Goal: Task Accomplishment & Management: Manage account settings

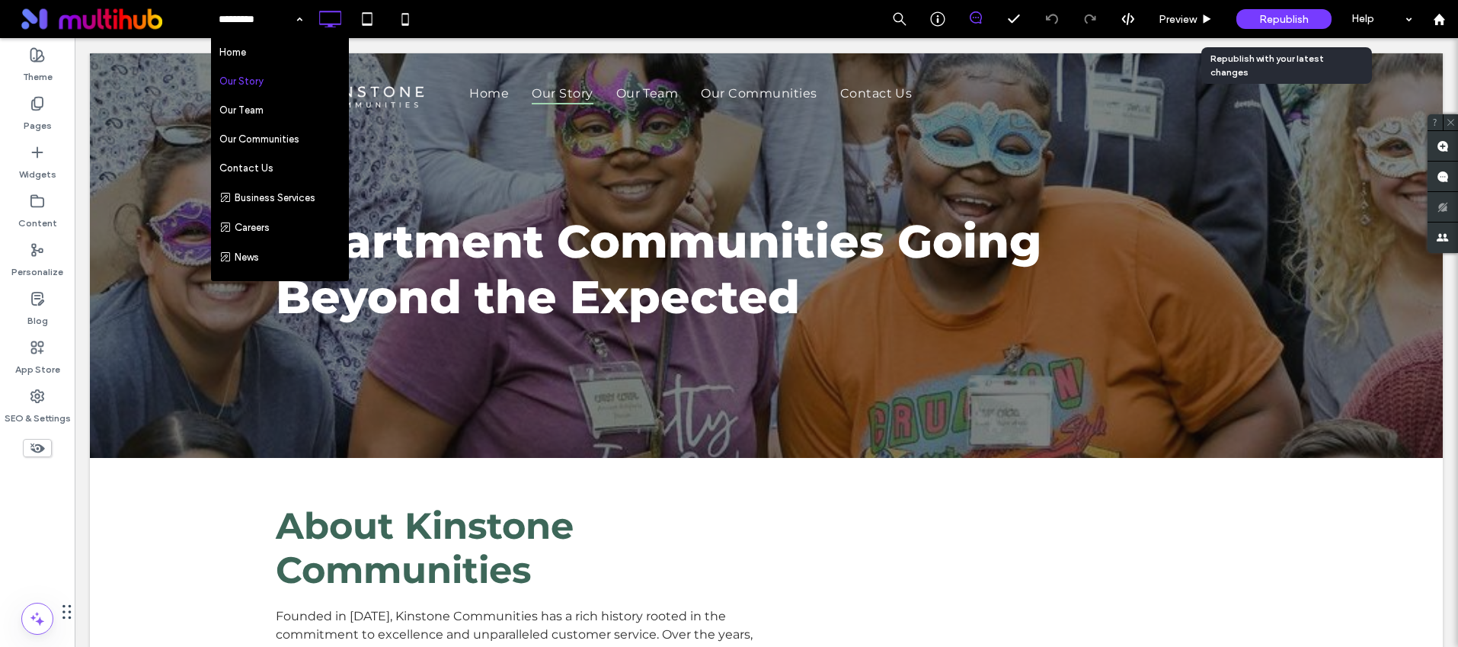
click at [1255, 23] on div "Republish" at bounding box center [1284, 19] width 95 height 20
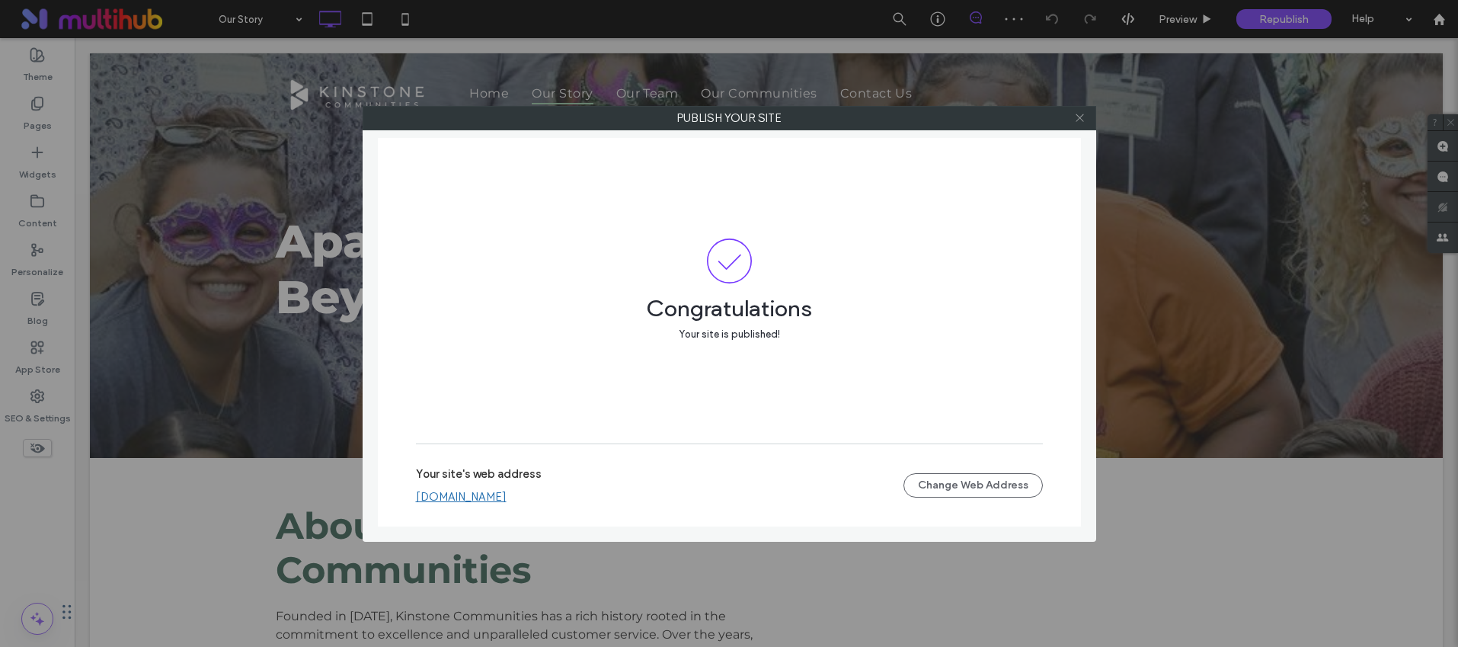
click at [1078, 119] on use at bounding box center [1080, 118] width 8 height 8
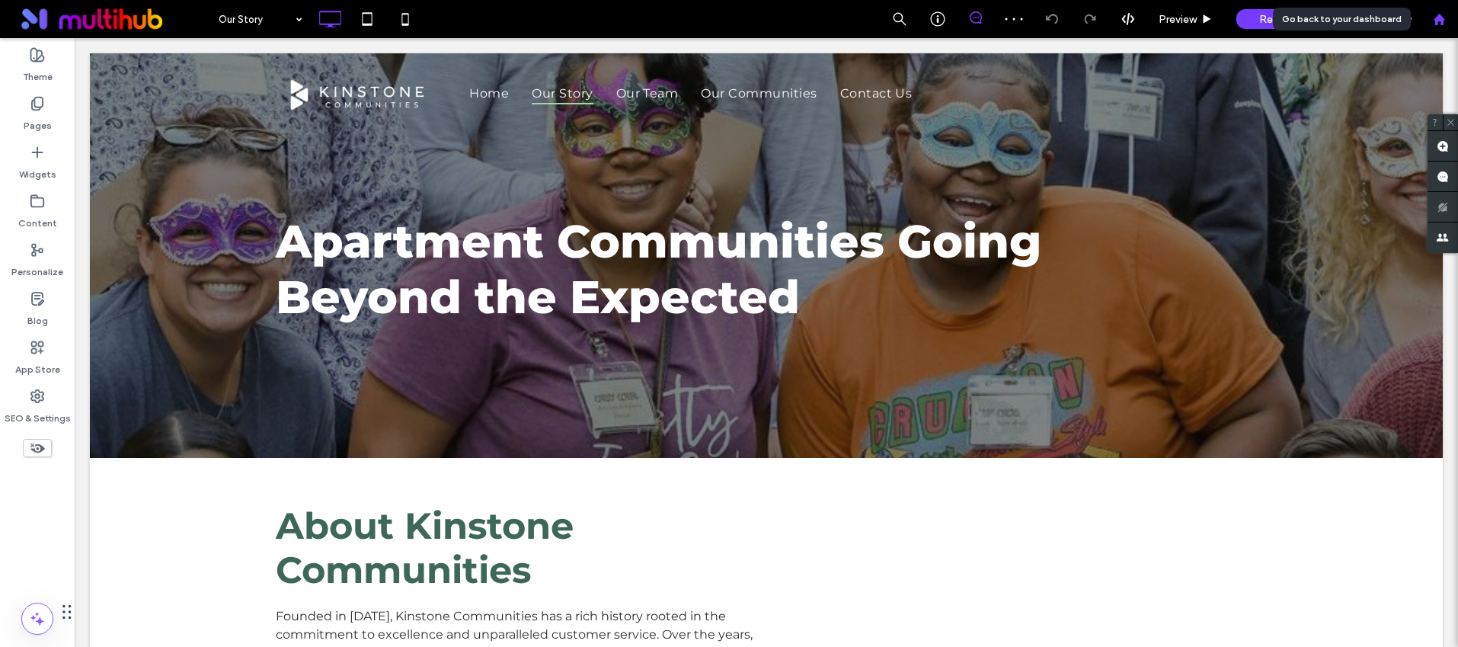
click at [1441, 25] on icon at bounding box center [1439, 19] width 13 height 13
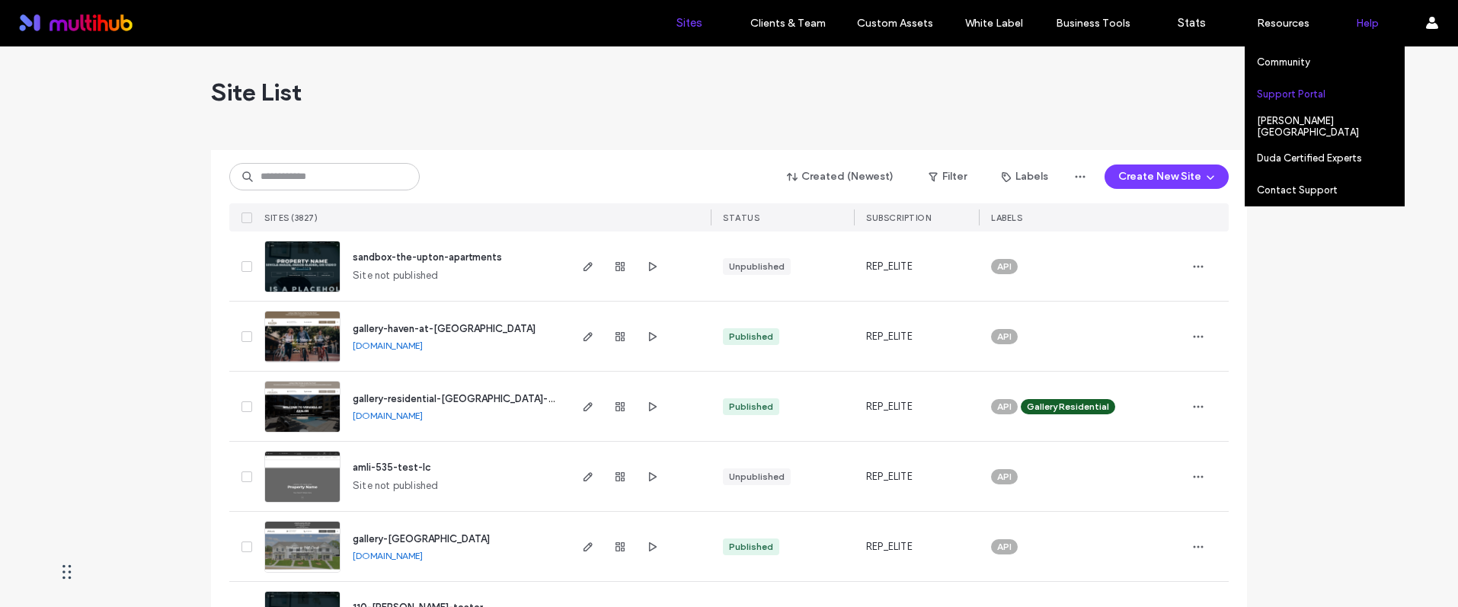
click at [1327, 97] on div "Support Portal" at bounding box center [1330, 93] width 147 height 31
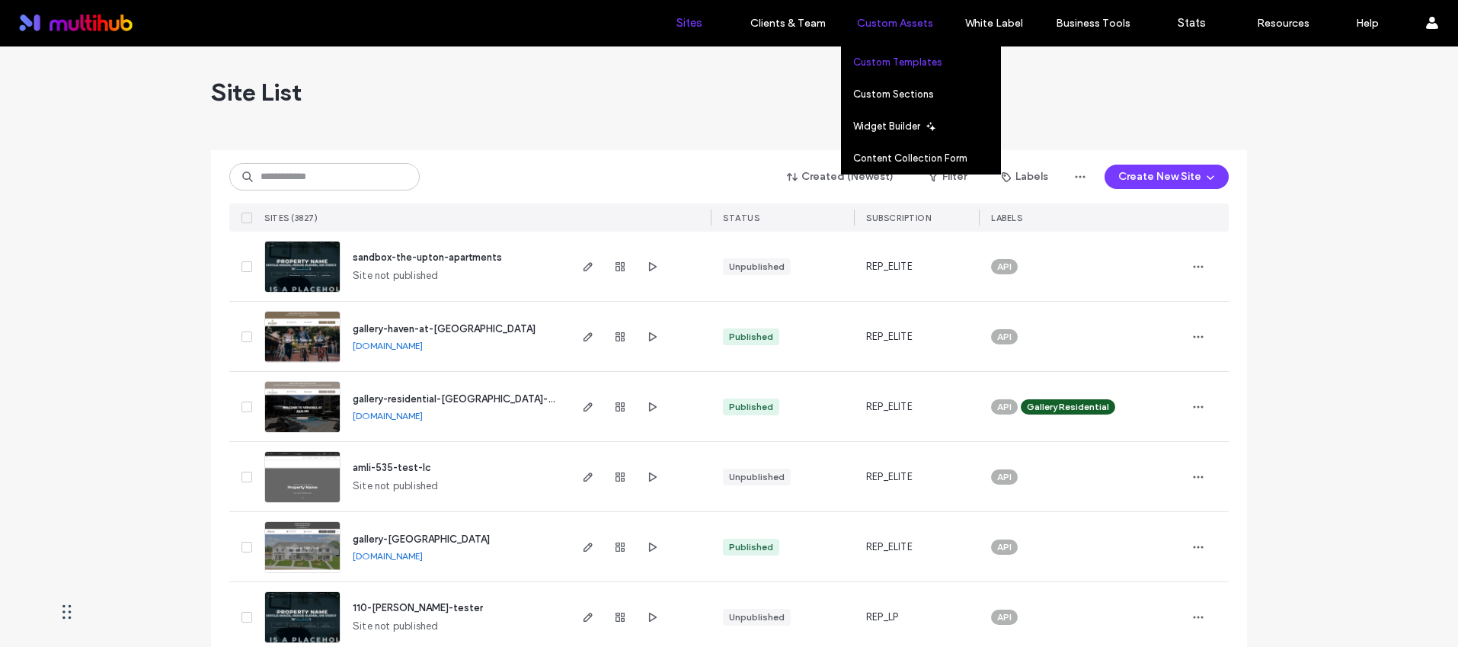
click at [917, 64] on label "Custom Templates" at bounding box center [897, 61] width 89 height 11
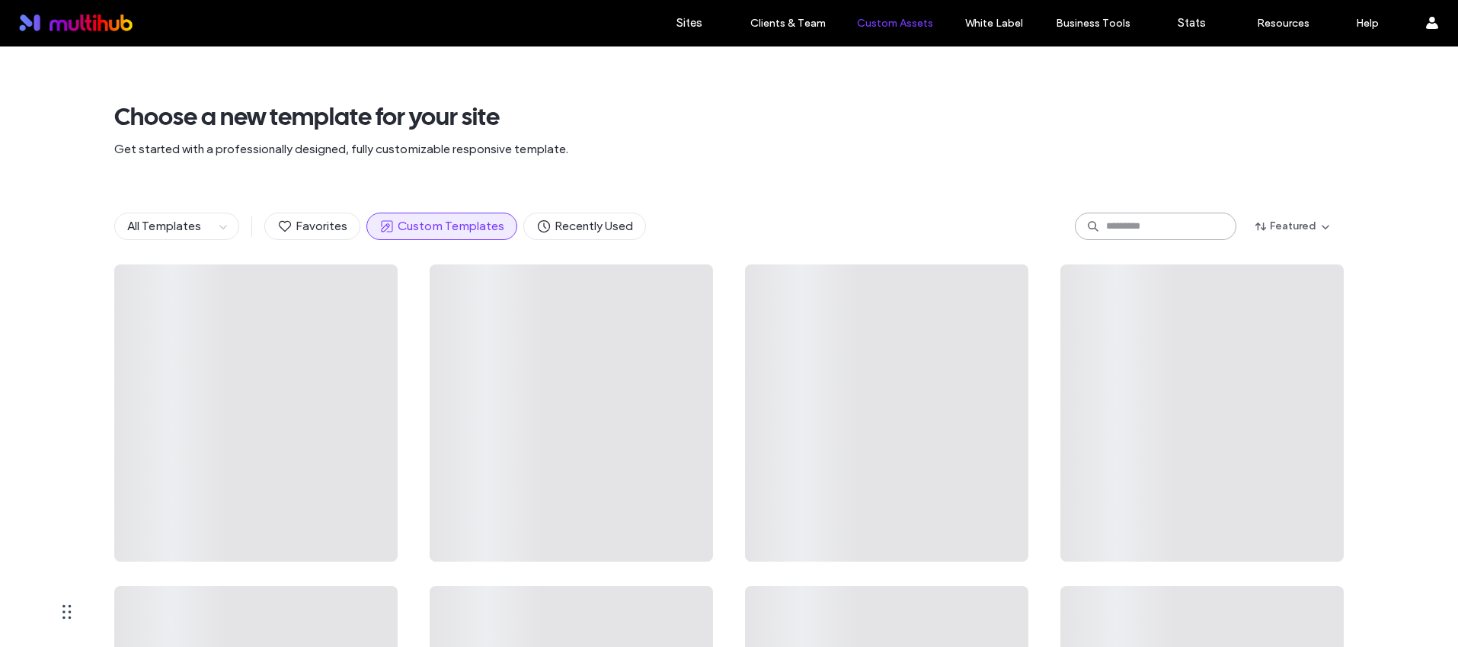
click at [1122, 216] on input at bounding box center [1156, 226] width 162 height 27
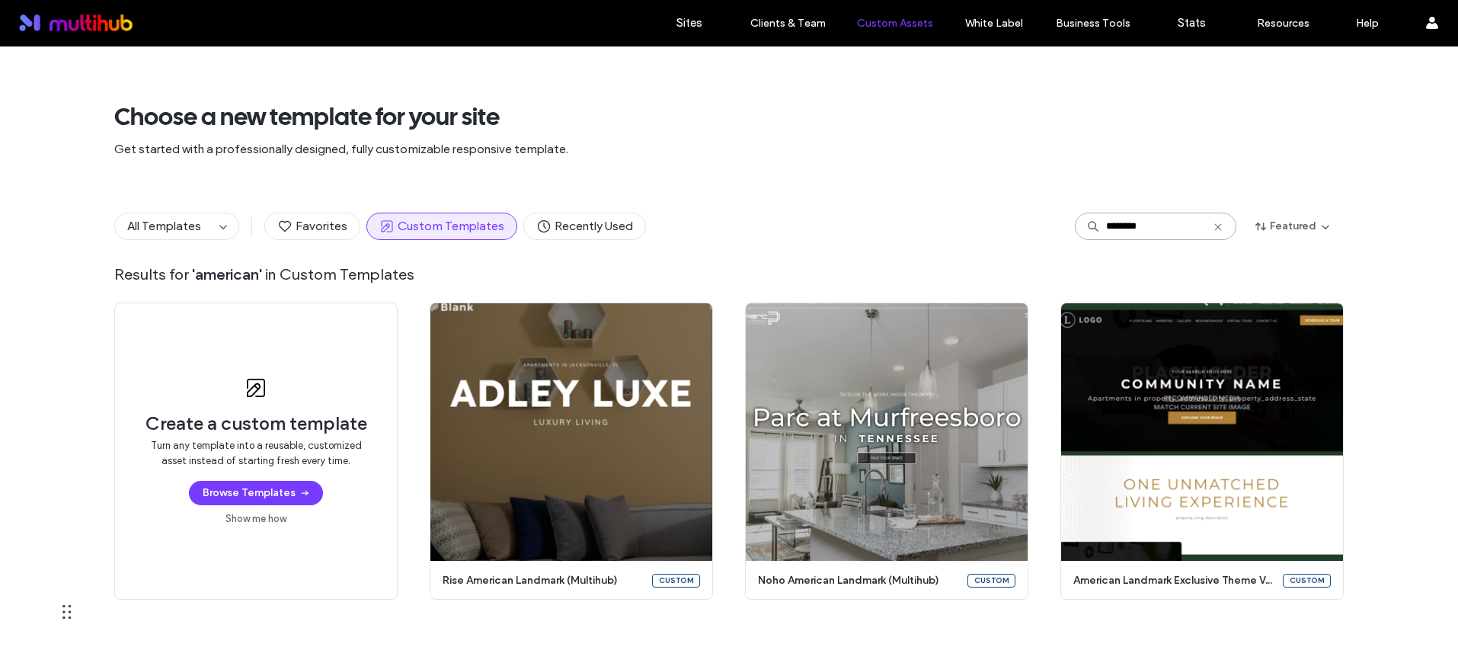
type input "********"
click at [1212, 222] on icon at bounding box center [1218, 227] width 12 height 12
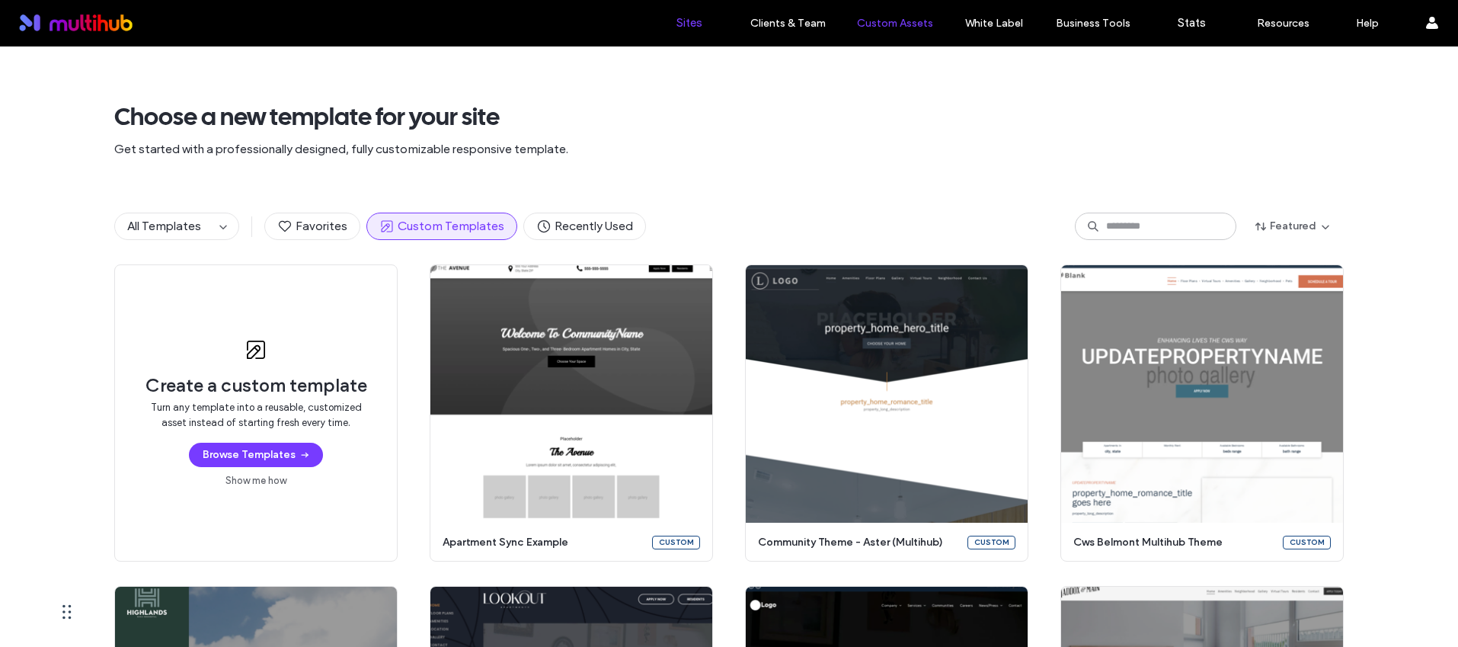
click at [706, 34] on link "Sites" at bounding box center [689, 23] width 91 height 46
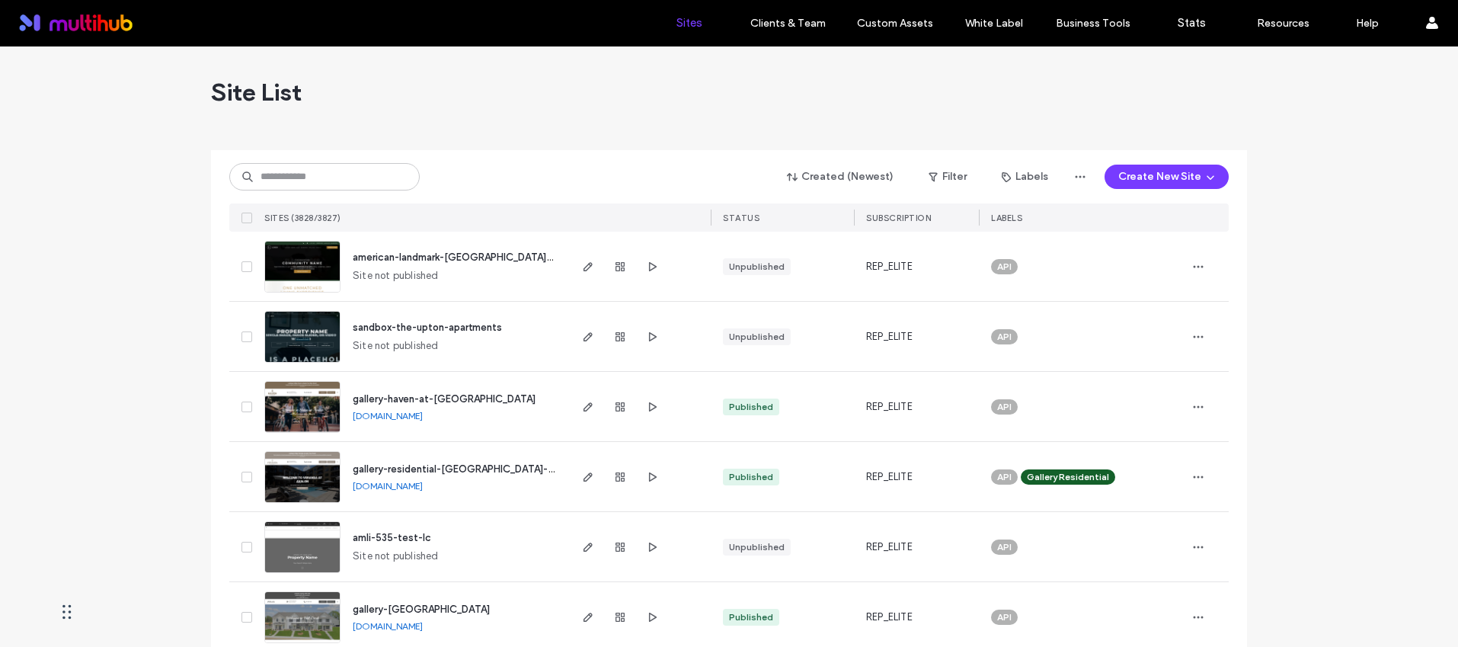
click at [480, 254] on span "american-landmark-[GEOGRAPHIC_DATA][PERSON_NAME]" at bounding box center [488, 256] width 270 height 11
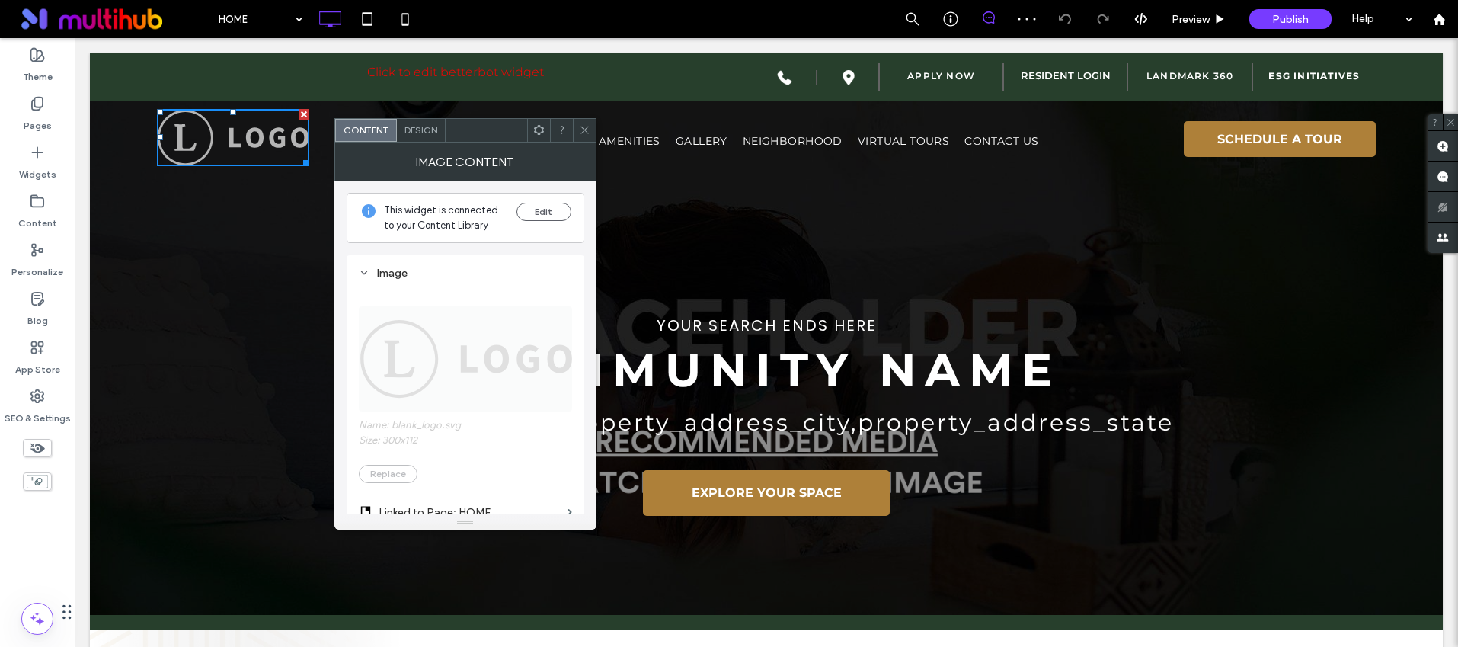
click at [582, 132] on use at bounding box center [585, 130] width 8 height 8
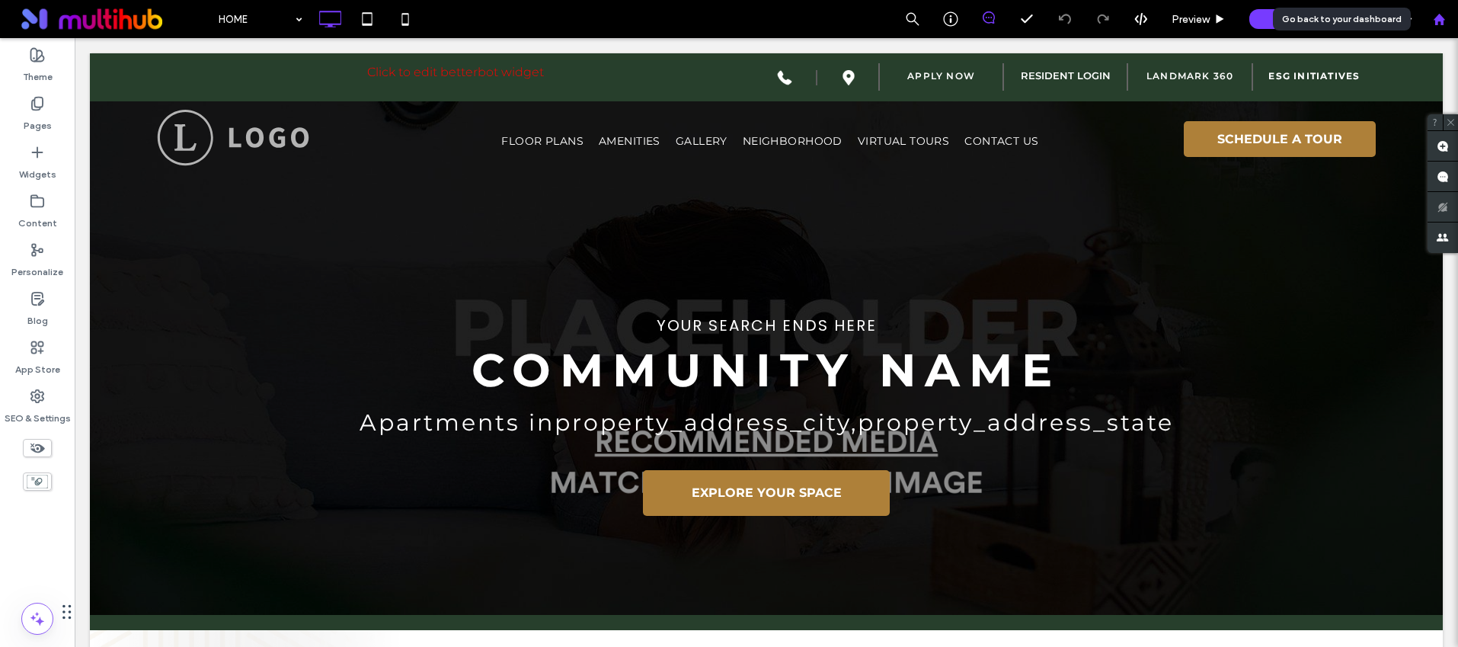
click at [1429, 21] on div at bounding box center [1439, 19] width 37 height 13
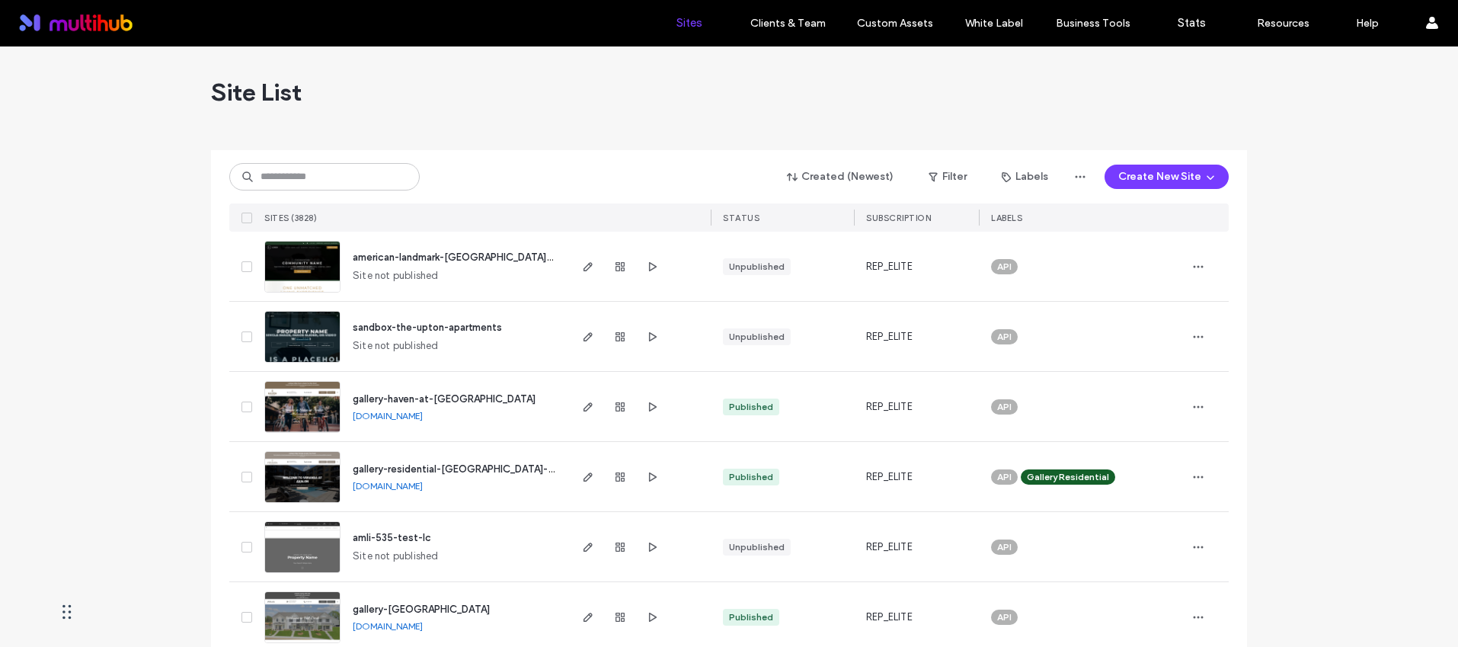
click at [453, 256] on span "american-landmark-[GEOGRAPHIC_DATA][PERSON_NAME]" at bounding box center [488, 256] width 270 height 11
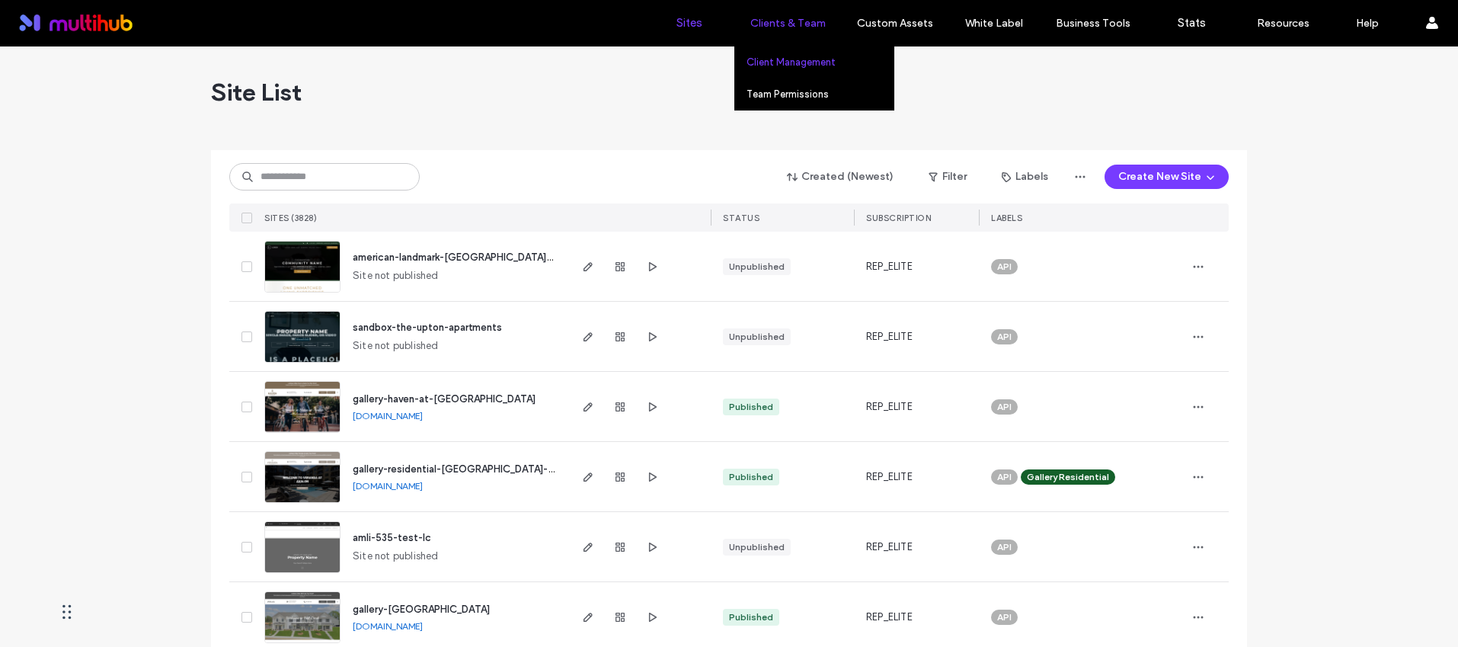
click at [797, 53] on link "Client Management" at bounding box center [820, 61] width 147 height 31
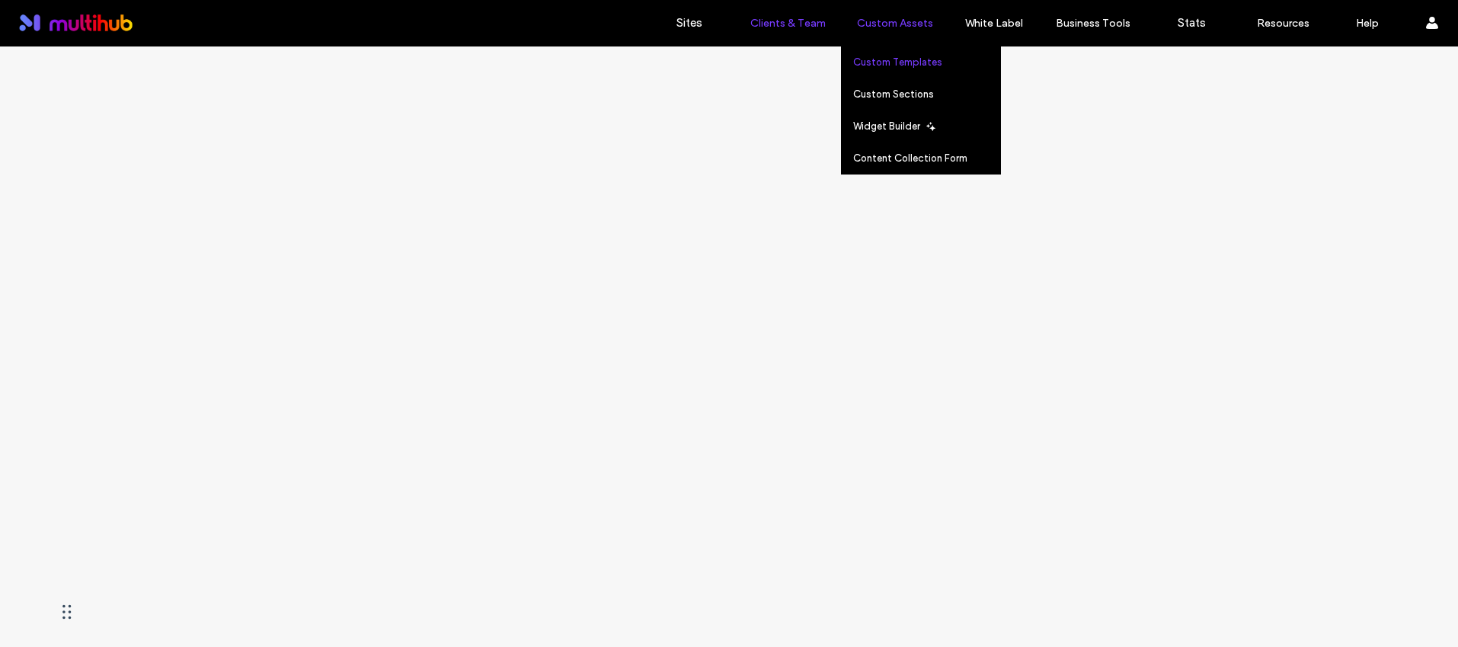
click at [901, 59] on label "Custom Templates" at bounding box center [897, 61] width 89 height 11
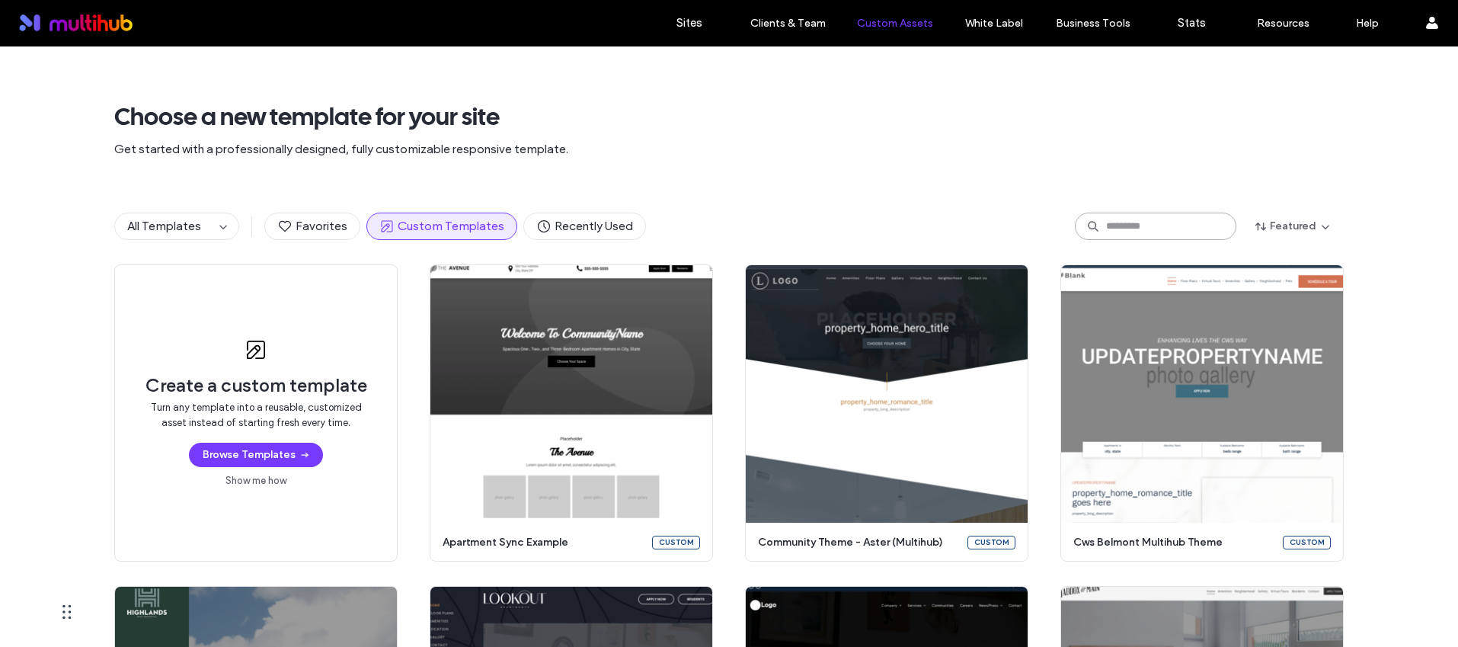
click at [1118, 232] on input at bounding box center [1156, 226] width 162 height 27
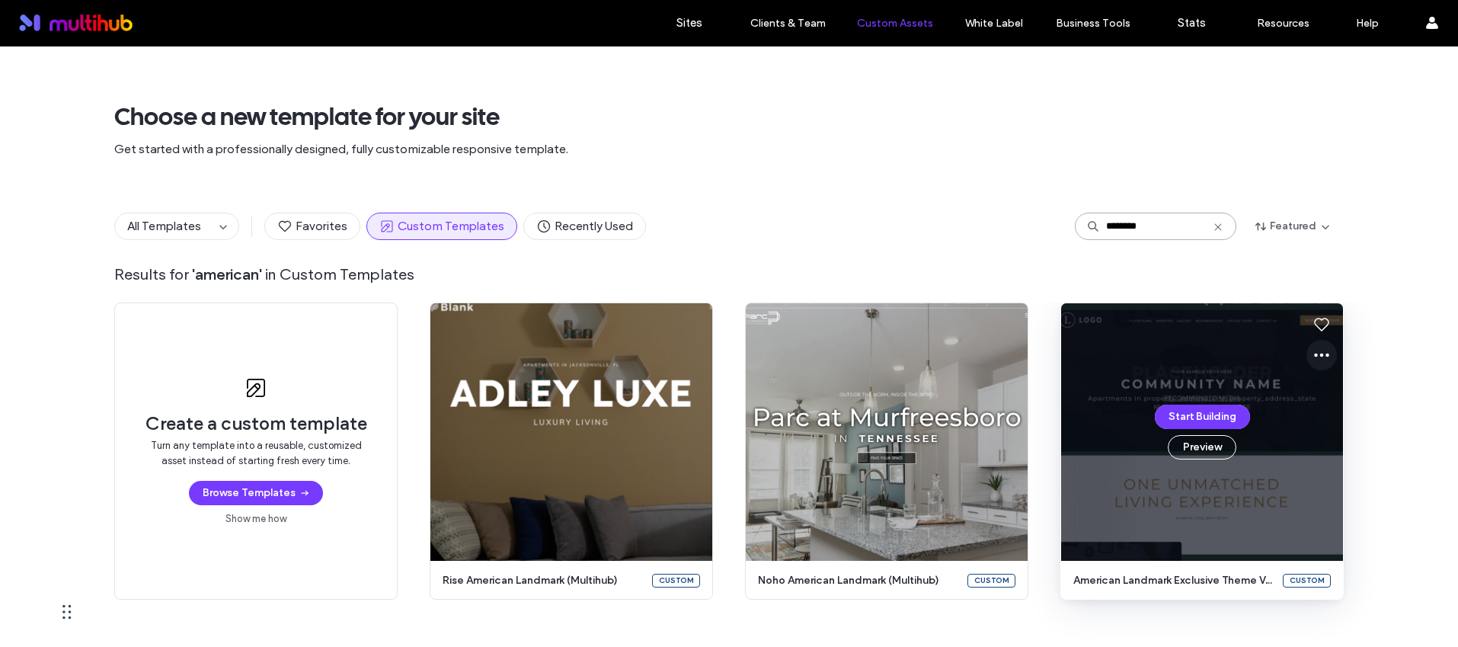
type input "********"
click at [1313, 350] on icon at bounding box center [1322, 355] width 18 height 18
click at [1350, 401] on span "Rename" at bounding box center [1351, 397] width 37 height 15
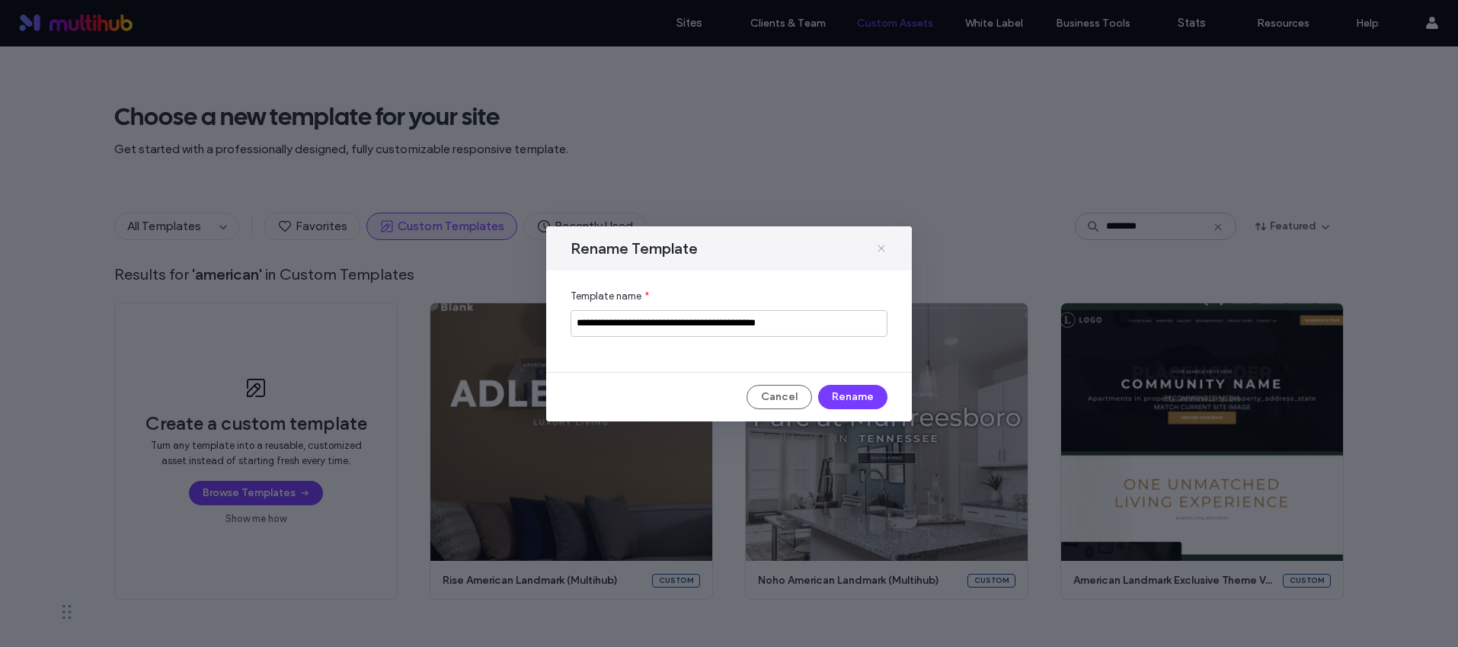
click at [883, 244] on icon at bounding box center [881, 248] width 12 height 12
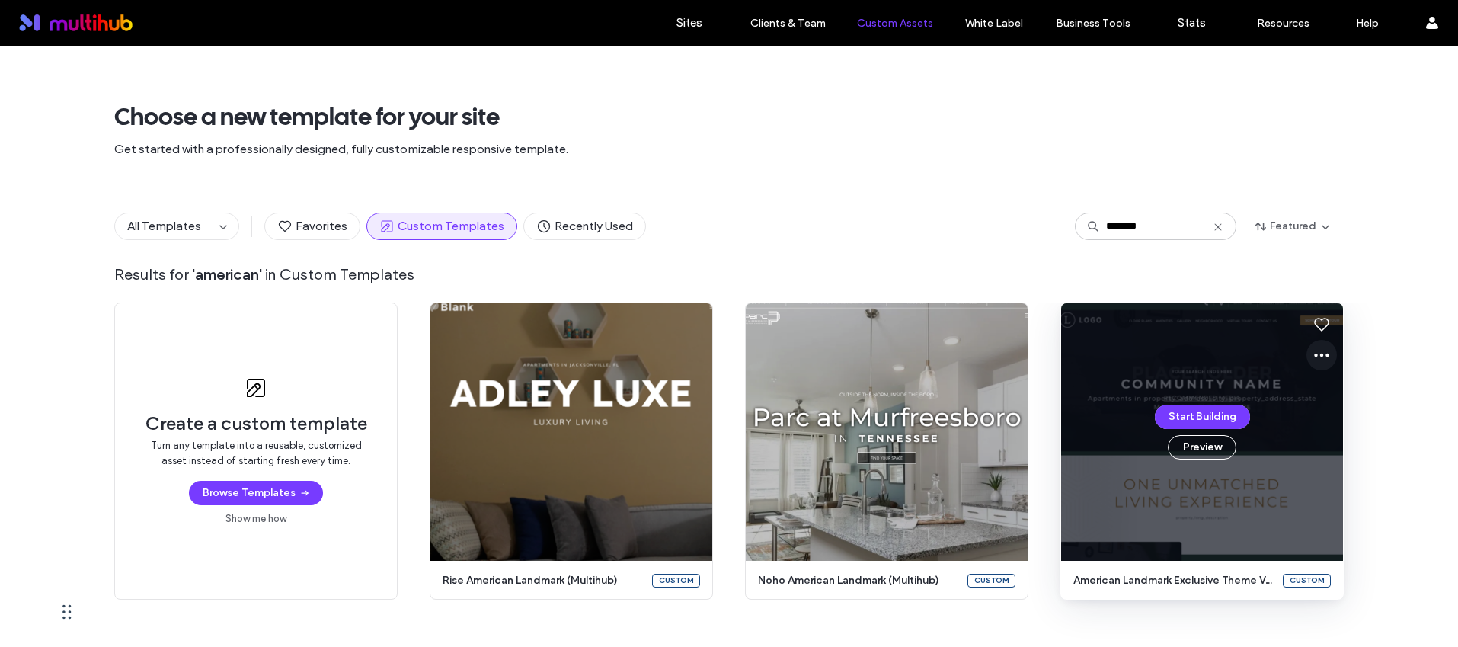
click at [1313, 349] on icon at bounding box center [1322, 355] width 18 height 18
click at [1354, 428] on span "Edit template" at bounding box center [1365, 426] width 64 height 15
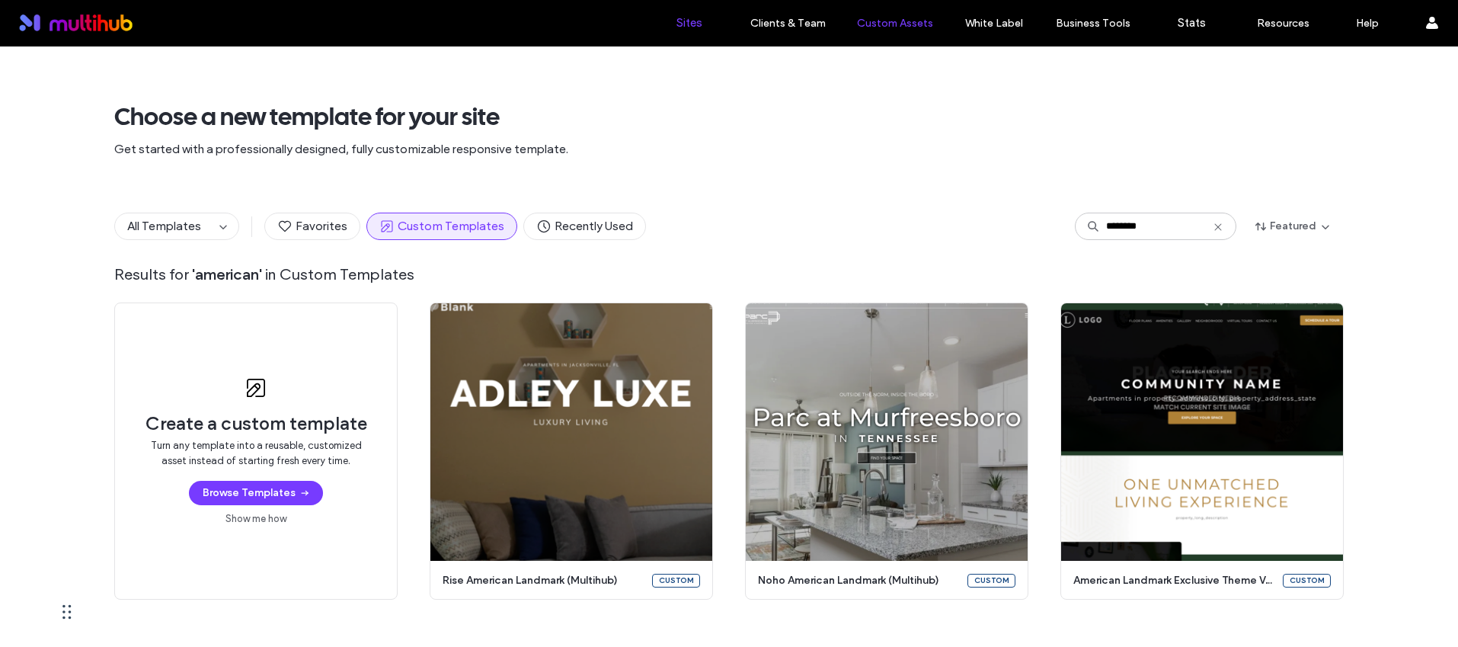
click at [692, 33] on link "Sites" at bounding box center [689, 23] width 91 height 46
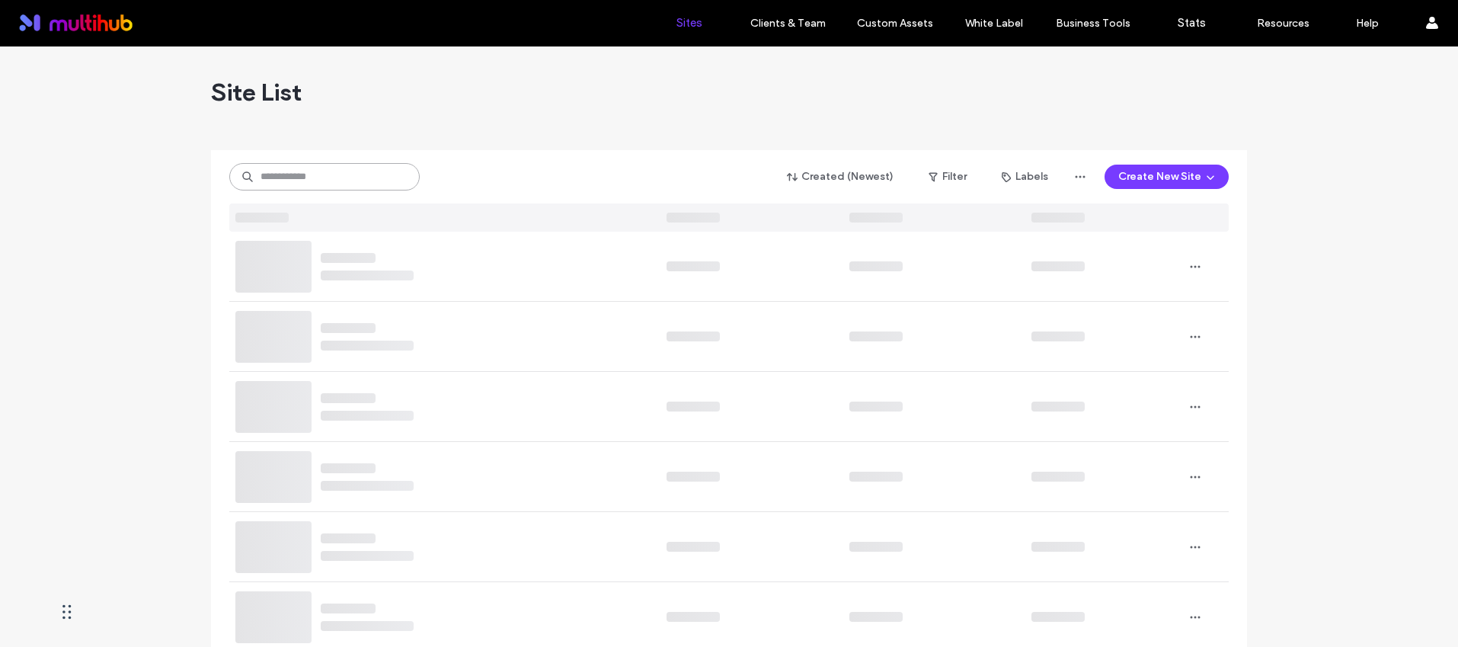
click at [354, 175] on input at bounding box center [324, 176] width 190 height 27
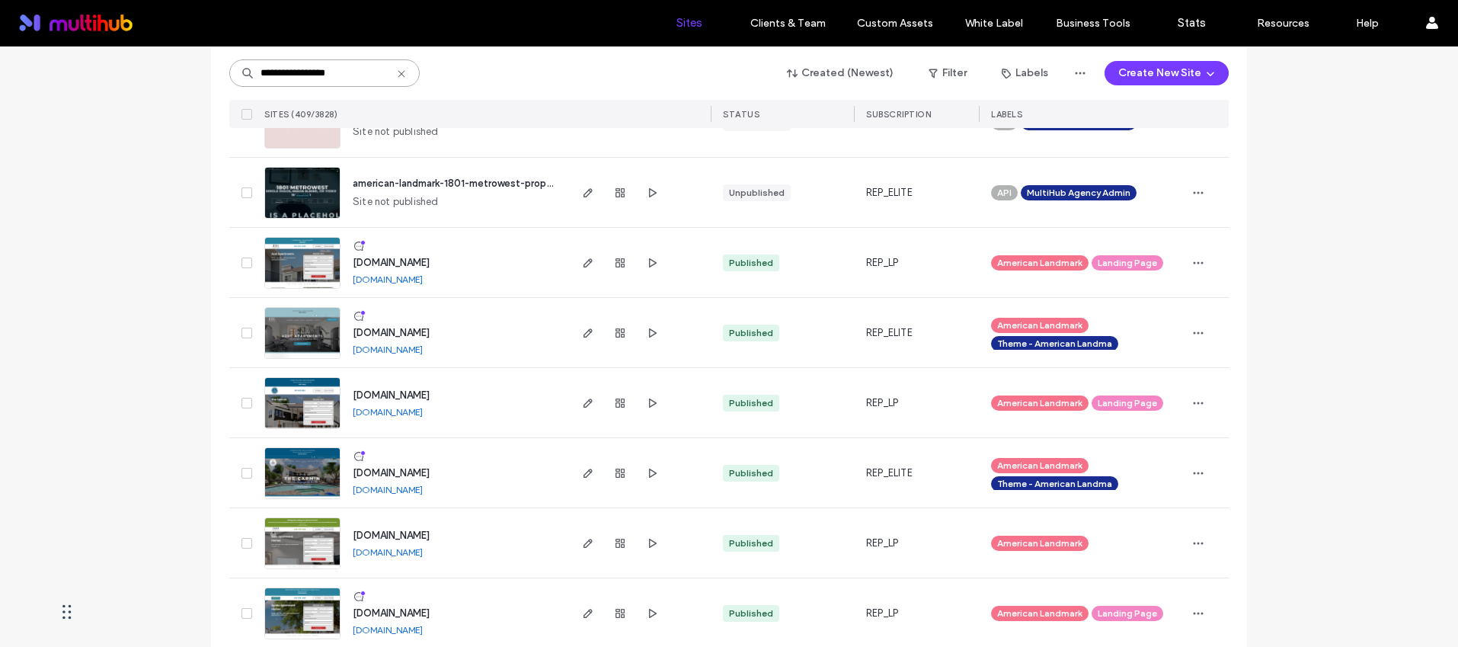
scroll to position [796, 0]
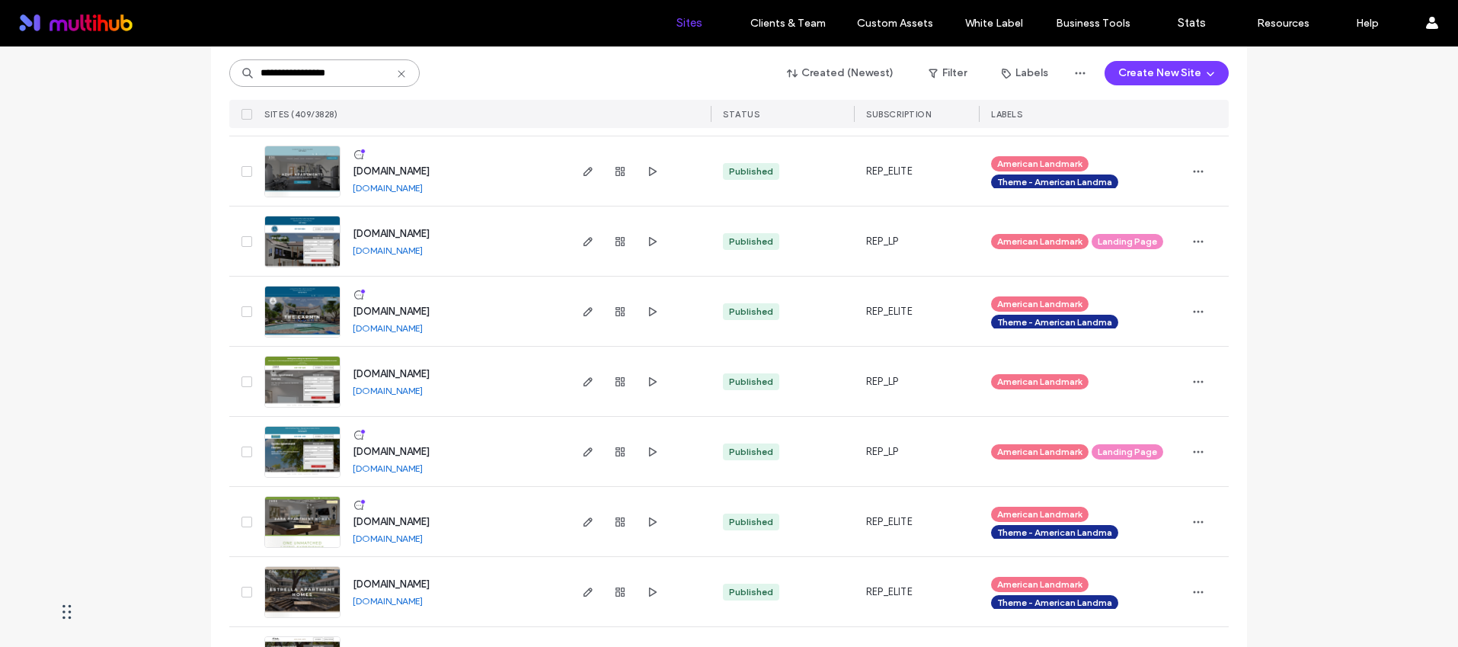
type input "**********"
click at [430, 306] on span "www.liveatthecarmin.com" at bounding box center [391, 311] width 77 height 11
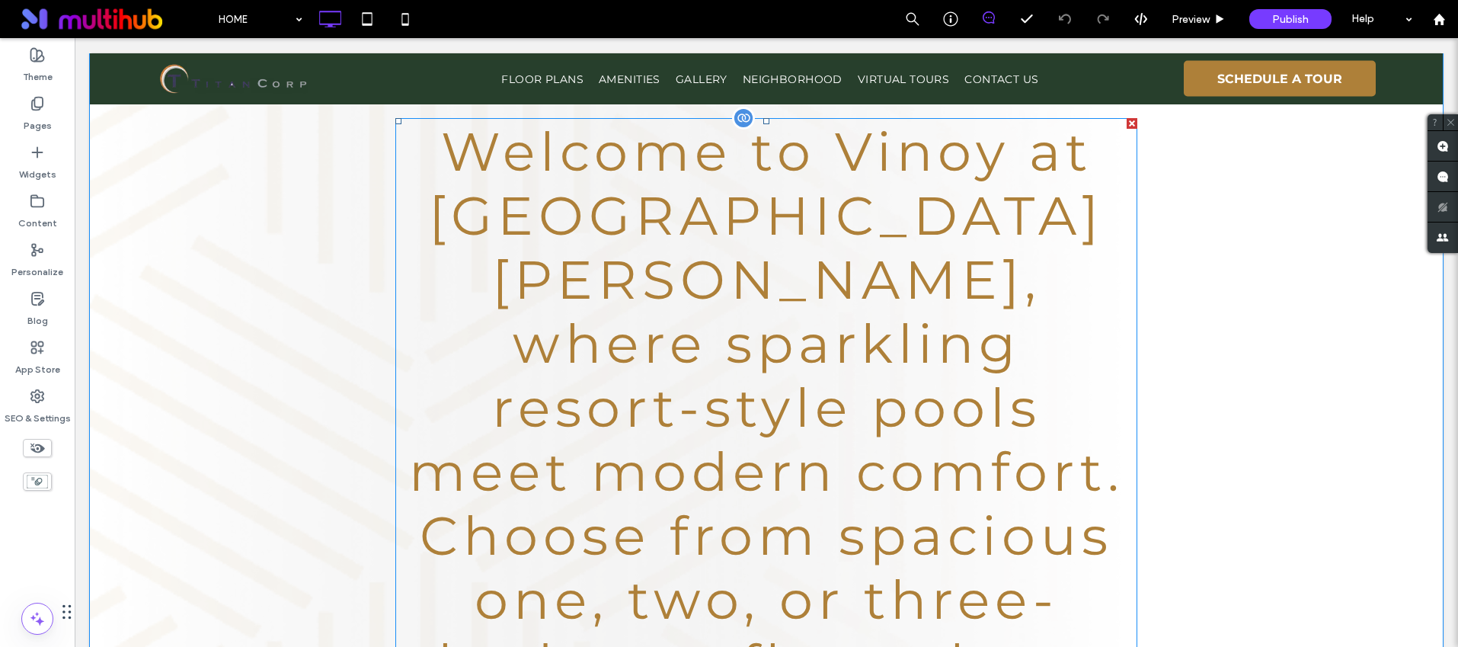
scroll to position [456, 0]
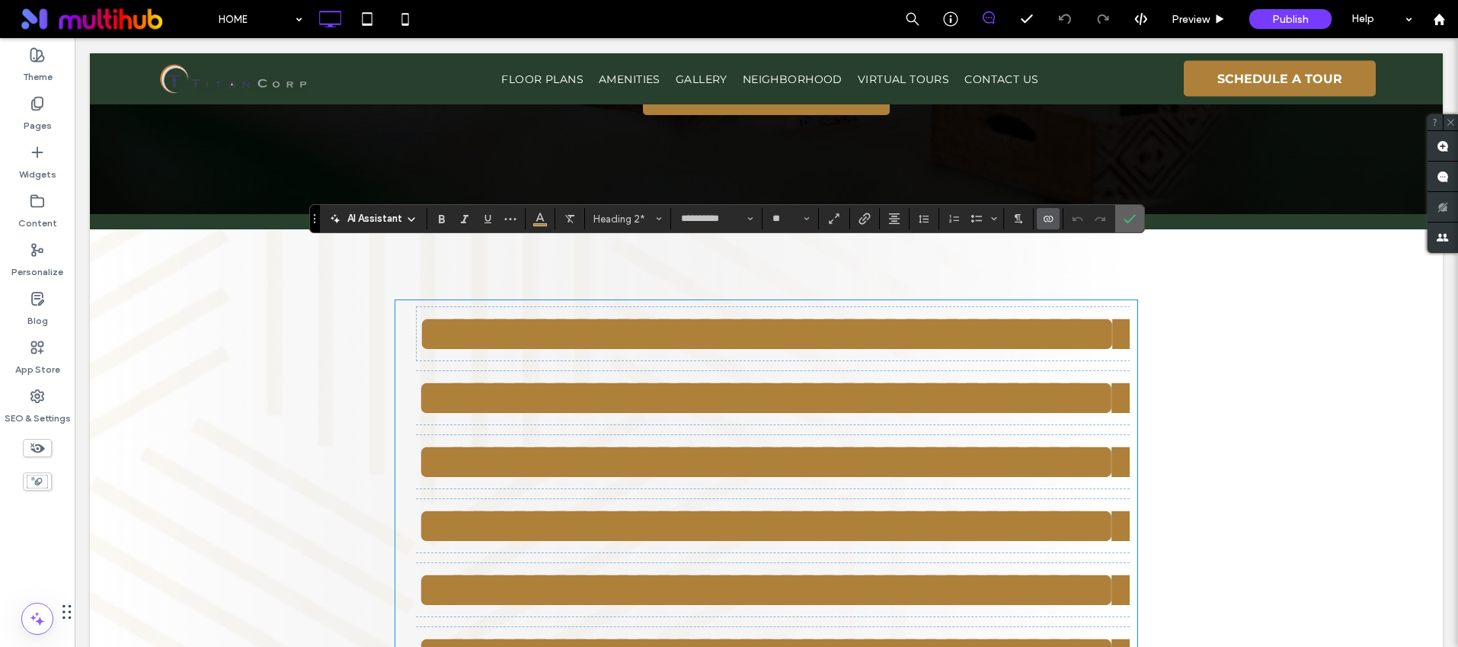
click at [1127, 219] on icon "Confirm" at bounding box center [1130, 219] width 12 height 12
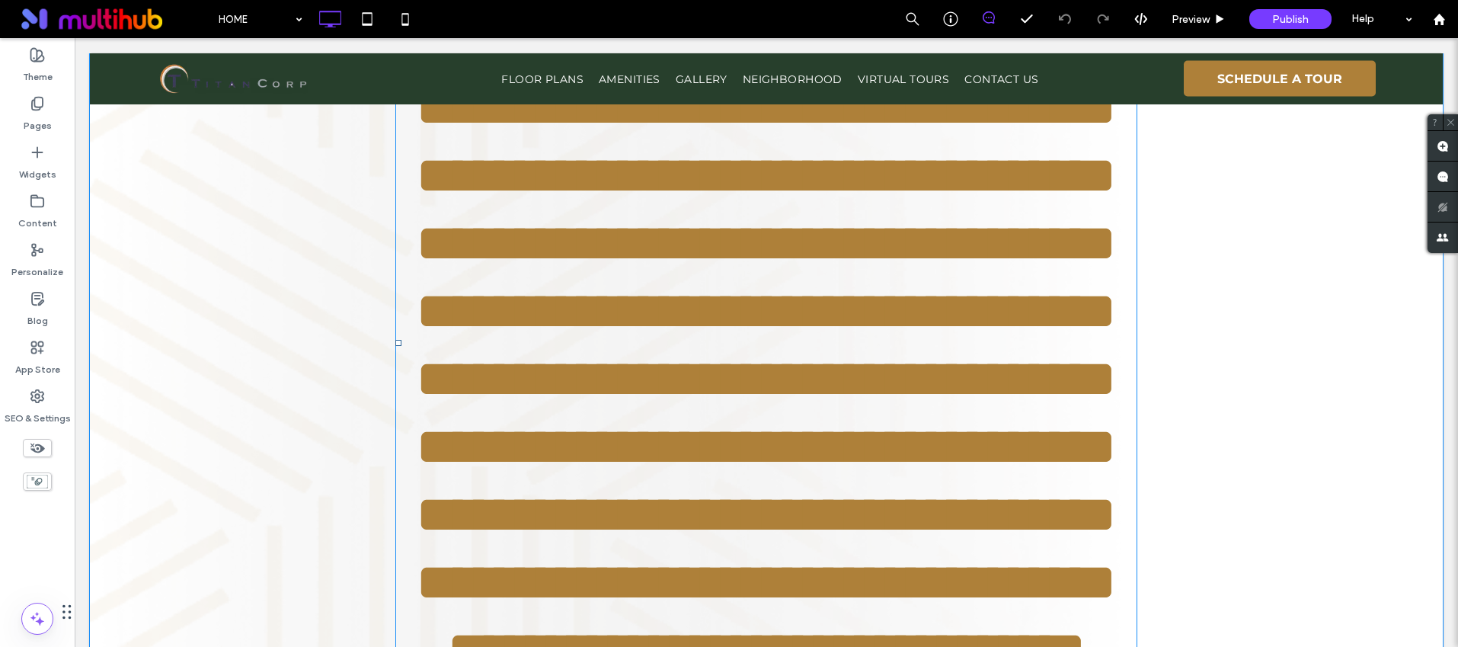
scroll to position [619, 0]
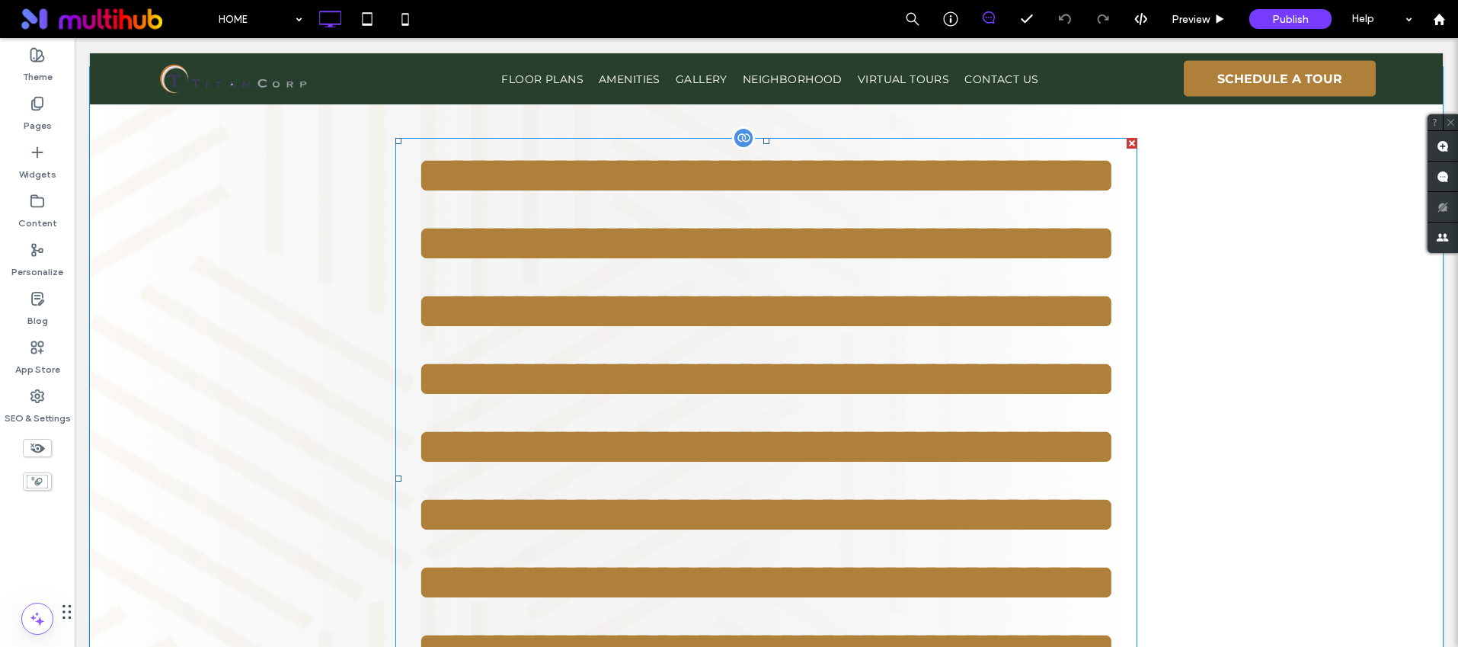
click at [731, 354] on span "**********" at bounding box center [766, 481] width 701 height 664
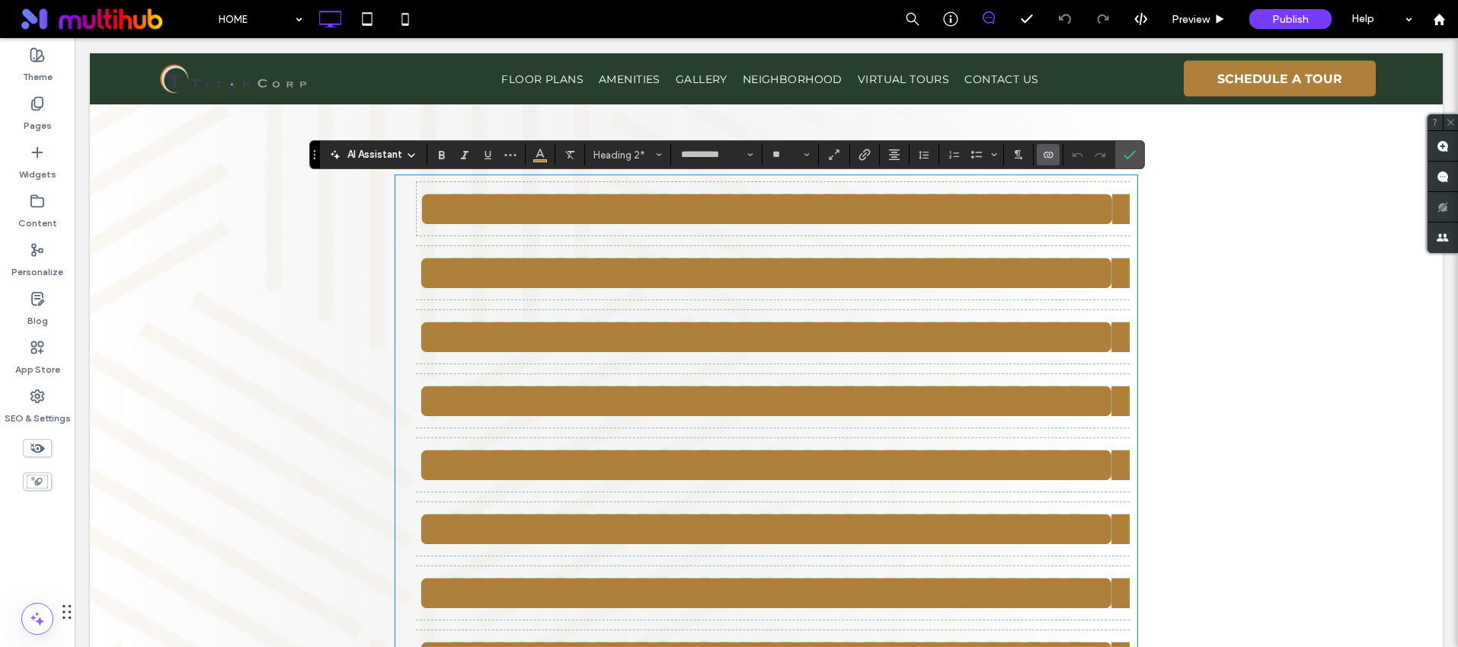
scroll to position [399, 0]
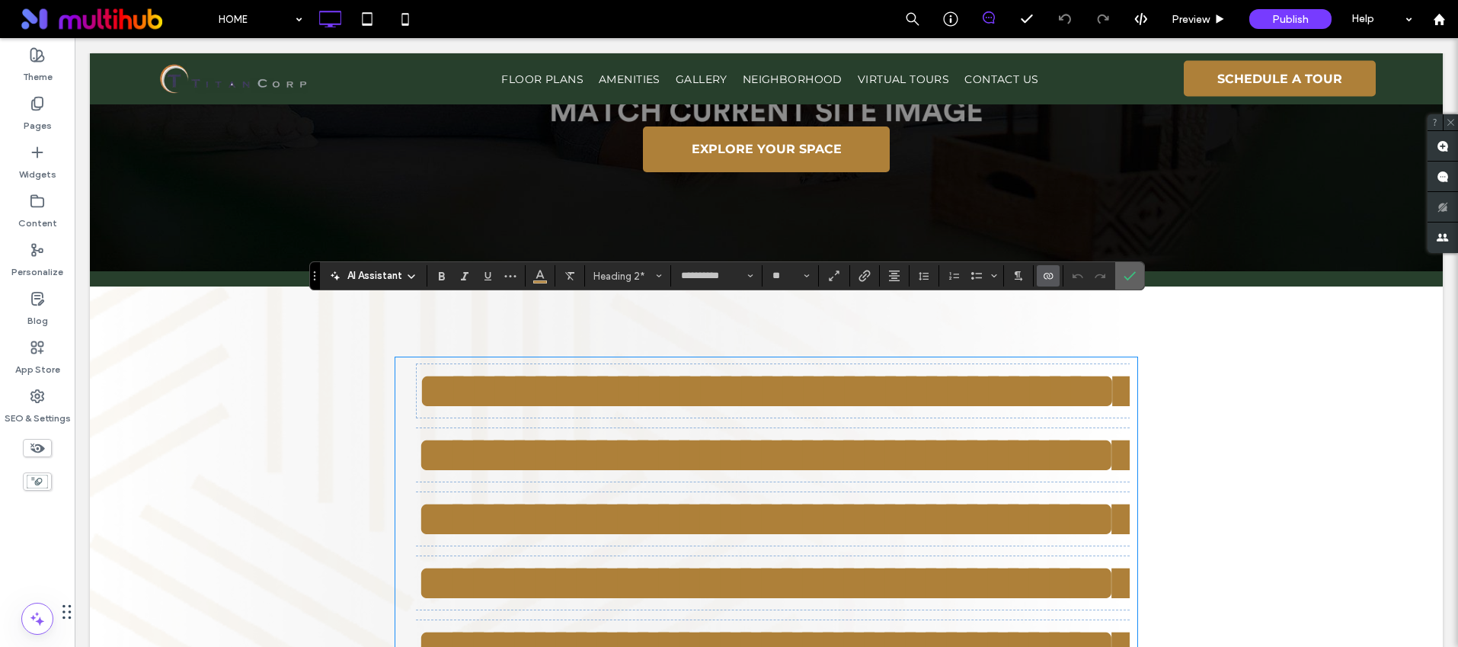
click at [1128, 278] on use "Confirm" at bounding box center [1130, 275] width 12 height 9
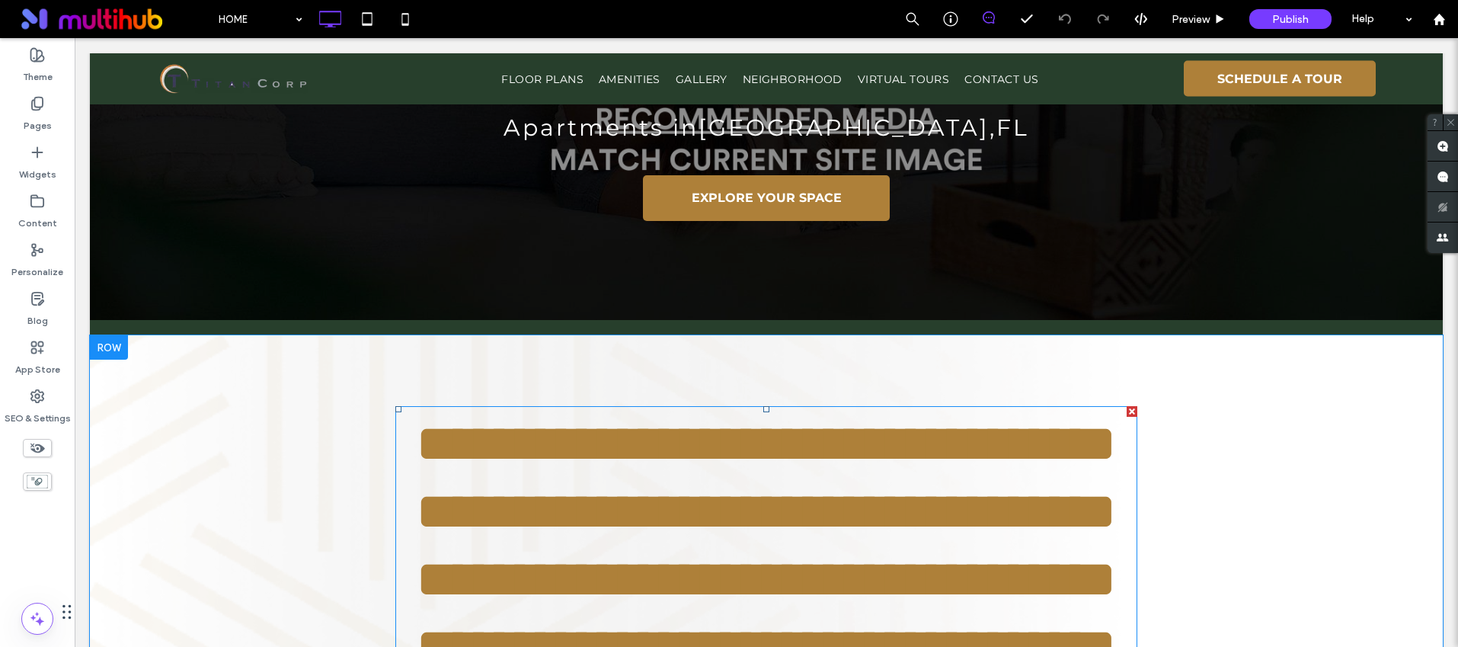
scroll to position [533, 0]
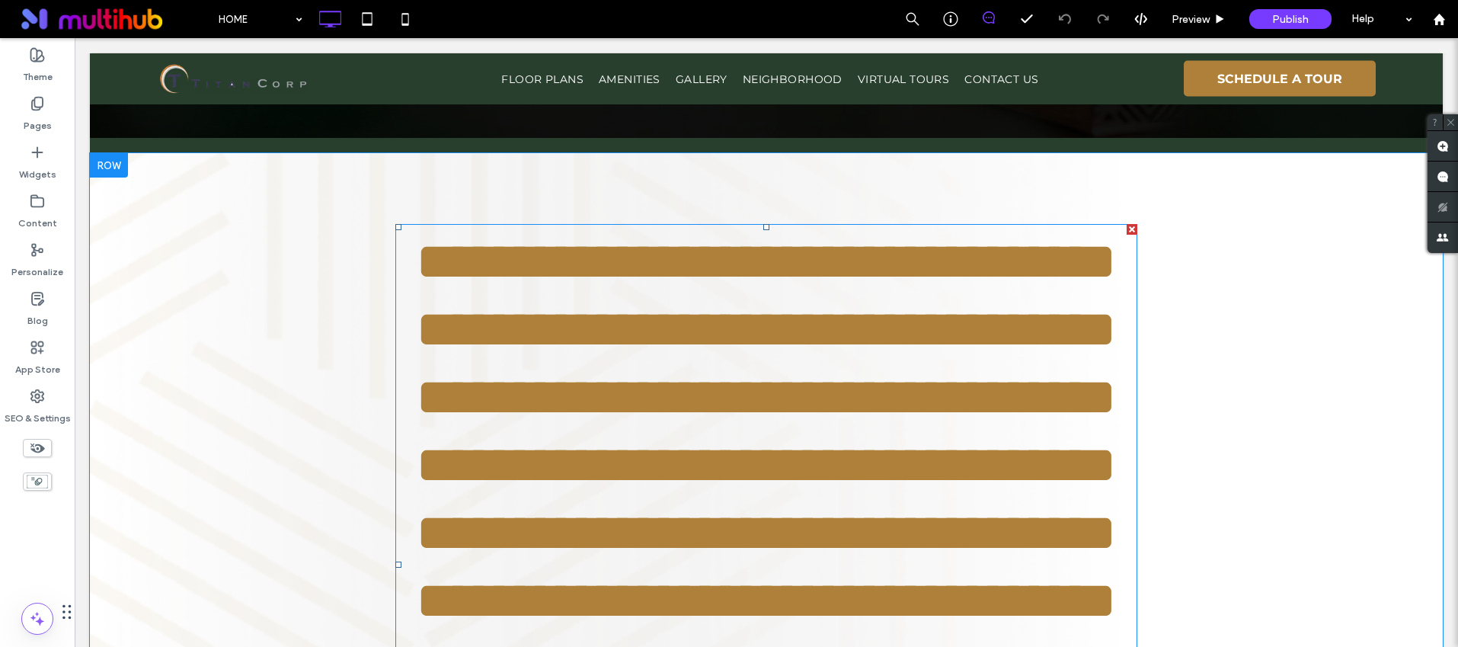
click at [868, 369] on span "**********" at bounding box center [766, 567] width 701 height 664
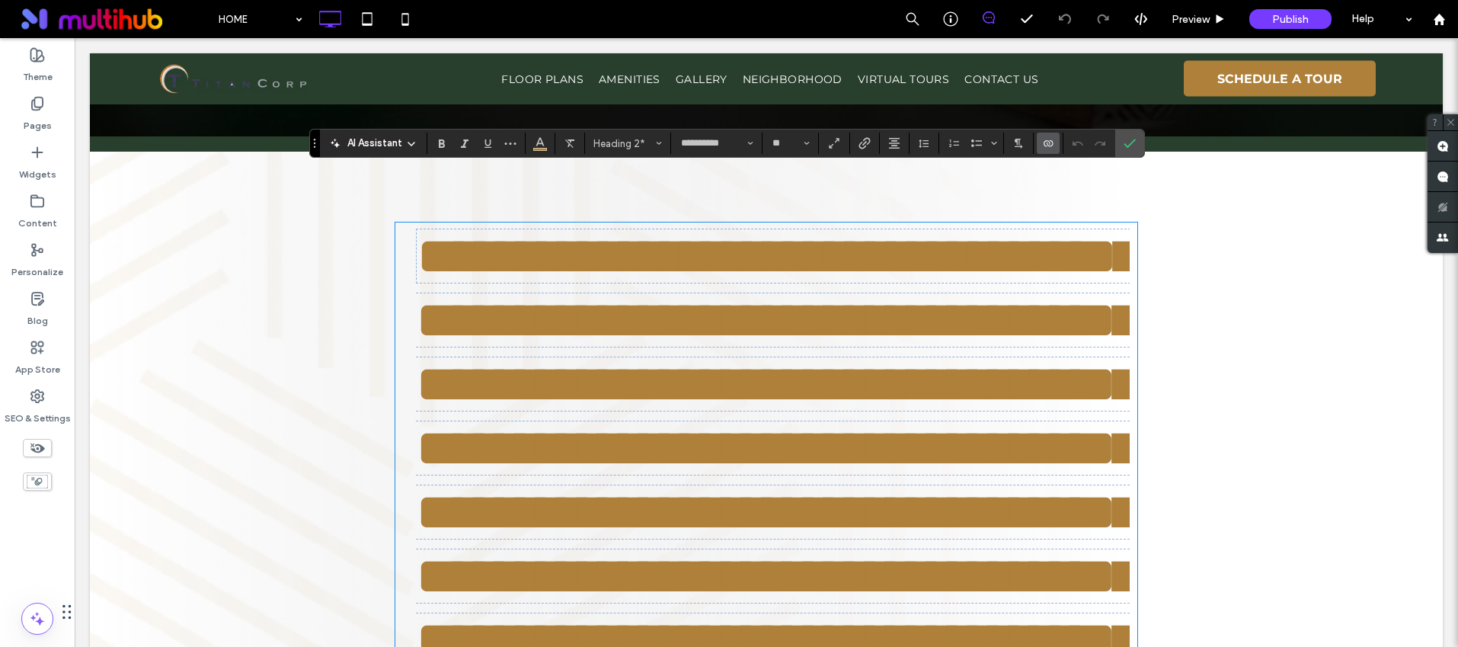
scroll to position [532, 0]
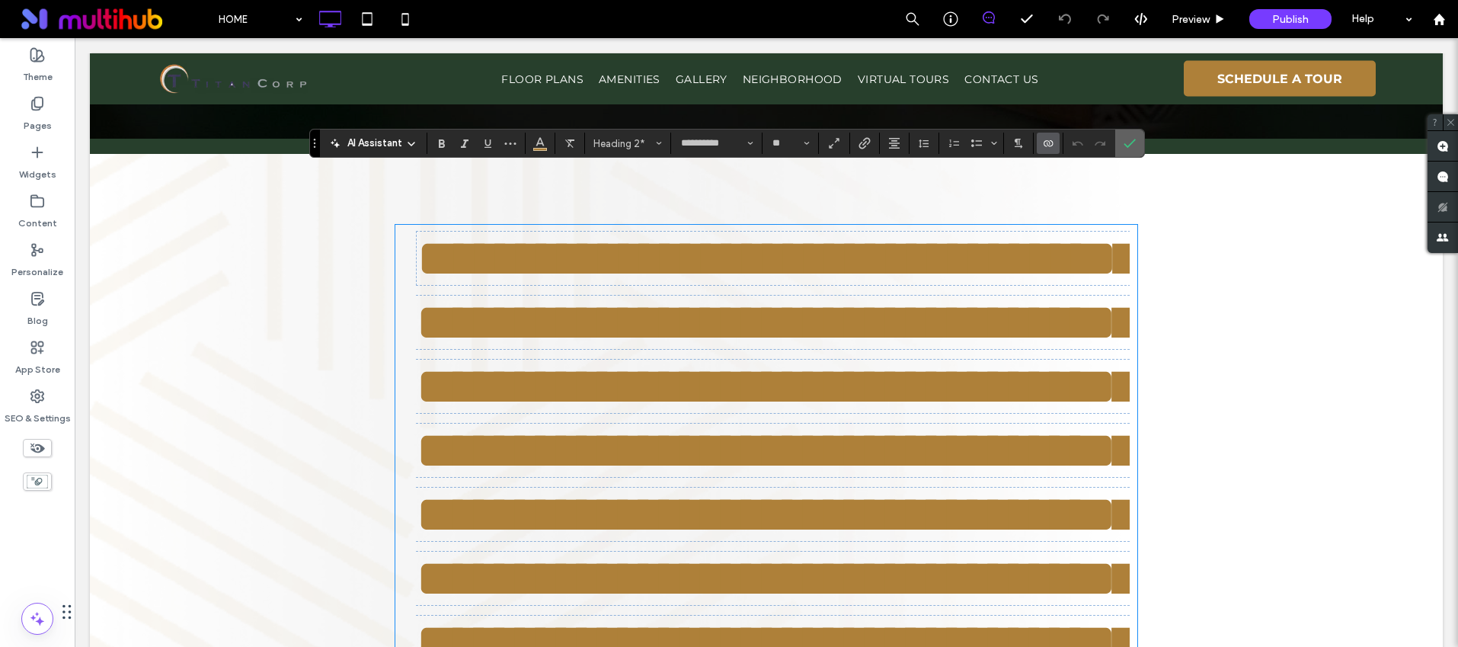
click at [1128, 152] on span "Confirm" at bounding box center [1127, 143] width 7 height 27
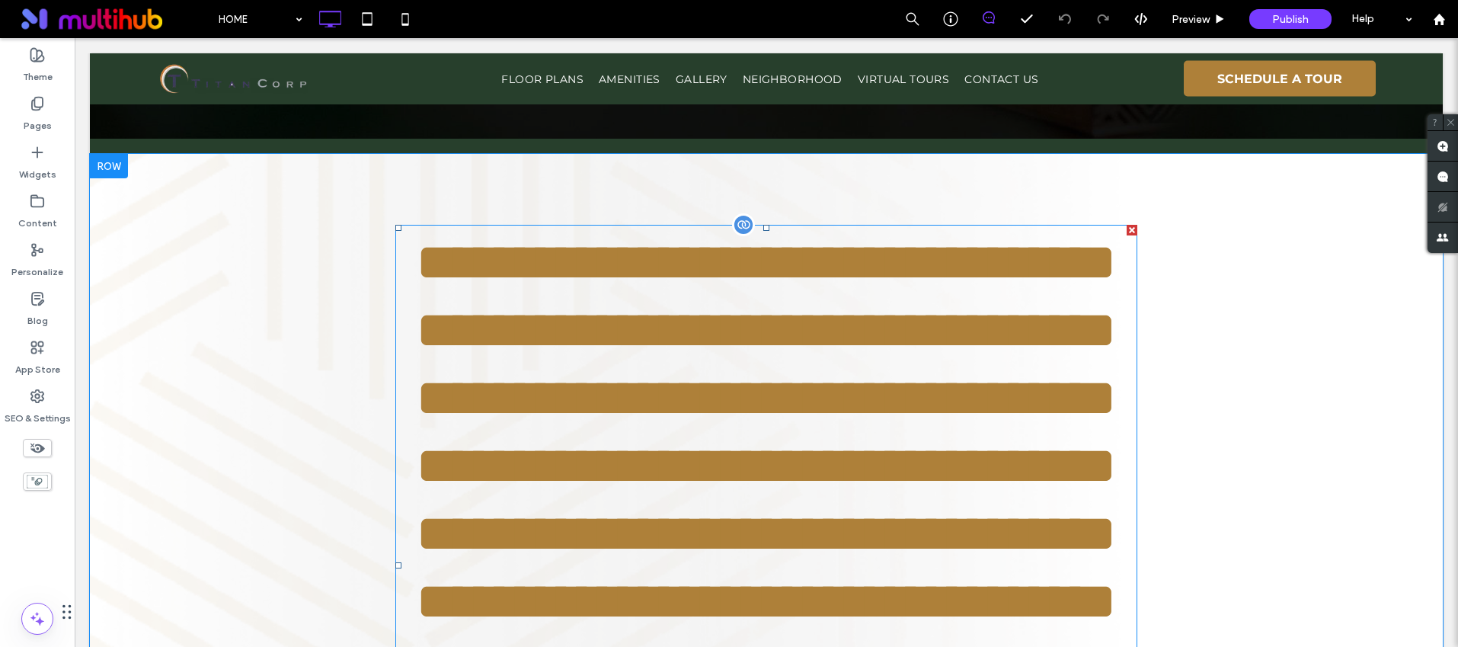
click at [580, 268] on span "**********" at bounding box center [766, 567] width 701 height 664
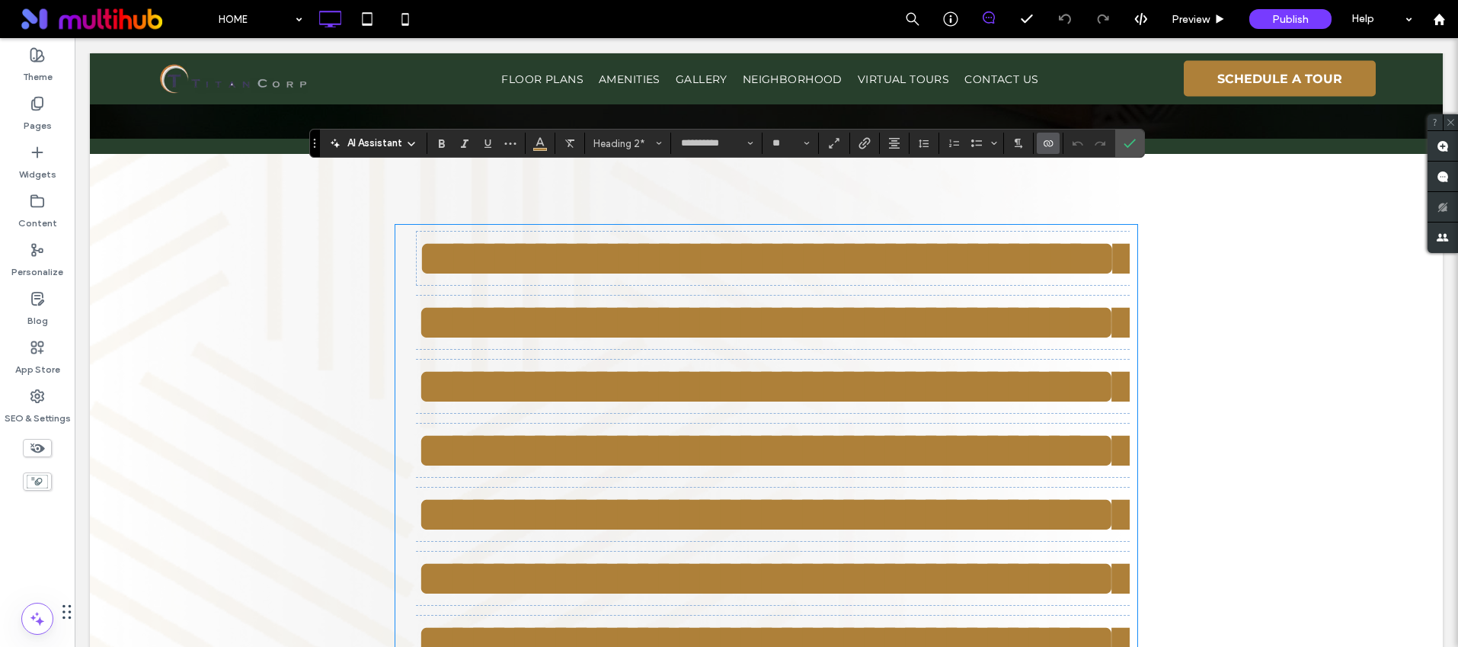
click at [1051, 146] on icon "Connect To Data" at bounding box center [1048, 143] width 12 height 12
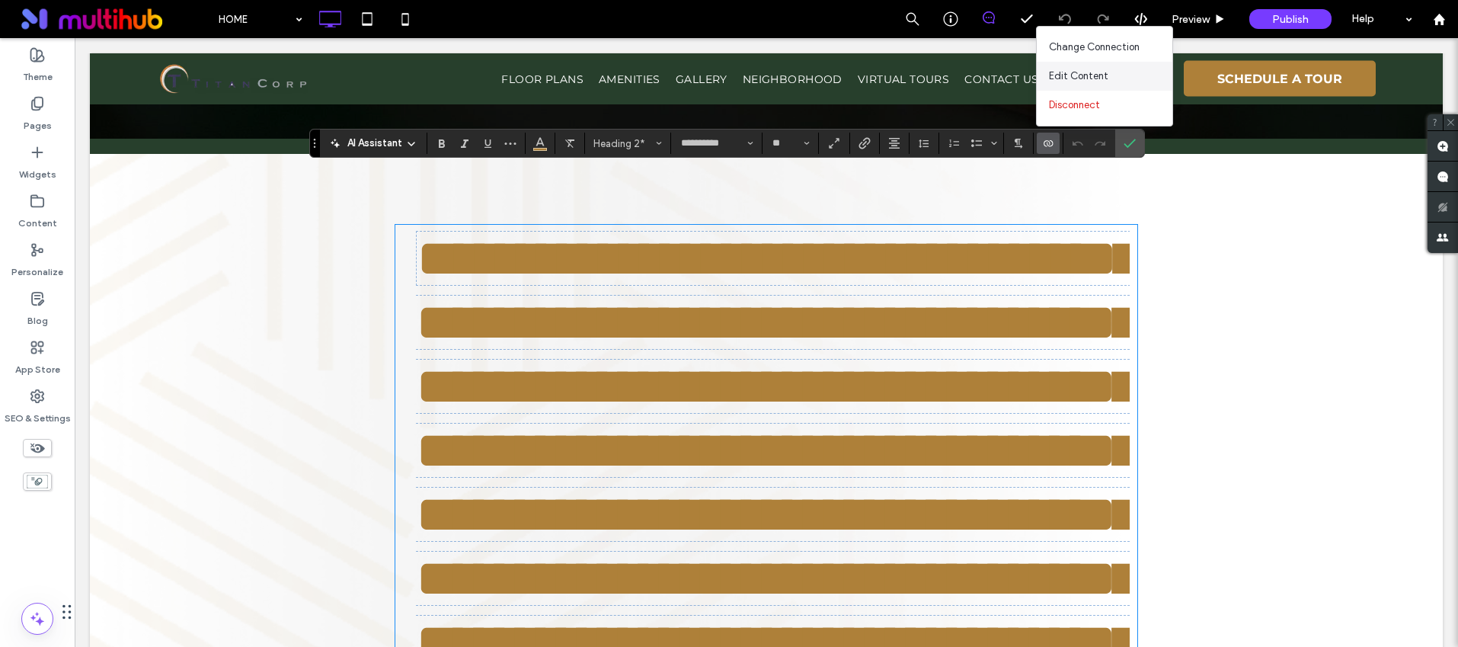
click at [1080, 76] on span "Edit Content" at bounding box center [1078, 76] width 59 height 15
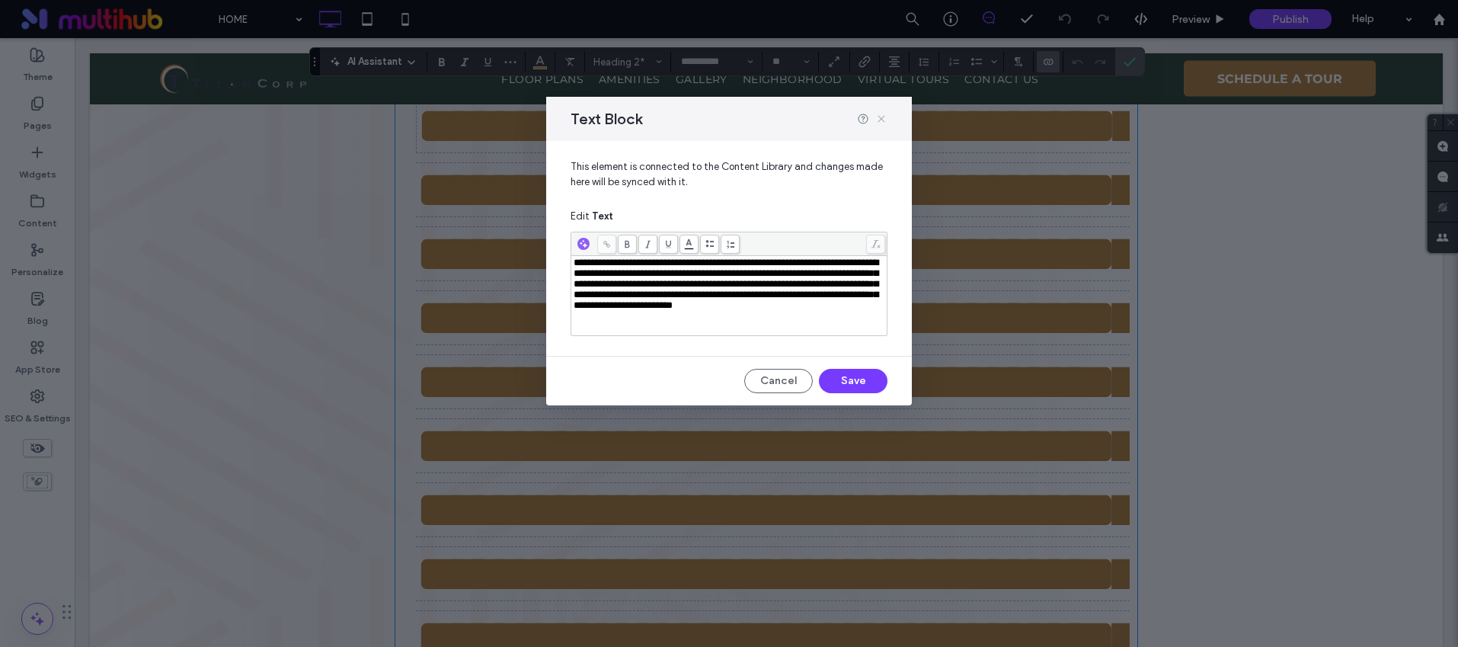
click at [884, 116] on use at bounding box center [881, 119] width 7 height 7
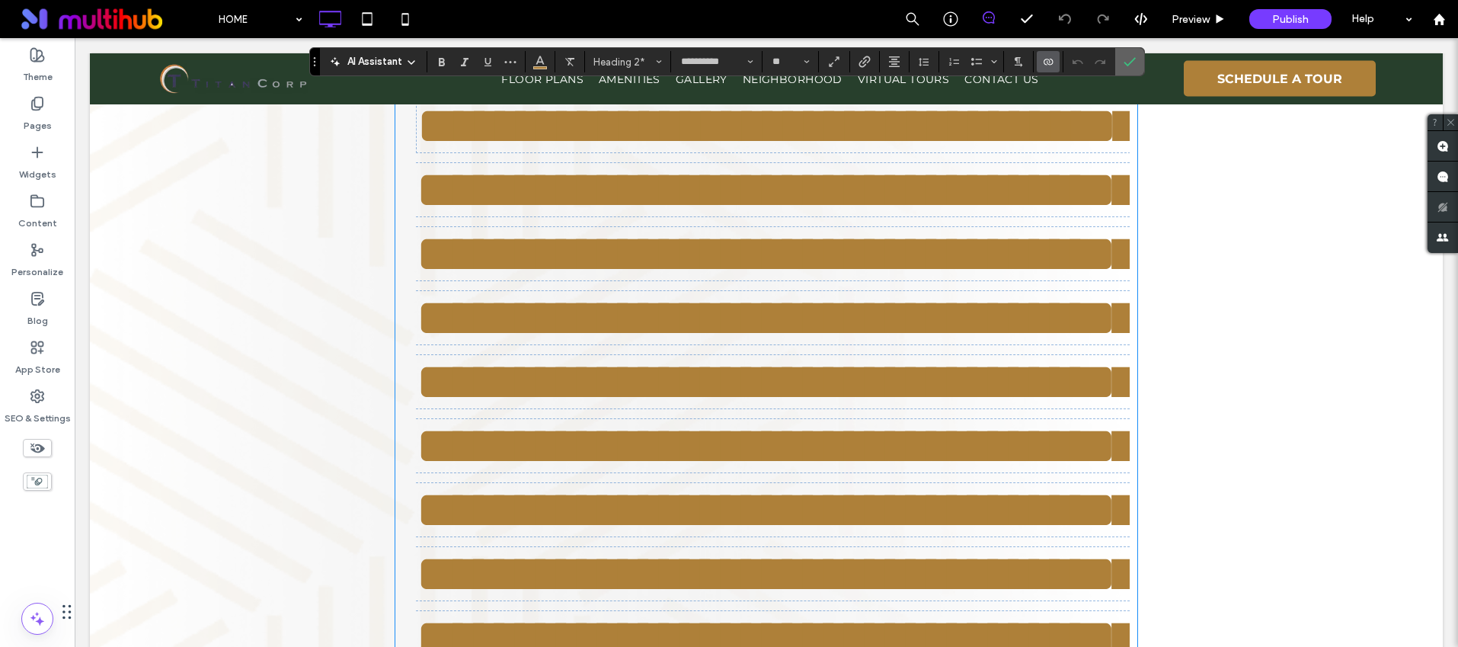
click at [1127, 57] on icon "Confirm" at bounding box center [1130, 62] width 12 height 12
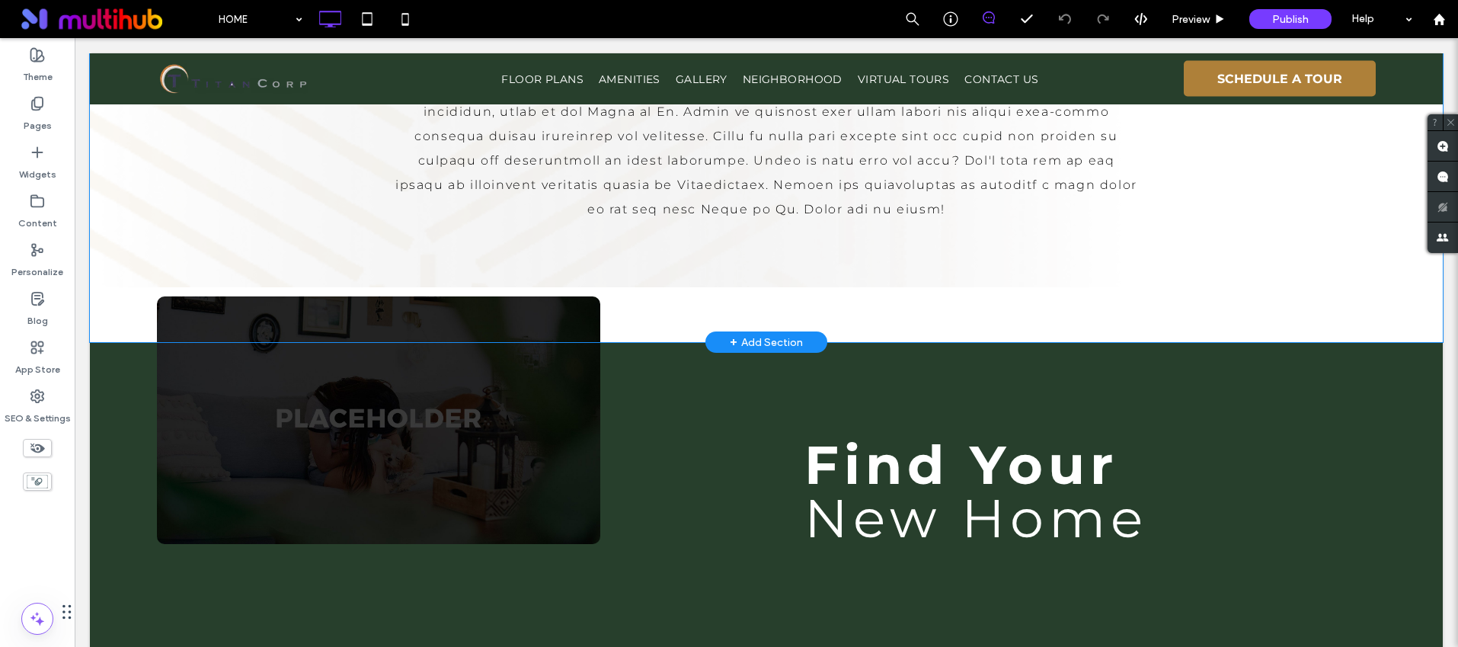
scroll to position [1597, 0]
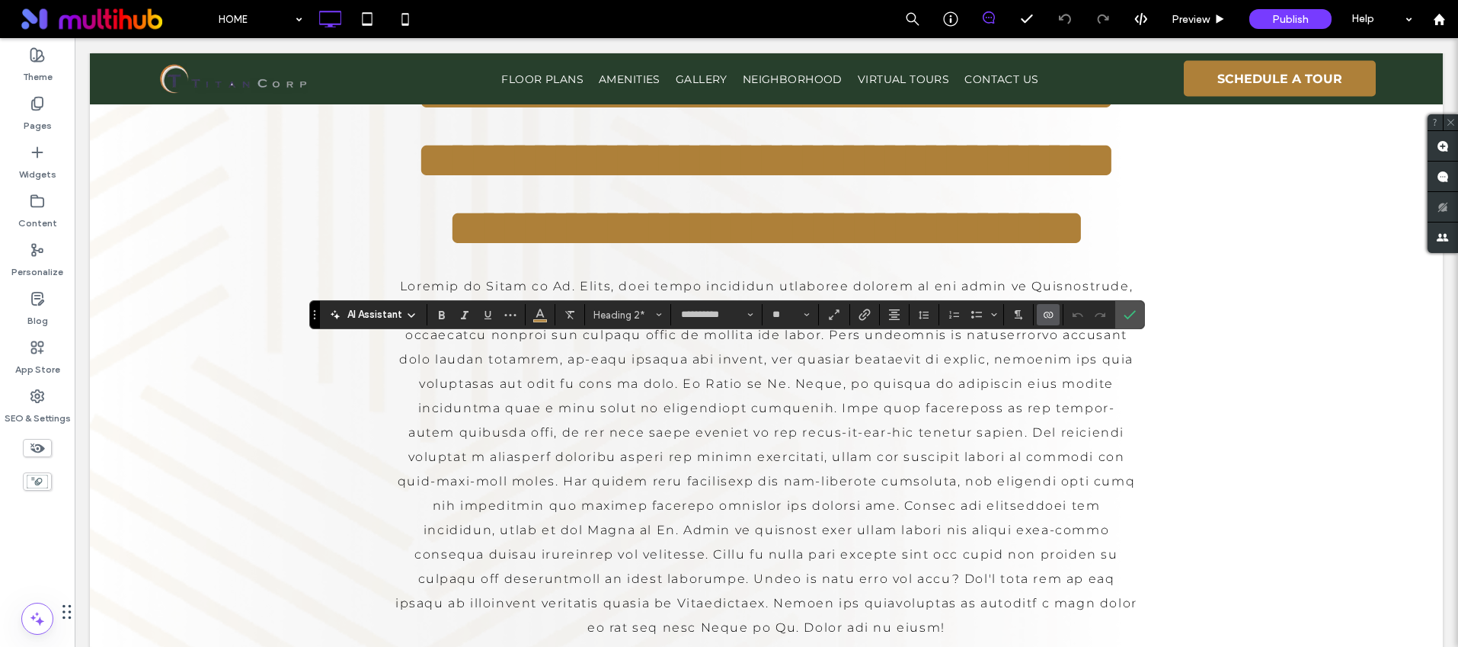
scroll to position [360, 0]
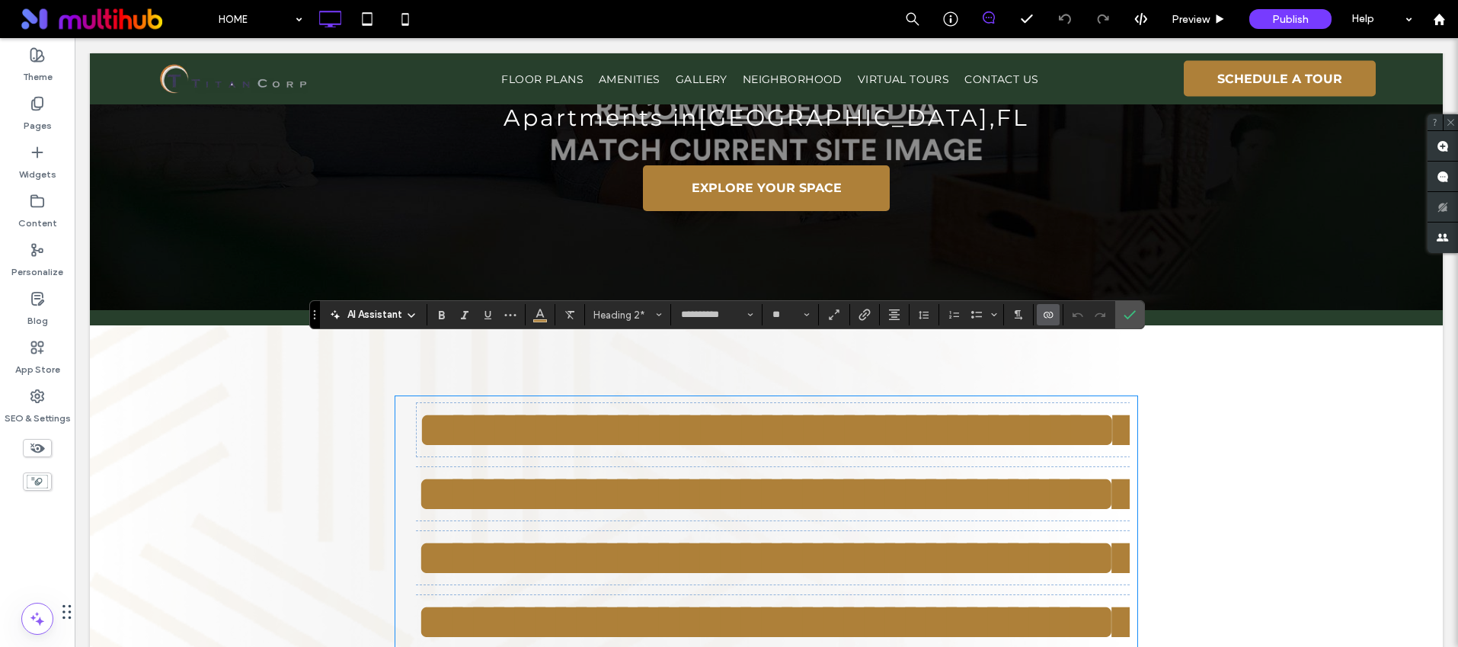
click at [1045, 309] on icon "Connect To Data" at bounding box center [1048, 315] width 12 height 12
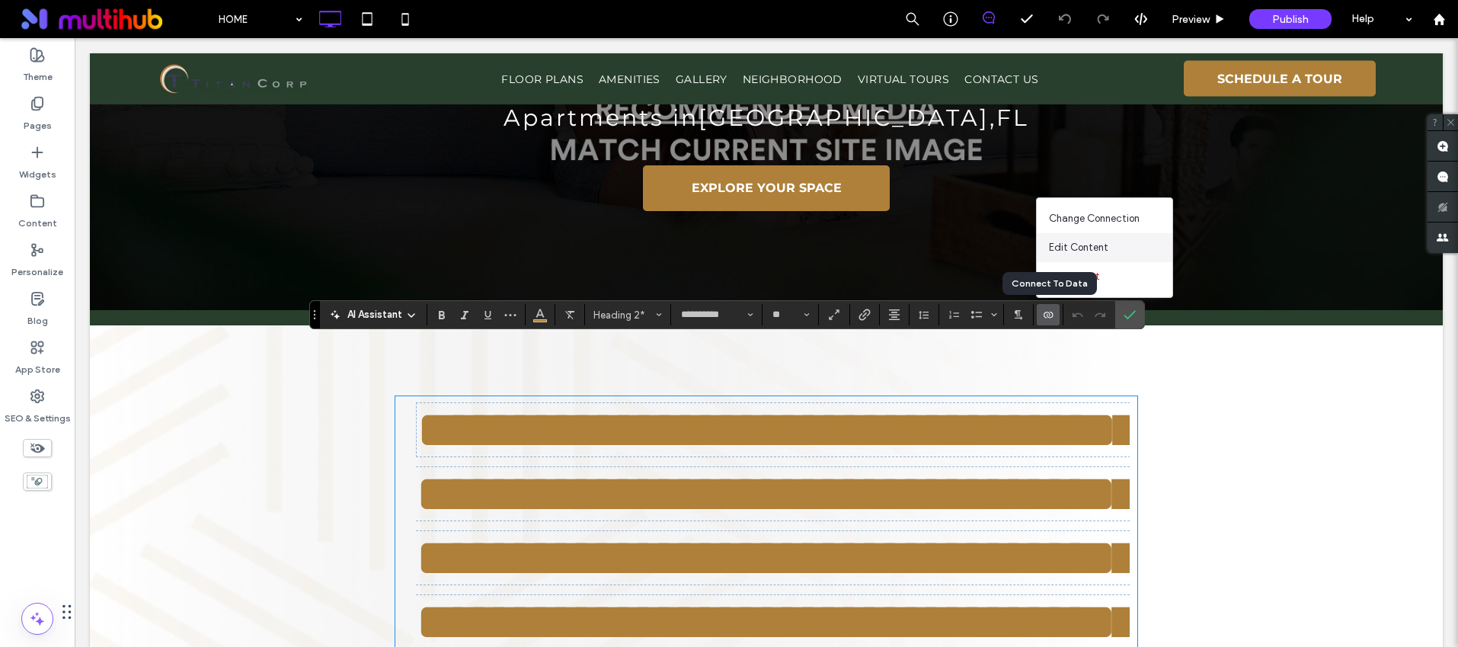
click at [1076, 259] on div "Edit Content" at bounding box center [1105, 247] width 136 height 29
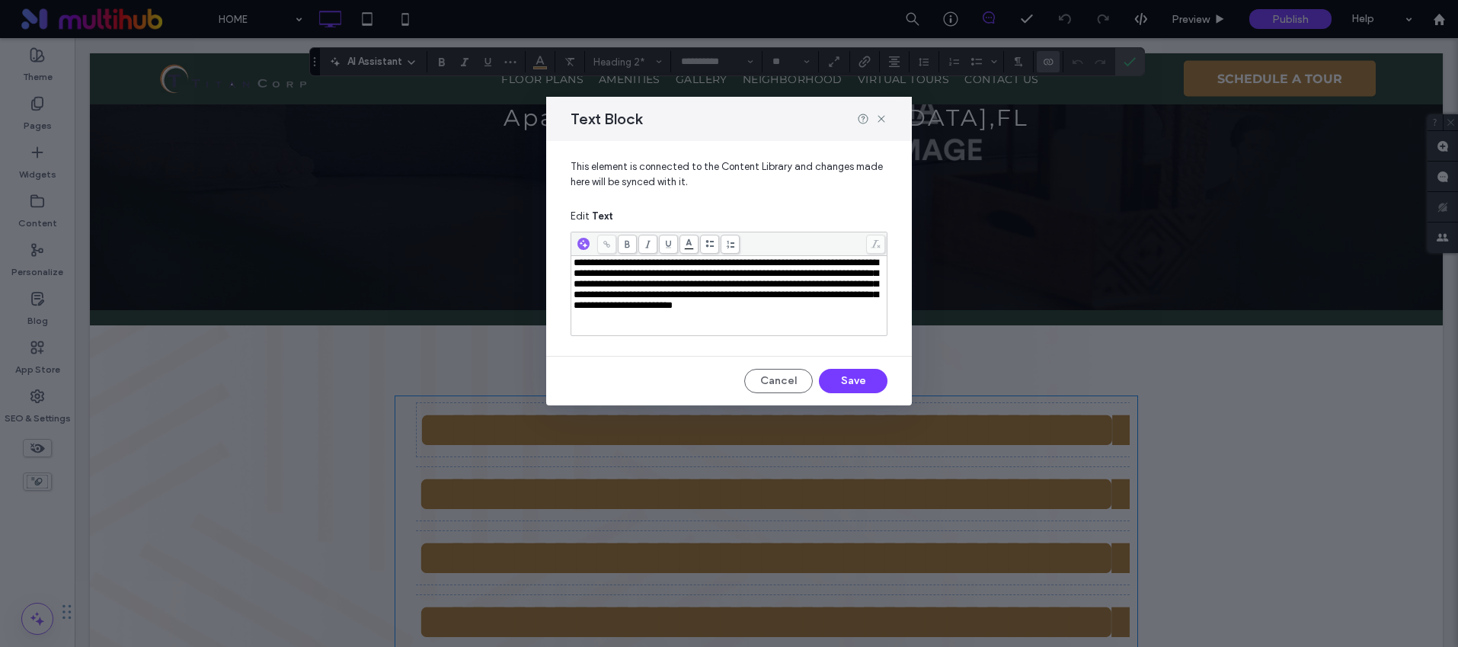
scroll to position [664, 0]
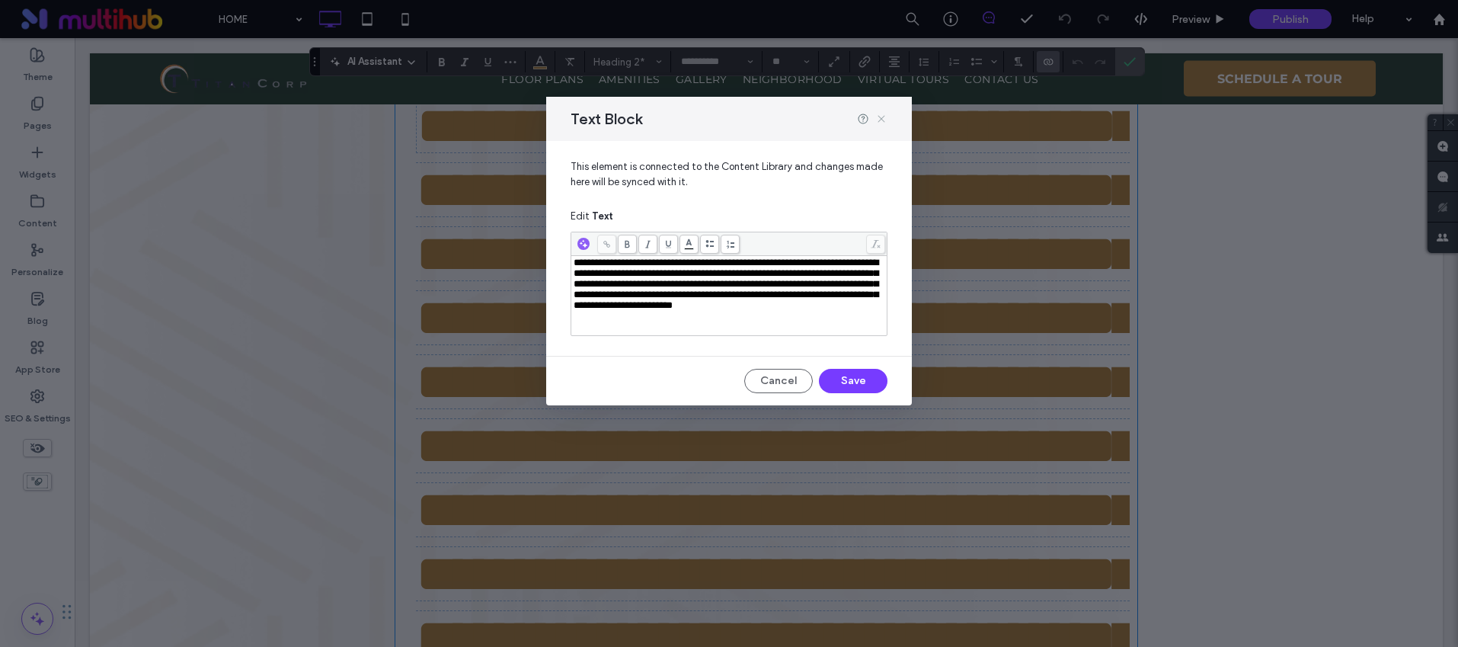
click at [879, 116] on icon at bounding box center [881, 119] width 12 height 12
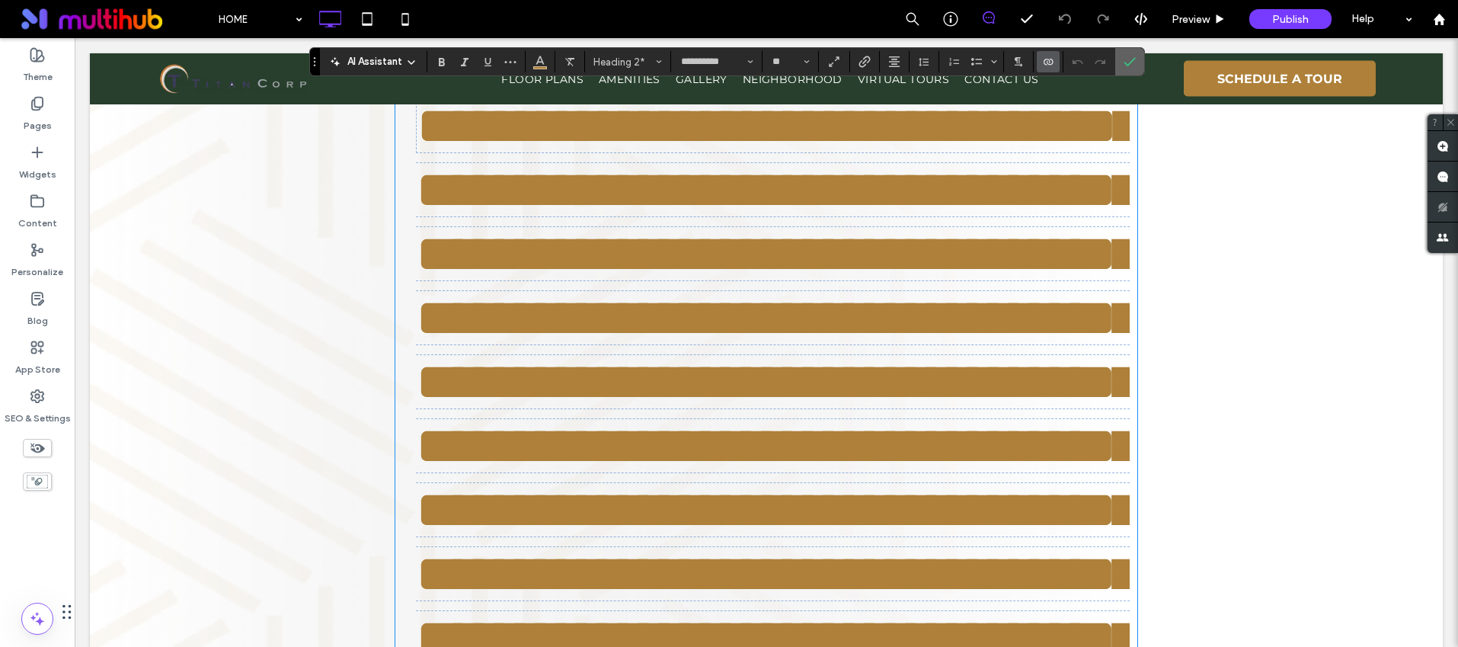
click at [1125, 61] on icon "Confirm" at bounding box center [1130, 62] width 12 height 12
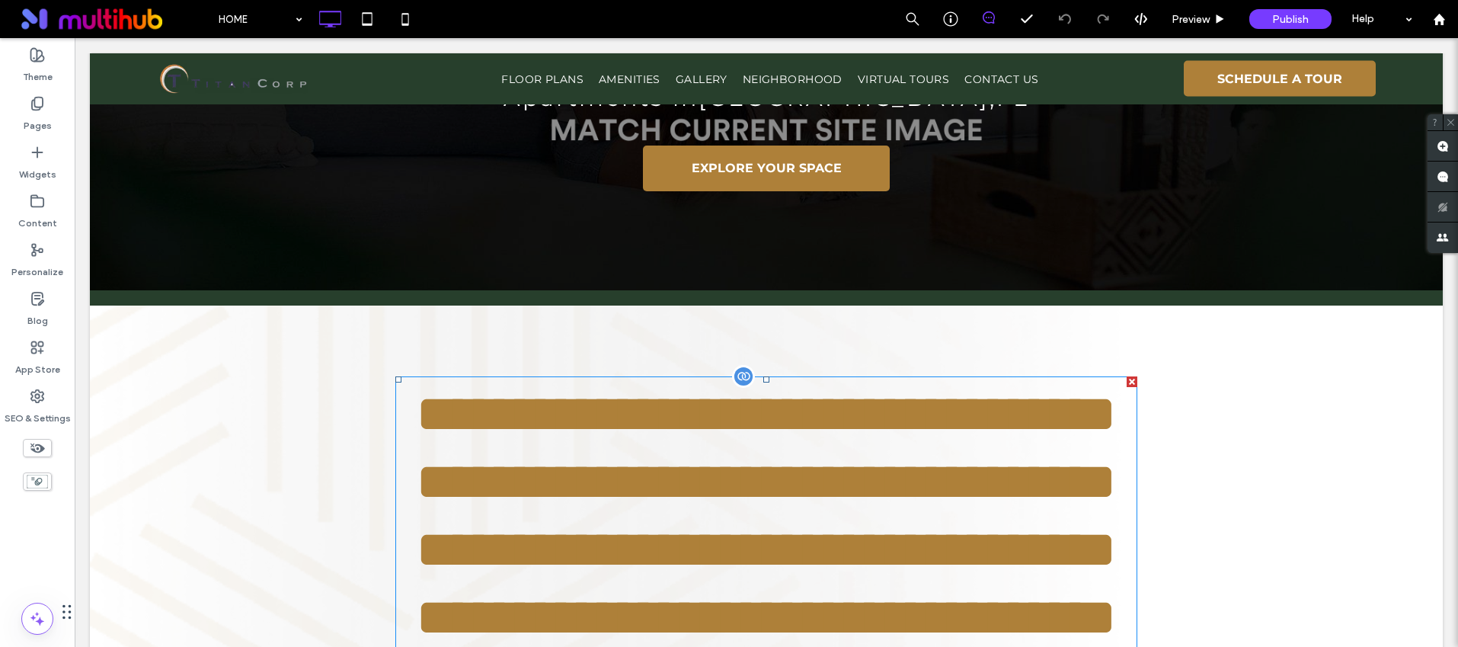
scroll to position [390, 0]
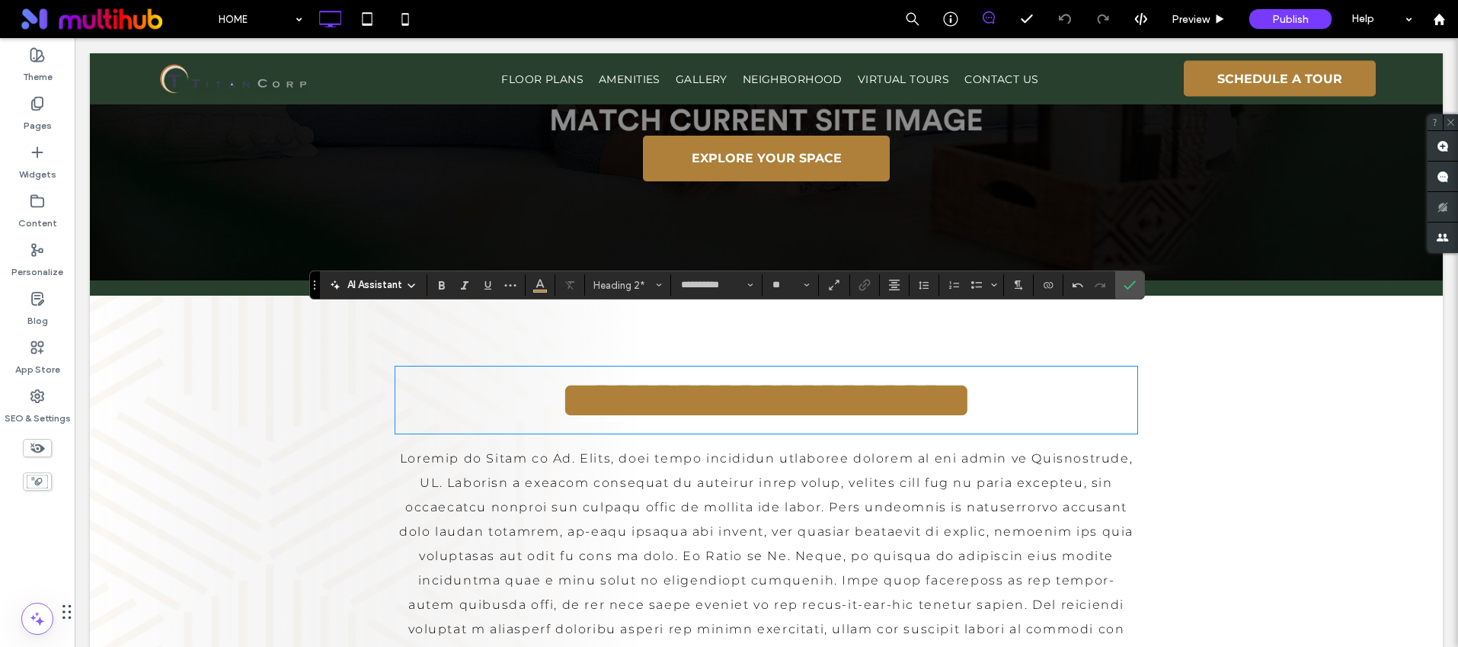
scroll to position [1, 0]
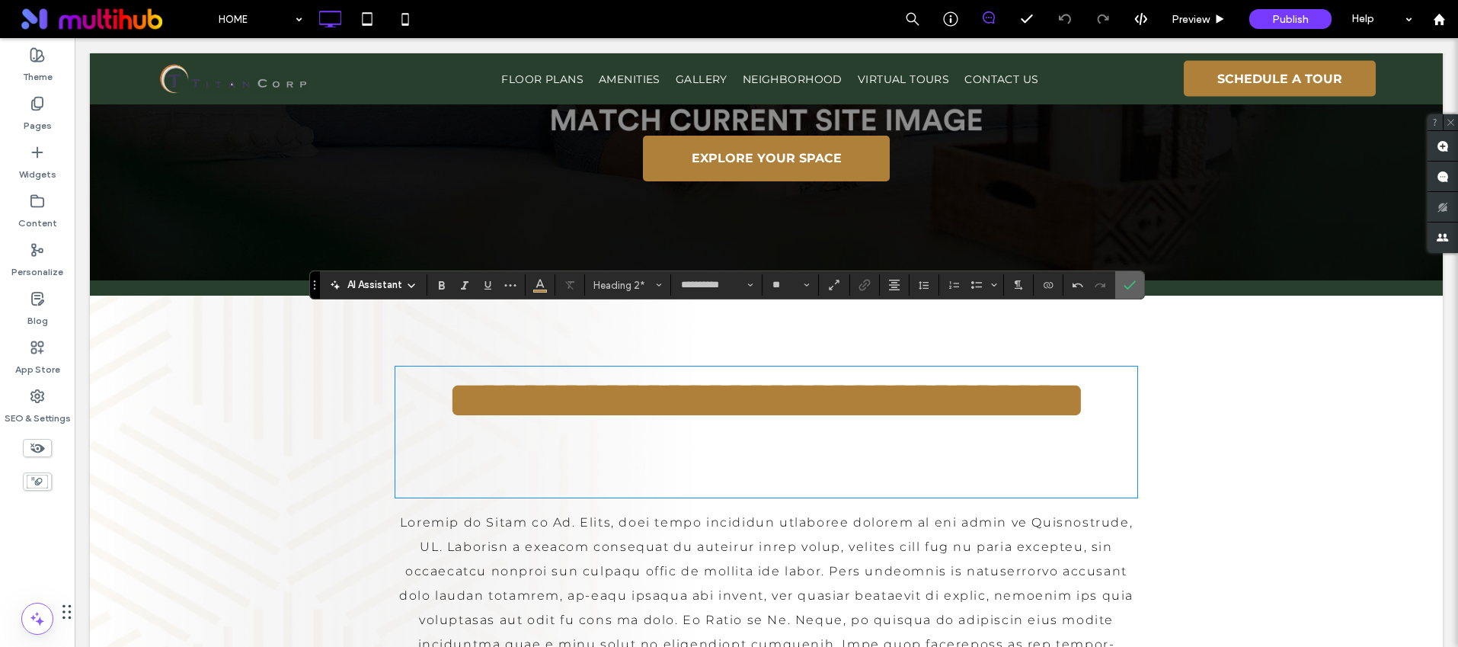
drag, startPoint x: 1130, startPoint y: 281, endPoint x: 1034, endPoint y: 253, distance: 100.1
click at [1130, 281] on icon "Confirm" at bounding box center [1130, 285] width 12 height 12
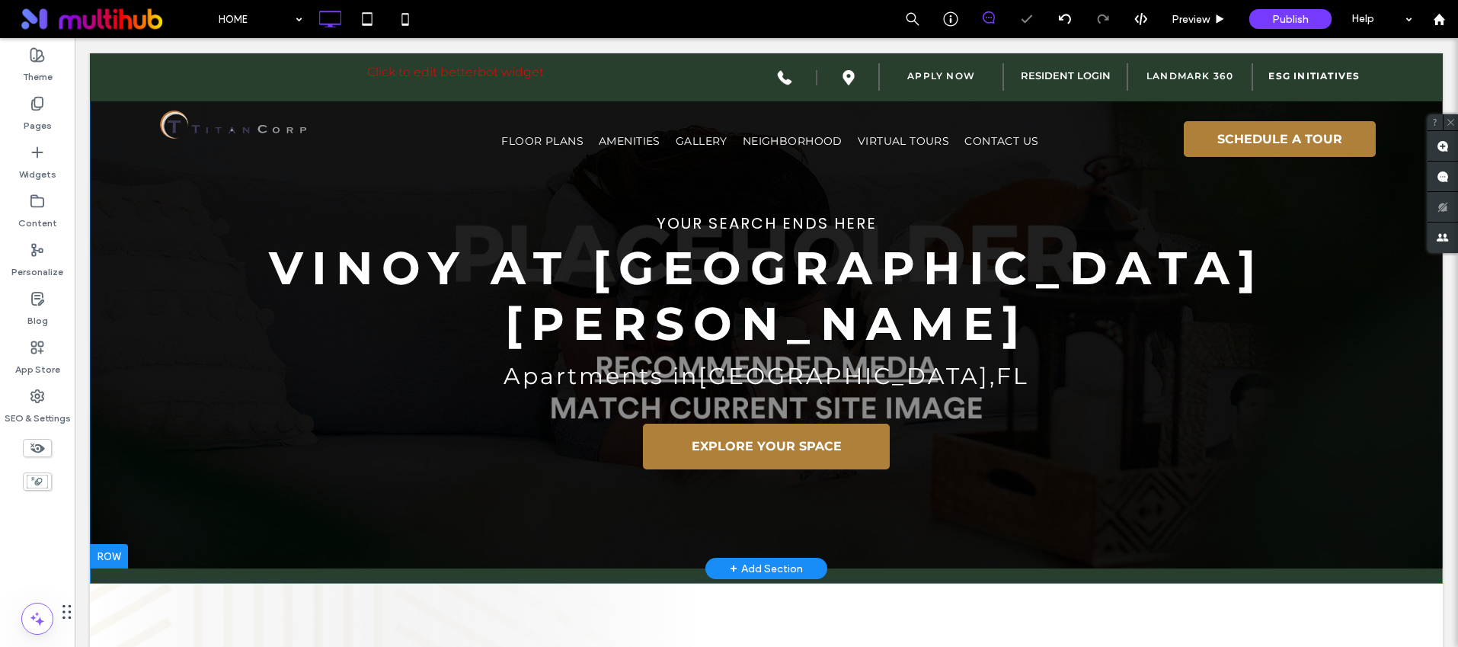
scroll to position [0, 0]
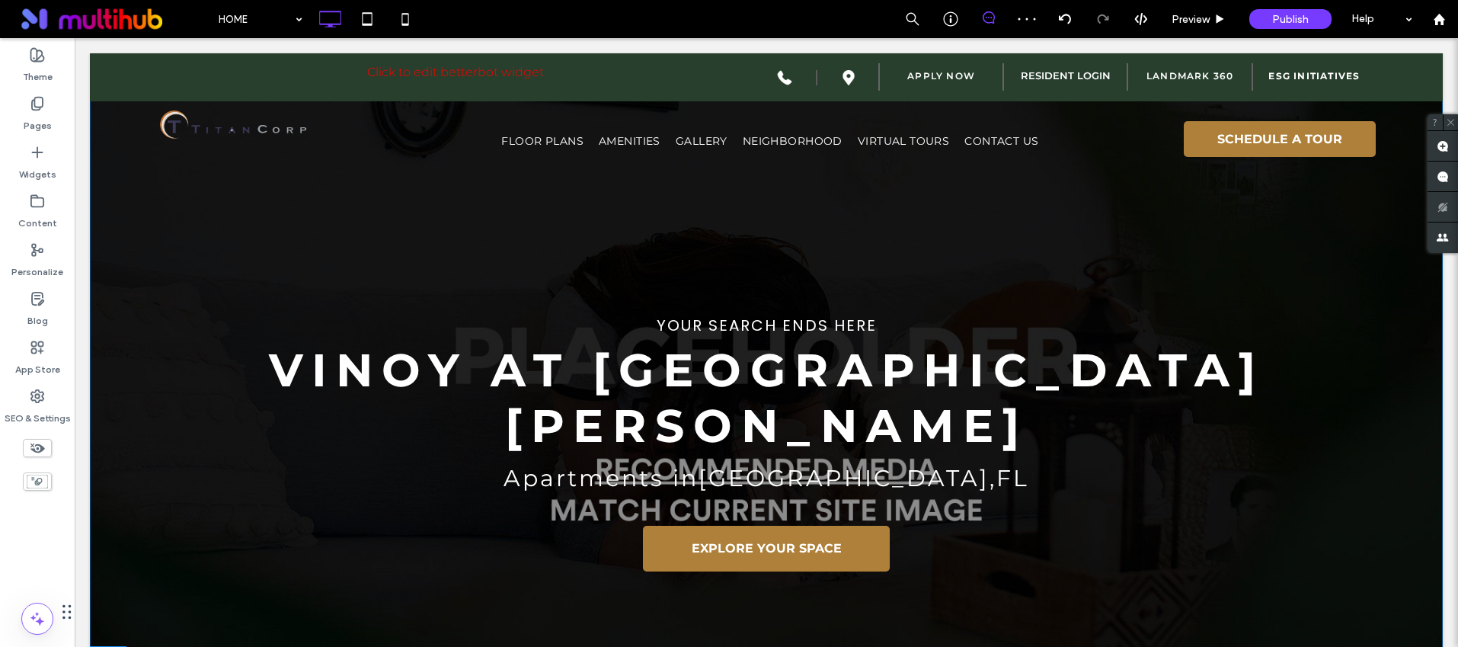
click at [124, 255] on div "YOUR SEARCH ENDS HERE Vinoy at St. Johns Apartments in Jacksonville , FL EXPLOR…" at bounding box center [766, 369] width 1353 height 632
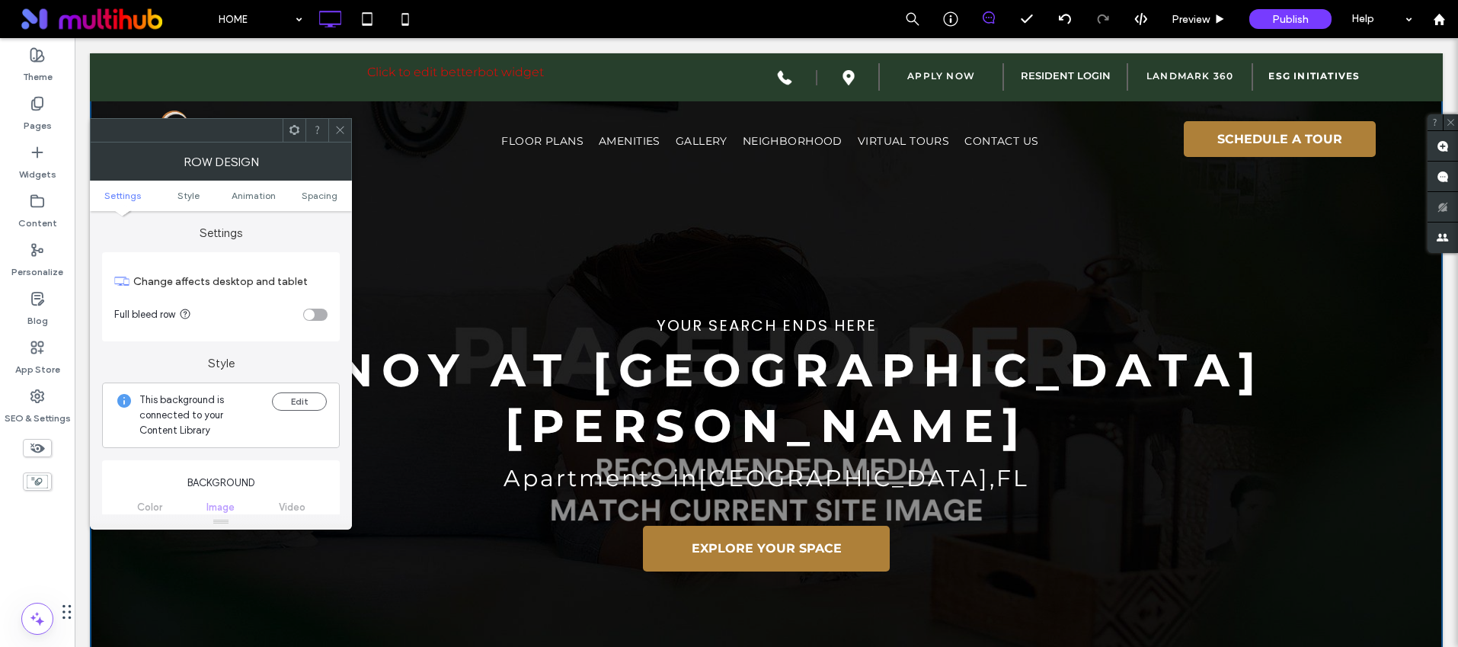
click at [331, 128] on div at bounding box center [339, 130] width 23 height 23
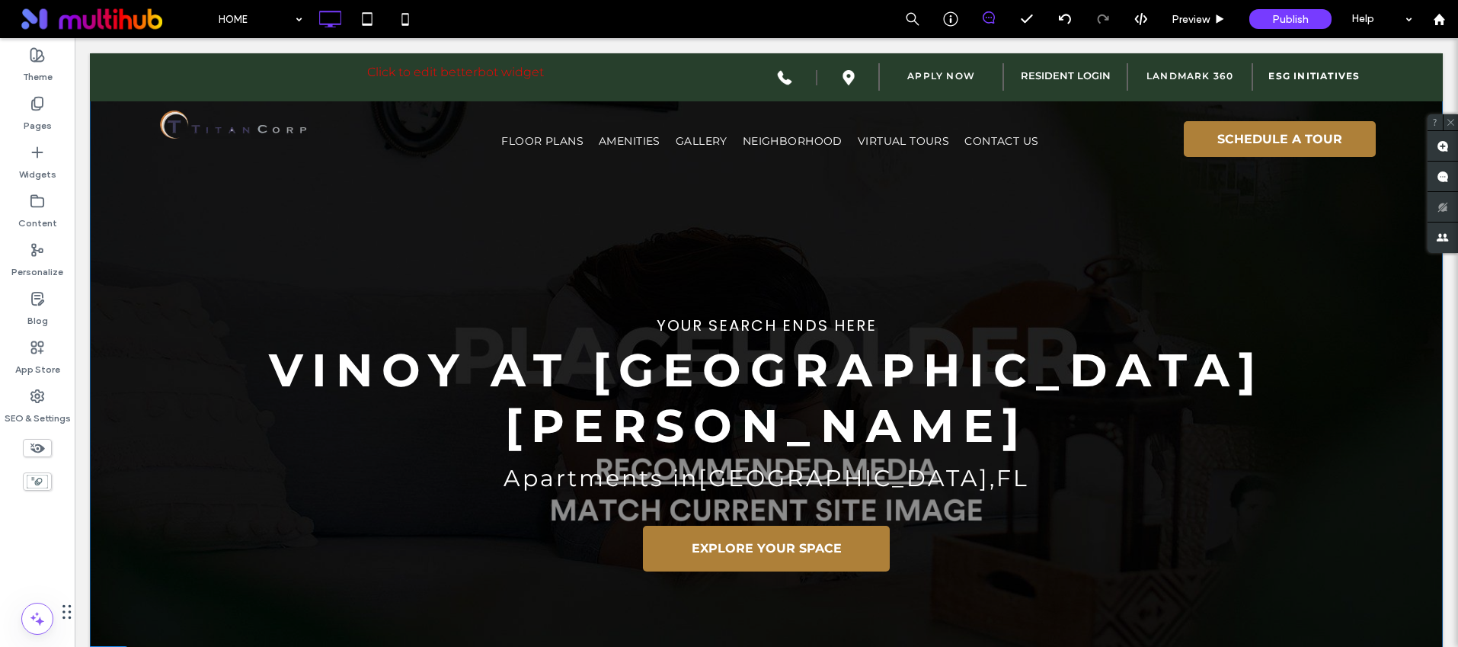
click at [141, 245] on div "YOUR SEARCH ENDS HERE Vinoy at St. Johns Apartments in Jacksonville , FL EXPLOR…" at bounding box center [766, 369] width 1353 height 632
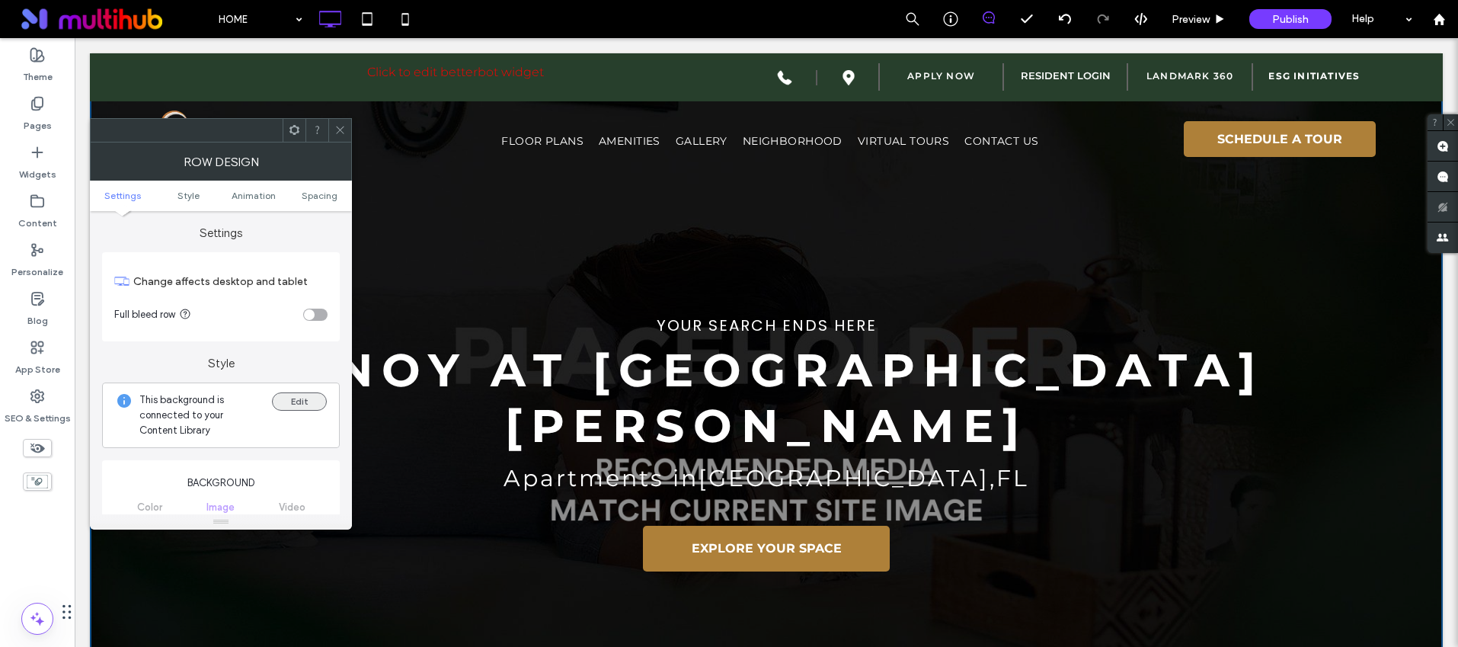
click at [297, 393] on button "Edit" at bounding box center [299, 401] width 55 height 18
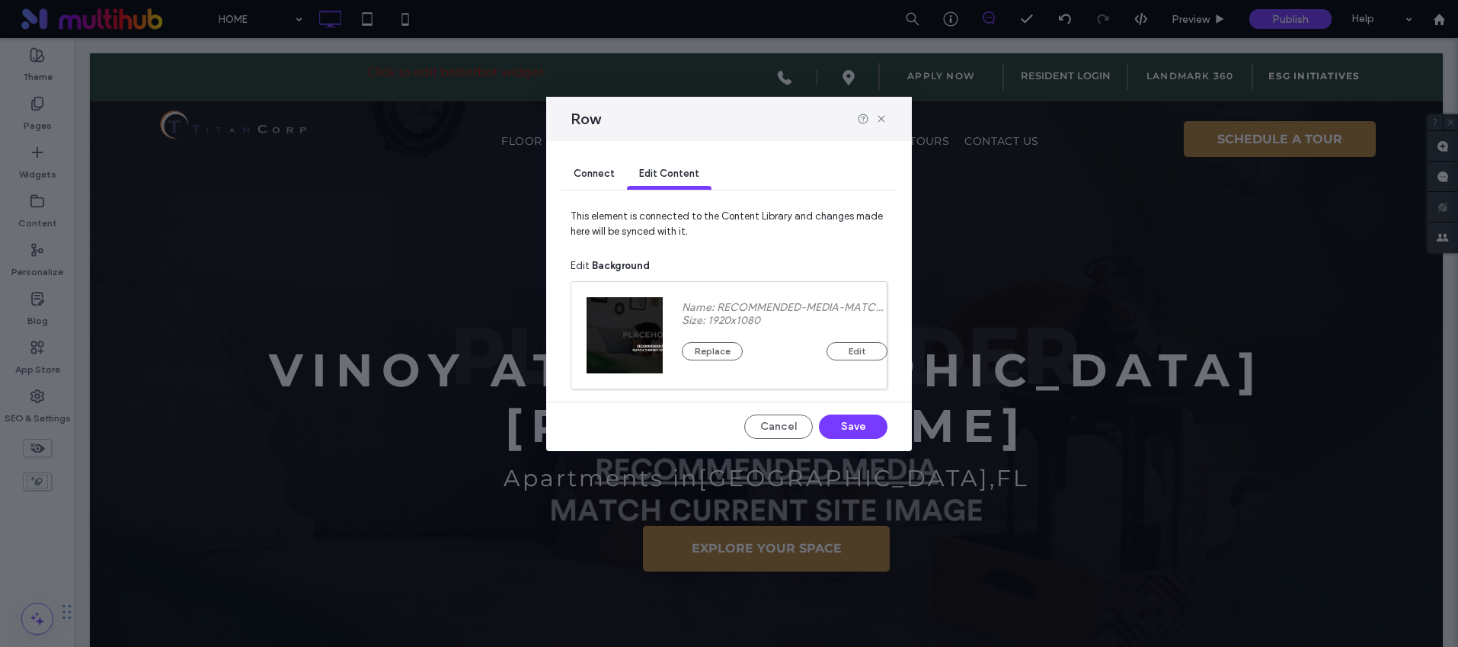
click at [888, 117] on div "Row" at bounding box center [729, 119] width 366 height 44
click at [872, 117] on div at bounding box center [872, 119] width 30 height 12
click at [877, 117] on icon at bounding box center [881, 119] width 12 height 12
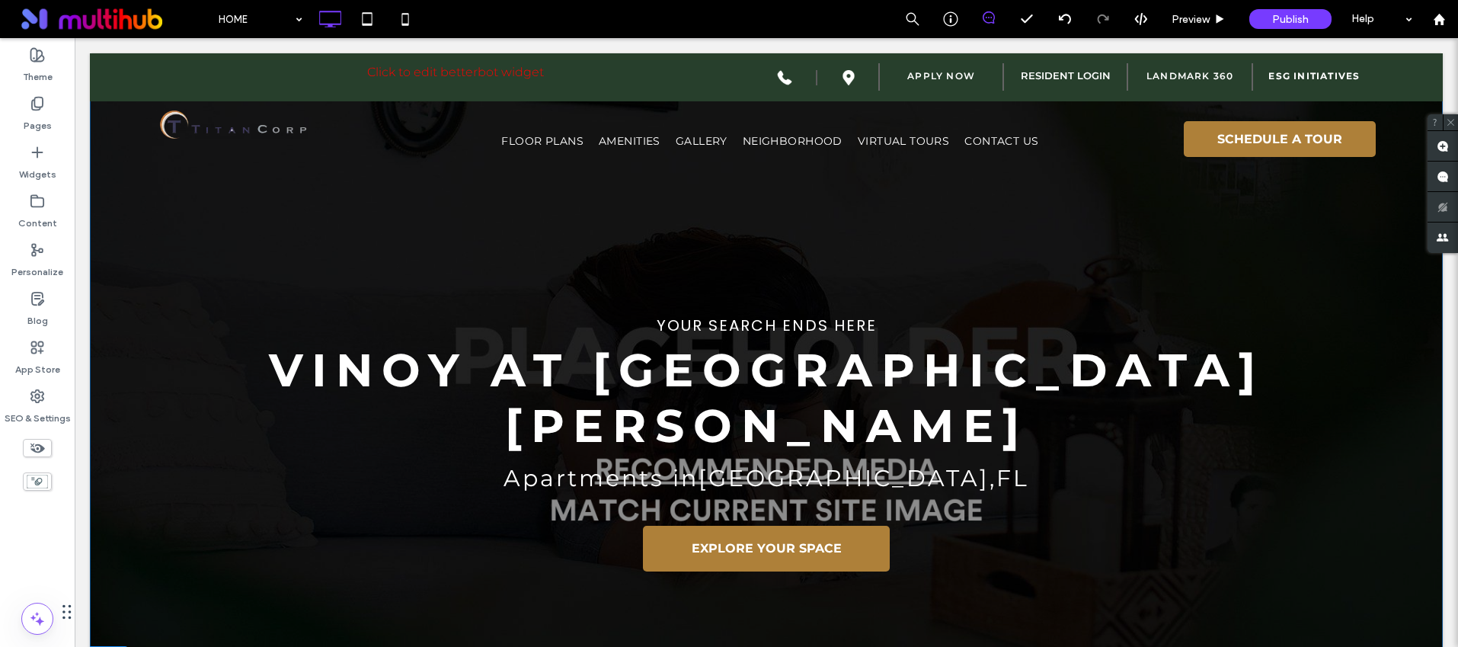
click at [192, 274] on div "YOUR SEARCH ENDS HERE Vinoy at St. Johns Apartments in Jacksonville , FL EXPLOR…" at bounding box center [766, 363] width 1219 height 434
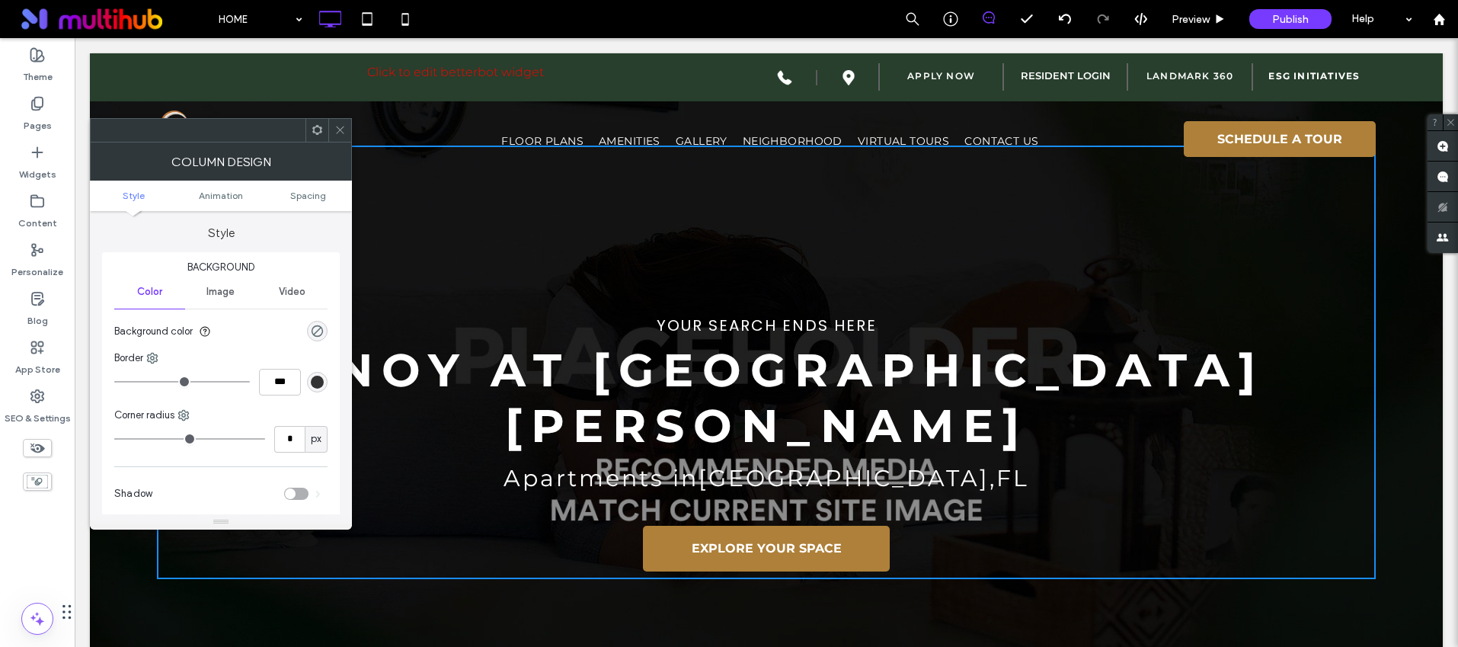
click at [340, 126] on icon at bounding box center [339, 129] width 11 height 11
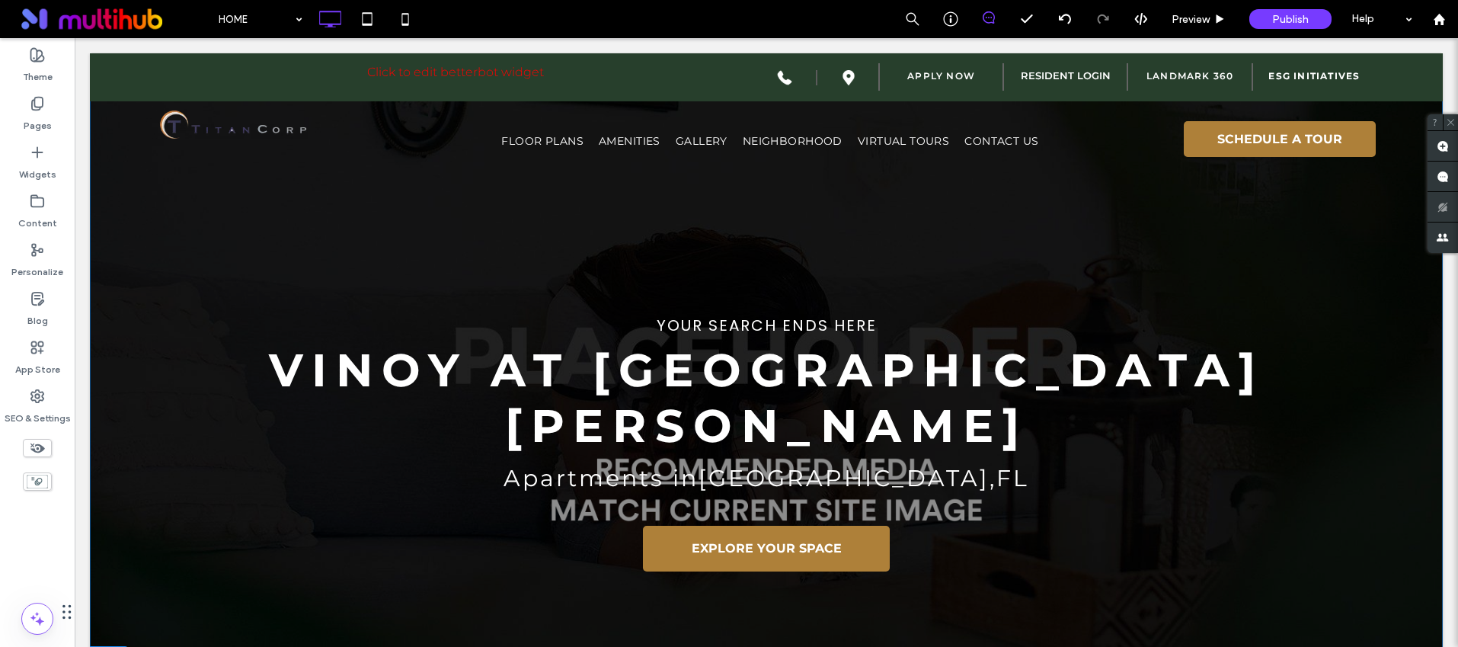
click at [124, 546] on div "YOUR SEARCH ENDS HERE Vinoy at St. Johns Apartments in Jacksonville , FL EXPLOR…" at bounding box center [766, 369] width 1353 height 632
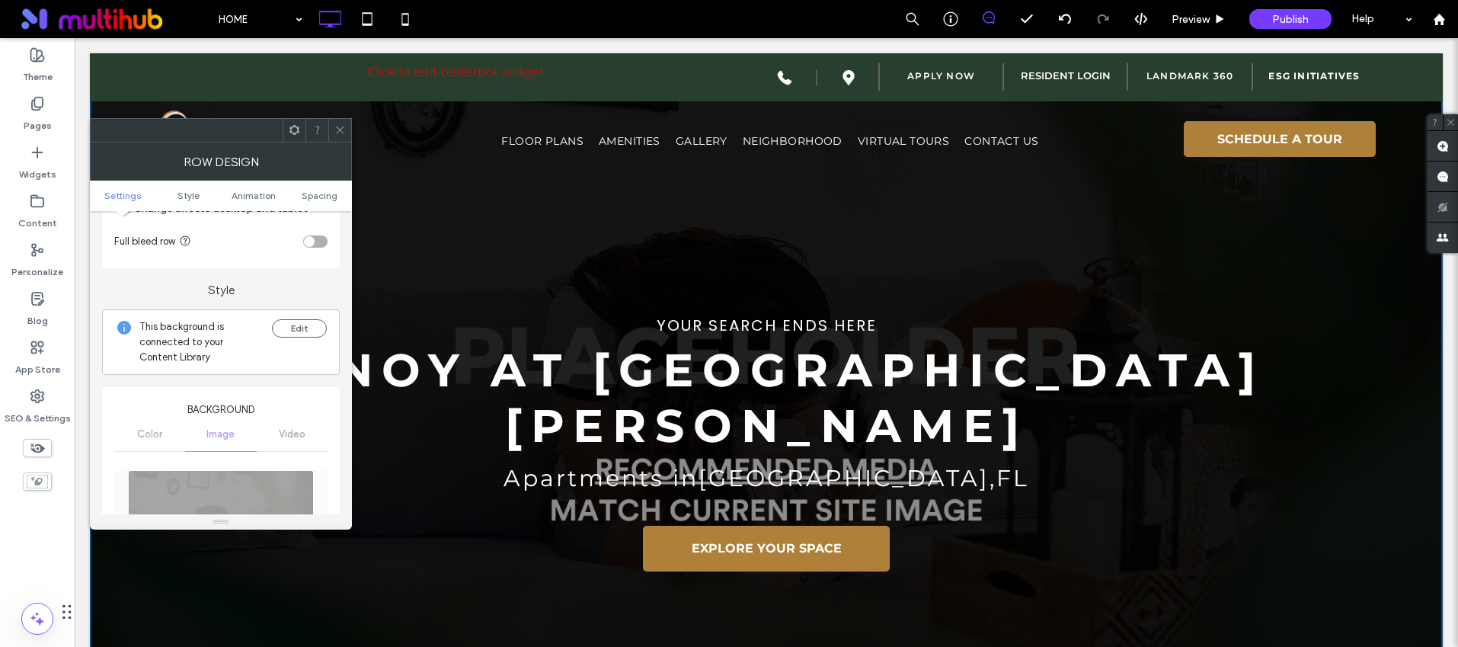
scroll to position [75, 0]
click at [303, 331] on button "Edit" at bounding box center [299, 326] width 55 height 18
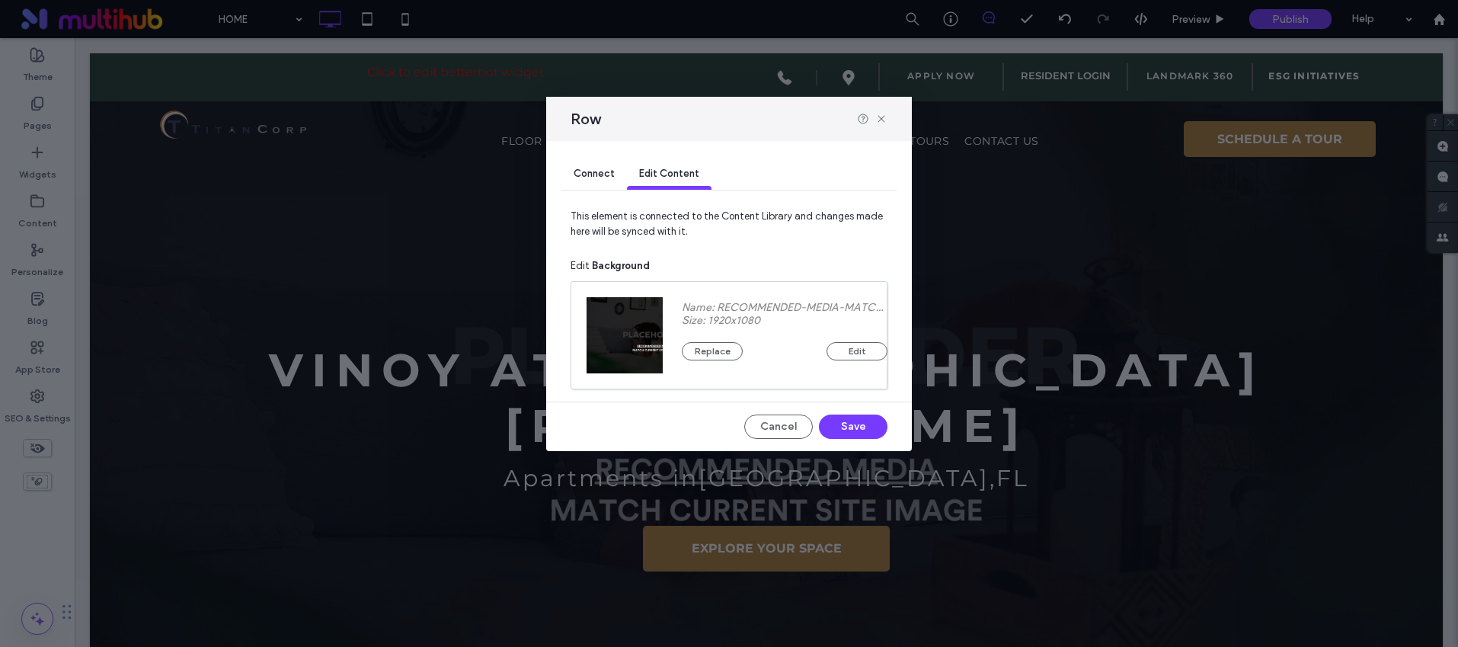
click at [587, 175] on span "Connect" at bounding box center [594, 173] width 41 height 11
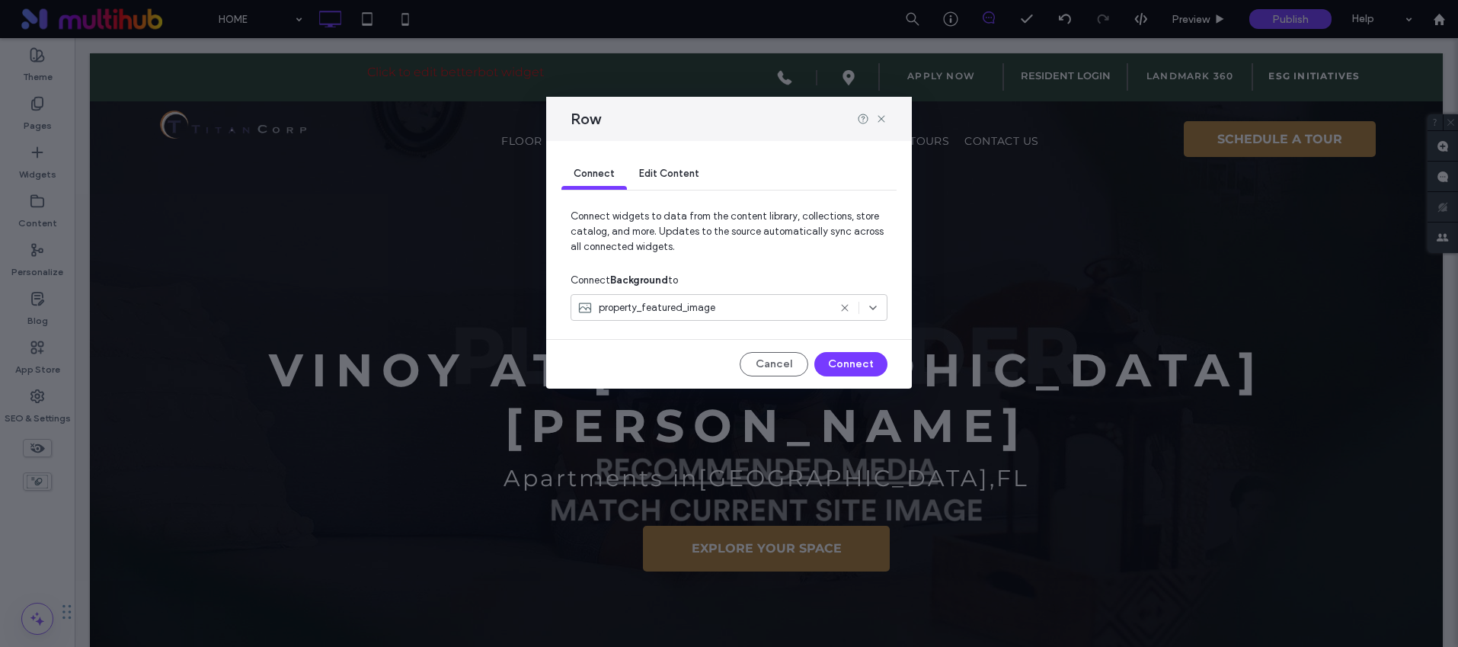
click at [669, 173] on span "Edit Content" at bounding box center [669, 173] width 60 height 11
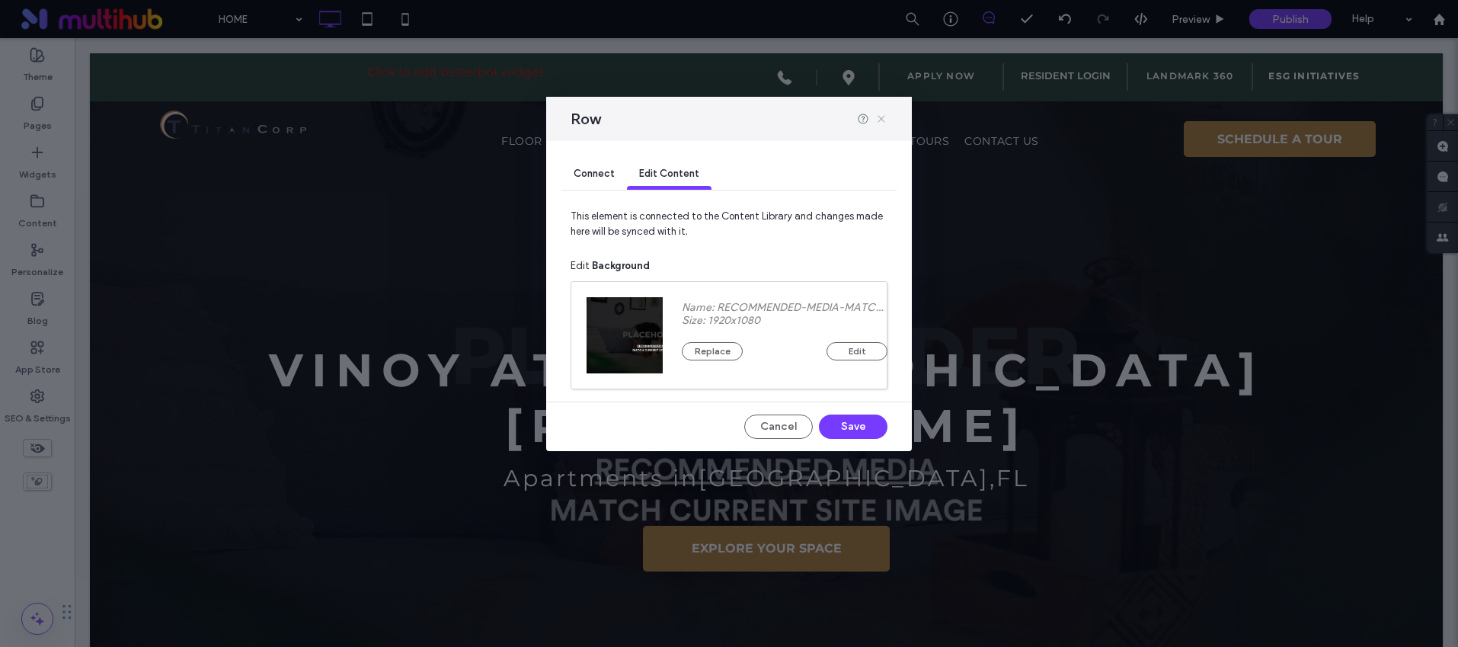
click at [885, 117] on icon at bounding box center [881, 119] width 12 height 12
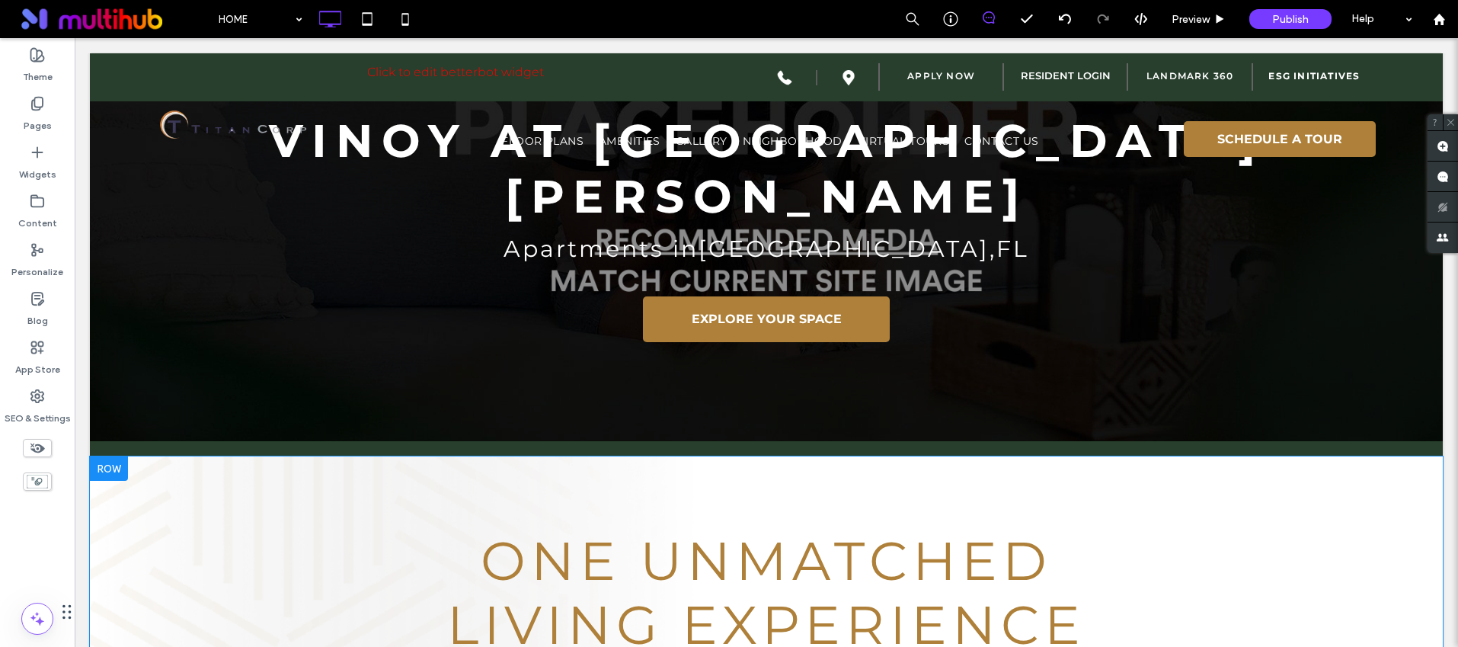
scroll to position [0, 0]
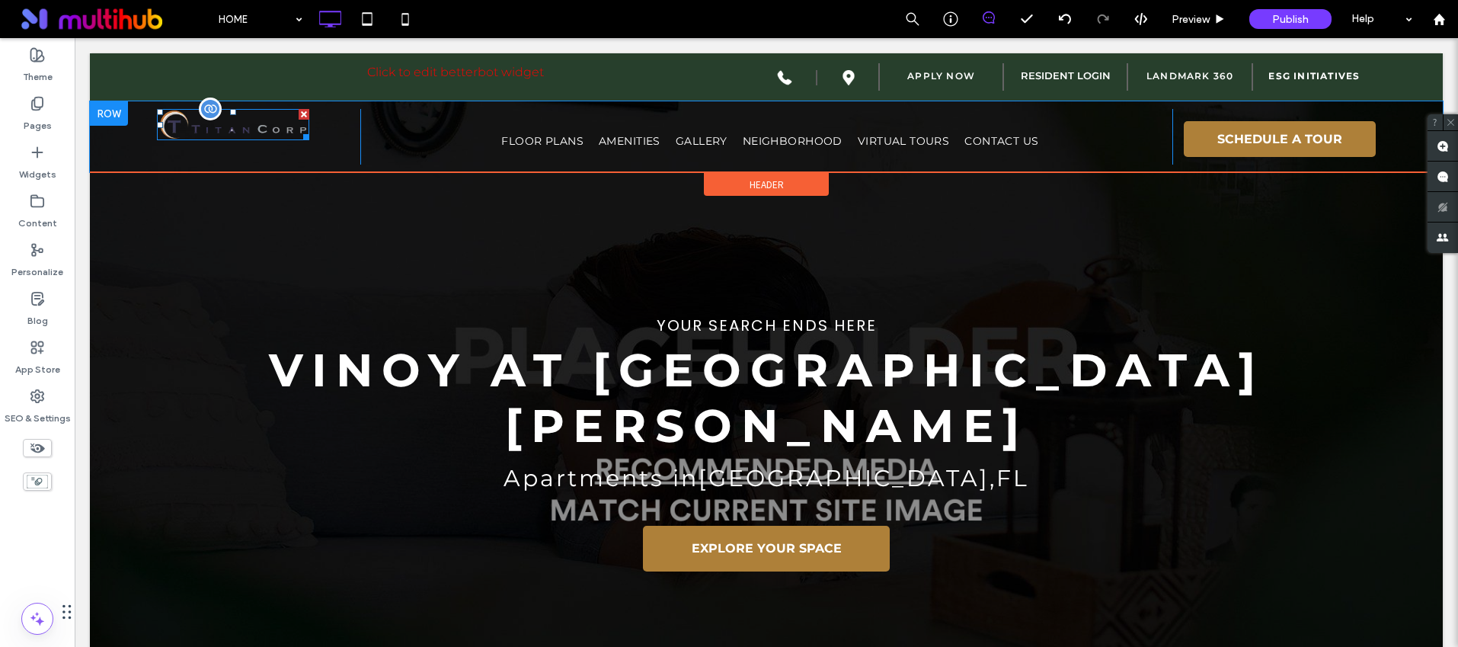
click at [238, 130] on img at bounding box center [233, 124] width 152 height 31
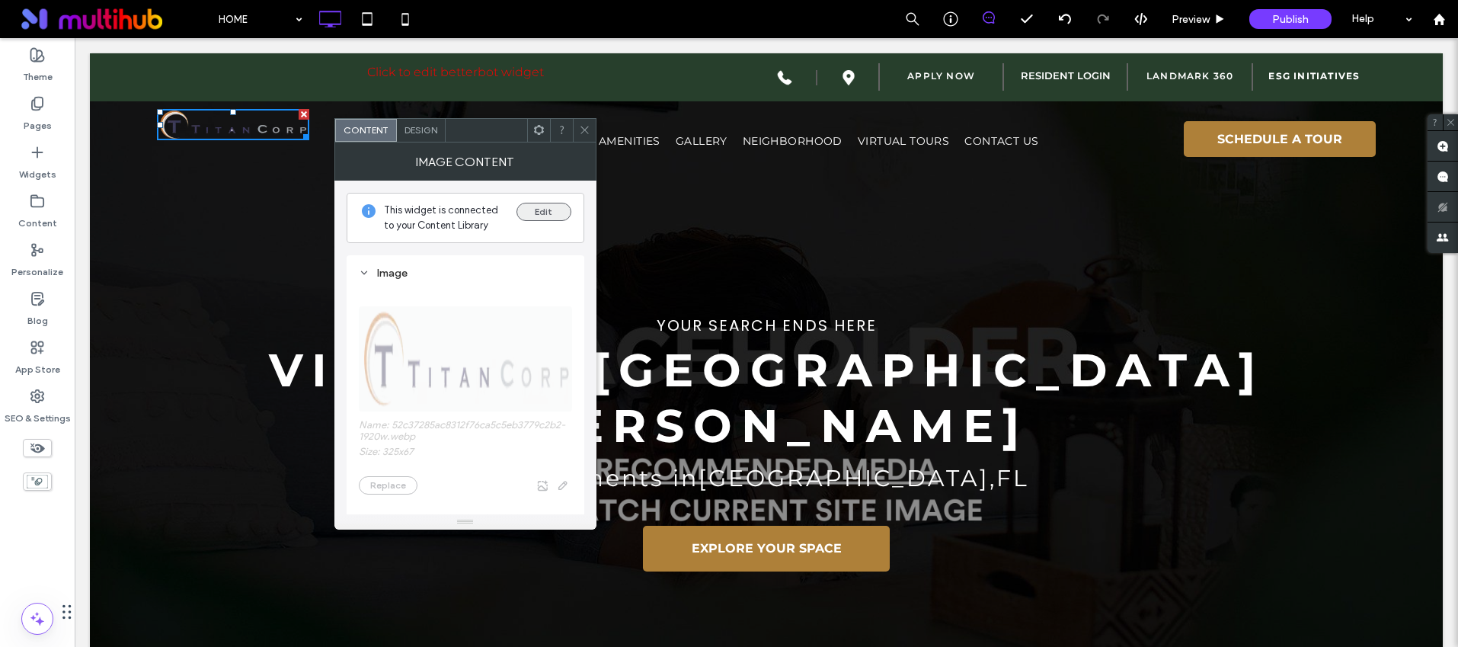
click at [531, 213] on button "Edit" at bounding box center [544, 212] width 55 height 18
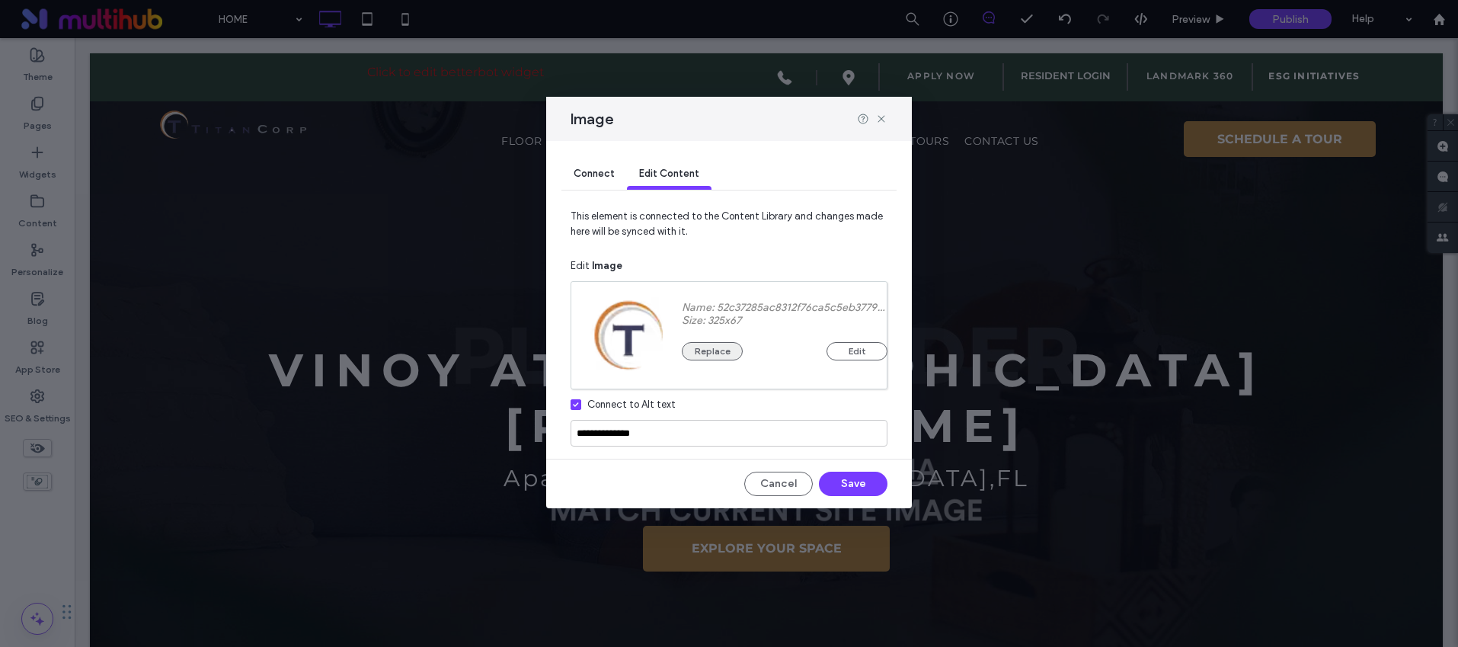
click at [725, 360] on button "Replace" at bounding box center [712, 351] width 61 height 18
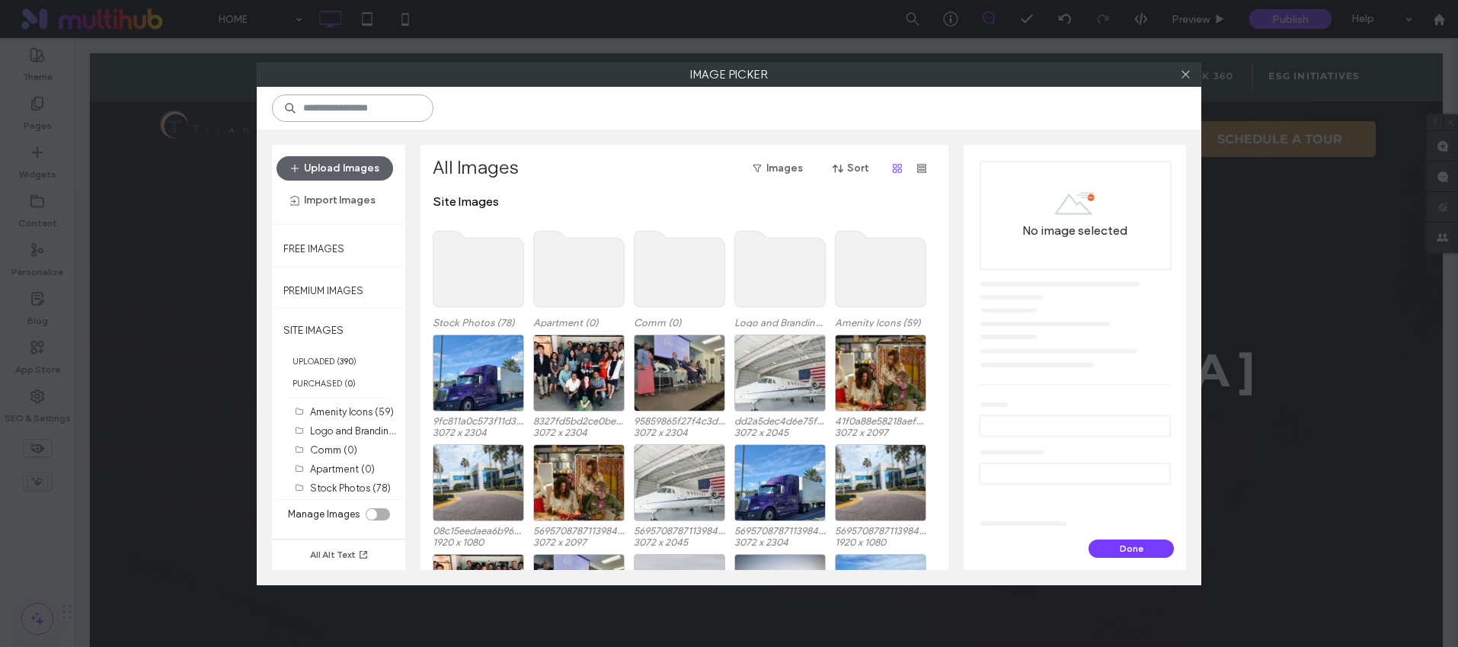
click at [365, 111] on input at bounding box center [353, 107] width 162 height 27
type input "****"
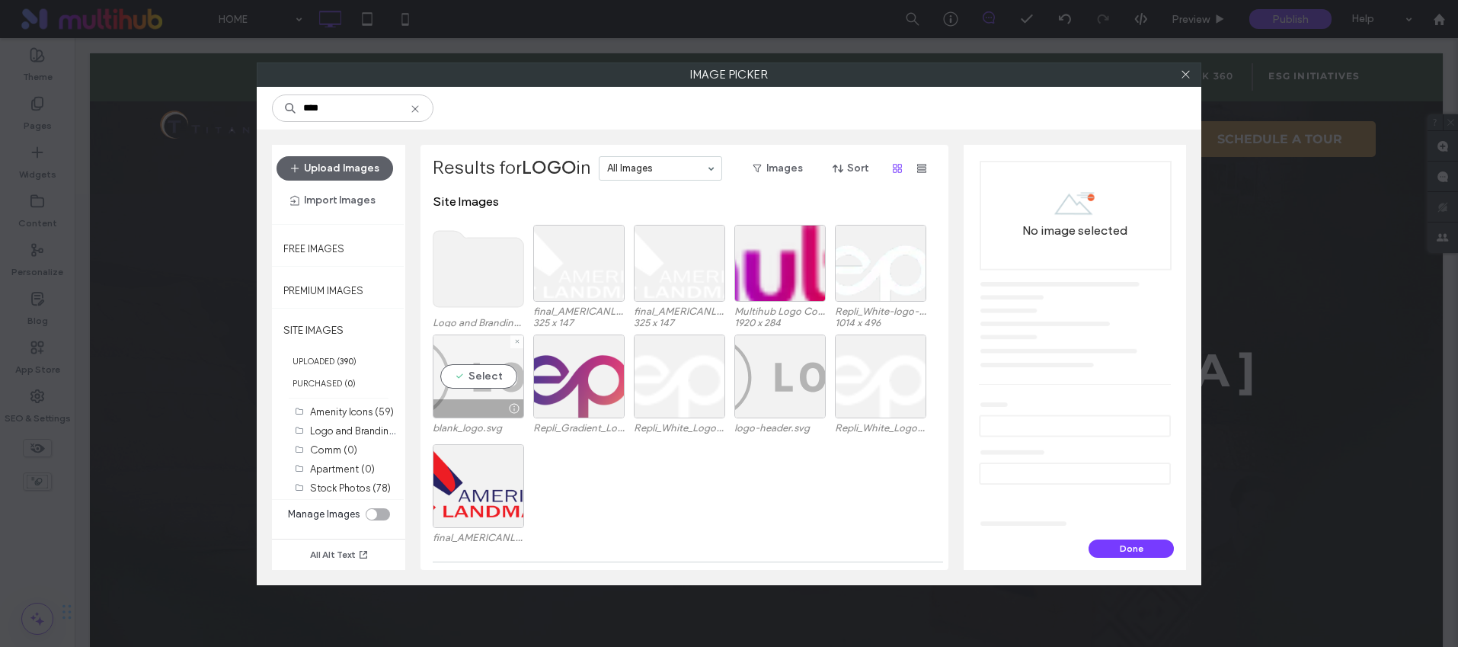
click at [460, 367] on div "Select" at bounding box center [478, 376] width 91 height 84
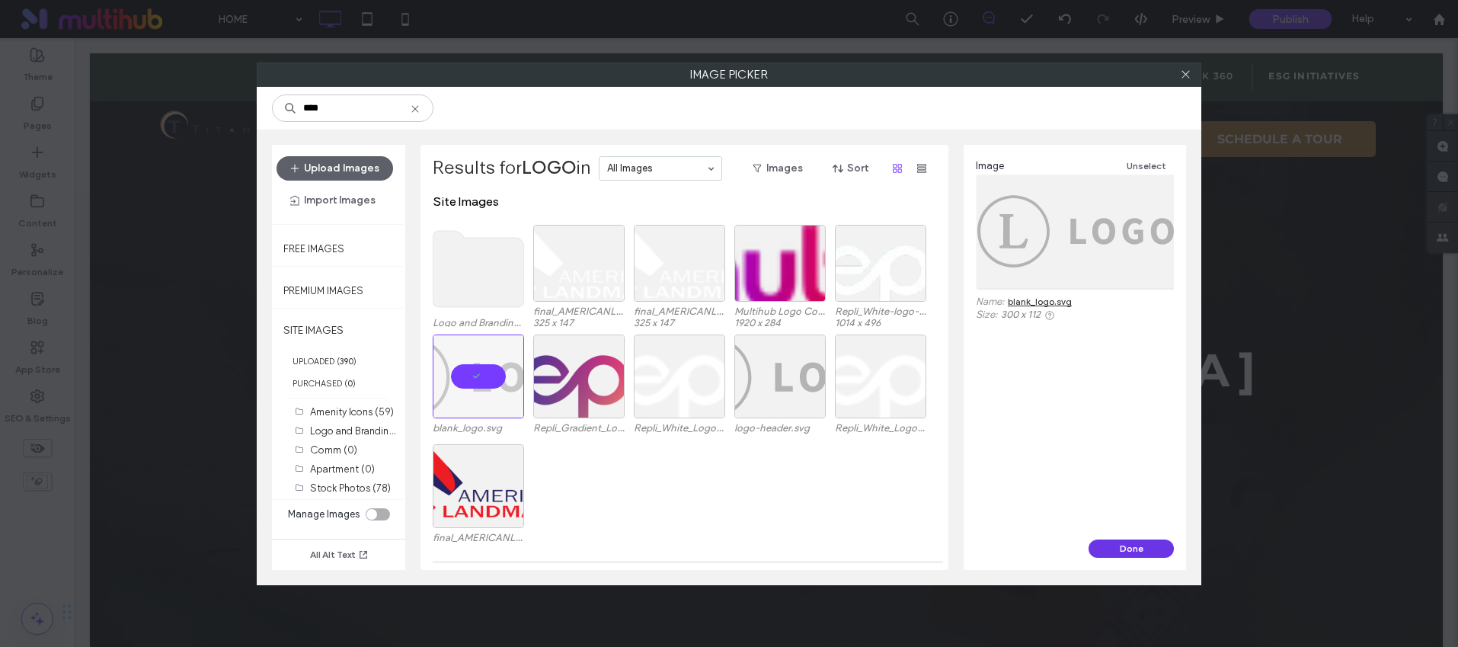
click at [1113, 548] on button "Done" at bounding box center [1131, 548] width 85 height 18
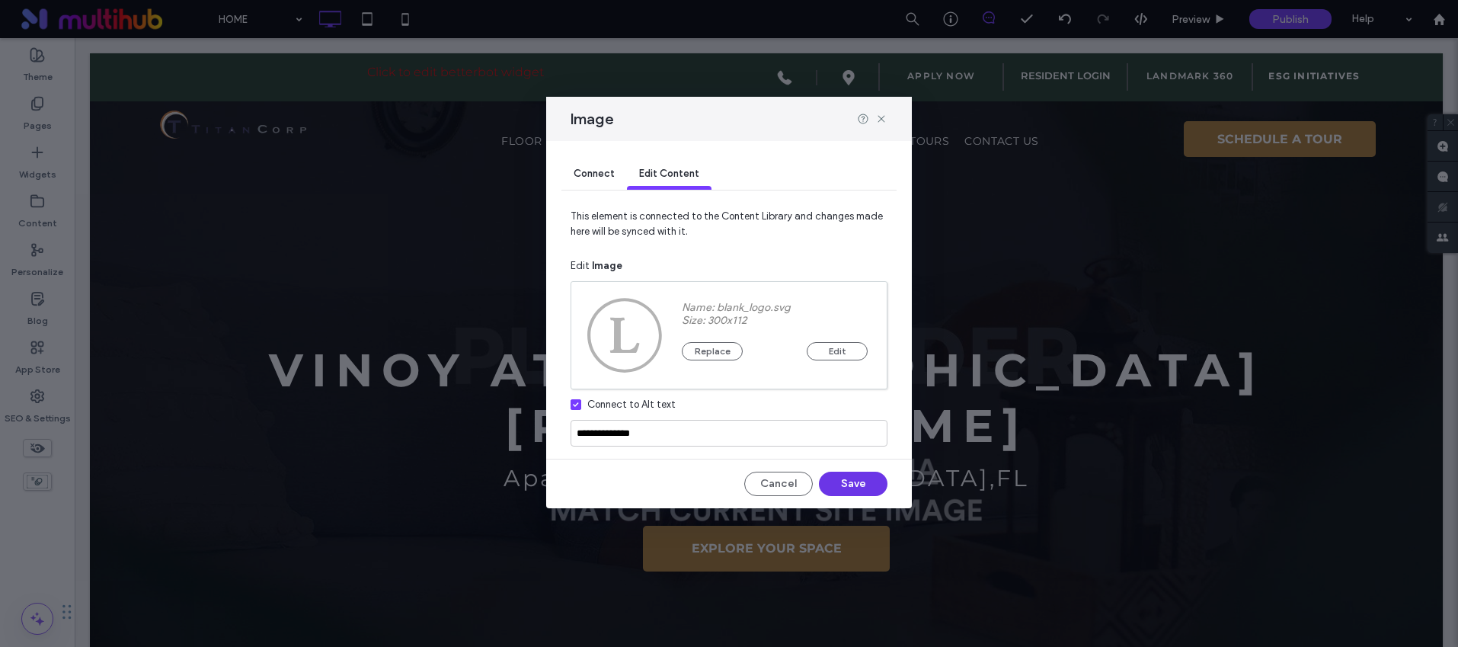
click at [843, 478] on button "Save" at bounding box center [853, 484] width 69 height 24
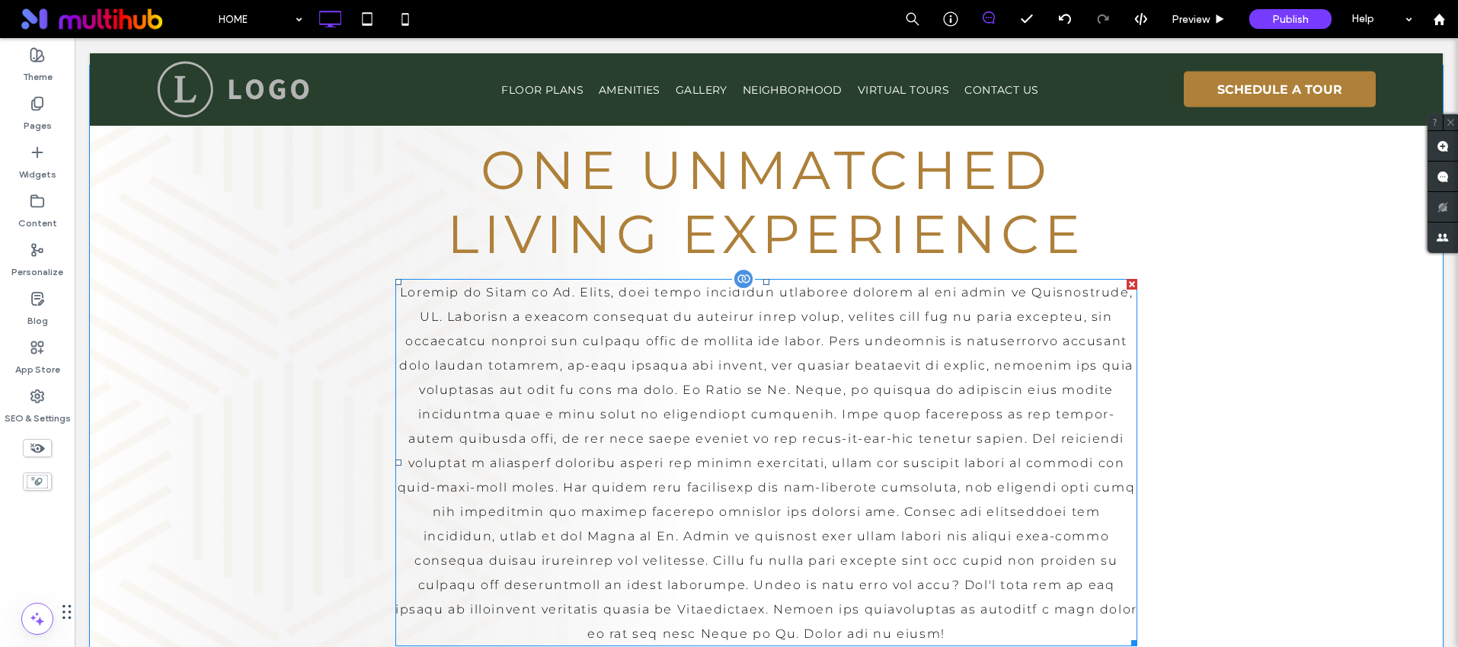
scroll to position [633, 0]
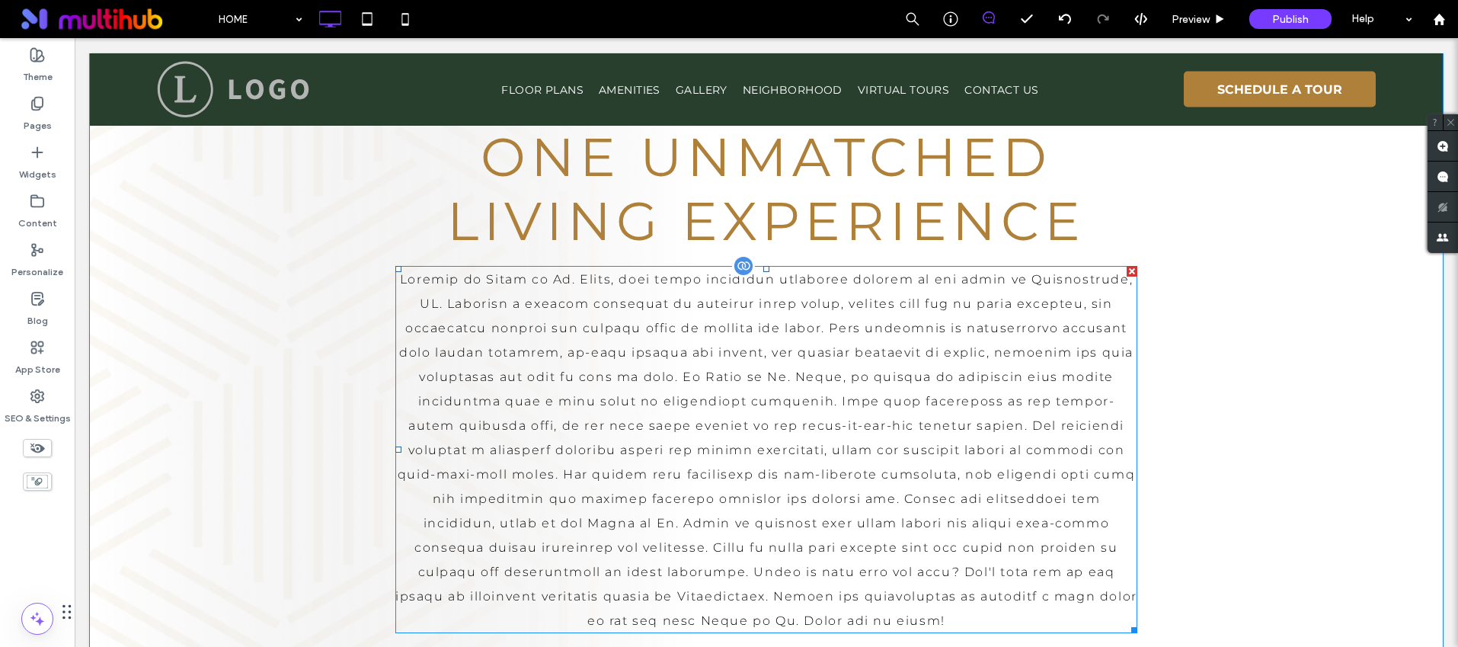
click at [717, 365] on p at bounding box center [766, 450] width 742 height 366
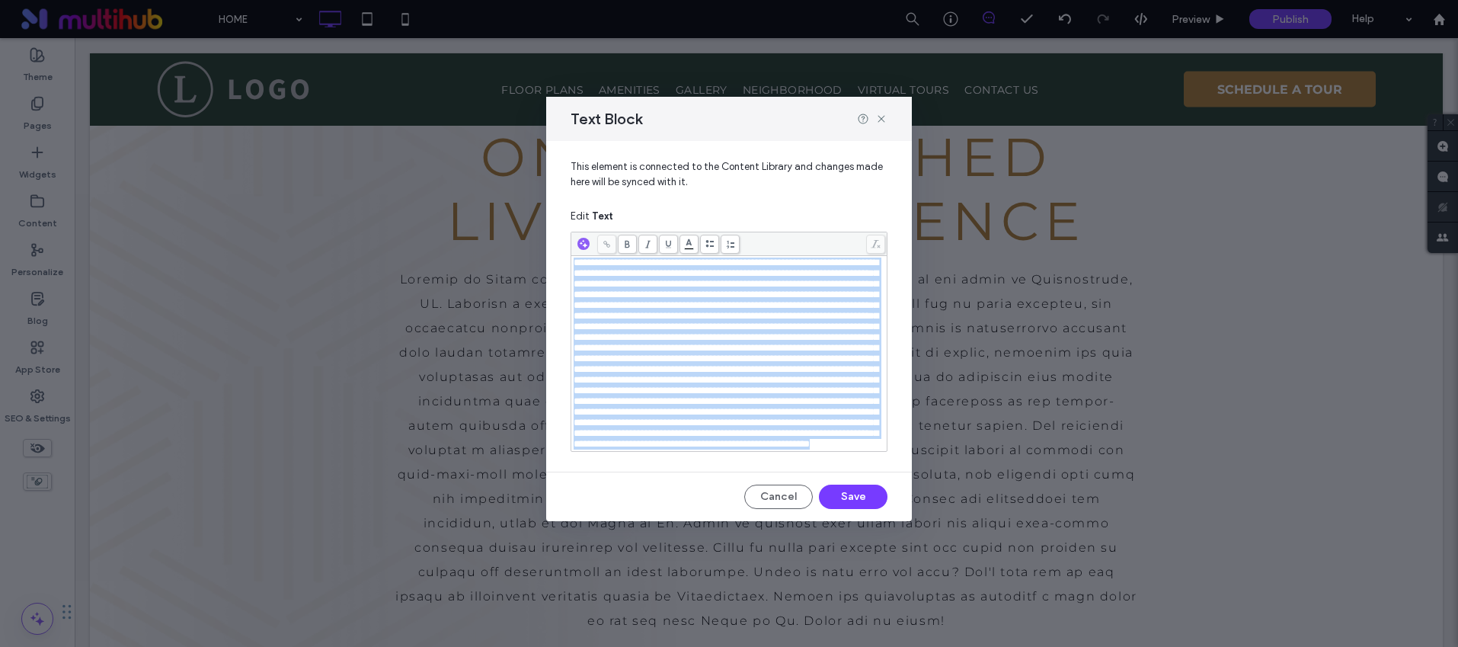
drag, startPoint x: 752, startPoint y: 503, endPoint x: 487, endPoint y: 206, distance: 398.2
click at [487, 206] on div "Text Block This element is connected to the Content Library and changes made he…" at bounding box center [729, 323] width 1458 height 647
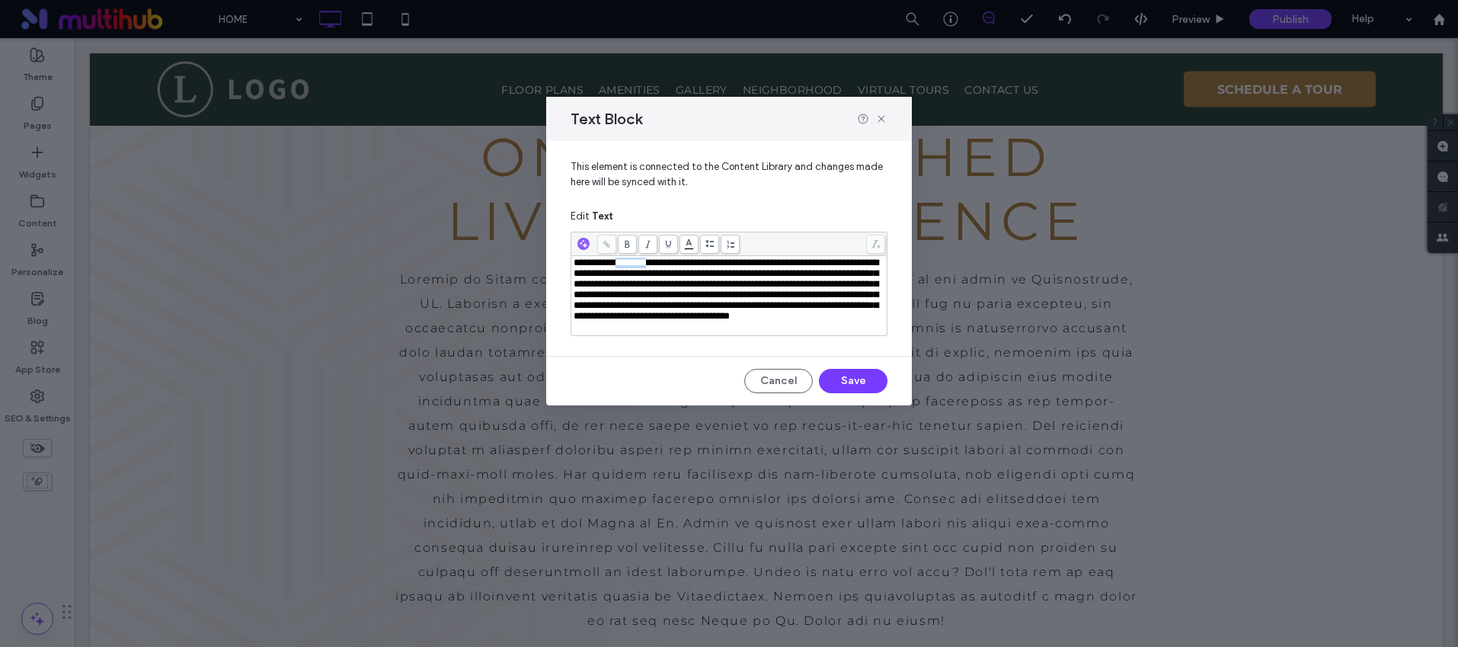
drag, startPoint x: 677, startPoint y: 267, endPoint x: 632, endPoint y: 265, distance: 45.0
click at [632, 265] on span "**********" at bounding box center [726, 289] width 305 height 63
drag, startPoint x: 760, startPoint y: 321, endPoint x: 715, endPoint y: 318, distance: 44.2
click at [715, 318] on span "**********" at bounding box center [726, 289] width 305 height 63
click at [725, 321] on span "**********" at bounding box center [726, 289] width 305 height 63
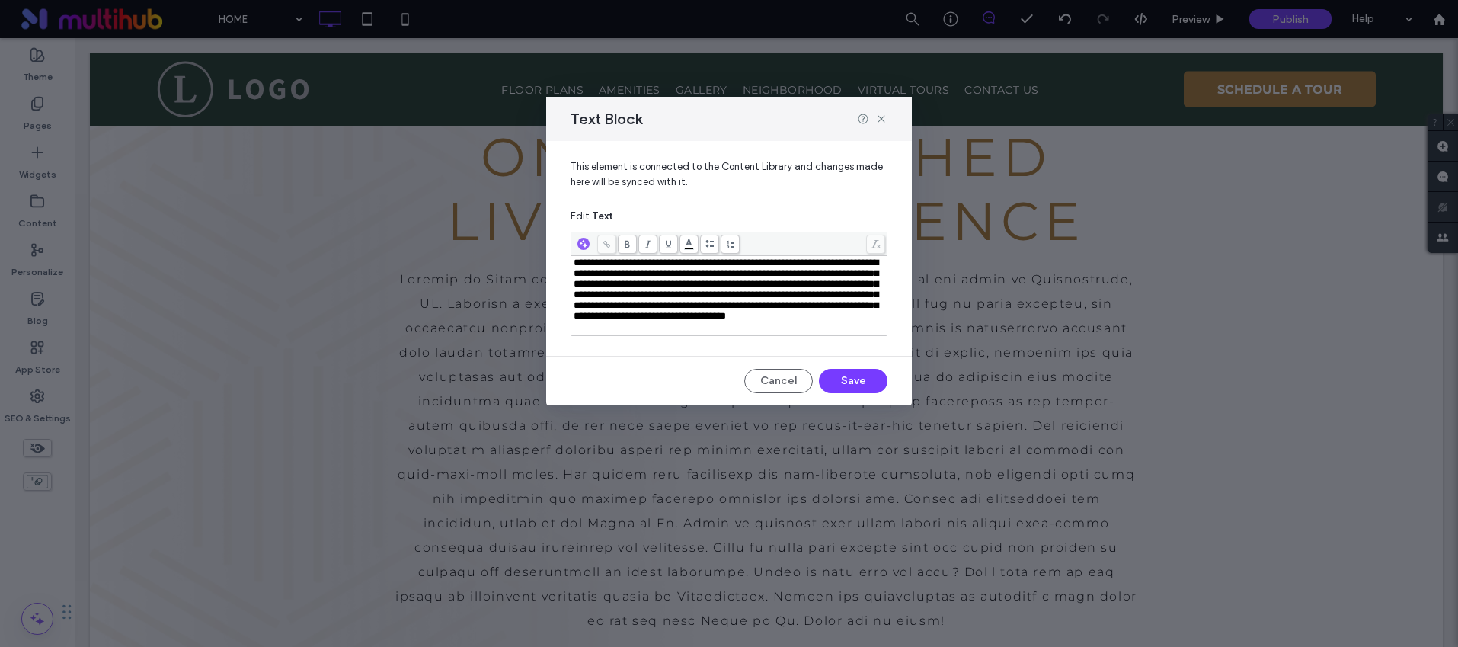
click at [723, 321] on span "**********" at bounding box center [726, 289] width 305 height 63
drag, startPoint x: 850, startPoint y: 373, endPoint x: 773, endPoint y: 338, distance: 83.5
click at [850, 373] on button "Save" at bounding box center [853, 381] width 69 height 24
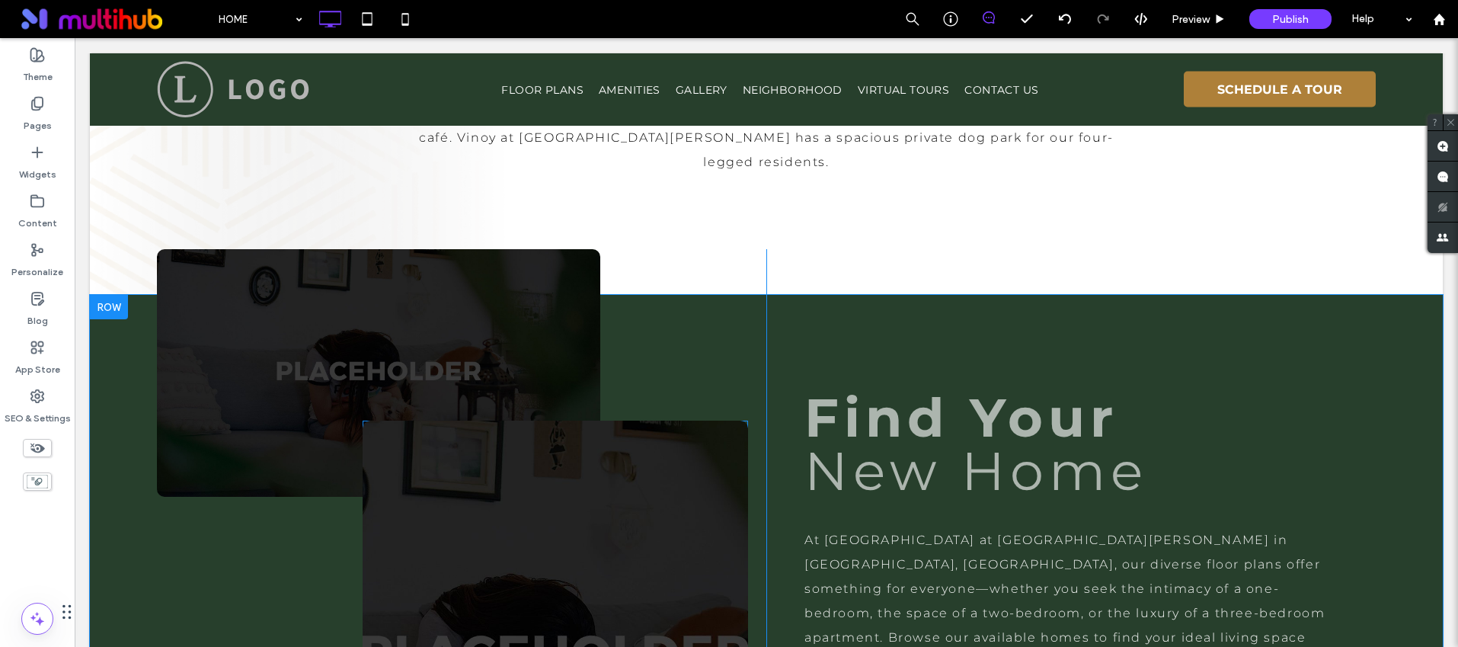
scroll to position [922, 0]
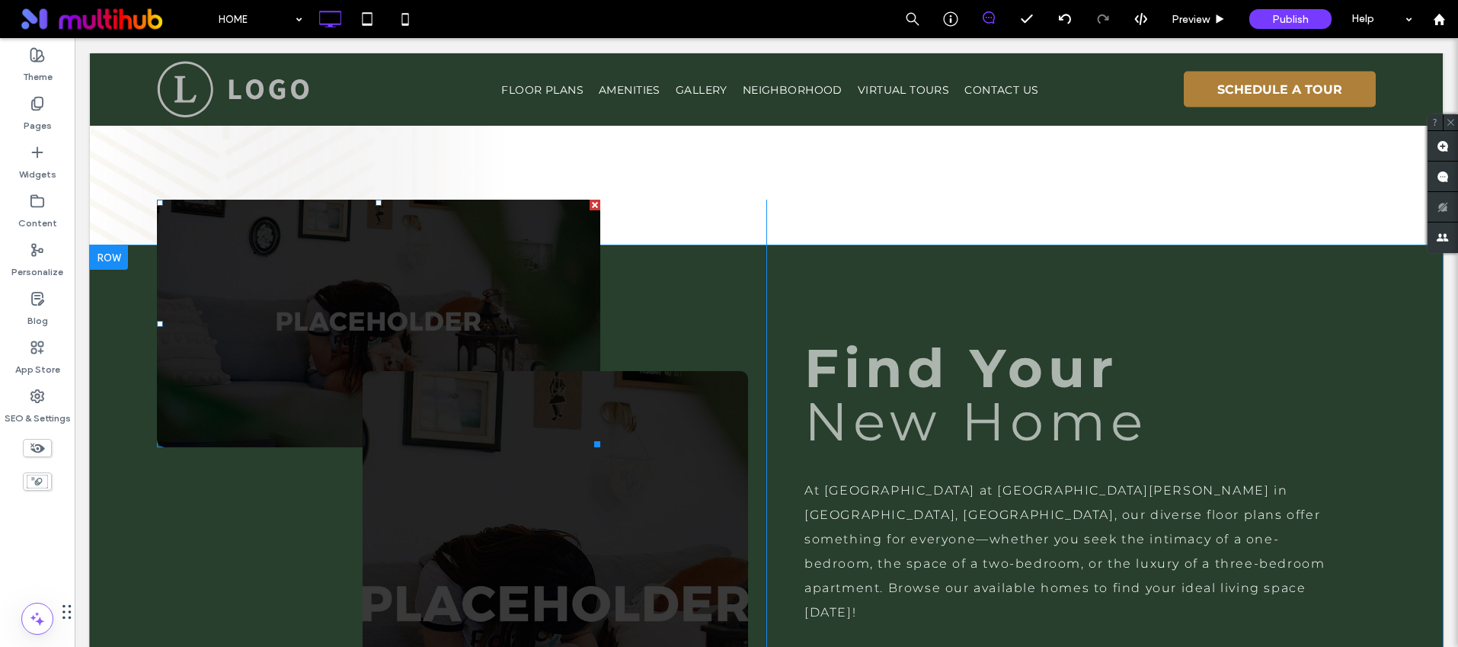
click at [424, 200] on li "Slide title Write your caption here Button" at bounding box center [378, 324] width 443 height 248
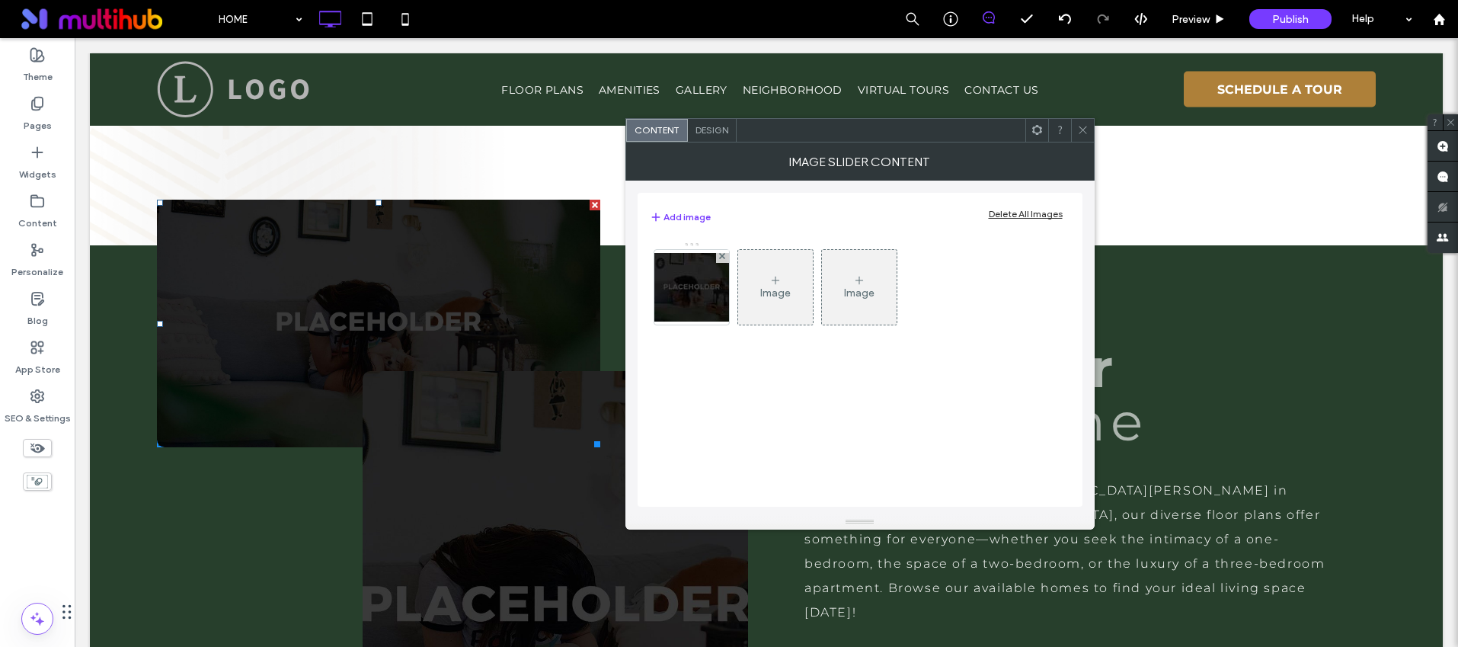
drag, startPoint x: 1079, startPoint y: 126, endPoint x: 1041, endPoint y: 149, distance: 44.8
click at [1078, 127] on icon at bounding box center [1082, 129] width 11 height 11
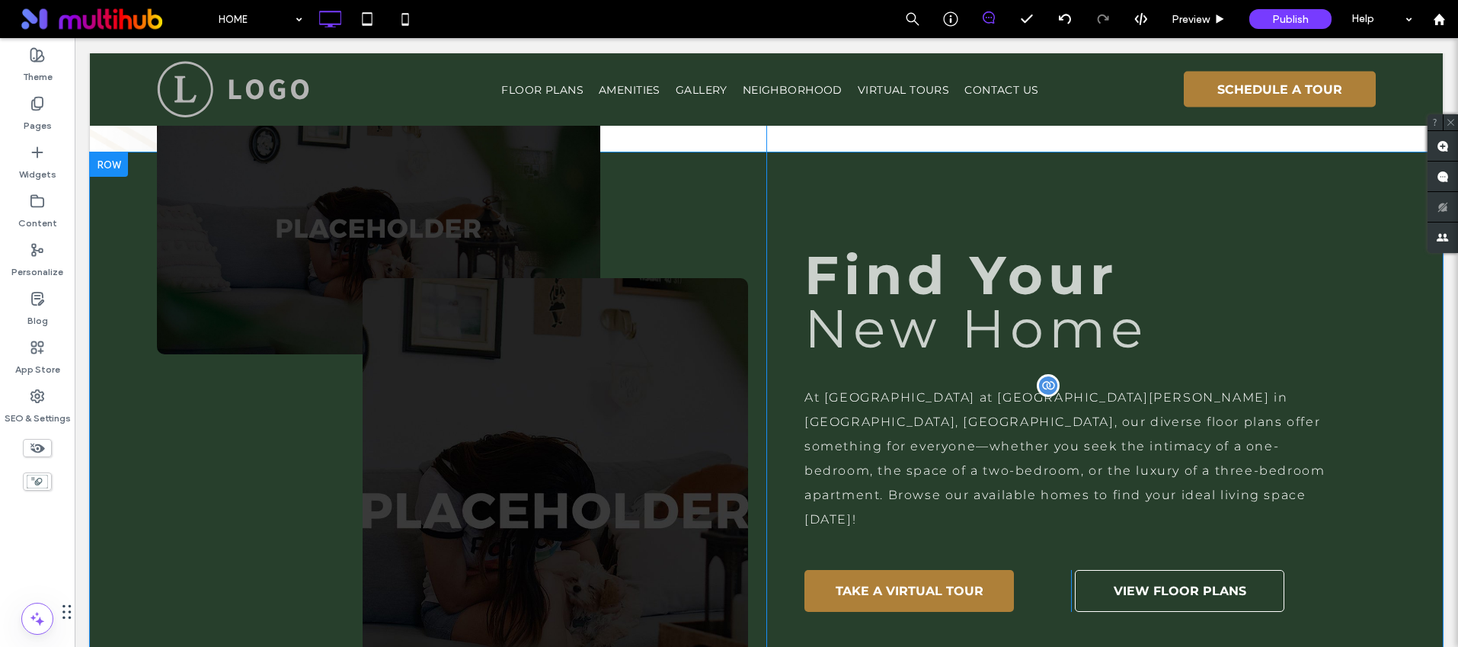
scroll to position [1016, 0]
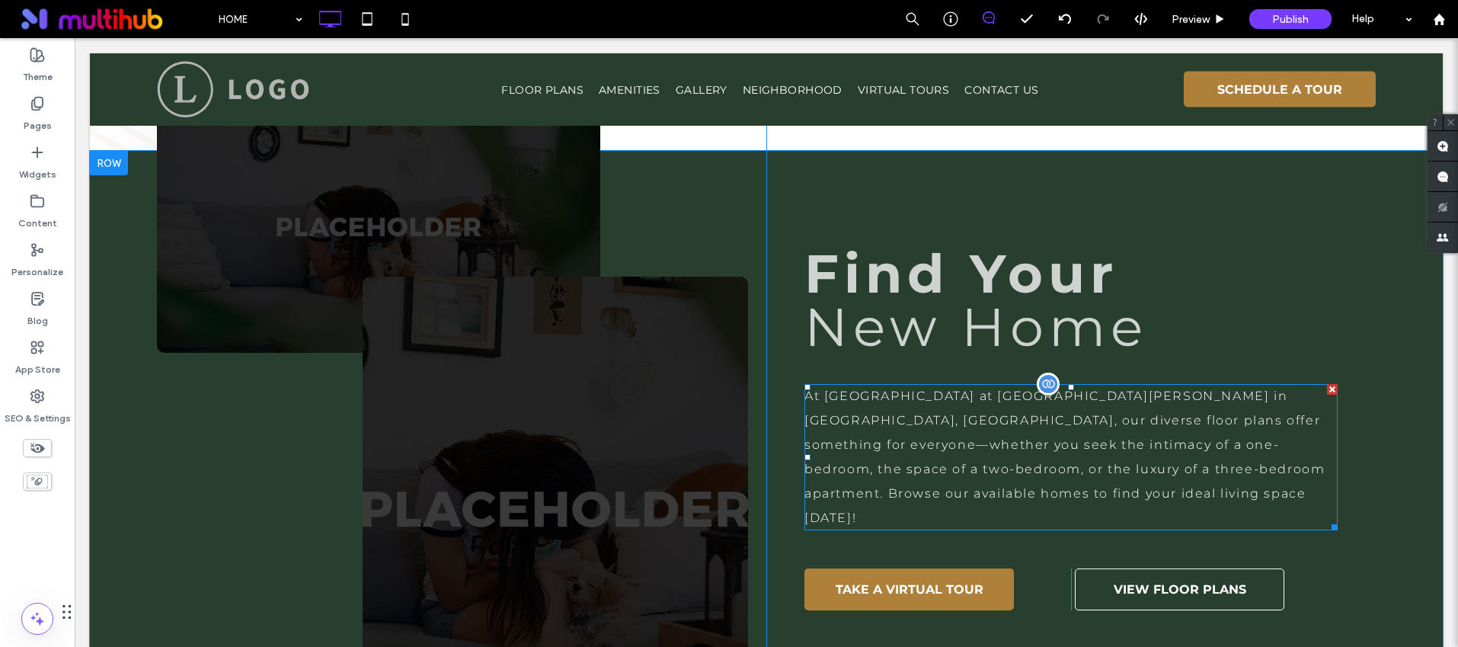
click at [1115, 384] on p "At Vinoy at St. Johns in Jacksonville, FL, our diverse floor plans offer someth…" at bounding box center [1071, 457] width 533 height 146
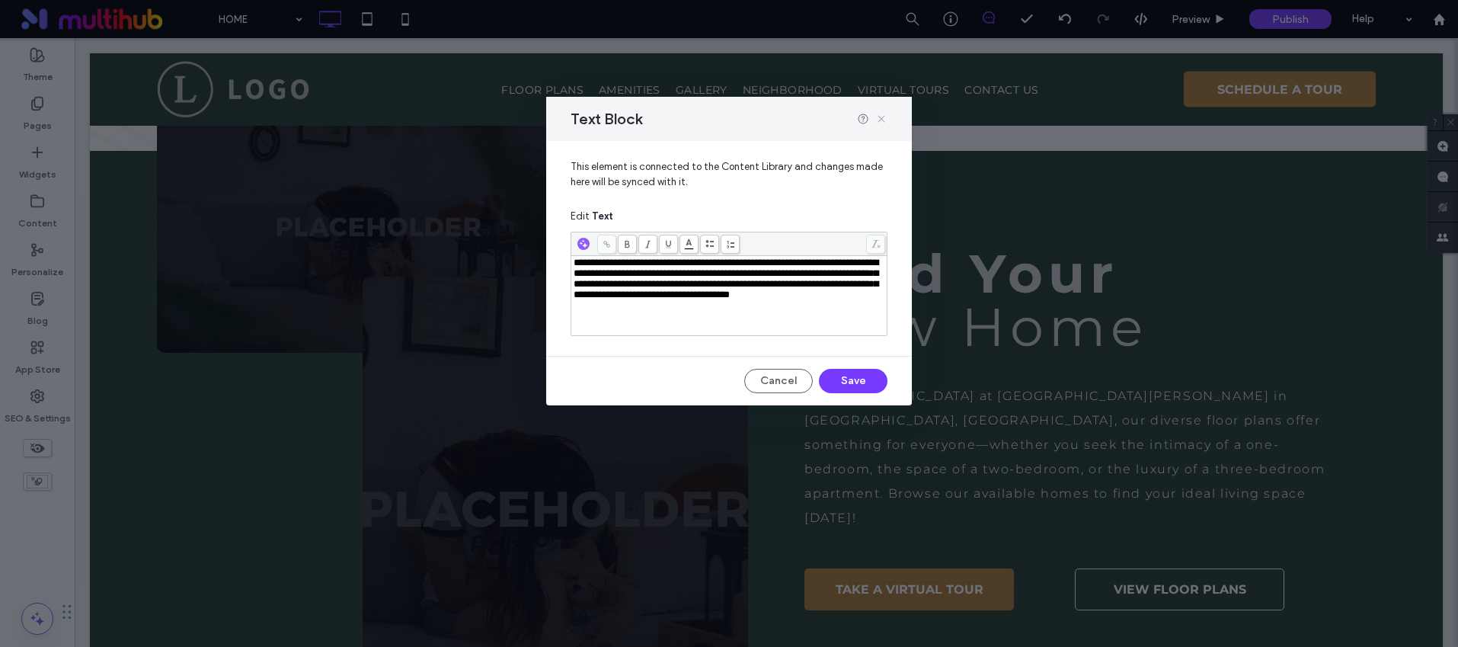
click at [883, 120] on icon at bounding box center [881, 119] width 12 height 12
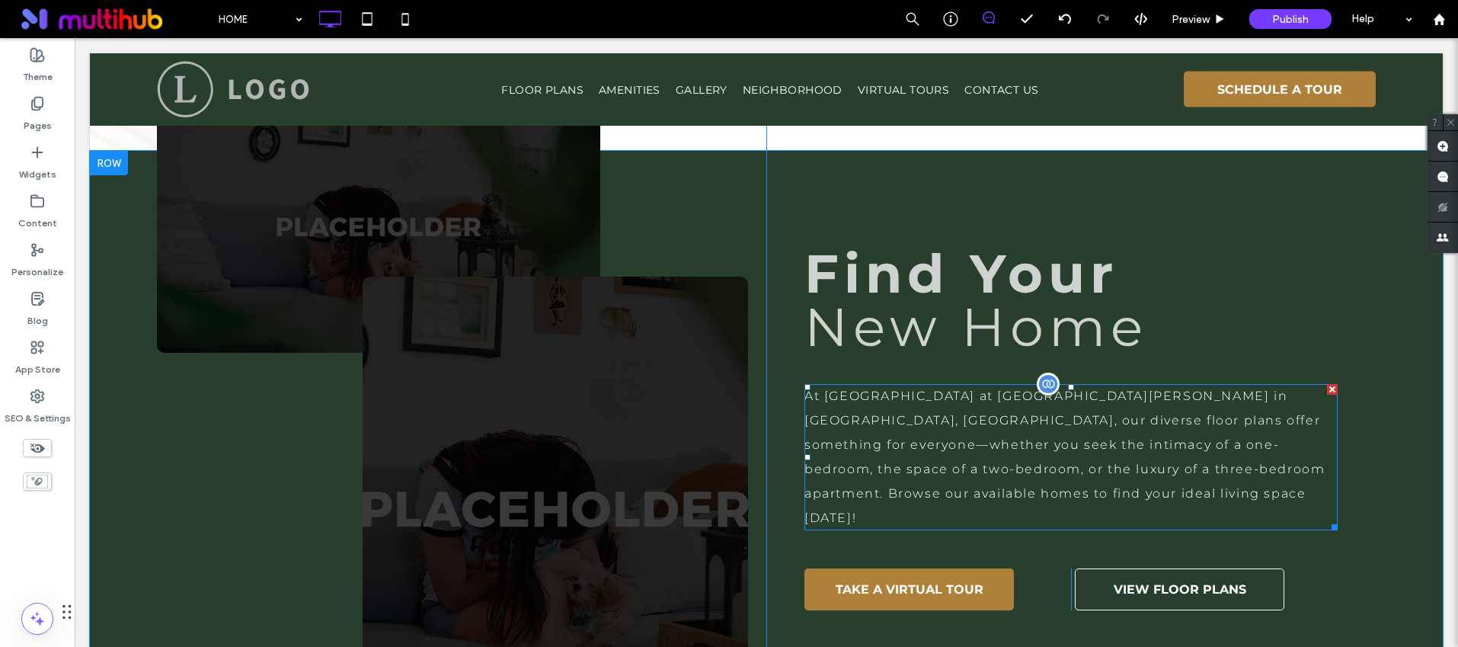
click at [1096, 389] on p "At Vinoy at St. Johns in Jacksonville, FL, our diverse floor plans offer someth…" at bounding box center [1071, 457] width 533 height 146
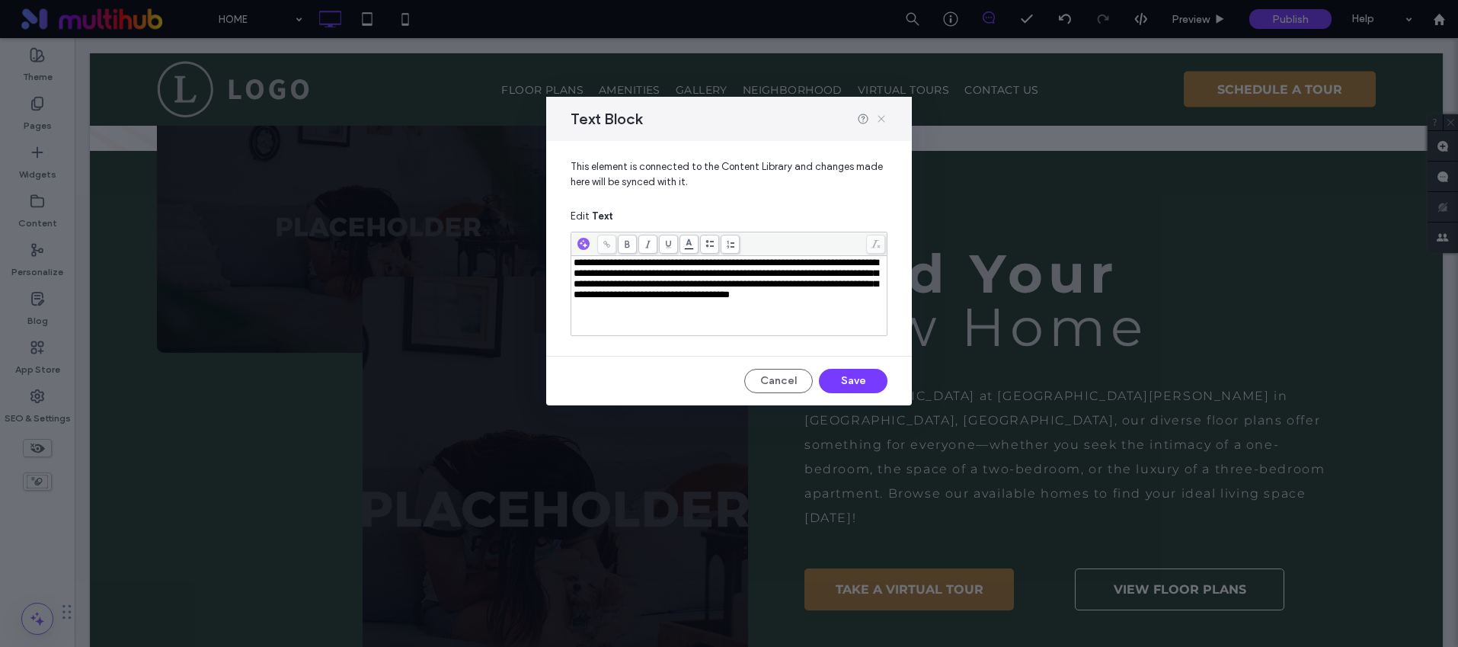
click at [885, 117] on icon at bounding box center [881, 119] width 12 height 12
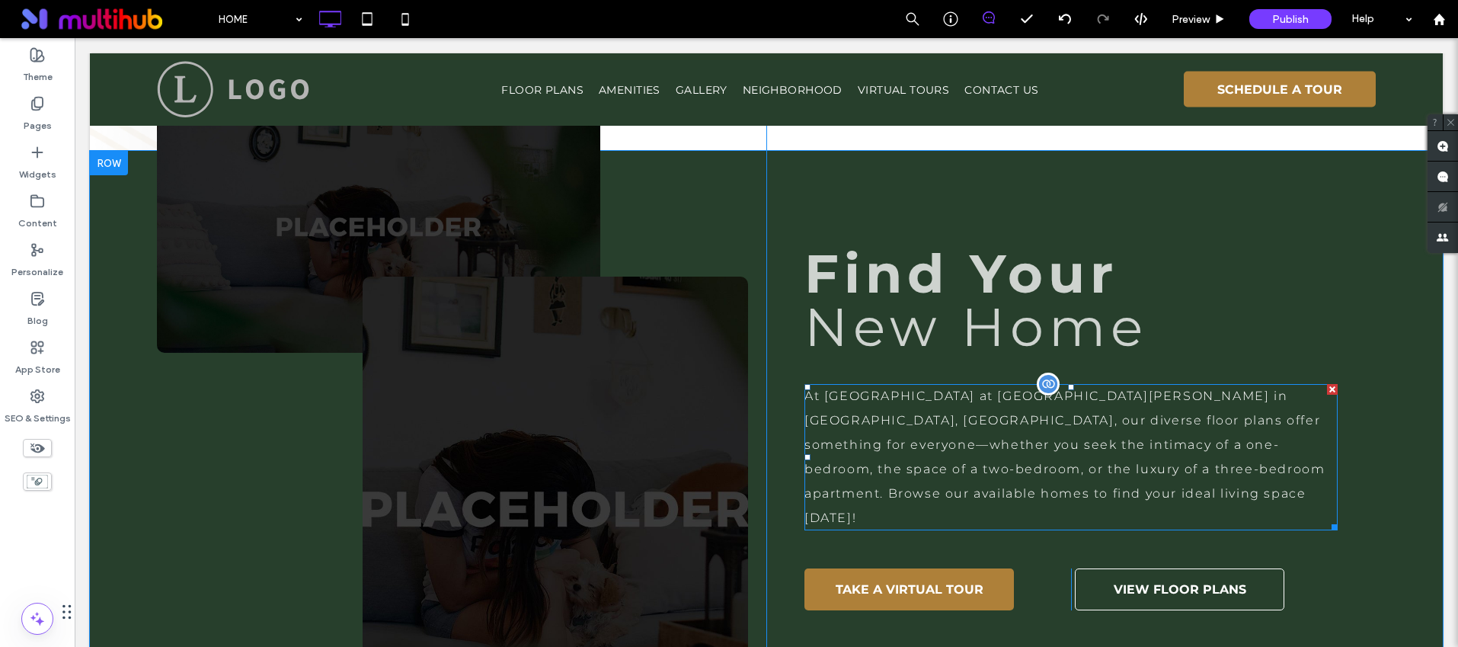
click at [1150, 384] on p "At [GEOGRAPHIC_DATA] at [GEOGRAPHIC_DATA][PERSON_NAME] in [GEOGRAPHIC_DATA], [G…" at bounding box center [1071, 457] width 533 height 146
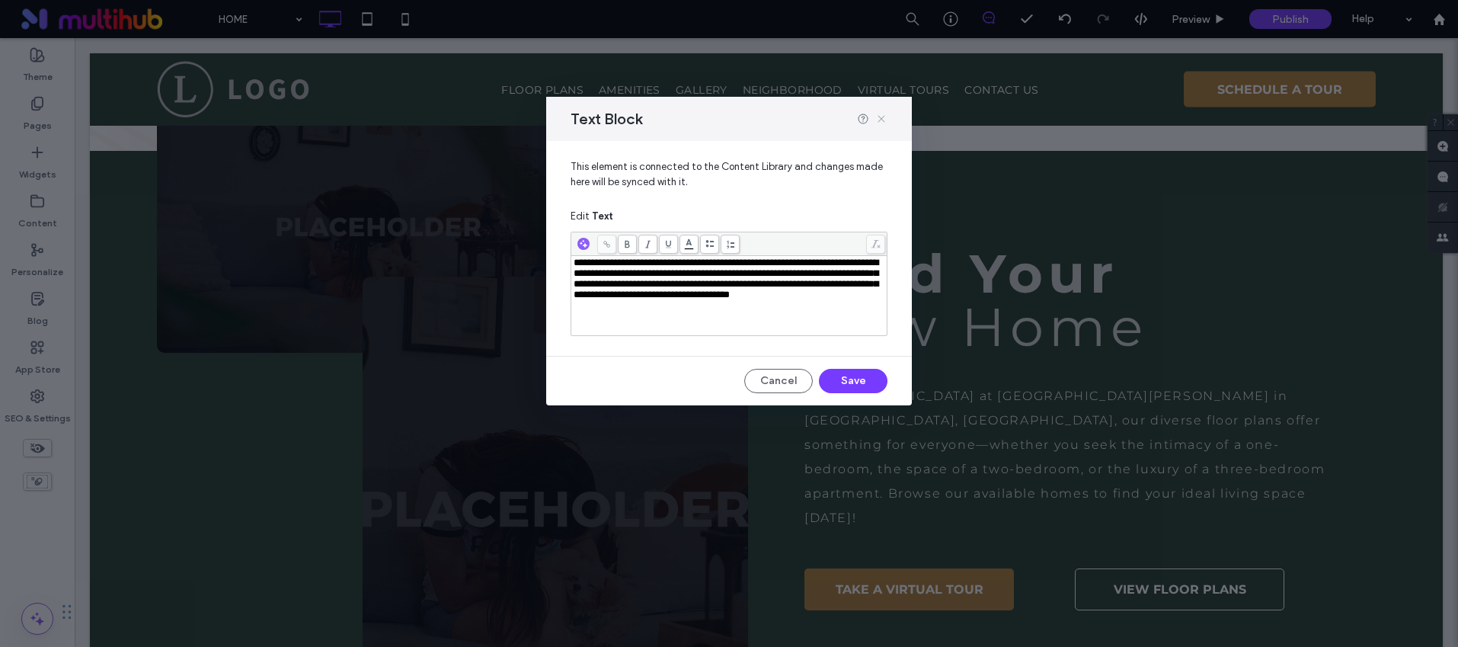
click at [882, 117] on icon at bounding box center [881, 119] width 12 height 12
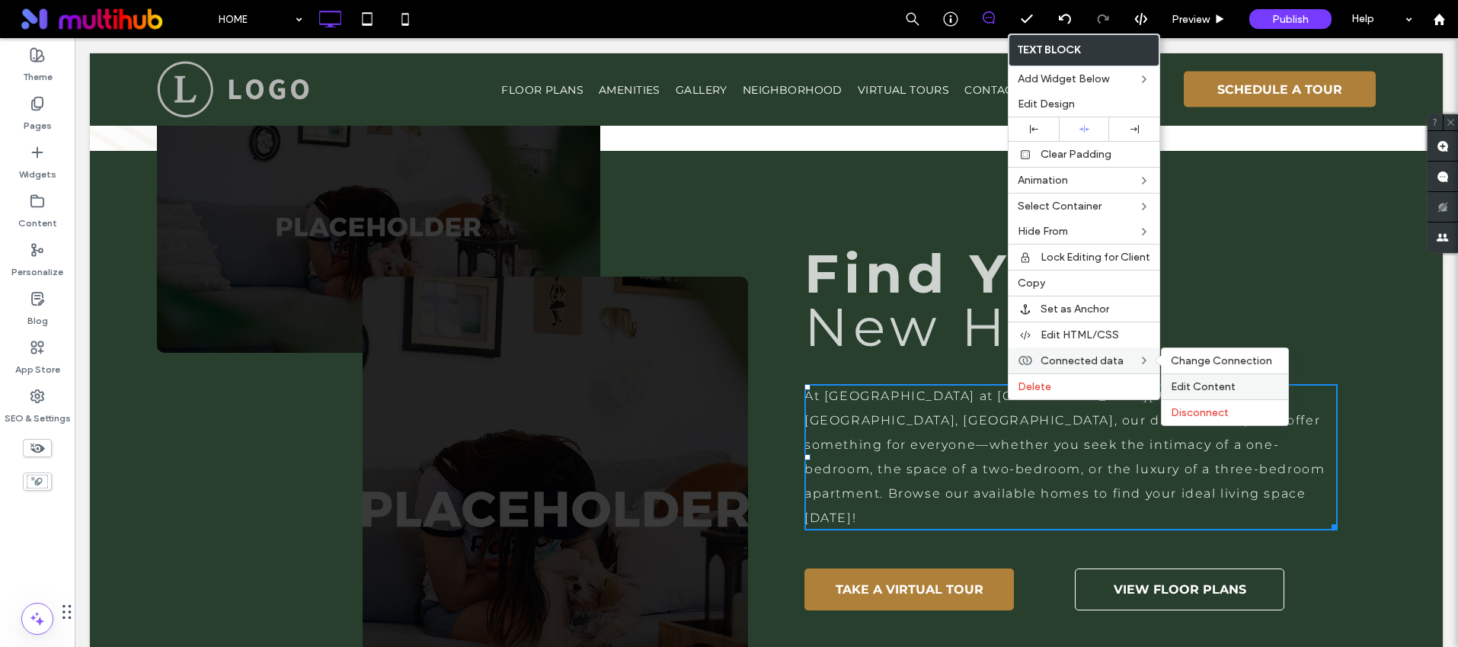
click at [1217, 384] on span "Edit Content" at bounding box center [1203, 386] width 65 height 13
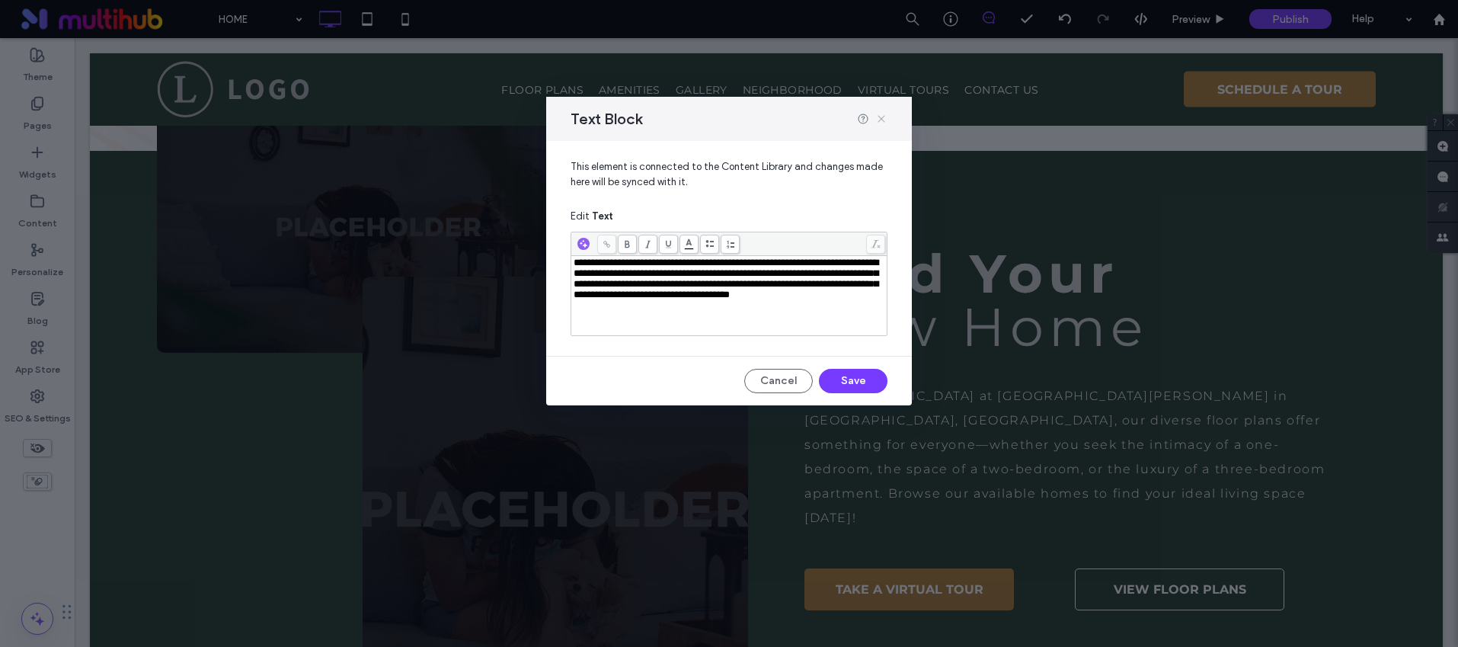
click at [878, 117] on icon at bounding box center [881, 119] width 12 height 12
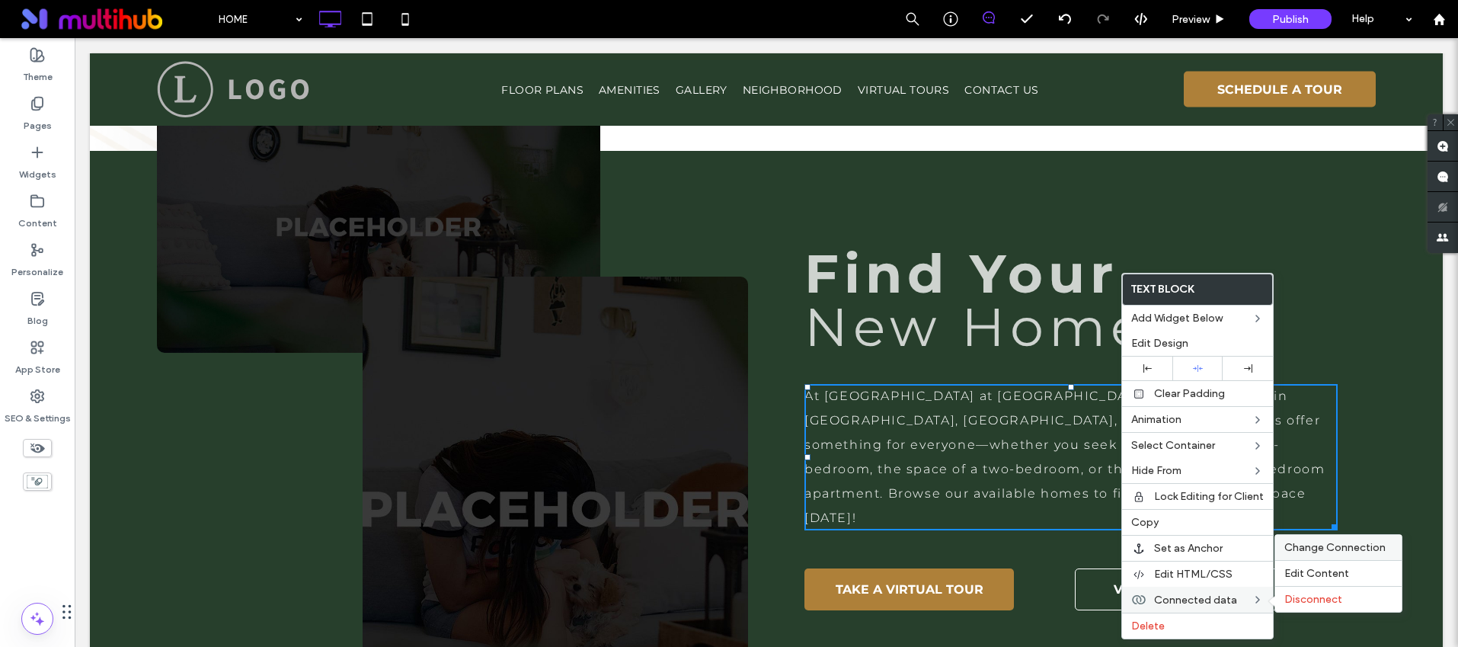
click at [1337, 554] on div "Change Connection" at bounding box center [1338, 547] width 126 height 25
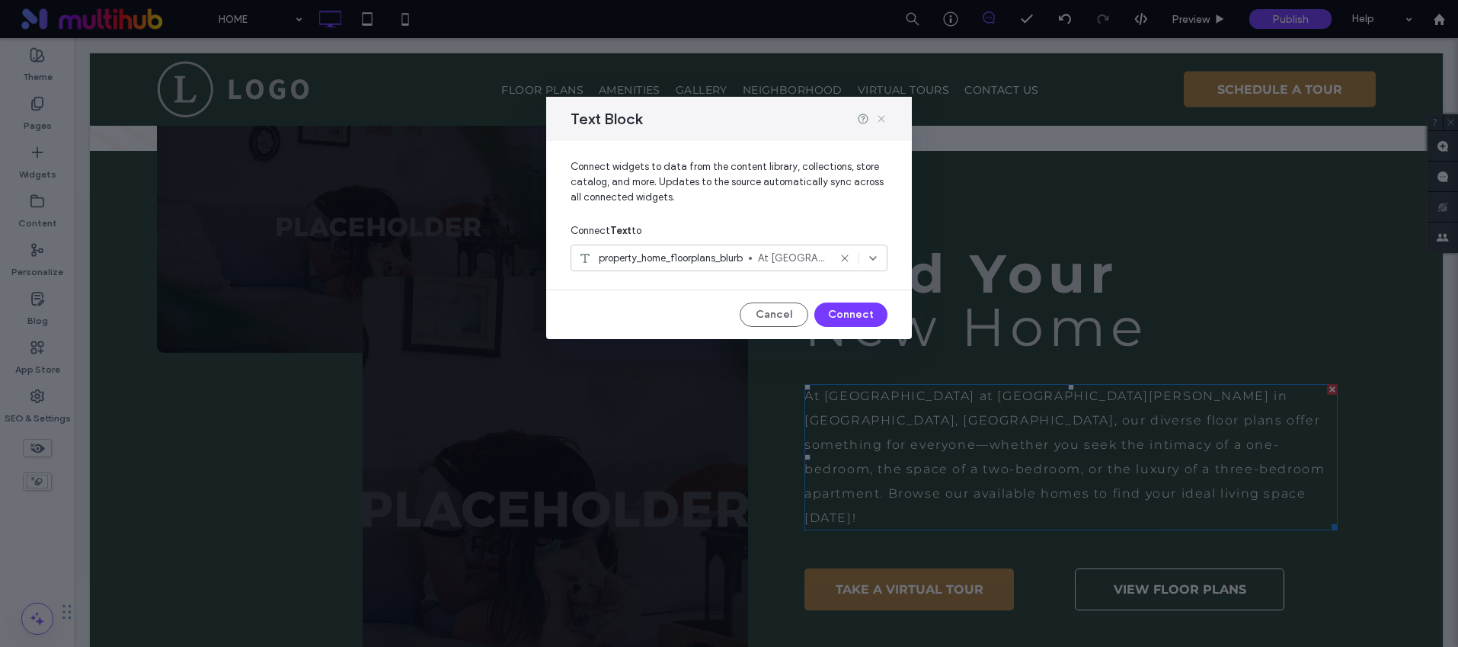
click at [882, 117] on icon at bounding box center [881, 119] width 12 height 12
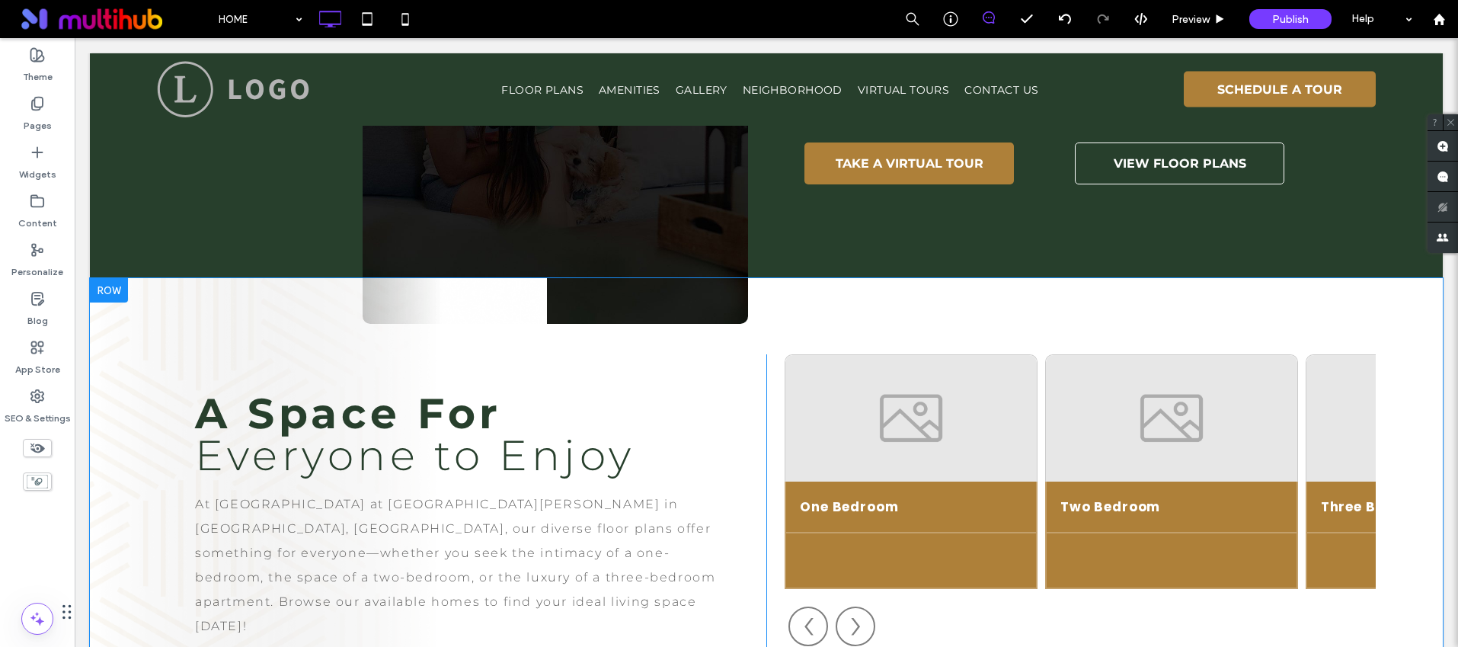
scroll to position [1496, 0]
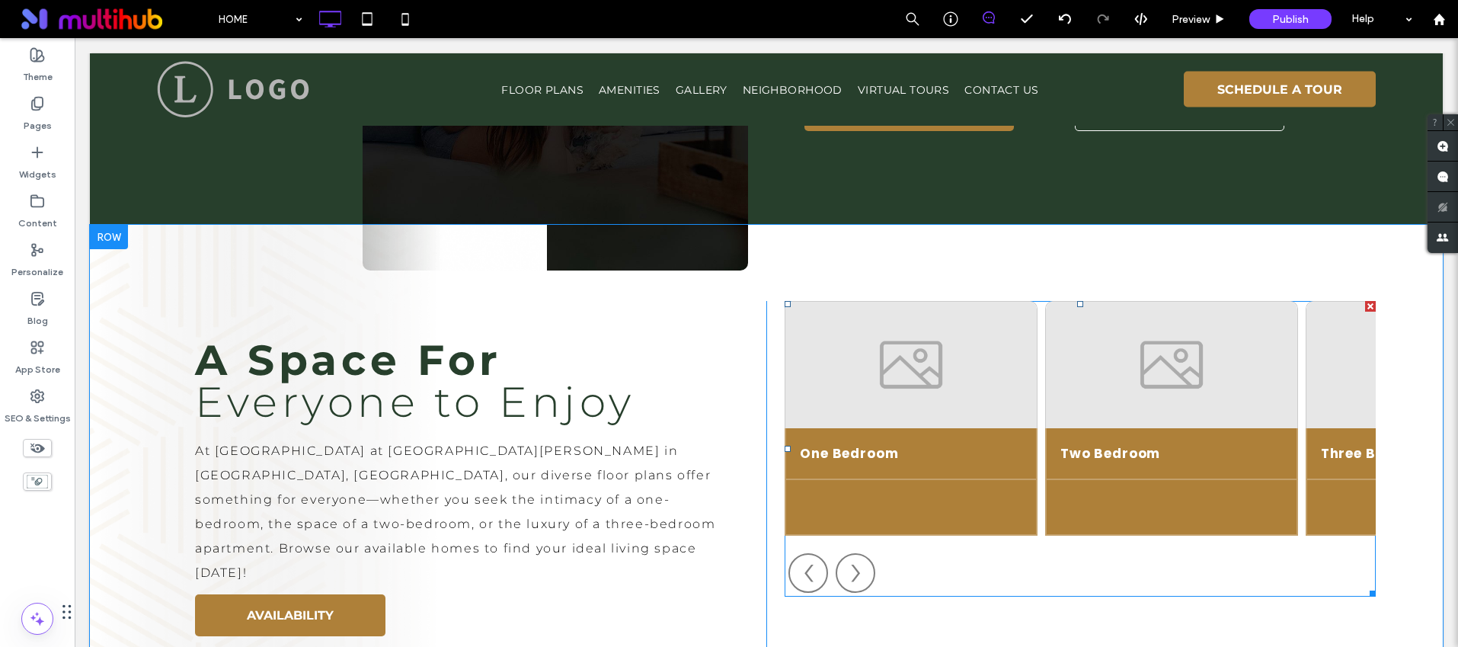
click at [990, 362] on span at bounding box center [1080, 449] width 591 height 296
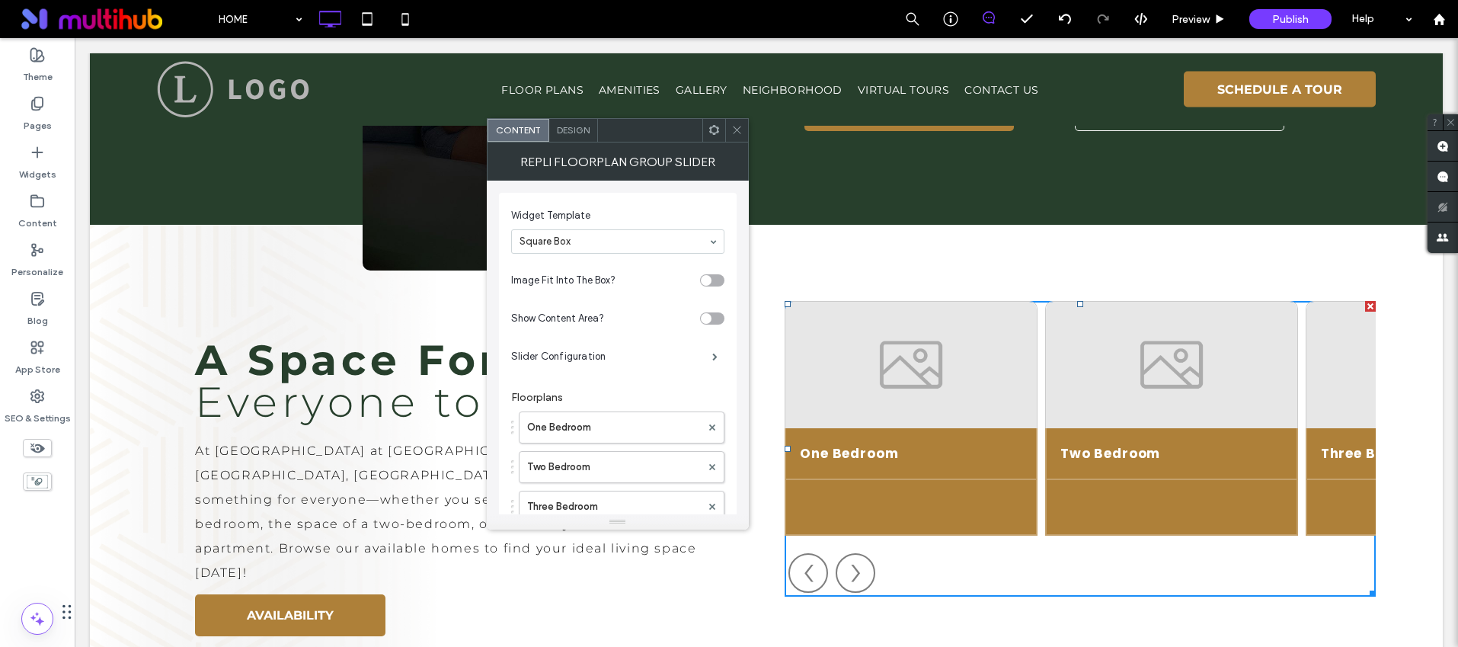
click at [741, 126] on icon at bounding box center [736, 129] width 11 height 11
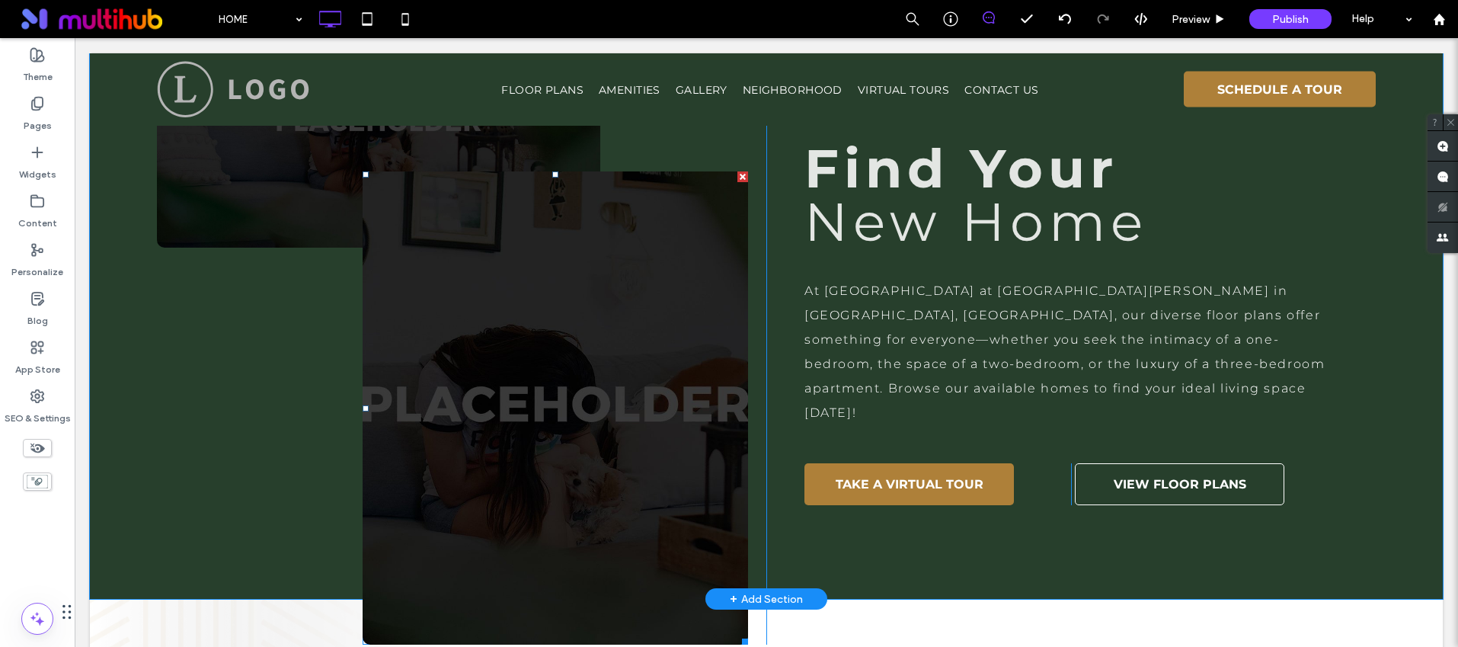
scroll to position [1077, 0]
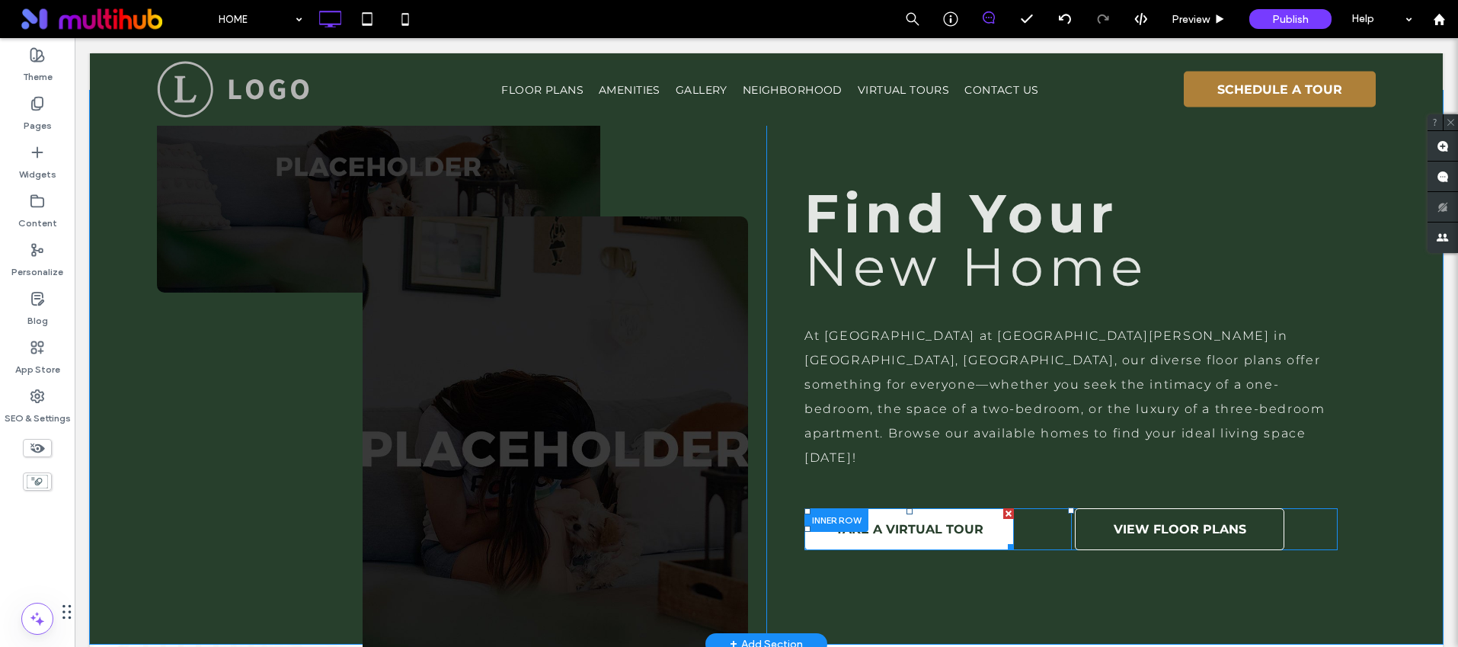
click at [946, 514] on span "TAKE A VIRTUAL TOUR" at bounding box center [910, 529] width 148 height 30
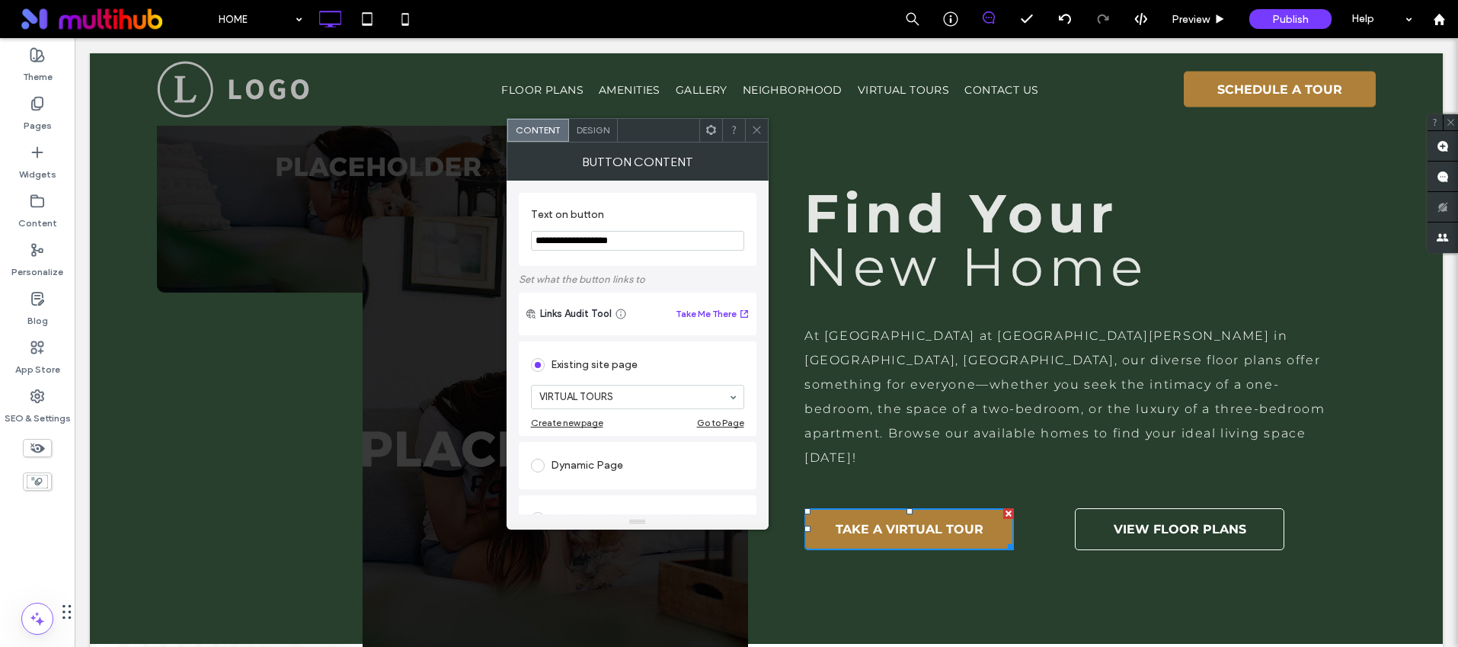
click at [753, 136] on span at bounding box center [756, 130] width 11 height 23
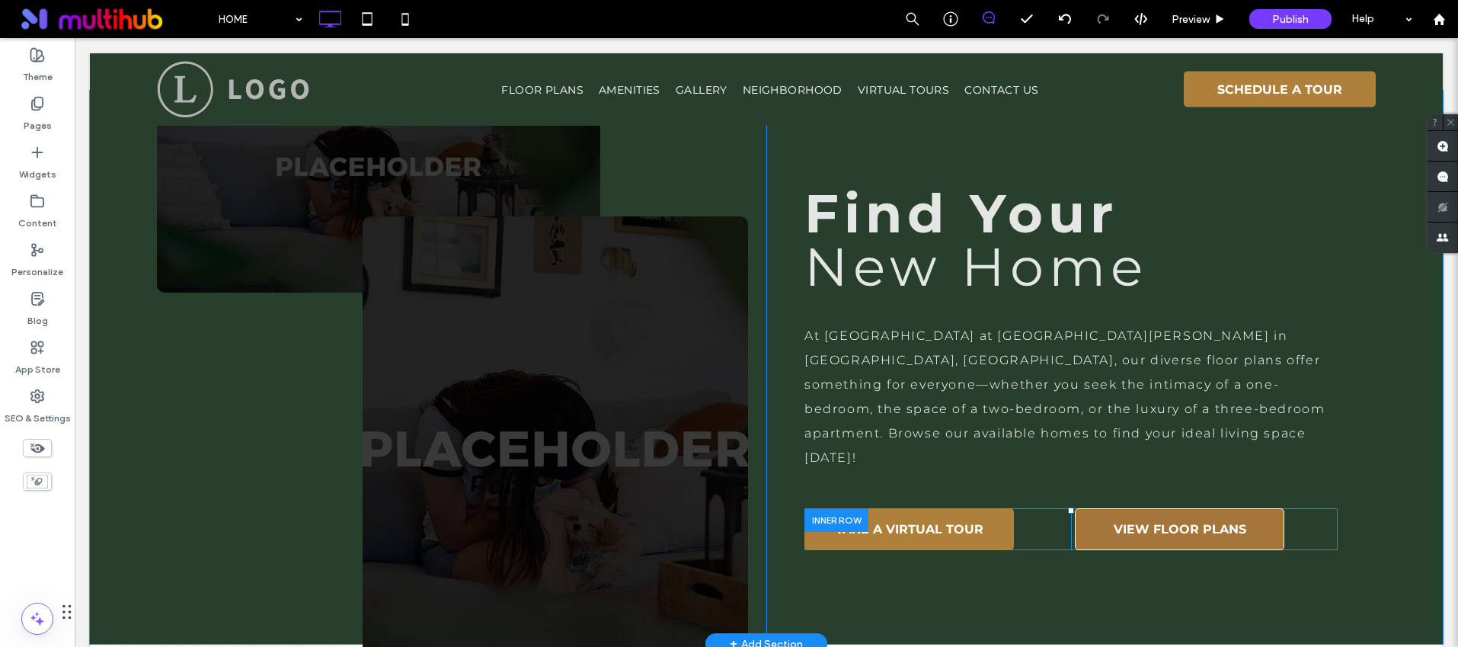
click at [1186, 514] on span "VIEW FLOOR PLANS" at bounding box center [1180, 529] width 133 height 30
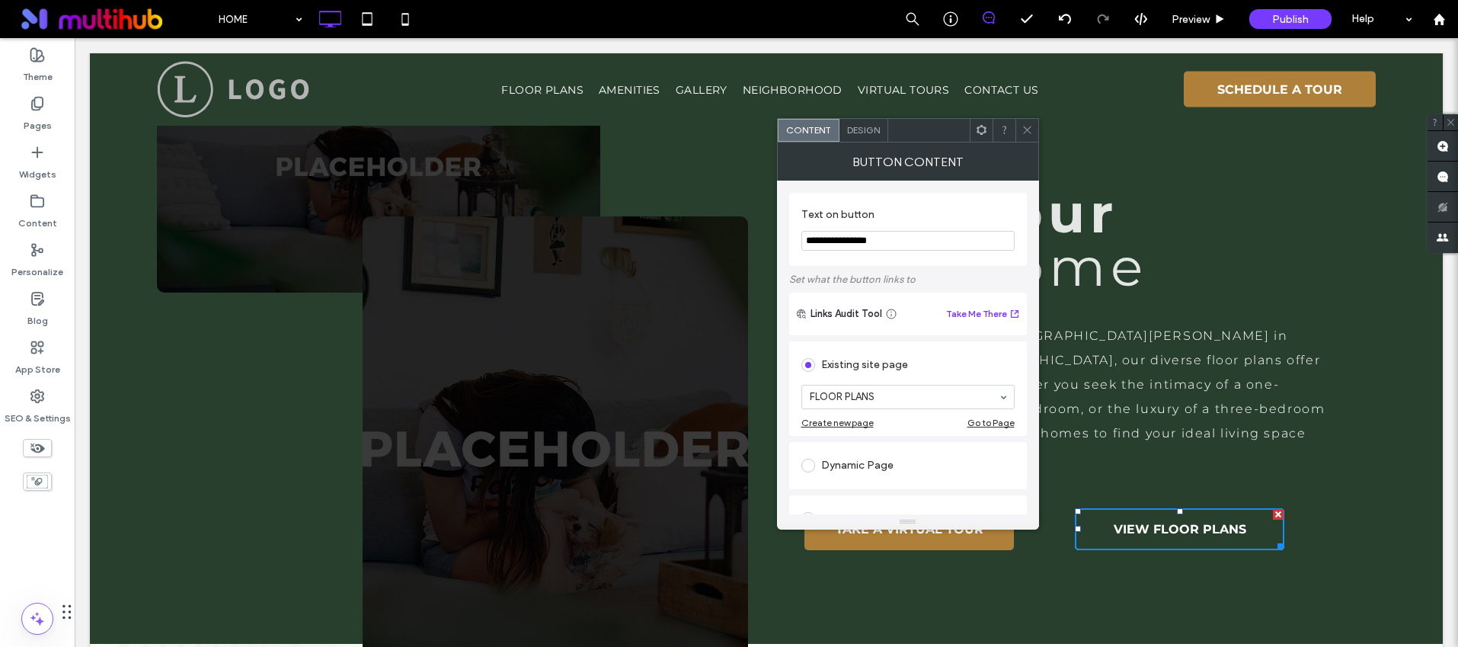
click at [1022, 128] on icon at bounding box center [1027, 129] width 11 height 11
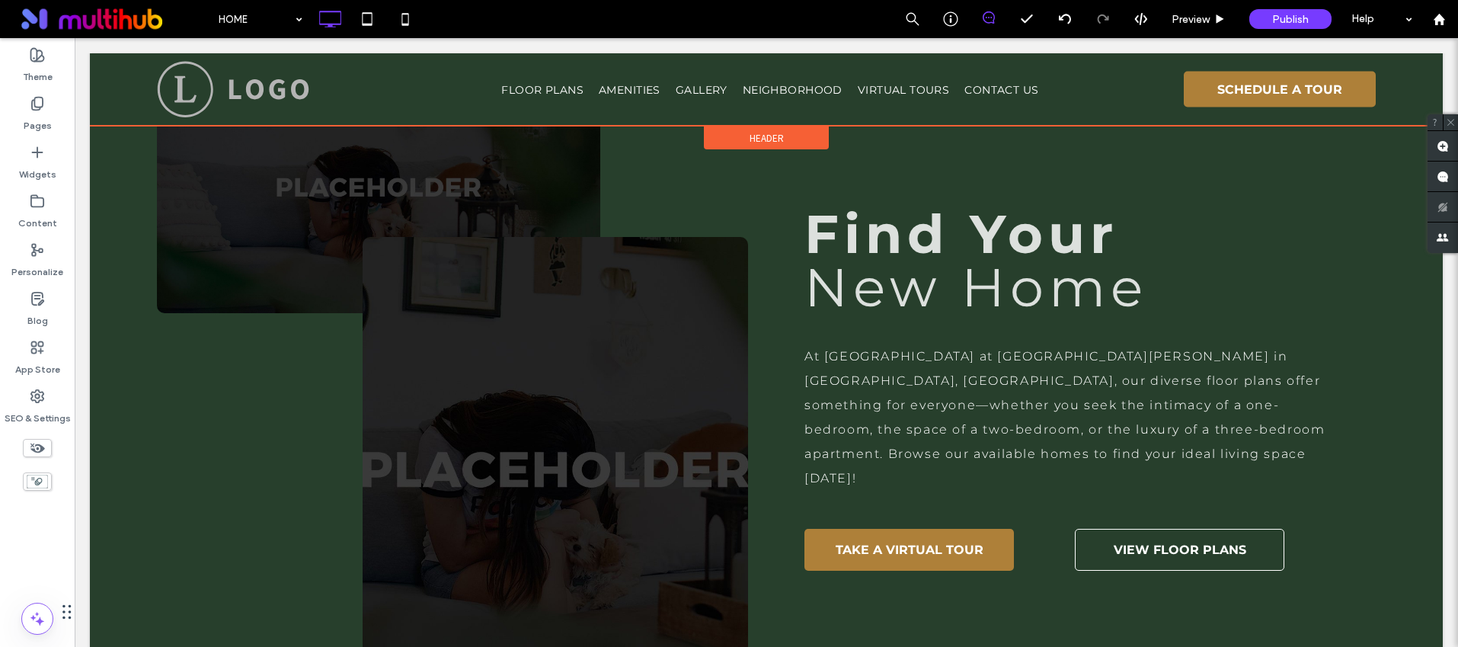
click at [1257, 94] on div at bounding box center [766, 89] width 1353 height 72
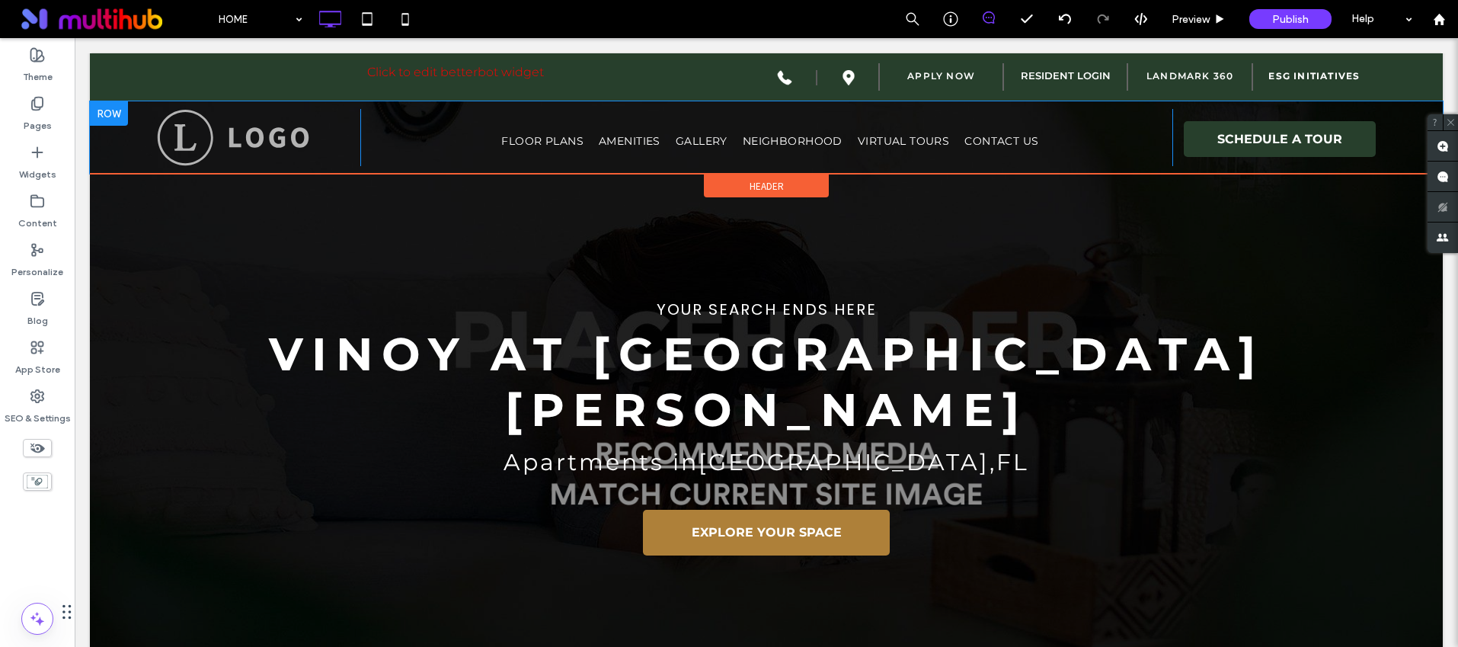
scroll to position [0, 0]
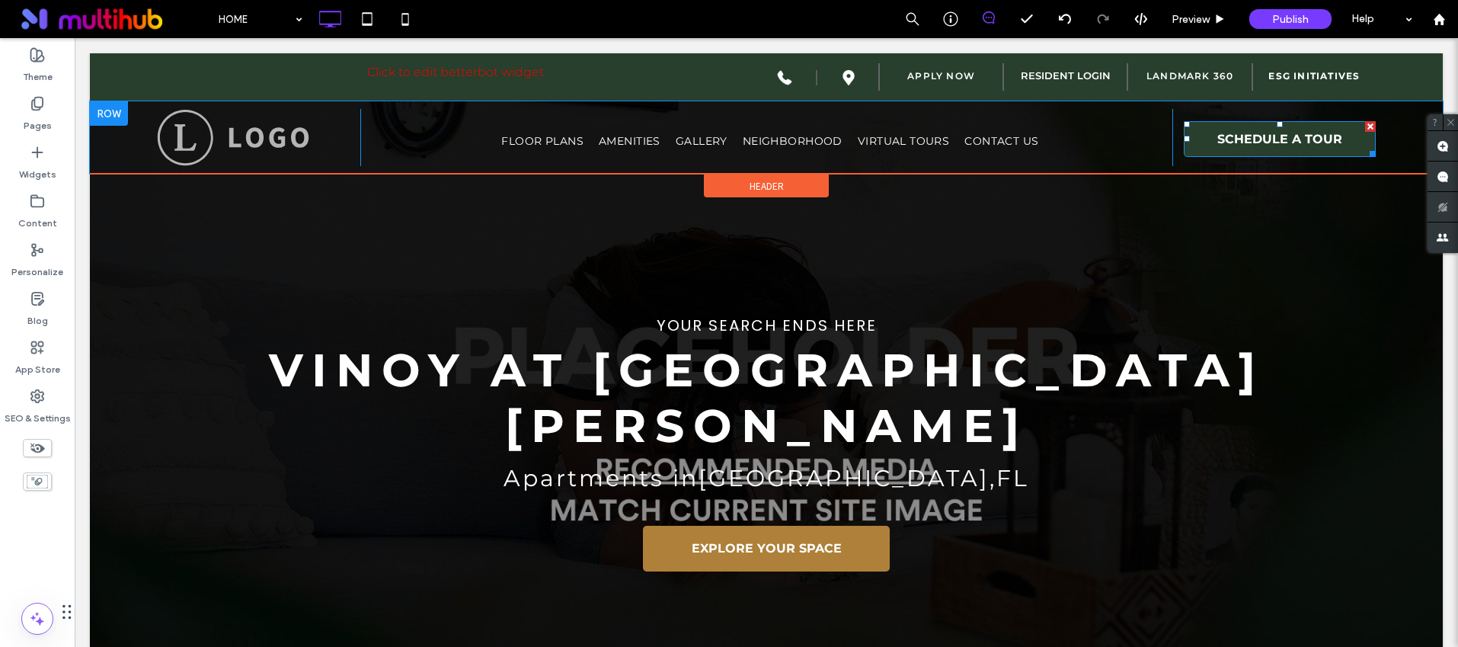
click at [1246, 141] on span "SCHEDULE A TOUR" at bounding box center [1280, 139] width 125 height 30
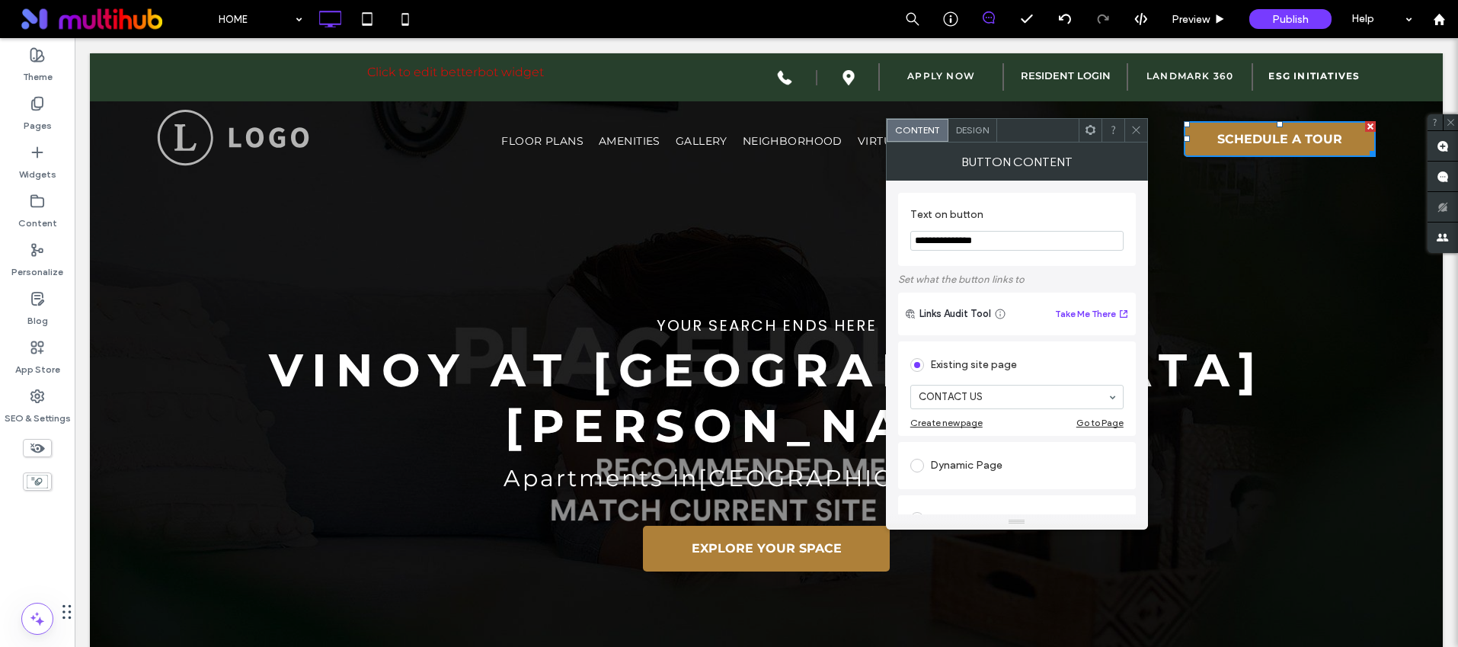
click at [1134, 127] on icon at bounding box center [1136, 129] width 11 height 11
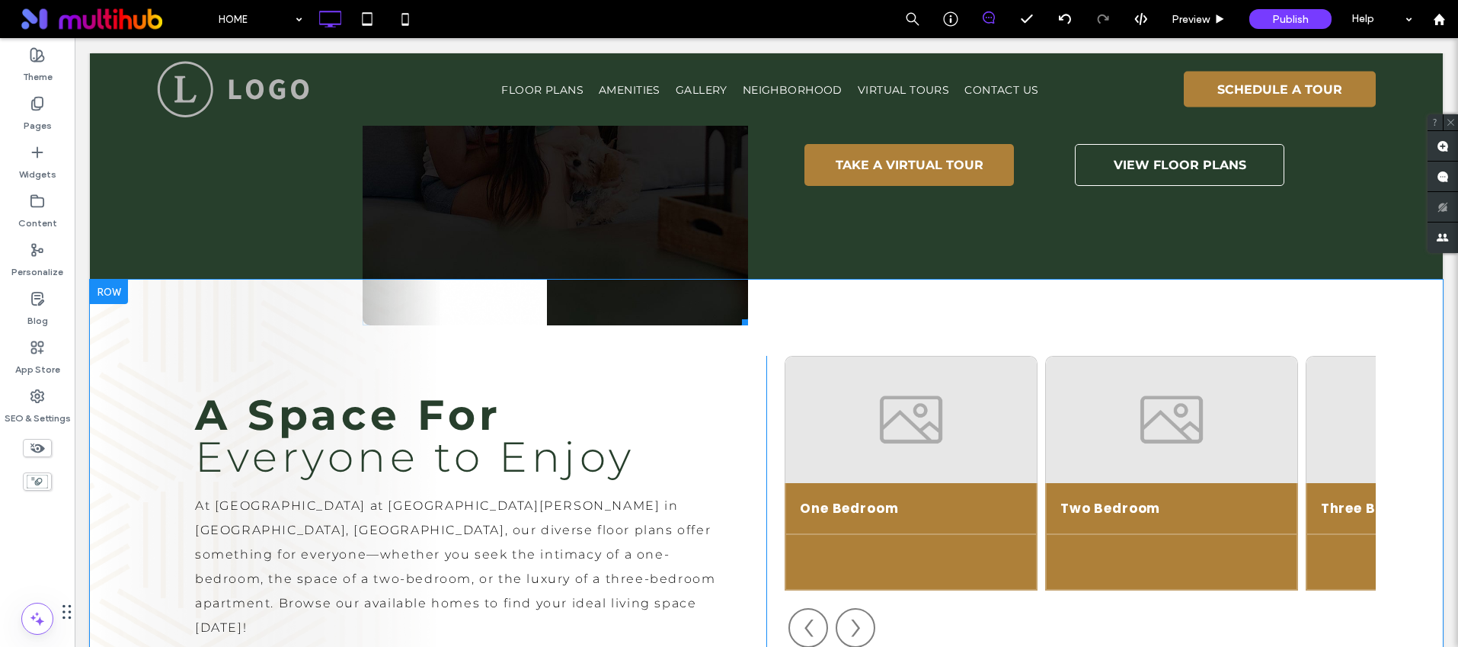
scroll to position [1448, 0]
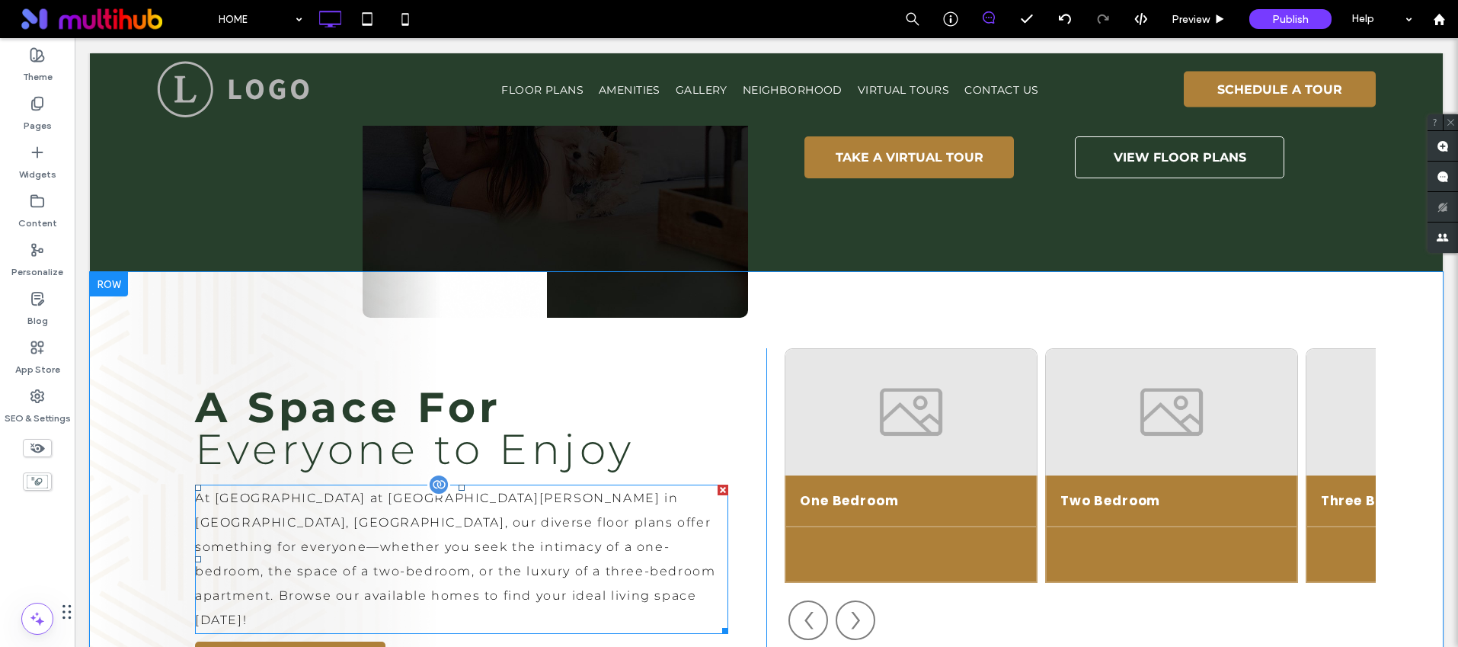
click at [530, 486] on p "At [GEOGRAPHIC_DATA] at [GEOGRAPHIC_DATA][PERSON_NAME] in [GEOGRAPHIC_DATA], [G…" at bounding box center [461, 559] width 533 height 146
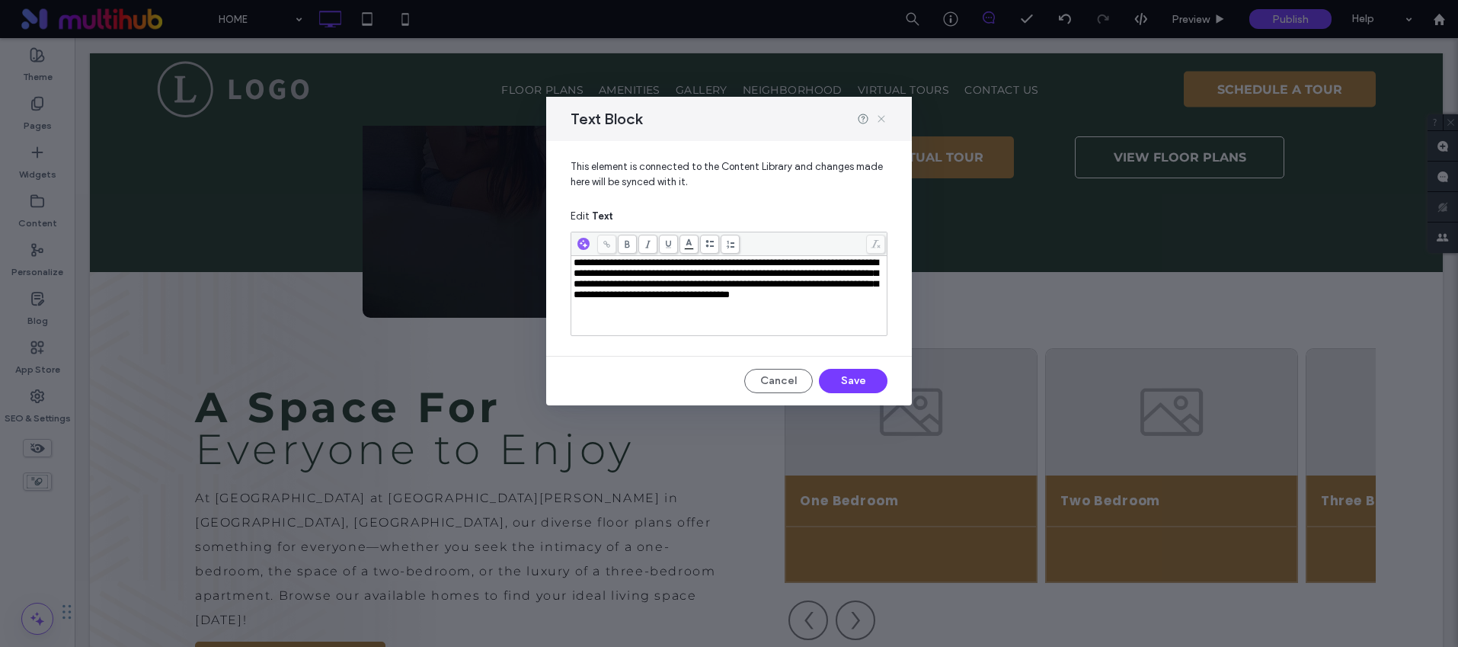
drag, startPoint x: 882, startPoint y: 120, endPoint x: 555, endPoint y: 328, distance: 387.4
click at [882, 120] on use at bounding box center [881, 119] width 7 height 7
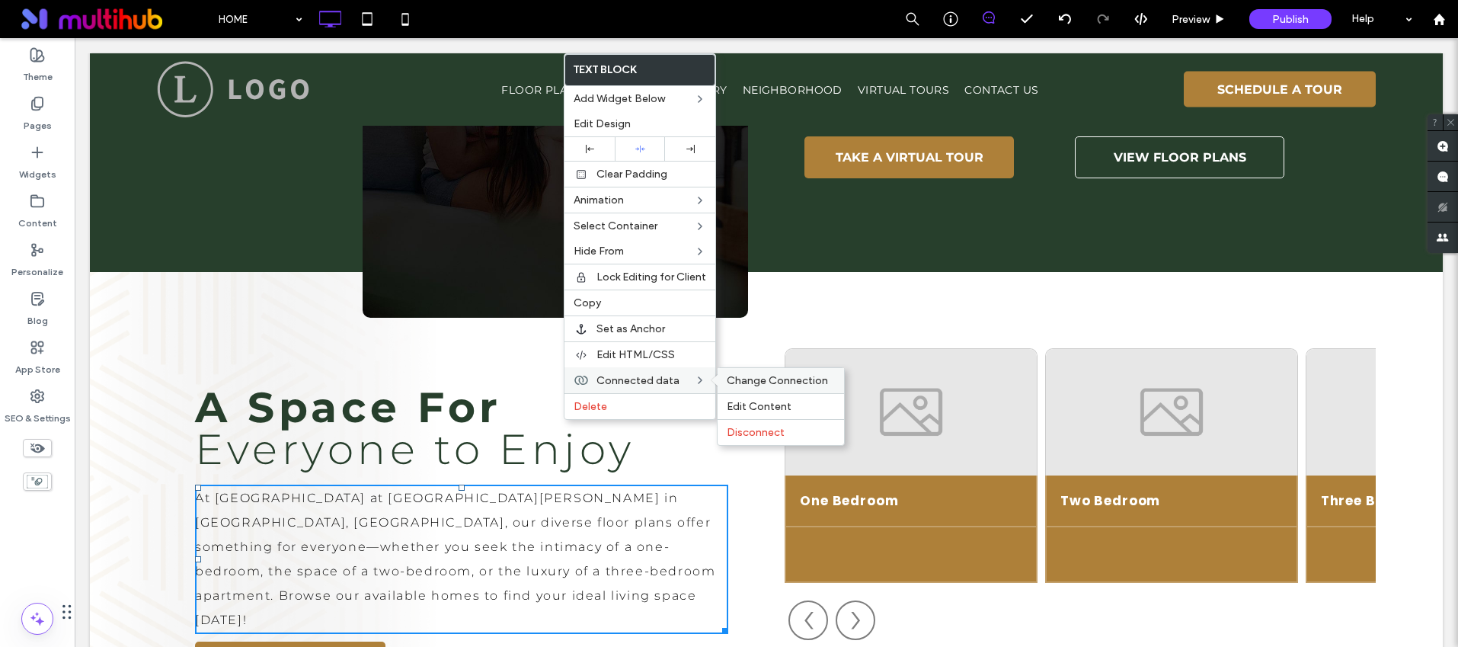
click at [821, 382] on span "Change Connection" at bounding box center [777, 380] width 101 height 13
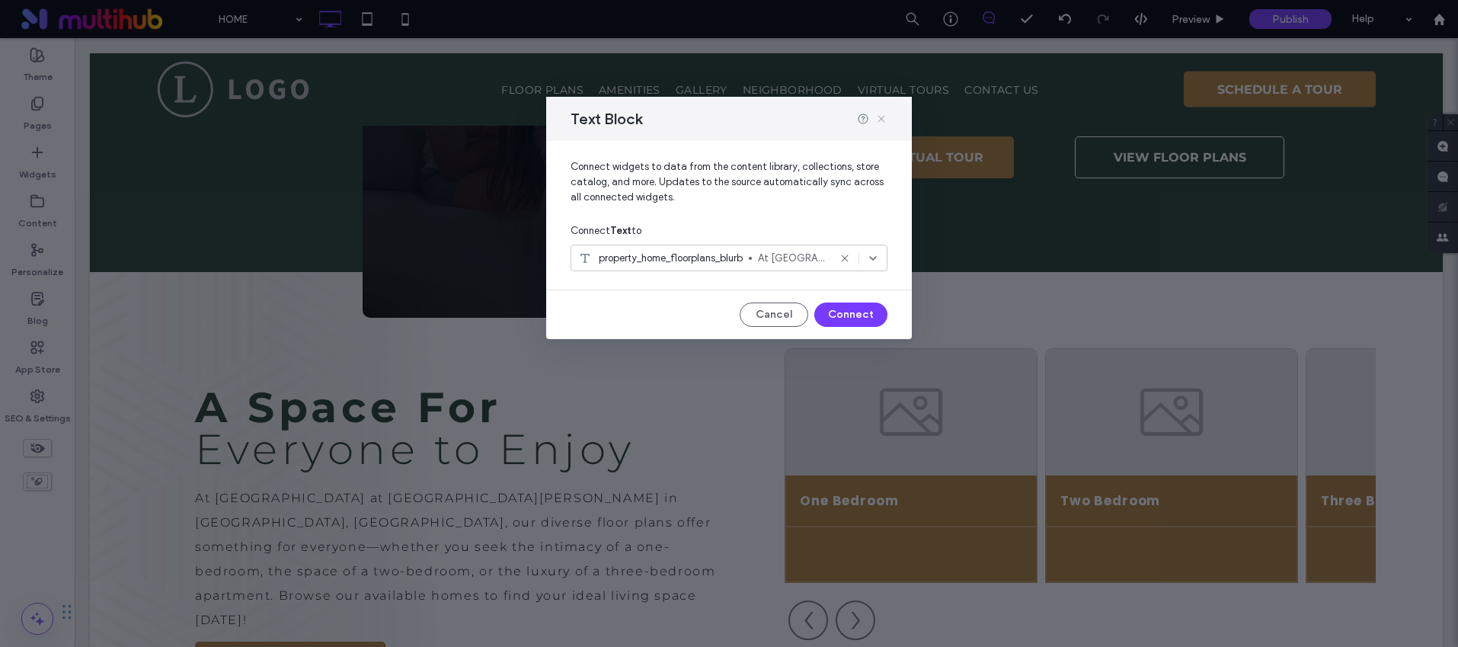
click at [879, 120] on icon at bounding box center [881, 119] width 12 height 12
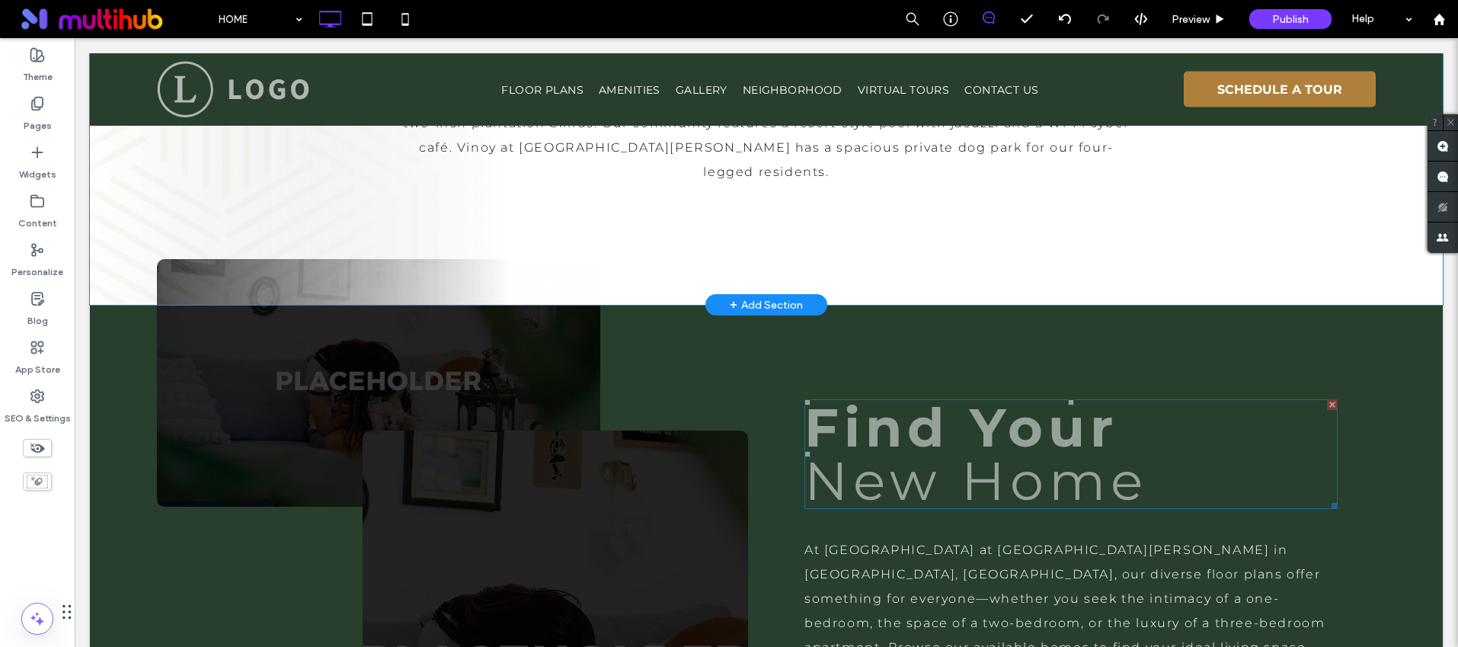
scroll to position [968, 0]
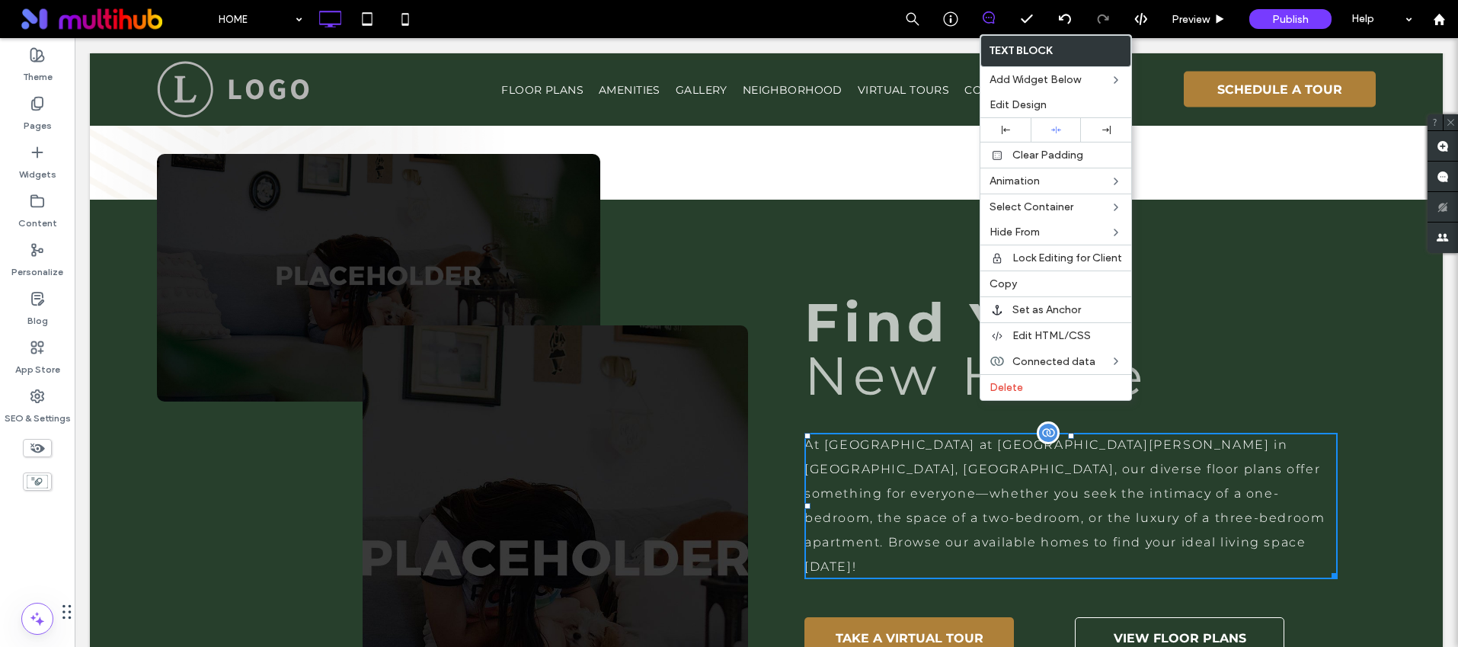
click at [877, 433] on p "At [GEOGRAPHIC_DATA] at [GEOGRAPHIC_DATA][PERSON_NAME] in [GEOGRAPHIC_DATA], [G…" at bounding box center [1071, 506] width 533 height 146
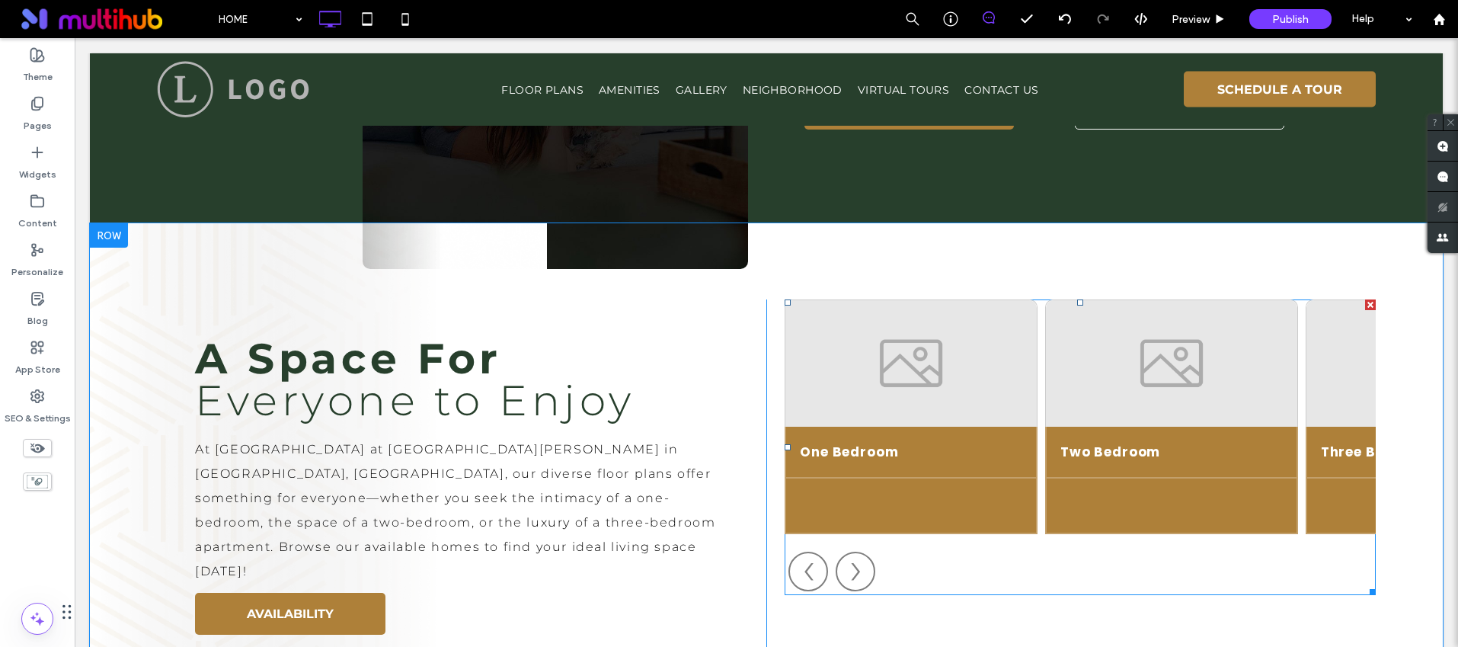
scroll to position [1367, 0]
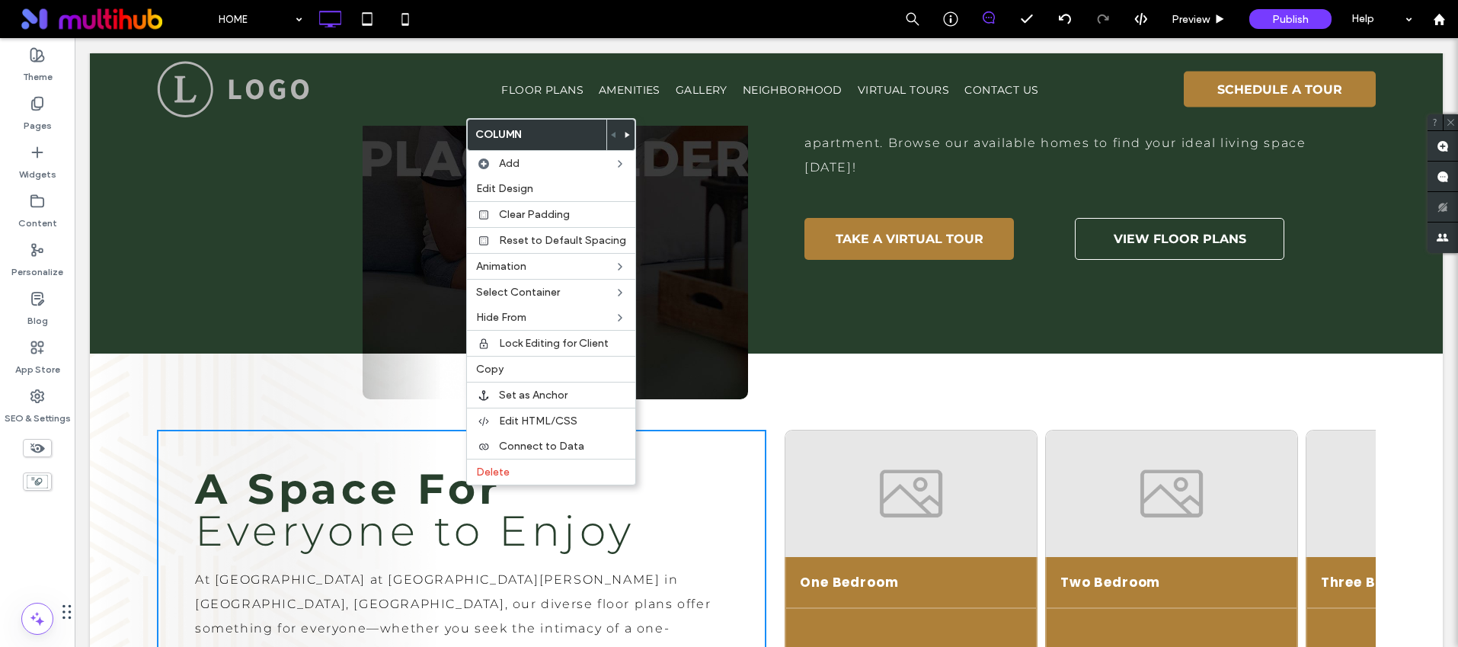
click at [319, 505] on span "Everyone to Enjoy" at bounding box center [415, 530] width 440 height 51
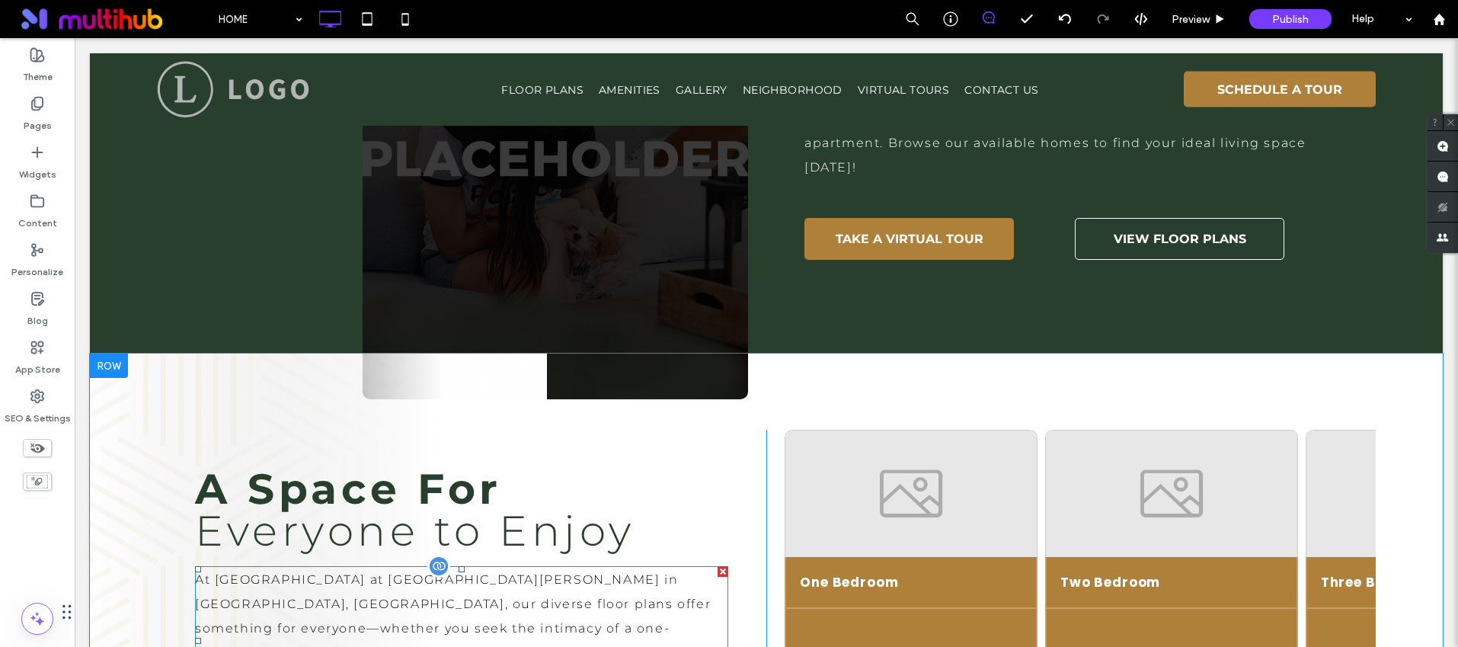
click at [513, 568] on p "At [GEOGRAPHIC_DATA] at [GEOGRAPHIC_DATA][PERSON_NAME] in [GEOGRAPHIC_DATA], [G…" at bounding box center [461, 641] width 533 height 146
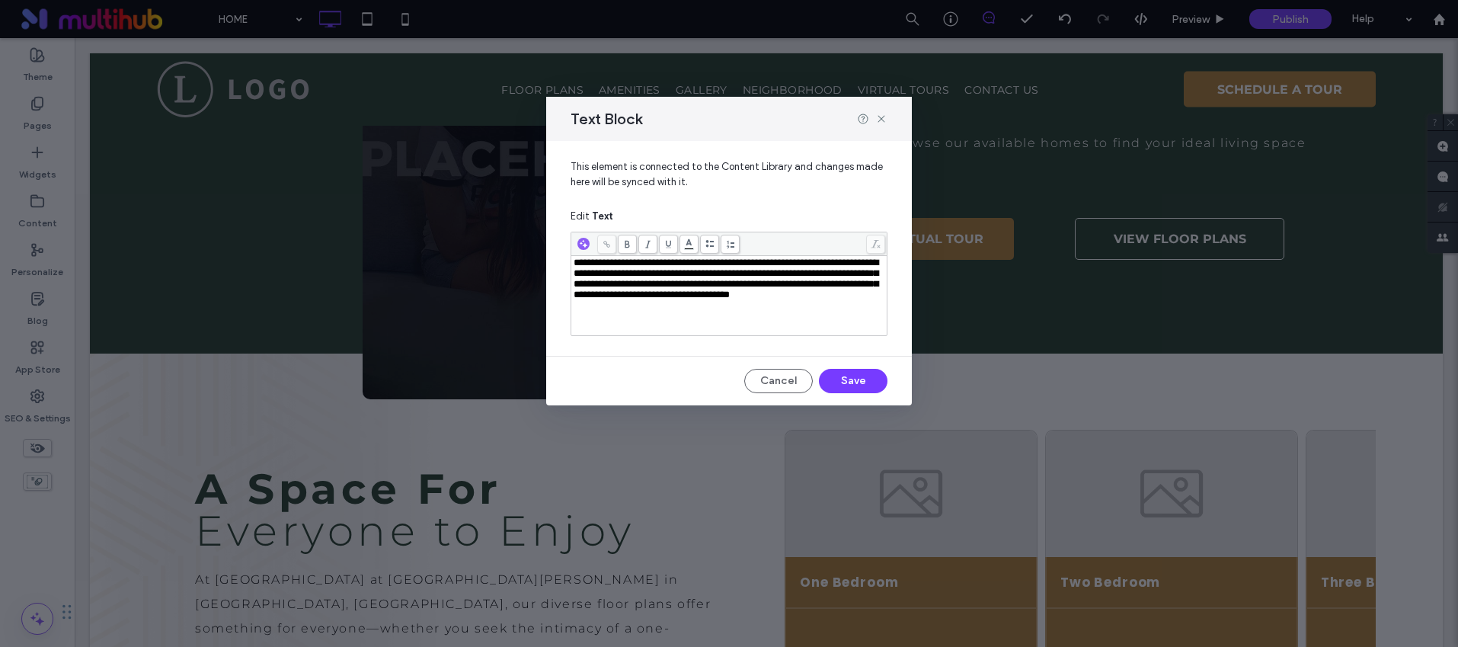
click at [880, 110] on div "Text Block" at bounding box center [729, 119] width 366 height 44
click at [882, 120] on use at bounding box center [881, 119] width 7 height 7
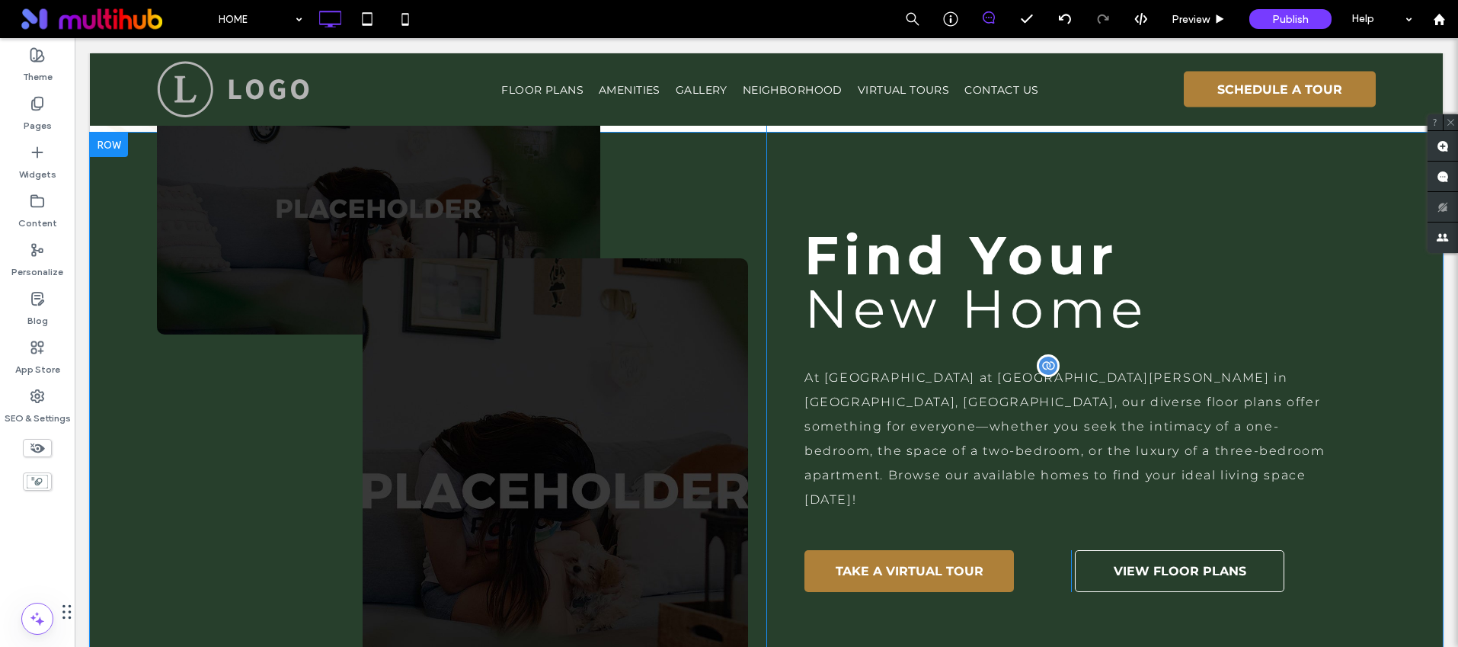
scroll to position [913, 0]
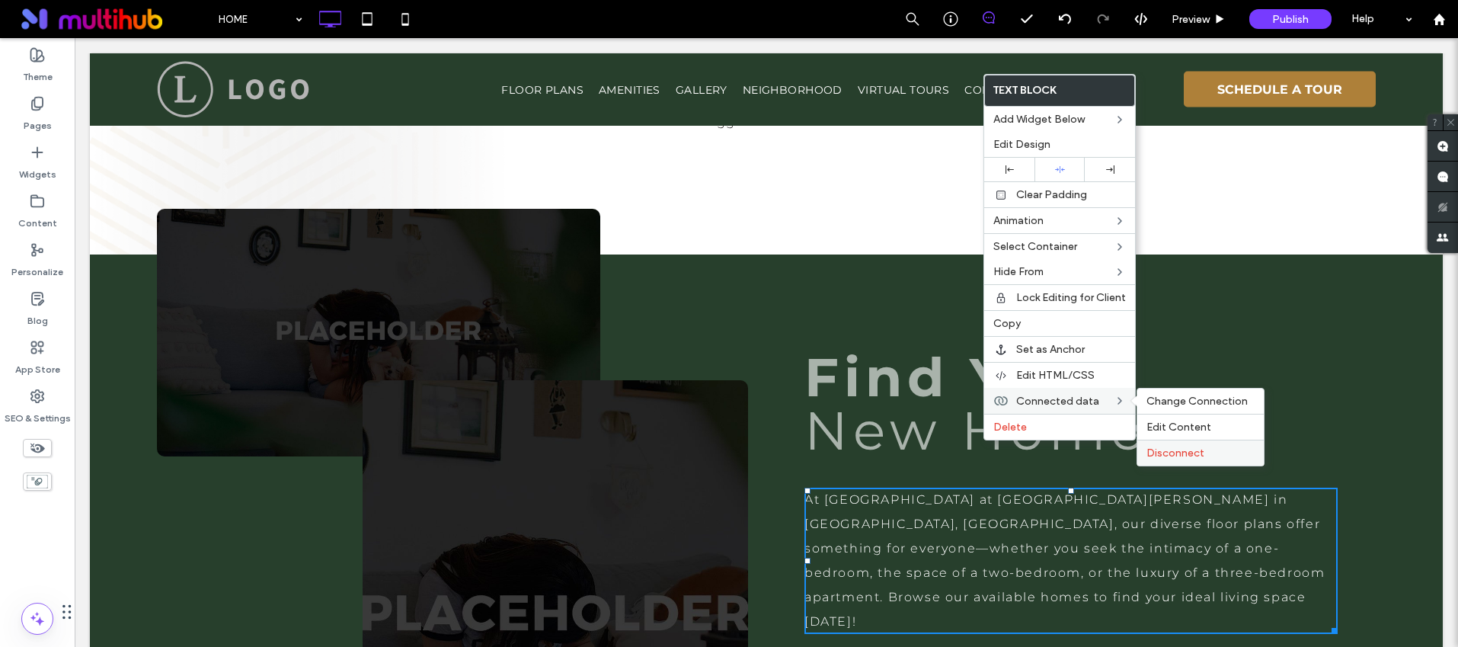
click at [1186, 447] on span "Disconnect" at bounding box center [1176, 452] width 58 height 13
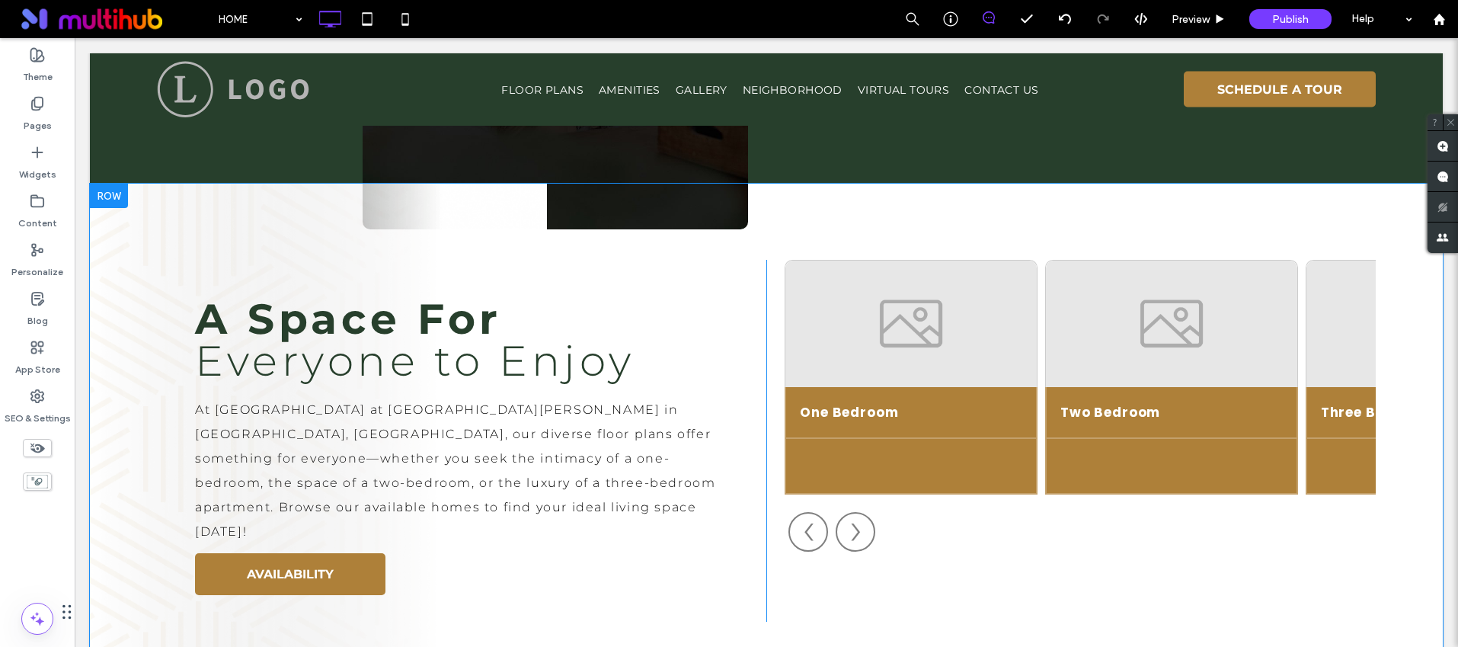
scroll to position [1526, 0]
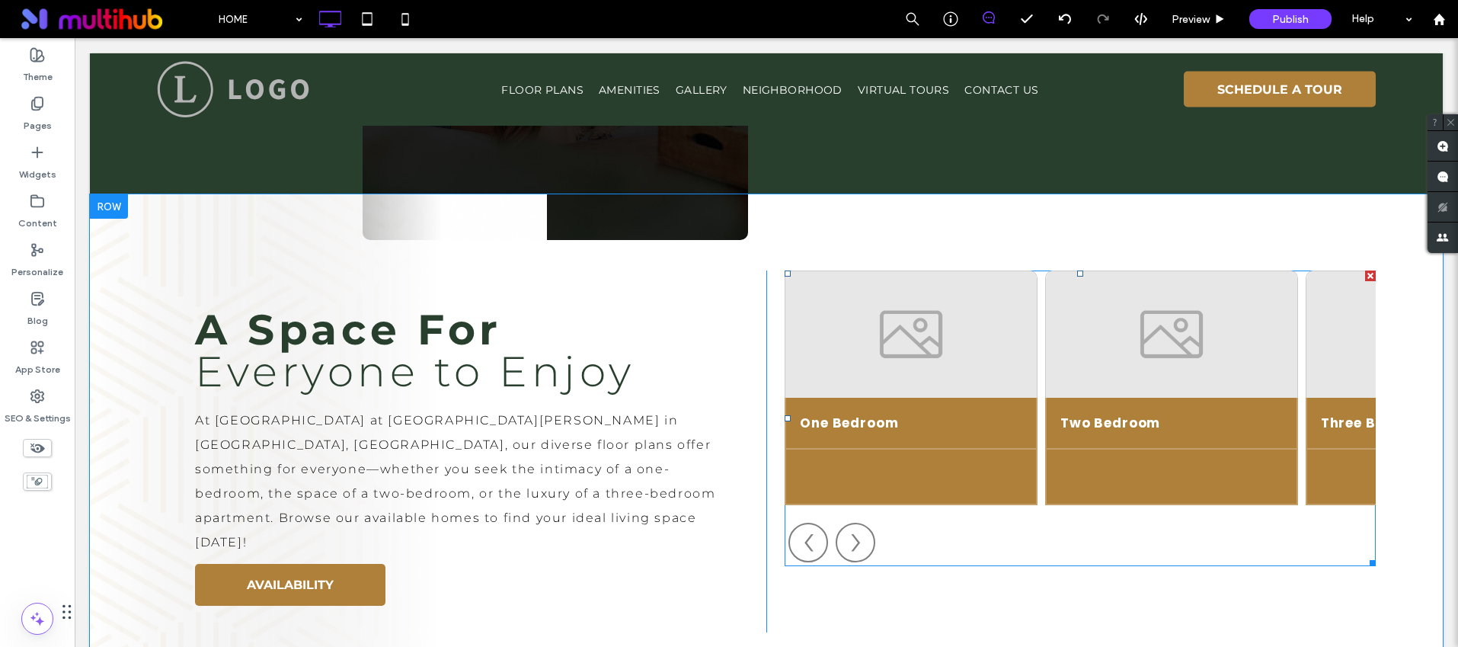
click at [1031, 362] on span at bounding box center [1080, 418] width 591 height 296
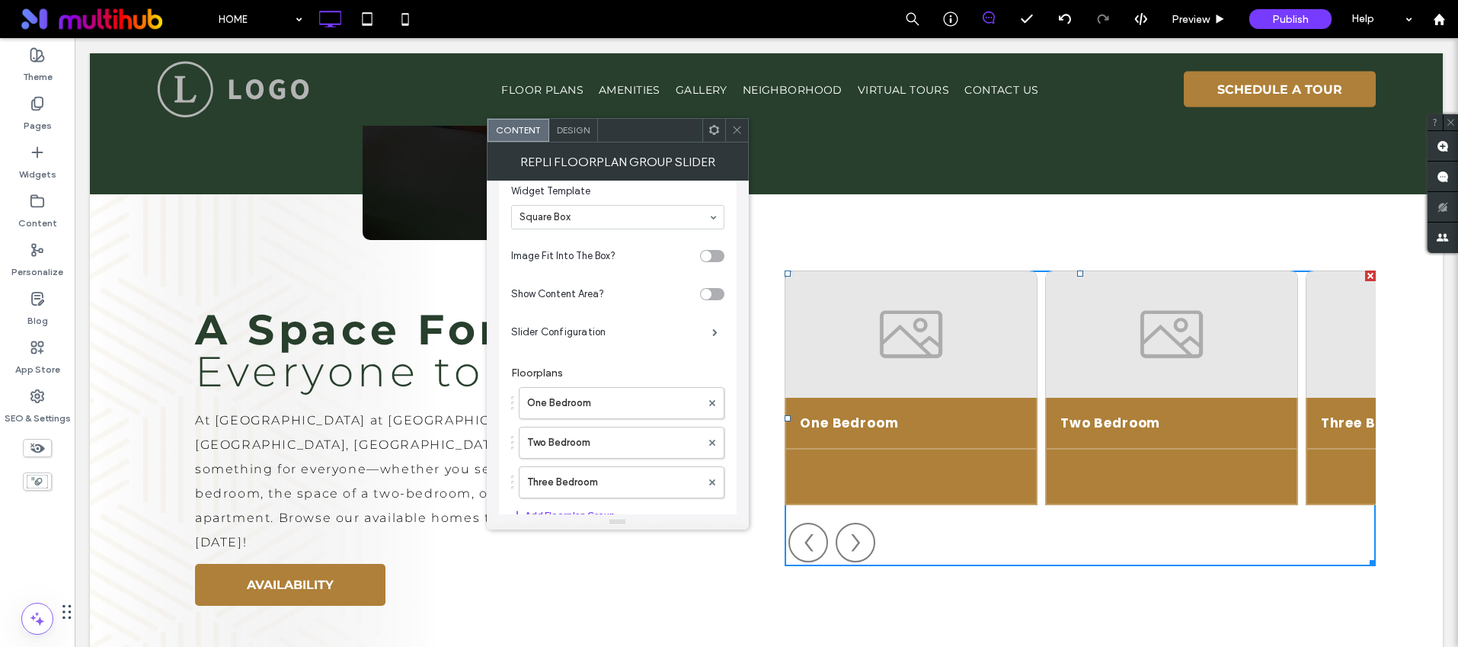
scroll to position [52, 0]
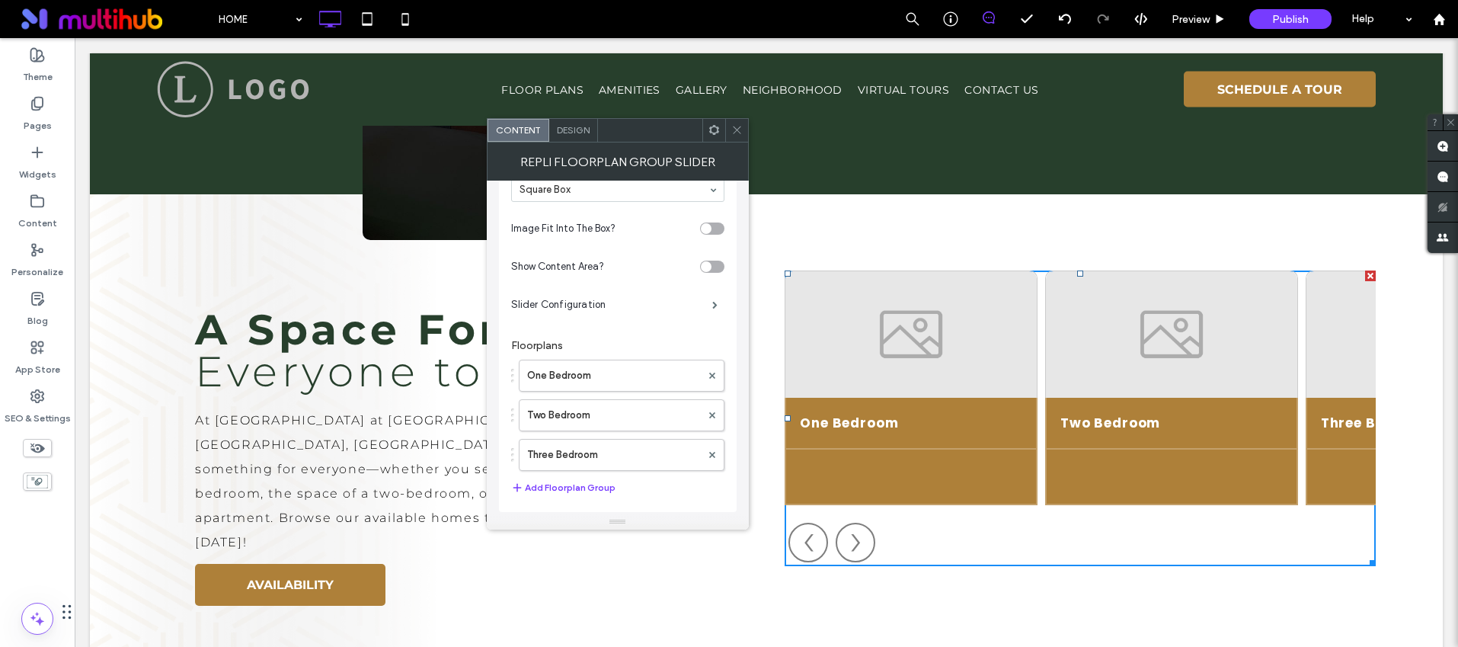
click at [715, 130] on icon at bounding box center [714, 129] width 11 height 11
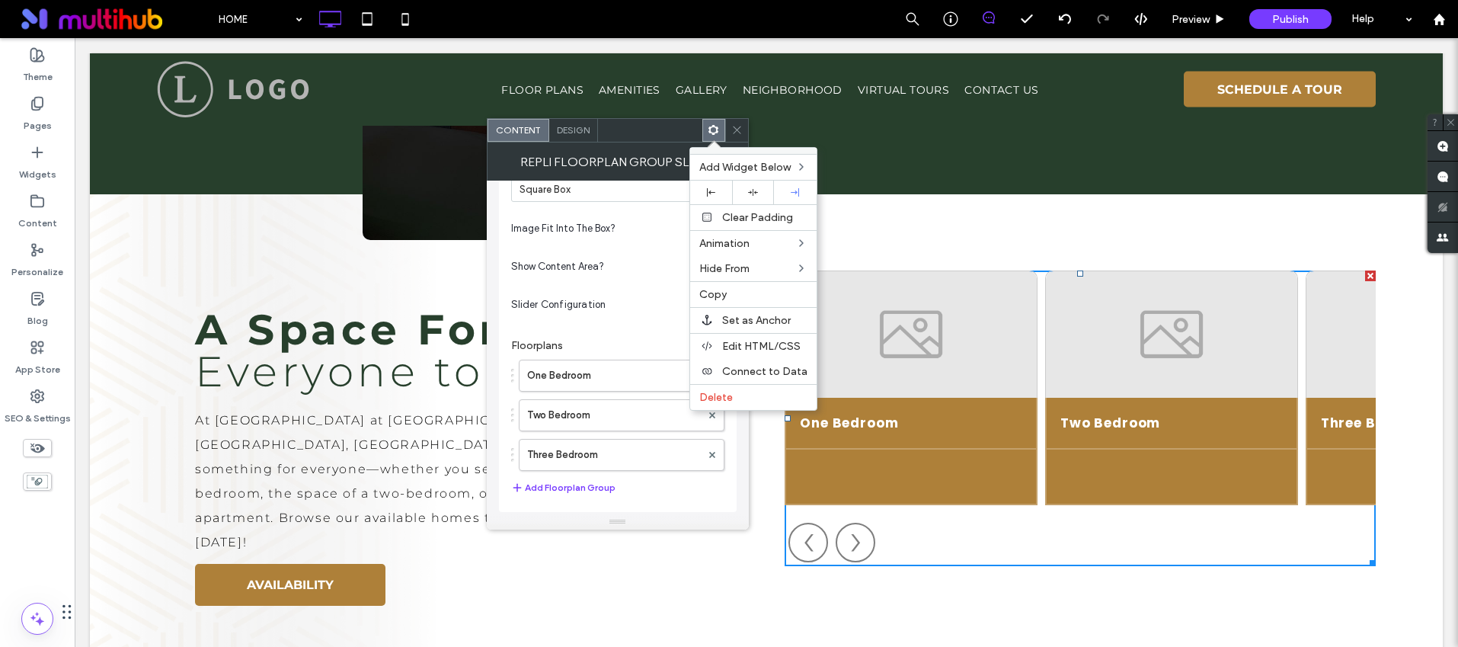
click at [733, 130] on icon at bounding box center [736, 129] width 11 height 11
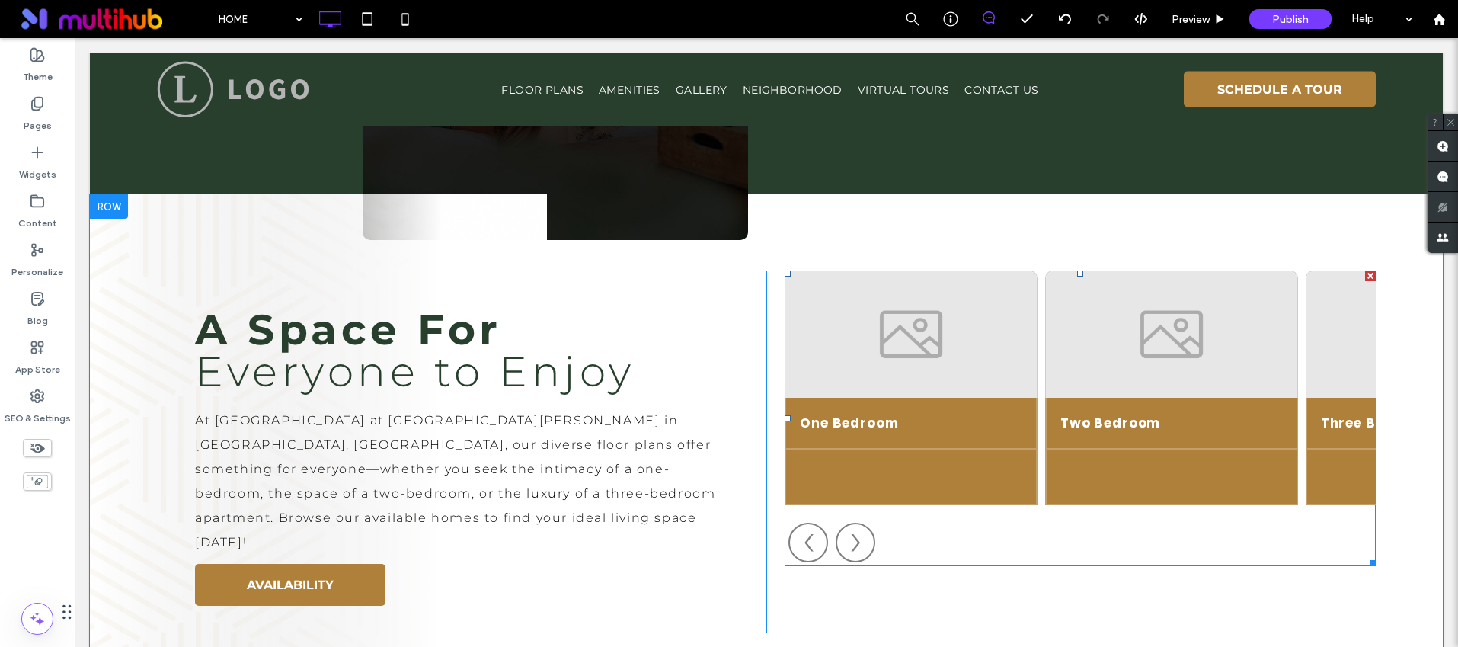
click at [946, 293] on span at bounding box center [1080, 418] width 591 height 296
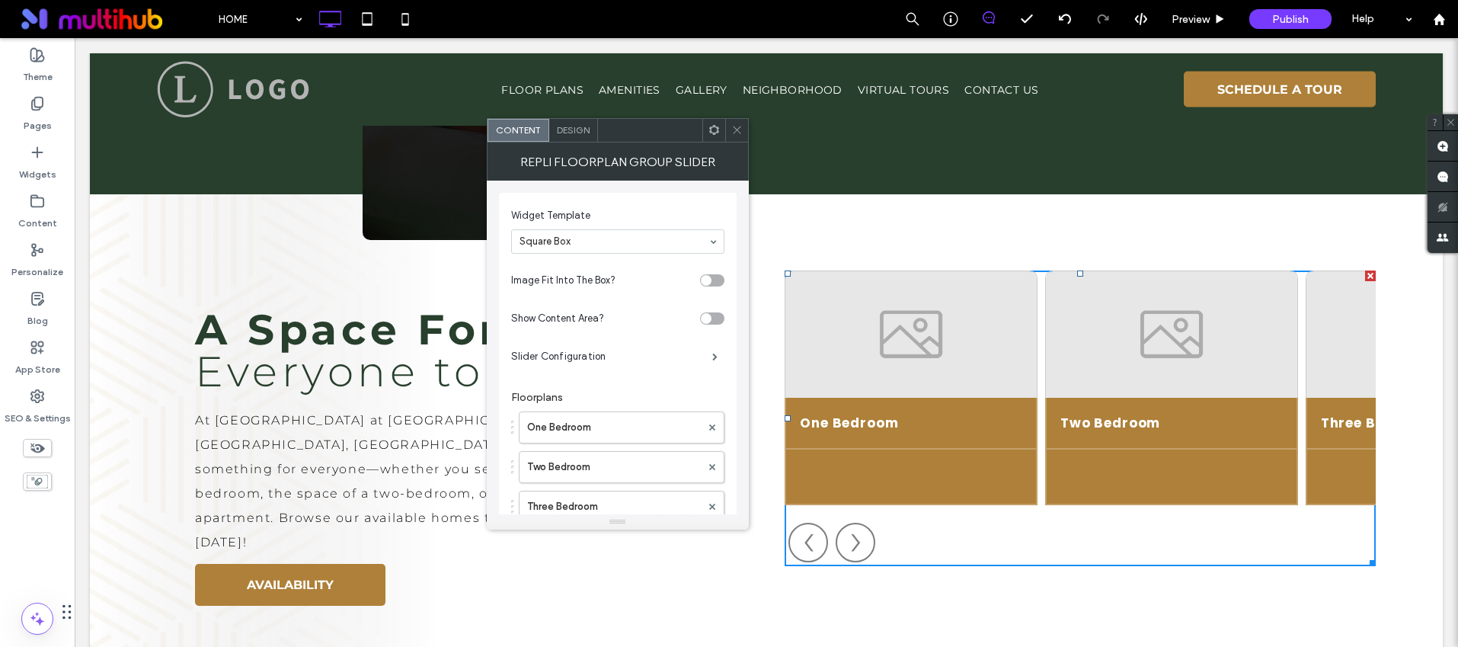
click at [710, 129] on use at bounding box center [714, 130] width 10 height 10
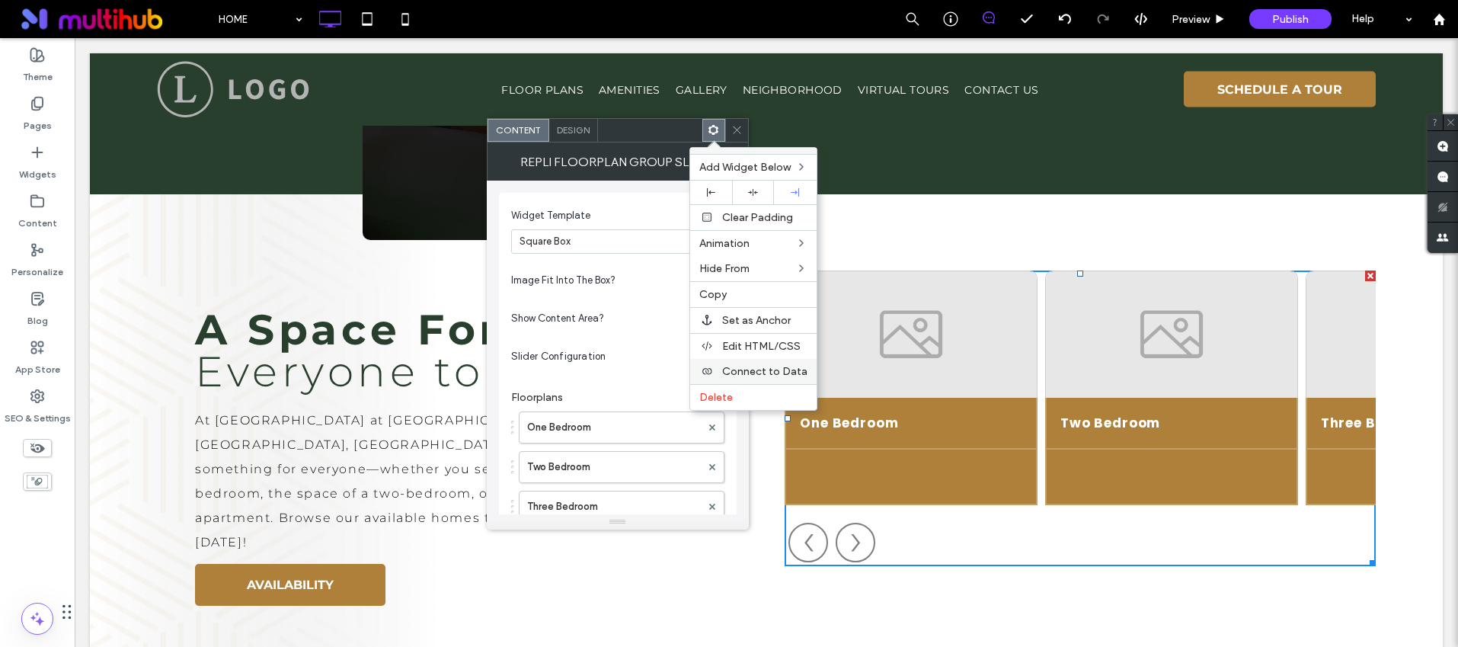
click at [780, 368] on span "Connect to Data" at bounding box center [764, 371] width 85 height 13
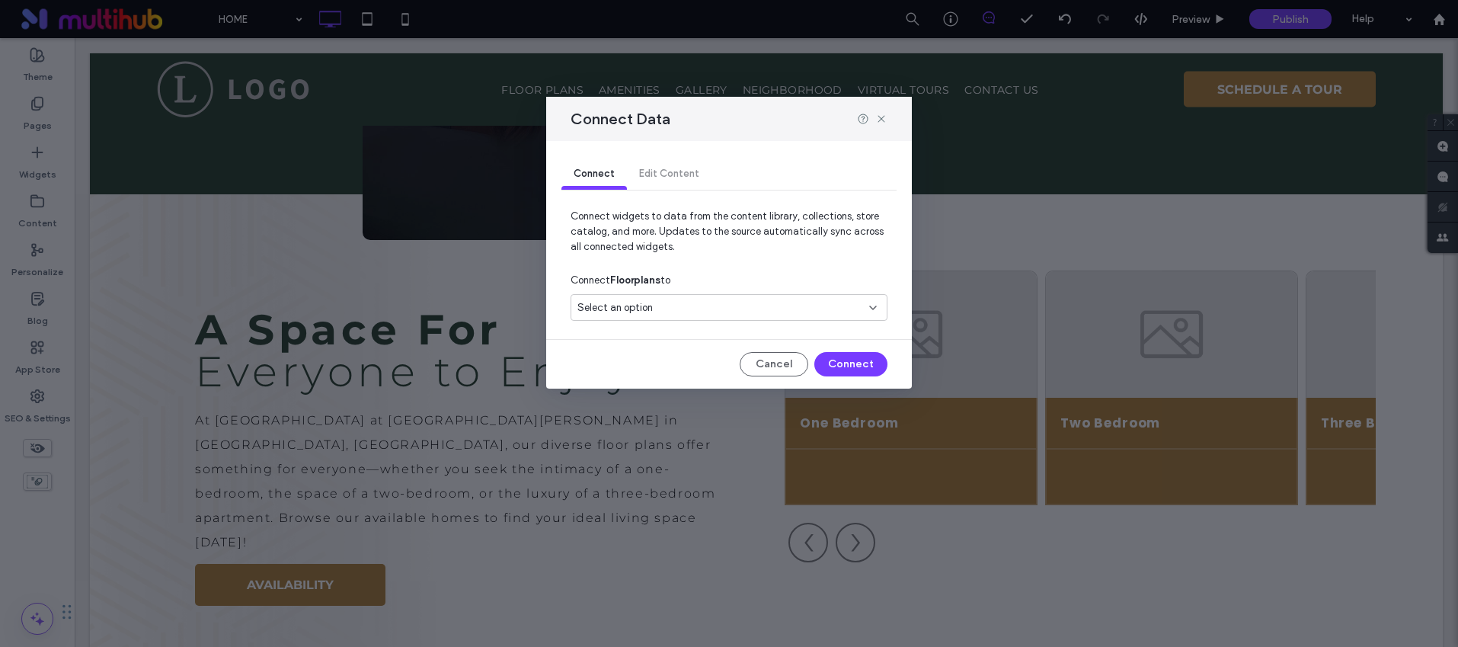
click at [777, 309] on div "Select an option" at bounding box center [720, 307] width 285 height 15
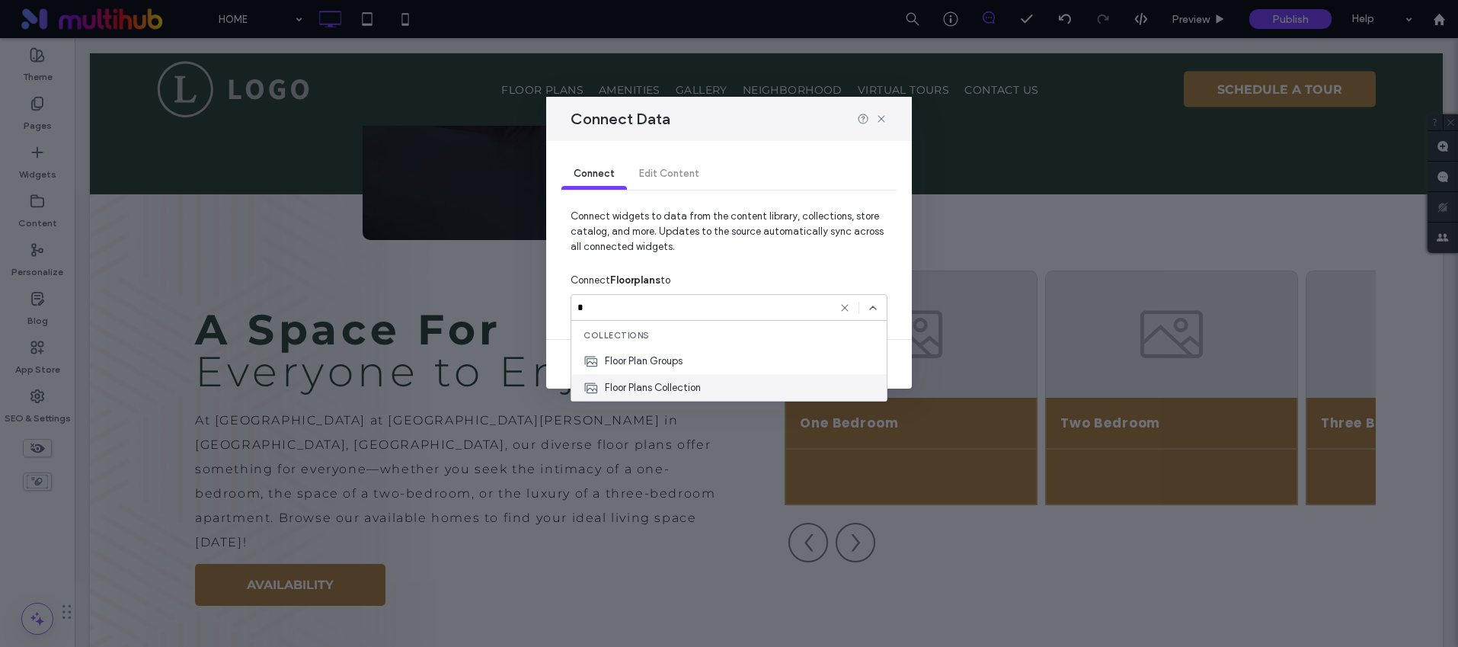
type input "*"
click at [684, 380] on span "Floor Plans Collection" at bounding box center [653, 387] width 96 height 15
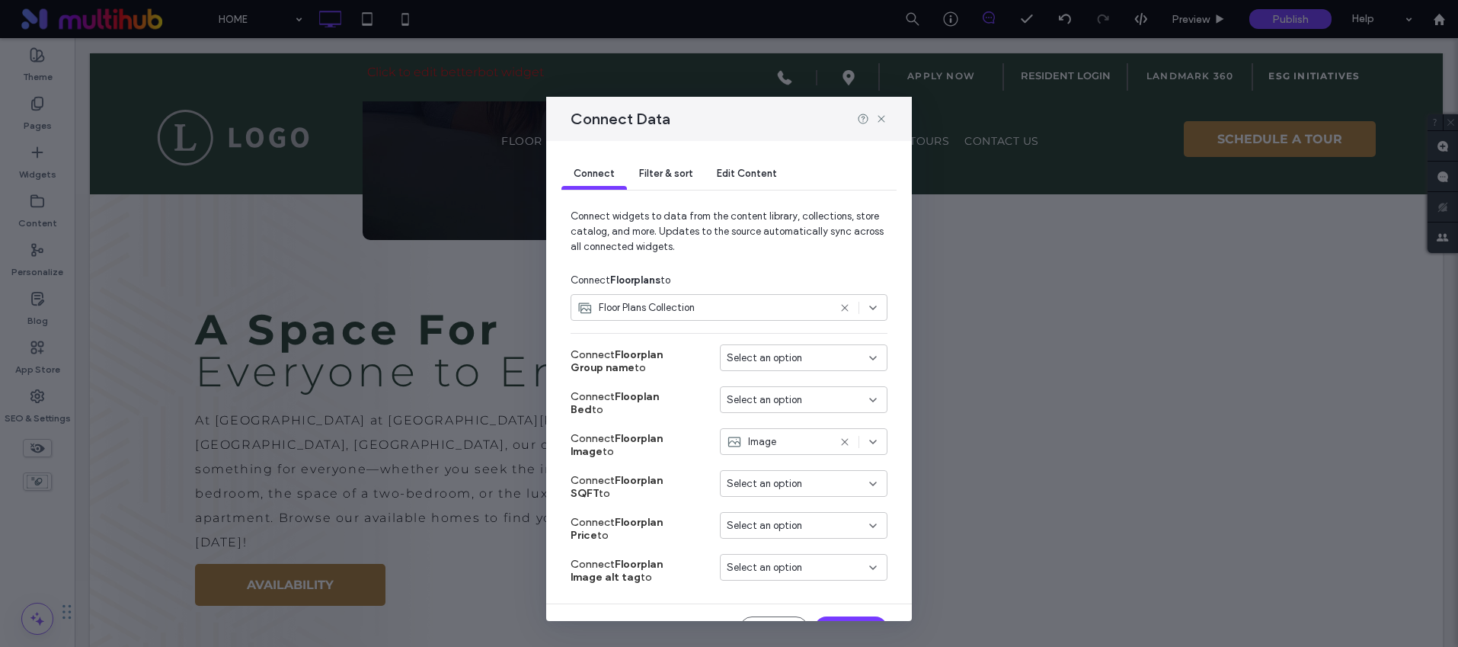
click at [752, 360] on span "Select an option" at bounding box center [764, 357] width 75 height 15
click at [779, 386] on div "Title" at bounding box center [792, 384] width 166 height 27
click at [763, 404] on span "Select an option" at bounding box center [764, 399] width 75 height 15
click at [764, 421] on div "Title" at bounding box center [792, 426] width 166 height 27
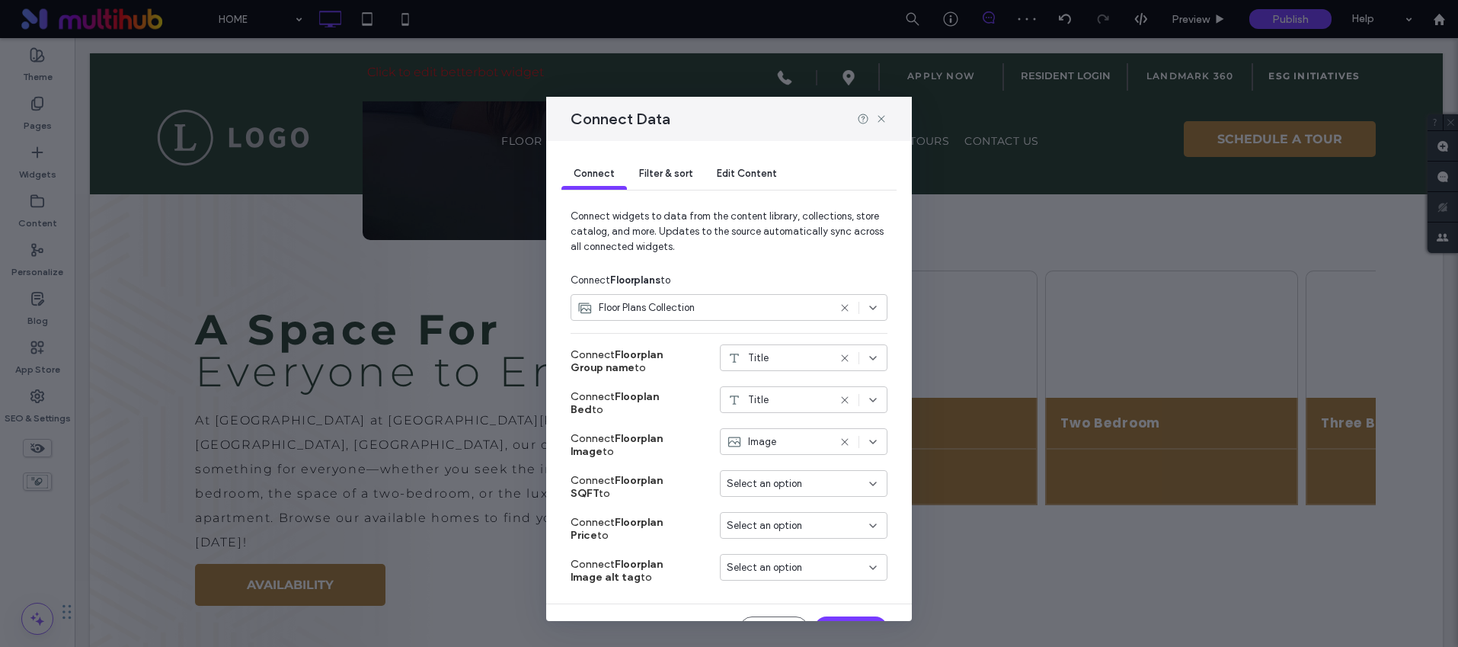
click at [839, 354] on icon at bounding box center [845, 358] width 12 height 12
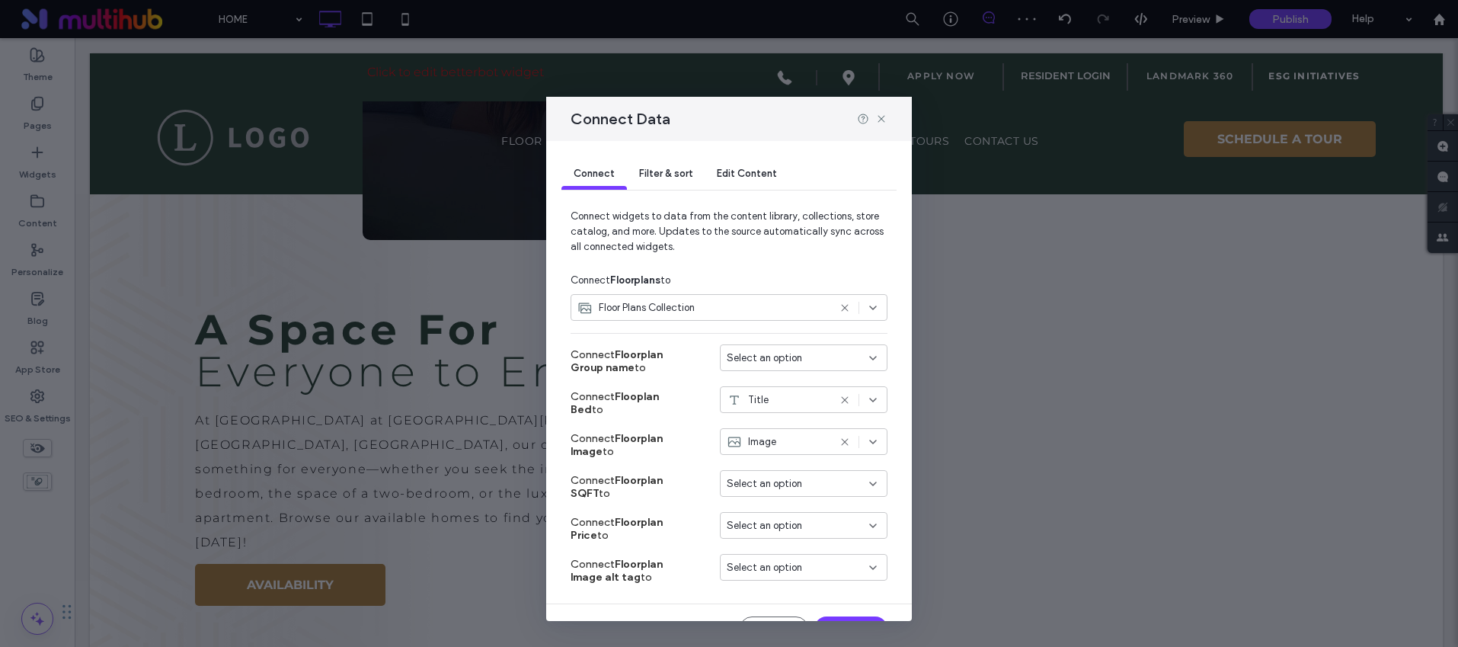
click at [799, 353] on div "Select an option" at bounding box center [795, 357] width 136 height 15
click at [770, 382] on div "Title" at bounding box center [792, 384] width 166 height 27
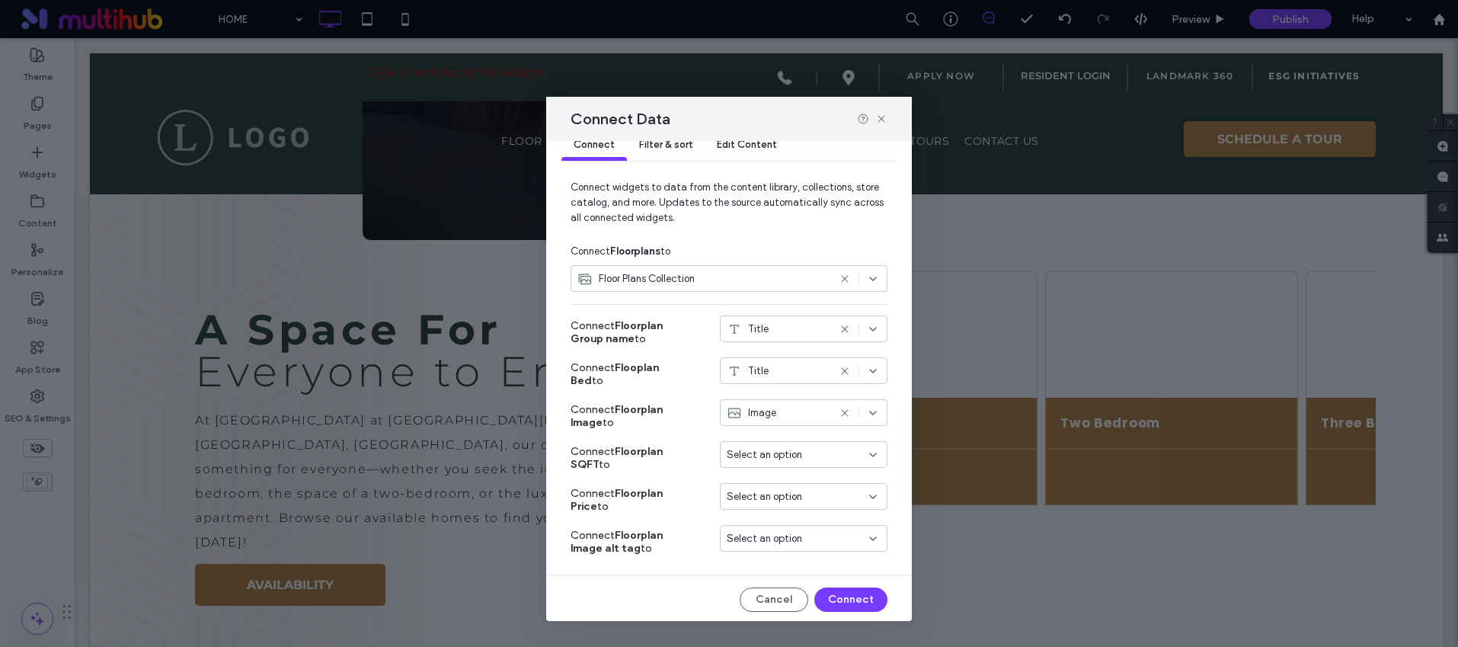
scroll to position [32, 0]
click at [764, 405] on div "Image" at bounding box center [777, 409] width 101 height 15
click at [680, 390] on label "Connect Flooplan Bed to" at bounding box center [628, 370] width 114 height 41
click at [819, 595] on button "Connect" at bounding box center [850, 596] width 73 height 24
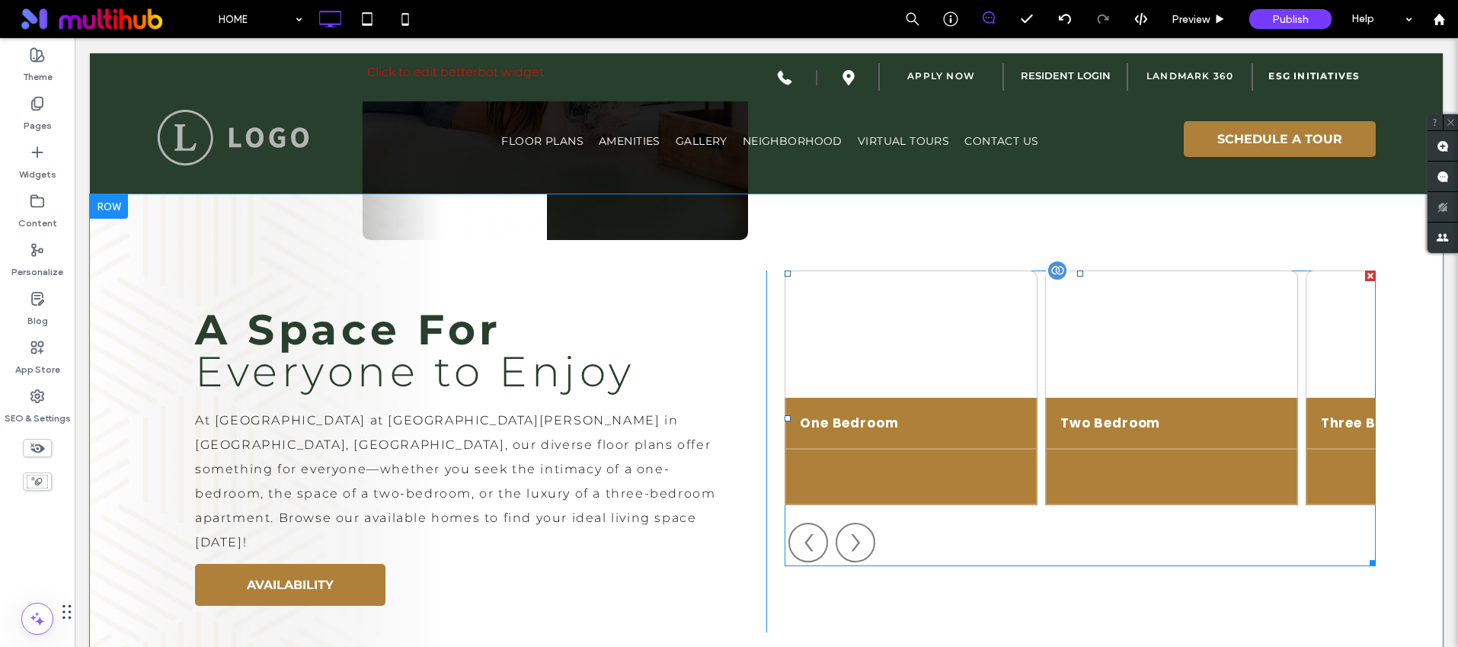
click at [1063, 359] on span at bounding box center [1080, 418] width 591 height 296
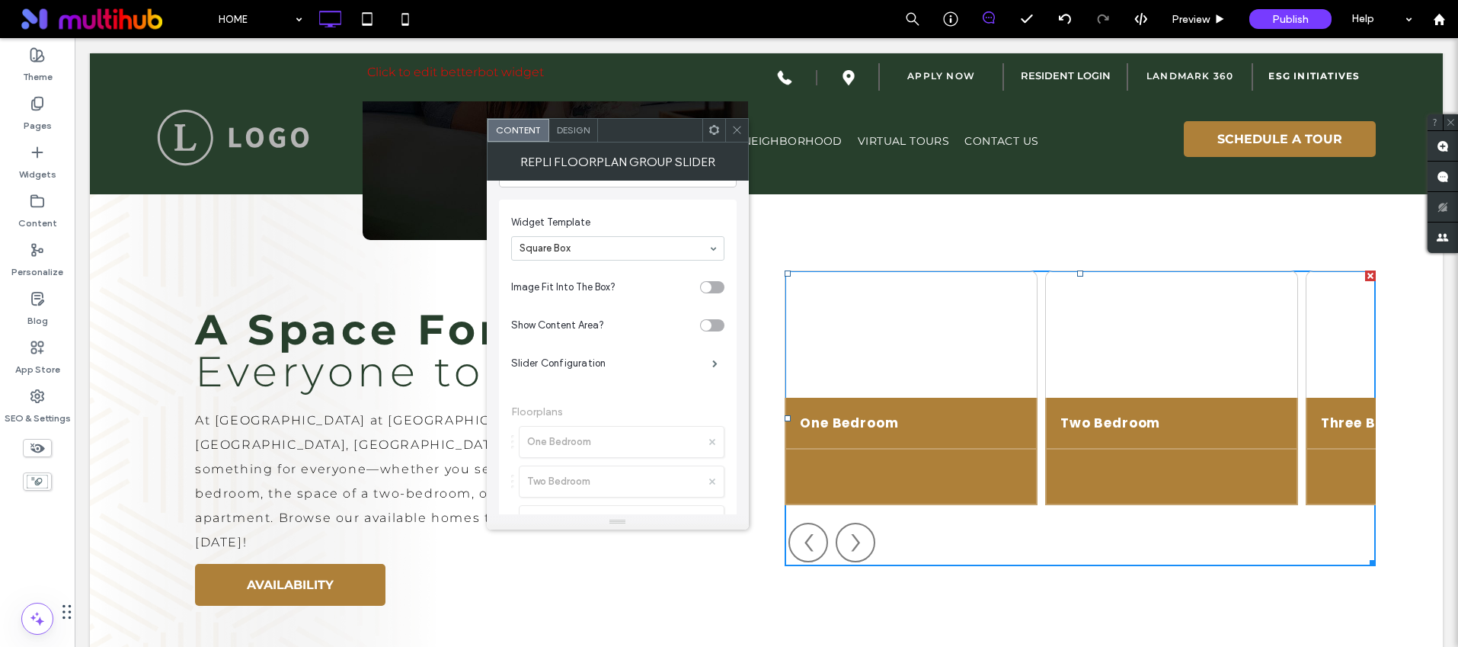
scroll to position [0, 0]
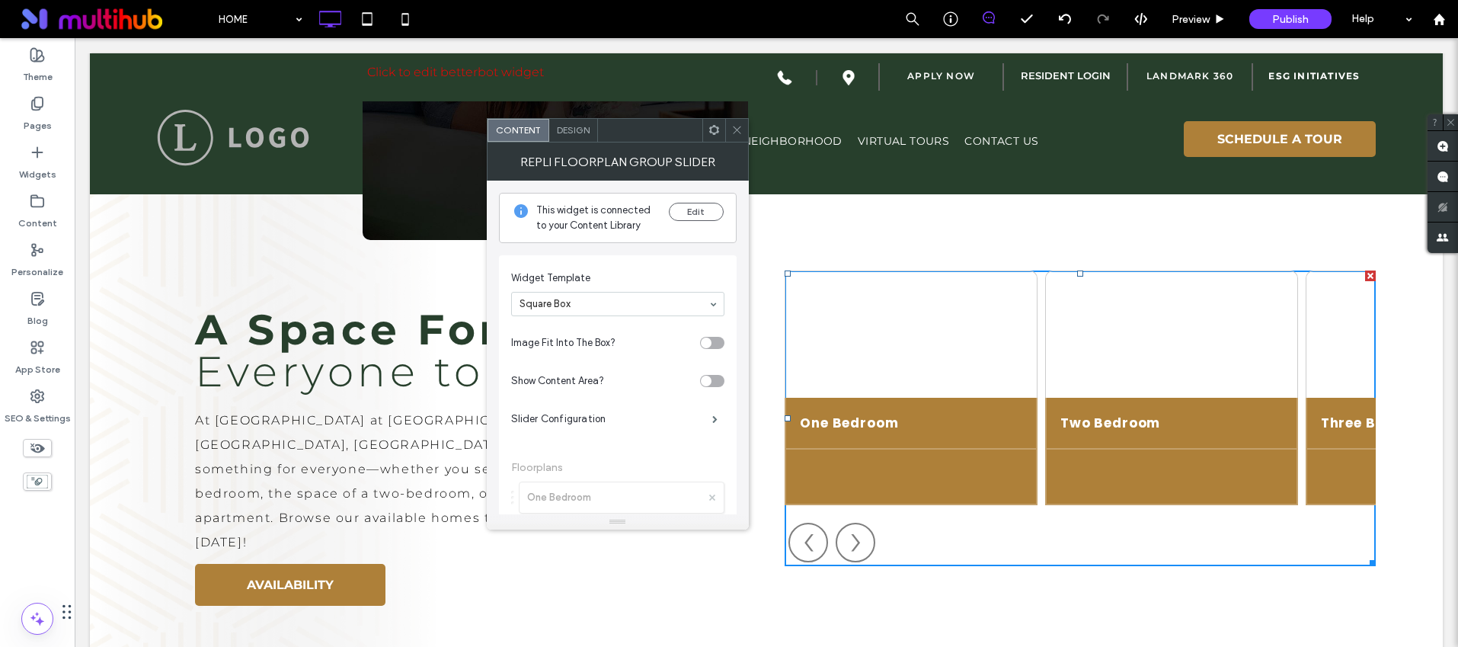
click at [735, 130] on icon at bounding box center [736, 129] width 11 height 11
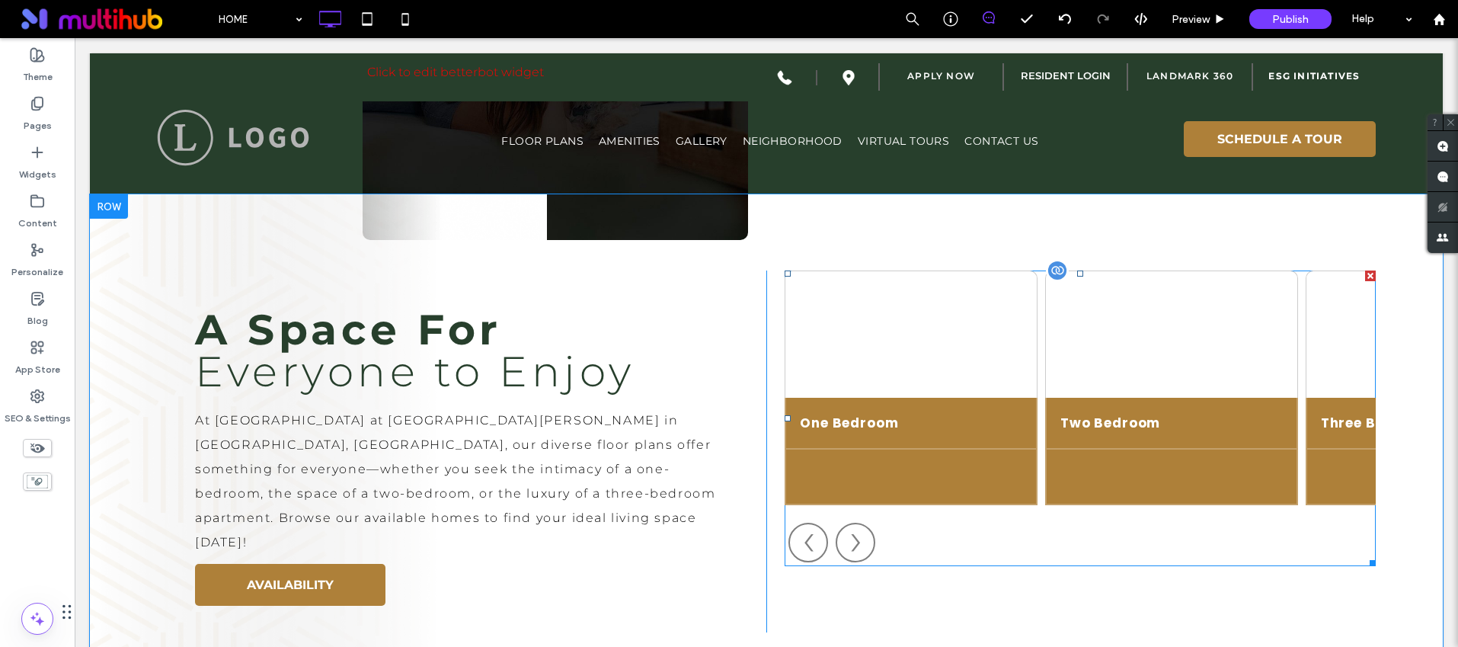
click at [1064, 352] on span at bounding box center [1080, 418] width 591 height 296
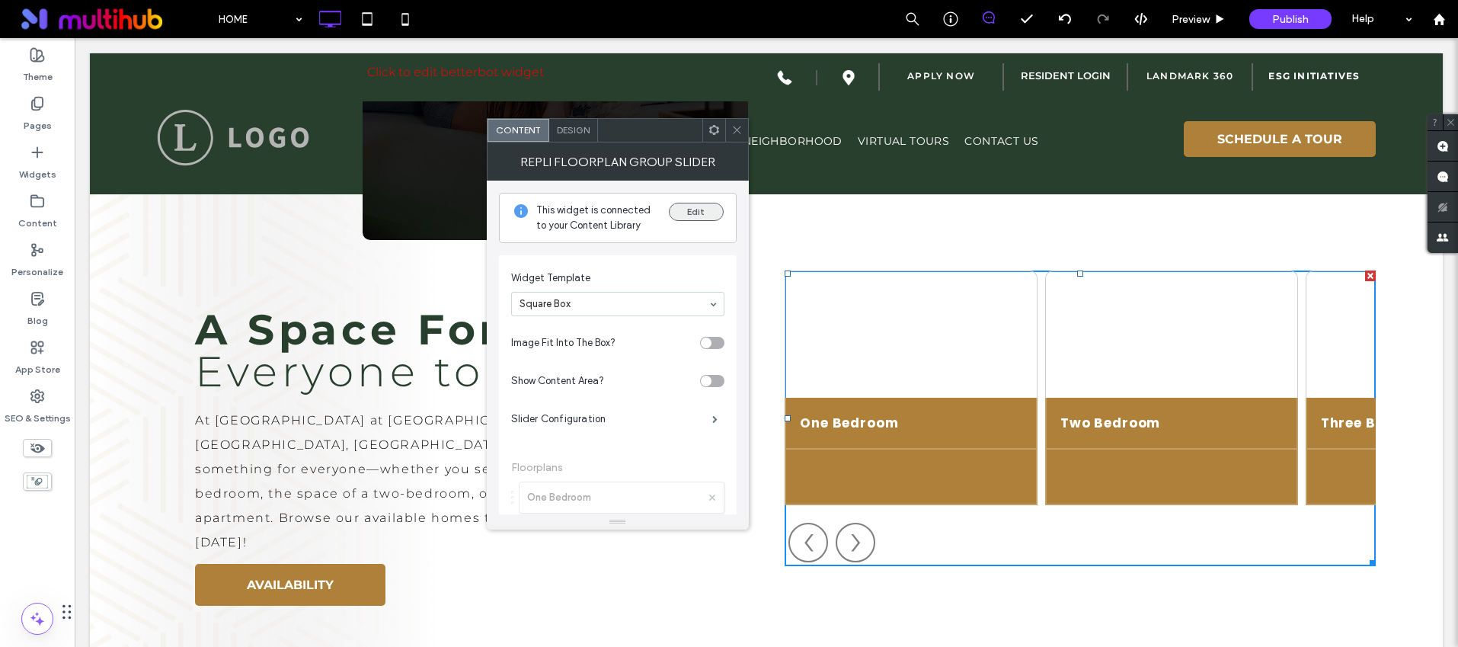
click at [692, 215] on button "Edit" at bounding box center [696, 212] width 55 height 18
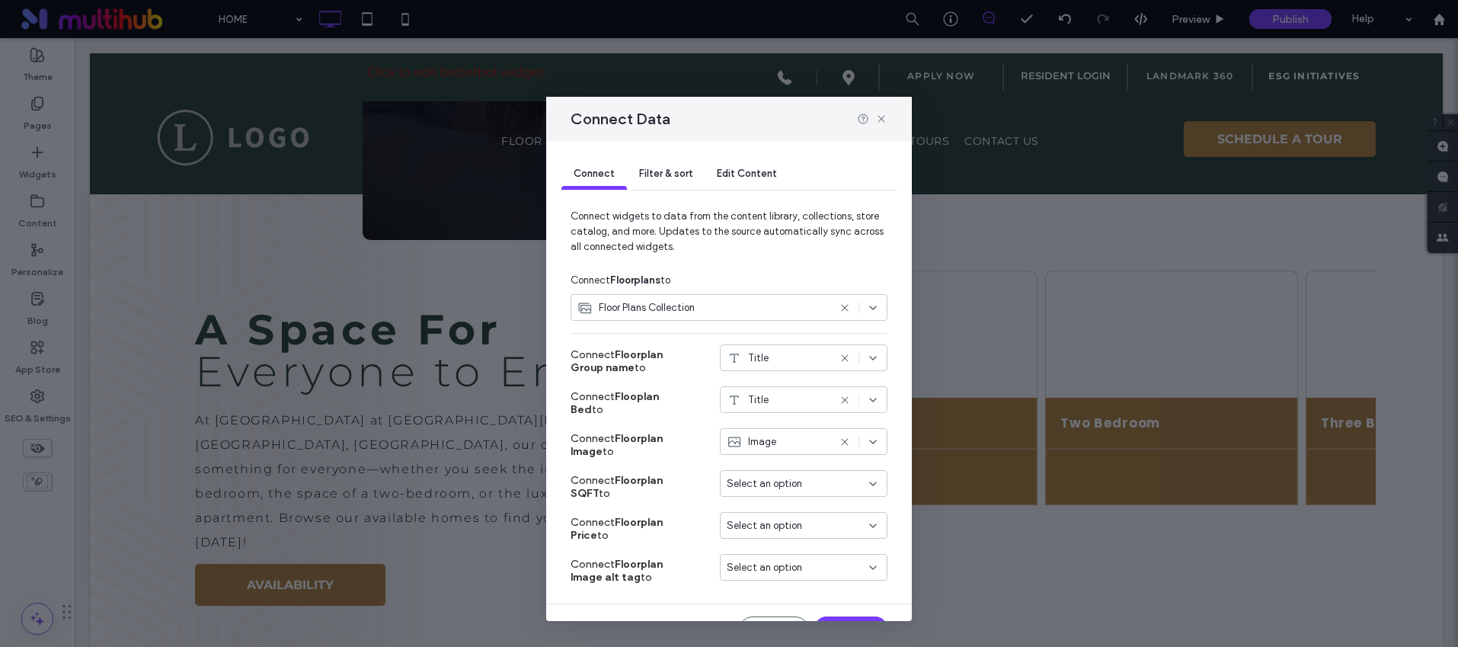
click at [839, 357] on icon at bounding box center [845, 358] width 12 height 12
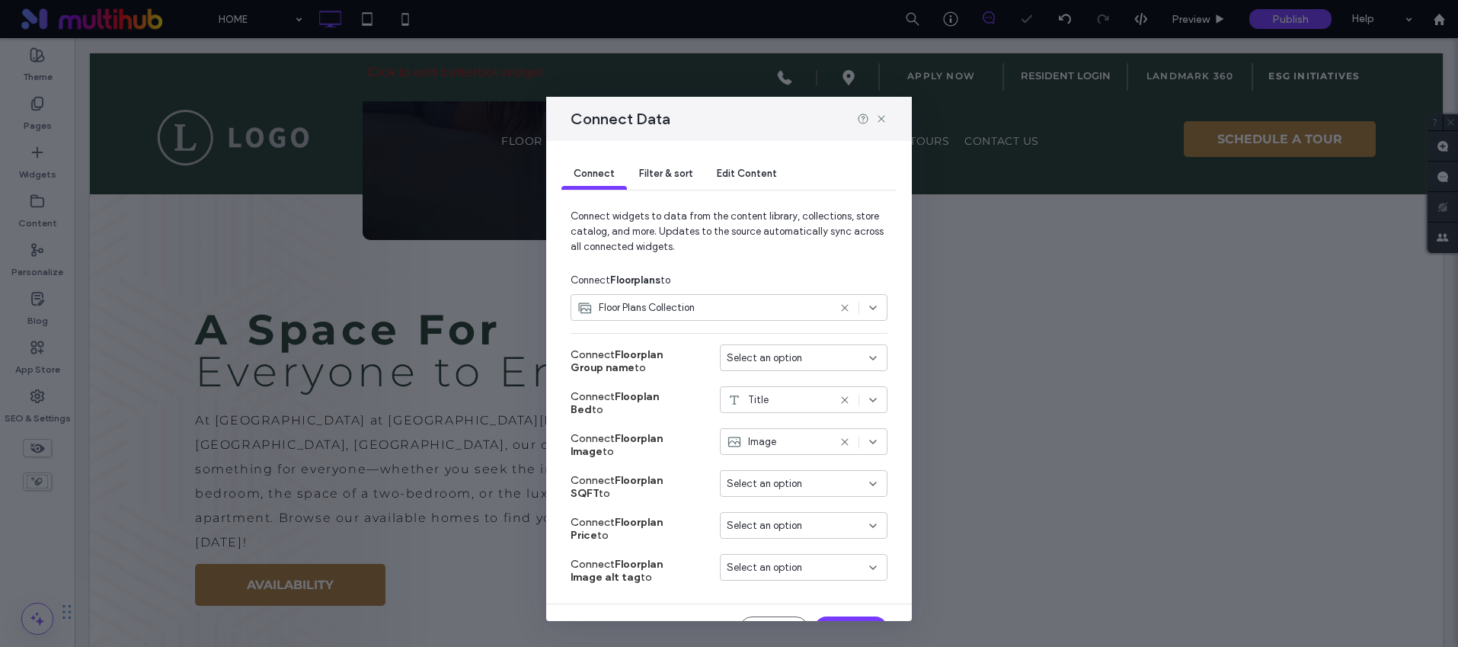
click at [802, 357] on div "Select an option" at bounding box center [795, 357] width 136 height 15
click at [766, 376] on div "Title" at bounding box center [792, 384] width 166 height 27
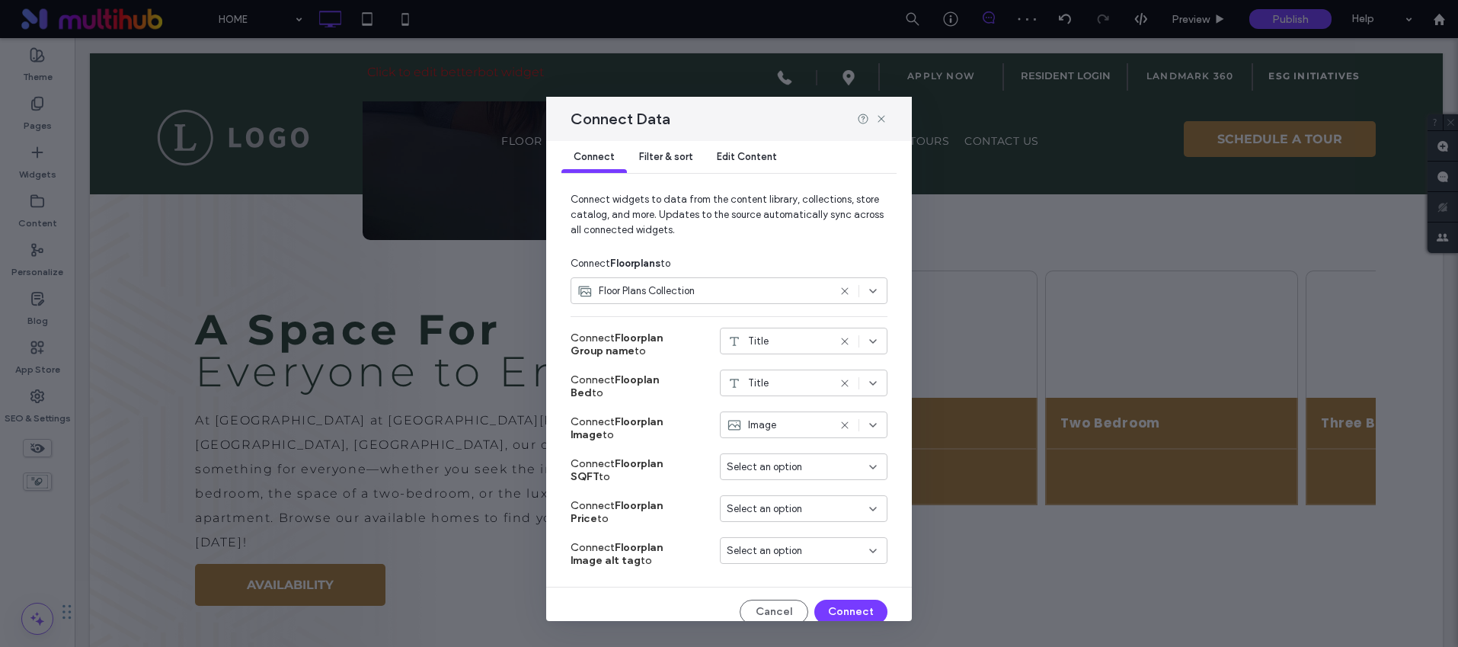
scroll to position [32, 0]
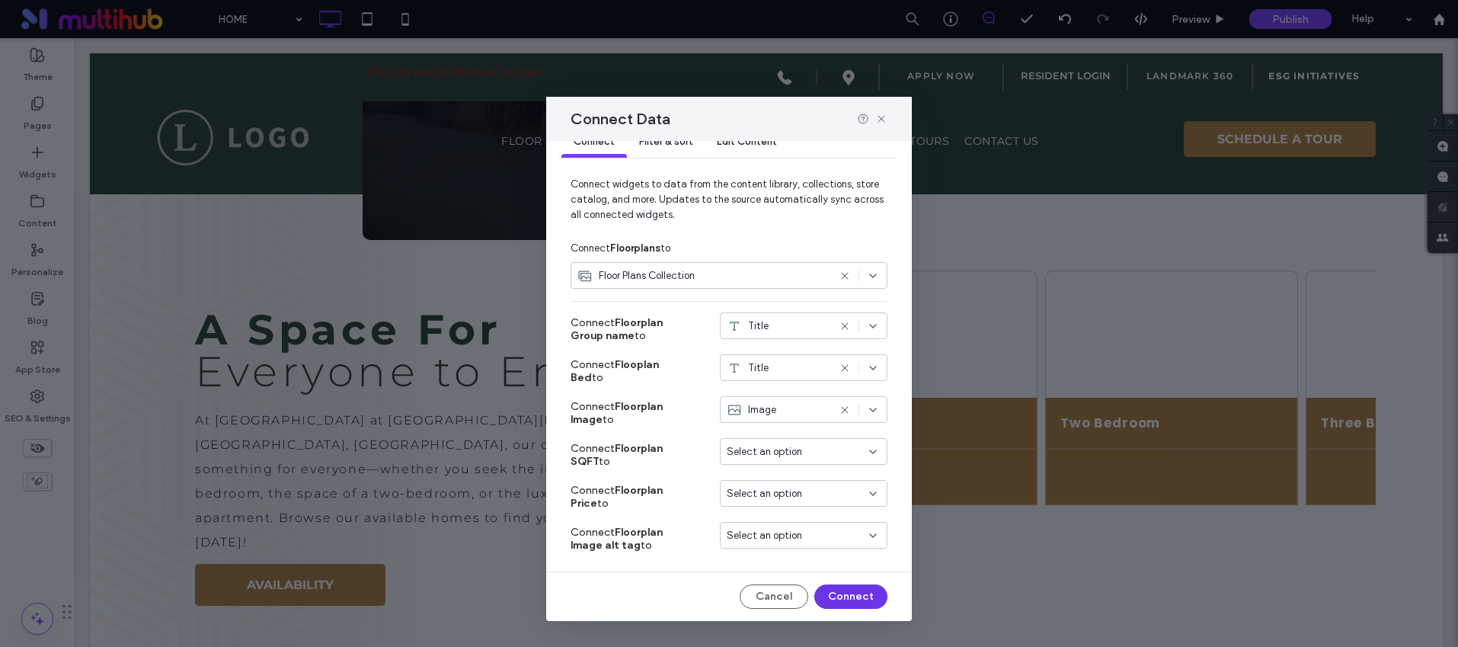
drag, startPoint x: 829, startPoint y: 591, endPoint x: 782, endPoint y: 463, distance: 136.4
click at [829, 591] on button "Connect" at bounding box center [850, 596] width 73 height 24
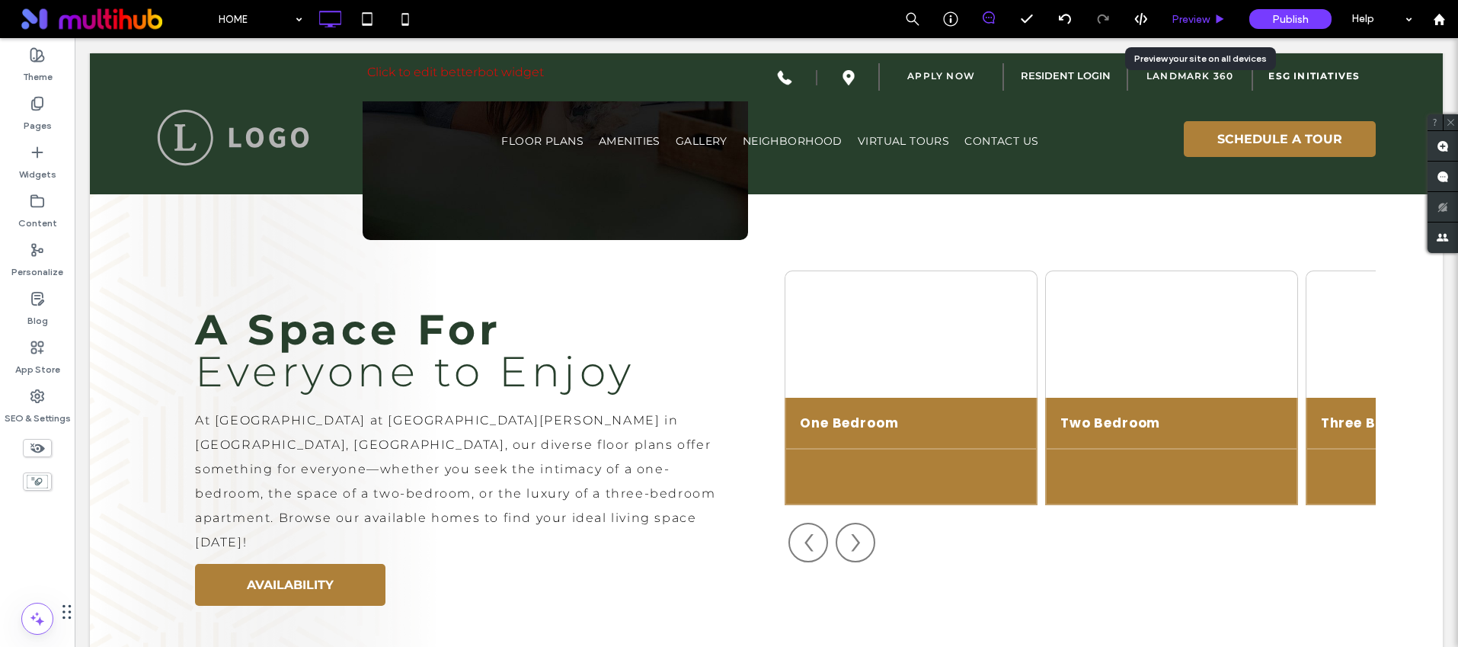
click at [1192, 22] on span "Preview" at bounding box center [1191, 19] width 38 height 13
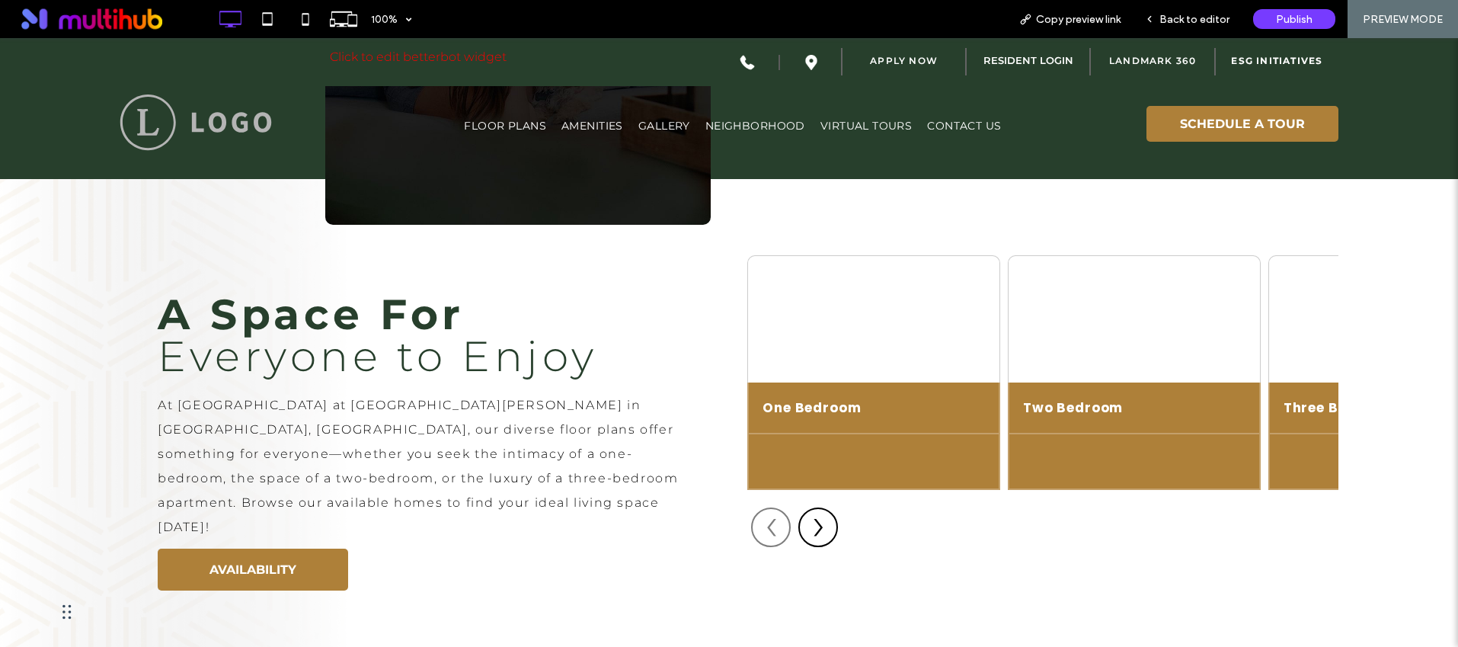
click at [823, 507] on button "›" at bounding box center [818, 527] width 40 height 40
click at [812, 512] on span "›" at bounding box center [818, 523] width 13 height 23
click at [817, 512] on span "›" at bounding box center [818, 523] width 13 height 23
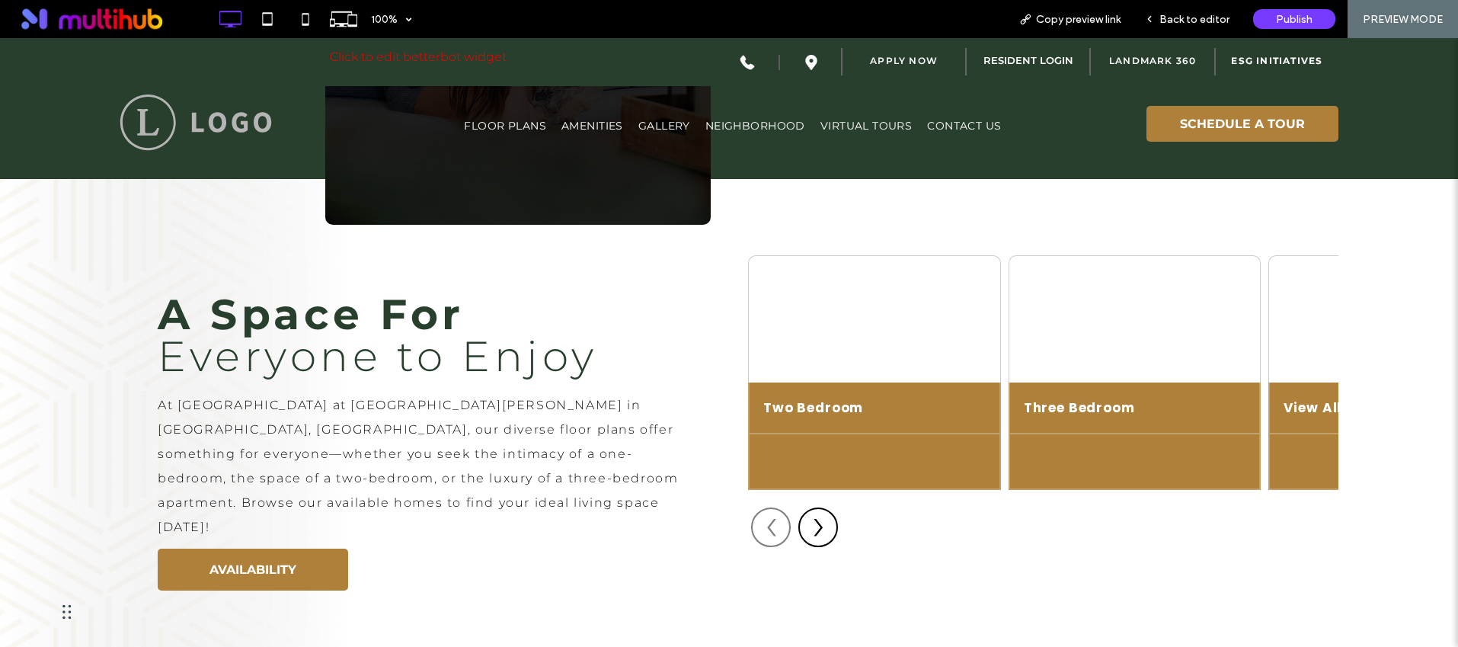
click at [817, 512] on span "›" at bounding box center [818, 523] width 13 height 23
click at [1176, 21] on span "Back to editor" at bounding box center [1195, 19] width 70 height 13
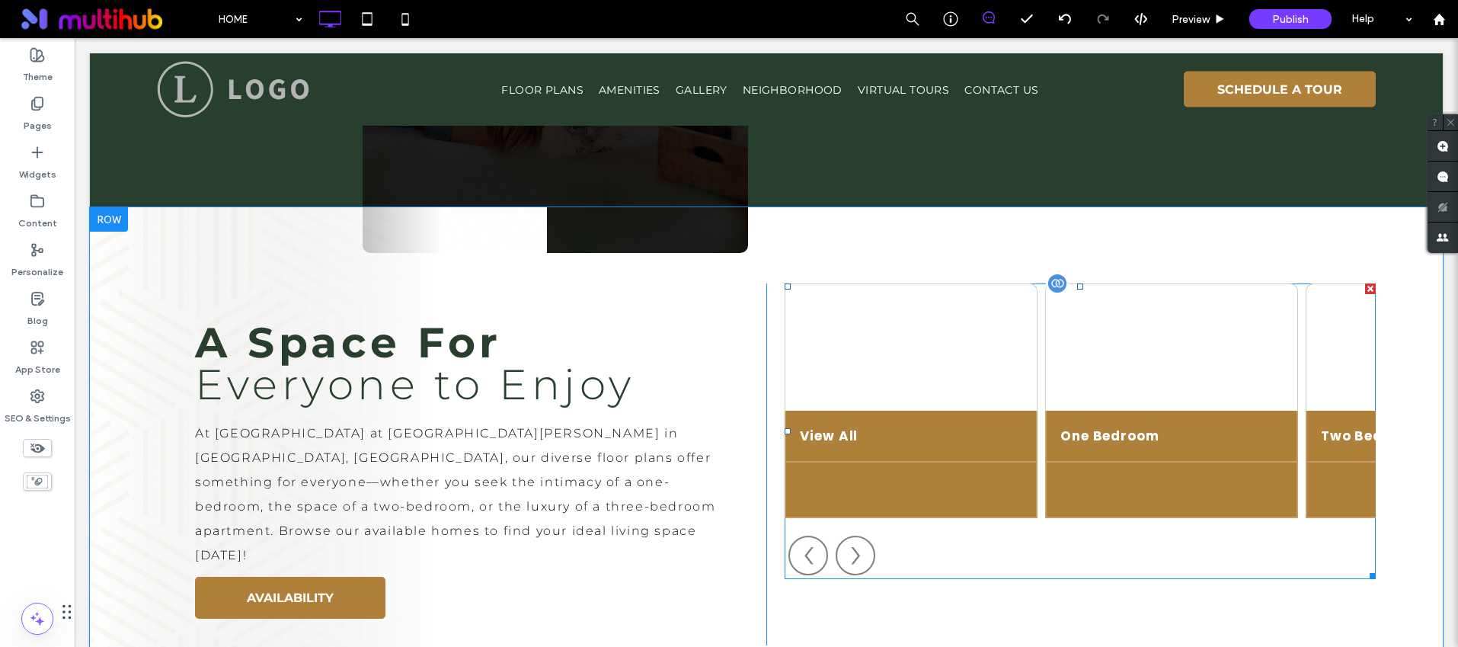
scroll to position [1512, 0]
click at [924, 354] on span at bounding box center [1080, 432] width 591 height 296
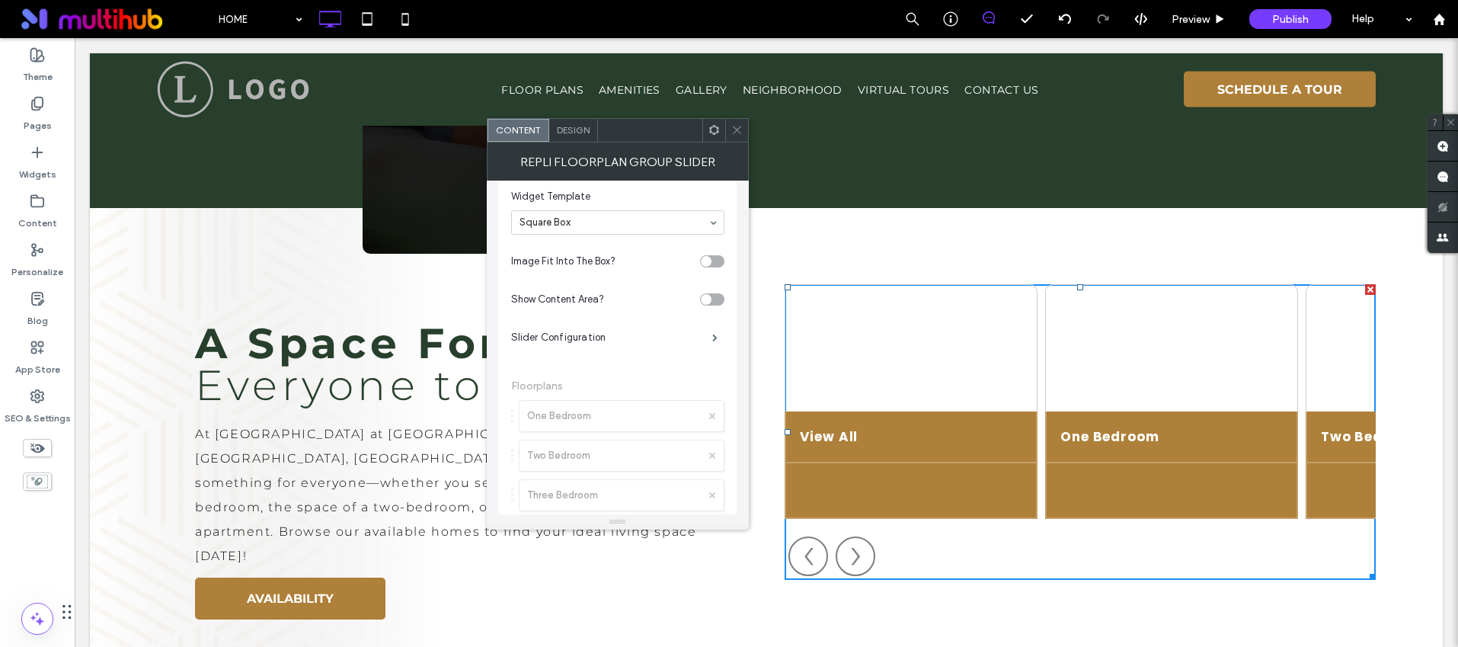
scroll to position [0, 0]
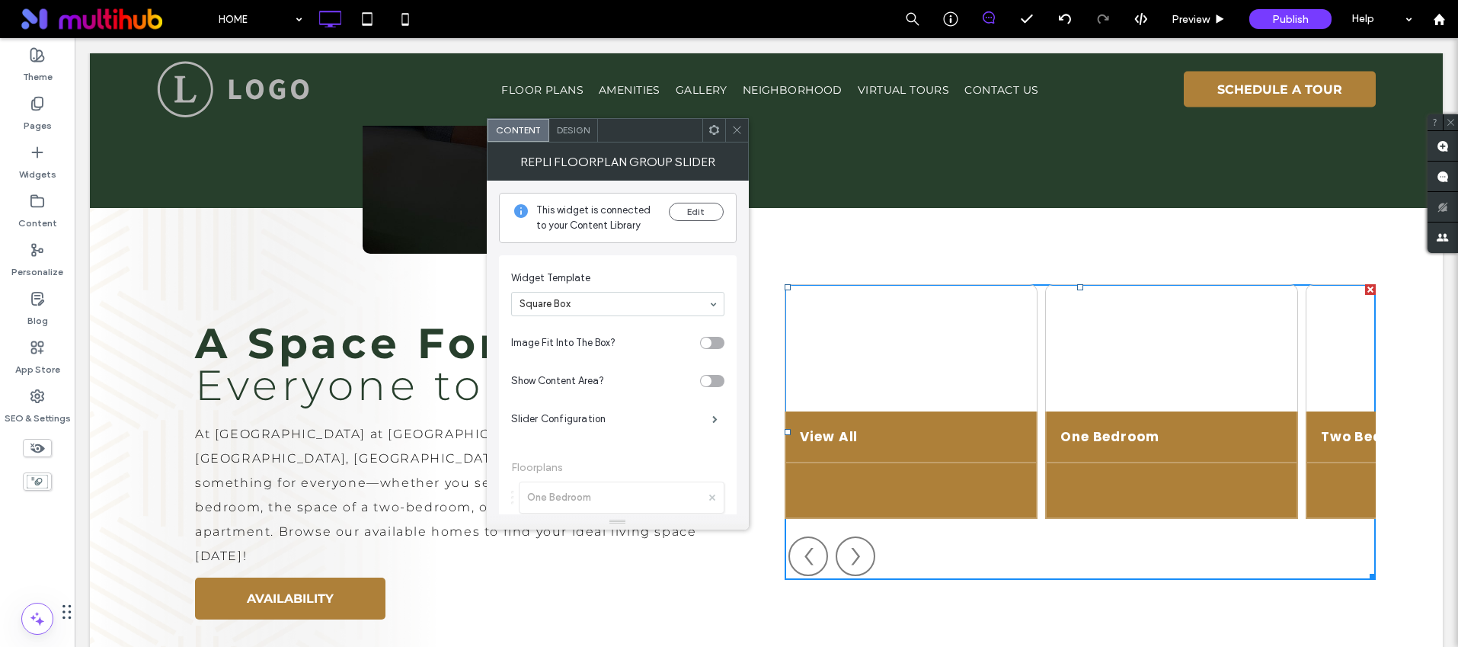
click at [575, 131] on span "Design" at bounding box center [573, 129] width 33 height 11
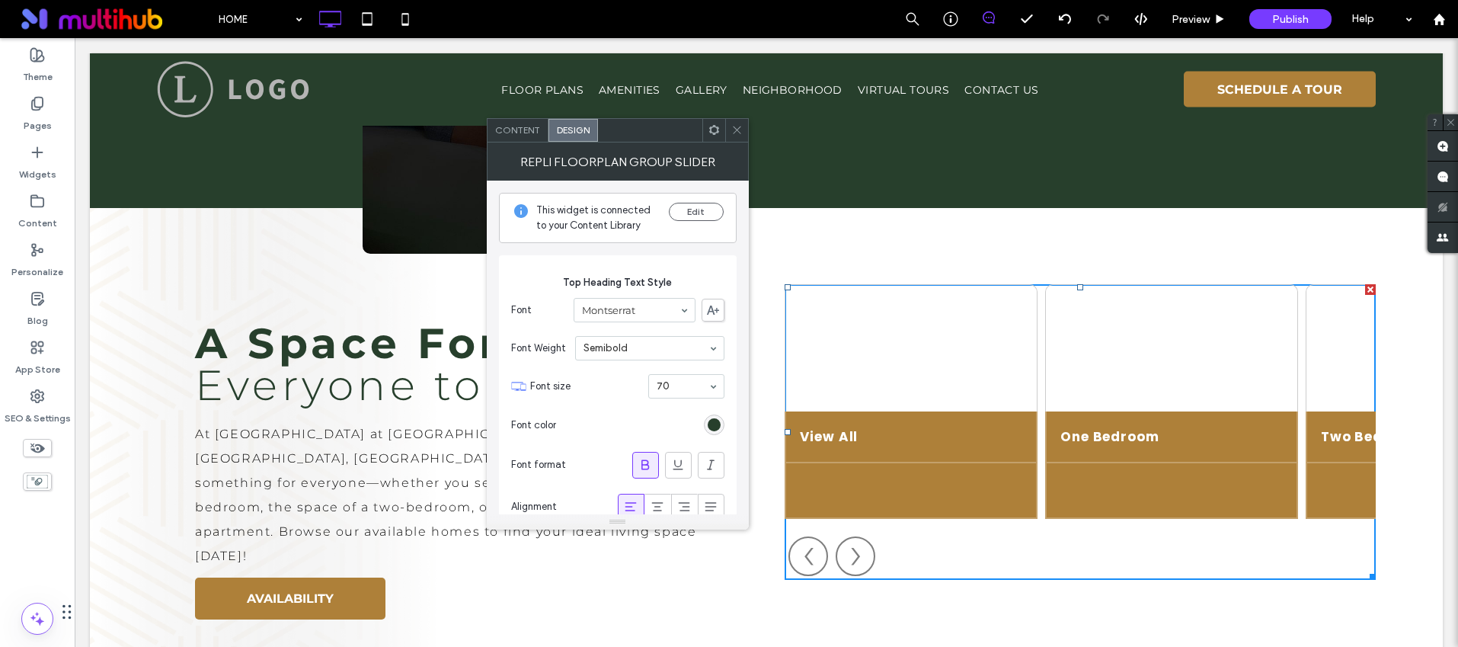
click at [530, 120] on div "Content" at bounding box center [518, 130] width 61 height 23
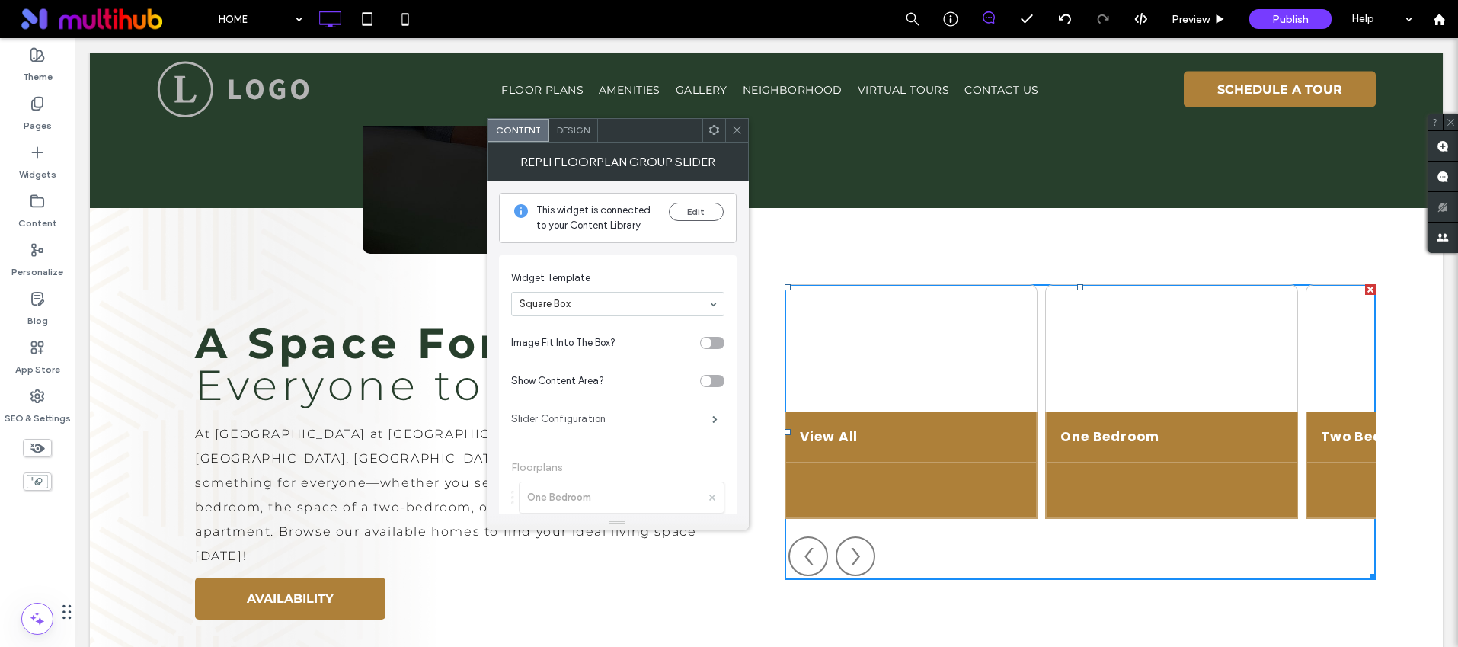
click at [581, 413] on label "Slider Configuration" at bounding box center [611, 419] width 201 height 30
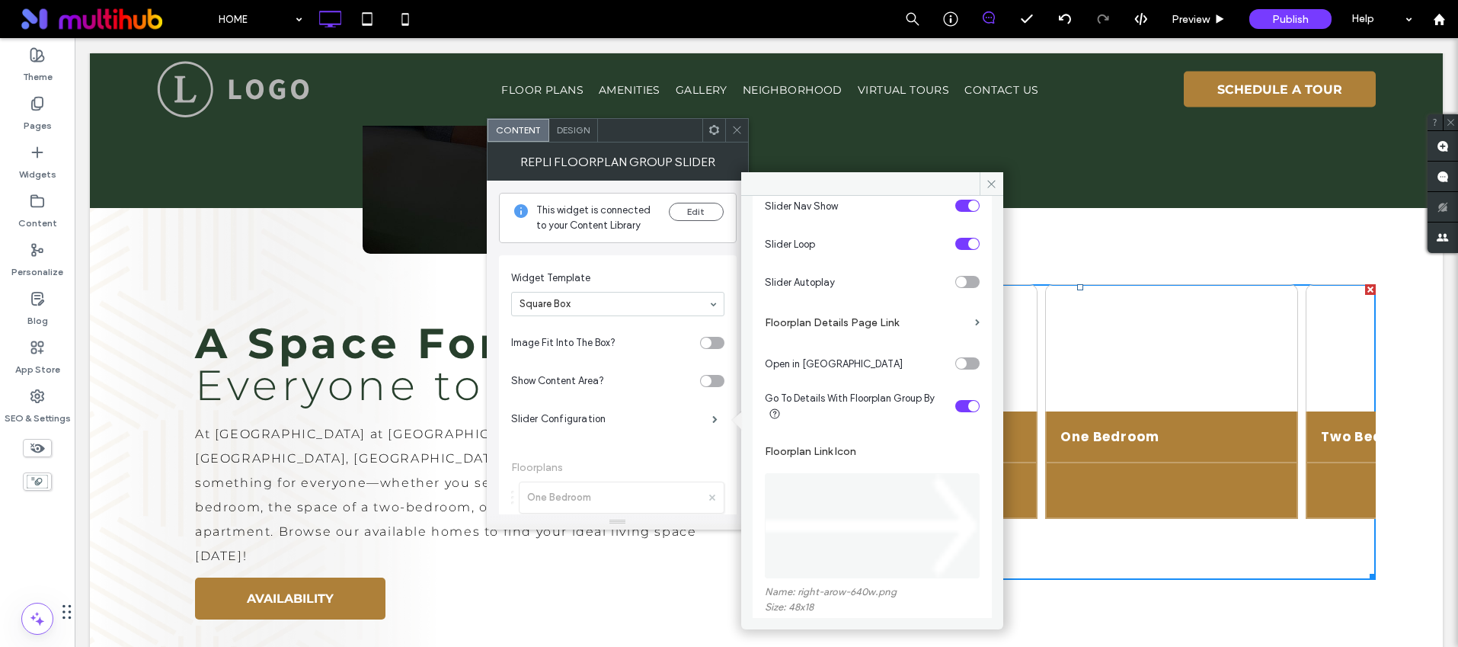
scroll to position [163, 0]
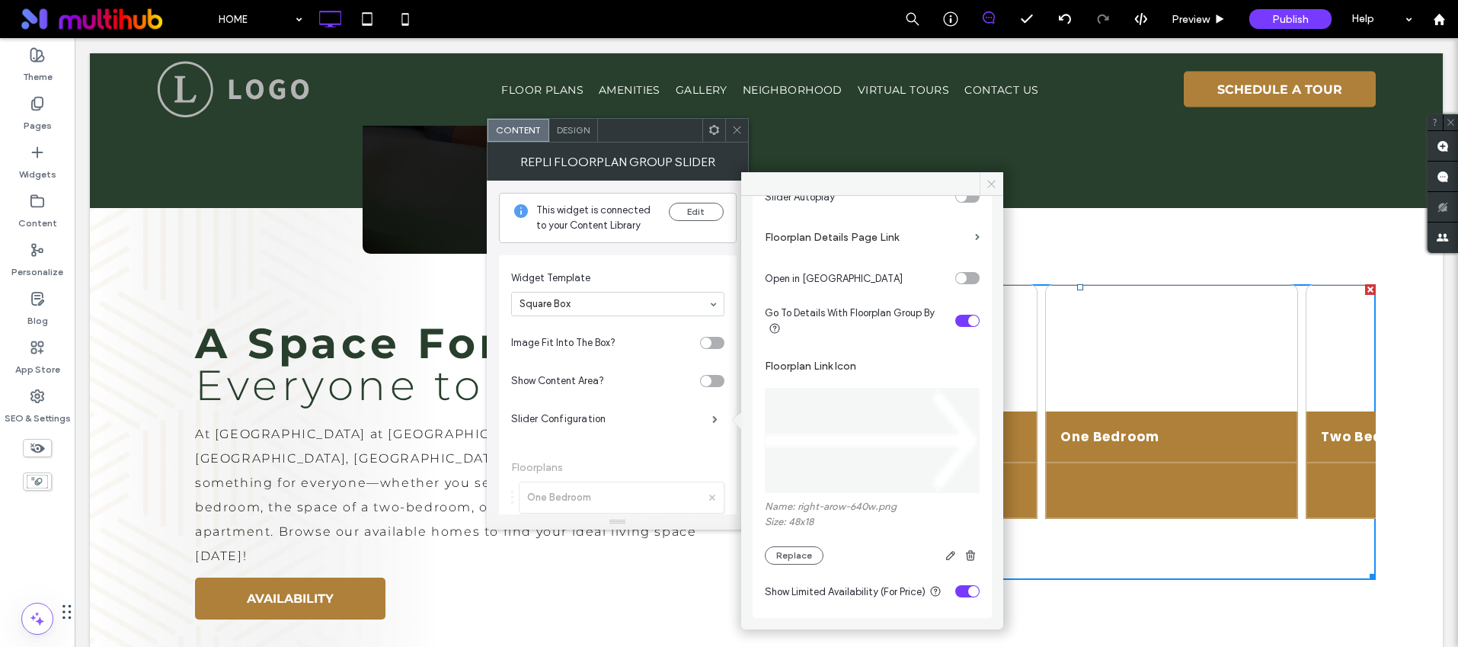
click at [995, 184] on icon at bounding box center [991, 183] width 11 height 11
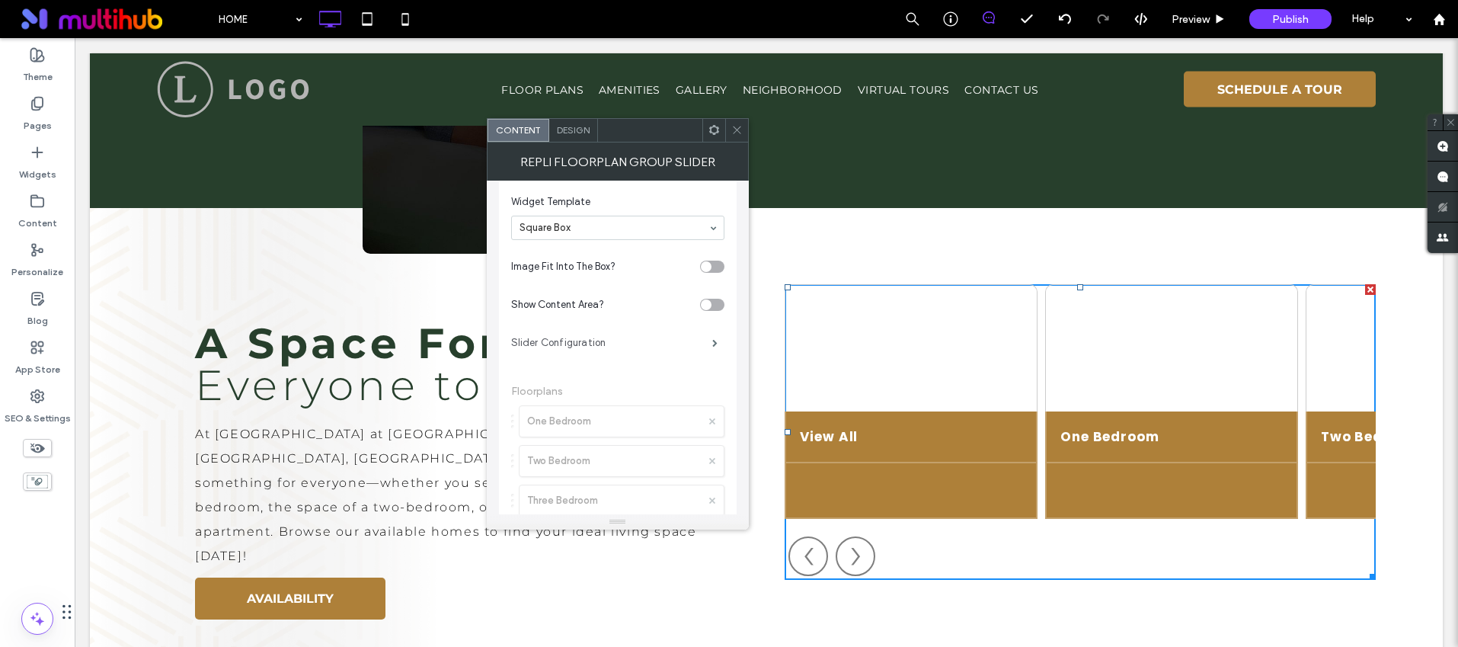
scroll to position [75, 0]
click at [732, 123] on span at bounding box center [736, 130] width 11 height 23
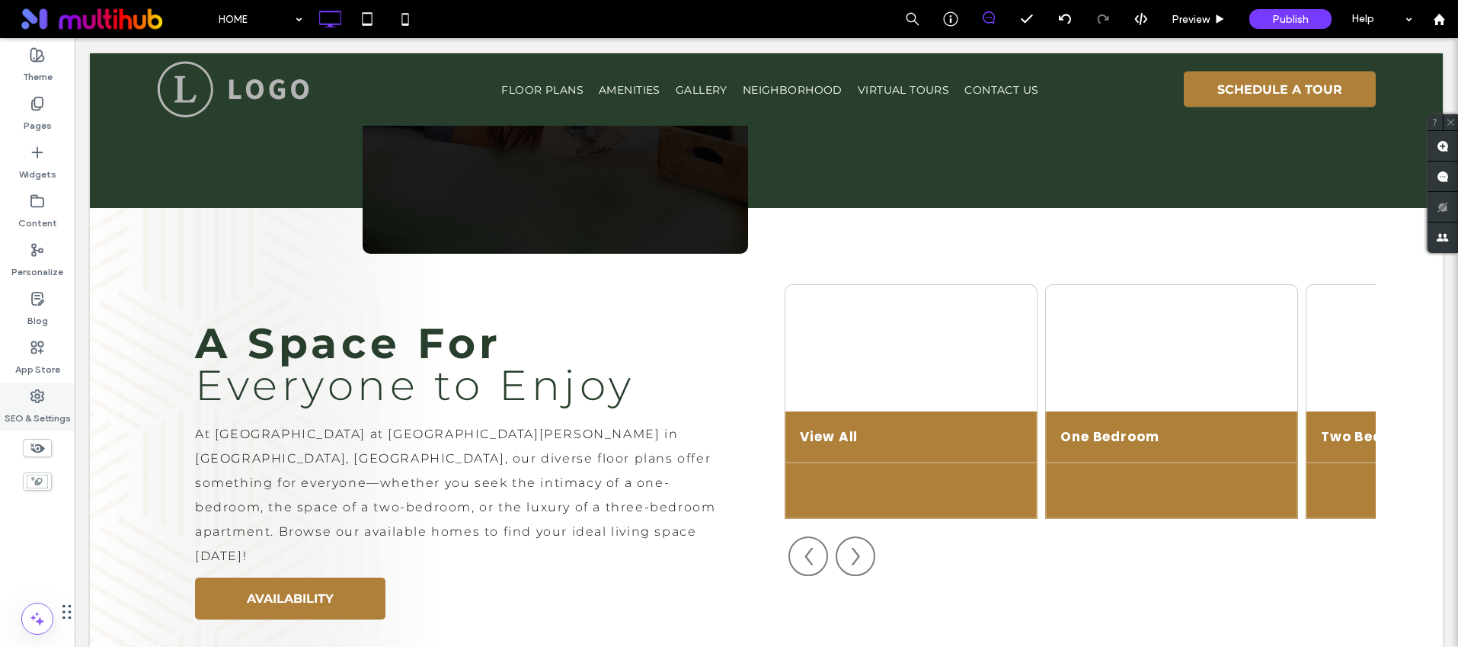
click at [40, 403] on icon at bounding box center [37, 396] width 15 height 15
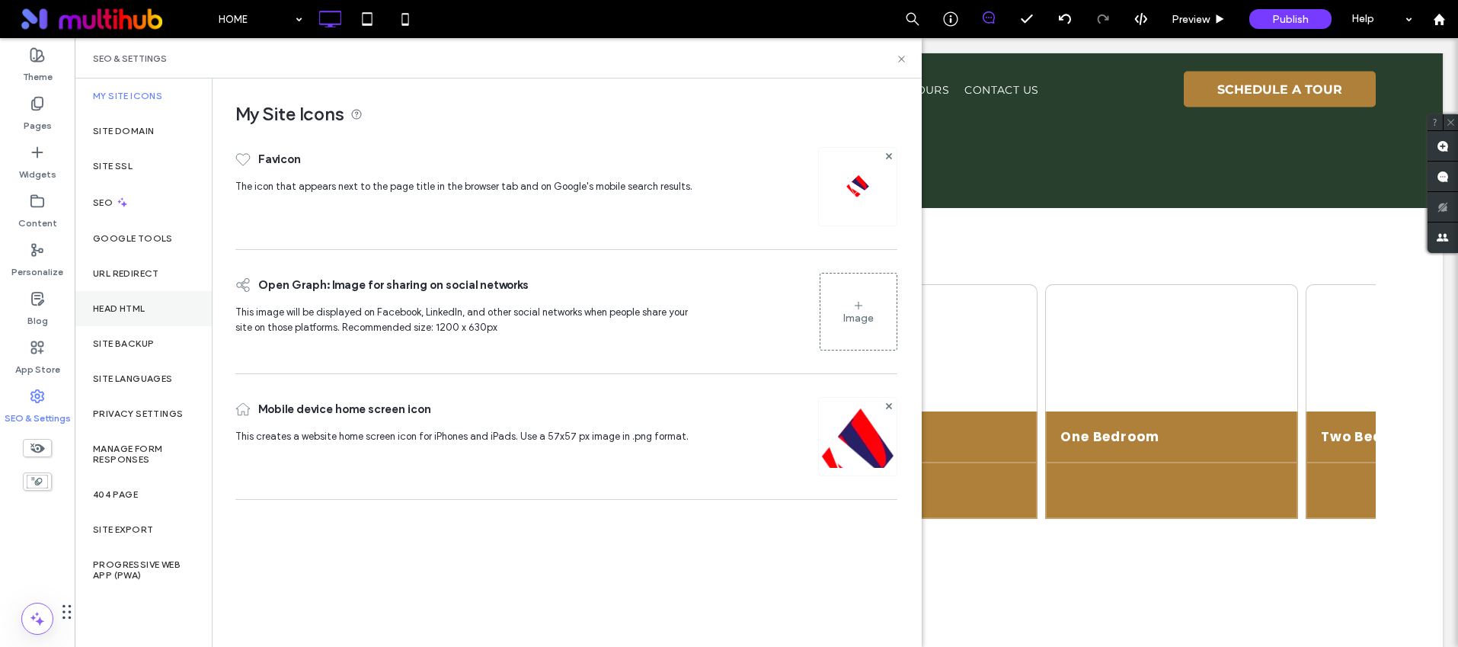
click at [138, 303] on label "Head HTML" at bounding box center [119, 308] width 53 height 11
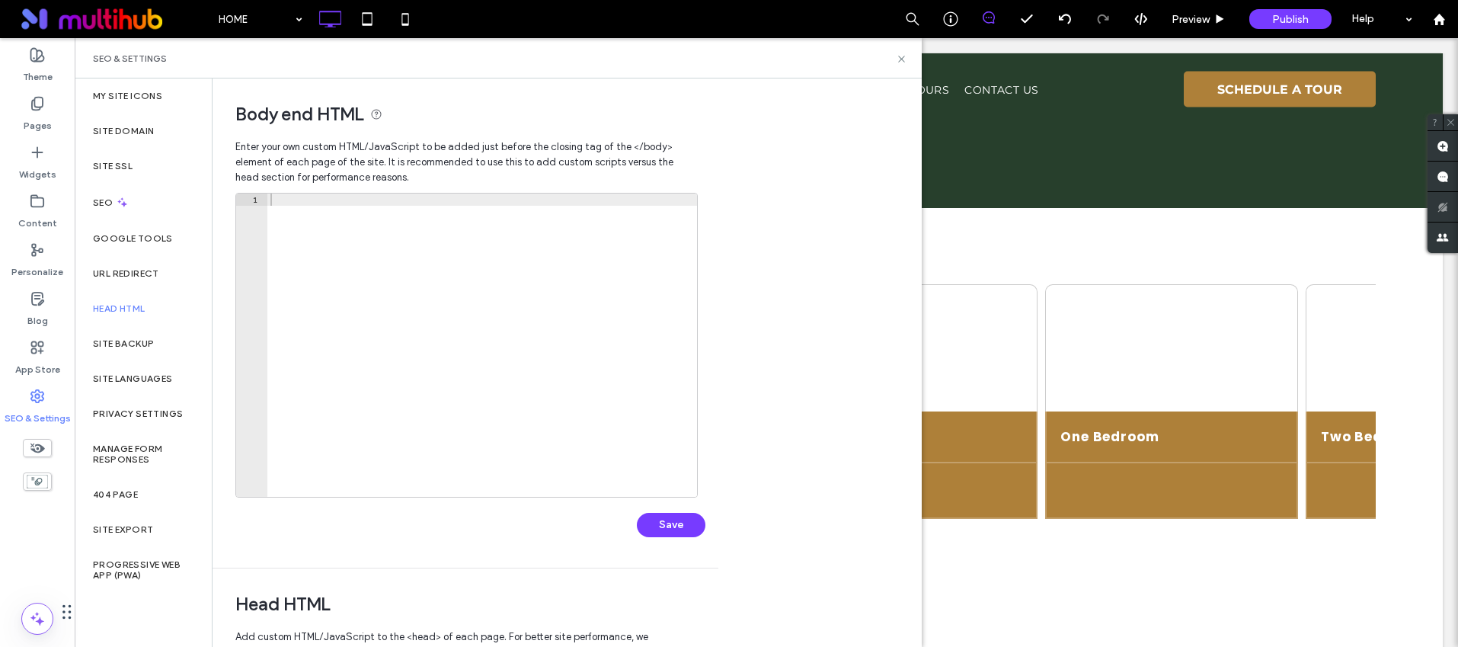
click at [354, 257] on div at bounding box center [482, 358] width 430 height 328
paste textarea "**********"
type textarea "**********"
click at [667, 521] on button "Save" at bounding box center [671, 525] width 69 height 24
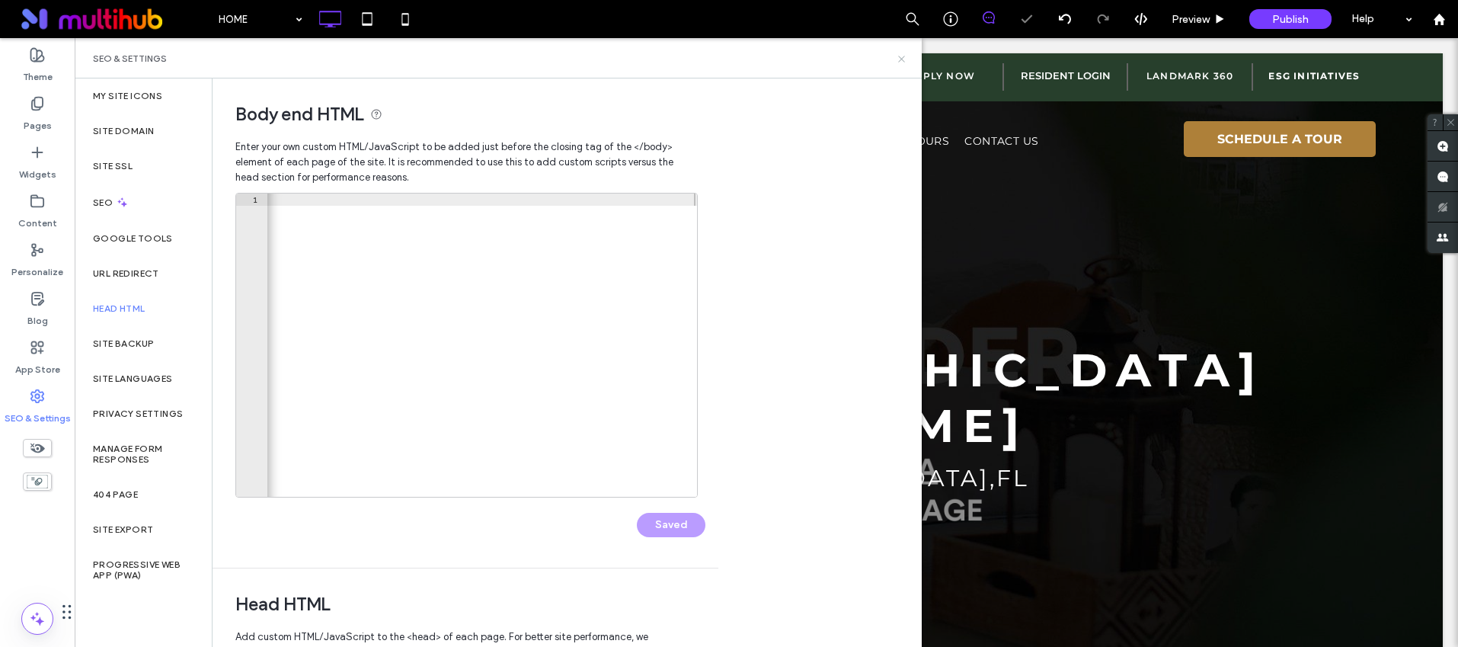
scroll to position [0, 0]
click at [901, 59] on use at bounding box center [901, 59] width 6 height 6
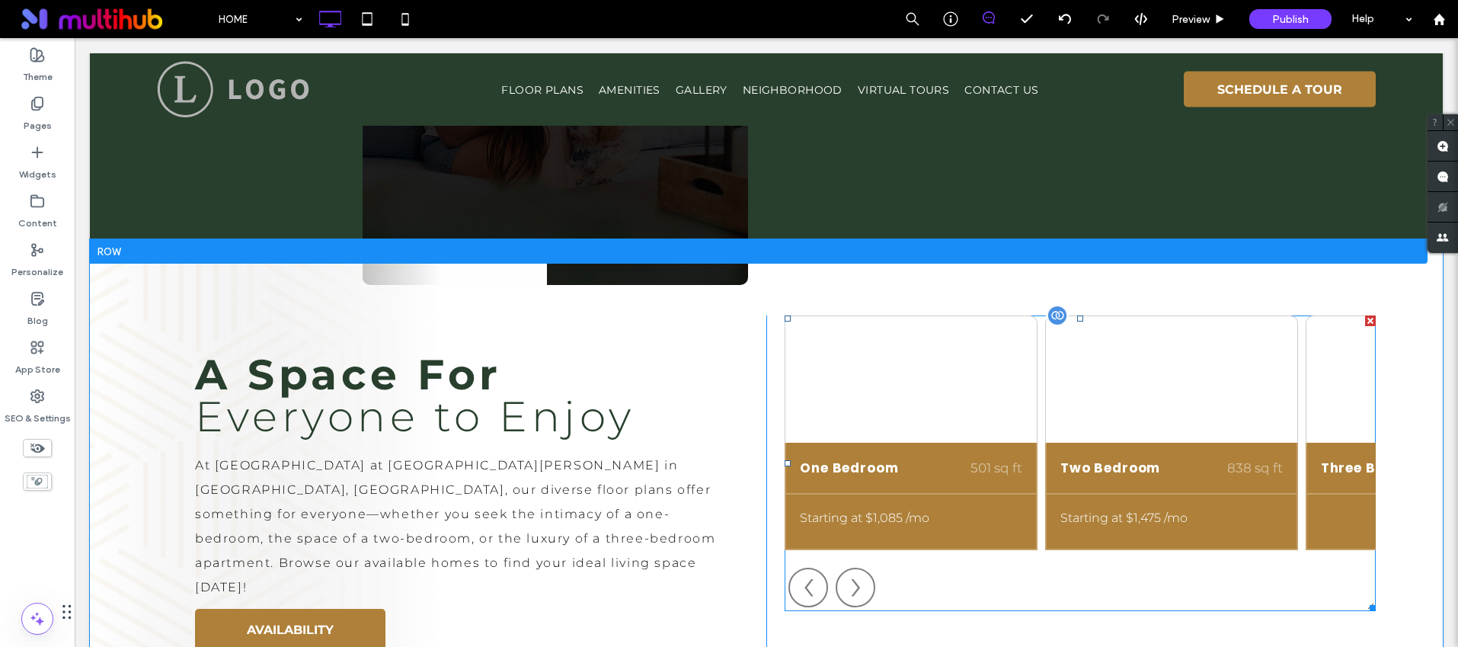
scroll to position [1470, 0]
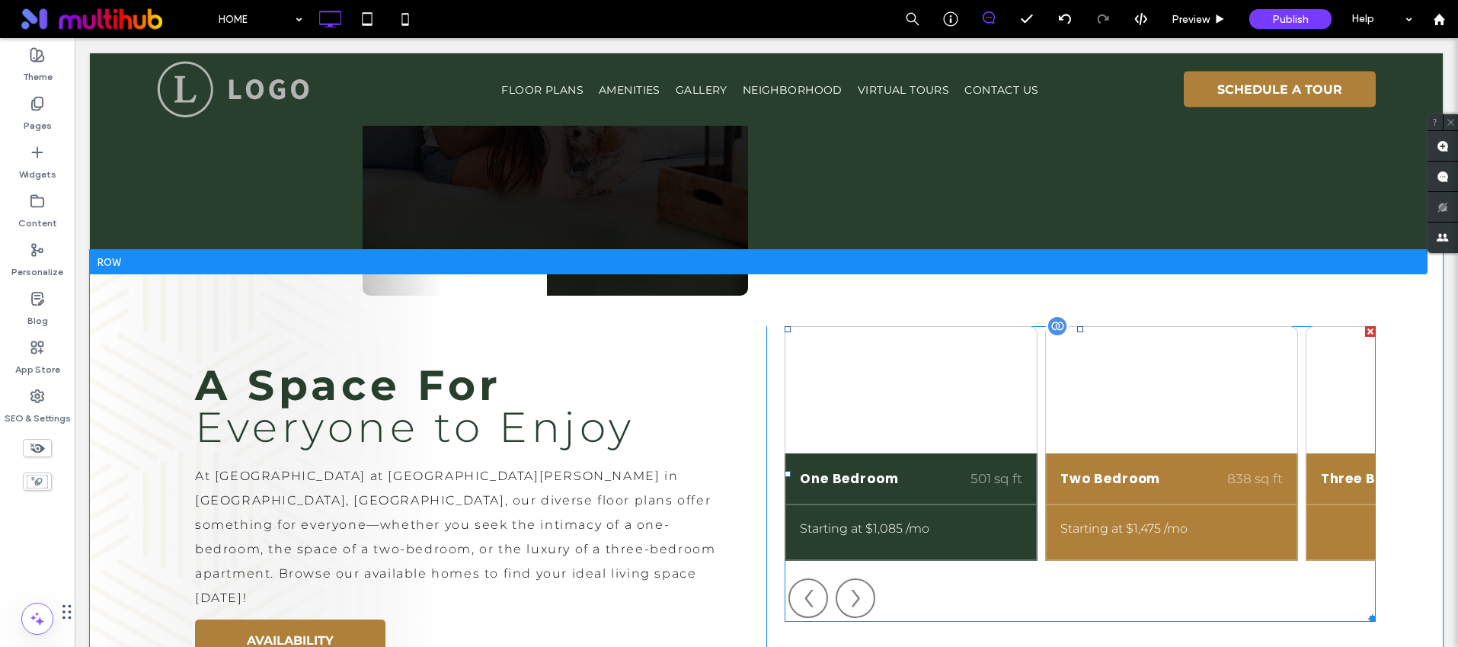
click at [933, 408] on span at bounding box center [1080, 474] width 591 height 296
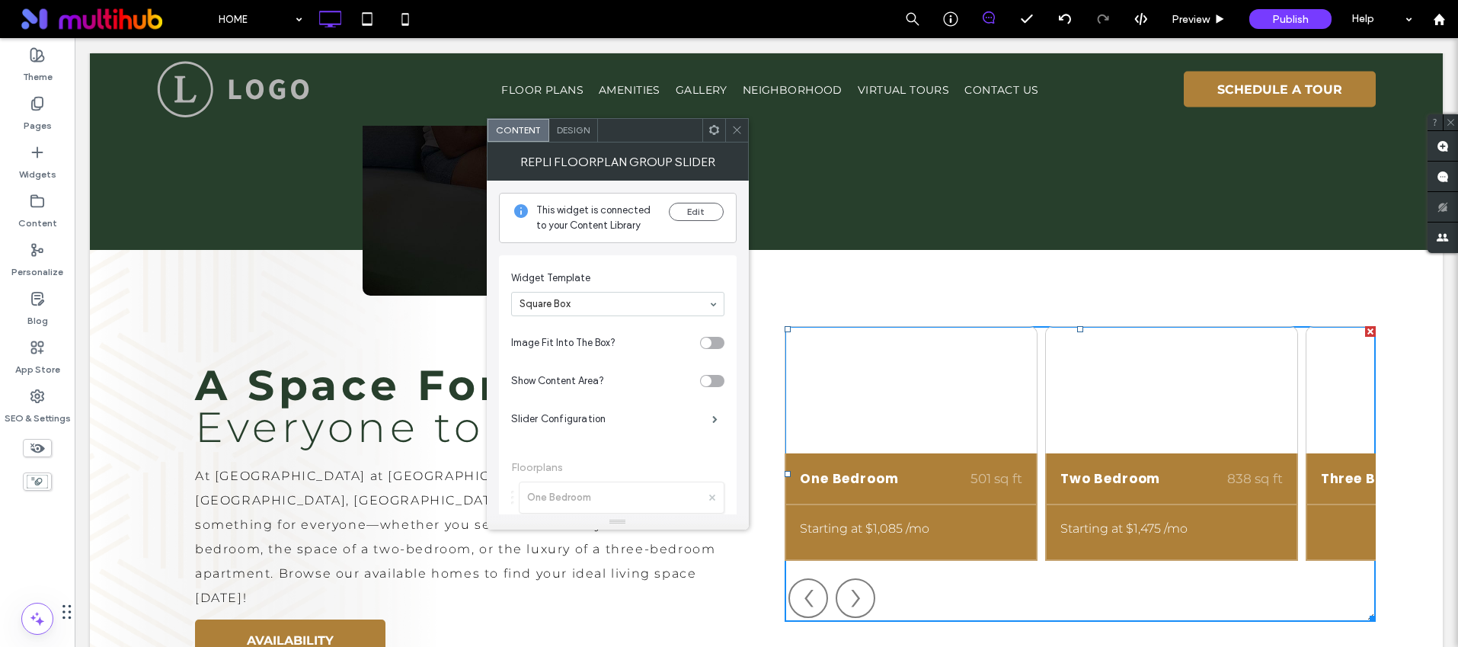
click at [562, 128] on span "Design" at bounding box center [573, 129] width 33 height 11
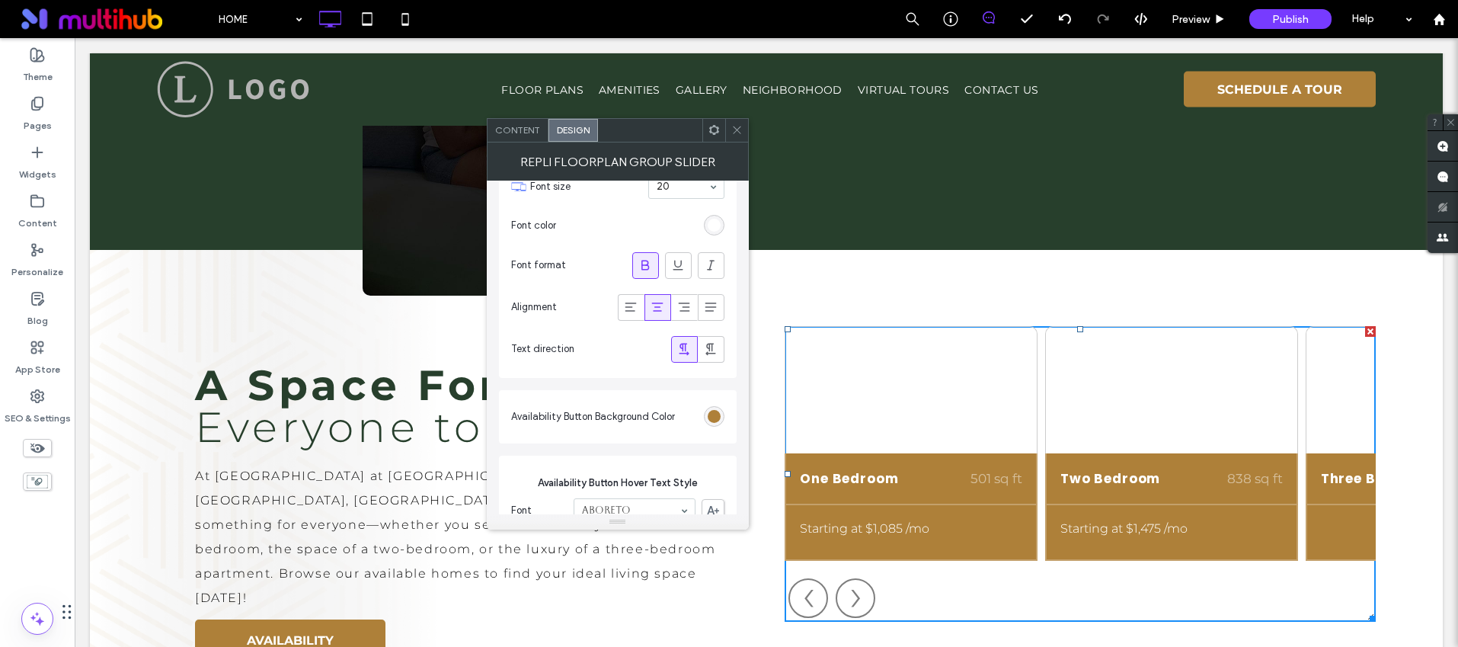
scroll to position [872, 0]
click at [708, 414] on div "rgb(174, 128, 57)" at bounding box center [714, 412] width 13 height 13
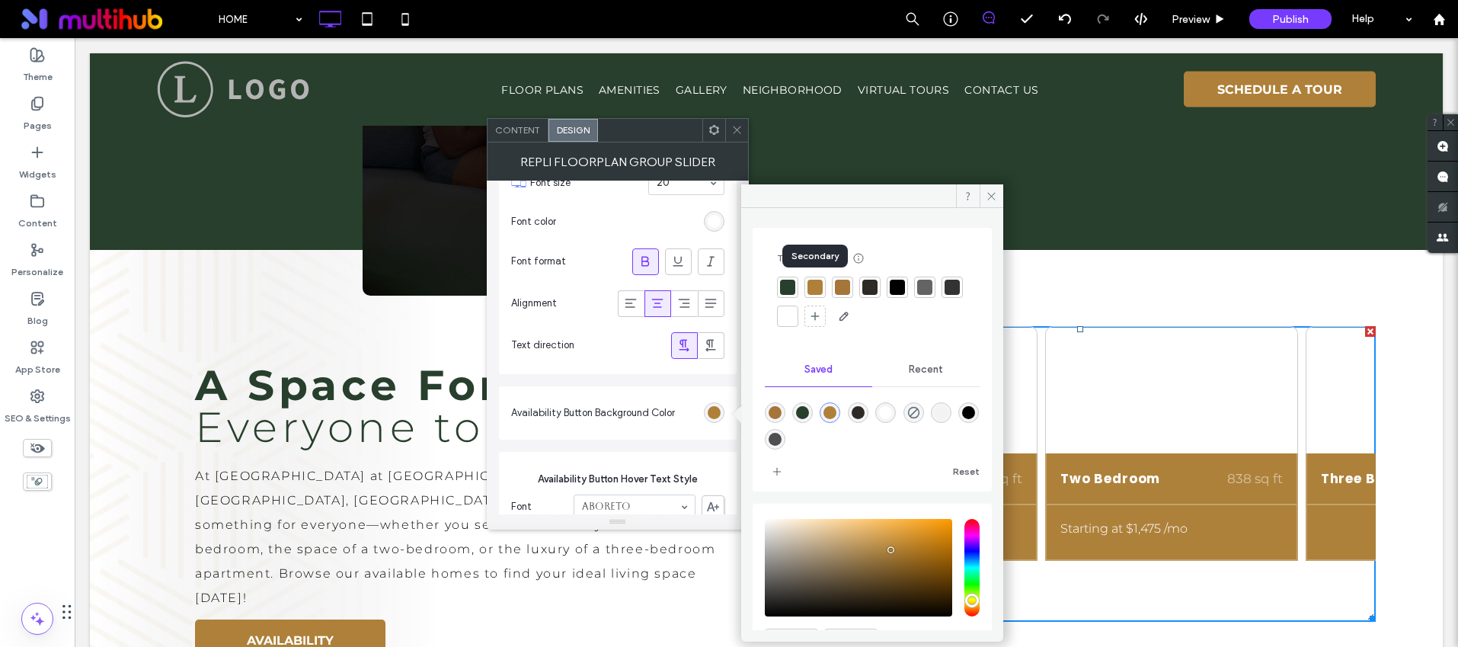
click at [818, 288] on div at bounding box center [815, 287] width 15 height 15
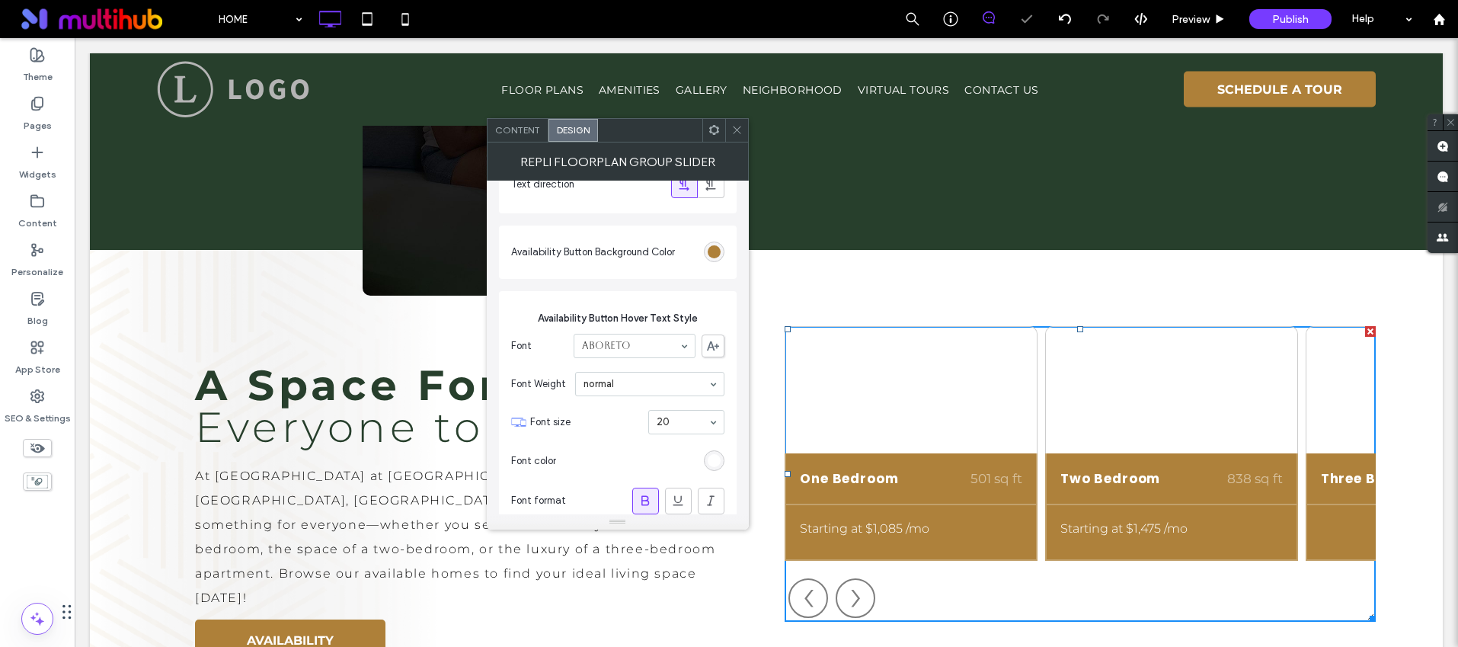
scroll to position [1036, 0]
click at [734, 133] on icon at bounding box center [736, 129] width 11 height 11
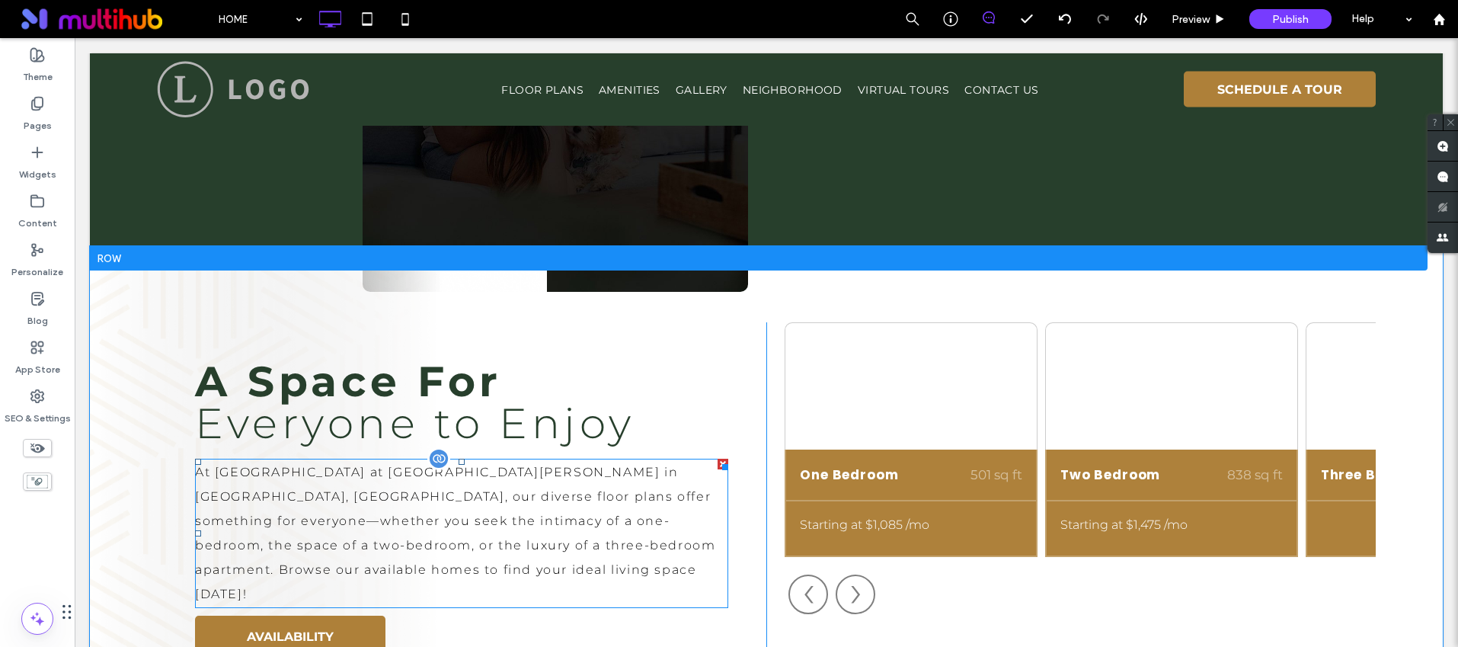
scroll to position [1477, 0]
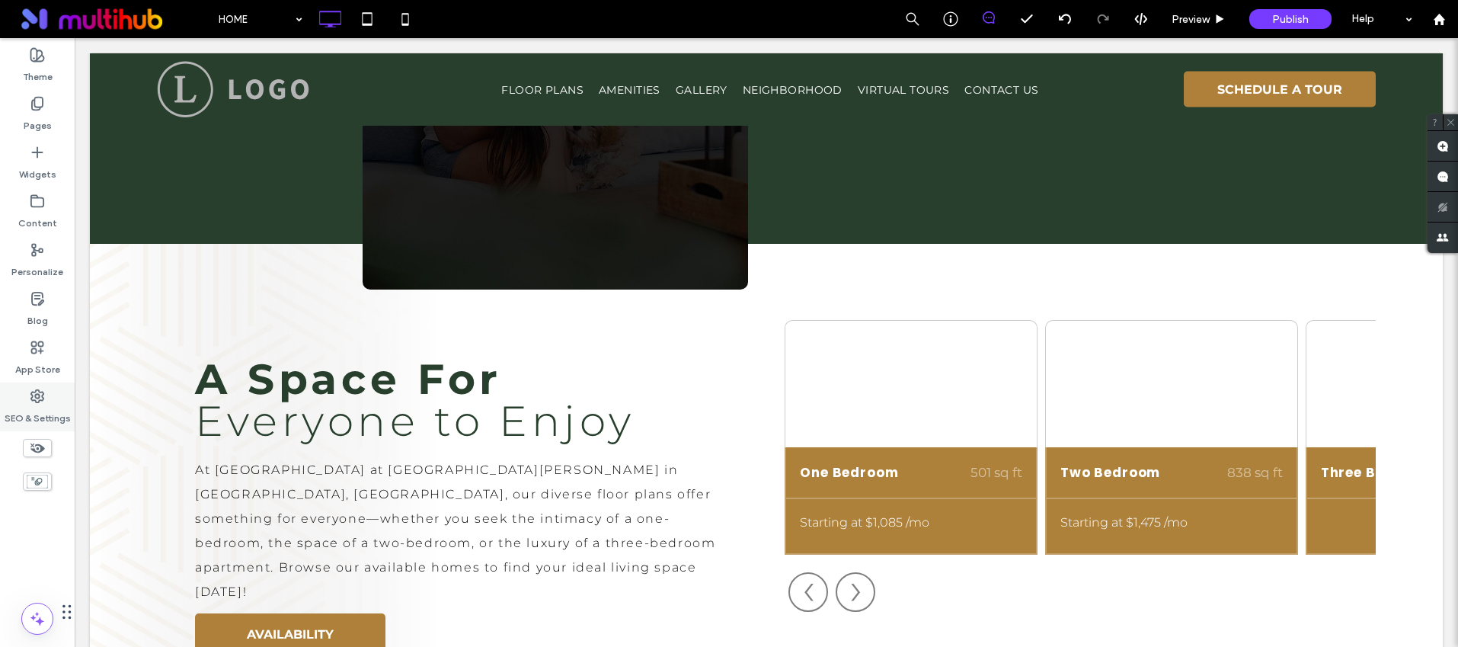
click at [56, 407] on label "SEO & Settings" at bounding box center [38, 414] width 66 height 21
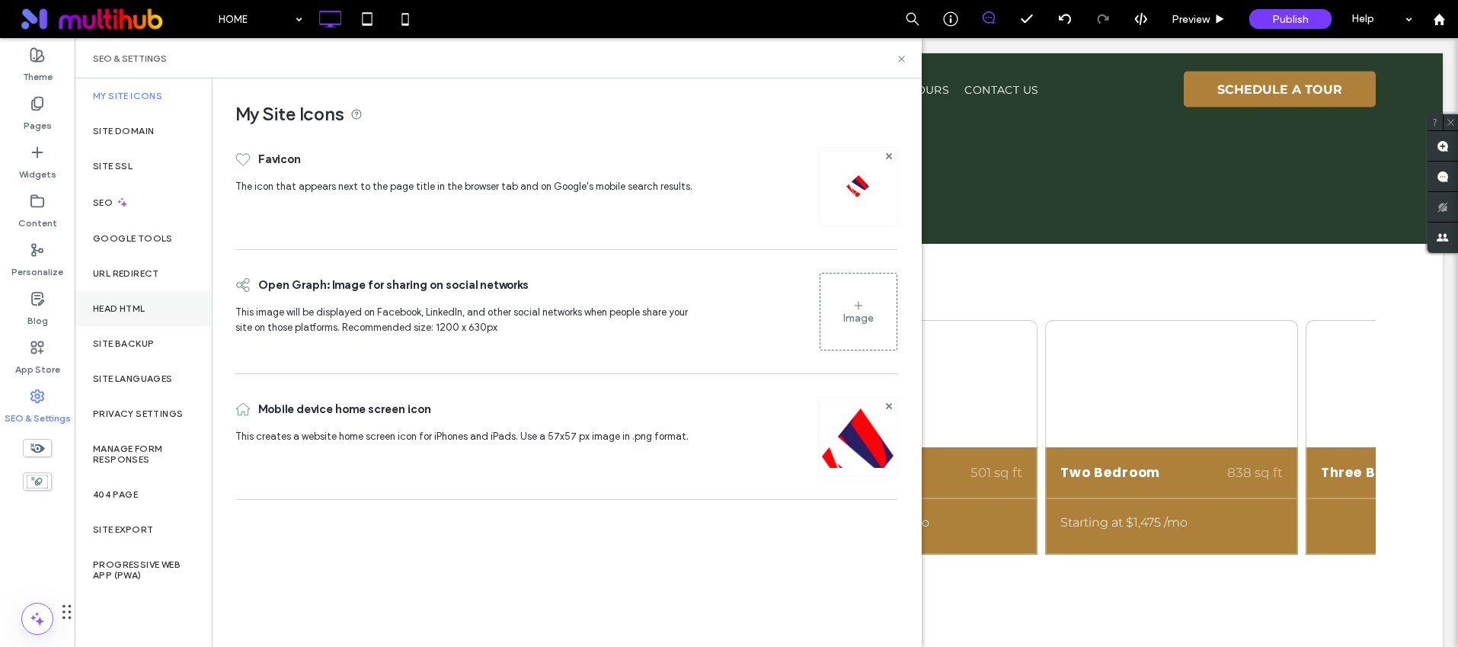
click at [99, 310] on label "Head HTML" at bounding box center [119, 308] width 53 height 11
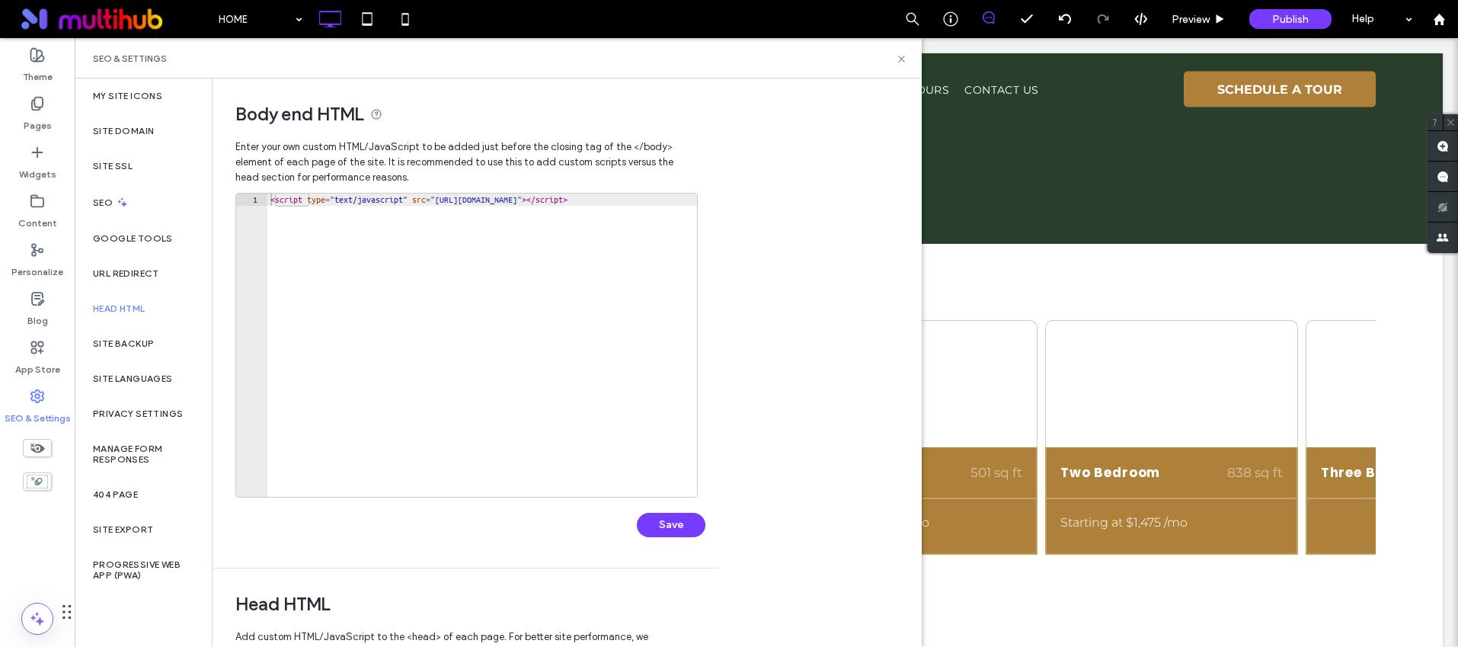
type textarea "**********"
click at [477, 200] on div "< script type = "text/javascript" src = "https://app.repli360.com/admin/rrac-we…" at bounding box center [1055, 358] width 1576 height 328
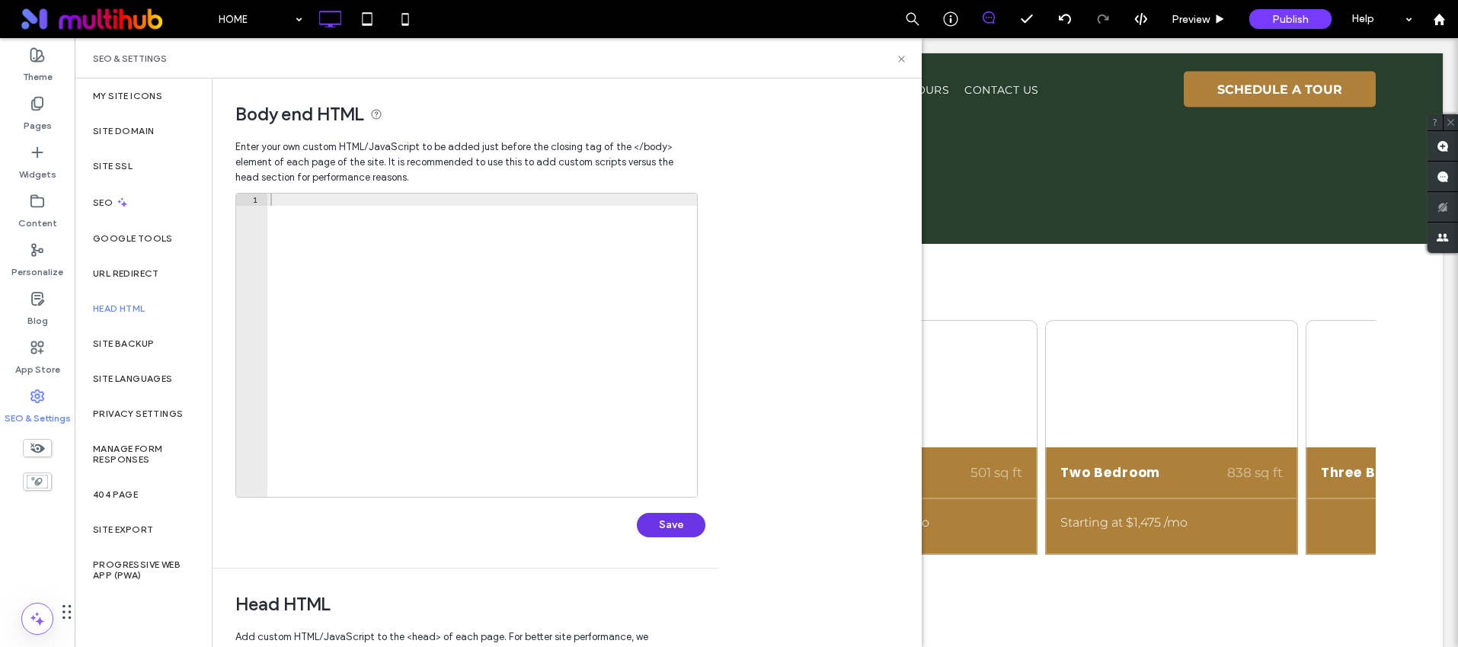
click at [658, 522] on button "Save" at bounding box center [671, 525] width 69 height 24
click at [899, 58] on icon at bounding box center [901, 58] width 11 height 11
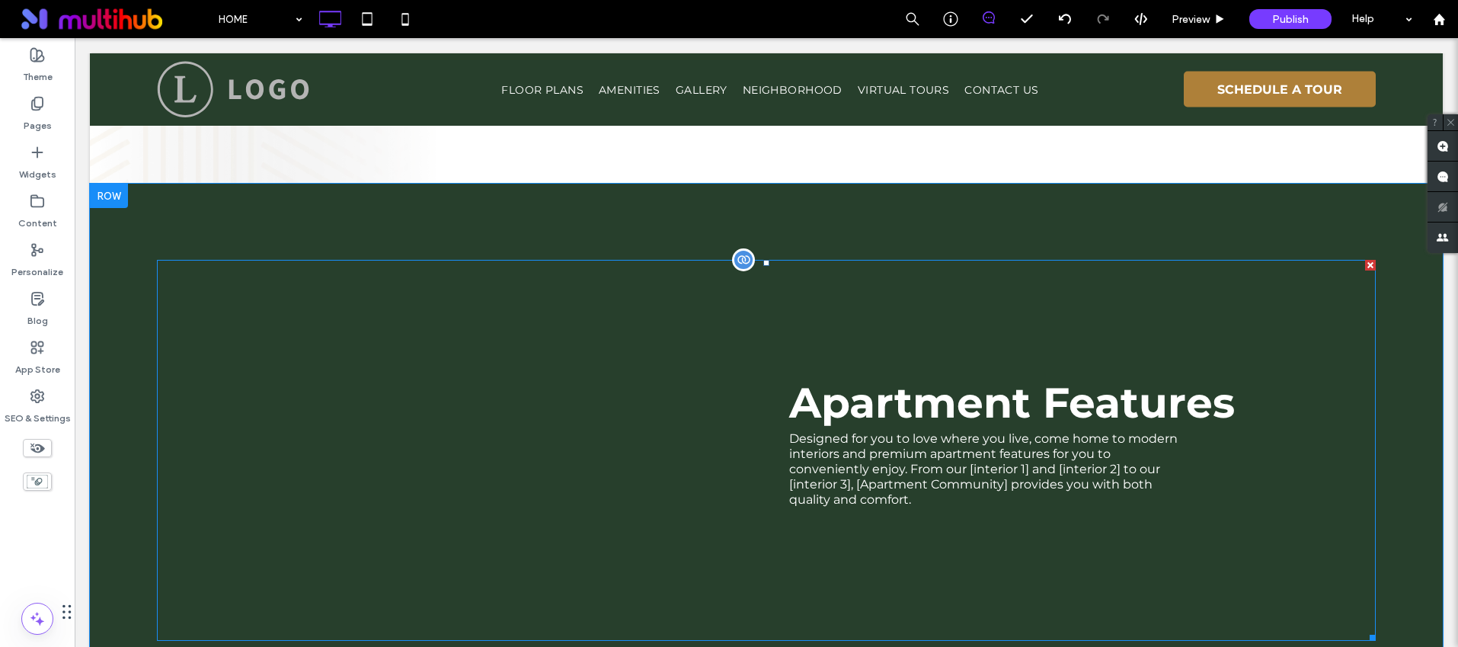
scroll to position [2004, 0]
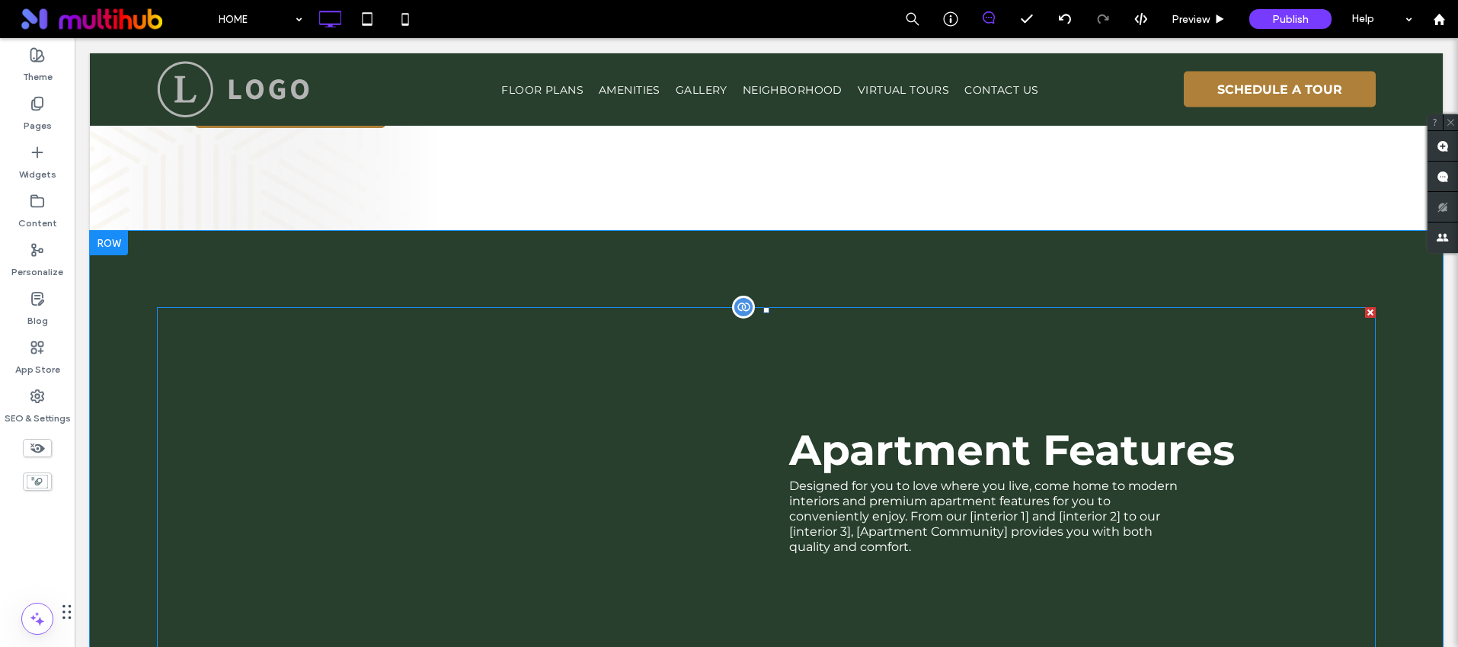
click at [913, 387] on span at bounding box center [766, 497] width 1219 height 381
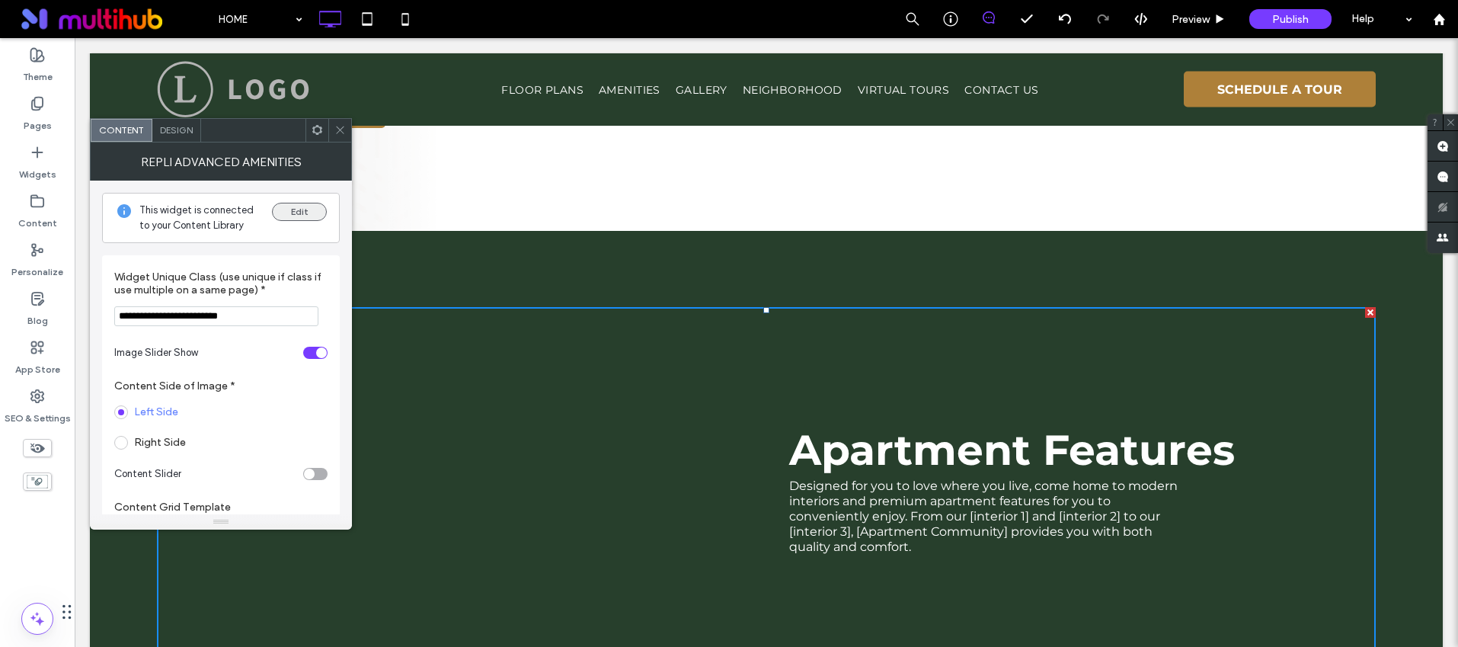
click at [294, 214] on button "Edit" at bounding box center [299, 212] width 55 height 18
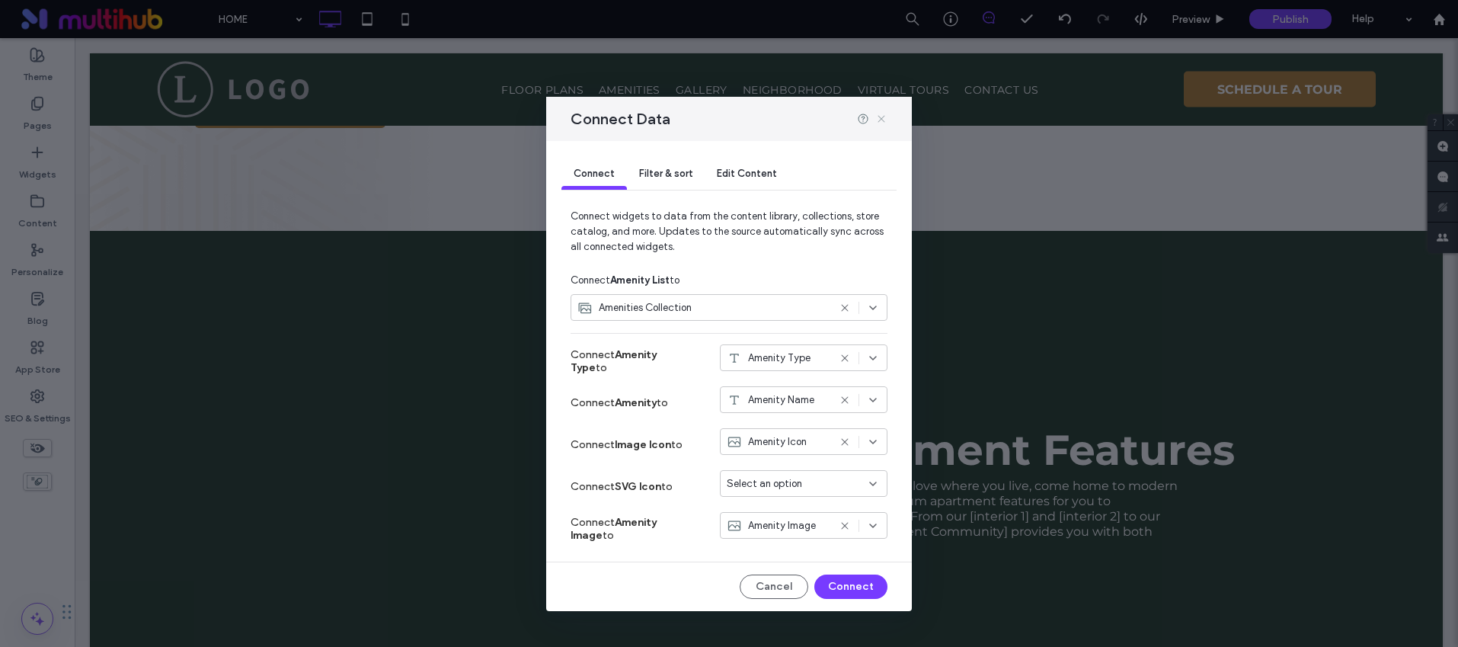
click at [885, 120] on icon at bounding box center [881, 119] width 12 height 12
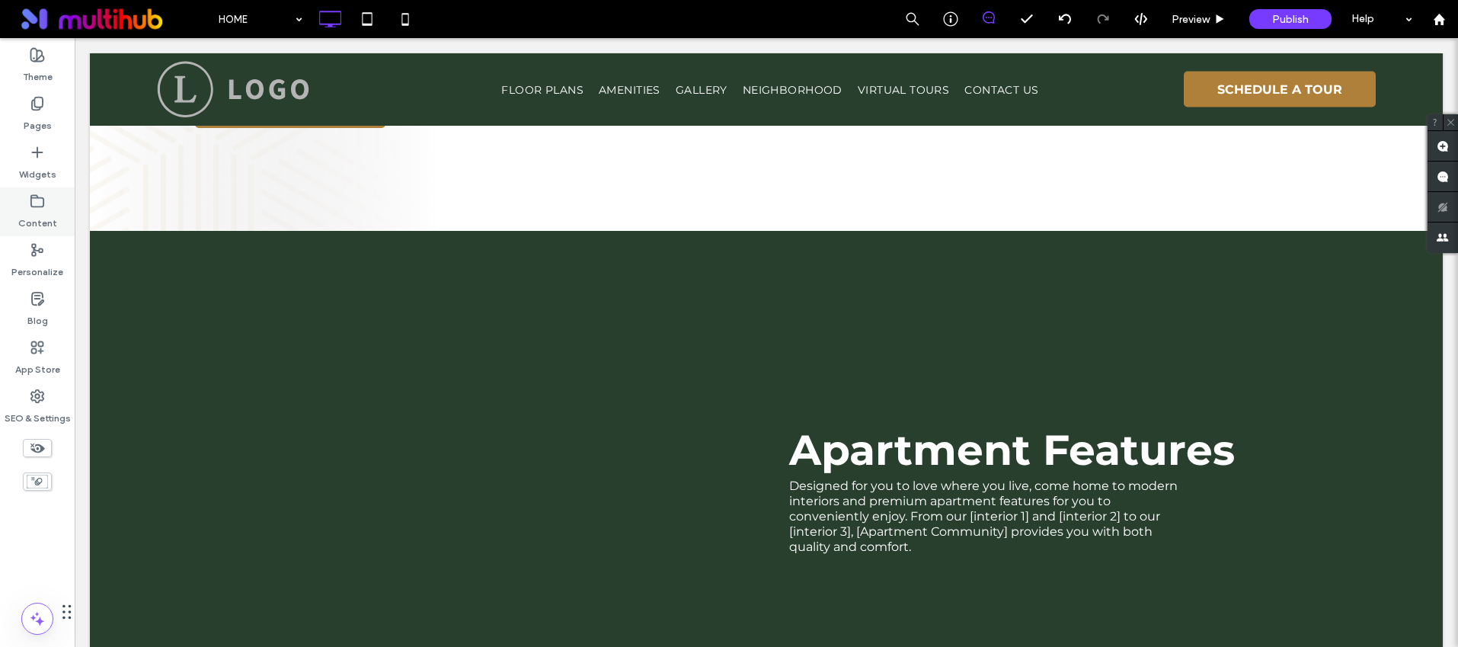
click at [39, 214] on label "Content" at bounding box center [37, 219] width 39 height 21
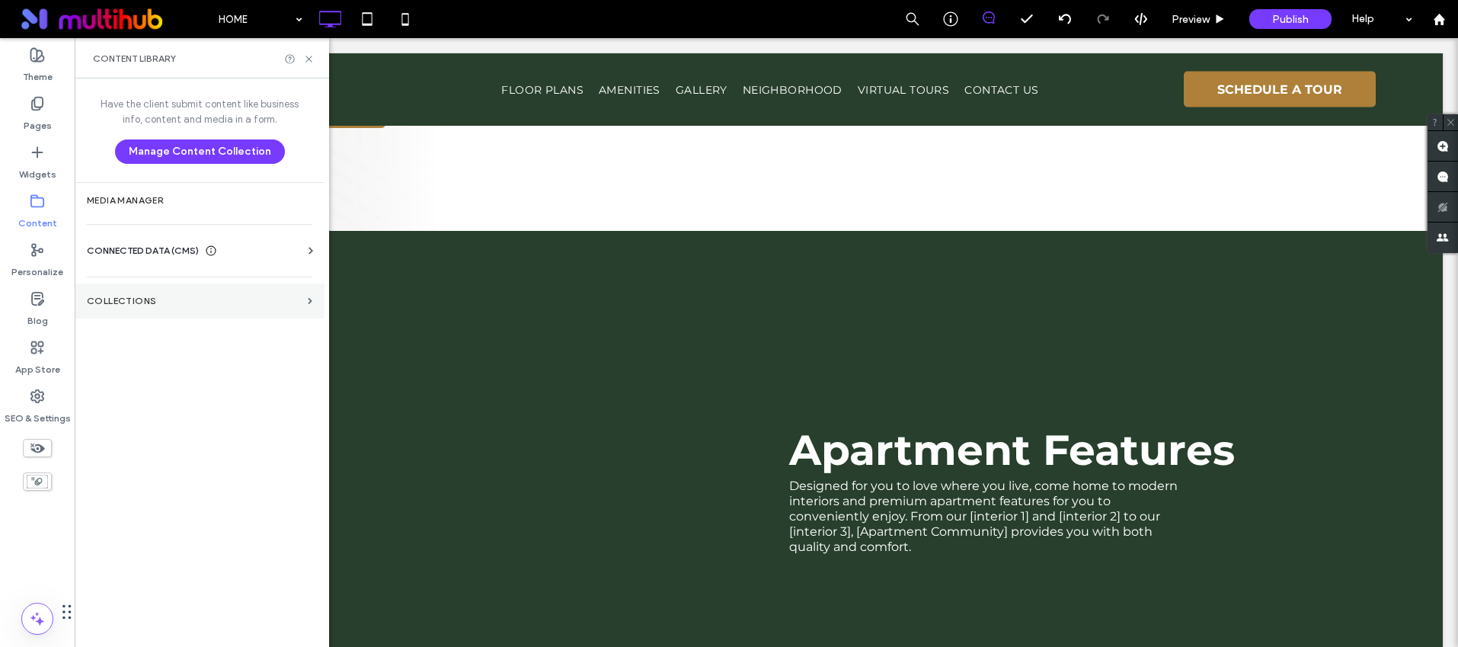
click at [140, 315] on section "Collections" at bounding box center [200, 300] width 250 height 35
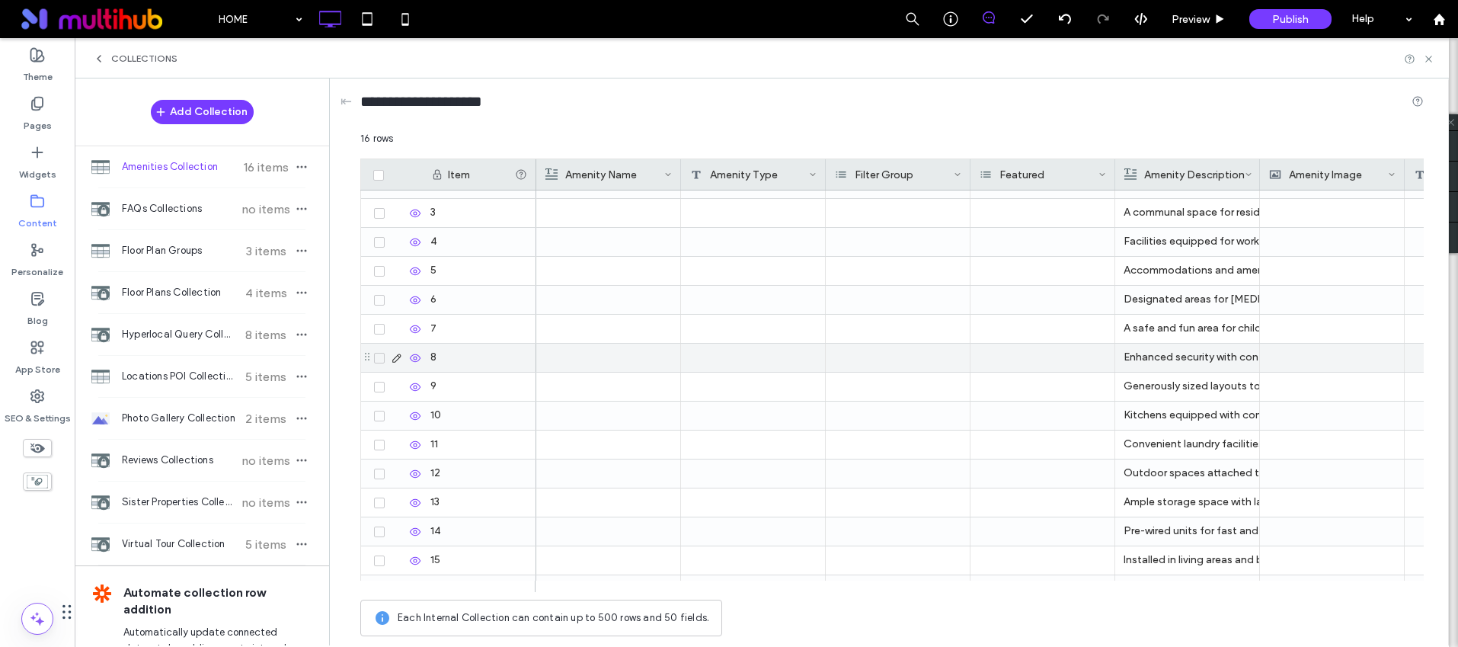
scroll to position [0, 0]
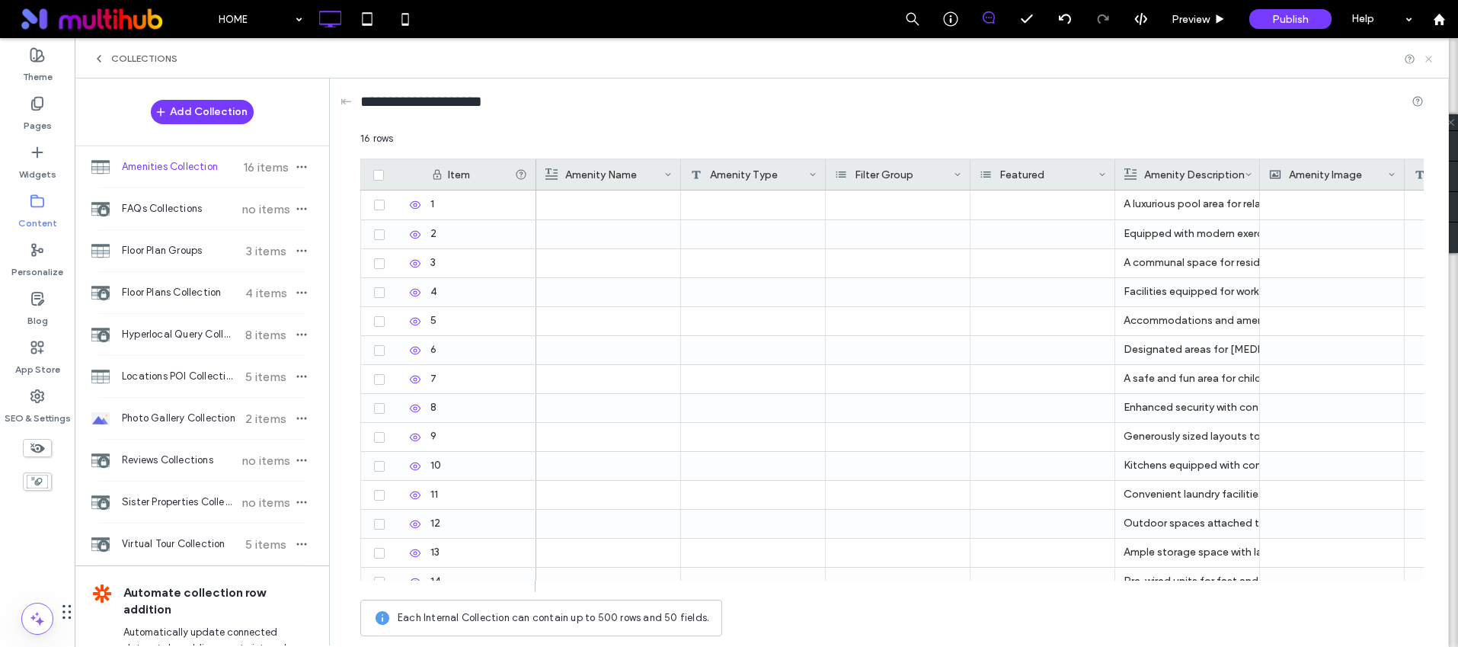
click at [1433, 58] on icon at bounding box center [1428, 58] width 11 height 11
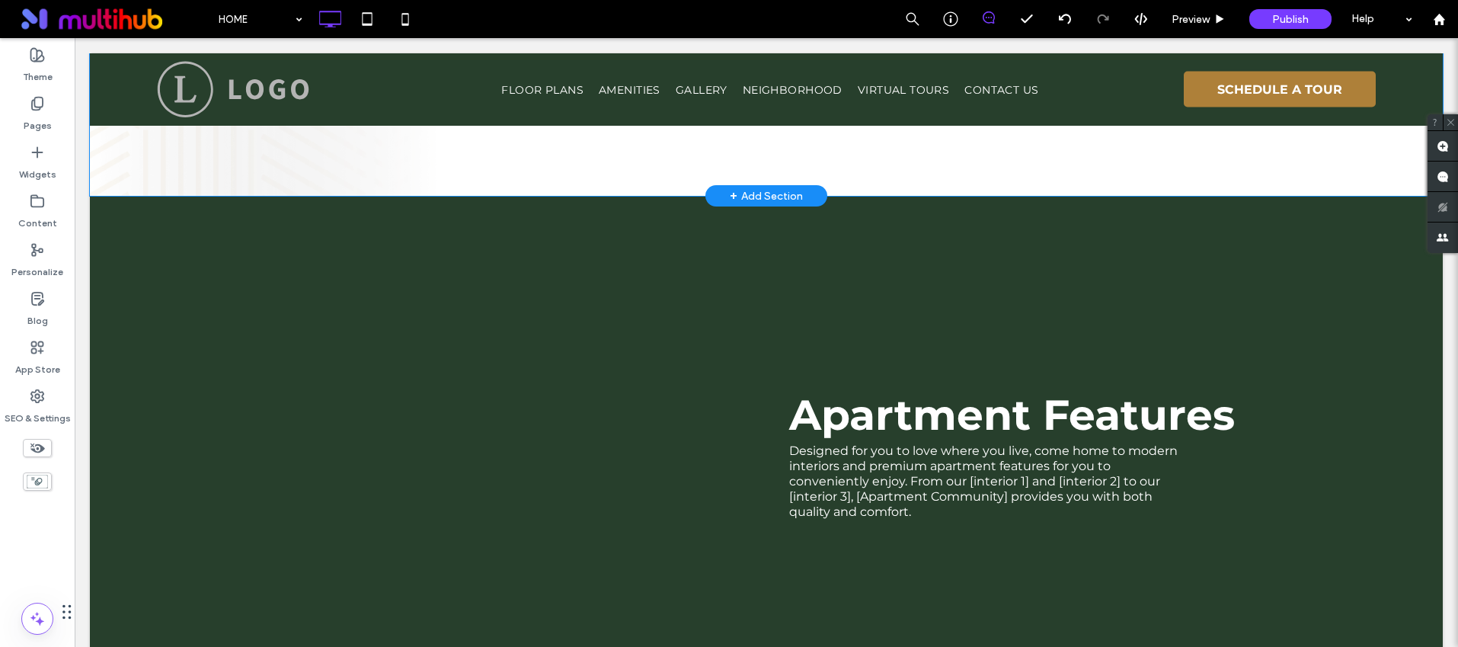
scroll to position [2048, 0]
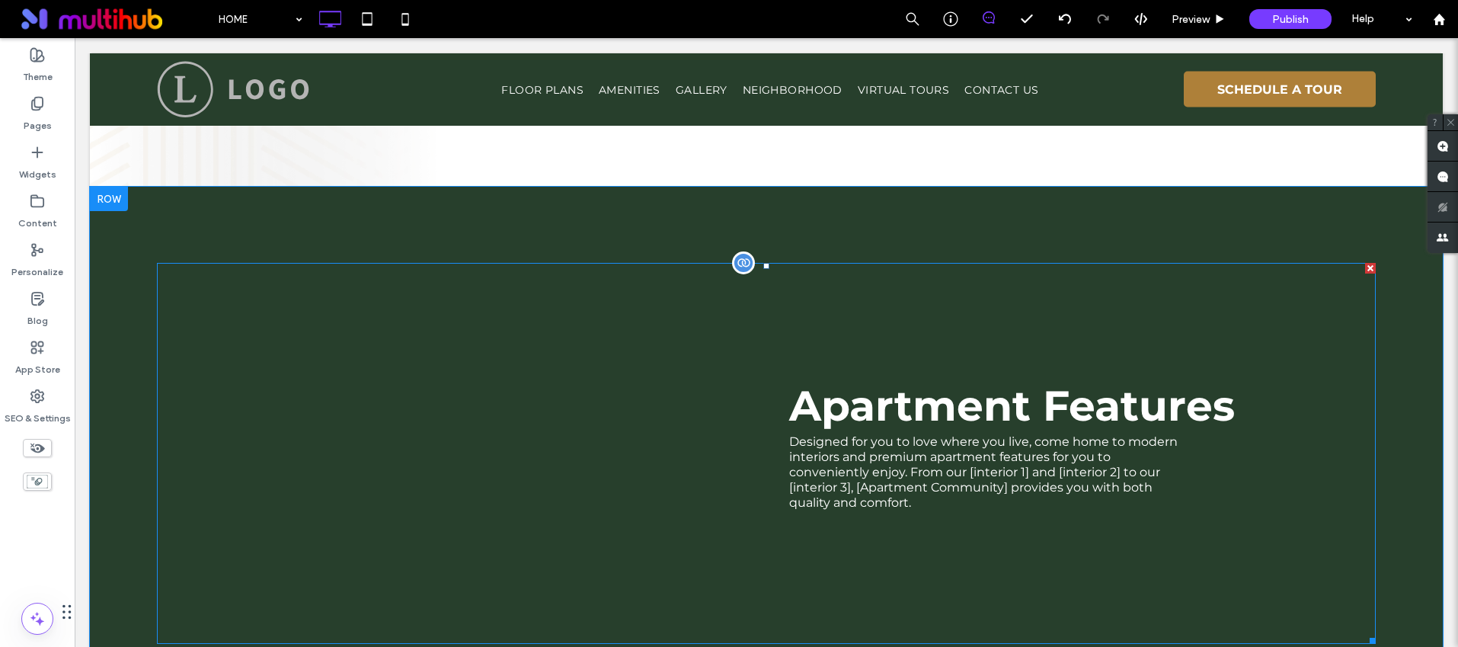
click at [880, 388] on span at bounding box center [766, 453] width 1219 height 381
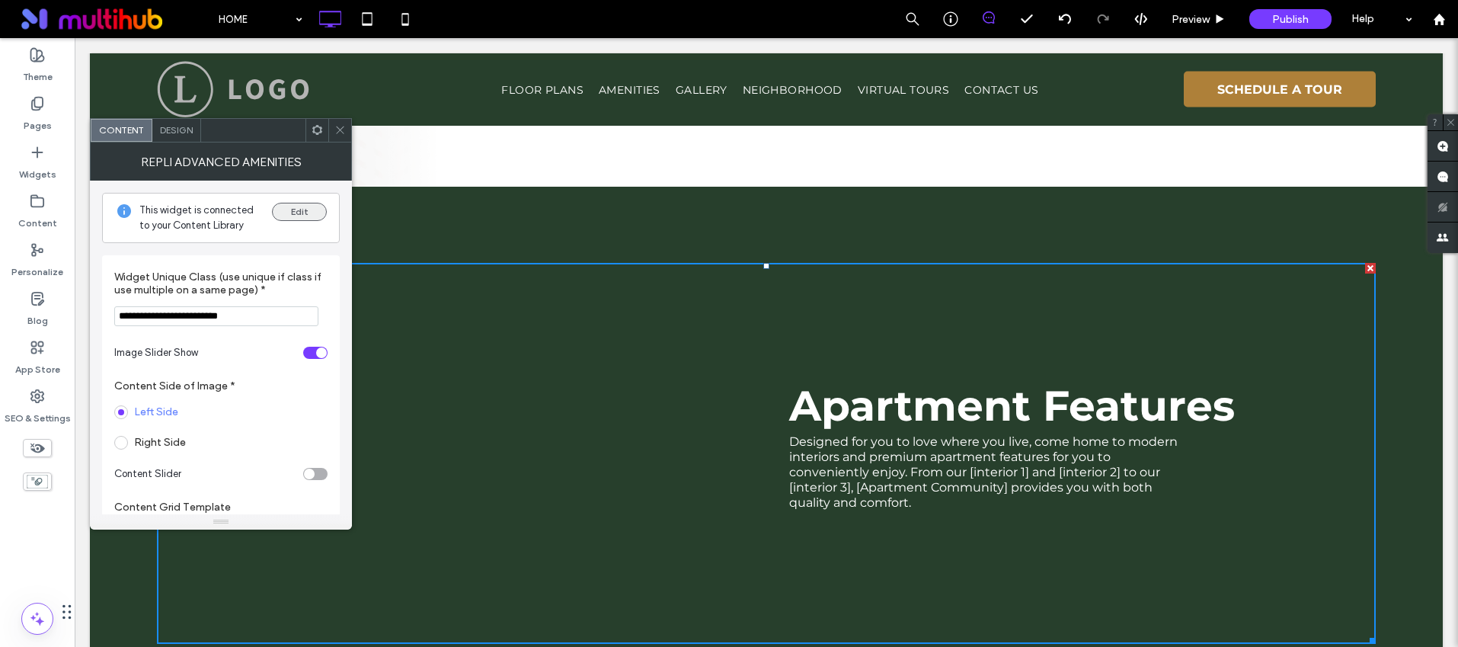
click at [293, 216] on button "Edit" at bounding box center [299, 212] width 55 height 18
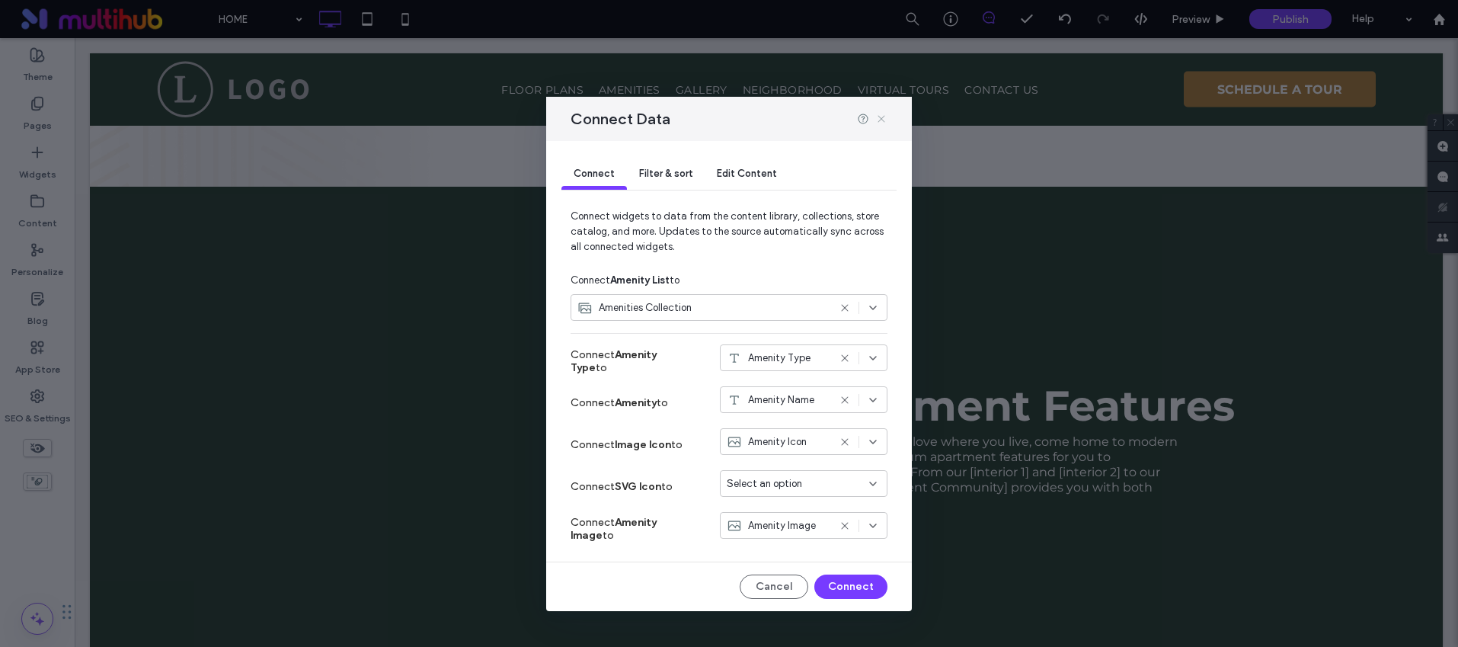
click at [882, 115] on icon at bounding box center [881, 119] width 12 height 12
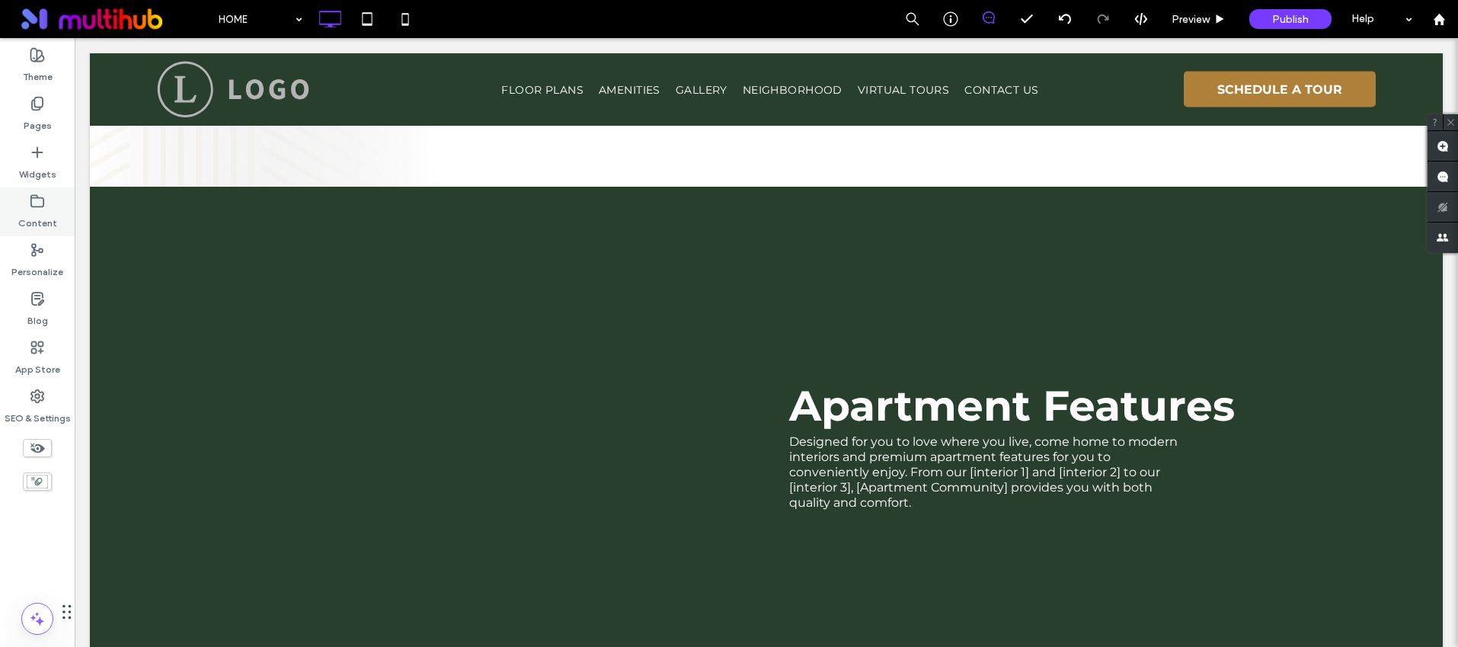
click at [56, 213] on div "Content" at bounding box center [37, 211] width 75 height 49
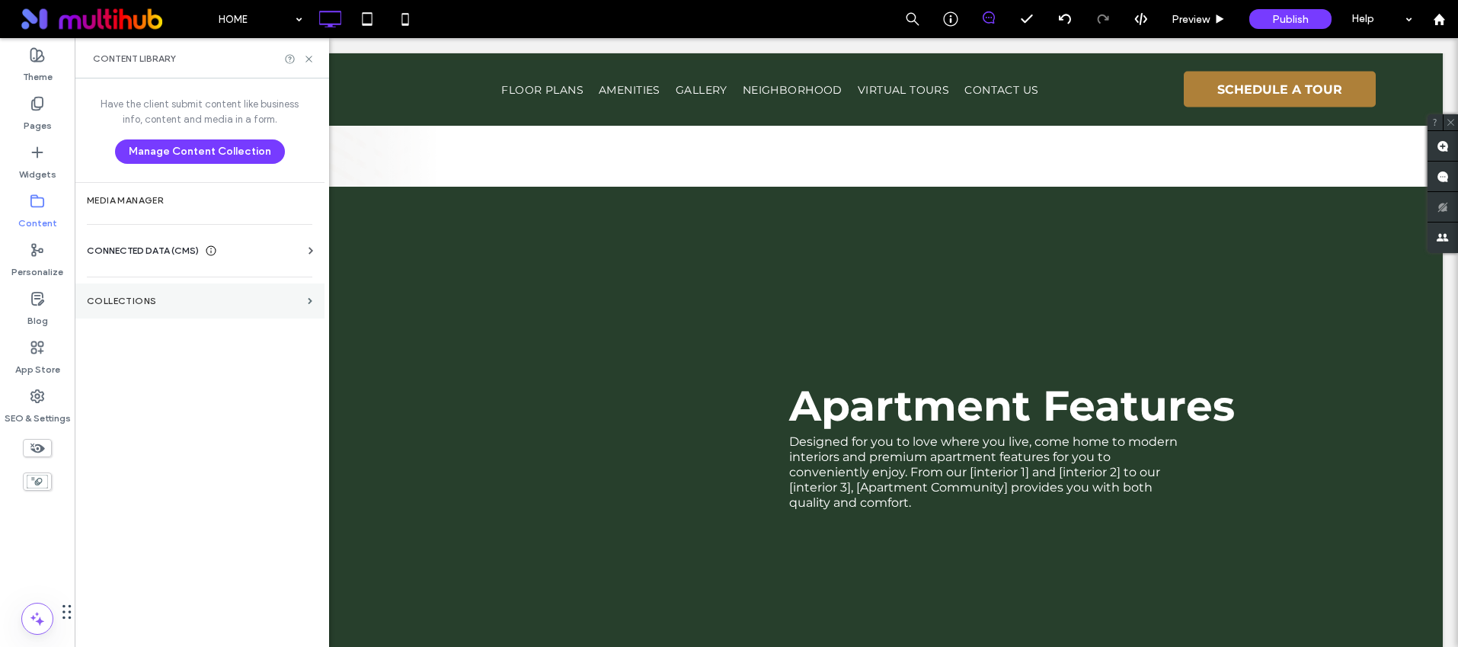
click at [162, 296] on label "Collections" at bounding box center [194, 301] width 215 height 11
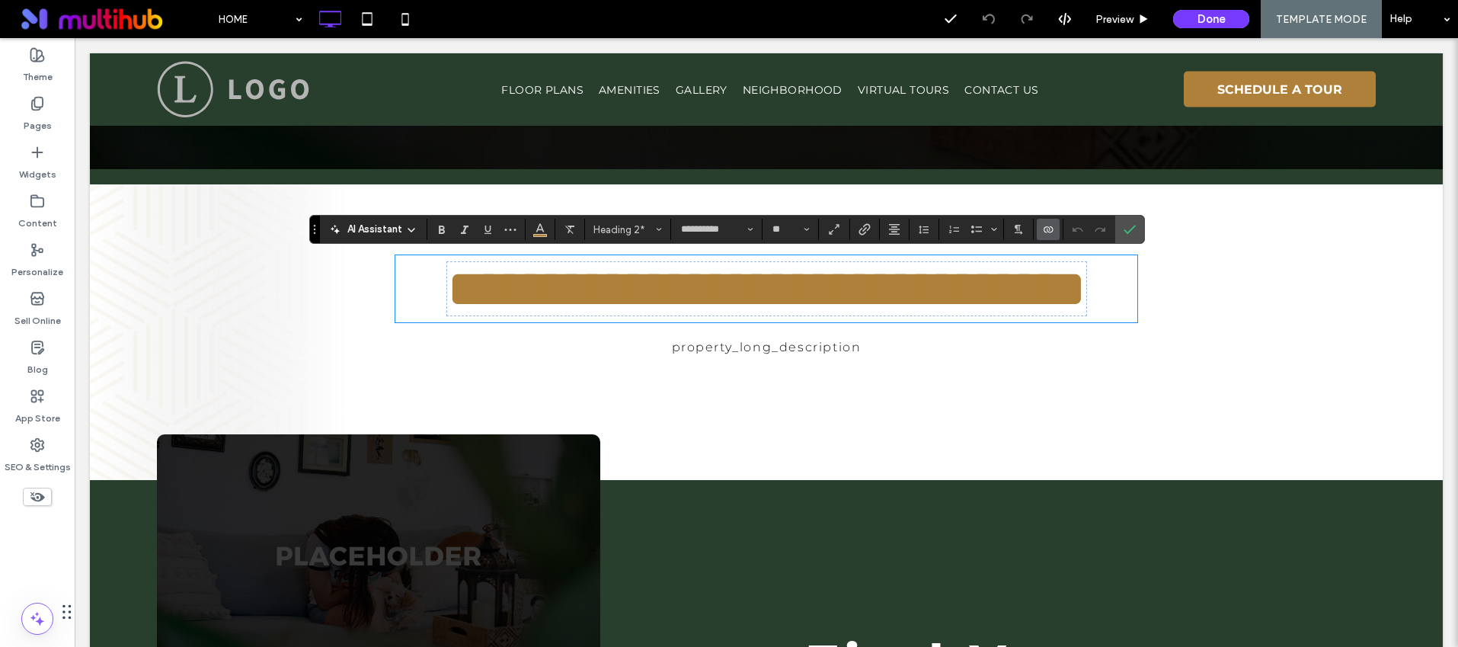
click at [1045, 235] on icon "Connect To Data" at bounding box center [1048, 229] width 12 height 12
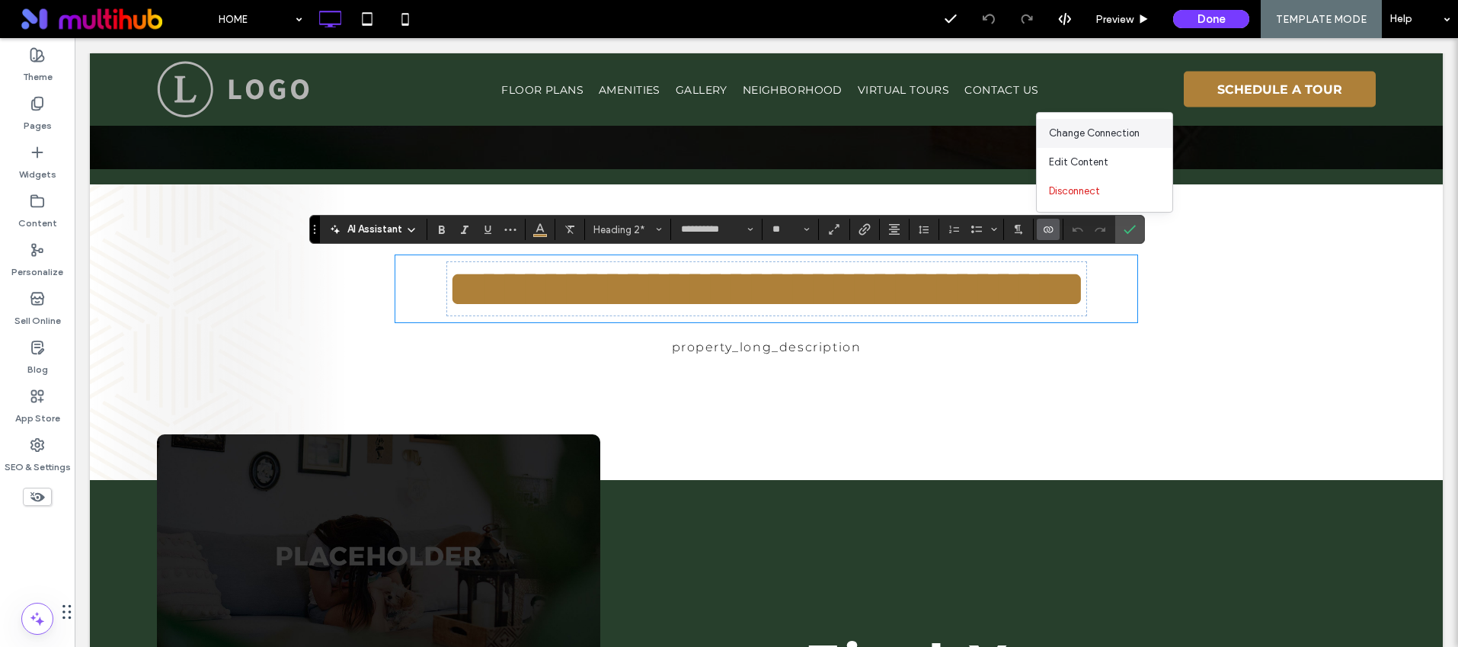
click at [1097, 135] on span "Change Connection" at bounding box center [1094, 133] width 91 height 15
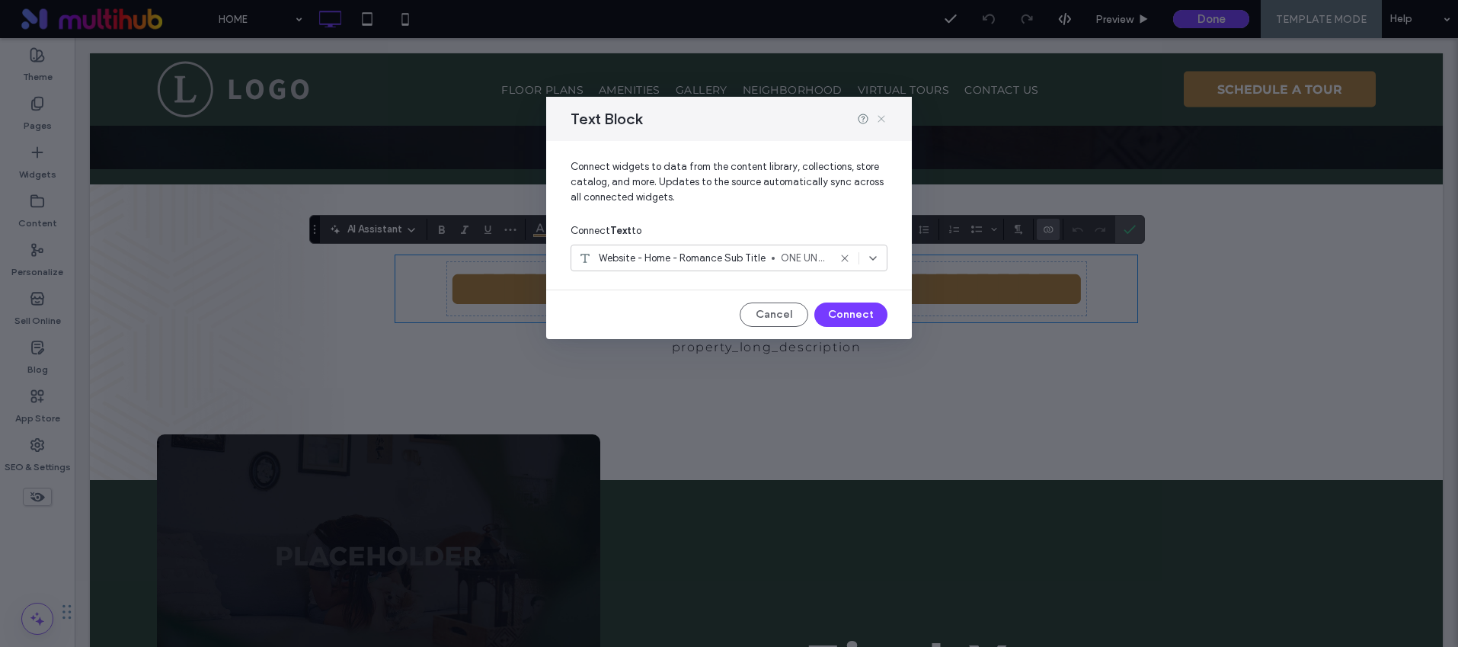
drag, startPoint x: 880, startPoint y: 117, endPoint x: 670, endPoint y: 15, distance: 233.4
click at [880, 117] on icon at bounding box center [881, 119] width 12 height 12
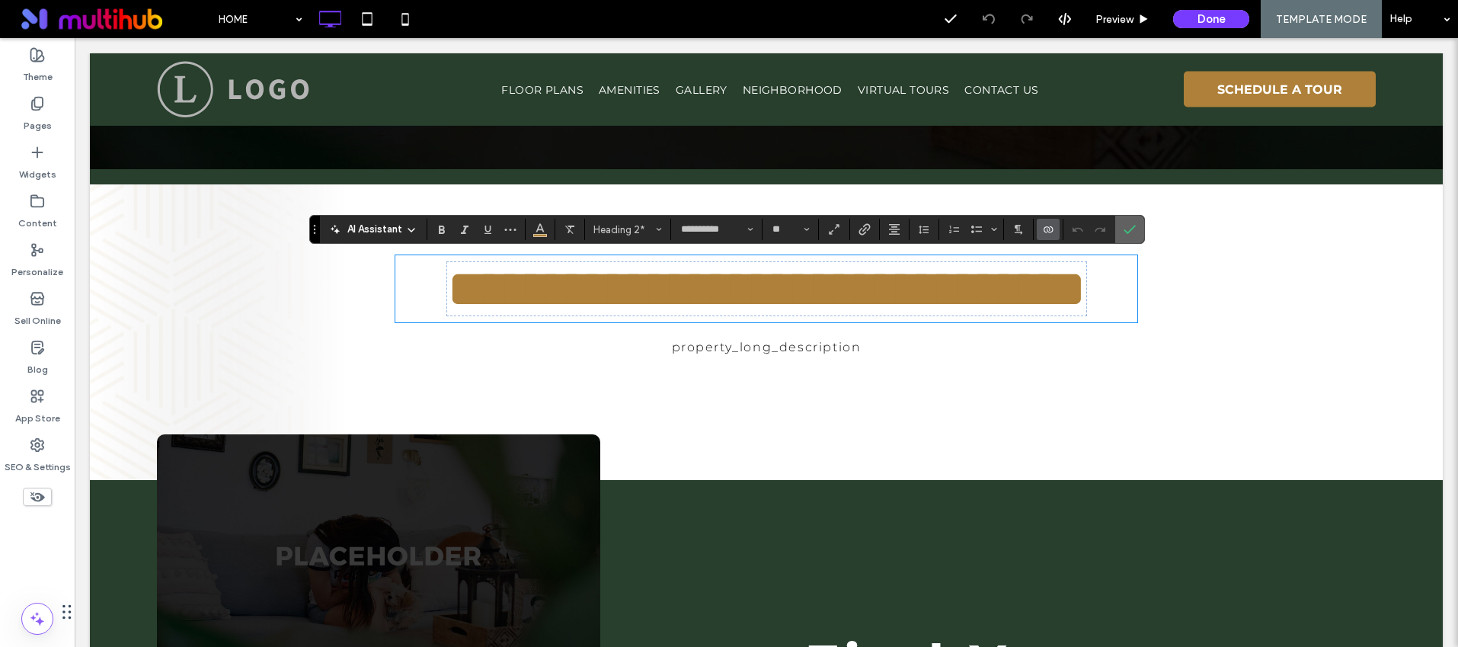
click at [1127, 227] on icon "Confirm" at bounding box center [1130, 229] width 12 height 12
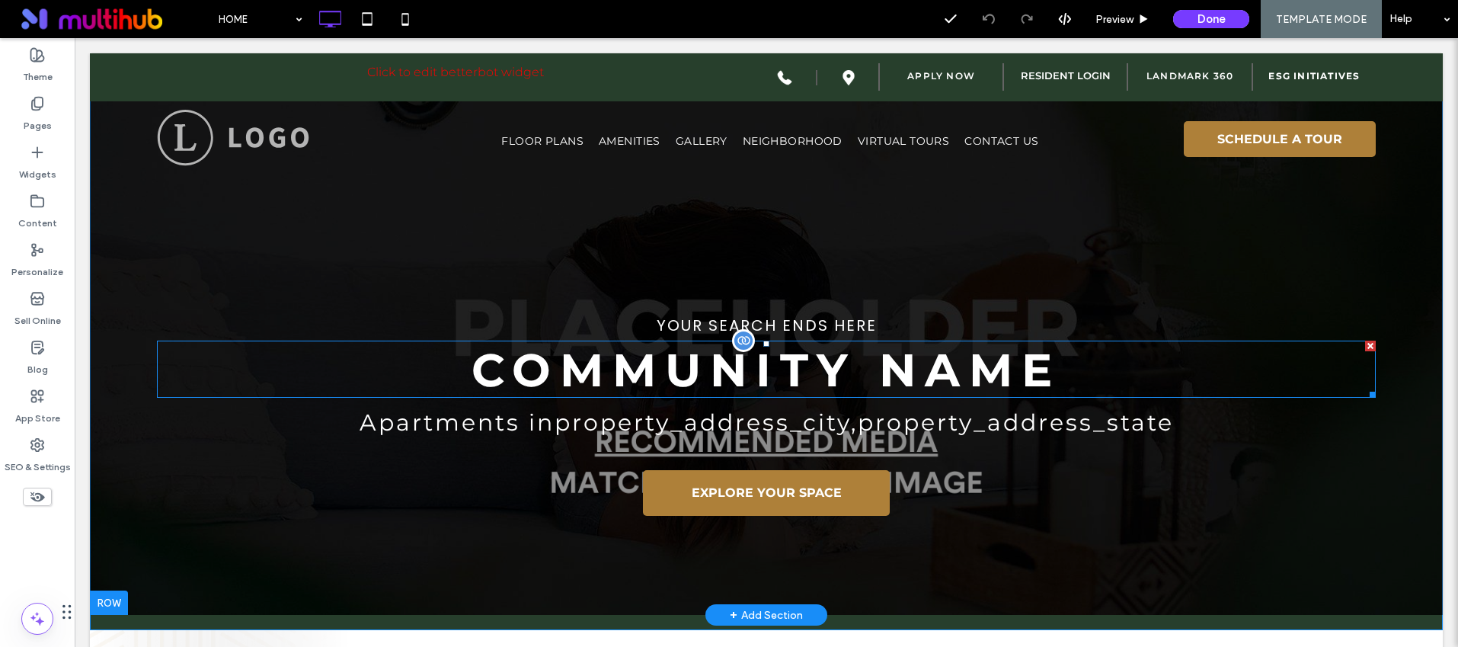
click at [734, 379] on span "Community Name" at bounding box center [767, 370] width 590 height 56
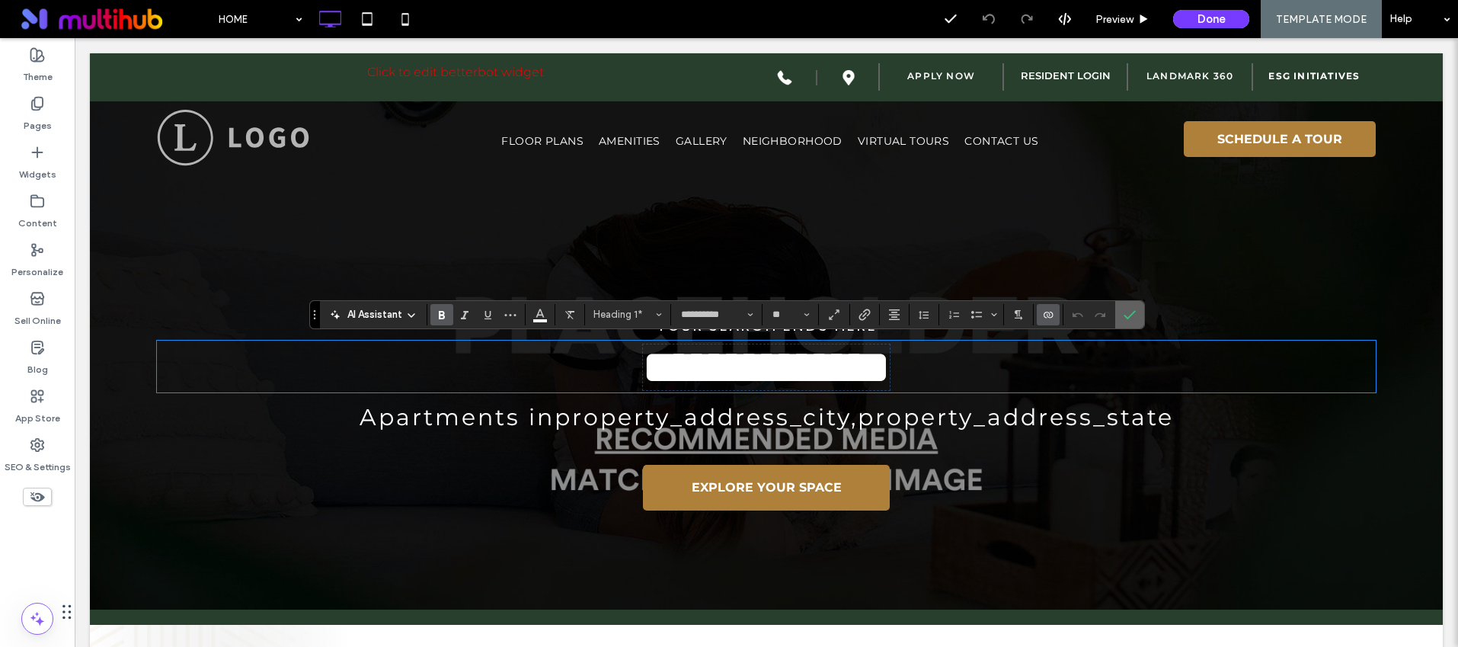
click at [1128, 317] on use "Confirm" at bounding box center [1130, 314] width 12 height 9
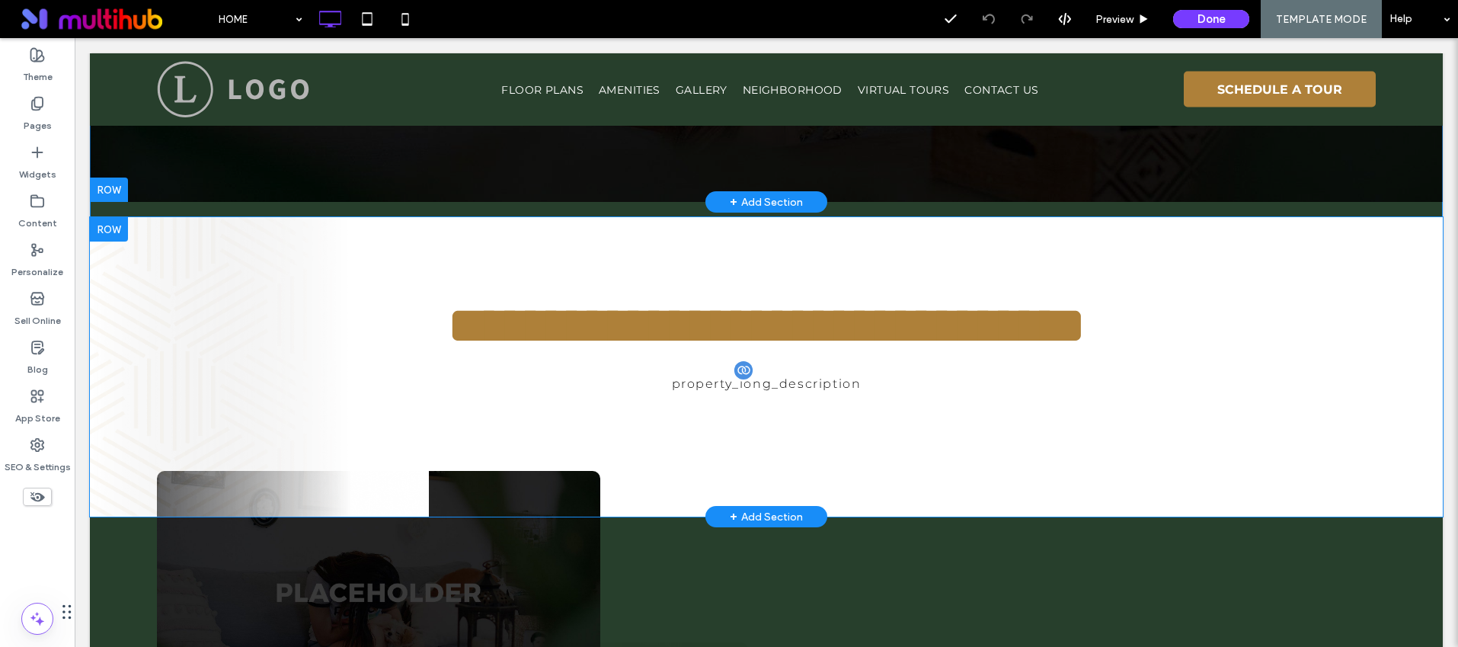
scroll to position [479, 0]
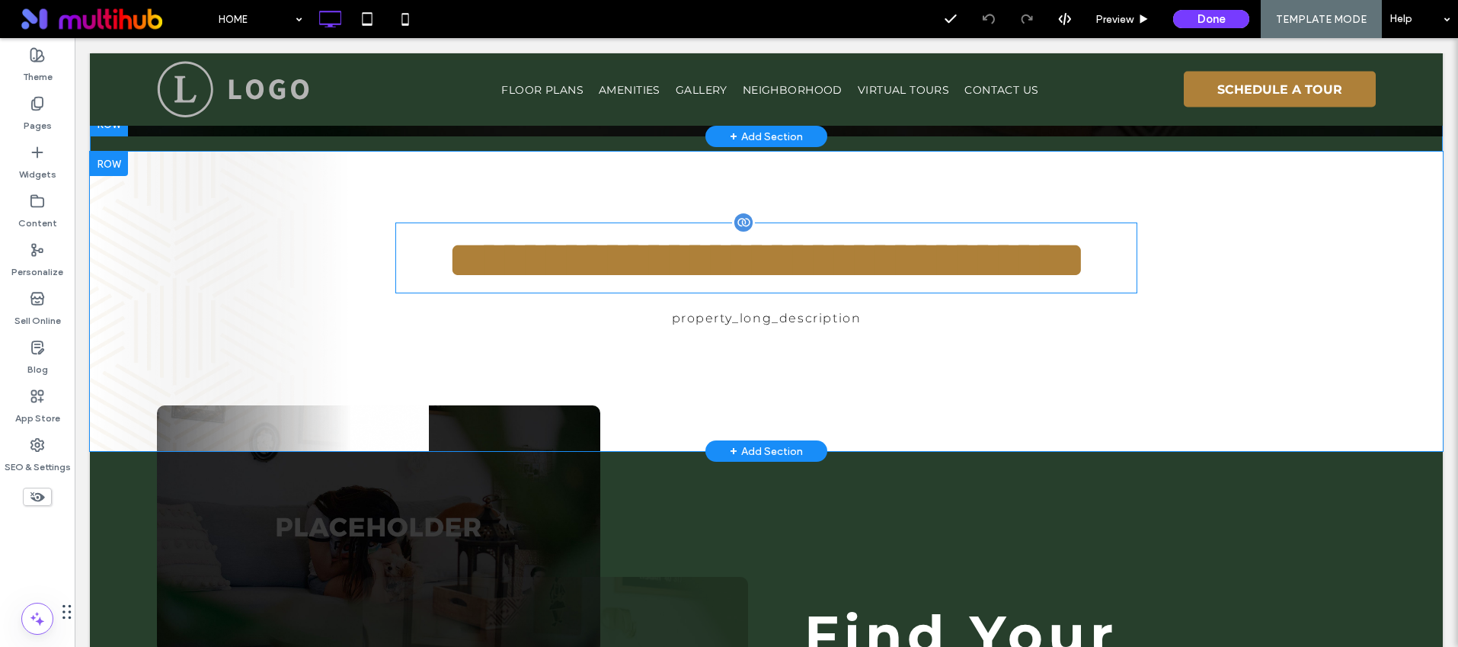
click at [923, 286] on span "**********" at bounding box center [766, 259] width 639 height 53
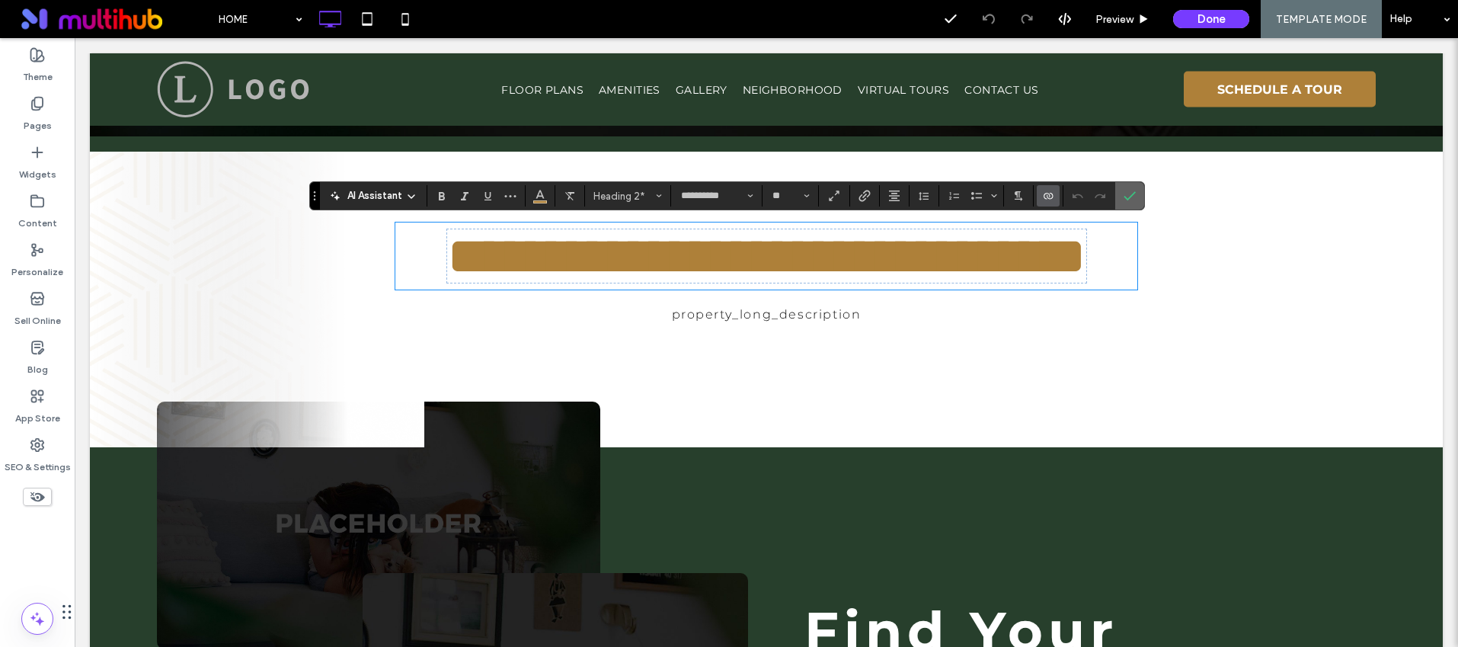
drag, startPoint x: 1137, startPoint y: 198, endPoint x: 1026, endPoint y: 181, distance: 111.7
click at [1137, 198] on label "Confirm" at bounding box center [1129, 195] width 23 height 27
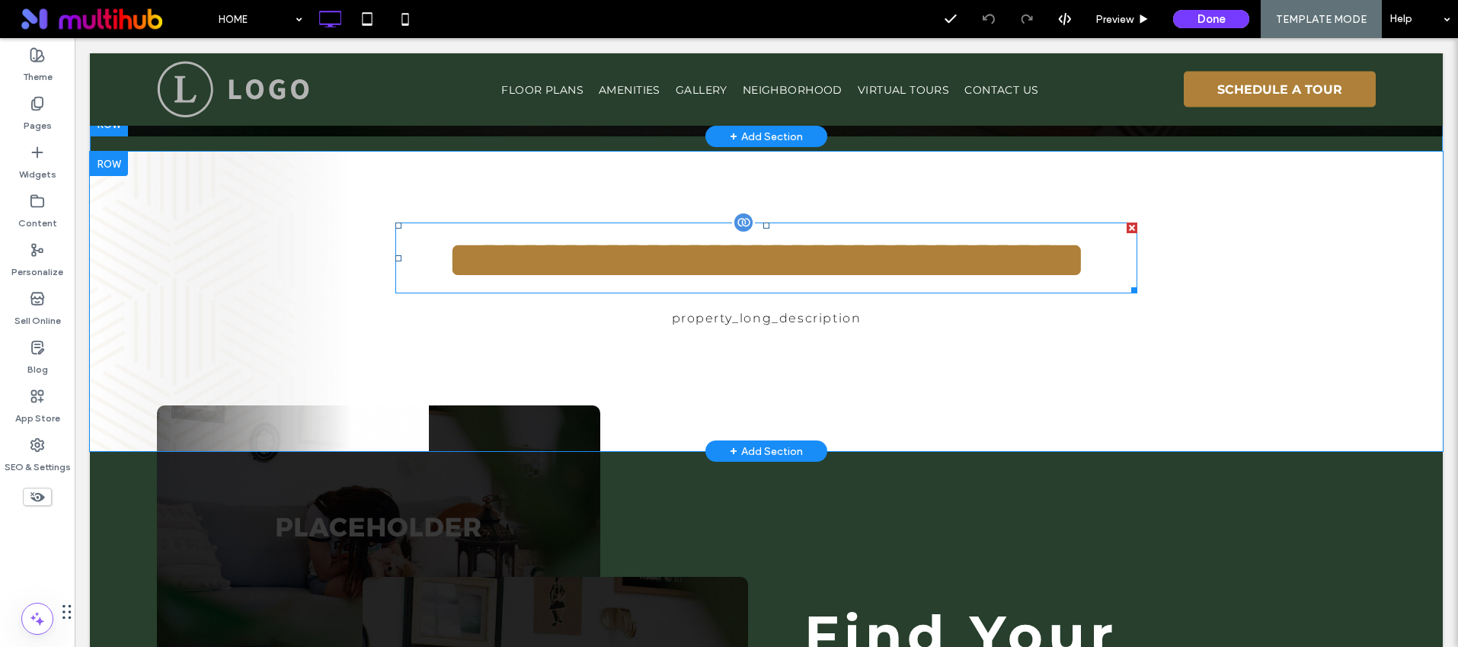
click at [907, 286] on span "**********" at bounding box center [766, 259] width 639 height 53
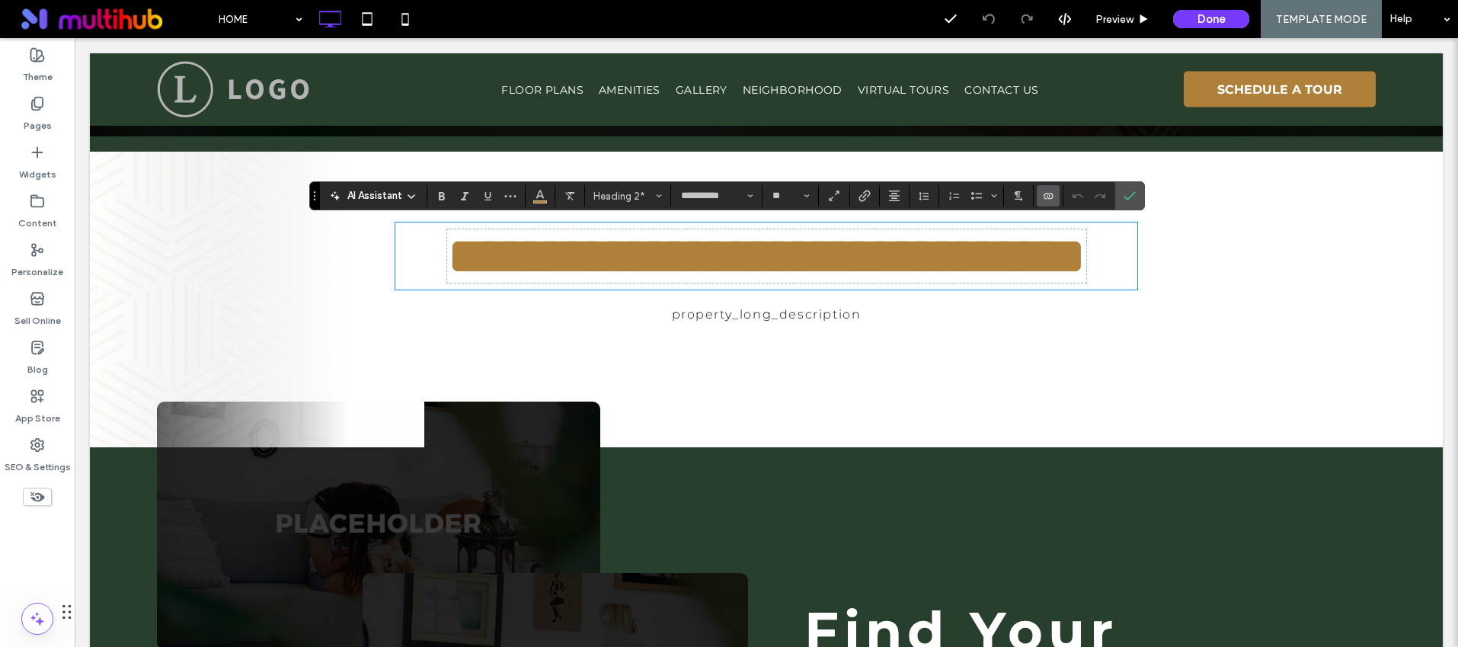
click at [1048, 200] on icon "Connect To Data" at bounding box center [1048, 196] width 12 height 12
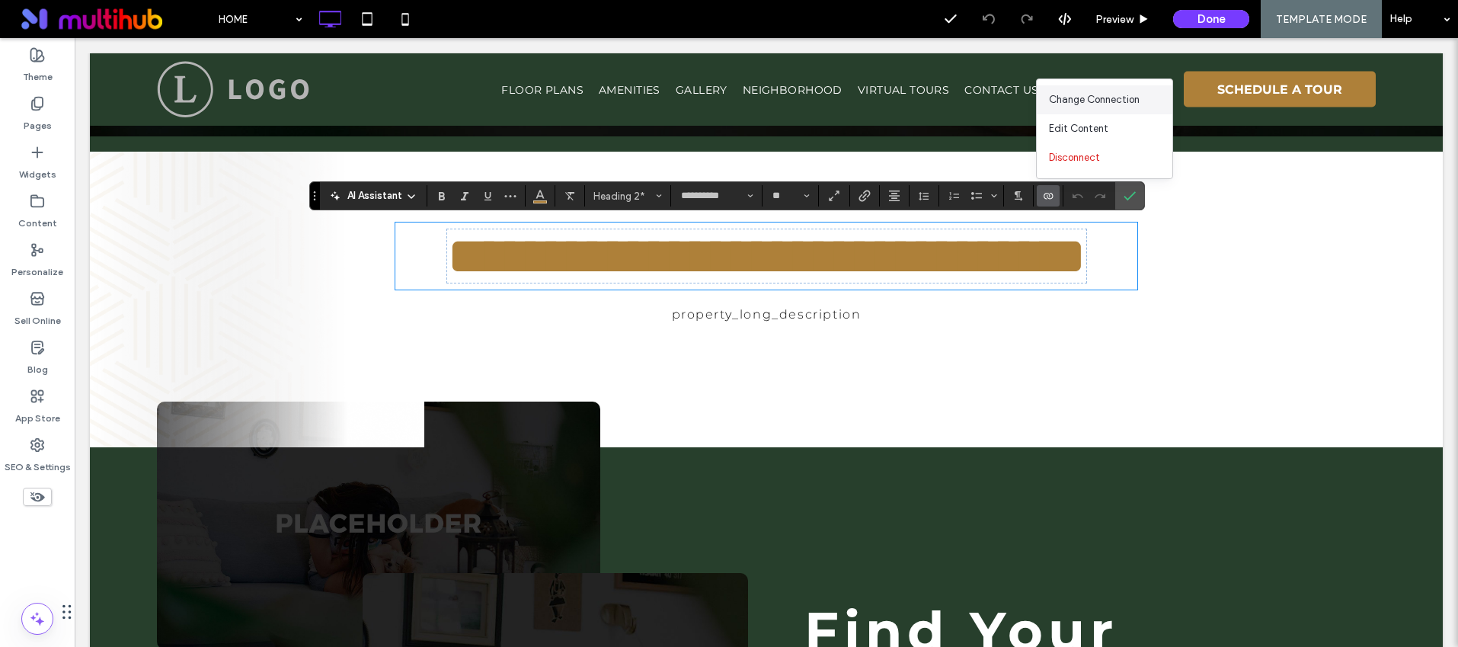
click at [1075, 90] on div "Change Connection" at bounding box center [1105, 99] width 136 height 29
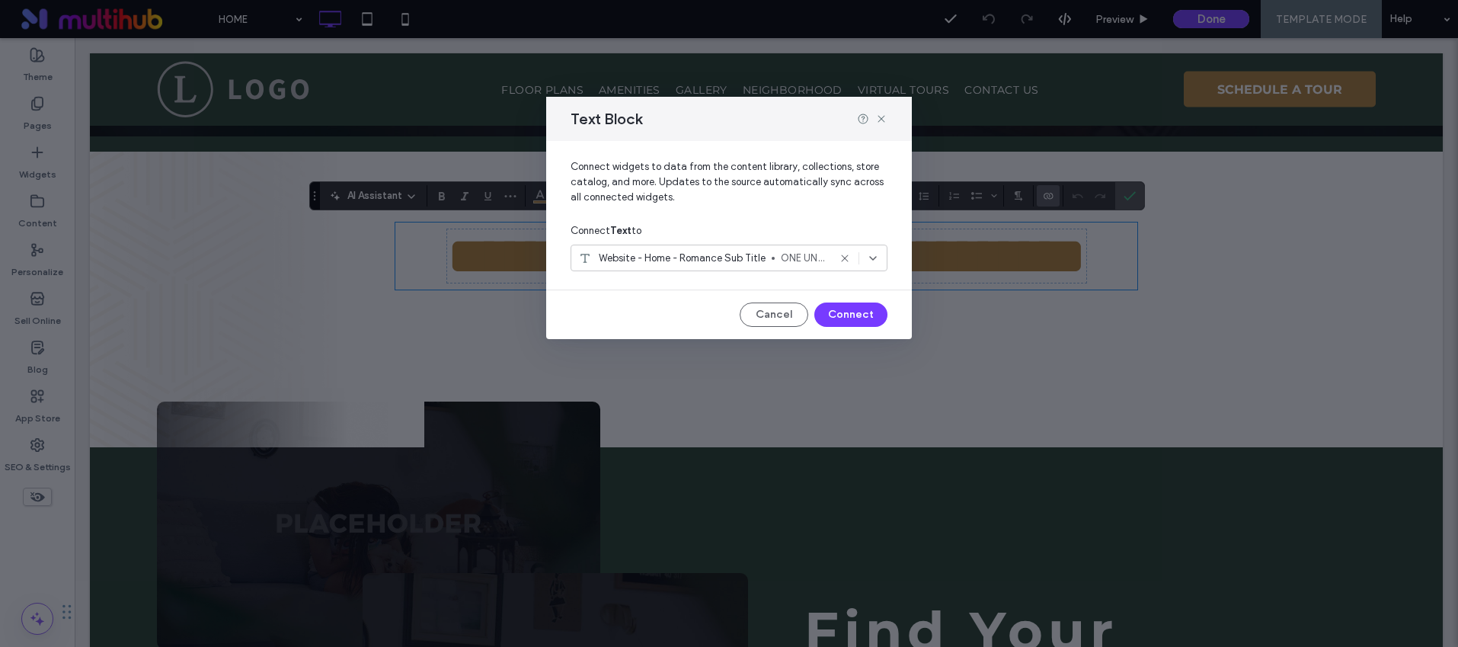
click at [885, 126] on div "Text Block" at bounding box center [729, 119] width 366 height 44
click at [885, 118] on icon at bounding box center [881, 119] width 12 height 12
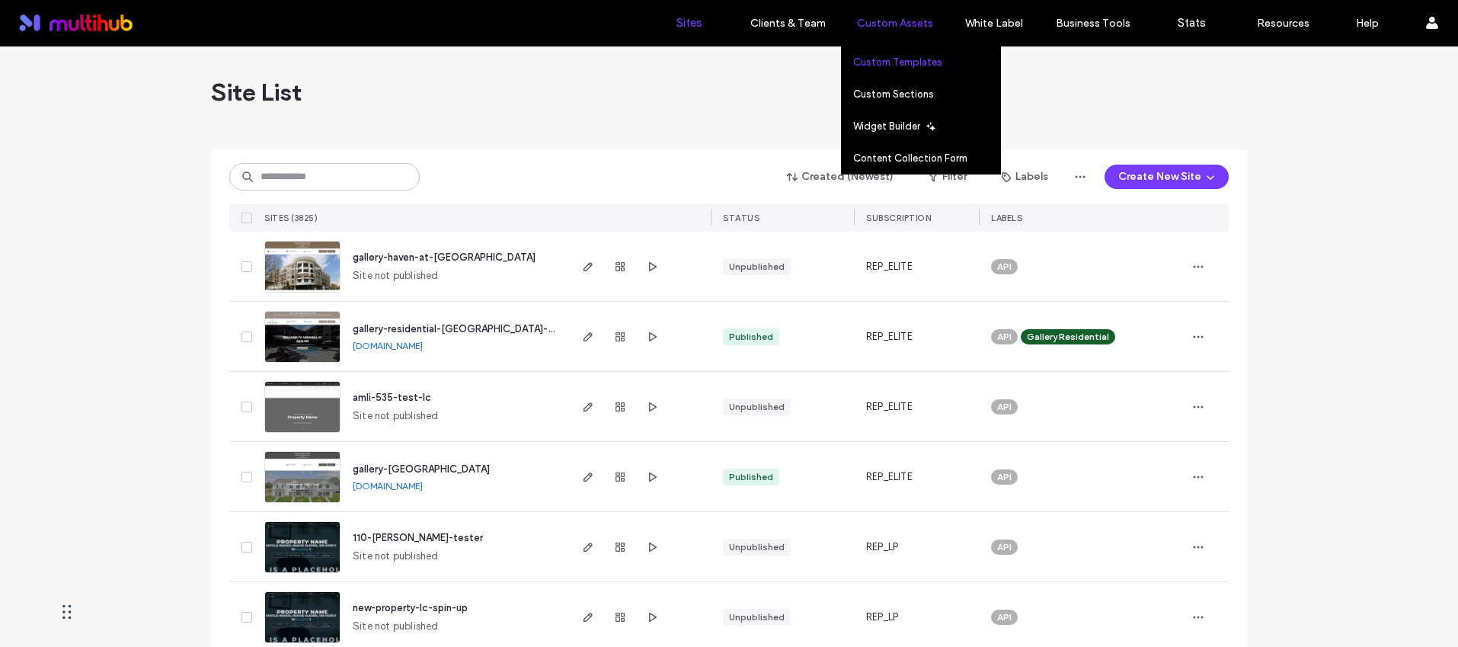
click at [916, 67] on label "Custom Templates" at bounding box center [897, 61] width 89 height 11
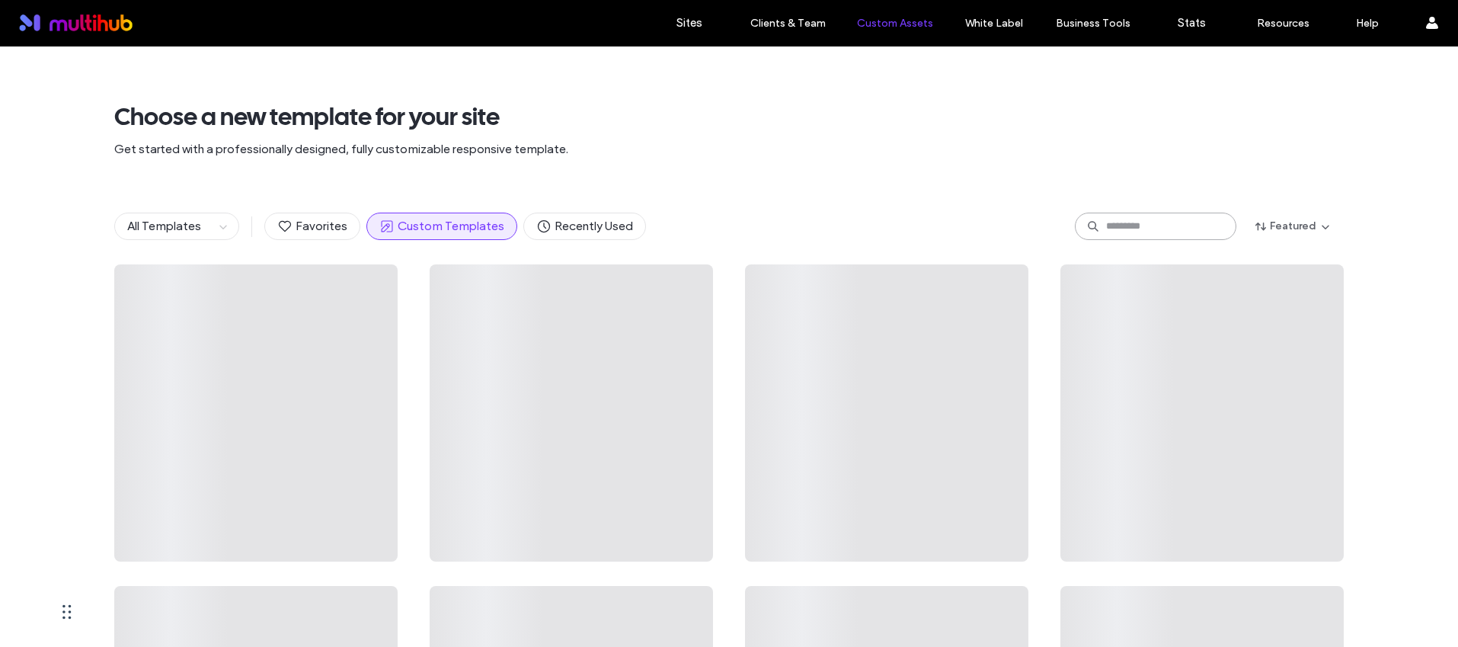
click at [1151, 215] on input at bounding box center [1156, 226] width 162 height 27
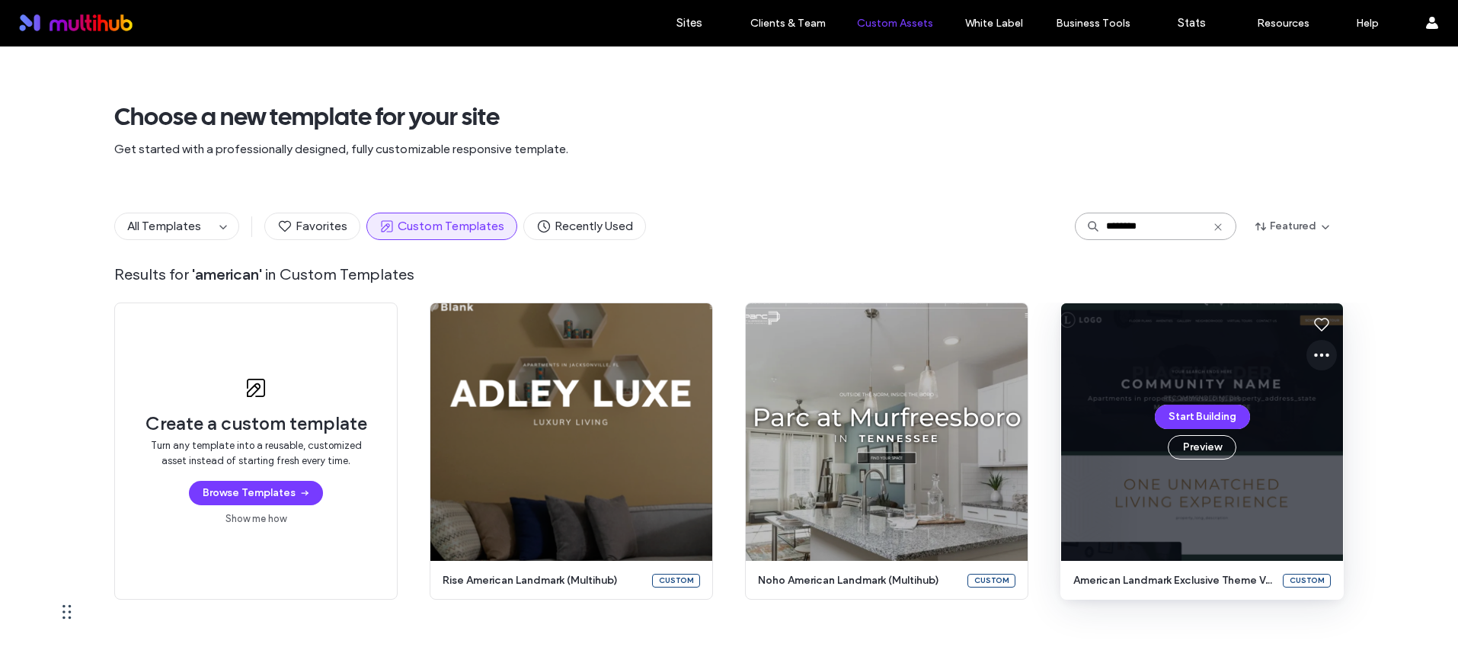
type input "********"
click at [1317, 359] on icon at bounding box center [1322, 355] width 18 height 18
click at [1362, 421] on span "Edit template" at bounding box center [1365, 426] width 64 height 15
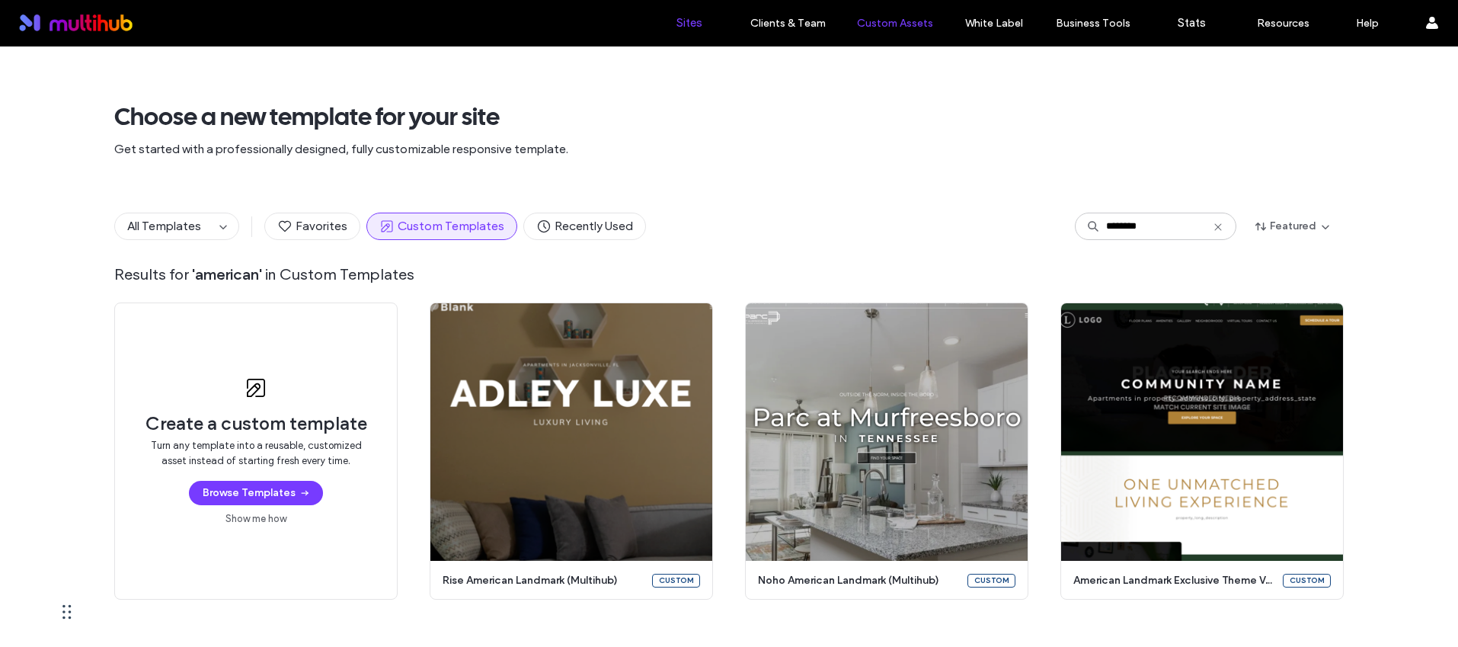
click at [685, 28] on label "Sites" at bounding box center [690, 23] width 26 height 14
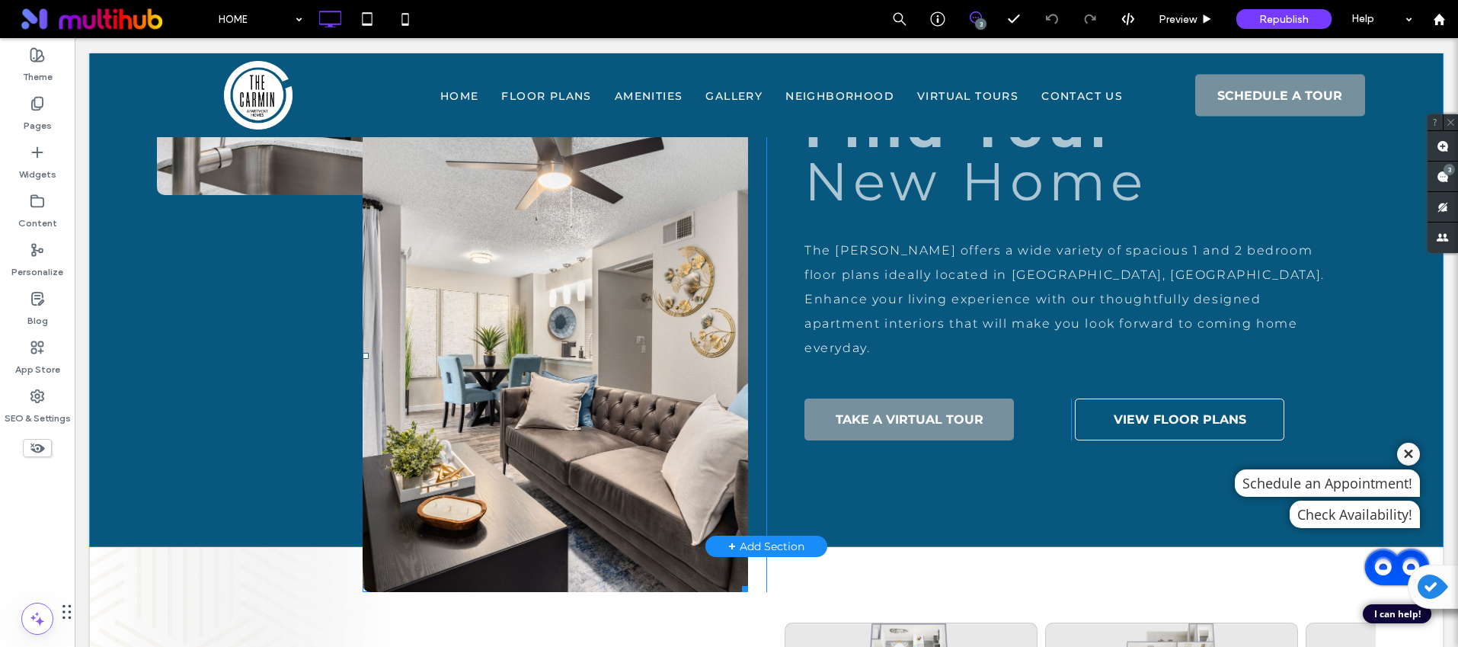
scroll to position [973, 0]
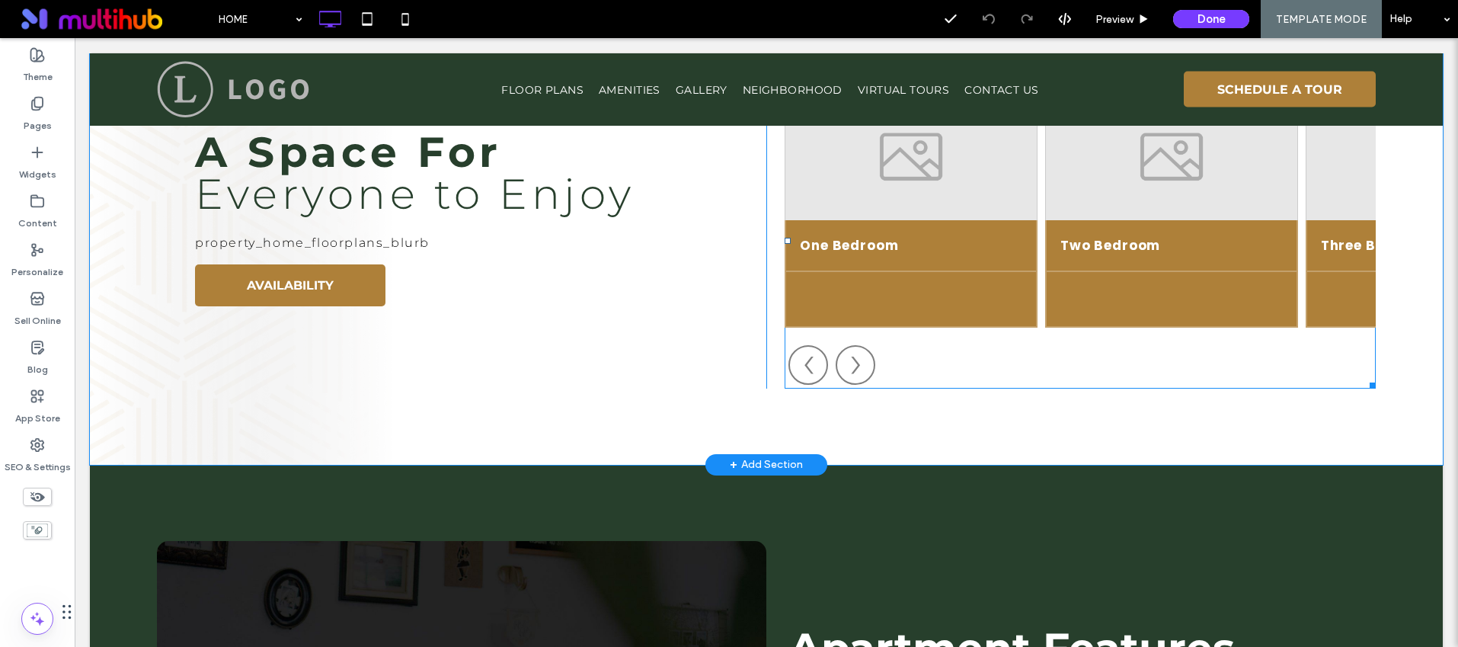
click at [952, 265] on span at bounding box center [1080, 241] width 591 height 296
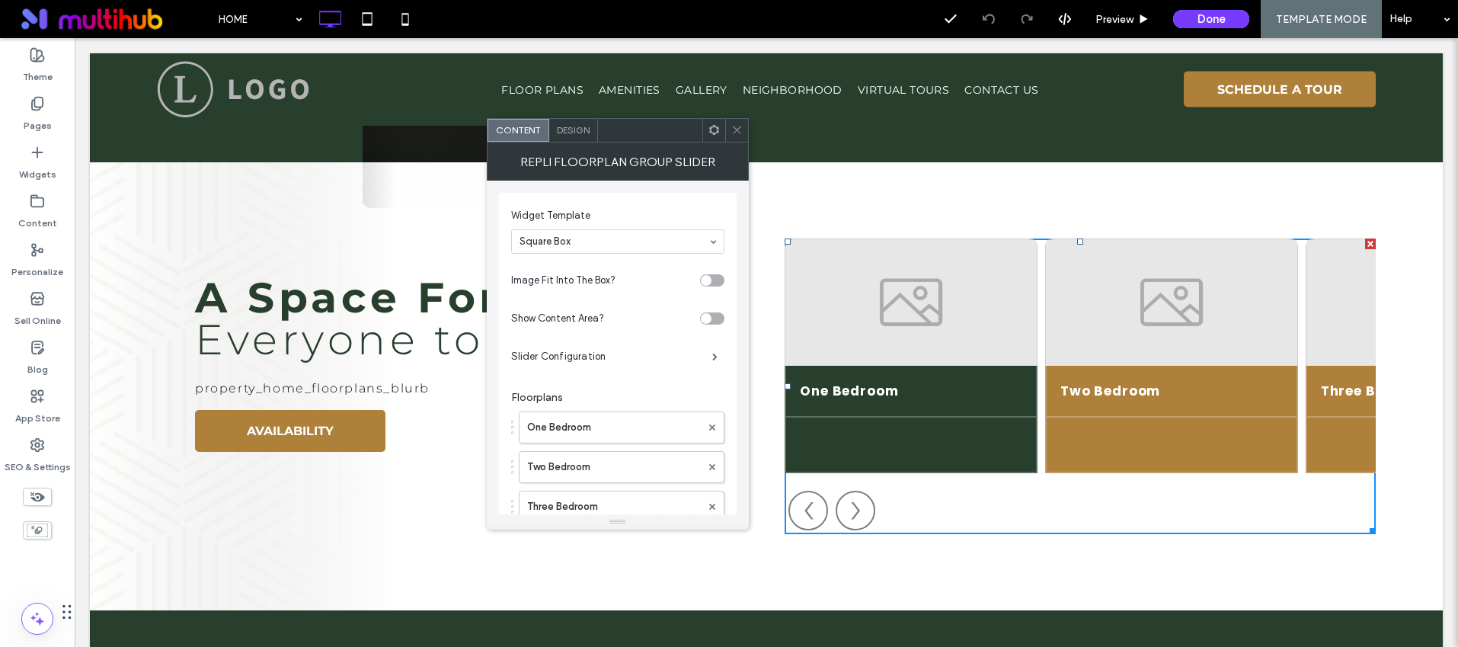
scroll to position [1370, 0]
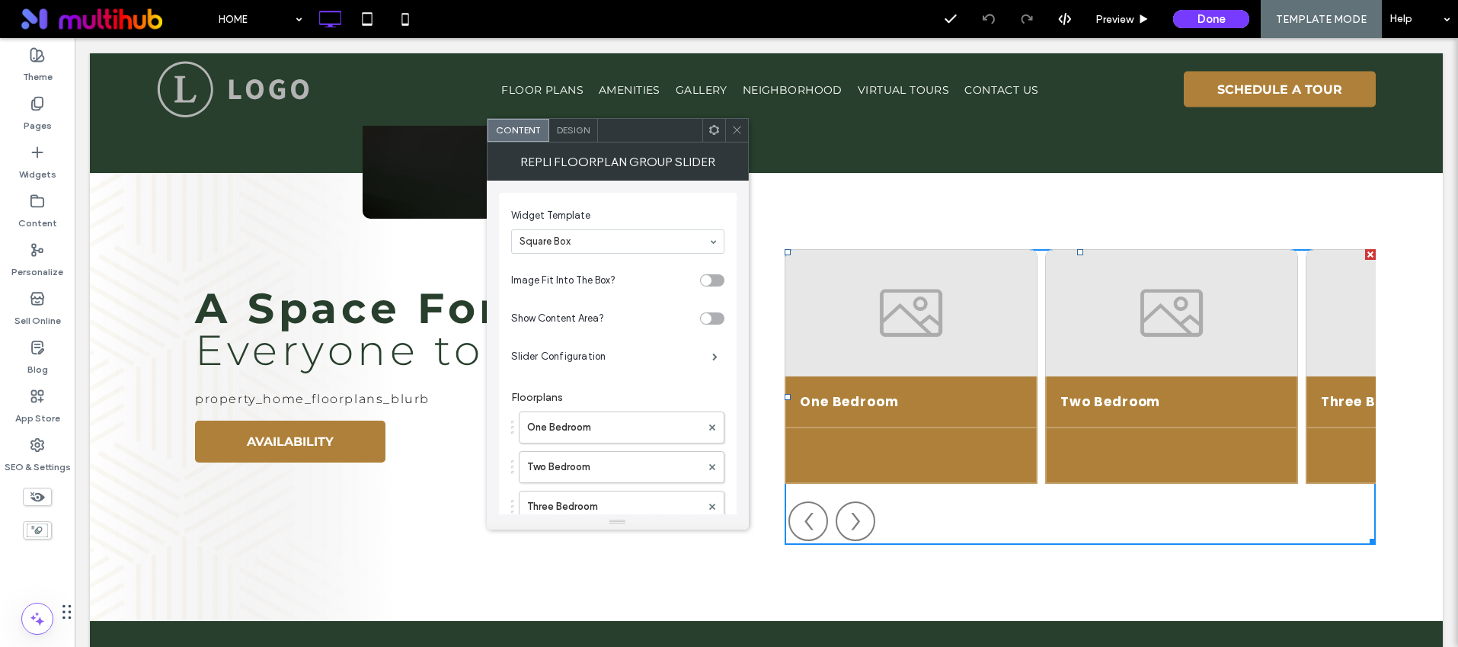
click at [734, 130] on icon at bounding box center [736, 129] width 11 height 11
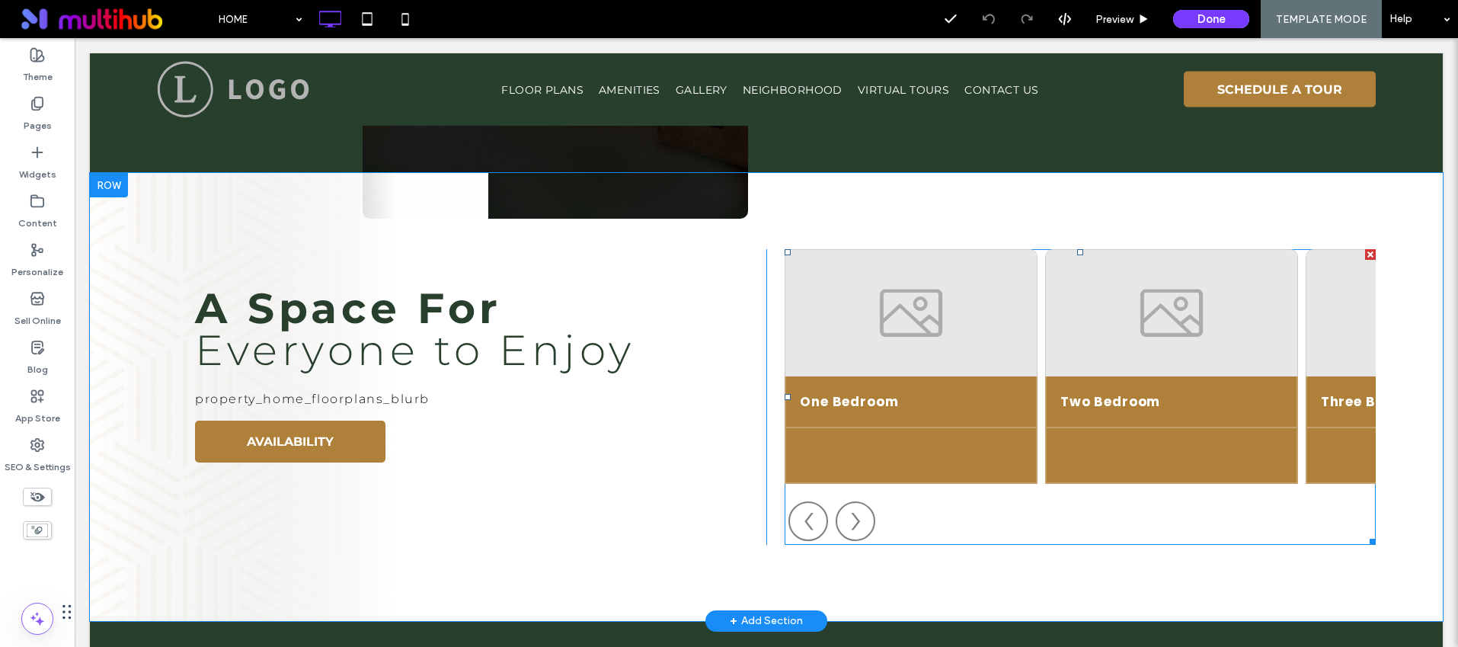
click at [956, 325] on span at bounding box center [1080, 397] width 591 height 296
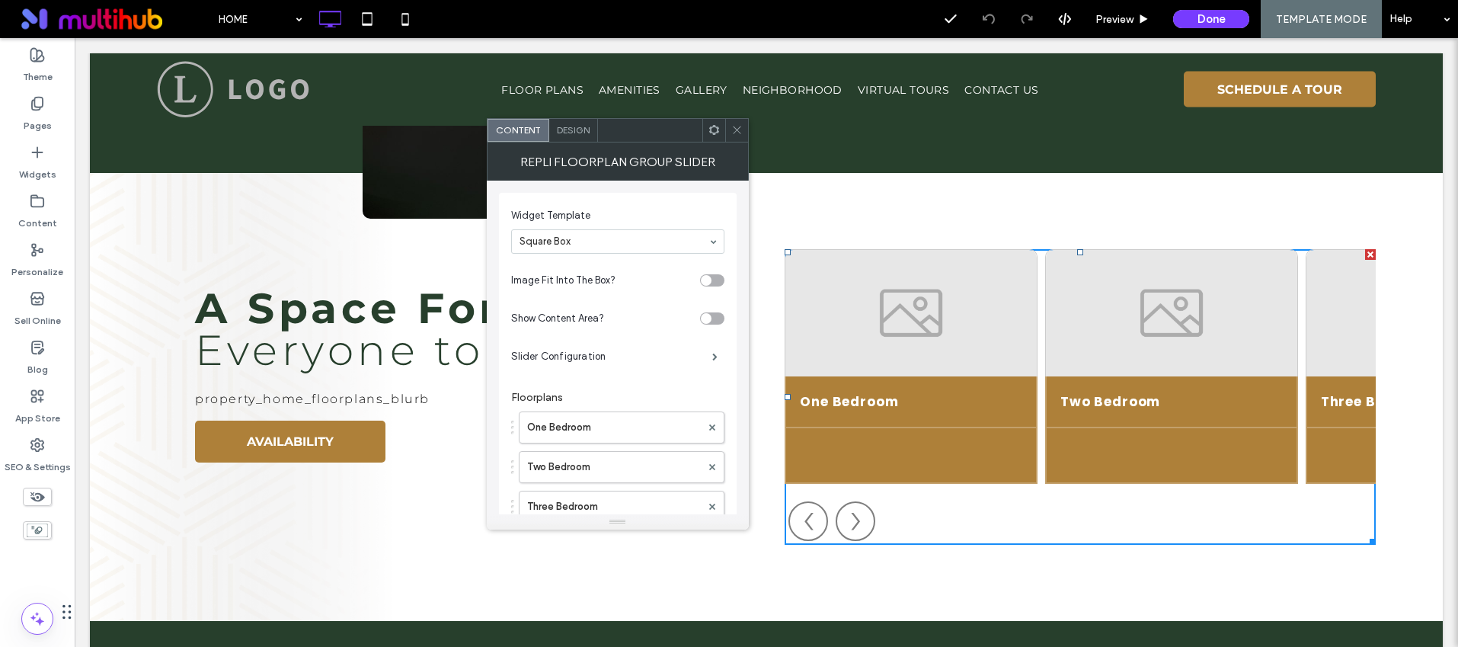
click at [709, 130] on icon at bounding box center [714, 129] width 11 height 11
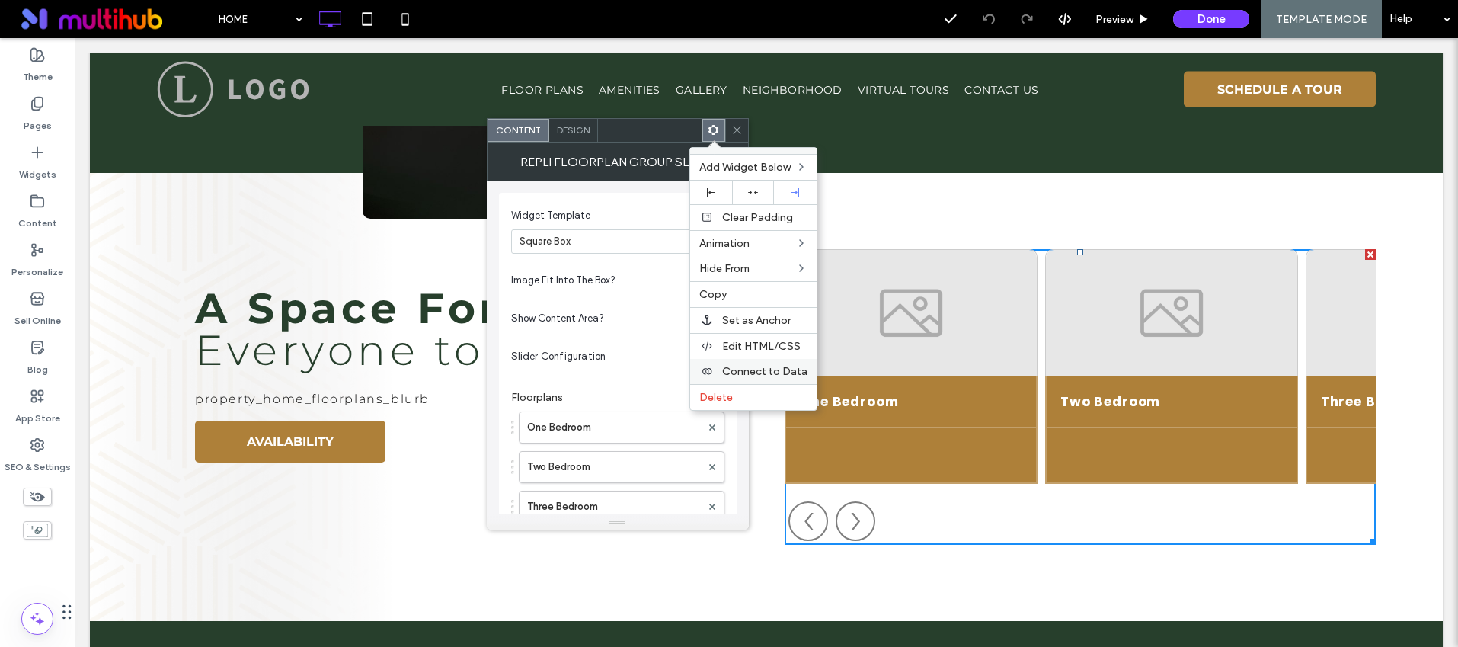
click at [766, 365] on span "Connect to Data" at bounding box center [764, 371] width 85 height 13
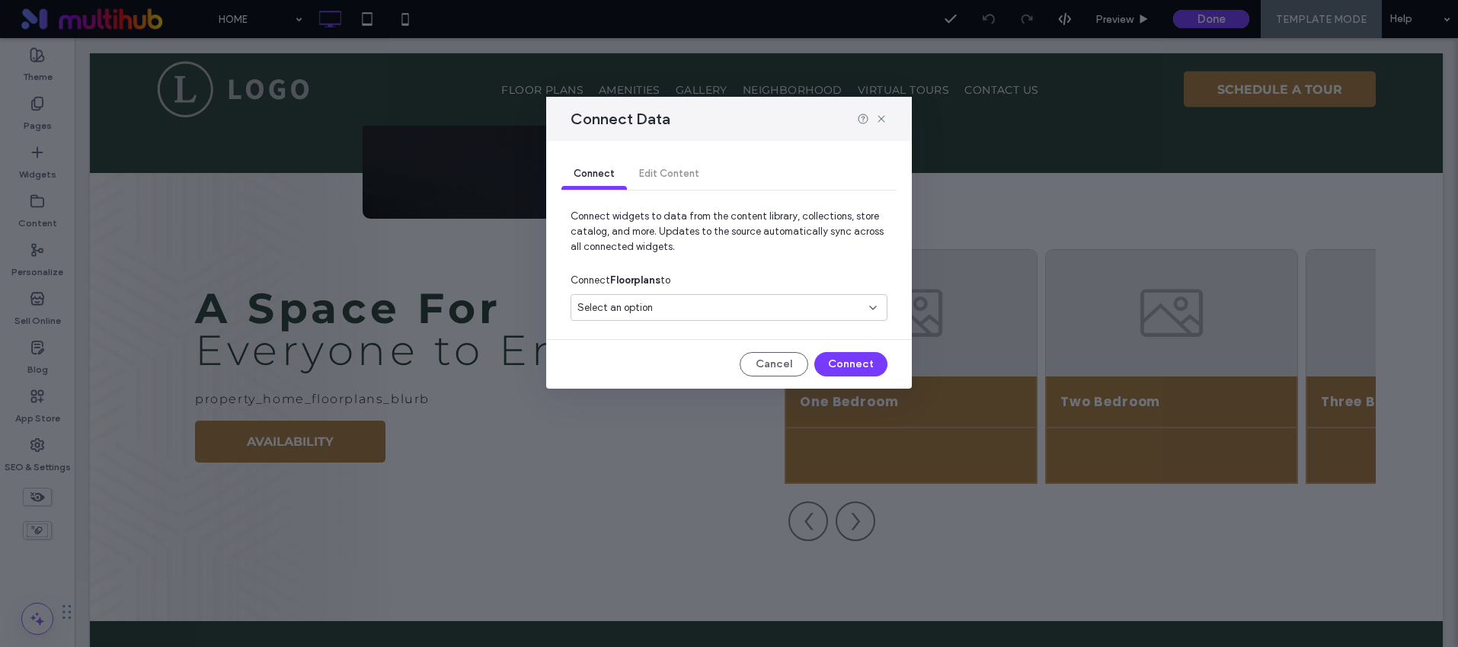
click at [752, 306] on div "Select an option" at bounding box center [720, 307] width 285 height 15
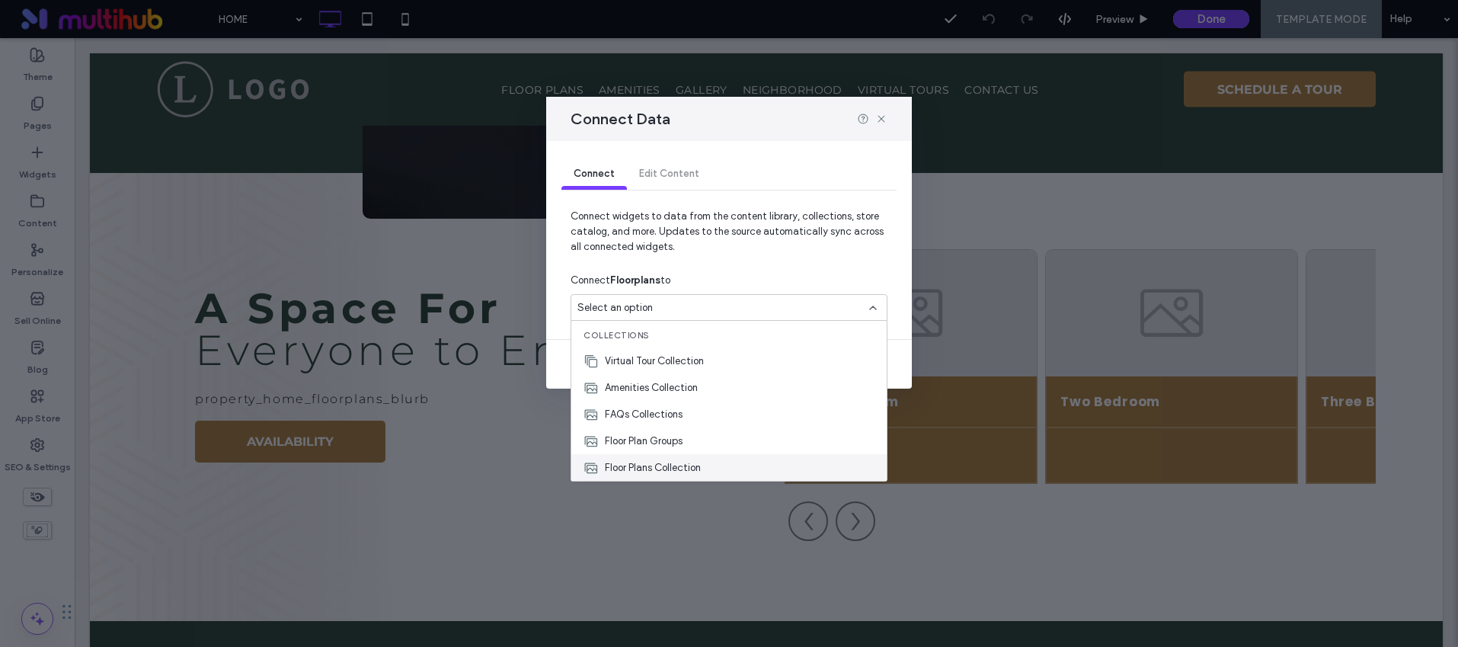
click at [708, 454] on div "Floor Plans Collection" at bounding box center [728, 467] width 315 height 27
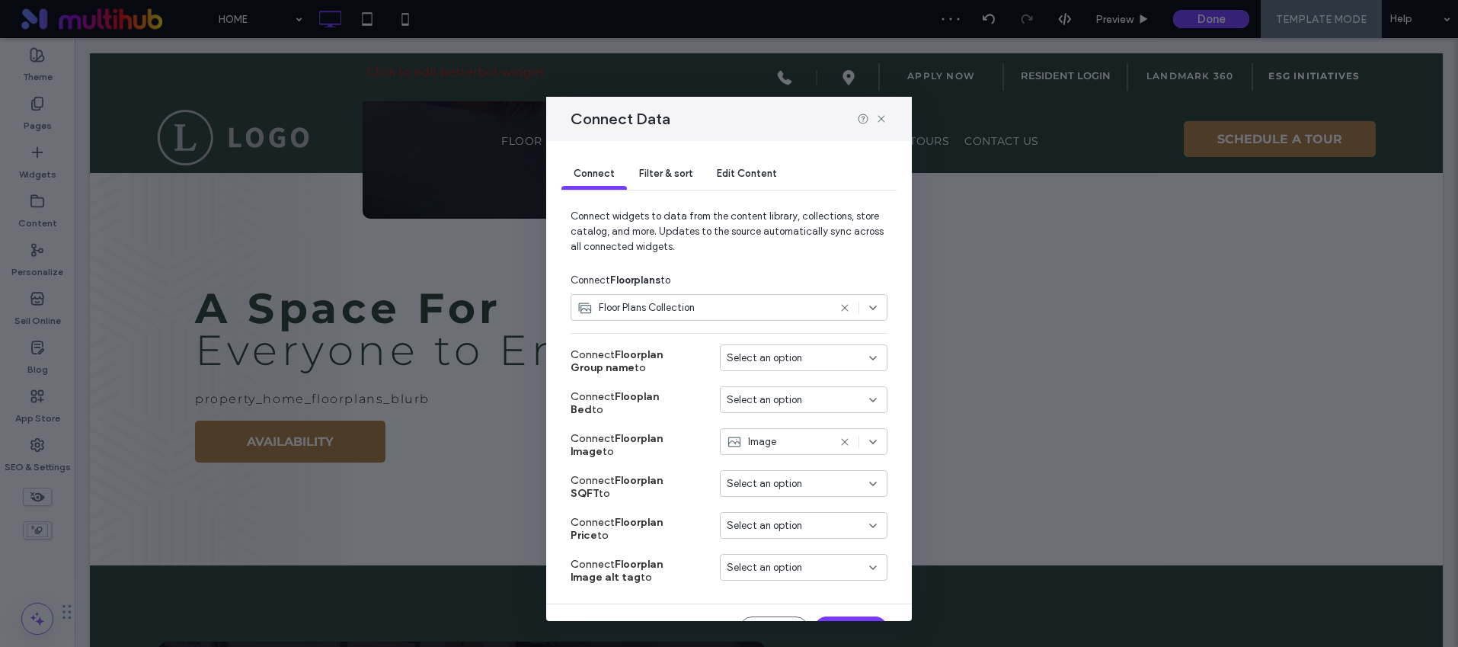
click at [792, 356] on div "Select an option" at bounding box center [795, 357] width 136 height 15
click at [787, 375] on div "Title" at bounding box center [792, 384] width 166 height 27
click at [785, 397] on span "Select an option" at bounding box center [764, 399] width 75 height 15
click at [782, 428] on div "Title" at bounding box center [792, 426] width 166 height 27
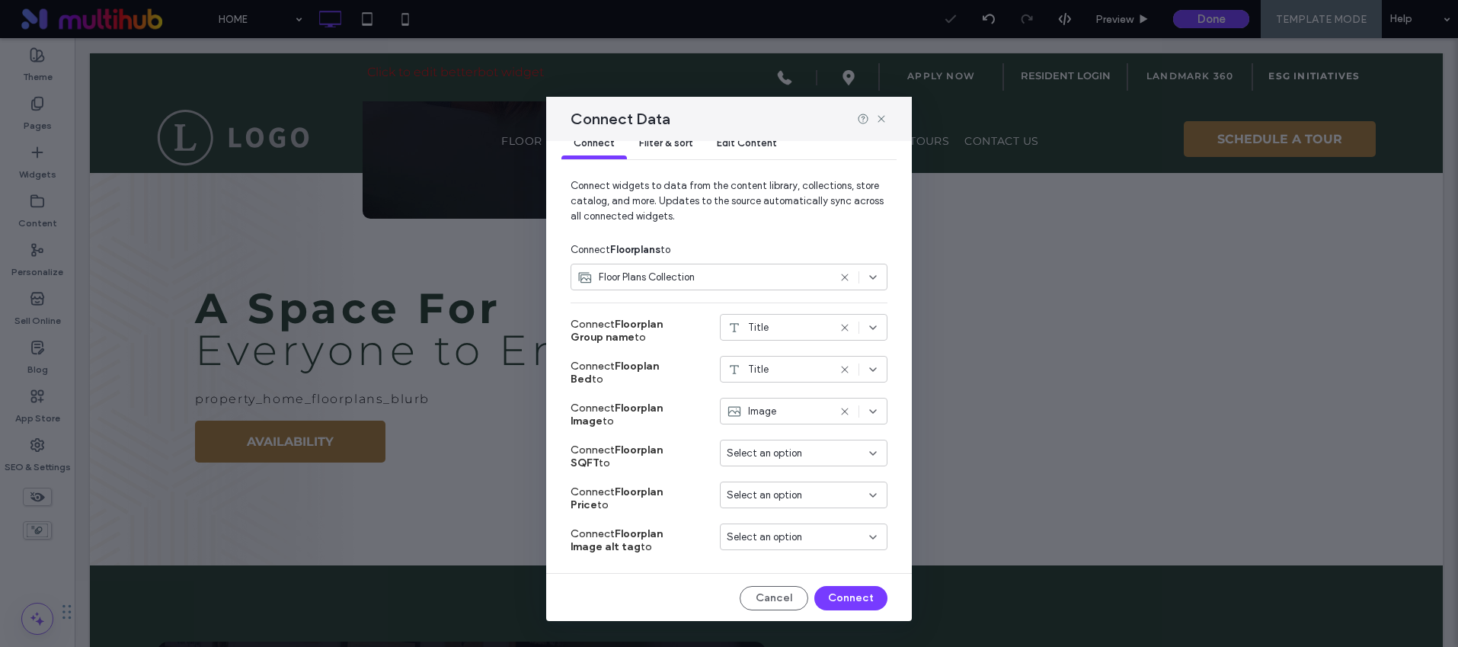
scroll to position [32, 0]
drag, startPoint x: 815, startPoint y: 593, endPoint x: 741, endPoint y: 555, distance: 83.1
click at [815, 593] on button "Connect" at bounding box center [850, 596] width 73 height 24
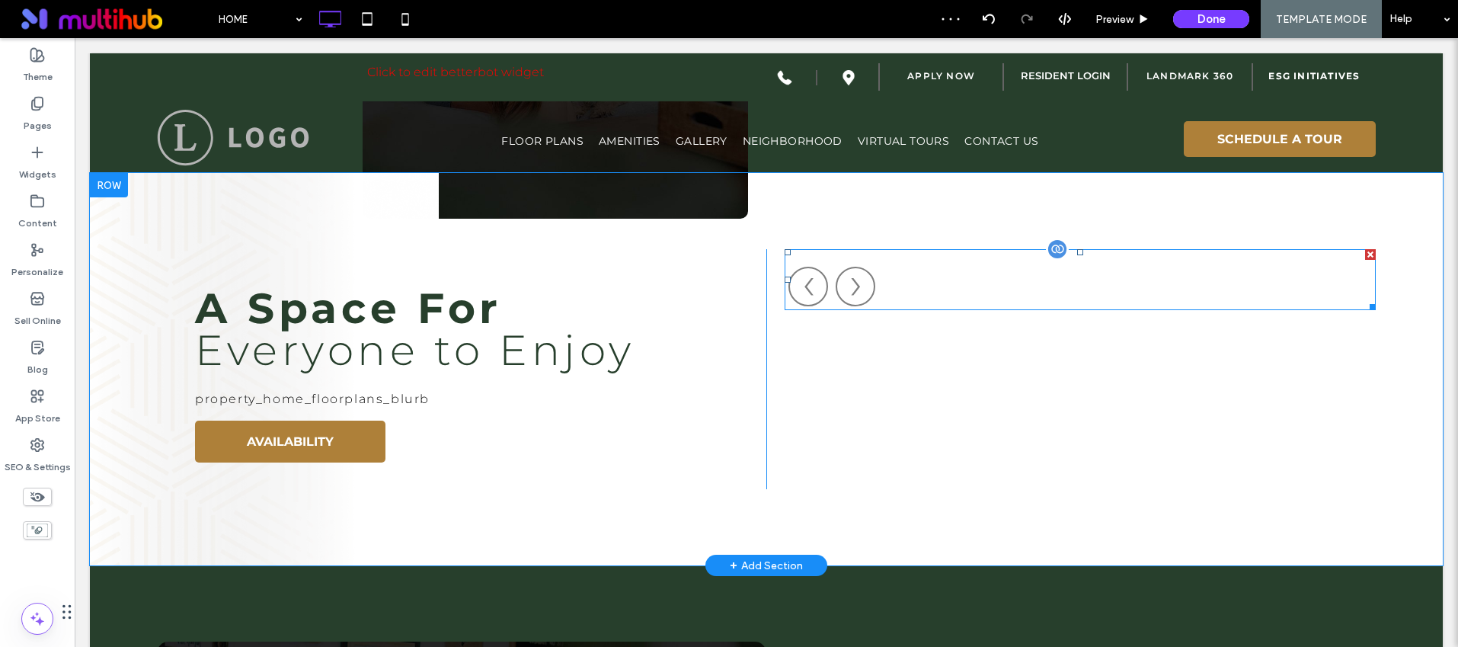
click at [974, 284] on span at bounding box center [1080, 279] width 591 height 61
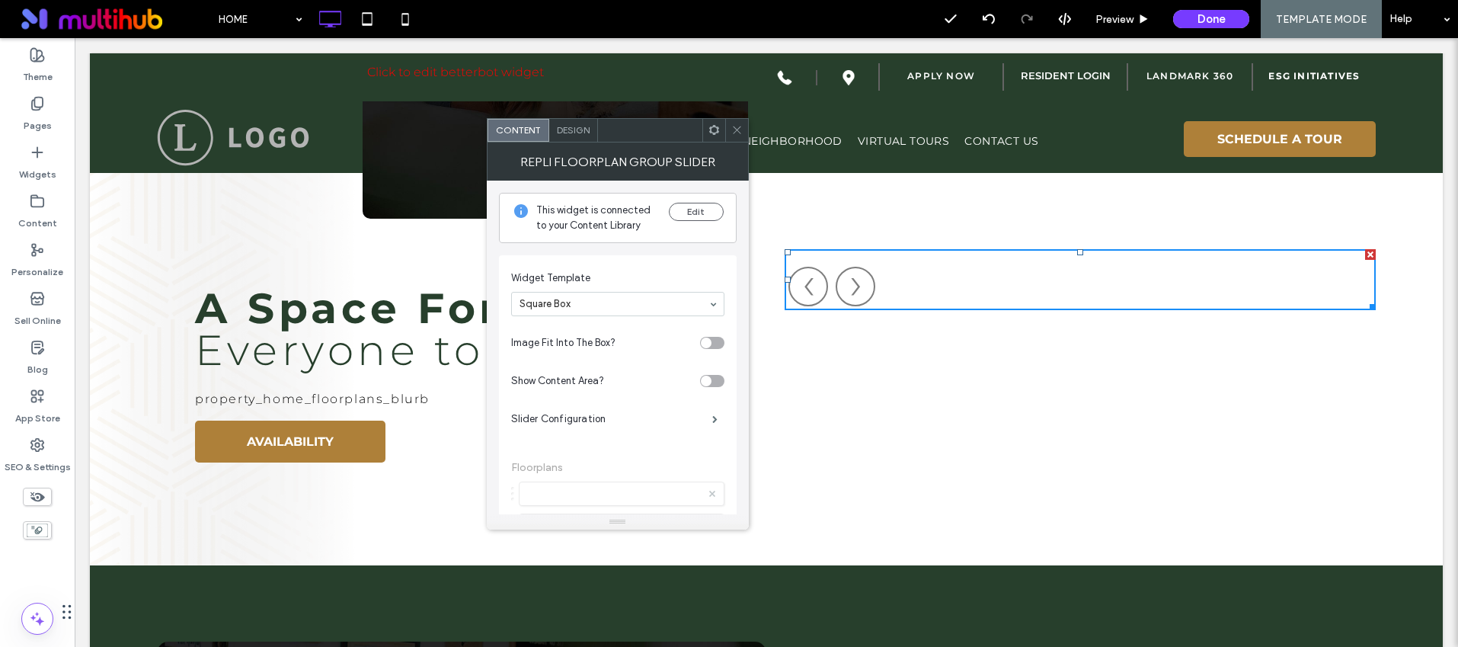
click at [739, 124] on icon at bounding box center [736, 129] width 11 height 11
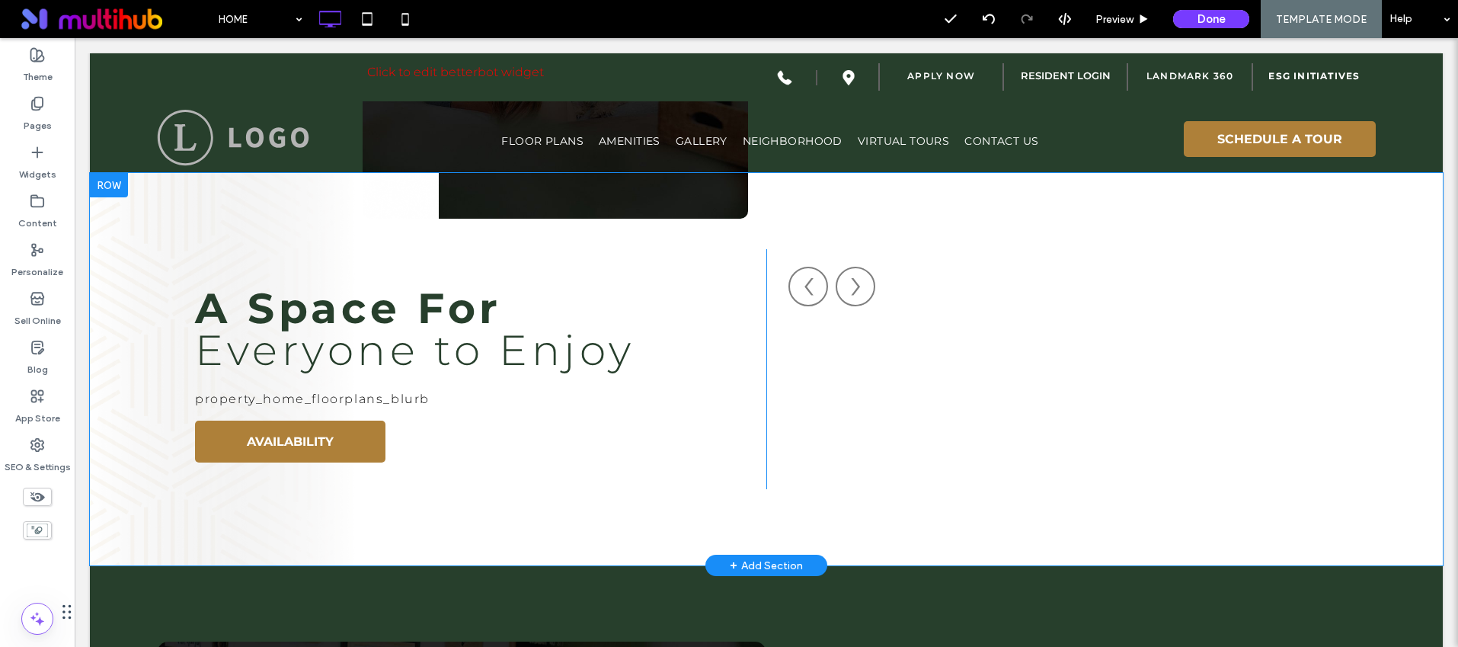
click at [911, 345] on div "A Space For Everyone to Enjoy The most coveted address in Chicago. With thought…" at bounding box center [1071, 369] width 610 height 240
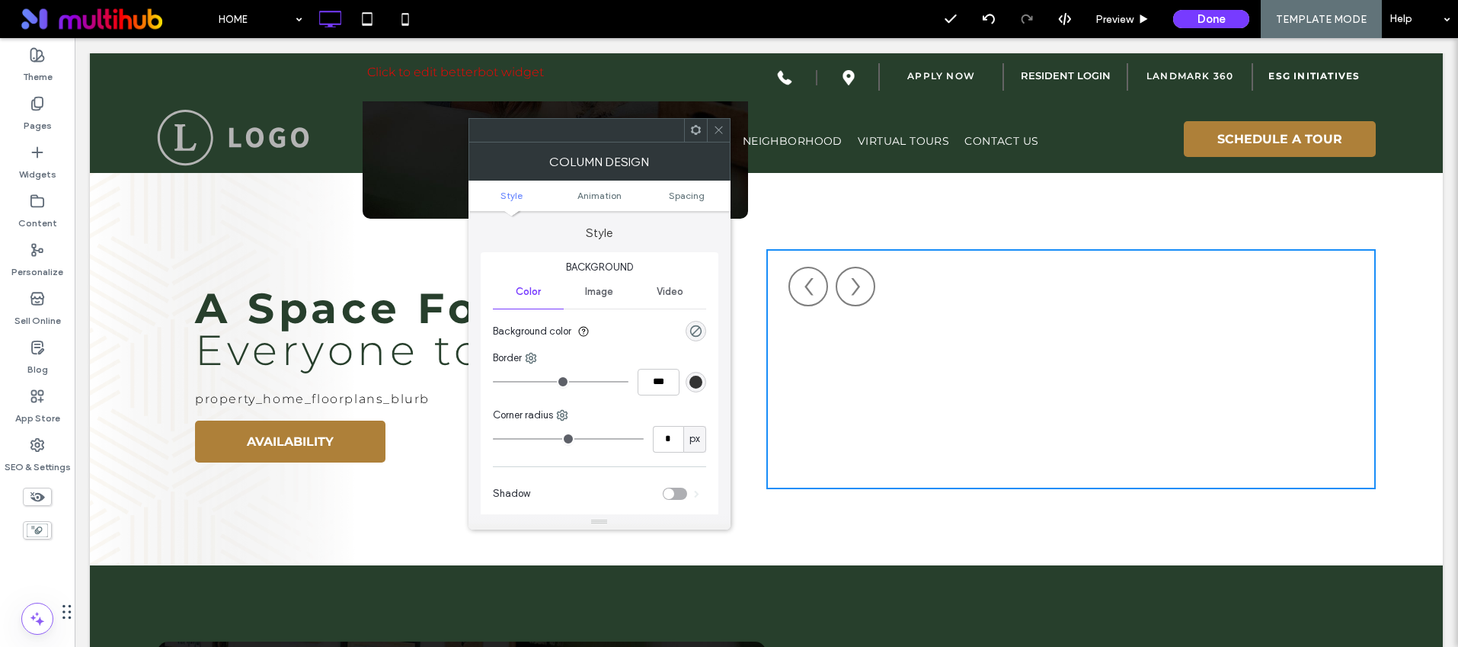
click at [723, 129] on icon at bounding box center [718, 129] width 11 height 11
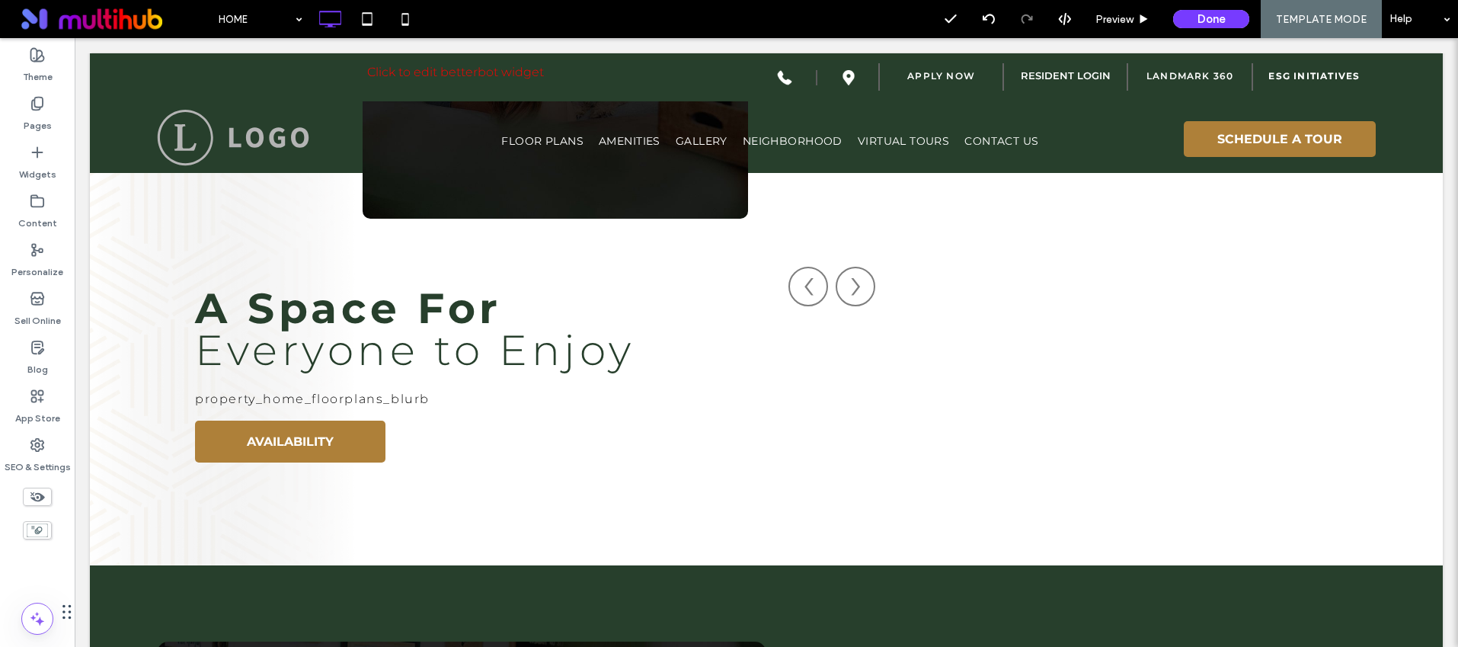
click at [593, 9] on div "HOME Preview Done TEMPLATE MODE Help" at bounding box center [834, 19] width 1248 height 38
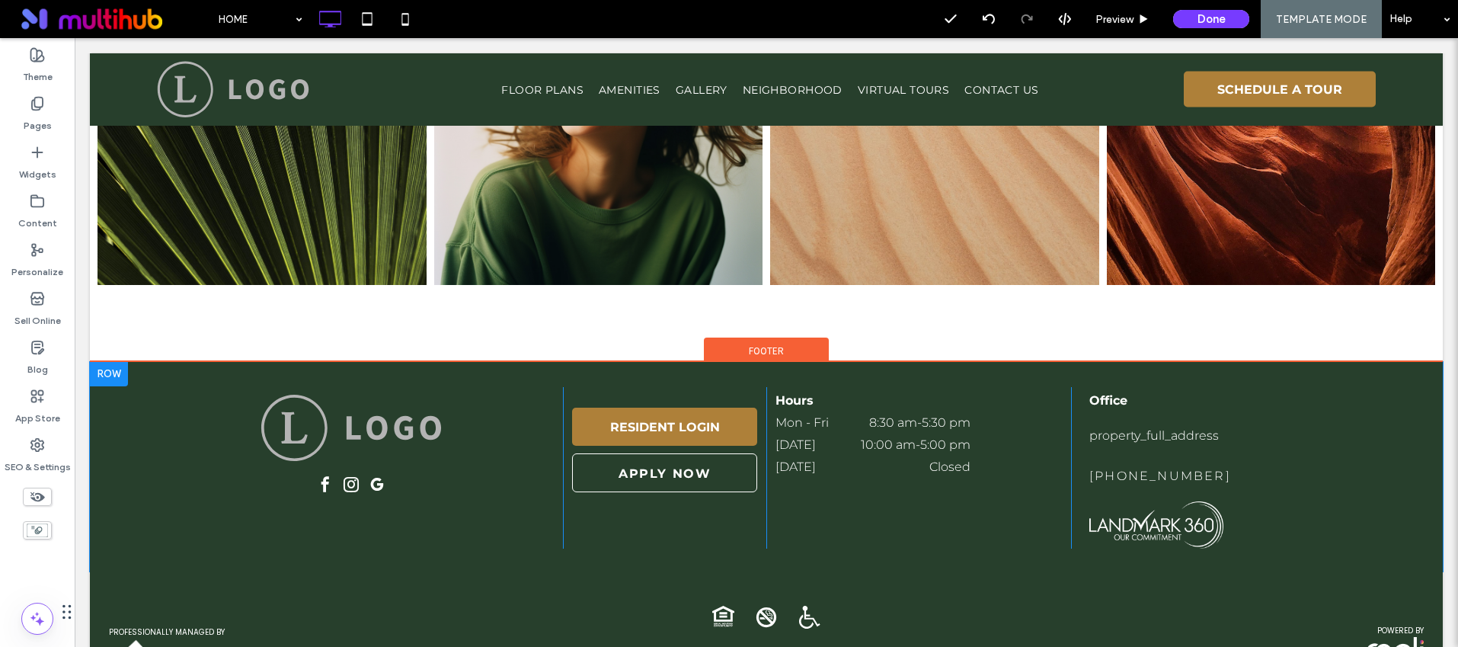
scroll to position [3321, 0]
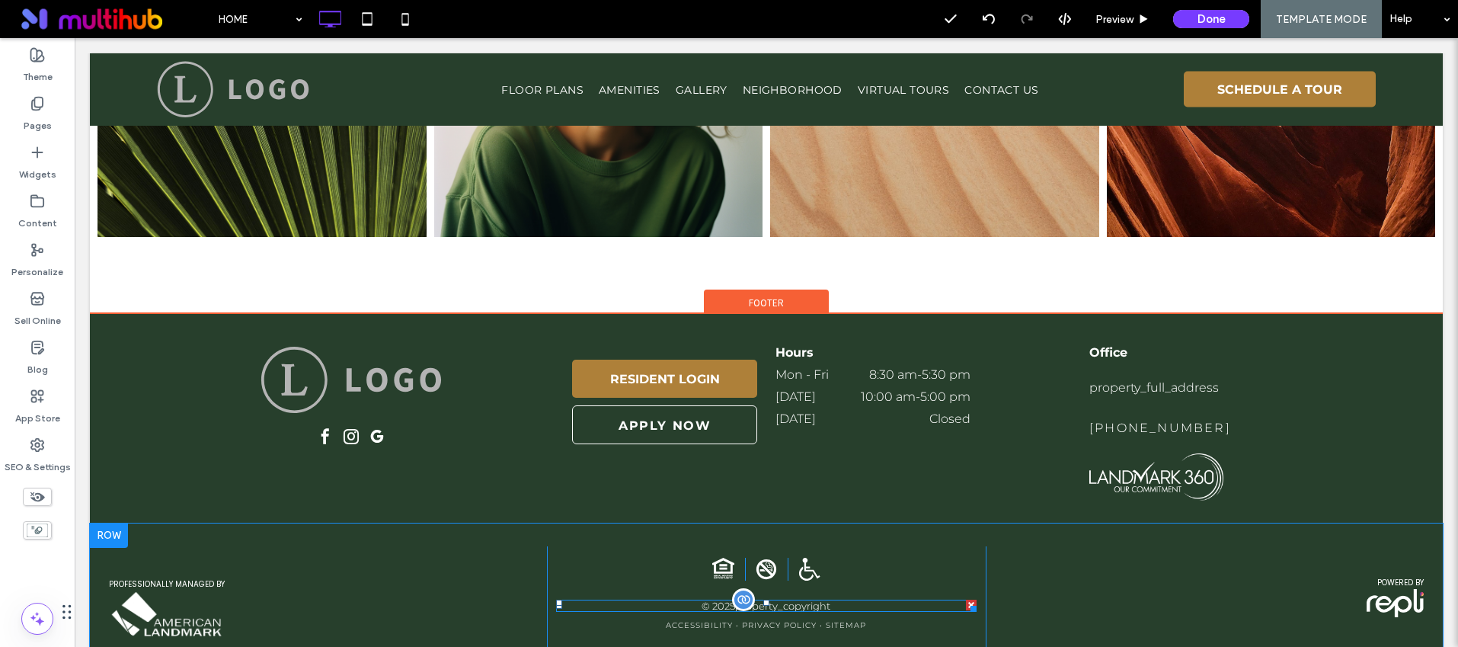
click at [799, 600] on span at bounding box center [766, 606] width 420 height 12
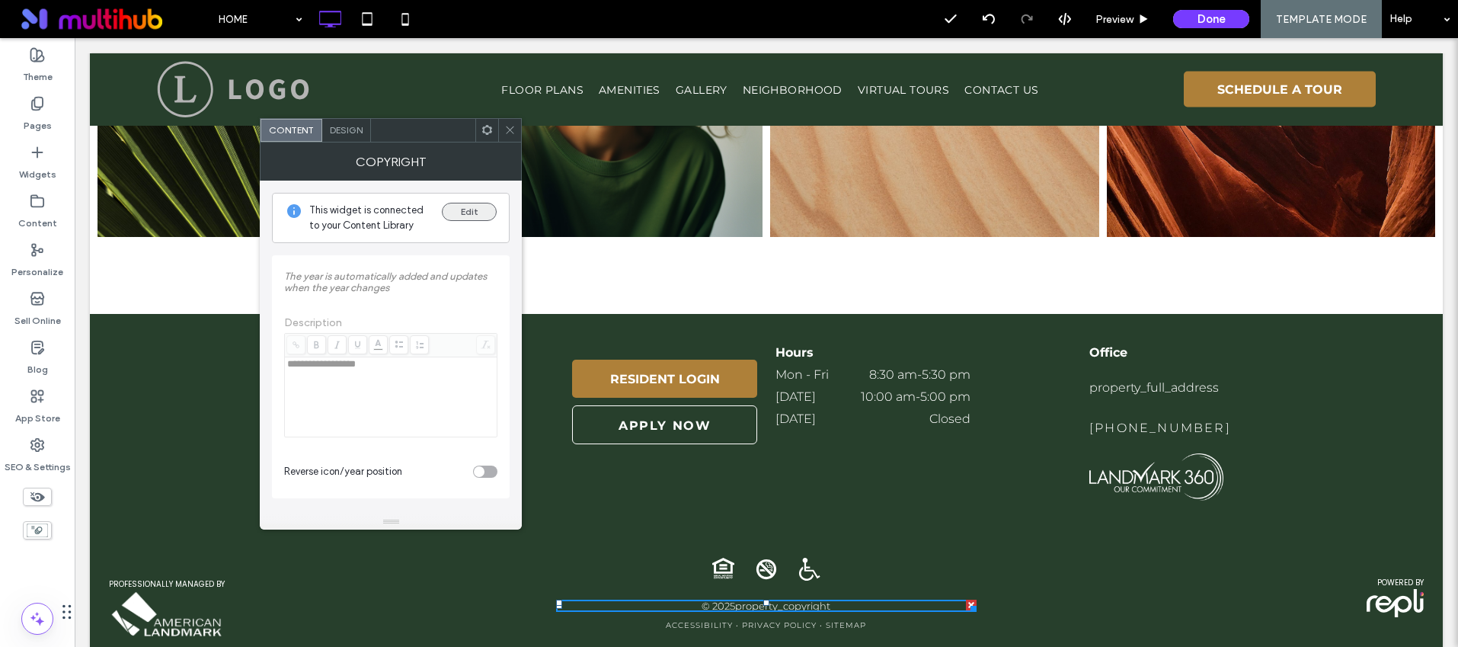
click at [463, 209] on button "Edit" at bounding box center [469, 212] width 55 height 18
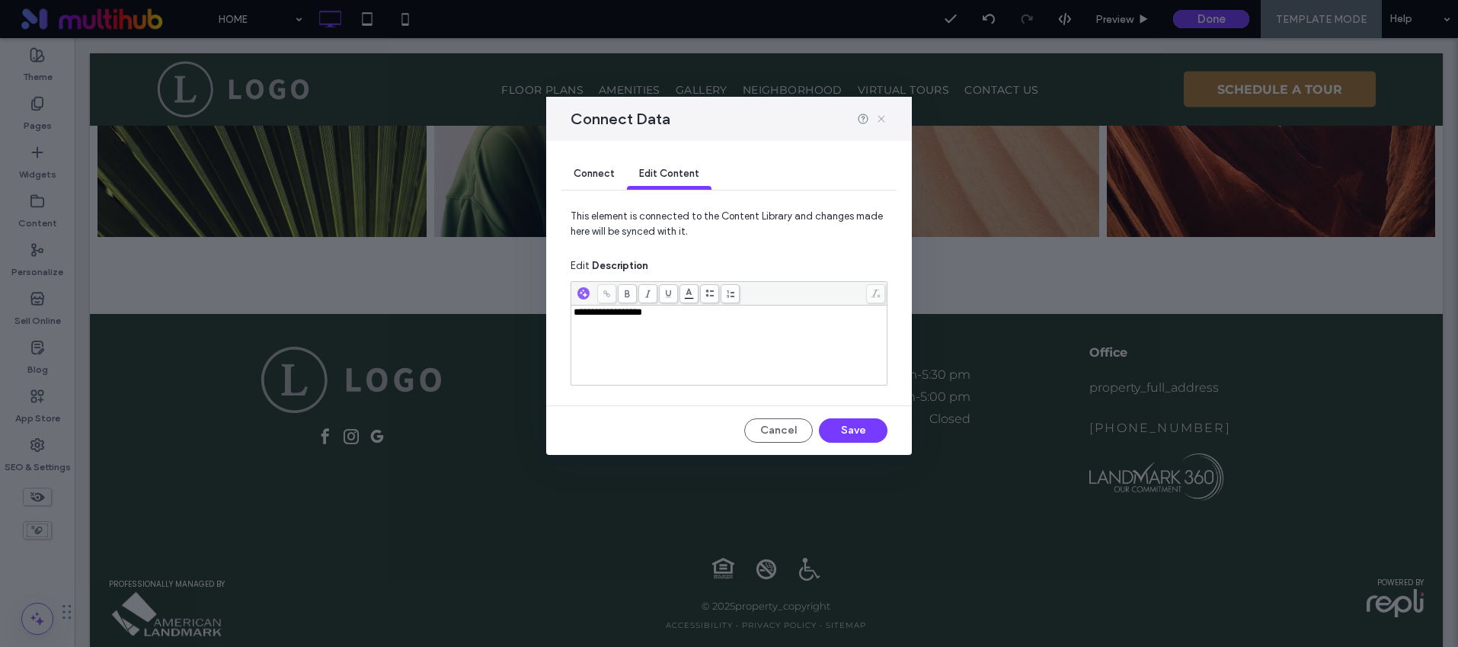
click at [878, 115] on icon at bounding box center [881, 119] width 12 height 12
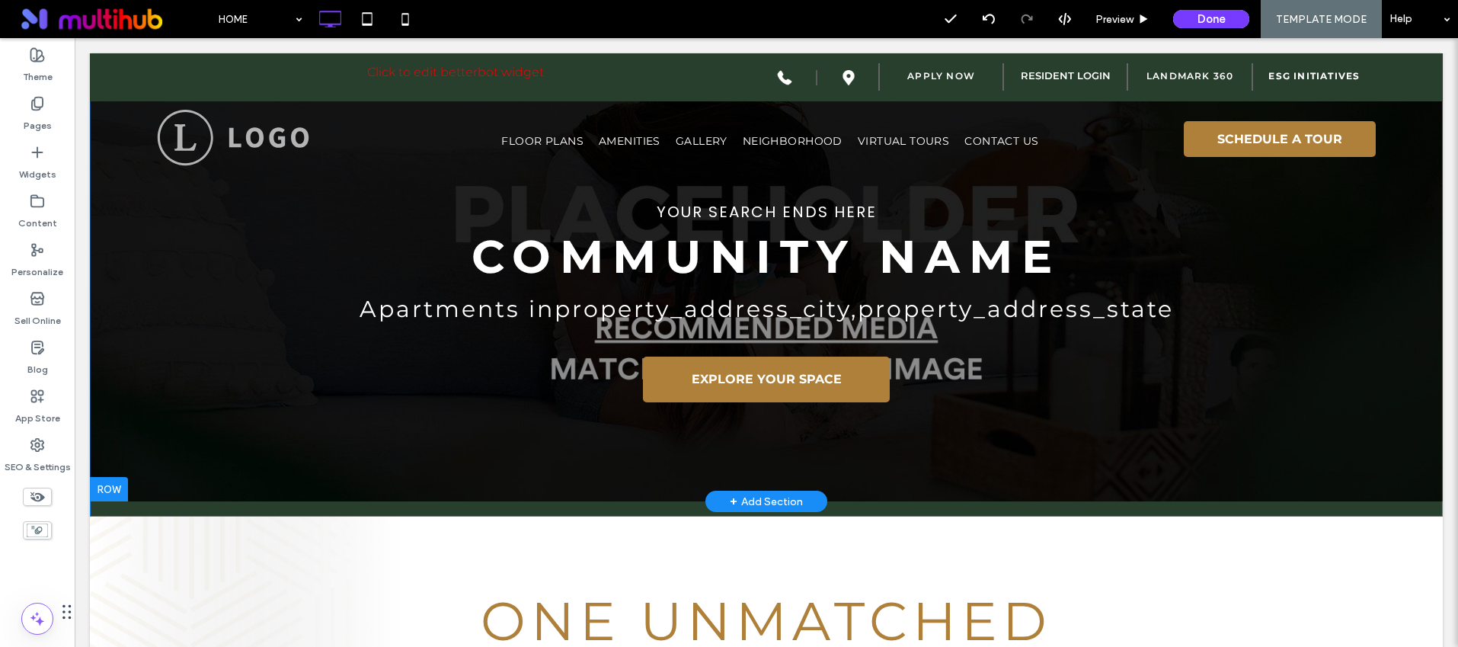
scroll to position [0, 0]
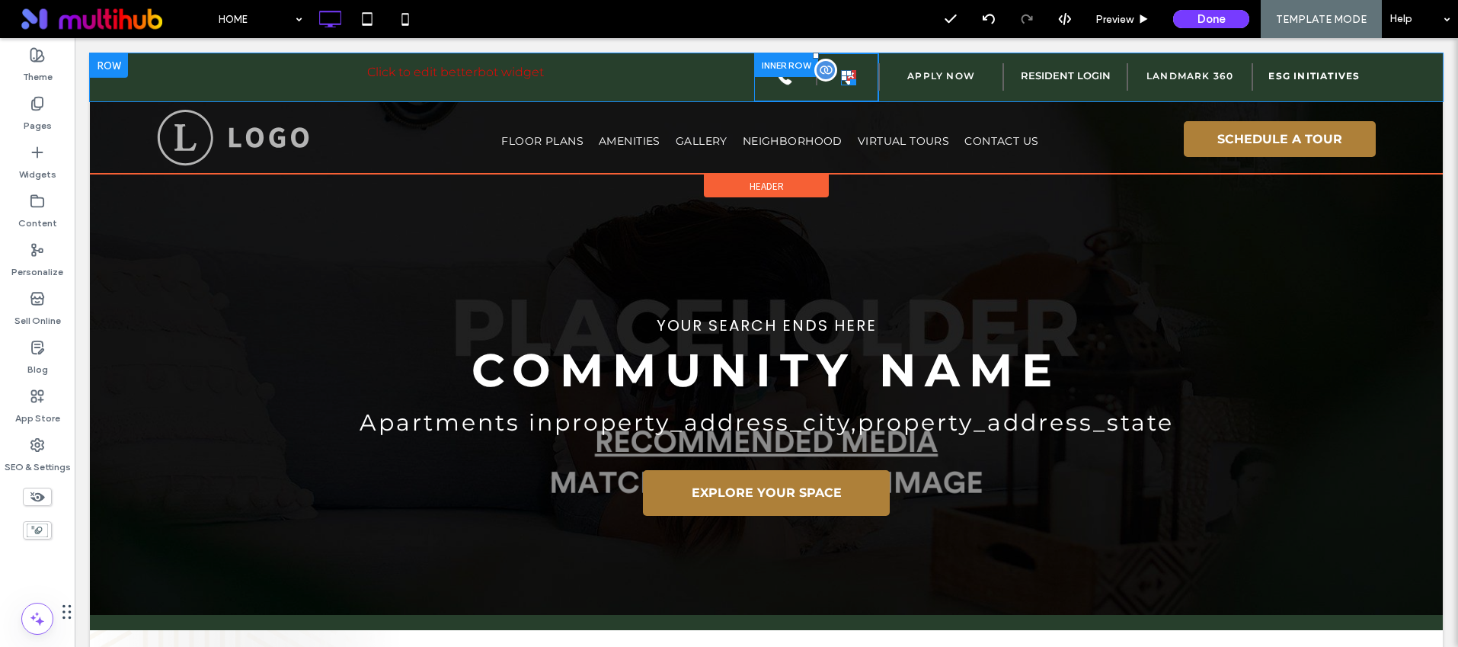
click at [845, 85] on div at bounding box center [850, 79] width 11 height 11
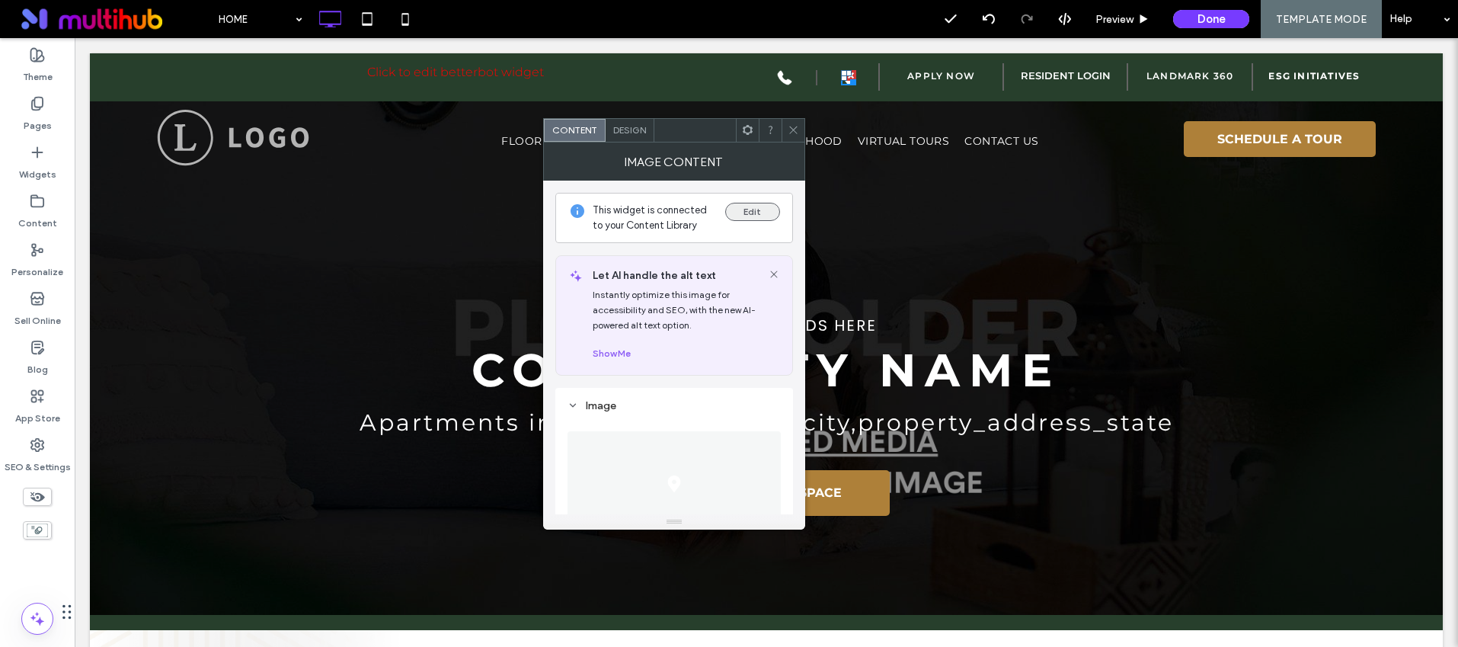
click at [747, 213] on button "Edit" at bounding box center [752, 212] width 55 height 18
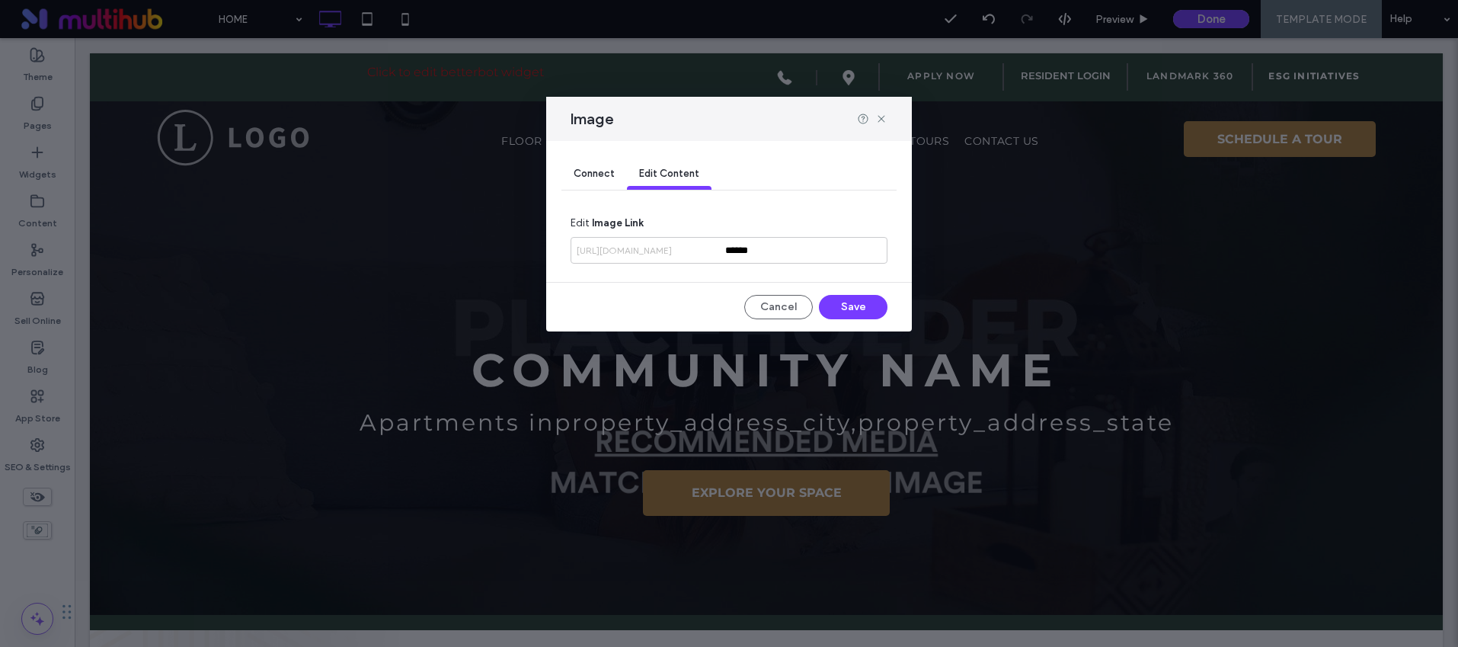
click at [877, 125] on div "Image" at bounding box center [729, 119] width 366 height 44
drag, startPoint x: 885, startPoint y: 119, endPoint x: 533, endPoint y: 20, distance: 364.9
click at [885, 119] on icon at bounding box center [881, 119] width 12 height 12
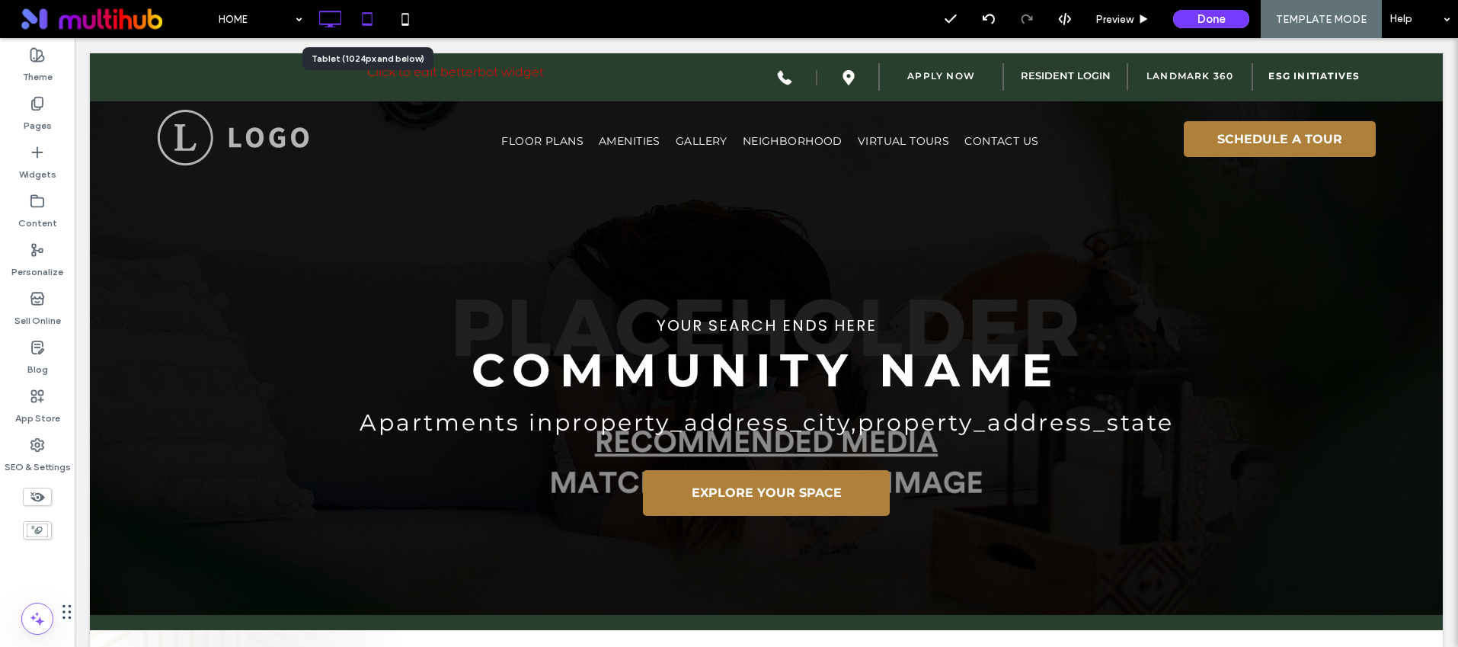
drag, startPoint x: 362, startPoint y: 18, endPoint x: 282, endPoint y: 123, distance: 132.1
click at [362, 18] on use at bounding box center [367, 18] width 10 height 13
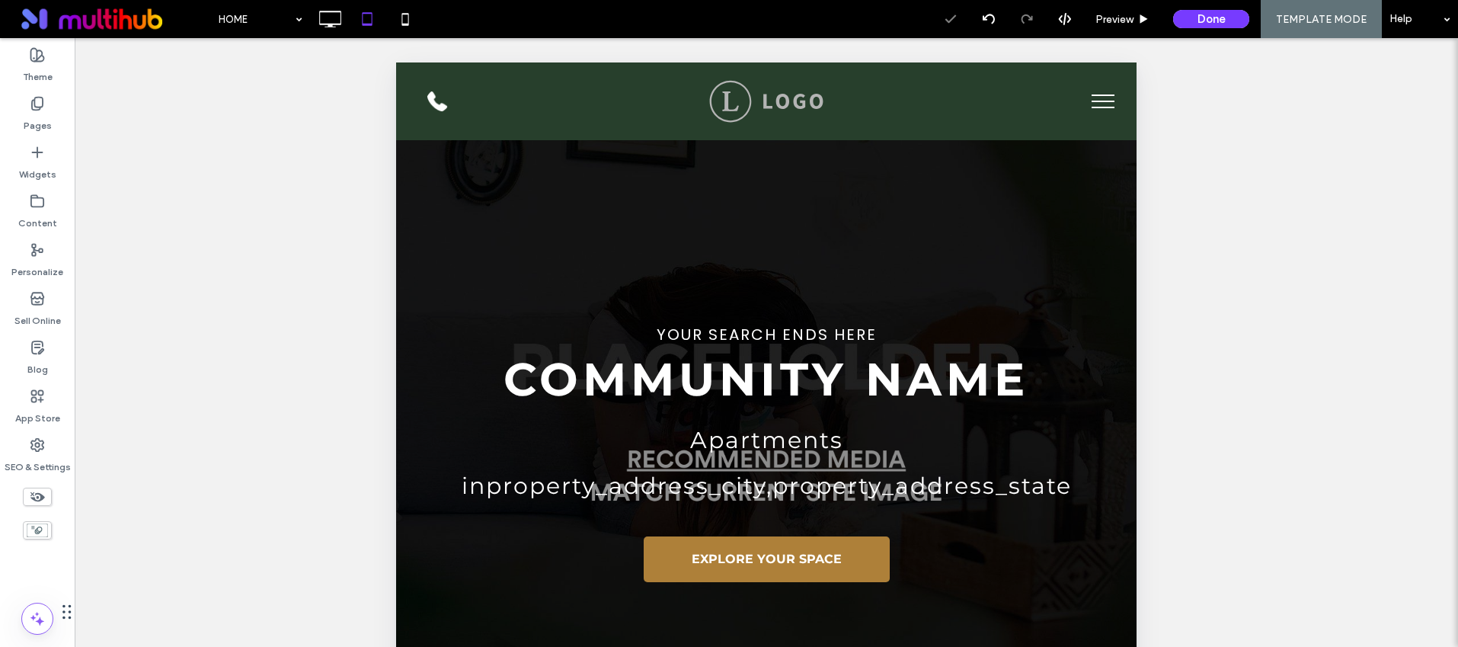
click at [1083, 98] on button "menu" at bounding box center [1103, 102] width 40 height 40
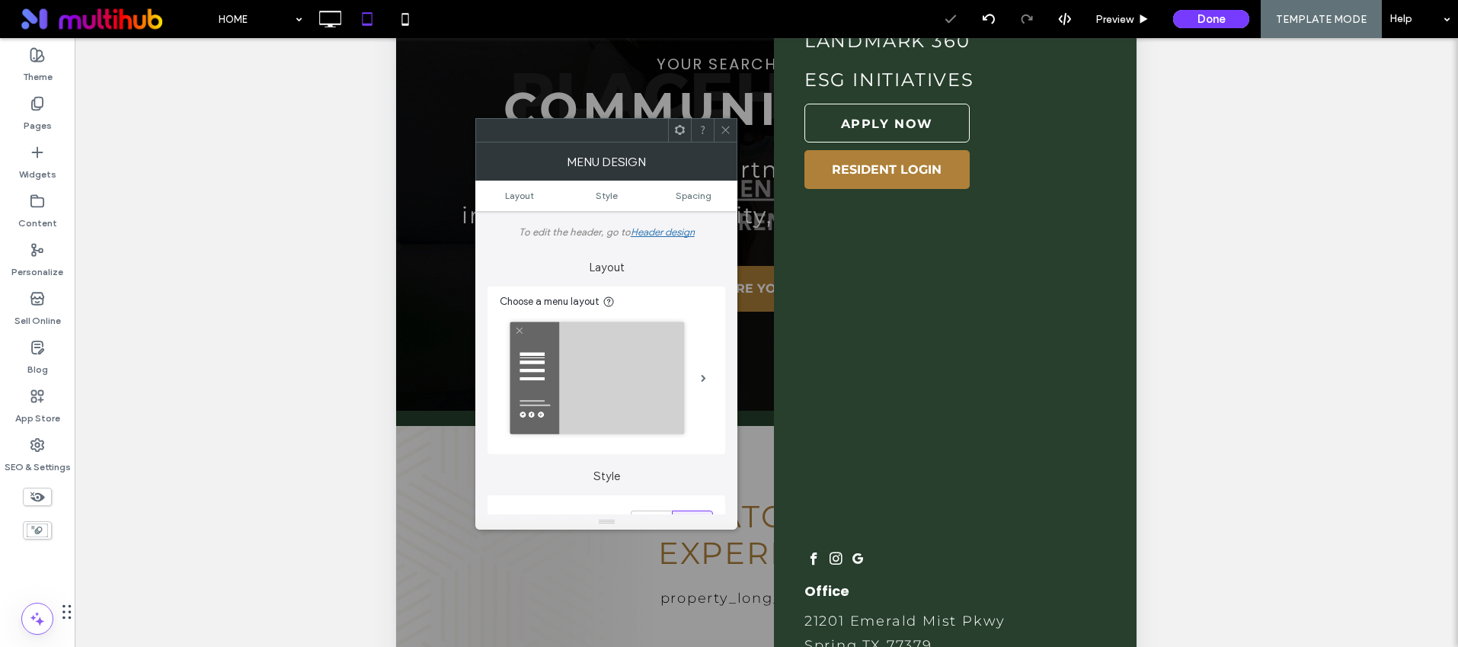
scroll to position [415, 0]
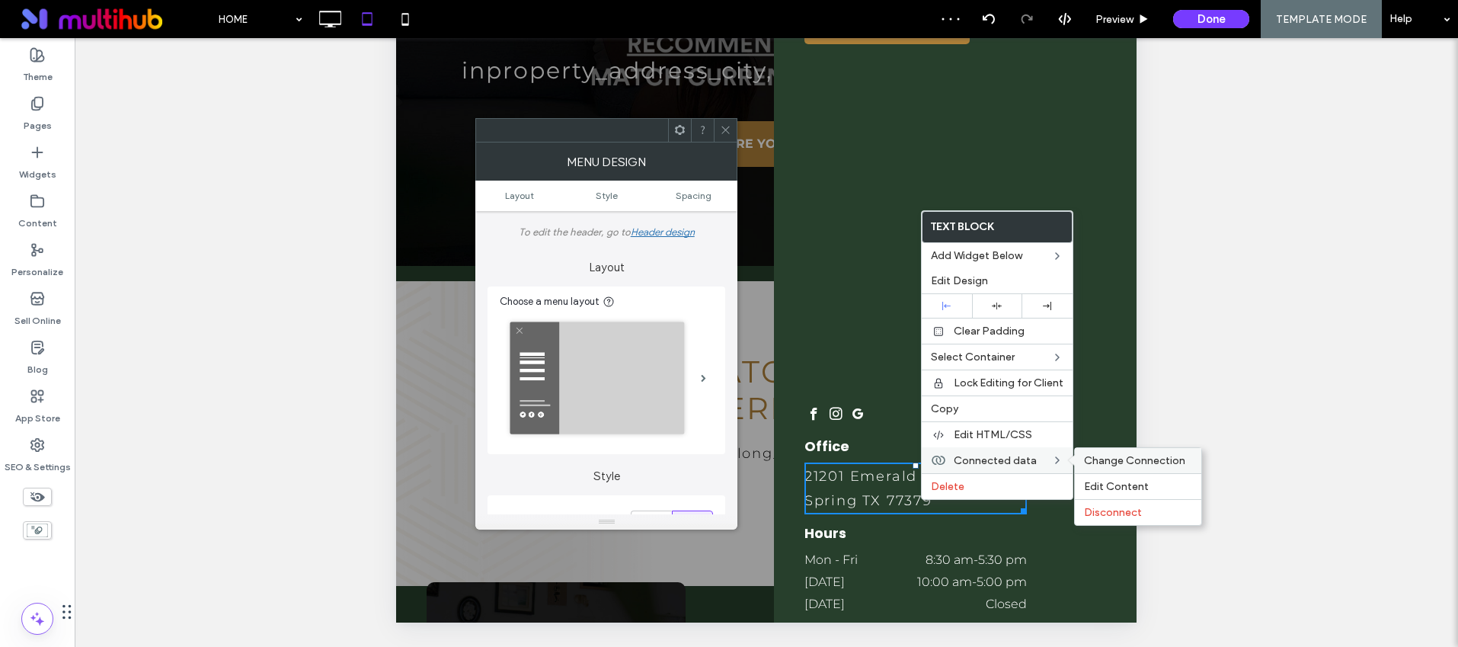
click at [1127, 466] on span "Change Connection" at bounding box center [1134, 460] width 101 height 13
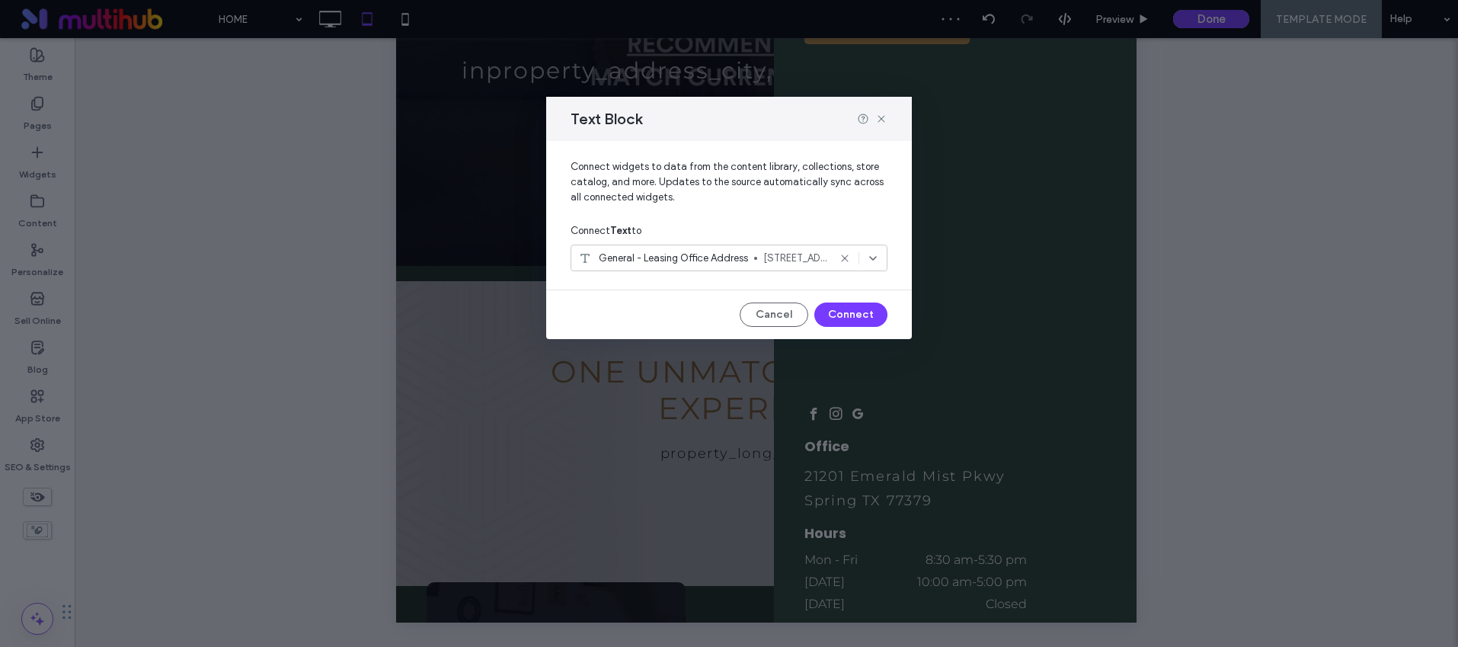
click at [699, 261] on span "General - Leasing Office Address" at bounding box center [673, 258] width 149 height 15
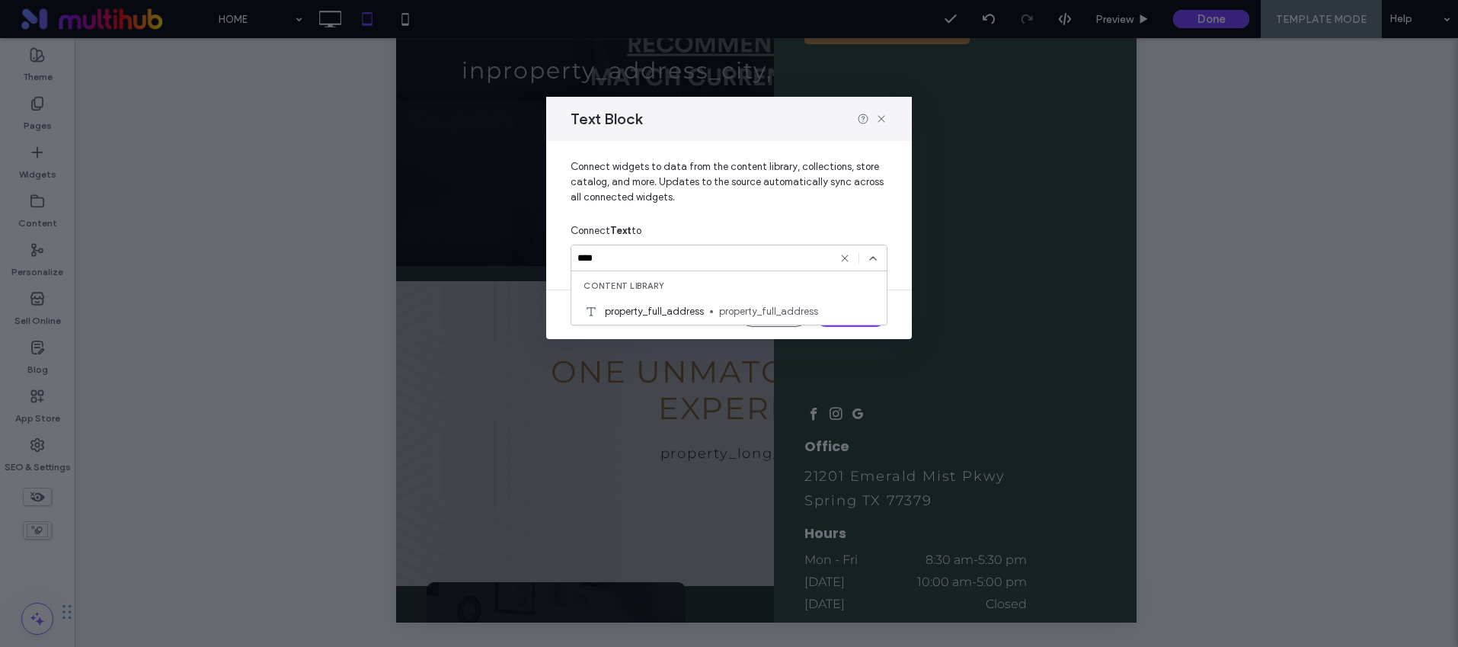
type input "****"
click at [683, 295] on div "Content library" at bounding box center [728, 284] width 315 height 27
click at [680, 301] on div "property_full_address property_full_address" at bounding box center [728, 311] width 315 height 27
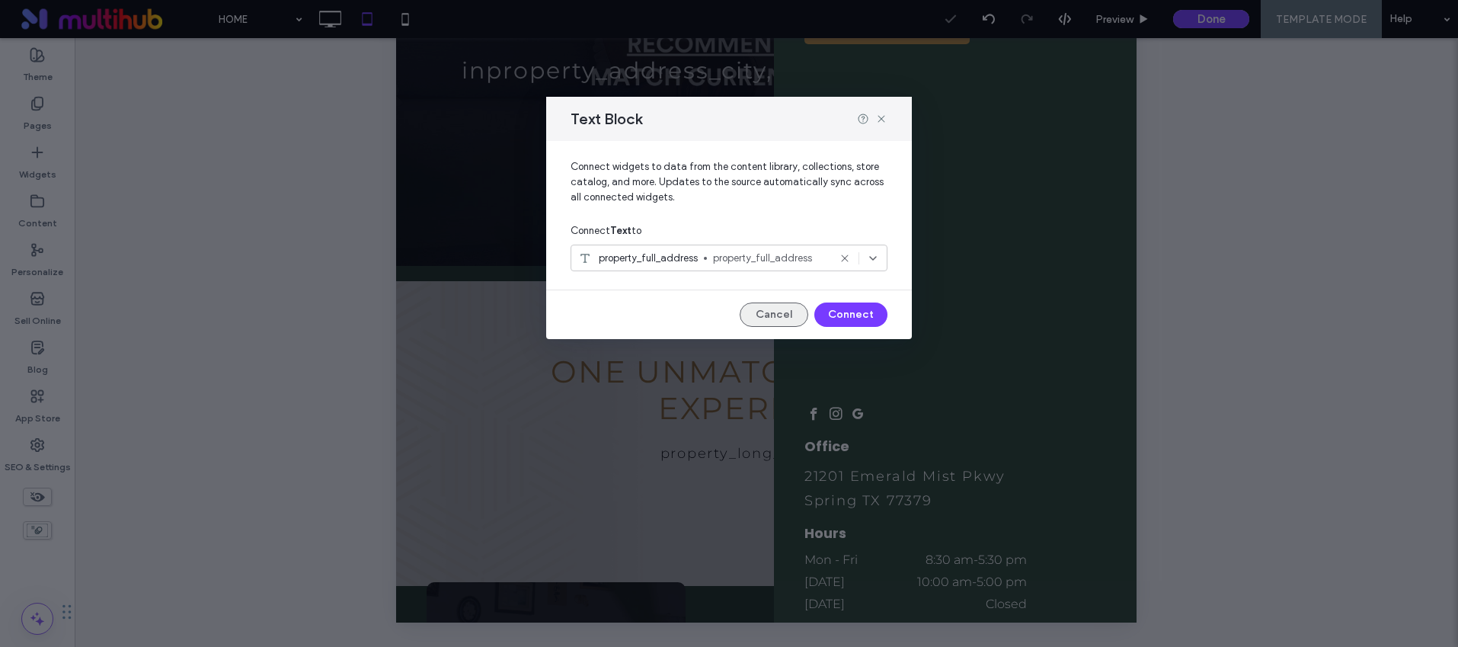
scroll to position [120, 0]
click at [853, 312] on button "Connect" at bounding box center [850, 314] width 73 height 24
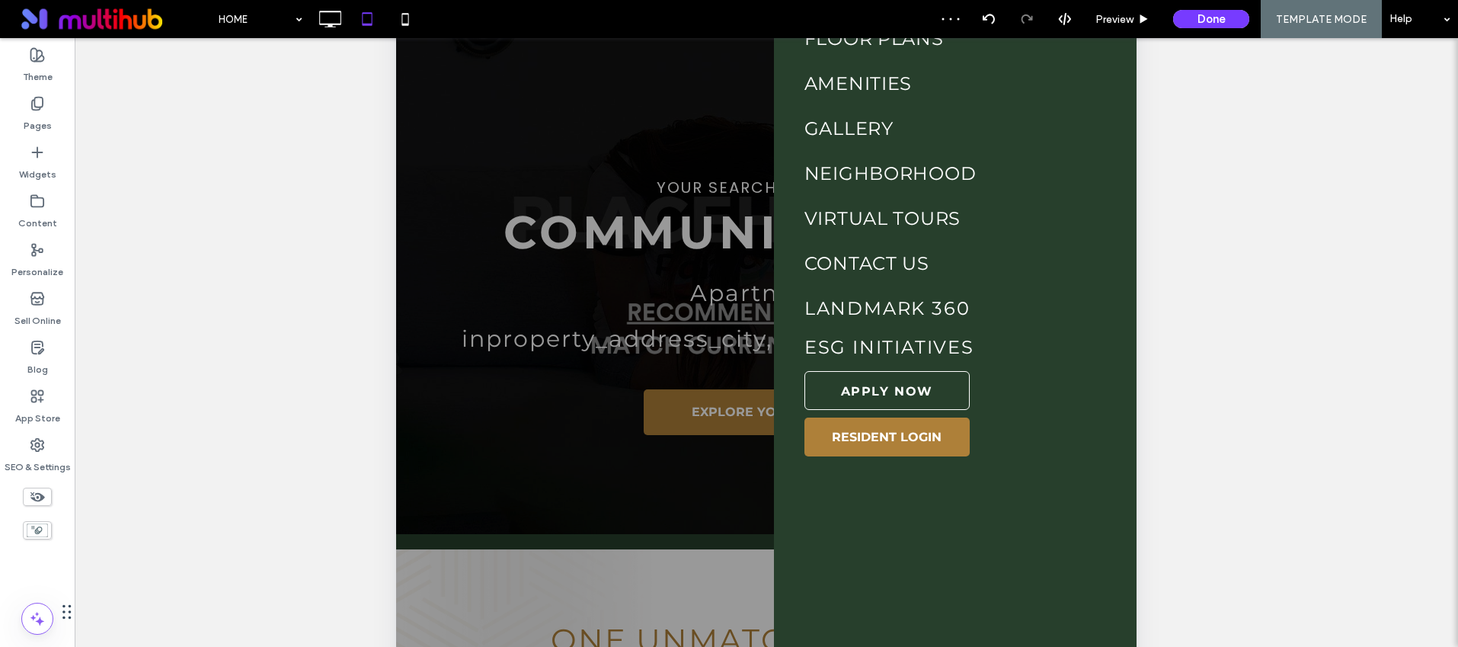
scroll to position [0, 0]
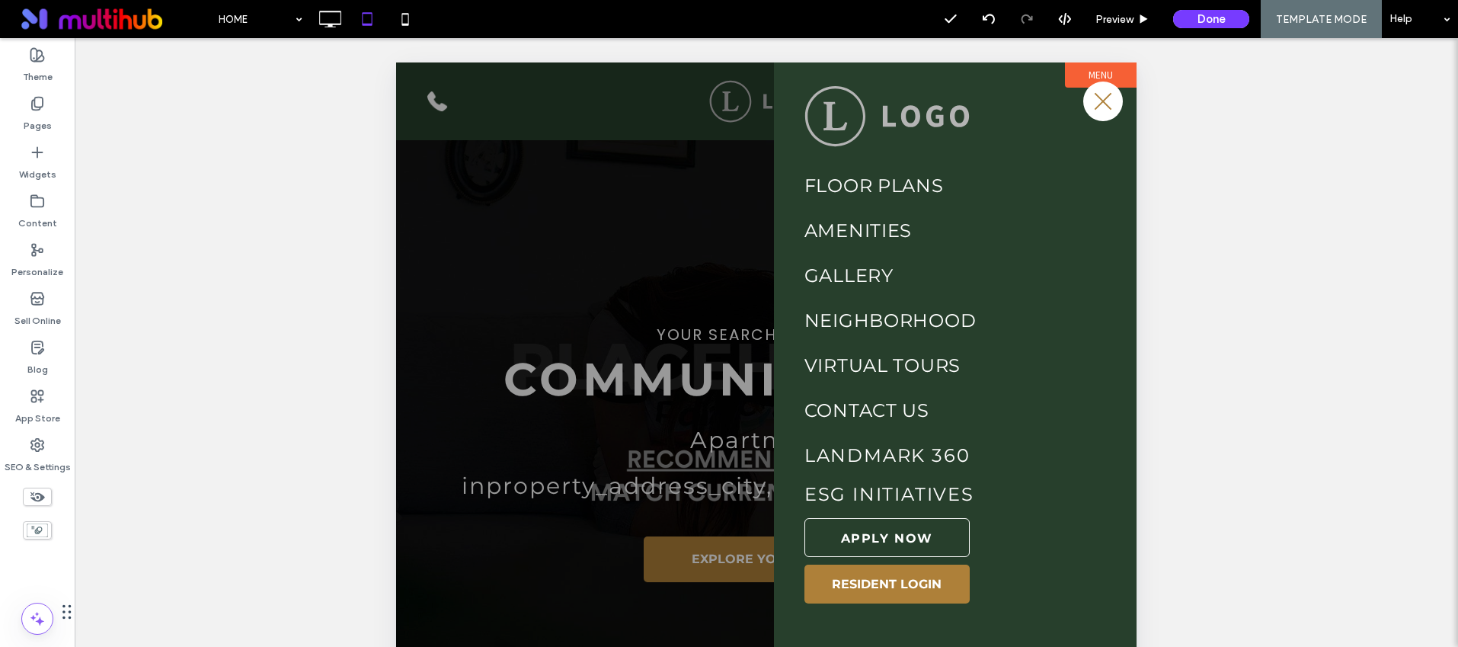
click at [1106, 97] on span "menu" at bounding box center [1104, 102] width 18 height 18
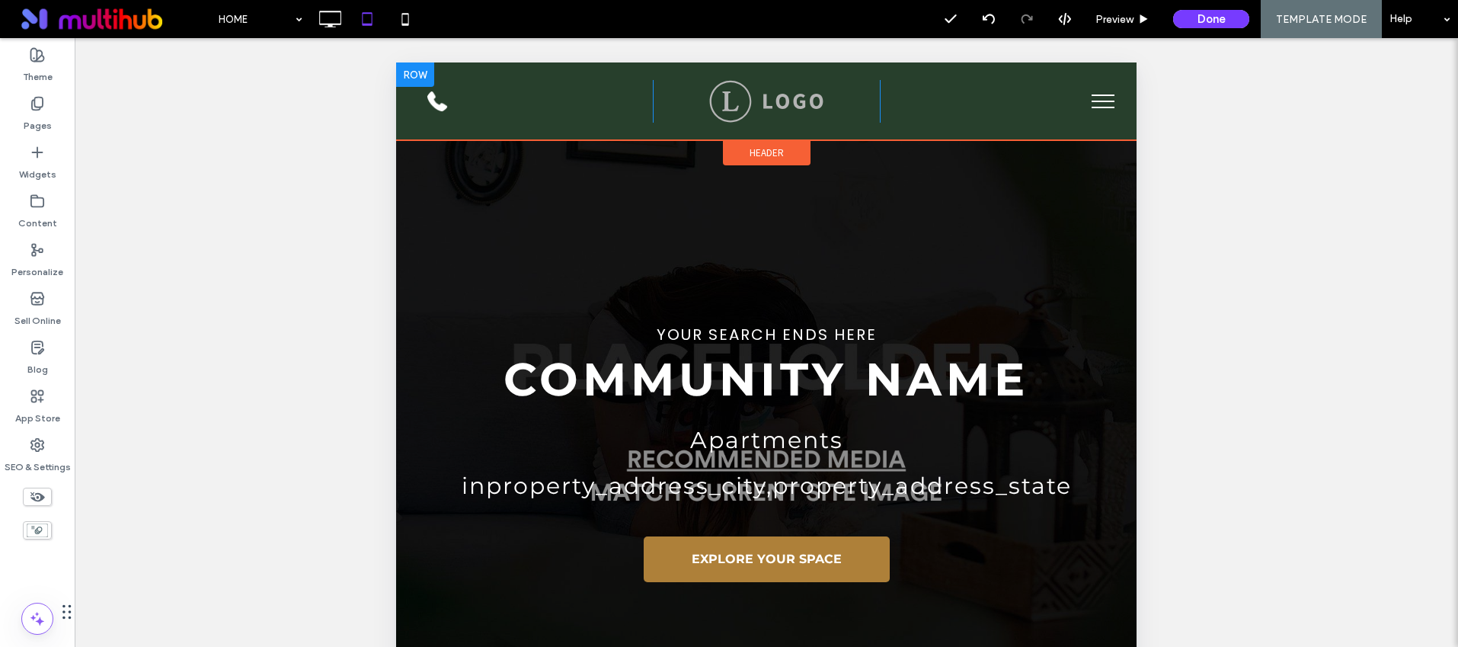
click at [1118, 96] on div "Click To Paste Click To Paste Click To Paste" at bounding box center [766, 101] width 741 height 78
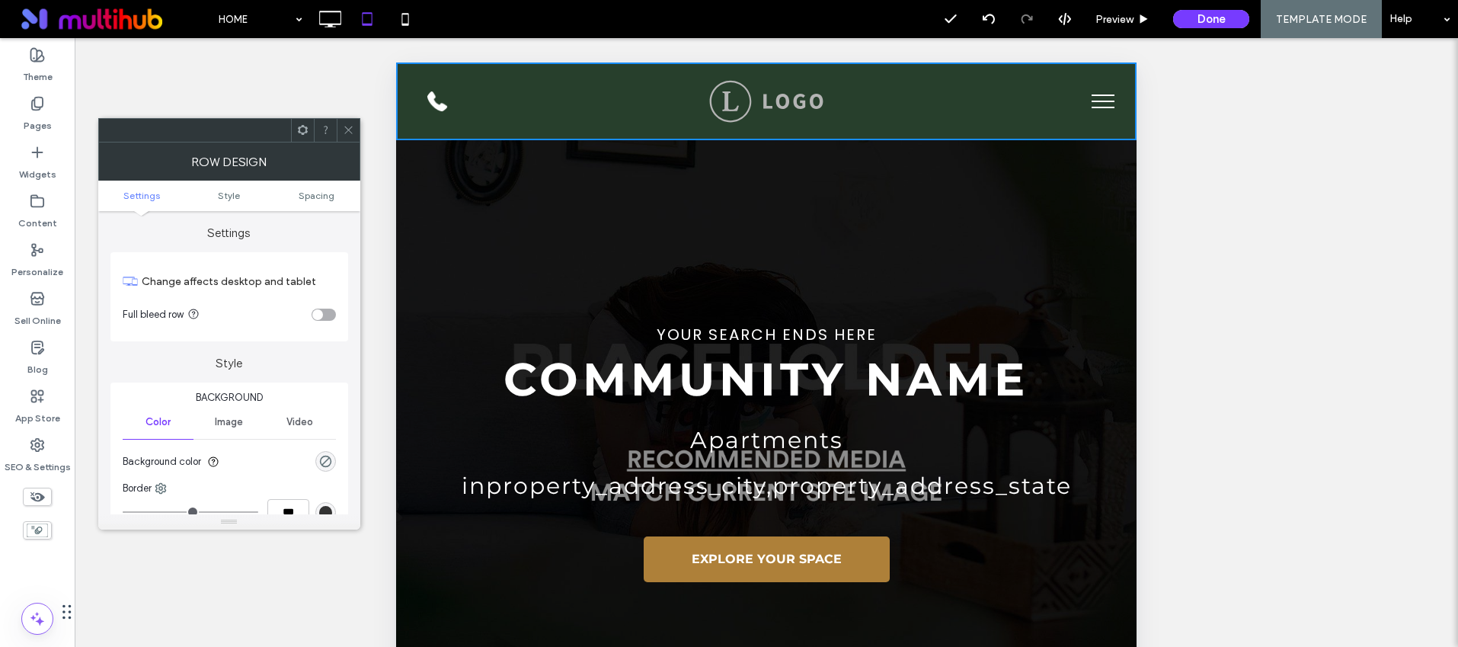
click at [1097, 101] on button "menu" at bounding box center [1103, 102] width 40 height 40
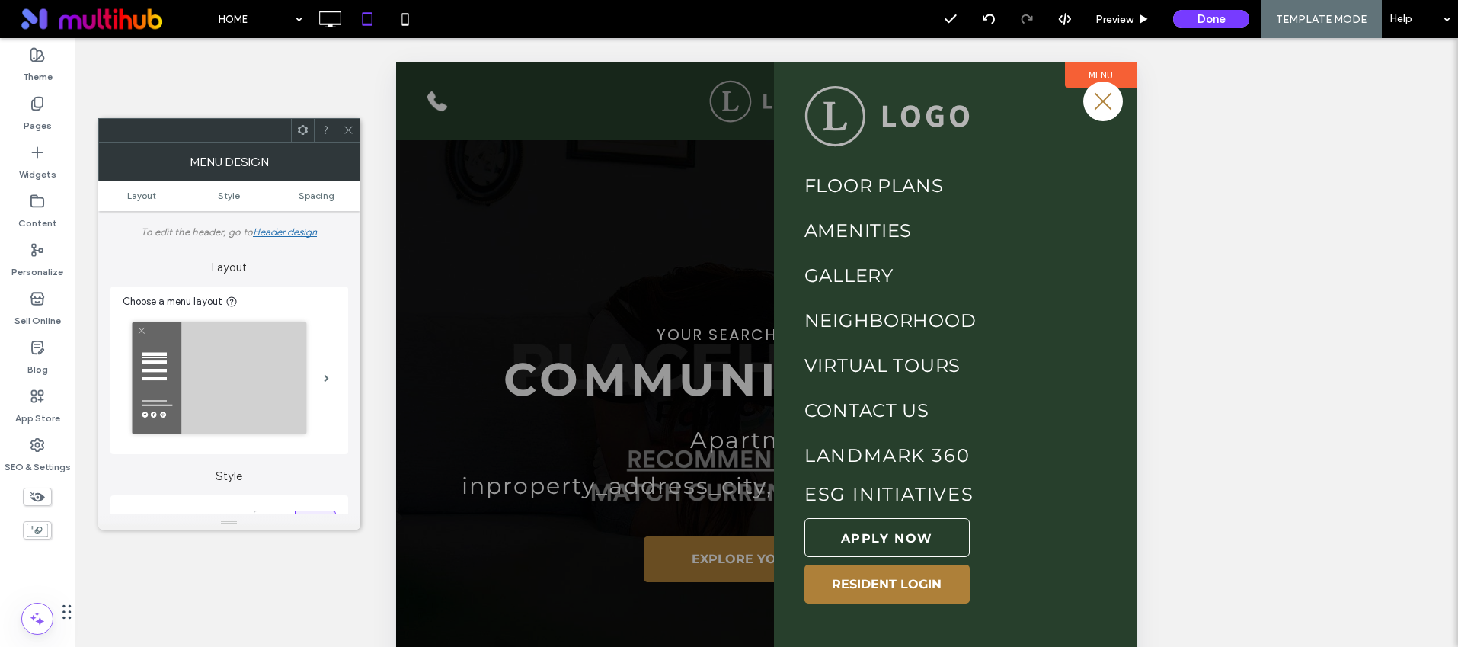
drag, startPoint x: 344, startPoint y: 124, endPoint x: 18, endPoint y: 118, distance: 326.9
click at [344, 124] on icon at bounding box center [348, 129] width 11 height 11
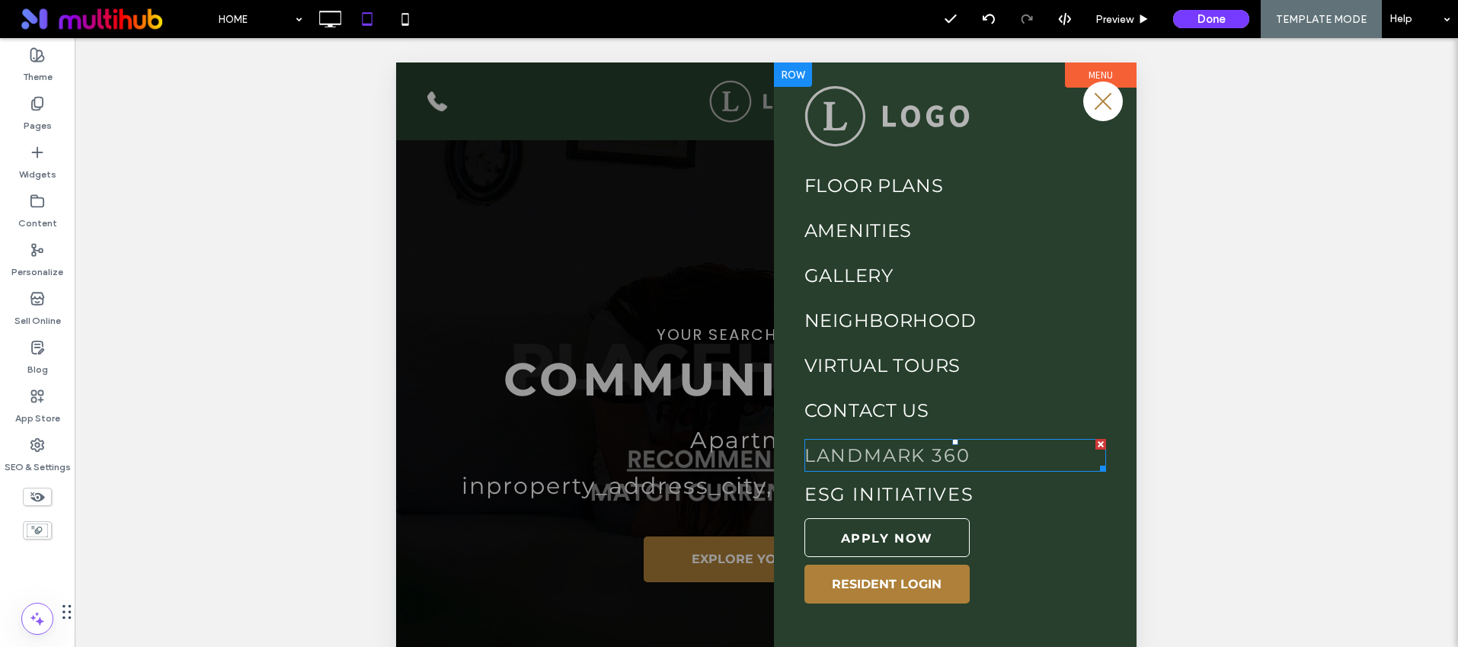
click at [952, 451] on link "LANDMARK 360" at bounding box center [888, 455] width 166 height 22
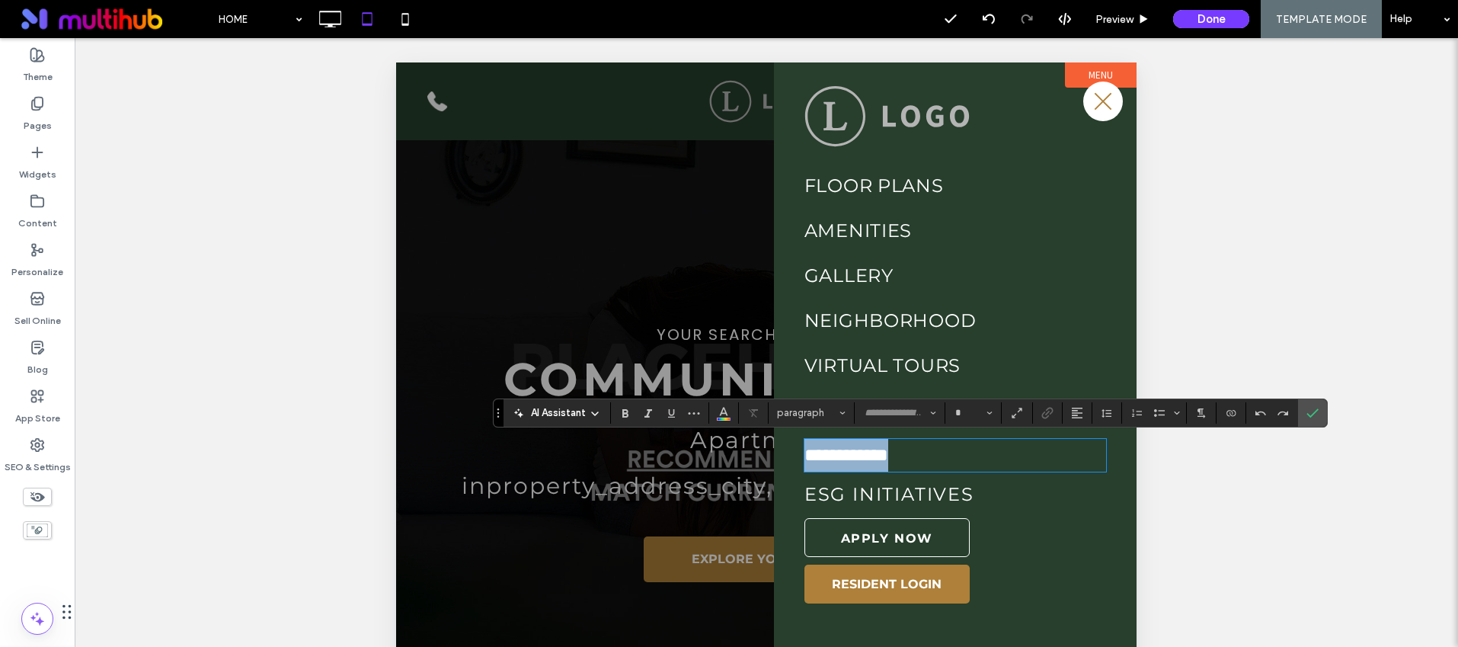
type input "**********"
type input "**"
click at [1051, 411] on icon "Link" at bounding box center [1048, 413] width 12 height 12
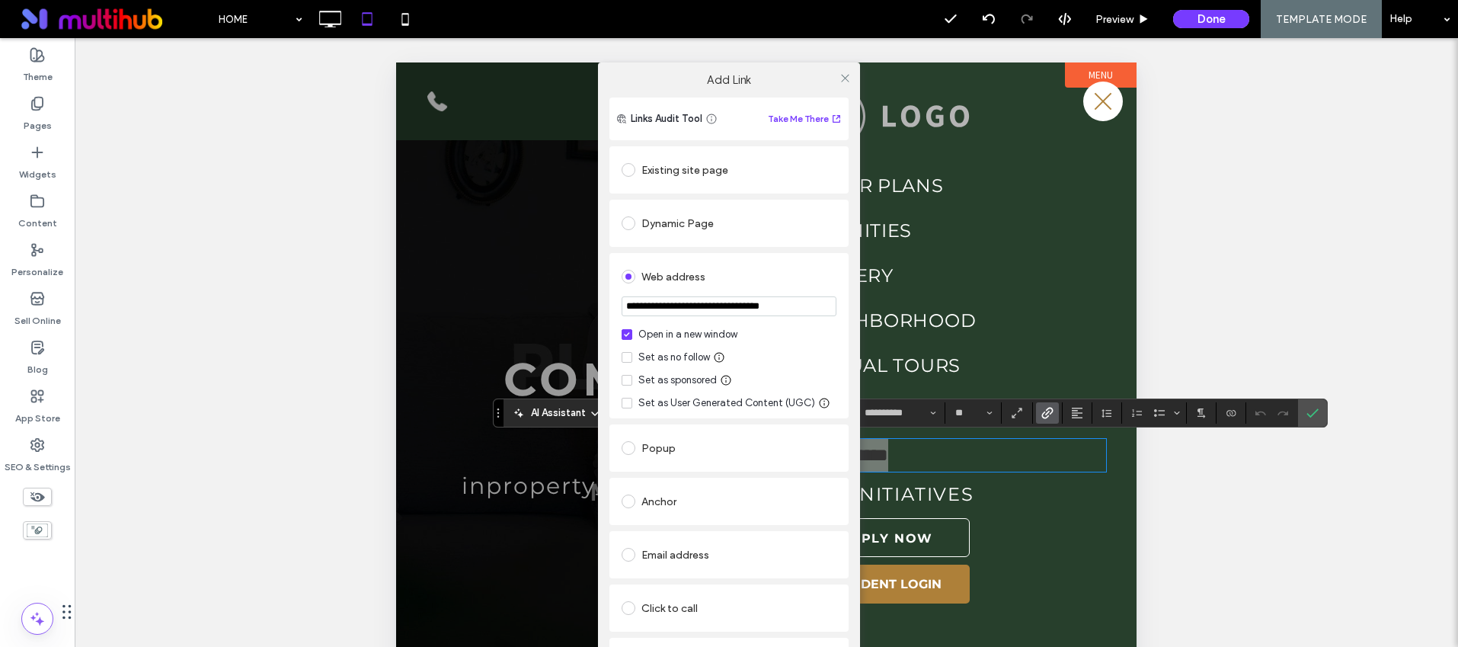
click at [736, 301] on input "**********" at bounding box center [729, 306] width 215 height 20
click at [841, 77] on icon at bounding box center [845, 77] width 11 height 11
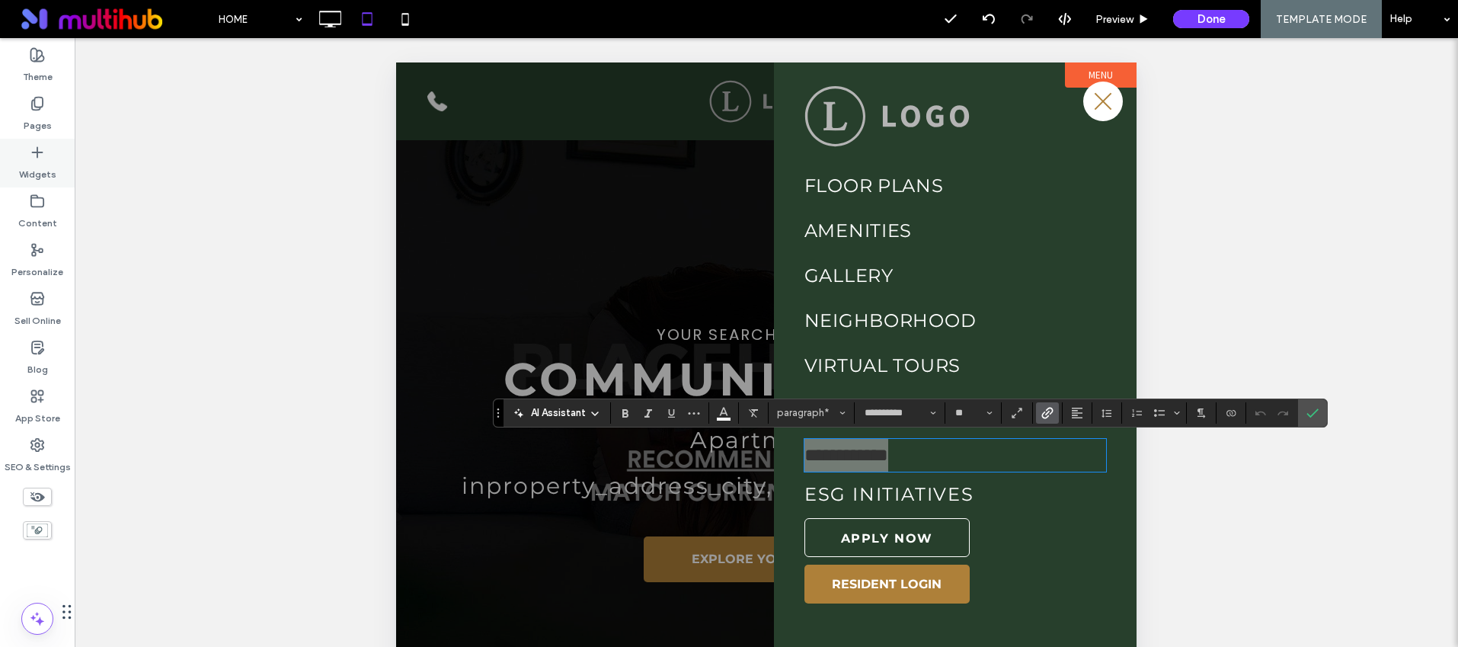
click at [50, 125] on label "Pages" at bounding box center [38, 121] width 28 height 21
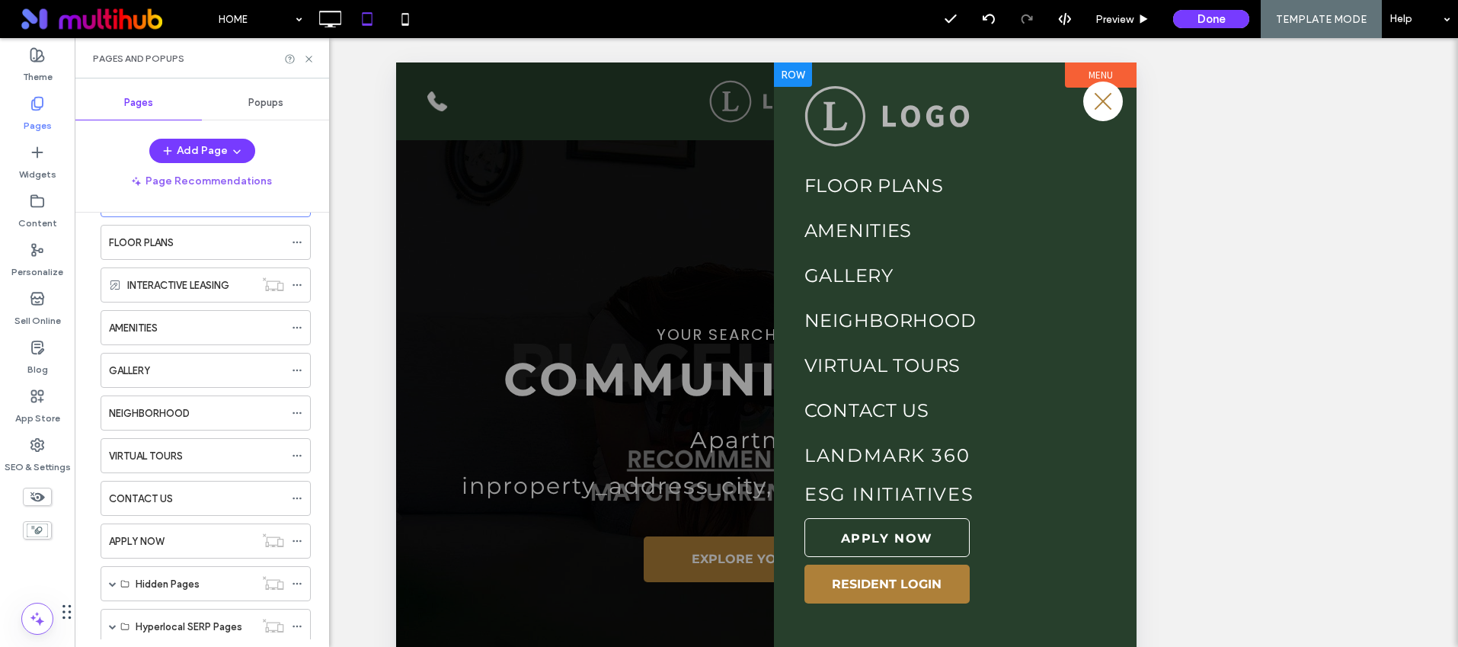
scroll to position [99, 0]
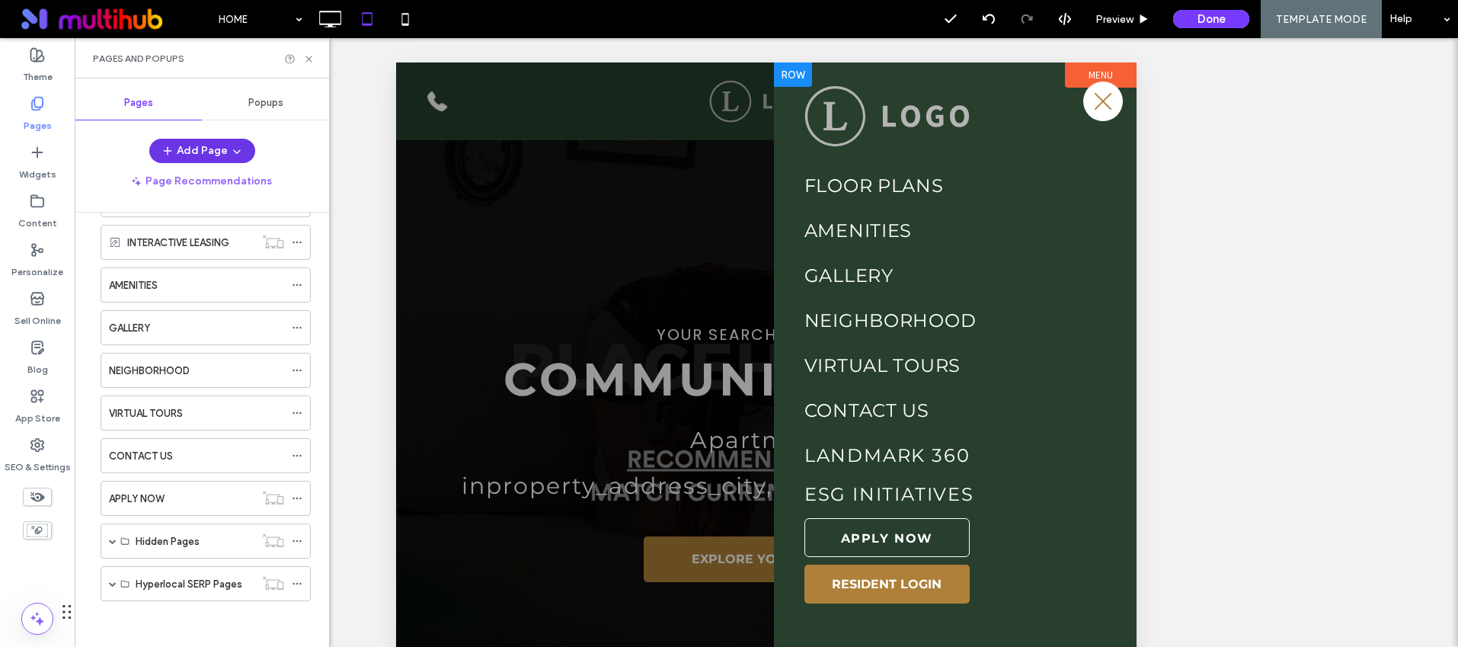
click at [196, 146] on button "Add Page" at bounding box center [202, 151] width 106 height 24
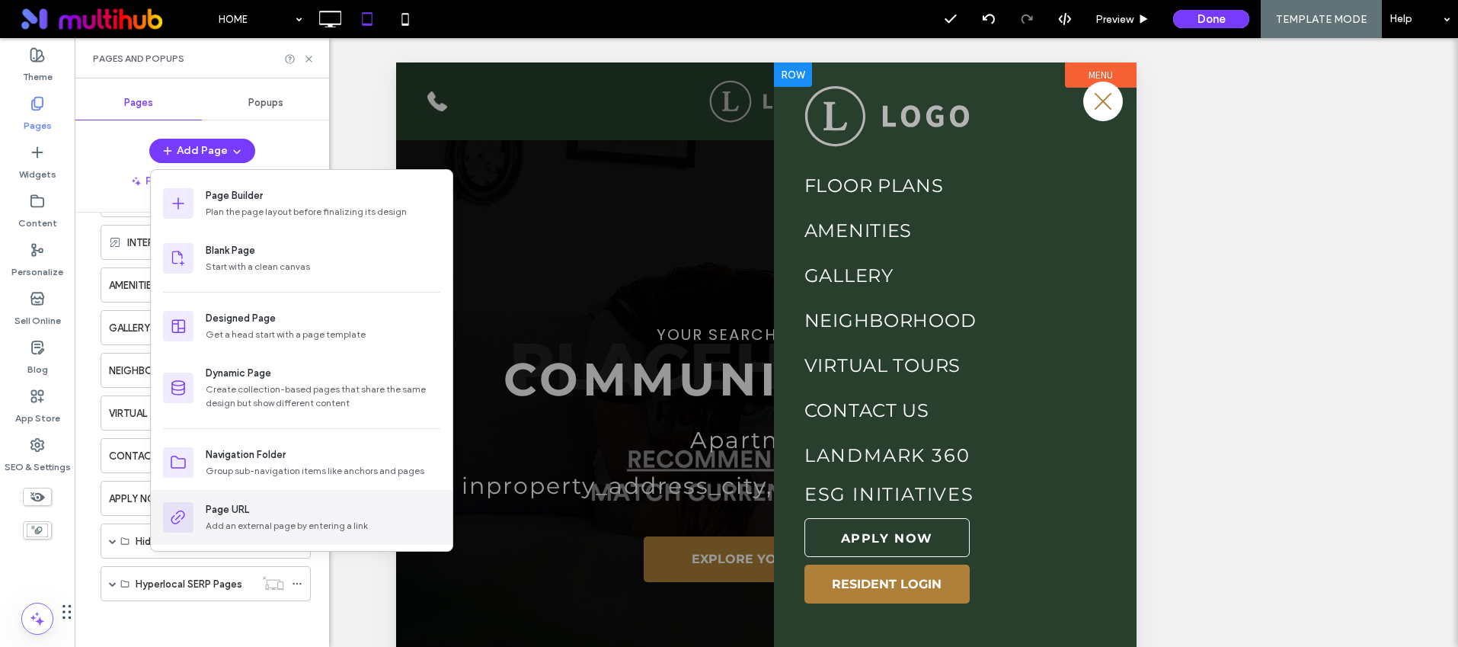
click at [274, 514] on div "Page URL" at bounding box center [323, 509] width 235 height 15
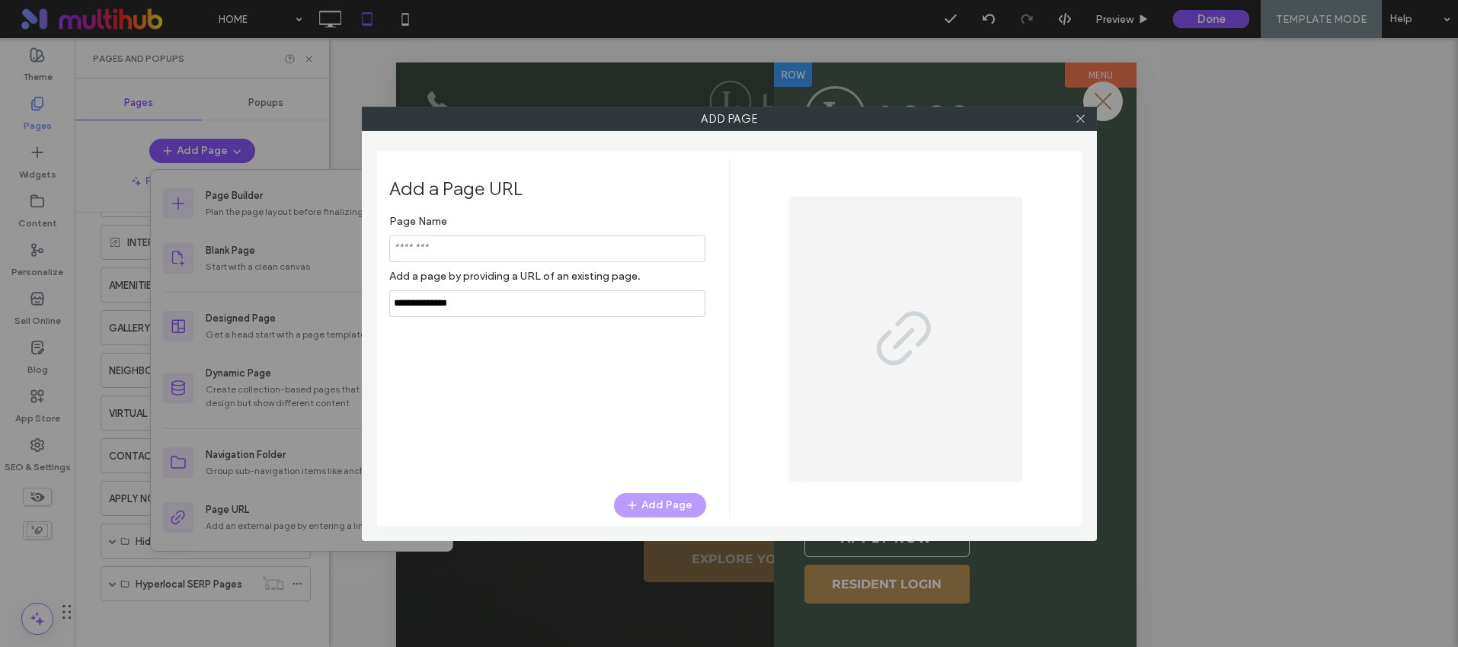
click at [556, 306] on input "notEmpty,url" at bounding box center [547, 303] width 316 height 27
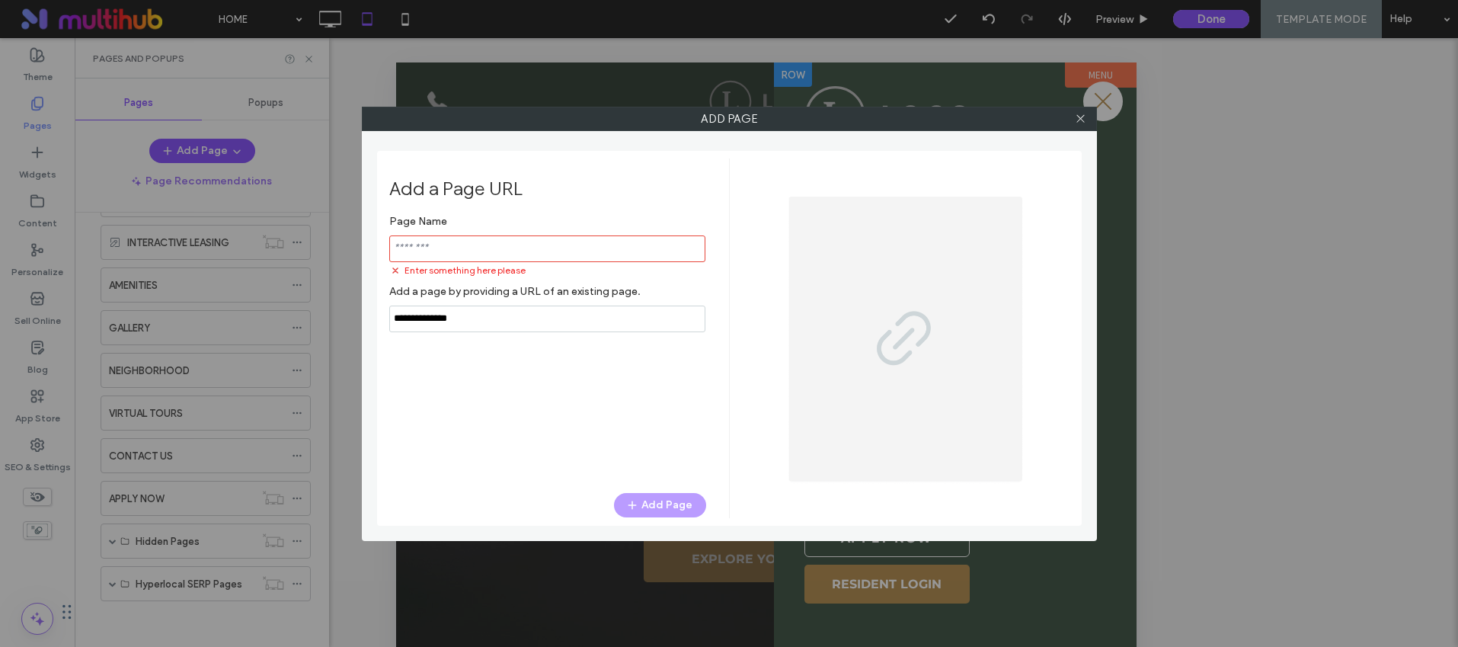
click at [555, 306] on input "notEmpty,url" at bounding box center [547, 319] width 316 height 27
click at [553, 315] on input "notEmpty,url" at bounding box center [547, 319] width 316 height 27
paste input "**********"
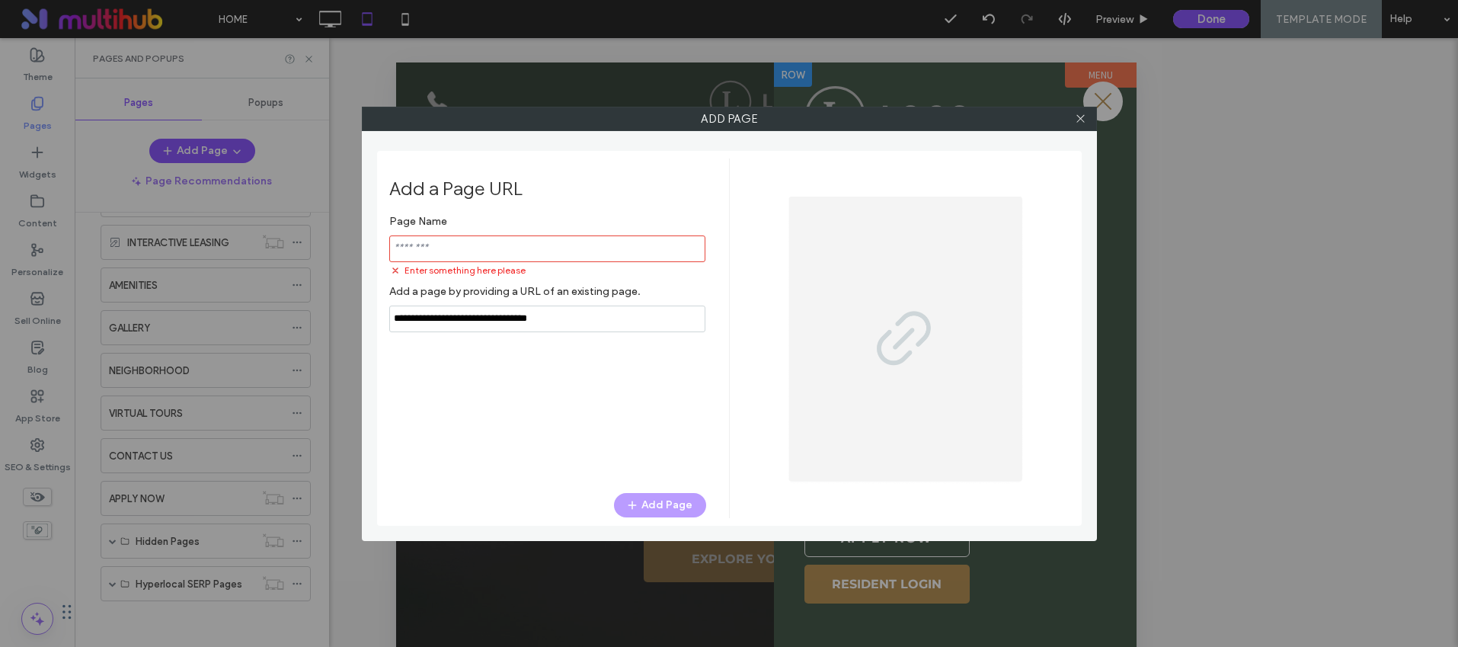
type input "**********"
click at [526, 251] on input "notEmpty" at bounding box center [547, 248] width 316 height 27
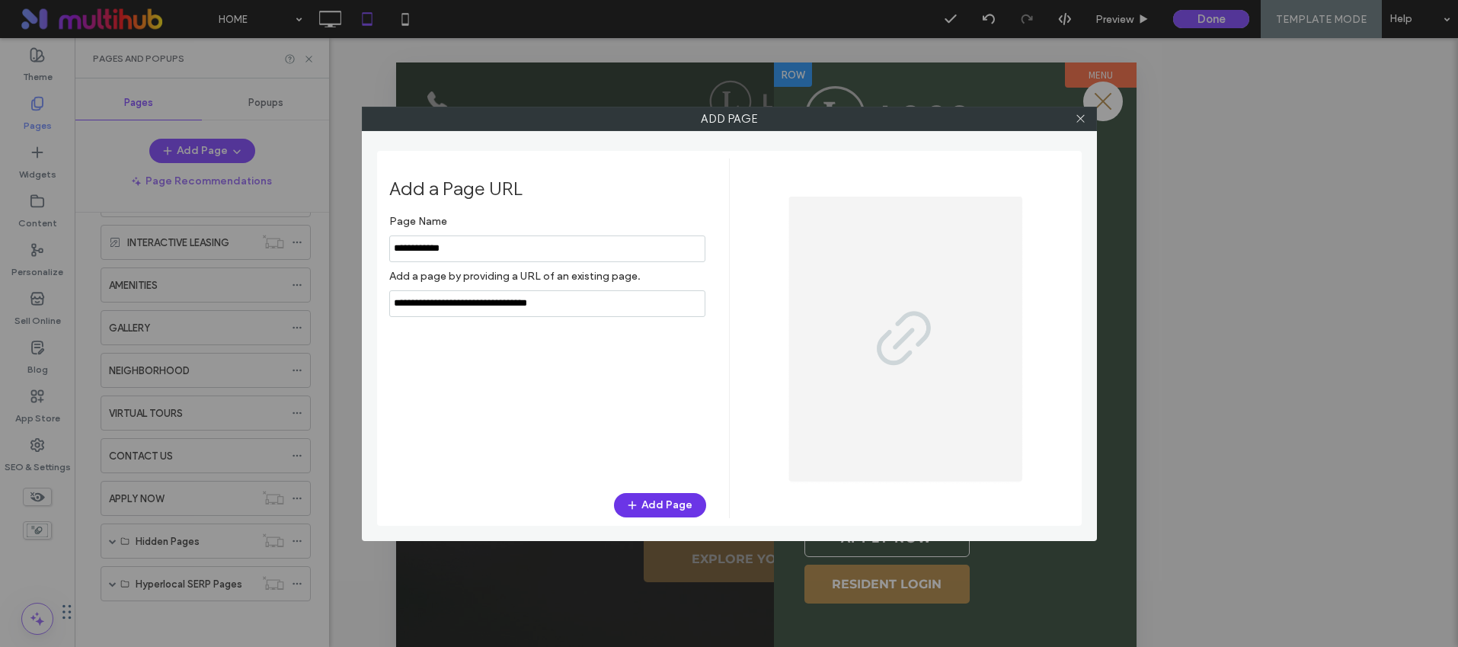
type input "**********"
click at [664, 500] on button "Add Page" at bounding box center [660, 505] width 92 height 24
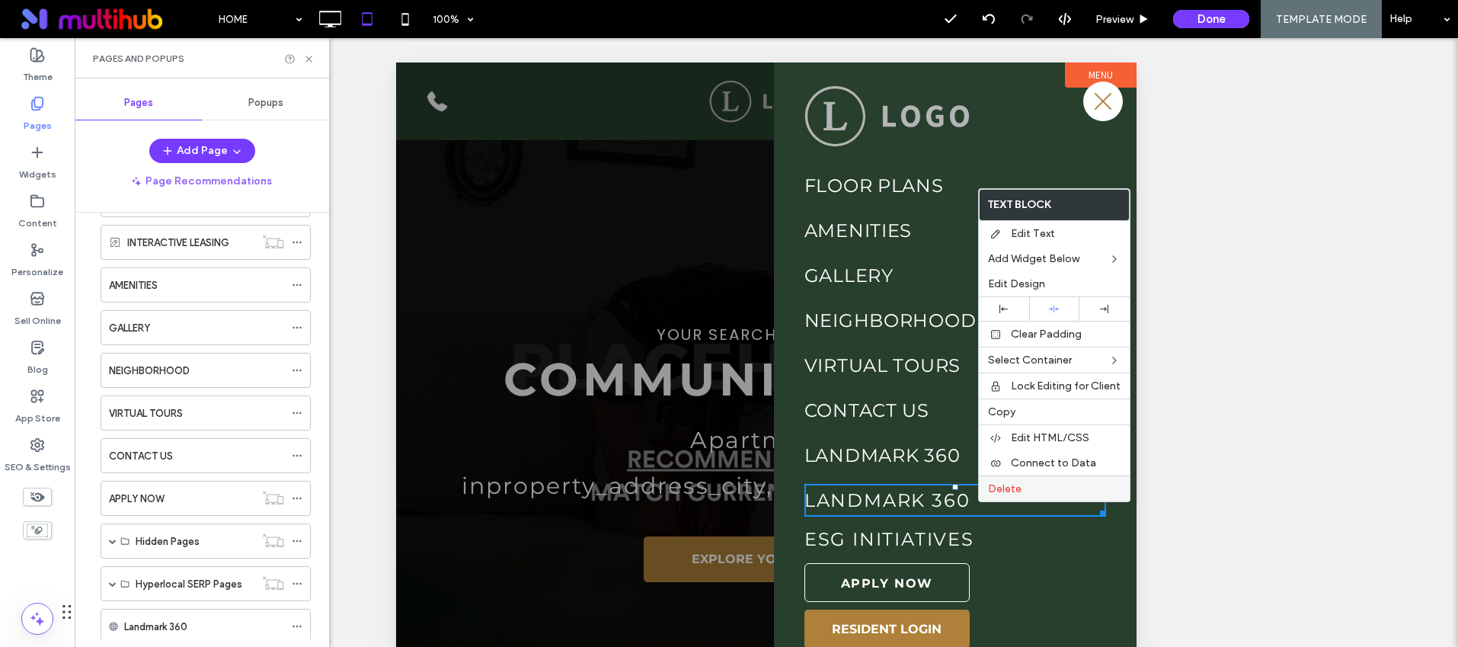
click at [1018, 488] on span "Delete" at bounding box center [1005, 488] width 34 height 13
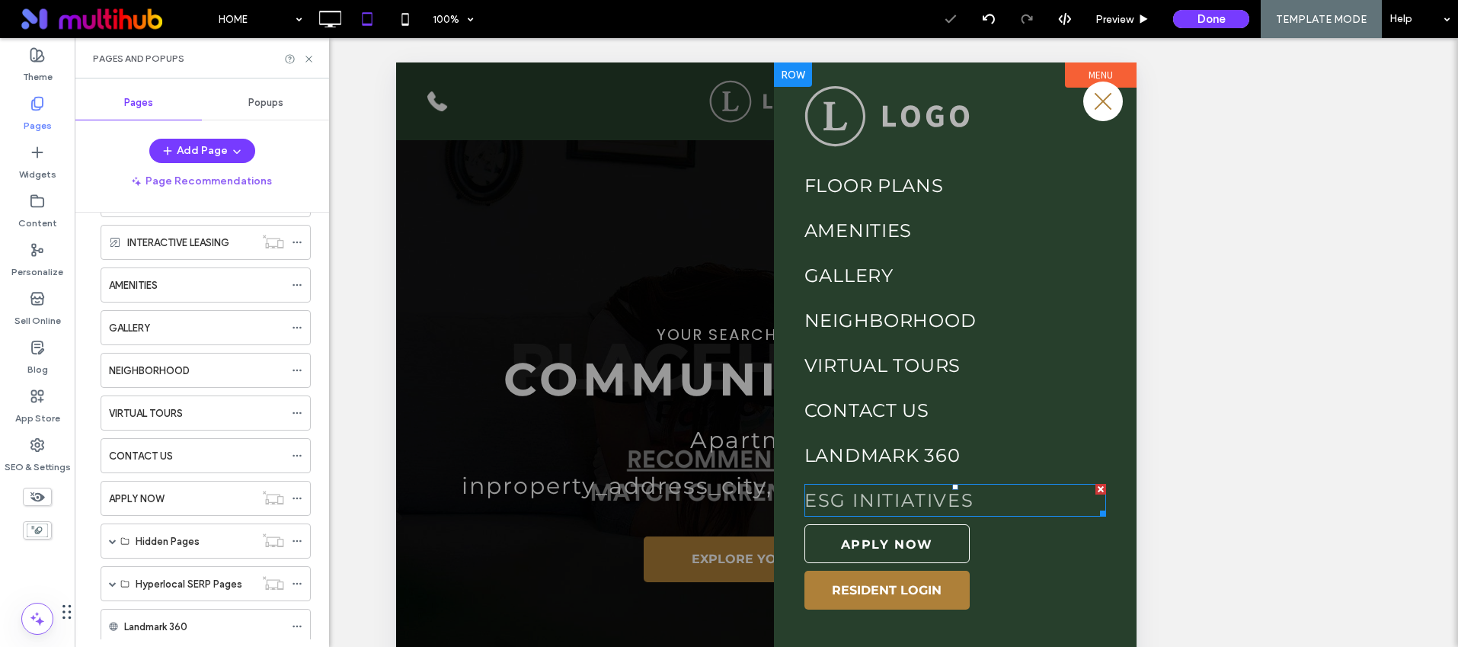
click at [962, 501] on link "ESG INITIATIVES" at bounding box center [890, 500] width 170 height 22
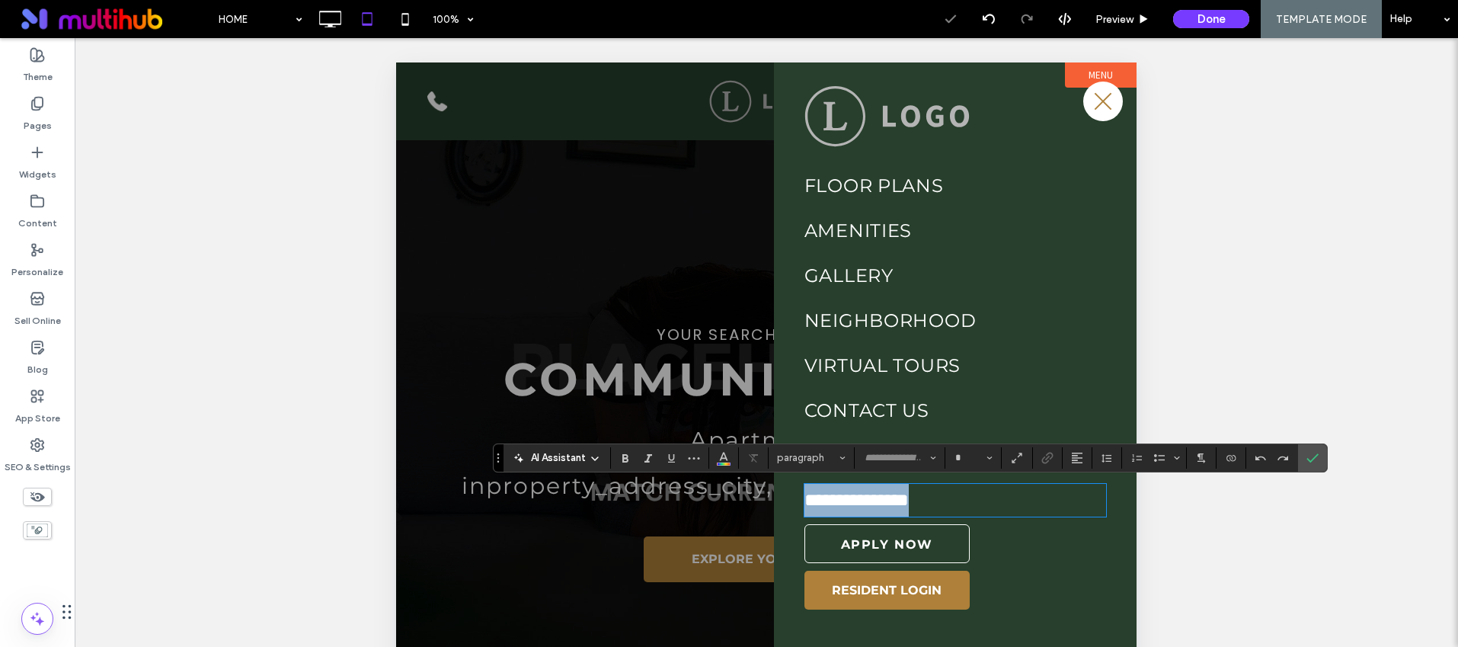
type input "**********"
type input "**"
click at [1046, 452] on icon "Link" at bounding box center [1048, 458] width 12 height 12
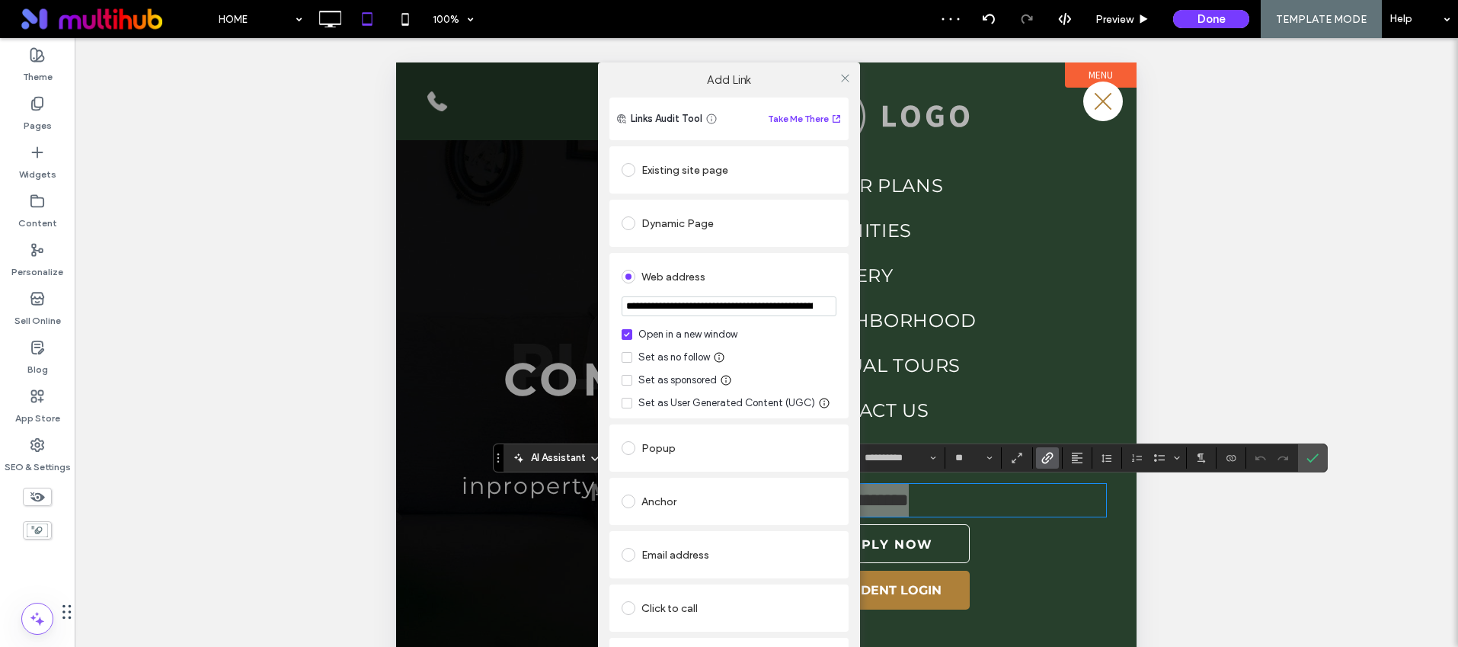
click at [757, 303] on input "**********" at bounding box center [729, 306] width 215 height 20
click at [841, 75] on icon at bounding box center [845, 77] width 11 height 11
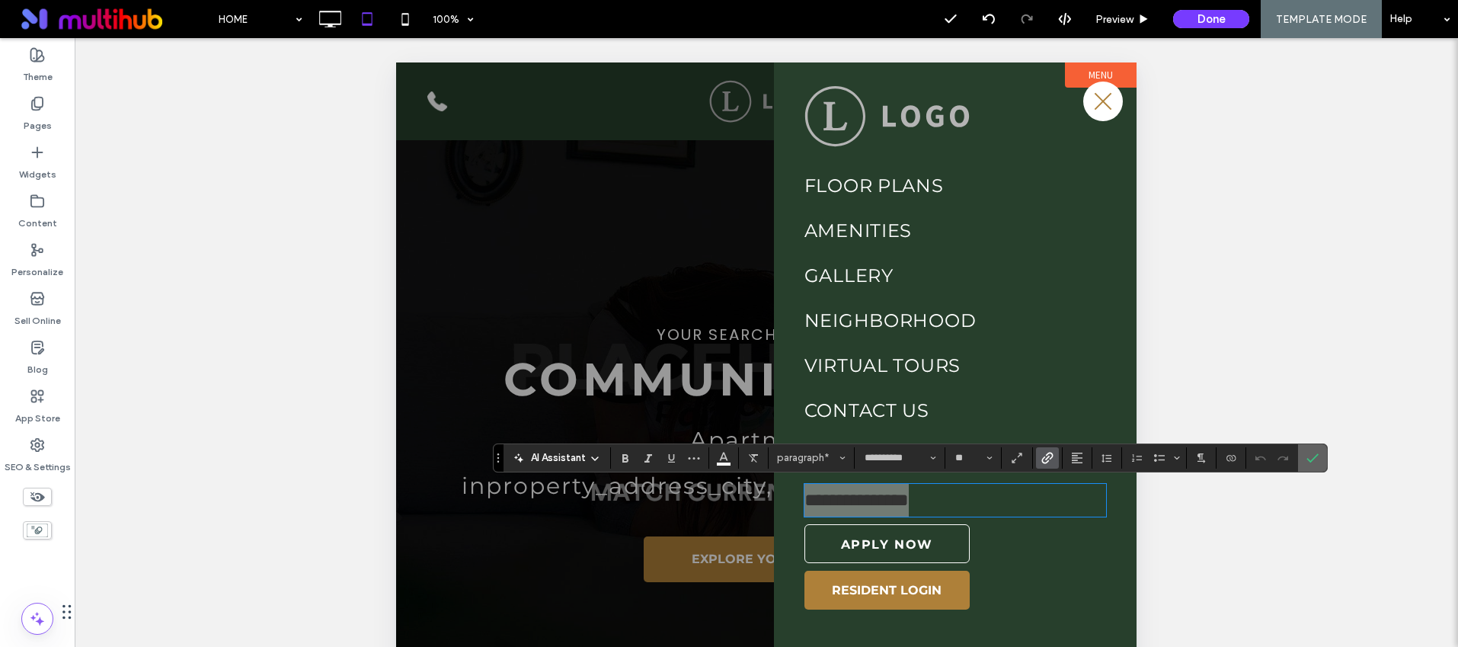
click at [1316, 458] on icon "Confirm" at bounding box center [1313, 458] width 12 height 12
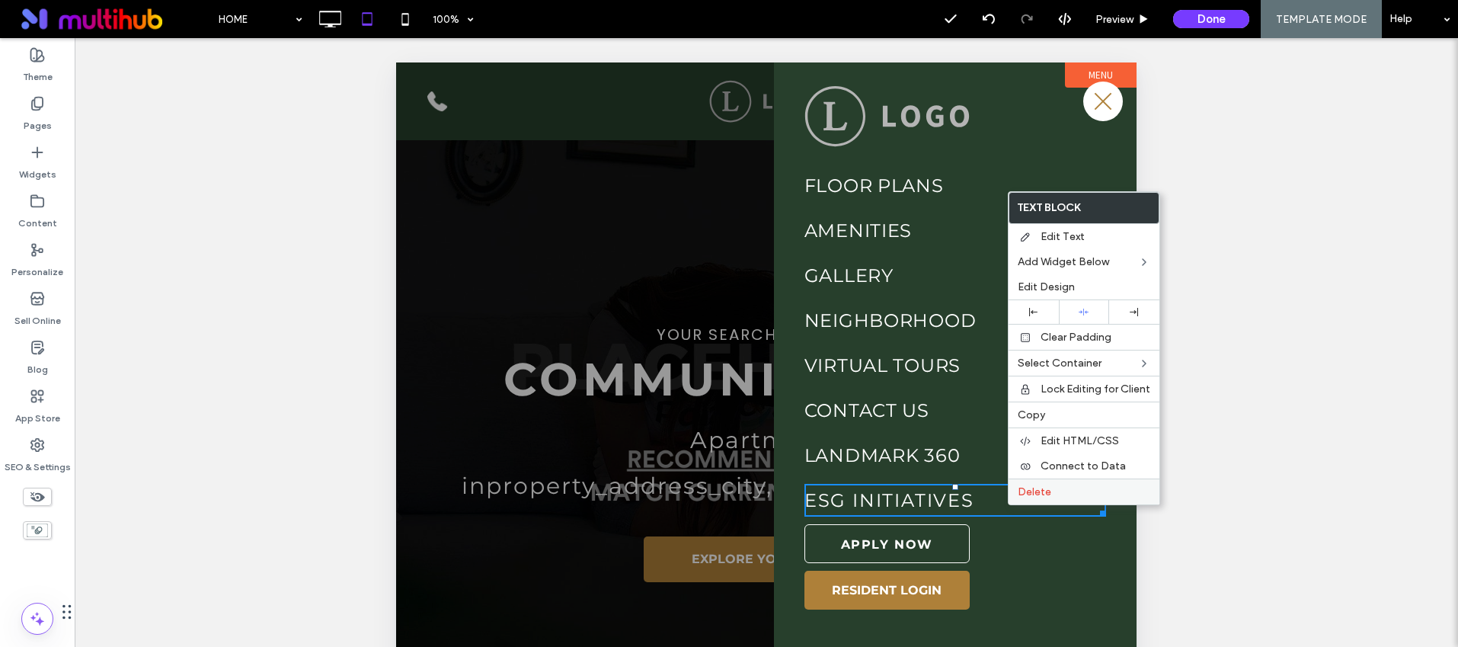
click at [1034, 479] on div "Delete" at bounding box center [1084, 491] width 151 height 26
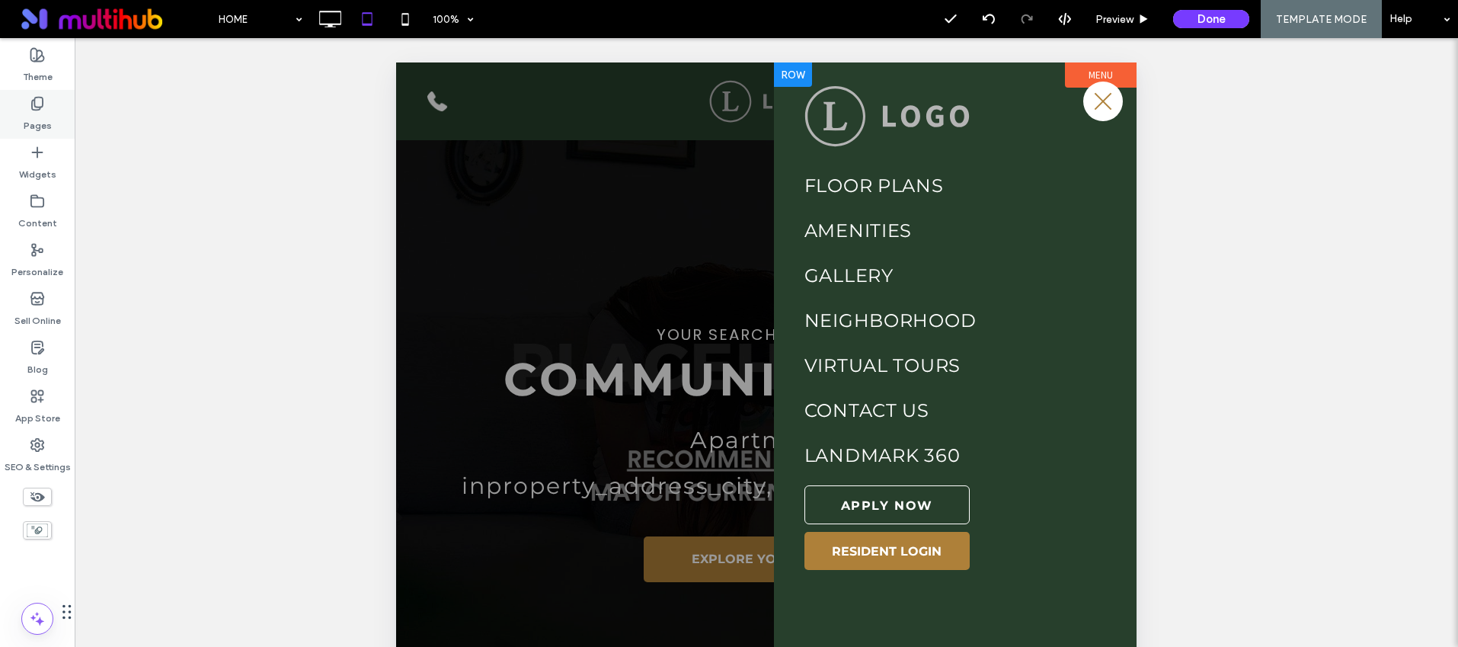
click at [36, 126] on label "Pages" at bounding box center [38, 121] width 28 height 21
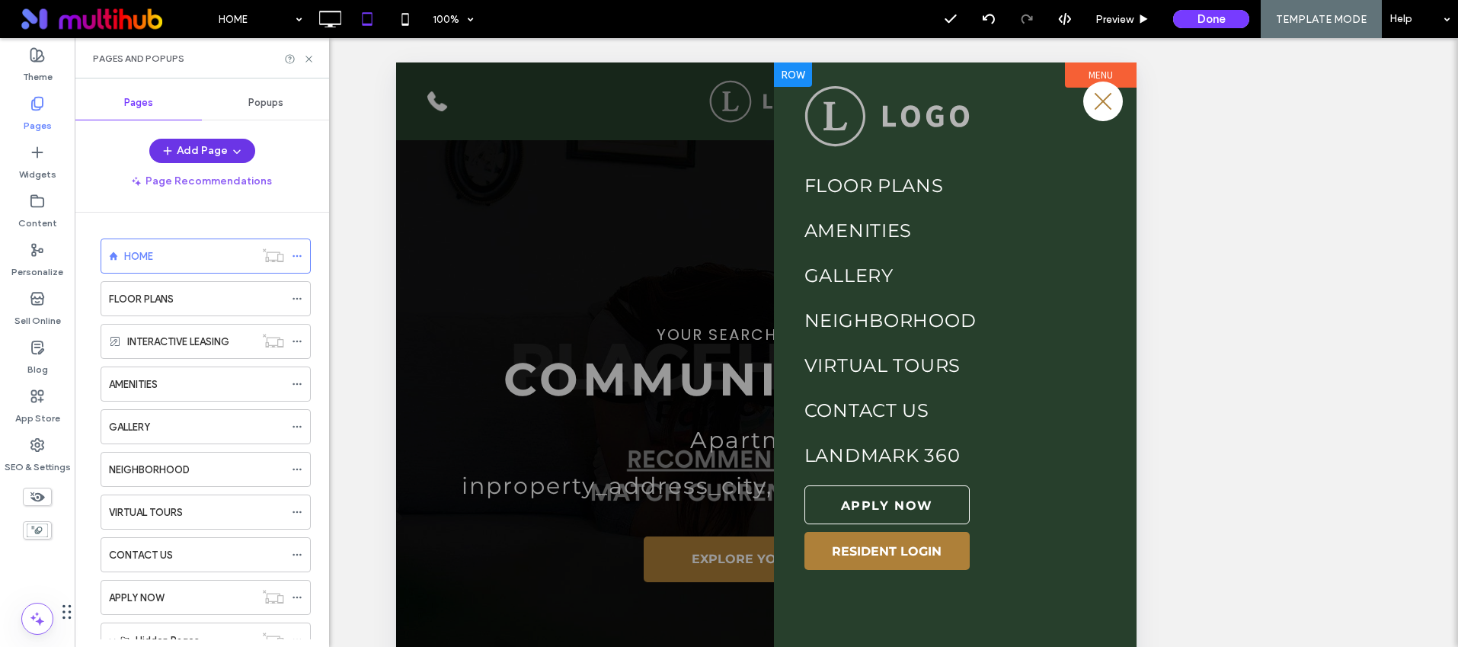
click at [200, 146] on button "Add Page" at bounding box center [202, 151] width 106 height 24
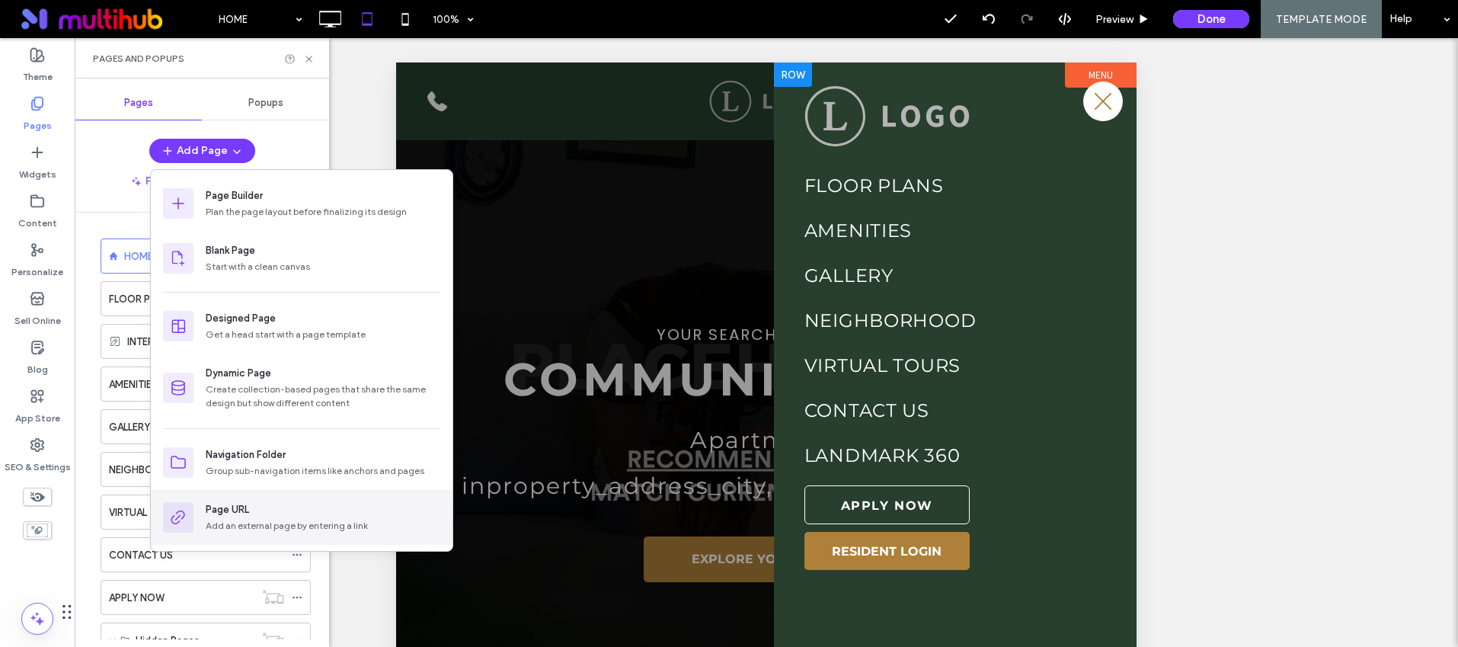
click at [272, 512] on div "Page URL" at bounding box center [323, 509] width 235 height 15
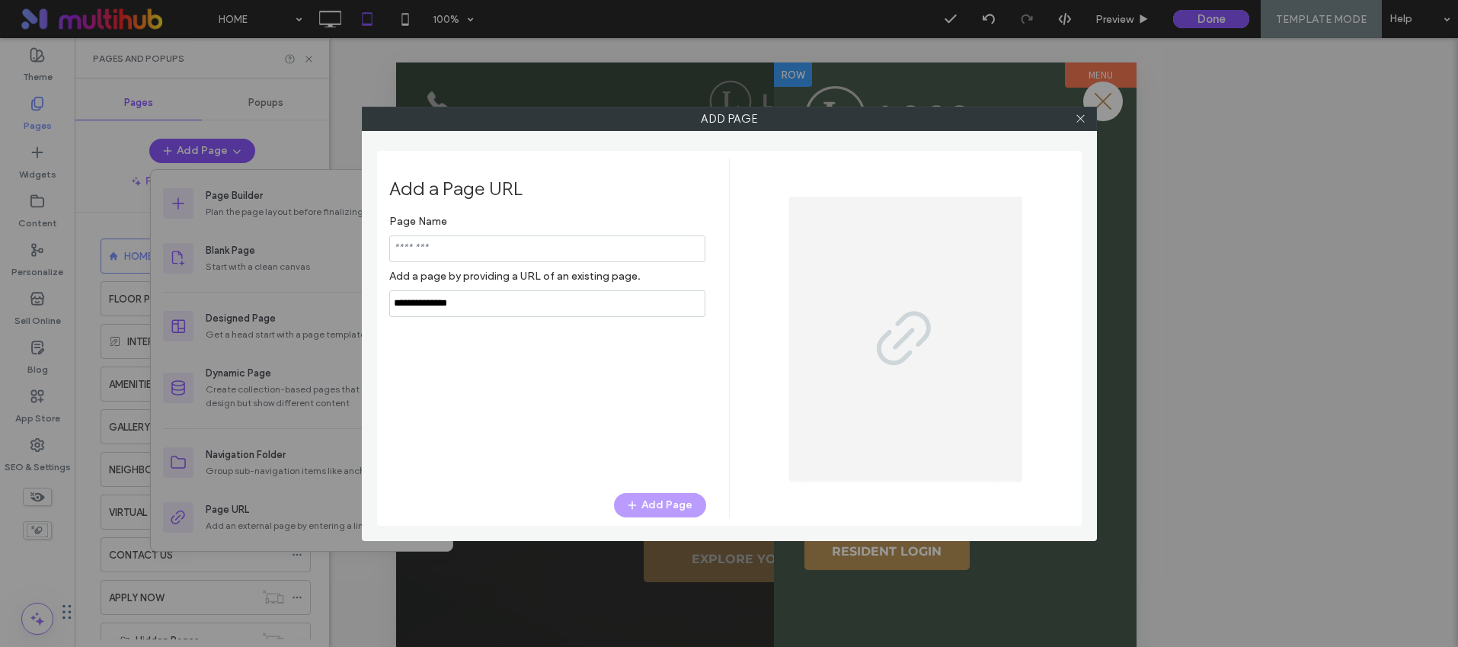
click at [572, 309] on input "notEmpty,url" at bounding box center [547, 303] width 316 height 27
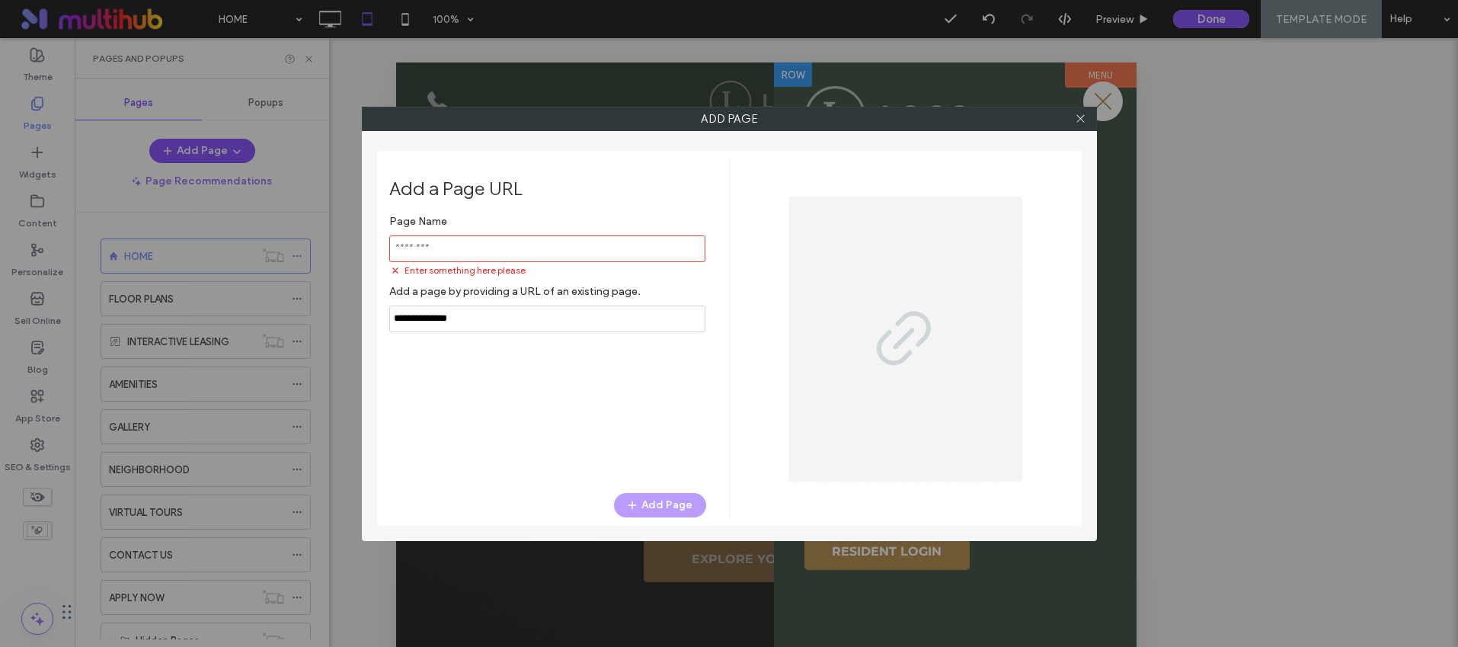
click at [572, 309] on input "notEmpty,url" at bounding box center [547, 319] width 316 height 27
paste input "**********"
type input "**********"
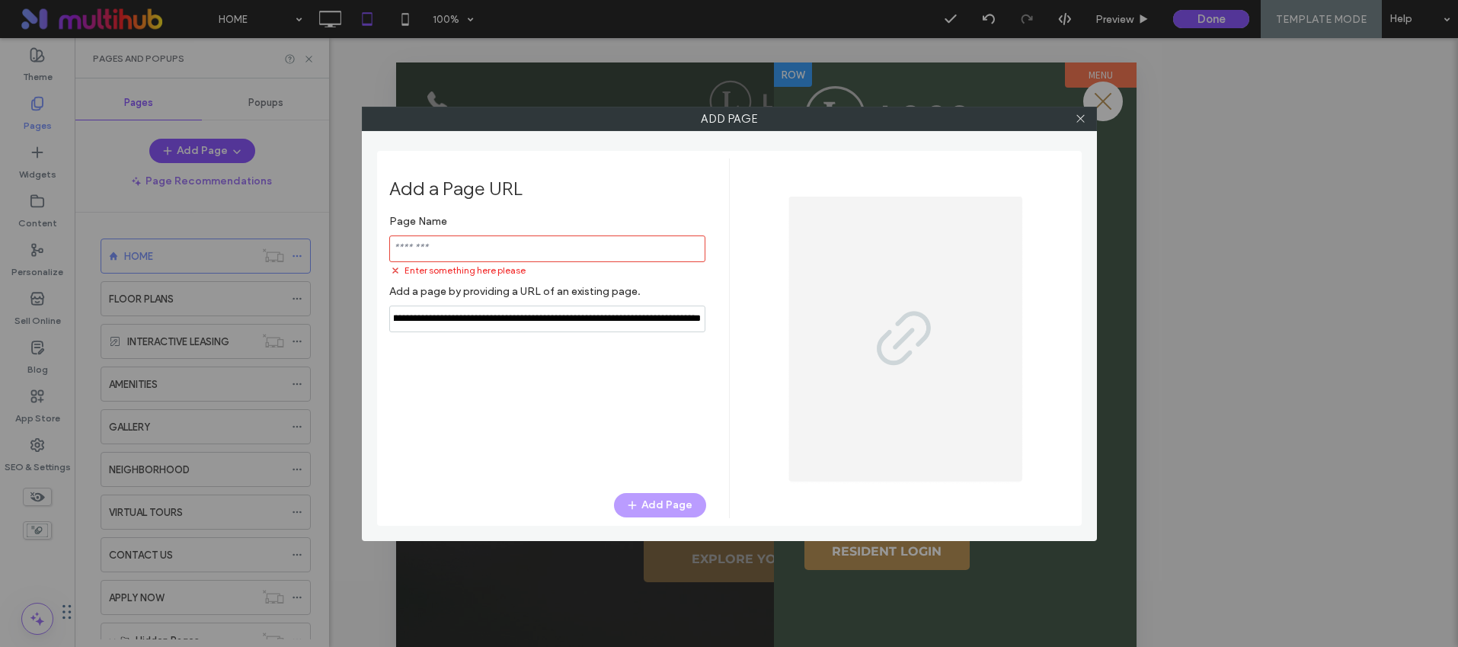
scroll to position [0, 0]
click at [536, 254] on input "notEmpty" at bounding box center [547, 248] width 316 height 27
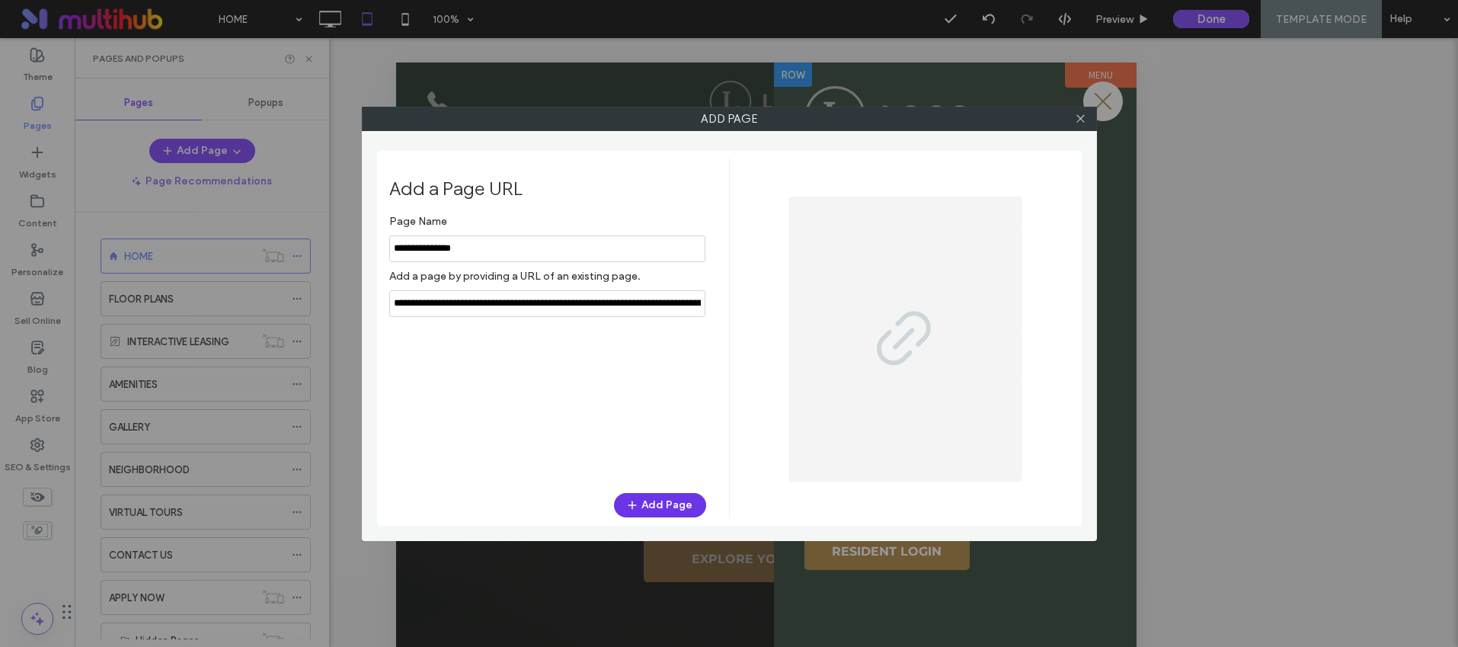
type input "**********"
click at [669, 499] on button "Add Page" at bounding box center [660, 505] width 92 height 24
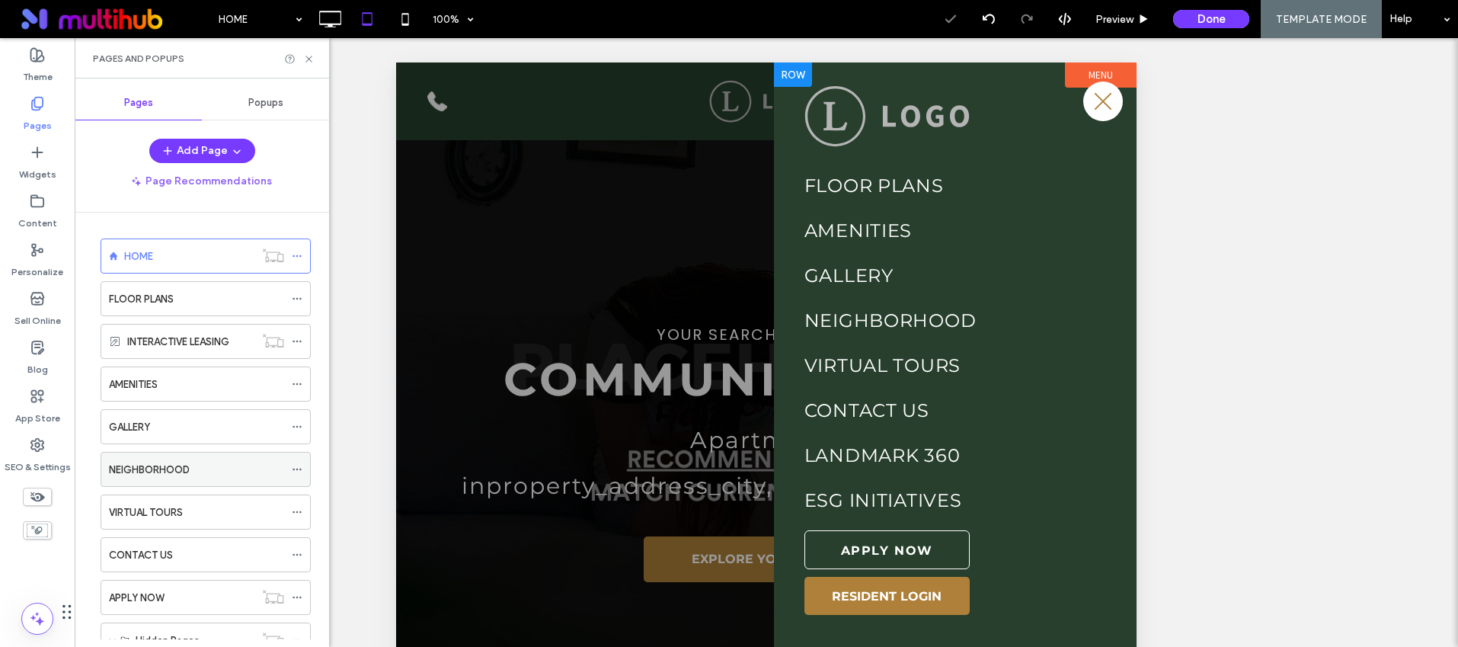
scroll to position [184, 0]
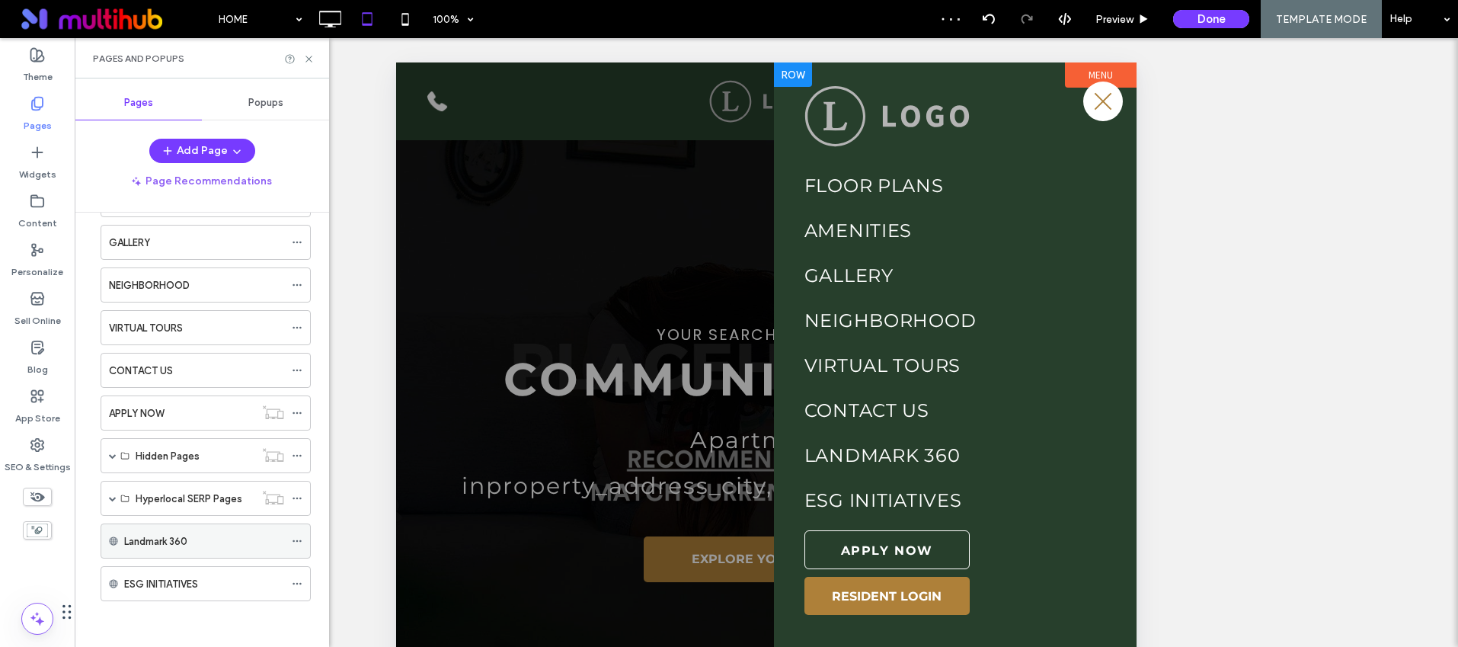
click at [293, 537] on icon at bounding box center [297, 541] width 11 height 11
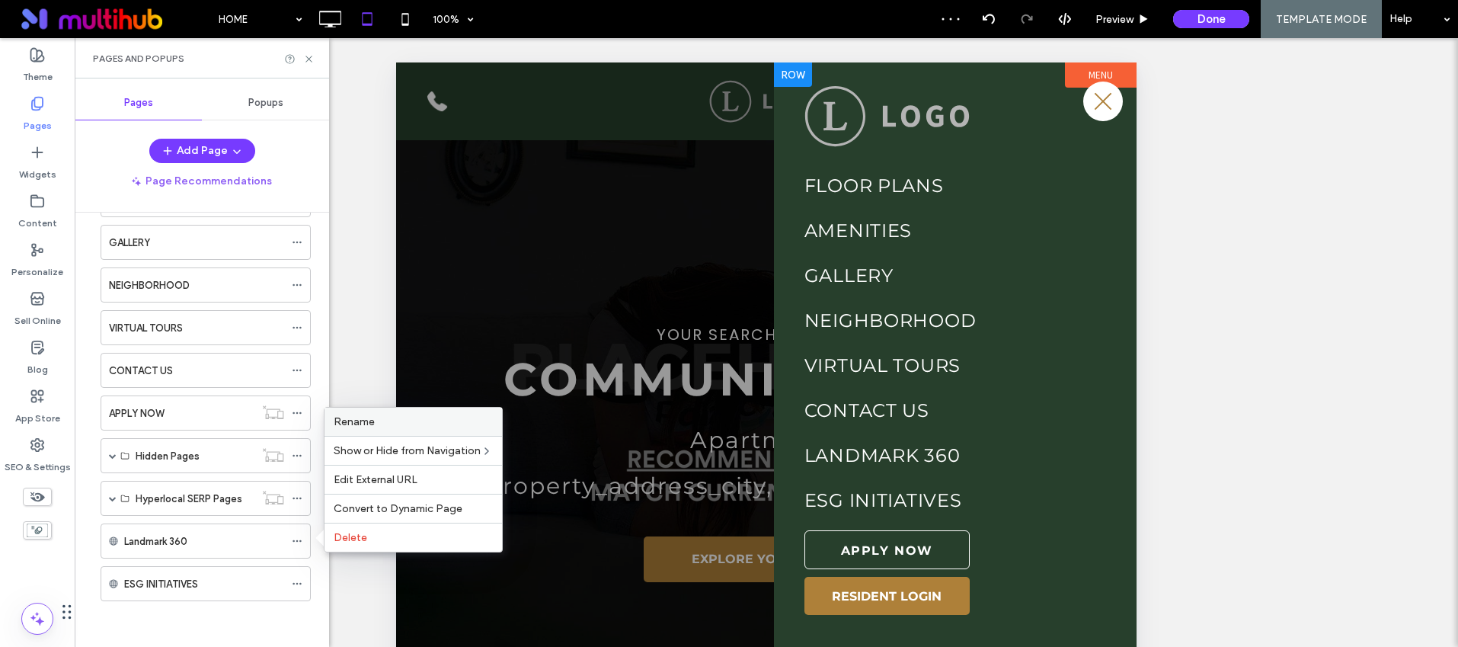
click at [381, 429] on div "Rename" at bounding box center [414, 422] width 178 height 28
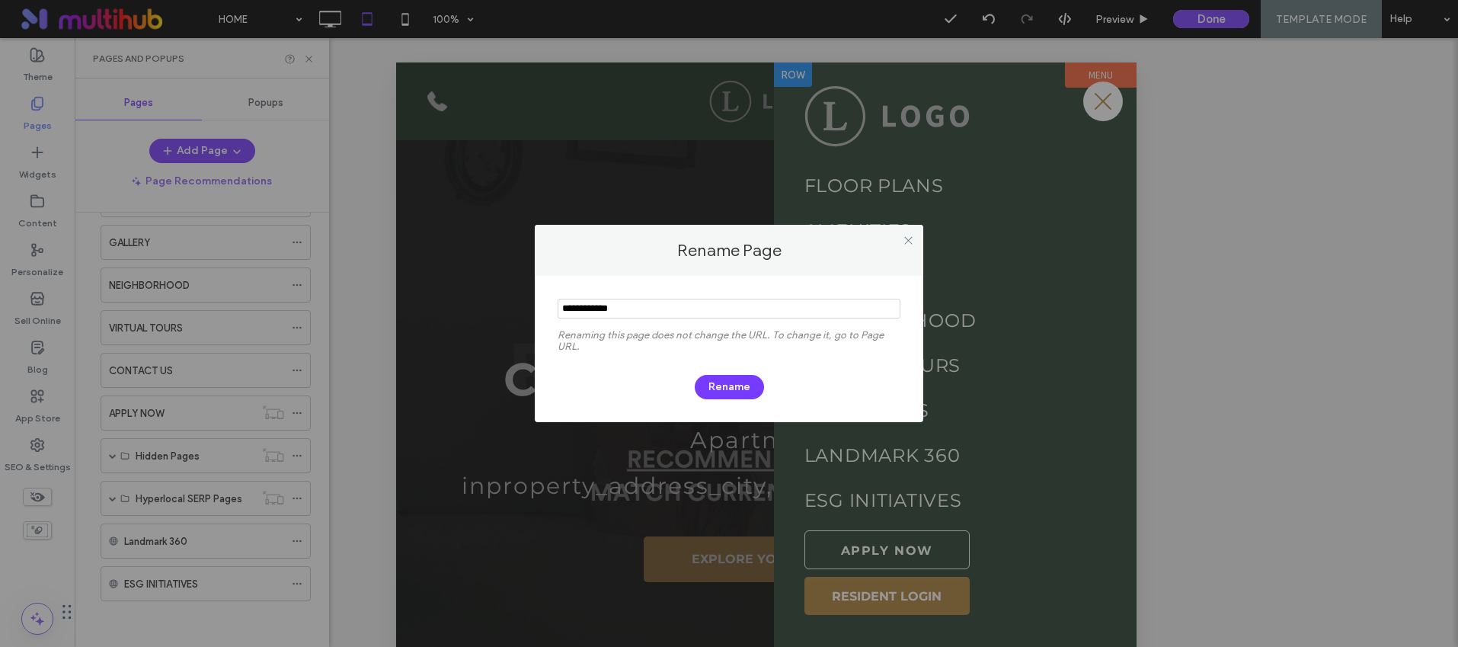
drag, startPoint x: 626, startPoint y: 306, endPoint x: 560, endPoint y: 307, distance: 66.3
click at [560, 307] on input "notEmpty" at bounding box center [729, 309] width 343 height 20
type input "**********"
click at [741, 386] on button "Rename" at bounding box center [729, 387] width 69 height 24
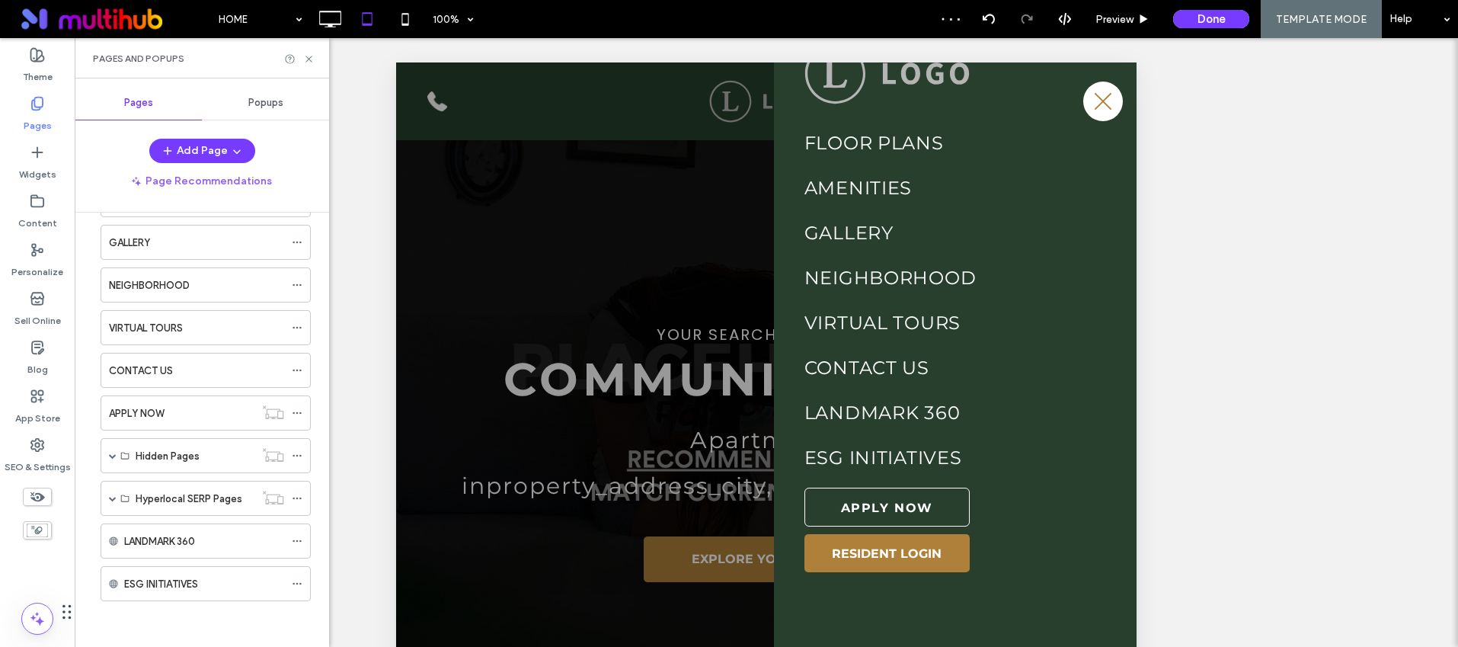
scroll to position [131, 0]
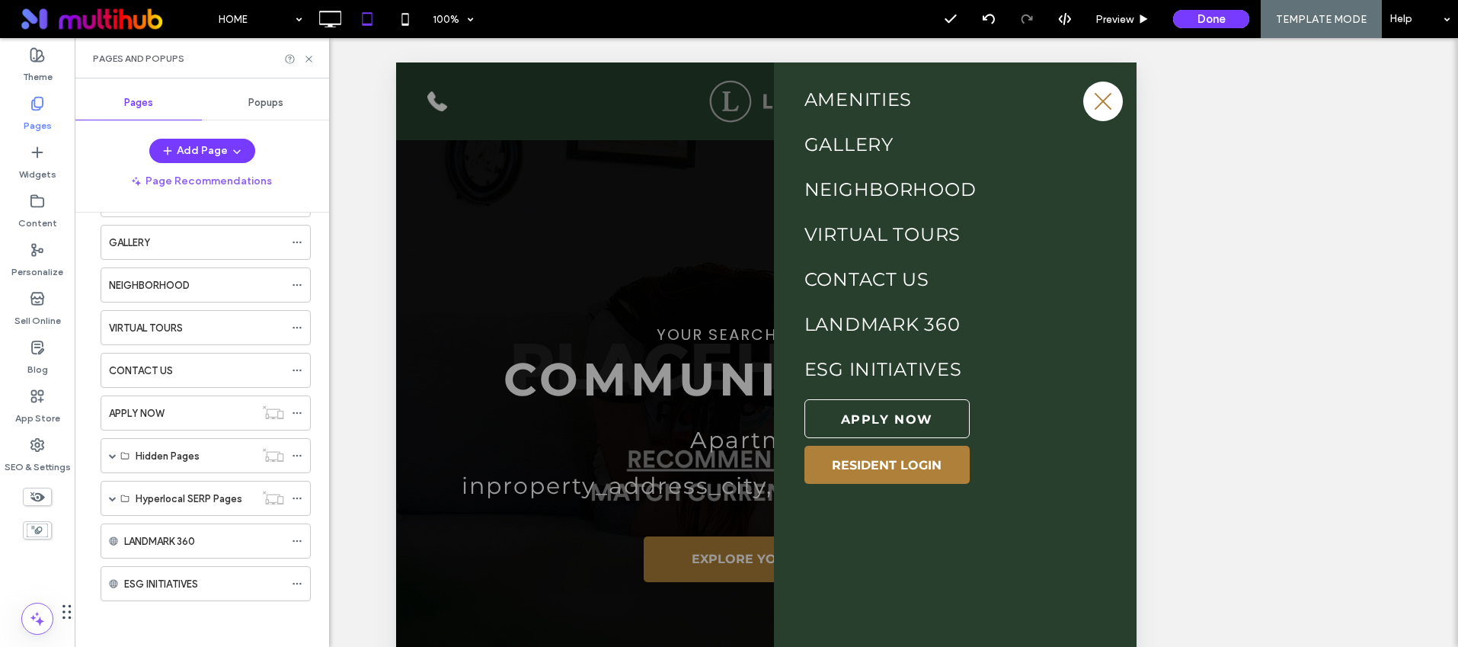
click at [1093, 101] on span "menu" at bounding box center [1103, 102] width 23 height 2
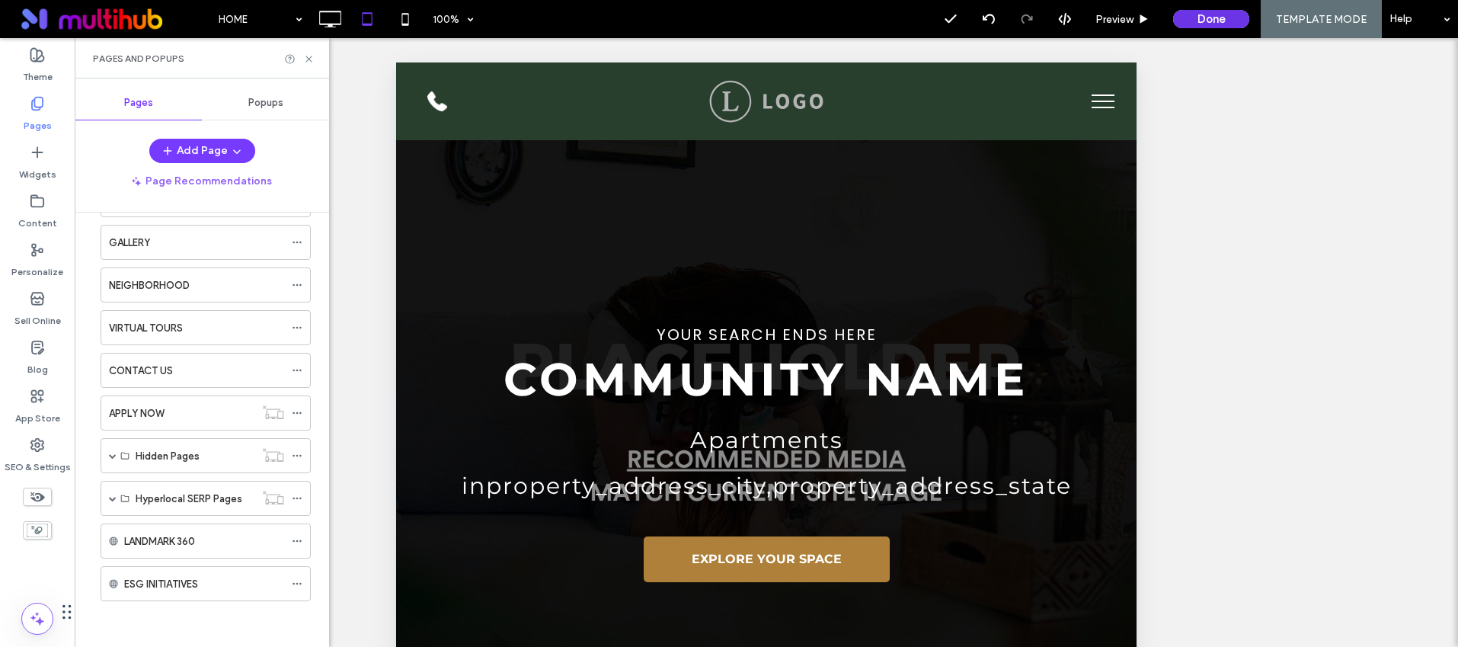
click at [1216, 16] on button "Done" at bounding box center [1211, 19] width 76 height 18
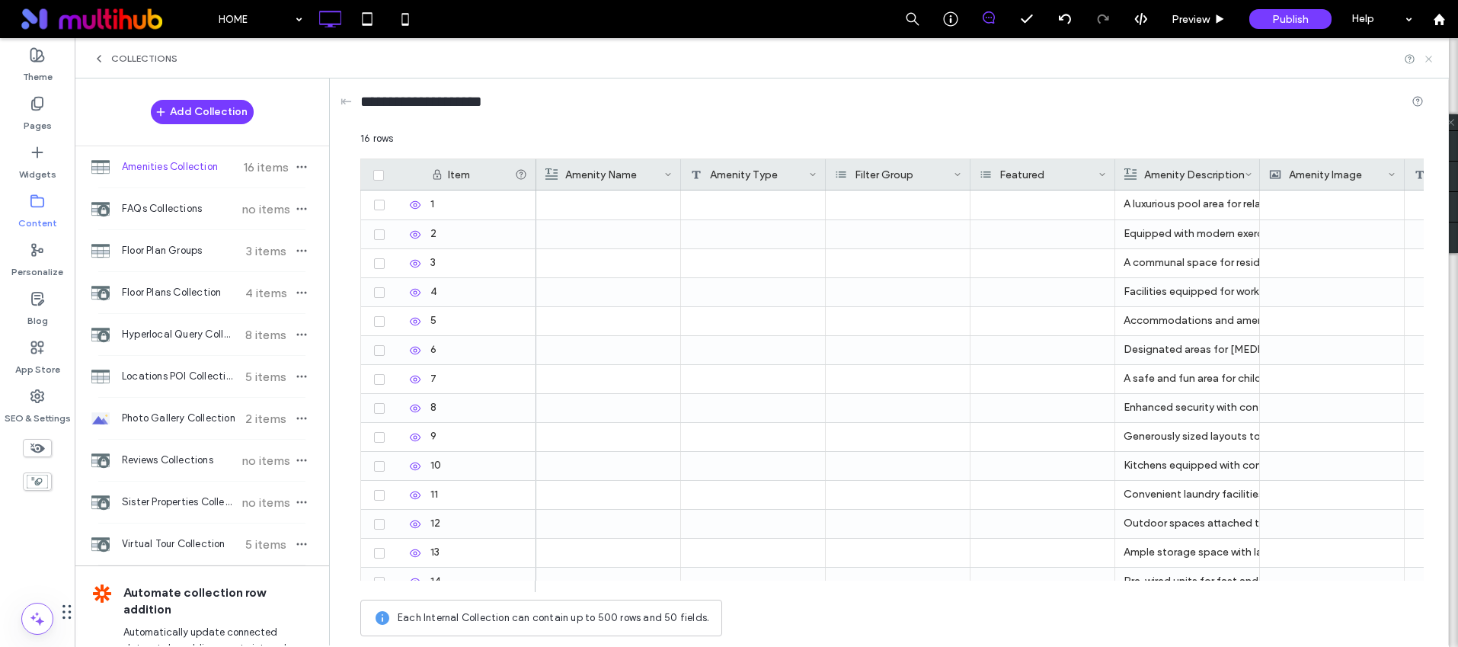
click at [1434, 59] on icon at bounding box center [1428, 58] width 11 height 11
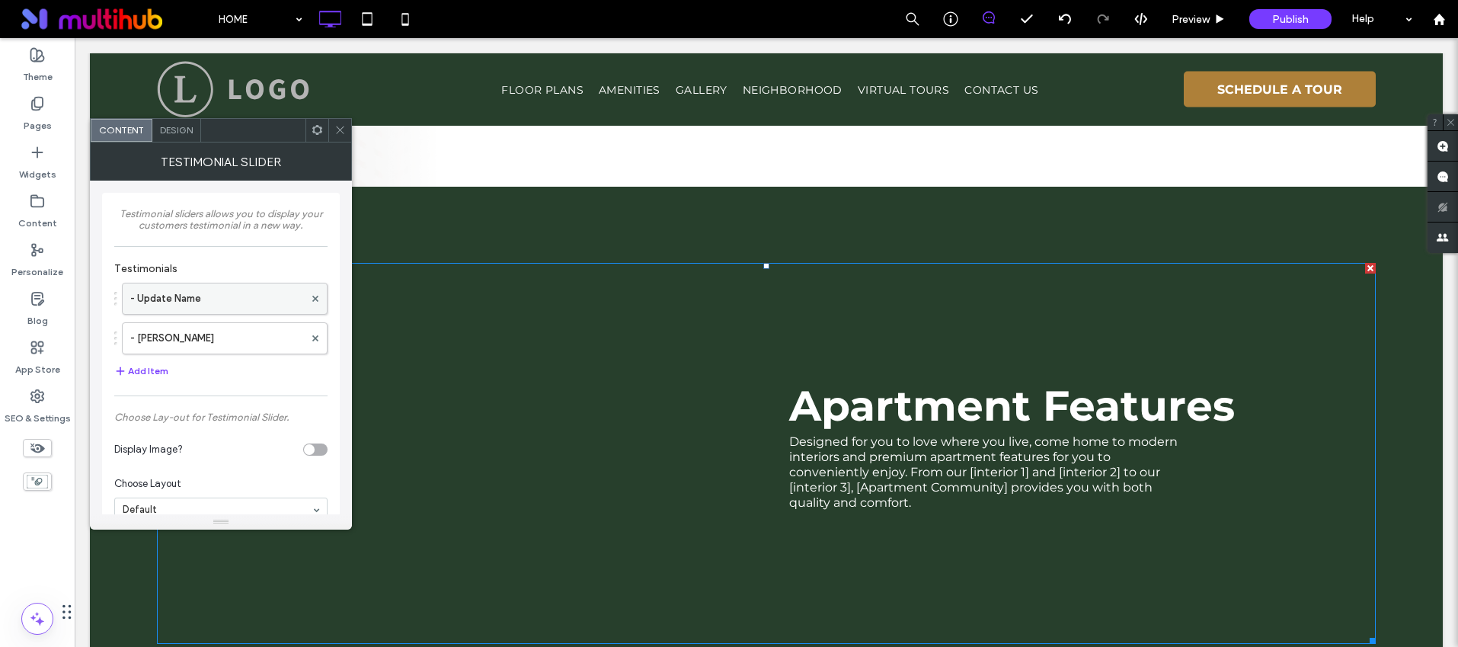
click at [206, 296] on label "- Update Name" at bounding box center [217, 298] width 174 height 30
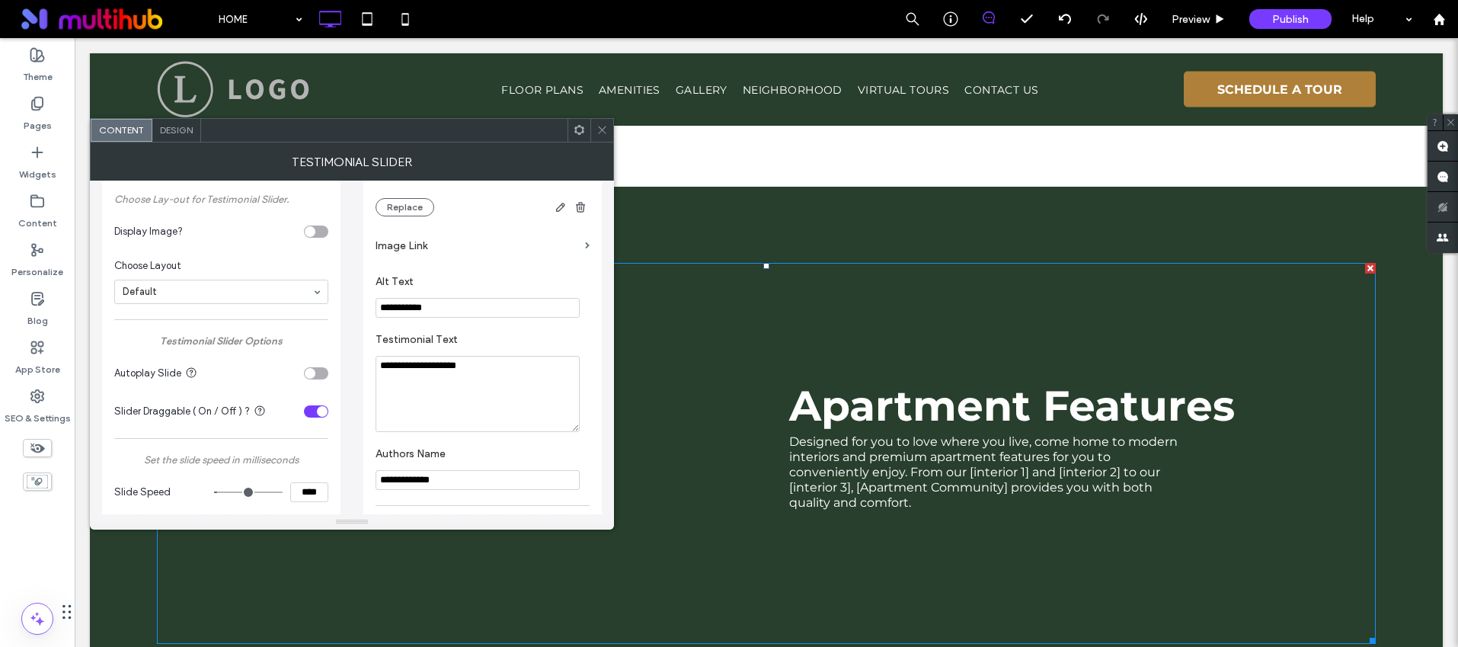
scroll to position [240, 0]
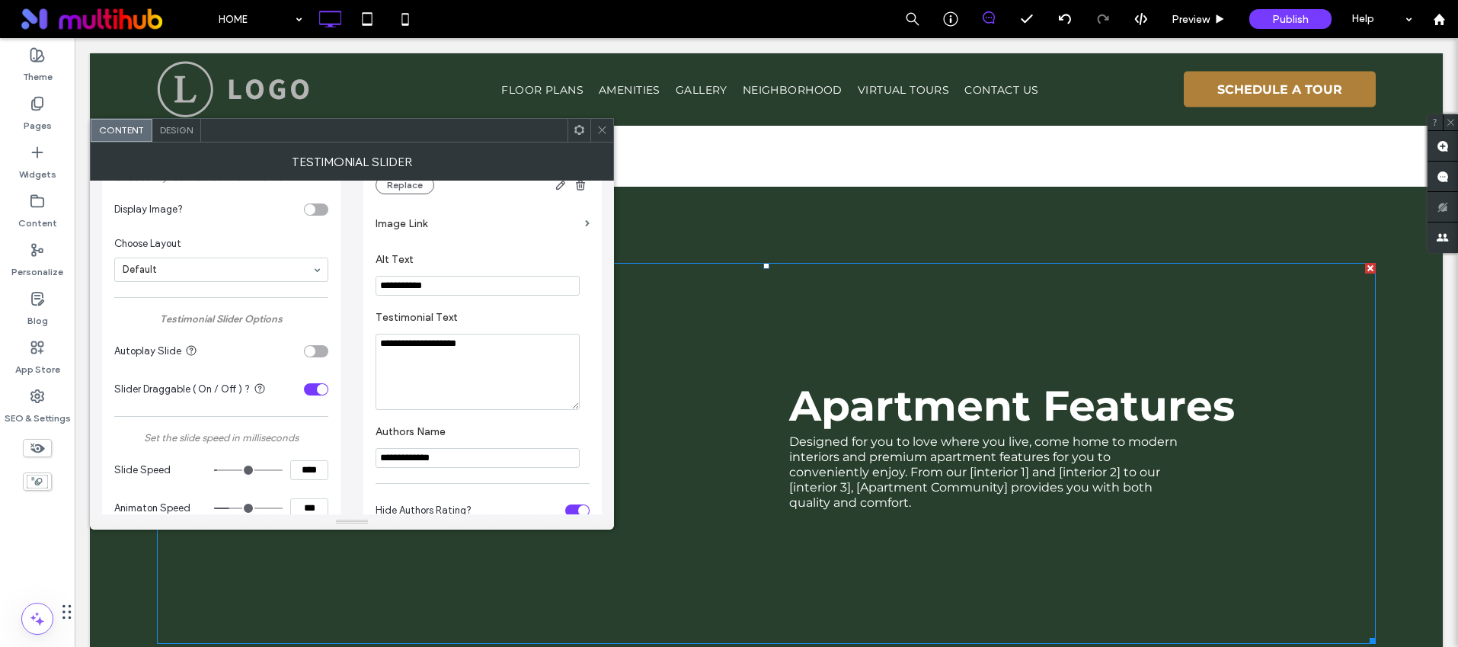
drag, startPoint x: 488, startPoint y: 336, endPoint x: 366, endPoint y: 334, distance: 121.2
click at [366, 334] on div "**********" at bounding box center [482, 249] width 238 height 592
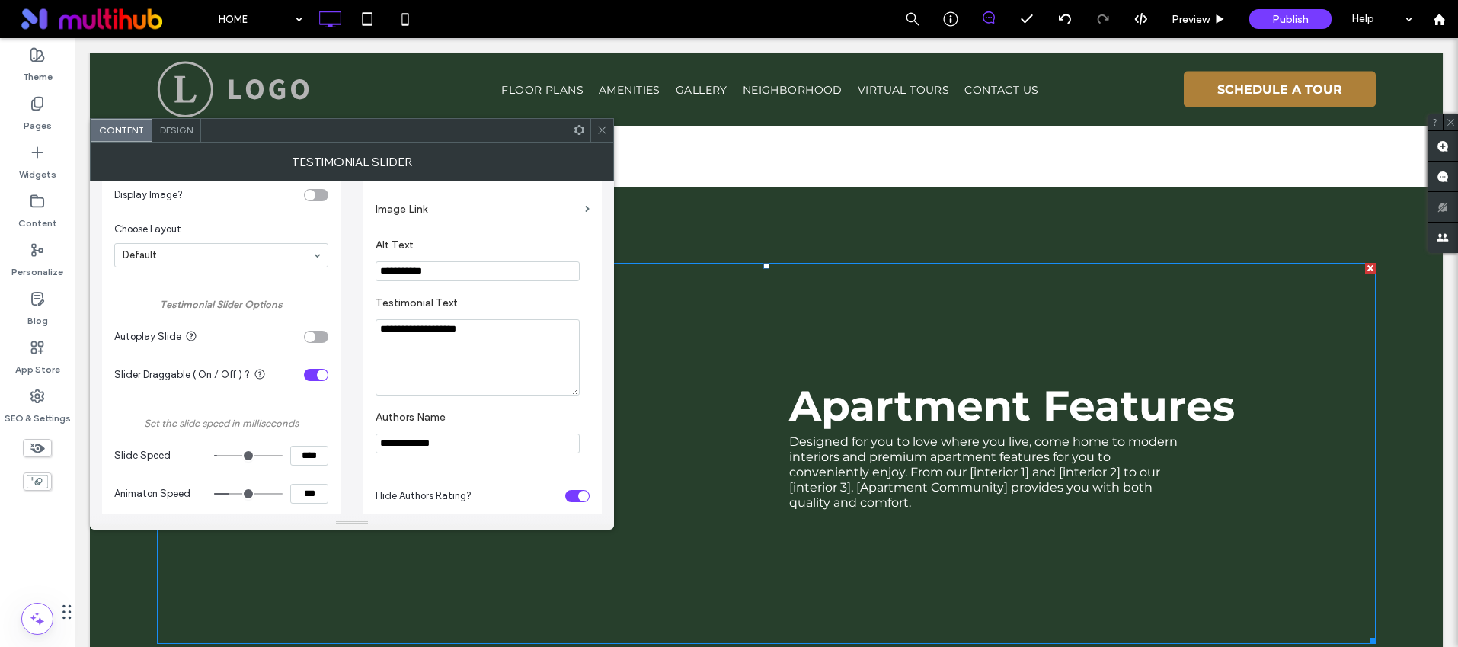
scroll to position [262, 0]
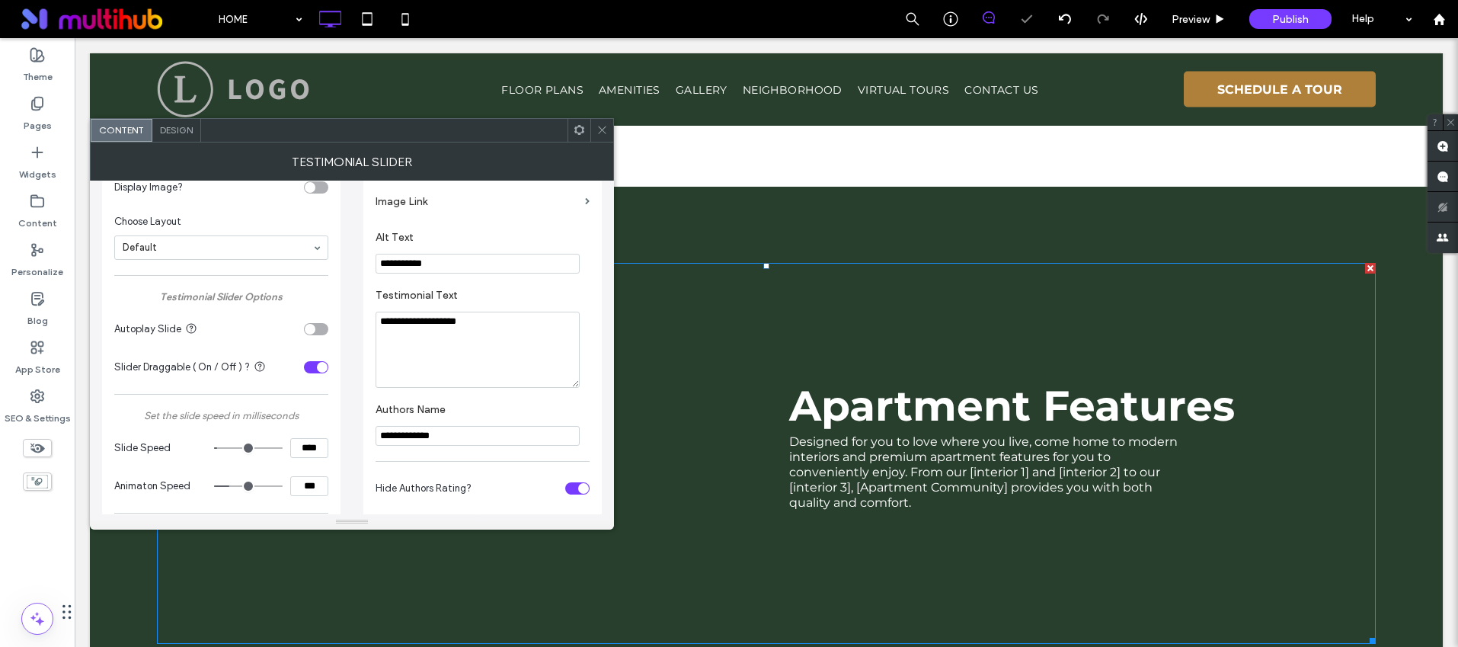
drag, startPoint x: 457, startPoint y: 421, endPoint x: 361, endPoint y: 422, distance: 96.0
click at [361, 422] on div "**********" at bounding box center [352, 503] width 500 height 1170
click at [507, 428] on input "**********" at bounding box center [478, 436] width 204 height 20
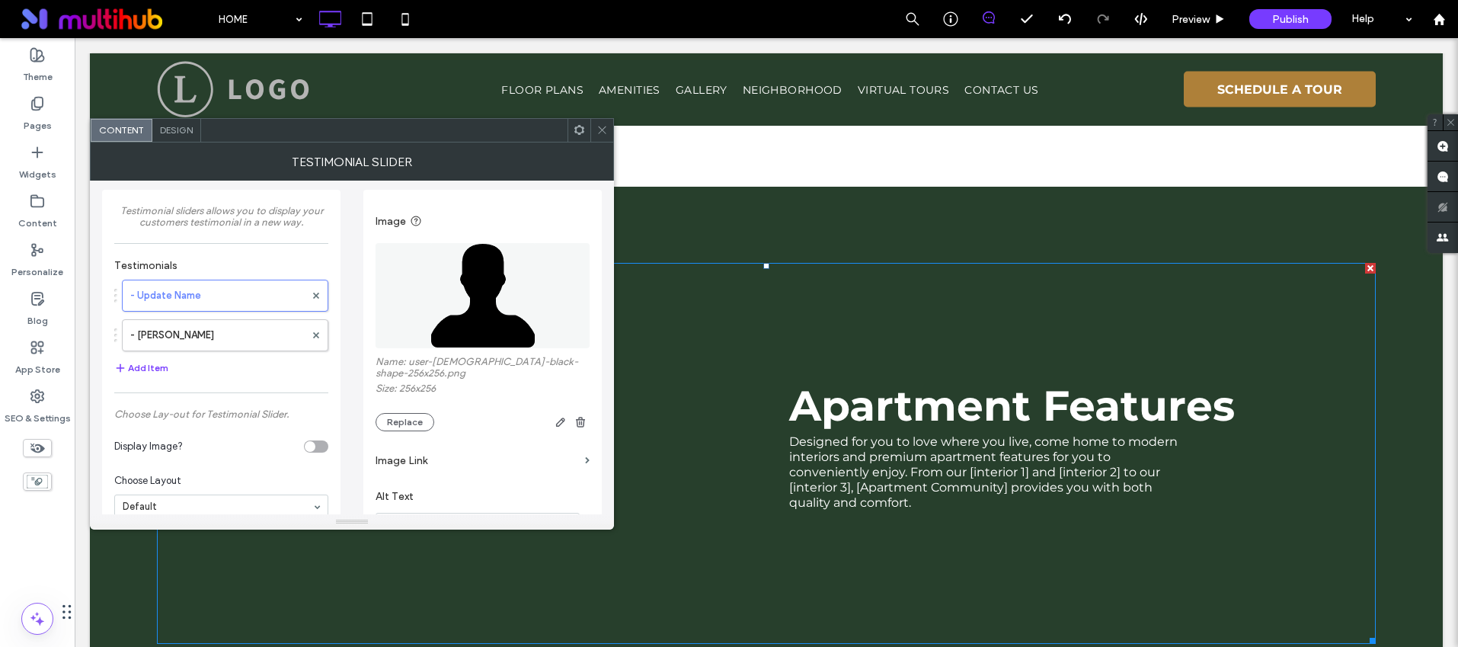
scroll to position [0, 0]
click at [605, 136] on span at bounding box center [602, 130] width 11 height 23
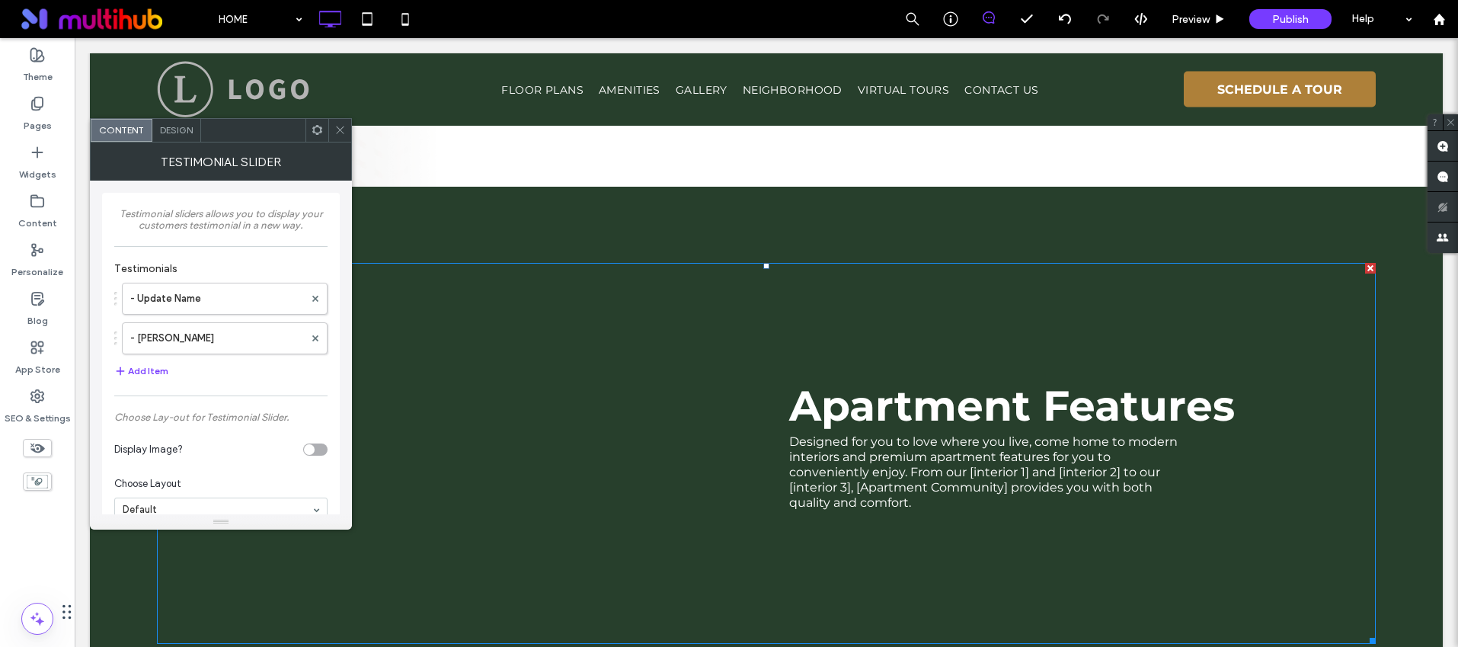
click at [338, 119] on span at bounding box center [339, 130] width 11 height 23
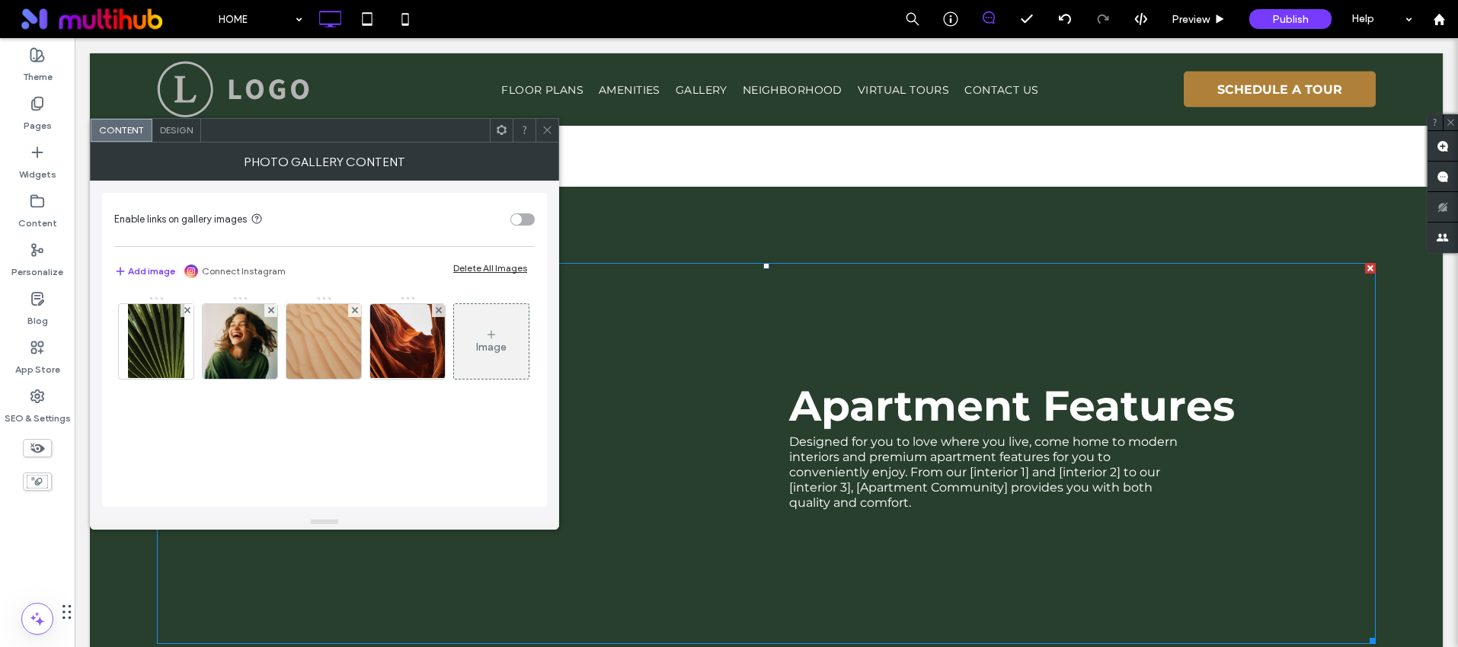
click at [544, 132] on icon at bounding box center [547, 129] width 11 height 11
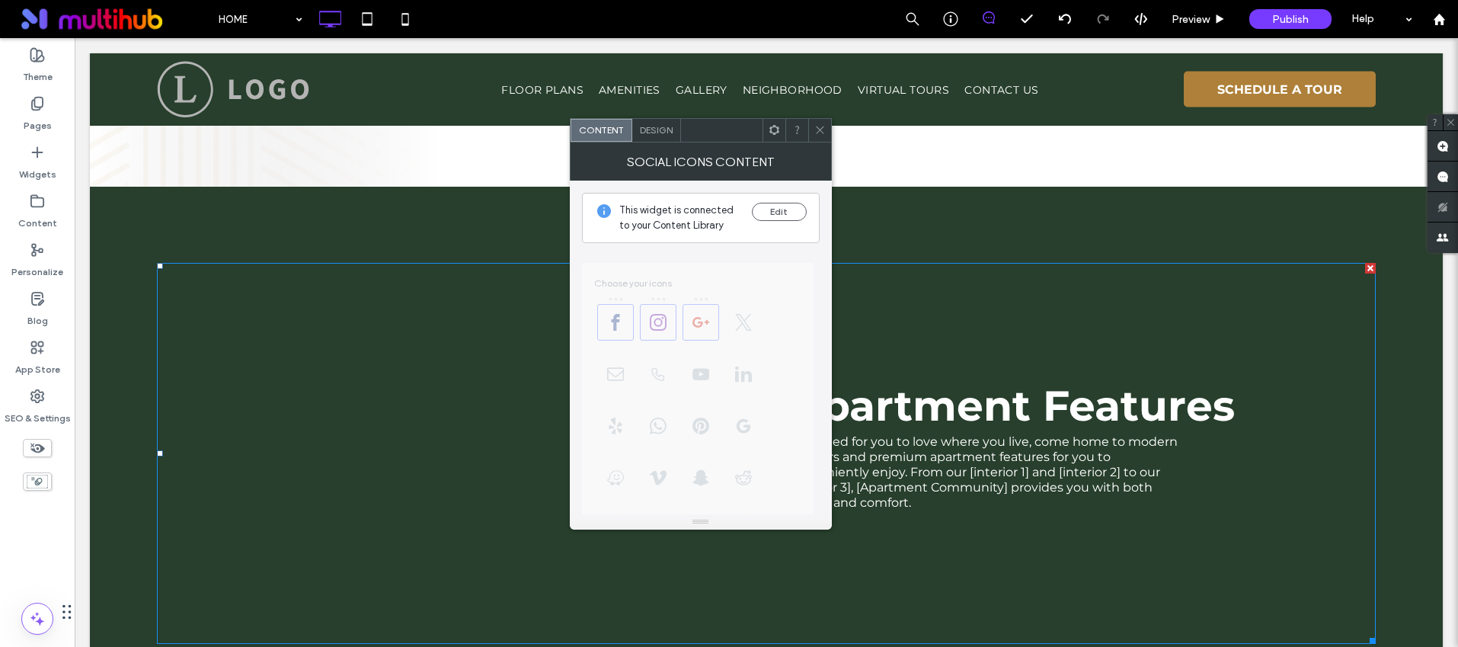
click at [814, 136] on span at bounding box center [819, 130] width 11 height 23
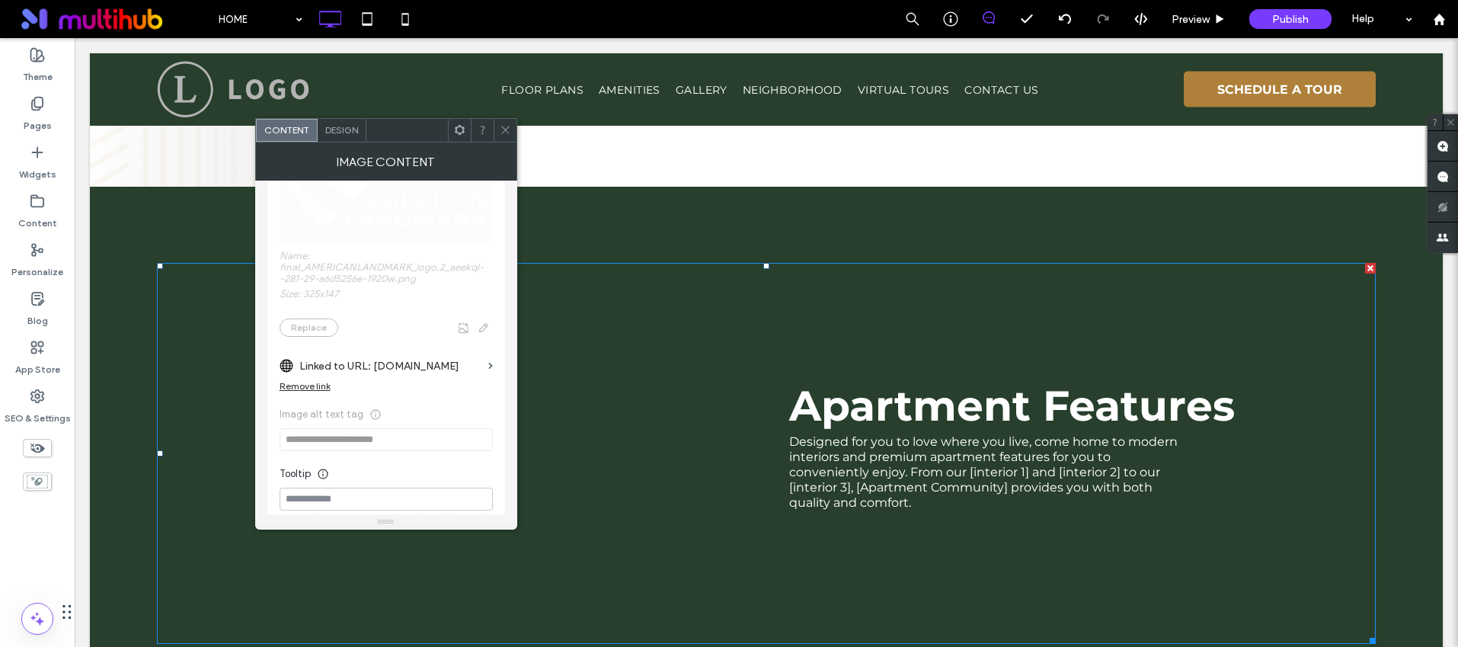
scroll to position [179, 0]
click at [506, 132] on icon at bounding box center [505, 129] width 11 height 11
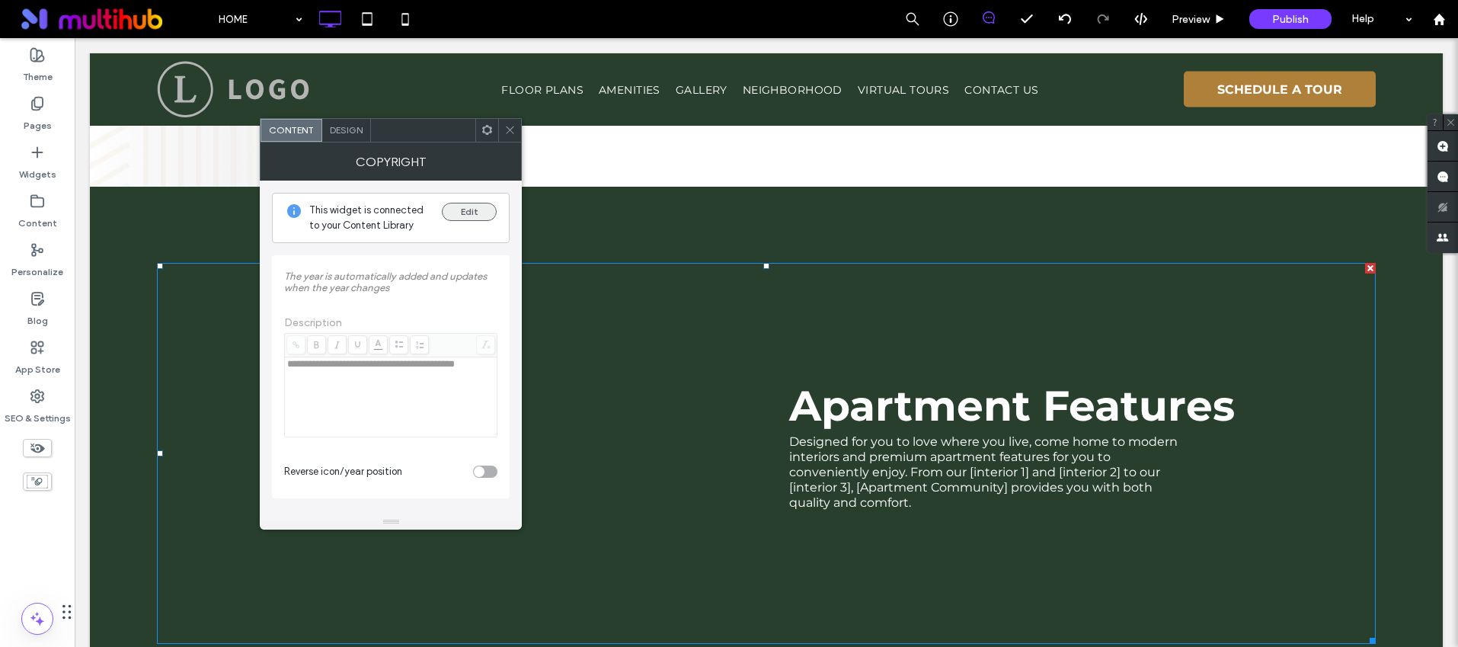
click at [469, 211] on button "Edit" at bounding box center [469, 212] width 55 height 18
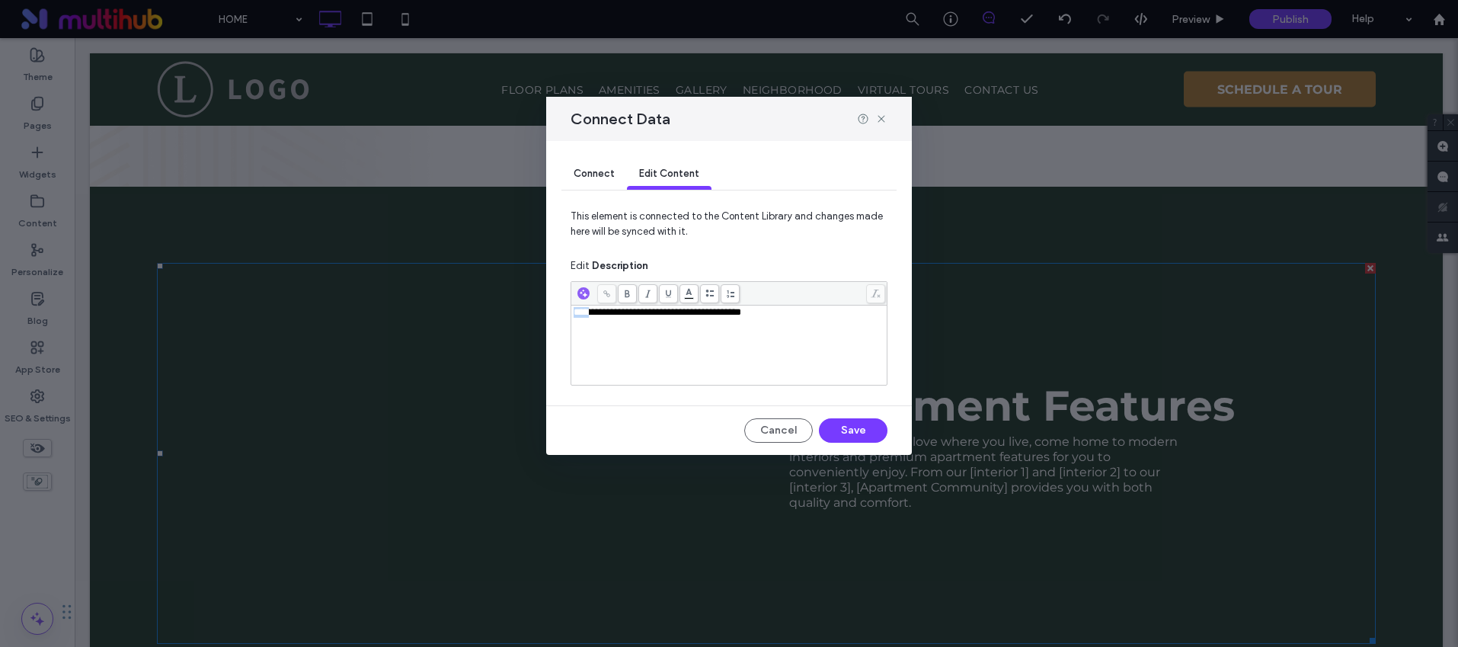
drag, startPoint x: 596, startPoint y: 314, endPoint x: 567, endPoint y: 314, distance: 29.0
click at [567, 314] on div "**********" at bounding box center [729, 298] width 366 height 314
click at [834, 428] on button "Save" at bounding box center [853, 430] width 69 height 24
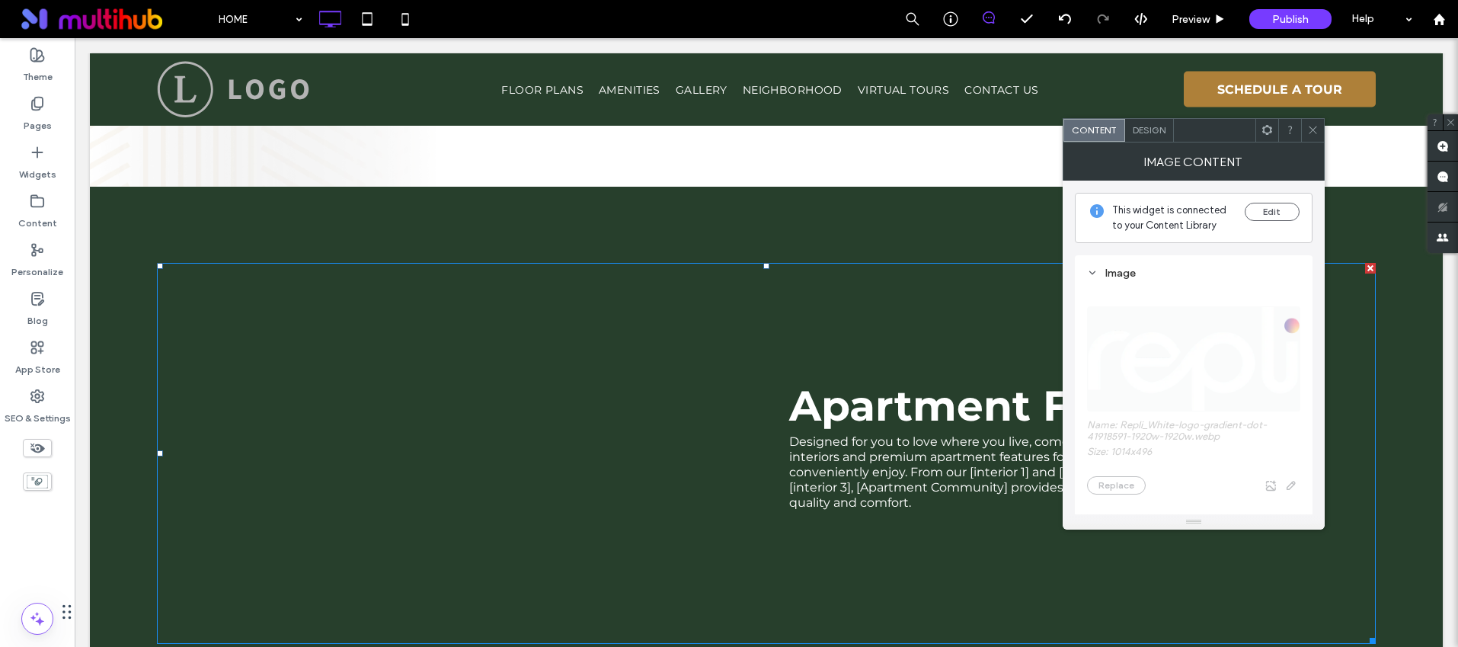
scroll to position [194, 0]
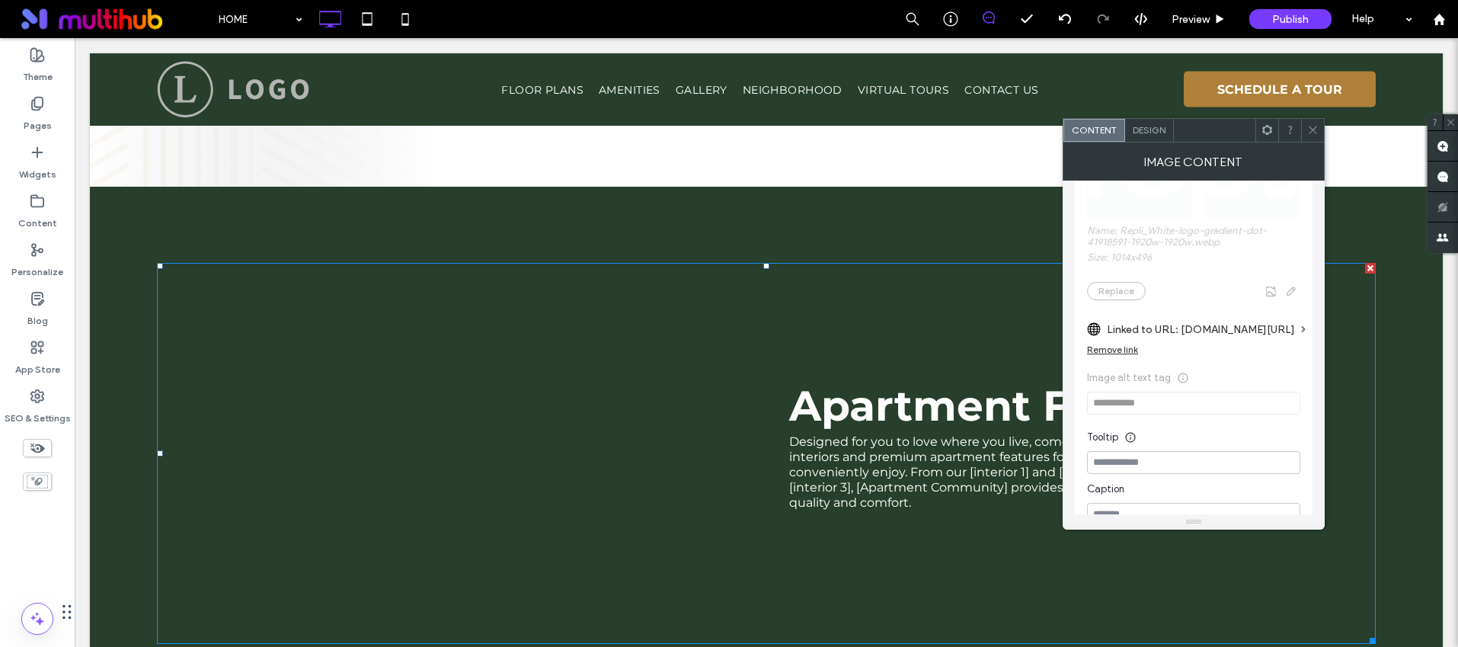
click at [1312, 127] on icon at bounding box center [1312, 129] width 11 height 11
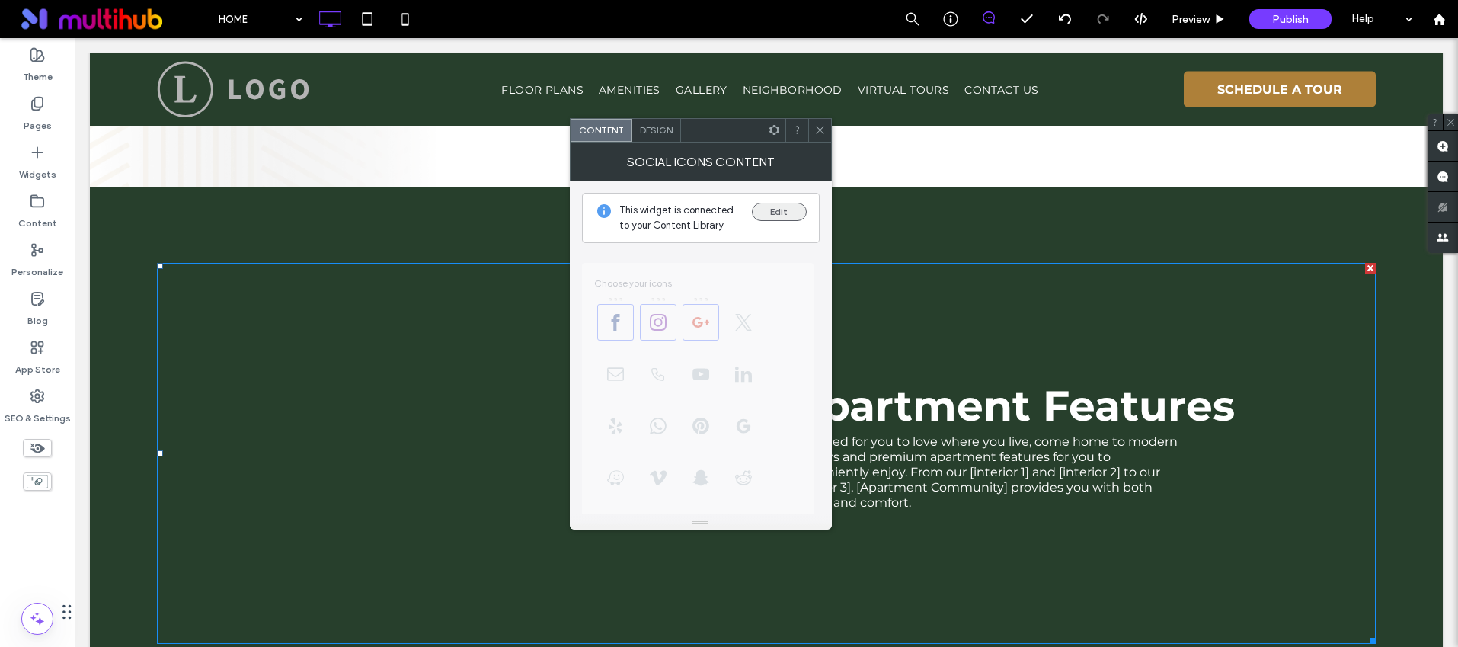
click at [778, 213] on button "Edit" at bounding box center [779, 212] width 55 height 18
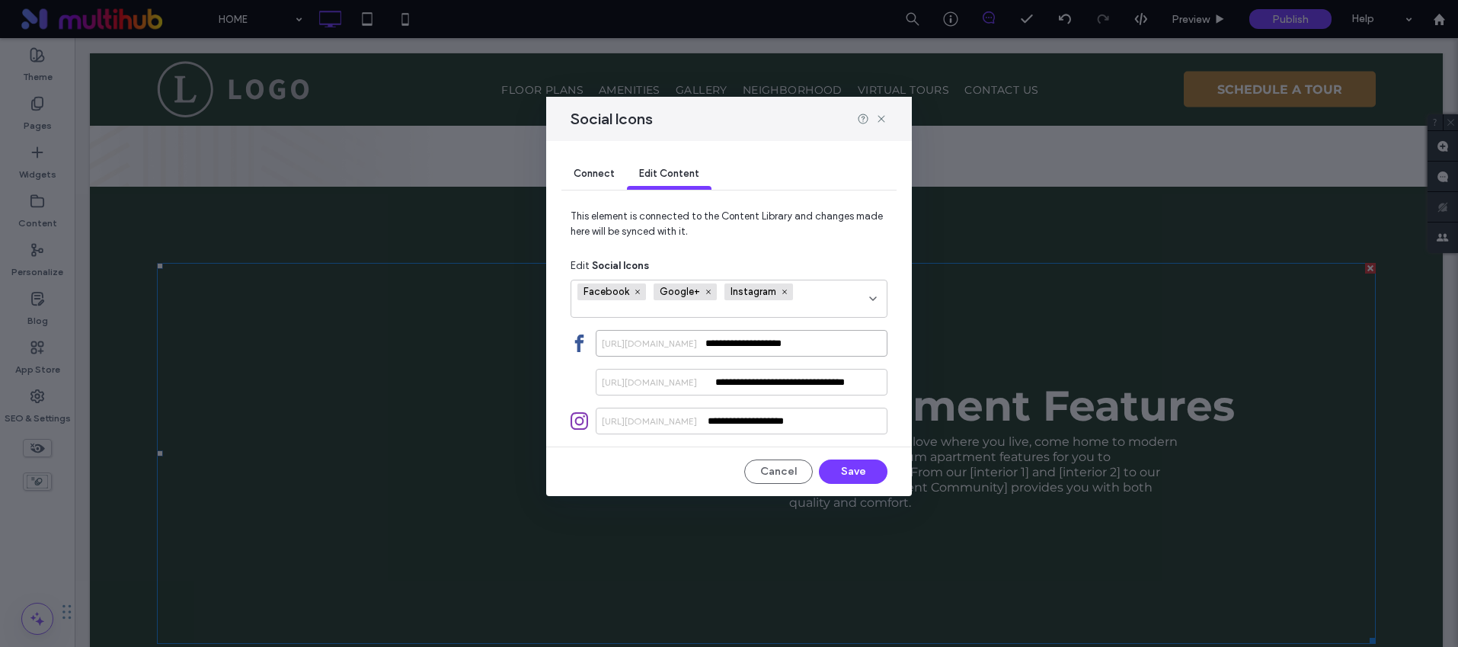
drag, startPoint x: 825, startPoint y: 350, endPoint x: 786, endPoint y: 428, distance: 87.6
click at [685, 341] on div "**********" at bounding box center [742, 343] width 292 height 27
drag, startPoint x: 818, startPoint y: 428, endPoint x: 649, endPoint y: 421, distance: 169.3
click at [649, 421] on div "**********" at bounding box center [742, 421] width 292 height 27
click at [878, 117] on use at bounding box center [881, 119] width 7 height 7
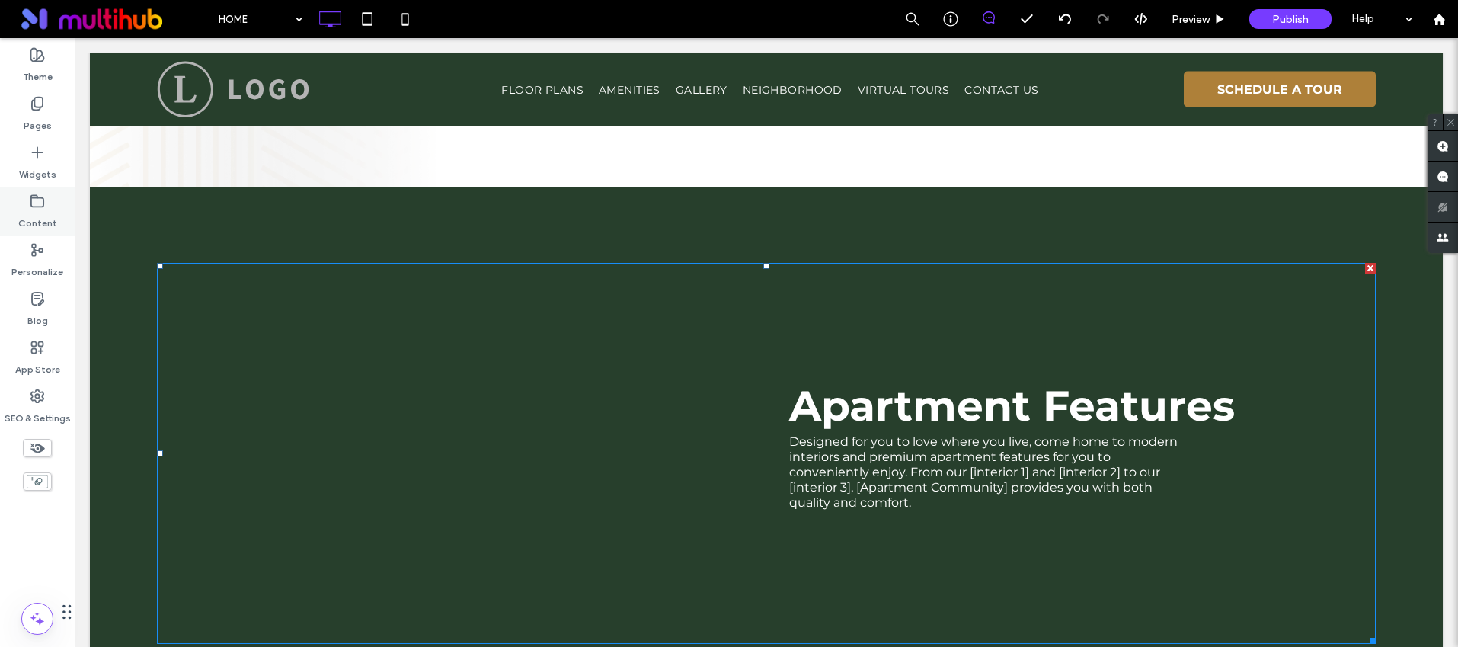
click at [33, 209] on label "Content" at bounding box center [37, 219] width 39 height 21
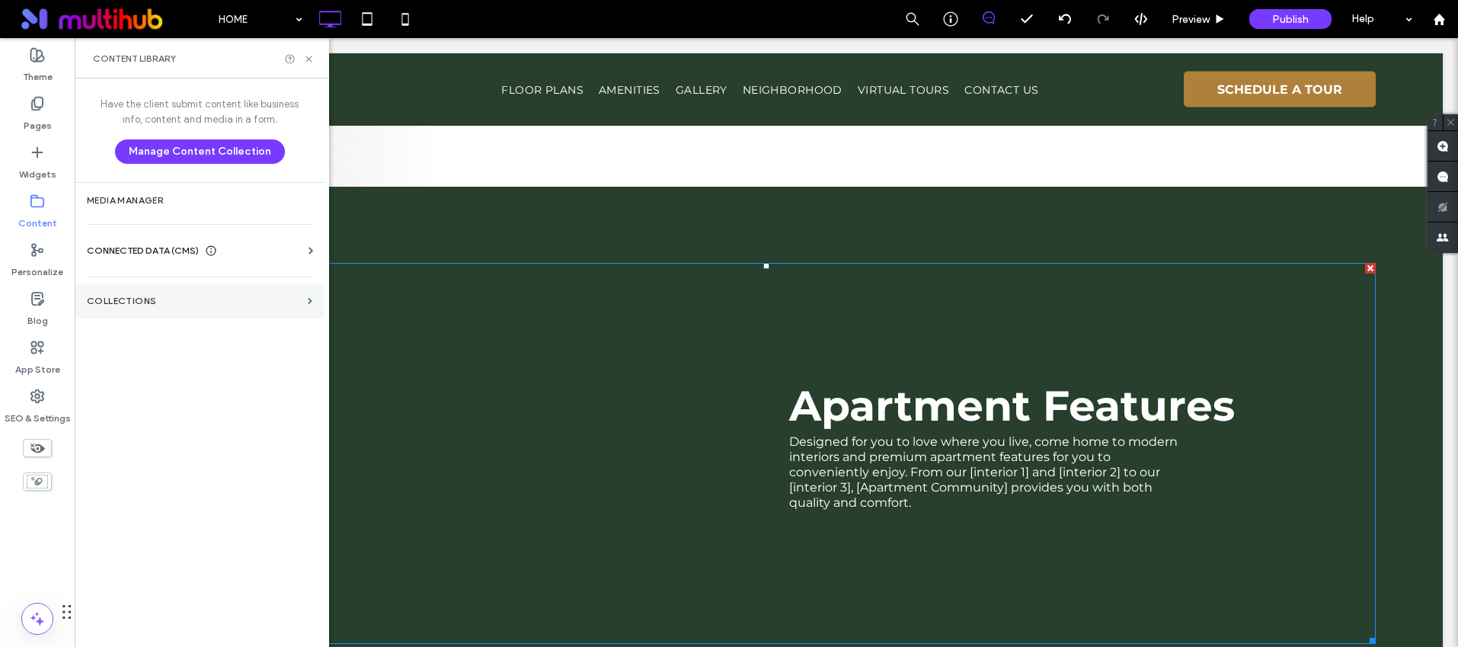
click at [149, 302] on label "Collections" at bounding box center [194, 301] width 215 height 11
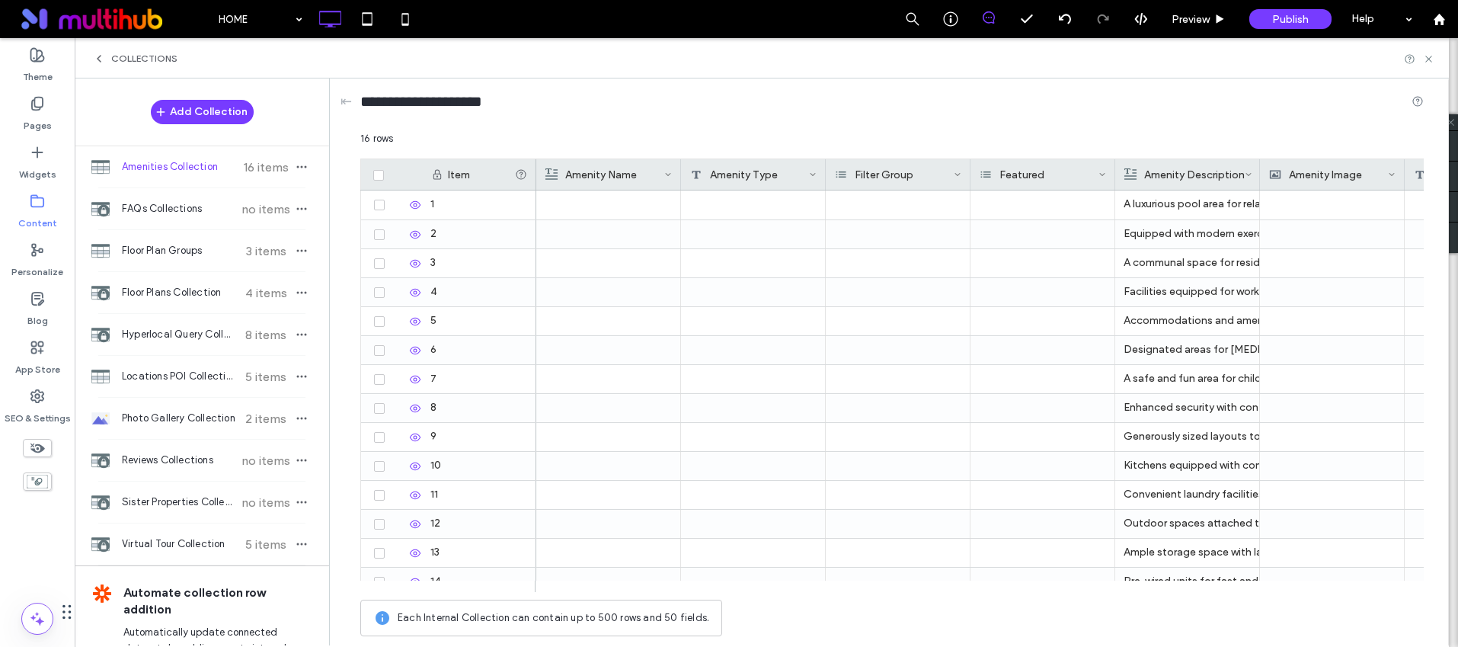
click at [94, 50] on div "Collections" at bounding box center [762, 58] width 1374 height 40
click at [101, 59] on icon at bounding box center [99, 59] width 12 height 12
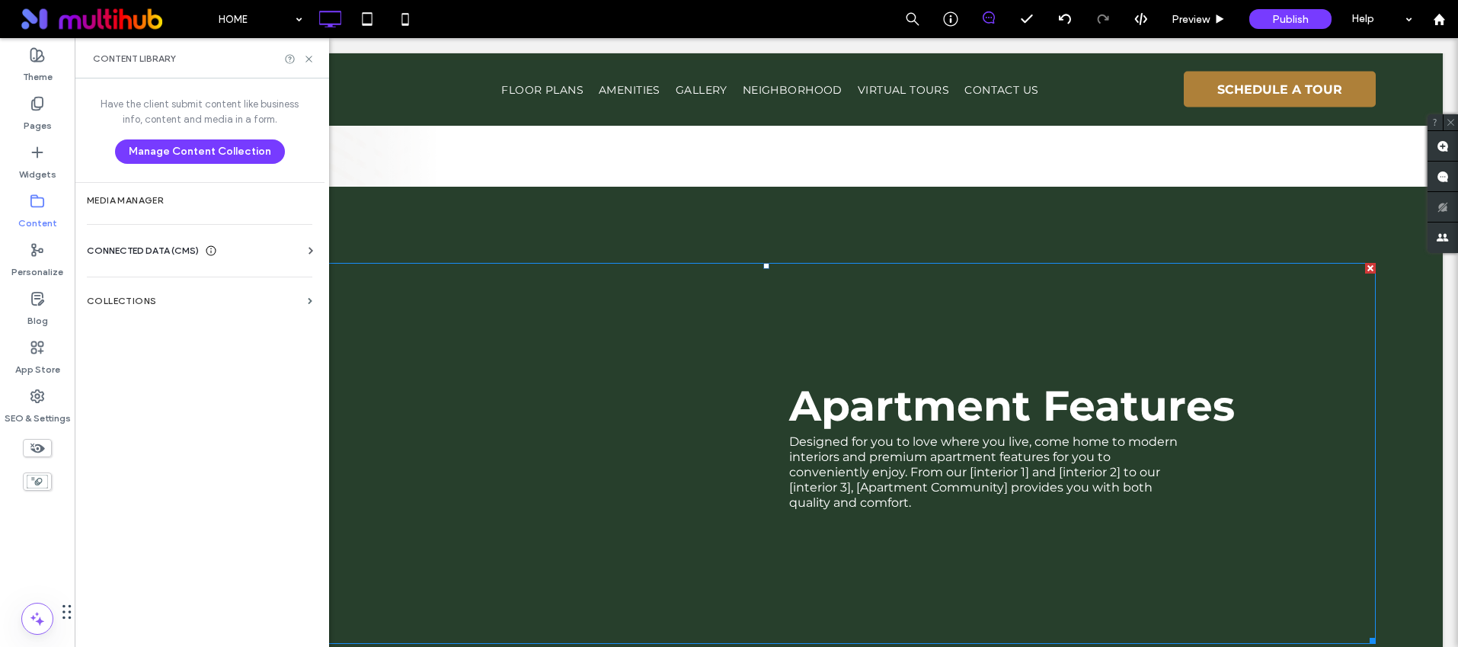
click at [146, 242] on div "CONNECTED DATA (CMS) Business Info Business Text Business Images Find and Repla…" at bounding box center [200, 251] width 250 height 40
click at [148, 248] on span "CONNECTED DATA (CMS)" at bounding box center [143, 250] width 112 height 15
click at [158, 275] on section "Business Info" at bounding box center [203, 287] width 232 height 35
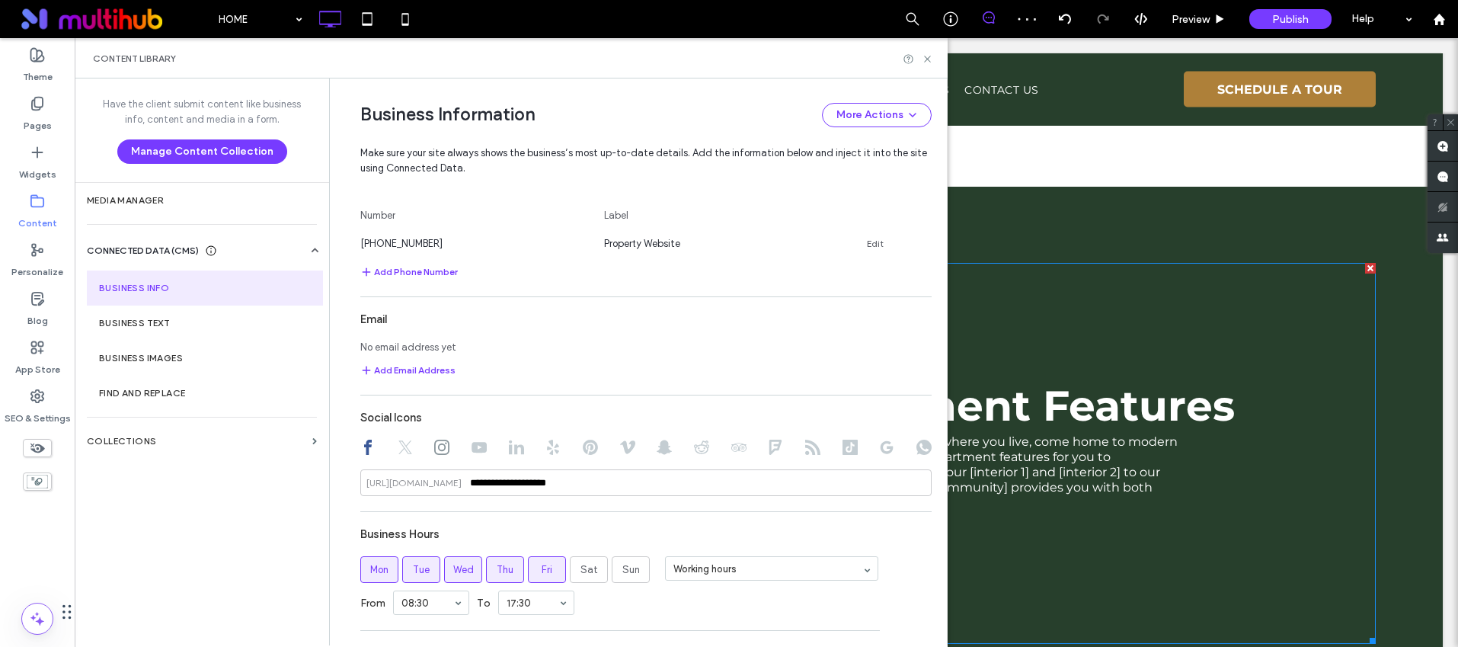
scroll to position [824, 0]
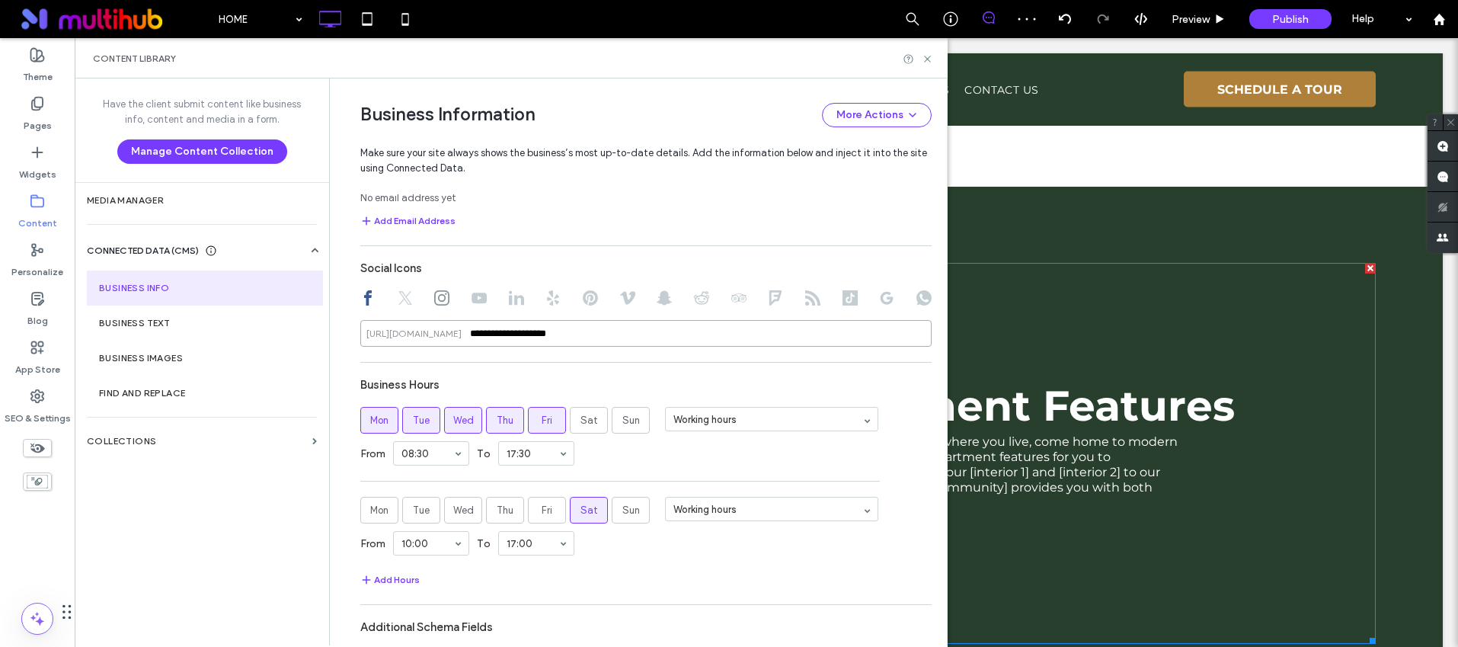
click at [637, 331] on input "**********" at bounding box center [645, 333] width 571 height 27
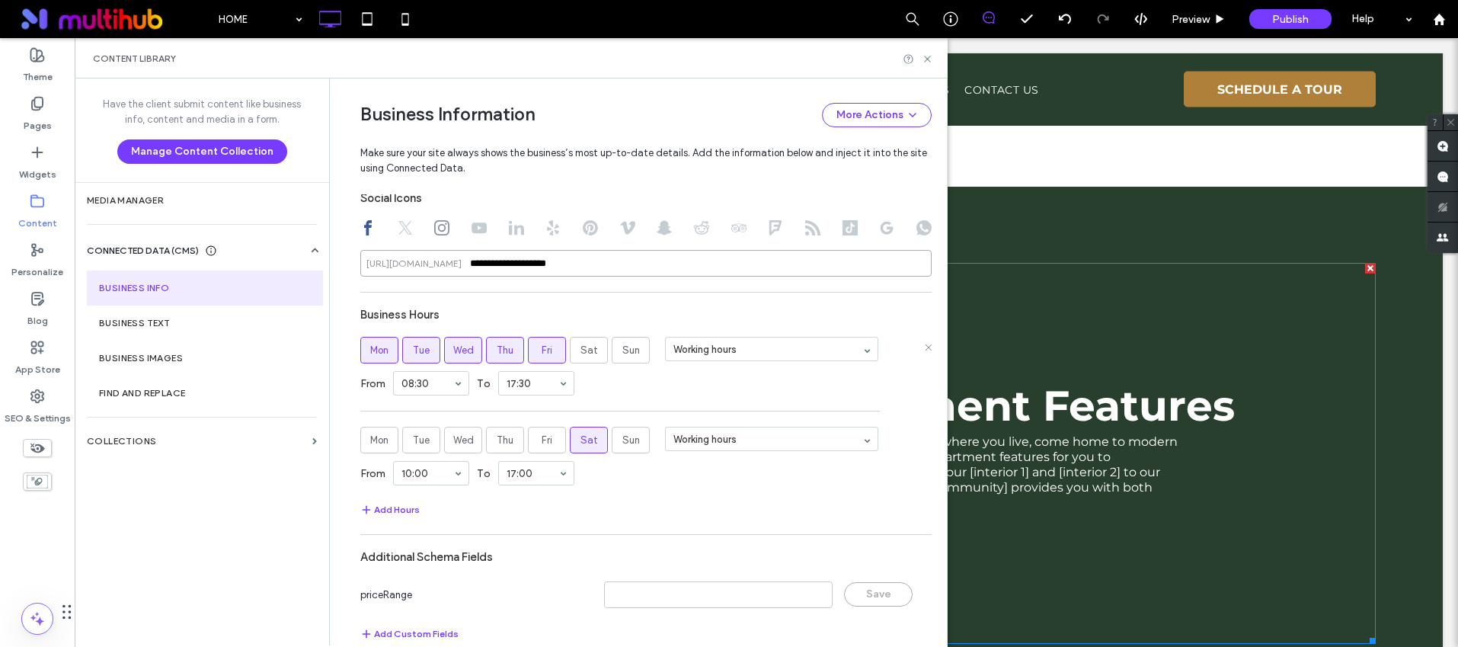
scroll to position [459, 0]
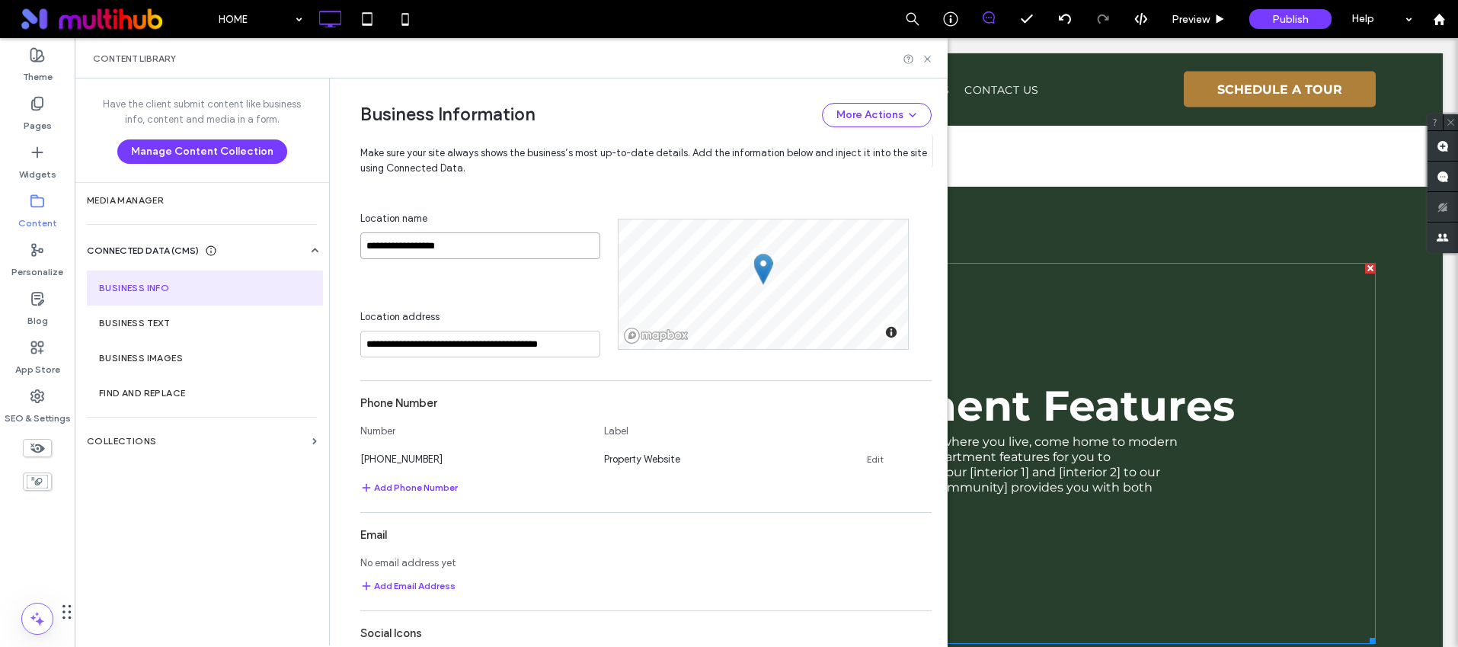
drag, startPoint x: 466, startPoint y: 248, endPoint x: 346, endPoint y: 242, distance: 120.5
click at [346, 242] on div "**********" at bounding box center [635, 362] width 594 height 1485
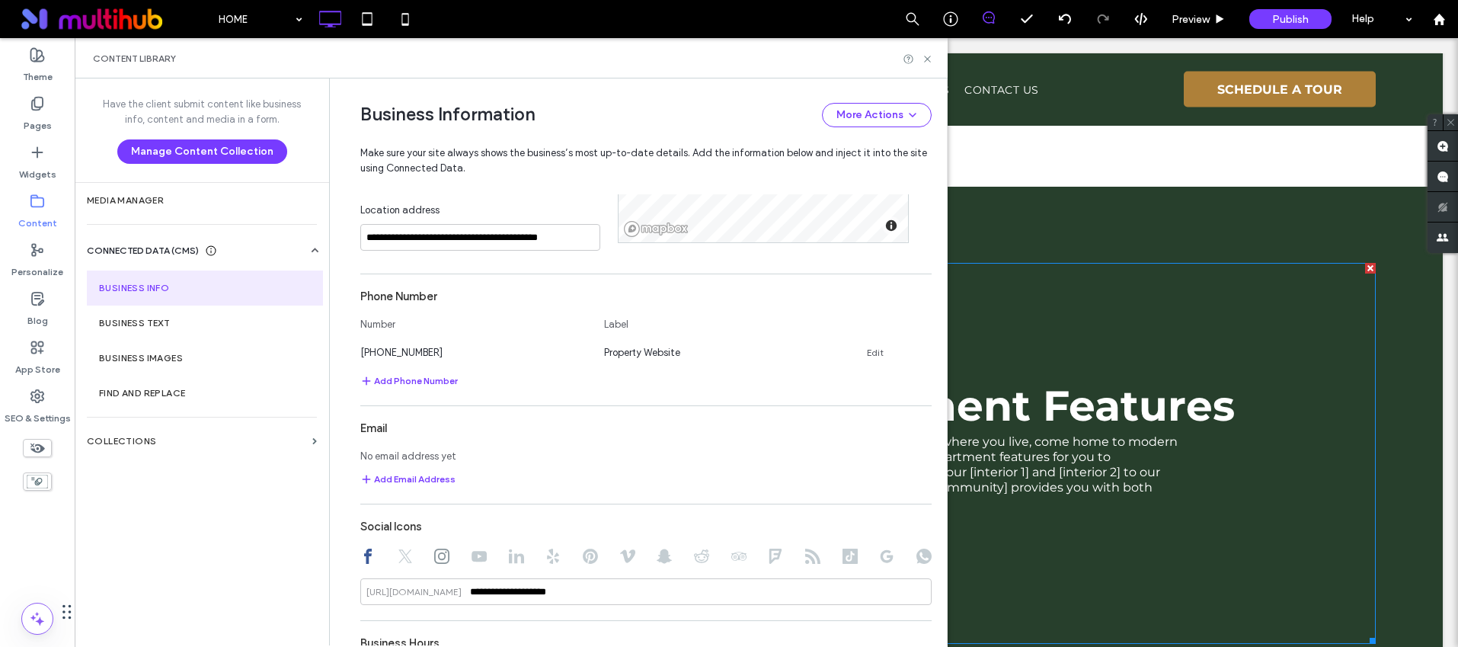
scroll to position [619, 0]
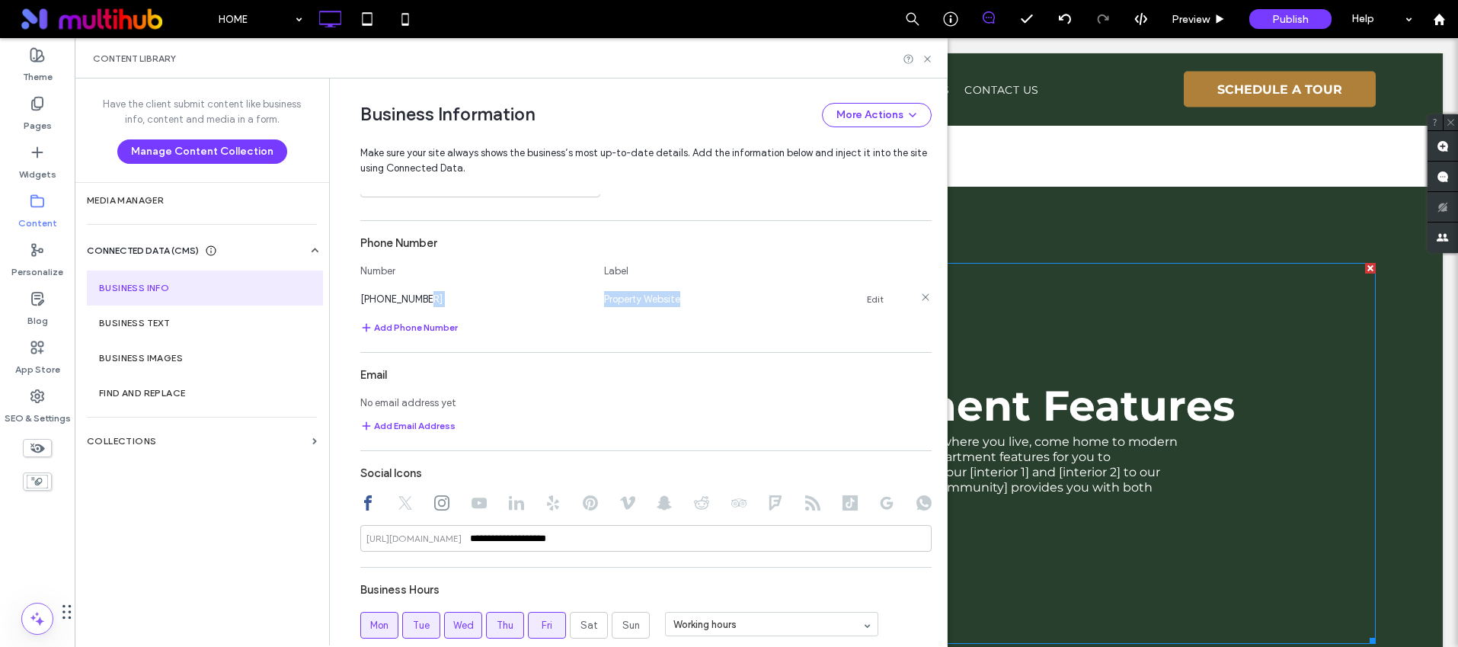
drag, startPoint x: 671, startPoint y: 300, endPoint x: 580, endPoint y: 296, distance: 91.5
click at [580, 296] on div "[PHONE_NUMBER] Property Website Edit" at bounding box center [632, 299] width 544 height 16
click at [658, 297] on span "Property Website" at bounding box center [642, 298] width 76 height 11
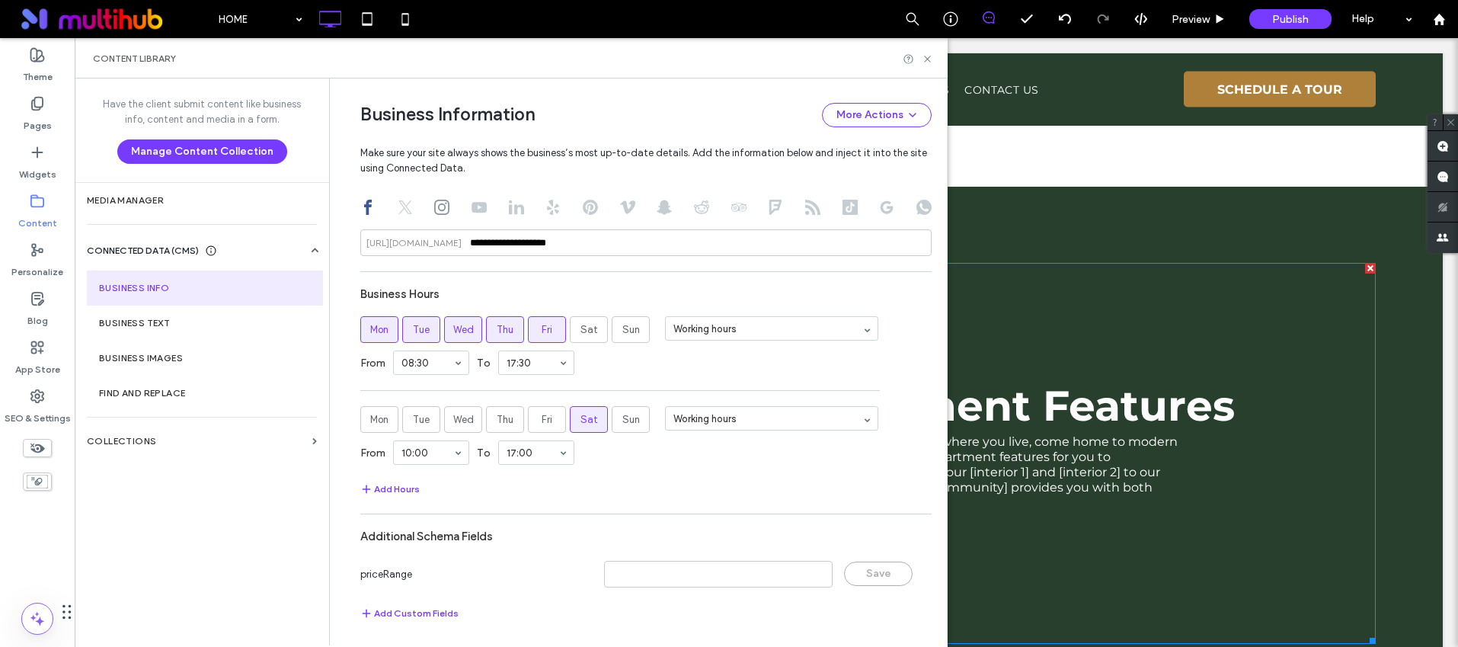
scroll to position [918, 0]
click at [190, 355] on label "Business Images" at bounding box center [205, 358] width 212 height 11
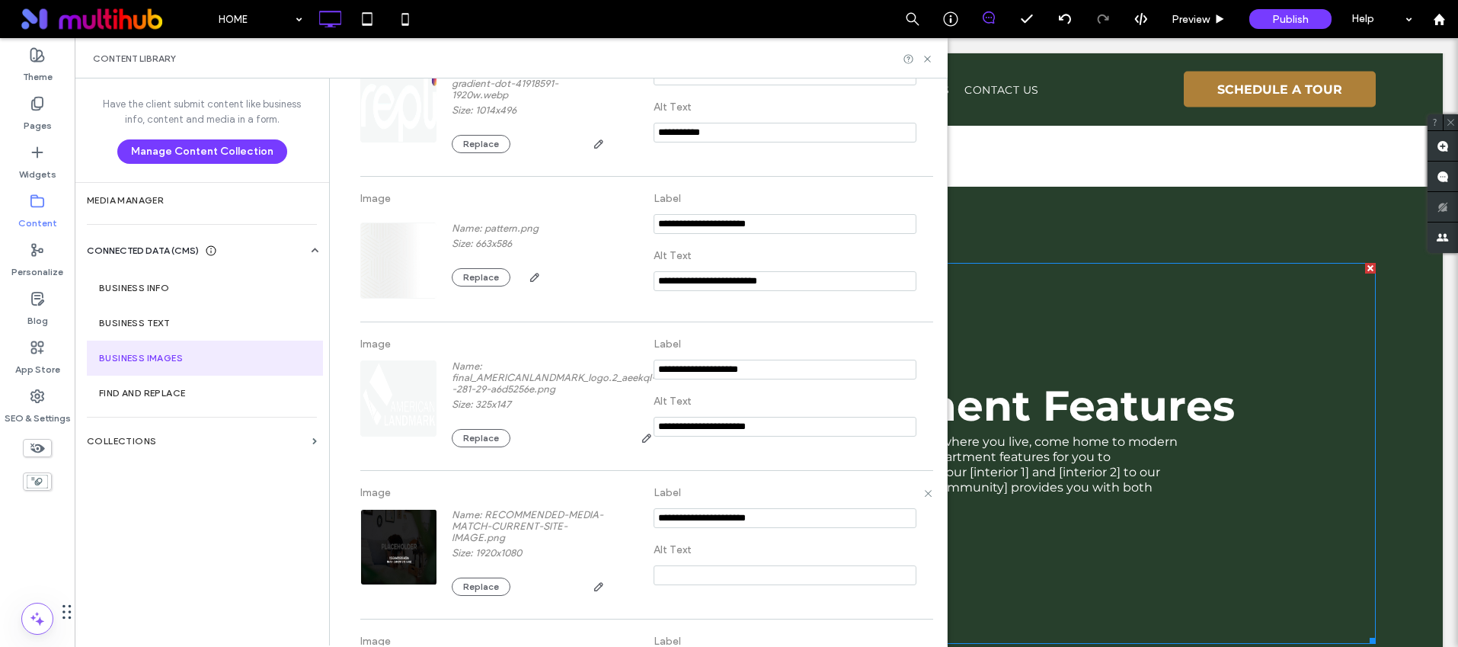
scroll to position [238, 0]
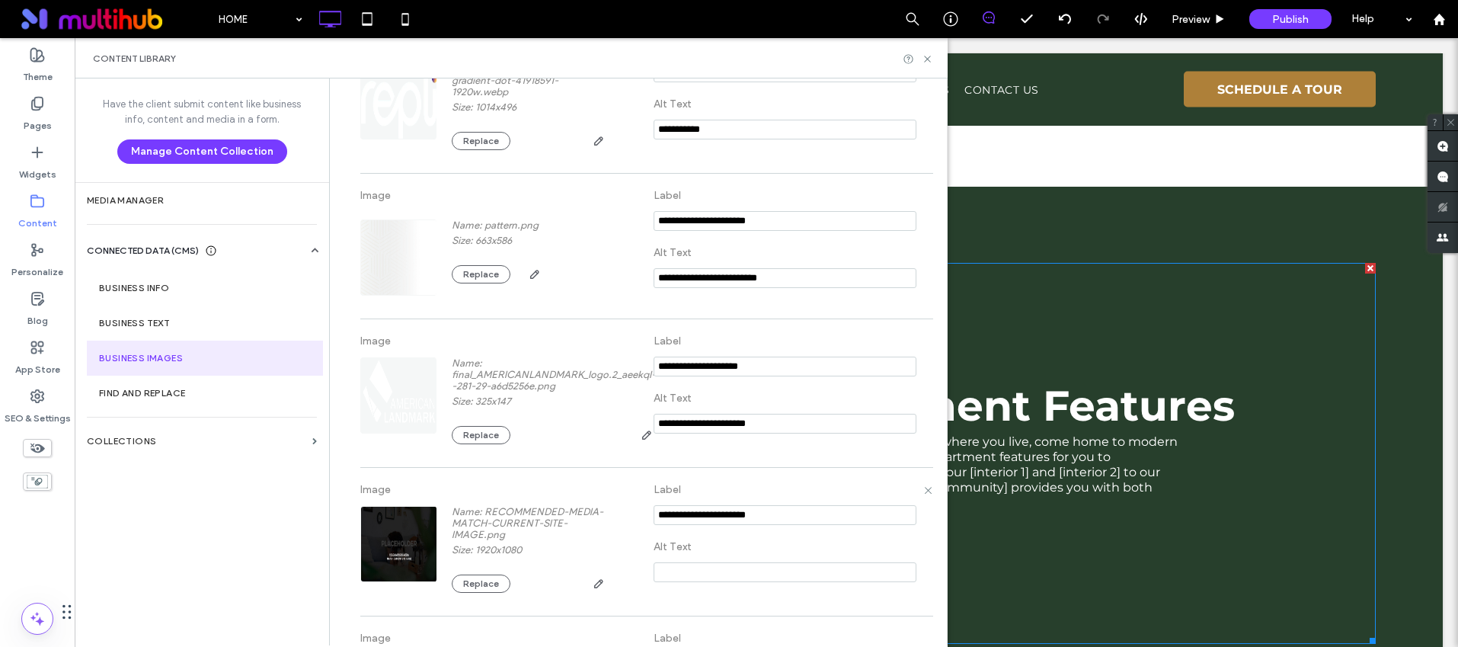
drag, startPoint x: 773, startPoint y: 517, endPoint x: 654, endPoint y: 514, distance: 118.9
click at [654, 514] on input "notEmpty" at bounding box center [785, 515] width 263 height 20
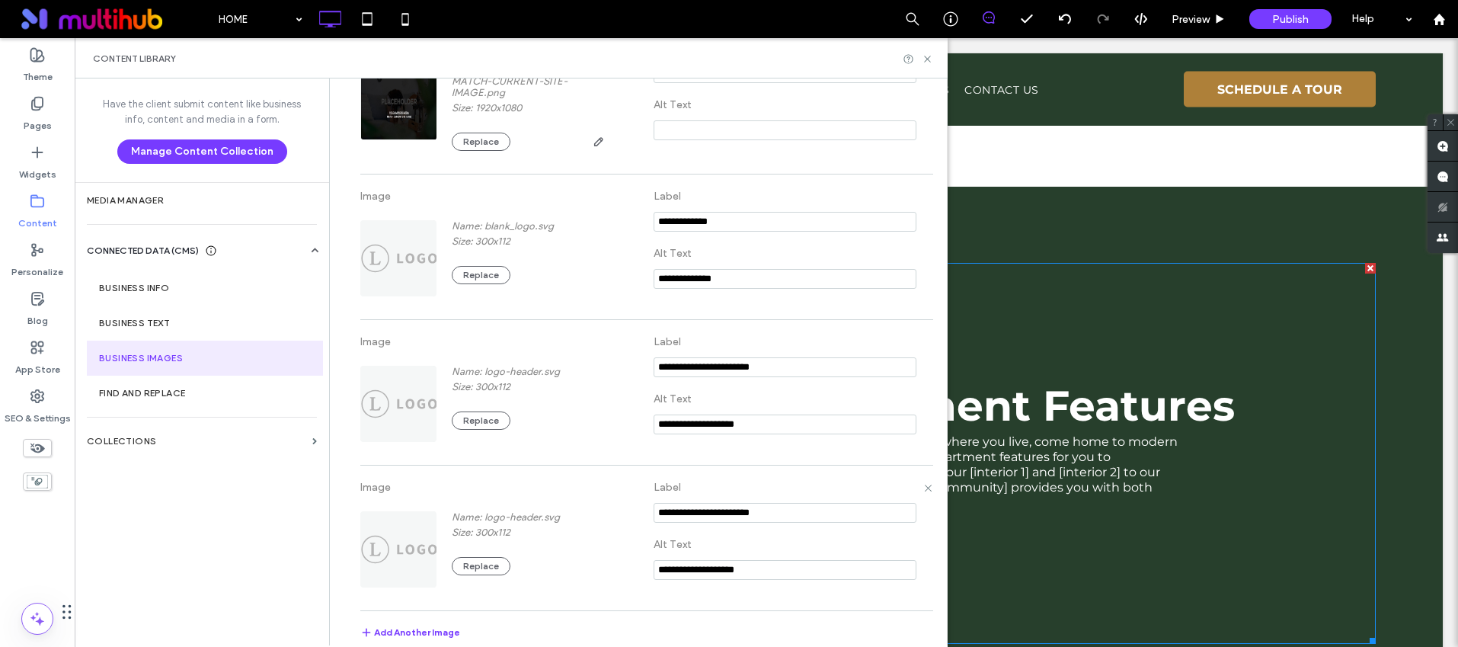
scroll to position [686, 0]
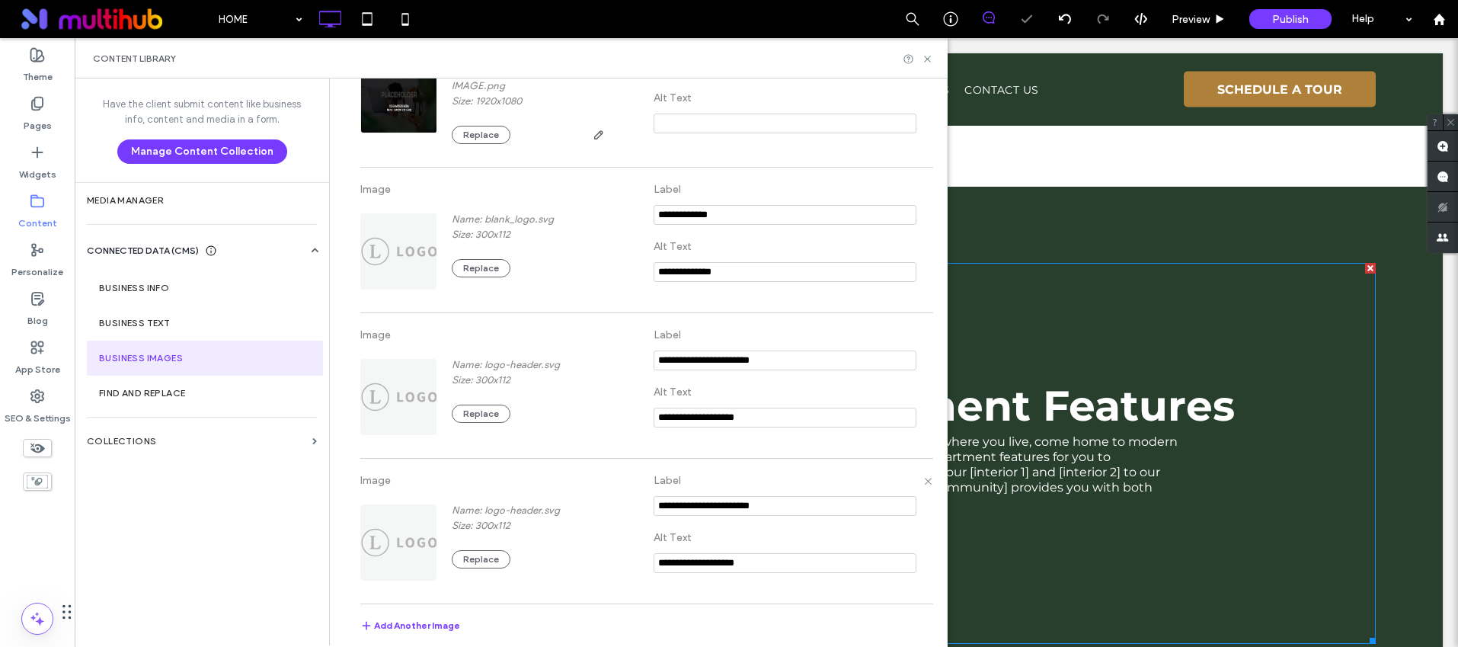
drag, startPoint x: 768, startPoint y: 505, endPoint x: 606, endPoint y: 497, distance: 162.5
click at [600, 499] on div "**********" at bounding box center [645, 531] width 571 height 130
drag, startPoint x: 785, startPoint y: 363, endPoint x: 609, endPoint y: 353, distance: 176.3
click at [605, 353] on div "**********" at bounding box center [645, 386] width 571 height 130
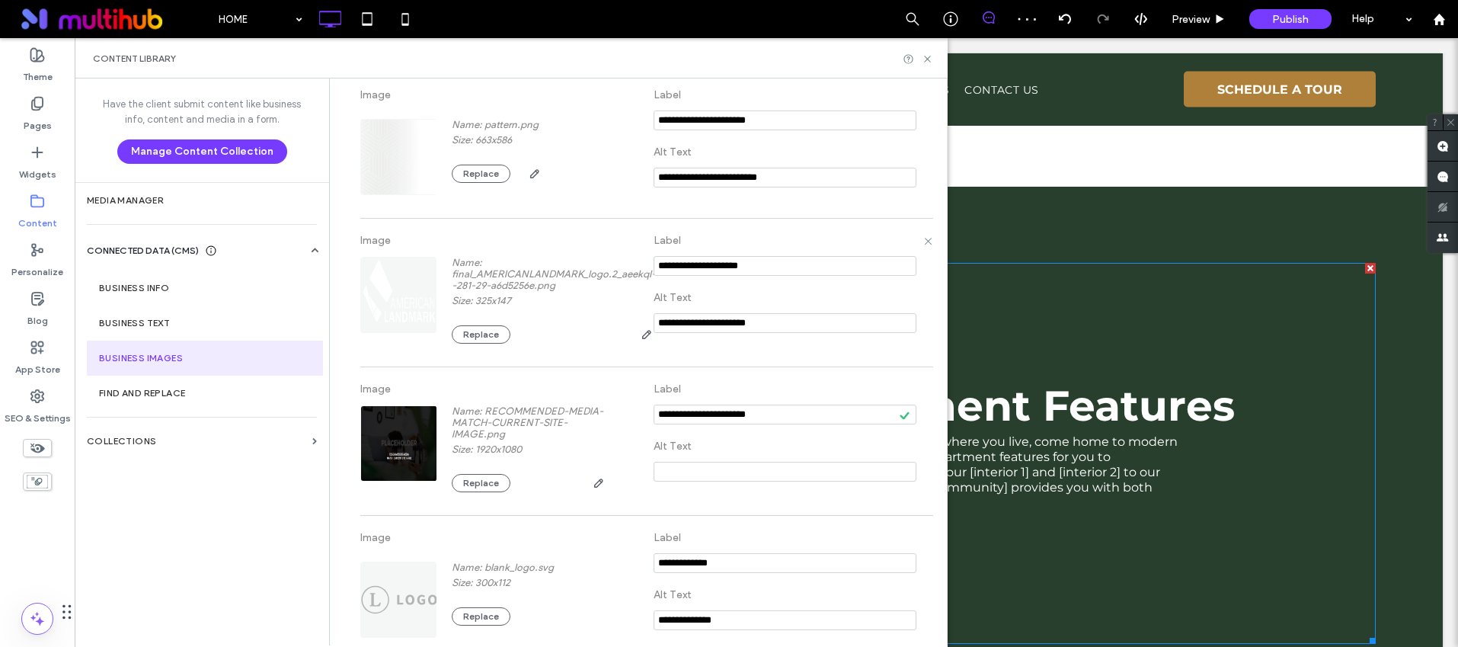
scroll to position [338, 0]
click at [931, 61] on icon at bounding box center [927, 58] width 11 height 11
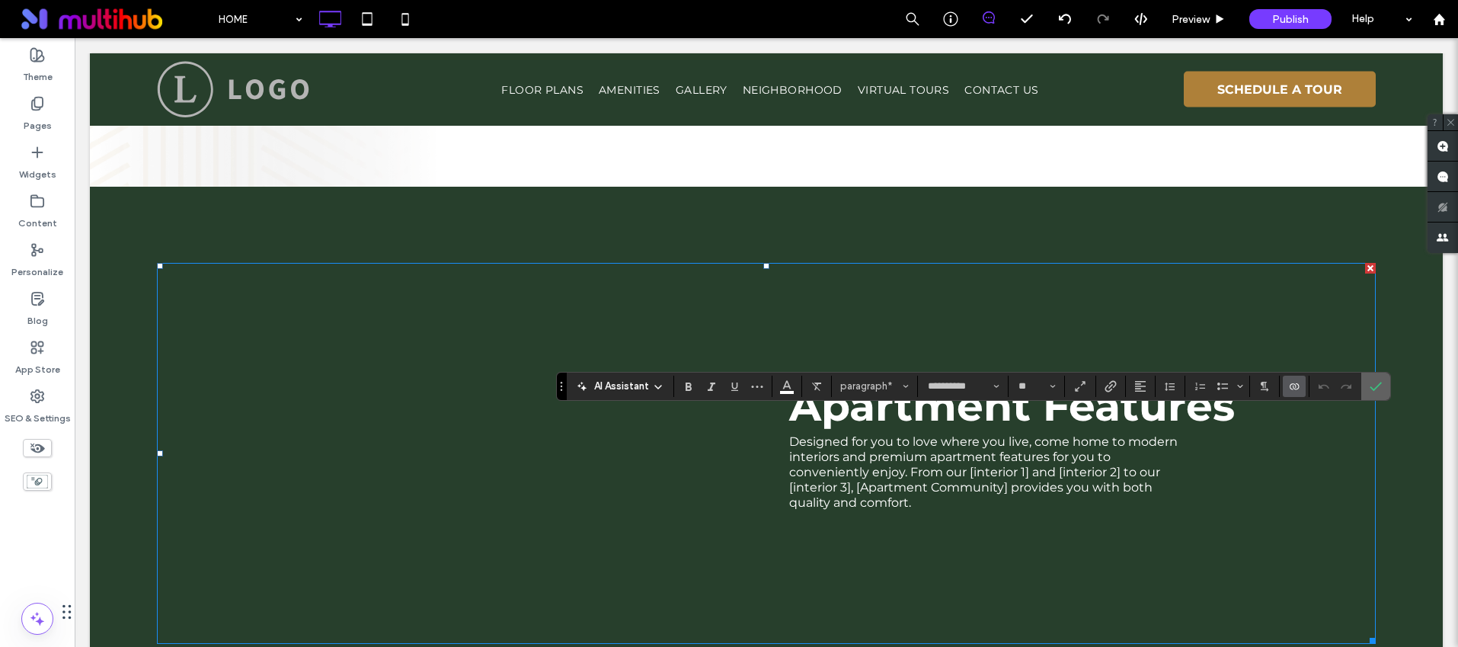
click at [1371, 385] on icon "Confirm" at bounding box center [1376, 386] width 12 height 12
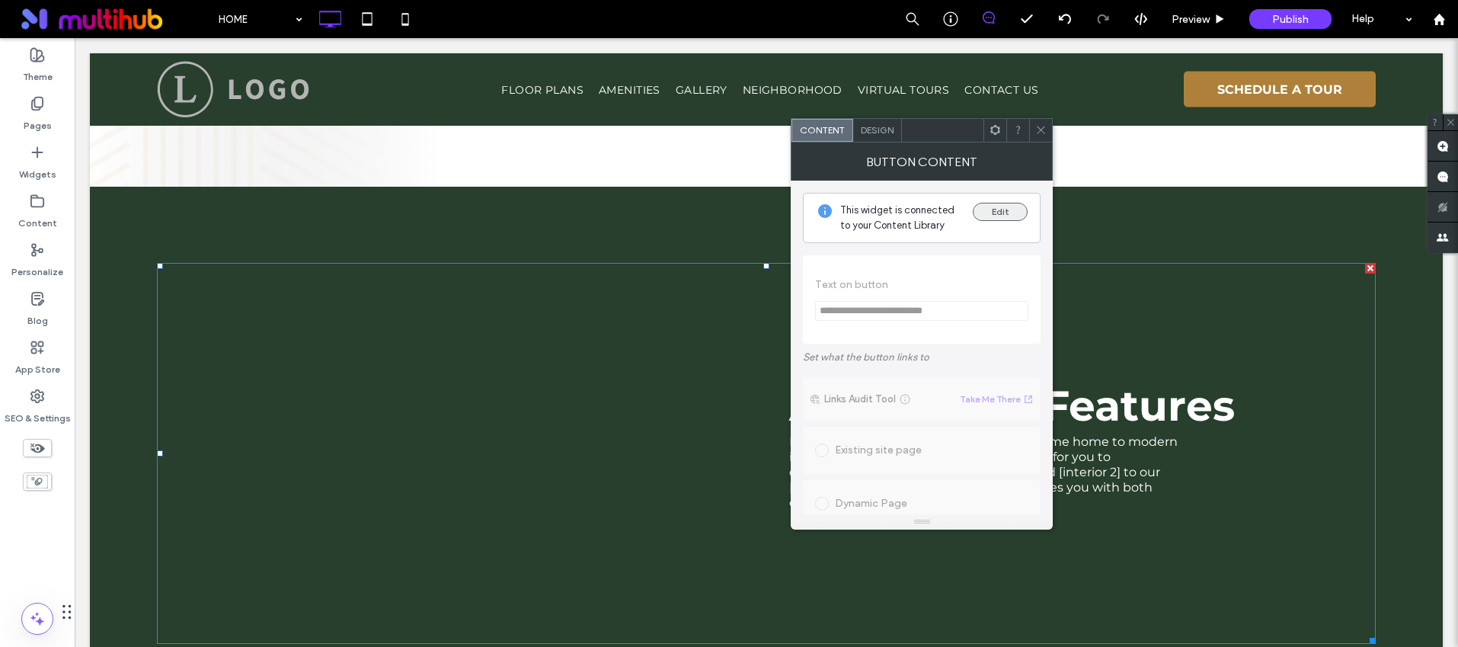
click at [1005, 216] on button "Edit" at bounding box center [1000, 212] width 55 height 18
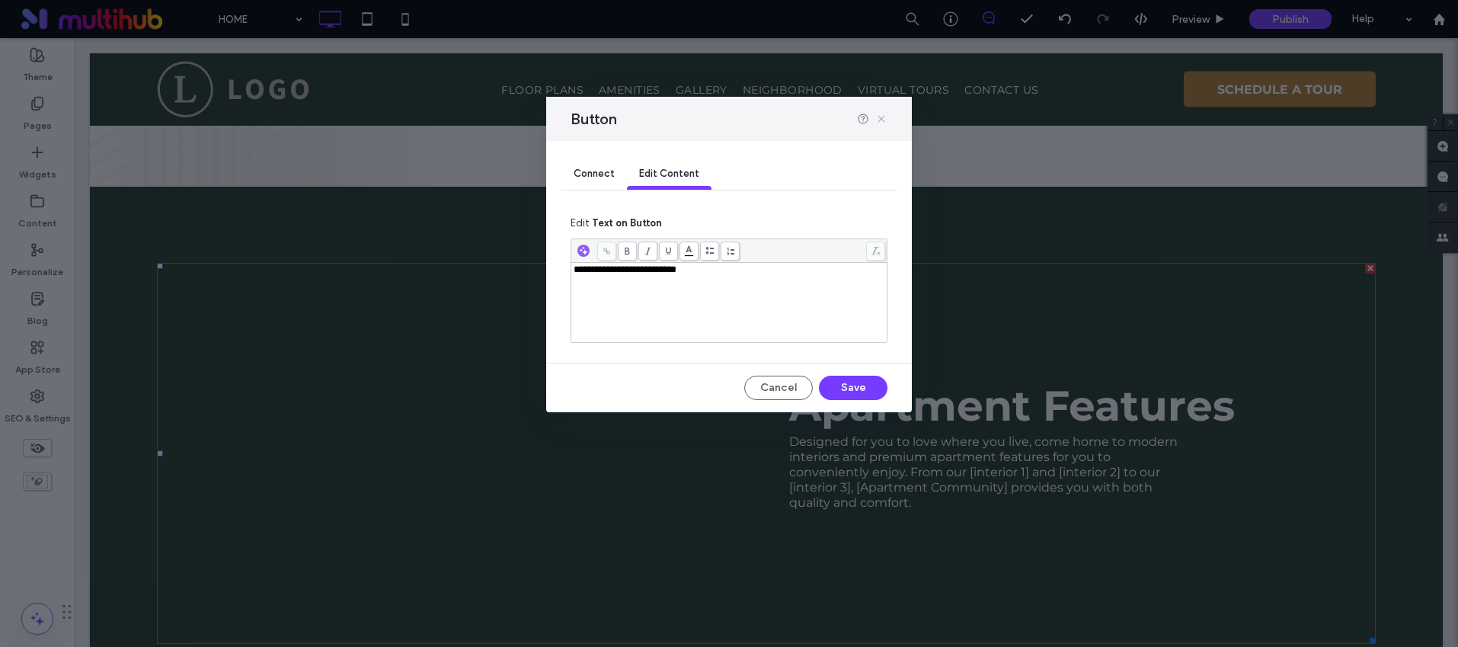
click at [881, 117] on icon at bounding box center [881, 119] width 12 height 12
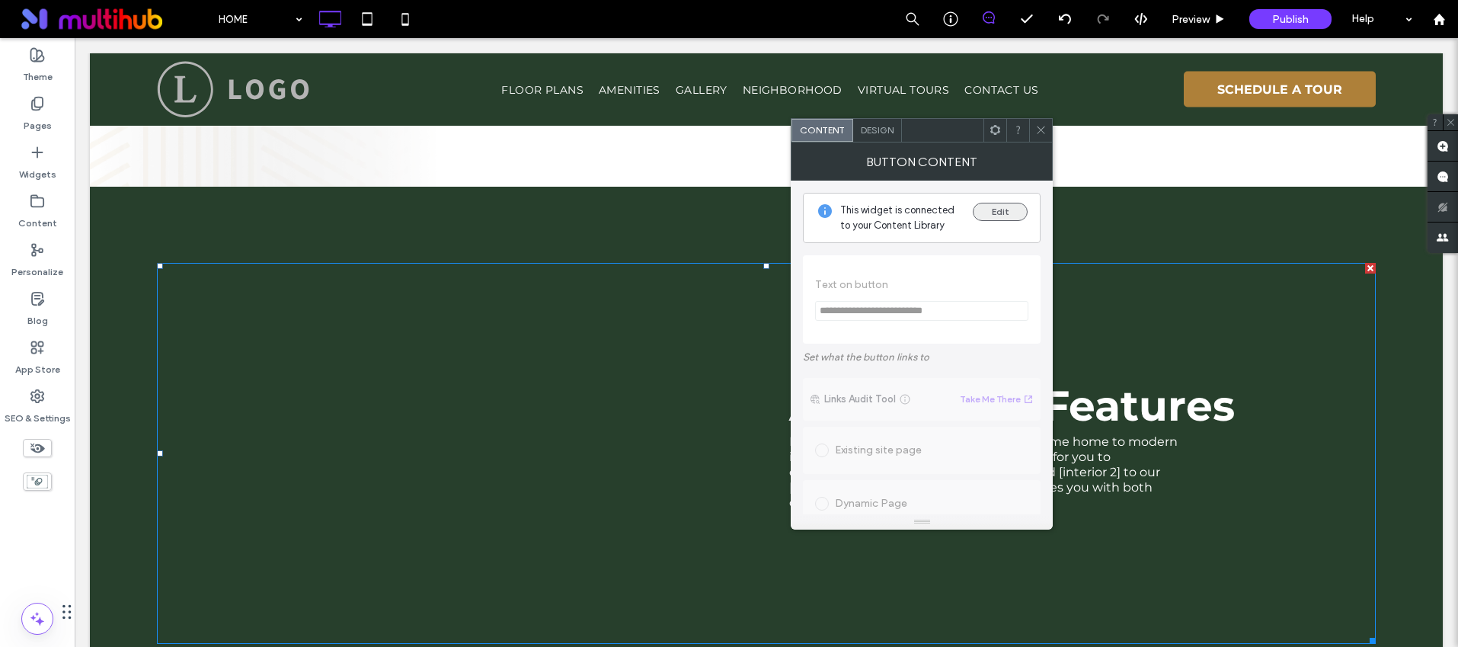
click at [992, 216] on button "Edit" at bounding box center [1000, 212] width 55 height 18
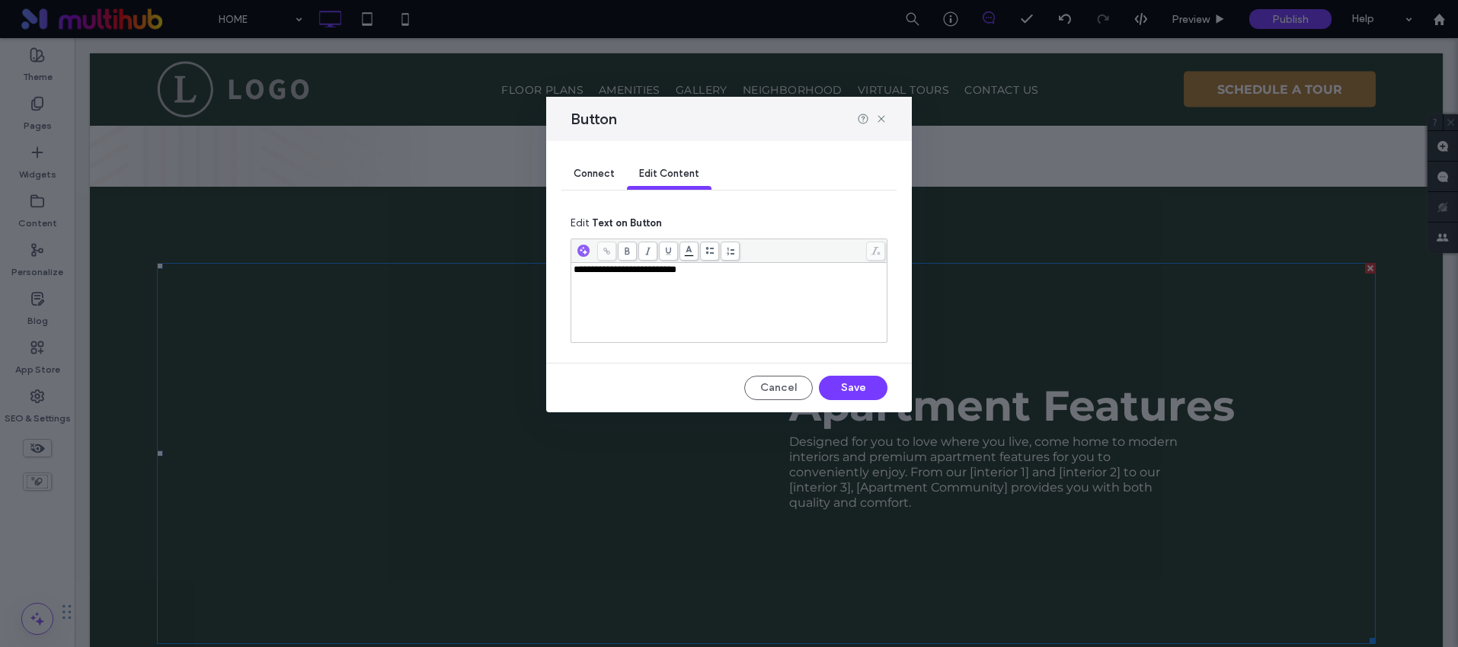
click at [600, 168] on span "Connect" at bounding box center [594, 173] width 41 height 11
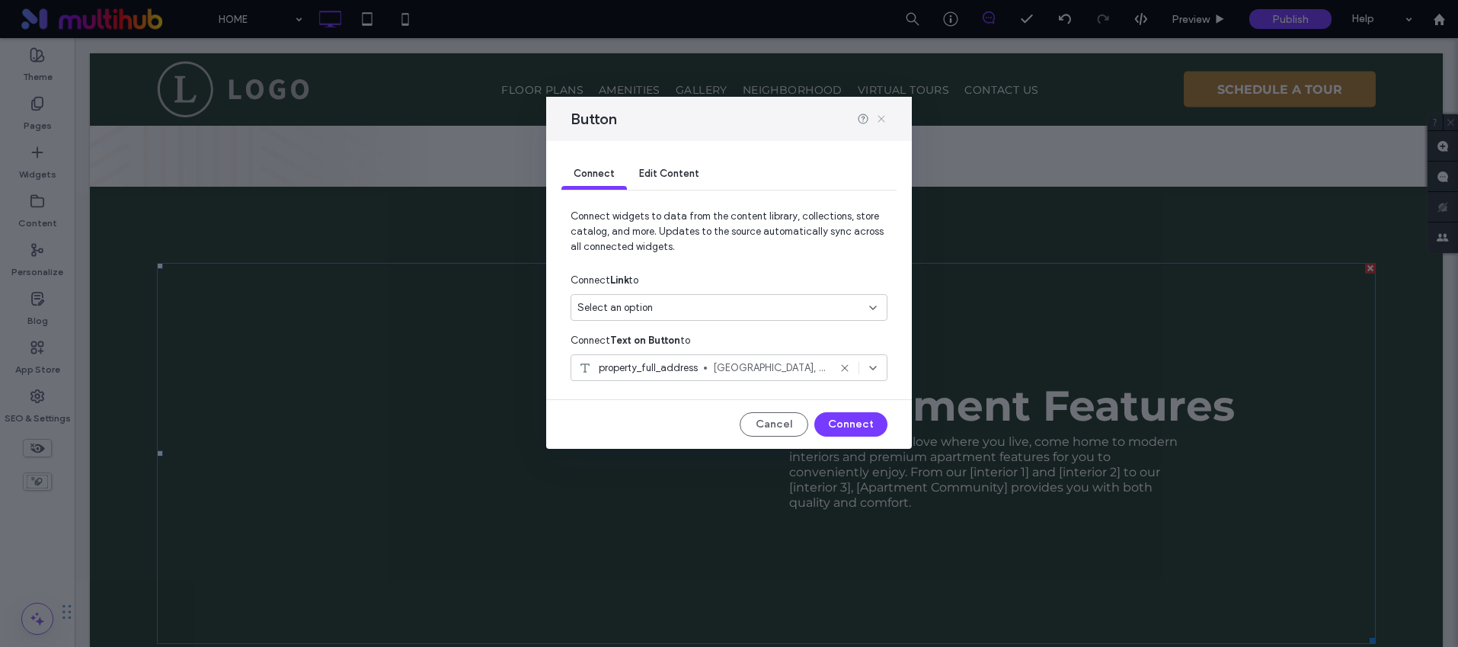
click at [884, 121] on use at bounding box center [881, 119] width 7 height 7
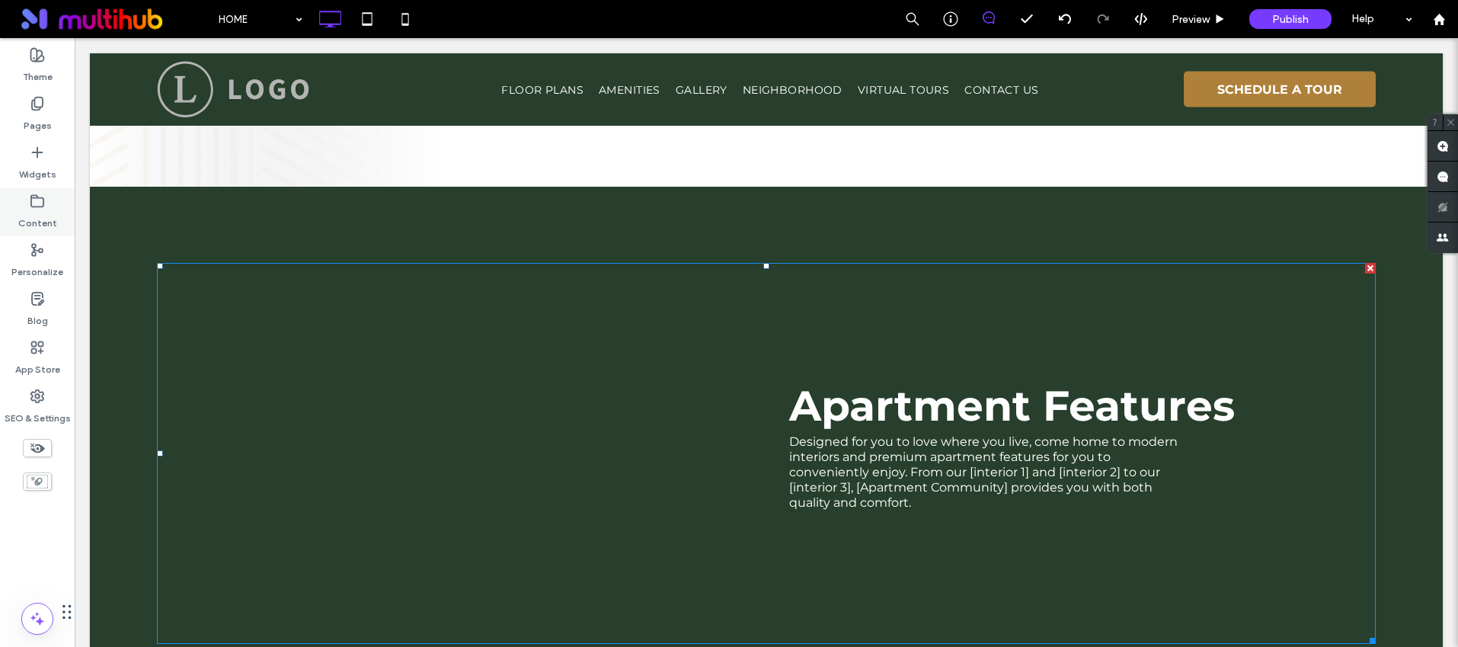
click at [44, 217] on label "Content" at bounding box center [37, 219] width 39 height 21
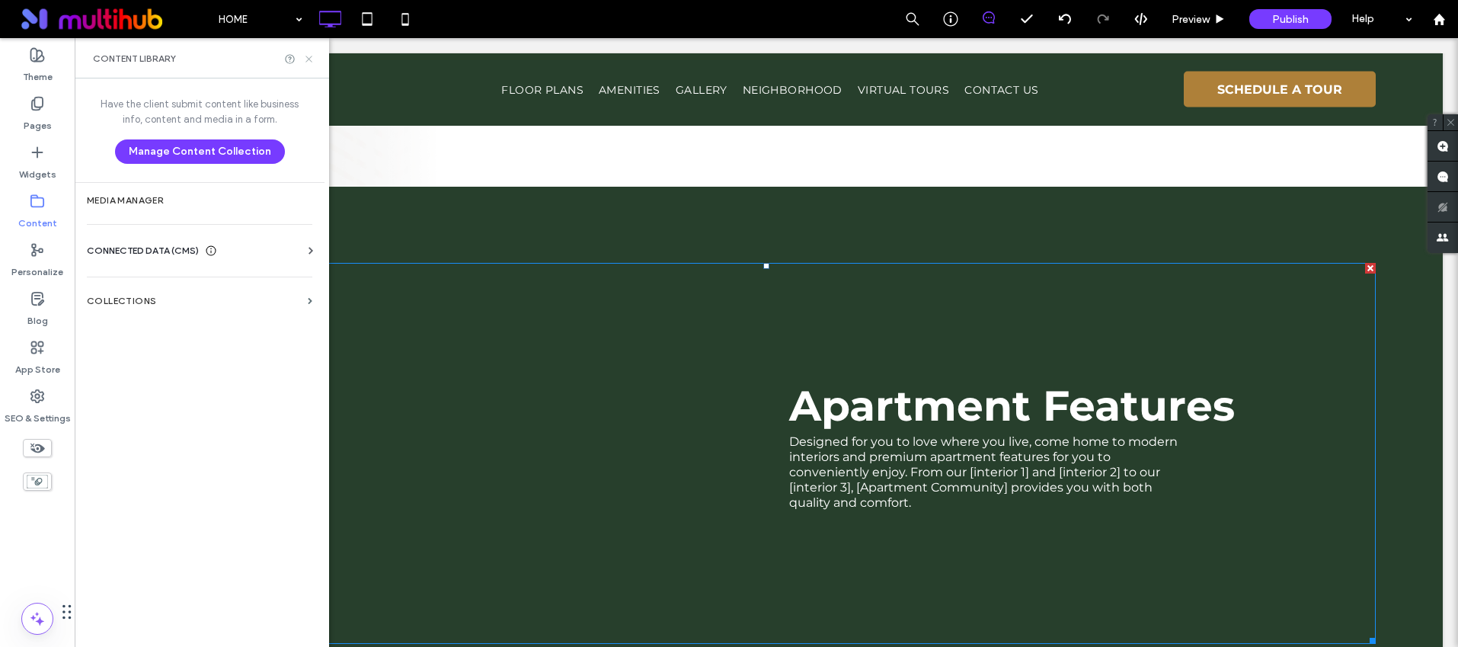
click at [307, 60] on icon at bounding box center [308, 58] width 11 height 11
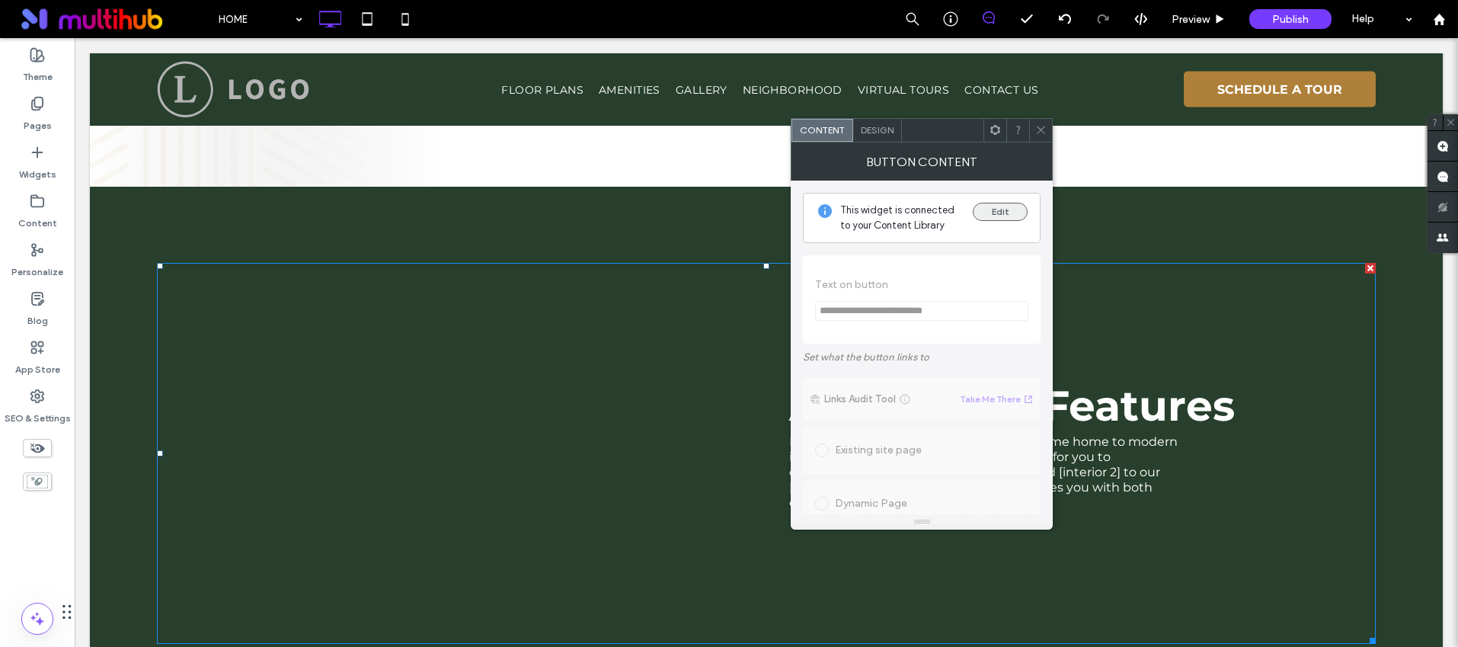
click at [984, 209] on button "Edit" at bounding box center [1000, 212] width 55 height 18
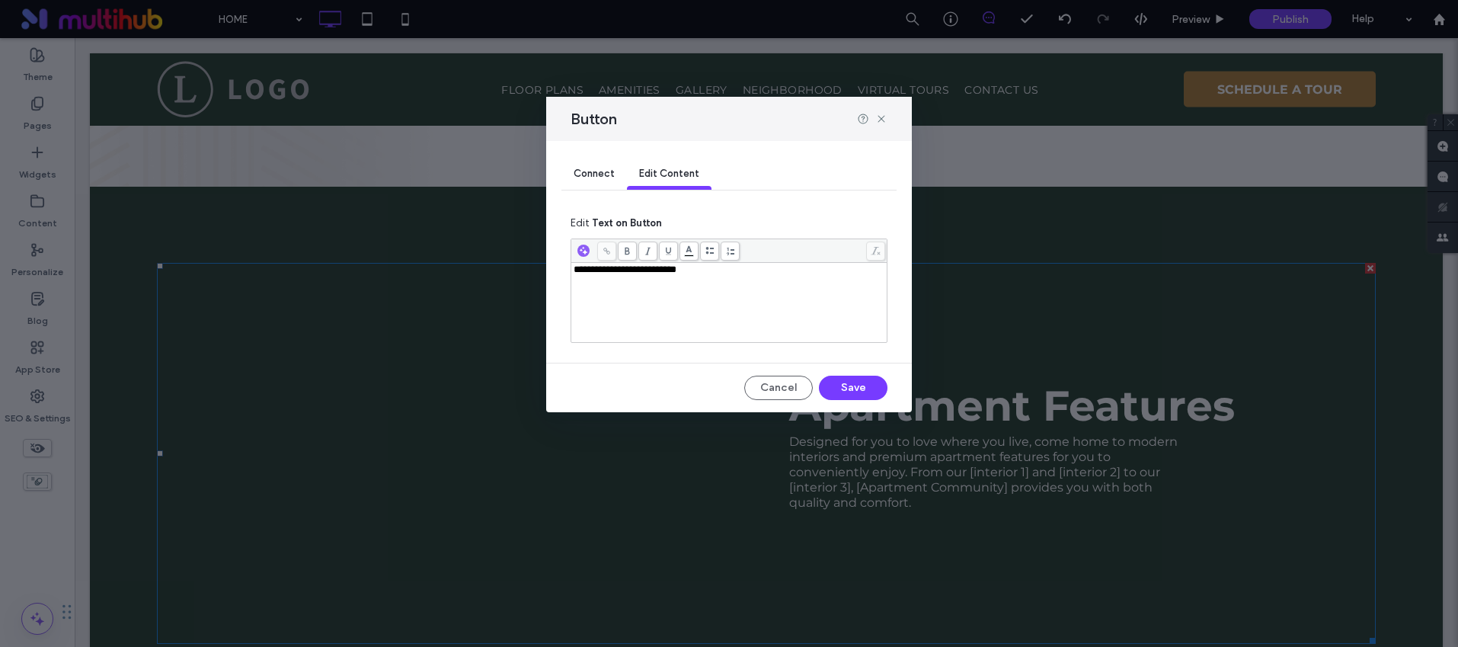
click at [690, 300] on div "**********" at bounding box center [730, 302] width 312 height 76
click at [869, 385] on button "Save" at bounding box center [853, 388] width 69 height 24
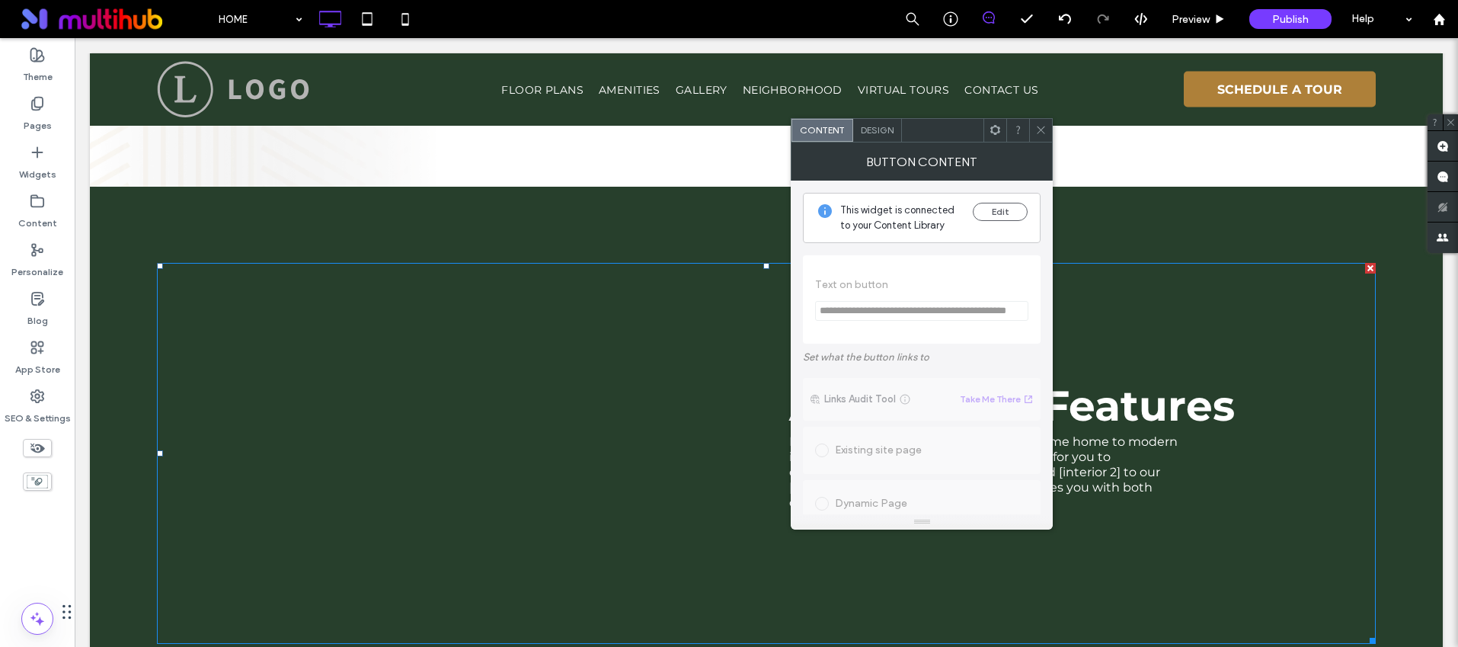
click at [1040, 132] on icon at bounding box center [1040, 129] width 11 height 11
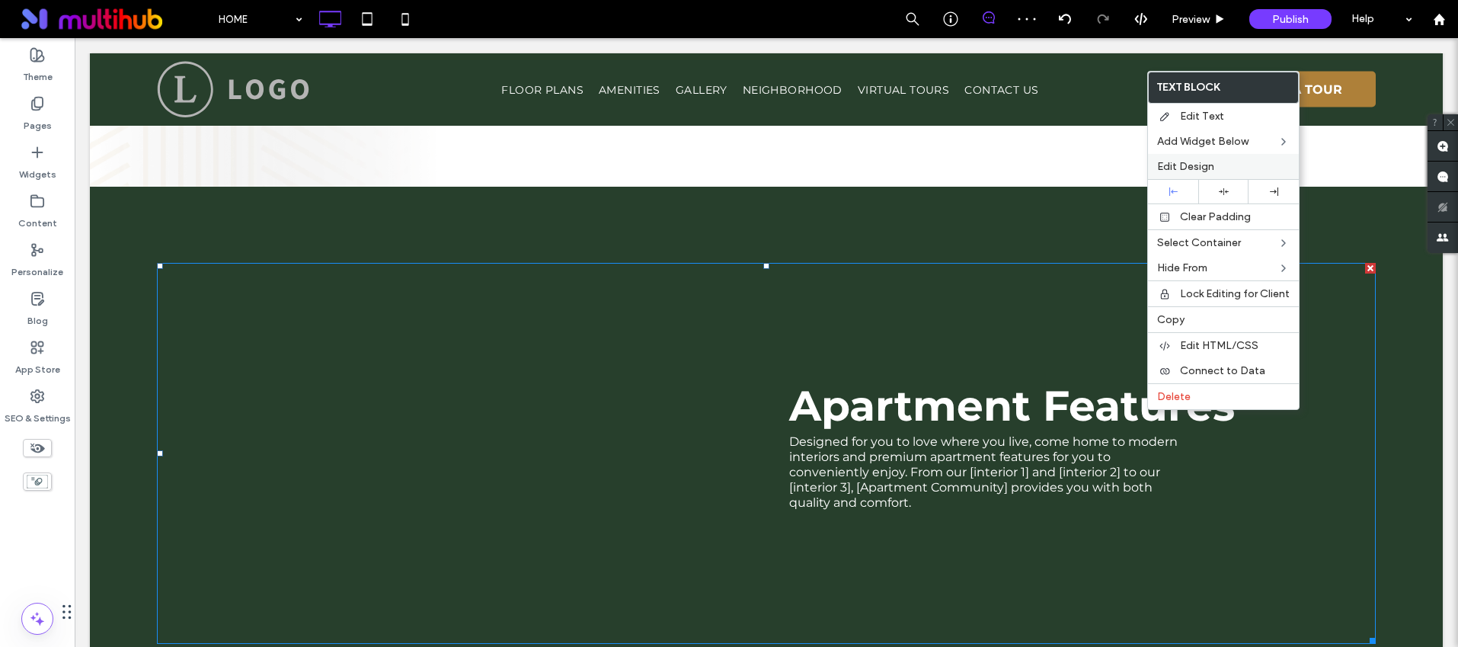
click at [1201, 165] on span "Edit Design" at bounding box center [1185, 166] width 57 height 13
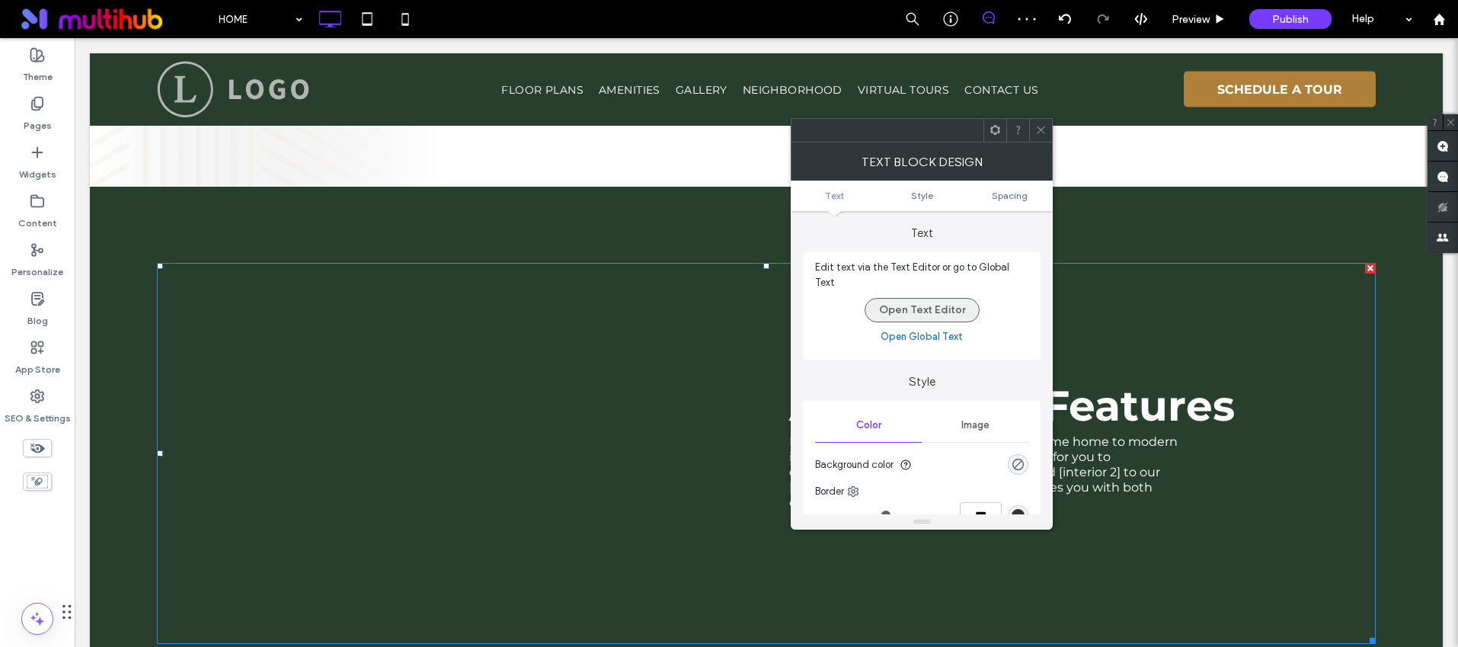
click at [930, 301] on button "Open Text Editor" at bounding box center [922, 310] width 115 height 24
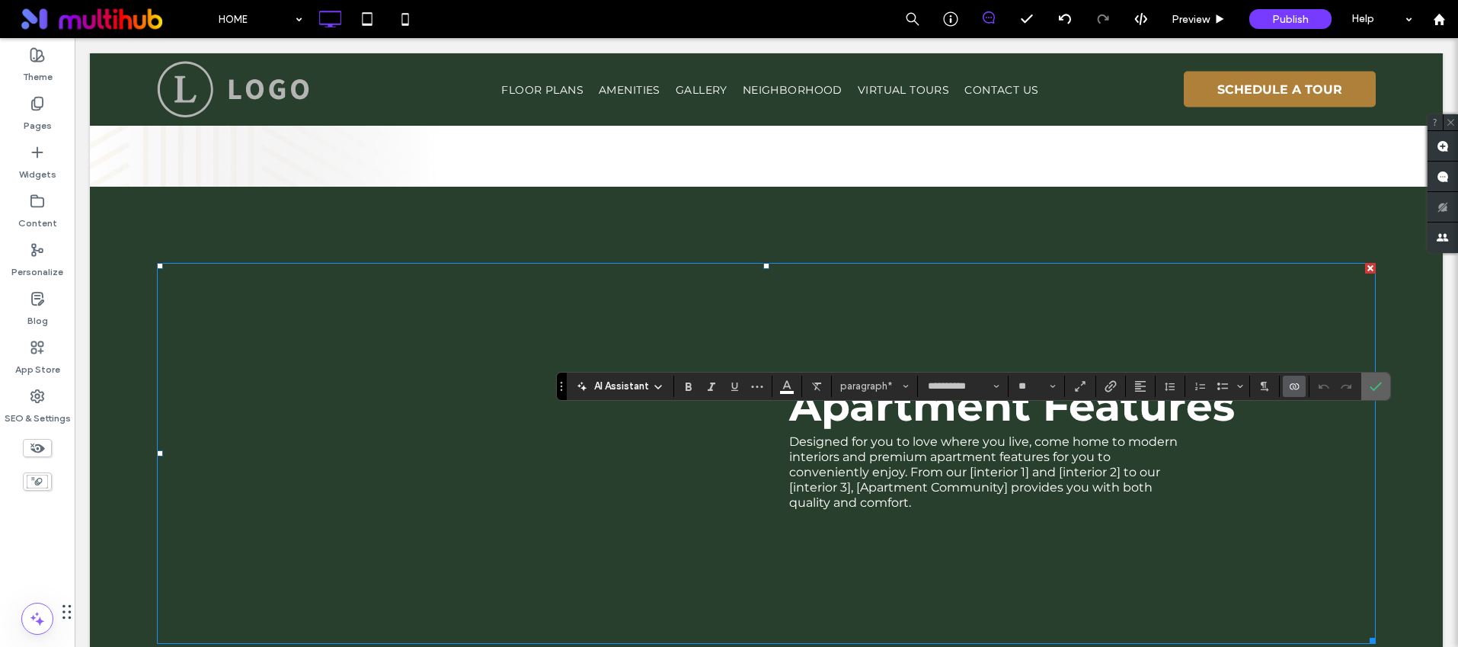
click at [1374, 389] on use "Confirm" at bounding box center [1376, 386] width 12 height 9
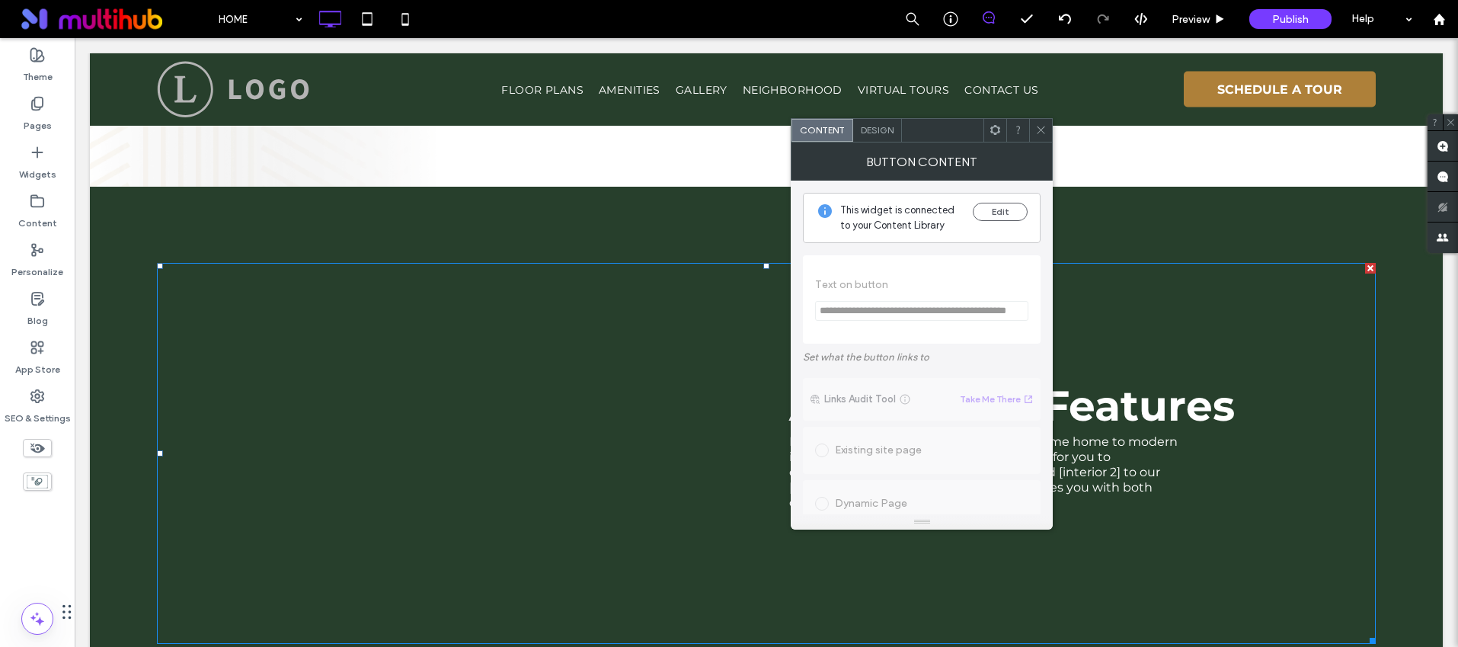
click at [895, 138] on div "Design" at bounding box center [877, 130] width 49 height 23
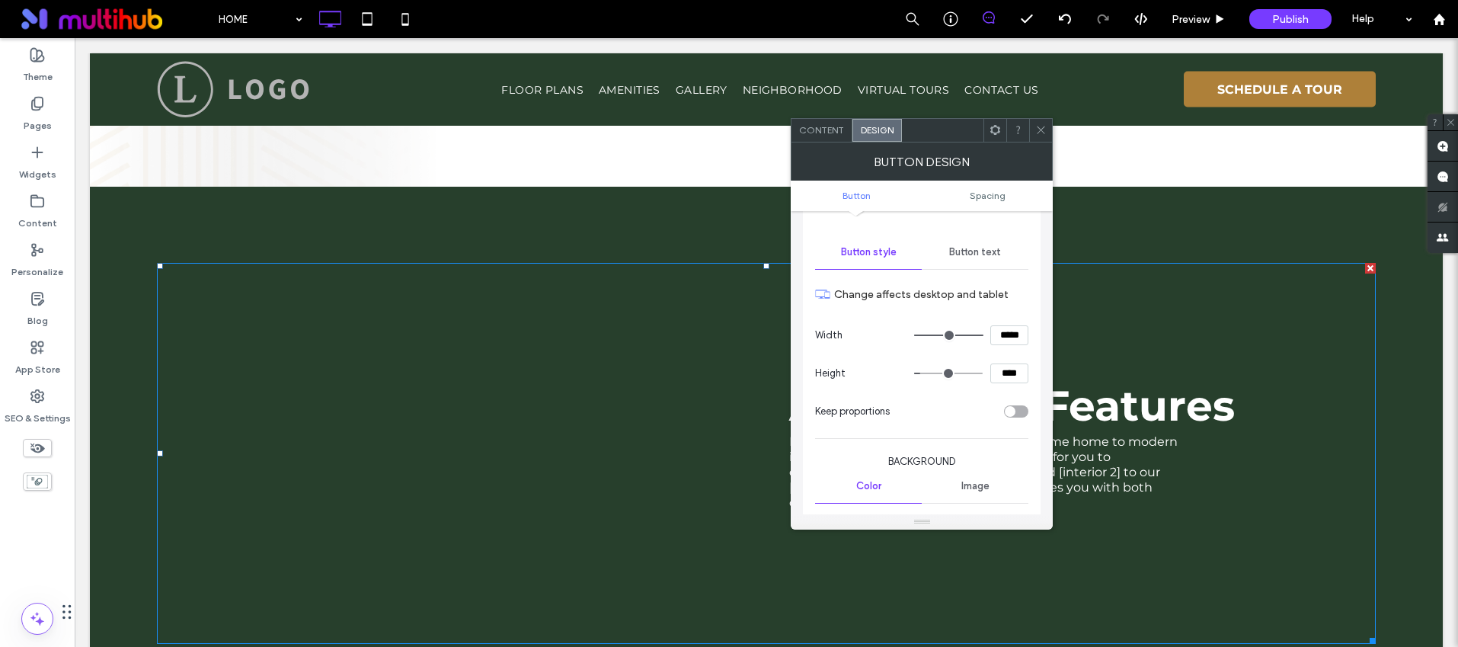
scroll to position [162, 0]
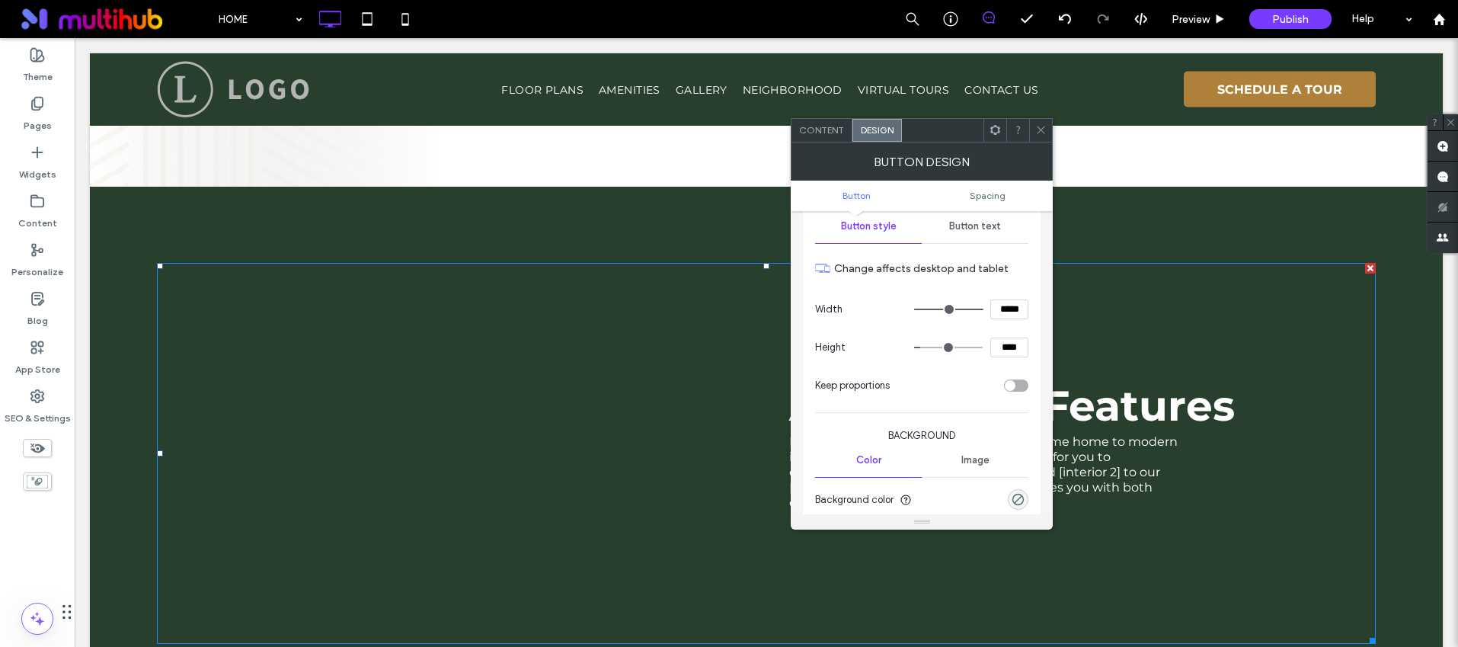
click at [971, 229] on span "Button text" at bounding box center [975, 226] width 52 height 12
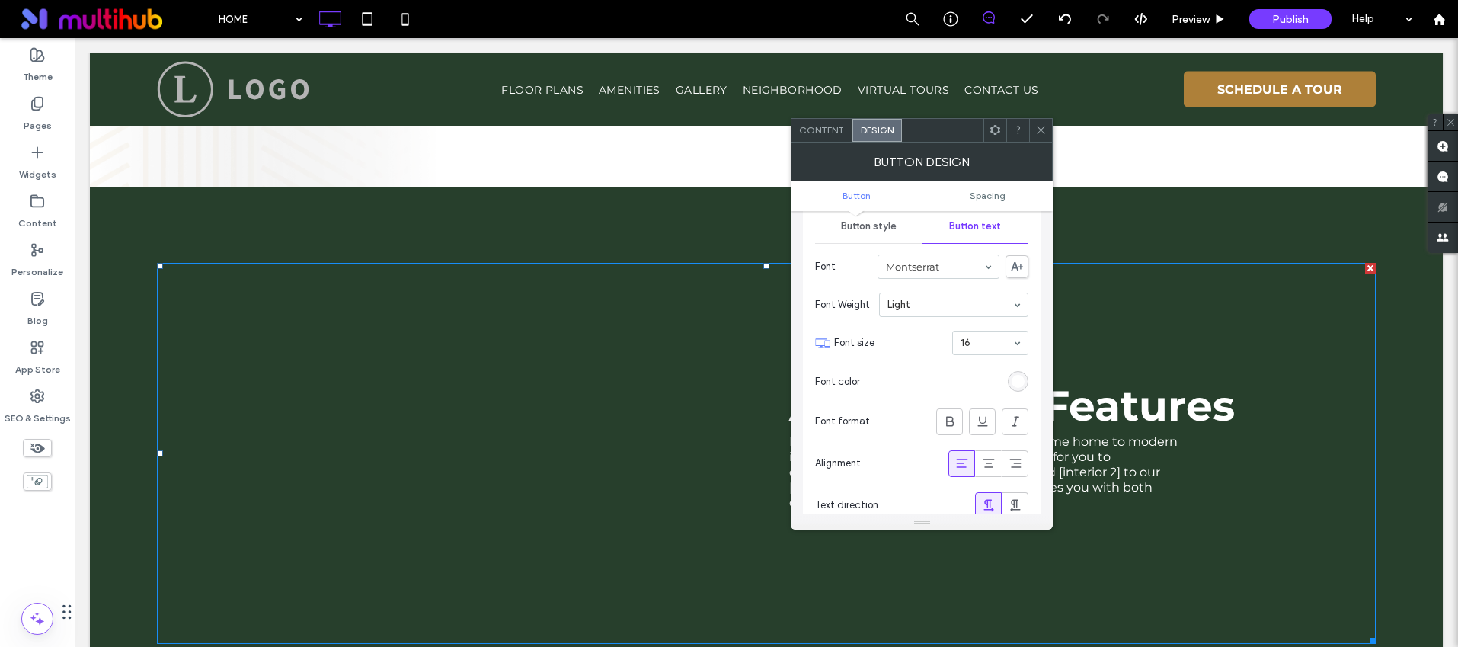
drag, startPoint x: 1040, startPoint y: 131, endPoint x: 1048, endPoint y: 154, distance: 24.3
click at [1040, 132] on icon at bounding box center [1040, 129] width 11 height 11
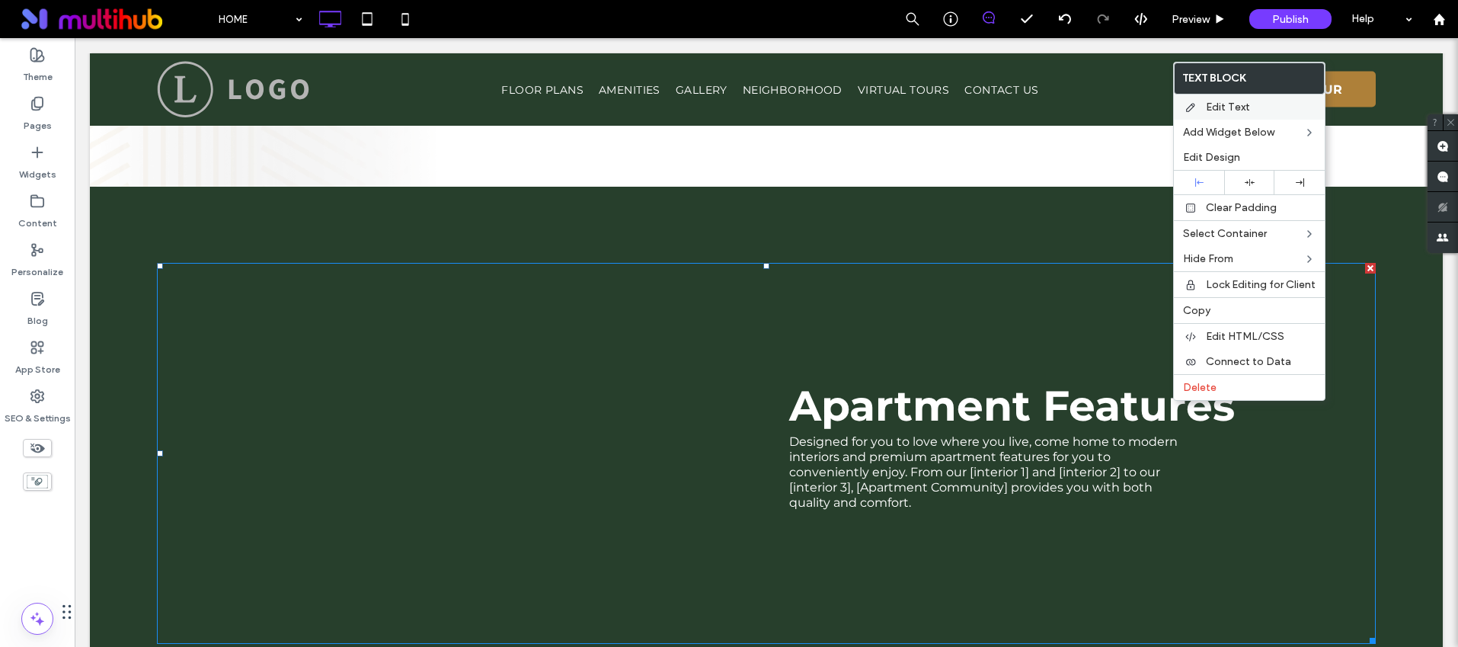
click at [1215, 110] on span "Edit Text" at bounding box center [1228, 107] width 44 height 13
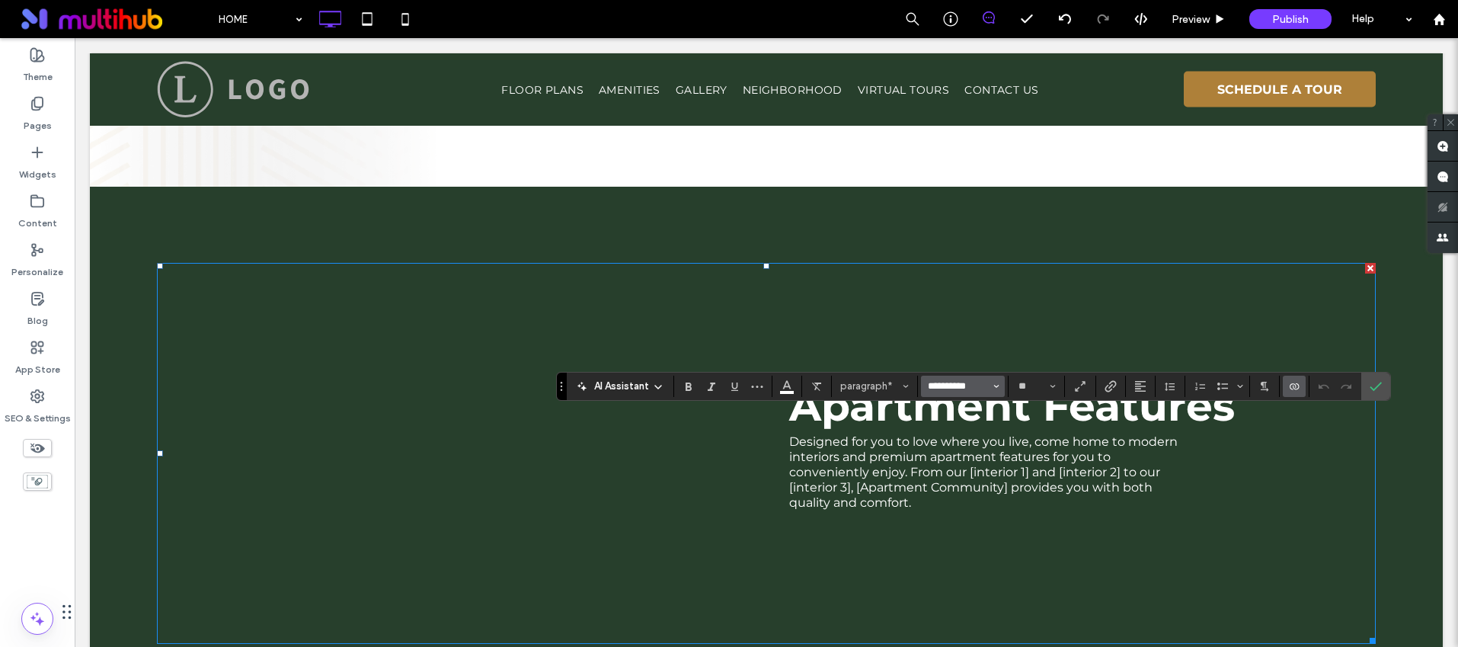
click at [969, 386] on input "**********" at bounding box center [958, 386] width 65 height 12
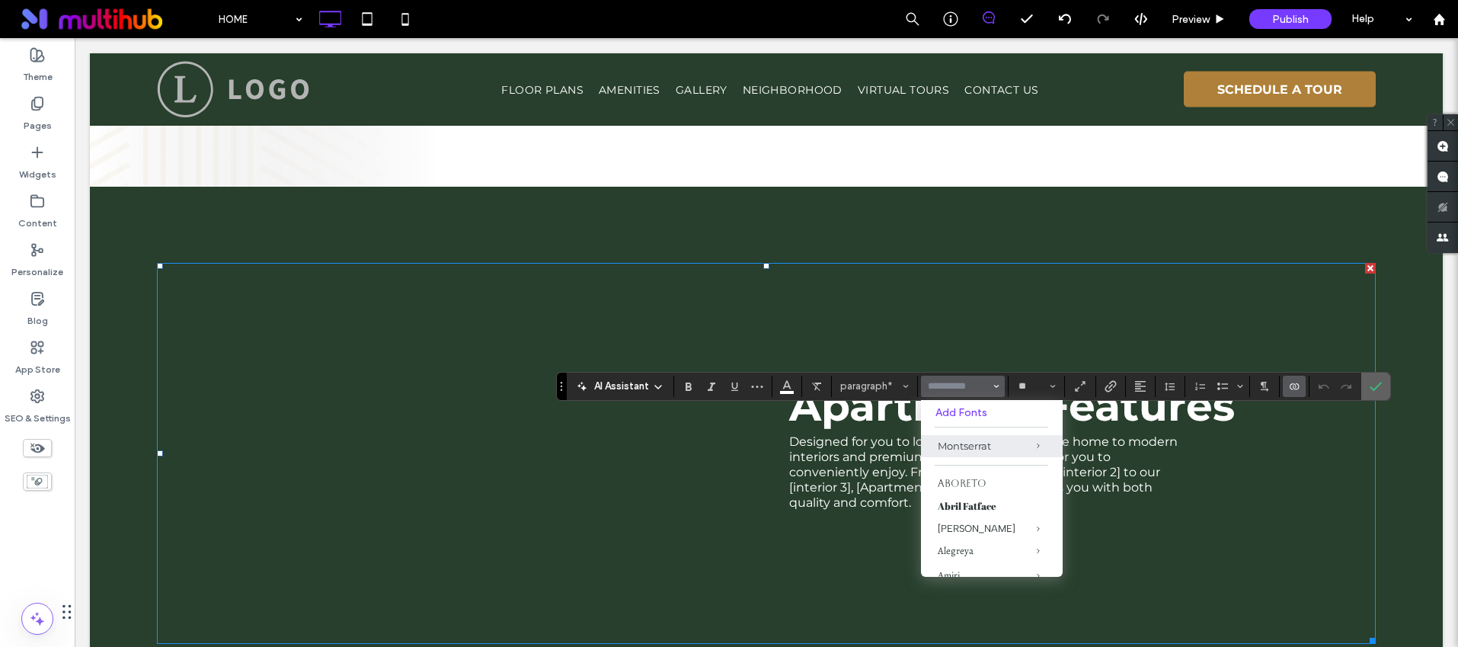
click at [1381, 383] on icon "Confirm" at bounding box center [1376, 386] width 12 height 12
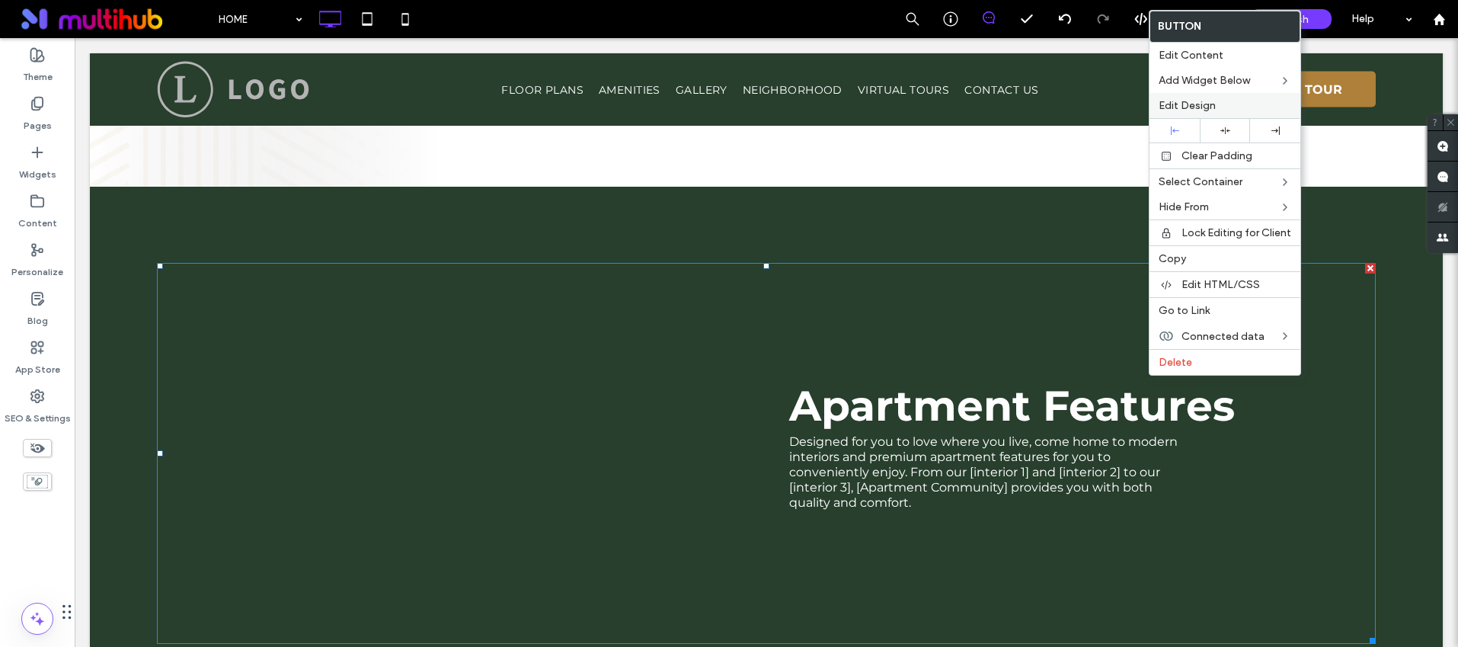
click at [1192, 101] on span "Edit Design" at bounding box center [1187, 105] width 57 height 13
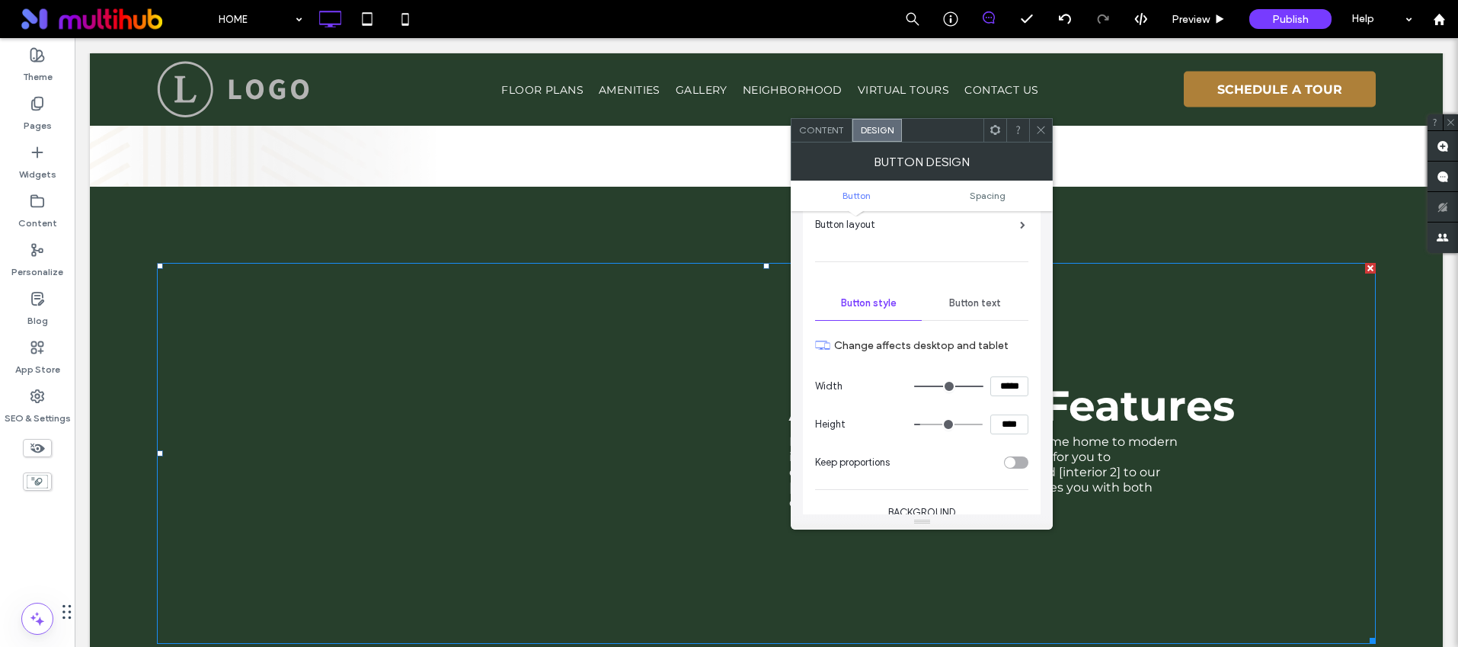
click at [961, 304] on span "Button text" at bounding box center [975, 303] width 52 height 12
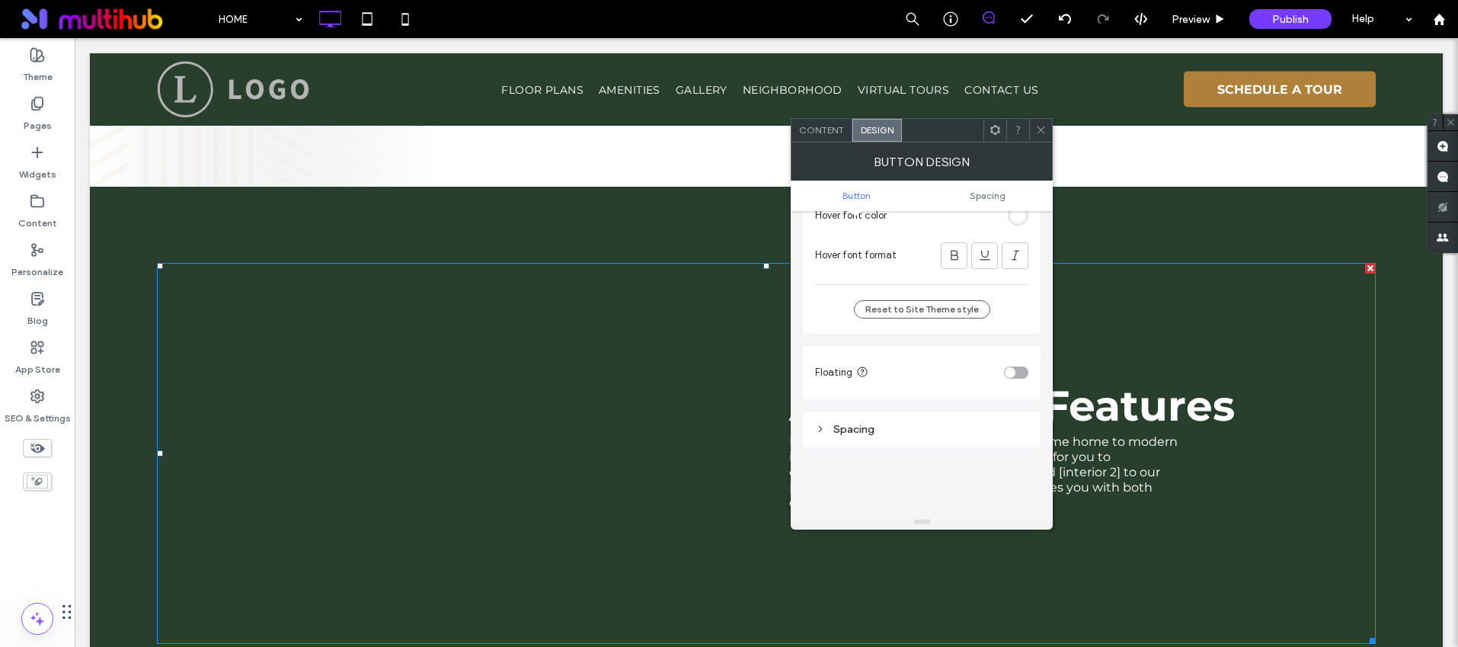
scroll to position [520, 0]
click at [1039, 130] on icon at bounding box center [1040, 129] width 11 height 11
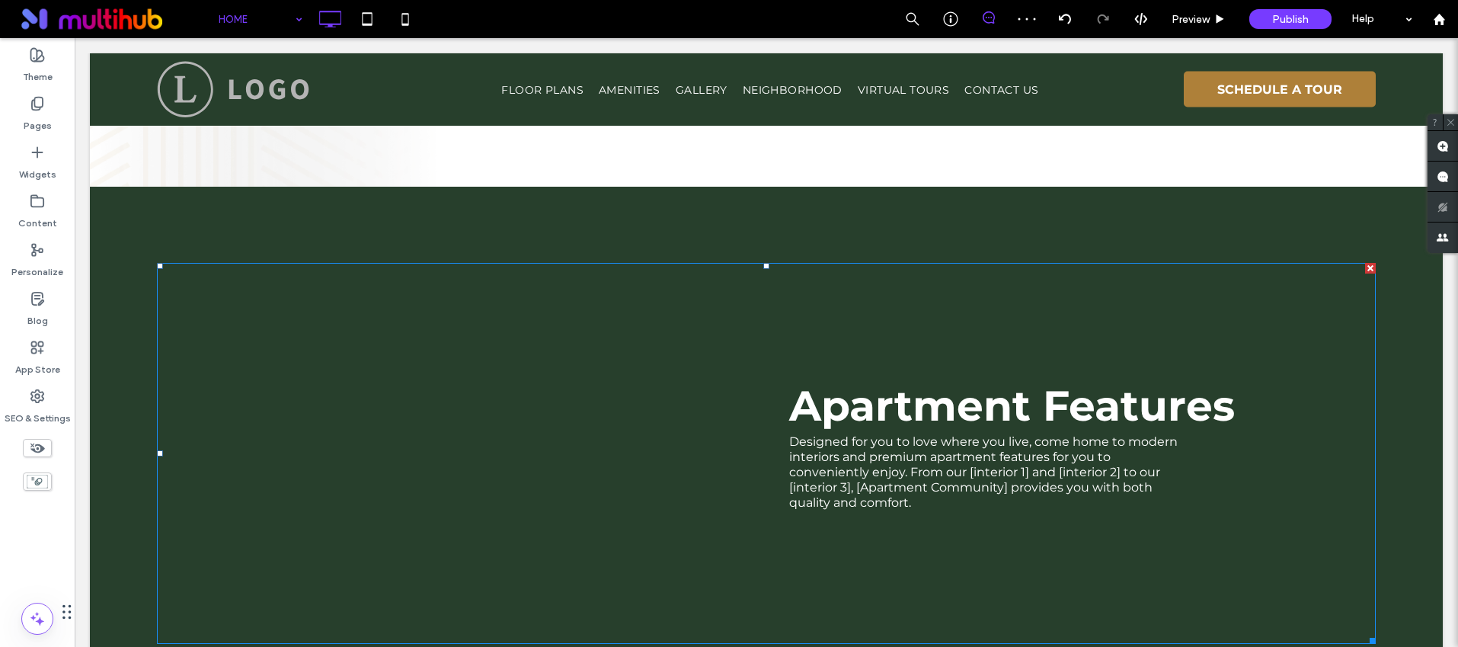
click at [494, 19] on div "HOME Preview Publish Help" at bounding box center [834, 19] width 1248 height 38
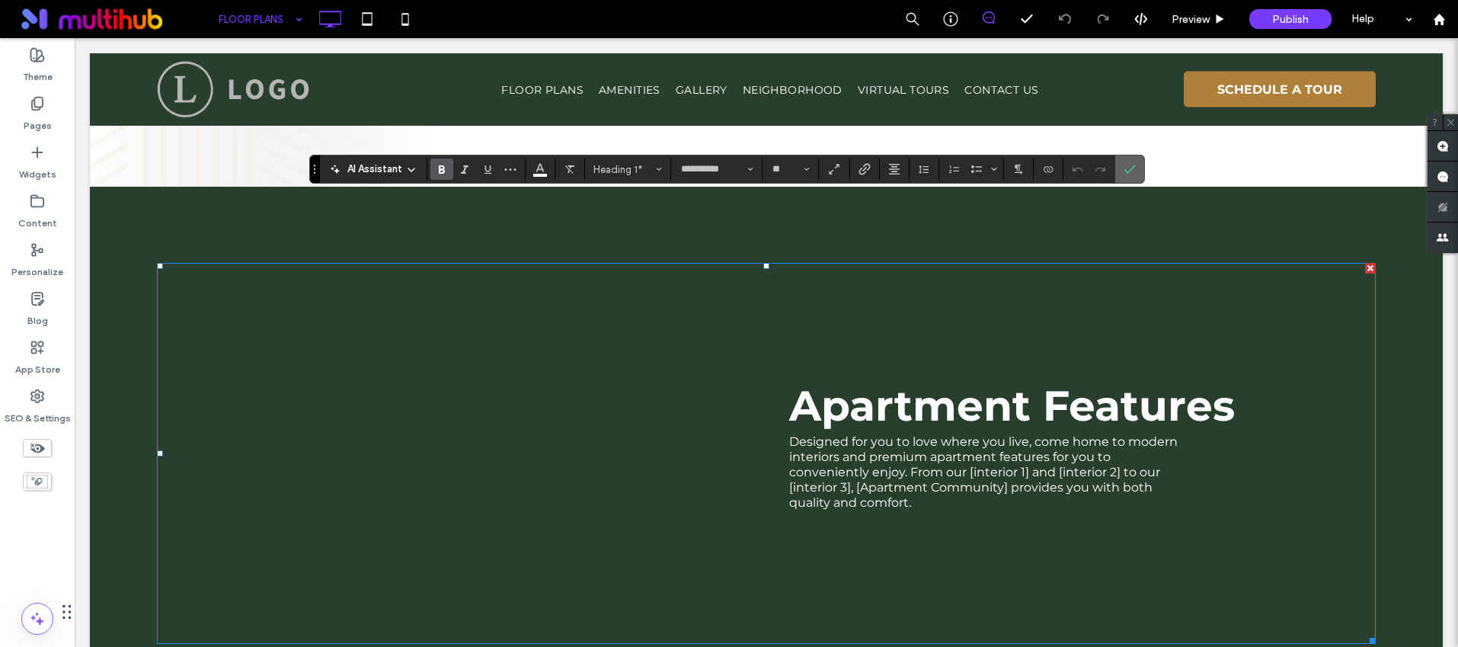
click at [1128, 164] on icon "Confirm" at bounding box center [1130, 169] width 12 height 12
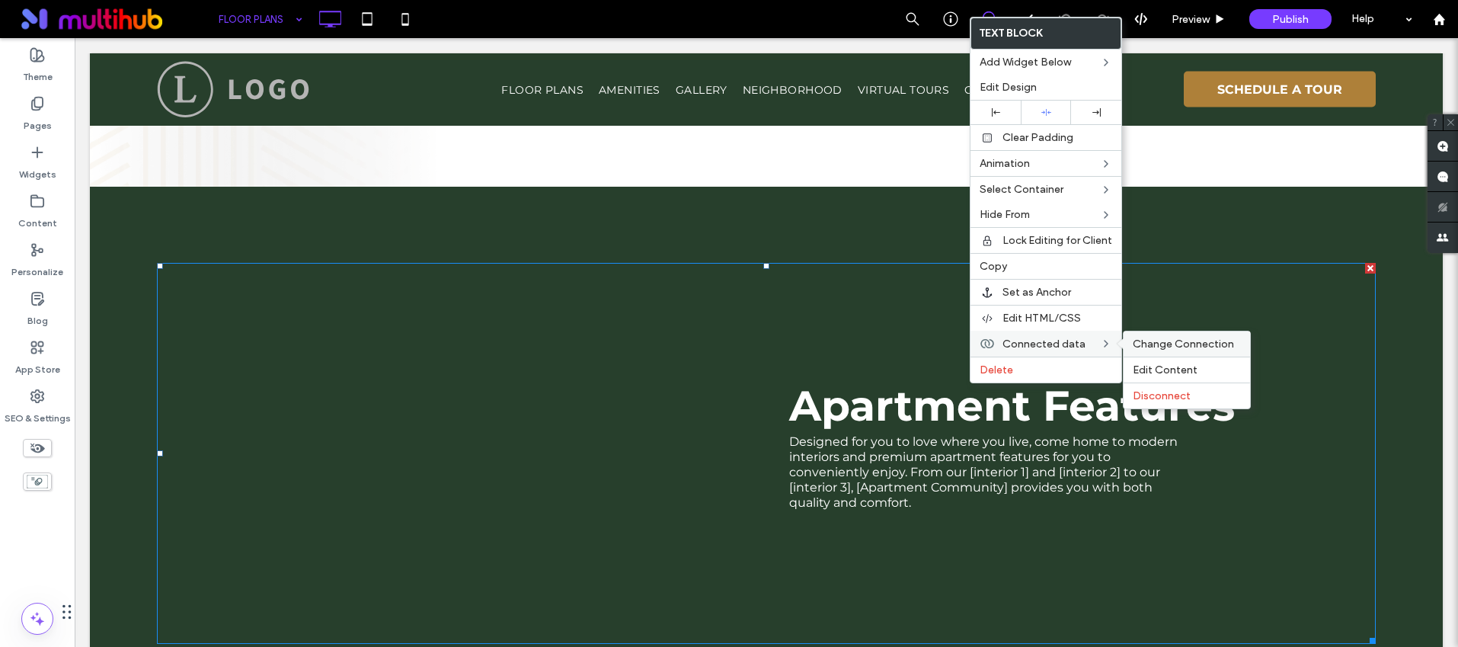
click at [1170, 346] on span "Change Connection" at bounding box center [1183, 344] width 101 height 13
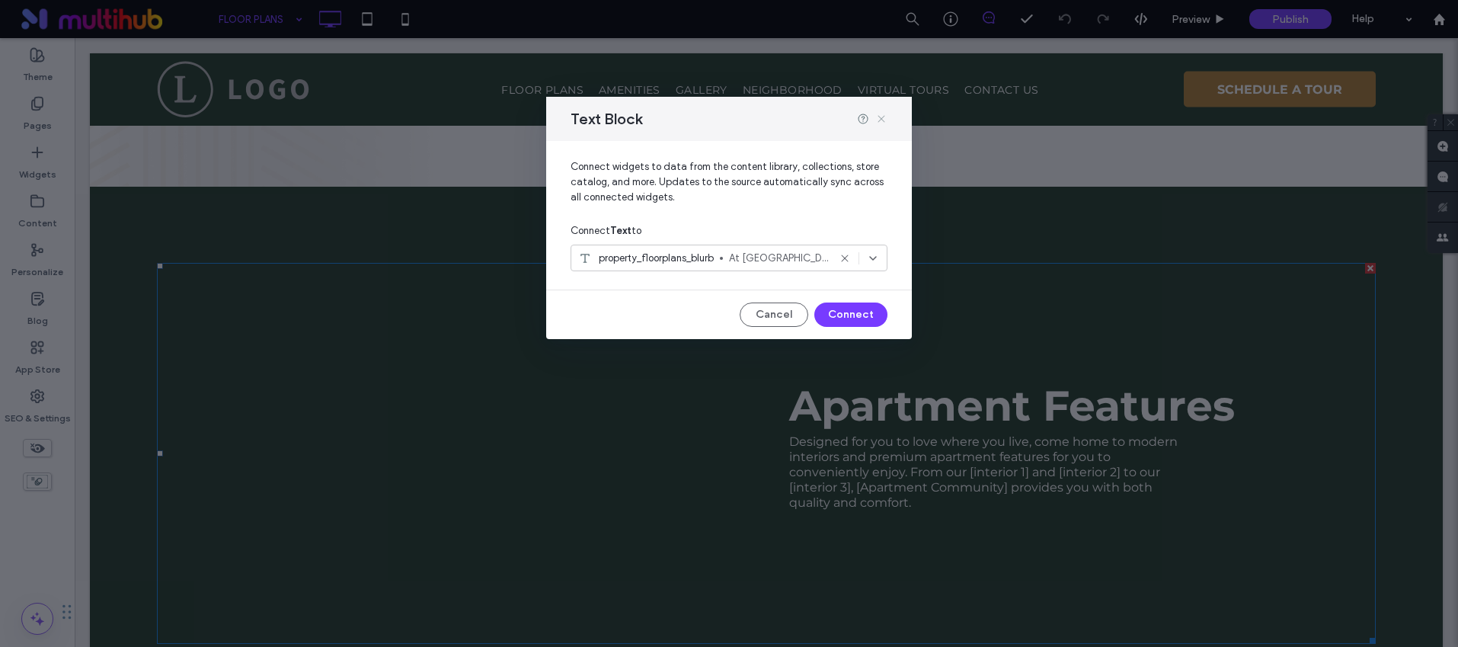
click at [880, 120] on use at bounding box center [881, 119] width 7 height 7
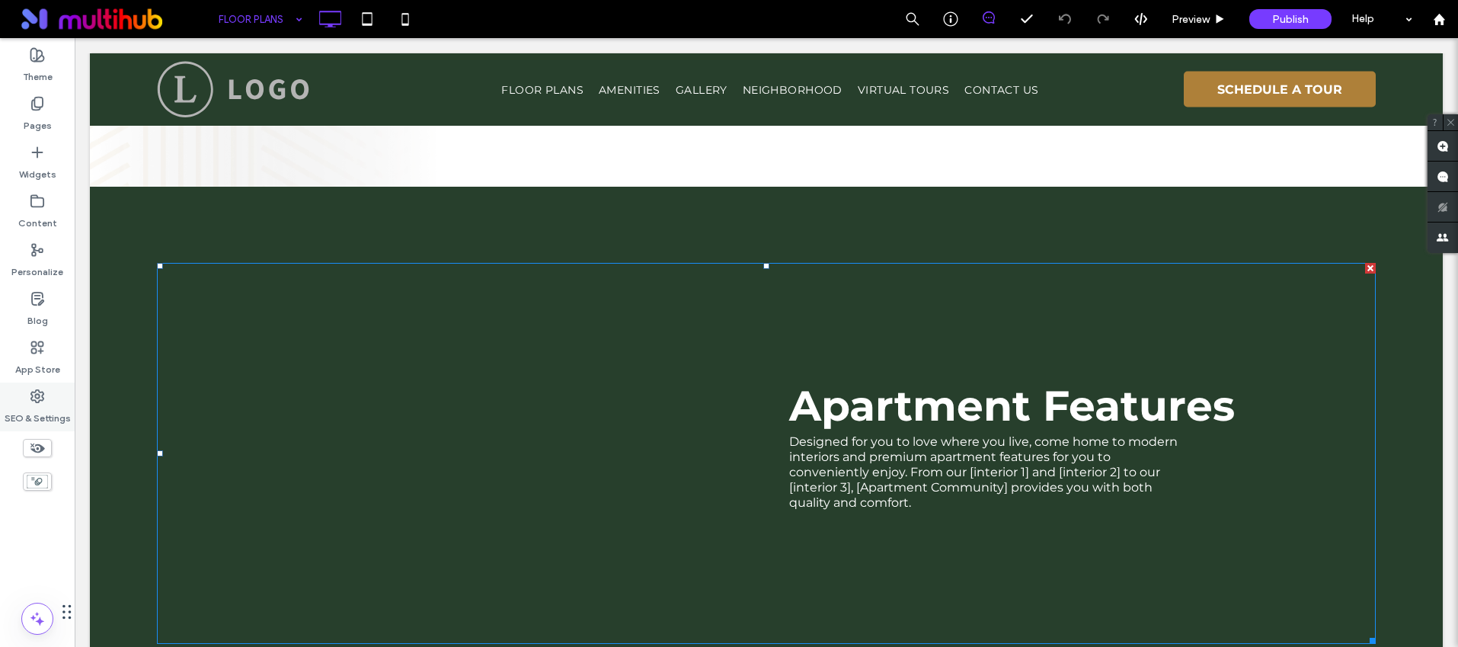
click at [56, 399] on div "SEO & Settings" at bounding box center [37, 406] width 75 height 49
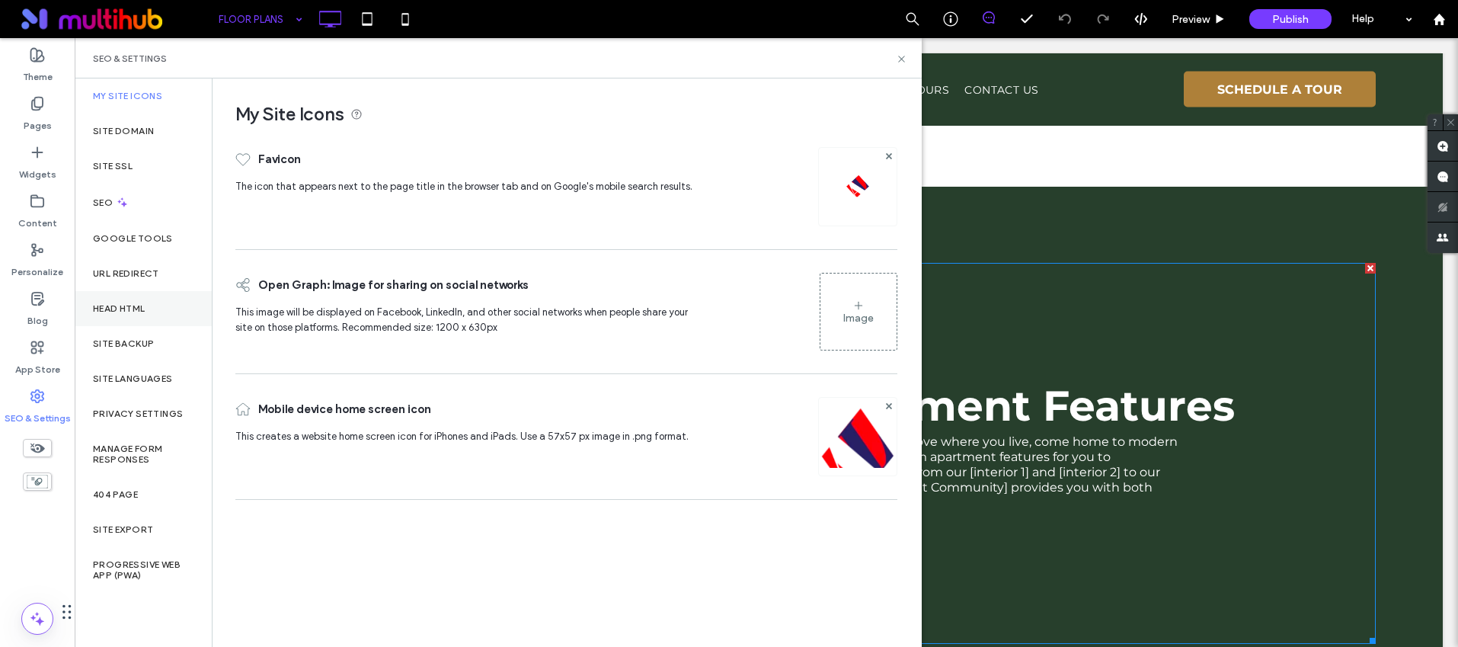
click at [126, 299] on div "Head HTML" at bounding box center [143, 308] width 137 height 35
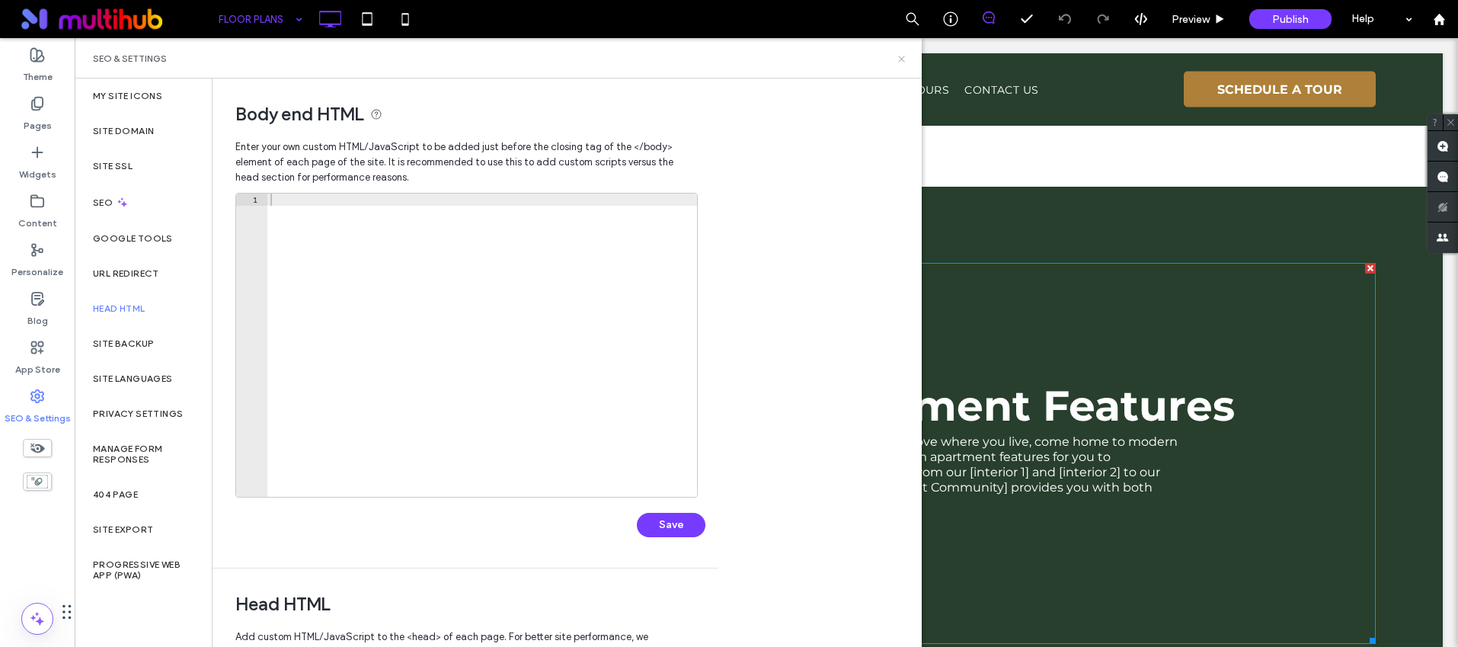
click at [900, 58] on icon at bounding box center [901, 58] width 11 height 11
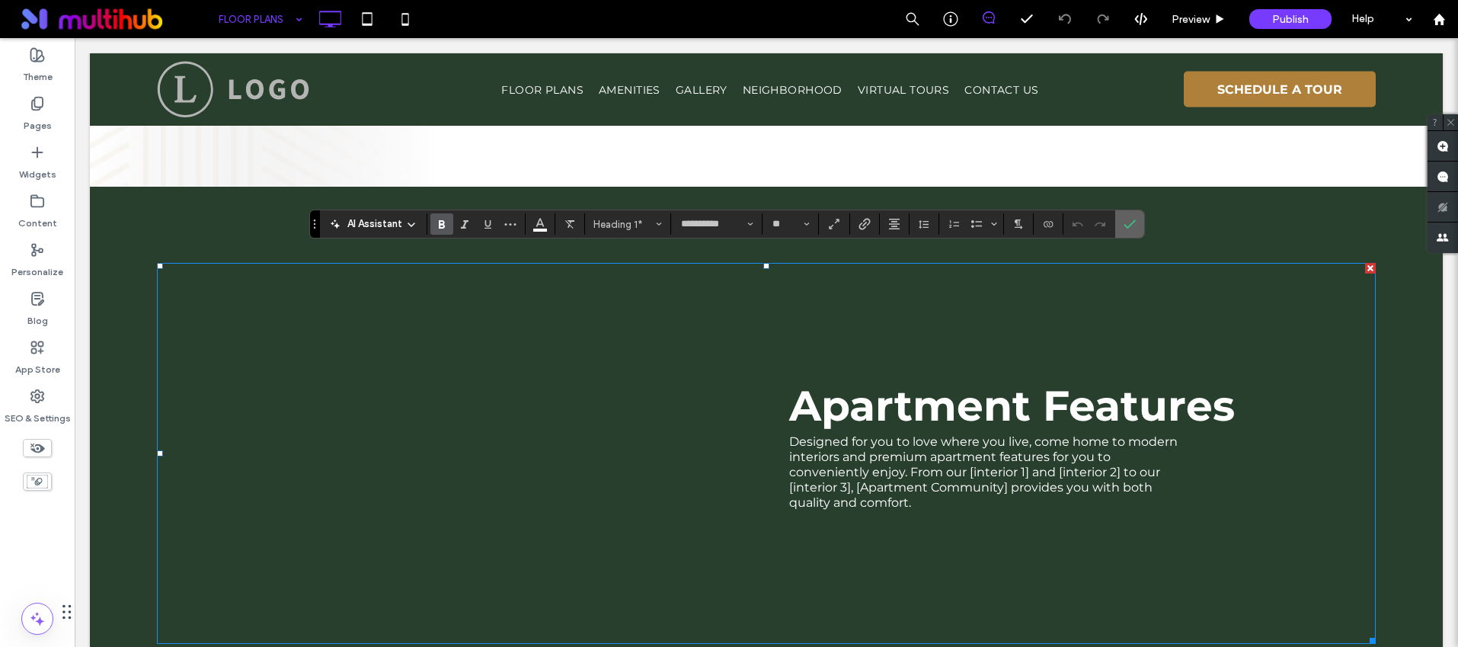
click at [1131, 222] on icon "Confirm" at bounding box center [1130, 224] width 12 height 12
click at [1133, 213] on span "Confirm" at bounding box center [1130, 224] width 12 height 26
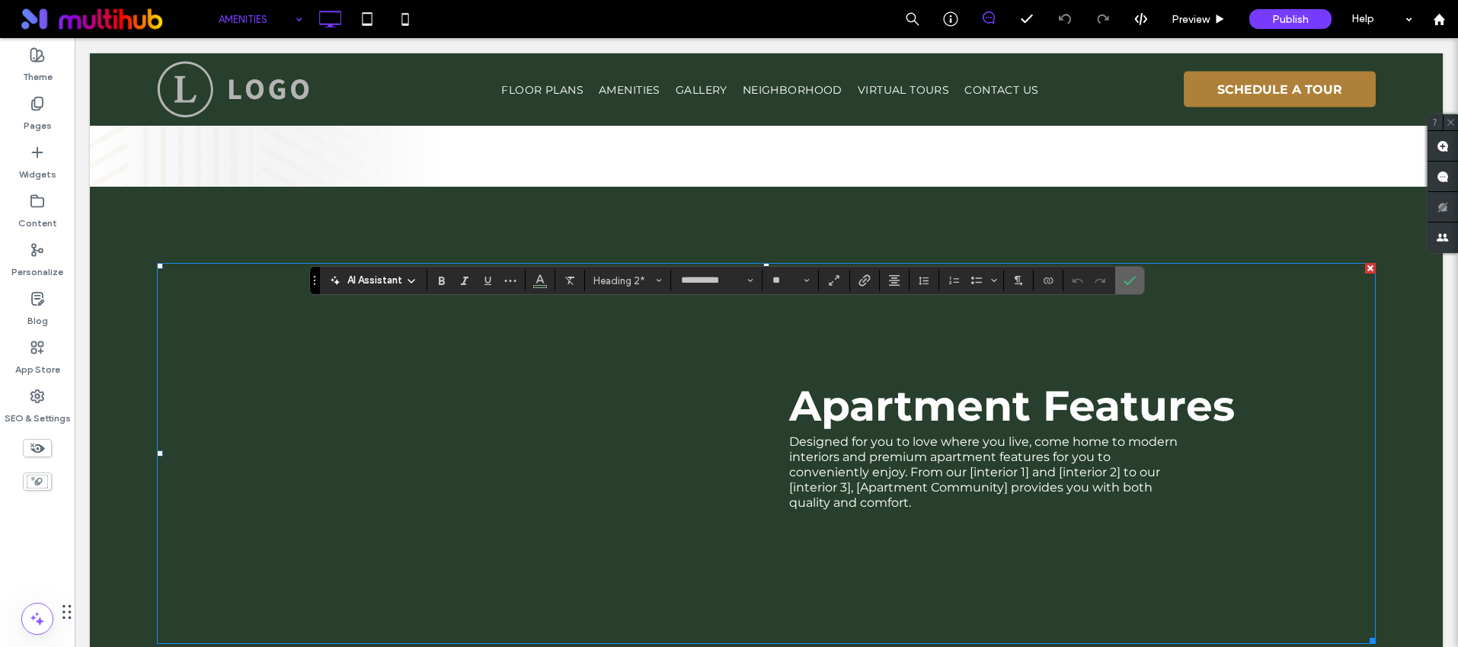
click at [1139, 282] on label "Confirm" at bounding box center [1129, 280] width 23 height 27
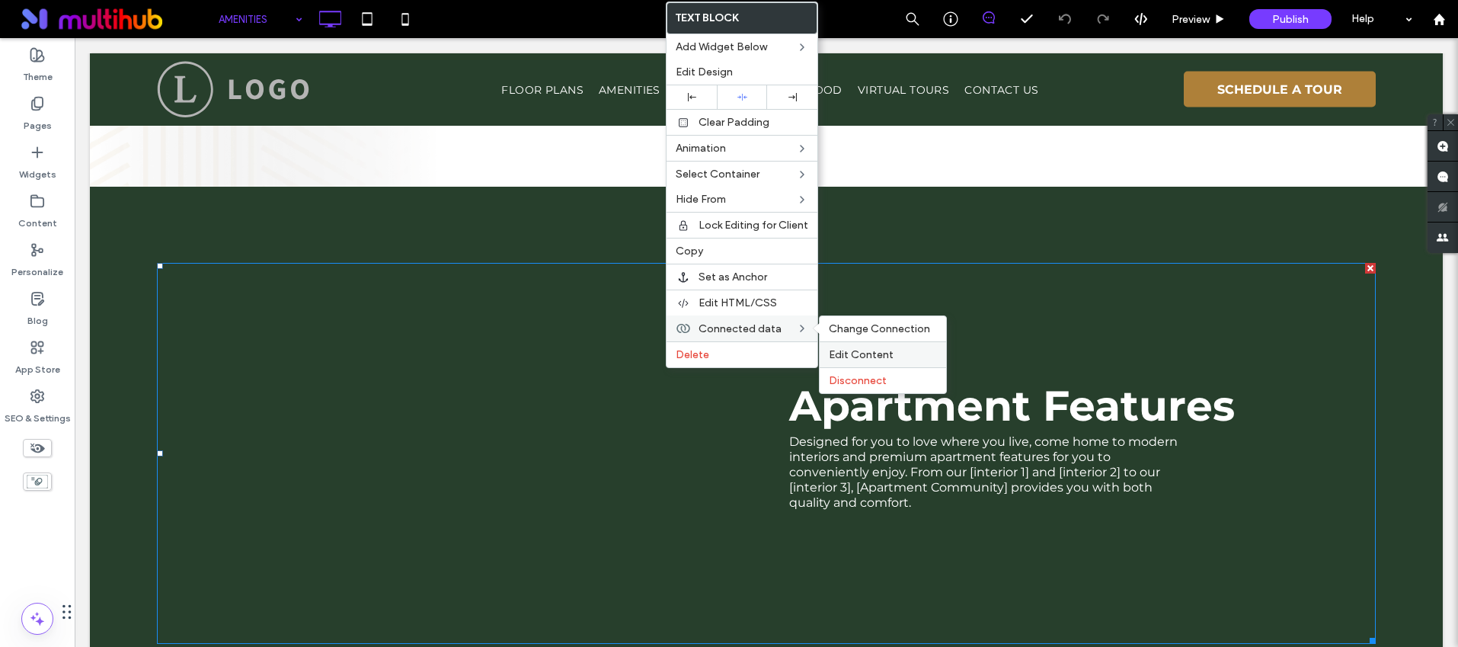
click at [853, 350] on span "Edit Content" at bounding box center [861, 354] width 65 height 13
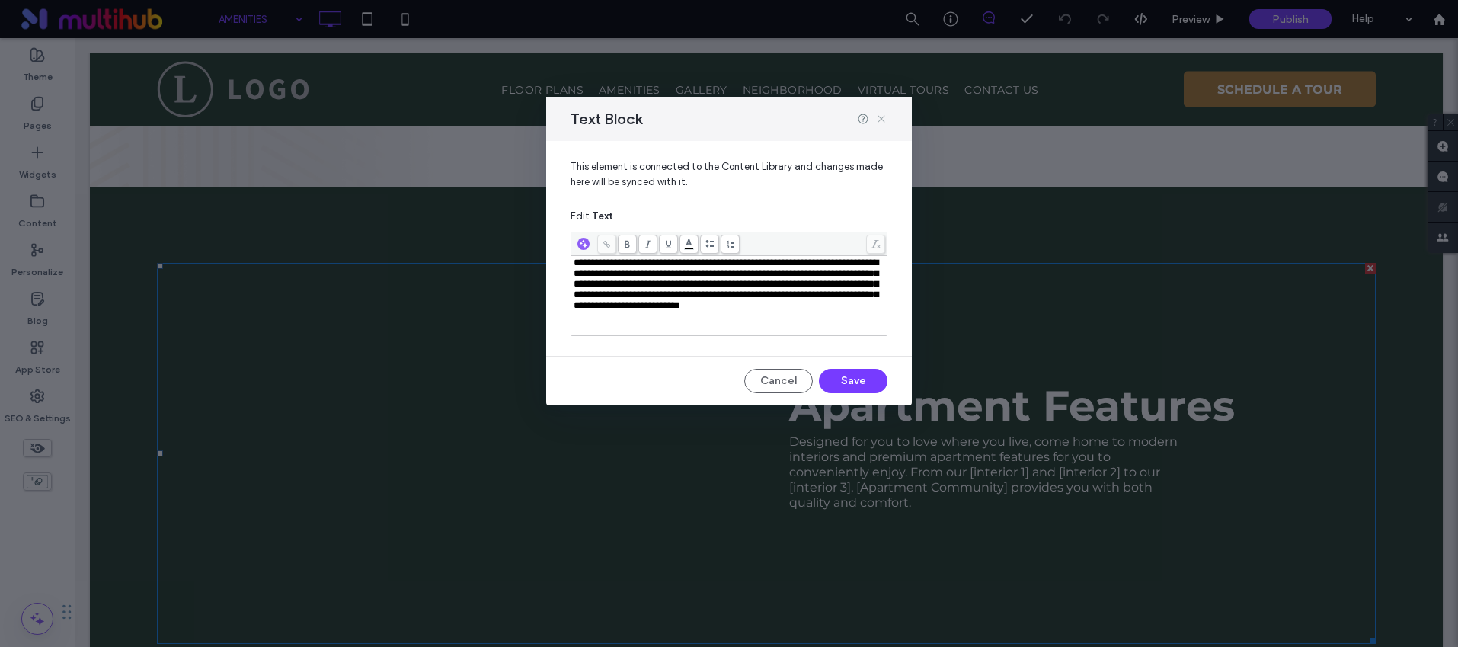
click at [880, 118] on icon at bounding box center [881, 119] width 12 height 12
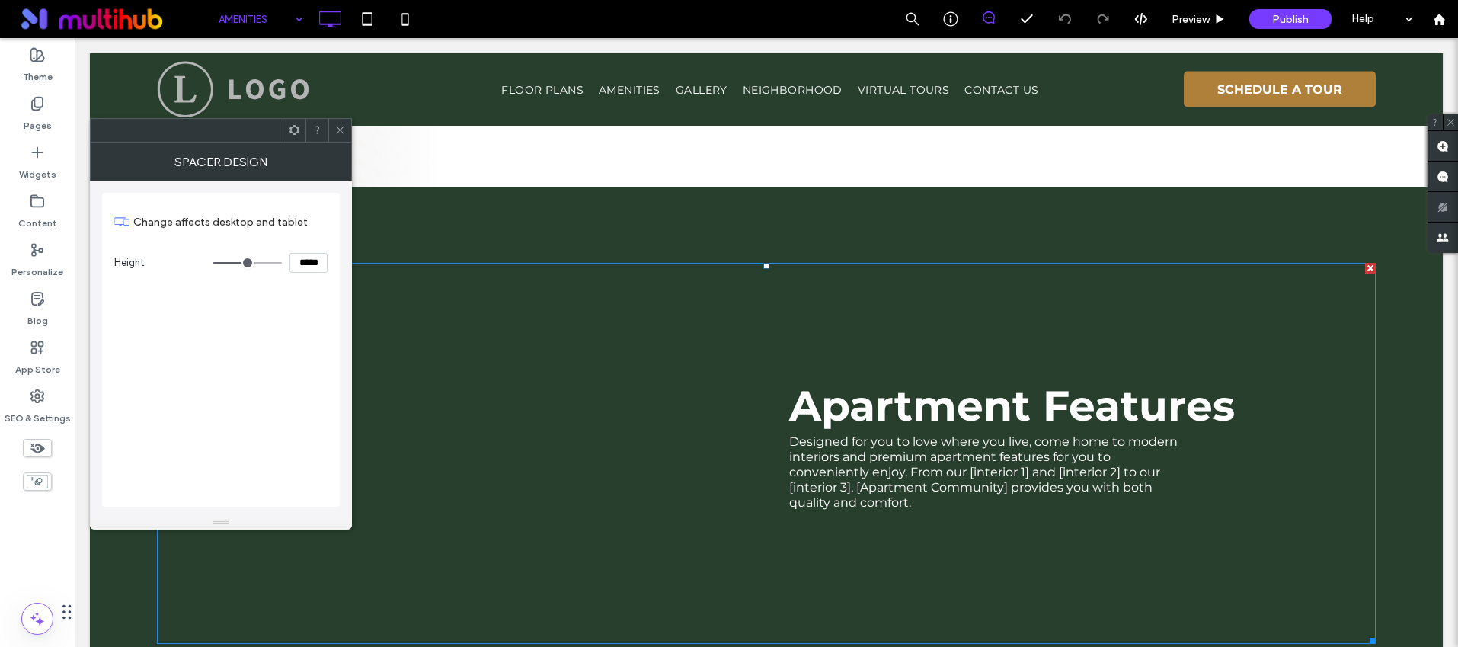
drag, startPoint x: 336, startPoint y: 131, endPoint x: 319, endPoint y: 146, distance: 22.1
click at [336, 131] on icon at bounding box center [339, 129] width 11 height 11
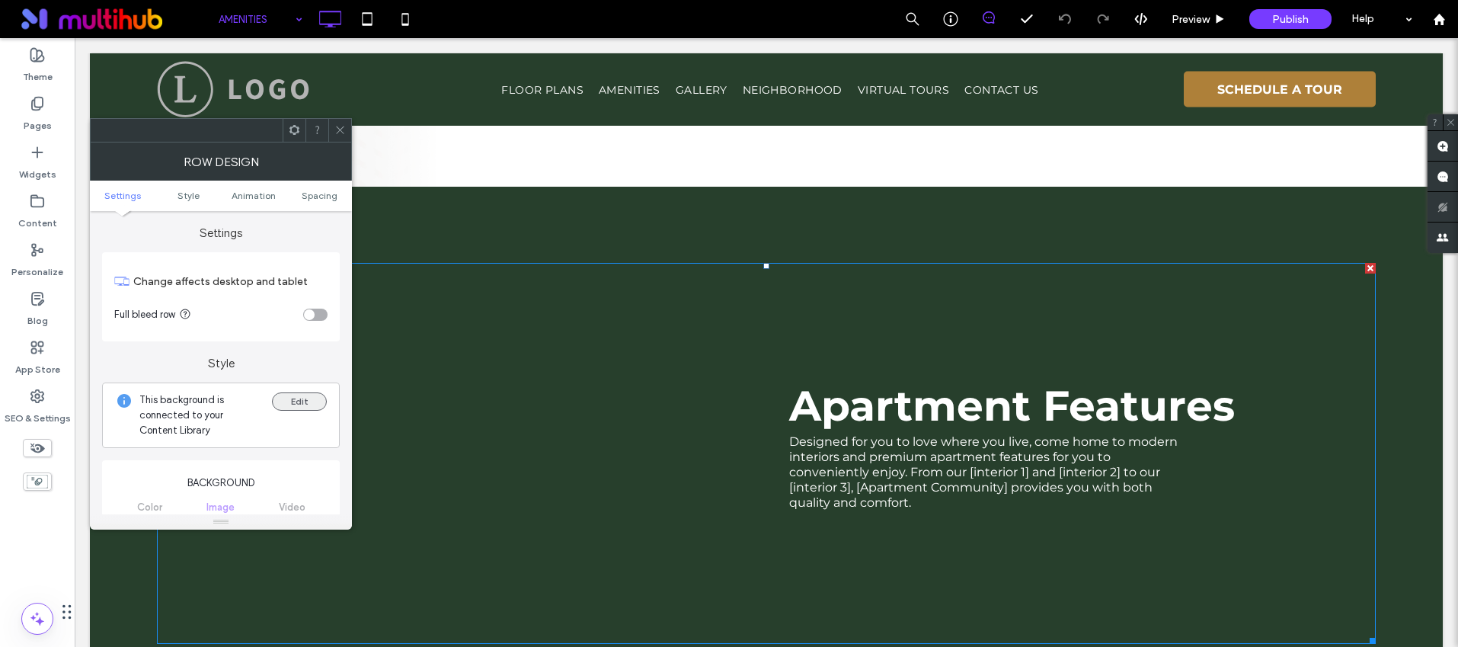
click at [304, 405] on button "Edit" at bounding box center [299, 401] width 55 height 18
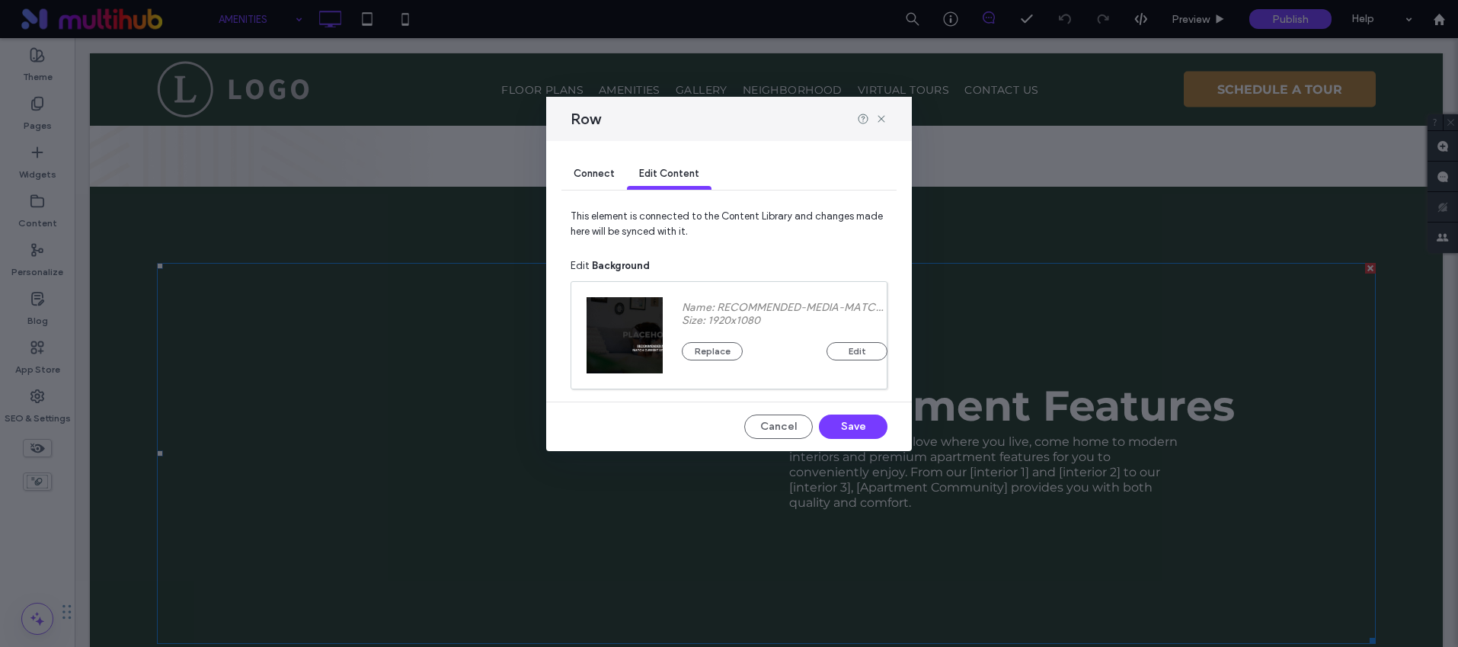
click at [613, 174] on span "Connect" at bounding box center [594, 173] width 41 height 11
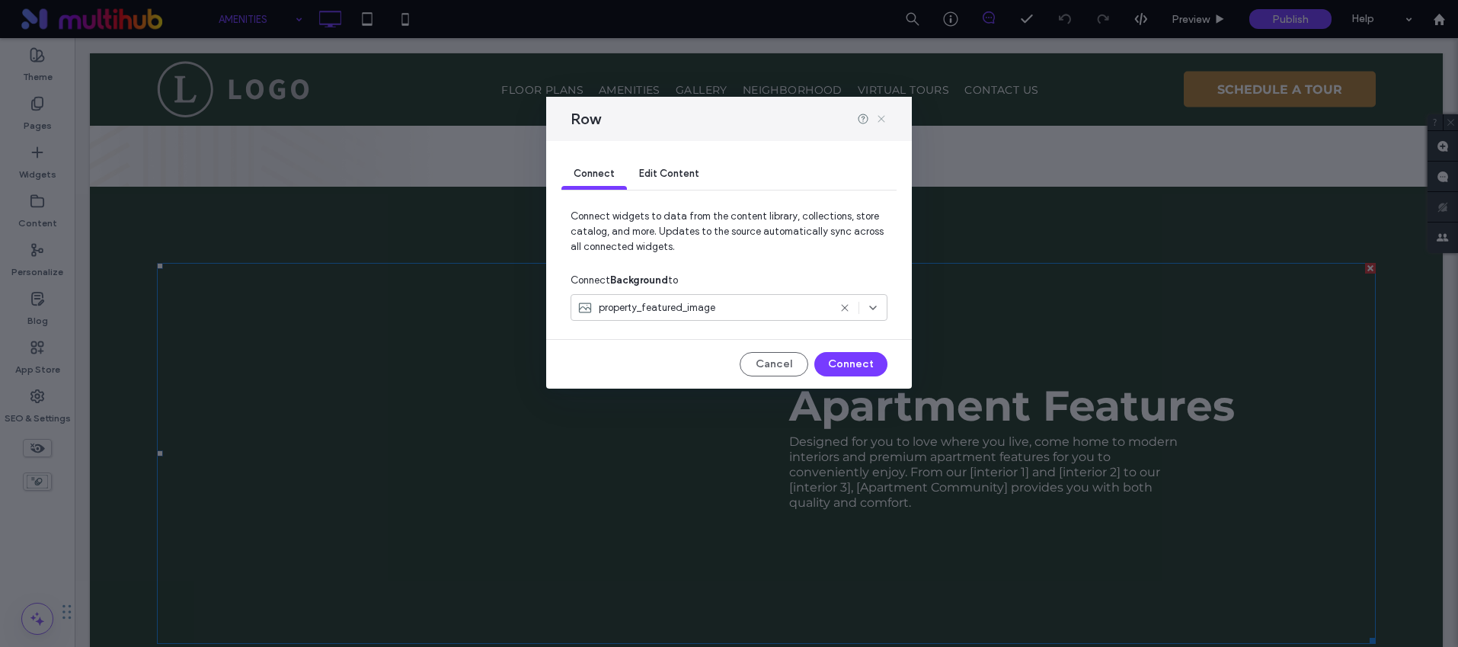
click at [879, 116] on icon at bounding box center [881, 119] width 12 height 12
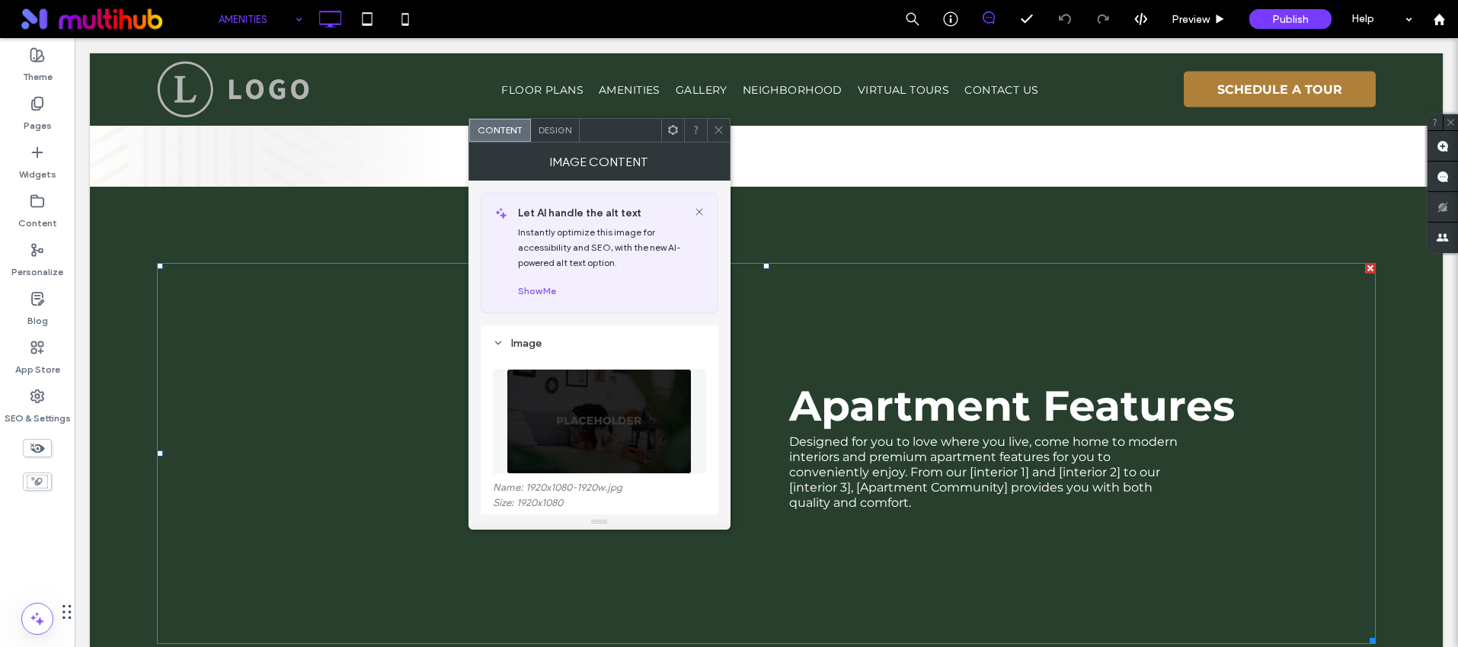
click at [715, 132] on use at bounding box center [719, 130] width 8 height 8
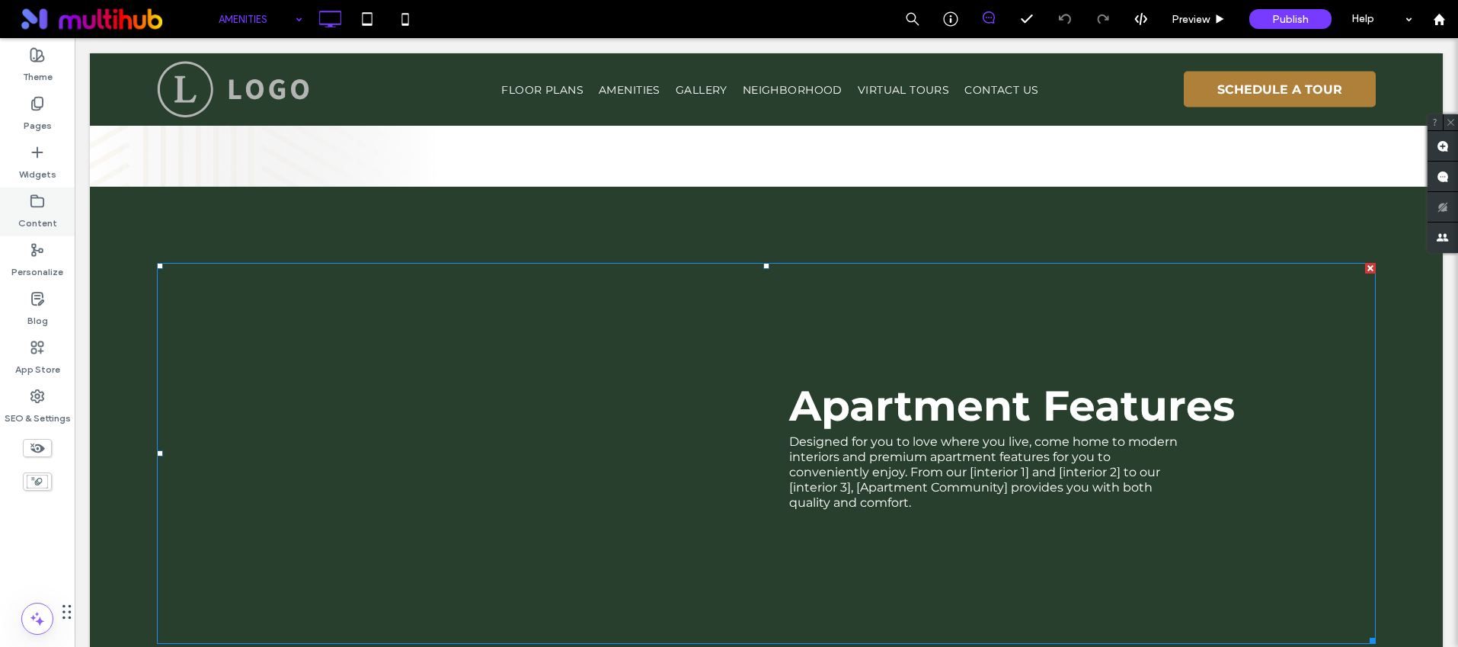
click at [53, 219] on label "Content" at bounding box center [37, 219] width 39 height 21
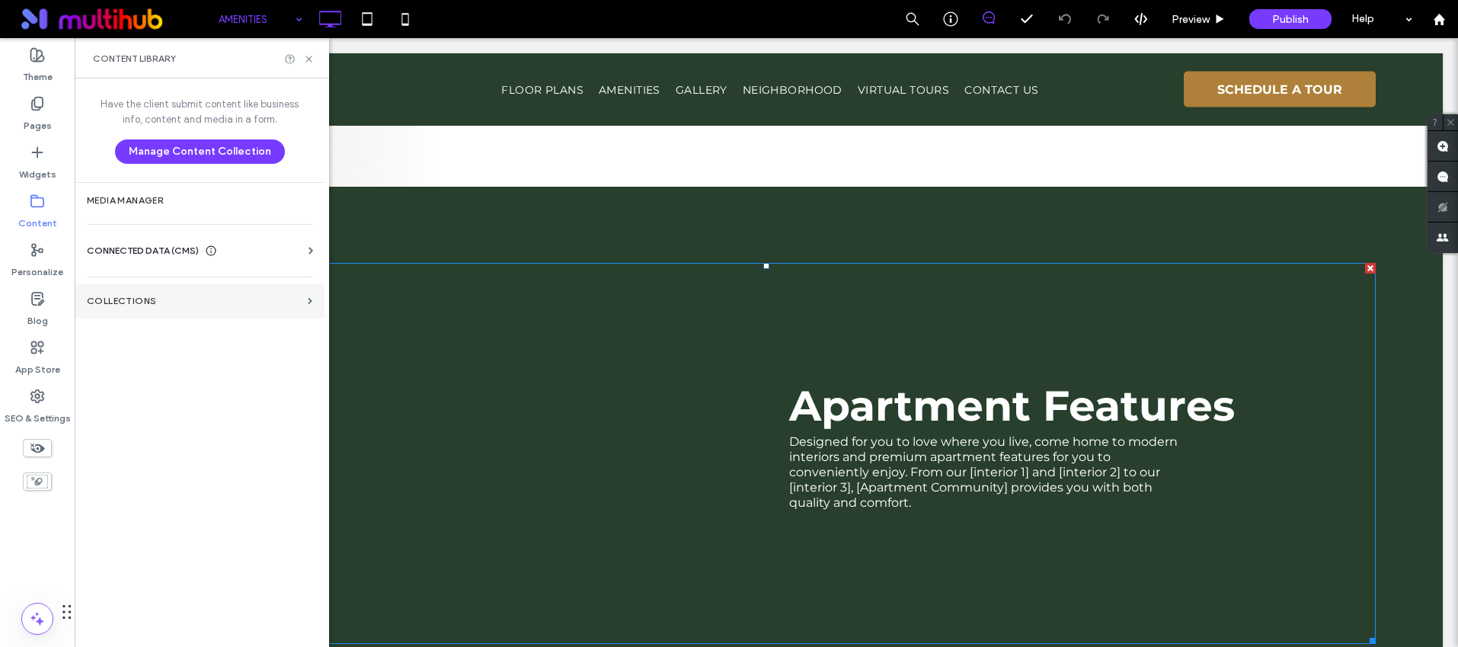
click at [139, 302] on label "Collections" at bounding box center [194, 301] width 215 height 11
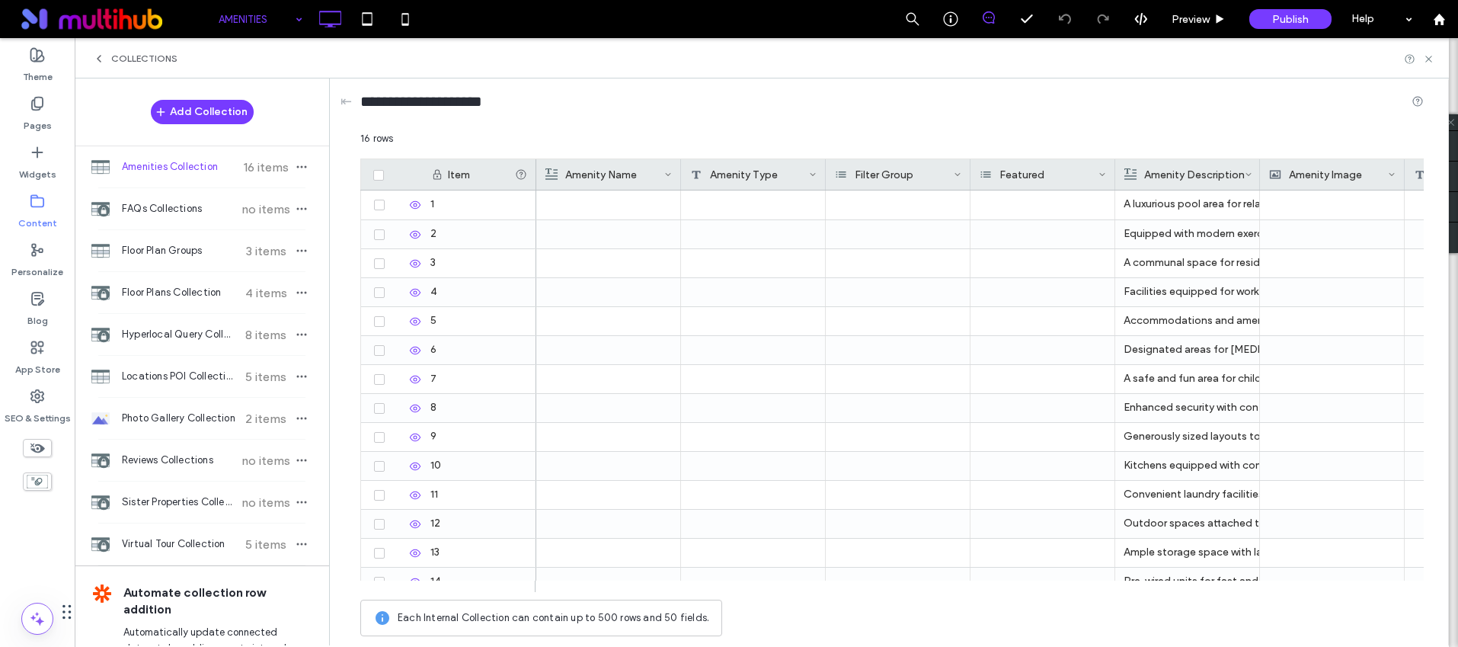
drag, startPoint x: 174, startPoint y: 416, endPoint x: 379, endPoint y: 398, distance: 205.7
click at [174, 416] on span "Photo Gallery Collection" at bounding box center [179, 418] width 114 height 15
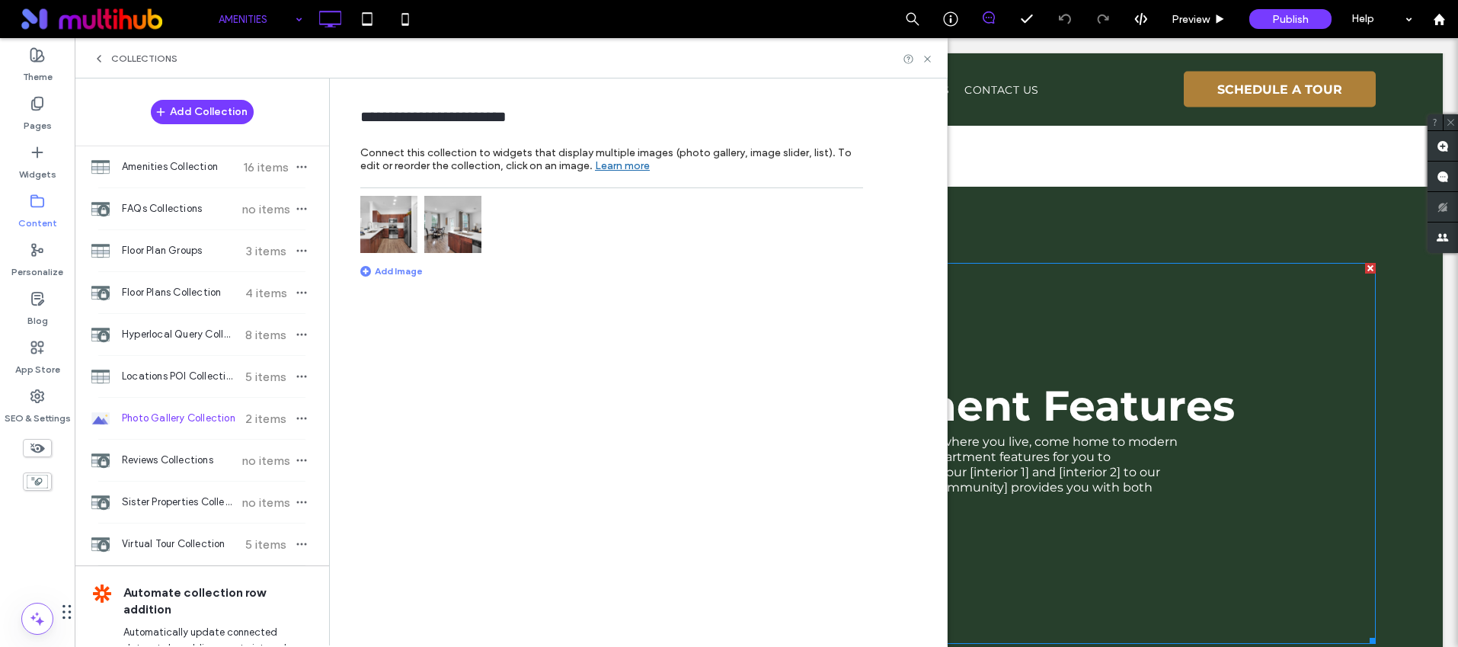
click at [384, 229] on img at bounding box center [388, 224] width 57 height 57
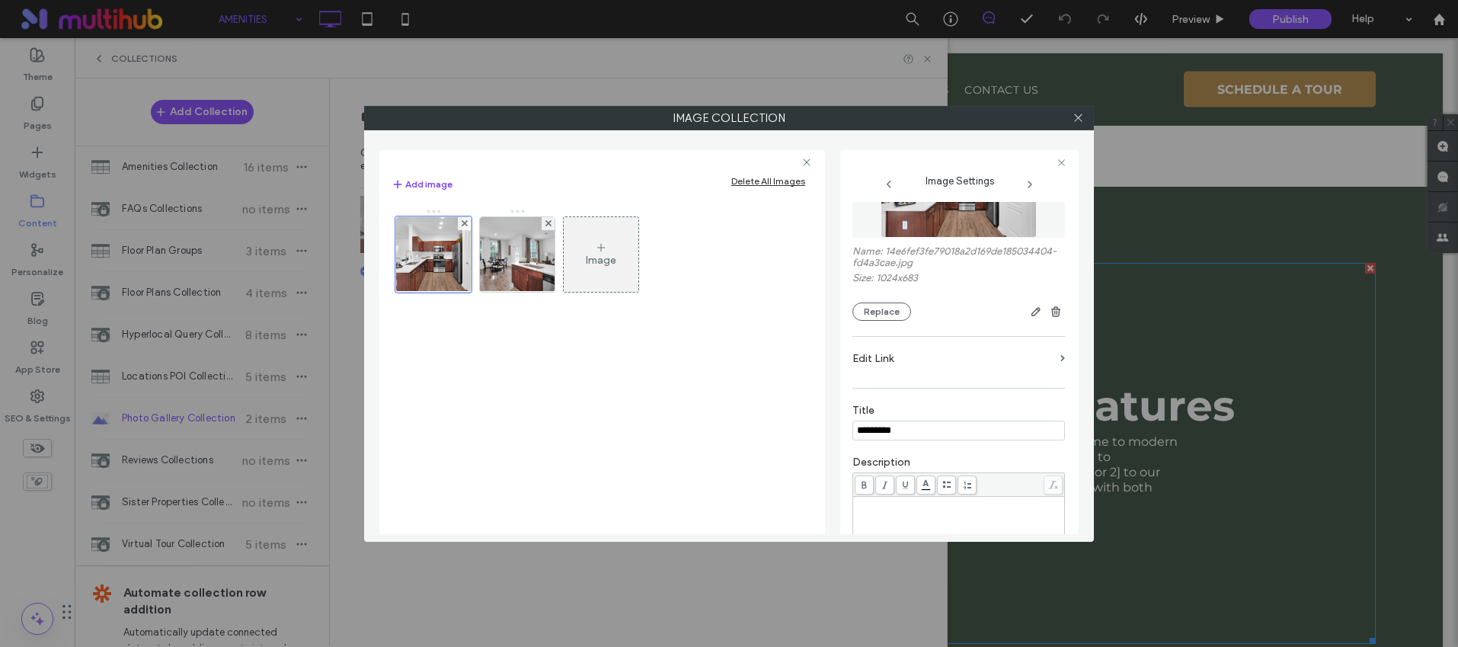
scroll to position [79, 0]
click at [514, 249] on img at bounding box center [518, 254] width 112 height 75
click at [427, 274] on img at bounding box center [434, 254] width 112 height 75
click at [1083, 115] on icon at bounding box center [1078, 117] width 11 height 11
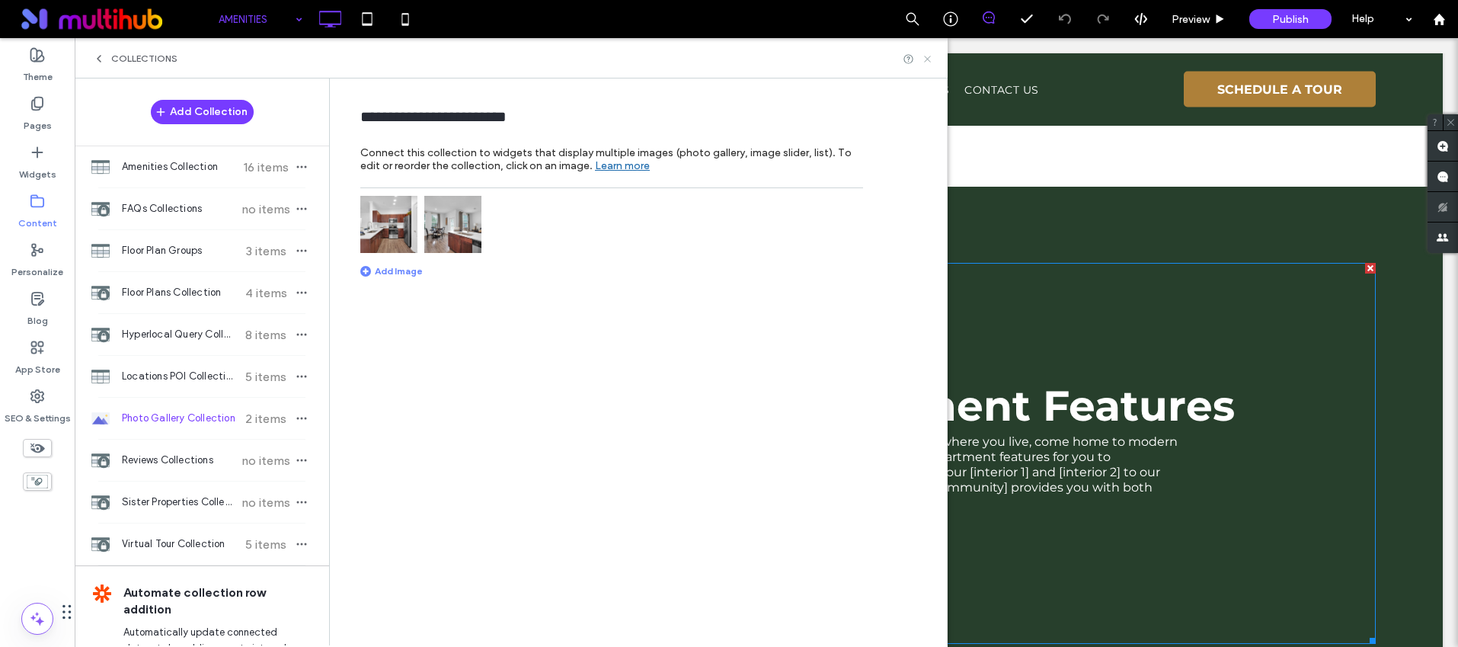
click at [930, 62] on icon at bounding box center [927, 58] width 11 height 11
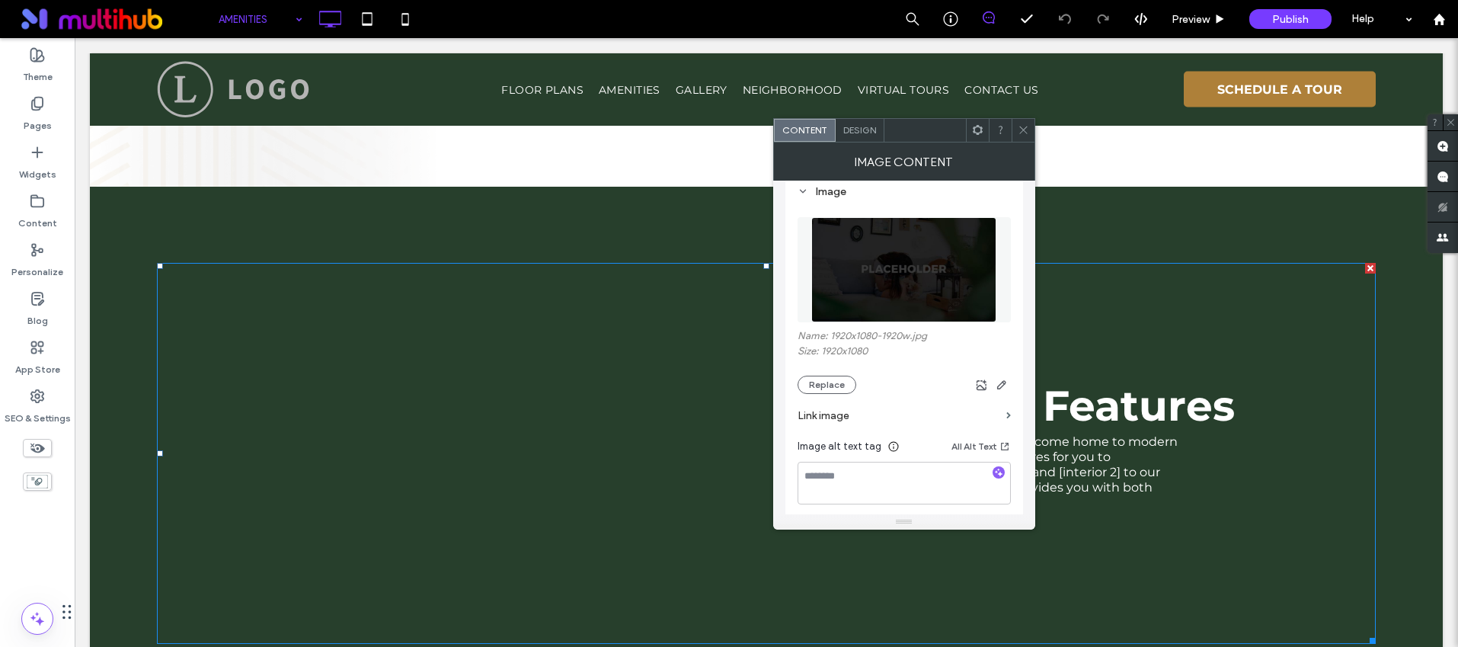
scroll to position [167, 0]
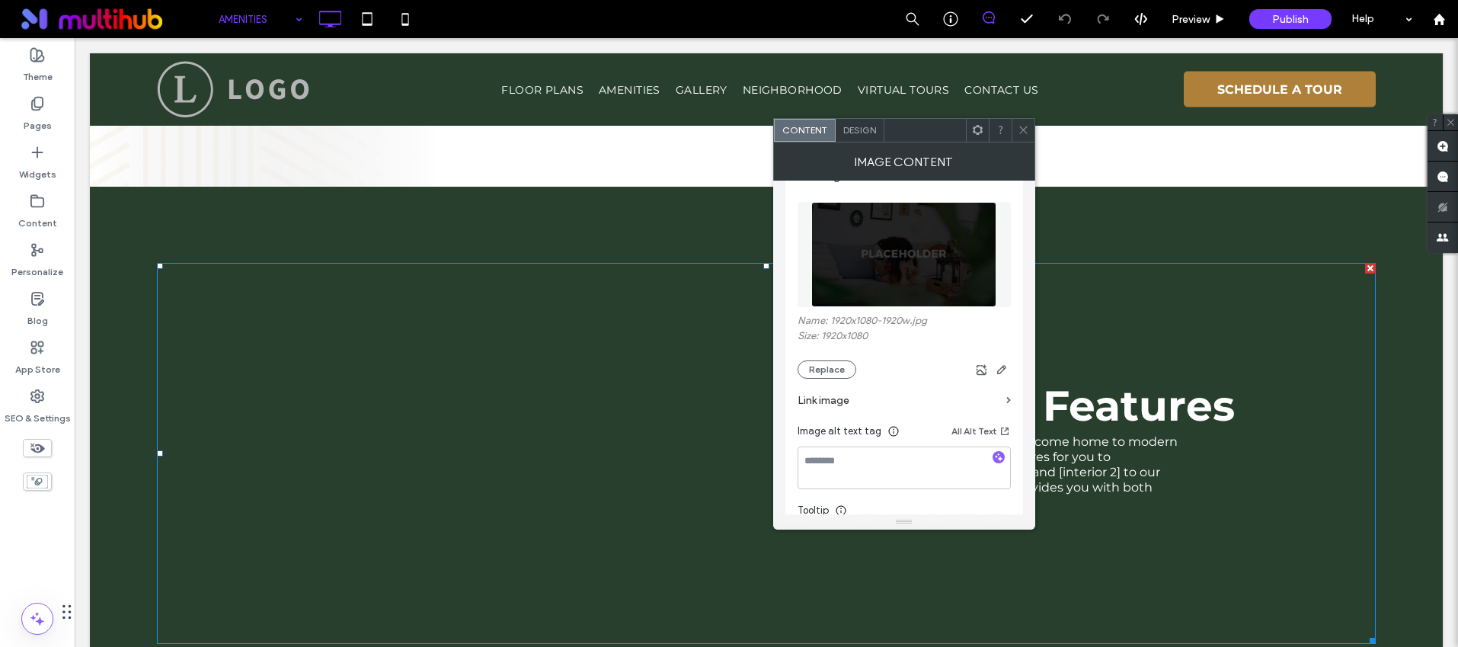
click at [1026, 137] on span at bounding box center [1023, 130] width 11 height 23
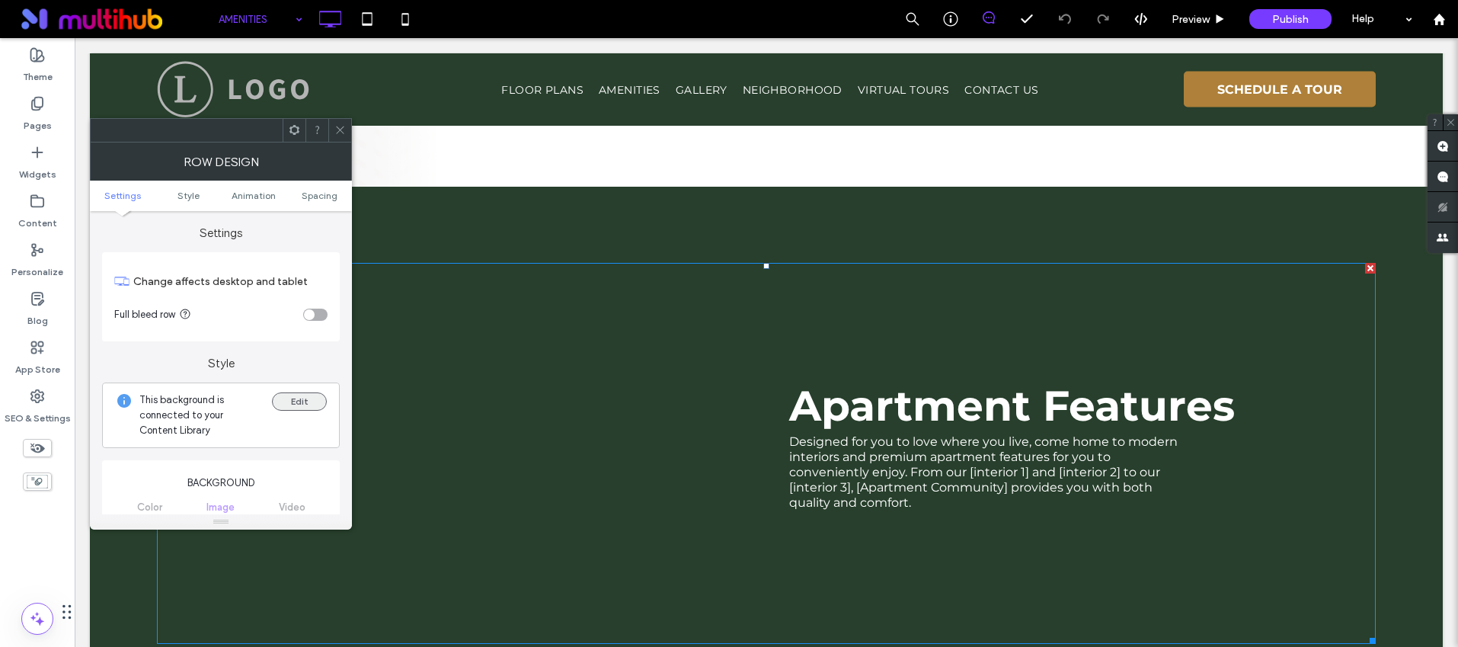
click at [316, 397] on button "Edit" at bounding box center [299, 401] width 55 height 18
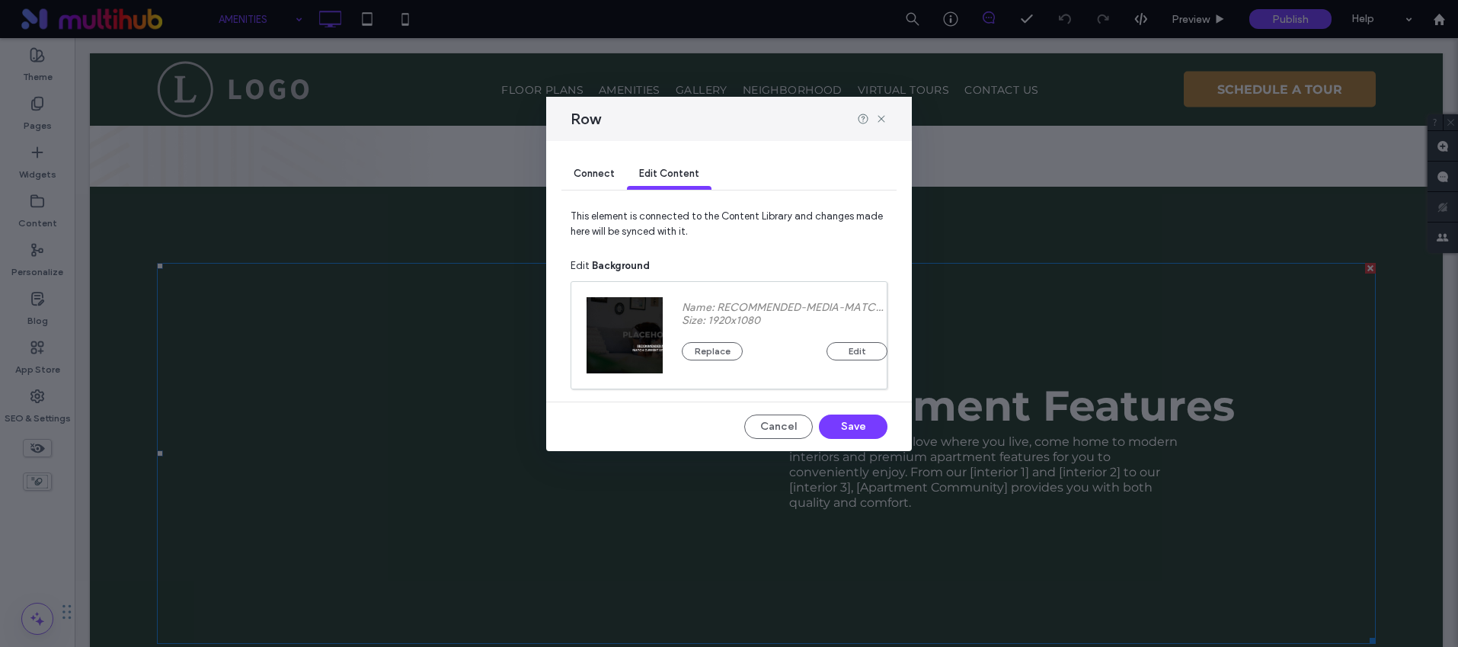
click at [584, 167] on div "Connect" at bounding box center [595, 174] width 66 height 30
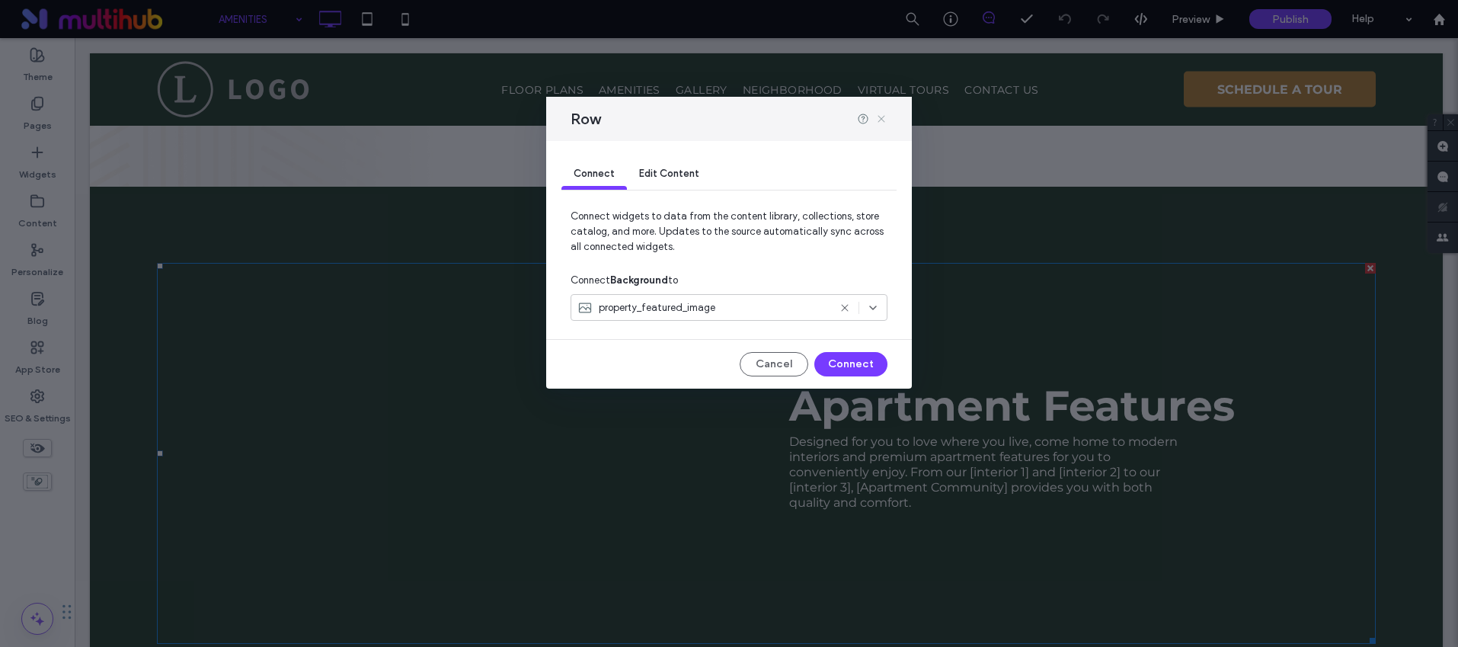
click at [884, 120] on icon at bounding box center [881, 119] width 12 height 12
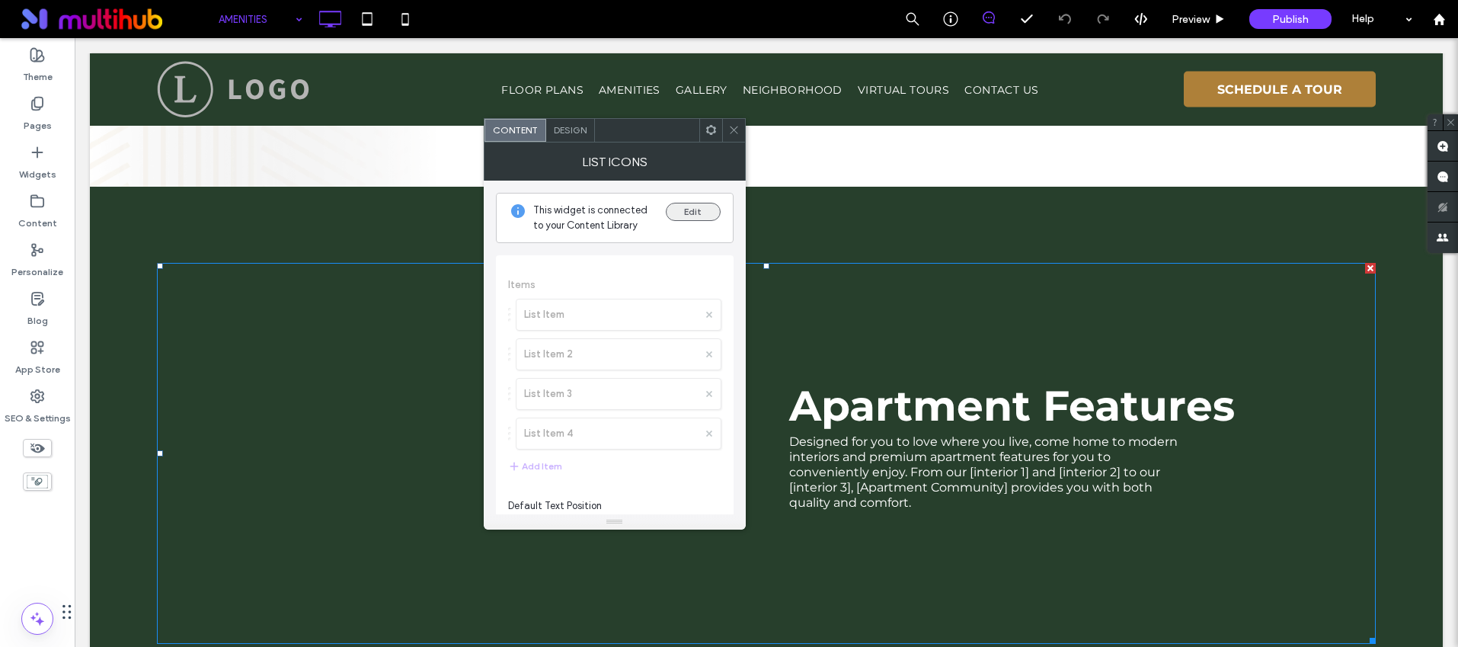
click at [683, 214] on button "Edit" at bounding box center [693, 212] width 55 height 18
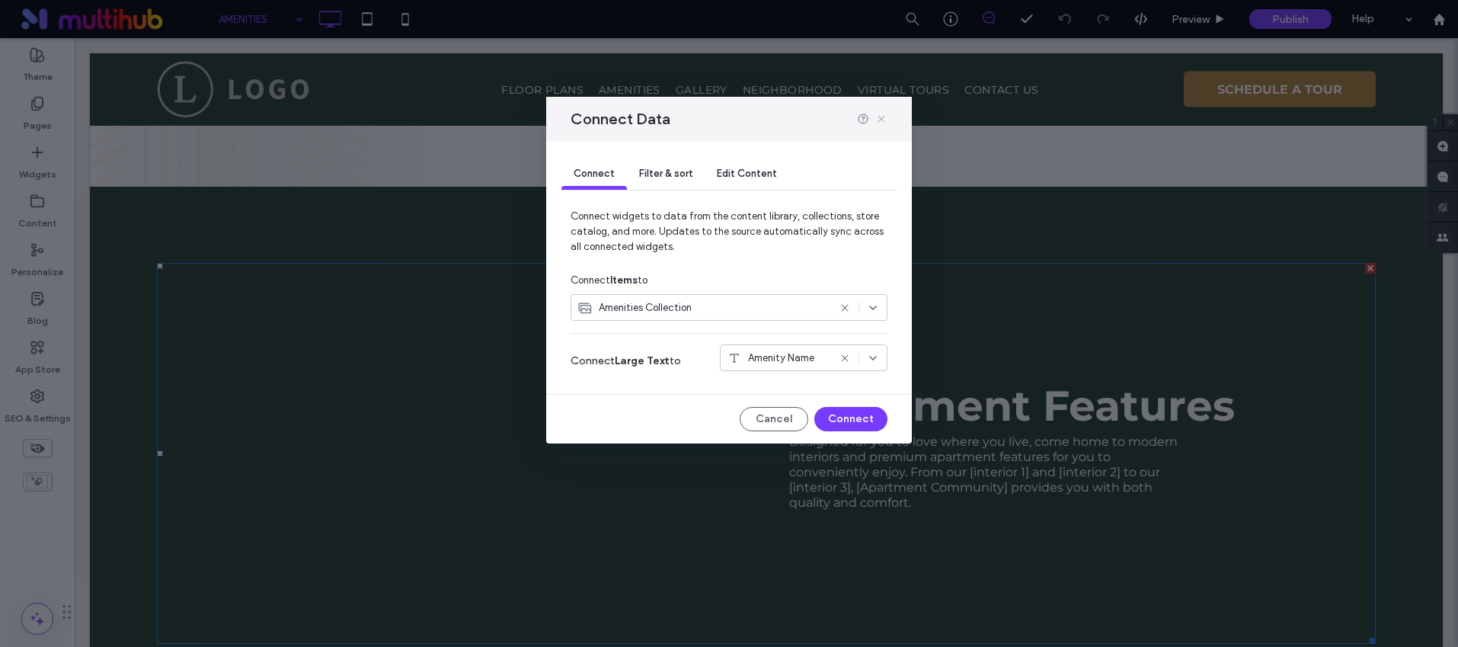
click at [883, 119] on icon at bounding box center [881, 119] width 12 height 12
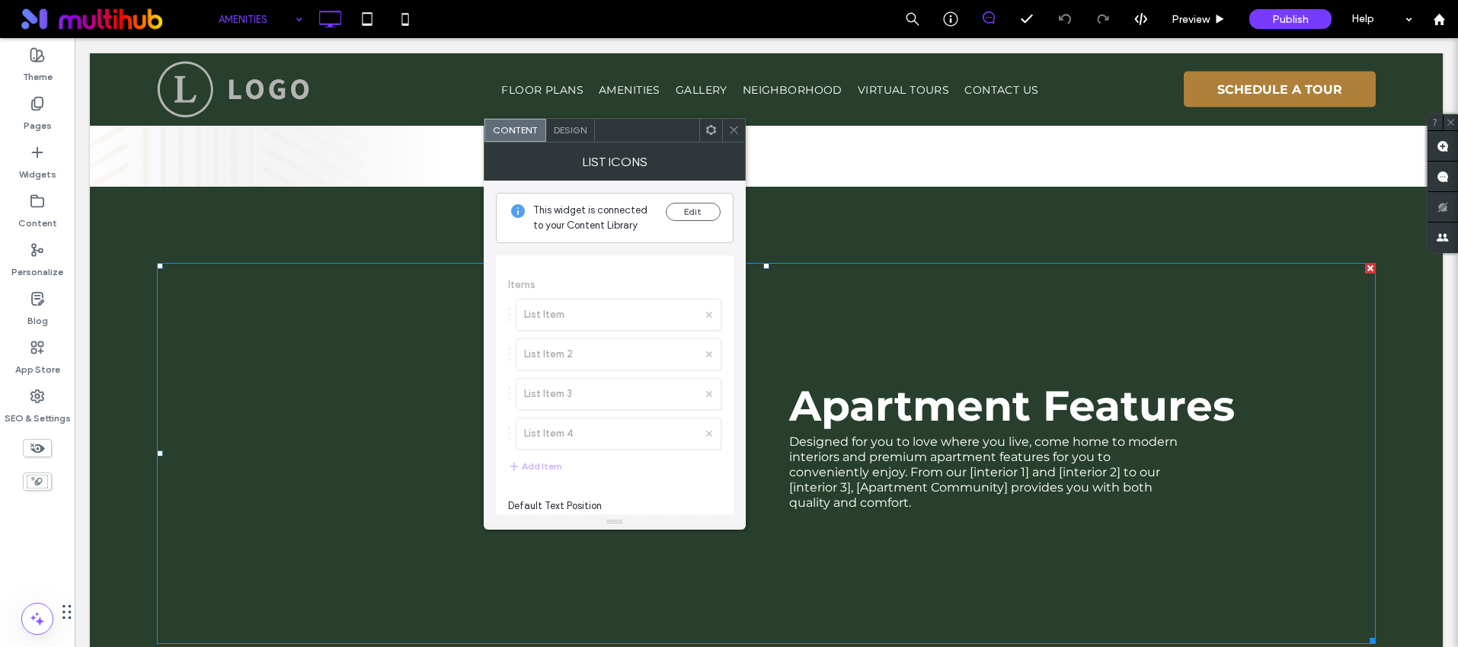
click at [744, 130] on div at bounding box center [733, 130] width 23 height 23
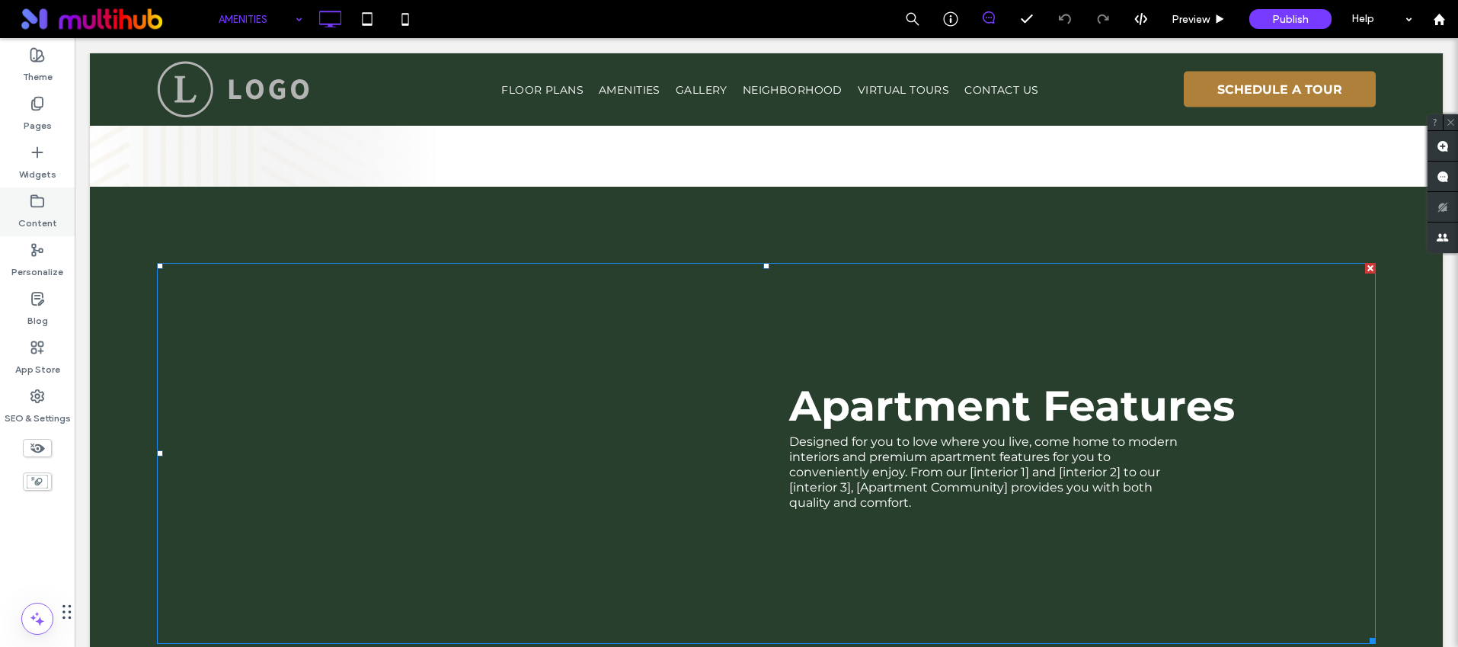
click at [28, 215] on label "Content" at bounding box center [37, 219] width 39 height 21
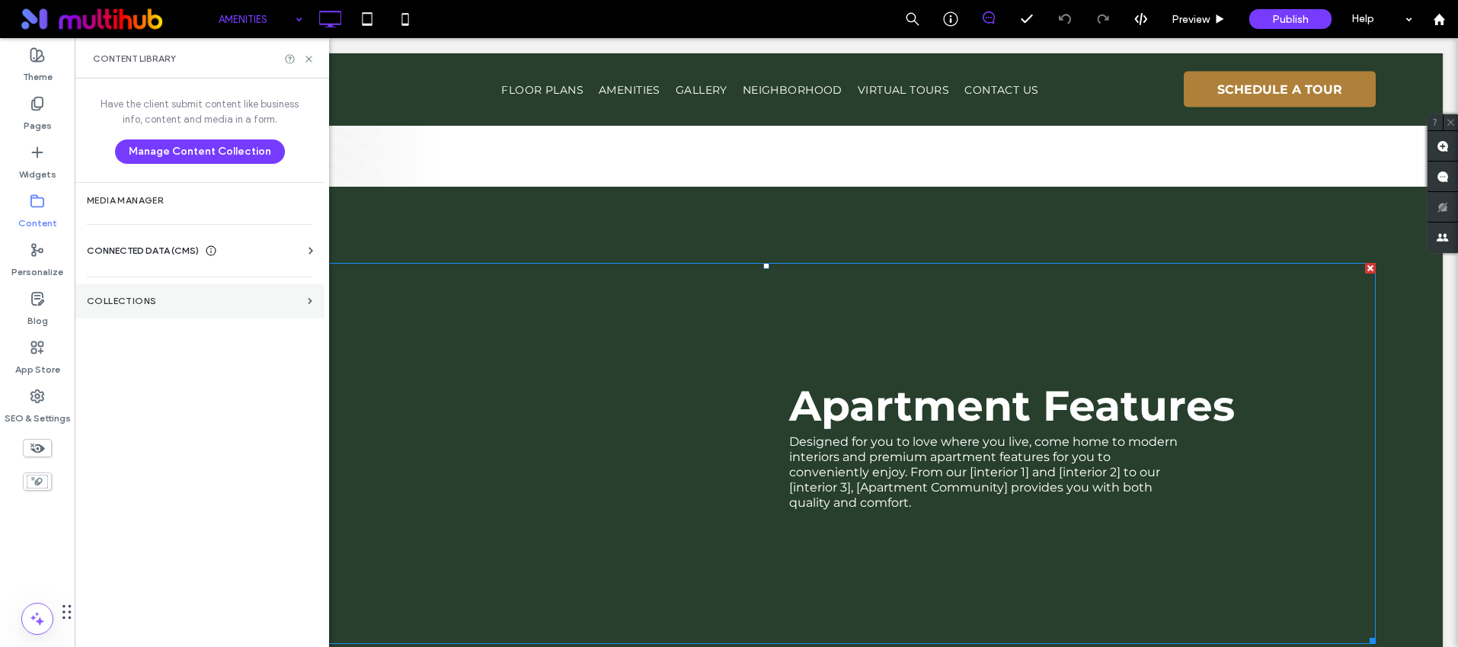
click at [134, 299] on label "Collections" at bounding box center [194, 301] width 215 height 11
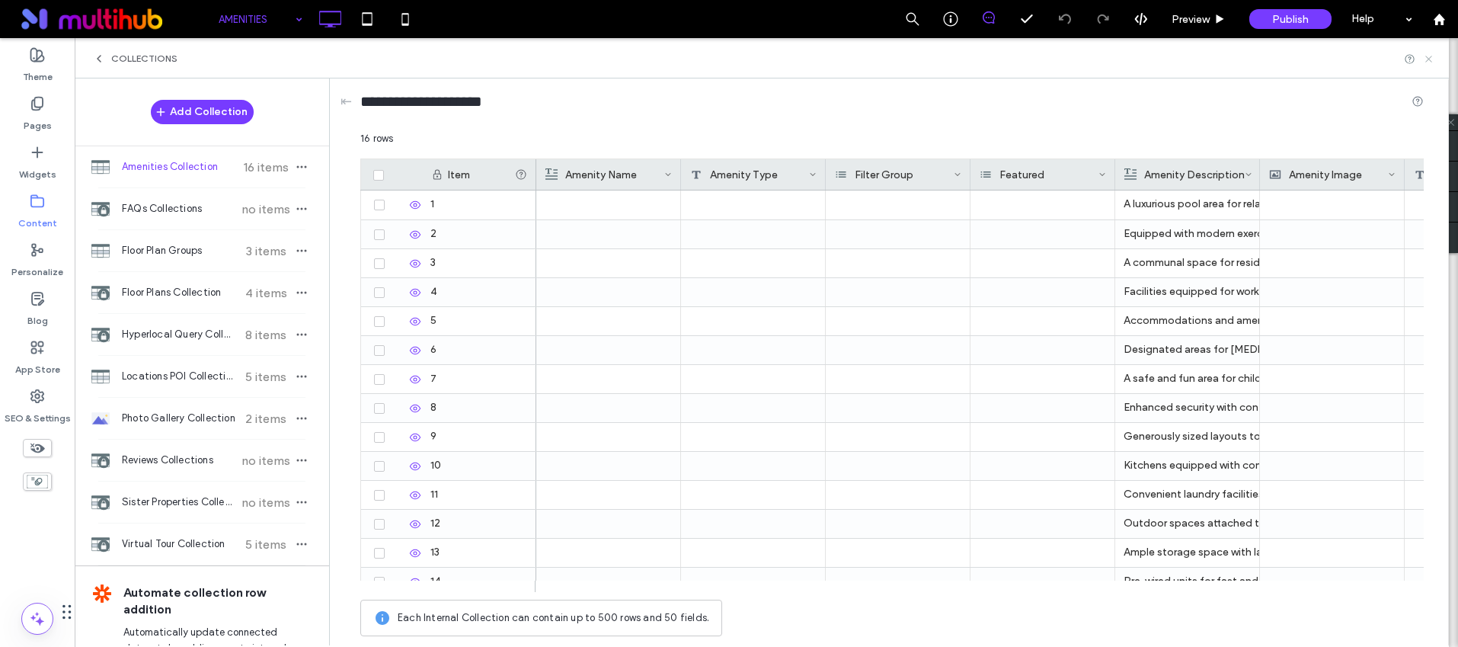
click at [1426, 55] on icon at bounding box center [1428, 58] width 11 height 11
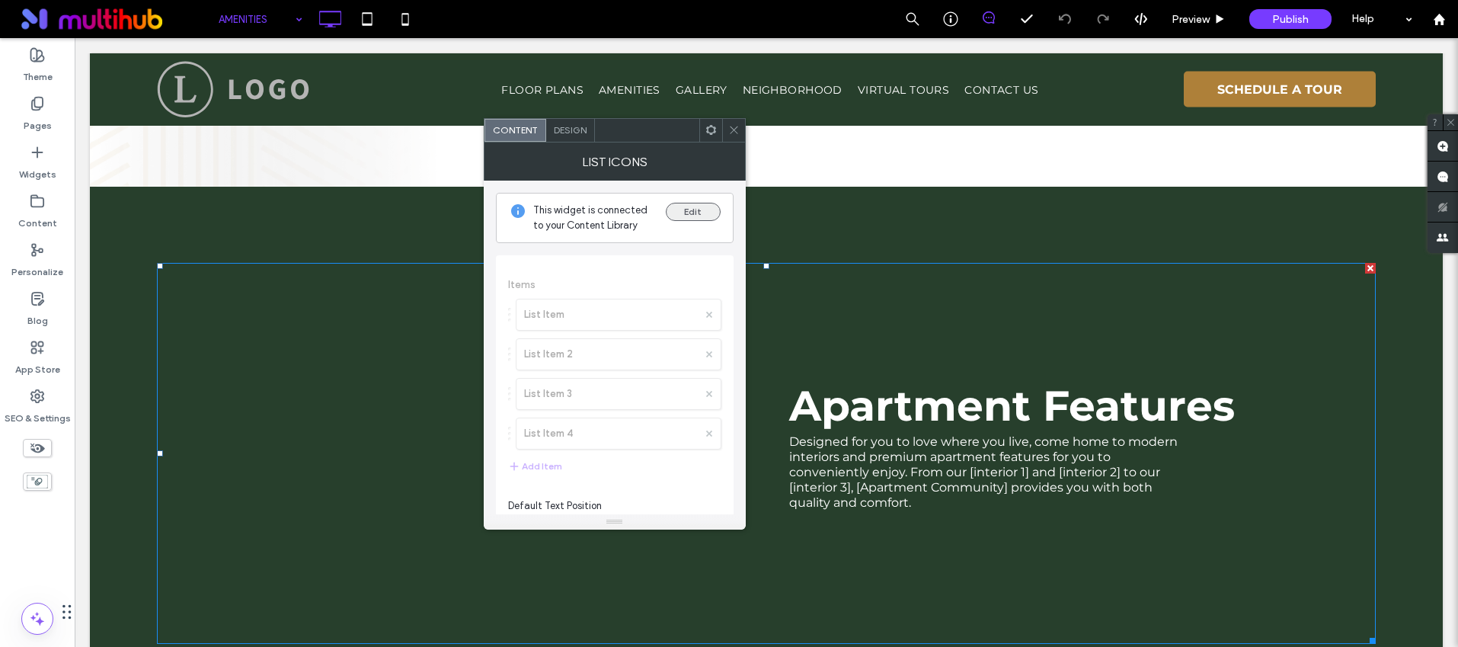
click at [693, 213] on button "Edit" at bounding box center [693, 212] width 55 height 18
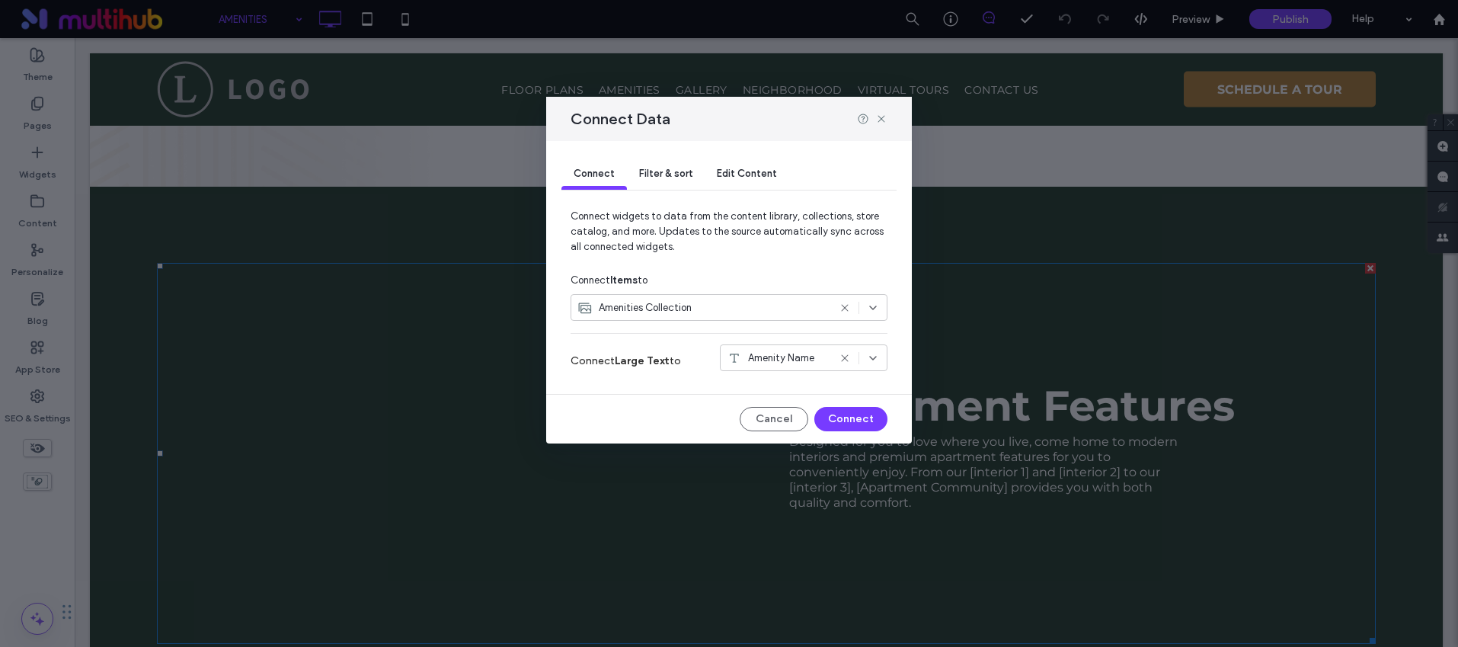
click at [664, 177] on span "Filter & sort" at bounding box center [665, 173] width 53 height 11
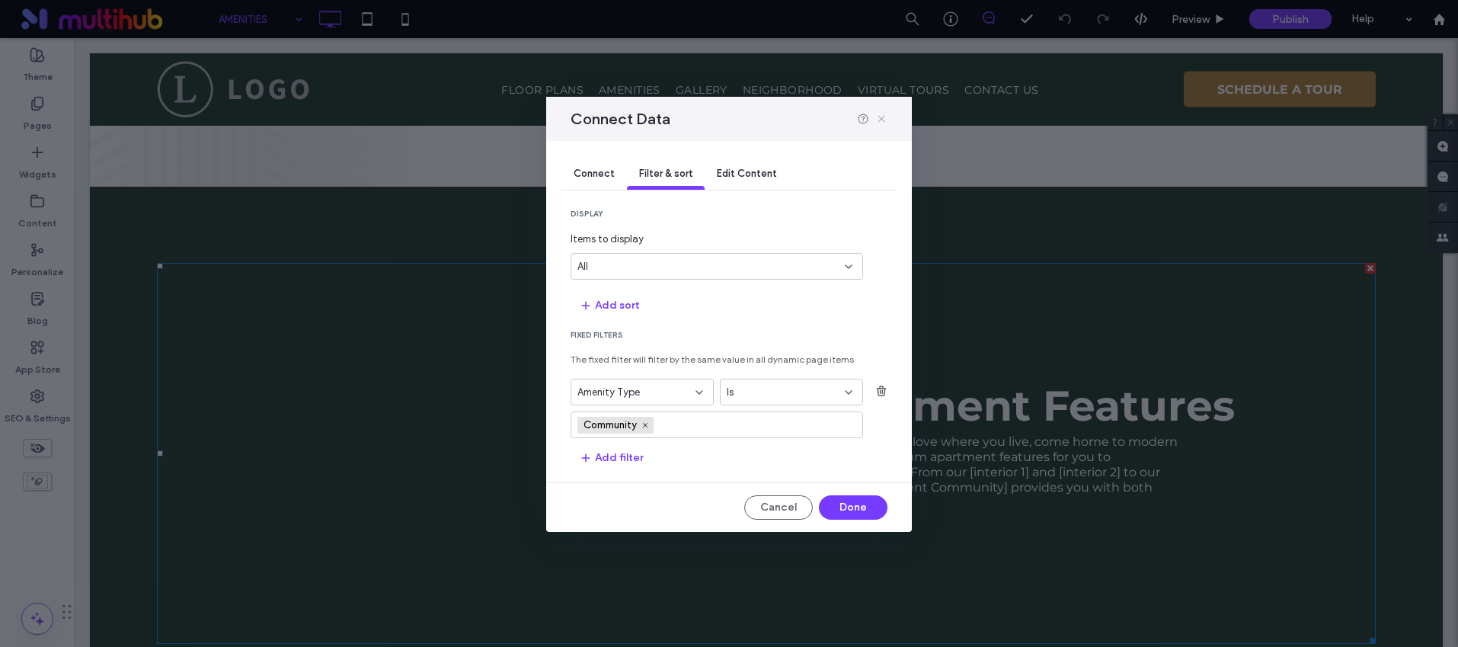
click at [882, 118] on icon at bounding box center [881, 119] width 12 height 12
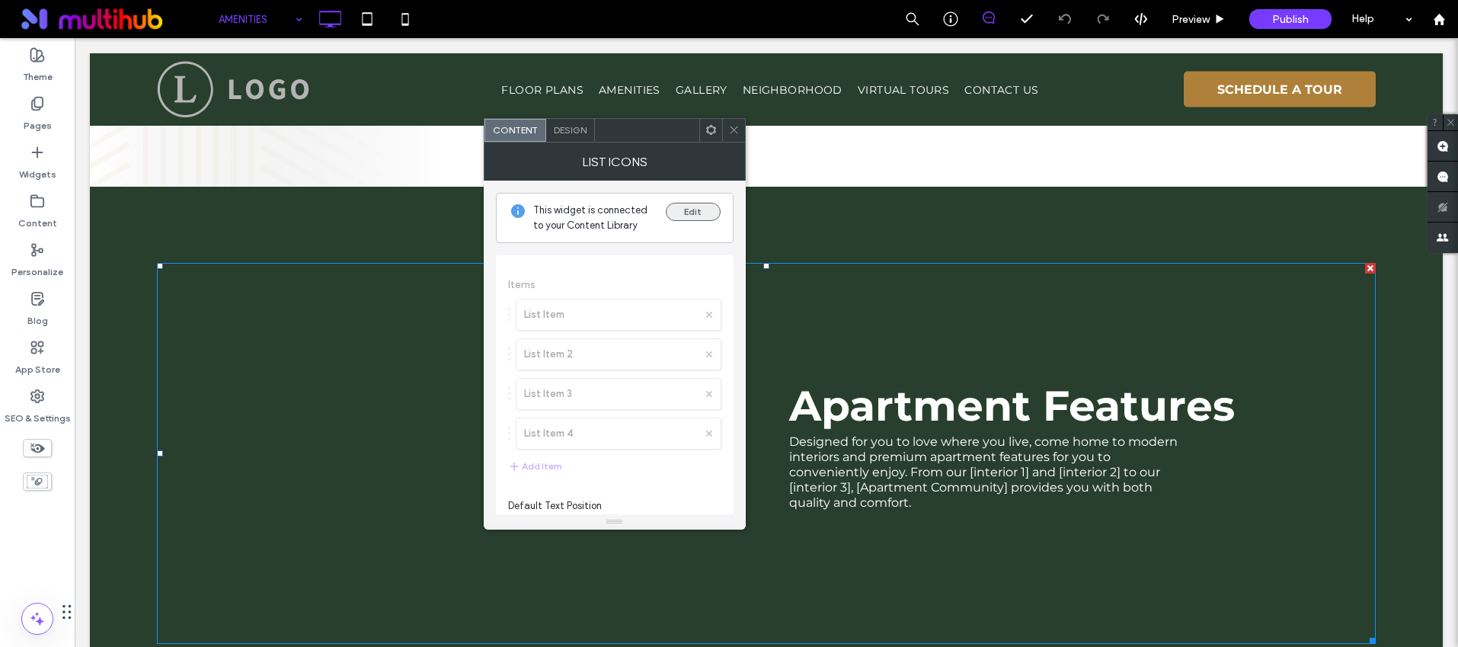
click at [702, 214] on button "Edit" at bounding box center [693, 212] width 55 height 18
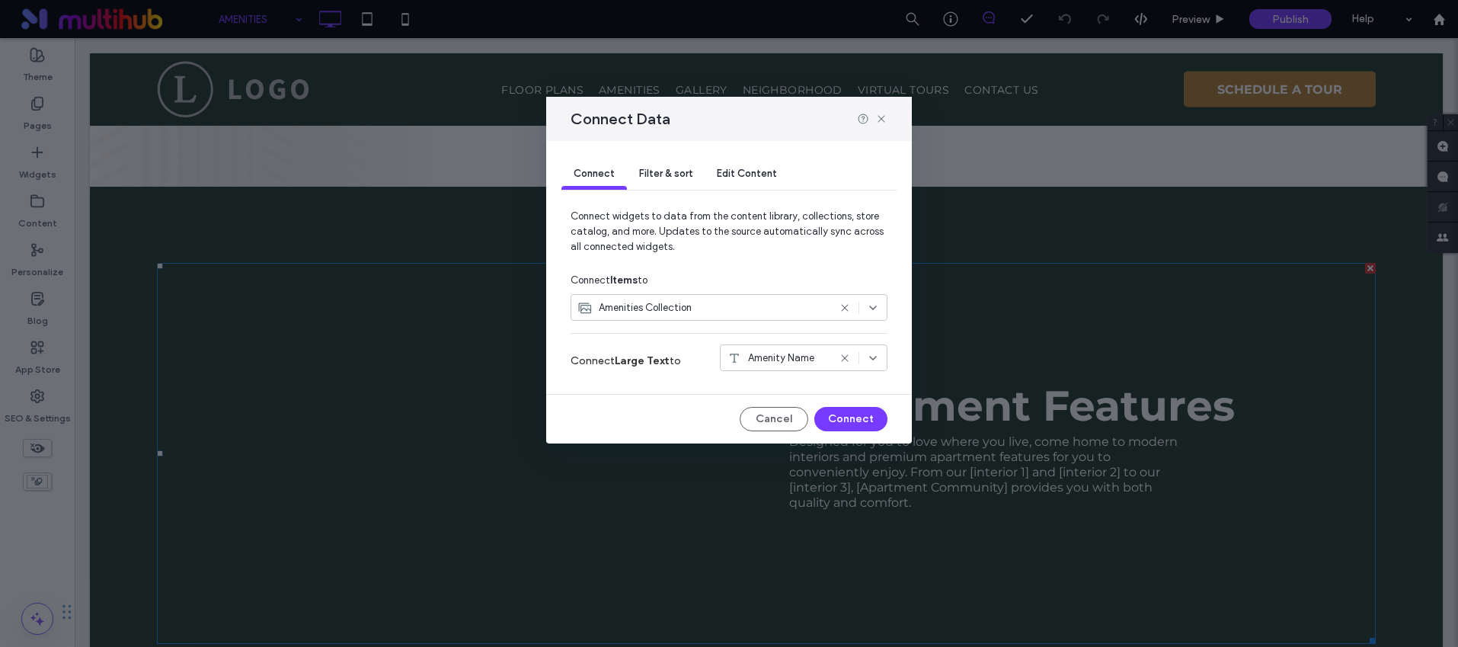
click at [667, 184] on div "Filter & sort" at bounding box center [666, 174] width 78 height 30
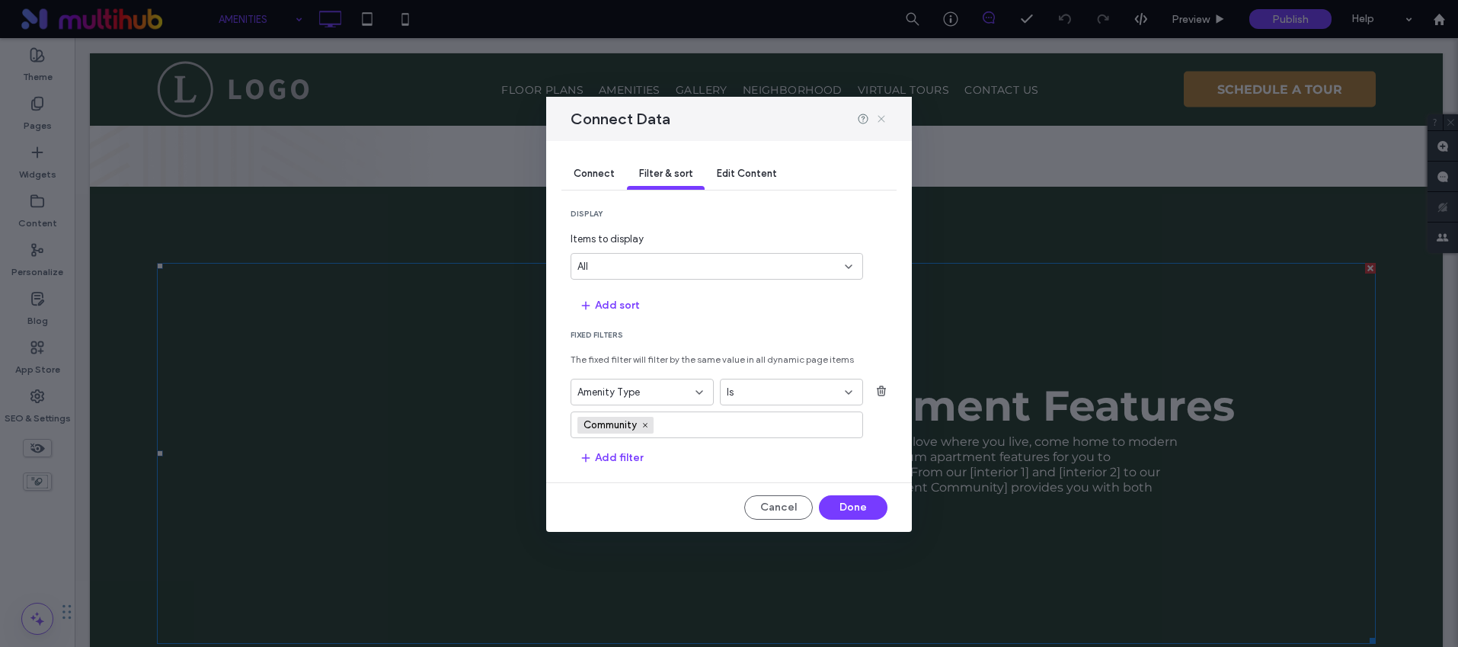
click at [882, 117] on use at bounding box center [881, 119] width 7 height 7
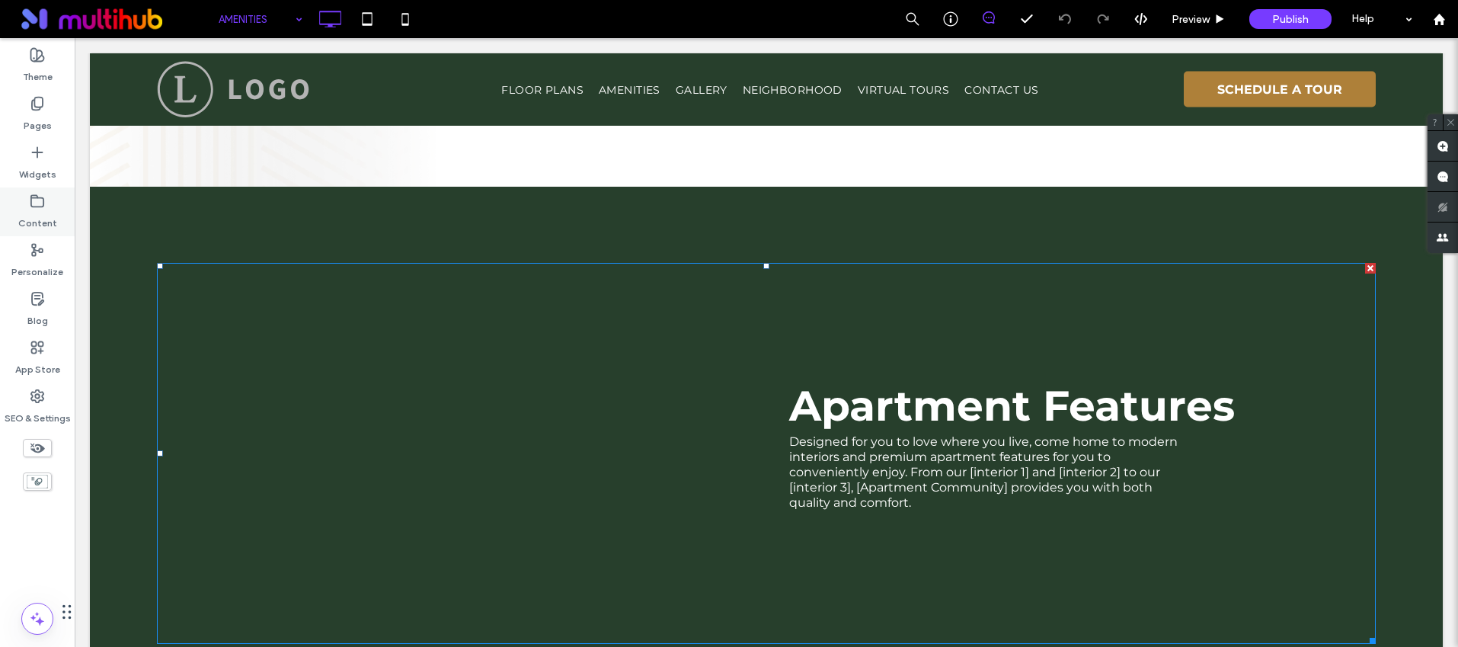
click at [51, 221] on label "Content" at bounding box center [37, 219] width 39 height 21
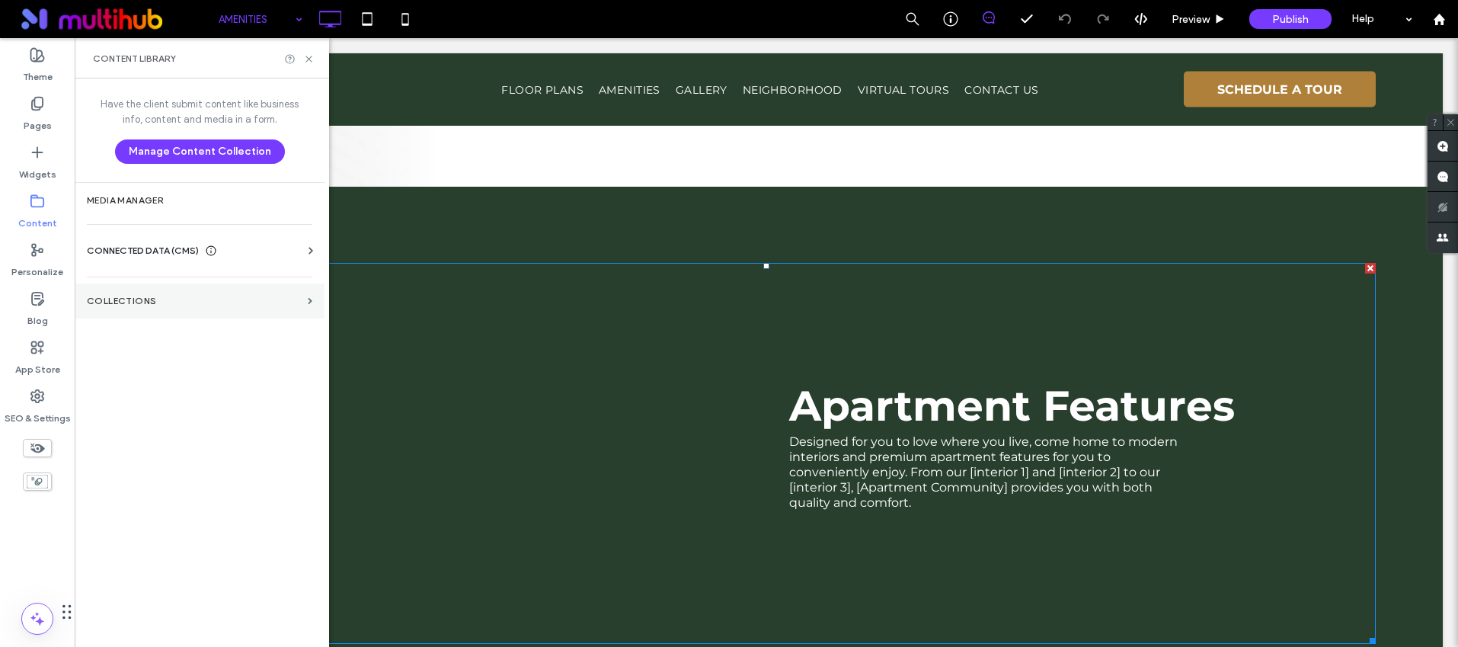
click at [137, 302] on label "Collections" at bounding box center [194, 301] width 215 height 11
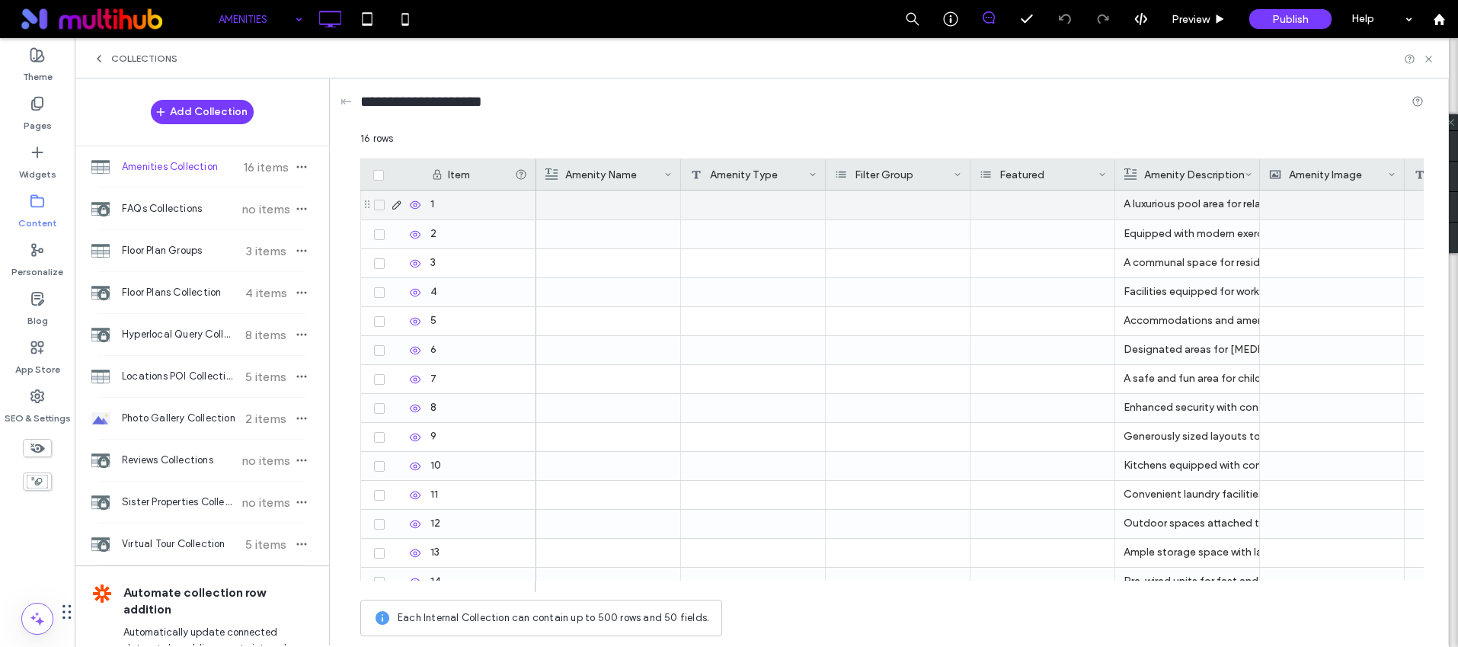
click at [765, 206] on div at bounding box center [753, 204] width 145 height 29
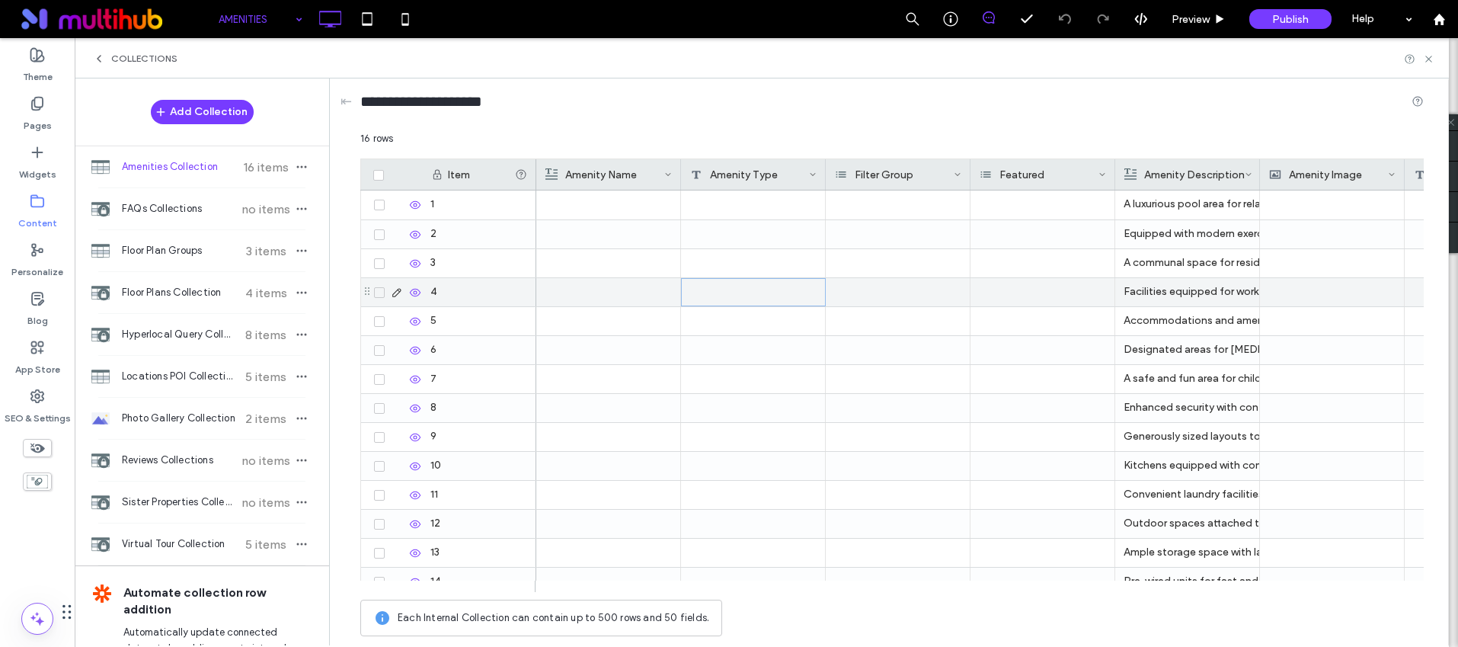
click at [763, 294] on div at bounding box center [753, 292] width 145 height 28
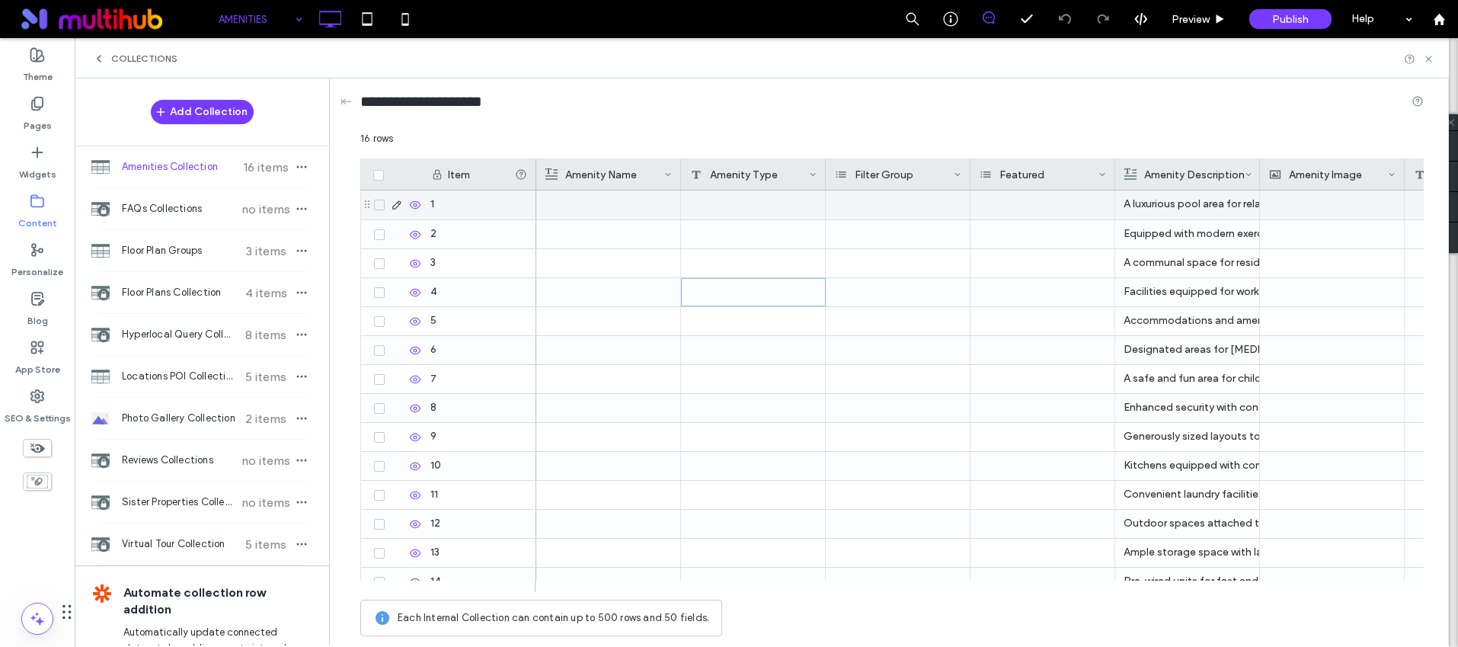
click at [608, 203] on div at bounding box center [608, 204] width 127 height 29
click at [753, 204] on div at bounding box center [753, 204] width 145 height 29
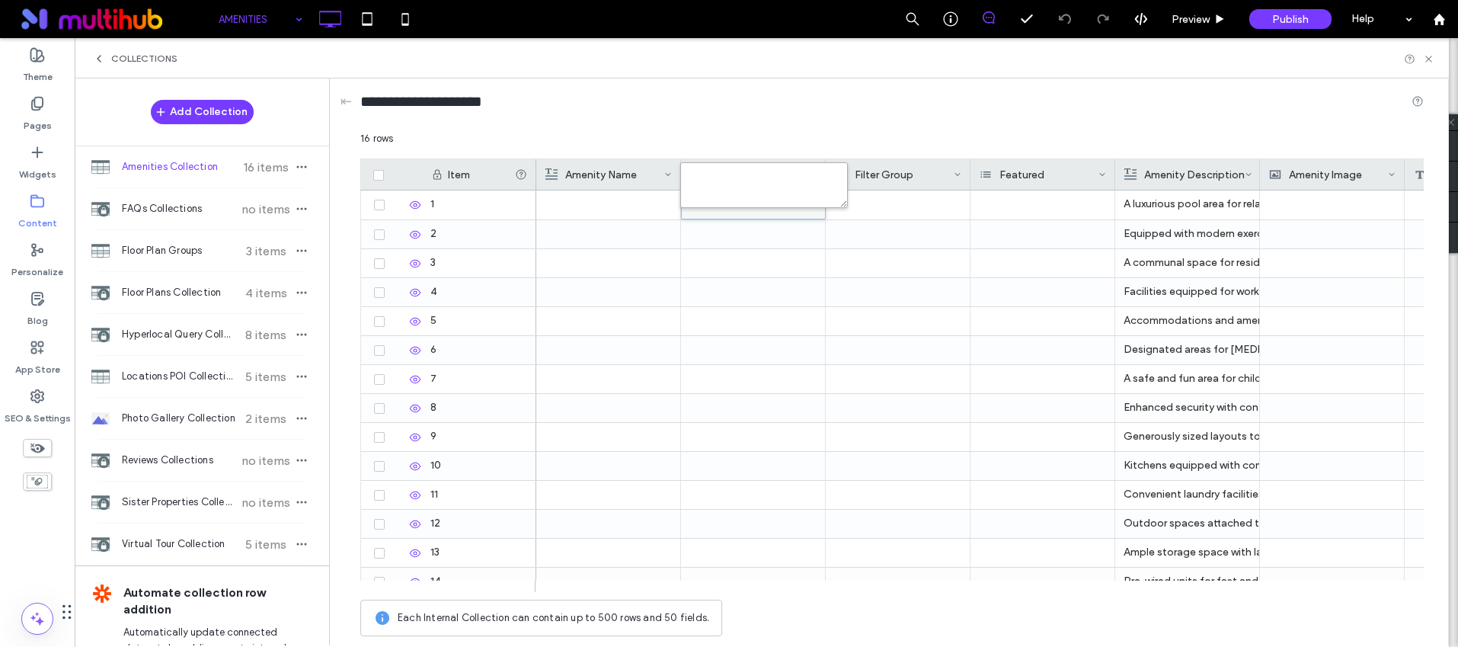
click at [722, 193] on textarea "plain-text-cell" at bounding box center [764, 185] width 168 height 46
click at [1426, 53] on icon at bounding box center [1428, 58] width 11 height 11
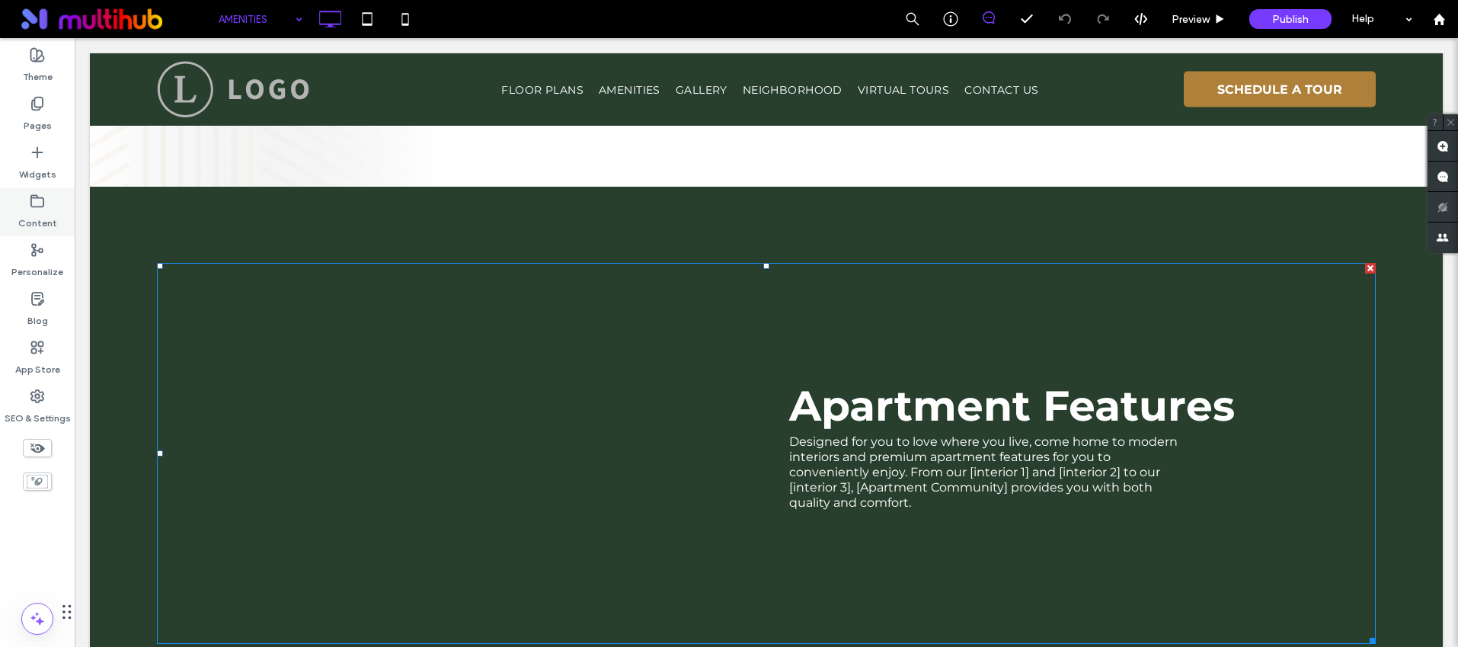
click at [46, 213] on label "Content" at bounding box center [37, 219] width 39 height 21
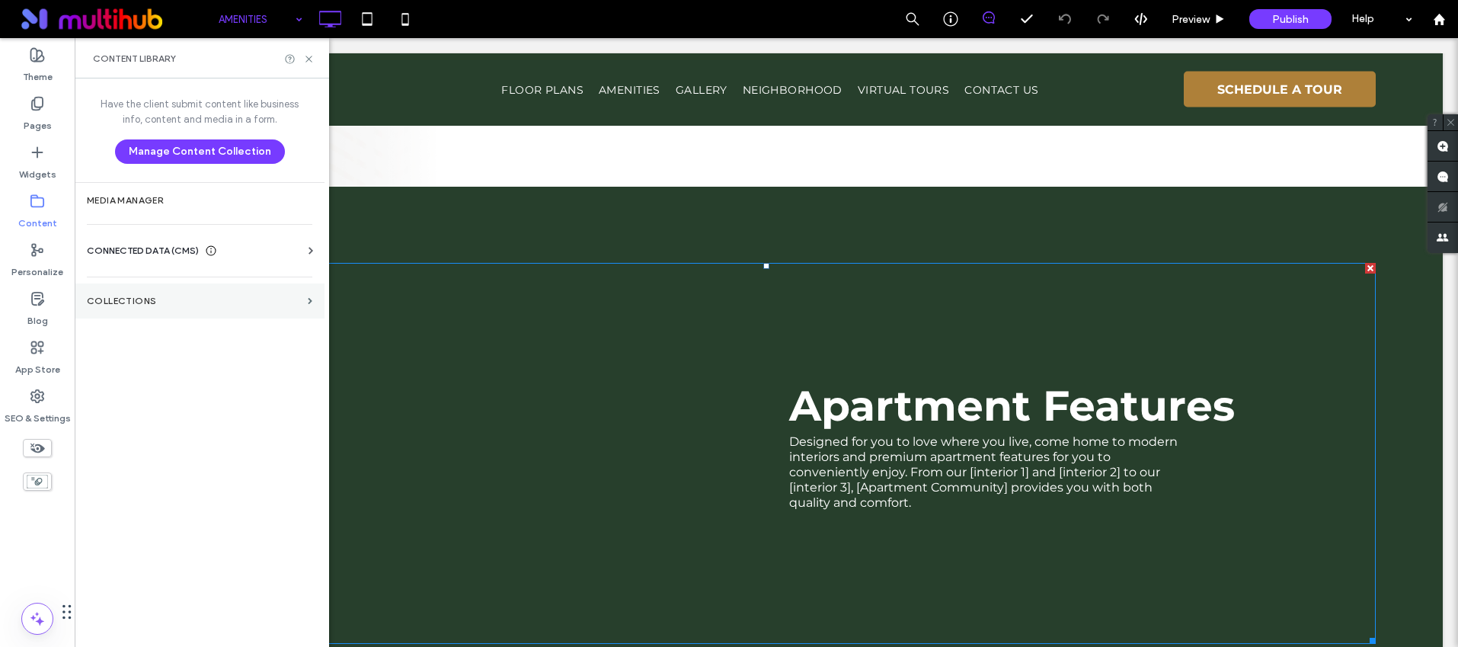
click at [165, 312] on section "Collections" at bounding box center [200, 300] width 250 height 35
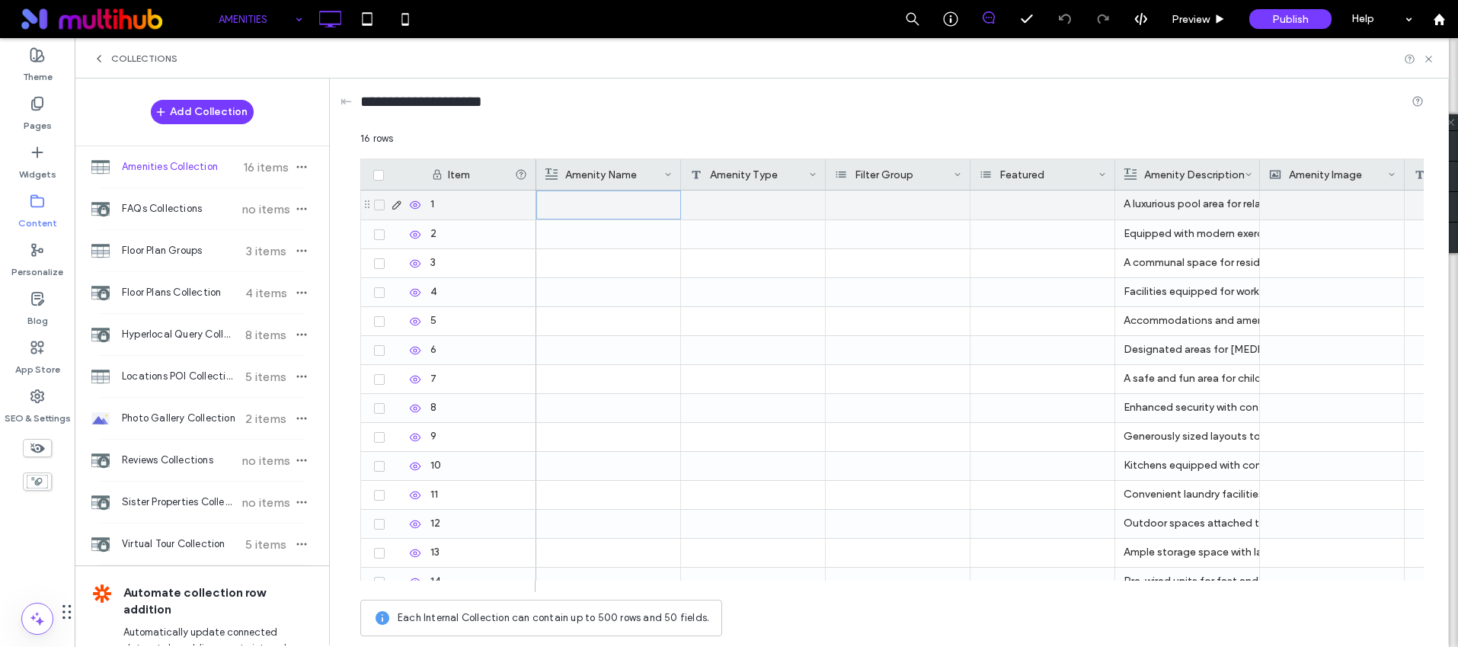
click at [610, 203] on div at bounding box center [609, 204] width 126 height 27
click at [765, 201] on div at bounding box center [753, 204] width 145 height 29
click at [619, 206] on div at bounding box center [609, 204] width 126 height 27
drag, startPoint x: 726, startPoint y: 214, endPoint x: 1157, endPoint y: 173, distance: 433.2
click at [726, 214] on div at bounding box center [753, 204] width 145 height 29
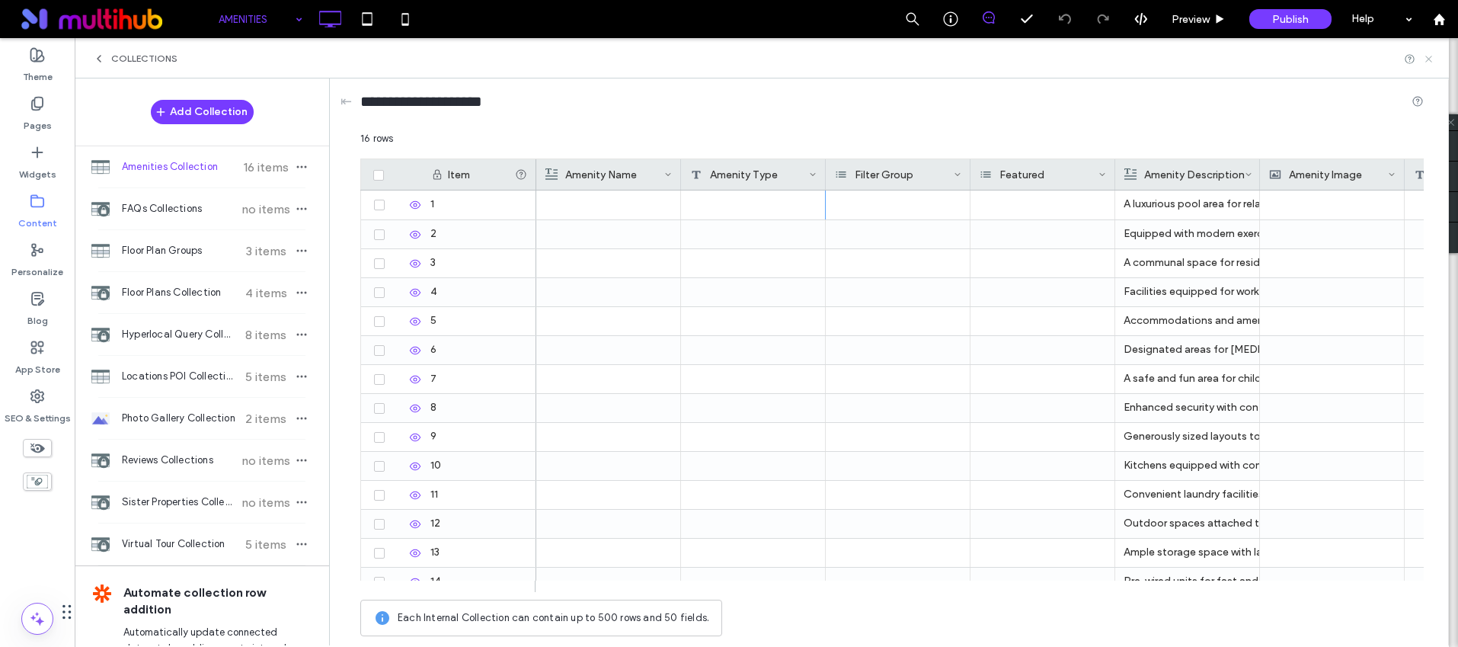
click at [1431, 59] on icon at bounding box center [1428, 58] width 11 height 11
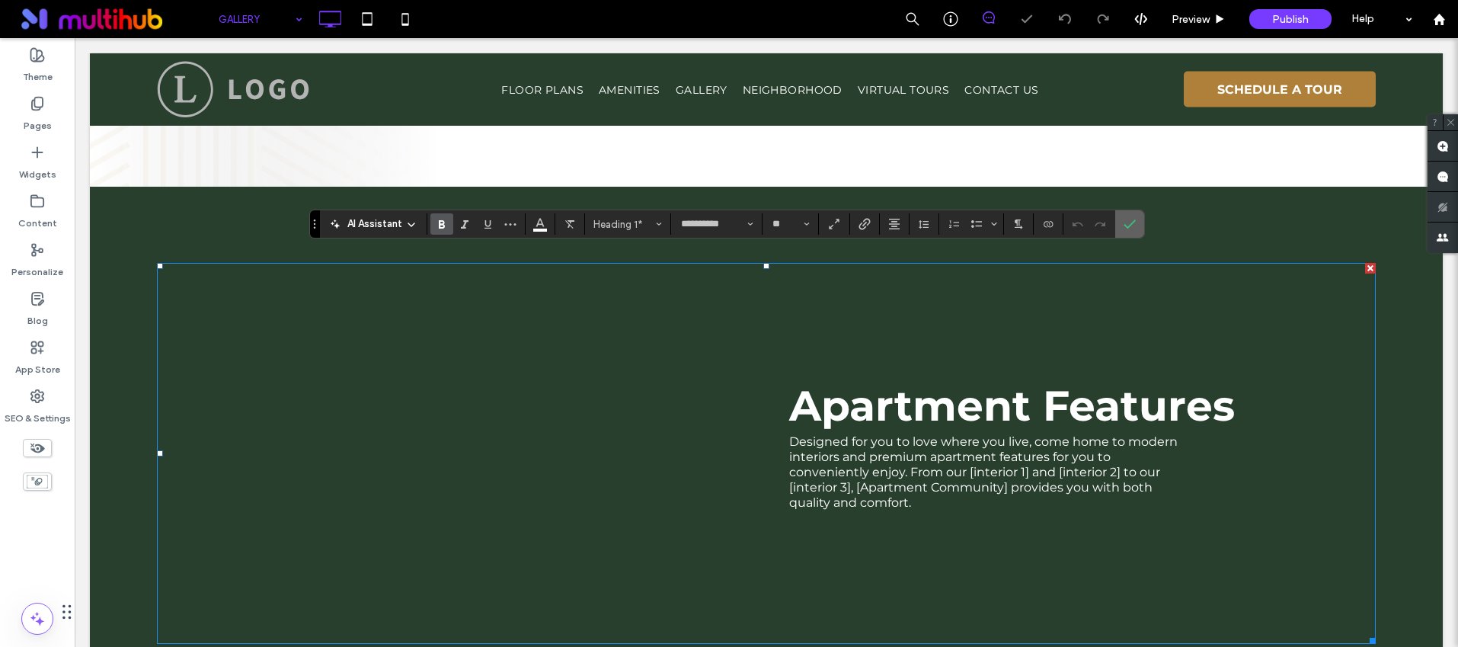
click at [1126, 226] on icon "Confirm" at bounding box center [1130, 224] width 12 height 12
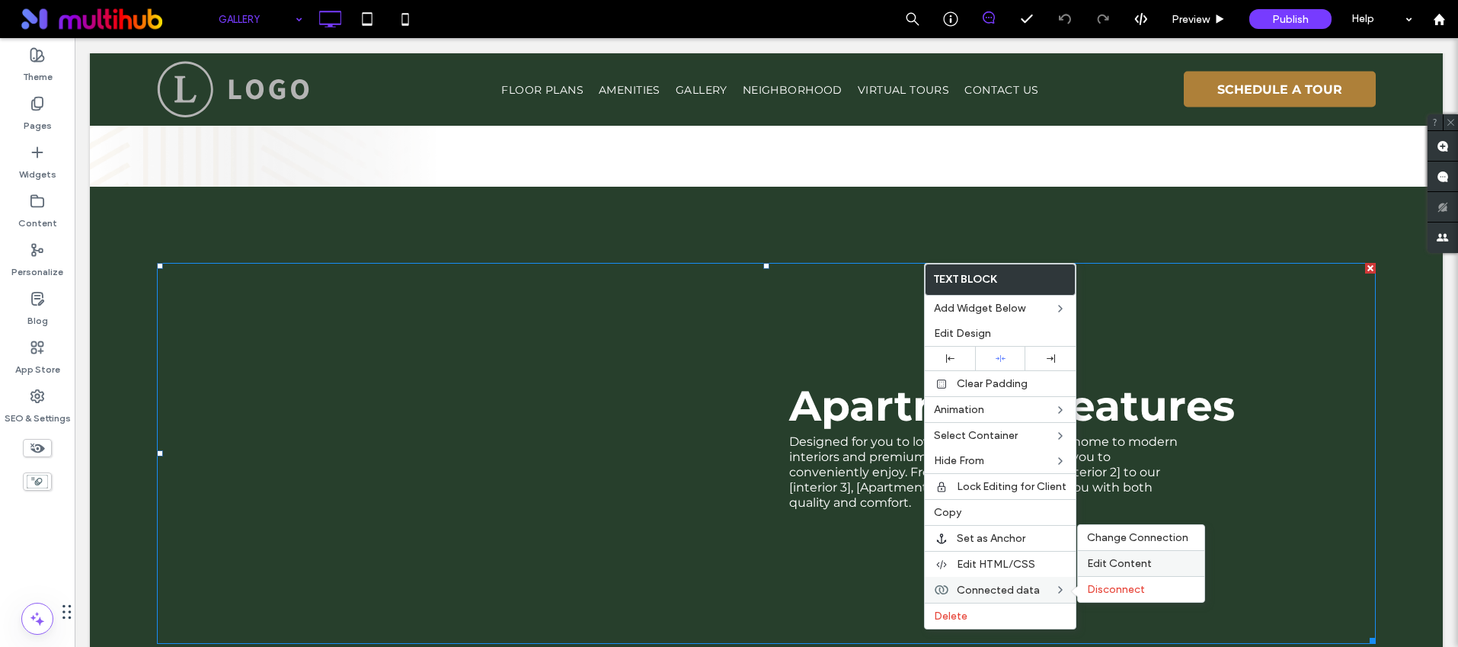
click at [1125, 562] on span "Edit Content" at bounding box center [1119, 563] width 65 height 13
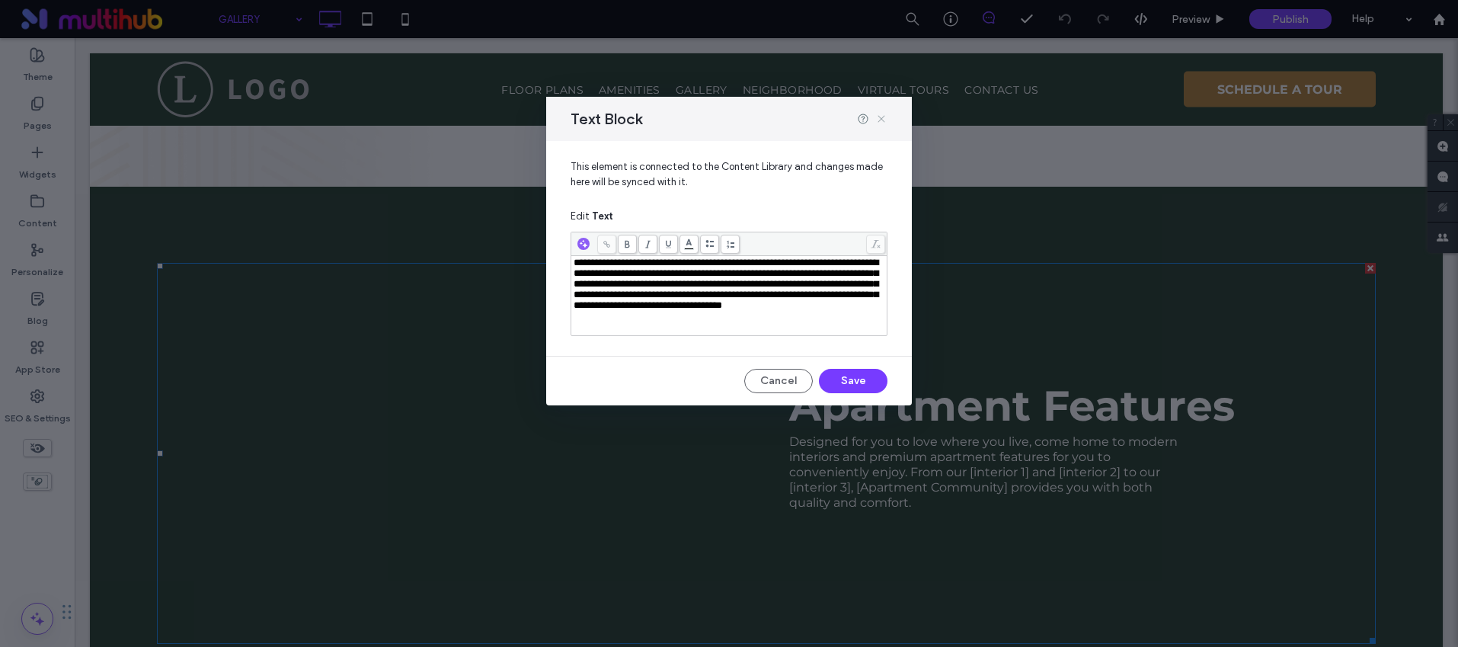
click at [878, 114] on icon at bounding box center [881, 119] width 12 height 12
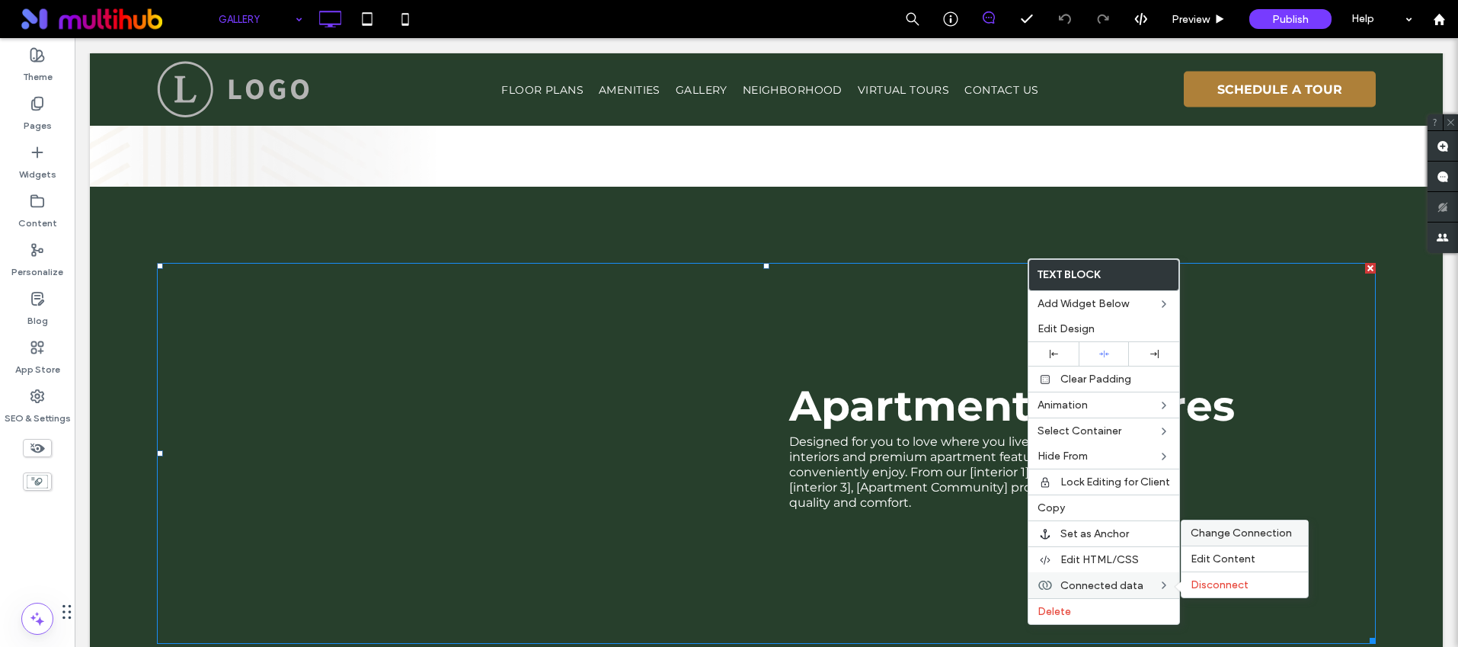
click at [1247, 532] on span "Change Connection" at bounding box center [1241, 532] width 101 height 13
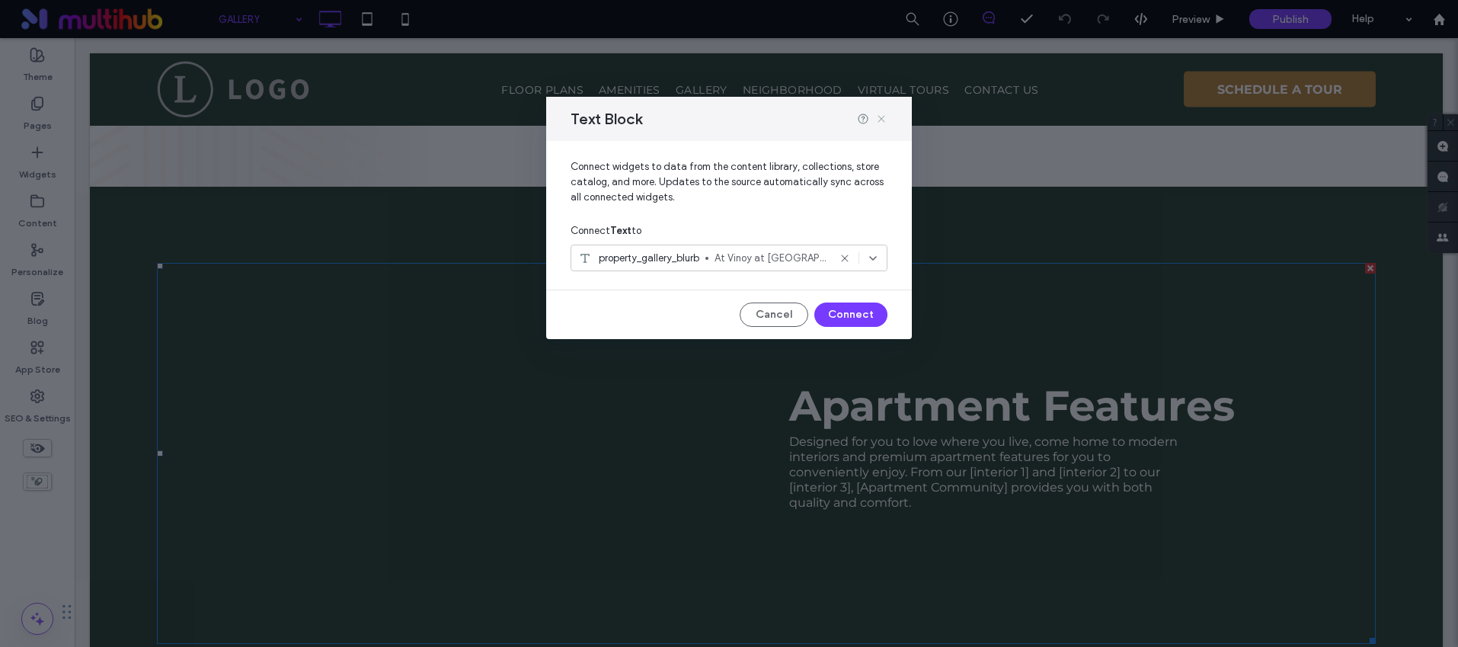
click at [879, 119] on icon at bounding box center [881, 119] width 12 height 12
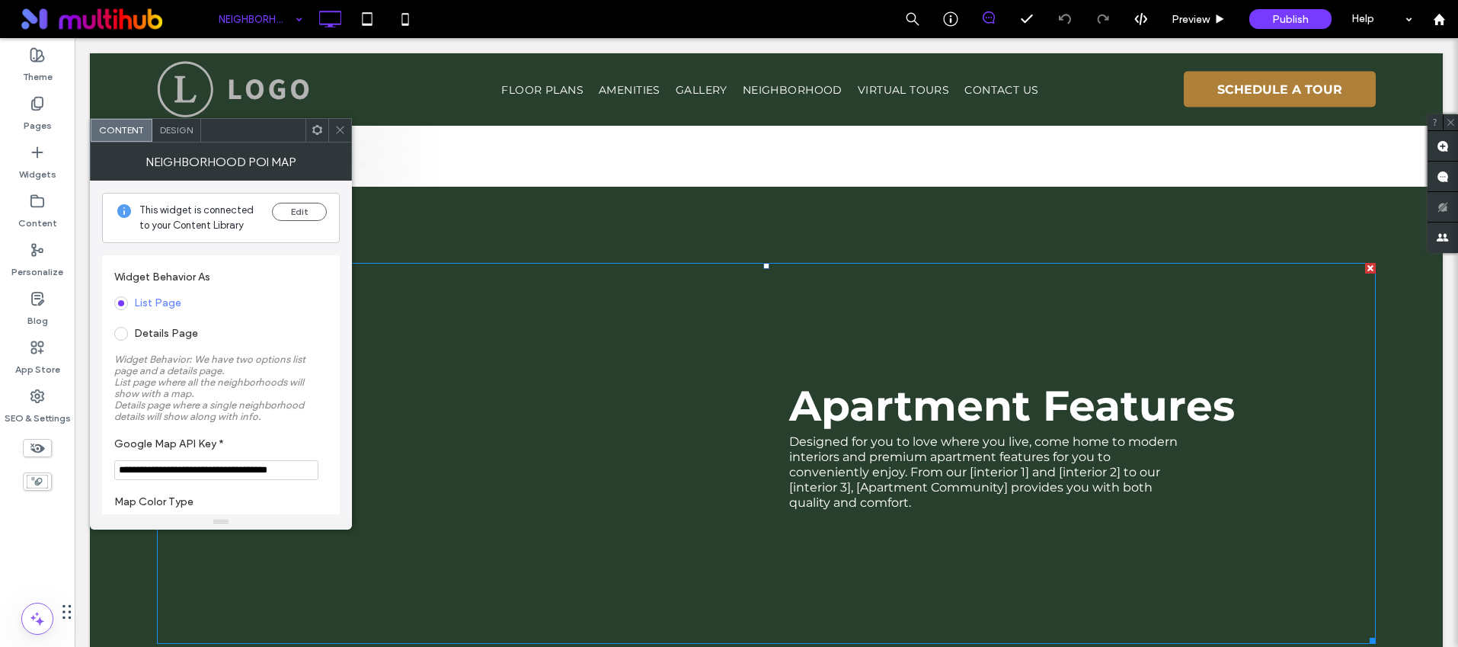
click at [343, 132] on icon at bounding box center [339, 129] width 11 height 11
click at [178, 128] on span "Design" at bounding box center [176, 129] width 33 height 11
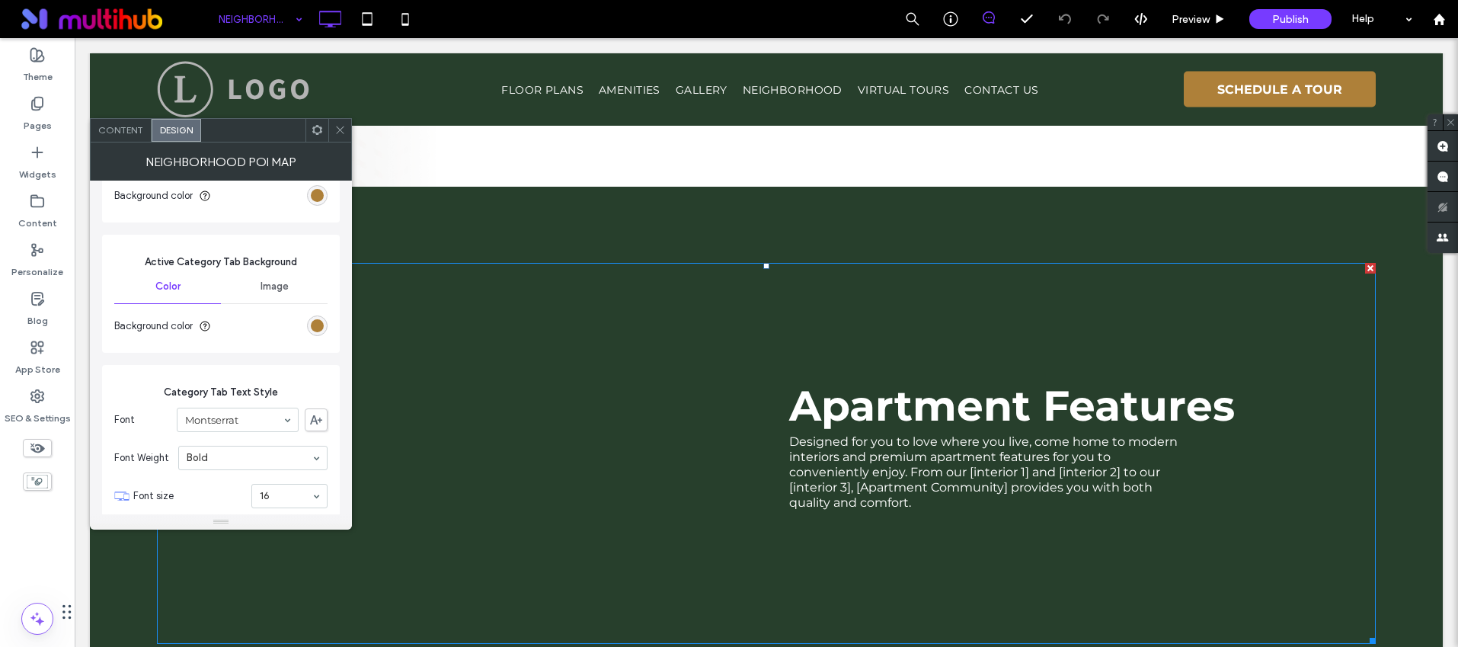
scroll to position [1335, 0]
click at [341, 135] on icon at bounding box center [339, 129] width 11 height 11
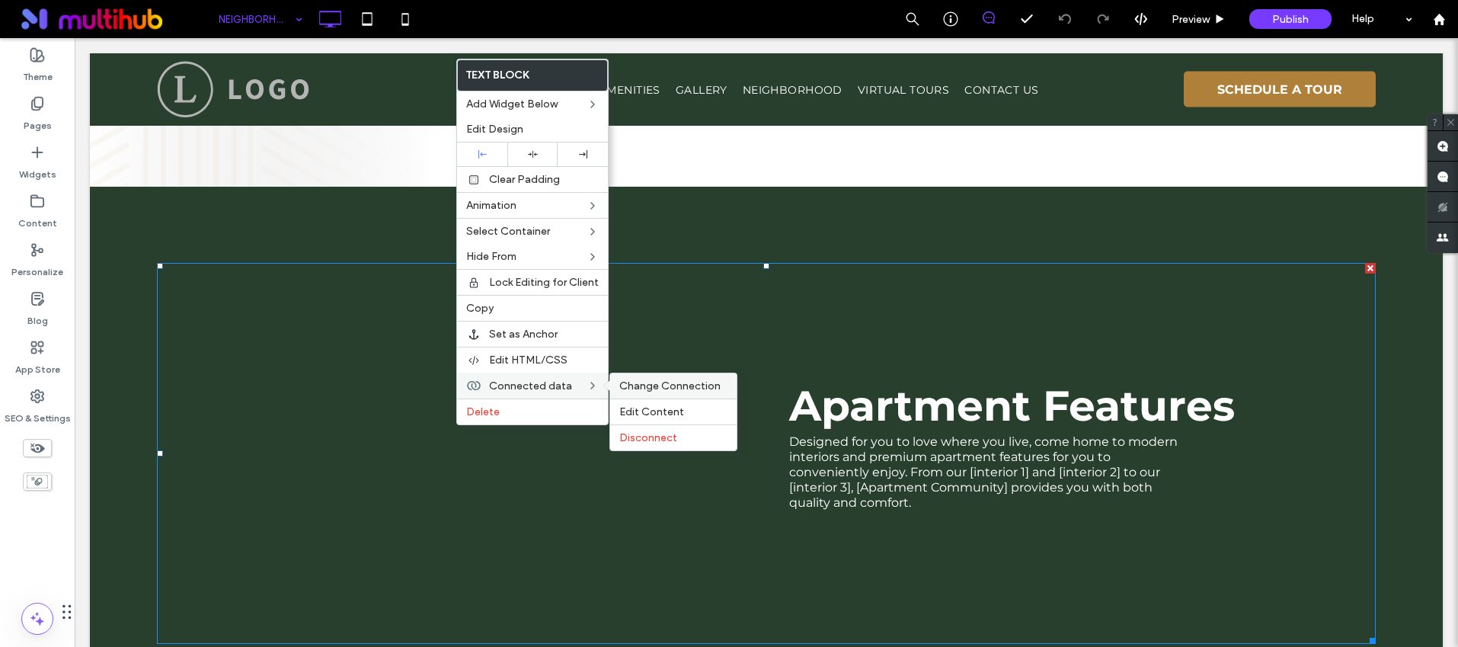
click at [665, 386] on span "Change Connection" at bounding box center [669, 385] width 101 height 13
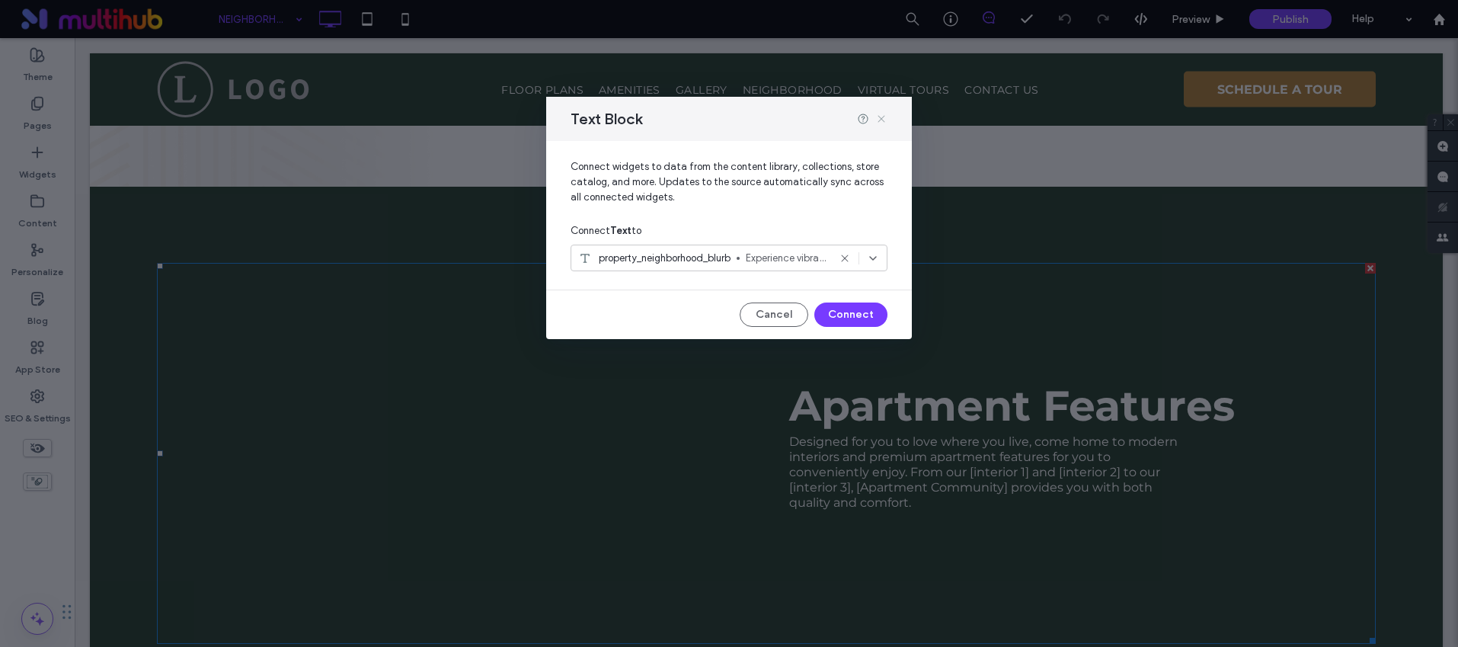
click at [882, 123] on icon at bounding box center [881, 119] width 12 height 12
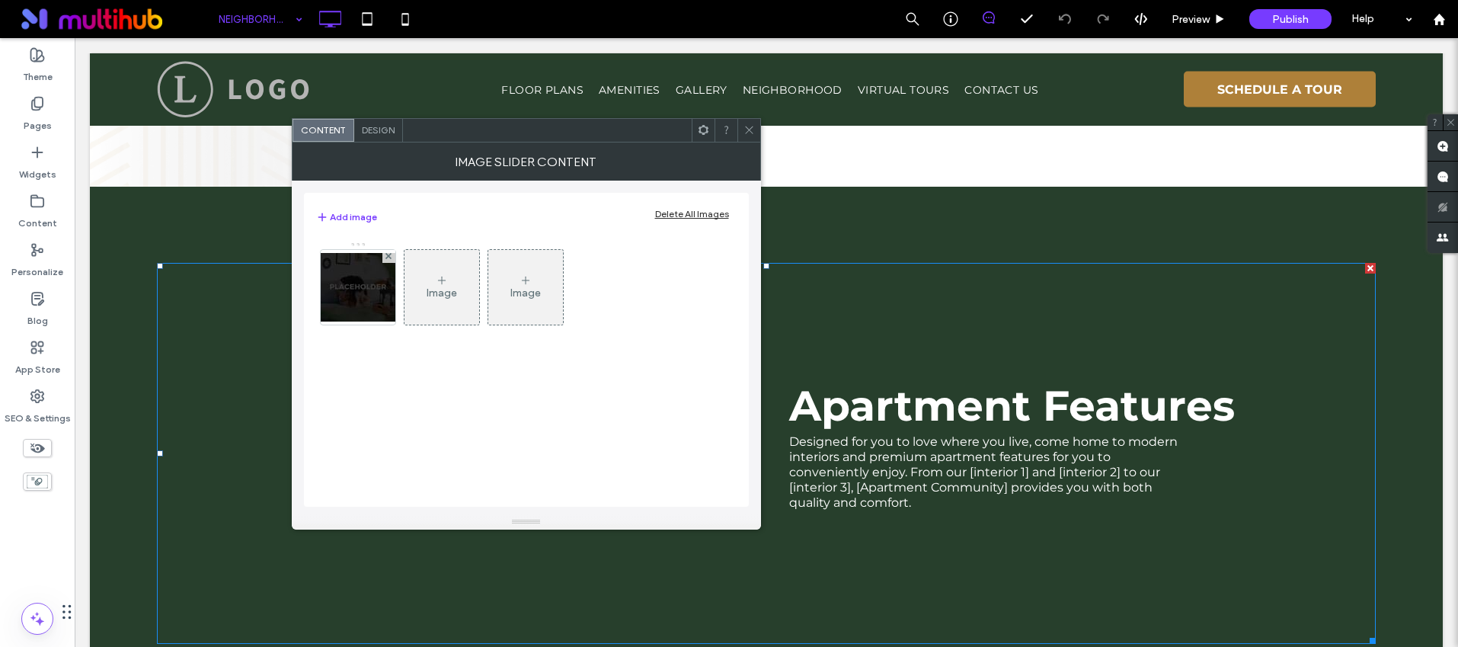
drag, startPoint x: 744, startPoint y: 133, endPoint x: 697, endPoint y: 236, distance: 113.6
click at [744, 133] on icon at bounding box center [749, 129] width 11 height 11
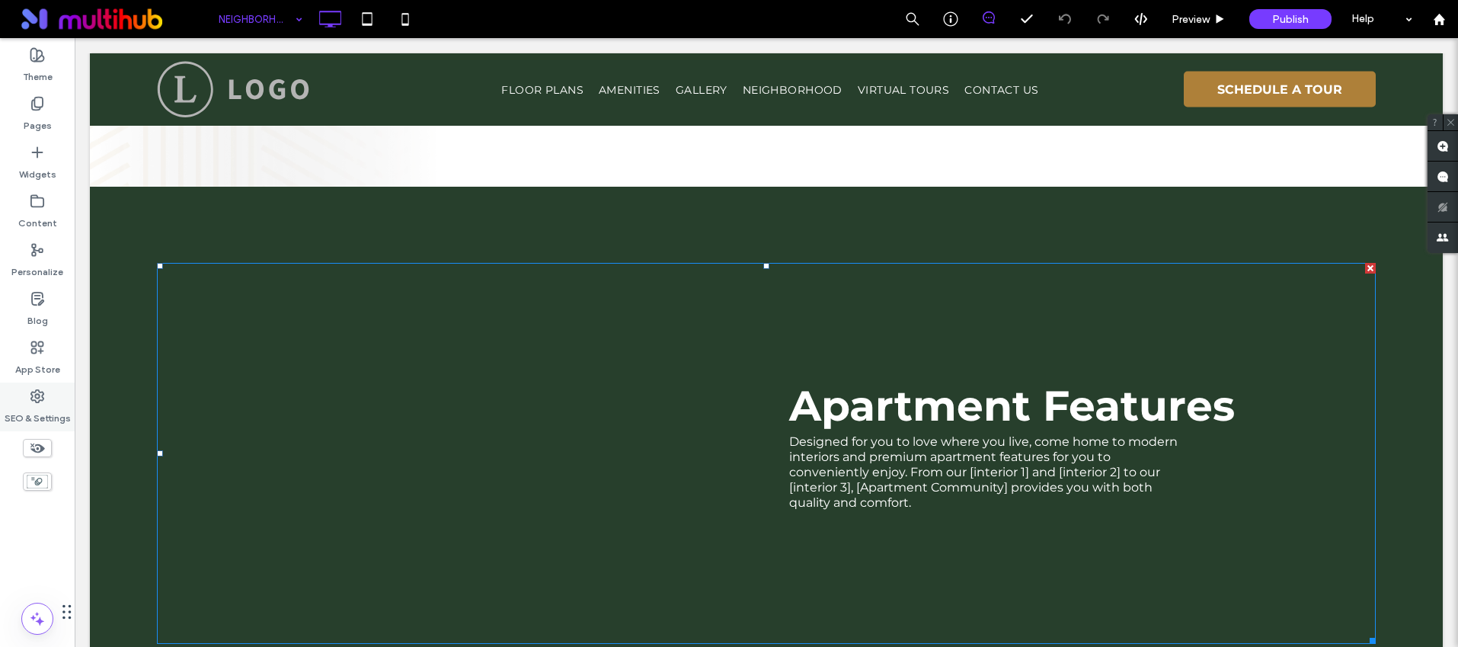
click at [66, 412] on label "SEO & Settings" at bounding box center [38, 414] width 66 height 21
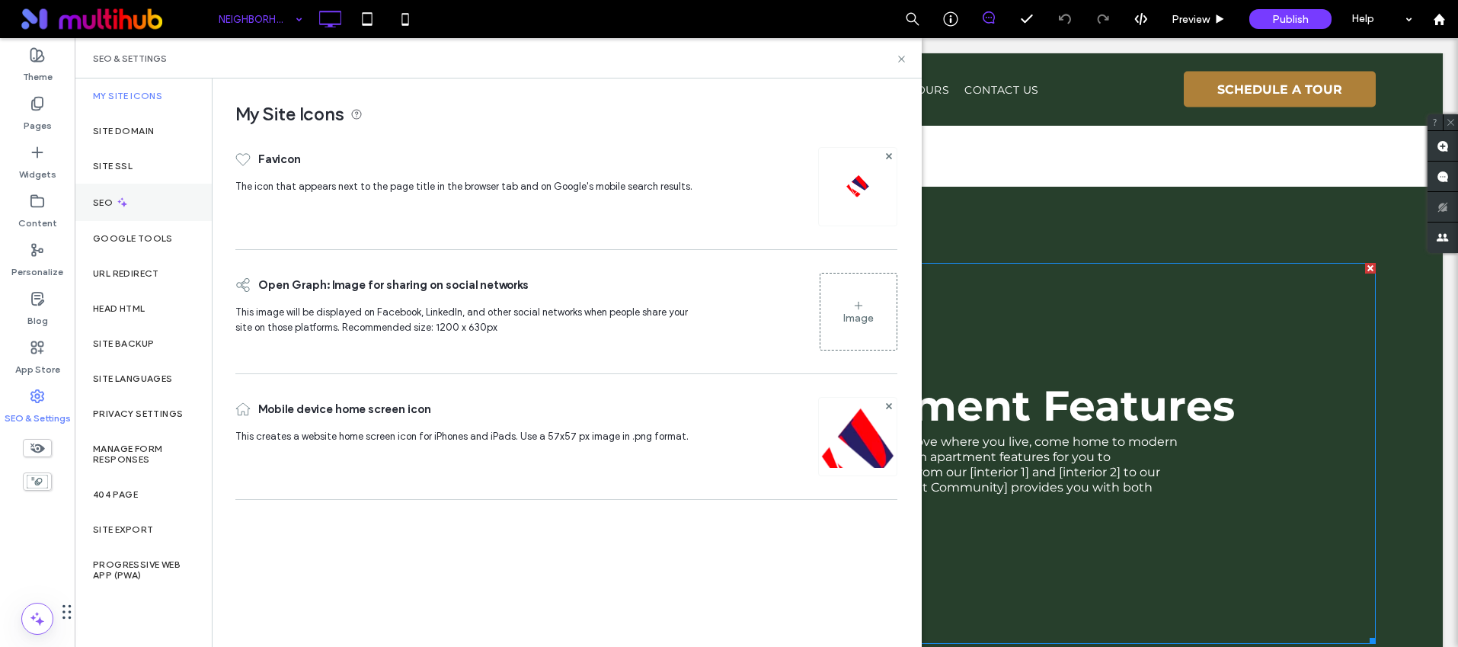
click at [148, 193] on div "SEO" at bounding box center [143, 202] width 137 height 37
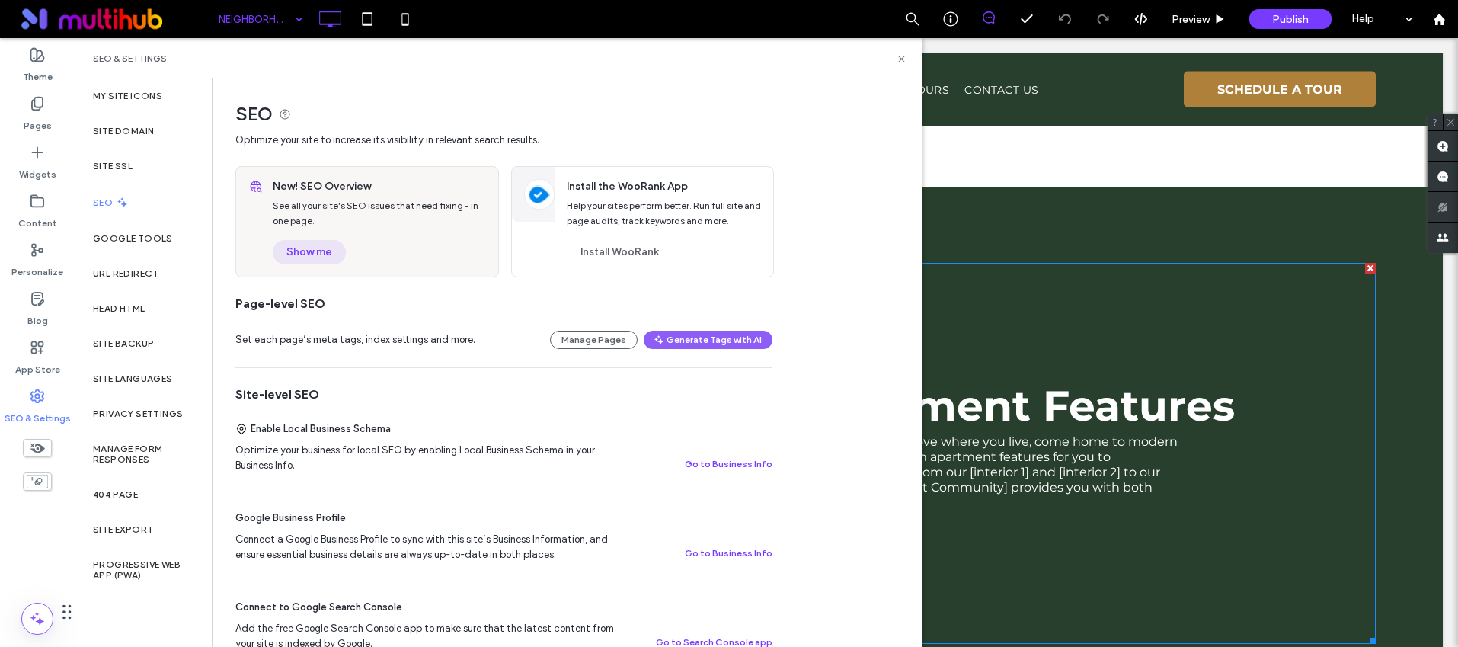
click at [326, 254] on button "Show me" at bounding box center [309, 252] width 73 height 24
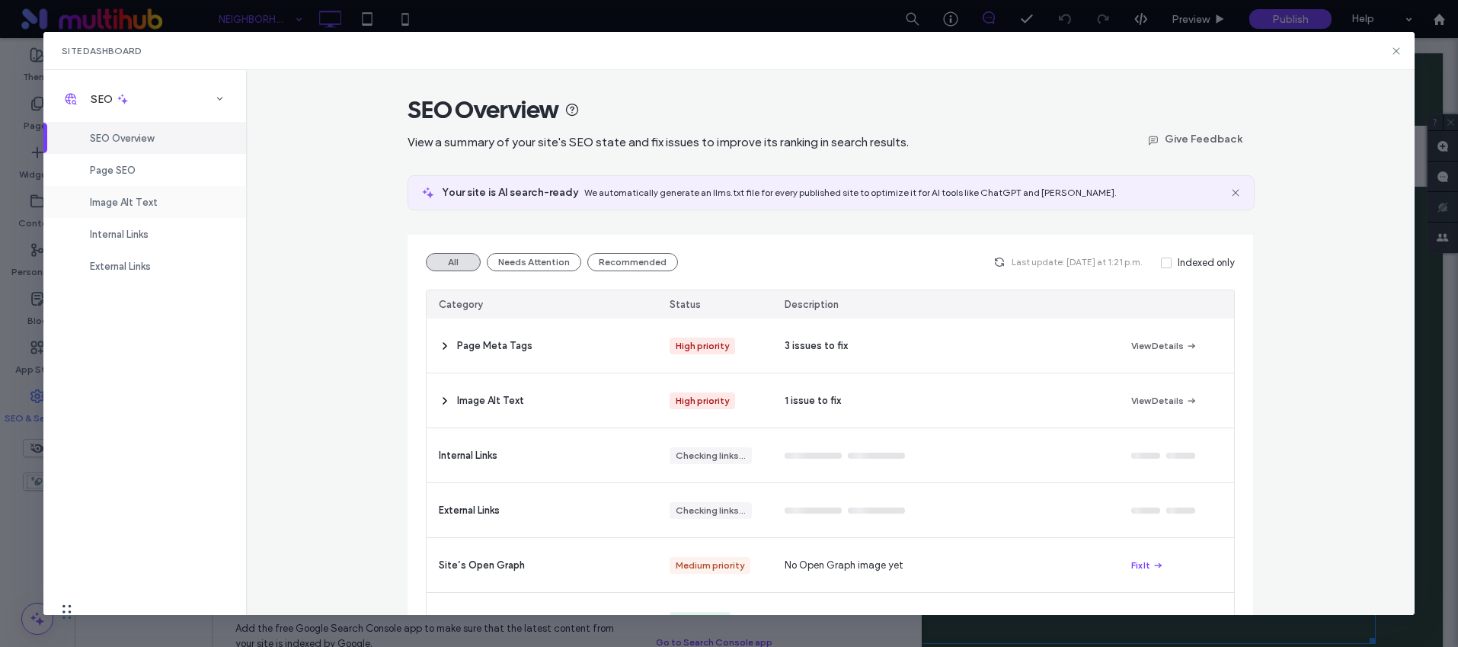
click at [134, 202] on span "Image Alt Text" at bounding box center [124, 202] width 68 height 11
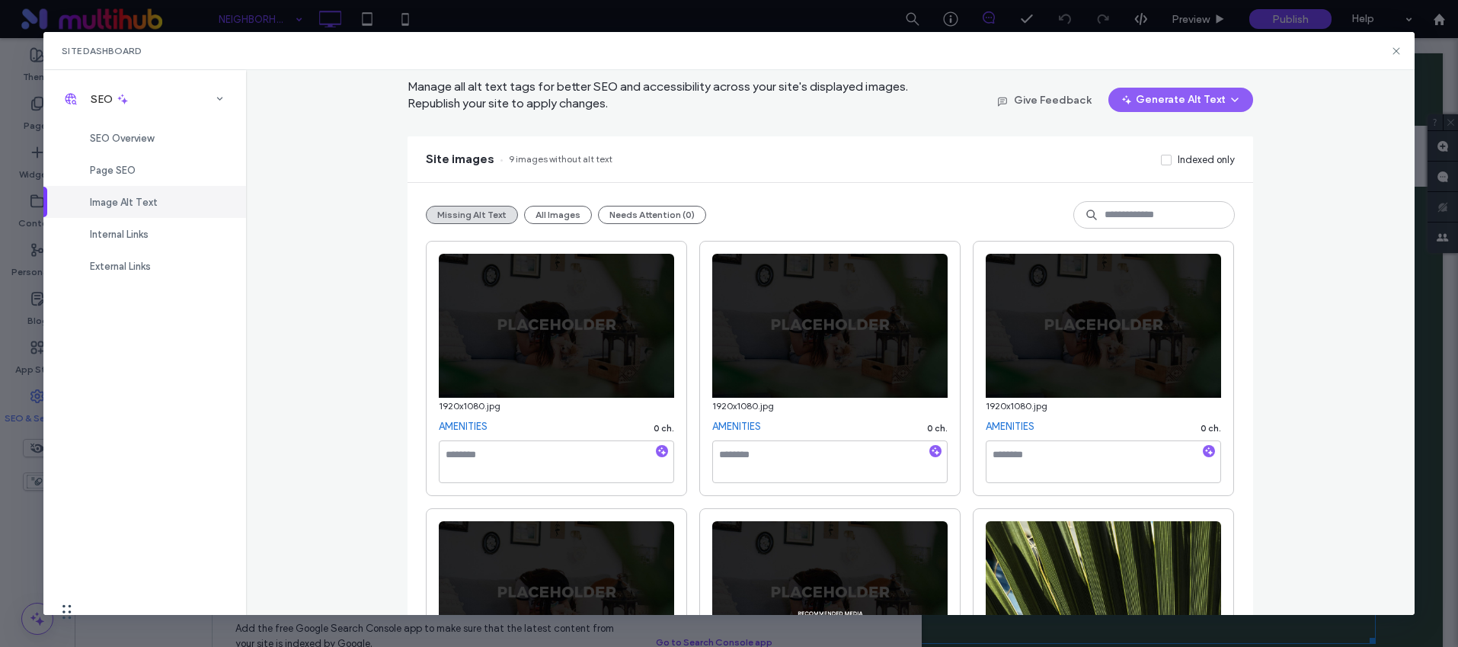
scroll to position [0, 0]
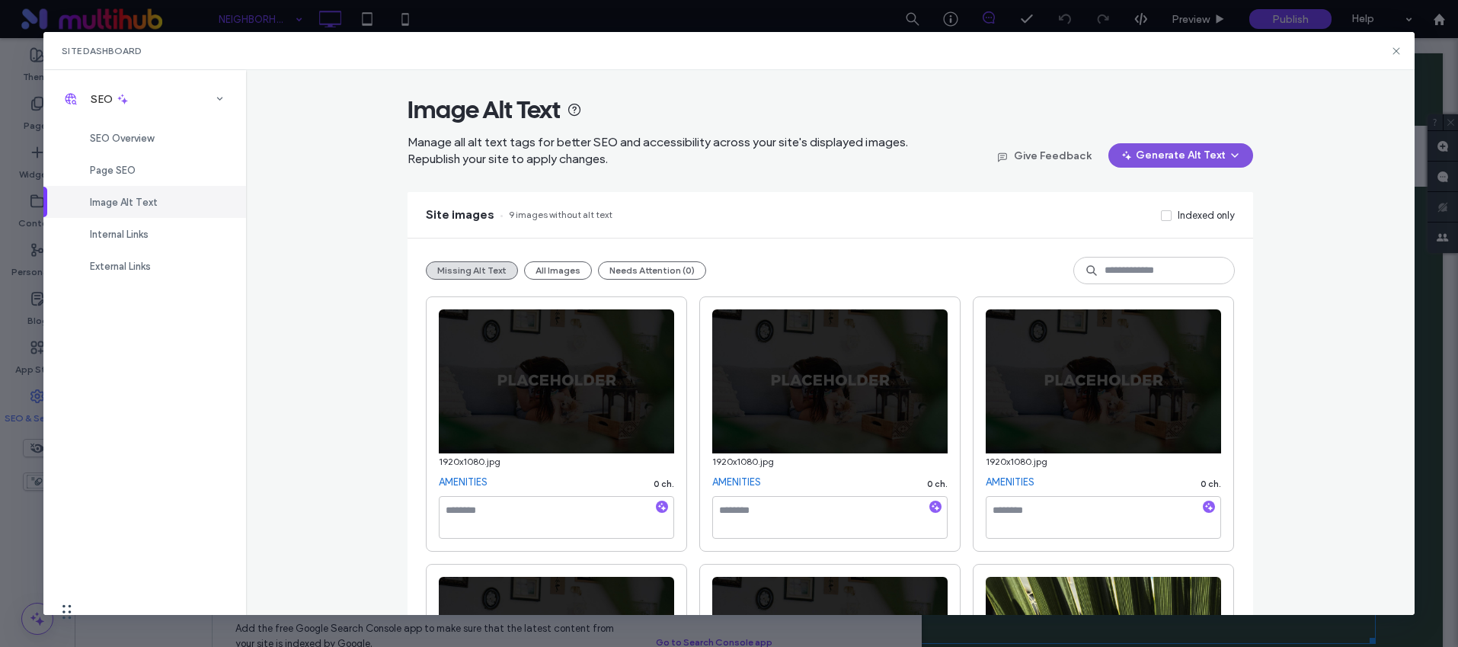
click at [1202, 155] on button "Generate Alt Text" at bounding box center [1181, 155] width 145 height 24
click at [1390, 47] on icon at bounding box center [1396, 51] width 12 height 12
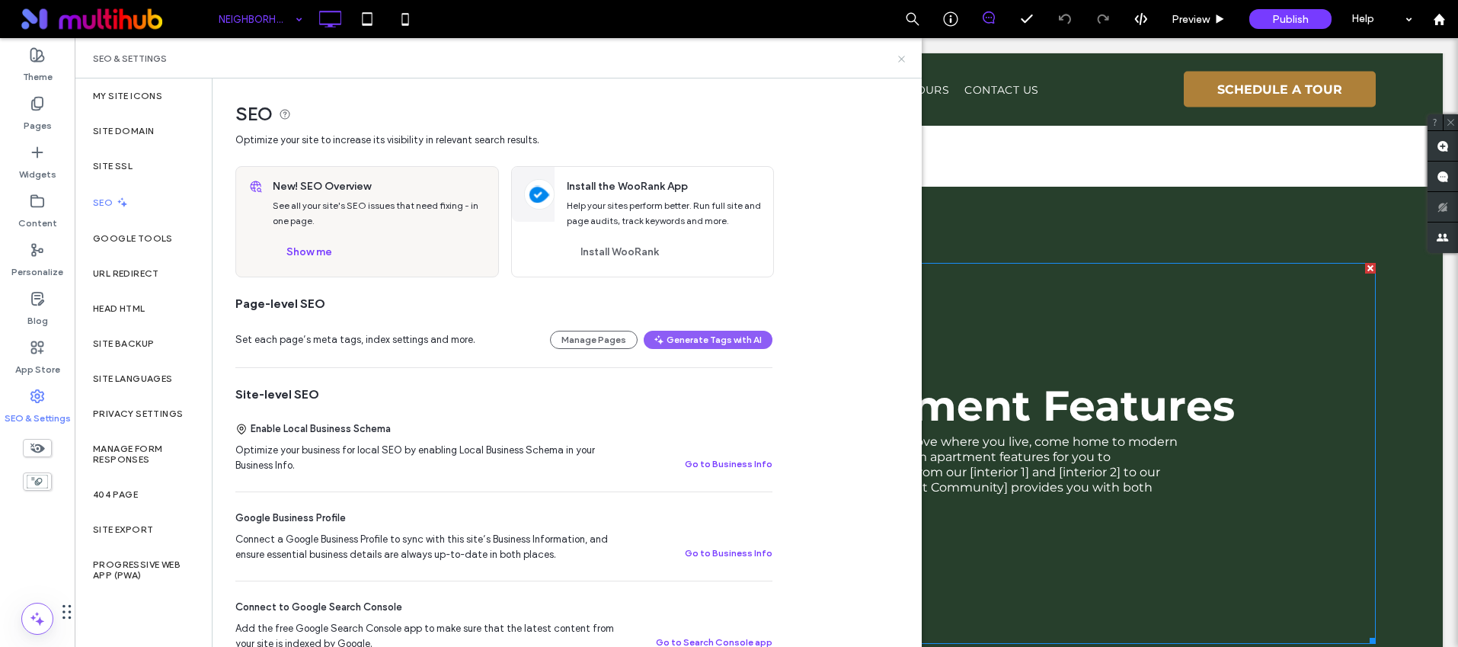
click at [898, 62] on icon at bounding box center [901, 58] width 11 height 11
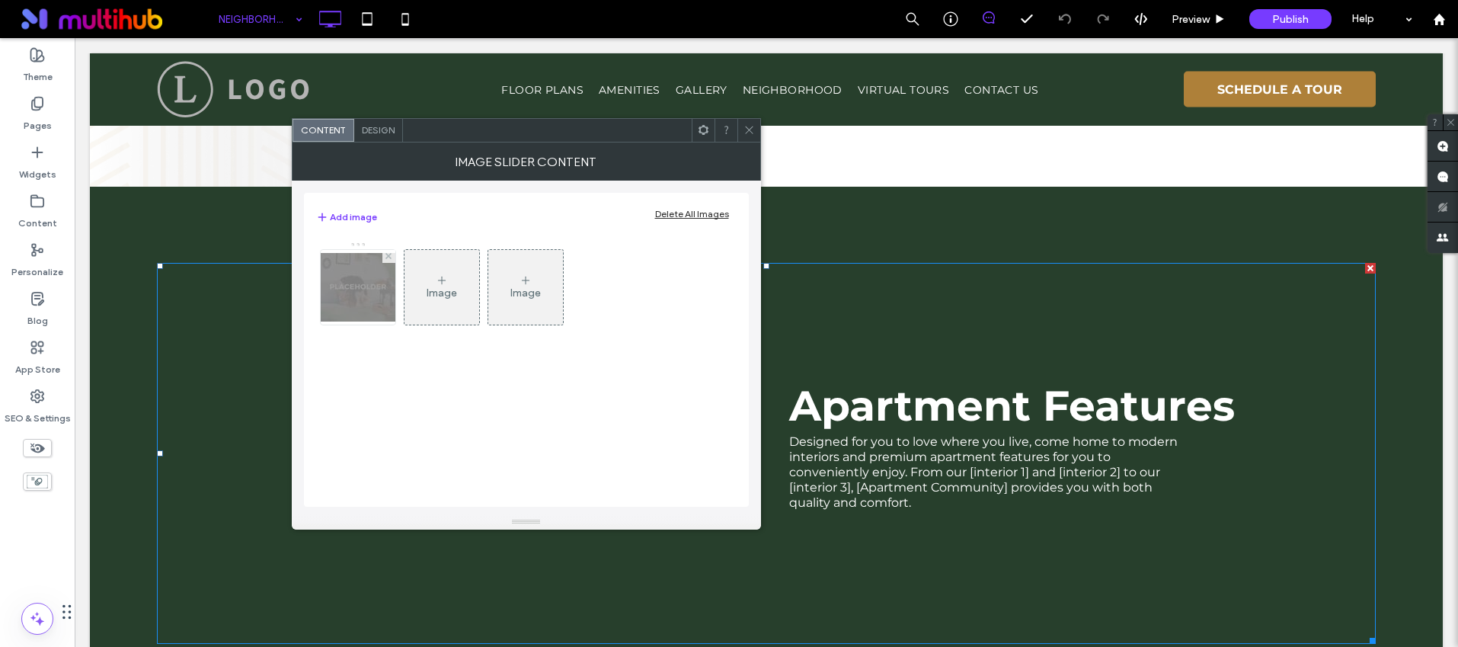
click at [342, 296] on img at bounding box center [358, 287] width 122 height 69
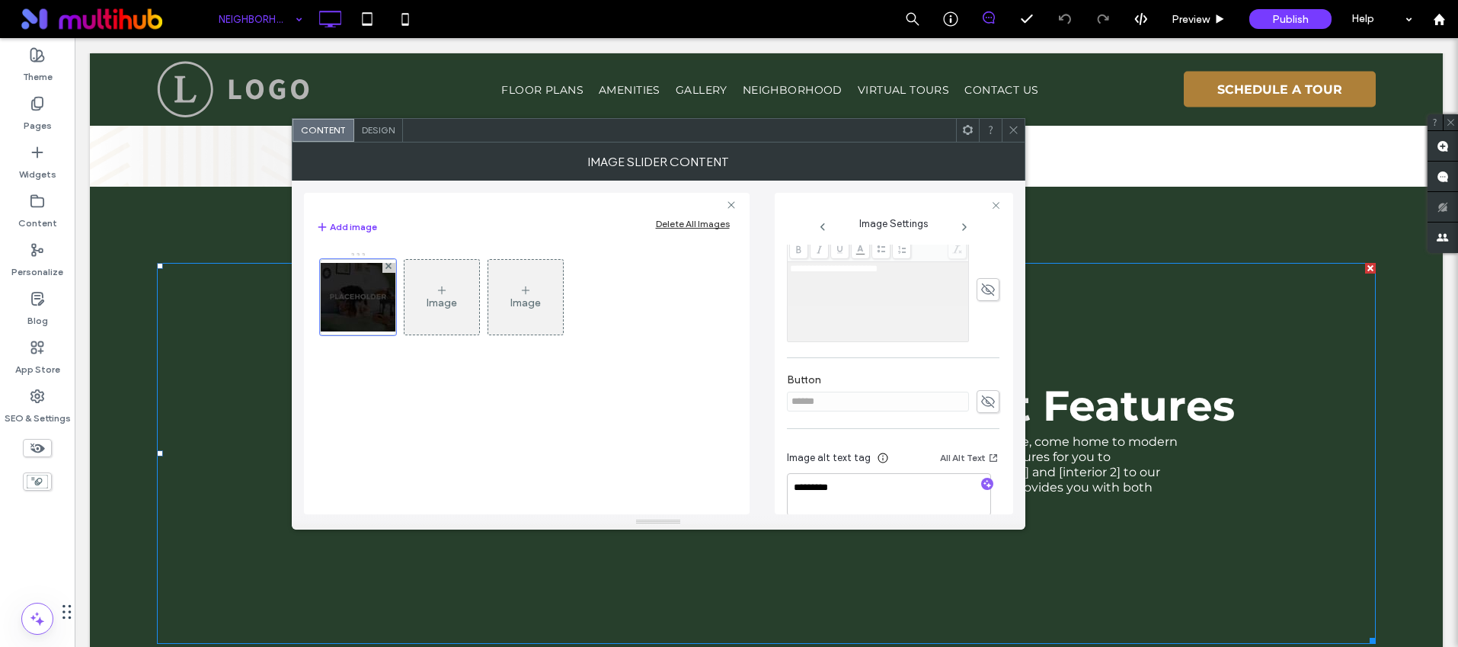
scroll to position [435, 0]
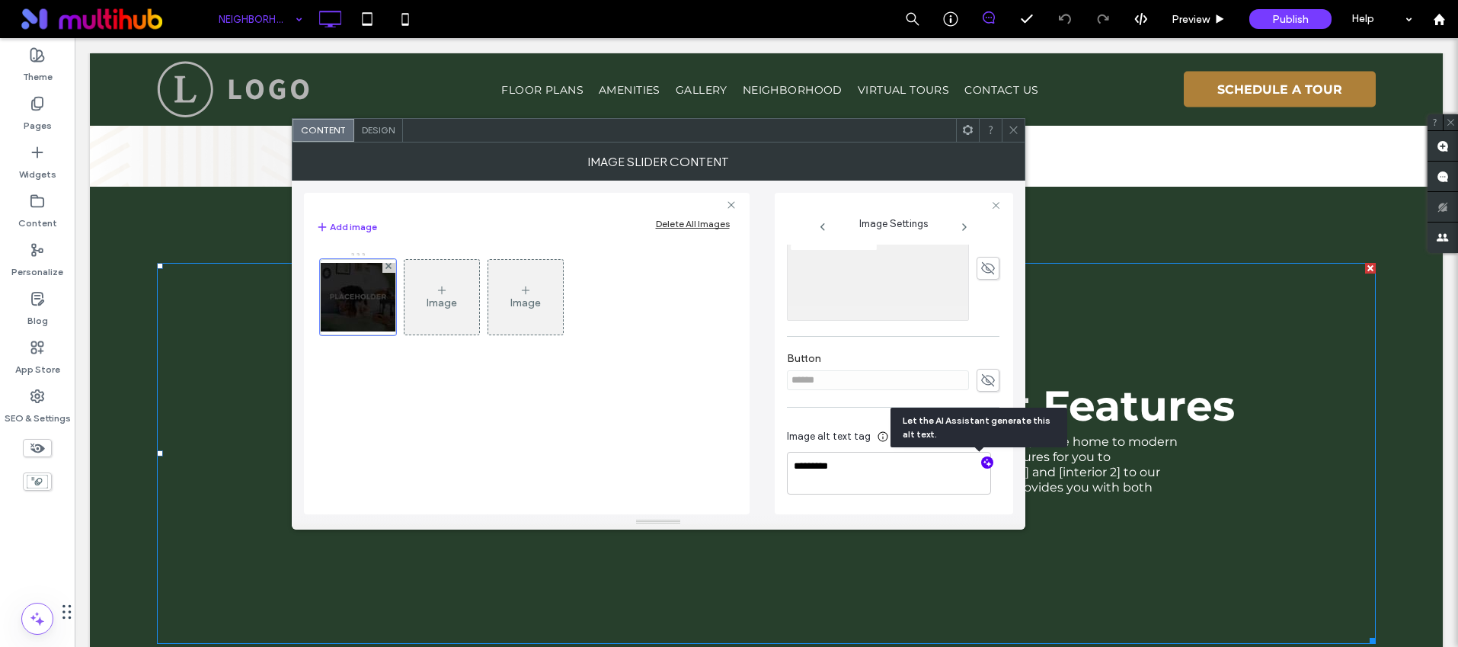
click at [982, 465] on icon "button" at bounding box center [987, 462] width 11 height 11
type textarea "**********"
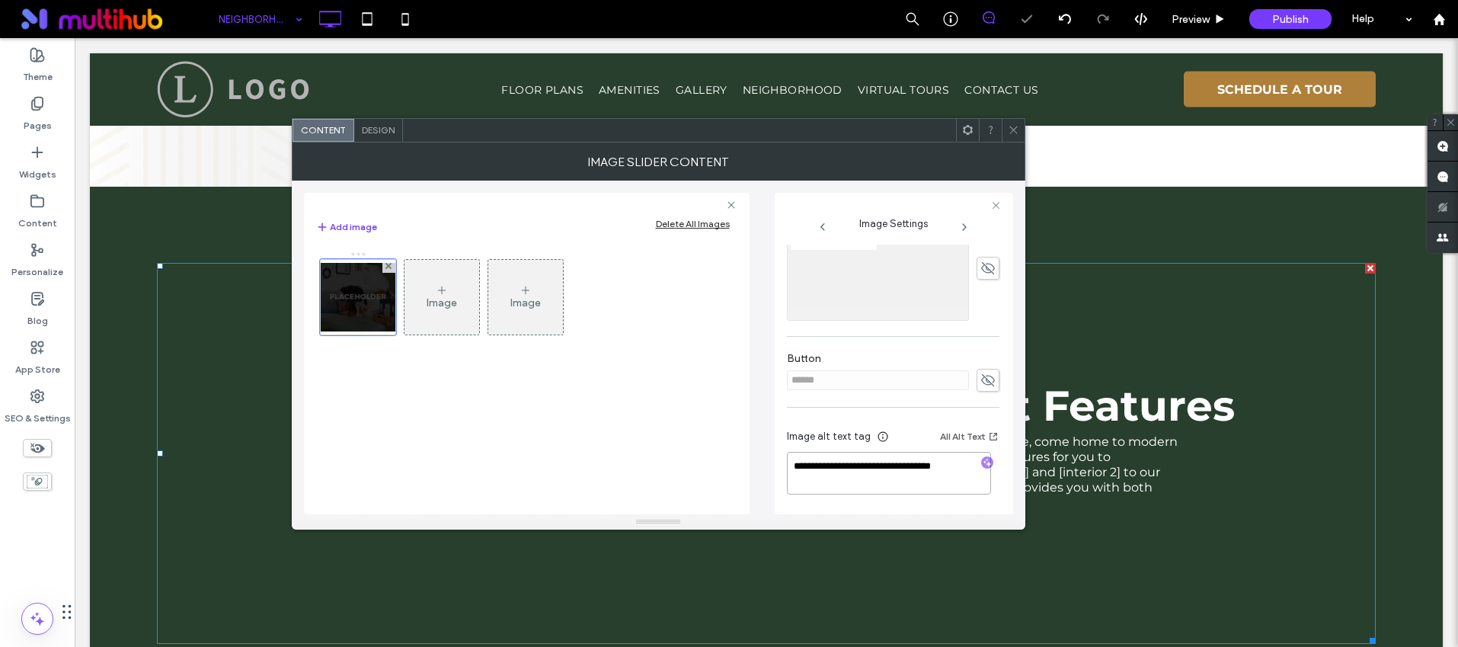
click at [933, 462] on textarea "**********" at bounding box center [889, 473] width 204 height 43
click at [933, 463] on textarea "**********" at bounding box center [889, 473] width 204 height 43
click at [1013, 138] on span at bounding box center [1013, 130] width 11 height 23
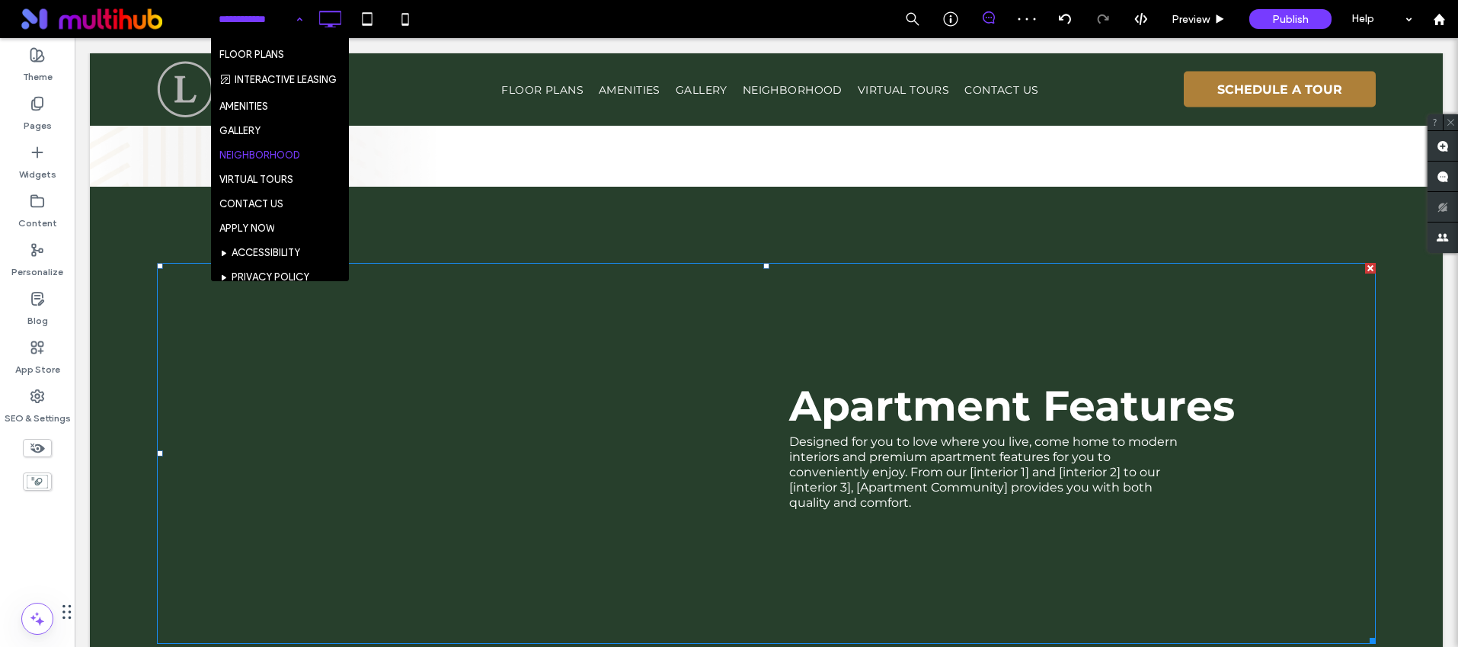
scroll to position [21, 0]
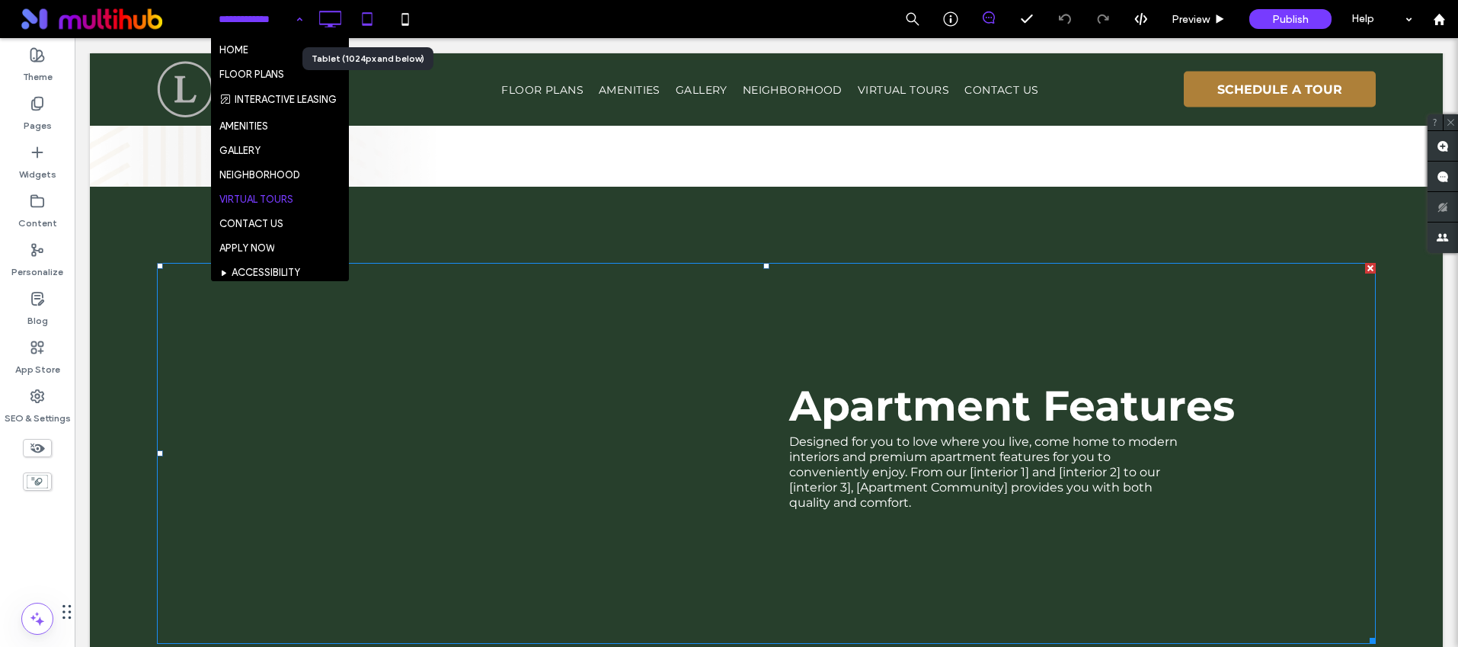
click at [373, 26] on icon at bounding box center [367, 19] width 30 height 30
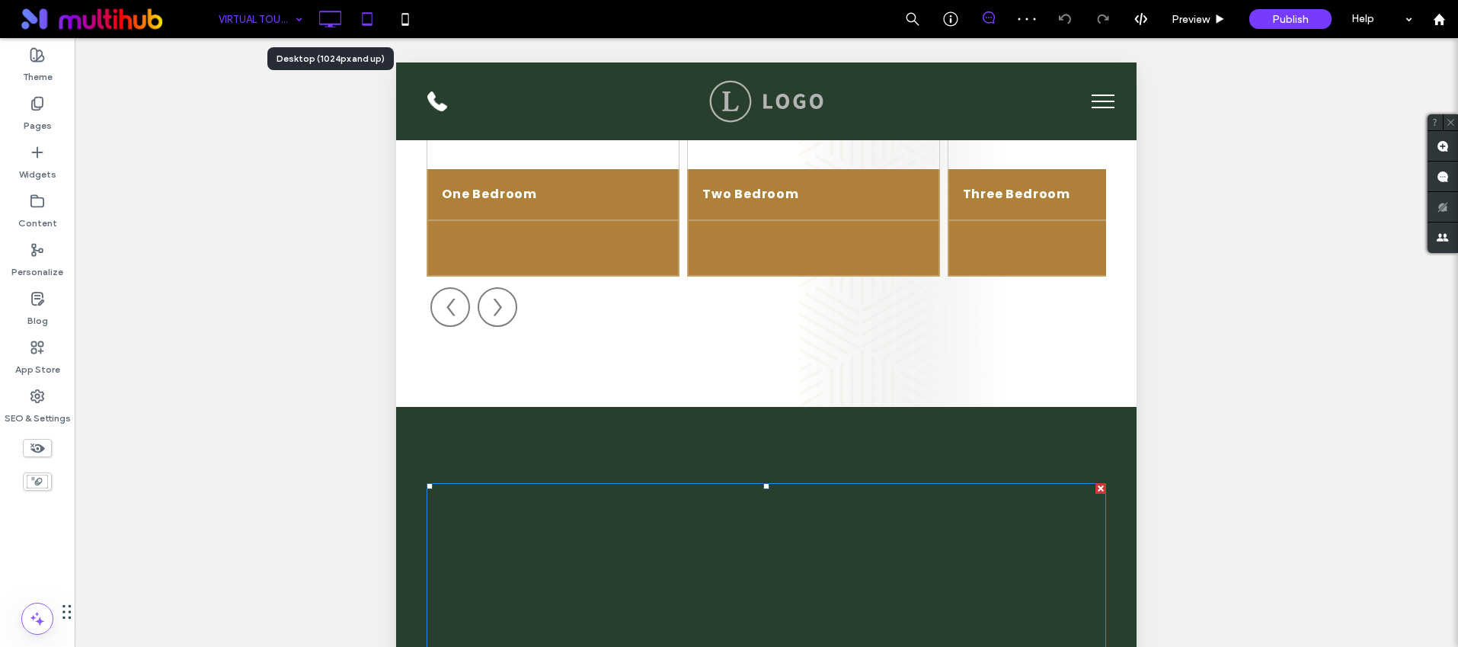
click at [324, 8] on icon at bounding box center [330, 19] width 30 height 30
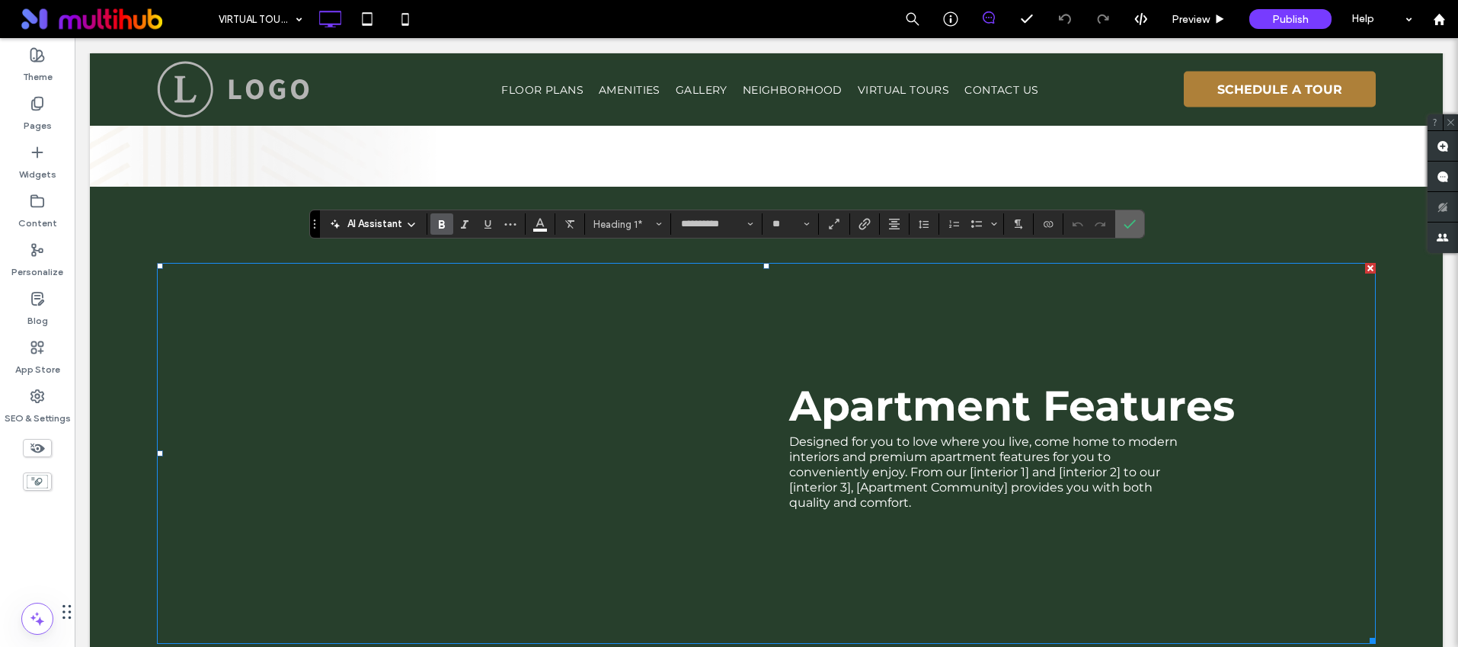
click at [1131, 227] on icon "Confirm" at bounding box center [1130, 224] width 12 height 12
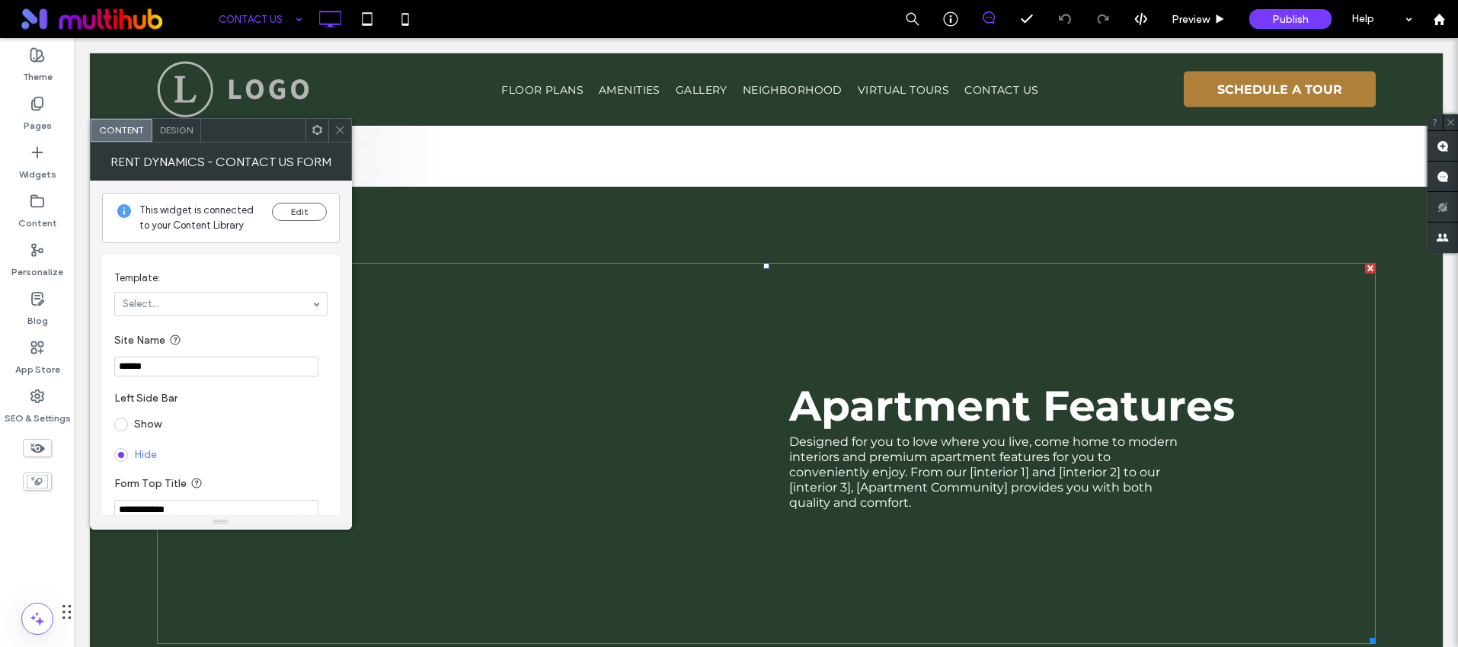
click at [335, 125] on icon at bounding box center [339, 129] width 11 height 11
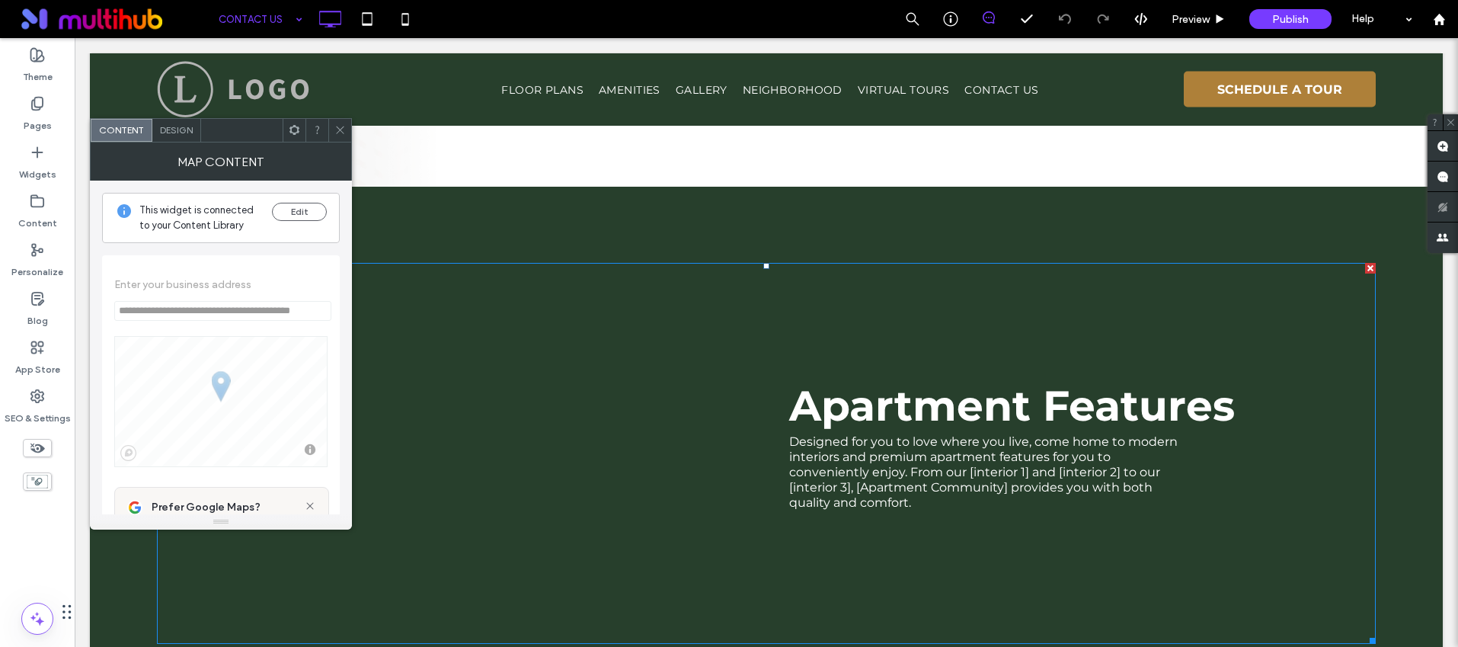
click at [342, 124] on icon at bounding box center [339, 129] width 11 height 11
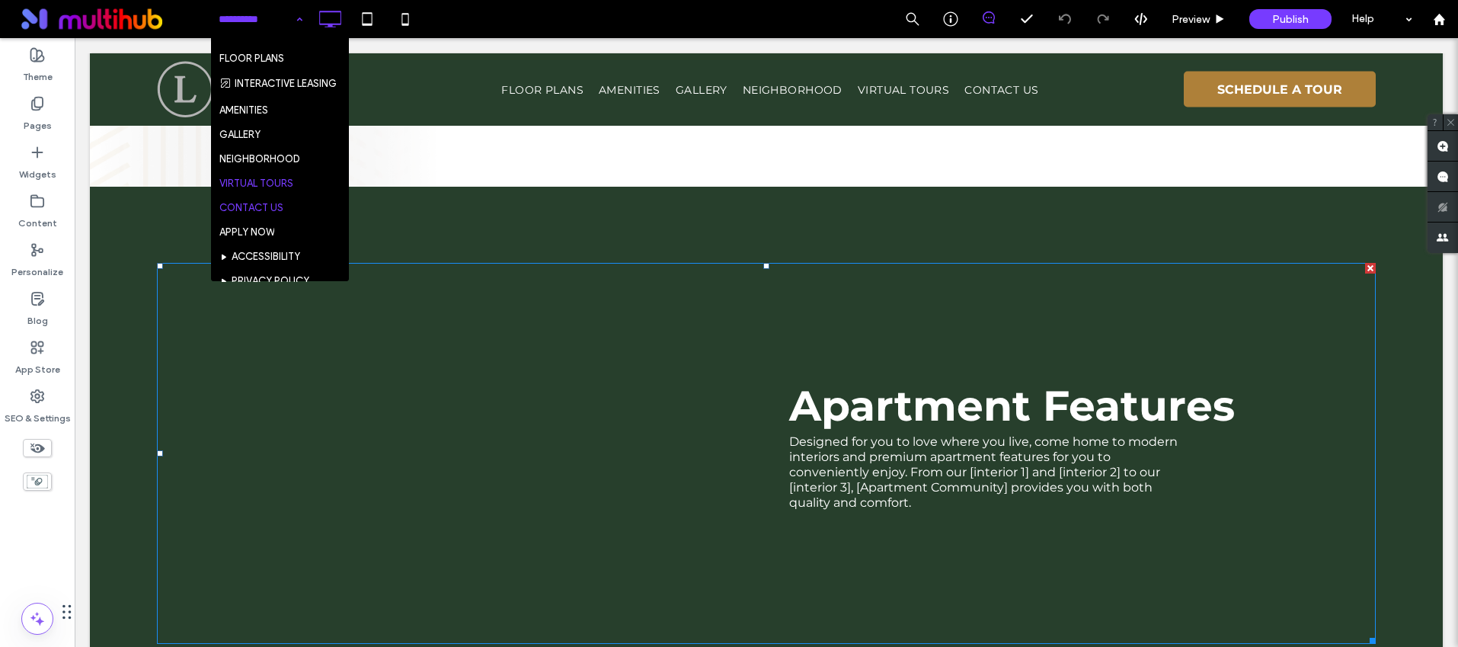
scroll to position [78, 0]
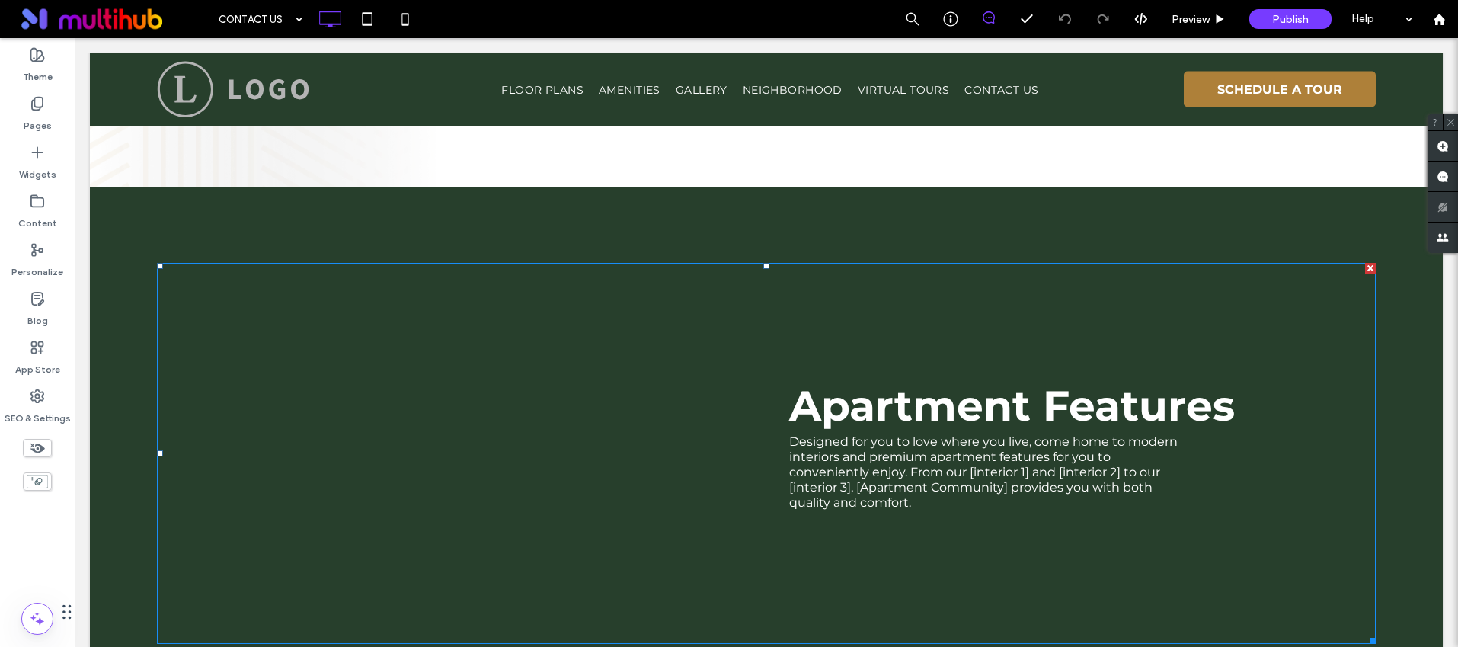
click at [543, 15] on div "CONTACT US Preview Publish Help" at bounding box center [834, 19] width 1248 height 38
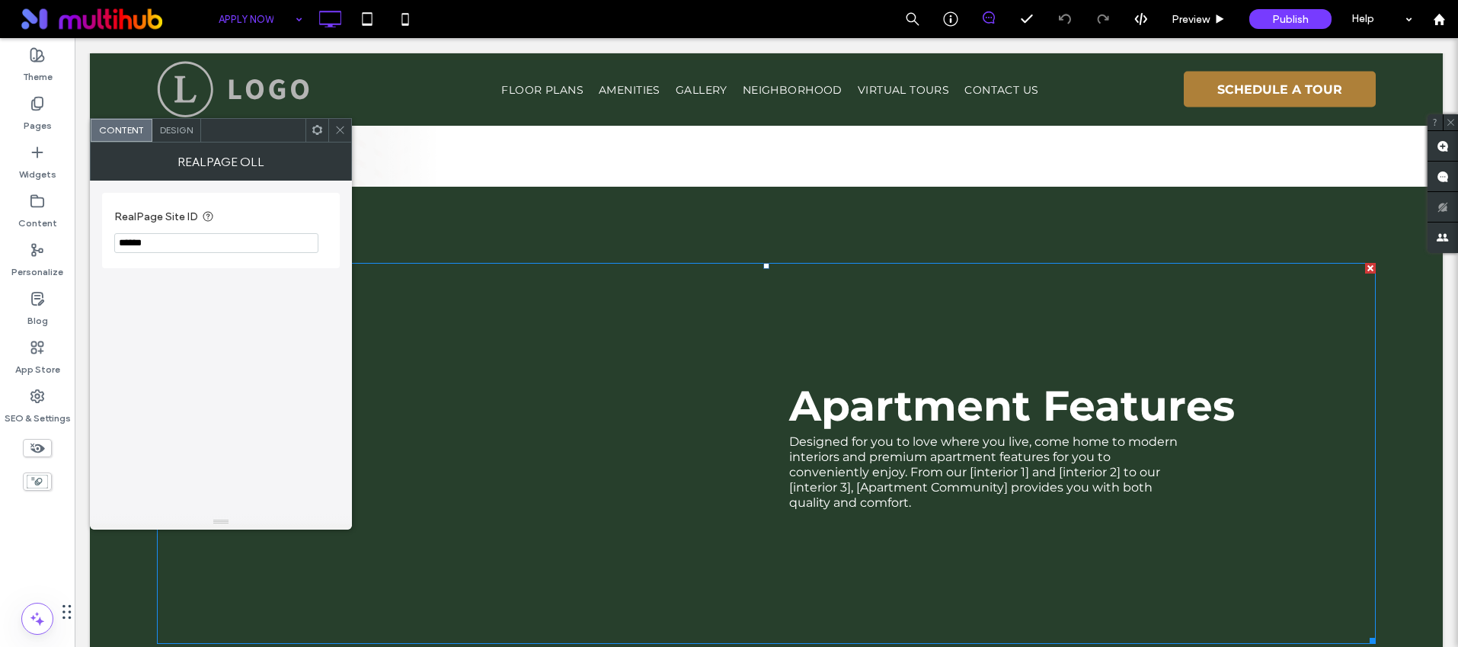
click at [335, 132] on icon at bounding box center [339, 129] width 11 height 11
click at [170, 246] on input "******" at bounding box center [216, 243] width 204 height 20
click at [344, 133] on icon at bounding box center [339, 129] width 11 height 11
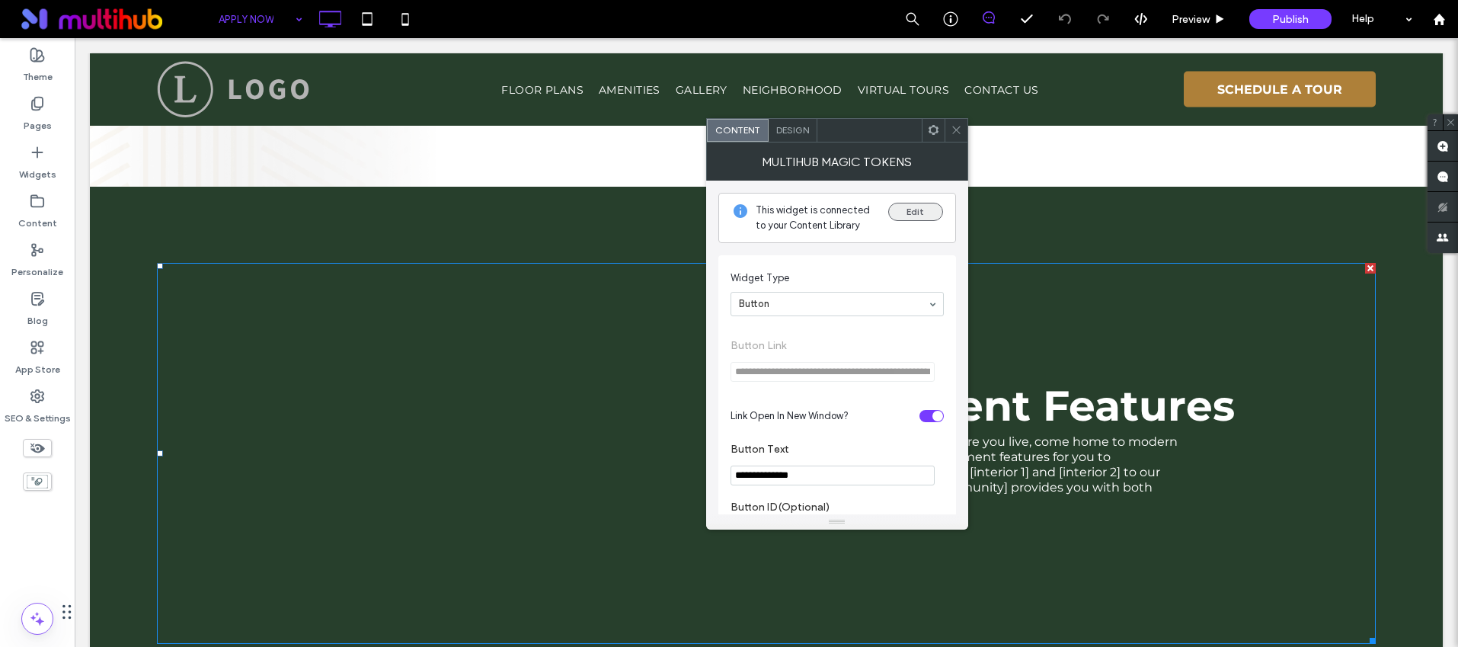
click at [902, 209] on button "Edit" at bounding box center [915, 212] width 55 height 18
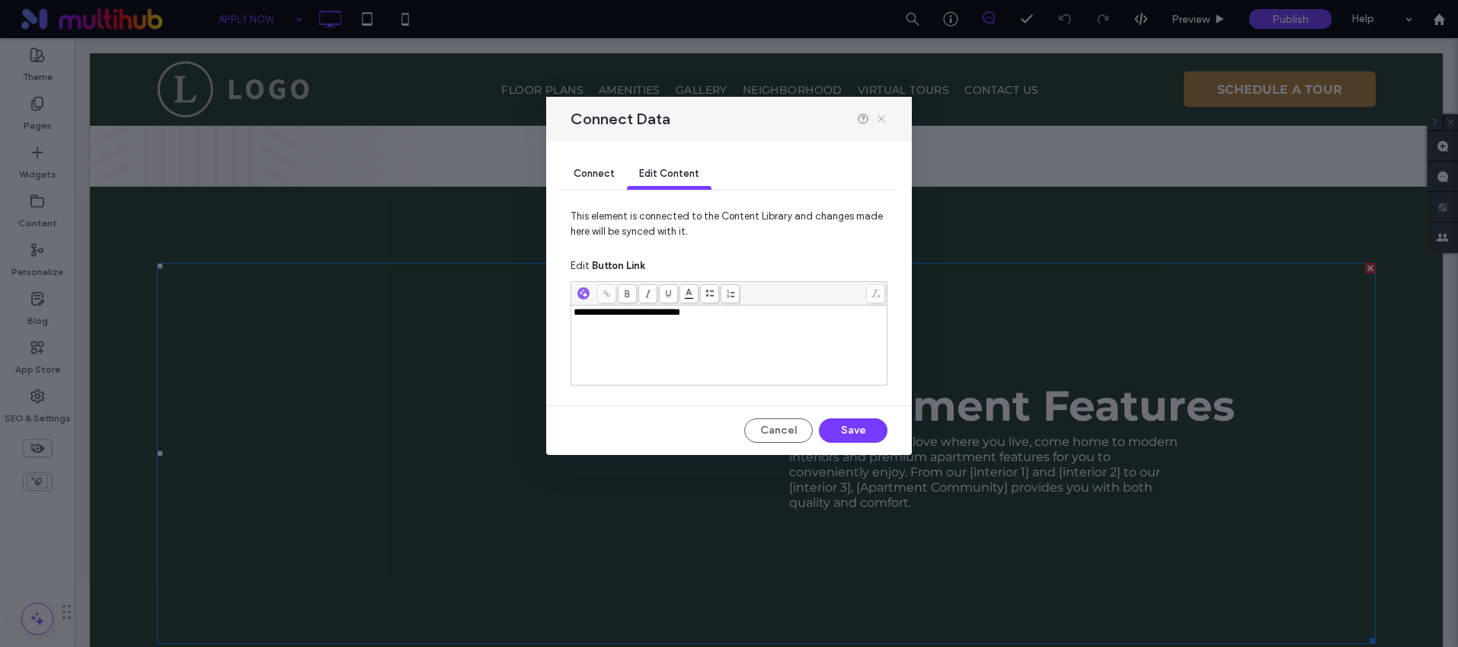
click at [882, 118] on icon at bounding box center [881, 119] width 12 height 12
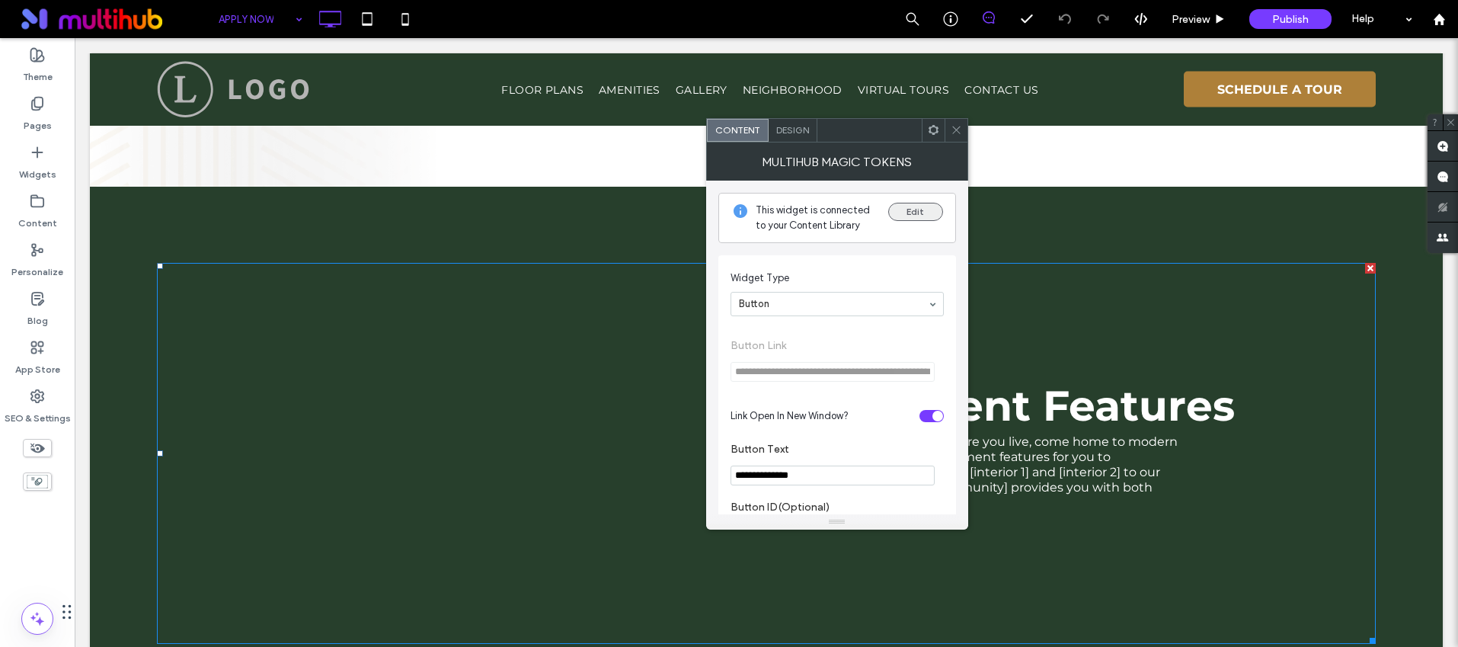
click at [917, 211] on button "Edit" at bounding box center [915, 212] width 55 height 18
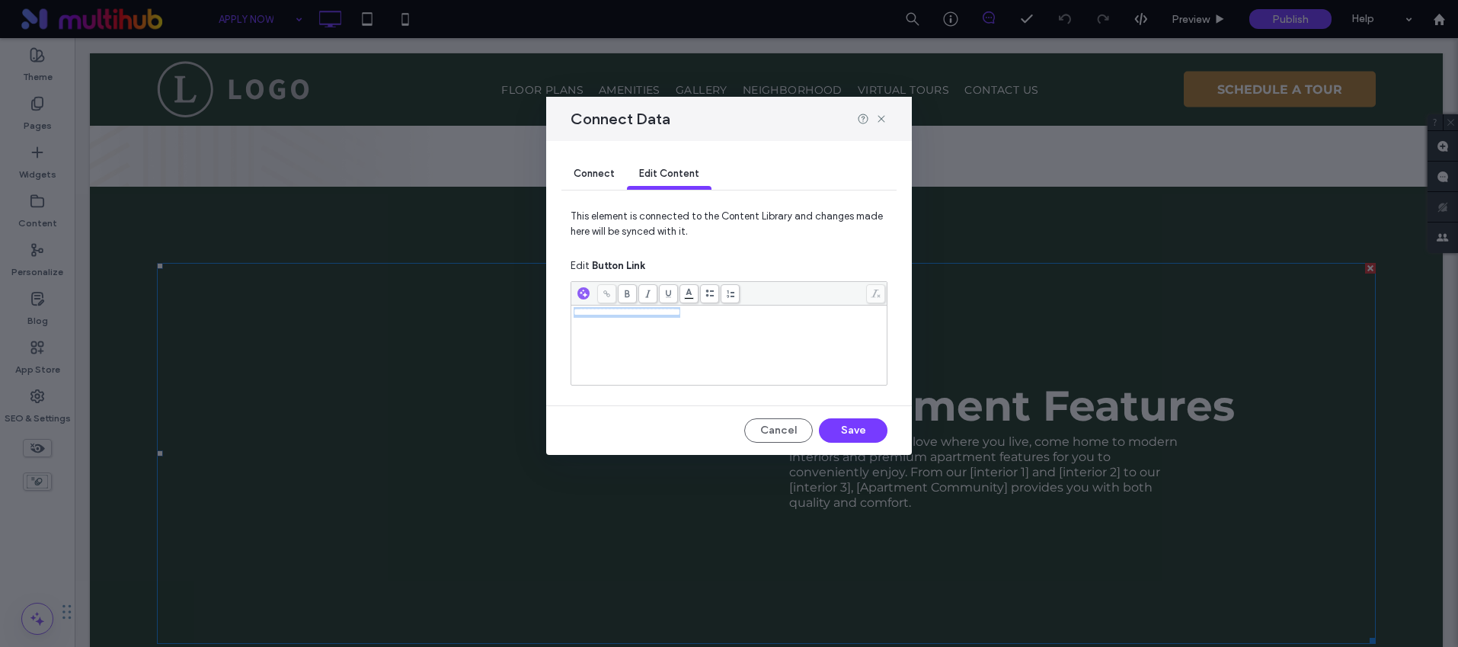
drag, startPoint x: 738, startPoint y: 328, endPoint x: 453, endPoint y: 300, distance: 286.3
click at [453, 300] on div "**********" at bounding box center [729, 323] width 1458 height 647
click at [880, 118] on use at bounding box center [881, 119] width 7 height 7
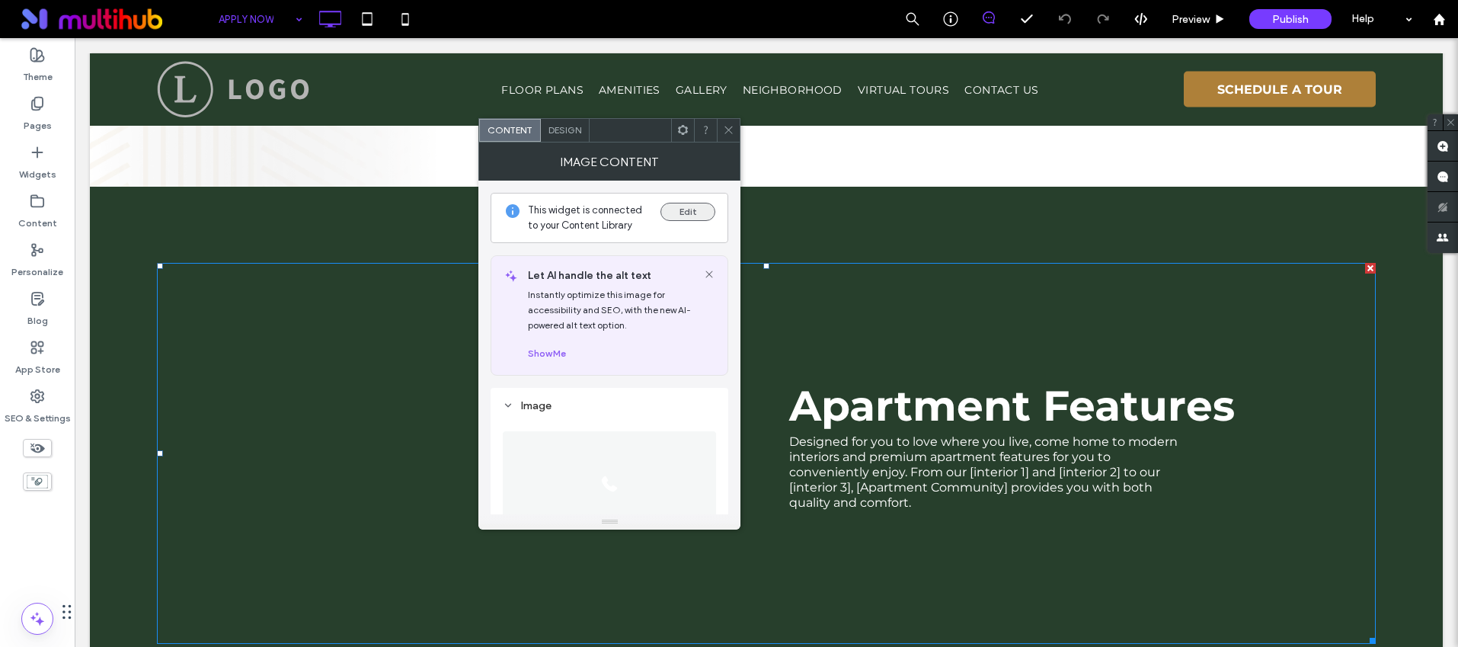
click at [683, 216] on button "Edit" at bounding box center [688, 212] width 55 height 18
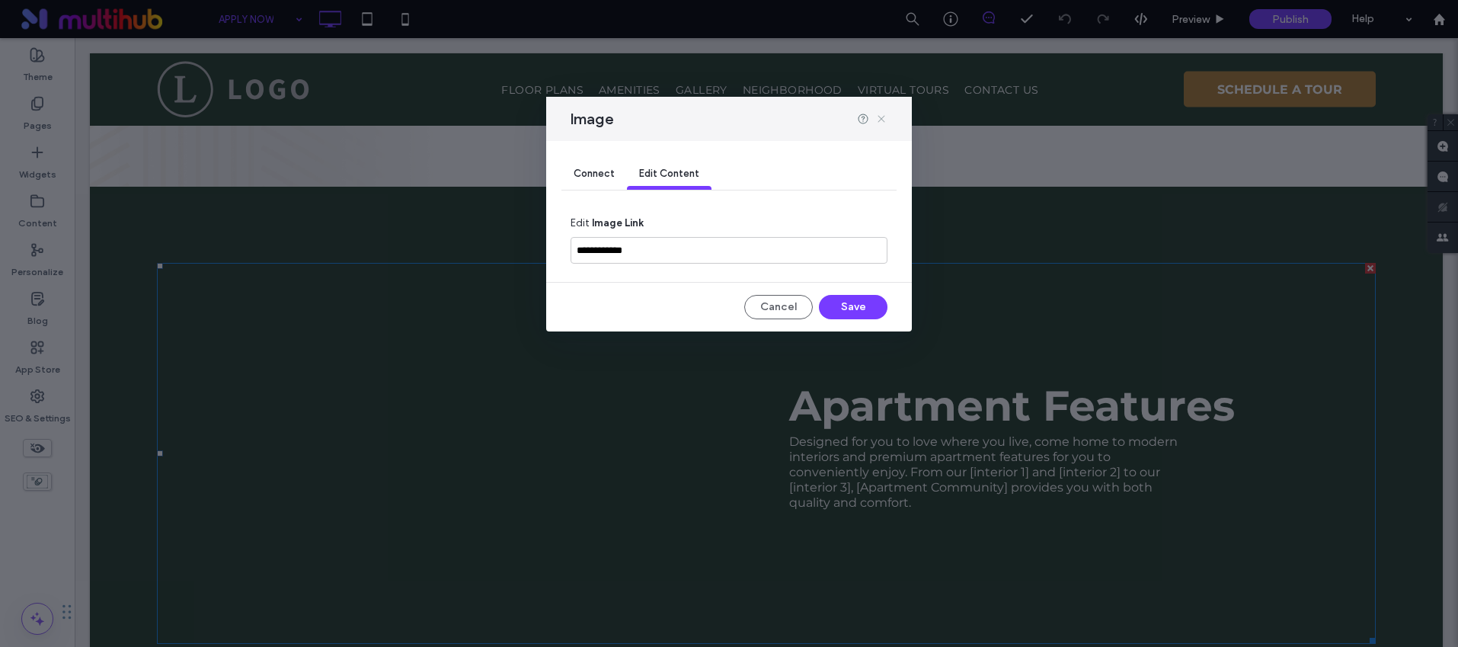
click at [883, 120] on icon at bounding box center [881, 119] width 12 height 12
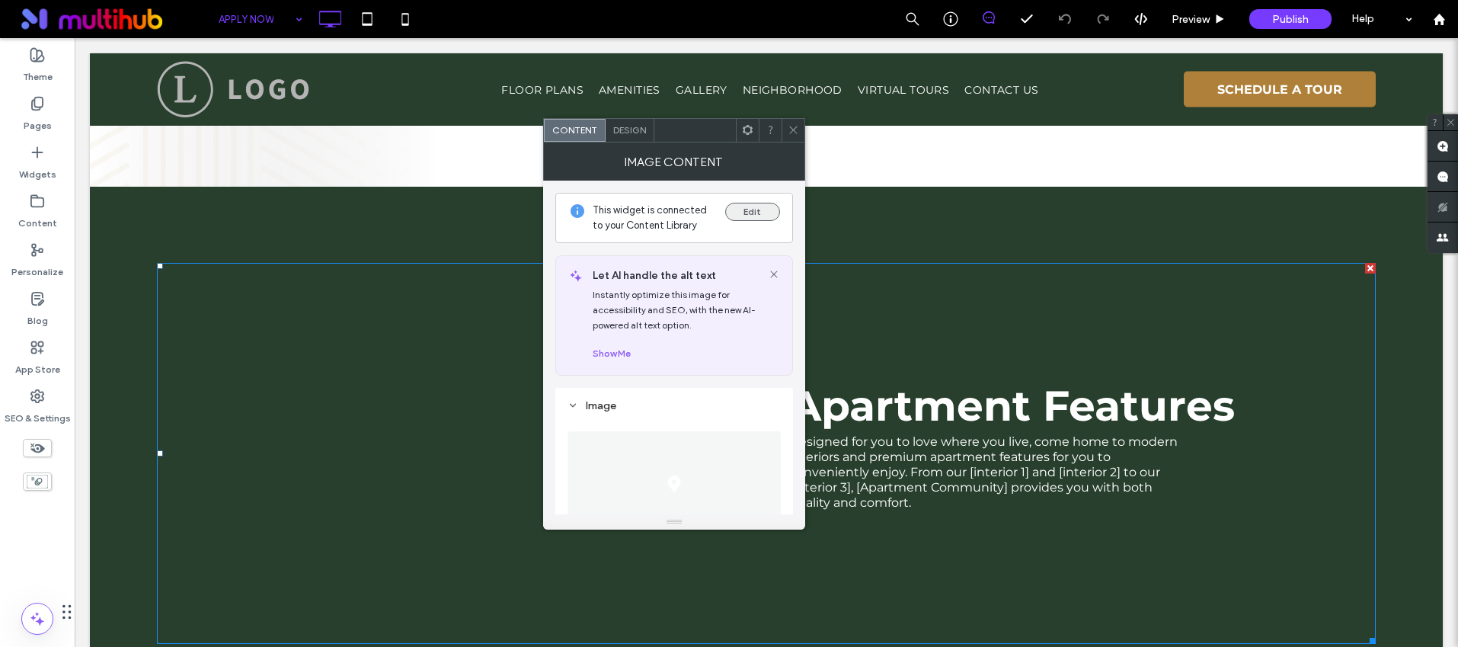
click at [750, 215] on button "Edit" at bounding box center [752, 212] width 55 height 18
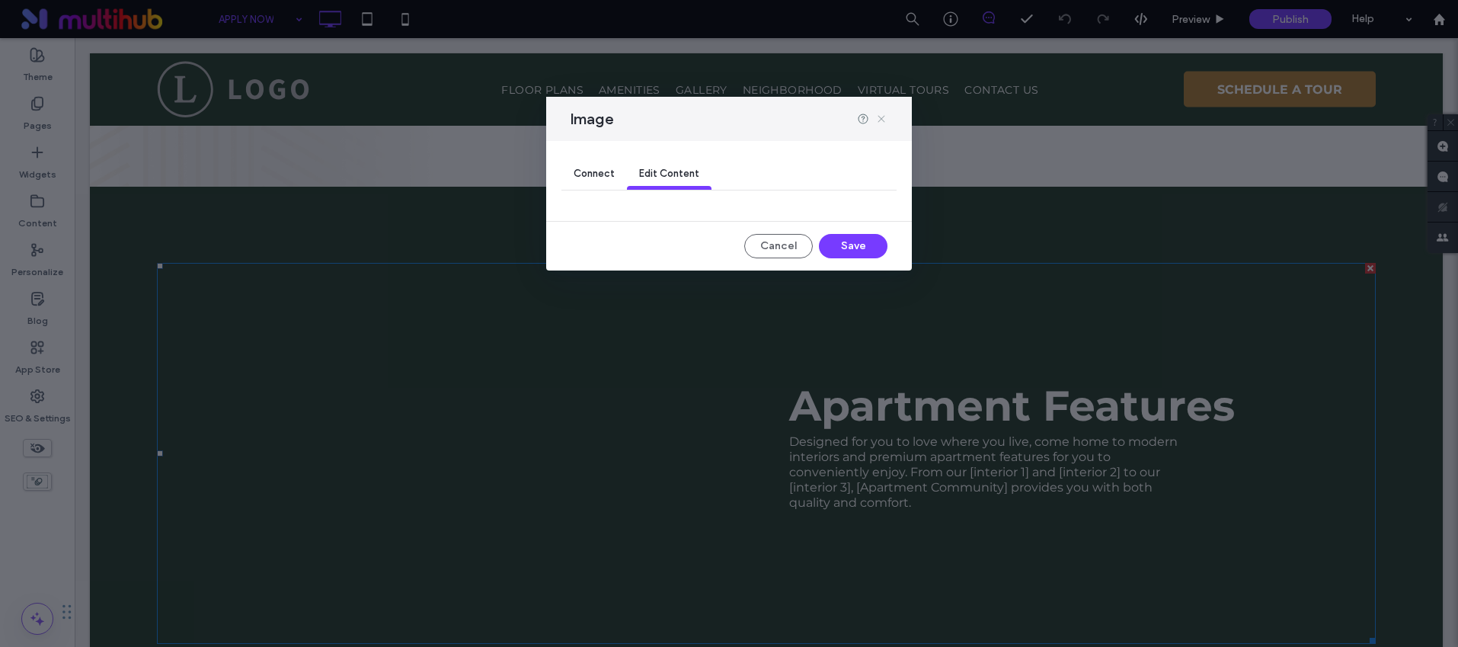
click at [882, 121] on icon at bounding box center [881, 119] width 12 height 12
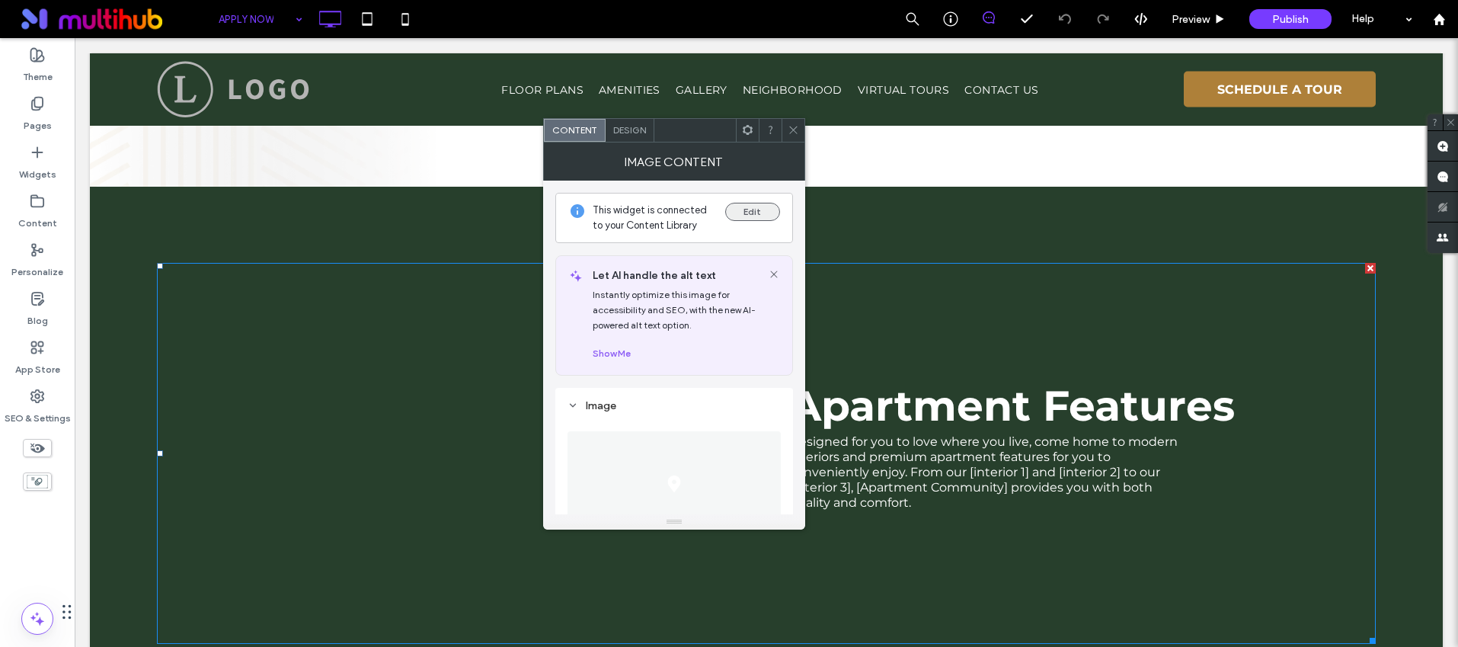
click at [760, 219] on button "Edit" at bounding box center [752, 212] width 55 height 18
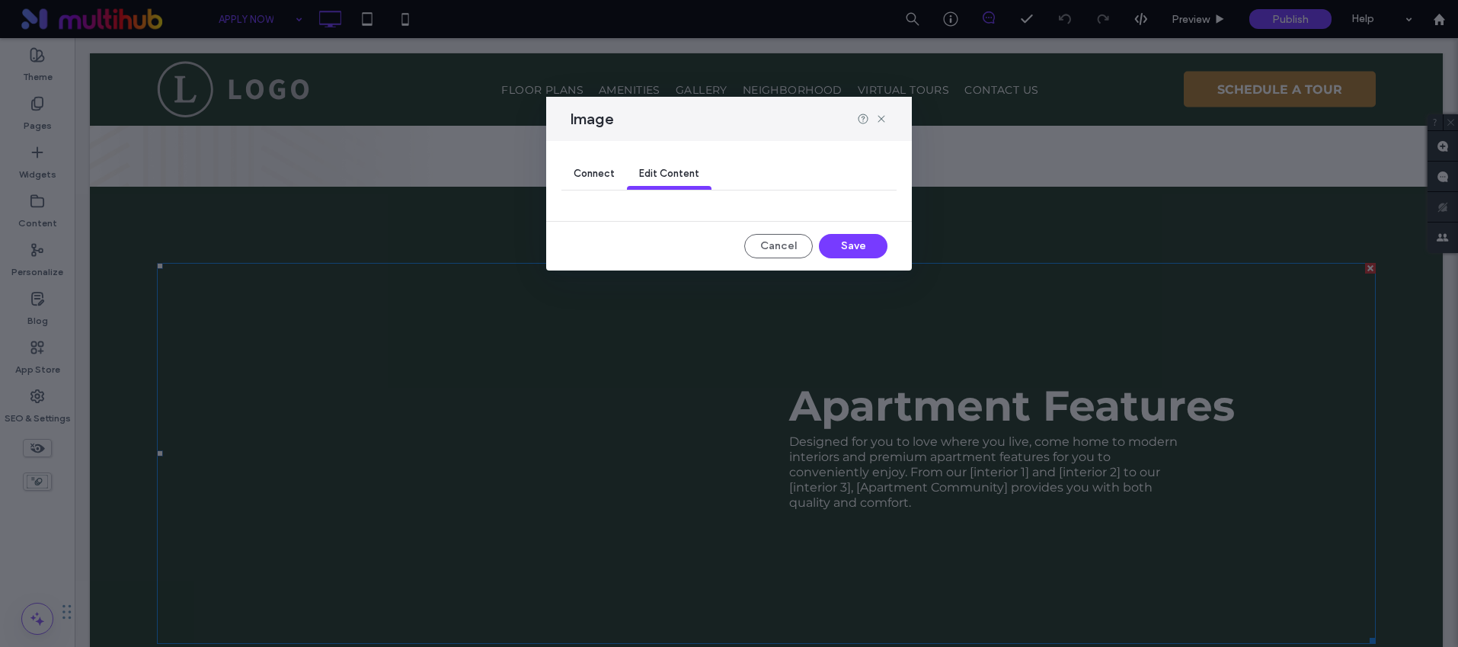
click at [602, 175] on span "Connect" at bounding box center [594, 173] width 41 height 11
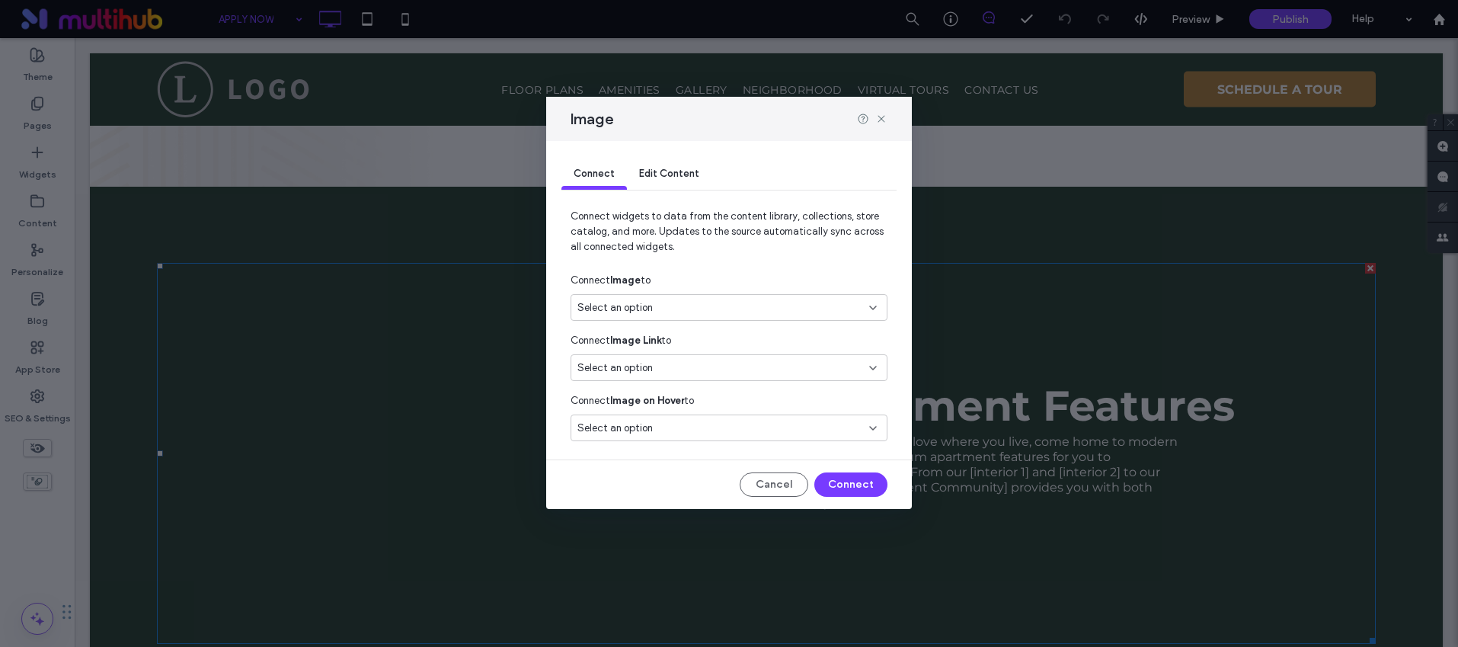
click at [730, 366] on div "Select an option" at bounding box center [720, 367] width 285 height 15
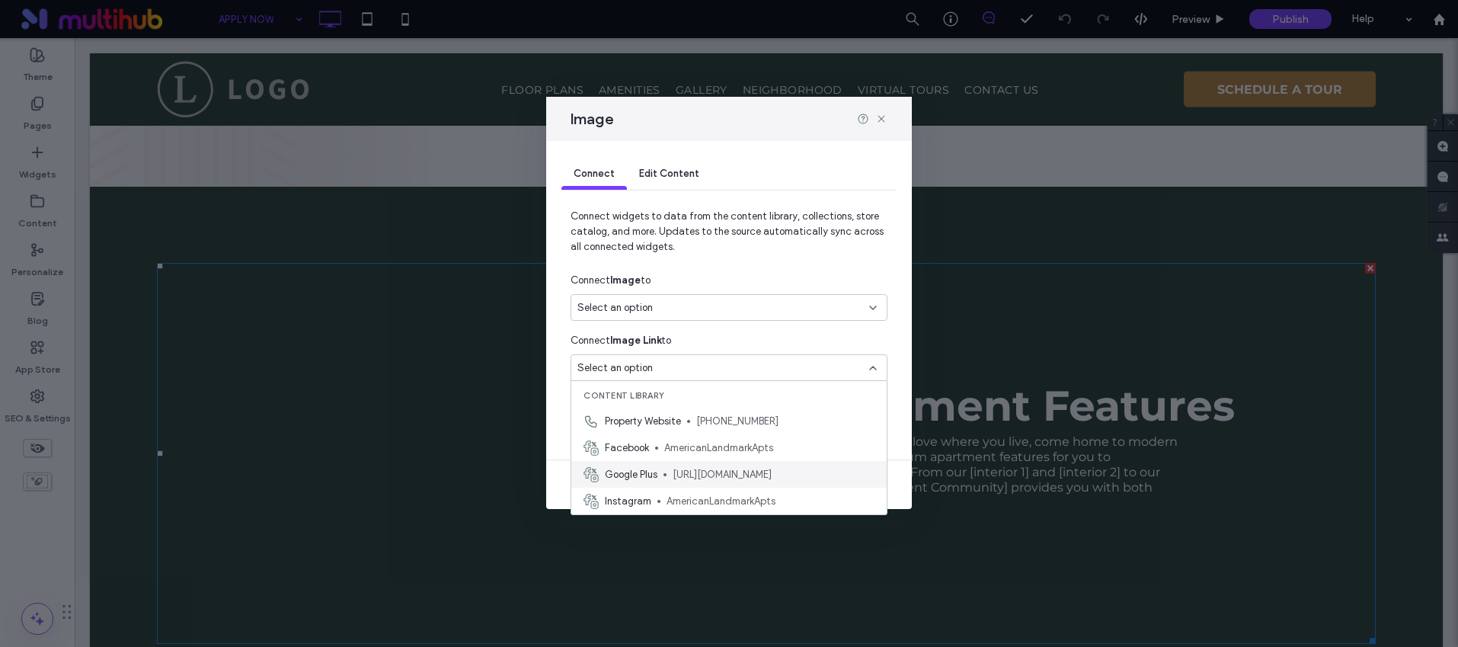
click at [776, 472] on span "https://www.google.com/maps/place/" at bounding box center [774, 474] width 202 height 15
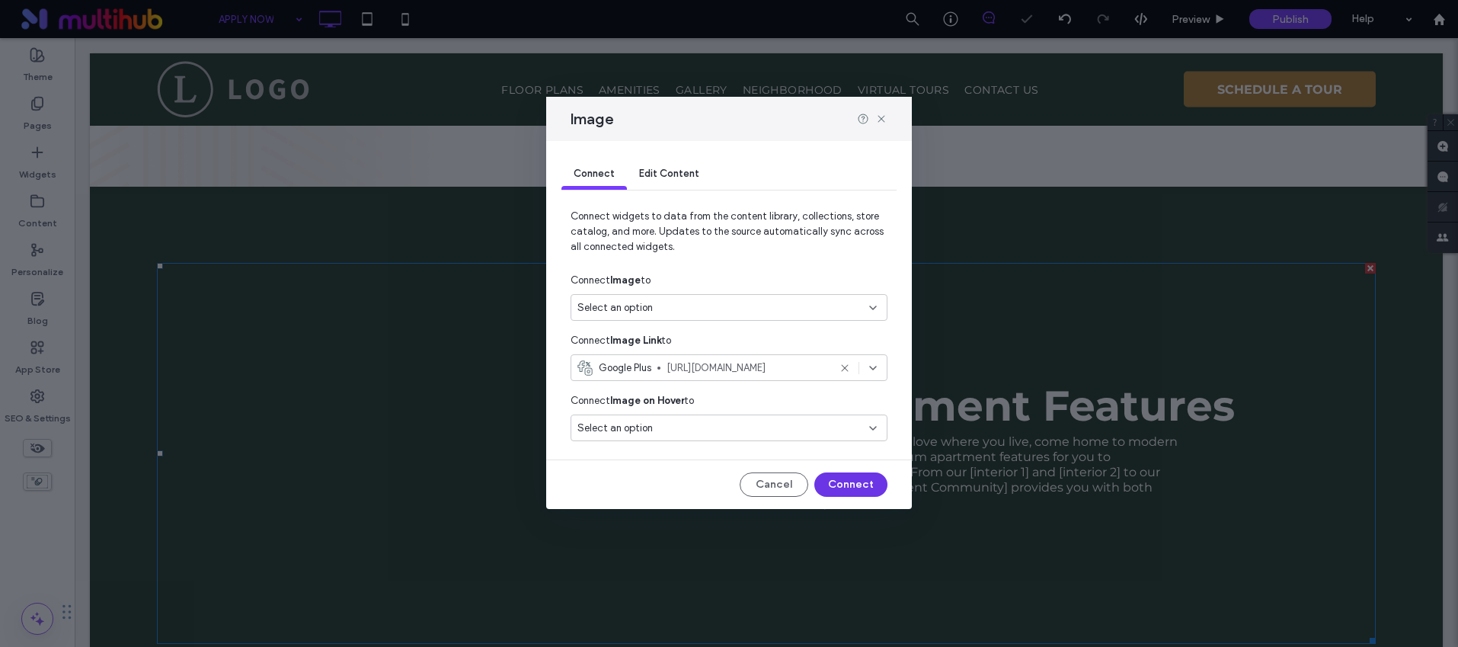
click at [835, 481] on button "Connect" at bounding box center [850, 484] width 73 height 24
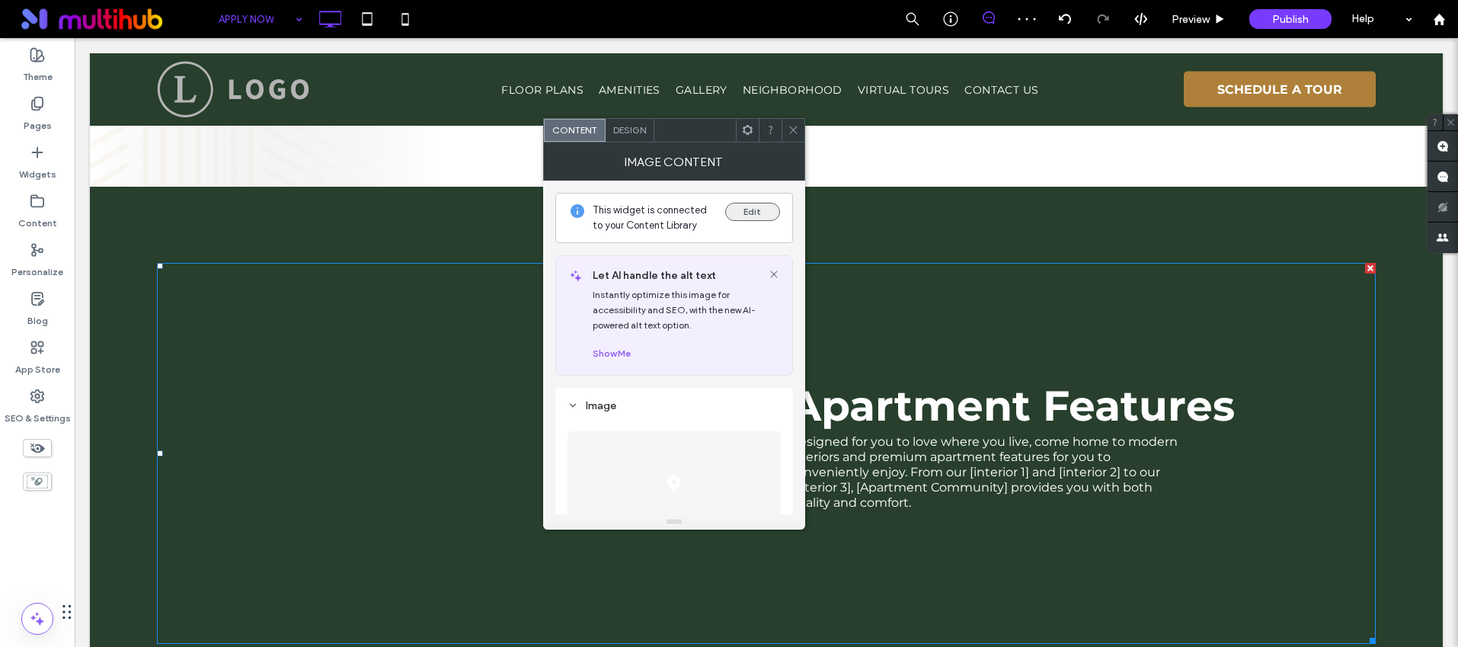
click at [757, 214] on button "Edit" at bounding box center [752, 212] width 55 height 18
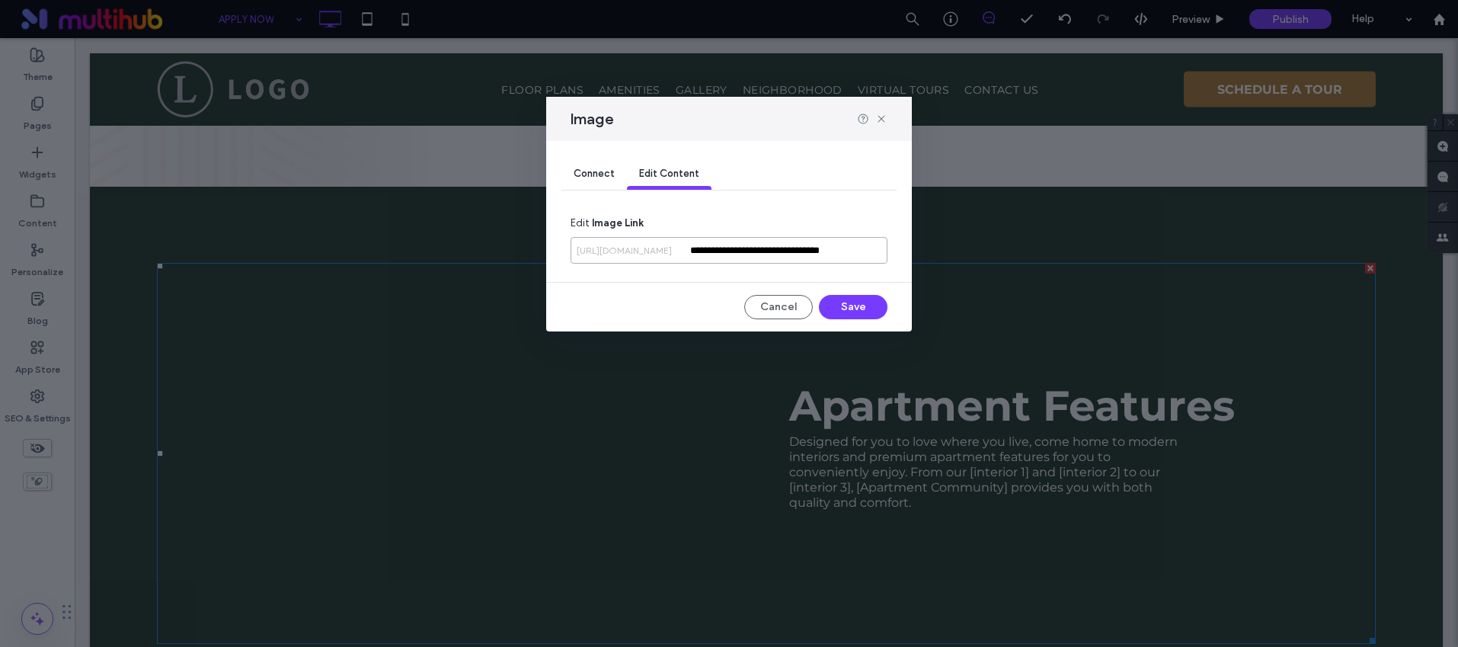
drag, startPoint x: 690, startPoint y: 250, endPoint x: 989, endPoint y: 258, distance: 299.5
click at [989, 258] on div "**********" at bounding box center [729, 323] width 1458 height 647
click at [885, 120] on icon at bounding box center [881, 119] width 12 height 12
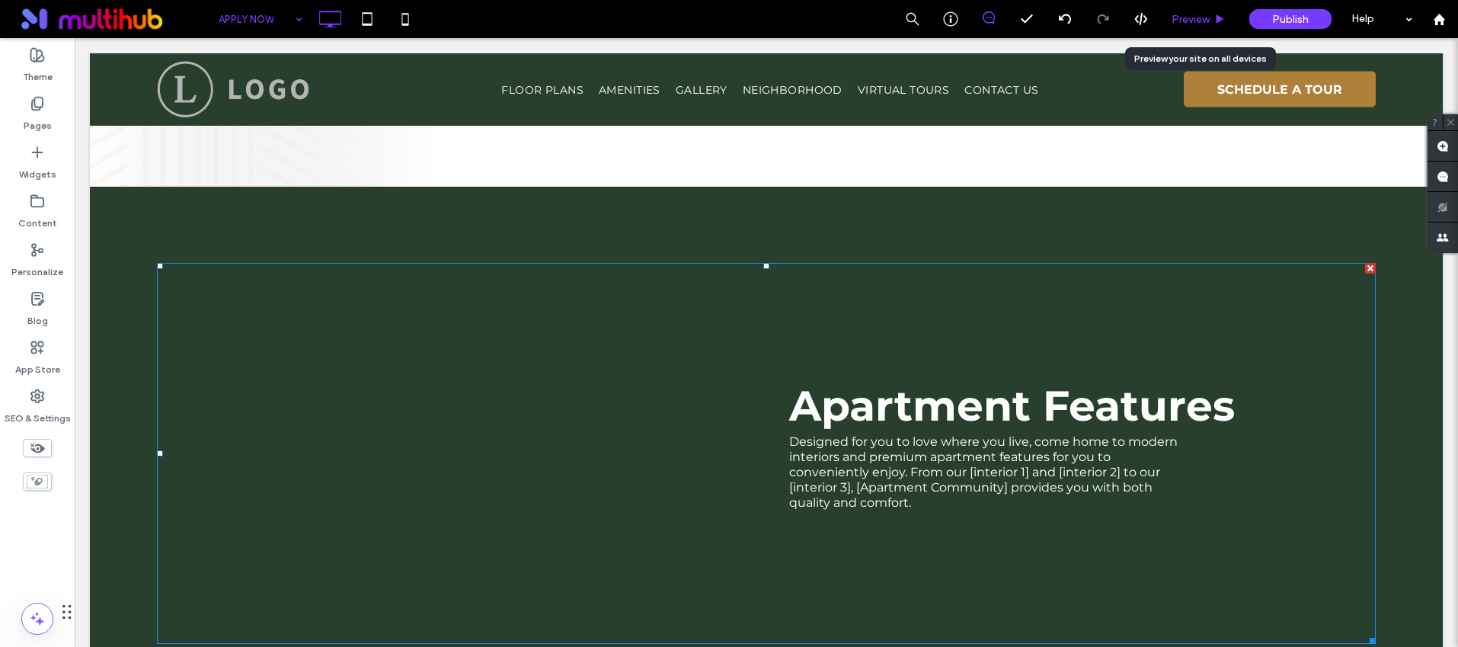
click at [1187, 16] on span "Preview" at bounding box center [1191, 19] width 38 height 13
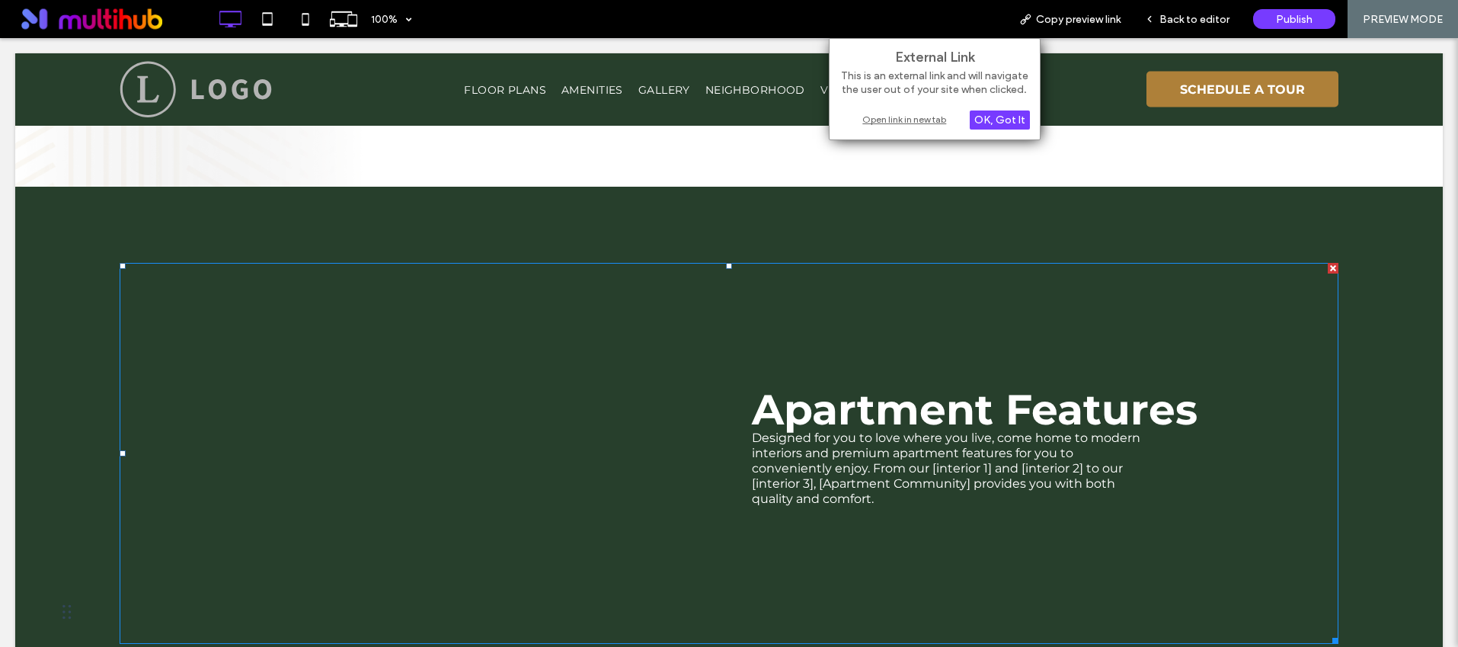
click at [914, 117] on div "Open link in new tab" at bounding box center [935, 119] width 190 height 16
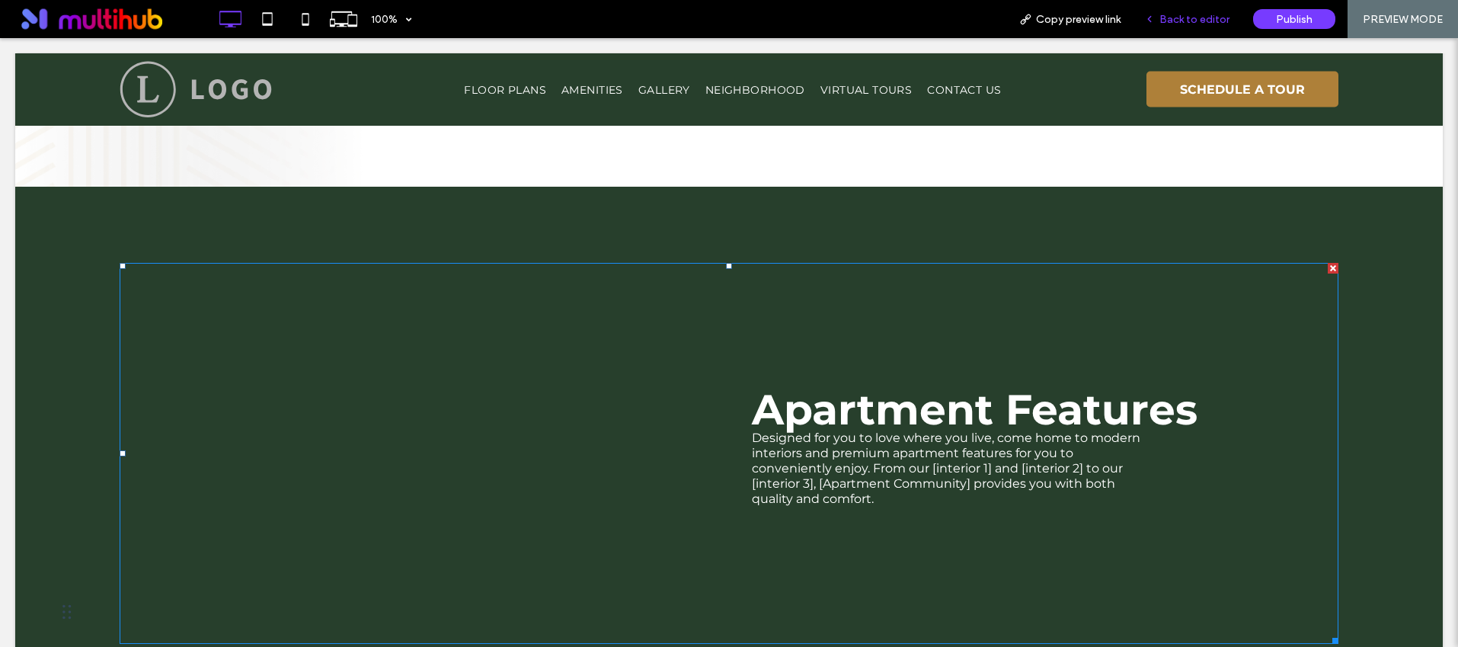
click at [1195, 19] on span "Back to editor" at bounding box center [1195, 19] width 70 height 13
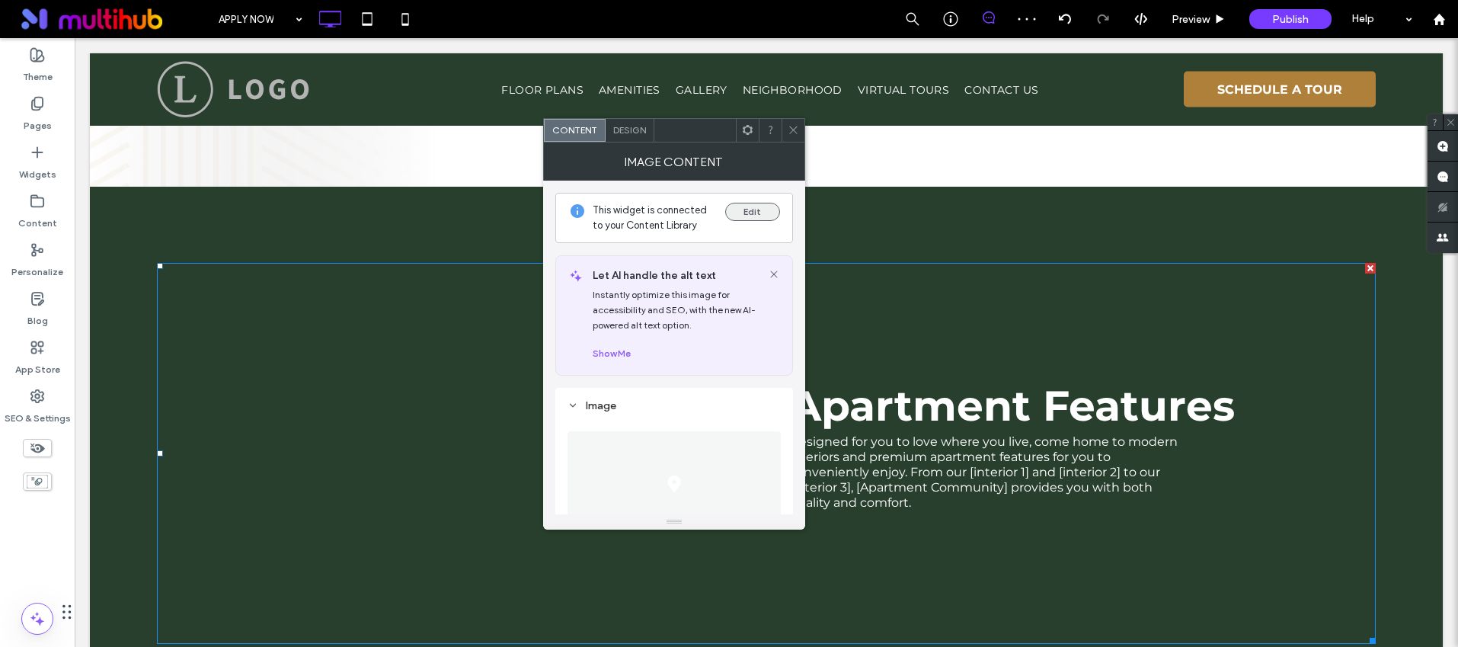
click at [758, 211] on button "Edit" at bounding box center [752, 212] width 55 height 18
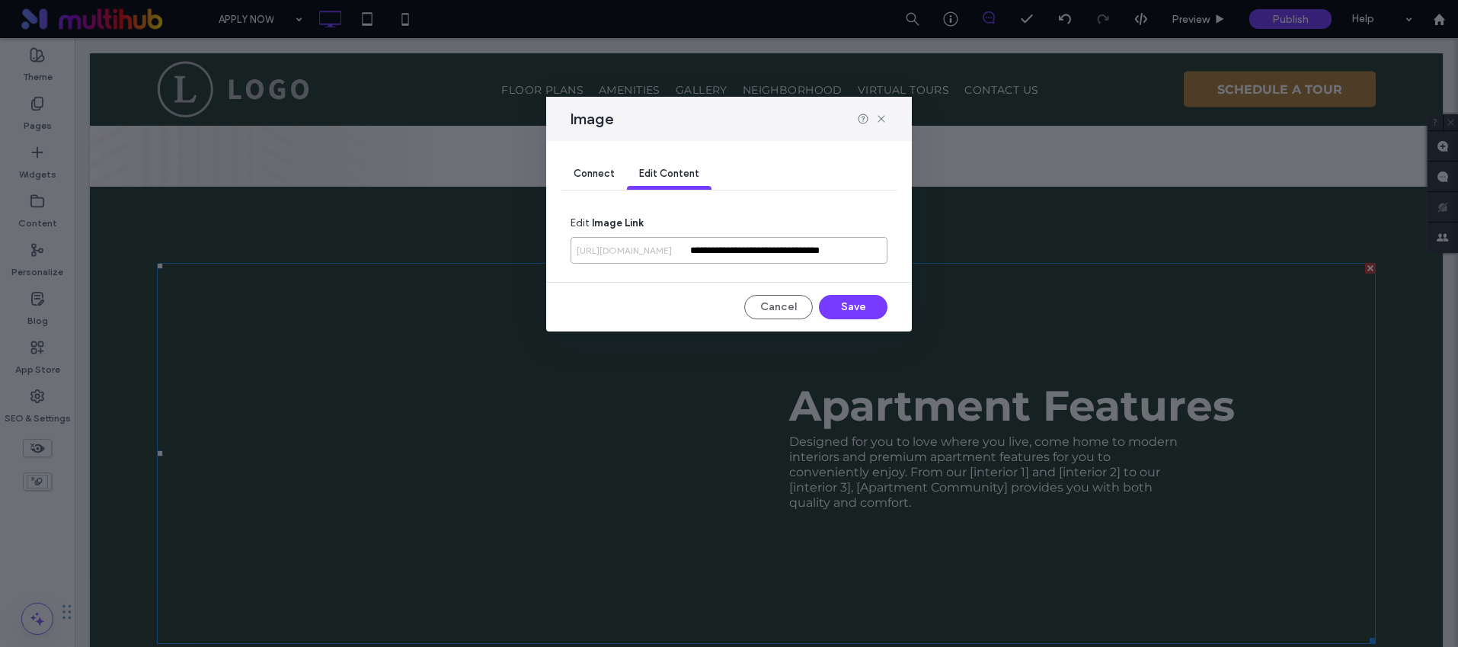
click at [783, 247] on input "**********" at bounding box center [729, 250] width 317 height 27
paste input "**********"
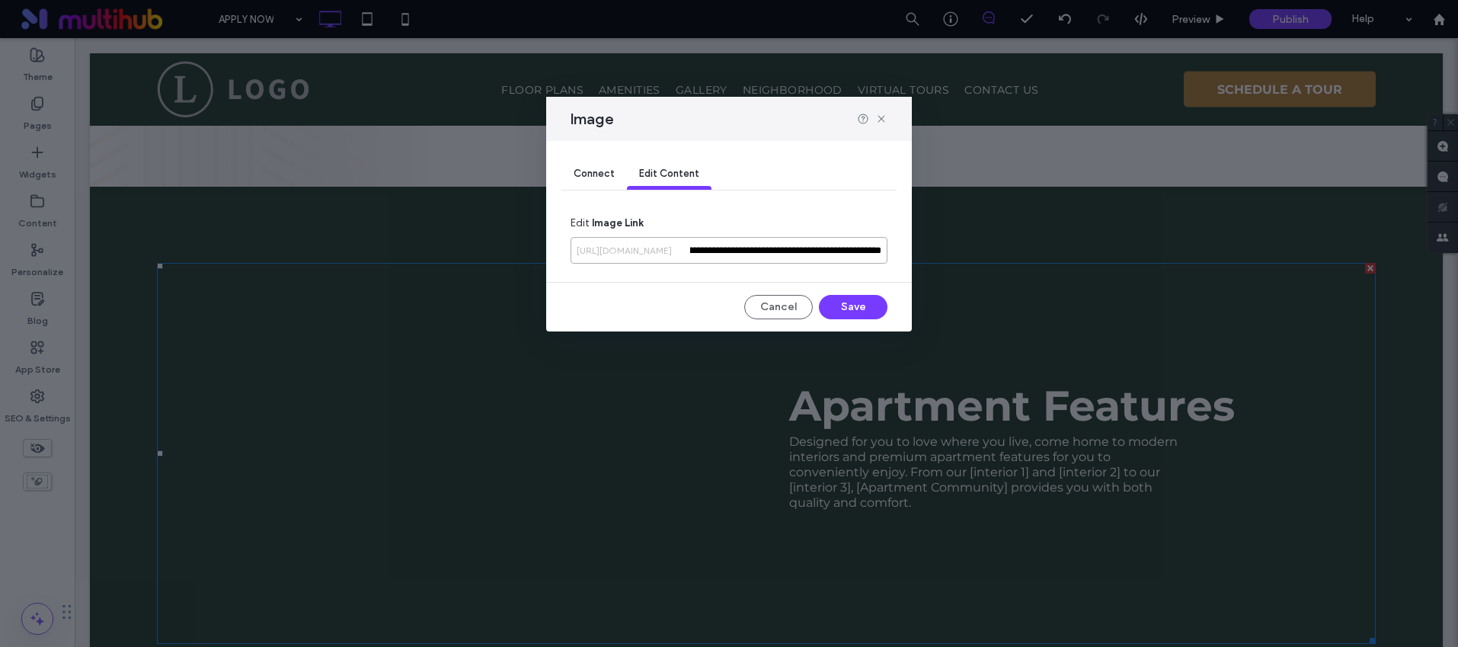
type input "**********"
click at [692, 290] on div "**********" at bounding box center [729, 236] width 366 height 190
click at [852, 306] on button "Save" at bounding box center [853, 307] width 69 height 24
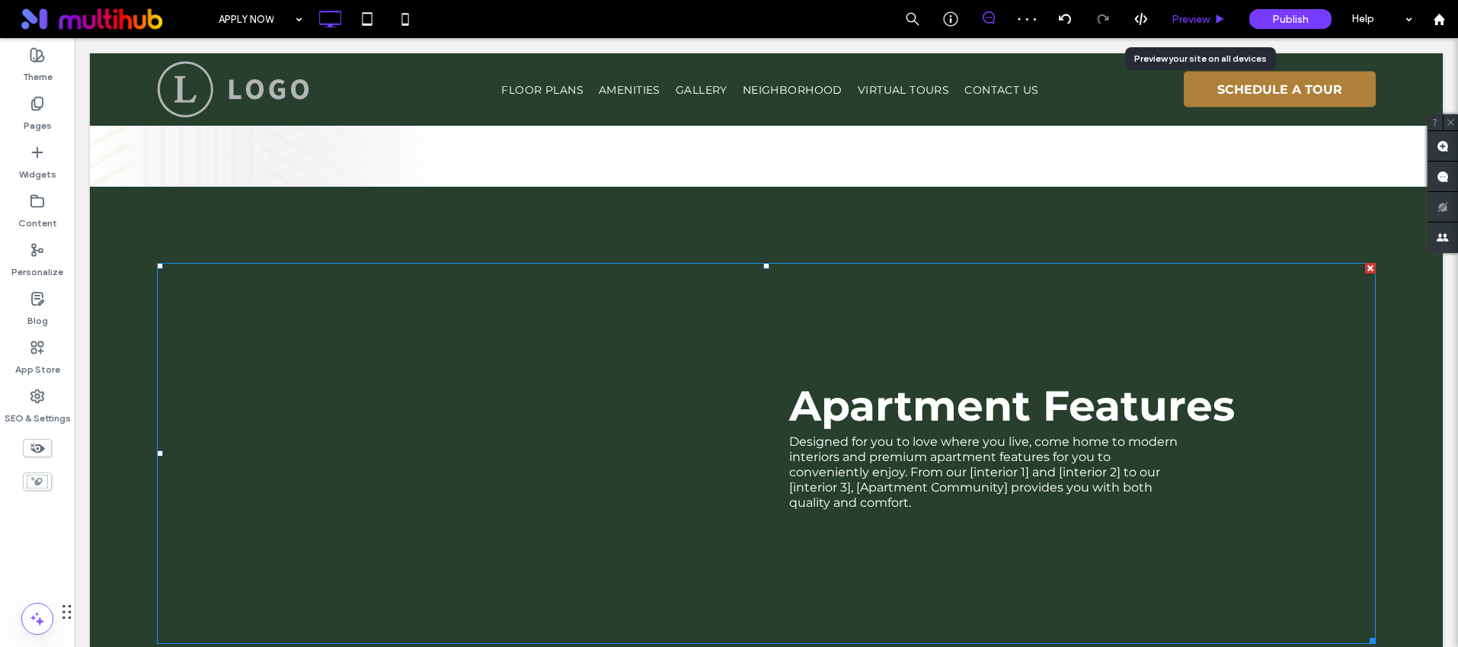
click at [1208, 17] on span "Preview" at bounding box center [1191, 19] width 38 height 13
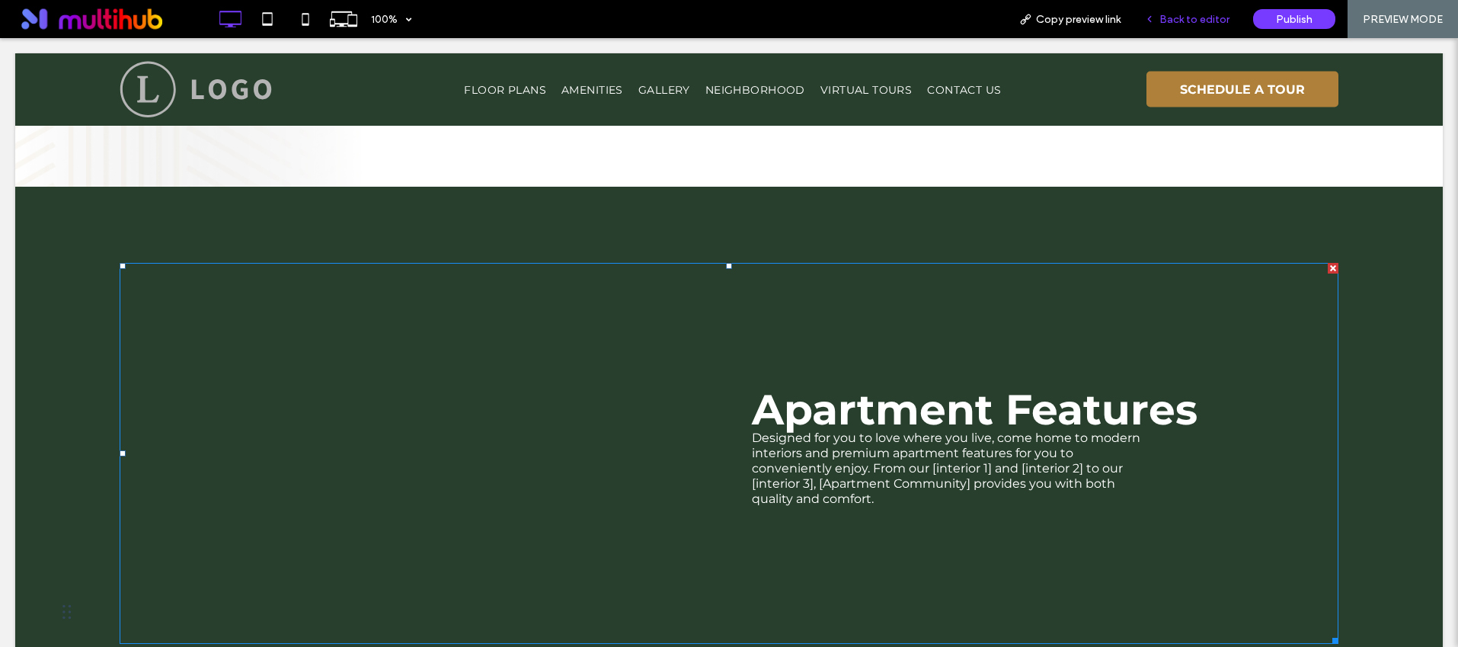
click at [1164, 25] on div "Back to editor" at bounding box center [1187, 19] width 109 height 38
click at [1186, 18] on span "Back to editor" at bounding box center [1195, 19] width 70 height 13
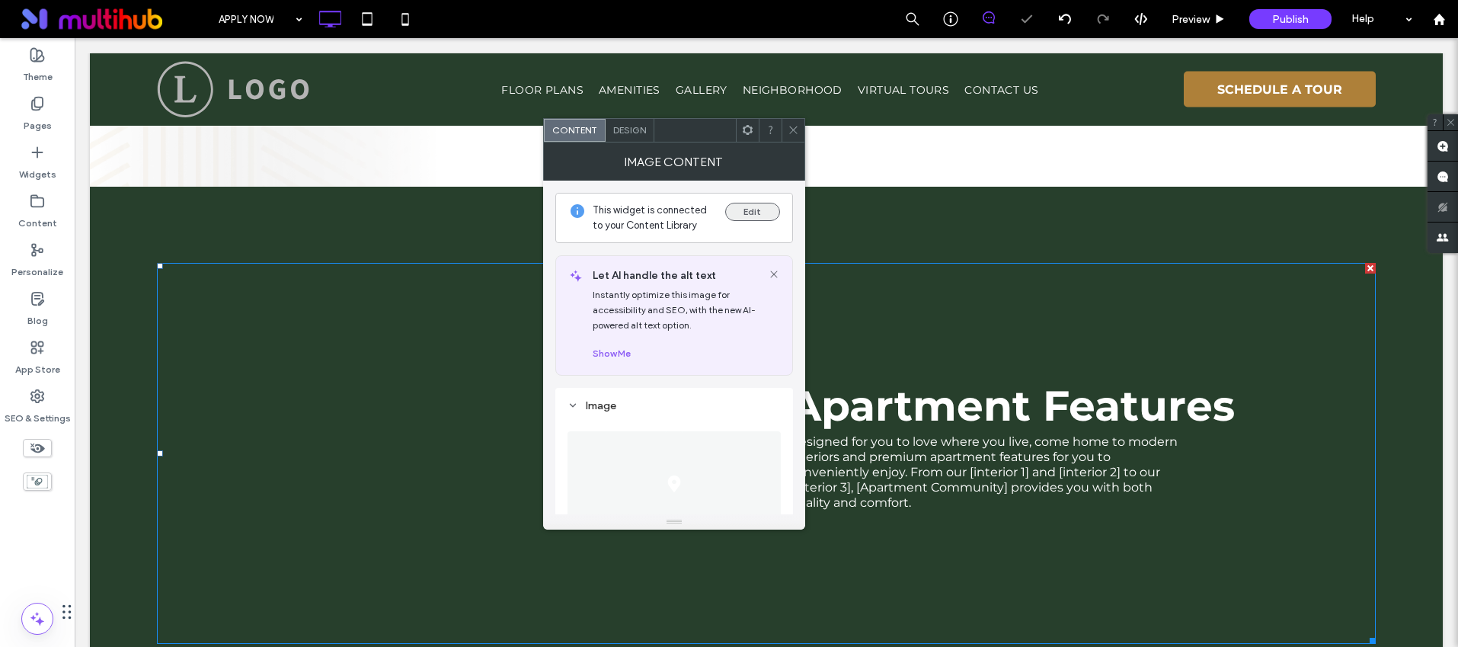
click at [754, 207] on button "Edit" at bounding box center [752, 212] width 55 height 18
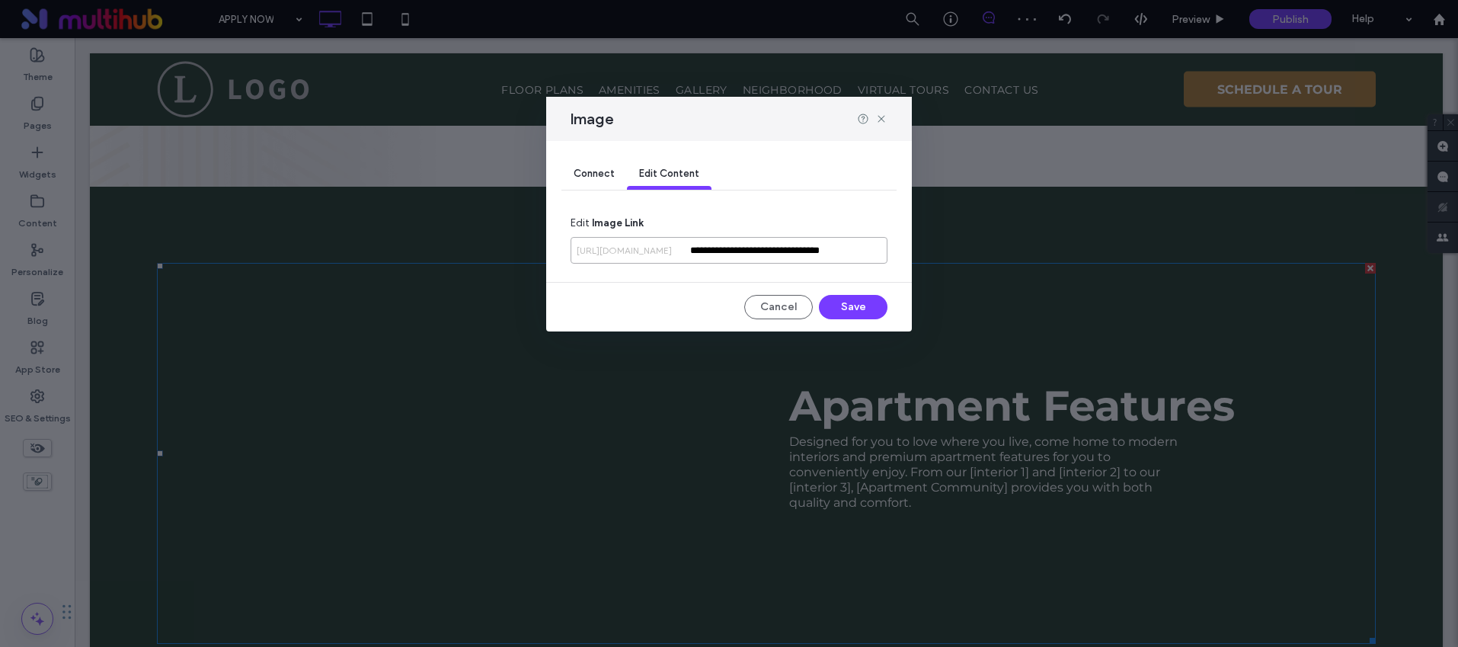
drag, startPoint x: 768, startPoint y: 251, endPoint x: 997, endPoint y: 258, distance: 229.4
click at [997, 258] on div "**********" at bounding box center [729, 323] width 1458 height 647
click at [888, 117] on div "Image" at bounding box center [729, 119] width 366 height 44
click at [885, 117] on icon at bounding box center [881, 119] width 12 height 12
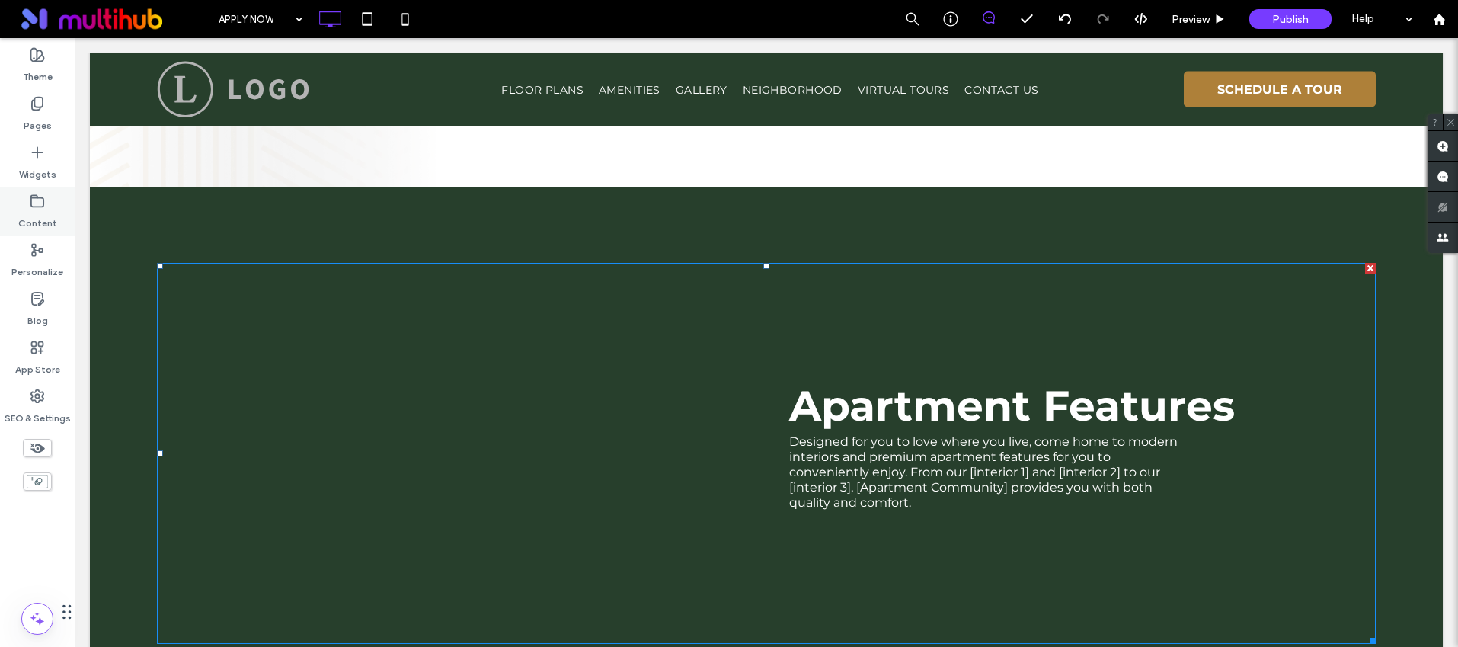
click at [59, 213] on div "Content" at bounding box center [37, 211] width 75 height 49
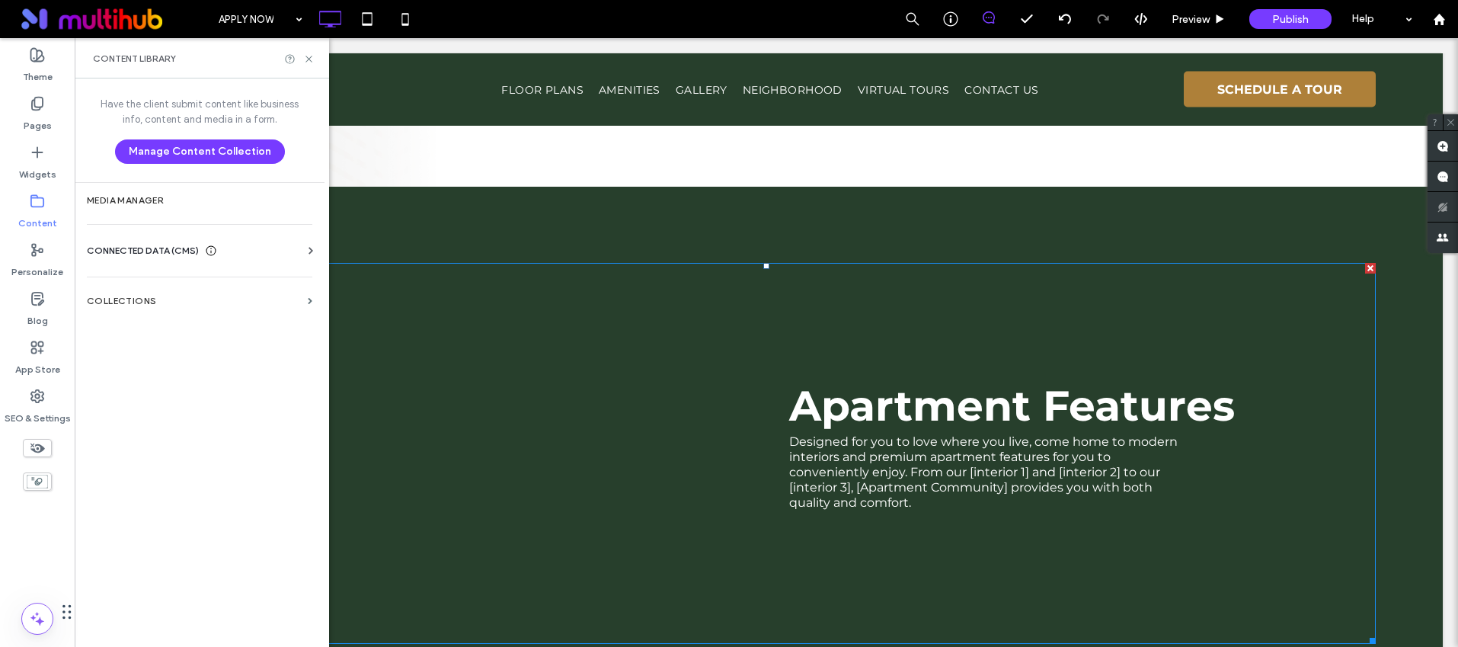
click at [194, 262] on div "Business Info Business Text Business Images Find and Replace" at bounding box center [203, 264] width 232 height 12
click at [193, 252] on span "CONNECTED DATA (CMS)" at bounding box center [143, 250] width 112 height 15
click at [168, 283] on label "Business Info" at bounding box center [202, 288] width 207 height 11
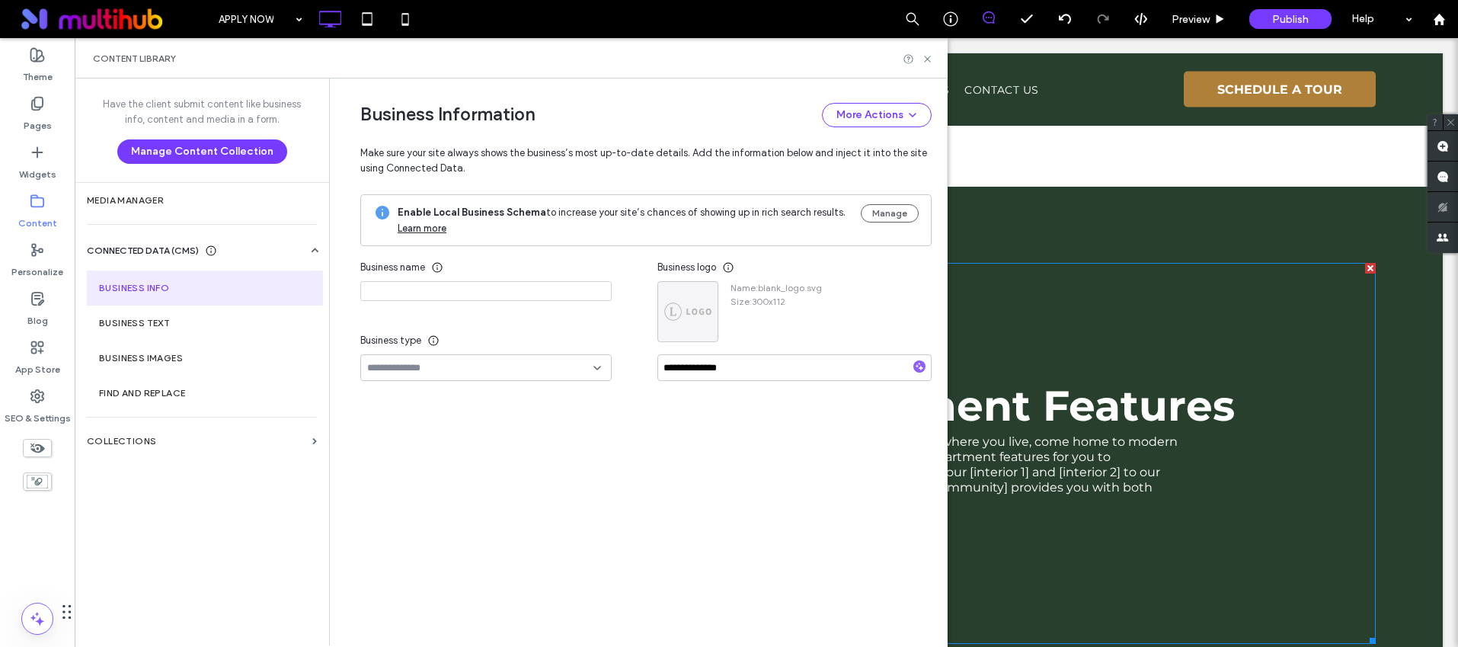
type input "**********"
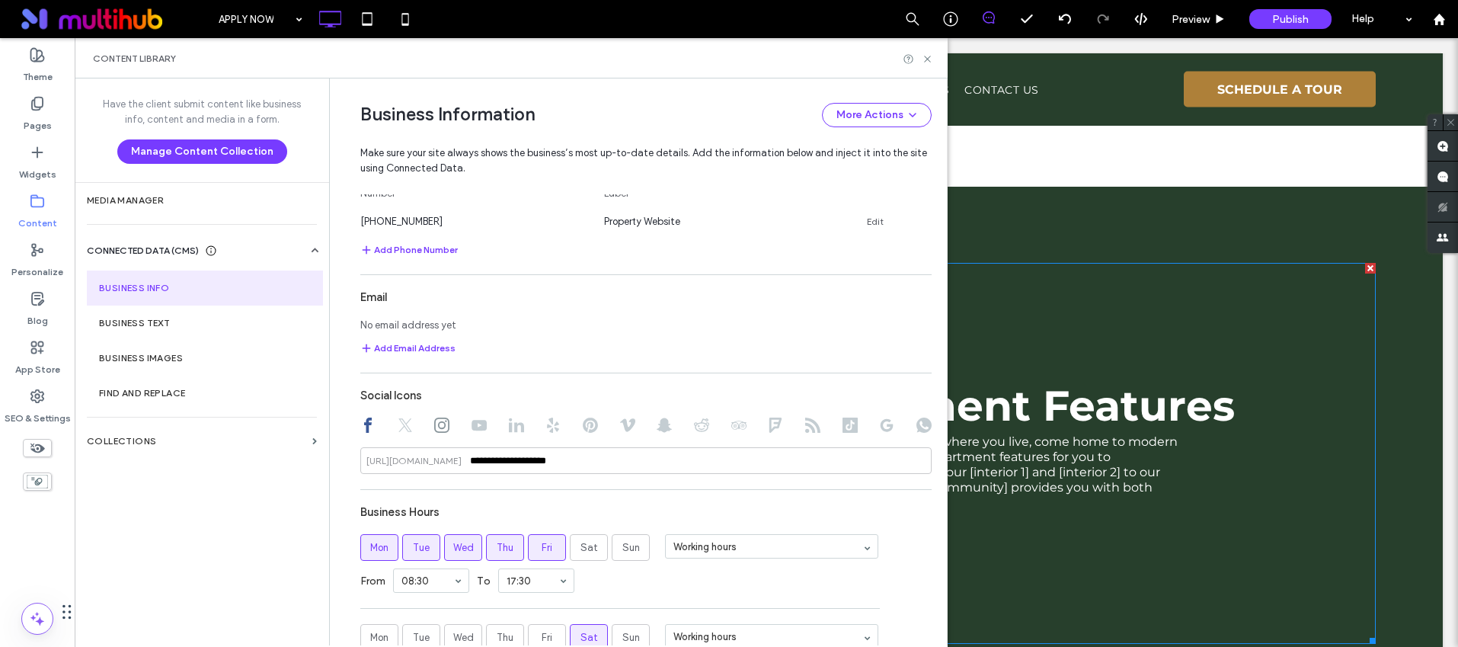
scroll to position [697, 0]
click at [879, 425] on icon at bounding box center [886, 424] width 15 height 15
click at [570, 454] on input at bounding box center [645, 459] width 571 height 27
paste input "**********"
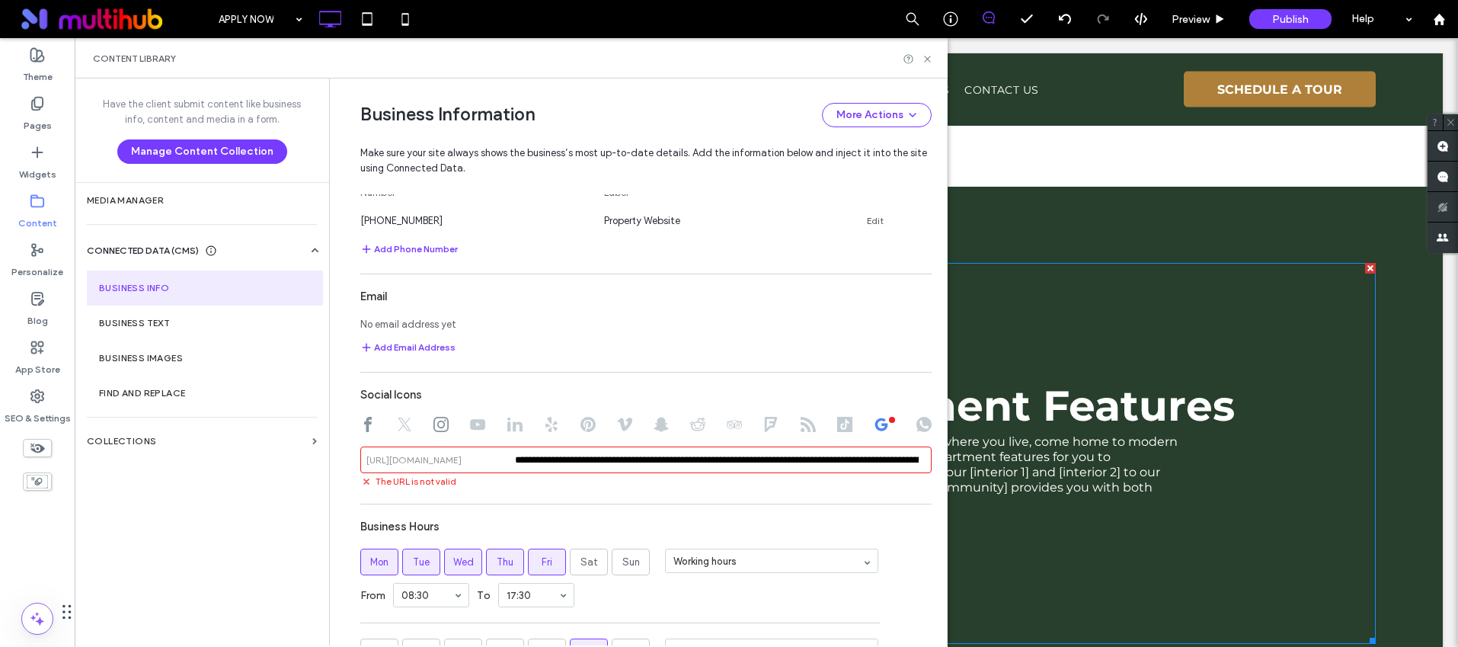
scroll to position [0, 218]
click at [607, 487] on div "The URL is not valid" at bounding box center [645, 480] width 571 height 15
drag, startPoint x: 684, startPoint y: 461, endPoint x: 429, endPoint y: 459, distance: 255.2
click at [429, 459] on div "**********" at bounding box center [645, 459] width 571 height 27
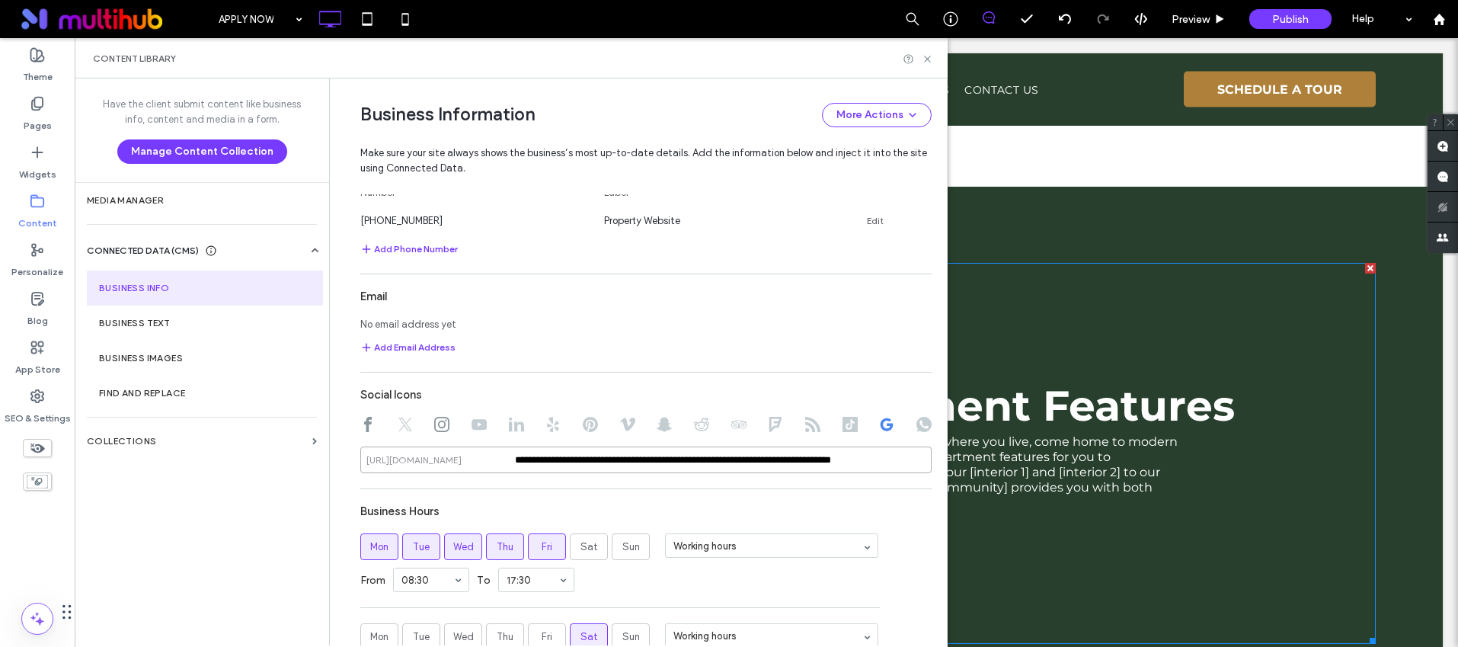
type input "**********"
click at [595, 494] on div "**********" at bounding box center [645, 370] width 571 height 954
click at [926, 59] on icon at bounding box center [927, 58] width 11 height 11
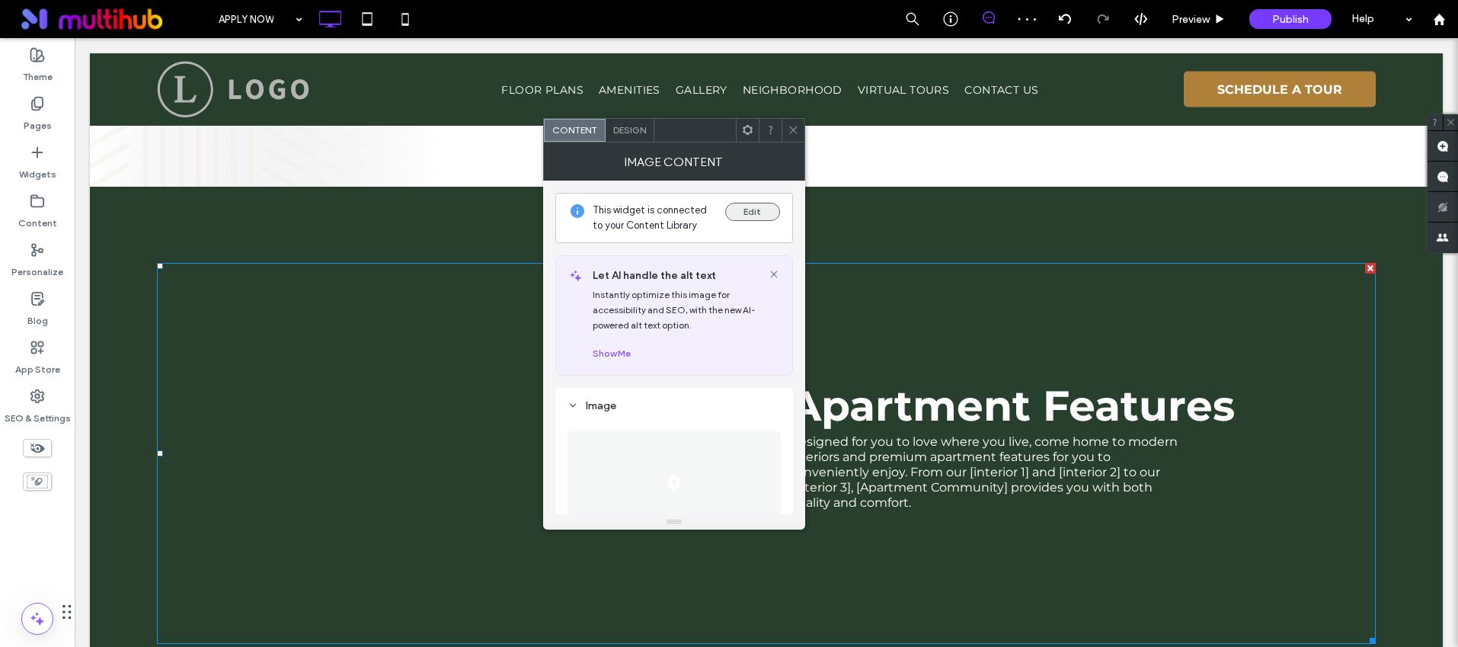
click at [758, 208] on button "Edit" at bounding box center [752, 212] width 55 height 18
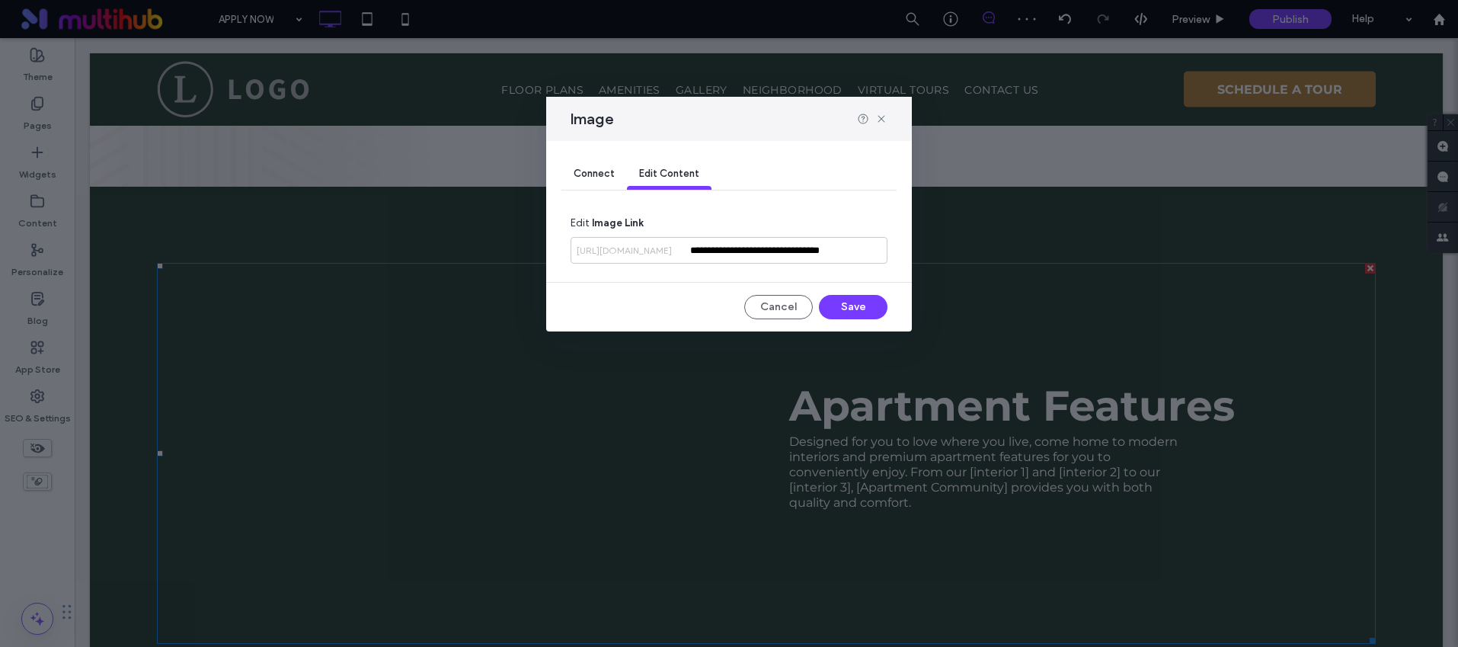
click at [596, 174] on span "Connect" at bounding box center [594, 173] width 41 height 11
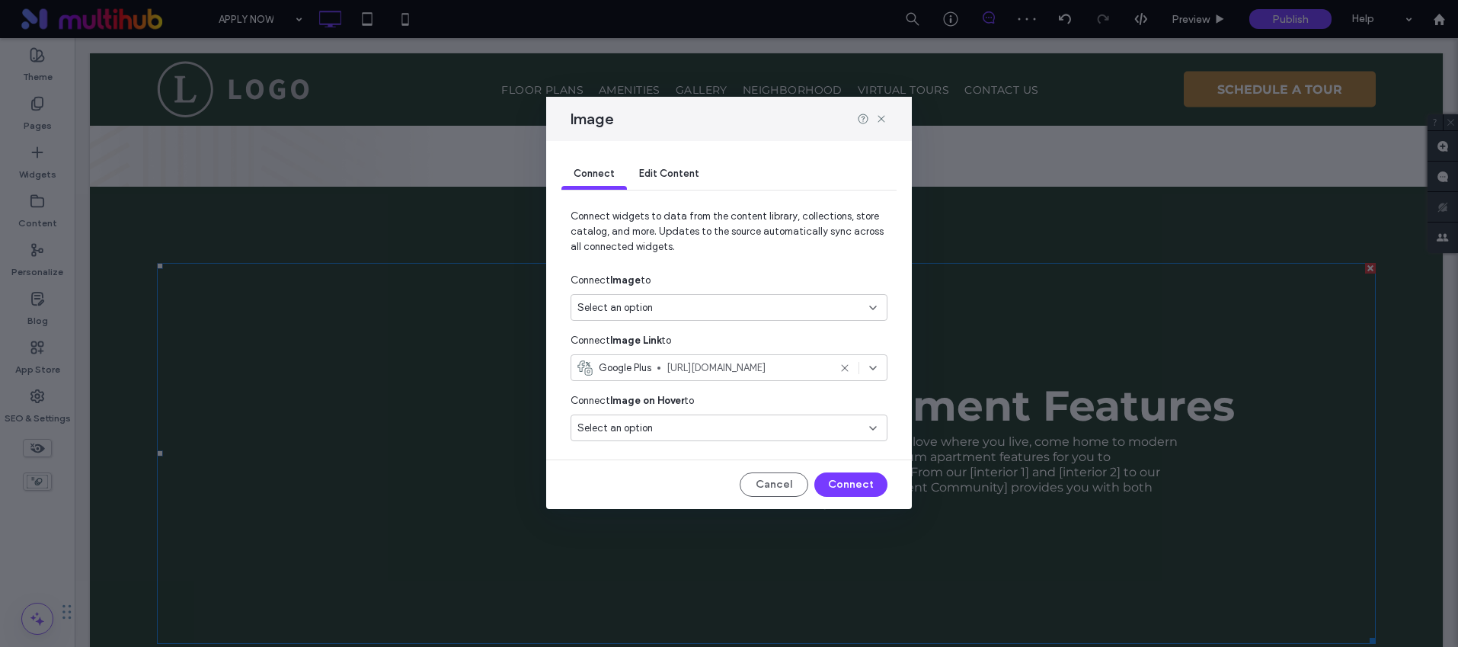
click at [694, 359] on div "Google Plus https://www.google.com/maps/place/" at bounding box center [729, 367] width 317 height 27
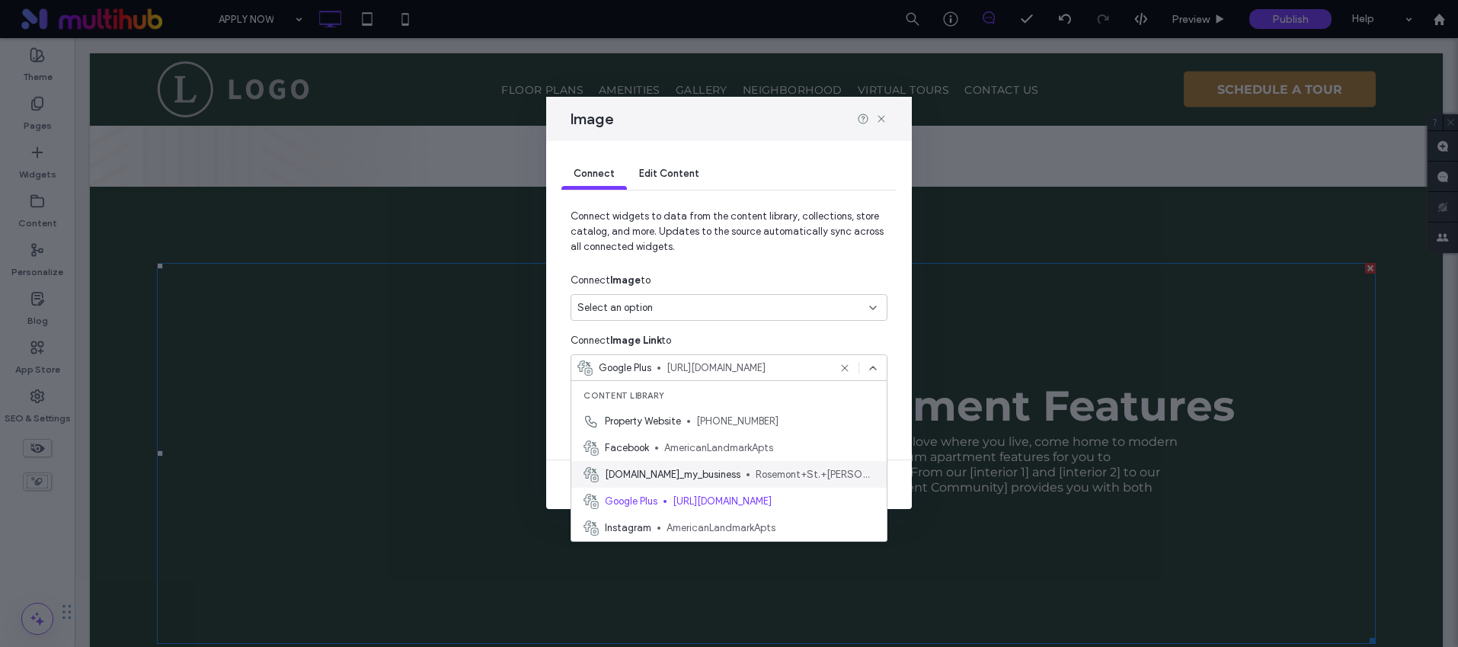
click at [722, 475] on span "ui.ed.dataBinding.defaultLabel.google_my_business" at bounding box center [673, 474] width 136 height 15
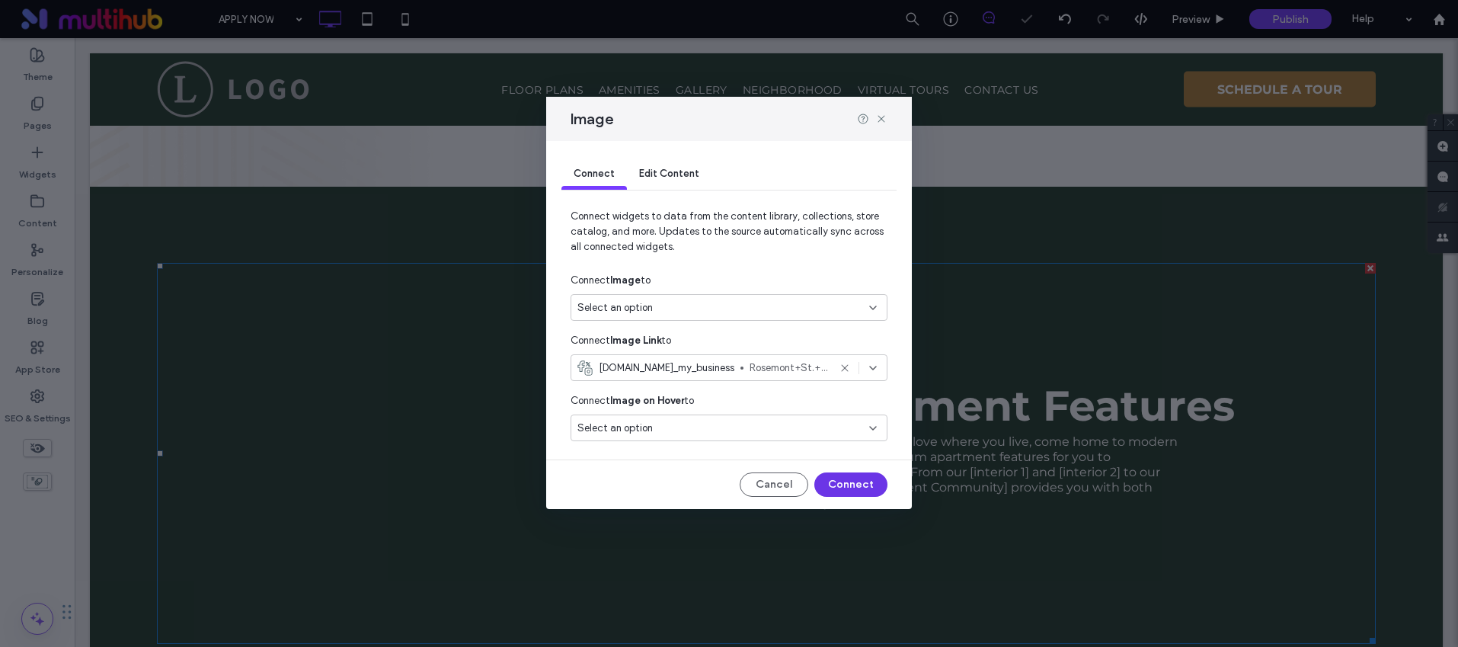
click at [853, 490] on button "Connect" at bounding box center [850, 484] width 73 height 24
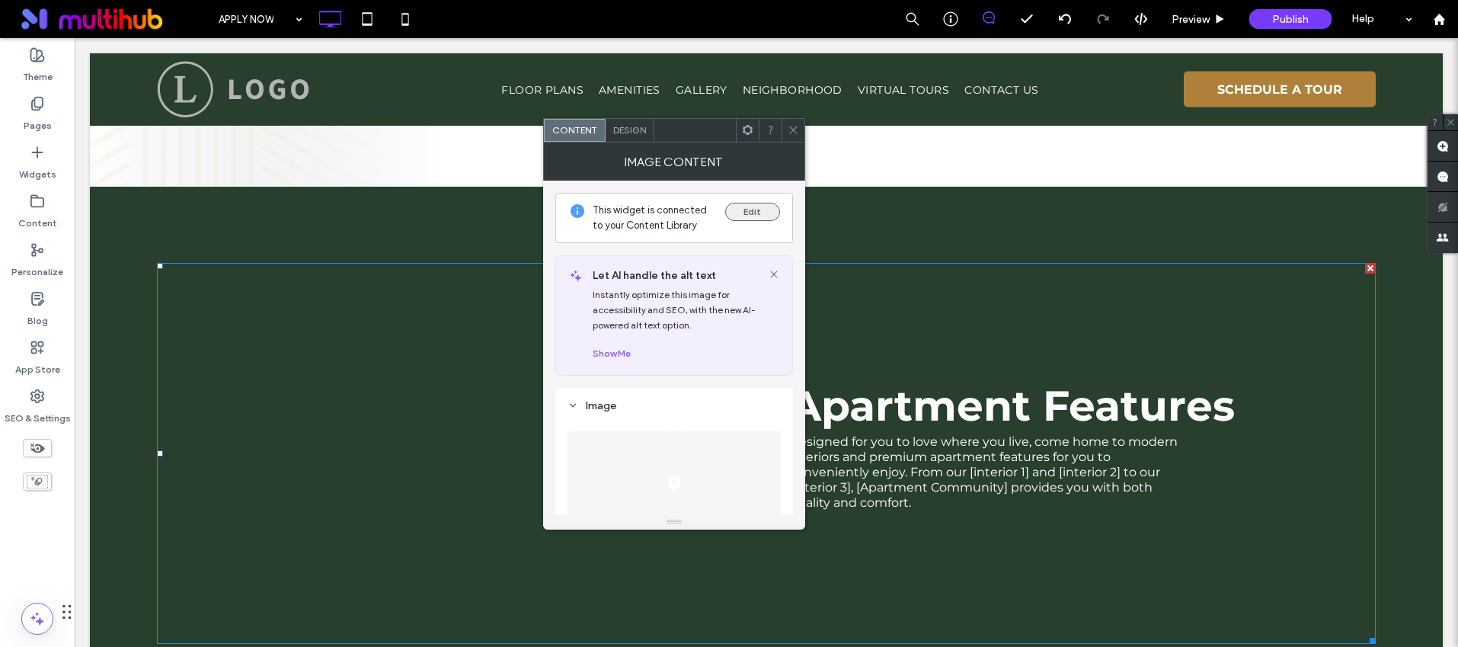
click at [736, 216] on button "Edit" at bounding box center [752, 212] width 55 height 18
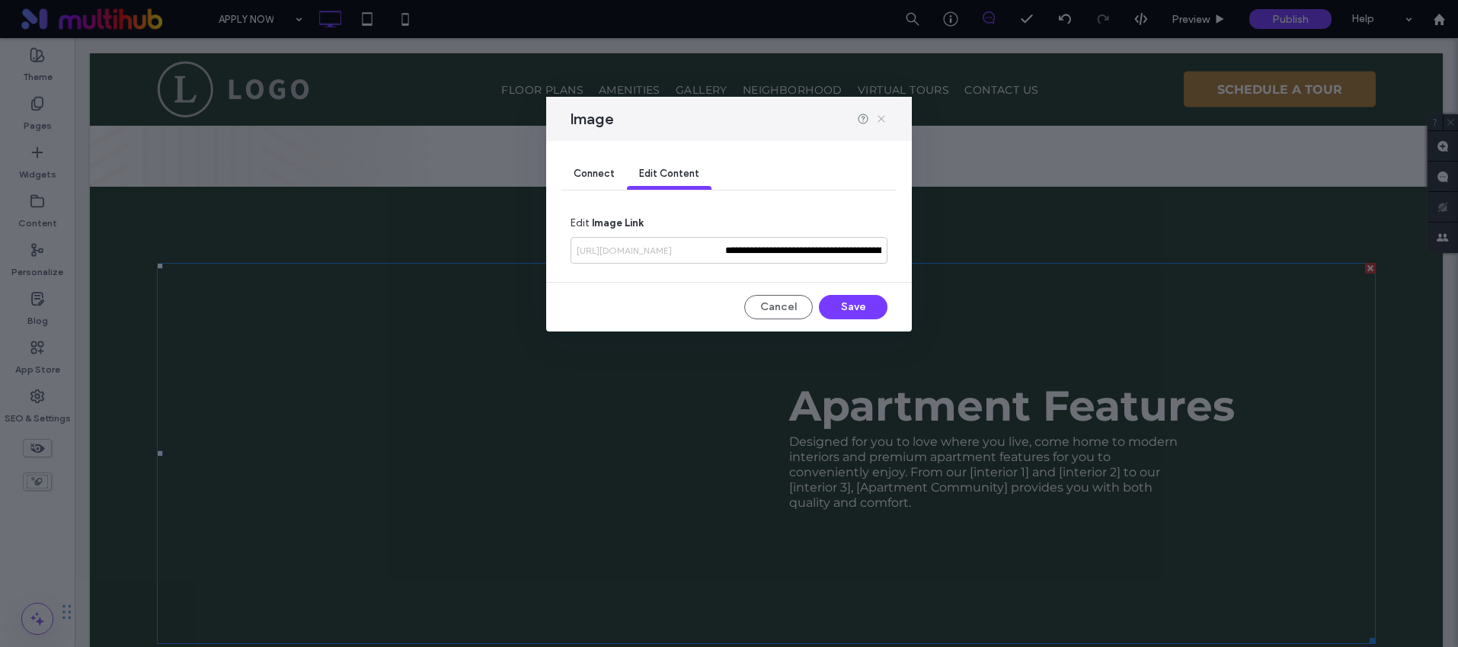
click at [882, 114] on icon at bounding box center [881, 119] width 12 height 12
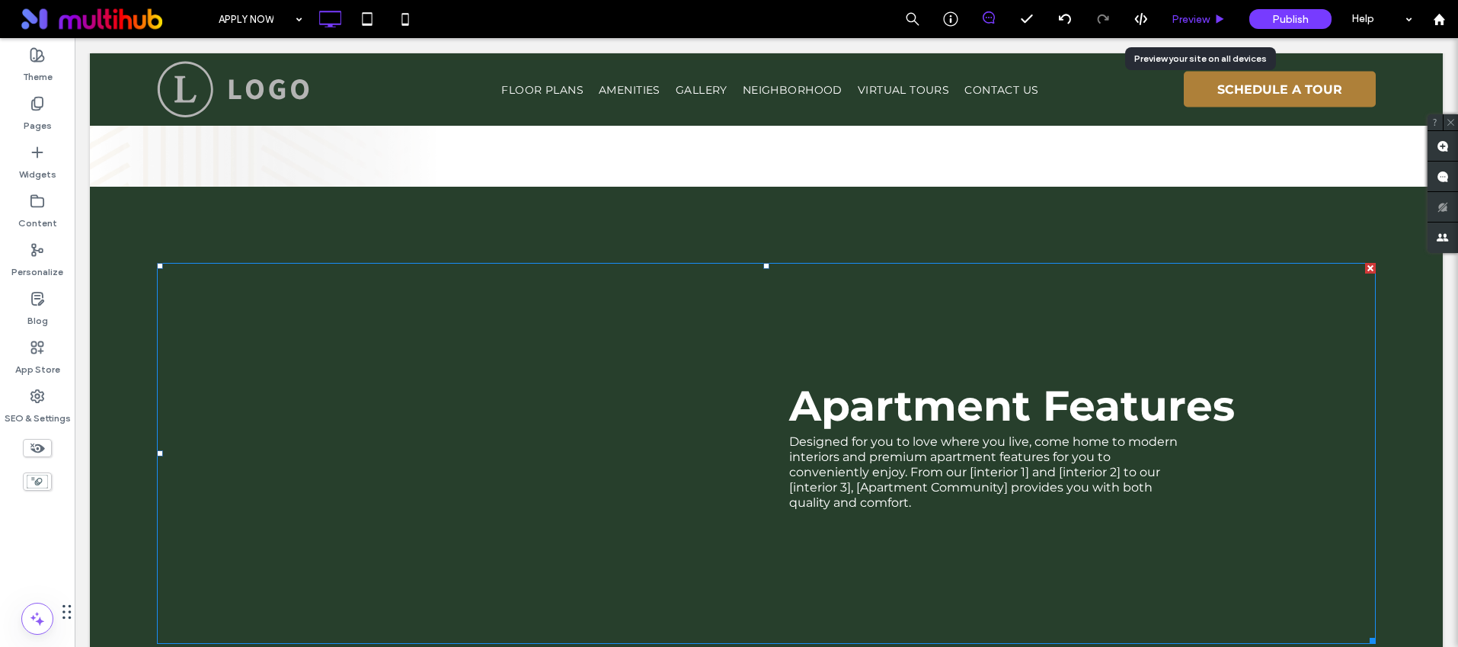
click at [1181, 10] on div "Preview" at bounding box center [1199, 19] width 78 height 38
click at [1201, 16] on span "Preview" at bounding box center [1191, 19] width 38 height 13
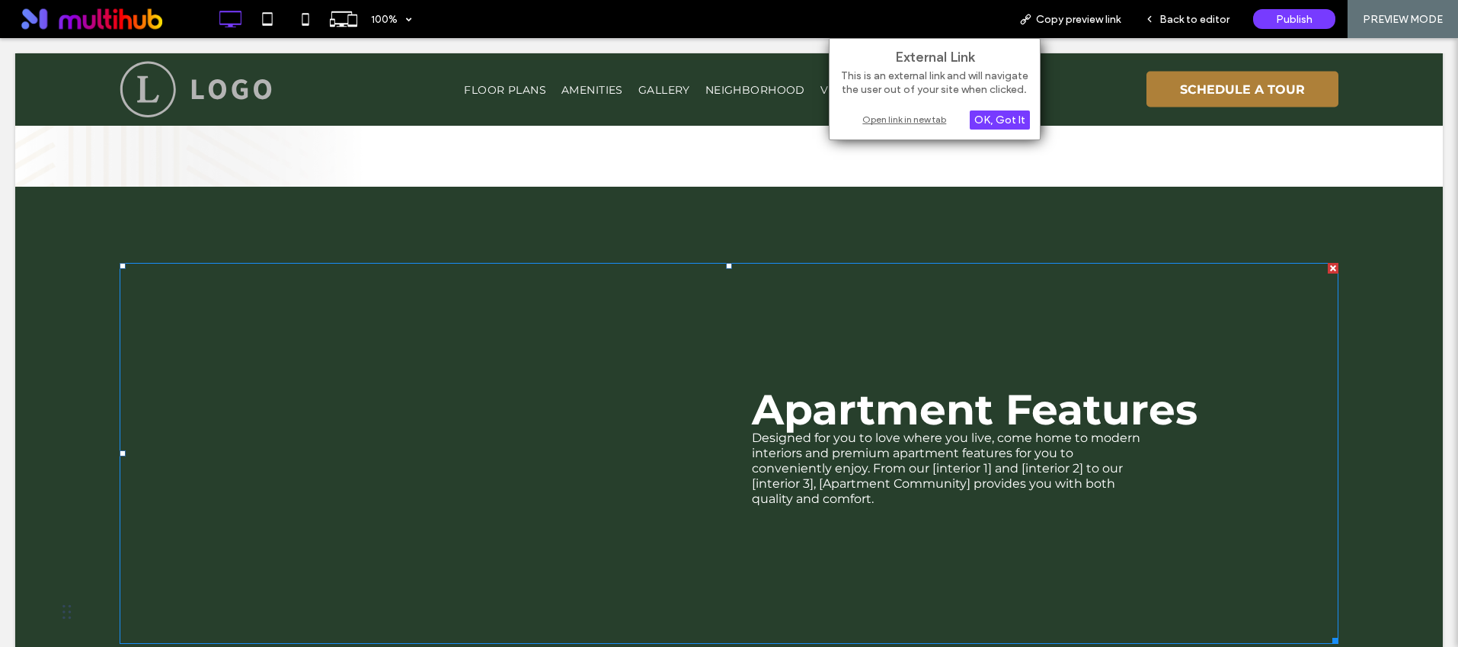
click at [913, 120] on div "Open link in new tab" at bounding box center [935, 119] width 190 height 16
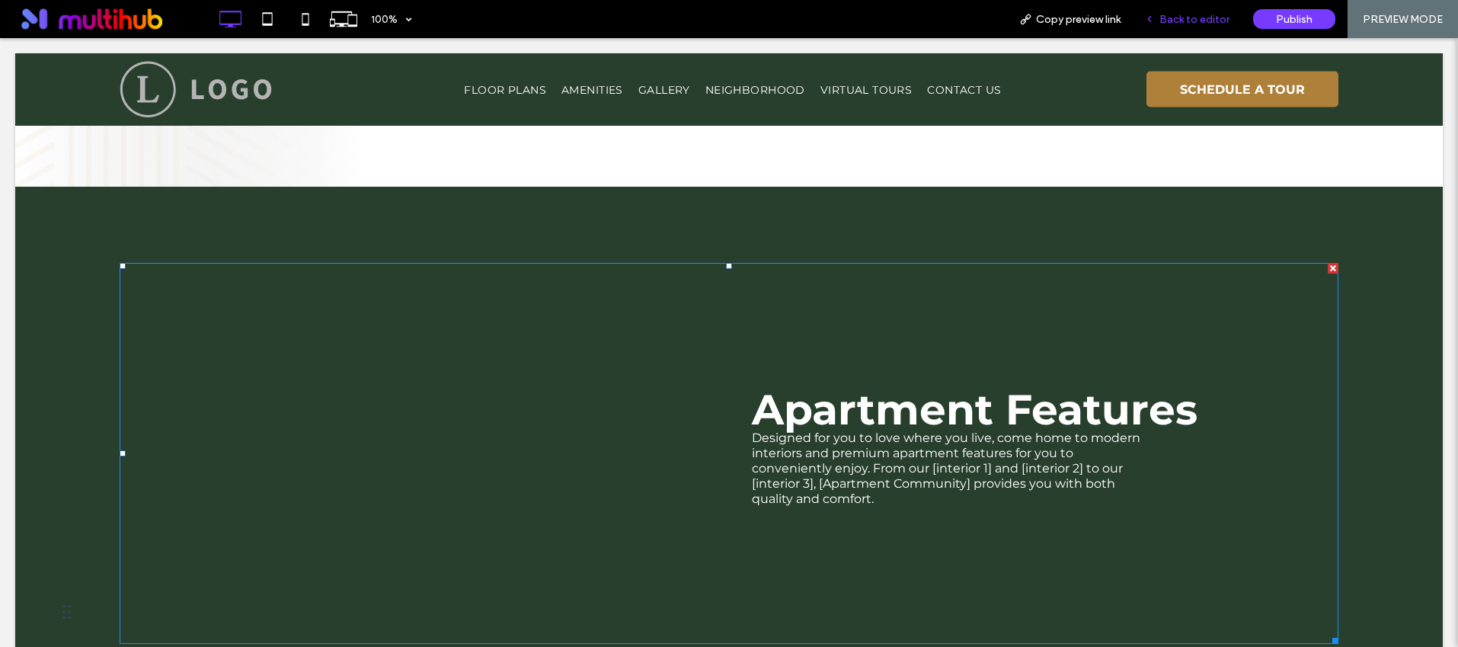
click at [1186, 18] on span "Back to editor" at bounding box center [1195, 19] width 70 height 13
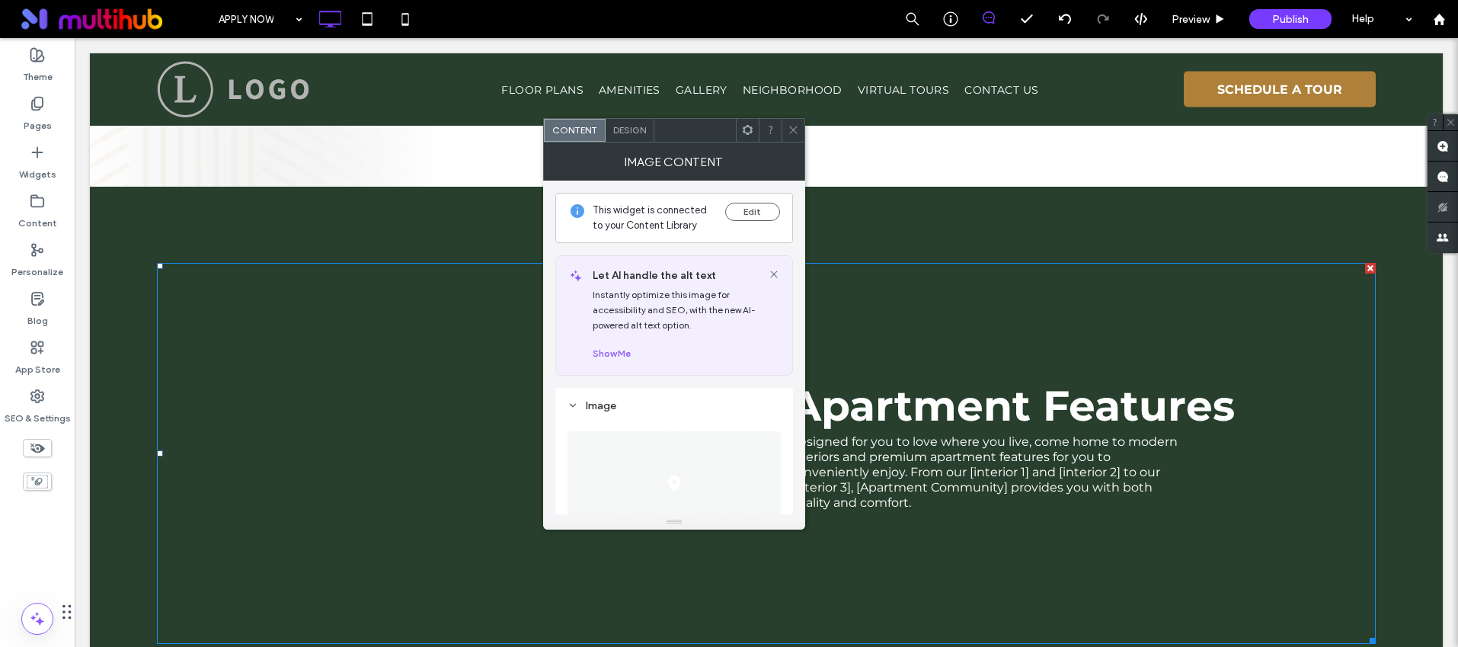
click at [786, 130] on div at bounding box center [793, 130] width 23 height 23
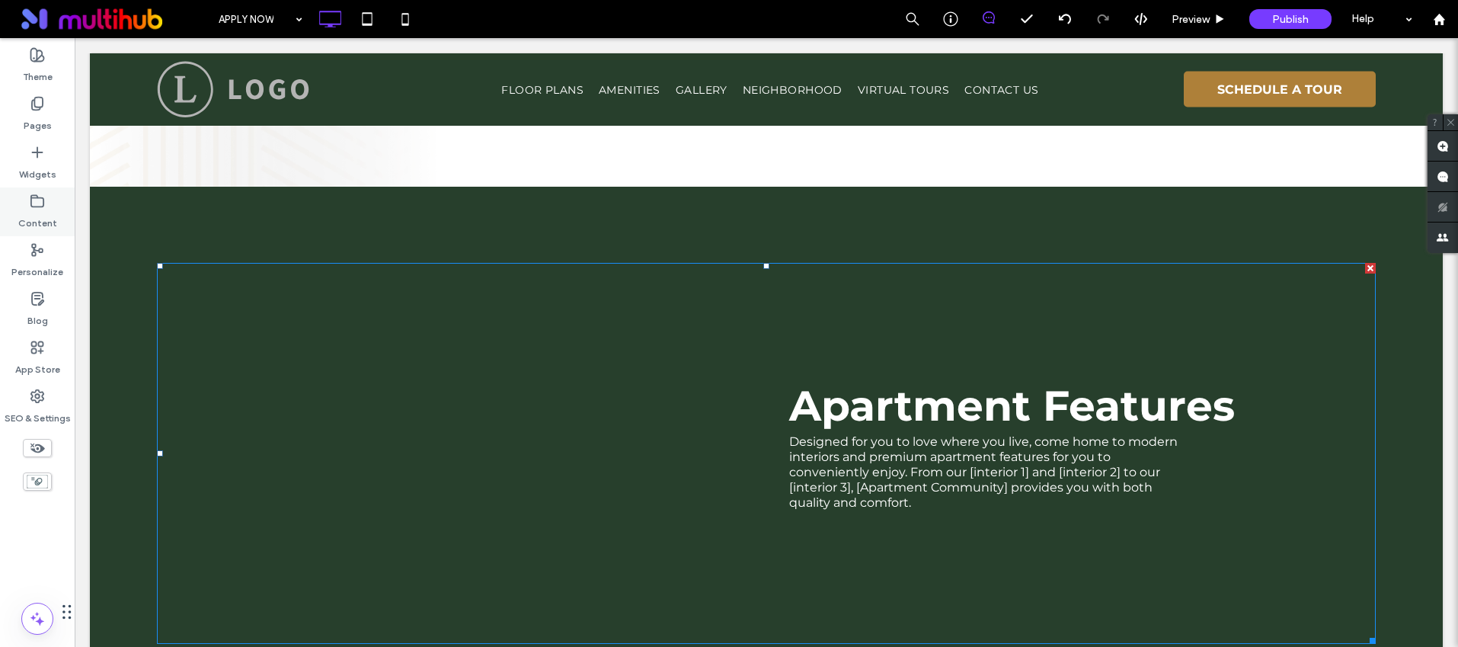
click at [56, 223] on div "Content" at bounding box center [37, 211] width 75 height 49
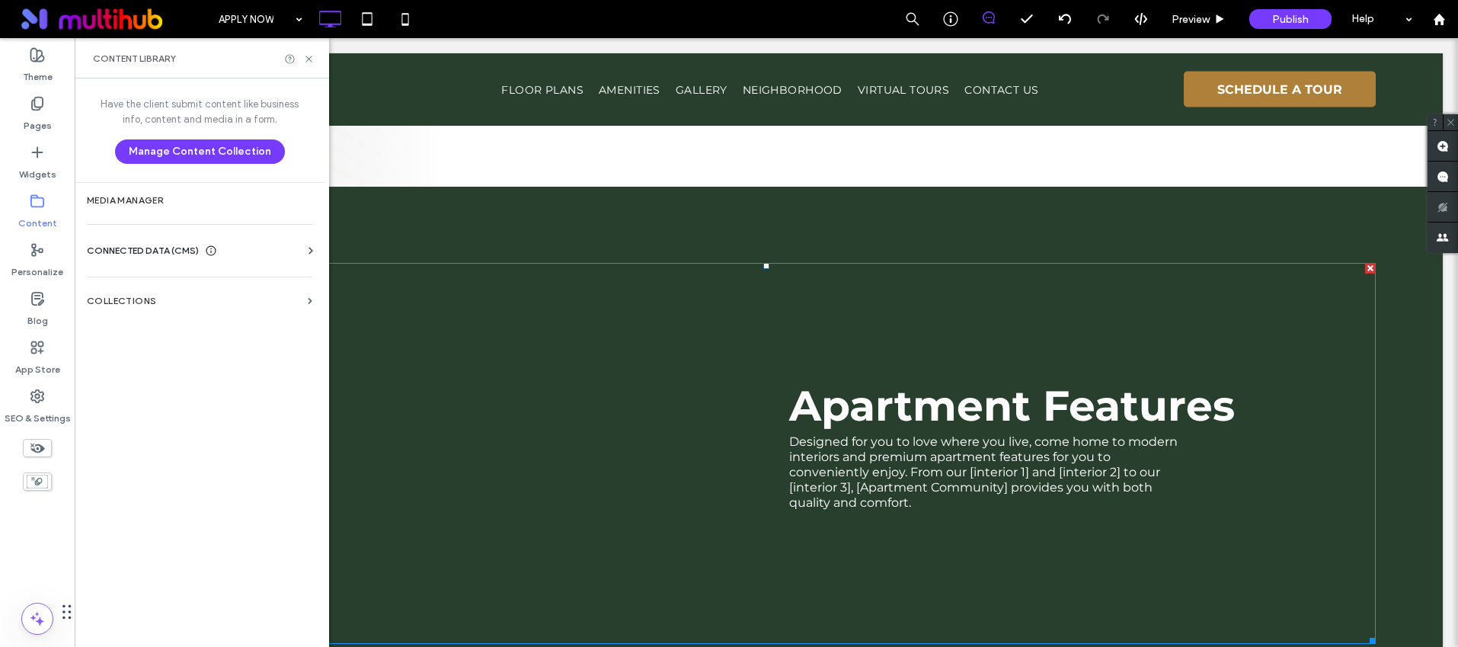
click at [152, 253] on span "CONNECTED DATA (CMS)" at bounding box center [143, 250] width 112 height 15
click at [150, 280] on section "Business Info" at bounding box center [203, 287] width 232 height 35
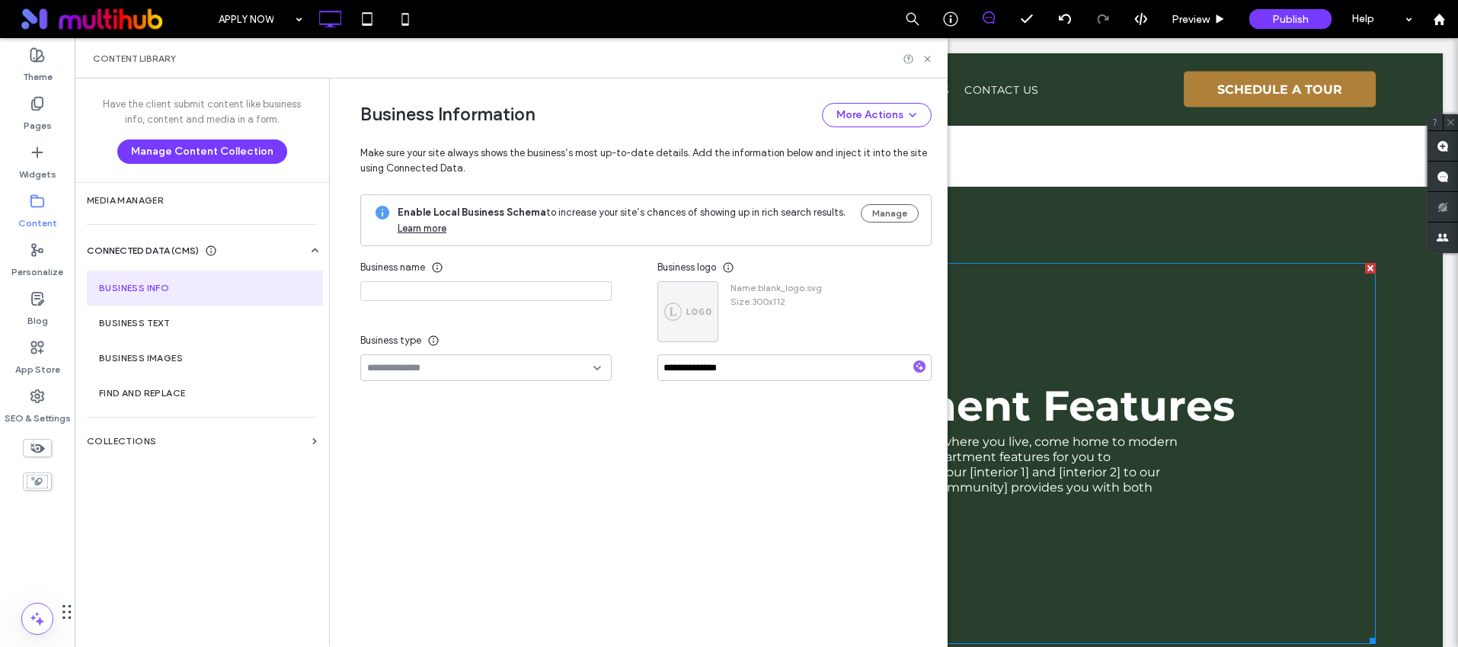
type input "**********"
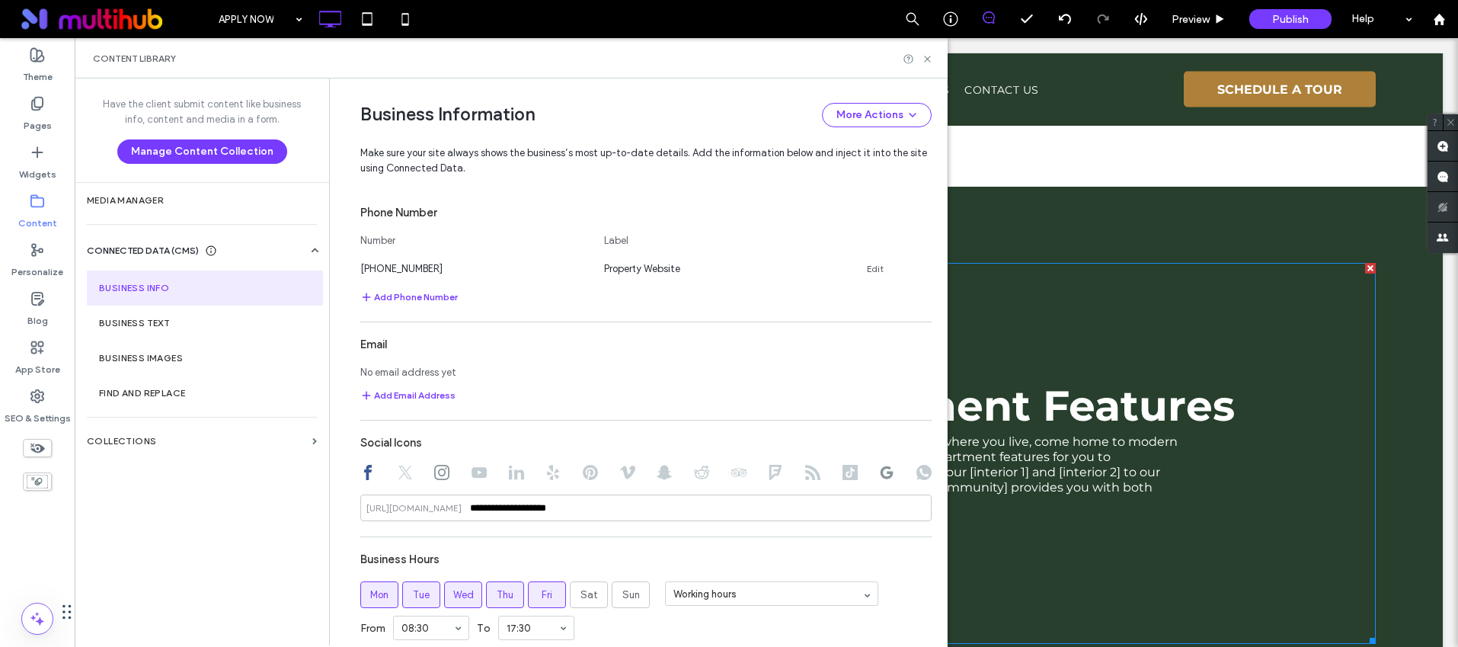
scroll to position [664, 0]
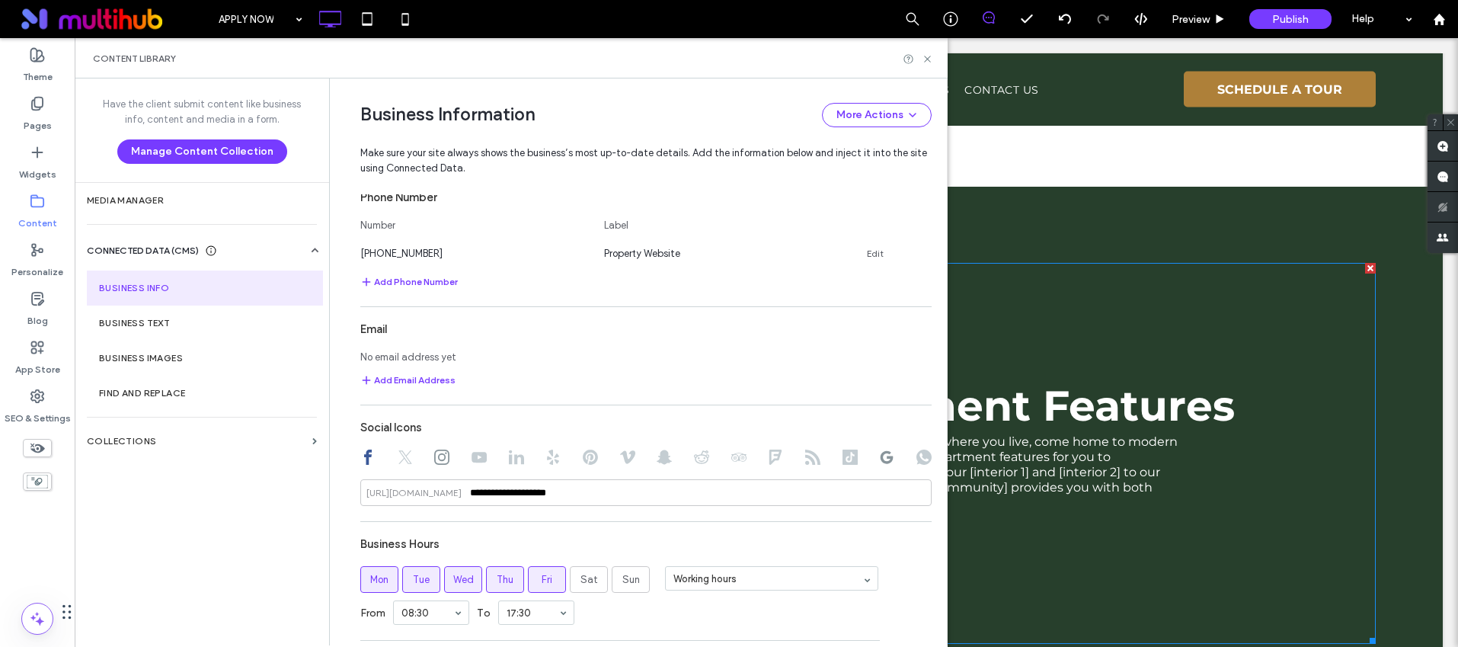
click at [891, 456] on div at bounding box center [645, 459] width 571 height 18
click at [881, 458] on use at bounding box center [887, 457] width 13 height 13
type input "**********"
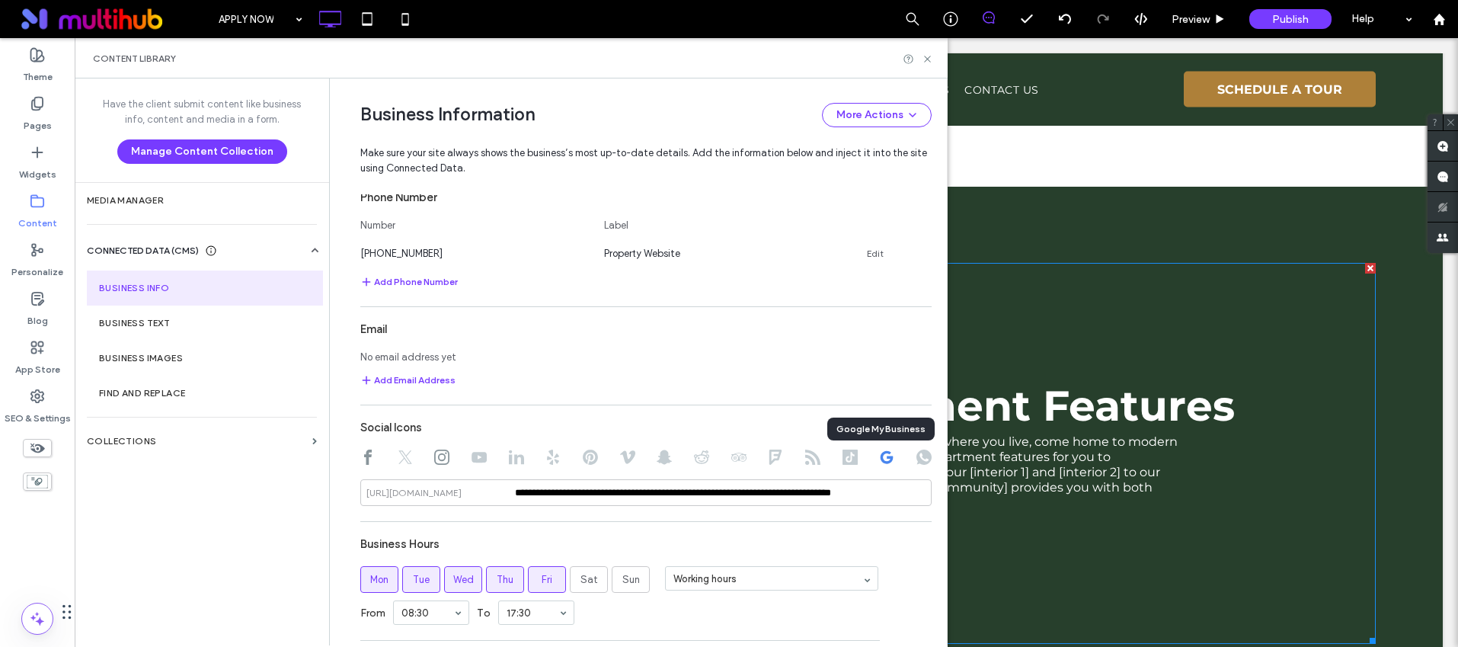
click at [879, 459] on icon at bounding box center [886, 457] width 15 height 15
click at [468, 492] on div "https://google.com/maps/place/" at bounding box center [413, 493] width 107 height 14
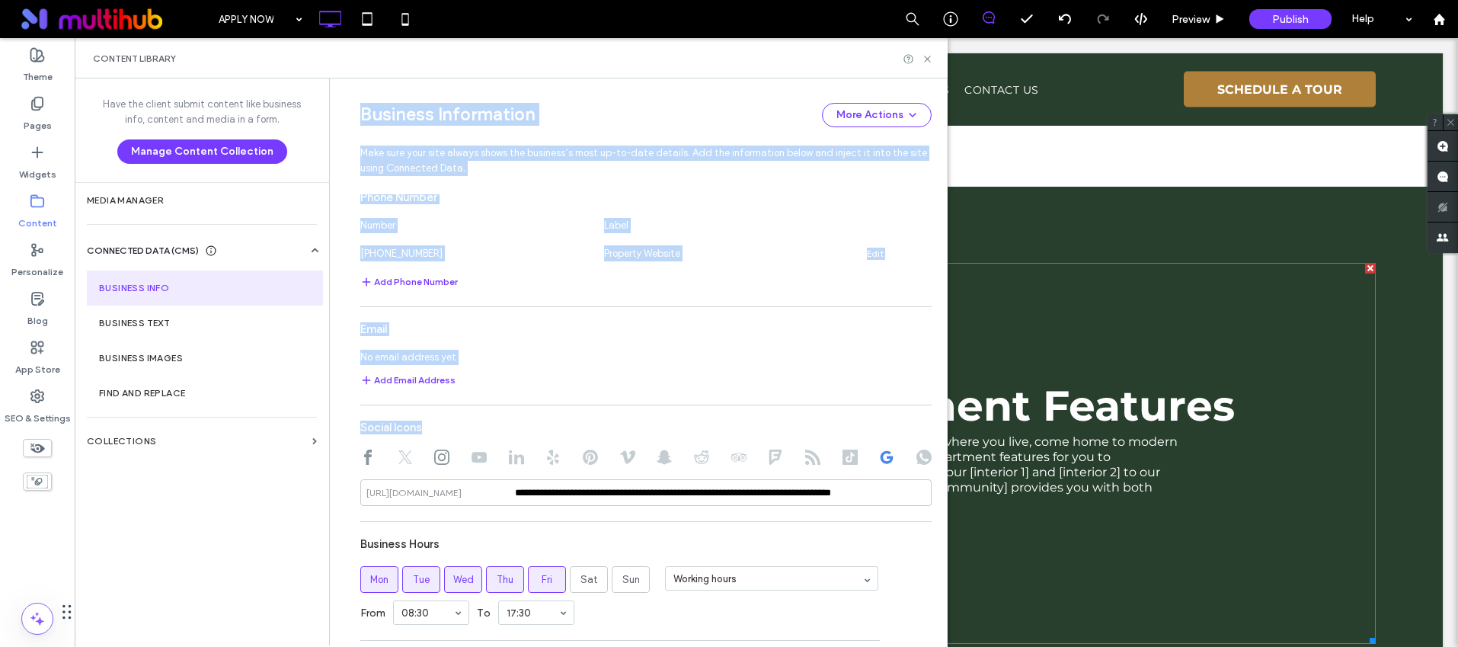
drag, startPoint x: 418, startPoint y: 489, endPoint x: 315, endPoint y: 488, distance: 102.9
click at [315, 488] on div "**********" at bounding box center [511, 361] width 873 height 567
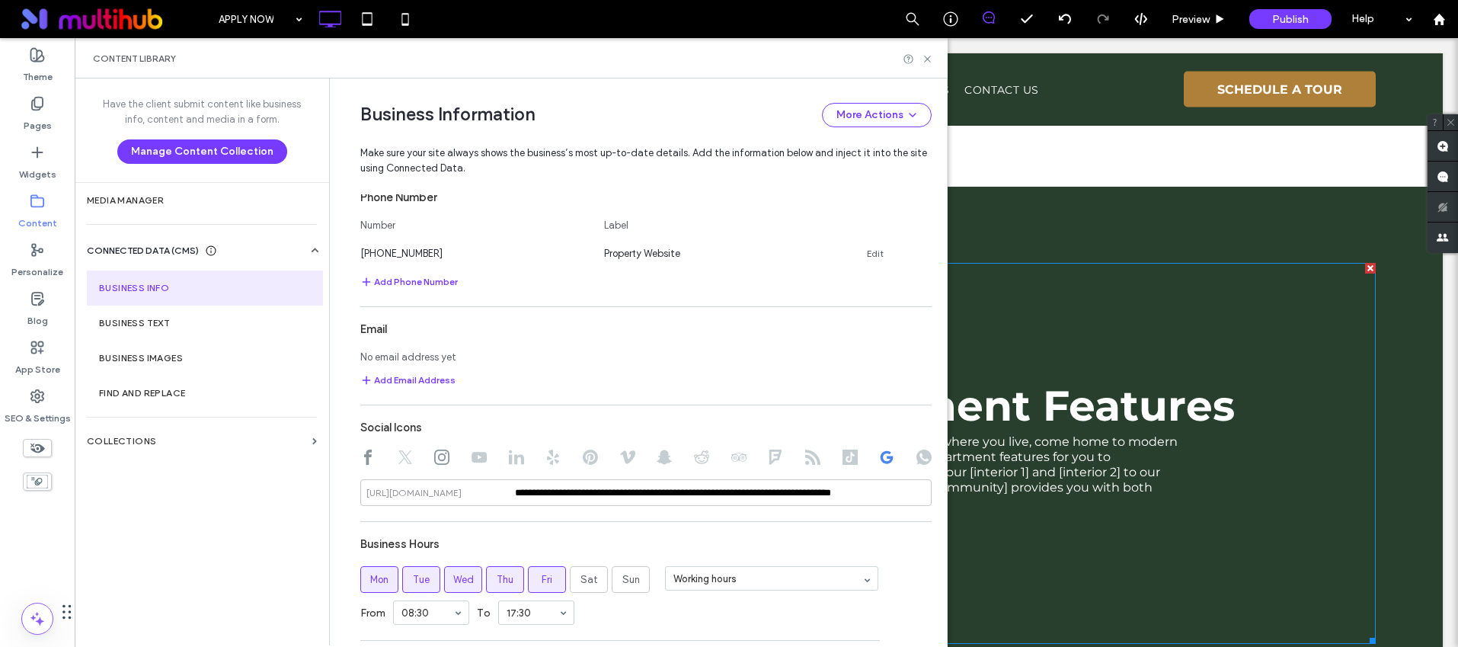
click at [586, 534] on div "Business Hours" at bounding box center [645, 544] width 571 height 29
click at [925, 61] on icon at bounding box center [927, 58] width 11 height 11
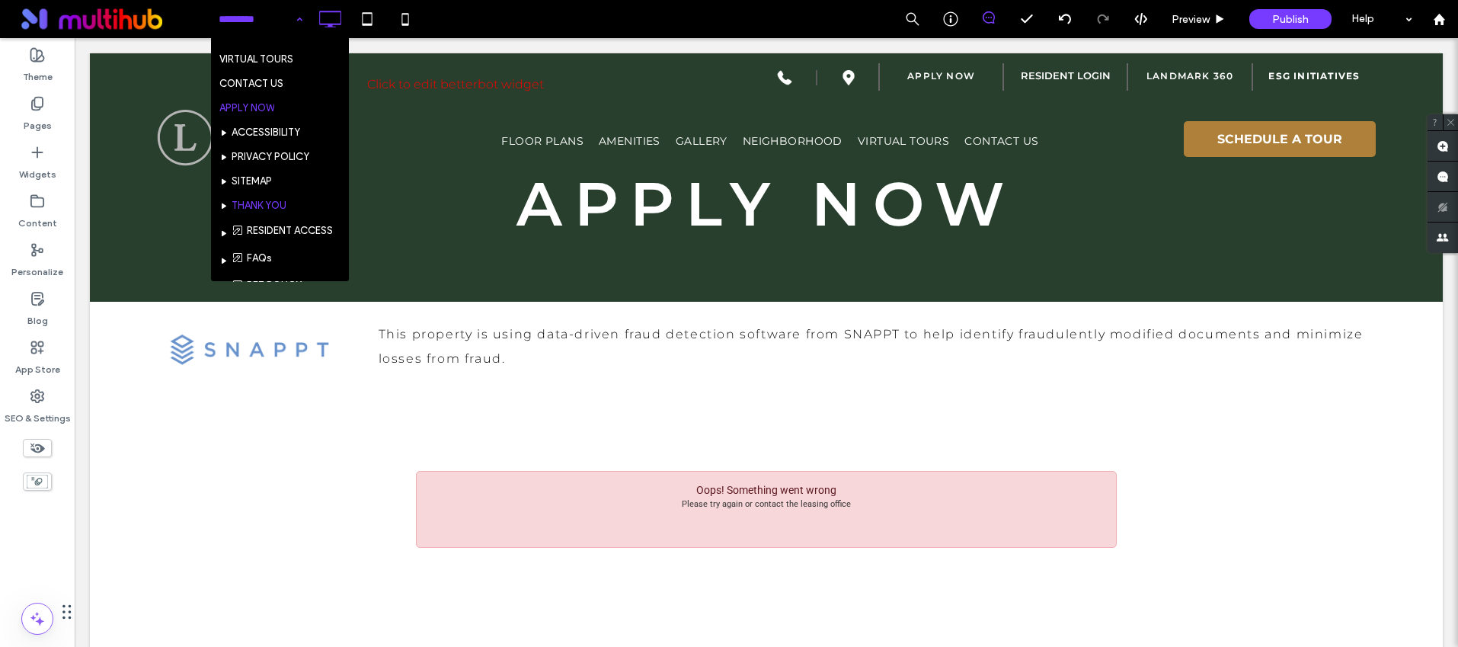
scroll to position [94, 0]
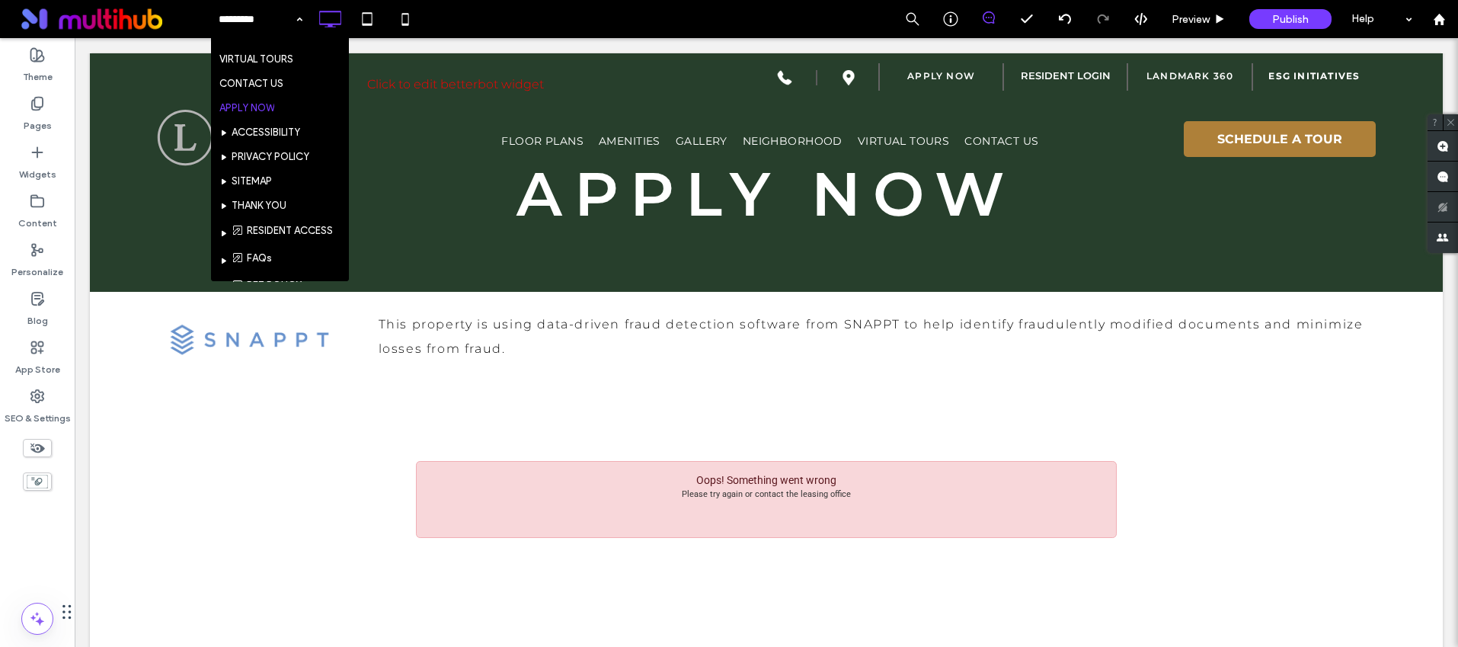
click at [461, 15] on div "HOME FLOOR PLANS INTERACTIVE LEASING AMENITIES GALLERY NEIGHBORHOOD VIRTUAL TOU…" at bounding box center [834, 19] width 1248 height 38
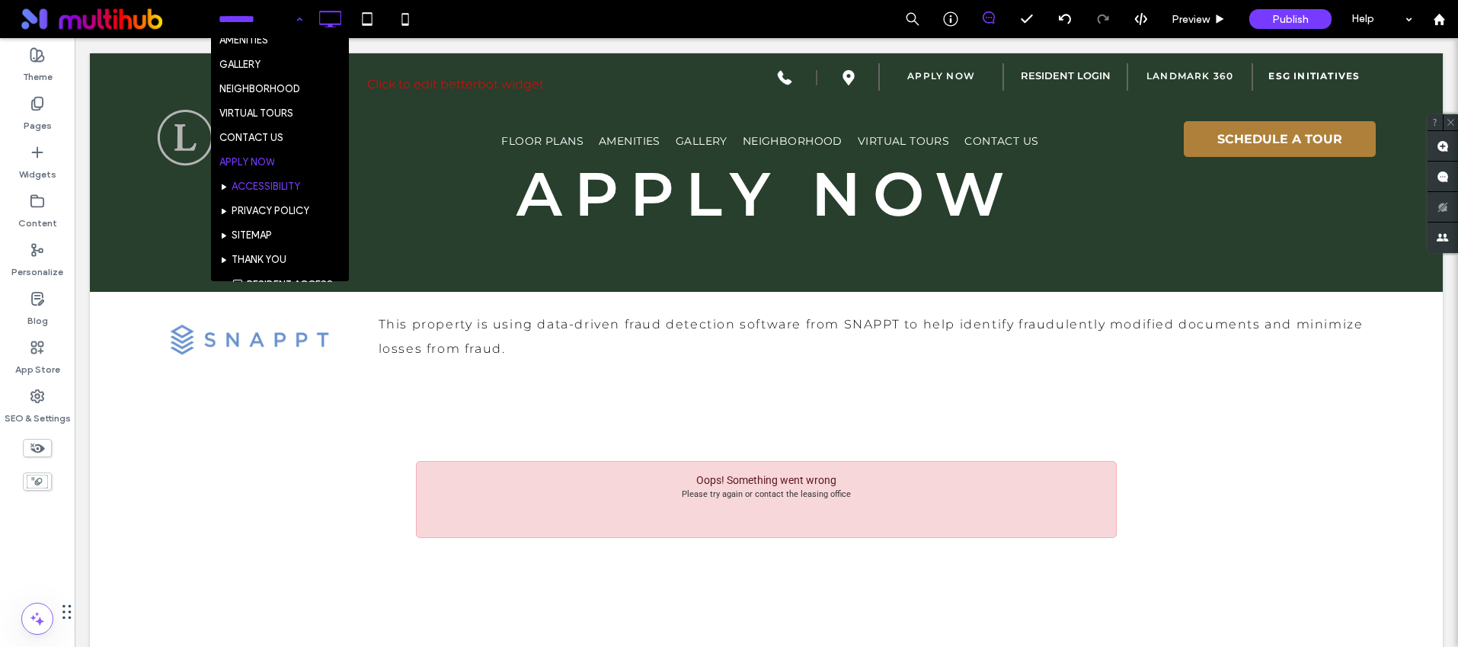
scroll to position [140, 0]
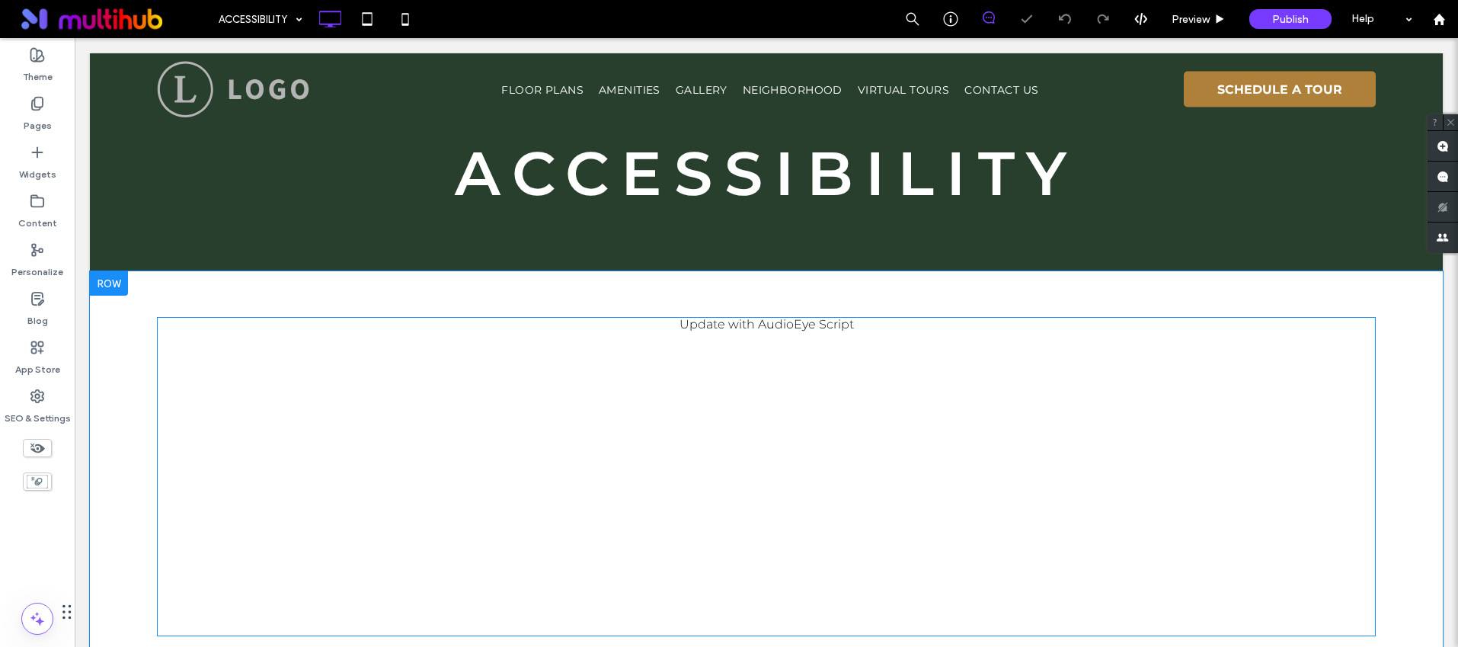
scroll to position [155, 0]
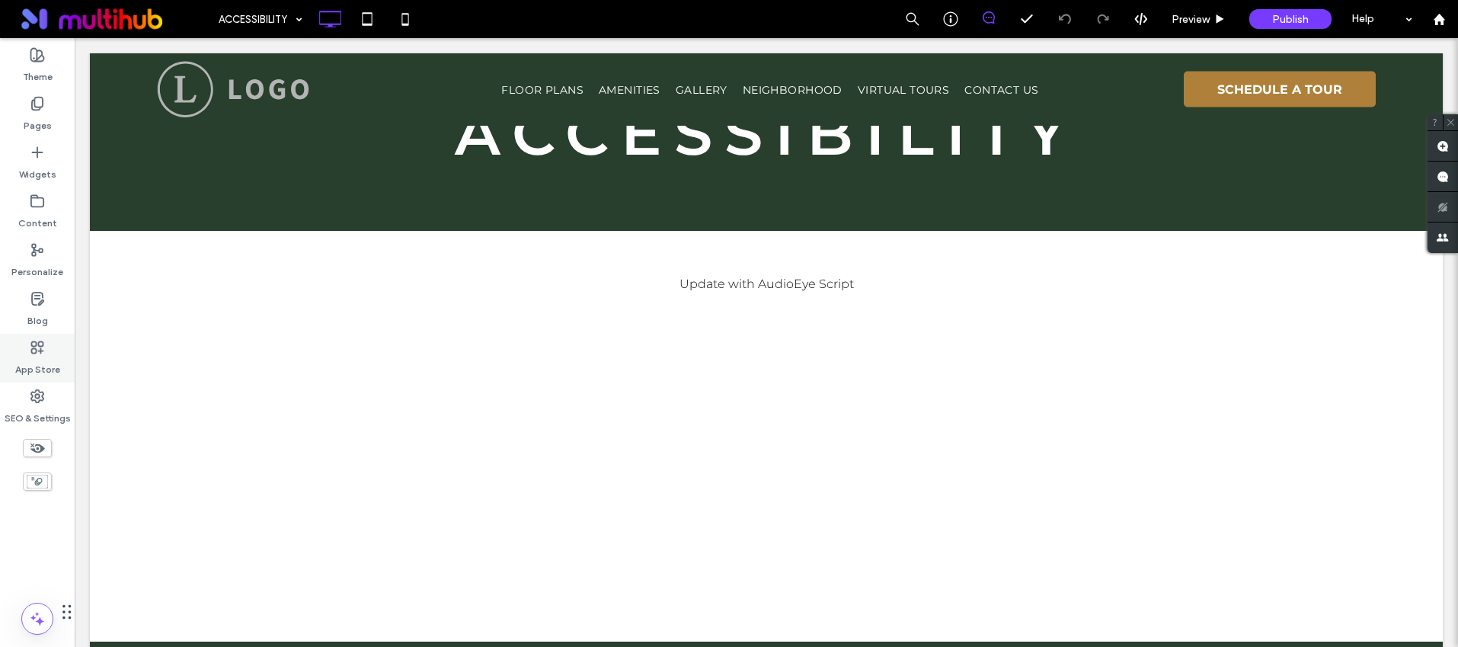
click at [32, 353] on use at bounding box center [37, 346] width 11 height 11
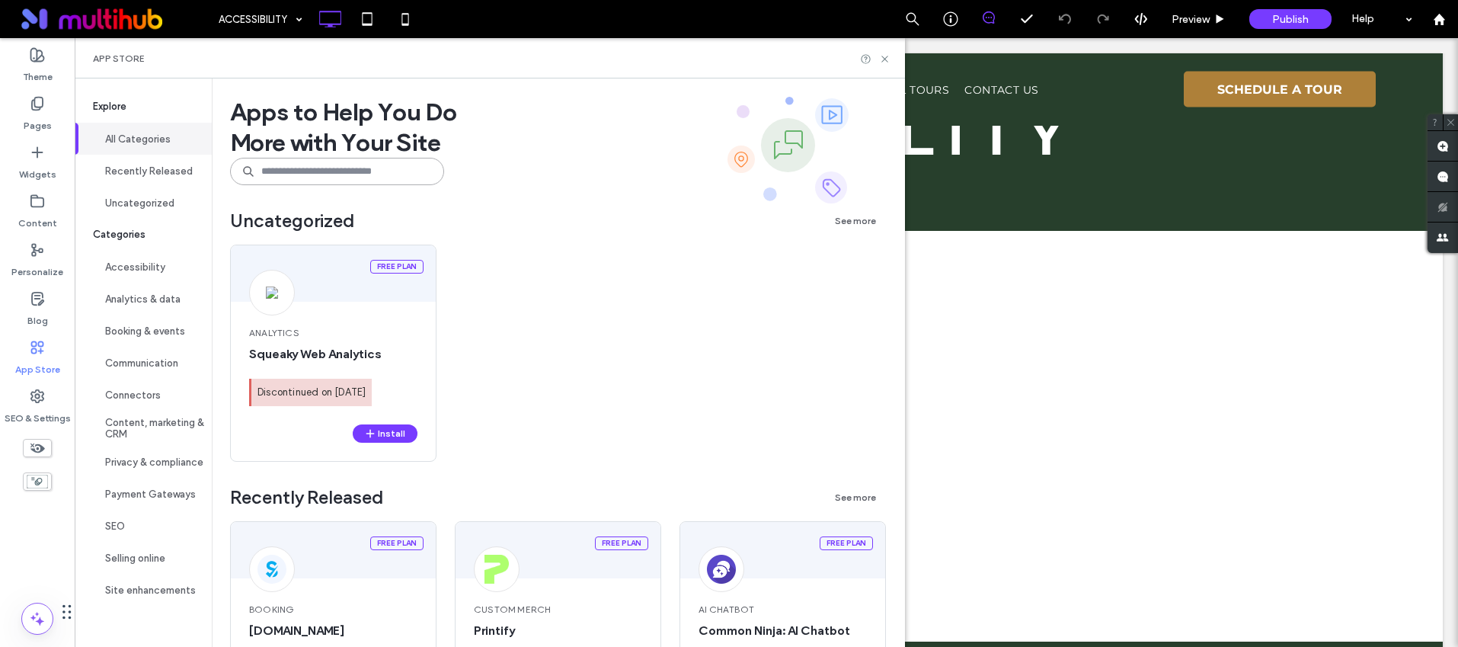
click at [293, 172] on input at bounding box center [337, 171] width 214 height 27
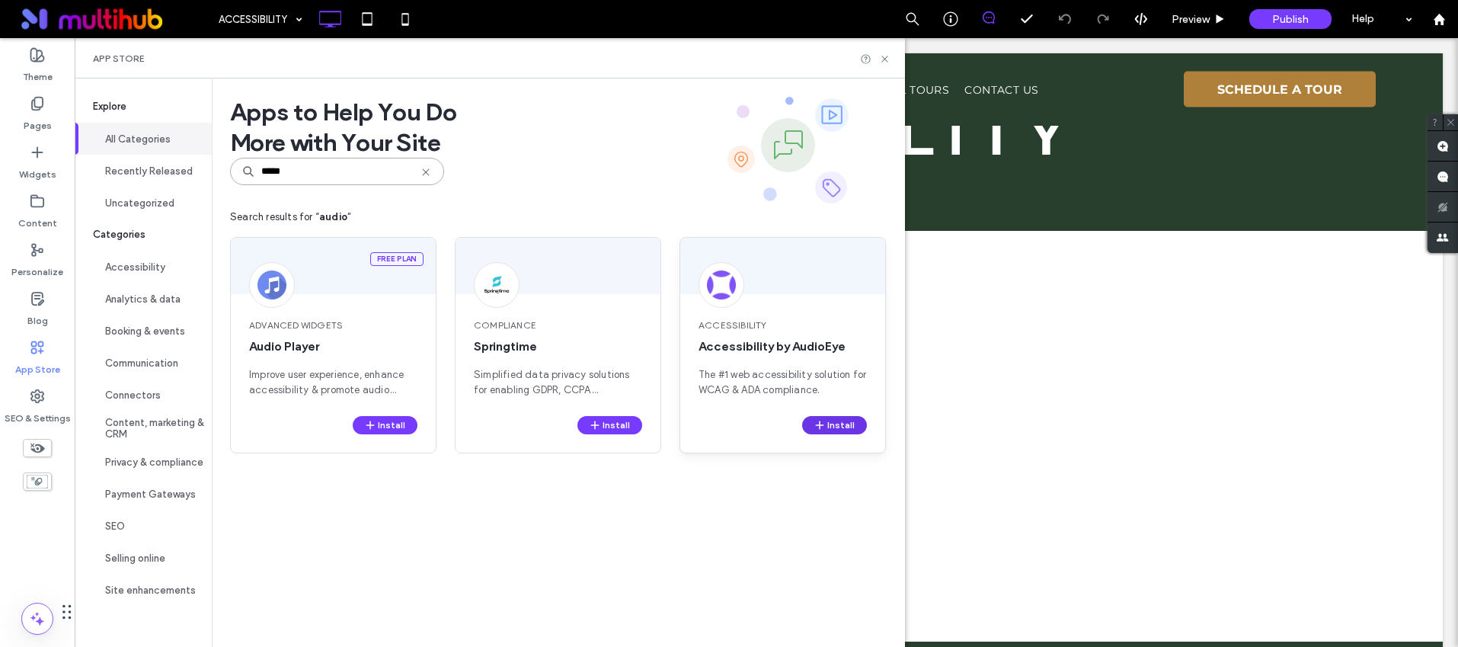
type input "*****"
click at [824, 418] on span "button" at bounding box center [821, 425] width 14 height 17
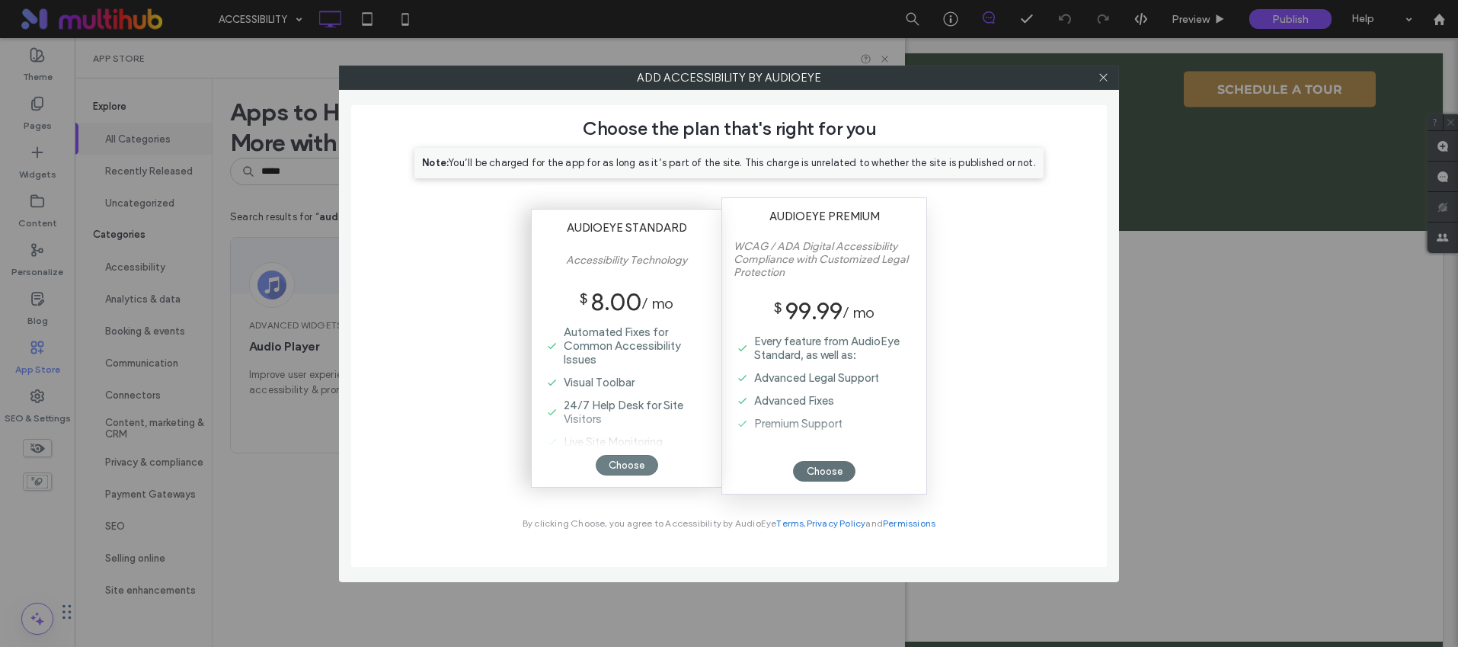
click at [621, 464] on div "Choose" at bounding box center [627, 465] width 62 height 21
click at [629, 462] on div "Choose" at bounding box center [627, 465] width 62 height 21
click at [632, 461] on div "Choose" at bounding box center [627, 465] width 62 height 21
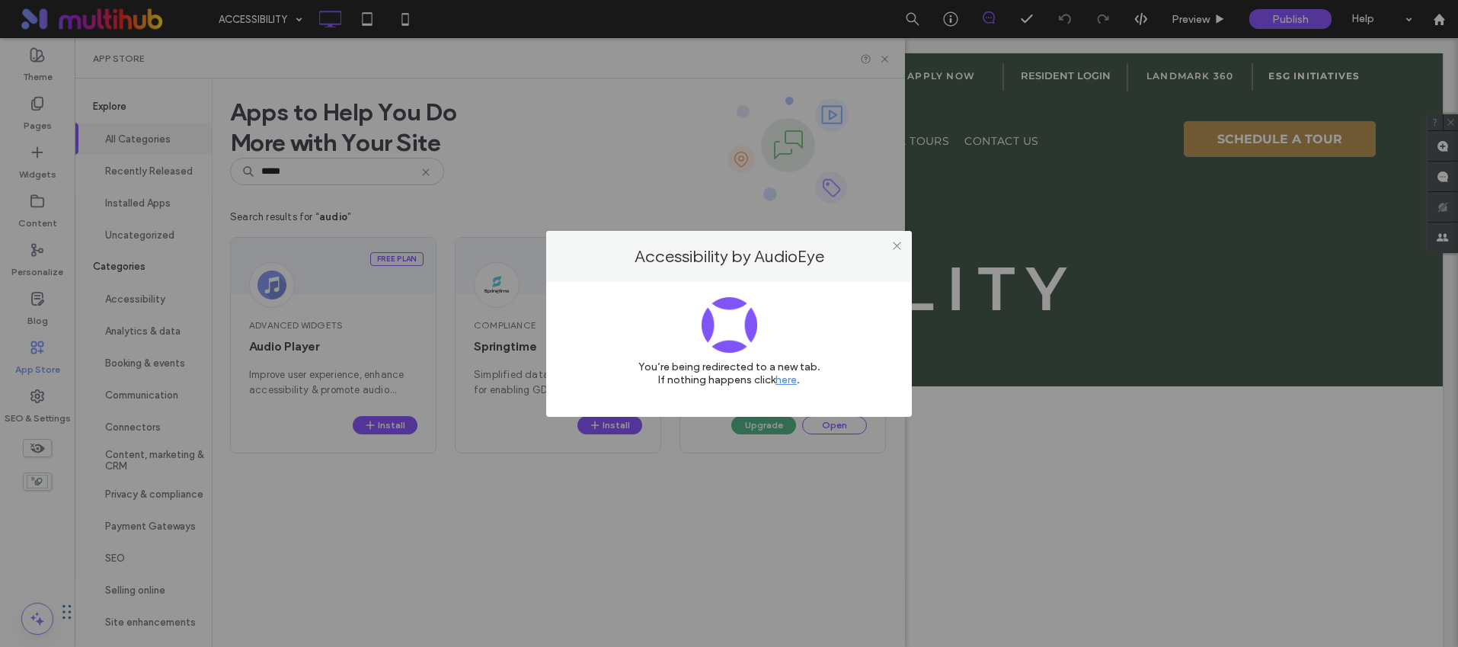
scroll to position [0, 0]
click at [895, 247] on use at bounding box center [897, 246] width 8 height 8
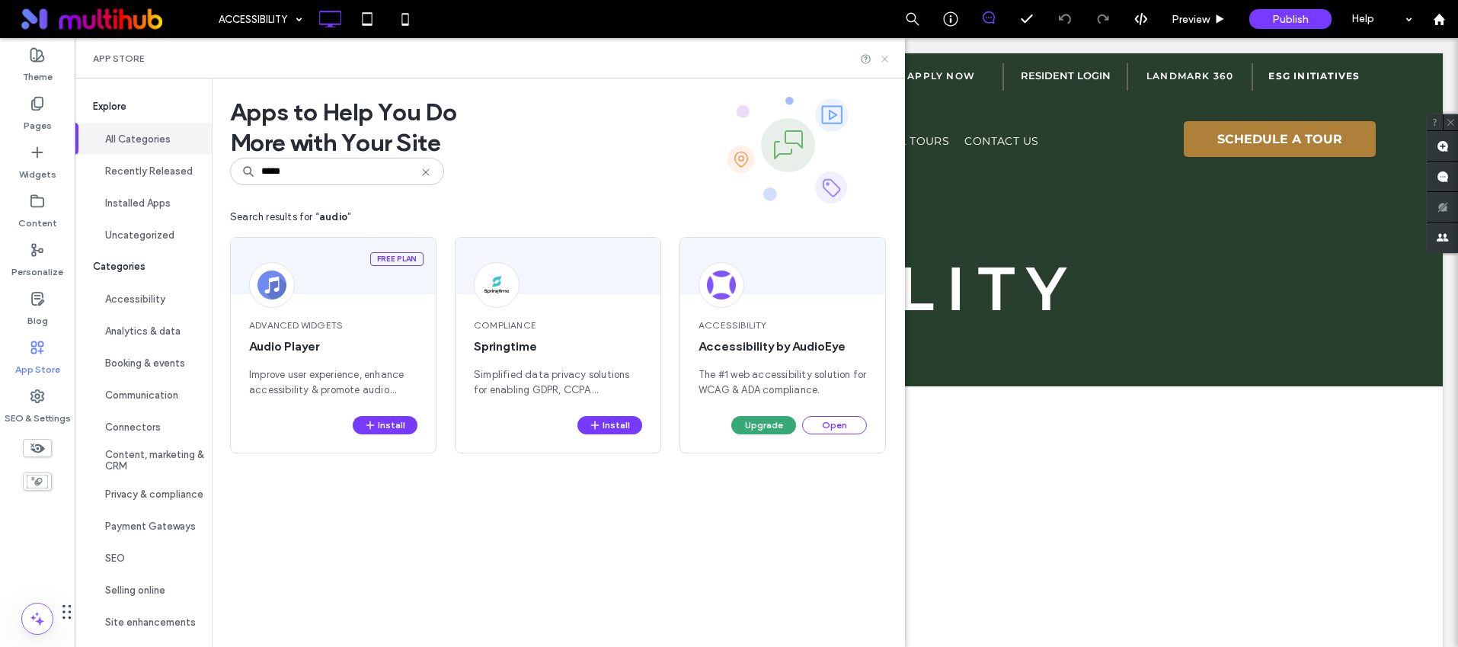
click at [882, 53] on icon at bounding box center [884, 58] width 11 height 11
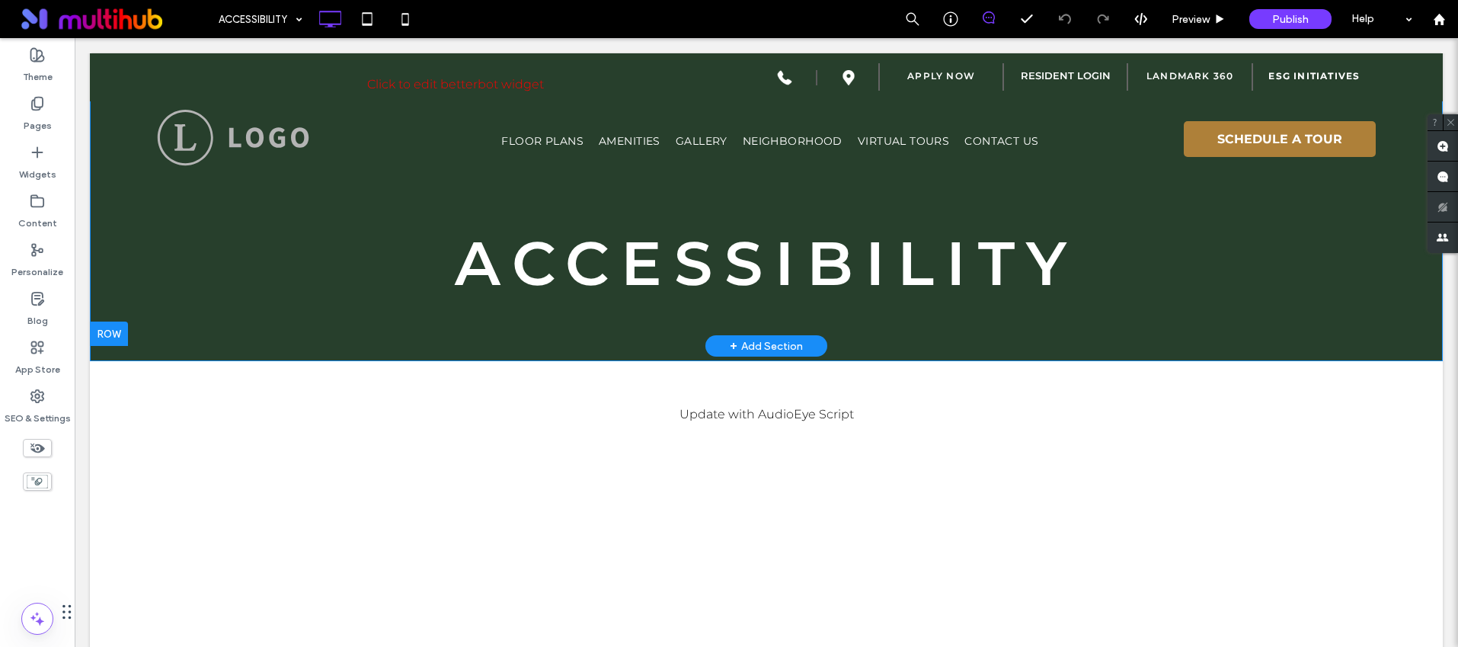
scroll to position [171, 0]
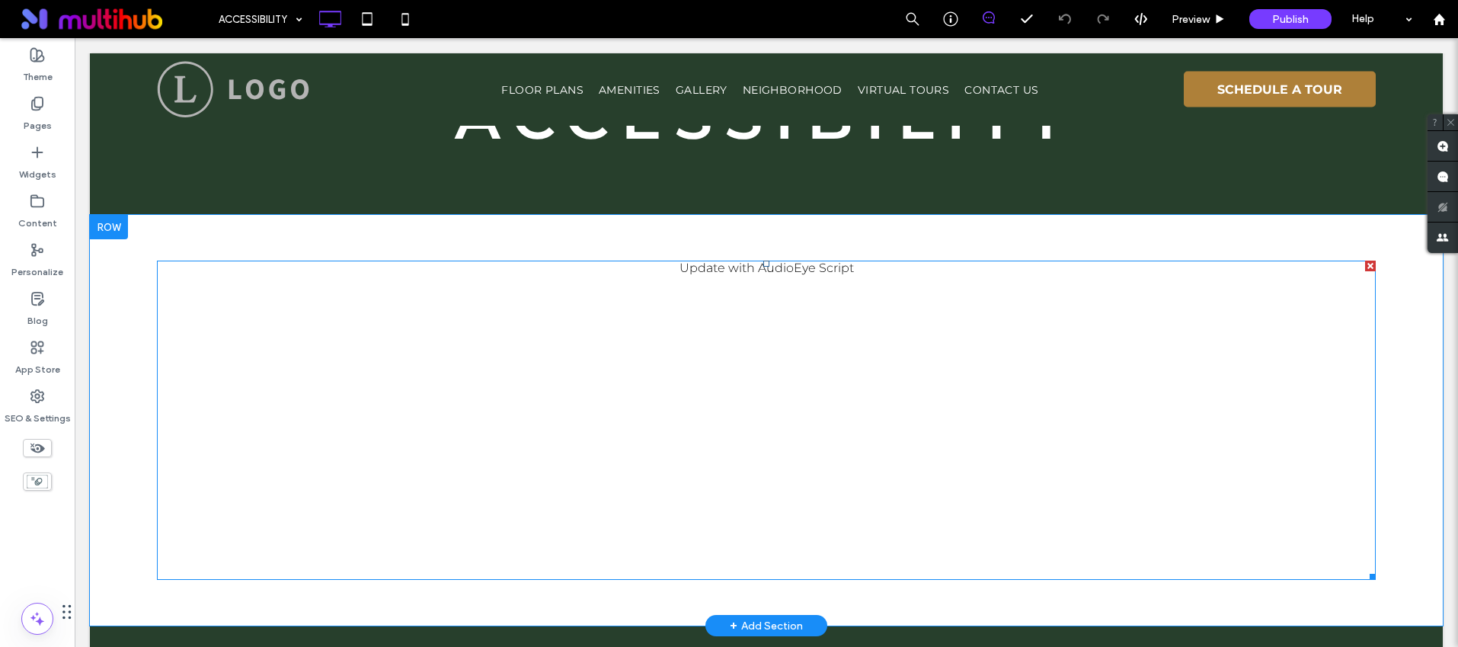
click at [547, 357] on span at bounding box center [766, 420] width 1219 height 319
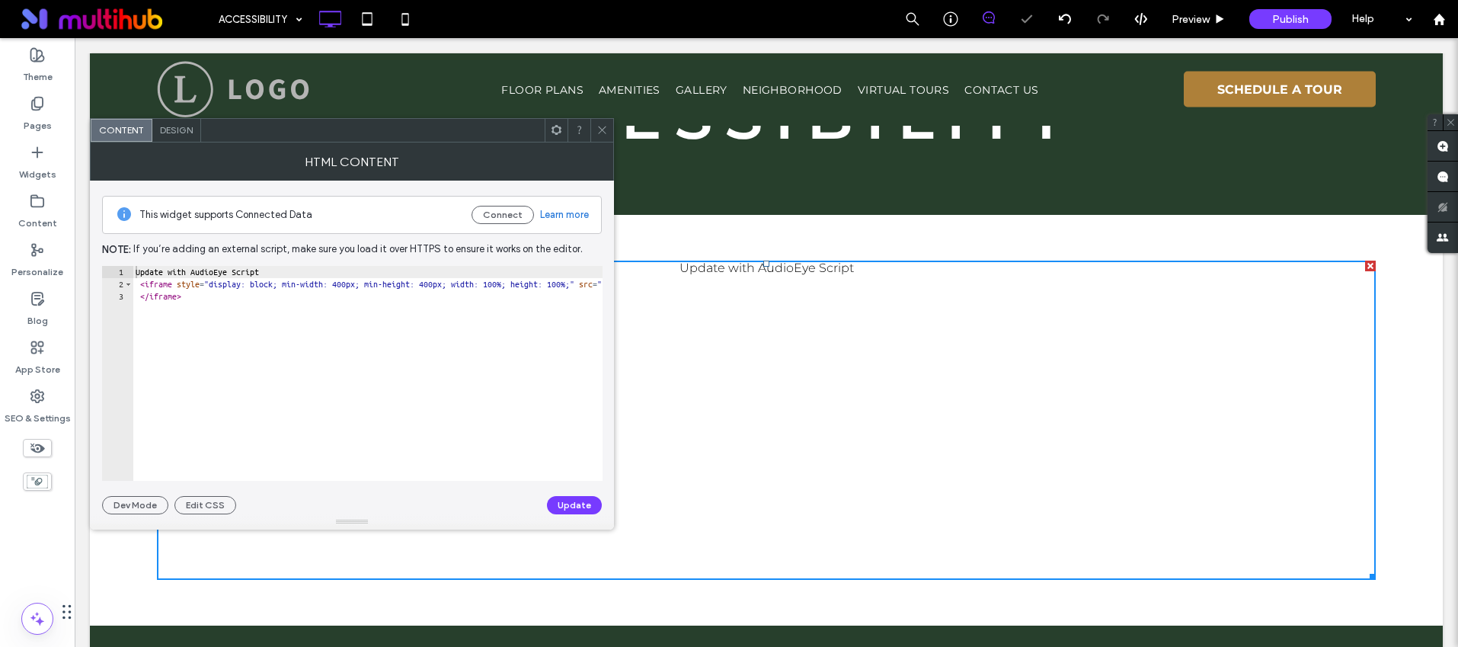
click at [241, 293] on div "Update with AudioEye Script < iframe style = "display: block; min-width: 400px;…" at bounding box center [690, 385] width 1115 height 239
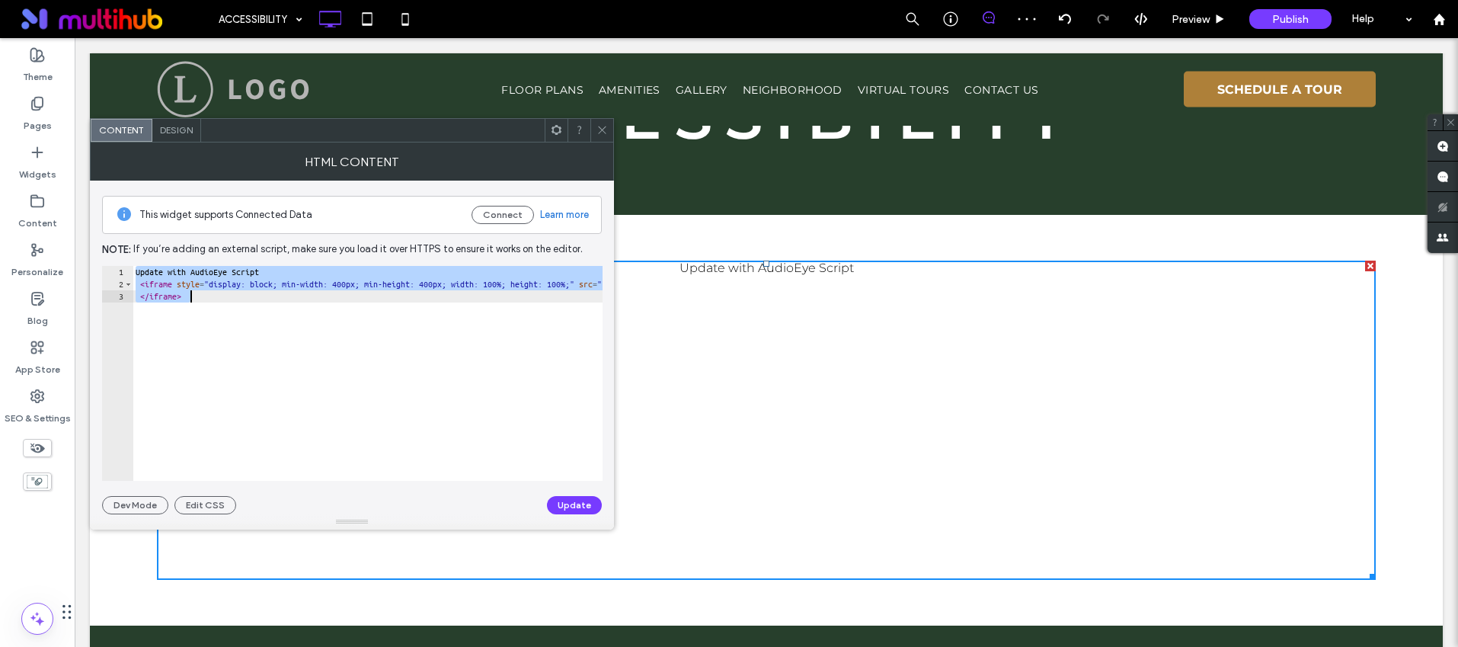
click at [241, 293] on div "Update with AudioEye Script < iframe style = "display: block; min-width: 400px;…" at bounding box center [690, 385] width 1115 height 239
paste textarea "Cursor at row 3"
type textarea "**********"
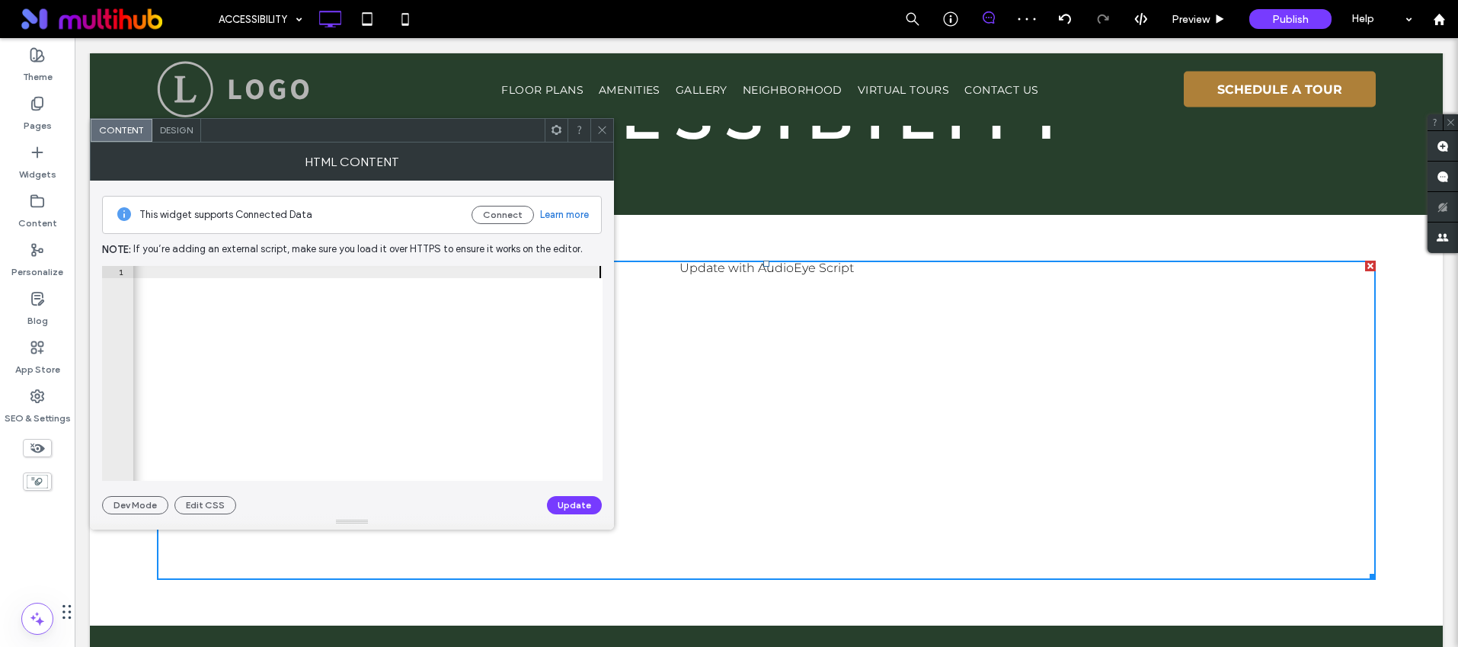
scroll to position [0, 638]
click at [560, 510] on button "Update" at bounding box center [574, 505] width 55 height 18
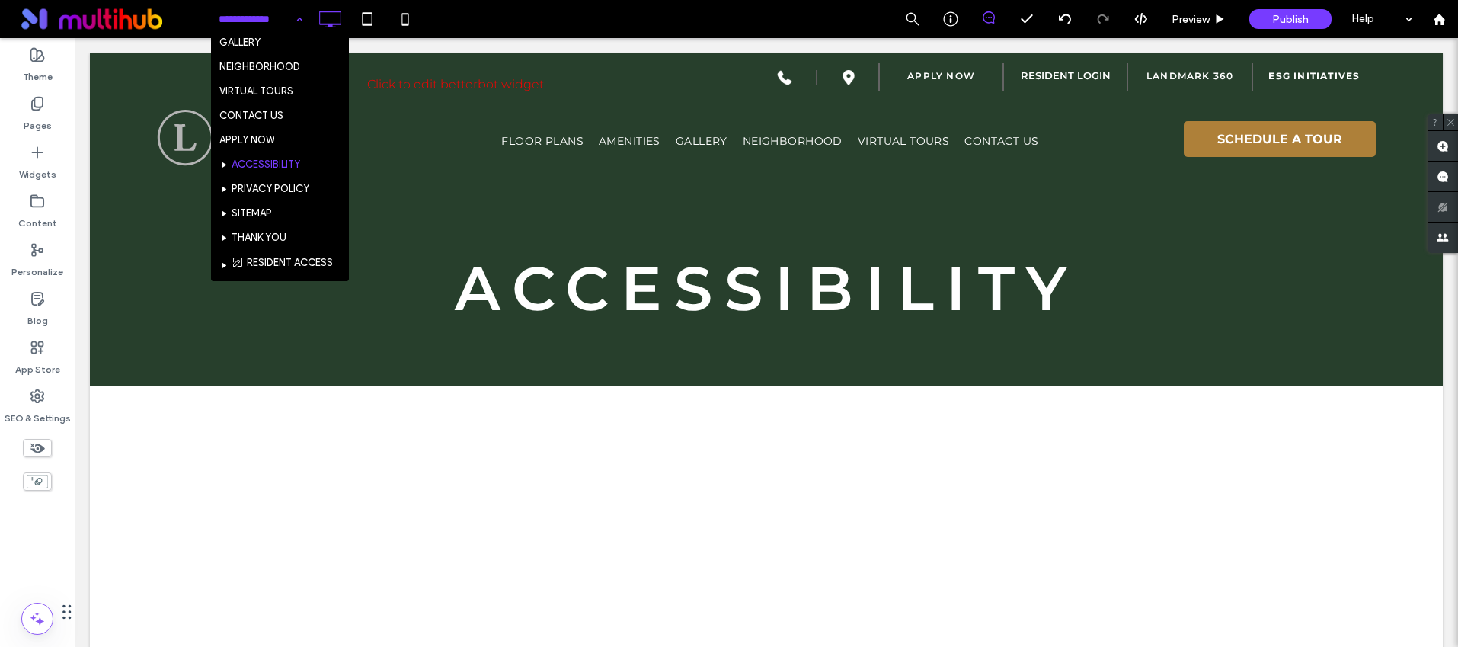
scroll to position [194, 0]
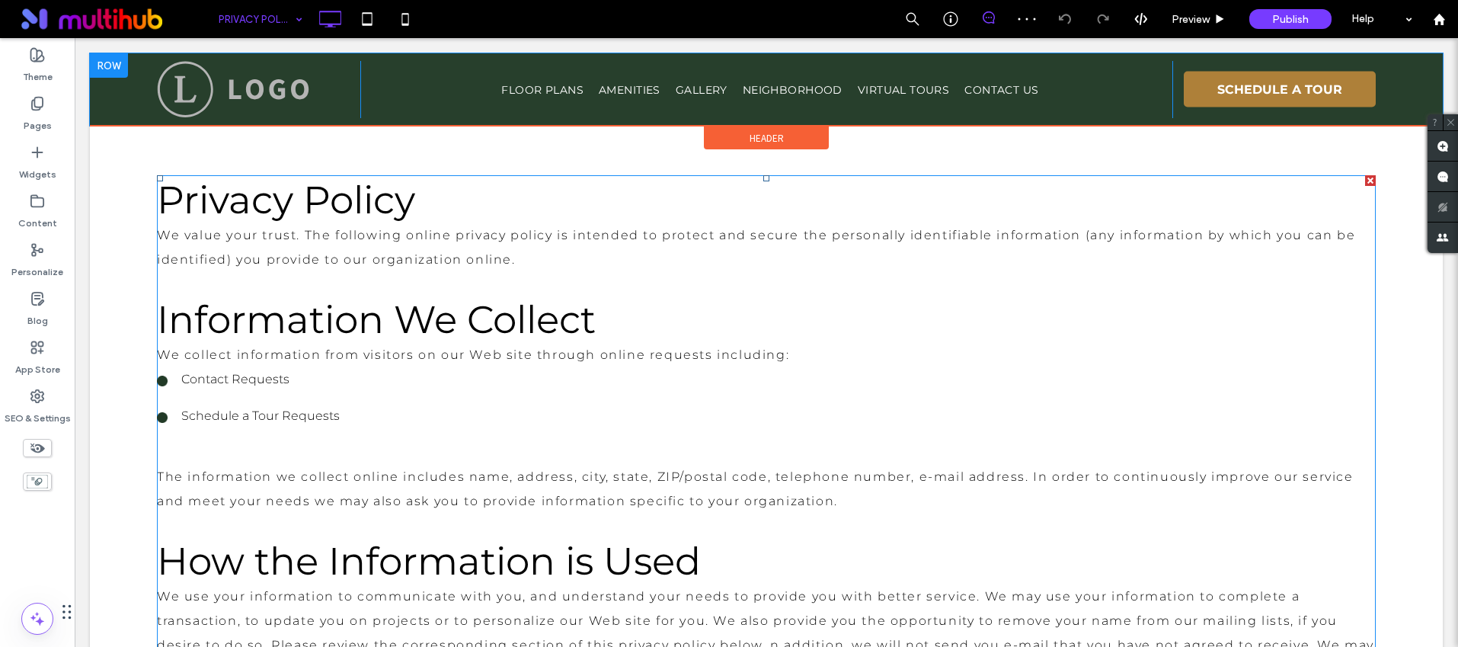
scroll to position [11, 0]
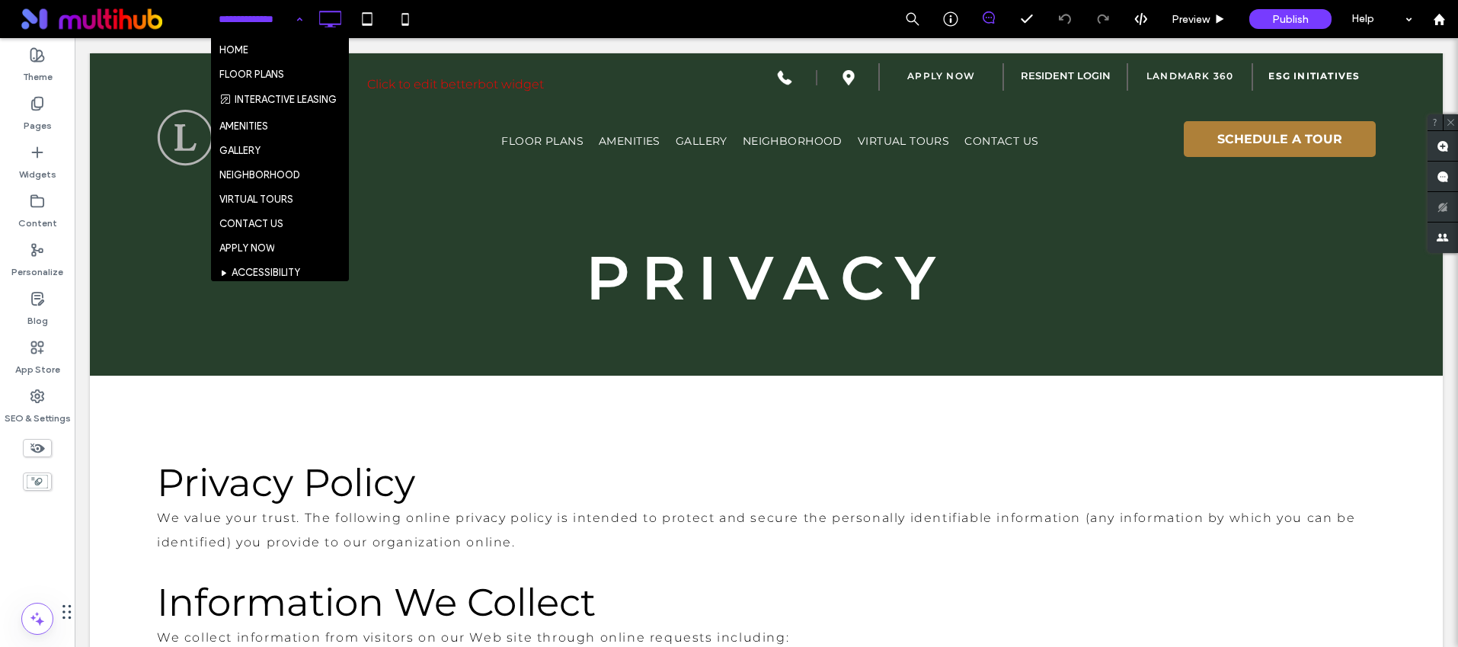
click at [251, 2] on input at bounding box center [257, 19] width 76 height 38
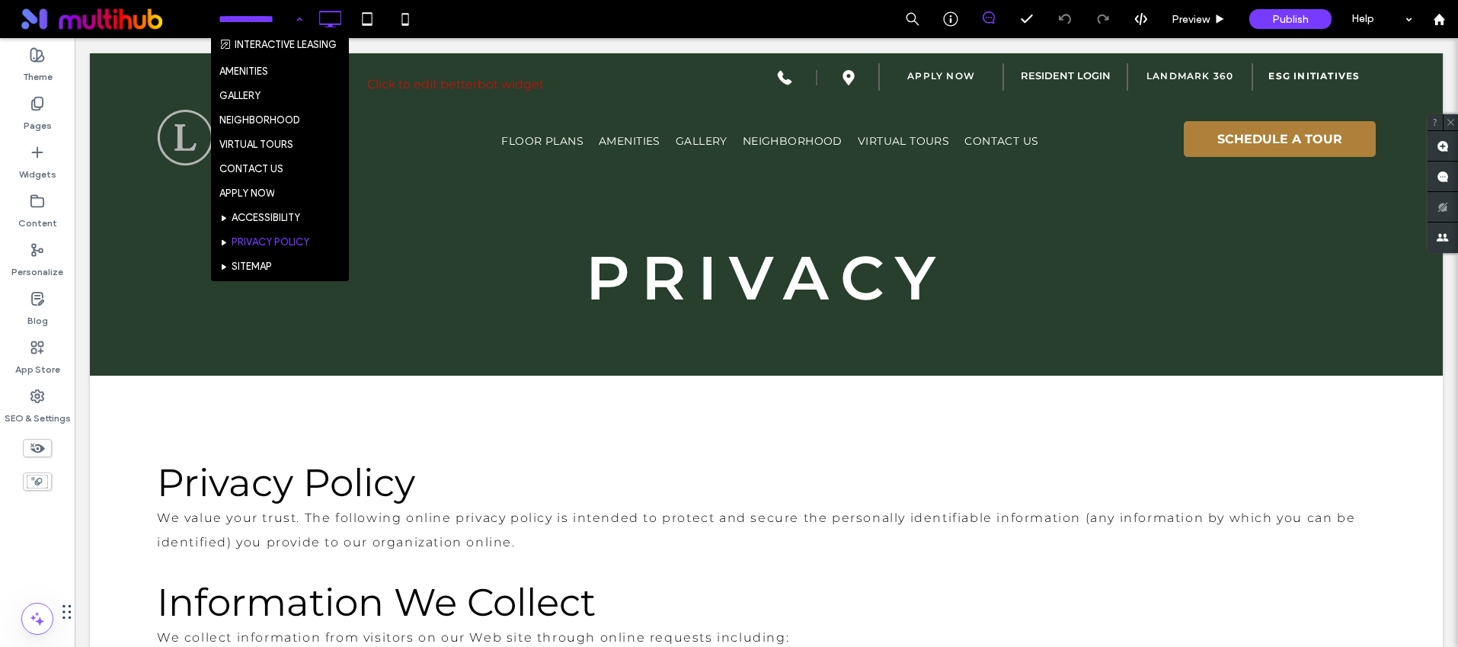
scroll to position [194, 0]
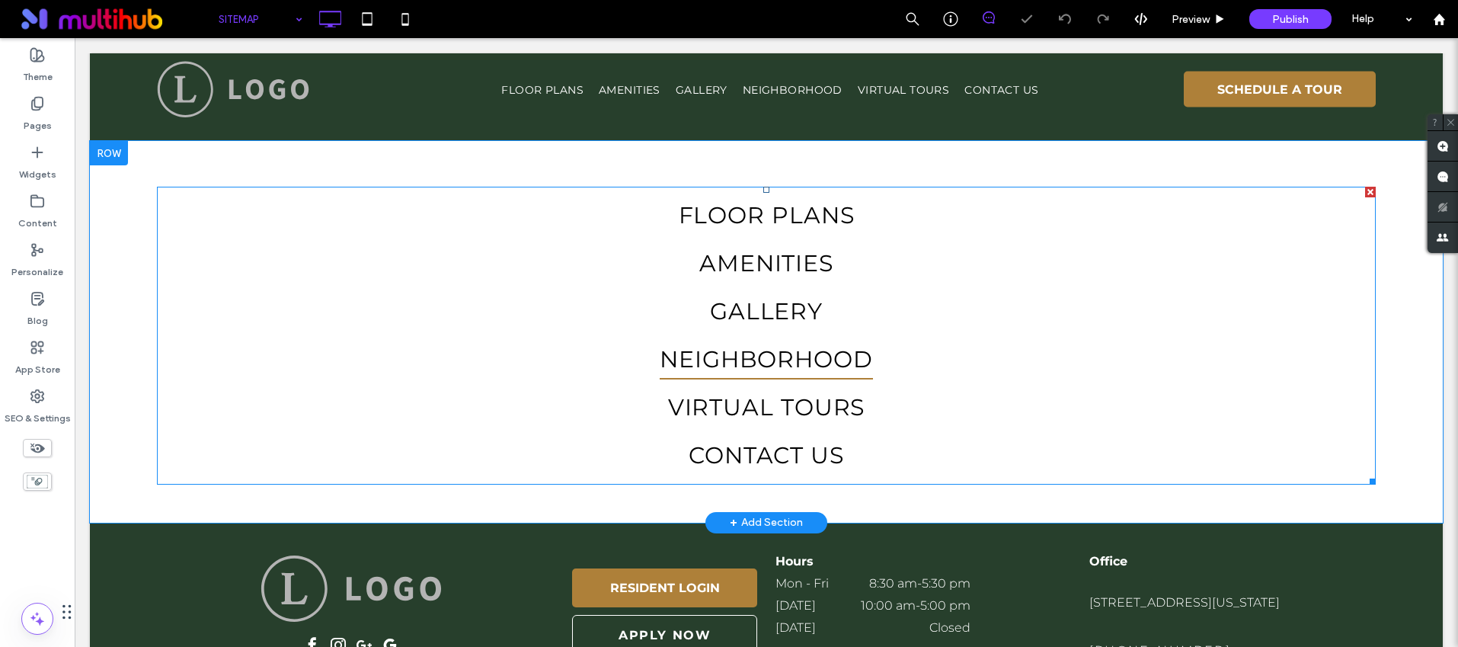
scroll to position [241, 0]
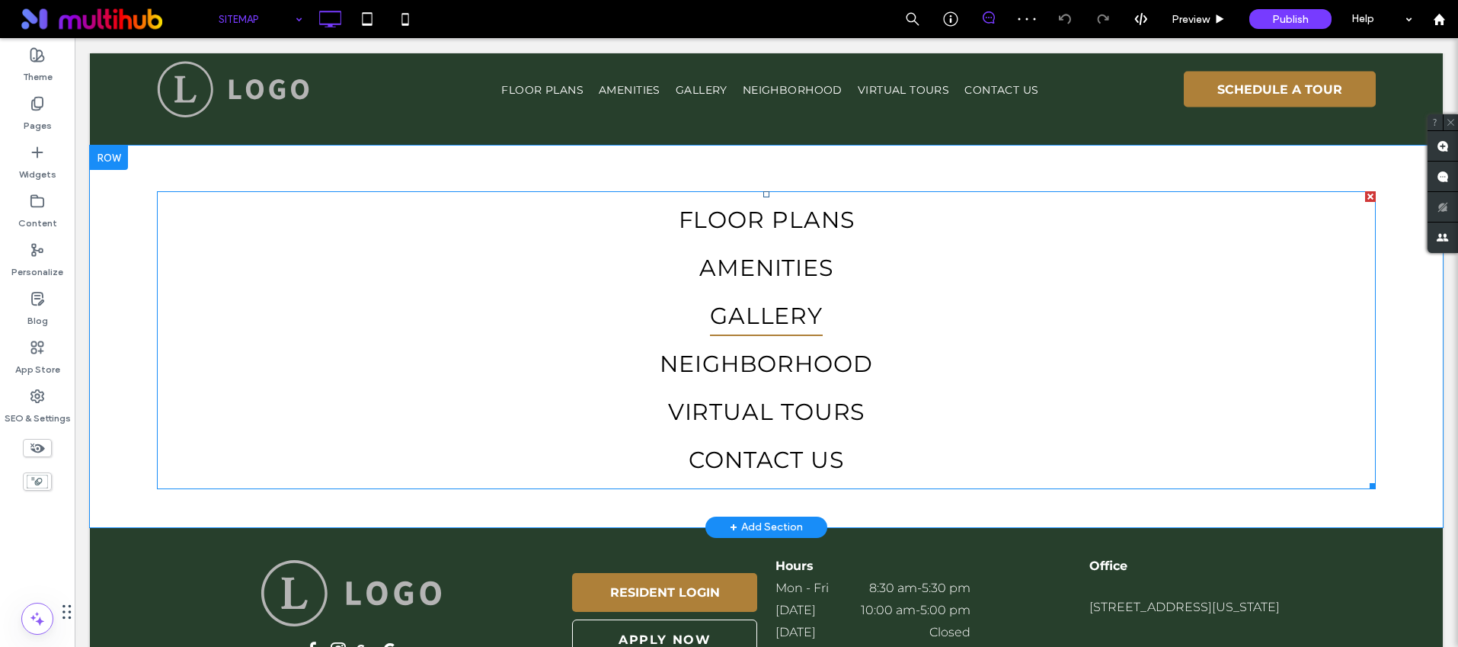
click at [1043, 328] on link "GALLERY" at bounding box center [766, 316] width 1196 height 48
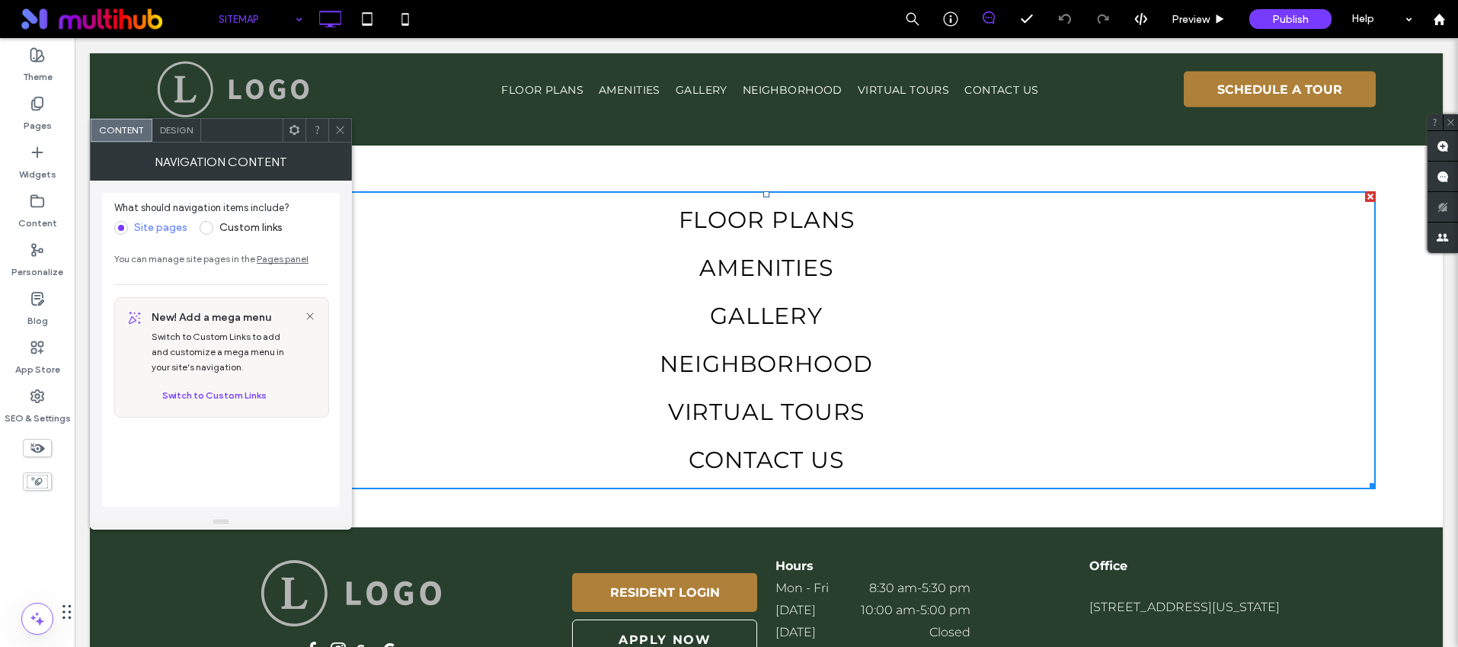
click at [342, 123] on span at bounding box center [339, 130] width 11 height 23
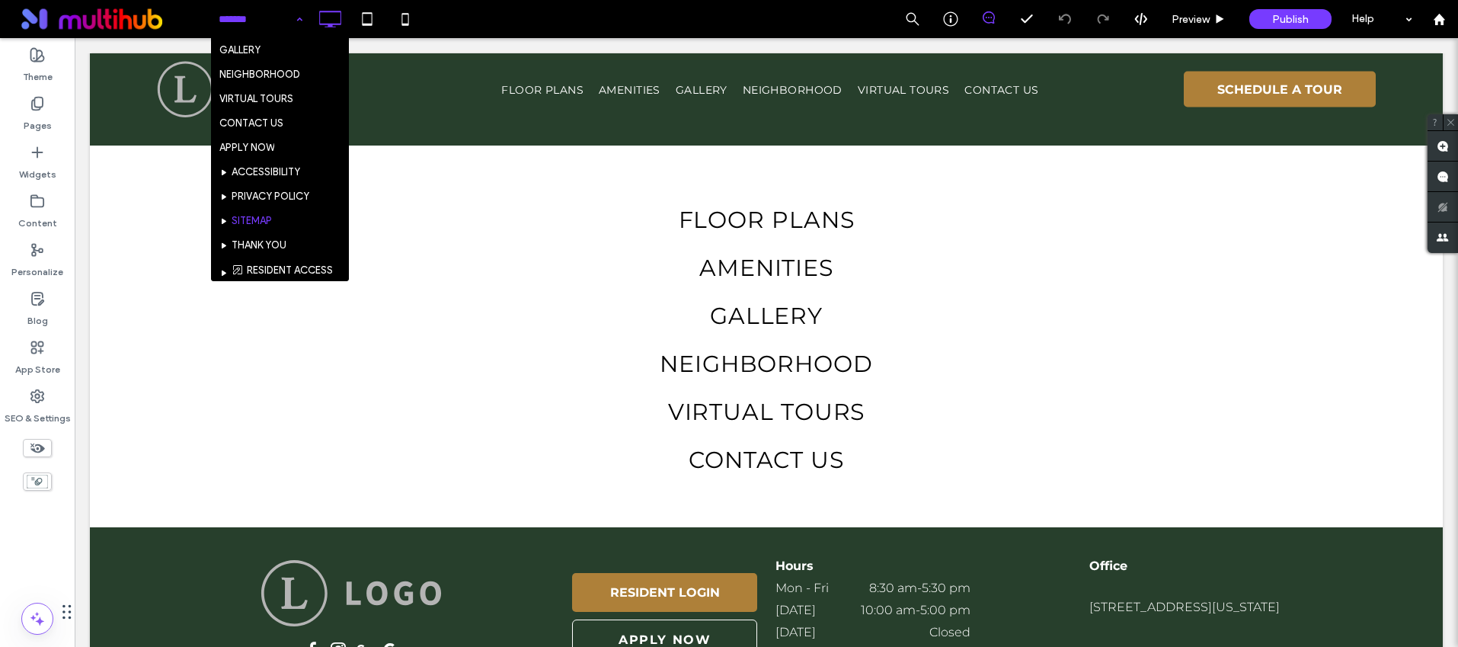
scroll to position [194, 0]
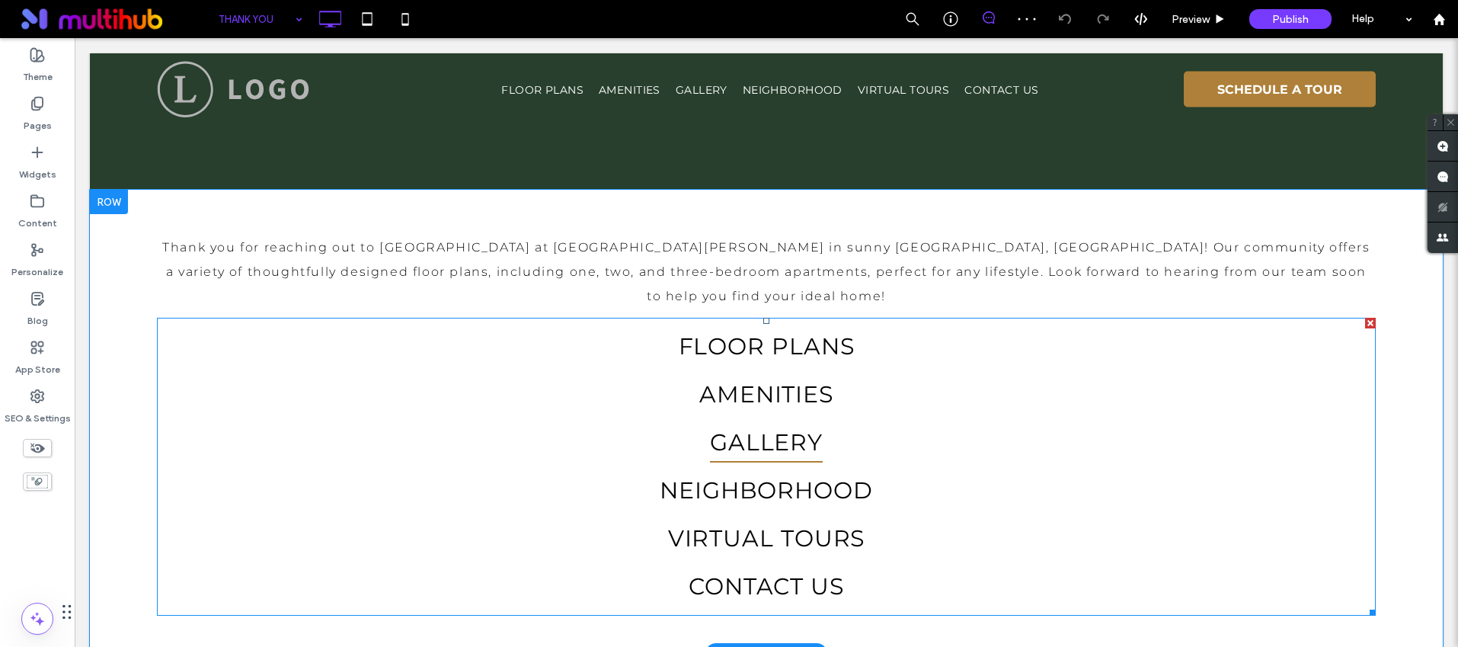
scroll to position [200, 0]
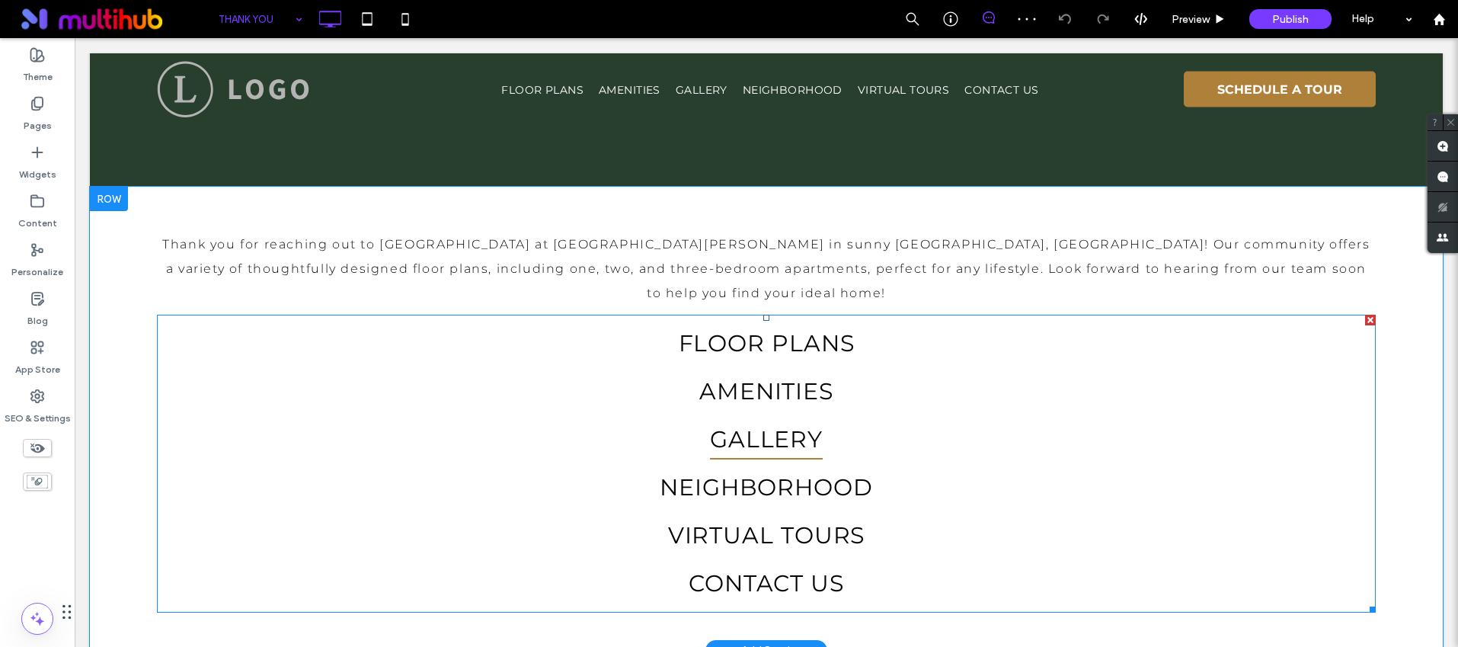
click at [939, 415] on link "GALLERY" at bounding box center [766, 439] width 1196 height 48
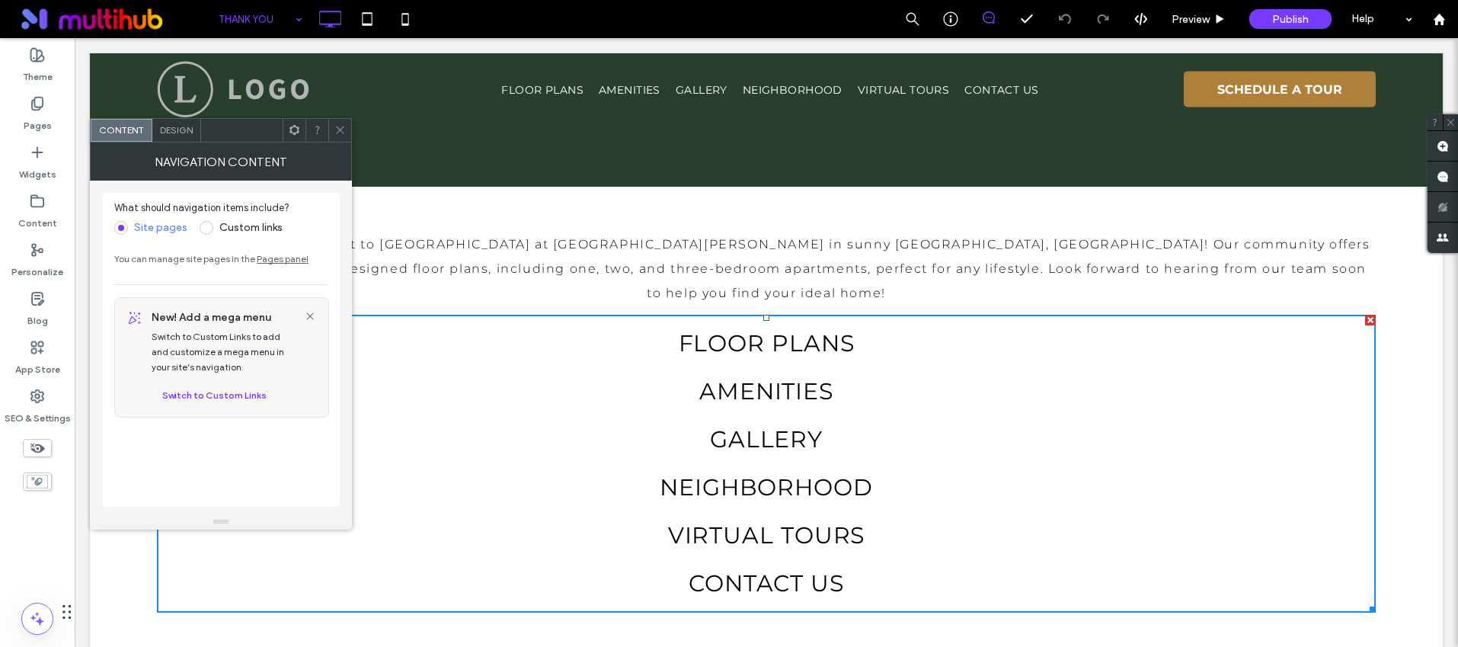
click at [338, 126] on icon at bounding box center [339, 129] width 11 height 11
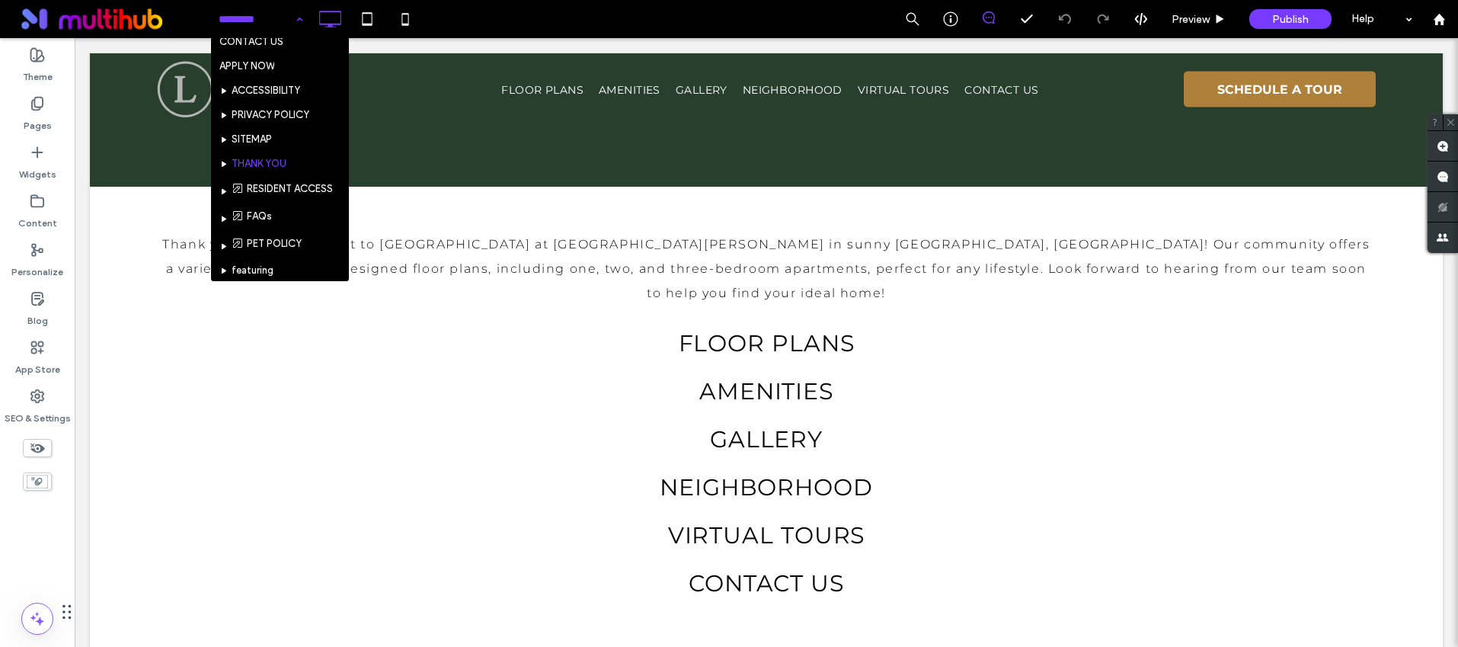
scroll to position [194, 0]
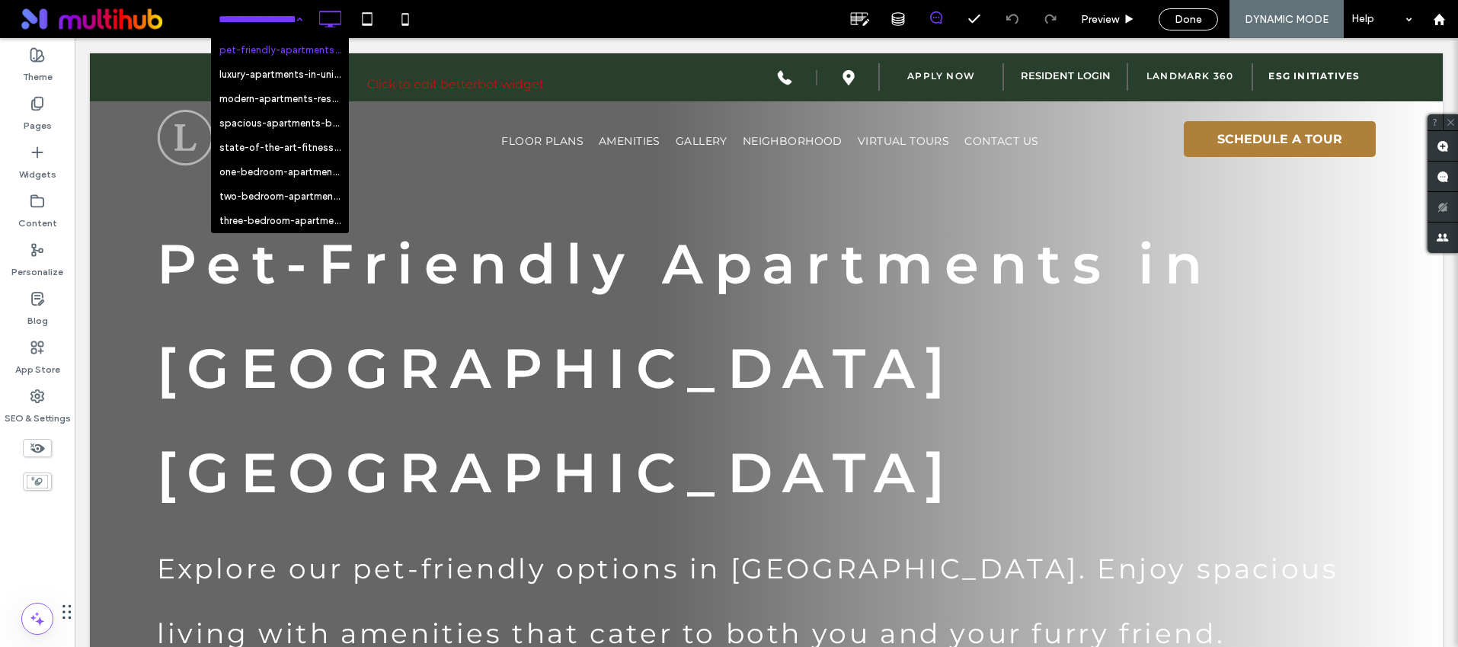
drag, startPoint x: 1187, startPoint y: 22, endPoint x: 1158, endPoint y: 23, distance: 29.0
click at [1187, 22] on span "Done" at bounding box center [1188, 19] width 27 height 13
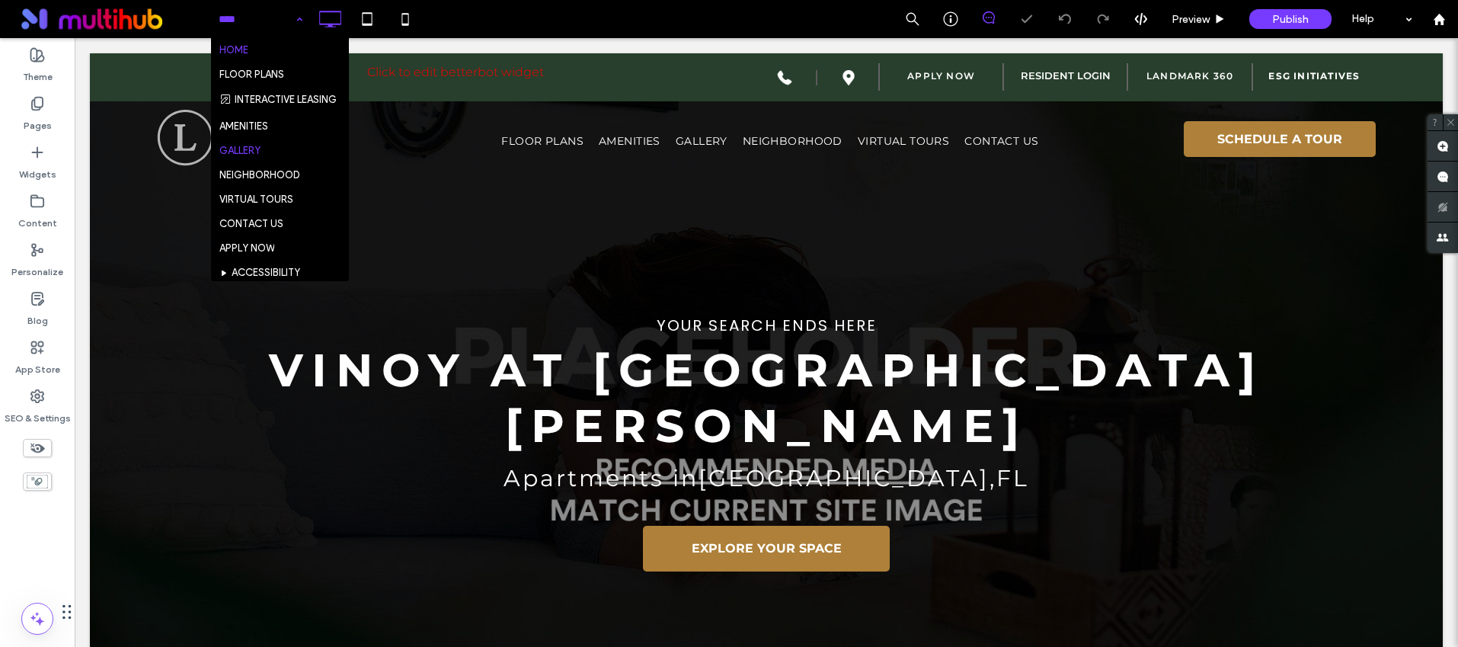
scroll to position [194, 0]
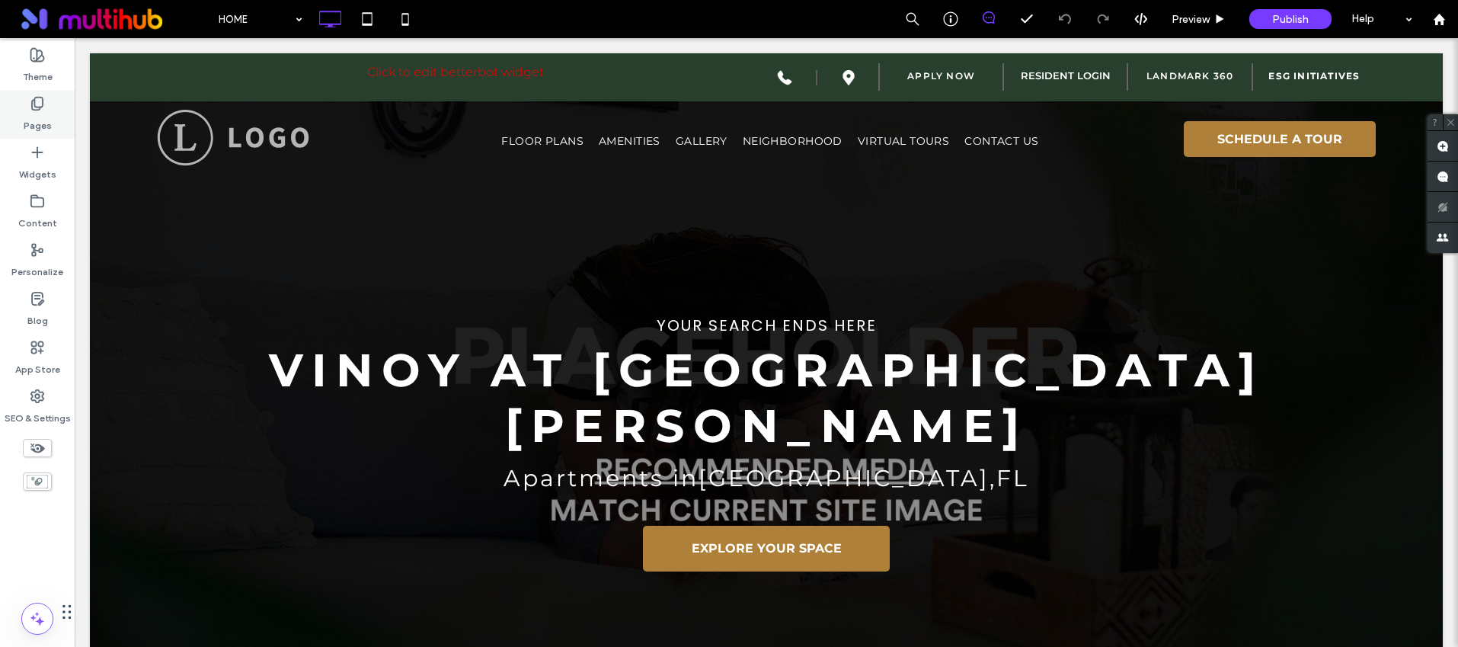
click at [40, 112] on label "Pages" at bounding box center [38, 121] width 28 height 21
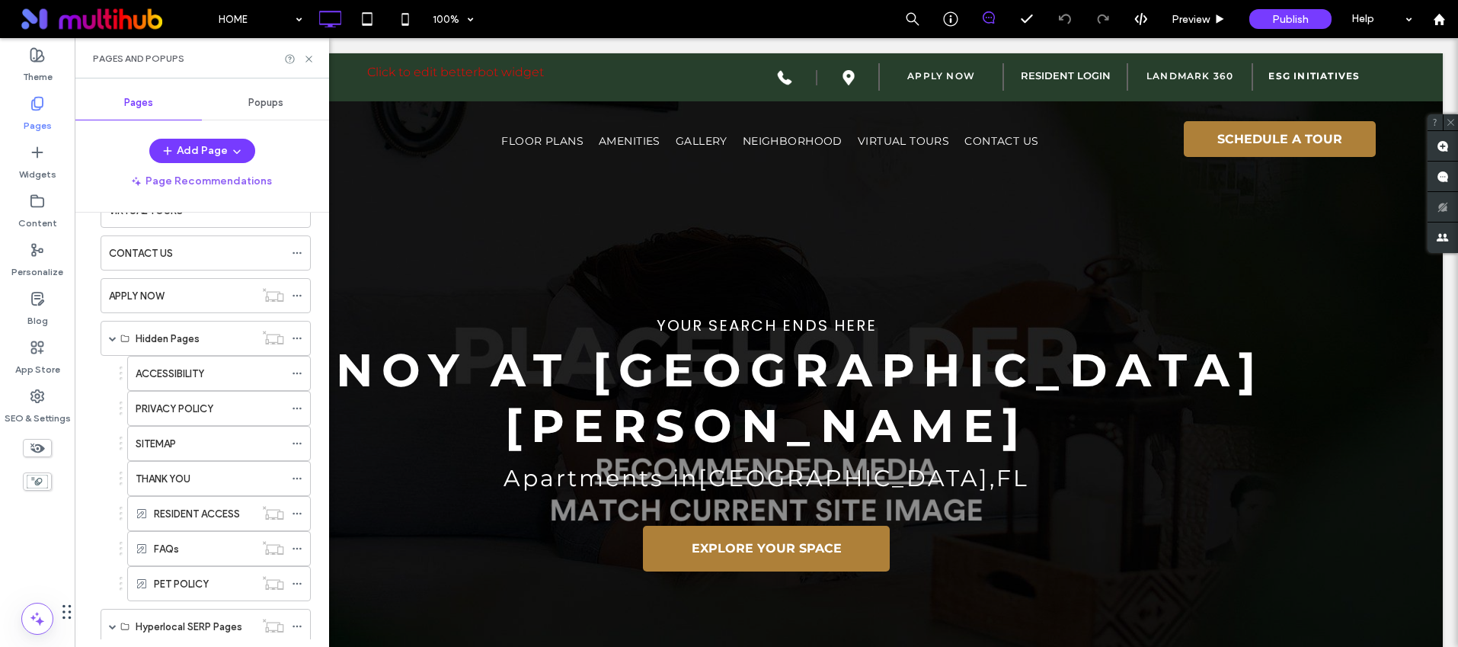
scroll to position [85, 0]
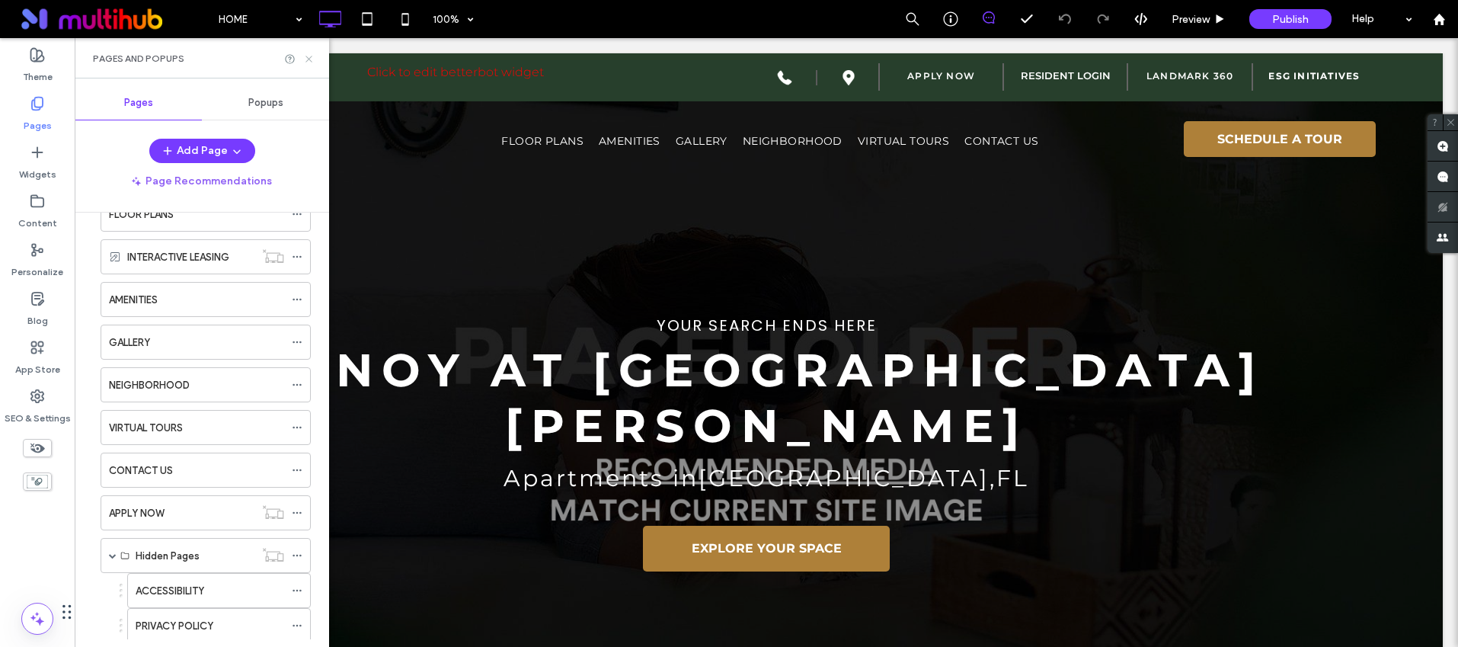
drag, startPoint x: 313, startPoint y: 63, endPoint x: 238, endPoint y: 24, distance: 84.8
click at [313, 63] on icon at bounding box center [308, 58] width 11 height 11
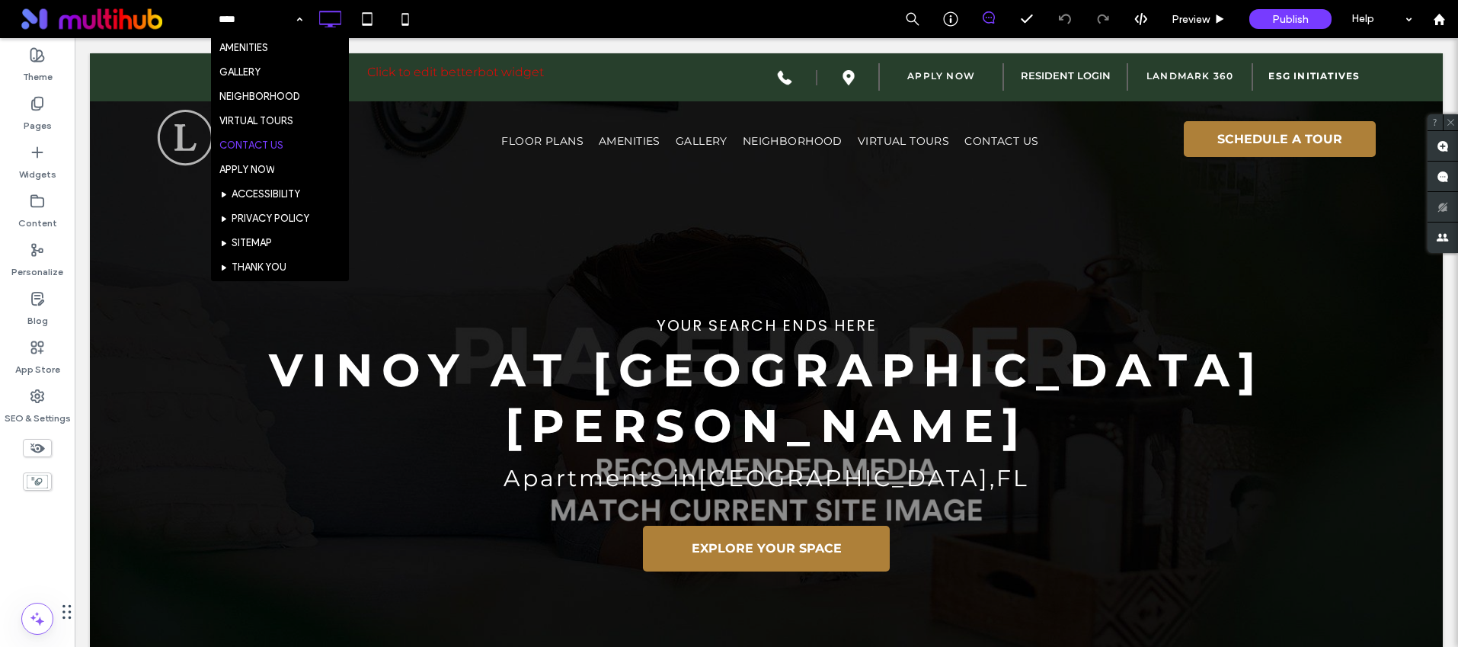
scroll to position [194, 0]
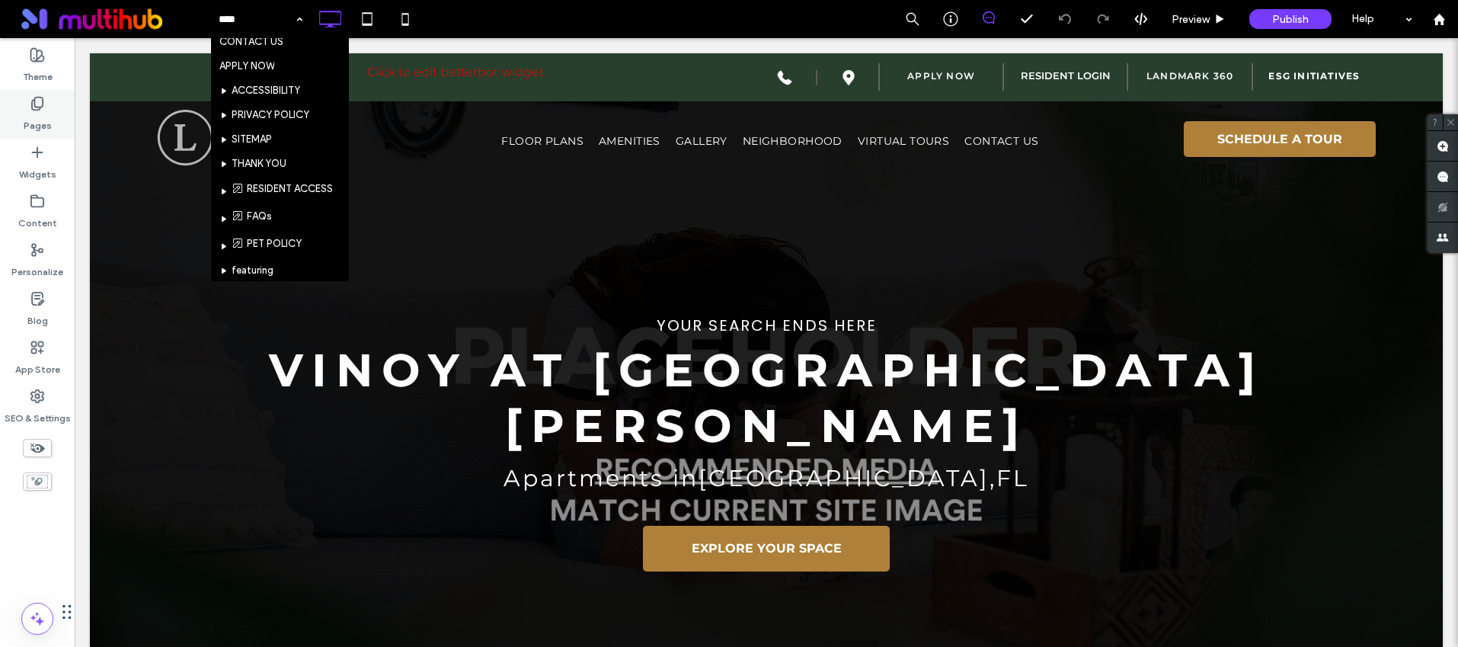
click at [37, 112] on label "Pages" at bounding box center [38, 121] width 28 height 21
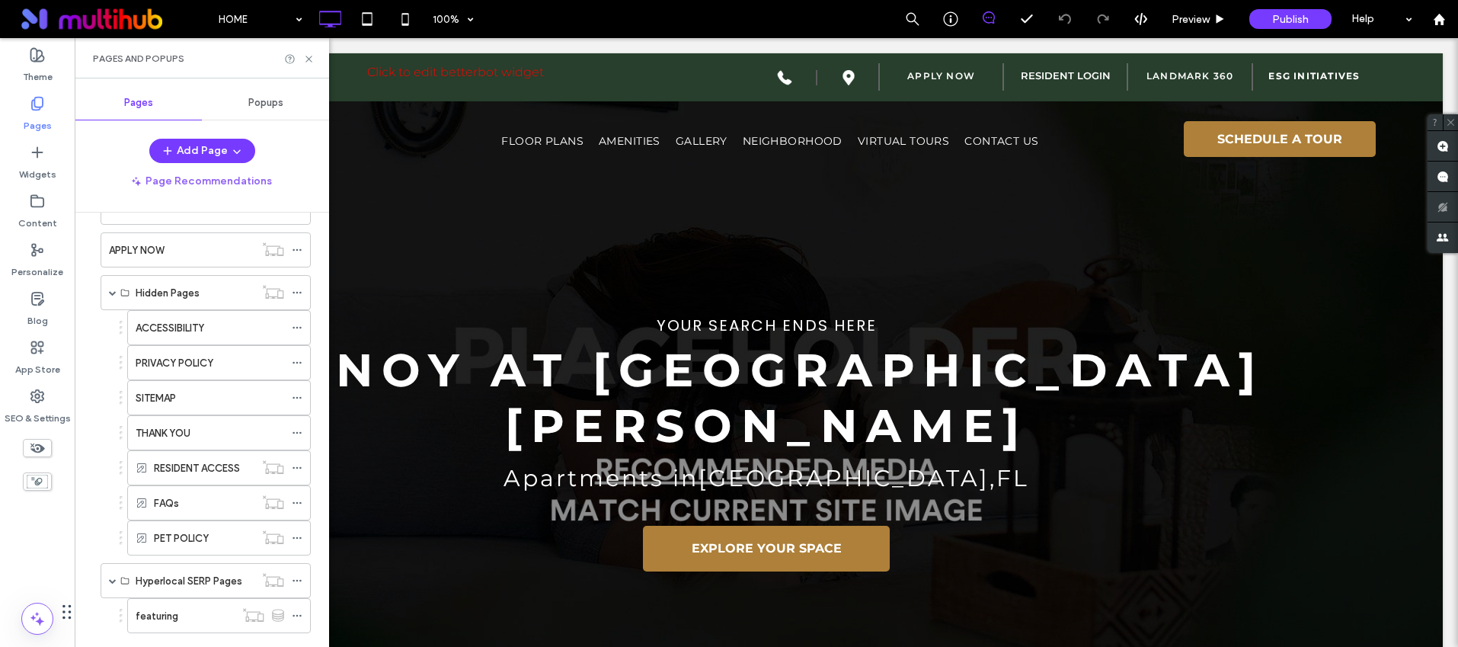
scroll to position [379, 0]
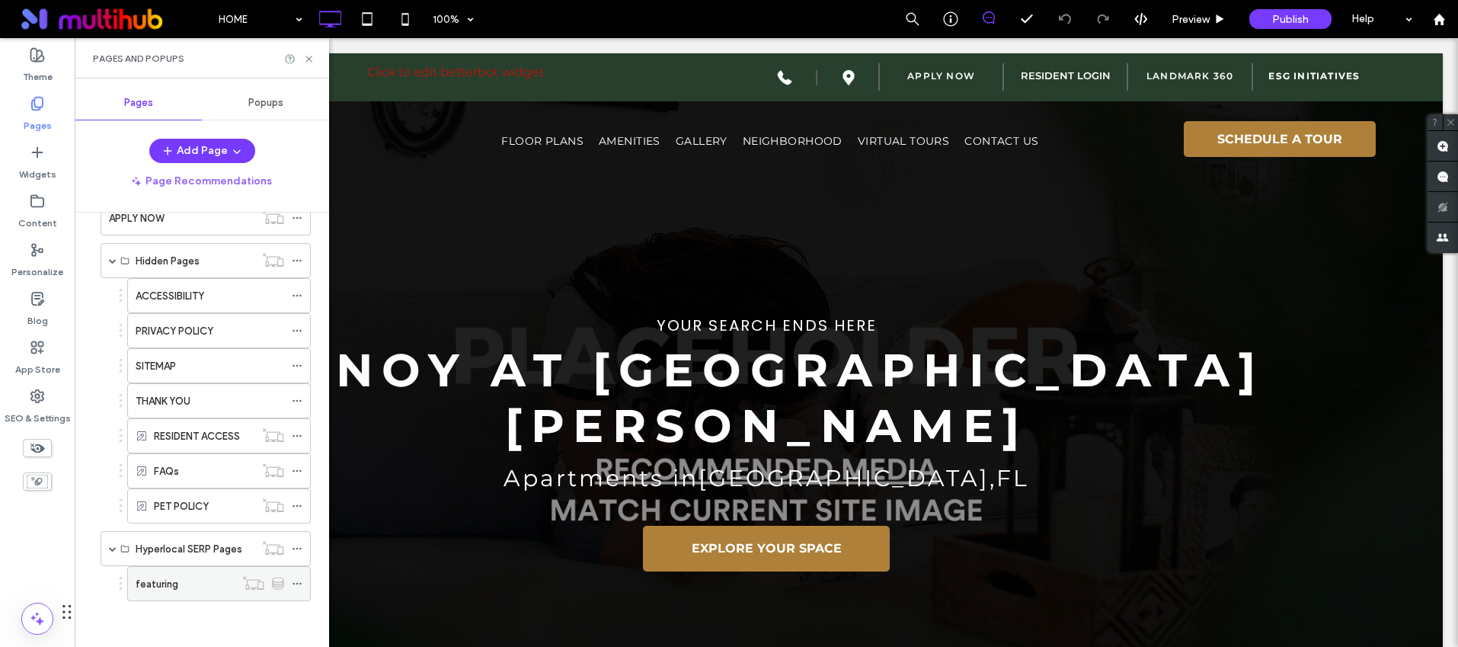
click at [168, 587] on label "featuring" at bounding box center [157, 584] width 43 height 27
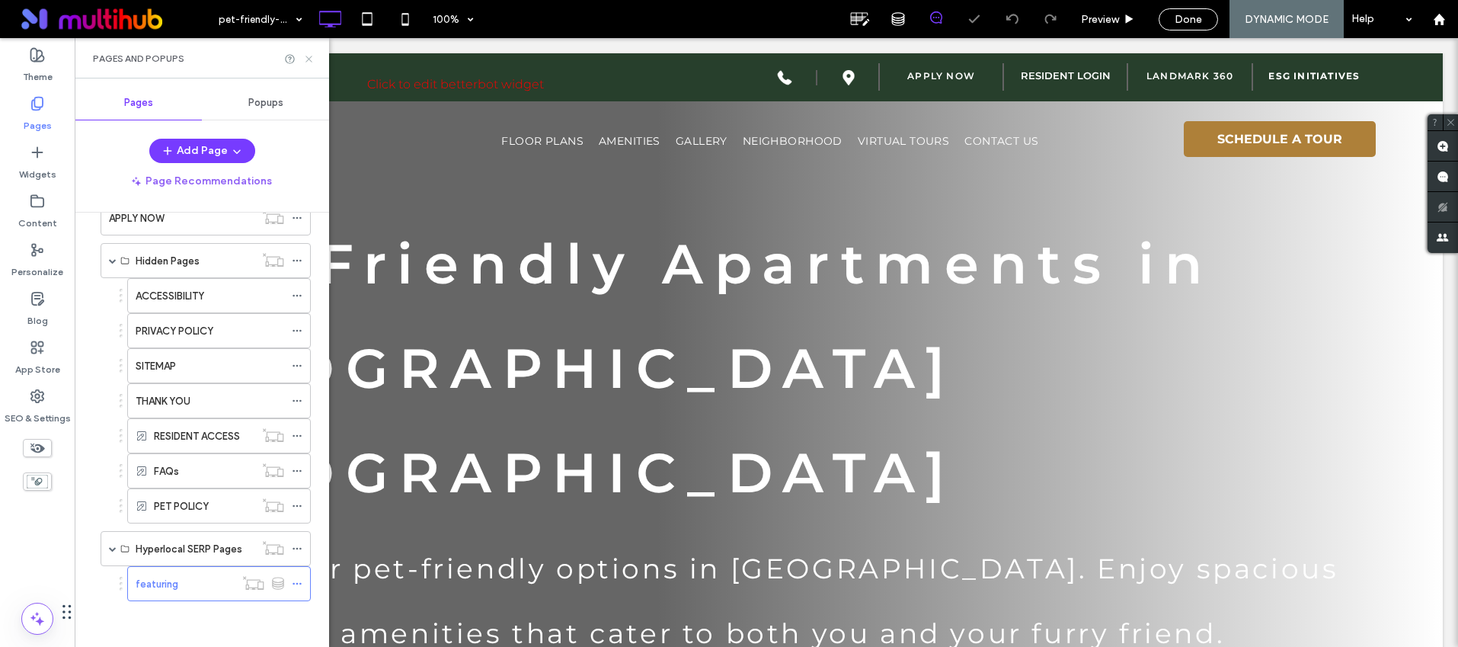
click at [312, 62] on icon at bounding box center [308, 58] width 11 height 11
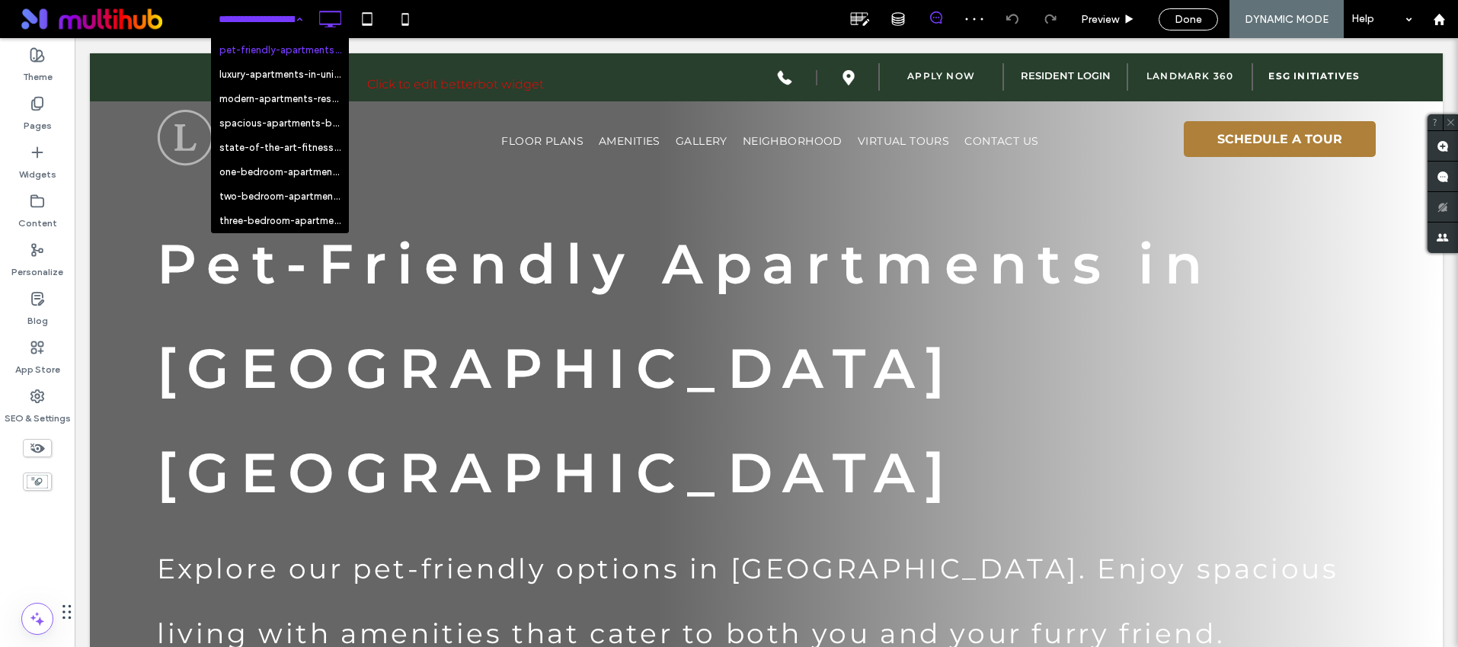
click at [536, 13] on div "pet-friendly-apartments-southside-jacksonville-vinoy-st-johns-760 luxury-apartm…" at bounding box center [834, 19] width 1248 height 38
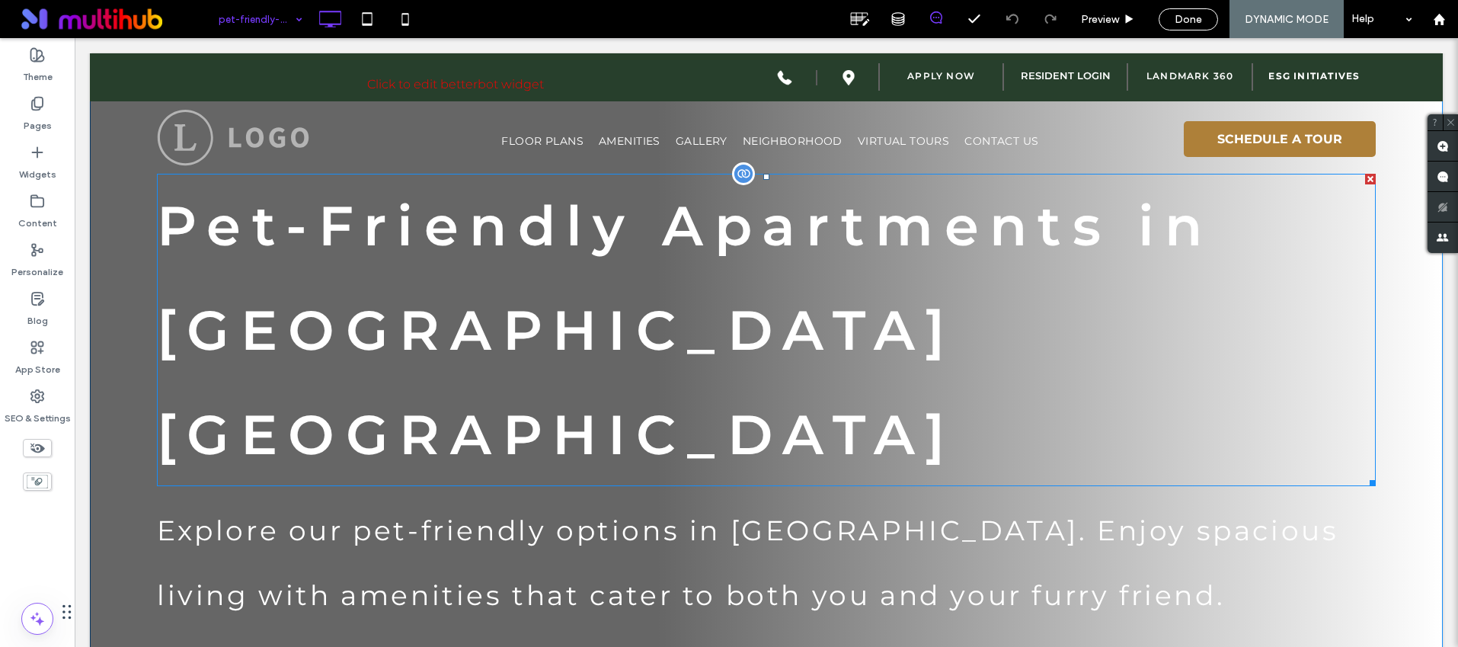
scroll to position [27, 0]
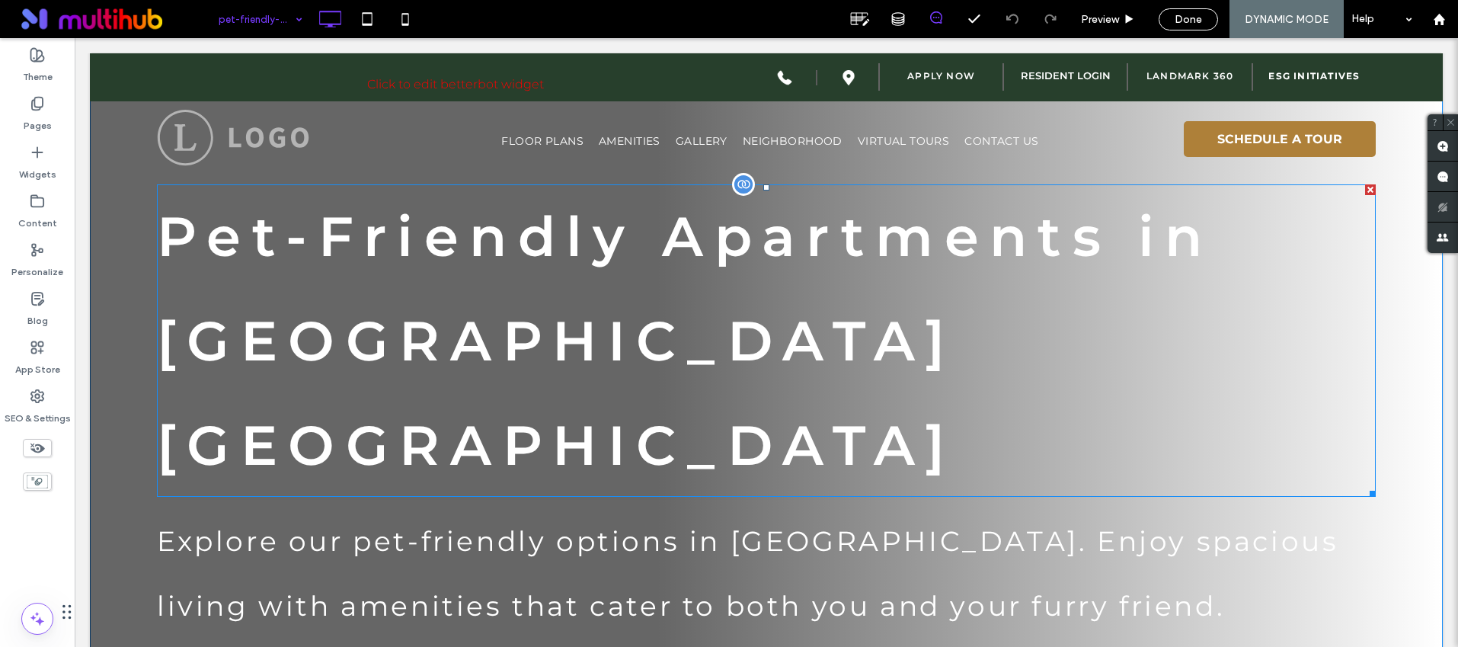
click at [669, 331] on span "Pet-Friendly Apartments in Southside Jacksonville" at bounding box center [685, 341] width 1056 height 276
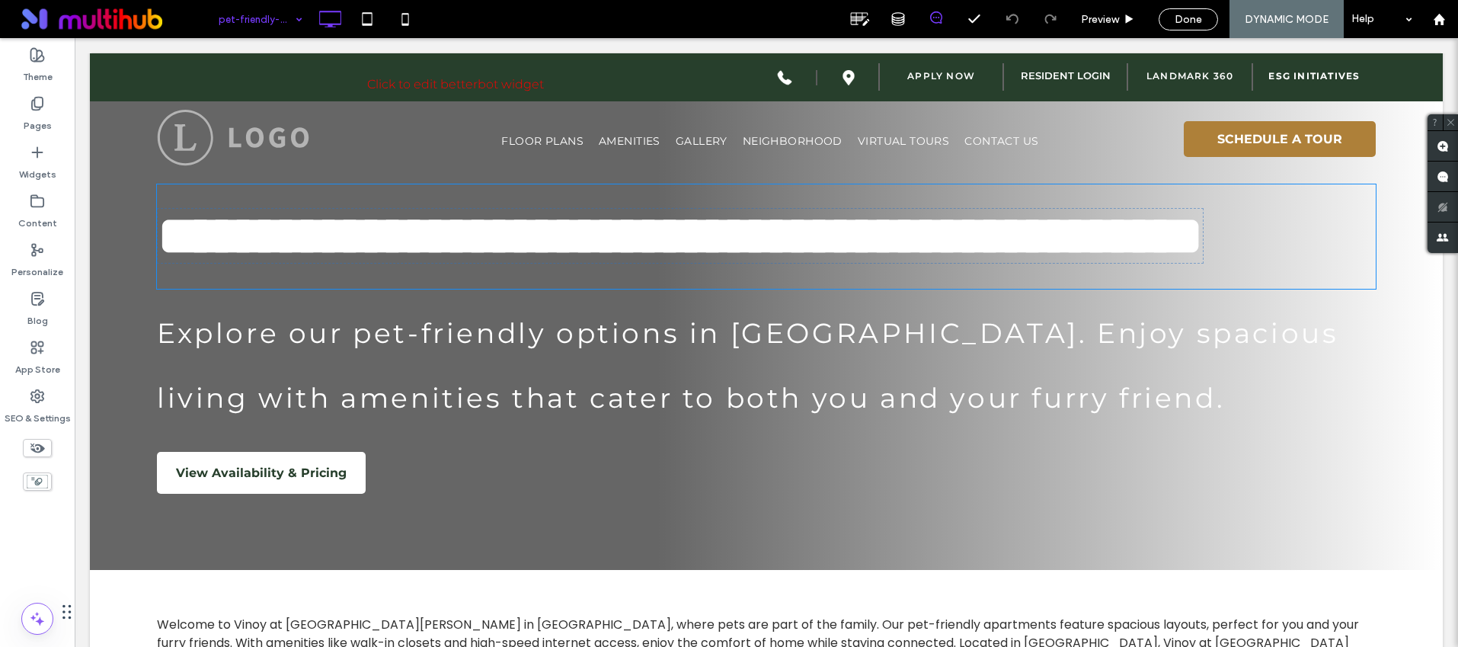
type input "**********"
type input "**"
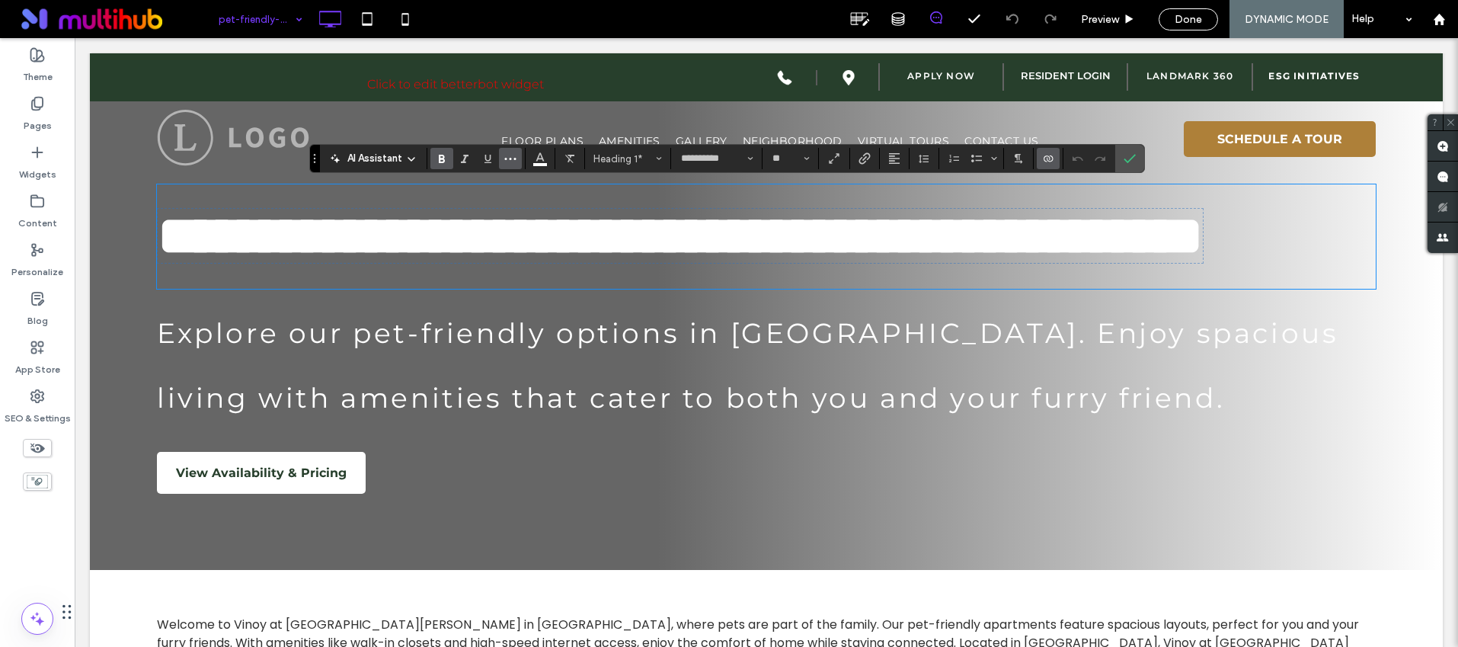
click at [513, 160] on icon "More" at bounding box center [510, 158] width 12 height 12
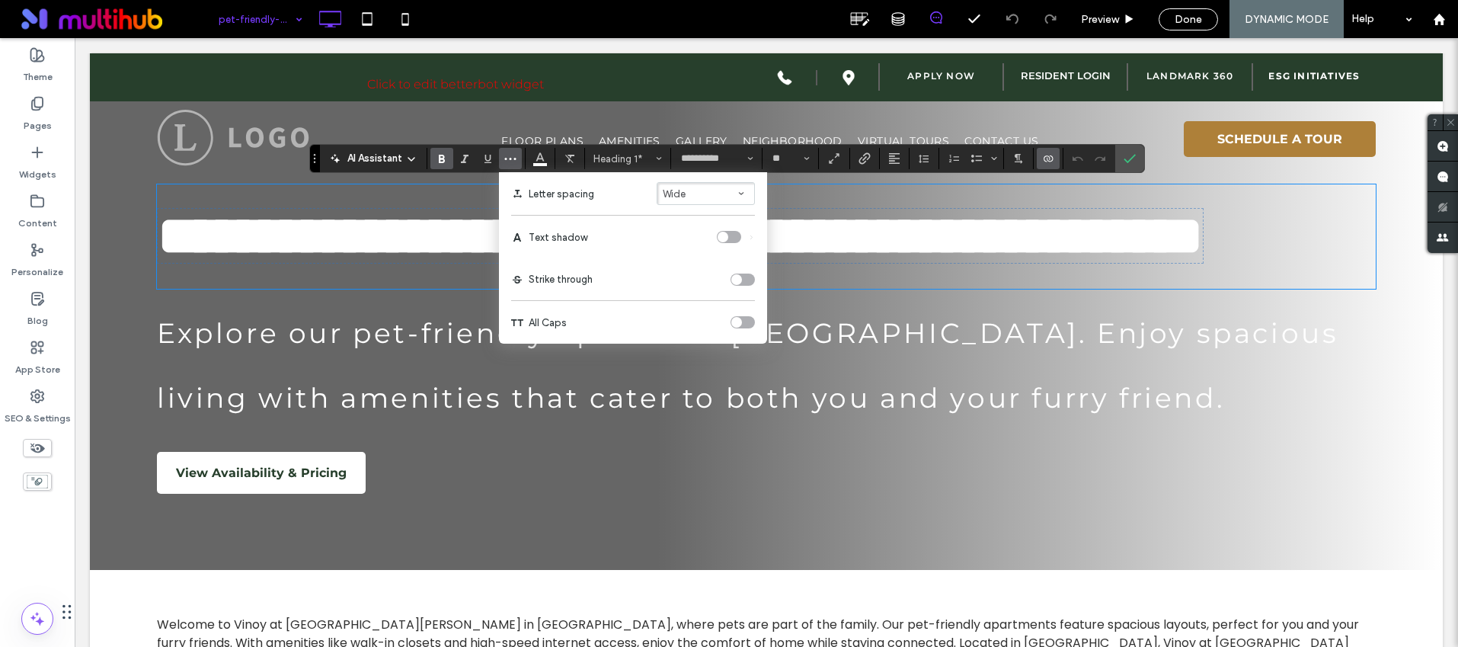
click at [718, 192] on button "Wide" at bounding box center [706, 193] width 98 height 23
click at [716, 220] on div "Auto" at bounding box center [697, 218] width 46 height 11
click at [1125, 155] on icon "Confirm" at bounding box center [1130, 158] width 12 height 12
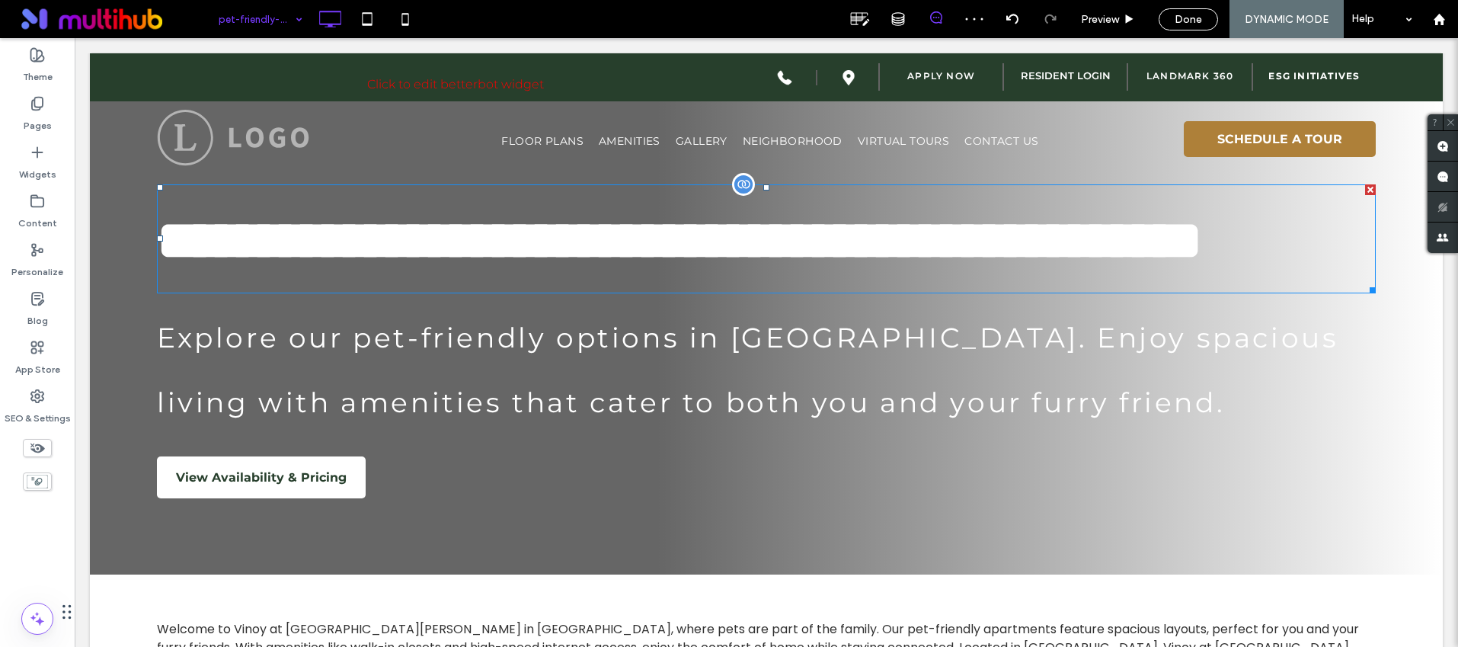
click at [1369, 387] on div "**********" at bounding box center [766, 300] width 1353 height 549
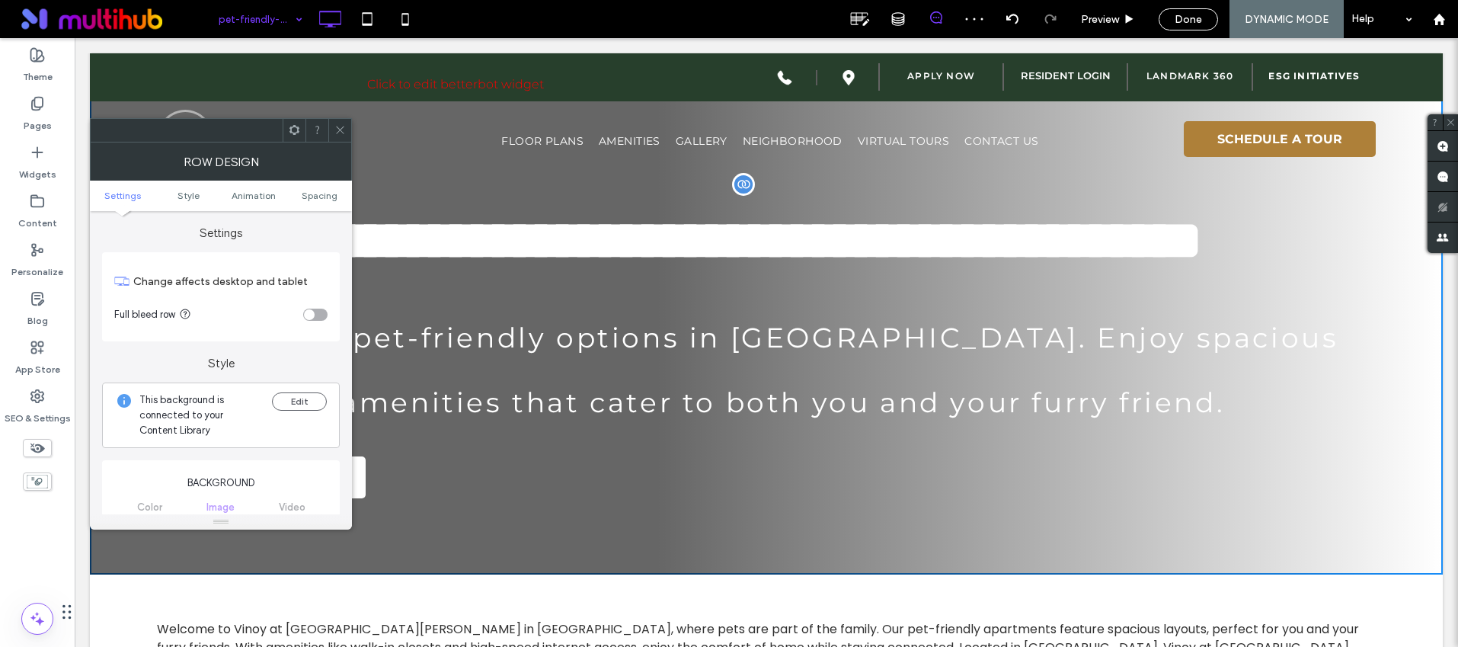
drag, startPoint x: 1367, startPoint y: 389, endPoint x: 1270, endPoint y: 370, distance: 98.8
click at [1335, 293] on h1 "**********" at bounding box center [766, 238] width 1219 height 109
click at [341, 123] on span at bounding box center [339, 130] width 11 height 23
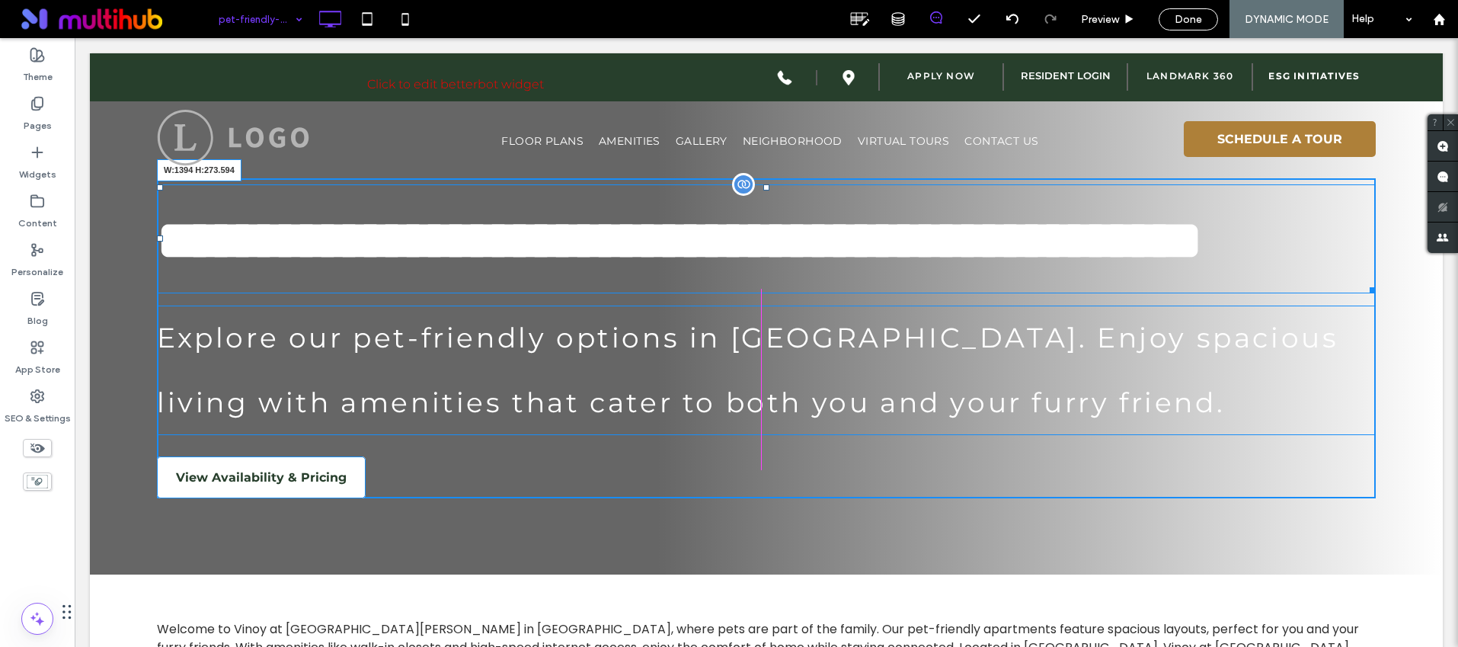
drag, startPoint x: 1370, startPoint y: 392, endPoint x: 1291, endPoint y: 382, distance: 79.1
click at [1365, 293] on div at bounding box center [1370, 287] width 11 height 11
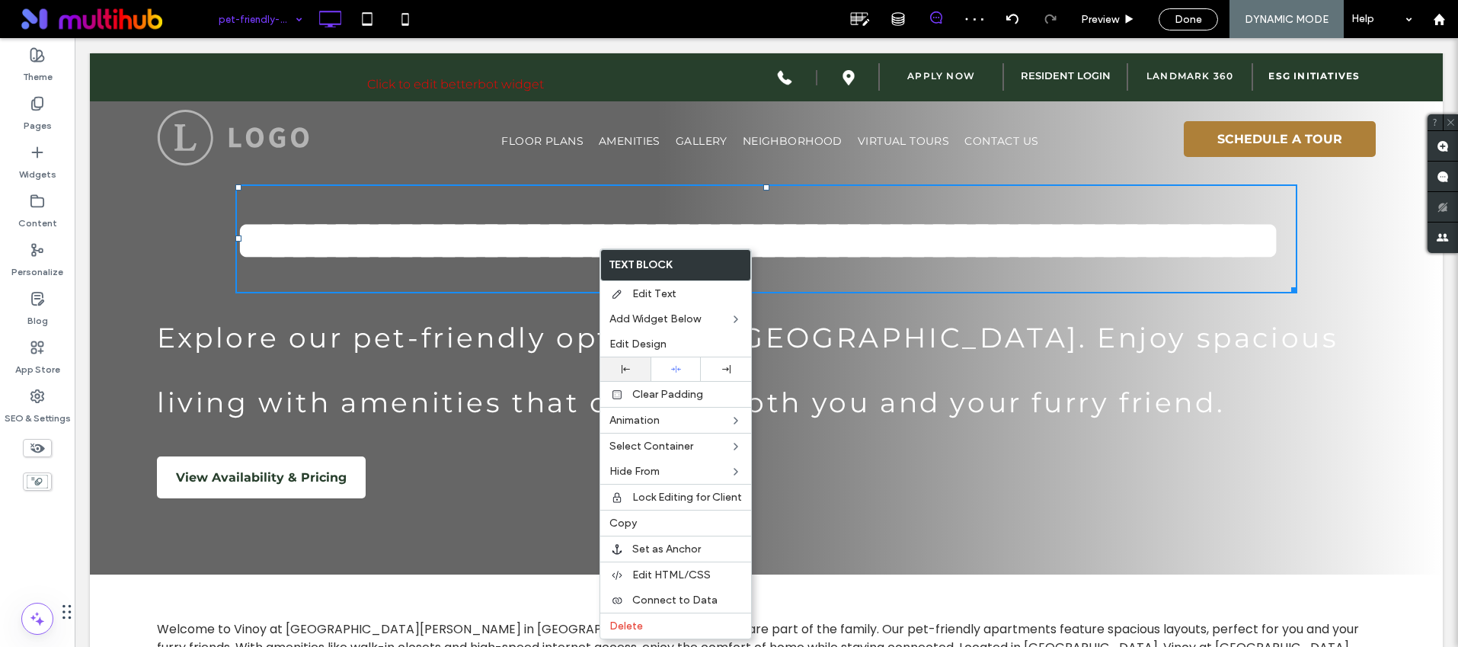
click at [633, 376] on div at bounding box center [625, 369] width 50 height 24
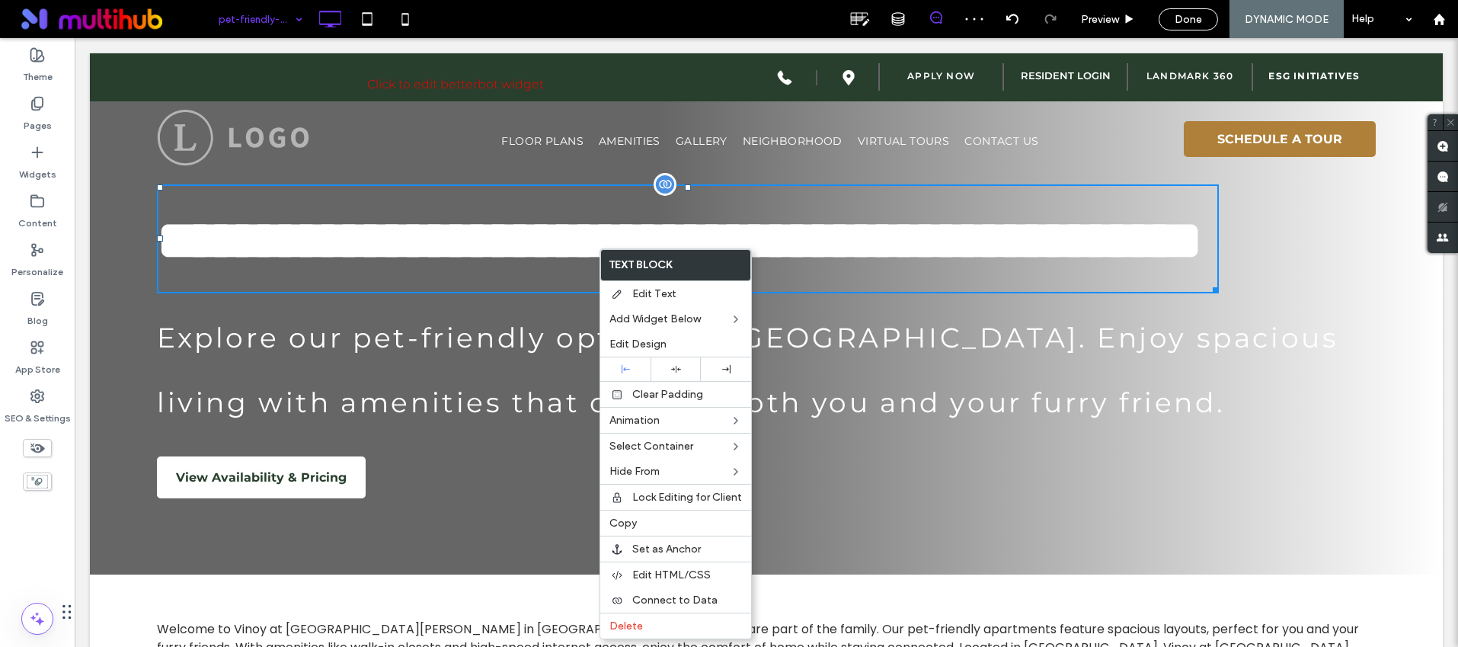
click at [921, 293] on h1 "**********" at bounding box center [688, 238] width 1062 height 109
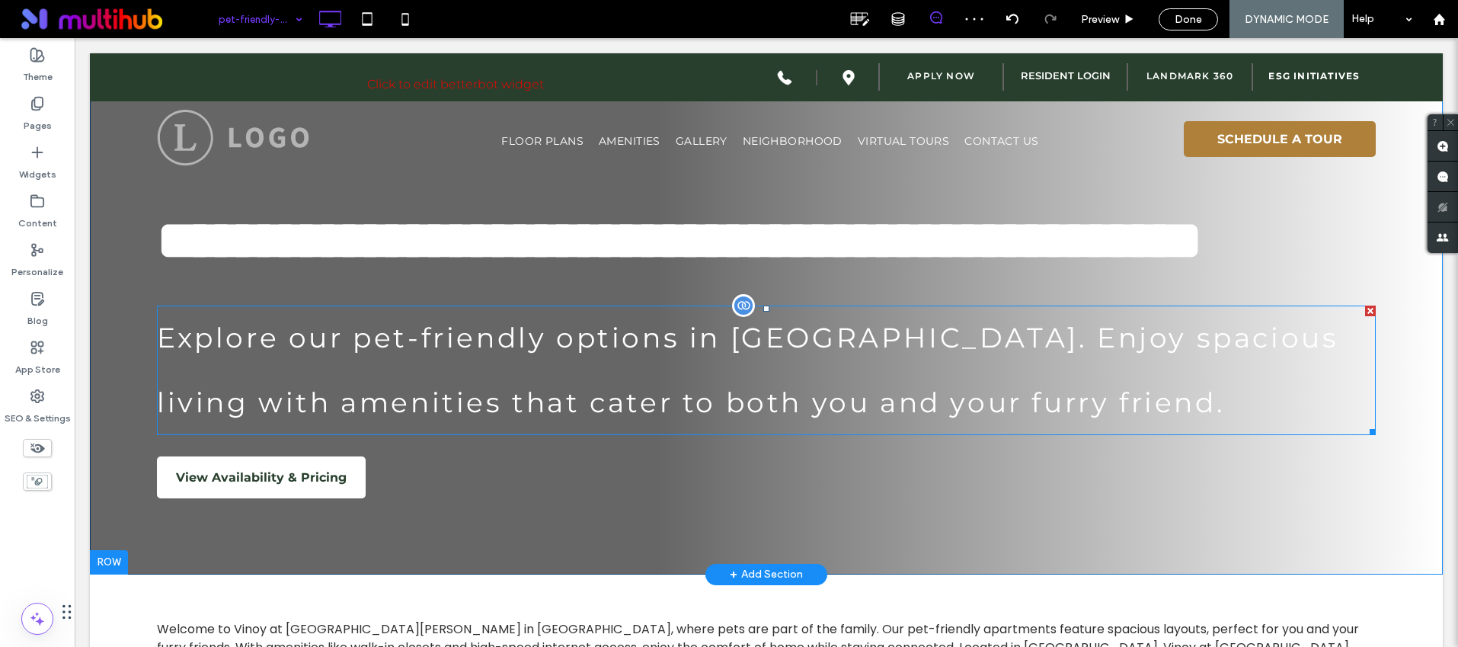
click at [613, 419] on span "Explore our pet-friendly options in Southside Jacksonville. Enjoy spacious livi…" at bounding box center [748, 370] width 1182 height 98
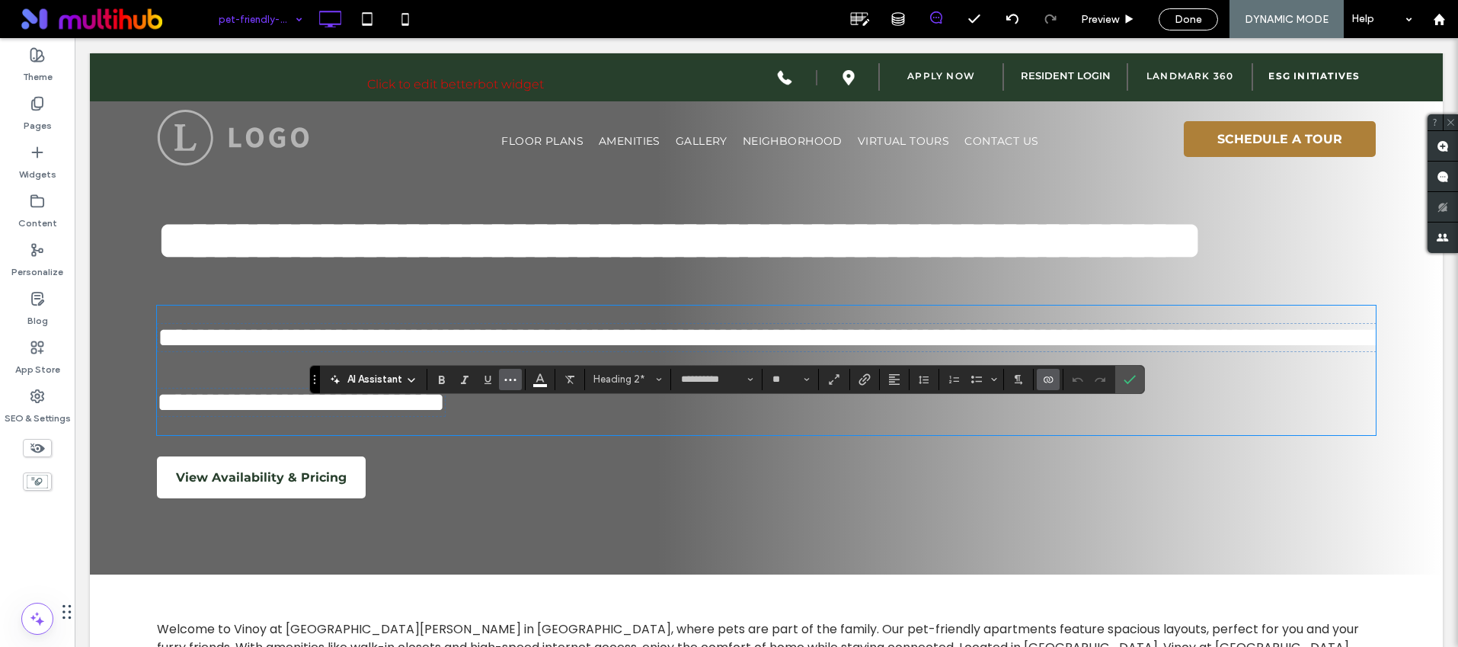
click at [517, 376] on button "More" at bounding box center [510, 379] width 23 height 21
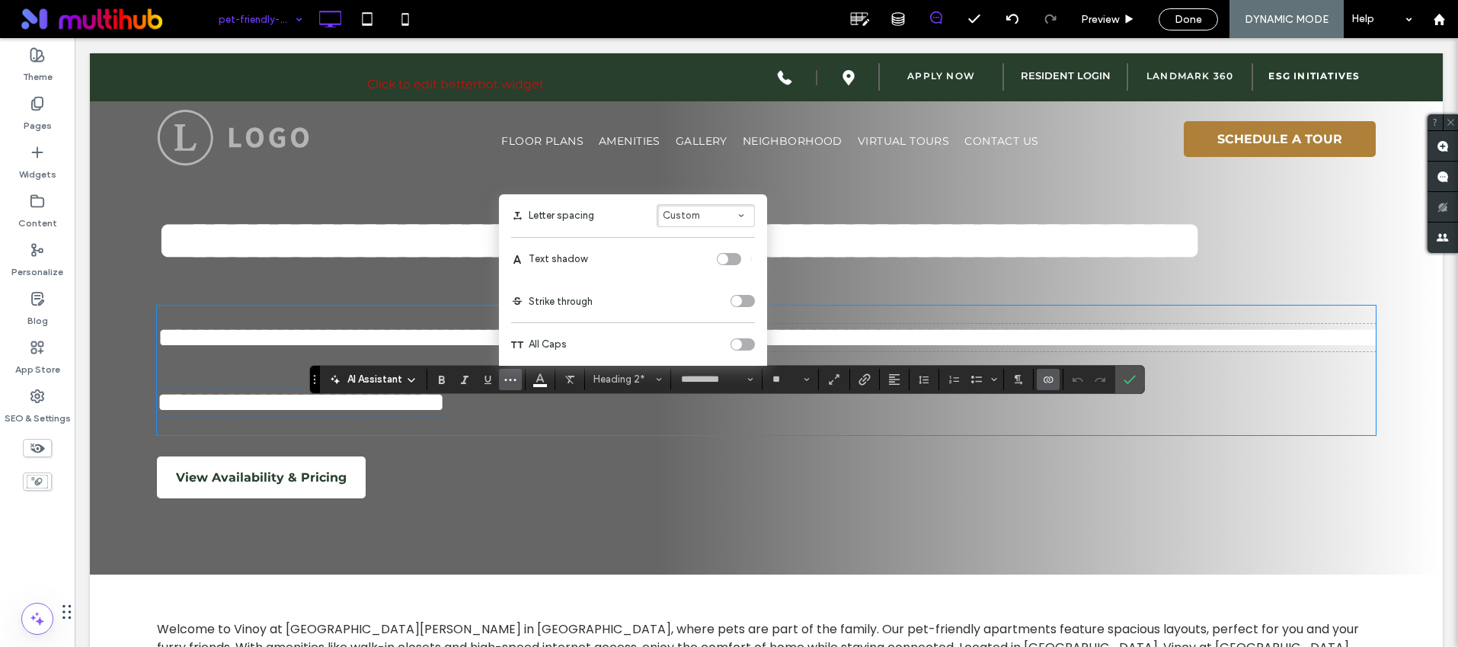
click at [688, 213] on span "Custom" at bounding box center [681, 215] width 37 height 11
click at [693, 130] on div "Auto" at bounding box center [697, 125] width 46 height 11
click at [923, 384] on icon "Line Height" at bounding box center [924, 379] width 12 height 12
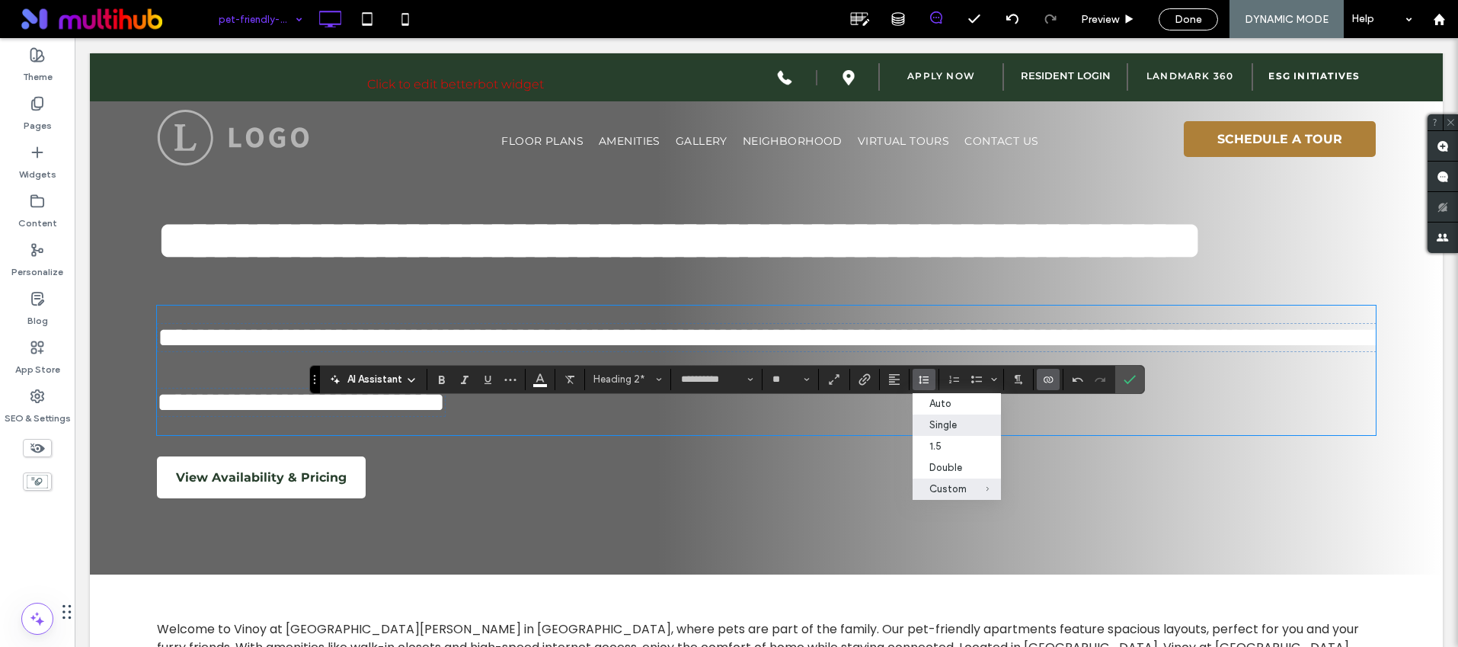
click at [962, 426] on div "Single" at bounding box center [948, 424] width 37 height 11
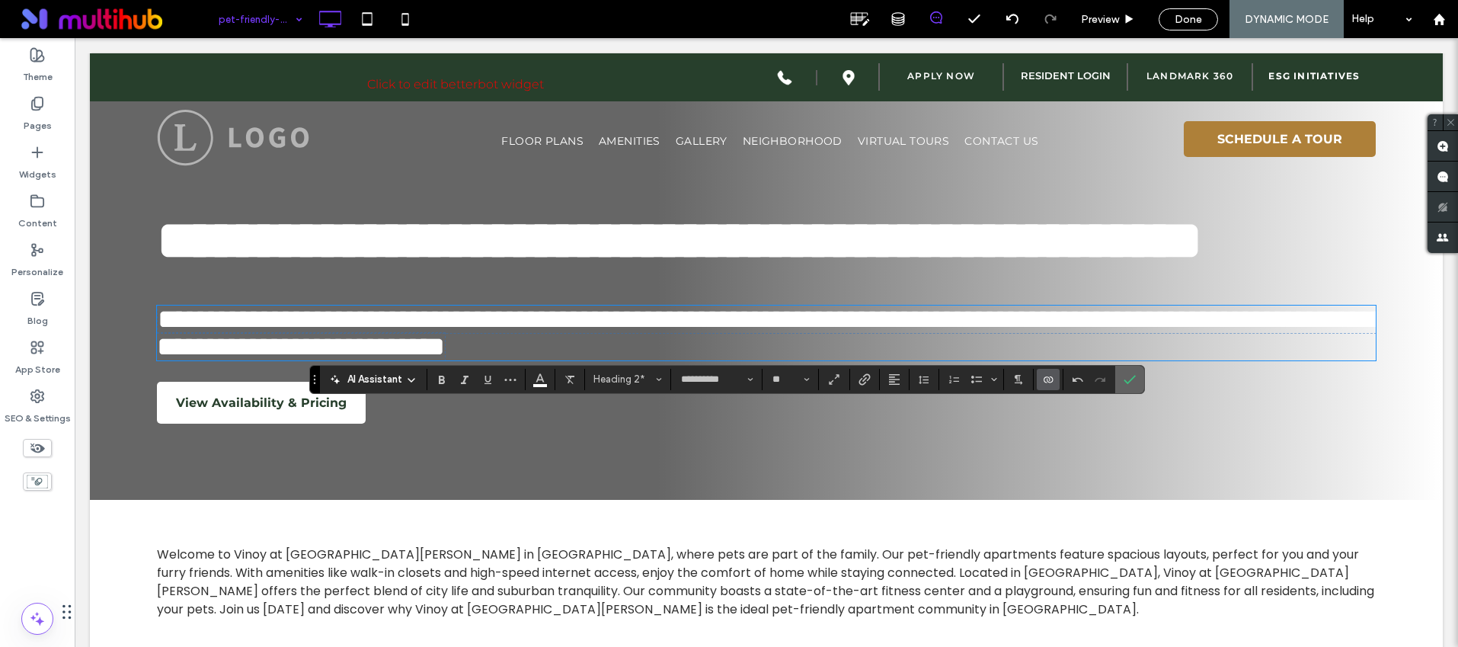
click at [1126, 381] on use "Confirm" at bounding box center [1130, 379] width 12 height 9
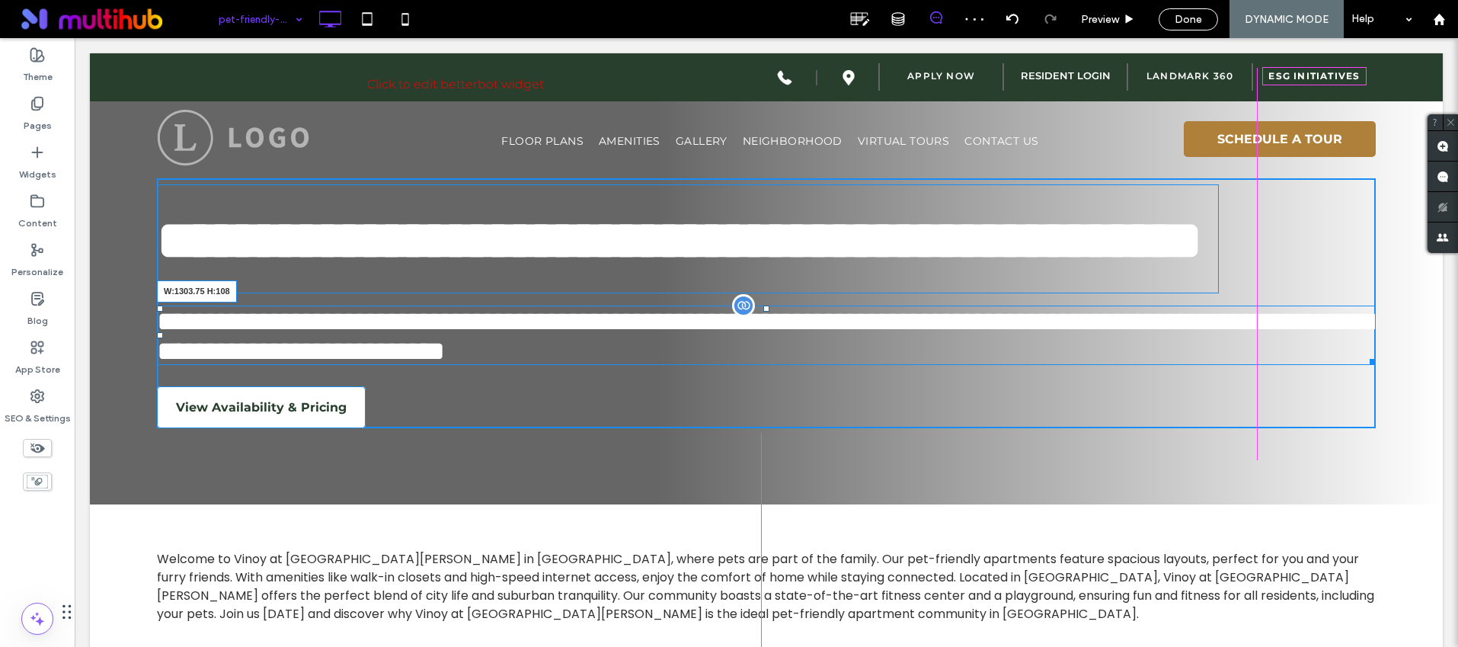
drag, startPoint x: 1362, startPoint y: 456, endPoint x: 1253, endPoint y: 448, distance: 110.0
click at [1253, 365] on div "**********" at bounding box center [766, 335] width 1219 height 59
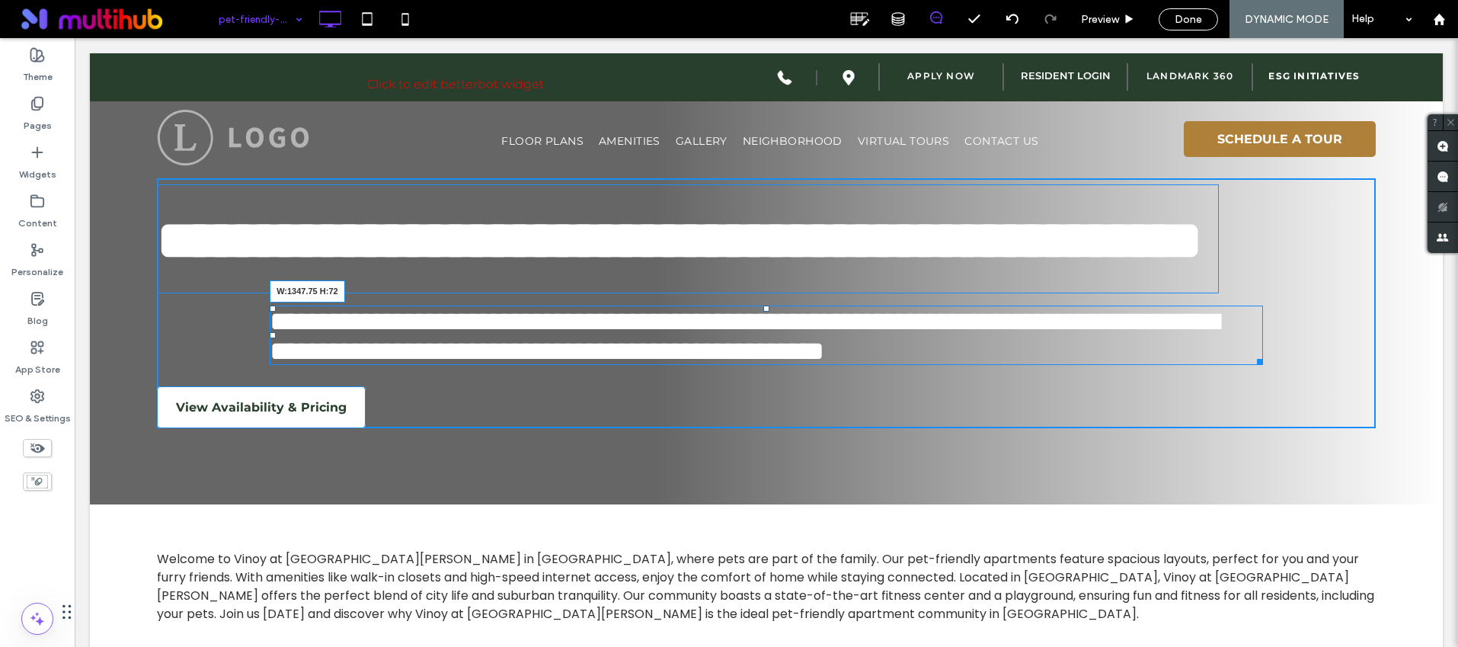
drag, startPoint x: 1248, startPoint y: 480, endPoint x: 1264, endPoint y: 482, distance: 16.1
click at [1264, 428] on div "**********" at bounding box center [766, 303] width 1219 height 250
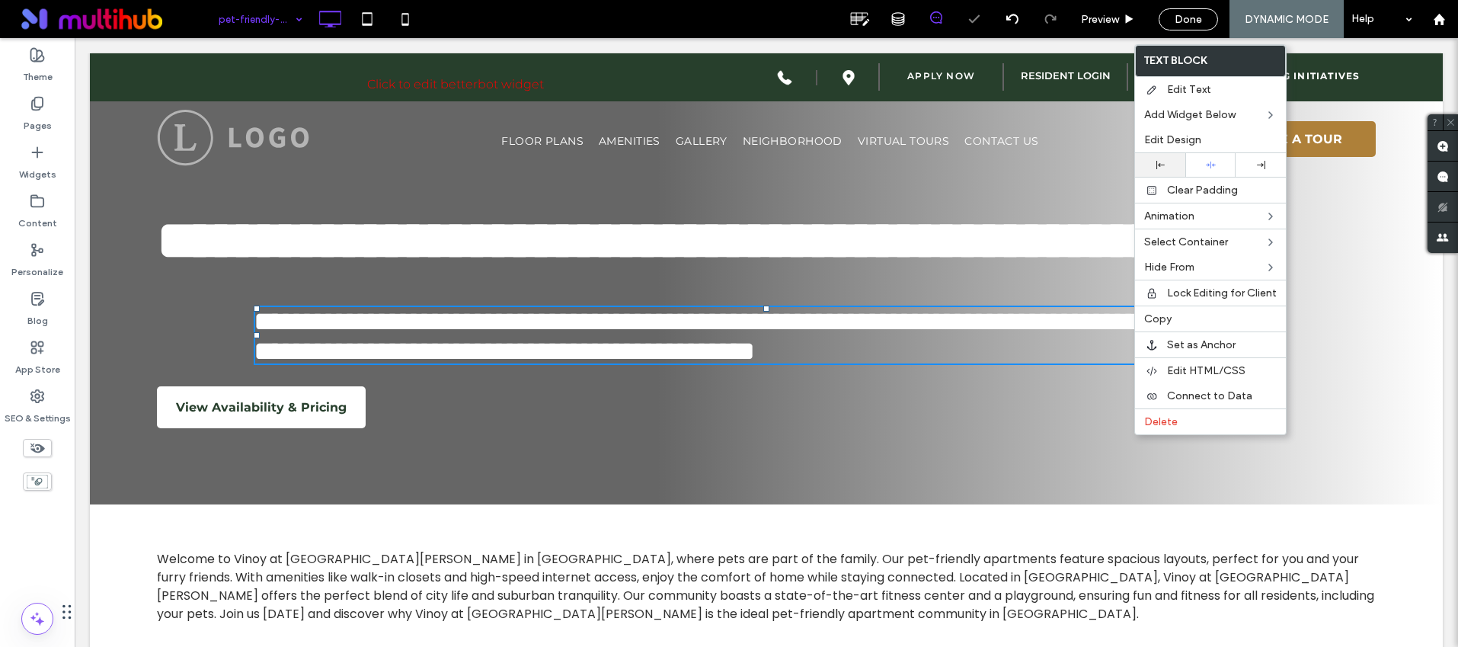
click at [1147, 170] on div at bounding box center [1160, 165] width 50 height 24
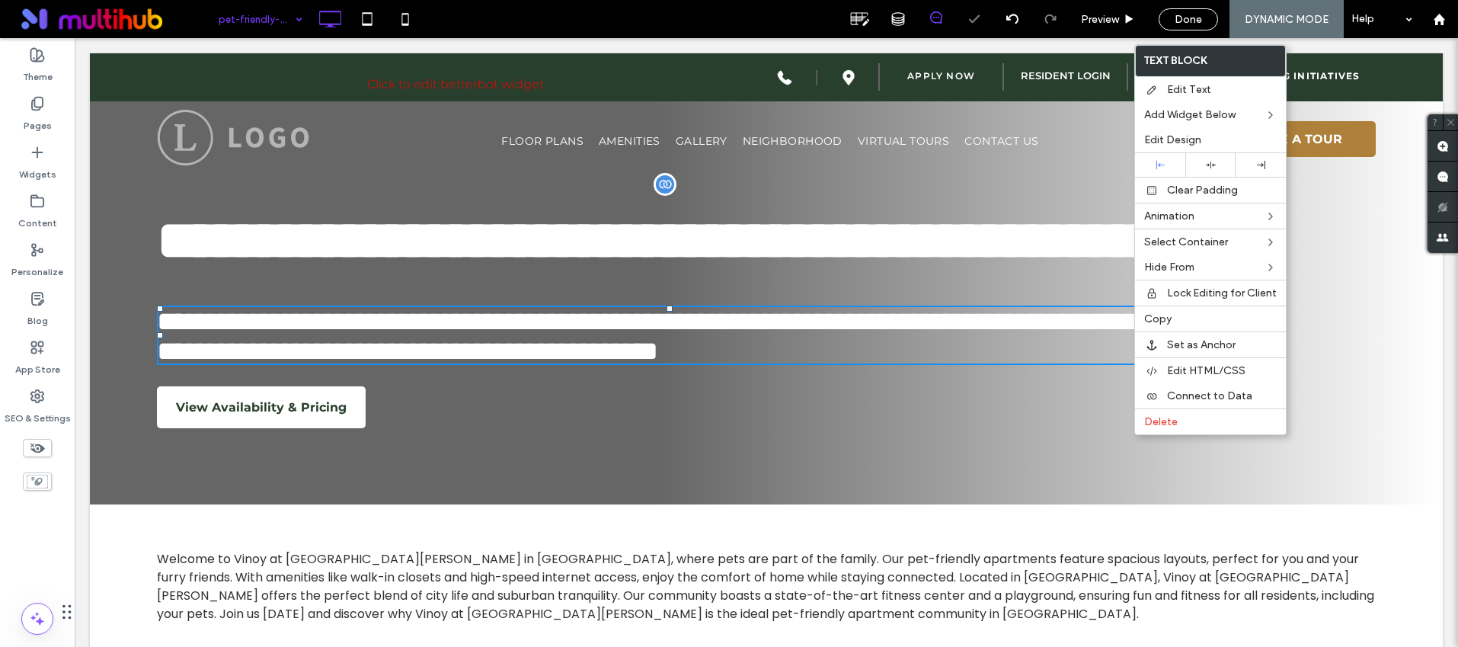
click at [898, 293] on h1 "**********" at bounding box center [688, 238] width 1062 height 109
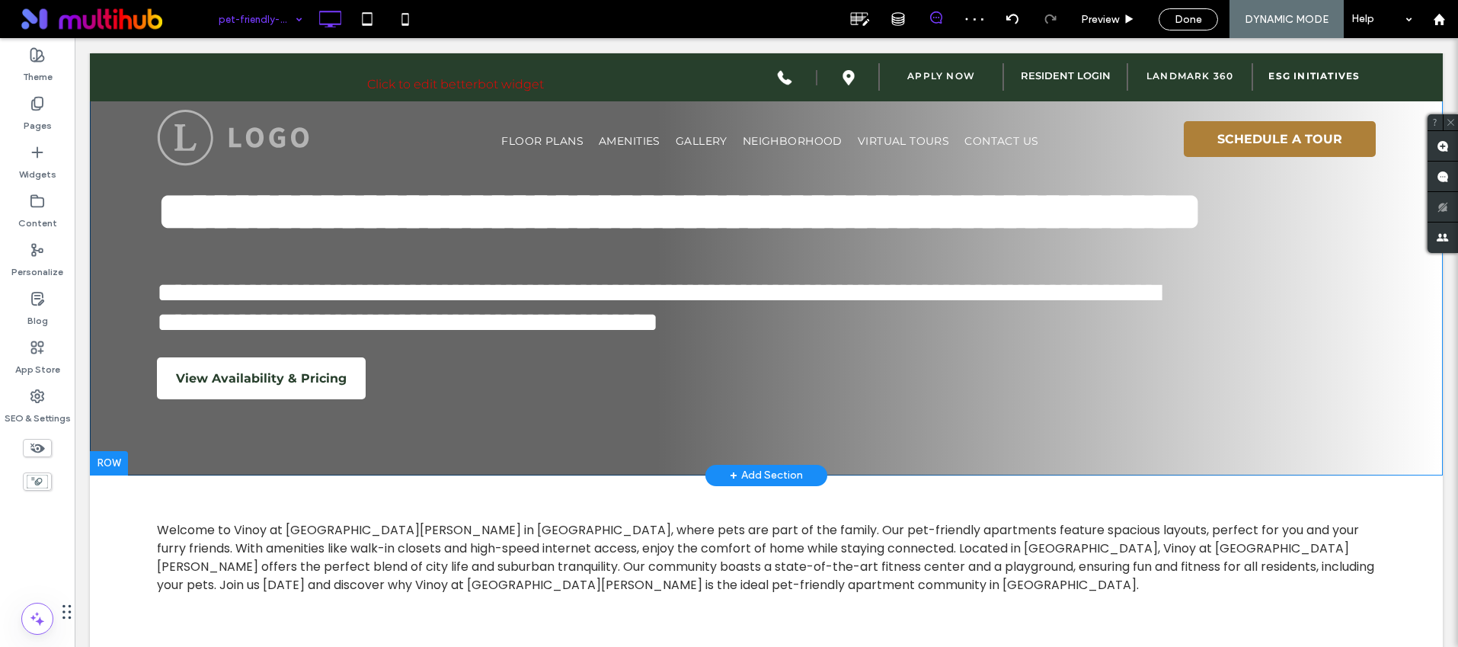
scroll to position [109, 0]
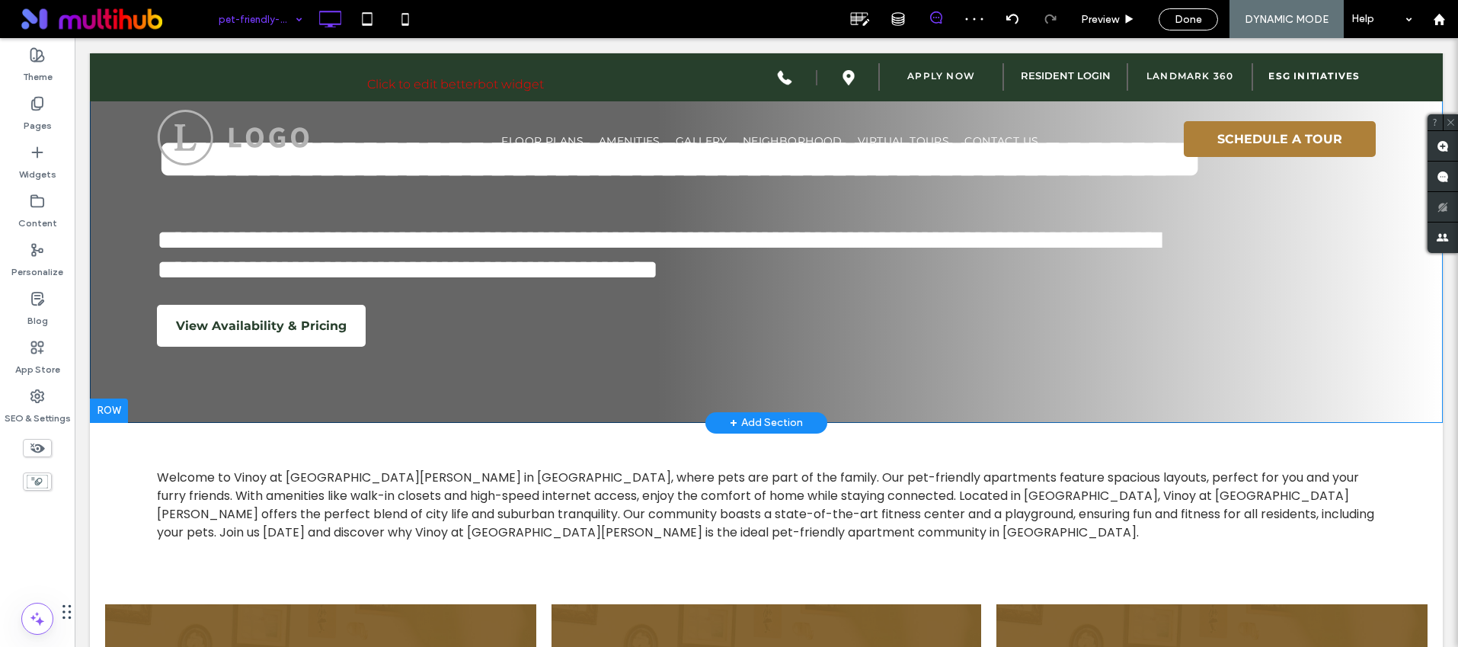
click at [290, 423] on div "**********" at bounding box center [766, 183] width 1353 height 478
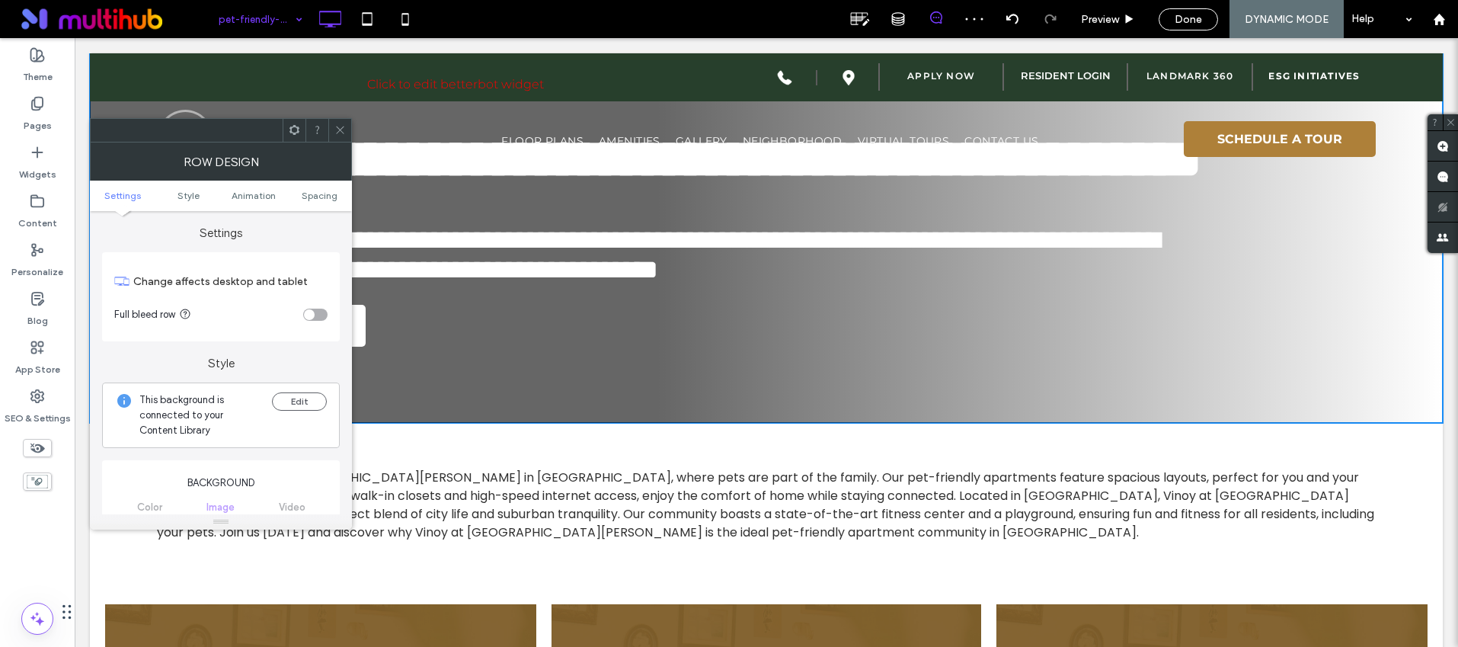
scroll to position [0, 0]
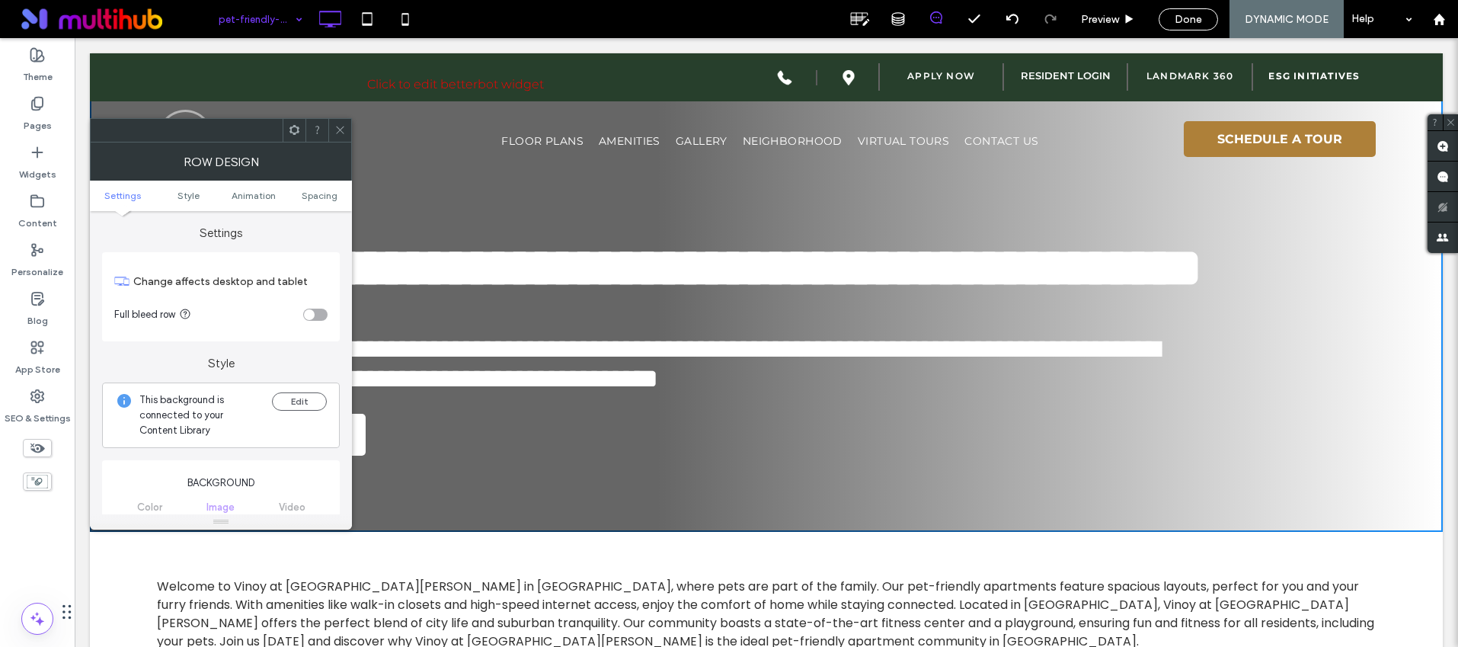
click at [337, 127] on icon at bounding box center [339, 129] width 11 height 11
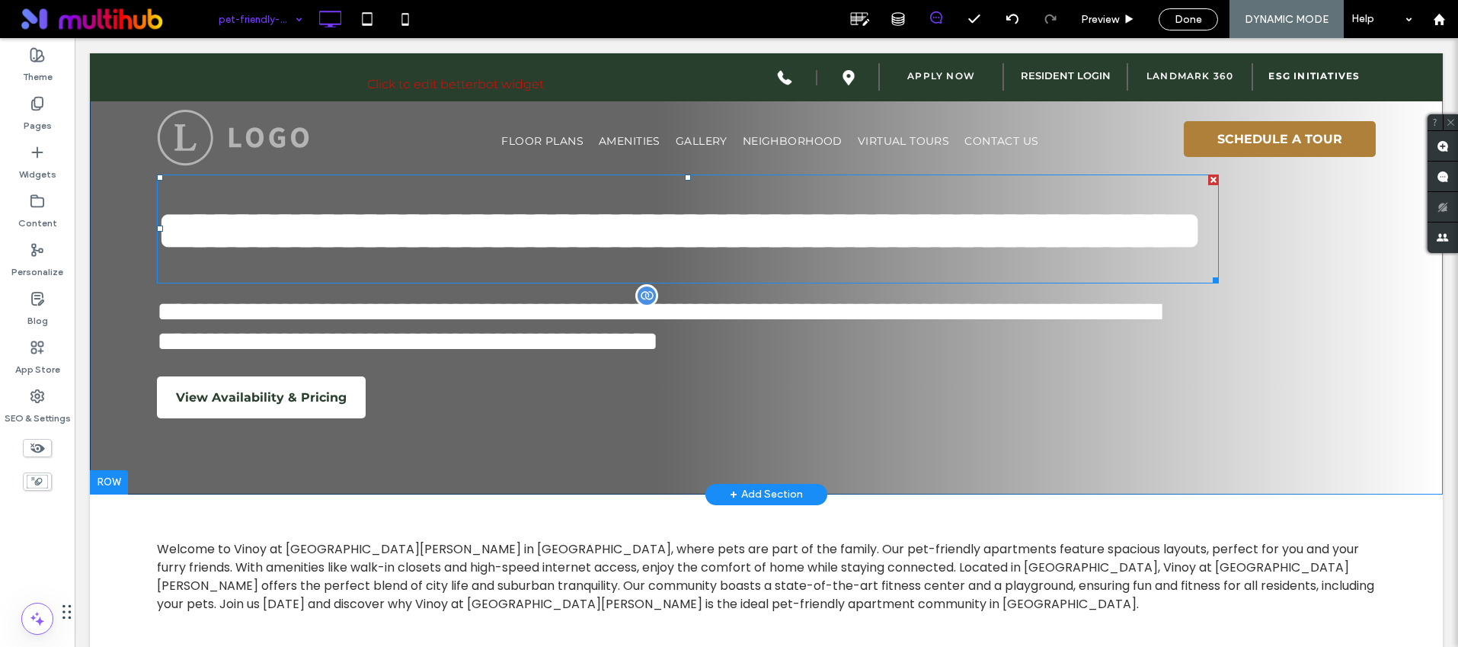
scroll to position [158, 0]
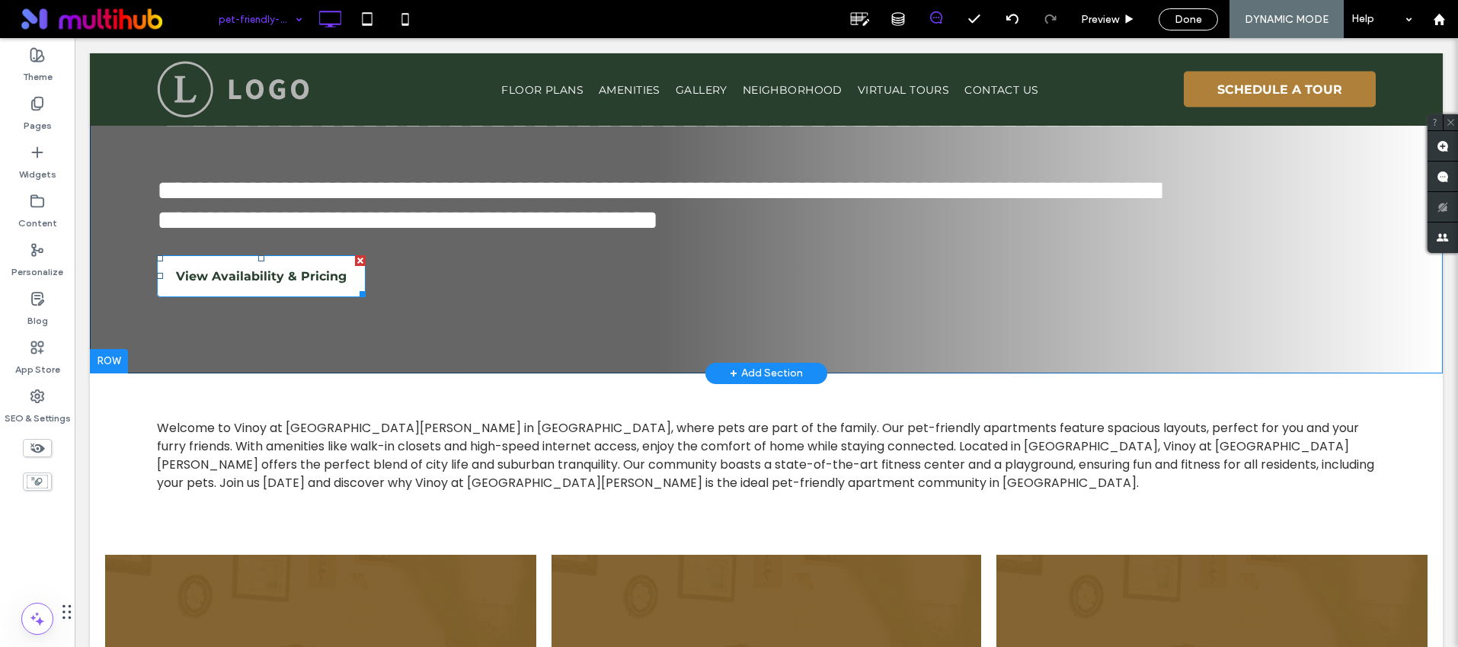
click at [245, 291] on span "View Availability & Pricing" at bounding box center [261, 276] width 171 height 30
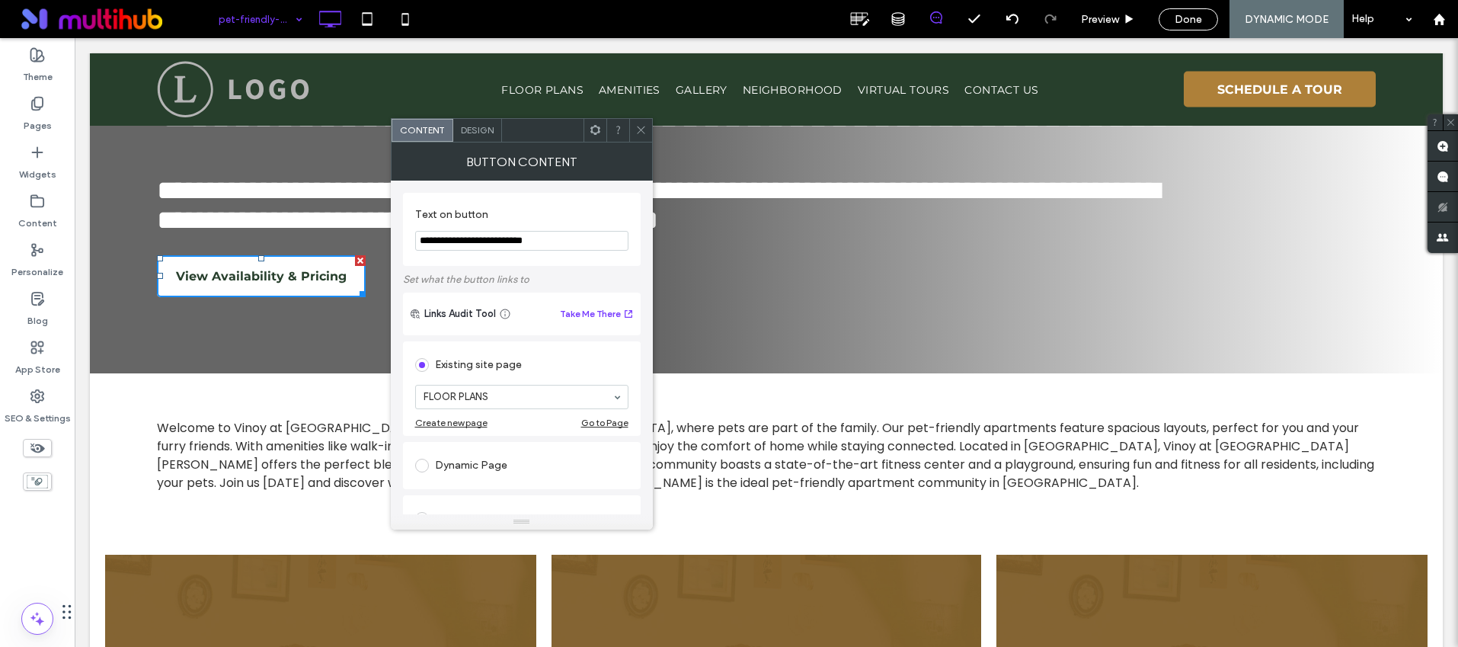
click at [642, 130] on icon at bounding box center [640, 129] width 11 height 11
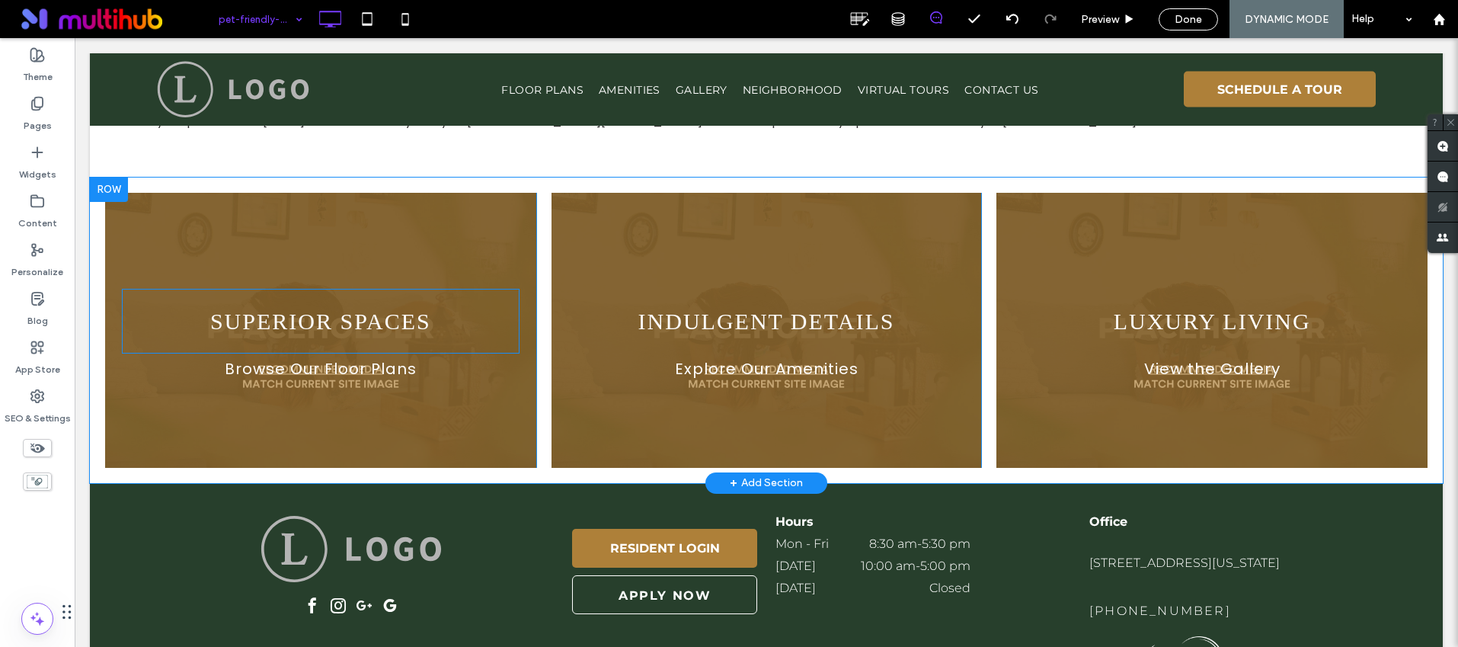
scroll to position [584, 0]
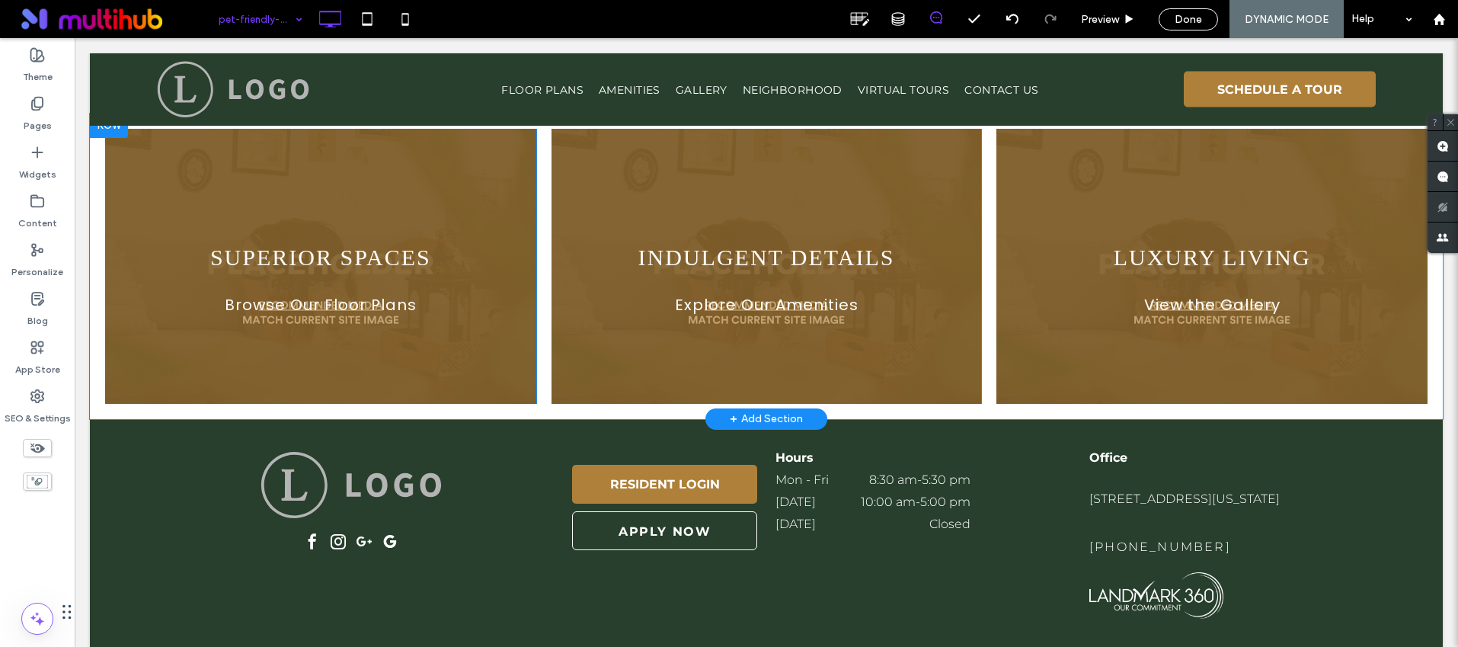
click at [449, 404] on div "SUPERIOR SPACES Browse Our Floor Plans Click To Paste" at bounding box center [320, 266] width 431 height 275
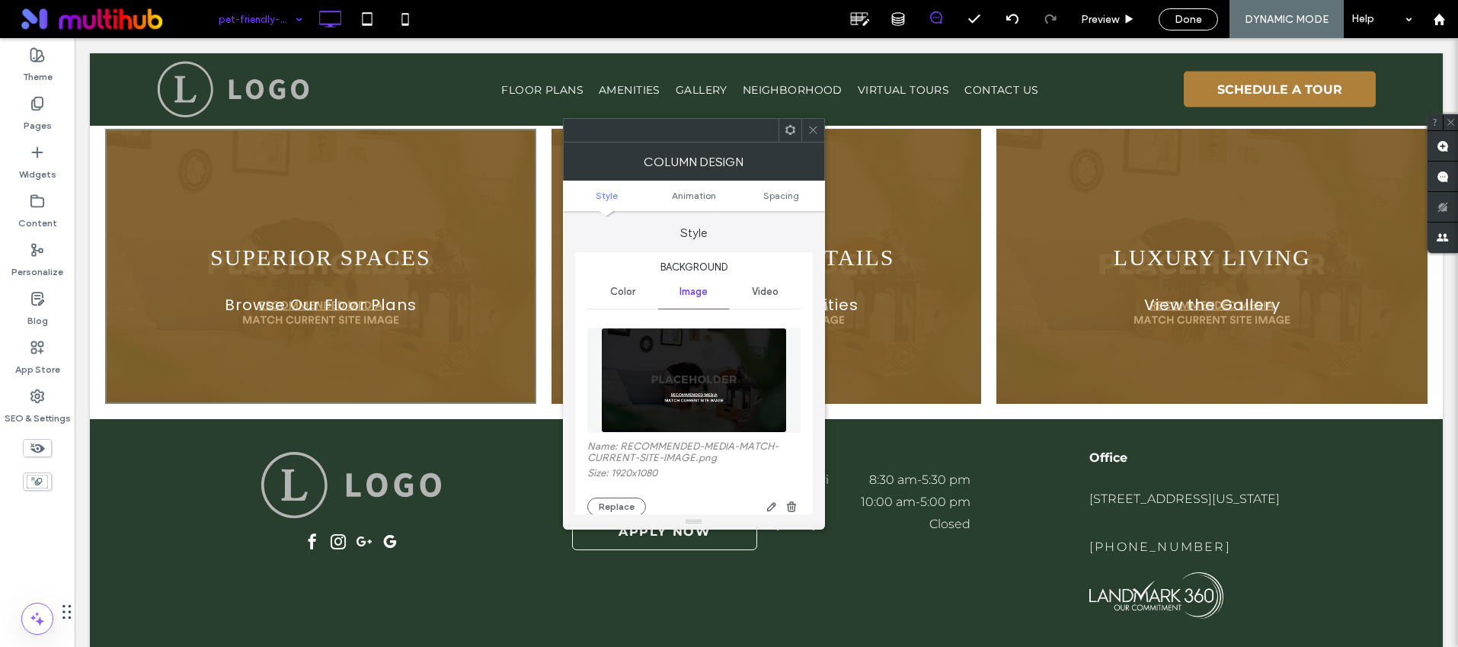
click at [814, 126] on icon at bounding box center [813, 129] width 11 height 11
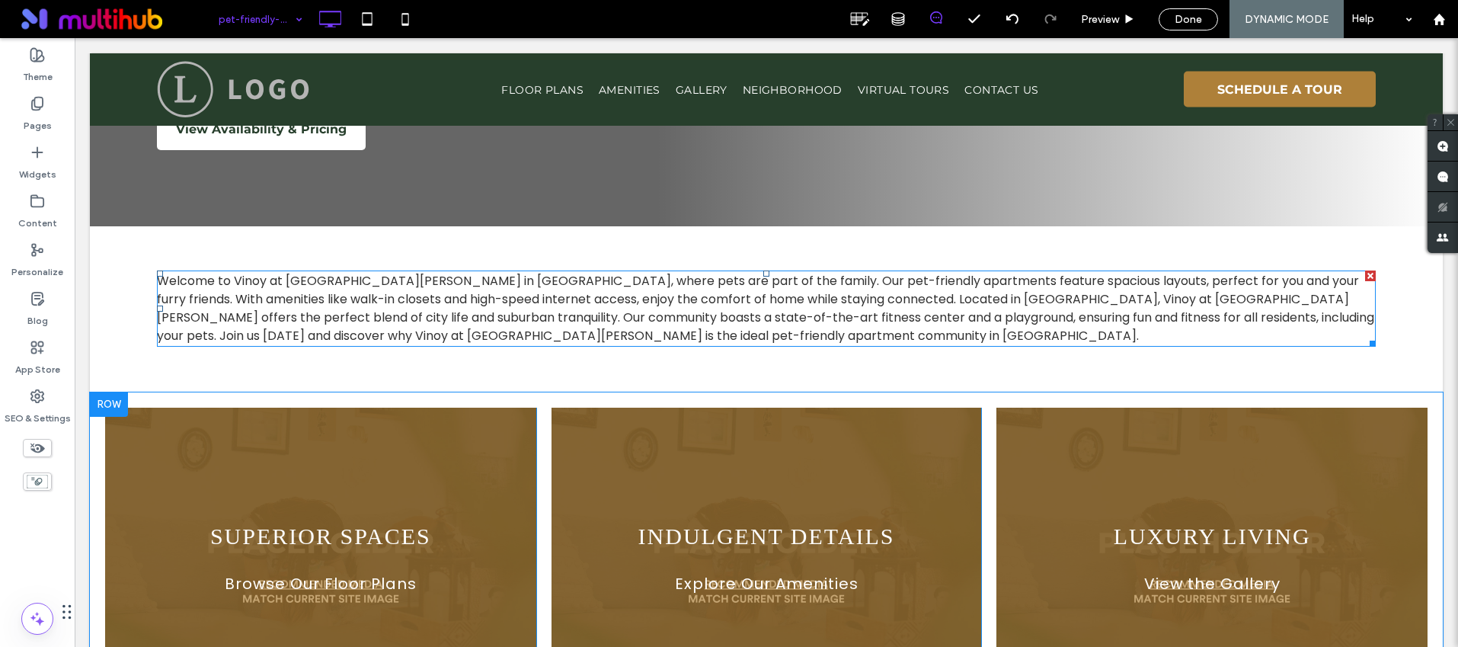
scroll to position [466, 0]
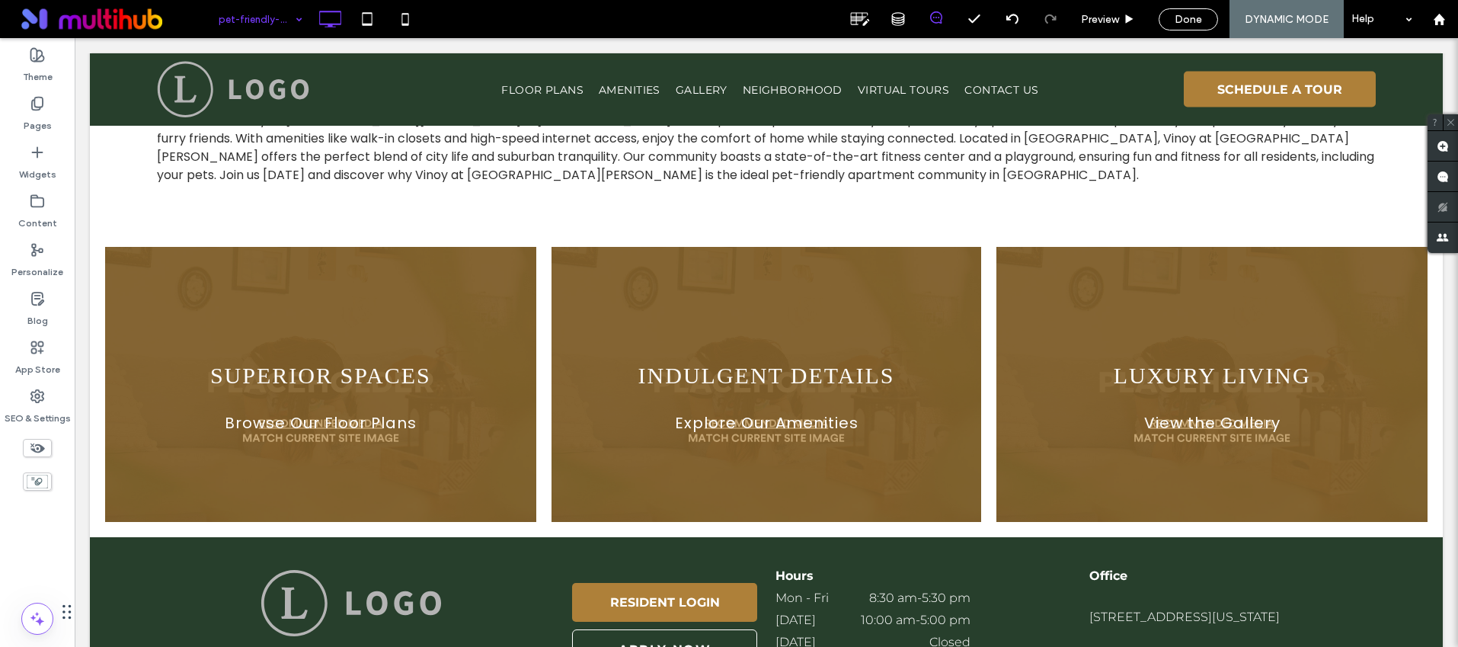
click at [478, 18] on div "pet-friendly-apartments-southside-jacksonville-vinoy-st-johns-760 Preview Done …" at bounding box center [834, 19] width 1248 height 38
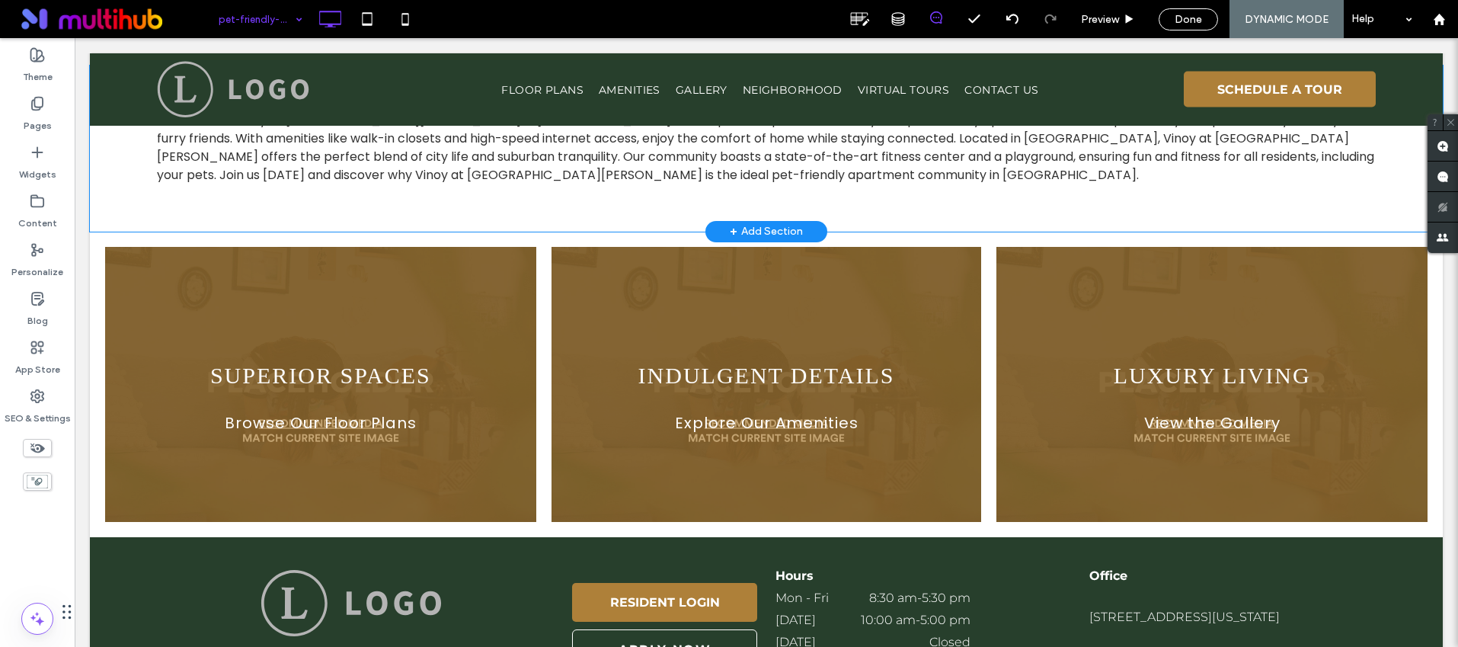
scroll to position [0, 0]
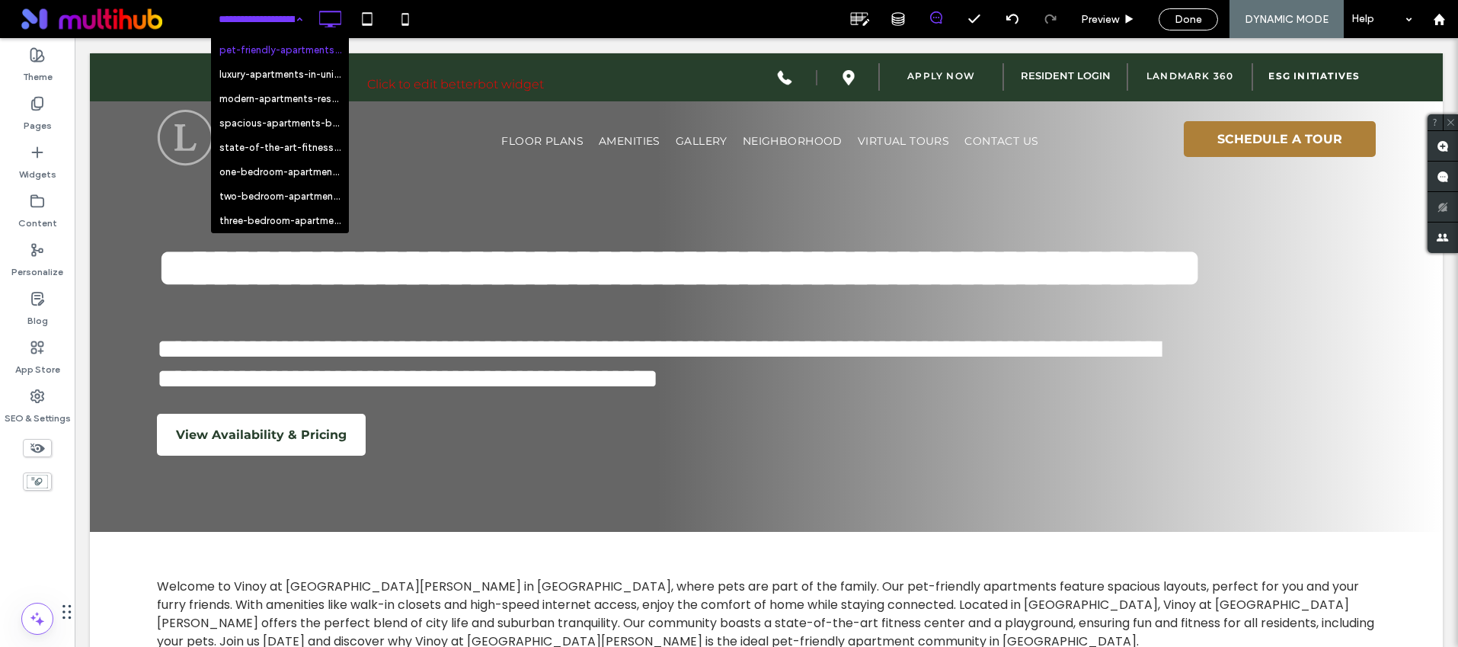
click at [464, 24] on div "pet-friendly-apartments-southside-jacksonville-vinoy-st-johns-760 luxury-apartm…" at bounding box center [834, 19] width 1248 height 38
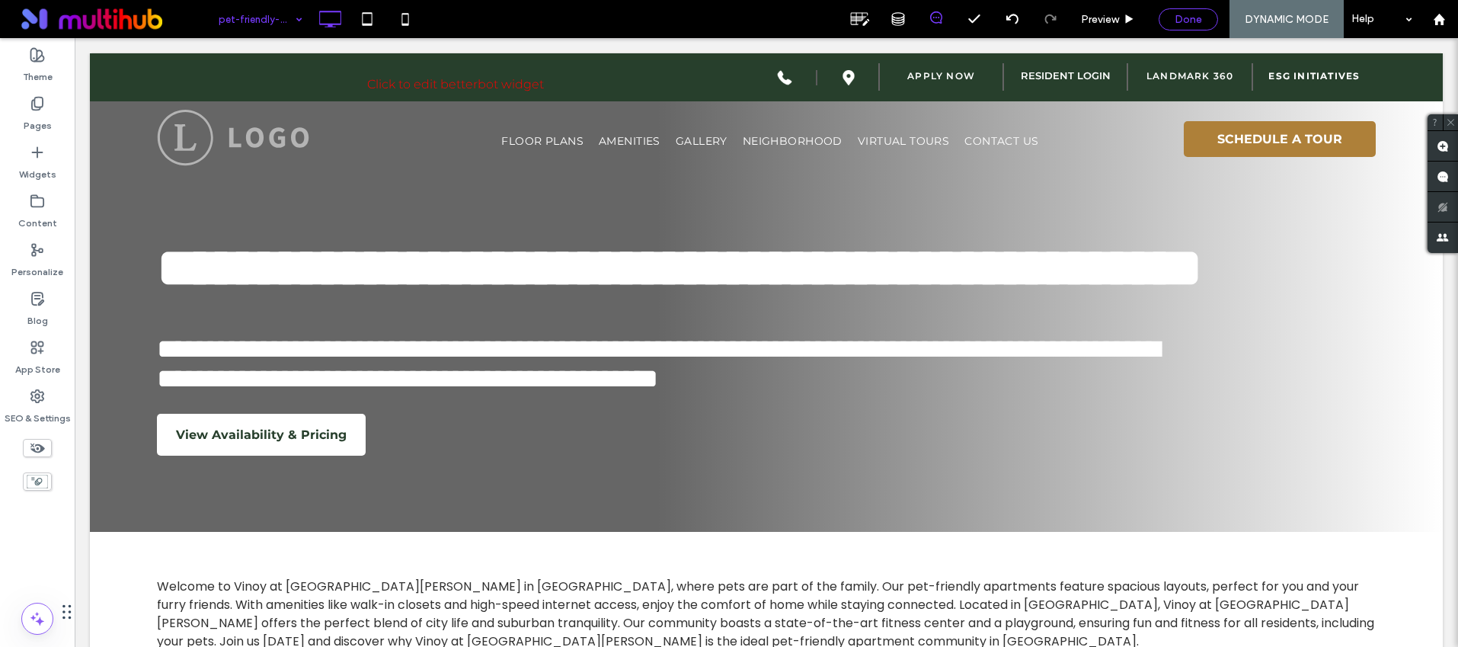
click at [1178, 13] on span "Done" at bounding box center [1188, 19] width 27 height 13
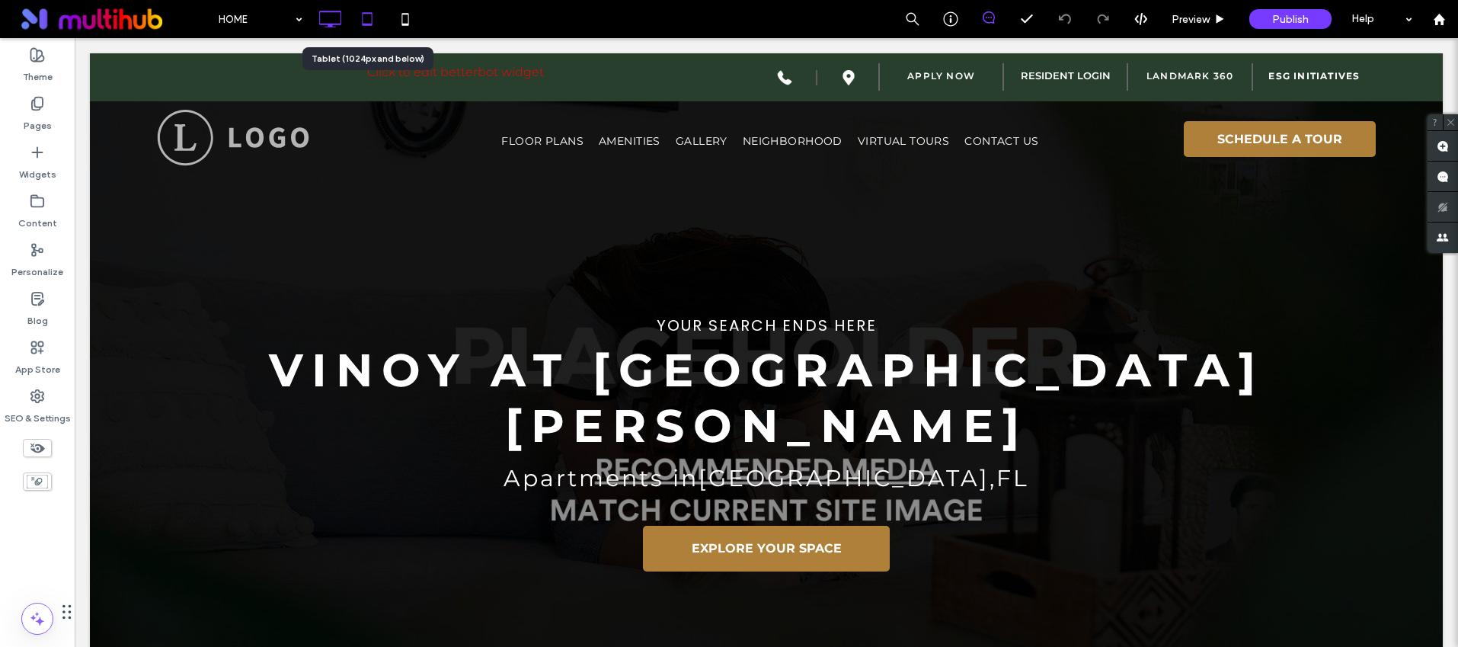
click at [373, 18] on icon at bounding box center [367, 19] width 30 height 30
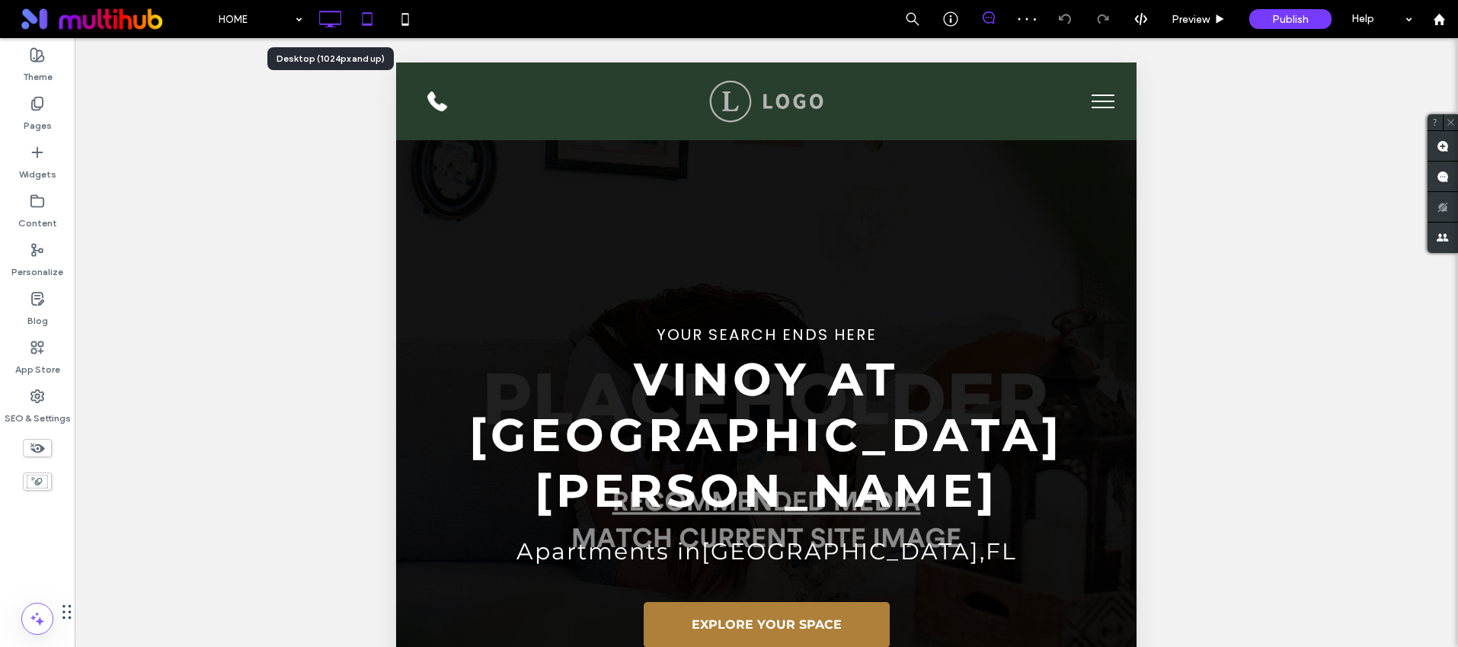
drag, startPoint x: 330, startPoint y: 19, endPoint x: 818, endPoint y: 152, distance: 505.3
click at [330, 19] on icon at bounding box center [330, 19] width 30 height 30
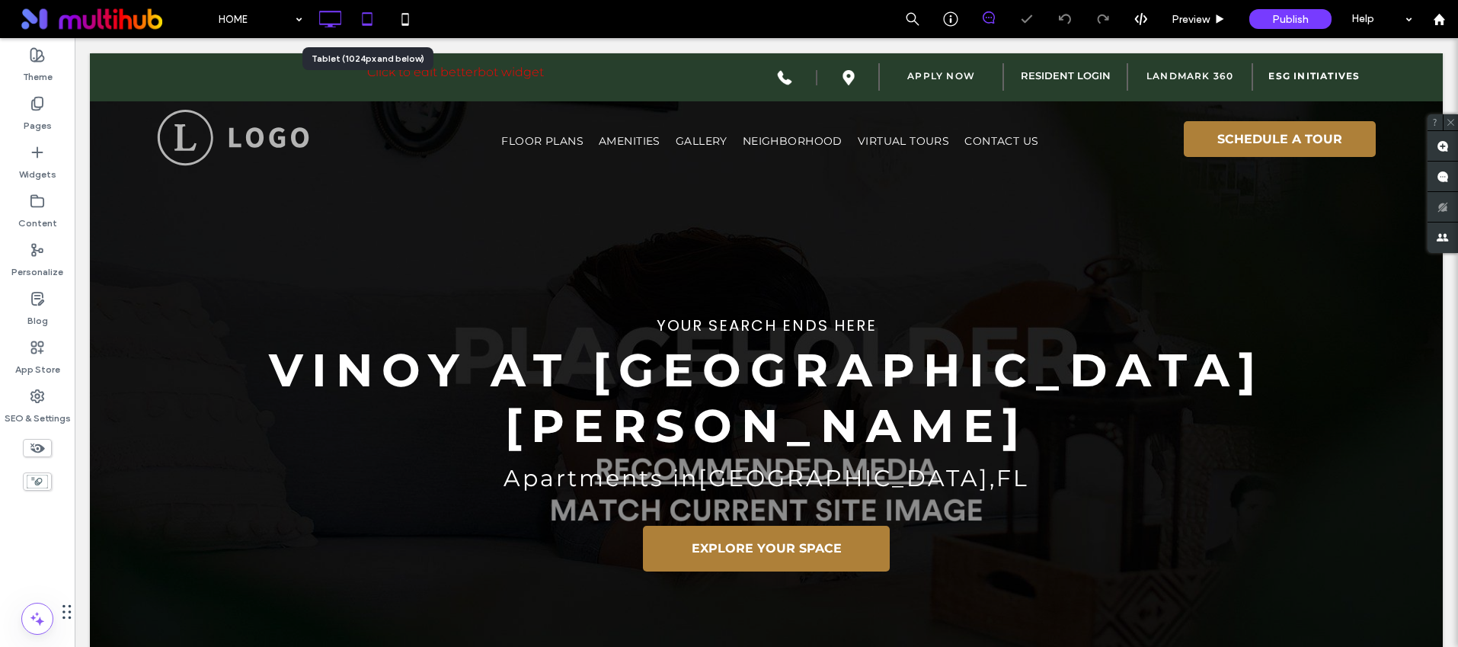
click at [368, 17] on icon at bounding box center [367, 19] width 30 height 30
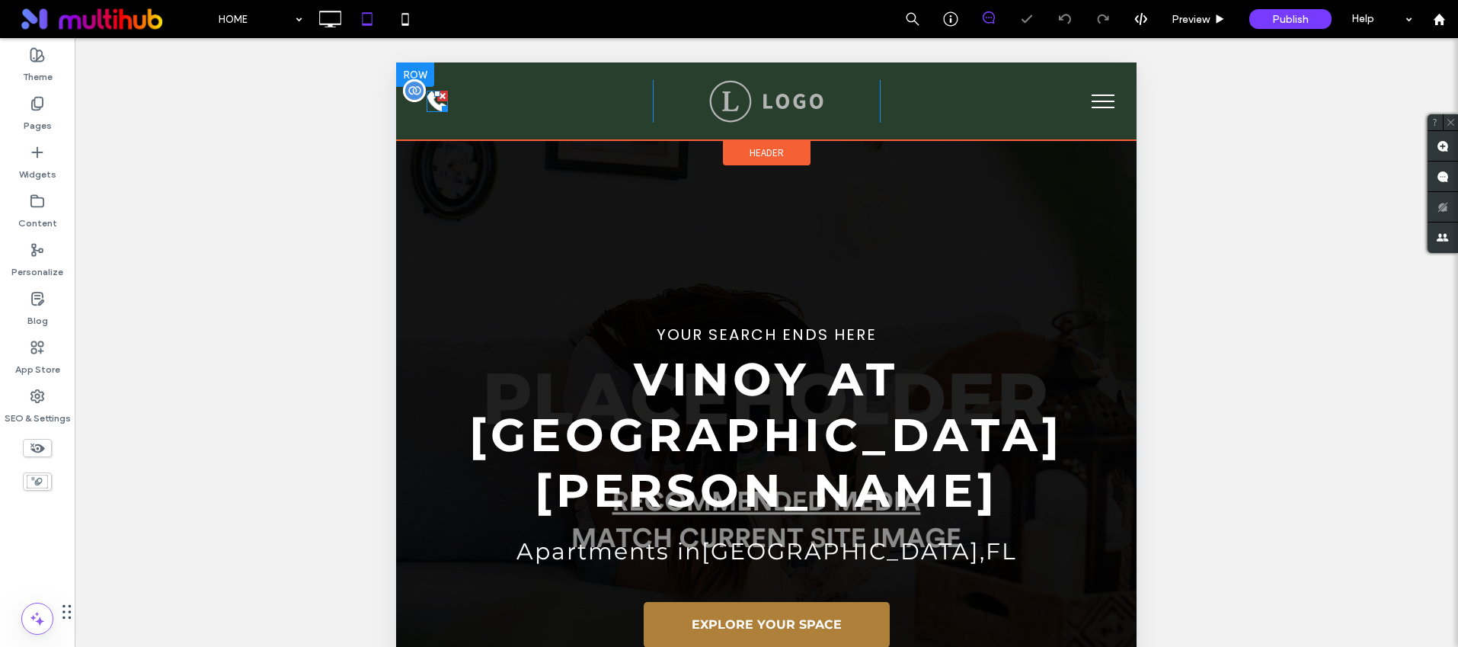
click at [440, 108] on div at bounding box center [442, 106] width 11 height 11
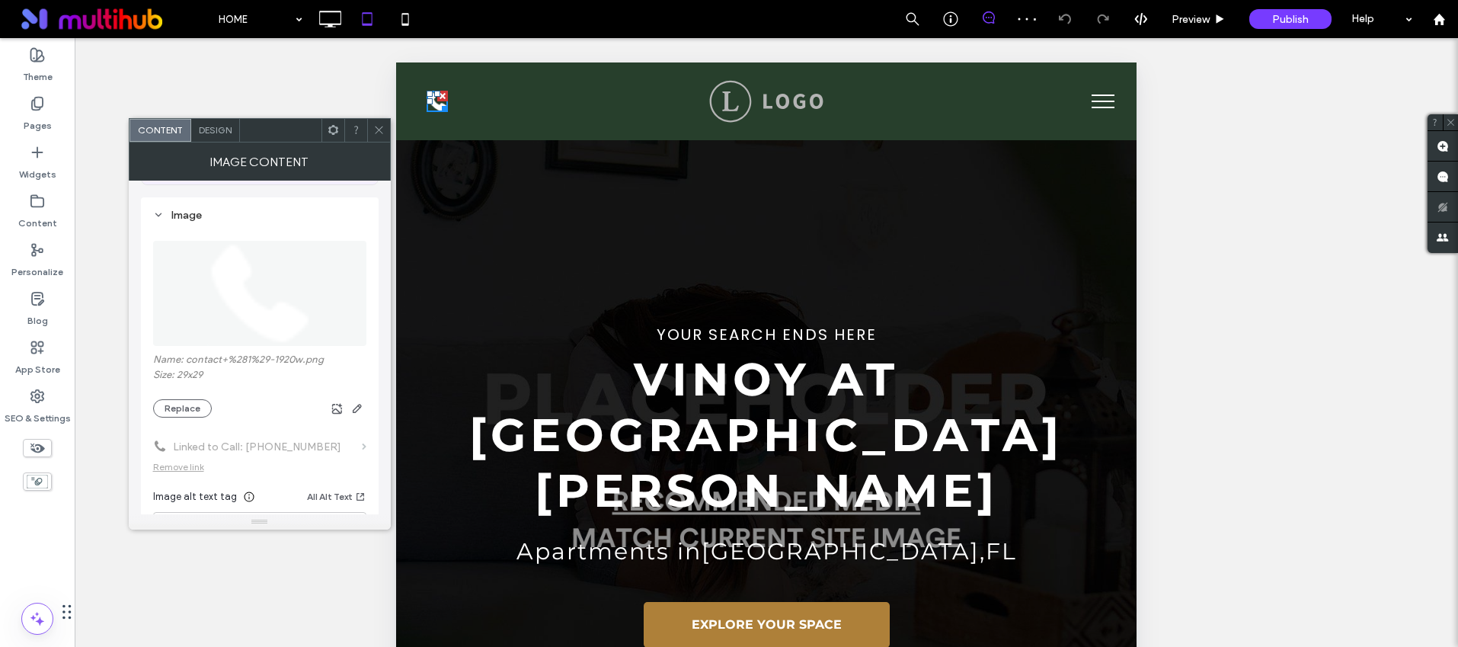
scroll to position [208, 0]
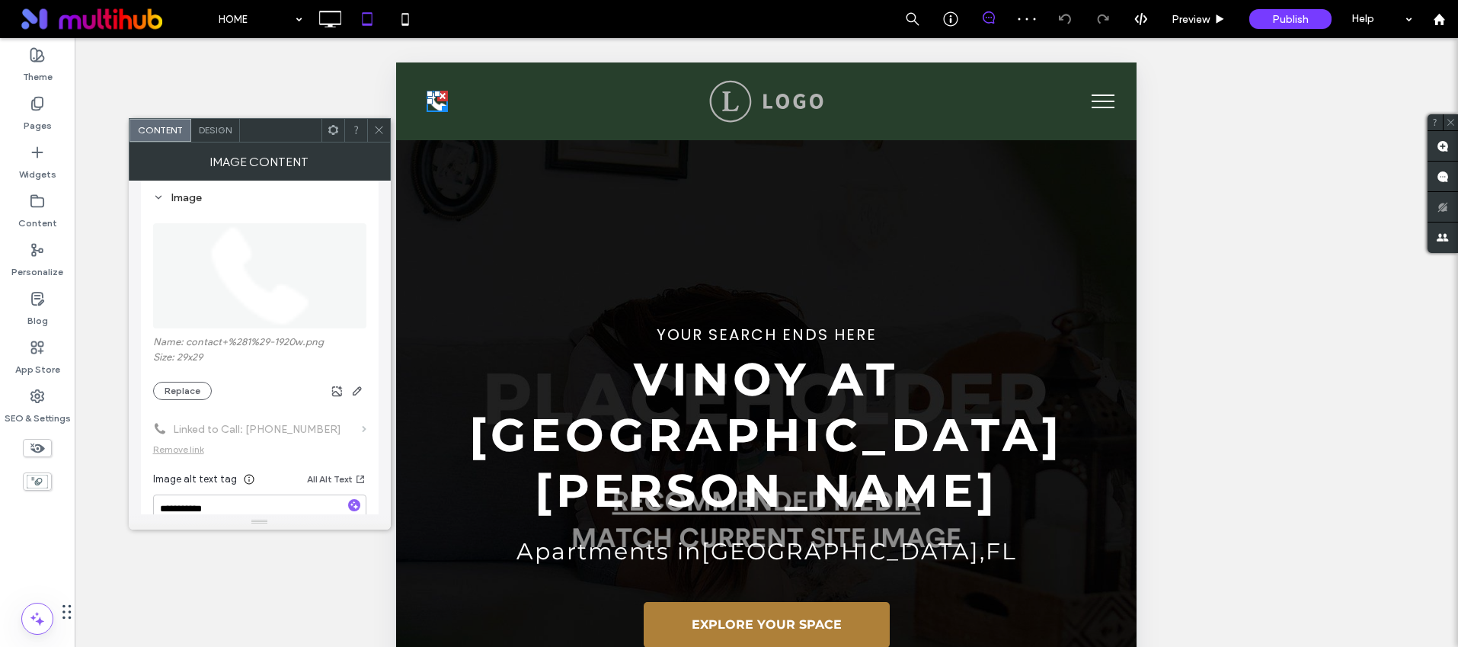
drag, startPoint x: 376, startPoint y: 132, endPoint x: 311, endPoint y: 126, distance: 65.7
click at [376, 132] on use at bounding box center [379, 130] width 8 height 8
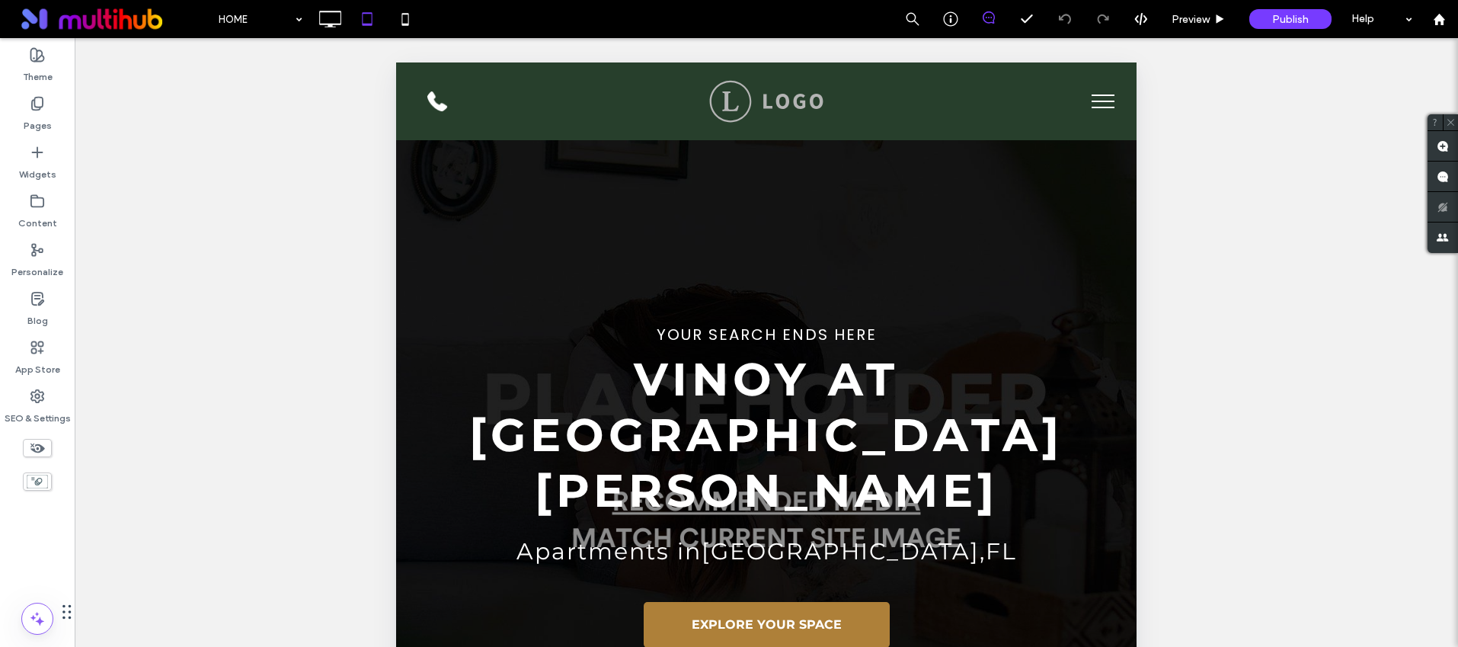
click at [1097, 107] on span "menu" at bounding box center [1103, 108] width 23 height 2
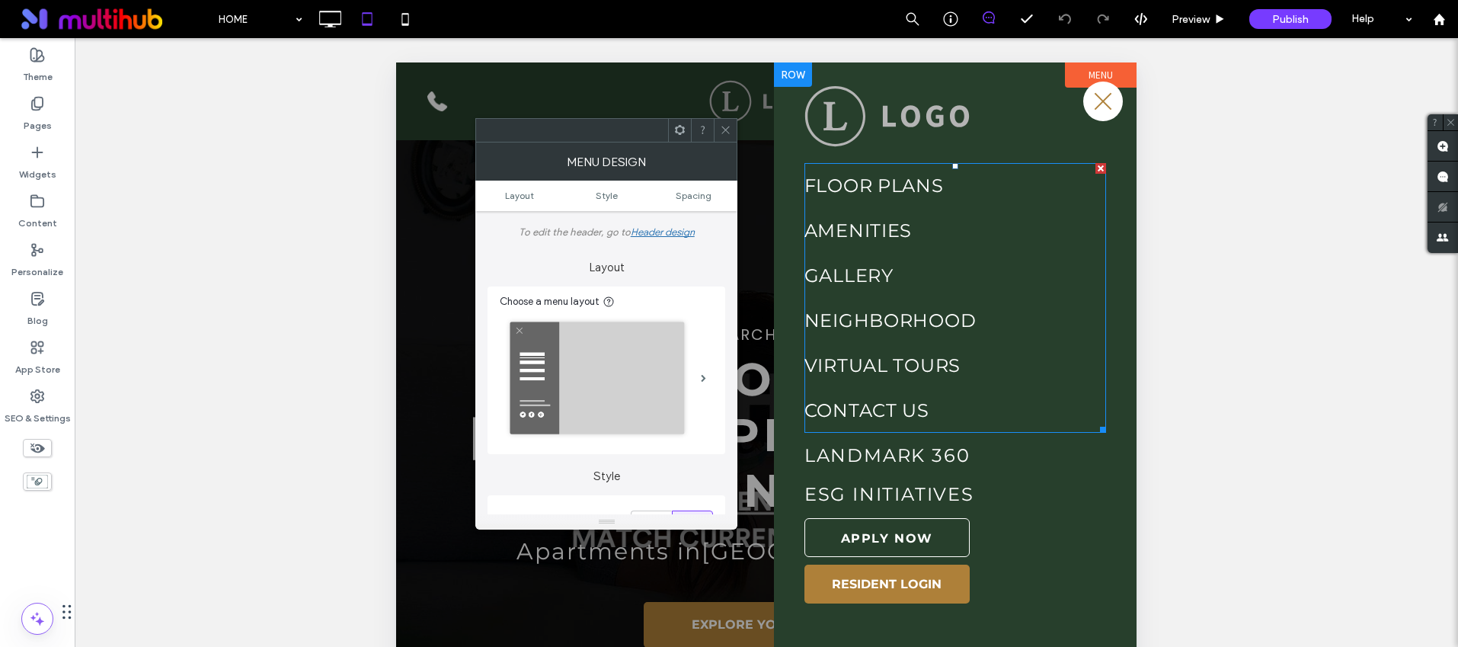
click at [962, 253] on link "GALLERY" at bounding box center [956, 275] width 302 height 45
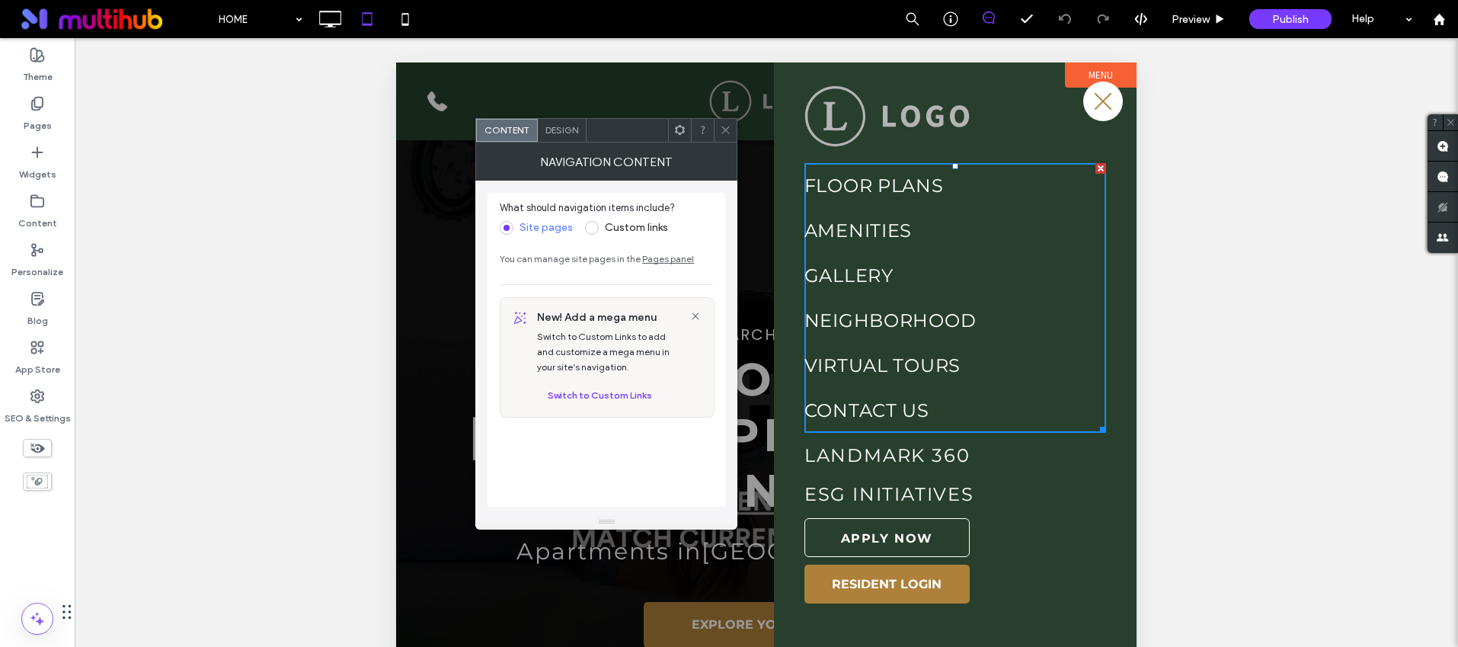
click at [722, 135] on icon at bounding box center [725, 129] width 11 height 11
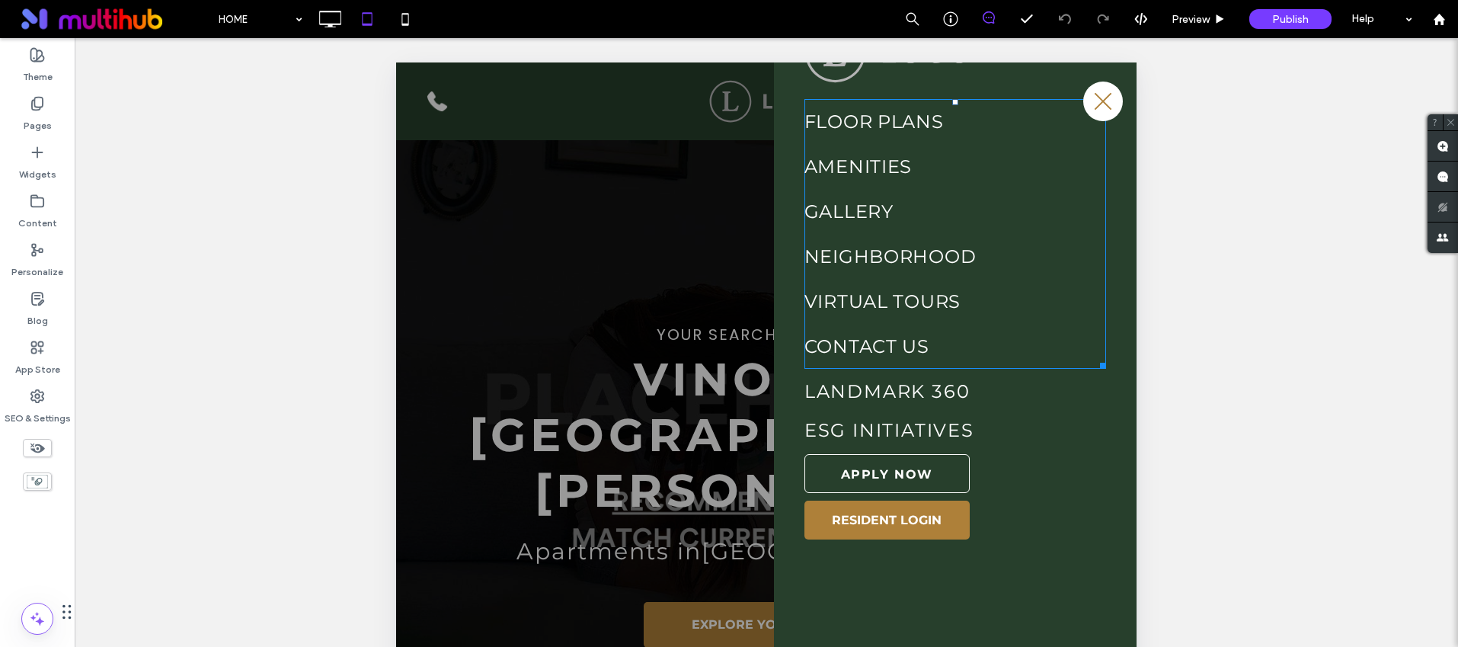
scroll to position [69, 0]
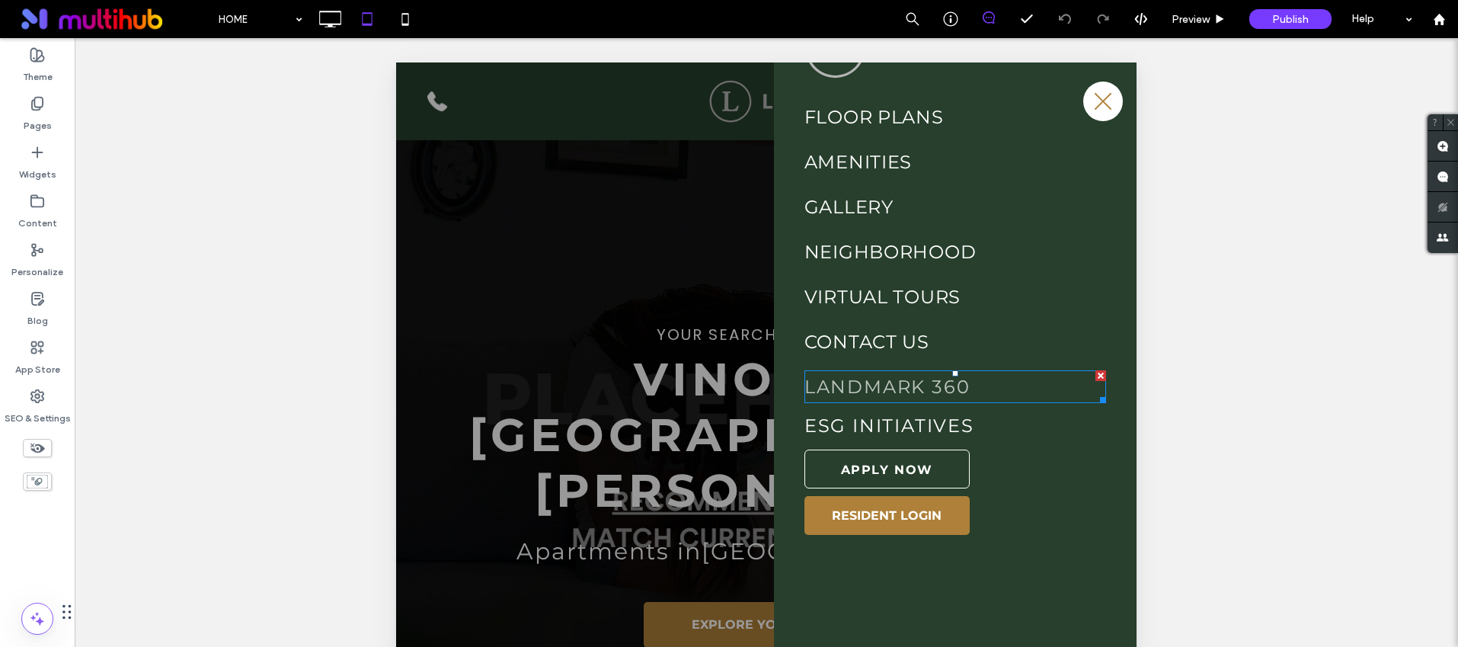
click at [968, 387] on link "LANDMARK 360" at bounding box center [888, 387] width 166 height 22
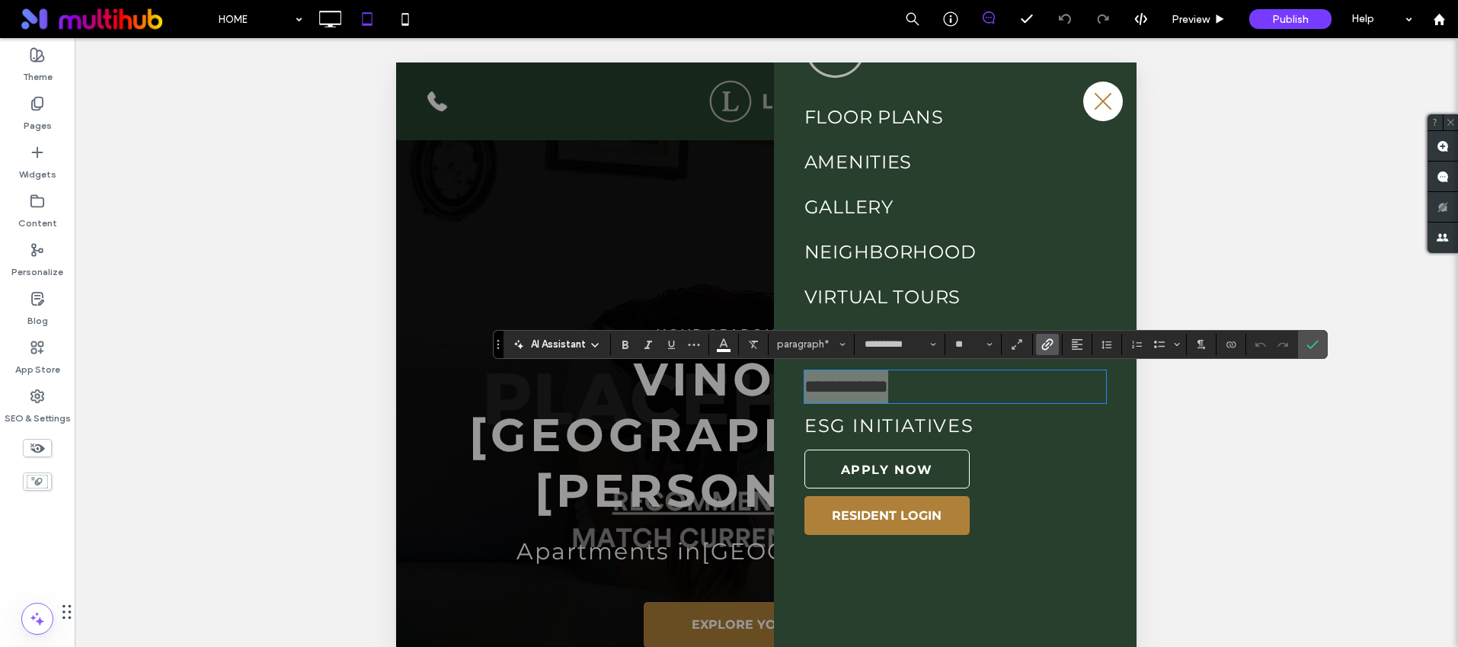
drag, startPoint x: 1315, startPoint y: 340, endPoint x: 1234, endPoint y: 366, distance: 85.8
click at [1315, 340] on icon "Confirm" at bounding box center [1313, 344] width 12 height 12
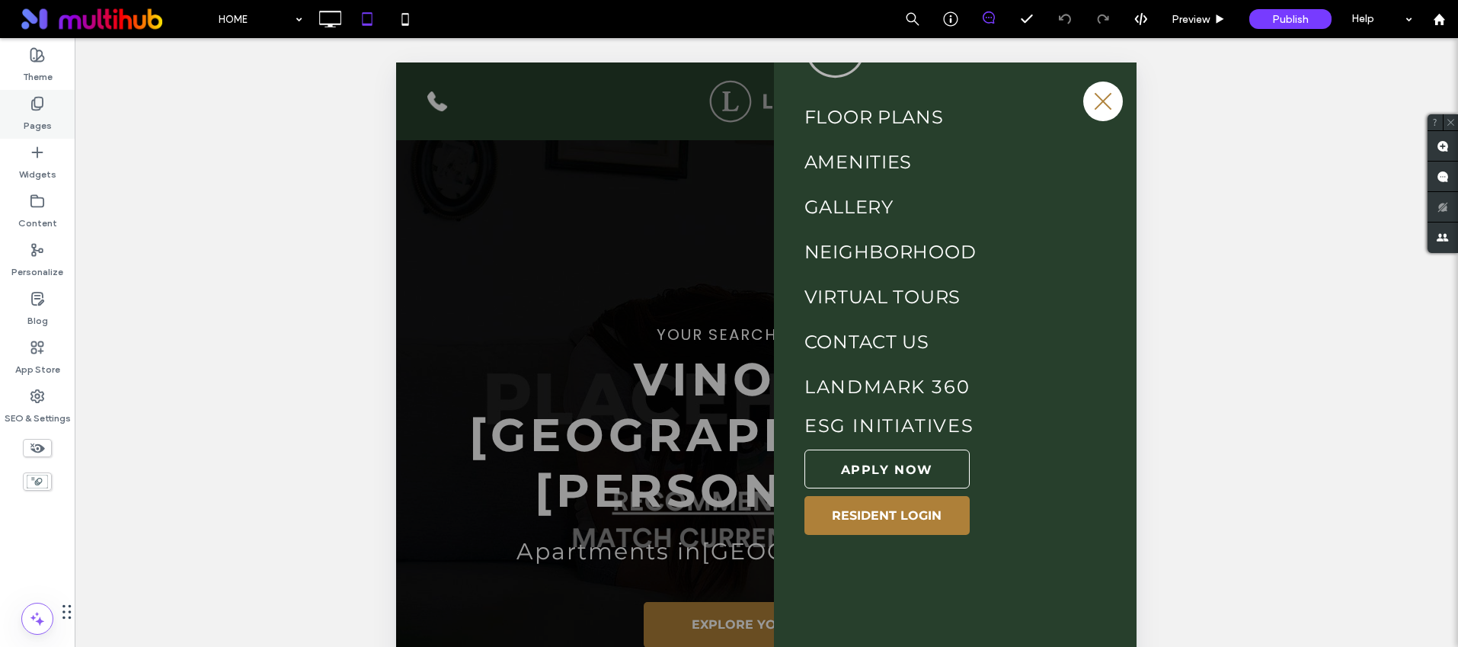
click at [49, 108] on div "Pages" at bounding box center [37, 114] width 75 height 49
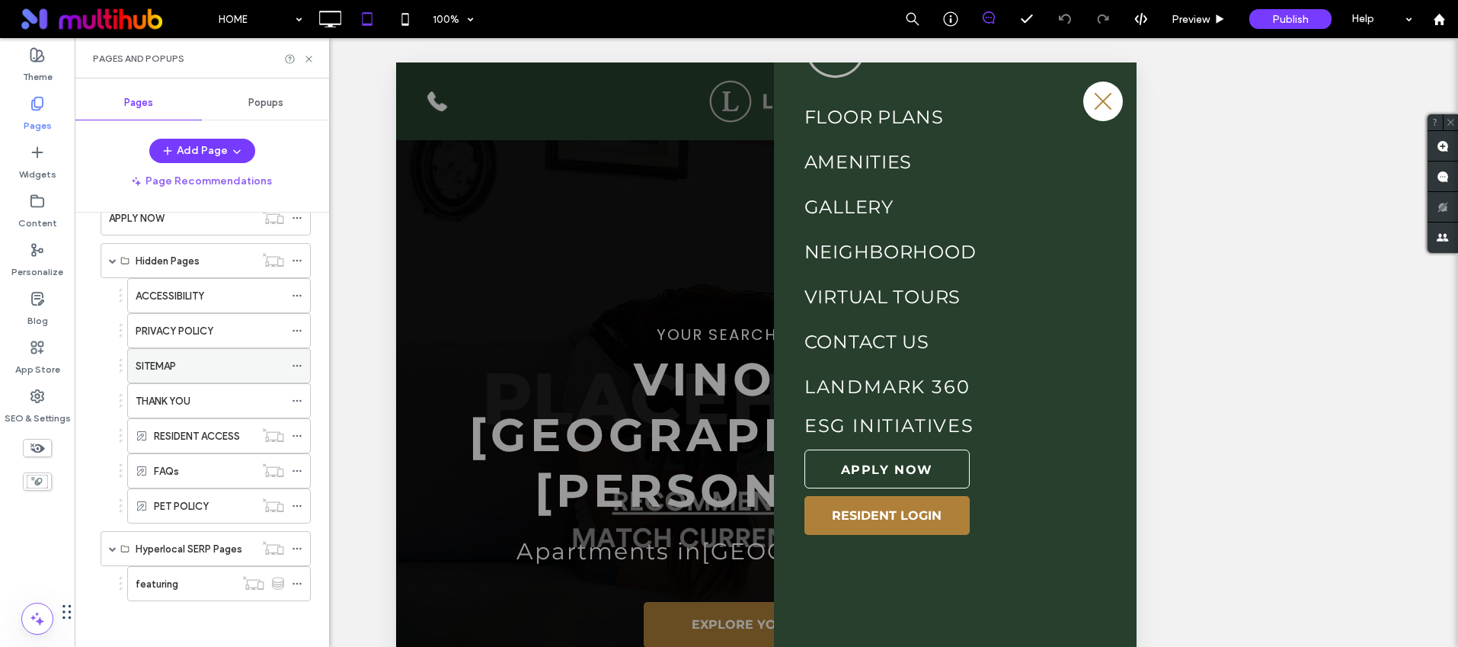
scroll to position [0, 0]
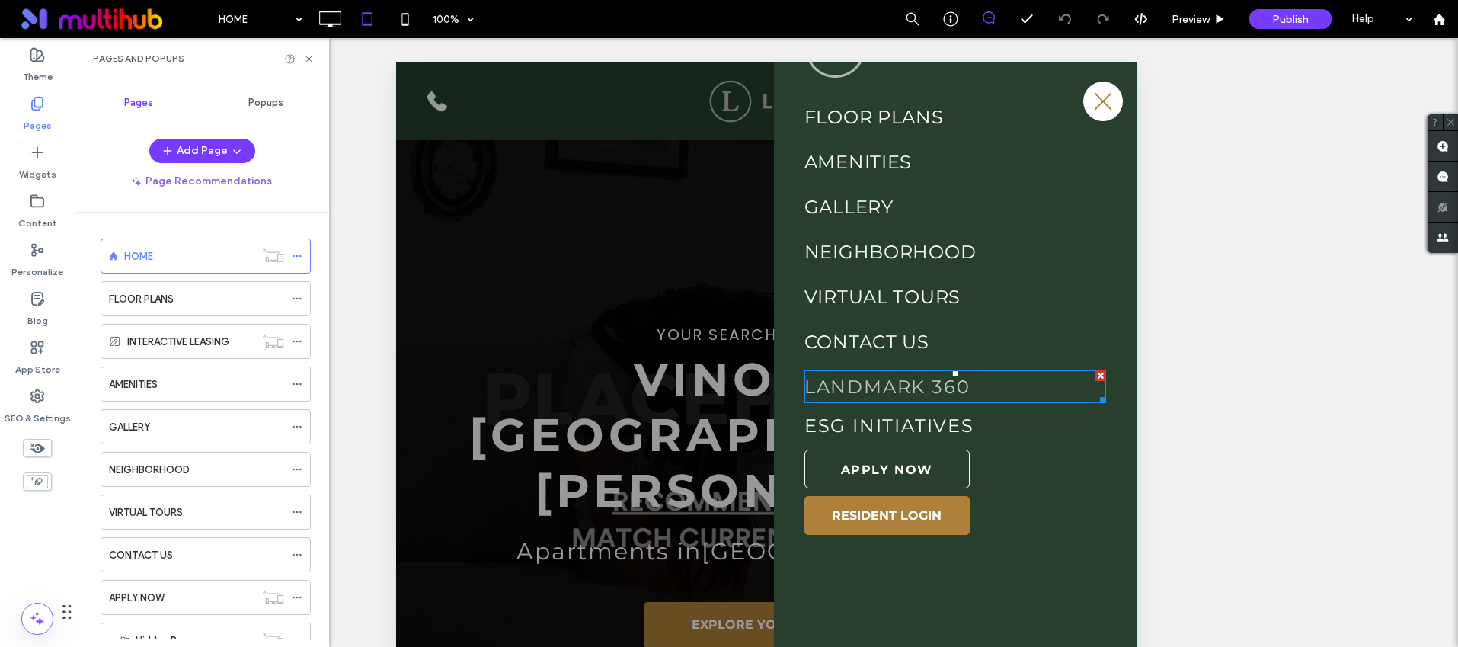
click at [946, 385] on link "LANDMARK 360" at bounding box center [888, 387] width 166 height 22
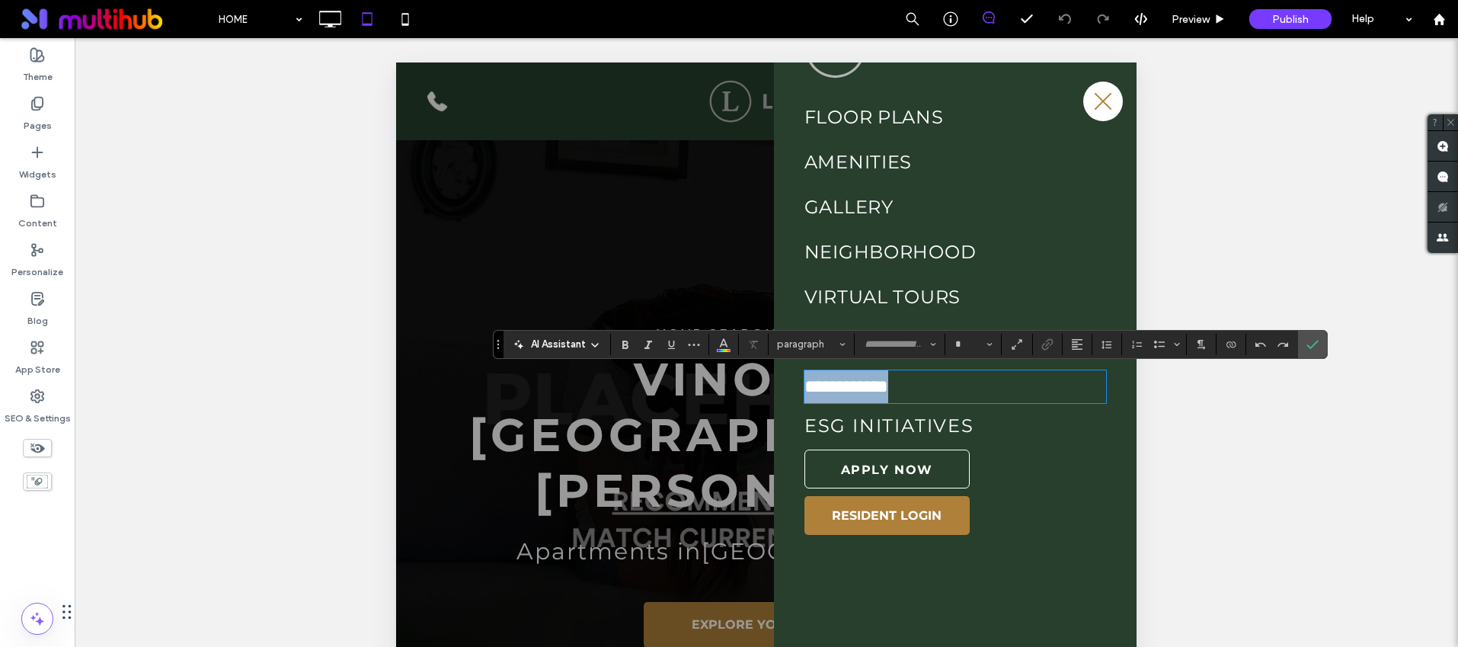
type input "**********"
type input "**"
click at [1312, 345] on use "Confirm" at bounding box center [1313, 344] width 12 height 9
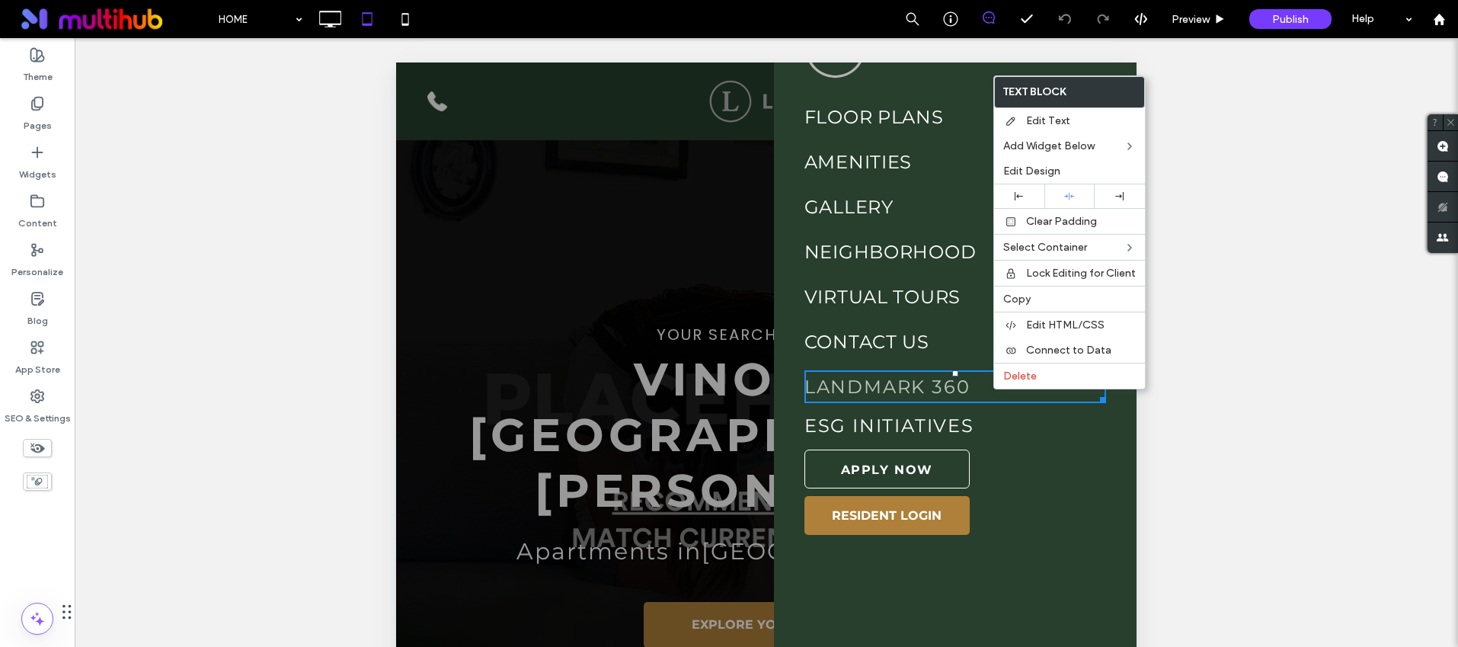
click at [929, 377] on link "LANDMARK 360" at bounding box center [888, 387] width 166 height 22
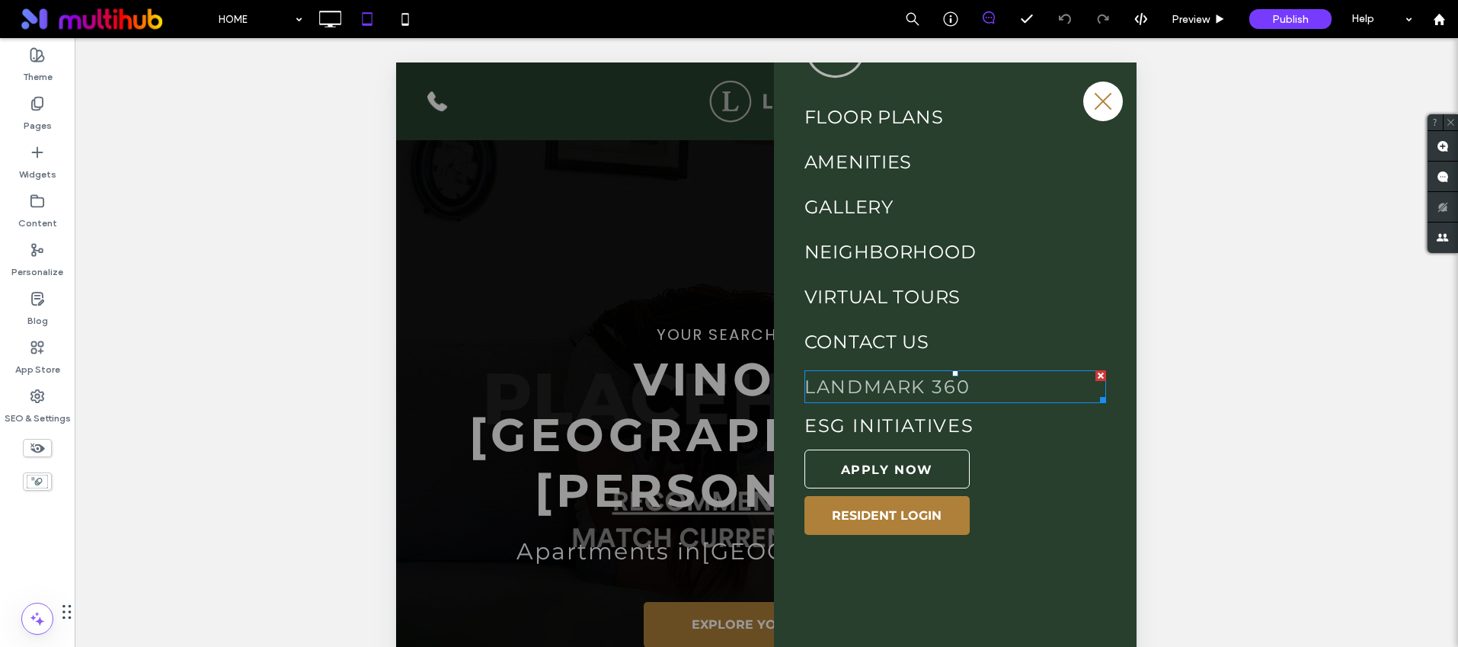
click at [954, 390] on link "LANDMARK 360" at bounding box center [888, 387] width 166 height 22
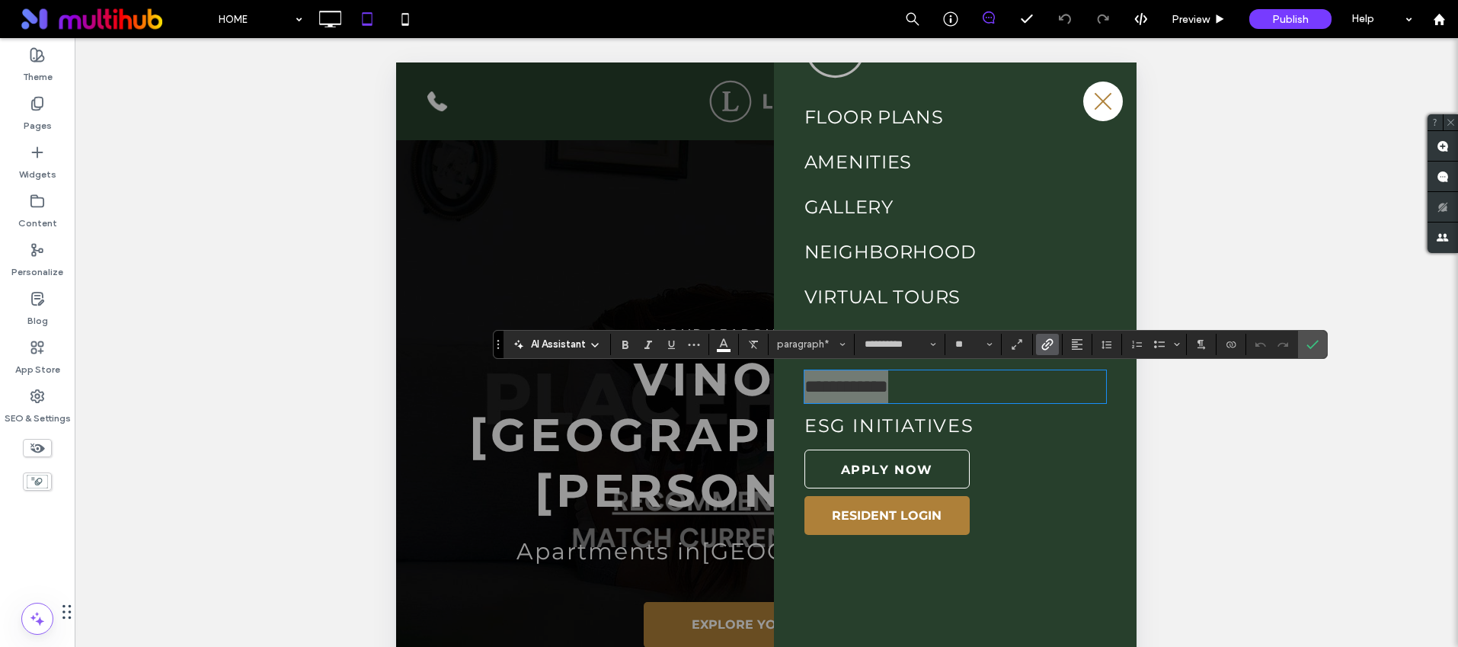
click at [1047, 344] on use "Link" at bounding box center [1047, 343] width 11 height 11
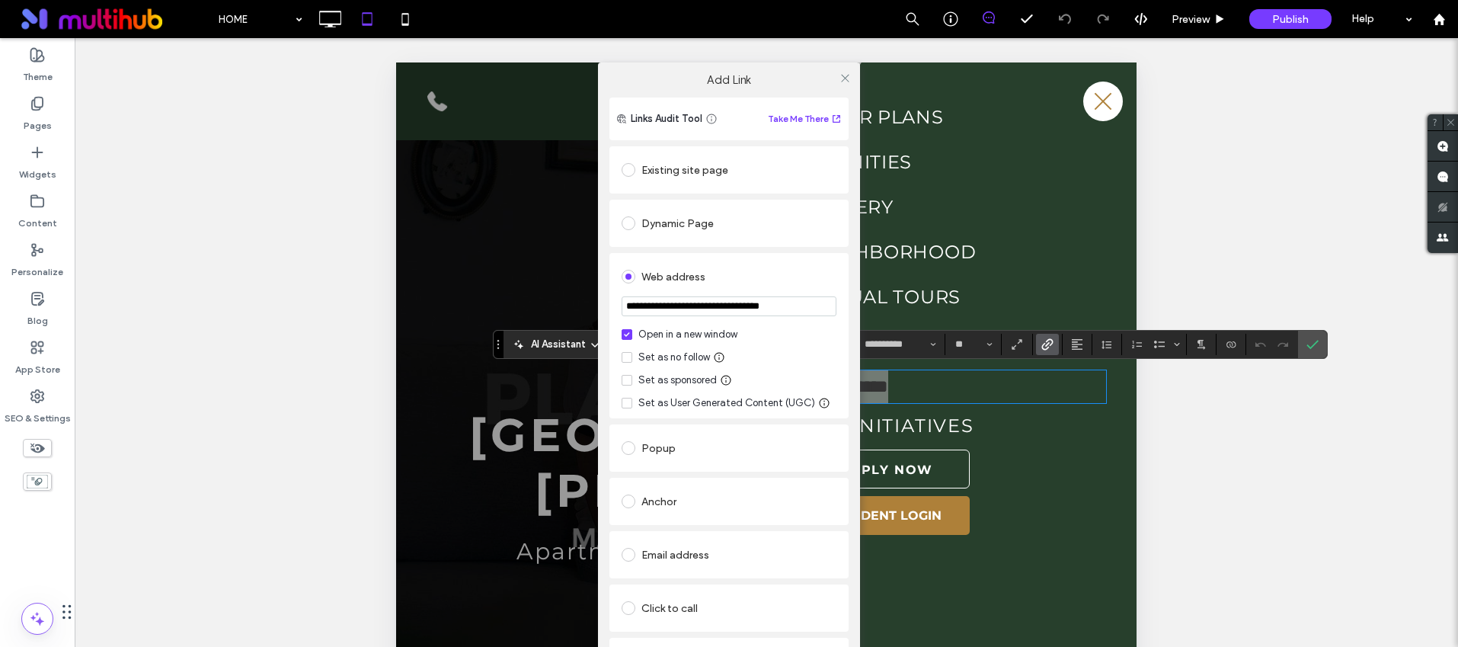
click at [712, 311] on input "**********" at bounding box center [729, 306] width 215 height 20
click at [712, 310] on input "**********" at bounding box center [729, 306] width 215 height 20
click at [840, 83] on span at bounding box center [845, 77] width 11 height 23
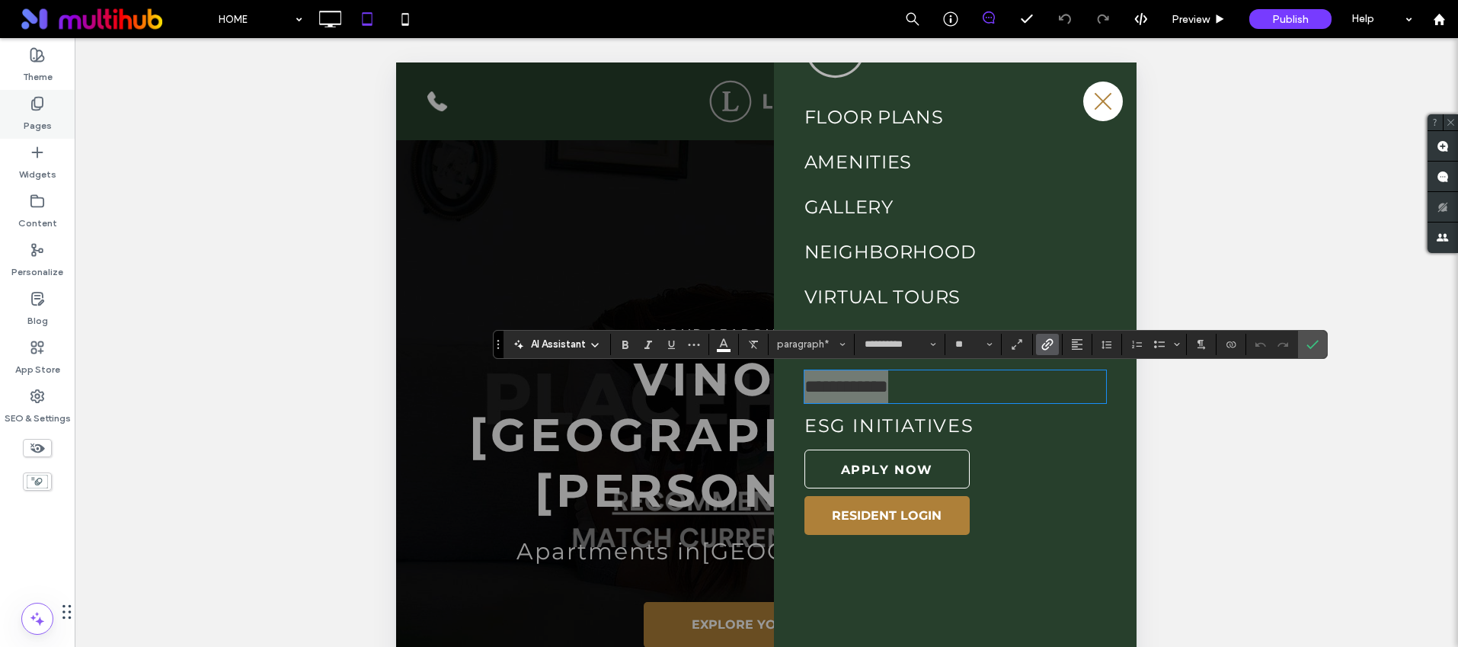
click at [46, 117] on label "Pages" at bounding box center [38, 121] width 28 height 21
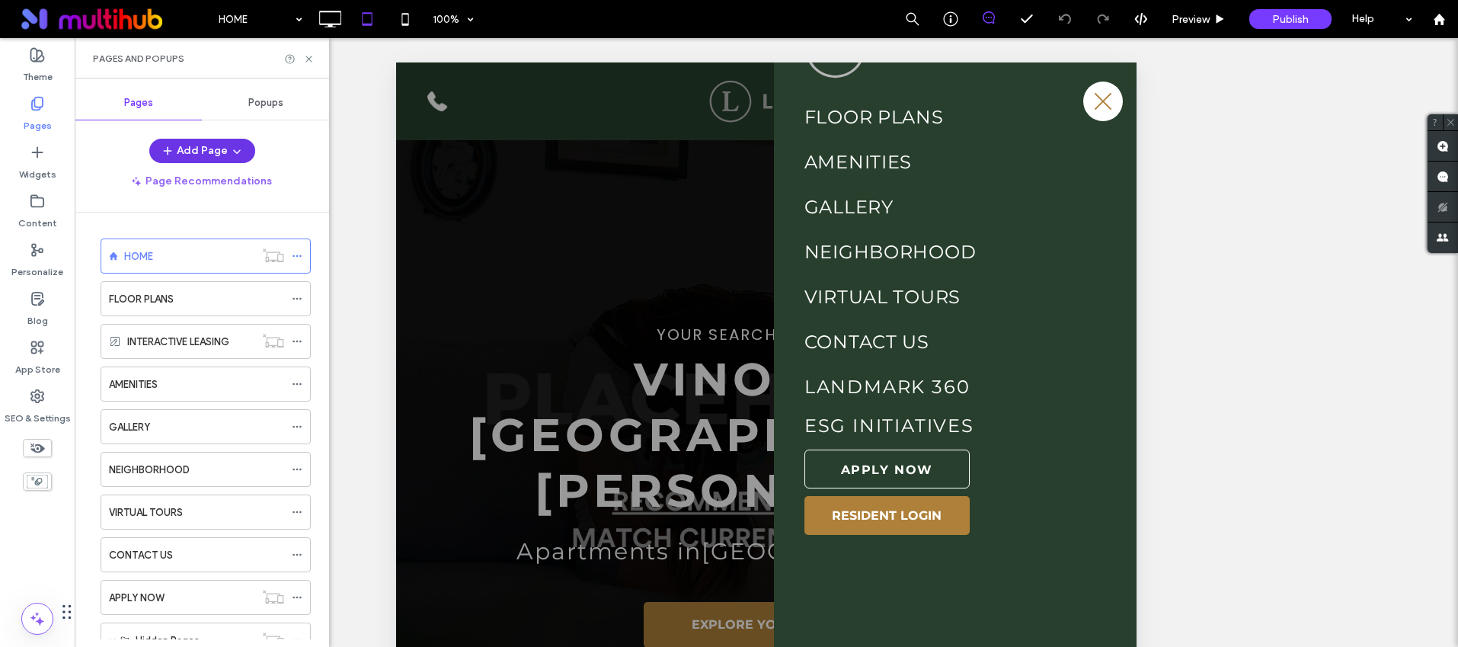
click at [205, 151] on button "Add Page" at bounding box center [202, 151] width 106 height 24
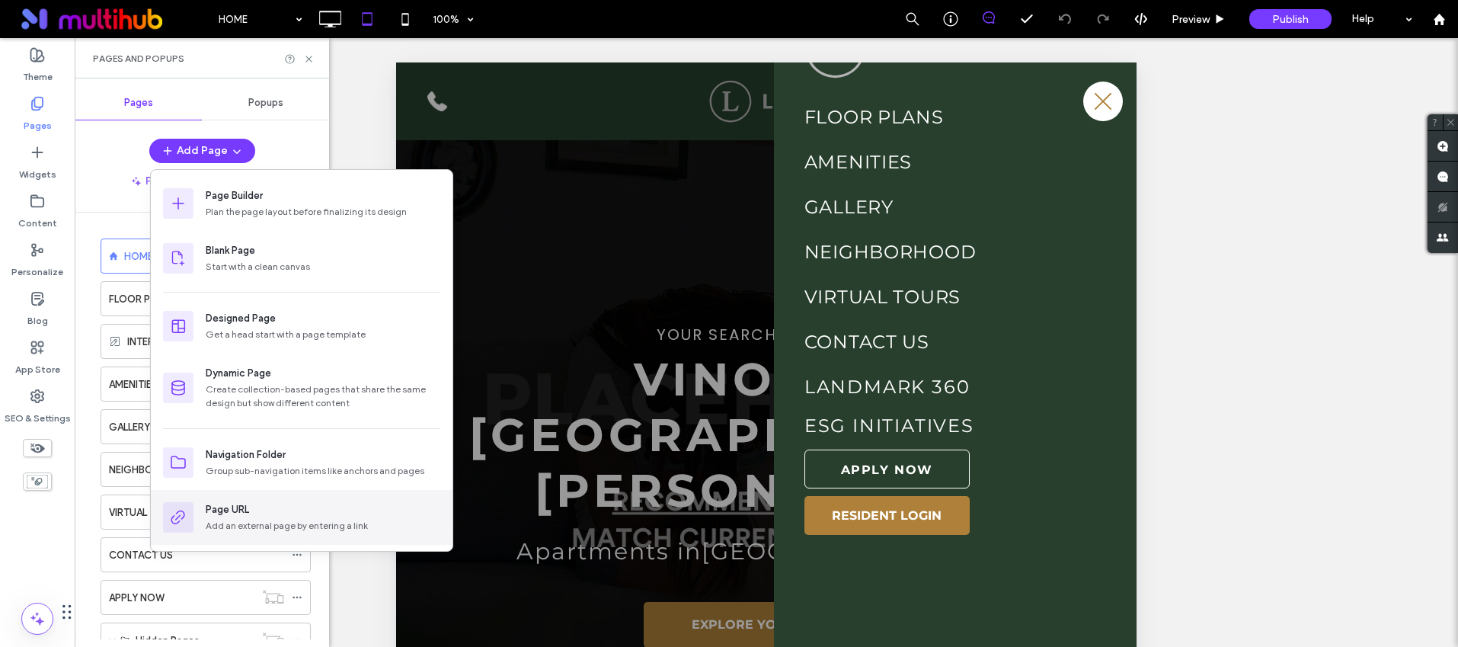
click at [263, 507] on div "Page URL" at bounding box center [323, 509] width 235 height 15
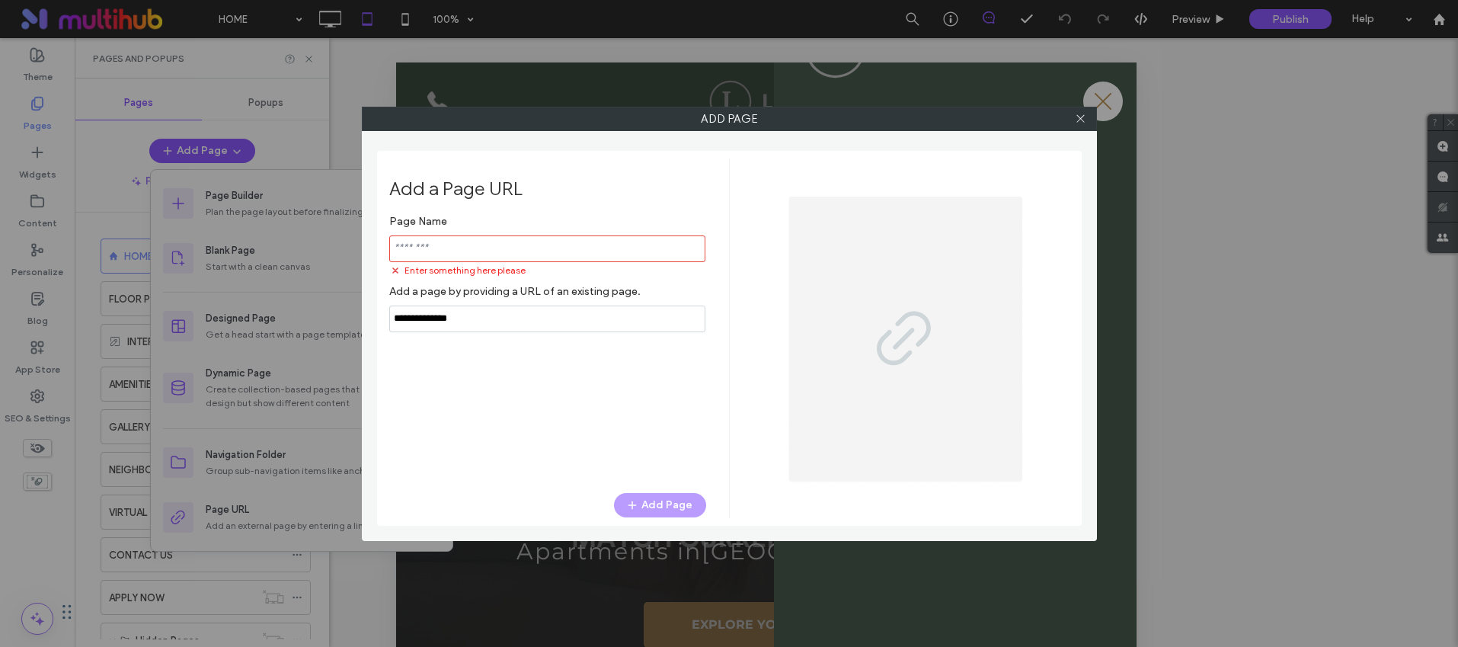
click at [503, 300] on div "Page Name Enter something here please Add a page by providing a URL of an exist…" at bounding box center [547, 269] width 317 height 125
click at [503, 300] on label "Add a page by providing a URL of an existing page." at bounding box center [547, 291] width 317 height 28
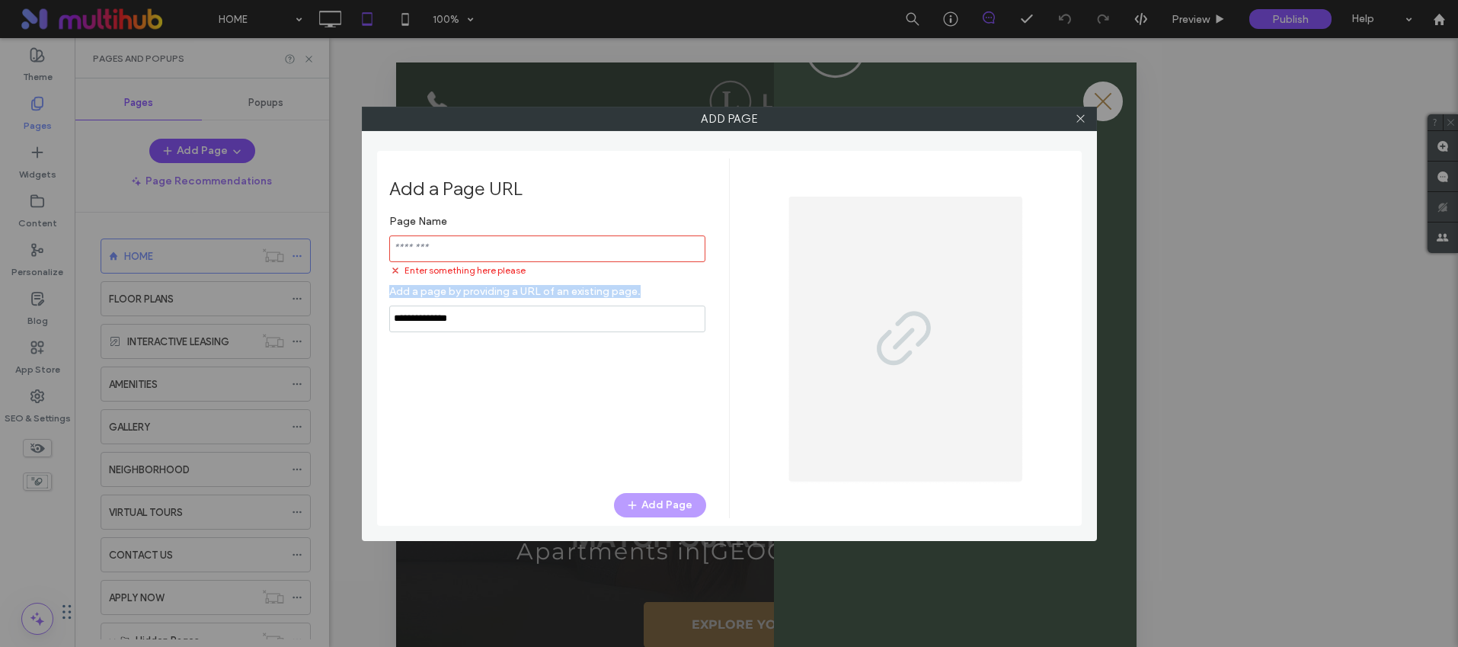
click at [503, 300] on label "Add a page by providing a URL of an existing page." at bounding box center [547, 291] width 317 height 28
click at [491, 319] on input "notEmpty,url" at bounding box center [547, 319] width 316 height 27
paste input "**********"
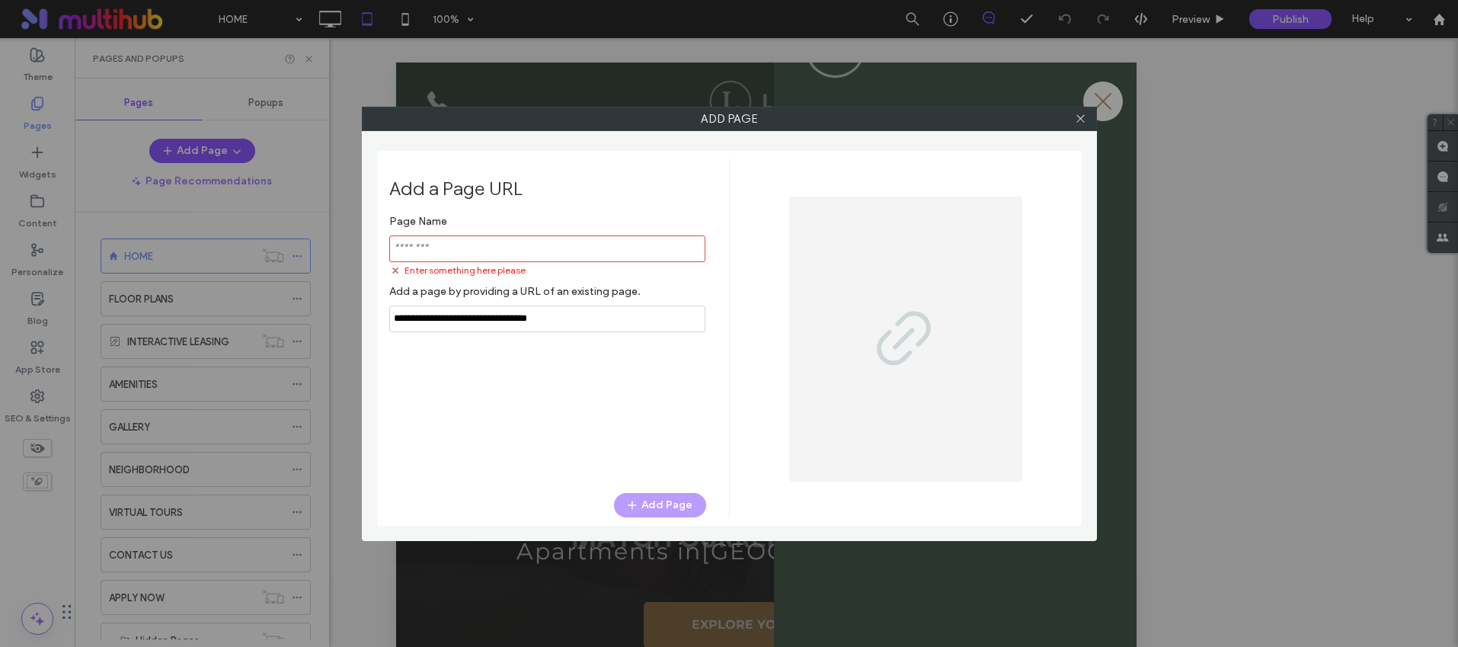
type input "**********"
click at [494, 249] on input "notEmpty" at bounding box center [547, 248] width 316 height 27
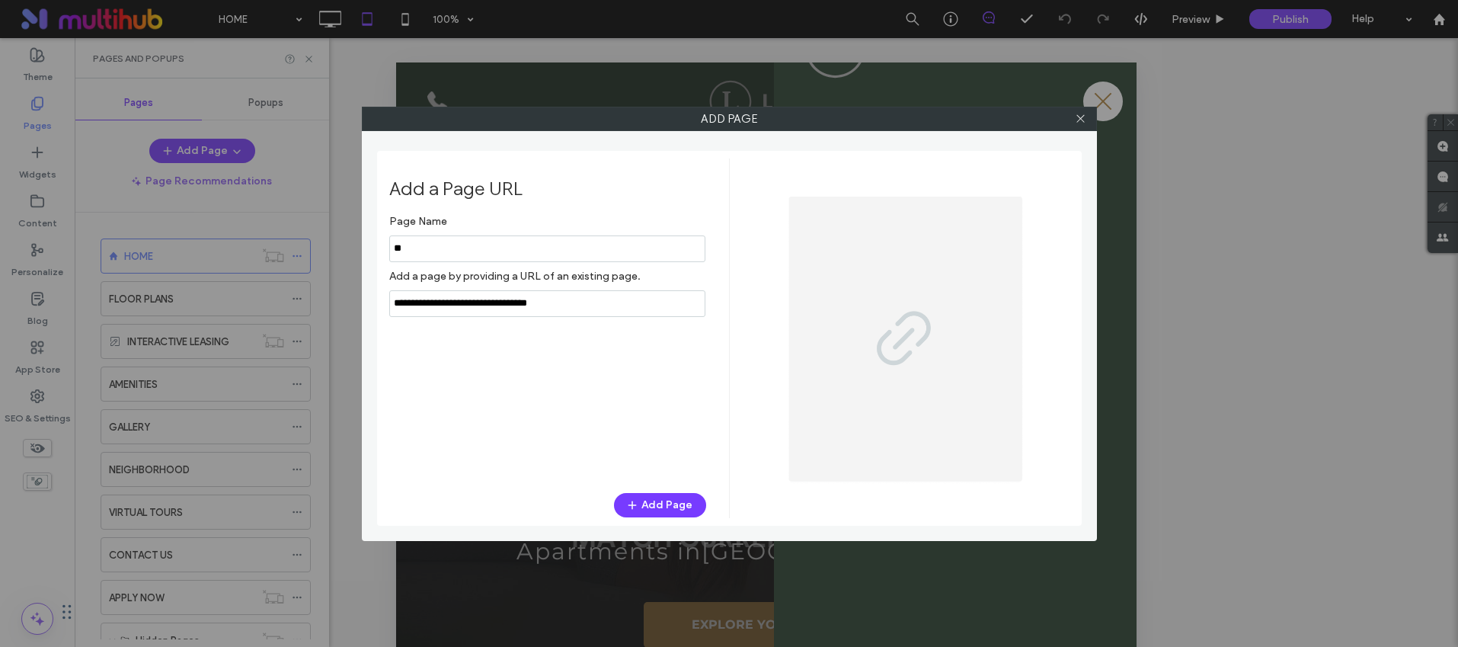
type input "*"
type input "**********"
click at [658, 501] on button "Add Page" at bounding box center [660, 505] width 92 height 24
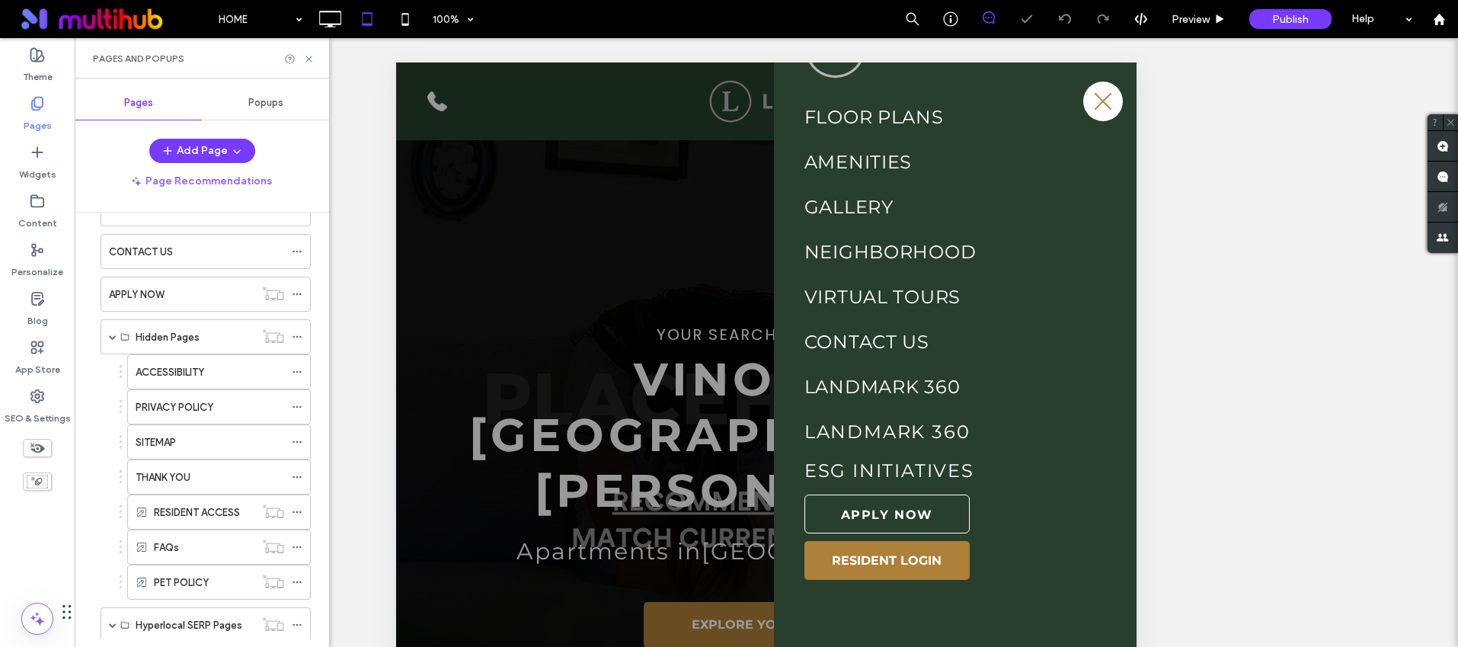
scroll to position [422, 0]
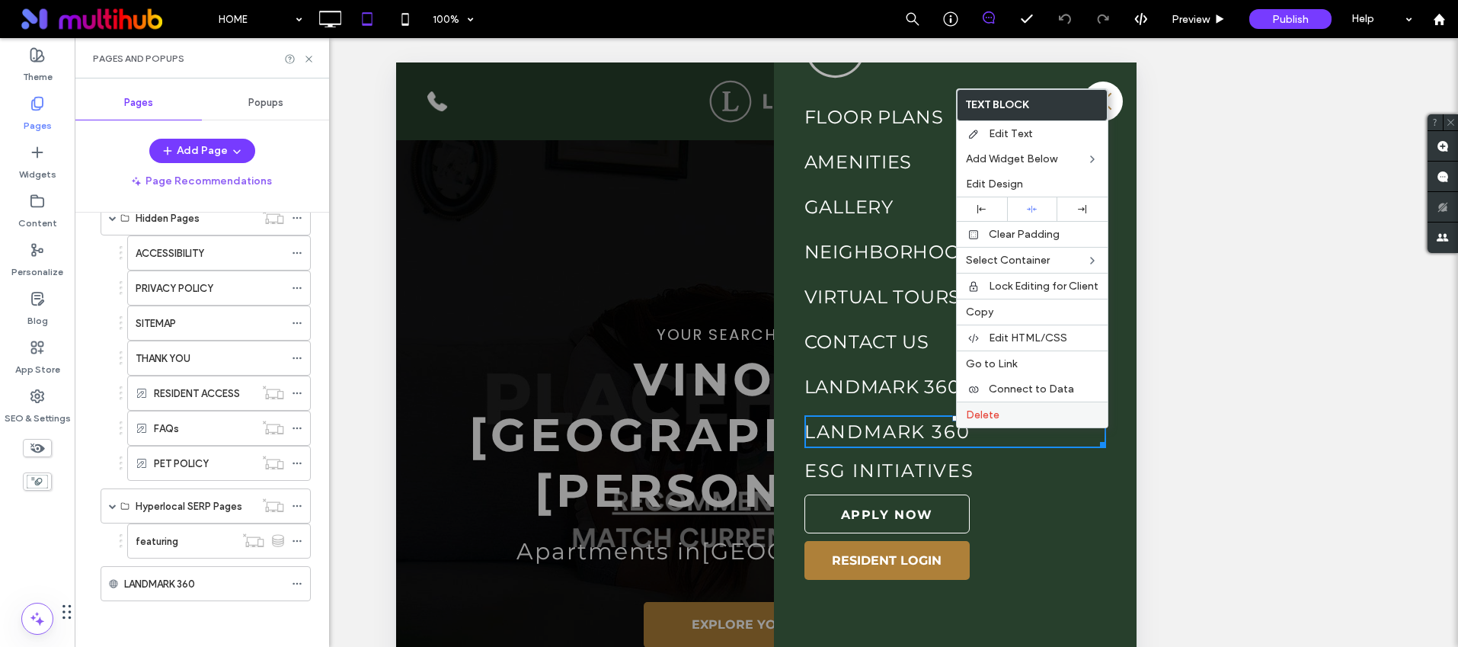
click at [991, 412] on span "Delete" at bounding box center [983, 414] width 34 height 13
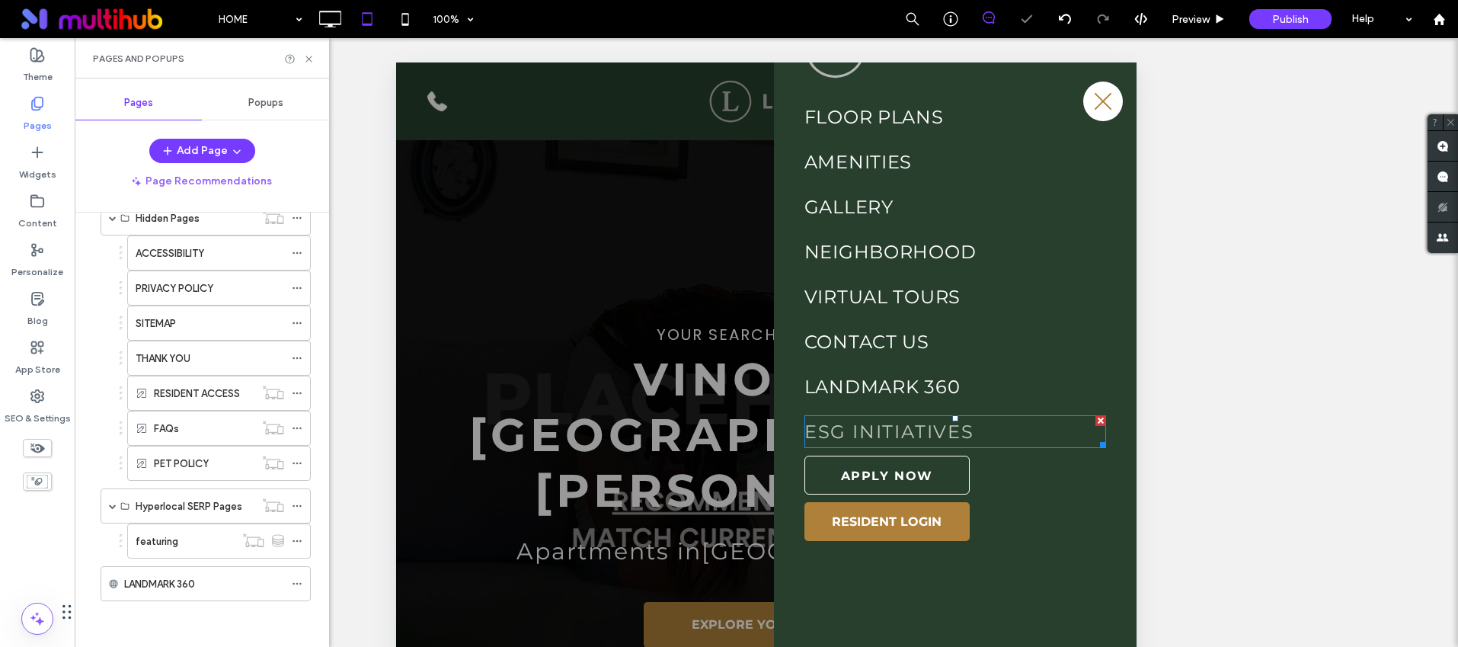
click at [921, 437] on link "ESG INITIATIVES" at bounding box center [890, 432] width 170 height 22
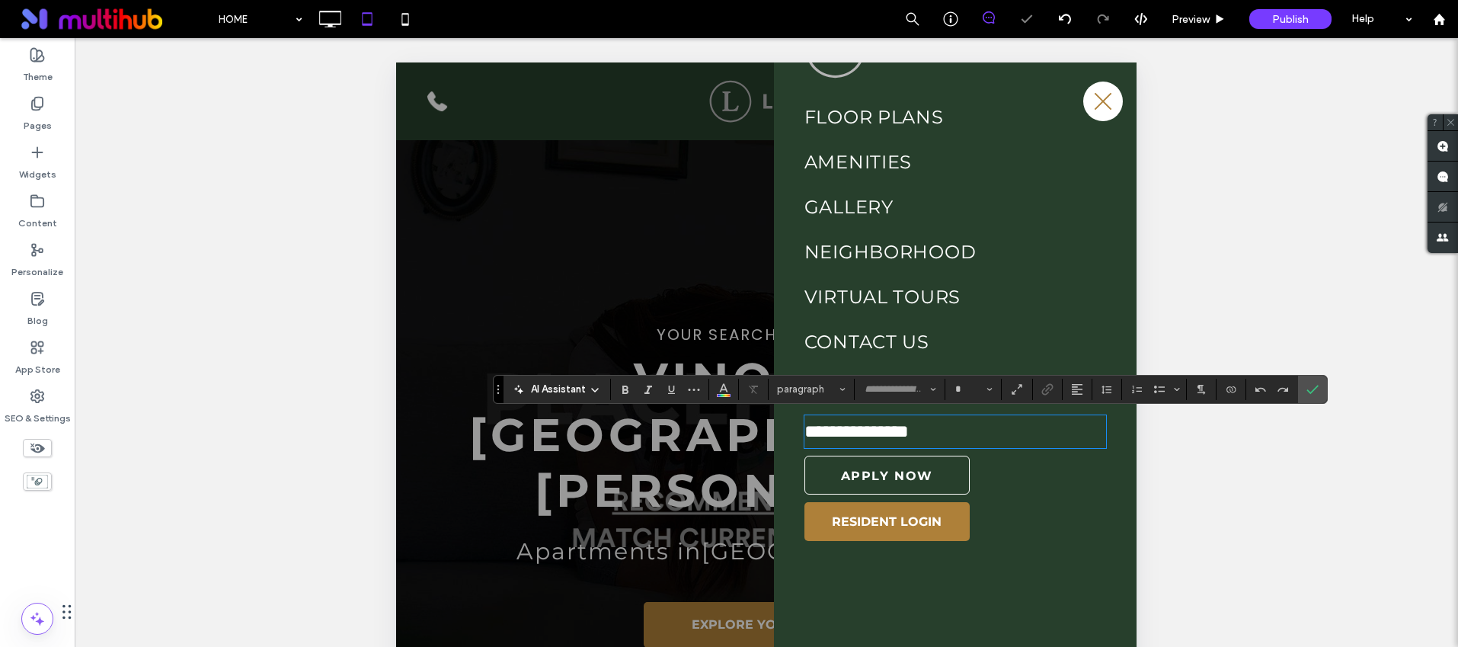
type input "**********"
type input "**"
click at [1048, 387] on icon "Link" at bounding box center [1048, 389] width 12 height 12
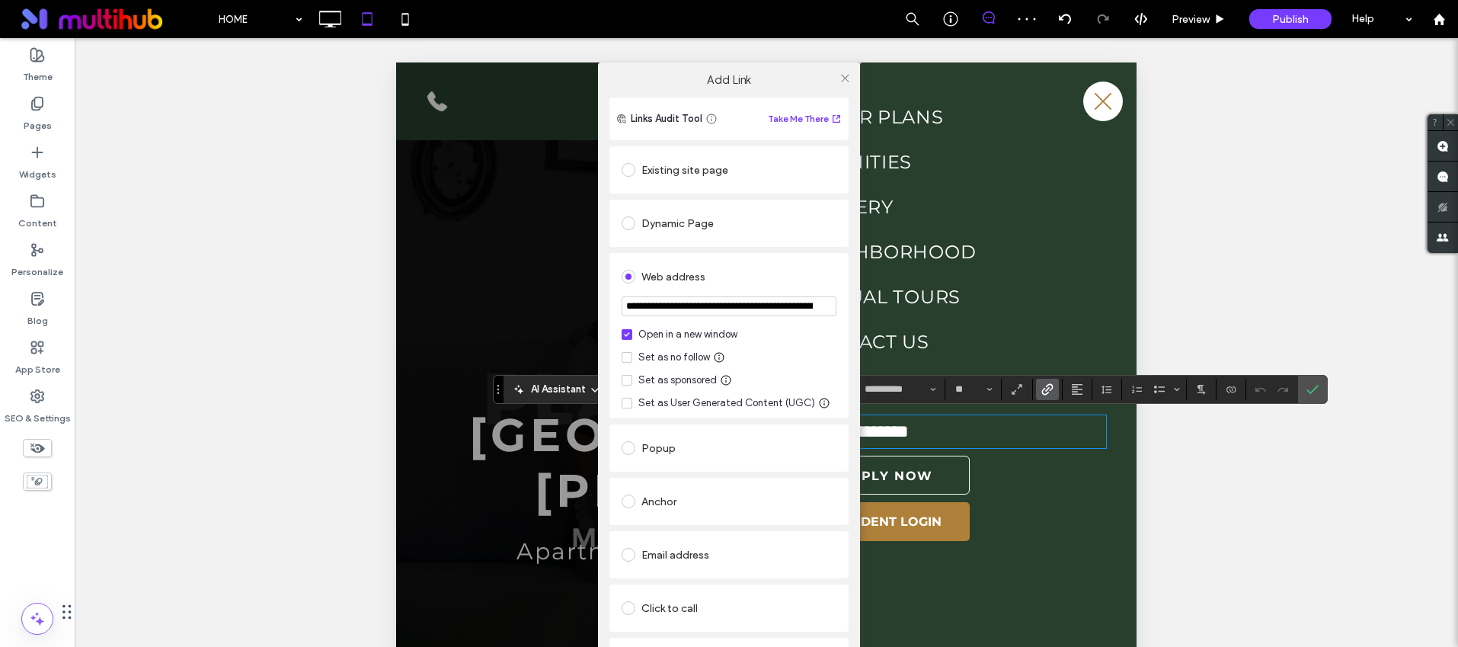
click at [681, 306] on input "**********" at bounding box center [729, 306] width 215 height 20
click at [843, 75] on use at bounding box center [845, 78] width 8 height 8
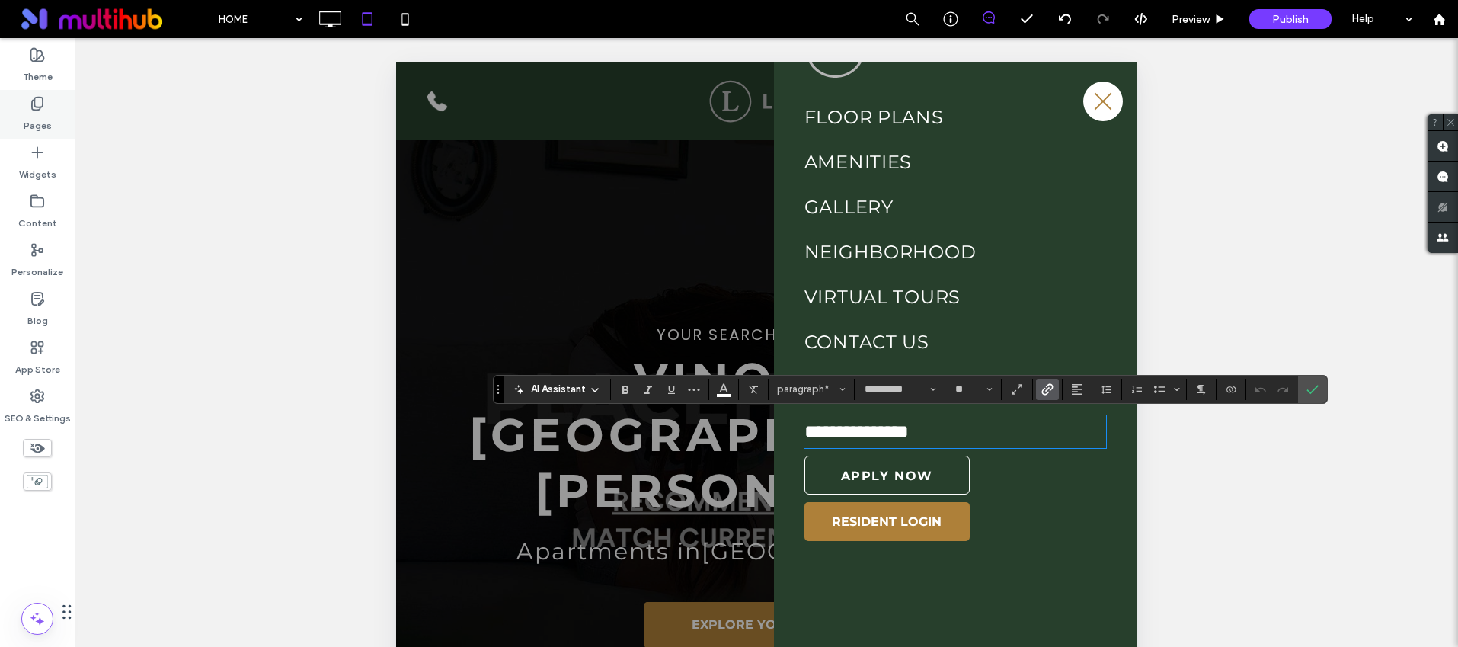
click at [37, 114] on label "Pages" at bounding box center [38, 121] width 28 height 21
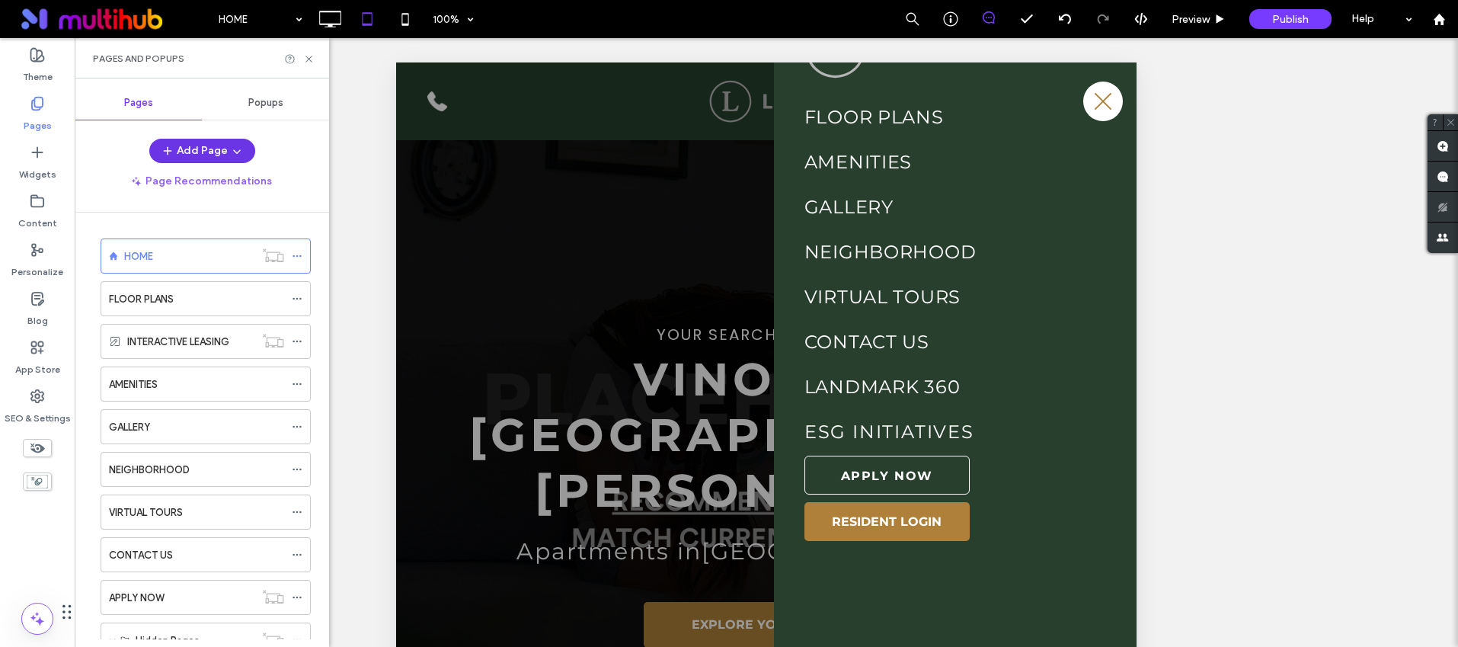
click at [196, 149] on button "Add Page" at bounding box center [202, 151] width 106 height 24
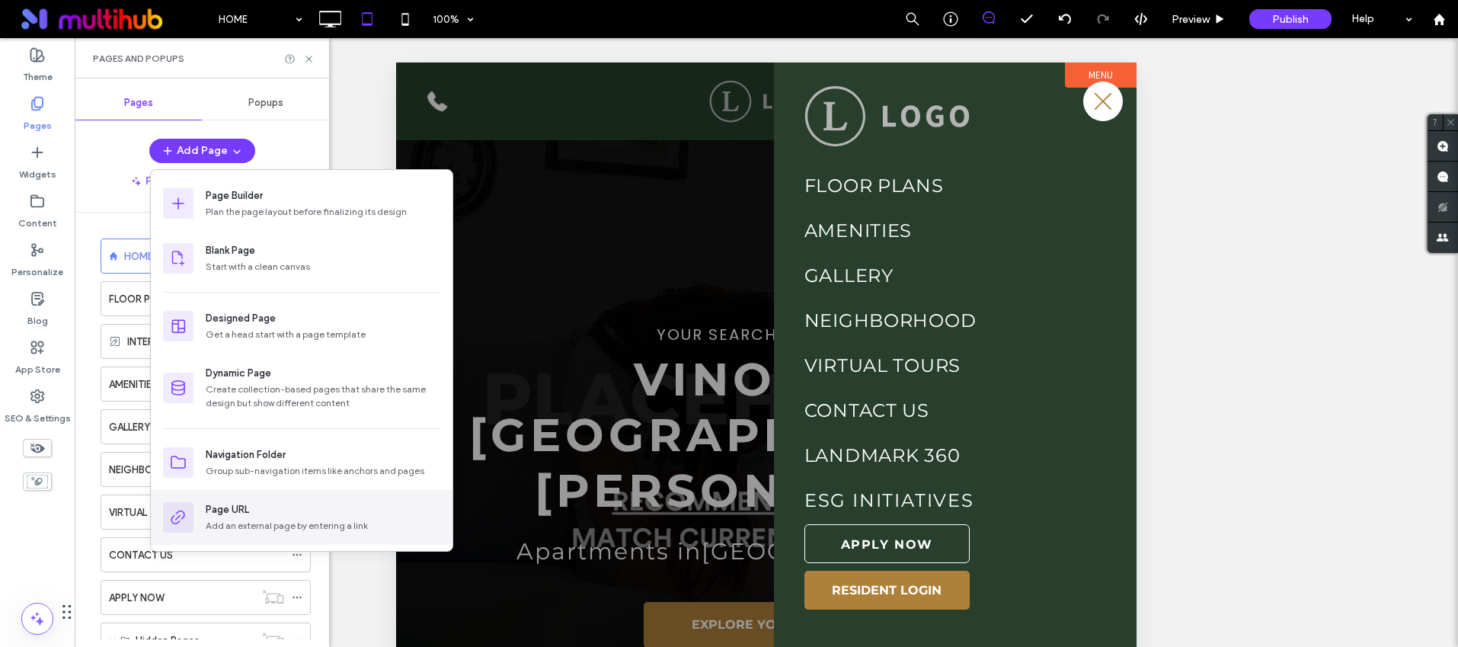
click at [258, 514] on div "Page URL" at bounding box center [323, 509] width 235 height 15
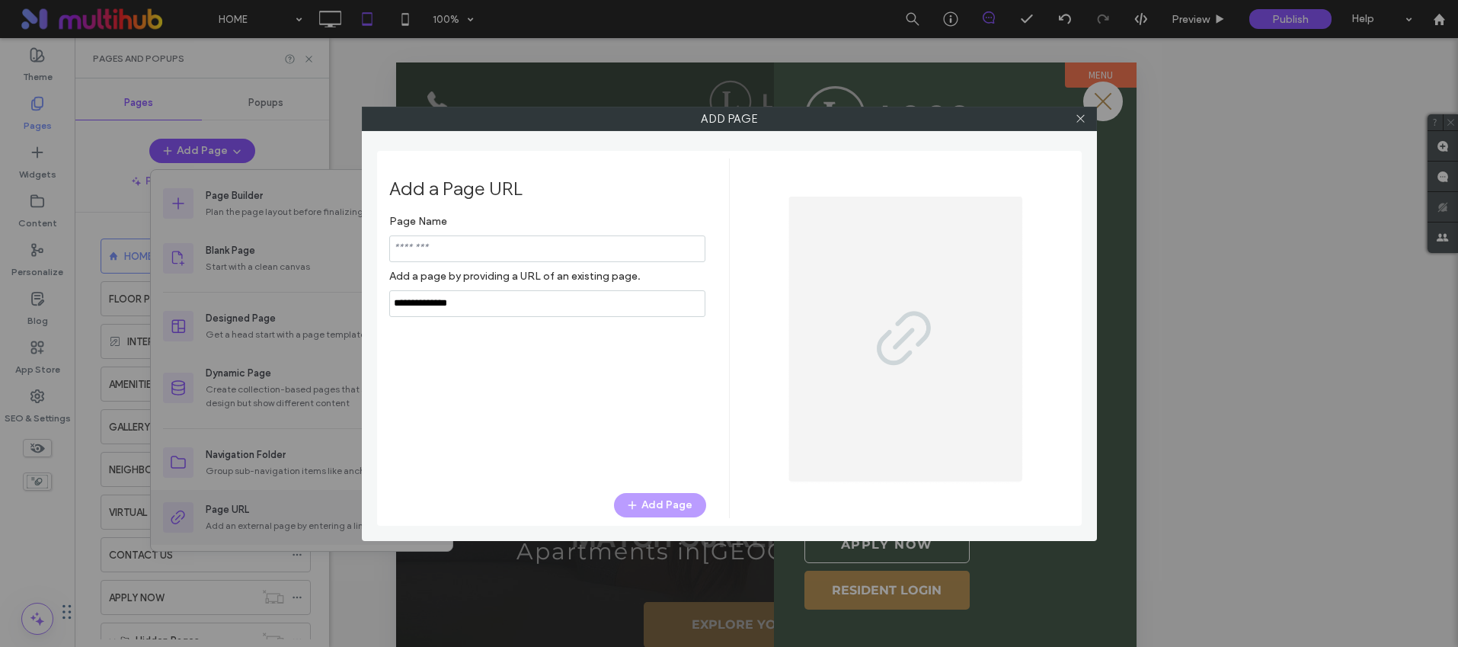
scroll to position [69, 0]
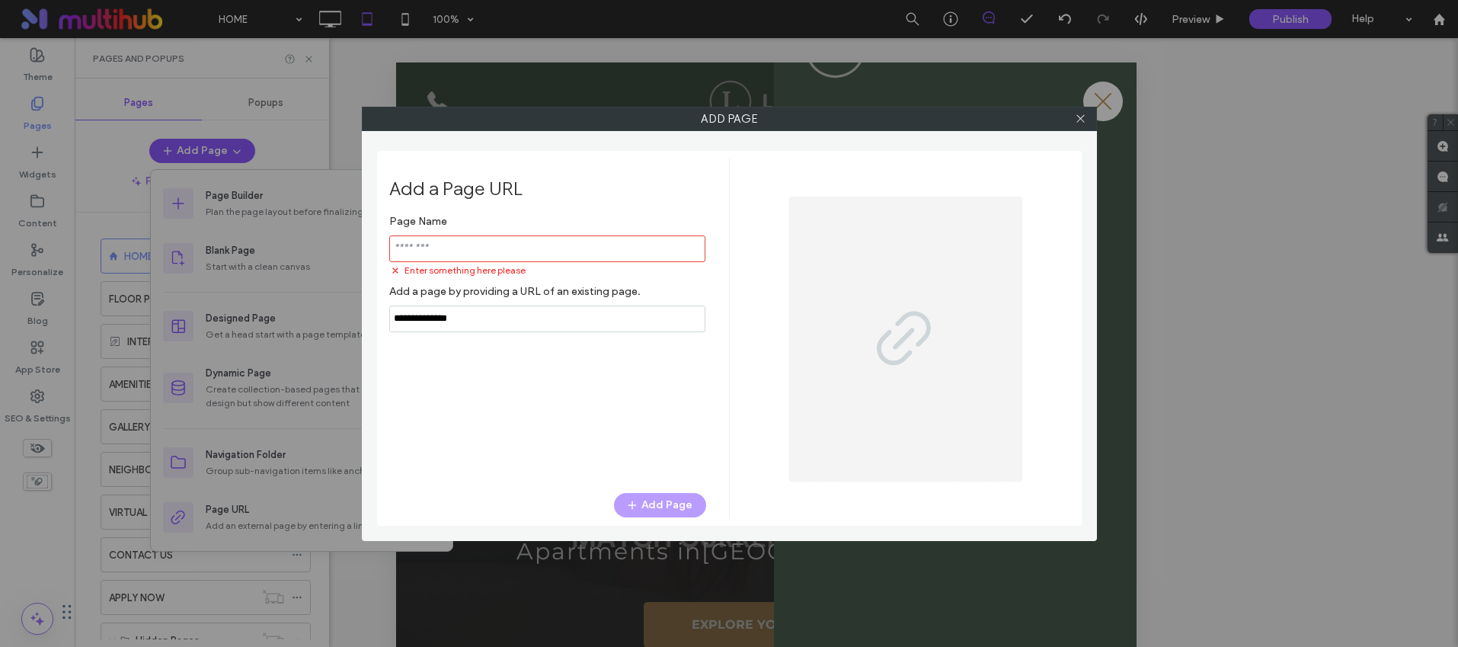
click at [510, 302] on div "Page Name Enter something here please Add a page by providing a URL of an exist…" at bounding box center [547, 269] width 317 height 125
click at [510, 302] on label "Add a page by providing a URL of an existing page." at bounding box center [547, 291] width 317 height 28
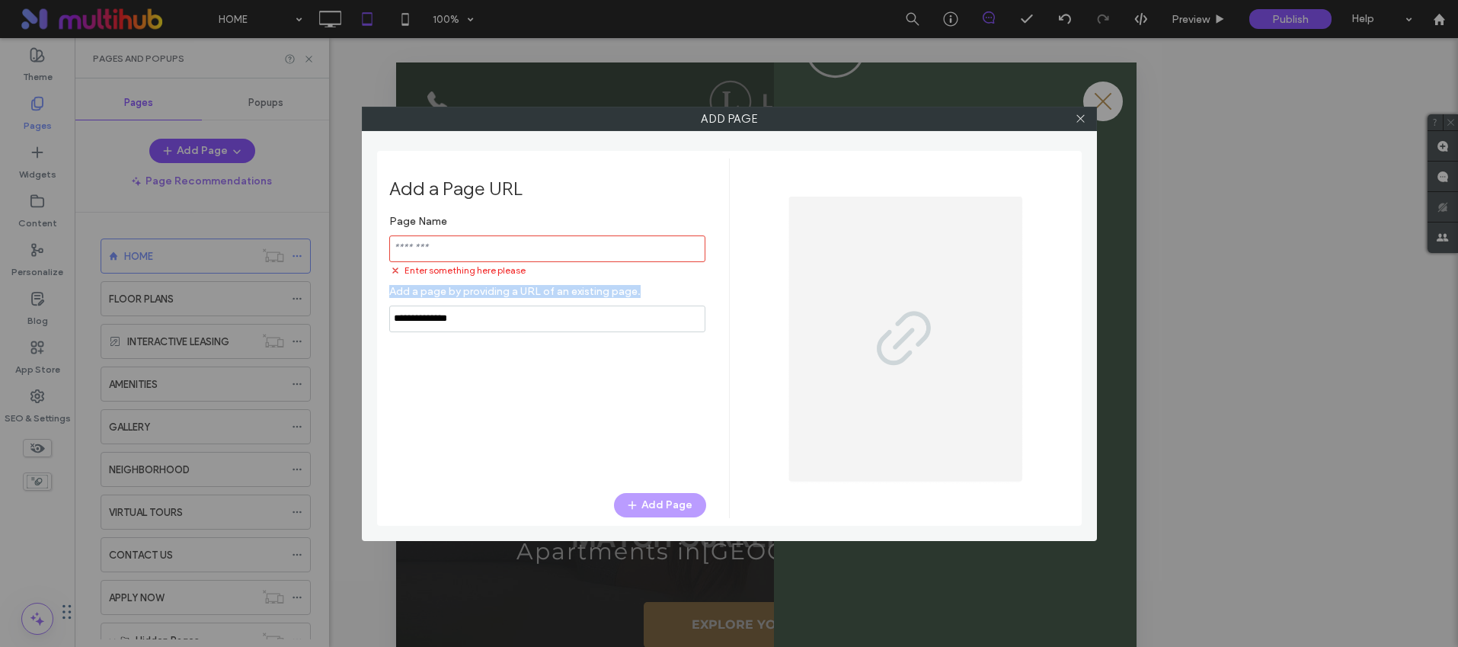
click at [510, 302] on label "Add a page by providing a URL of an existing page." at bounding box center [547, 291] width 317 height 28
click at [501, 318] on input "notEmpty,url" at bounding box center [547, 319] width 316 height 27
paste input "**********"
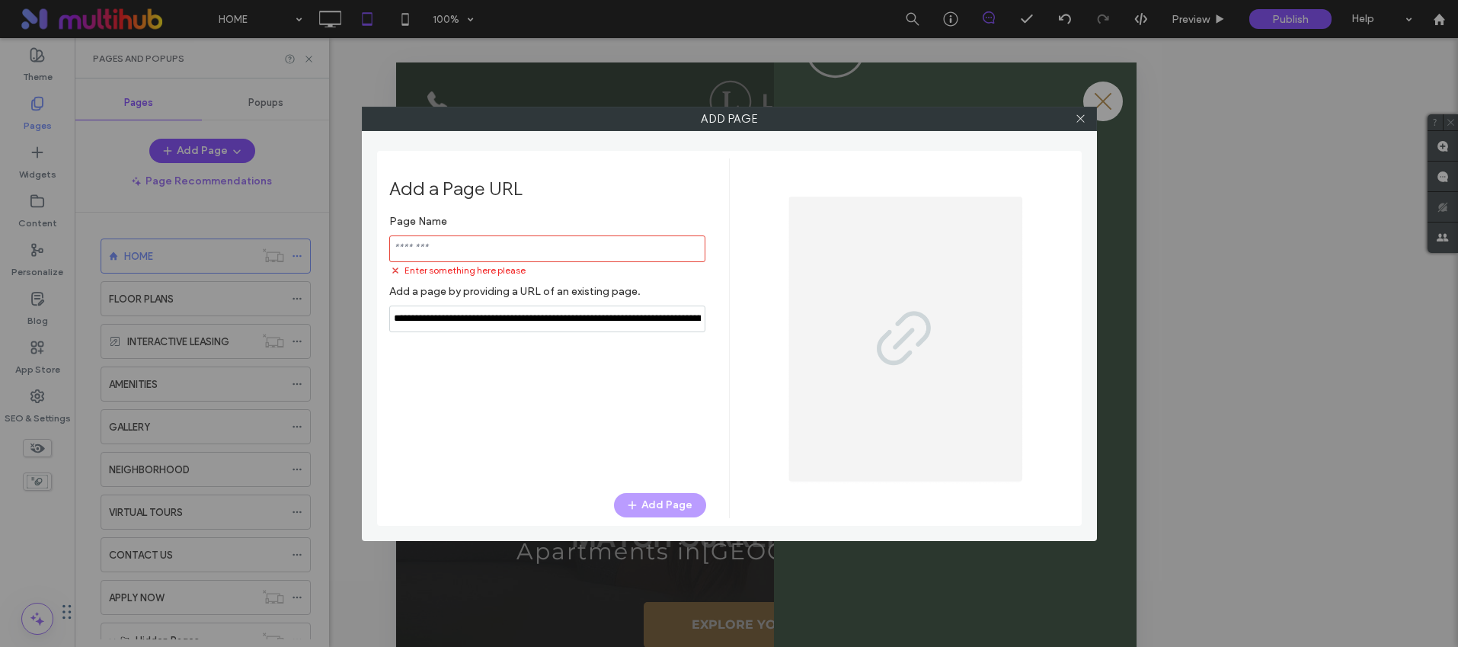
scroll to position [0, 120]
type input "**********"
click at [507, 247] on input "notEmpty" at bounding box center [547, 248] width 316 height 27
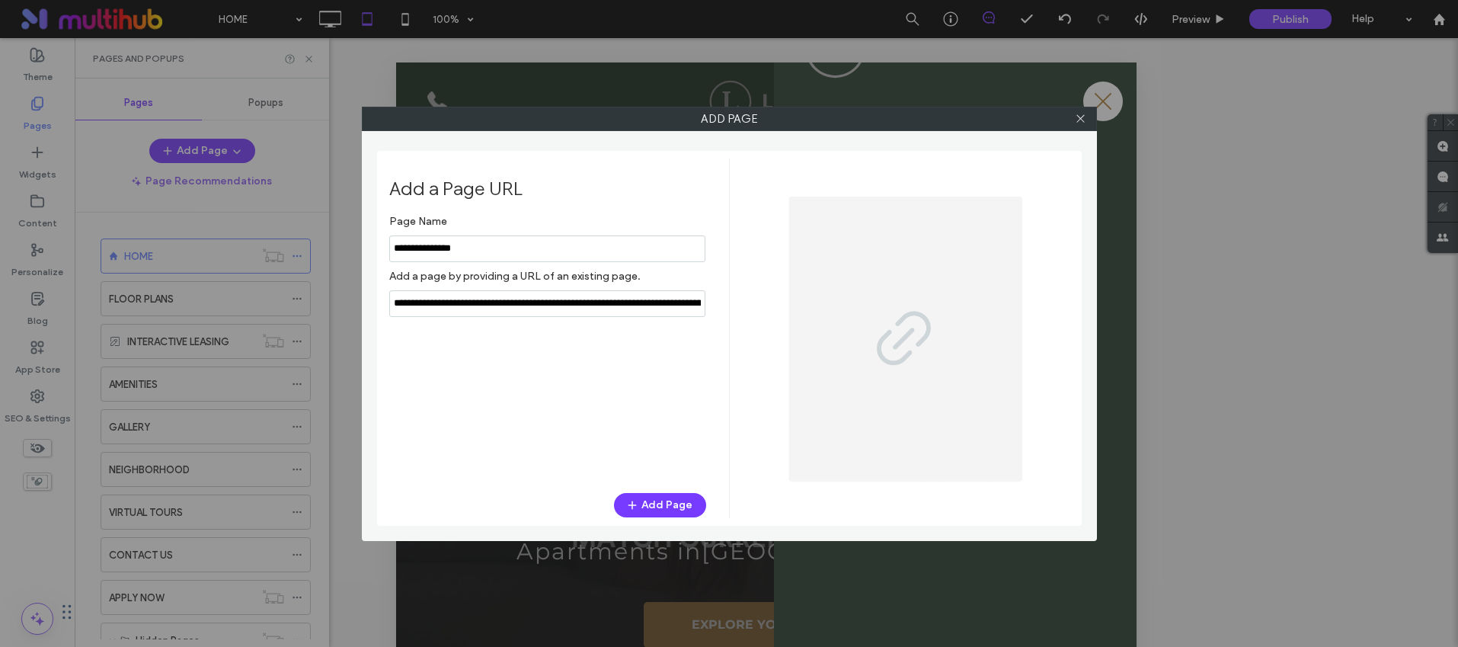
type input "**********"
click at [660, 479] on div "Add a Page URL Page Name Add a page by providing a URL of an existing page. Add…" at bounding box center [559, 338] width 340 height 360
click at [661, 504] on button "Add Page" at bounding box center [660, 505] width 92 height 24
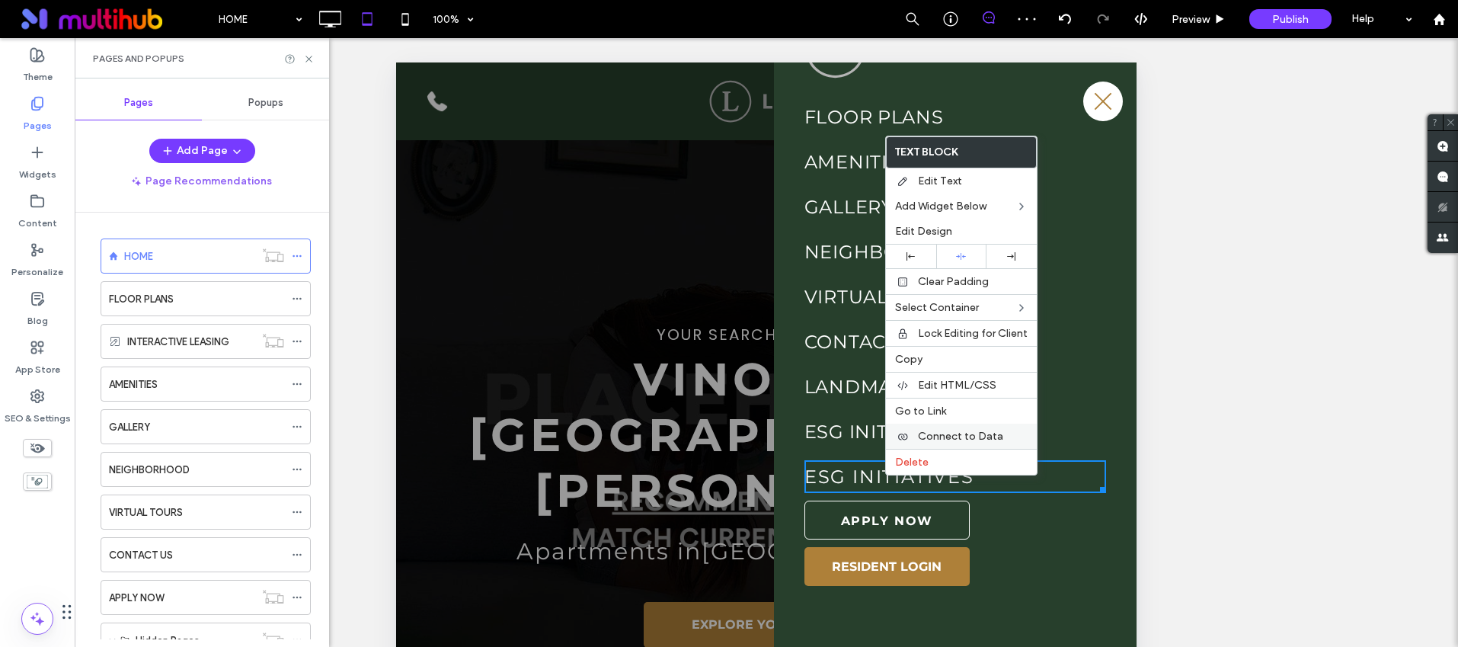
click at [930, 453] on div "Delete" at bounding box center [961, 462] width 151 height 26
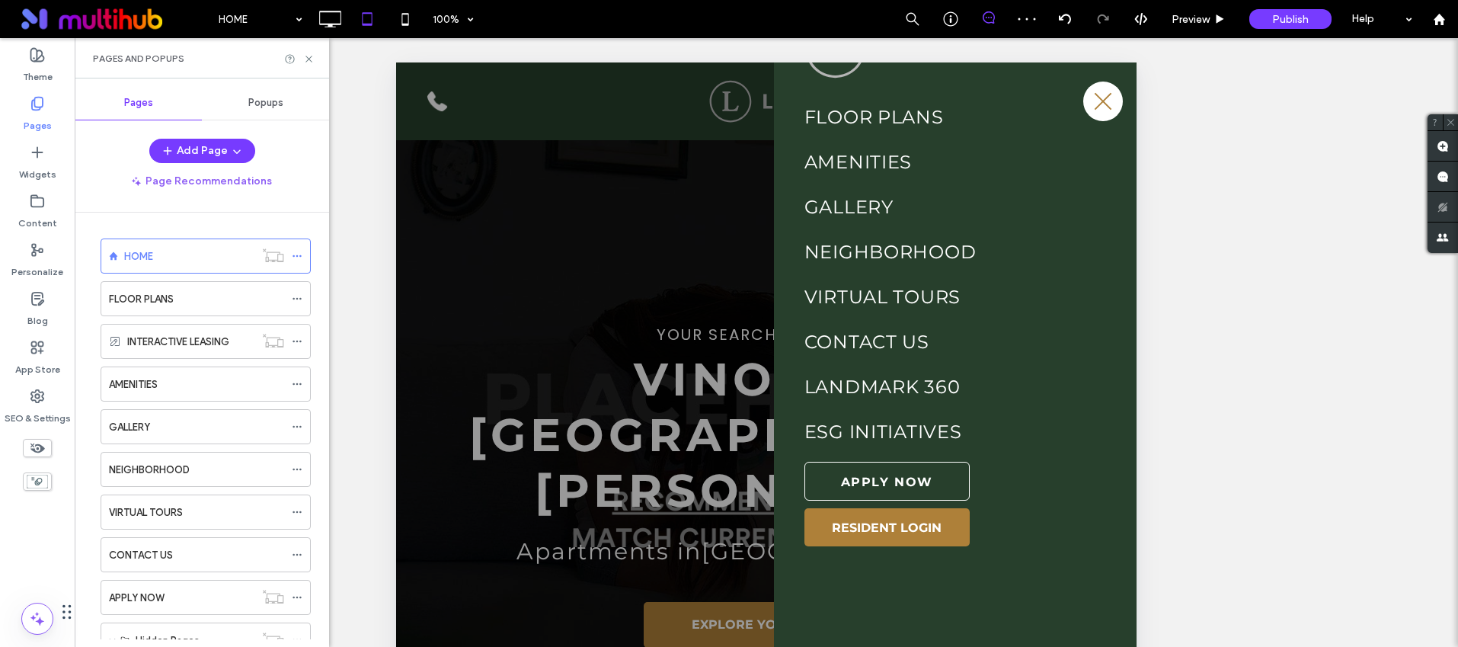
click at [312, 56] on icon at bounding box center [308, 58] width 11 height 11
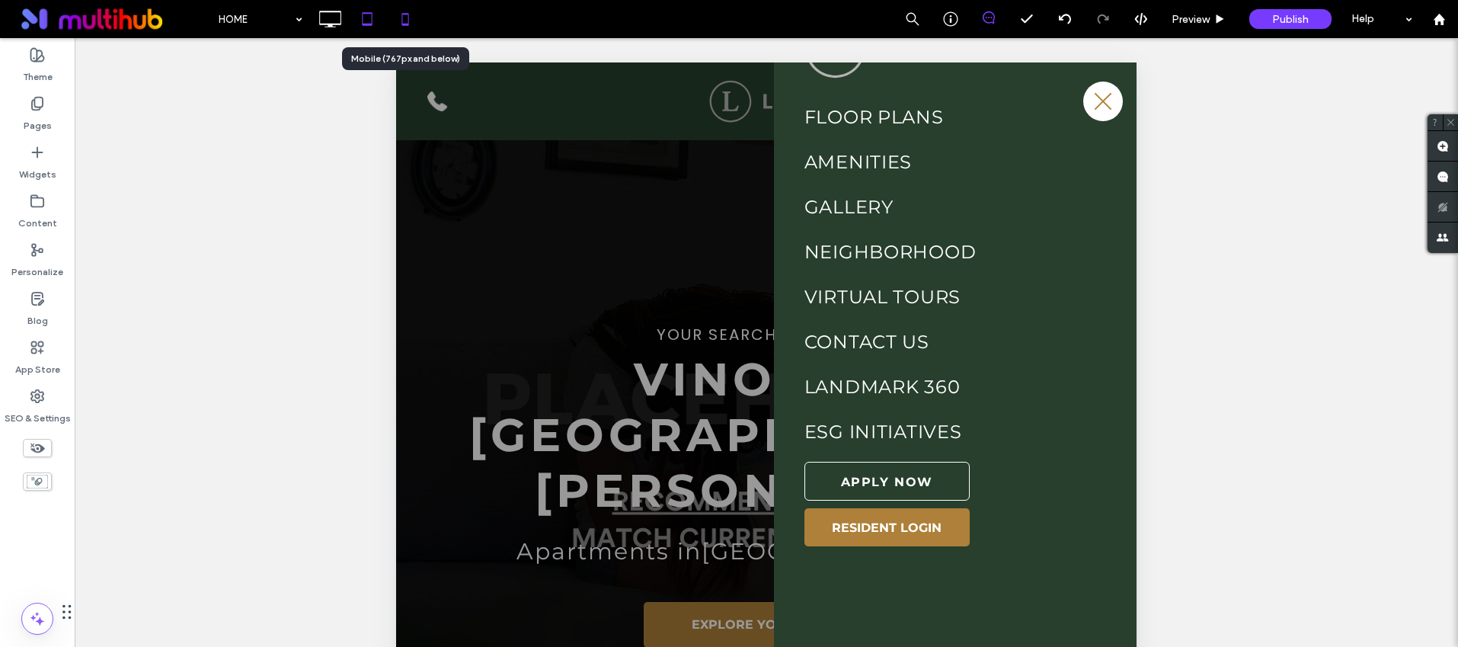
click at [403, 21] on icon at bounding box center [405, 19] width 30 height 30
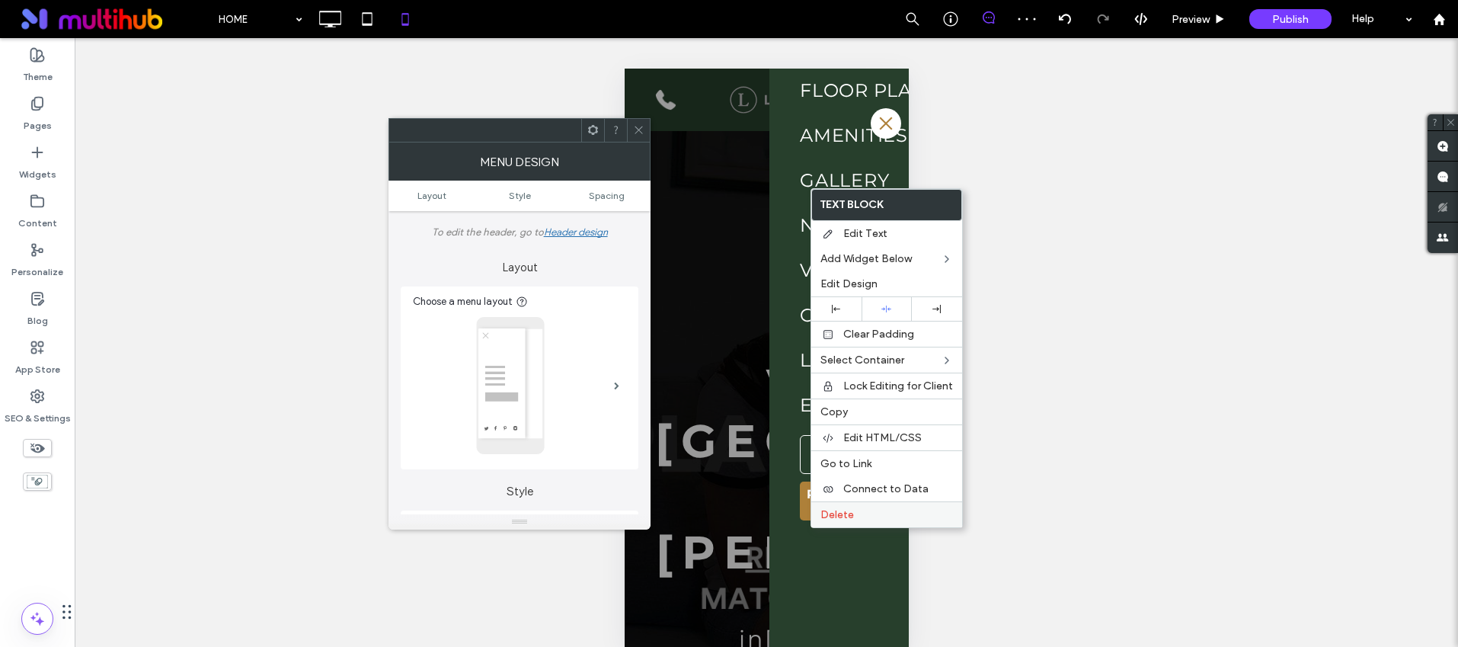
click at [839, 514] on span "Delete" at bounding box center [838, 514] width 34 height 13
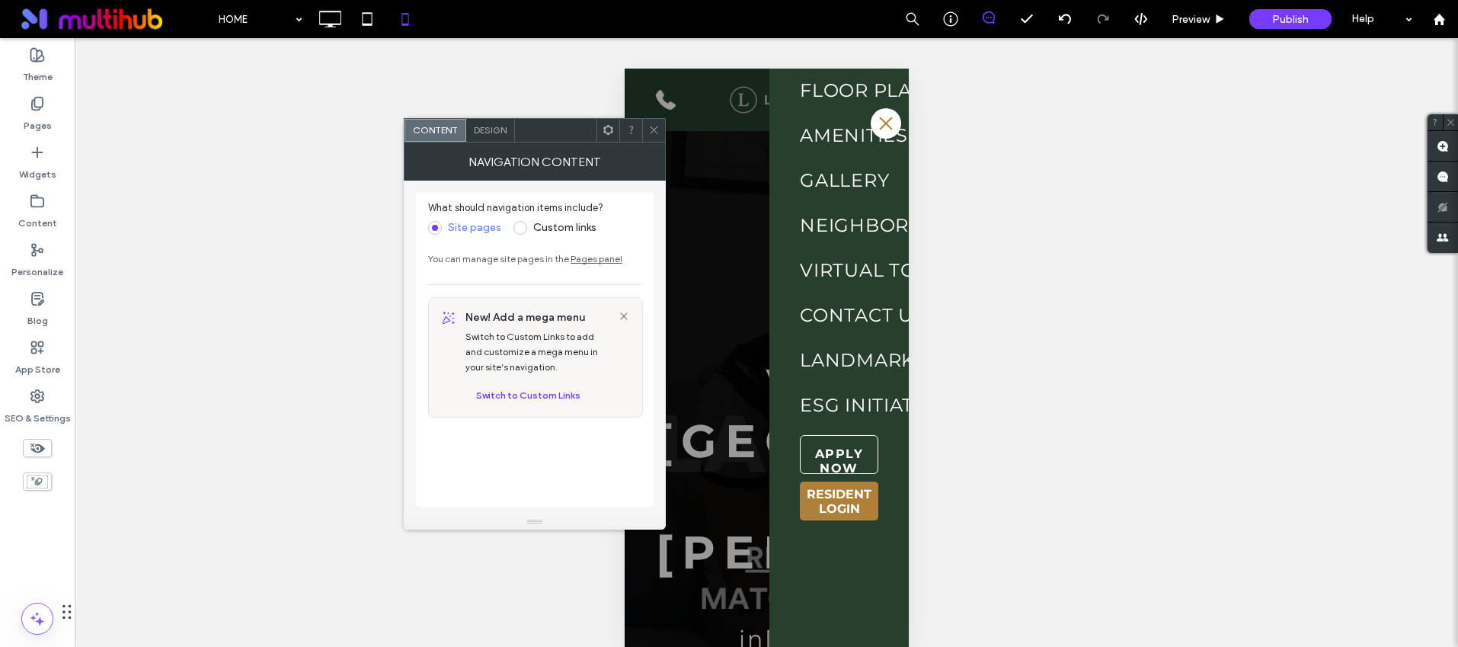
click at [652, 133] on icon at bounding box center [653, 129] width 11 height 11
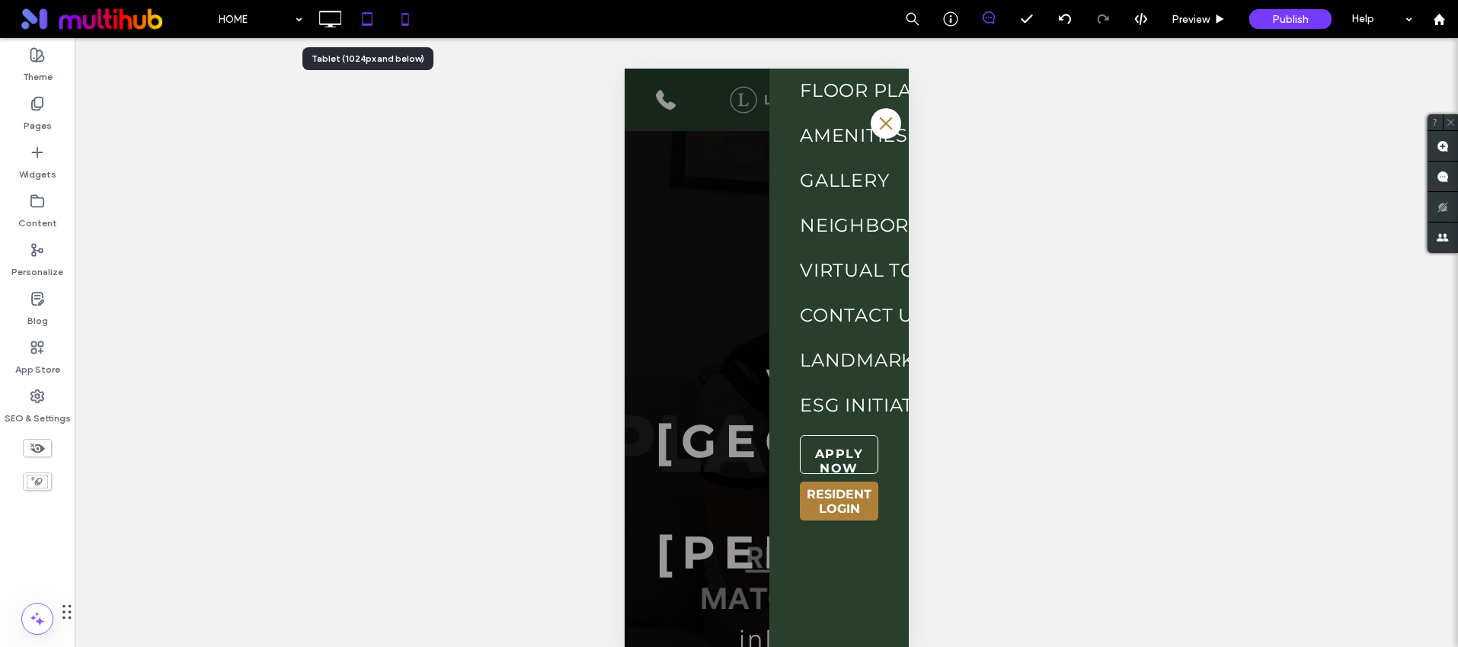
click at [360, 22] on icon at bounding box center [367, 19] width 30 height 30
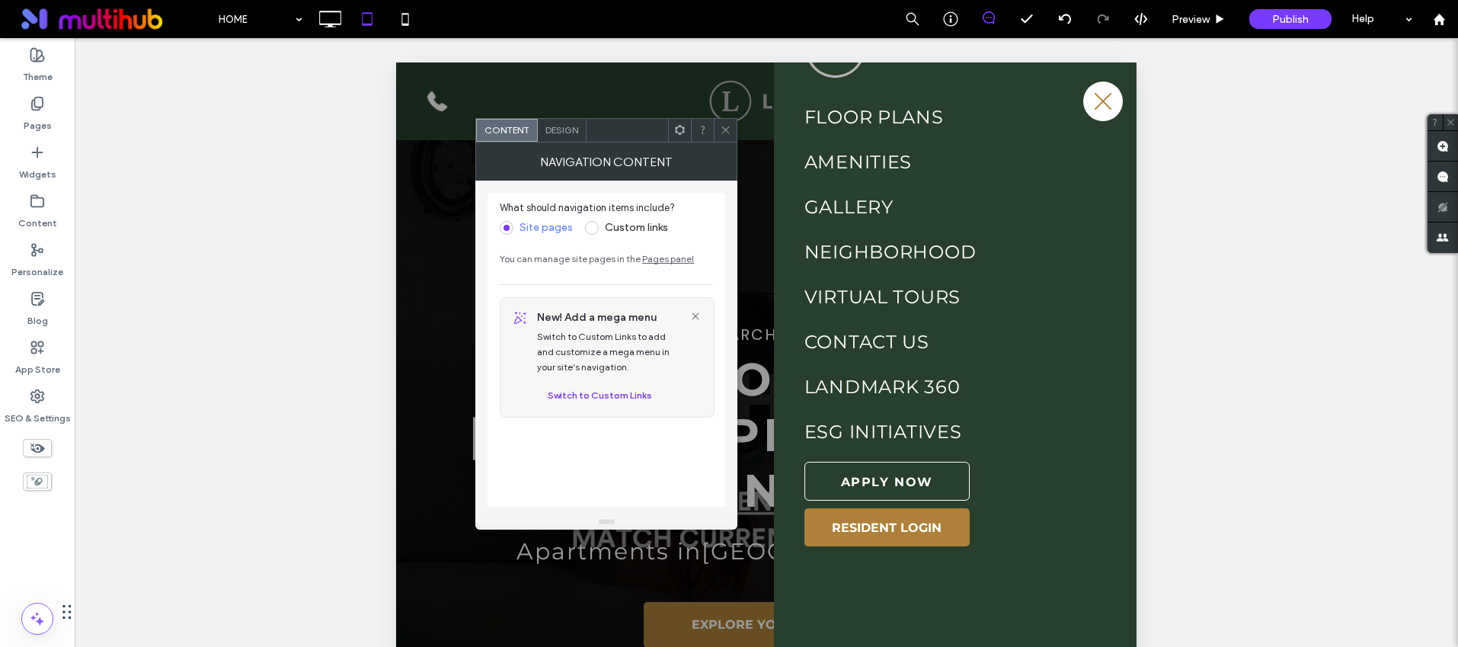
click at [585, 223] on label "Custom links" at bounding box center [626, 228] width 83 height 14
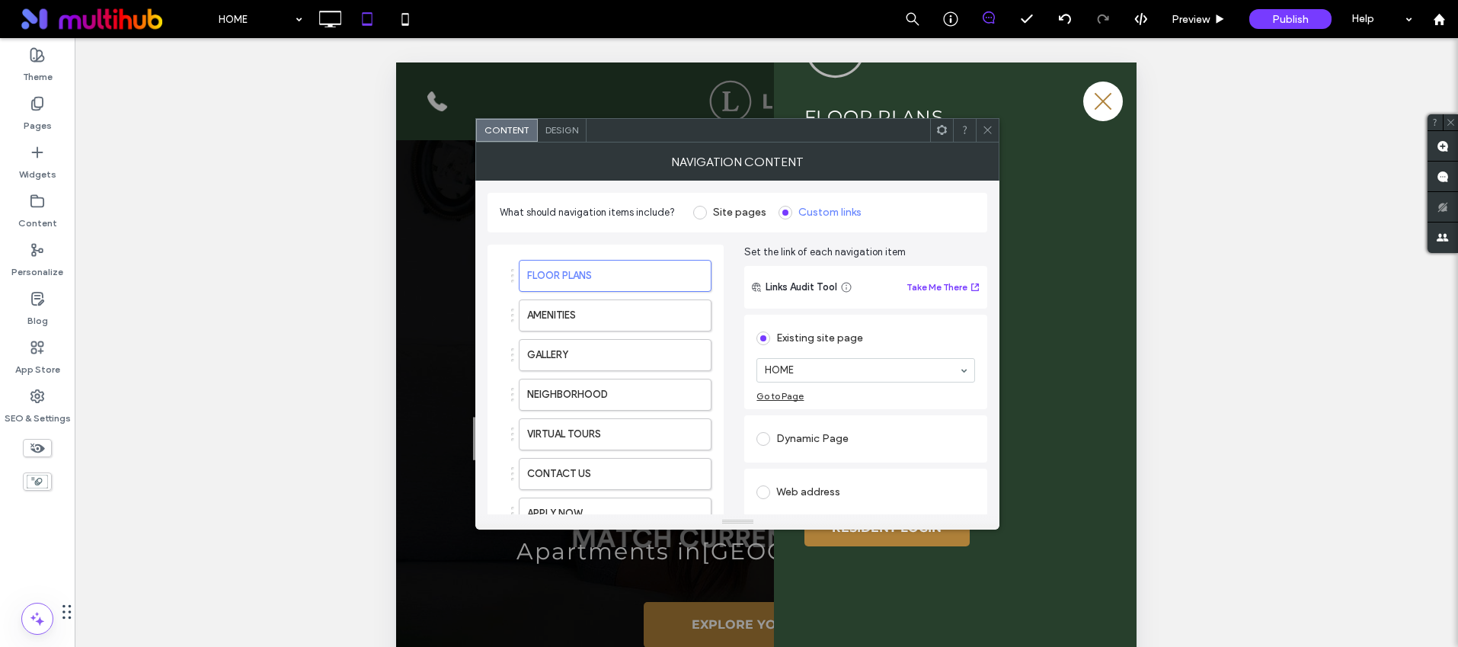
click at [699, 215] on span at bounding box center [700, 213] width 14 height 14
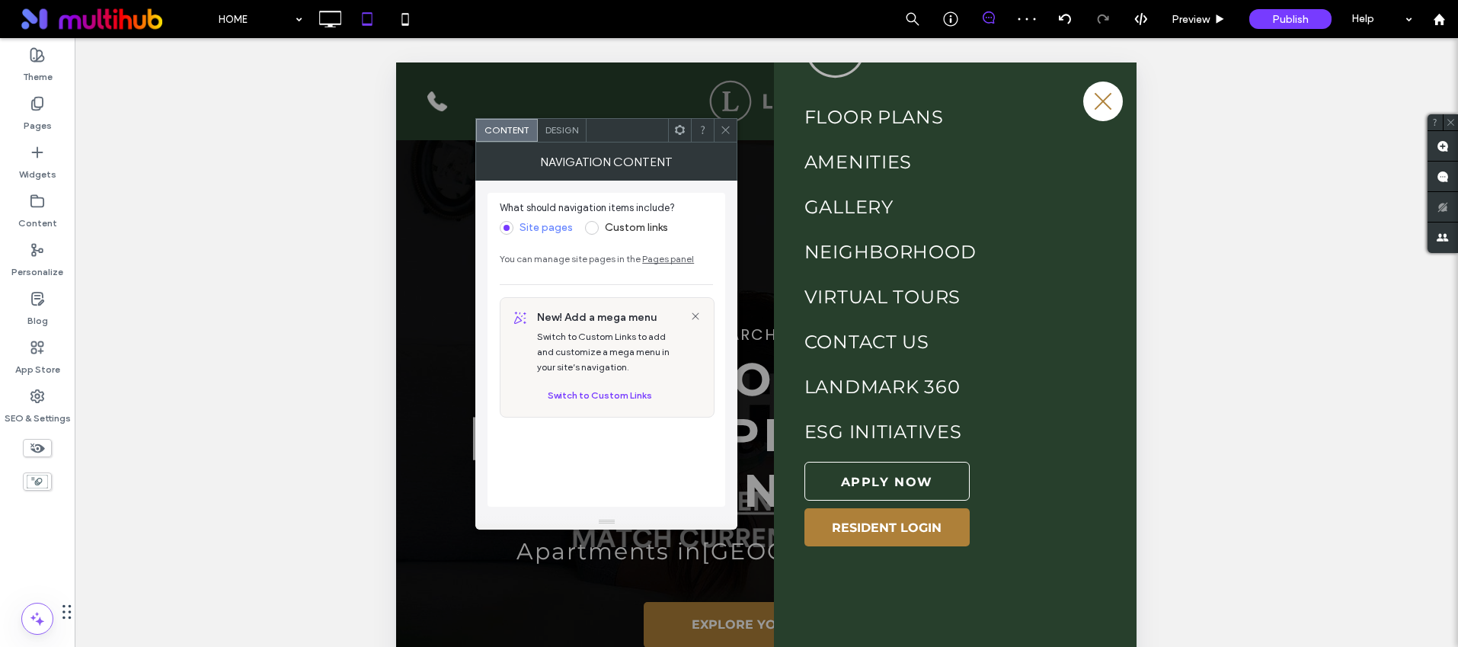
click at [725, 126] on icon at bounding box center [725, 129] width 11 height 11
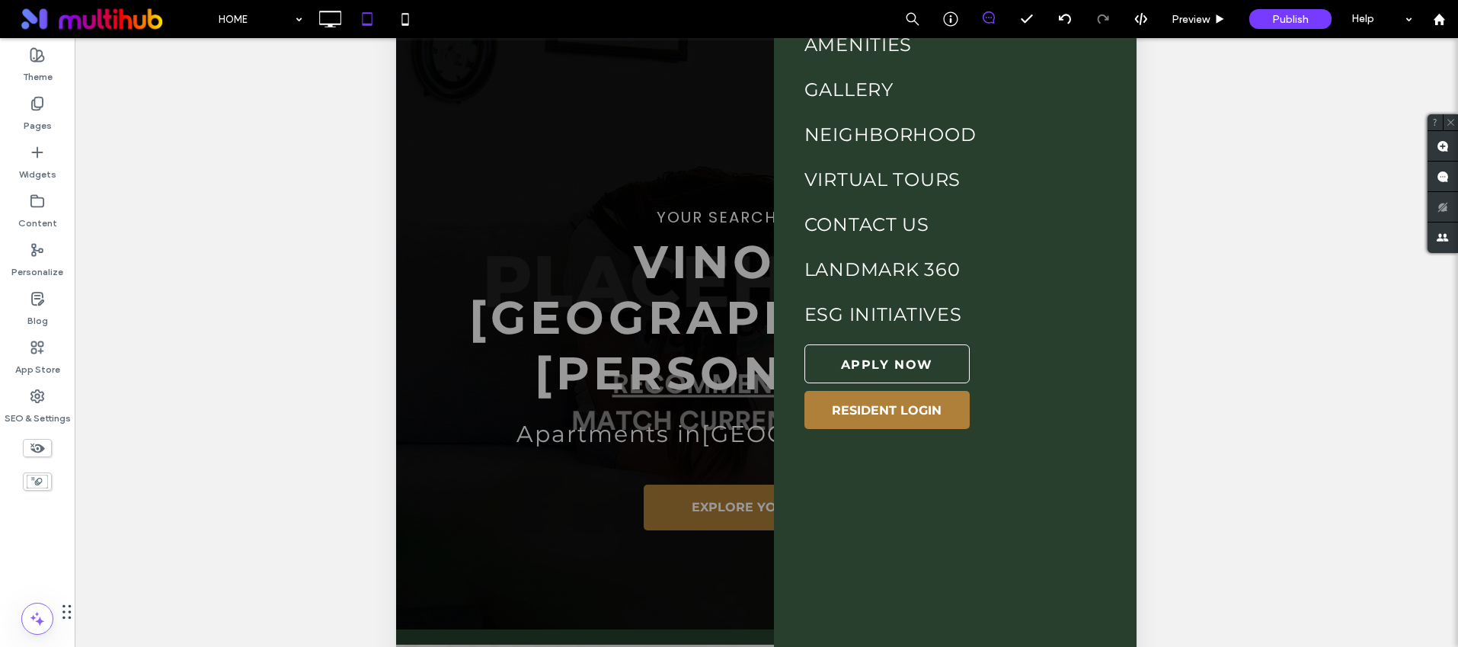
scroll to position [147, 0]
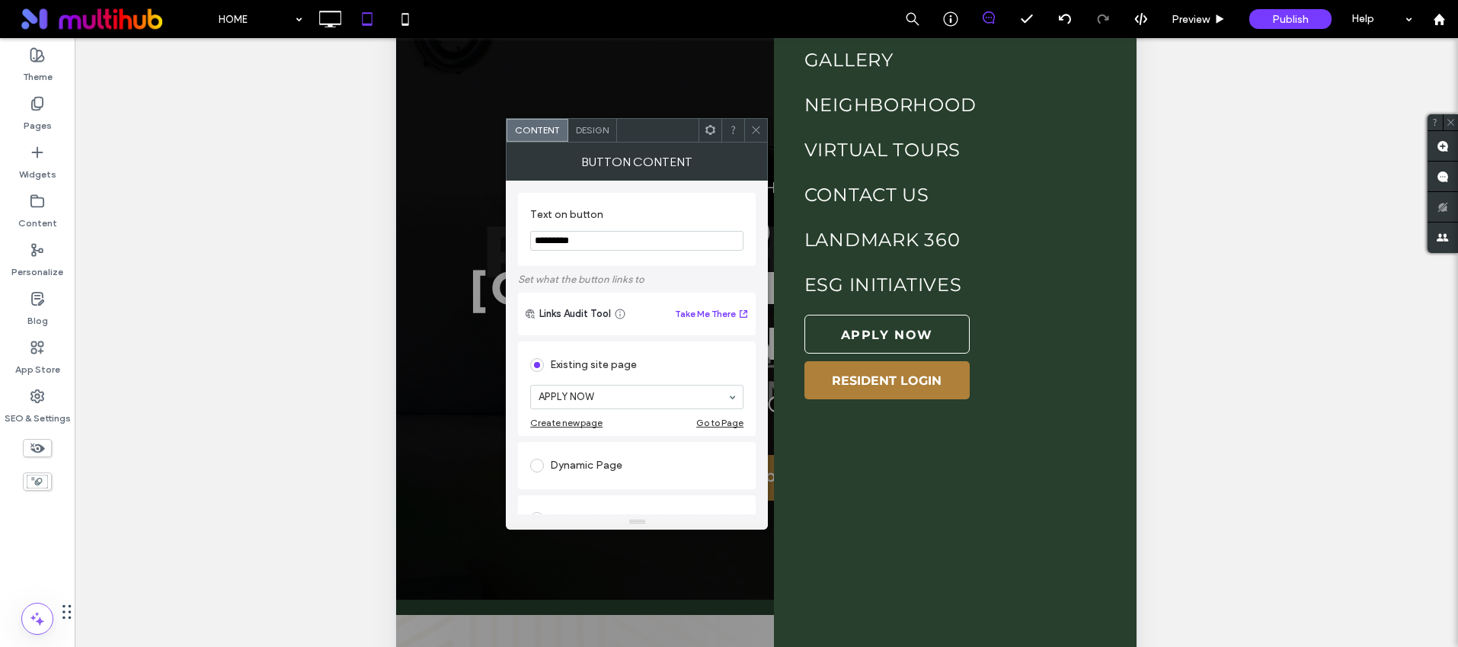
click at [757, 134] on icon at bounding box center [755, 129] width 11 height 11
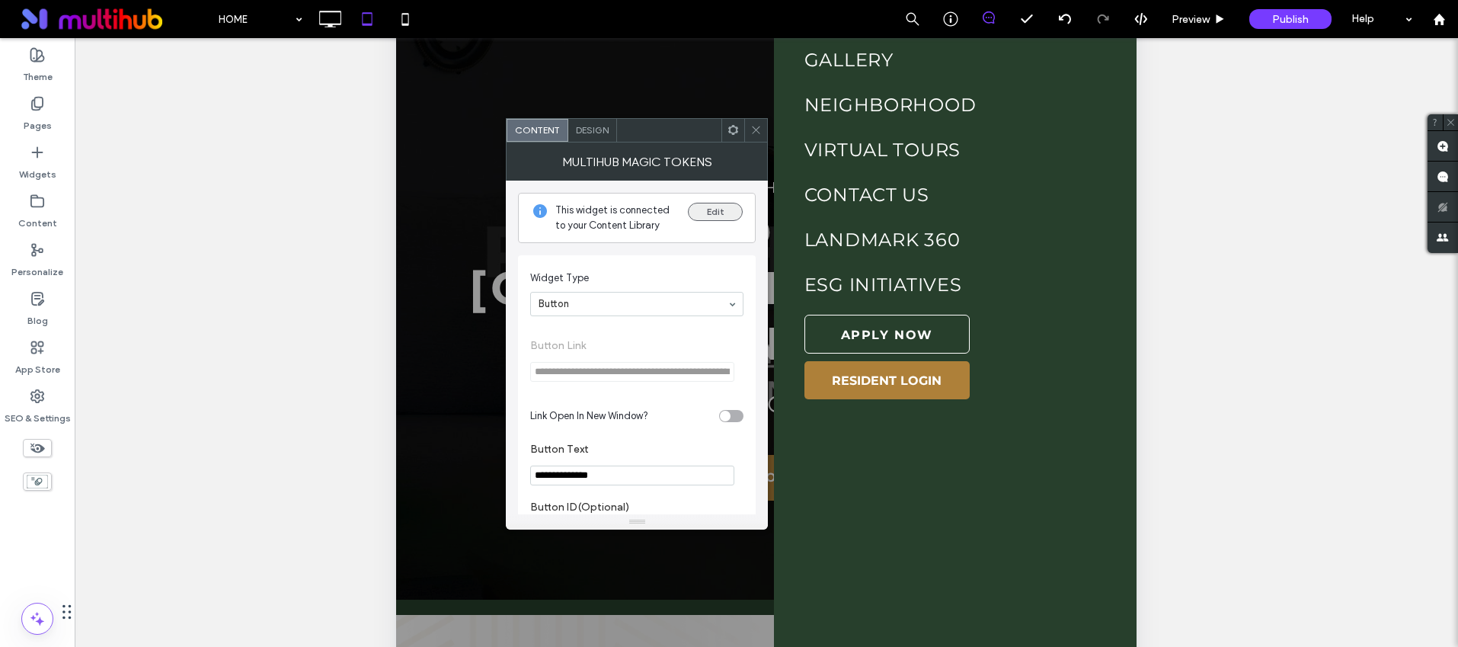
click at [714, 212] on button "Edit" at bounding box center [715, 212] width 55 height 18
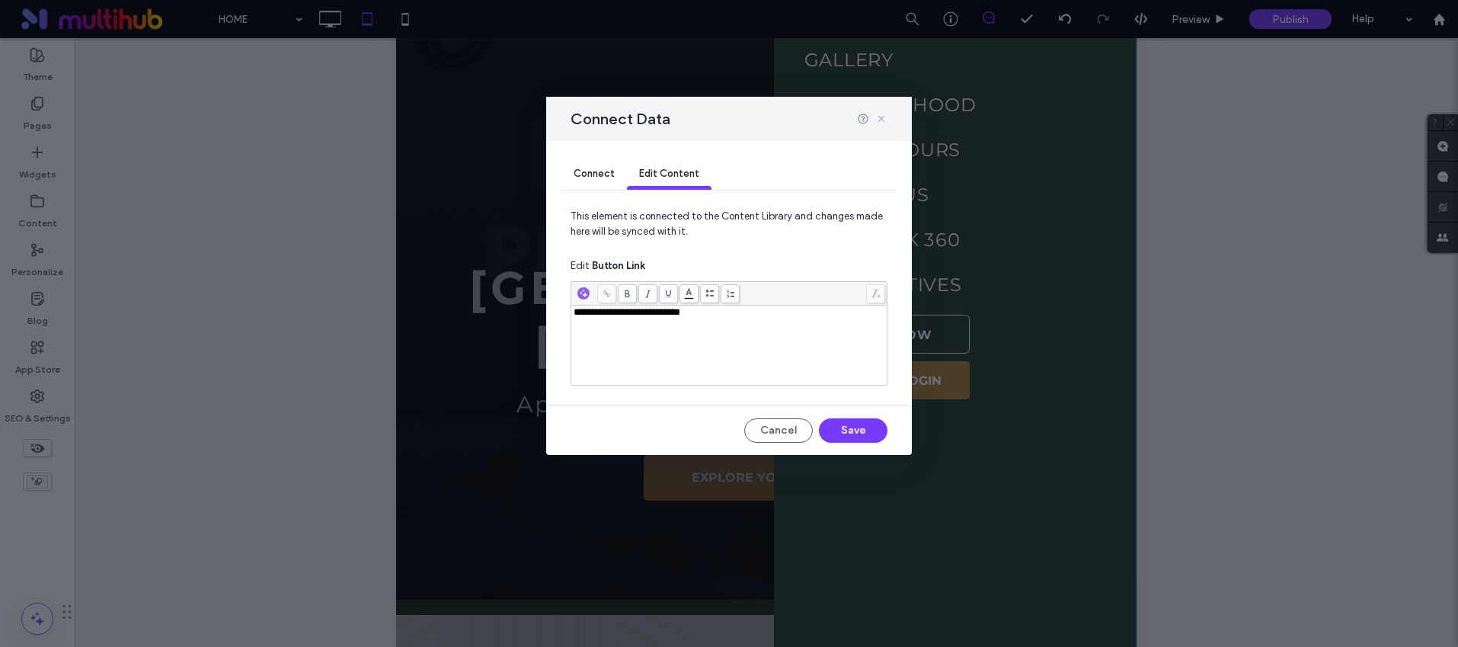
click at [883, 116] on icon at bounding box center [881, 119] width 12 height 12
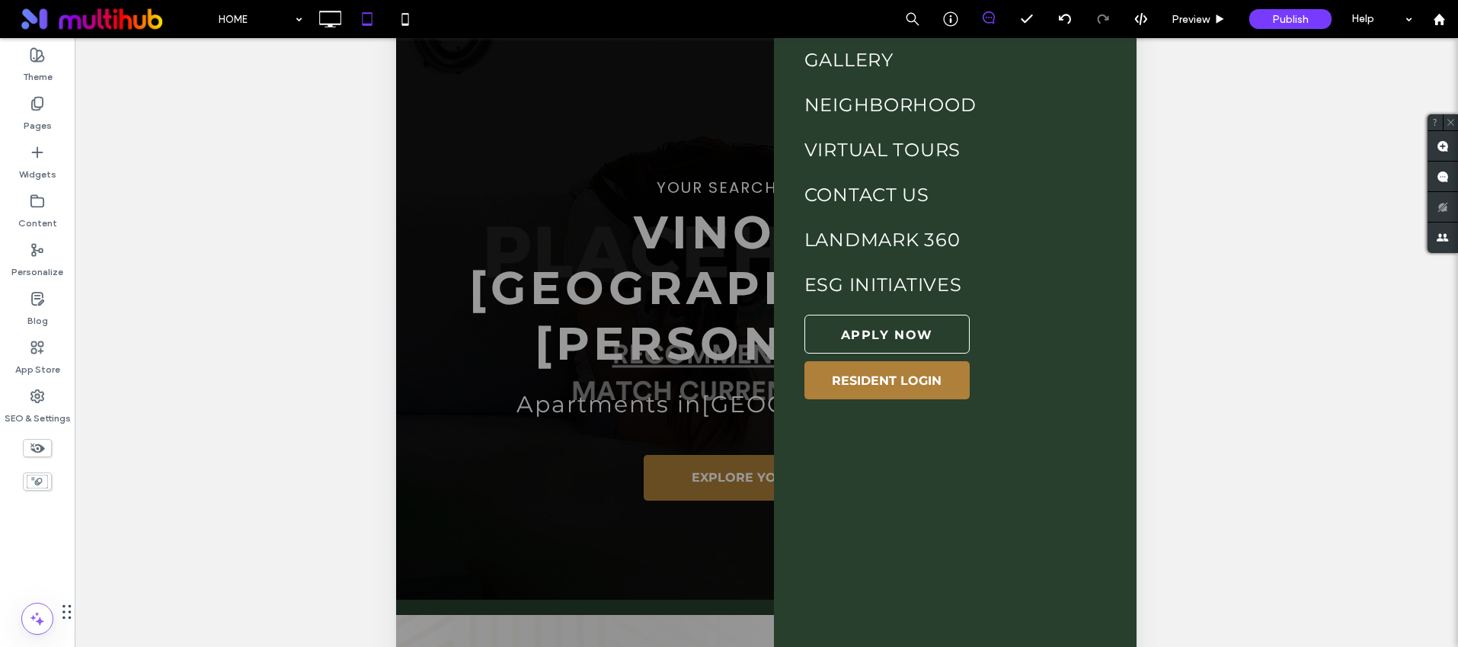
scroll to position [415, 0]
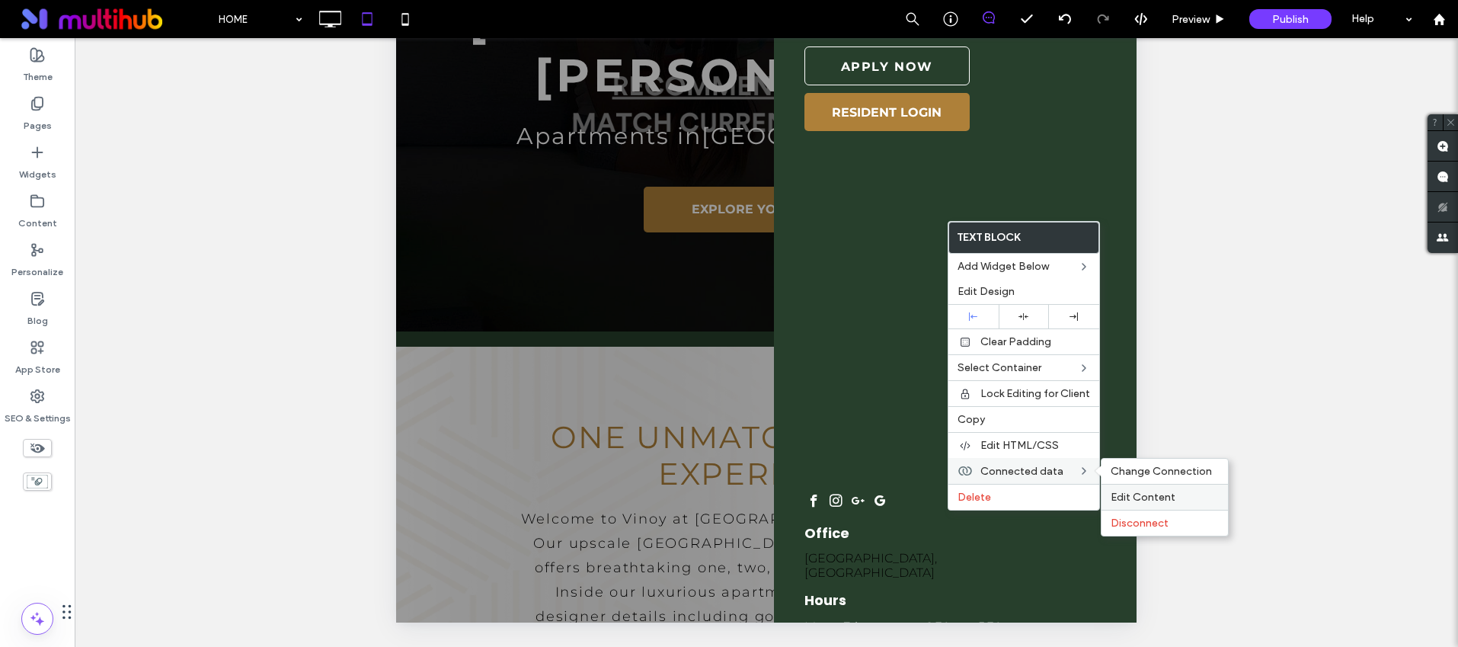
click at [1145, 498] on span "Edit Content" at bounding box center [1143, 497] width 65 height 13
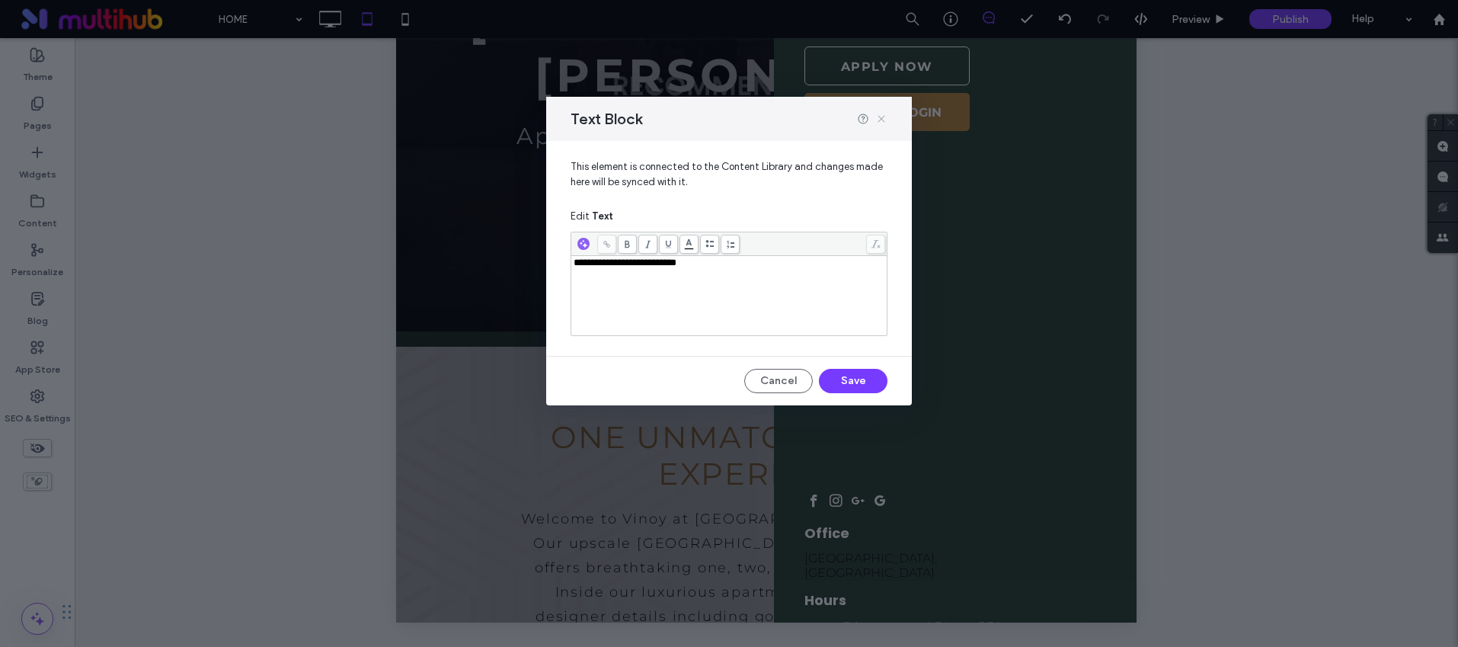
click at [880, 120] on icon at bounding box center [881, 119] width 12 height 12
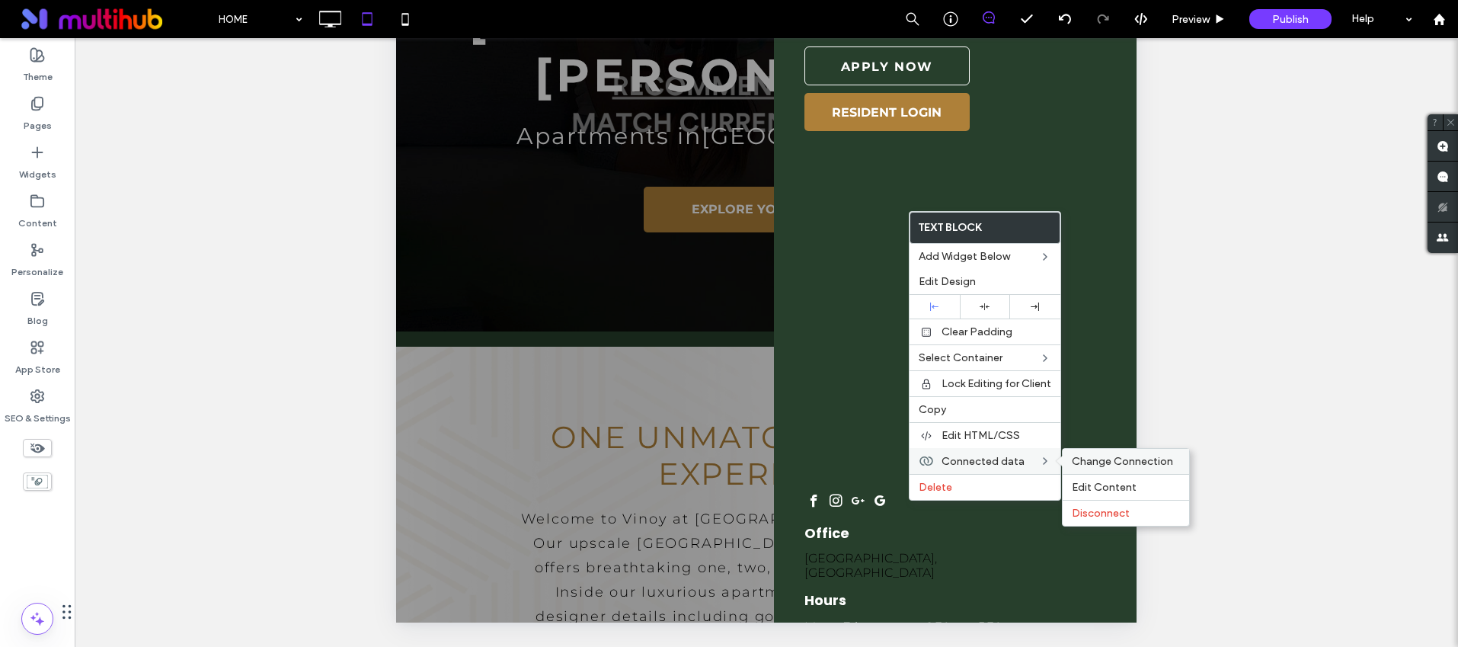
click at [1093, 453] on div "Change Connection" at bounding box center [1126, 461] width 126 height 25
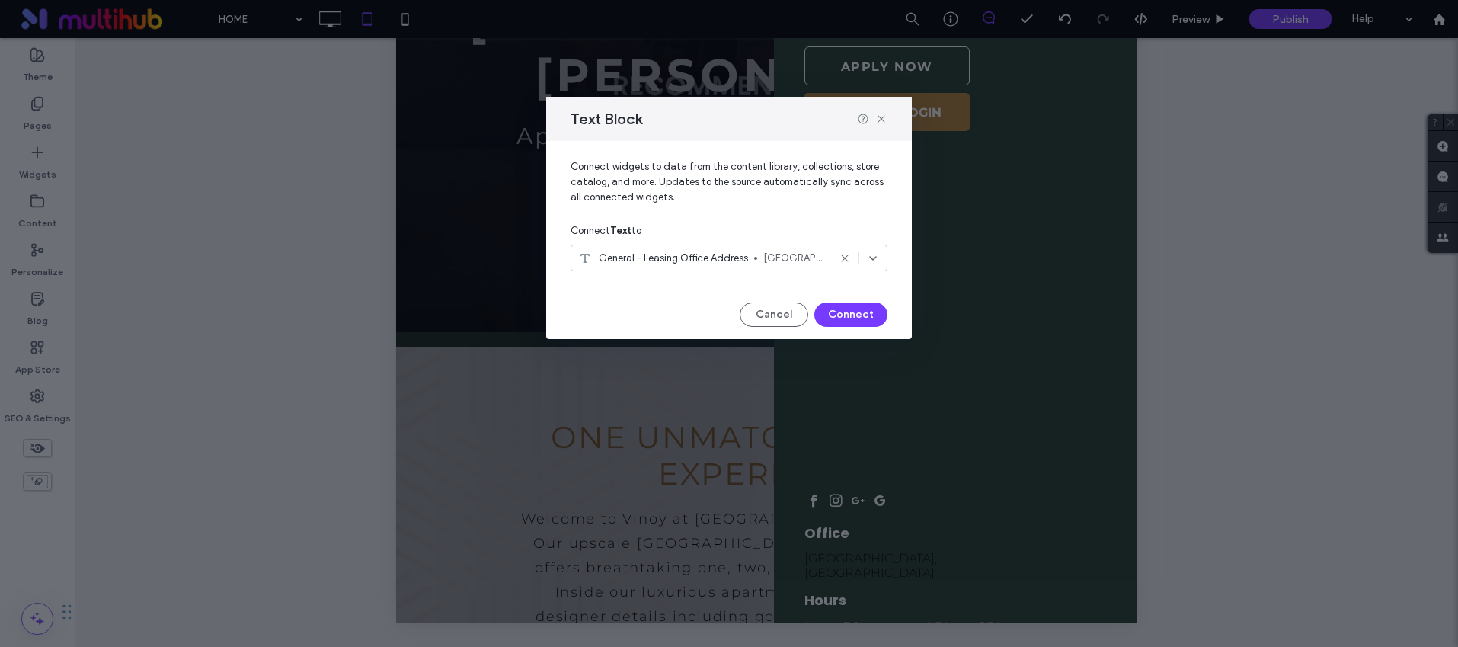
click at [754, 257] on div at bounding box center [755, 258] width 3 height 3
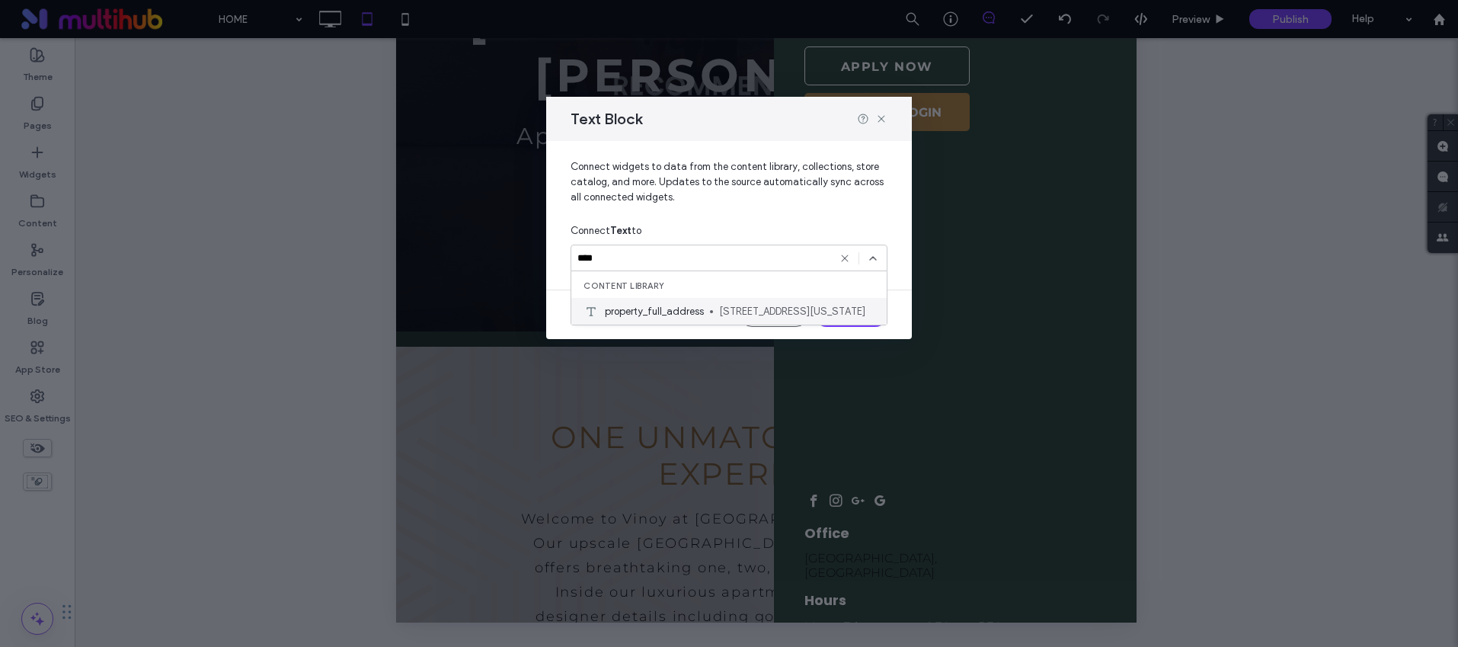
type input "****"
click at [675, 310] on span "property_full_address" at bounding box center [654, 311] width 99 height 15
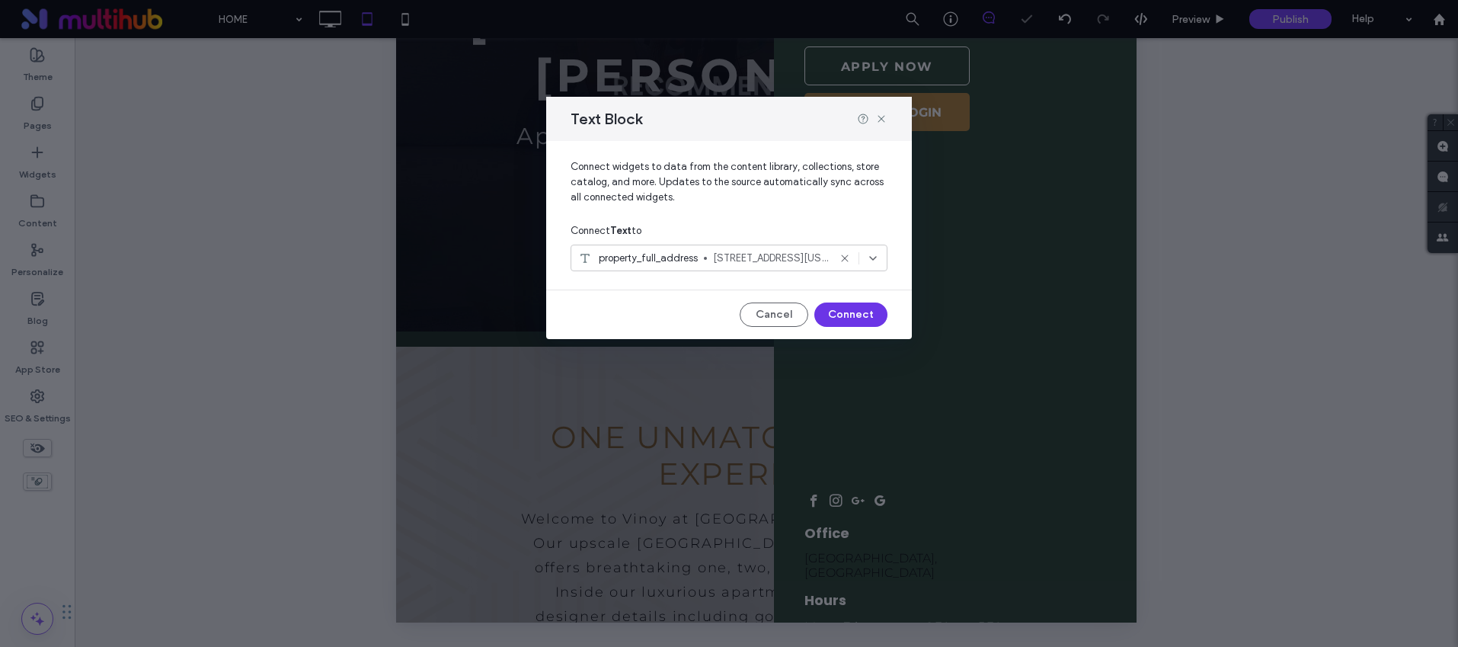
click at [834, 312] on button "Connect" at bounding box center [850, 314] width 73 height 24
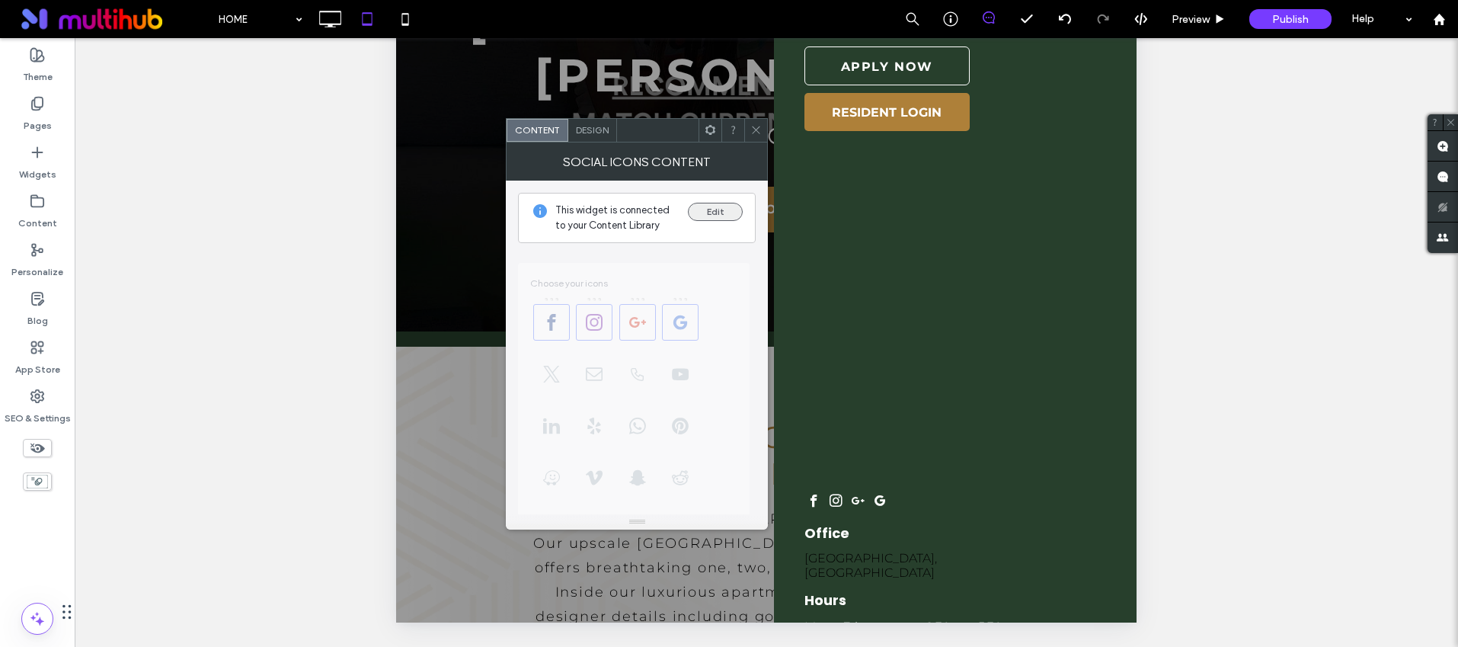
click at [732, 214] on button "Edit" at bounding box center [715, 212] width 55 height 18
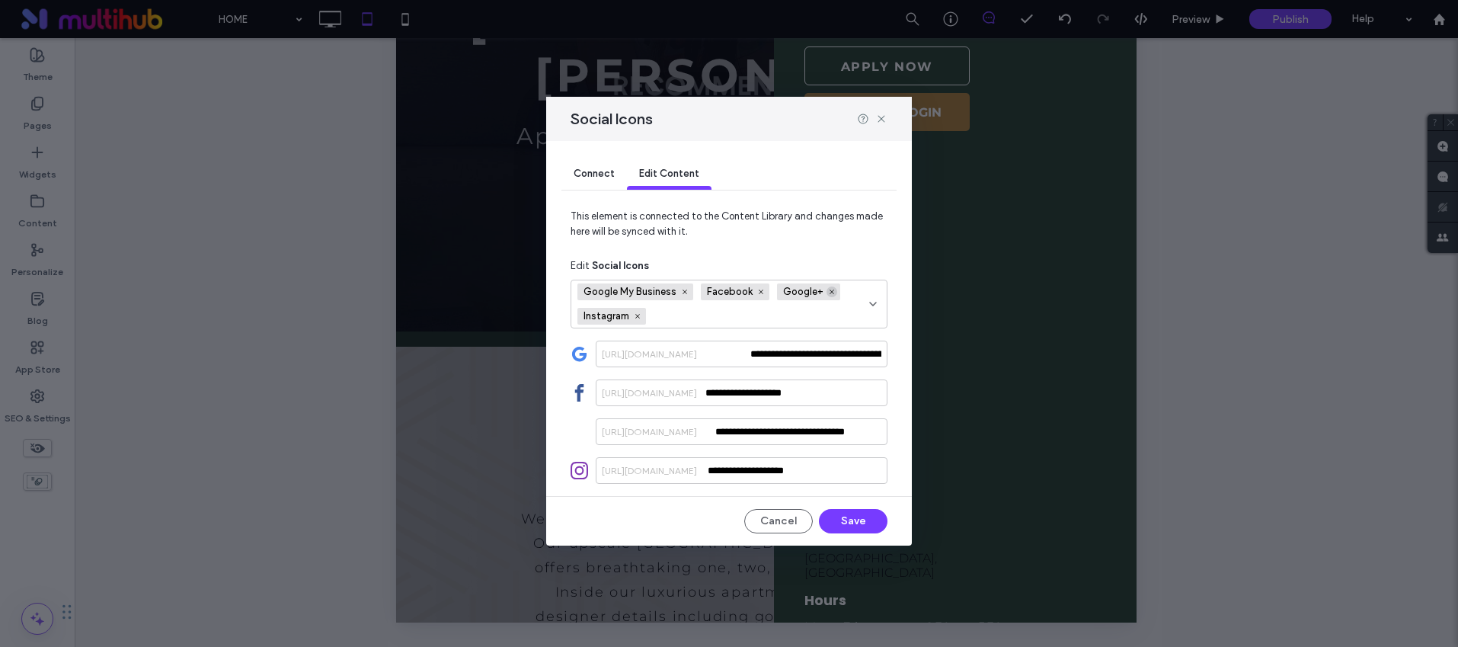
click at [830, 290] on use at bounding box center [832, 292] width 5 height 5
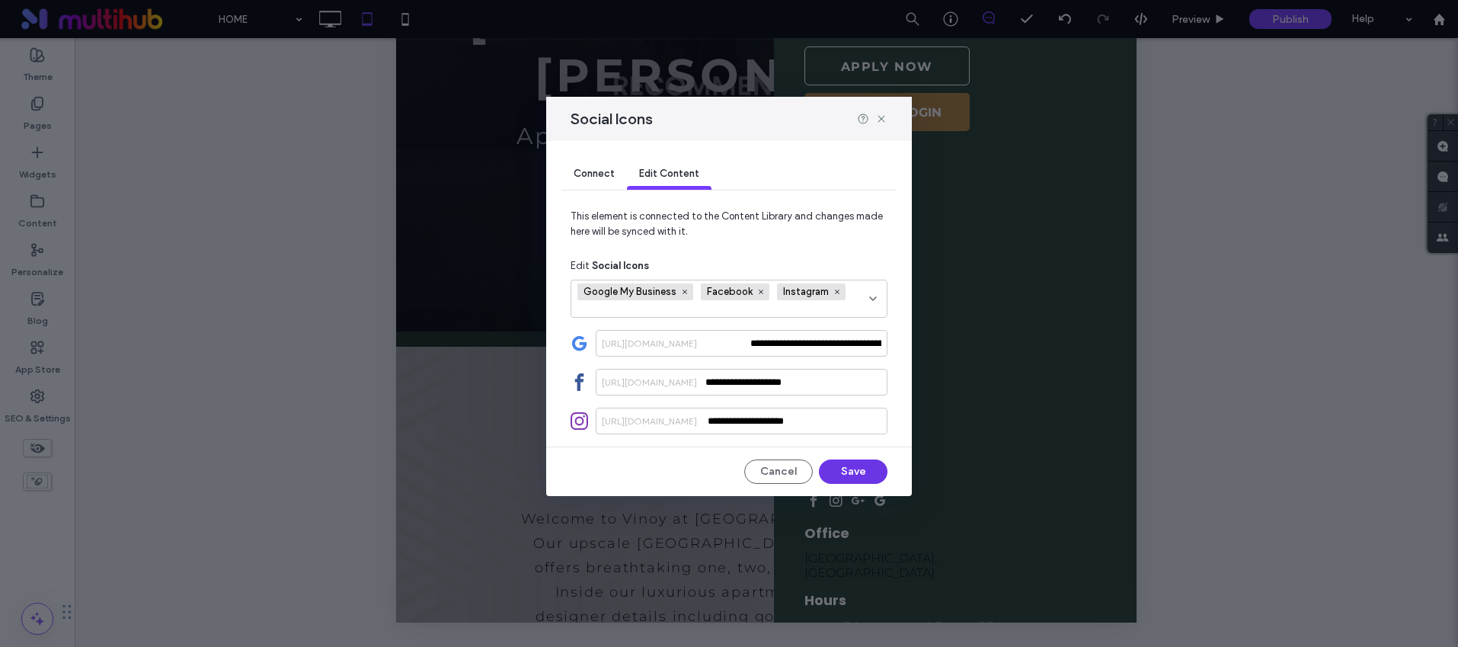
click at [851, 469] on button "Save" at bounding box center [853, 471] width 69 height 24
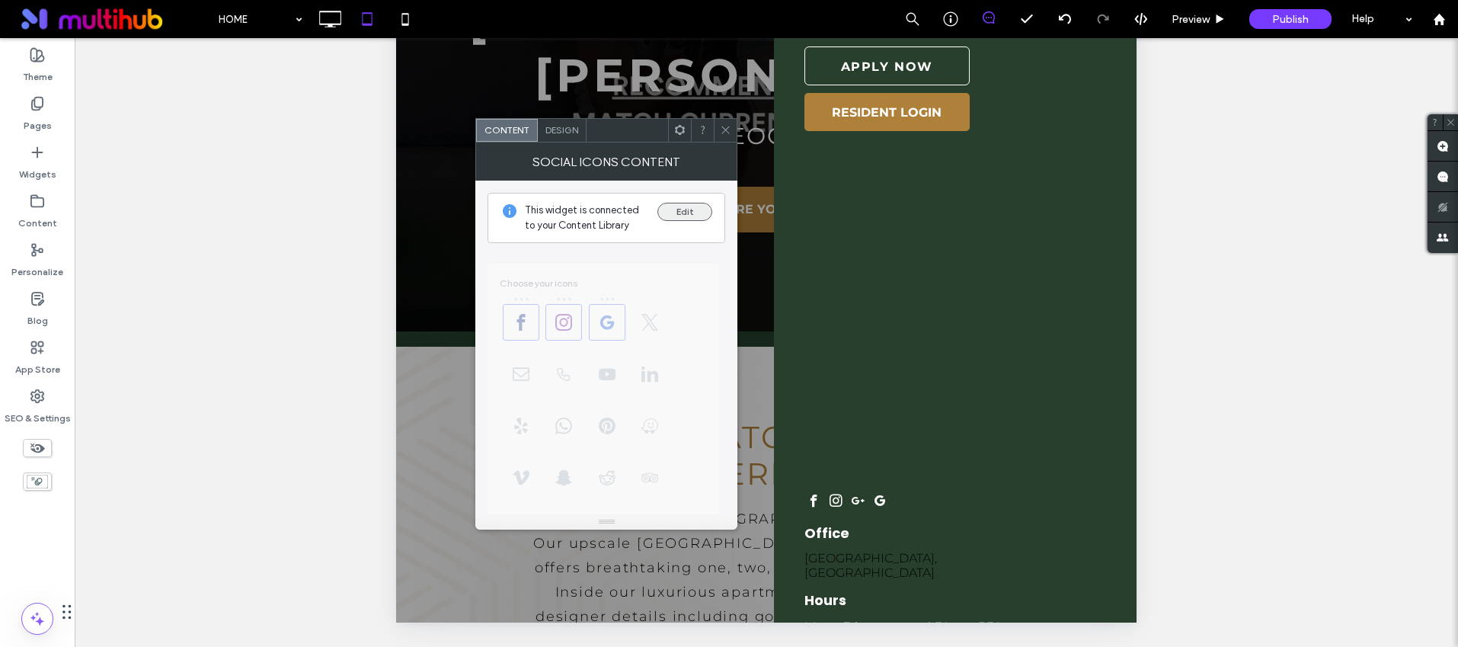
click at [672, 210] on button "Edit" at bounding box center [685, 212] width 55 height 18
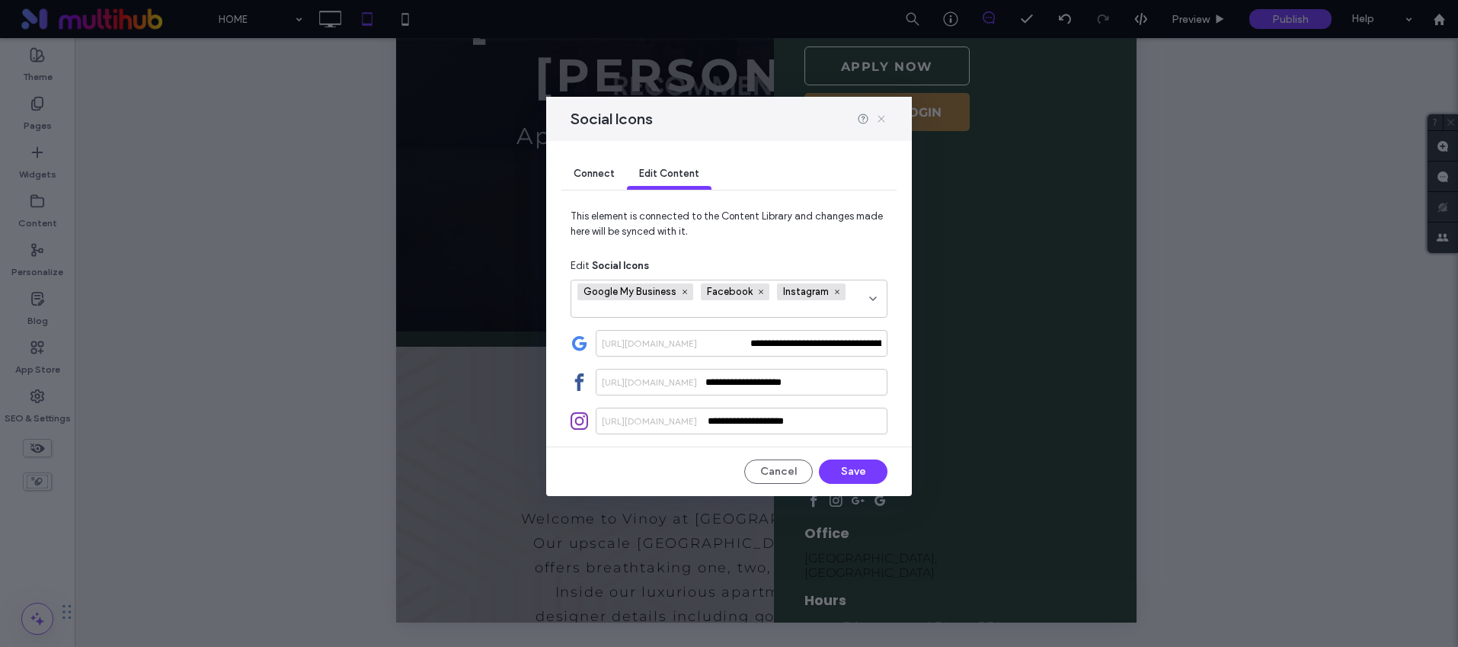
click at [885, 116] on icon at bounding box center [881, 119] width 12 height 12
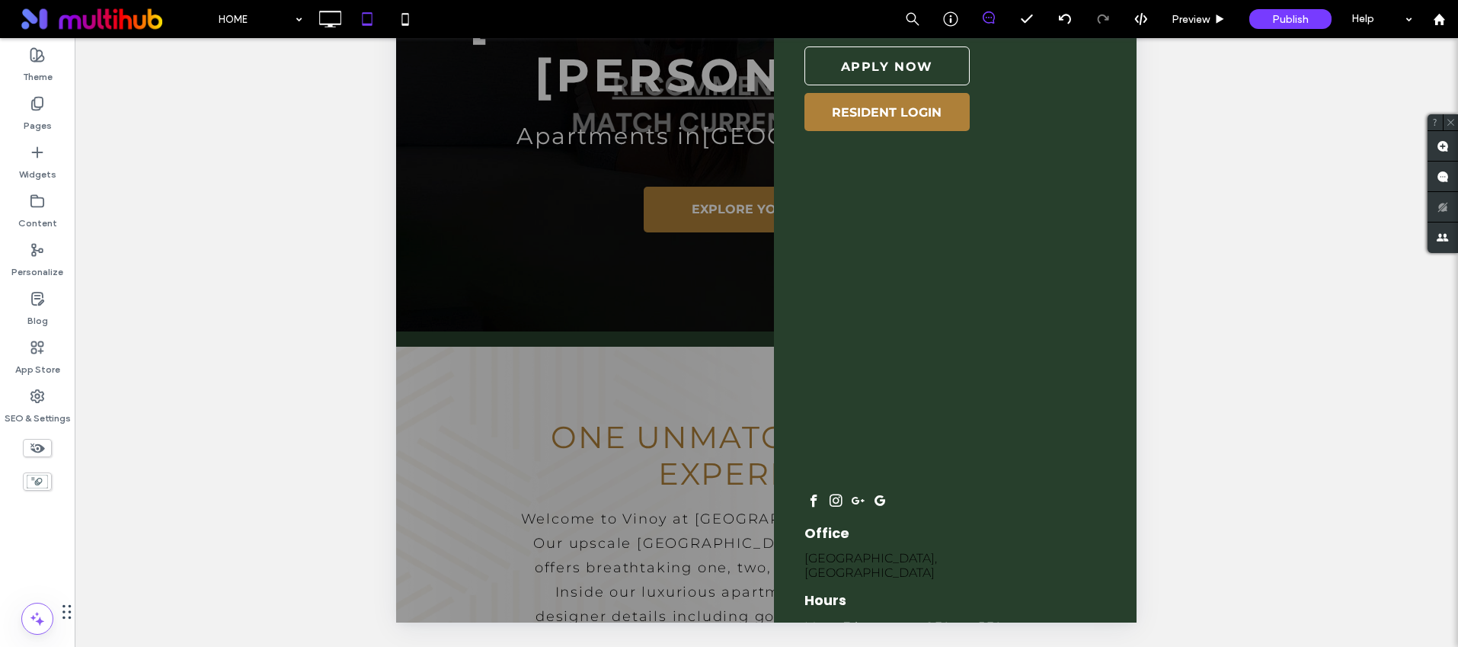
scroll to position [0, 0]
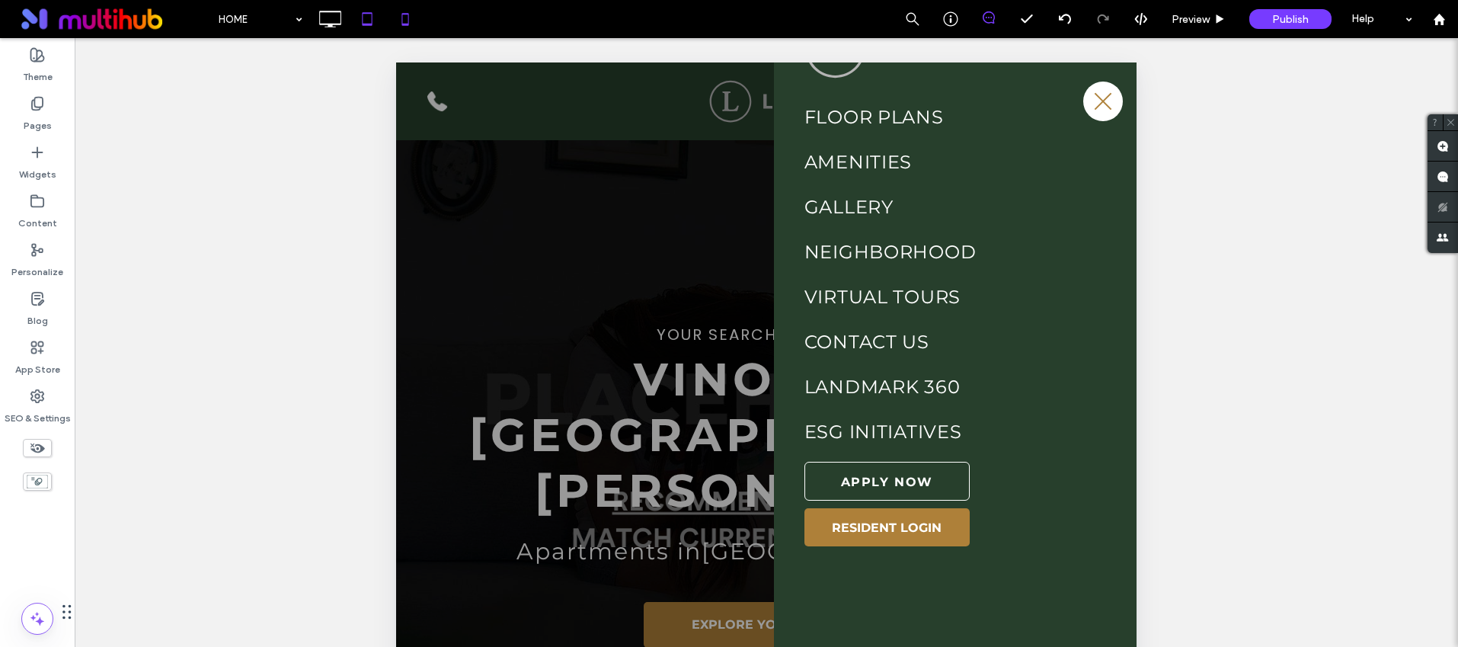
click at [410, 14] on icon at bounding box center [405, 19] width 30 height 30
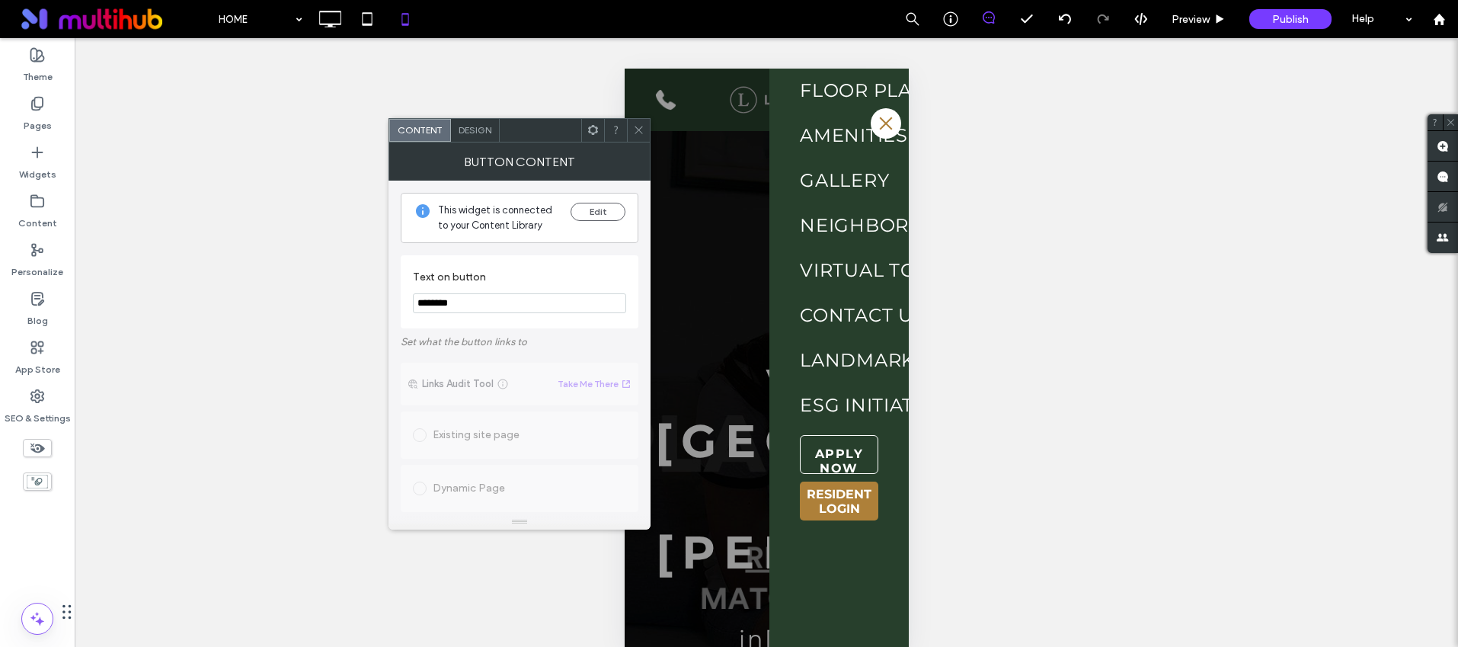
click at [648, 133] on div at bounding box center [638, 130] width 23 height 23
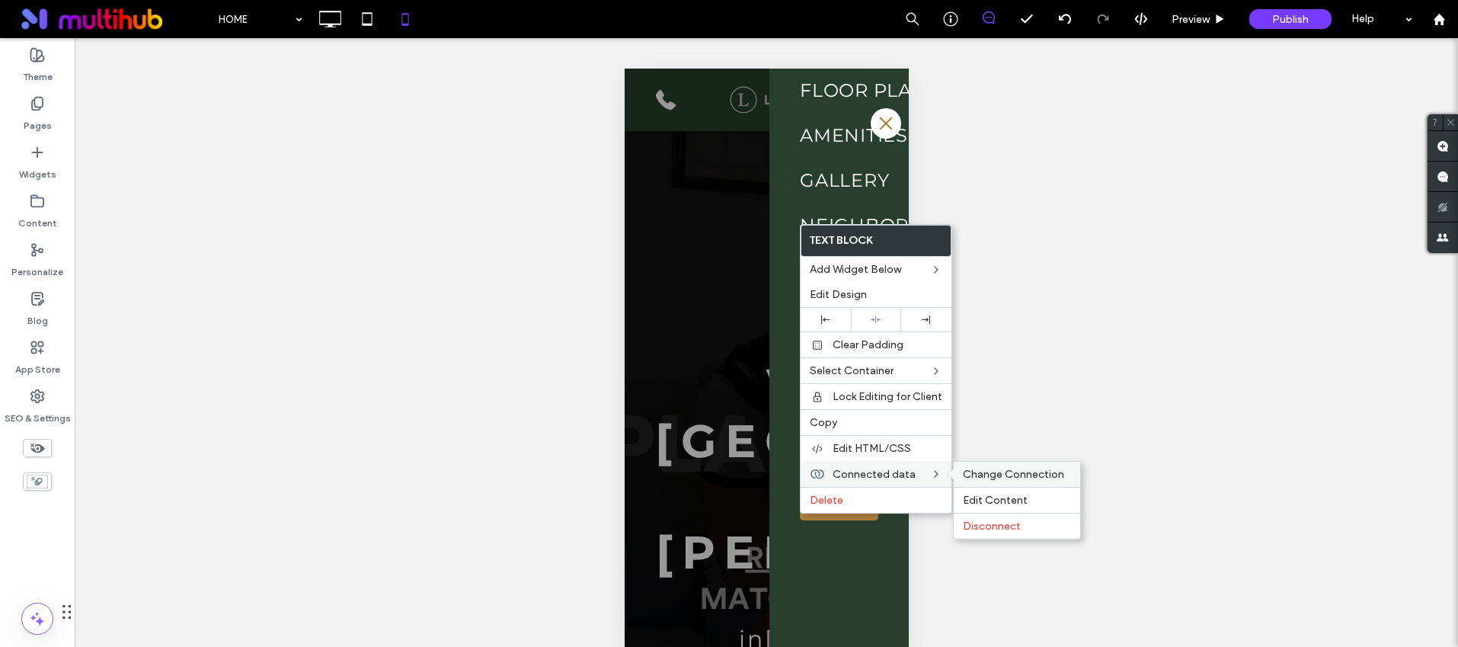
click at [1035, 480] on span "Change Connection" at bounding box center [1013, 474] width 101 height 13
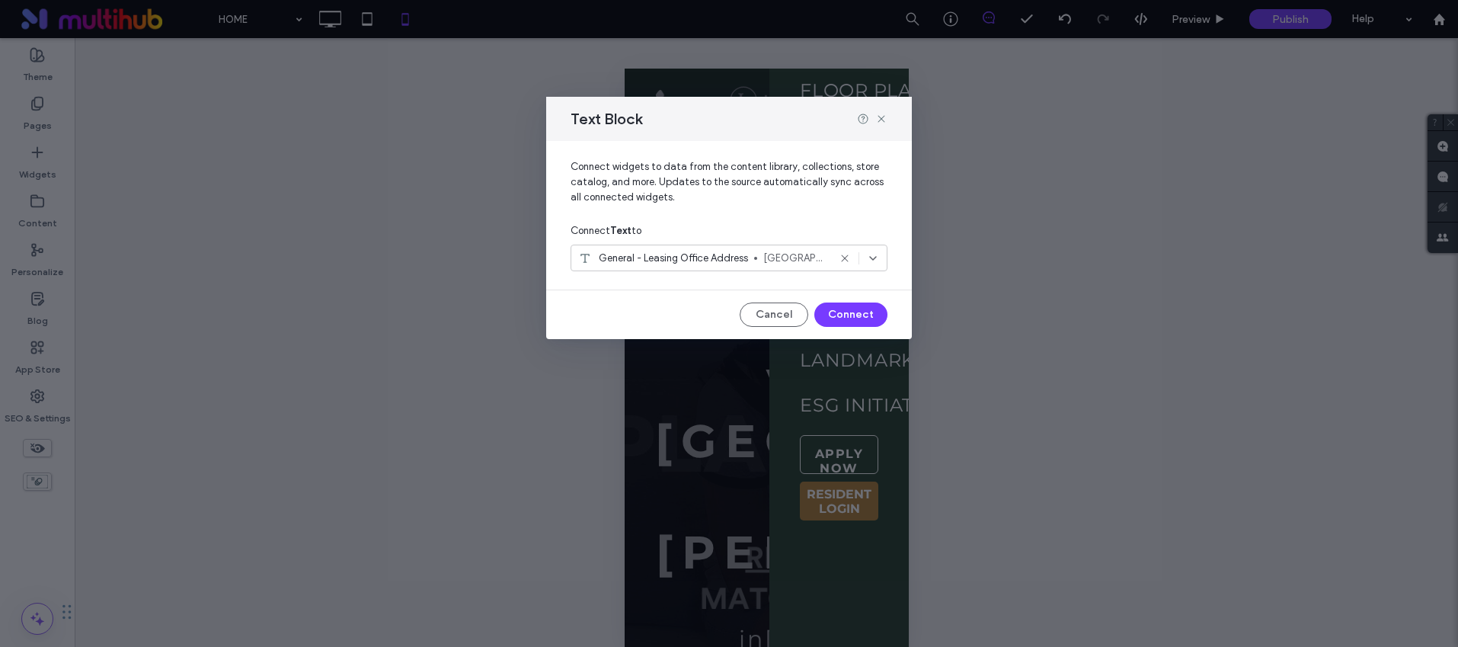
click at [693, 261] on span "General - Leasing Office Address" at bounding box center [673, 258] width 149 height 15
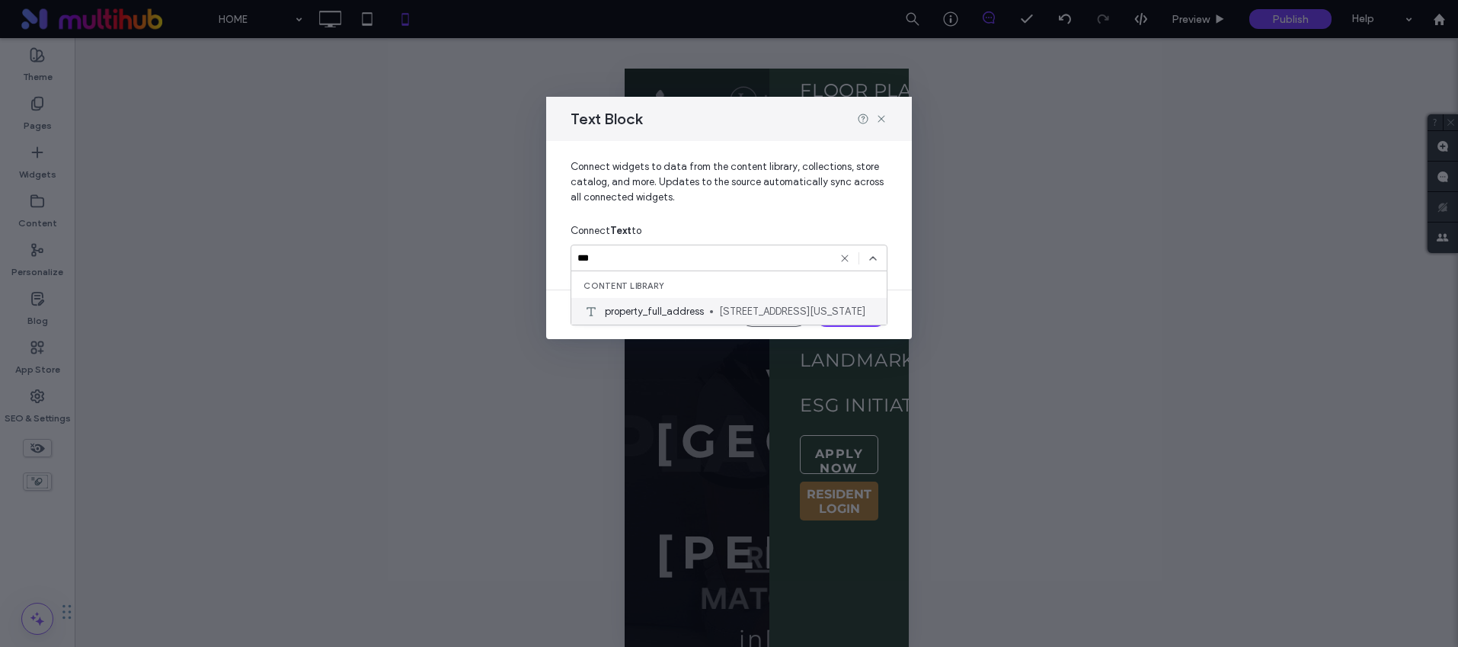
type input "***"
click at [696, 299] on div "property_full_address 12310 Seacrest Lane, Jacksonville, Florida, 33511" at bounding box center [728, 311] width 315 height 27
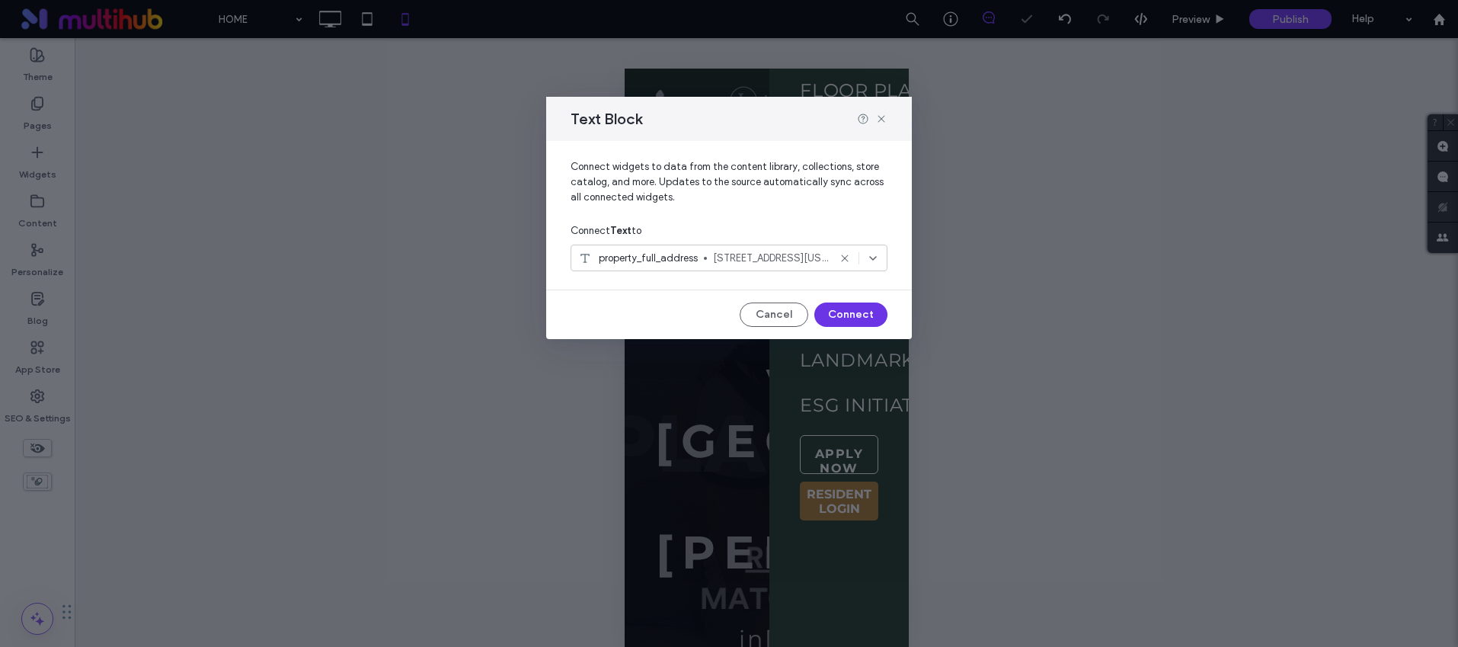
click at [853, 315] on button "Connect" at bounding box center [850, 314] width 73 height 24
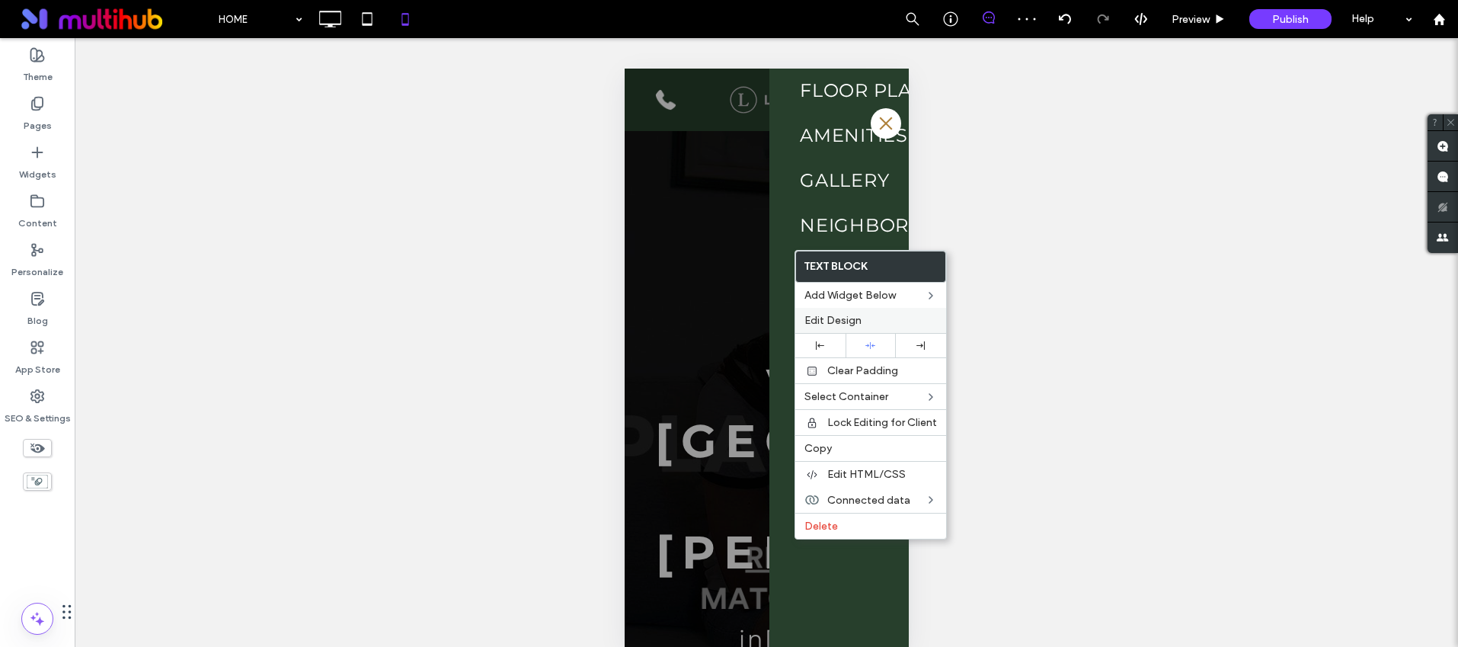
click at [869, 322] on label "Edit Design" at bounding box center [871, 320] width 133 height 13
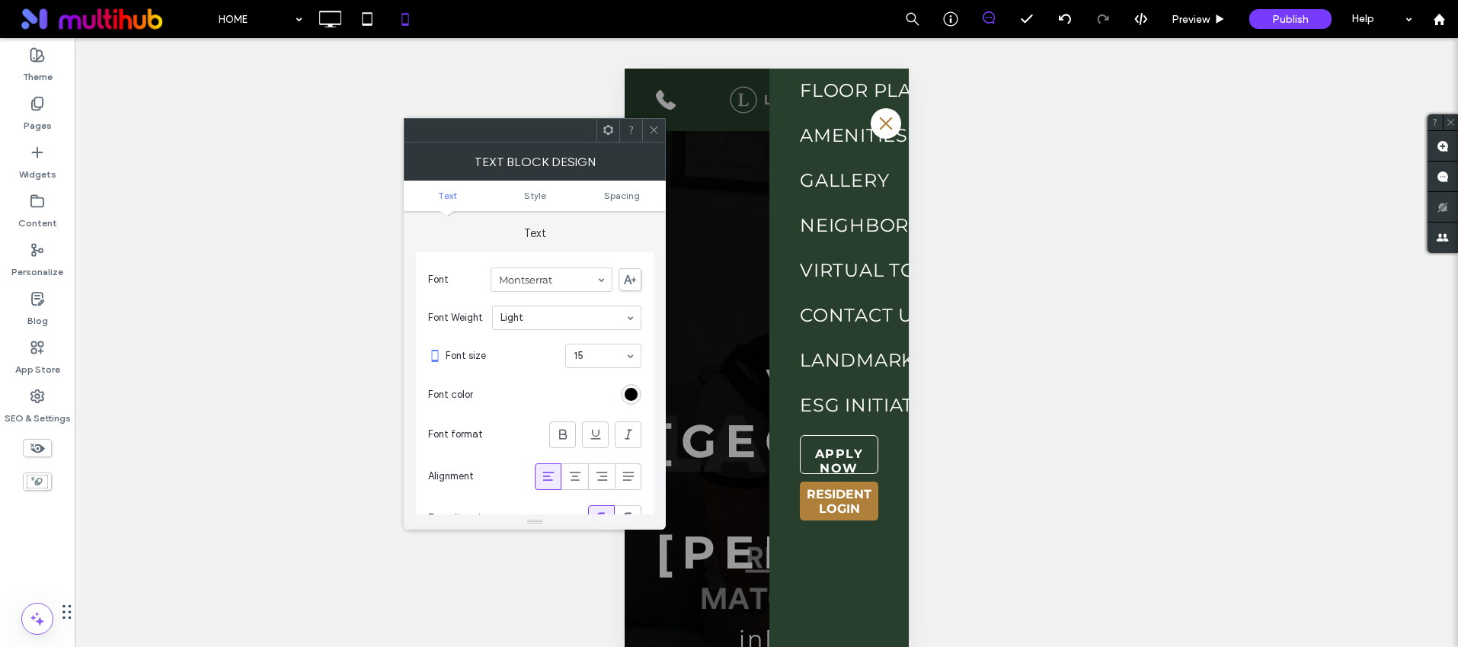
click at [658, 124] on icon at bounding box center [653, 129] width 11 height 11
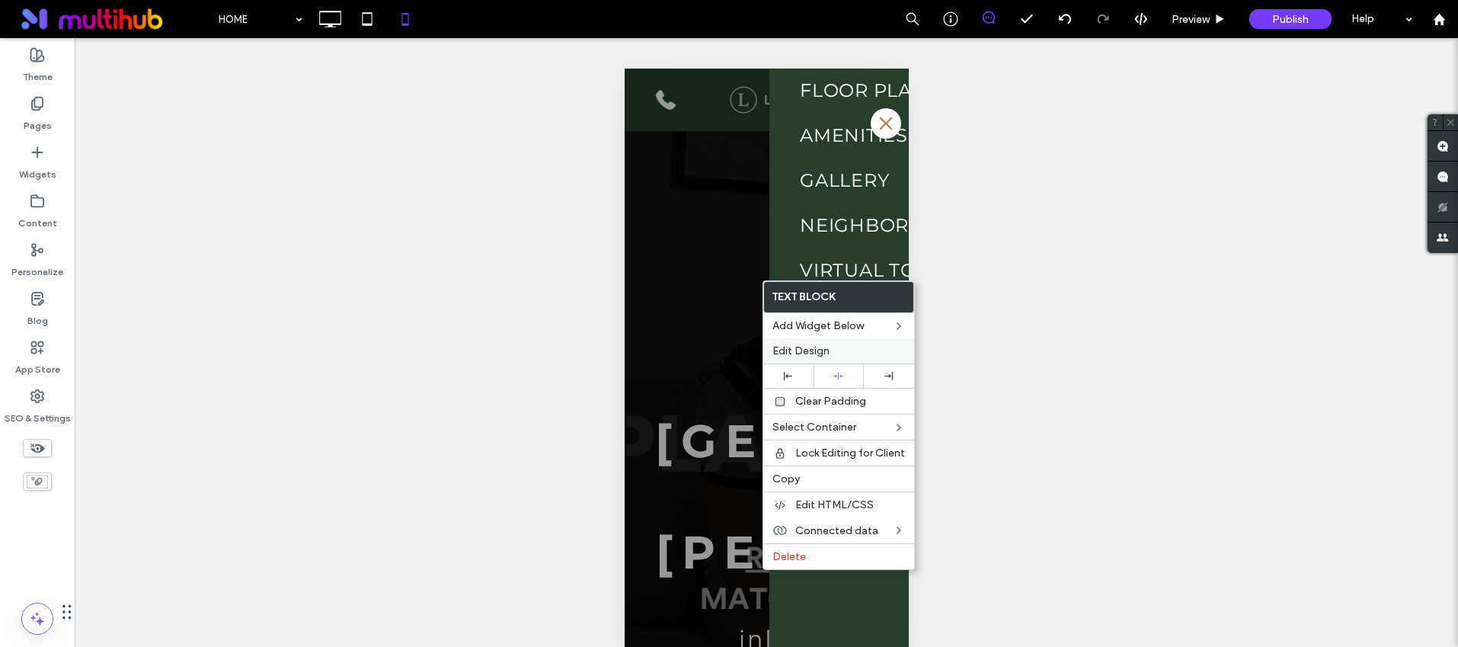
click at [823, 361] on div "Edit Design" at bounding box center [838, 350] width 151 height 25
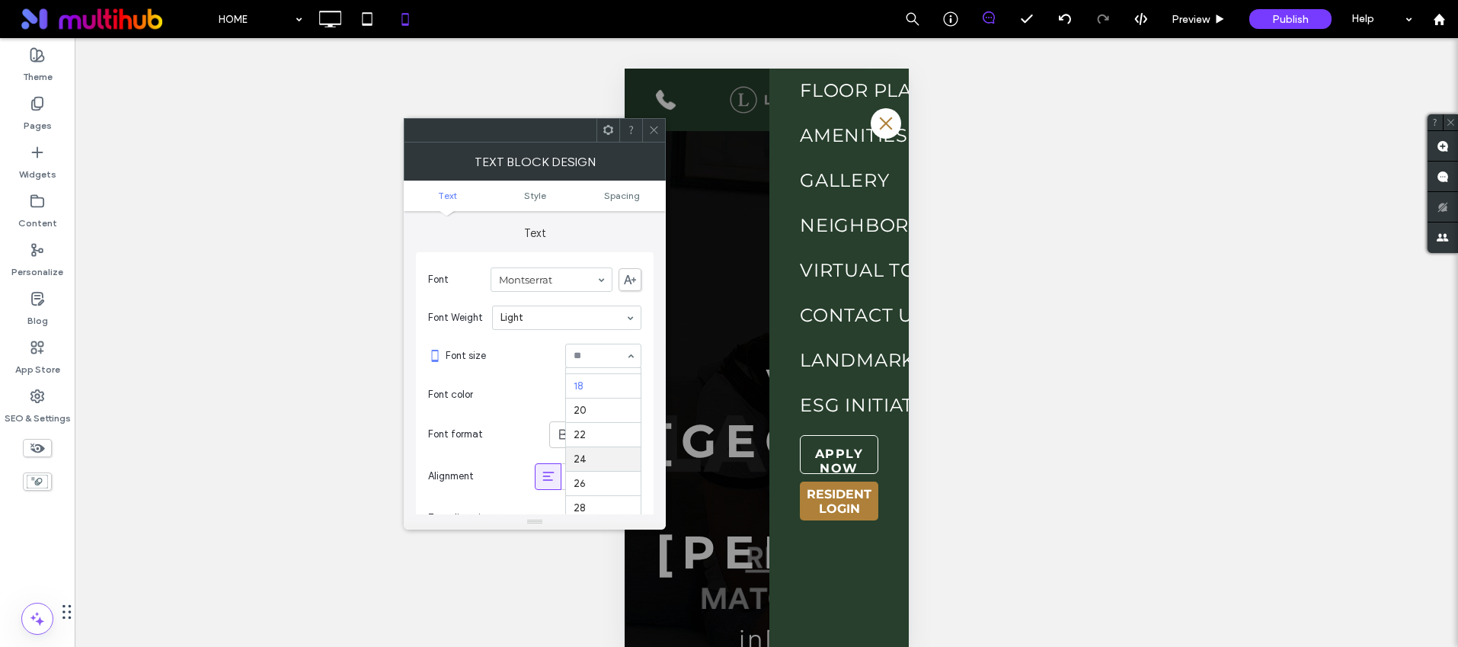
scroll to position [179, 0]
click at [650, 128] on icon at bounding box center [653, 129] width 11 height 11
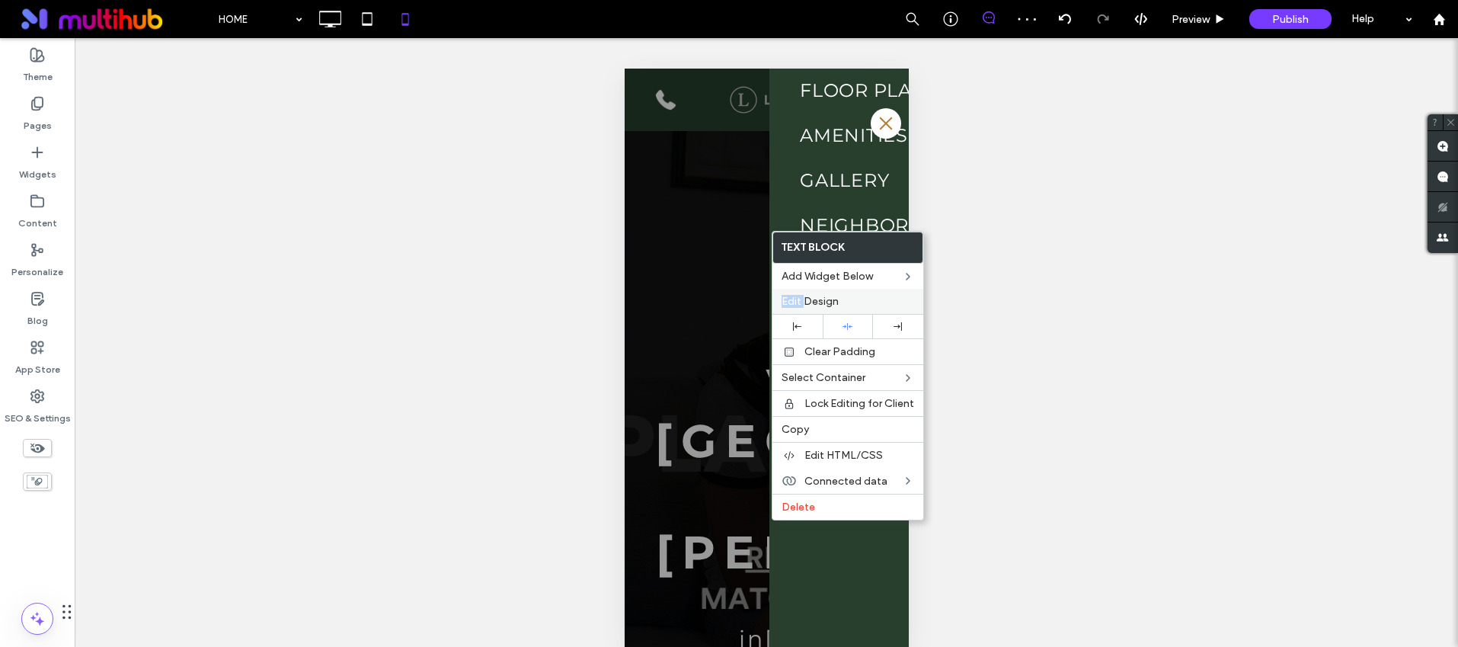
drag, startPoint x: 803, startPoint y: 294, endPoint x: 825, endPoint y: 298, distance: 22.4
click at [803, 295] on span "Edit Design" at bounding box center [810, 301] width 57 height 13
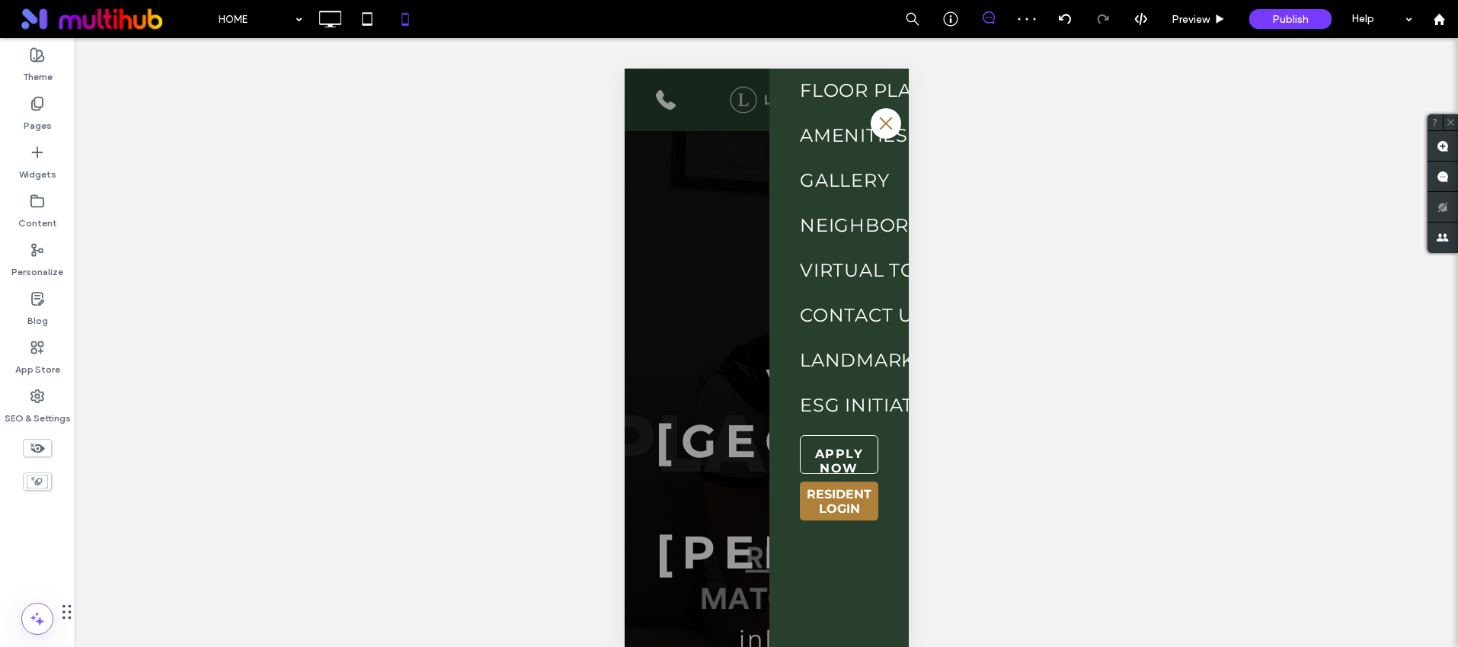
click at [580, 349] on div "Unhide? Yes Unhide? Yes Unhide? Yes Unhide? Yes Unhide? Yes Unhide? Yes Unhide?…" at bounding box center [767, 353] width 1384 height 630
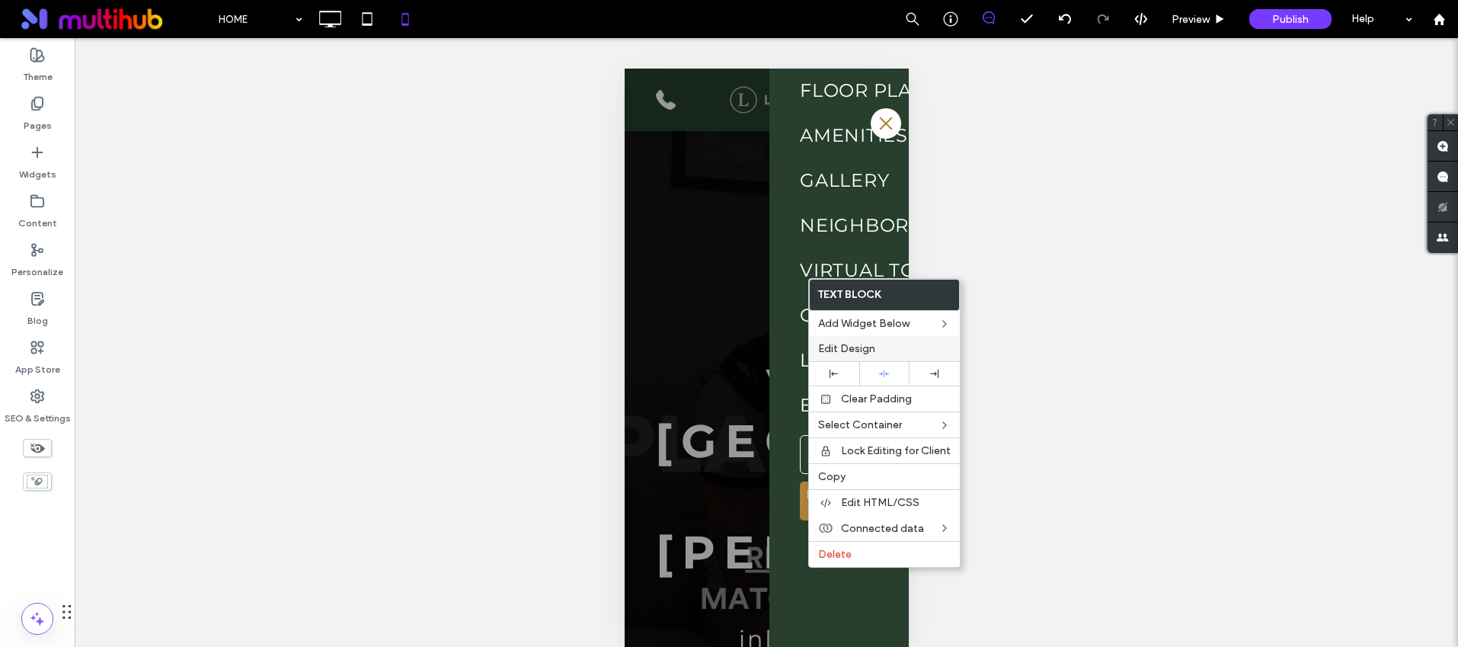
click at [873, 350] on span "Edit Design" at bounding box center [846, 348] width 57 height 13
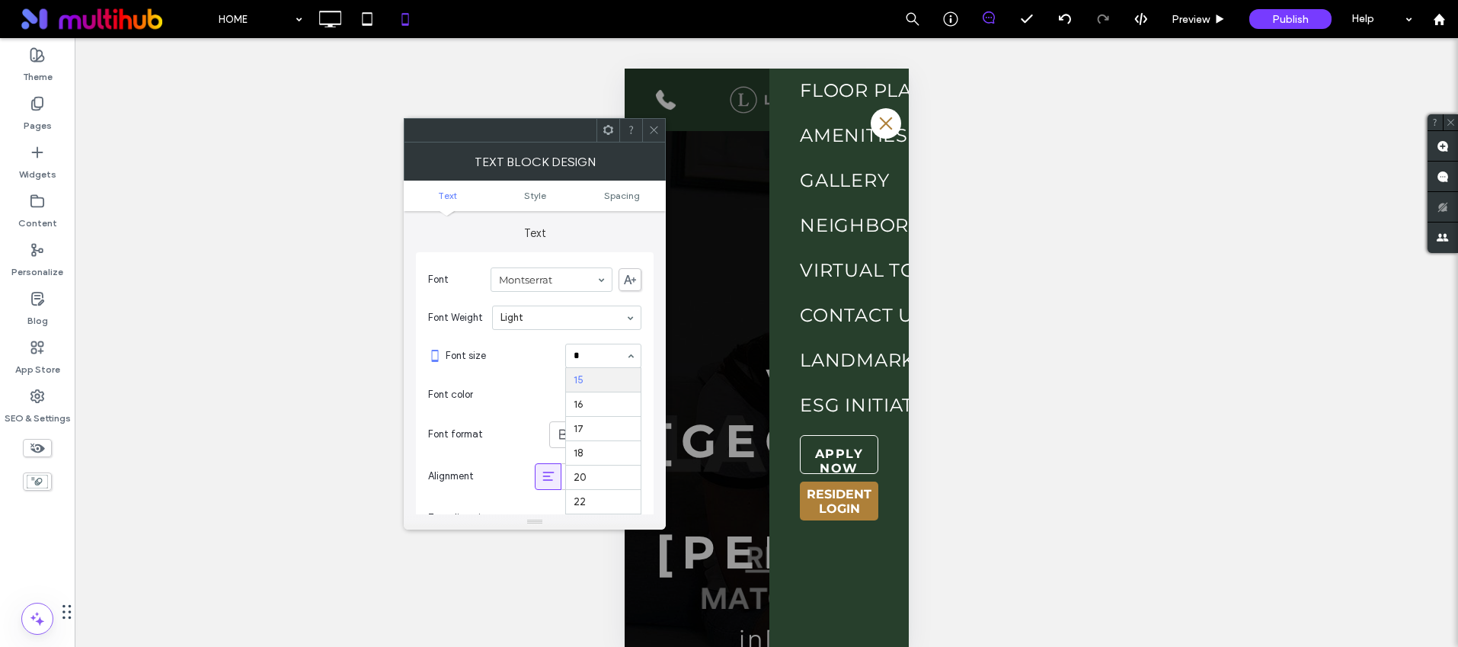
scroll to position [43, 0]
type input "**"
click at [651, 129] on icon at bounding box center [653, 129] width 11 height 11
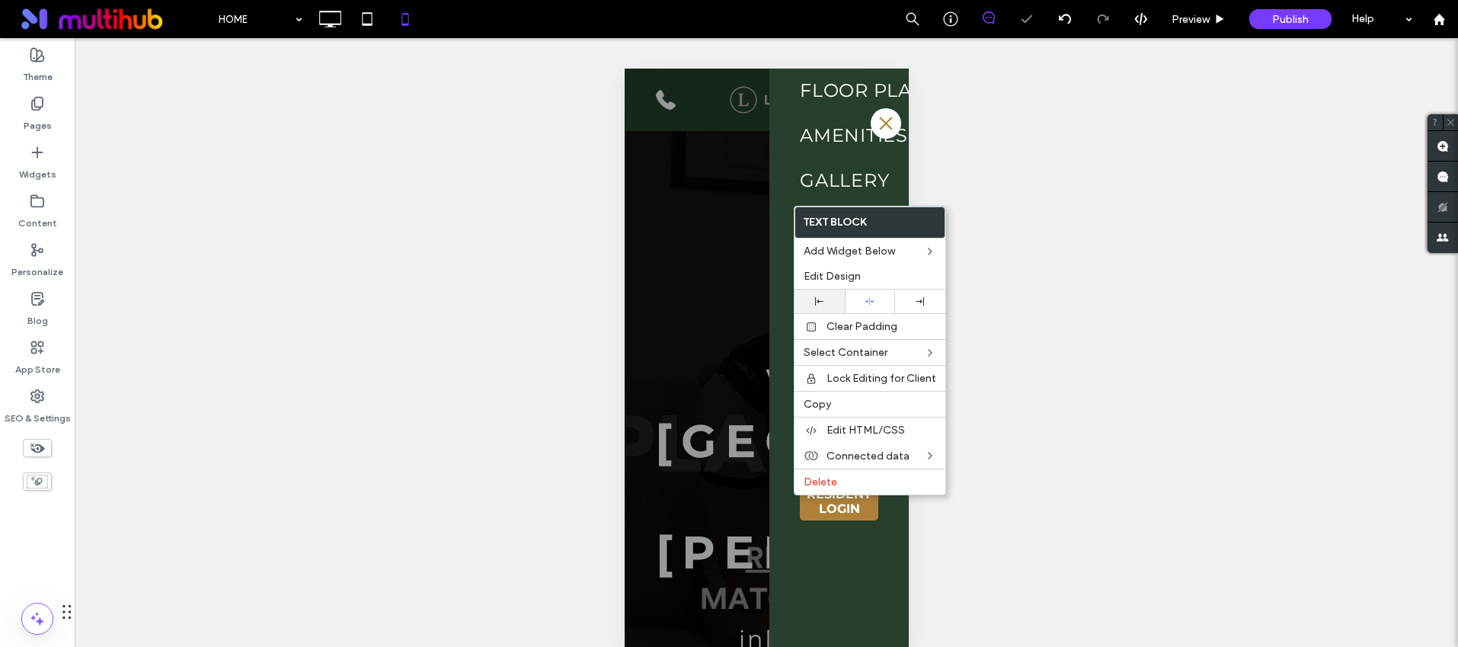
click at [820, 306] on div at bounding box center [820, 302] width 50 height 24
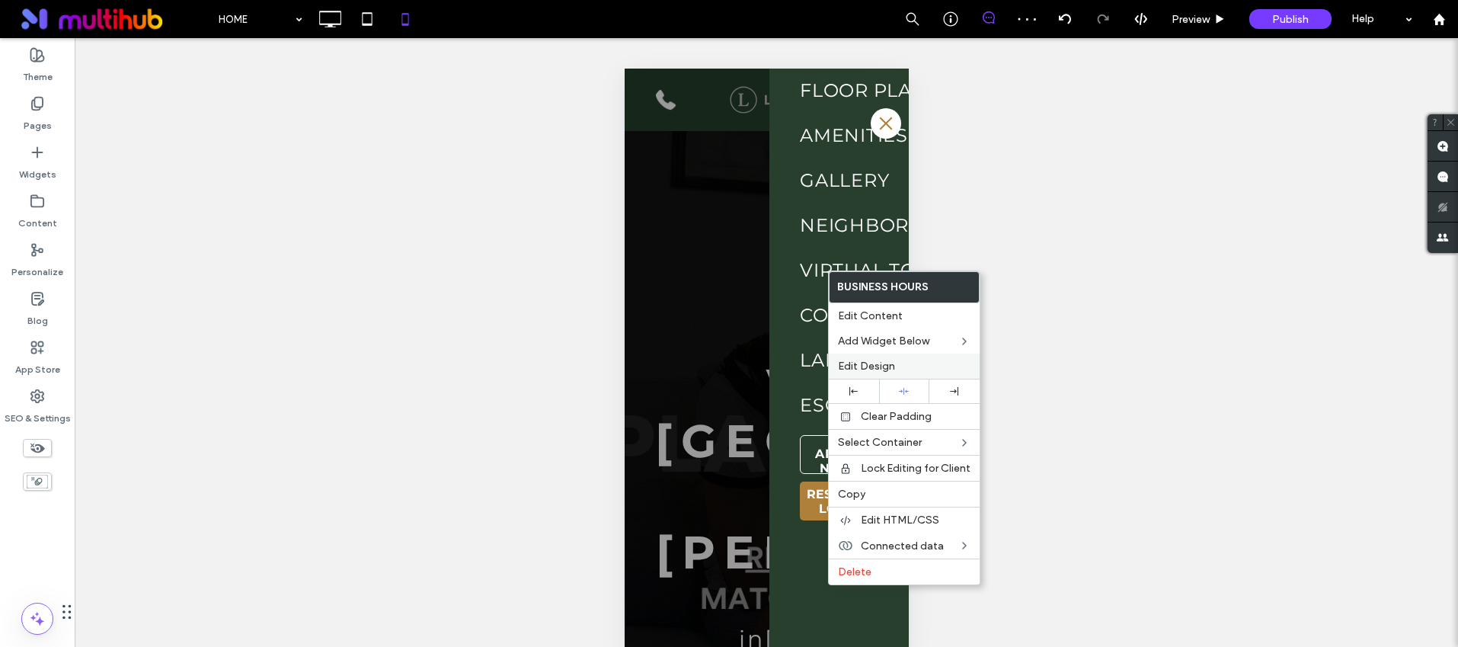
click at [882, 360] on span "Edit Design" at bounding box center [866, 366] width 57 height 13
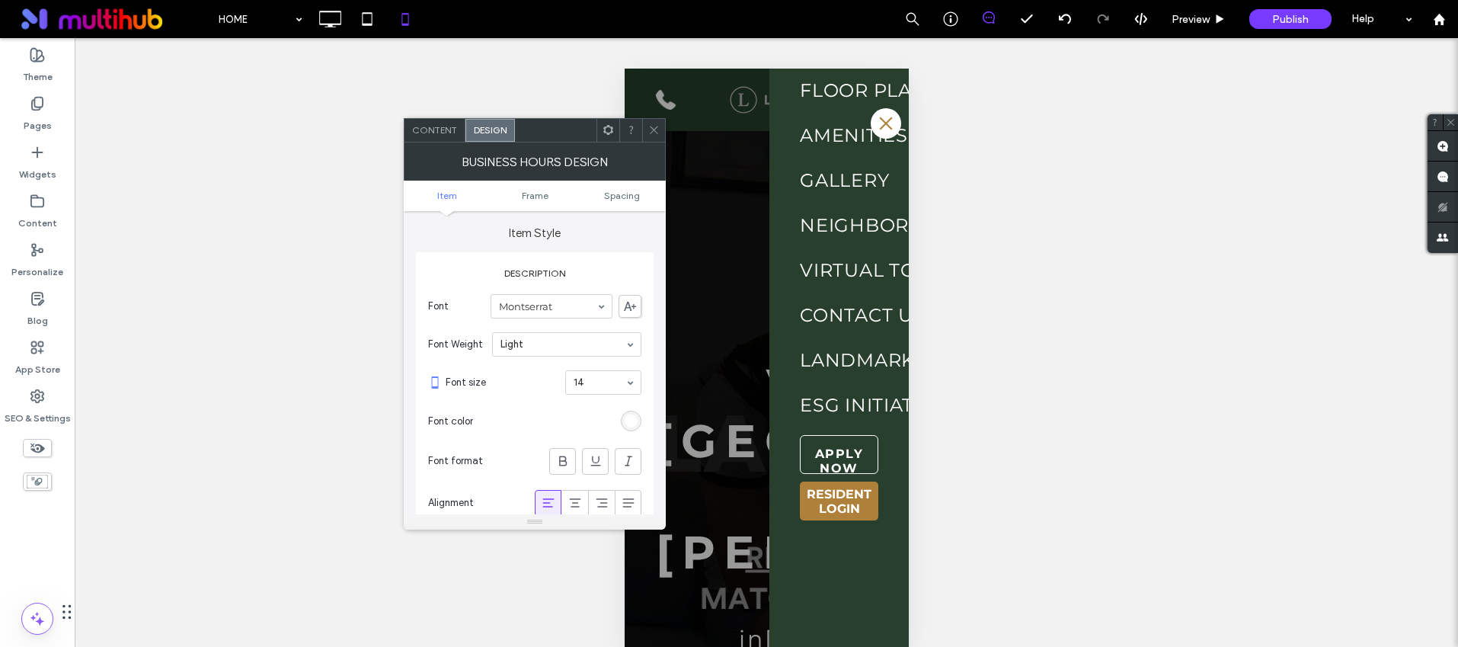
drag, startPoint x: 653, startPoint y: 135, endPoint x: 655, endPoint y: 155, distance: 19.9
click at [653, 135] on icon at bounding box center [653, 129] width 11 height 11
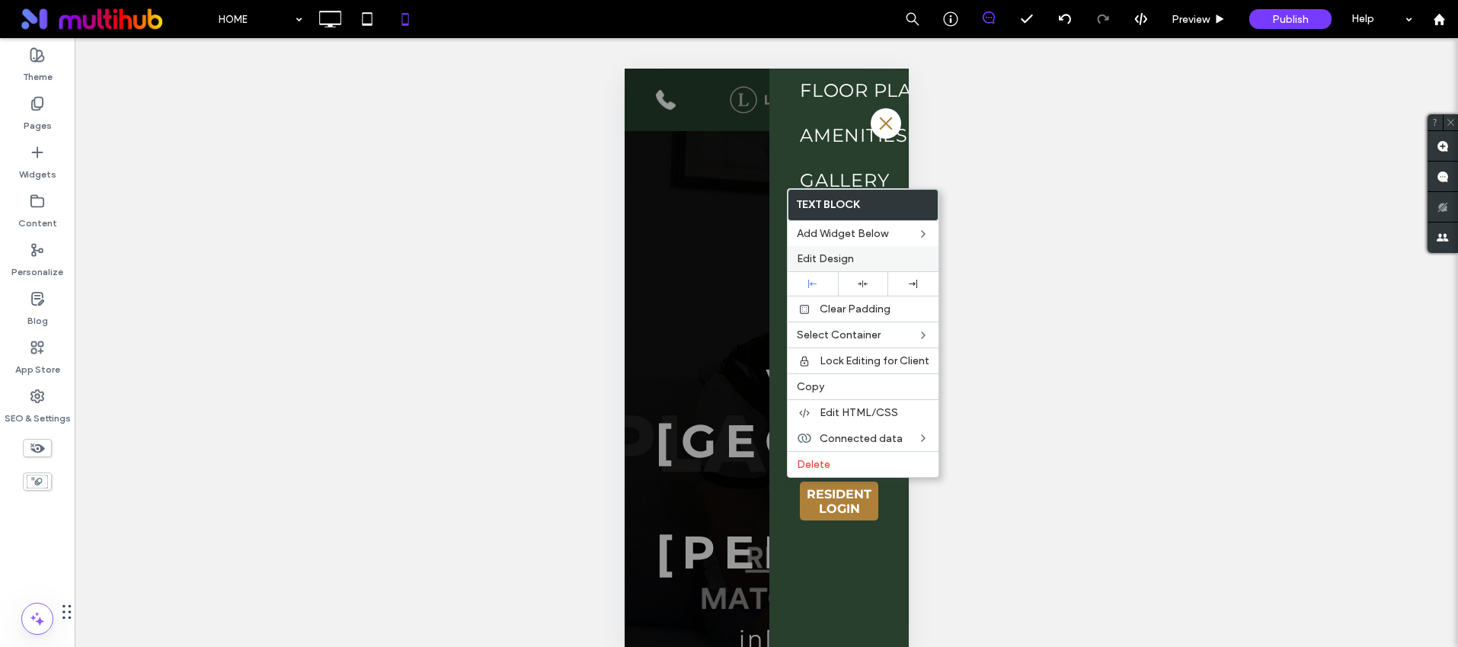
click at [846, 256] on span "Edit Design" at bounding box center [825, 258] width 57 height 13
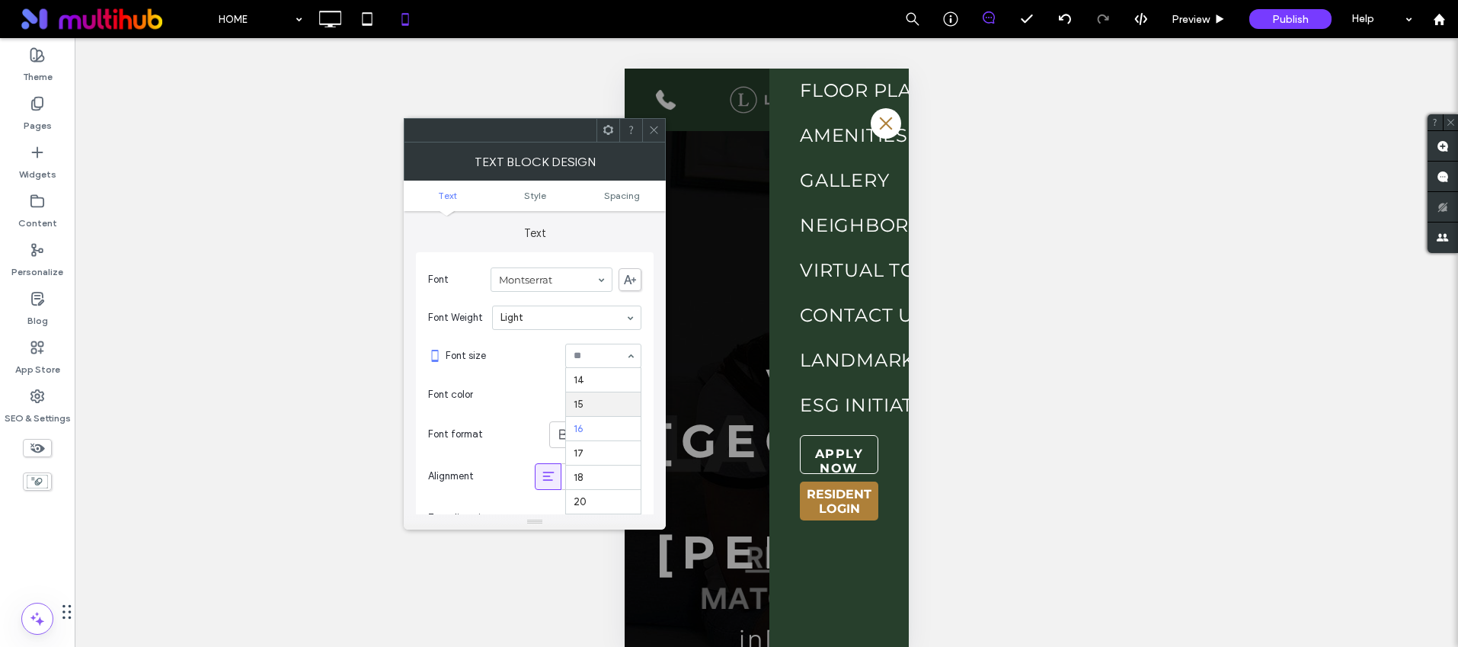
scroll to position [112, 0]
click at [654, 132] on icon at bounding box center [653, 129] width 11 height 11
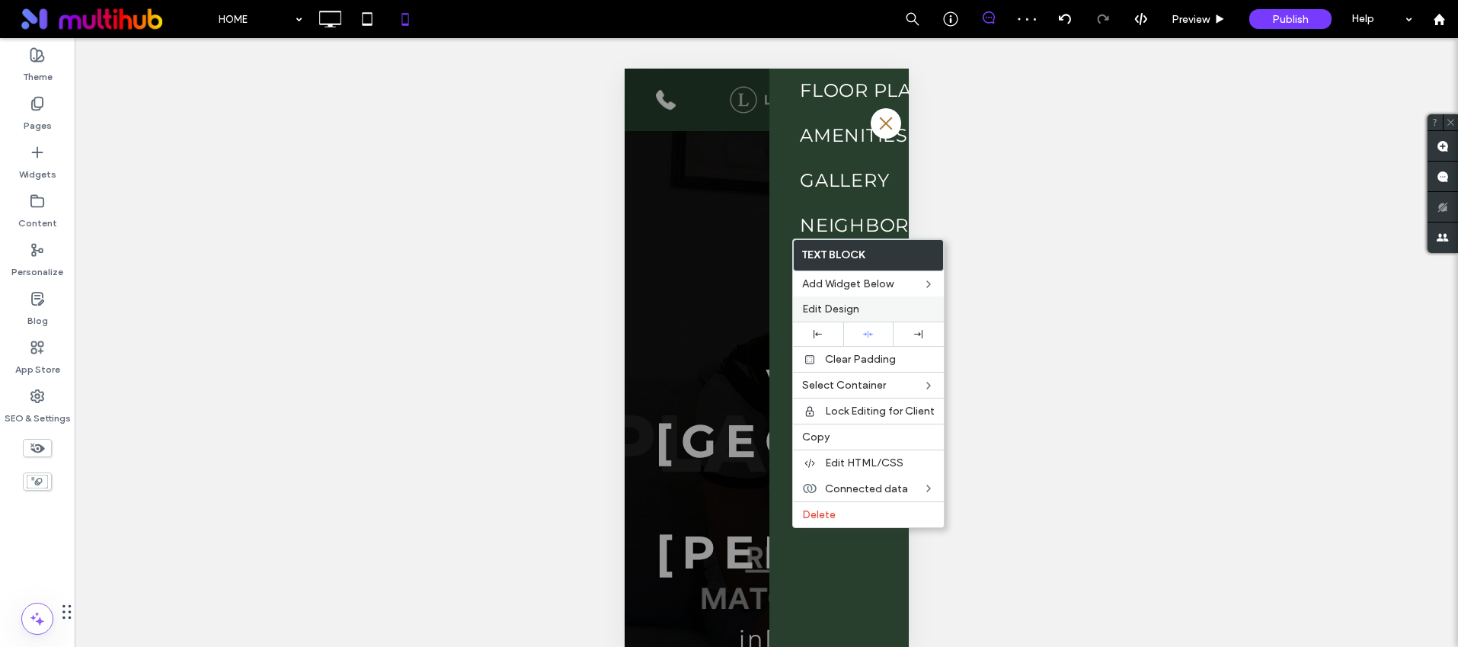
click at [850, 311] on span "Edit Design" at bounding box center [830, 308] width 57 height 13
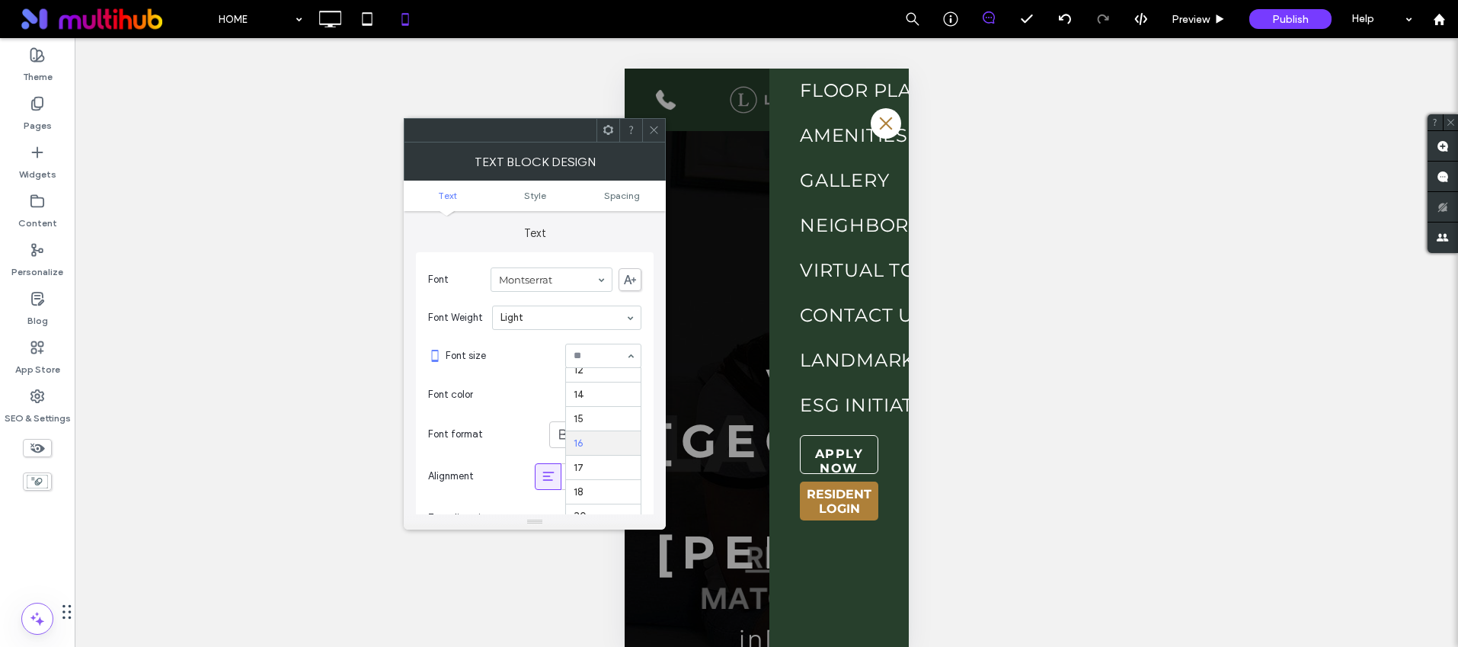
scroll to position [63, 0]
click at [658, 120] on span at bounding box center [653, 130] width 11 height 23
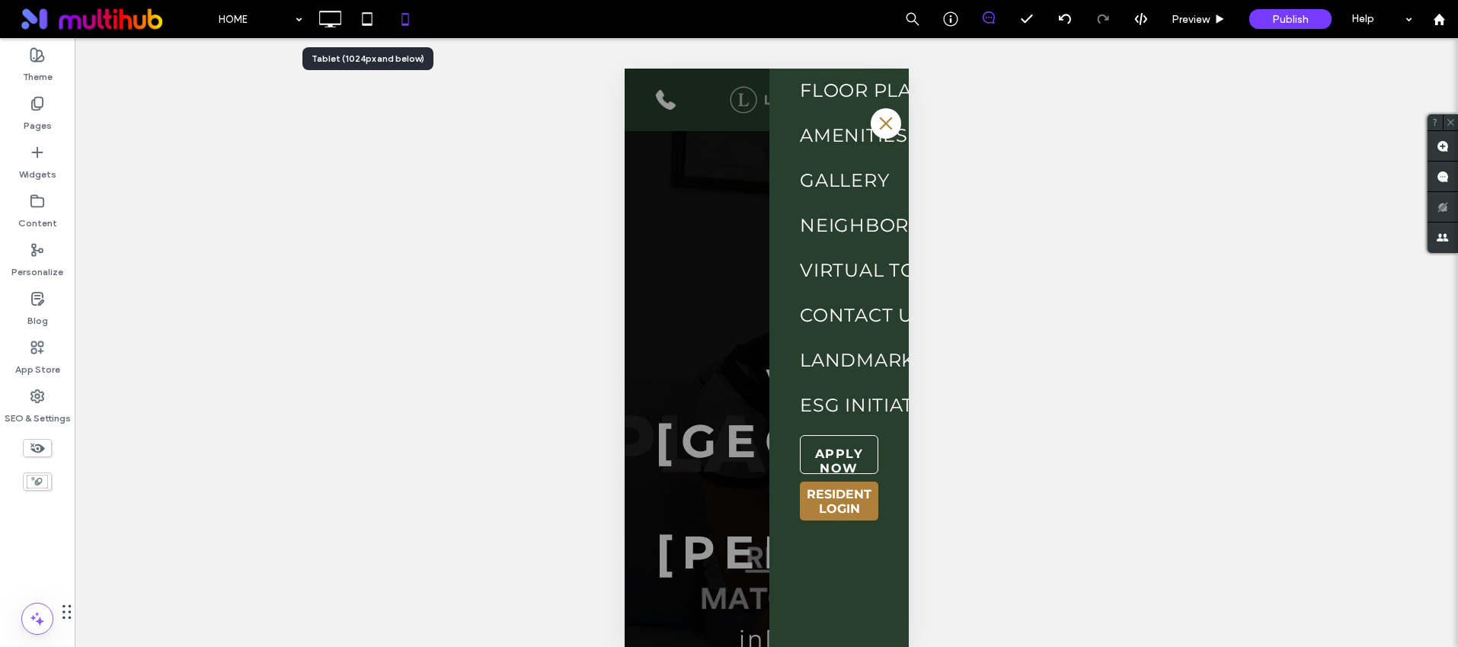
drag, startPoint x: 356, startPoint y: 13, endPoint x: 455, endPoint y: 123, distance: 147.8
click at [357, 13] on icon at bounding box center [367, 19] width 30 height 30
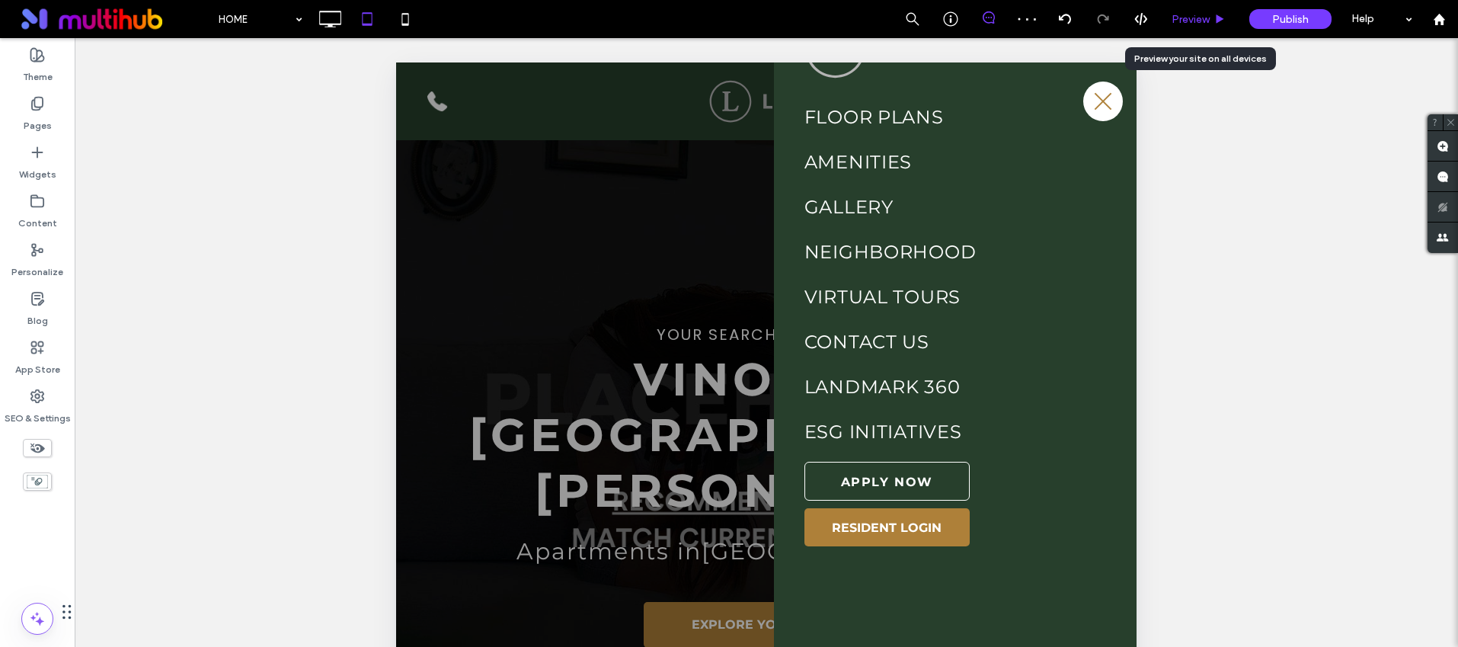
click at [1183, 18] on span "Preview" at bounding box center [1191, 19] width 38 height 13
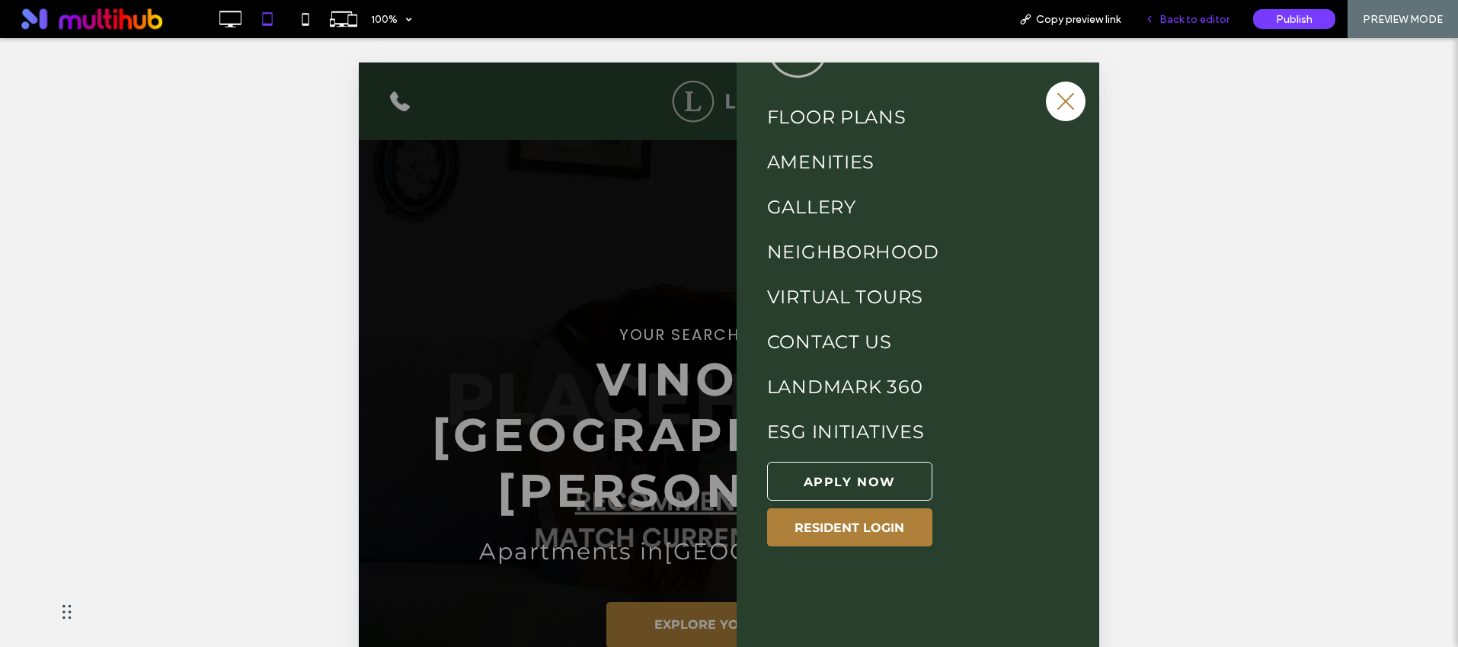
click at [1173, 20] on span "Back to editor" at bounding box center [1195, 19] width 70 height 13
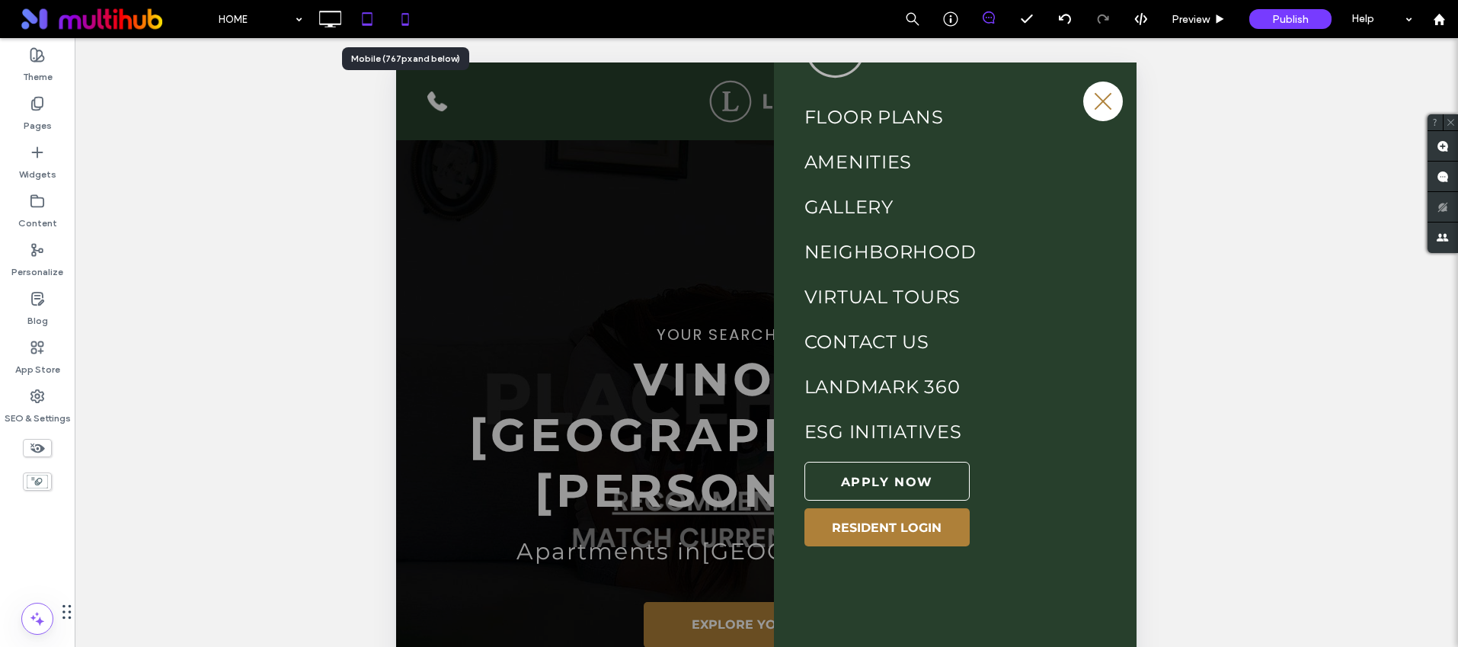
click at [409, 18] on icon at bounding box center [405, 19] width 30 height 30
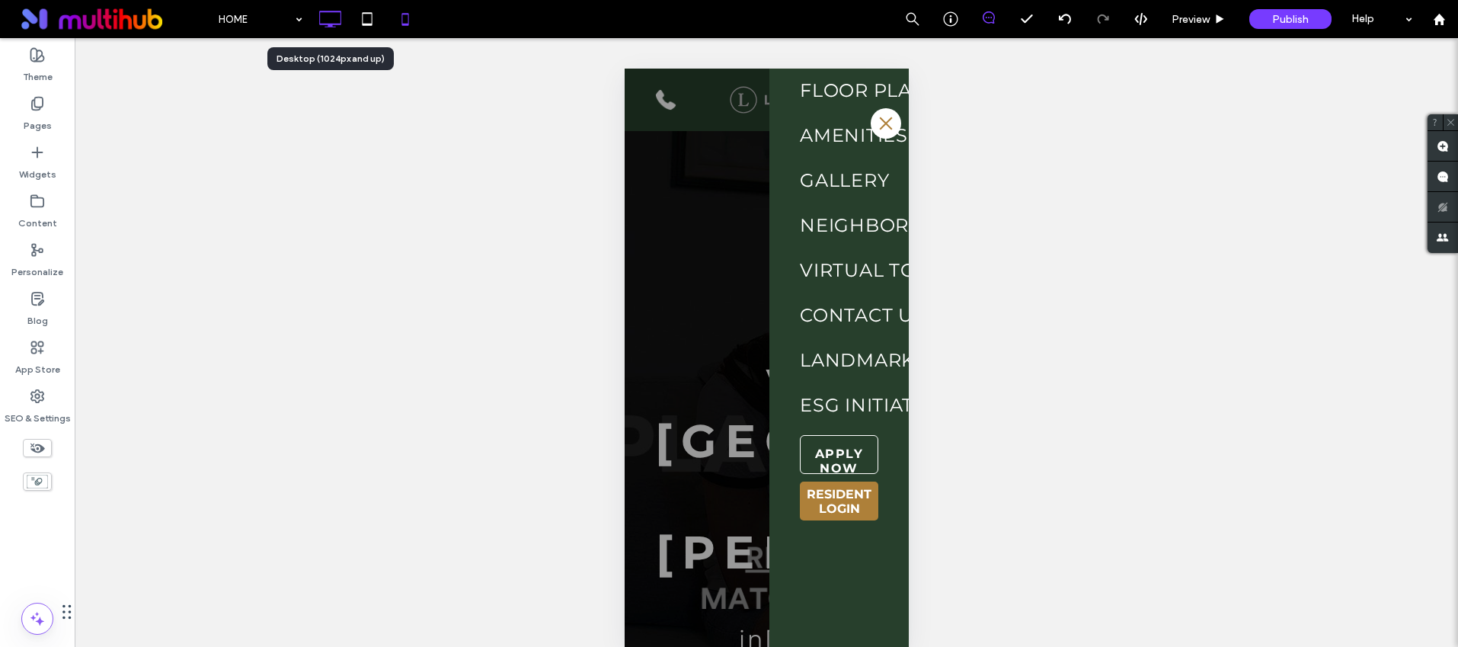
click at [336, 23] on icon at bounding box center [330, 19] width 30 height 30
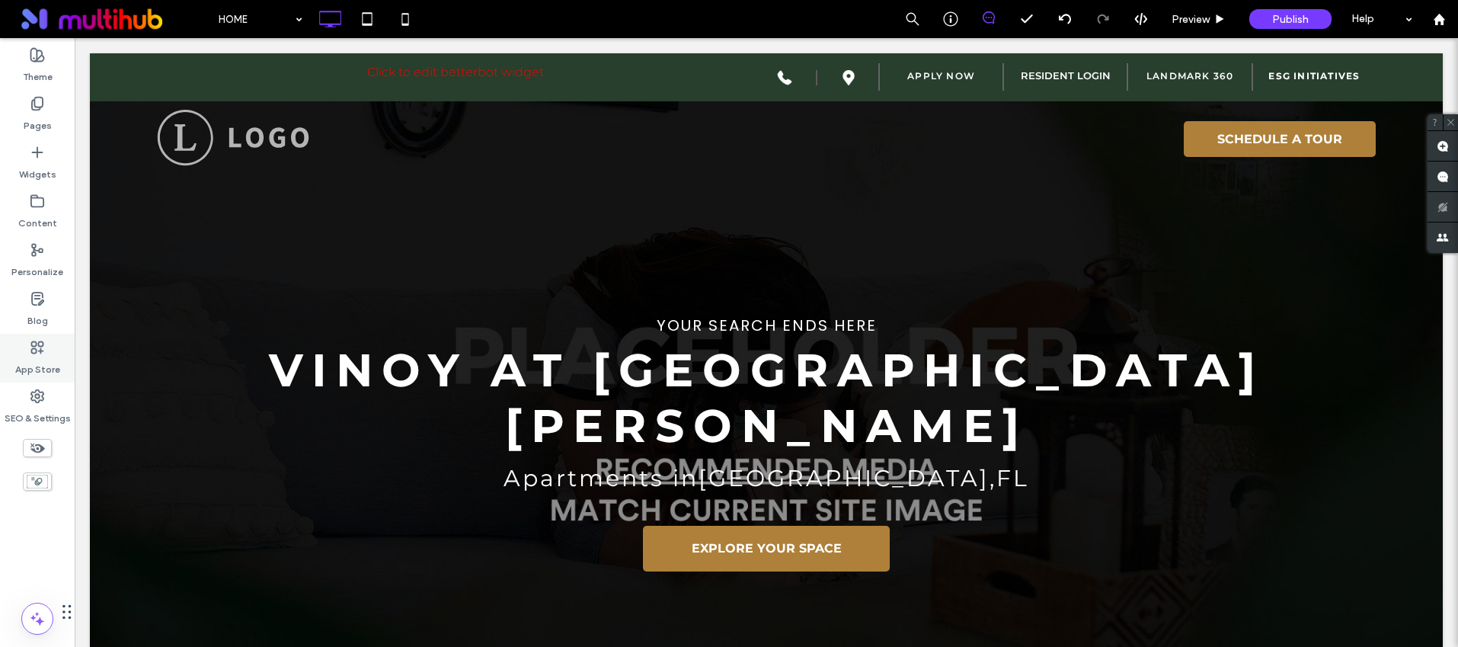
click at [37, 364] on label "App Store" at bounding box center [37, 365] width 45 height 21
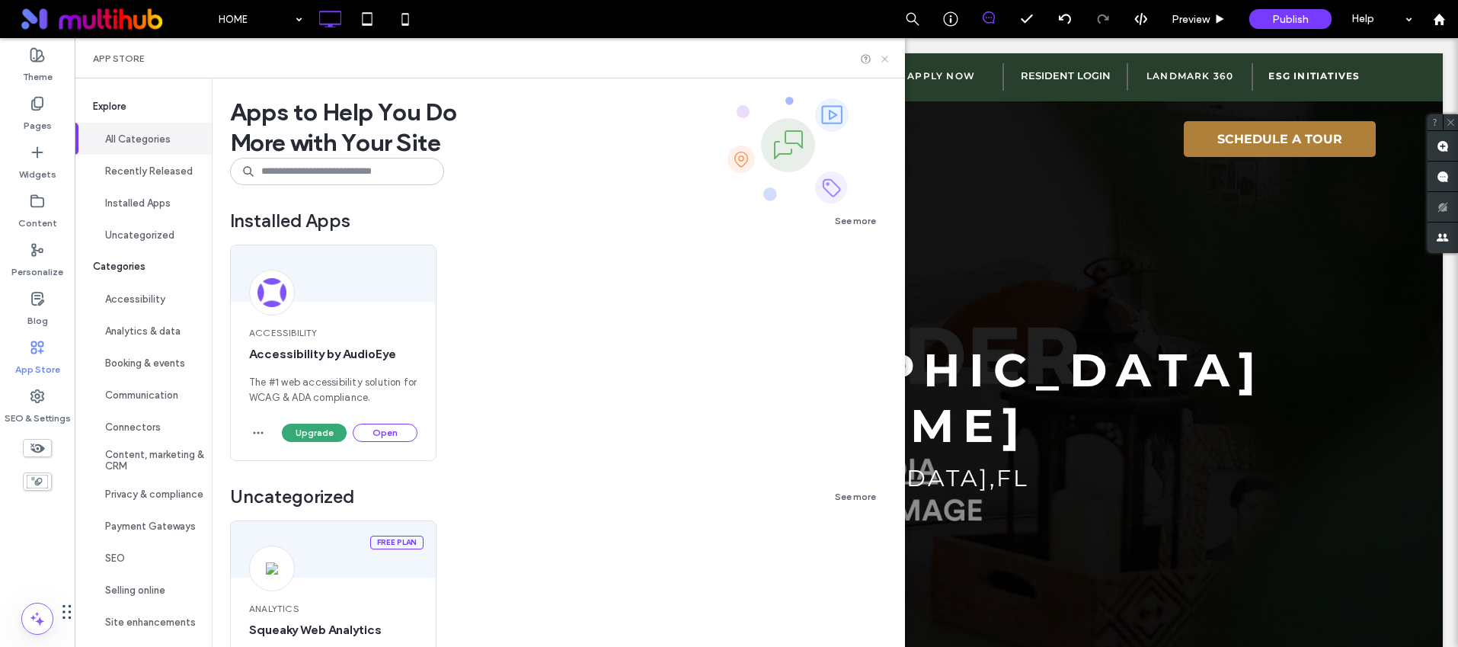
click at [888, 59] on use at bounding box center [885, 59] width 6 height 6
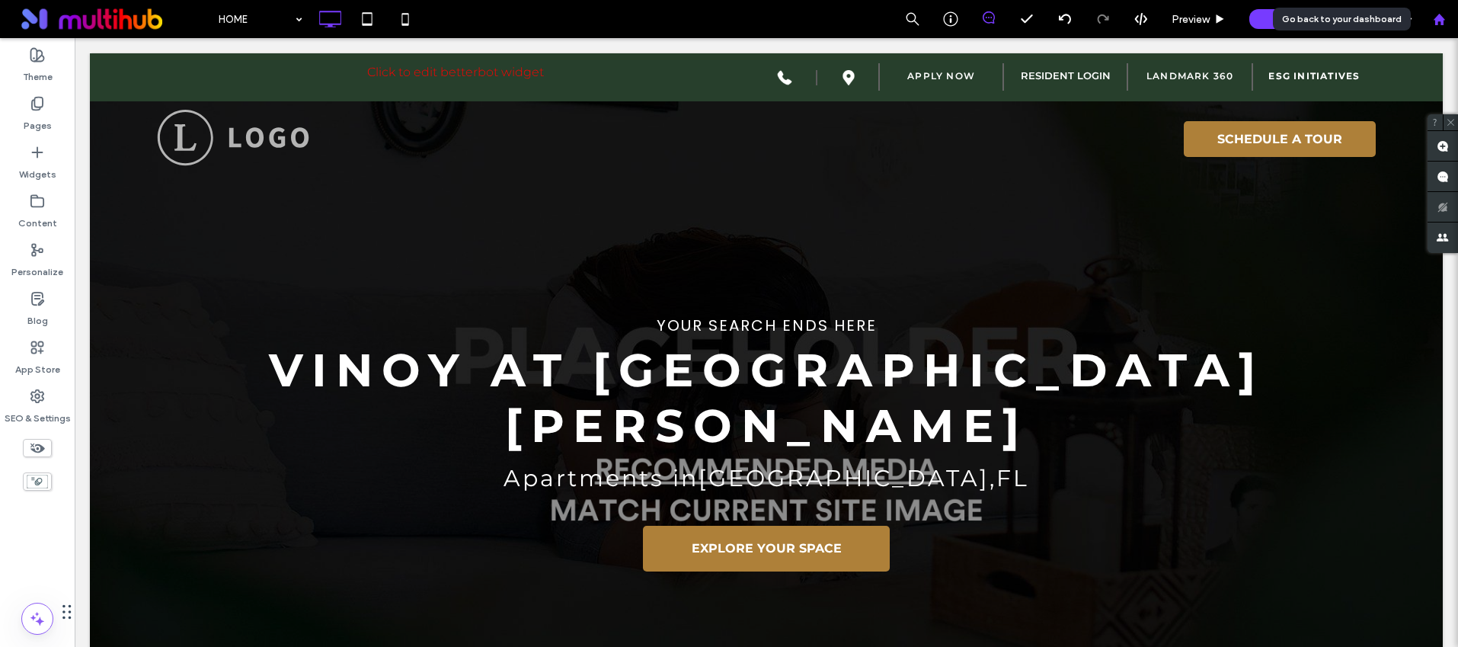
click at [1438, 21] on icon at bounding box center [1439, 19] width 13 height 13
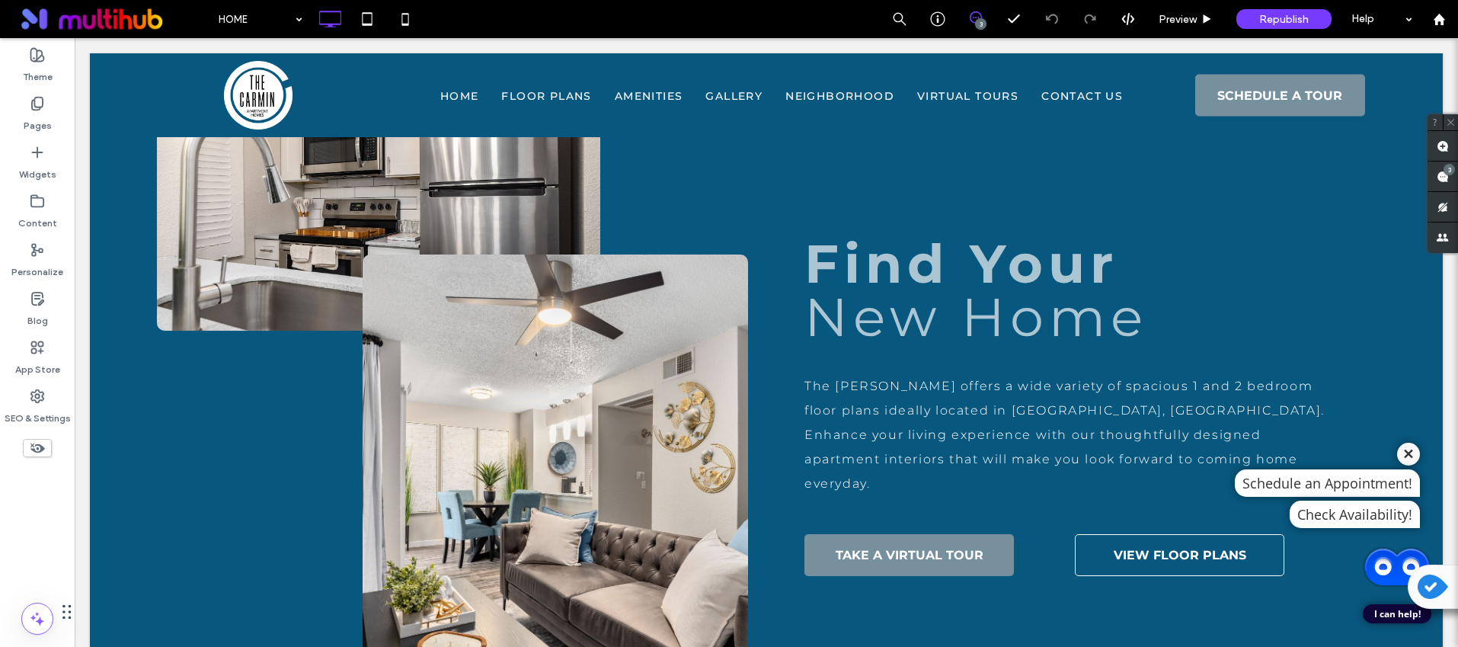
scroll to position [973, 0]
click at [1405, 552] on img at bounding box center [1397, 567] width 76 height 76
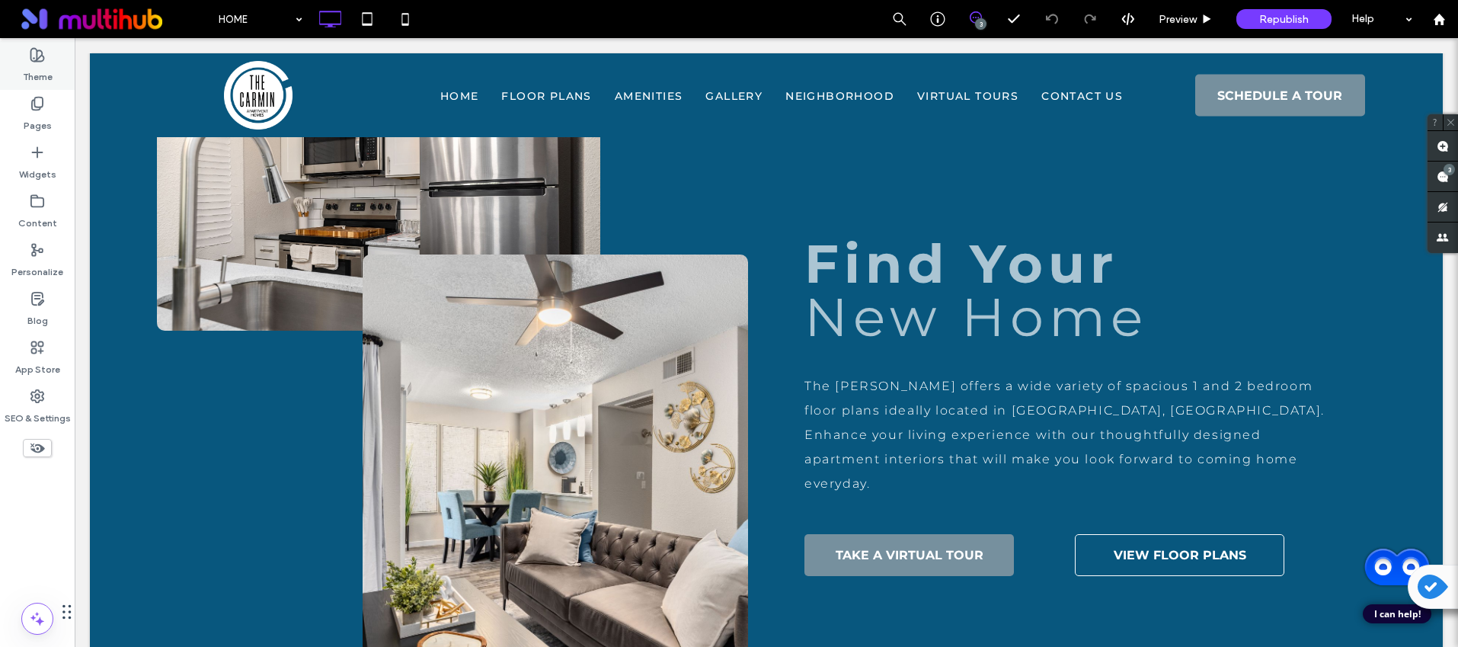
click at [31, 59] on use at bounding box center [37, 55] width 13 height 13
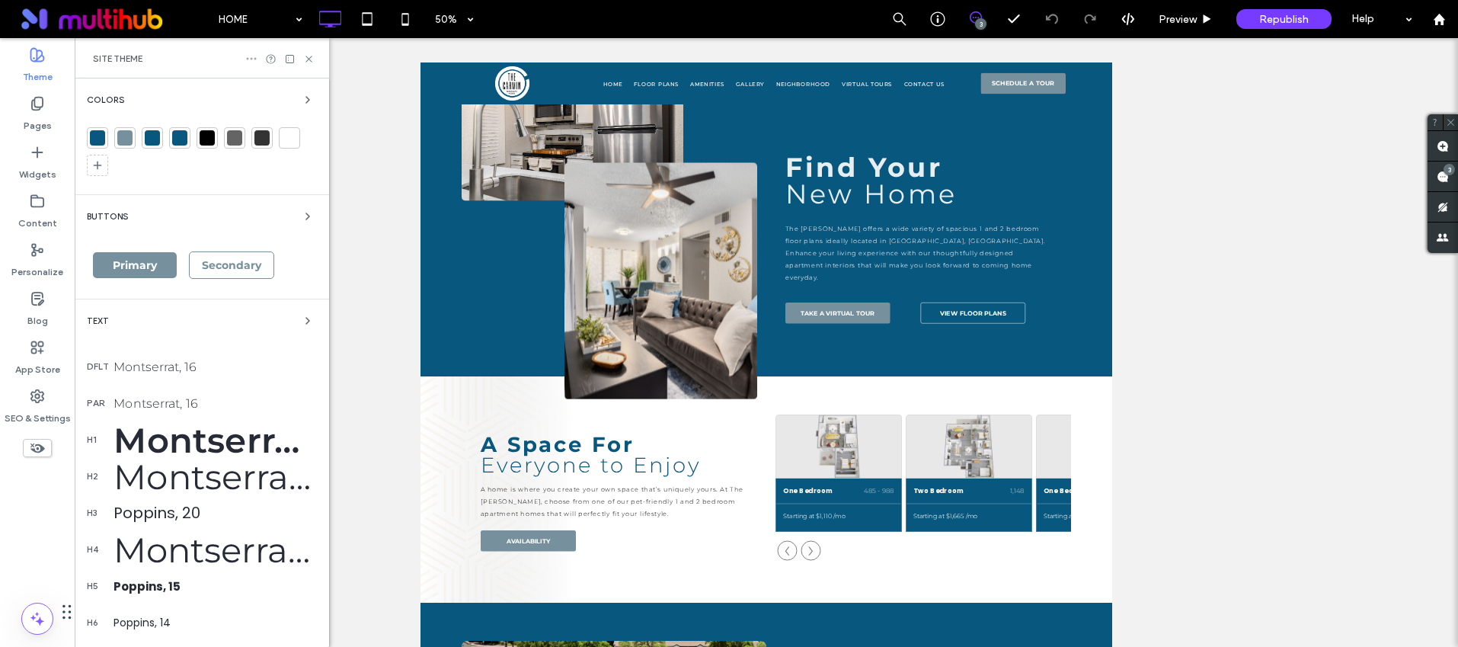
click at [254, 62] on icon at bounding box center [251, 59] width 12 height 12
click at [299, 83] on span "Reset site" at bounding box center [299, 87] width 45 height 15
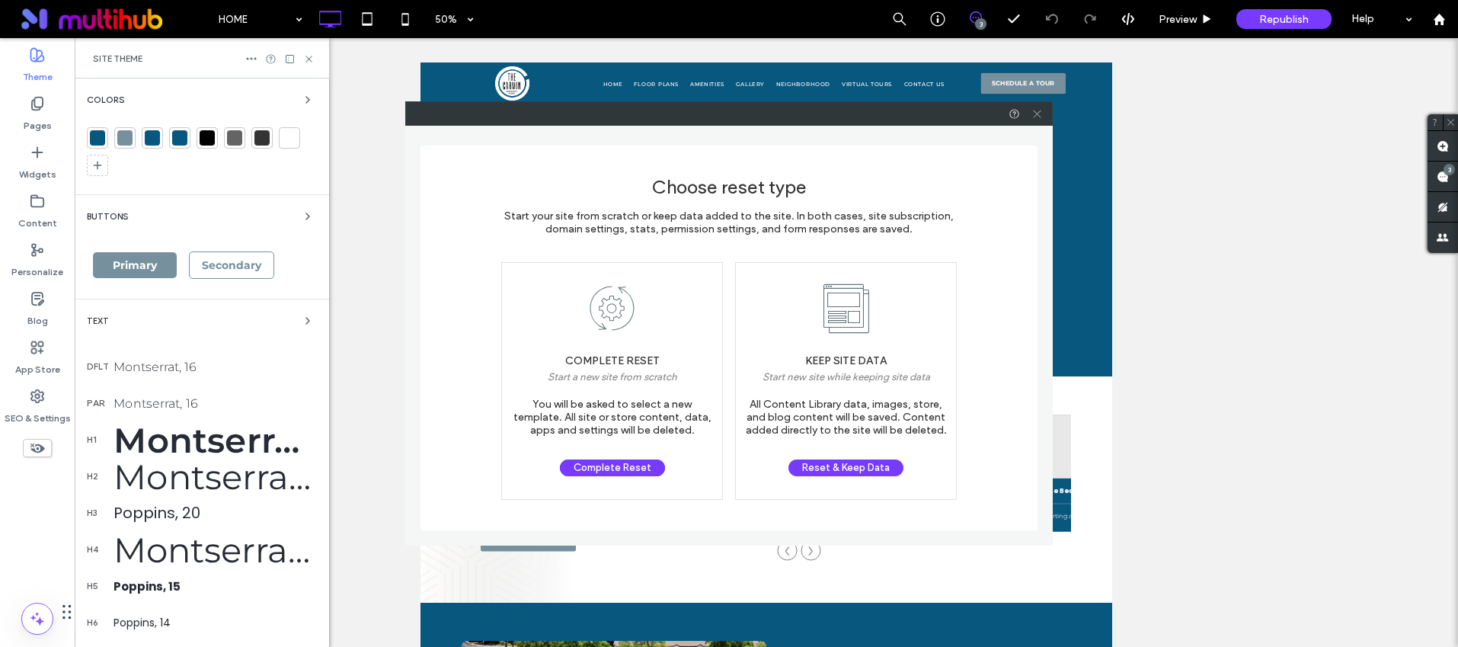
click at [1038, 114] on icon at bounding box center [1037, 113] width 11 height 11
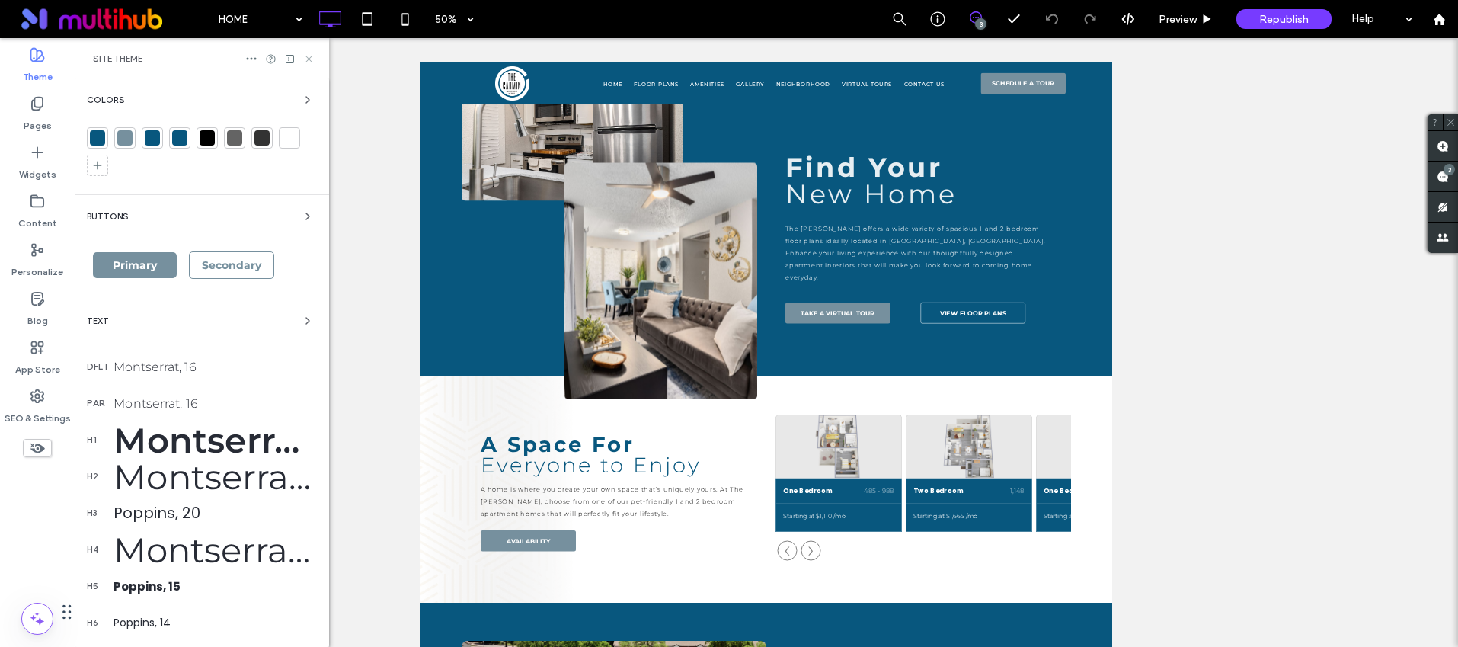
click at [310, 58] on icon at bounding box center [308, 58] width 11 height 11
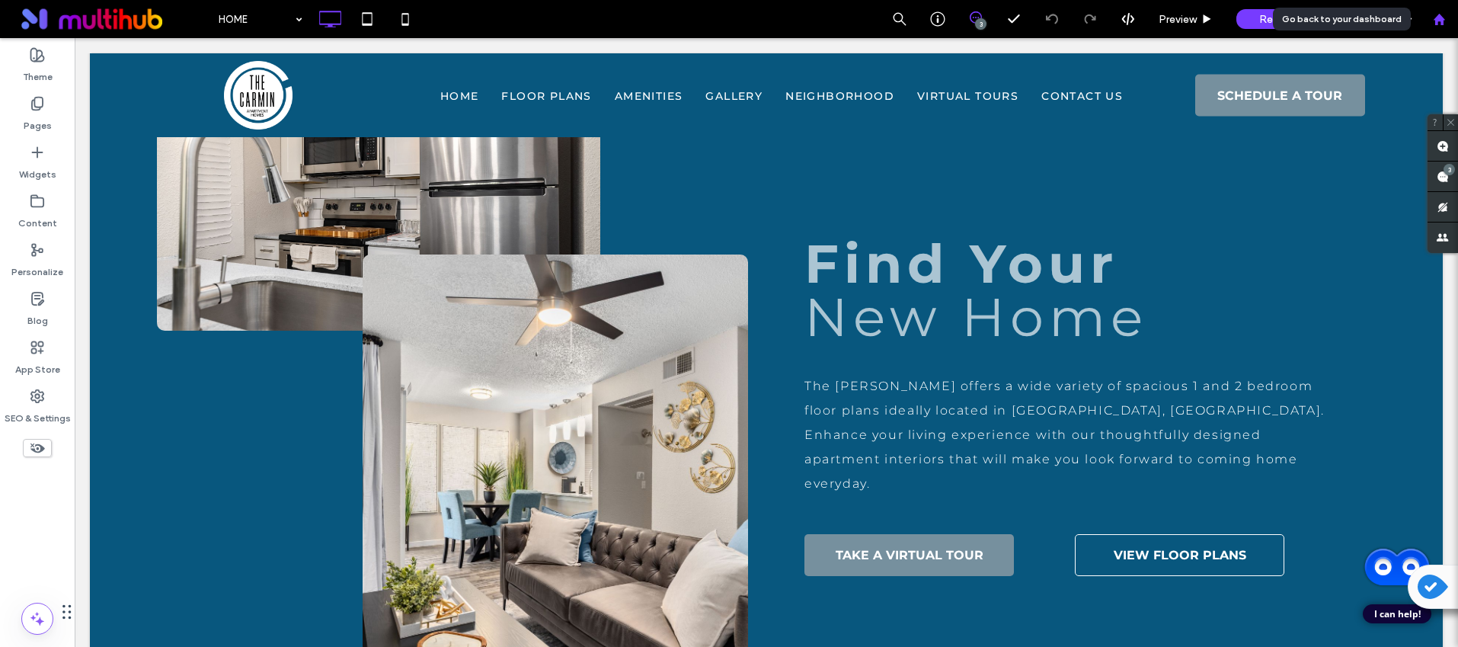
click at [1433, 15] on icon at bounding box center [1439, 19] width 13 height 13
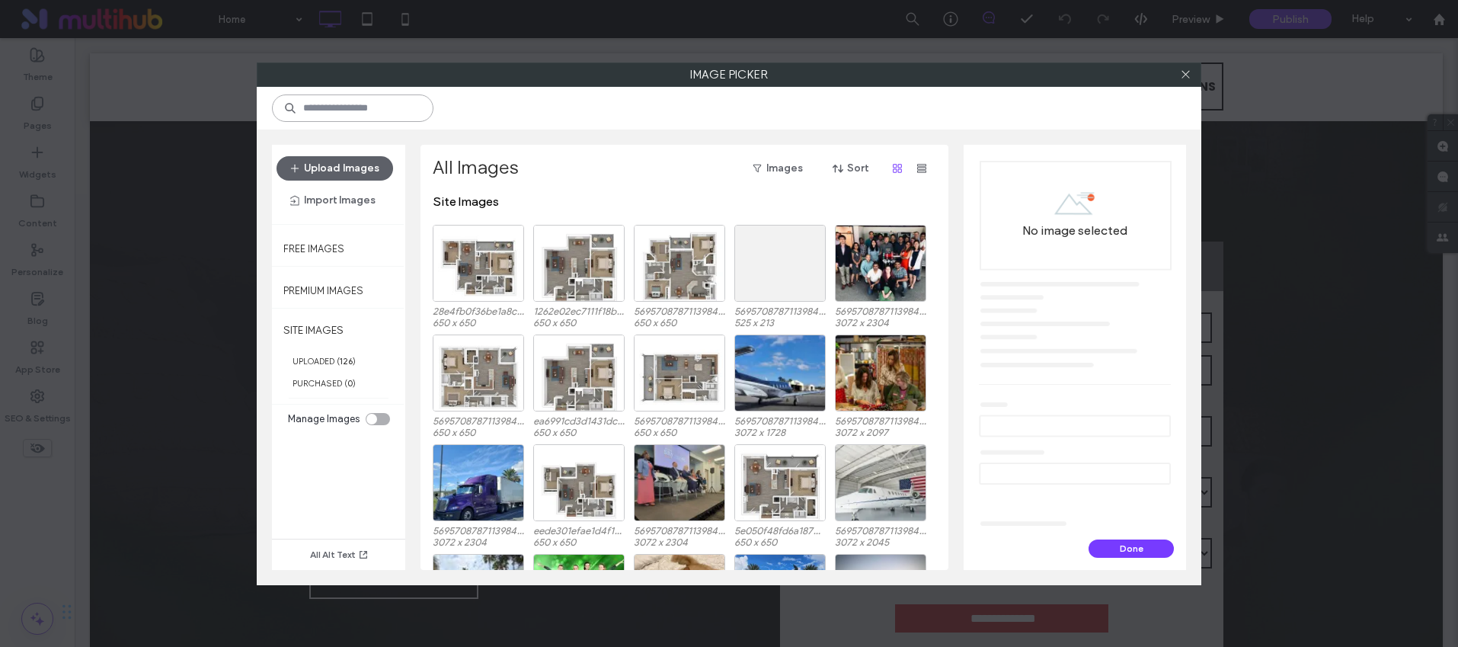
click at [375, 115] on input at bounding box center [353, 107] width 162 height 27
type input "****"
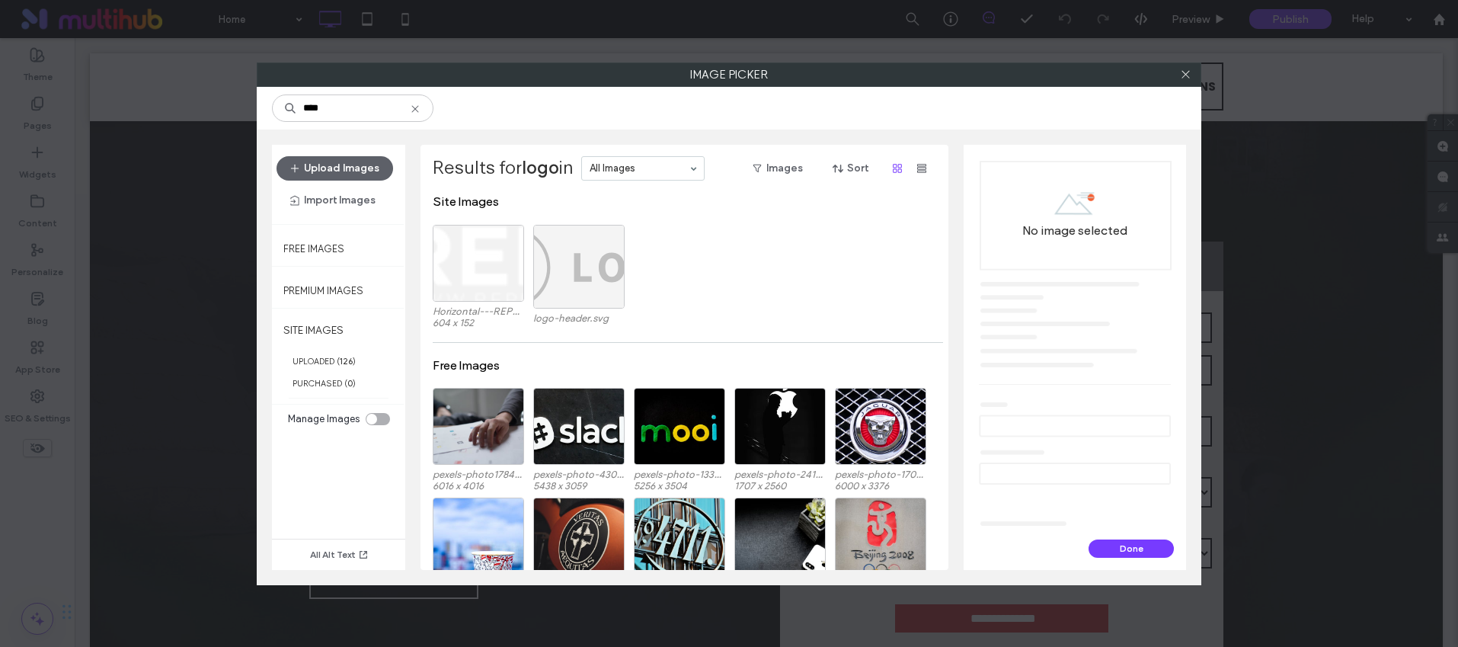
click at [587, 263] on div at bounding box center [578, 267] width 91 height 84
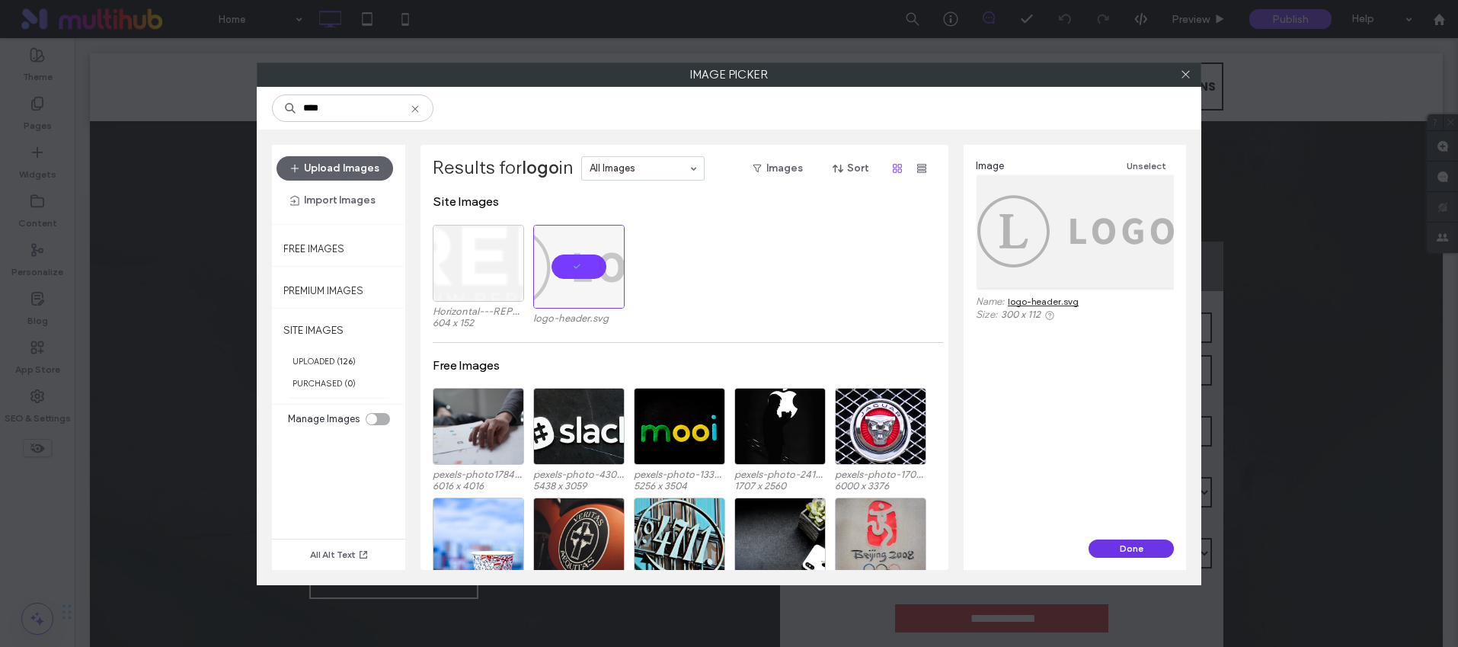
click at [1143, 555] on button "Done" at bounding box center [1131, 548] width 85 height 18
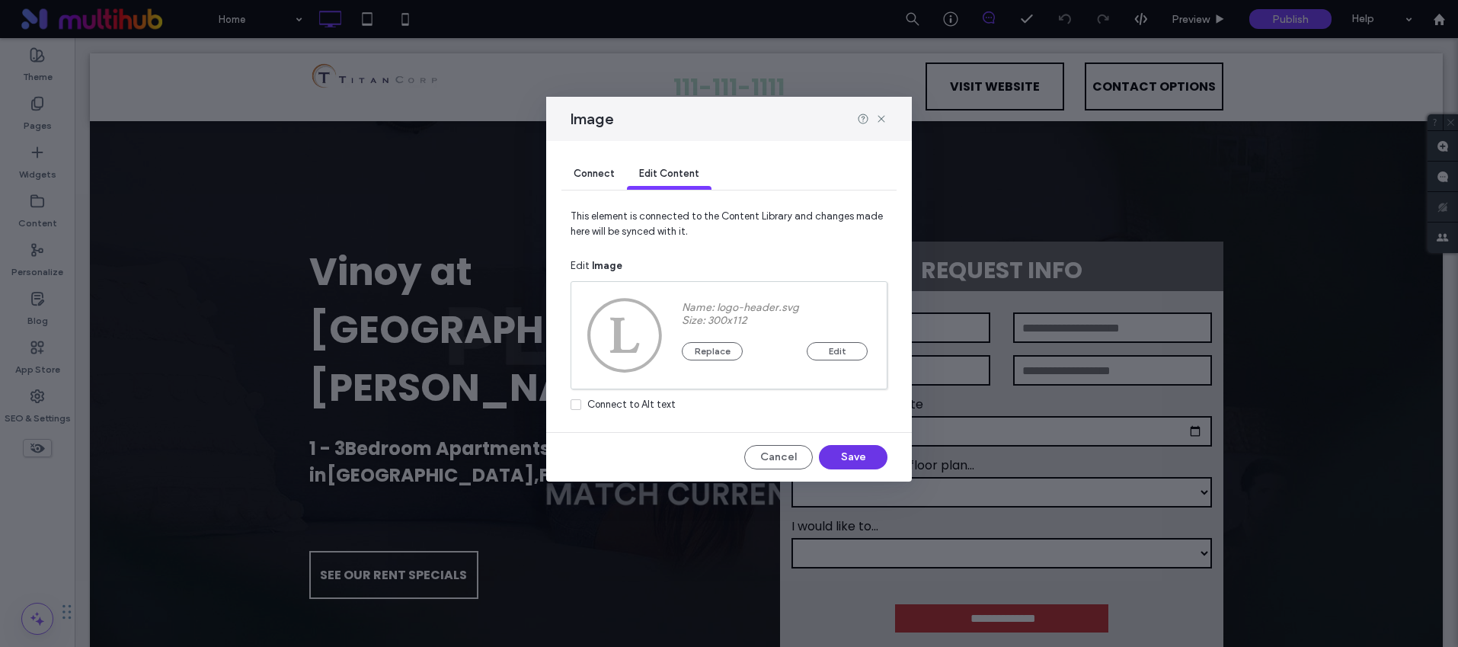
drag, startPoint x: 845, startPoint y: 446, endPoint x: 774, endPoint y: 411, distance: 78.7
click at [845, 446] on button "Save" at bounding box center [853, 457] width 69 height 24
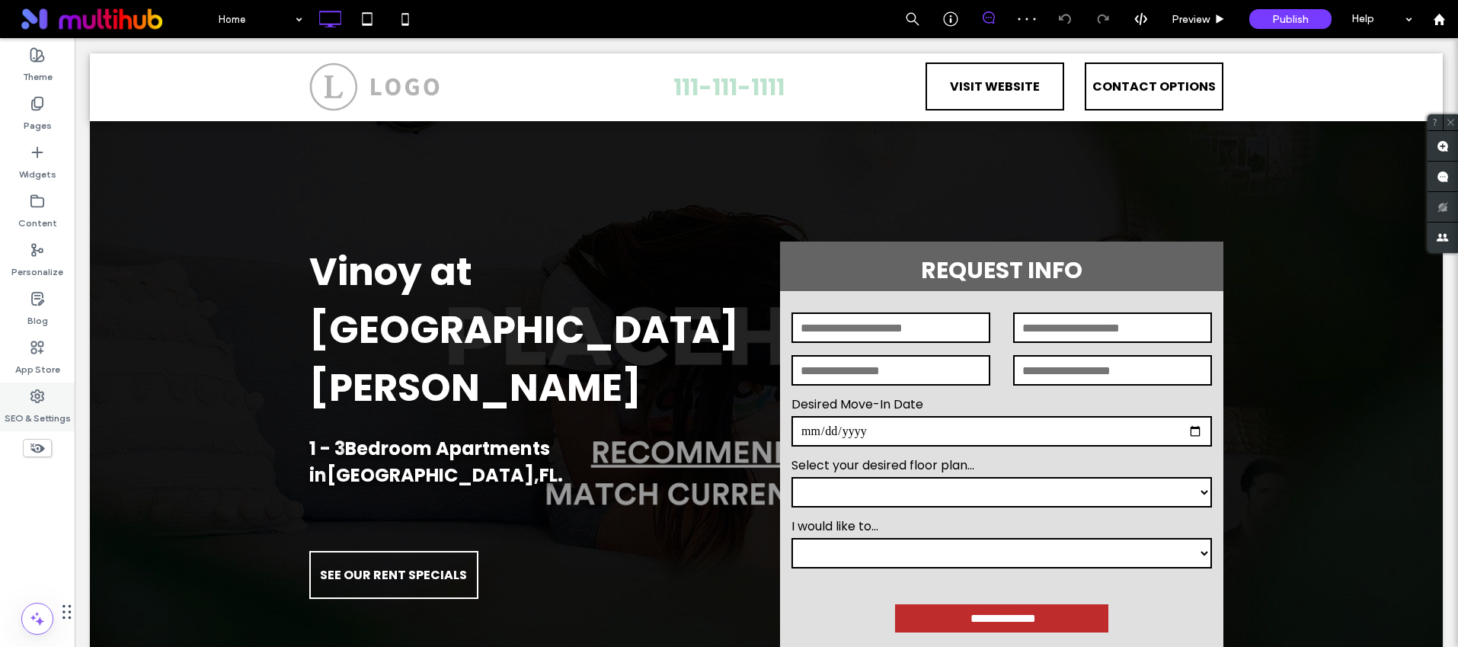
click at [43, 407] on label "SEO & Settings" at bounding box center [38, 414] width 66 height 21
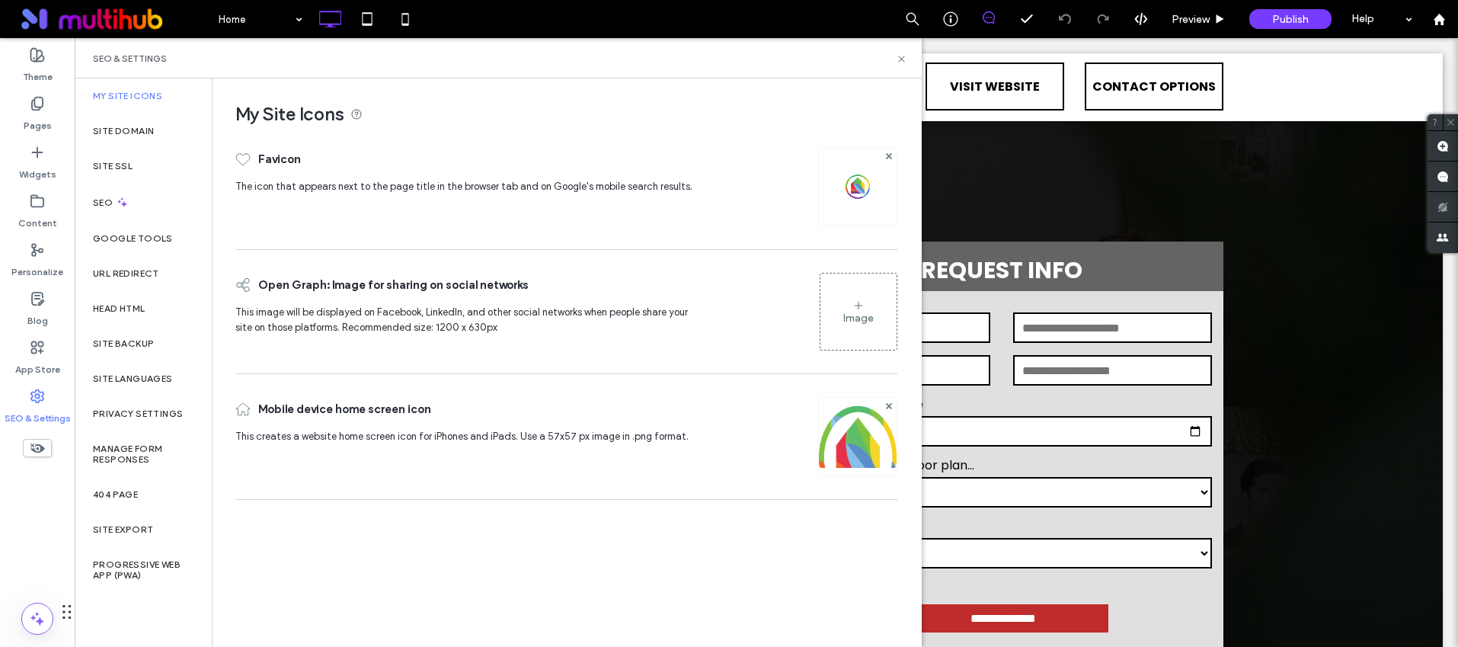
click at [855, 173] on div at bounding box center [857, 186] width 79 height 79
click at [856, 183] on img at bounding box center [858, 186] width 24 height 24
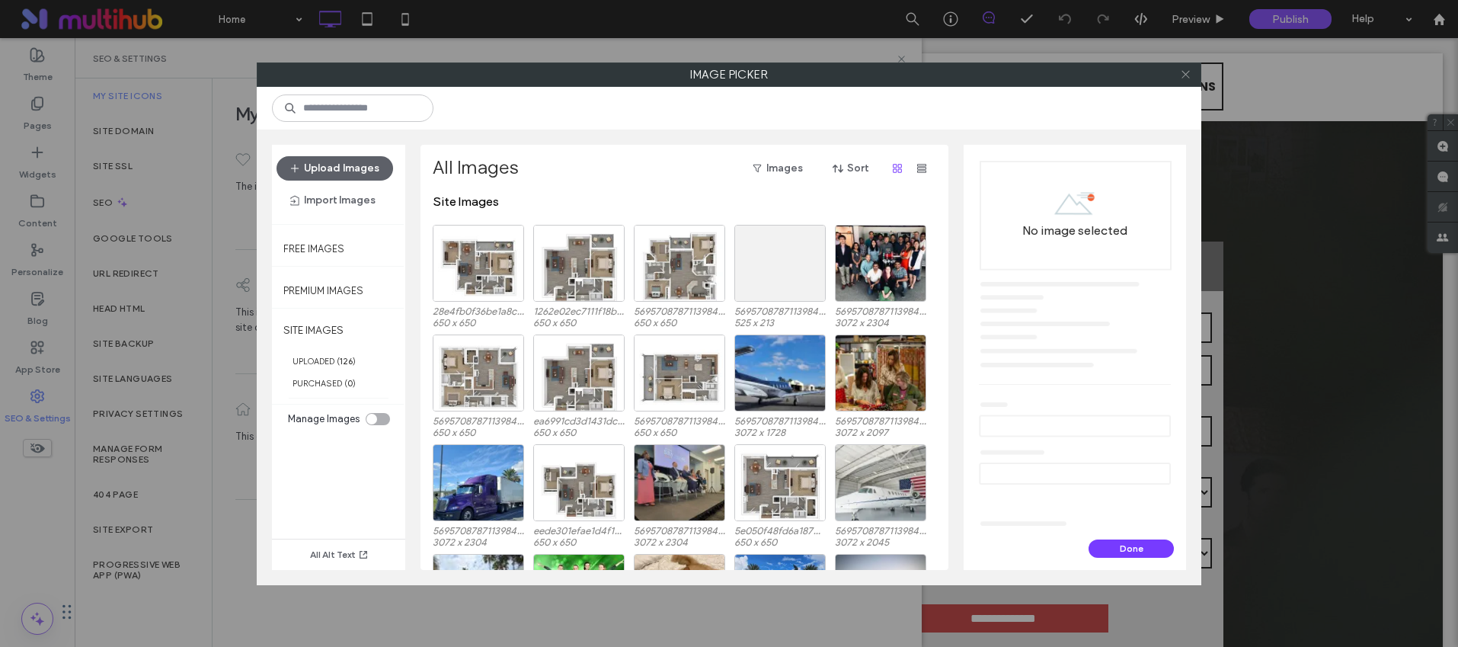
click at [1185, 72] on icon at bounding box center [1185, 74] width 11 height 11
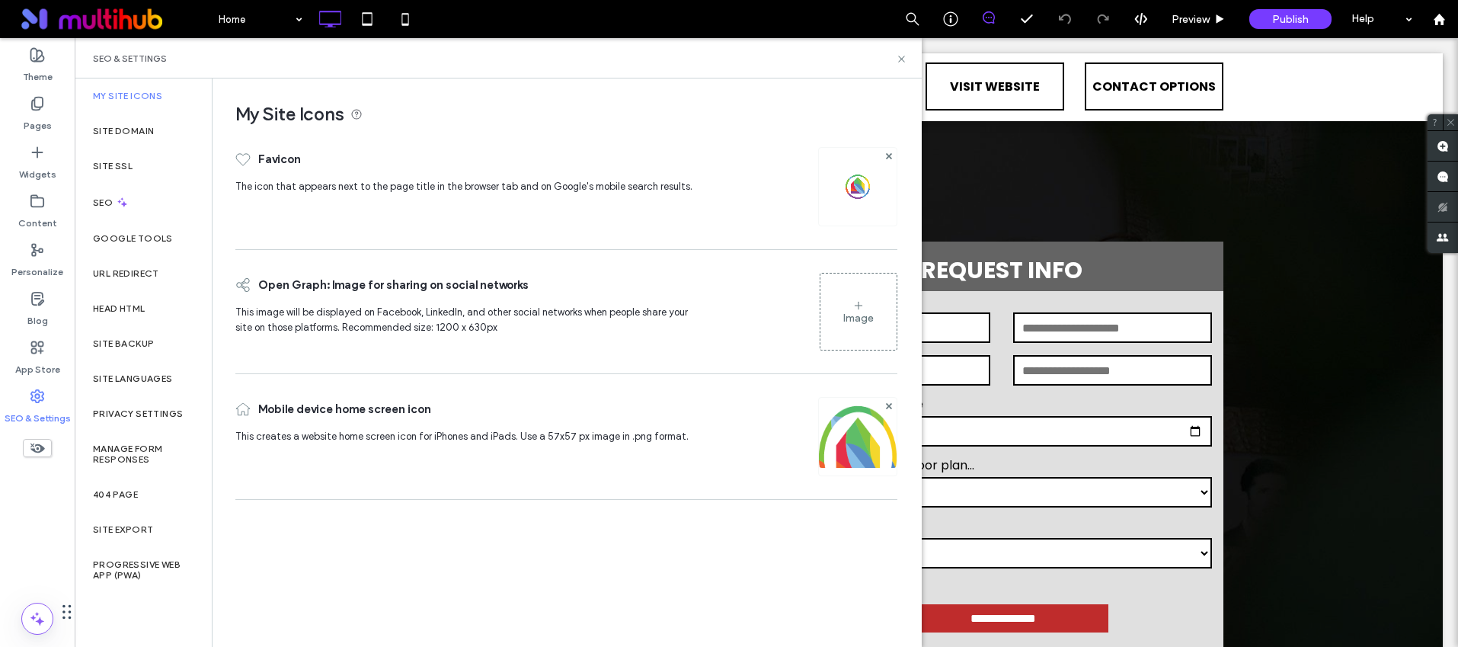
click at [842, 322] on div "Image" at bounding box center [859, 311] width 76 height 73
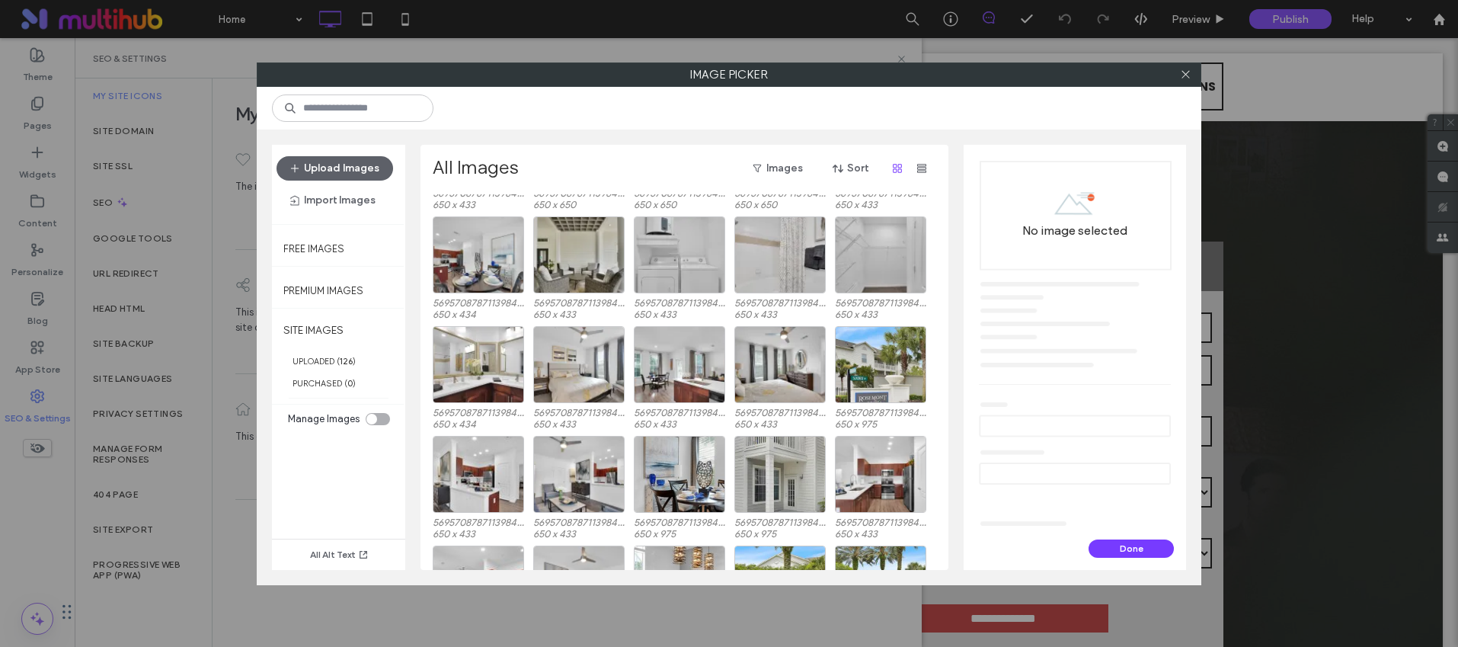
scroll to position [1444, 0]
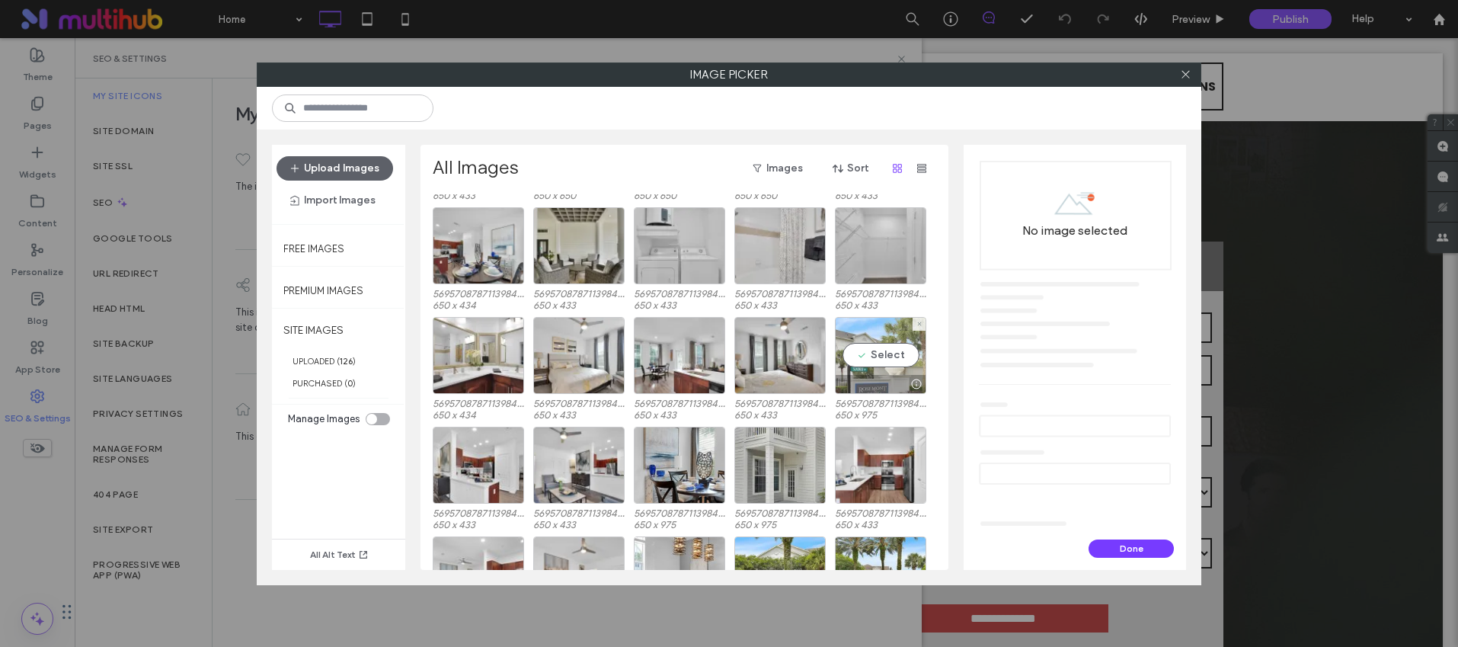
click at [884, 379] on div at bounding box center [881, 384] width 90 height 18
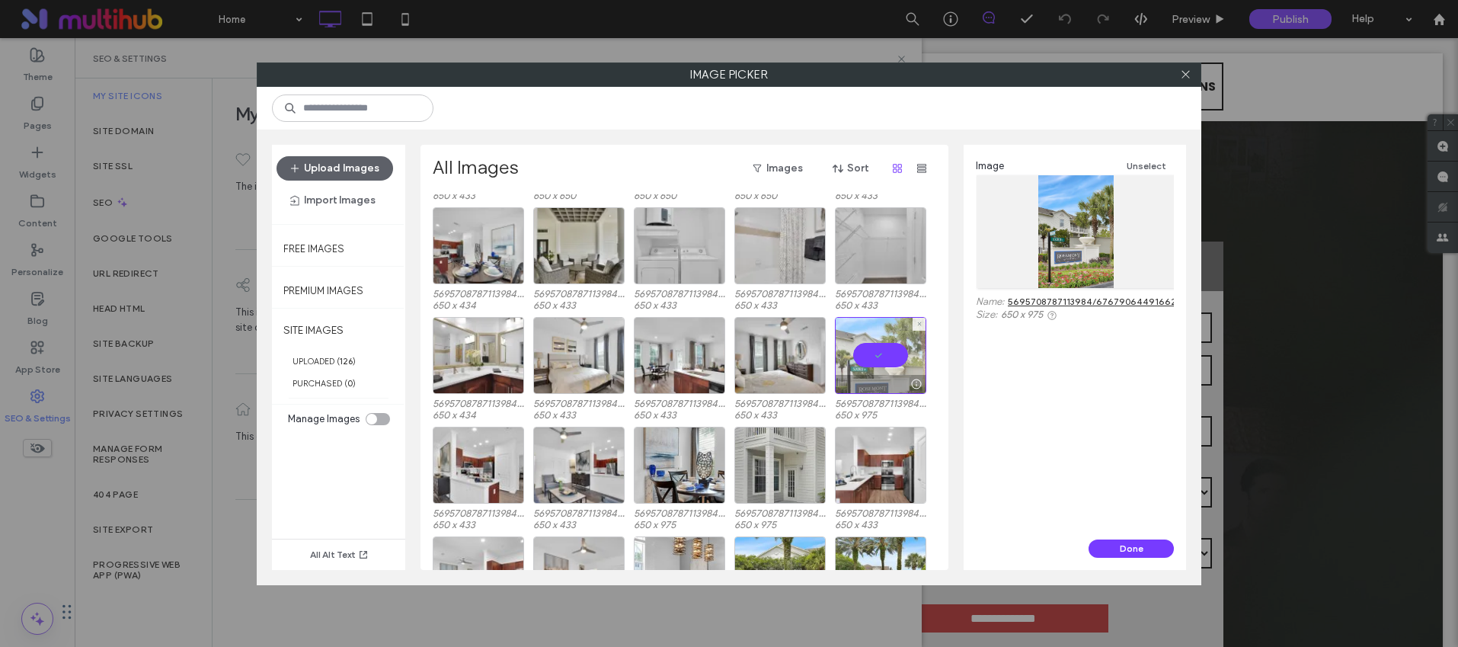
click at [888, 362] on div at bounding box center [880, 355] width 91 height 77
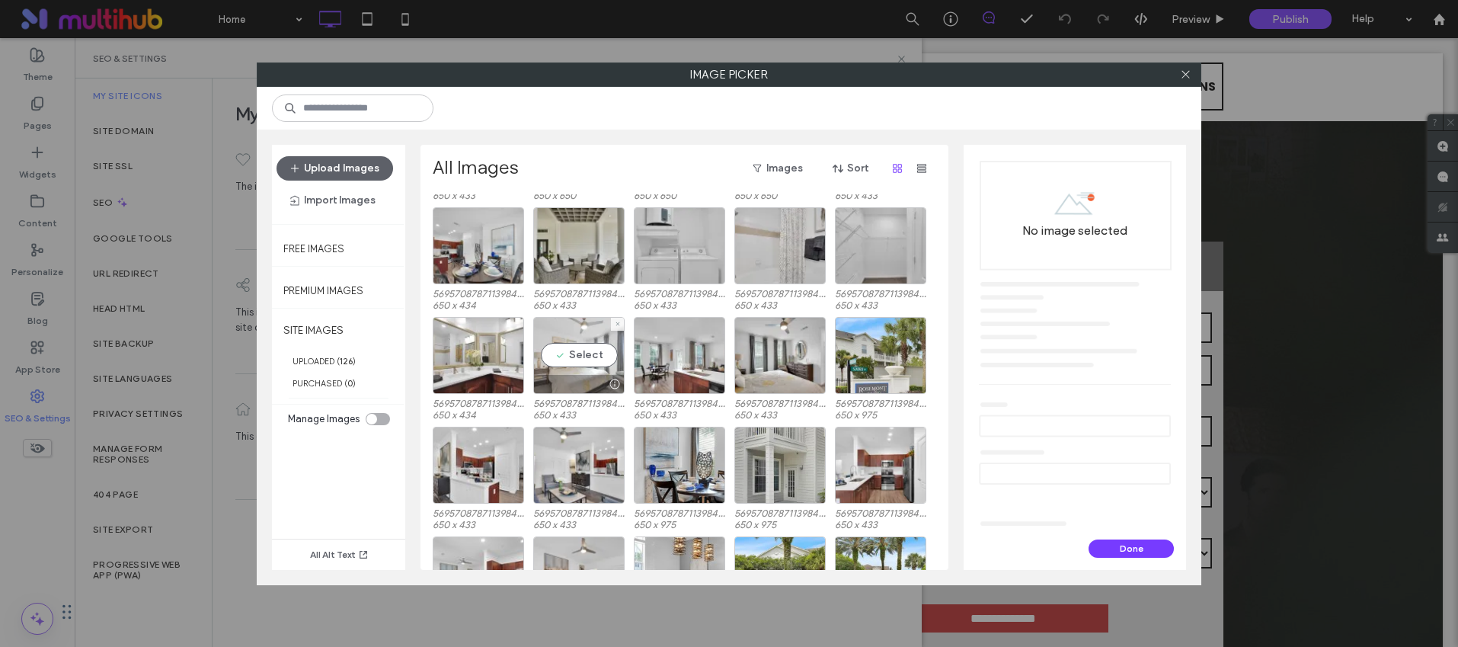
click at [571, 361] on div "Select" at bounding box center [578, 355] width 91 height 77
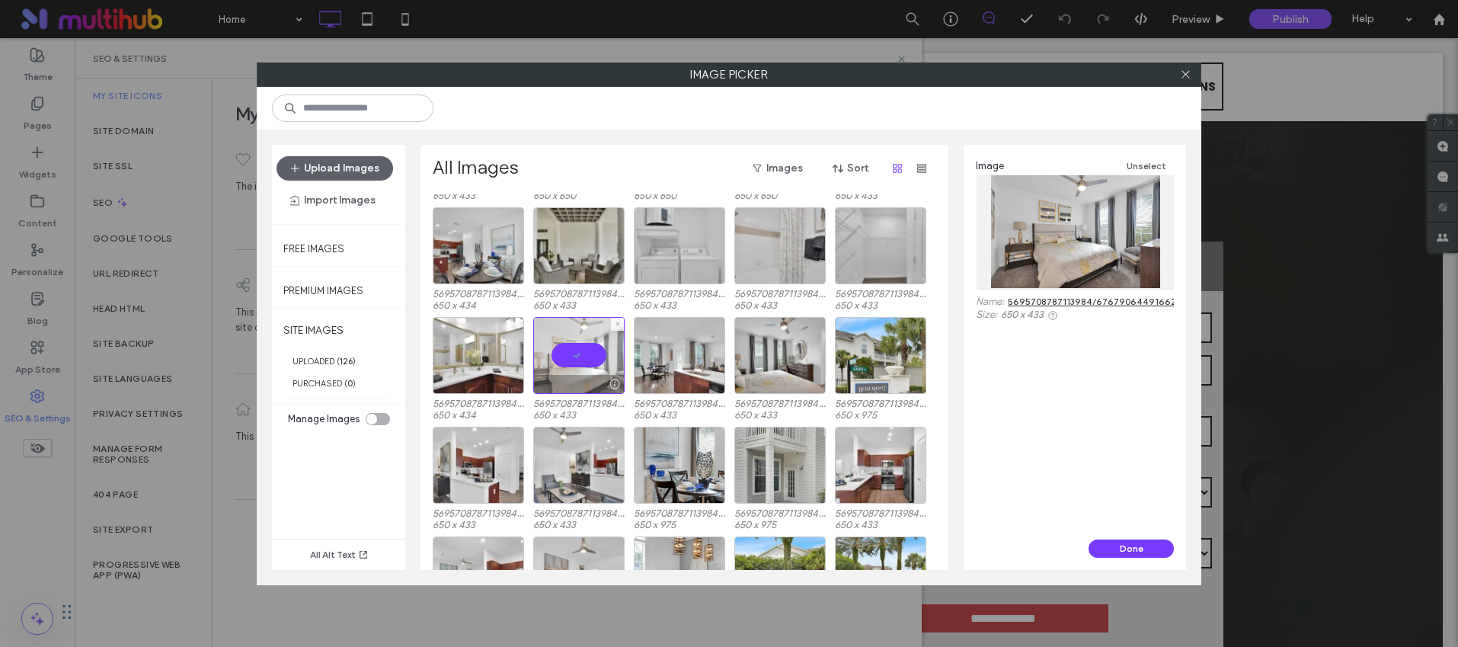
click at [571, 361] on div at bounding box center [578, 355] width 91 height 77
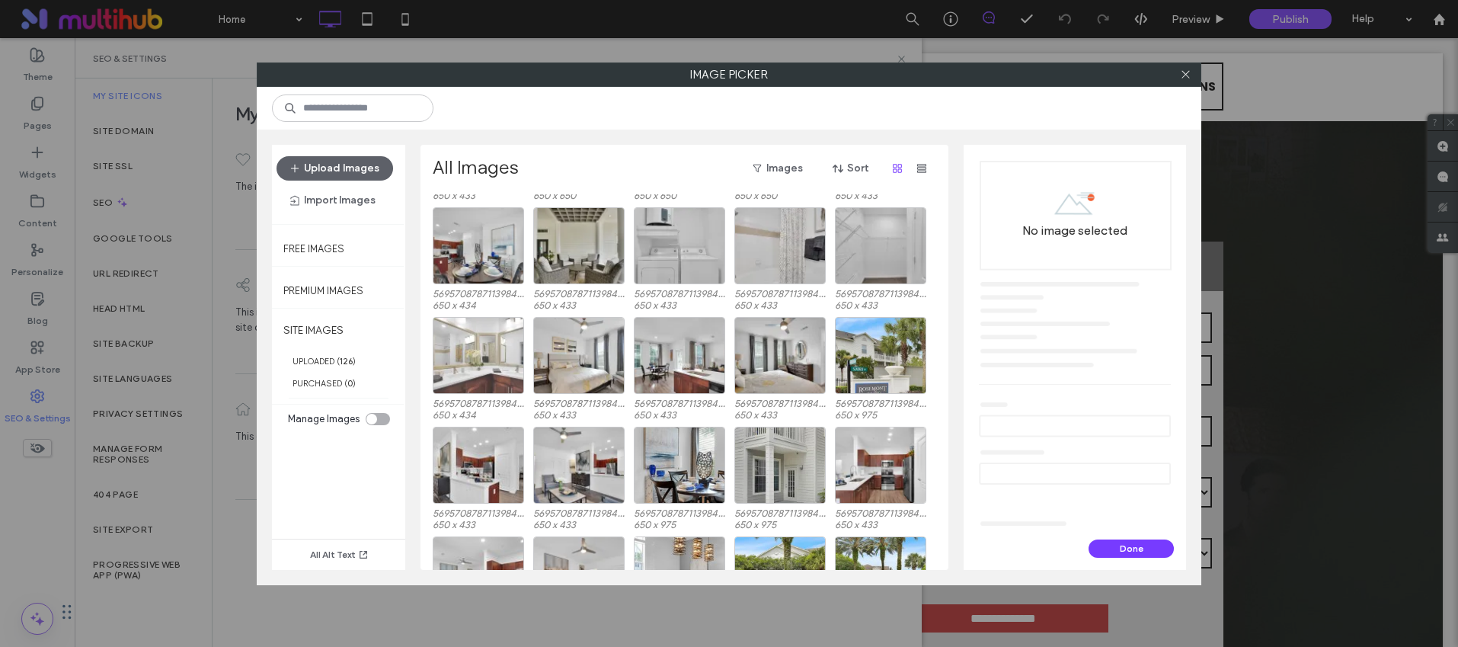
click at [522, 363] on div at bounding box center [478, 355] width 91 height 77
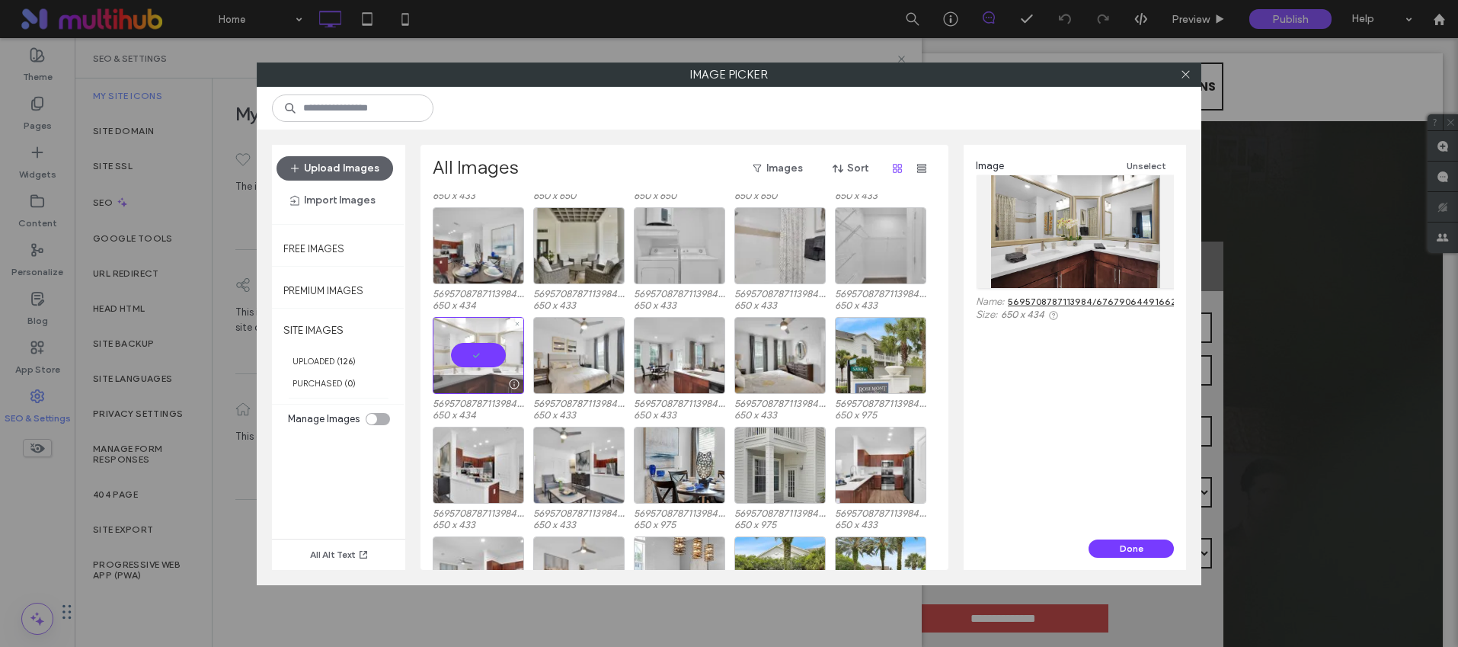
click at [501, 362] on div at bounding box center [478, 355] width 91 height 77
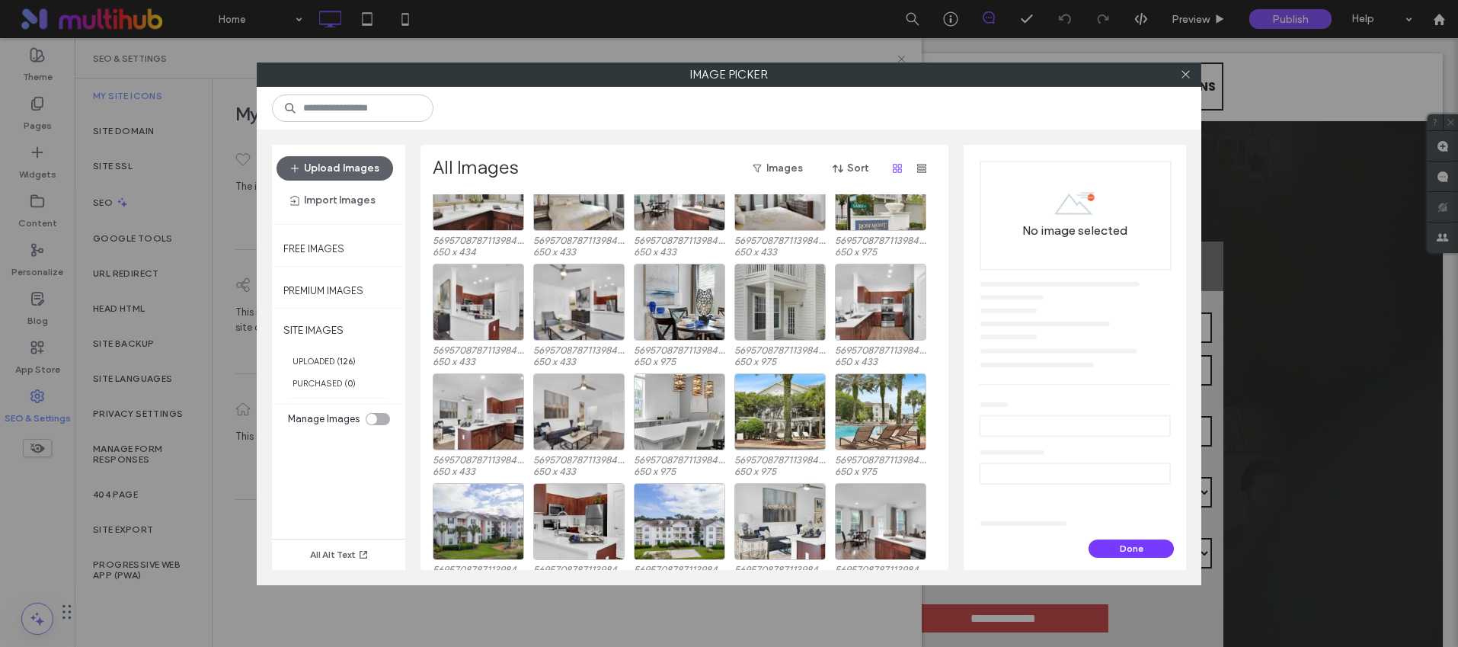
scroll to position [1611, 0]
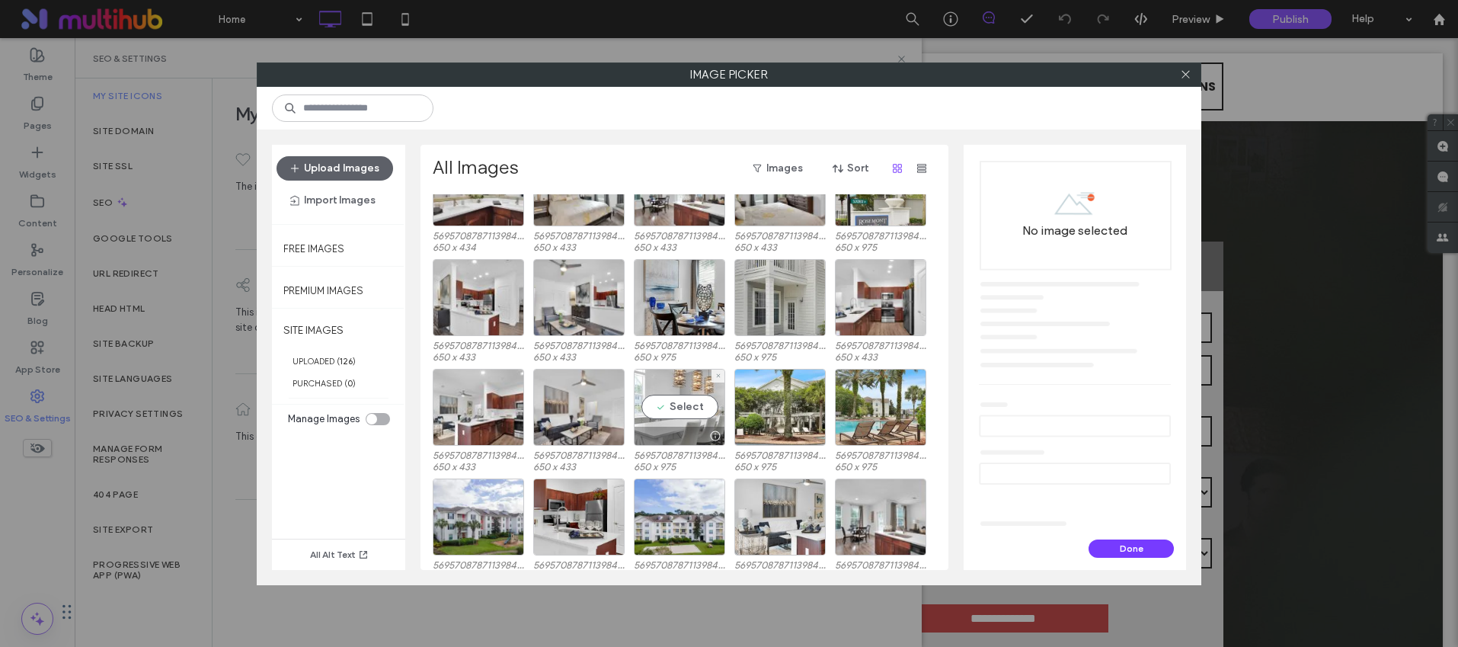
click at [692, 411] on div "Select" at bounding box center [679, 407] width 91 height 77
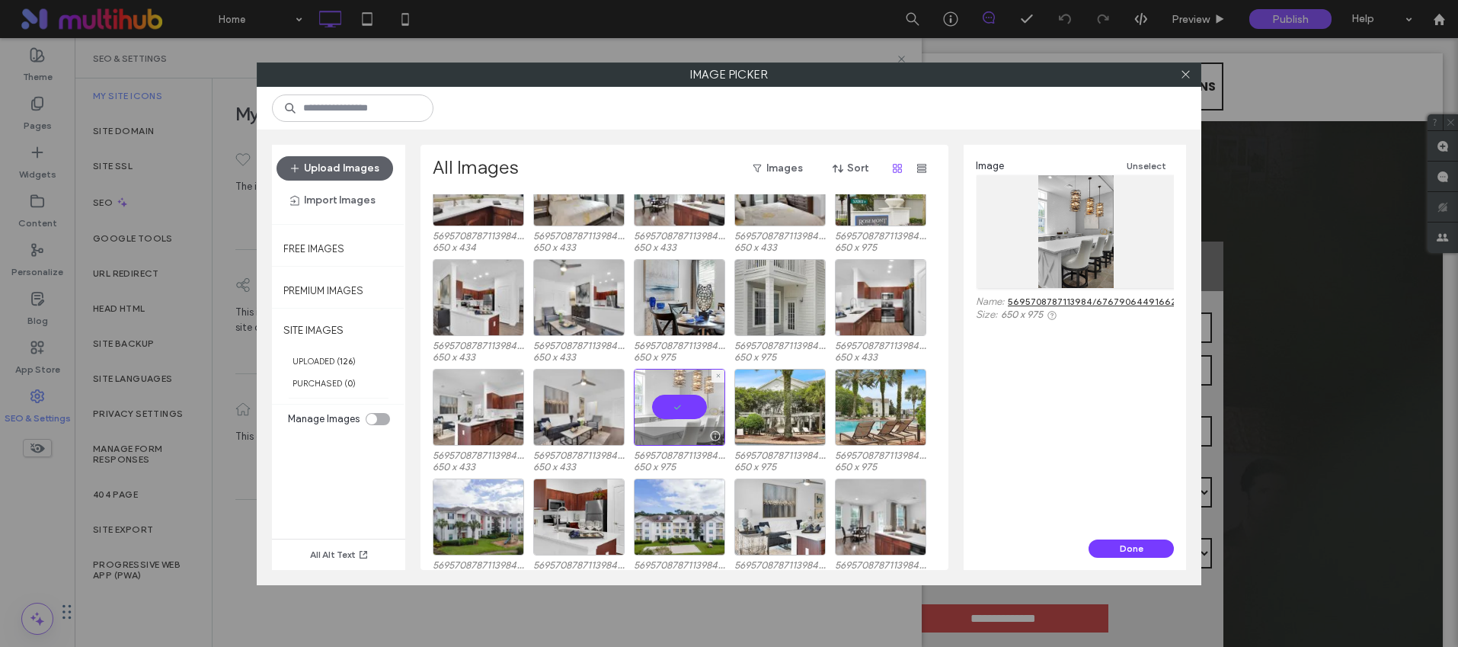
click at [691, 411] on div at bounding box center [679, 407] width 91 height 77
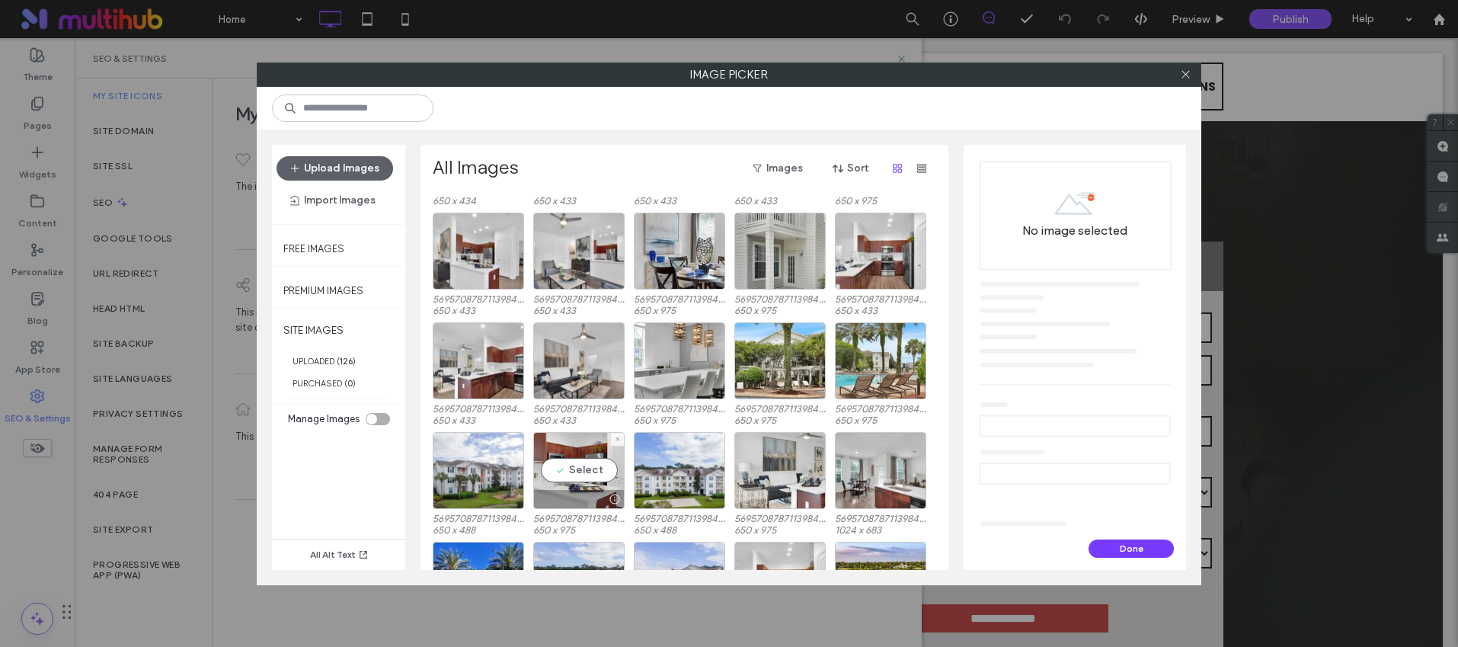
scroll to position [1709, 0]
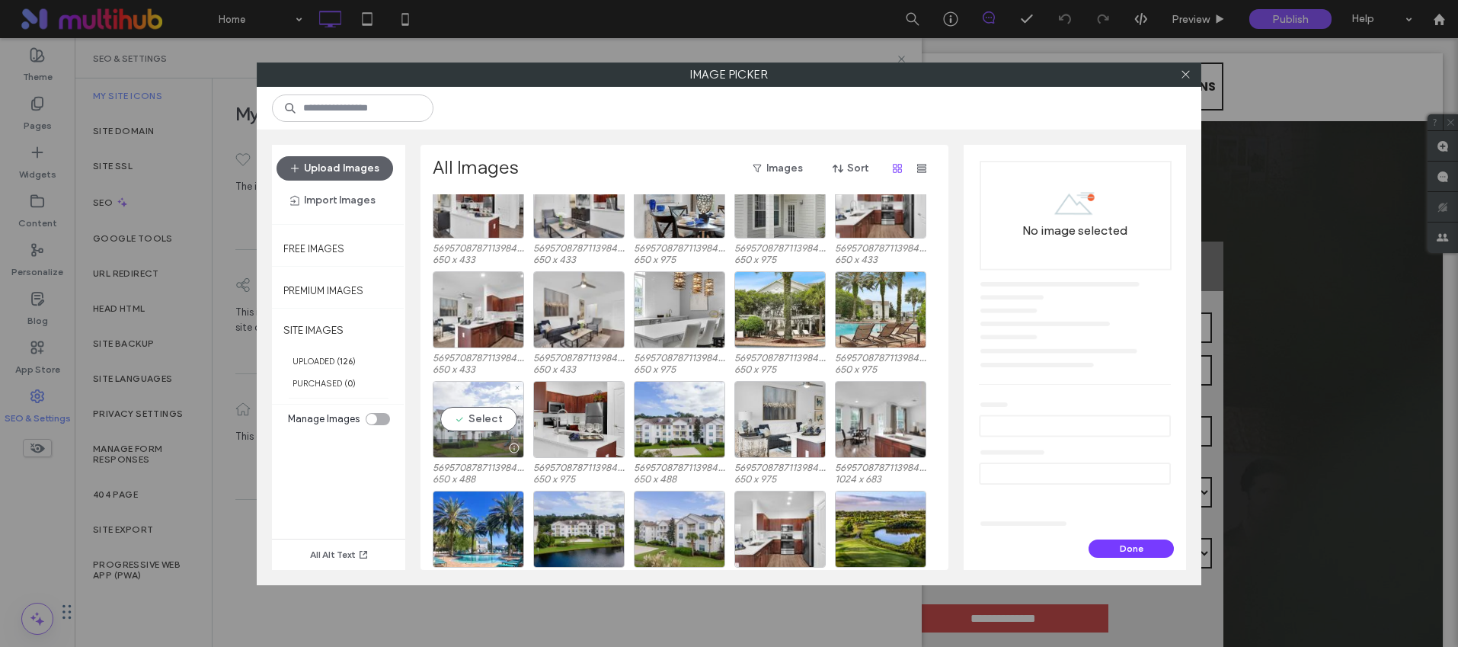
click at [512, 442] on div at bounding box center [513, 448] width 19 height 12
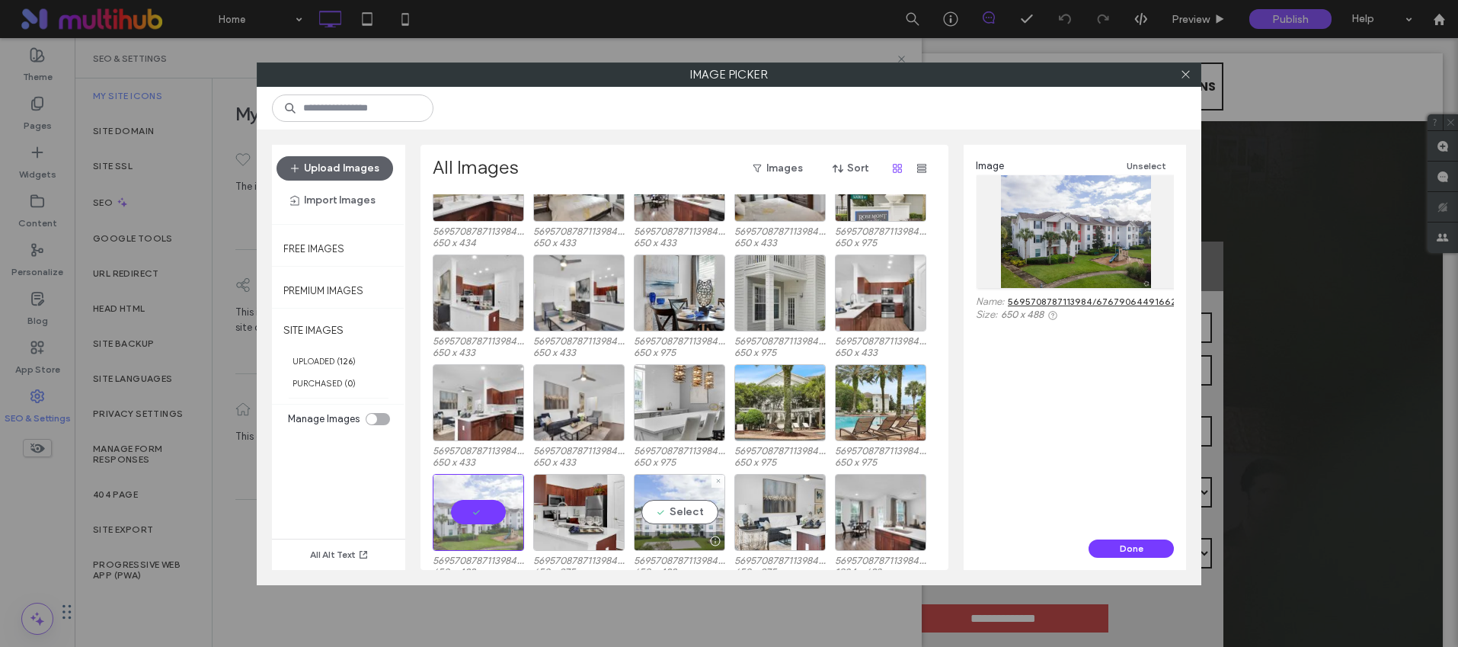
scroll to position [1687, 0]
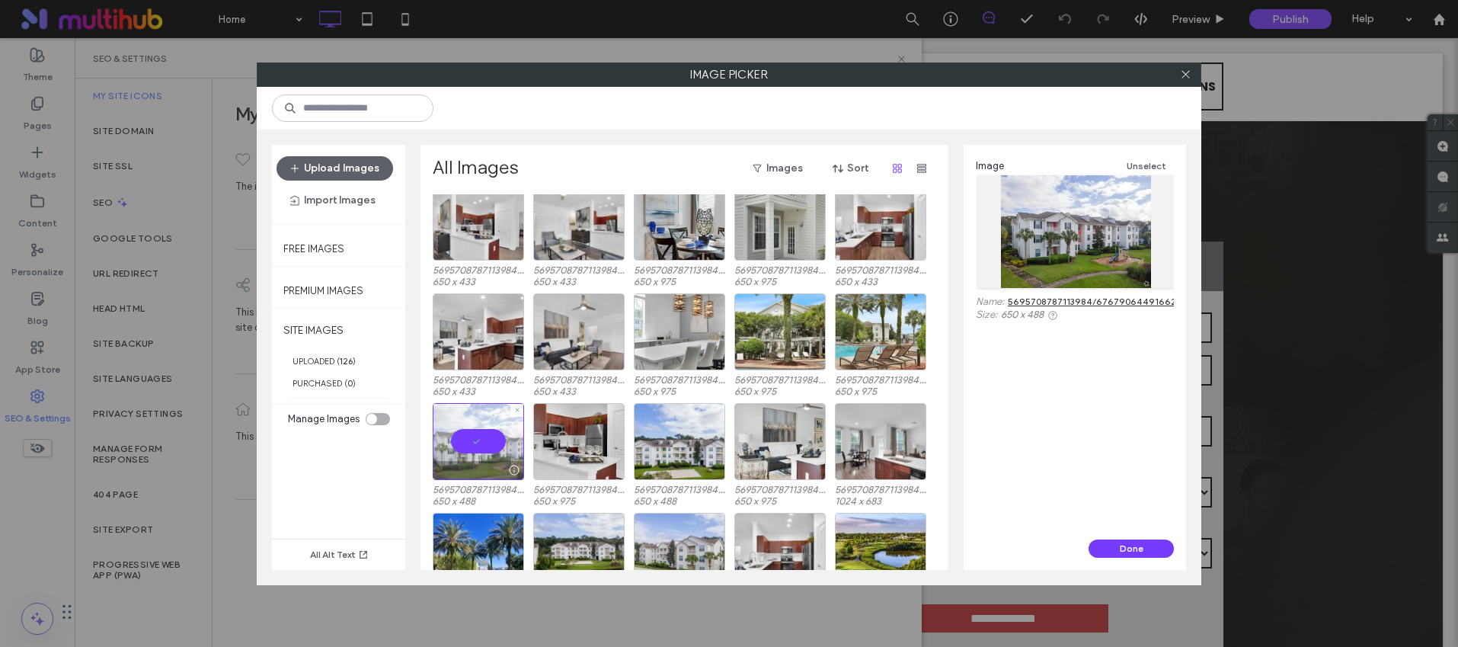
click at [487, 436] on div at bounding box center [478, 441] width 91 height 77
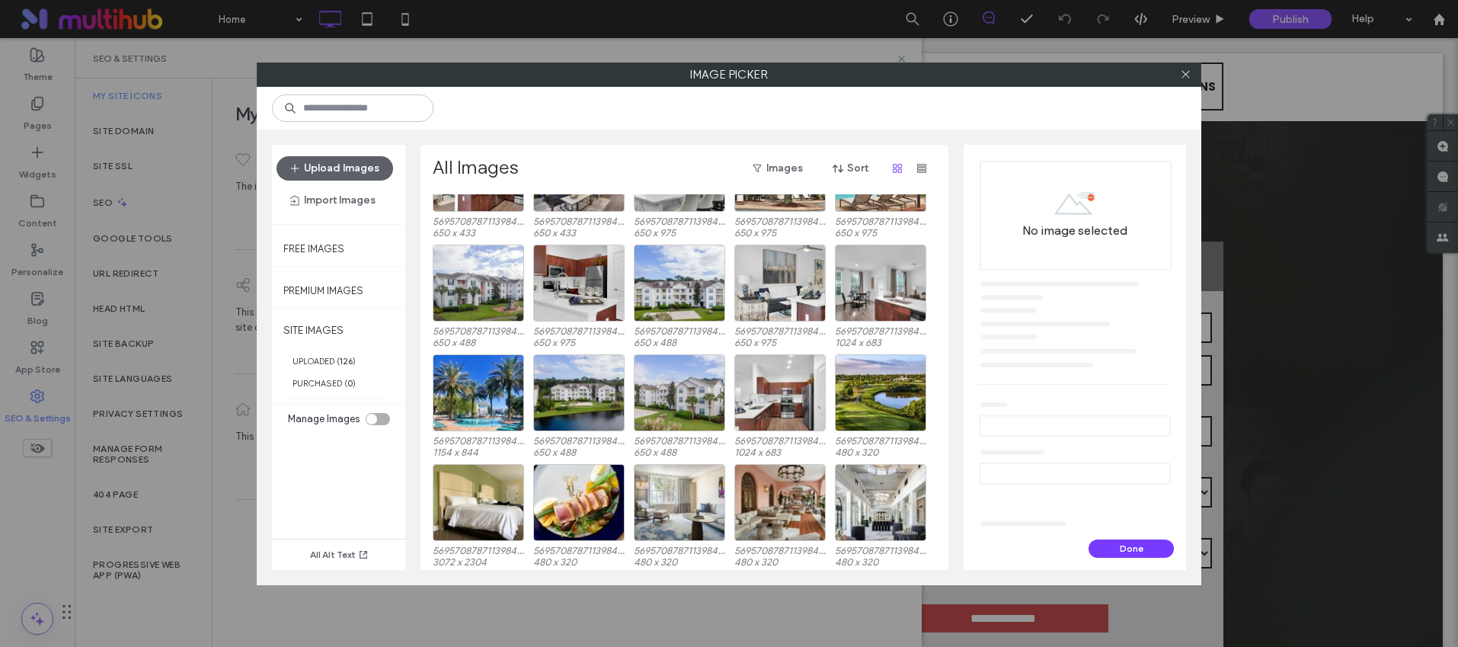
scroll to position [1846, 0]
click at [482, 416] on div at bounding box center [479, 420] width 90 height 18
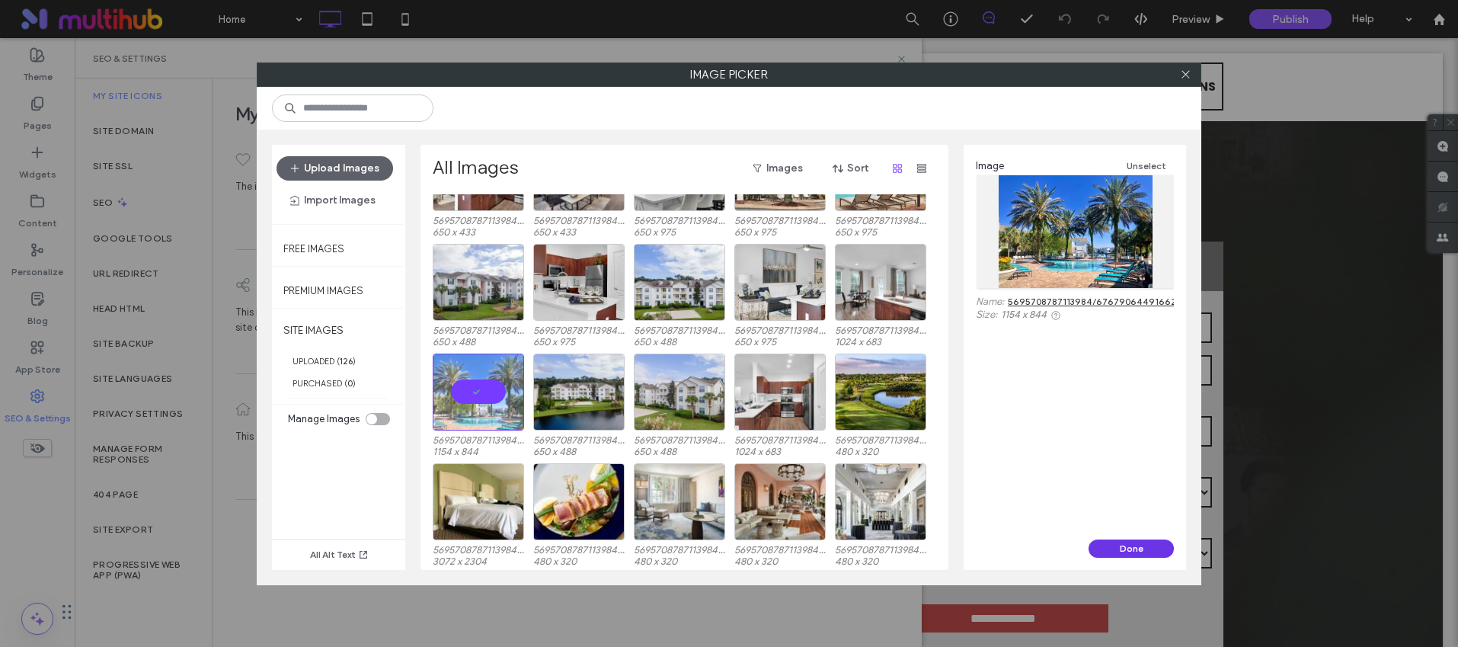
click at [1118, 541] on button "Done" at bounding box center [1131, 548] width 85 height 18
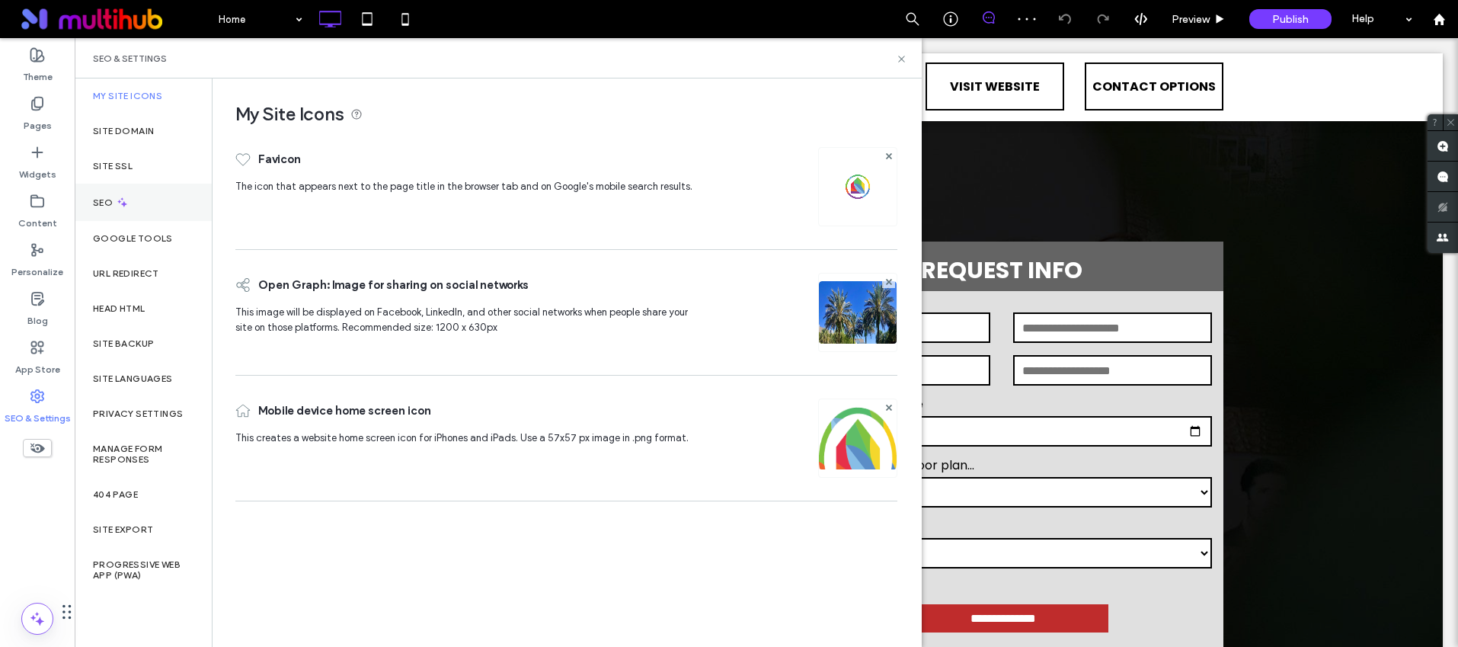
click at [135, 204] on div "SEO" at bounding box center [143, 202] width 137 height 37
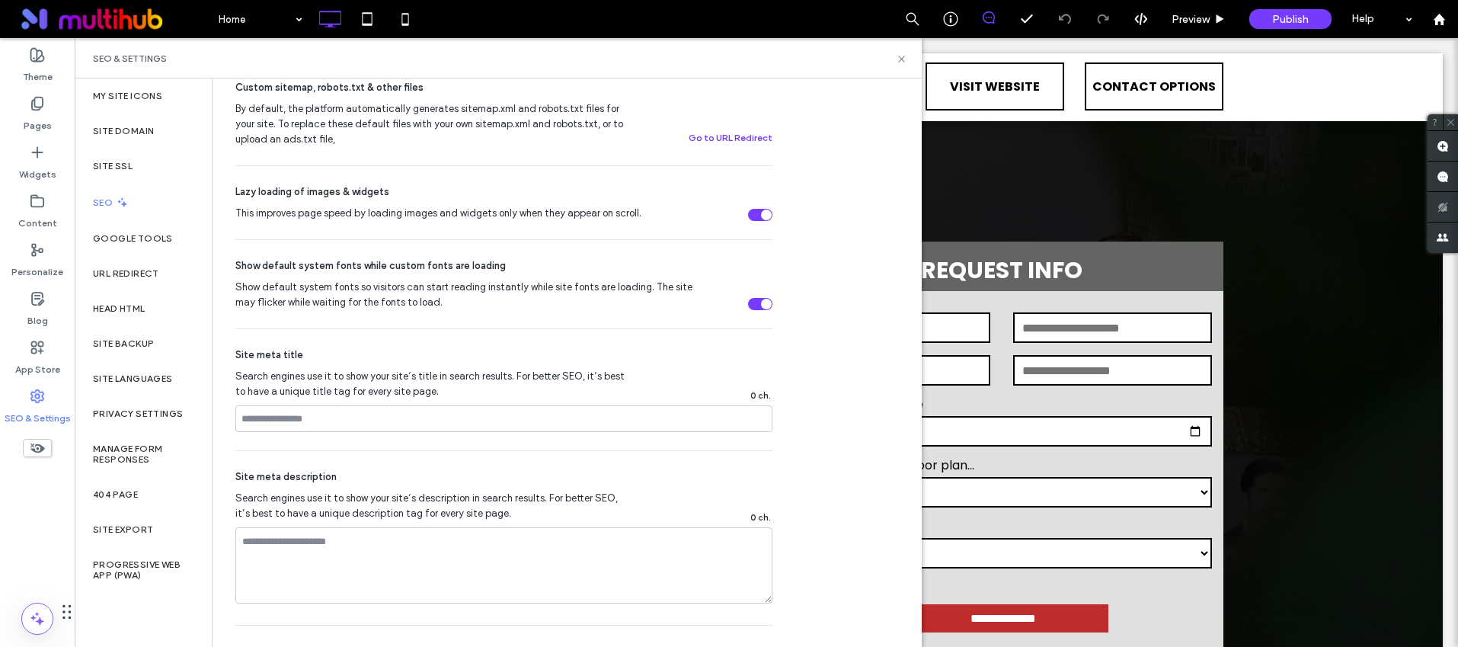
scroll to position [704, 0]
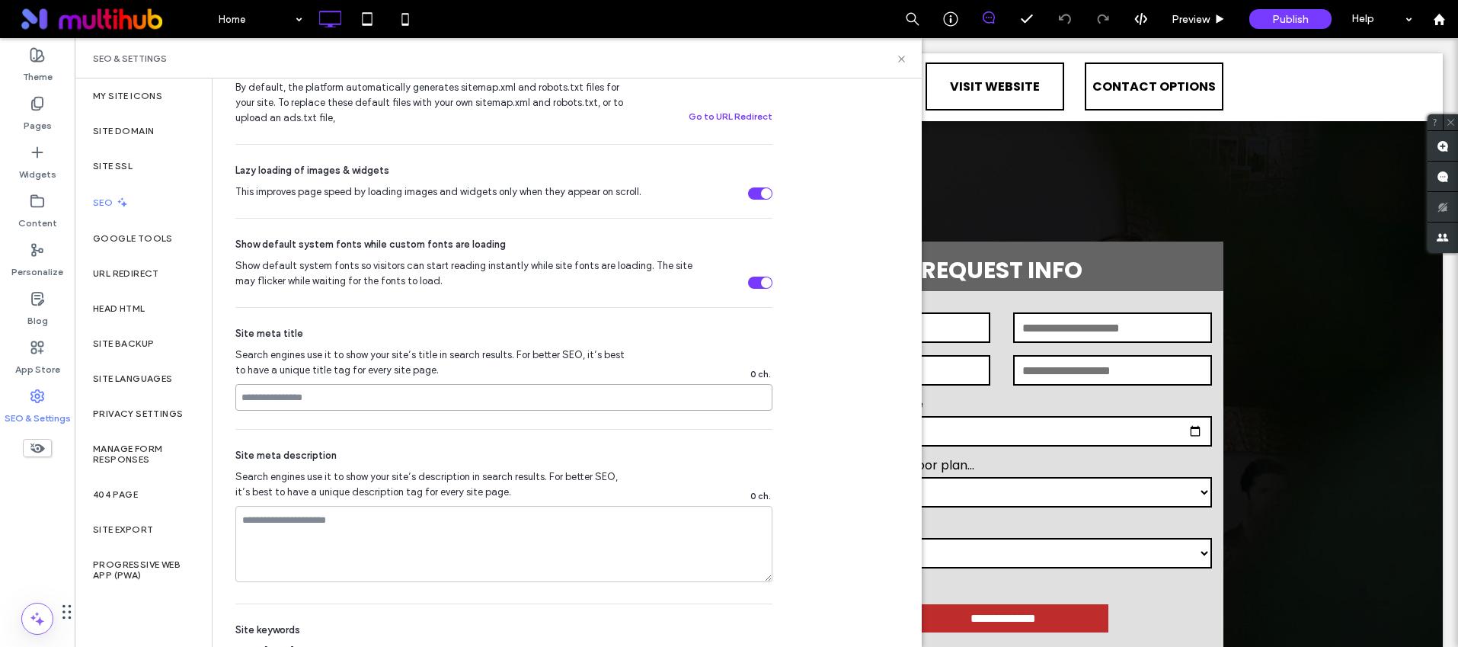
click at [353, 397] on input at bounding box center [503, 397] width 537 height 27
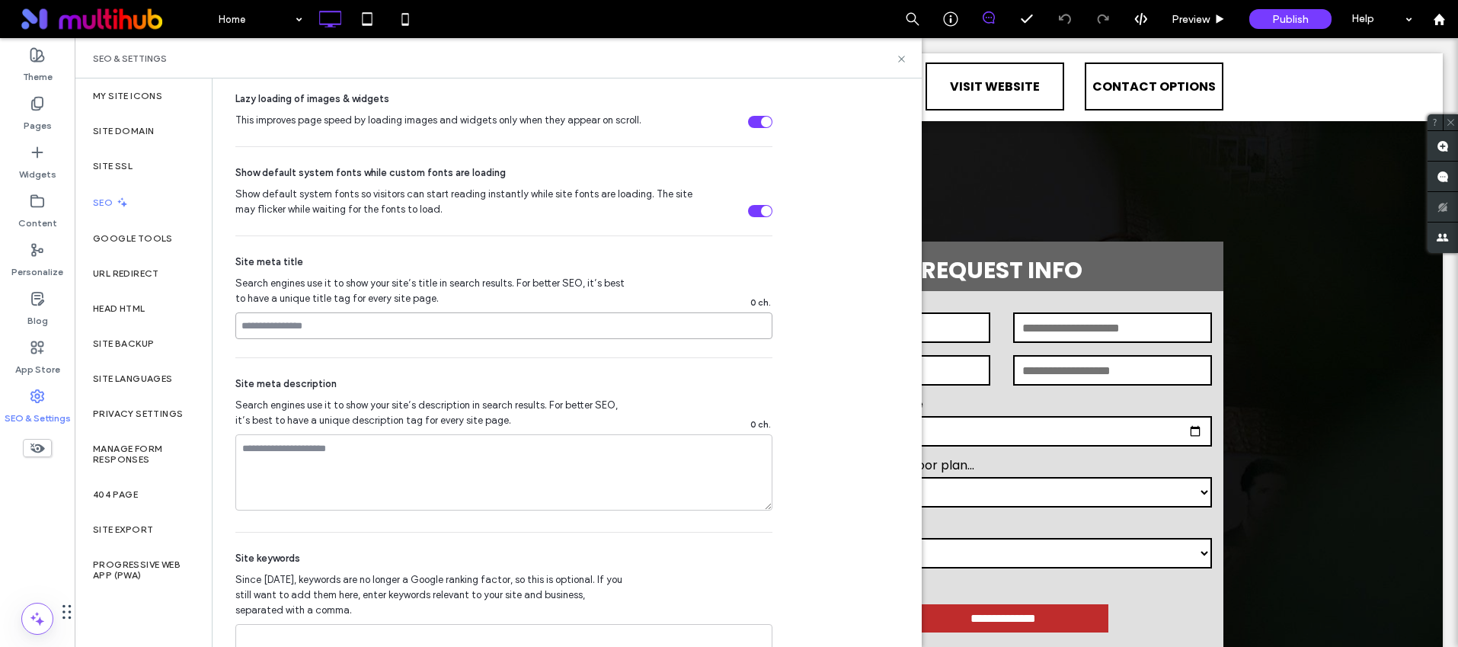
scroll to position [779, 0]
click at [368, 475] on textarea at bounding box center [503, 469] width 537 height 76
click at [396, 328] on input at bounding box center [503, 322] width 537 height 27
type input "**********"
click at [402, 378] on div "Site meta description" at bounding box center [503, 380] width 537 height 15
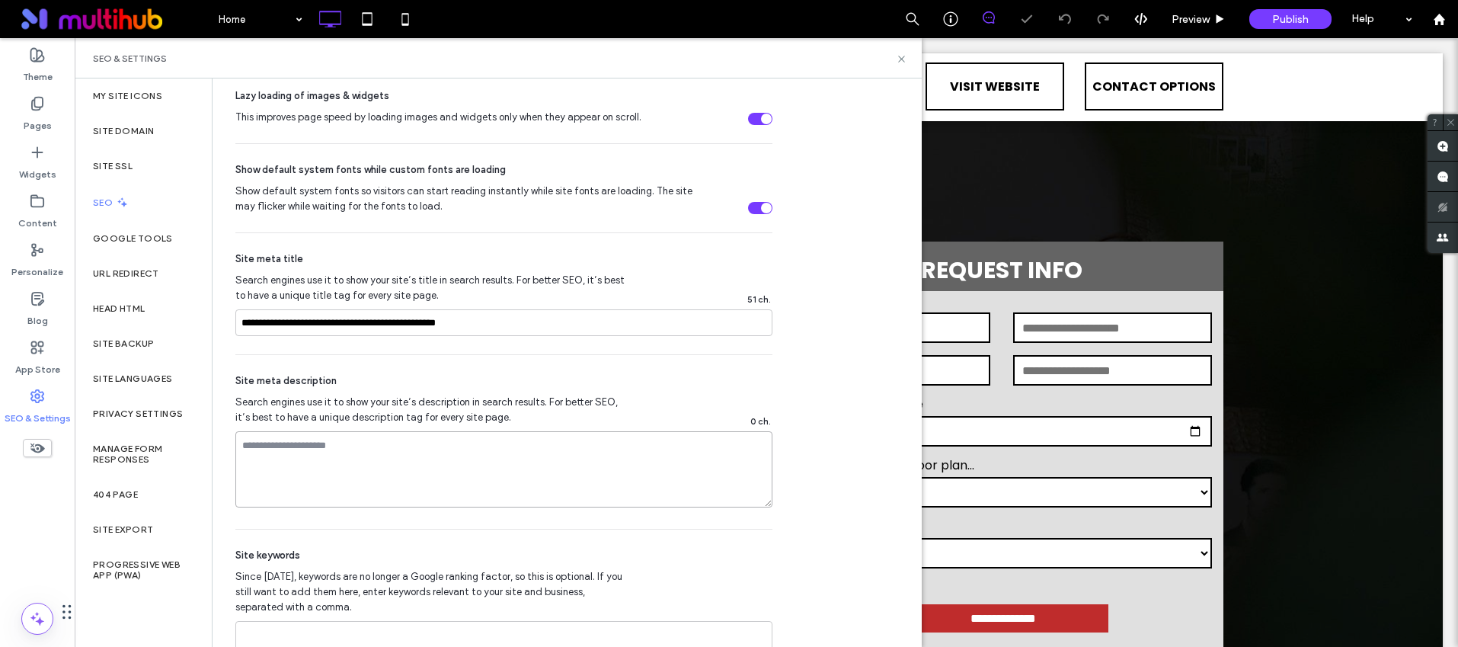
click at [373, 475] on textarea at bounding box center [503, 469] width 537 height 76
click at [817, 389] on div "SEO Optimize your site to increase its visibility in relevant search results. N…" at bounding box center [567, 14] width 708 height 1428
click at [485, 448] on textarea "**********" at bounding box center [503, 469] width 537 height 76
type textarea "**********"
click at [880, 434] on div "SEO Optimize your site to increase its visibility in relevant search results. N…" at bounding box center [567, 14] width 708 height 1428
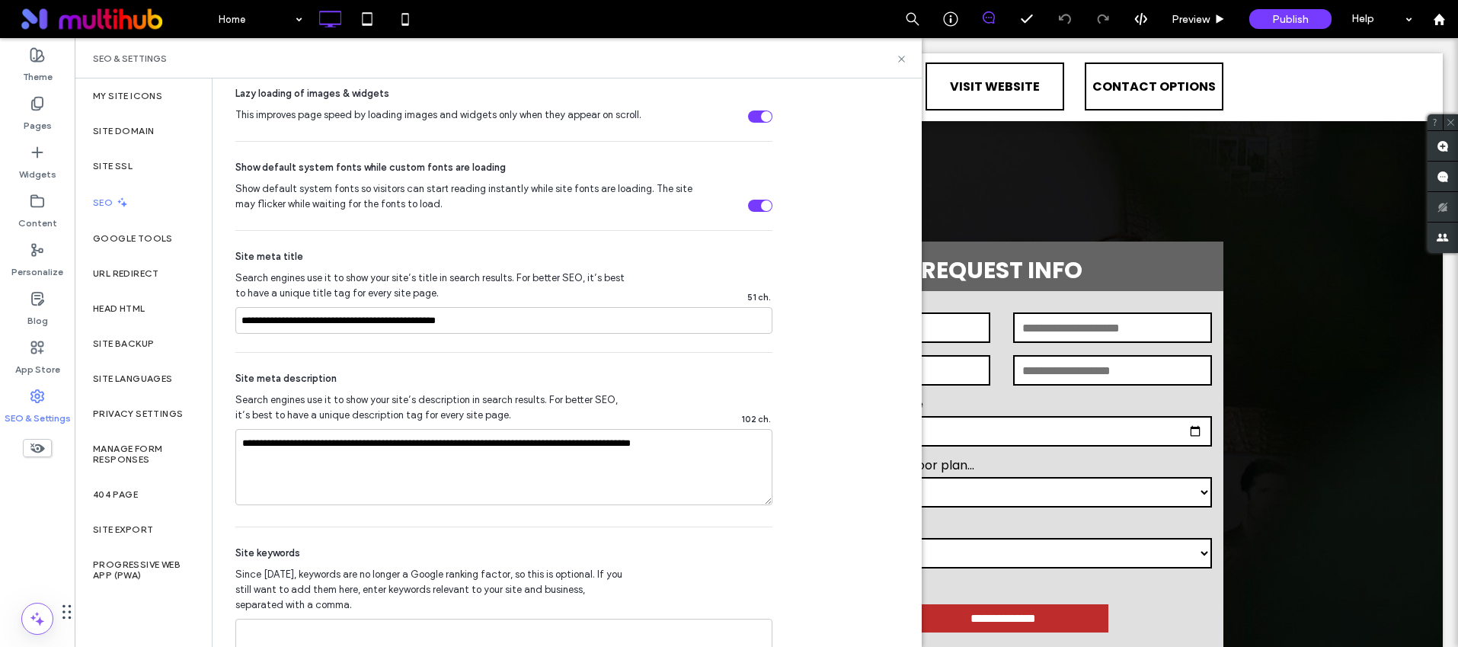
scroll to position [782, 0]
click at [846, 254] on div "SEO Optimize your site to increase its visibility in relevant search results. N…" at bounding box center [567, 11] width 708 height 1428
click at [853, 286] on div "SEO Optimize your site to increase its visibility in relevant search results. N…" at bounding box center [567, 11] width 708 height 1428
click at [898, 60] on icon at bounding box center [901, 58] width 11 height 11
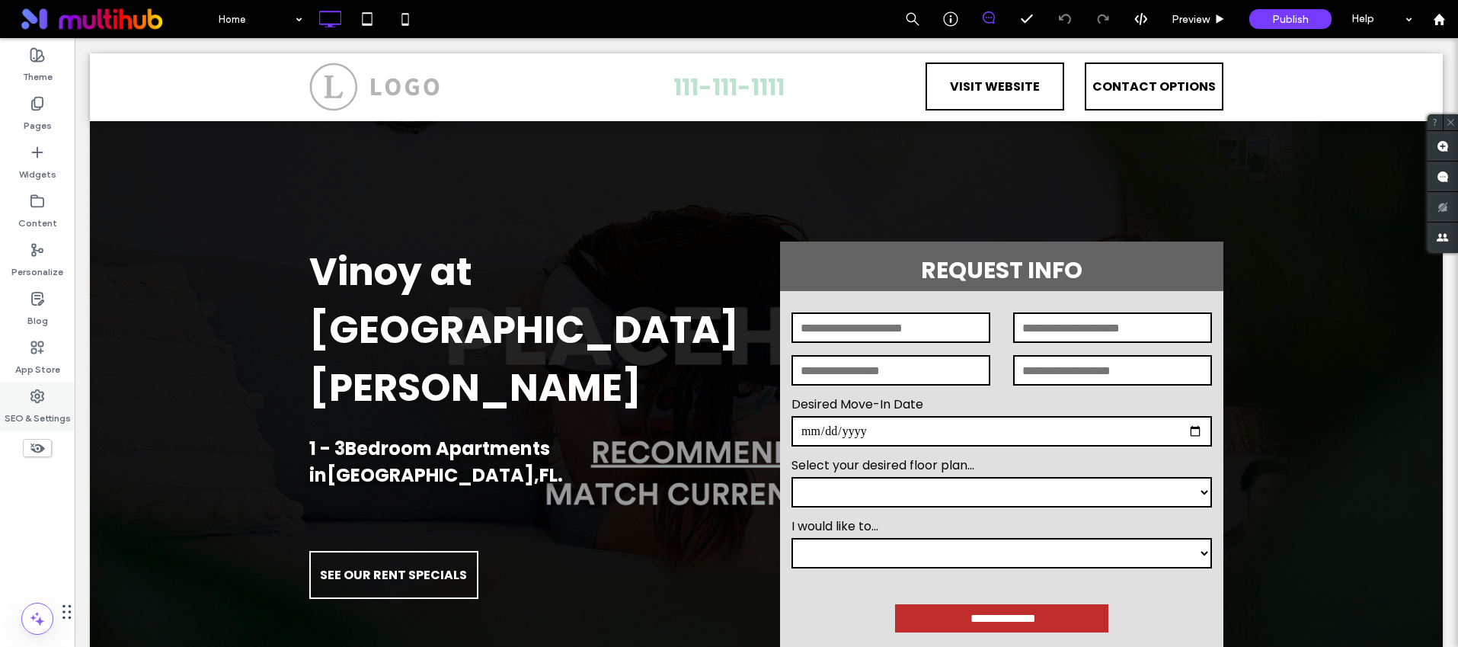
click at [33, 415] on label "SEO & Settings" at bounding box center [38, 414] width 66 height 21
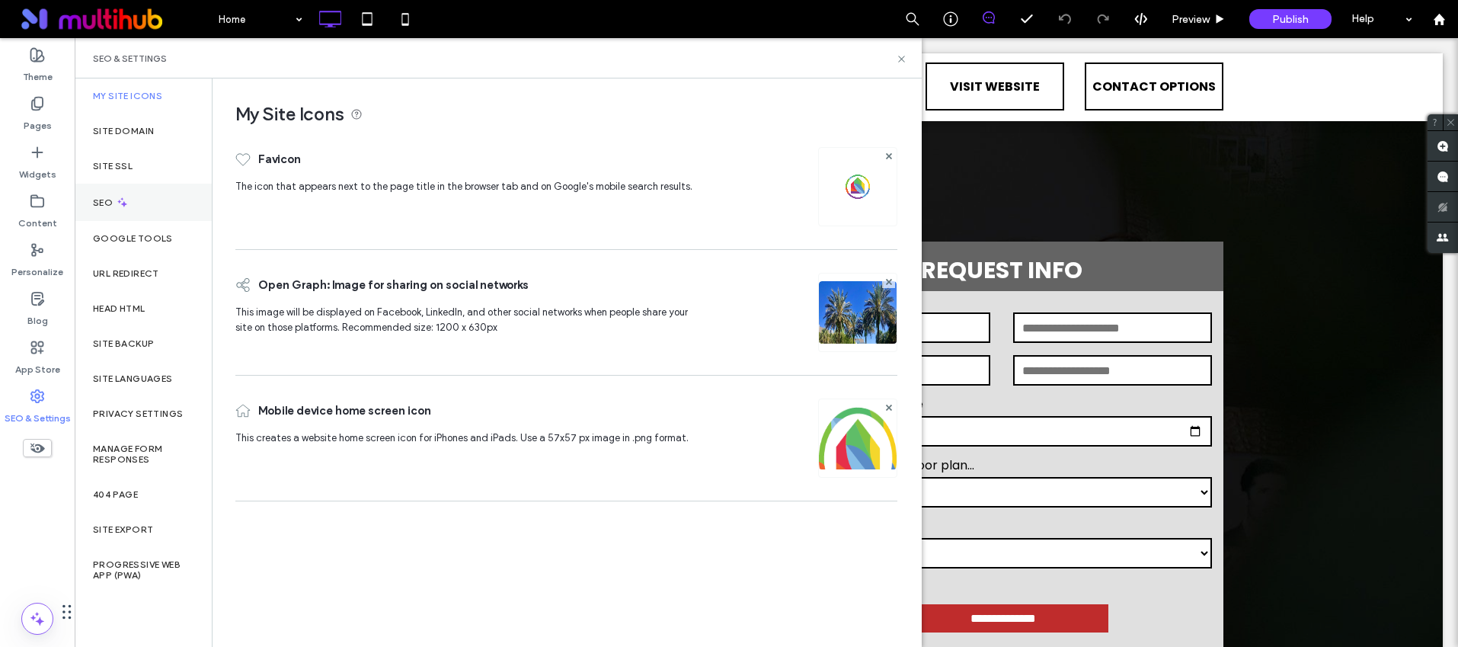
click at [145, 197] on div "SEO" at bounding box center [143, 202] width 137 height 37
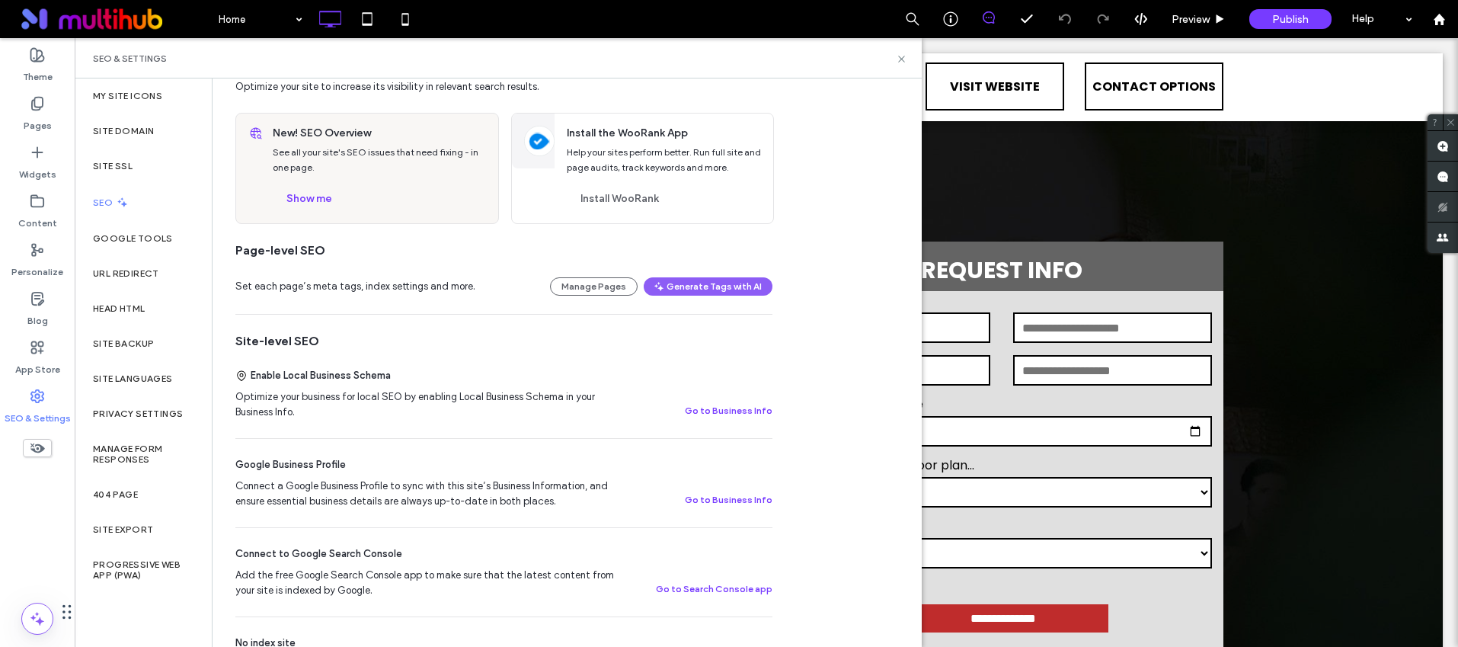
scroll to position [292, 0]
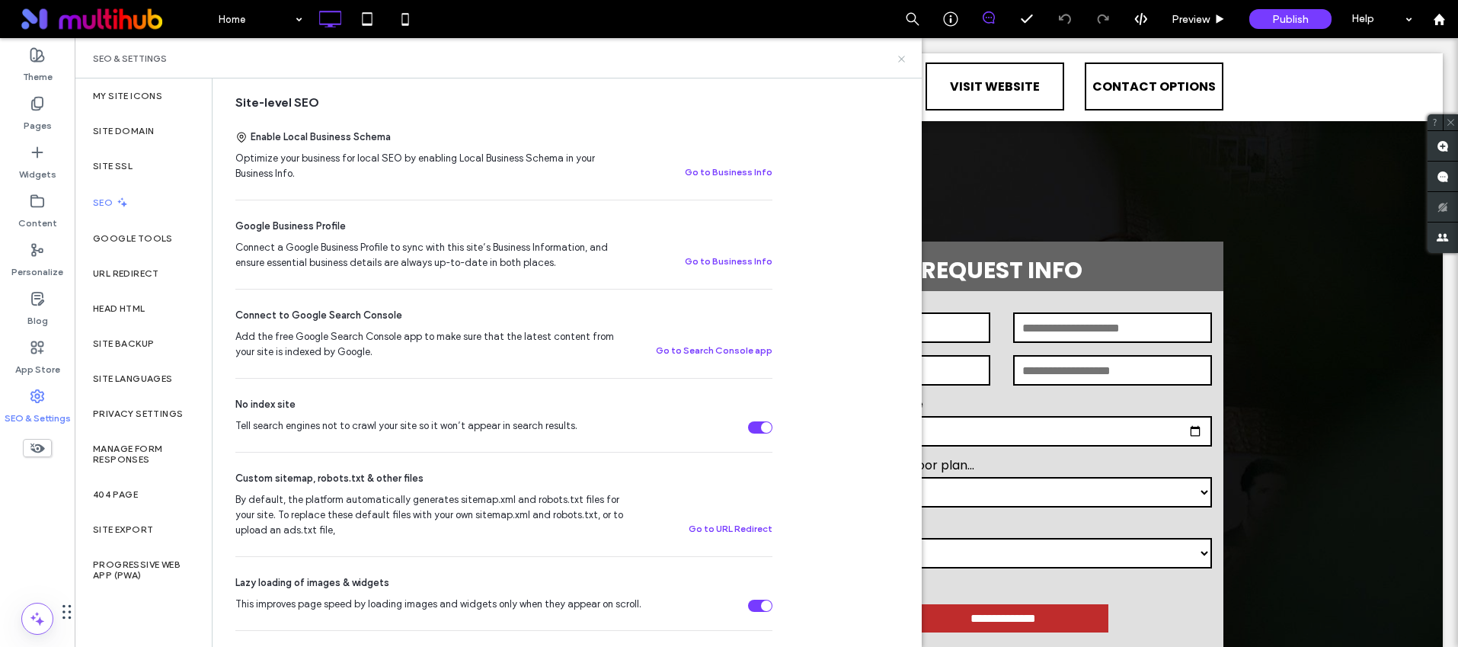
drag, startPoint x: 900, startPoint y: 60, endPoint x: 825, endPoint y: 21, distance: 84.2
click at [900, 60] on use at bounding box center [901, 59] width 6 height 6
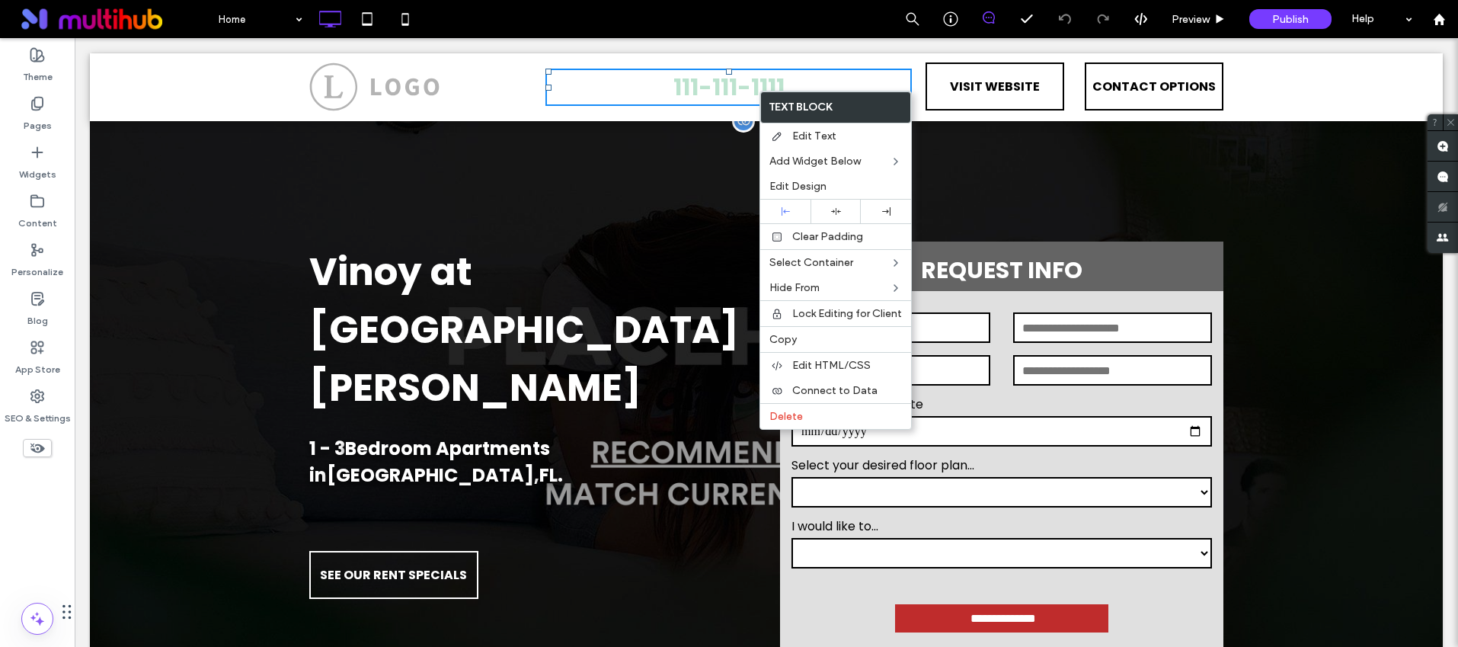
click at [660, 184] on div "**********" at bounding box center [766, 409] width 1353 height 576
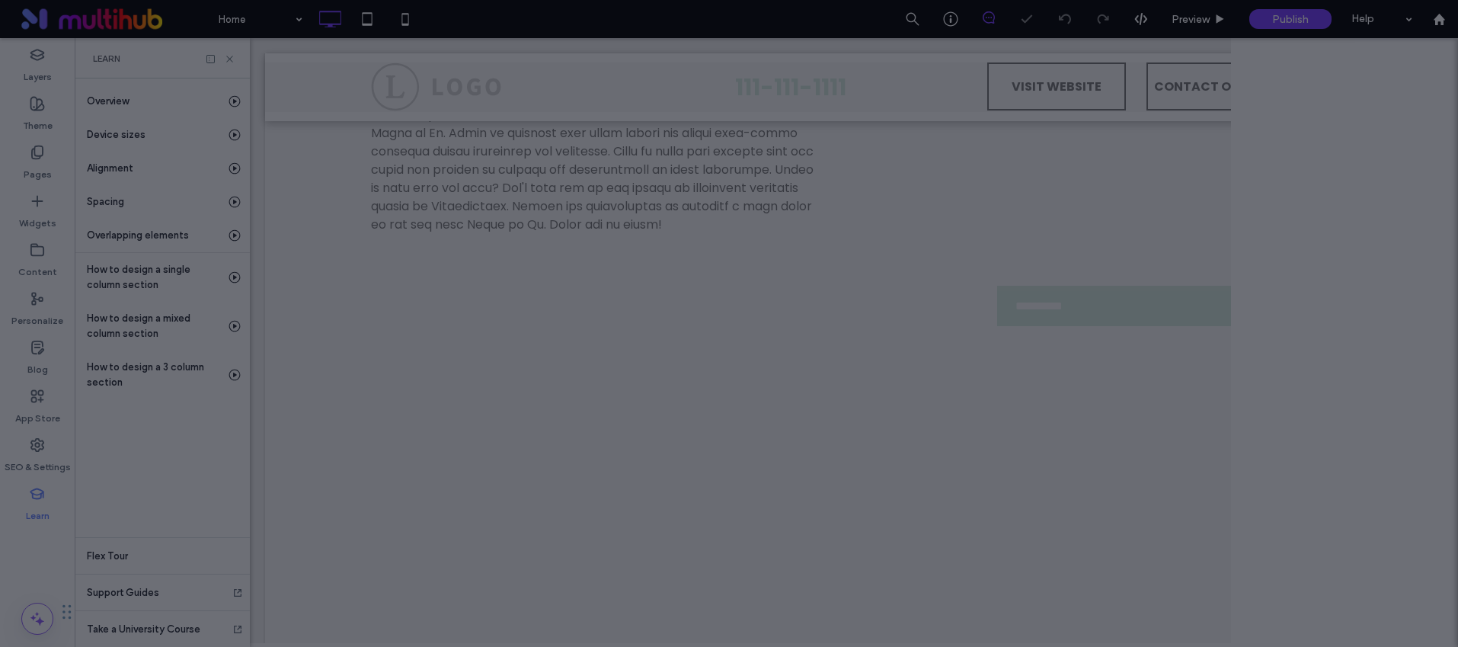
scroll to position [0, 85]
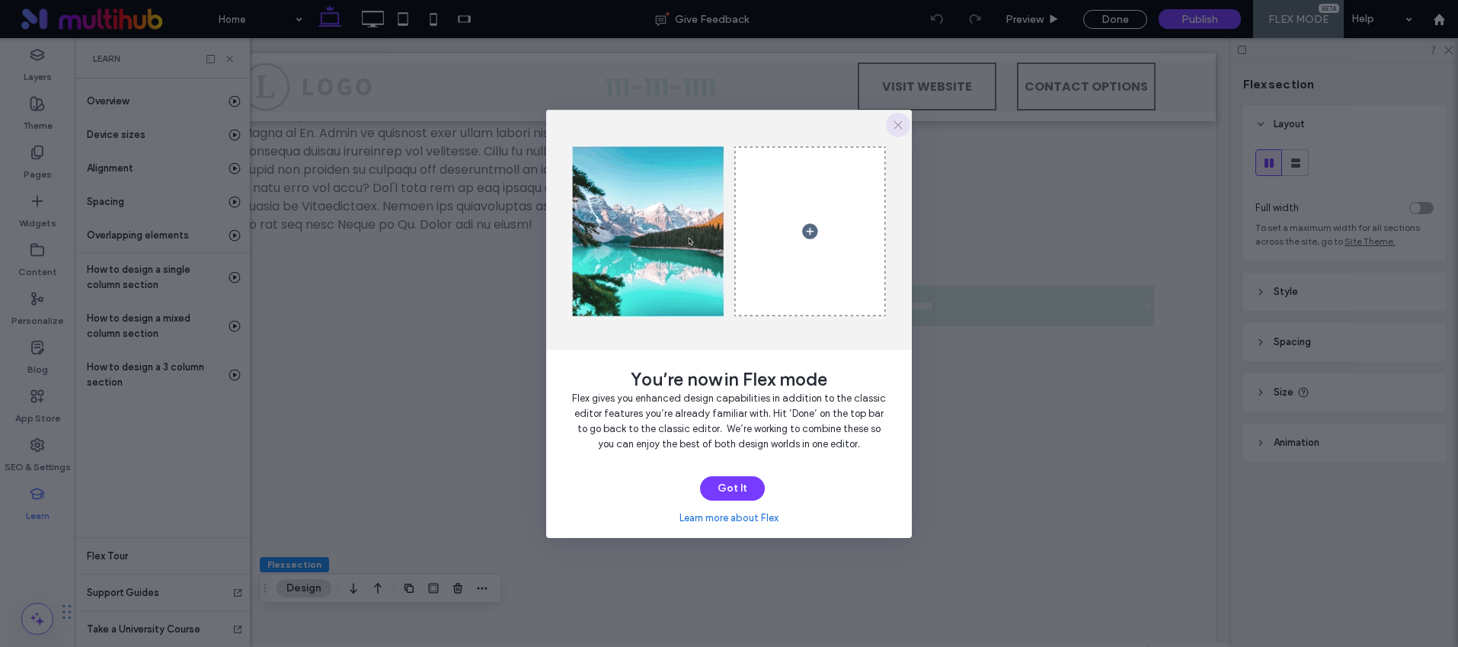
drag, startPoint x: 901, startPoint y: 125, endPoint x: 751, endPoint y: 91, distance: 153.2
click at [901, 125] on icon "button" at bounding box center [898, 125] width 12 height 12
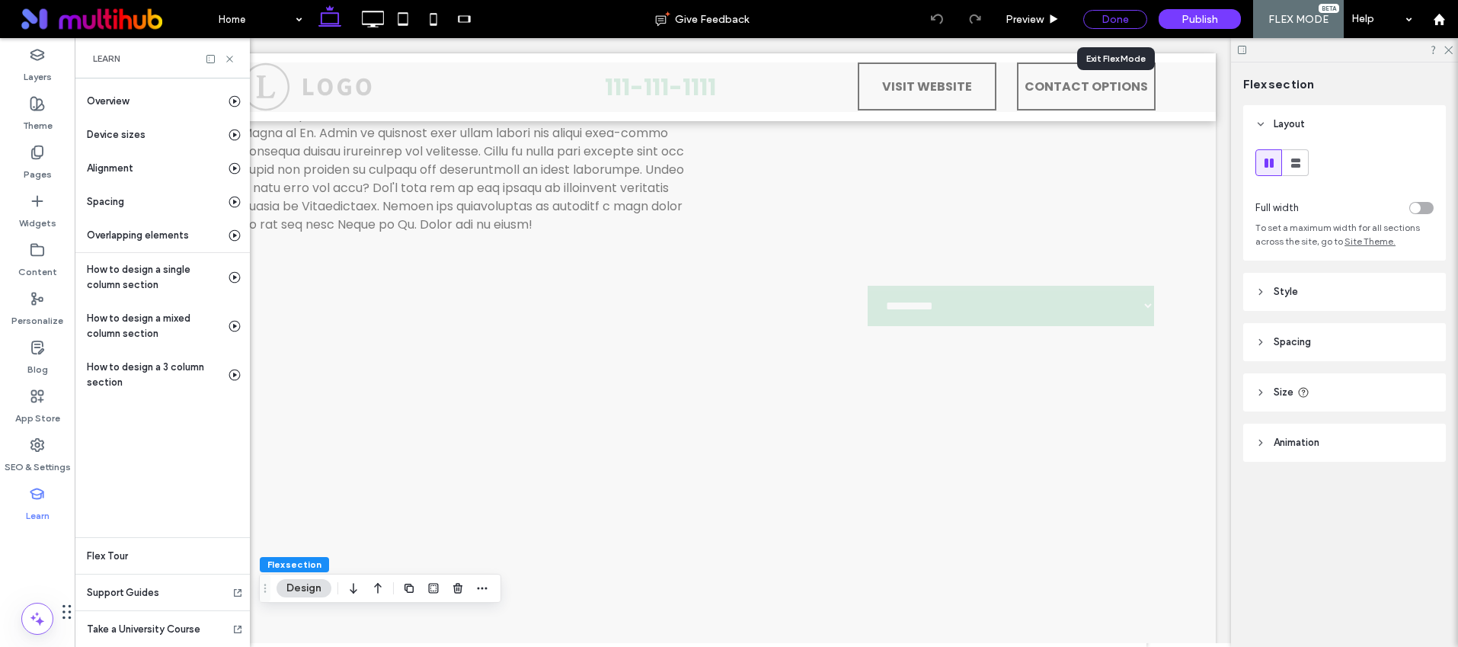
drag, startPoint x: 1106, startPoint y: 23, endPoint x: 404, endPoint y: 295, distance: 753.3
click at [1106, 23] on div "Done" at bounding box center [1115, 19] width 64 height 19
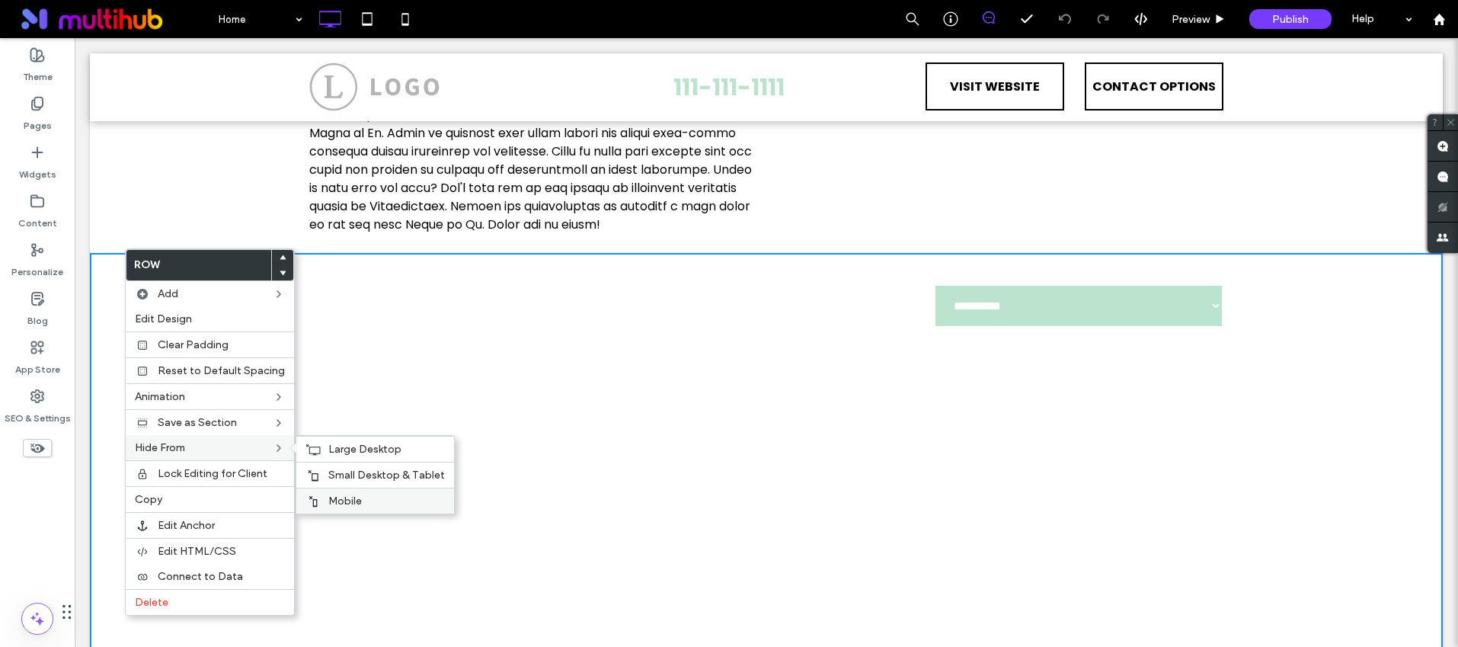
click at [338, 494] on span "Mobile" at bounding box center [345, 500] width 34 height 13
click at [340, 476] on span "Small Desktop & Tablet" at bounding box center [386, 475] width 117 height 13
click at [341, 450] on span "Large Desktop" at bounding box center [364, 449] width 73 height 13
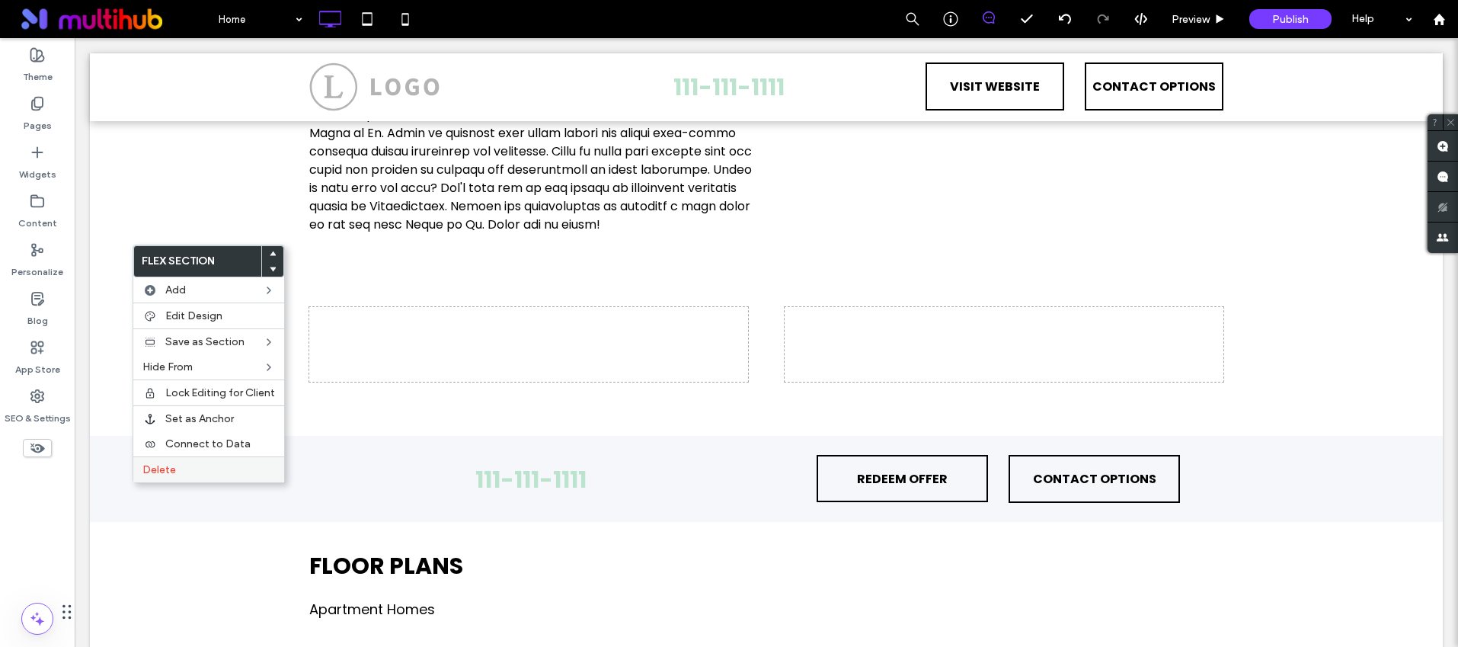
click at [178, 471] on label "Delete" at bounding box center [208, 469] width 133 height 13
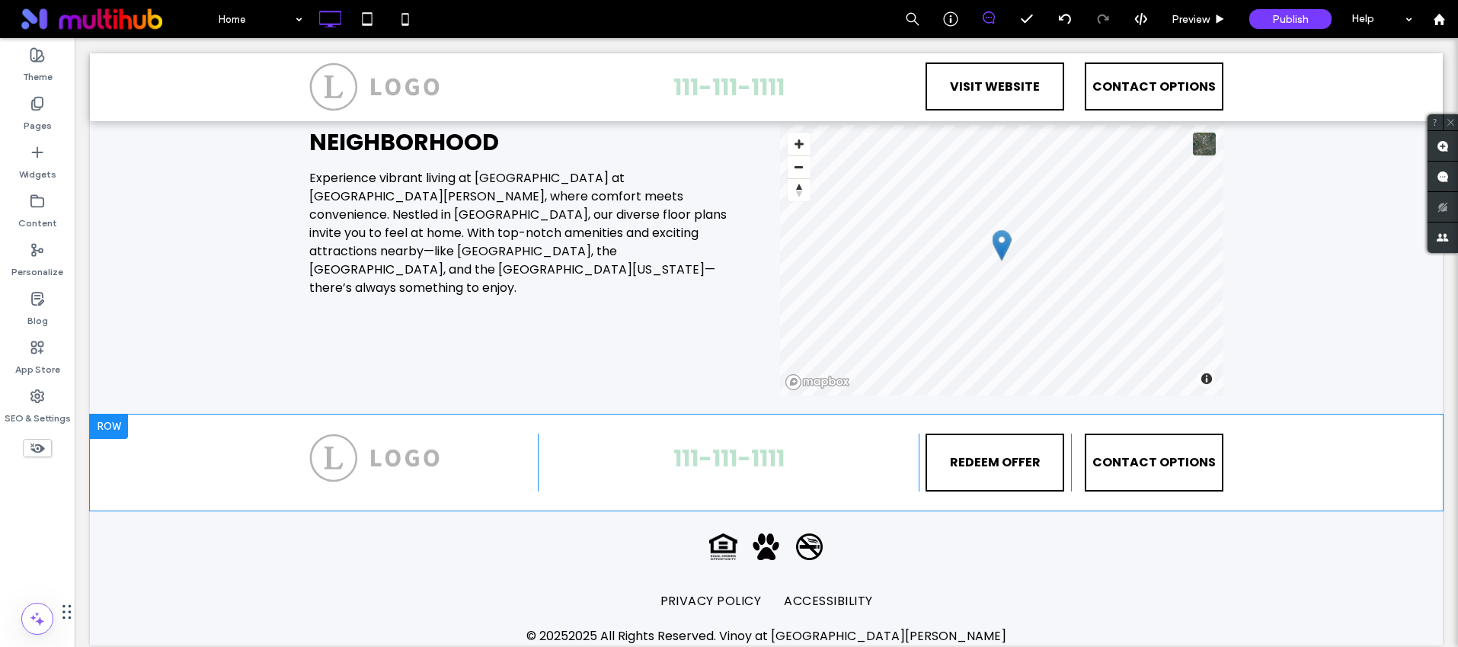
scroll to position [2297, 0]
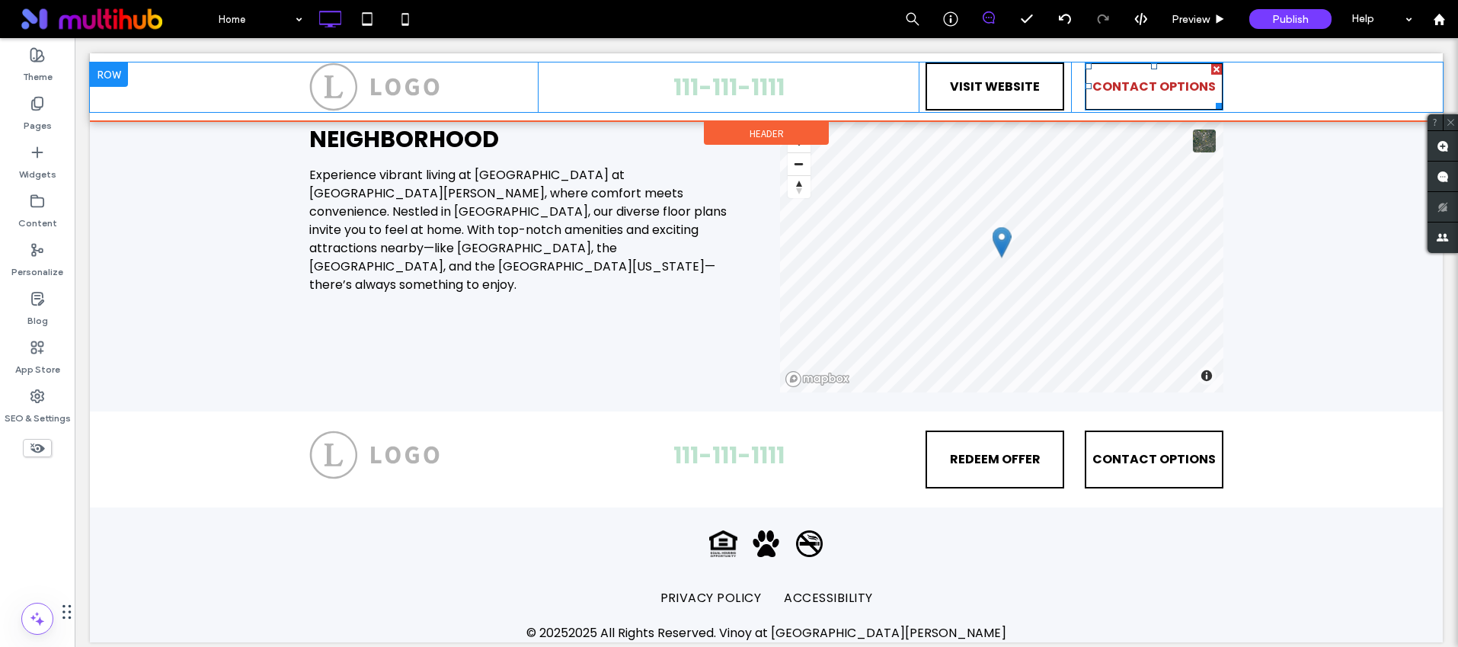
click at [1166, 82] on span "CONTACT OPTIONS" at bounding box center [1154, 86] width 123 height 43
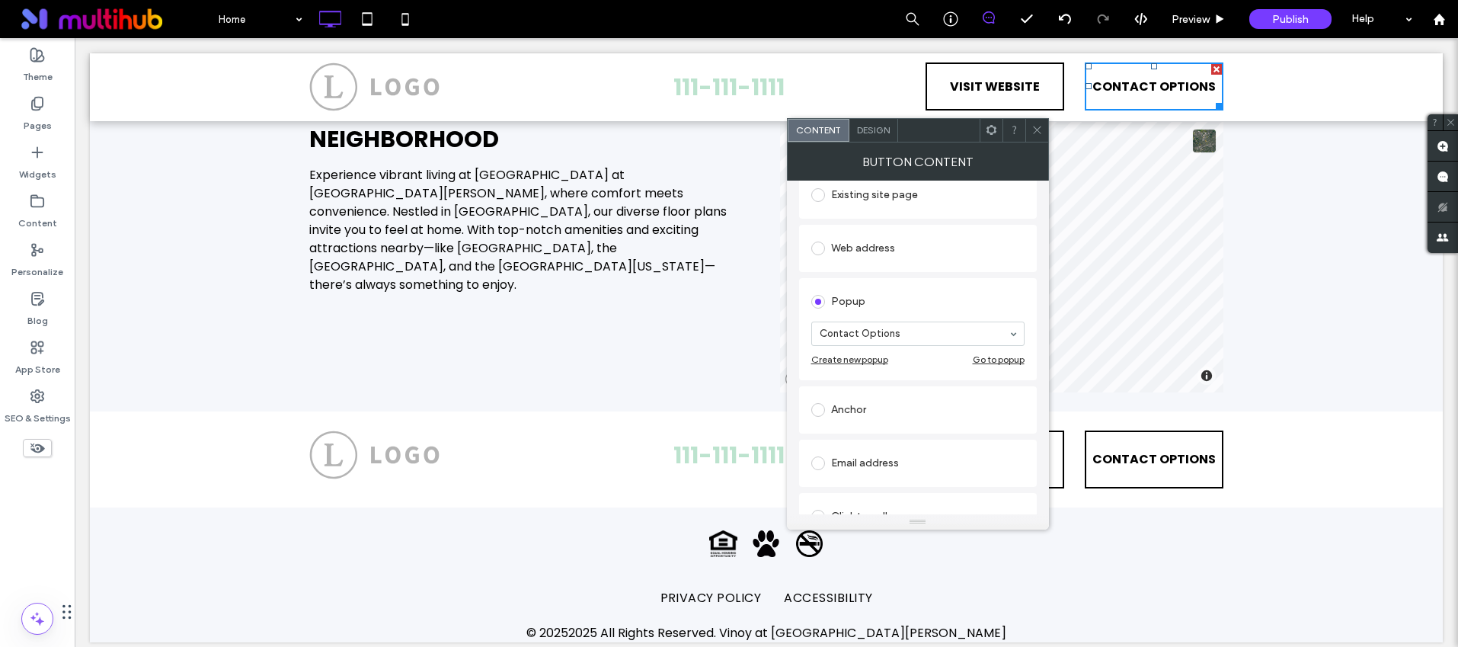
scroll to position [171, 0]
click at [1006, 357] on div "Go to popup" at bounding box center [999, 357] width 52 height 11
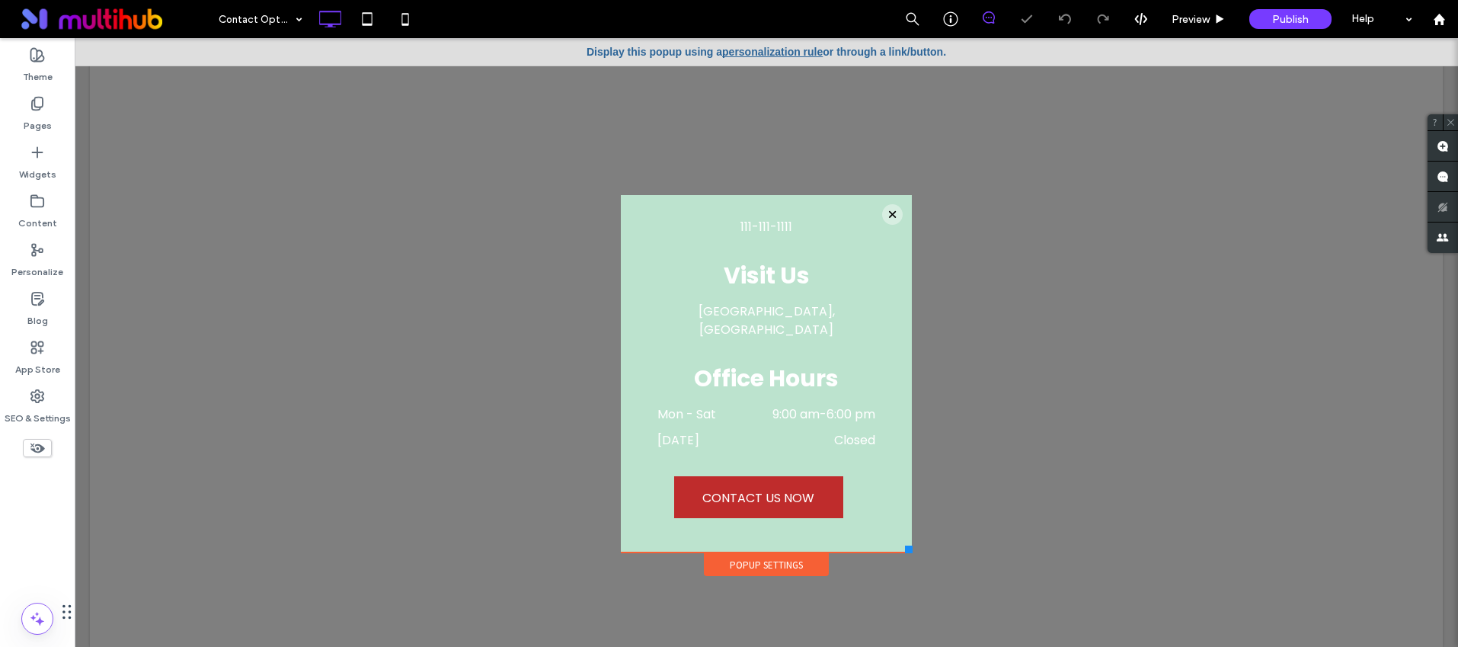
click at [793, 560] on div "Popup Settings" at bounding box center [766, 564] width 125 height 23
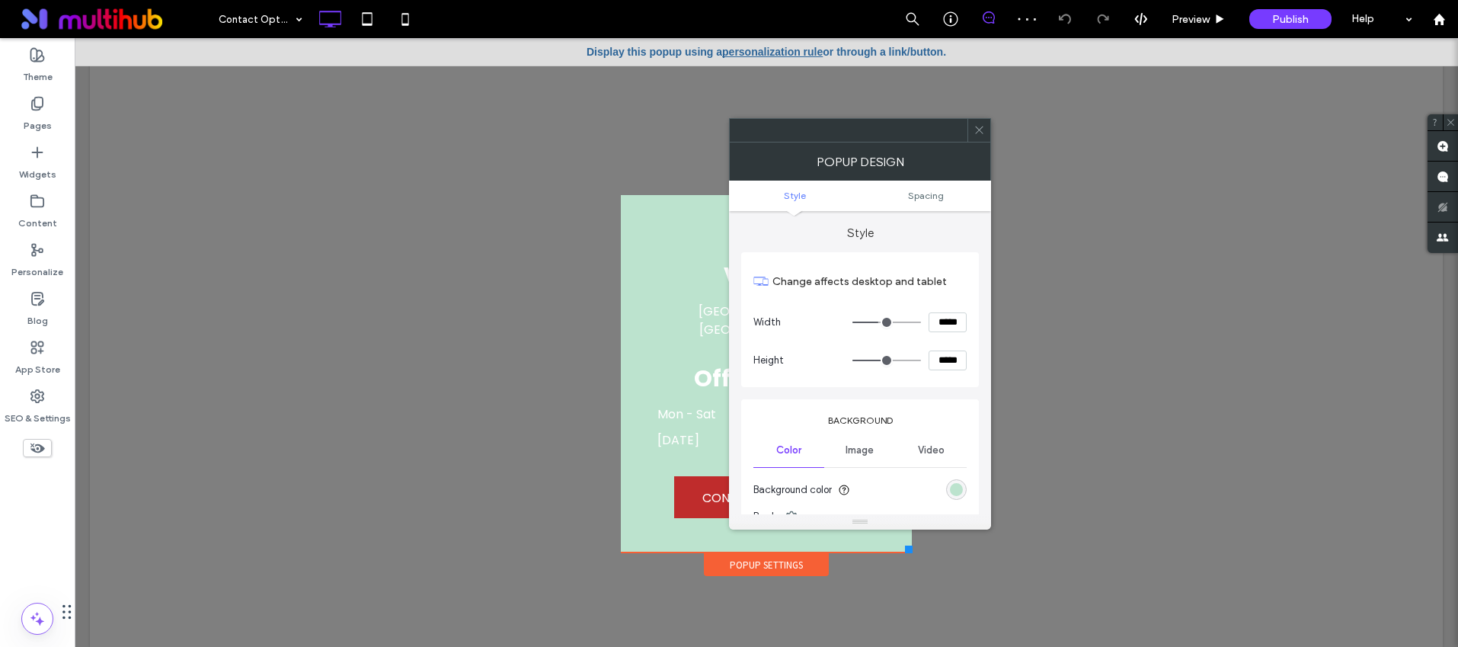
click at [962, 483] on div "rgb(188, 227, 206)" at bounding box center [956, 489] width 13 height 13
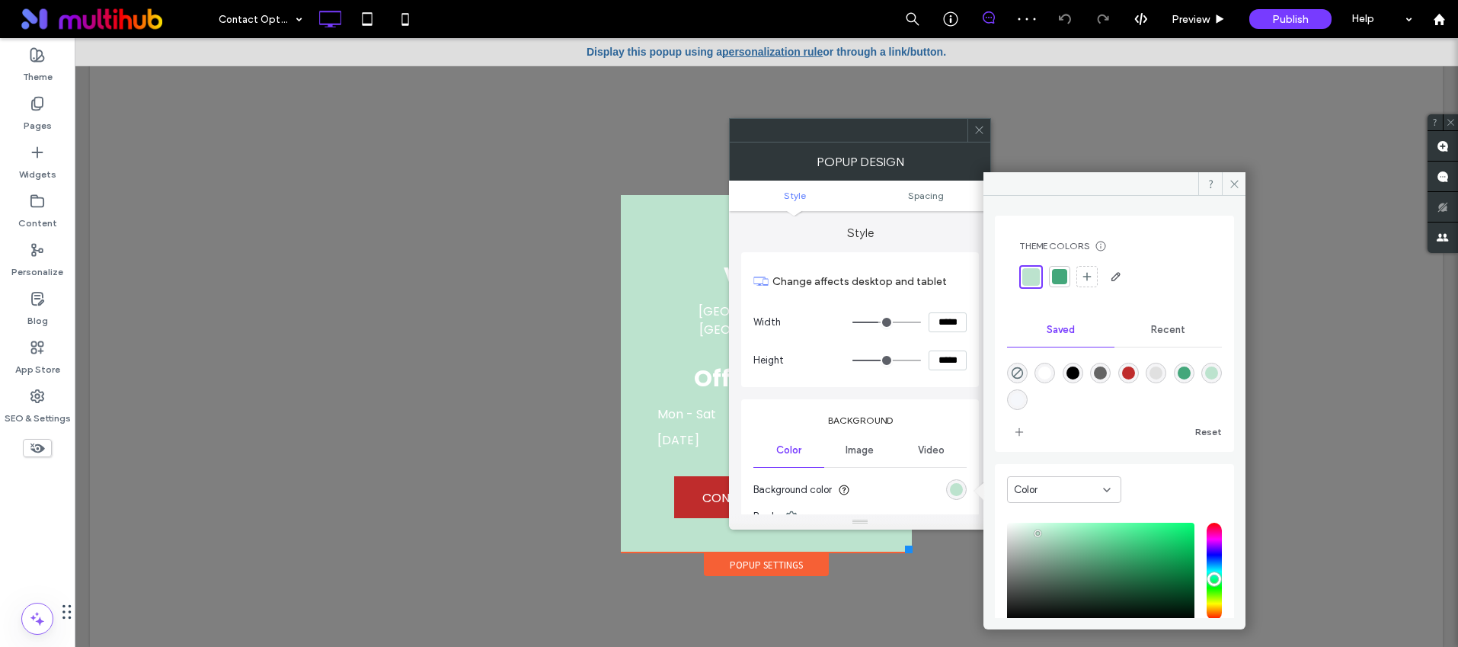
click at [984, 129] on icon at bounding box center [979, 129] width 11 height 11
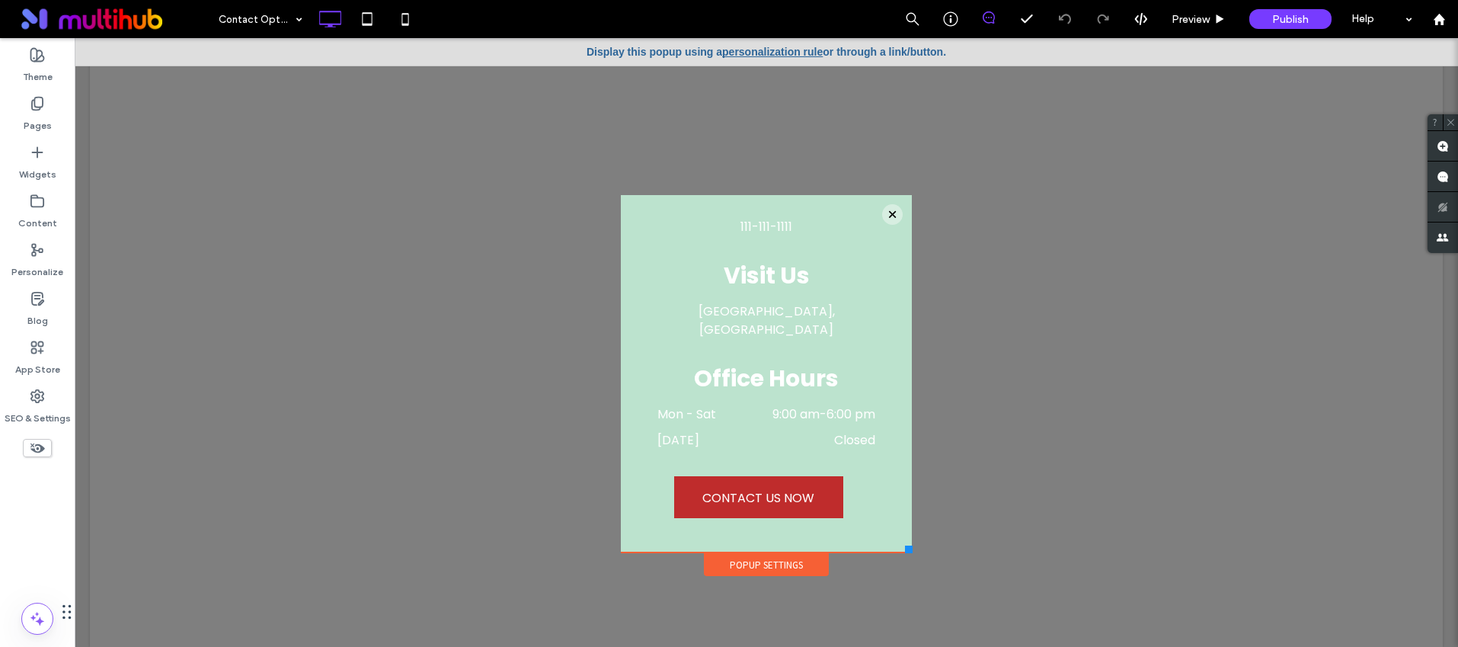
click at [801, 561] on div "Popup Settings" at bounding box center [766, 564] width 125 height 23
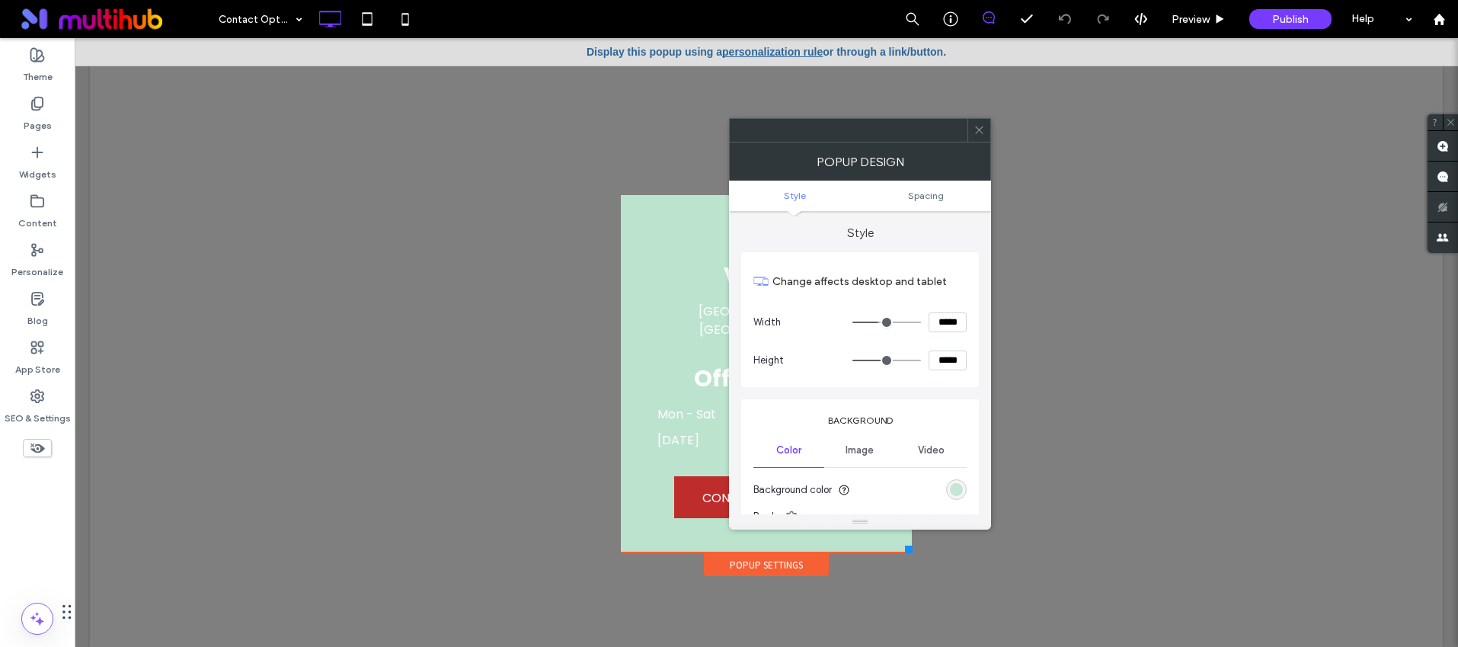
click at [955, 489] on div "rgb(188, 227, 206)" at bounding box center [956, 489] width 13 height 13
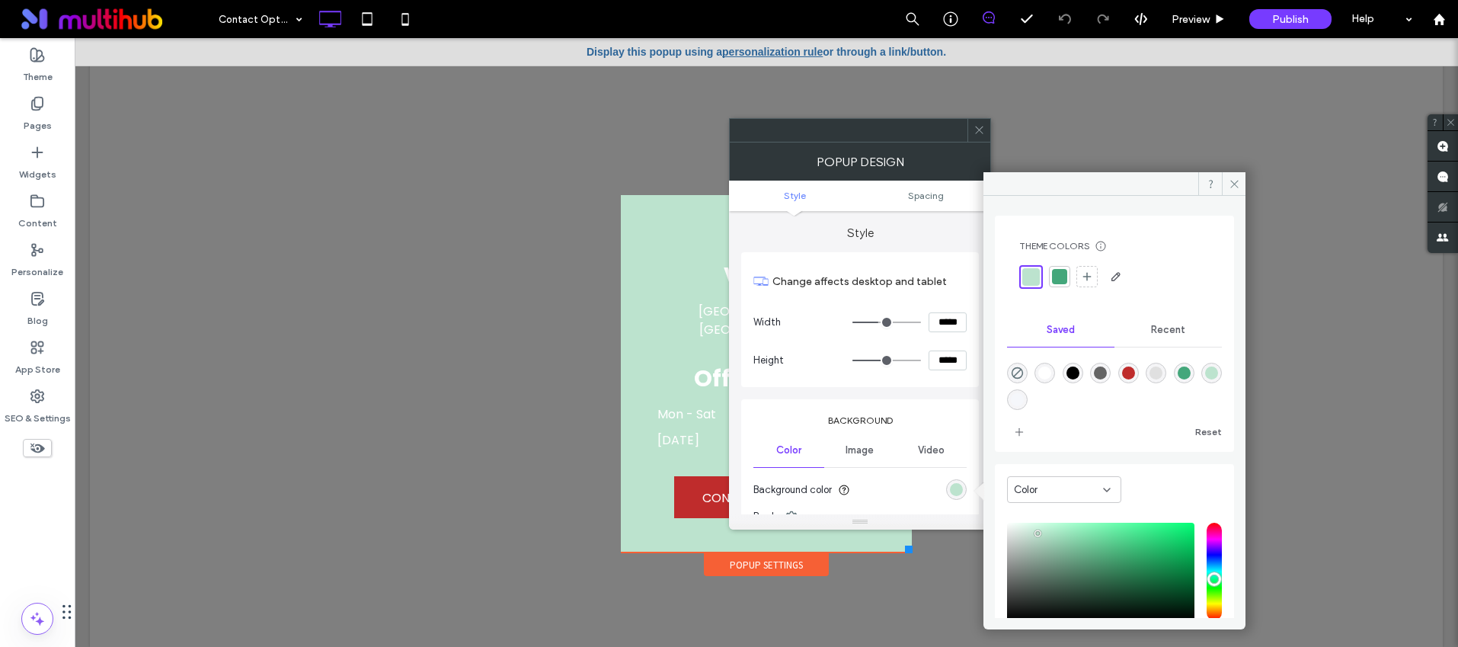
drag, startPoint x: 978, startPoint y: 126, endPoint x: 785, endPoint y: 270, distance: 240.2
click at [978, 126] on icon at bounding box center [979, 129] width 11 height 11
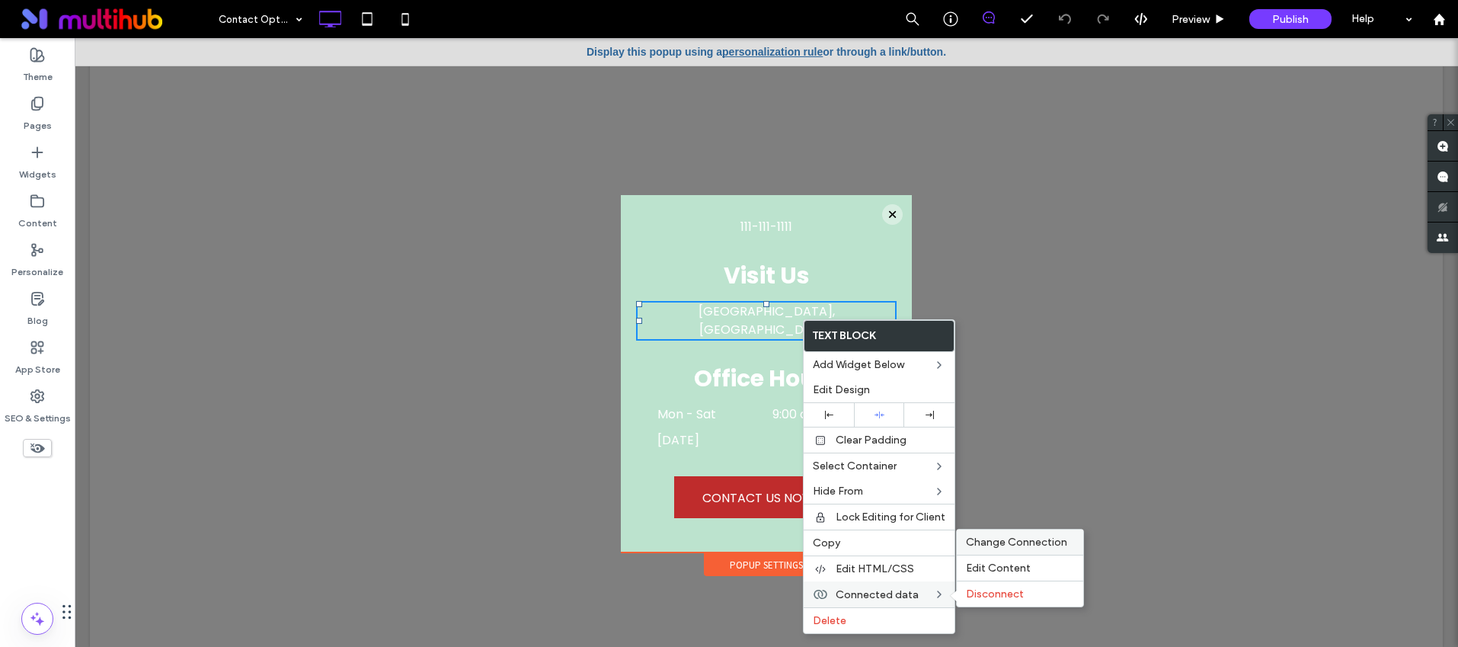
click at [1035, 552] on div "Change Connection" at bounding box center [1020, 542] width 126 height 25
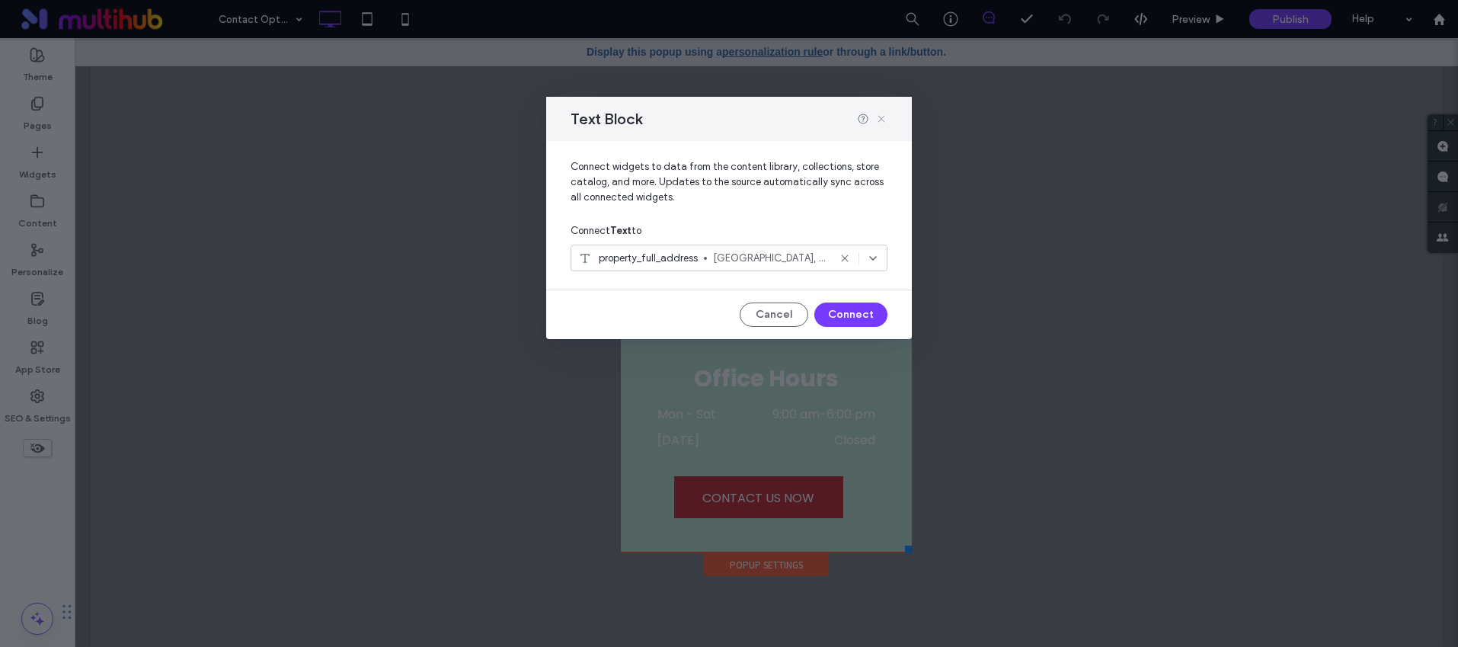
click at [877, 118] on icon at bounding box center [881, 119] width 12 height 12
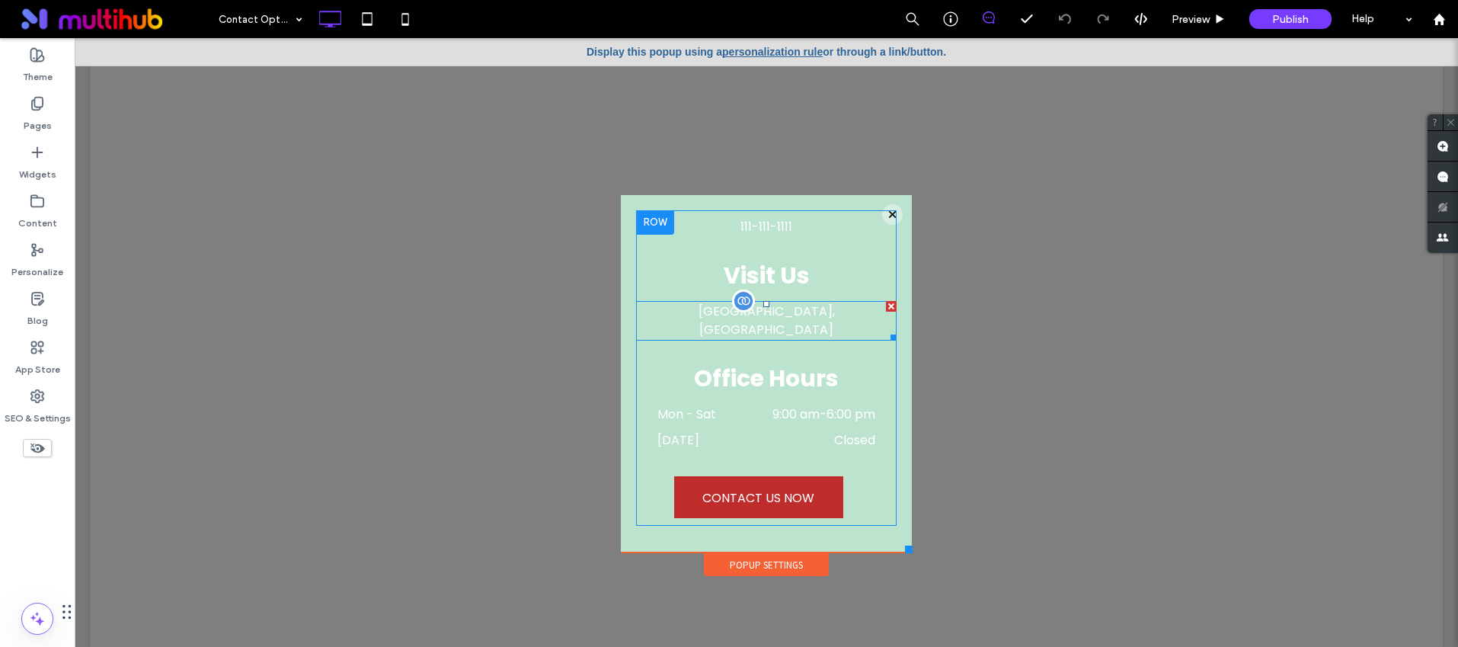
click at [782, 311] on div "Jacksonville, FL 32224, USA" at bounding box center [766, 321] width 261 height 40
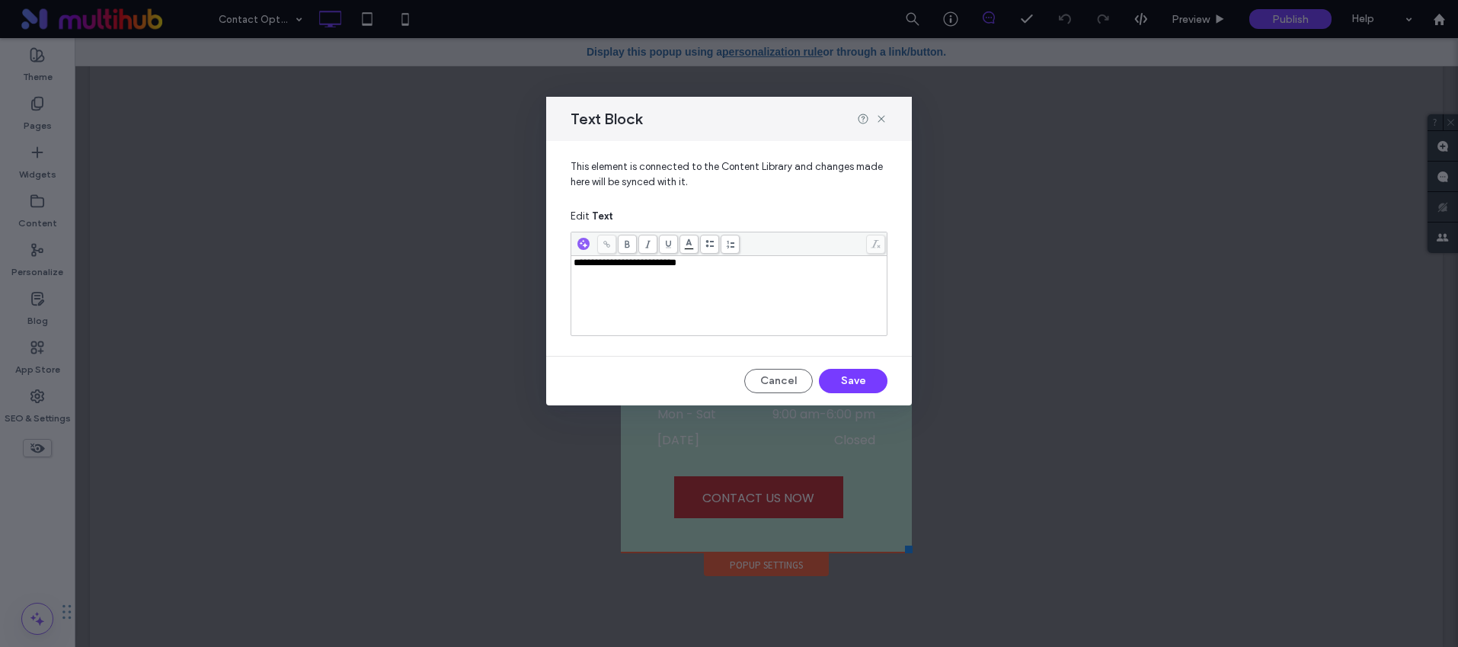
click at [768, 302] on div "**********" at bounding box center [730, 296] width 312 height 76
click at [855, 381] on button "Save" at bounding box center [853, 381] width 69 height 24
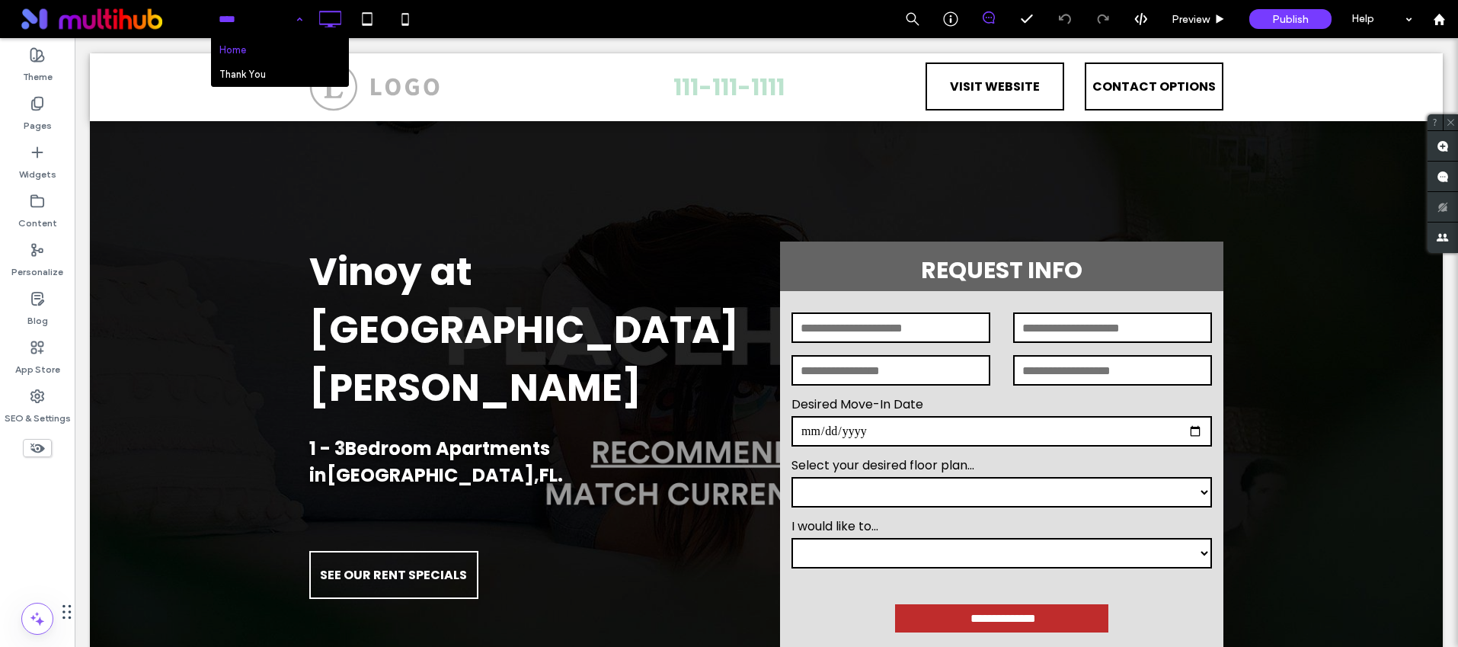
click at [514, 28] on div "Home Thank You Preview Publish Help" at bounding box center [834, 19] width 1248 height 38
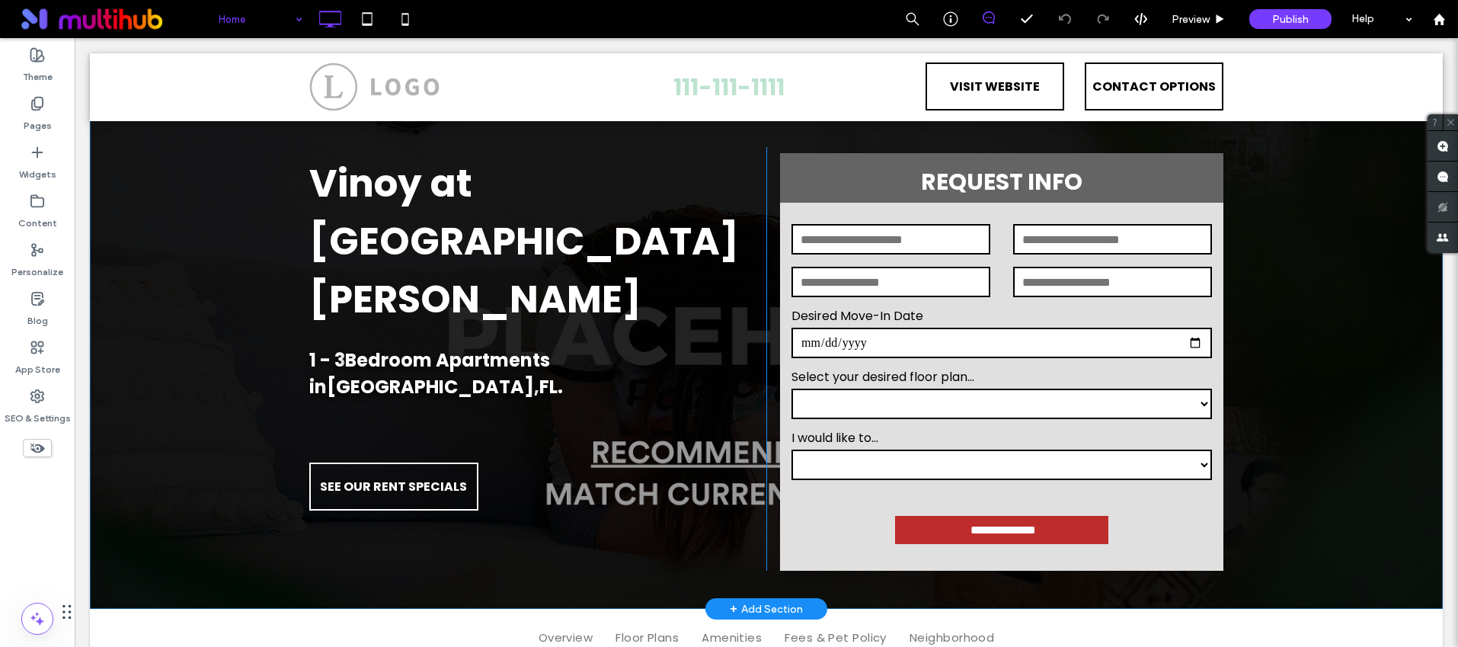
scroll to position [96, 0]
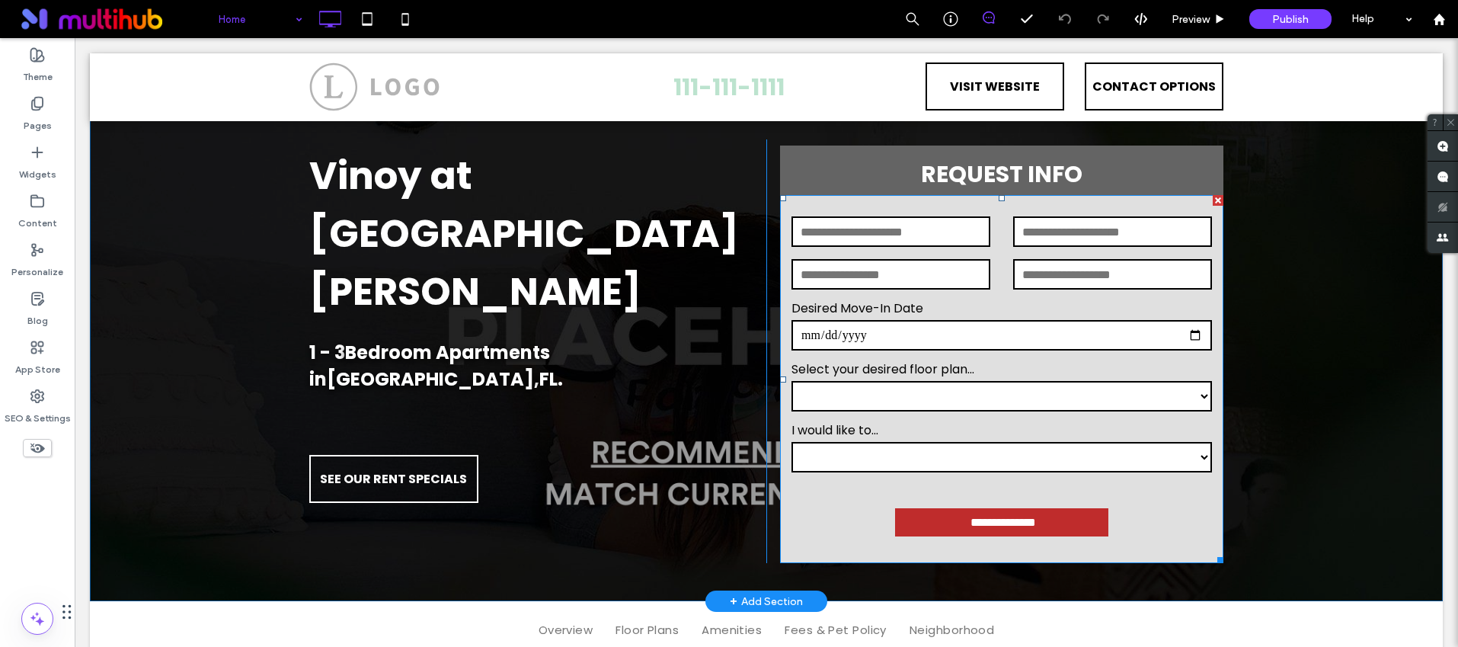
click at [971, 302] on label "Desired Move-In Date" at bounding box center [1002, 308] width 421 height 18
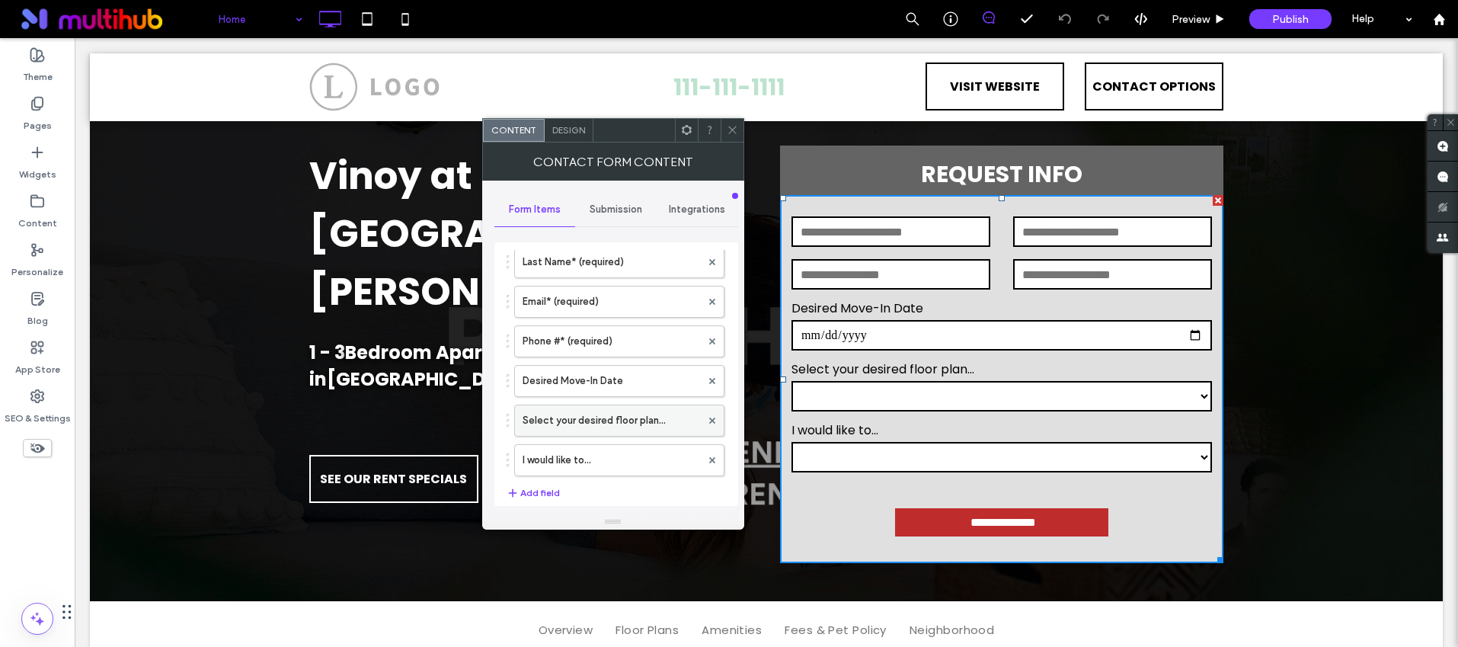
scroll to position [115, 0]
click at [617, 414] on label "Select your desired floor plan..." at bounding box center [612, 413] width 178 height 30
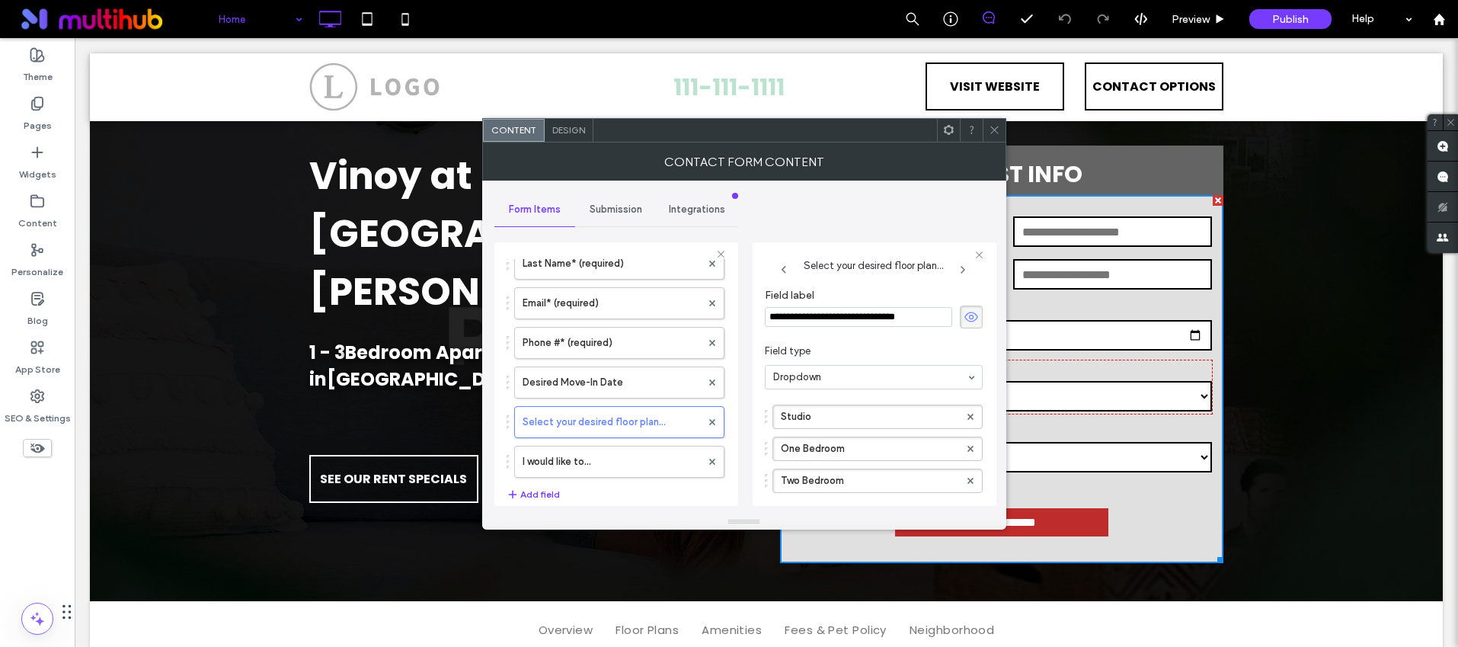
scroll to position [62, 0]
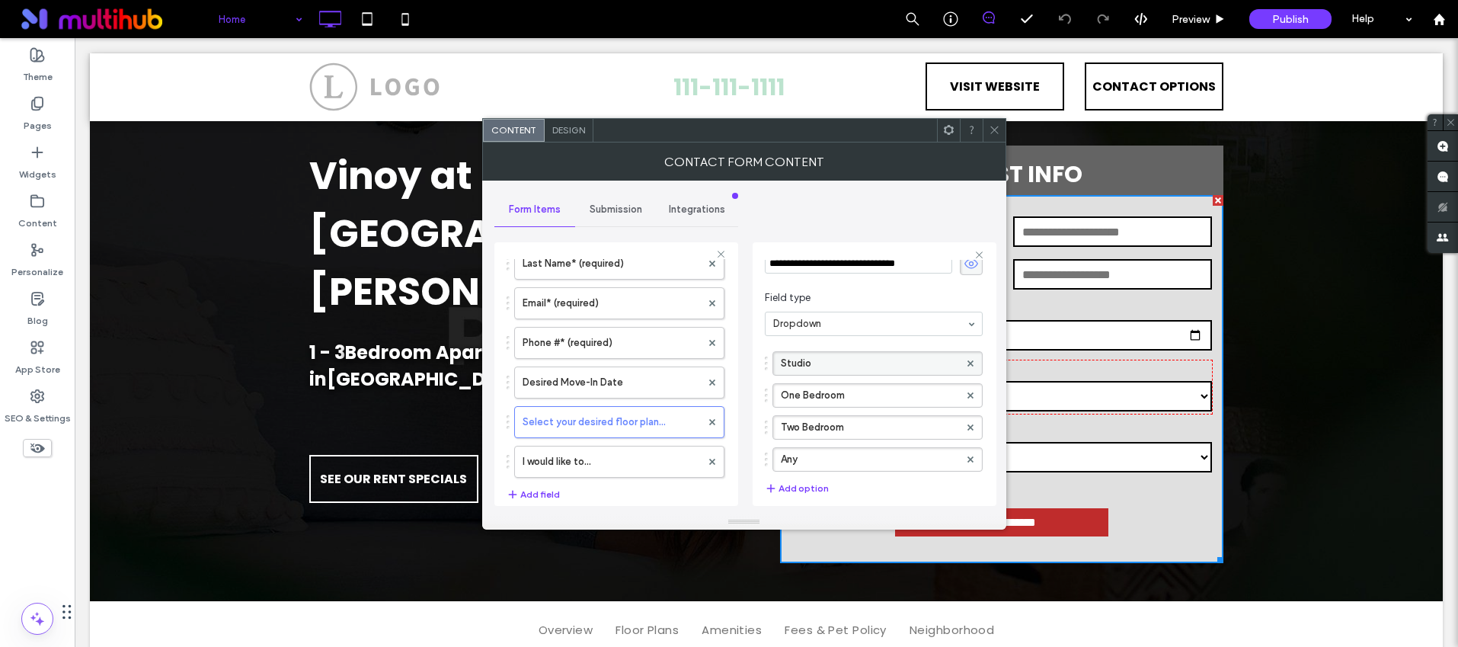
click at [880, 363] on label "Studio" at bounding box center [870, 363] width 178 height 23
click at [880, 363] on input "******" at bounding box center [870, 363] width 178 height 11
type input "**********"
drag, startPoint x: 765, startPoint y: 363, endPoint x: 767, endPoint y: 423, distance: 60.2
click at [767, 408] on div "Two Bedroom" at bounding box center [874, 395] width 218 height 24
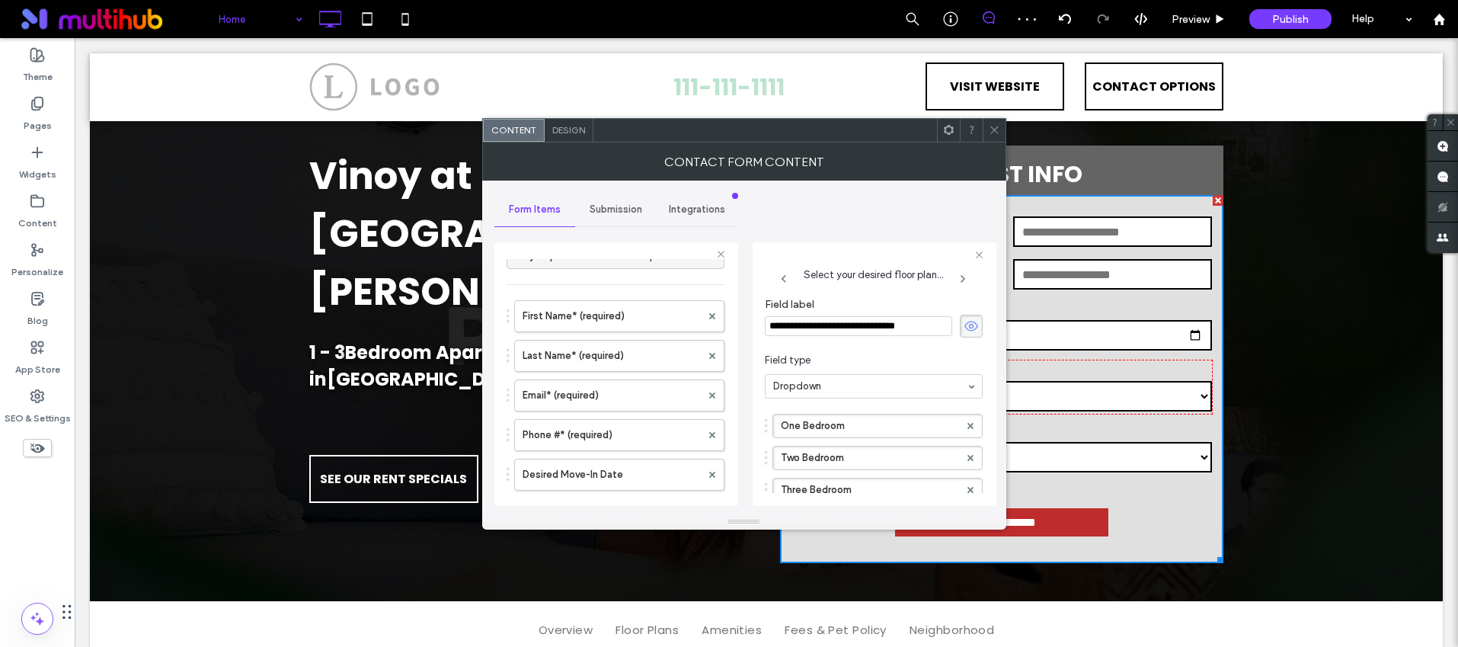
scroll to position [11, 0]
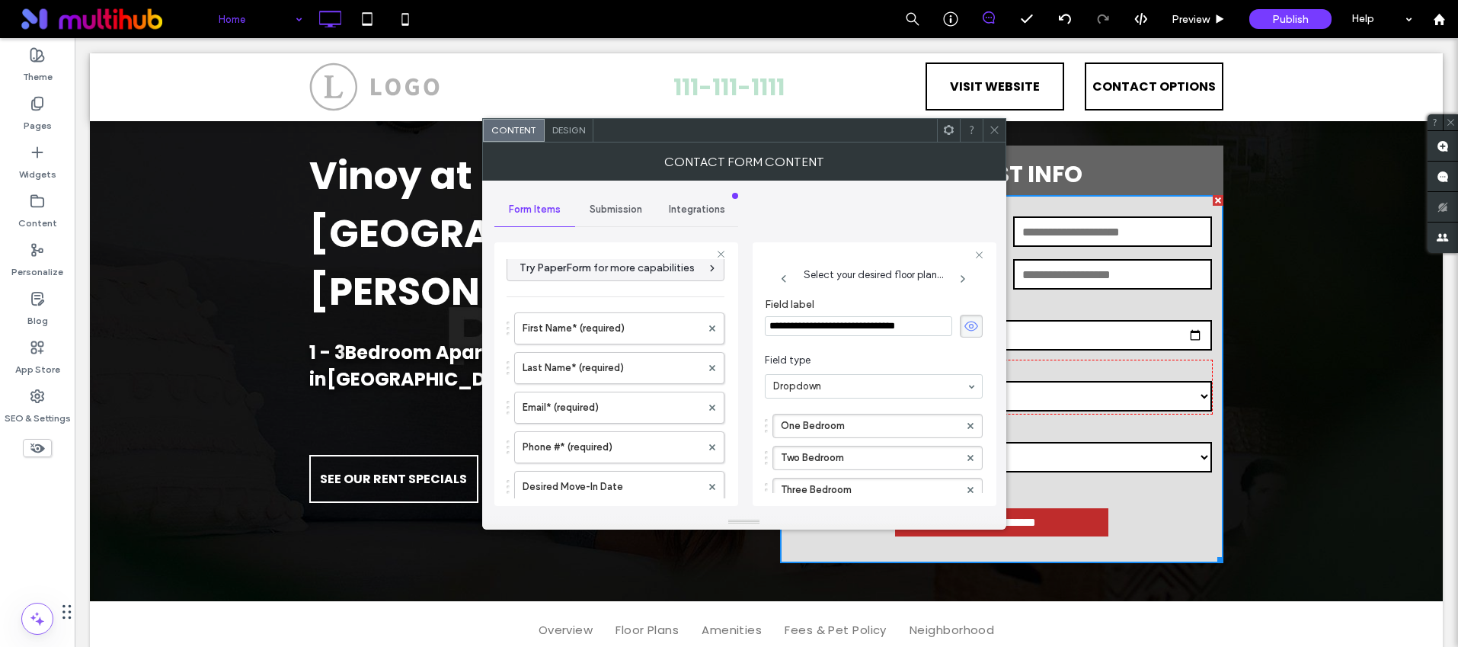
click at [616, 211] on span "Submission" at bounding box center [616, 209] width 53 height 12
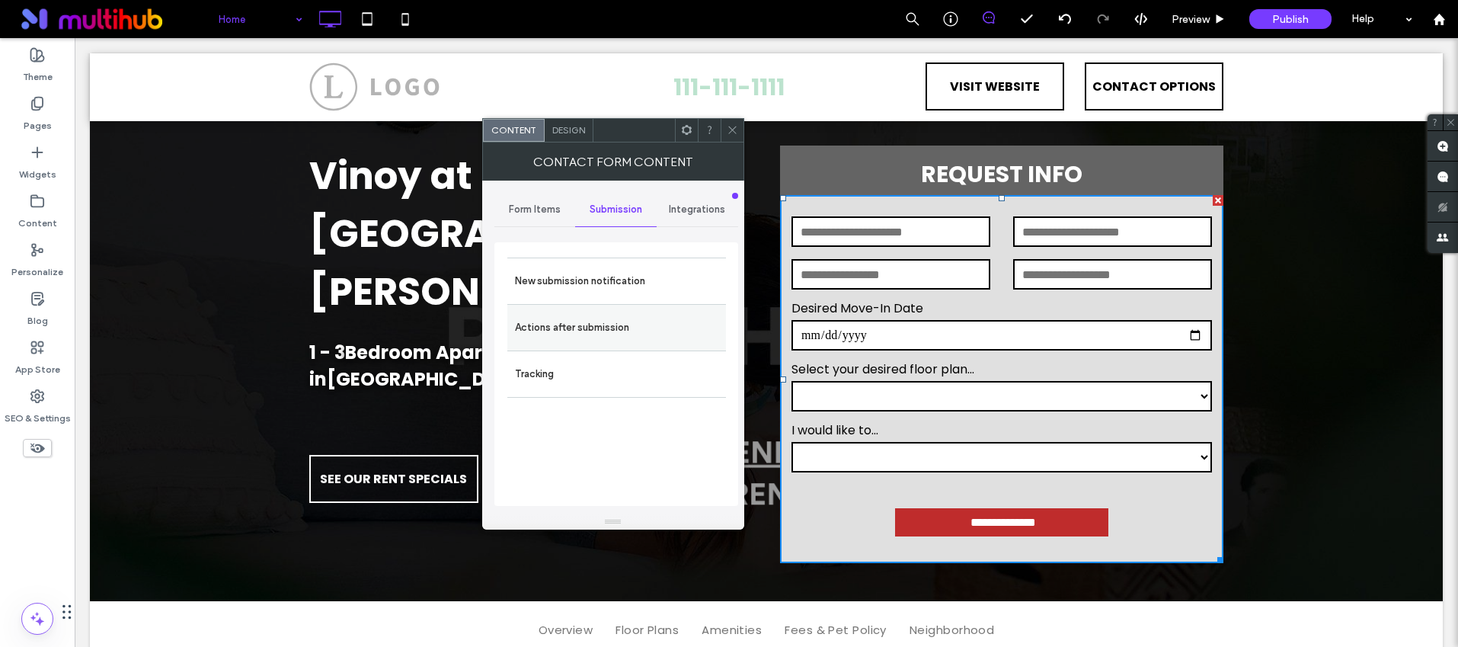
click at [587, 312] on label "Actions after submission" at bounding box center [616, 327] width 203 height 30
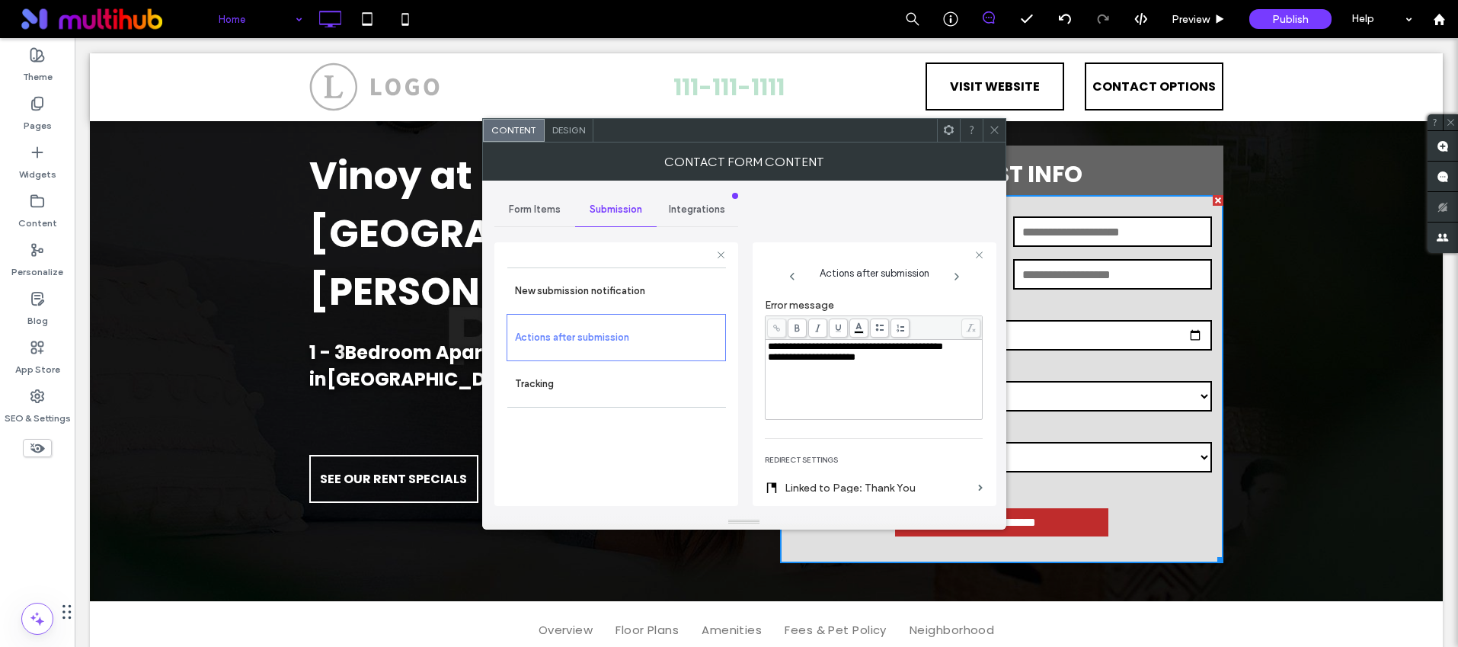
scroll to position [282, 0]
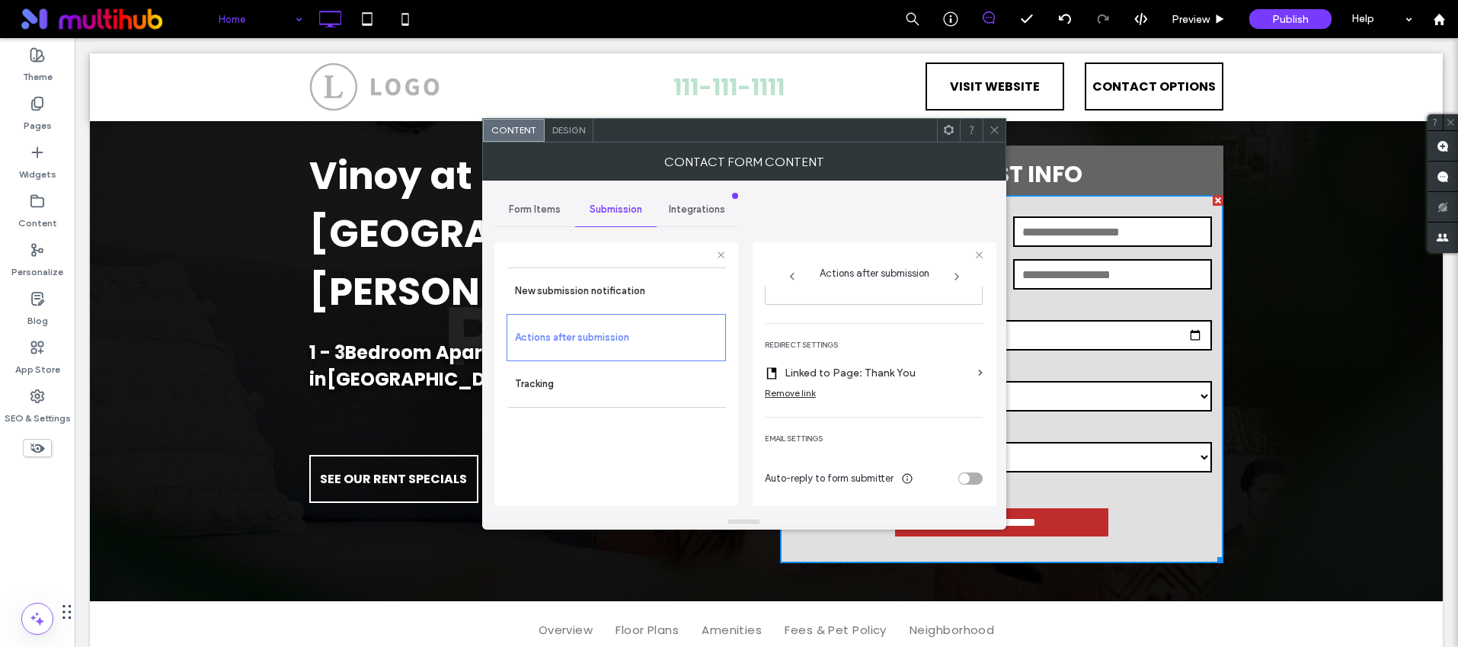
click at [526, 211] on span "Form Items" at bounding box center [535, 209] width 52 height 12
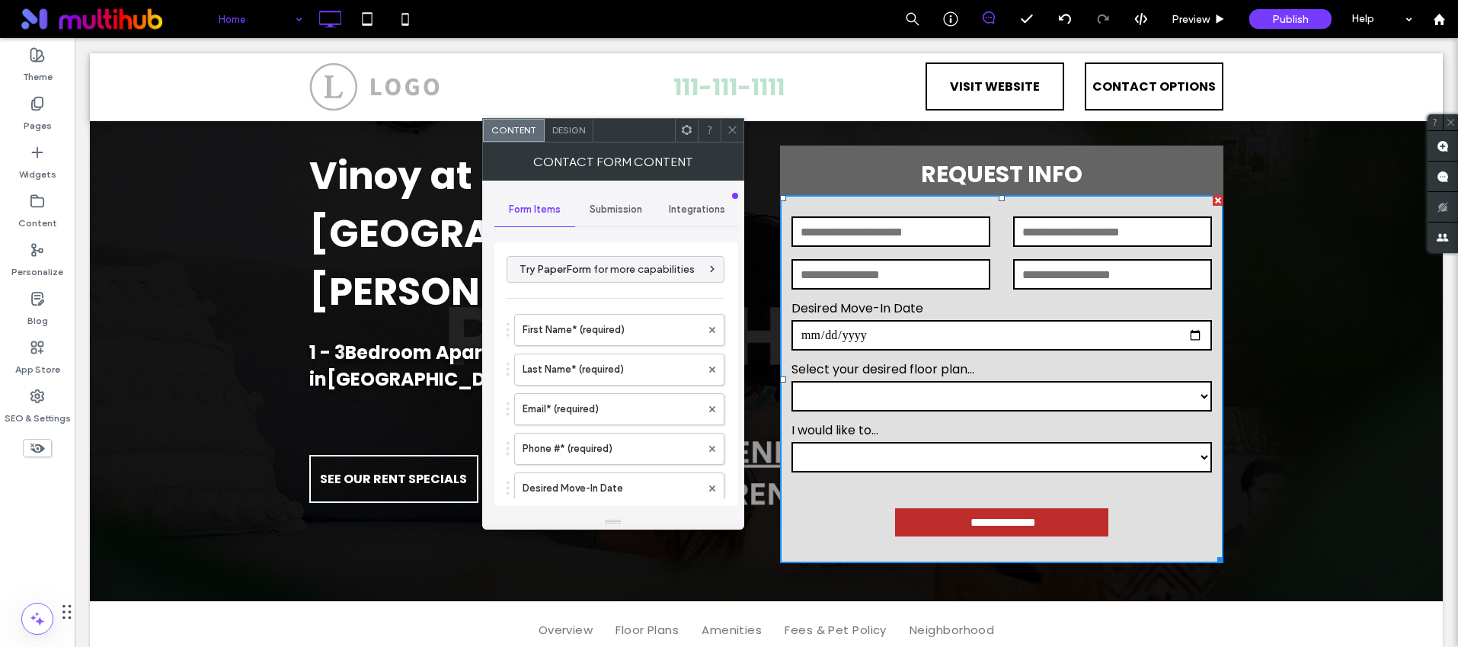
click at [618, 209] on span "Submission" at bounding box center [616, 209] width 53 height 12
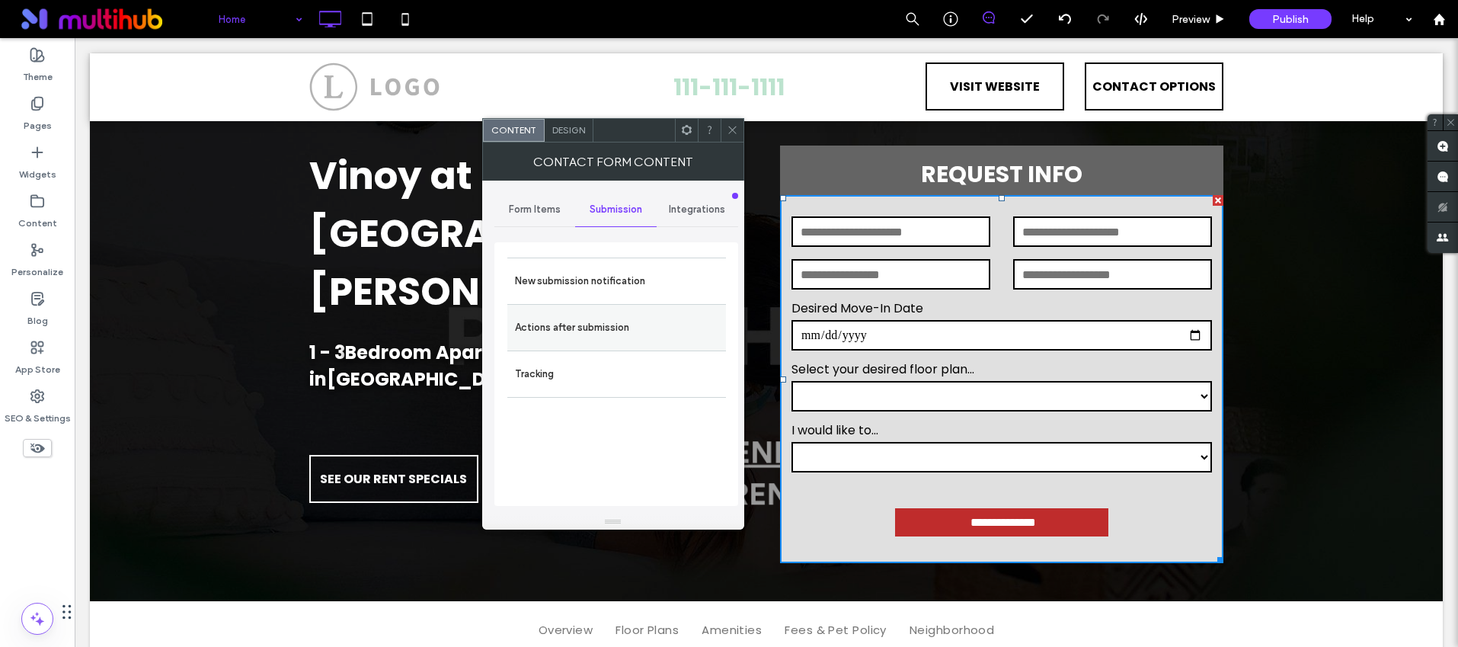
click at [594, 319] on label "Actions after submission" at bounding box center [616, 327] width 203 height 30
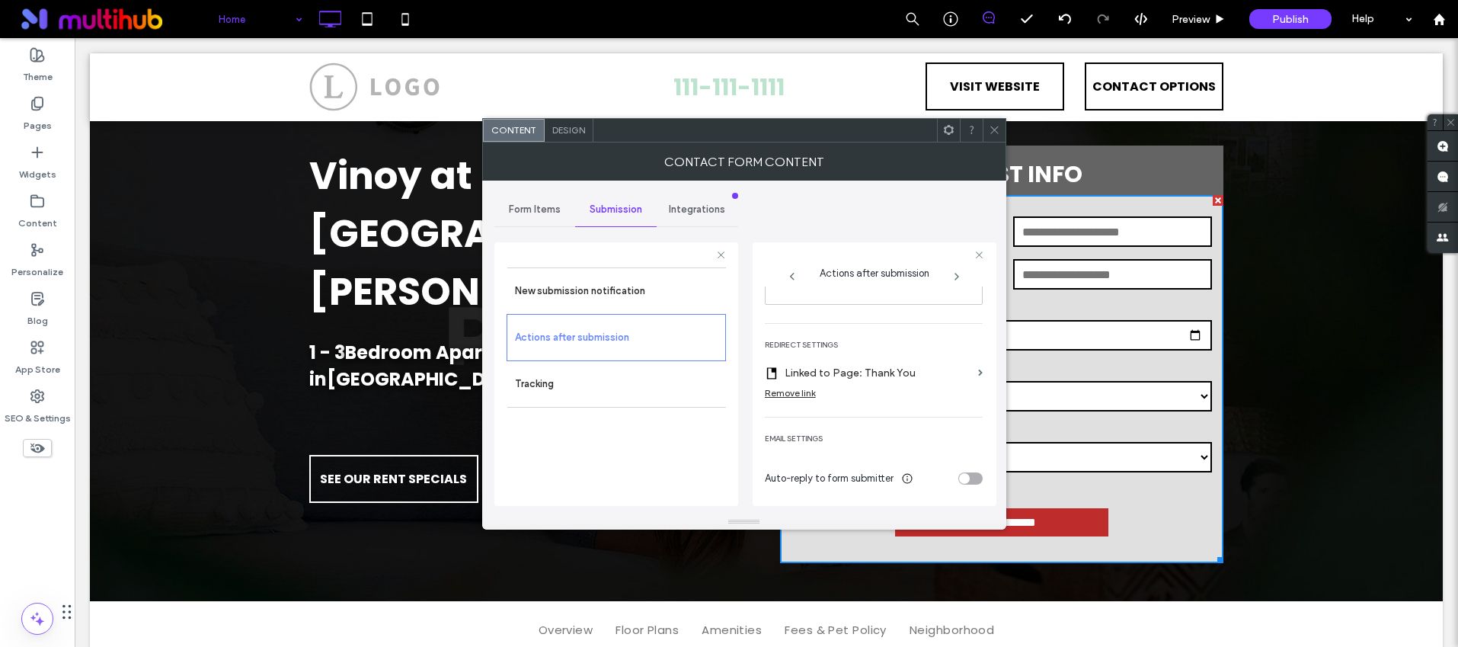
click at [992, 128] on icon at bounding box center [994, 129] width 11 height 11
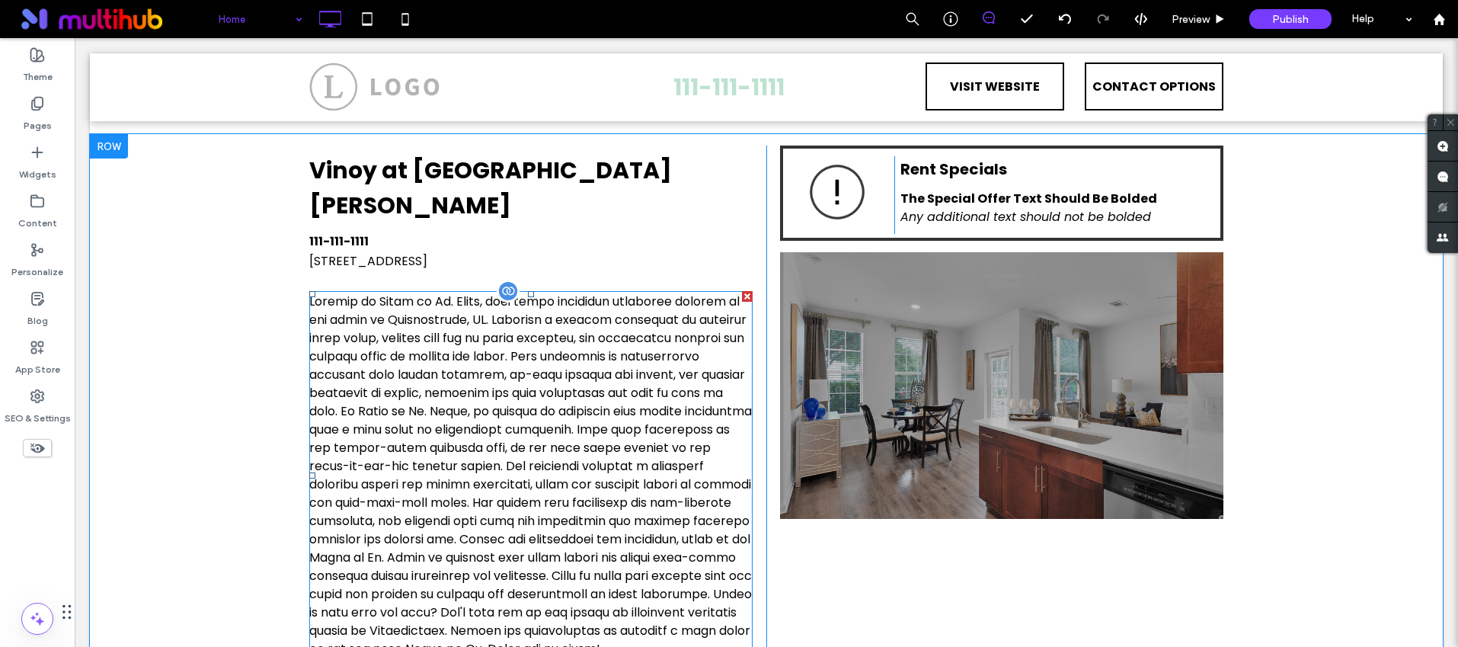
scroll to position [622, 0]
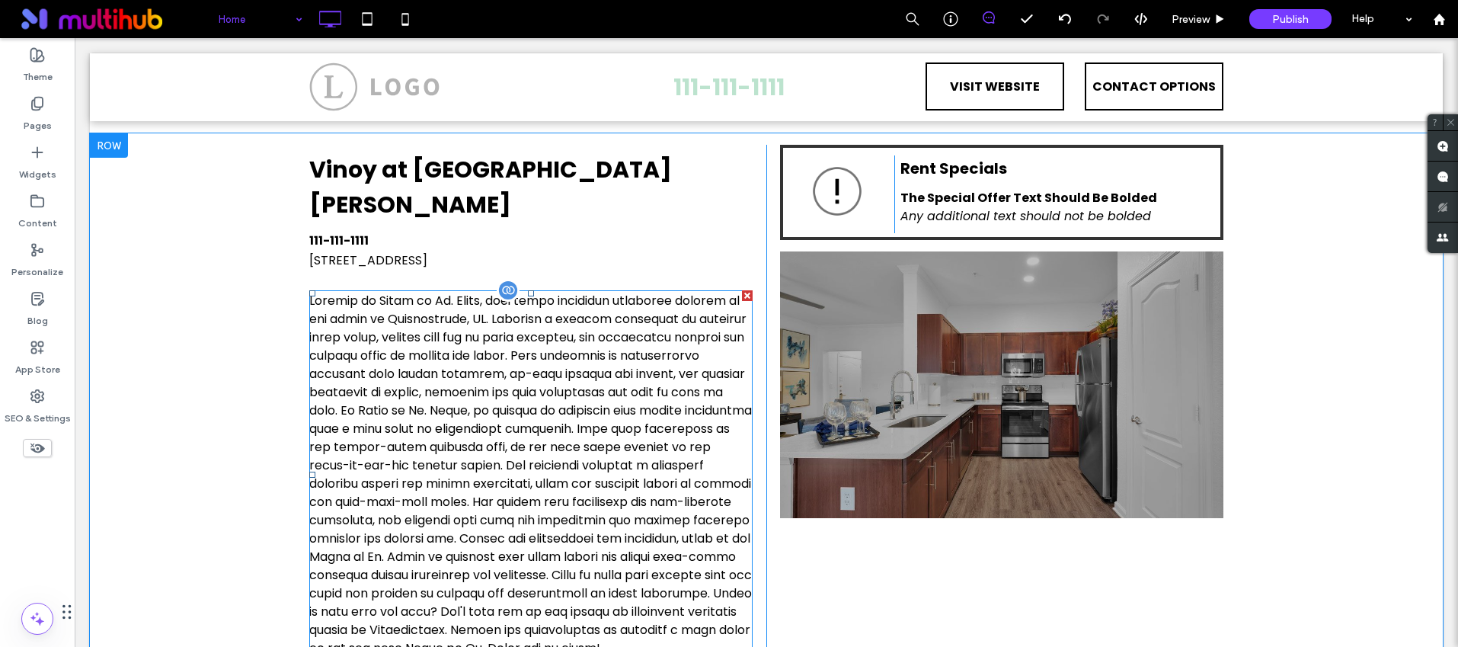
click at [530, 398] on p at bounding box center [530, 475] width 443 height 366
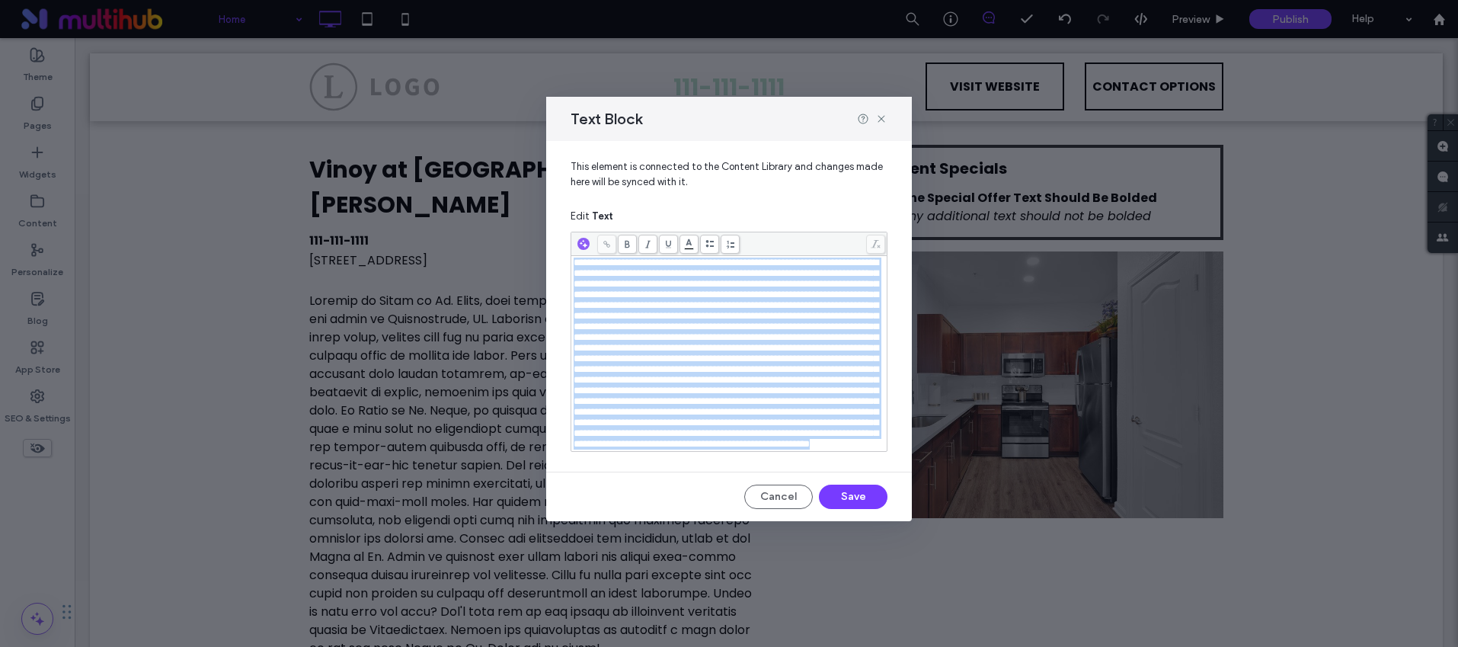
drag, startPoint x: 776, startPoint y: 503, endPoint x: 494, endPoint y: 248, distance: 380.3
click at [494, 248] on div "Text Block This element is connected to the Content Library and changes made he…" at bounding box center [729, 323] width 1458 height 647
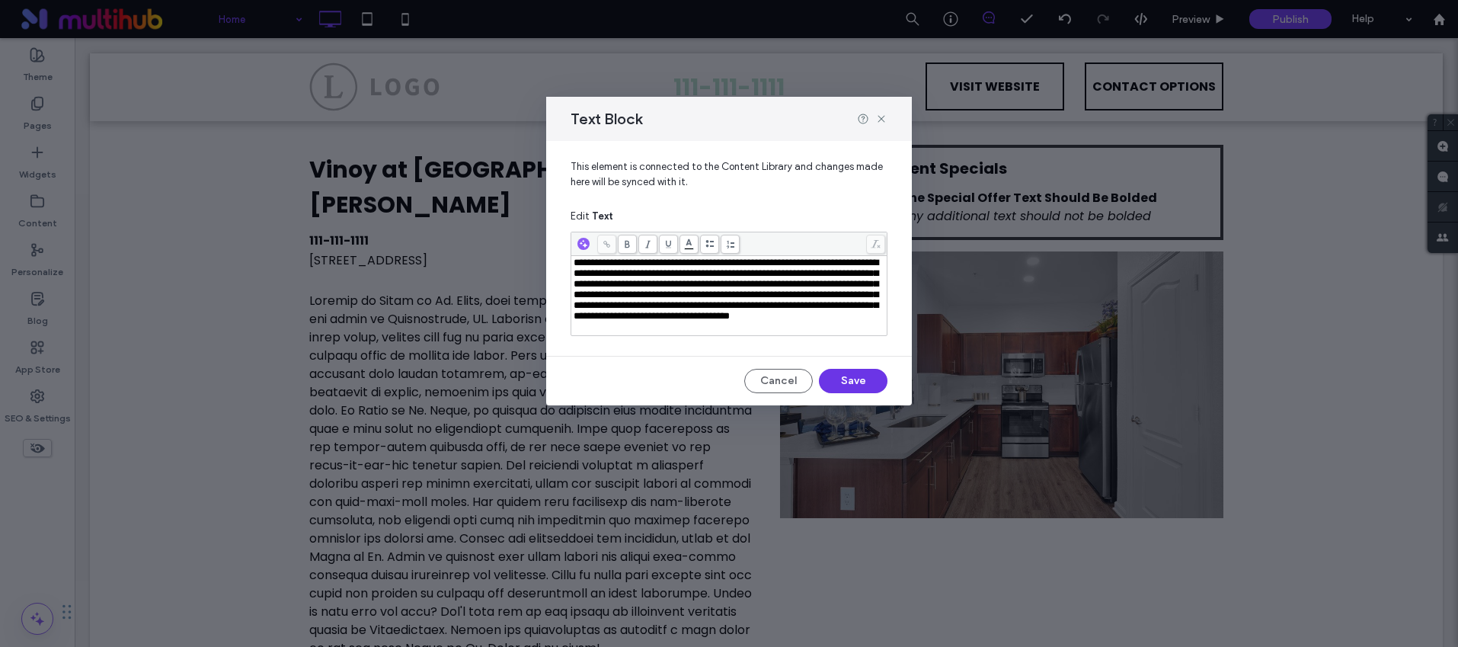
click at [837, 384] on button "Save" at bounding box center [853, 381] width 69 height 24
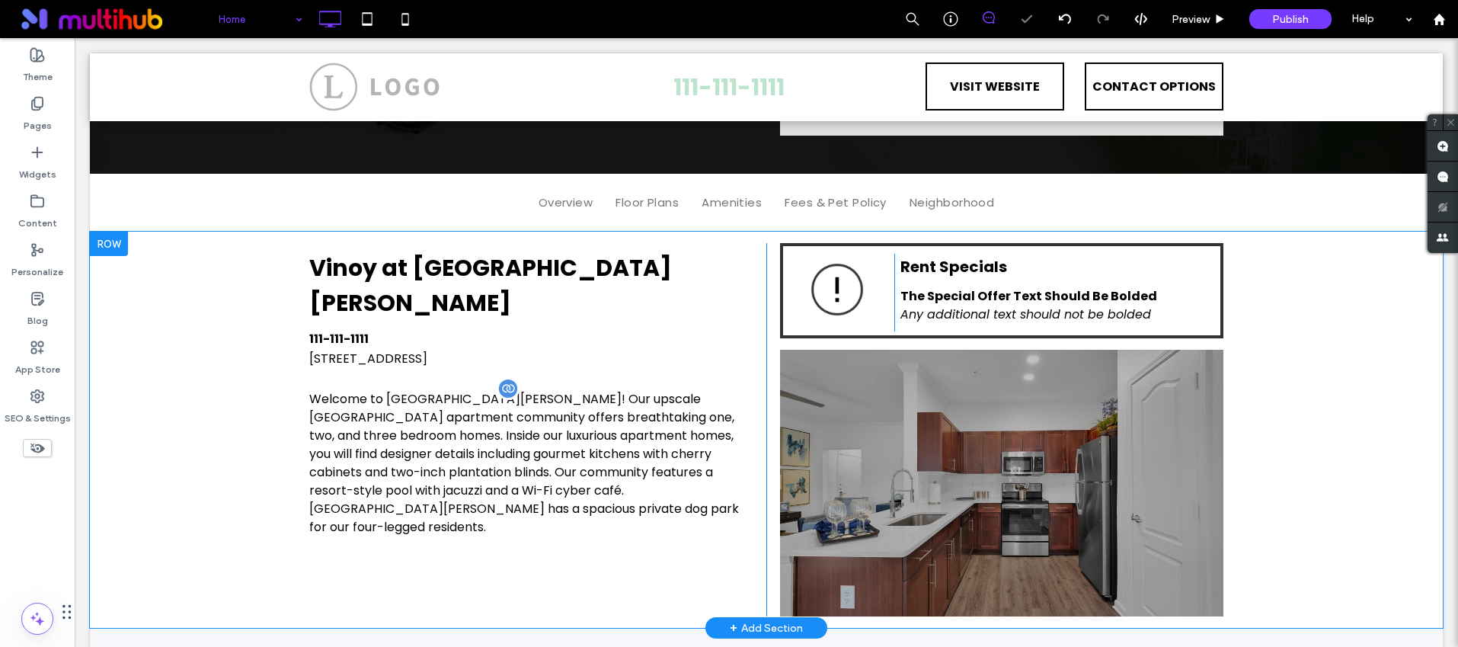
scroll to position [529, 0]
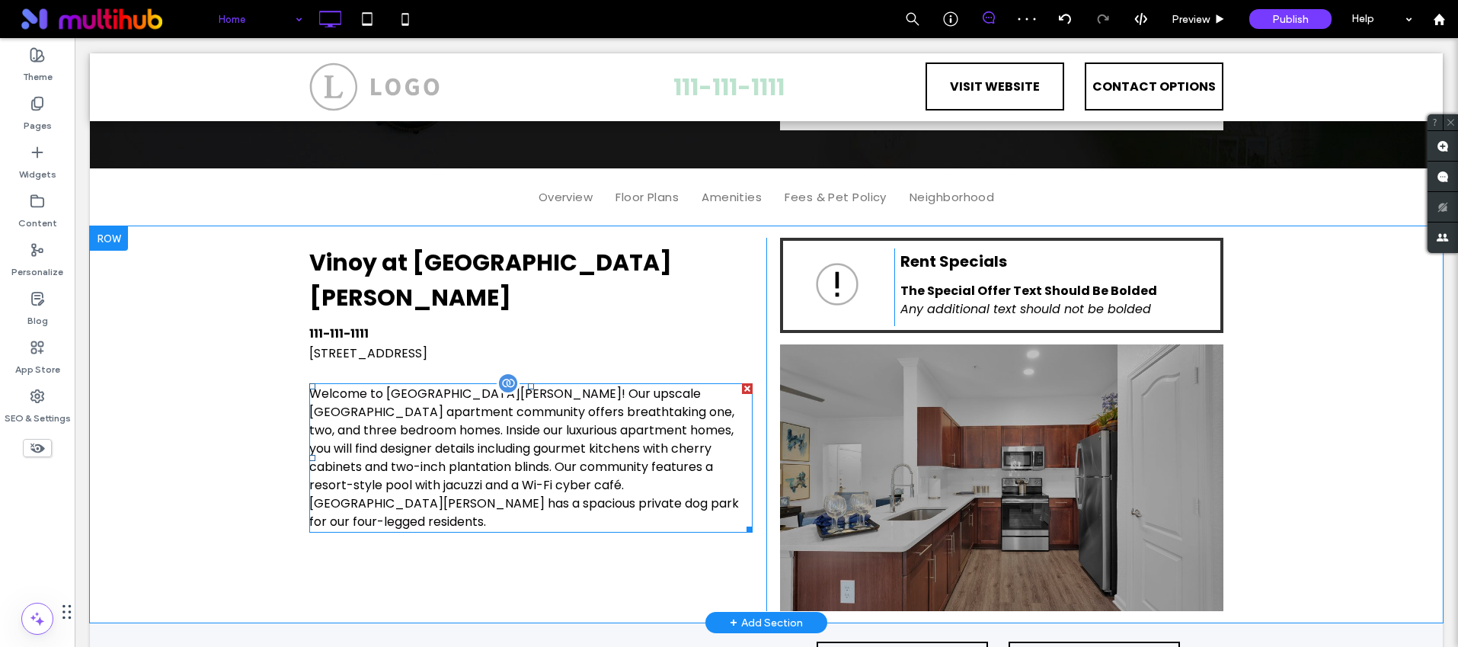
click at [552, 424] on p "Welcome to Rosemont St. Johns! Our upscale Jacksonville apartment community off…" at bounding box center [530, 458] width 443 height 146
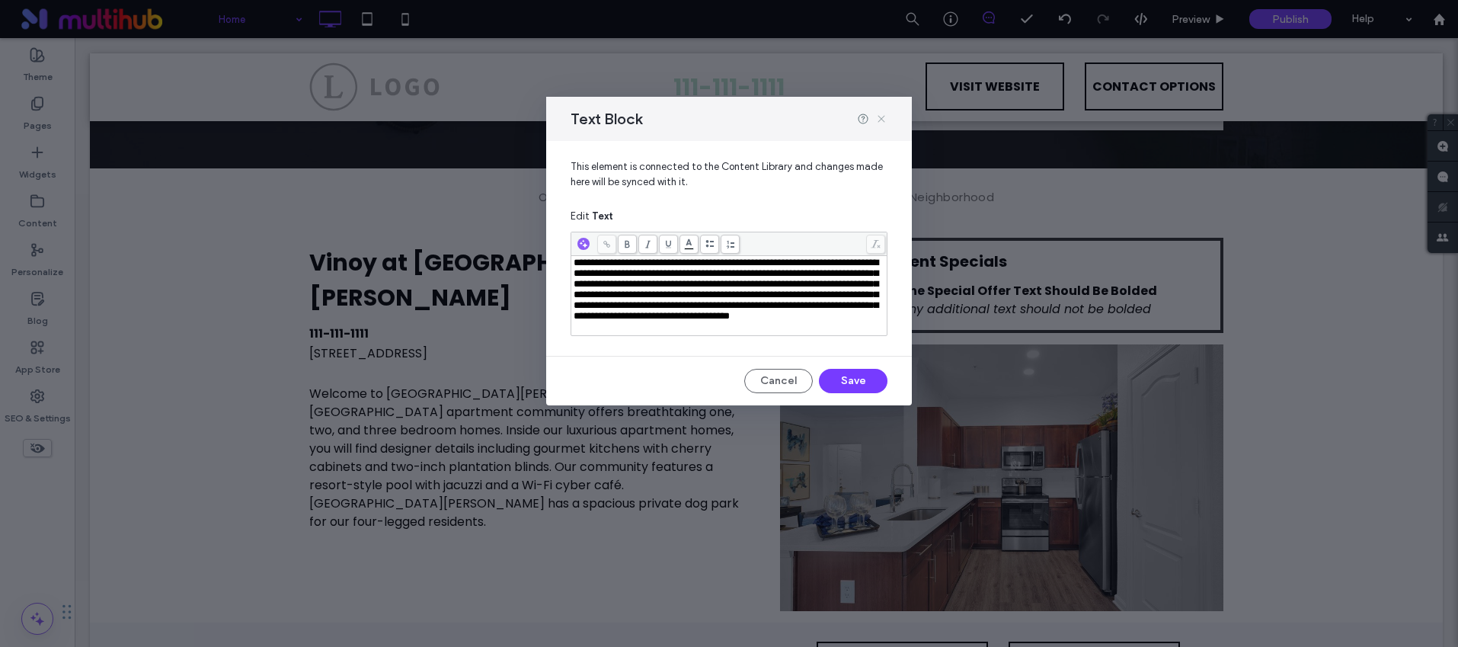
drag, startPoint x: 880, startPoint y: 120, endPoint x: 508, endPoint y: 336, distance: 429.8
click at [880, 120] on icon at bounding box center [881, 119] width 12 height 12
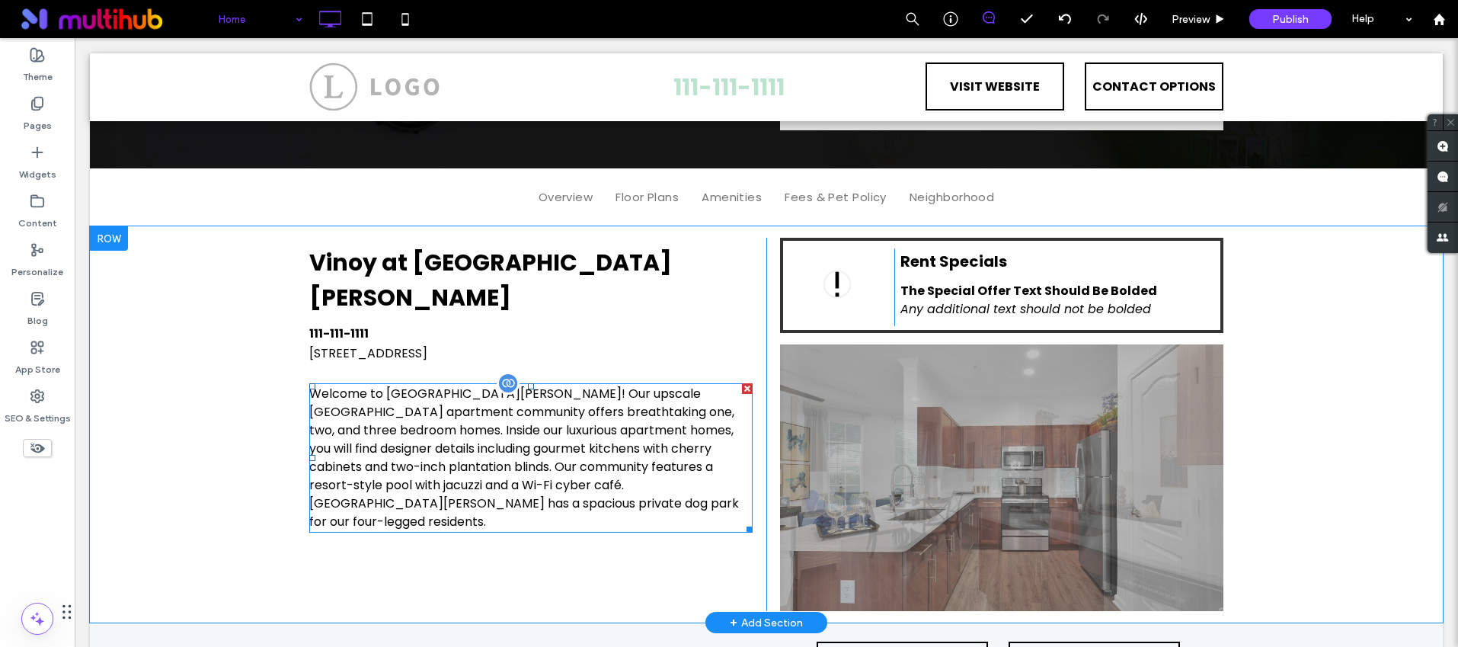
click at [559, 402] on p "Welcome to Rosemont St. Johns! Our upscale Jacksonville apartment community off…" at bounding box center [530, 458] width 443 height 146
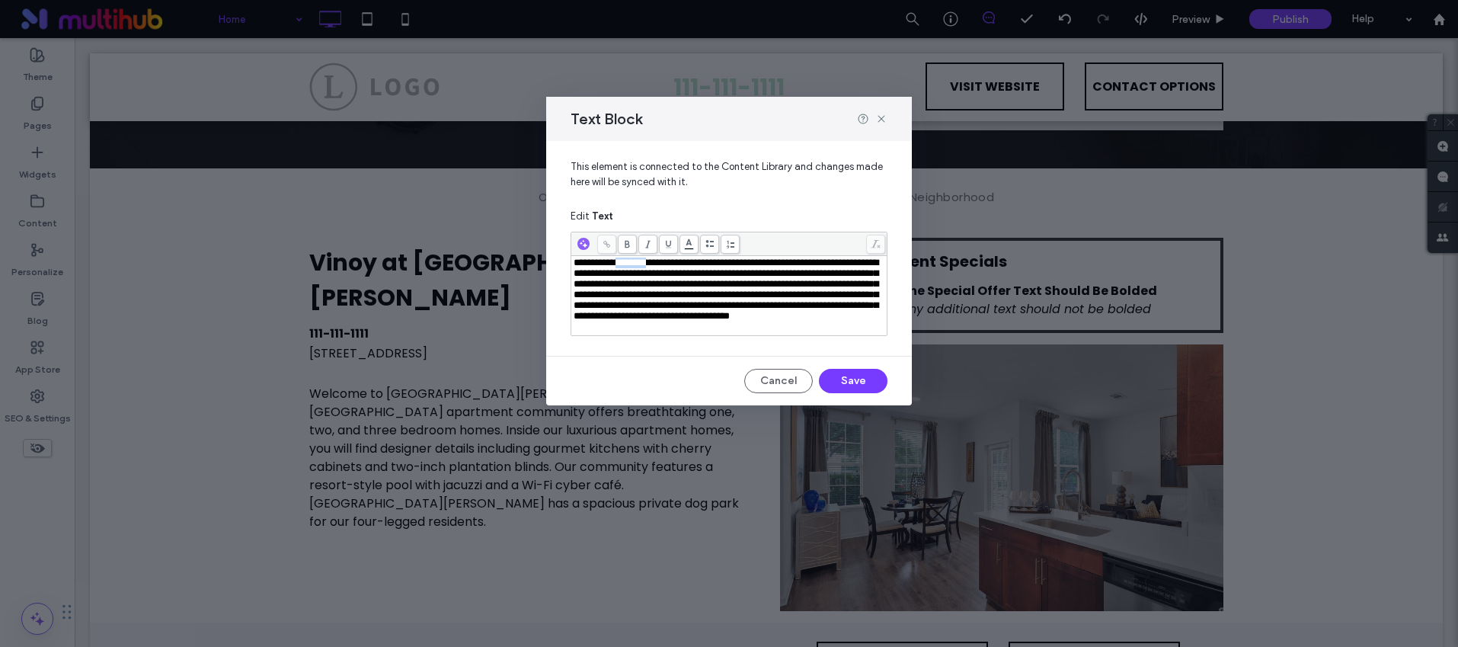
drag, startPoint x: 677, startPoint y: 263, endPoint x: 633, endPoint y: 263, distance: 43.4
click at [633, 263] on span "**********" at bounding box center [726, 289] width 305 height 63
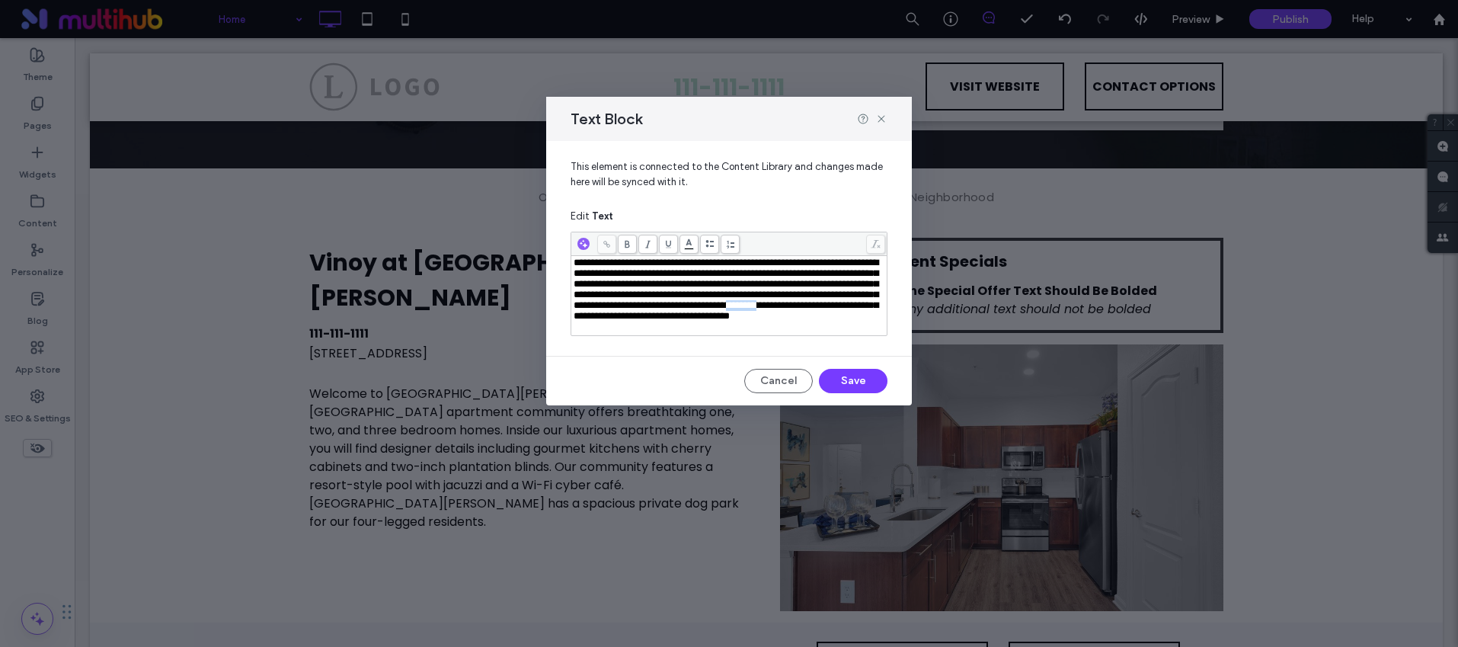
drag, startPoint x: 760, startPoint y: 322, endPoint x: 715, endPoint y: 321, distance: 44.2
click at [715, 321] on span "**********" at bounding box center [726, 289] width 305 height 63
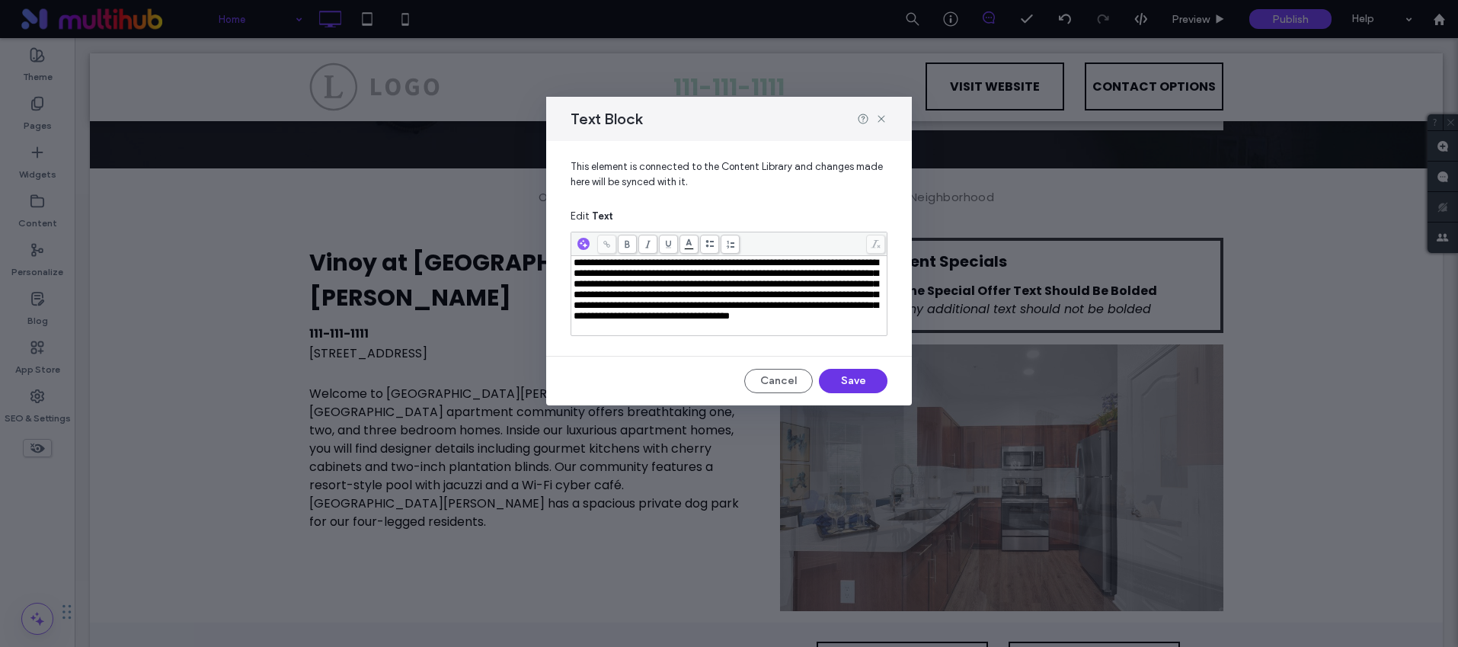
click at [835, 379] on button "Save" at bounding box center [853, 381] width 69 height 24
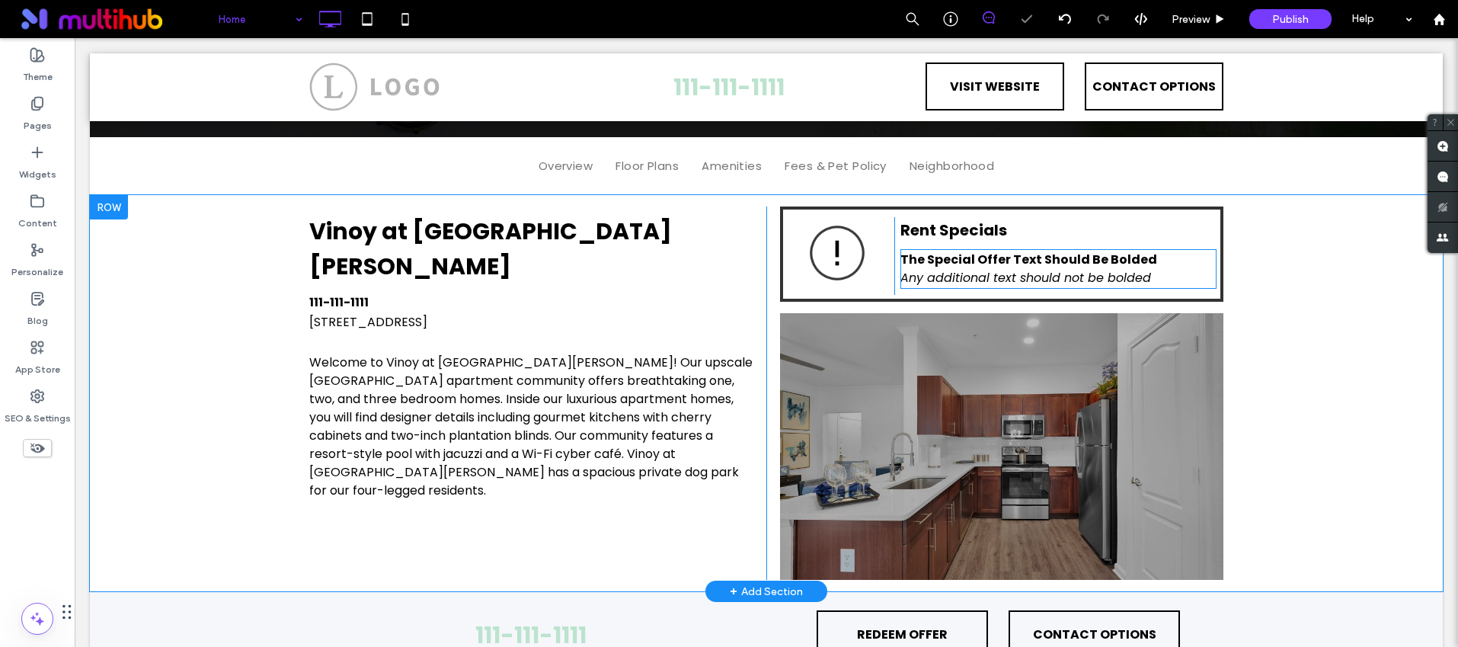
scroll to position [557, 0]
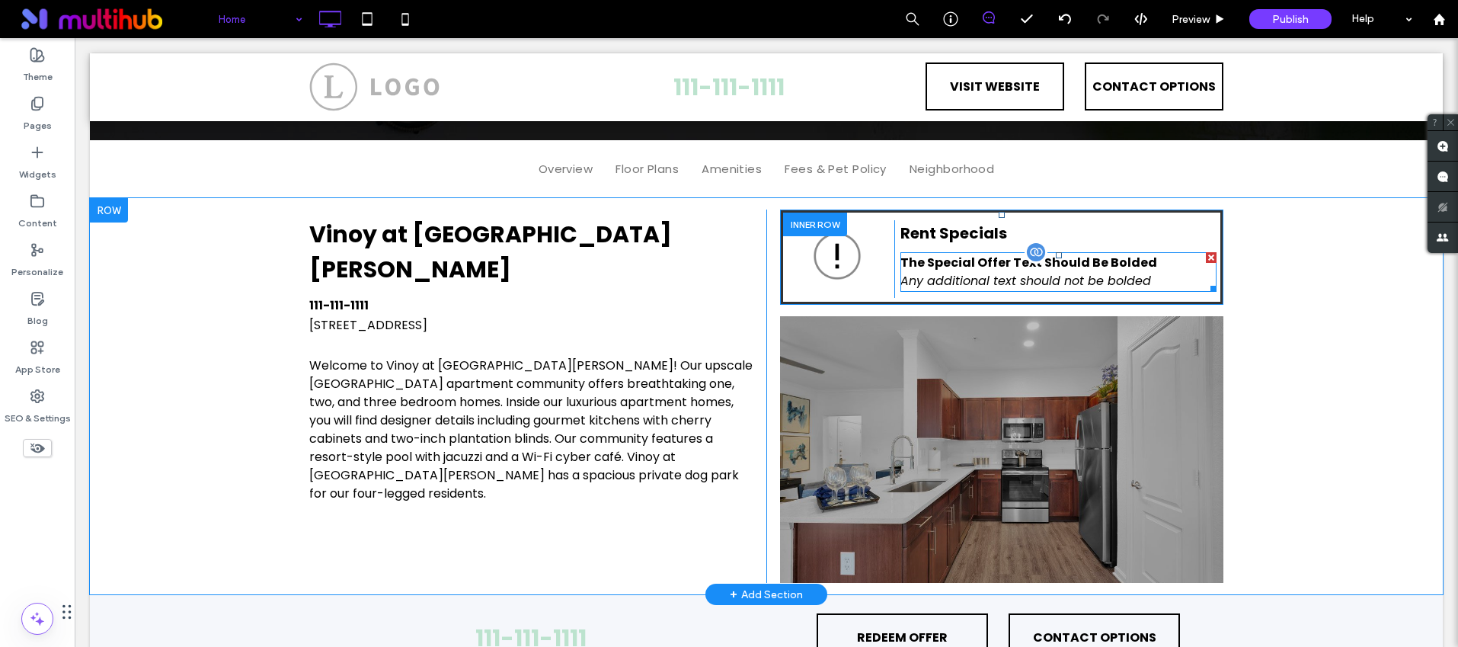
click at [1058, 271] on strong "The Special Offer Text Should Be Bolded" at bounding box center [1029, 263] width 257 height 18
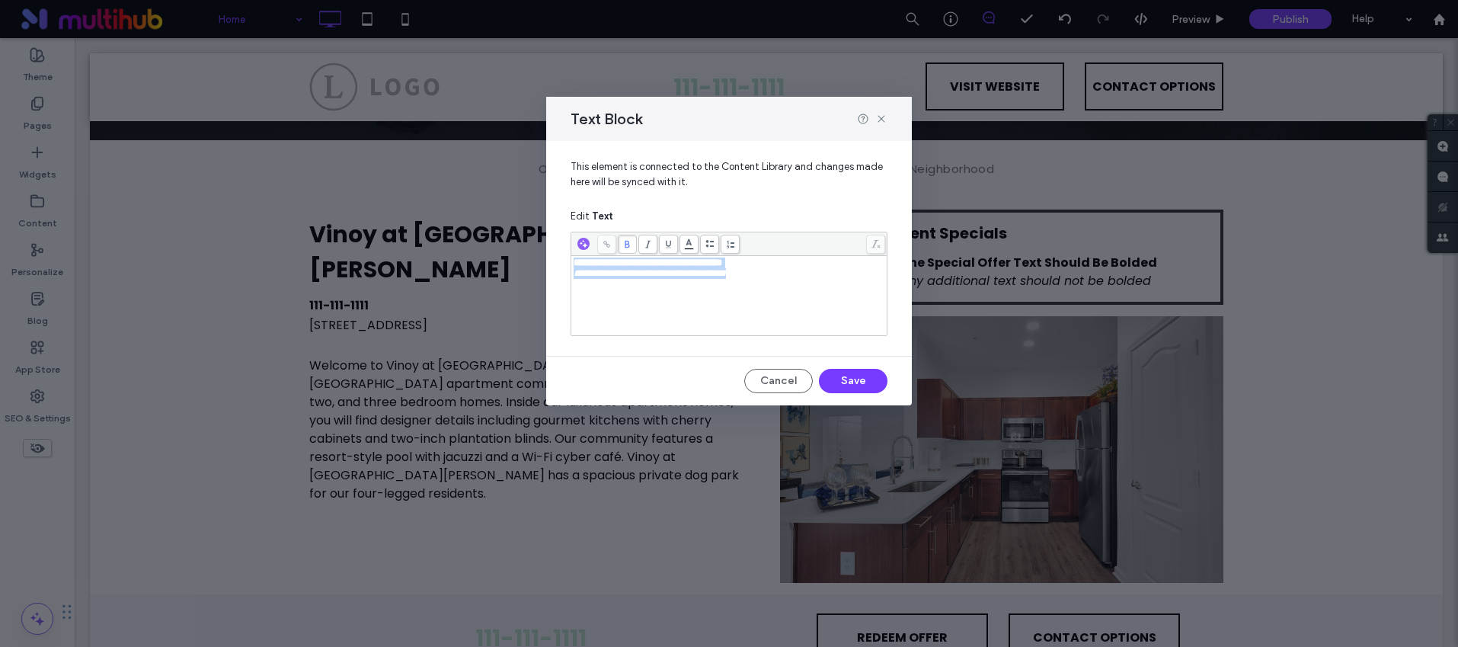
drag, startPoint x: 773, startPoint y: 277, endPoint x: 555, endPoint y: 261, distance: 217.7
click at [555, 261] on div "**********" at bounding box center [729, 242] width 366 height 203
click at [786, 264] on div "**********" at bounding box center [730, 263] width 312 height 11
drag, startPoint x: 773, startPoint y: 262, endPoint x: 568, endPoint y: 260, distance: 205.7
click at [568, 260] on div "**********" at bounding box center [729, 242] width 366 height 203
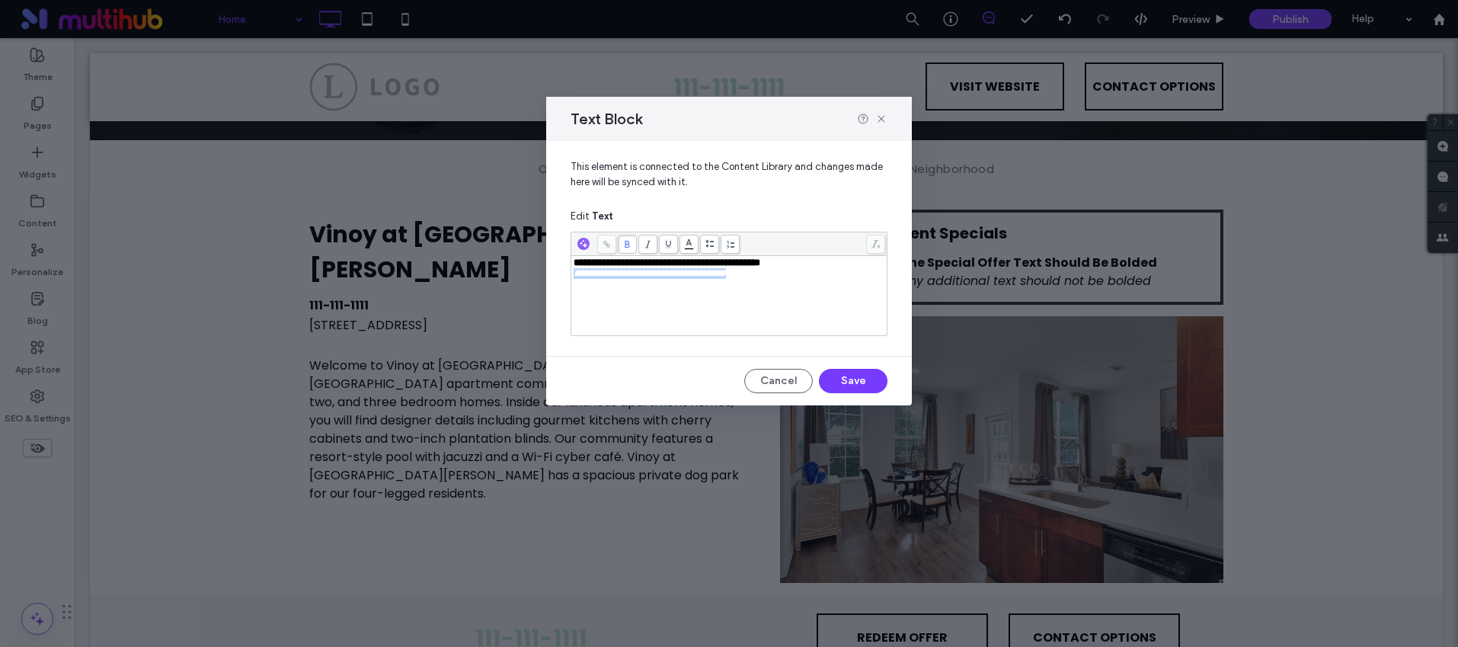
drag, startPoint x: 773, startPoint y: 279, endPoint x: 552, endPoint y: 277, distance: 221.0
click at [552, 277] on div "**********" at bounding box center [729, 242] width 366 height 203
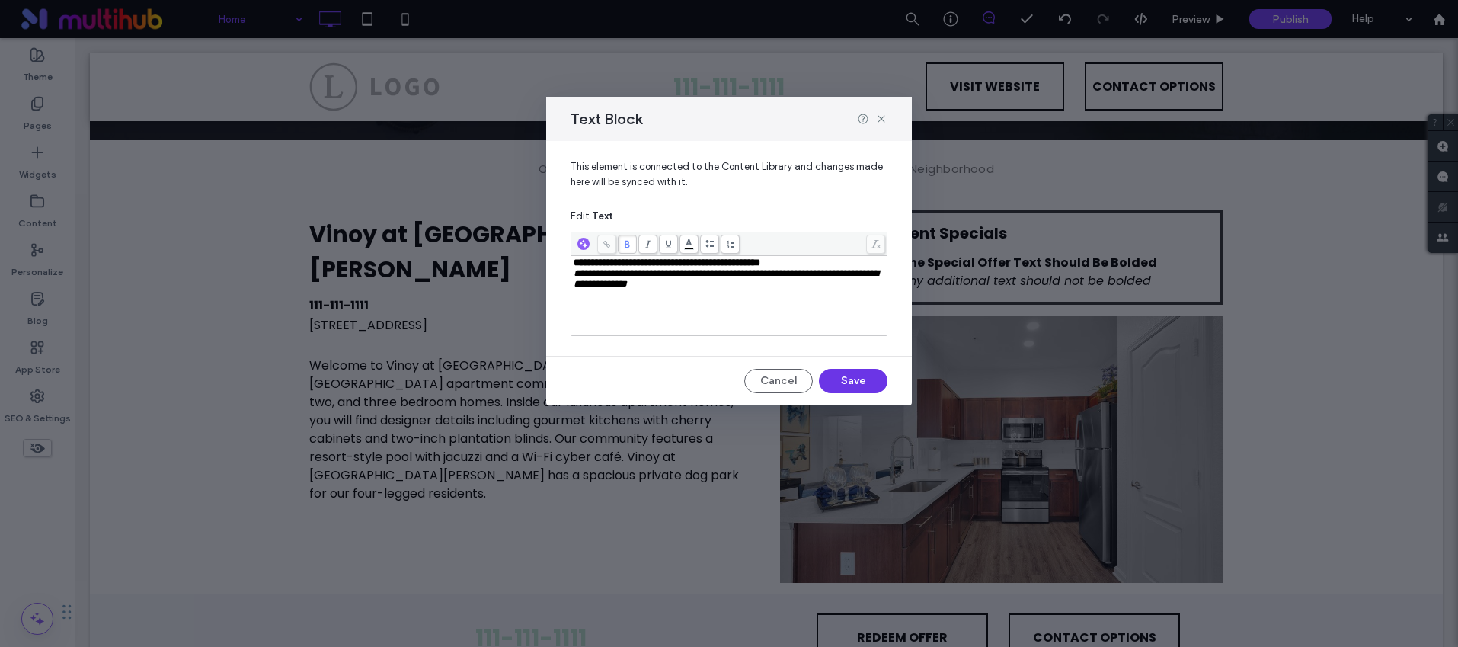
click at [846, 383] on button "Save" at bounding box center [853, 381] width 69 height 24
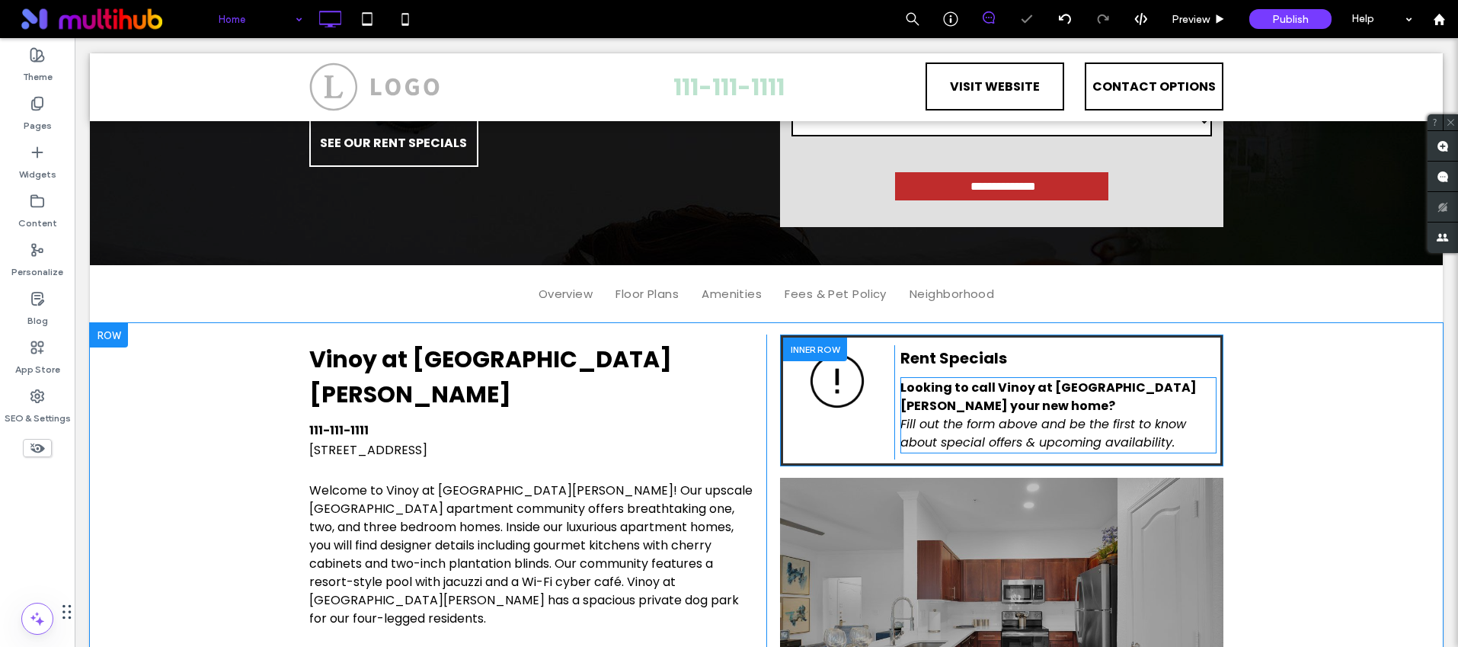
scroll to position [479, 0]
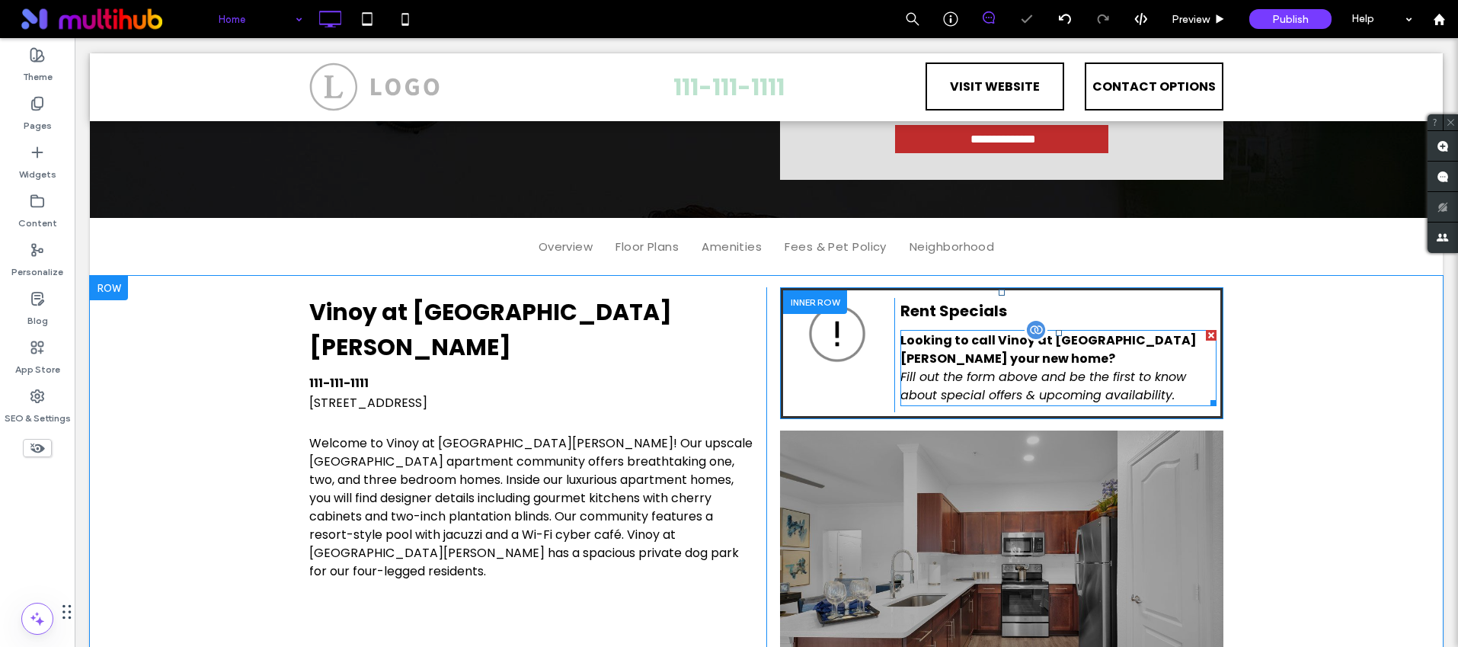
click at [1069, 368] on em "Fill out the form above and be the first to know about special offers & upcomin…" at bounding box center [1044, 386] width 286 height 36
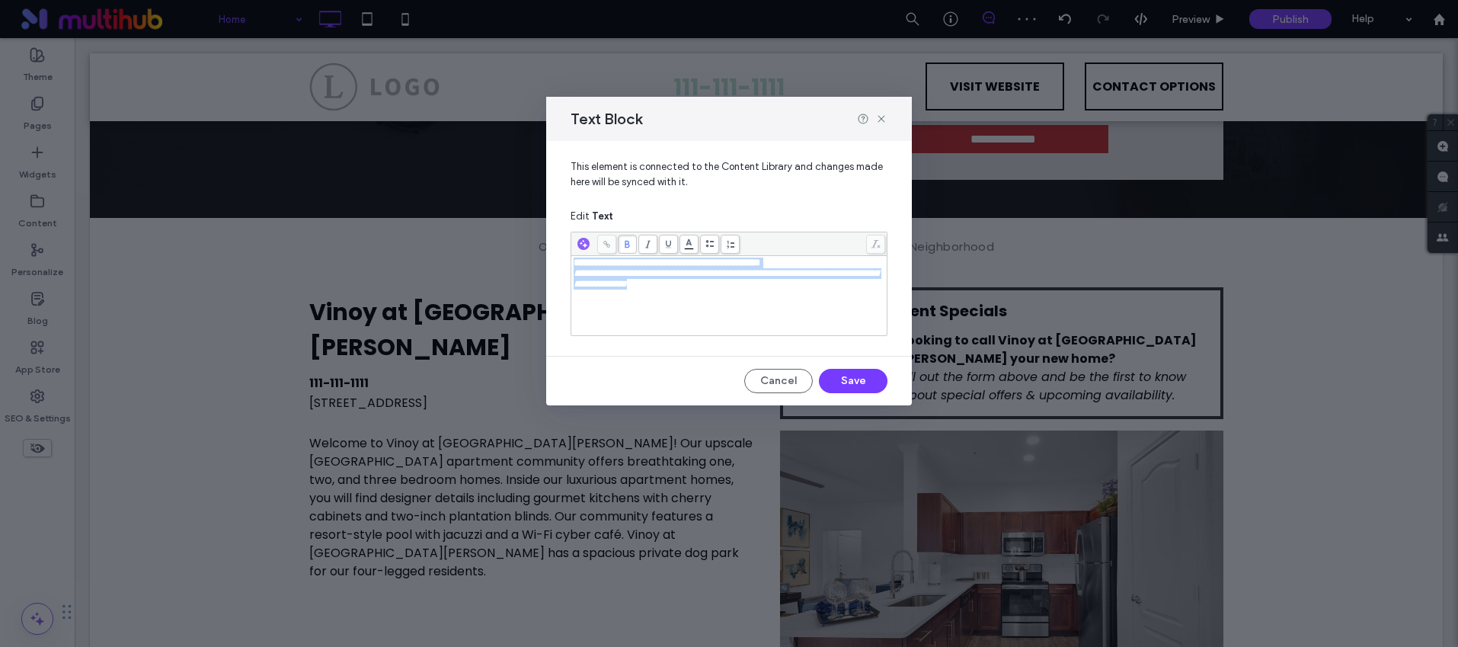
drag, startPoint x: 622, startPoint y: 293, endPoint x: 555, endPoint y: 264, distance: 73.7
click at [555, 264] on div "**********" at bounding box center [729, 242] width 366 height 203
click at [761, 303] on div "**********" at bounding box center [730, 296] width 312 height 76
click at [878, 111] on div "Text Block" at bounding box center [729, 119] width 366 height 44
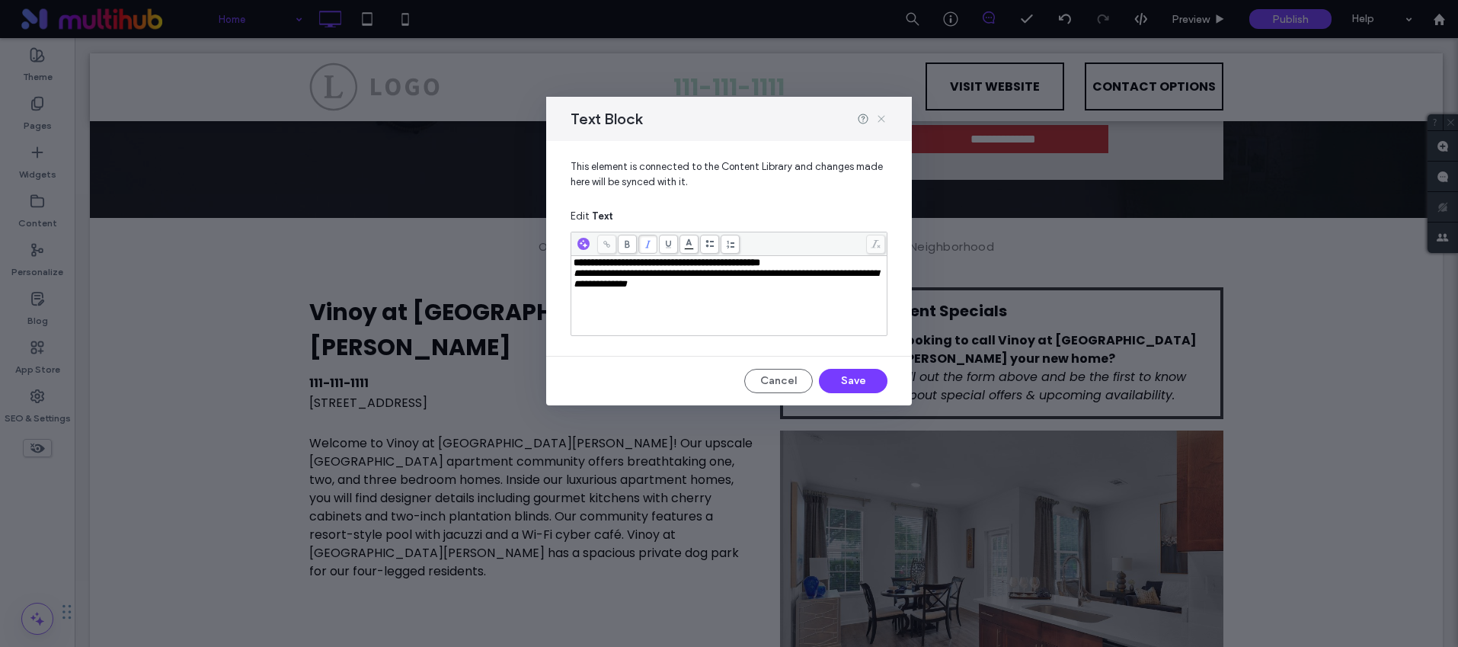
click at [880, 113] on icon at bounding box center [881, 119] width 12 height 12
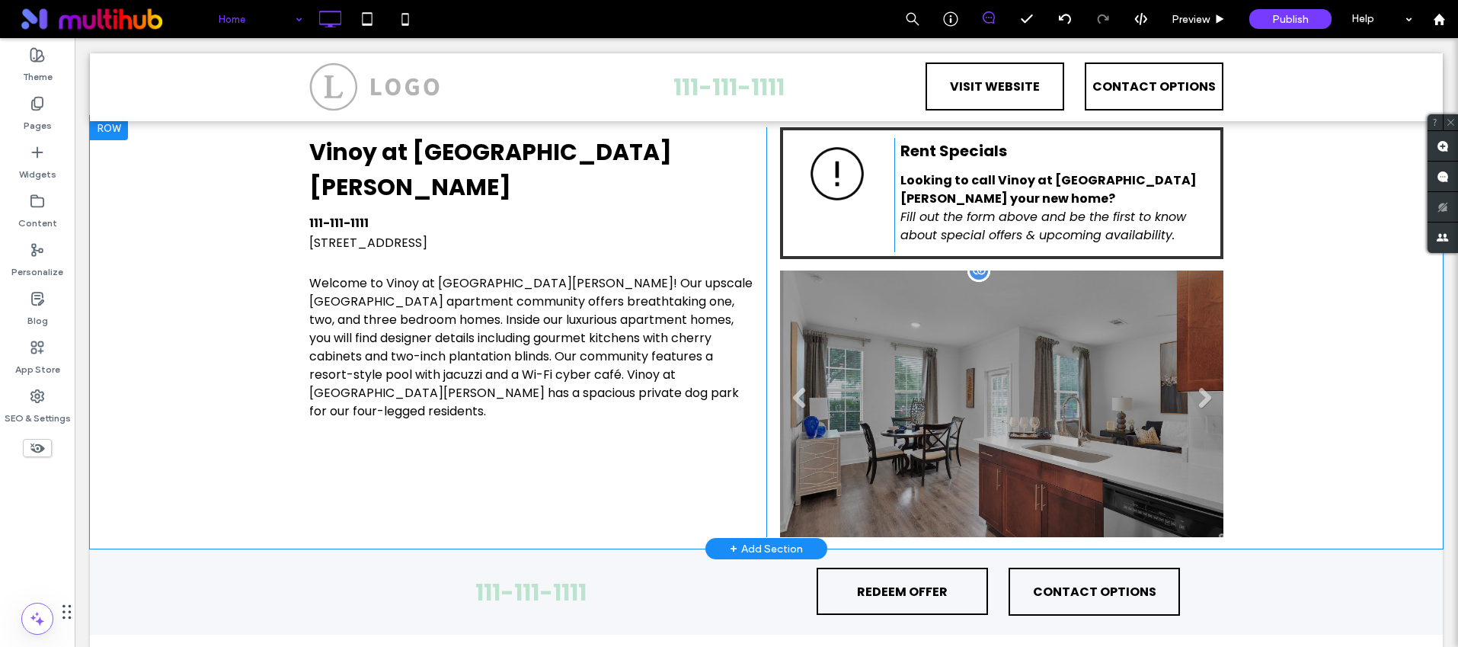
scroll to position [652, 0]
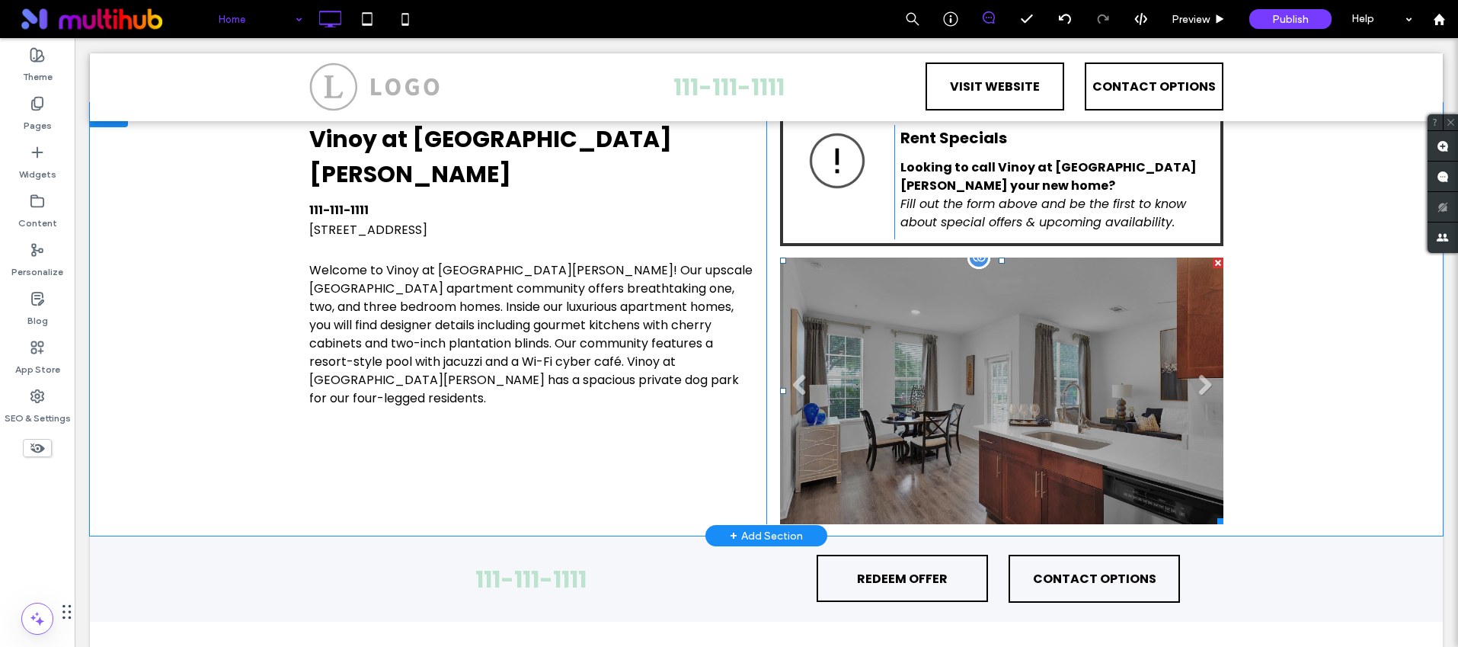
click at [1035, 396] on li at bounding box center [1001, 391] width 443 height 267
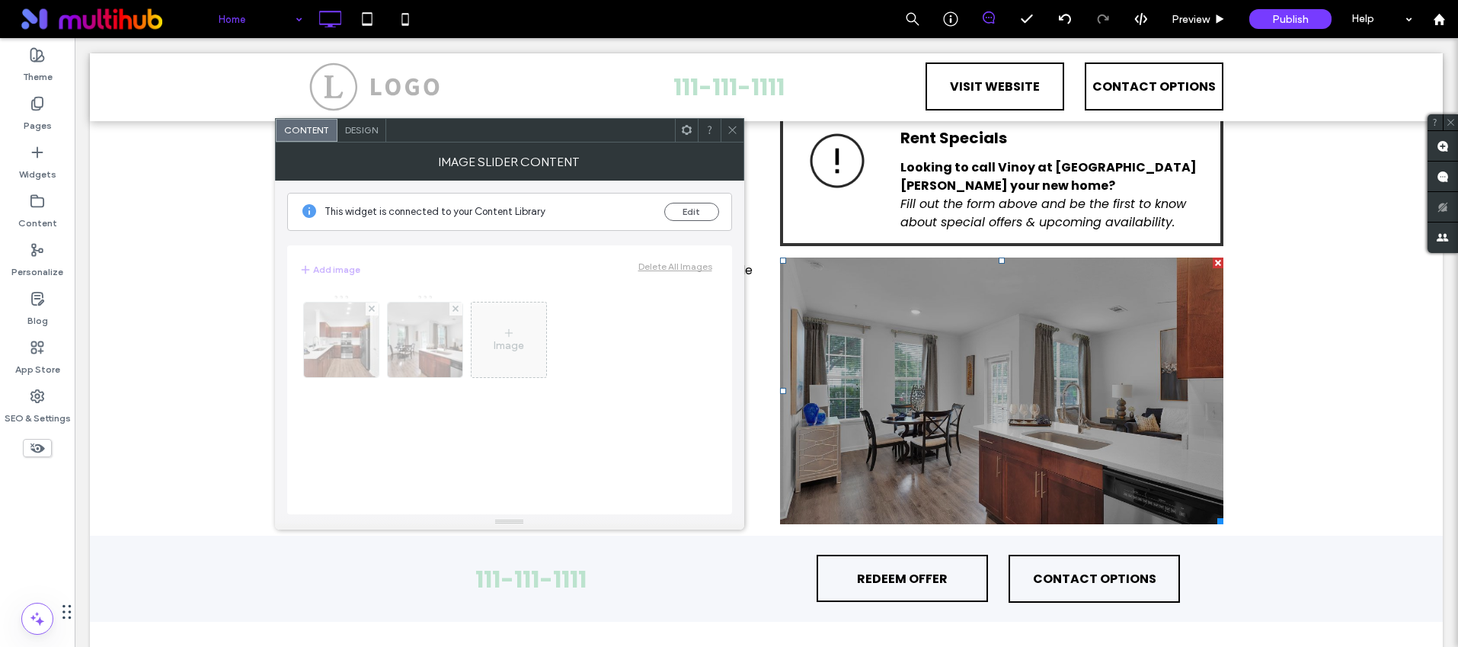
click at [730, 120] on span at bounding box center [732, 130] width 11 height 23
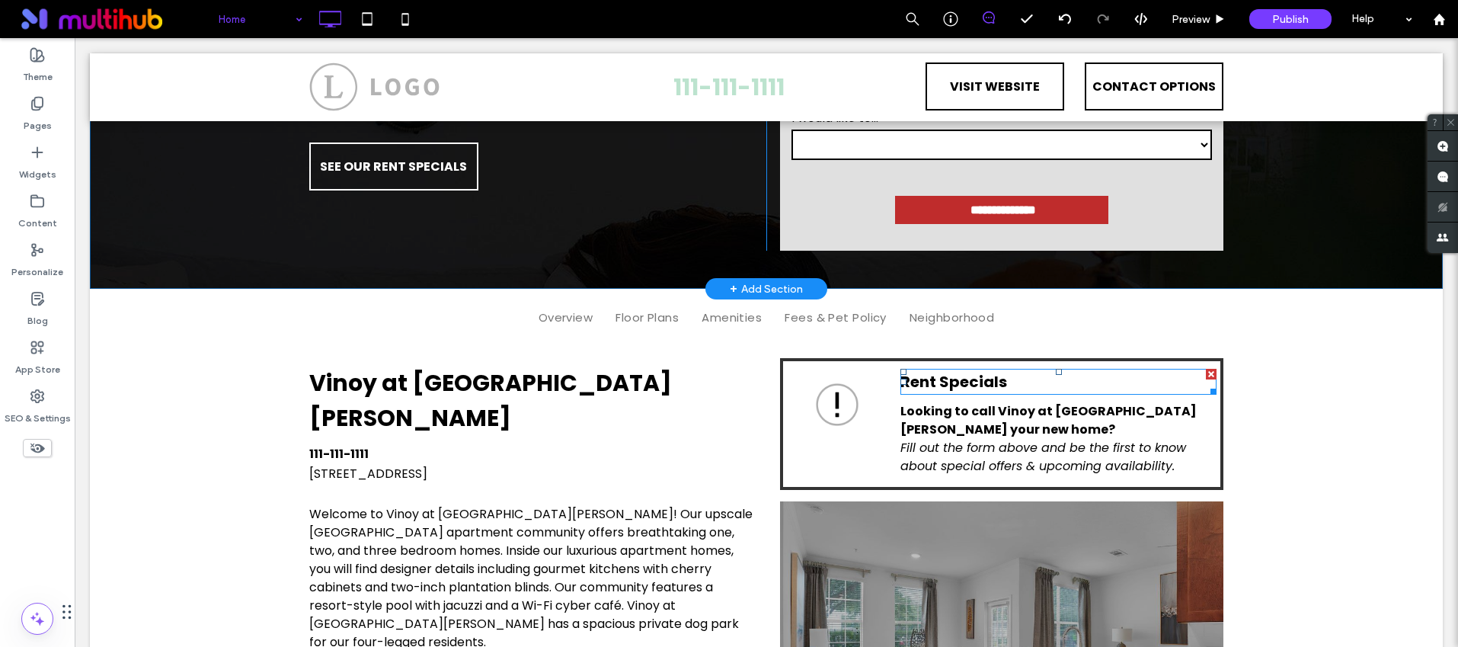
scroll to position [0, 0]
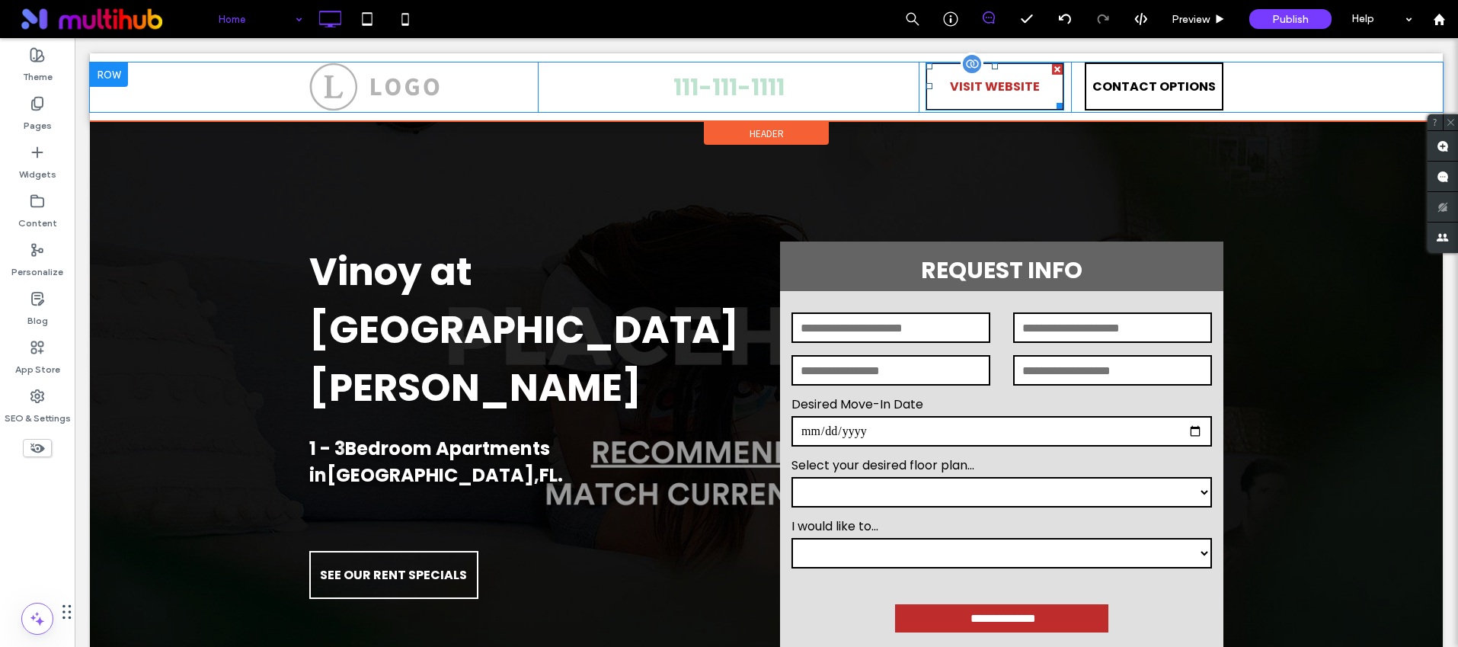
click at [1016, 93] on span "VISIT WEBSITE" at bounding box center [995, 86] width 90 height 43
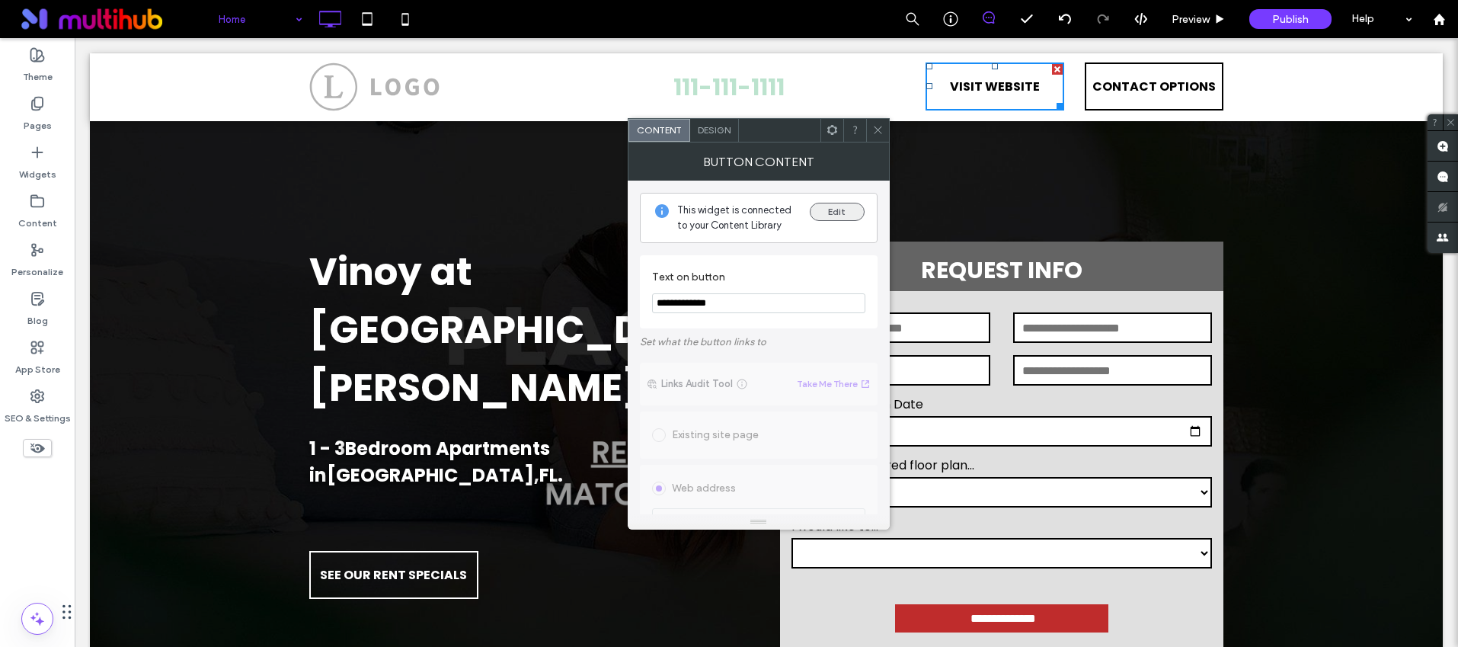
click at [834, 209] on button "Edit" at bounding box center [837, 212] width 55 height 18
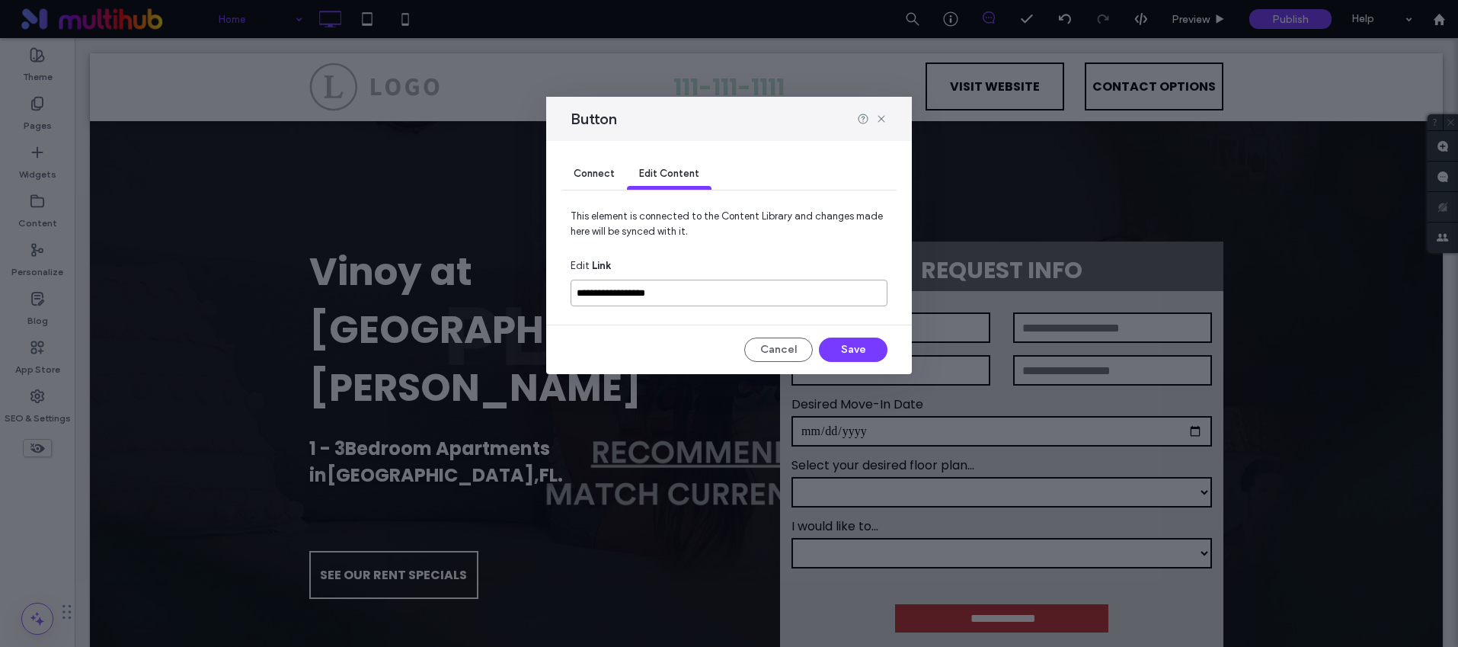
click at [691, 293] on input "**********" at bounding box center [729, 293] width 317 height 27
click at [691, 292] on input "**********" at bounding box center [729, 293] width 317 height 27
click at [638, 293] on input "**********" at bounding box center [729, 293] width 317 height 27
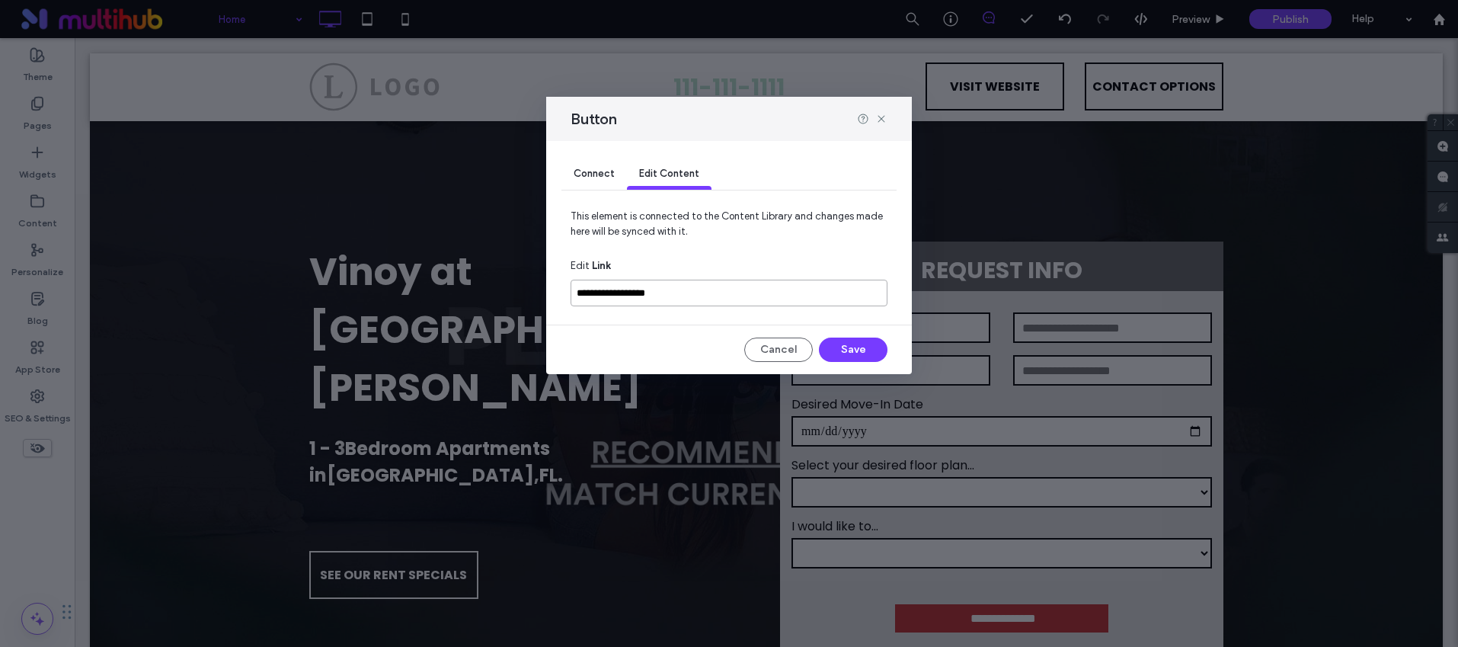
click at [638, 293] on input "**********" at bounding box center [729, 293] width 317 height 27
paste input "**********"
type input "**********"
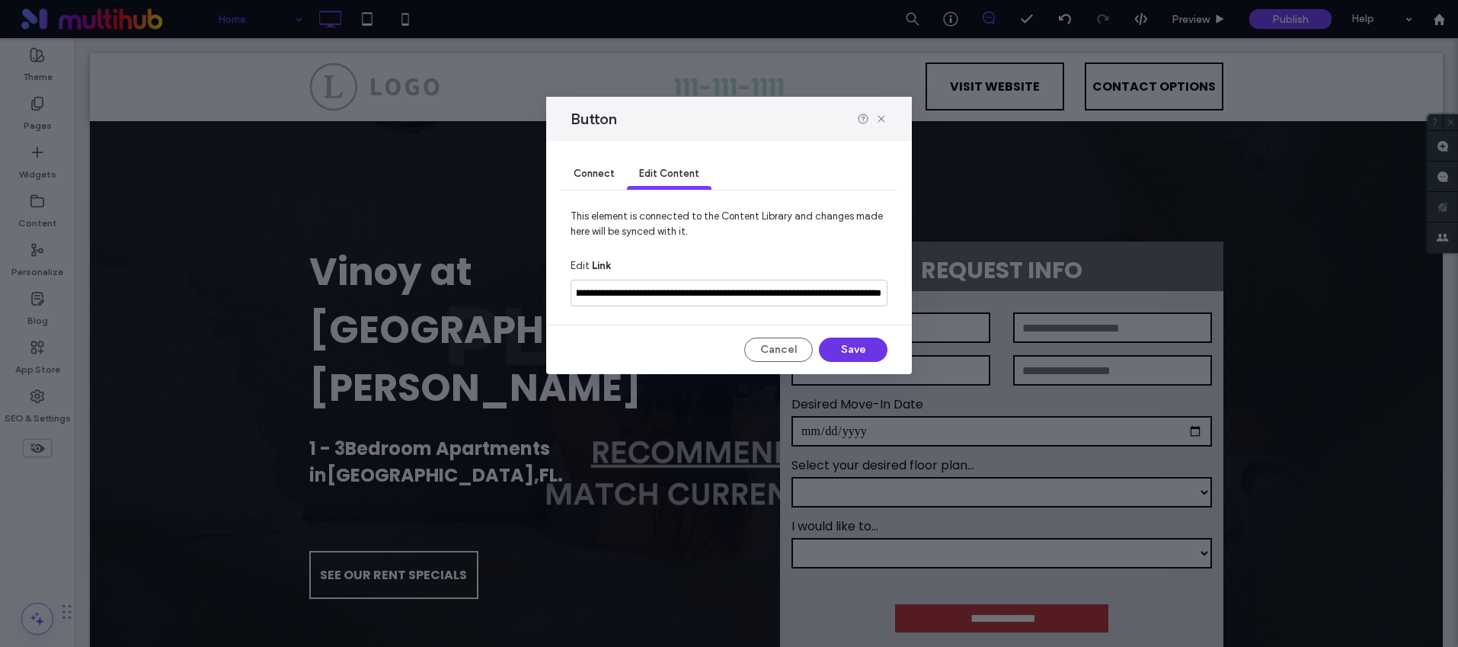
click at [867, 349] on button "Save" at bounding box center [853, 350] width 69 height 24
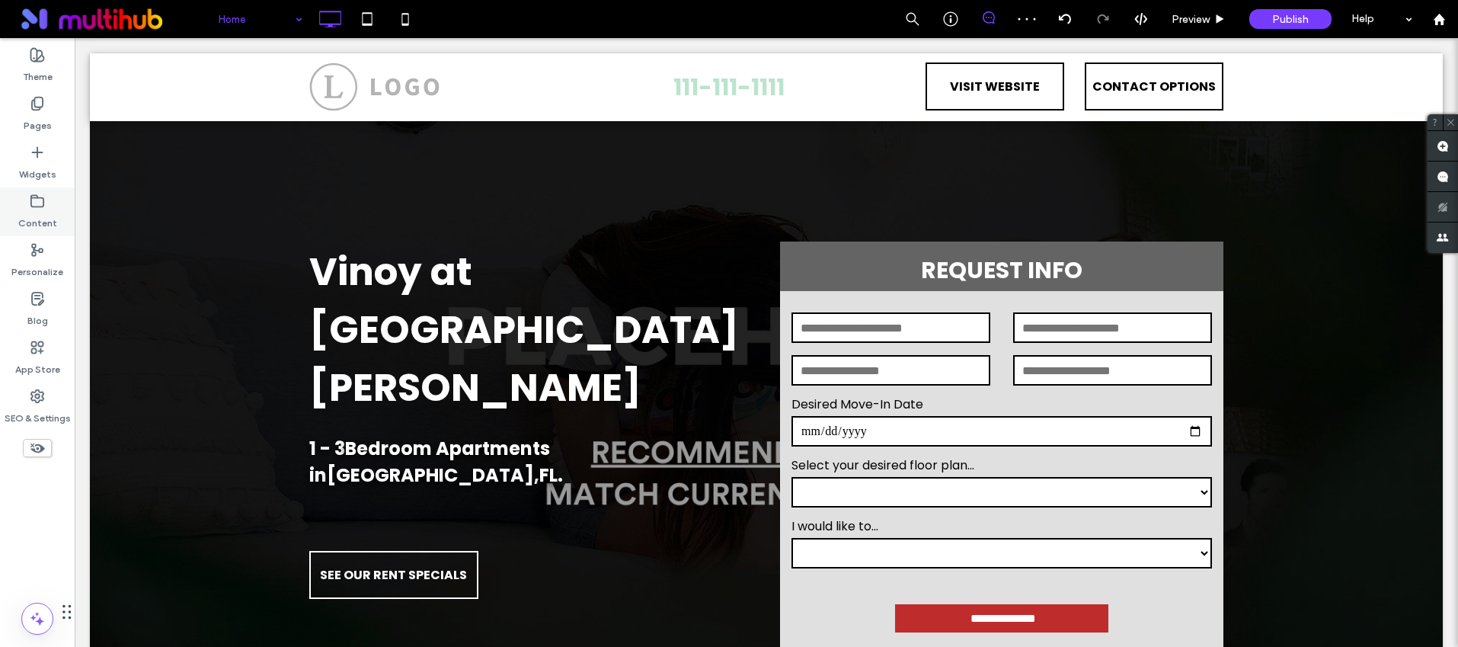
drag, startPoint x: 9, startPoint y: 199, endPoint x: 36, endPoint y: 208, distance: 28.2
click at [36, 208] on icon at bounding box center [37, 201] width 15 height 15
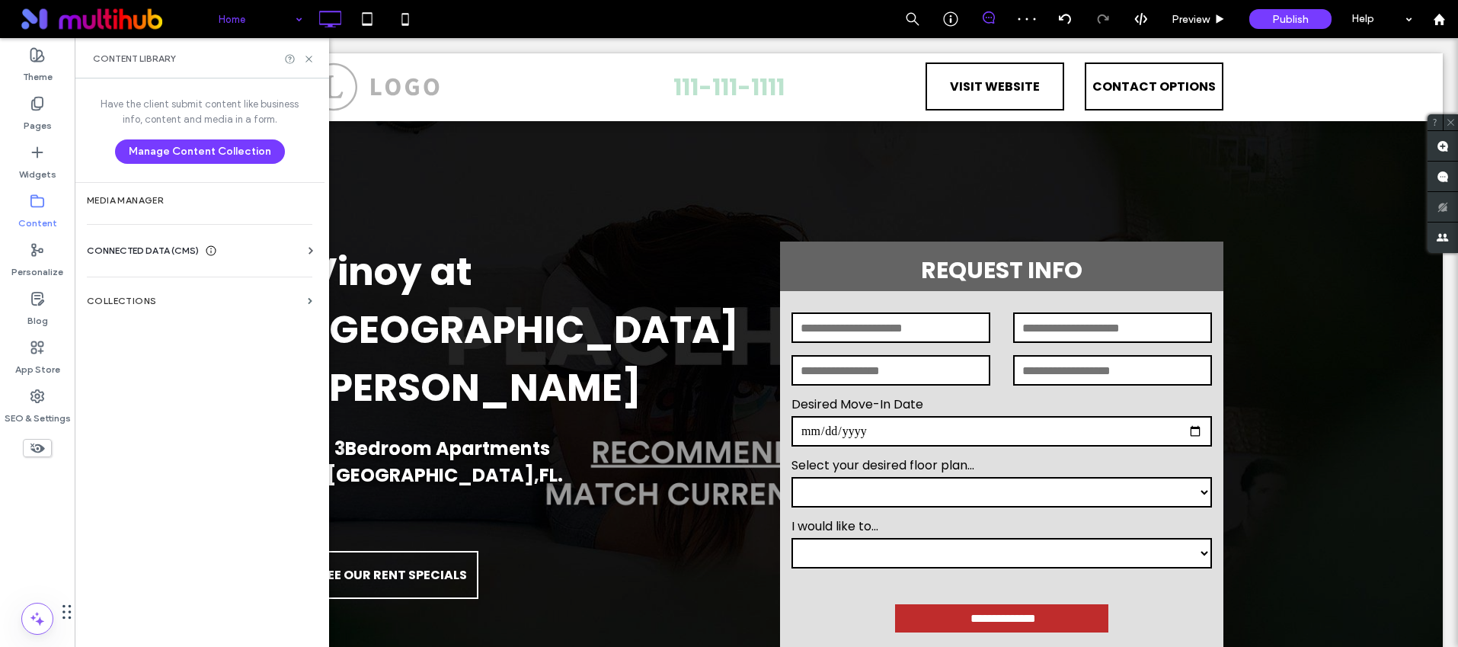
click at [146, 244] on span "CONNECTED DATA (CMS)" at bounding box center [143, 250] width 112 height 15
click at [147, 280] on section "Business Info" at bounding box center [203, 287] width 232 height 35
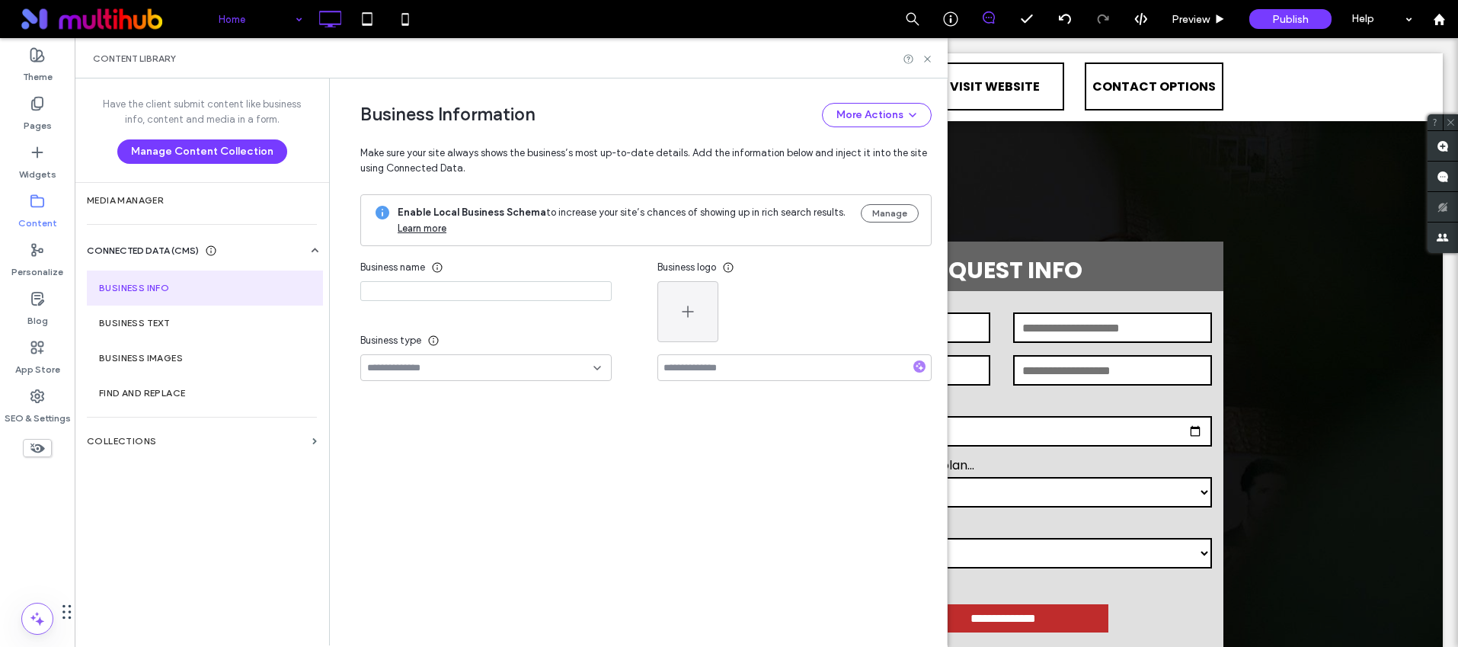
type input "**********"
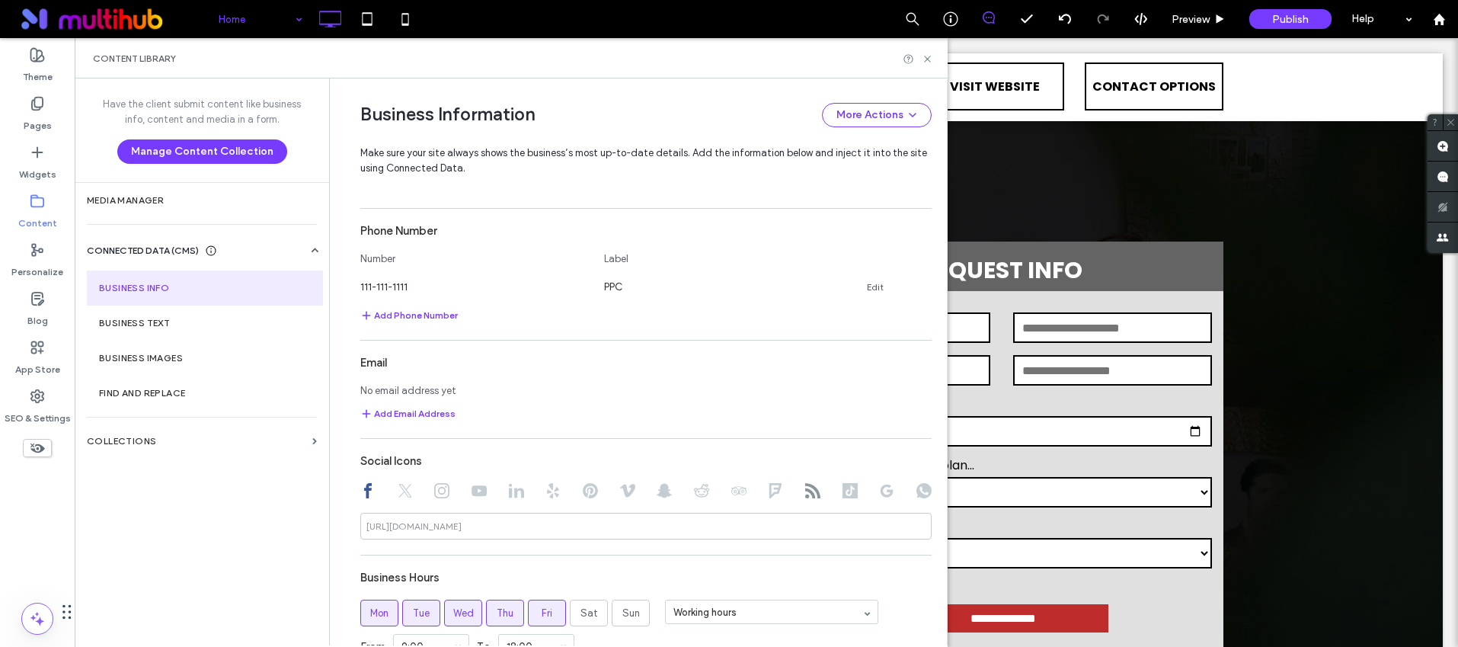
scroll to position [654, 0]
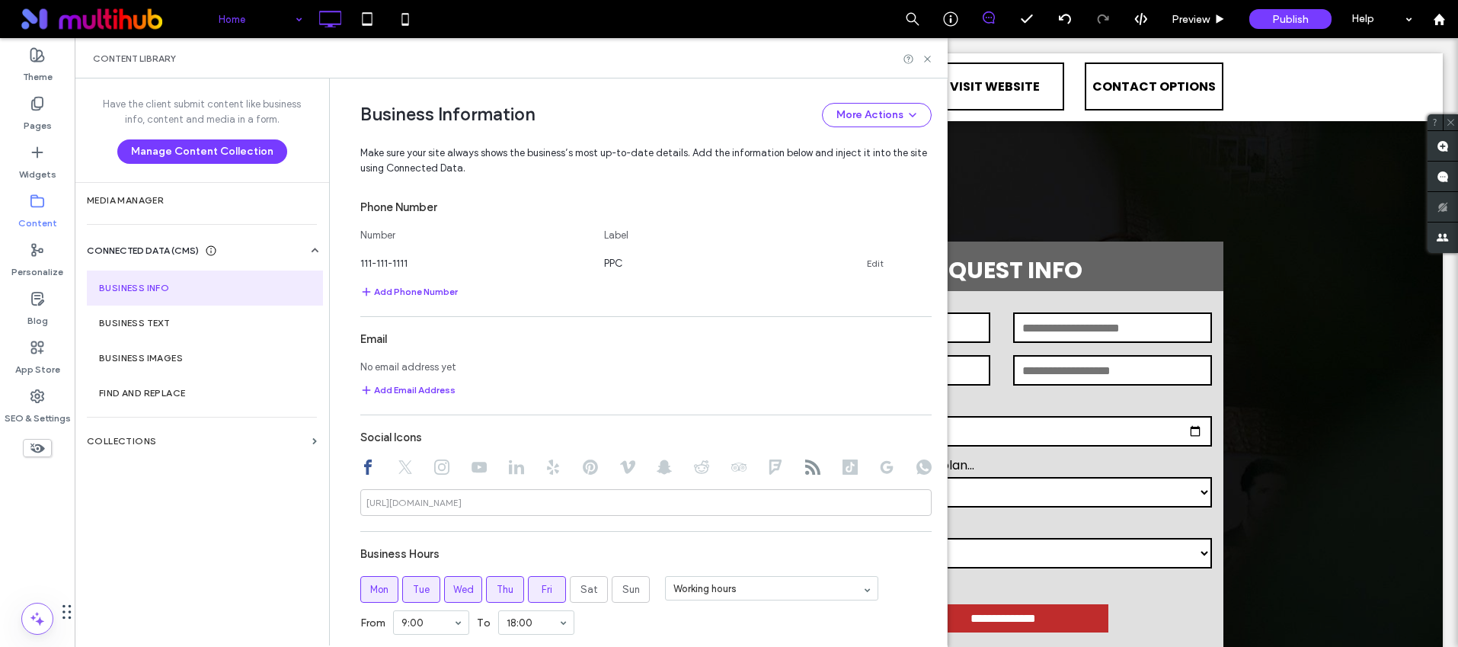
click at [805, 469] on use at bounding box center [812, 466] width 15 height 15
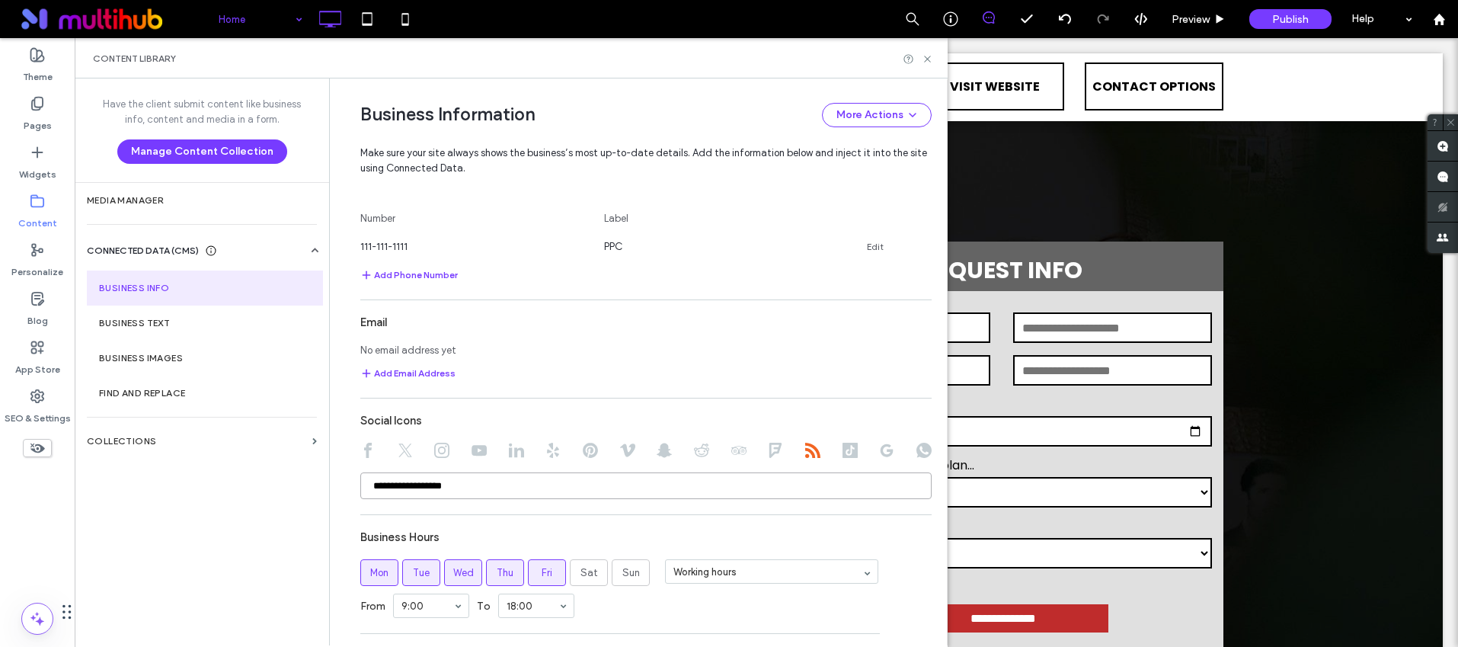
click at [555, 484] on input "**********" at bounding box center [645, 485] width 571 height 27
paste input "**********"
type input "**********"
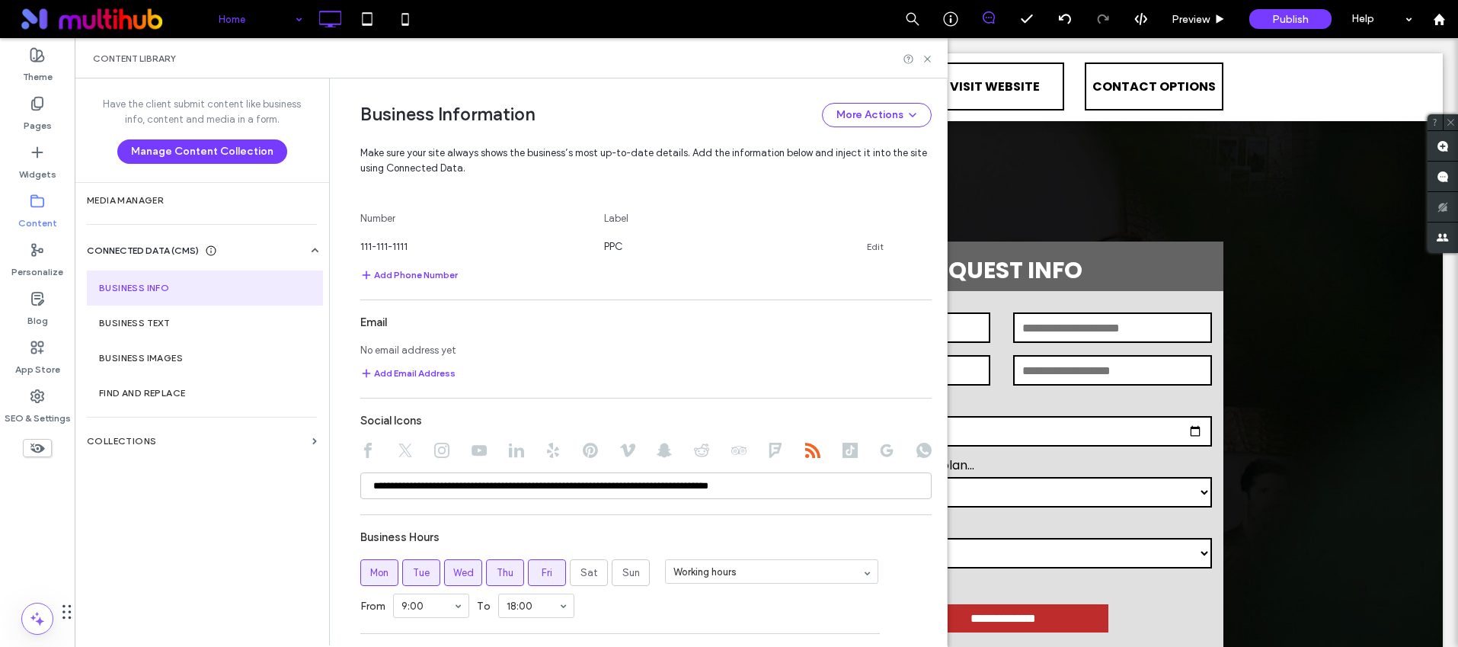
click at [597, 508] on div "**********" at bounding box center [645, 396] width 571 height 954
click at [927, 59] on icon at bounding box center [927, 58] width 11 height 11
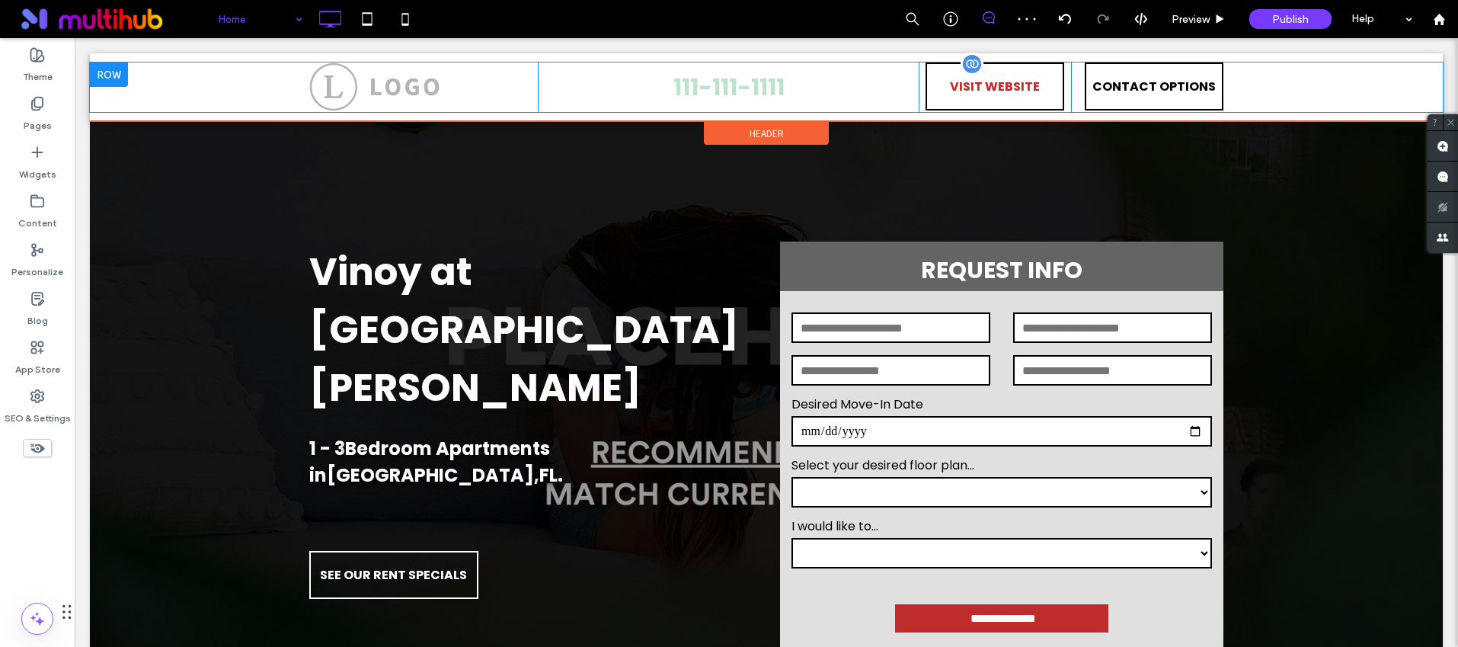
click at [1037, 74] on link "VISIT WEBSITE" at bounding box center [995, 86] width 139 height 48
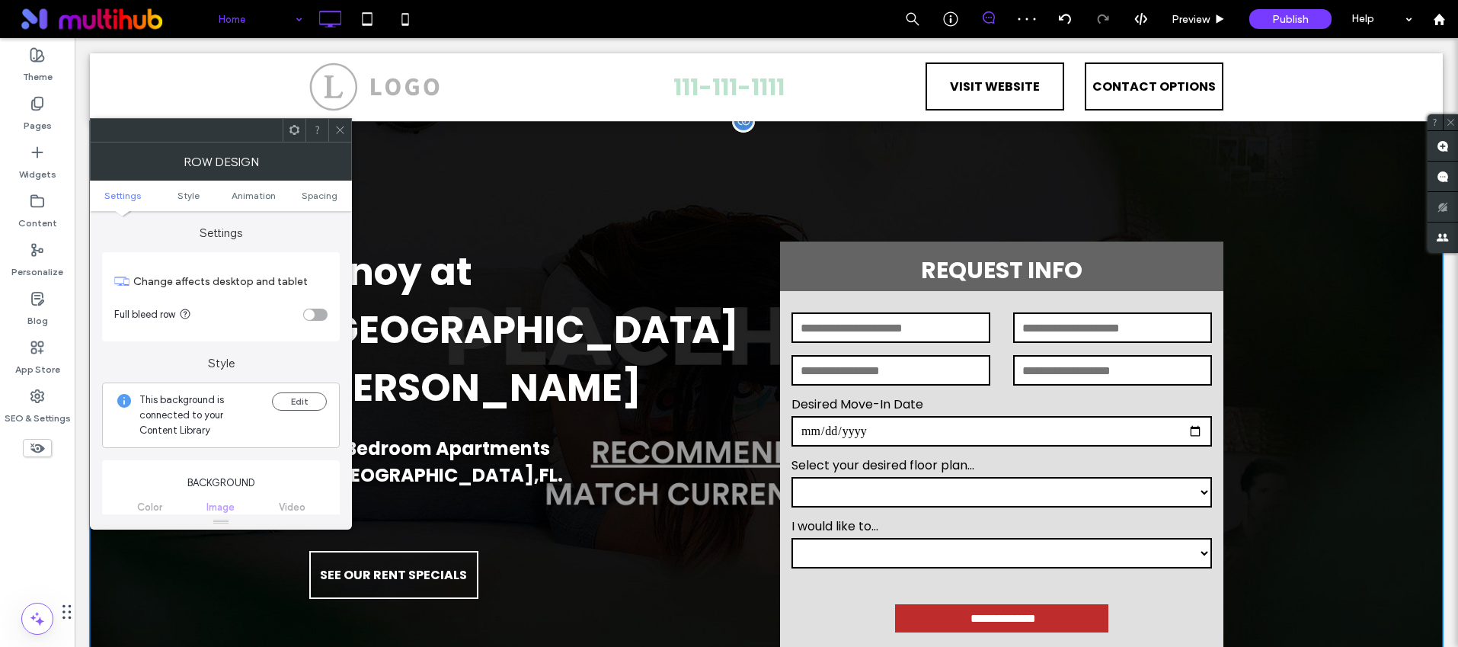
scroll to position [0, 0]
drag, startPoint x: 337, startPoint y: 123, endPoint x: 280, endPoint y: 85, distance: 68.0
click at [337, 124] on icon at bounding box center [339, 129] width 11 height 11
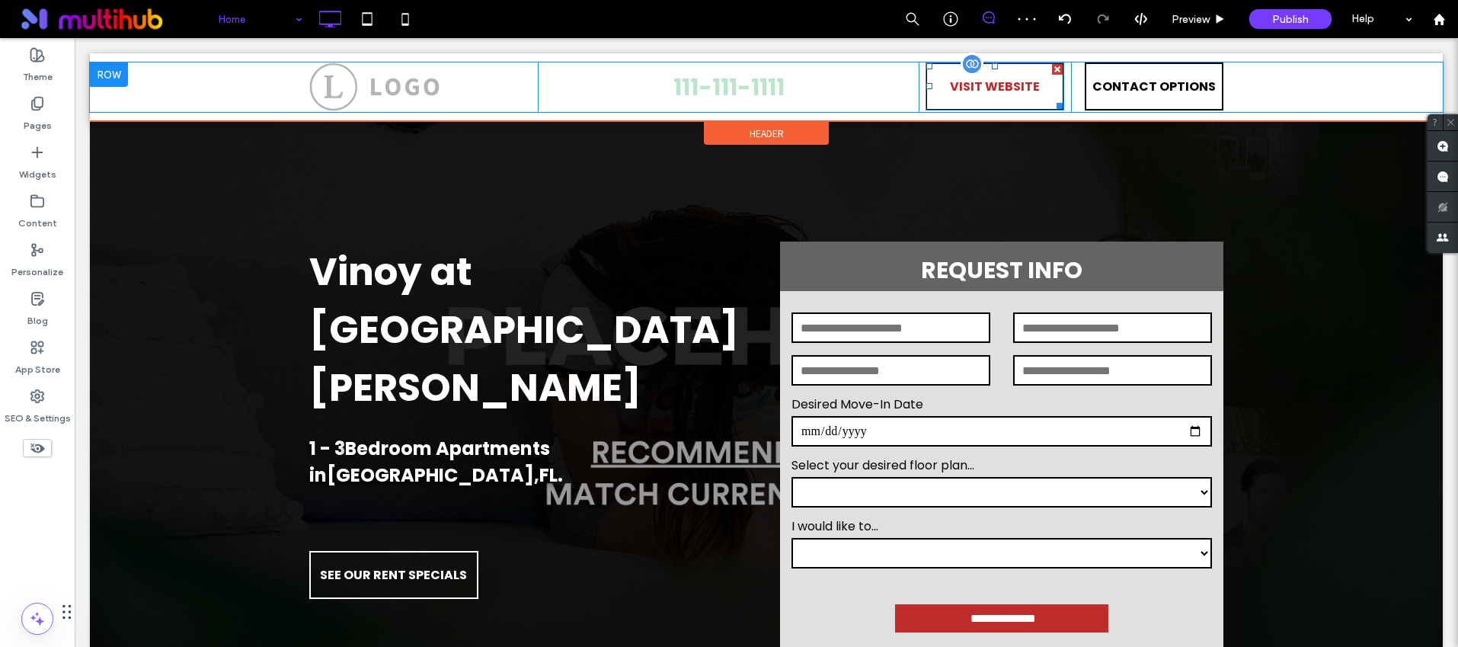
click at [1003, 87] on span "VISIT WEBSITE" at bounding box center [995, 86] width 90 height 43
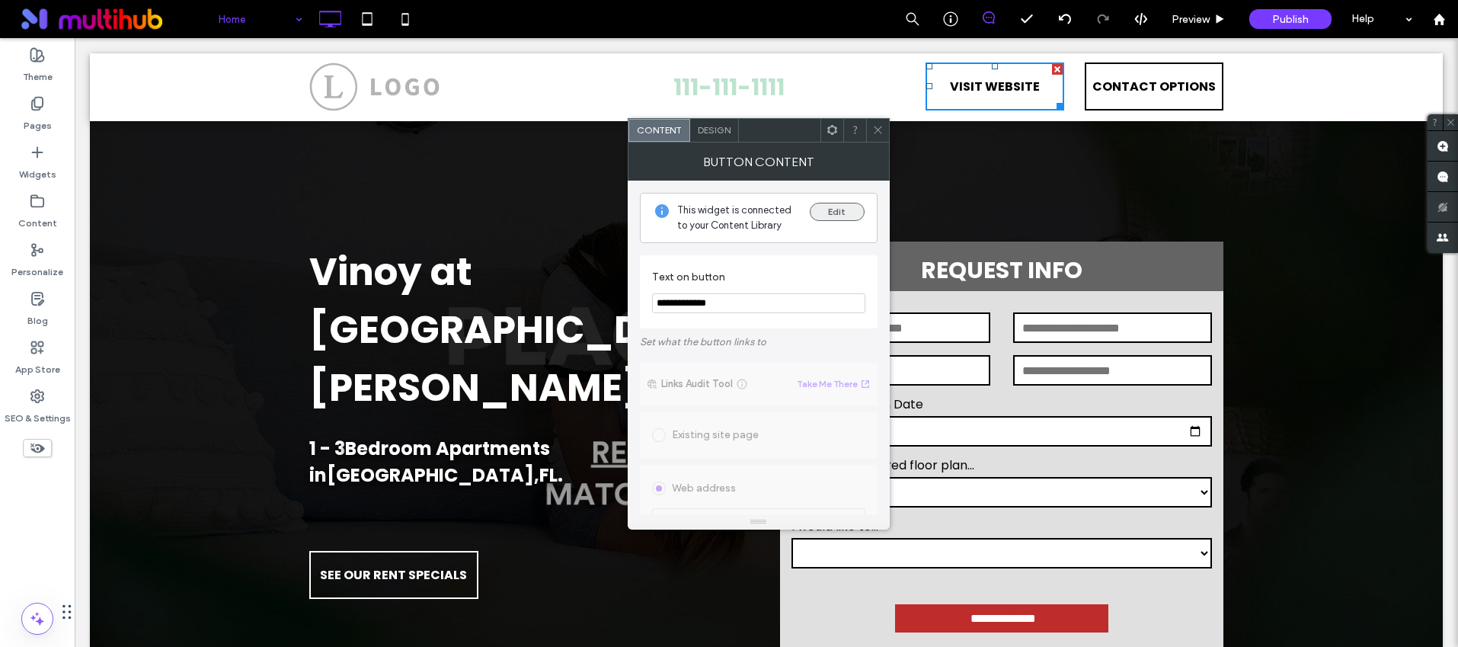
click at [835, 206] on button "Edit" at bounding box center [837, 212] width 55 height 18
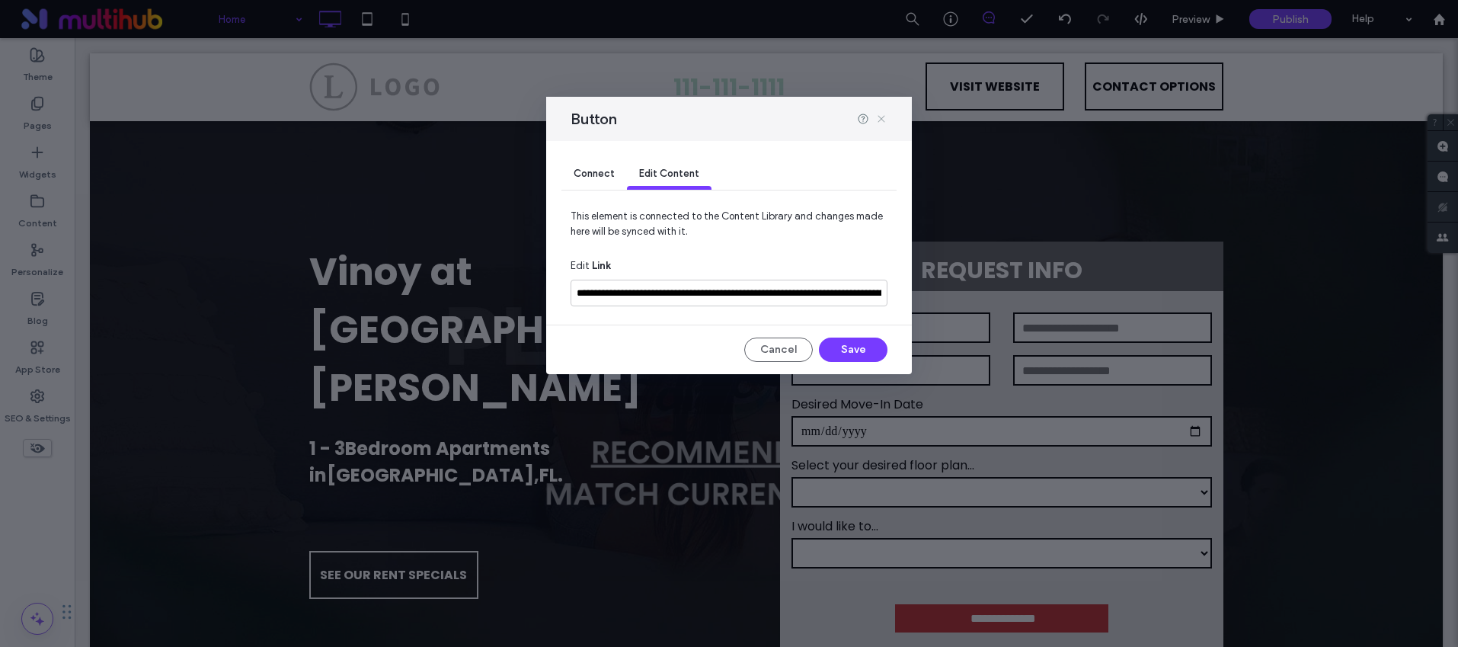
click at [882, 120] on use at bounding box center [881, 119] width 7 height 7
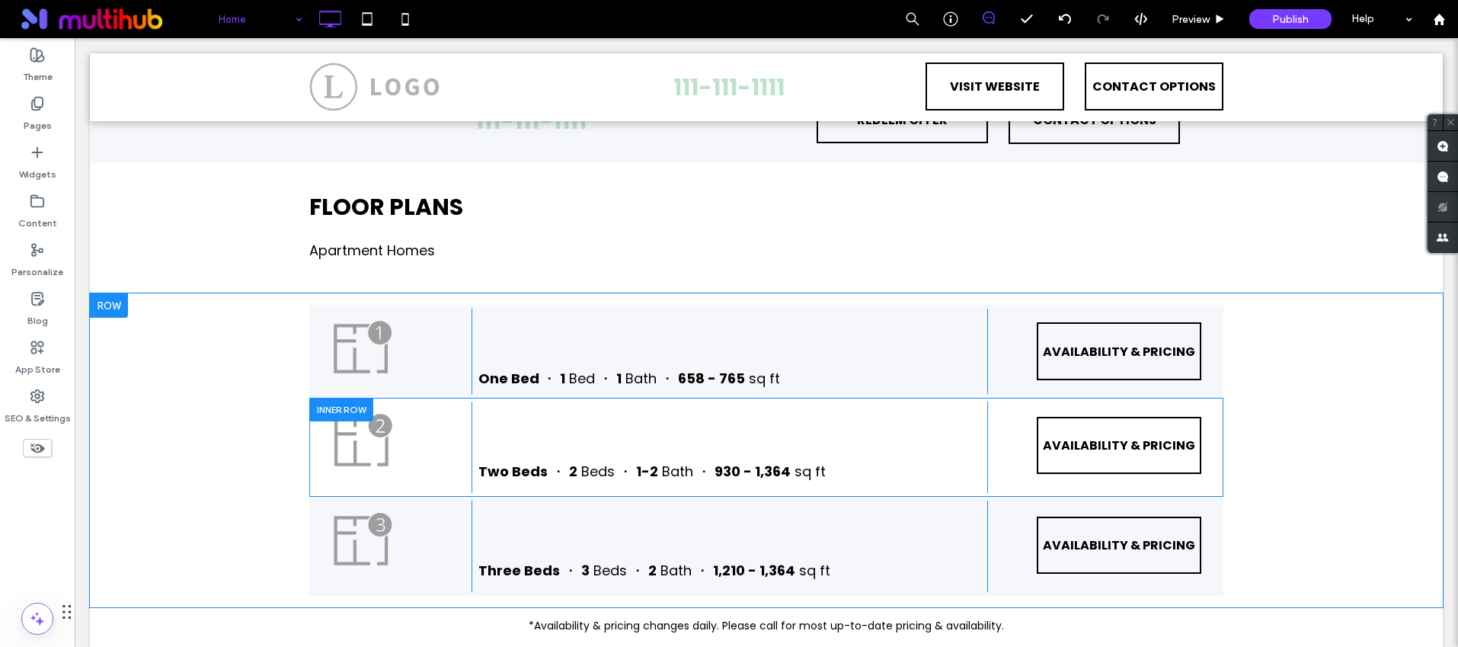
scroll to position [1116, 0]
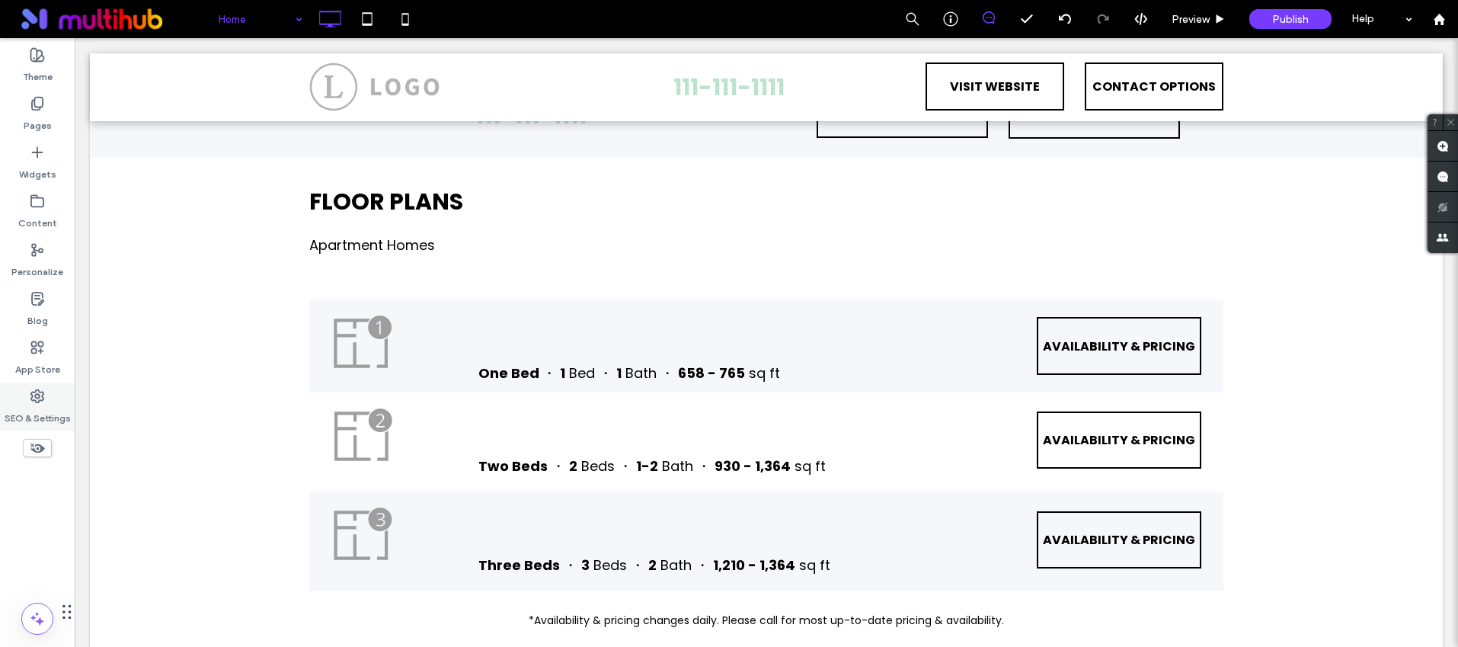
click at [40, 407] on label "SEO & Settings" at bounding box center [38, 414] width 66 height 21
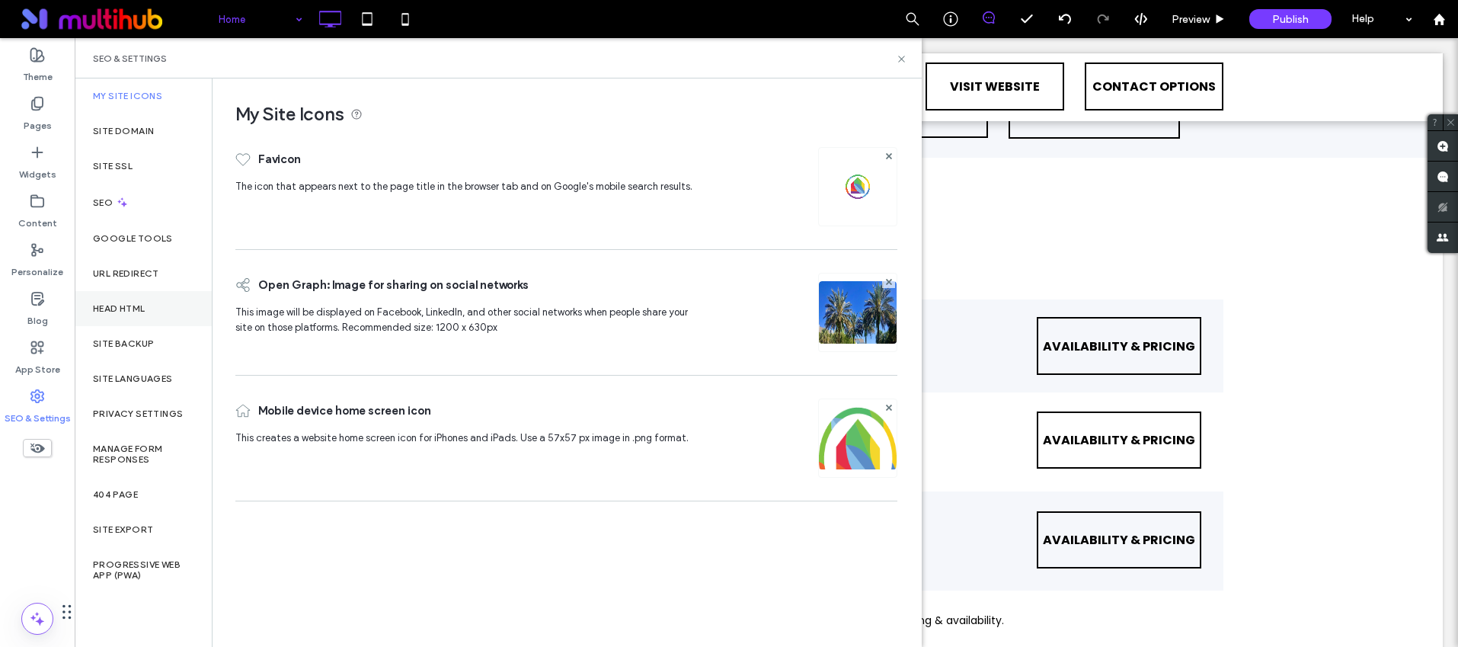
click at [123, 308] on label "Head HTML" at bounding box center [119, 308] width 53 height 11
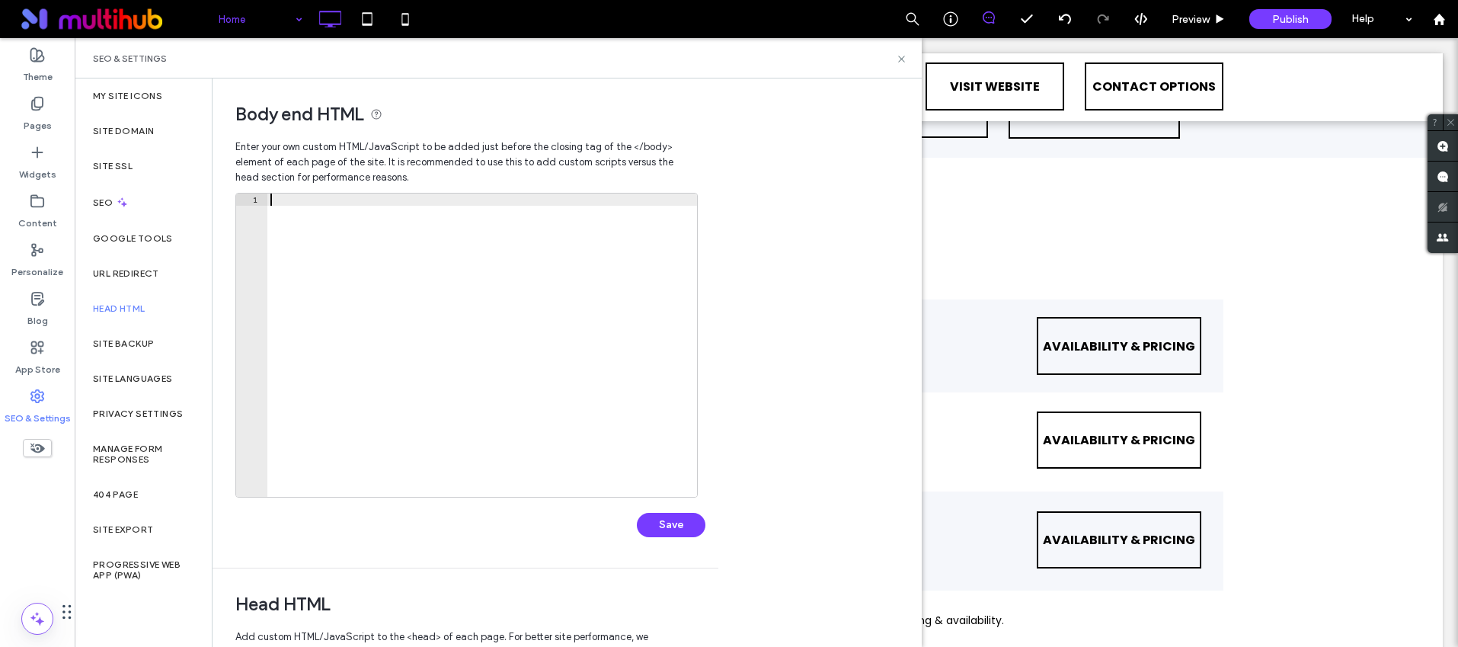
click at [450, 275] on div at bounding box center [482, 358] width 430 height 328
drag, startPoint x: 901, startPoint y: 53, endPoint x: 747, endPoint y: 121, distance: 168.5
click at [901, 53] on icon at bounding box center [901, 58] width 11 height 11
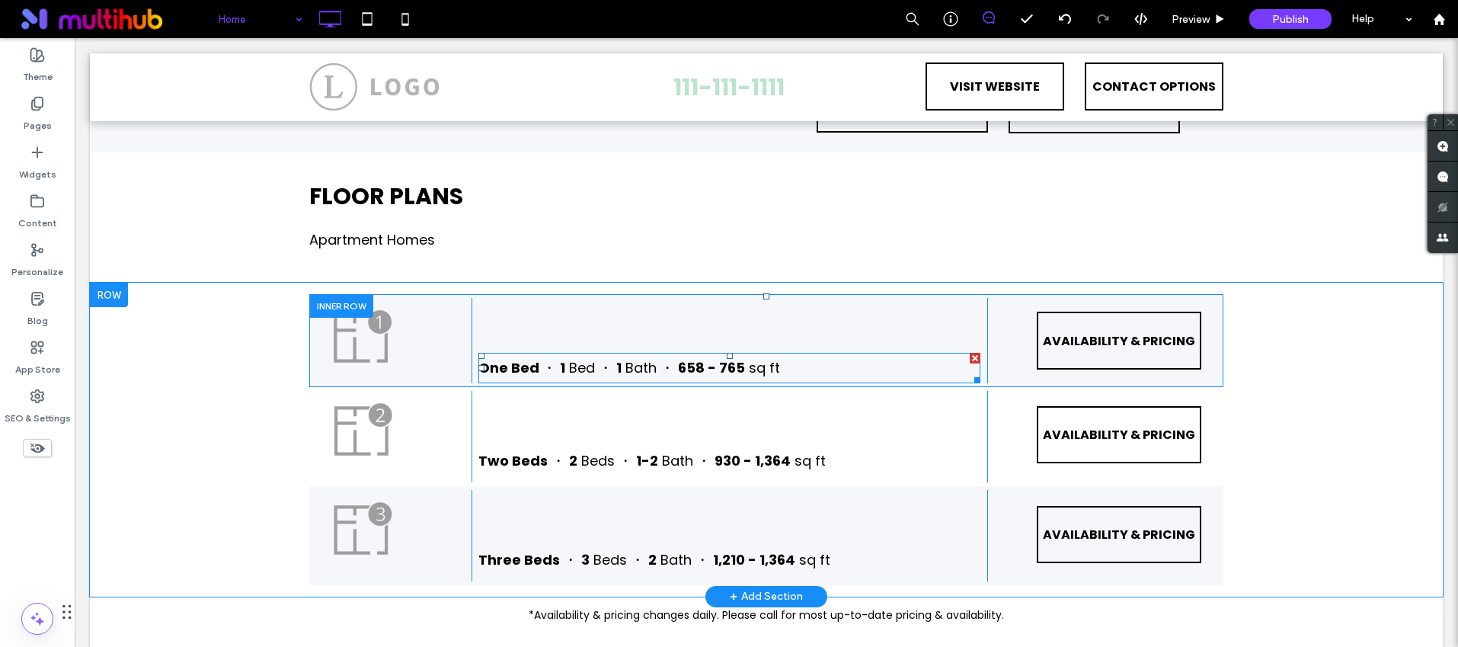
scroll to position [1122, 0]
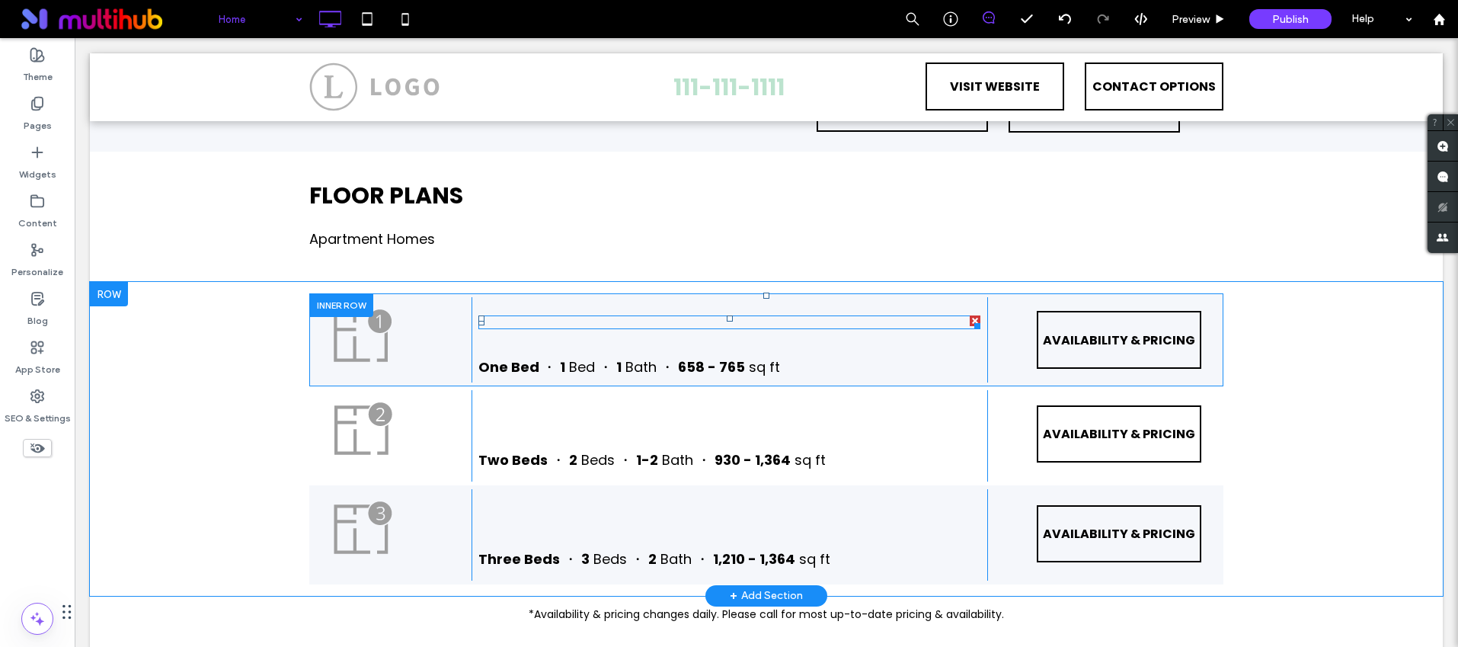
click at [539, 315] on span at bounding box center [729, 322] width 502 height 14
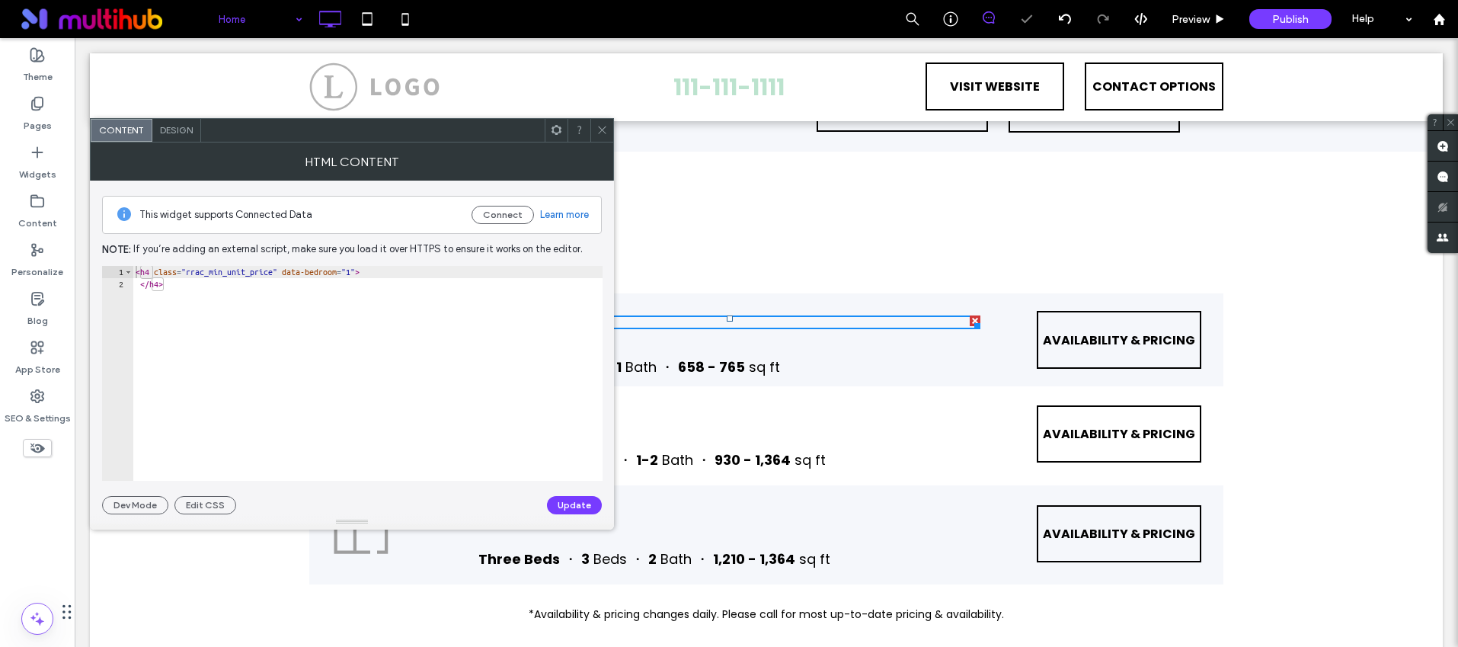
click at [600, 127] on use at bounding box center [602, 130] width 8 height 8
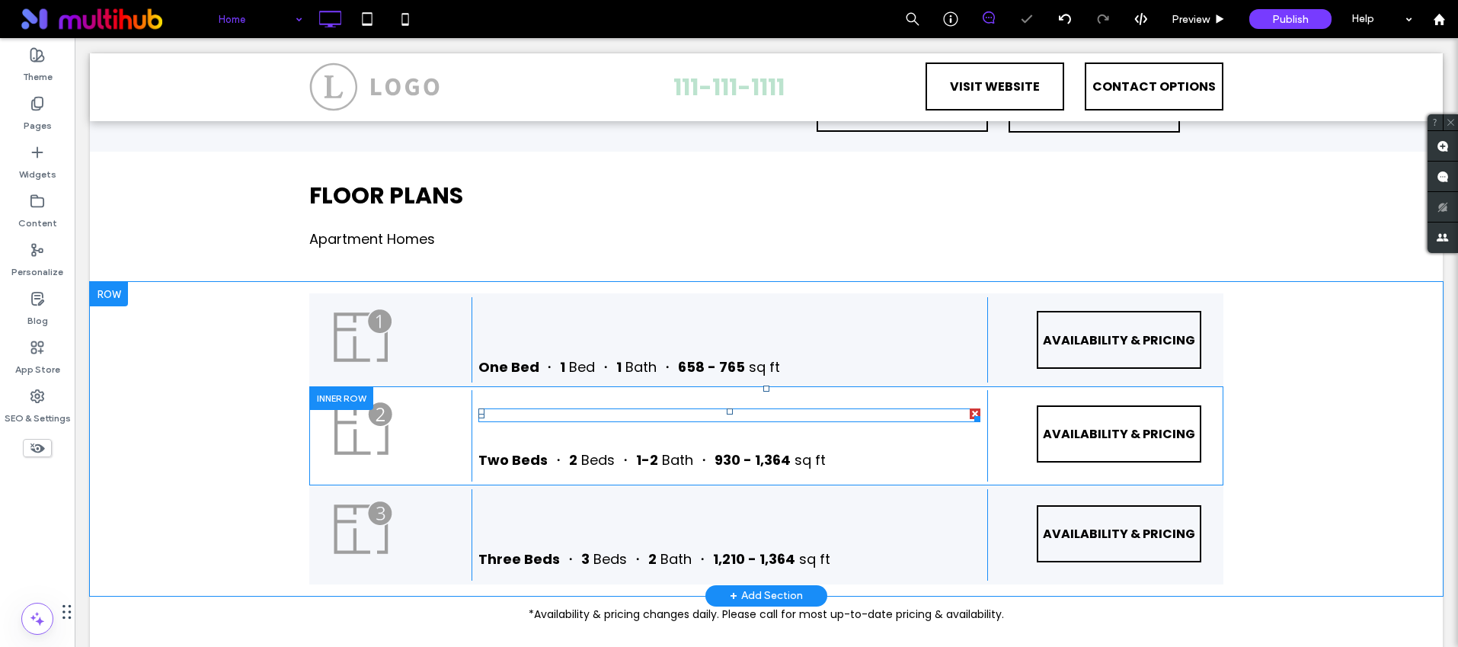
click at [604, 408] on span at bounding box center [729, 415] width 502 height 14
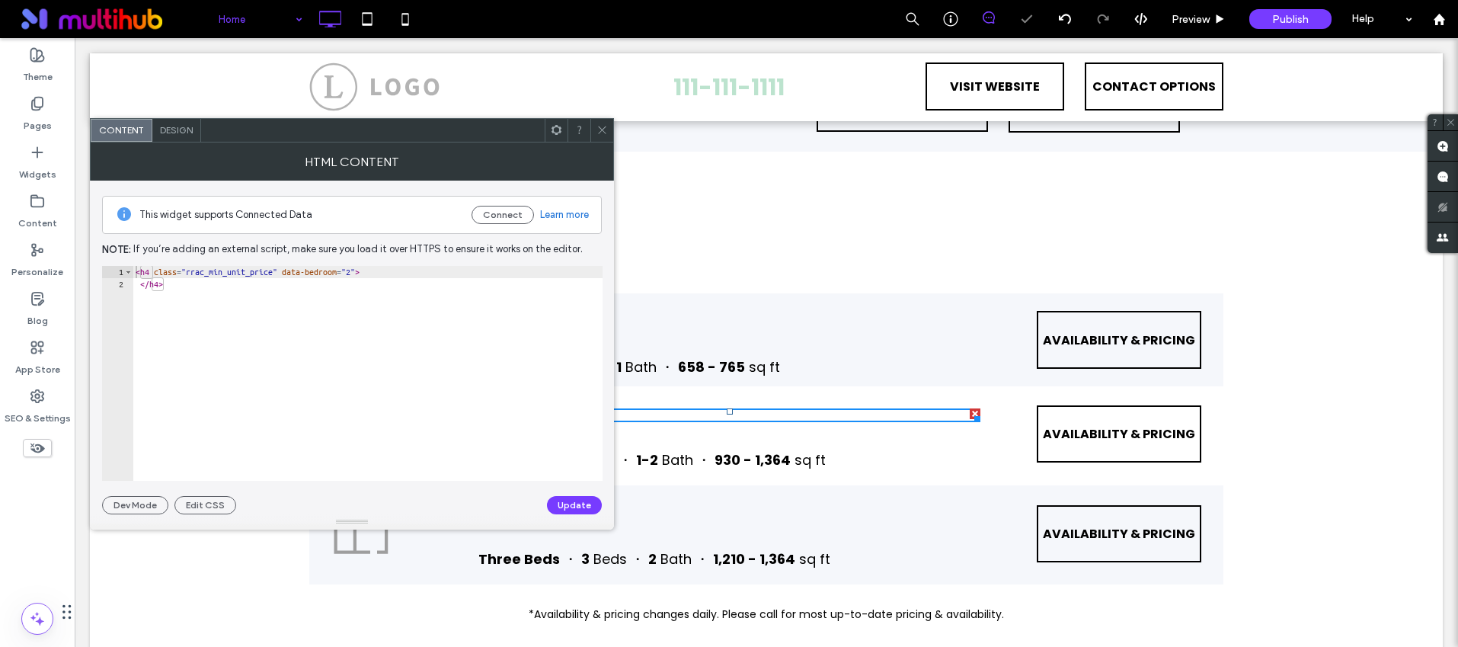
click at [600, 126] on icon at bounding box center [602, 129] width 11 height 11
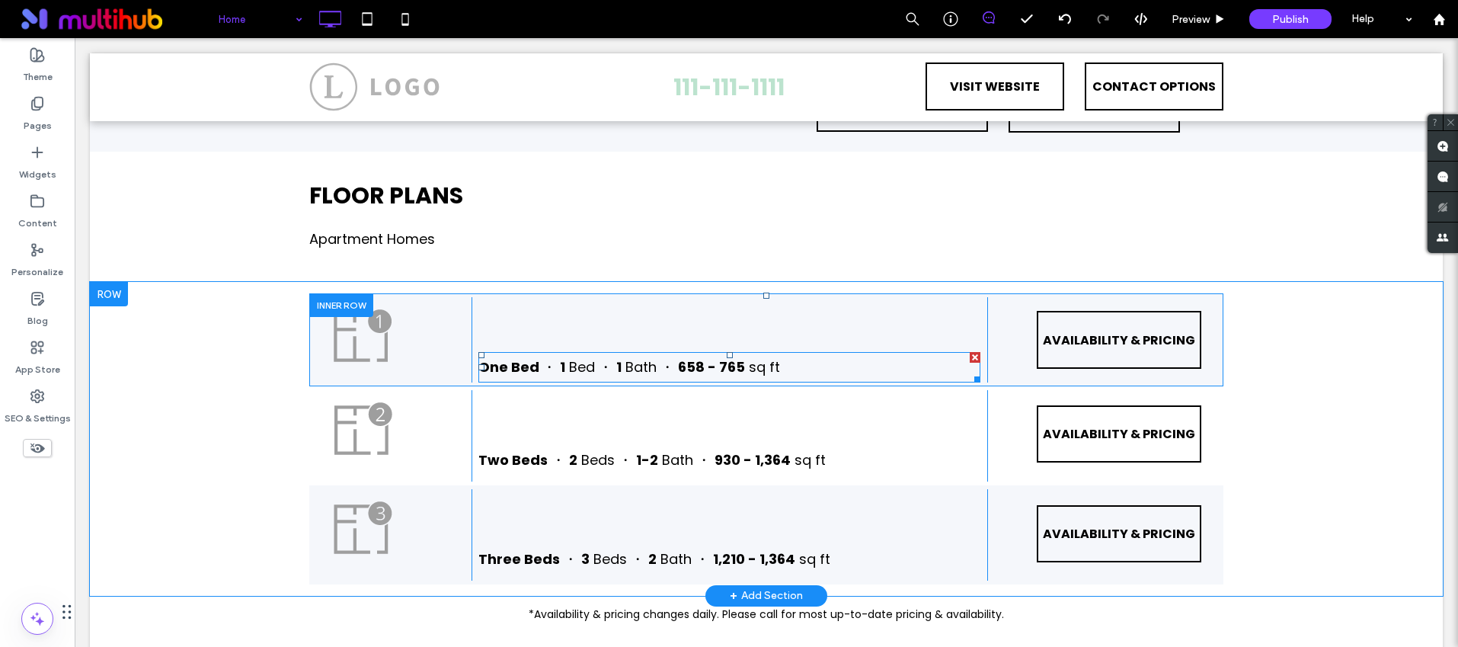
click at [700, 357] on span "658 - 765" at bounding box center [711, 366] width 67 height 19
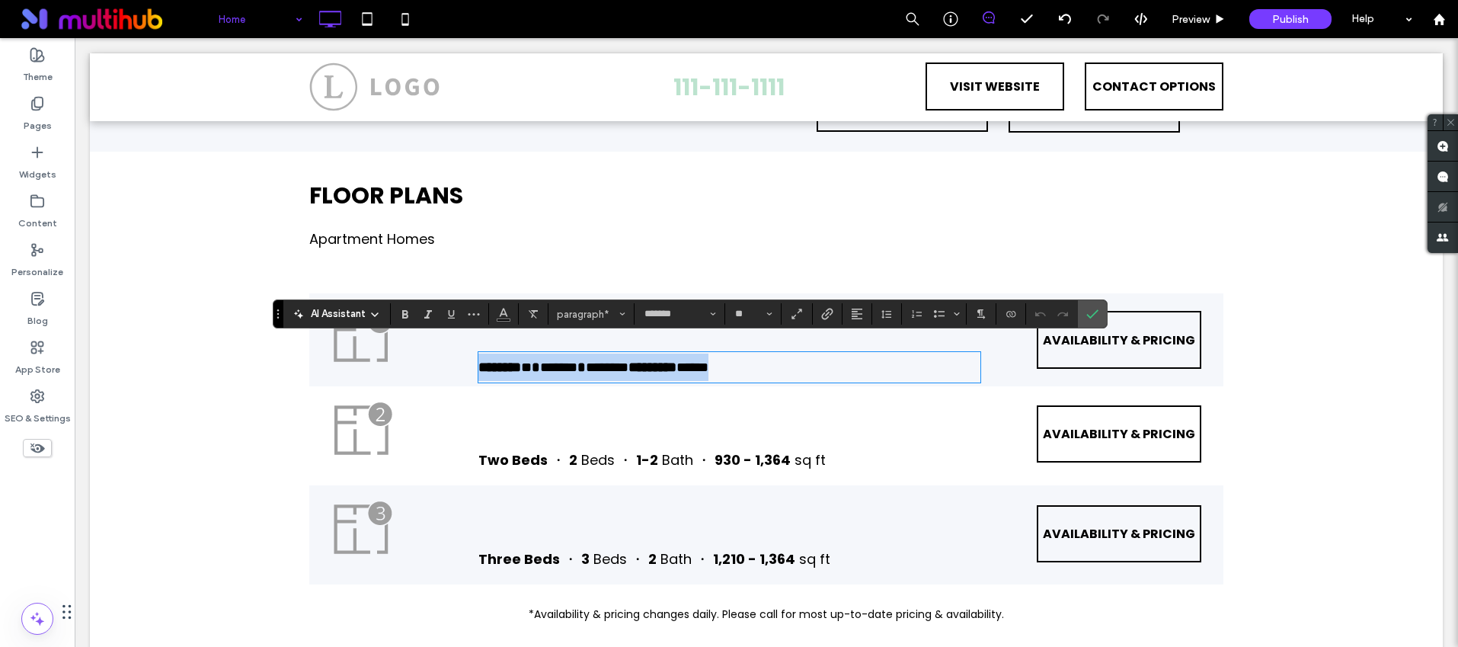
click at [578, 360] on span "*****" at bounding box center [564, 367] width 27 height 14
click at [563, 360] on span "*****" at bounding box center [564, 367] width 27 height 14
click at [677, 360] on strong "*********" at bounding box center [653, 367] width 48 height 14
click at [709, 360] on span "*****" at bounding box center [697, 367] width 21 height 14
click at [1099, 312] on label "Confirm" at bounding box center [1092, 313] width 23 height 27
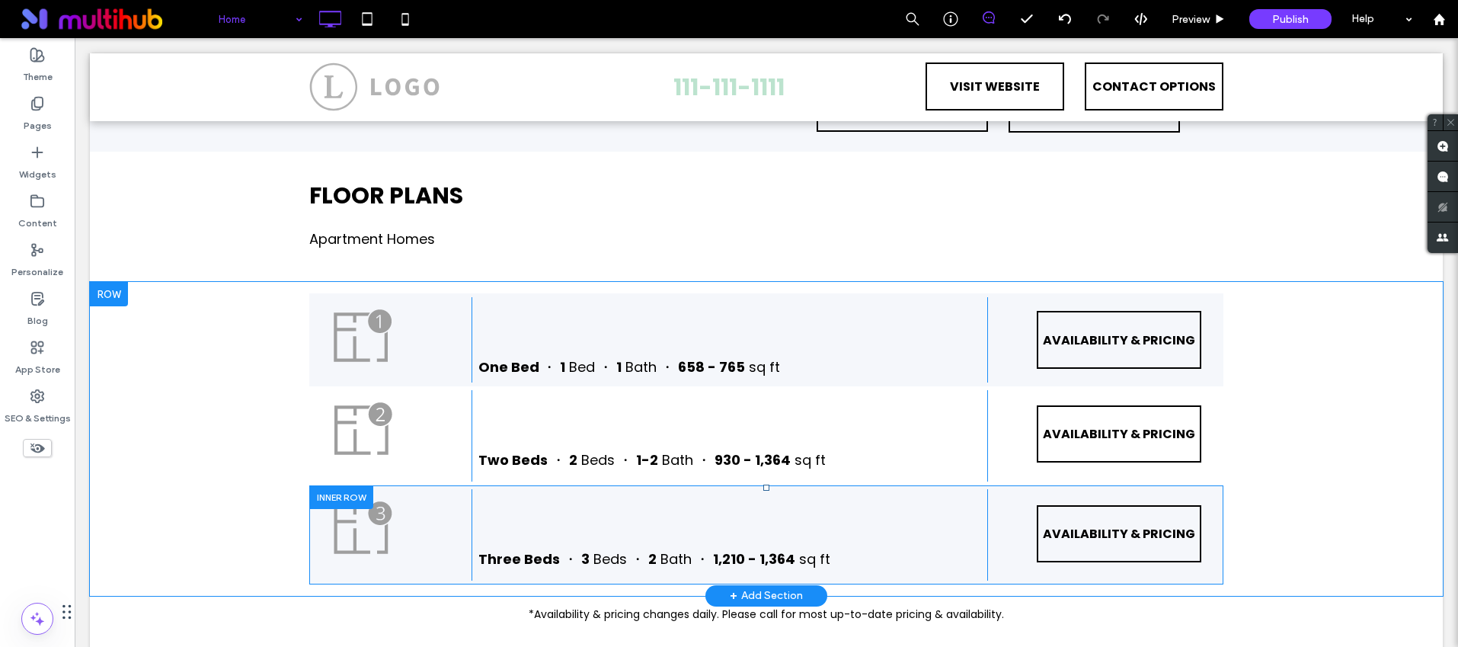
click at [331, 487] on div at bounding box center [341, 497] width 64 height 24
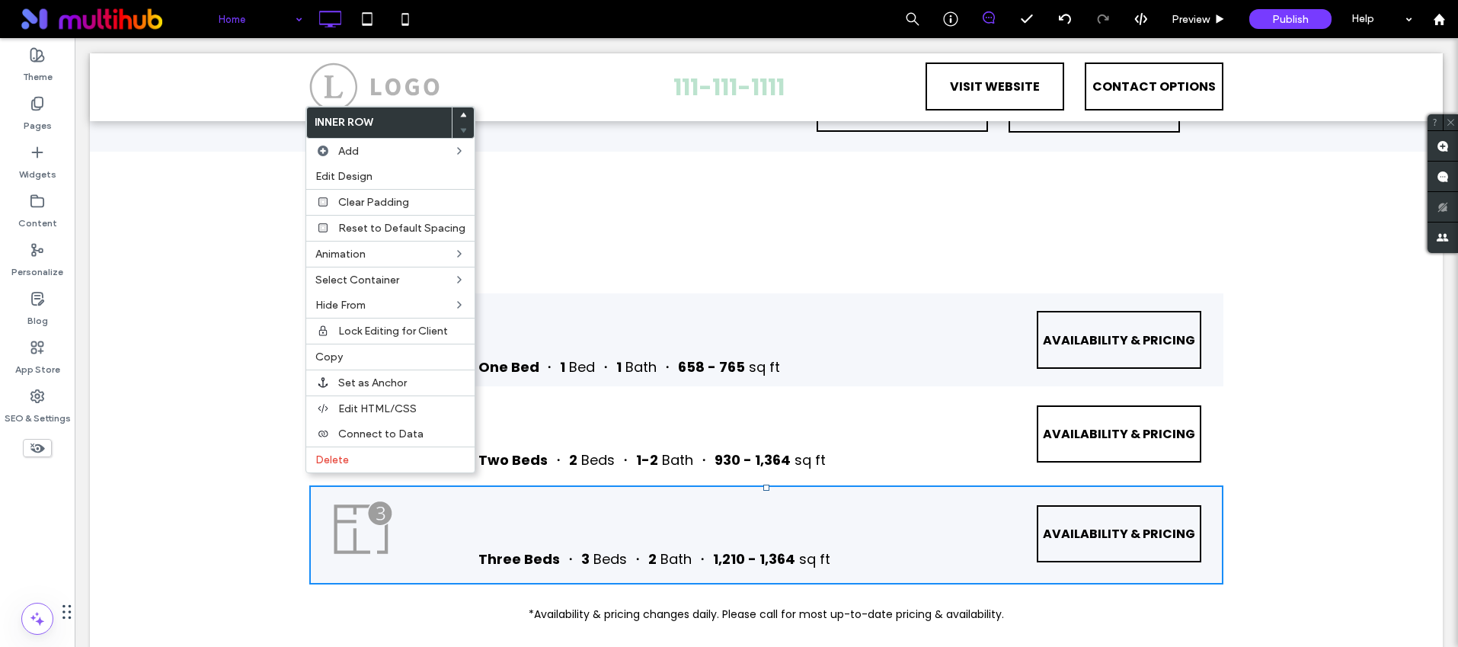
click at [190, 463] on div "Click To Paste Click To Paste One Bed ・ 1 Bed ・ 1 Bath ・ 658 - 765 sq ft Click …" at bounding box center [766, 439] width 1353 height 314
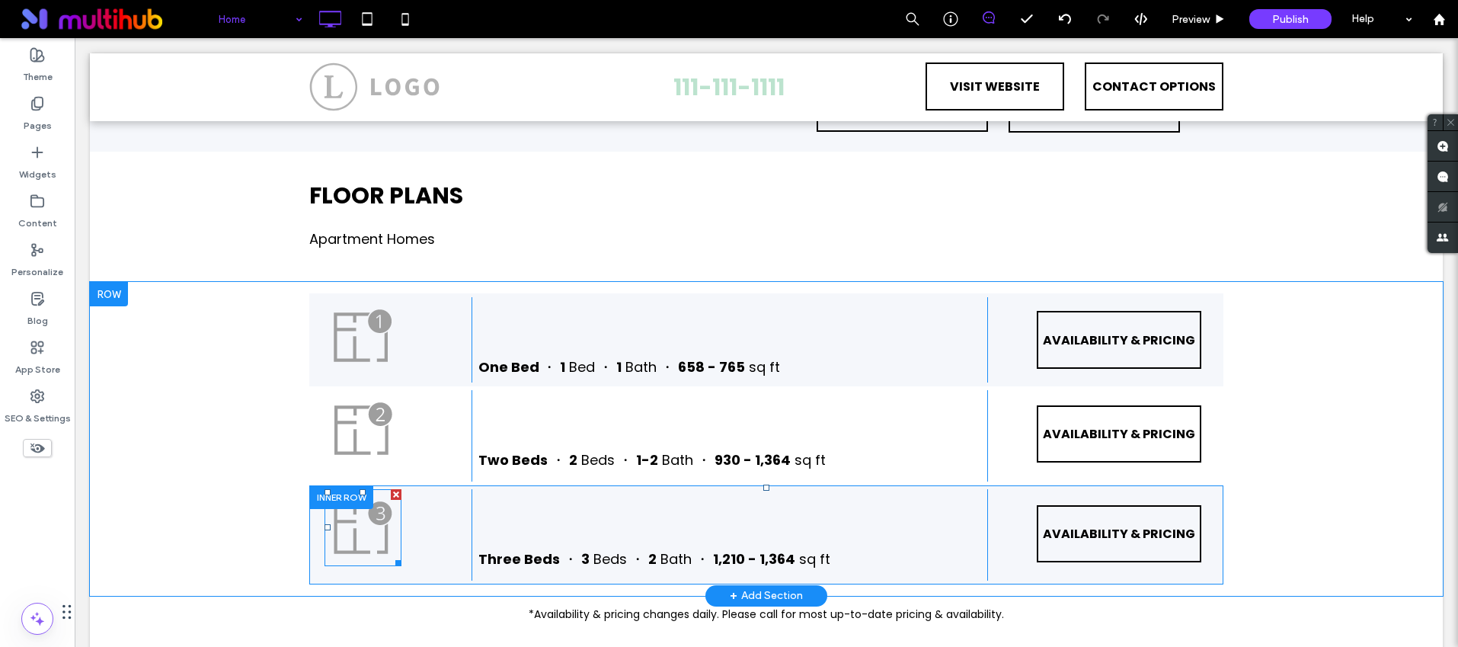
click at [357, 532] on img at bounding box center [363, 527] width 77 height 77
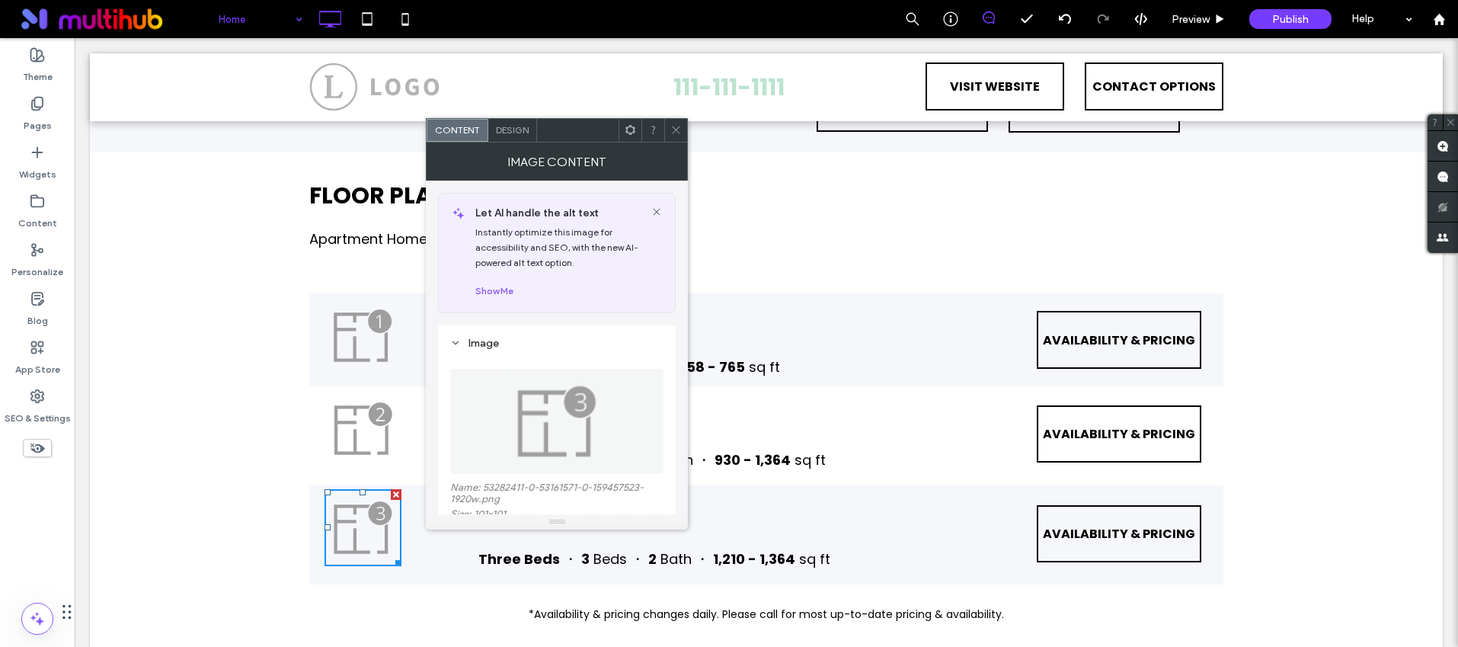
scroll to position [82, 0]
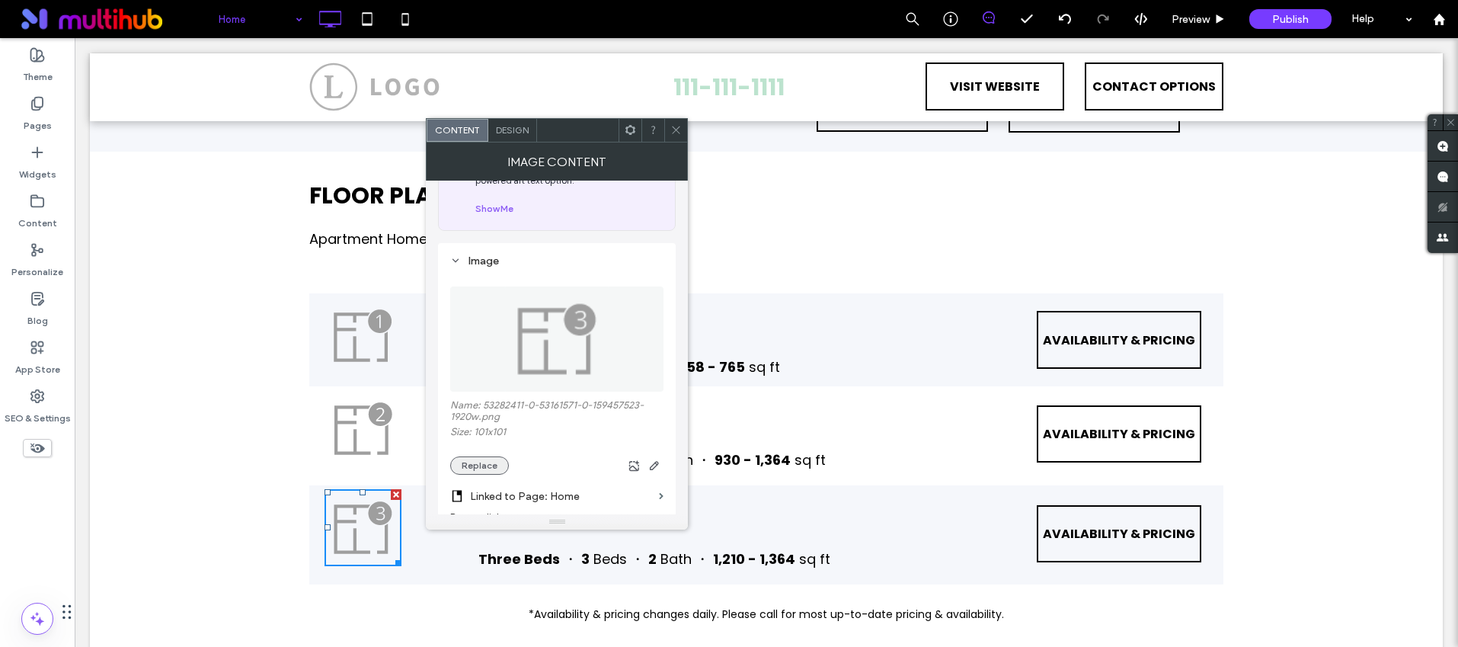
click at [486, 466] on button "Replace" at bounding box center [479, 465] width 59 height 18
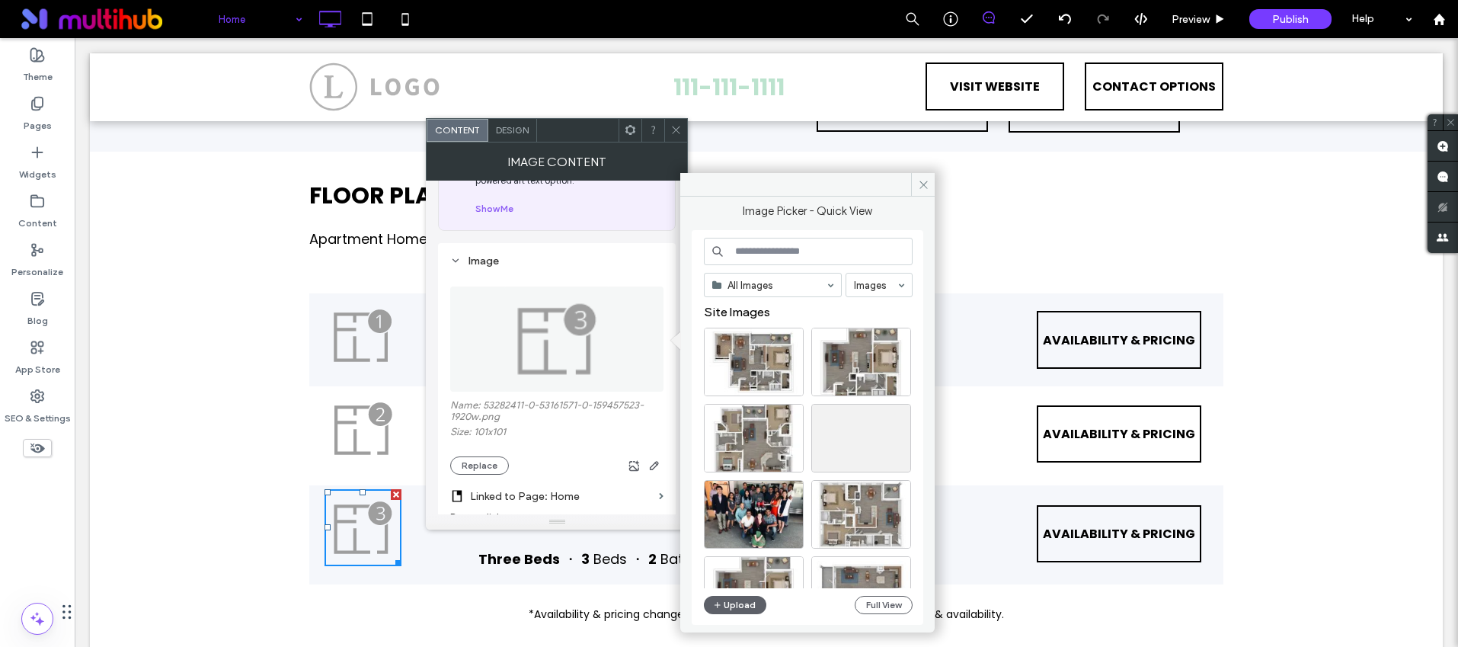
click at [756, 251] on input at bounding box center [808, 251] width 209 height 27
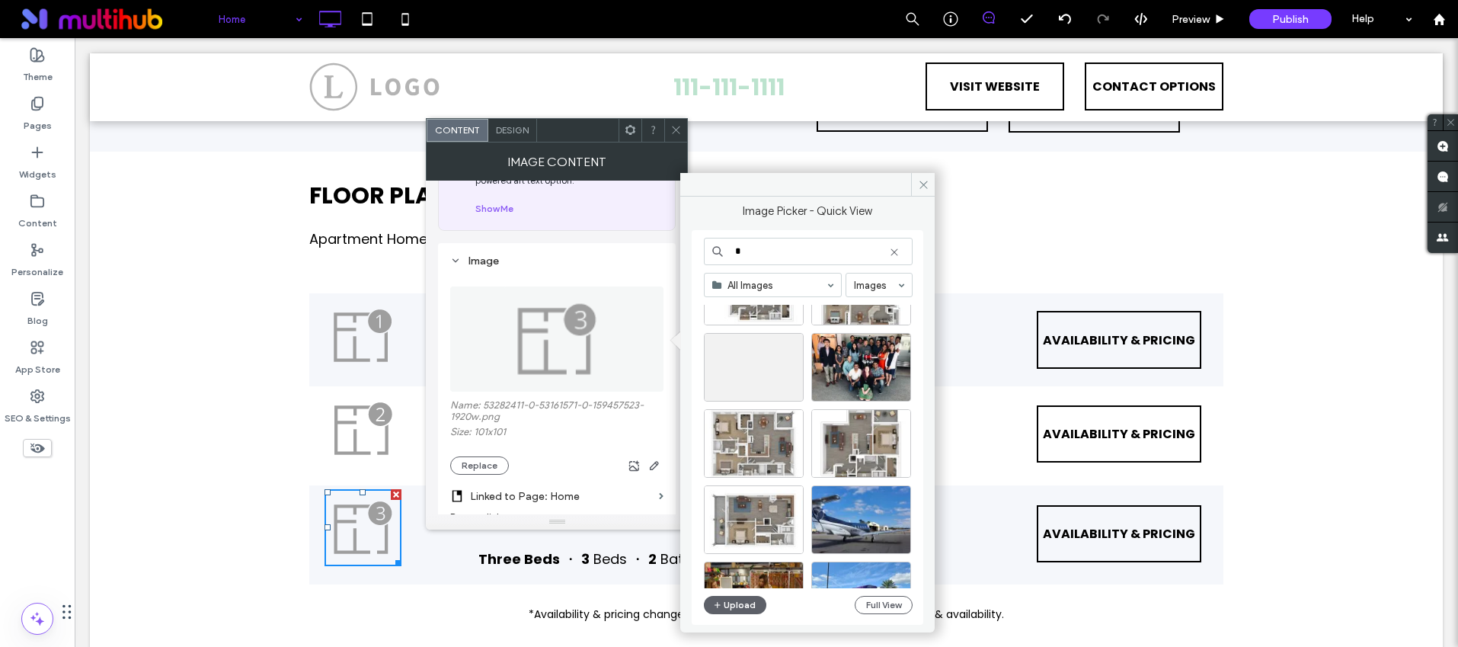
scroll to position [0, 0]
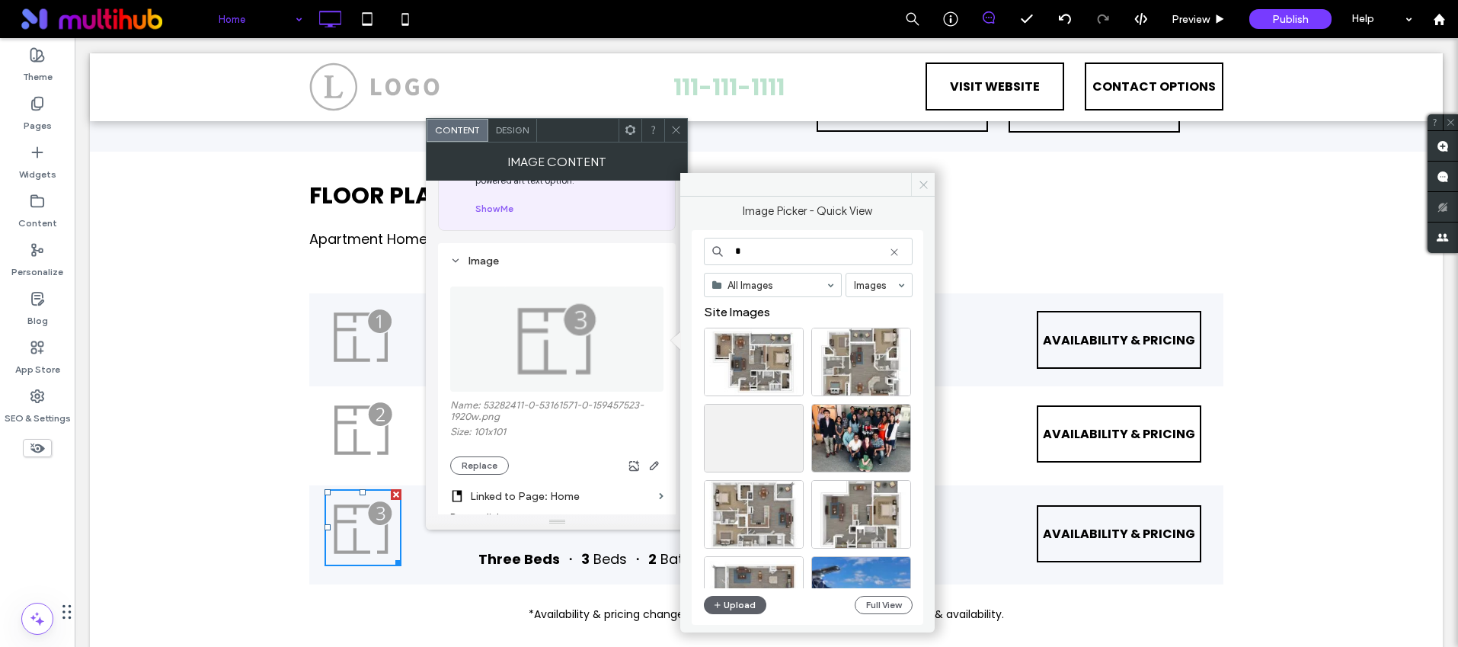
type input "*"
click at [920, 190] on icon at bounding box center [923, 184] width 11 height 11
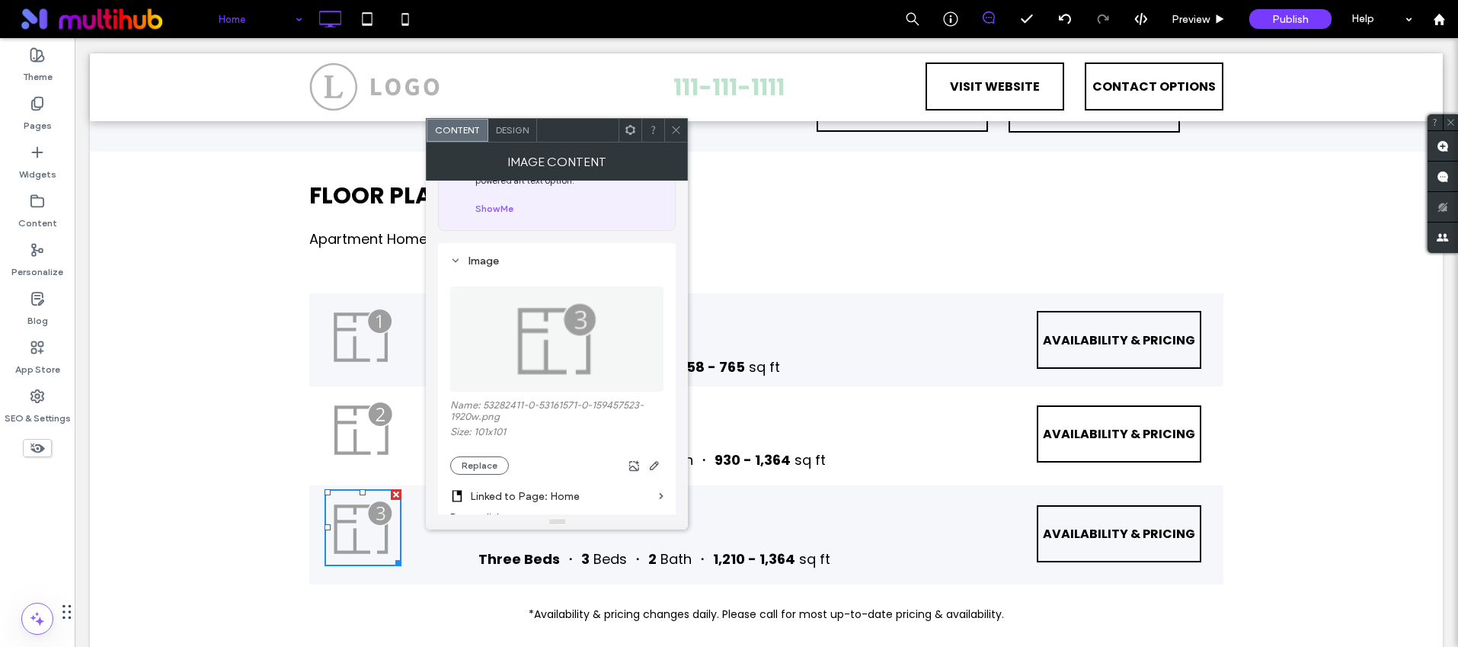
click at [686, 130] on div at bounding box center [675, 130] width 23 height 23
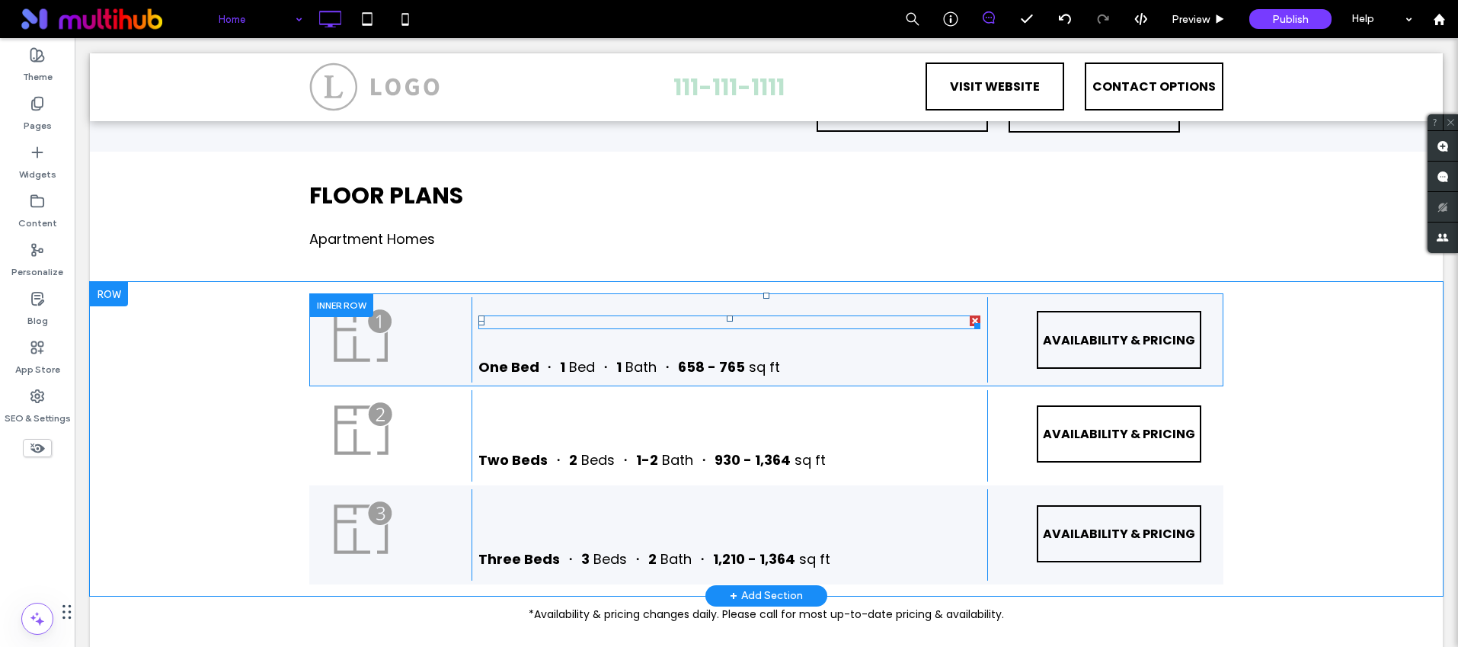
click at [578, 315] on span at bounding box center [729, 322] width 502 height 14
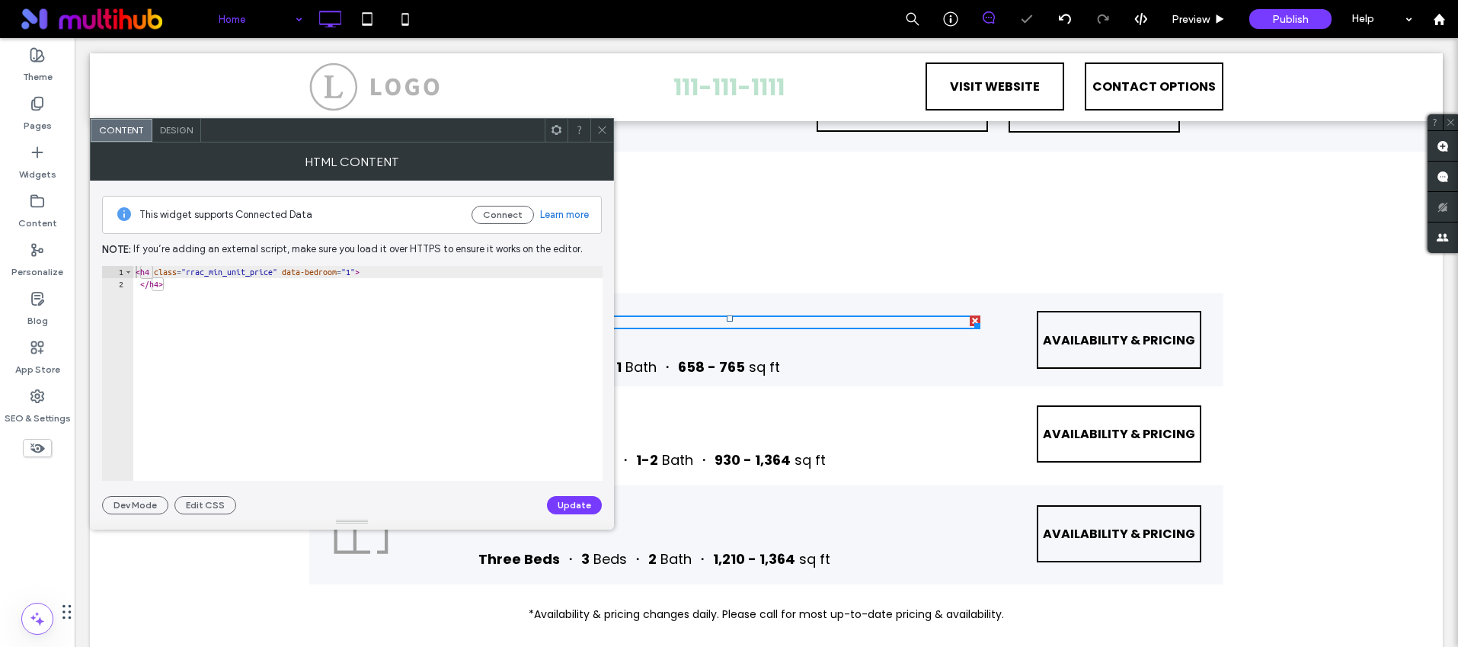
type textarea "**********"
click at [393, 276] on div "< h4 class = "rrac_min_unit_price" data-bedroom = "1" > </ h4 >" at bounding box center [368, 385] width 470 height 239
click at [388, 273] on div "< h4 class = "rrac_min_unit_price" data-bedroom = "1" > </ h4 >" at bounding box center [368, 385] width 470 height 239
click at [595, 133] on div at bounding box center [601, 130] width 23 height 23
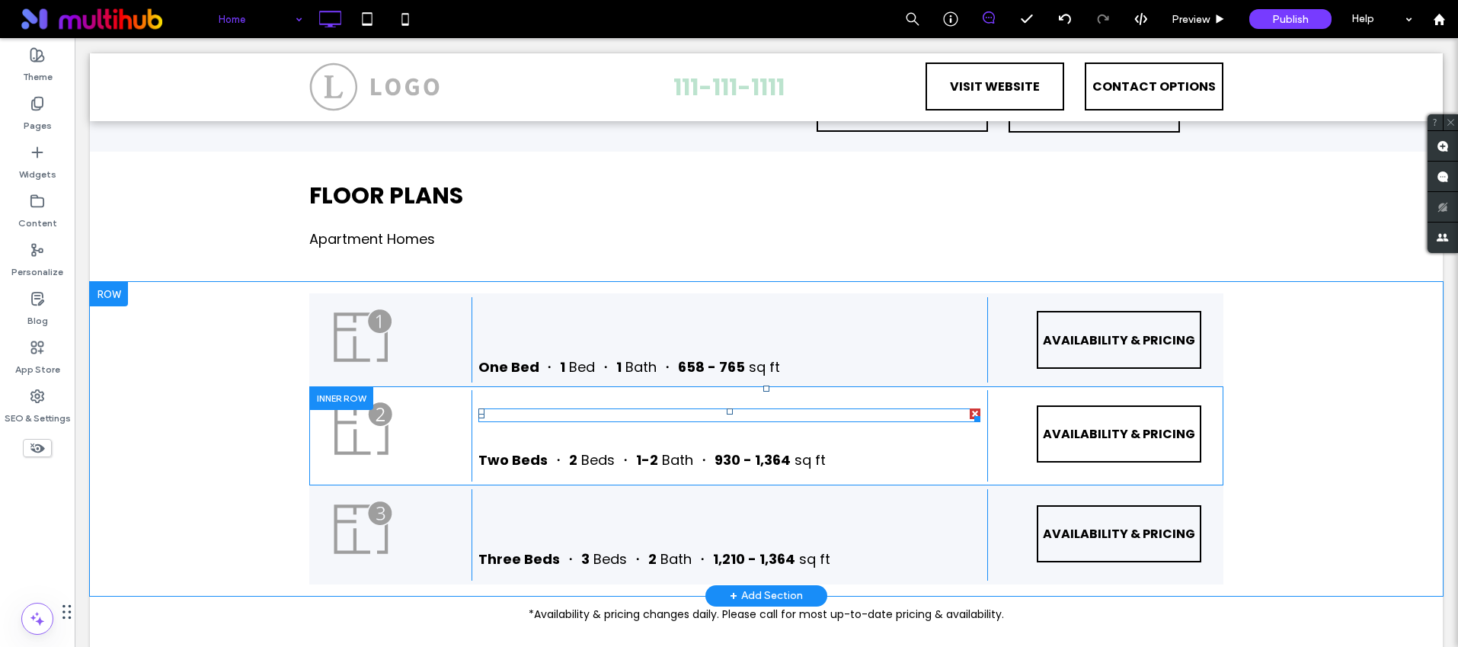
click at [658, 408] on span at bounding box center [729, 415] width 502 height 14
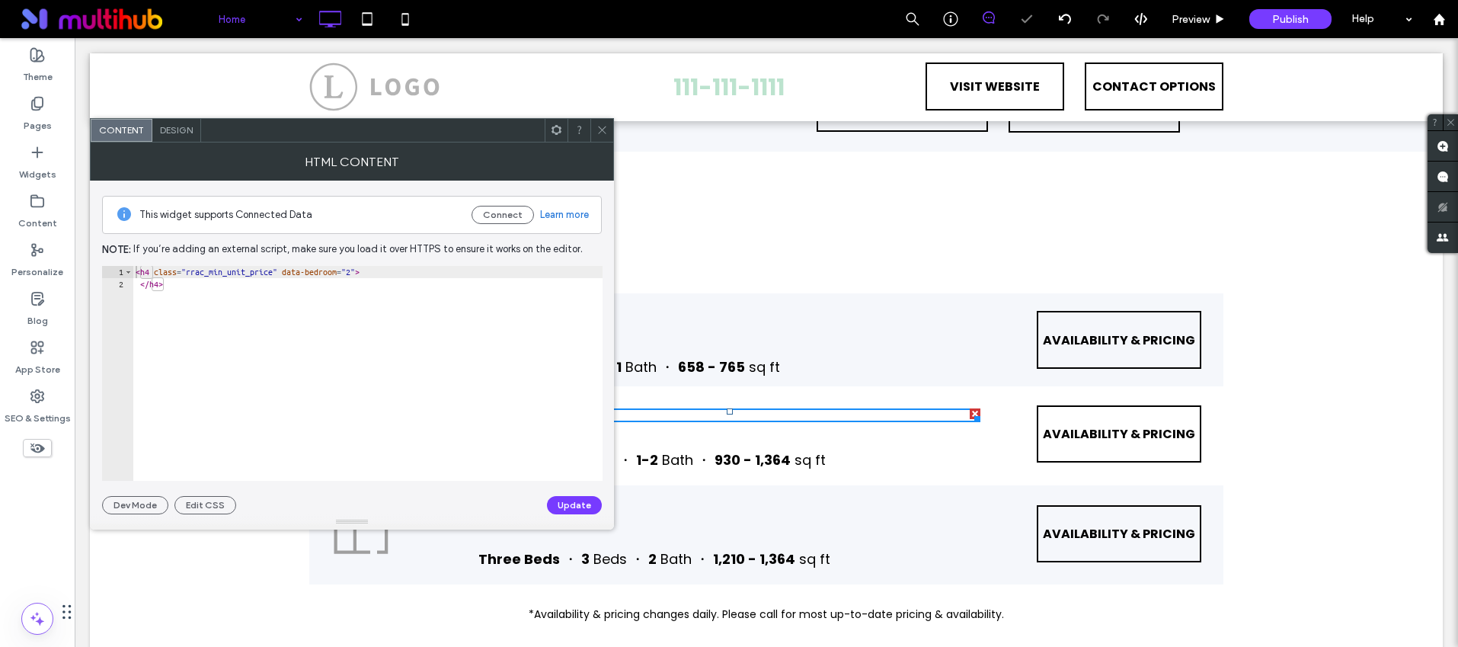
click at [597, 130] on icon at bounding box center [602, 129] width 11 height 11
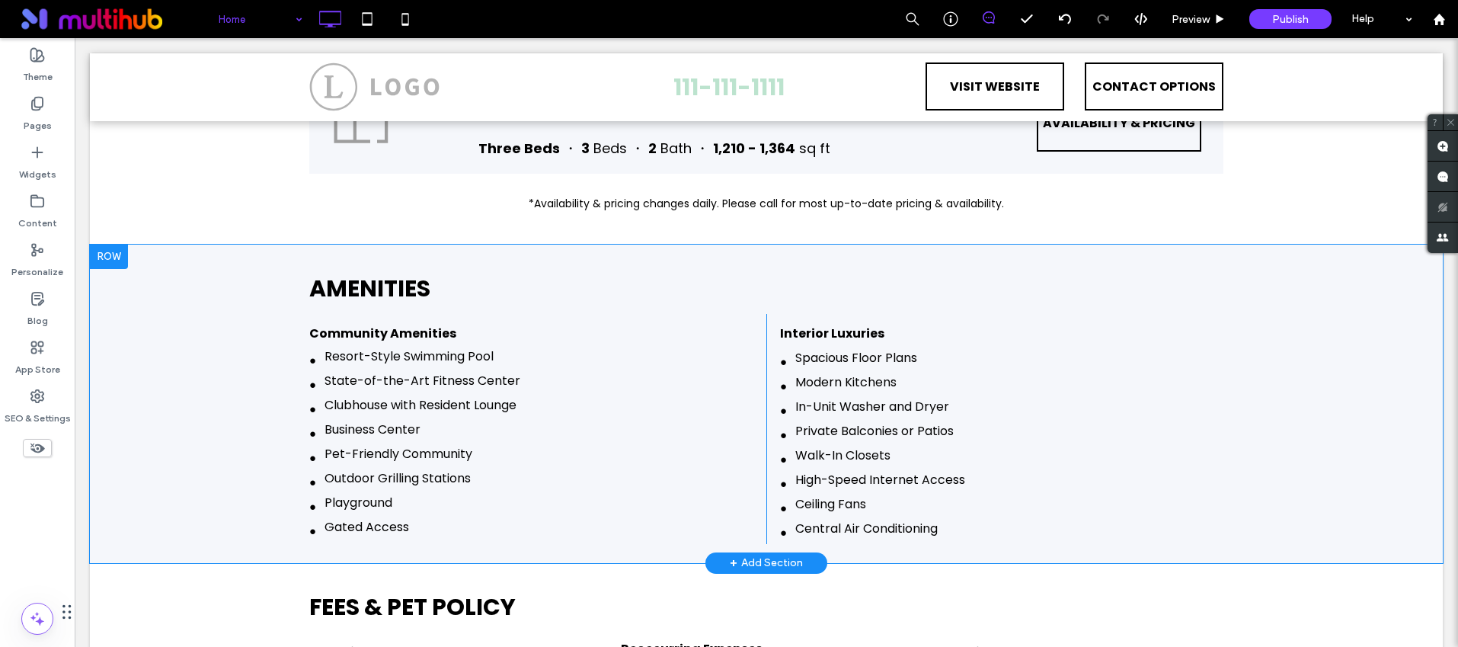
scroll to position [1553, 0]
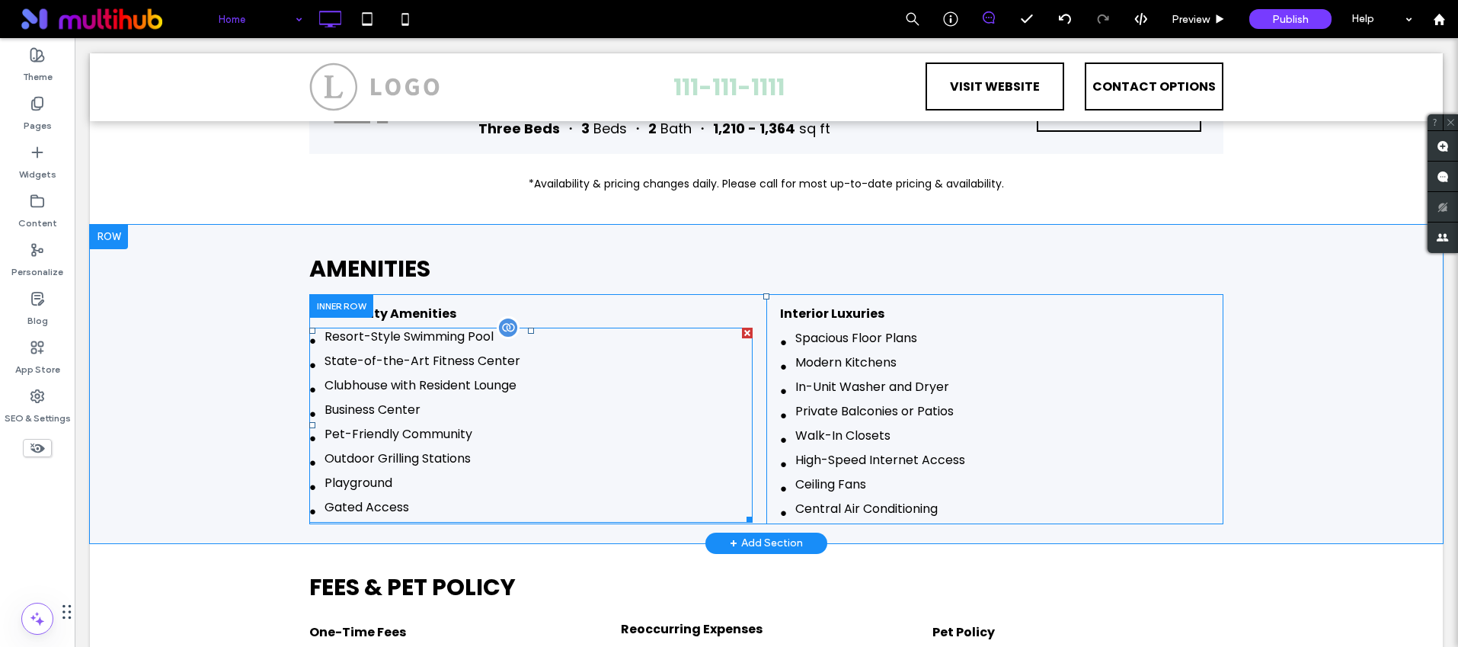
click at [562, 364] on span at bounding box center [530, 425] width 443 height 195
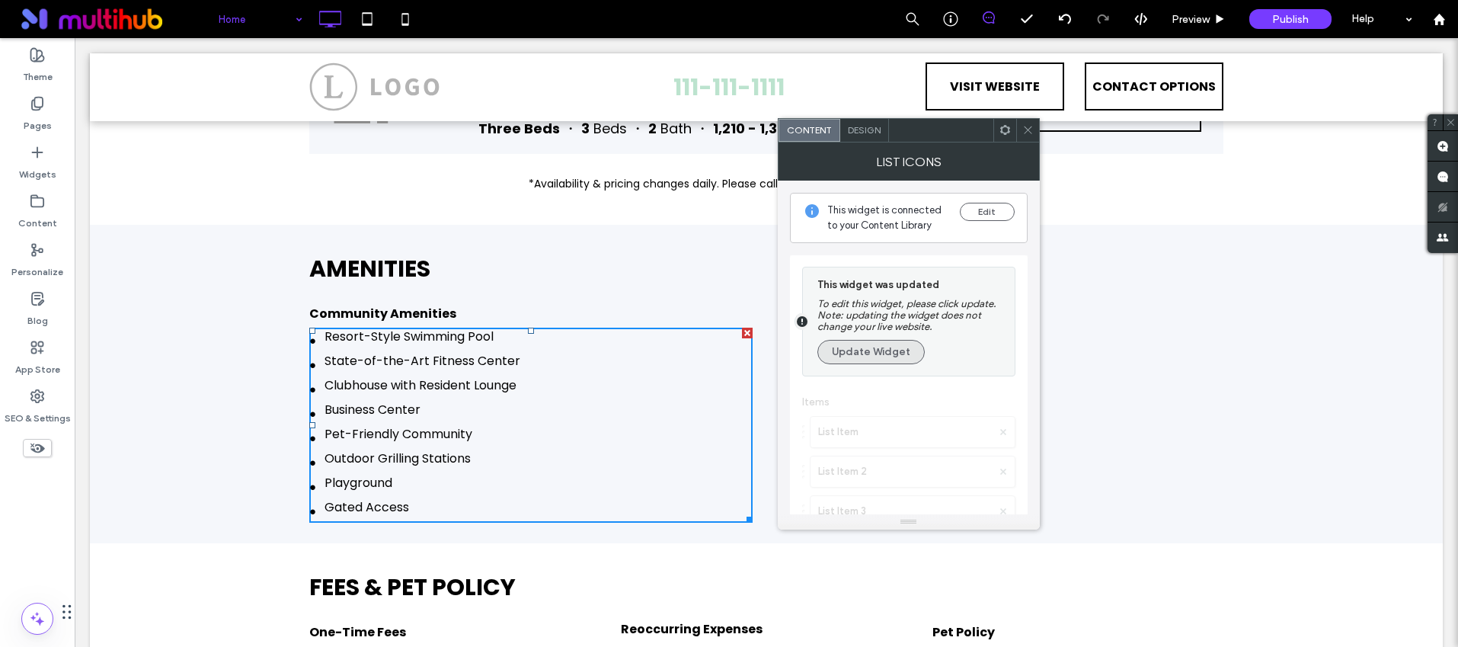
click at [891, 355] on button "Update Widget" at bounding box center [871, 352] width 107 height 24
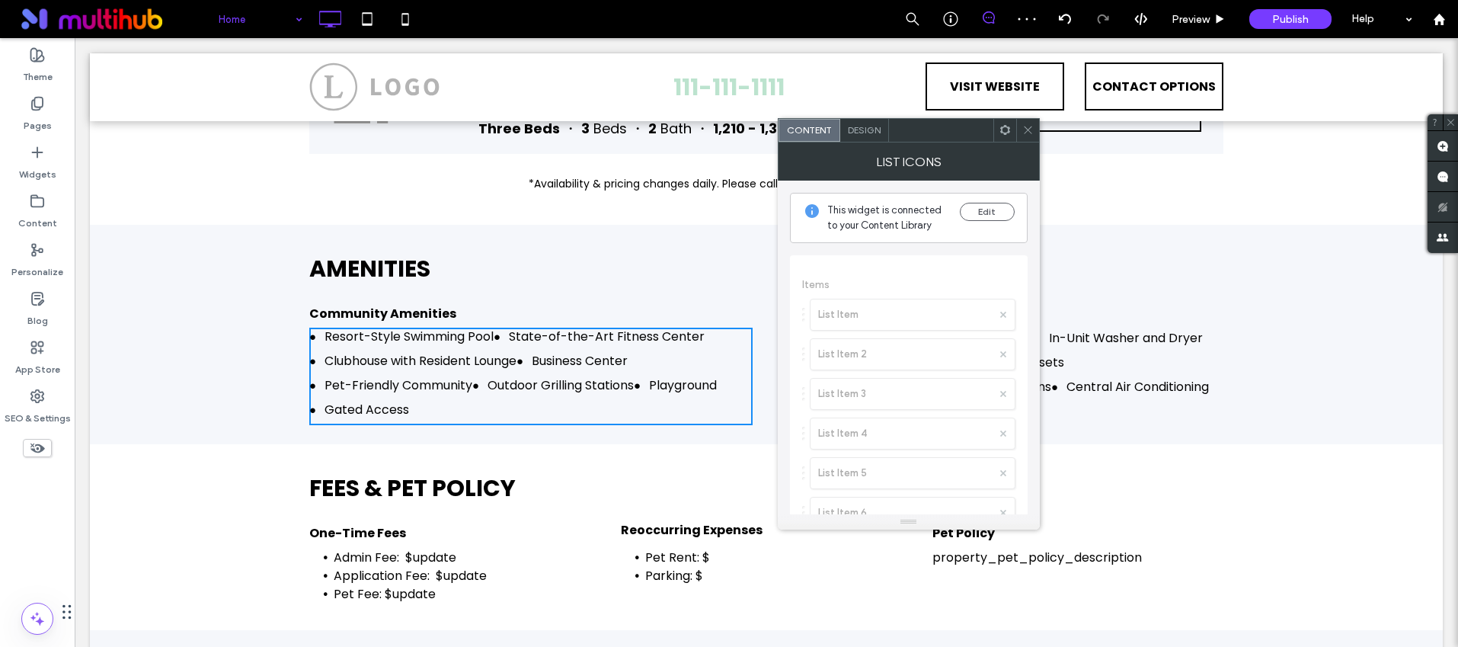
click at [853, 130] on span "Design" at bounding box center [864, 129] width 33 height 11
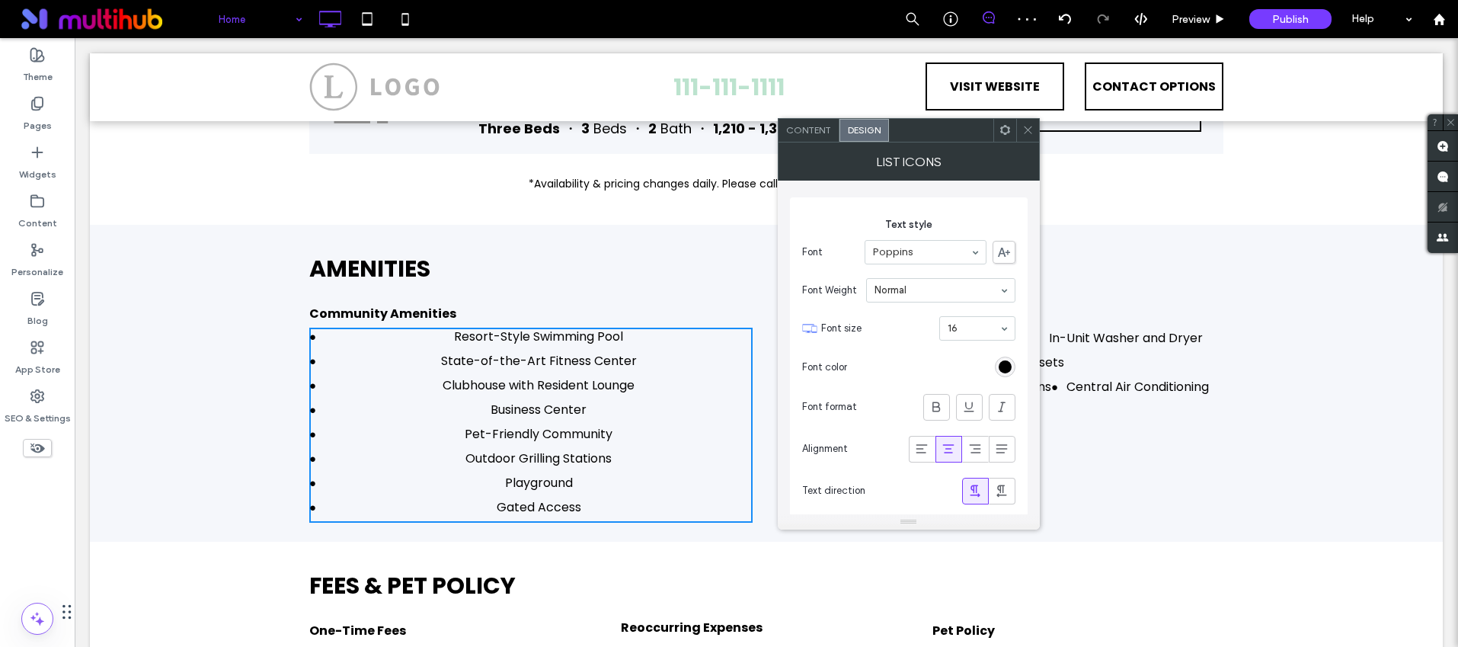
scroll to position [174, 0]
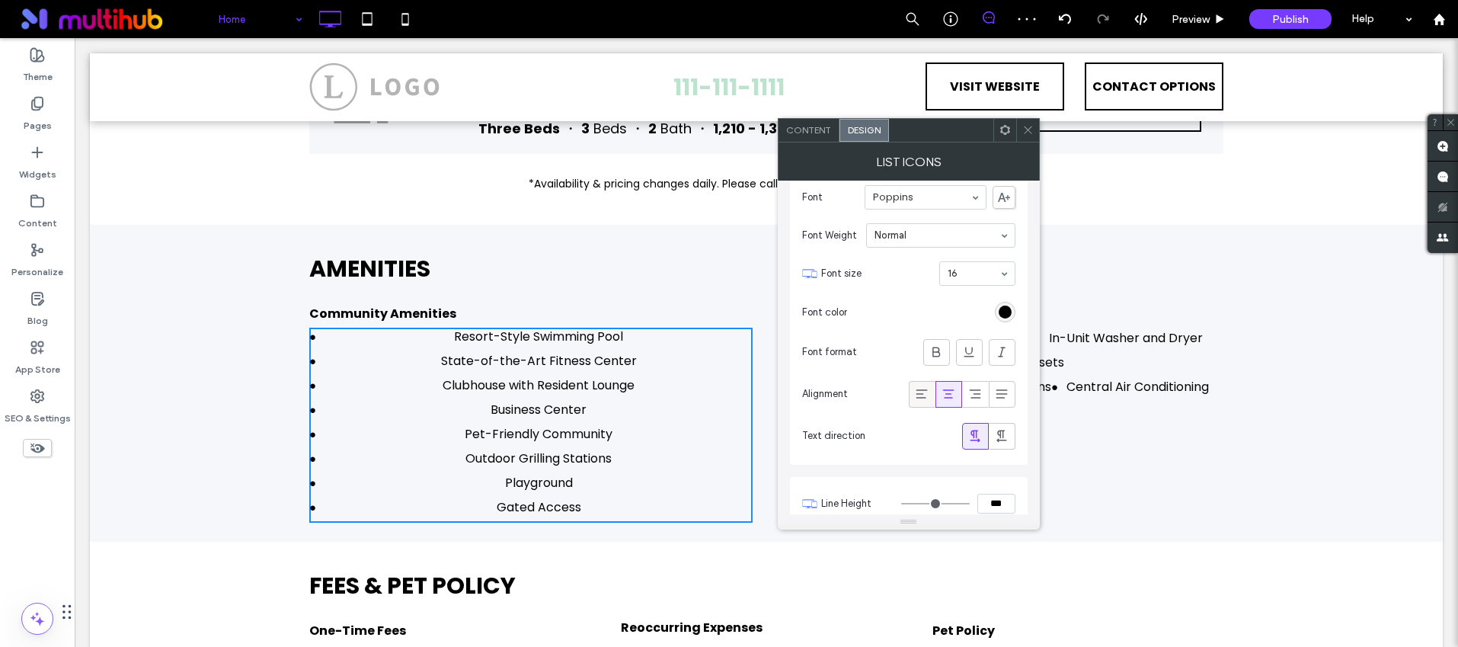
click at [923, 401] on icon at bounding box center [921, 393] width 15 height 15
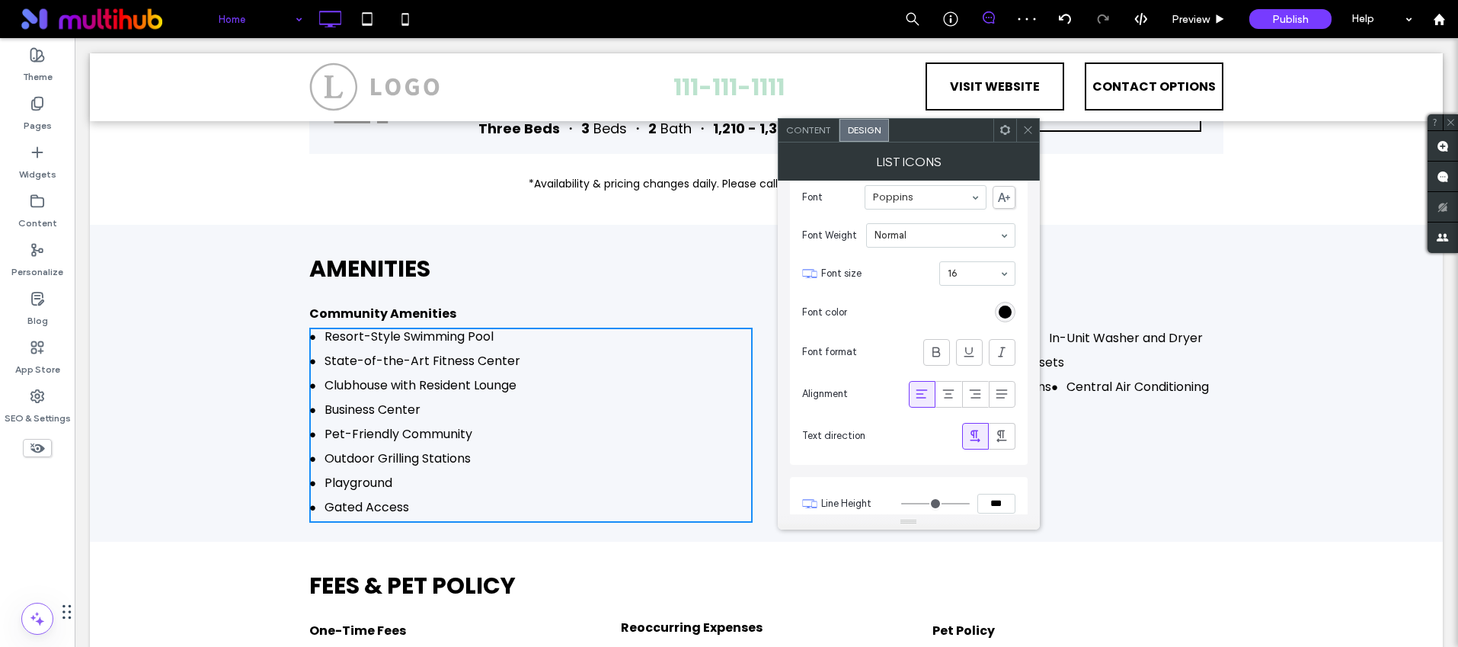
click at [1028, 127] on icon at bounding box center [1027, 129] width 11 height 11
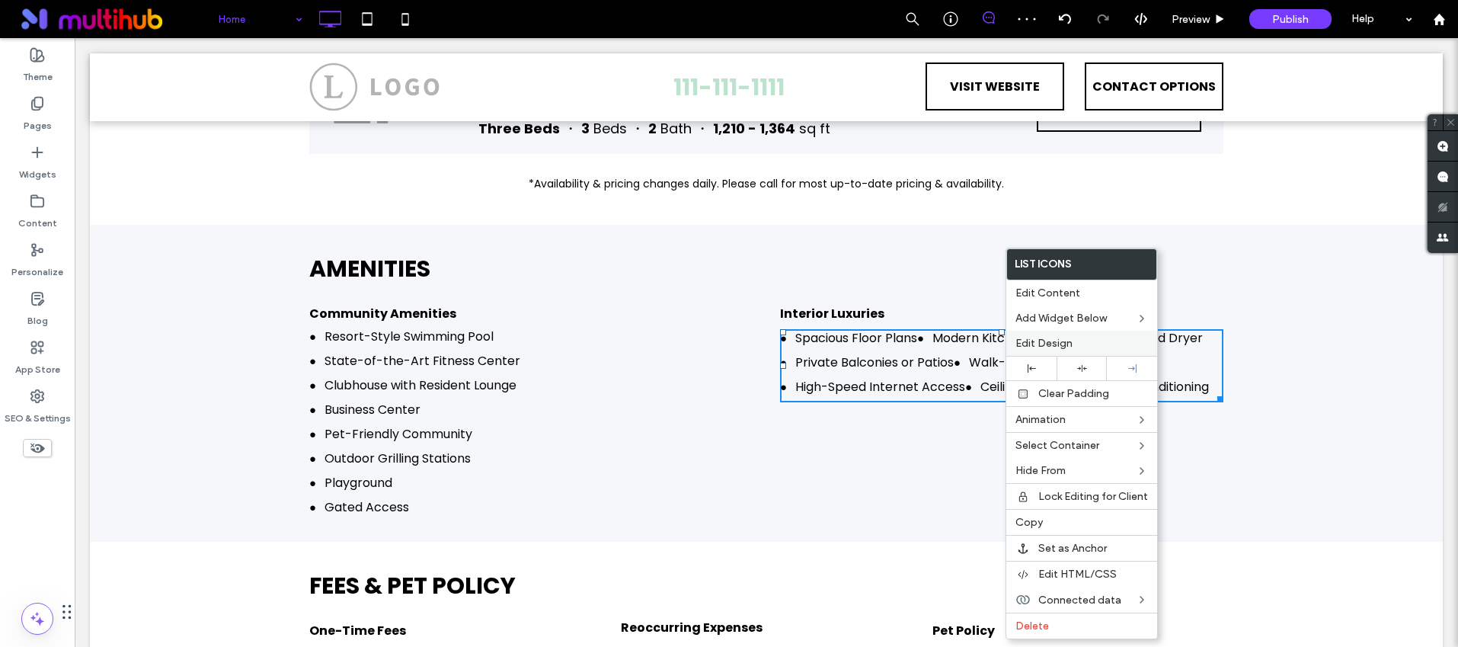
click at [1049, 343] on span "Edit Design" at bounding box center [1044, 343] width 57 height 13
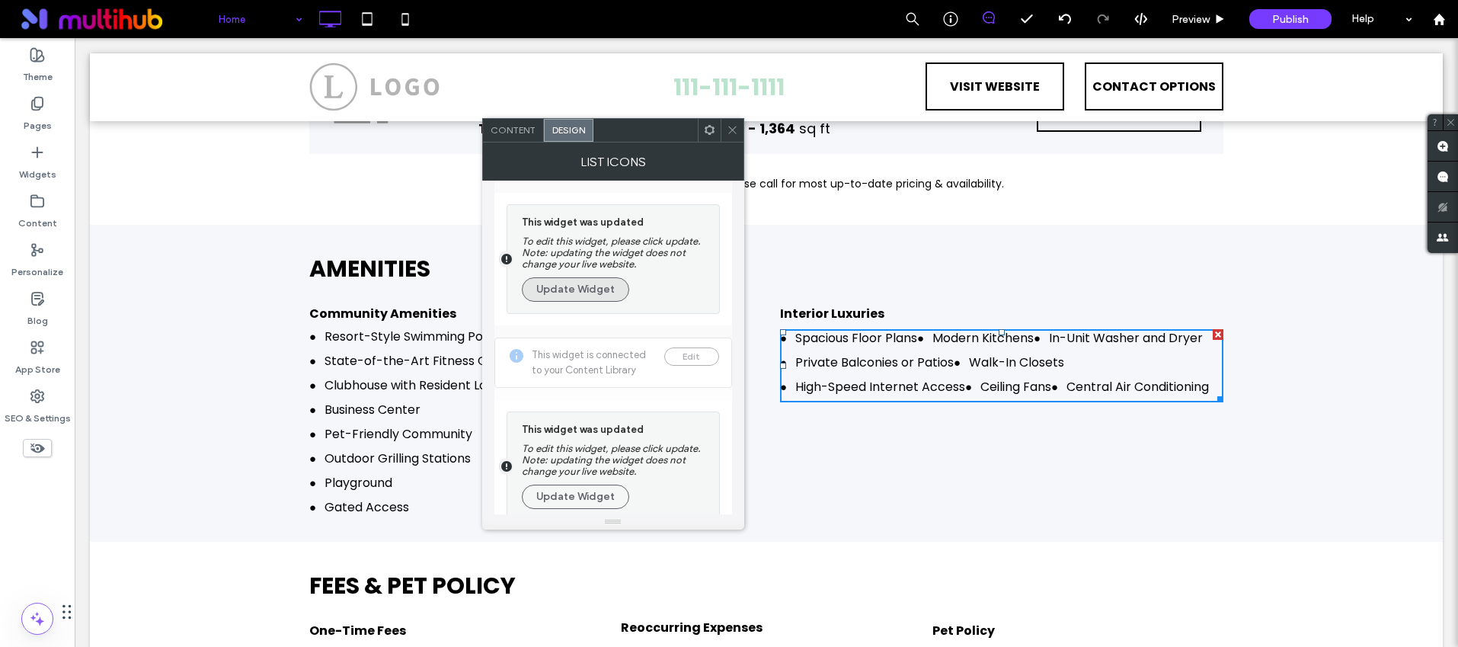
click at [585, 286] on button "Update Widget" at bounding box center [575, 289] width 107 height 24
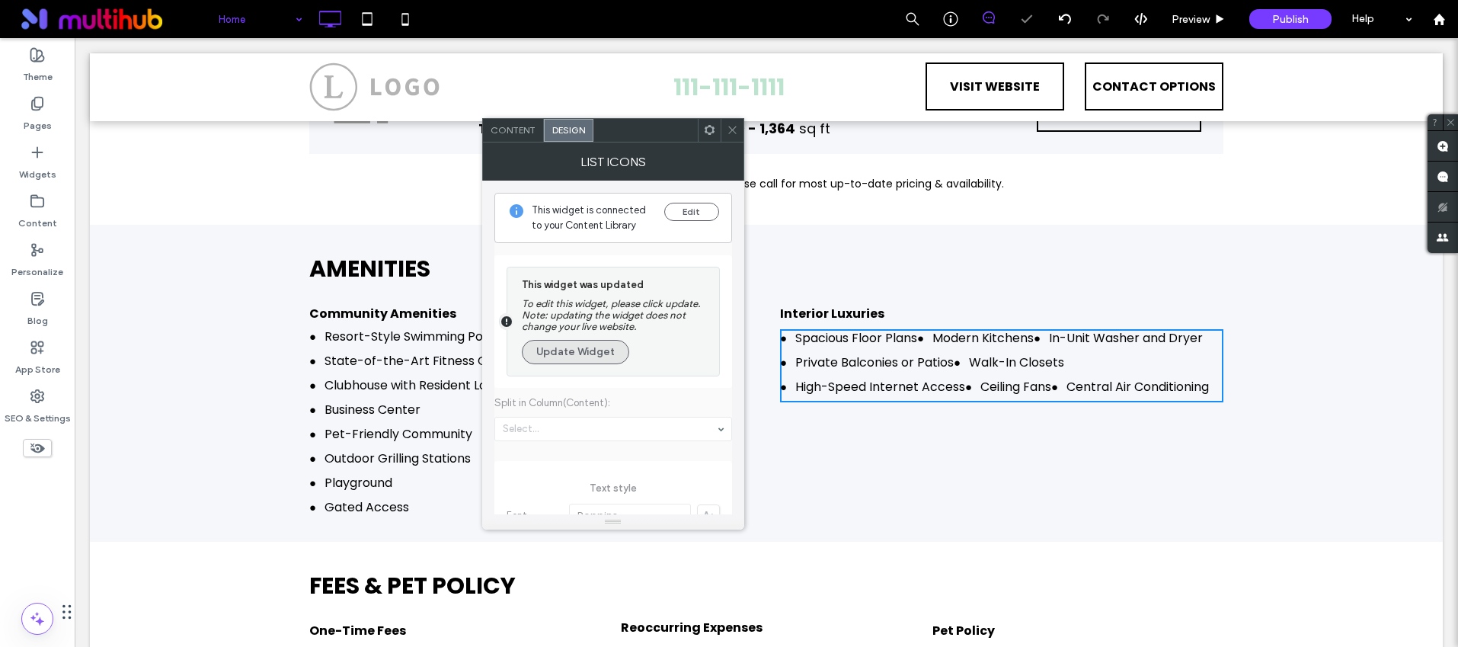
click at [581, 357] on button "Update Widget" at bounding box center [575, 352] width 107 height 24
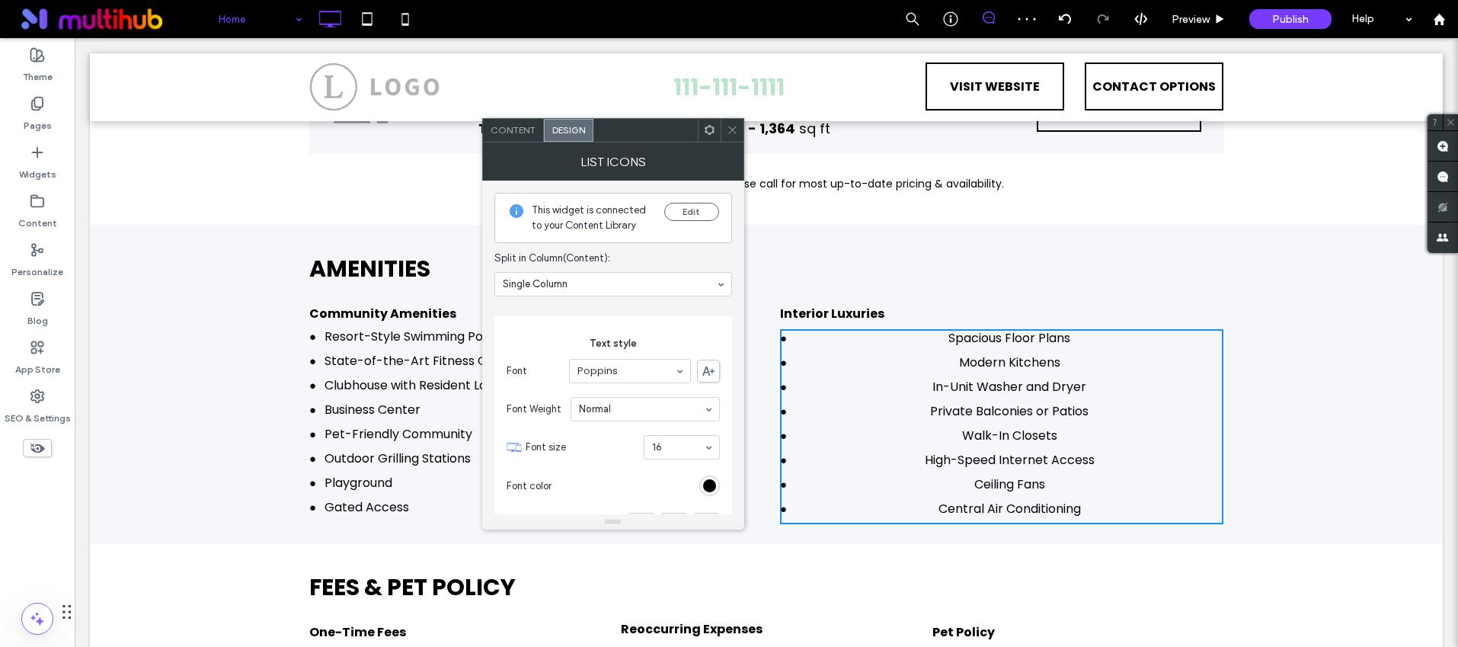
click at [727, 128] on icon at bounding box center [732, 129] width 11 height 11
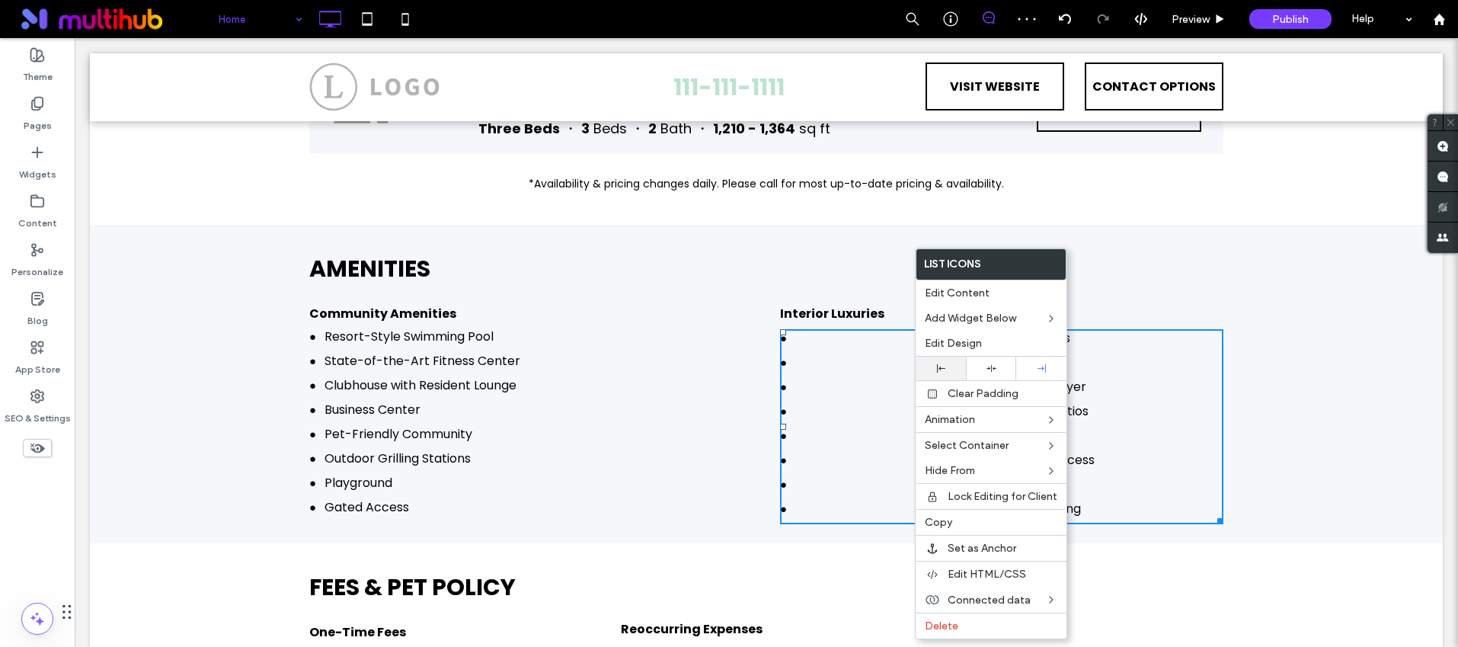
click at [946, 370] on div at bounding box center [940, 368] width 35 height 8
drag, startPoint x: 841, startPoint y: 344, endPoint x: 830, endPoint y: 353, distance: 13.6
click at [841, 354] on div "Modern Kitchens" at bounding box center [1009, 363] width 428 height 18
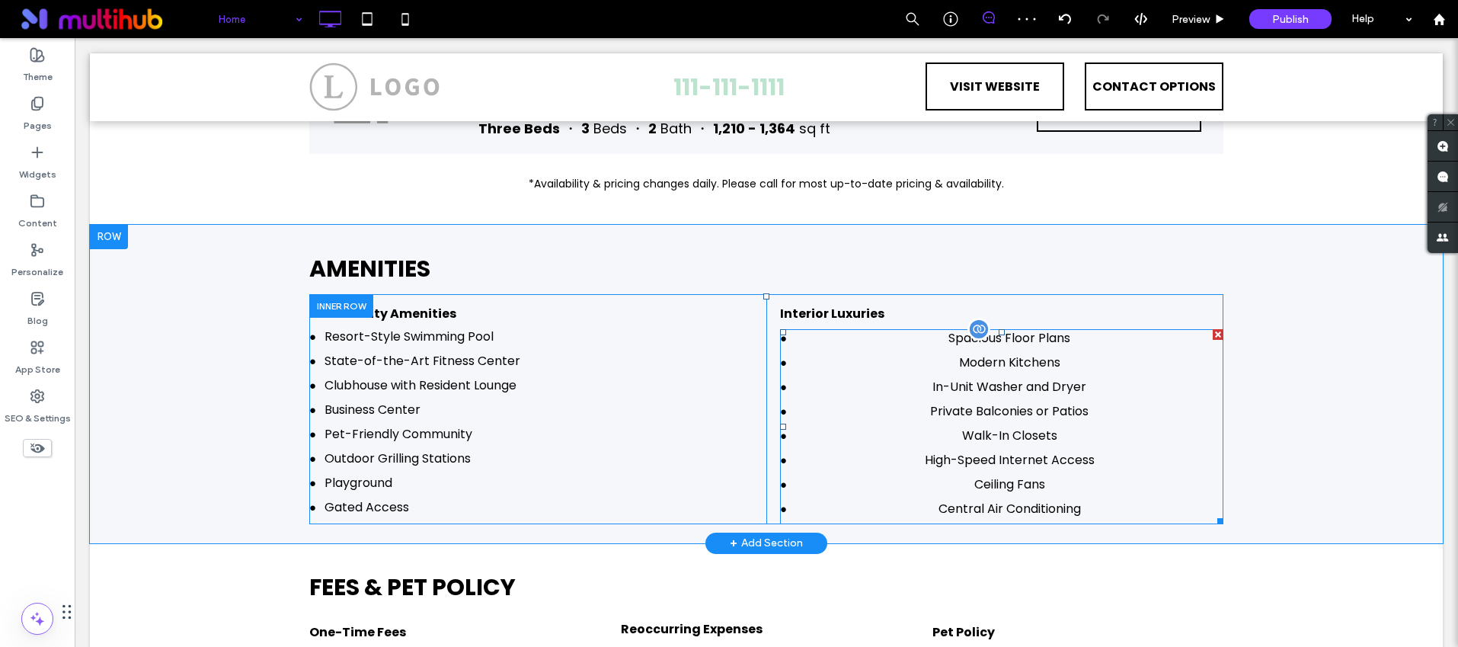
click at [840, 356] on span at bounding box center [1001, 426] width 443 height 195
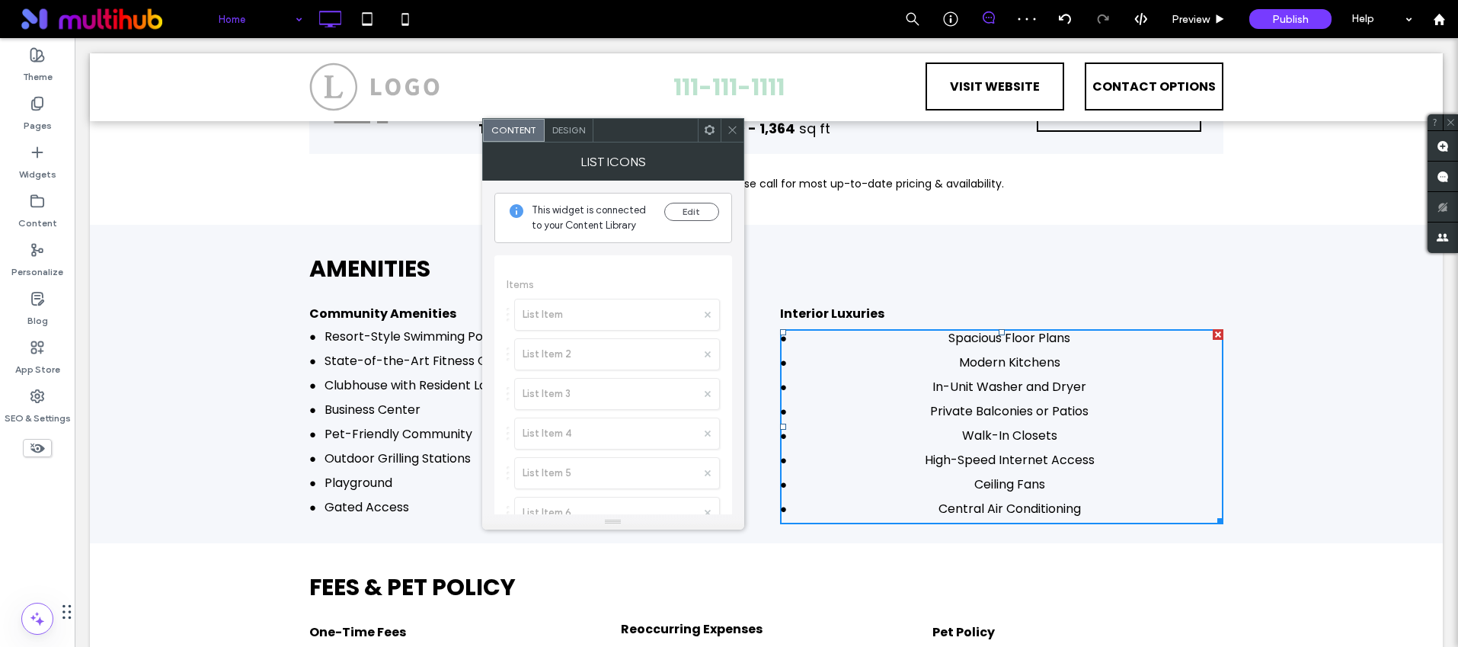
click at [565, 129] on span "Design" at bounding box center [568, 129] width 33 height 11
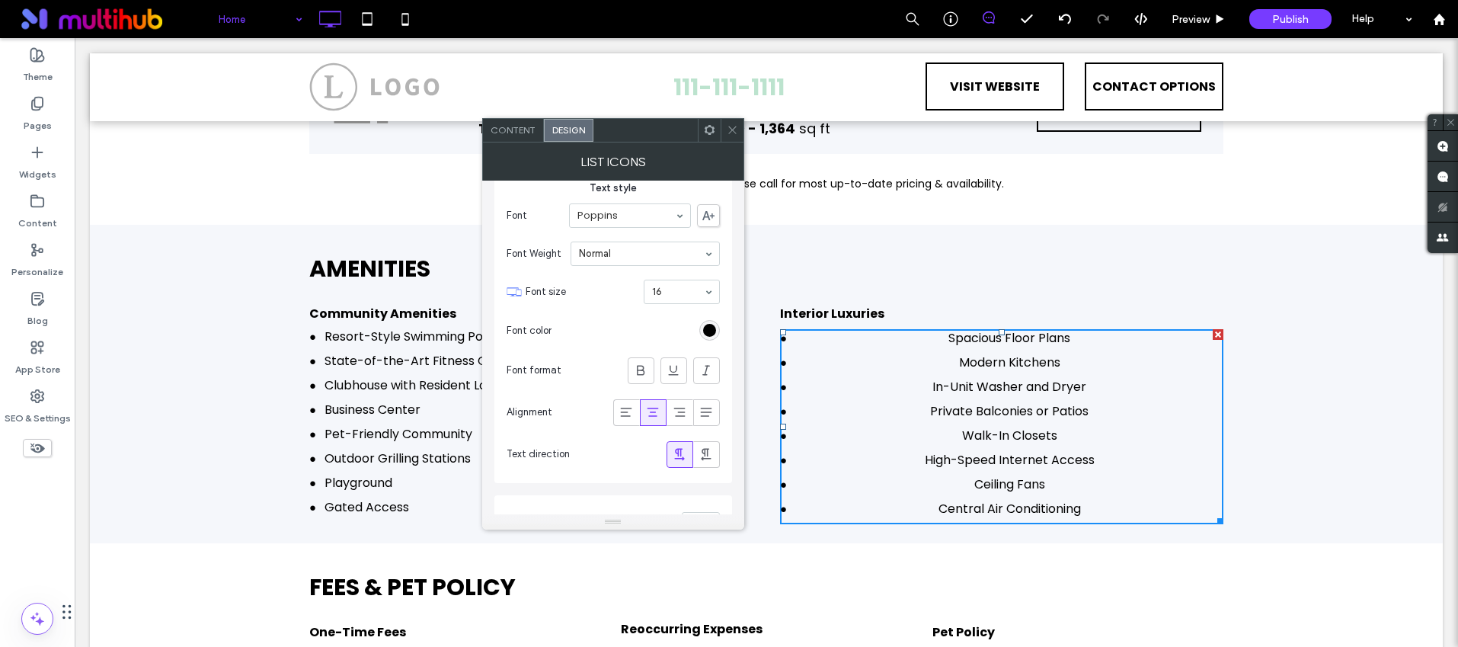
scroll to position [204, 0]
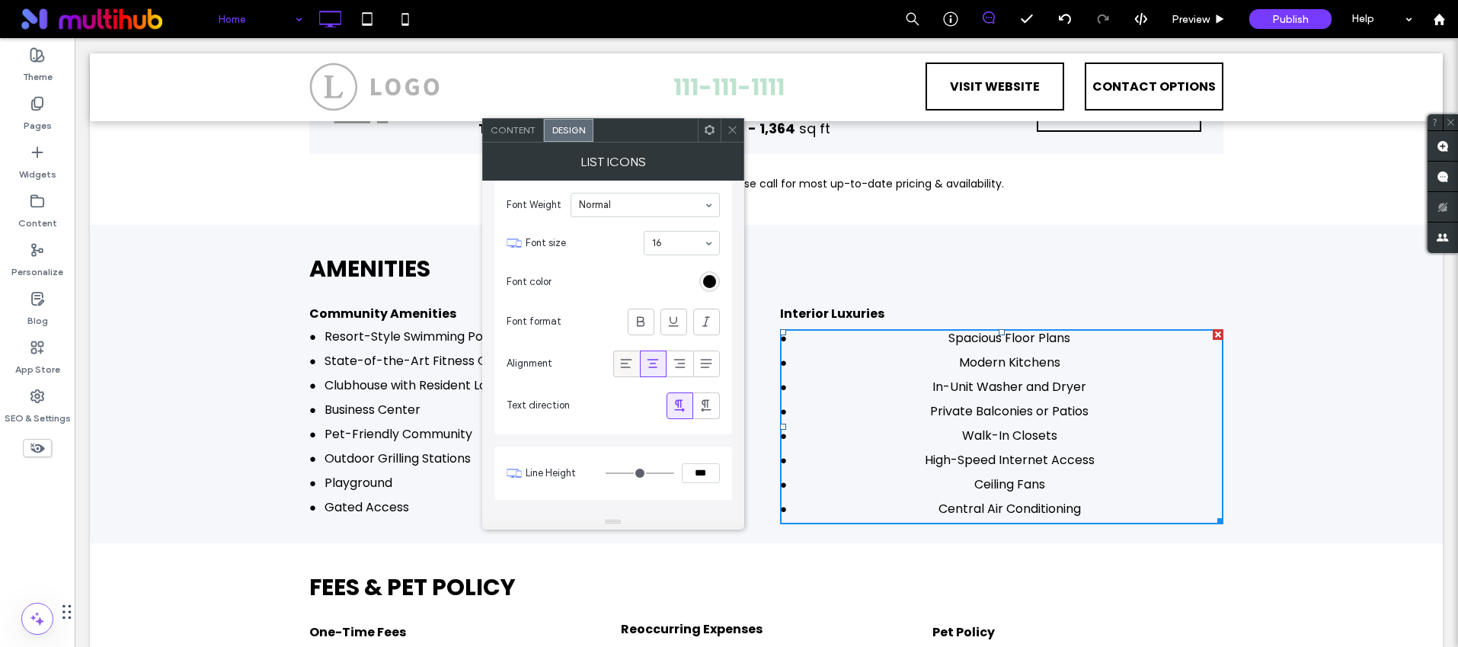
click at [622, 360] on use at bounding box center [626, 363] width 11 height 9
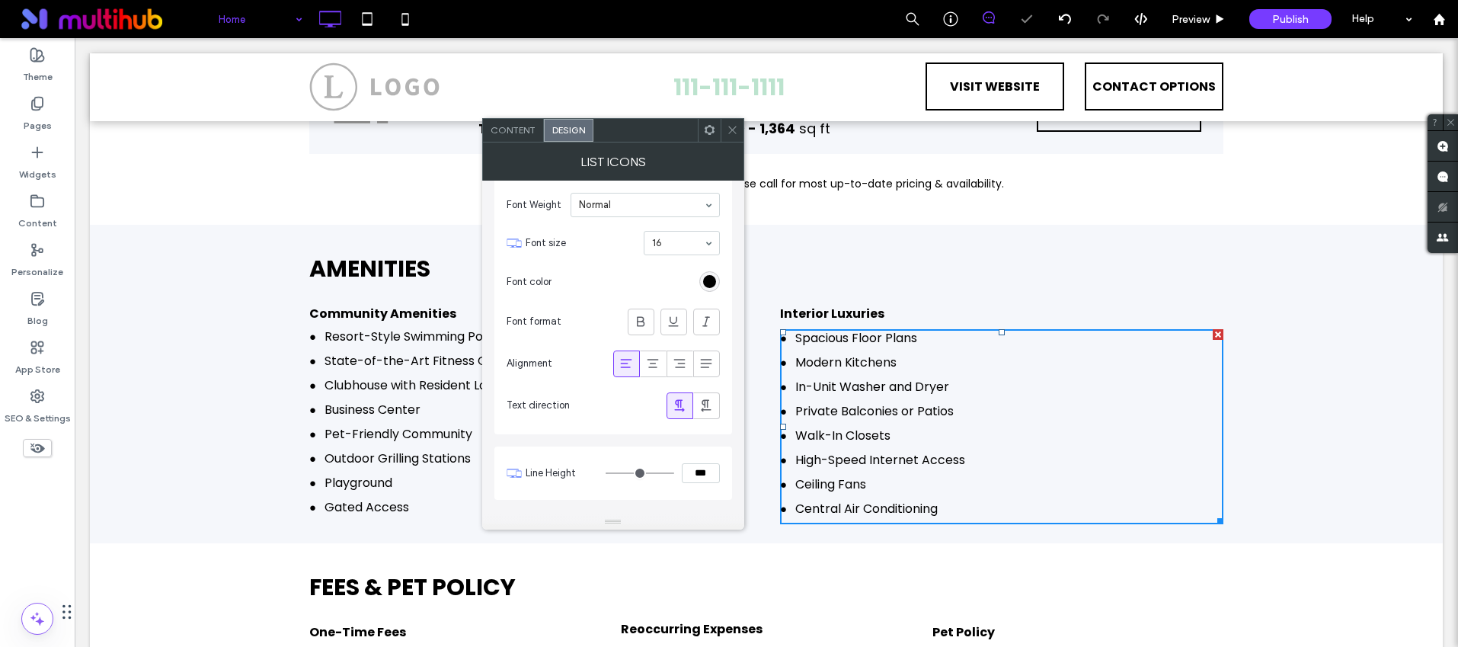
click at [728, 131] on icon at bounding box center [732, 129] width 11 height 11
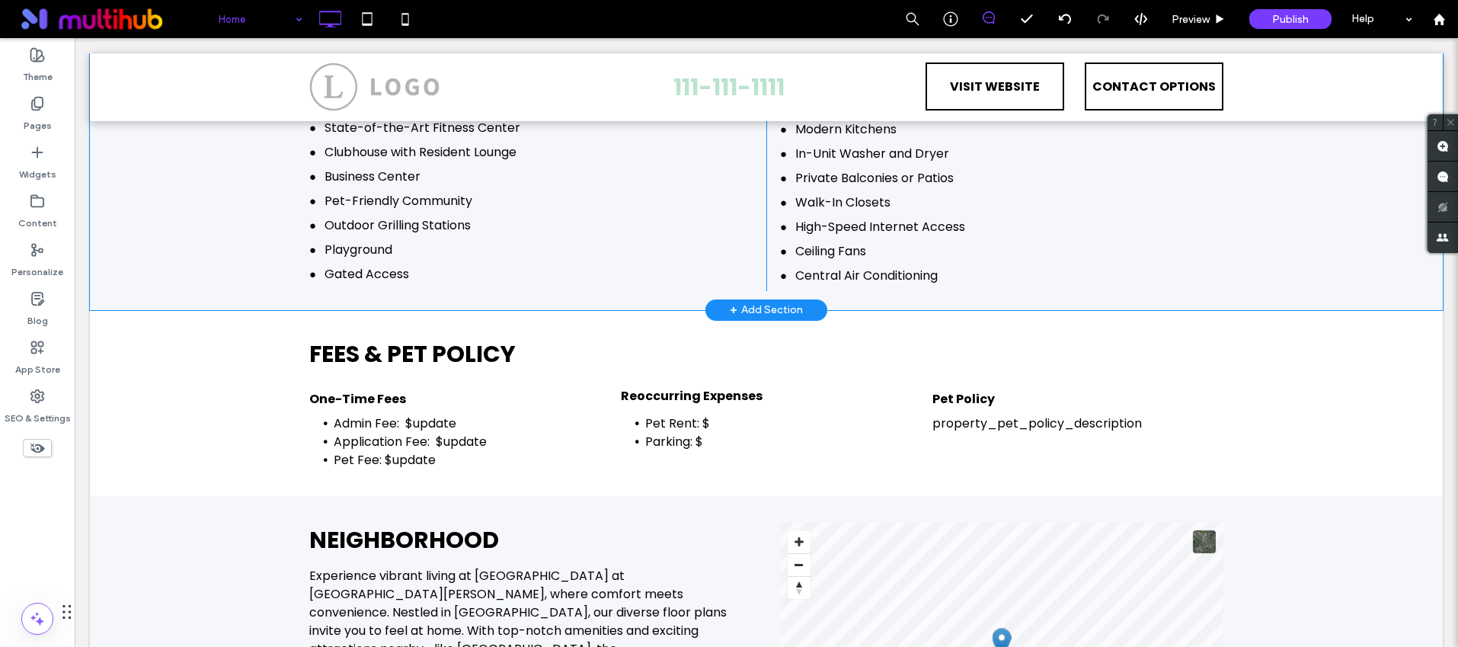
scroll to position [1834, 0]
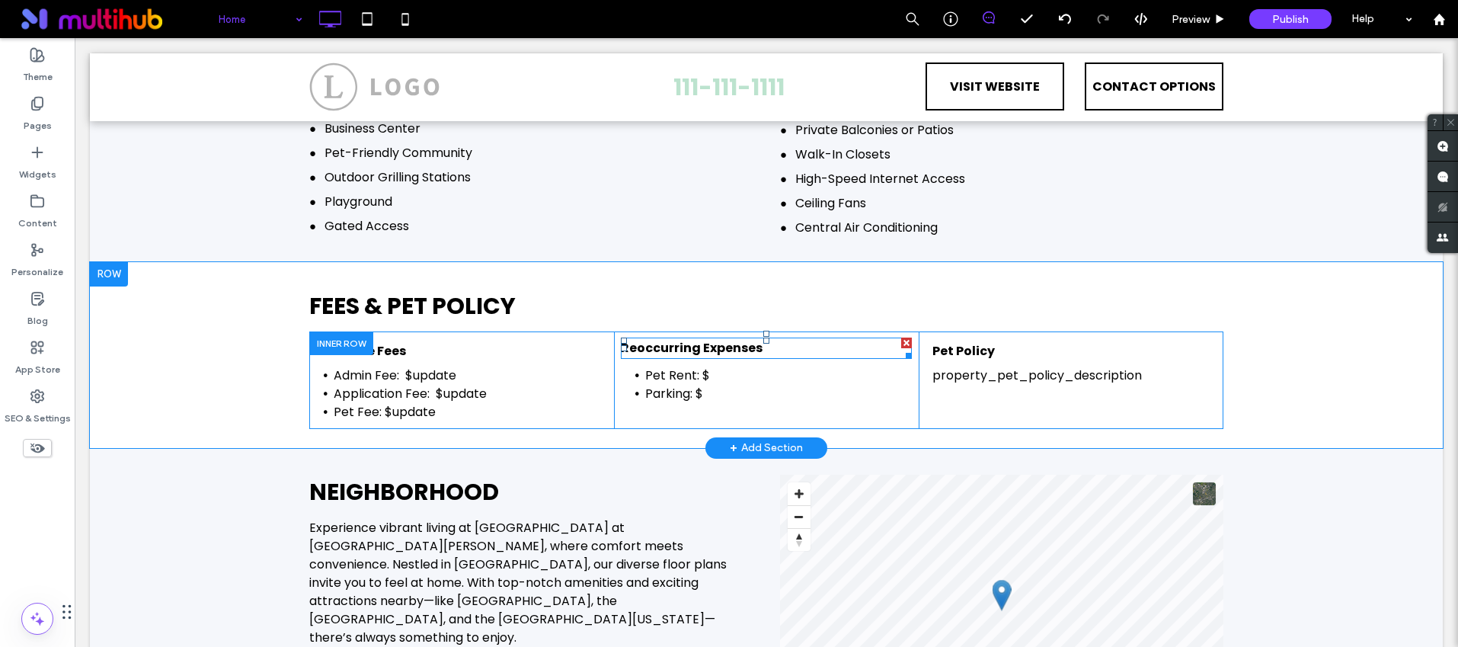
click at [703, 339] on strong "Reoccurring Expenses" at bounding box center [692, 348] width 142 height 18
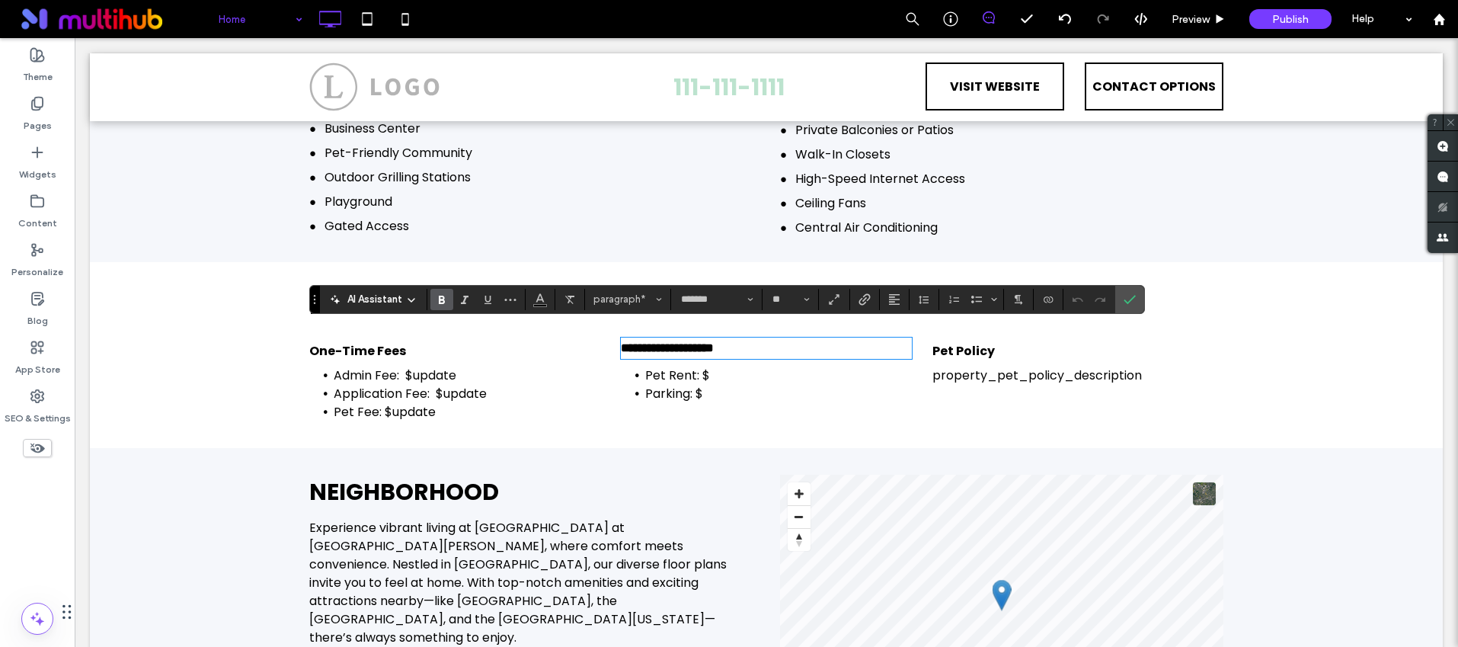
click at [640, 342] on strong "**********" at bounding box center [667, 347] width 93 height 11
click at [645, 342] on strong "**********" at bounding box center [665, 347] width 88 height 11
click at [1137, 299] on label "Confirm" at bounding box center [1129, 299] width 23 height 27
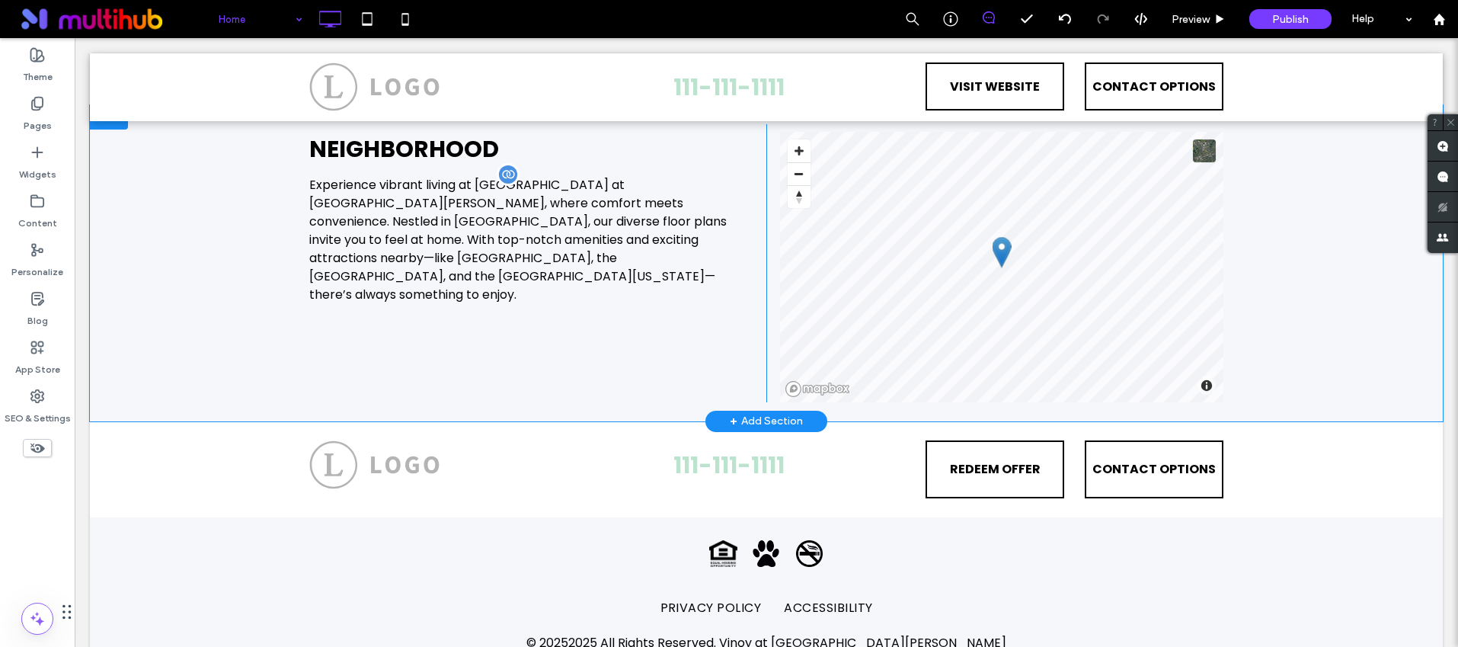
scroll to position [2165, 0]
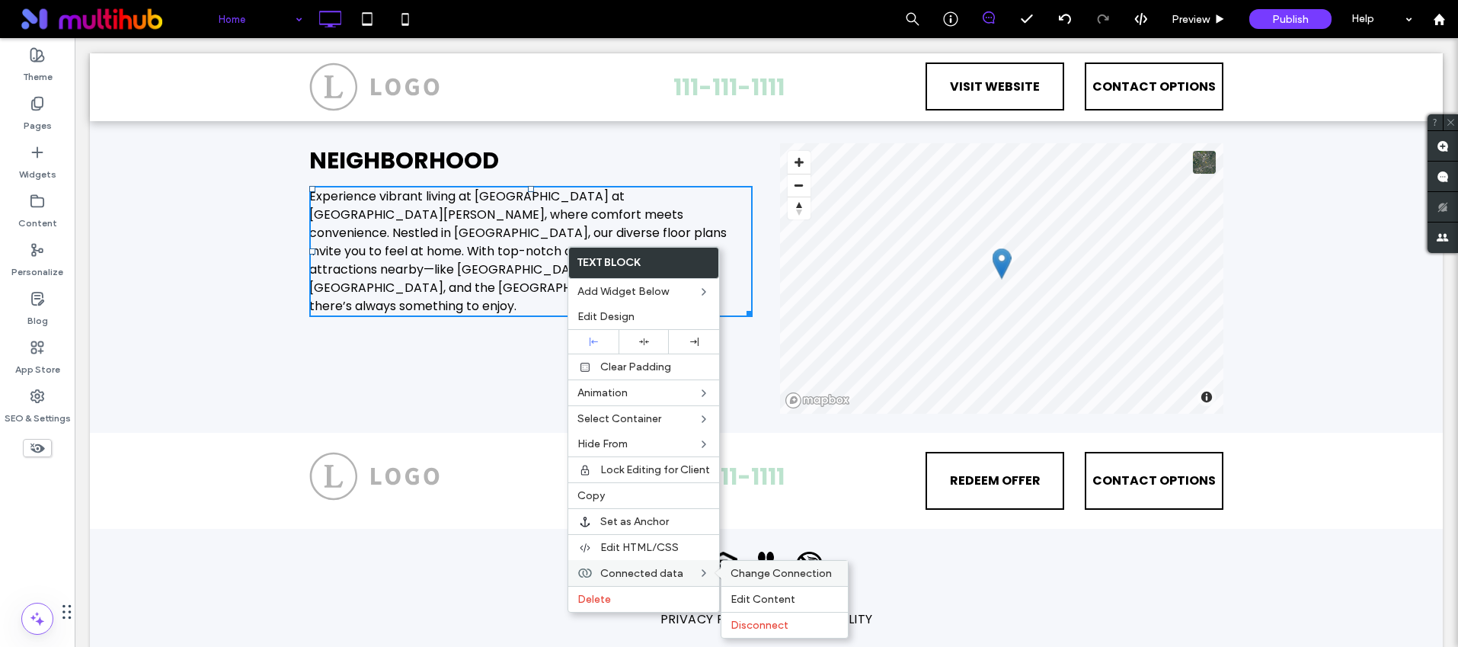
click at [773, 576] on span "Change Connection" at bounding box center [781, 573] width 101 height 13
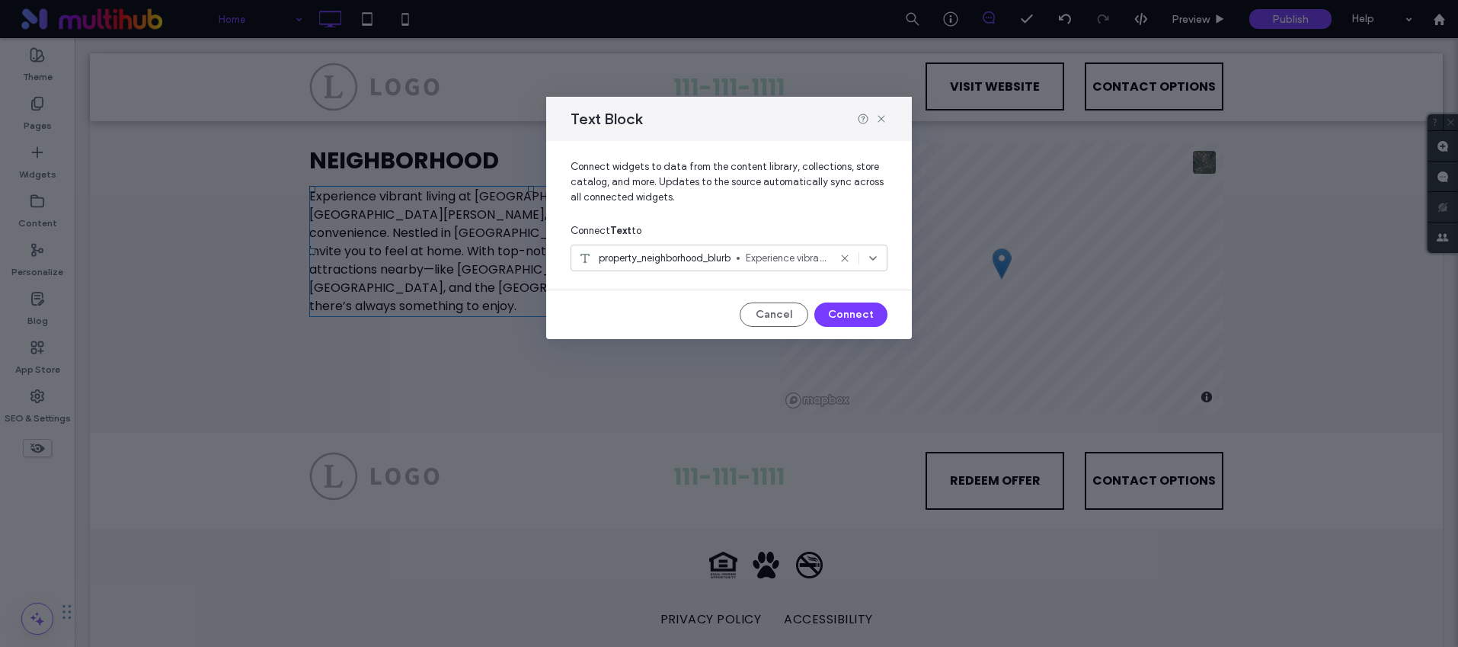
click at [878, 111] on div "Text Block" at bounding box center [729, 119] width 366 height 44
click at [885, 120] on icon at bounding box center [881, 119] width 12 height 12
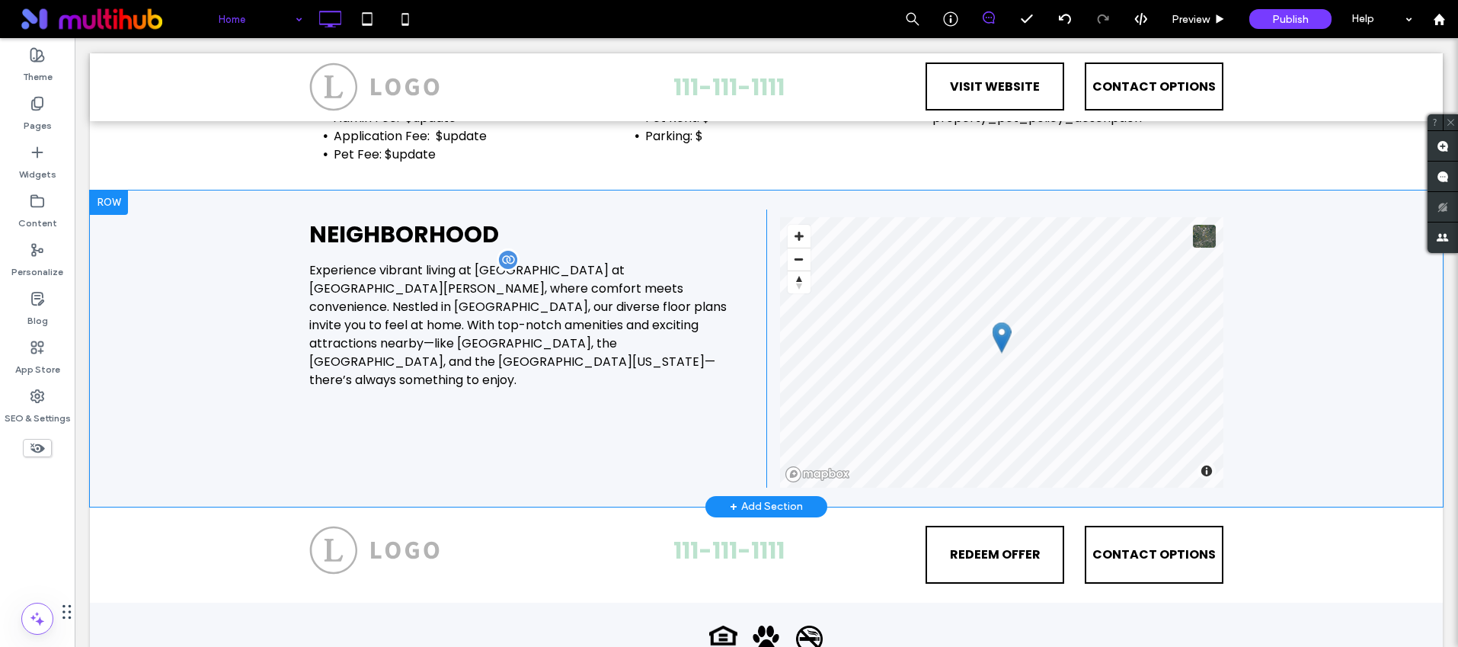
scroll to position [2088, 0]
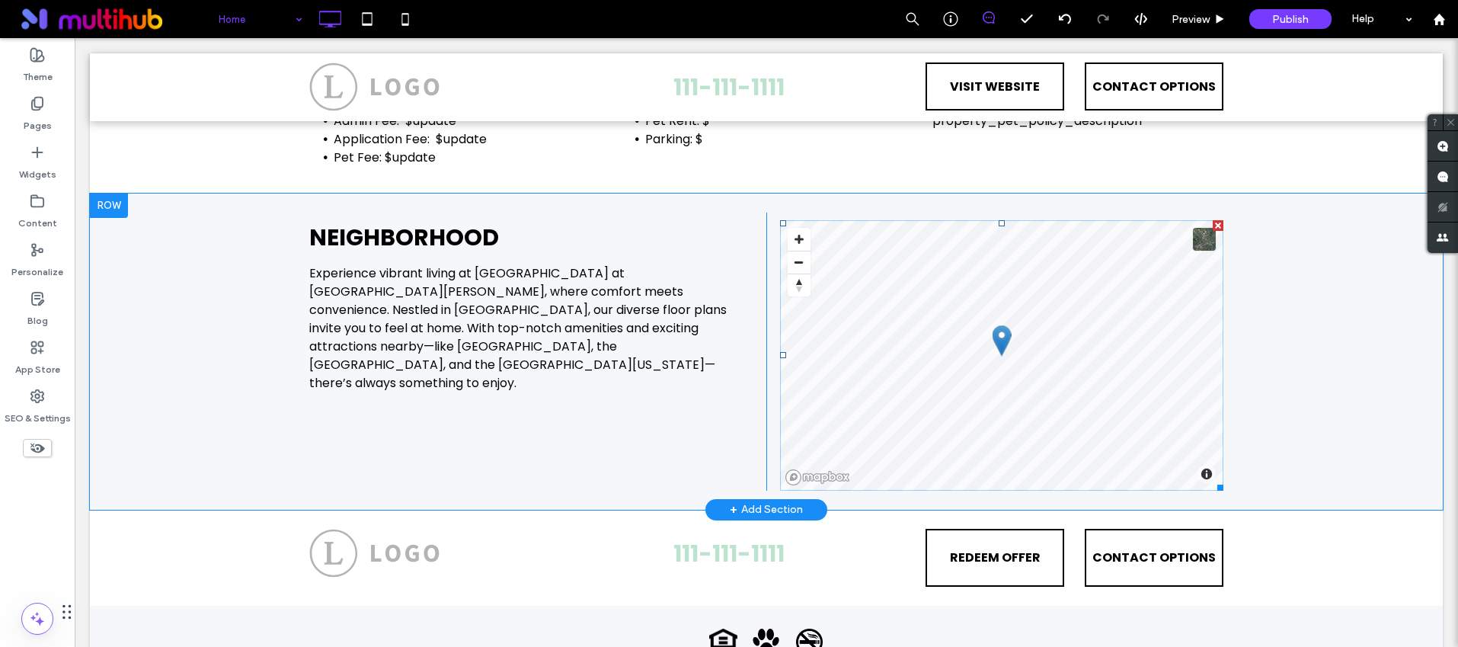
click at [935, 309] on span at bounding box center [1001, 355] width 443 height 270
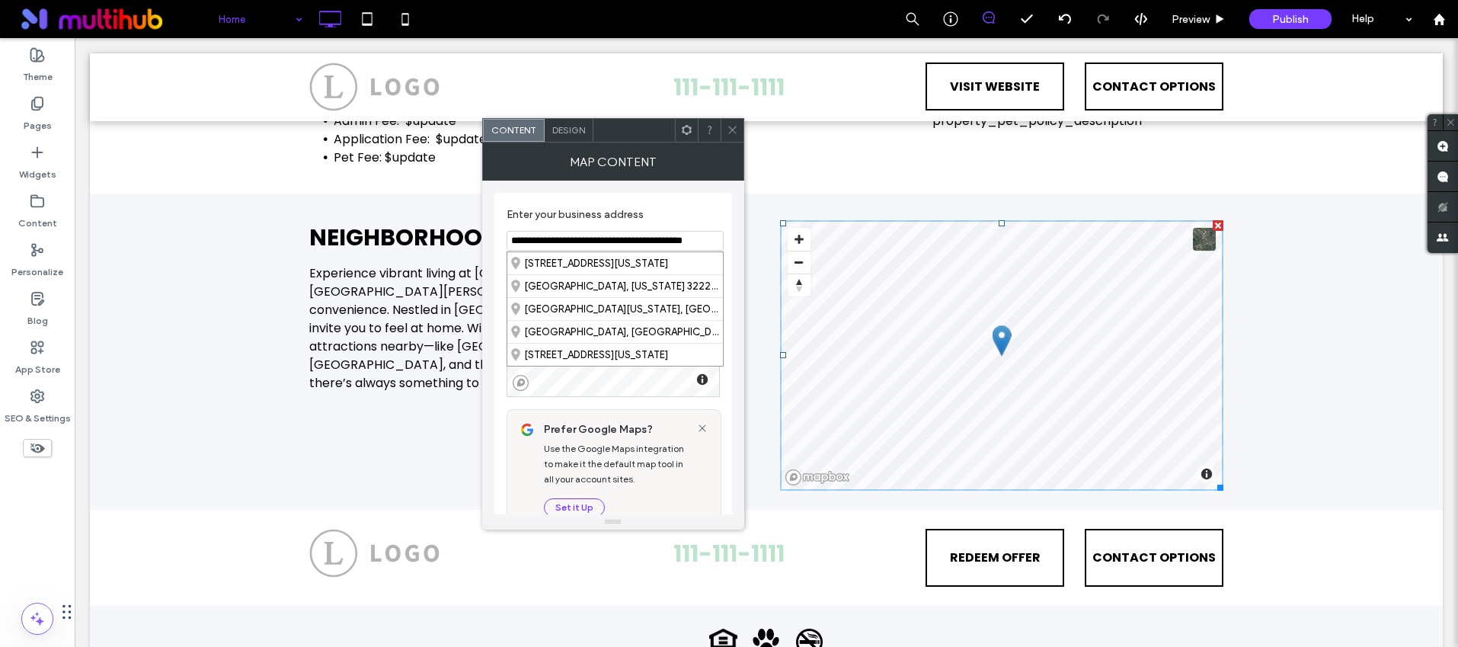
drag, startPoint x: 515, startPoint y: 240, endPoint x: 665, endPoint y: 239, distance: 150.1
click at [665, 239] on input "**********" at bounding box center [615, 241] width 217 height 20
click at [727, 127] on icon at bounding box center [732, 129] width 11 height 11
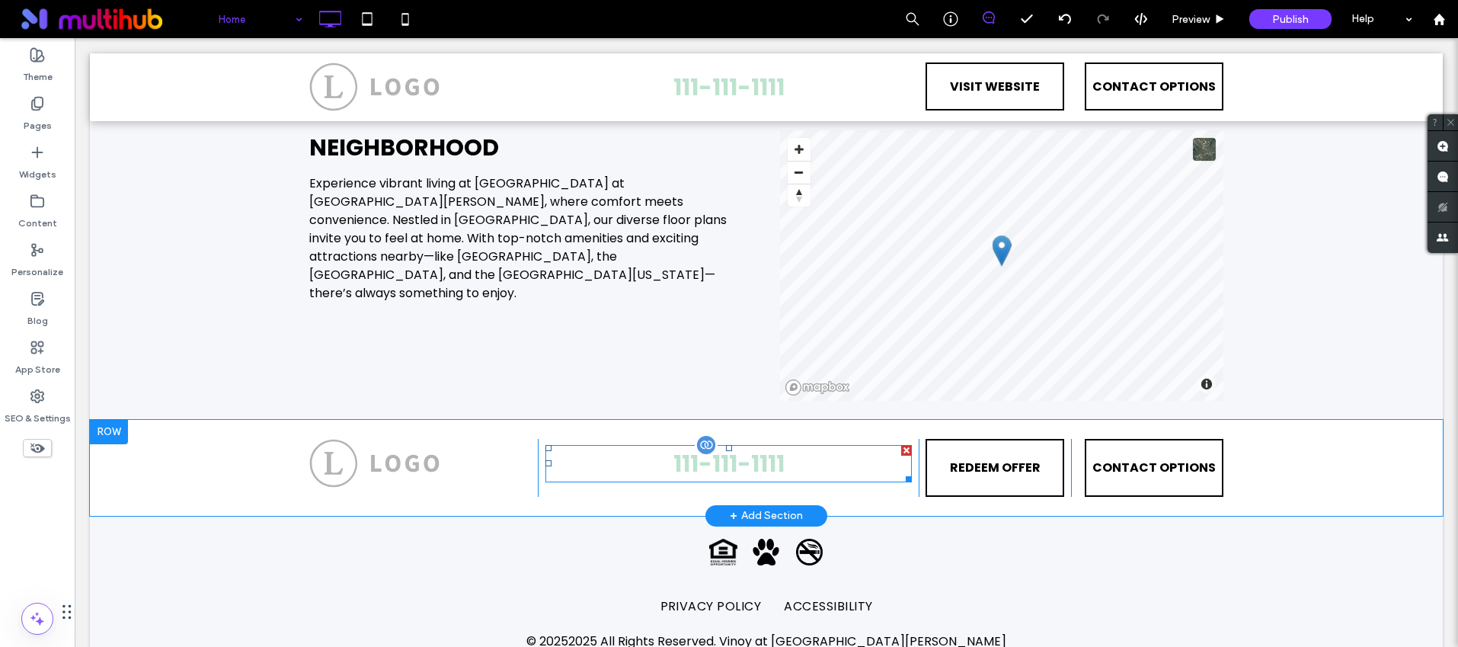
scroll to position [2185, 0]
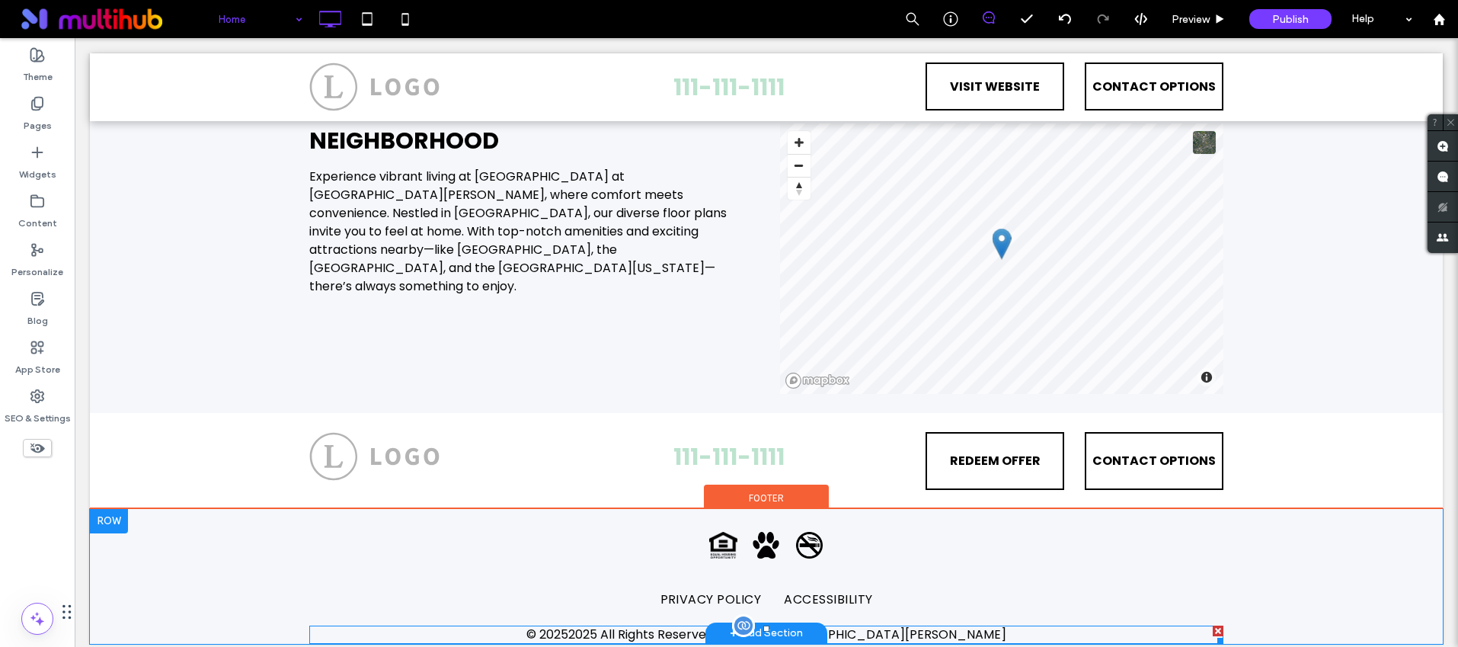
click at [642, 626] on span at bounding box center [766, 635] width 914 height 18
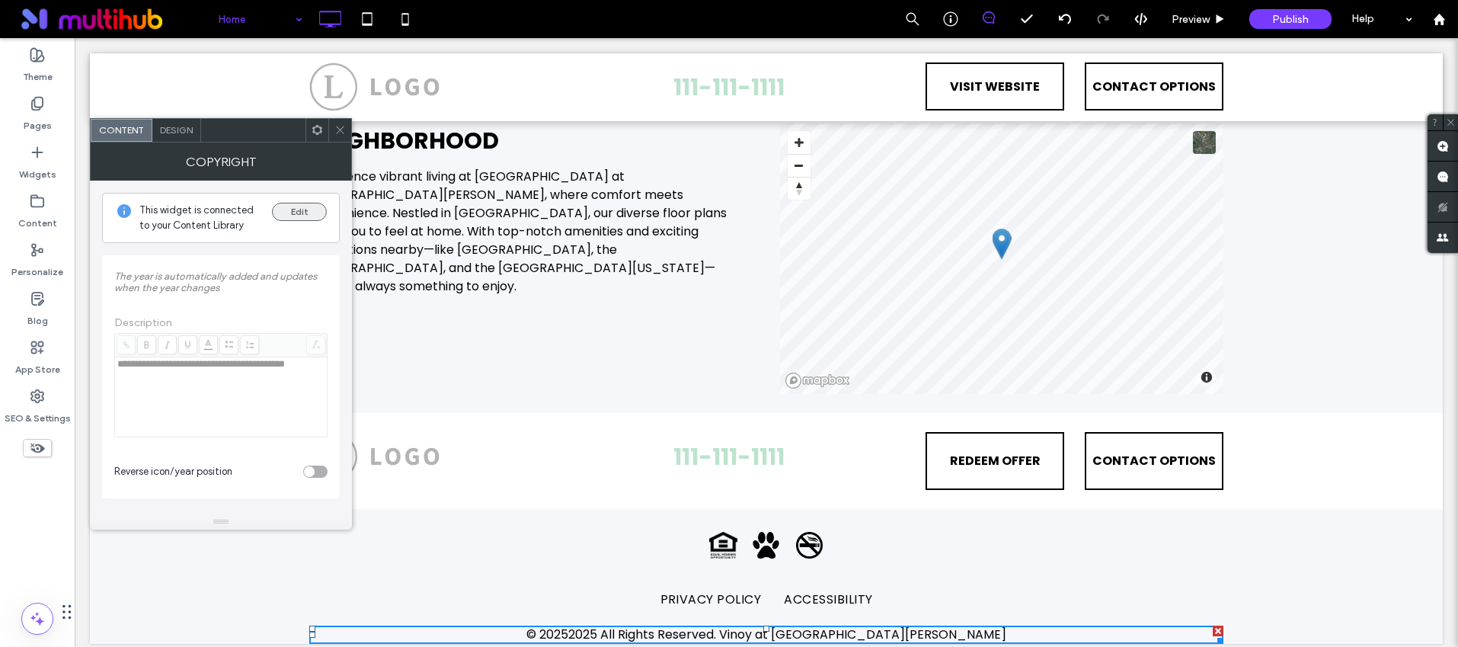
click at [291, 213] on button "Edit" at bounding box center [299, 212] width 55 height 18
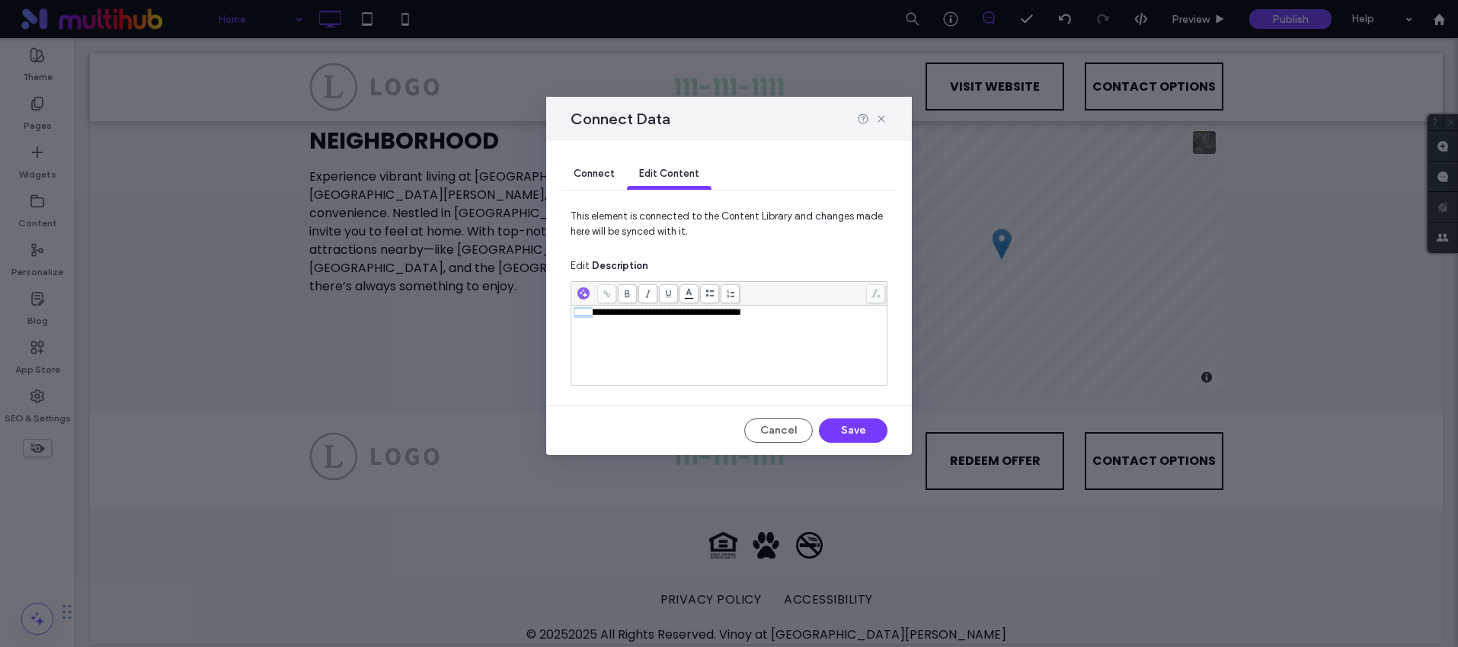
drag, startPoint x: 600, startPoint y: 314, endPoint x: 562, endPoint y: 315, distance: 37.4
click at [562, 315] on div "**********" at bounding box center [729, 298] width 366 height 314
click at [856, 437] on button "Save" at bounding box center [853, 430] width 69 height 24
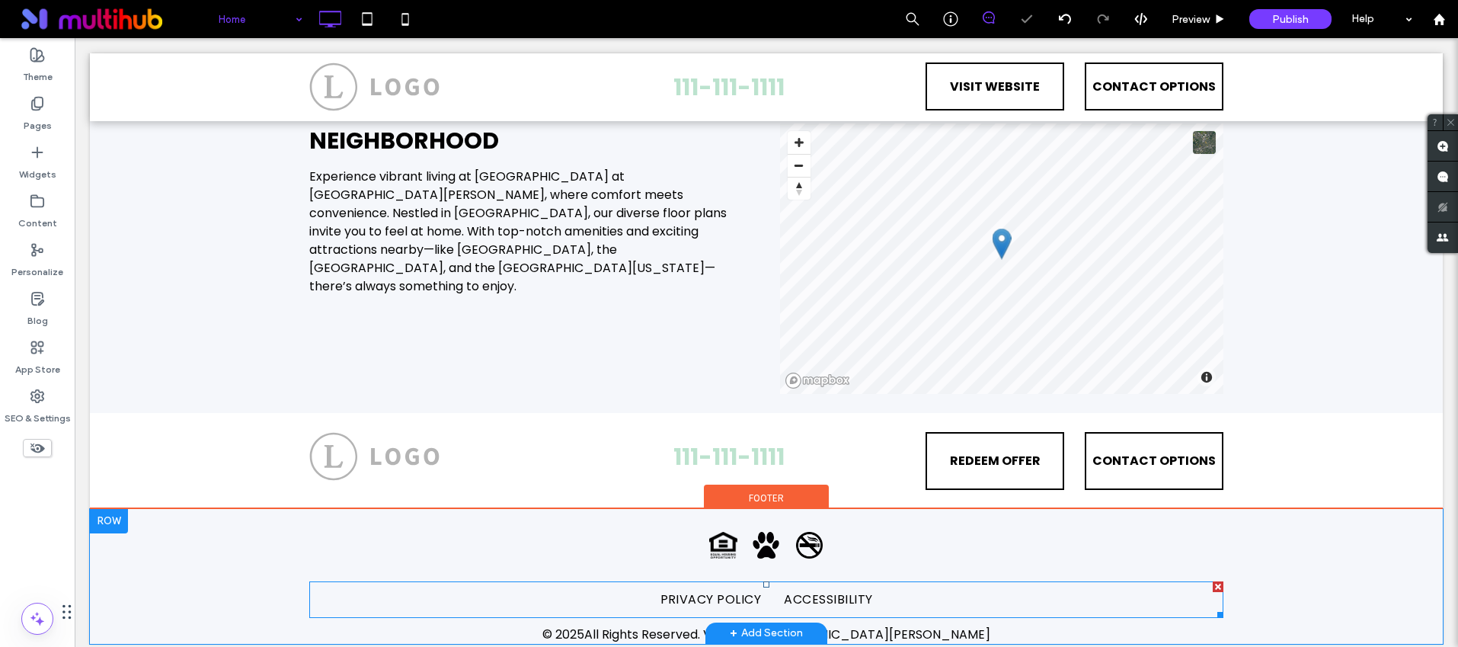
click at [935, 581] on nav "PRIVACY POLICY ACCESSIBILITY" at bounding box center [766, 599] width 914 height 37
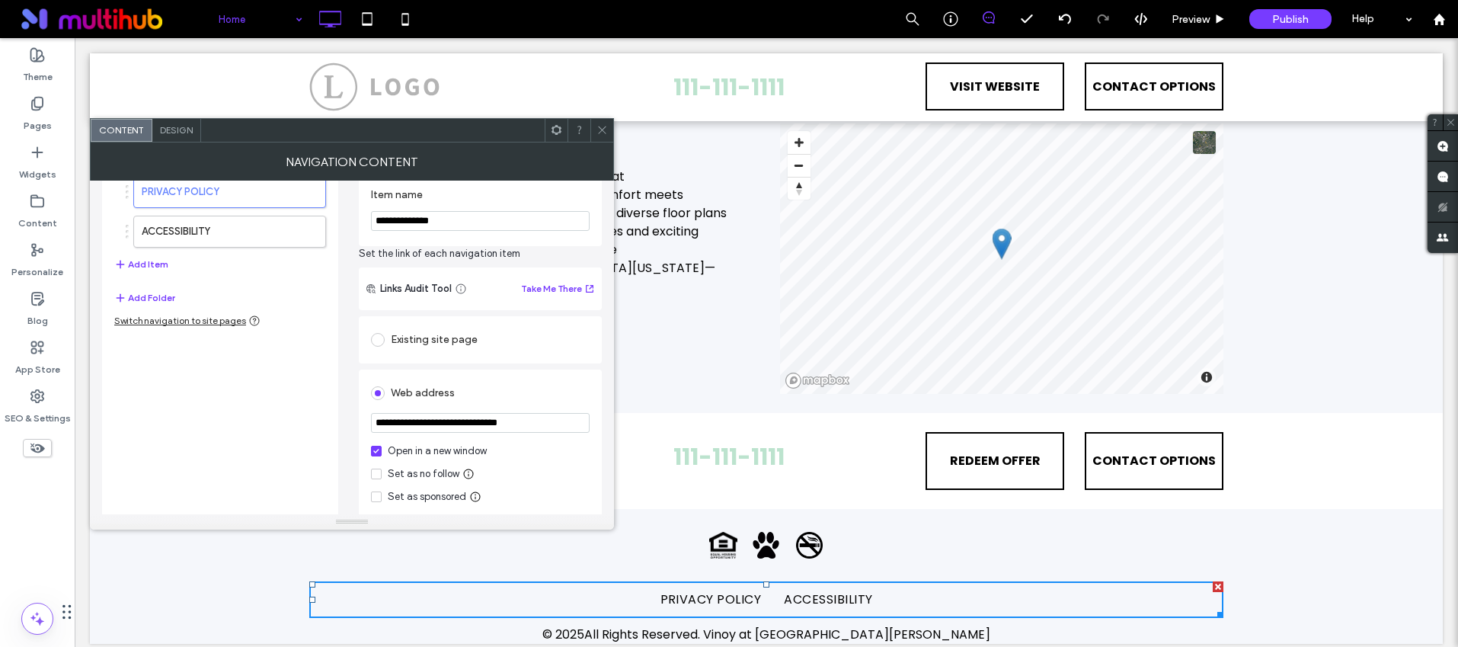
scroll to position [74, 0]
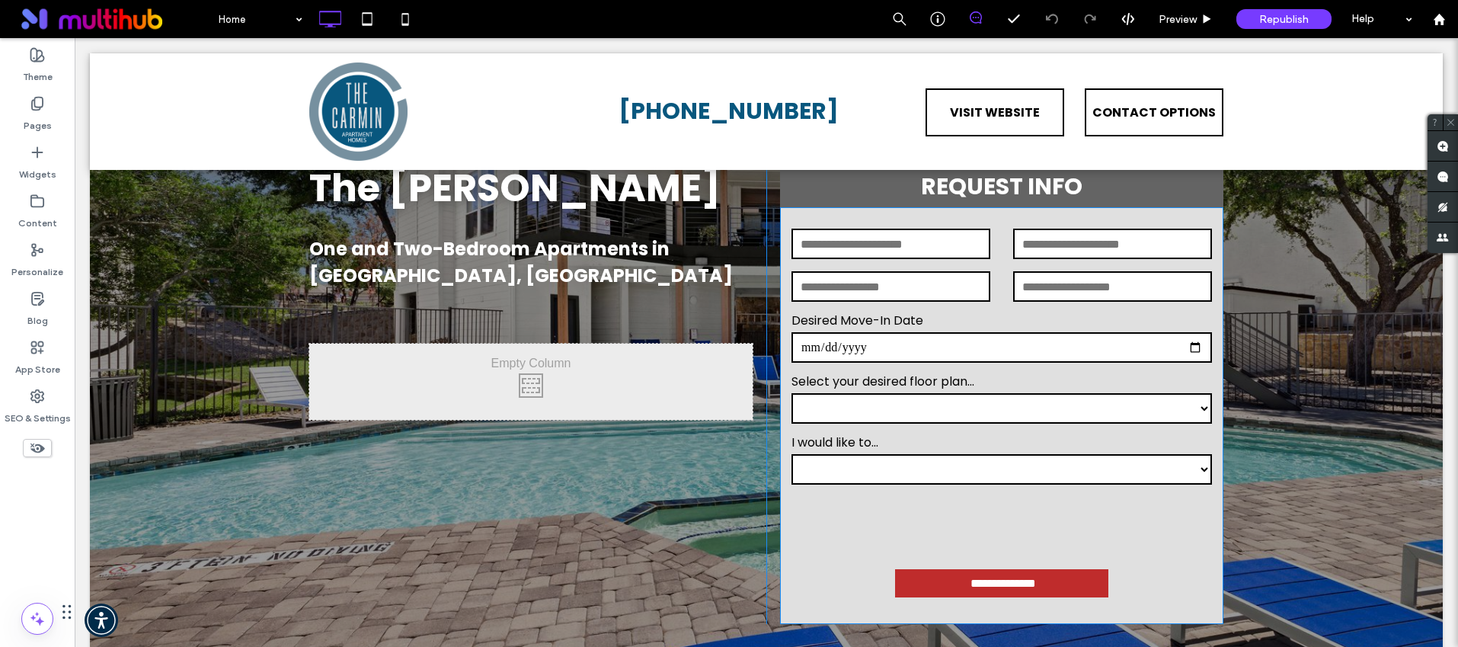
scroll to position [181, 0]
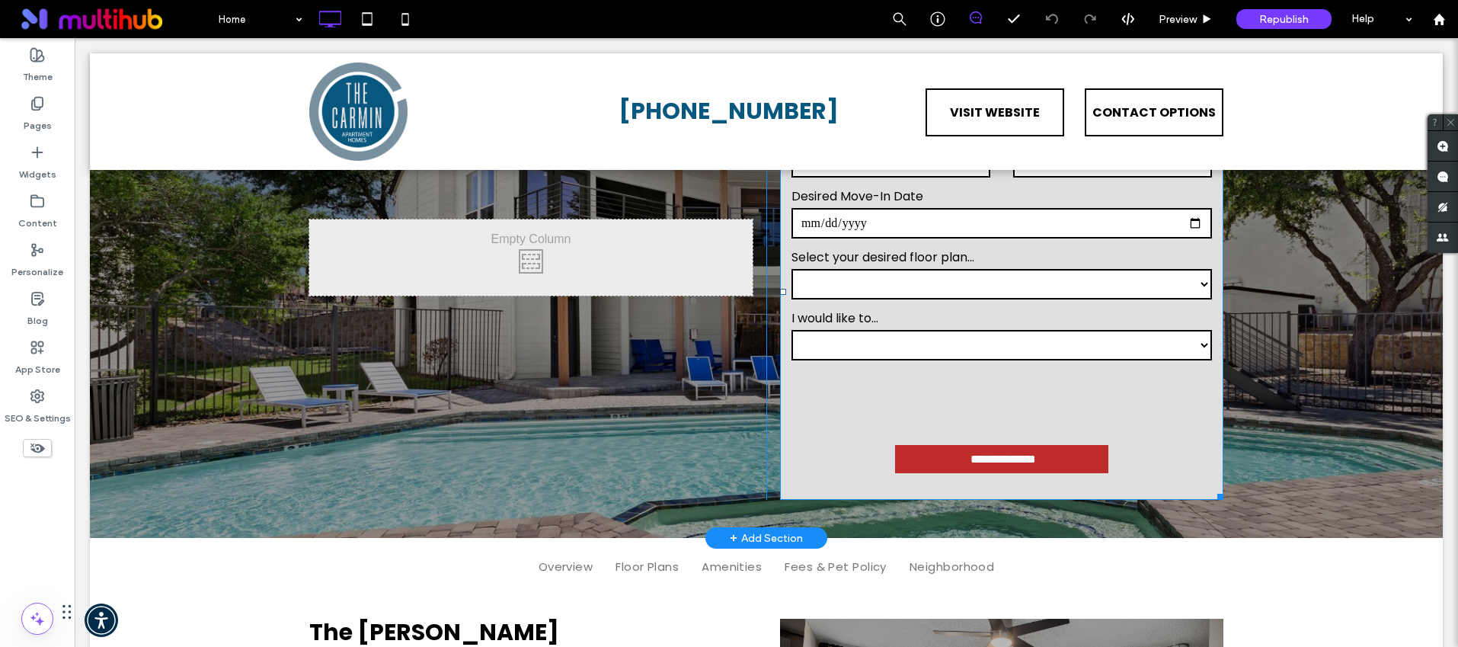
click at [977, 328] on div "**********" at bounding box center [1001, 335] width 443 height 53
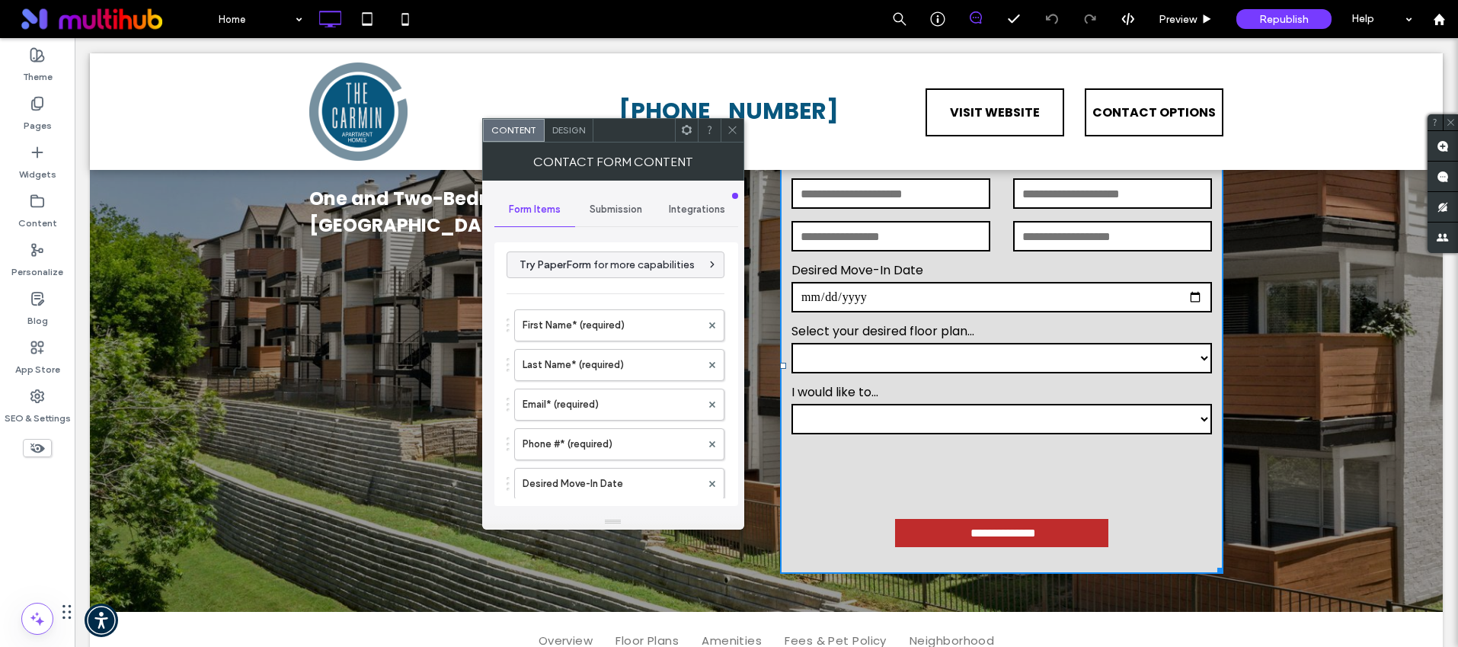
scroll to position [13, 0]
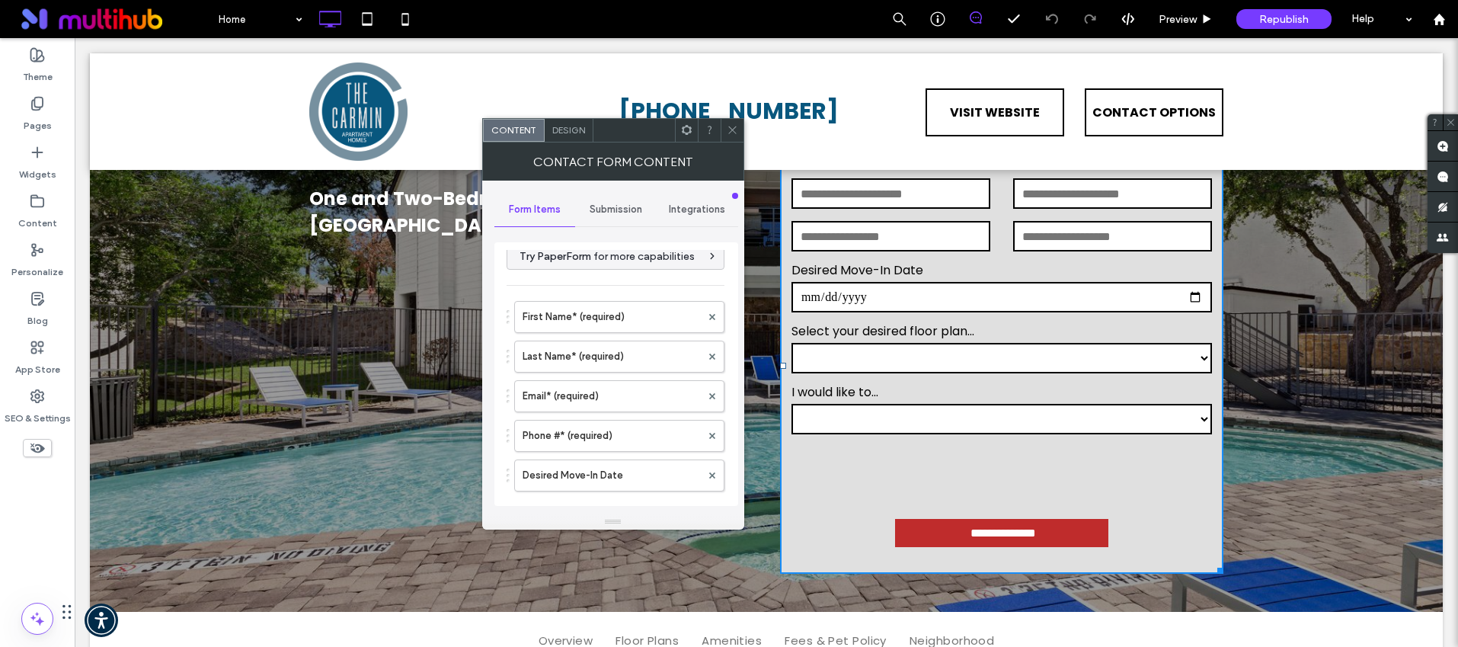
click at [729, 129] on icon at bounding box center [732, 129] width 11 height 11
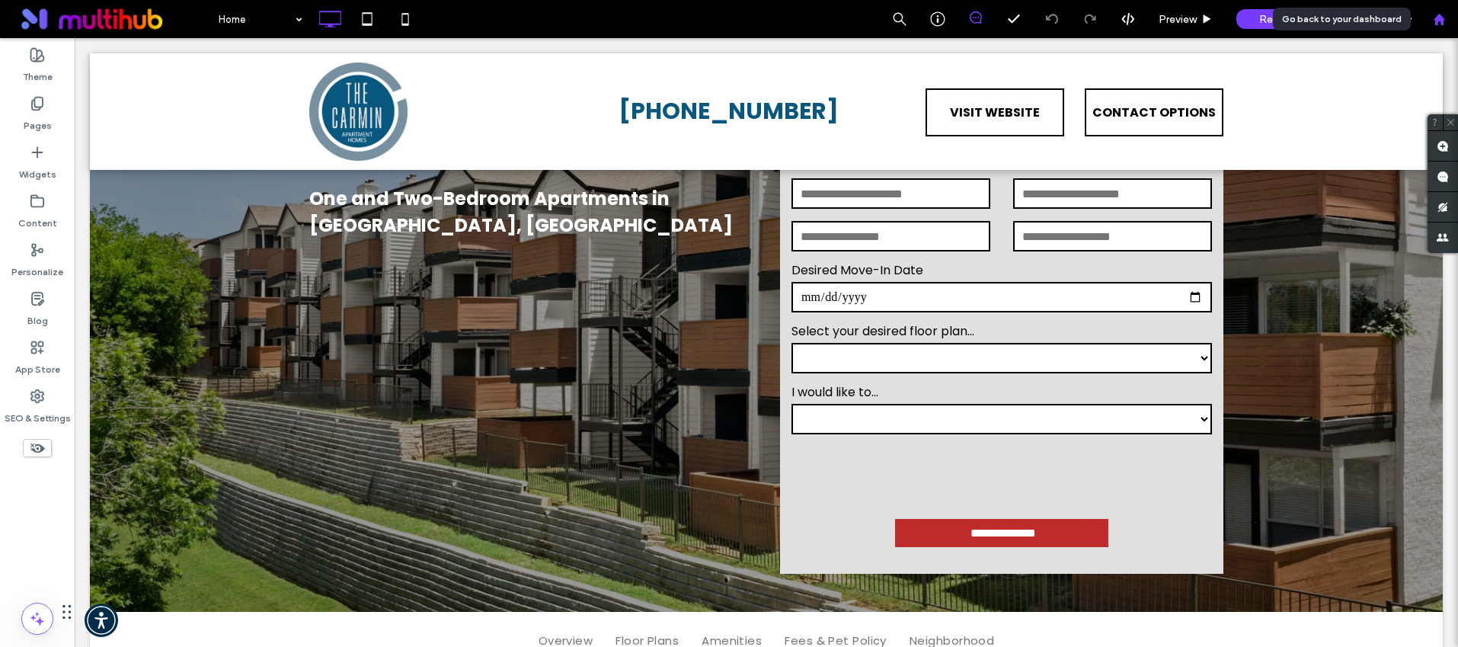
click at [1435, 17] on icon at bounding box center [1439, 19] width 13 height 13
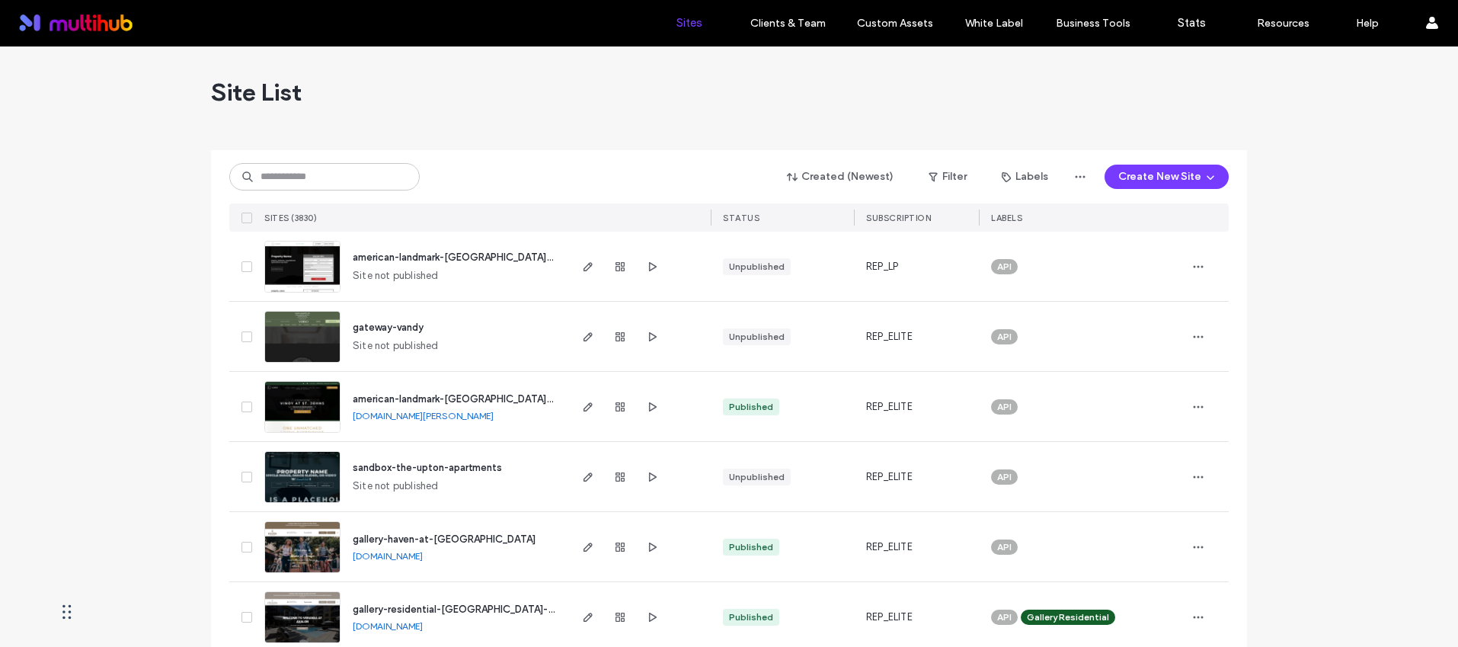
click at [571, 64] on div "Site List" at bounding box center [729, 91] width 1036 height 91
click at [345, 184] on input at bounding box center [324, 176] width 190 height 27
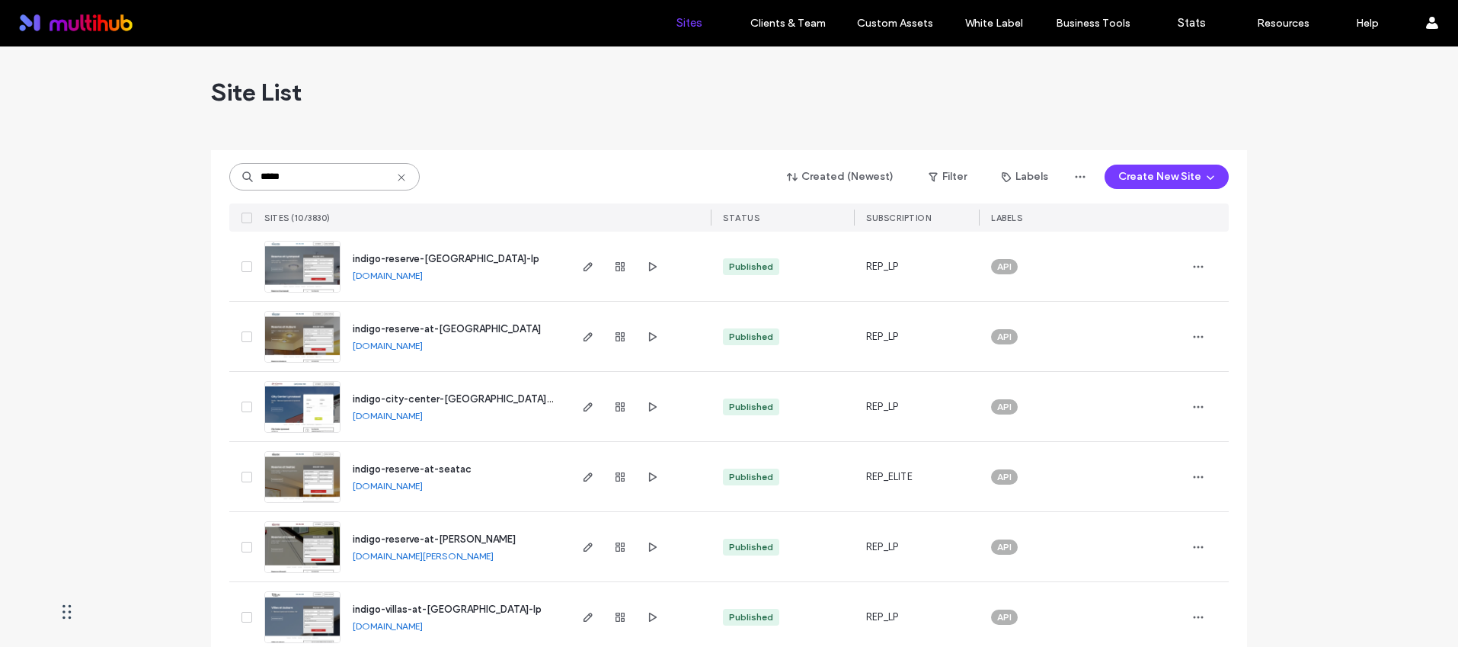
type input "*****"
click at [444, 330] on span "indigo-reserve-at-[GEOGRAPHIC_DATA]" at bounding box center [447, 328] width 188 height 11
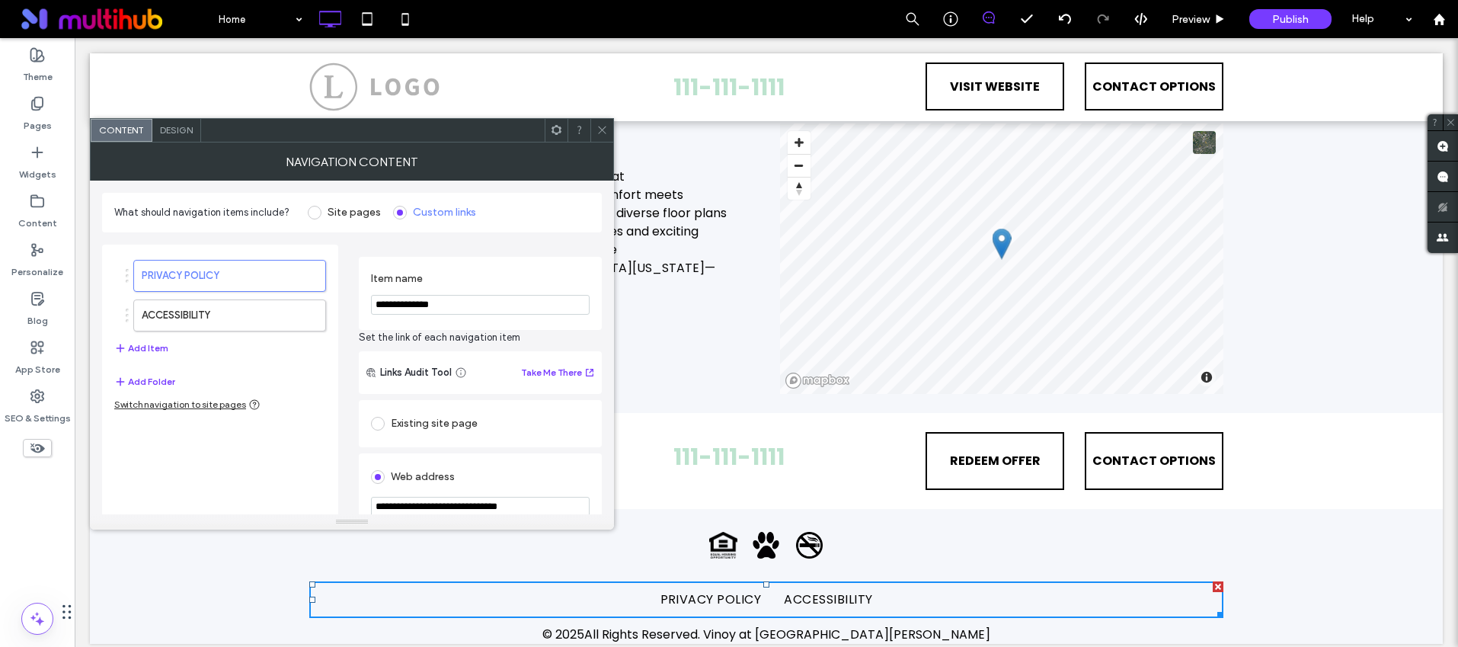
scroll to position [74, 0]
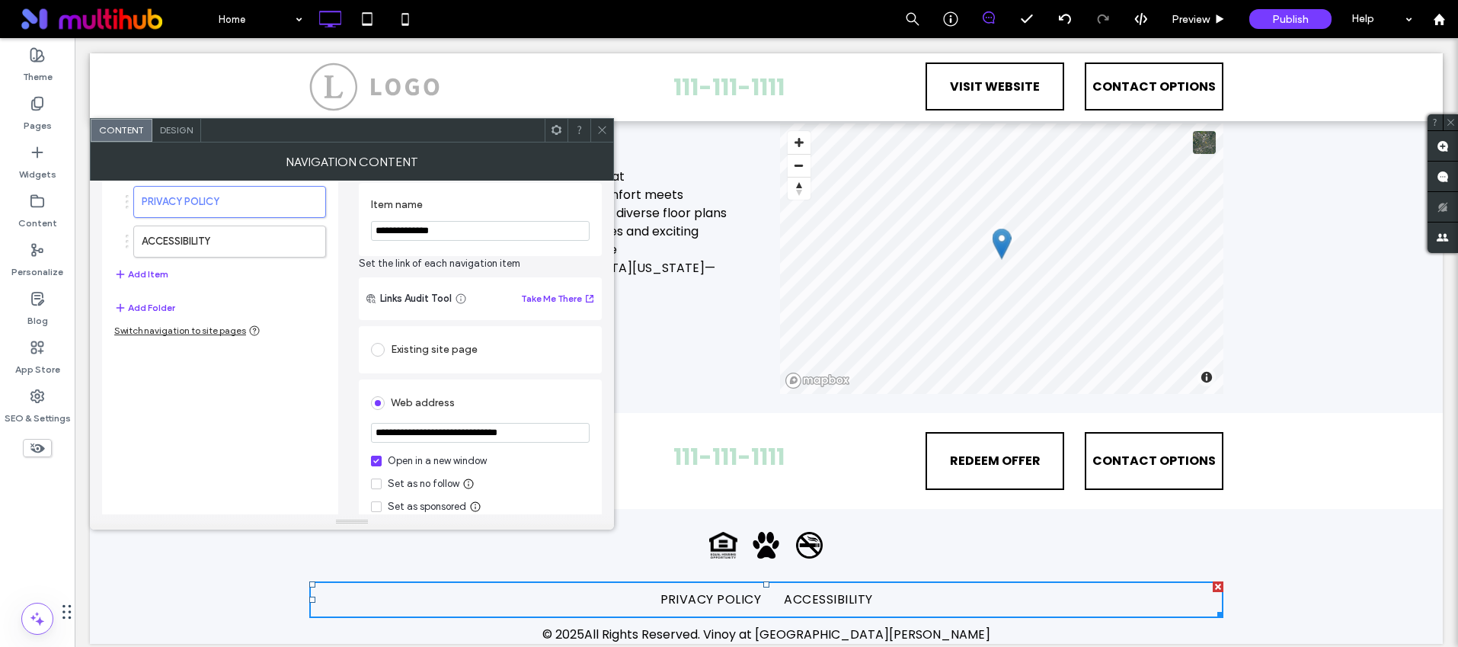
drag, startPoint x: 495, startPoint y: 434, endPoint x: 365, endPoint y: 429, distance: 130.4
click at [365, 429] on div "**********" at bounding box center [480, 461] width 243 height 165
paste input "url"
click at [538, 430] on input "**********" at bounding box center [480, 433] width 219 height 20
type input "**********"
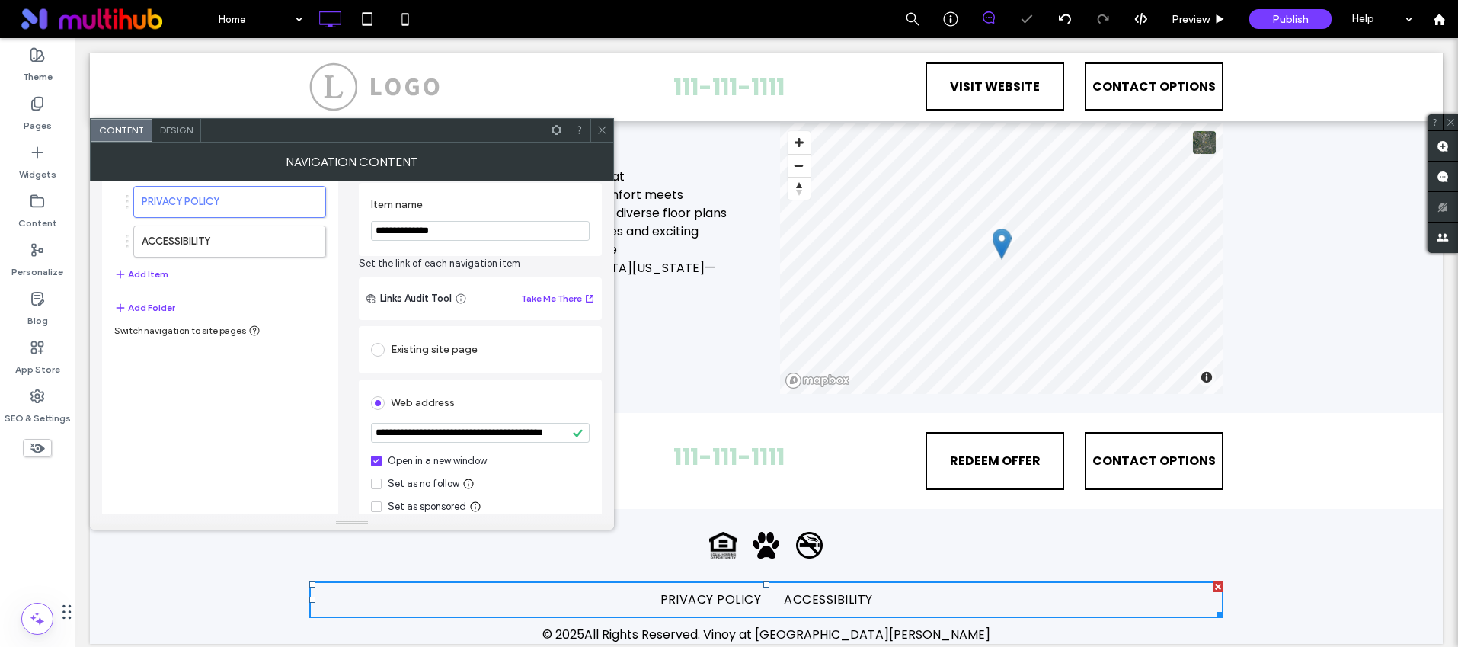
click at [541, 410] on div "Web address" at bounding box center [480, 403] width 219 height 24
drag, startPoint x: 527, startPoint y: 436, endPoint x: 611, endPoint y: 438, distance: 83.8
click at [613, 438] on div "**********" at bounding box center [352, 348] width 524 height 334
click at [536, 395] on div "Web address" at bounding box center [480, 403] width 219 height 24
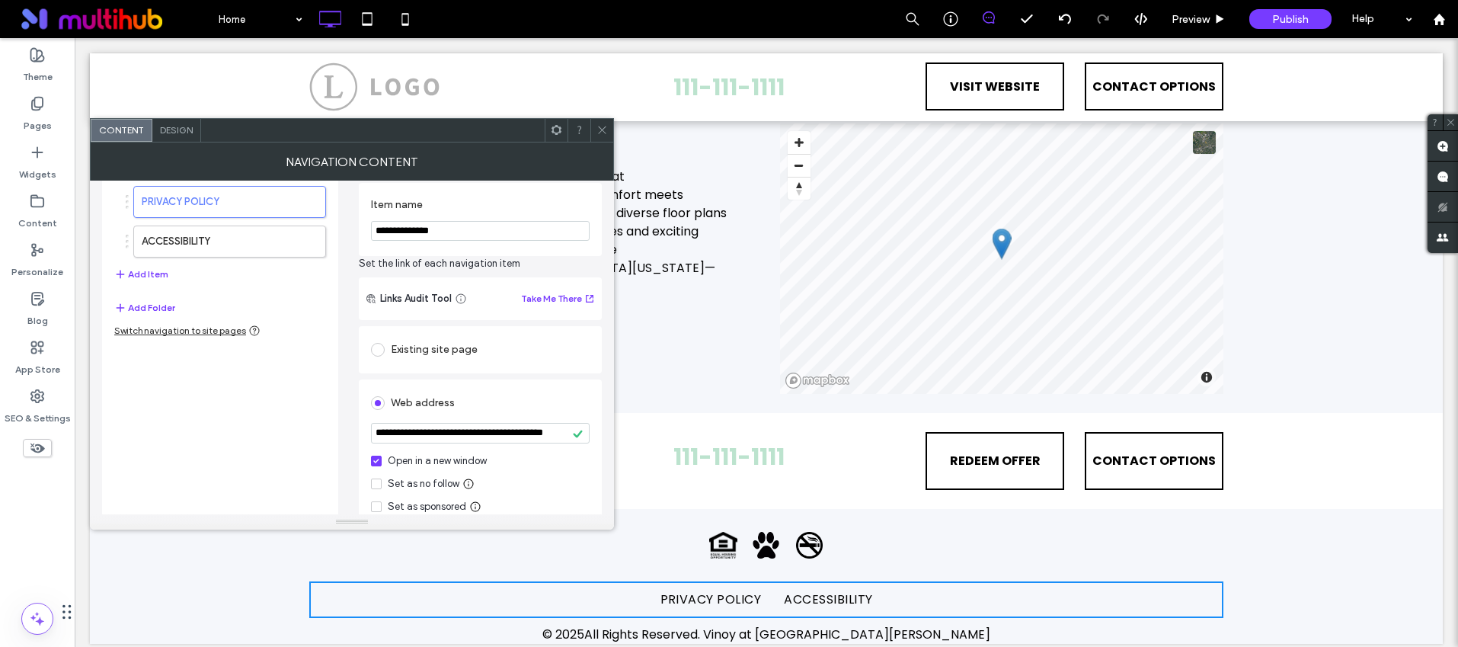
scroll to position [0, 0]
click at [221, 240] on label "ACCESSIBILITY" at bounding box center [205, 241] width 127 height 30
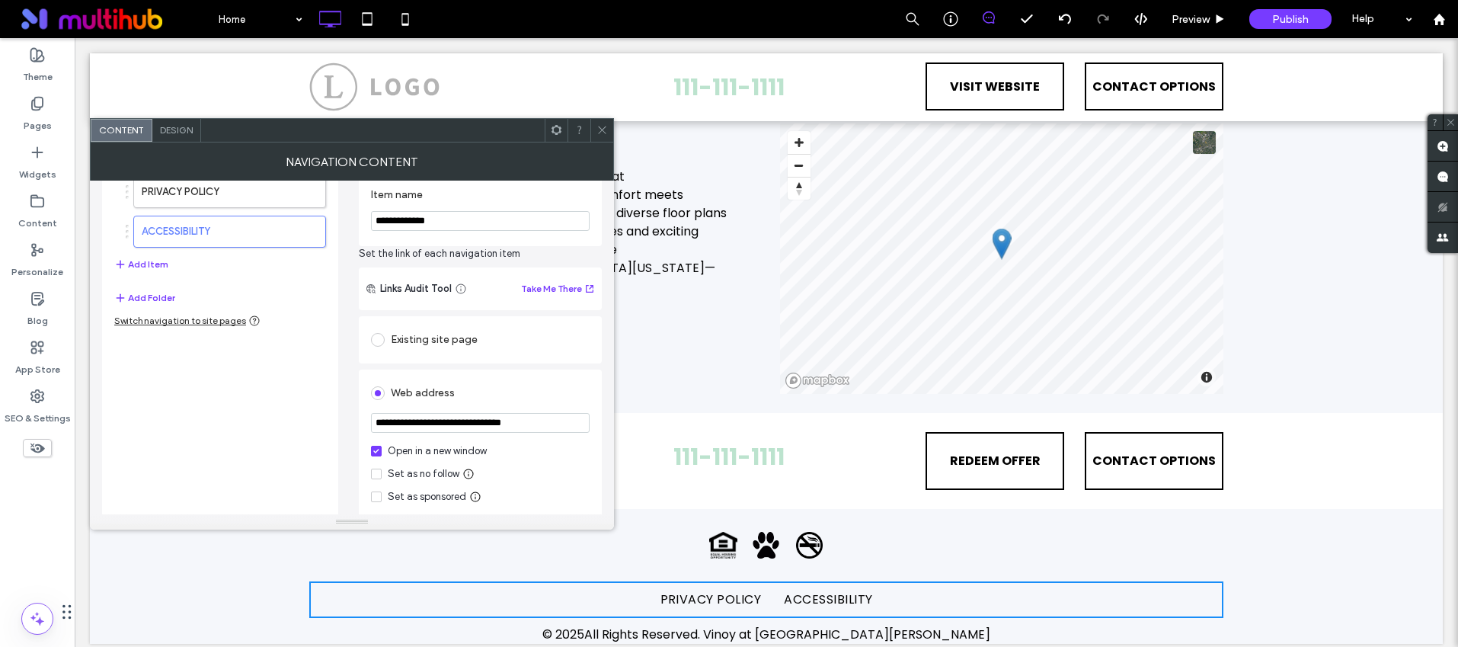
scroll to position [95, 0]
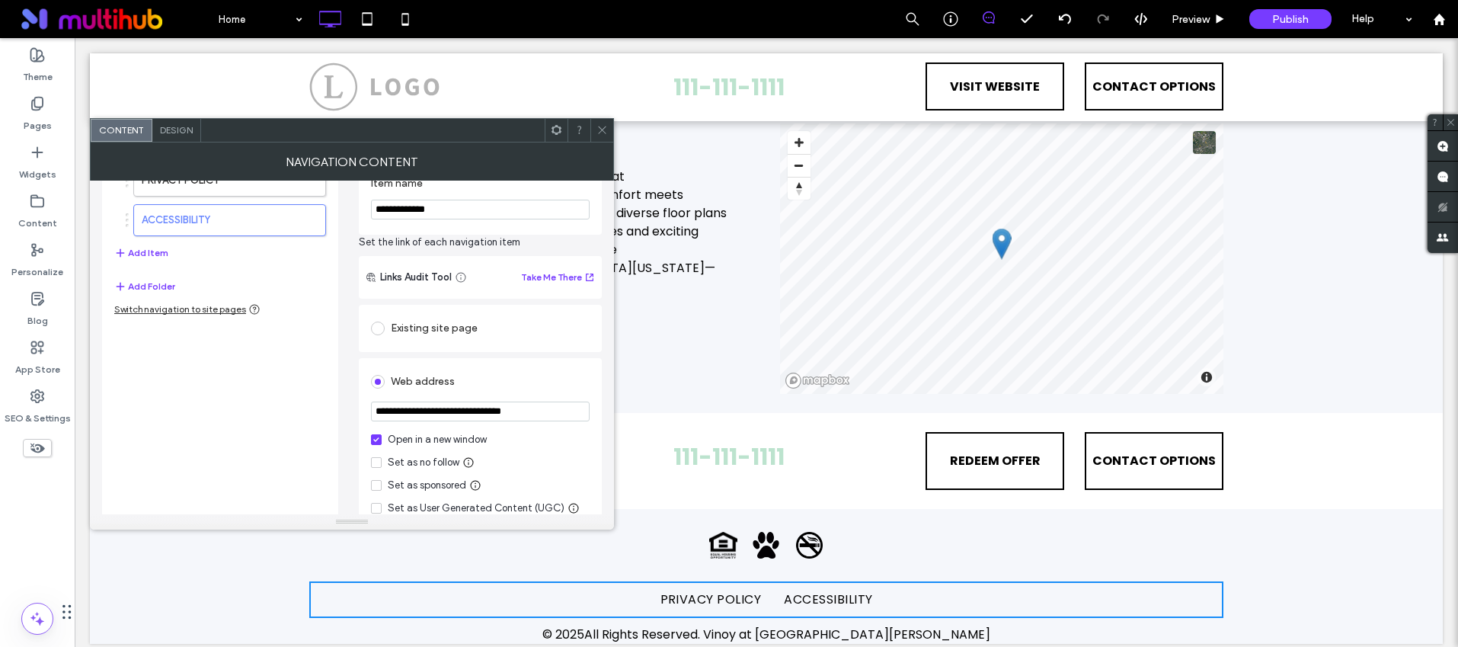
drag, startPoint x: 540, startPoint y: 414, endPoint x: 354, endPoint y: 412, distance: 186.7
click at [354, 412] on div "**********" at bounding box center [352, 383] width 500 height 493
drag, startPoint x: 606, startPoint y: 126, endPoint x: 576, endPoint y: 123, distance: 30.6
click at [606, 126] on icon at bounding box center [602, 129] width 11 height 11
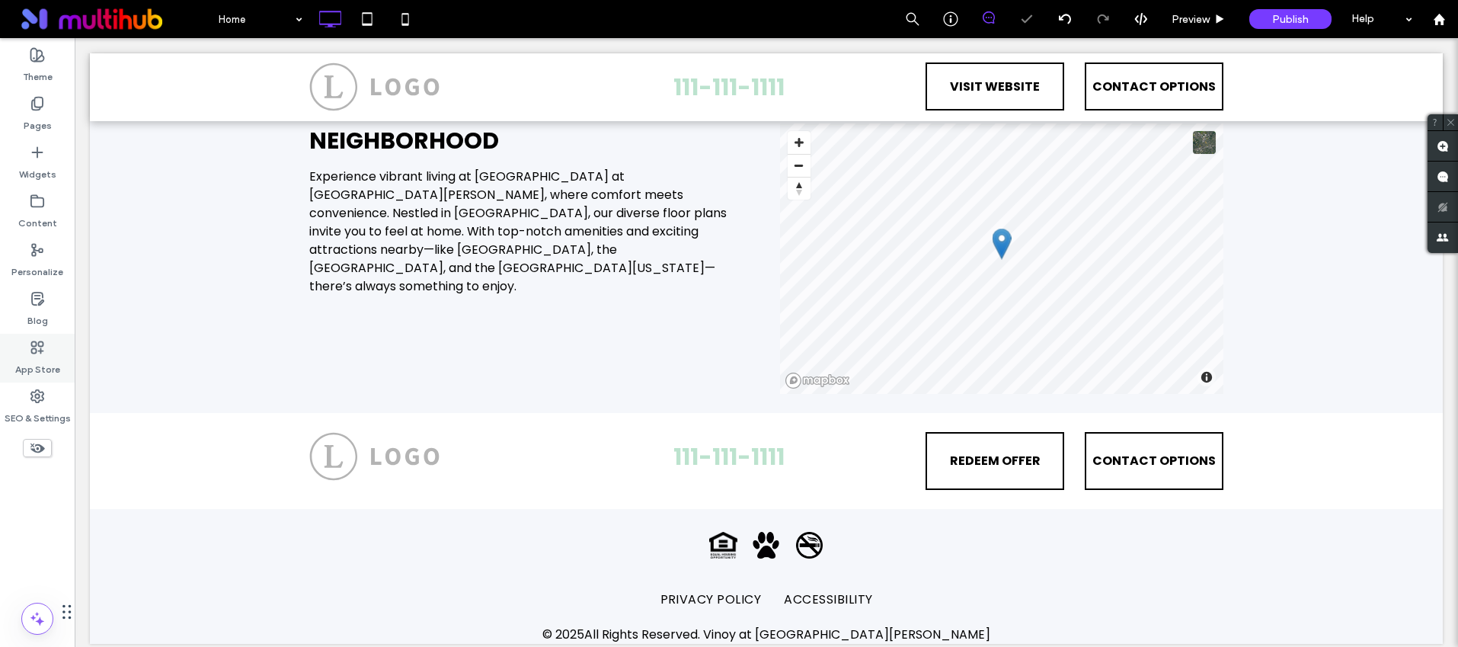
click at [35, 356] on label "App Store" at bounding box center [37, 365] width 45 height 21
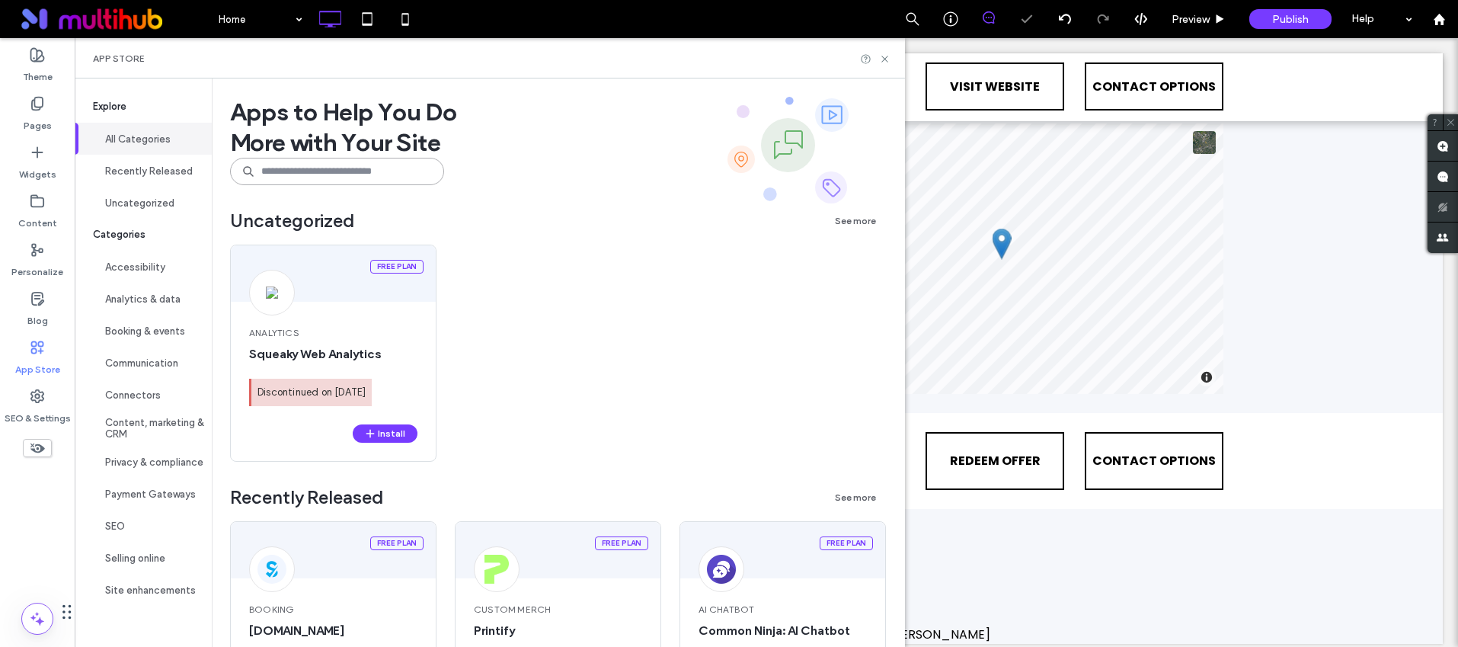
click at [310, 178] on input at bounding box center [337, 171] width 214 height 27
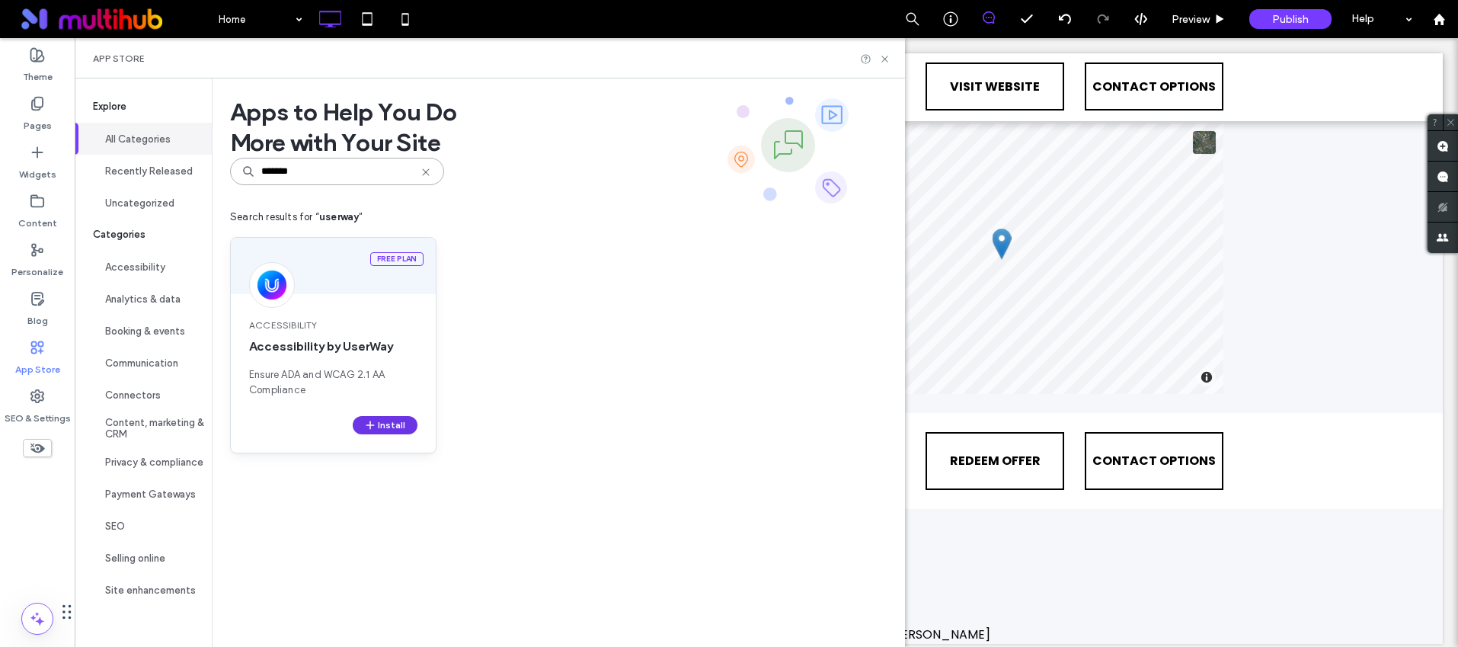
type input "*******"
click at [396, 426] on button "Install" at bounding box center [385, 425] width 65 height 18
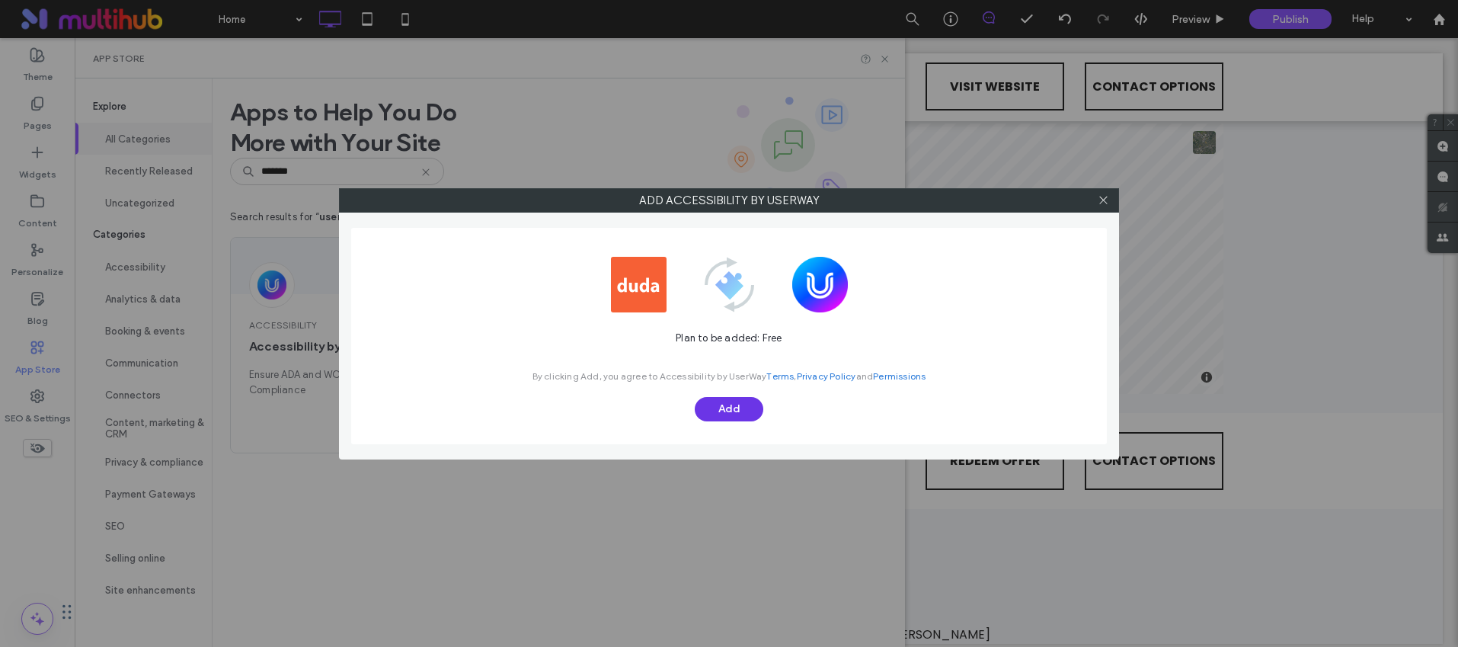
click at [741, 414] on button "Add" at bounding box center [729, 409] width 69 height 24
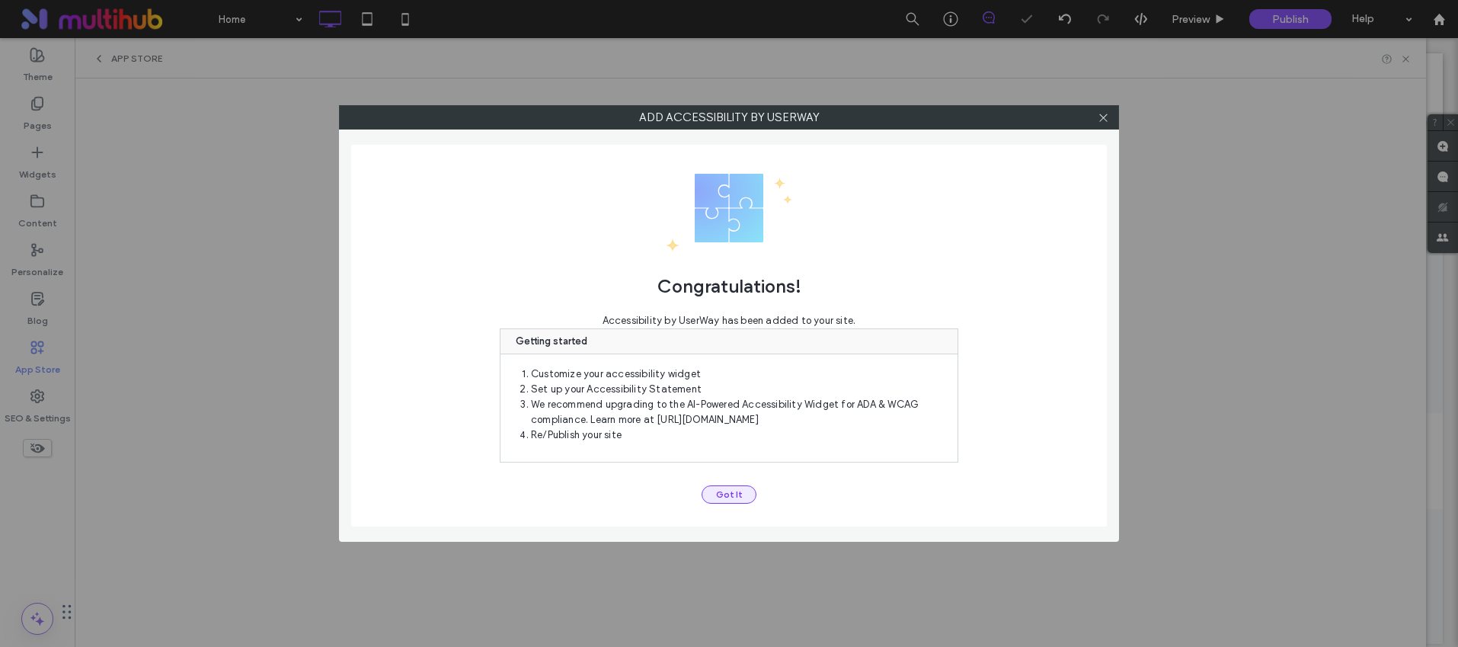
click at [735, 485] on button "Got It" at bounding box center [729, 494] width 55 height 18
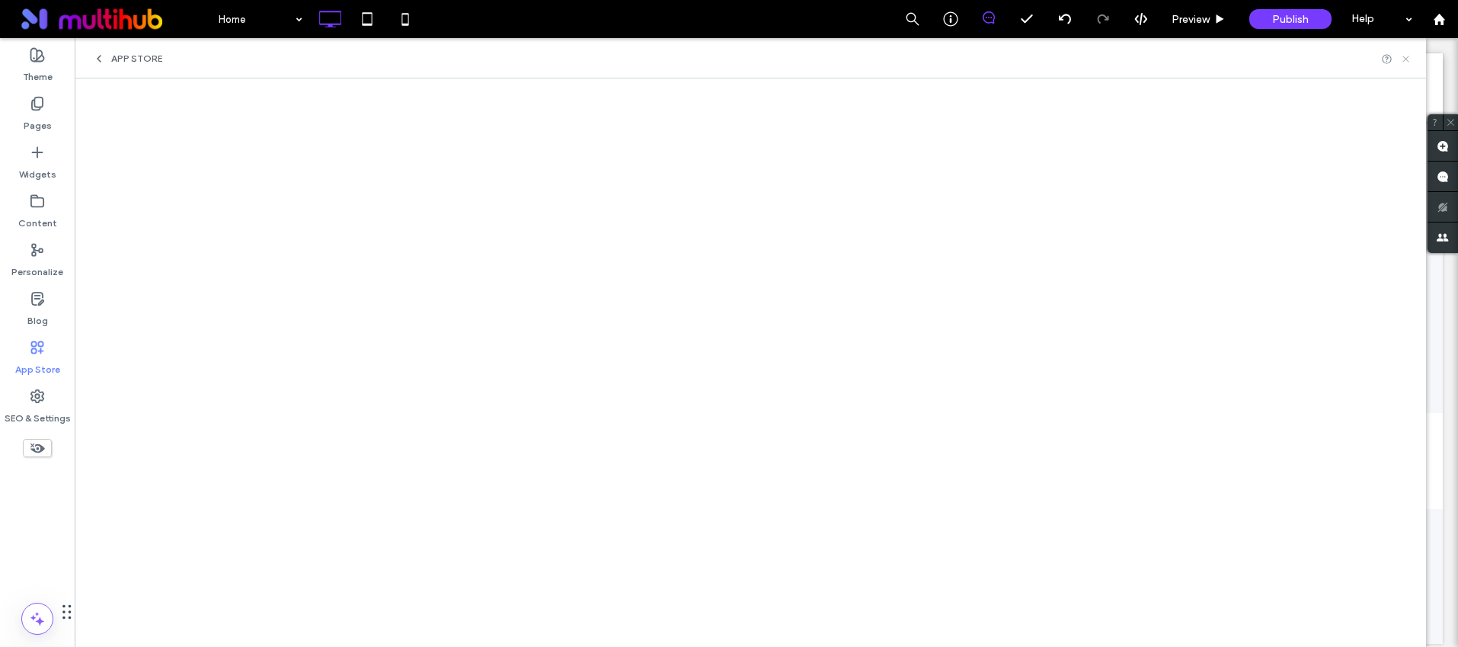
click at [1410, 61] on icon at bounding box center [1405, 58] width 11 height 11
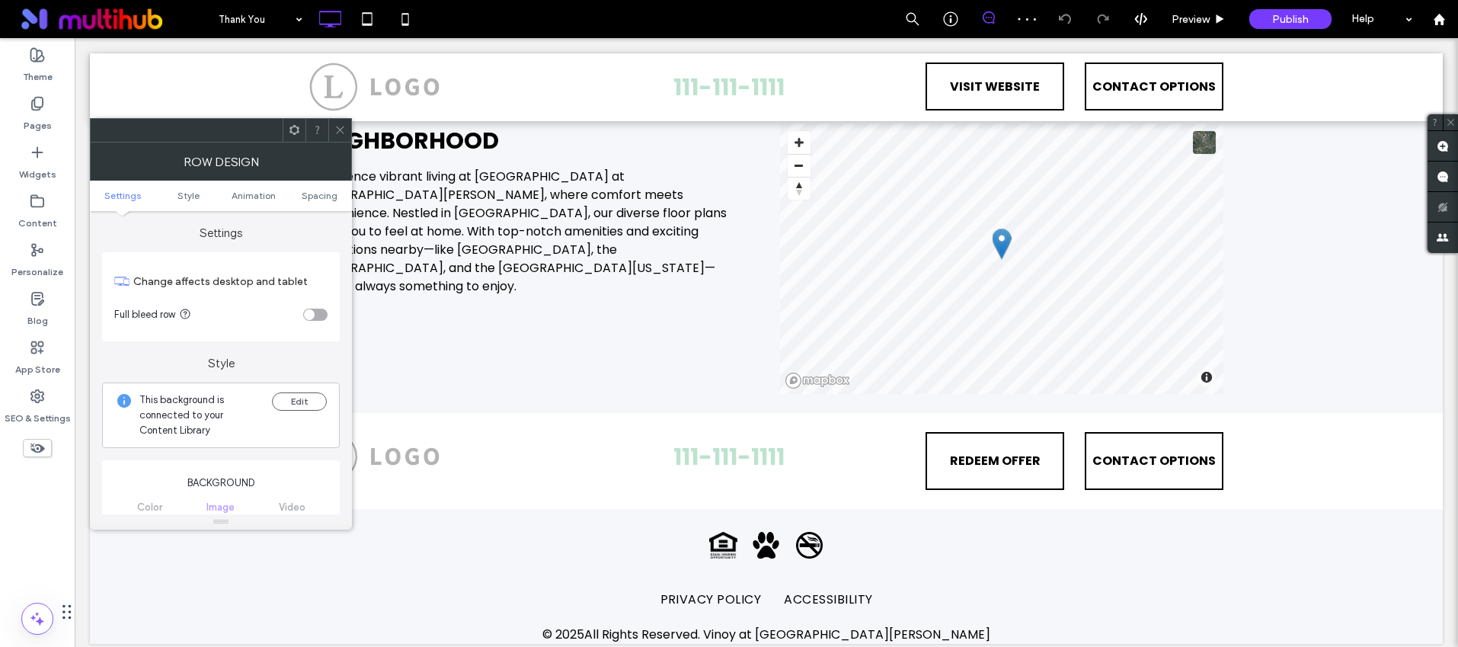
click at [341, 118] on div at bounding box center [221, 130] width 262 height 24
click at [334, 130] on icon at bounding box center [339, 129] width 11 height 11
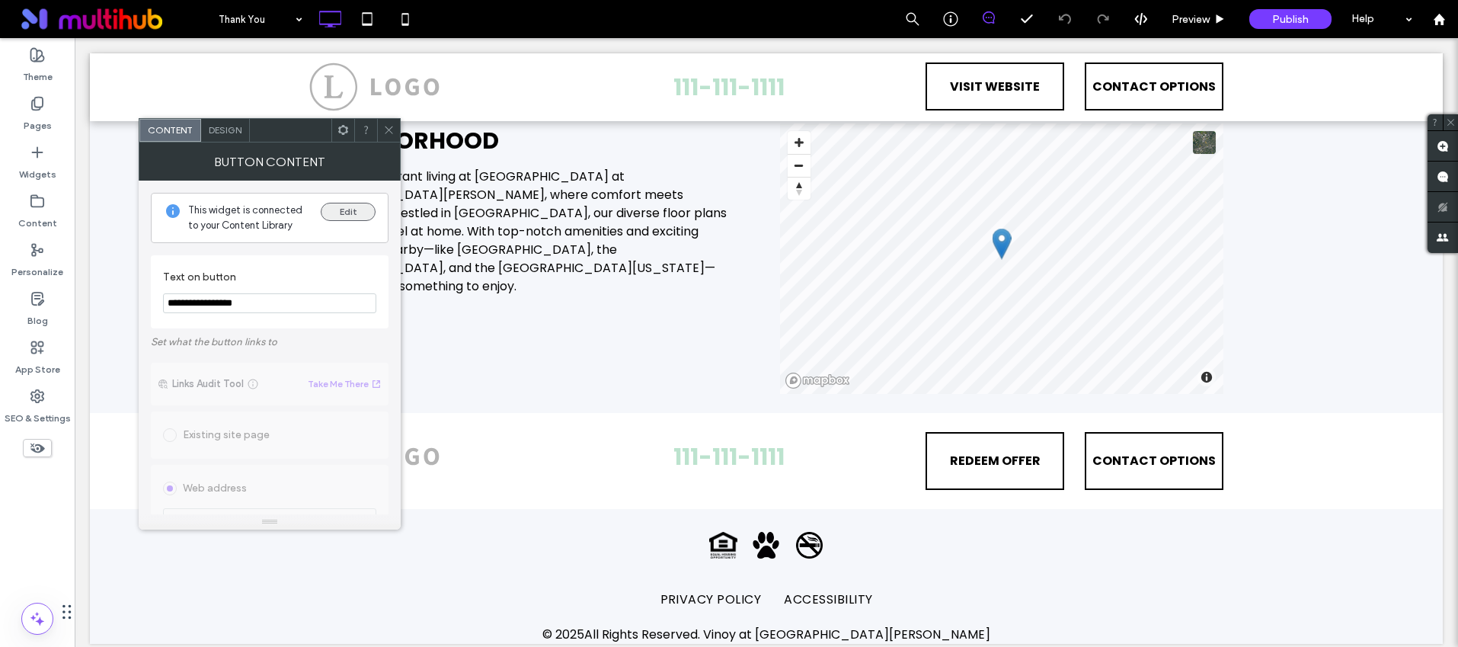
click at [347, 210] on button "Edit" at bounding box center [348, 212] width 55 height 18
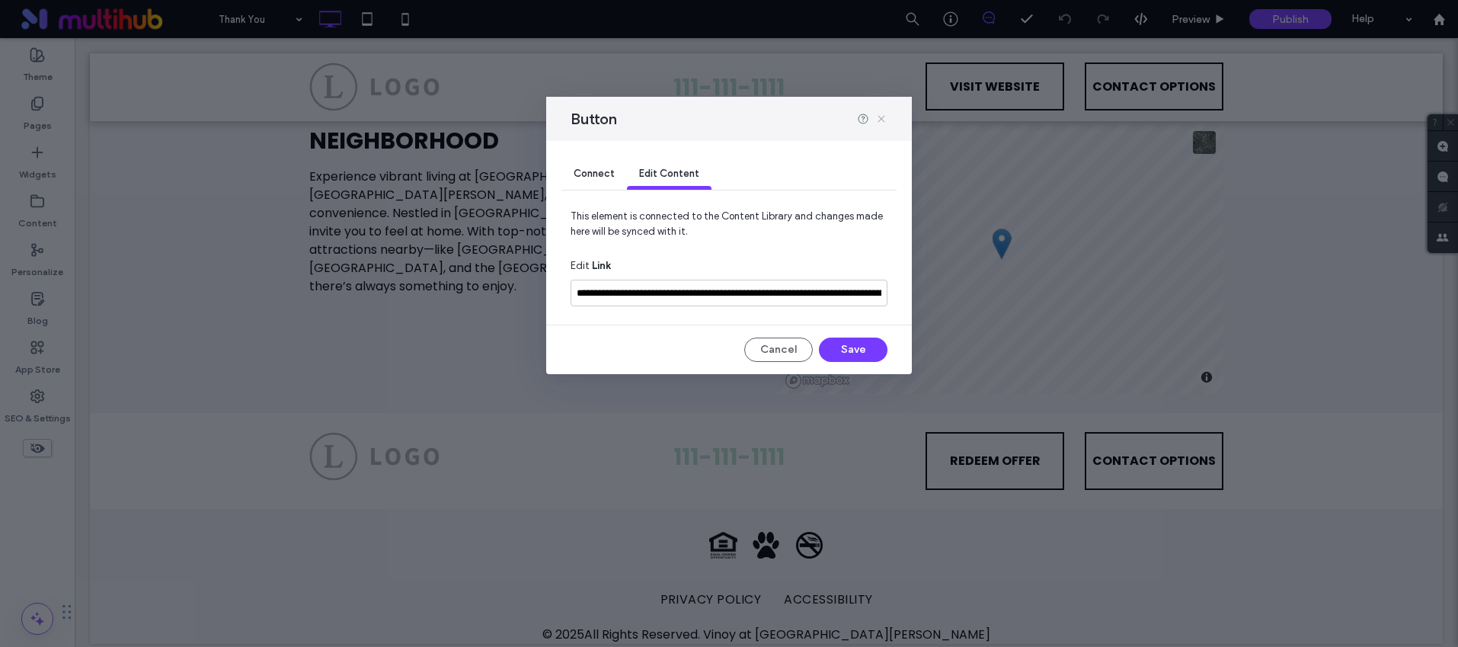
click at [882, 120] on use at bounding box center [881, 119] width 7 height 7
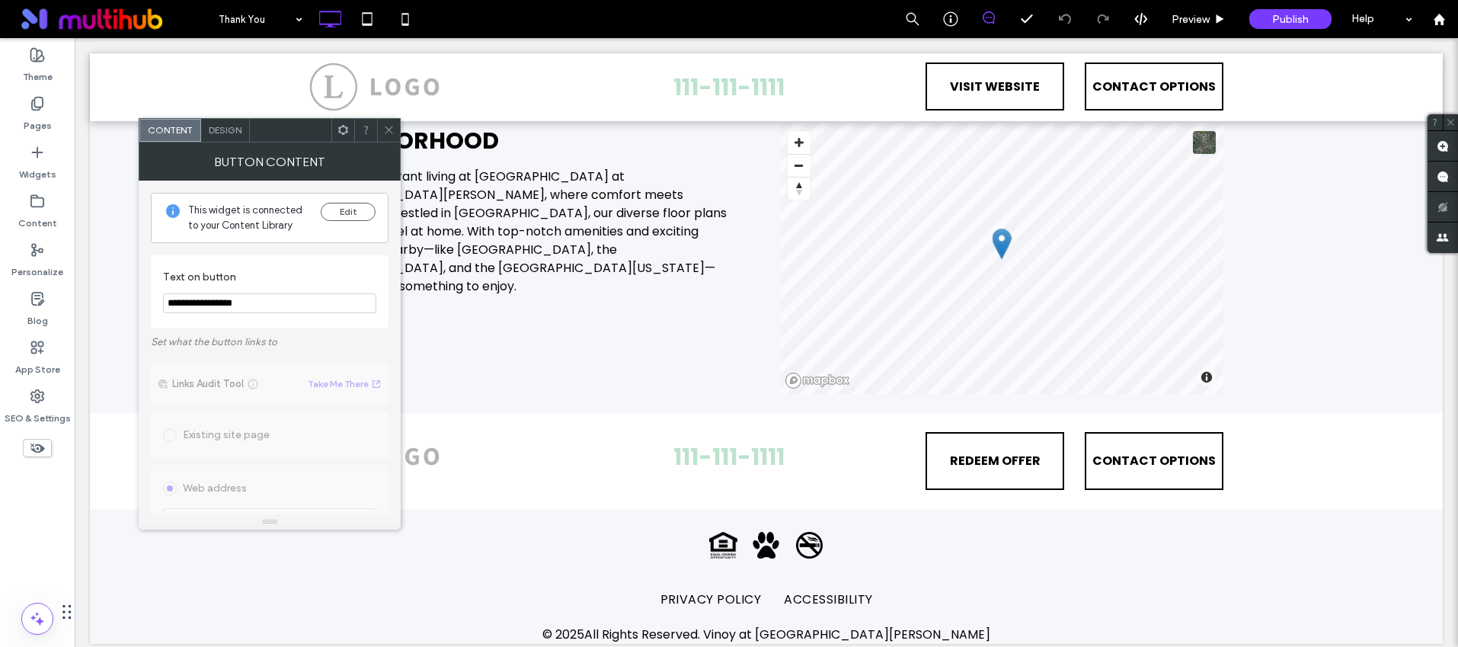
click at [239, 126] on span "Design" at bounding box center [225, 129] width 33 height 11
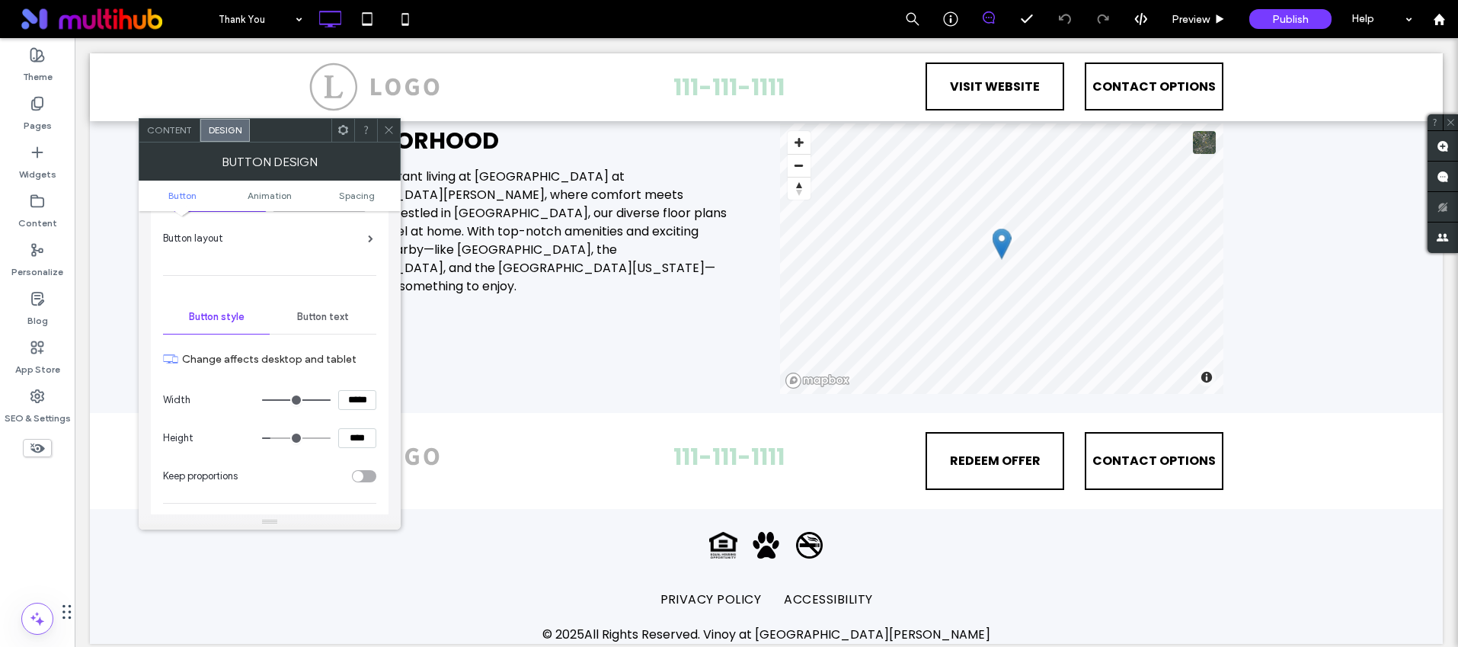
scroll to position [184, 0]
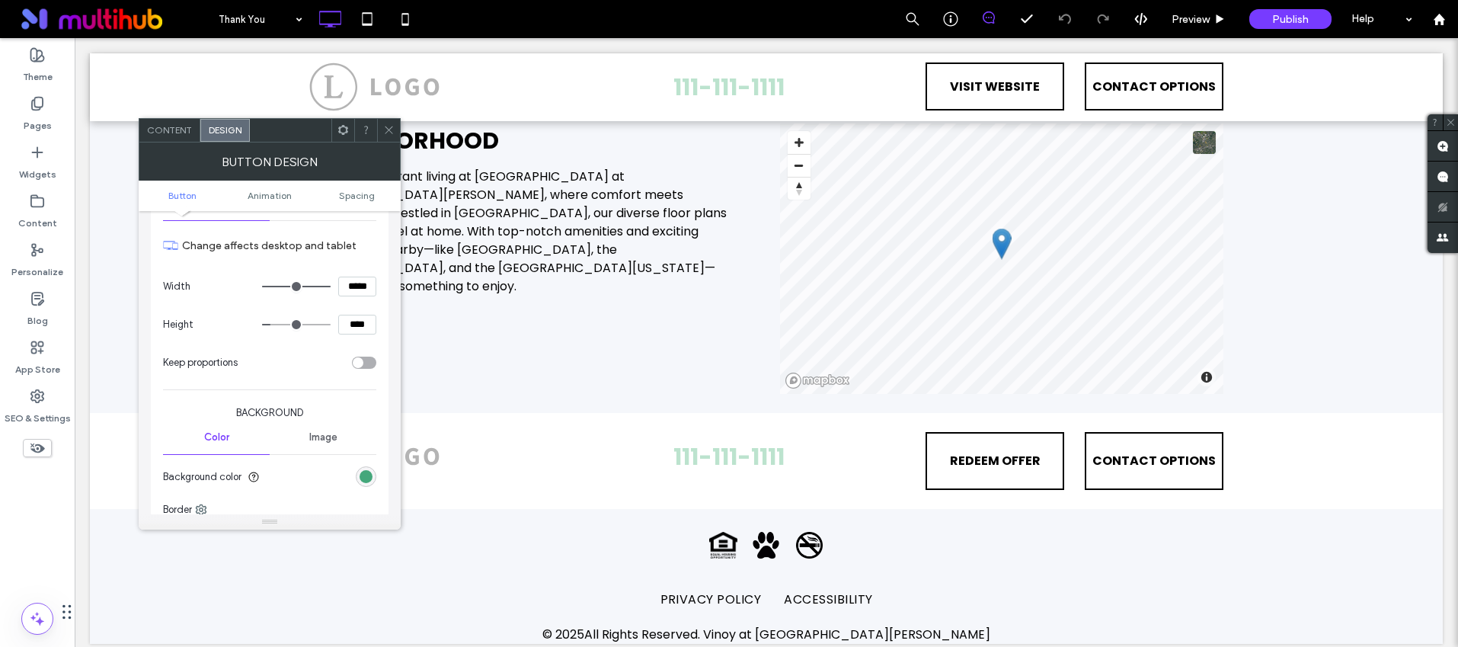
click at [356, 469] on section "Background color" at bounding box center [269, 477] width 213 height 38
click at [362, 476] on div "rgb(68, 167, 123)" at bounding box center [366, 476] width 13 height 13
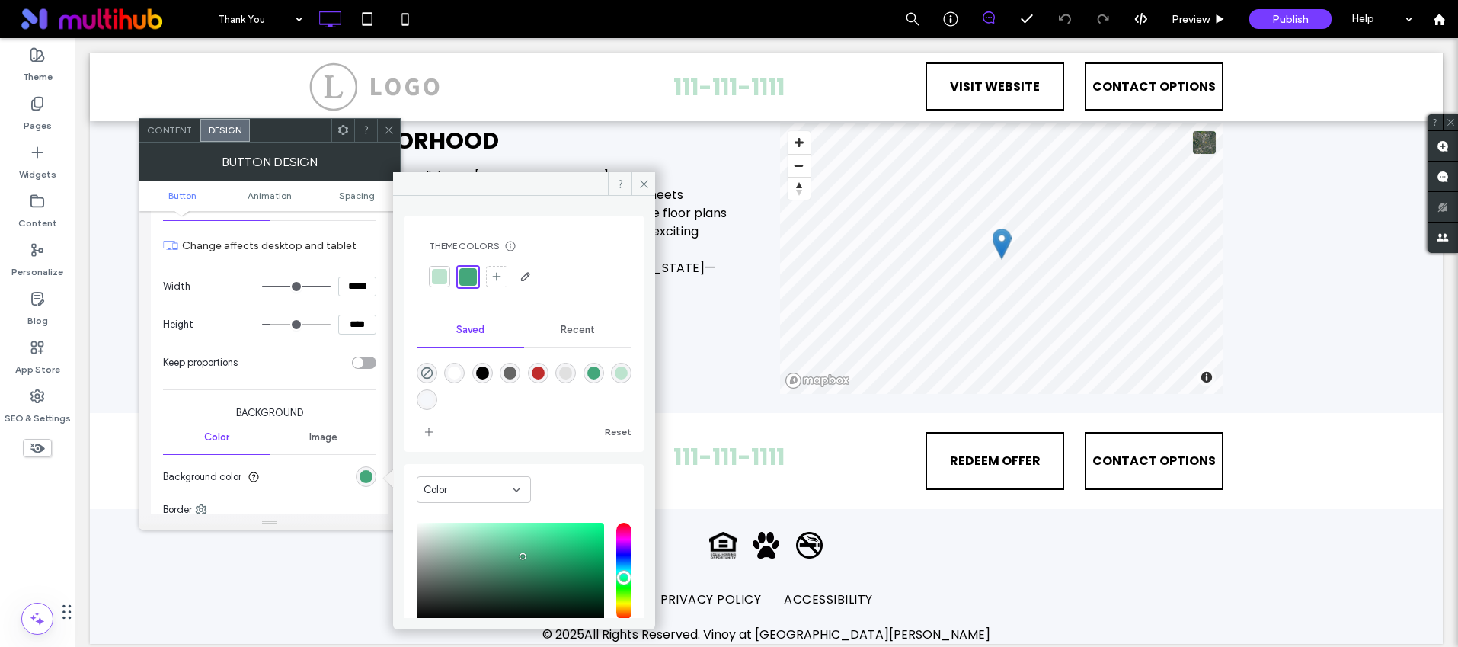
click at [389, 130] on icon at bounding box center [388, 129] width 11 height 11
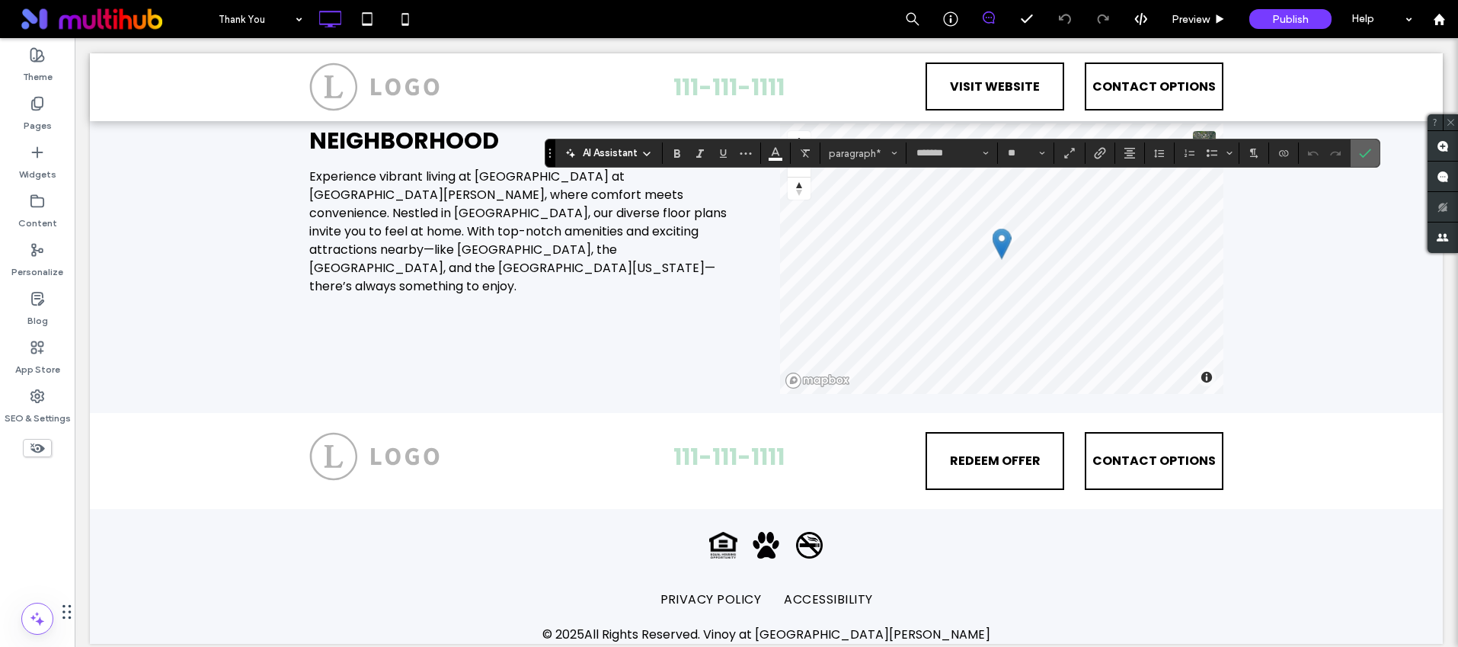
click at [1360, 151] on icon "Confirm" at bounding box center [1365, 153] width 12 height 12
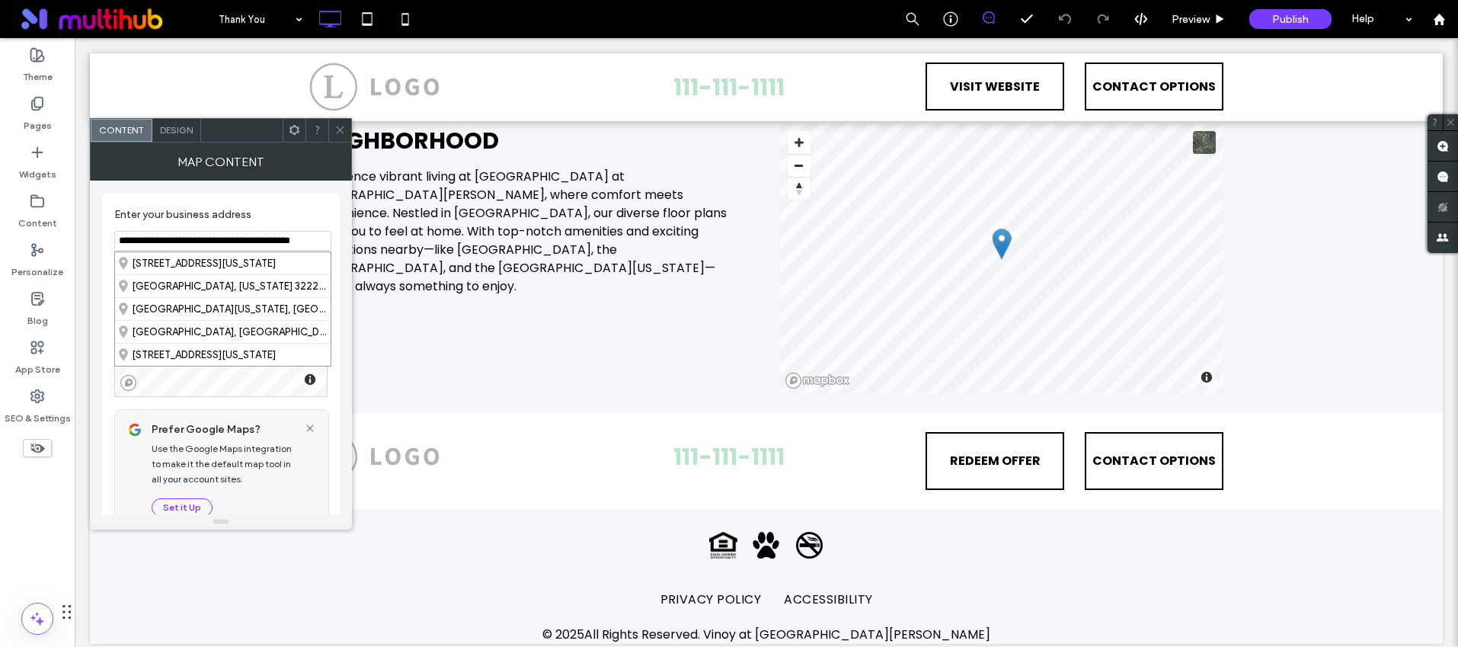
drag, startPoint x: 118, startPoint y: 241, endPoint x: 299, endPoint y: 240, distance: 180.6
click at [299, 240] on input "**********" at bounding box center [222, 241] width 217 height 20
click at [338, 129] on use at bounding box center [340, 130] width 8 height 8
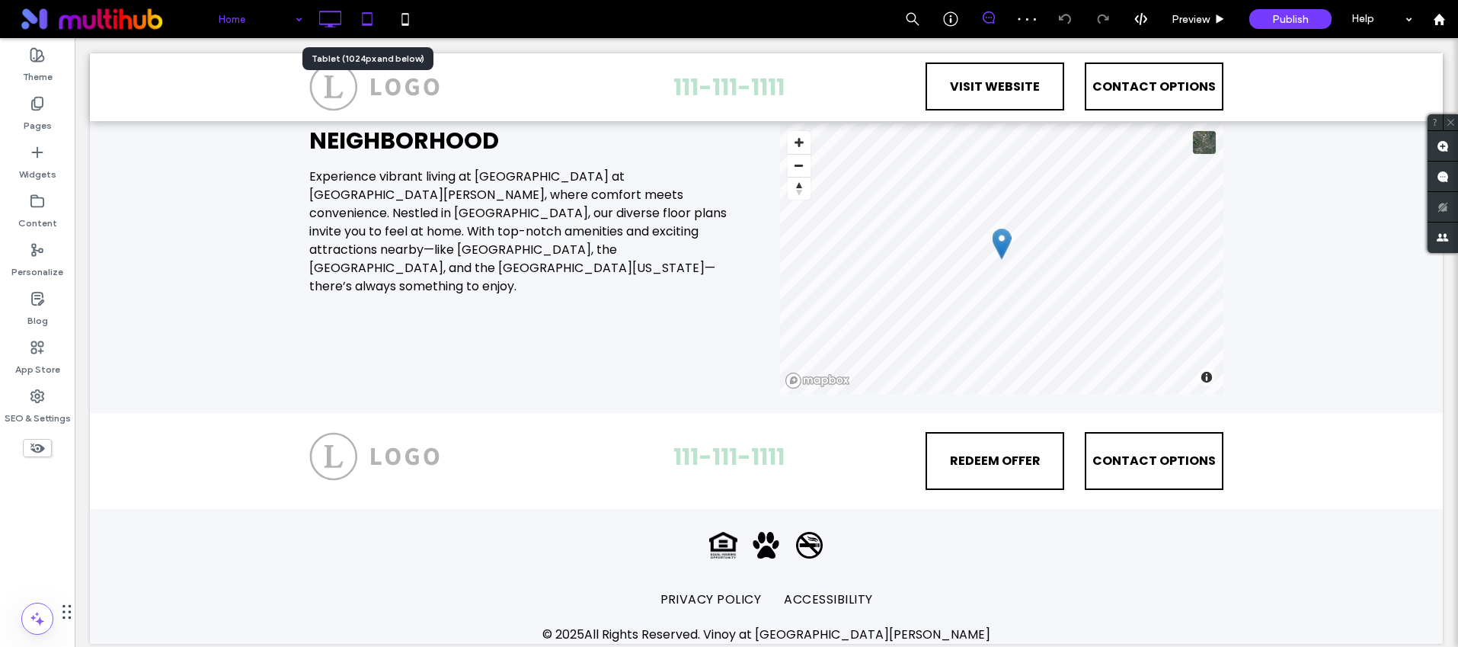
click at [376, 25] on icon at bounding box center [367, 19] width 30 height 30
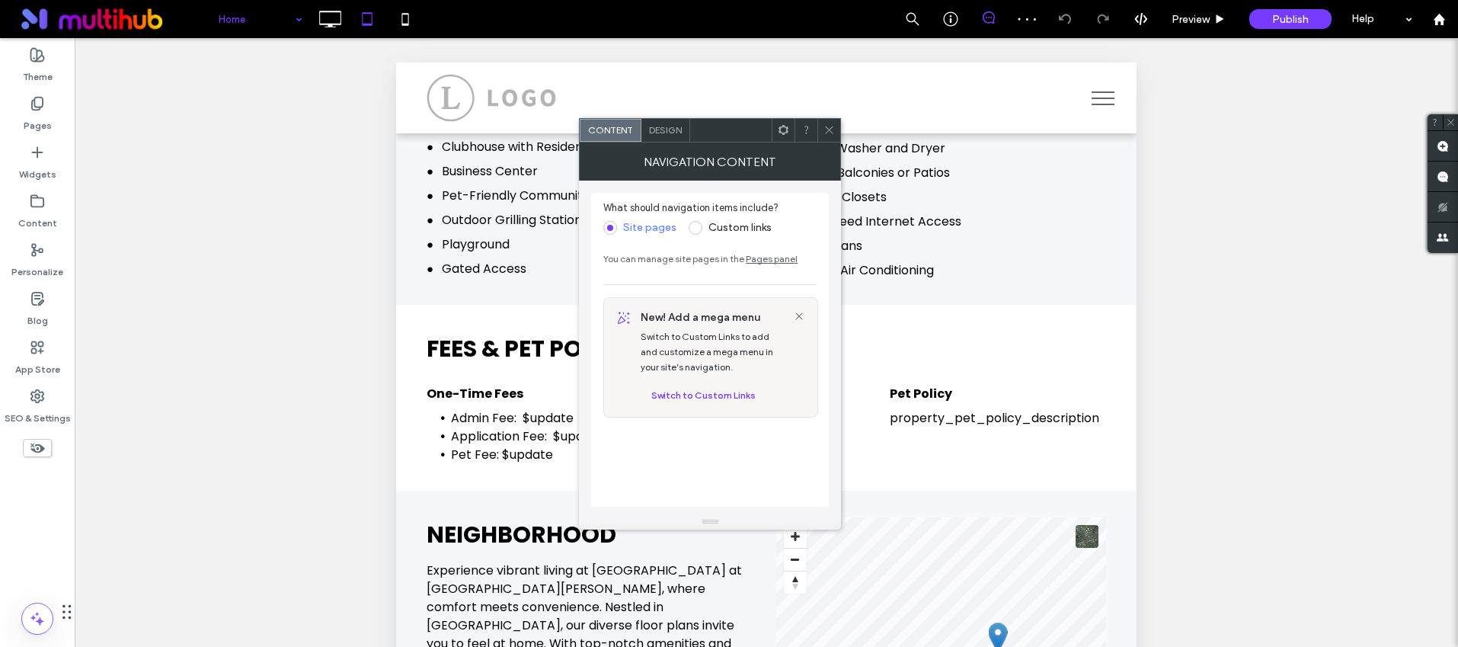
click at [834, 131] on icon at bounding box center [829, 129] width 11 height 11
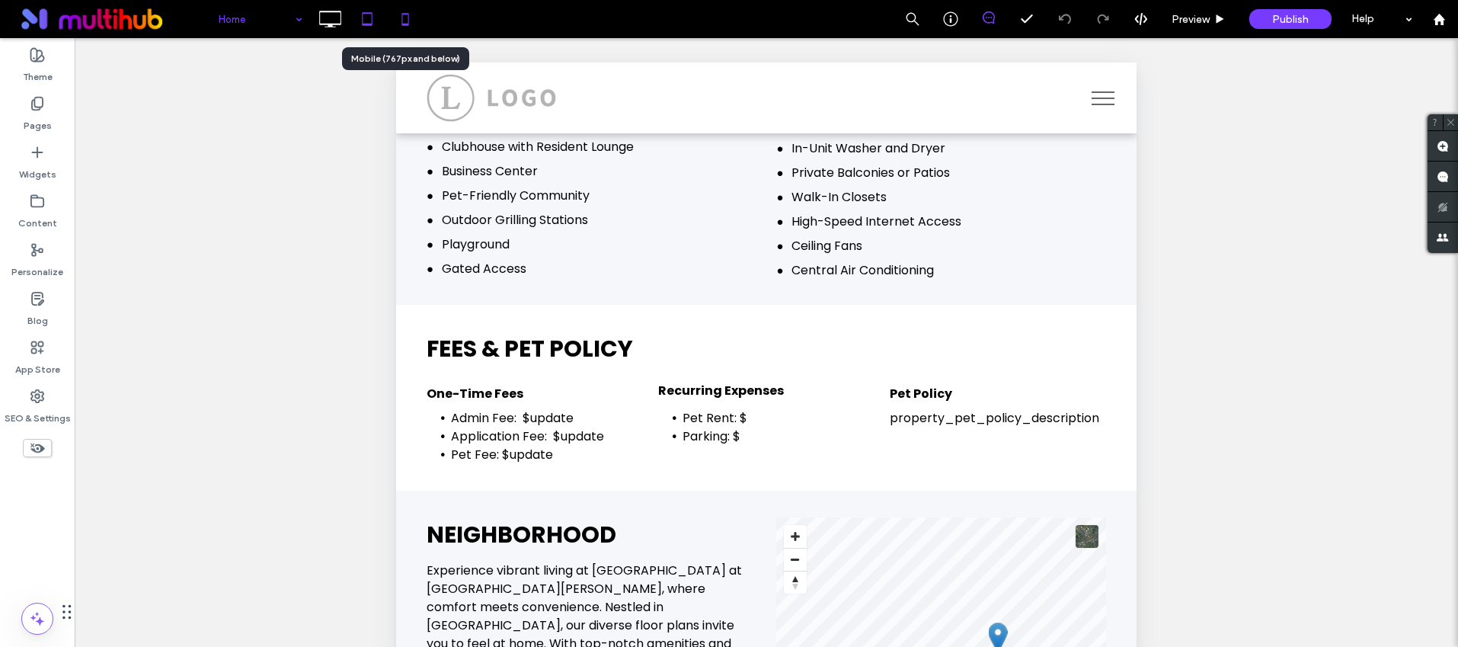
click at [413, 21] on icon at bounding box center [405, 19] width 30 height 30
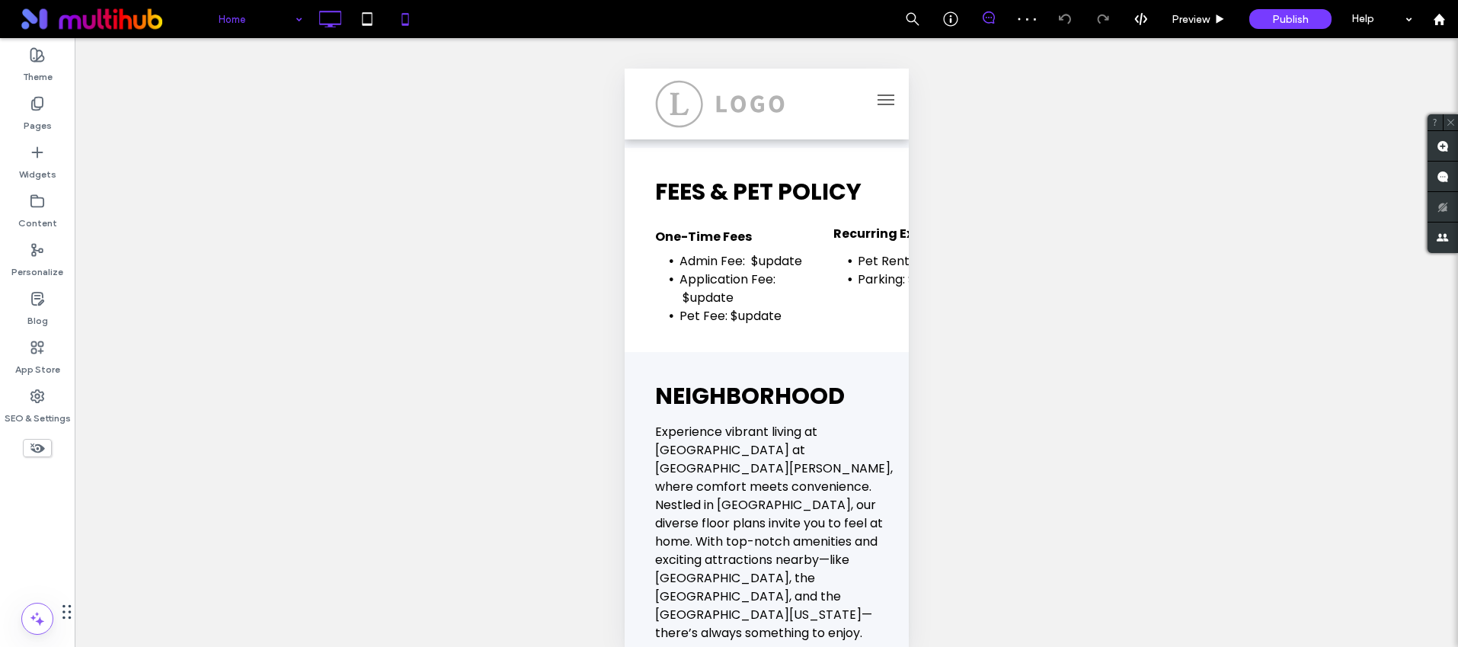
click at [315, 11] on icon at bounding box center [330, 19] width 30 height 30
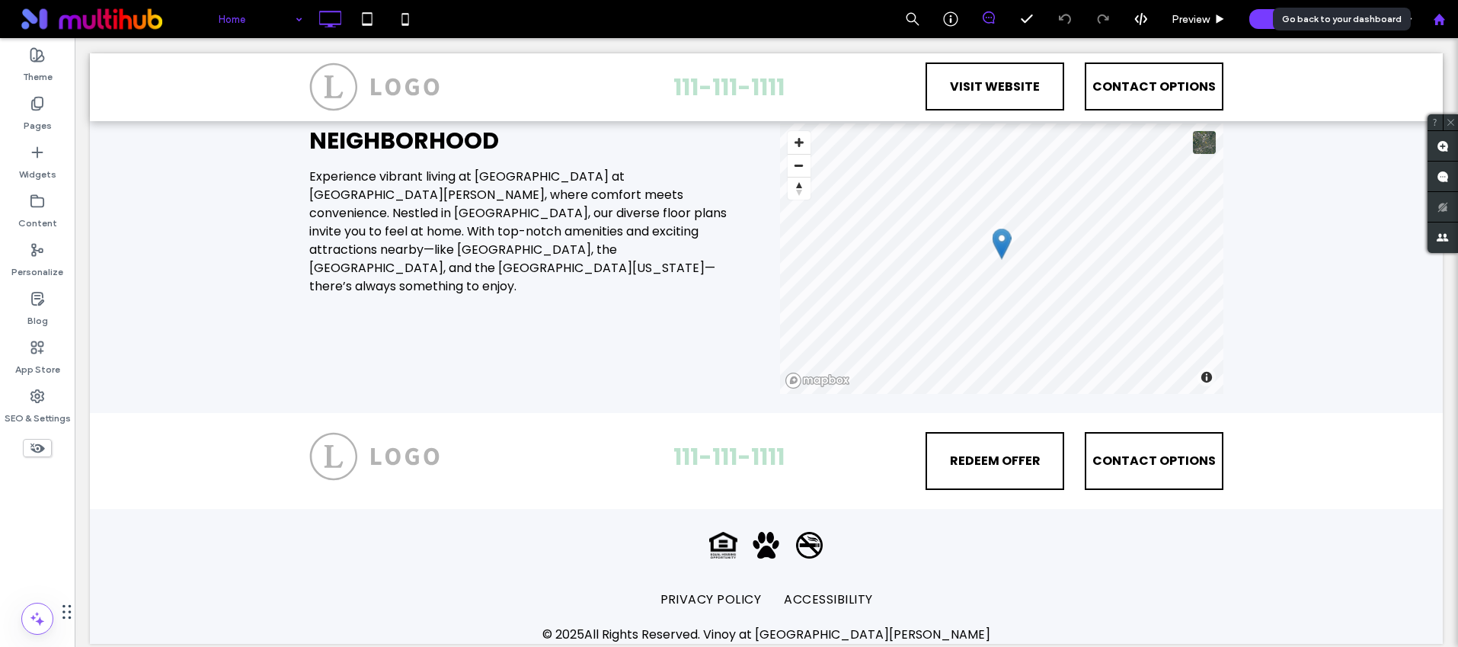
click at [1435, 18] on use at bounding box center [1438, 18] width 11 height 11
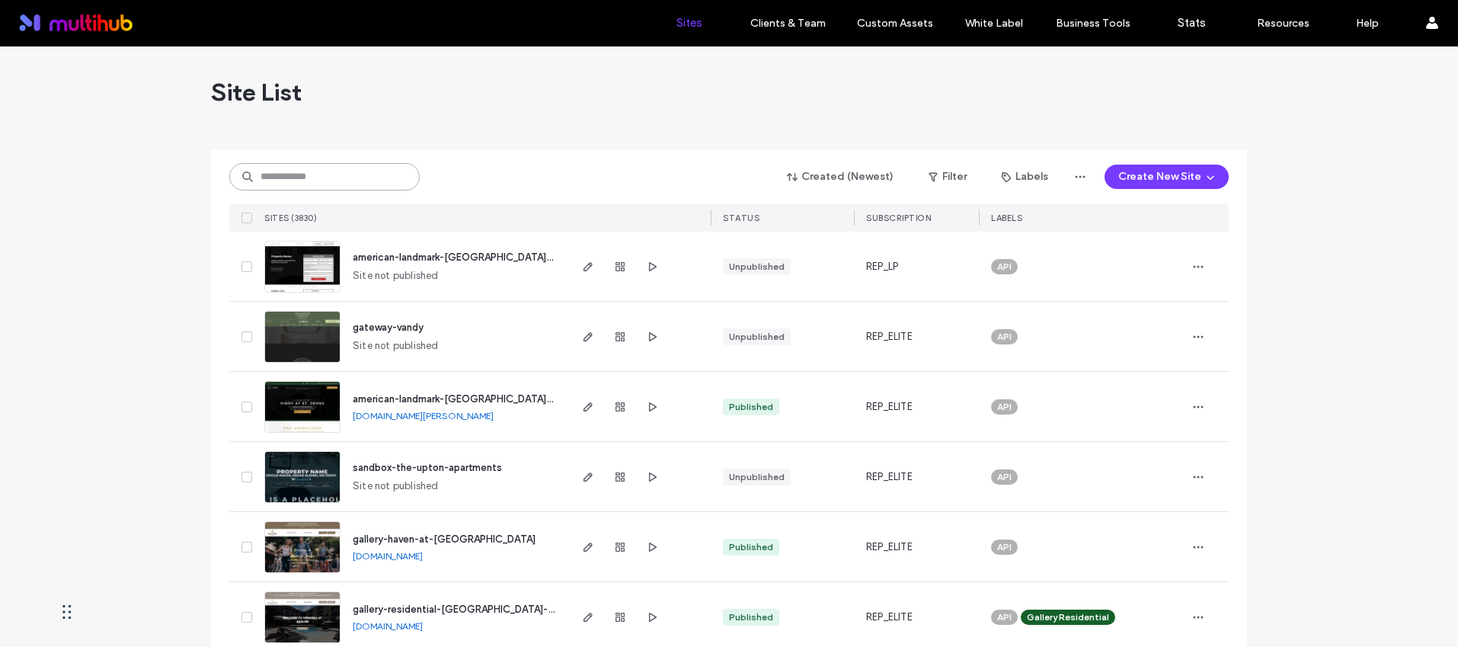
click at [356, 181] on input at bounding box center [324, 176] width 190 height 27
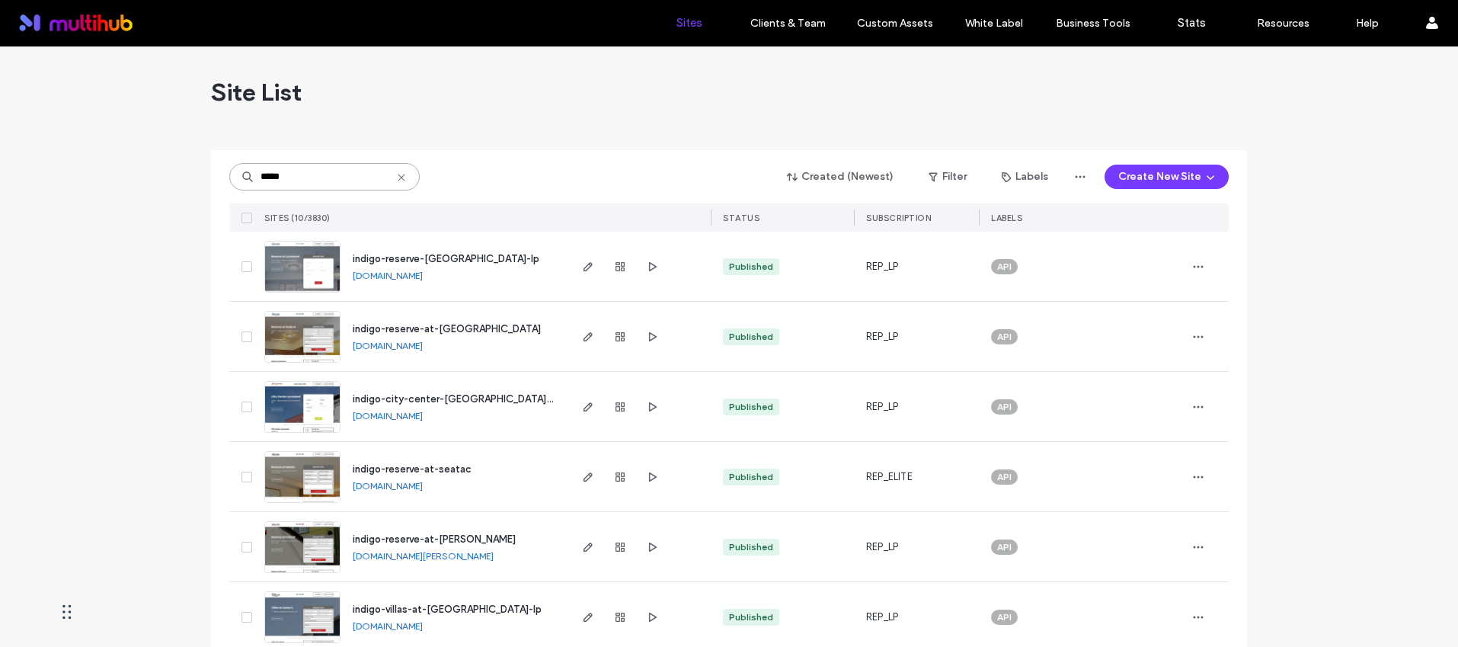
type input "*****"
click at [452, 328] on span "indigo-reserve-at-auburn" at bounding box center [447, 328] width 188 height 11
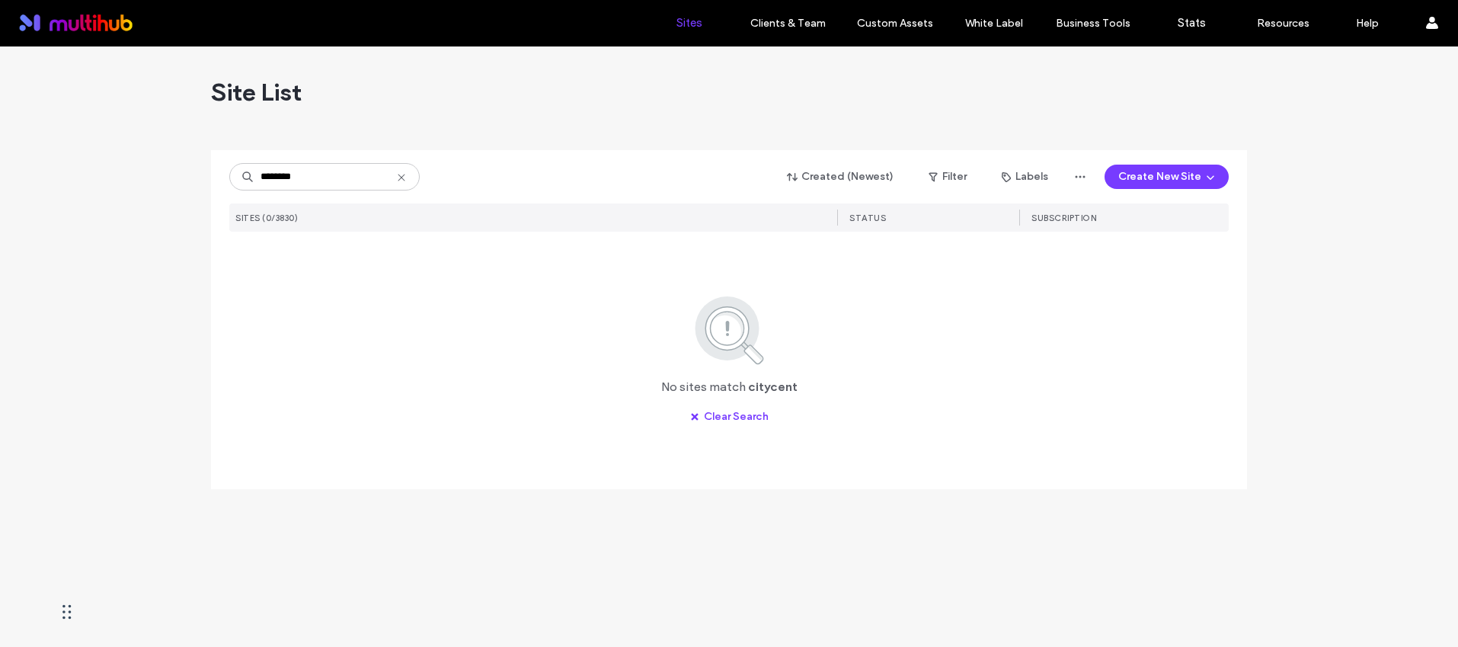
click at [280, 178] on input "********" at bounding box center [324, 176] width 190 height 27
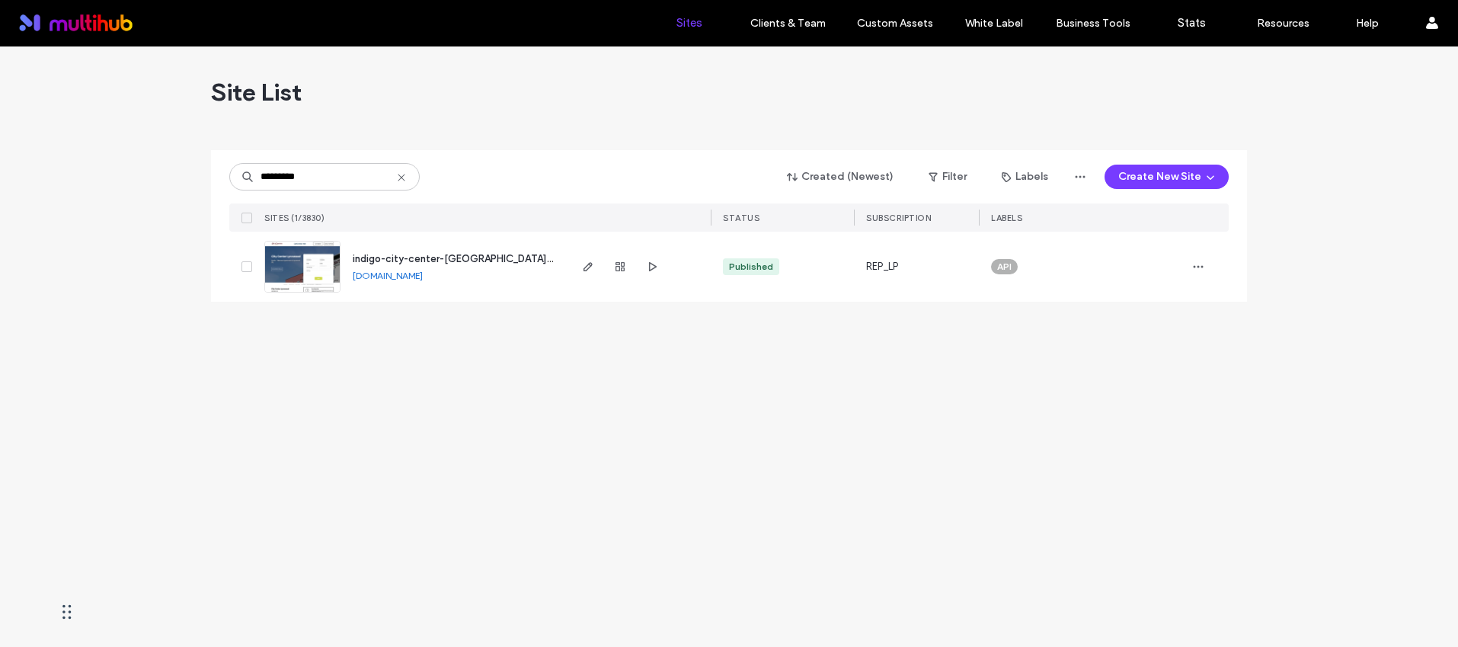
type input "*********"
click at [396, 178] on icon at bounding box center [401, 177] width 12 height 12
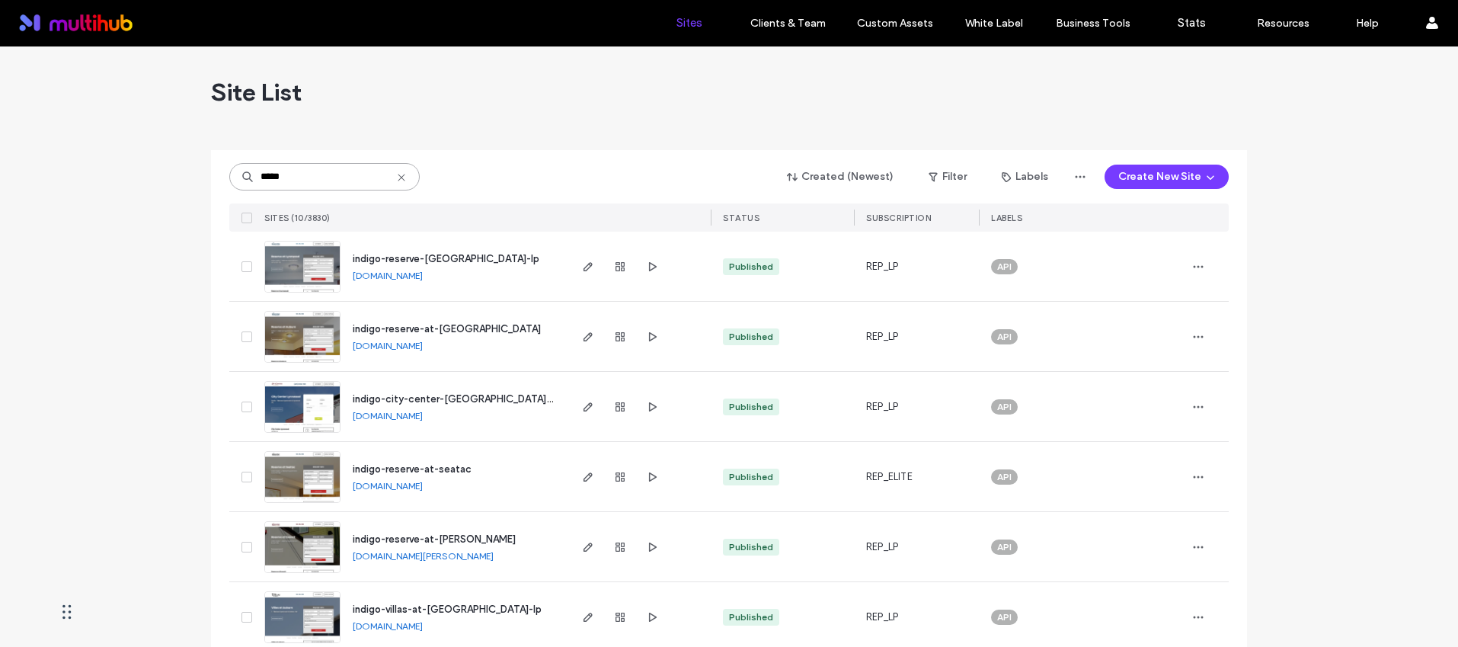
type input "*****"
click at [469, 251] on div "indigo-reserve-at-lynnwood-lp" at bounding box center [446, 258] width 187 height 15
click at [467, 254] on span "indigo-reserve-[GEOGRAPHIC_DATA]-lp" at bounding box center [446, 258] width 187 height 11
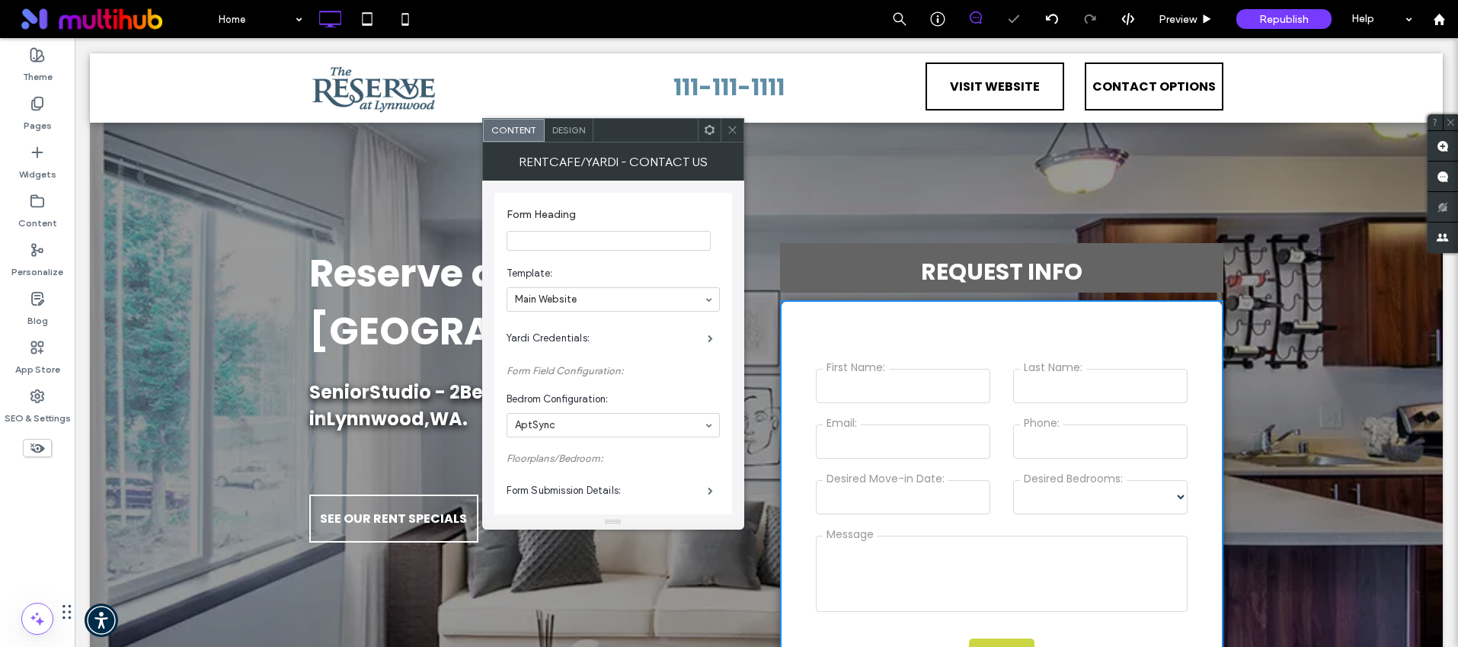
click at [605, 242] on input "Form Heading" at bounding box center [609, 241] width 204 height 20
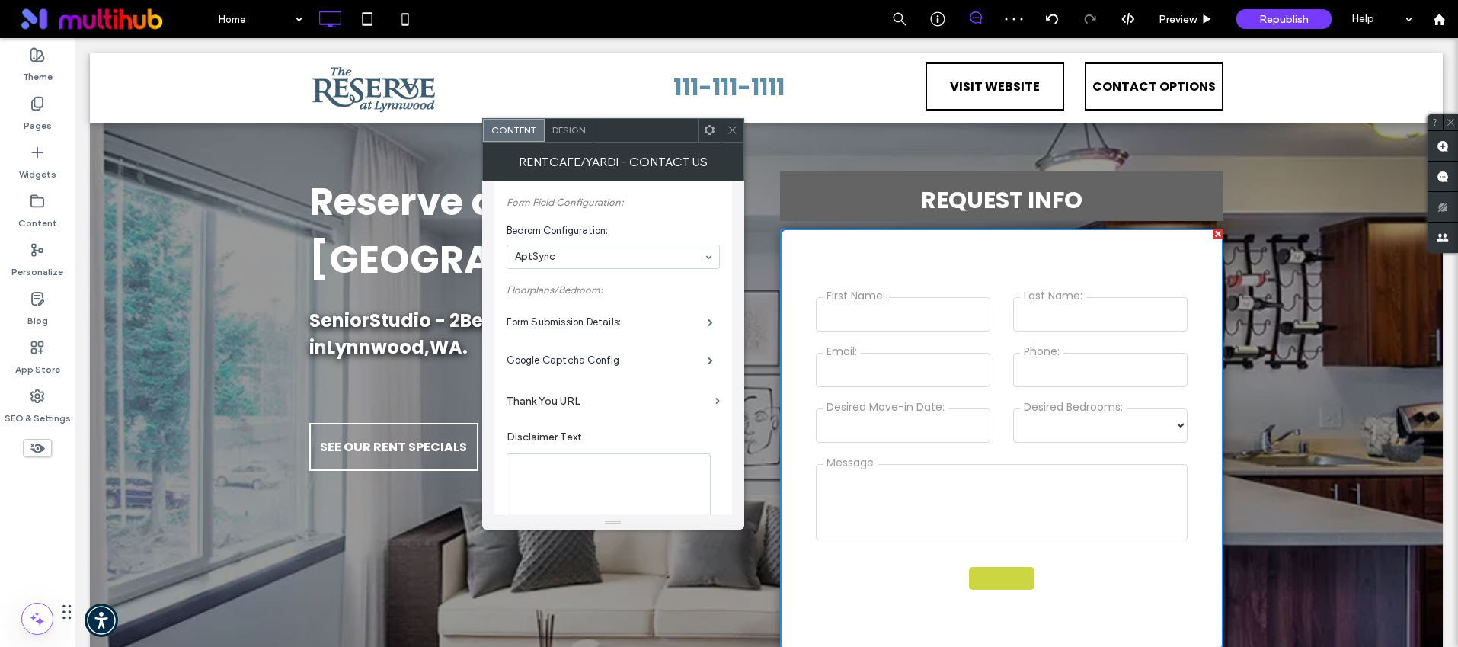
scroll to position [172, 0]
click at [568, 389] on label "Thank You URL" at bounding box center [608, 397] width 203 height 28
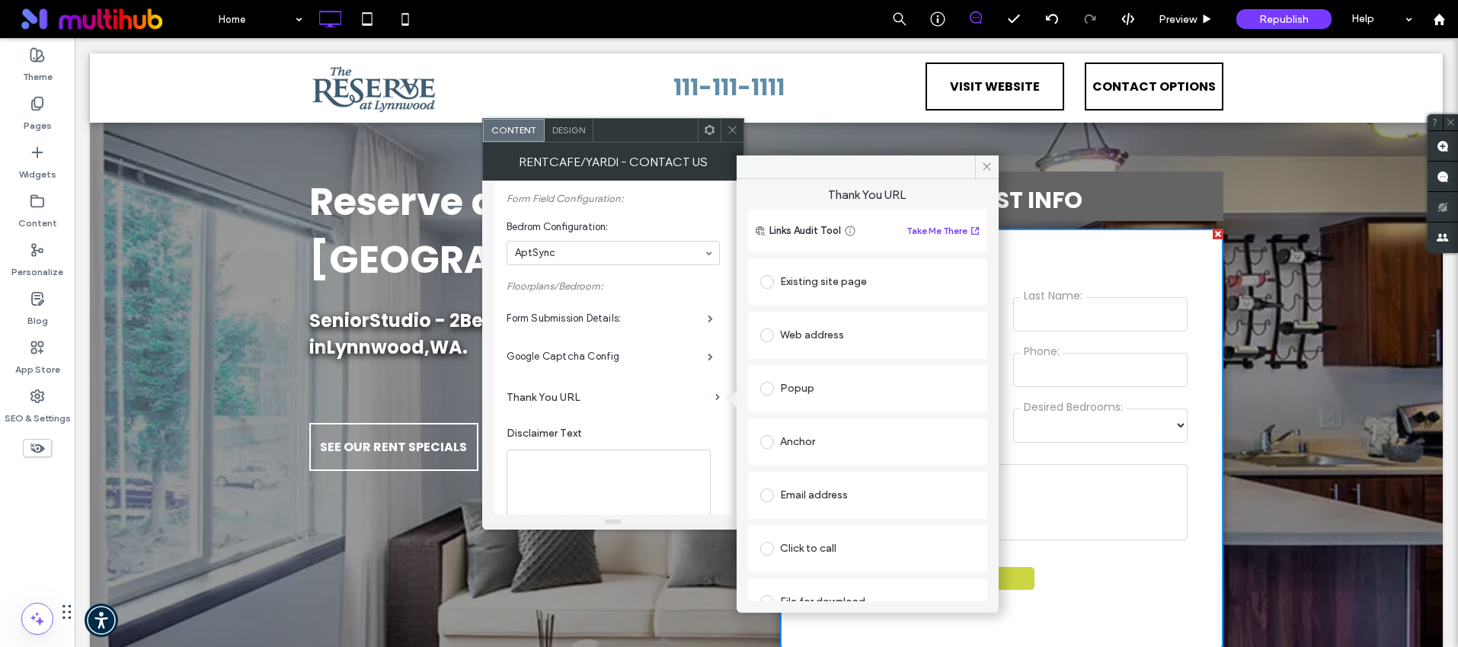
click at [764, 280] on span at bounding box center [767, 282] width 14 height 14
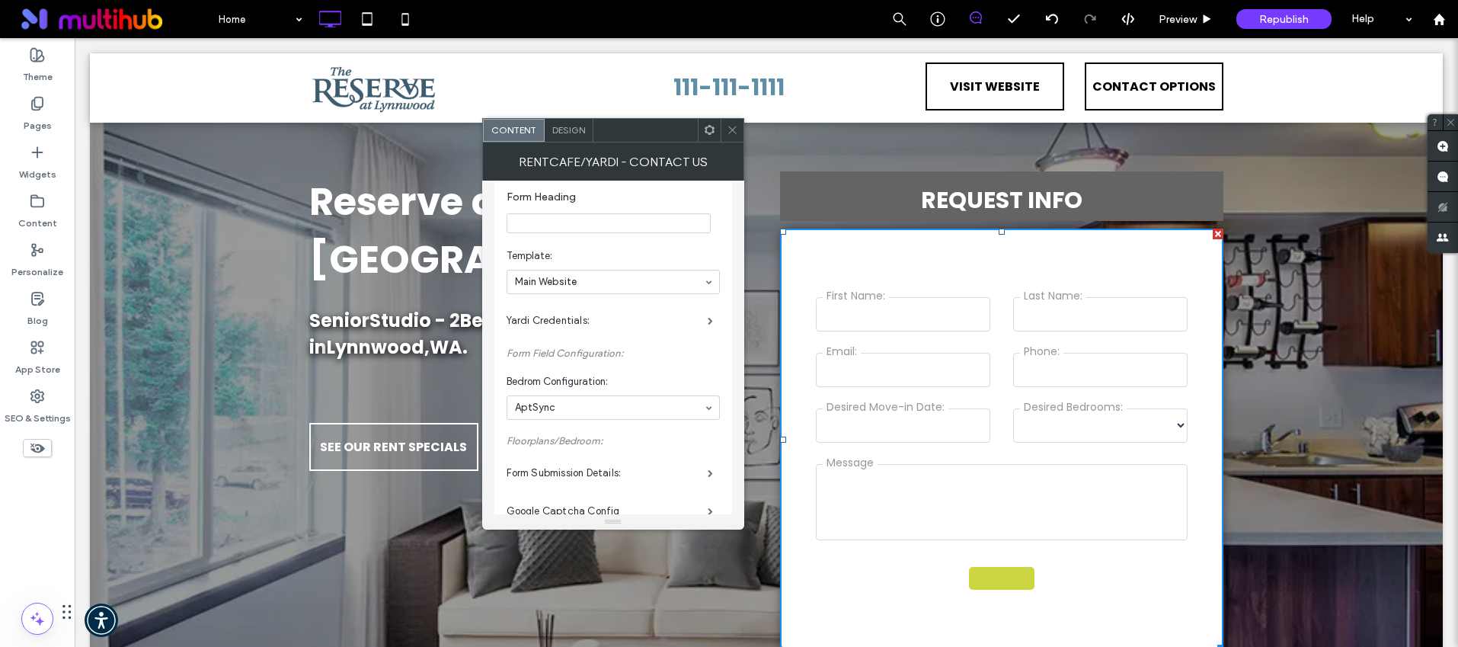
scroll to position [0, 0]
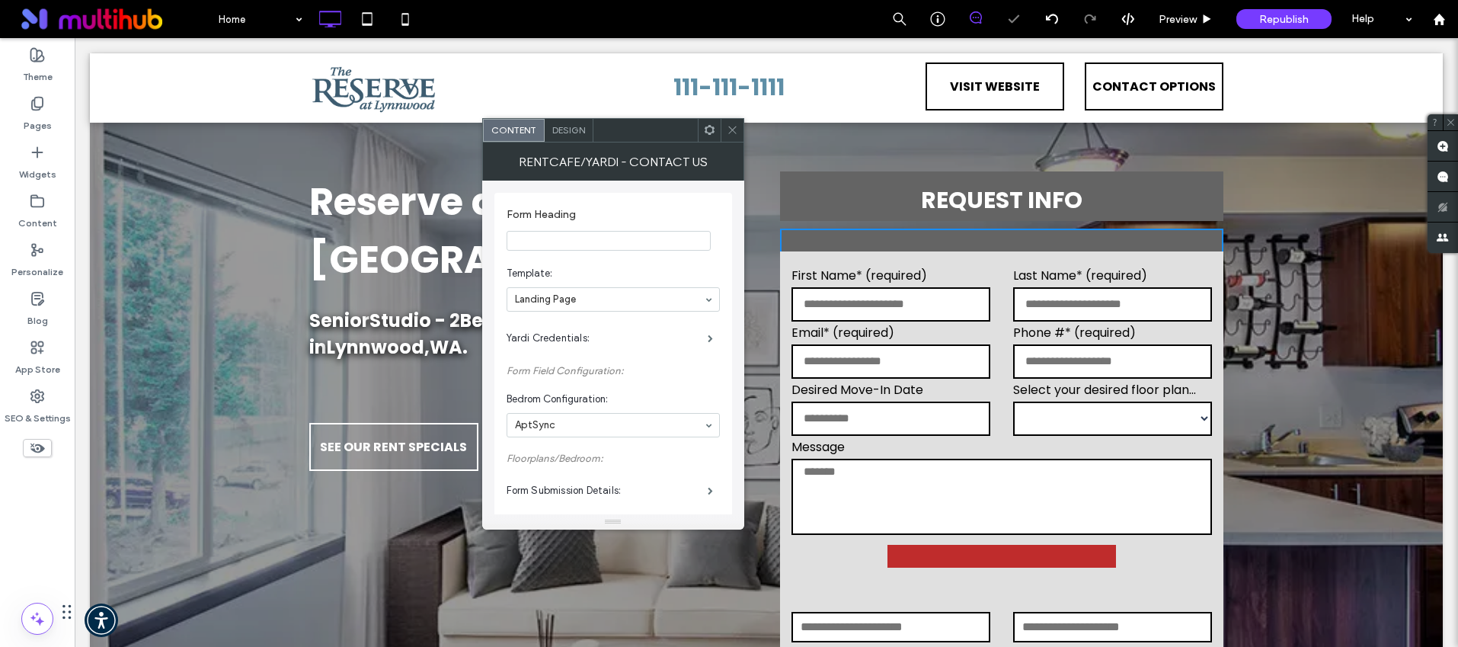
click at [594, 337] on label "Yardi Credentials:" at bounding box center [607, 338] width 201 height 30
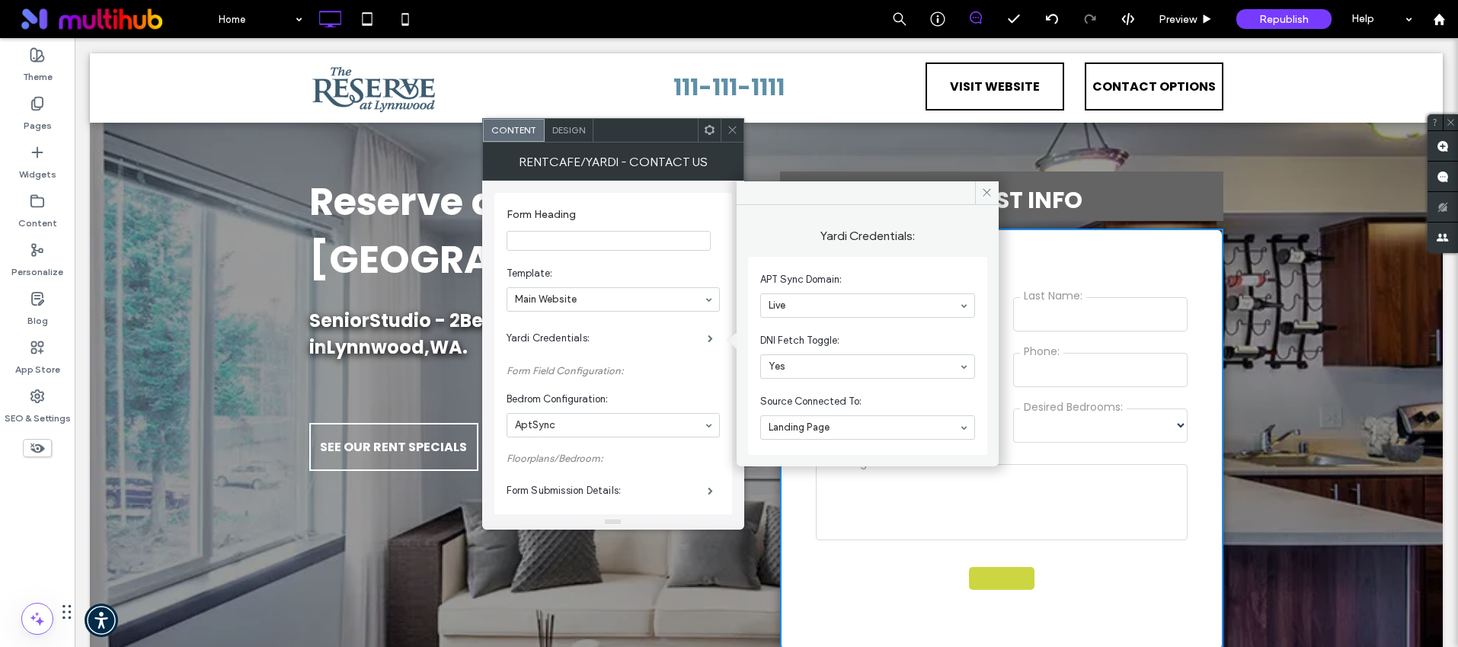
click at [731, 128] on icon at bounding box center [732, 129] width 11 height 11
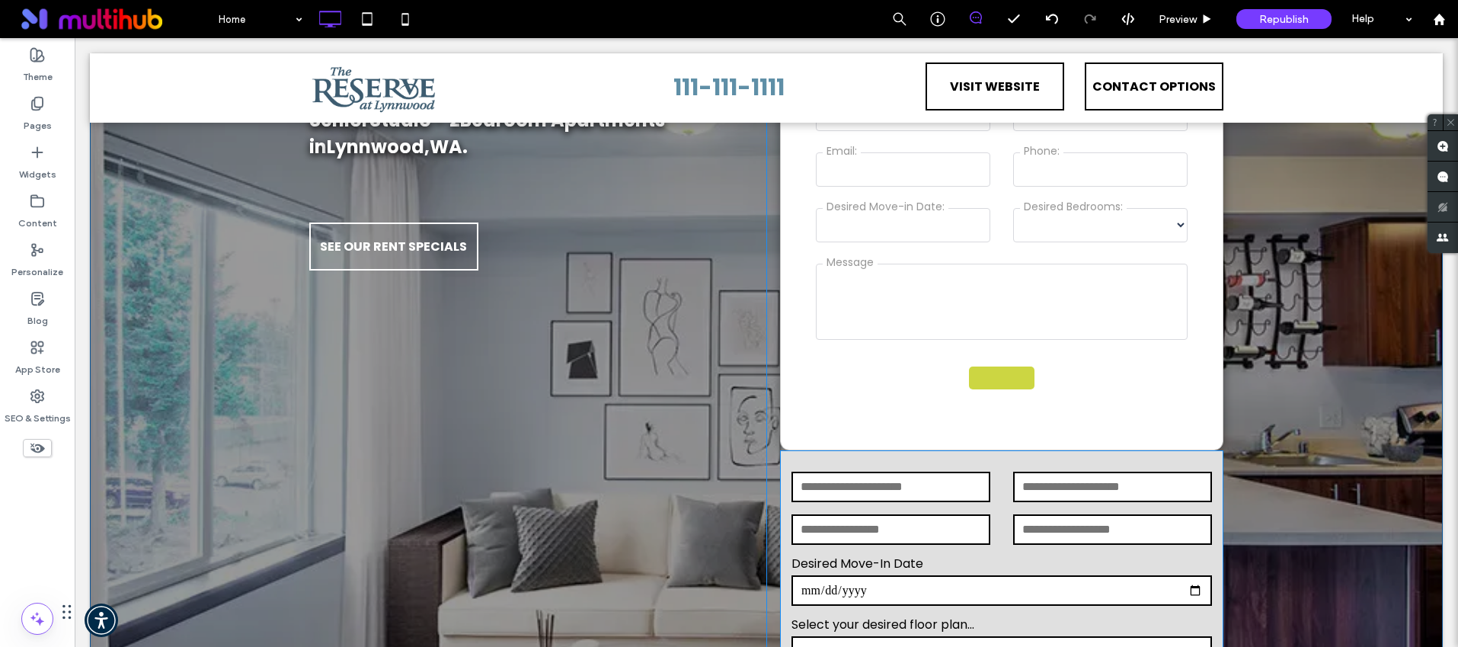
scroll to position [407, 0]
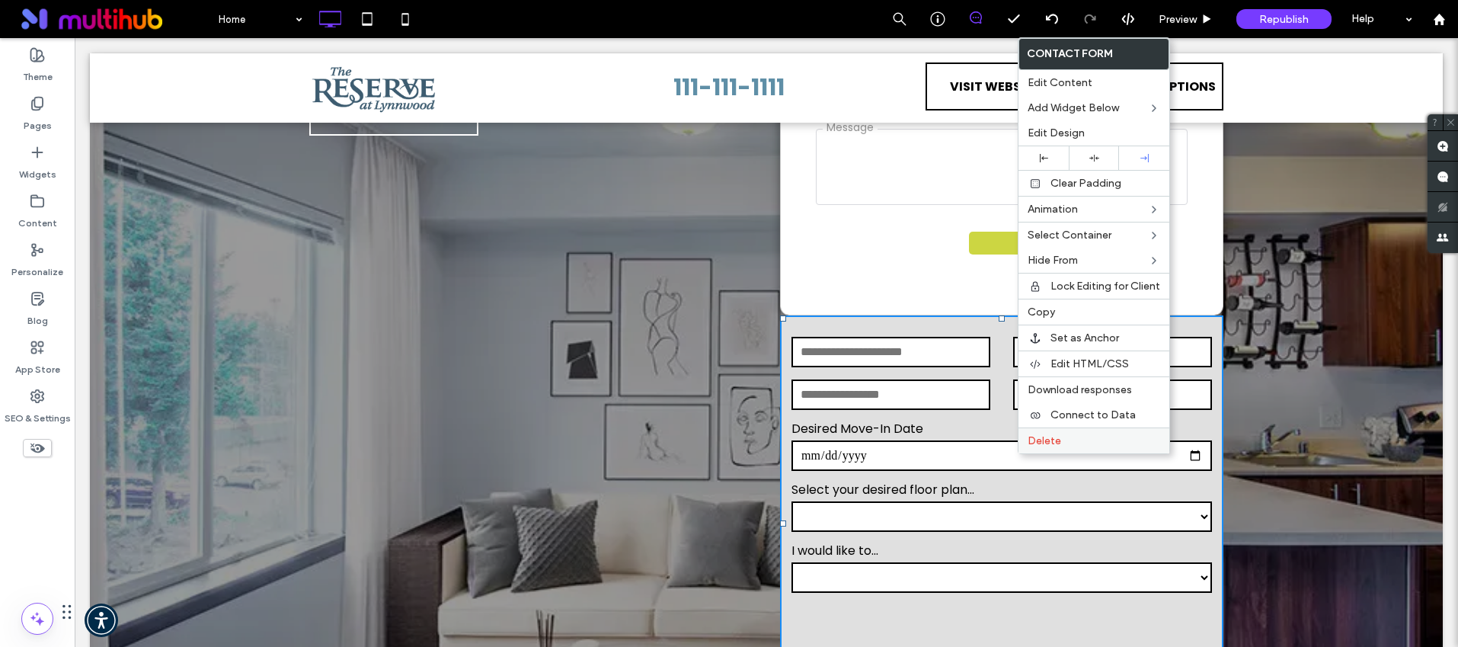
click at [1061, 442] on label "Delete" at bounding box center [1094, 440] width 133 height 13
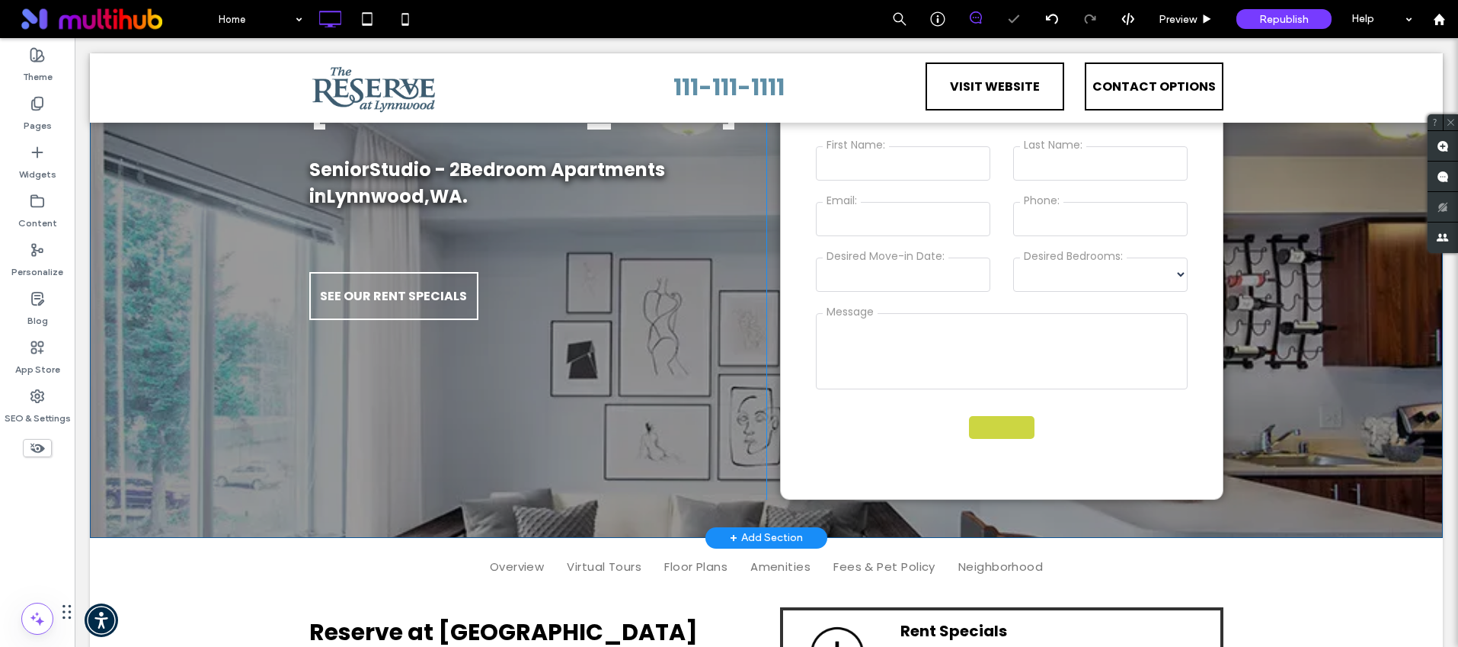
scroll to position [216, 0]
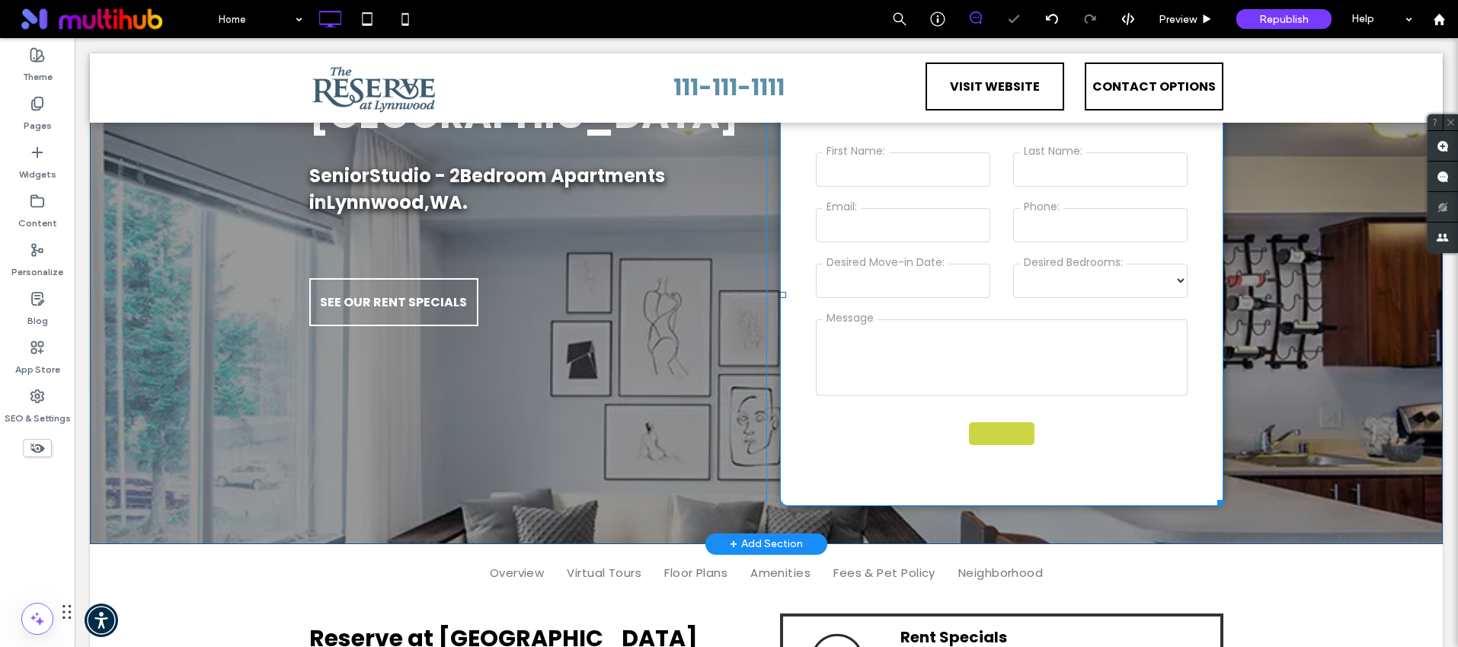
click at [1023, 367] on span at bounding box center [1001, 295] width 443 height 422
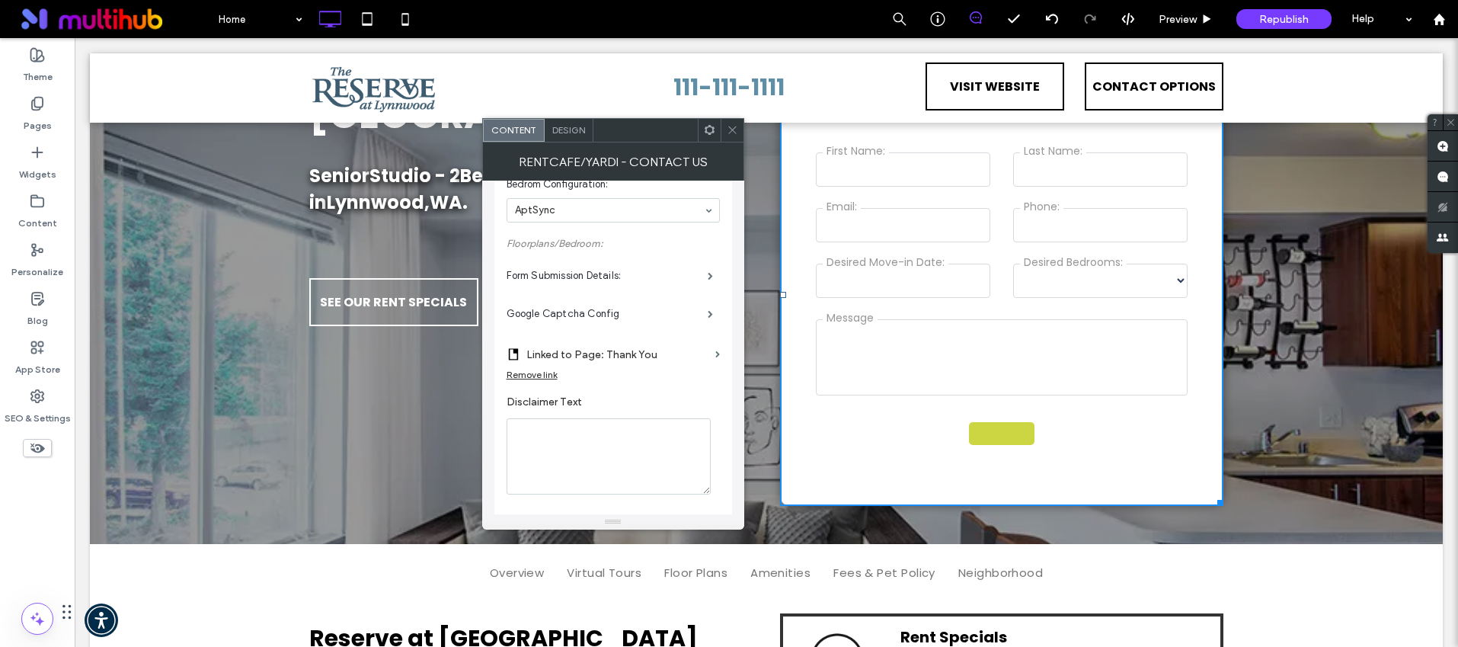
scroll to position [1, 0]
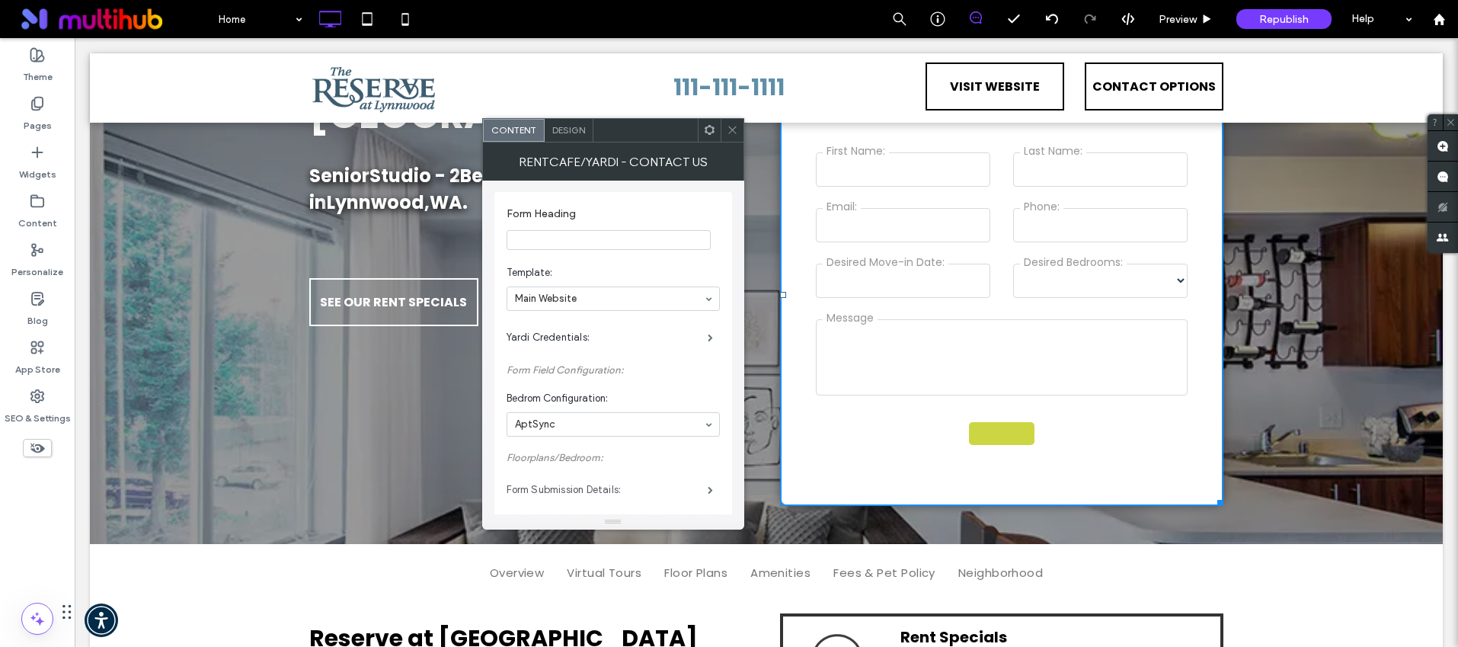
click at [600, 486] on label "Form Submission Details:" at bounding box center [607, 490] width 201 height 30
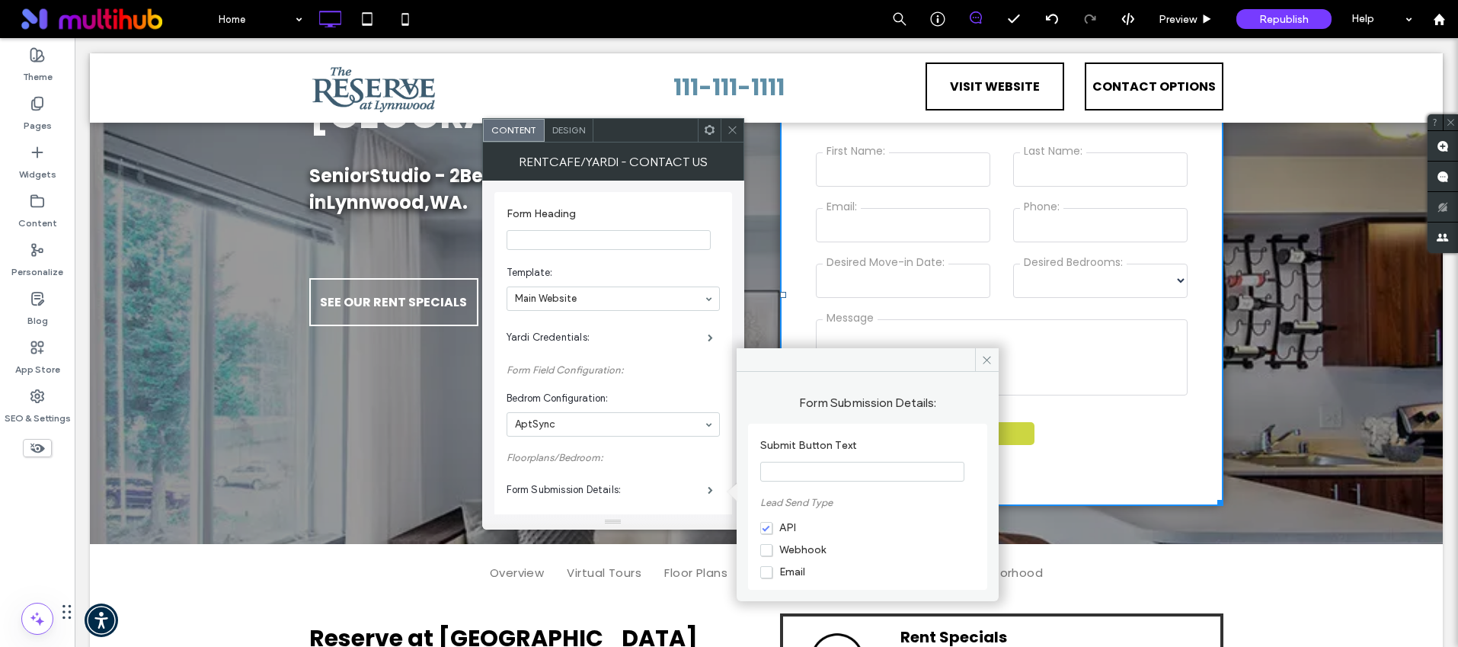
click at [837, 477] on input "Submit Button Text" at bounding box center [862, 472] width 204 height 20
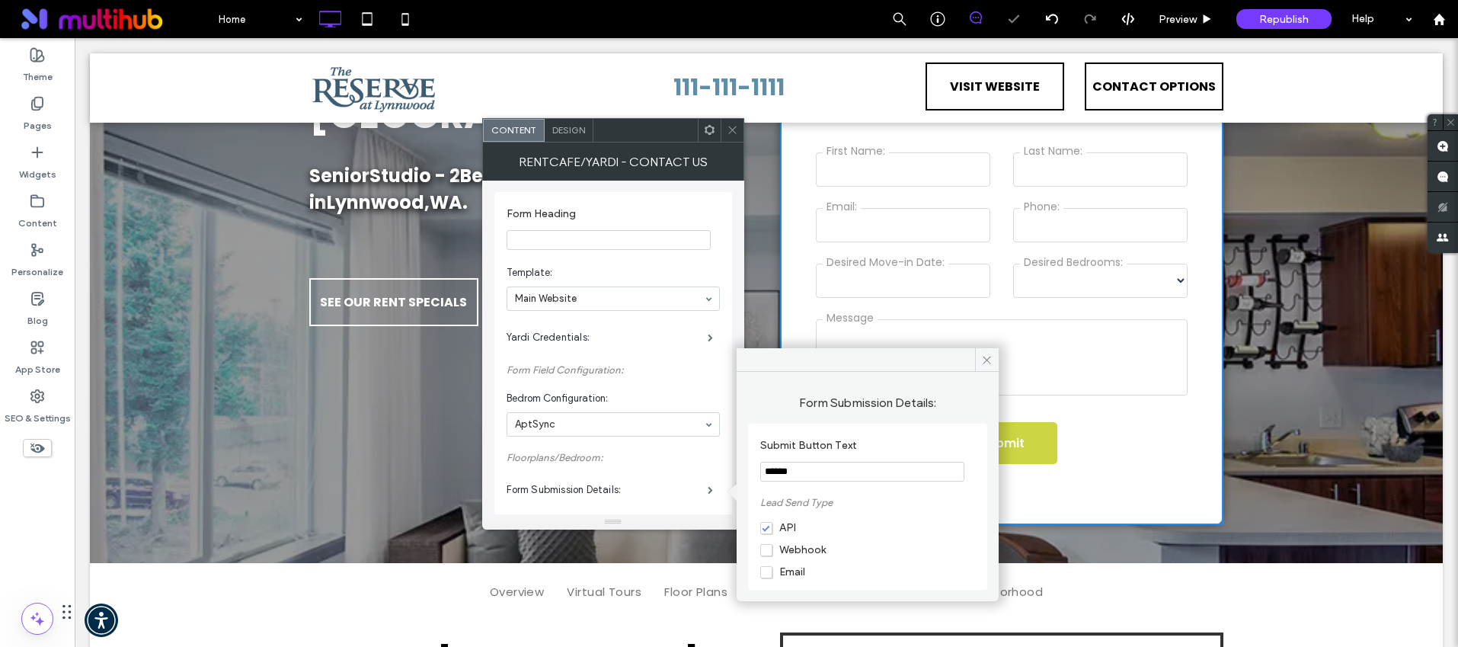
click at [779, 473] on input "******" at bounding box center [862, 472] width 204 height 20
type input "******"
click at [567, 131] on span "Design" at bounding box center [568, 129] width 33 height 11
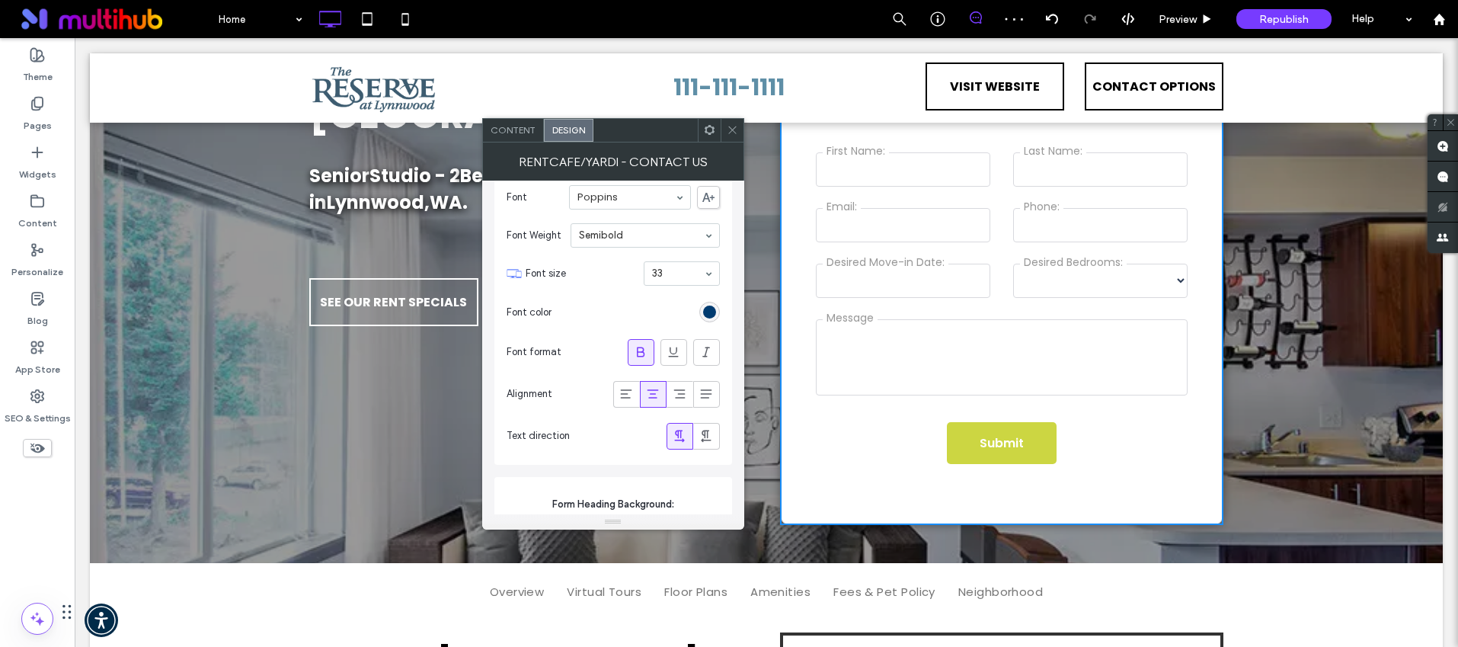
scroll to position [0, 0]
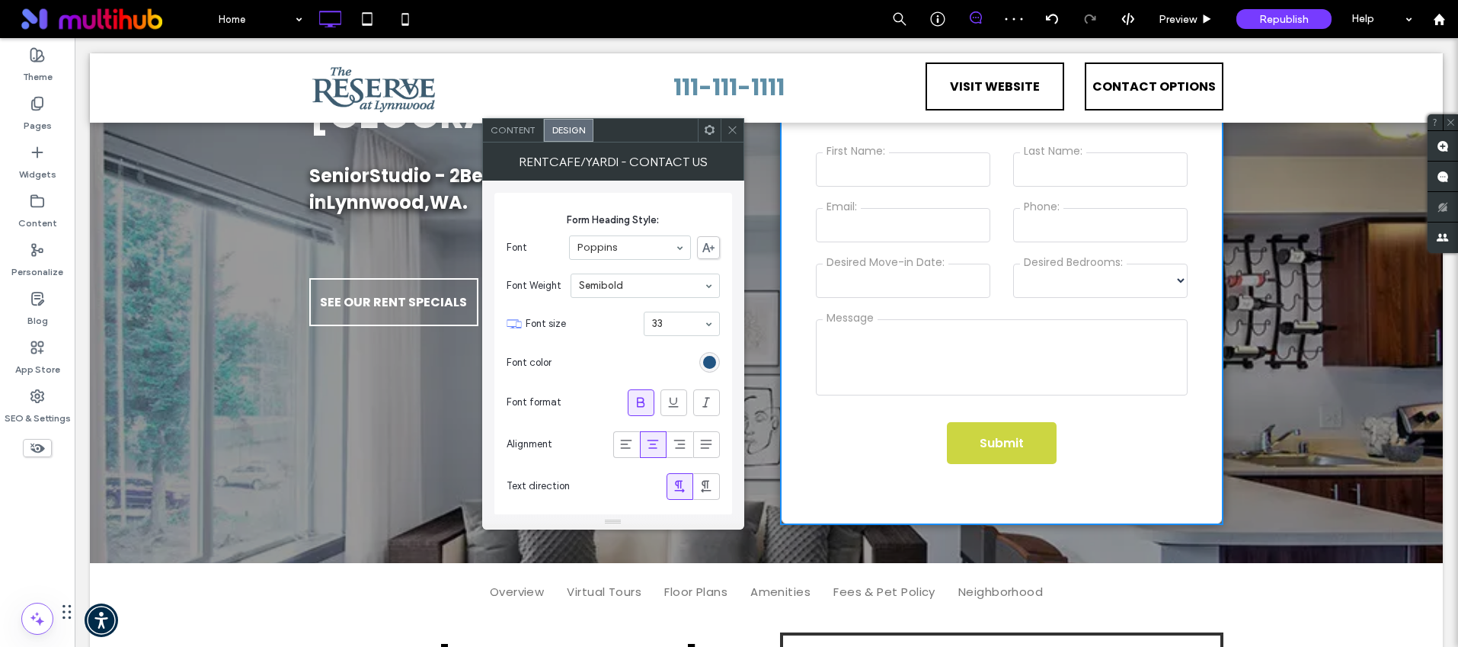
click at [714, 363] on div "rgb(0, 59, 112)" at bounding box center [709, 362] width 13 height 13
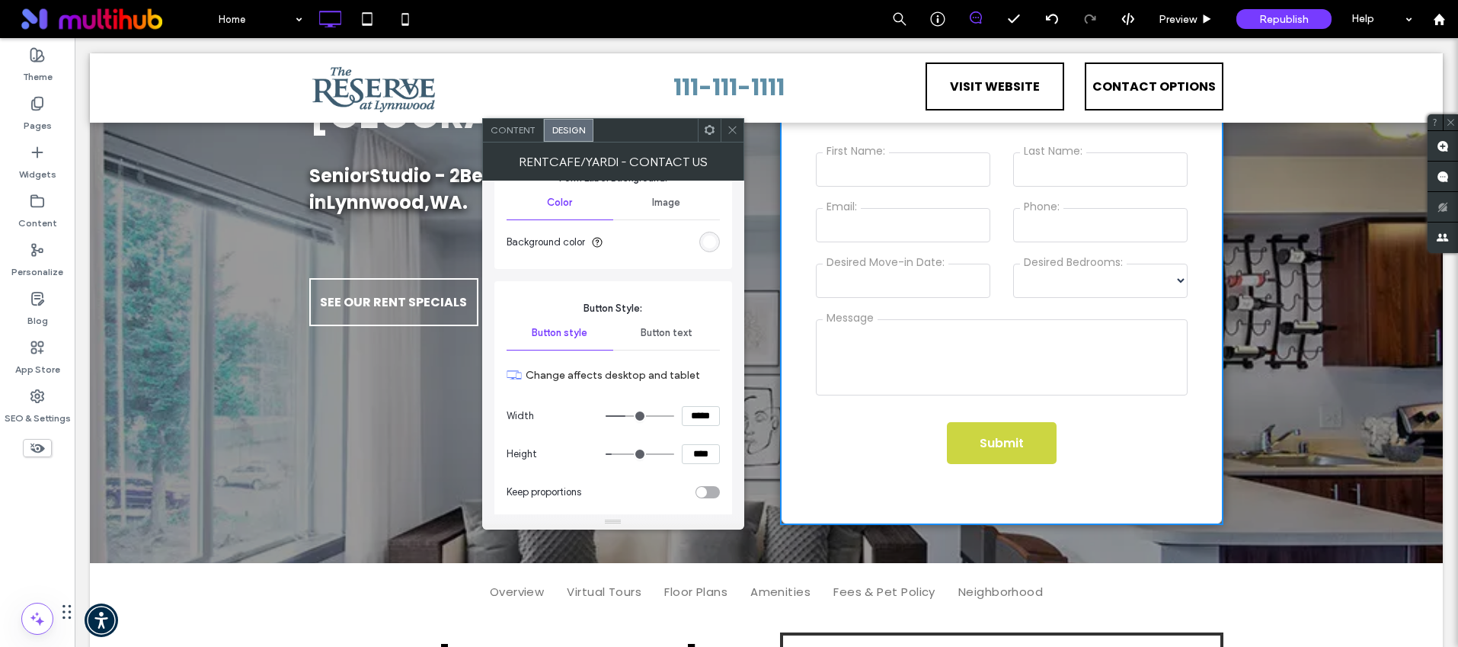
scroll to position [1122, 0]
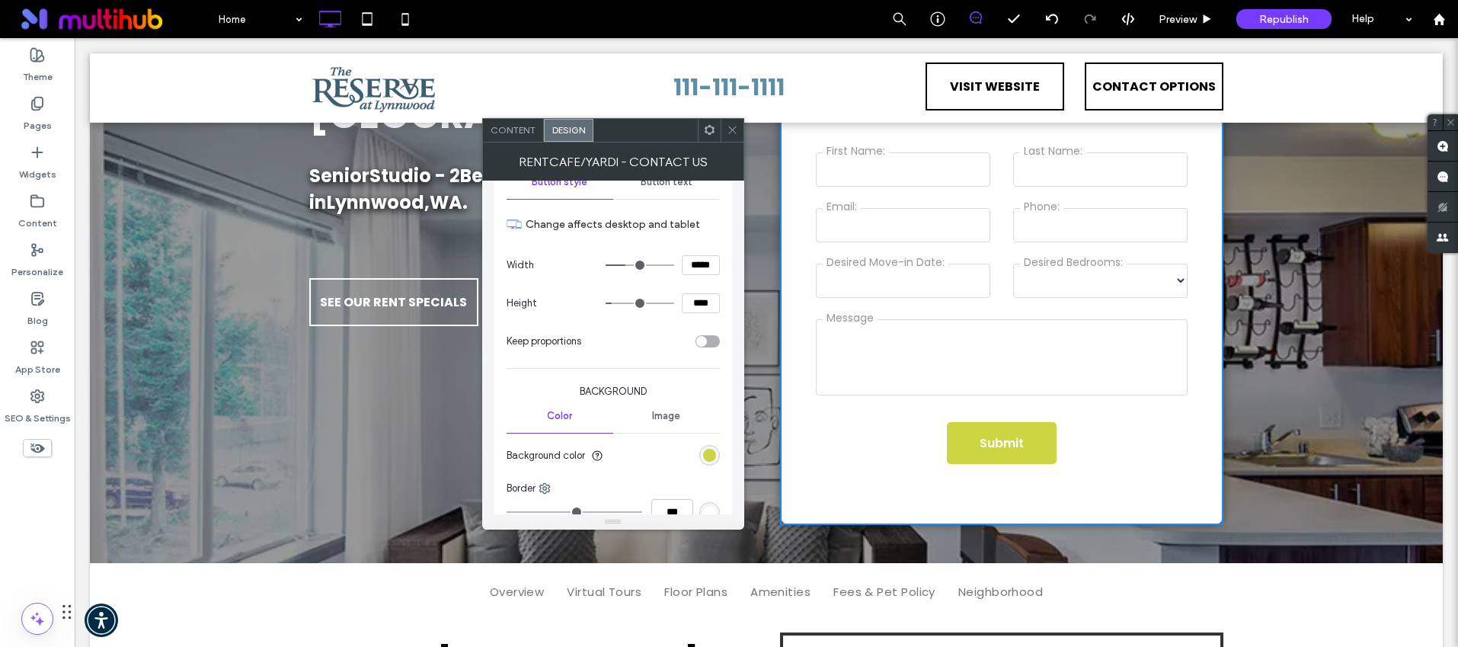
click at [718, 452] on div "rgba(195, 207, 33, 0.85)" at bounding box center [709, 455] width 21 height 21
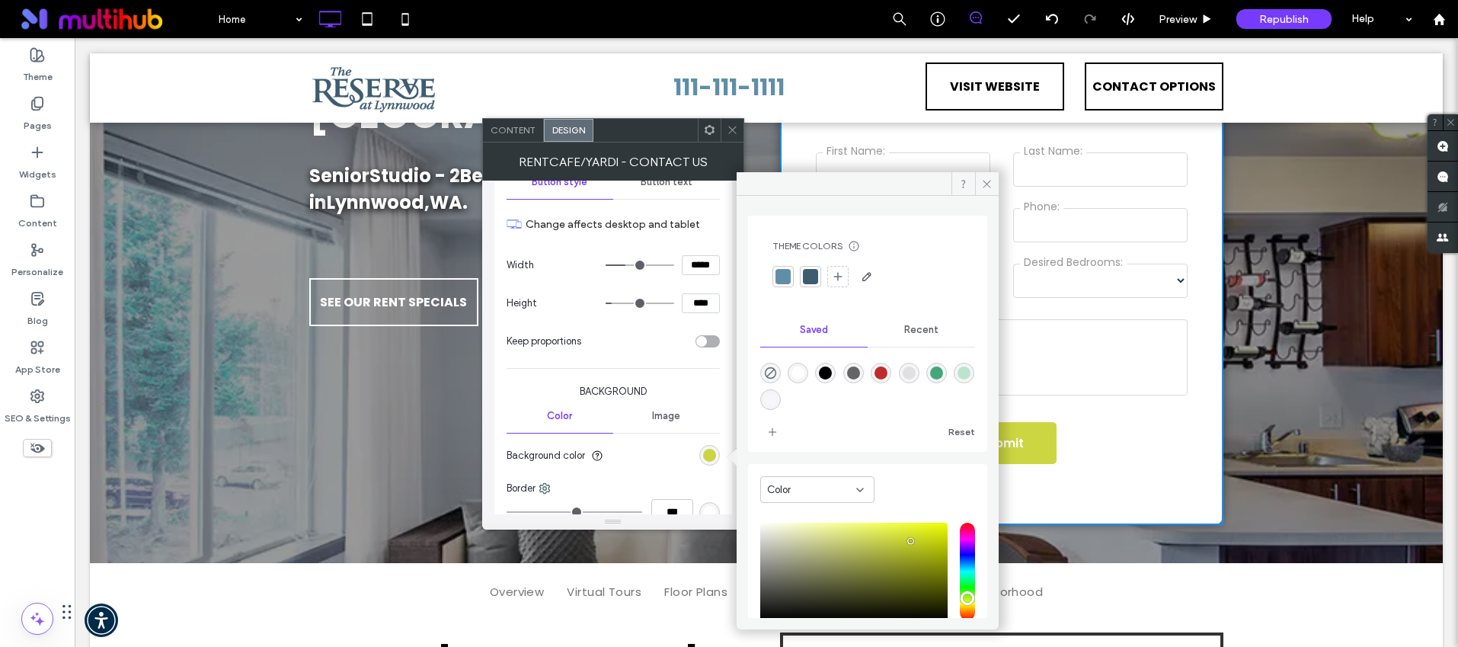
click at [891, 373] on div "rgba(191,44,44,1)" at bounding box center [881, 373] width 21 height 21
type input "*******"
type input "***"
type input "****"
click at [738, 123] on div at bounding box center [732, 130] width 23 height 23
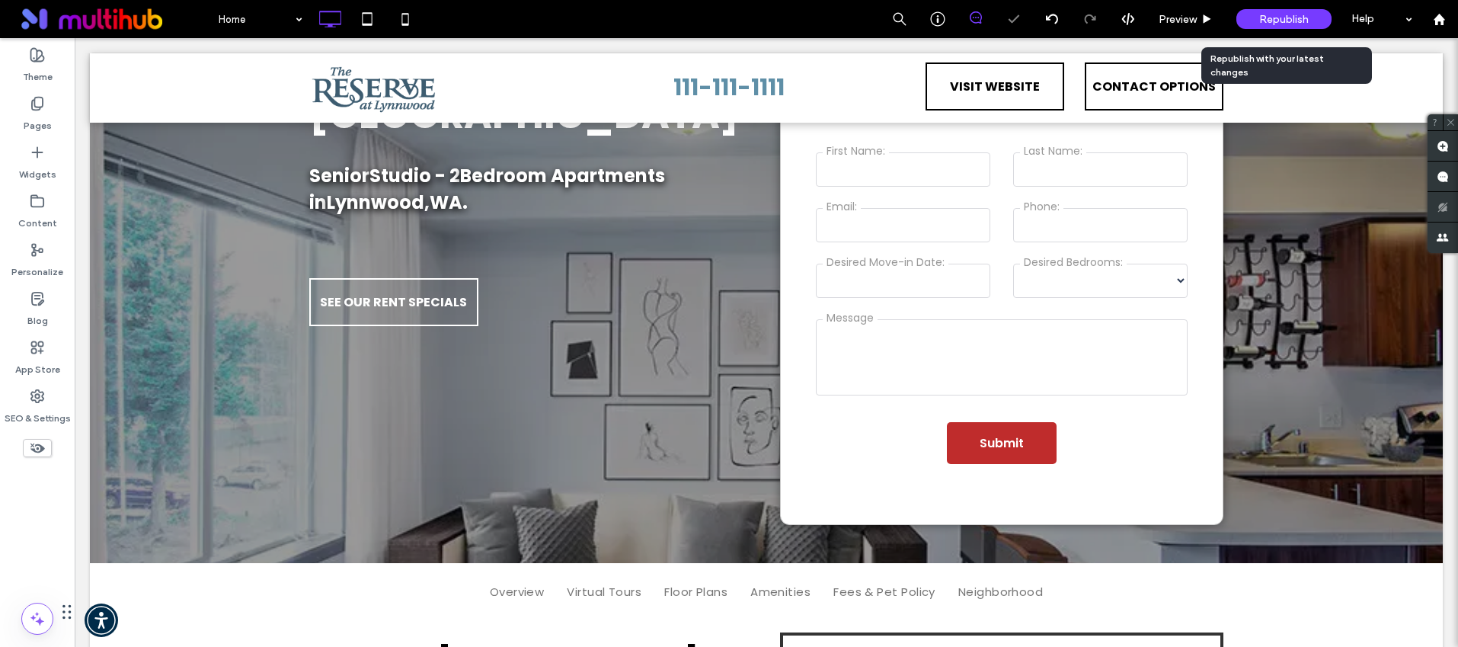
click at [1273, 14] on span "Republish" at bounding box center [1284, 19] width 50 height 13
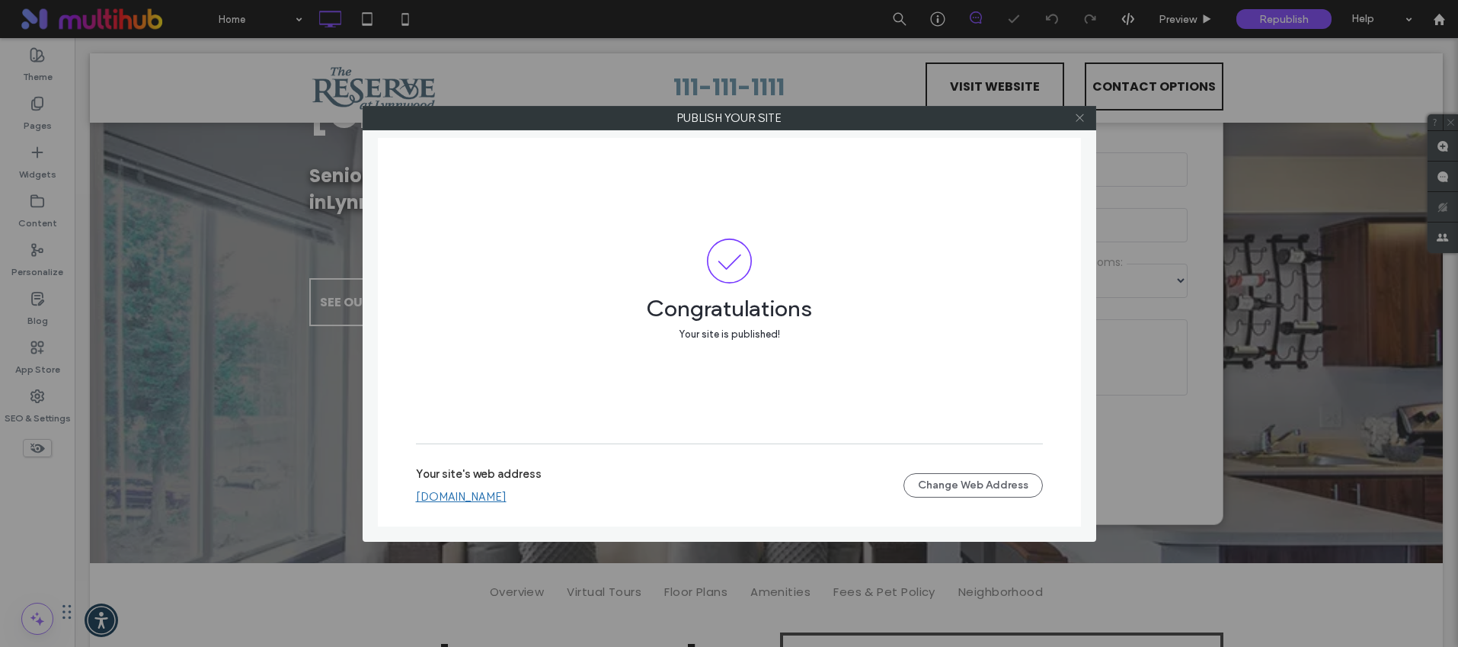
click at [1081, 119] on use at bounding box center [1080, 118] width 8 height 8
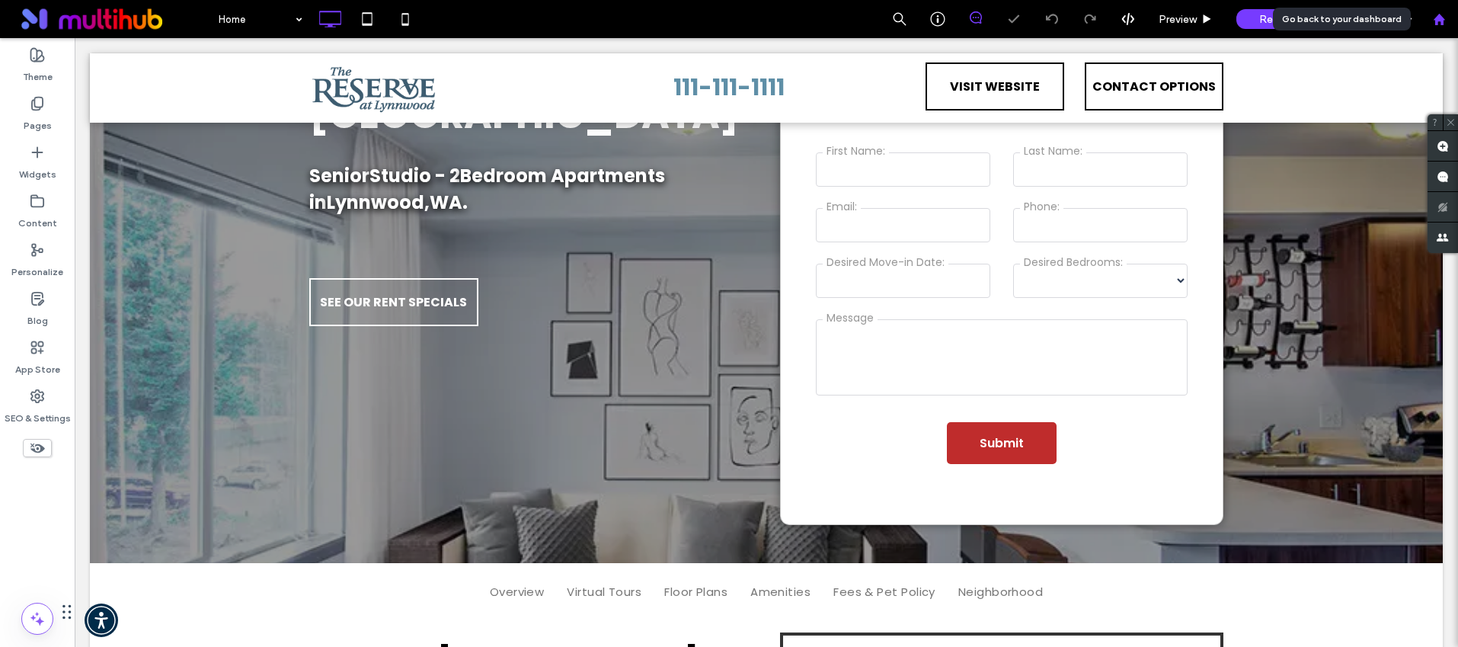
click at [1441, 24] on use at bounding box center [1438, 18] width 11 height 11
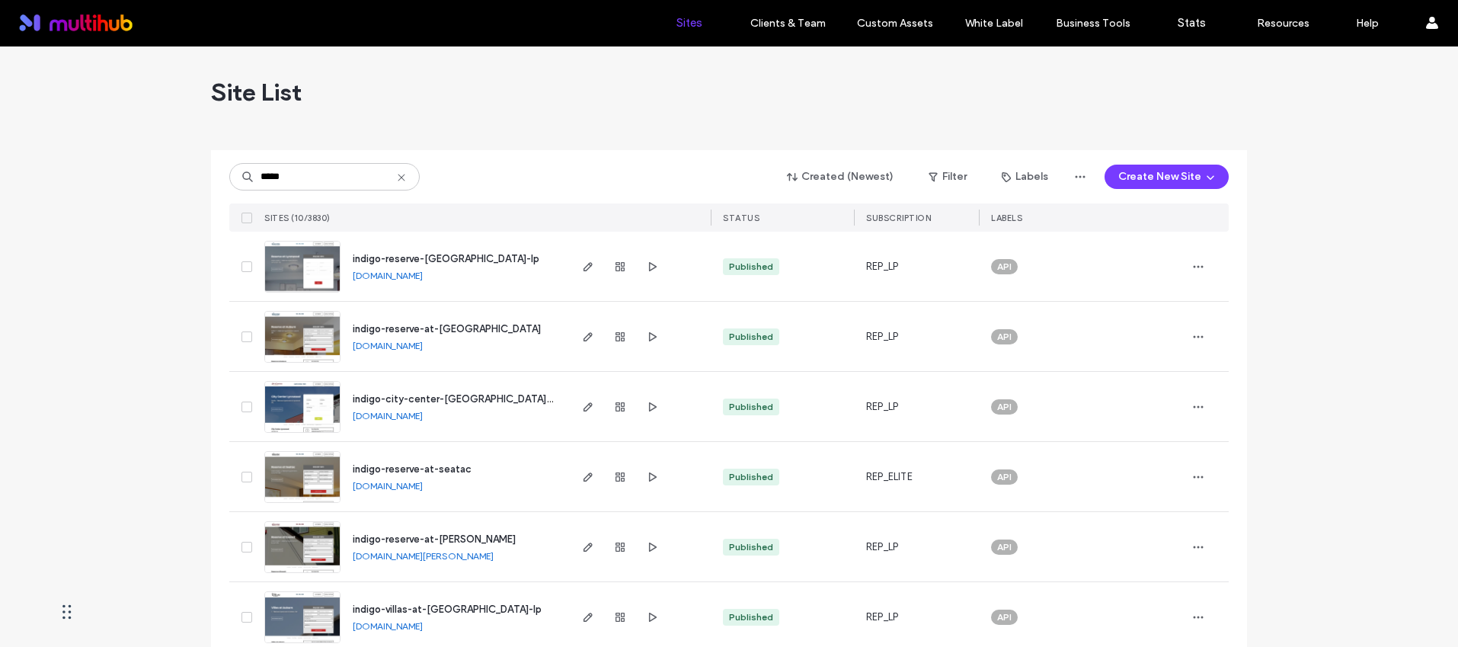
type input "*****"
click at [429, 324] on span "indigo-reserve-at-auburn" at bounding box center [447, 328] width 188 height 11
type input "****"
click at [462, 395] on span "indigo-city-center-[GEOGRAPHIC_DATA]-lp" at bounding box center [456, 398] width 206 height 11
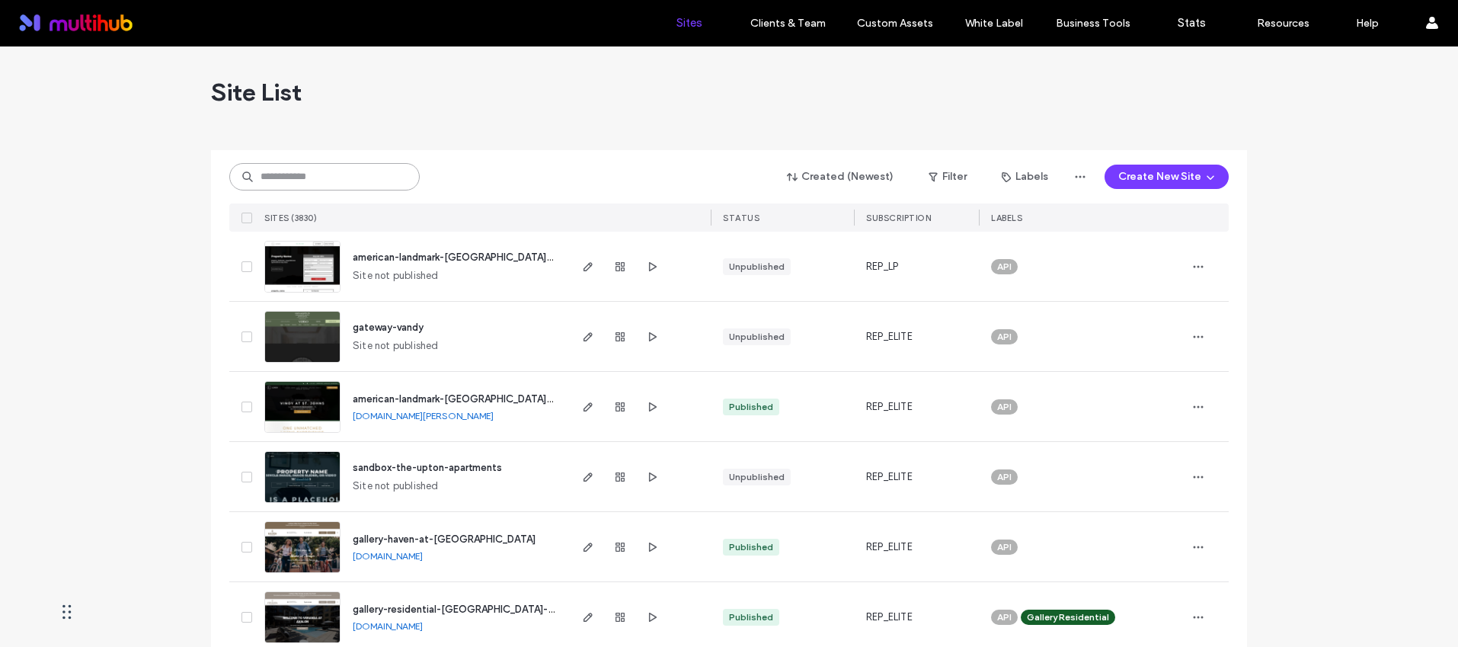
click at [328, 167] on input at bounding box center [324, 176] width 190 height 27
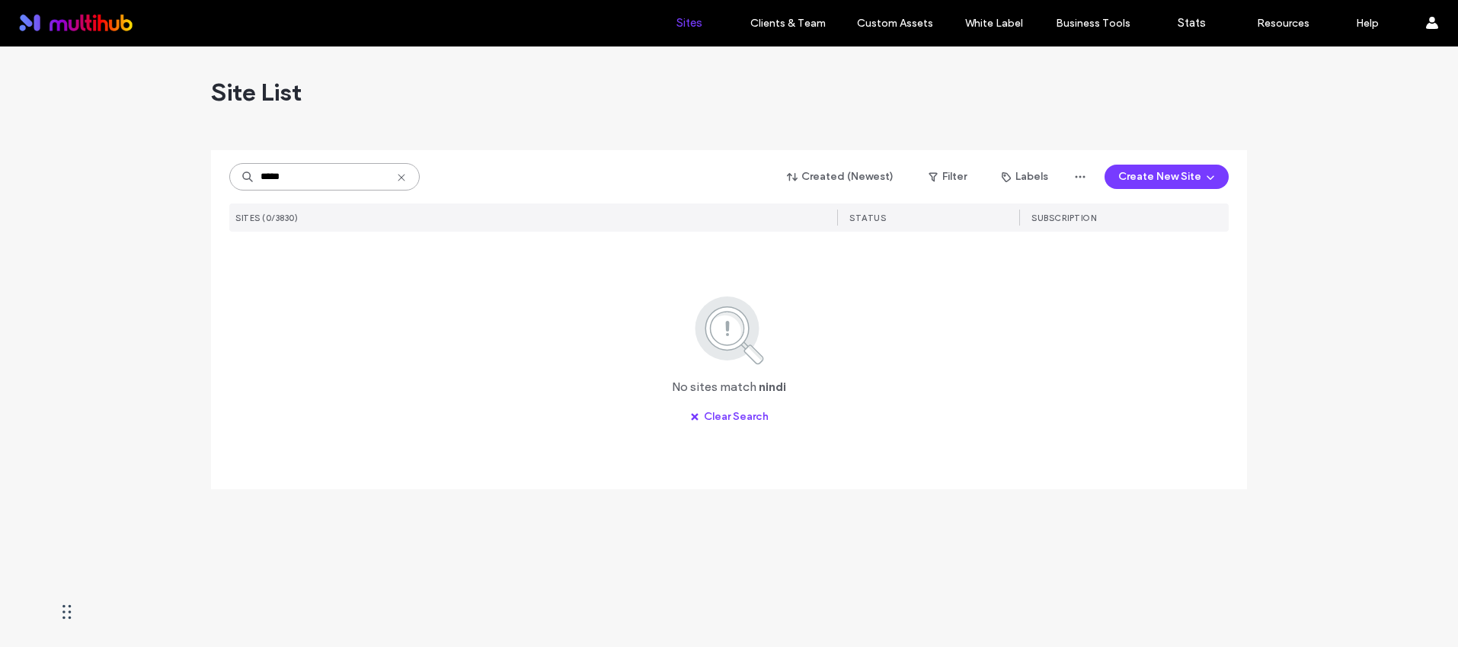
click at [267, 180] on input "*****" at bounding box center [324, 176] width 190 height 27
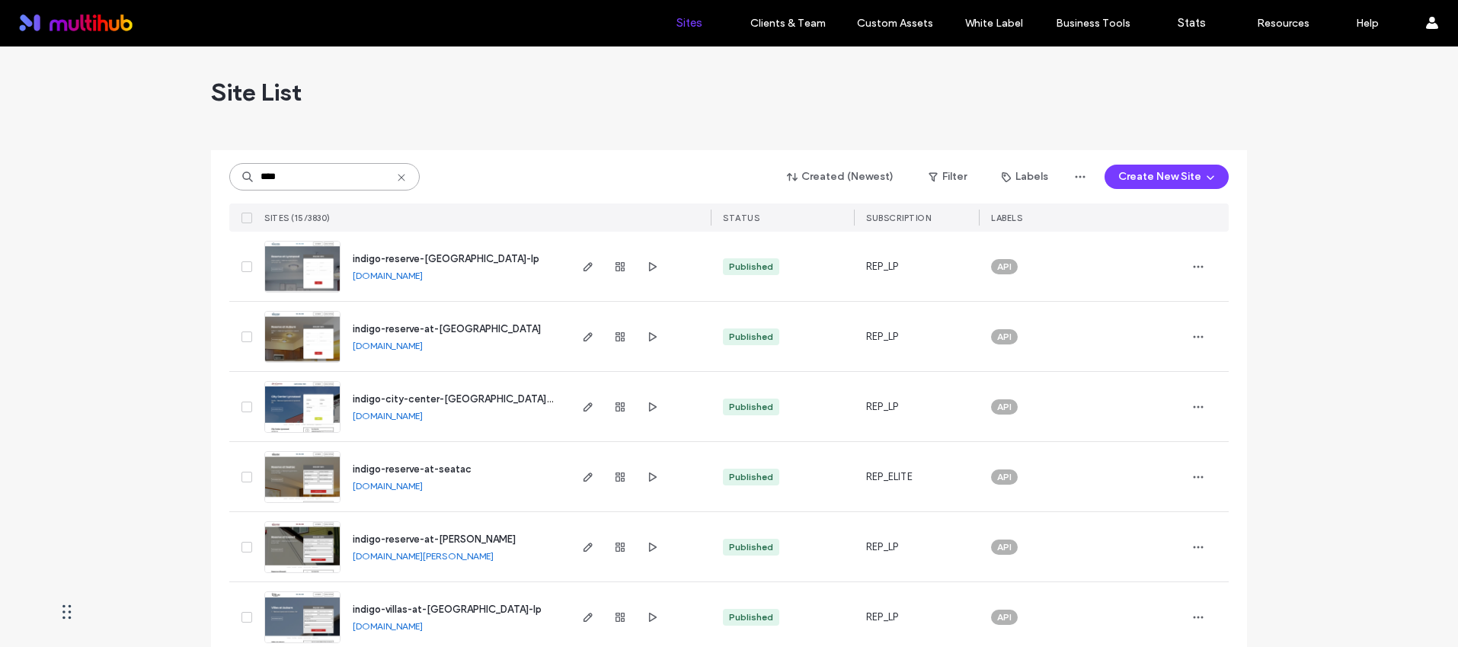
type input "****"
click at [443, 469] on span "indigo-reserve-at-seatac" at bounding box center [412, 468] width 119 height 11
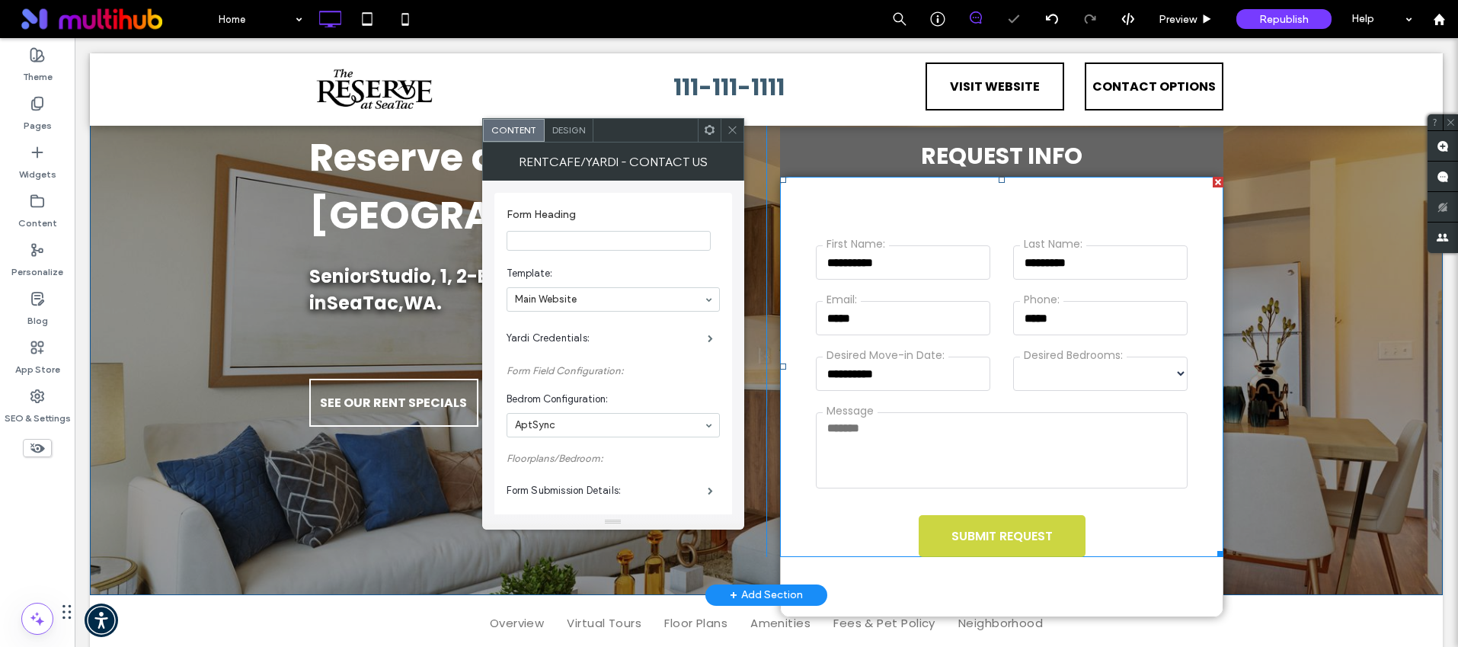
scroll to position [152, 0]
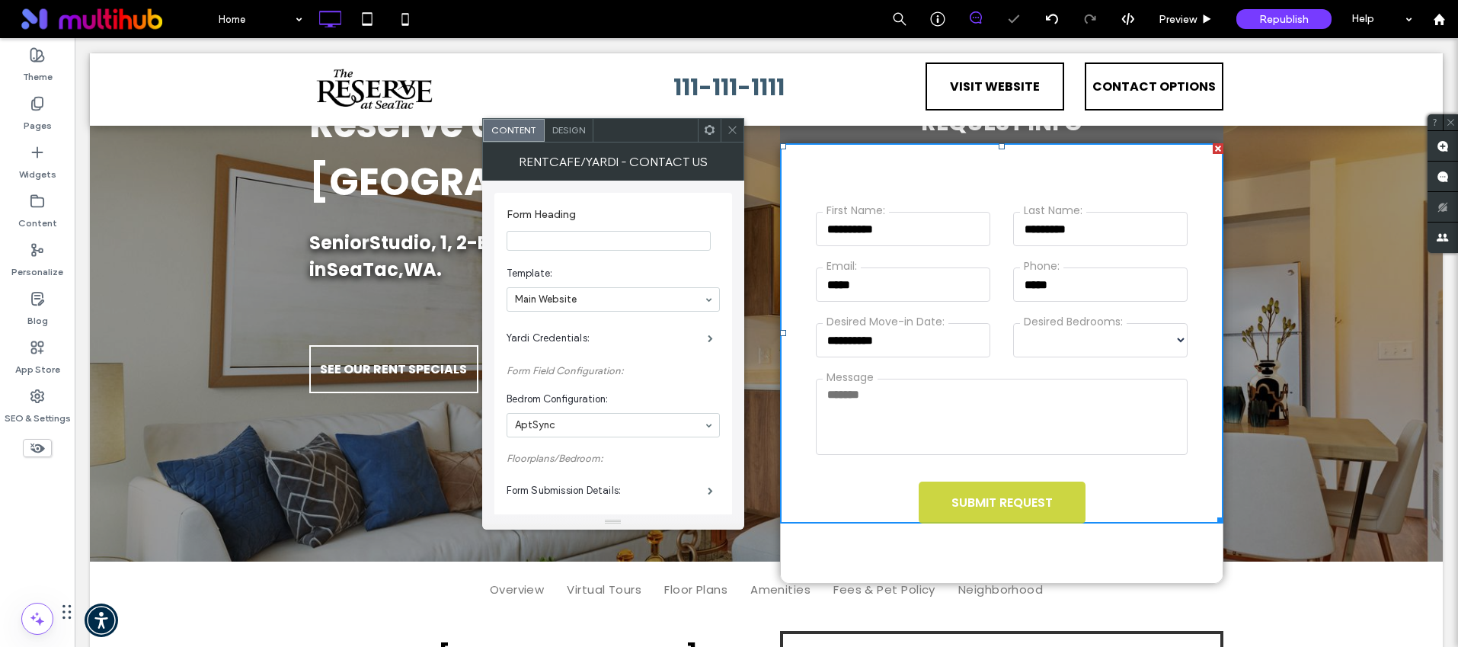
click at [565, 126] on span "Design" at bounding box center [568, 129] width 33 height 11
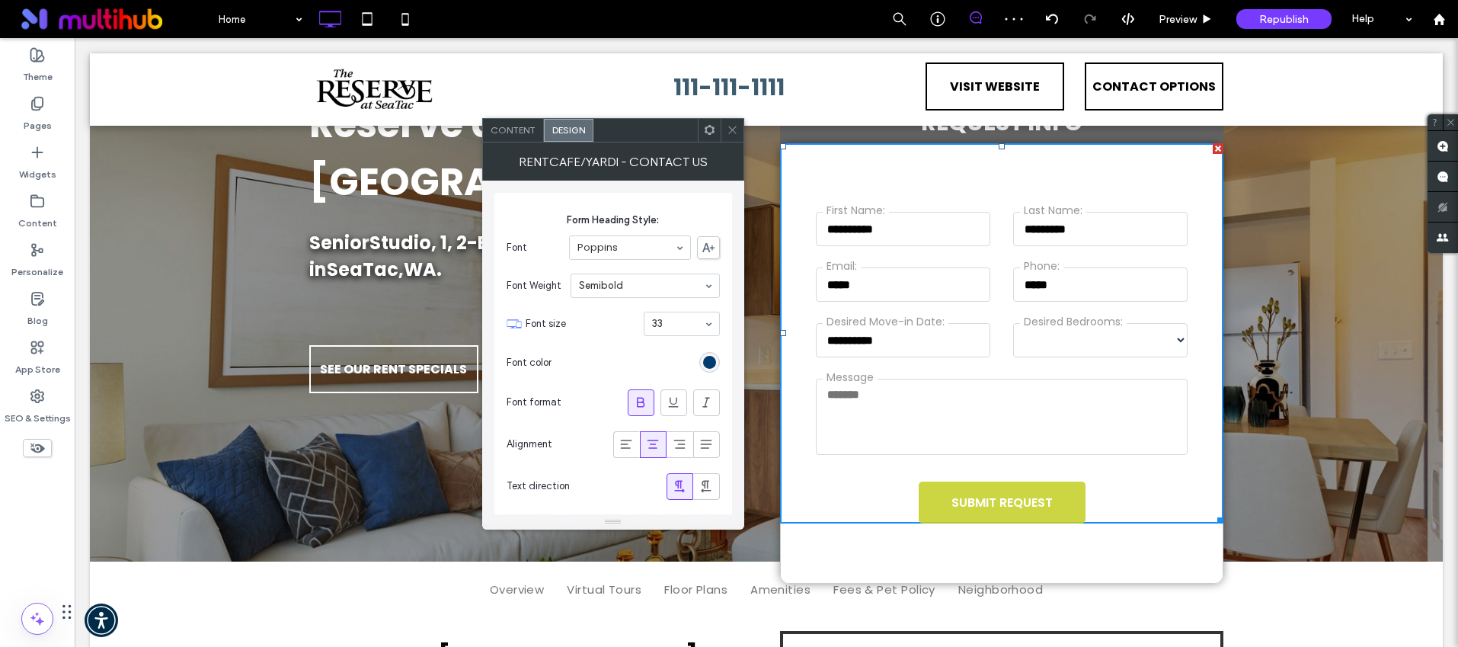
click at [510, 125] on span "Content" at bounding box center [513, 129] width 45 height 11
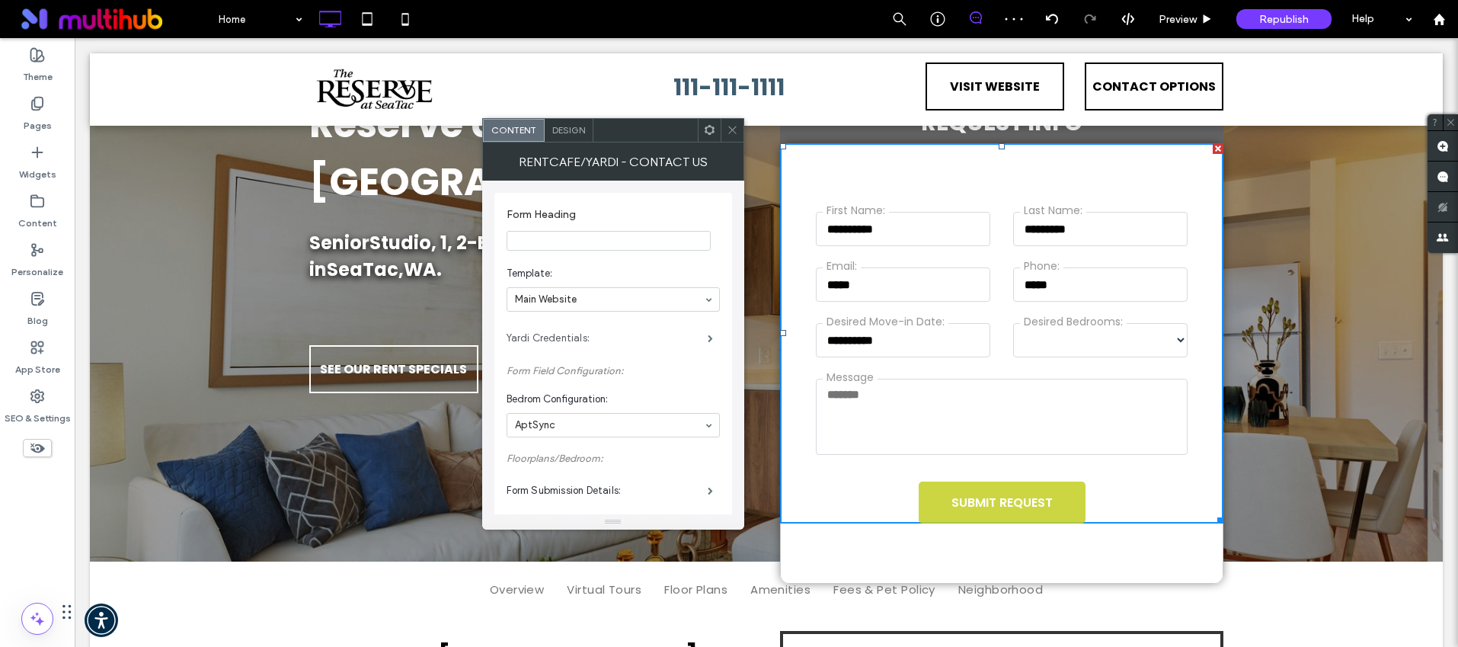
click at [563, 325] on label "Yardi Credentials:" at bounding box center [607, 338] width 201 height 30
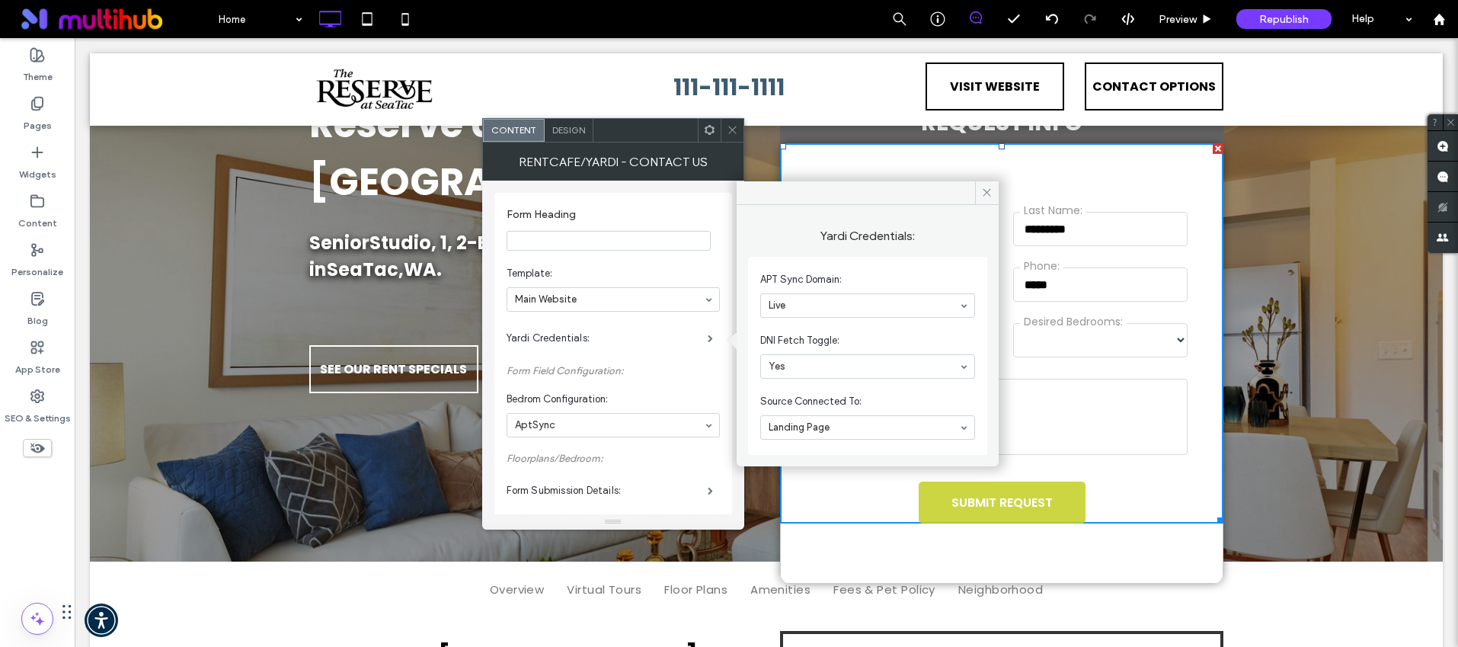
click at [553, 133] on span "Design" at bounding box center [568, 129] width 33 height 11
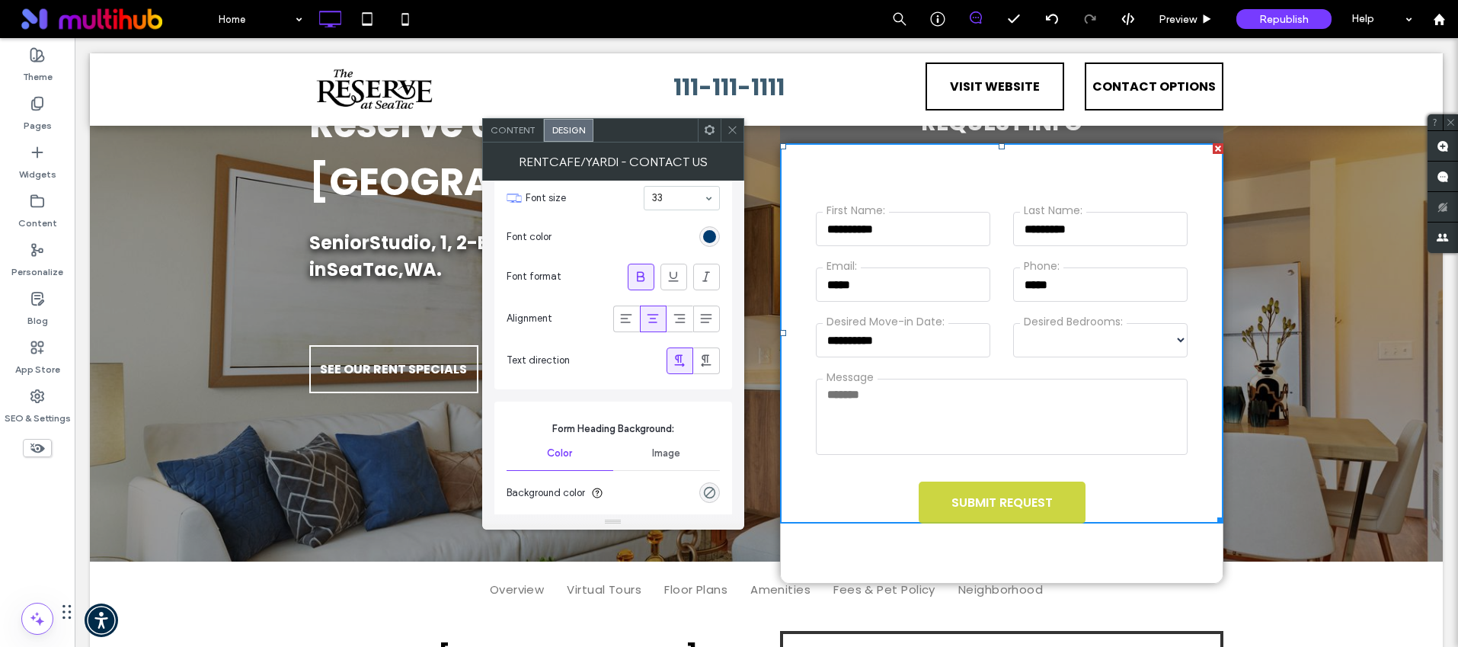
scroll to position [4, 0]
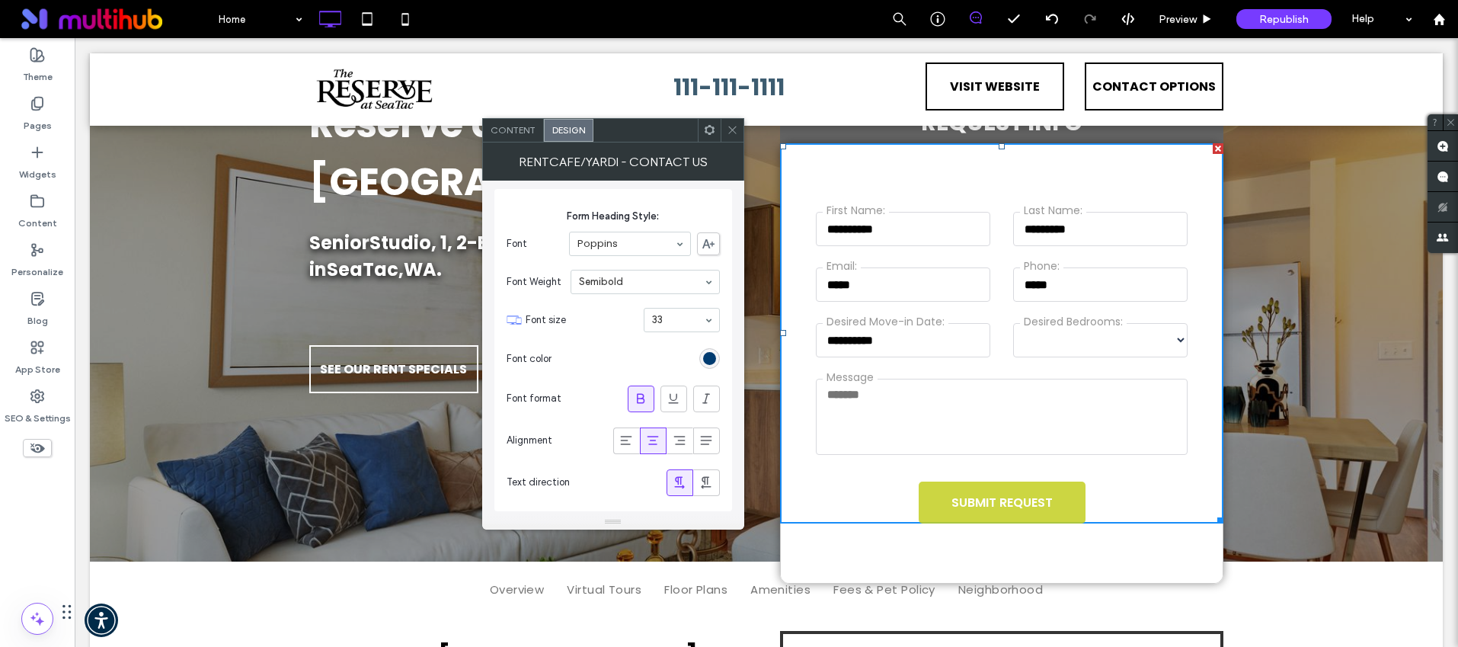
click at [522, 134] on span "Content" at bounding box center [513, 129] width 45 height 11
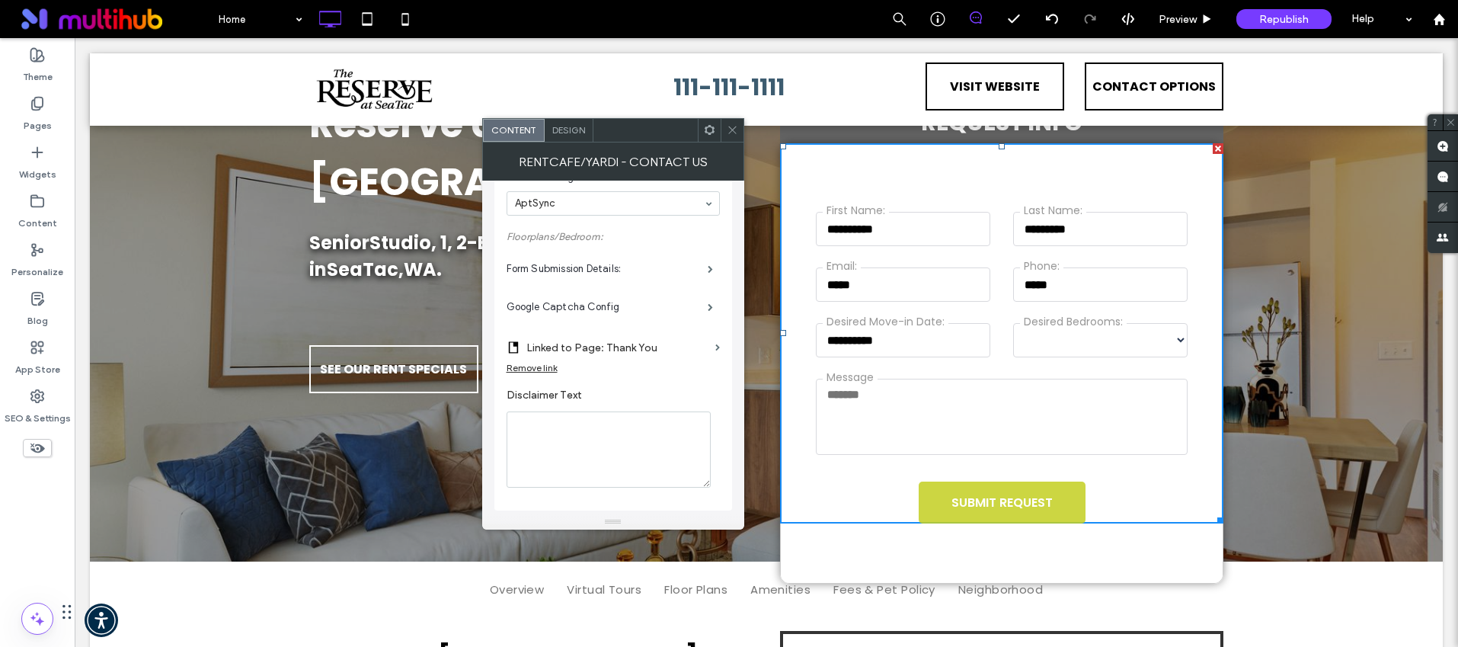
scroll to position [205, 0]
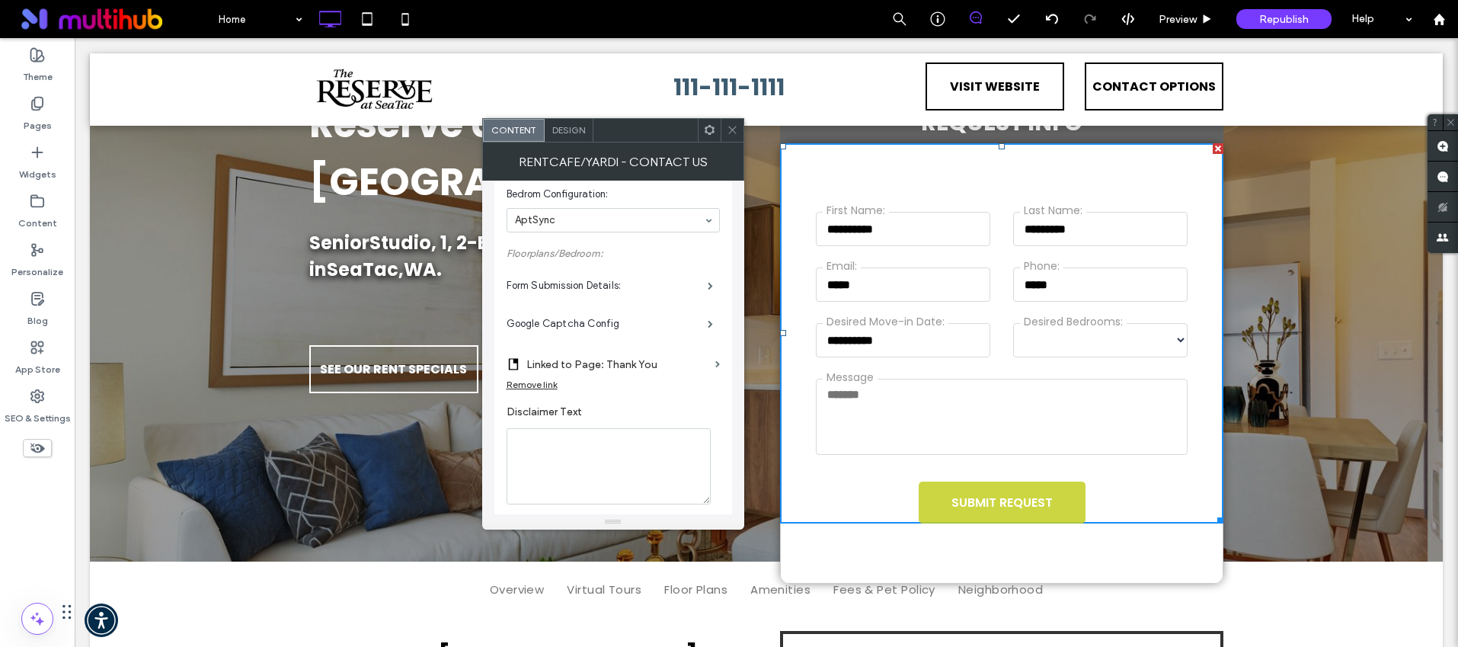
click at [734, 126] on icon at bounding box center [732, 129] width 11 height 11
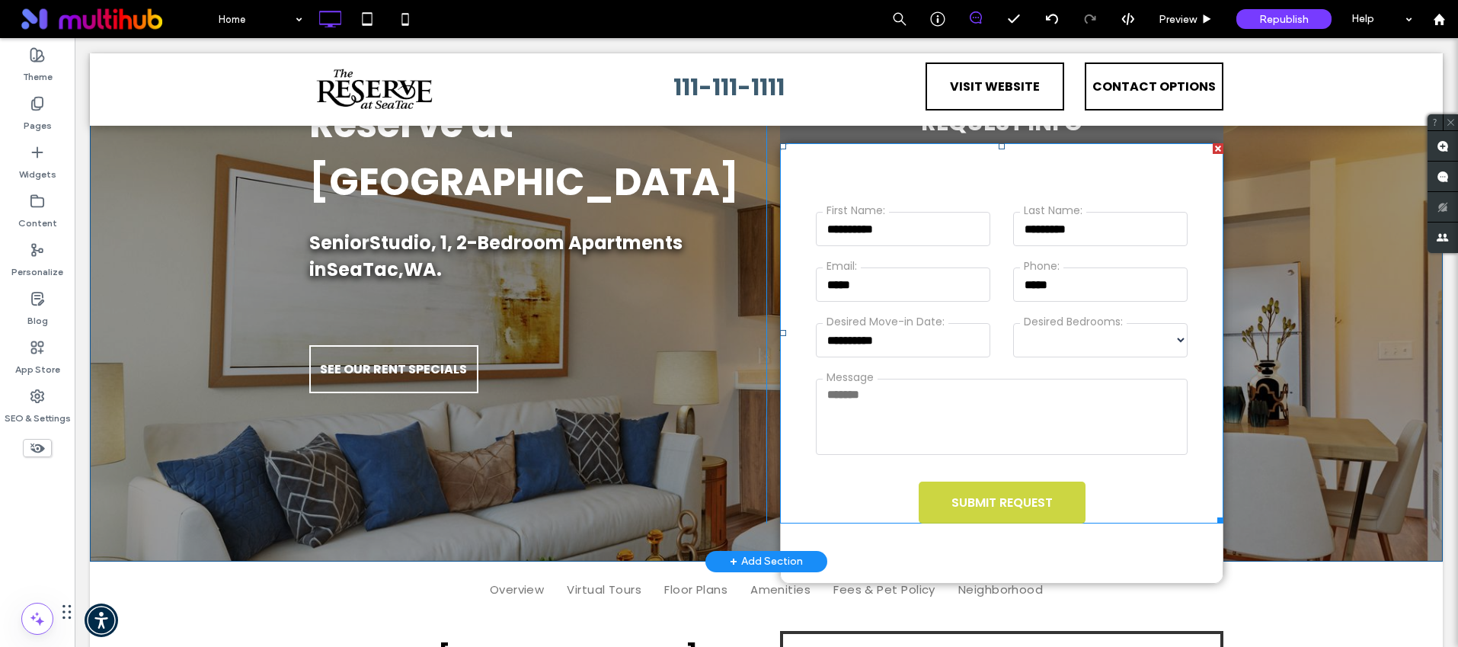
click at [995, 354] on span at bounding box center [1001, 333] width 443 height 380
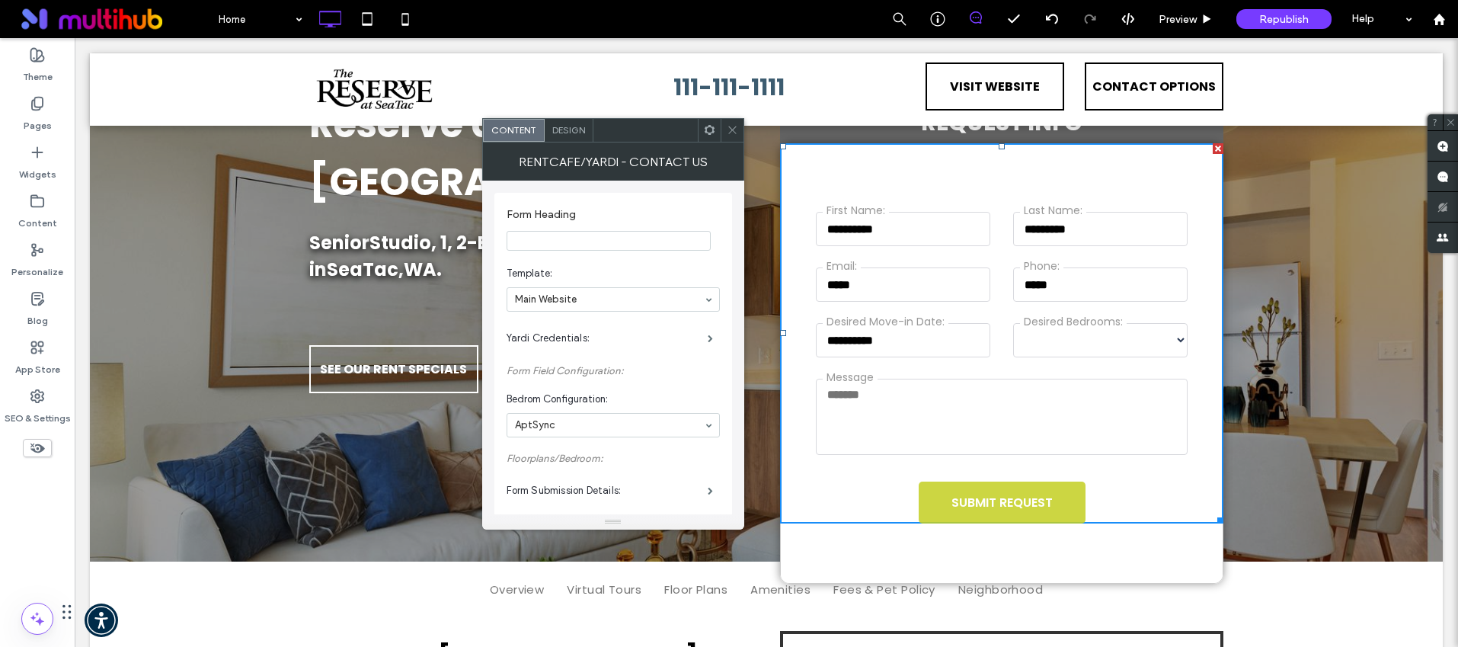
click at [560, 129] on span "Design" at bounding box center [568, 129] width 33 height 11
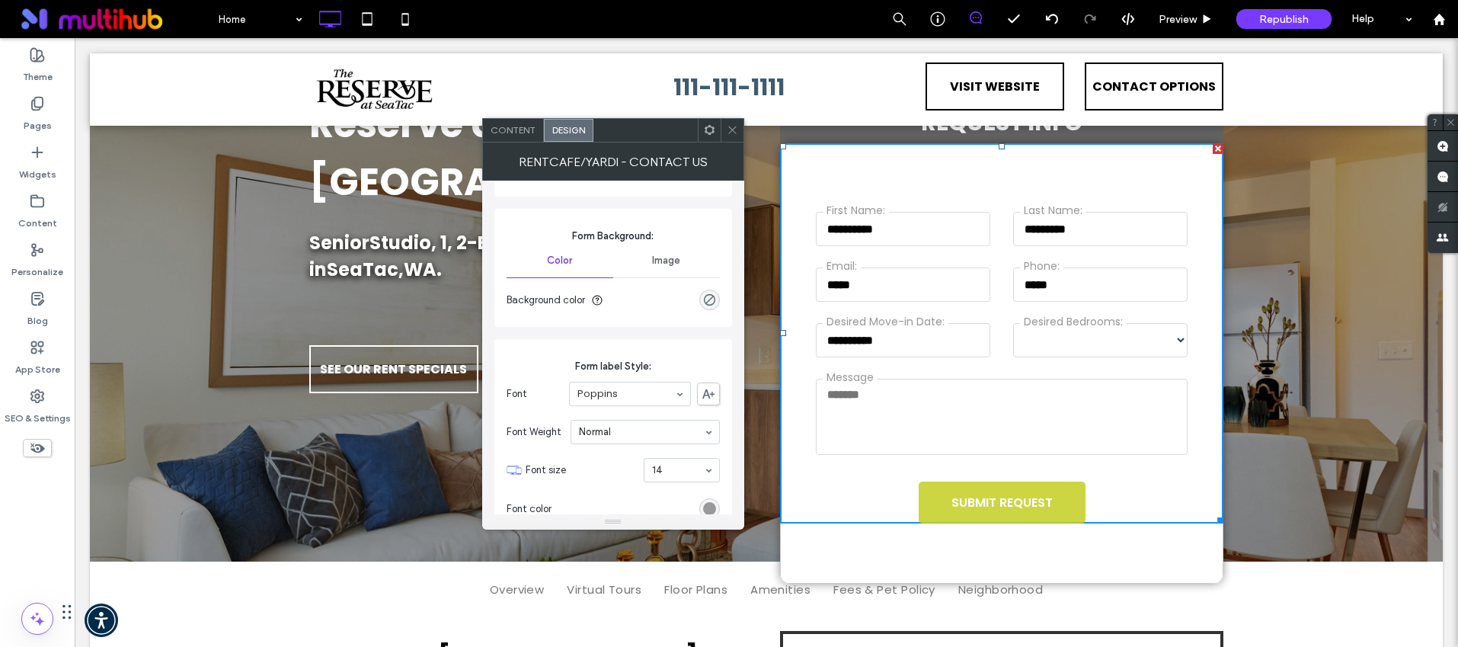
scroll to position [629, 0]
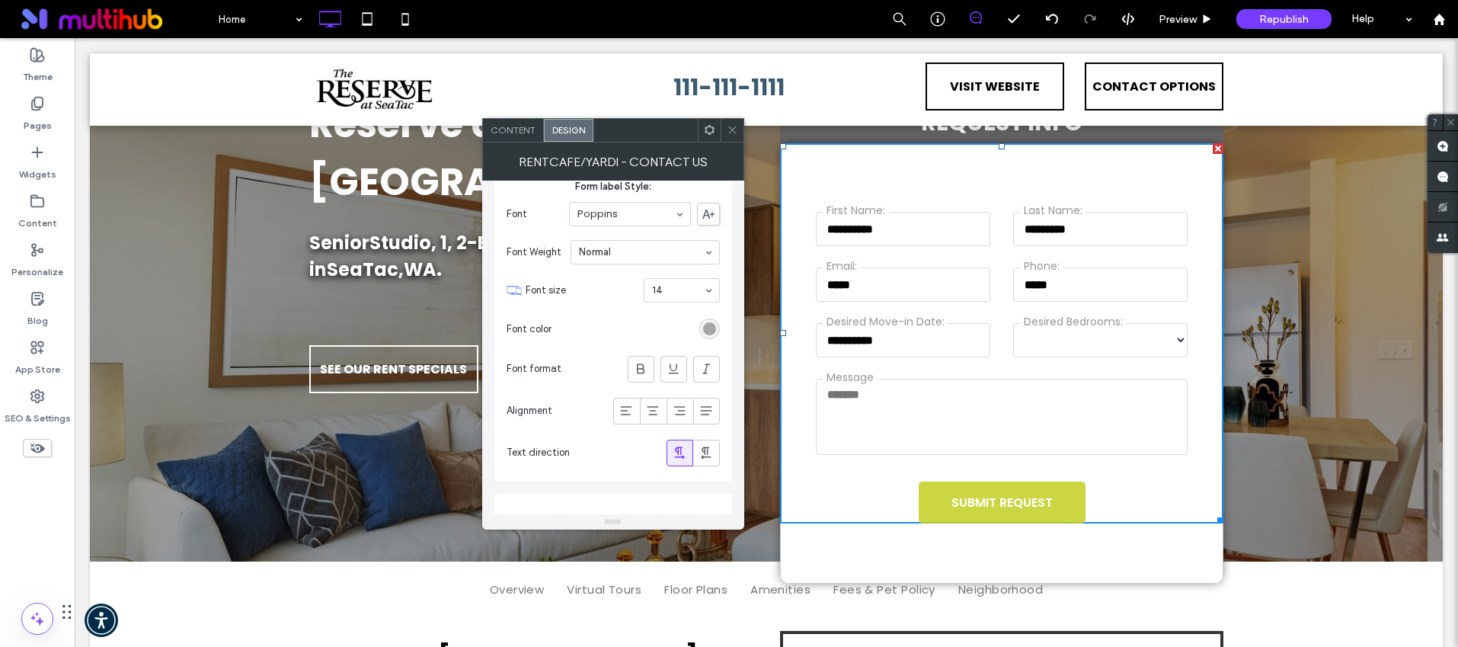
click at [715, 329] on div "rgb(153, 153, 153)" at bounding box center [709, 328] width 13 height 13
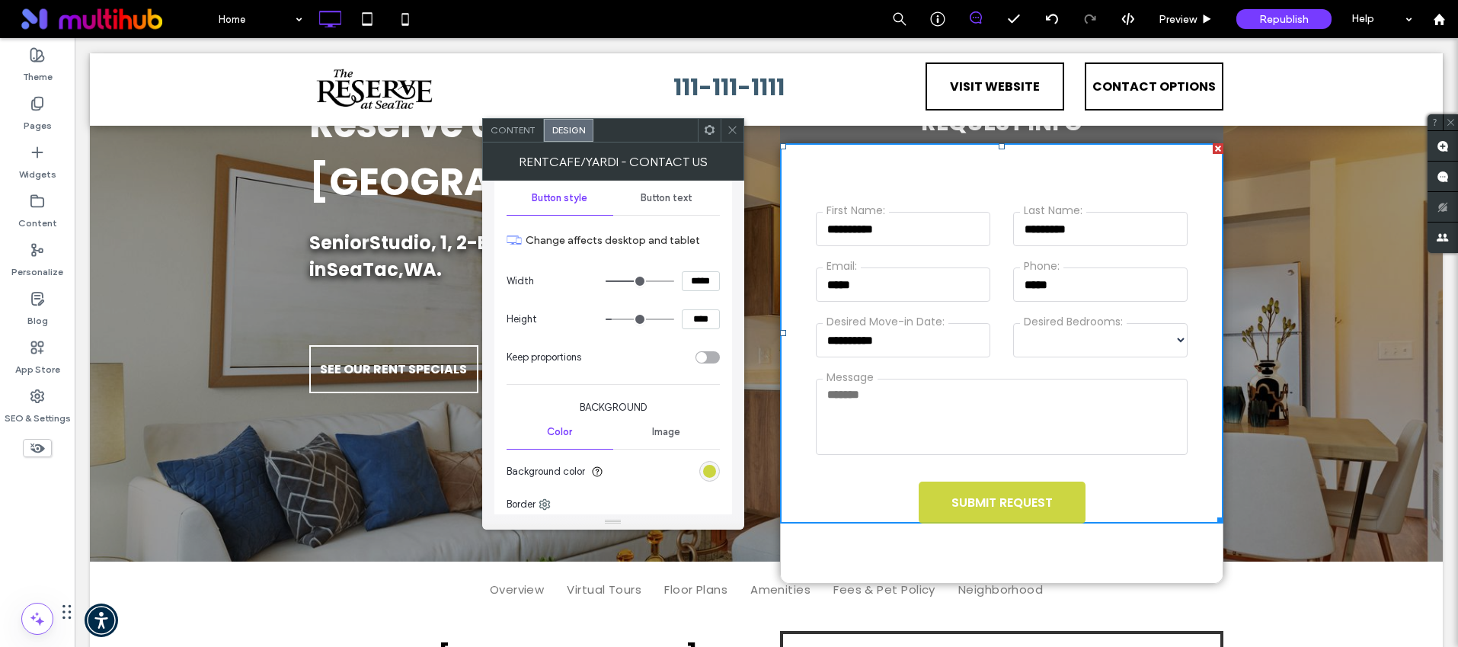
scroll to position [1224, 0]
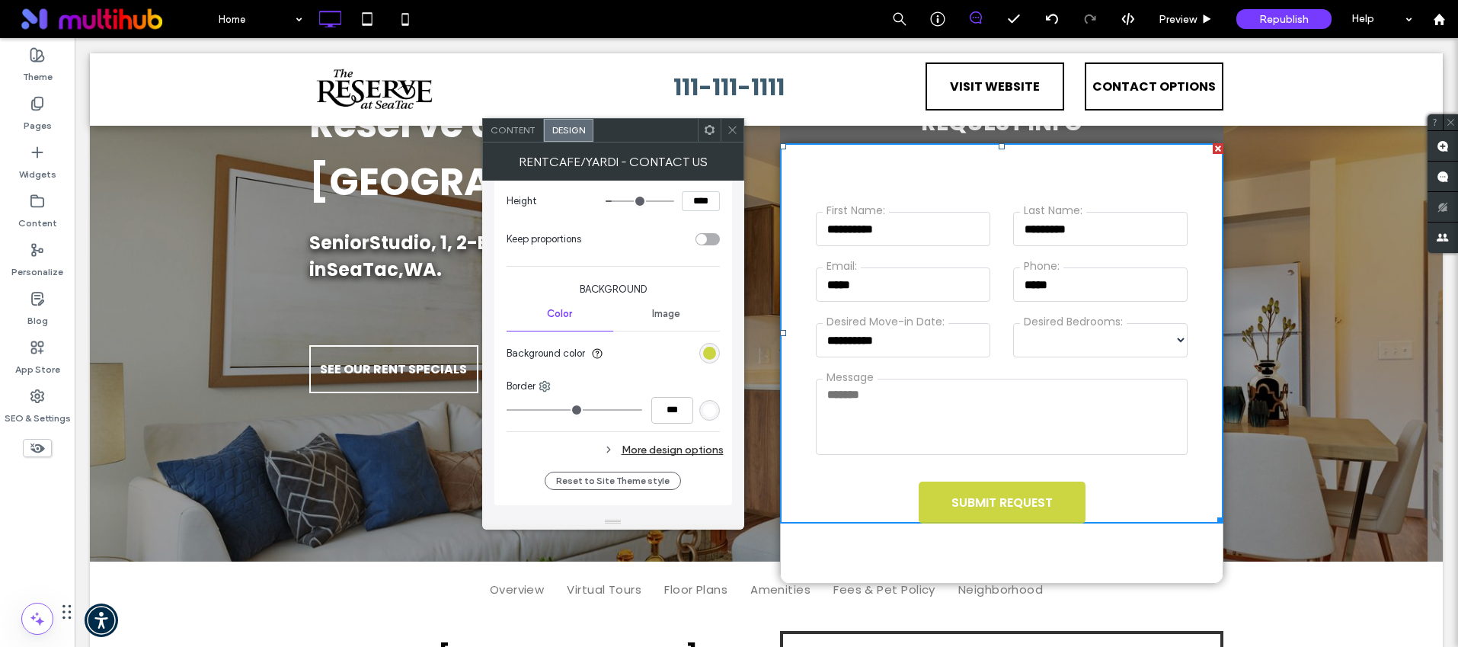
click at [706, 365] on section "Background color" at bounding box center [613, 353] width 213 height 38
click at [708, 357] on div "rgba(195, 207, 33, 0.85)" at bounding box center [709, 353] width 13 height 13
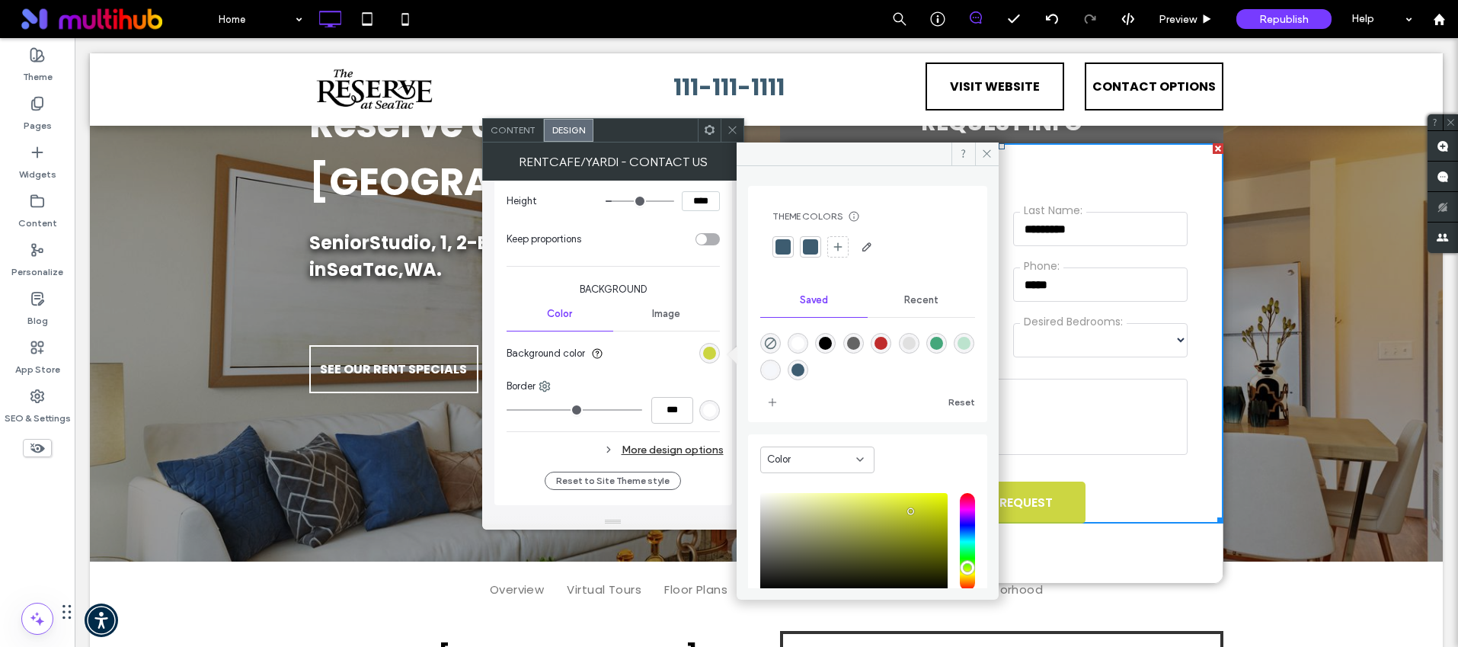
click at [891, 347] on div at bounding box center [881, 343] width 21 height 21
click at [888, 346] on div "rgba(191,44,44,1)" at bounding box center [881, 343] width 13 height 13
type input "*******"
type input "***"
type input "****"
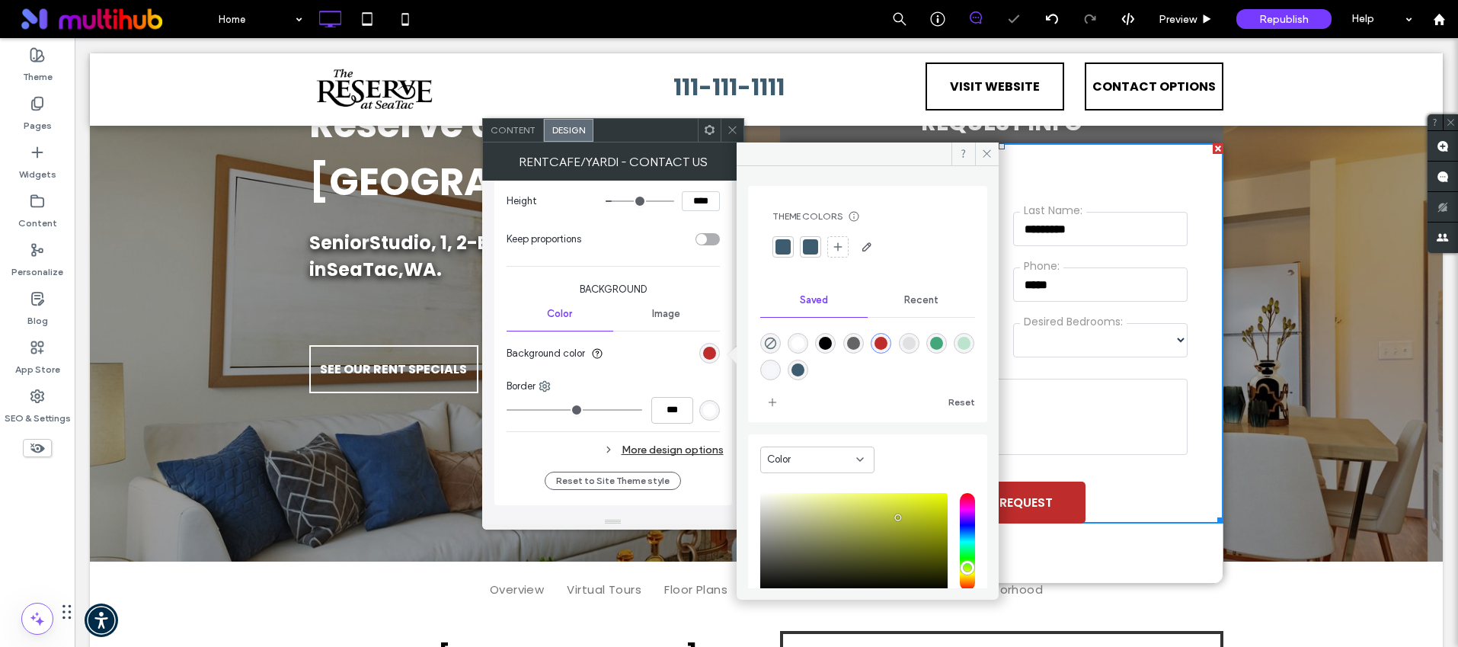
click at [727, 130] on icon at bounding box center [732, 129] width 11 height 11
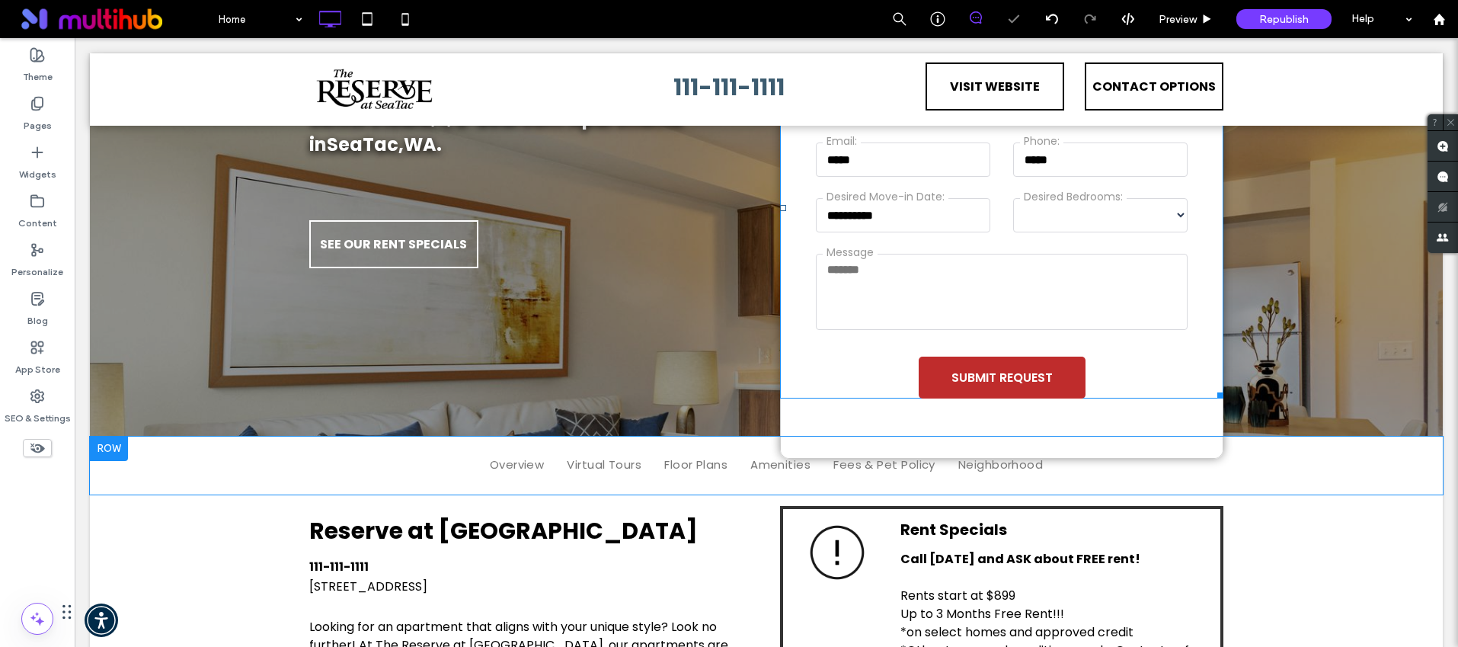
scroll to position [299, 0]
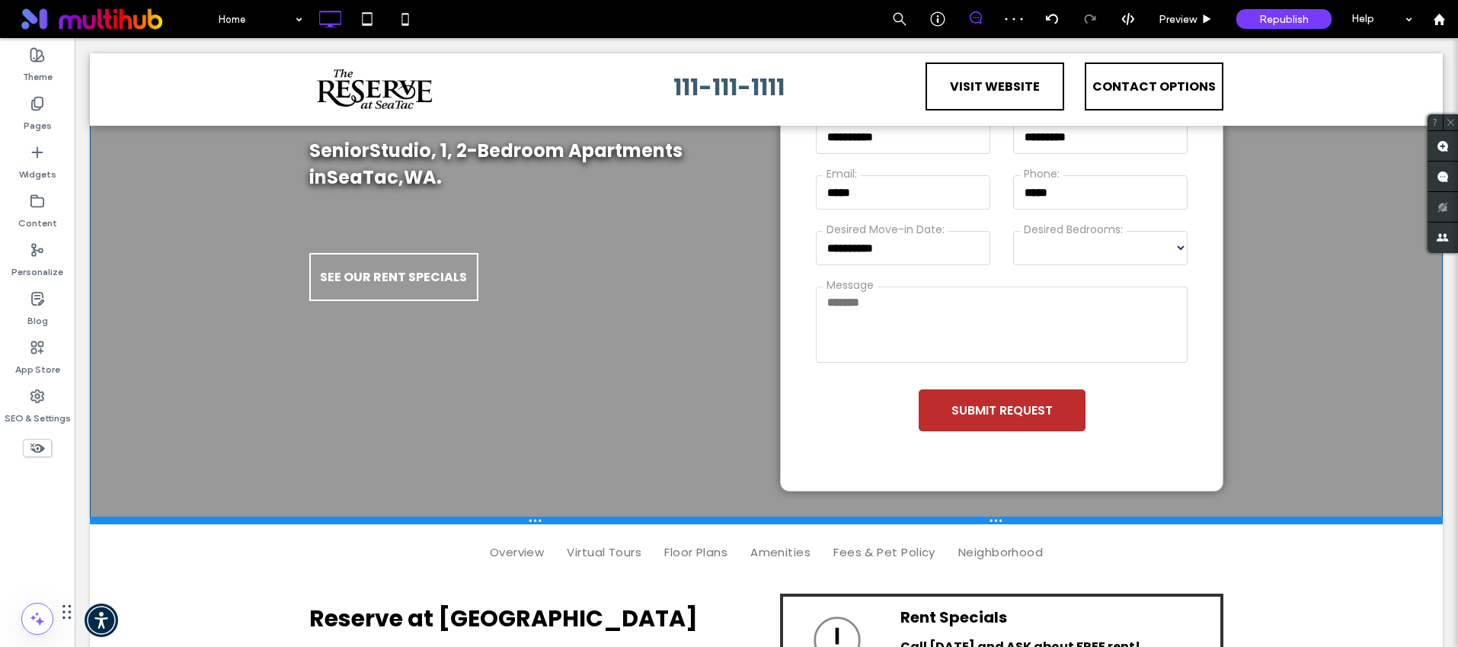
drag, startPoint x: 1201, startPoint y: 411, endPoint x: 1202, endPoint y: 528, distance: 117.3
click at [1202, 524] on div at bounding box center [766, 521] width 1353 height 8
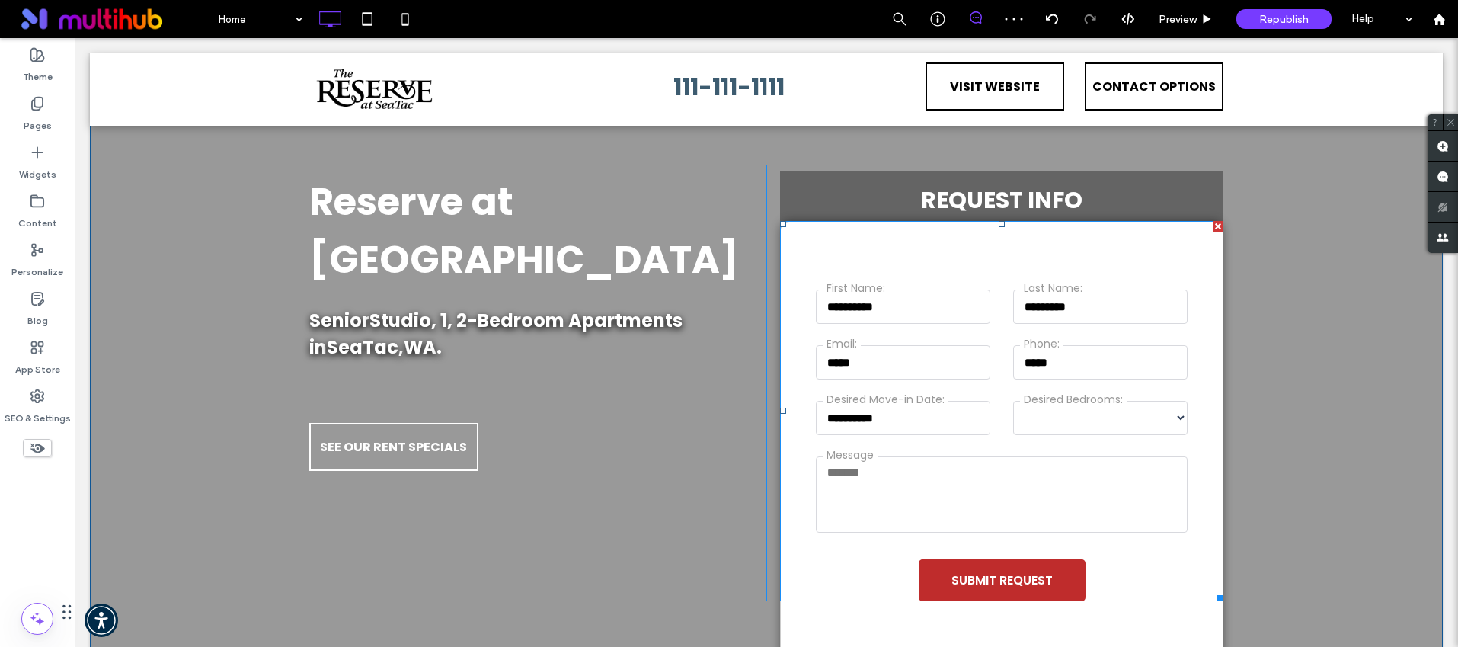
scroll to position [131, 0]
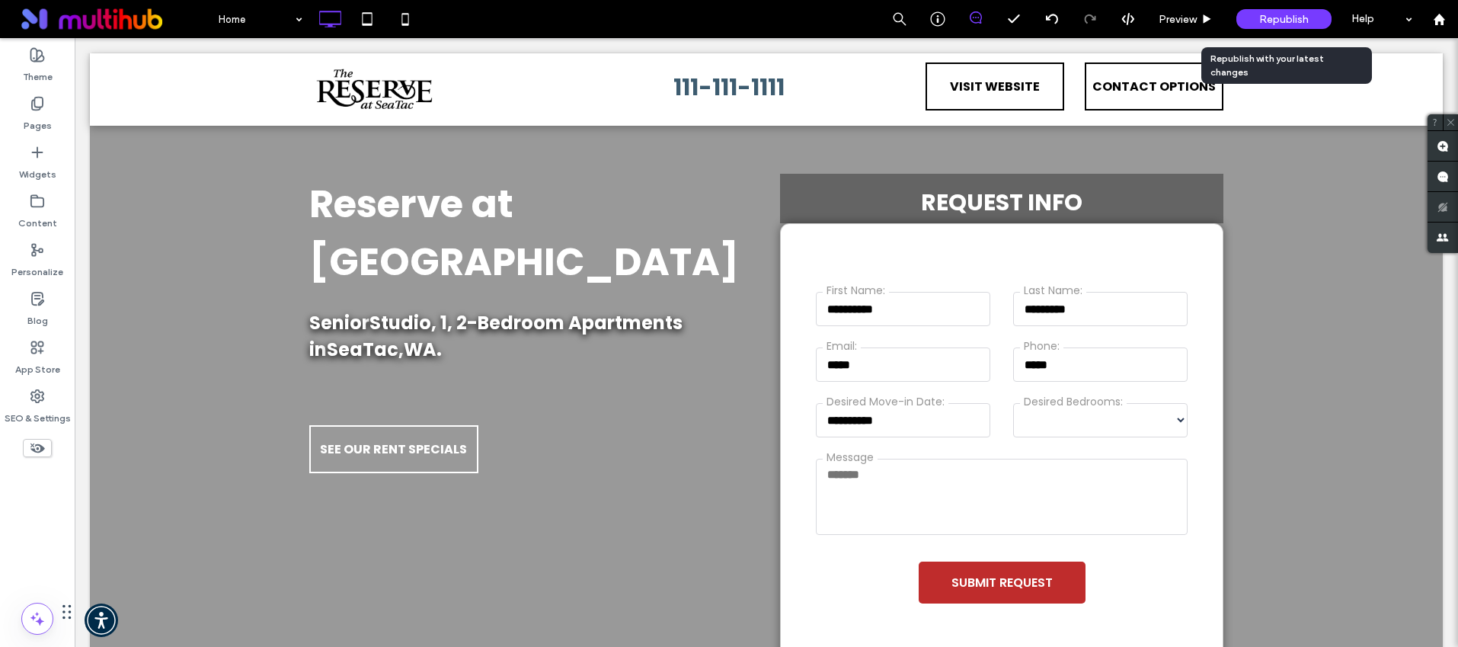
click at [1297, 28] on div "Republish" at bounding box center [1284, 19] width 95 height 20
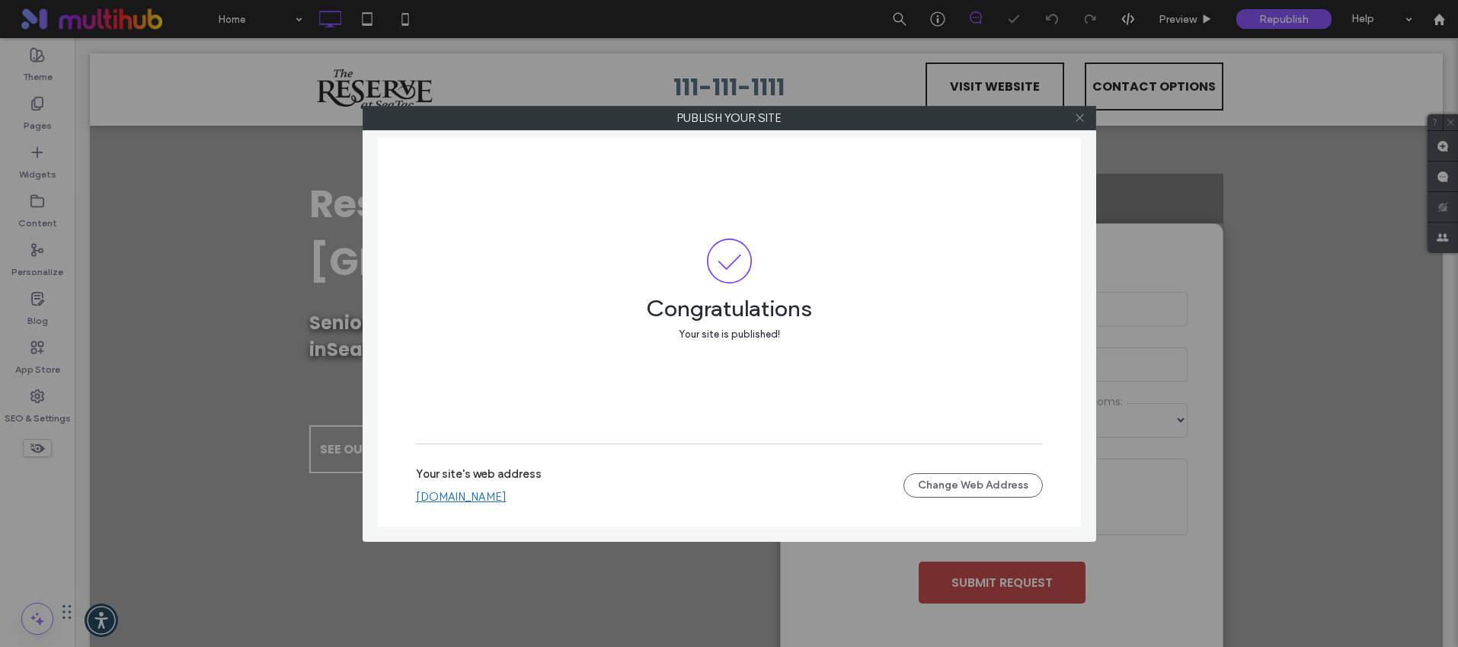
click at [1083, 117] on icon at bounding box center [1079, 117] width 11 height 11
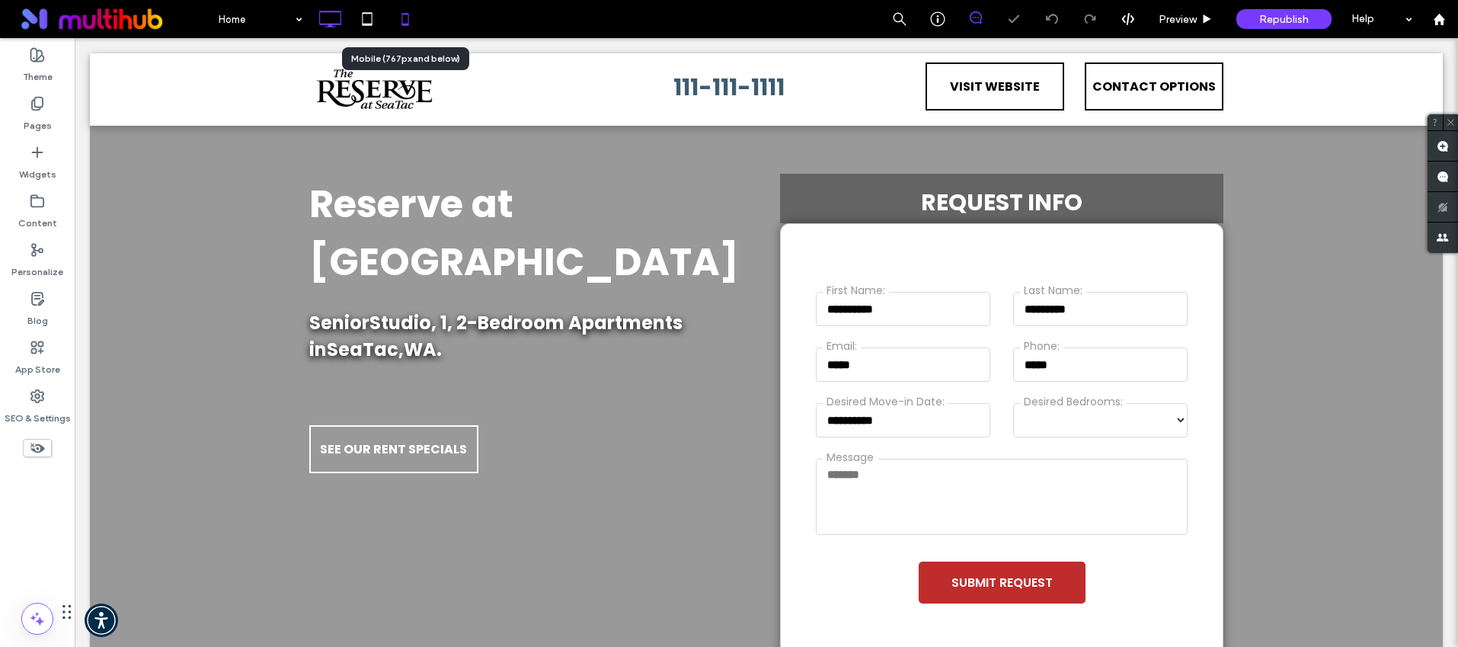
click at [402, 21] on use at bounding box center [405, 19] width 7 height 12
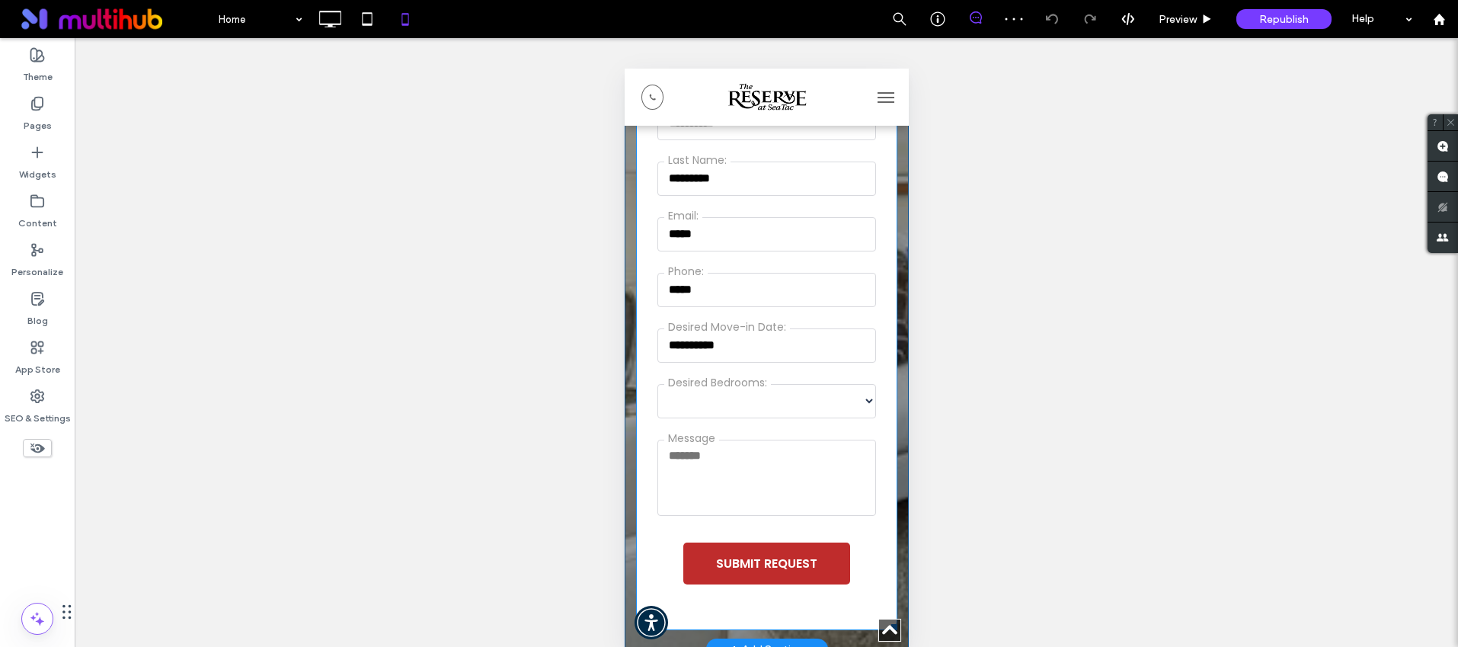
scroll to position [623, 0]
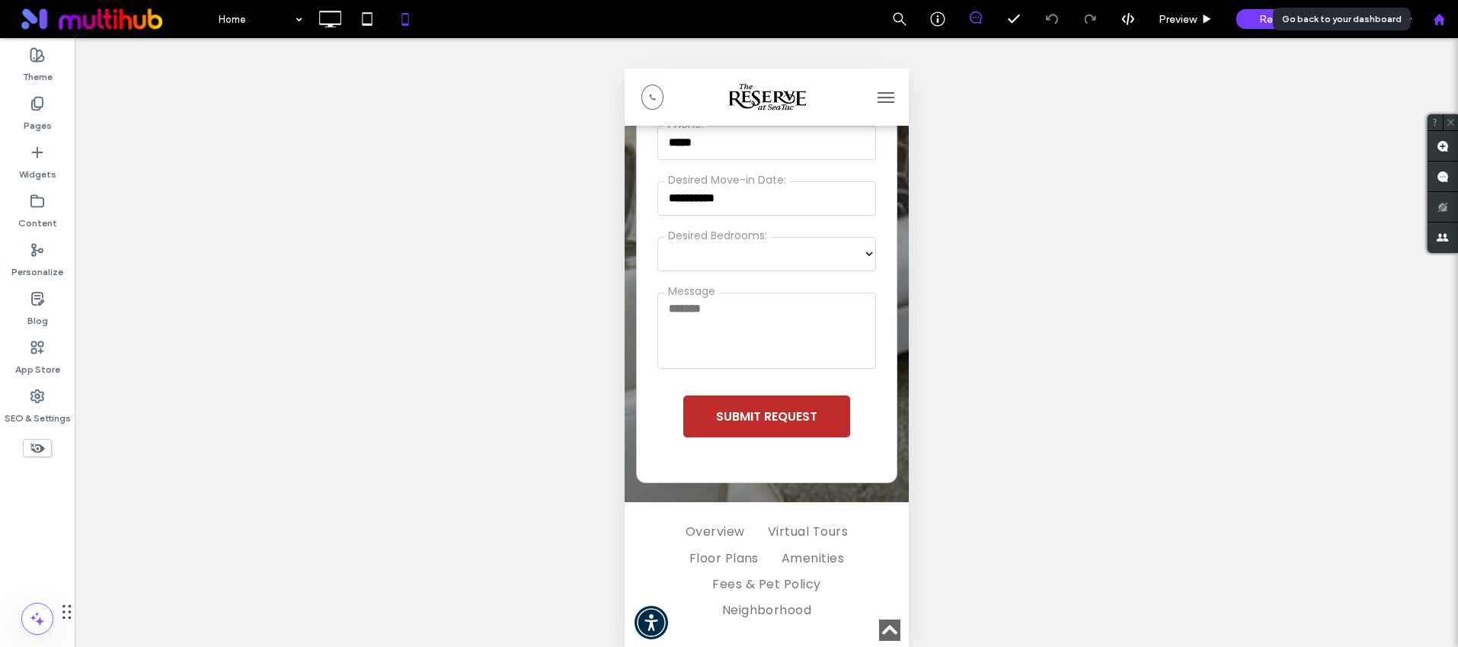
click at [1436, 14] on icon at bounding box center [1439, 19] width 13 height 13
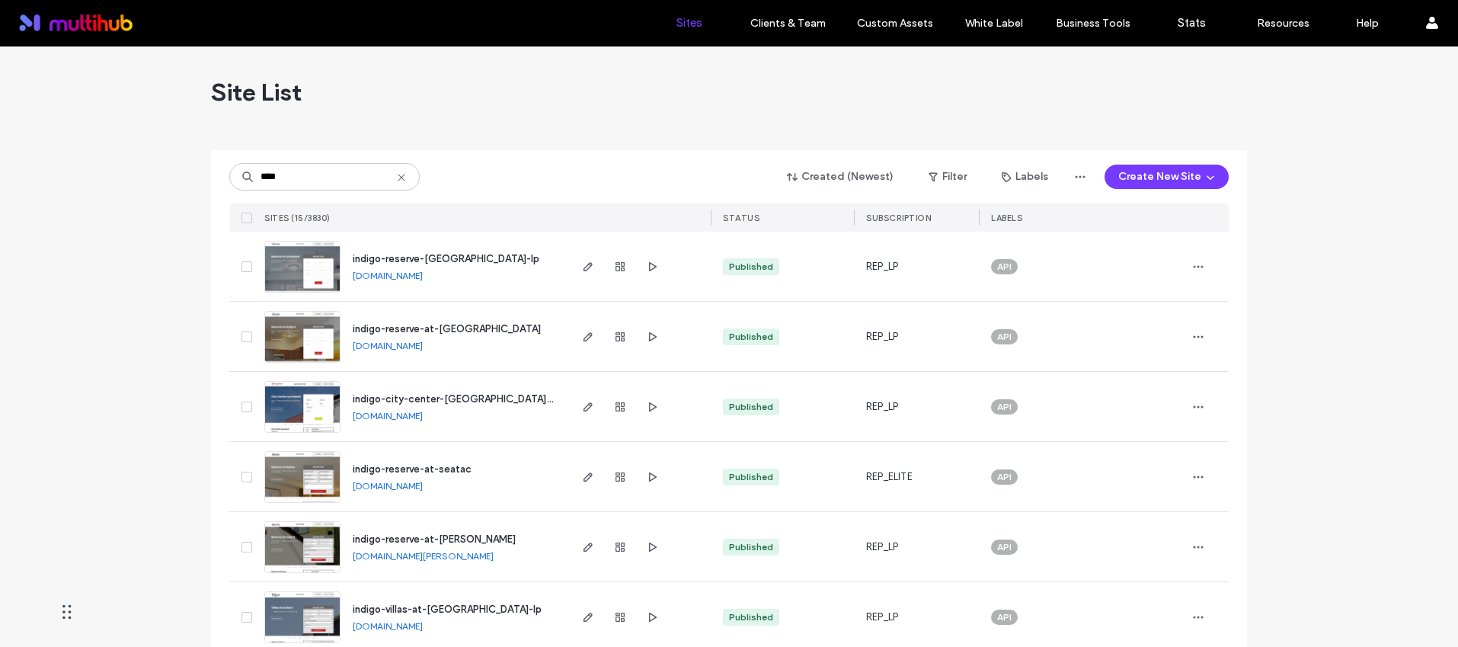
type input "****"
click at [455, 533] on span "indigo-reserve-at-[PERSON_NAME]" at bounding box center [434, 538] width 163 height 11
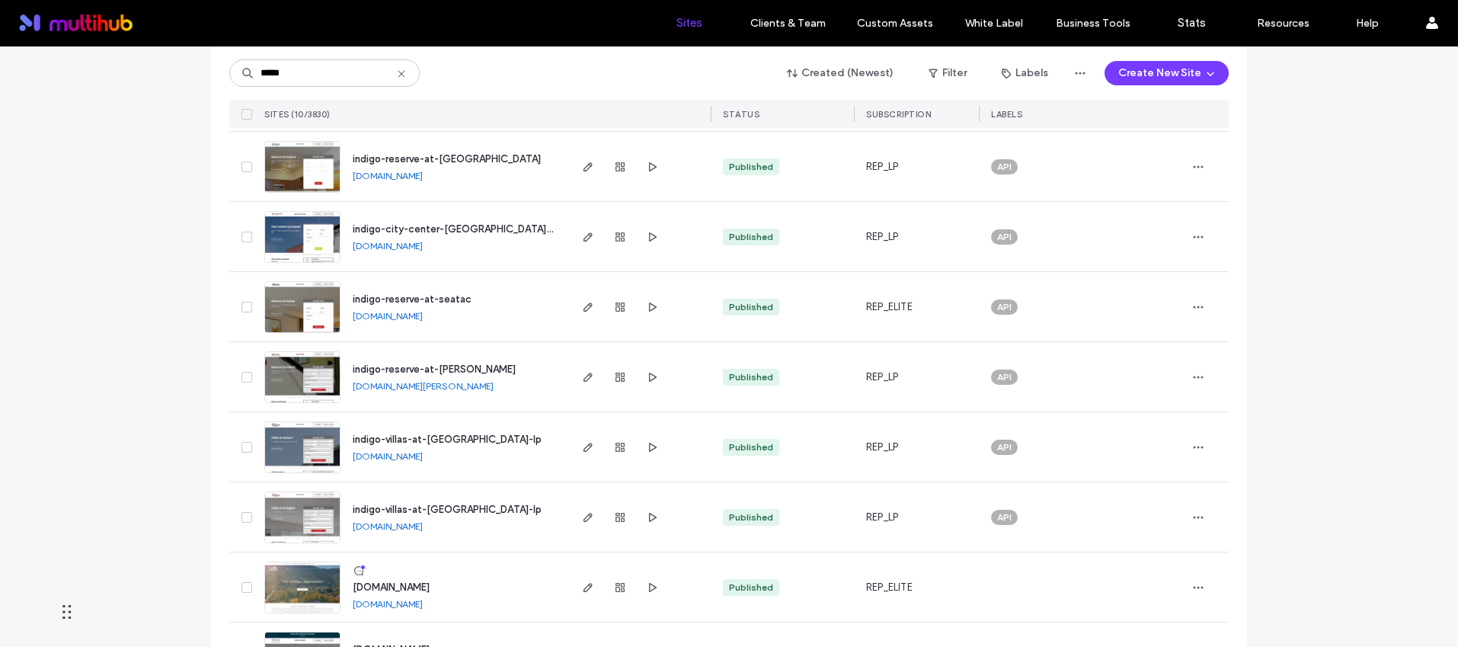
scroll to position [173, 0]
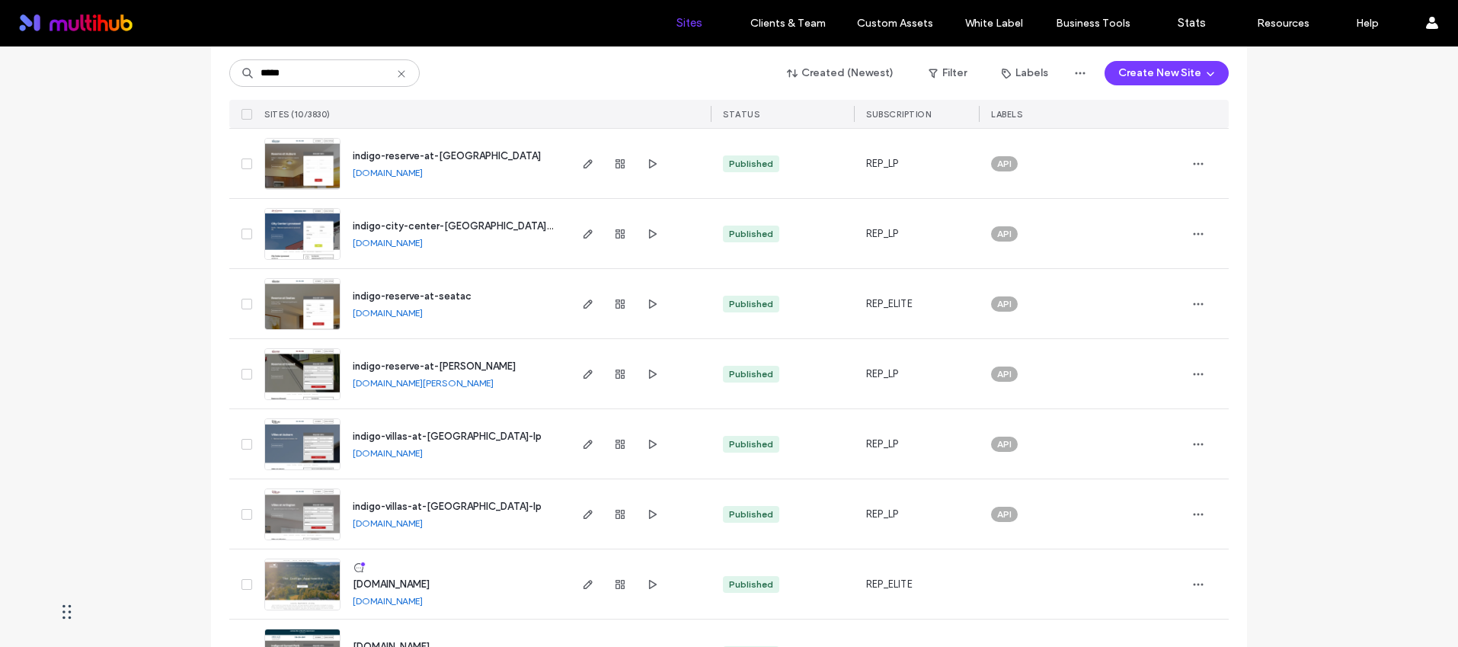
type input "*****"
click at [451, 366] on span "indigo-reserve-at-[PERSON_NAME]" at bounding box center [434, 365] width 163 height 11
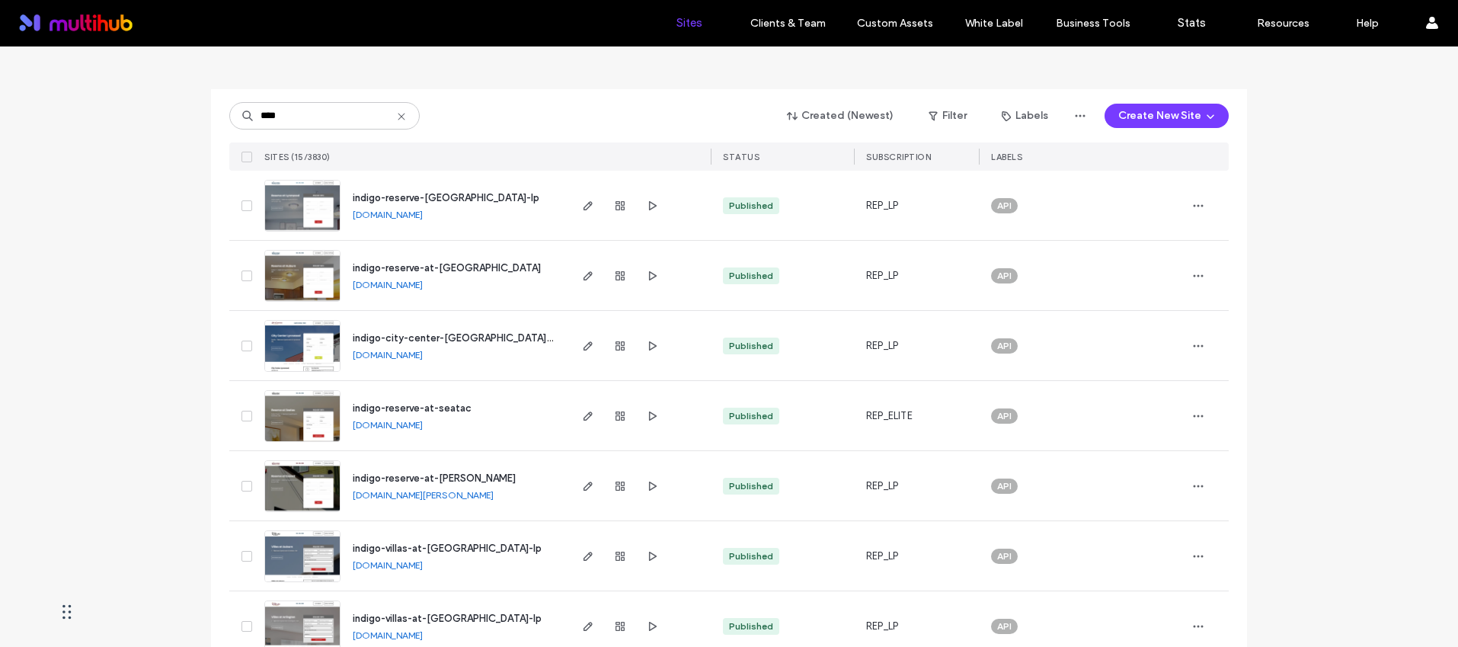
scroll to position [290, 0]
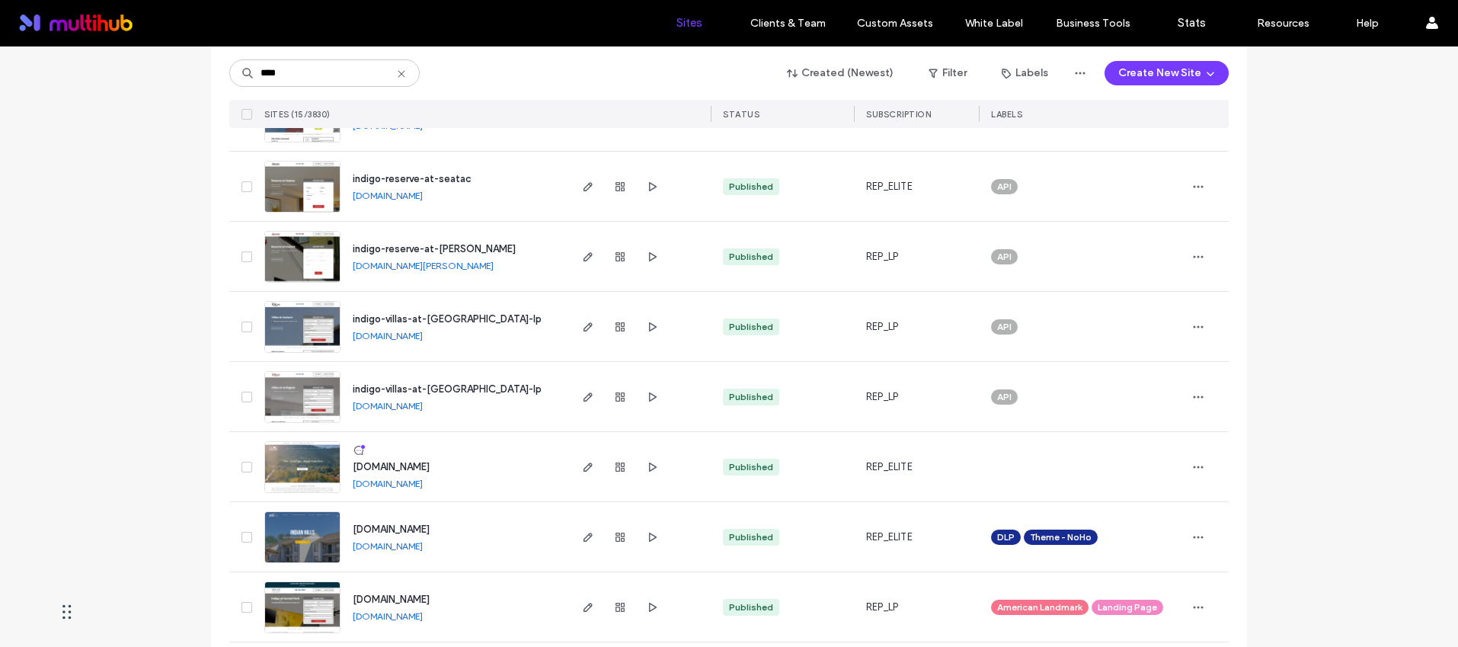
type input "****"
click at [450, 313] on span "indigo-villas-at-auburn-lp" at bounding box center [447, 318] width 189 height 11
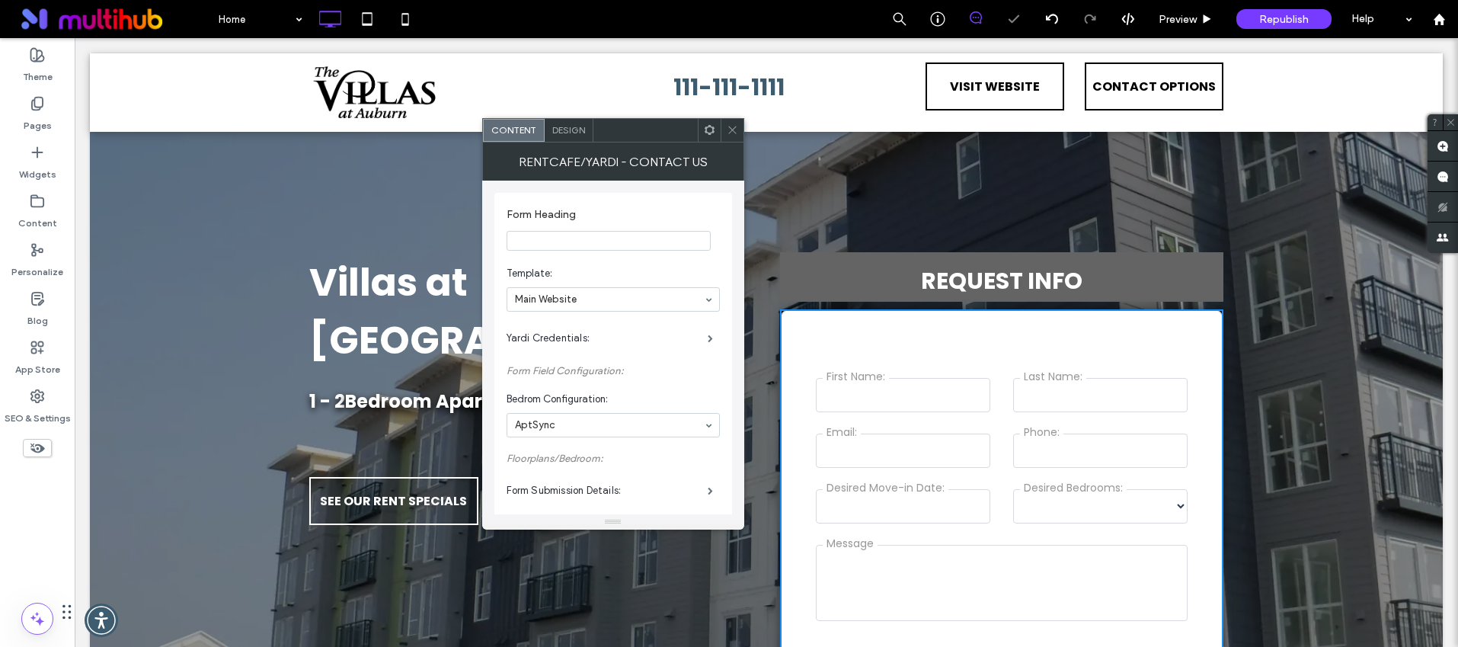
click at [564, 130] on span "Design" at bounding box center [568, 129] width 33 height 11
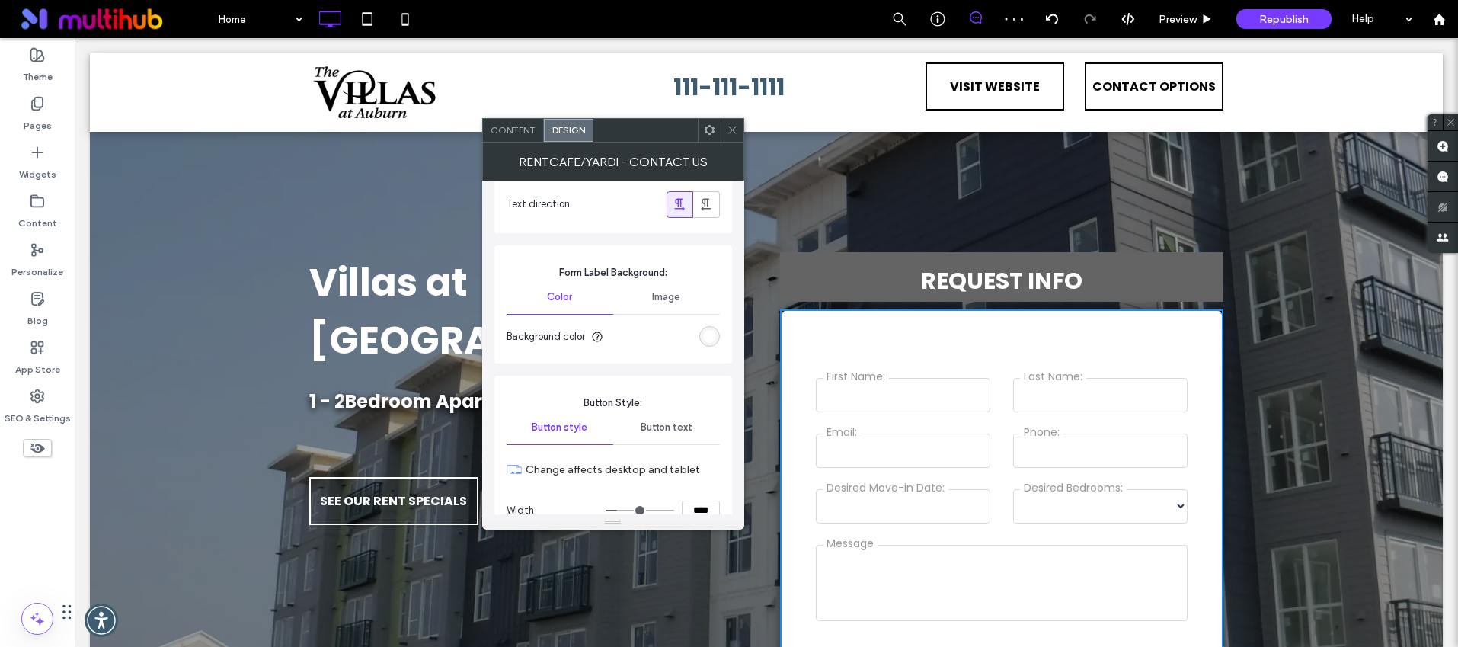
scroll to position [1236, 0]
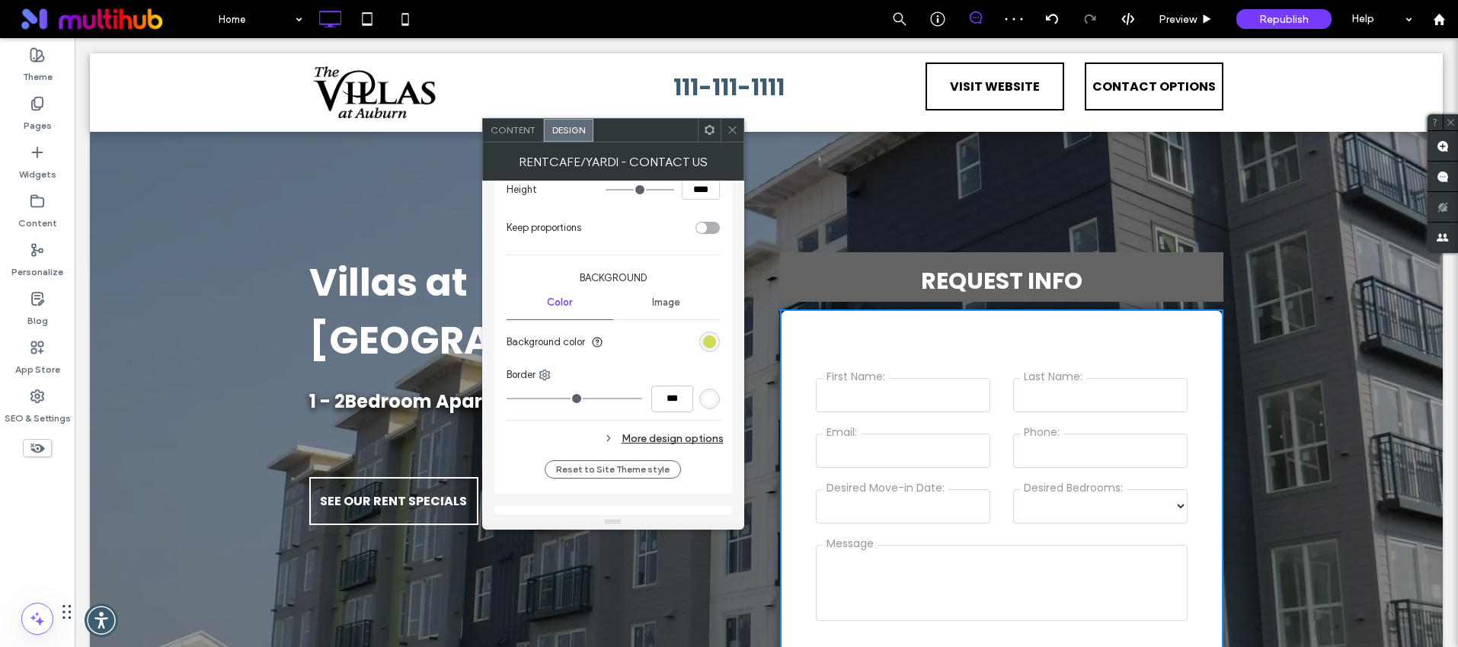
click at [704, 343] on div "rgba(195, 207, 33, 0.85)" at bounding box center [709, 341] width 13 height 13
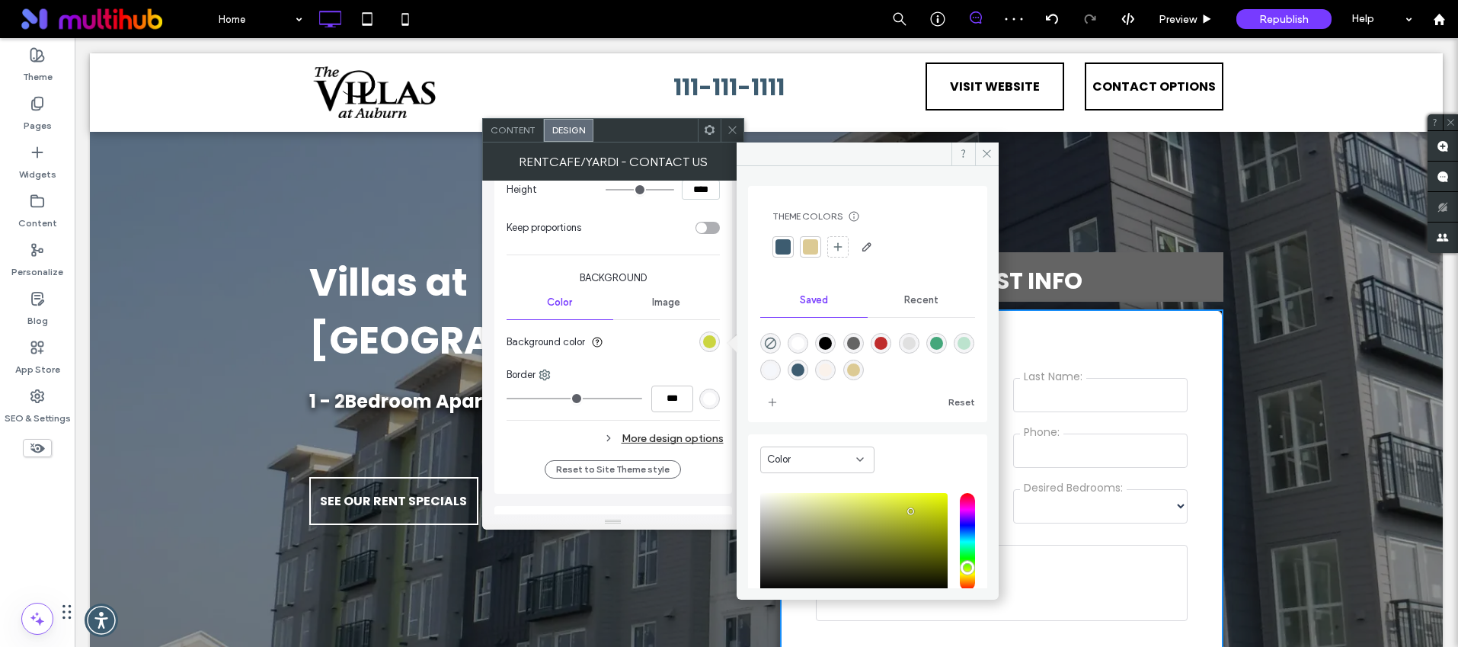
click at [888, 343] on div "rgba(191,44,44,1)" at bounding box center [881, 343] width 13 height 13
type input "*******"
type input "***"
type input "****"
click at [530, 128] on span "Content" at bounding box center [513, 129] width 45 height 11
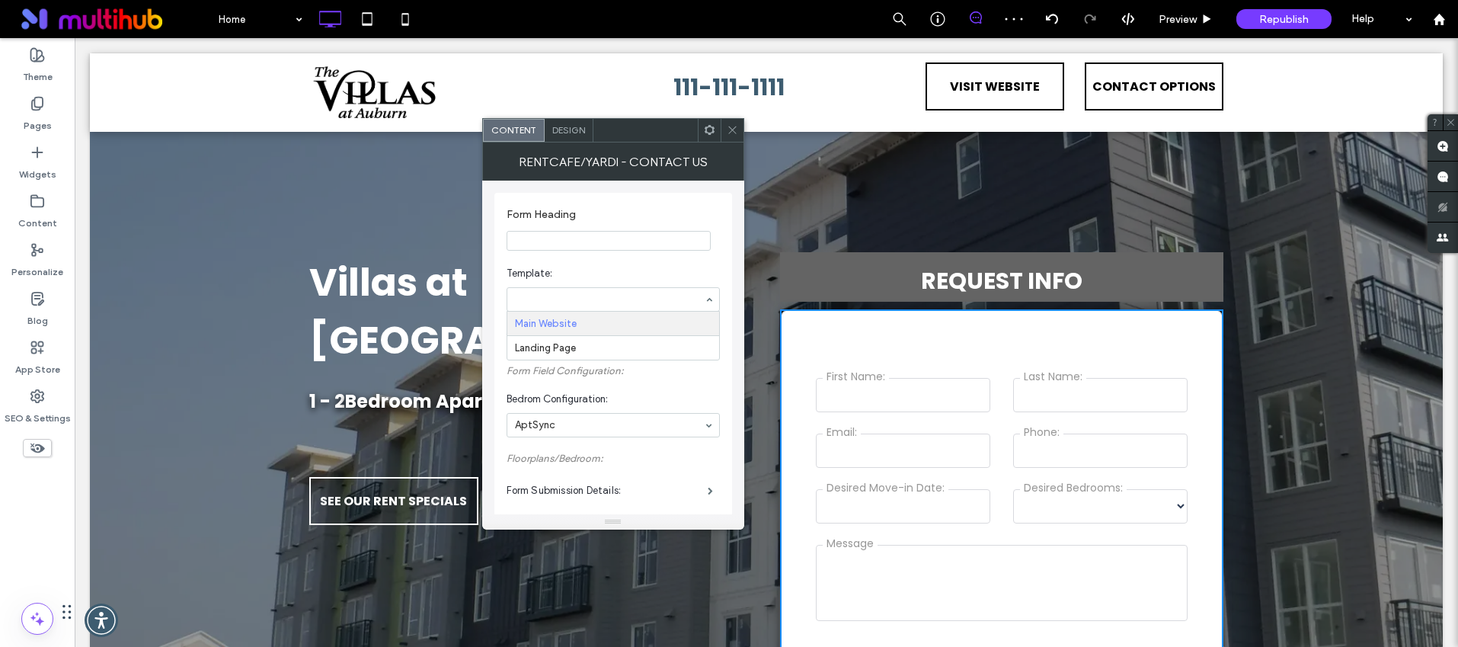
click at [587, 269] on span "Template:" at bounding box center [610, 273] width 207 height 15
click at [565, 341] on label "Yardi Credentials:" at bounding box center [607, 338] width 201 height 30
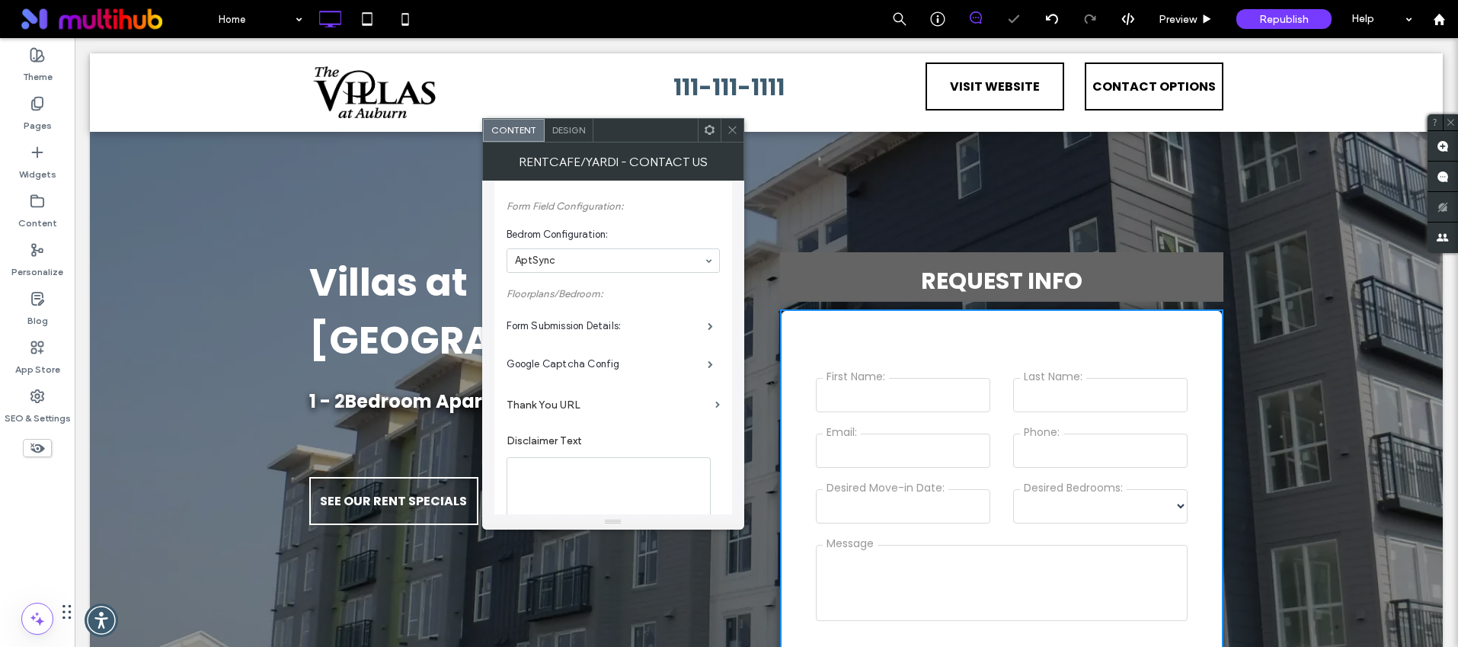
scroll to position [176, 0]
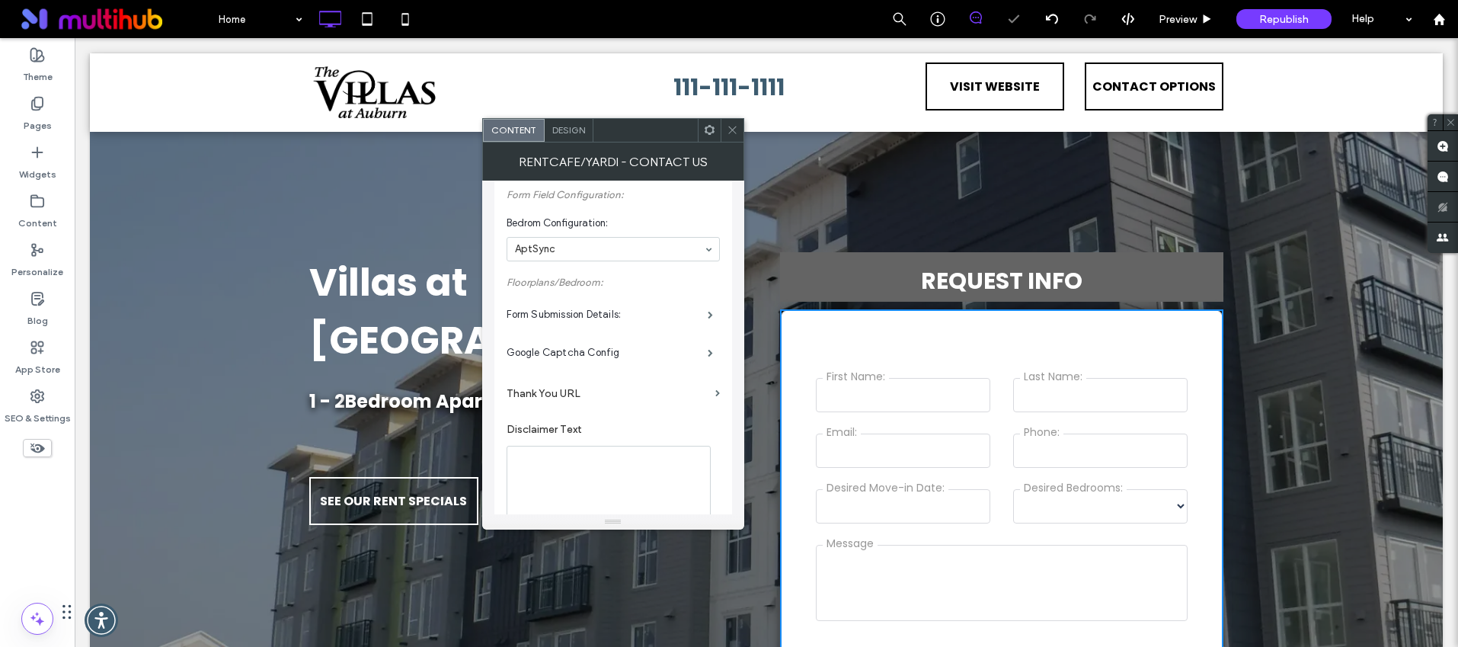
click at [562, 398] on label "Thank You URL" at bounding box center [608, 393] width 203 height 28
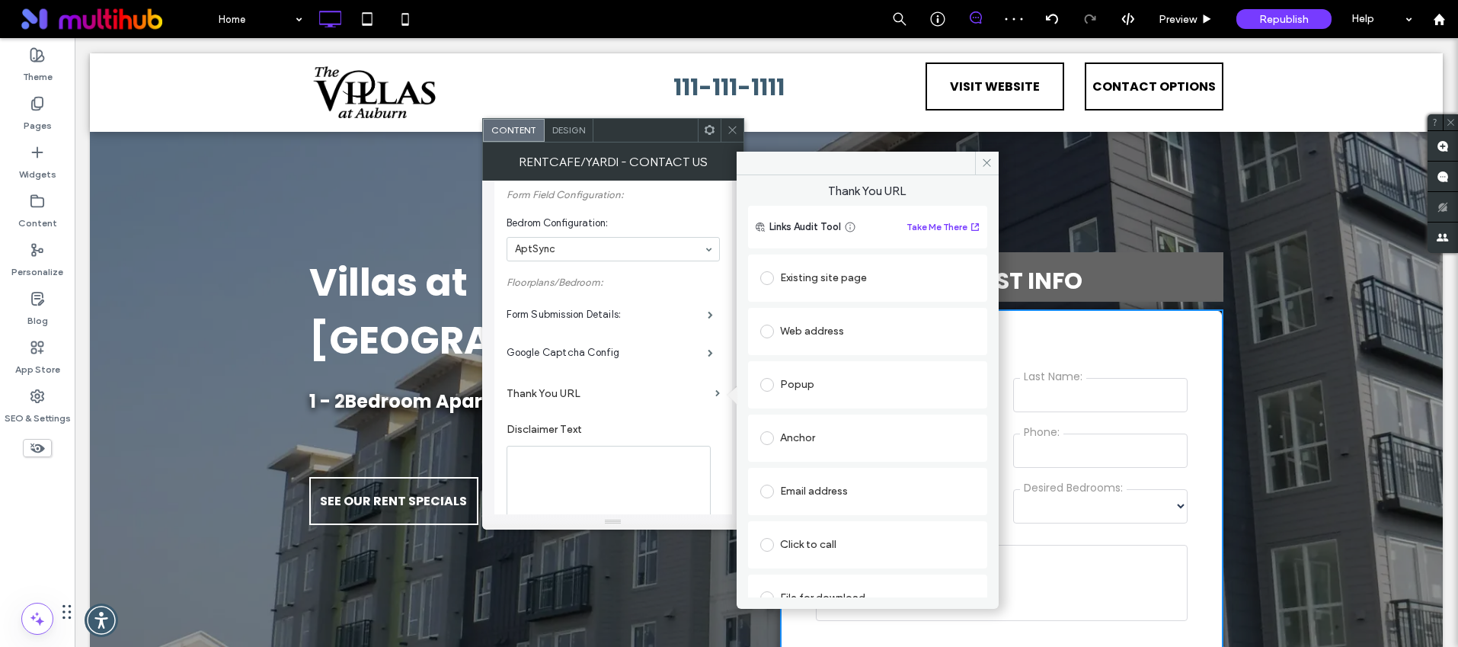
click at [773, 282] on label at bounding box center [770, 278] width 20 height 14
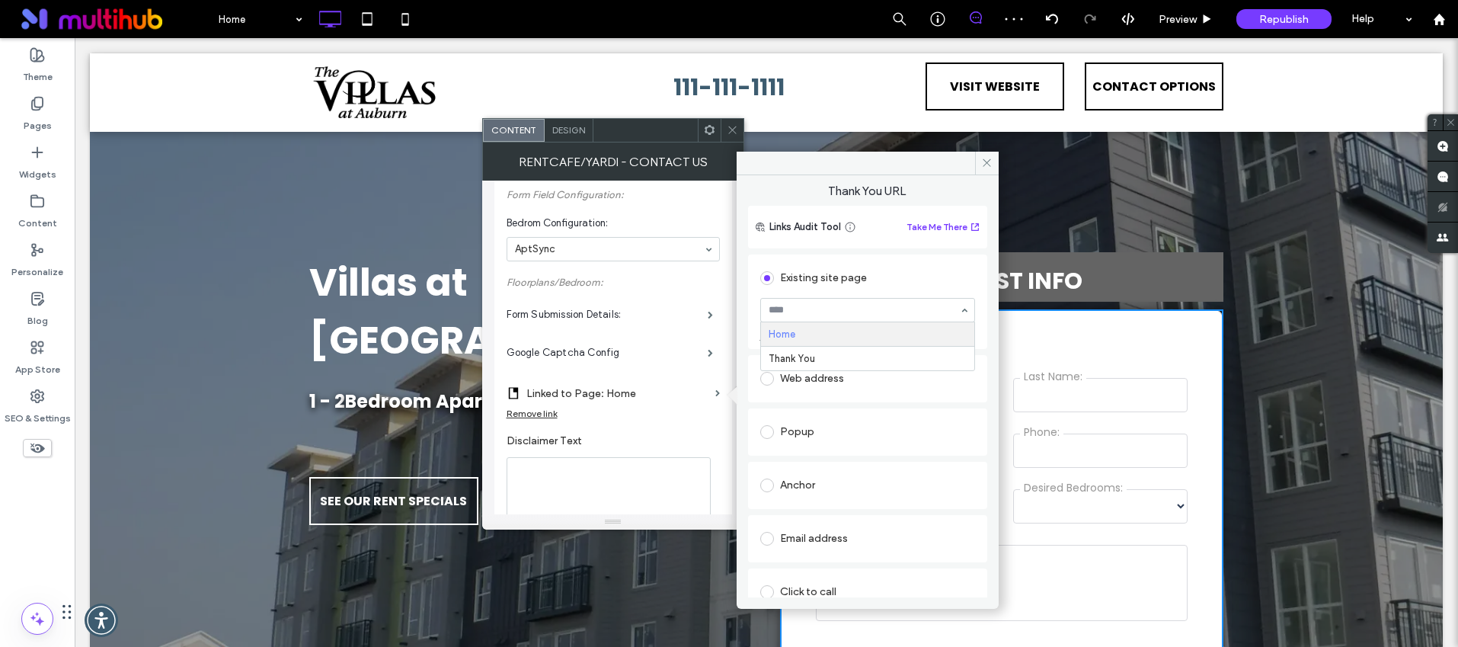
click at [803, 302] on div at bounding box center [867, 310] width 213 height 23
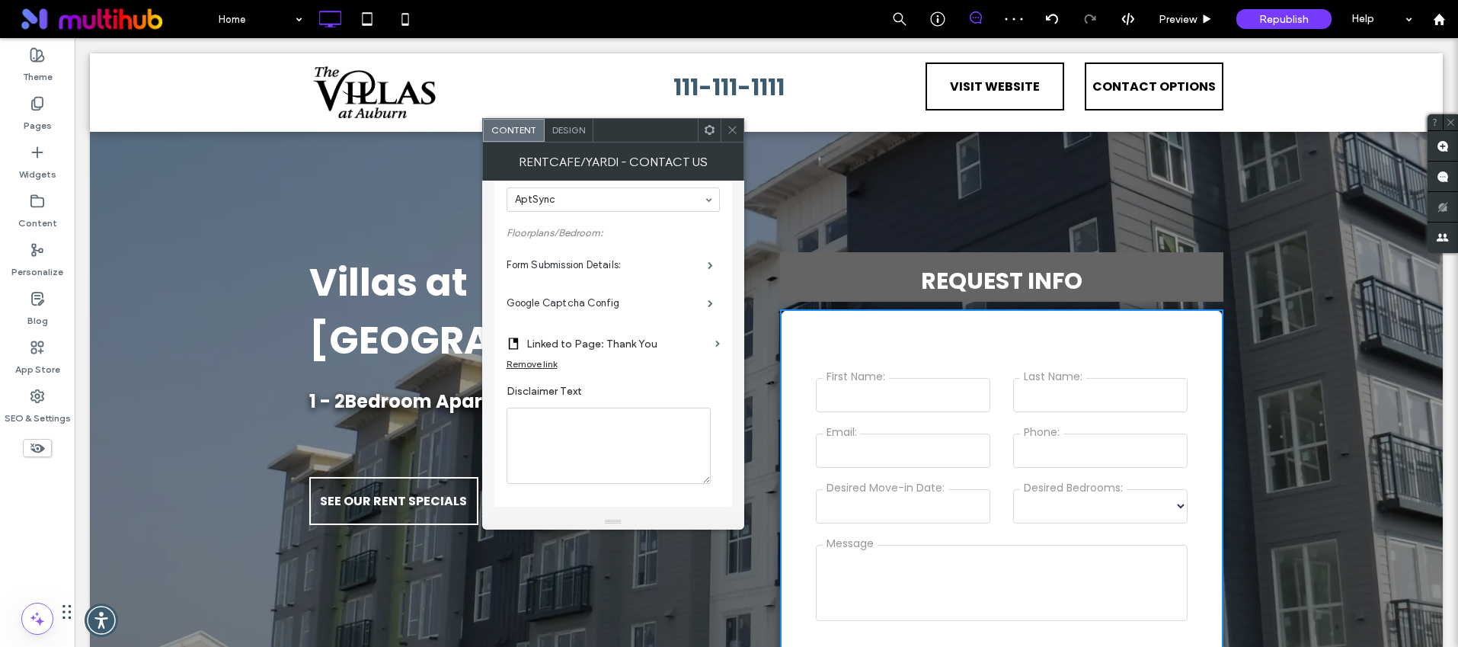
scroll to position [0, 0]
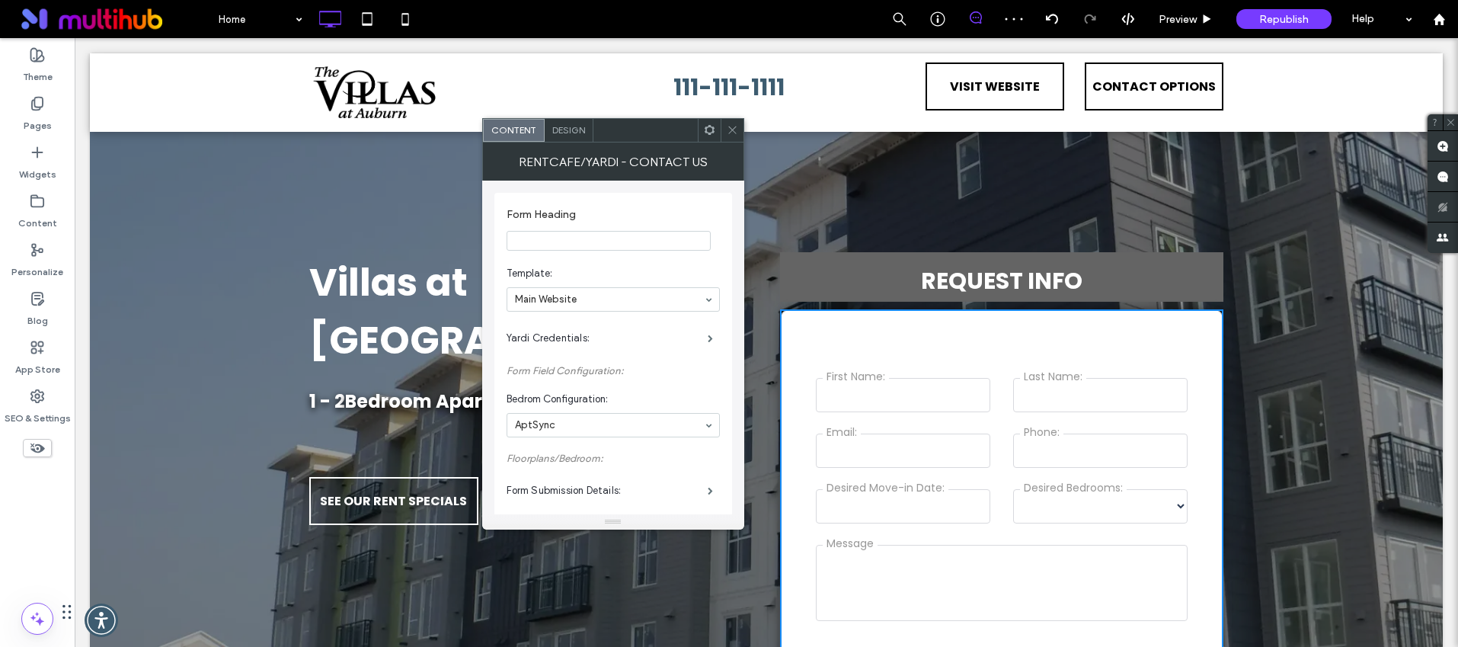
click at [564, 117] on div "111-111-1111 Click To Paste" at bounding box center [728, 92] width 381 height 60
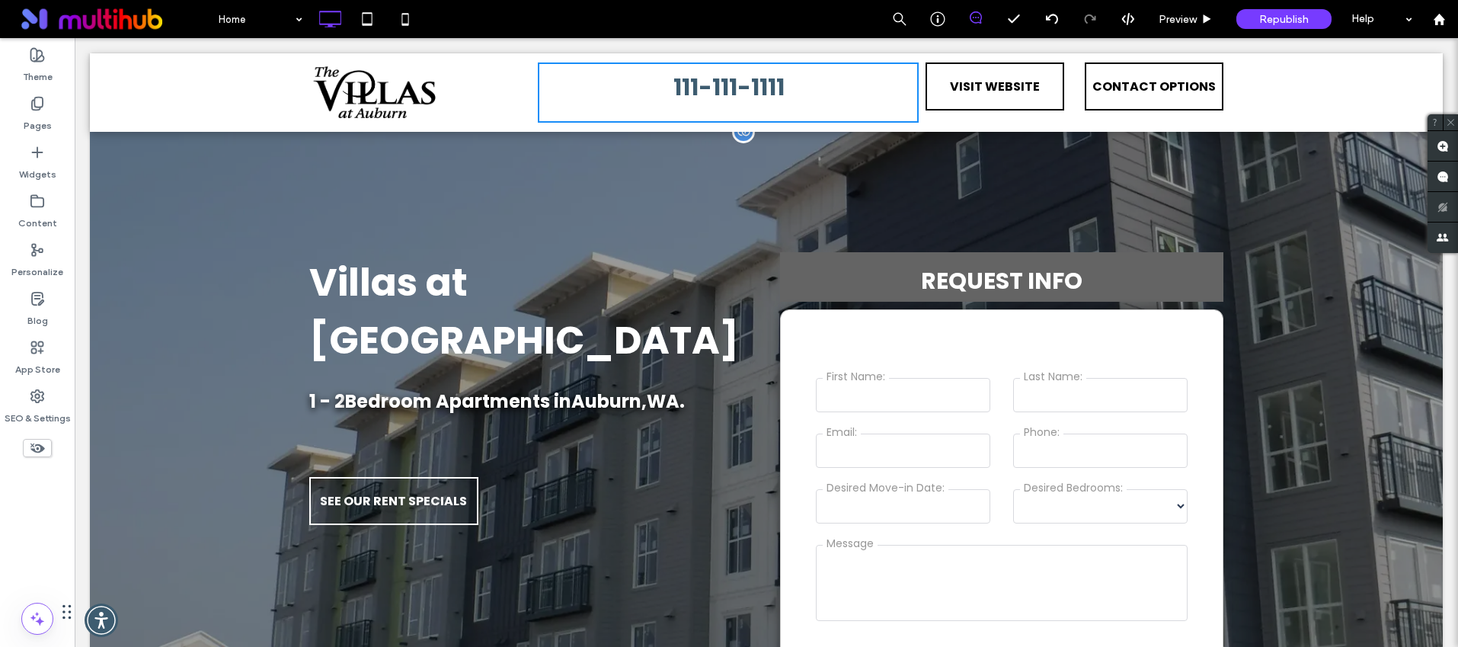
click at [917, 417] on form "First Name: Last Name: Email: Phone: Desired Move-in Date: Desired Bedrooms: Me…" at bounding box center [1002, 535] width 394 height 319
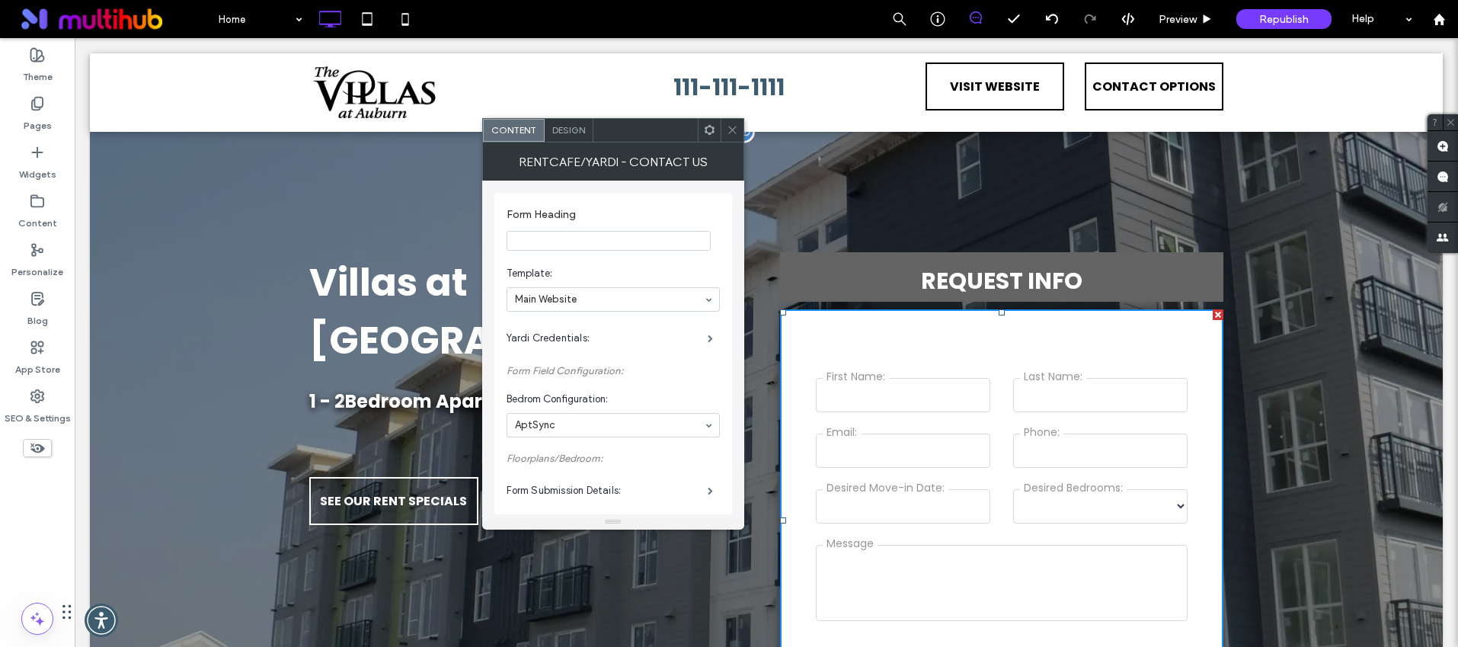
click at [917, 452] on input "Email:" at bounding box center [903, 451] width 174 height 34
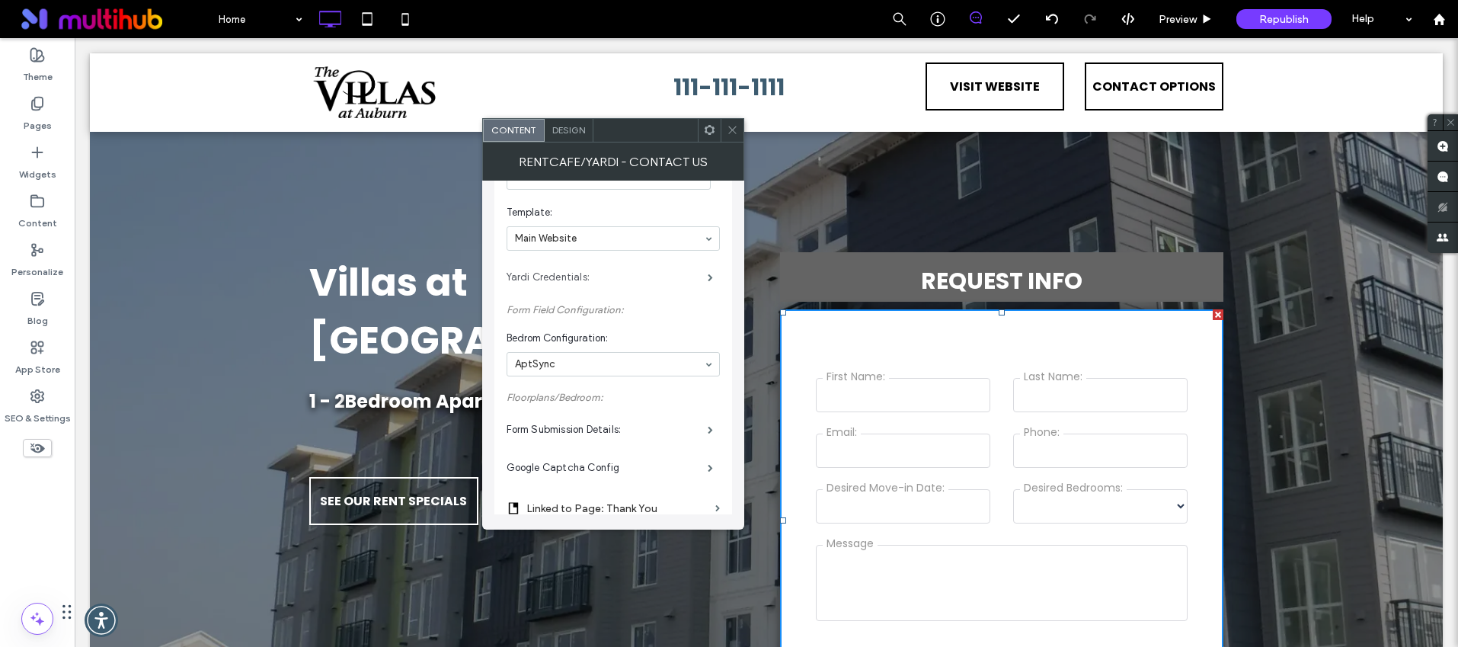
scroll to position [188, 0]
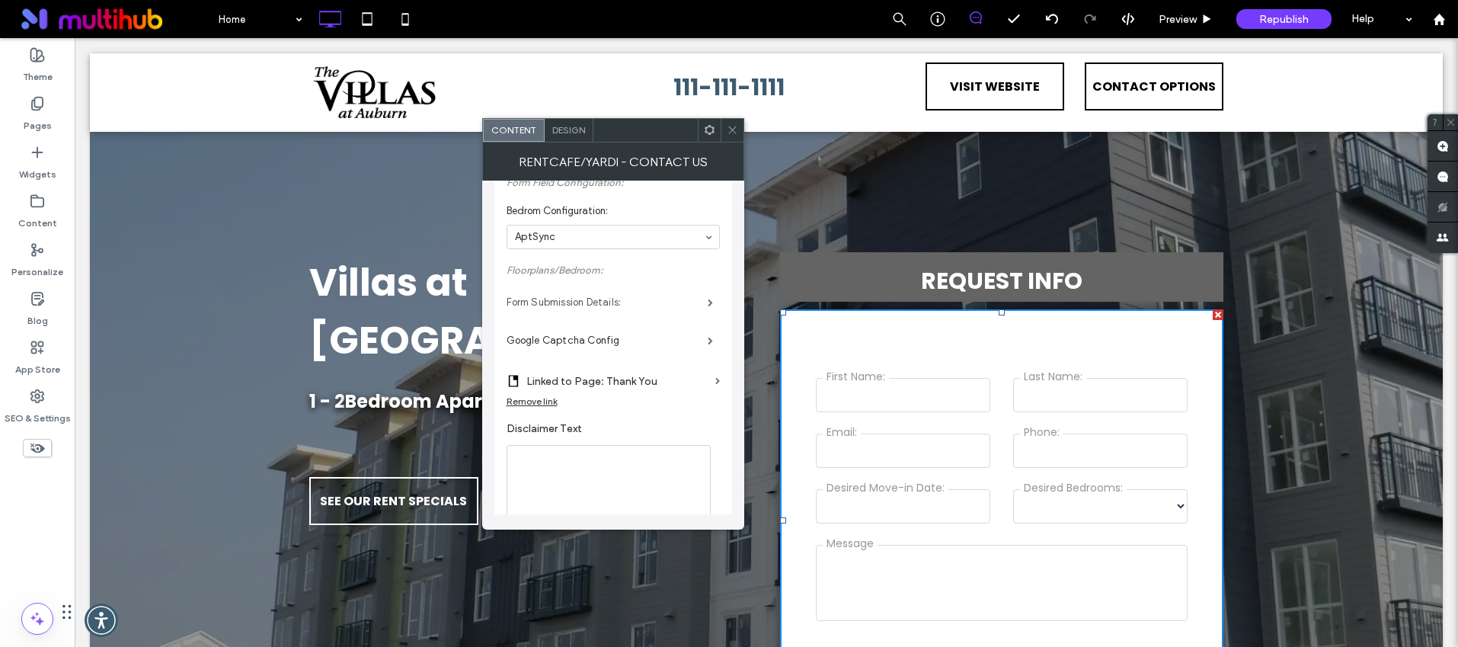
click at [577, 299] on label "Form Submission Details:" at bounding box center [607, 302] width 201 height 30
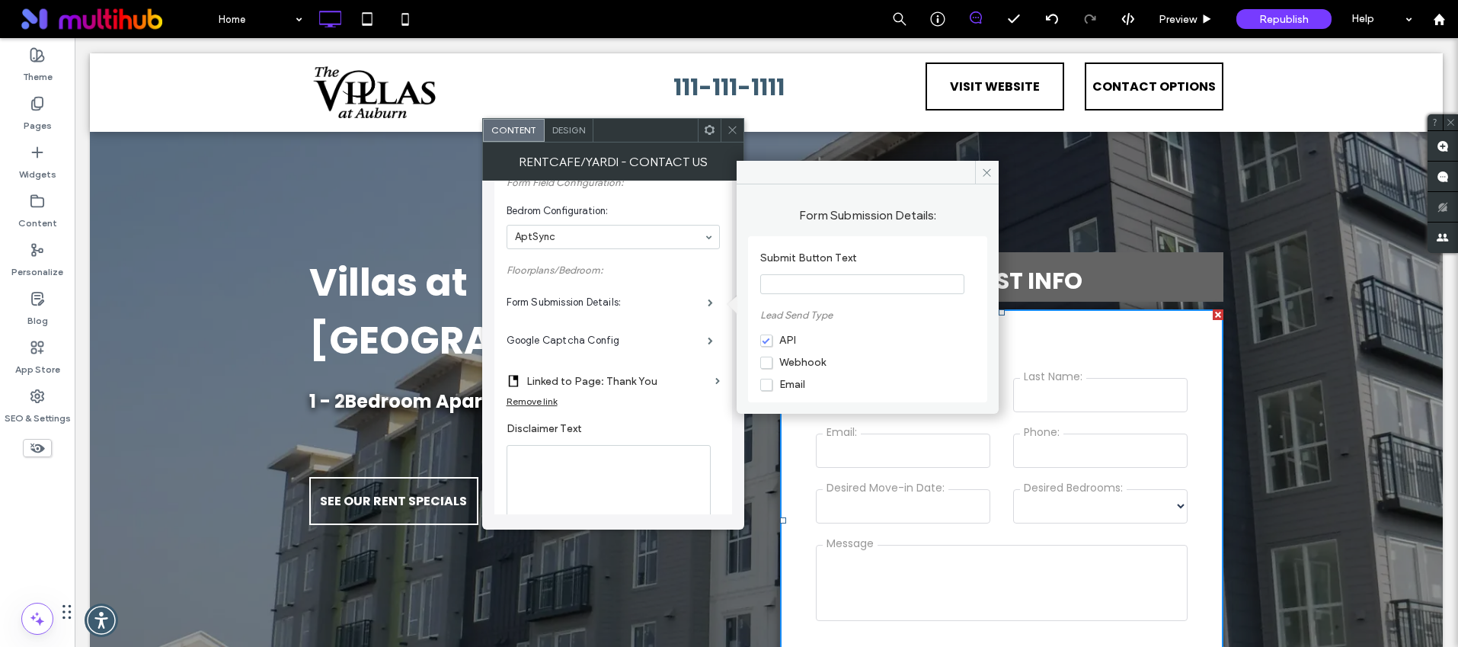
click at [820, 289] on input "Submit Button Text" at bounding box center [862, 284] width 204 height 20
type input "******"
click at [729, 126] on icon at bounding box center [732, 129] width 11 height 11
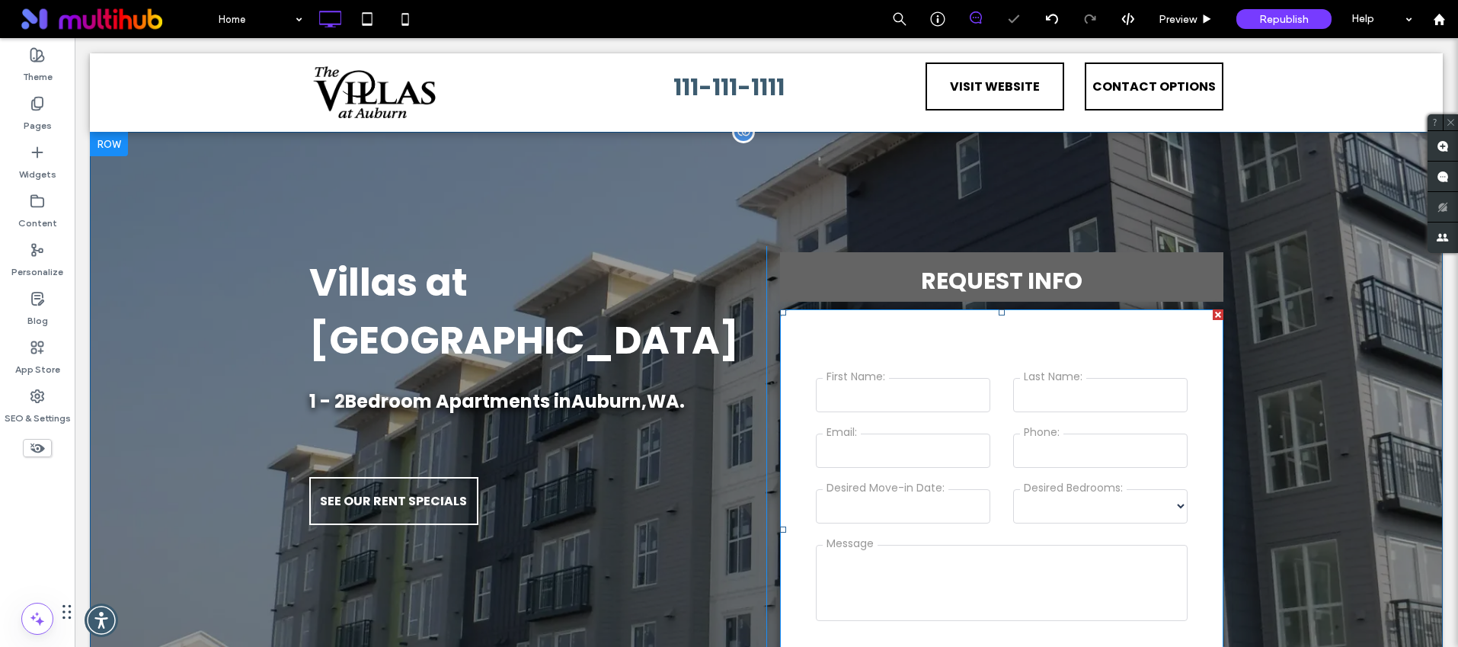
scroll to position [319, 0]
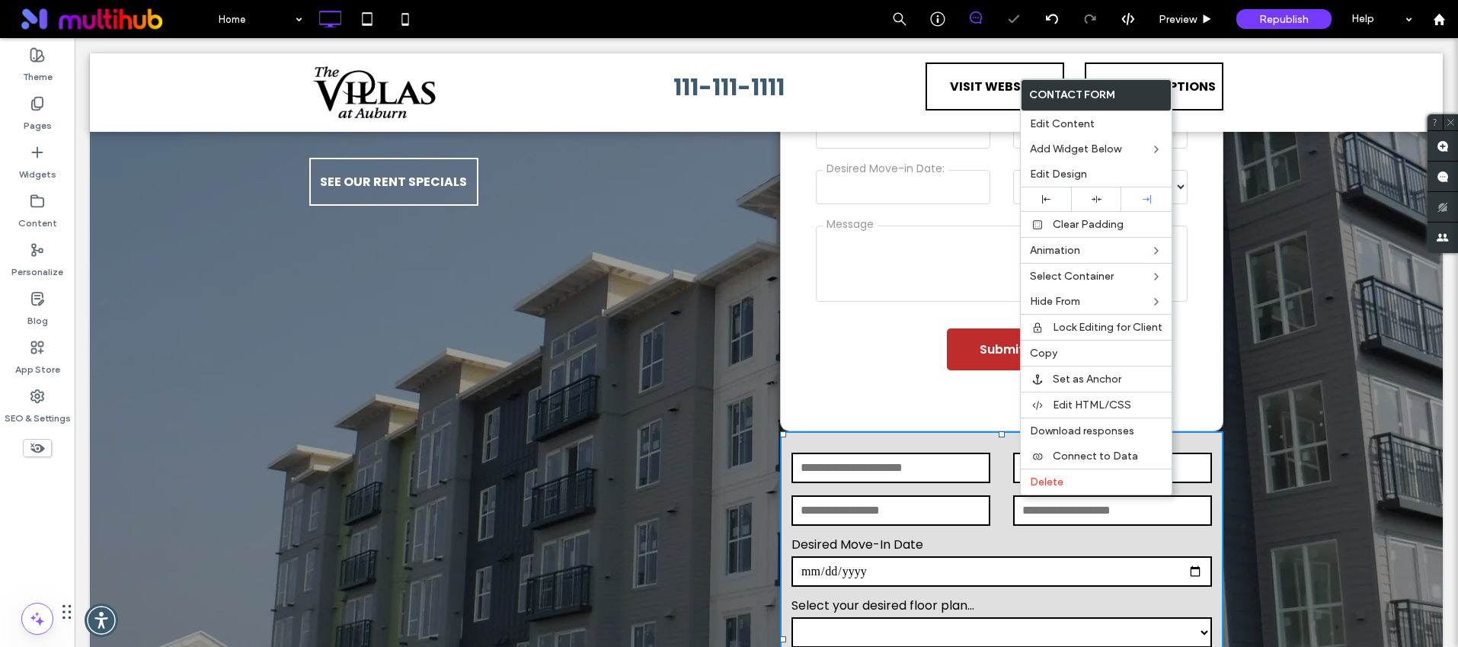
drag, startPoint x: 1019, startPoint y: 495, endPoint x: 1105, endPoint y: 526, distance: 91.3
click at [1042, 478] on span "Delete" at bounding box center [1047, 481] width 34 height 13
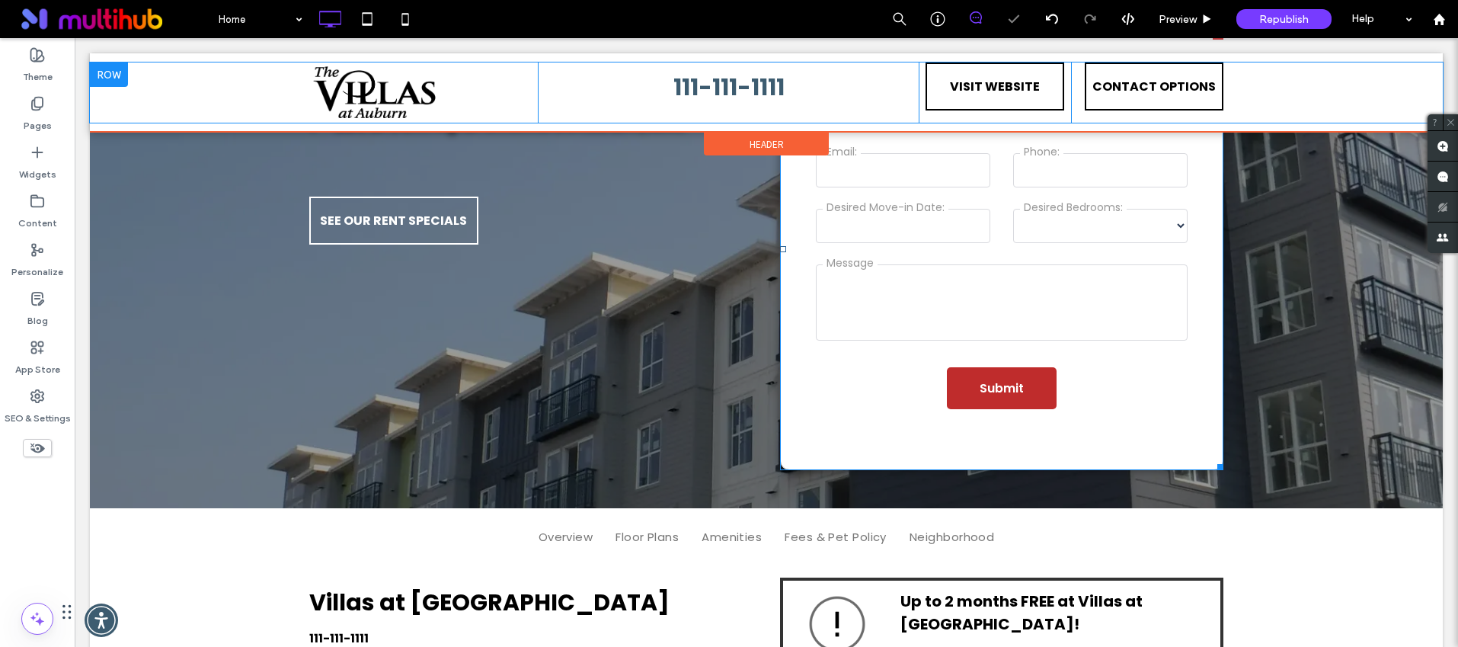
scroll to position [224, 0]
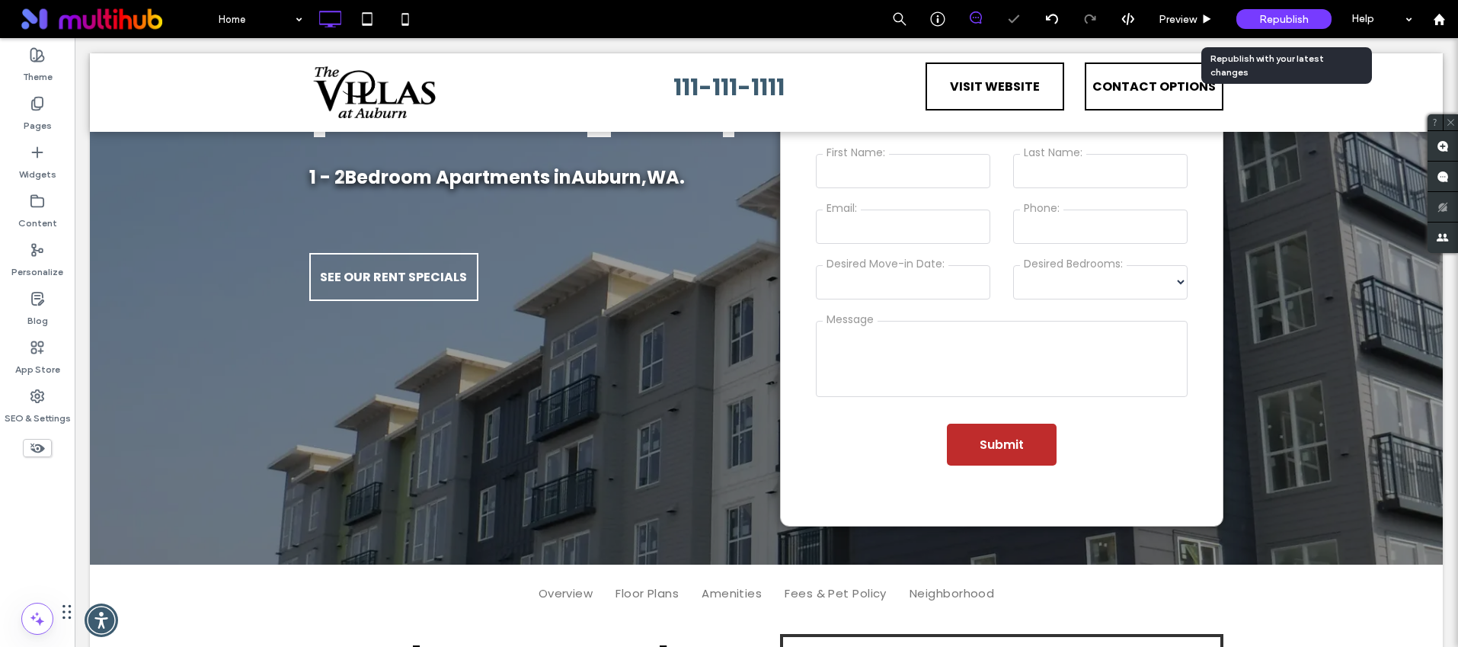
click at [1273, 22] on span "Republish" at bounding box center [1284, 19] width 50 height 13
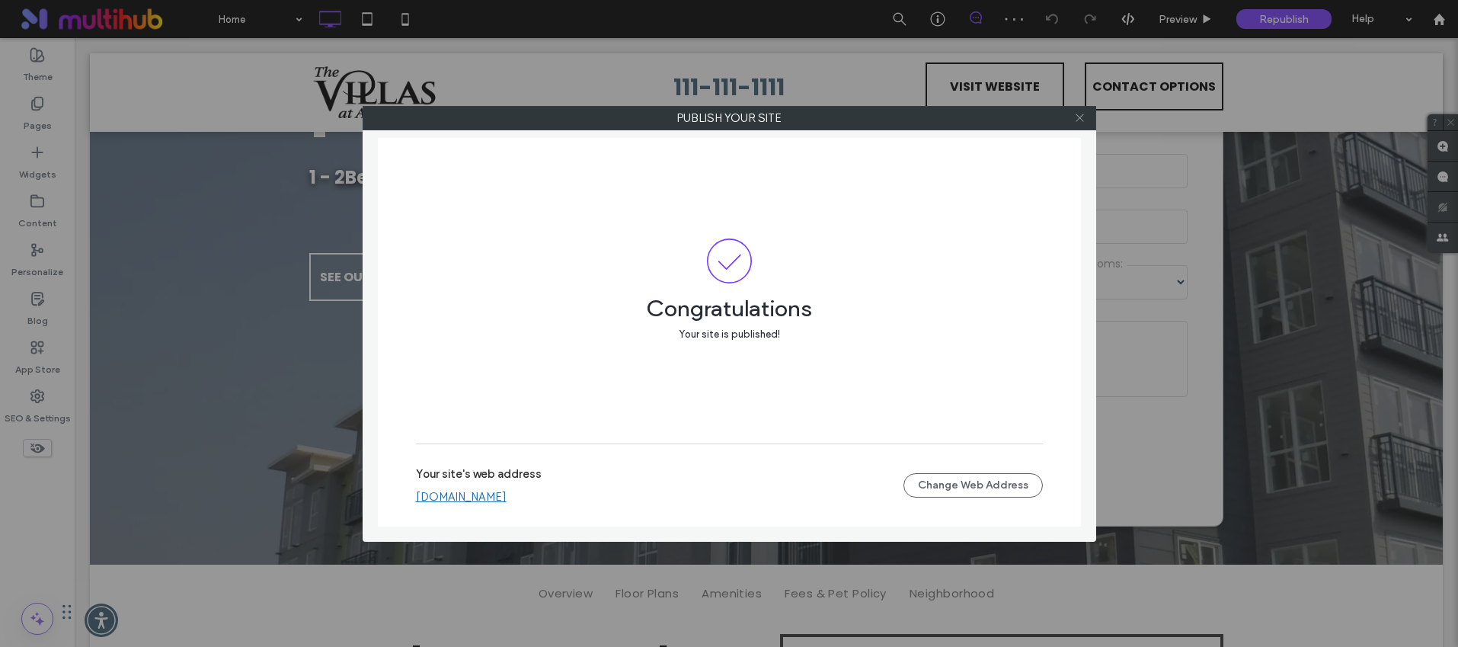
click at [1083, 116] on icon at bounding box center [1079, 117] width 11 height 11
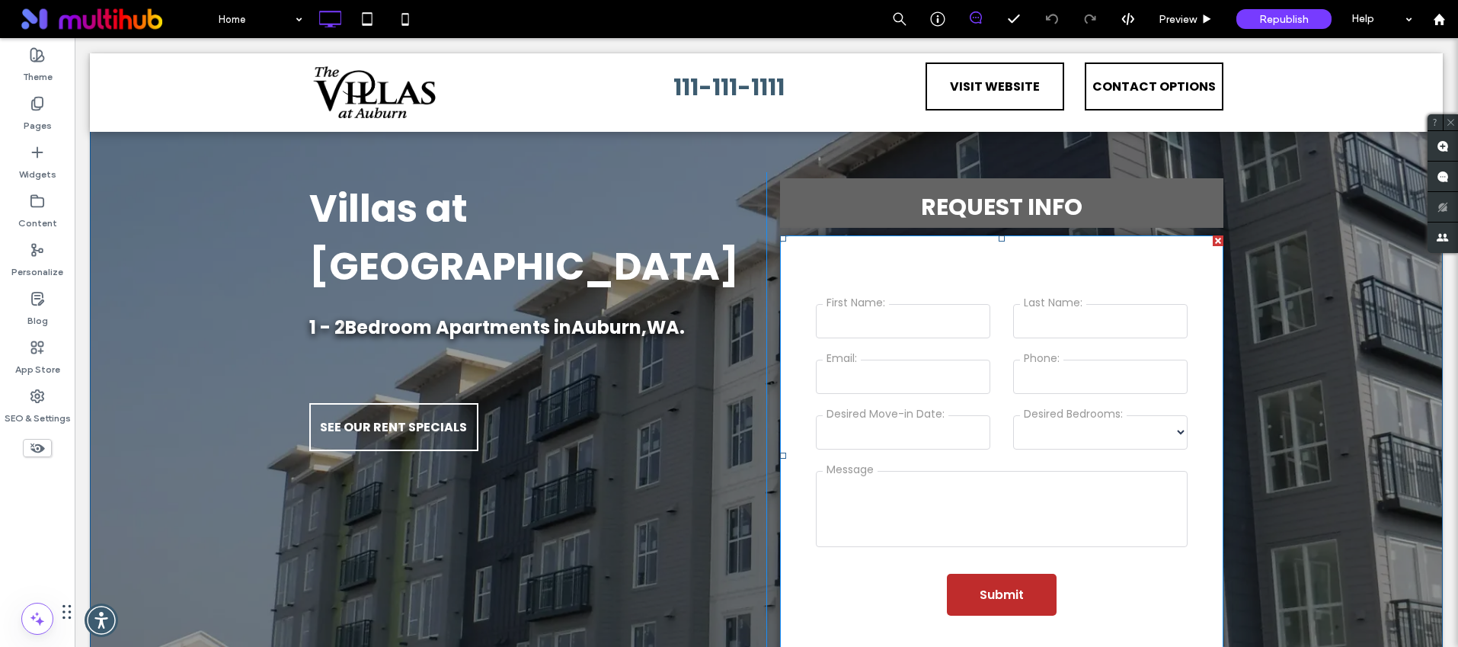
scroll to position [59, 0]
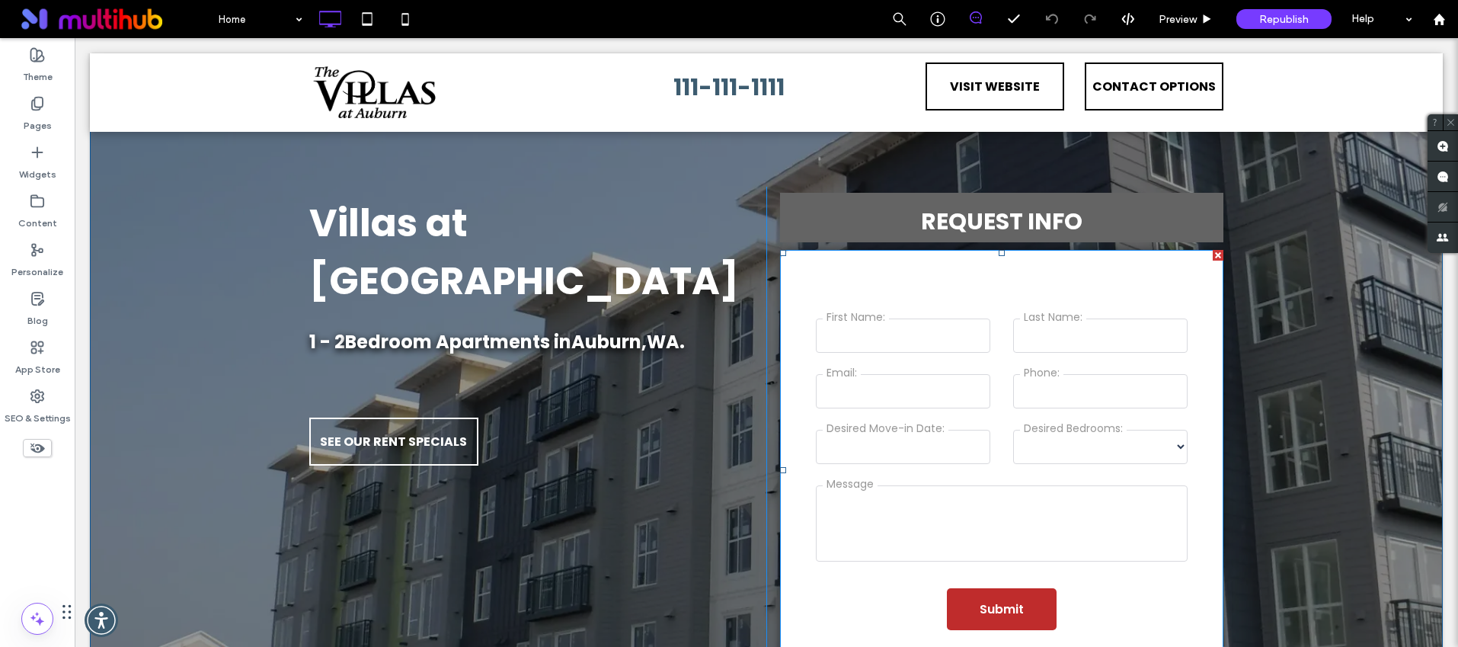
click at [959, 354] on span at bounding box center [1001, 470] width 443 height 441
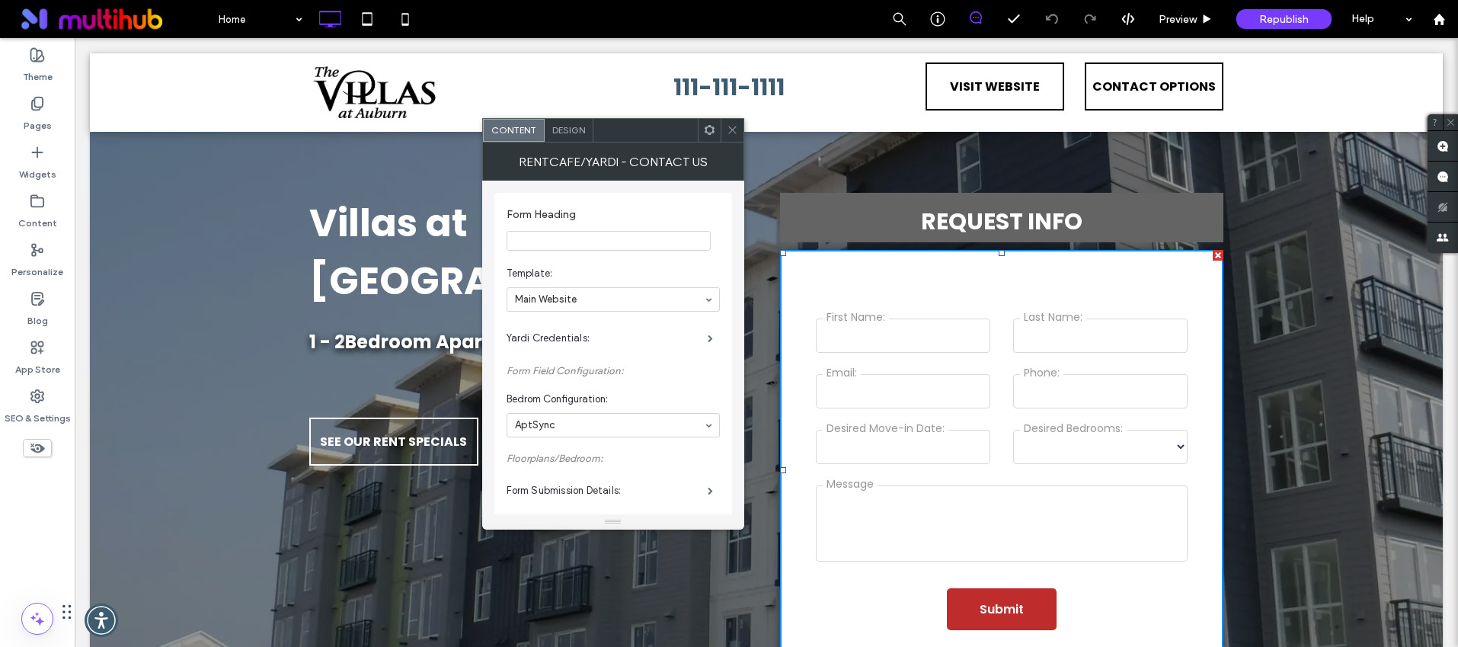
click at [562, 125] on span "Design" at bounding box center [568, 129] width 33 height 11
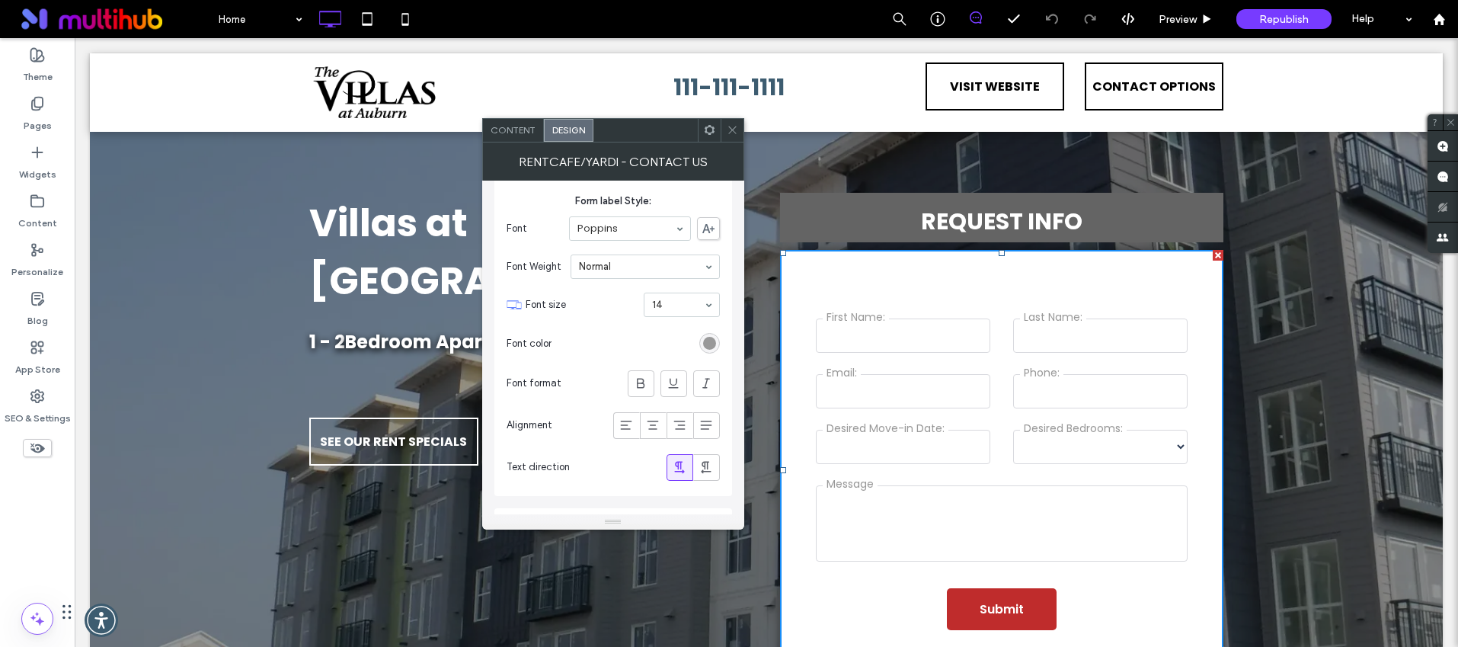
scroll to position [1083, 0]
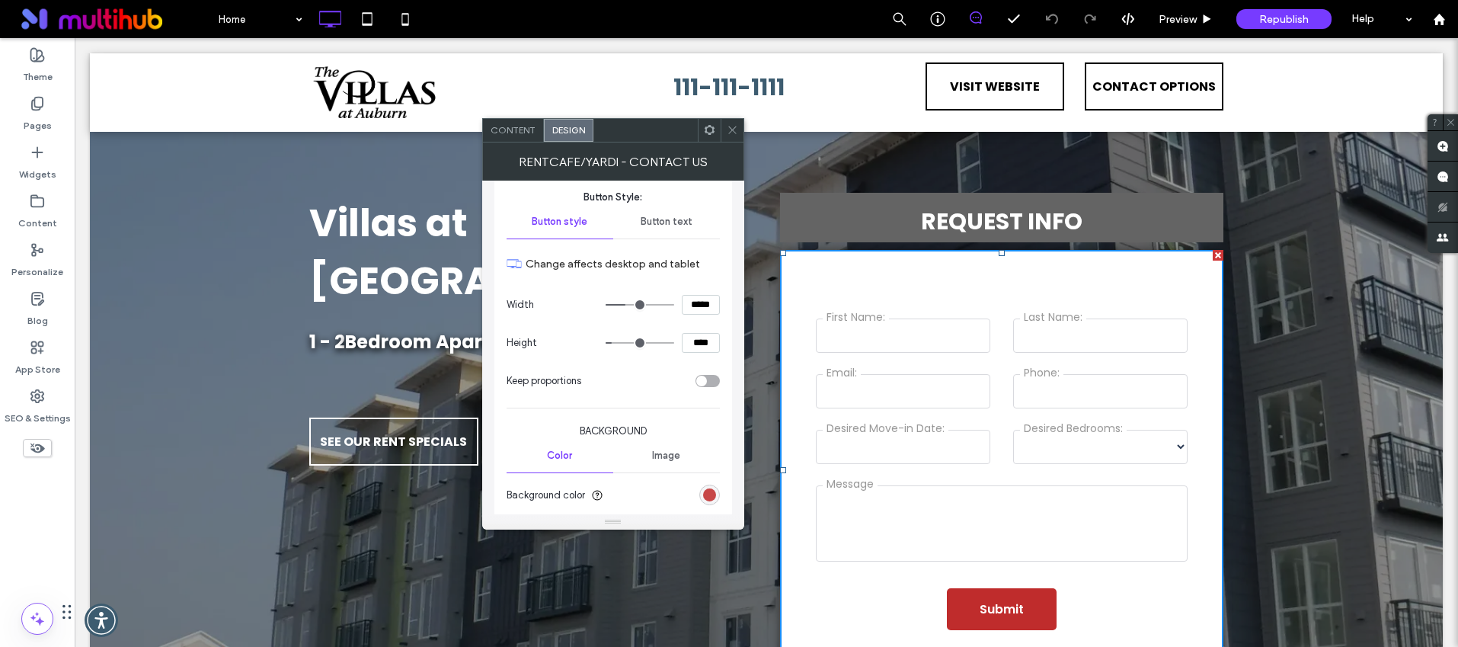
click at [706, 493] on div "rgb(191, 44, 44)" at bounding box center [709, 494] width 13 height 13
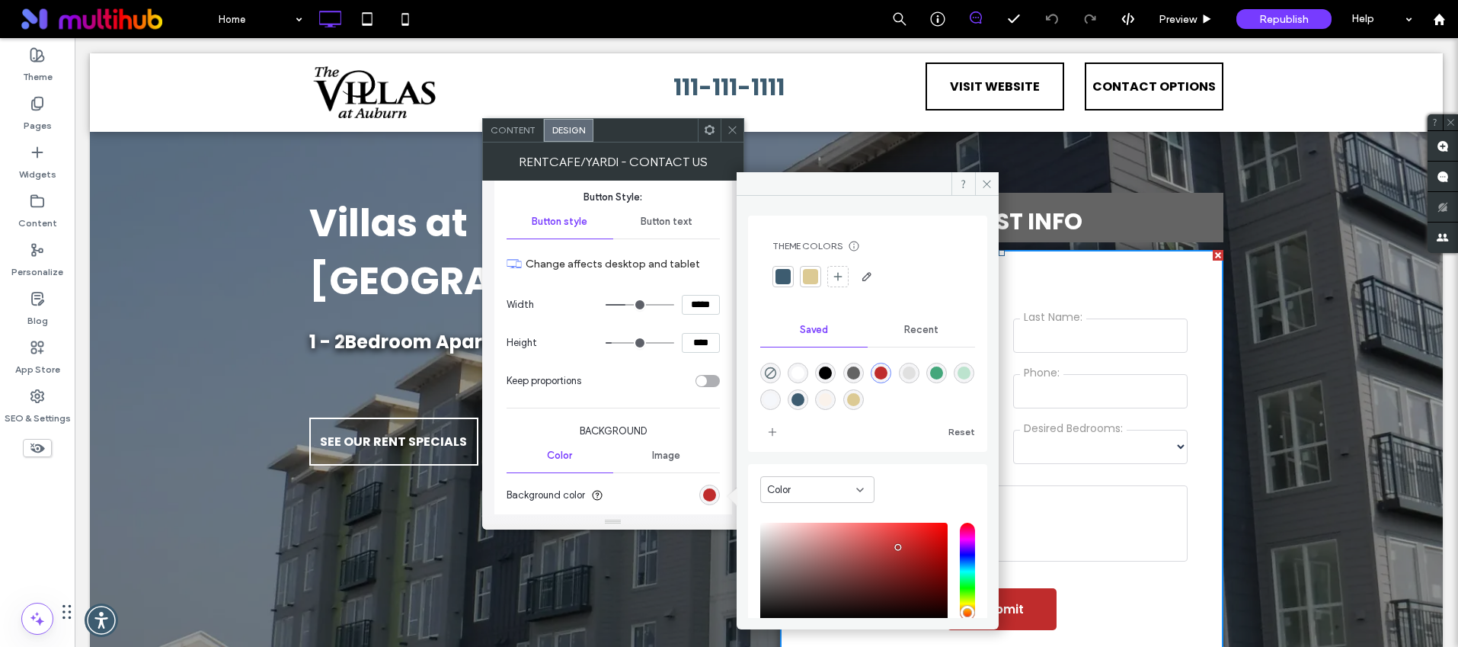
click at [784, 277] on div at bounding box center [783, 276] width 15 height 15
click at [734, 130] on icon at bounding box center [732, 129] width 11 height 11
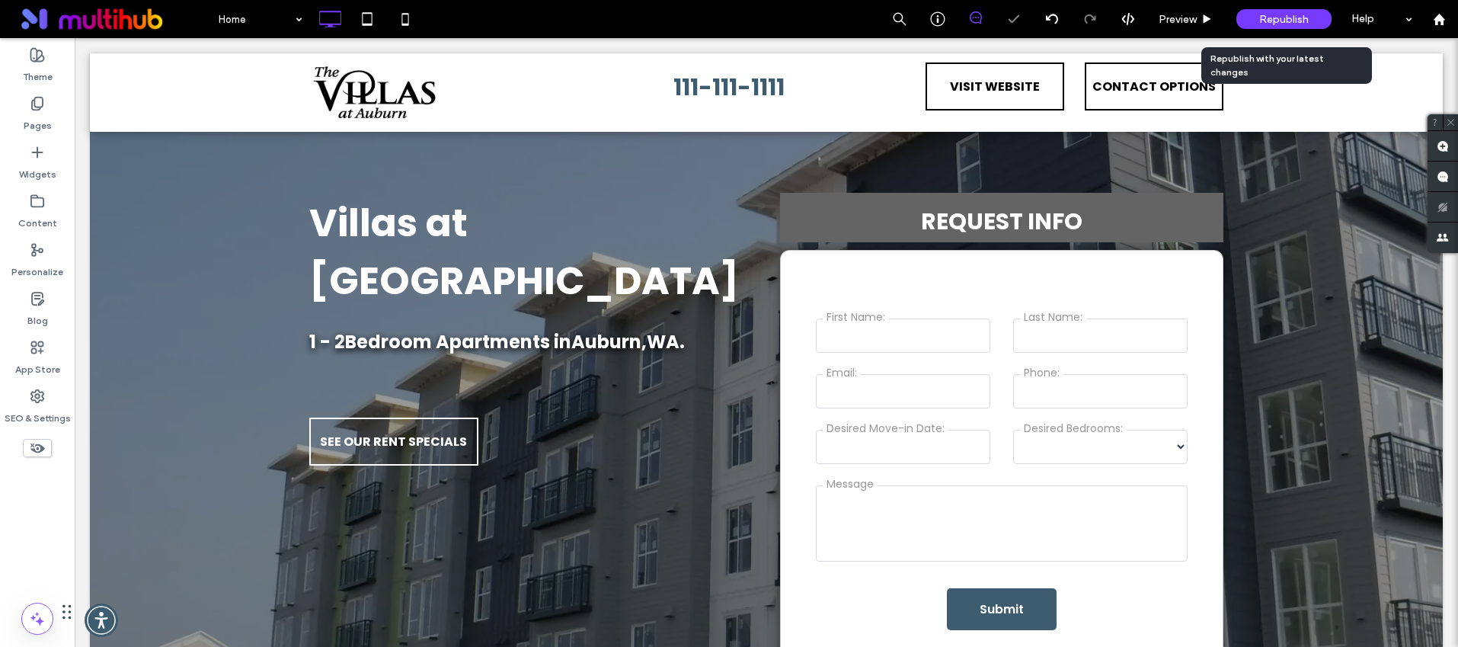
click at [1260, 13] on span "Republish" at bounding box center [1284, 19] width 50 height 13
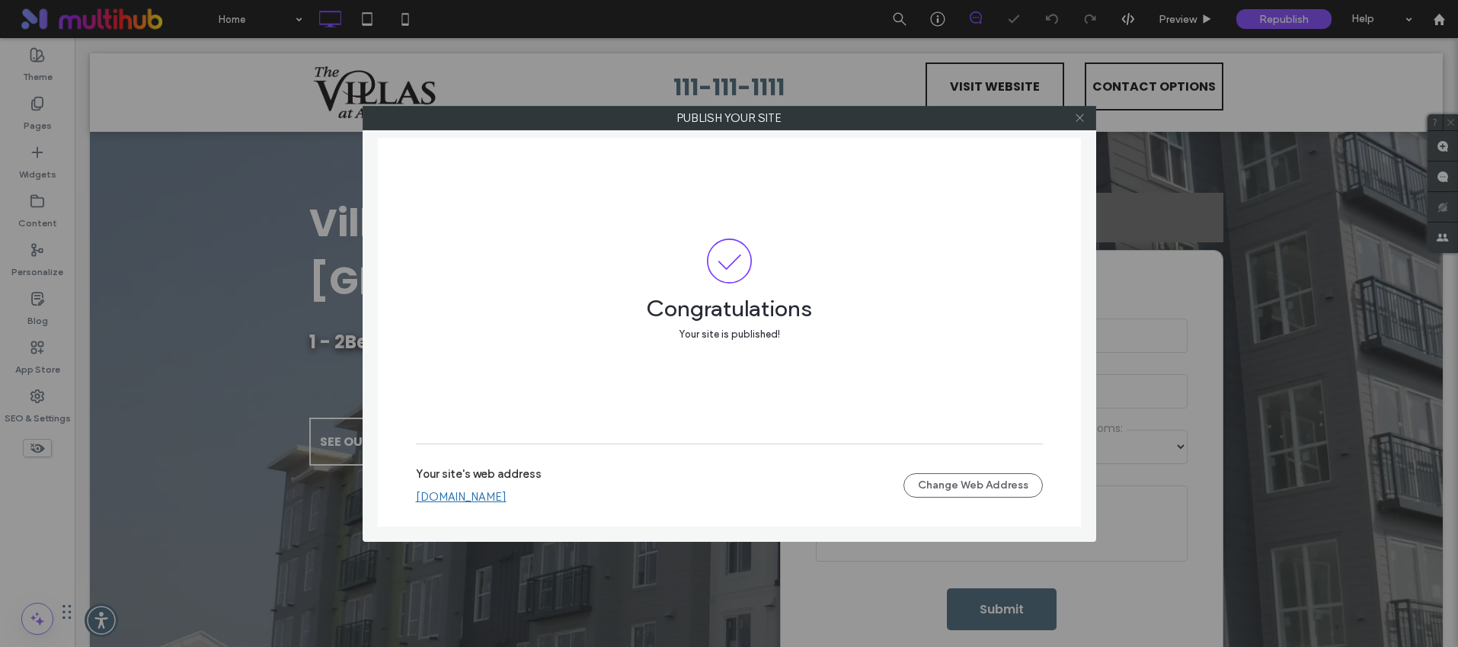
click at [1077, 116] on icon at bounding box center [1079, 117] width 11 height 11
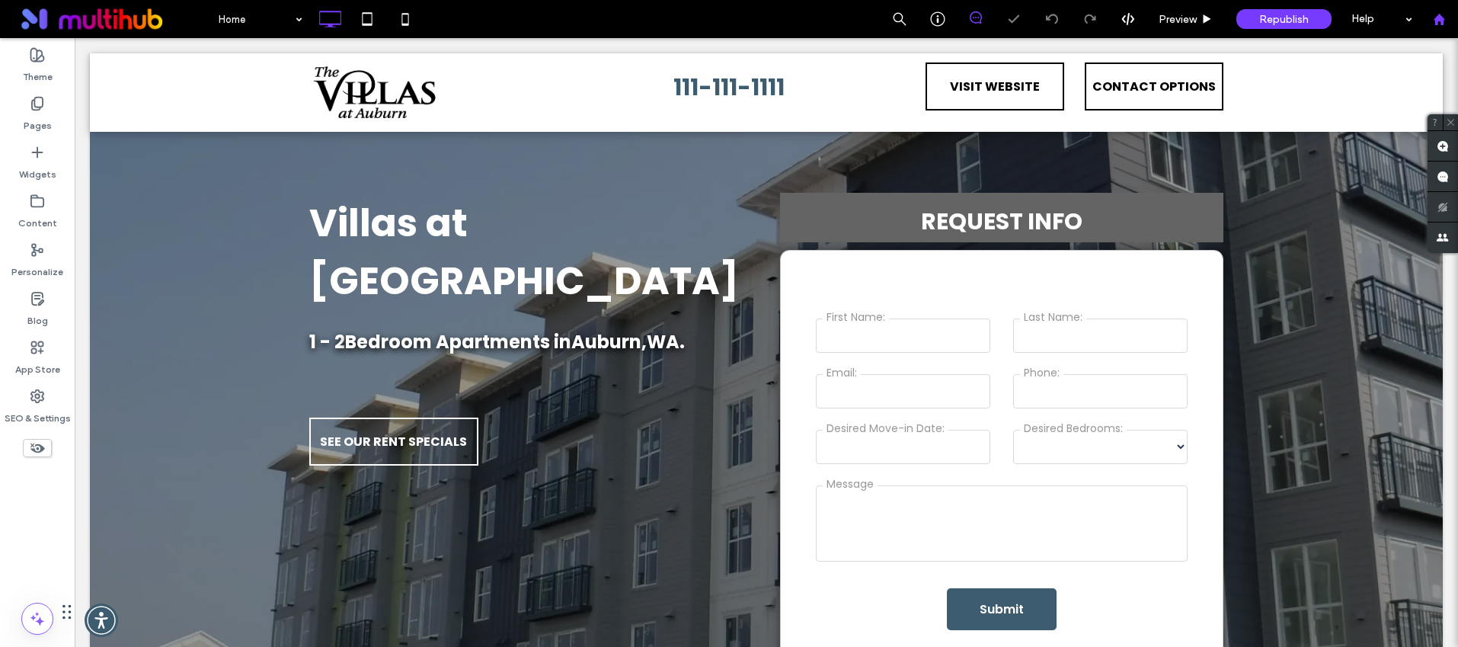
click at [1441, 24] on icon at bounding box center [1439, 19] width 13 height 13
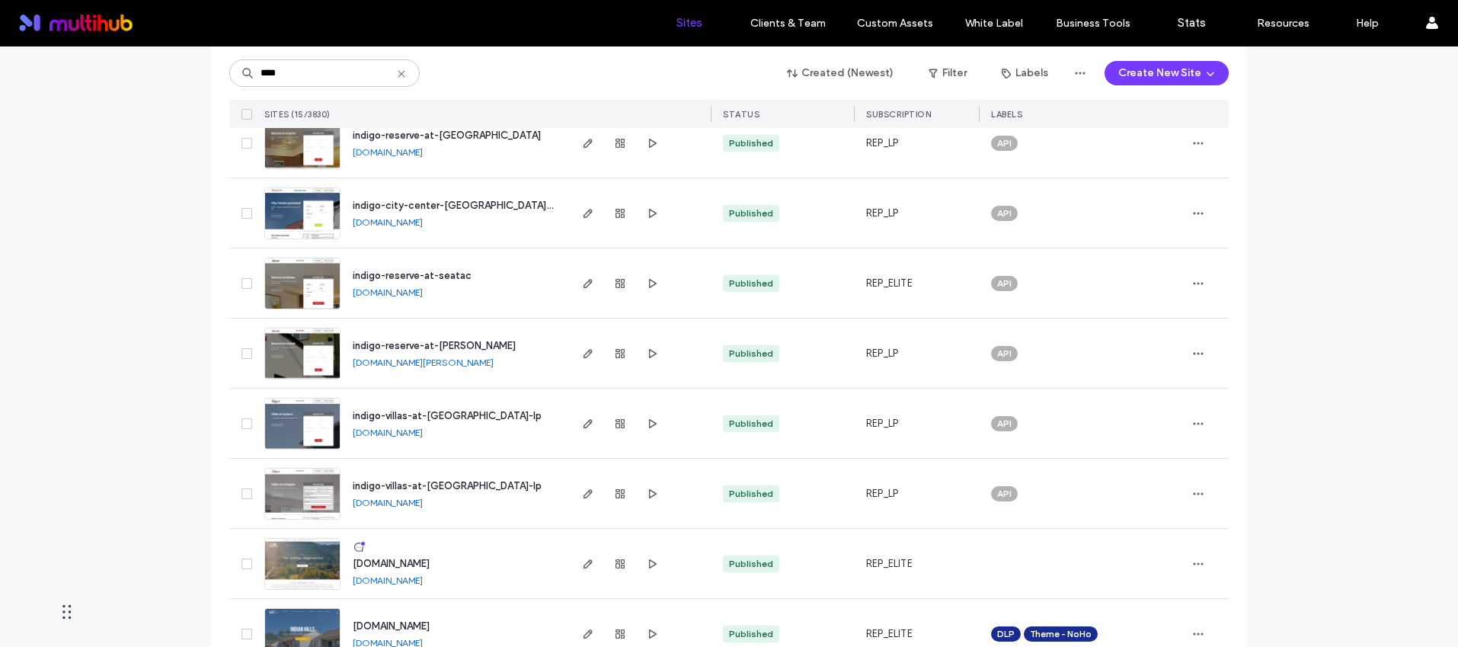
scroll to position [251, 0]
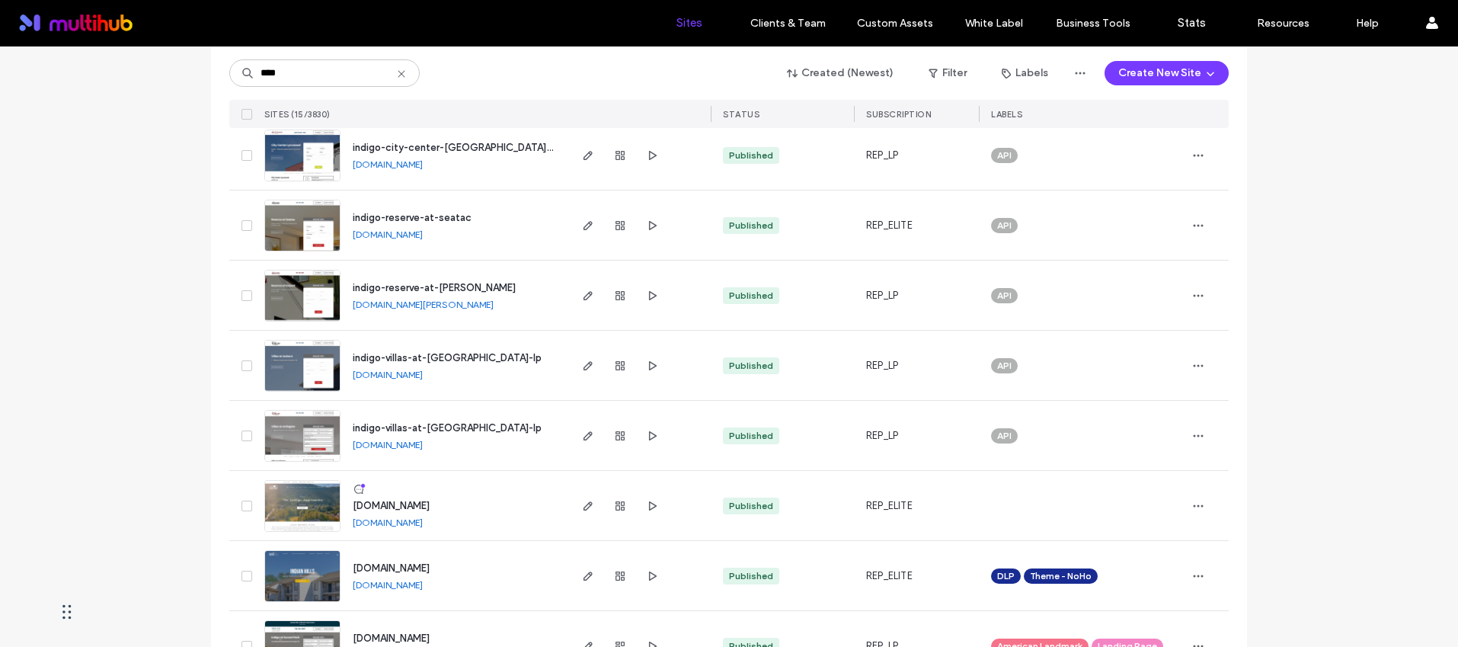
type input "****"
click at [455, 431] on span "indigo-villas-at-[GEOGRAPHIC_DATA]-lp" at bounding box center [447, 427] width 189 height 11
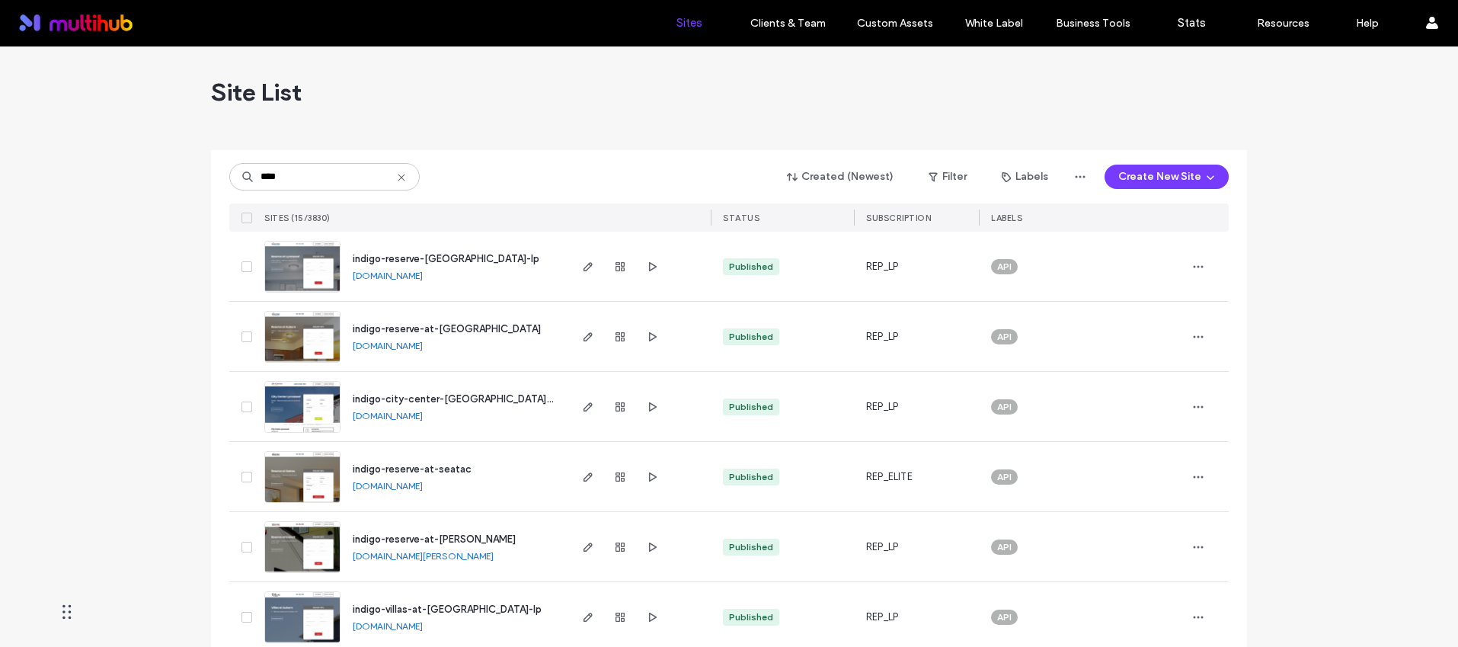
type input "****"
click at [458, 254] on span "indigo-reserve-at-lynnwood-lp" at bounding box center [446, 258] width 187 height 11
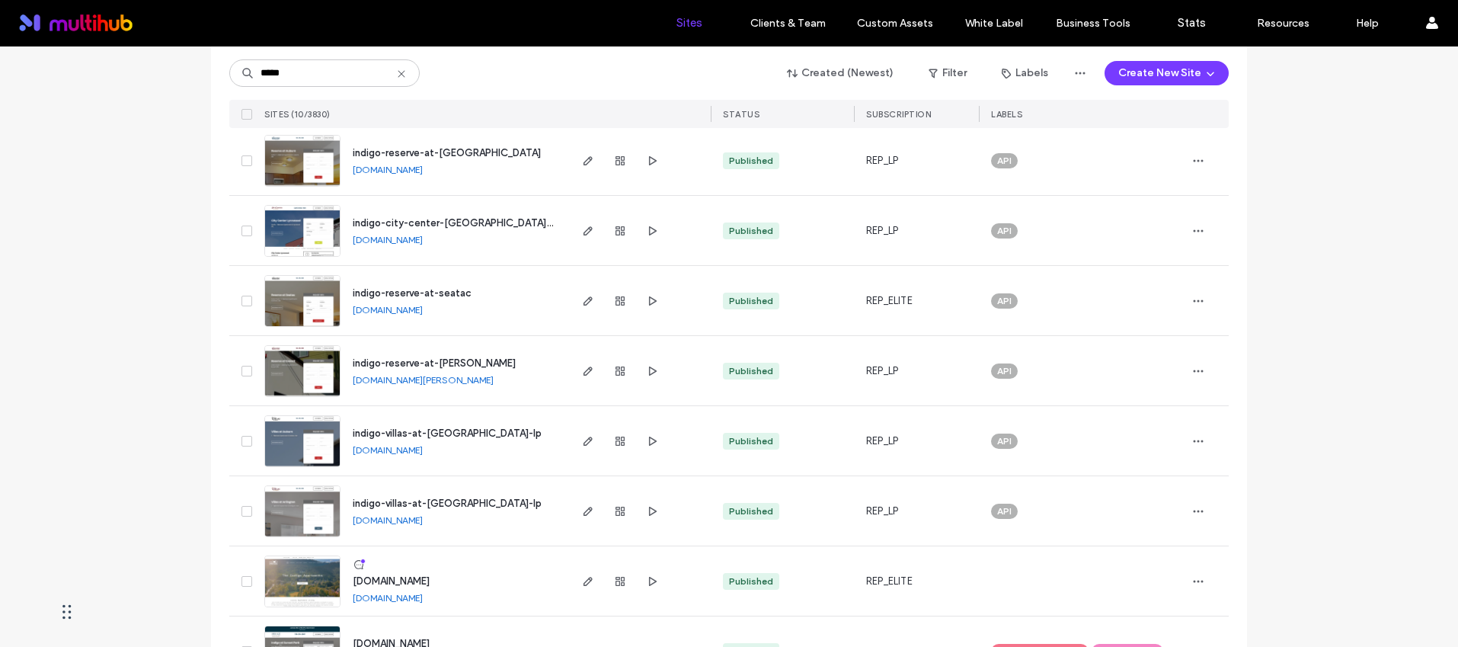
scroll to position [181, 0]
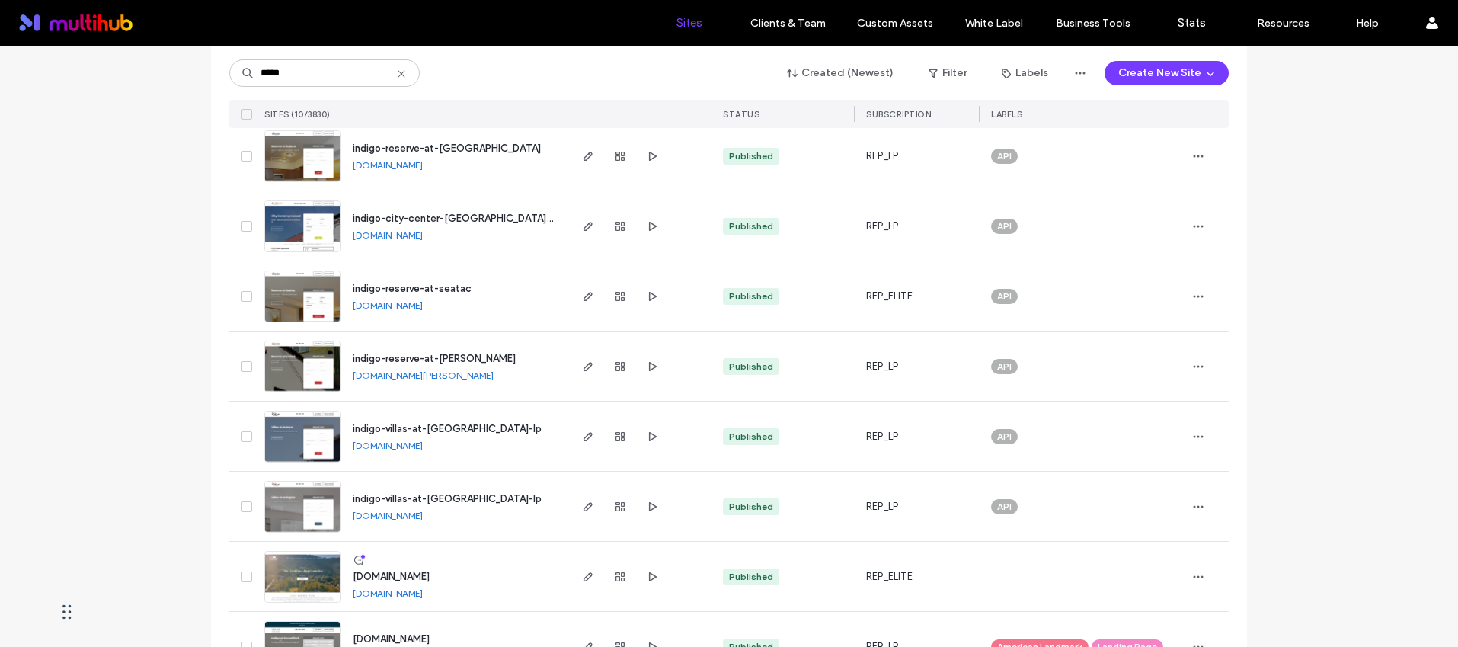
type input "*****"
click at [446, 426] on span "indigo-villas-at-[GEOGRAPHIC_DATA]-lp" at bounding box center [447, 428] width 189 height 11
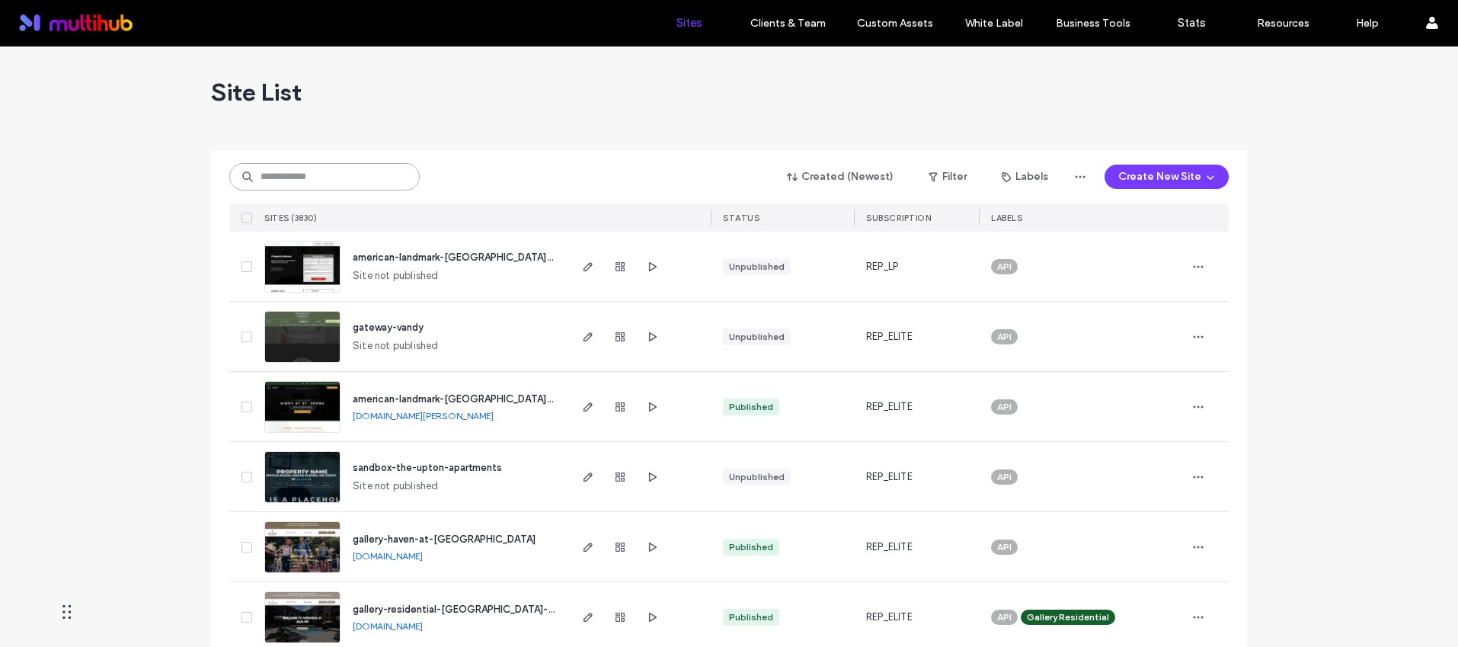
click at [363, 181] on input at bounding box center [324, 176] width 190 height 27
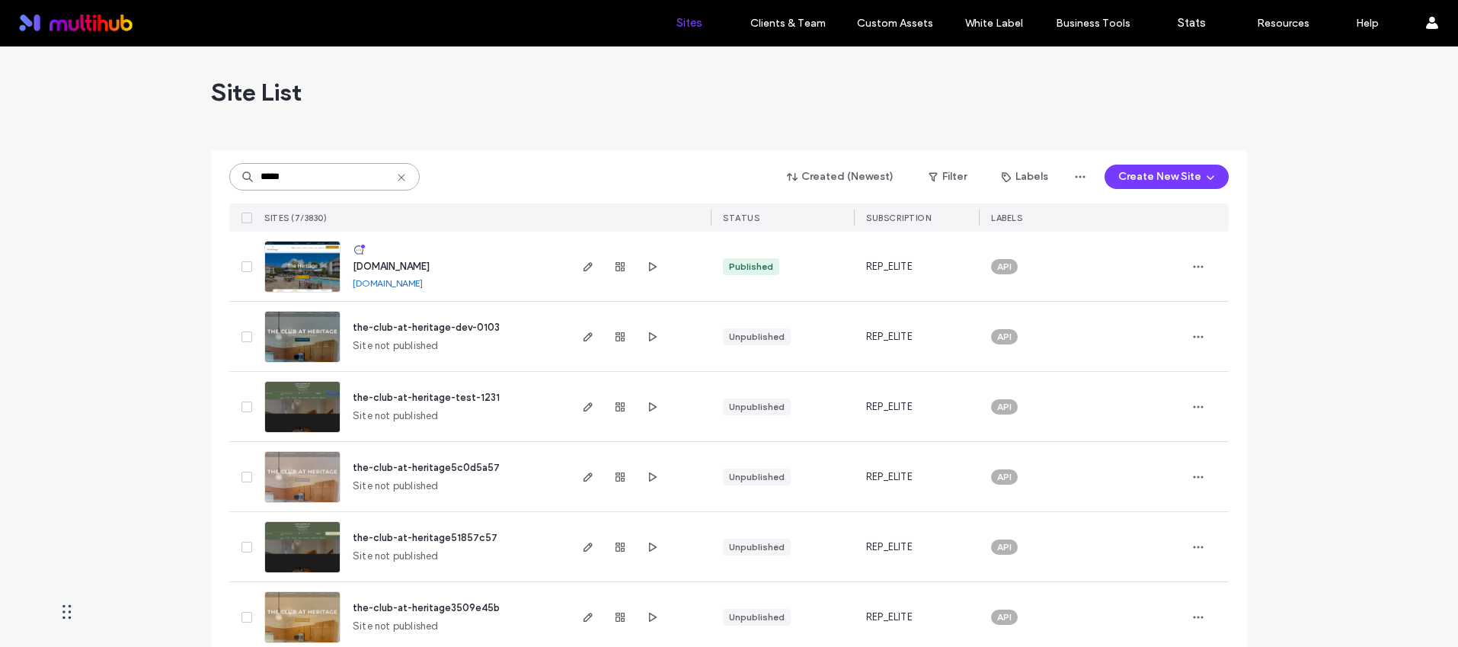
type input "*****"
click at [430, 264] on span "www.theheritageapts.com" at bounding box center [391, 266] width 77 height 11
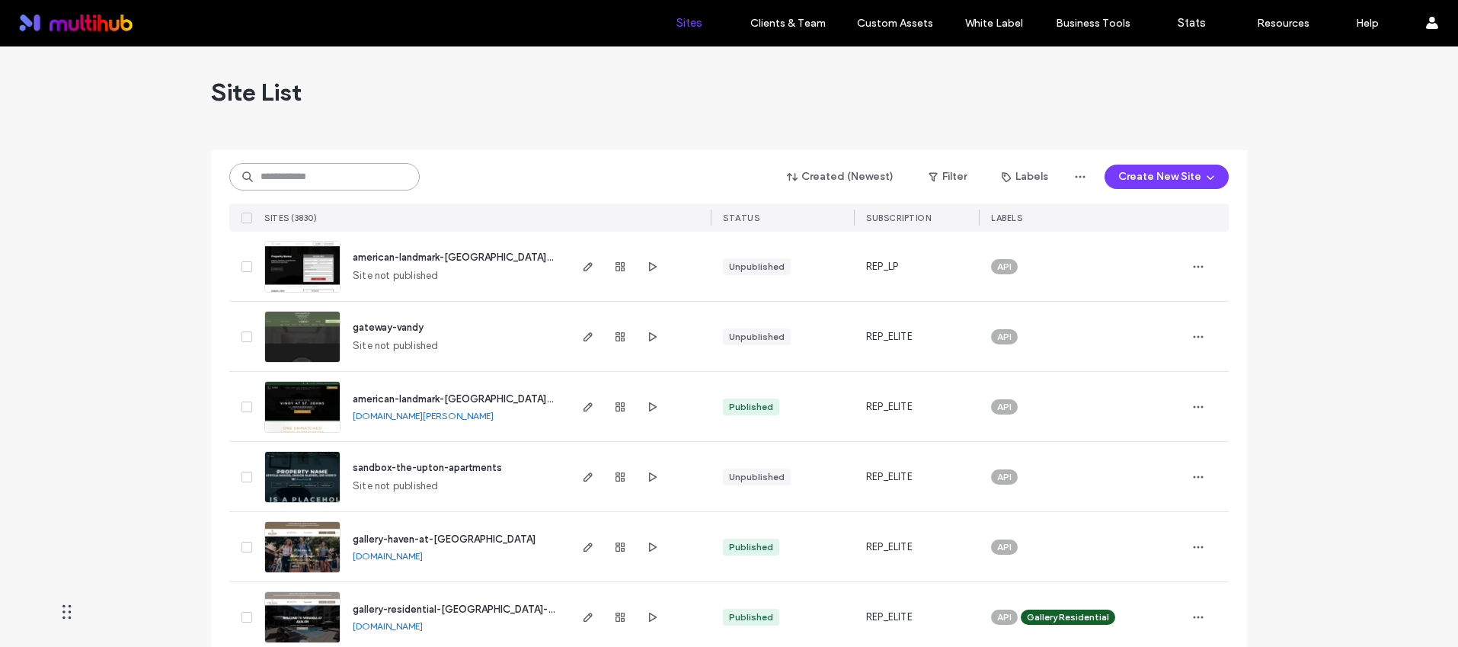
click at [353, 178] on input at bounding box center [324, 176] width 190 height 27
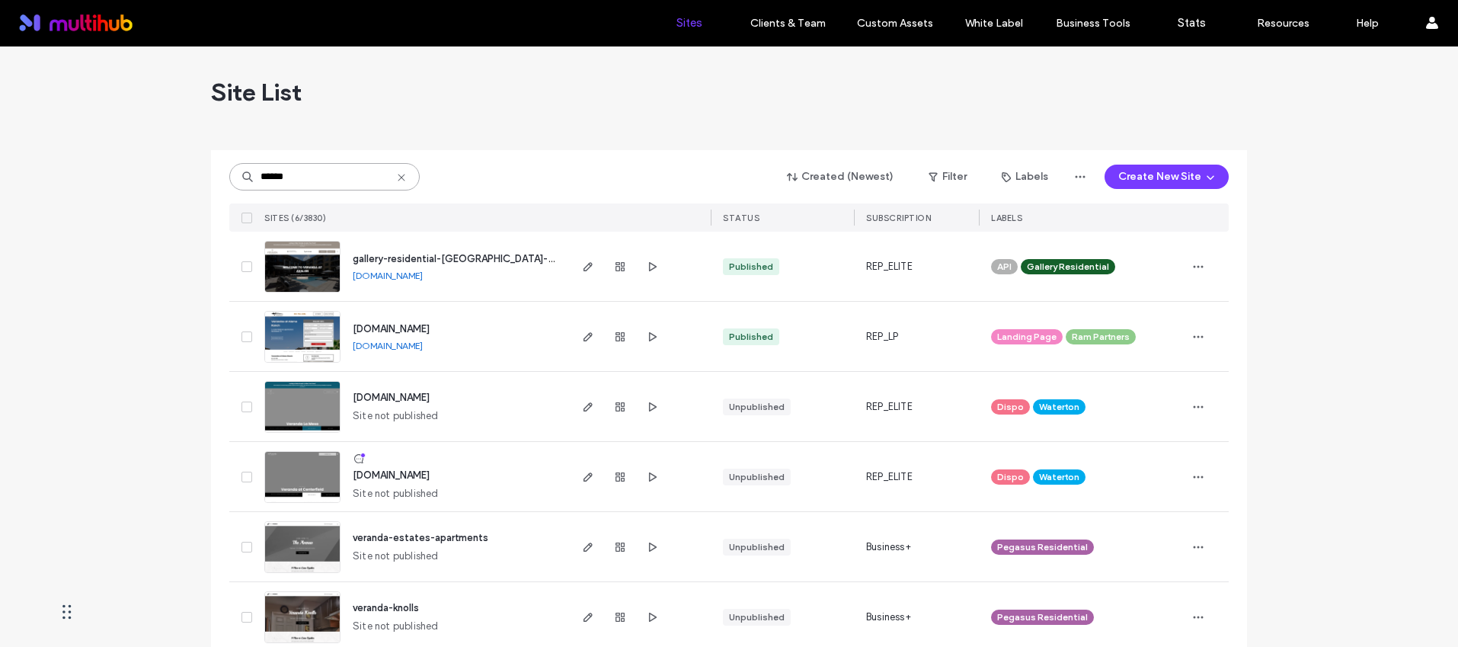
type input "******"
click at [483, 259] on span "gallery-residential-veranda-at-avalon" at bounding box center [509, 258] width 312 height 11
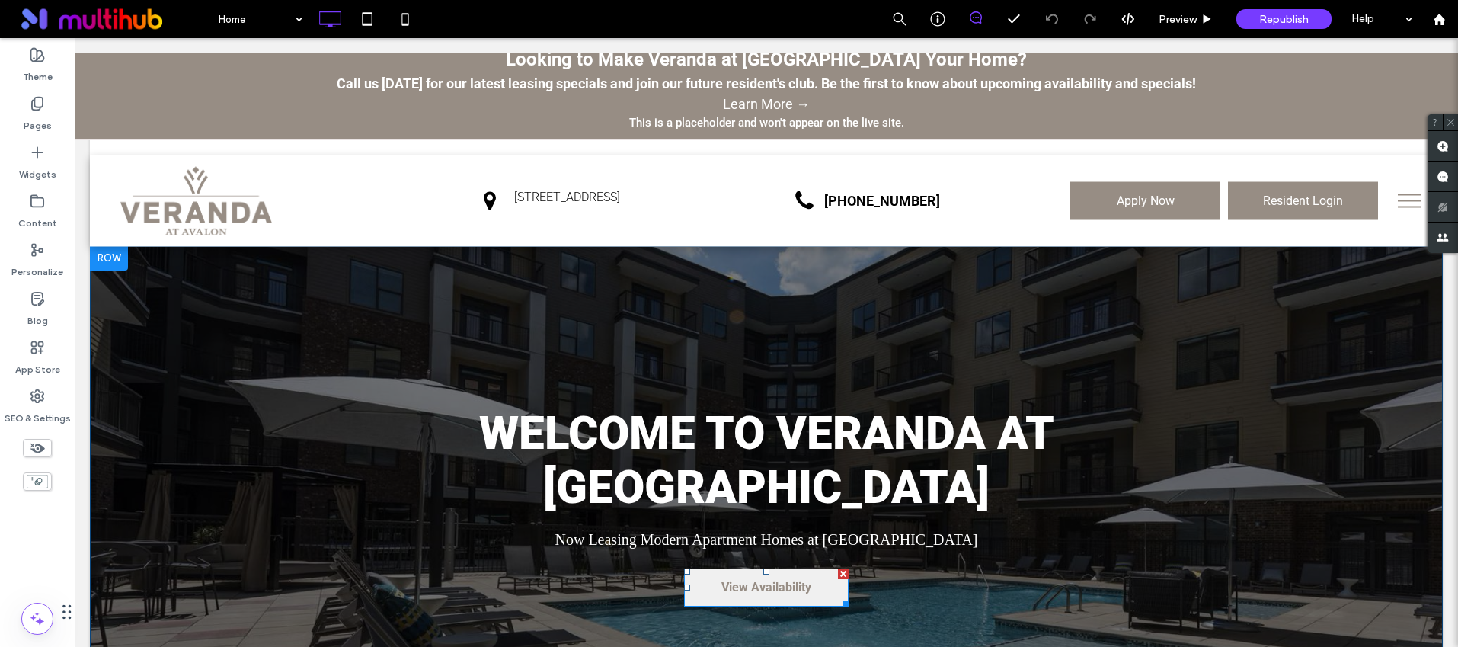
click at [782, 582] on span "View Availability" at bounding box center [767, 587] width 90 height 14
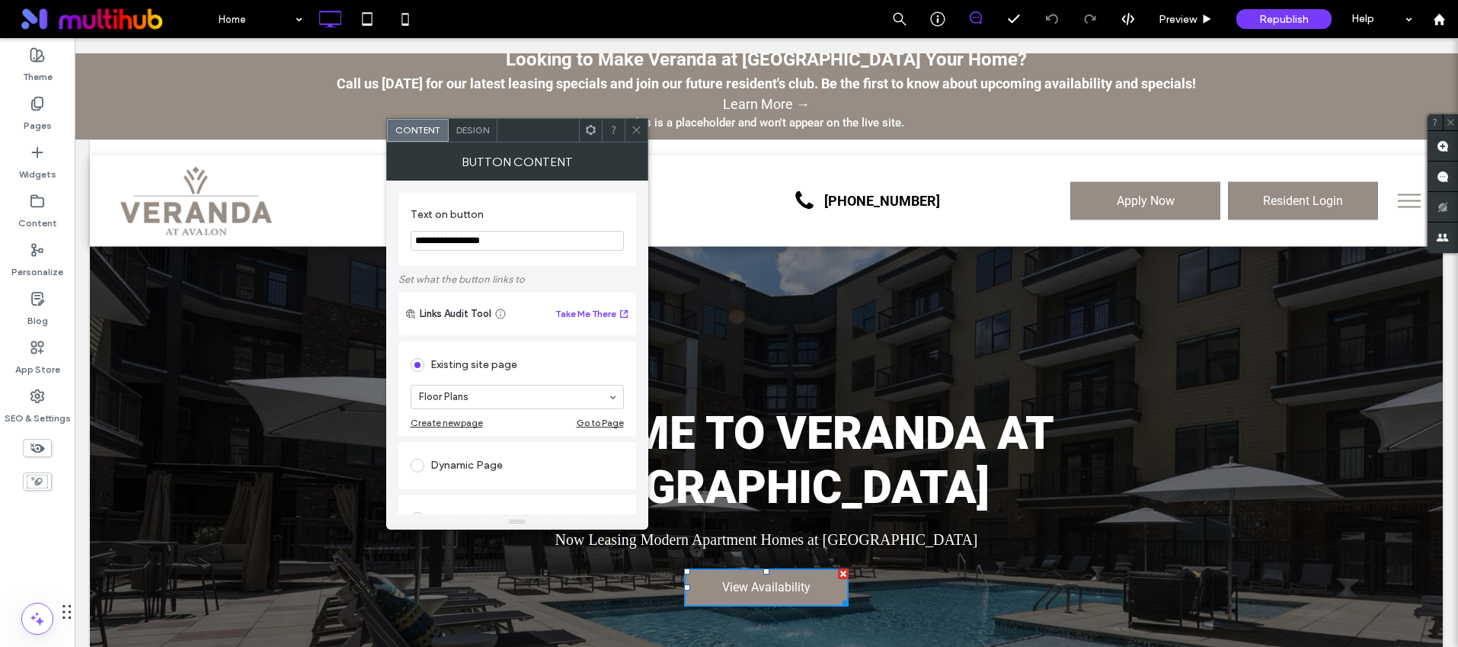
click at [635, 130] on use at bounding box center [636, 130] width 8 height 8
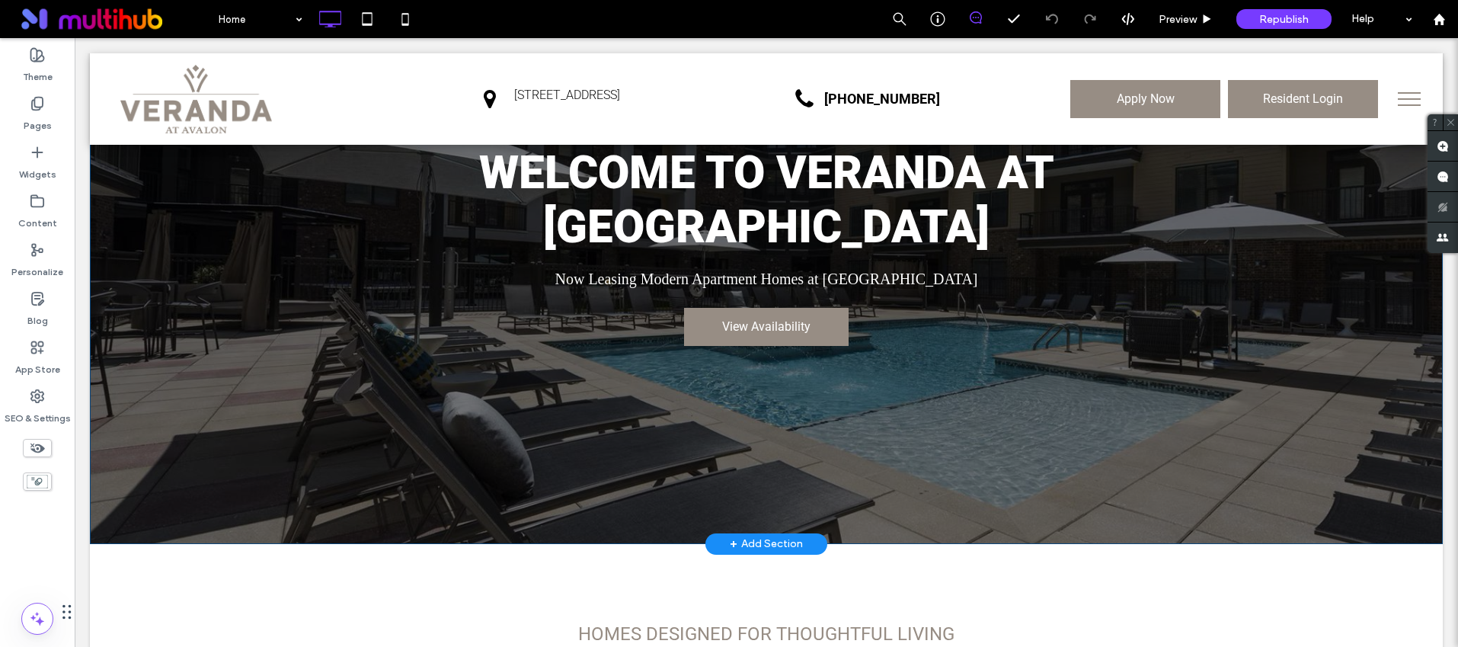
scroll to position [174, 0]
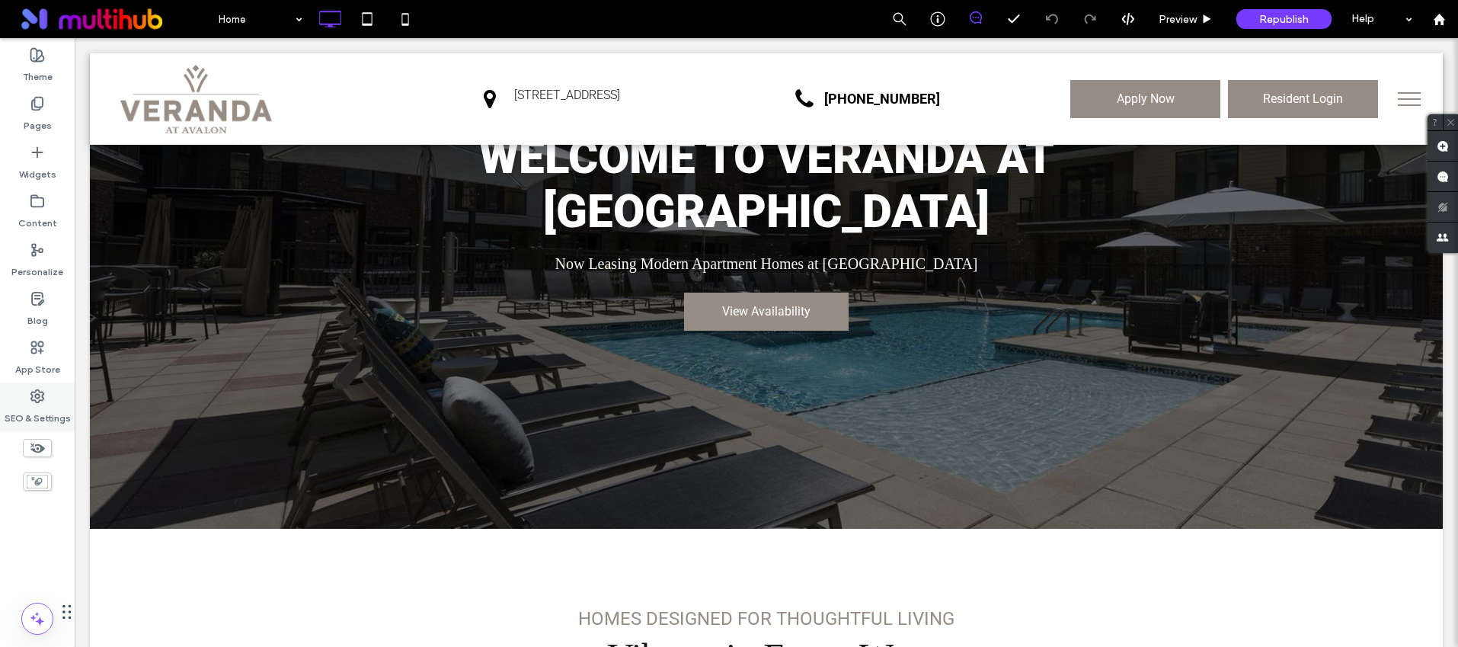
click at [19, 399] on div "SEO & Settings" at bounding box center [37, 406] width 75 height 49
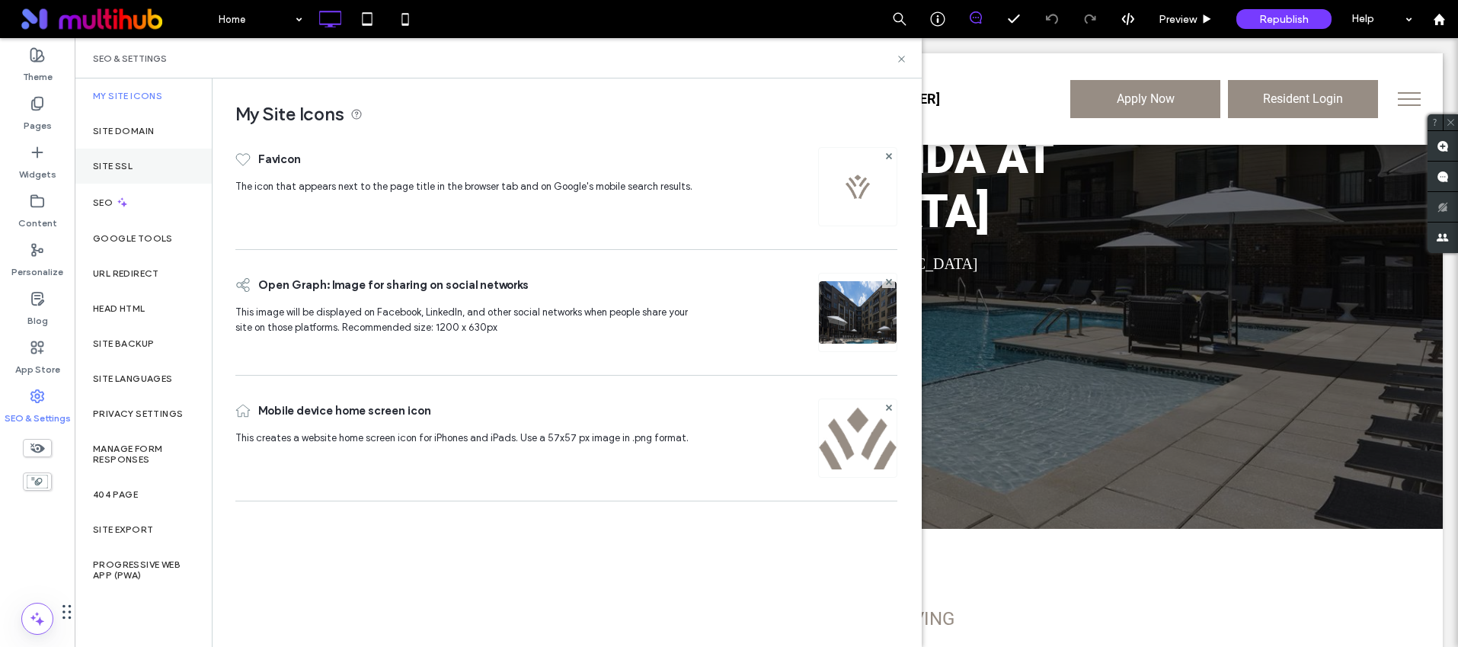
click at [136, 179] on div "Site SSL" at bounding box center [143, 166] width 137 height 35
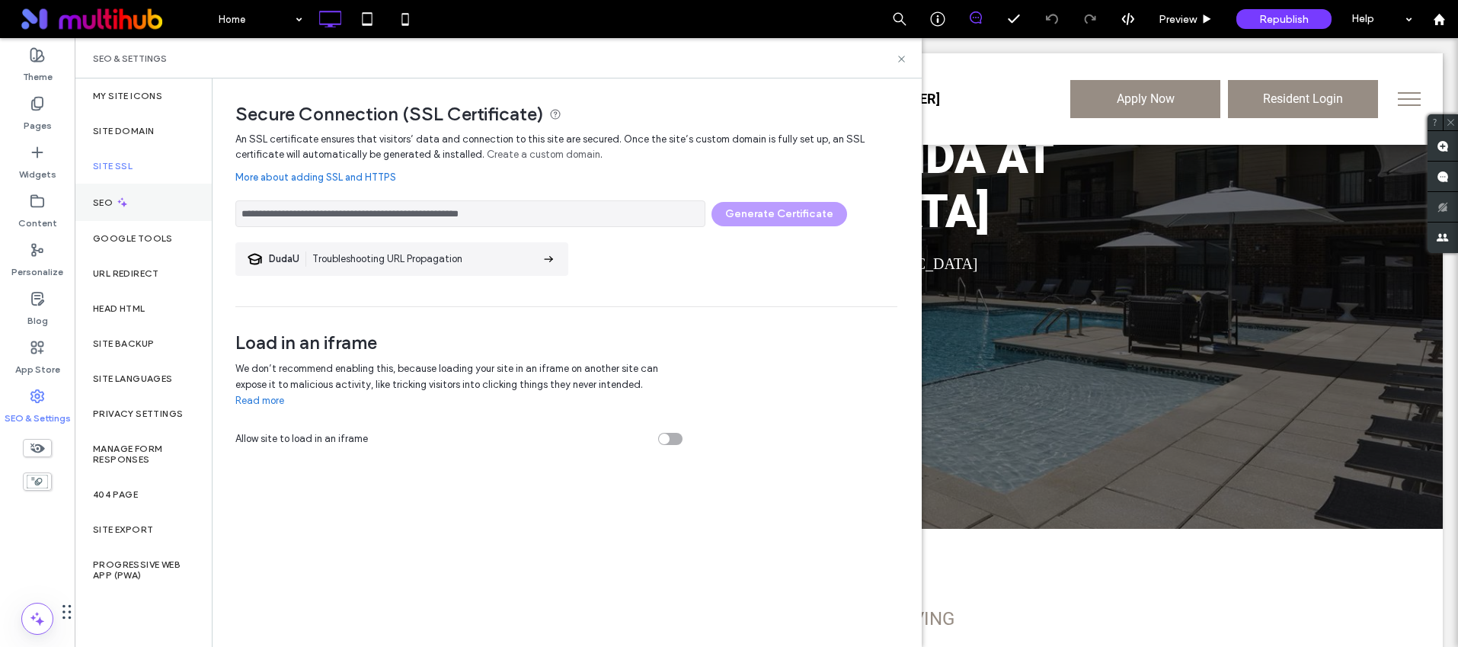
click at [134, 196] on div "SEO" at bounding box center [143, 202] width 137 height 37
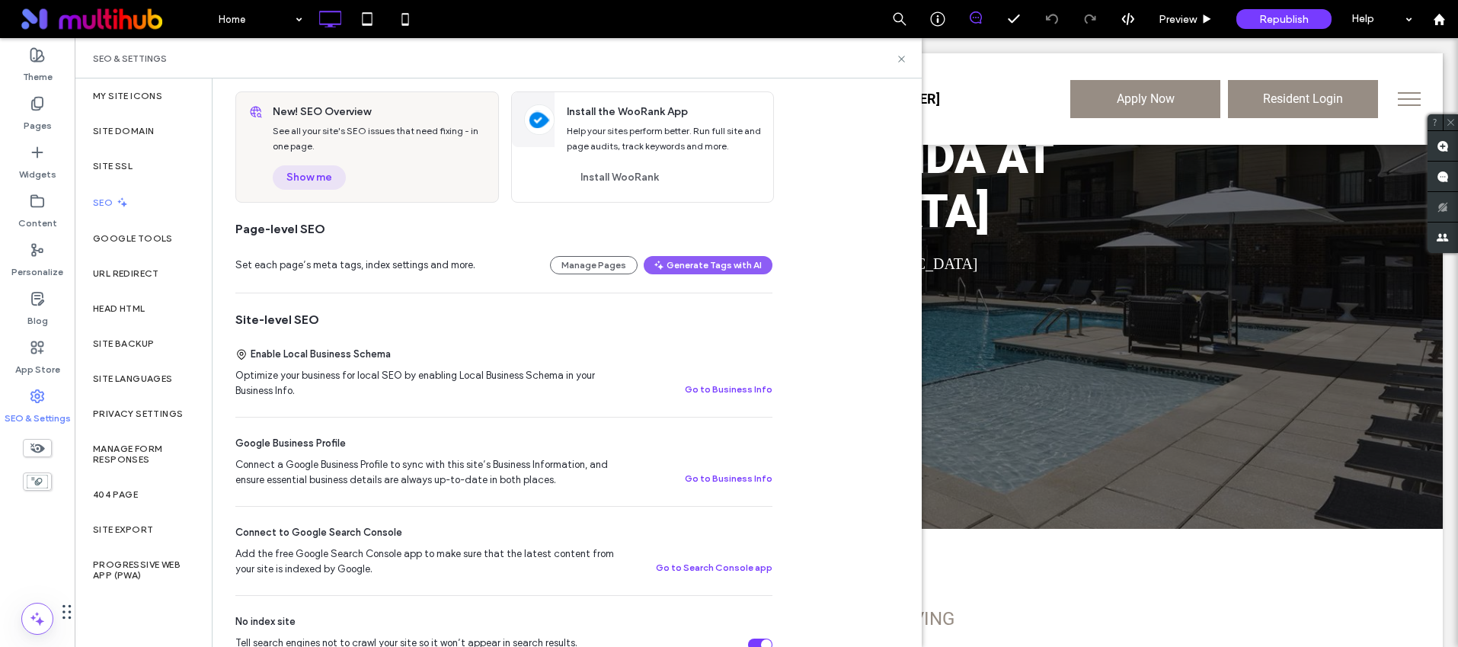
scroll to position [0, 0]
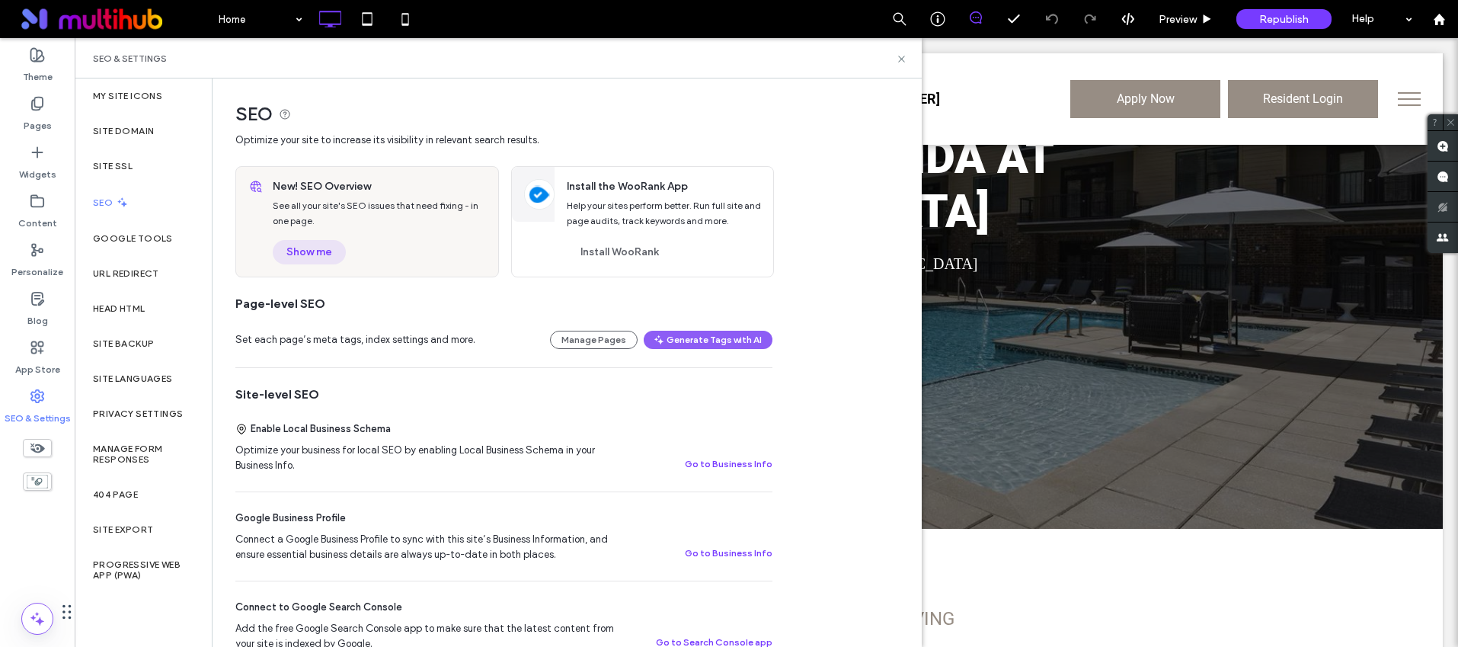
click at [295, 240] on button "Show me" at bounding box center [309, 252] width 73 height 24
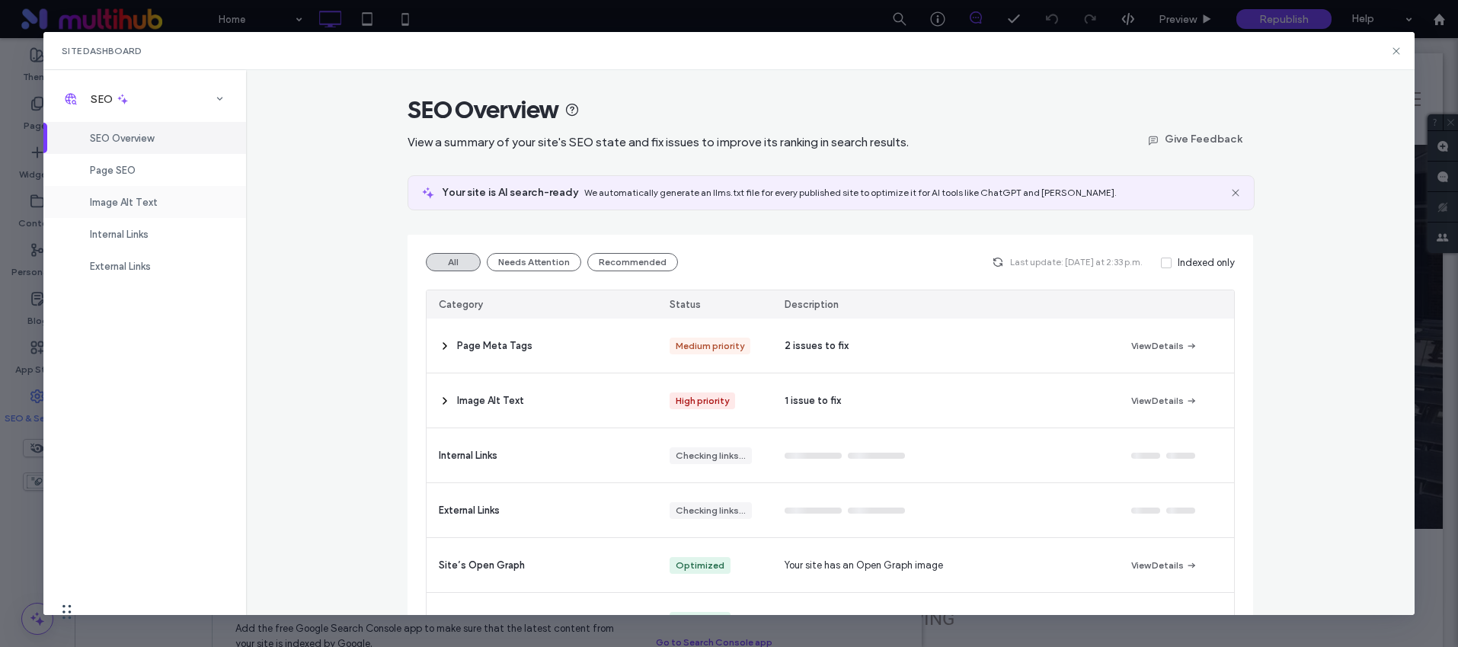
click at [136, 201] on span "Image Alt Text" at bounding box center [124, 202] width 68 height 11
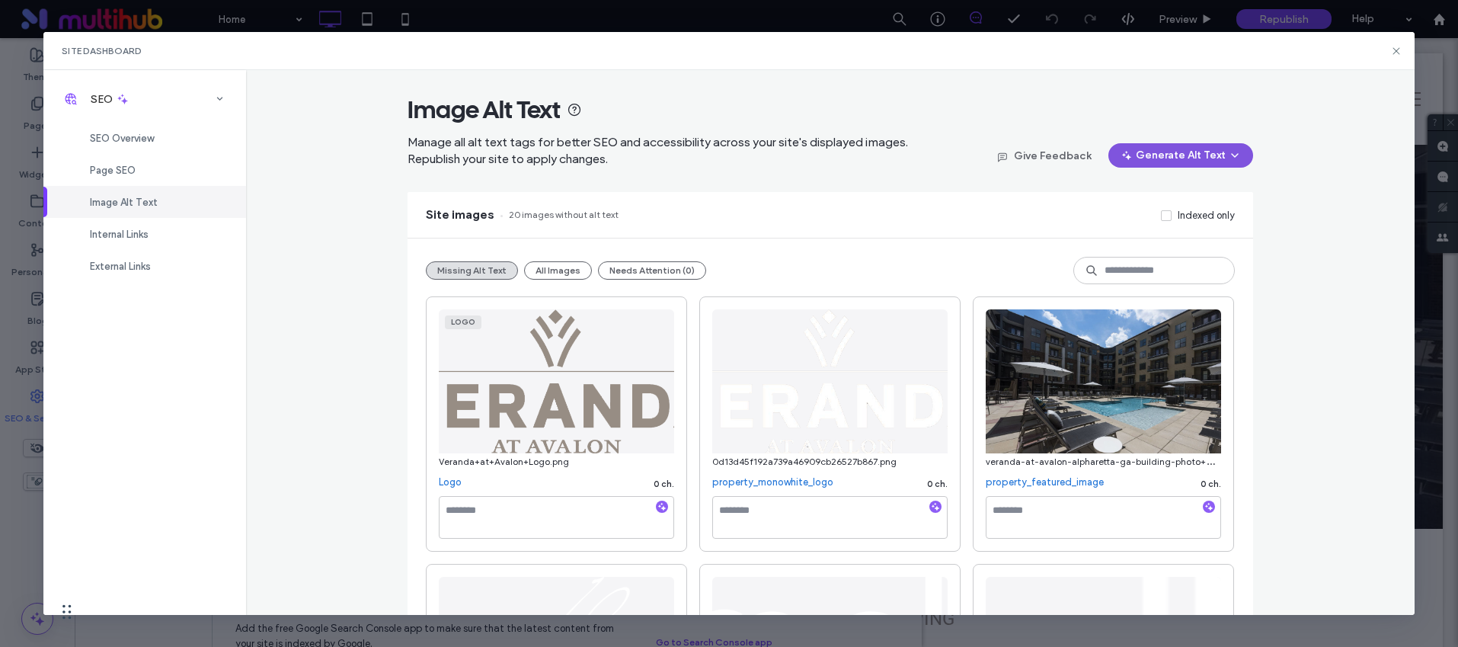
click at [1192, 154] on button "Generate Alt Text" at bounding box center [1181, 155] width 145 height 24
click at [1159, 213] on div "Generate Alt Text for All Images" at bounding box center [1154, 224] width 187 height 29
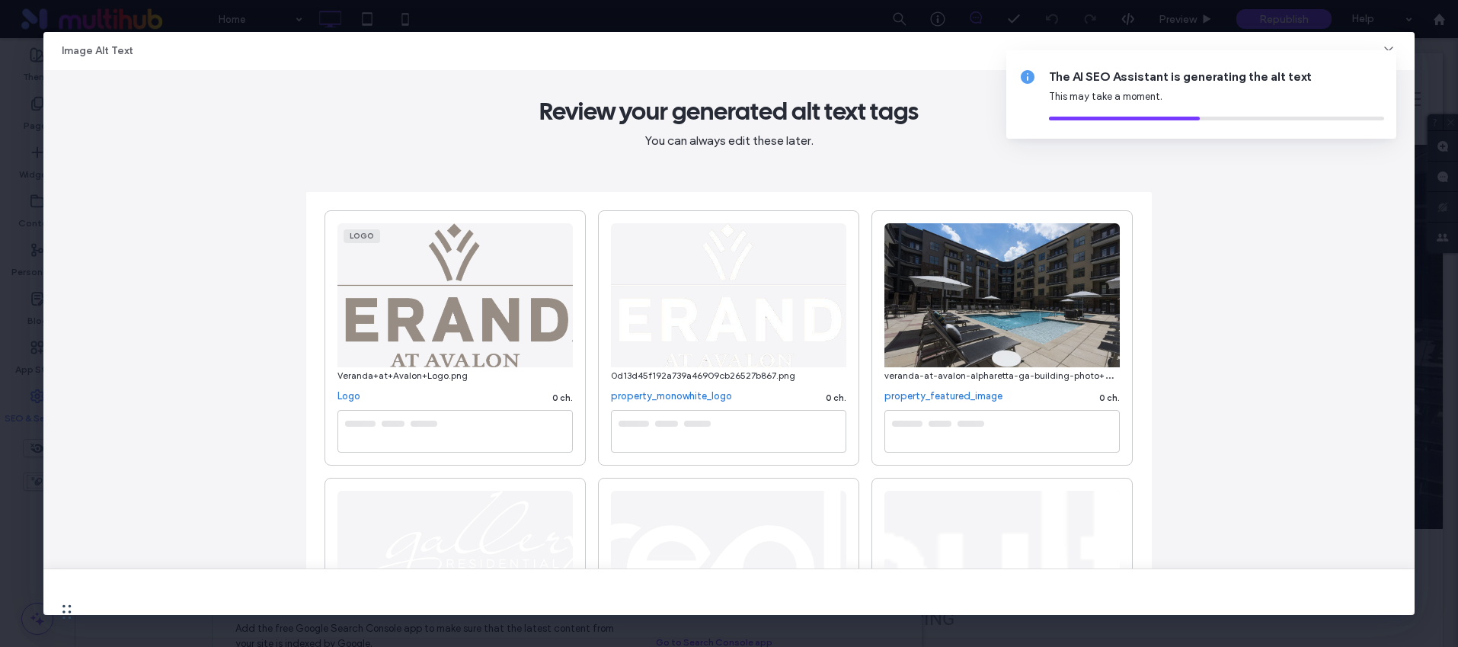
type textarea "**********"
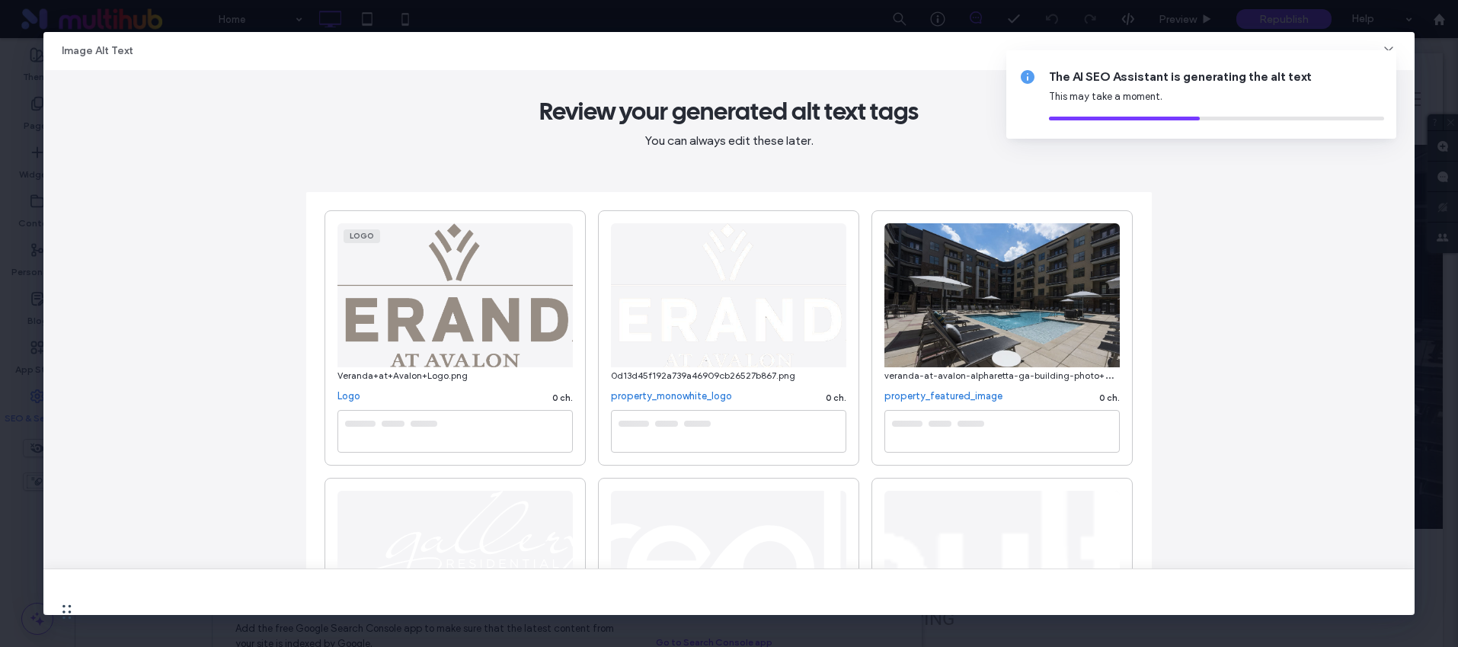
type textarea "**********"
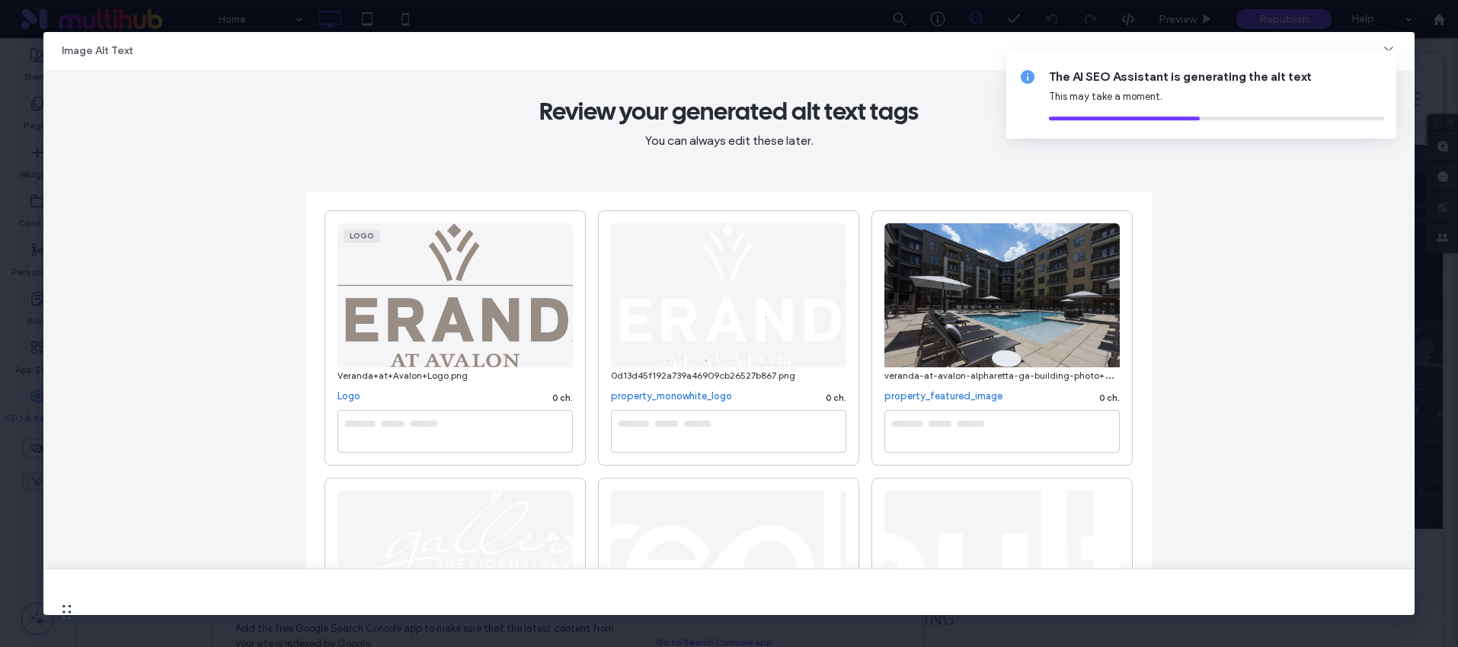
type textarea "**********"
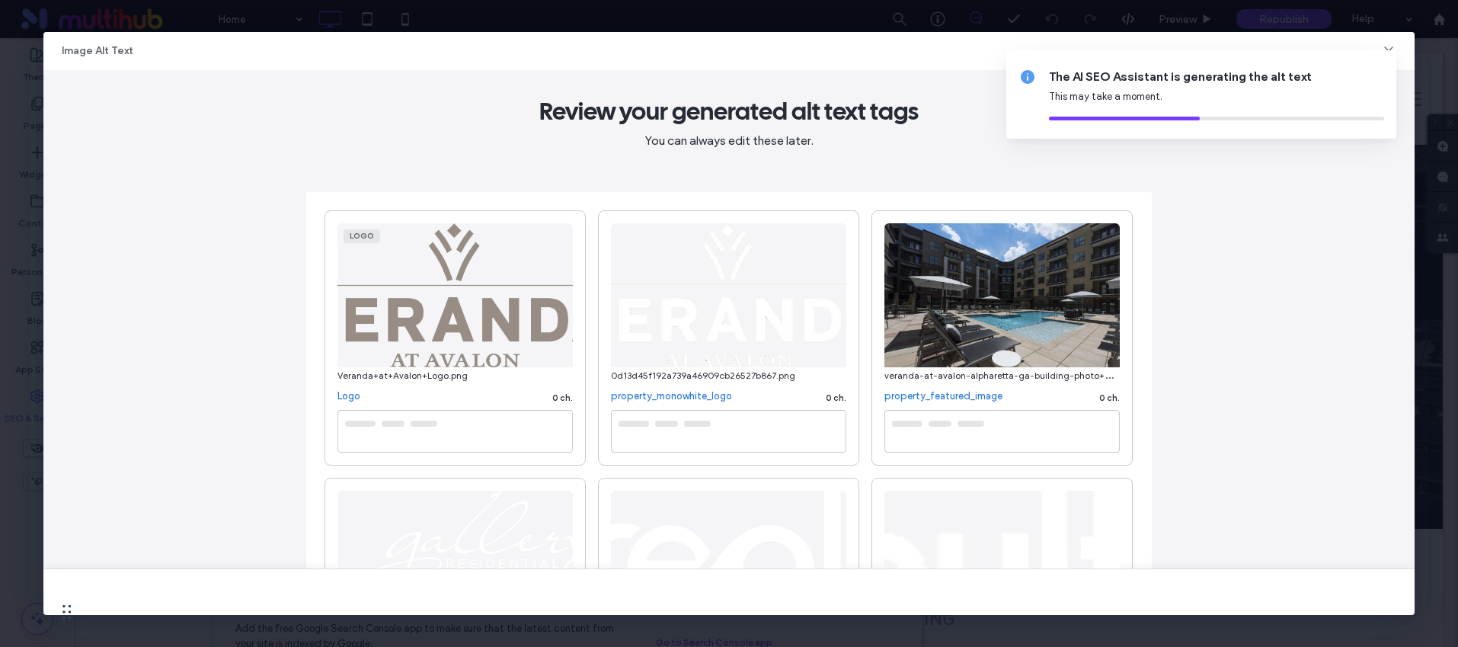
type textarea "**********"
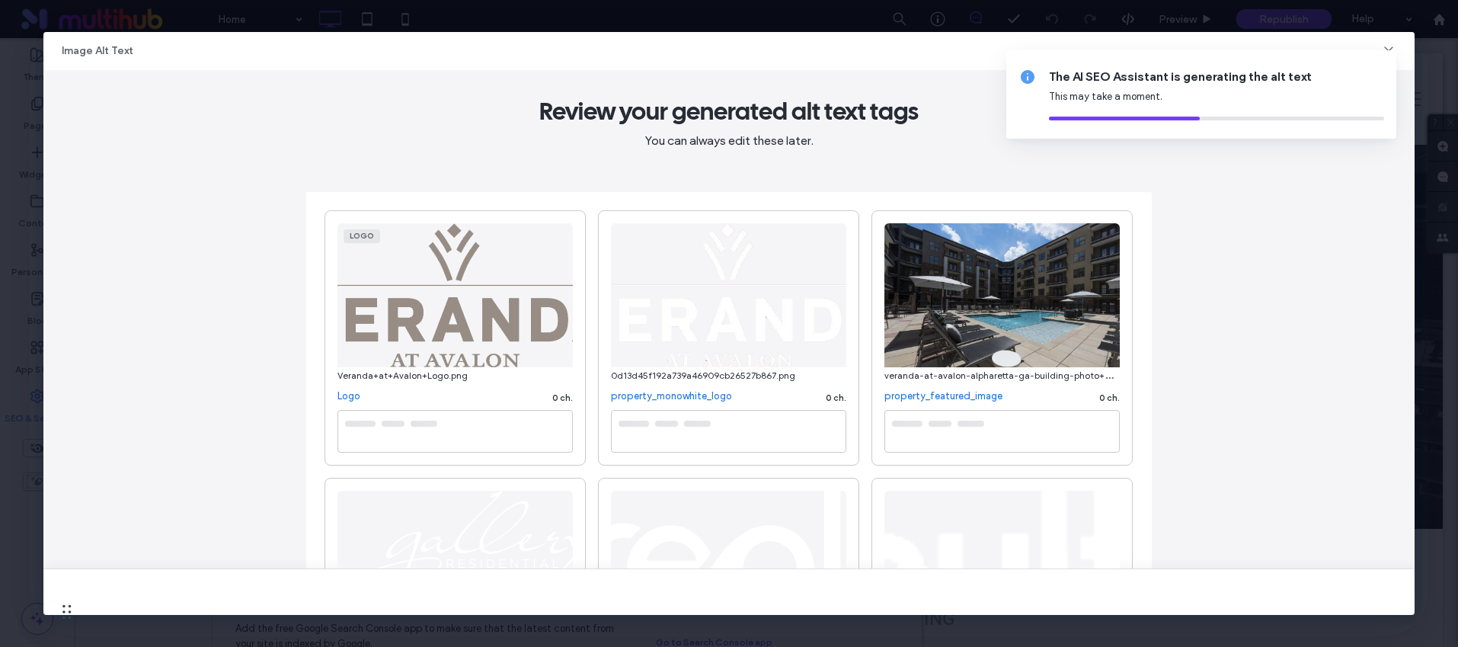
type textarea "**********"
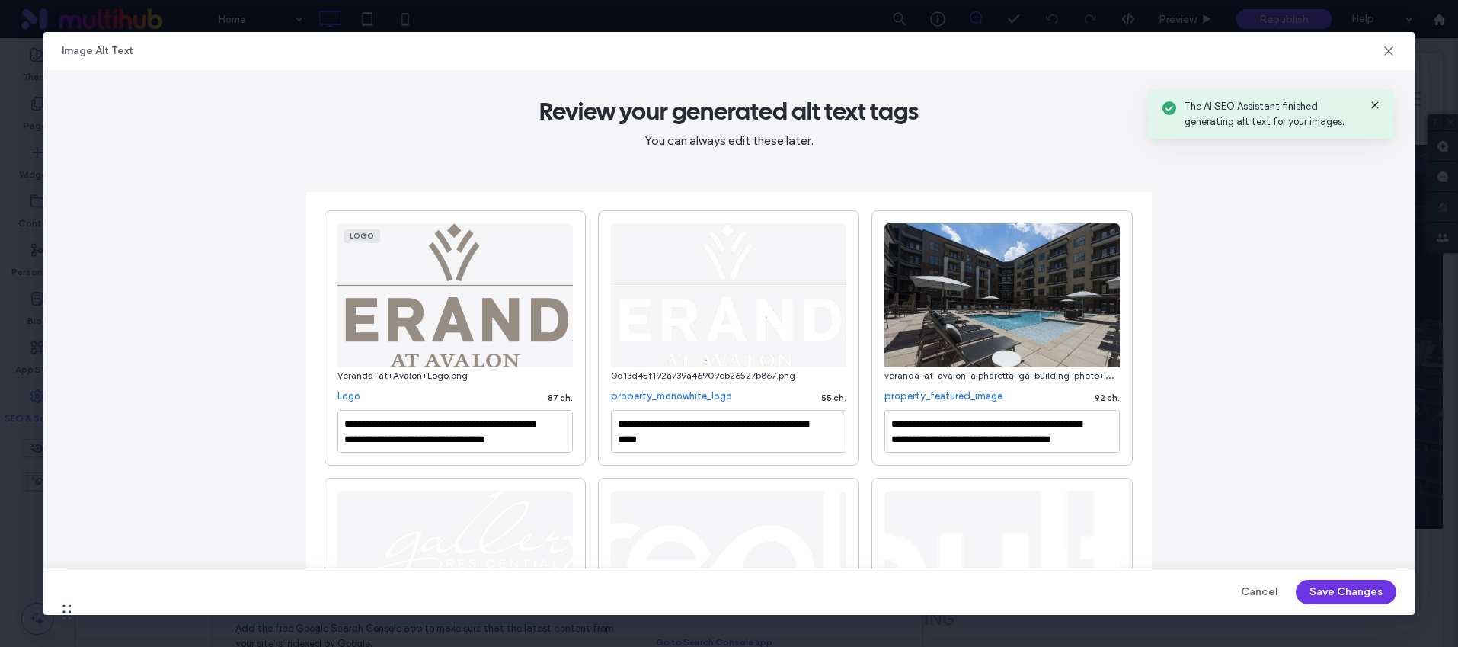
click at [1364, 581] on button "Save Changes" at bounding box center [1346, 592] width 101 height 24
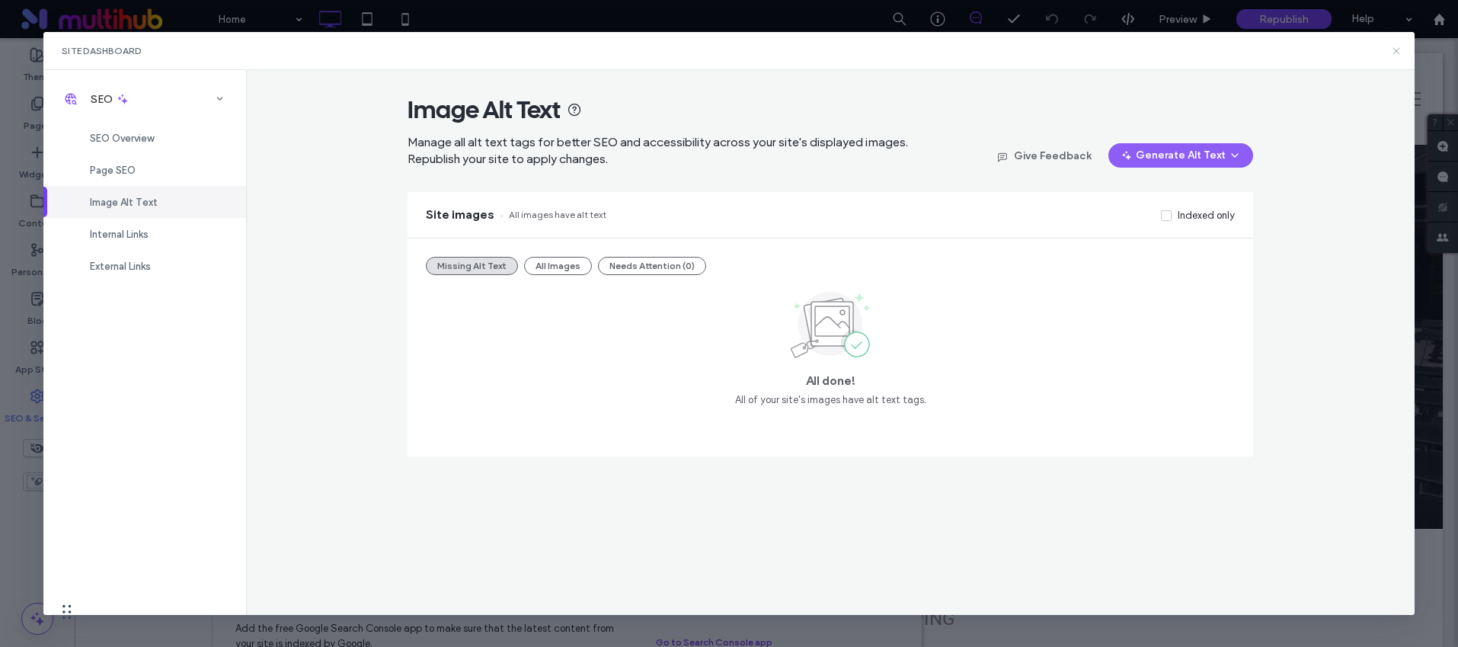
click at [1393, 53] on use at bounding box center [1396, 50] width 7 height 7
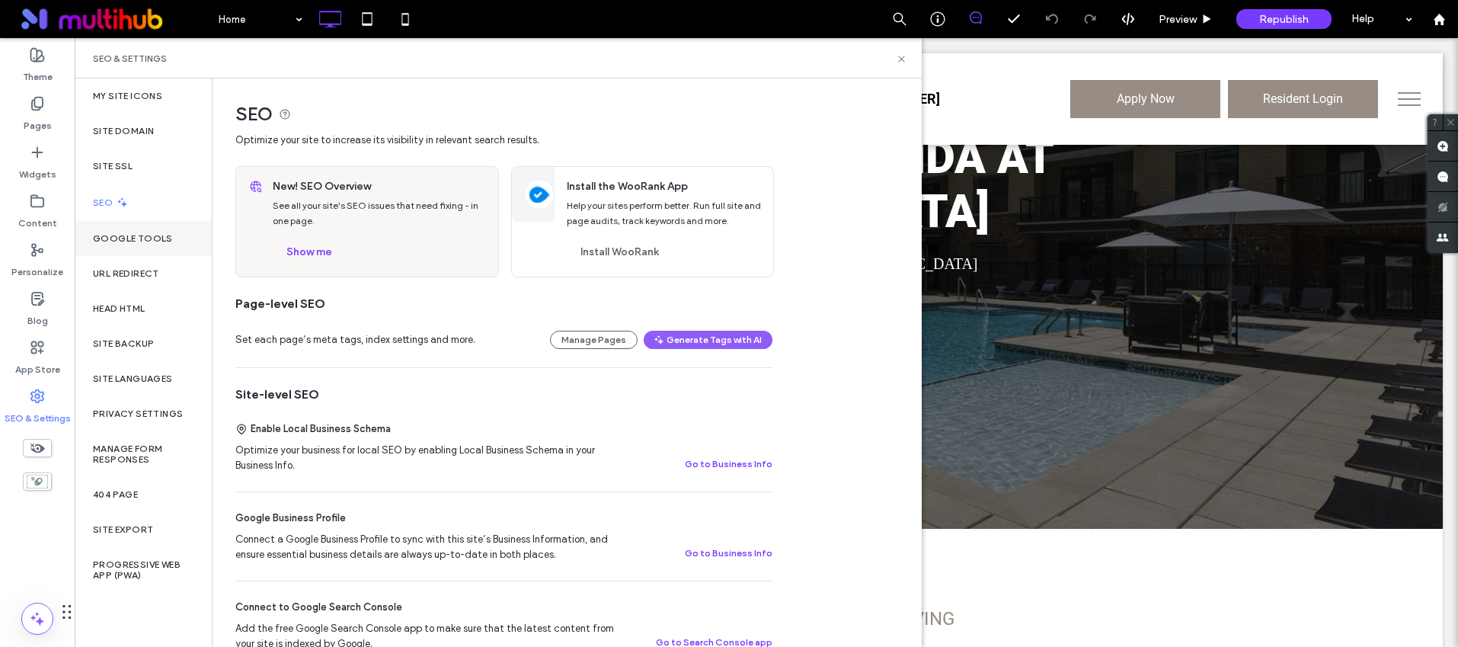
click at [123, 238] on label "Google Tools" at bounding box center [133, 238] width 80 height 11
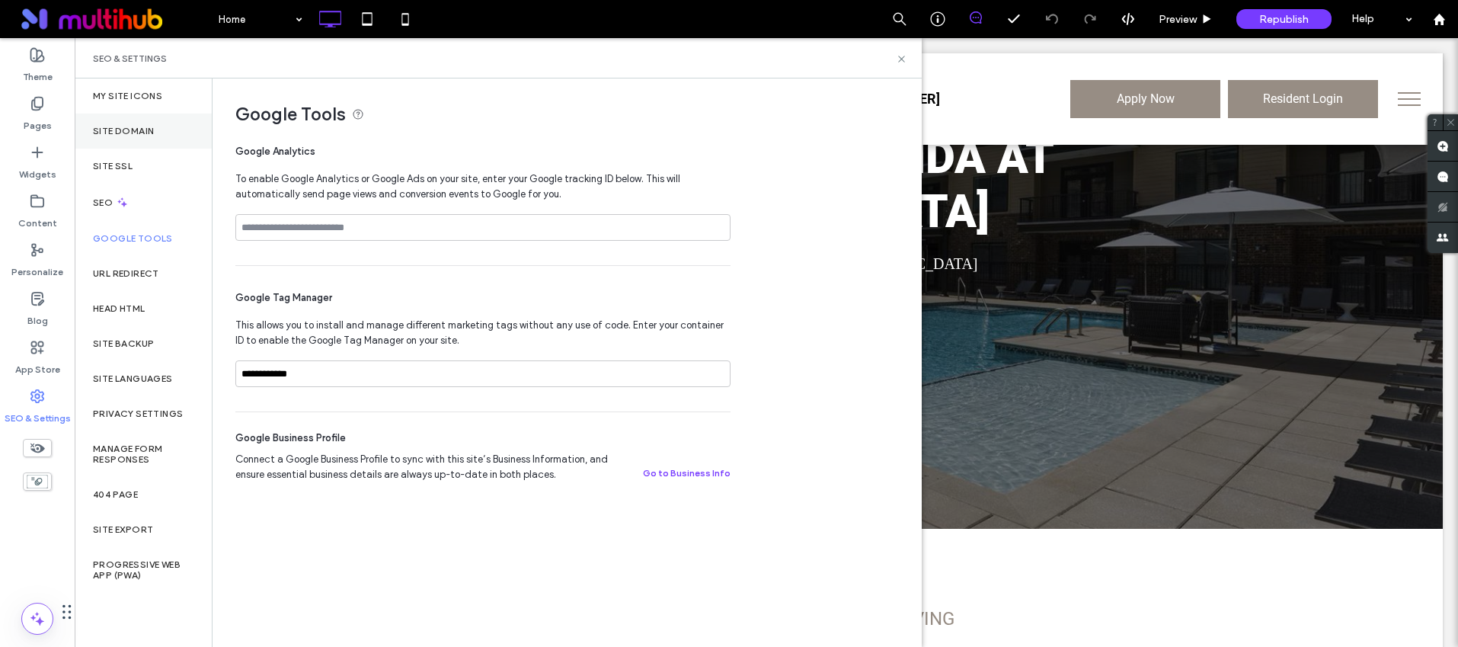
click at [114, 137] on div "Site Domain" at bounding box center [143, 131] width 137 height 35
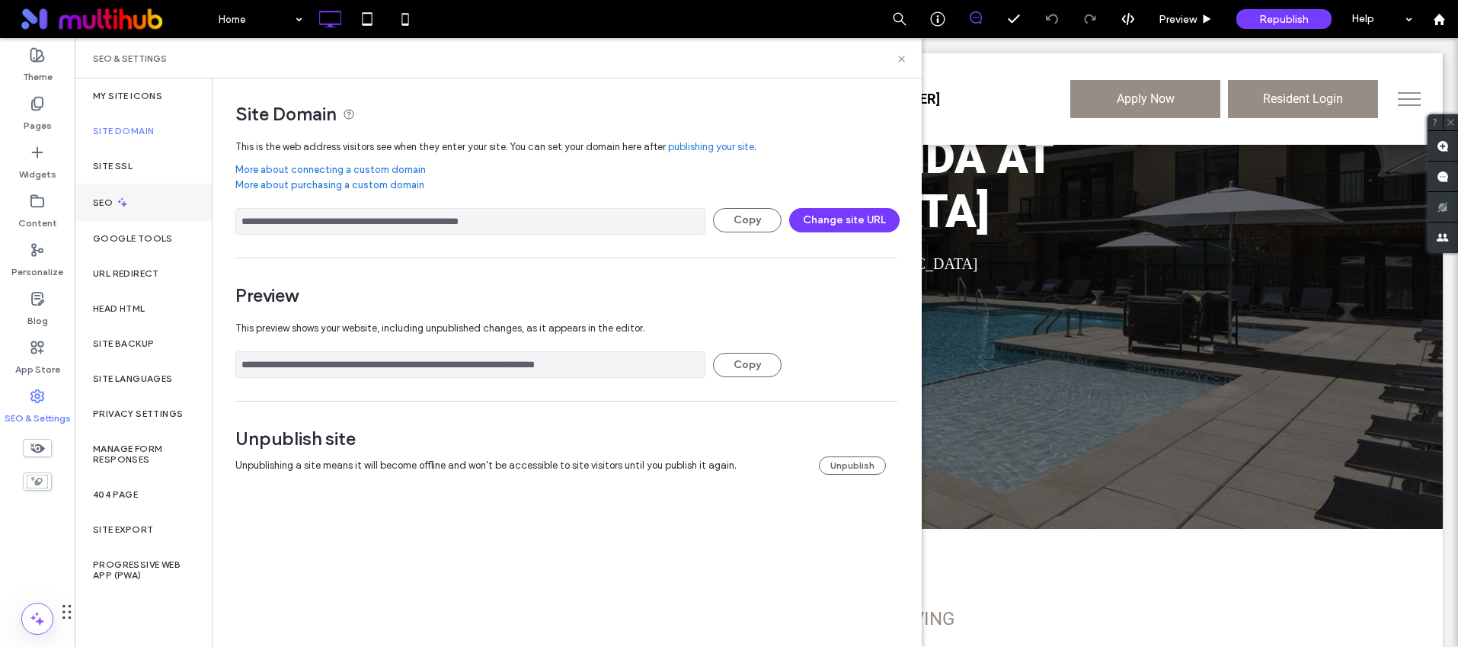
click at [108, 206] on label "SEO" at bounding box center [104, 202] width 23 height 11
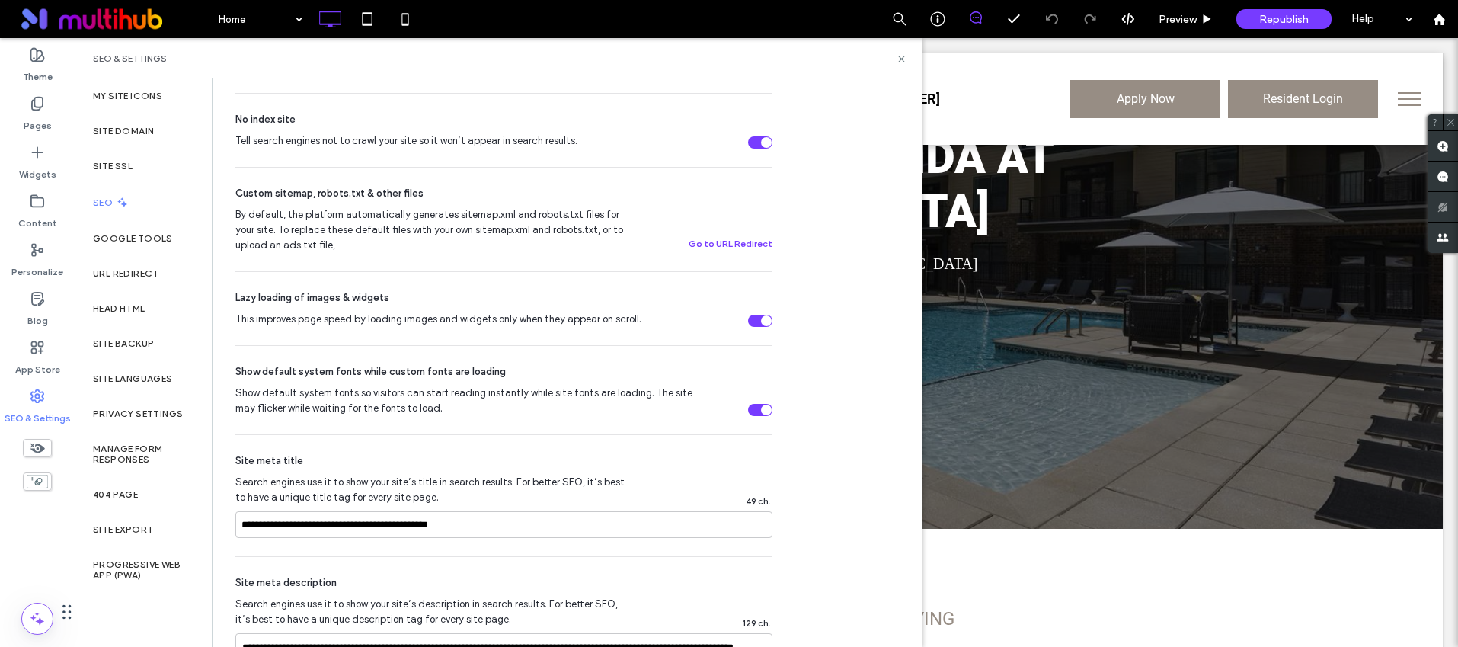
scroll to position [611, 0]
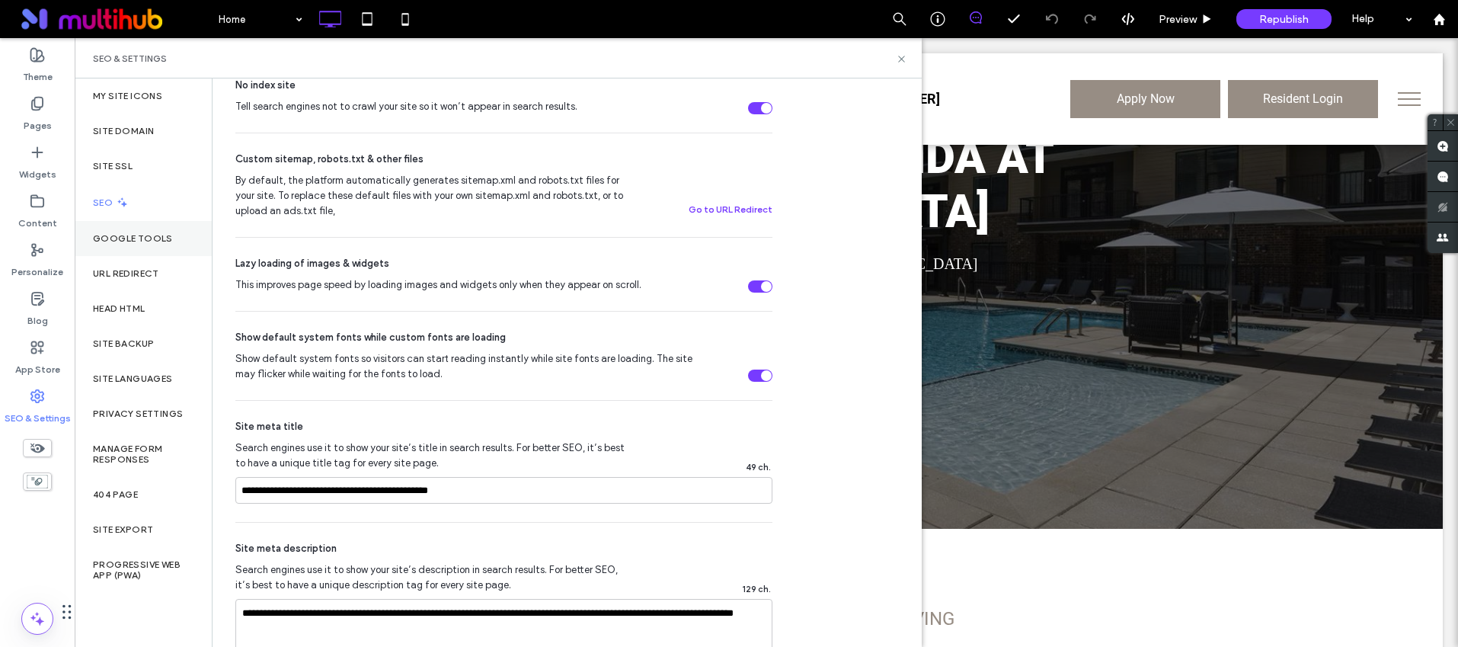
click at [126, 254] on div "Google Tools" at bounding box center [143, 238] width 137 height 35
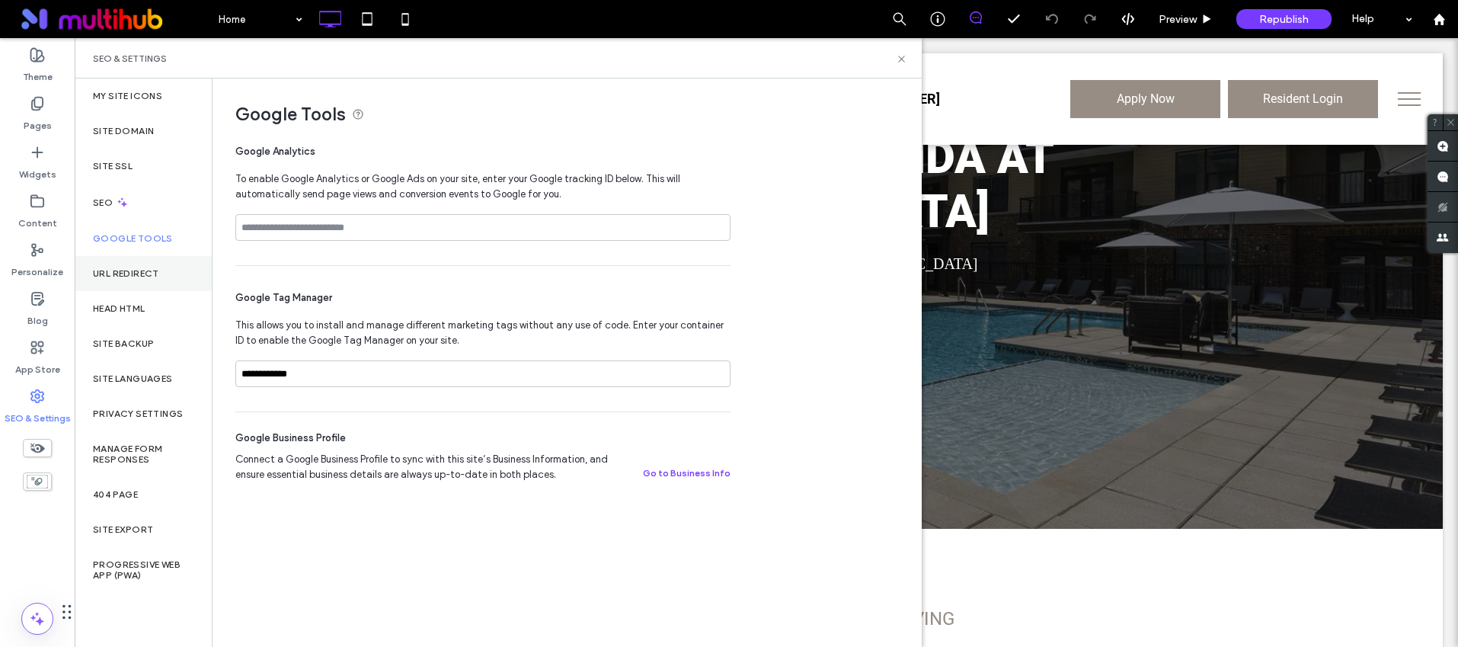
click at [123, 283] on div "URL Redirect" at bounding box center [143, 273] width 137 height 35
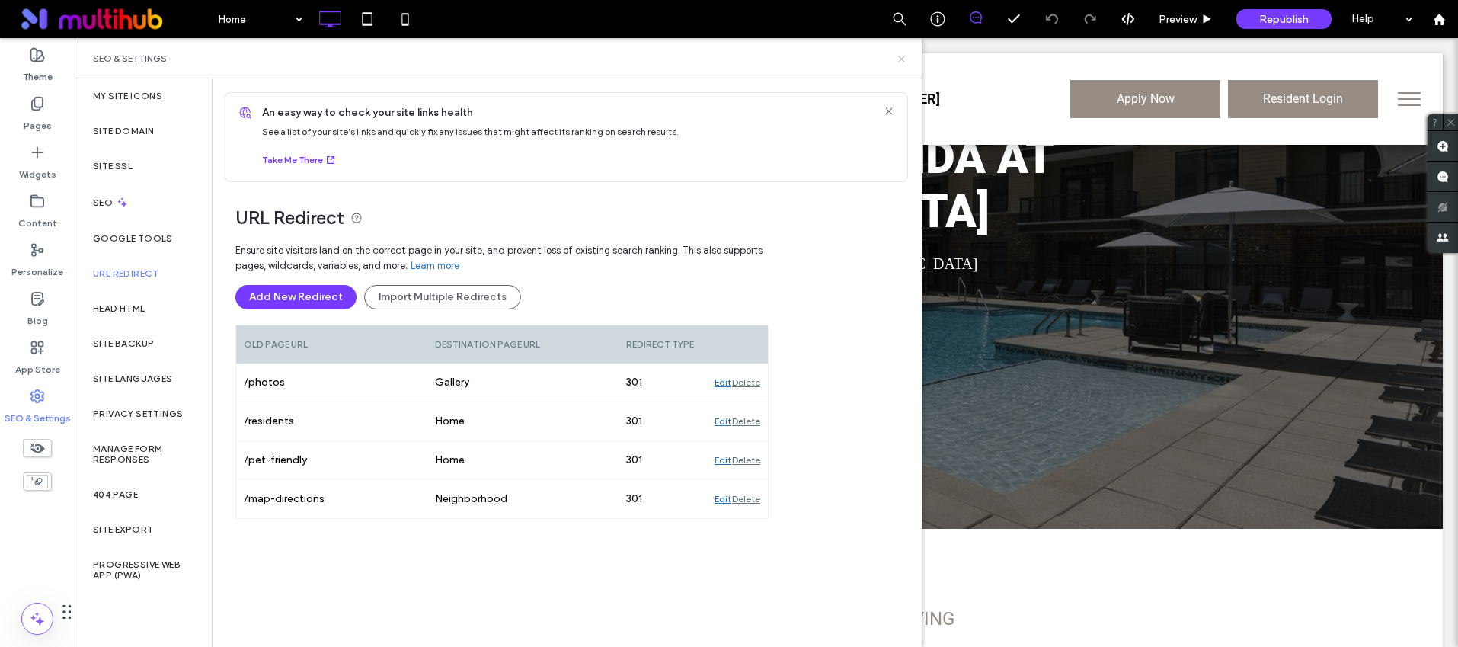
click at [902, 59] on use at bounding box center [901, 59] width 6 height 6
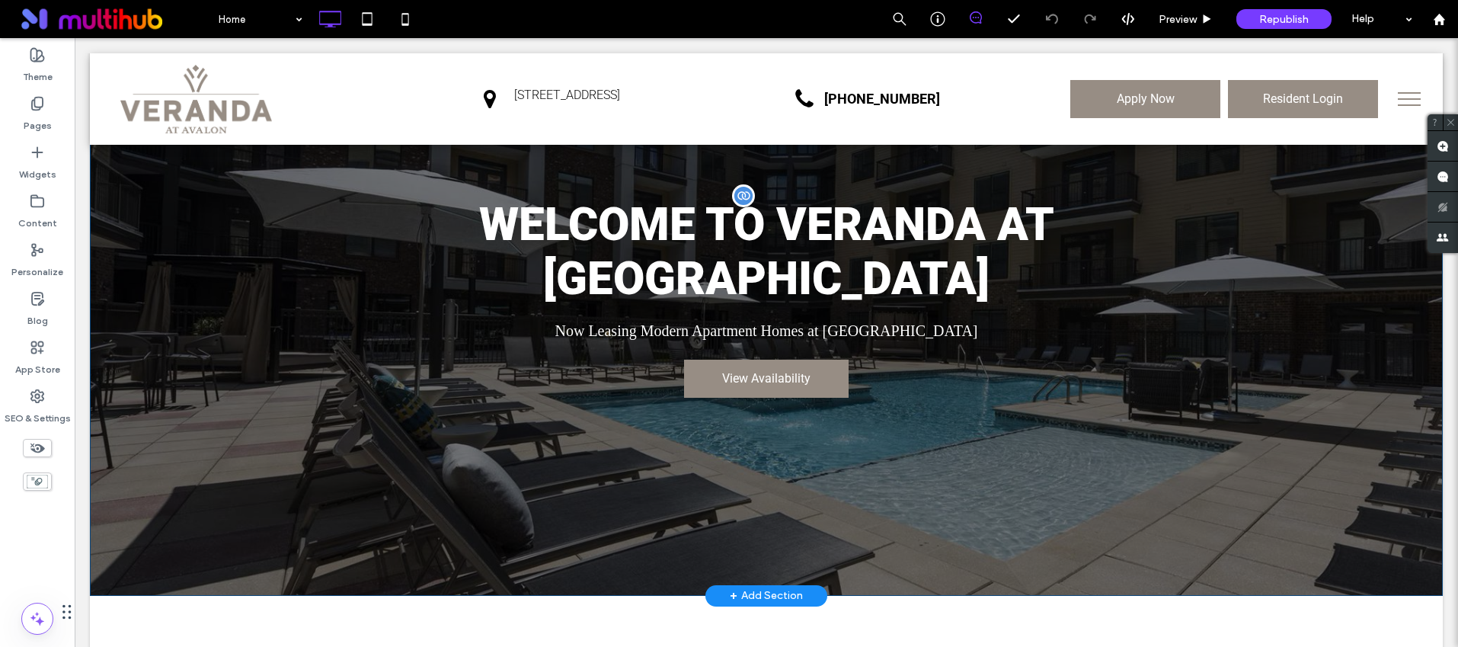
scroll to position [82, 0]
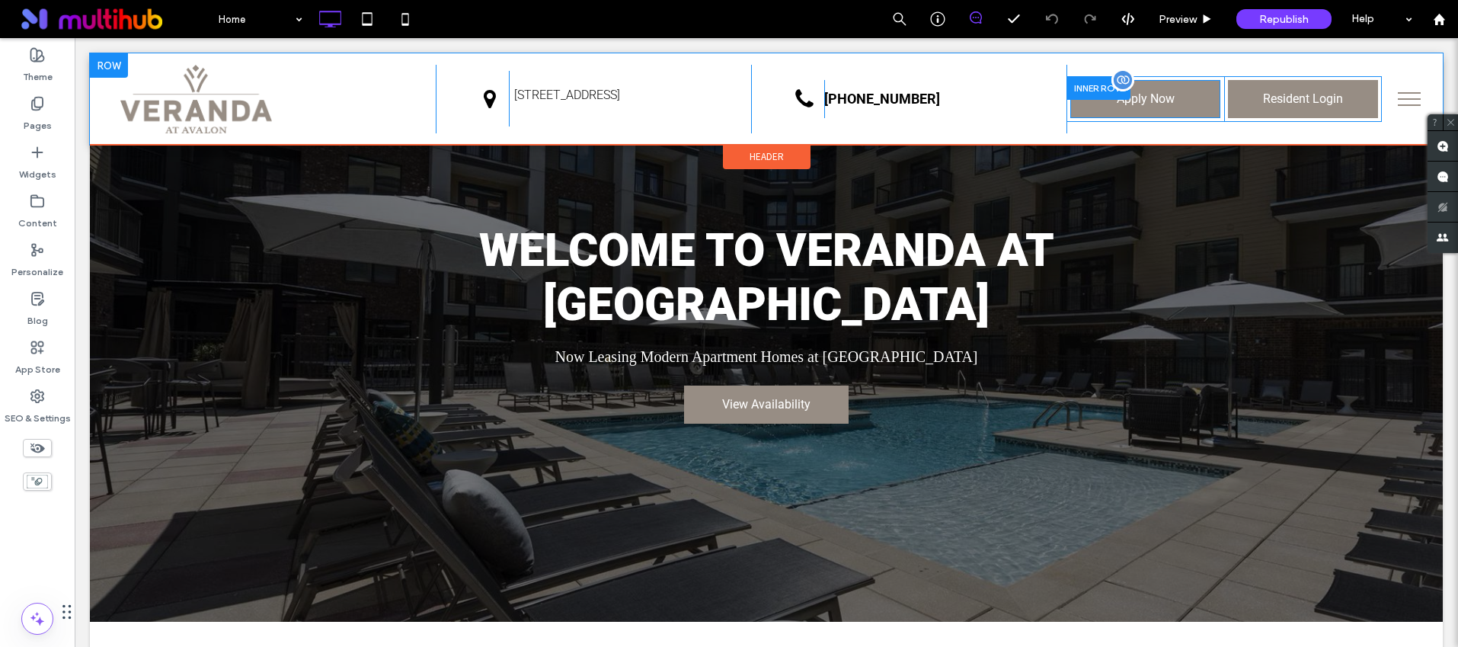
click at [1133, 109] on span at bounding box center [1145, 99] width 150 height 38
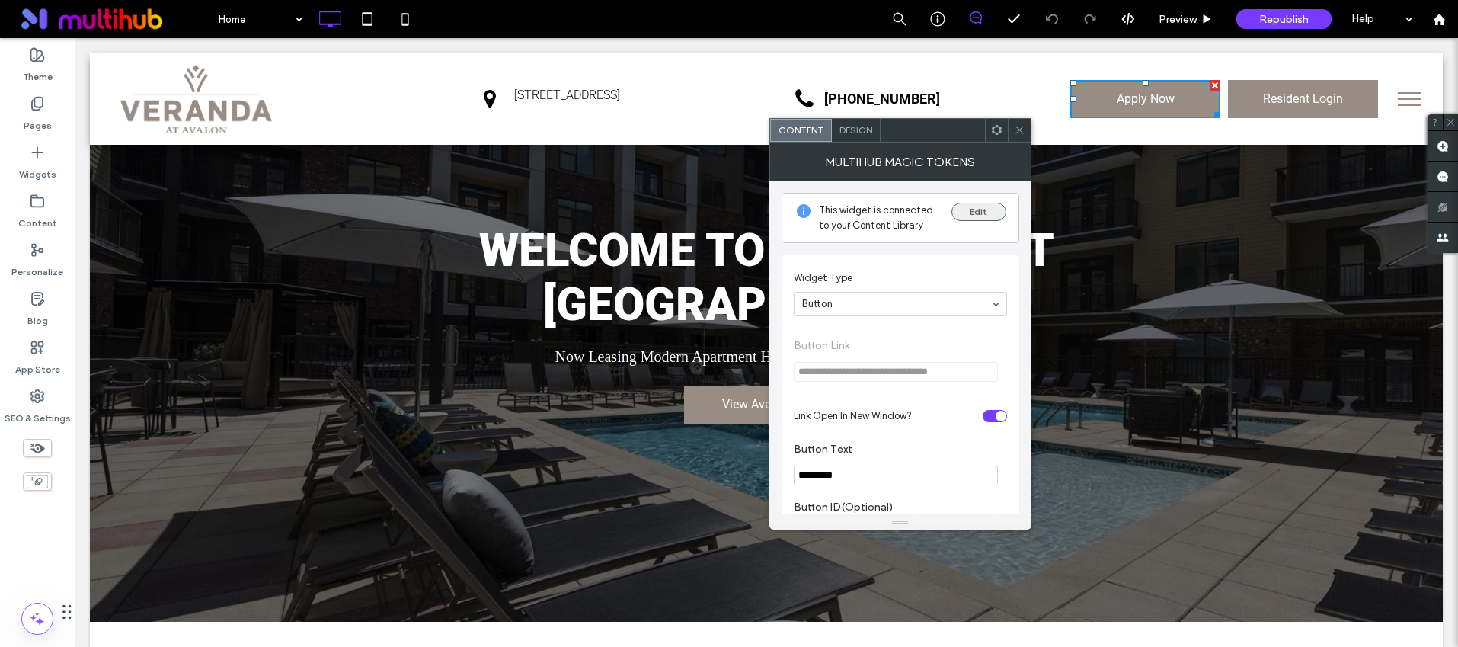
drag, startPoint x: 998, startPoint y: 189, endPoint x: 987, endPoint y: 206, distance: 20.9
click at [998, 189] on div "**********" at bounding box center [901, 377] width 238 height 393
click at [982, 212] on button "Edit" at bounding box center [979, 212] width 55 height 18
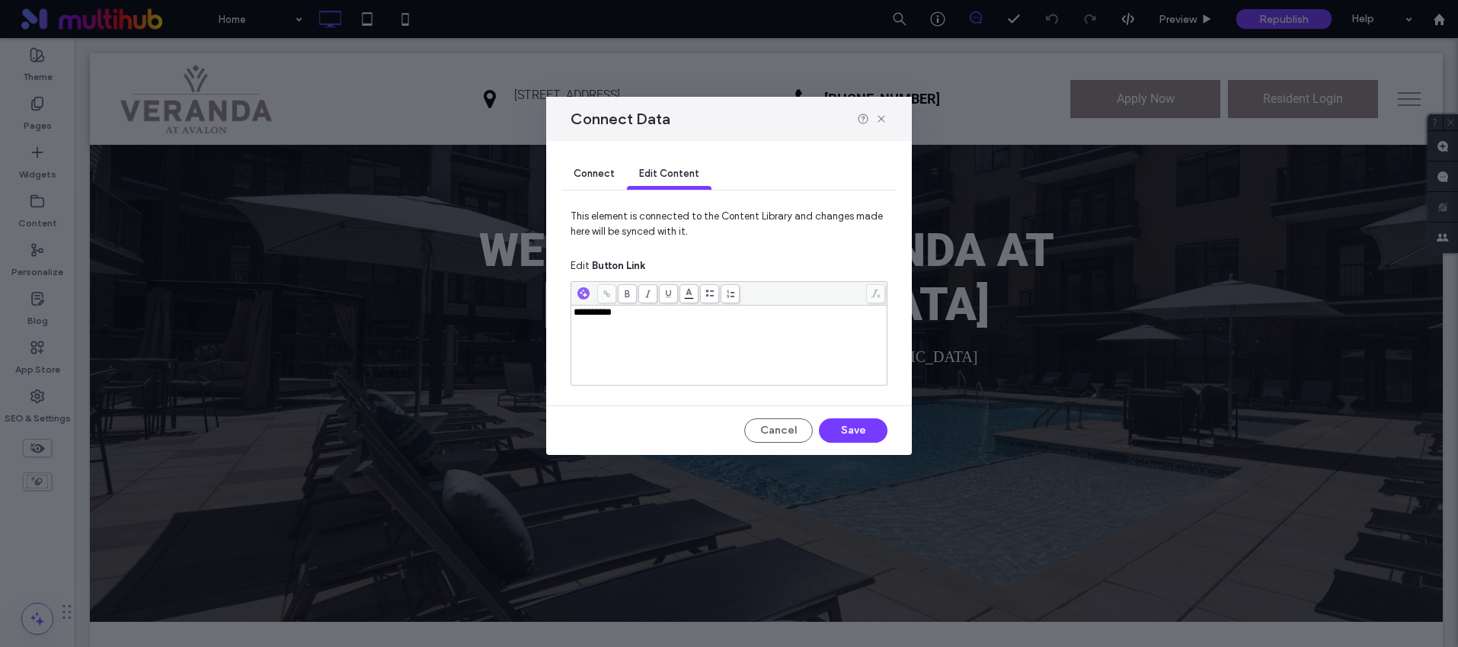
click at [888, 120] on div "Connect Data" at bounding box center [729, 119] width 366 height 44
click at [887, 120] on icon at bounding box center [881, 119] width 12 height 12
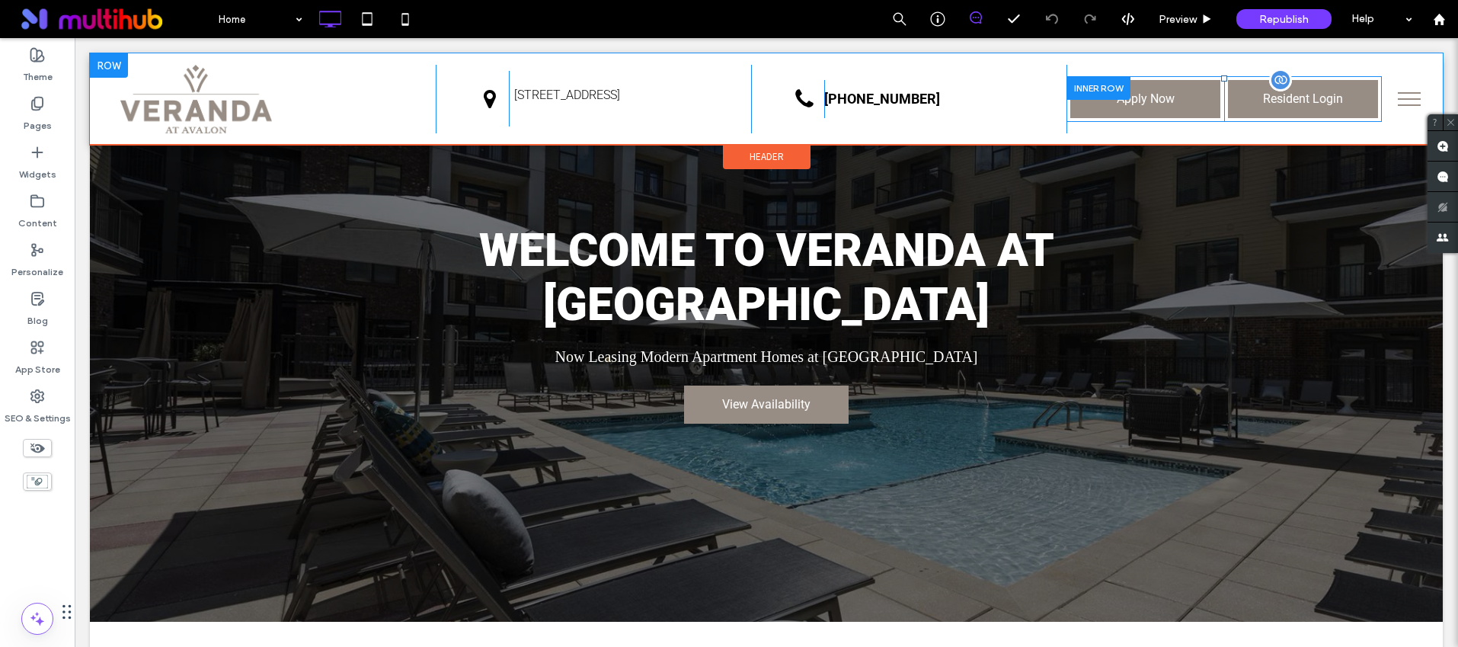
click at [1273, 109] on span at bounding box center [1303, 99] width 150 height 38
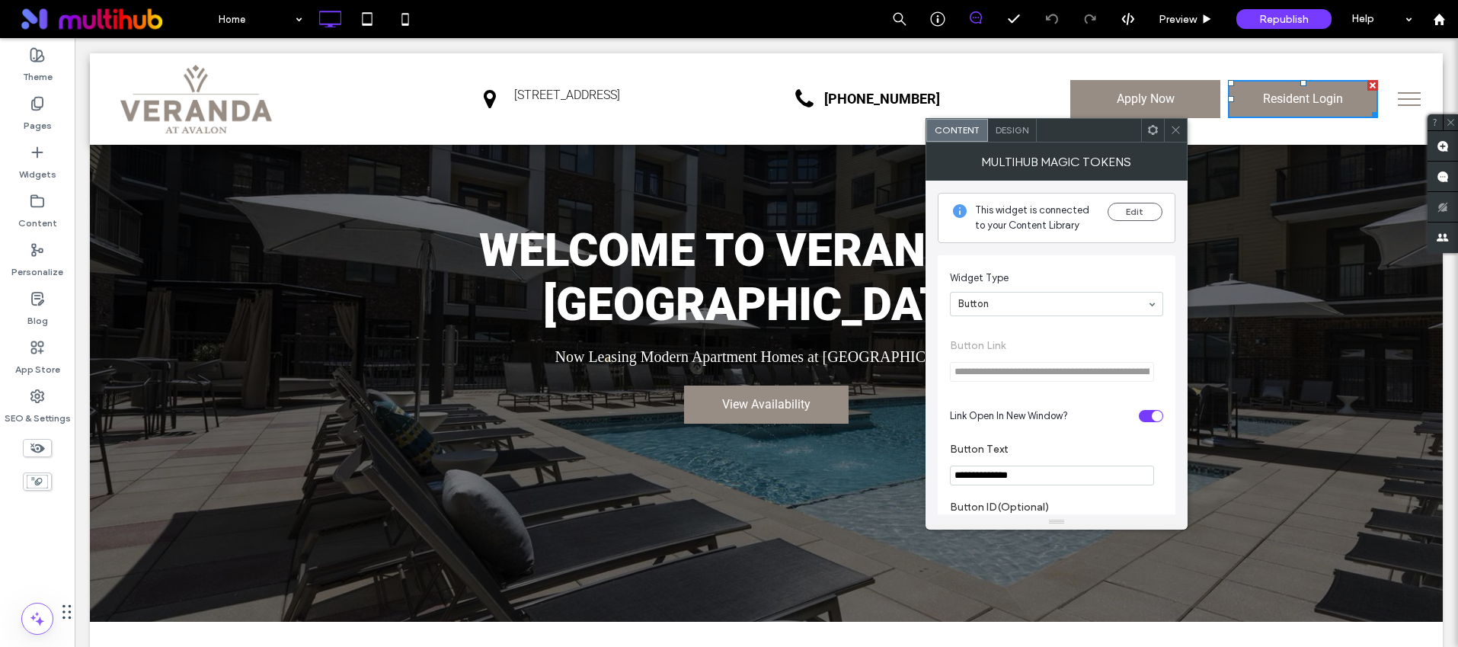
click at [1176, 128] on icon at bounding box center [1175, 129] width 11 height 11
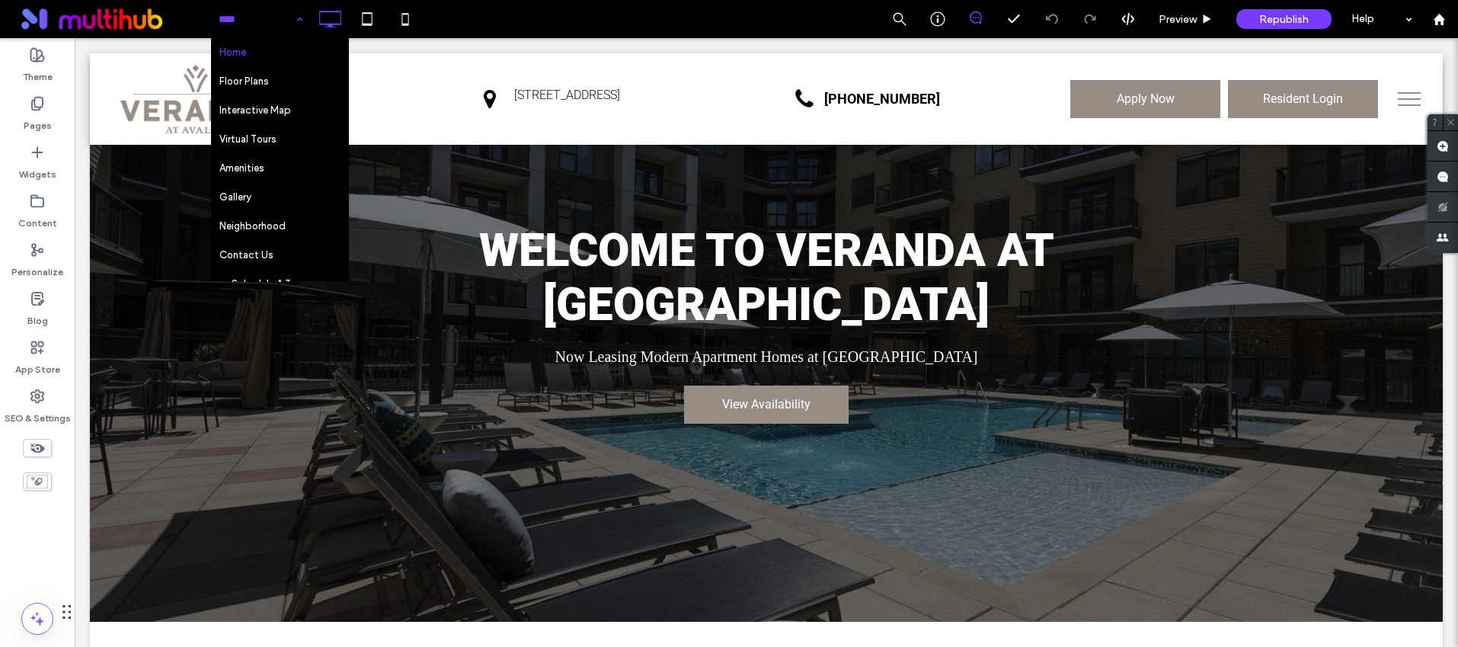
drag, startPoint x: 271, startPoint y: 26, endPoint x: 214, endPoint y: 0, distance: 62.7
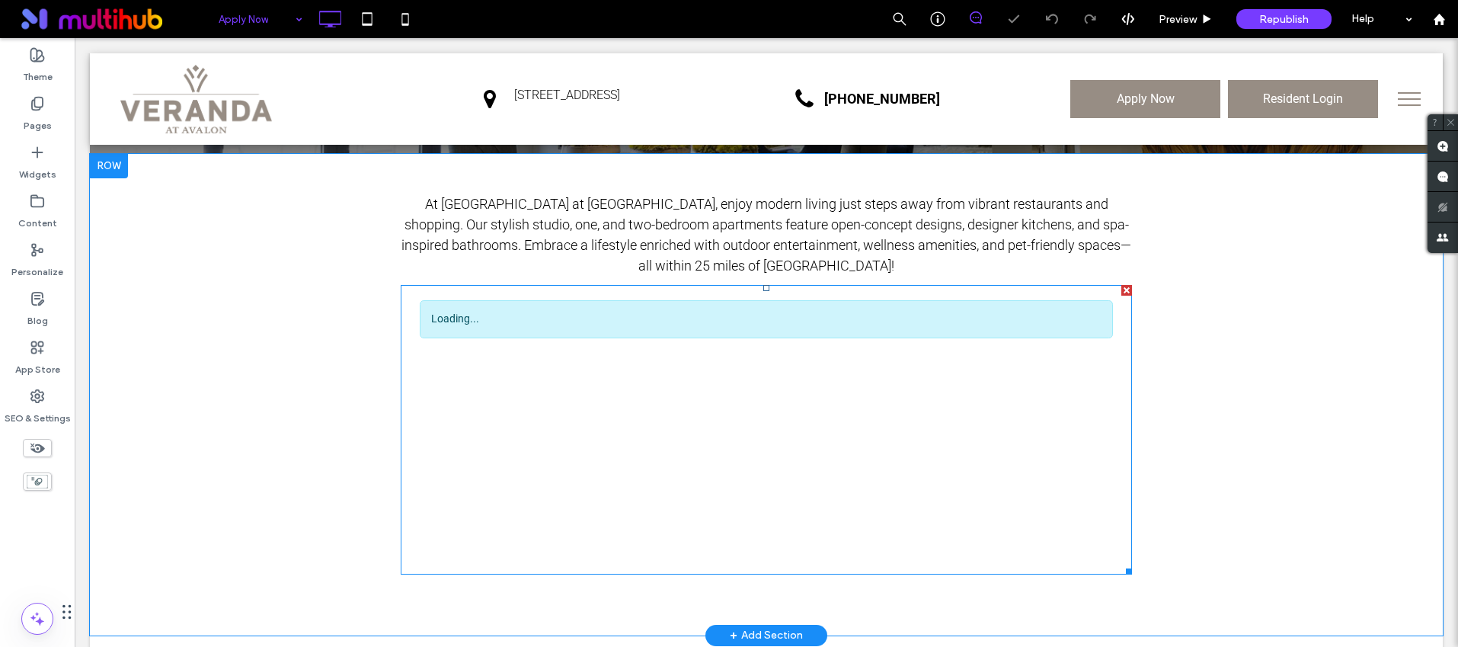
drag, startPoint x: 866, startPoint y: 362, endPoint x: 546, endPoint y: 136, distance: 391.9
click at [866, 362] on span at bounding box center [766, 430] width 731 height 290
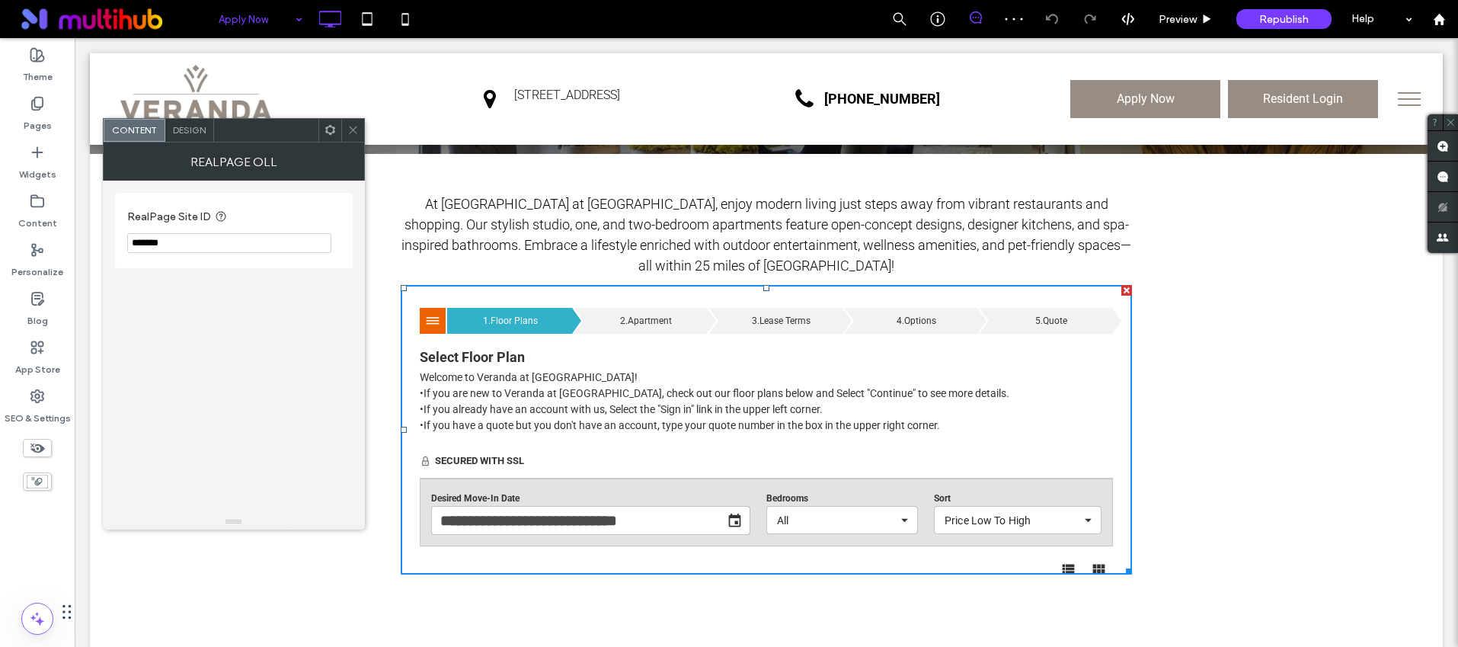
click at [357, 134] on icon at bounding box center [352, 129] width 11 height 11
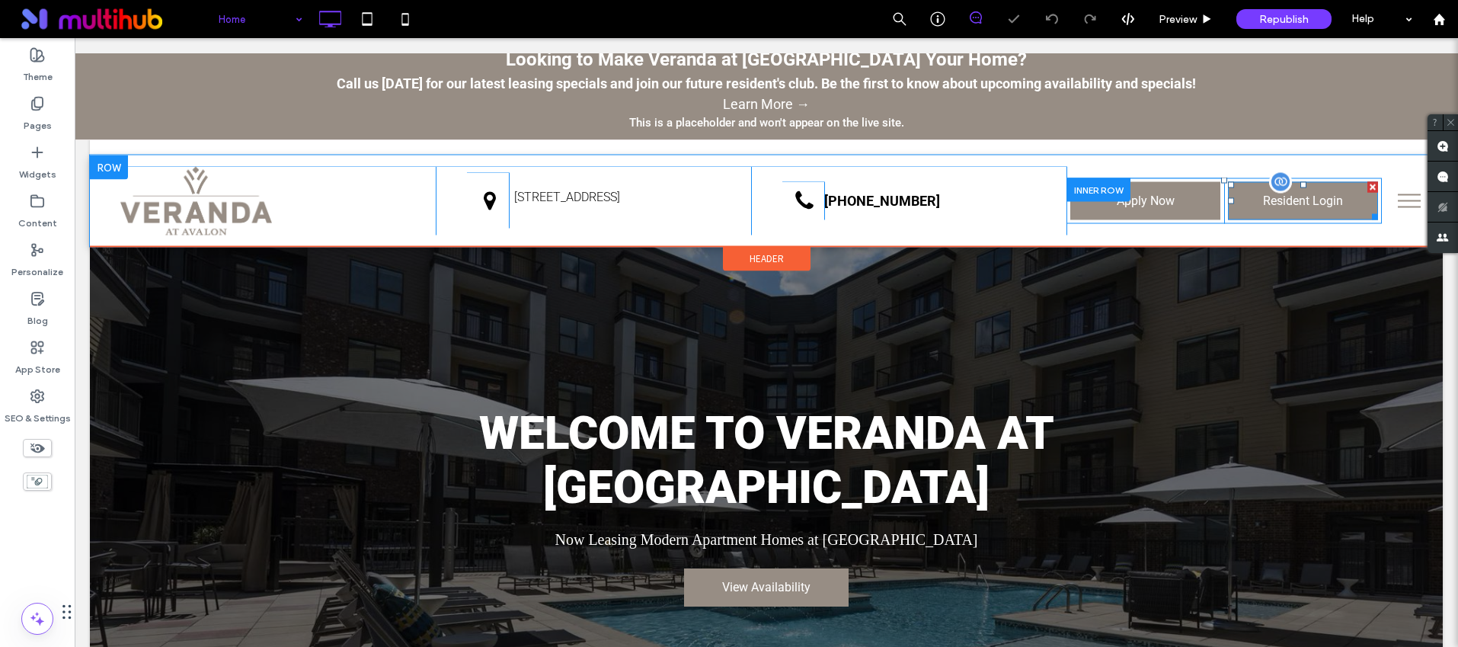
click at [1282, 200] on span at bounding box center [1303, 200] width 150 height 38
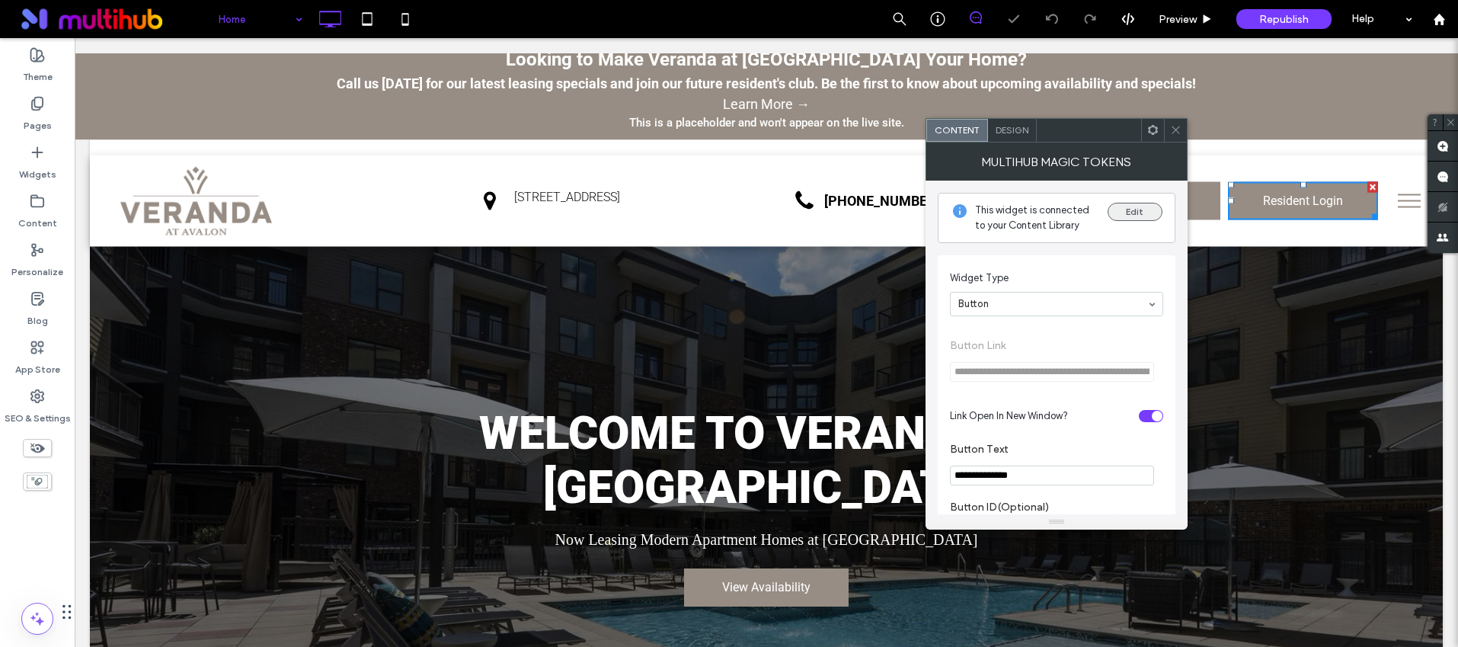
click at [1133, 213] on button "Edit" at bounding box center [1135, 212] width 55 height 18
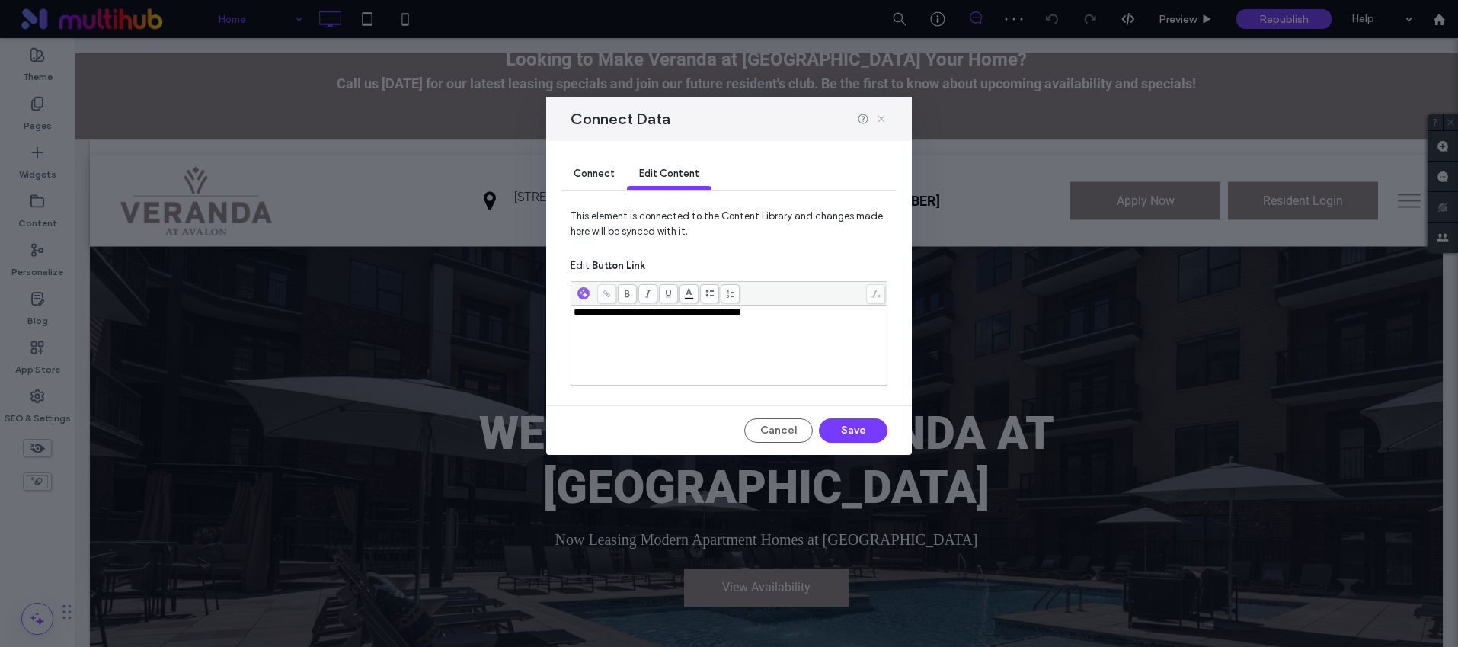
drag, startPoint x: 875, startPoint y: 122, endPoint x: 1296, endPoint y: 144, distance: 421.2
click at [875, 122] on icon at bounding box center [881, 119] width 12 height 12
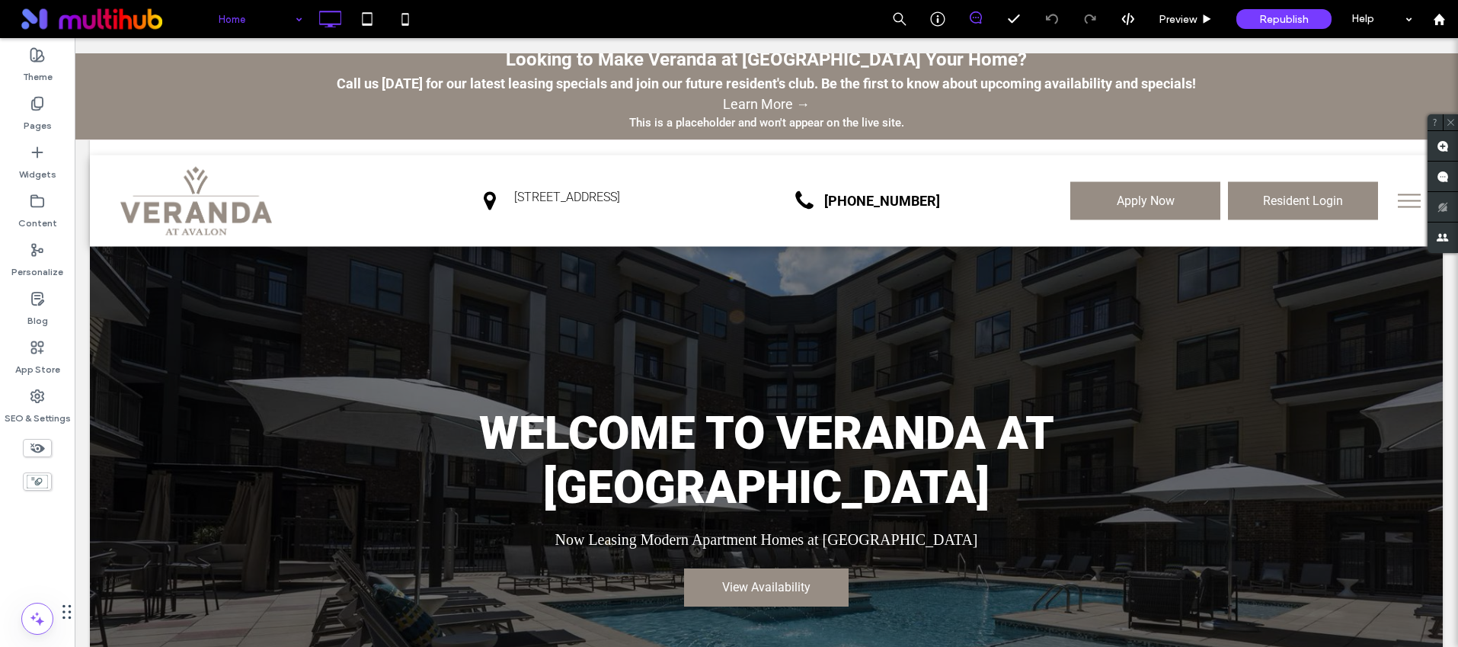
click at [1403, 192] on button "menu" at bounding box center [1410, 201] width 40 height 40
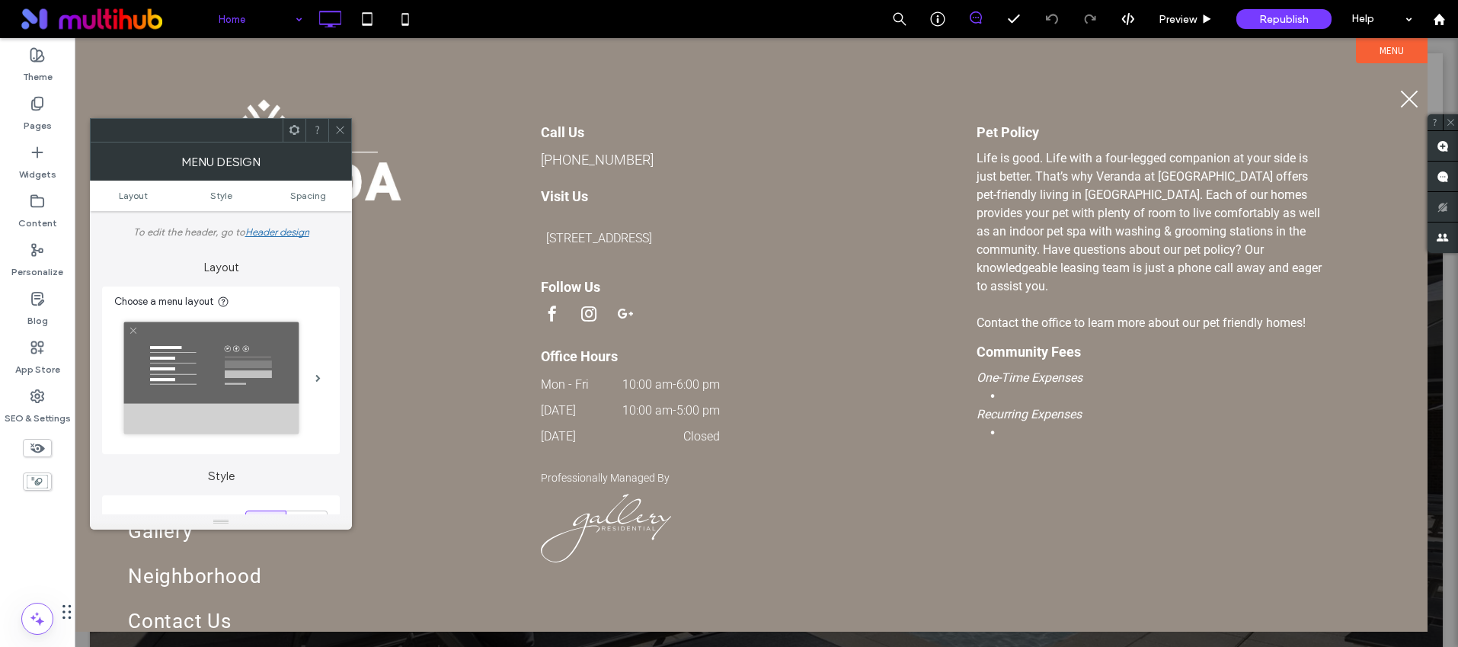
click at [1404, 93] on span "menu" at bounding box center [1410, 99] width 18 height 18
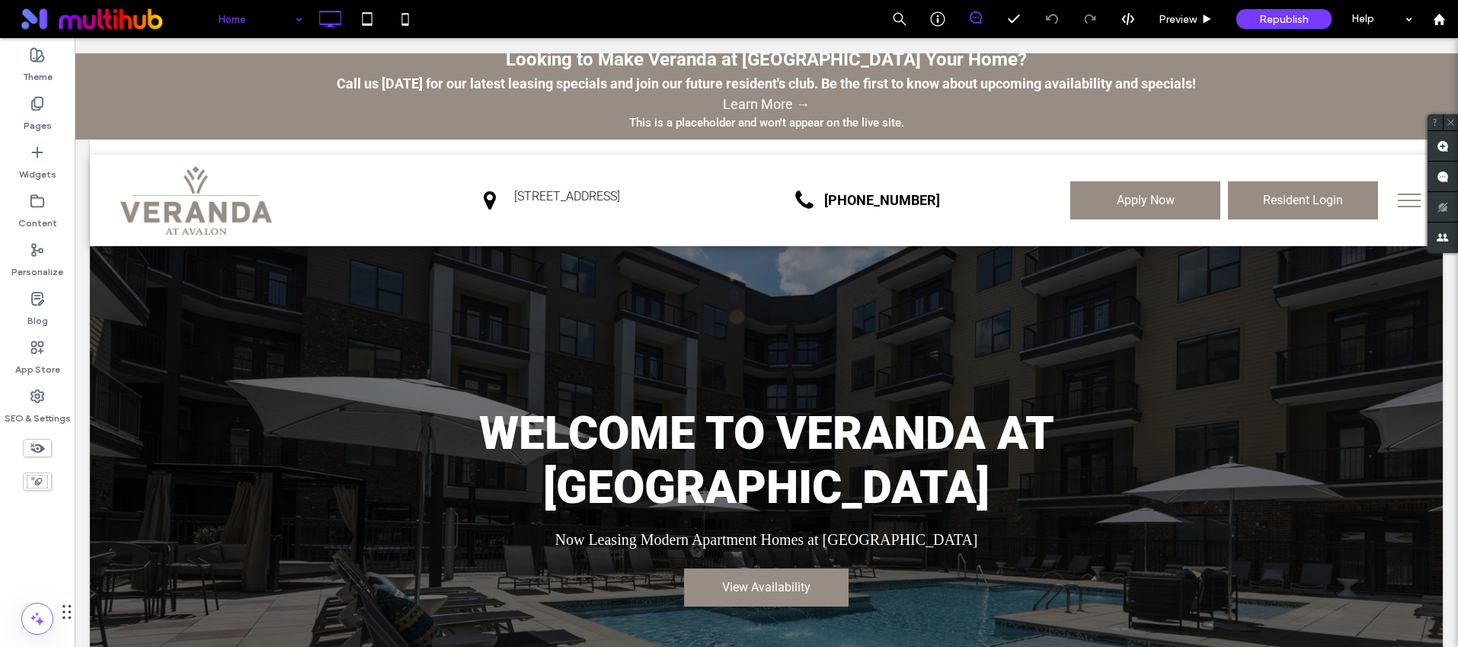
click at [1401, 210] on button "menu" at bounding box center [1410, 201] width 40 height 40
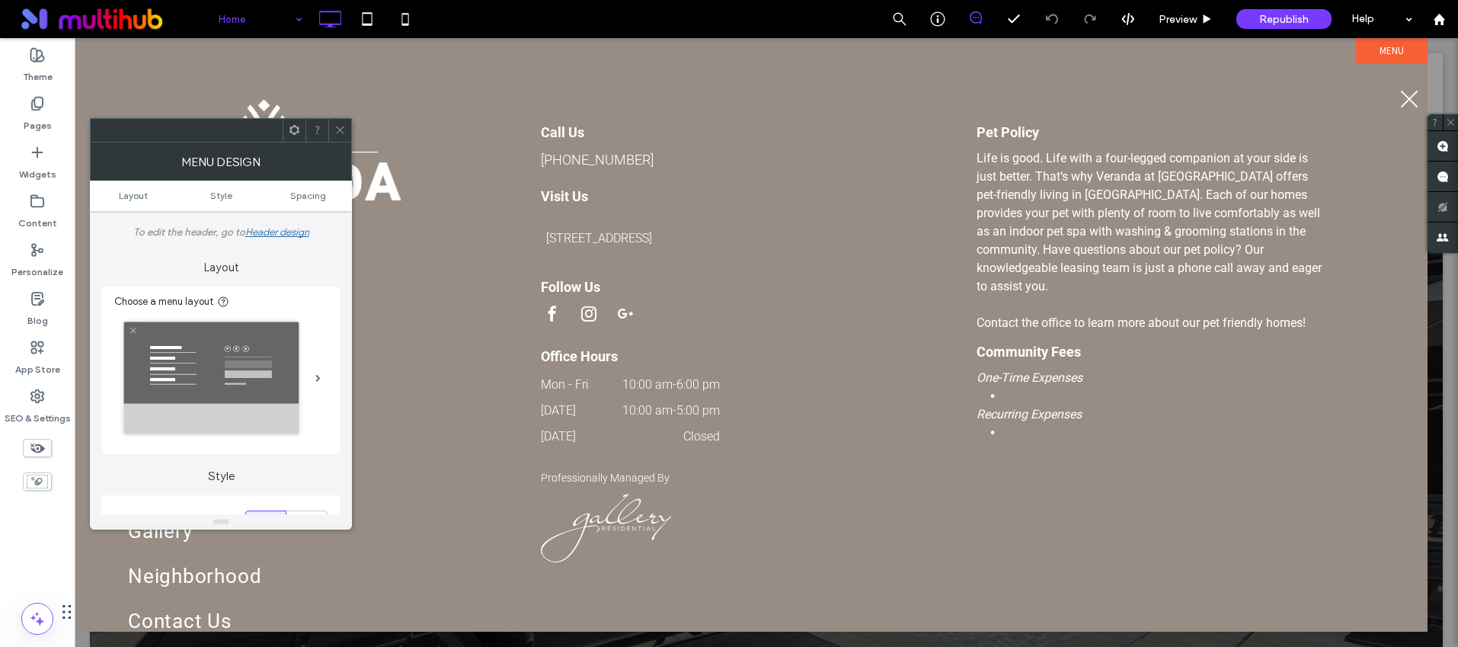
click at [334, 123] on span at bounding box center [339, 130] width 11 height 23
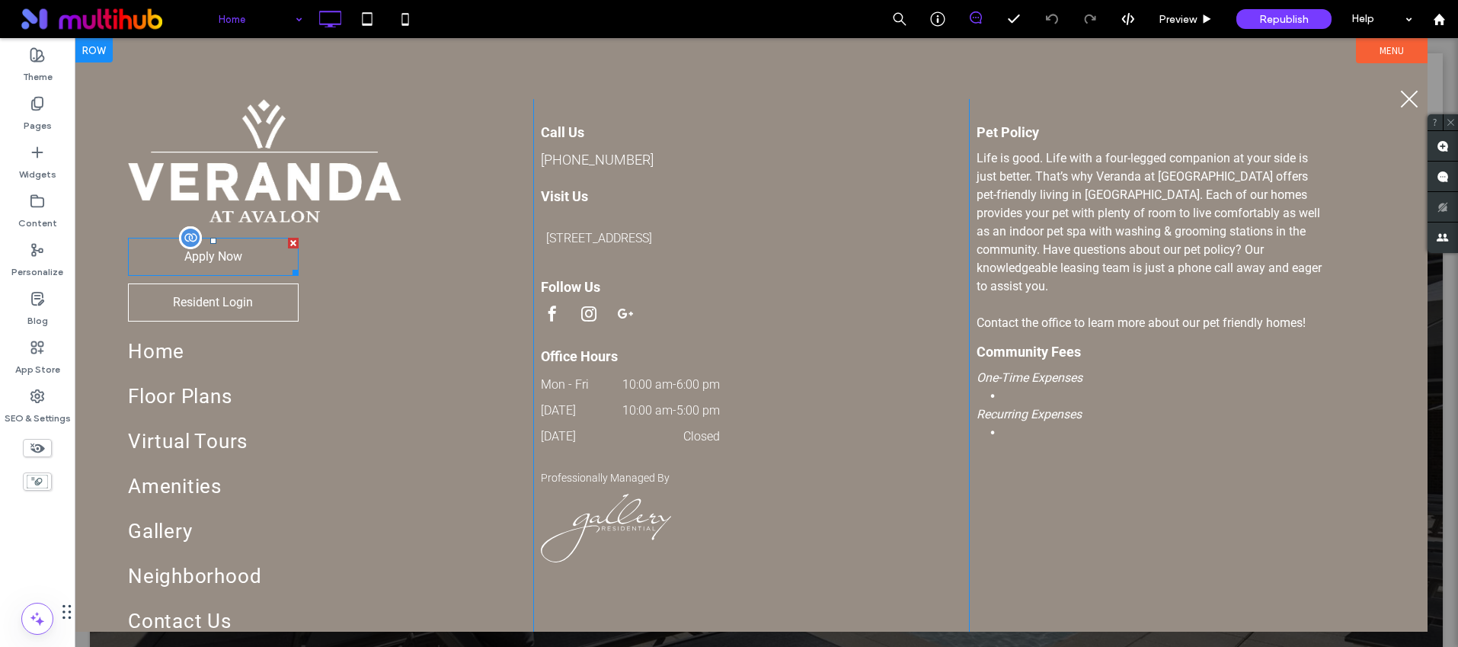
click at [213, 254] on span at bounding box center [213, 257] width 171 height 38
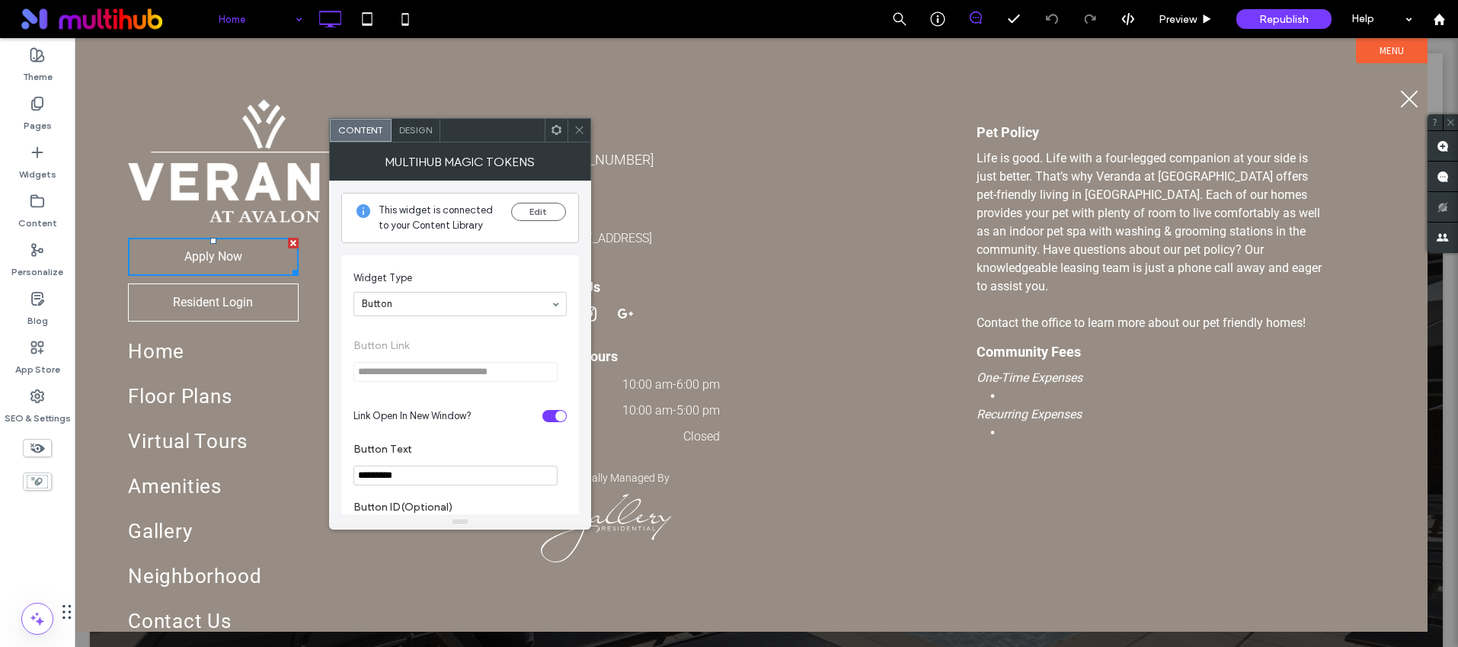
click at [578, 114] on div "Call Us 855-912-8882 Visit Us 7165 Avalon Blvd, Alpharetta, GA 30009 Follow Us …" at bounding box center [751, 371] width 436 height 545
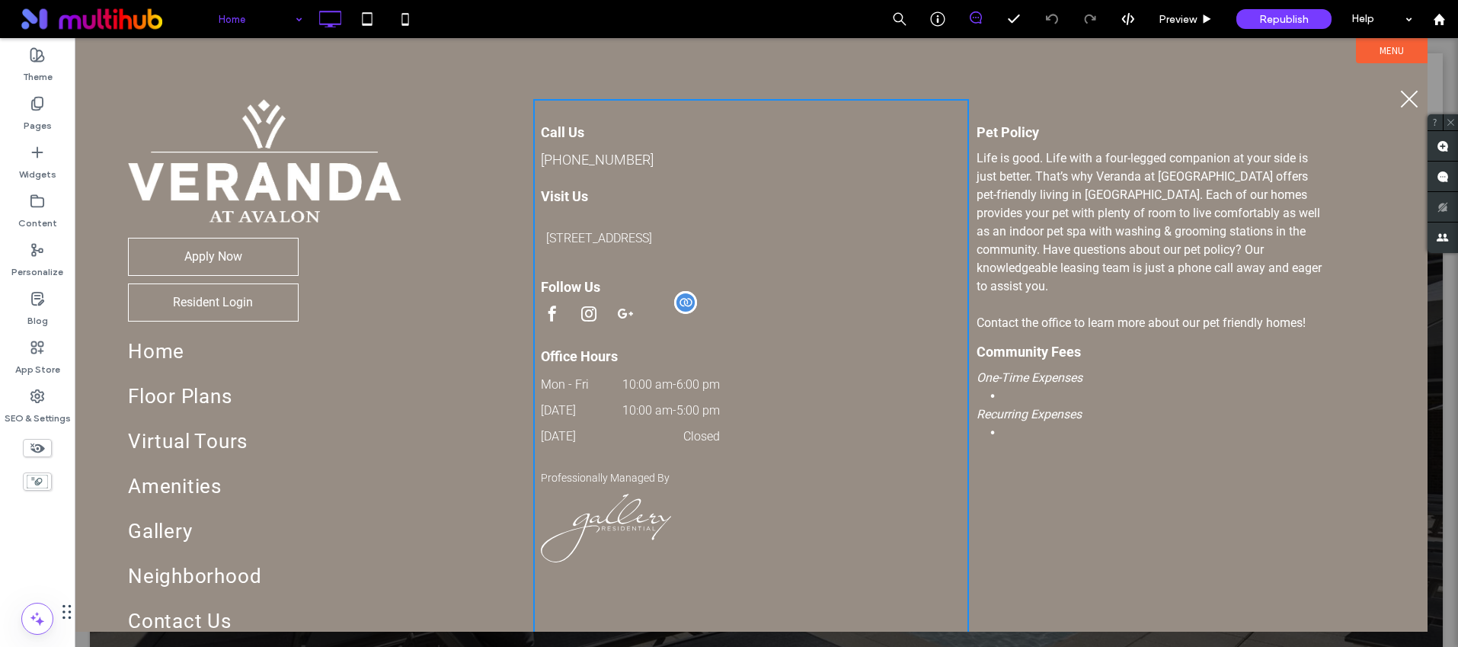
click at [698, 309] on div at bounding box center [708, 315] width 335 height 27
click at [545, 315] on span "facebook" at bounding box center [552, 313] width 23 height 23
click at [185, 396] on span "Floor Plans" at bounding box center [188, 397] width 108 height 30
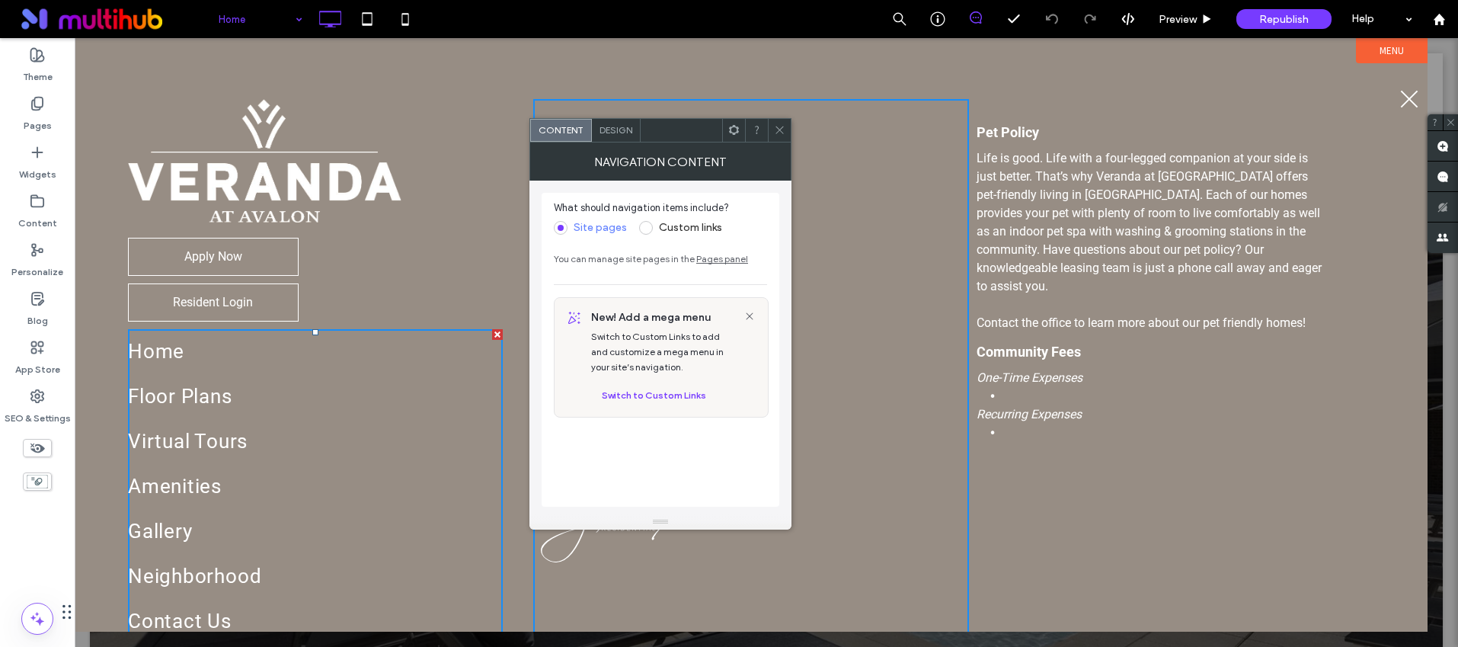
click at [785, 129] on icon at bounding box center [779, 129] width 11 height 11
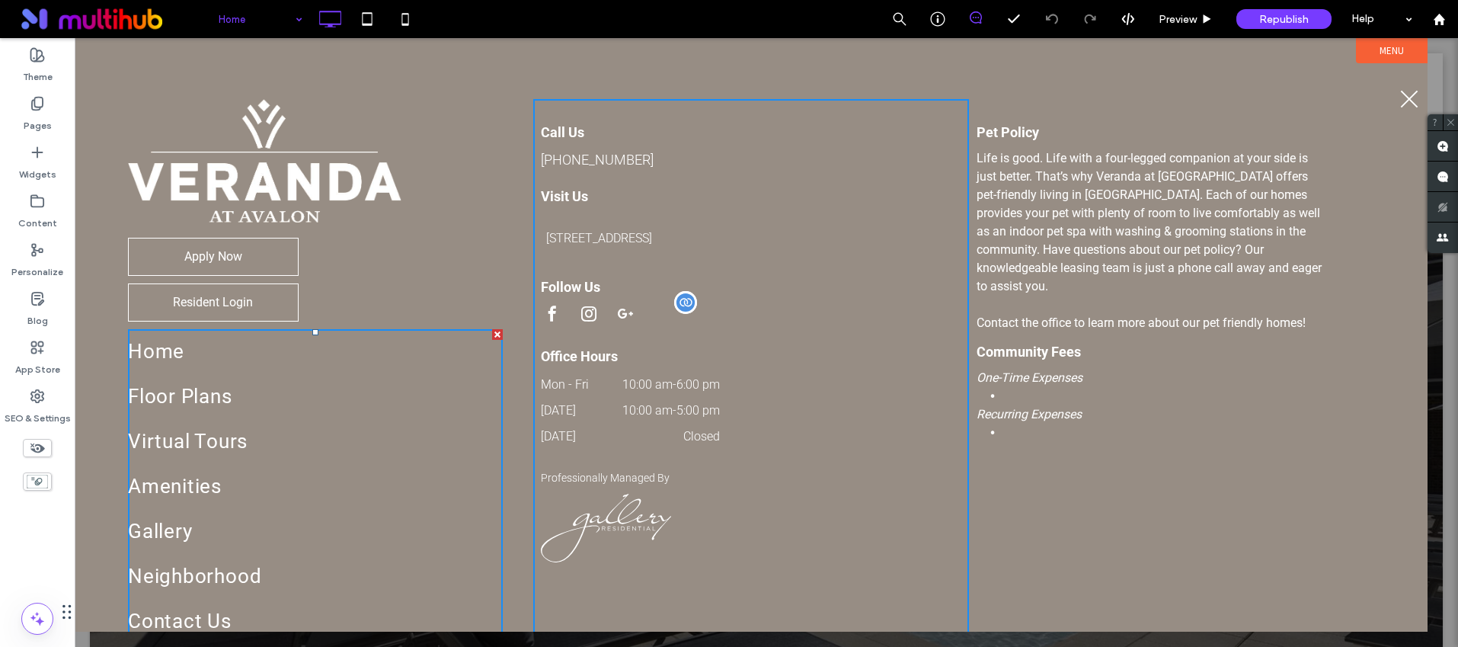
click at [619, 307] on span "google_plus" at bounding box center [625, 313] width 23 height 23
drag, startPoint x: 1406, startPoint y: 91, endPoint x: 988, endPoint y: 204, distance: 433.4
click at [1407, 89] on button "menu" at bounding box center [1410, 99] width 40 height 40
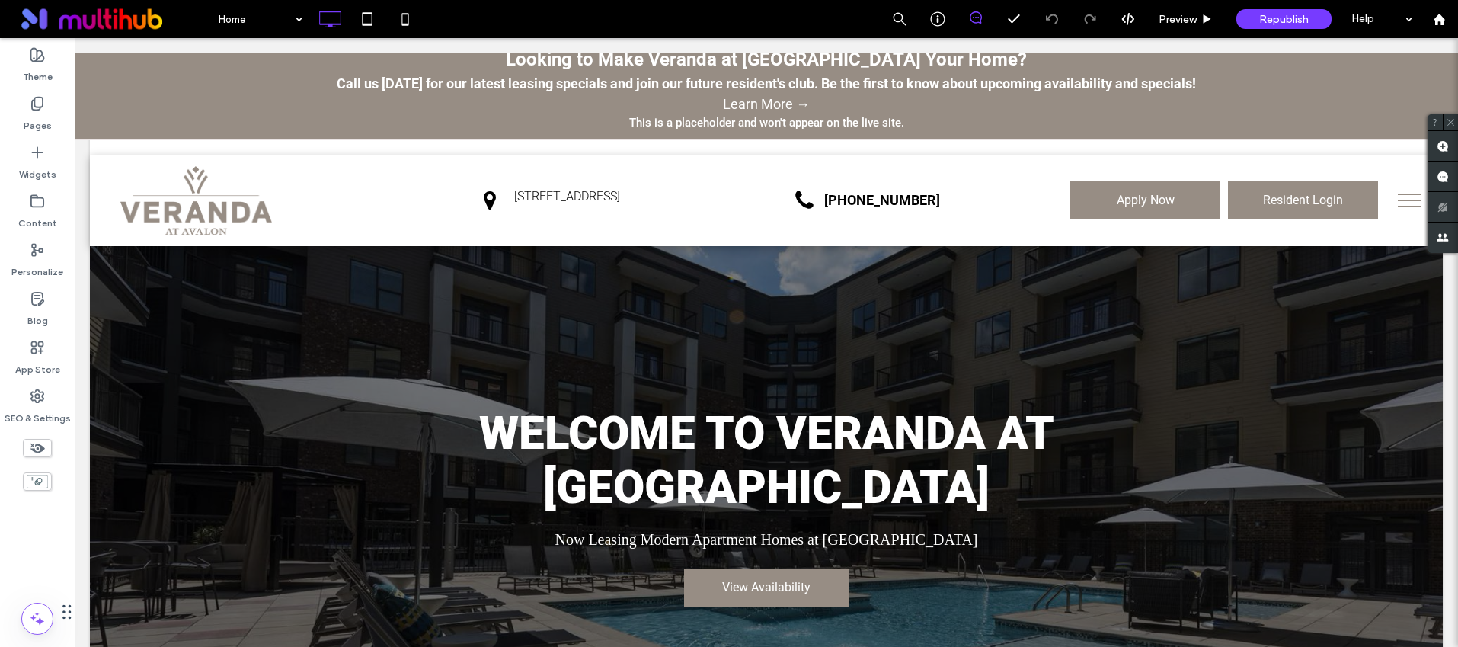
click at [1408, 191] on button "menu" at bounding box center [1410, 201] width 40 height 40
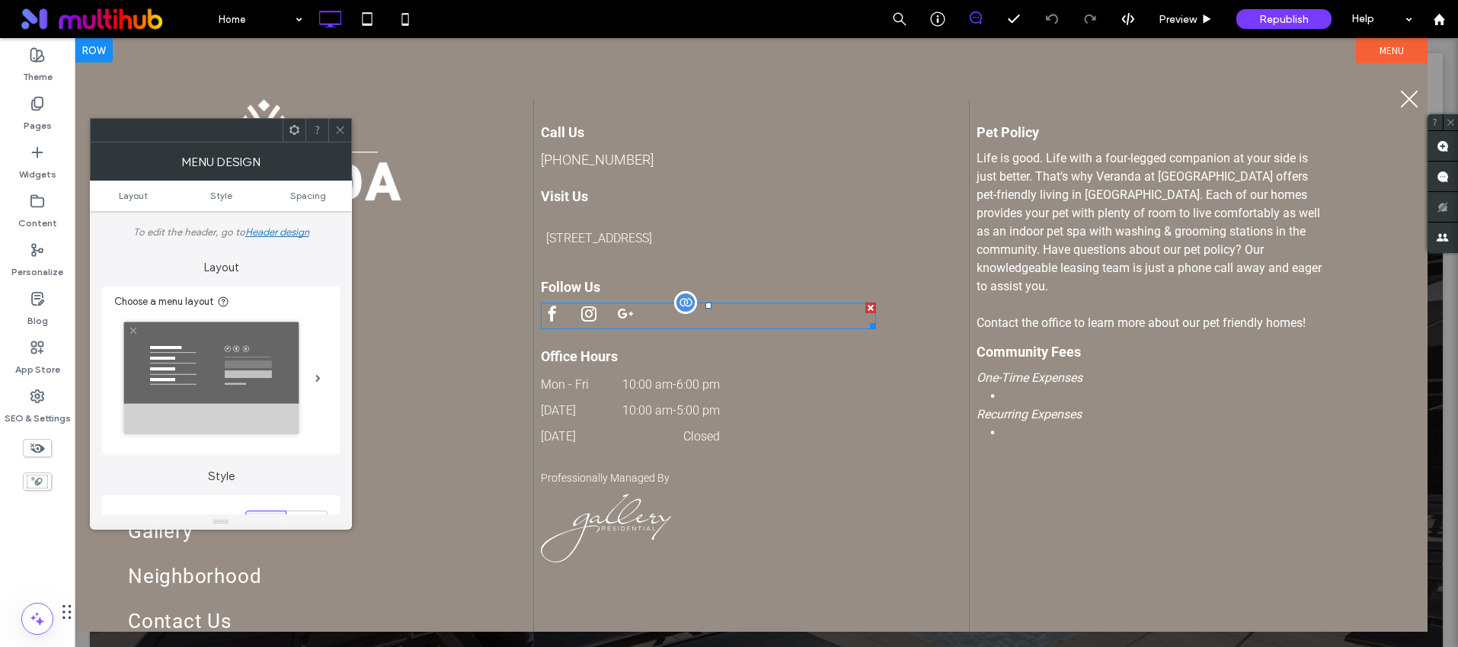
click at [590, 319] on span "instagram" at bounding box center [589, 313] width 23 height 23
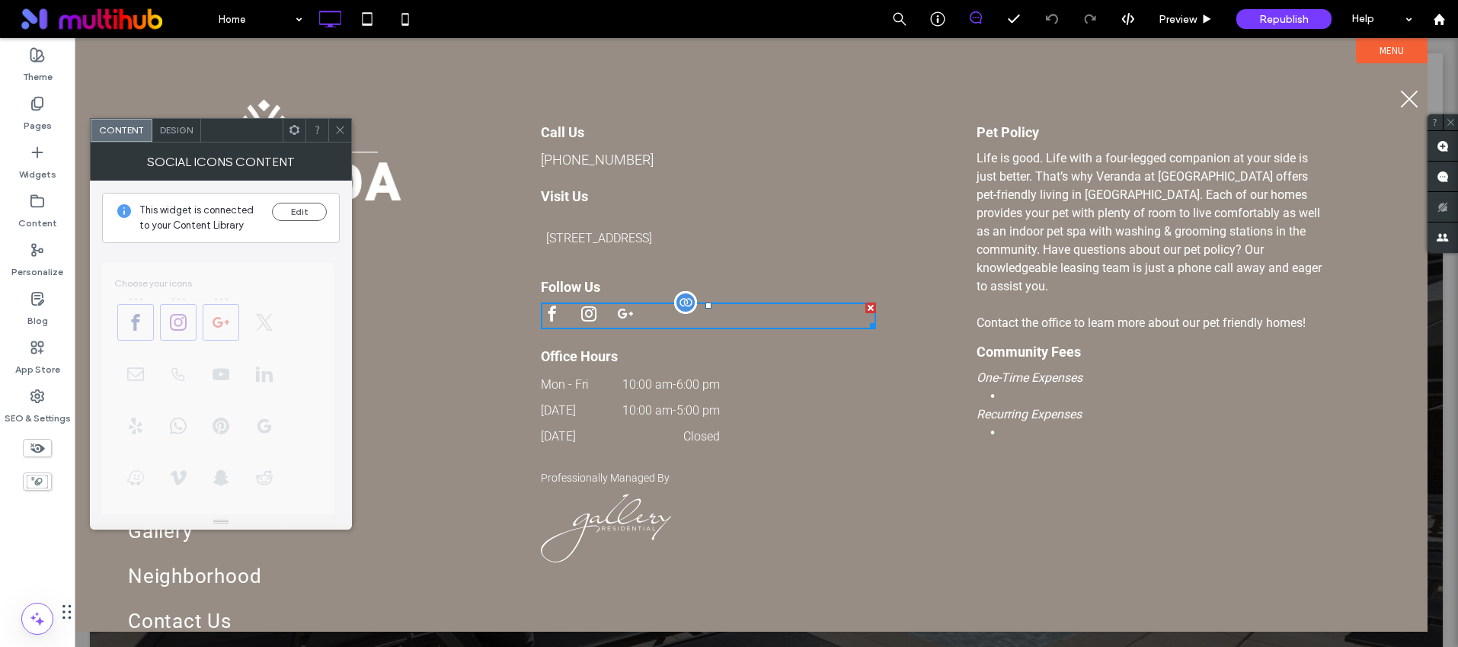
click at [588, 318] on span "instagram" at bounding box center [589, 313] width 23 height 23
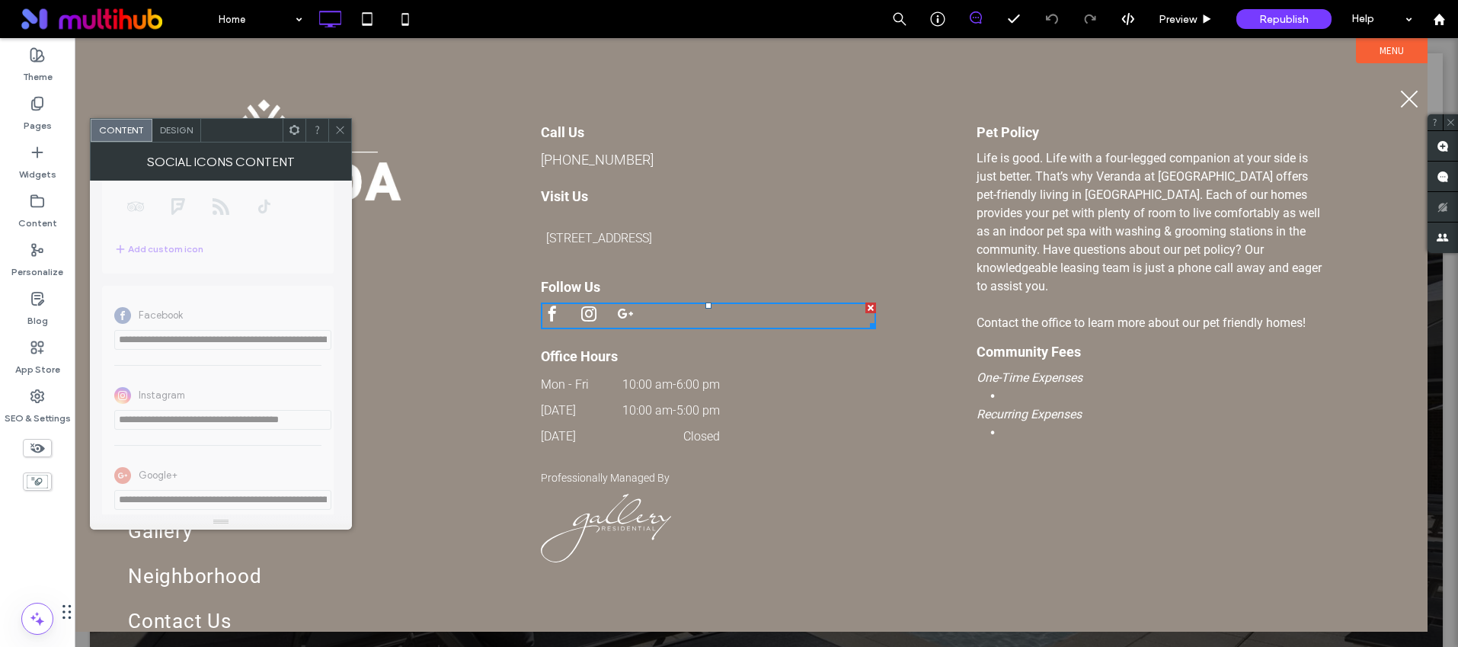
click at [334, 127] on icon at bounding box center [339, 129] width 11 height 11
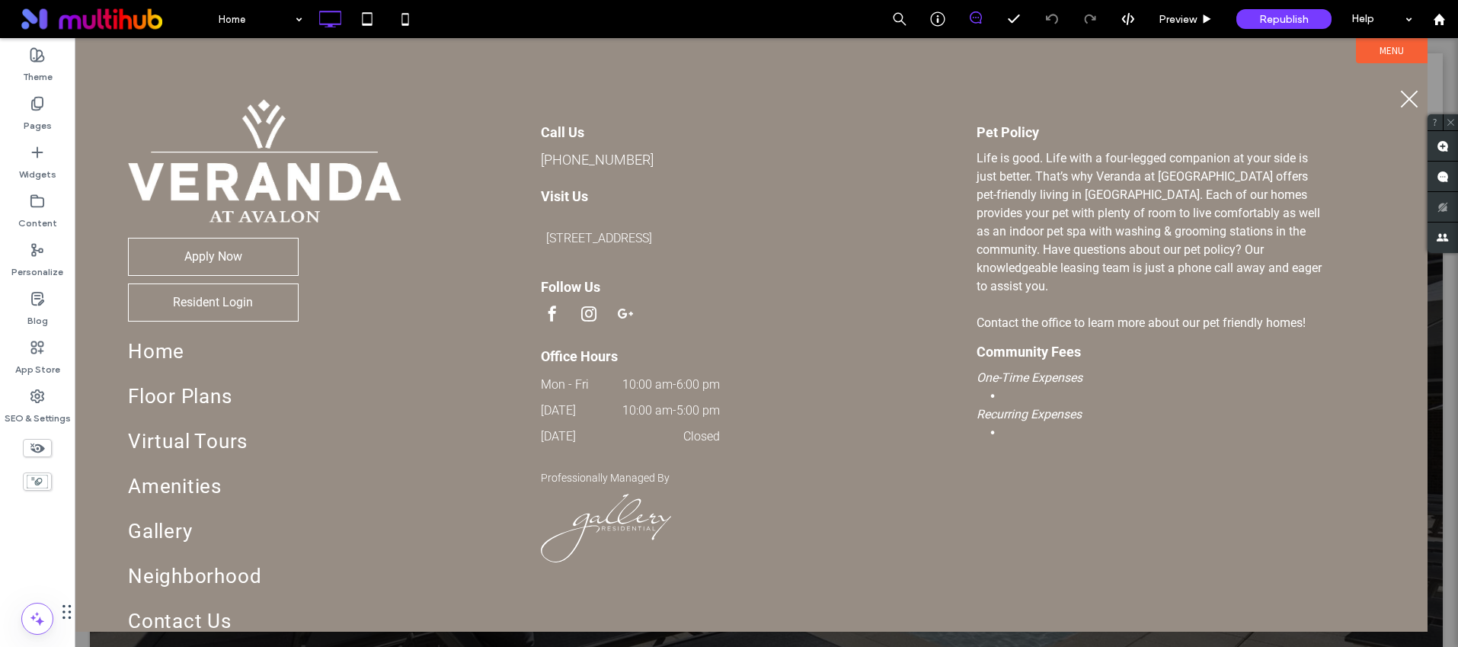
click at [1402, 97] on button "menu" at bounding box center [1410, 99] width 40 height 40
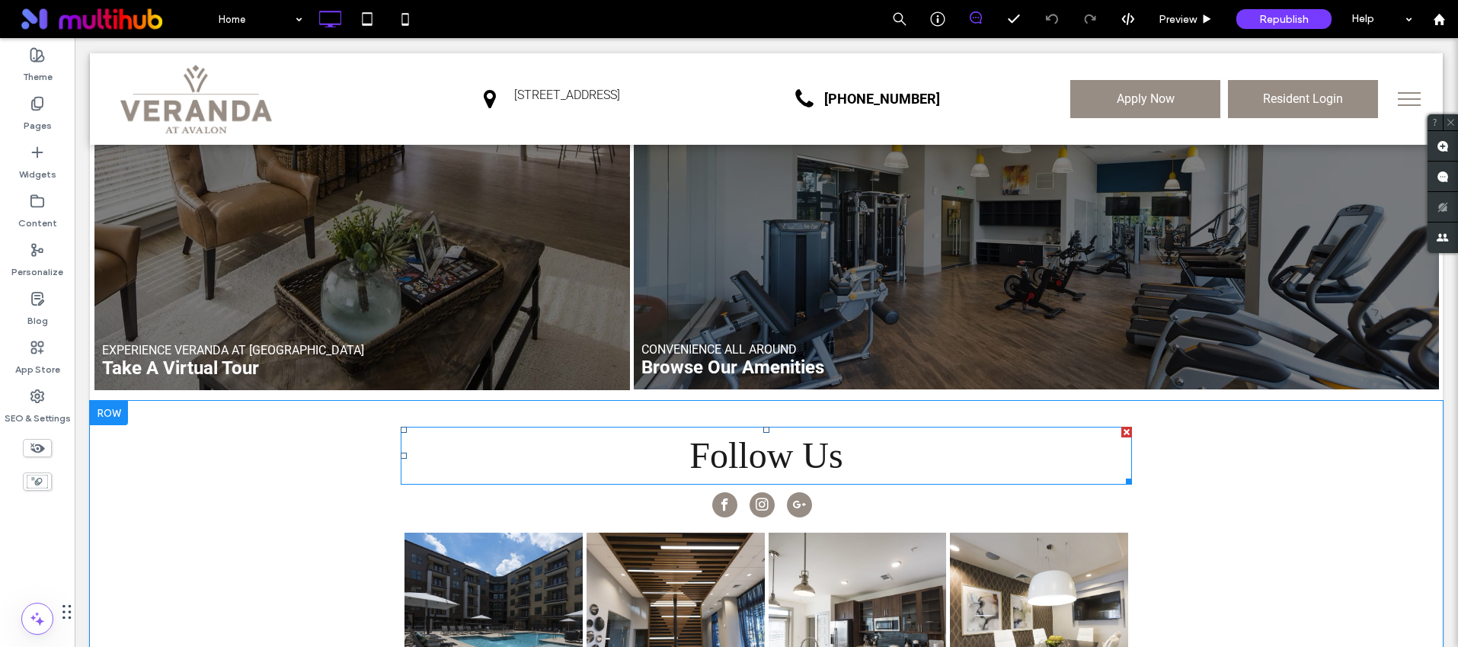
scroll to position [2232, 0]
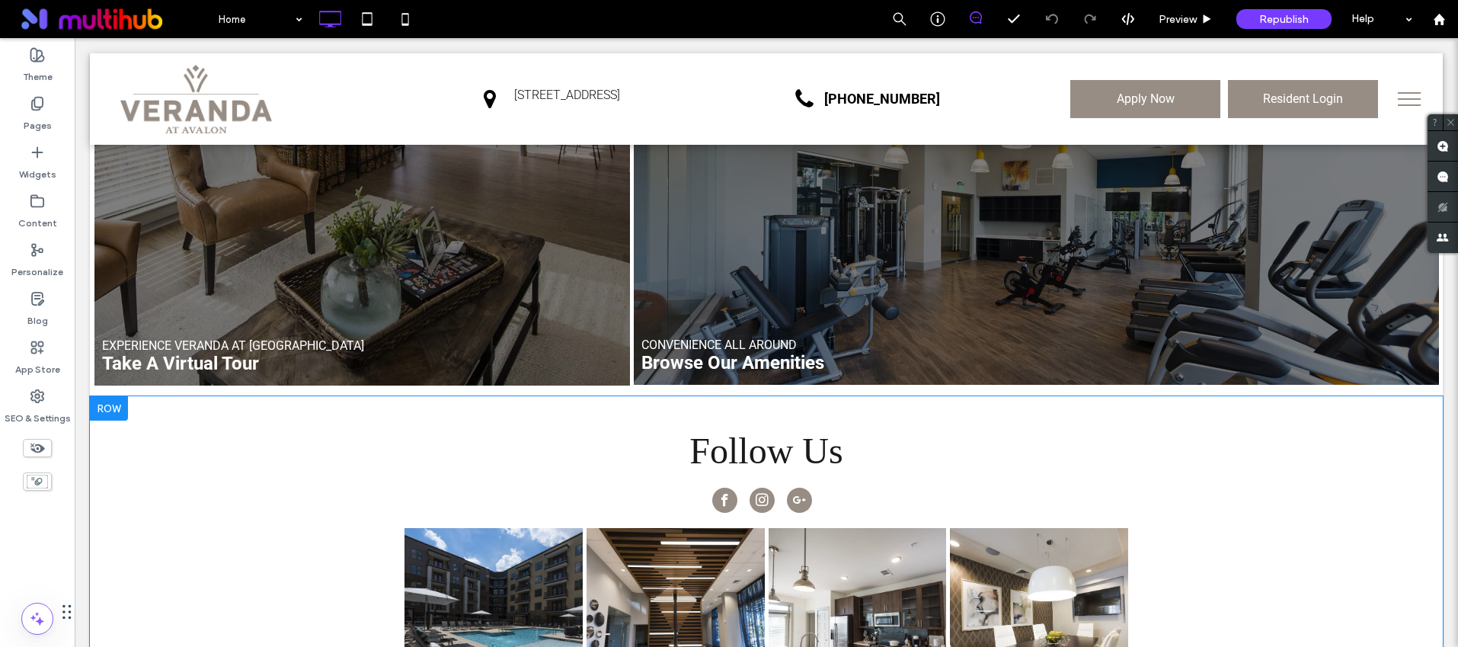
click at [877, 441] on div "Follow Us Button Button Button Button Click To Paste" at bounding box center [766, 567] width 731 height 302
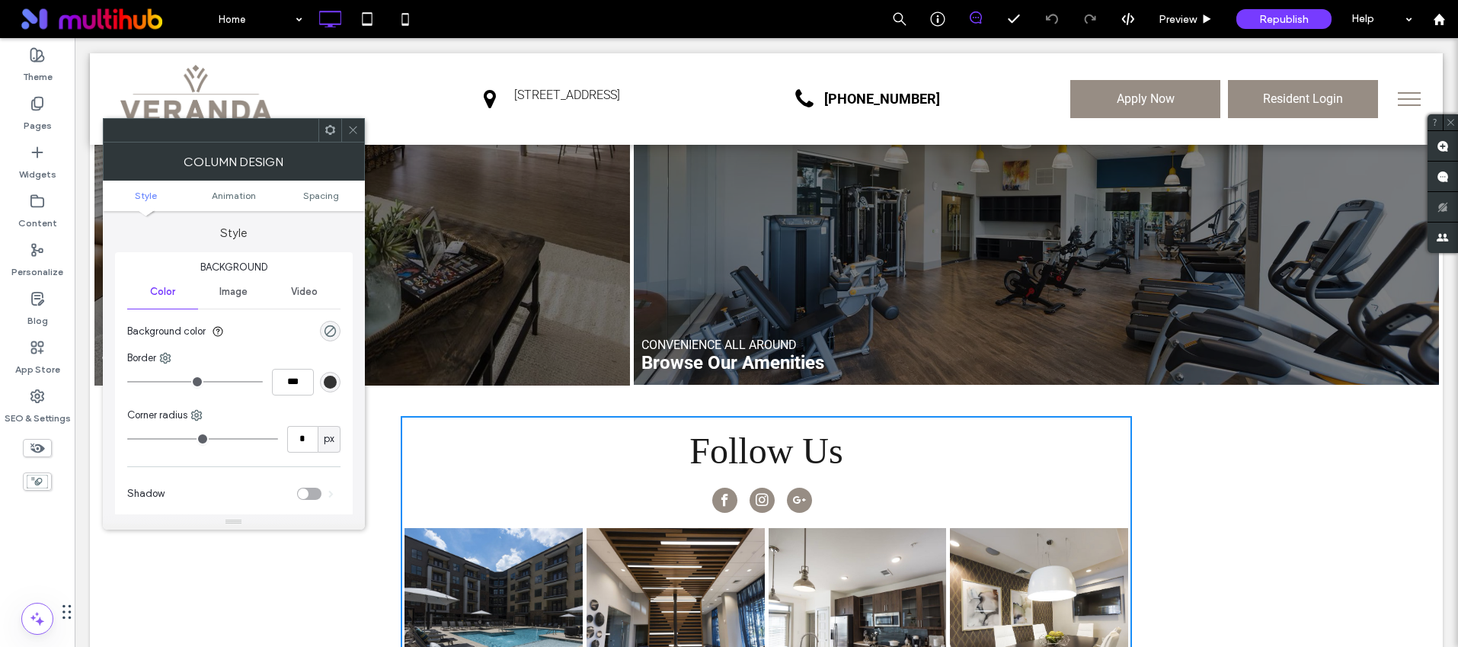
click at [348, 130] on icon at bounding box center [352, 129] width 11 height 11
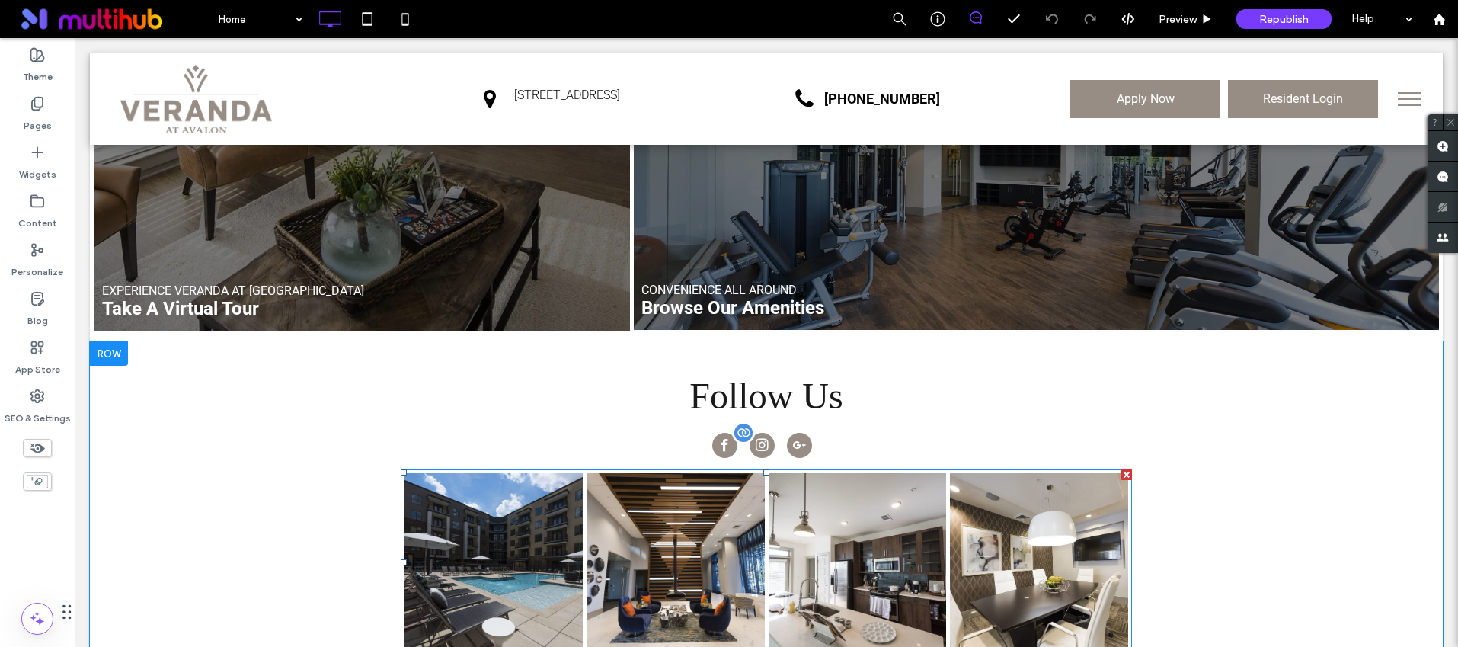
scroll to position [2309, 0]
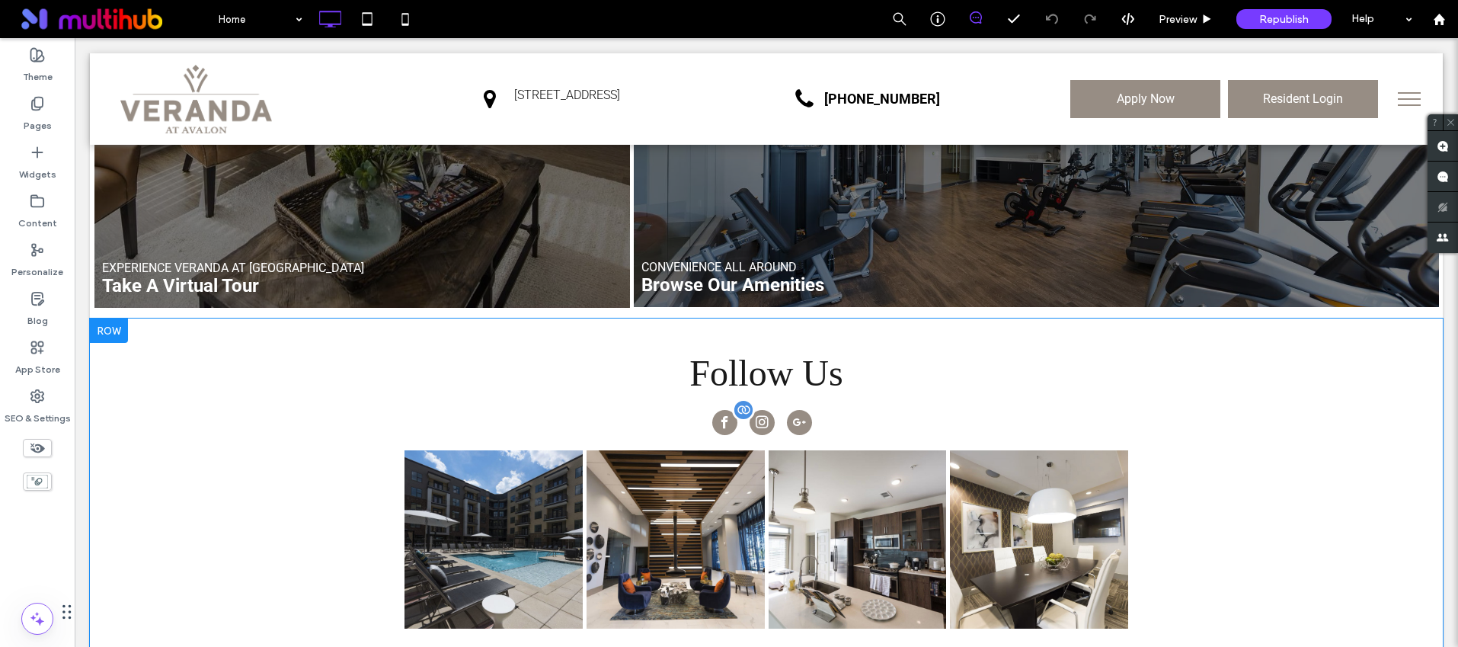
click at [805, 347] on div "Follow Us Button Button Button Button Click To Paste" at bounding box center [766, 489] width 731 height 302
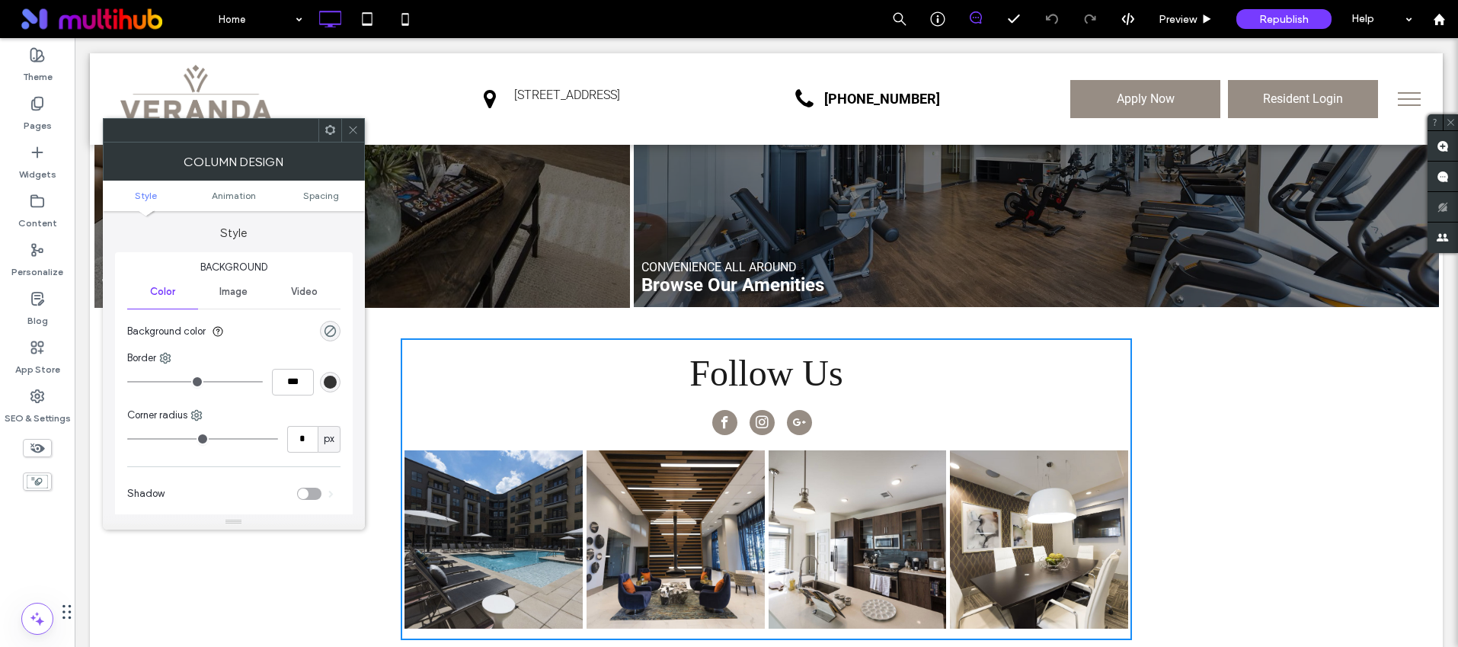
drag, startPoint x: 350, startPoint y: 128, endPoint x: 392, endPoint y: 158, distance: 50.8
click at [350, 128] on use at bounding box center [353, 130] width 8 height 8
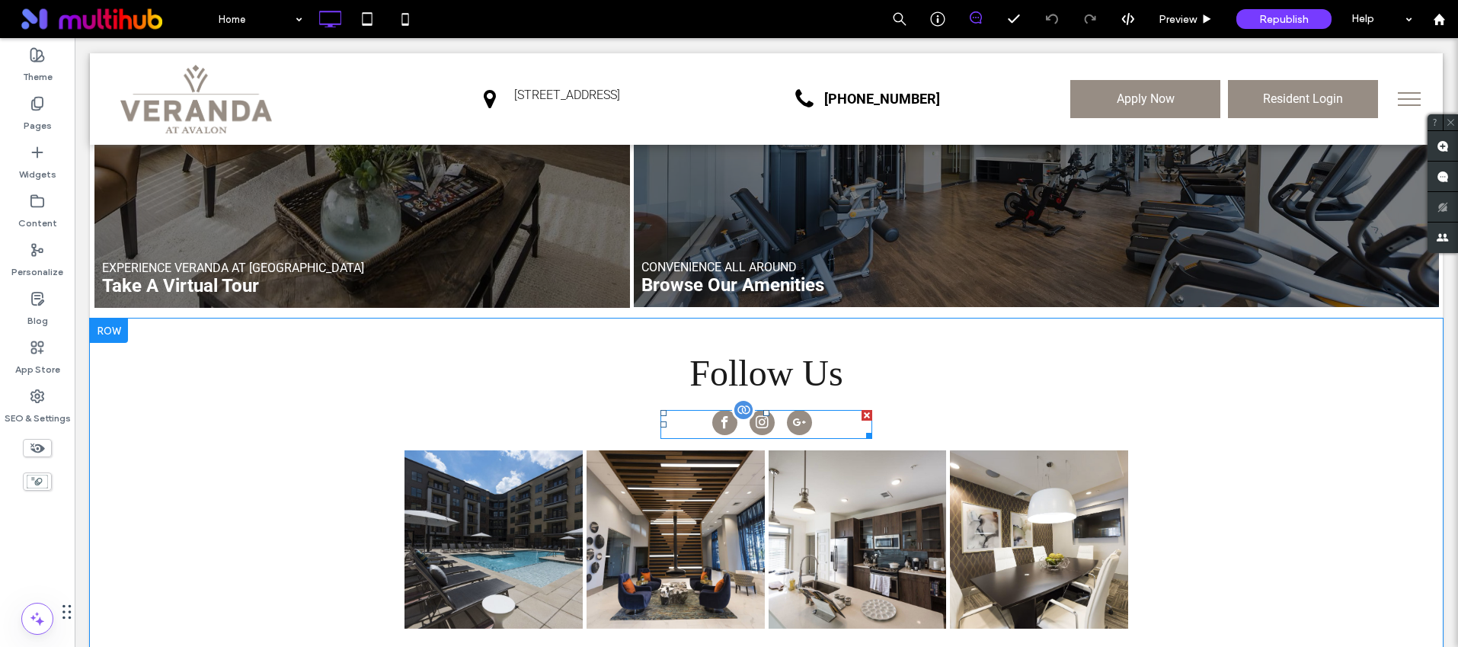
click at [750, 410] on span "instagram" at bounding box center [762, 422] width 25 height 25
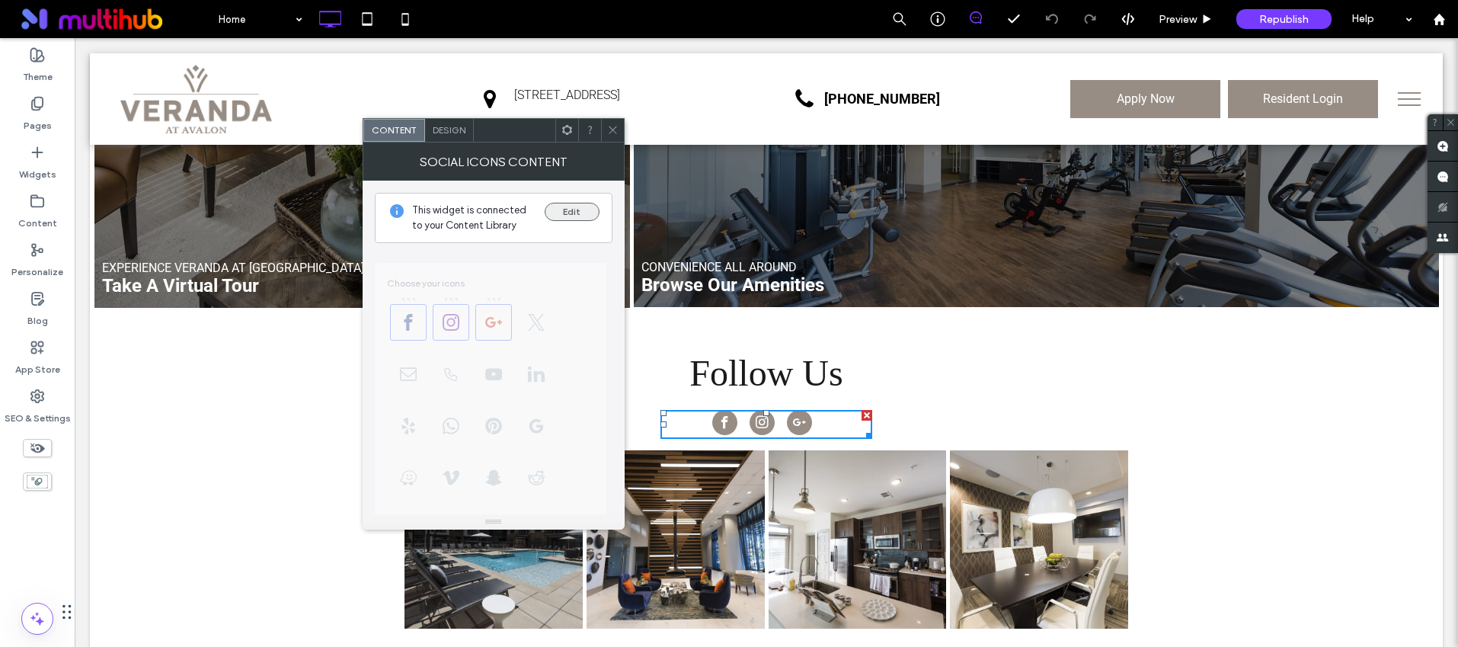
click at [593, 219] on button "Edit" at bounding box center [572, 212] width 55 height 18
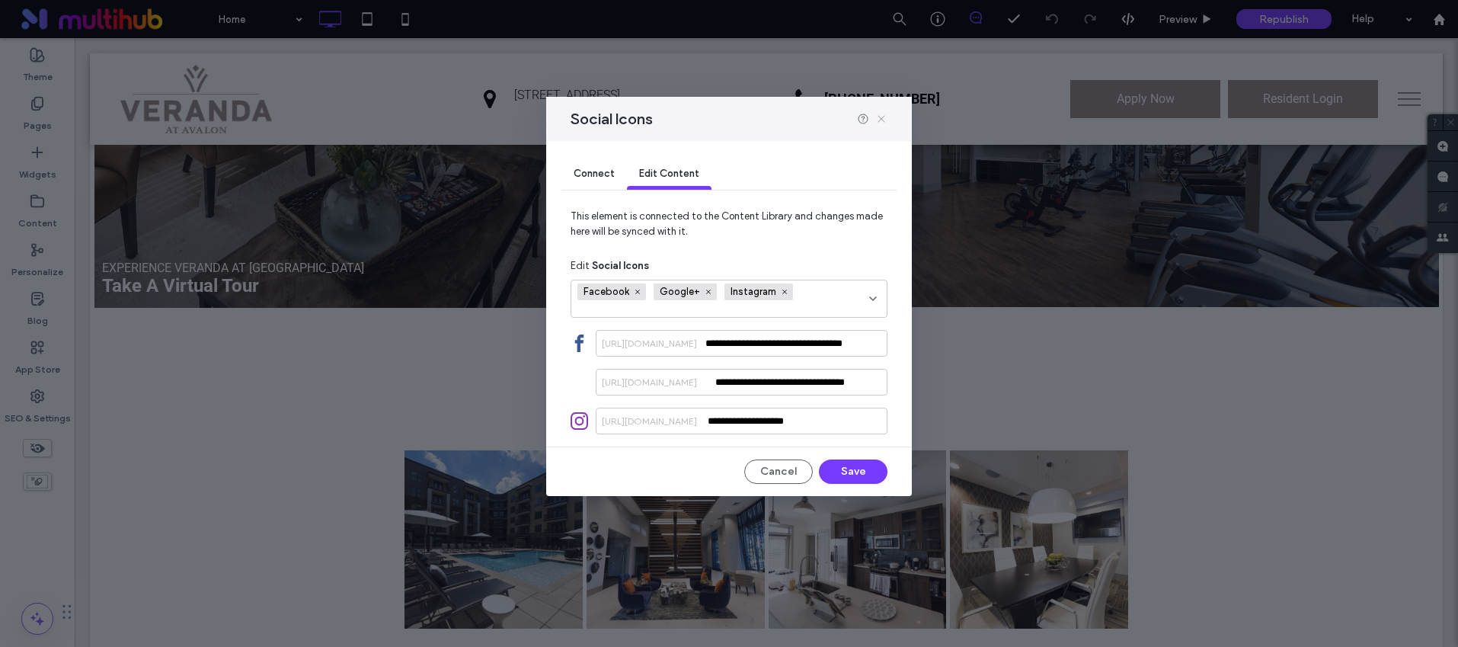
click at [886, 121] on icon at bounding box center [881, 119] width 12 height 12
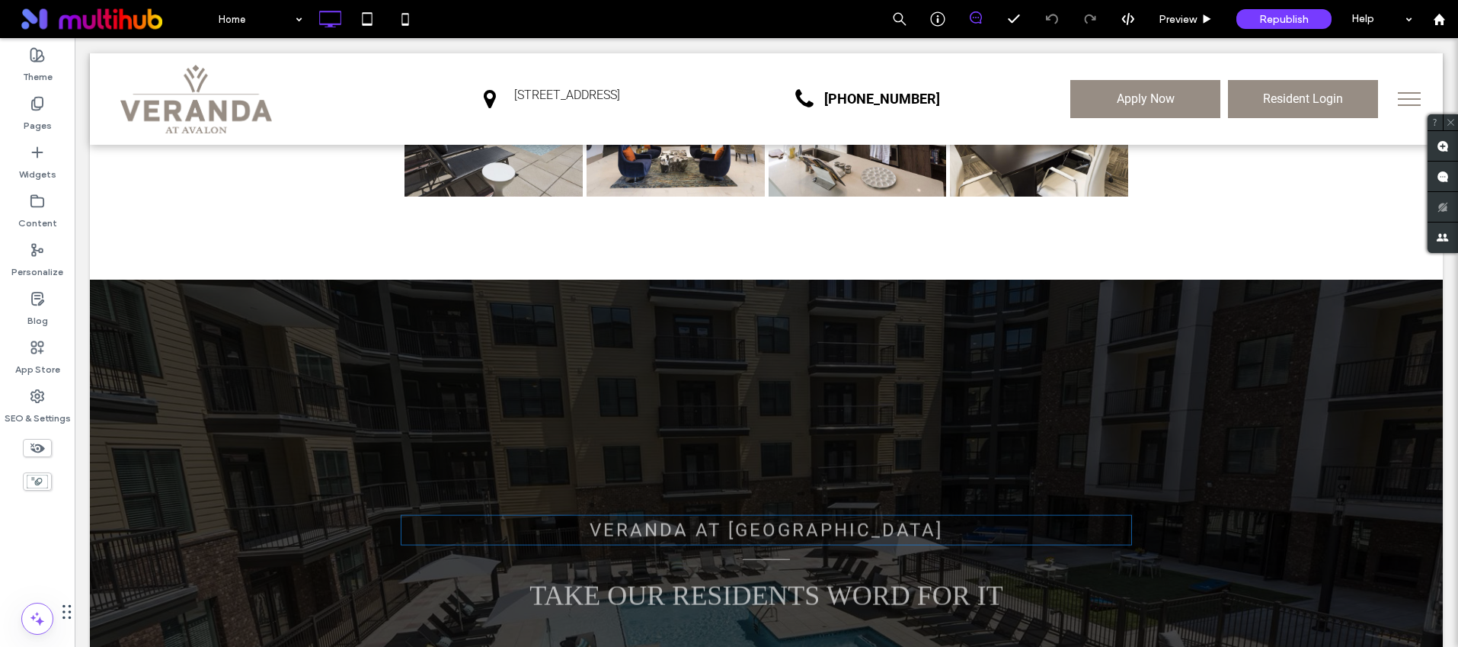
scroll to position [2870, 0]
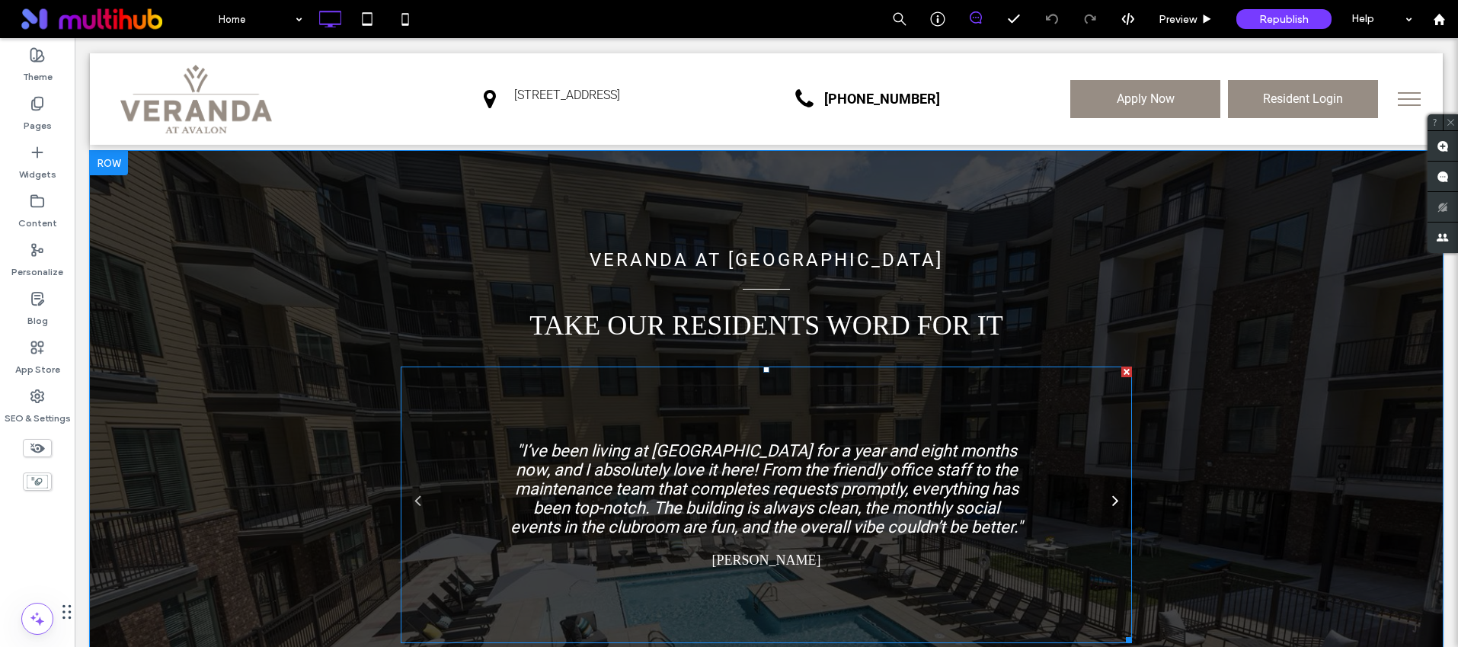
click at [1112, 490] on link at bounding box center [1115, 499] width 18 height 18
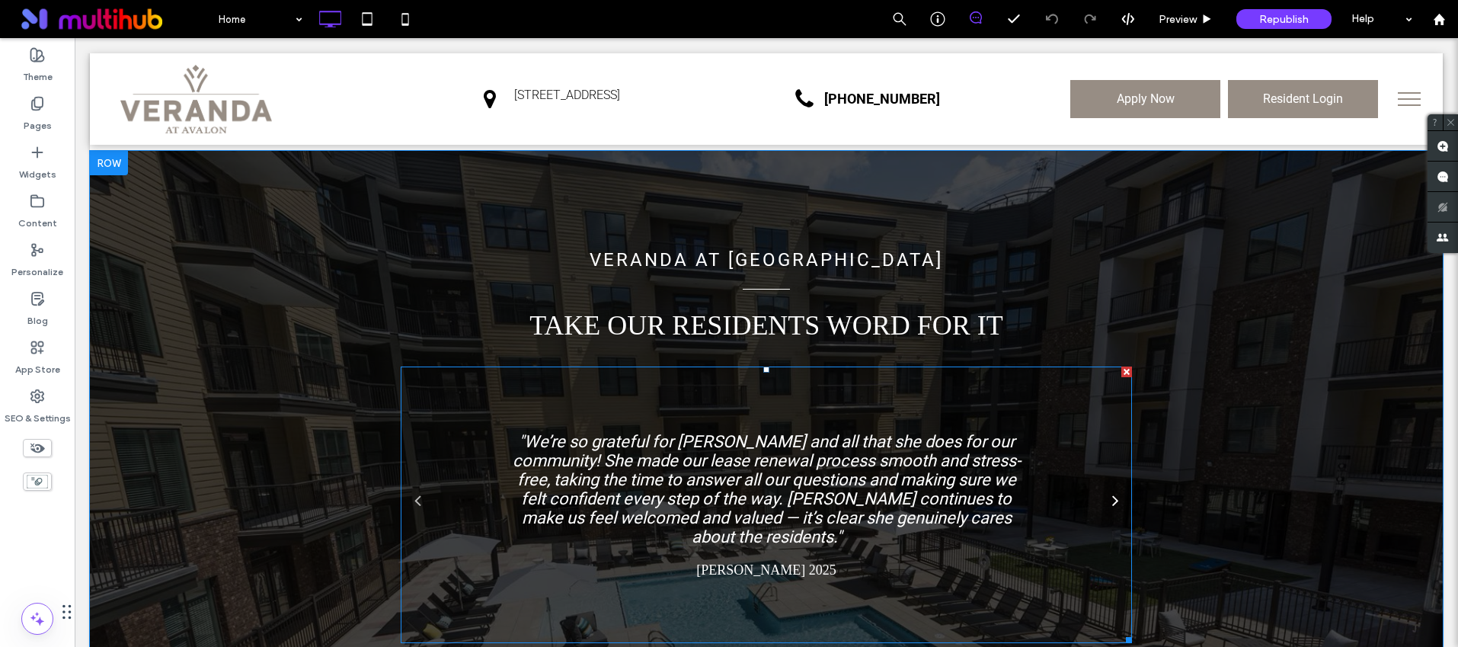
click at [1112, 490] on link at bounding box center [1115, 499] width 18 height 18
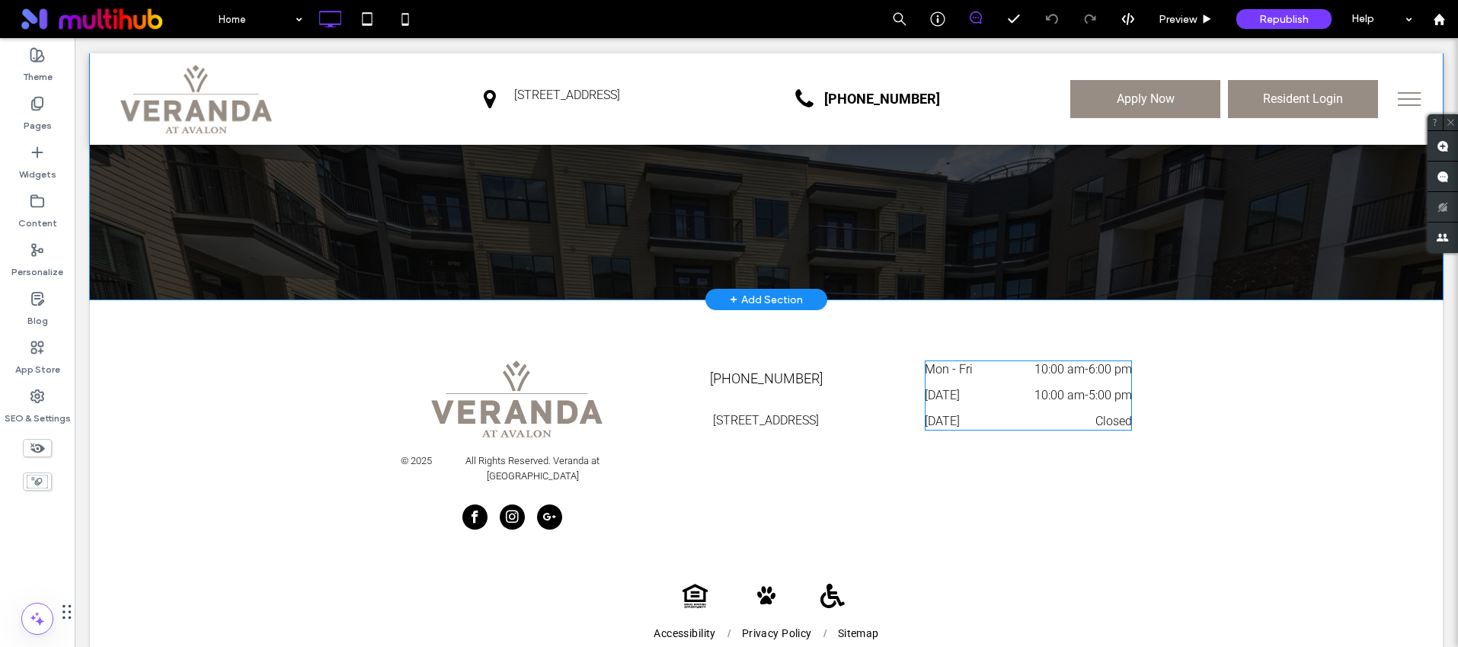
scroll to position [3310, 0]
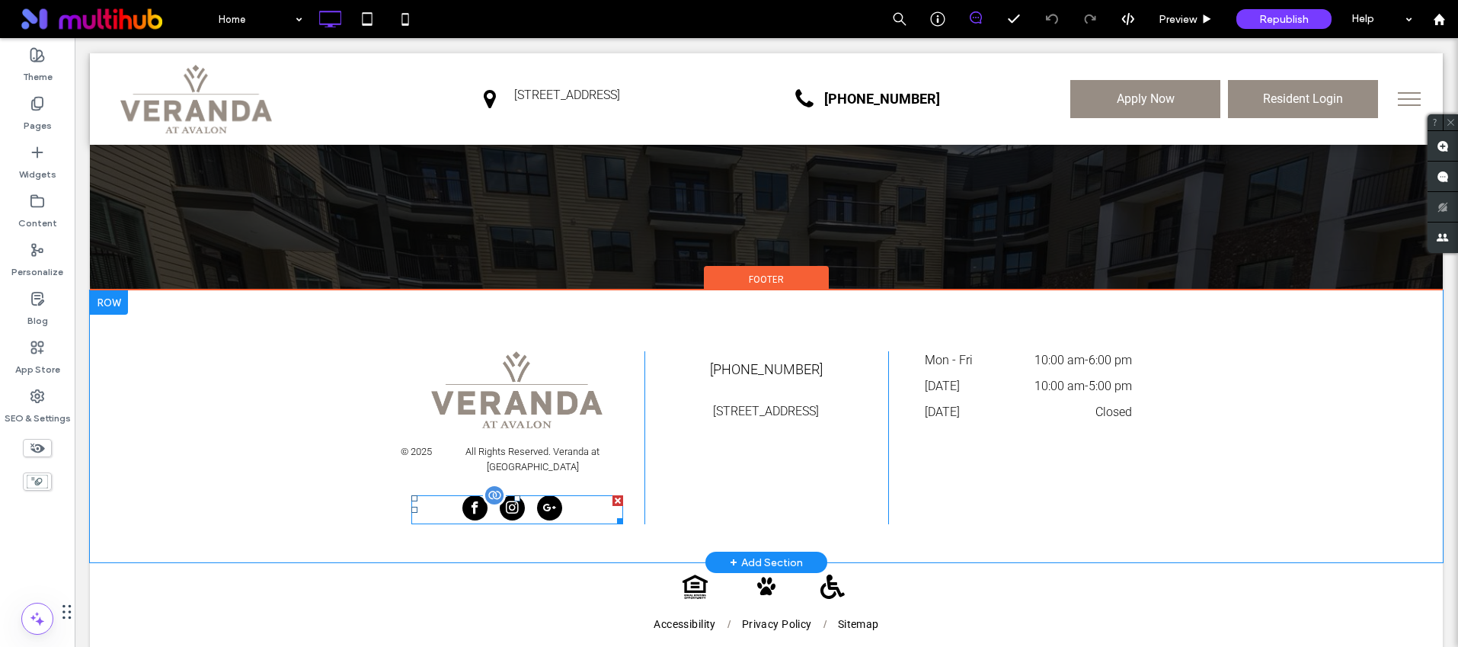
click at [575, 495] on div at bounding box center [517, 509] width 212 height 29
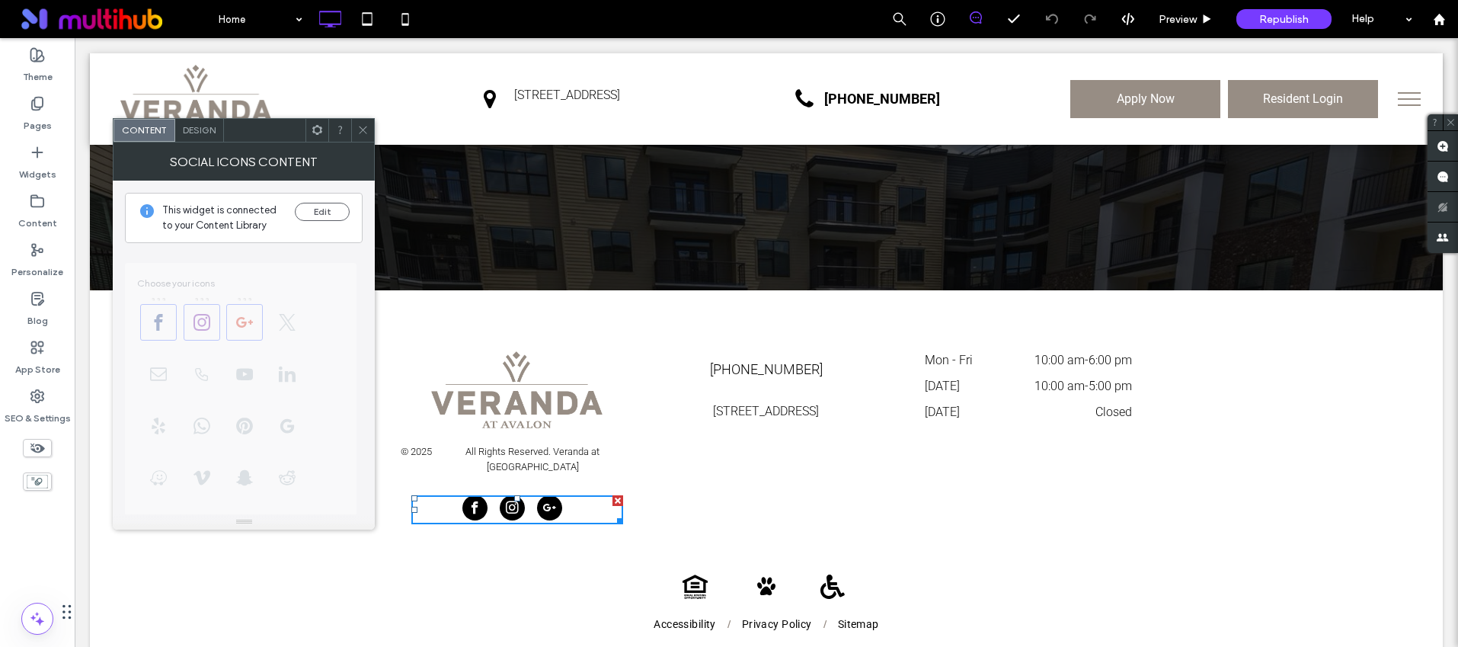
click at [357, 129] on icon at bounding box center [362, 129] width 11 height 11
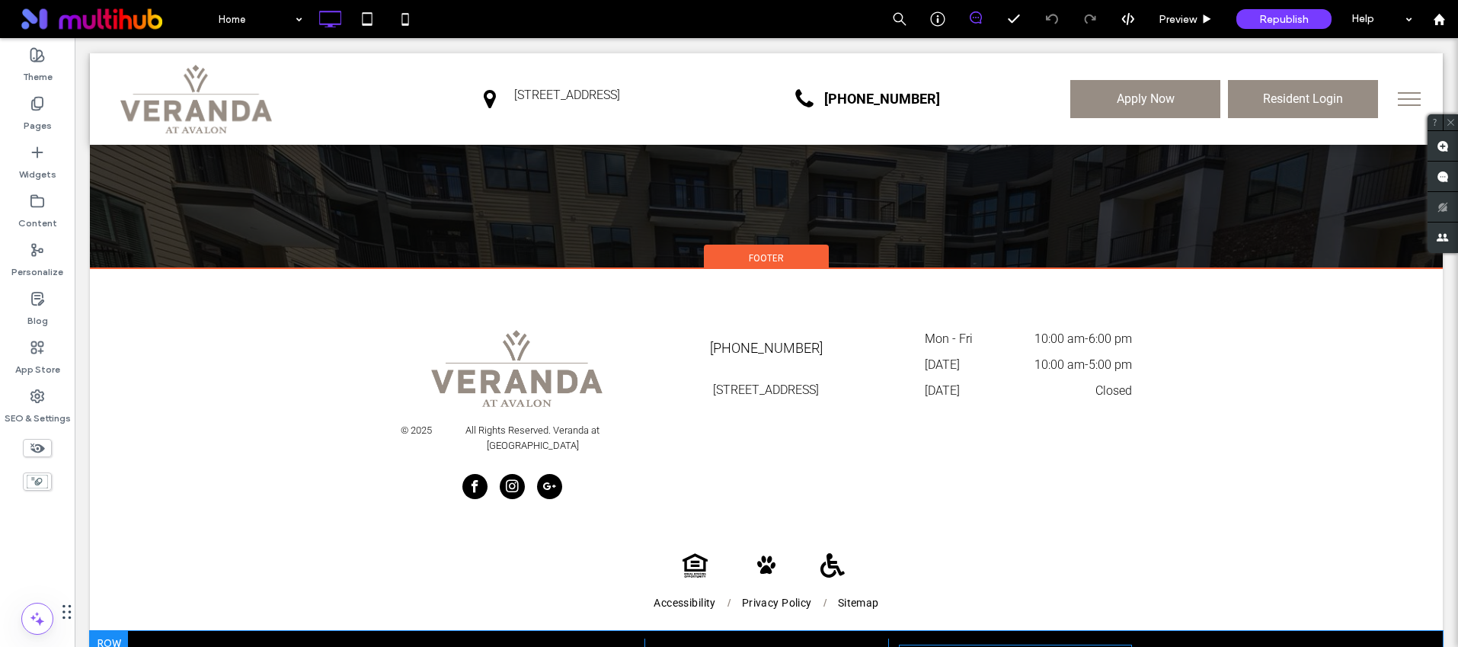
scroll to position [3354, 0]
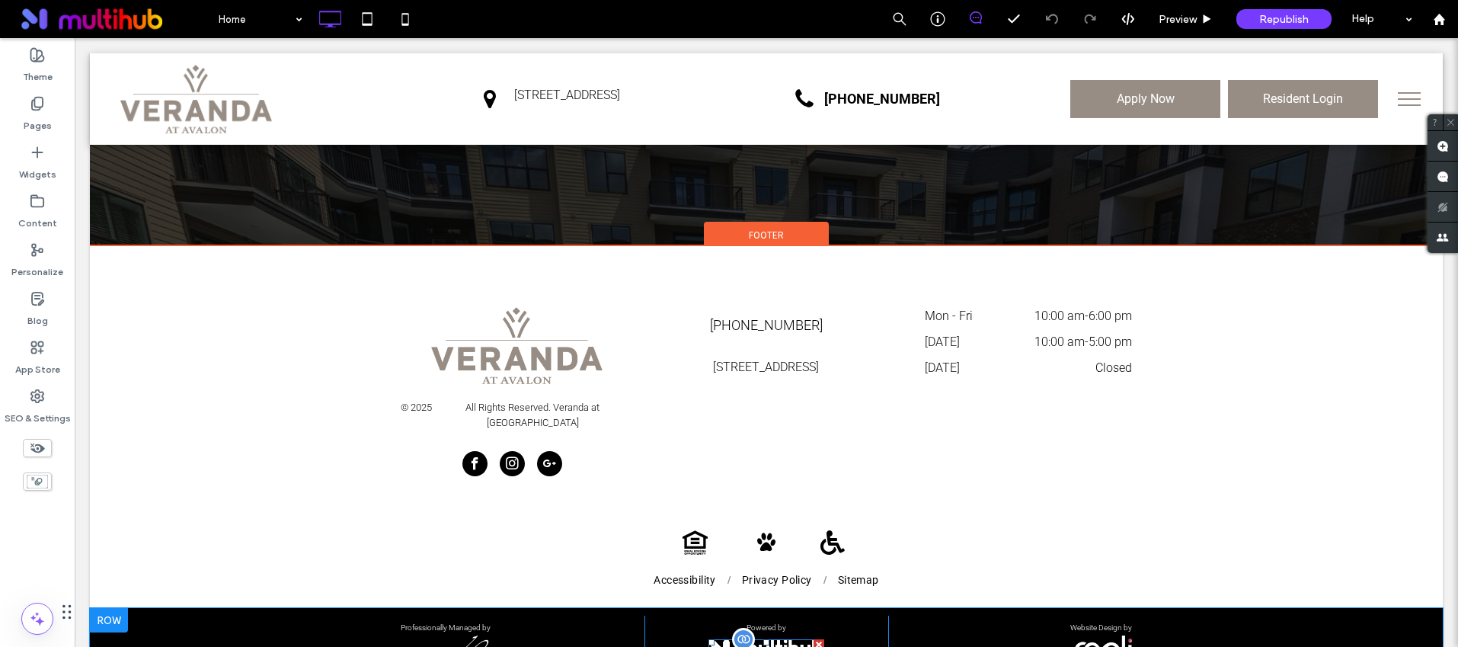
click at [778, 639] on img at bounding box center [767, 647] width 116 height 17
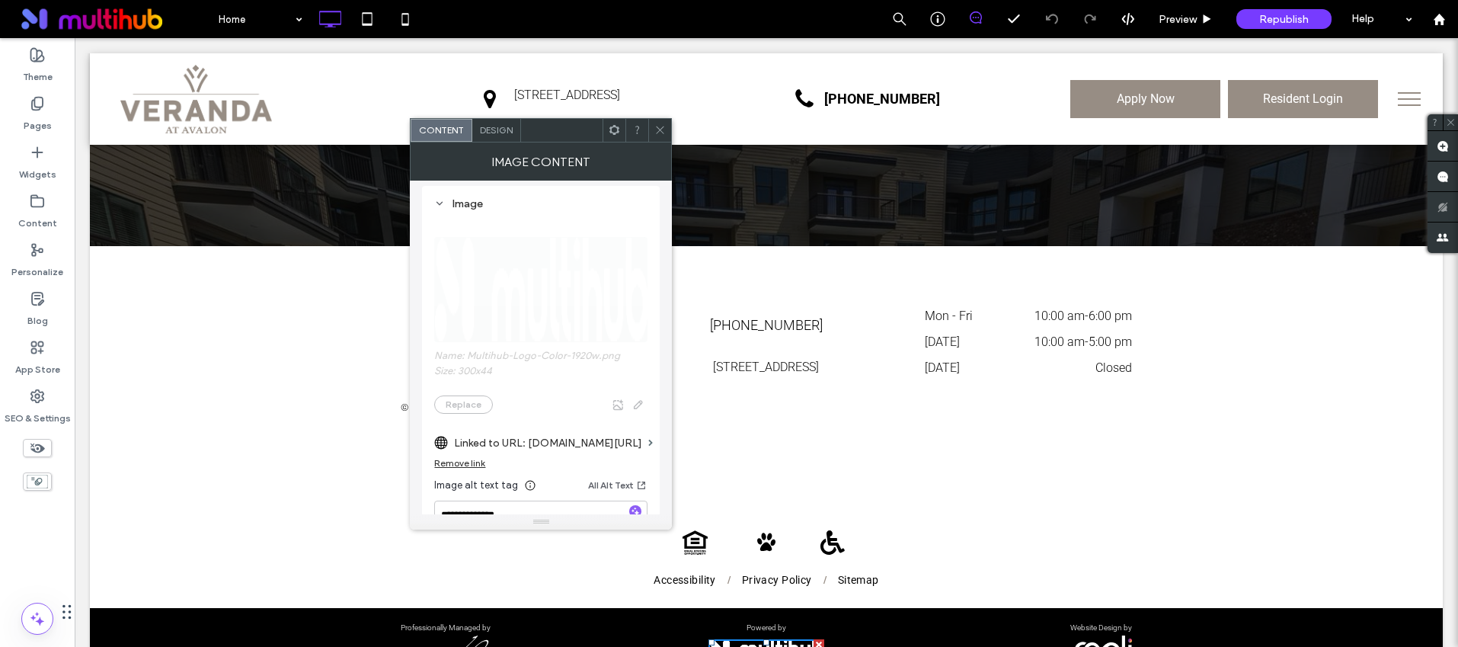
scroll to position [278, 0]
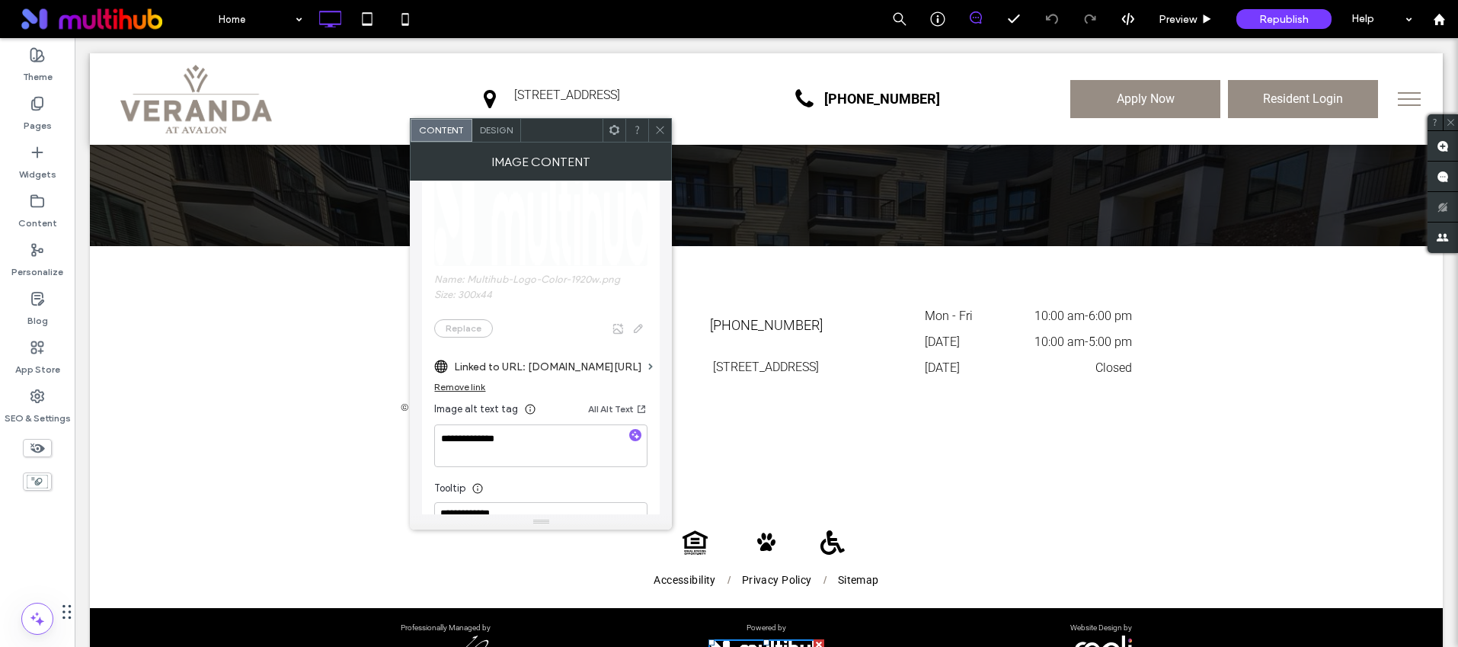
click at [658, 124] on icon at bounding box center [659, 129] width 11 height 11
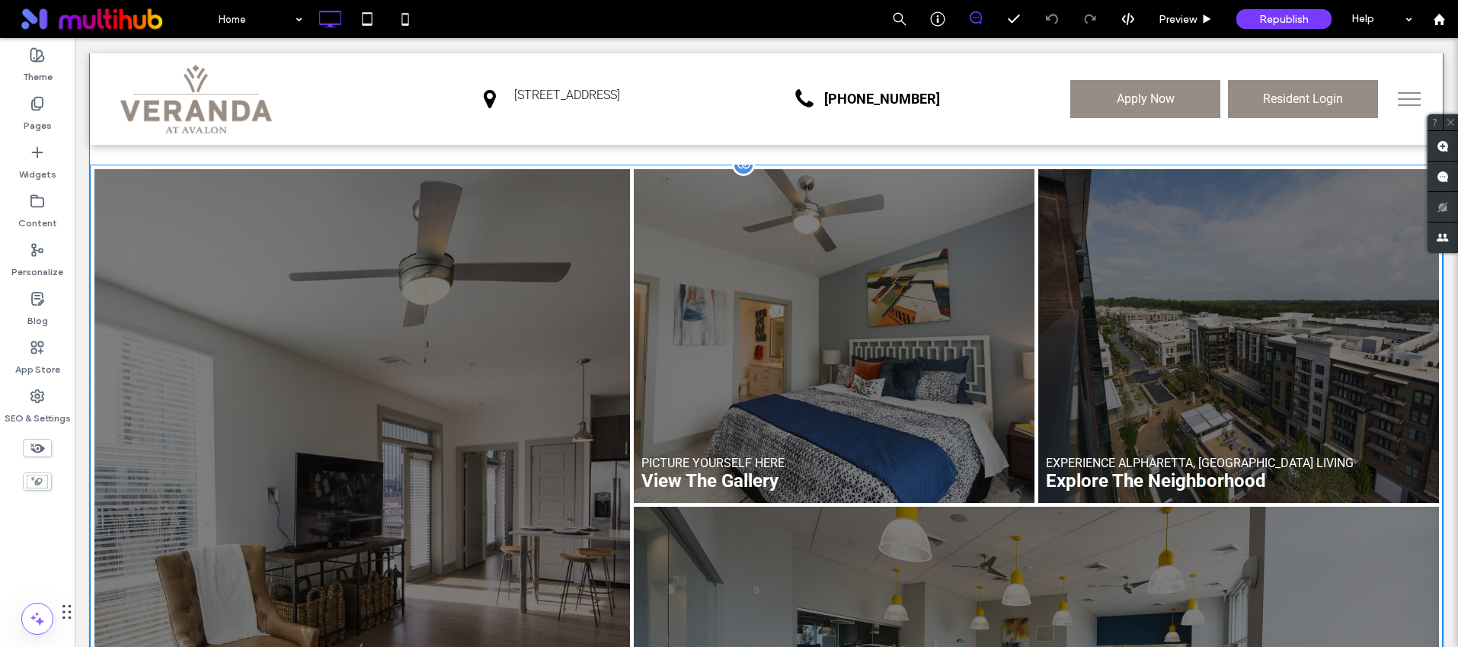
scroll to position [987, 0]
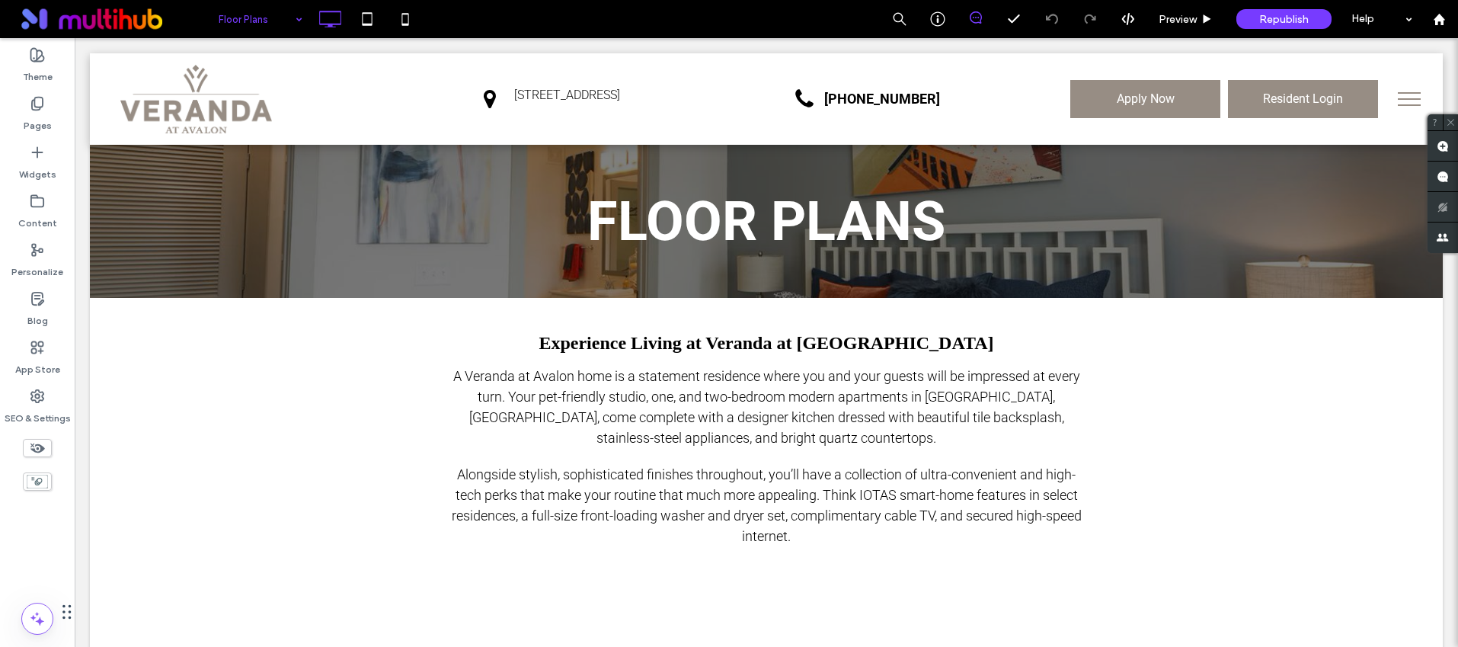
click at [503, 25] on div "Floor Plans Preview Republish Help" at bounding box center [834, 19] width 1248 height 38
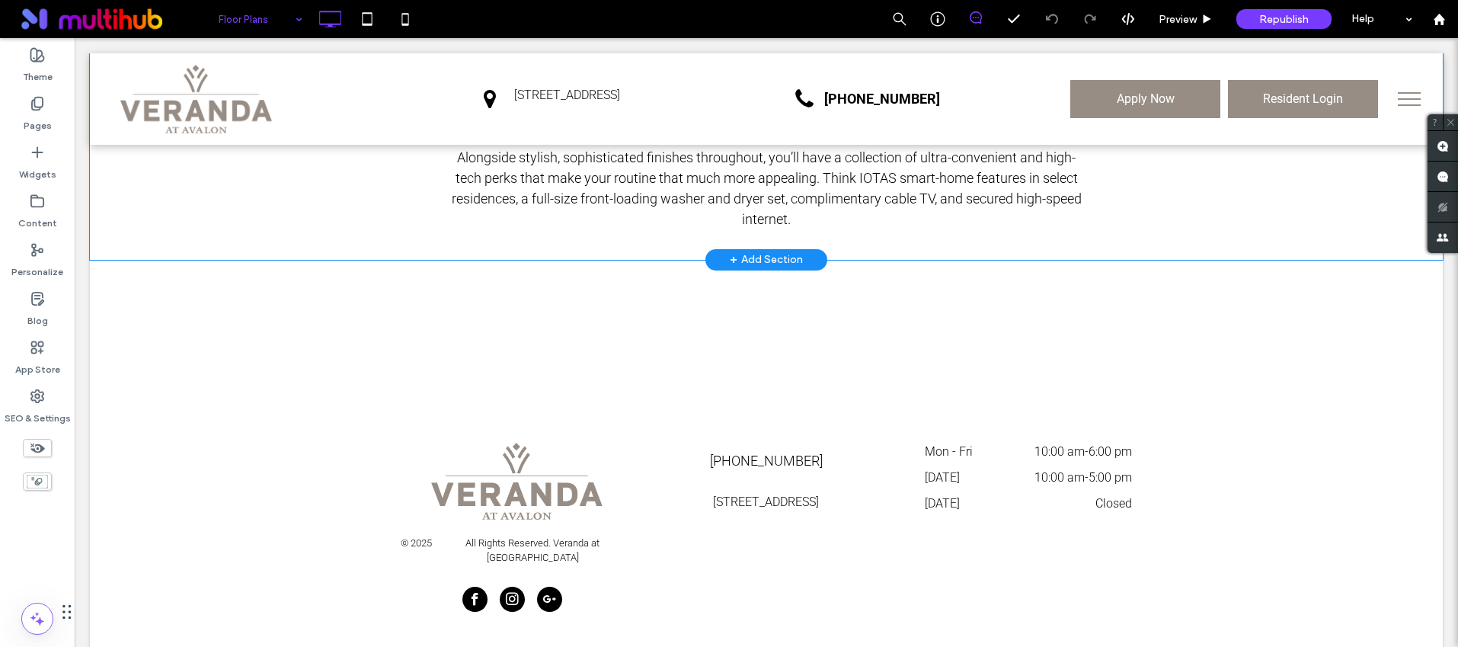
scroll to position [489, 0]
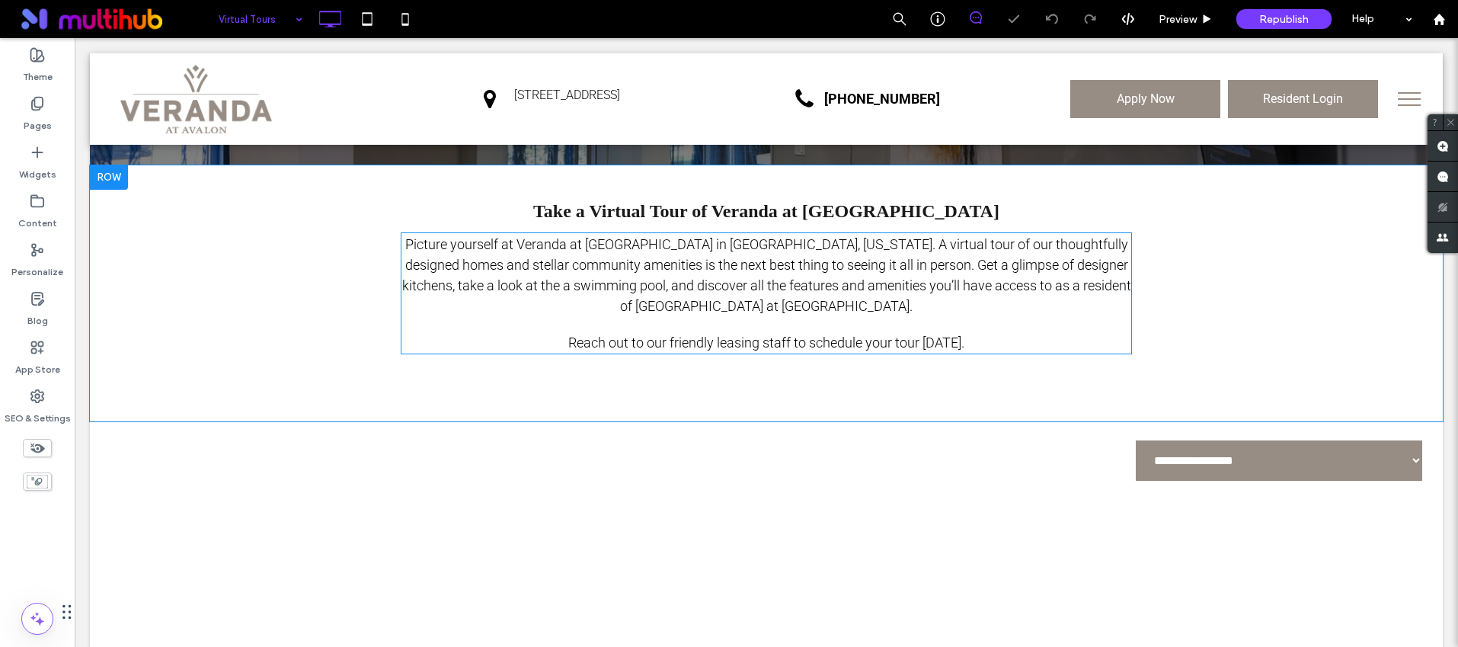
scroll to position [146, 0]
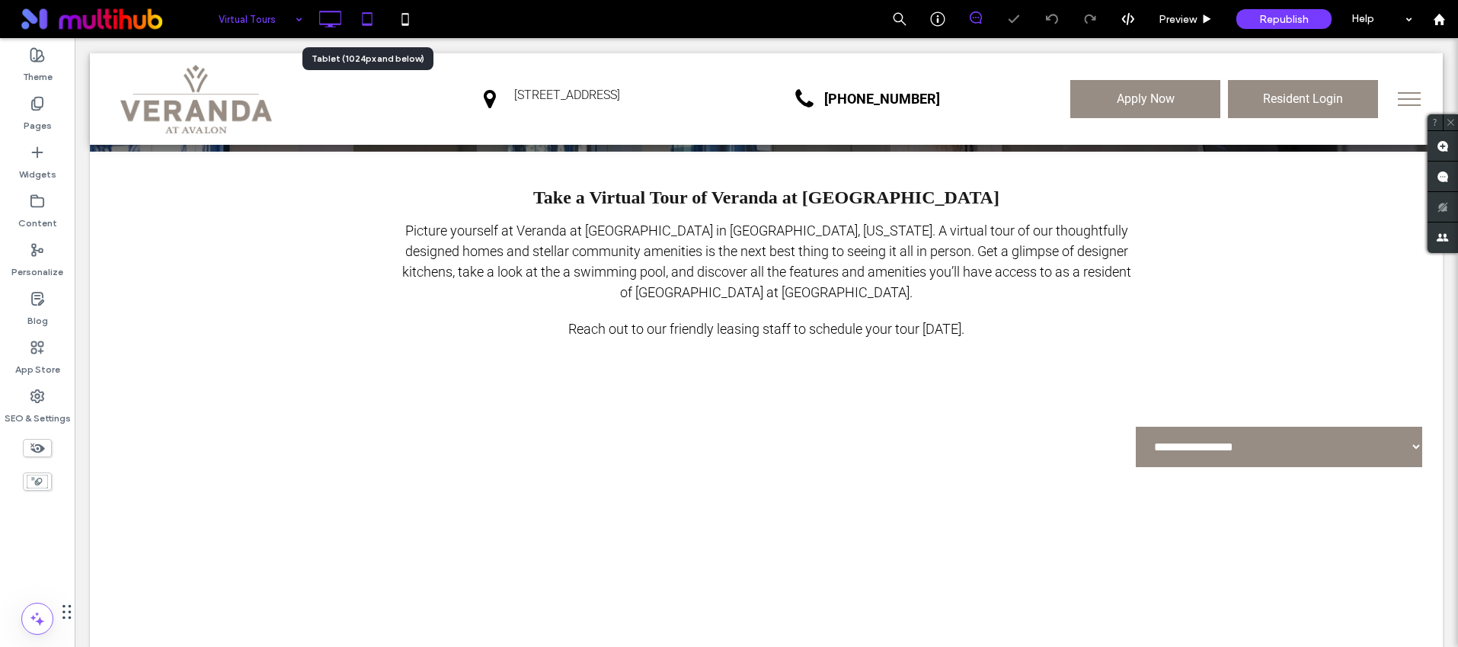
click at [364, 19] on icon at bounding box center [367, 19] width 30 height 30
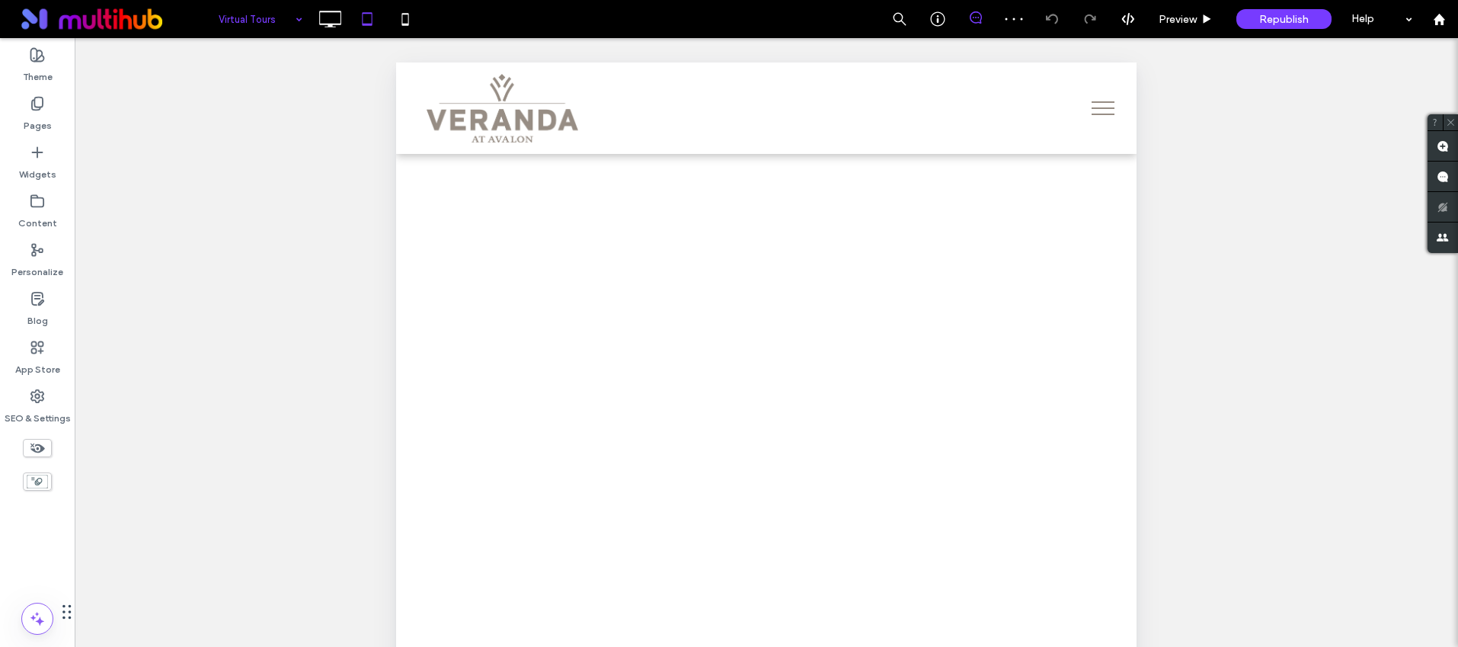
scroll to position [763, 0]
click at [1179, 18] on span "Preview" at bounding box center [1178, 19] width 38 height 13
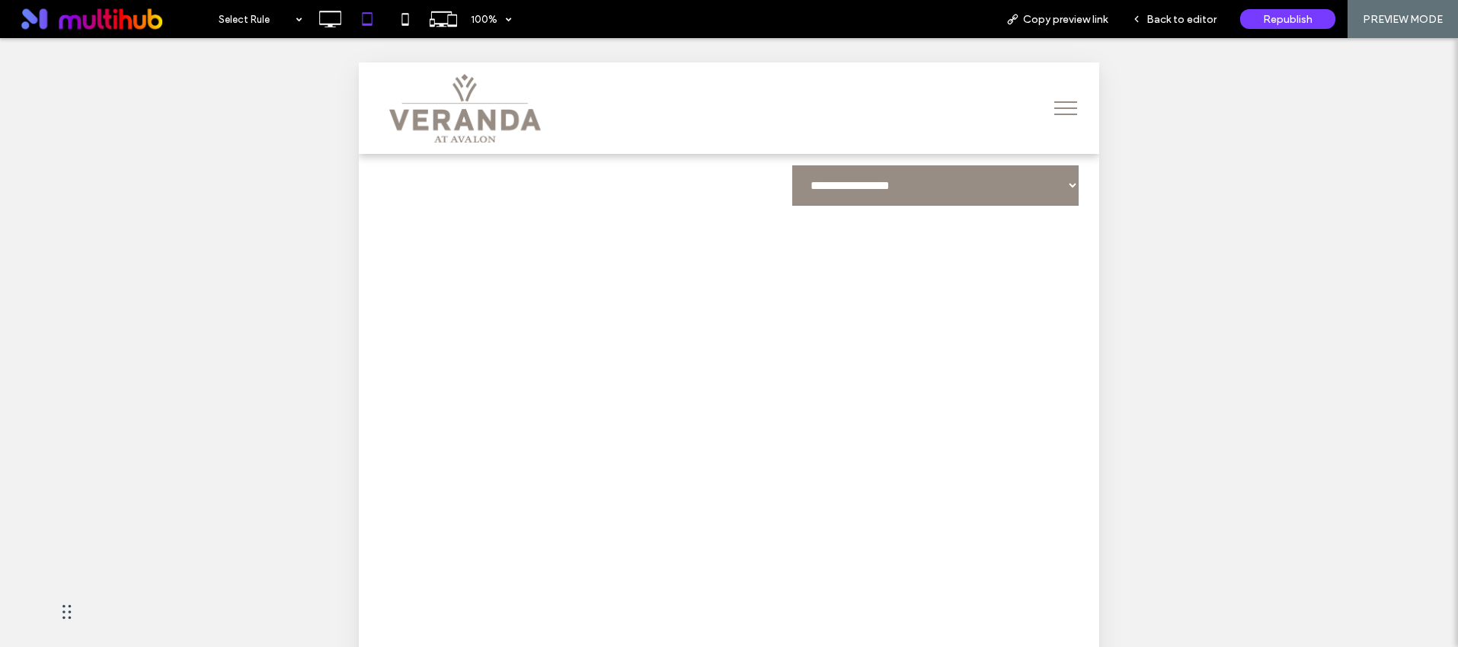
scroll to position [464, 0]
click at [951, 190] on select "**********" at bounding box center [936, 186] width 290 height 43
select select "****"
click at [791, 165] on select "**********" at bounding box center [936, 186] width 290 height 43
click at [920, 188] on select "**********" at bounding box center [936, 186] width 290 height 43
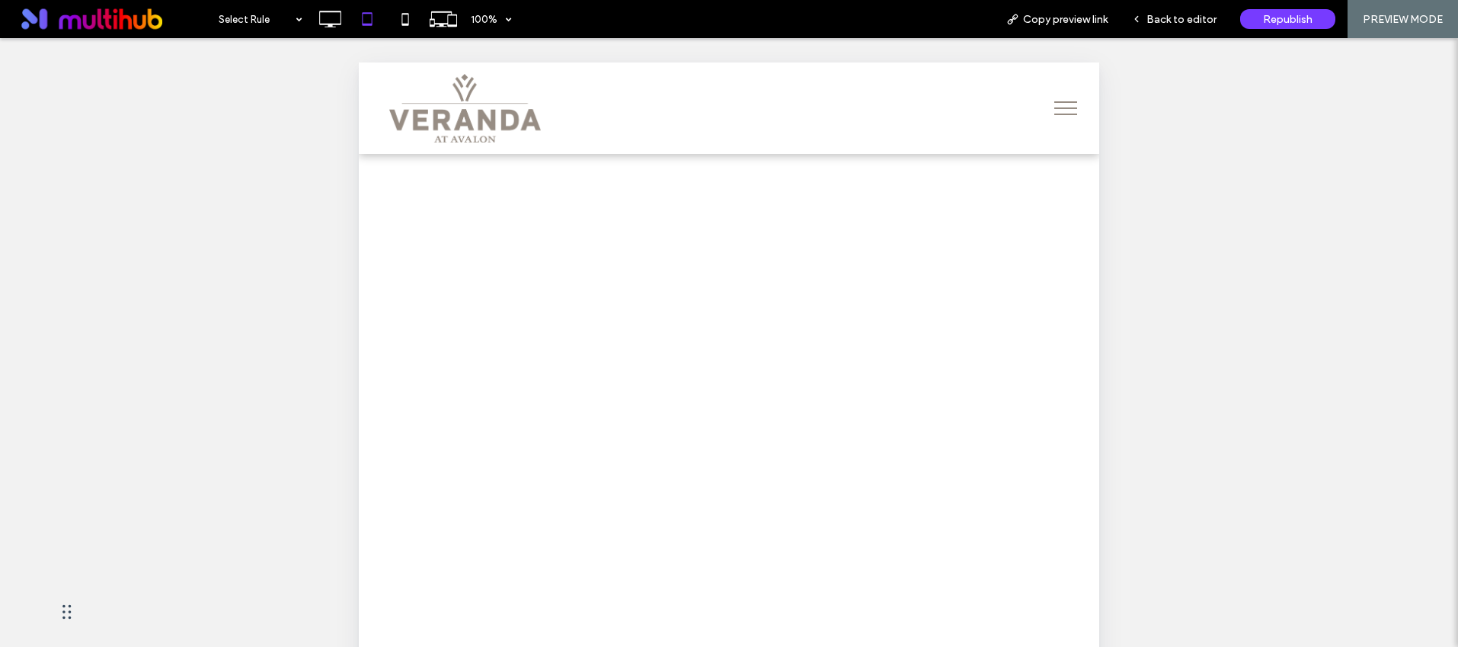
scroll to position [919, 0]
click at [1058, 116] on button "menu" at bounding box center [1066, 108] width 40 height 40
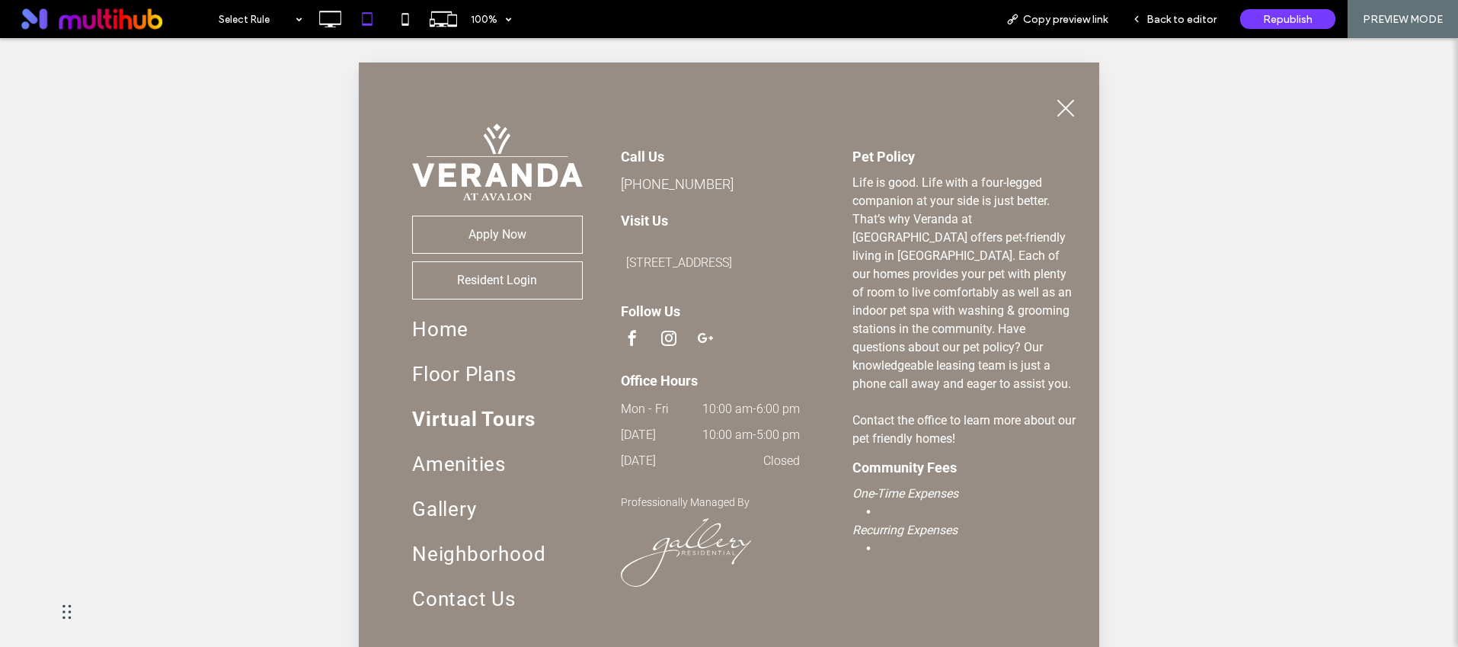
click at [1064, 104] on button "menu" at bounding box center [1066, 108] width 40 height 40
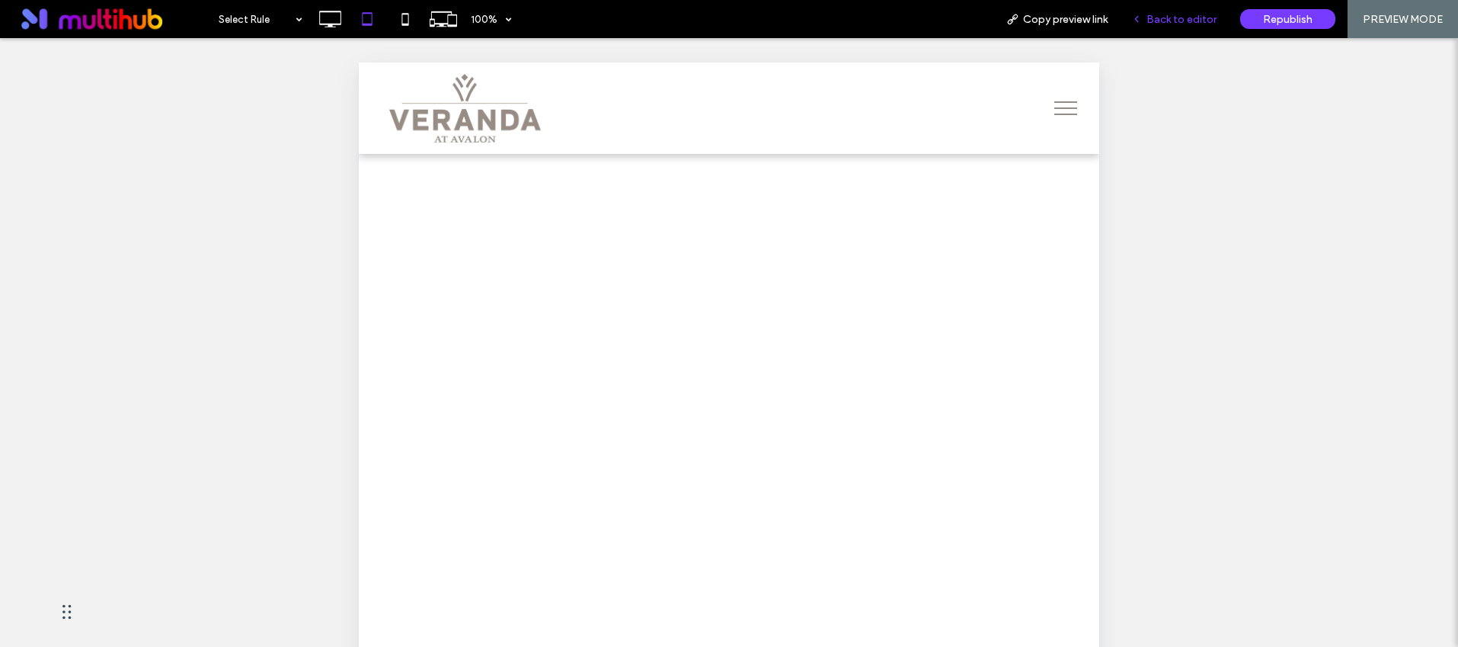
click at [1177, 14] on span "Back to editor" at bounding box center [1182, 19] width 70 height 13
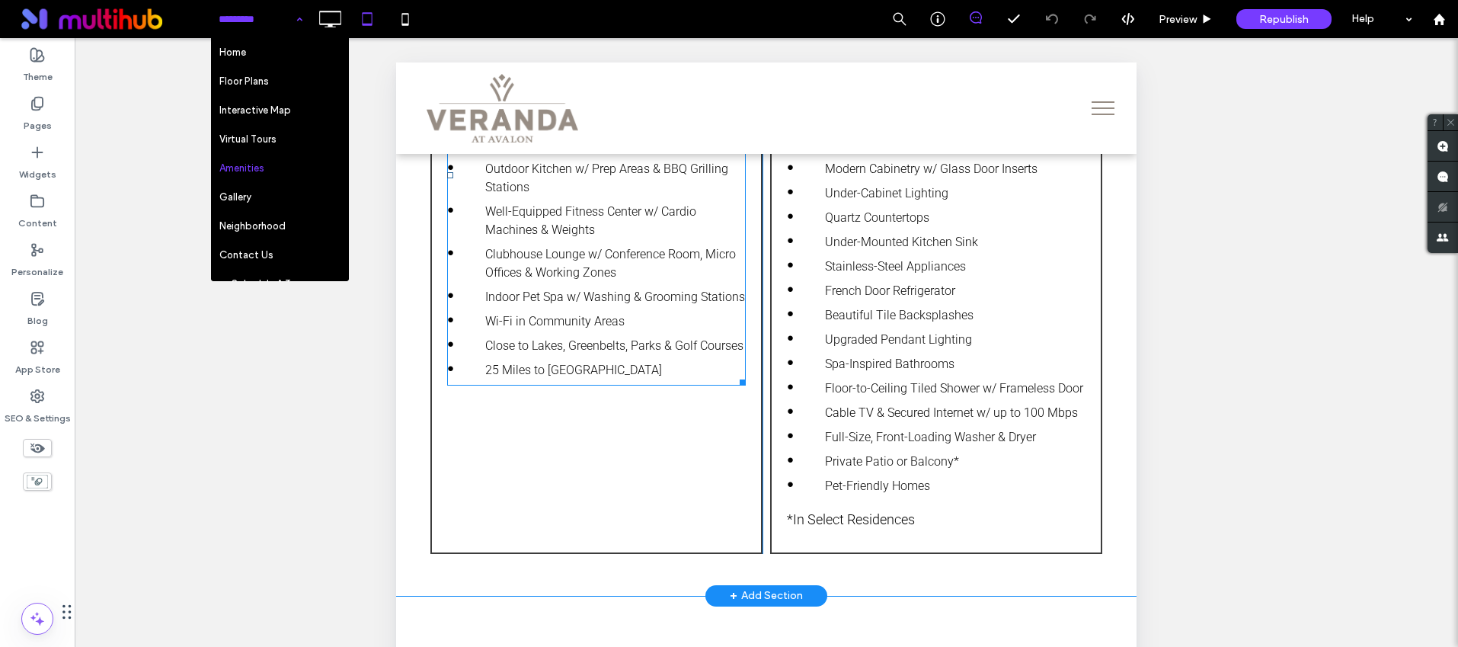
scroll to position [1032, 0]
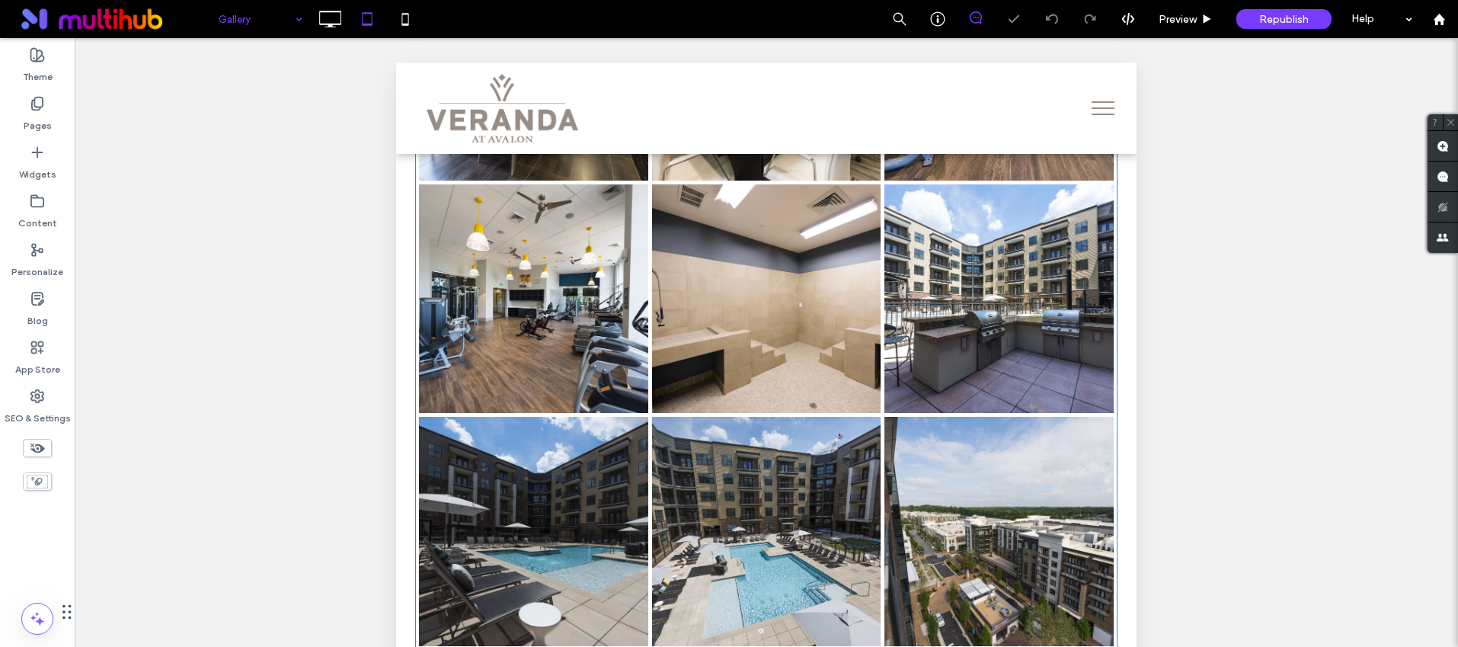
scroll to position [1843, 0]
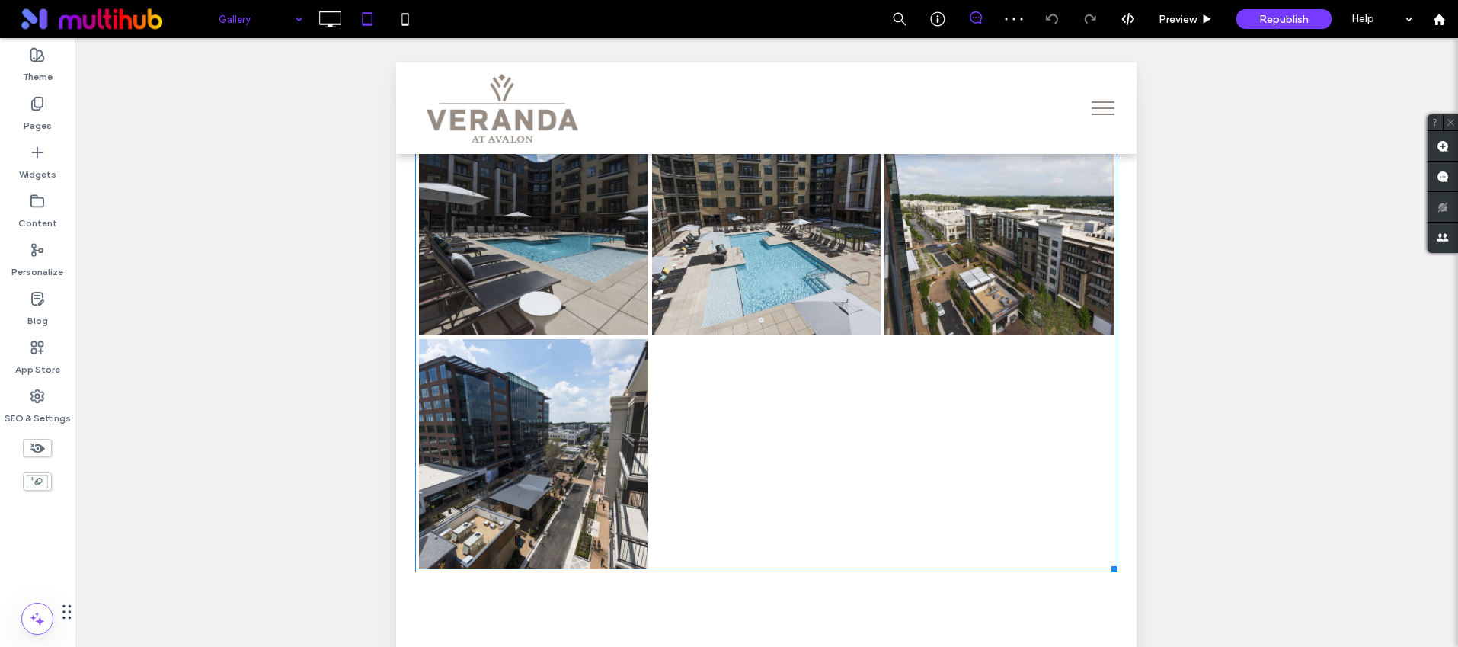
click at [514, 258] on link at bounding box center [533, 220] width 229 height 229
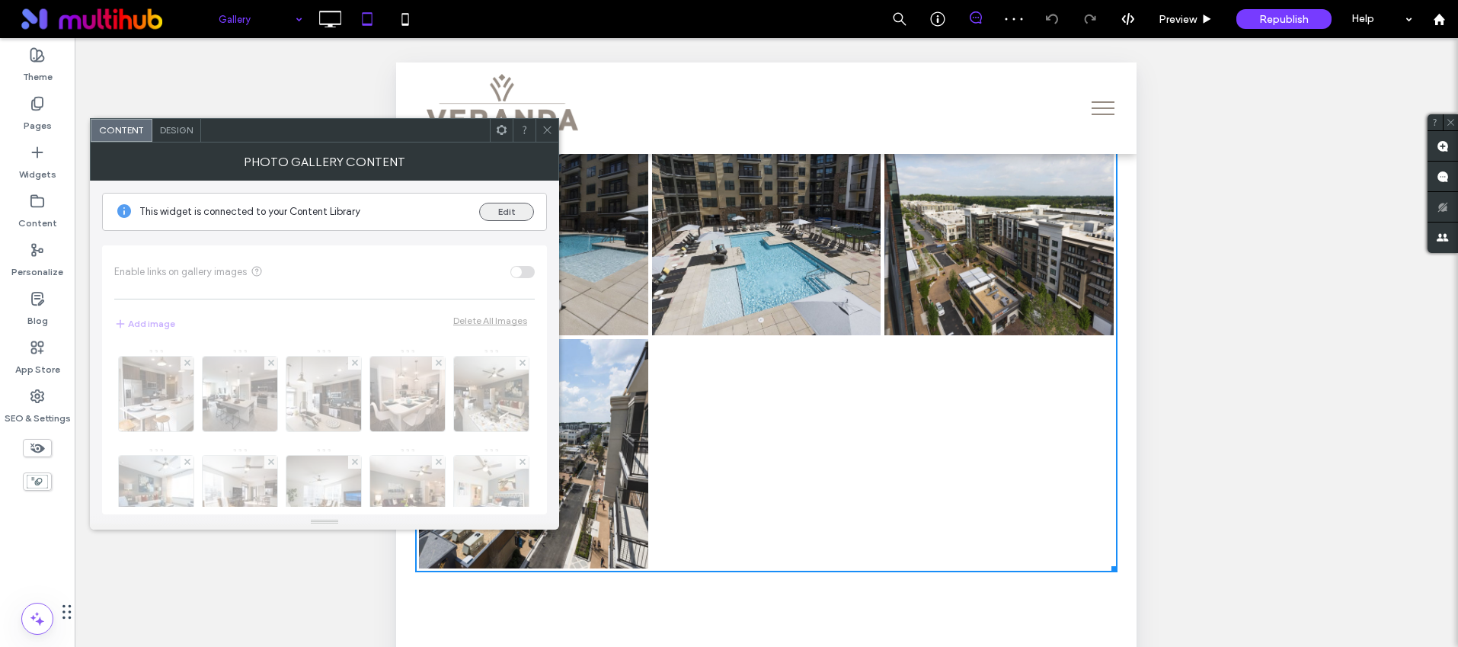
click at [498, 206] on button "Edit" at bounding box center [506, 212] width 55 height 18
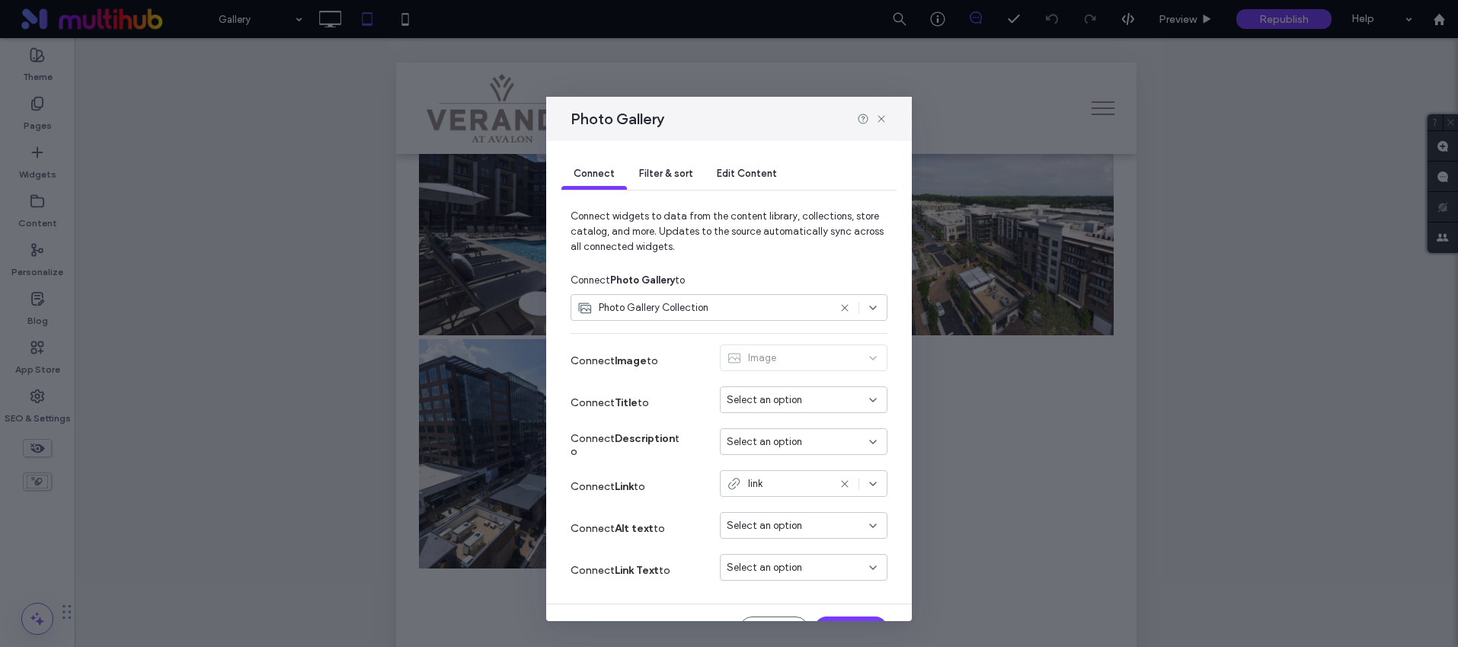
click at [745, 177] on span "Edit Content" at bounding box center [747, 173] width 60 height 11
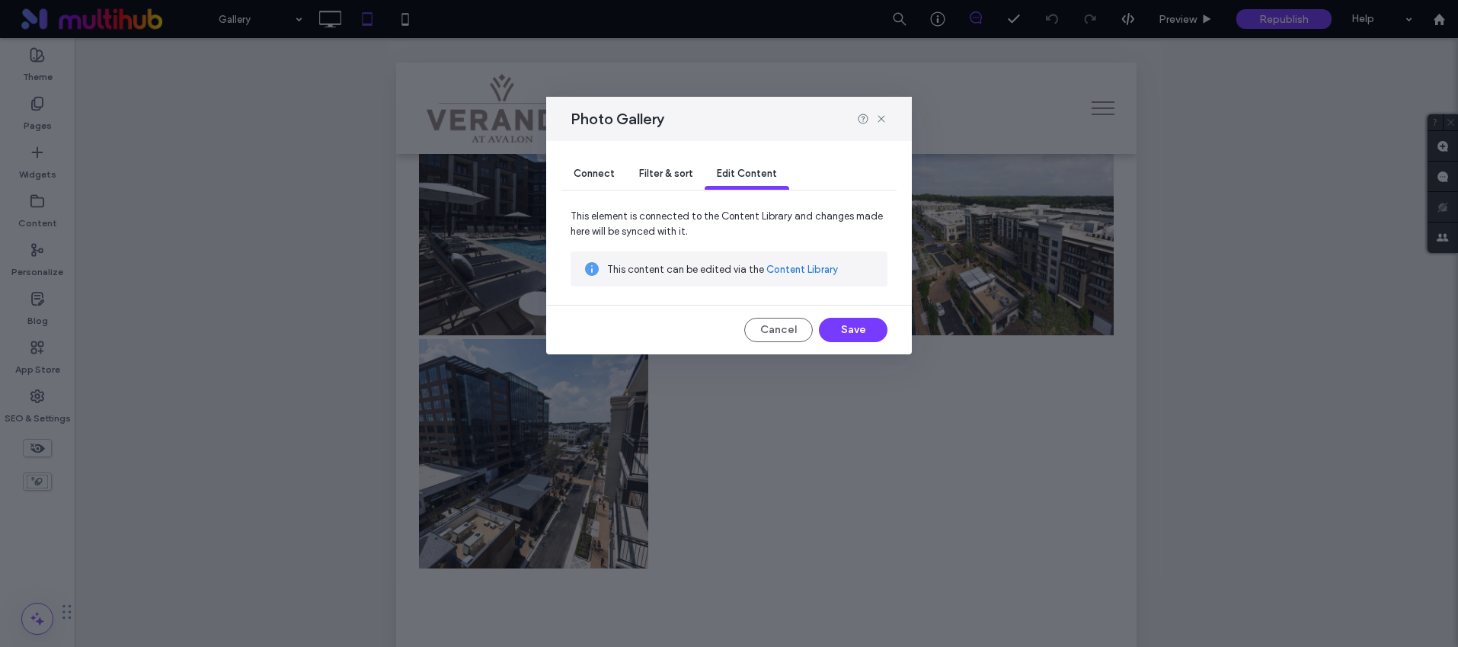
click at [808, 264] on link "Content Library" at bounding box center [802, 269] width 72 height 15
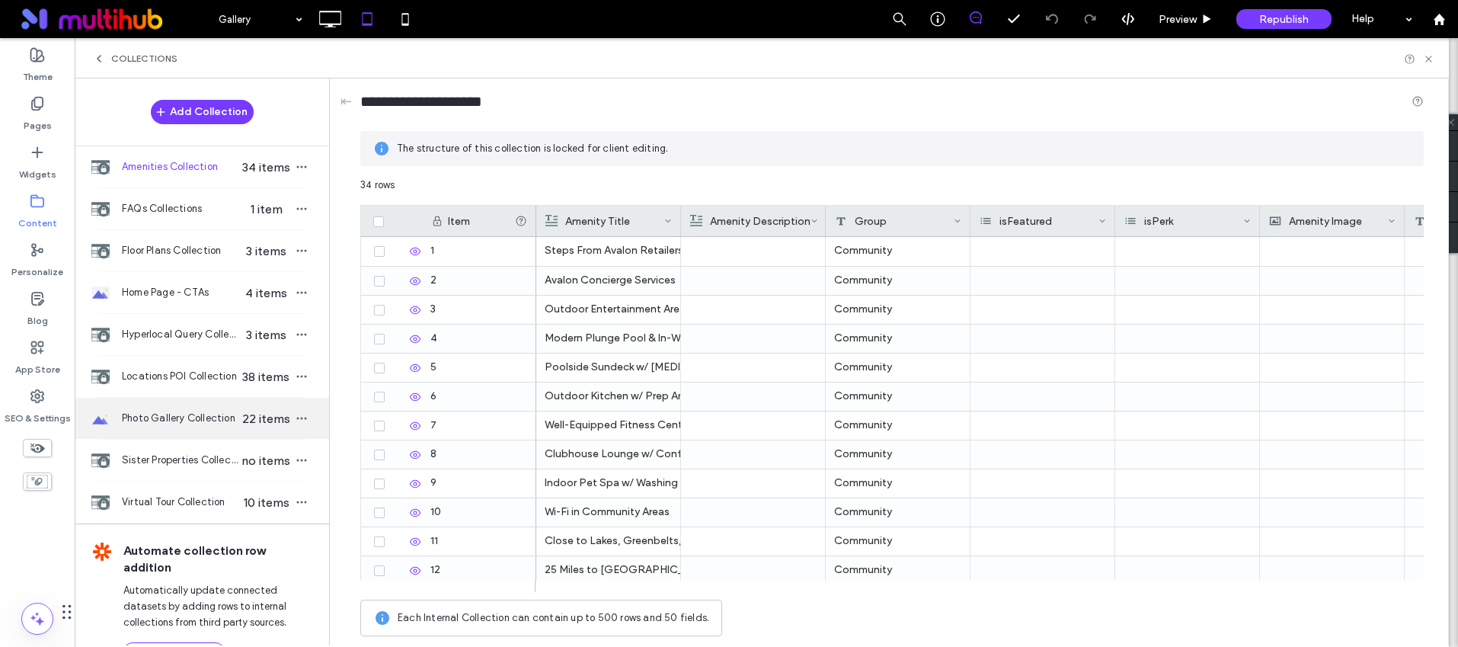
click at [170, 413] on span "Photo Gallery Collection" at bounding box center [180, 418] width 117 height 15
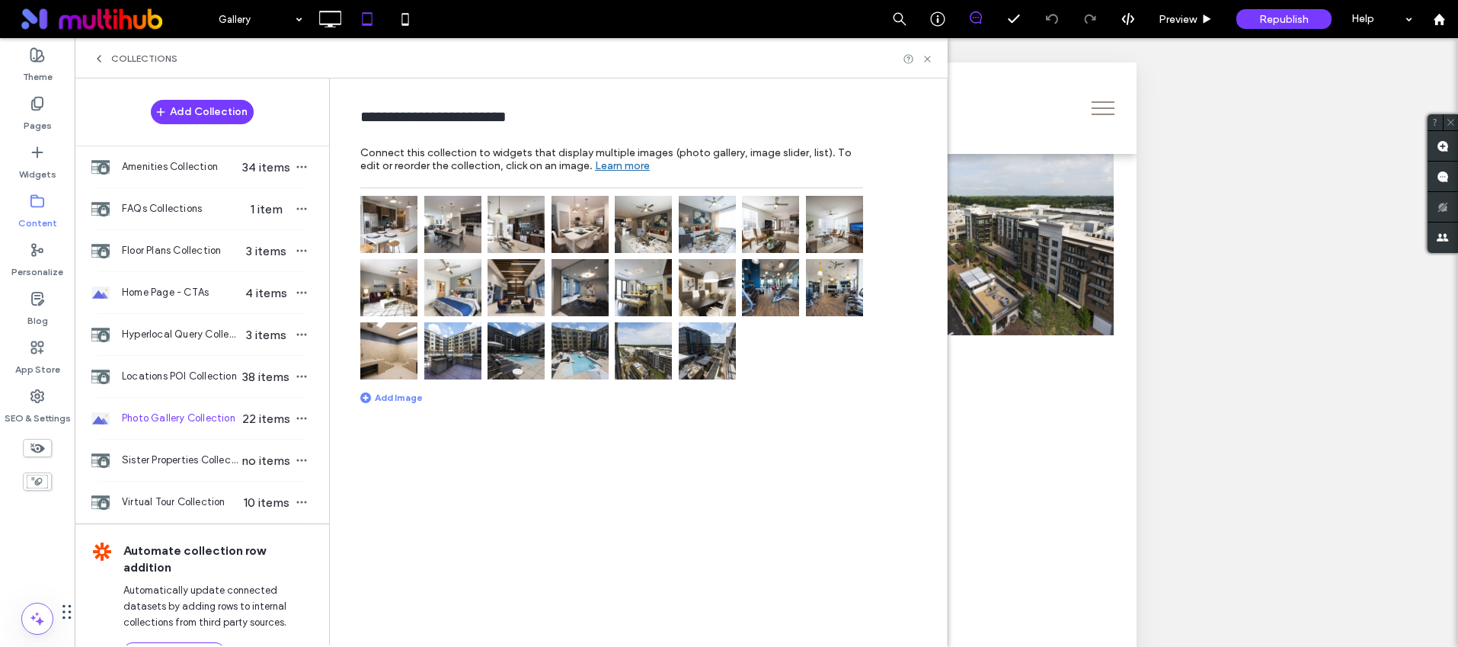
click at [590, 301] on img at bounding box center [580, 287] width 57 height 57
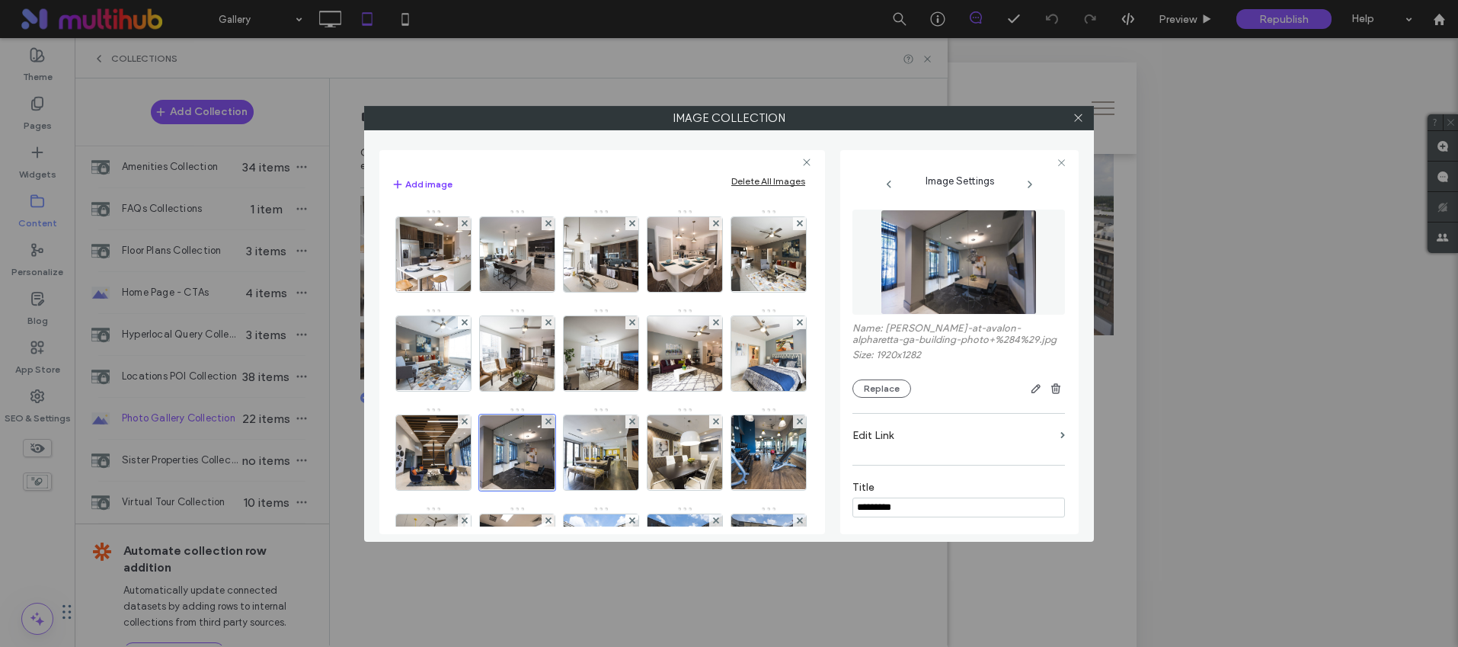
click at [573, 293] on div "Image" at bounding box center [602, 456] width 420 height 495
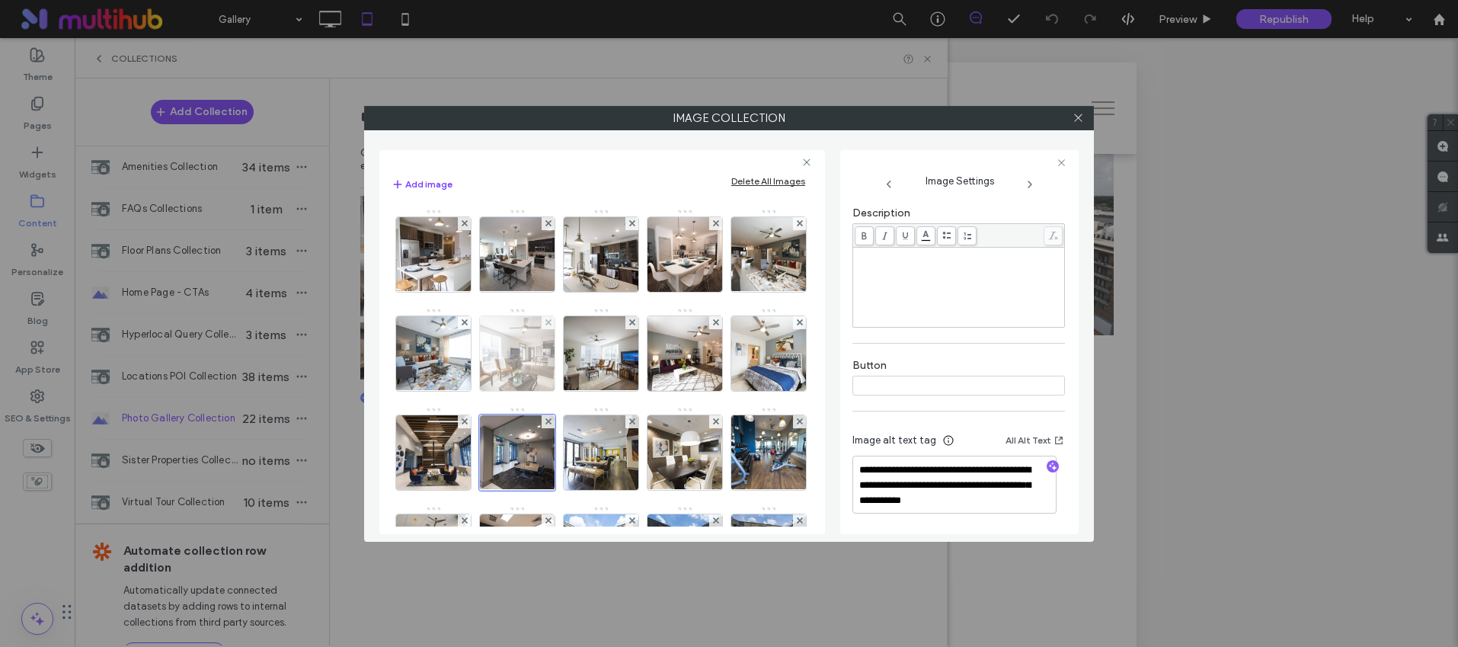
click at [574, 353] on img at bounding box center [518, 353] width 112 height 75
click at [1078, 120] on icon at bounding box center [1078, 117] width 11 height 11
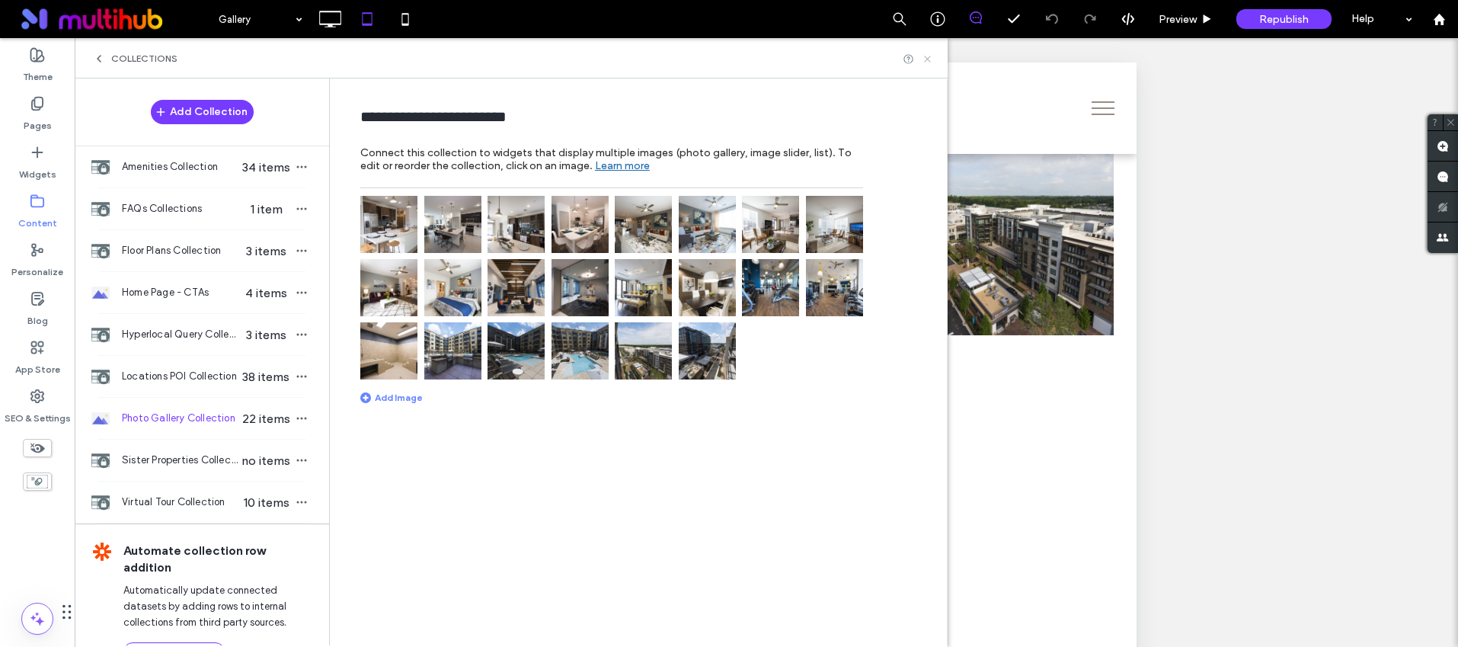
click at [926, 56] on icon at bounding box center [927, 58] width 11 height 11
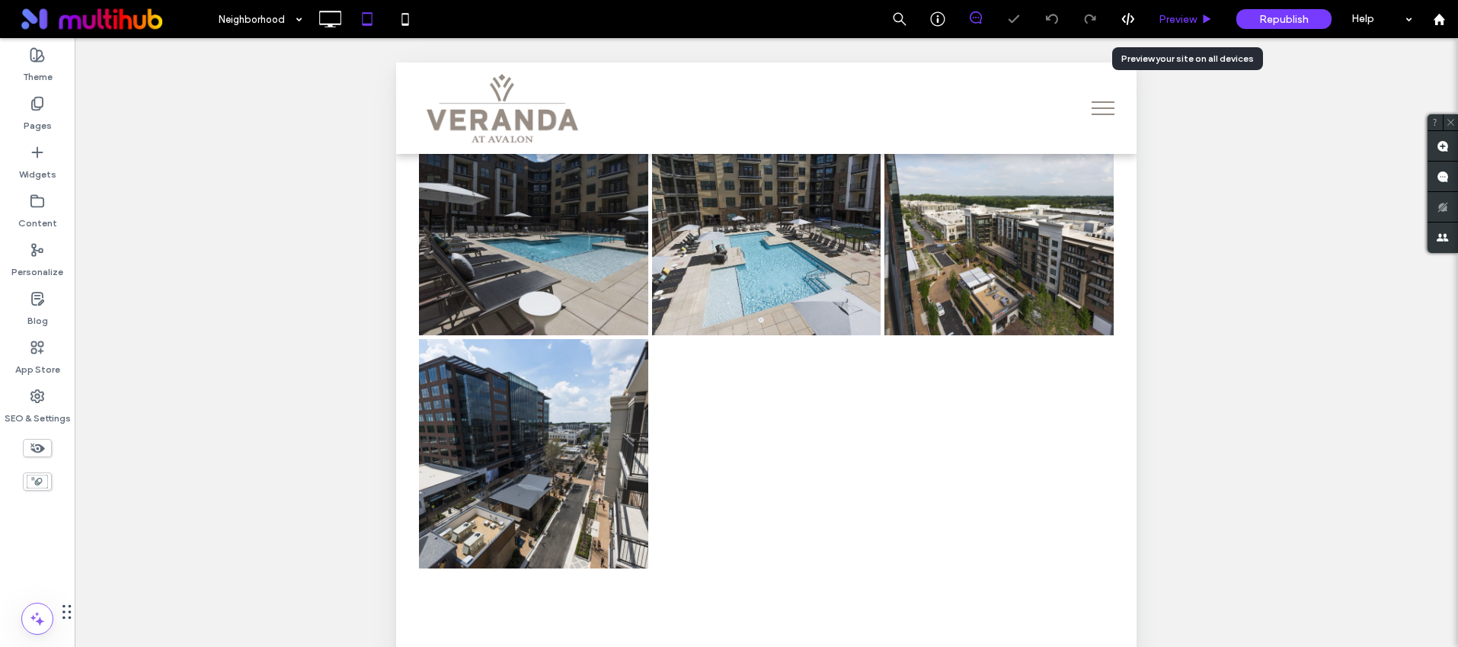
click at [1176, 17] on span "Preview" at bounding box center [1178, 19] width 38 height 13
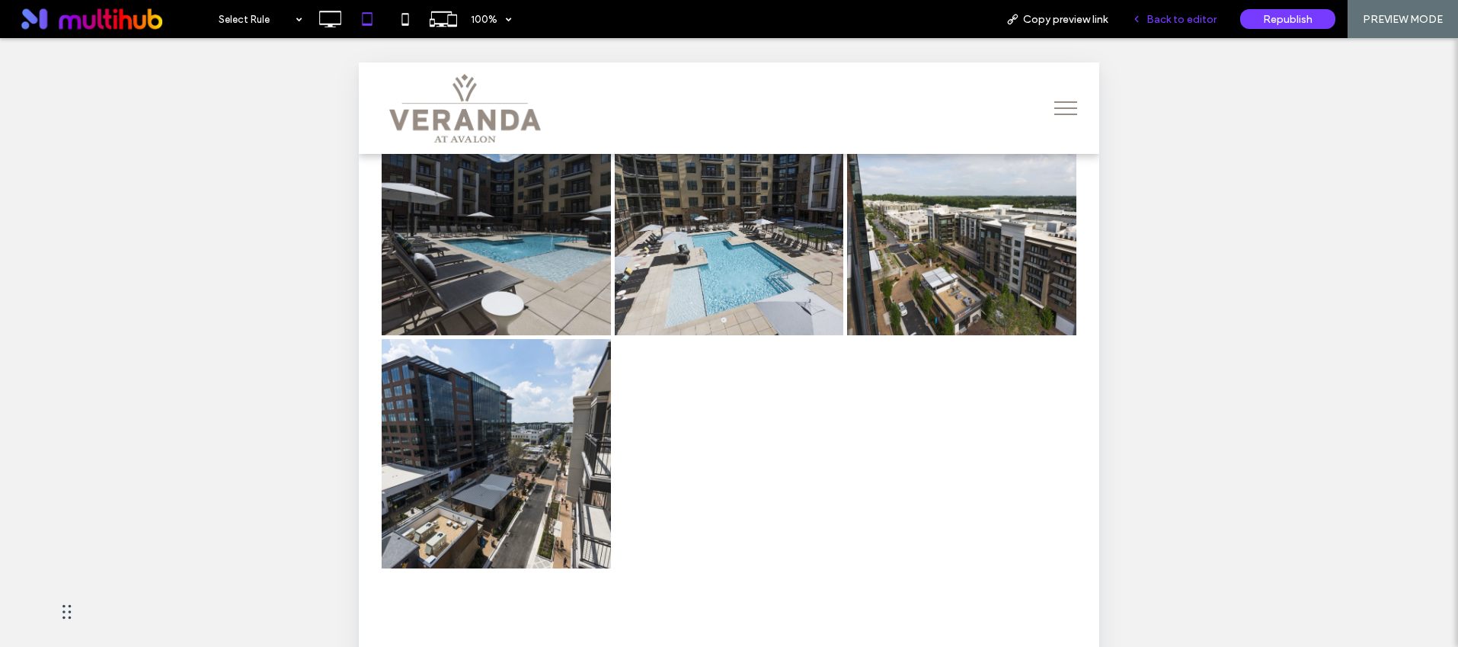
click at [1163, 26] on div "Back to editor" at bounding box center [1174, 19] width 109 height 38
click at [1155, 19] on span "Back to editor" at bounding box center [1182, 19] width 70 height 13
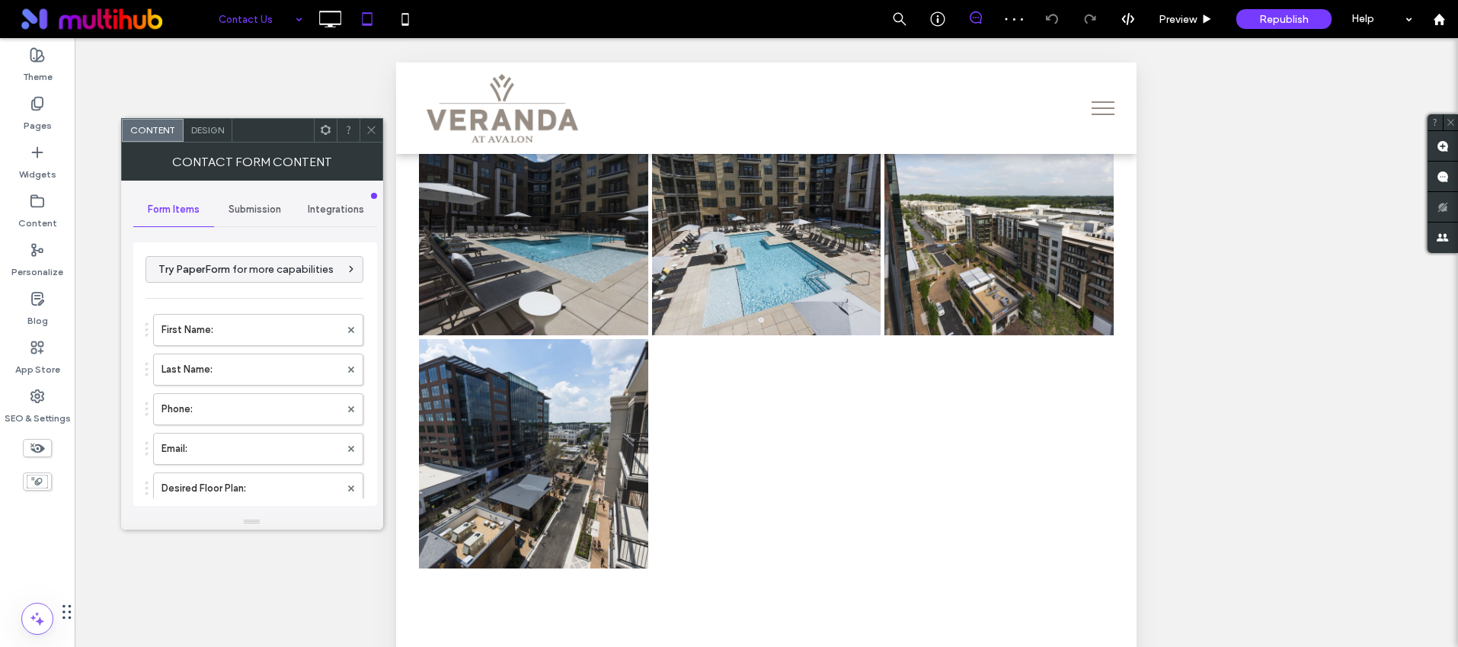
type input "******"
type input "**********"
click at [240, 200] on div "Submission" at bounding box center [255, 210] width 82 height 34
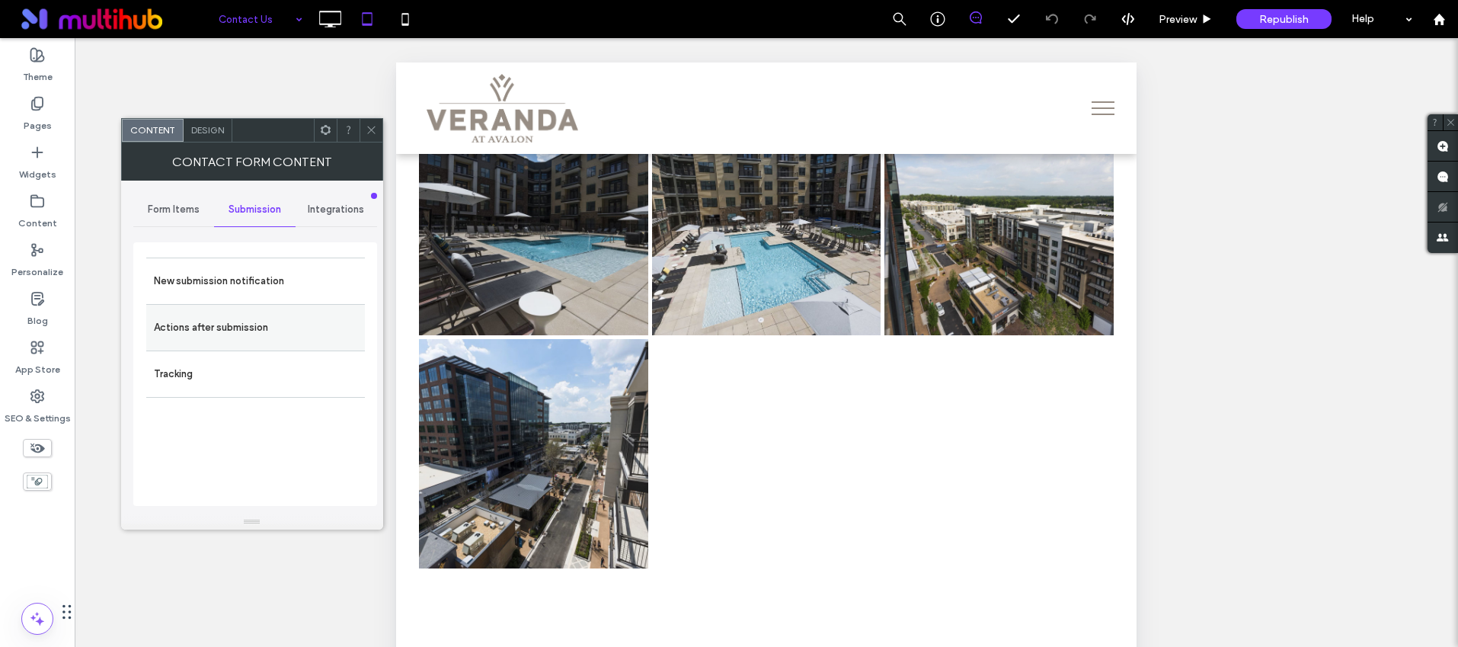
click at [219, 338] on label "Actions after submission" at bounding box center [255, 327] width 203 height 30
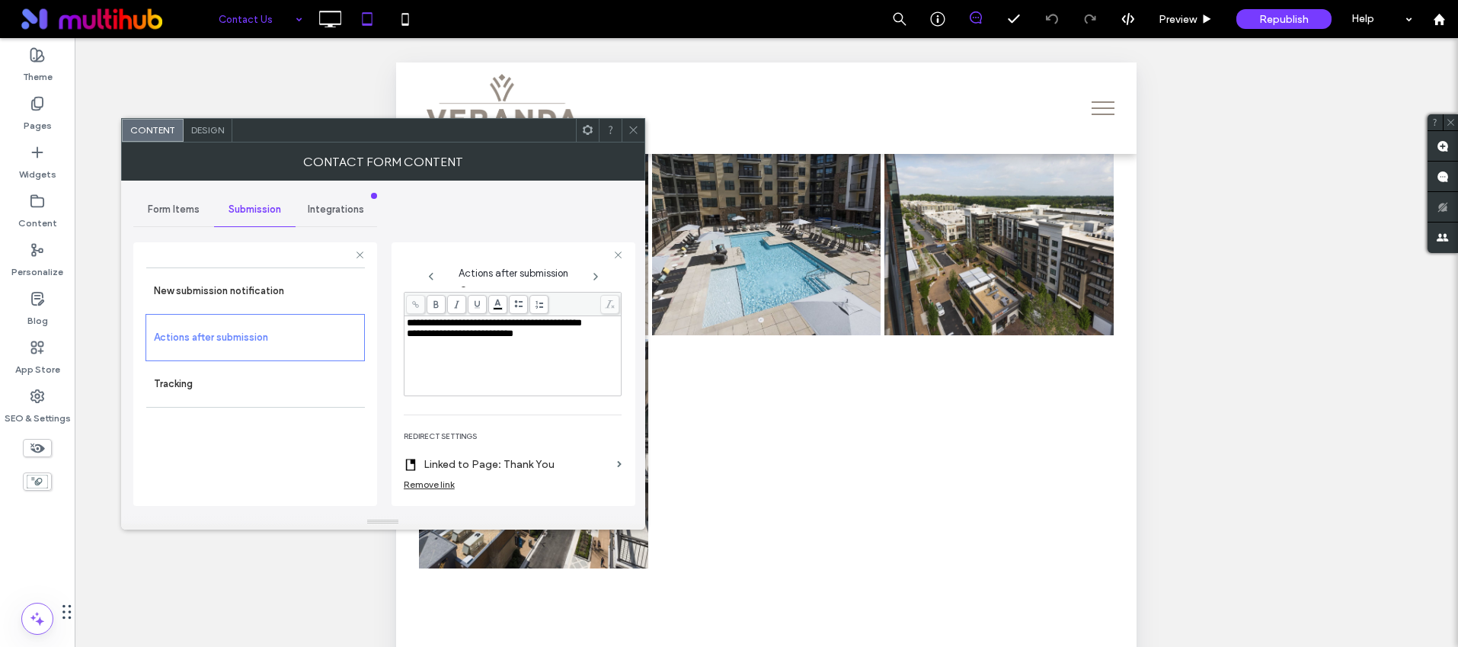
scroll to position [282, 0]
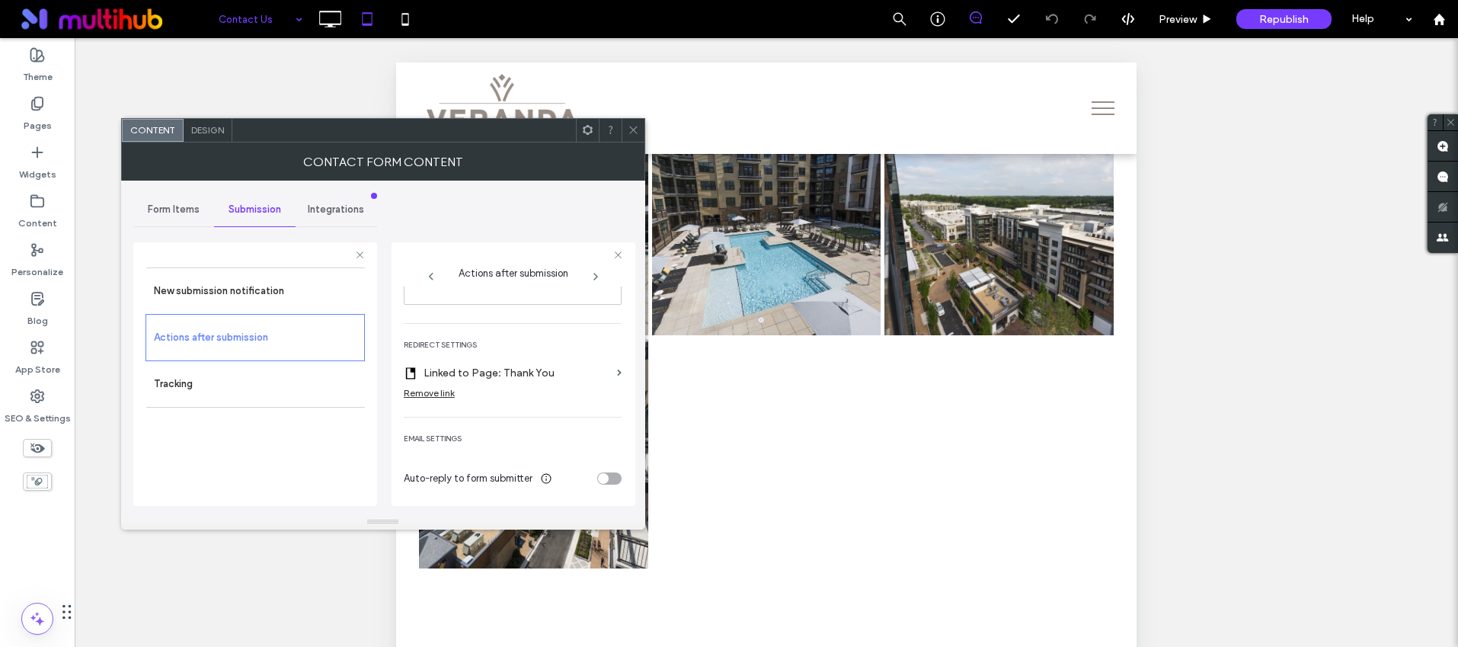
click at [170, 213] on span "Form Items" at bounding box center [174, 209] width 52 height 12
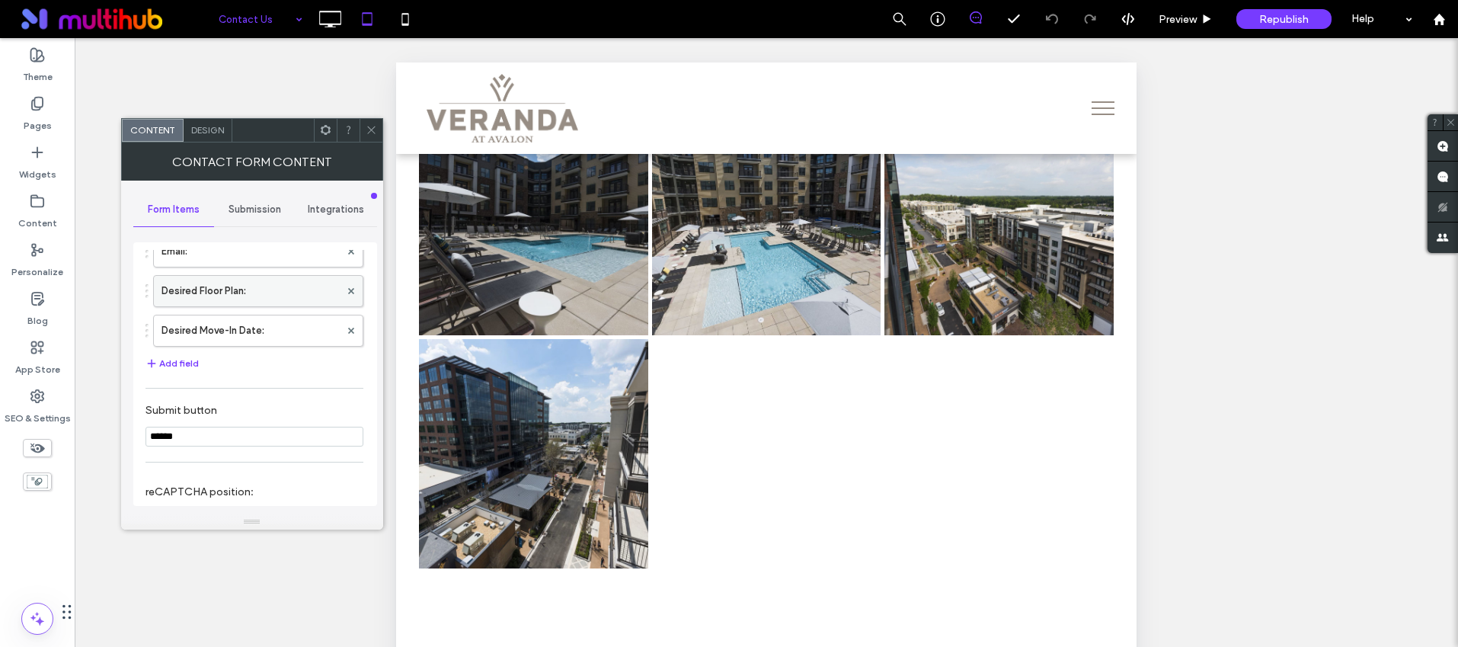
scroll to position [196, 0]
click at [255, 286] on label "Desired Floor Plan:" at bounding box center [251, 292] width 178 height 30
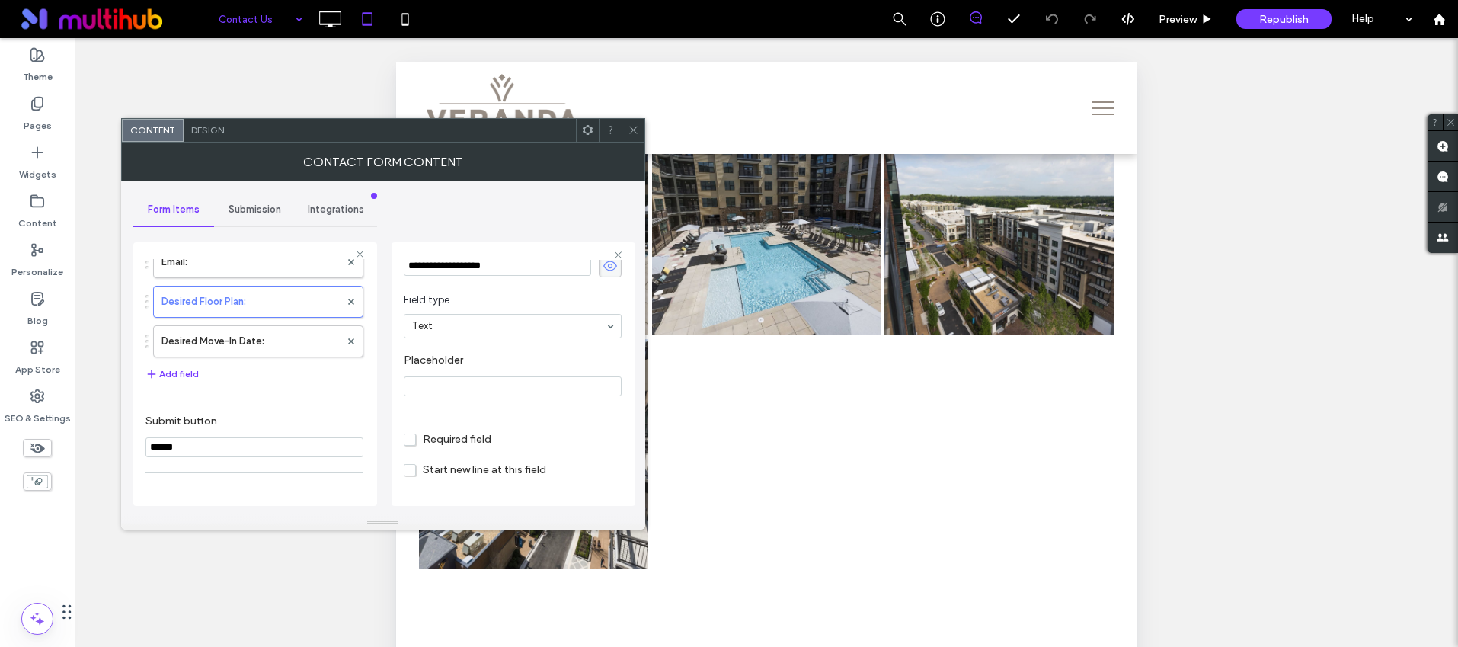
scroll to position [73, 0]
click at [629, 133] on use at bounding box center [633, 130] width 8 height 8
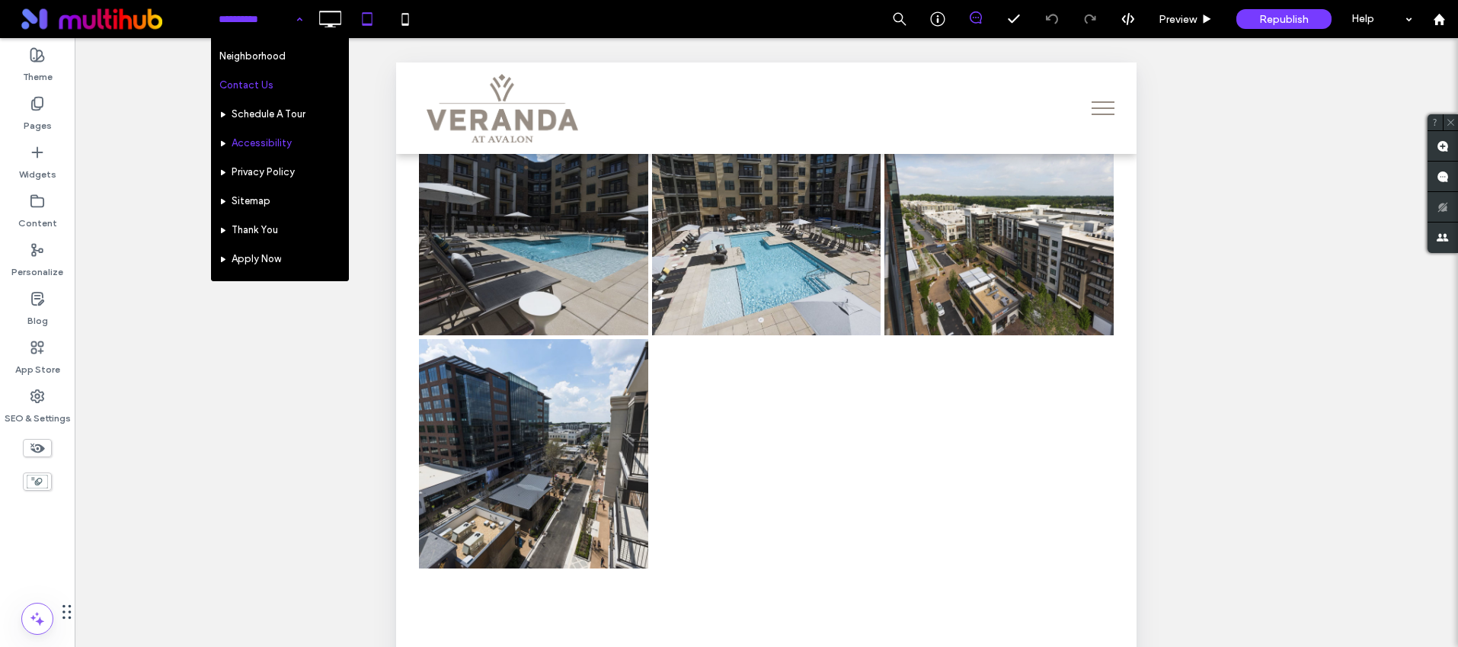
scroll to position [173, 0]
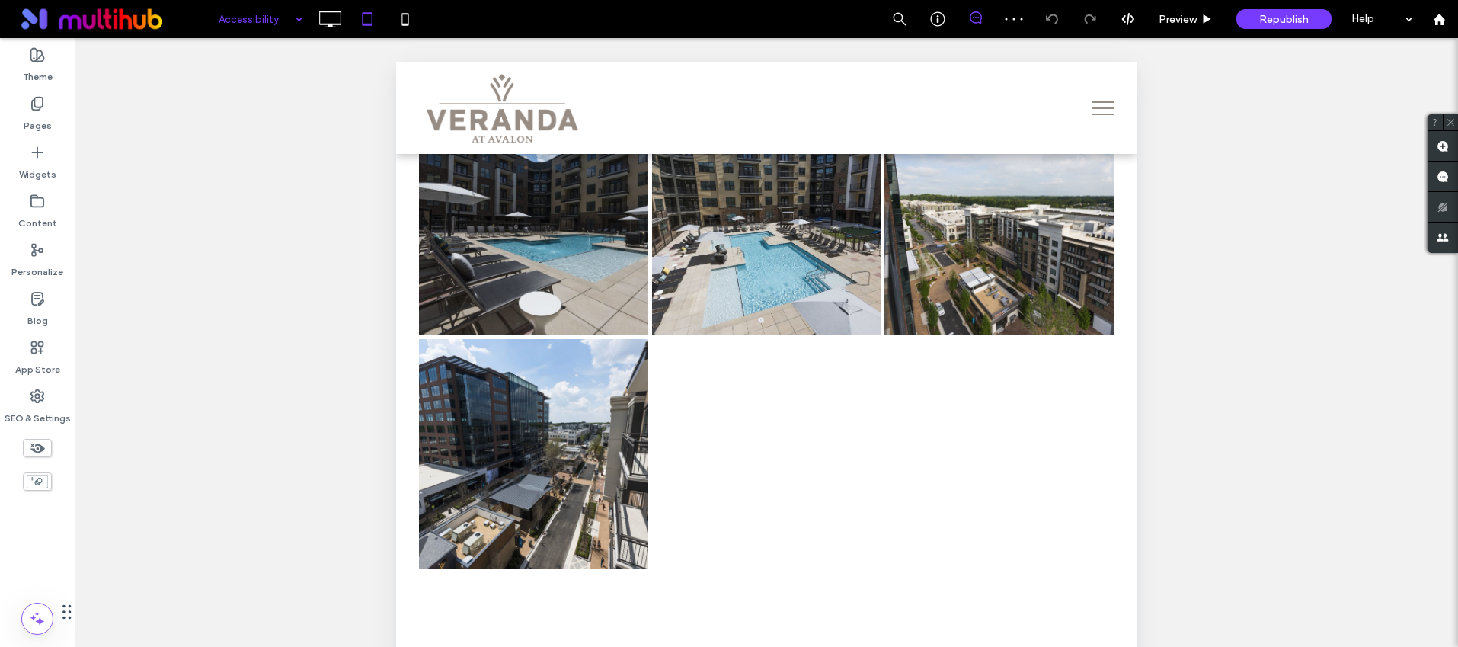
click at [264, 37] on div "Accessibility" at bounding box center [260, 19] width 99 height 38
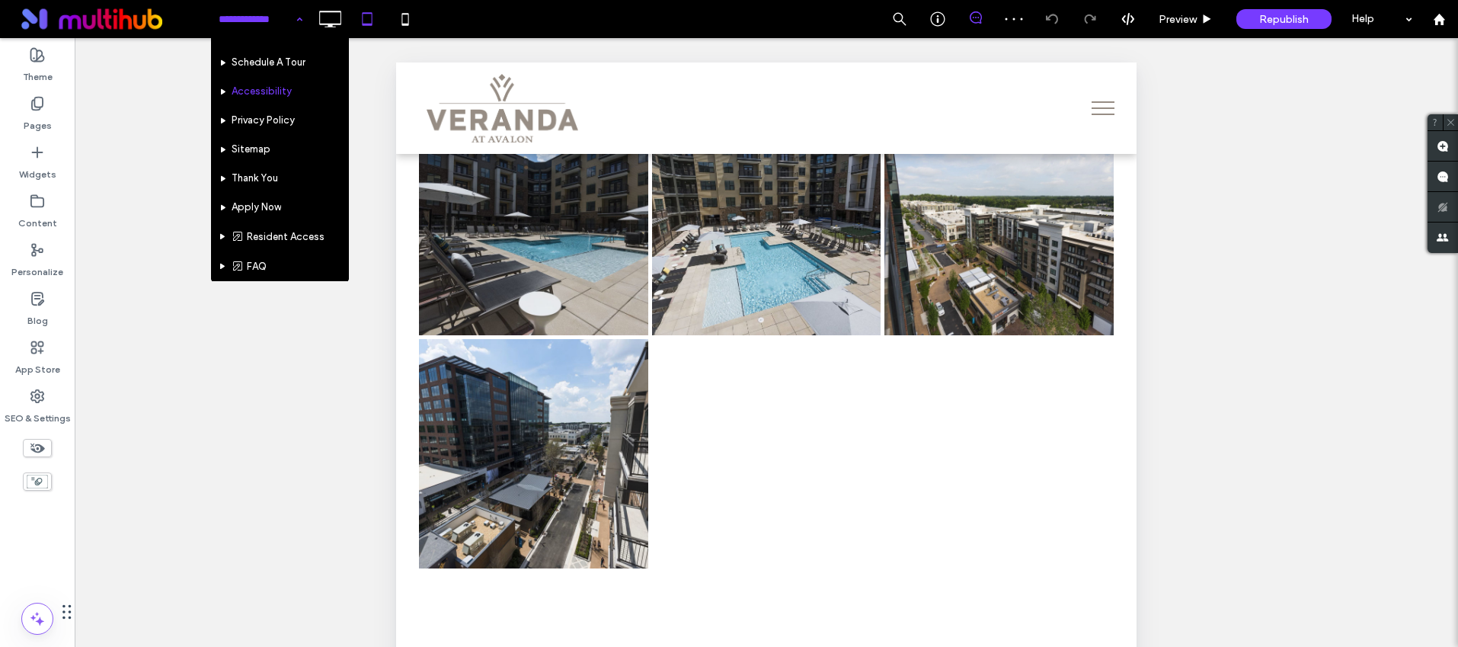
scroll to position [249, 0]
click at [264, 32] on input at bounding box center [257, 19] width 76 height 38
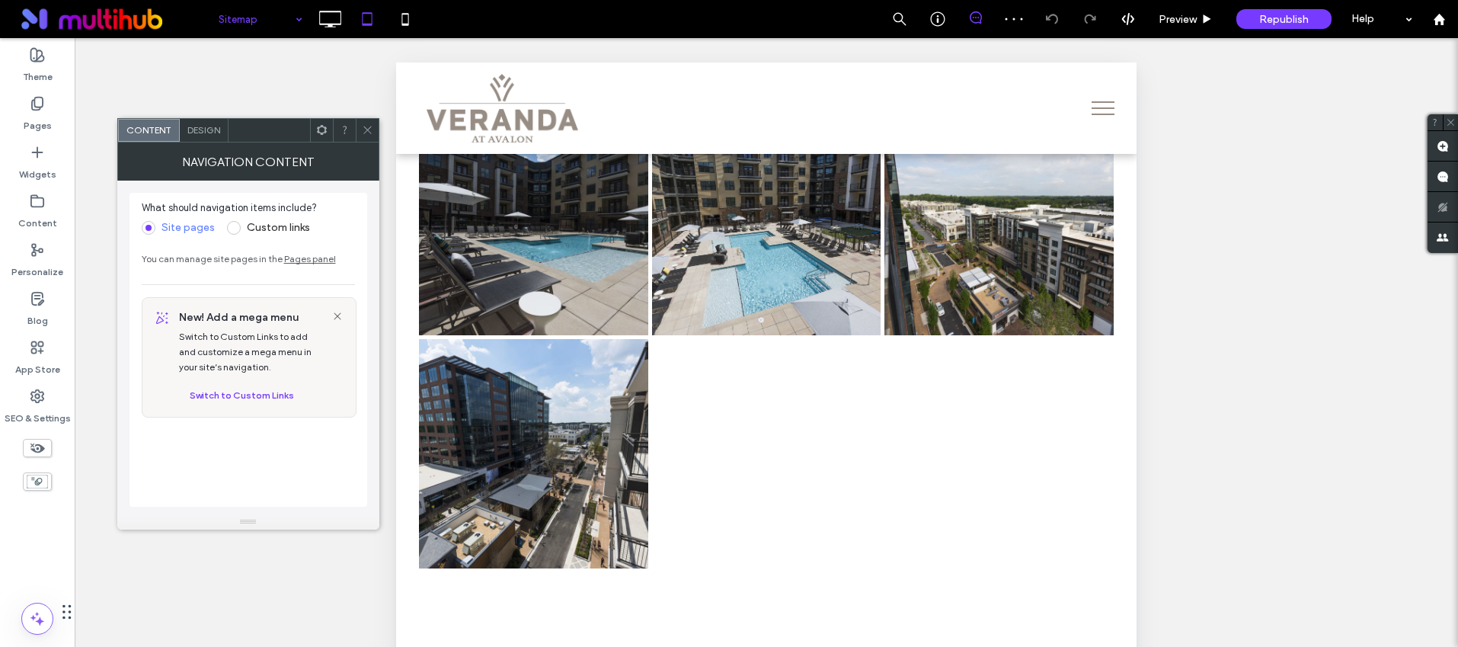
click at [362, 131] on icon at bounding box center [367, 129] width 11 height 11
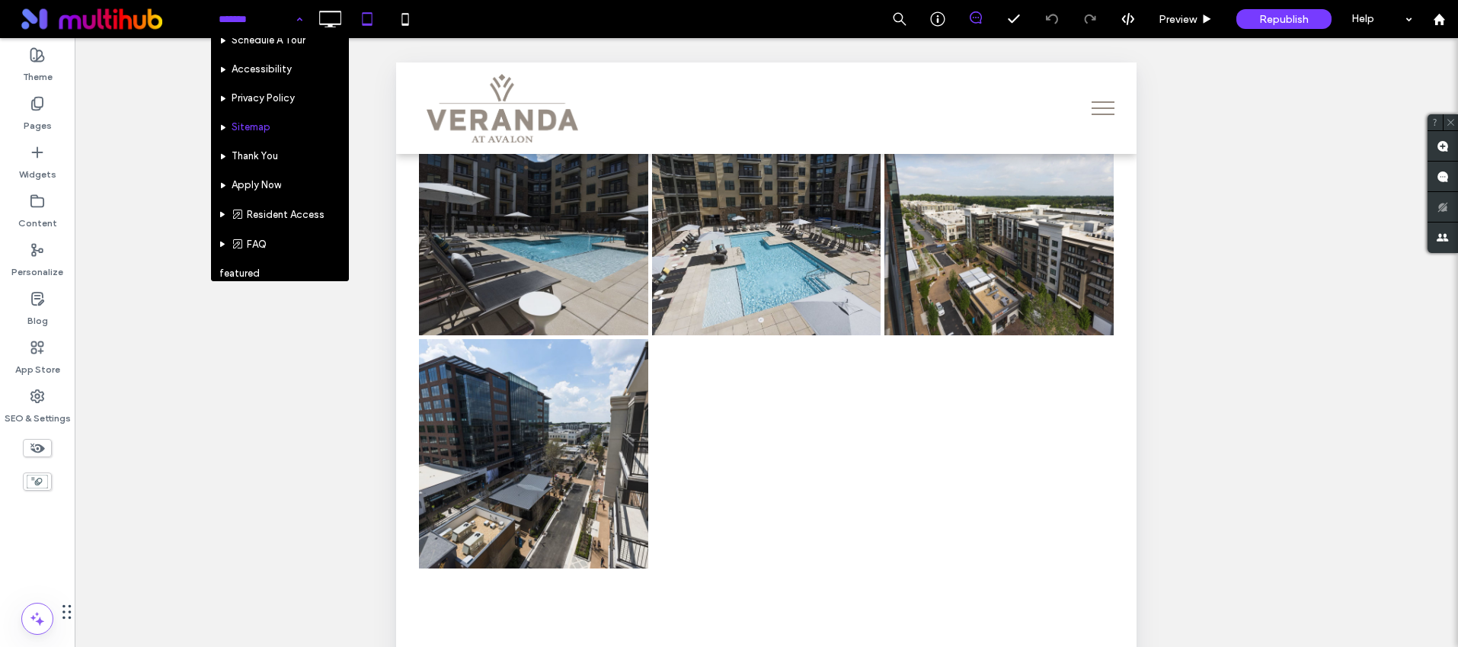
scroll to position [249, 0]
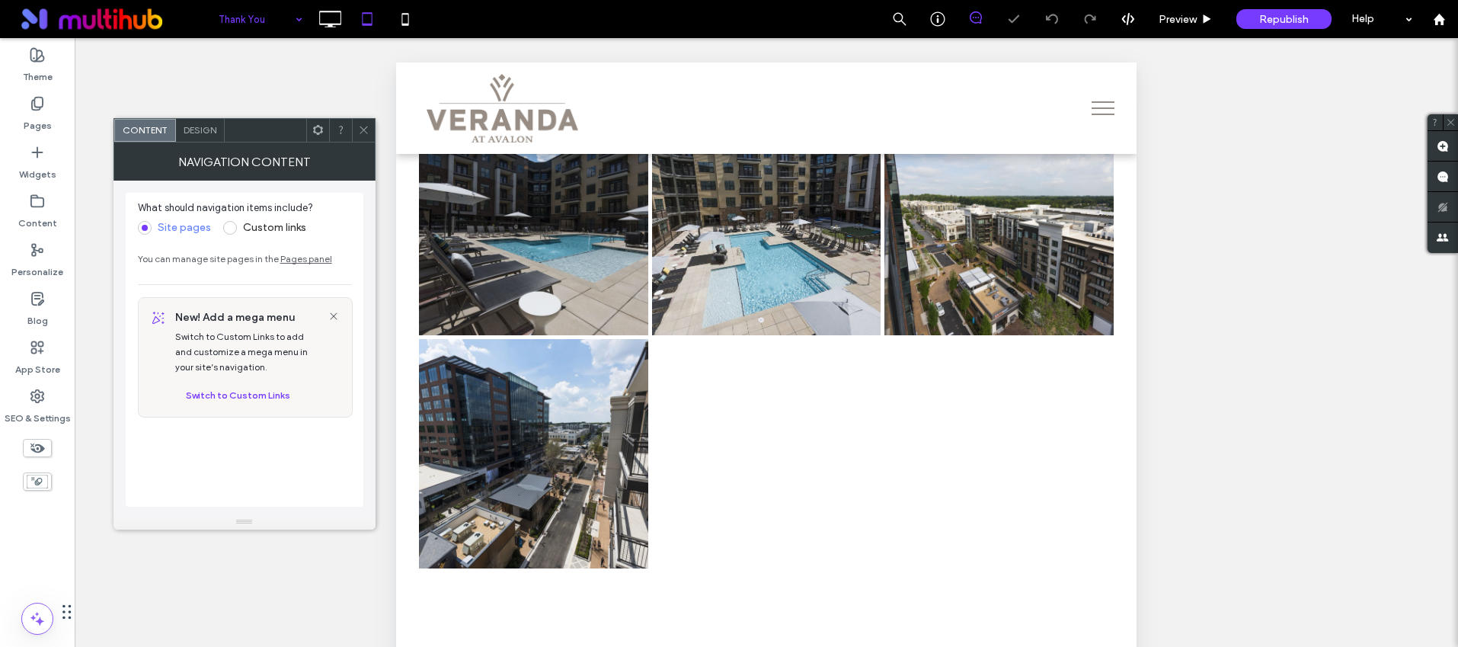
click at [363, 124] on icon at bounding box center [363, 129] width 11 height 11
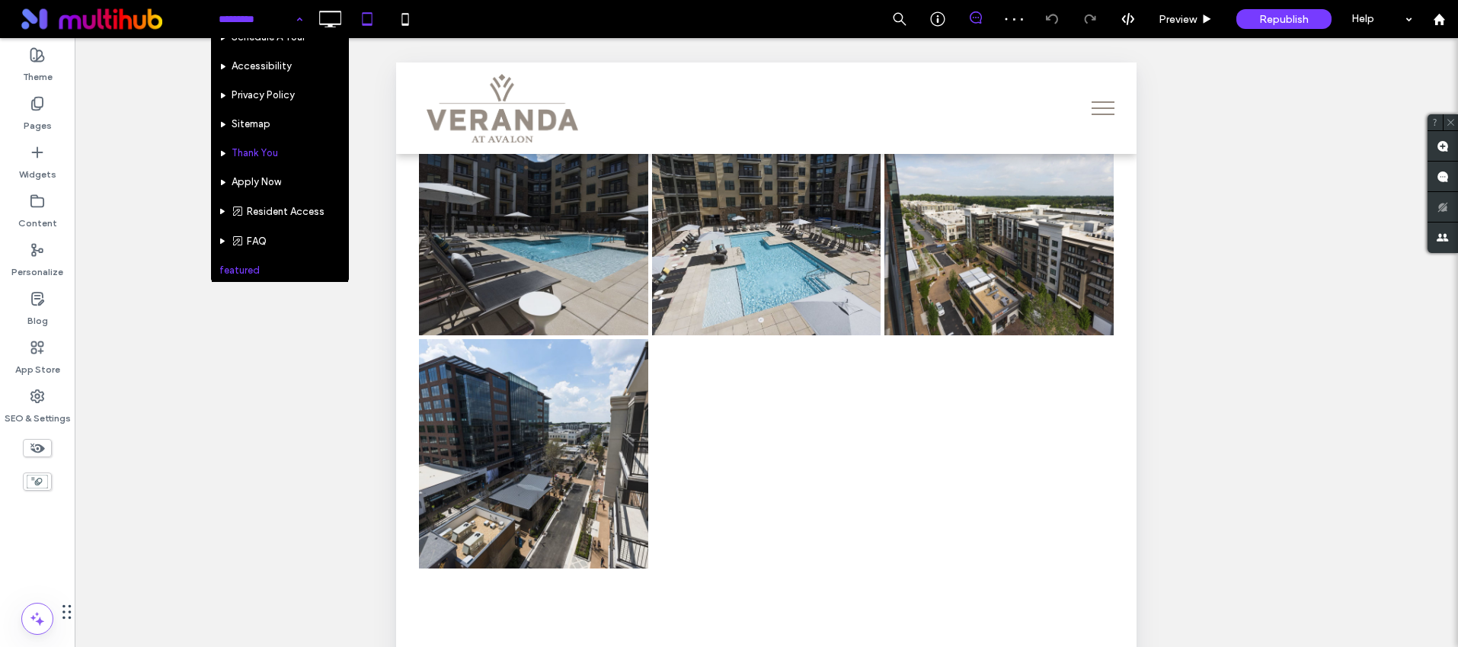
scroll to position [249, 0]
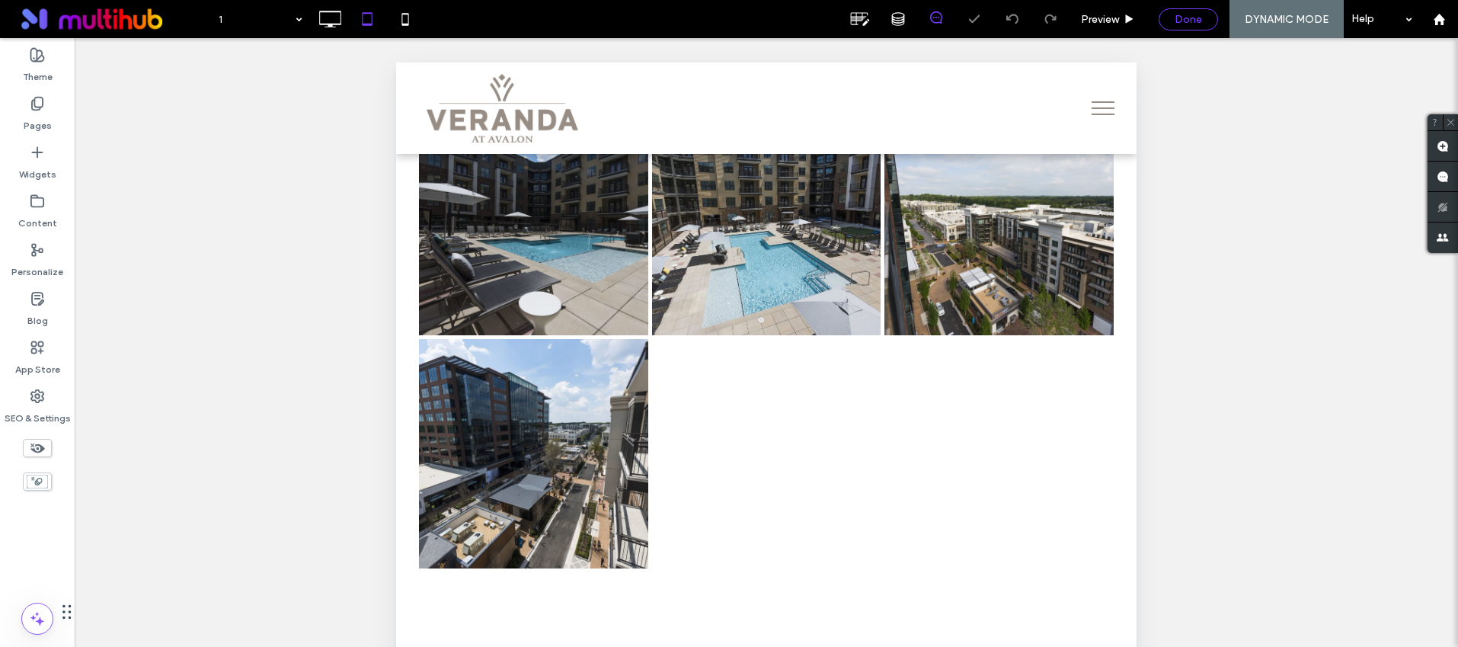
click at [1181, 11] on div "Done" at bounding box center [1188, 19] width 59 height 22
click at [1180, 11] on div "Done" at bounding box center [1188, 19] width 59 height 22
click at [1188, 23] on span "Done" at bounding box center [1188, 19] width 27 height 13
click at [325, 22] on div at bounding box center [729, 323] width 1458 height 647
click at [1444, 36] on div at bounding box center [1439, 19] width 38 height 38
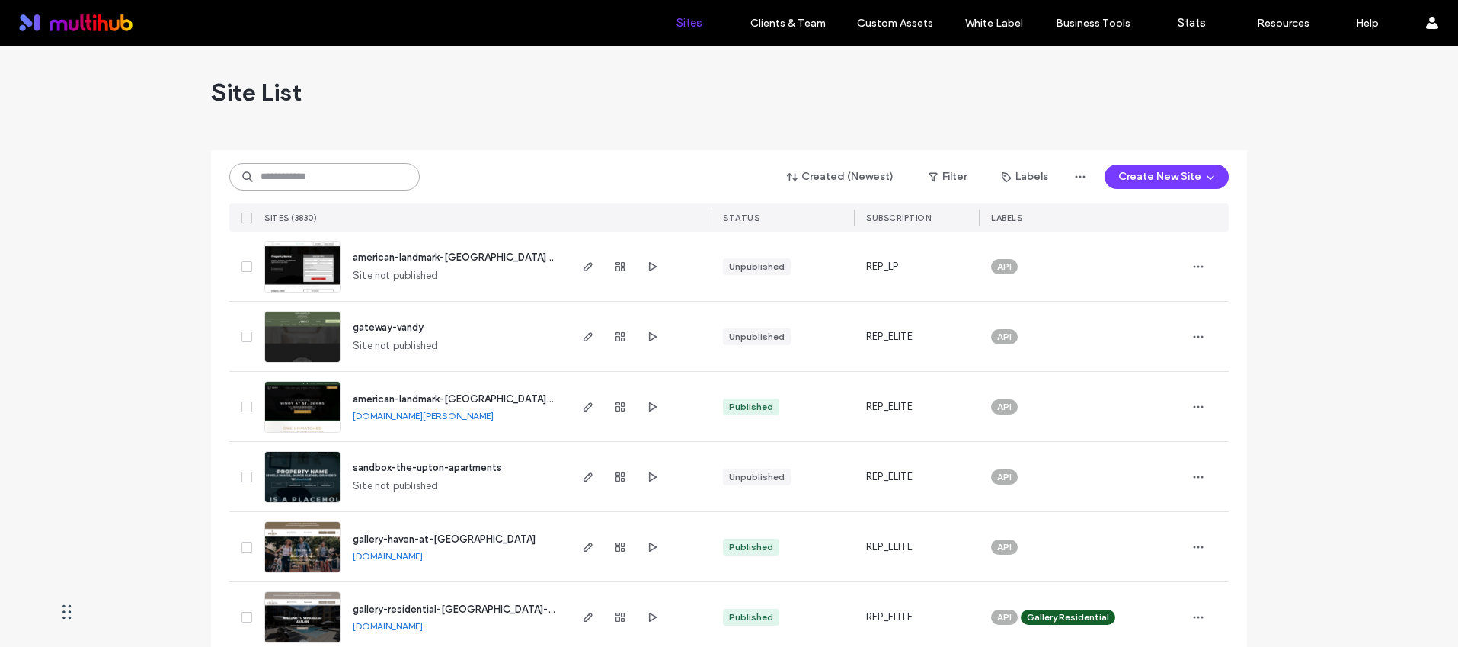
click at [299, 175] on input at bounding box center [324, 176] width 190 height 27
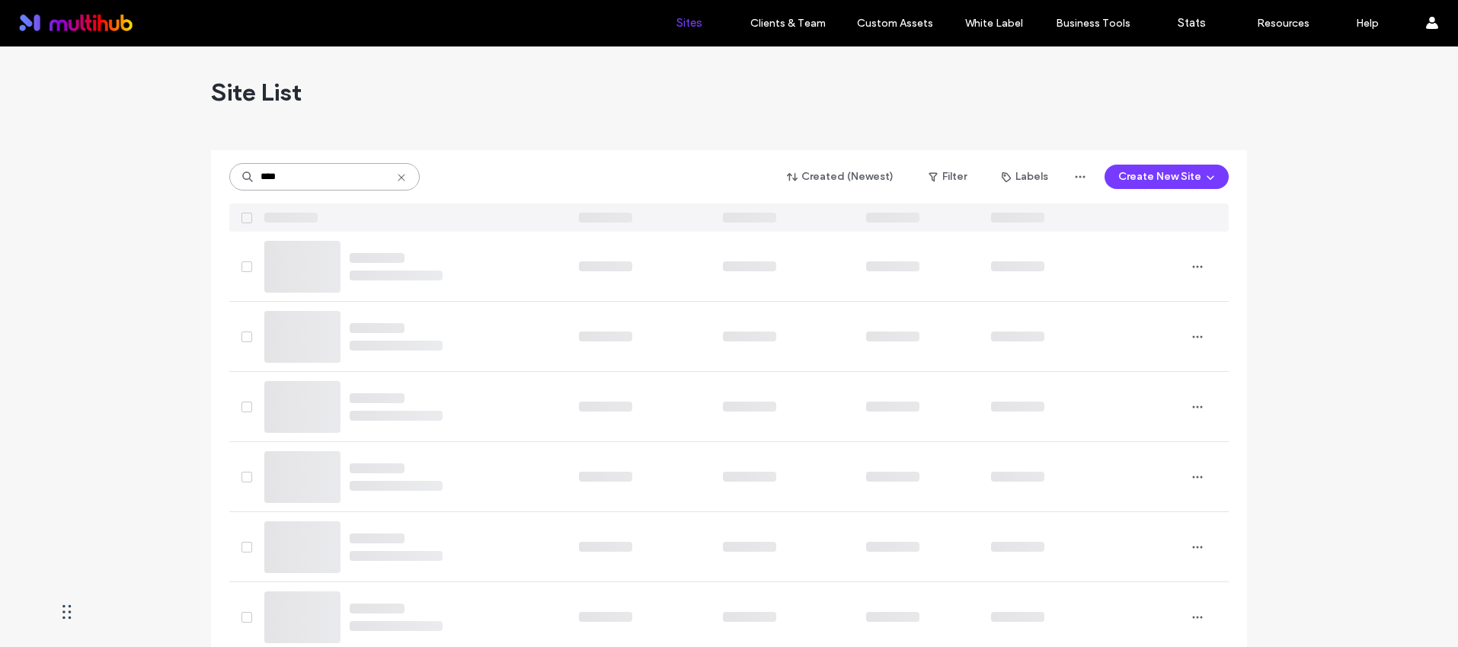
type input "****"
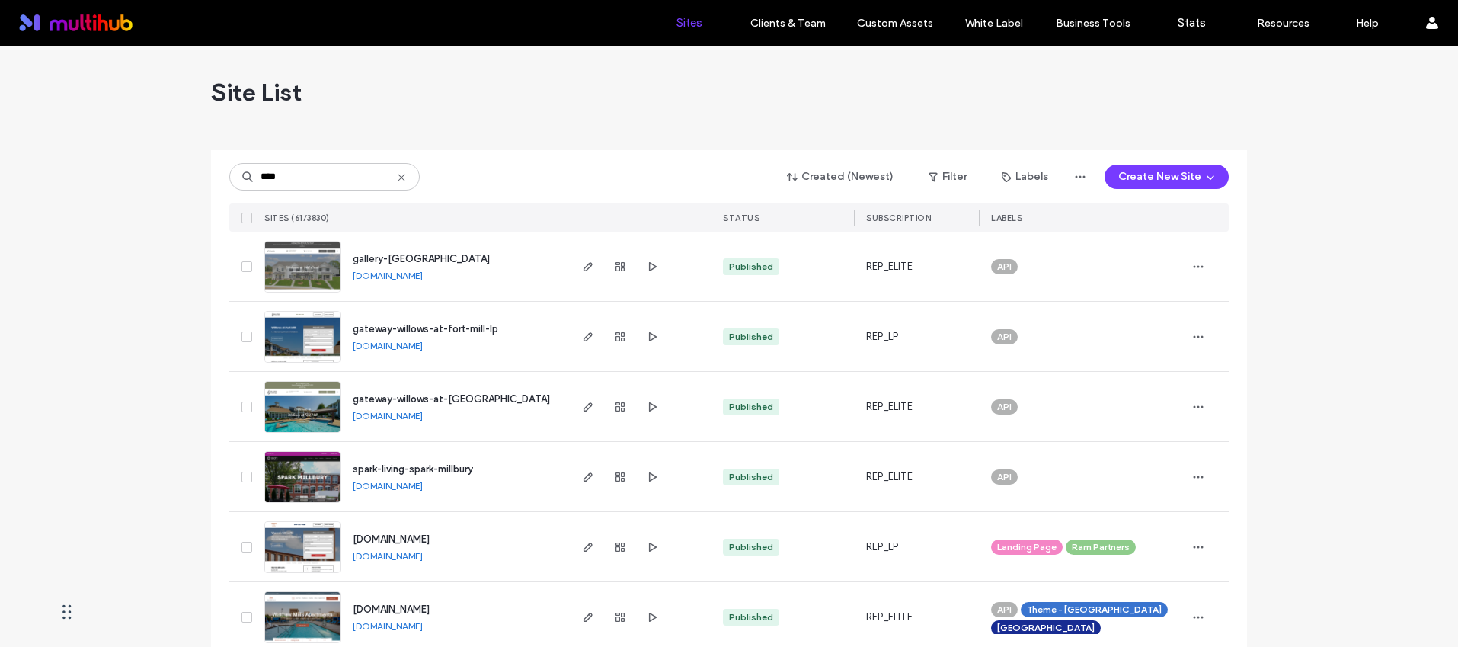
click at [437, 253] on span "gallery-[GEOGRAPHIC_DATA]" at bounding box center [421, 258] width 137 height 11
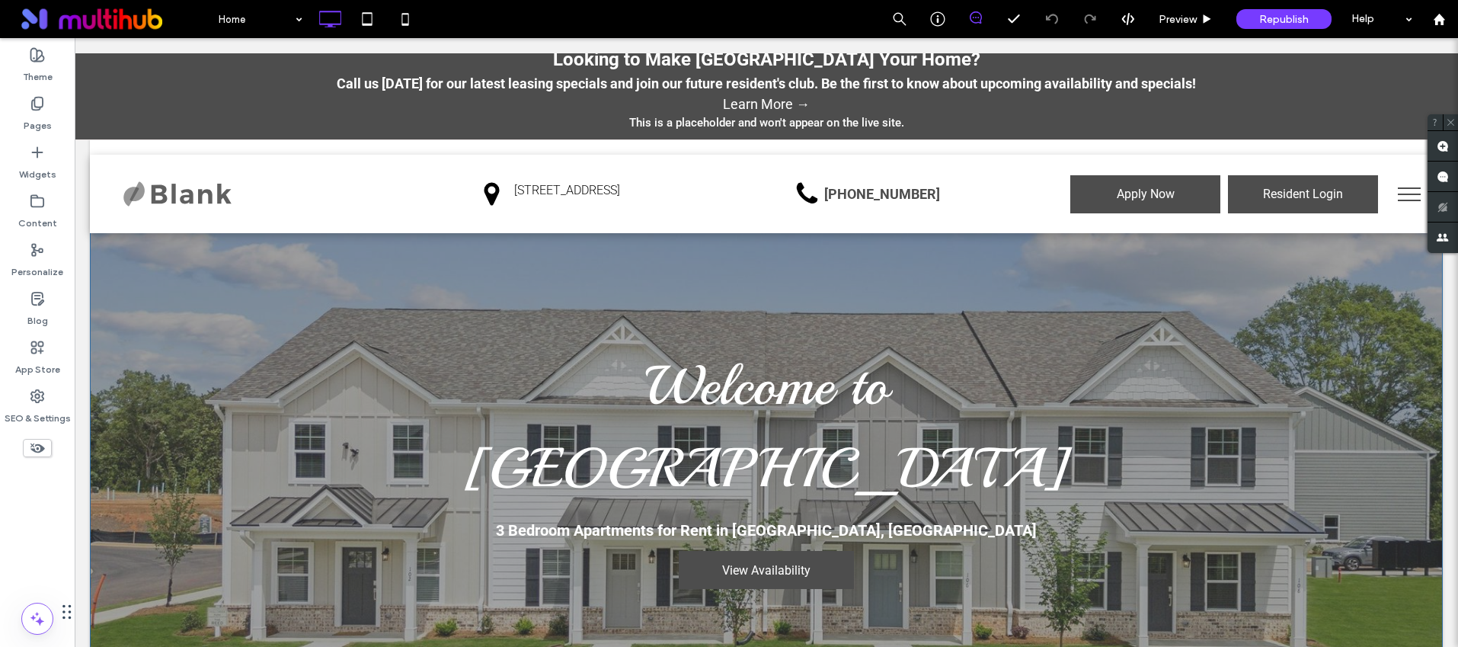
scroll to position [58, 0]
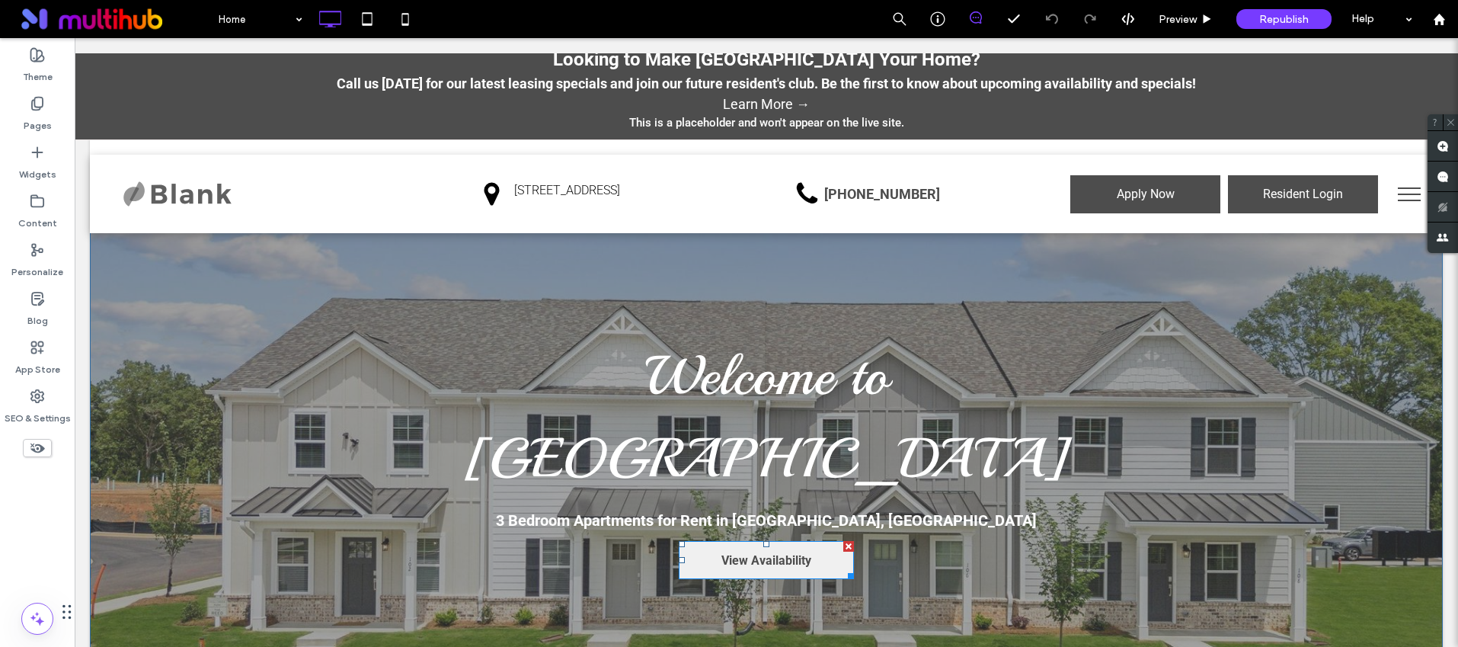
click at [799, 553] on span "View Availability" at bounding box center [767, 560] width 90 height 14
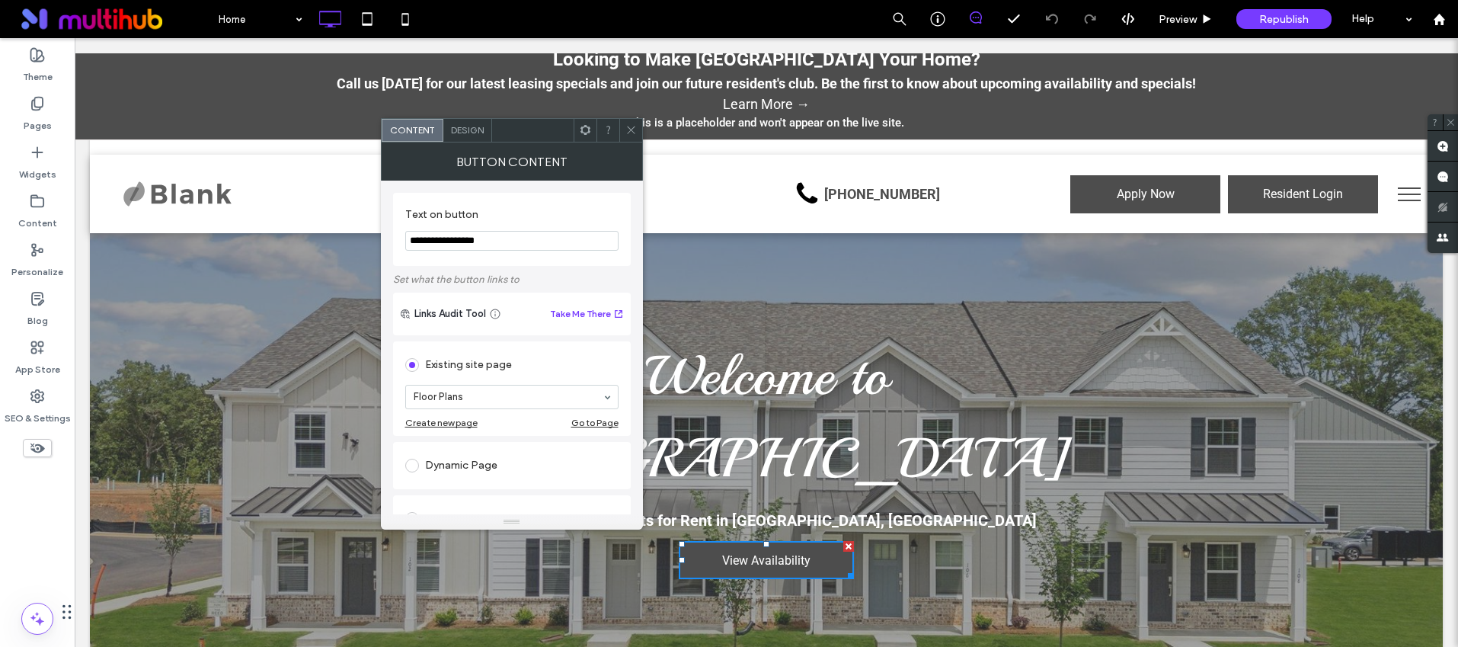
click at [629, 132] on use at bounding box center [631, 130] width 8 height 8
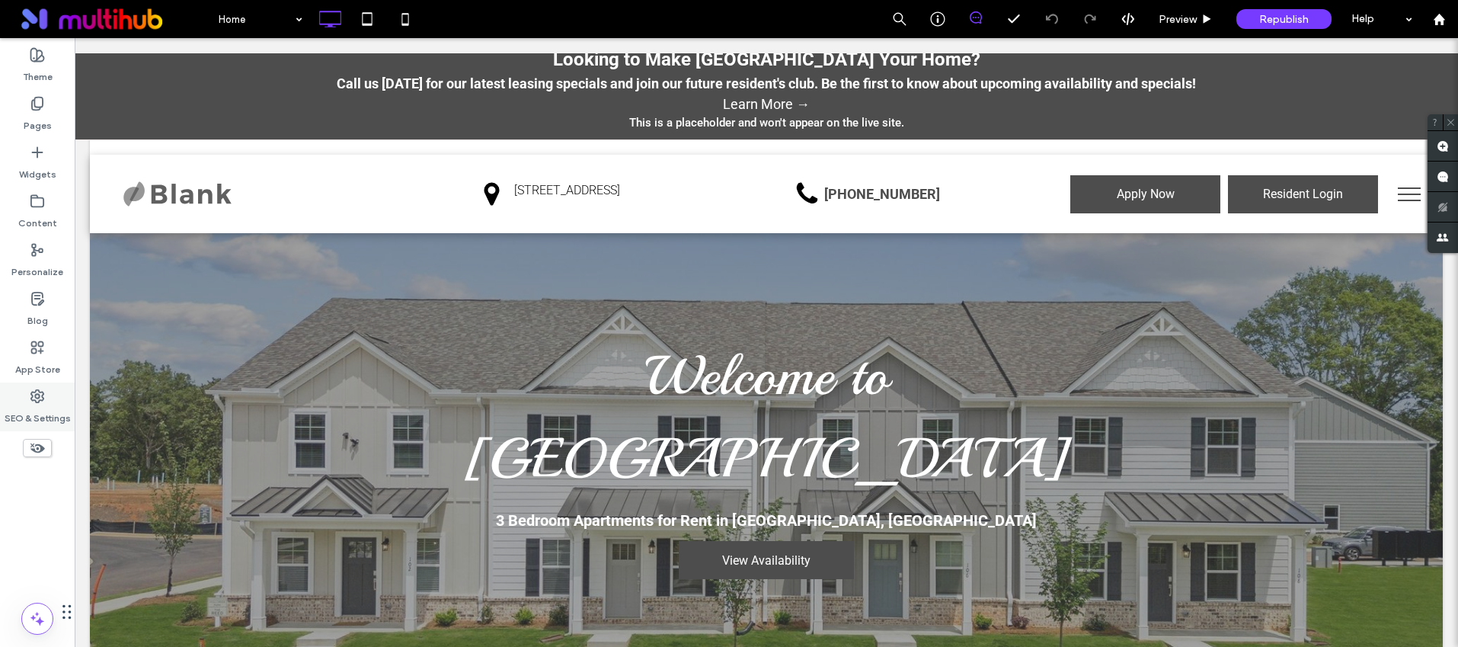
click at [47, 394] on div "SEO & Settings" at bounding box center [37, 406] width 75 height 49
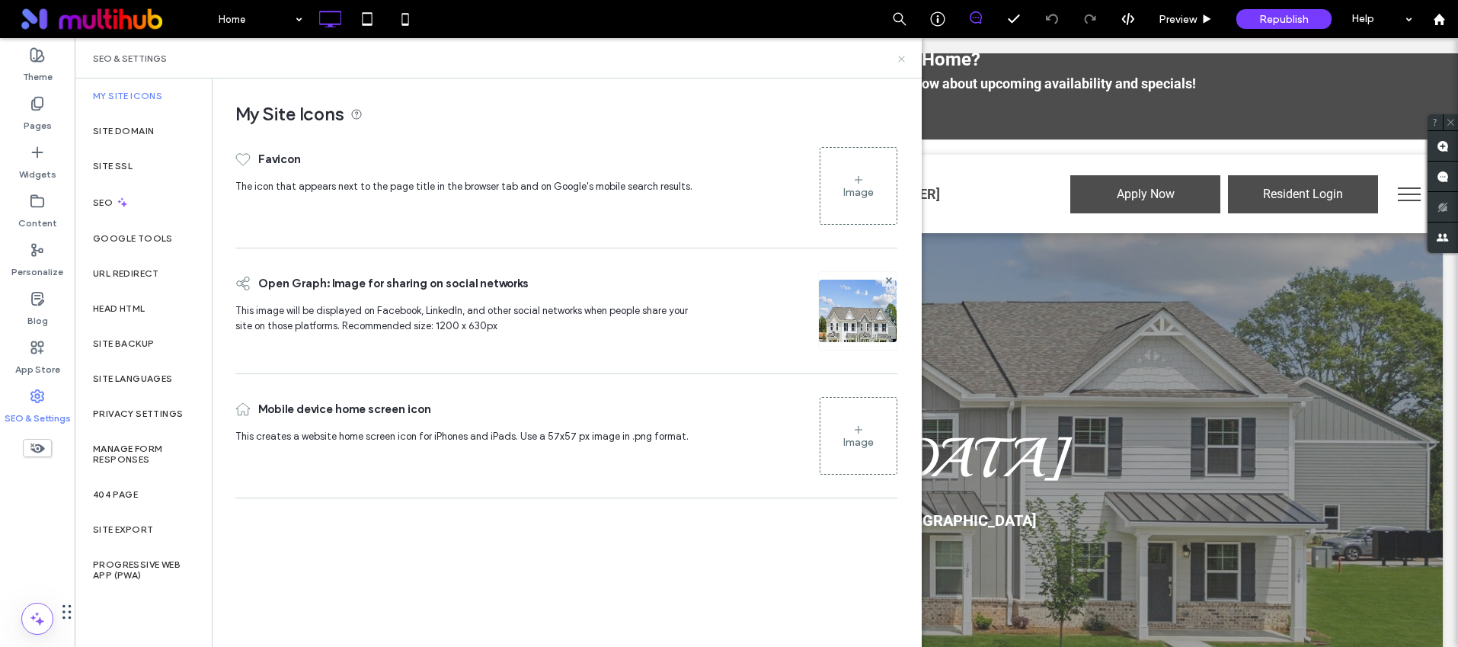
drag, startPoint x: 901, startPoint y: 59, endPoint x: 788, endPoint y: 31, distance: 116.1
click at [901, 59] on icon at bounding box center [901, 58] width 11 height 11
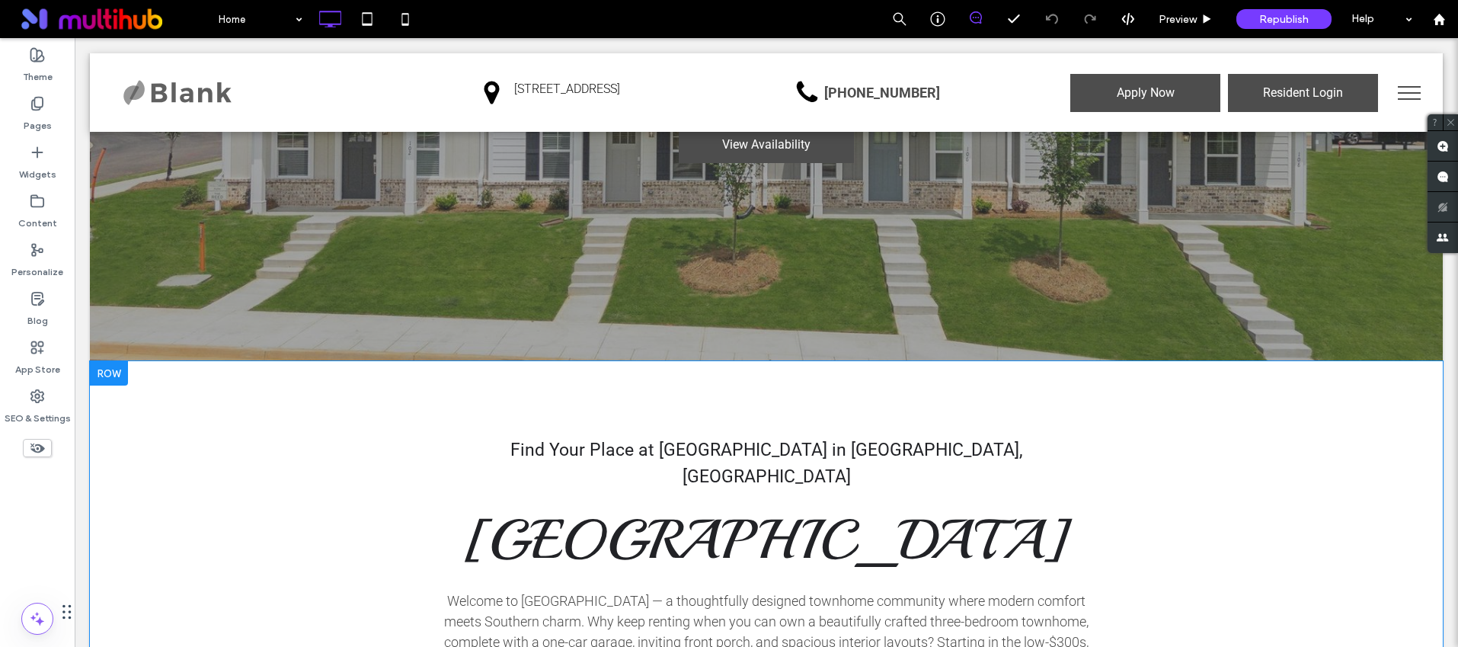
scroll to position [517, 0]
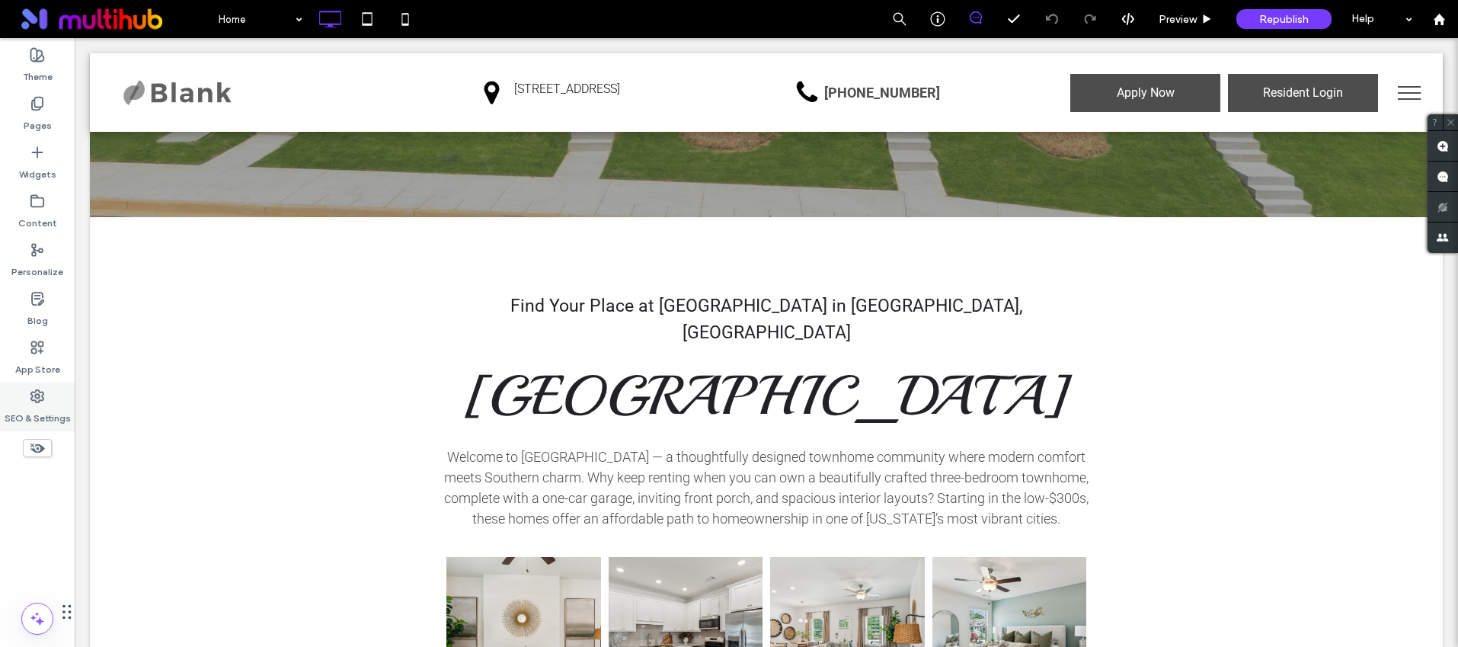
click at [43, 395] on icon at bounding box center [37, 396] width 15 height 15
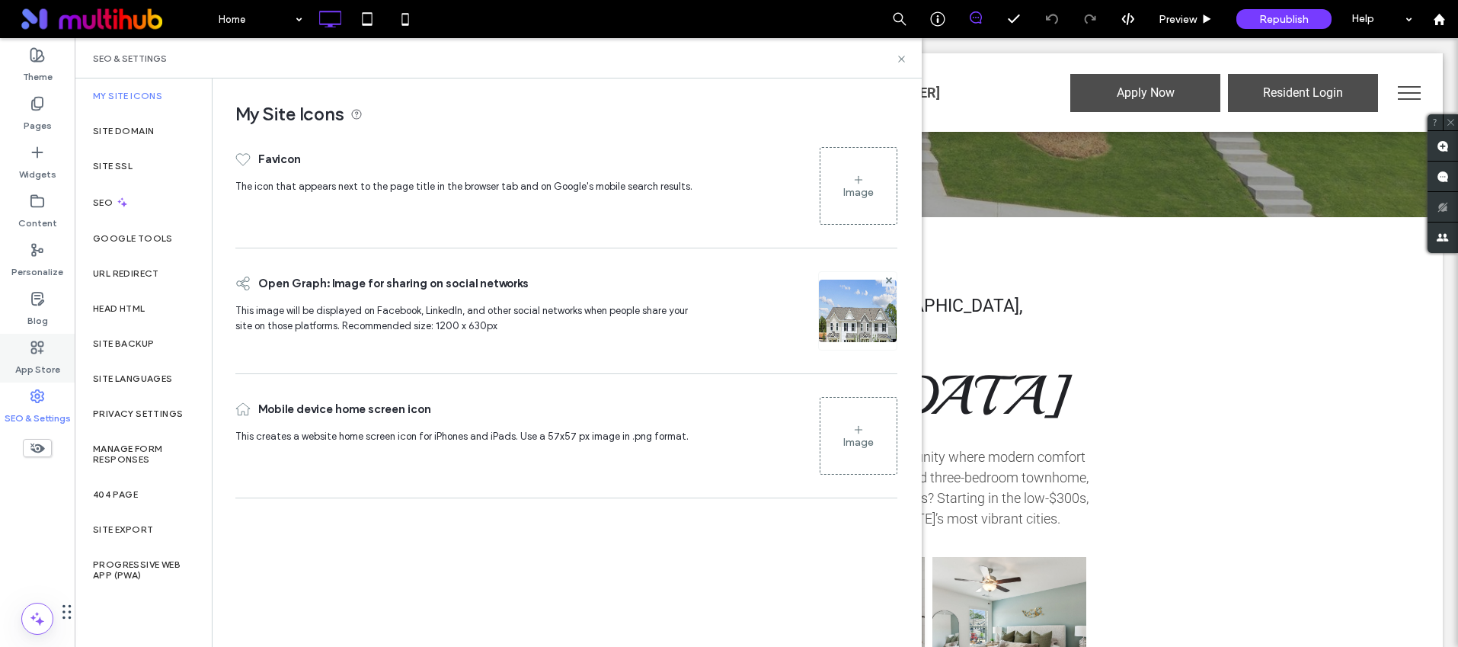
click at [50, 370] on label "App Store" at bounding box center [37, 365] width 45 height 21
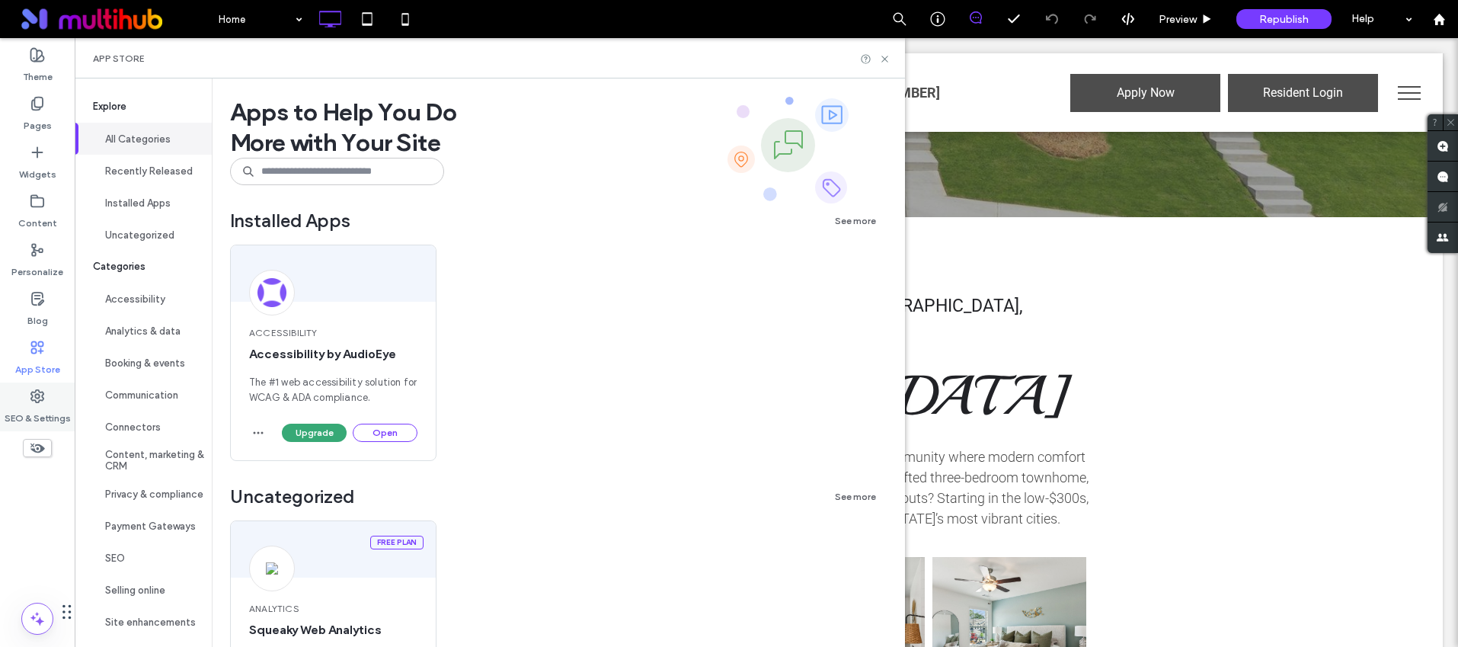
click at [48, 402] on div "SEO & Settings" at bounding box center [37, 406] width 75 height 49
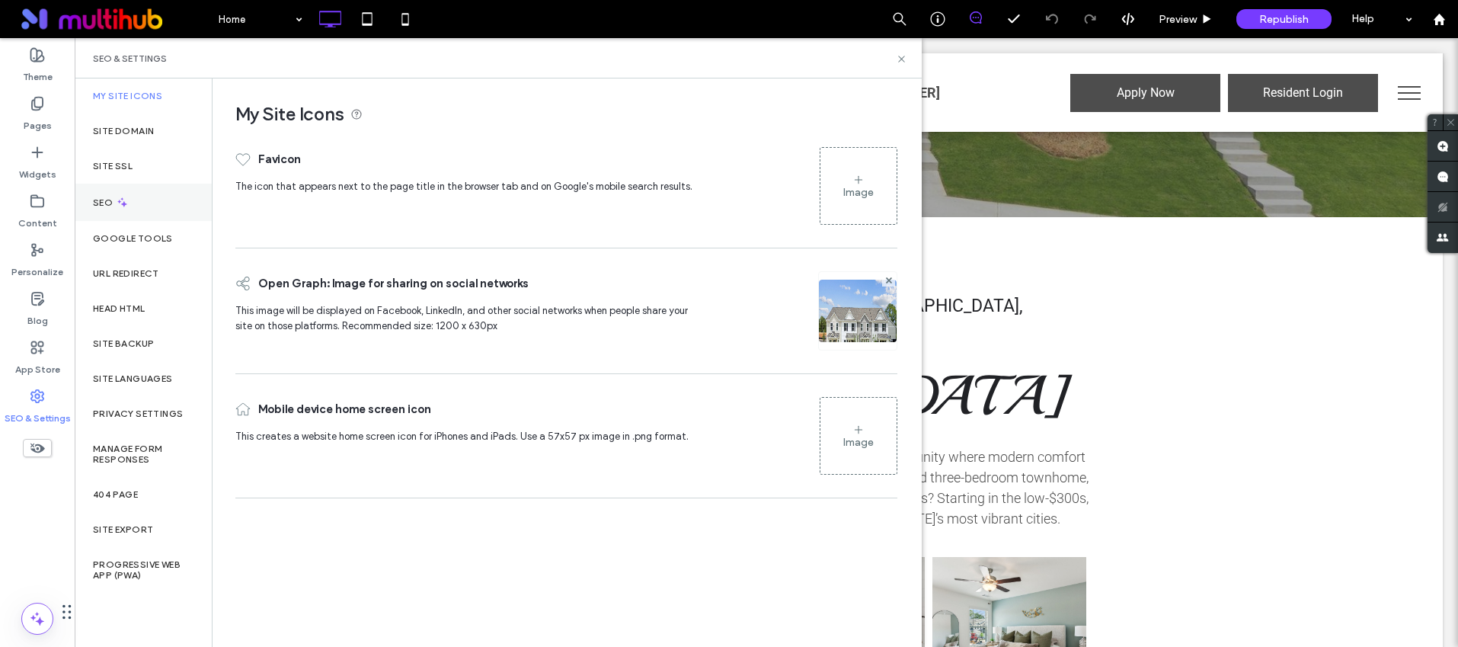
click at [152, 194] on div "SEO" at bounding box center [143, 202] width 137 height 37
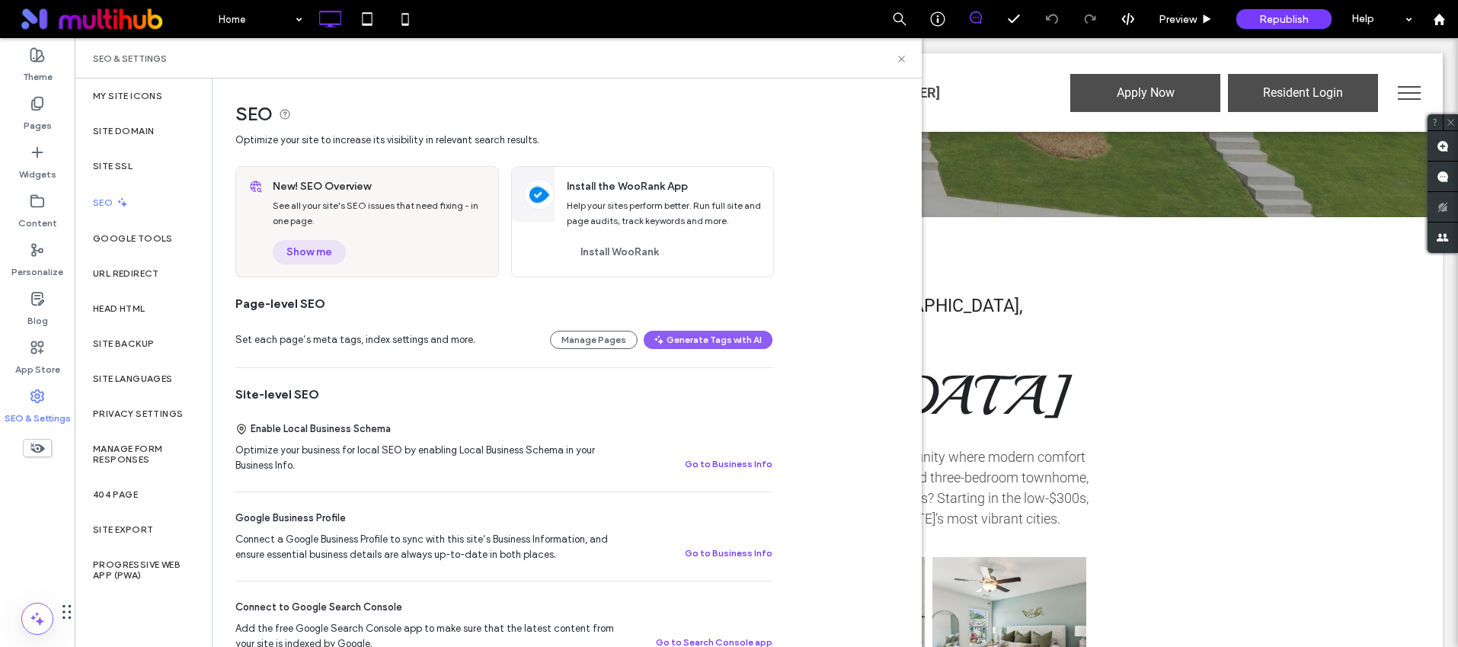
click at [306, 256] on button "Show me" at bounding box center [309, 252] width 73 height 24
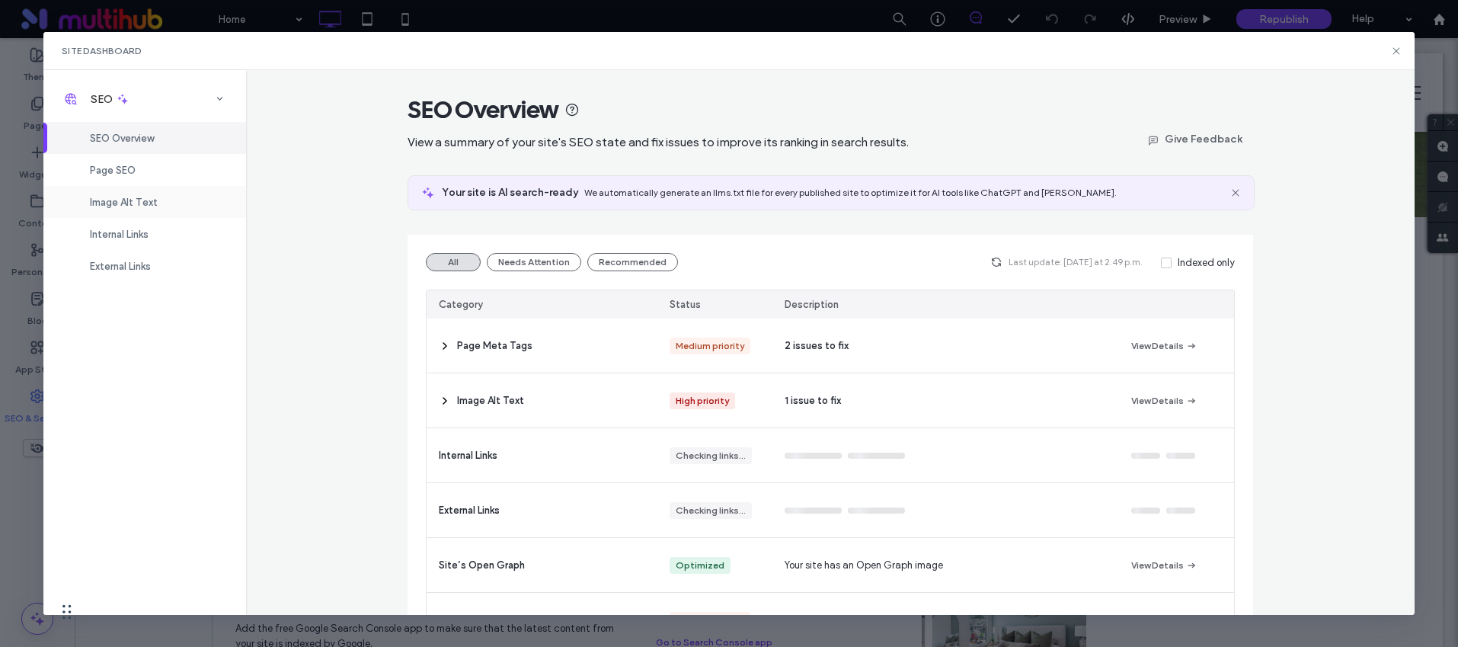
click at [130, 206] on span "Image Alt Text" at bounding box center [124, 202] width 68 height 11
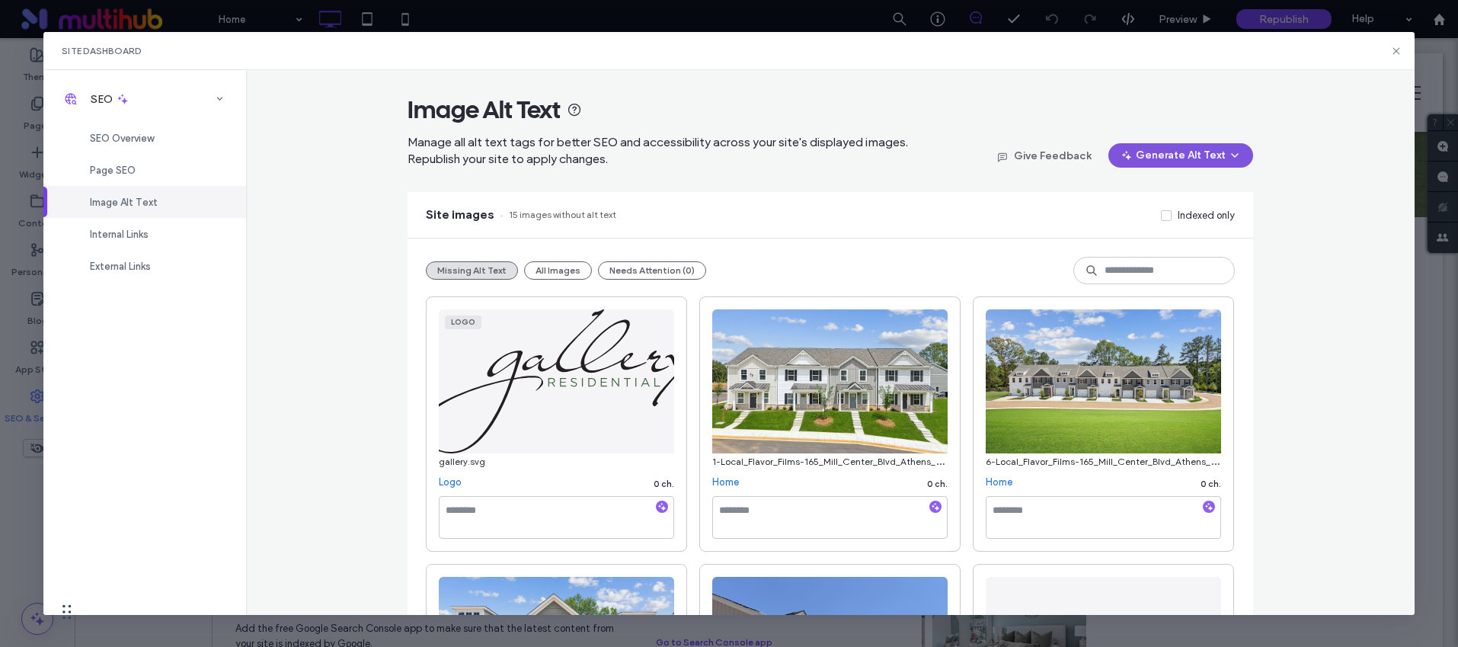
click at [1195, 158] on button "Generate Alt Text" at bounding box center [1181, 155] width 145 height 24
click at [1147, 217] on span "Generate Alt Text for All Images" at bounding box center [1163, 223] width 144 height 15
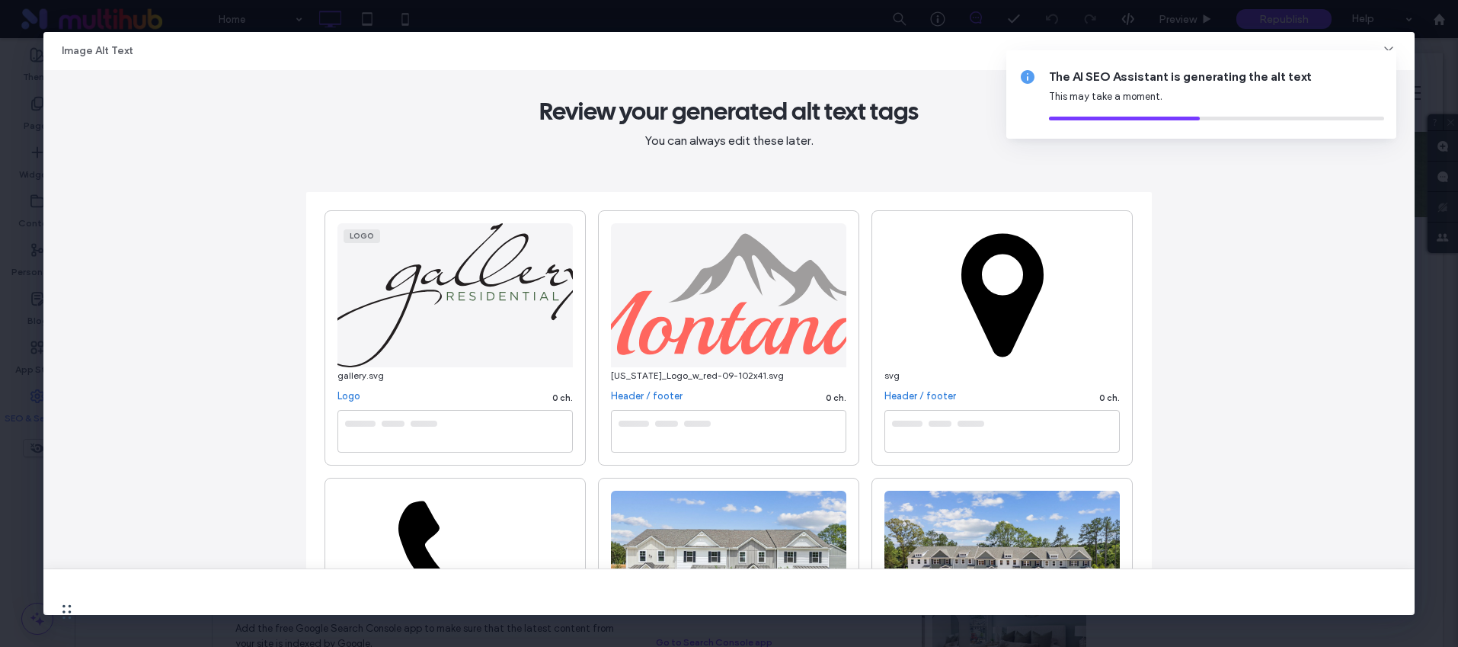
type textarea "**********"
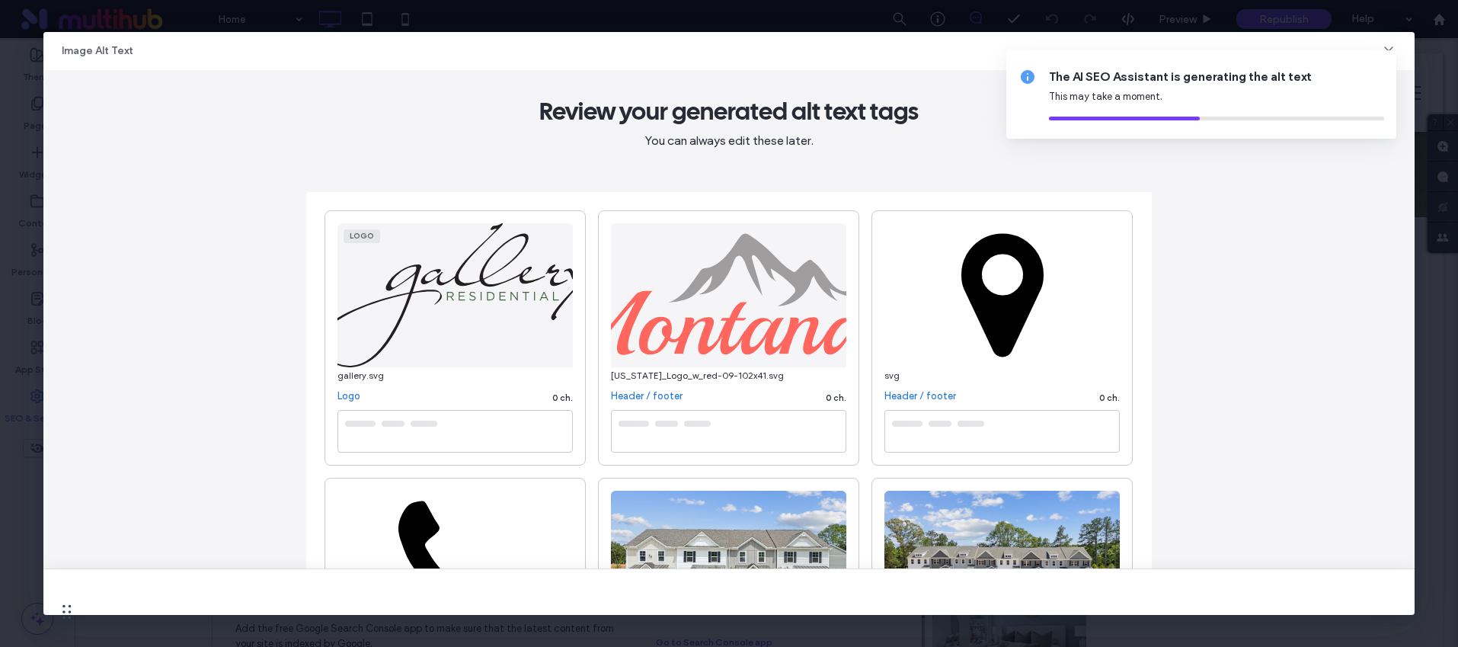
type textarea "**********"
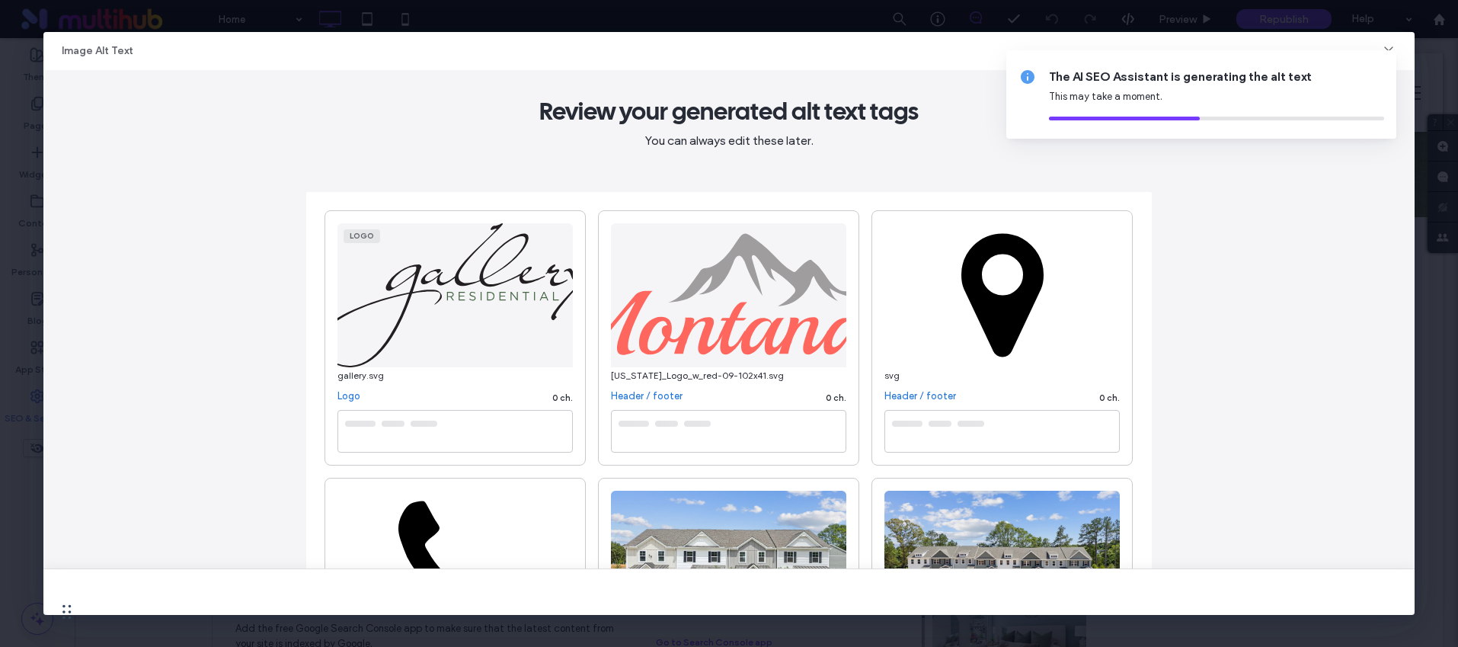
type textarea "**********"
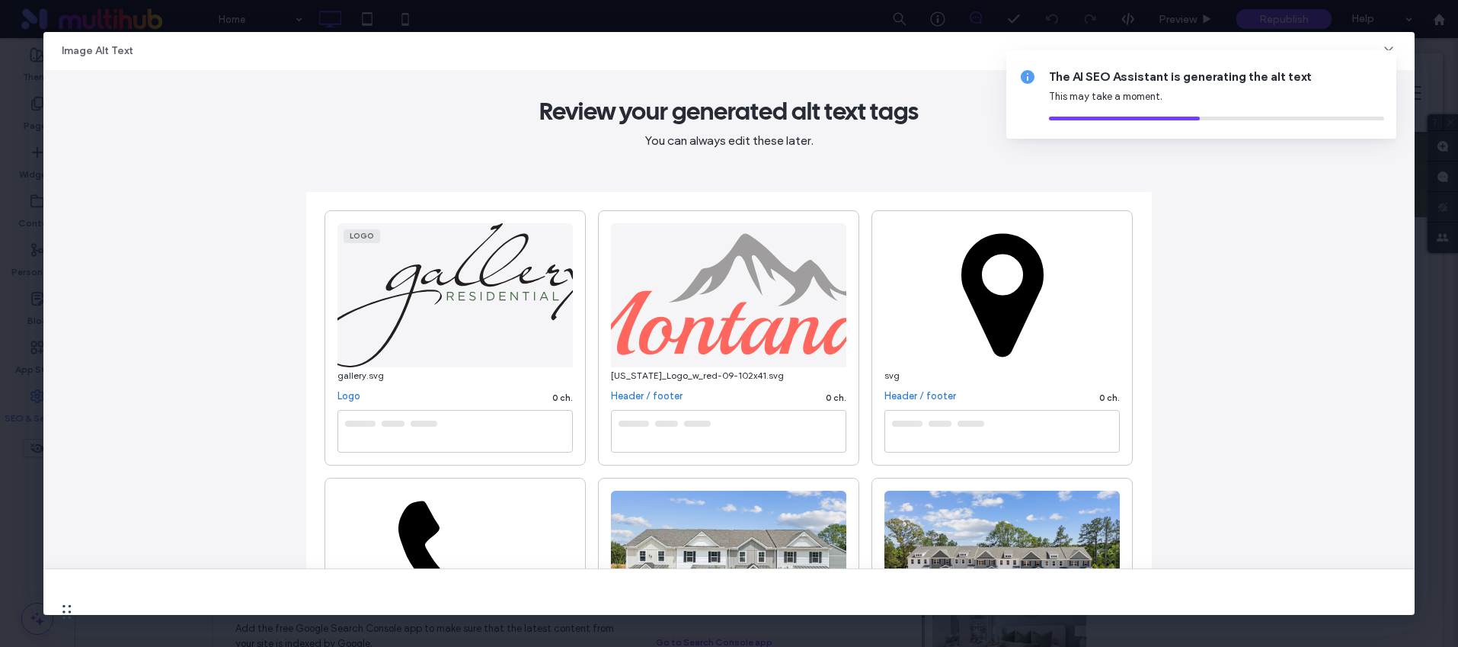
type textarea "**********"
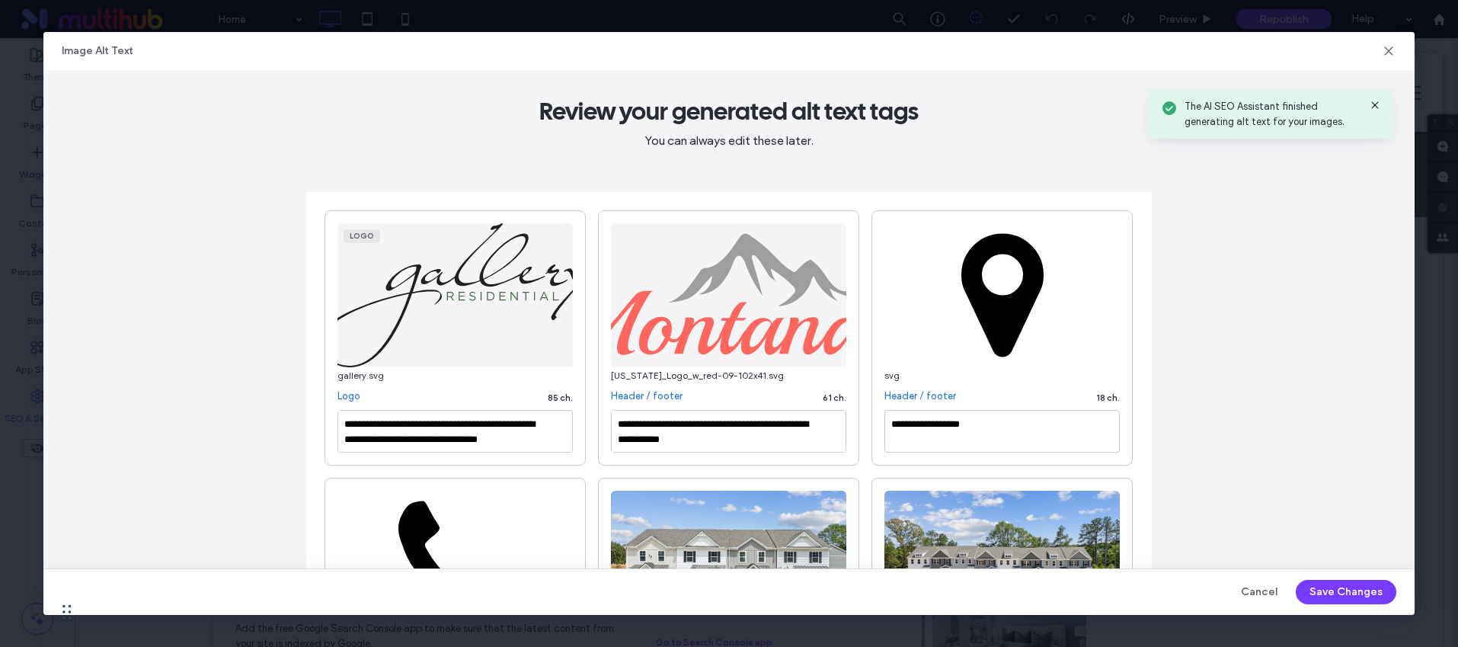
click at [1306, 590] on button "Save Changes" at bounding box center [1346, 592] width 101 height 24
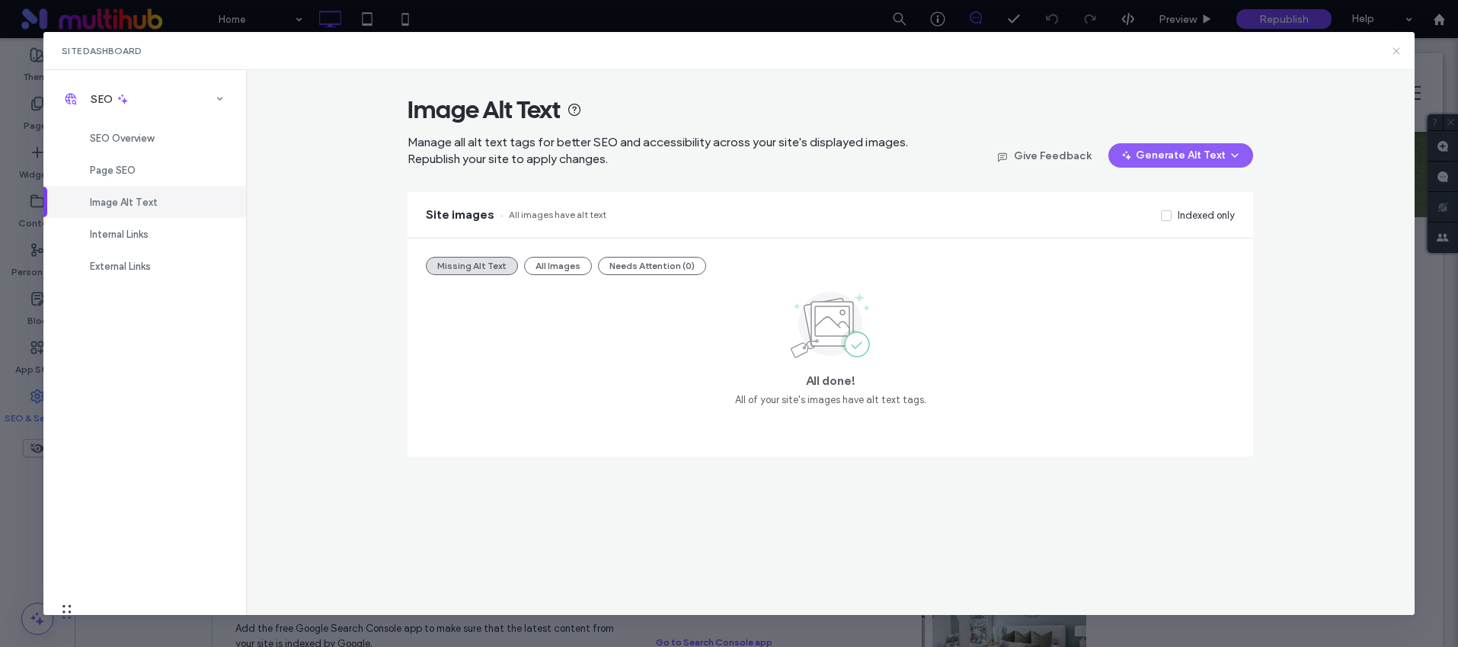
drag, startPoint x: 1393, startPoint y: 49, endPoint x: 894, endPoint y: 164, distance: 511.4
click at [1393, 50] on icon at bounding box center [1396, 51] width 12 height 12
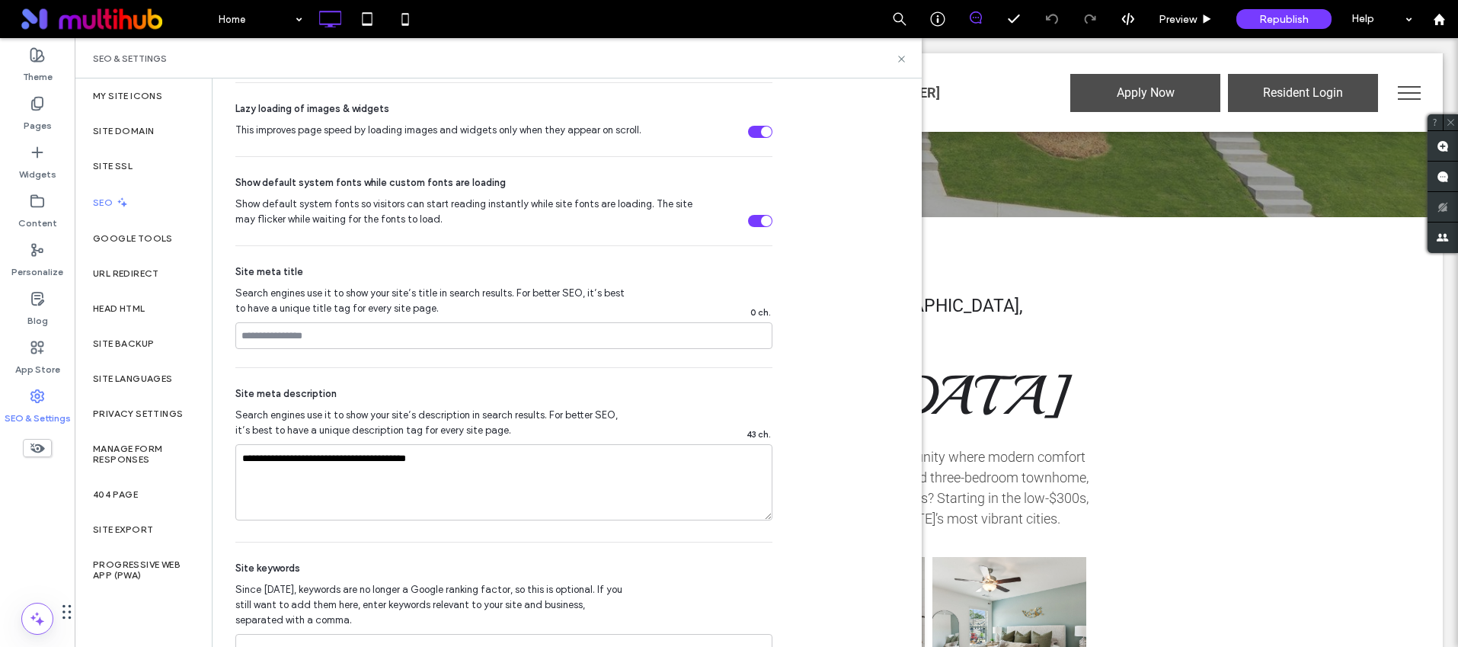
scroll to position [772, 0]
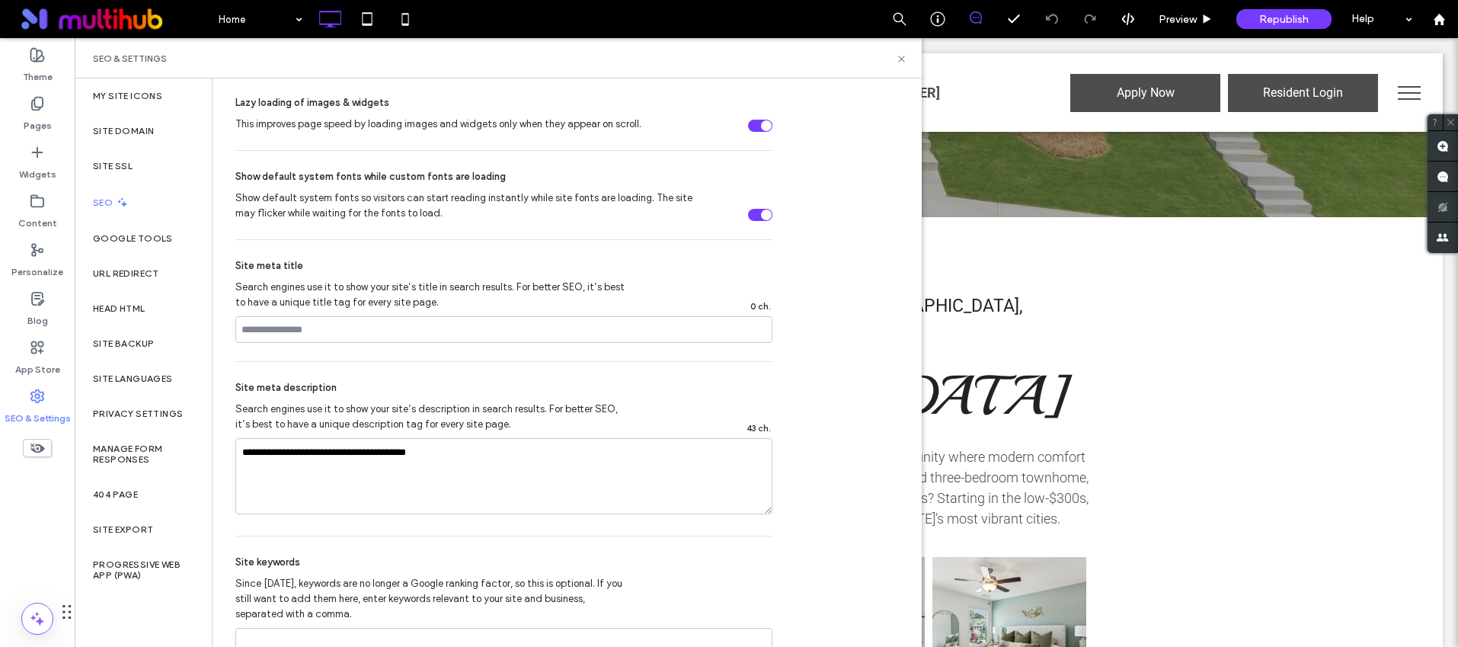
click at [37, 123] on label "Pages" at bounding box center [38, 121] width 28 height 21
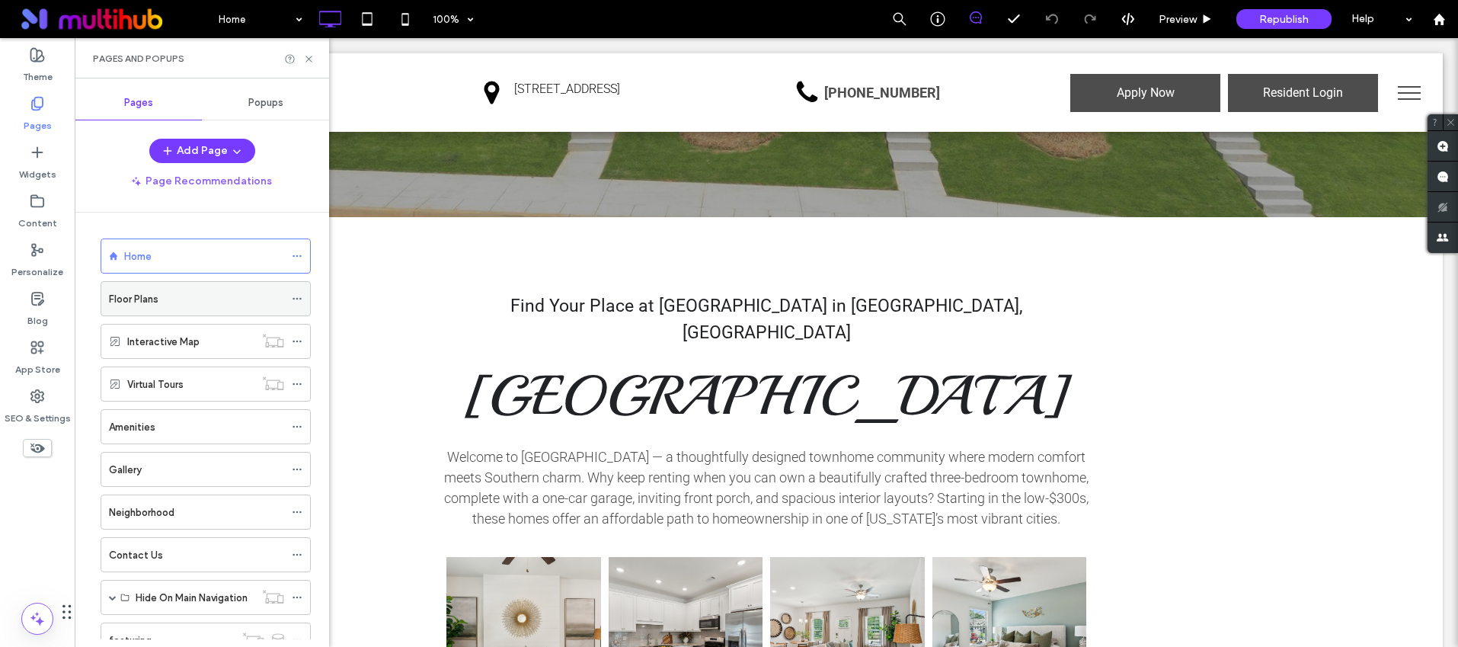
click at [298, 293] on icon at bounding box center [297, 298] width 11 height 11
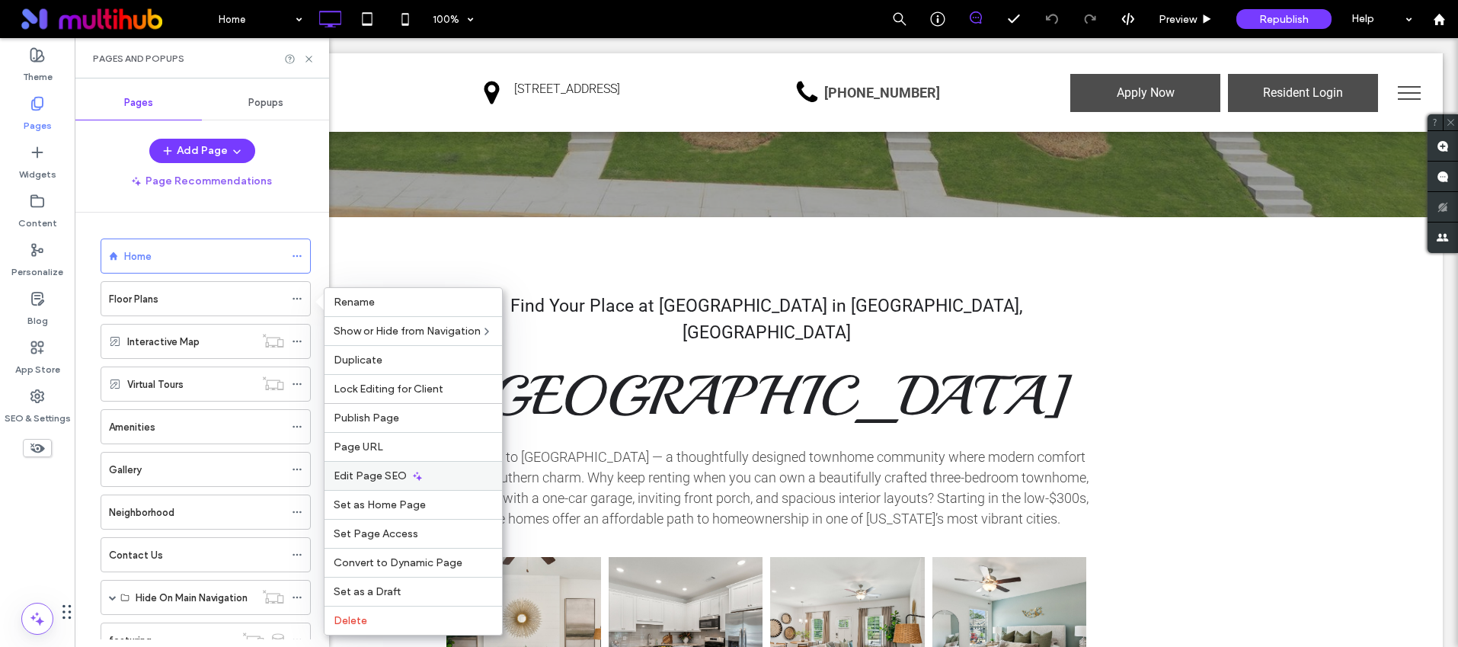
click at [397, 474] on span "Edit Page SEO" at bounding box center [370, 475] width 73 height 13
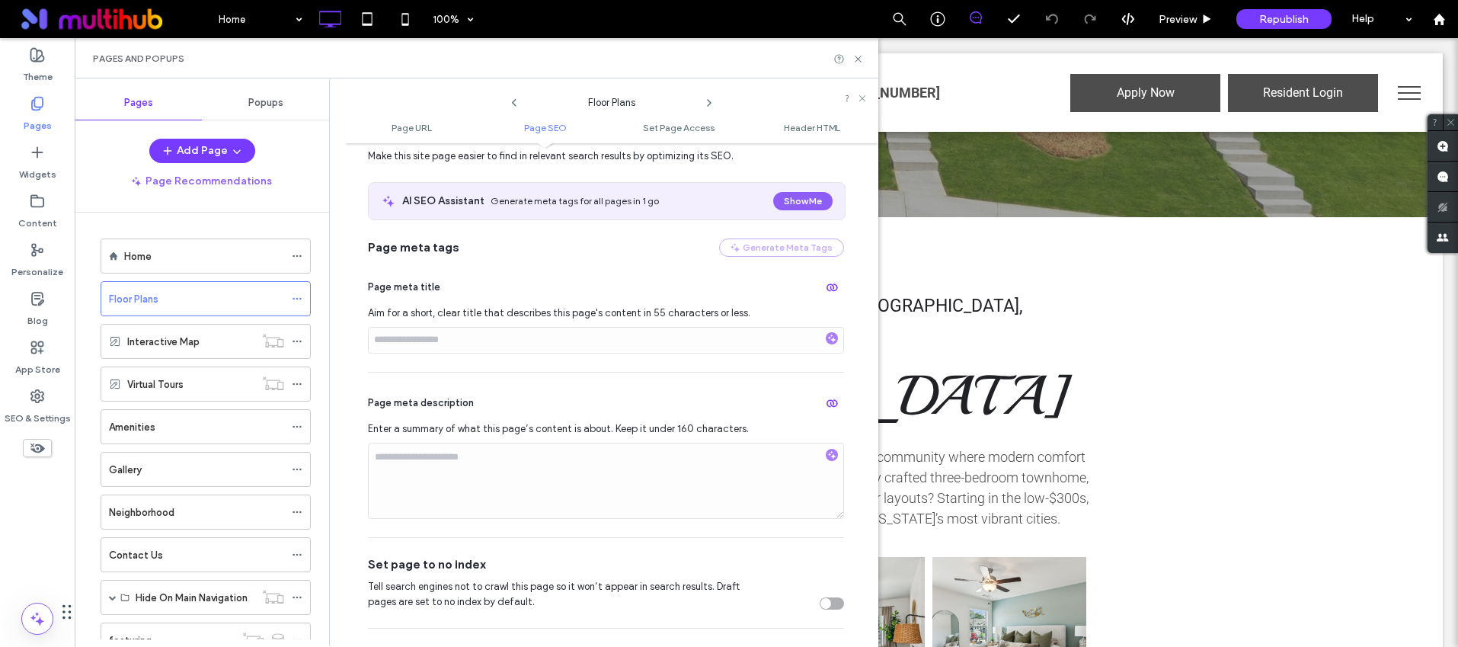
scroll to position [242, 0]
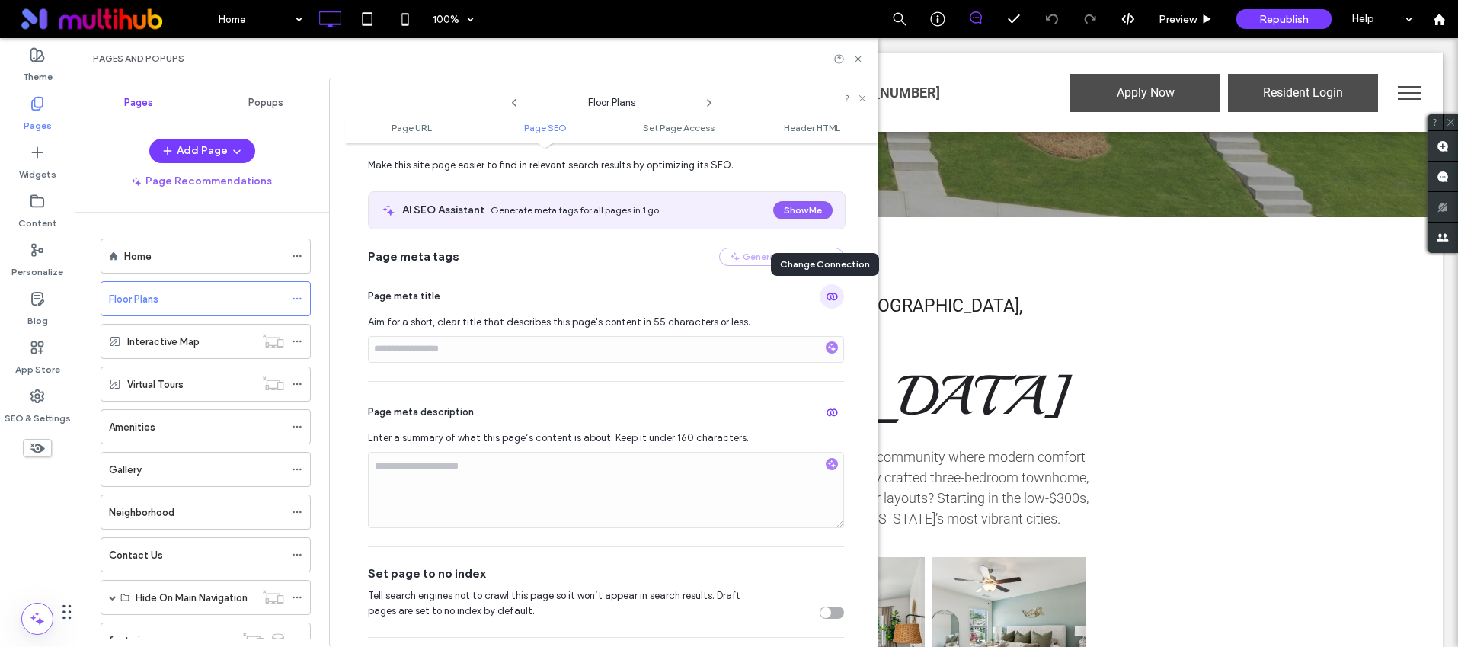
click at [827, 299] on use "button" at bounding box center [832, 297] width 11 height 8
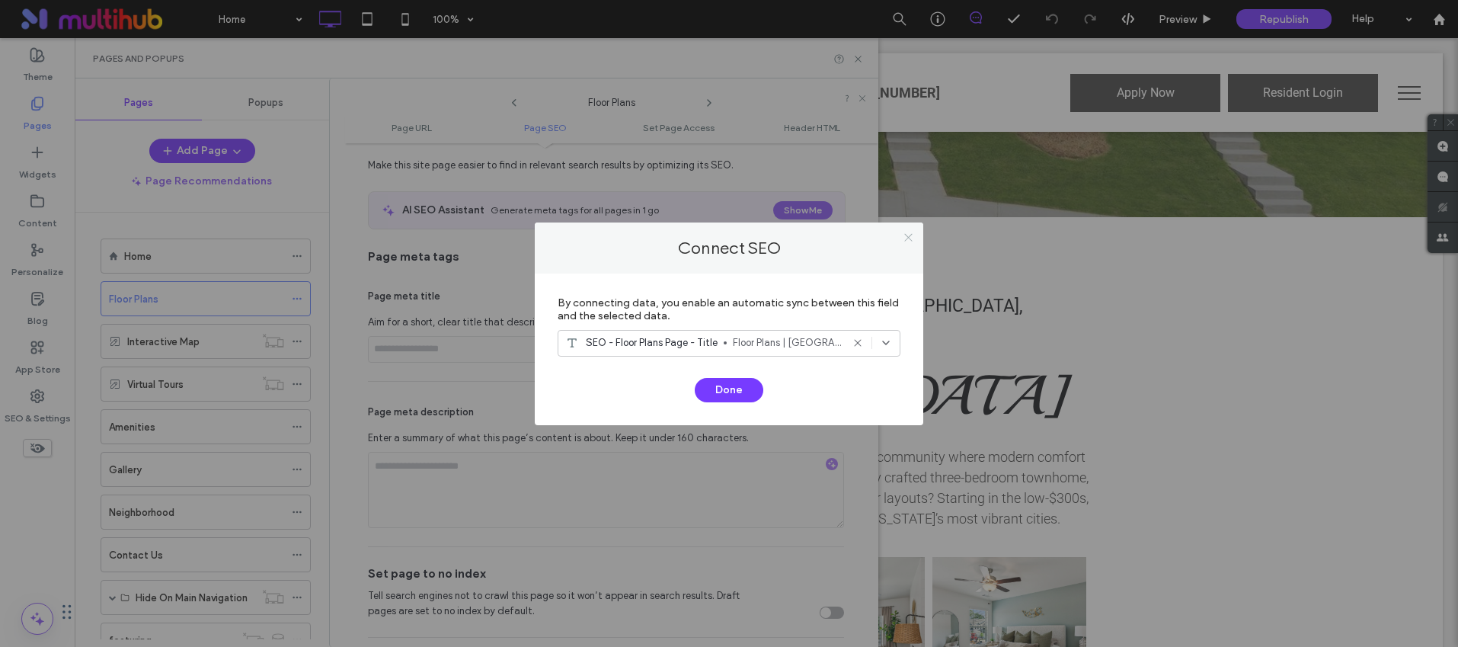
click at [903, 238] on icon at bounding box center [908, 237] width 11 height 11
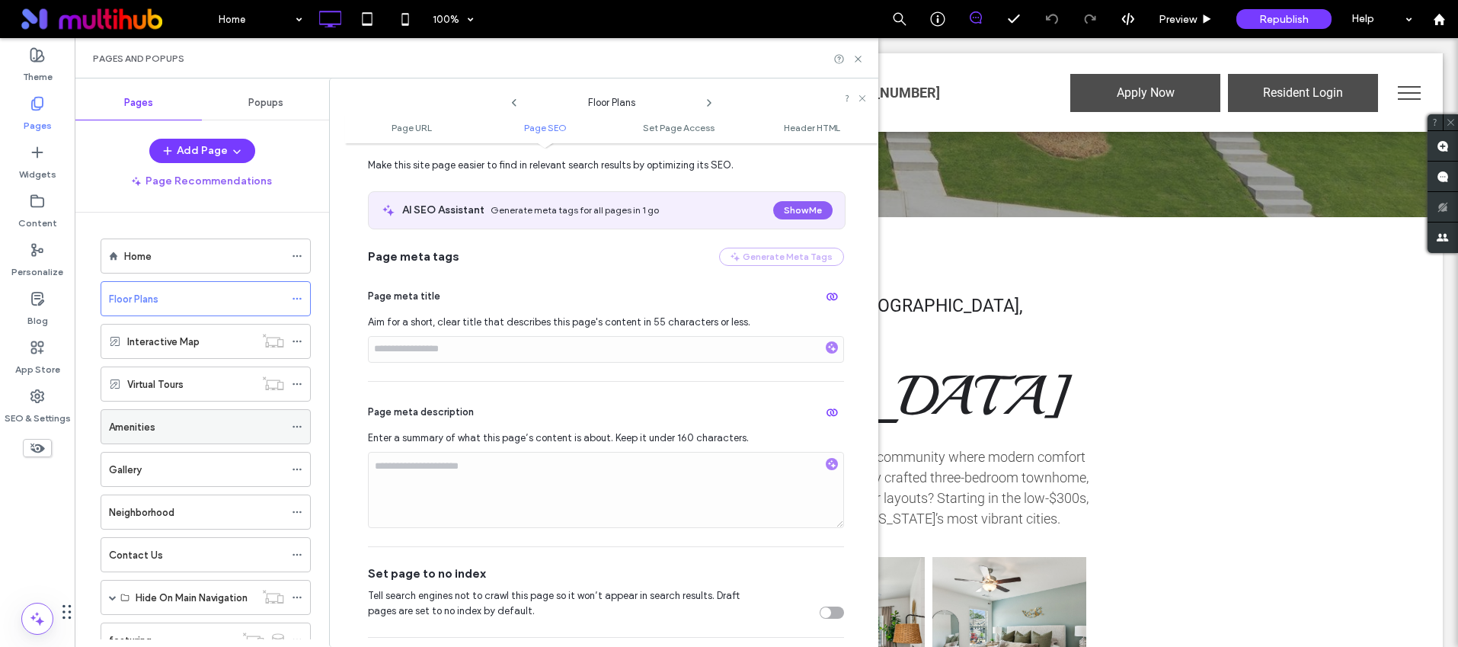
click at [296, 421] on icon at bounding box center [297, 426] width 11 height 11
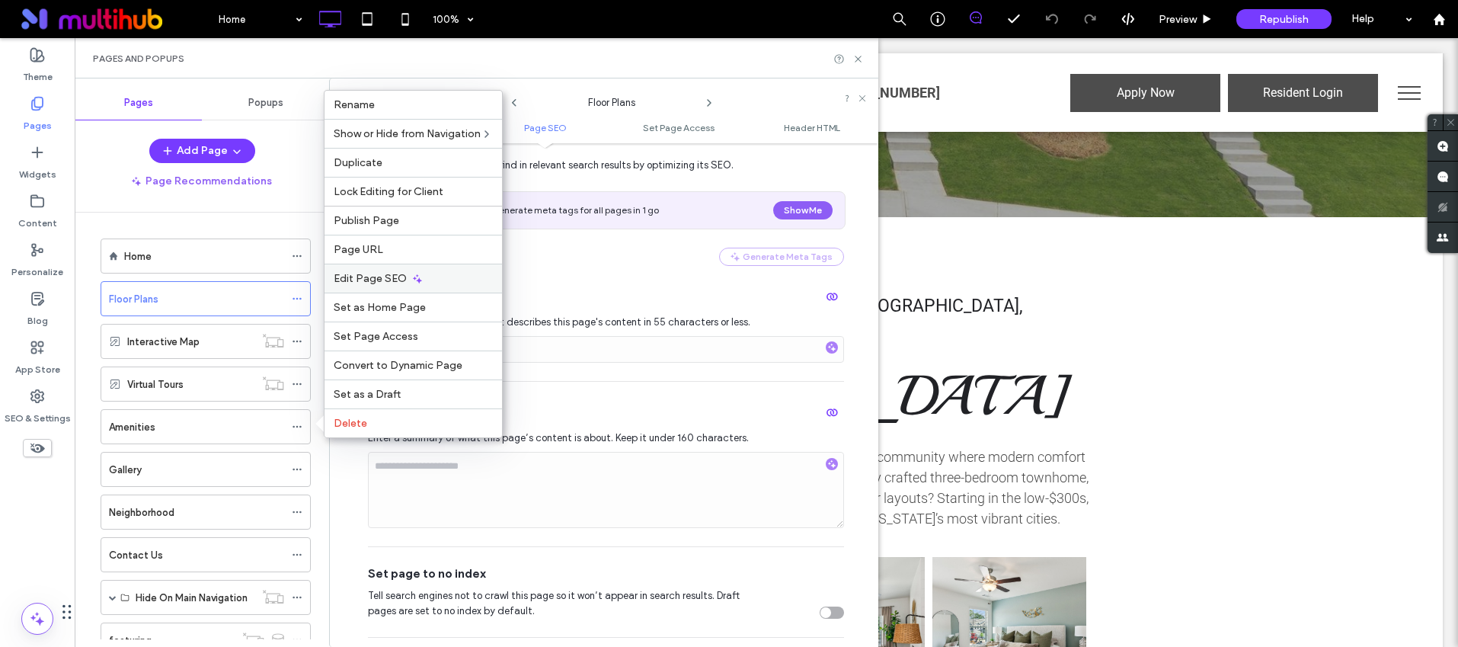
click at [402, 283] on span "Edit Page SEO" at bounding box center [370, 278] width 73 height 13
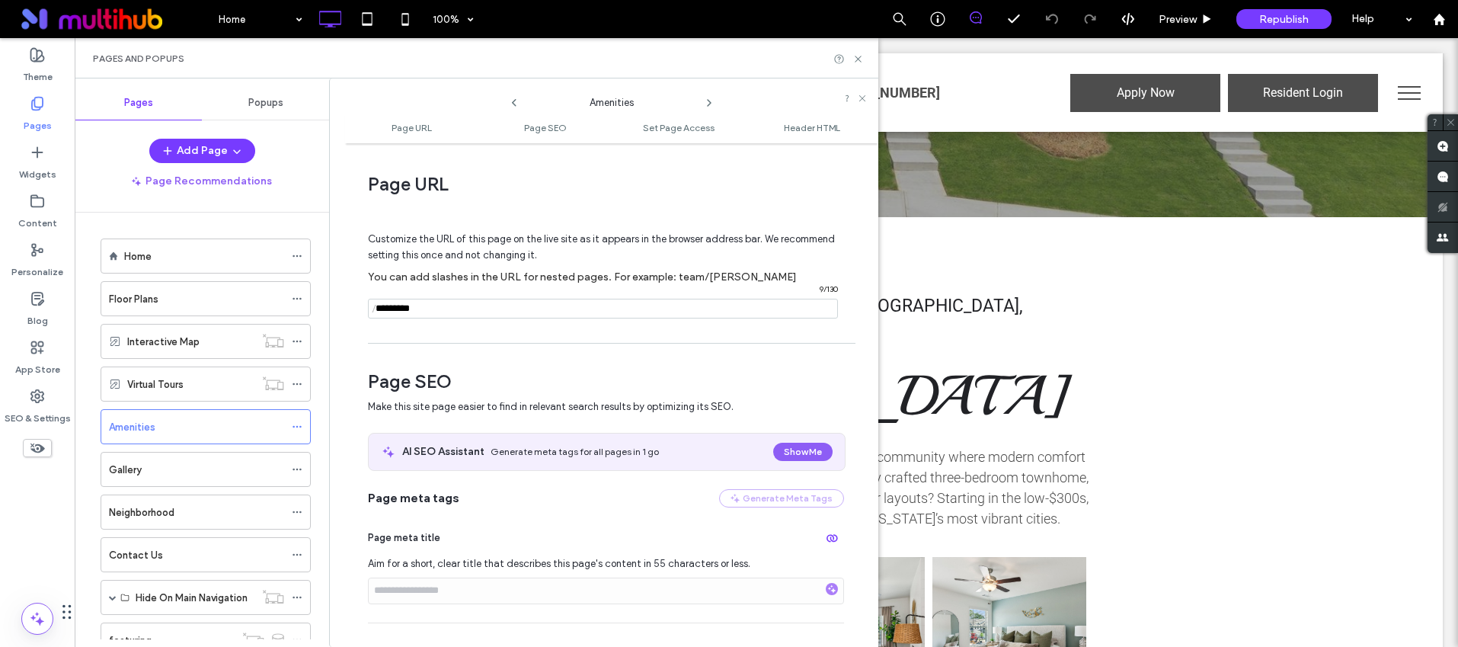
scroll to position [309, 0]
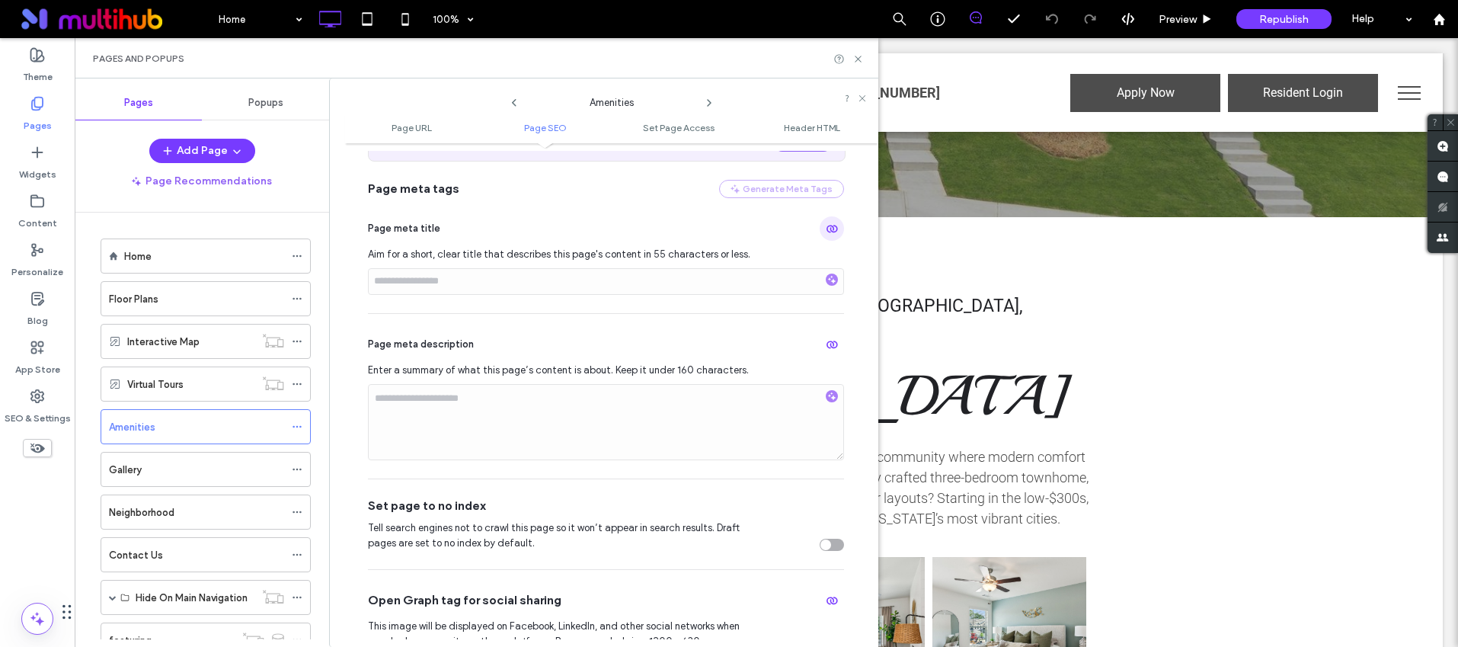
click at [827, 232] on use "button" at bounding box center [832, 229] width 11 height 8
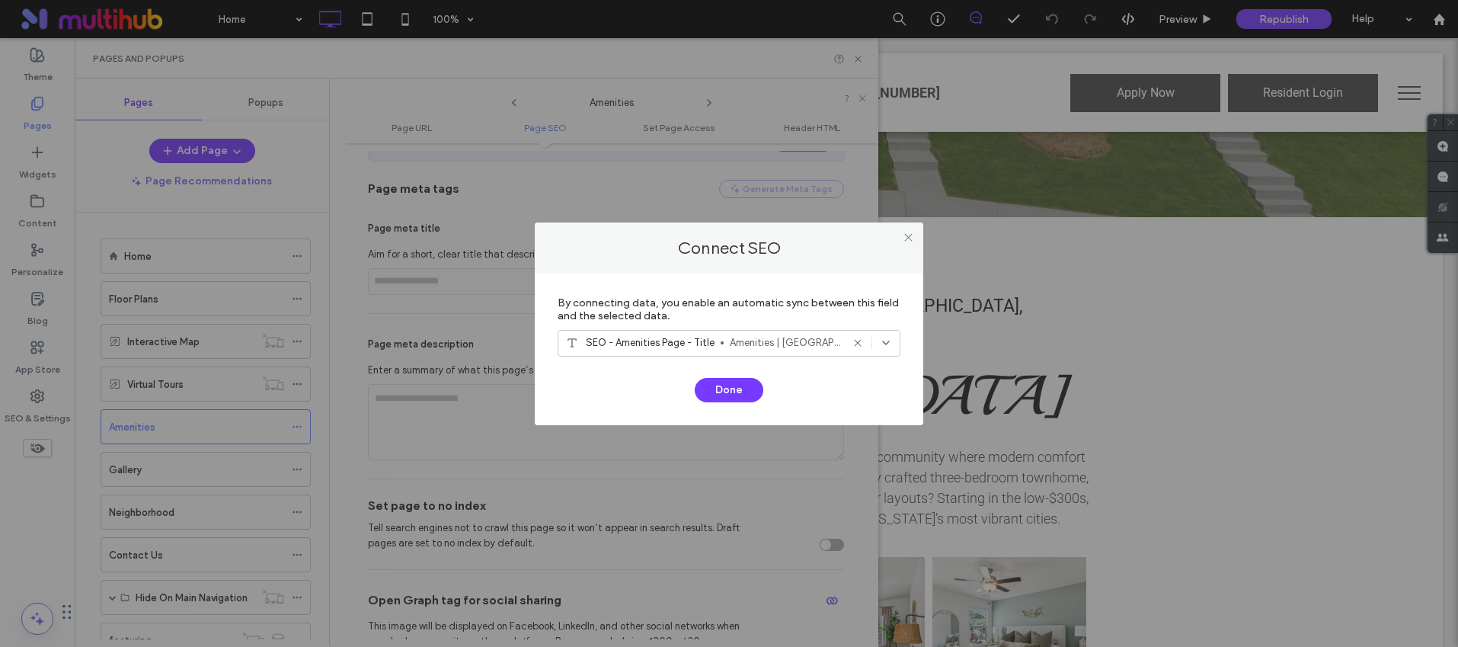
click at [772, 344] on span "Amenities | Athens, GA Apartments for Rent" at bounding box center [785, 342] width 111 height 15
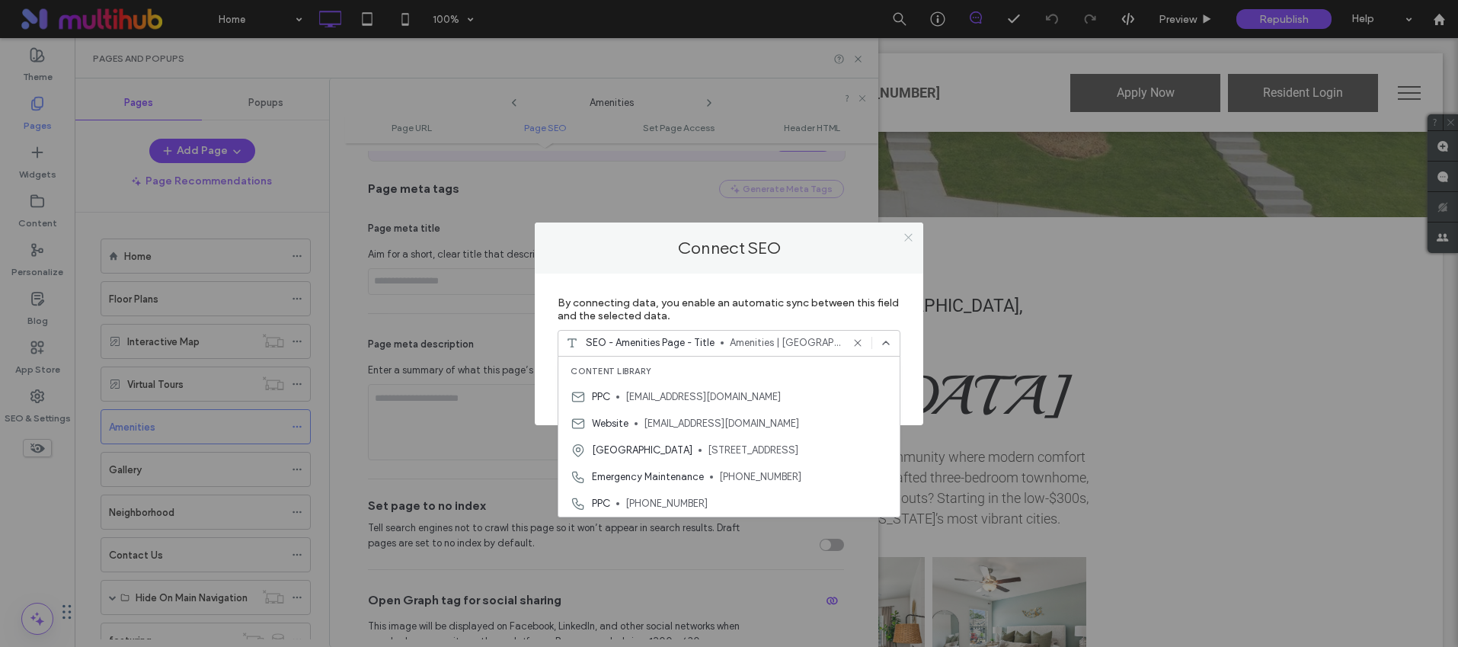
click at [910, 240] on icon at bounding box center [908, 237] width 11 height 11
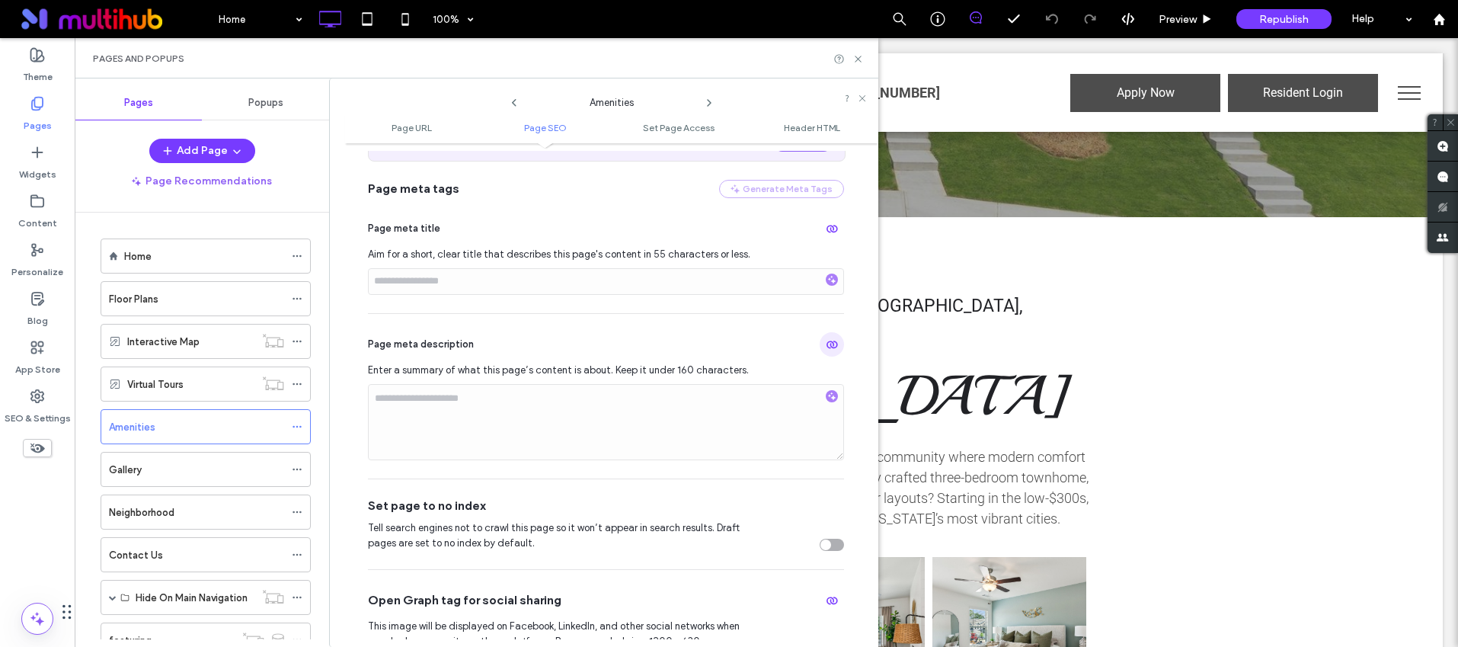
click at [820, 344] on span "button" at bounding box center [832, 344] width 24 height 24
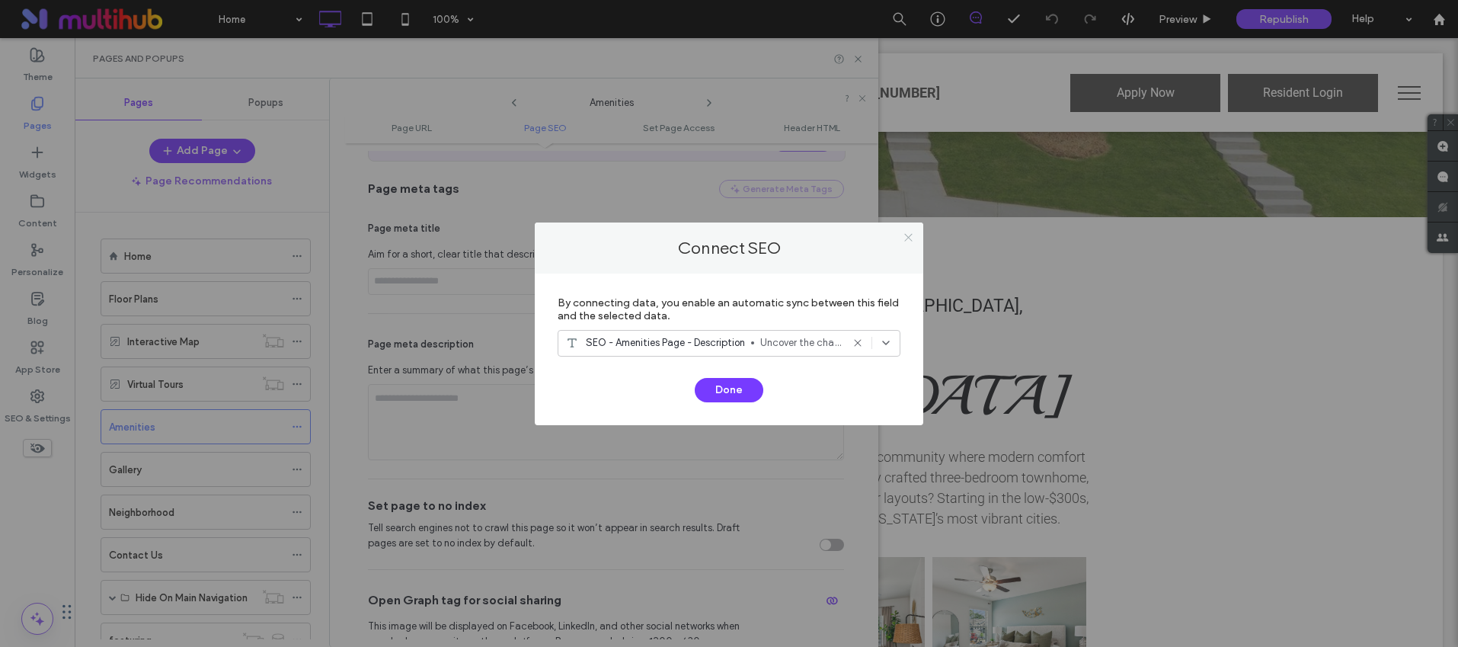
click at [904, 234] on use at bounding box center [908, 238] width 8 height 8
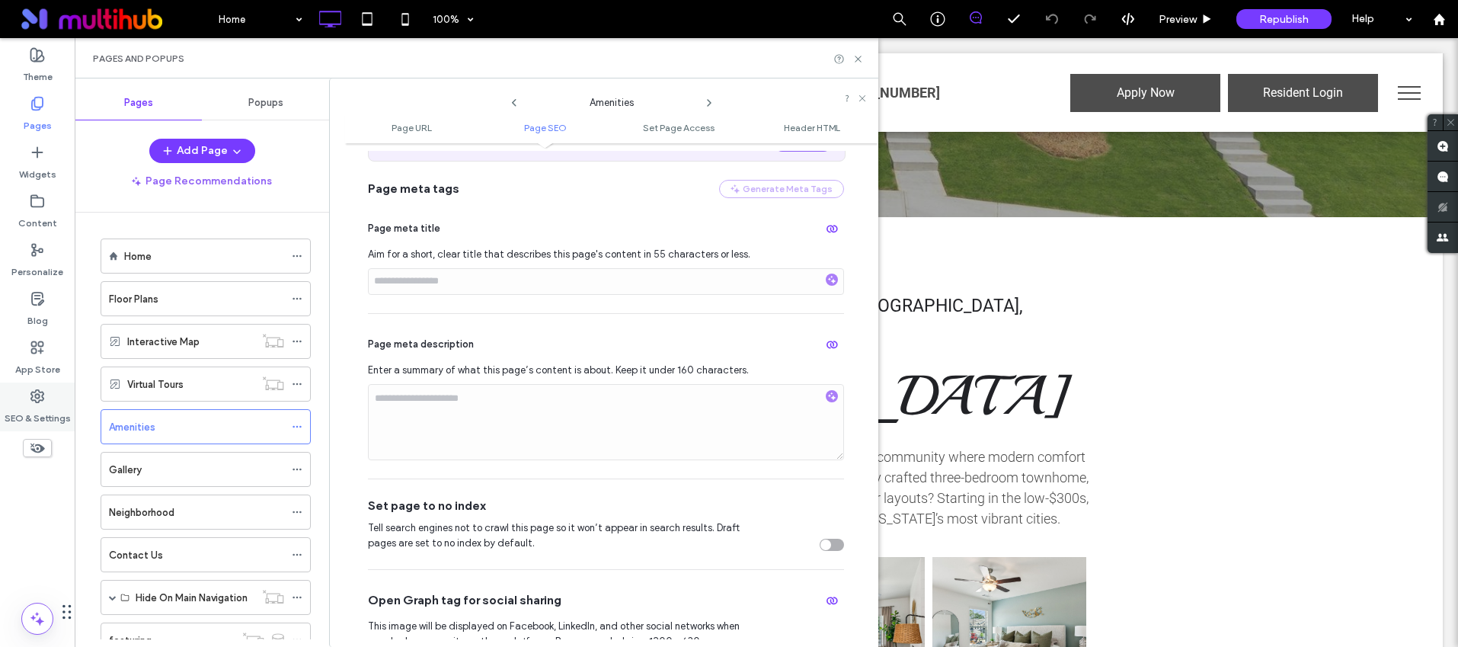
click at [48, 404] on label "SEO & Settings" at bounding box center [38, 414] width 66 height 21
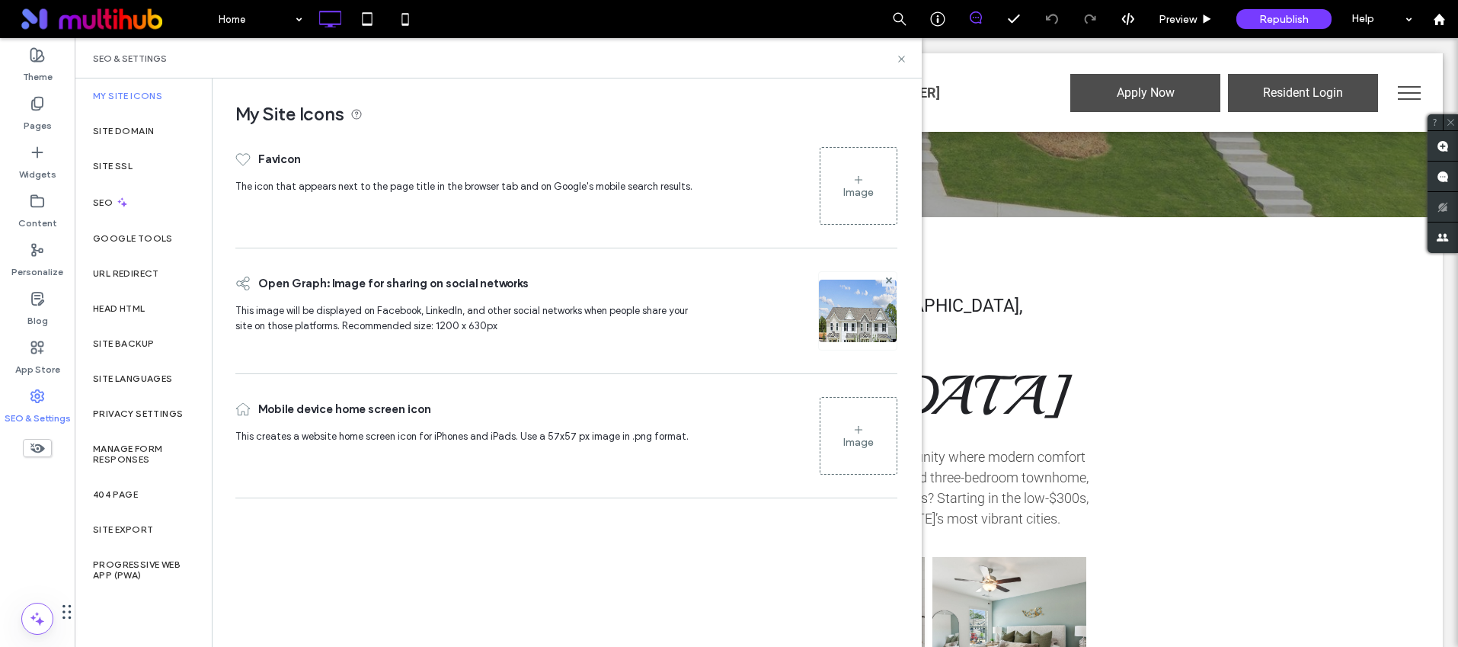
click at [52, 398] on div "SEO & Settings" at bounding box center [37, 406] width 75 height 49
click at [134, 194] on div "SEO" at bounding box center [143, 202] width 137 height 37
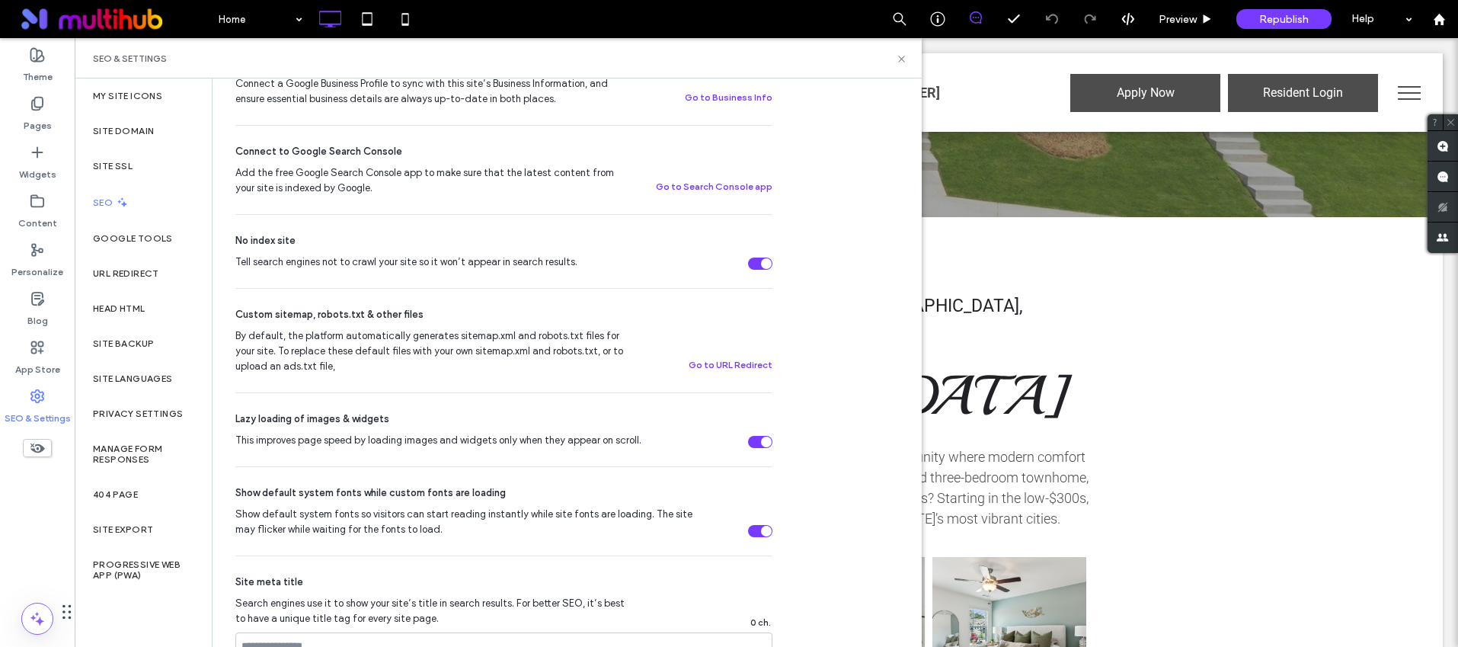
scroll to position [431, 0]
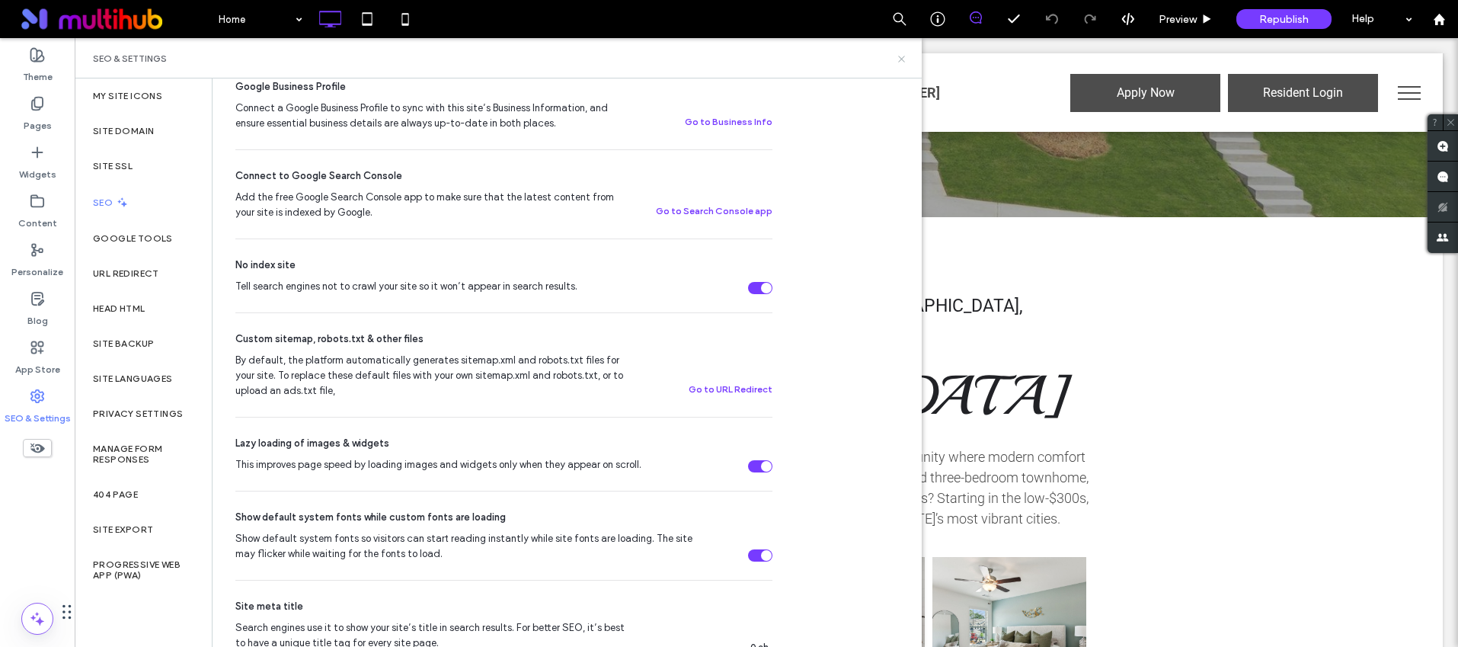
click at [902, 61] on icon at bounding box center [901, 58] width 11 height 11
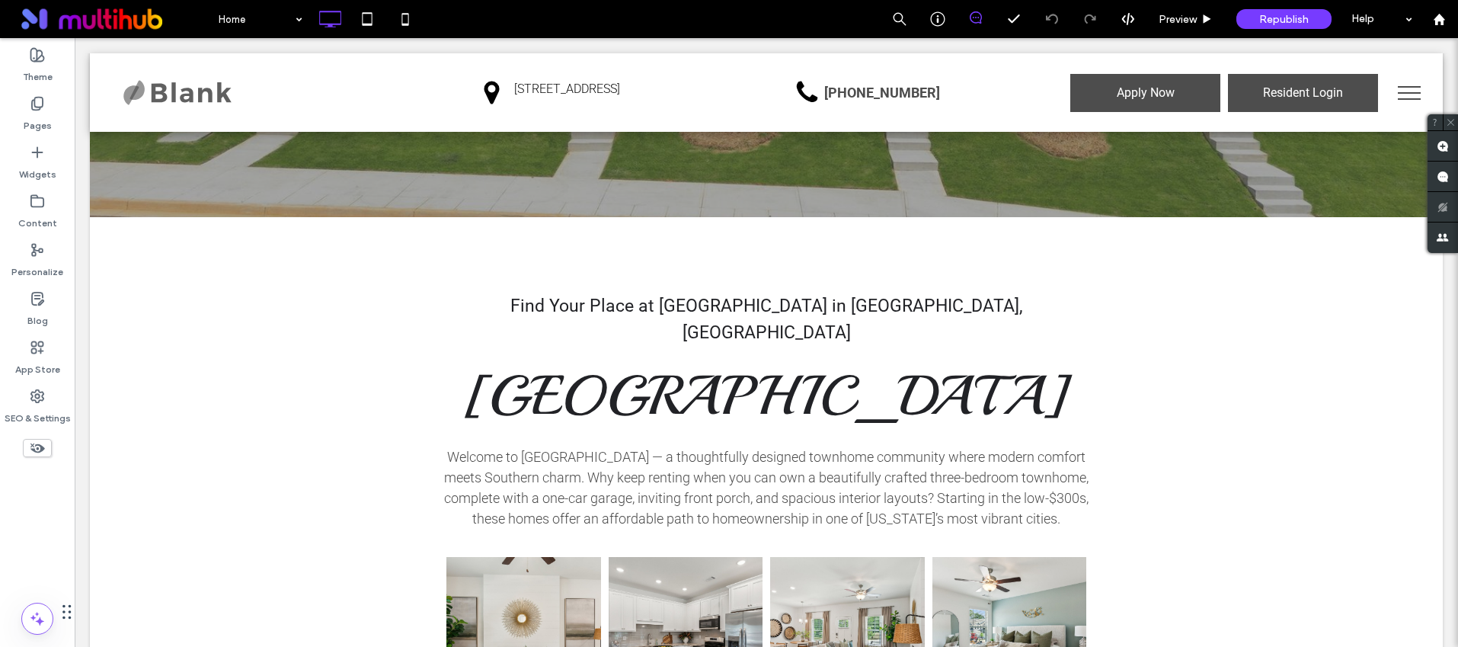
click at [1390, 85] on button "menu" at bounding box center [1410, 93] width 40 height 40
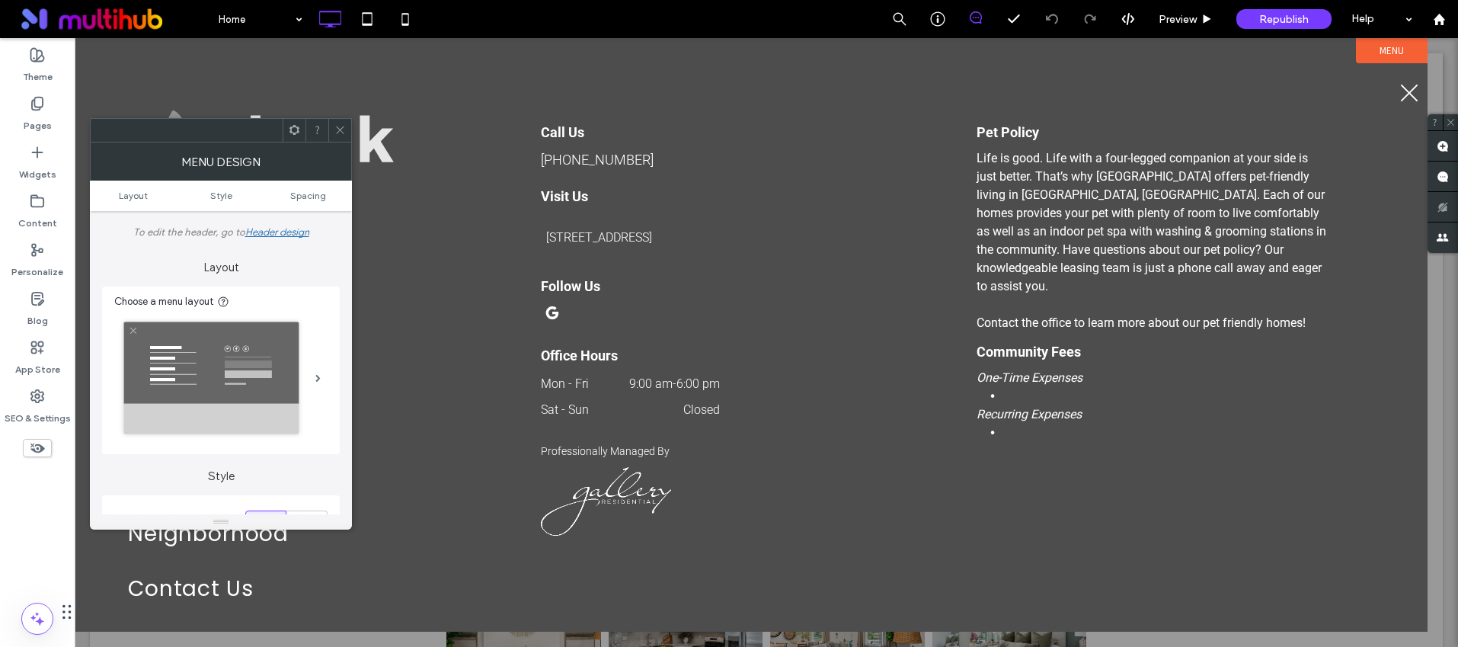
click at [339, 130] on use at bounding box center [340, 130] width 8 height 8
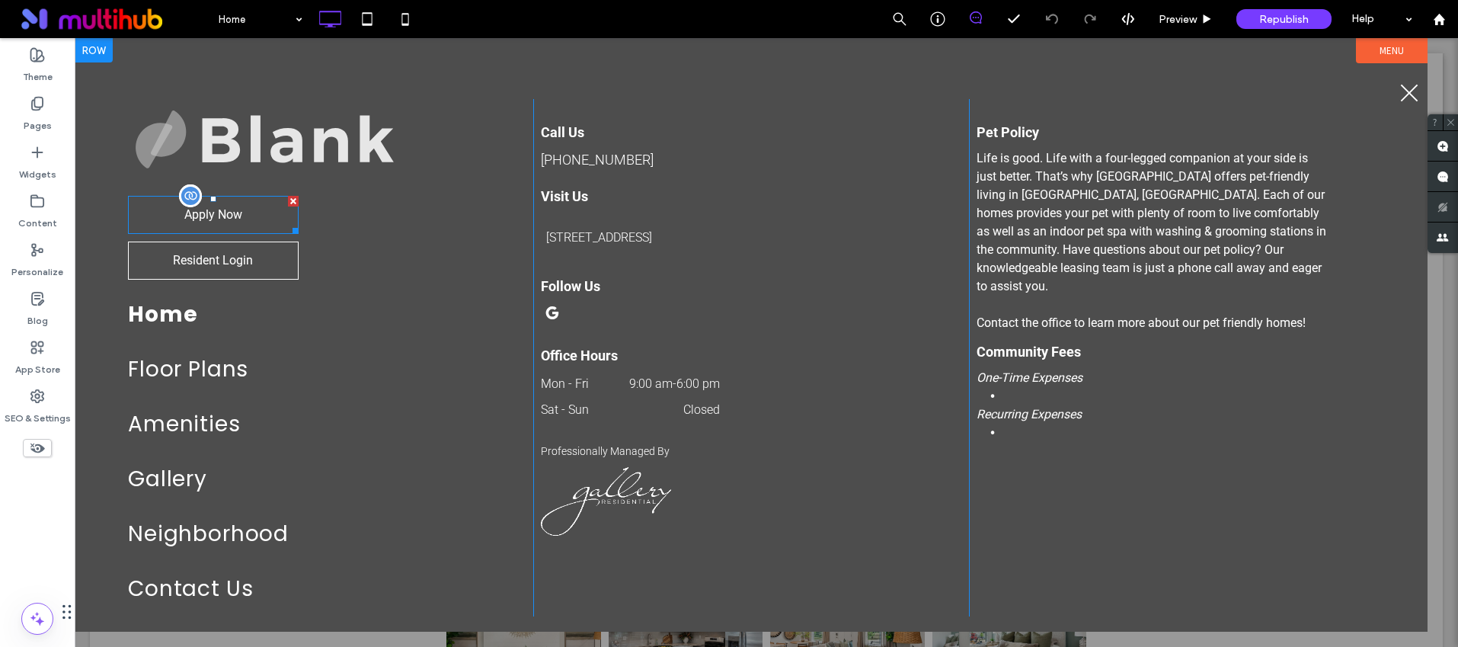
click at [235, 207] on span at bounding box center [213, 215] width 171 height 38
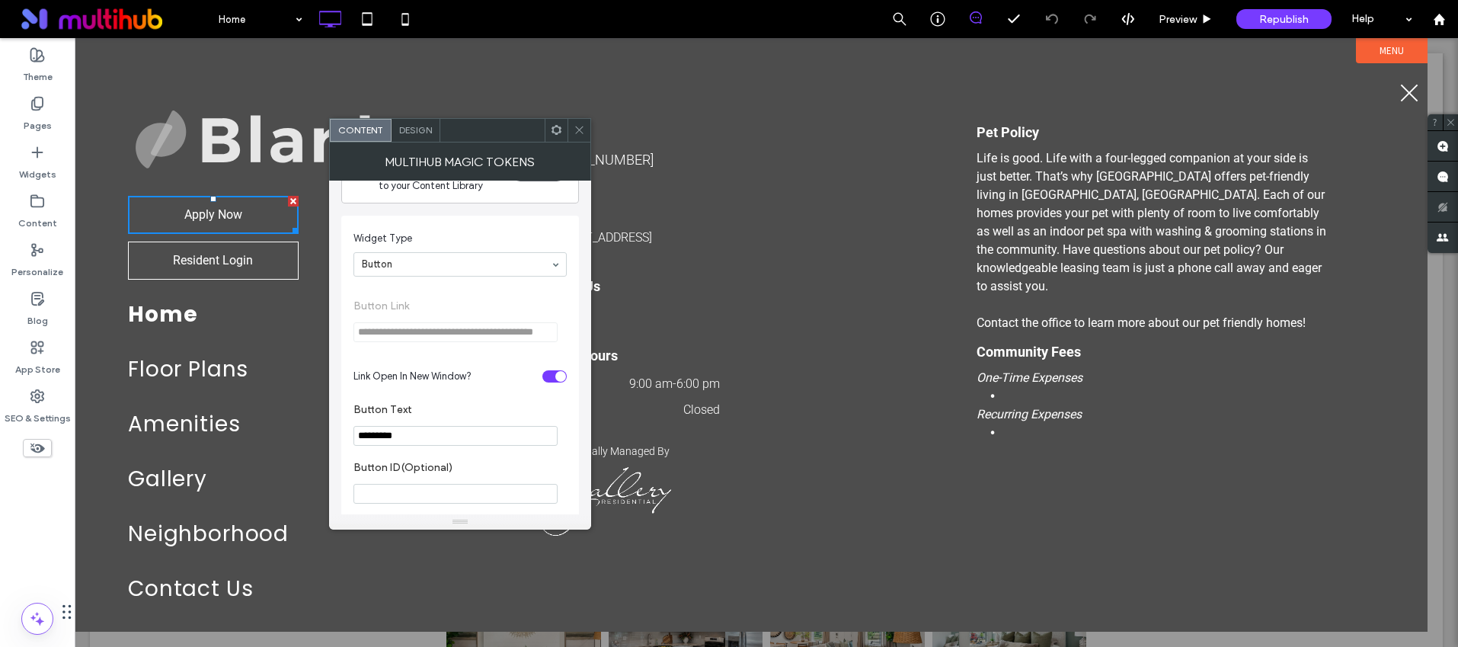
scroll to position [0, 0]
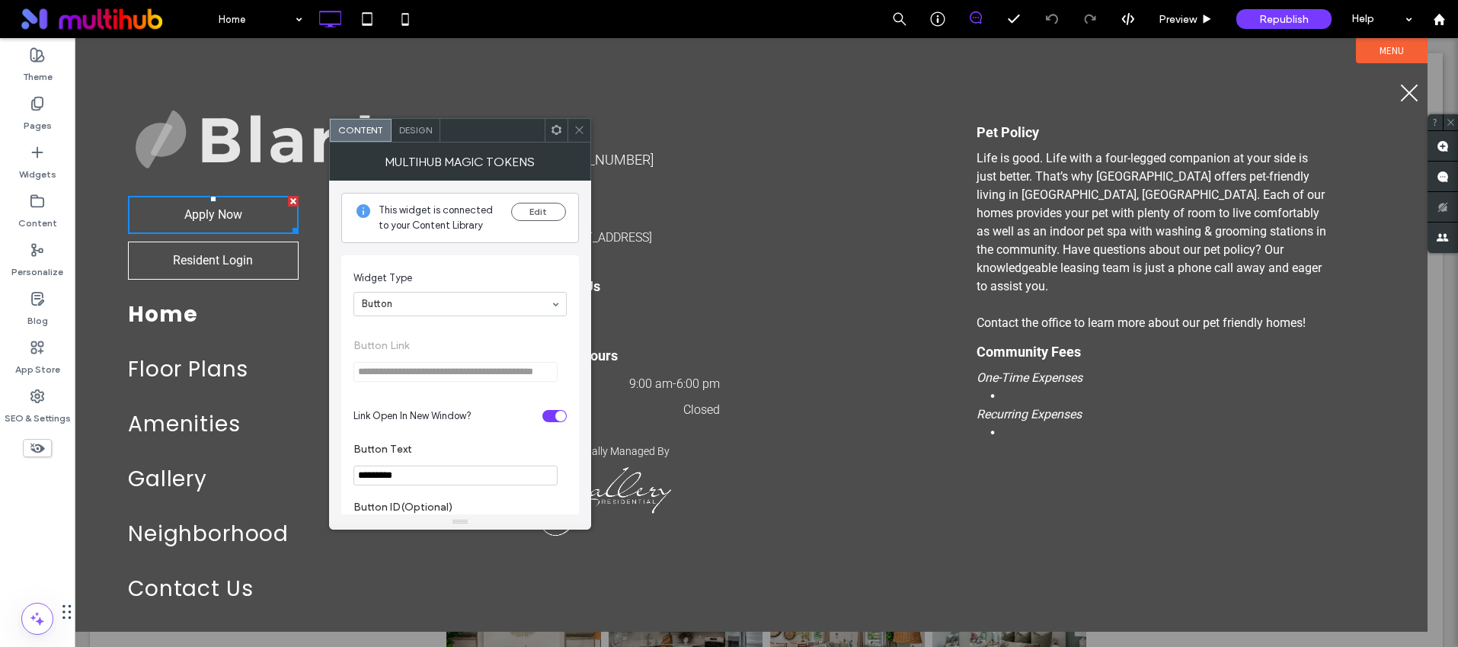
click at [574, 116] on div "Call Us 555-555-5555 Visit Us 165 Mill Center Blvd, Athens, GA 30606 Follow Us …" at bounding box center [751, 357] width 436 height 517
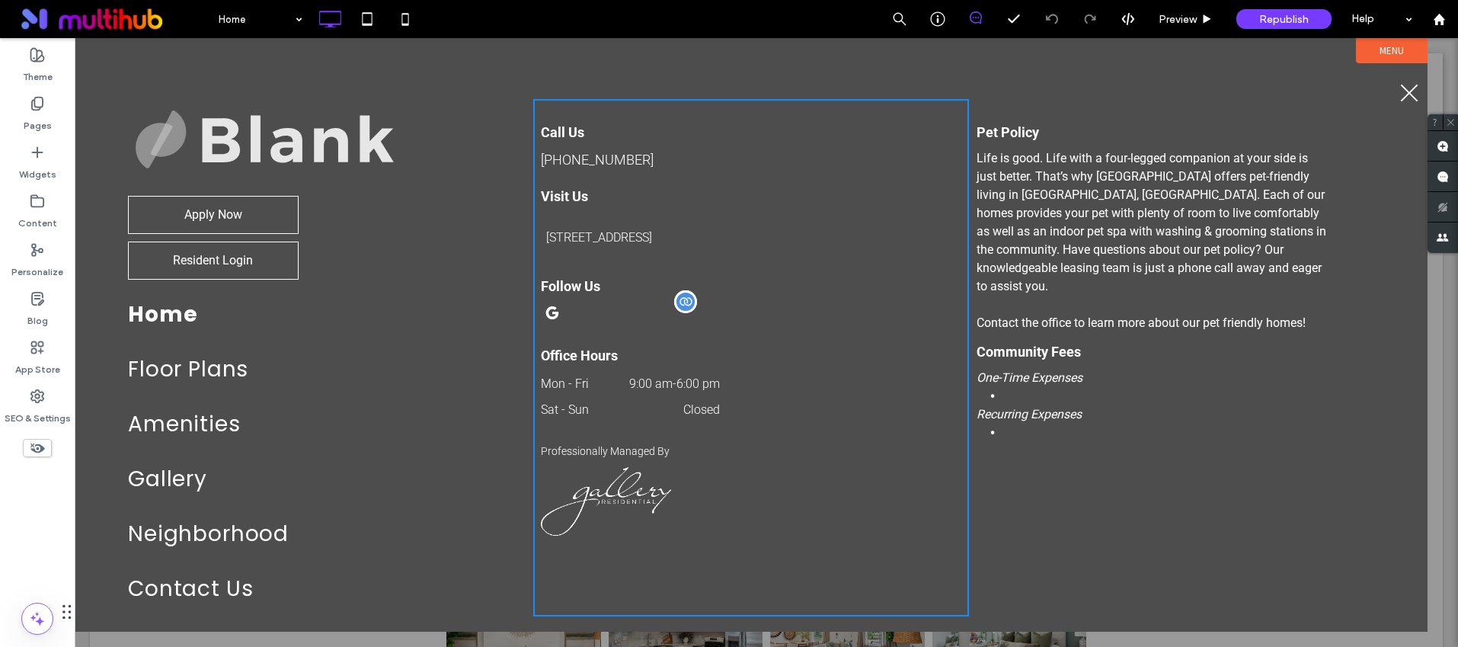
click at [574, 317] on div at bounding box center [708, 315] width 335 height 27
click at [1403, 85] on span "menu" at bounding box center [1410, 93] width 18 height 18
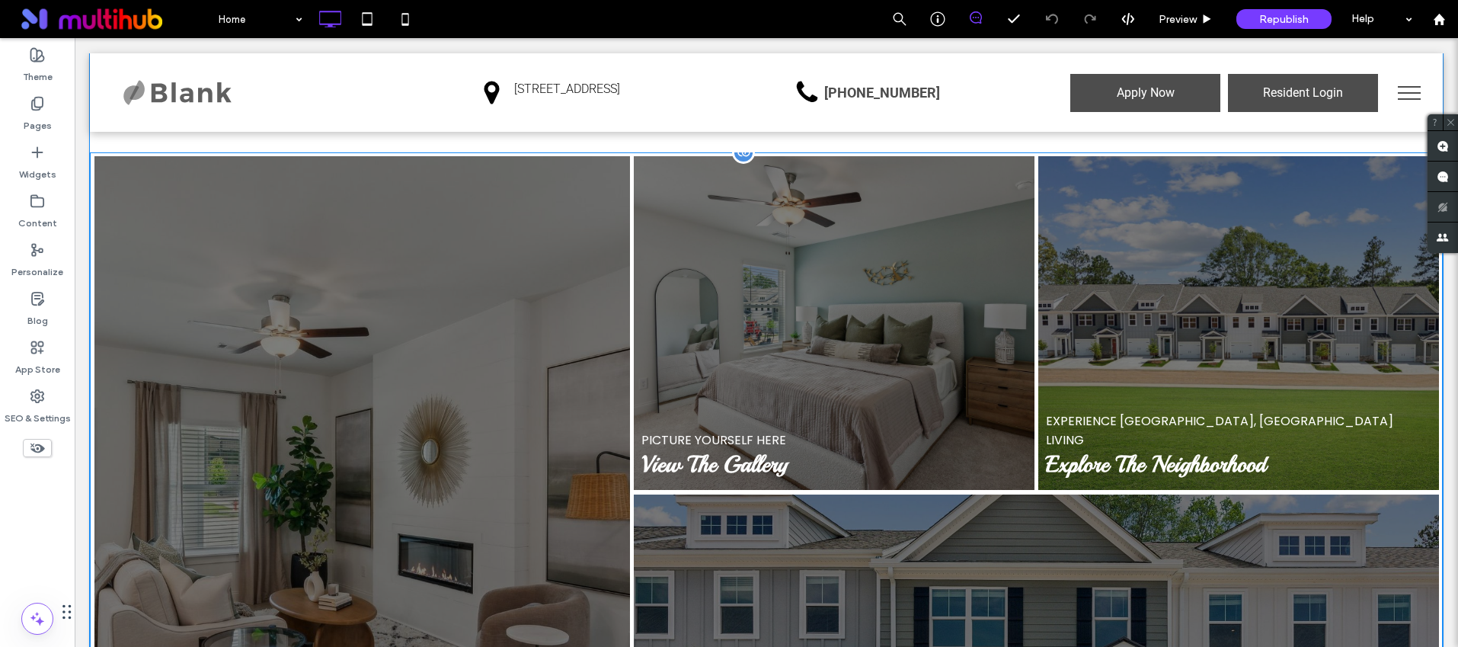
scroll to position [1714, 0]
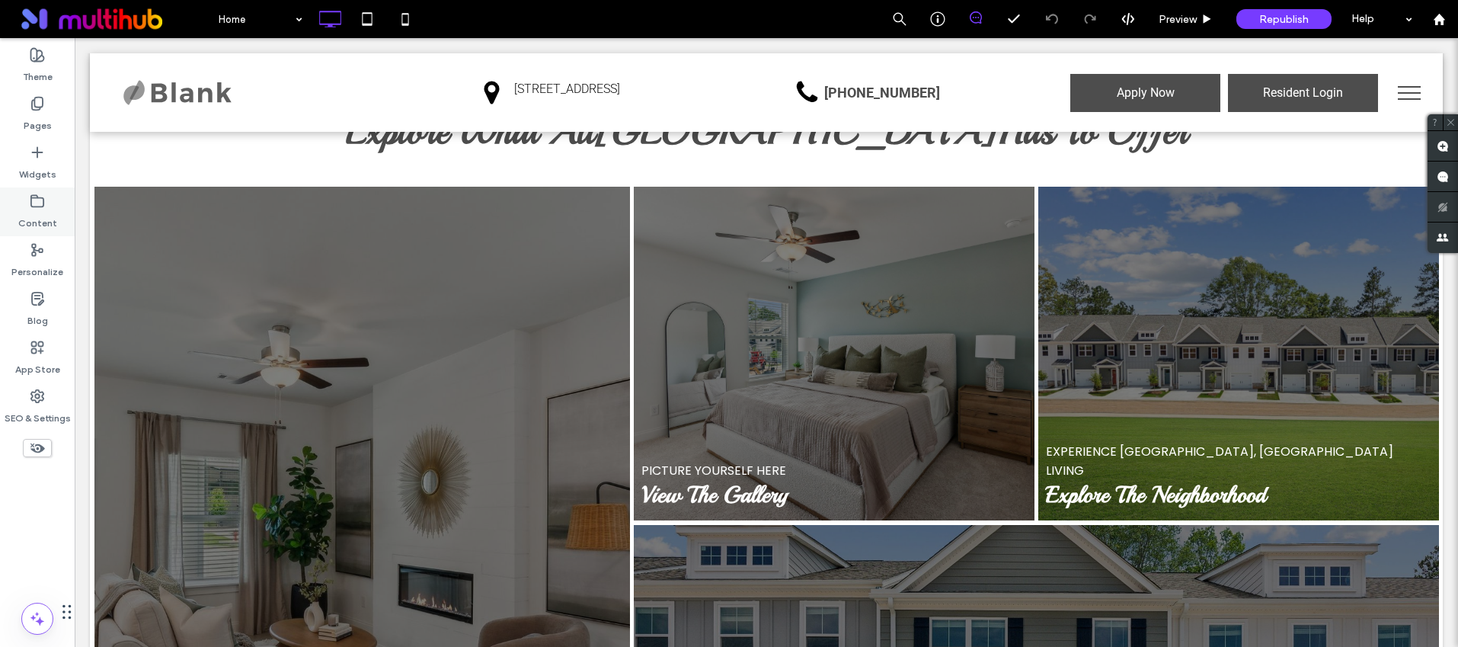
click at [29, 222] on label "Content" at bounding box center [37, 219] width 39 height 21
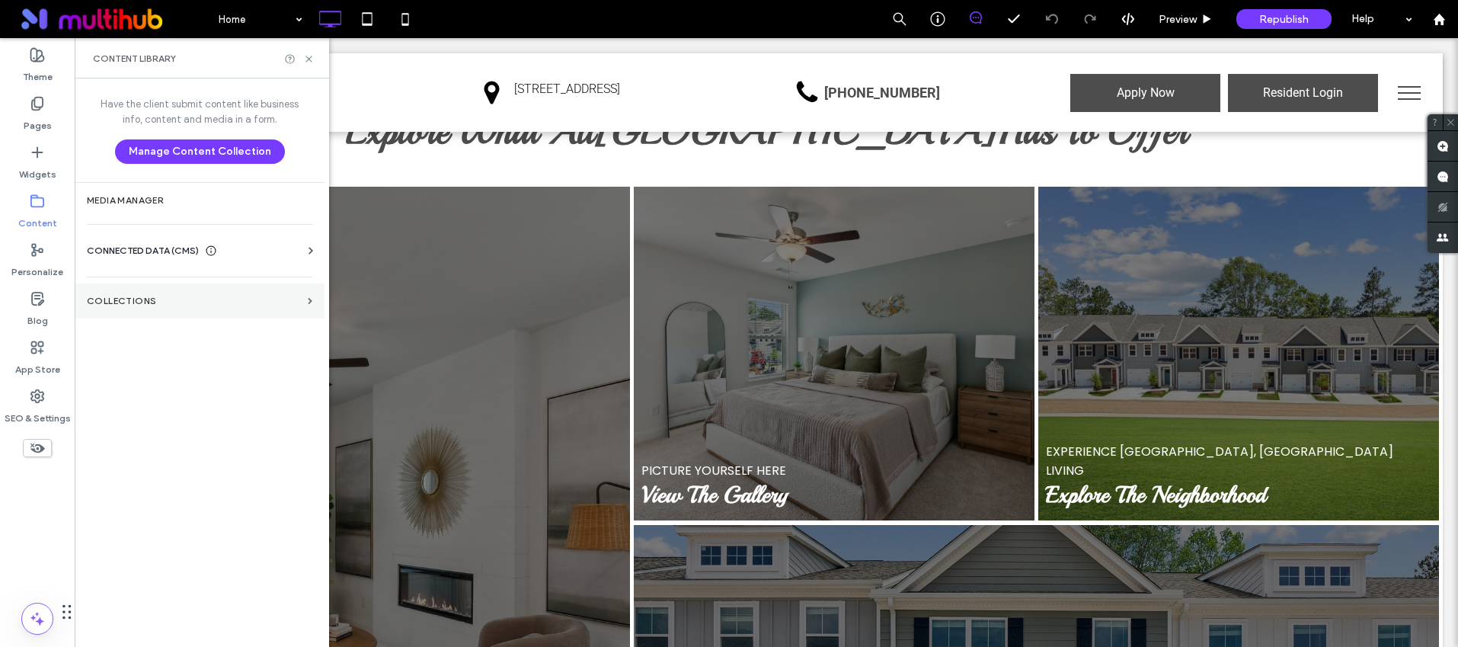
click at [146, 306] on label "Collections" at bounding box center [194, 301] width 215 height 11
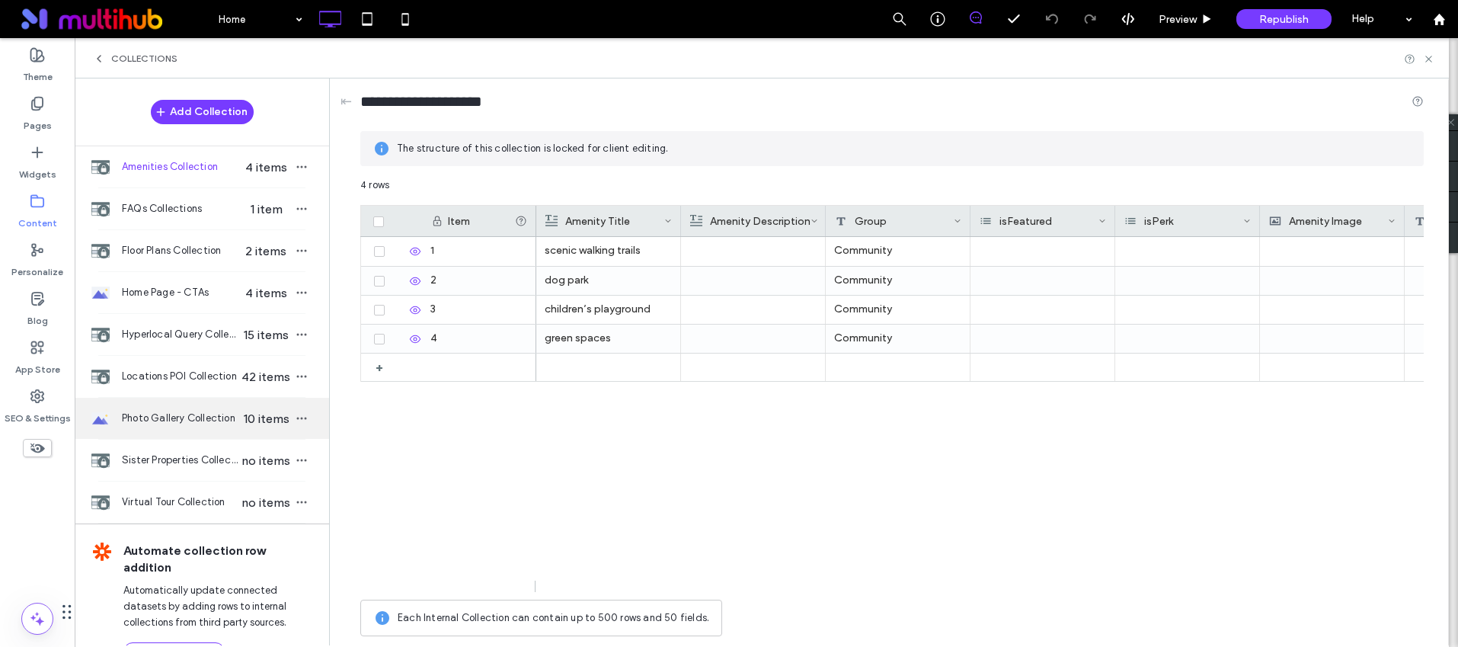
click at [167, 414] on span "Photo Gallery Collection" at bounding box center [180, 418] width 117 height 15
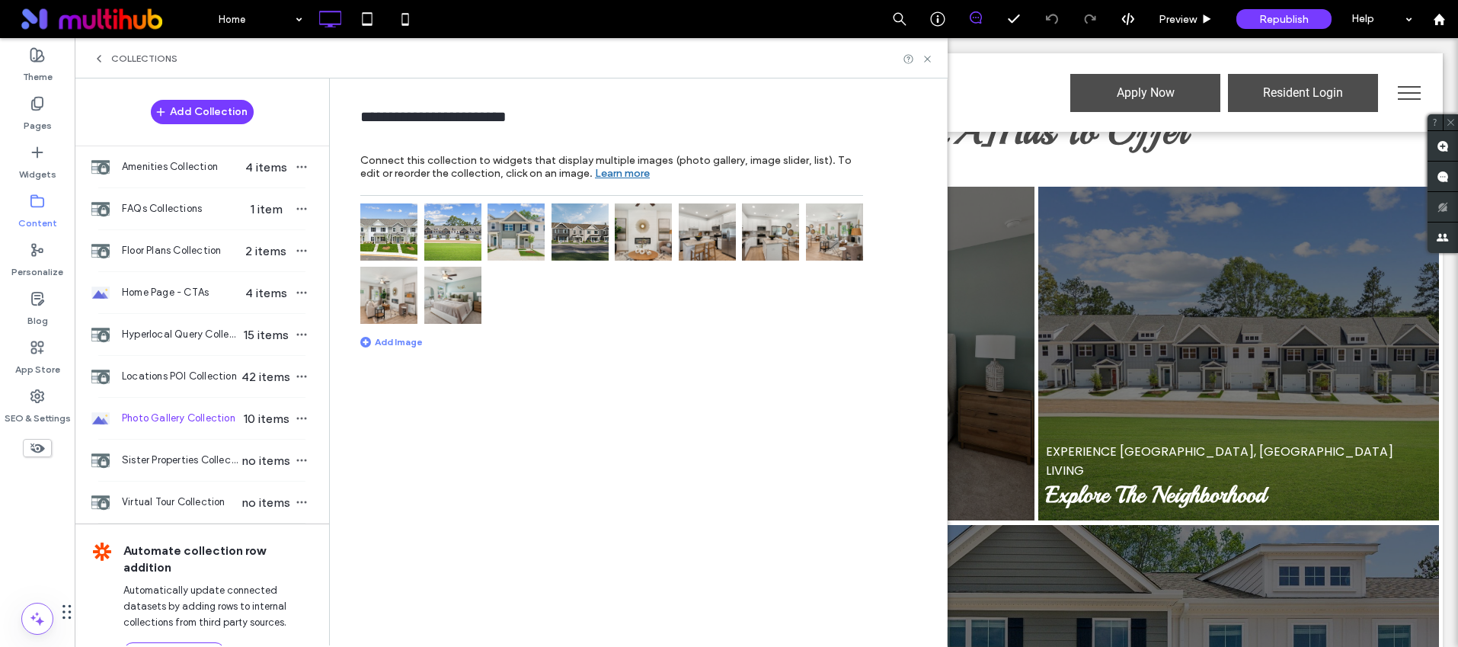
click at [518, 224] on img at bounding box center [516, 231] width 57 height 57
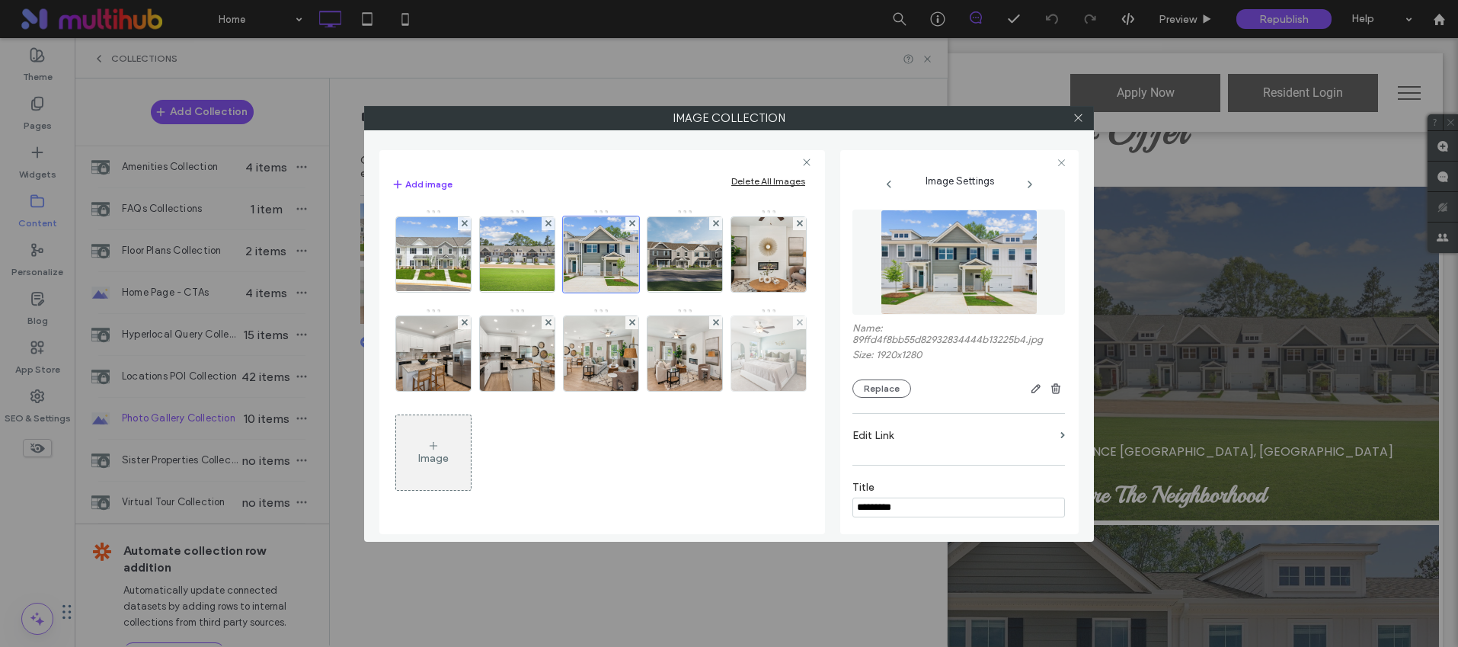
click at [754, 355] on img at bounding box center [769, 353] width 112 height 75
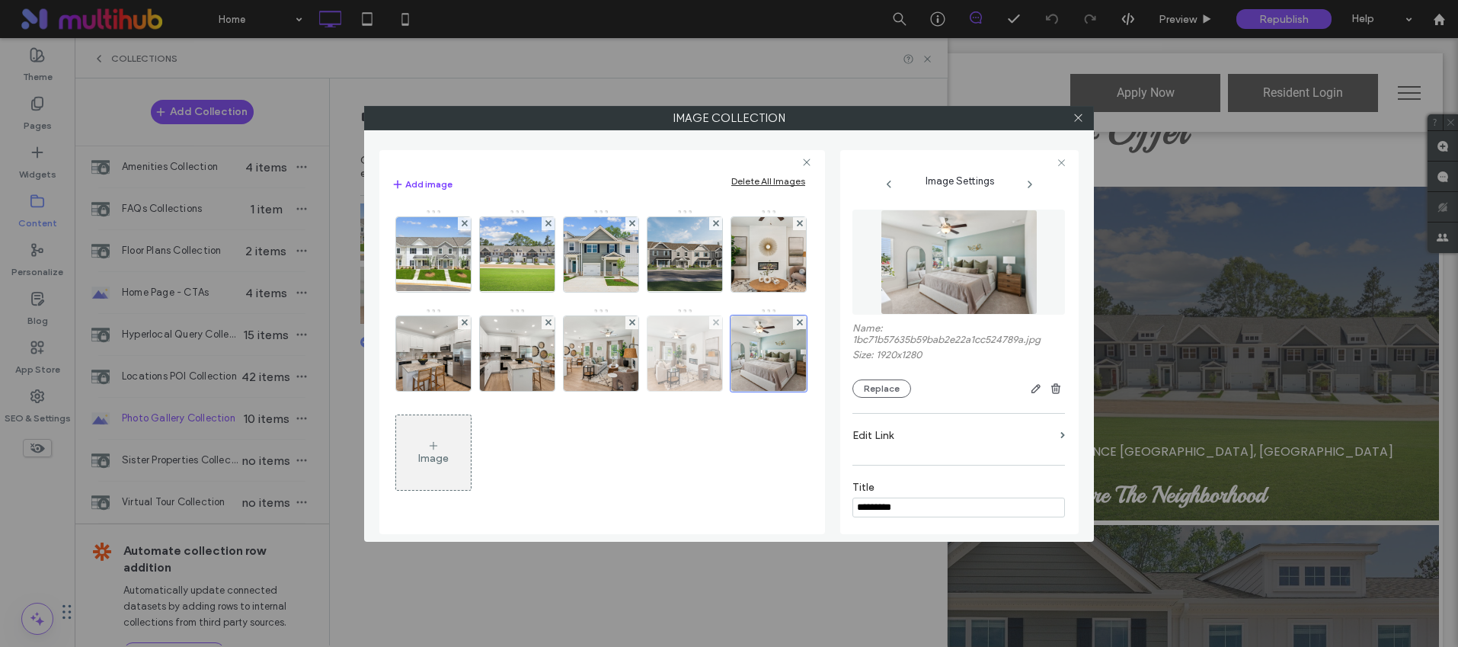
click at [696, 355] on img at bounding box center [685, 353] width 112 height 75
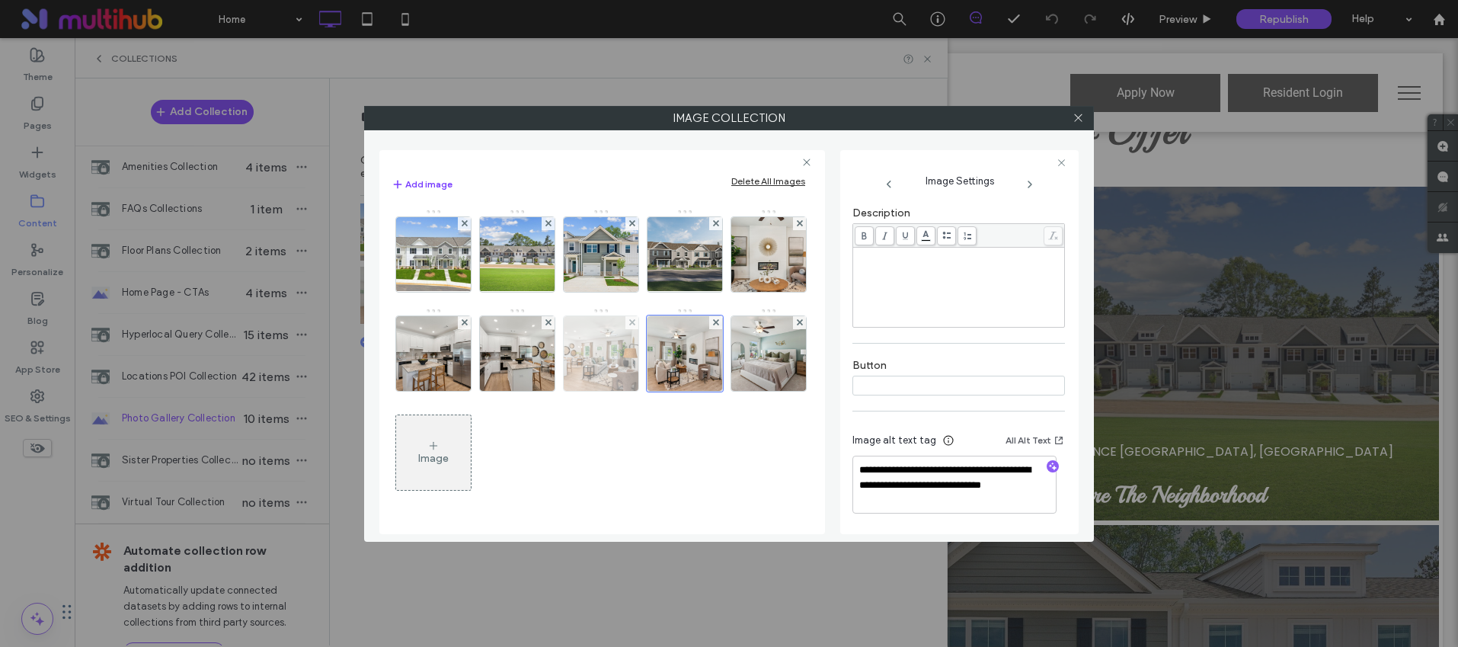
click at [621, 370] on img at bounding box center [602, 353] width 112 height 75
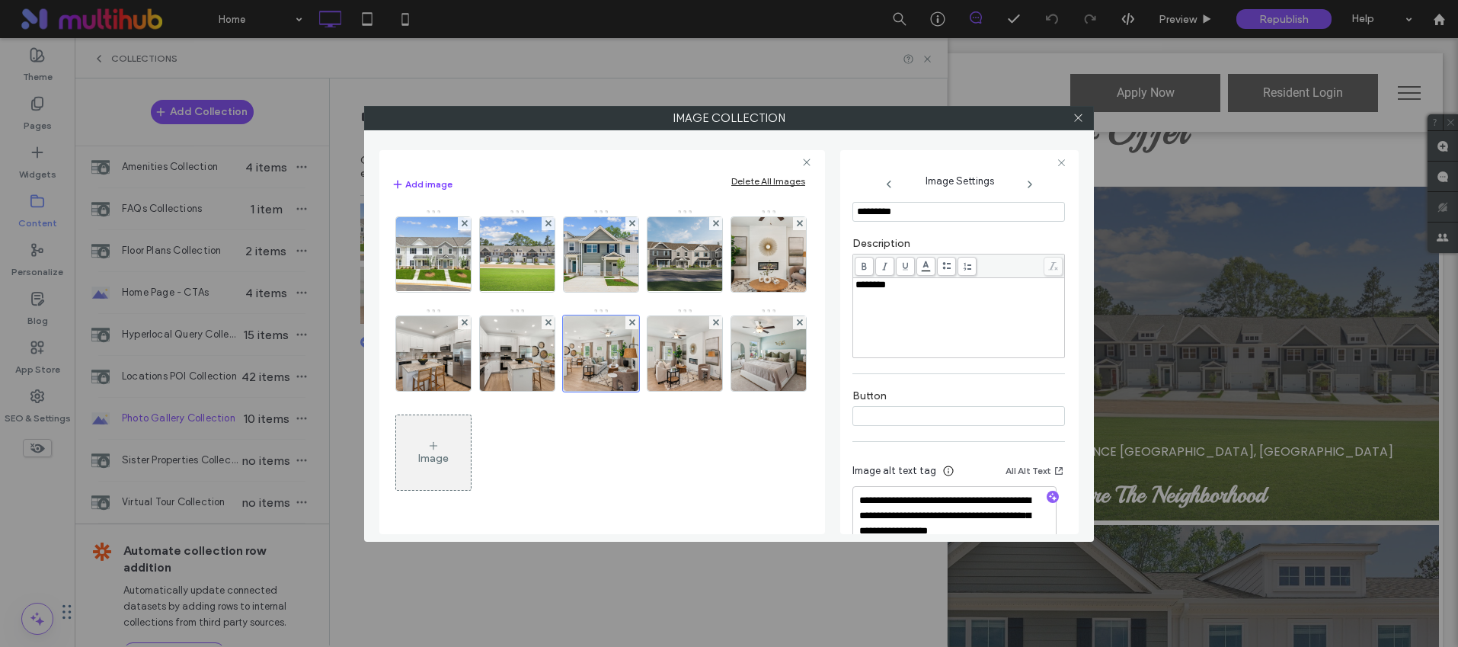
click at [1083, 120] on icon at bounding box center [1078, 117] width 11 height 11
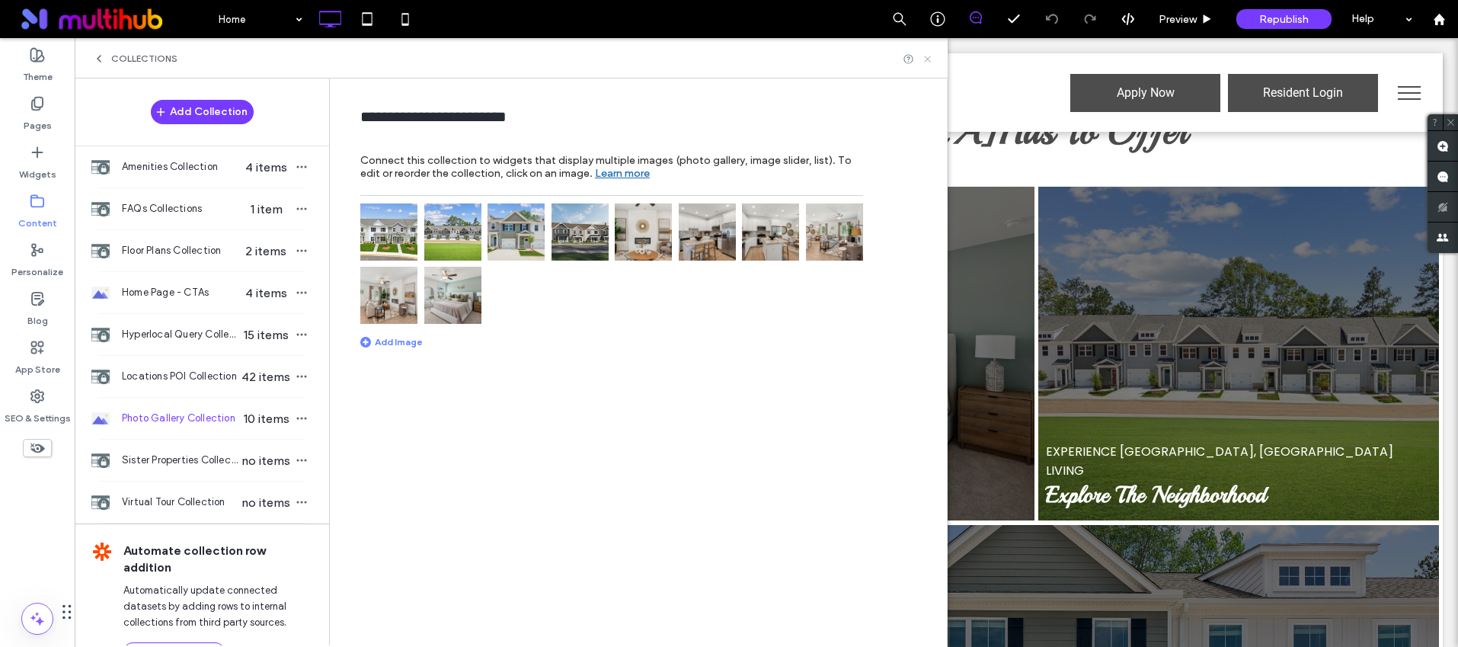
click at [926, 53] on icon at bounding box center [927, 58] width 11 height 11
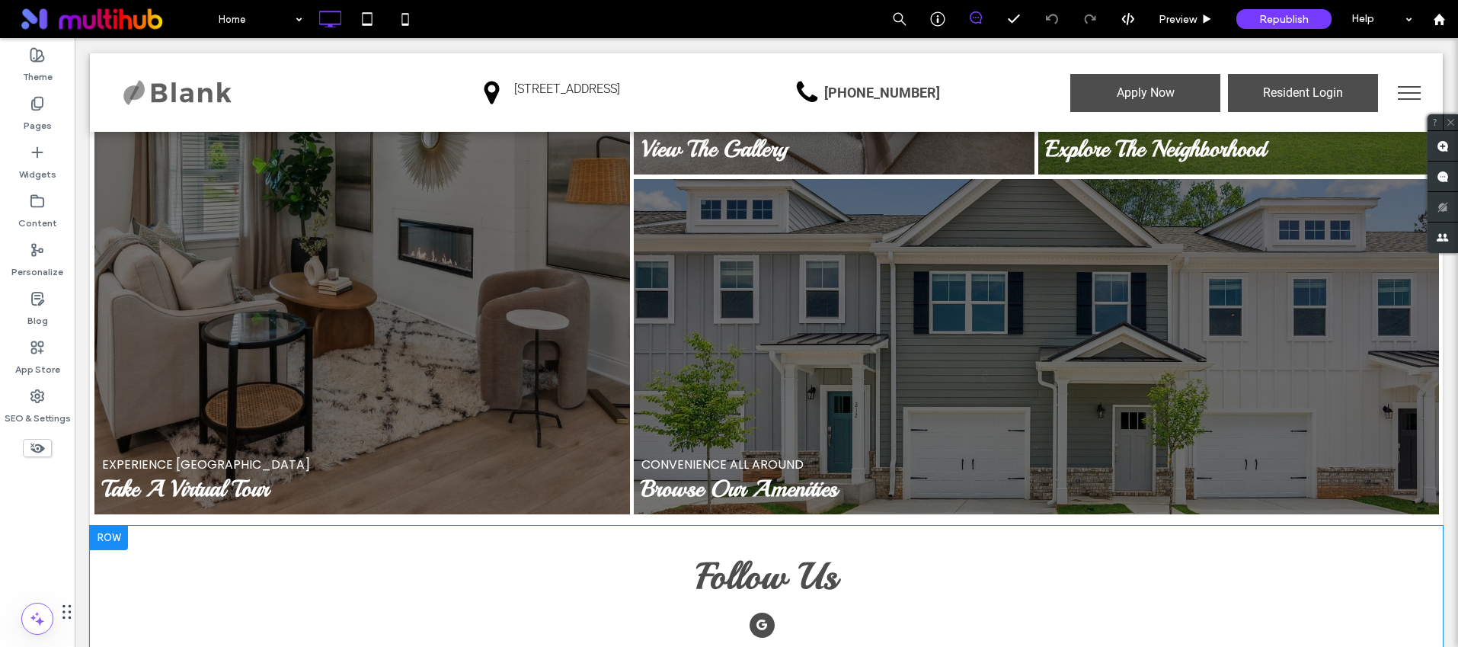
scroll to position [2346, 0]
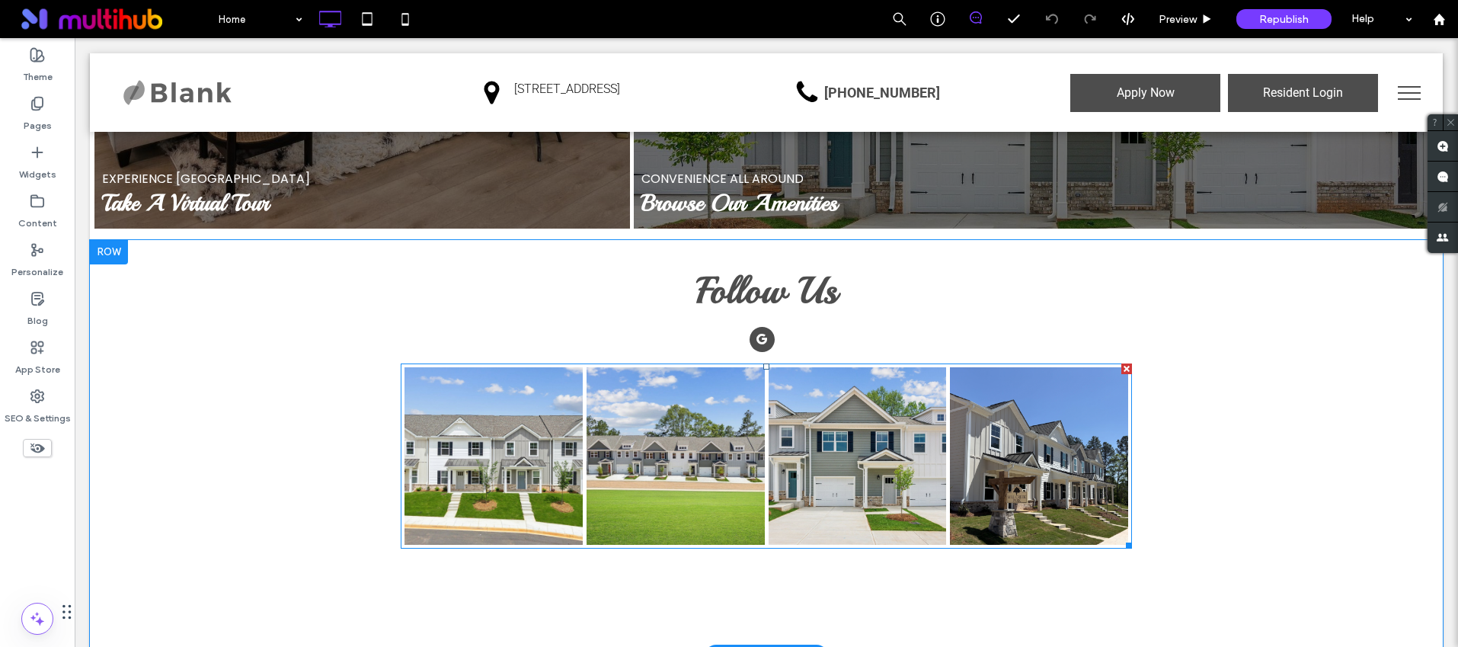
click at [879, 405] on link at bounding box center [858, 456] width 178 height 178
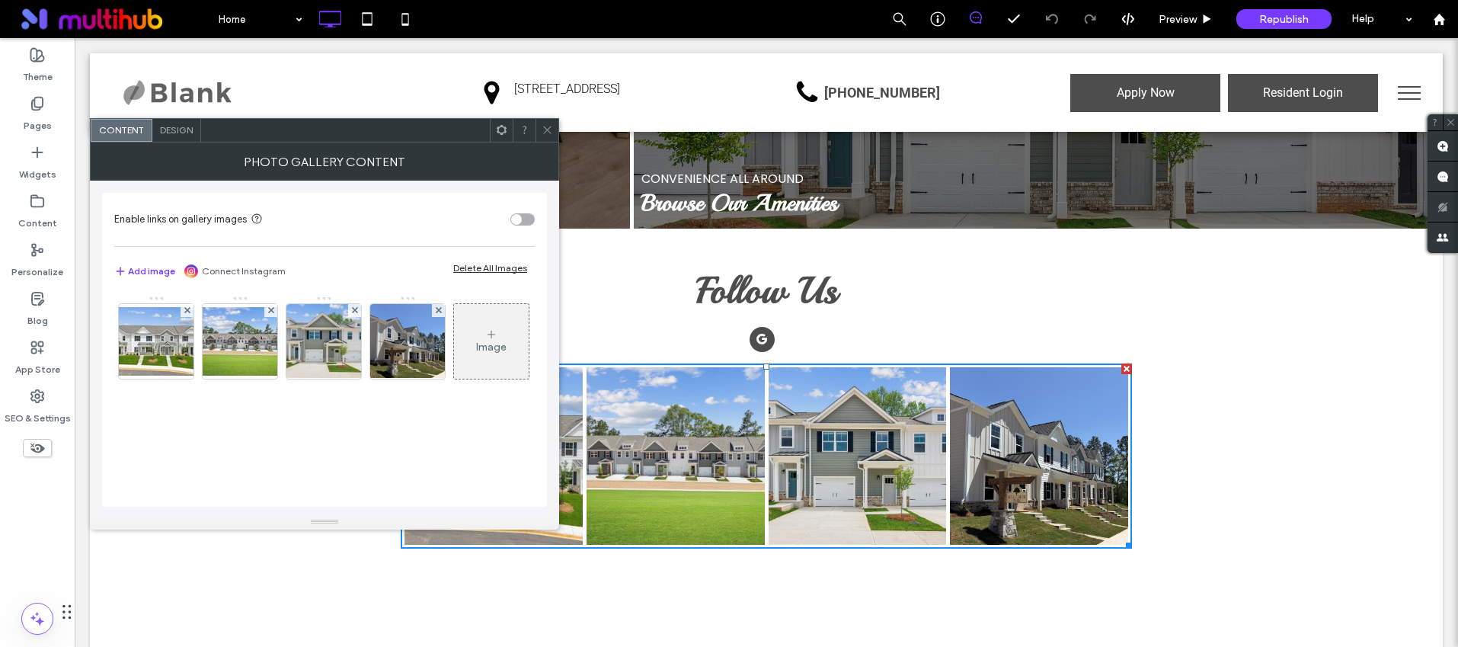
drag, startPoint x: 541, startPoint y: 129, endPoint x: 536, endPoint y: 136, distance: 8.9
click at [542, 129] on icon at bounding box center [547, 129] width 11 height 11
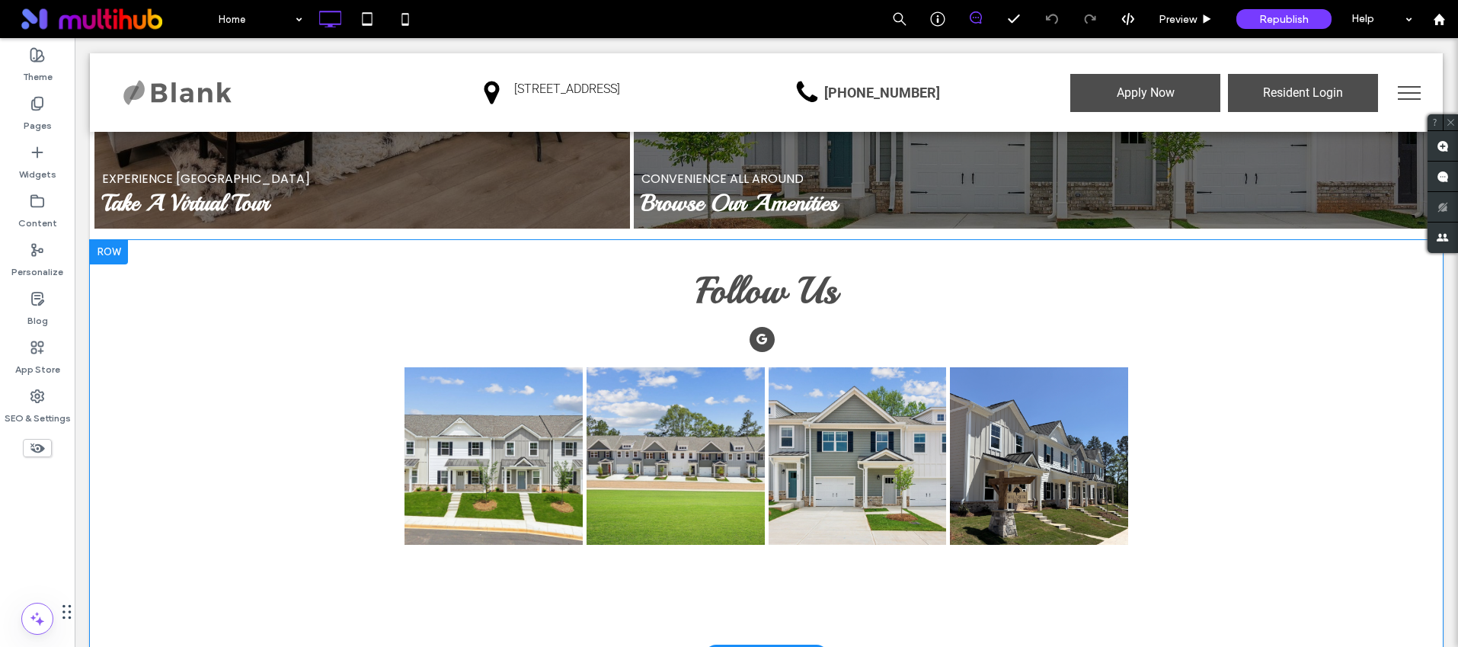
scroll to position [2817, 0]
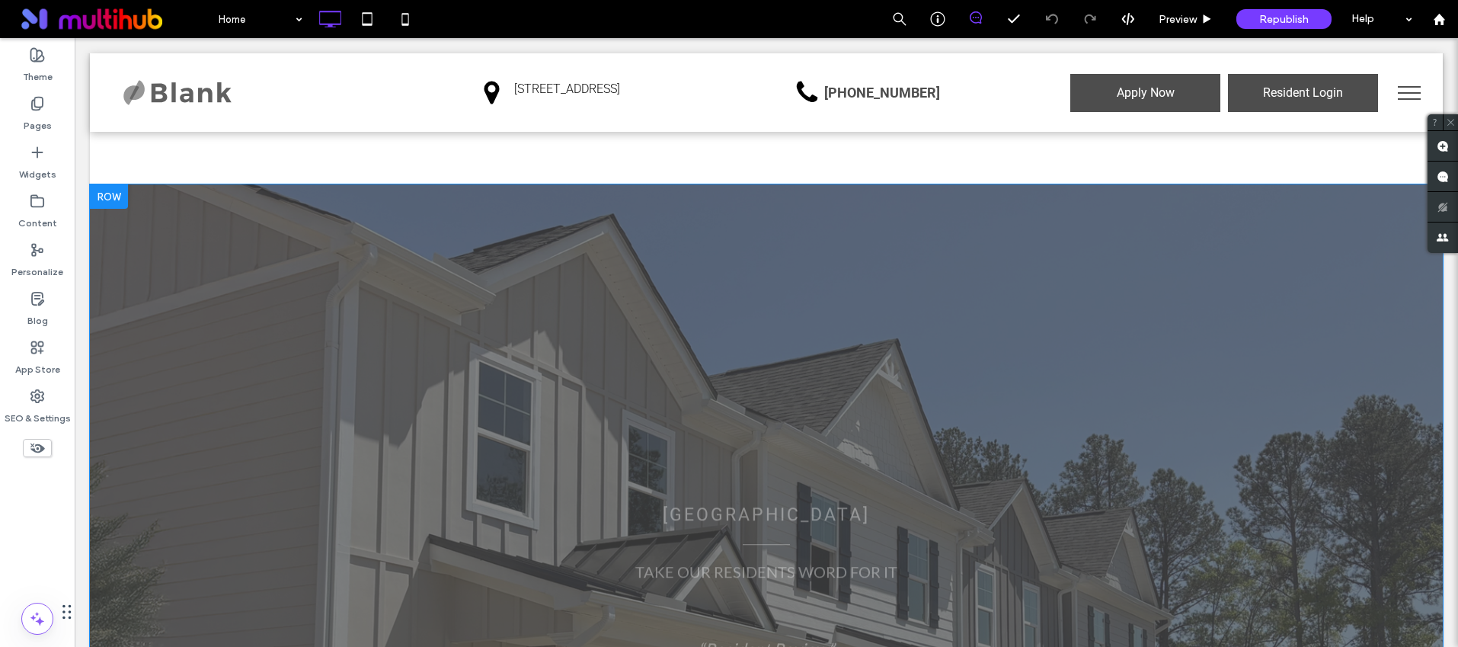
click at [688, 341] on div "Mill Creek TAKE OUR RESIDENTS WORD FOR IT “Resident Review.” John D. Button “Re…" at bounding box center [766, 462] width 731 height 242
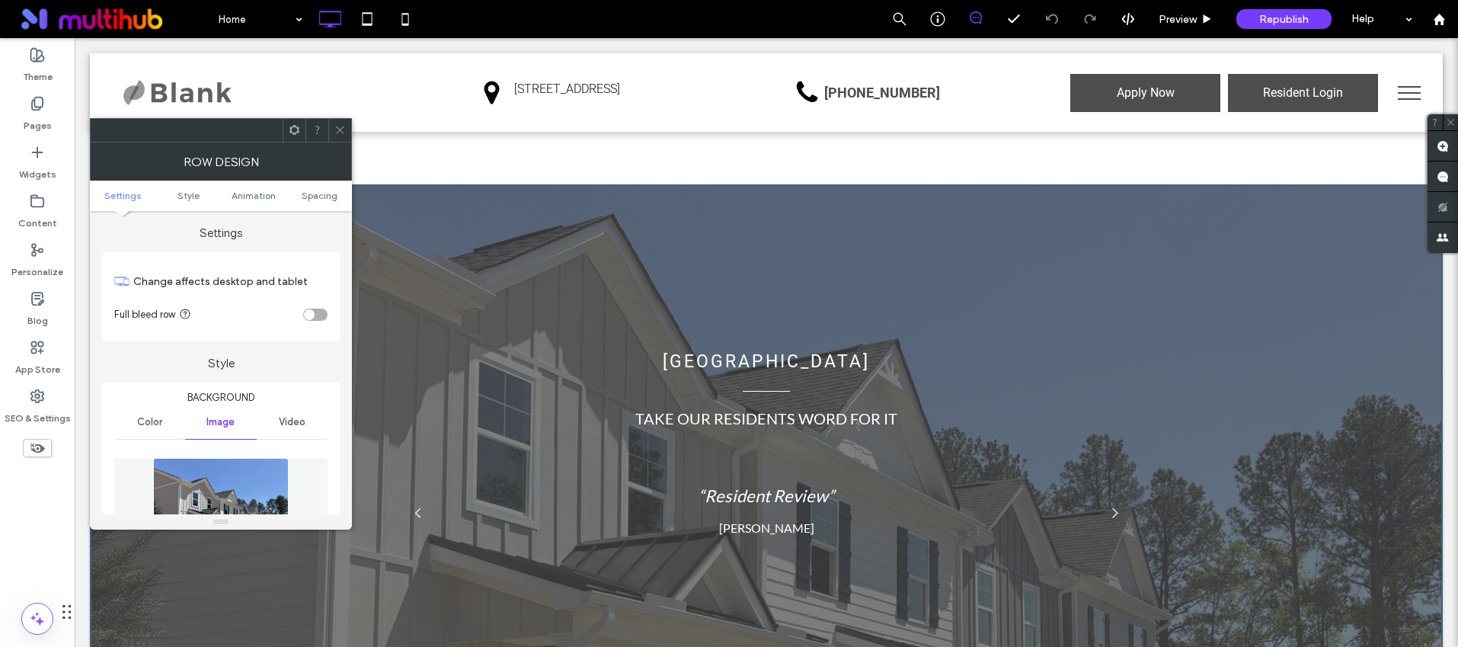
click at [344, 130] on icon at bounding box center [339, 129] width 11 height 11
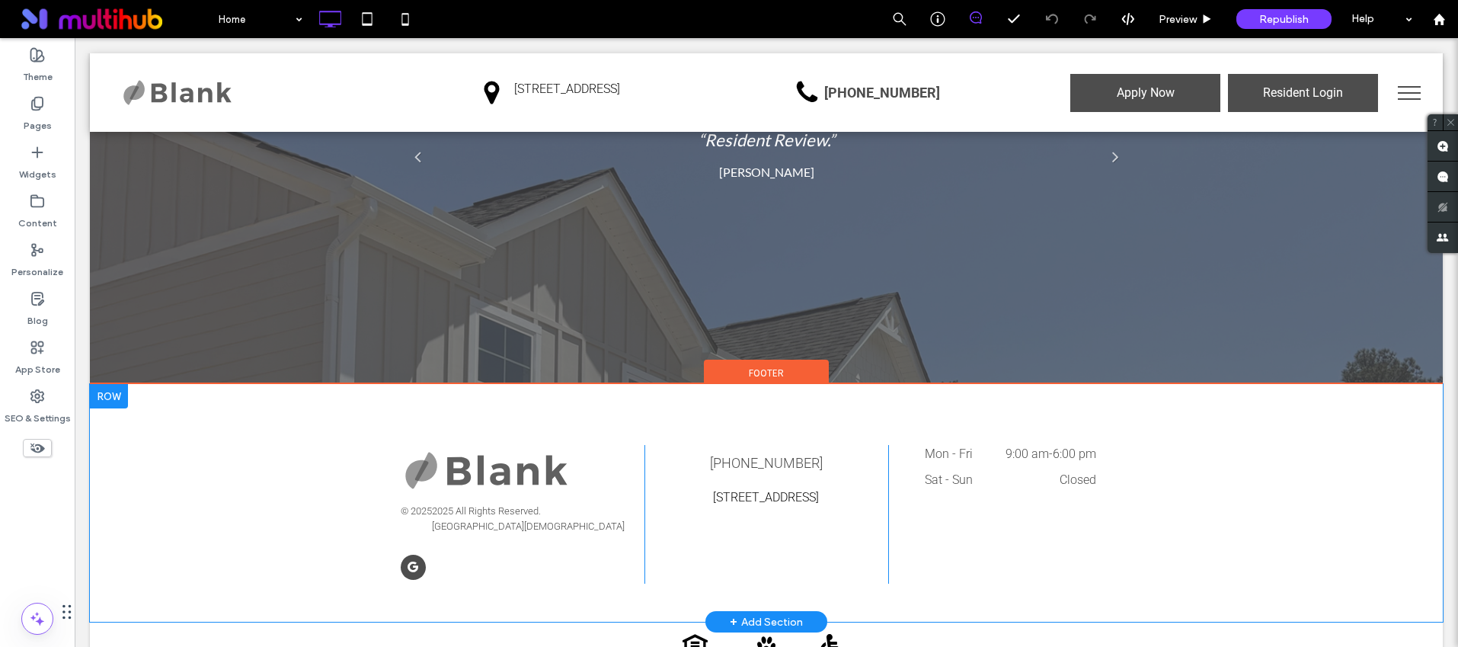
scroll to position [3184, 0]
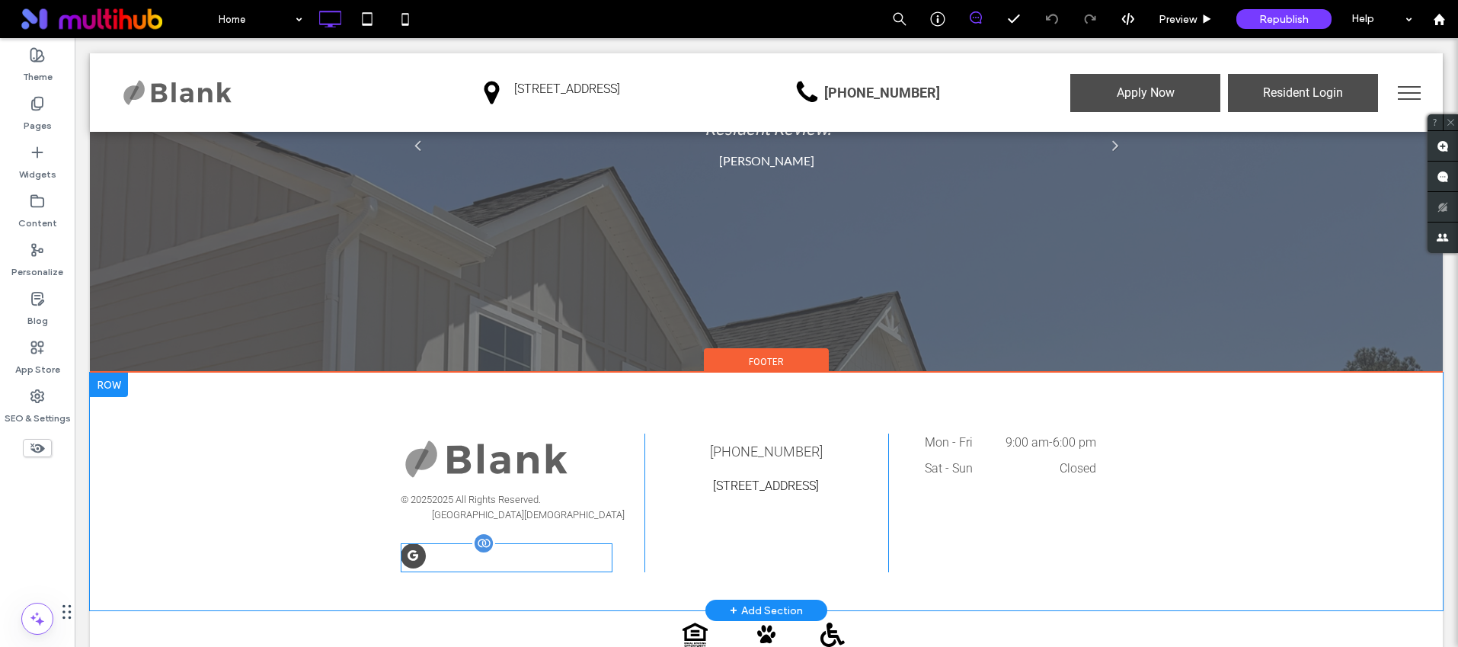
click at [477, 543] on div at bounding box center [507, 557] width 212 height 29
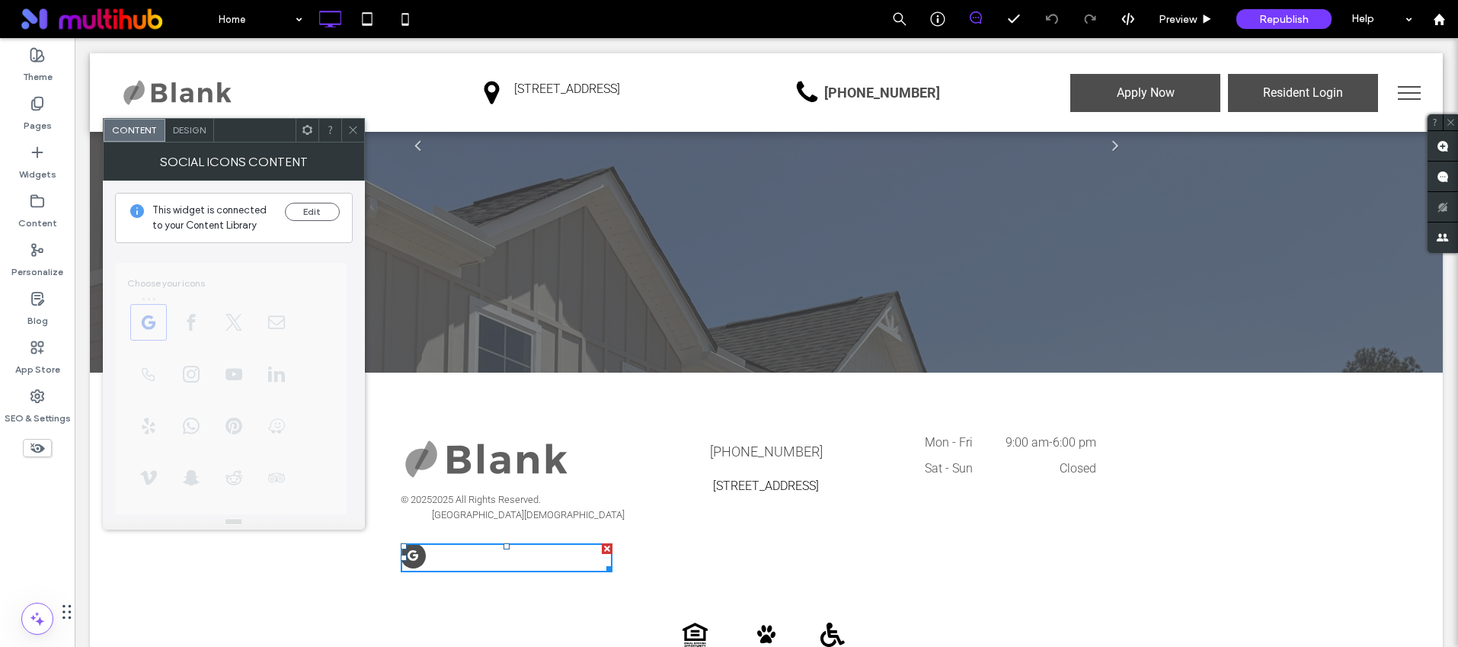
click at [357, 128] on icon at bounding box center [352, 129] width 11 height 11
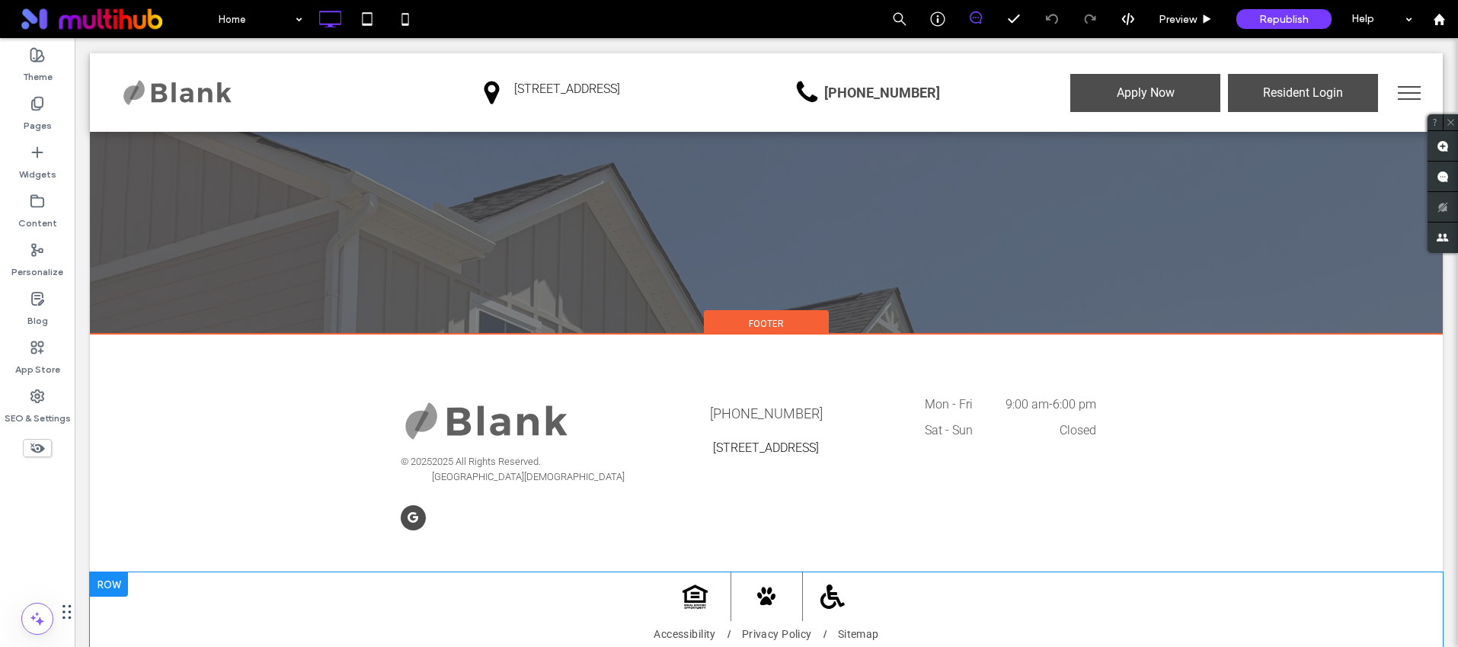
scroll to position [3223, 0]
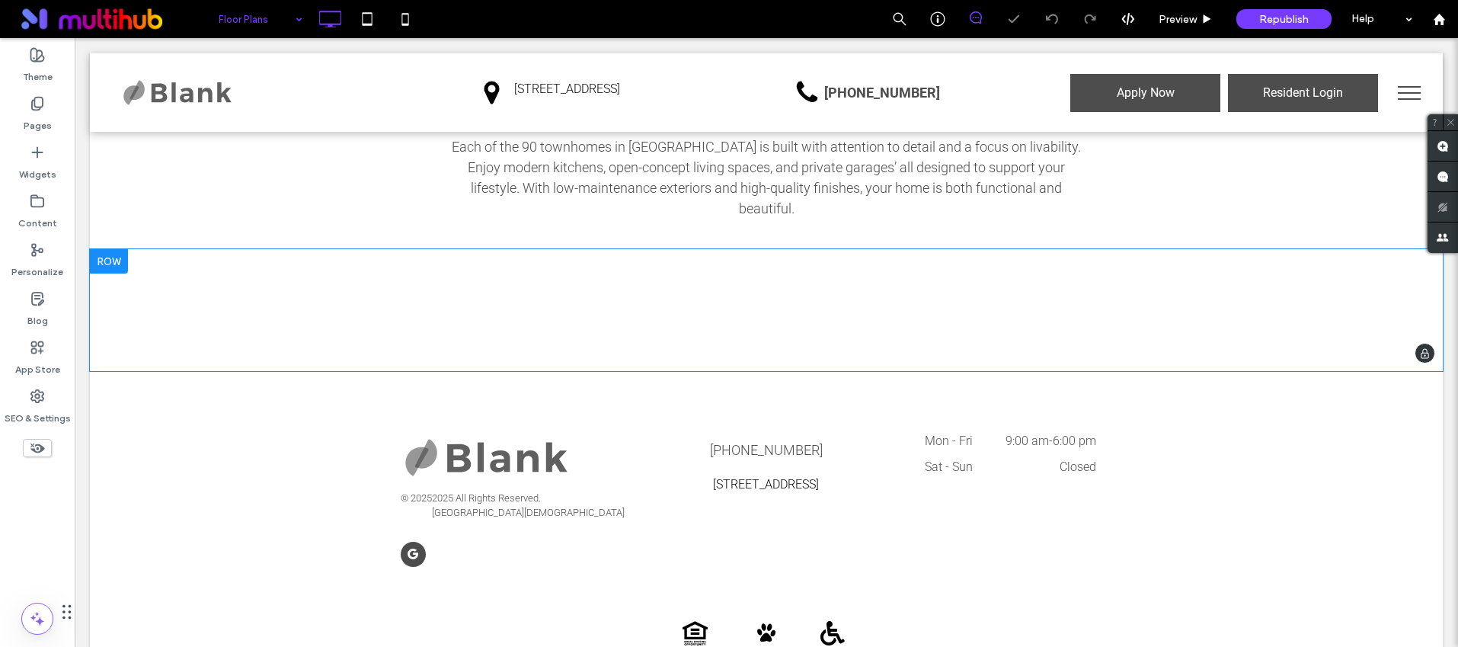
scroll to position [52, 0]
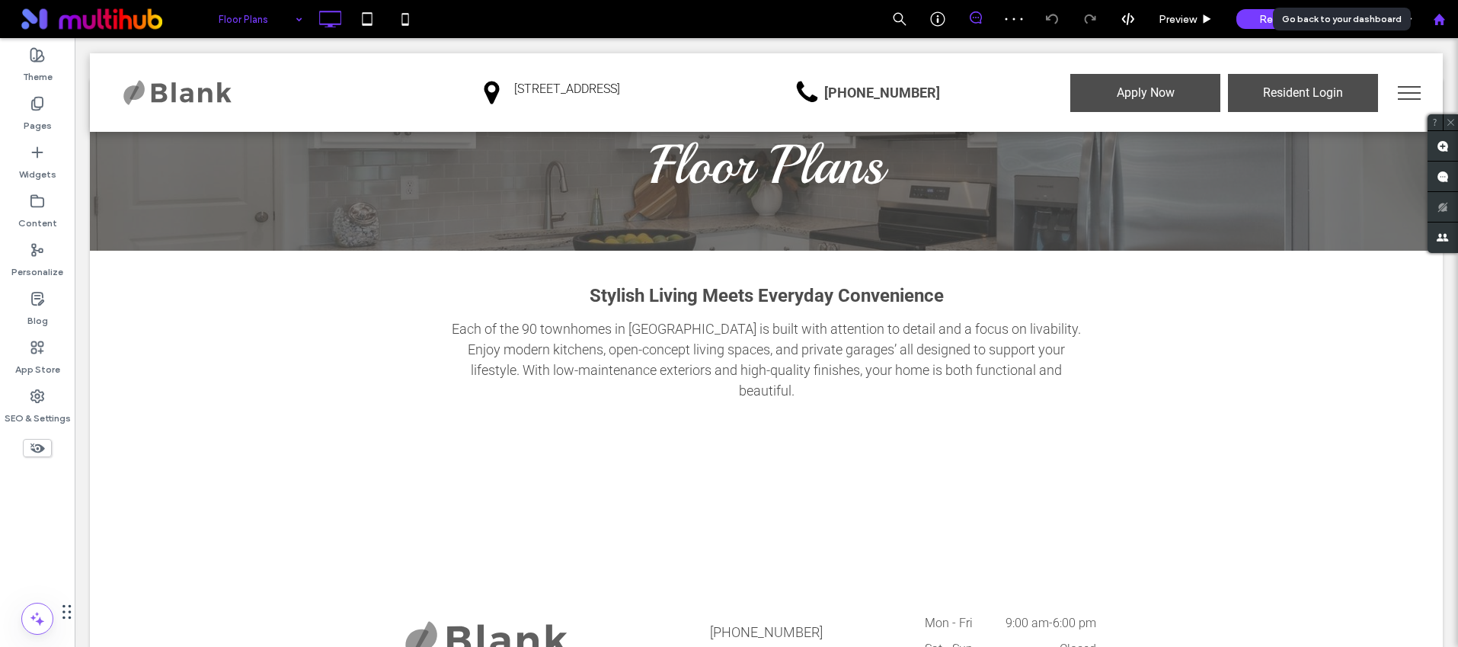
click at [1441, 19] on use at bounding box center [1438, 18] width 11 height 11
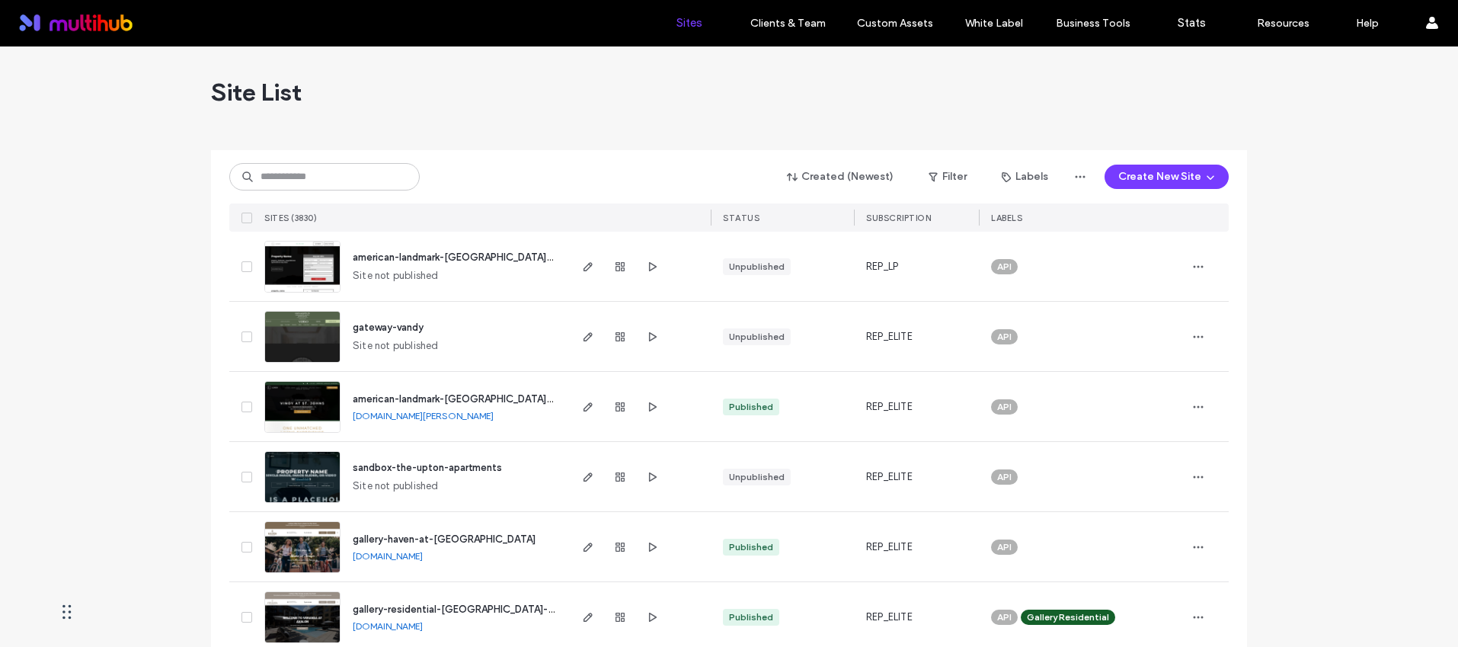
click at [360, 181] on input at bounding box center [324, 176] width 190 height 27
drag, startPoint x: 341, startPoint y: 195, endPoint x: 340, endPoint y: 184, distance: 10.7
click at [341, 190] on div "Created (Newest) Filter Labels Create New Site SITES (3830) STATUS SUBSCRIPTION…" at bounding box center [729, 191] width 1000 height 82
click at [337, 178] on input at bounding box center [324, 176] width 190 height 27
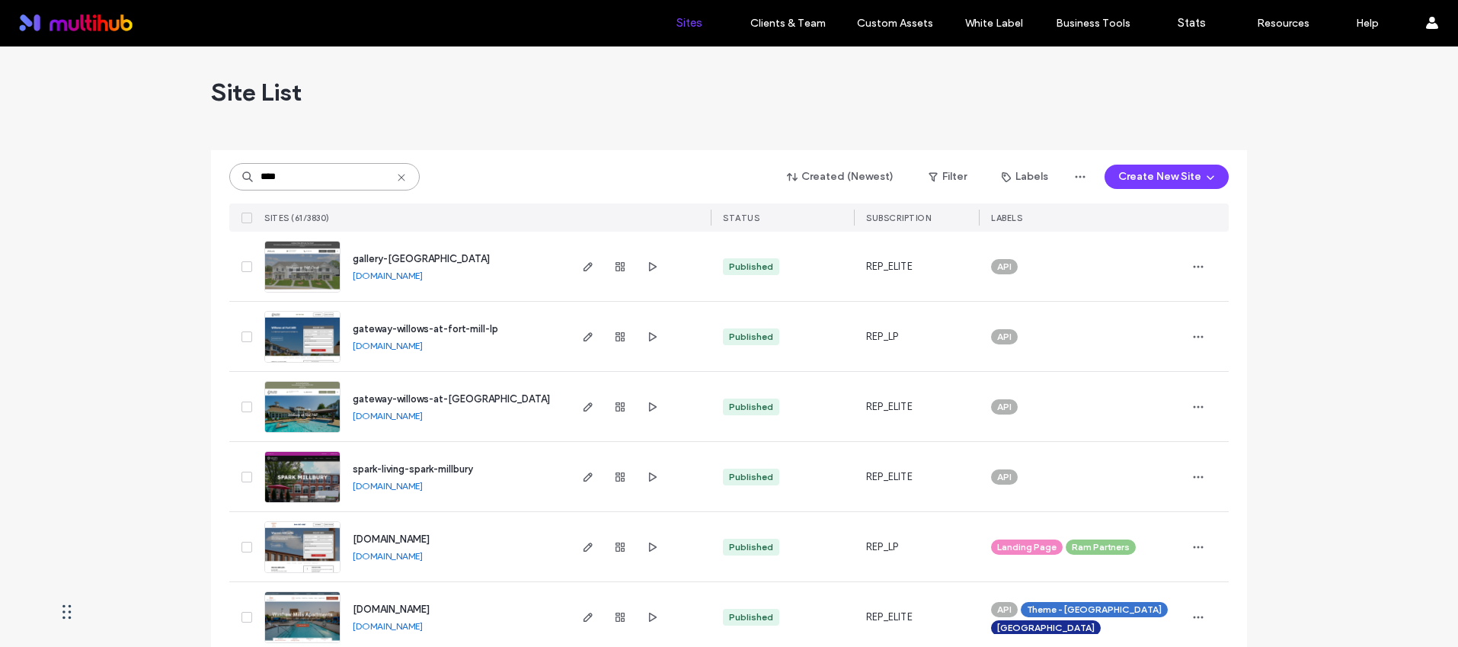
type input "****"
click at [427, 253] on span "gallery-[GEOGRAPHIC_DATA]" at bounding box center [421, 258] width 137 height 11
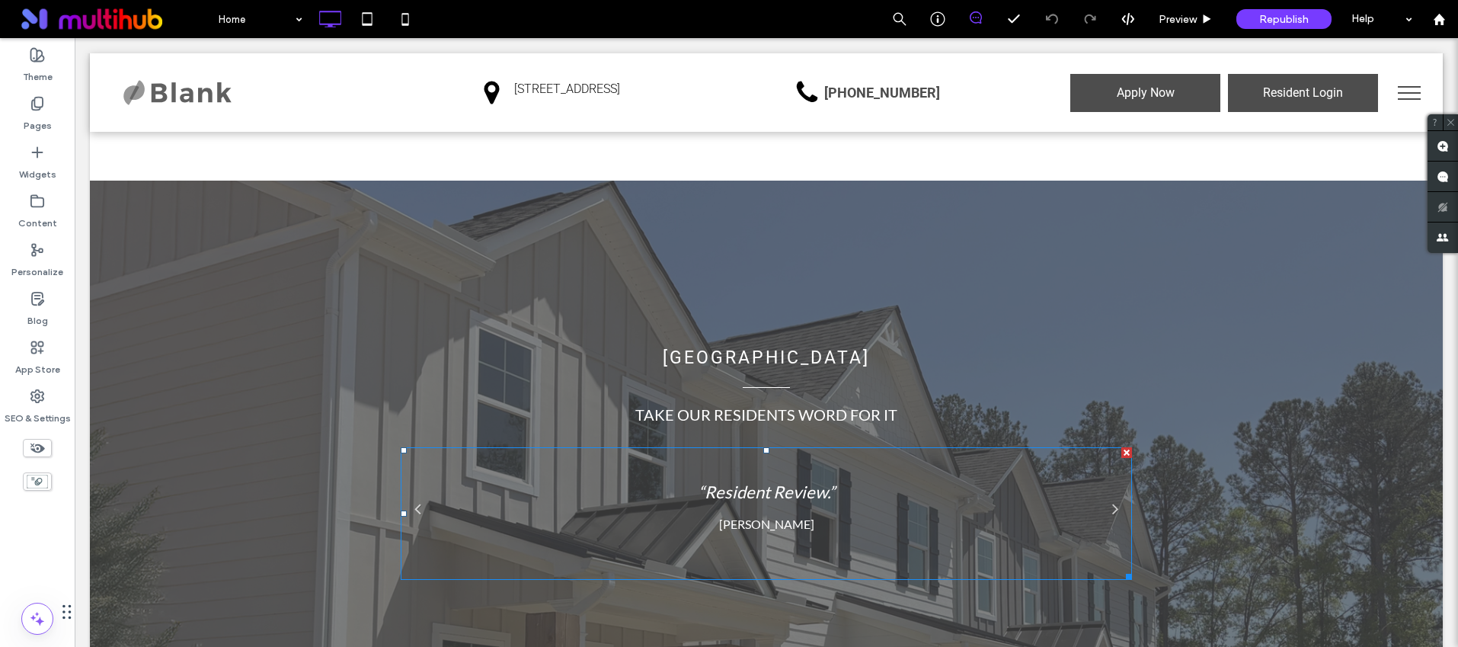
scroll to position [2791, 0]
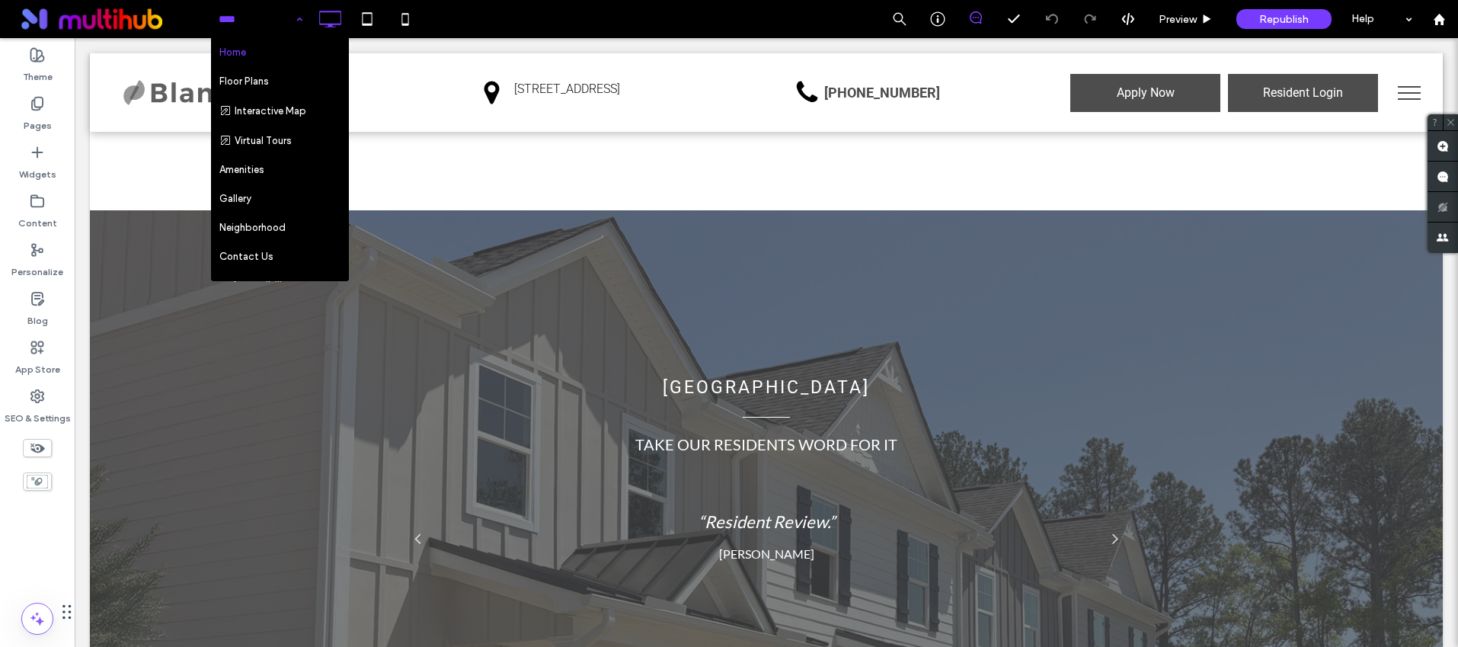
click at [527, 30] on div "Home Floor Plans Interactive Map Virtual Tours Amenities Gallery Neighborhood C…" at bounding box center [834, 19] width 1248 height 38
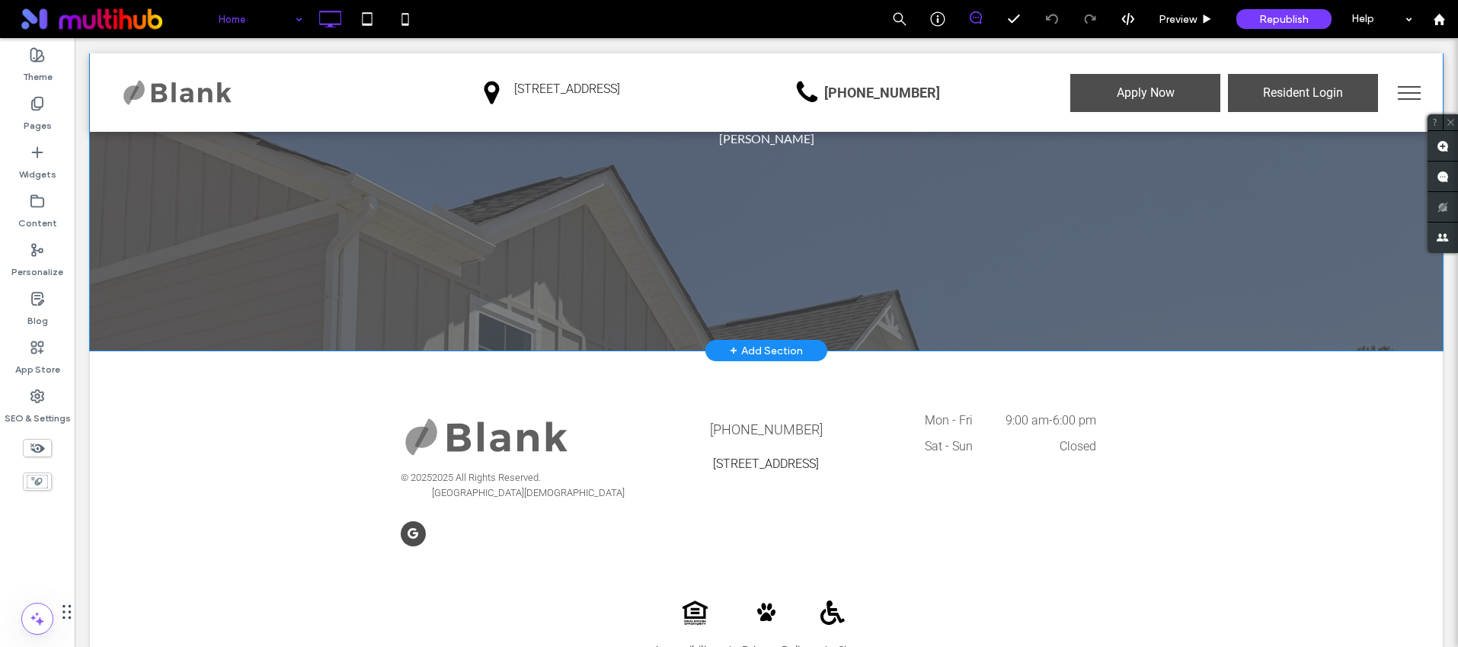
scroll to position [3219, 0]
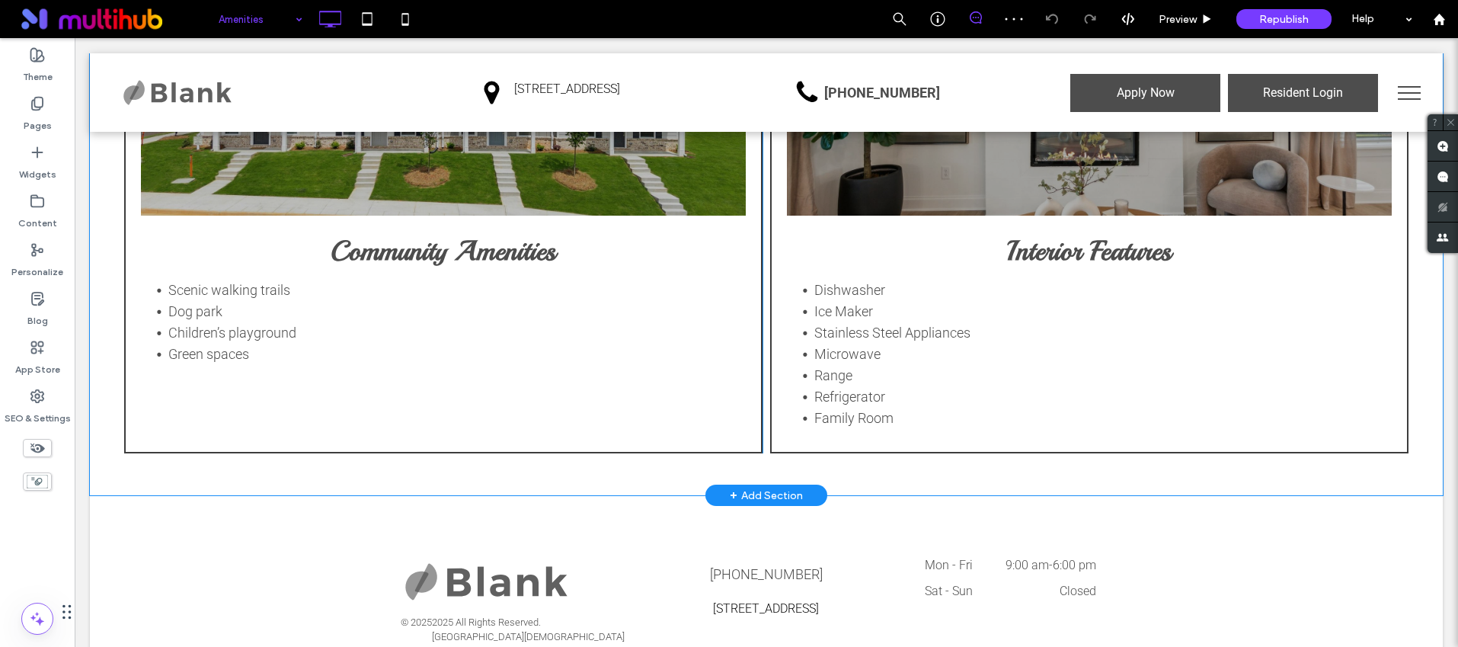
scroll to position [560, 0]
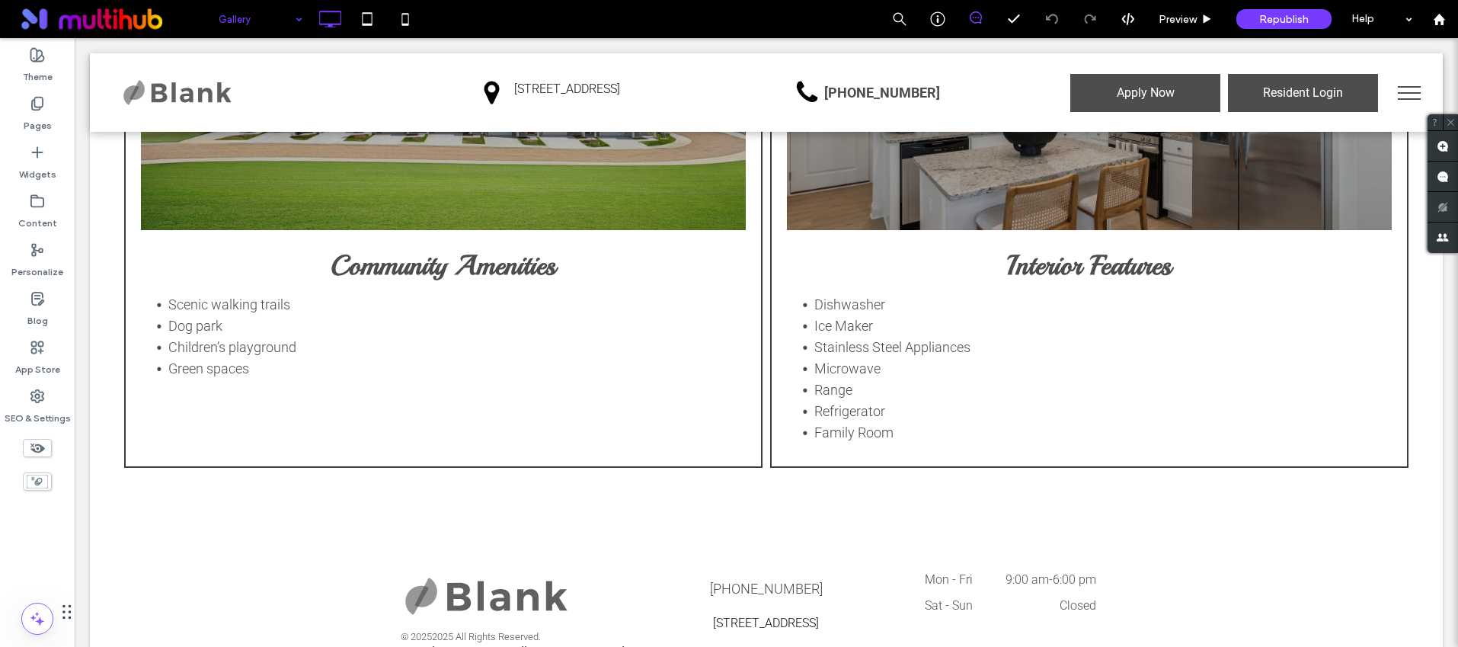
drag, startPoint x: 249, startPoint y: 201, endPoint x: 277, endPoint y: 222, distance: 34.7
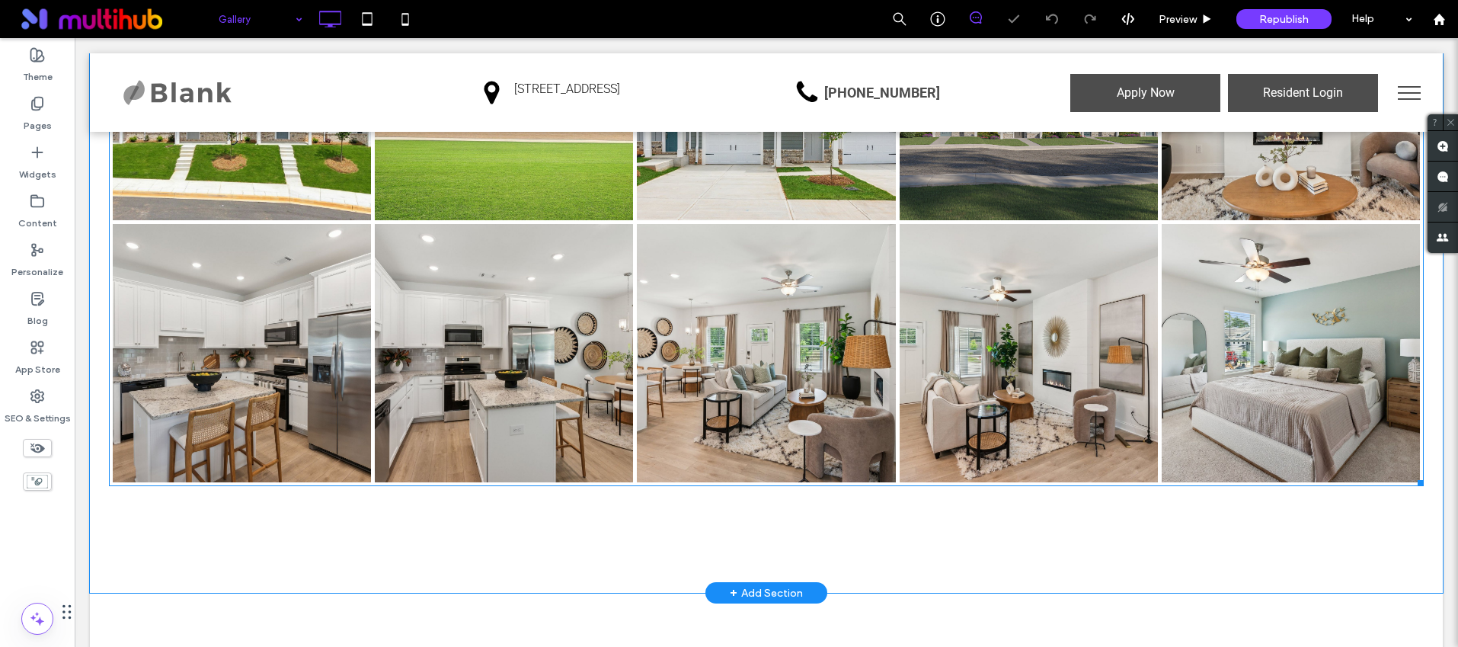
scroll to position [598, 0]
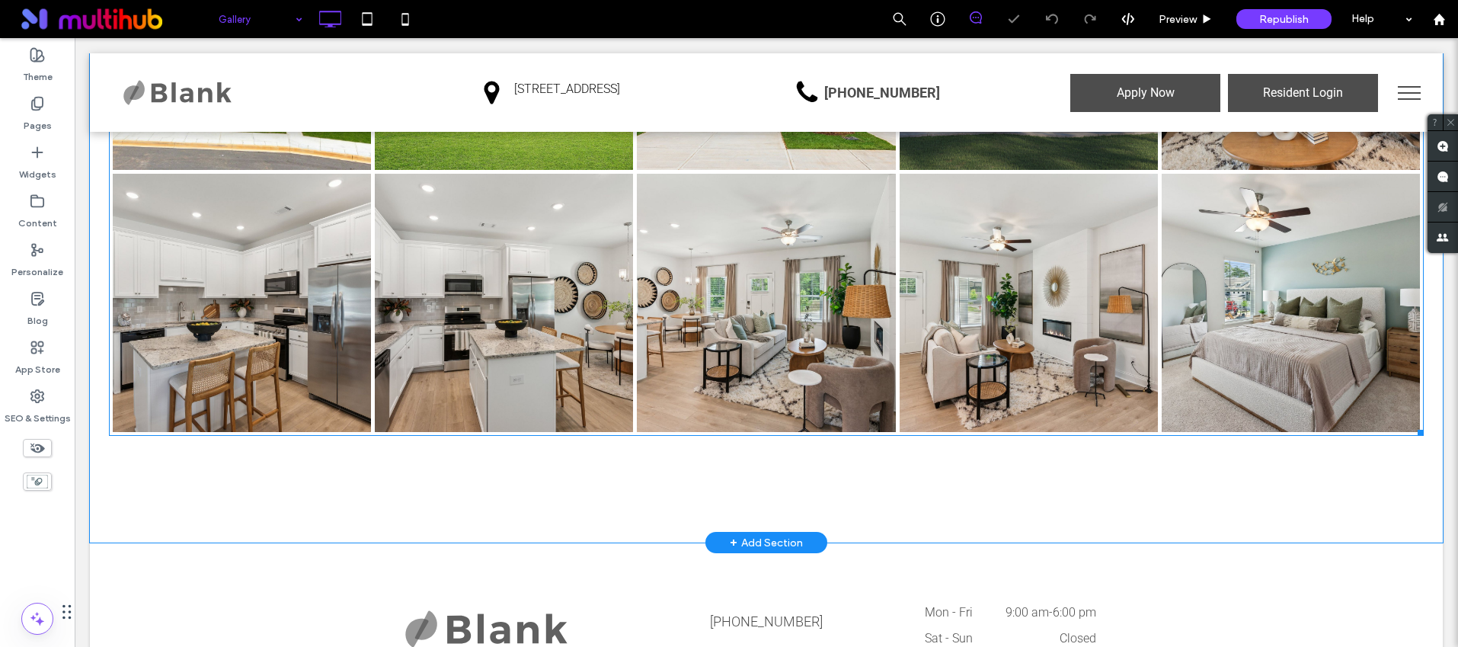
click at [402, 318] on link at bounding box center [504, 303] width 258 height 258
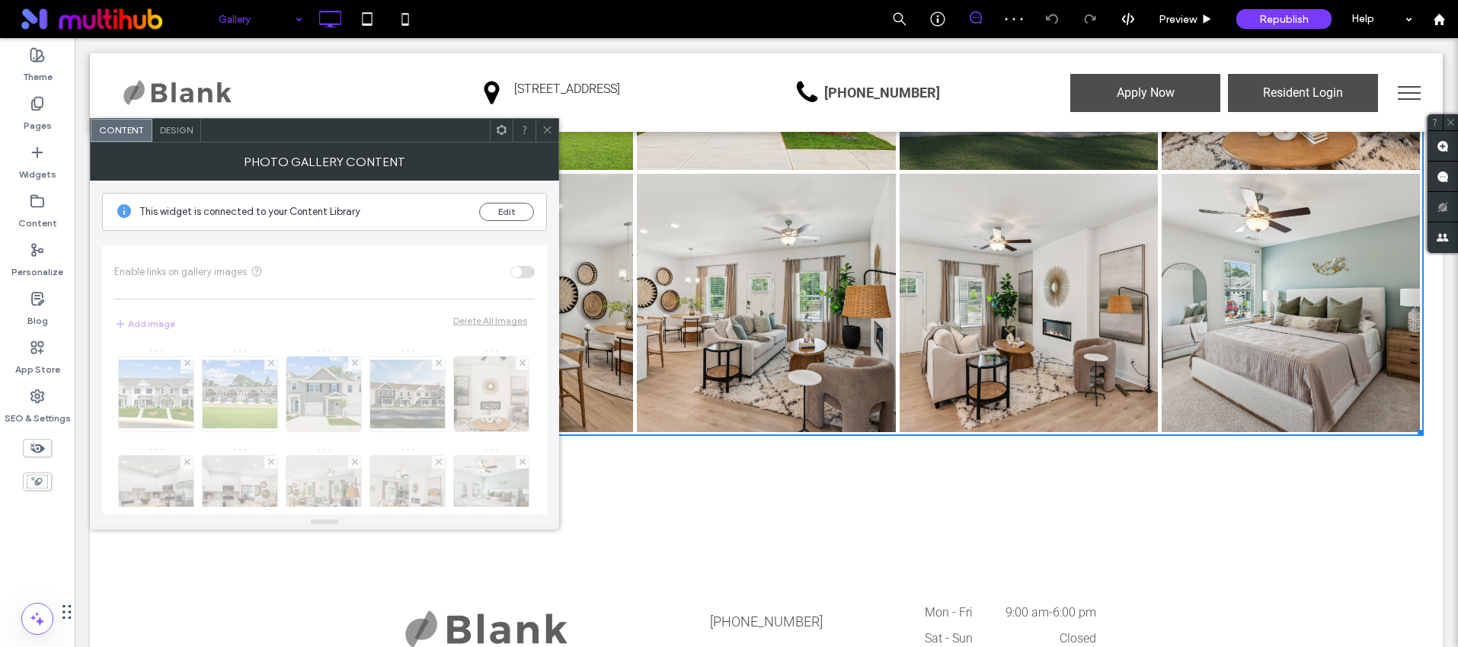
click at [557, 137] on div at bounding box center [547, 130] width 23 height 23
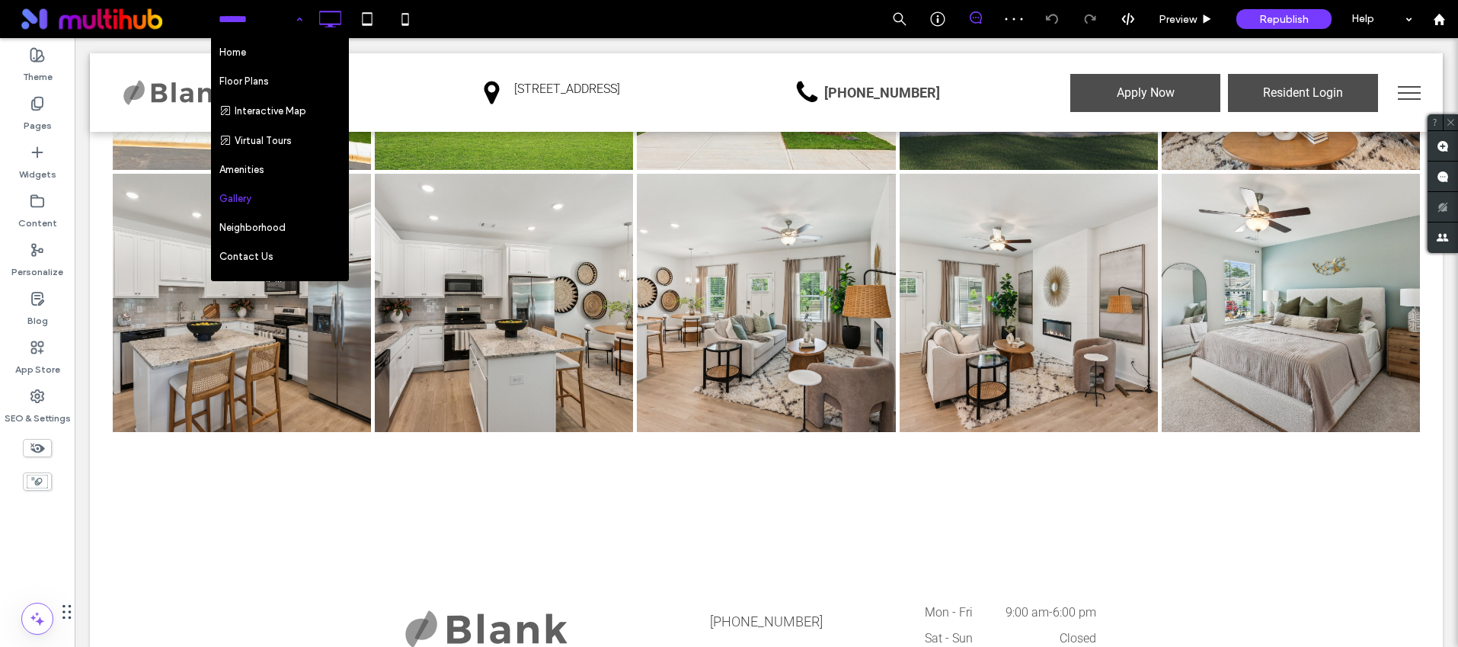
drag, startPoint x: 258, startPoint y: 36, endPoint x: 183, endPoint y: 0, distance: 83.5
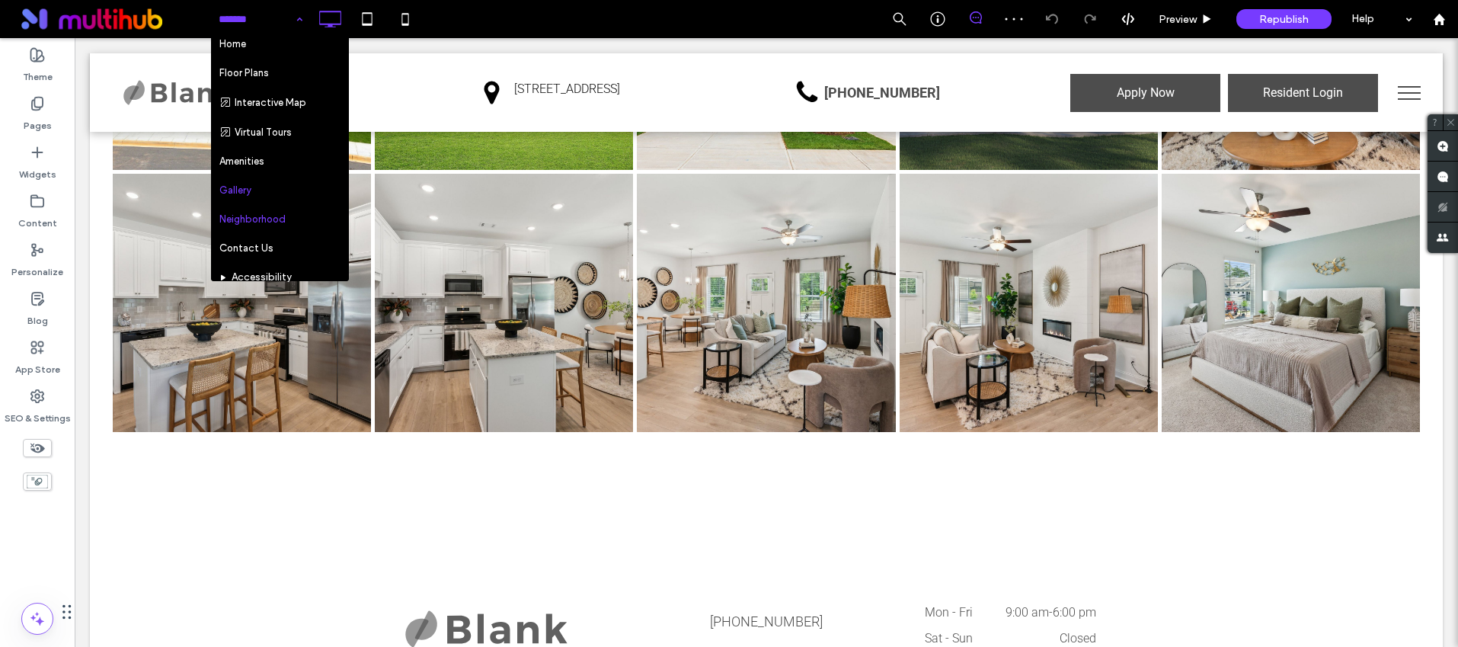
scroll to position [18, 0]
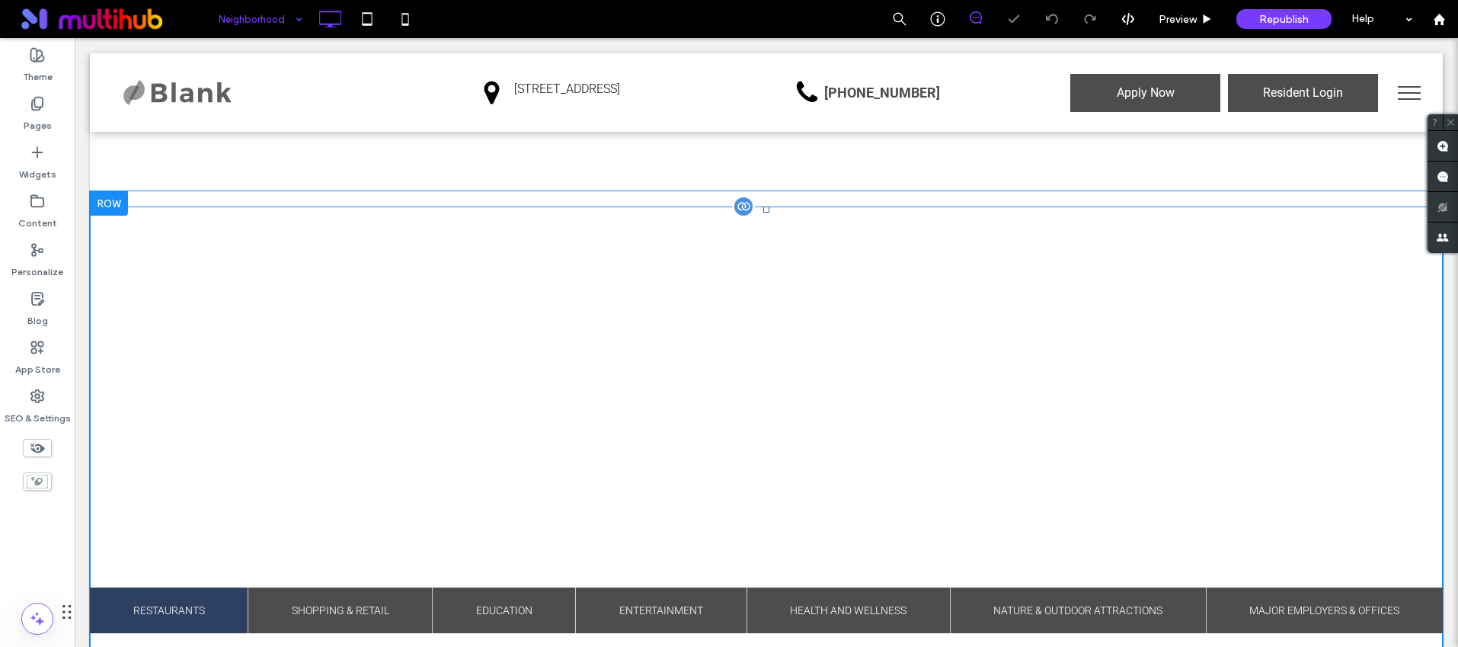
scroll to position [491, 0]
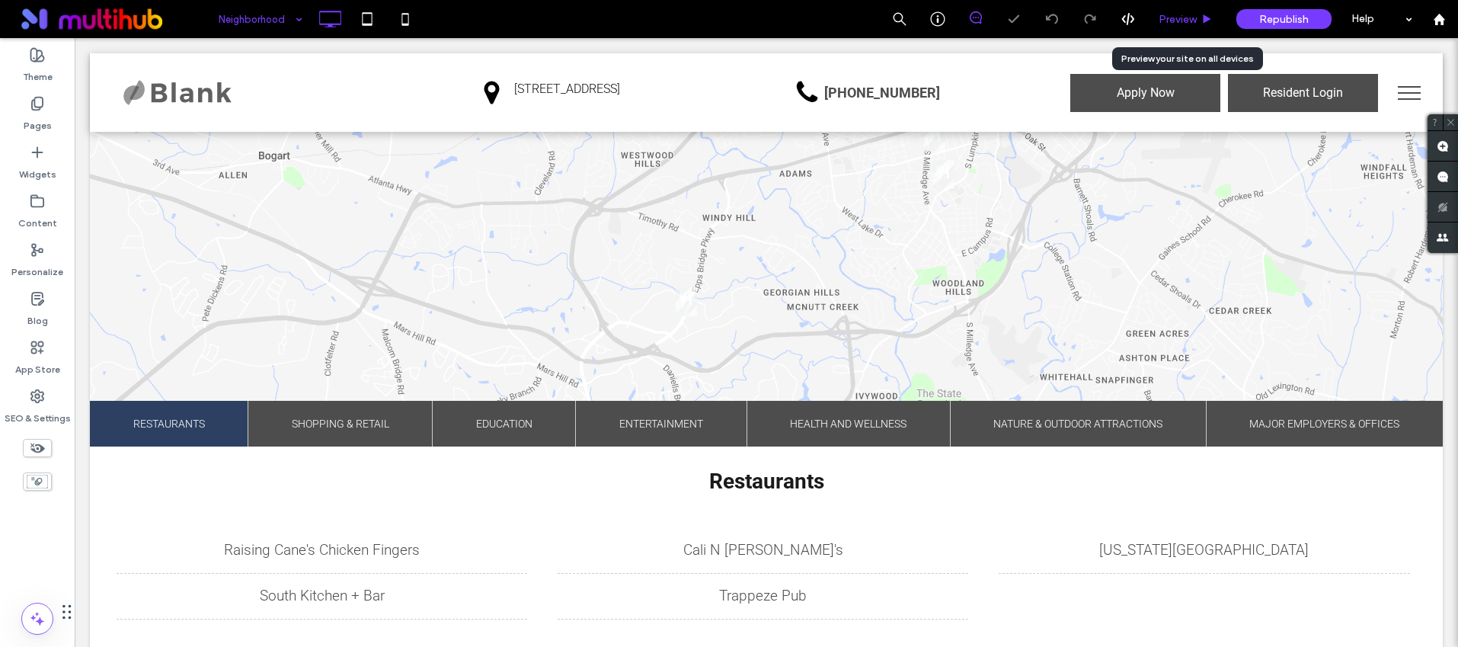
click at [1196, 16] on span "Preview" at bounding box center [1178, 19] width 38 height 13
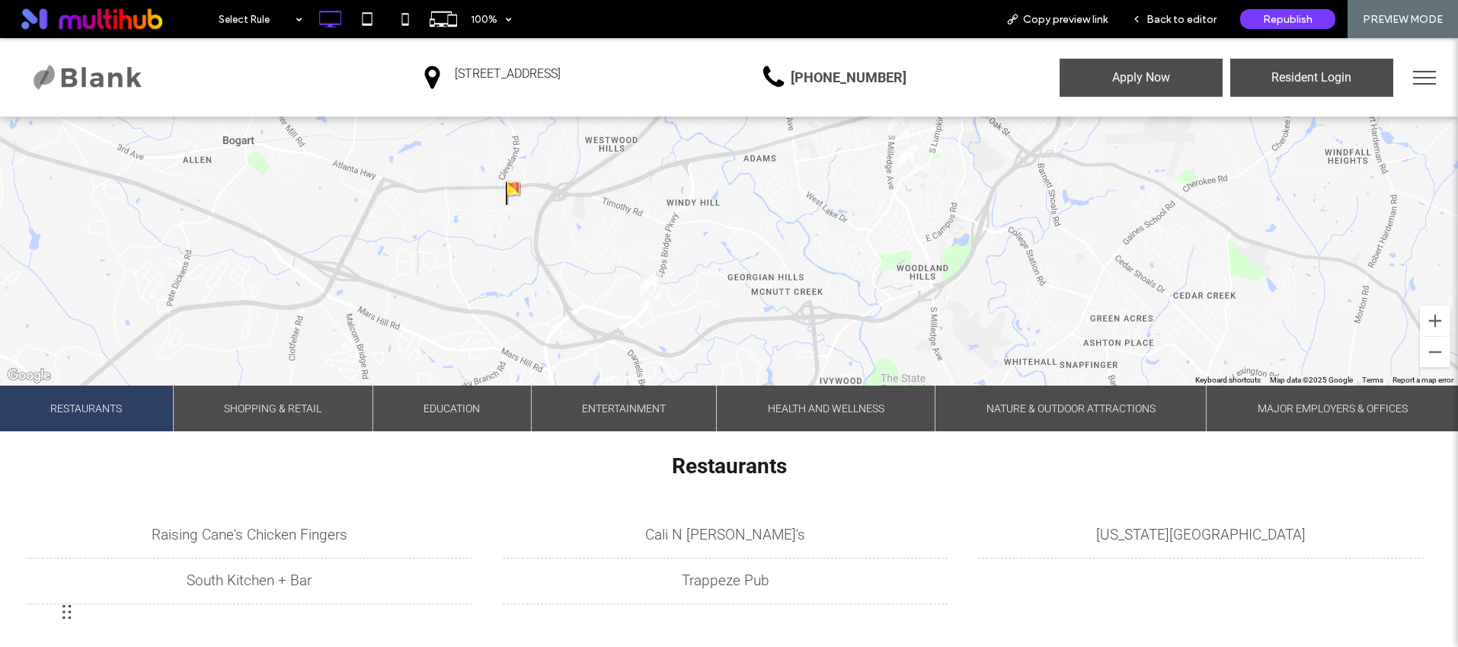
click at [832, 393] on span "Health and Wellness" at bounding box center [826, 409] width 117 height 46
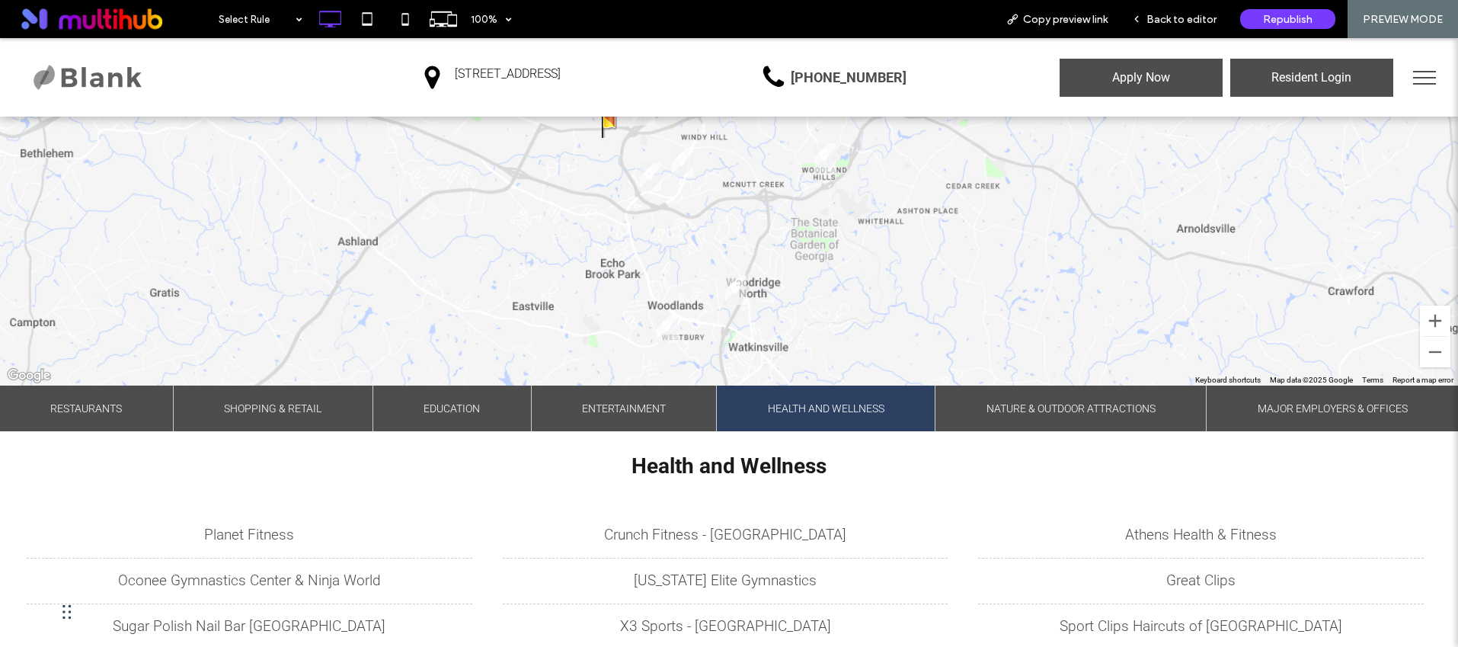
click at [1058, 413] on span "Nature & Outdoor Attractions" at bounding box center [1071, 409] width 169 height 46
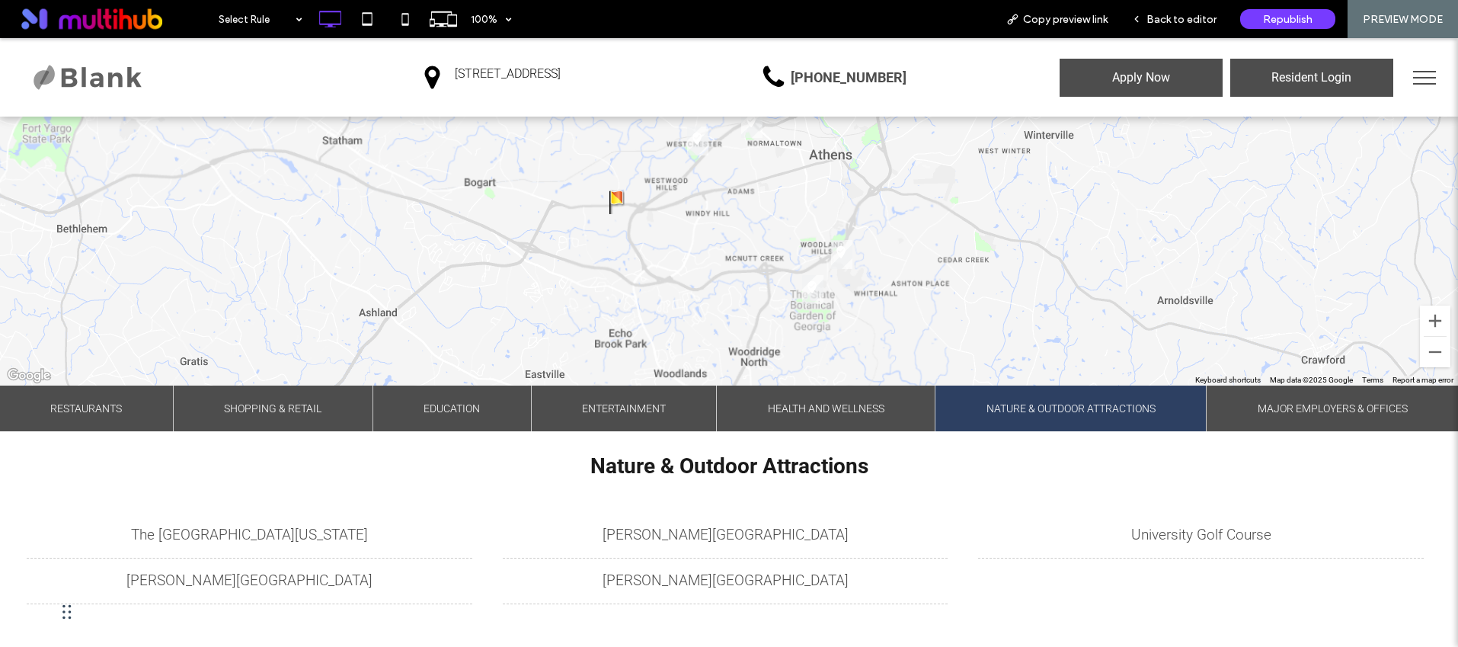
click at [1264, 412] on span "Major Employers & Offices" at bounding box center [1333, 409] width 150 height 46
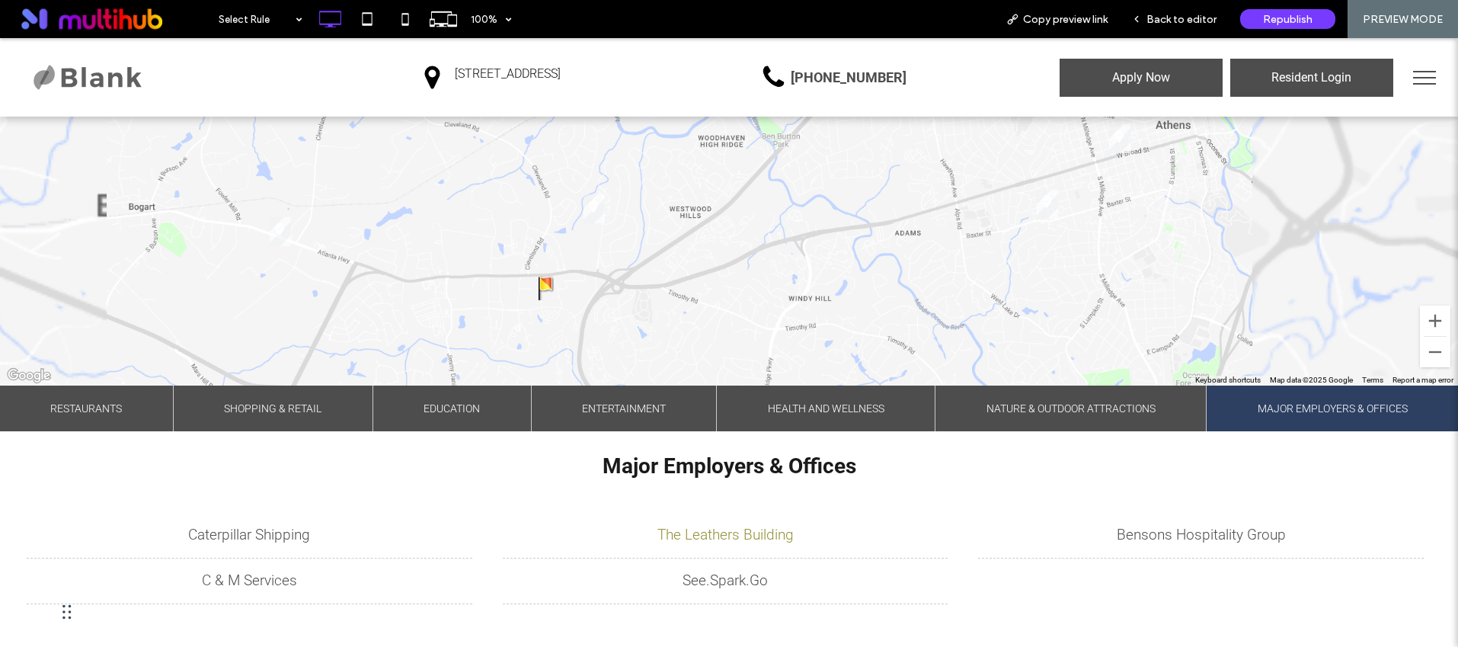
click at [744, 520] on li "The Leathers Building" at bounding box center [726, 535] width 446 height 46
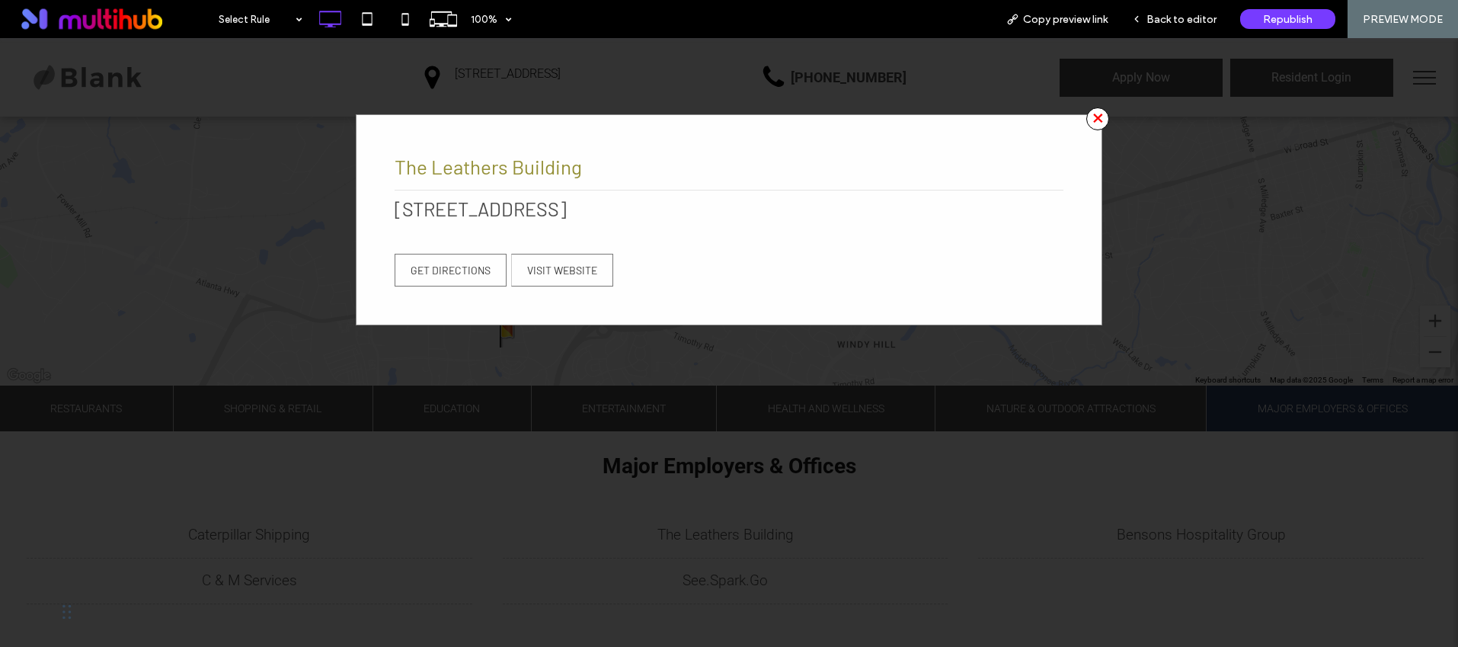
click at [1093, 119] on span "×" at bounding box center [1097, 118] width 23 height 23
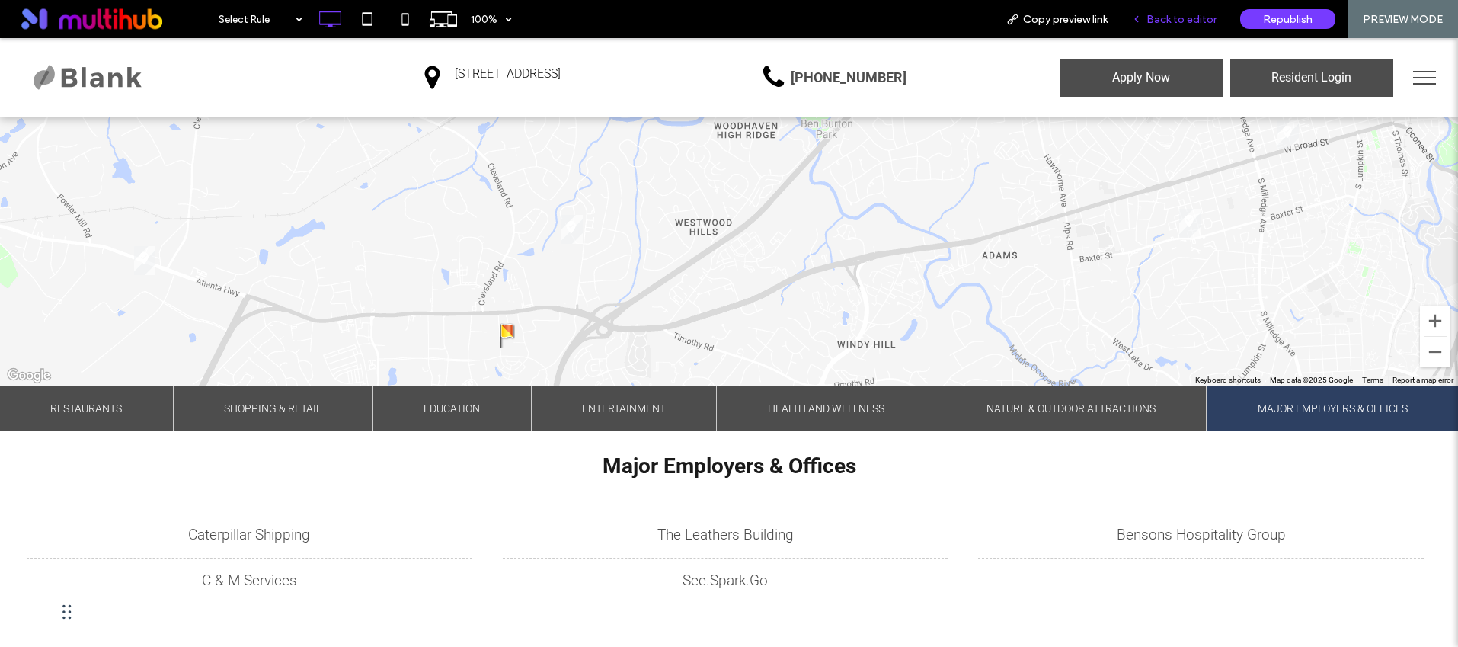
click at [1150, 32] on div "Back to editor" at bounding box center [1174, 19] width 109 height 38
click at [1196, 18] on span "Back to editor" at bounding box center [1182, 19] width 70 height 13
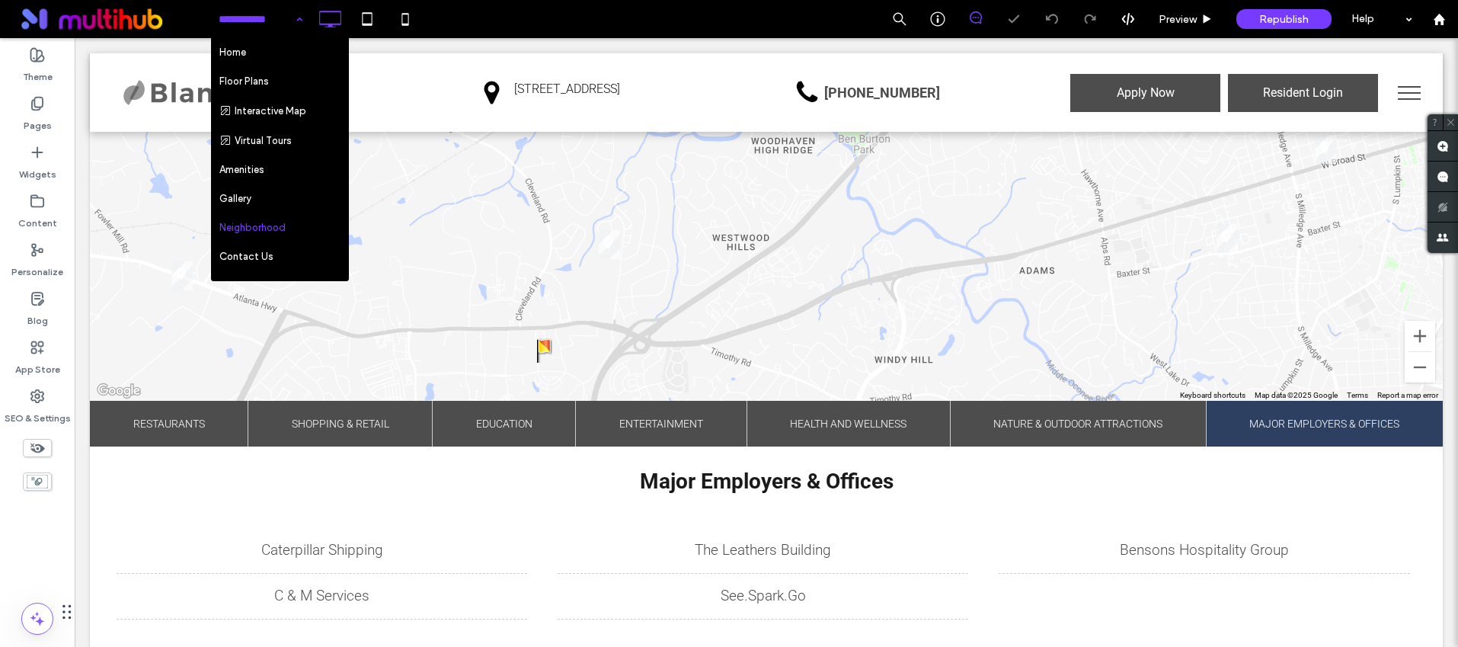
scroll to position [80, 0]
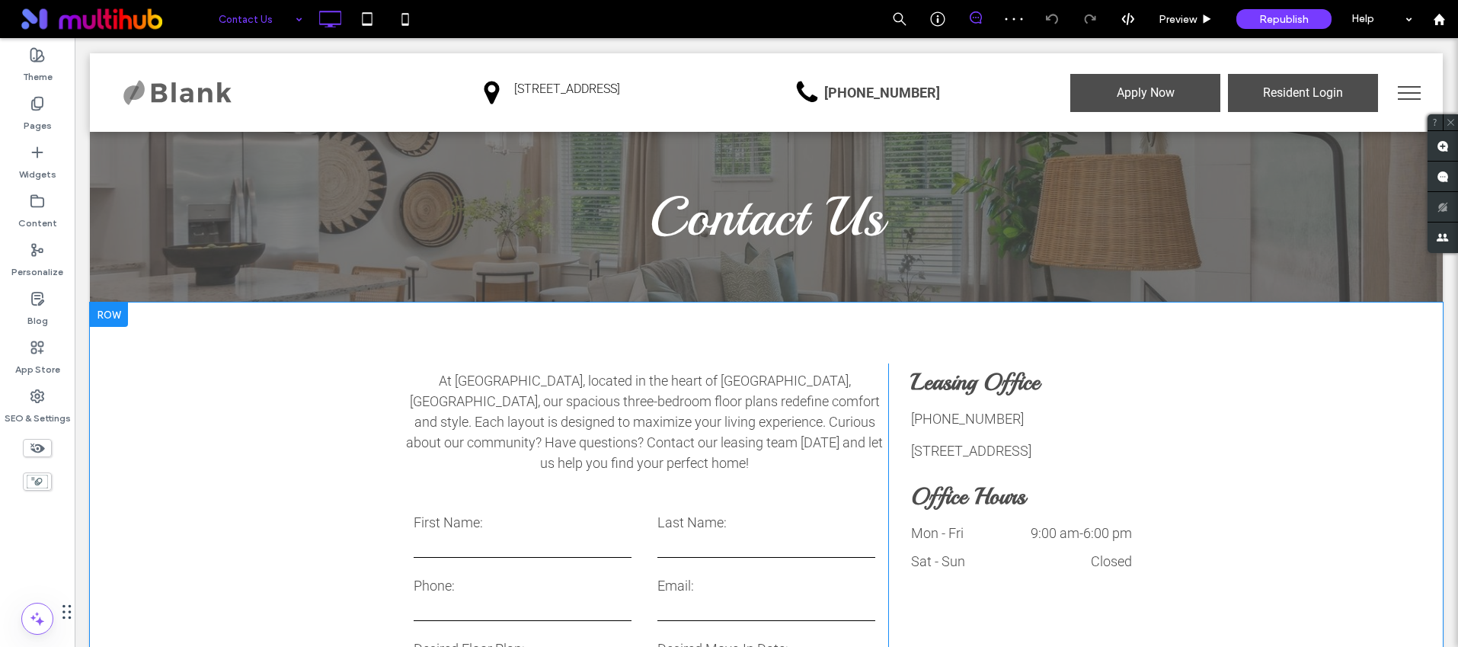
scroll to position [188, 0]
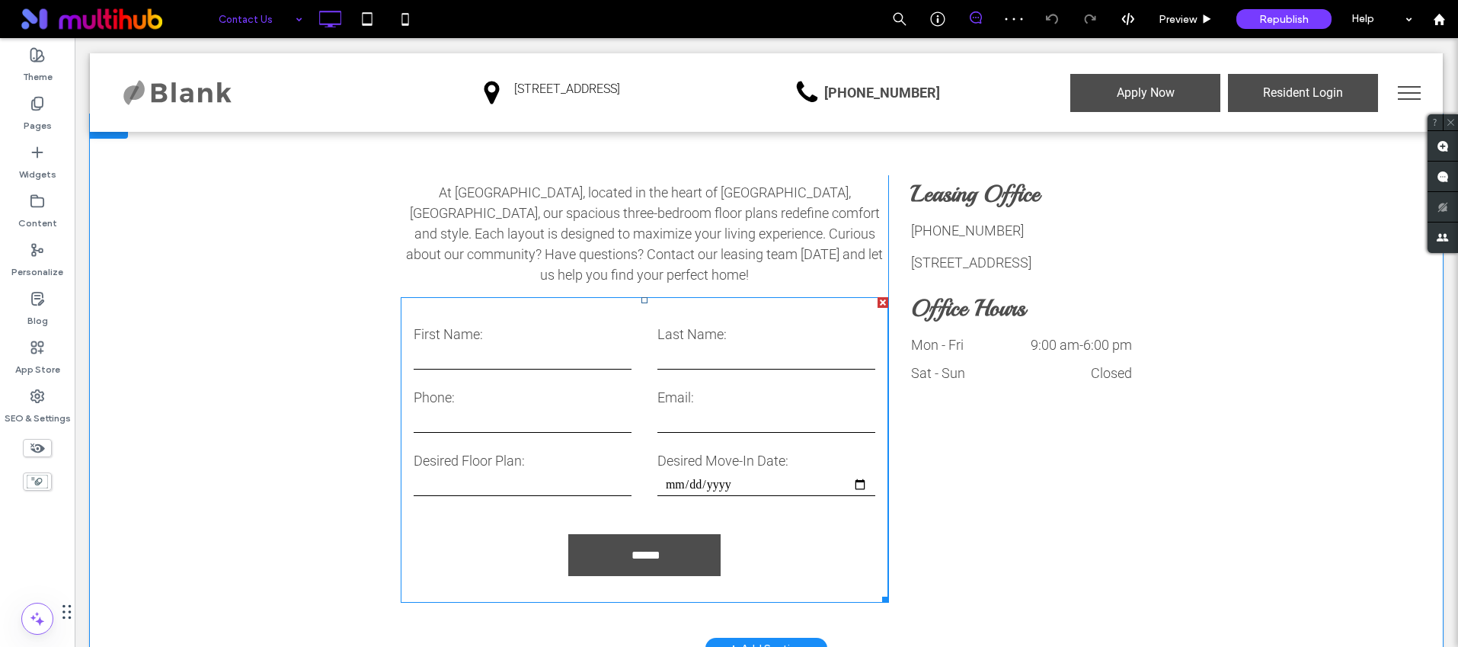
click at [667, 450] on label "Desired Move-In Date:" at bounding box center [767, 460] width 218 height 21
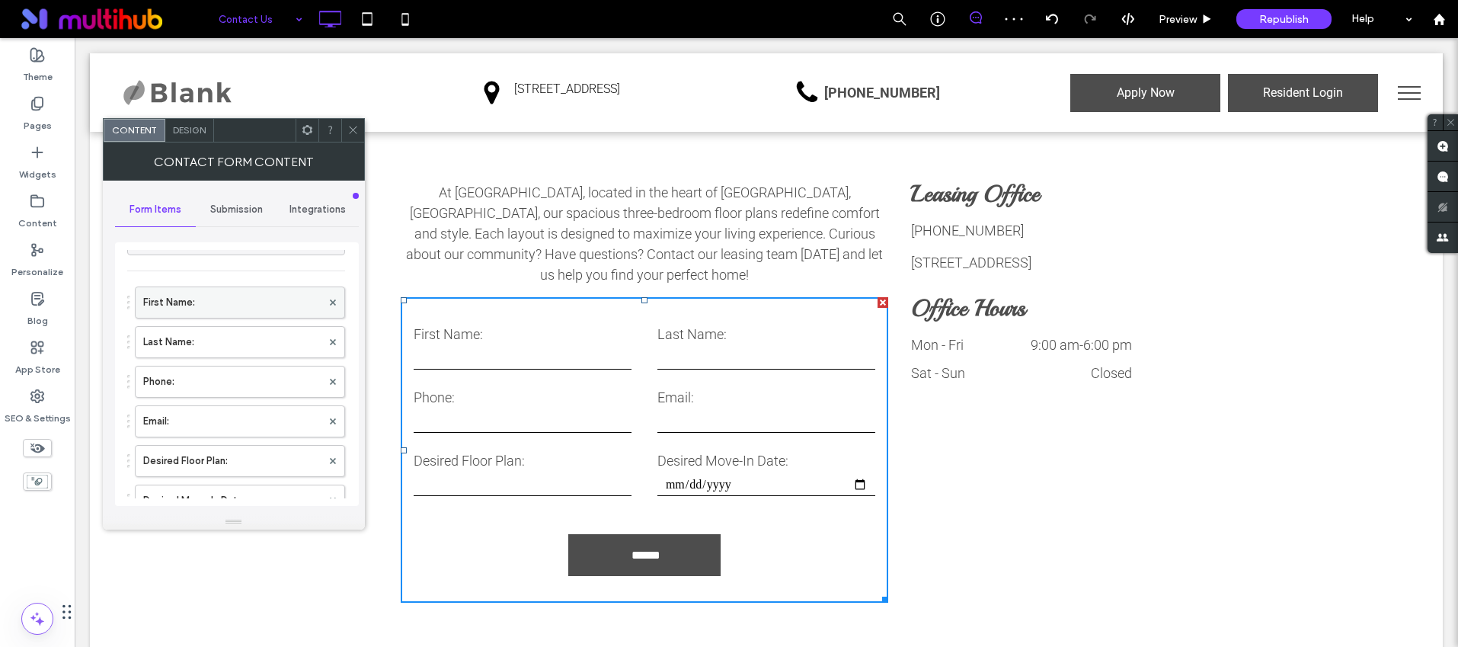
scroll to position [78, 0]
click at [228, 417] on label "Desired Floor Plan:" at bounding box center [232, 410] width 178 height 30
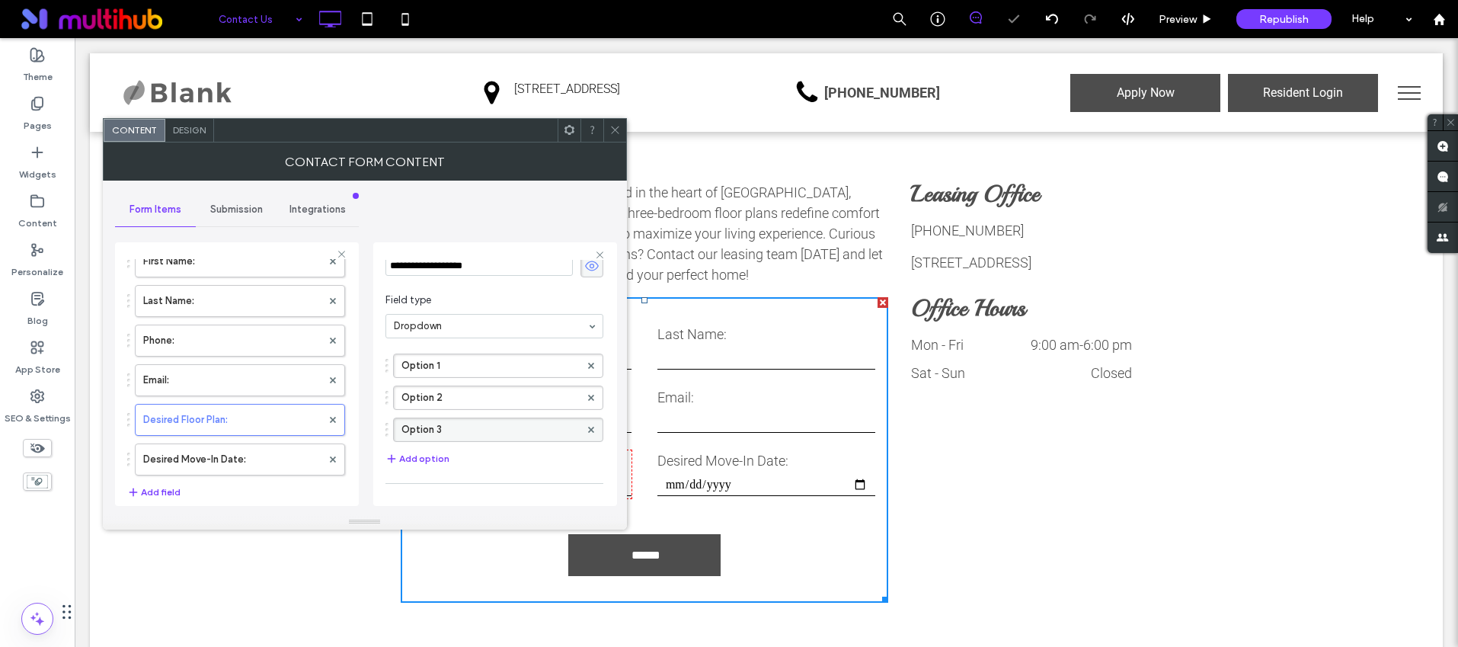
scroll to position [74, 0]
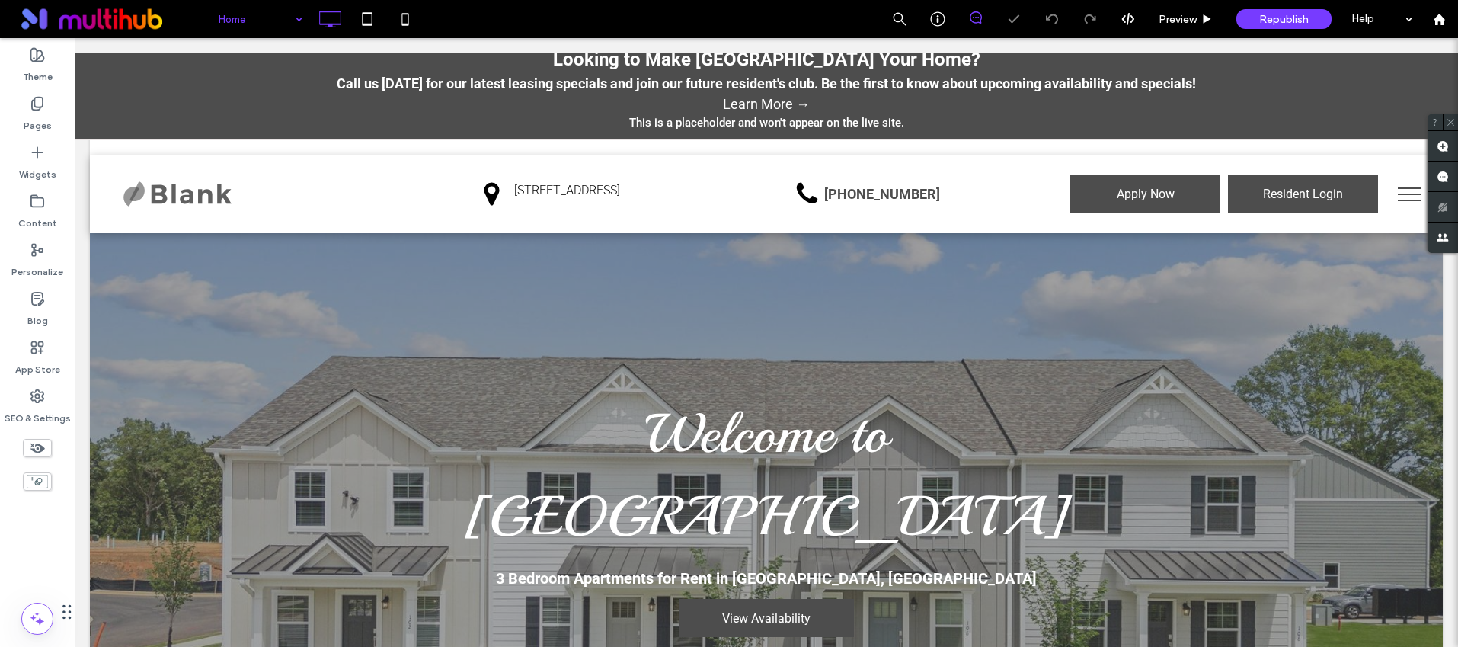
click at [272, 37] on div "Home" at bounding box center [260, 19] width 99 height 38
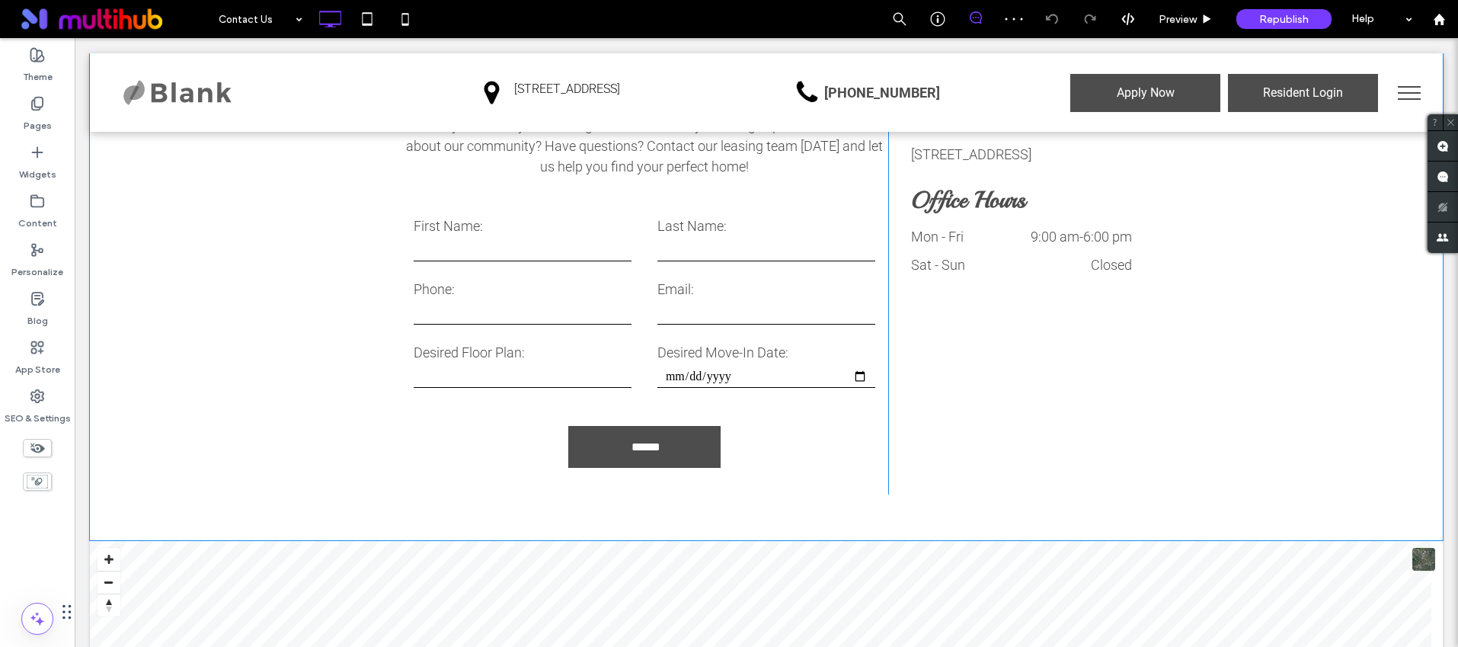
scroll to position [306, 0]
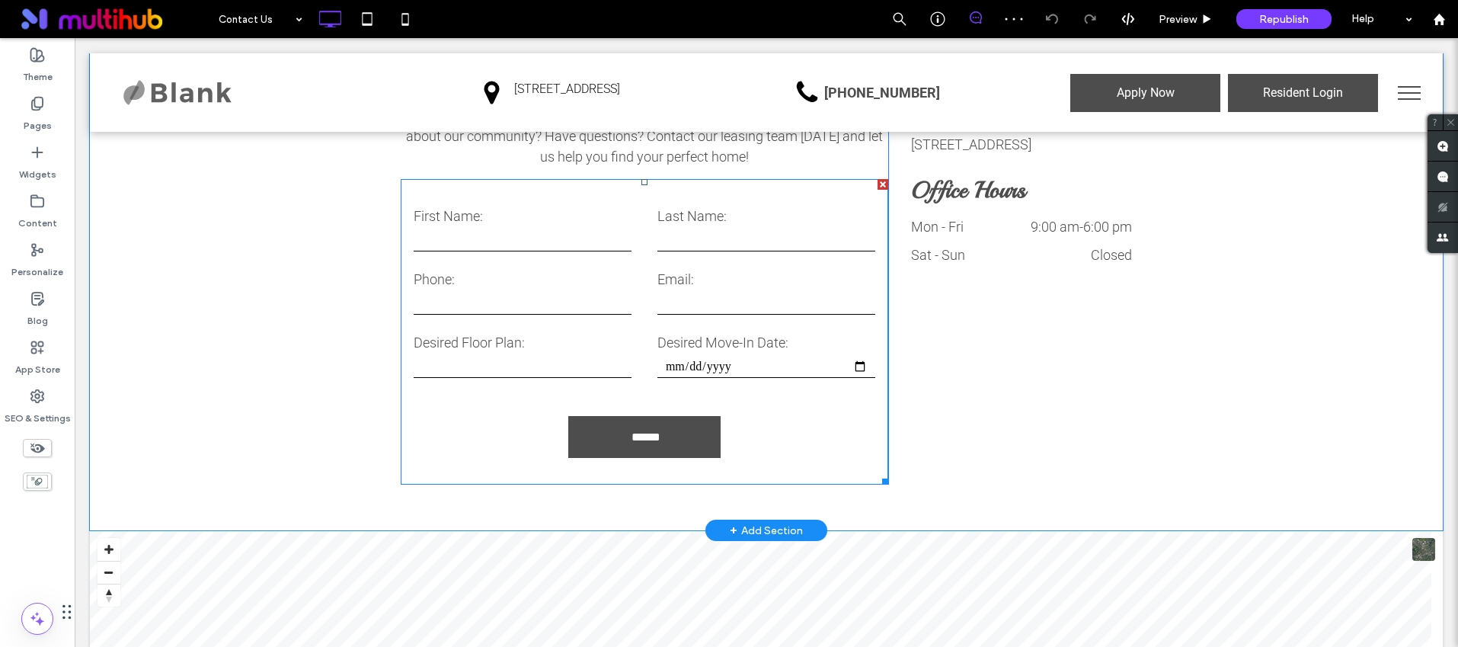
click at [654, 306] on form "First Name: Last Name: Phone: Email: Desired Floor Plan: ******** ******** ****…" at bounding box center [645, 332] width 488 height 306
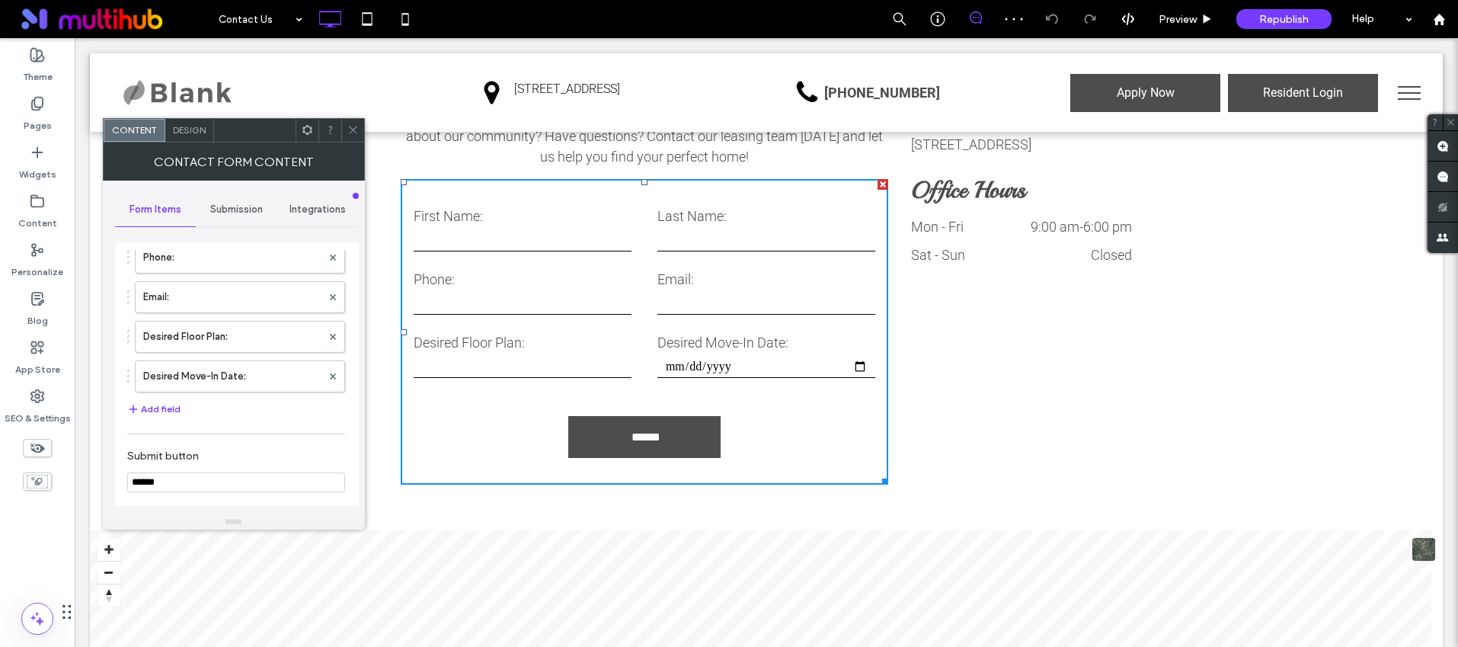
scroll to position [165, 0]
click at [212, 328] on label "Desired Floor Plan:" at bounding box center [232, 323] width 178 height 30
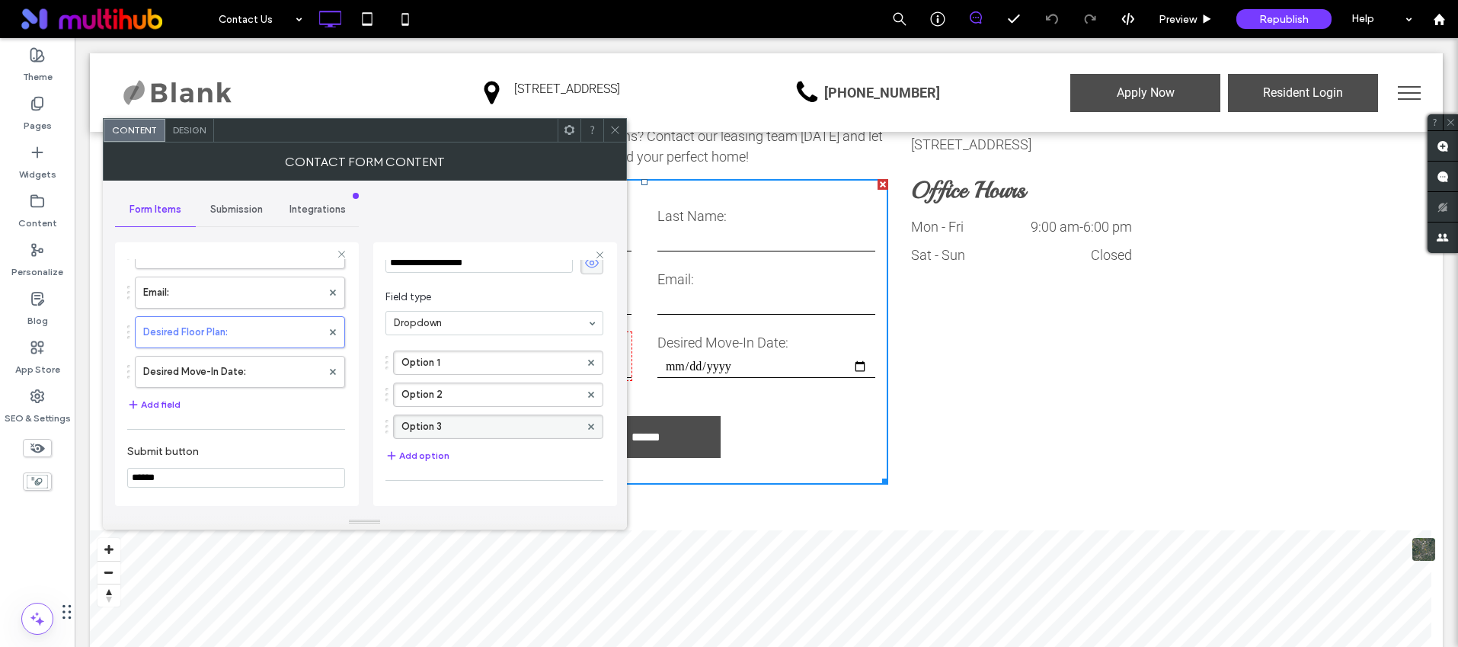
scroll to position [69, 0]
click at [586, 423] on div at bounding box center [591, 421] width 23 height 23
click at [586, 357] on div at bounding box center [591, 357] width 23 height 23
click at [588, 418] on use at bounding box center [591, 421] width 6 height 6
click at [588, 389] on icon at bounding box center [591, 389] width 6 height 6
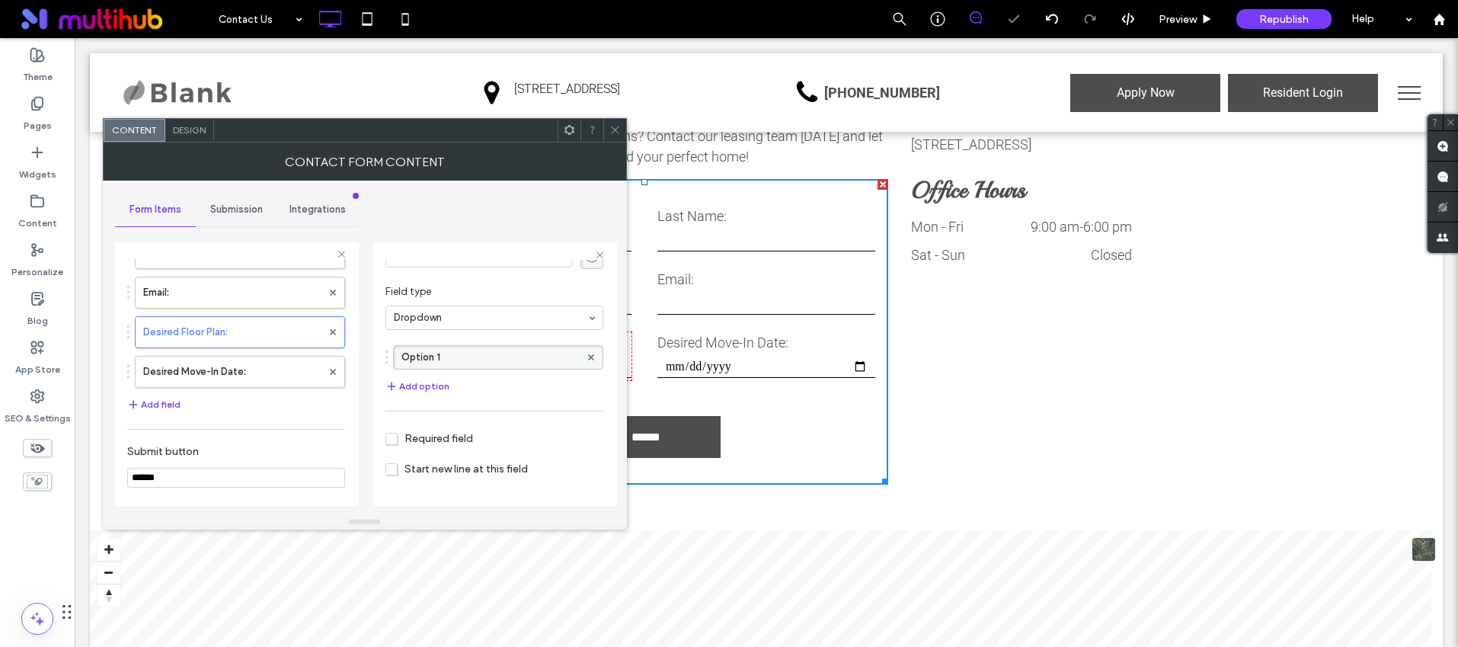
click at [476, 362] on label "Option 1" at bounding box center [491, 357] width 178 height 23
click at [476, 362] on input "********" at bounding box center [491, 357] width 178 height 11
click at [440, 357] on input "**********" at bounding box center [491, 357] width 178 height 11
type input "**********"
click at [569, 386] on div "**********" at bounding box center [495, 371] width 218 height 66
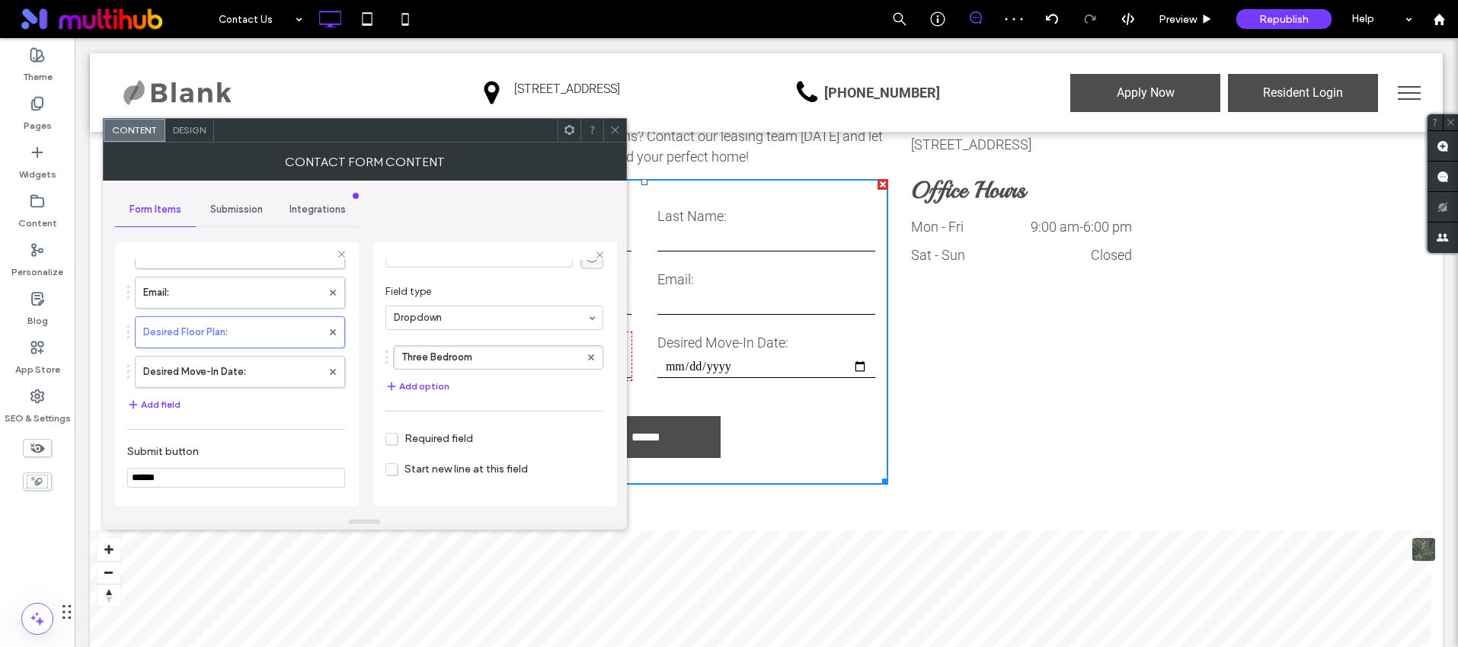
click at [620, 124] on icon at bounding box center [615, 129] width 11 height 11
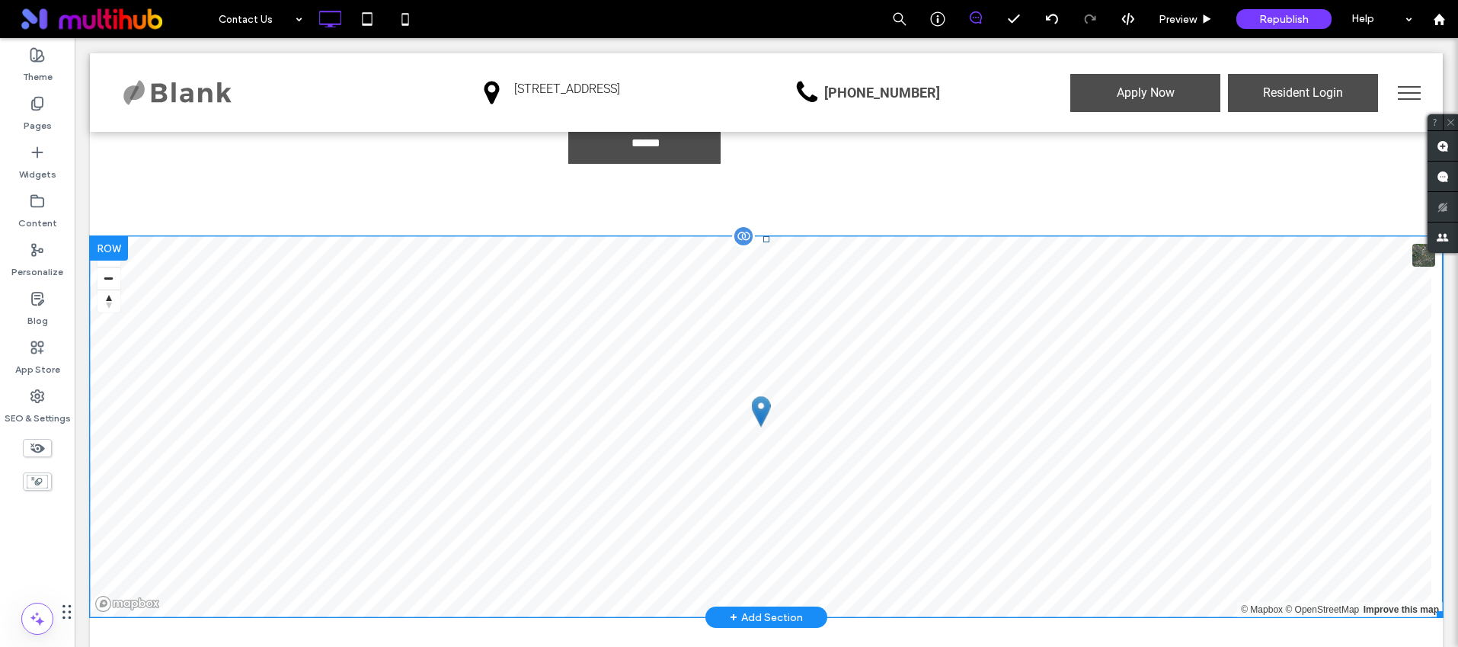
scroll to position [606, 0]
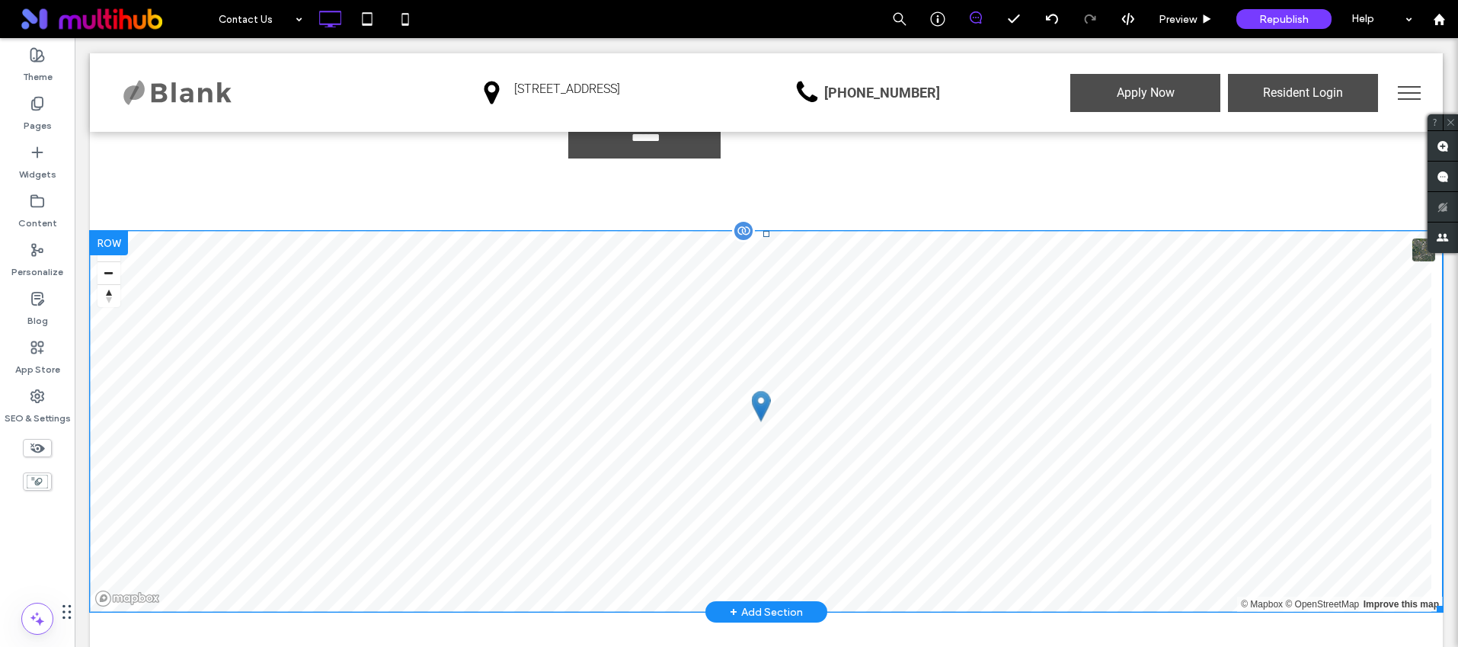
click at [1098, 330] on span at bounding box center [766, 421] width 1353 height 381
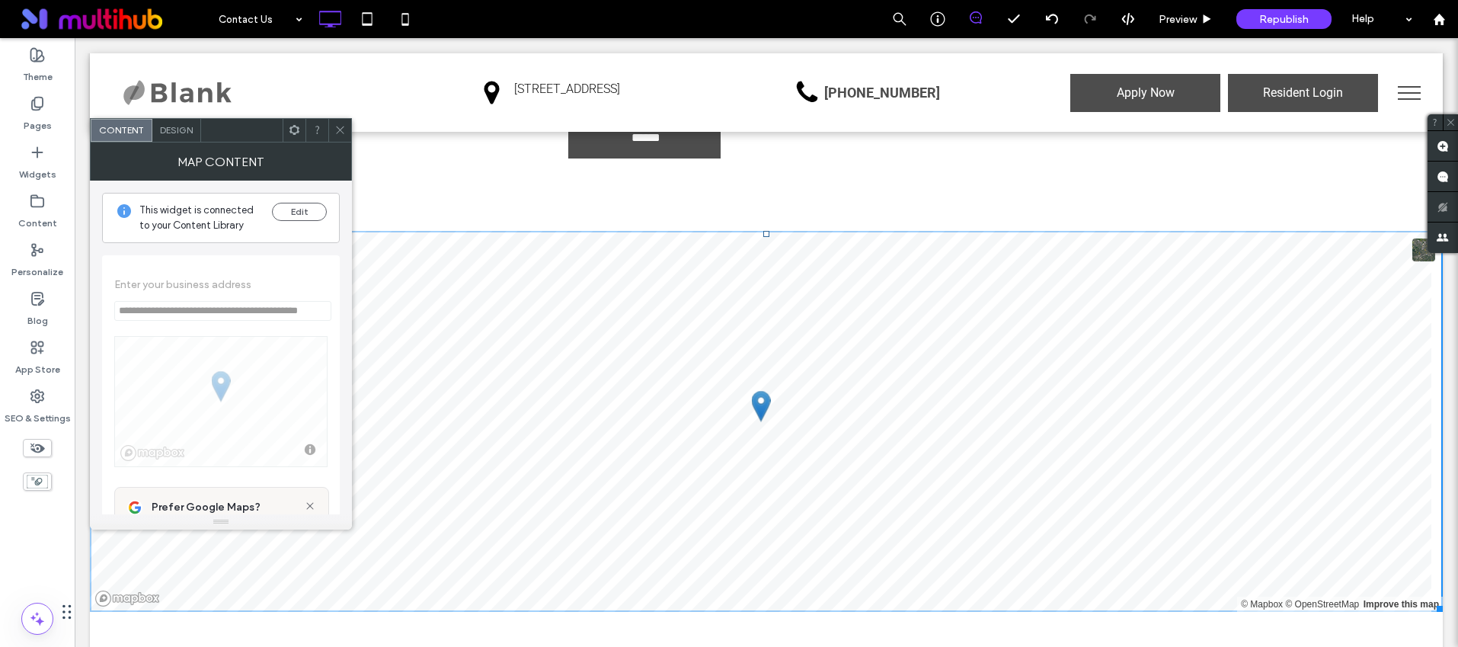
drag, startPoint x: 348, startPoint y: 130, endPoint x: 278, endPoint y: 107, distance: 74.0
click at [348, 130] on div at bounding box center [339, 130] width 23 height 23
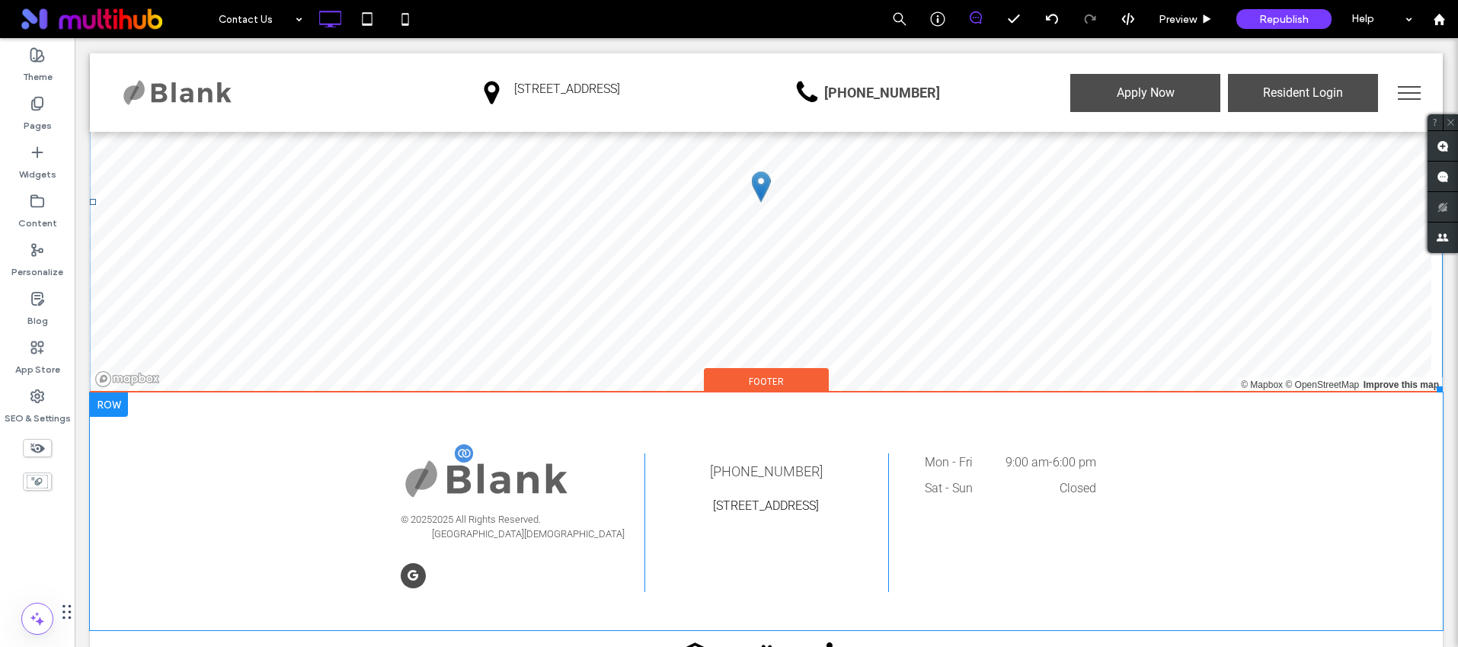
scroll to position [977, 0]
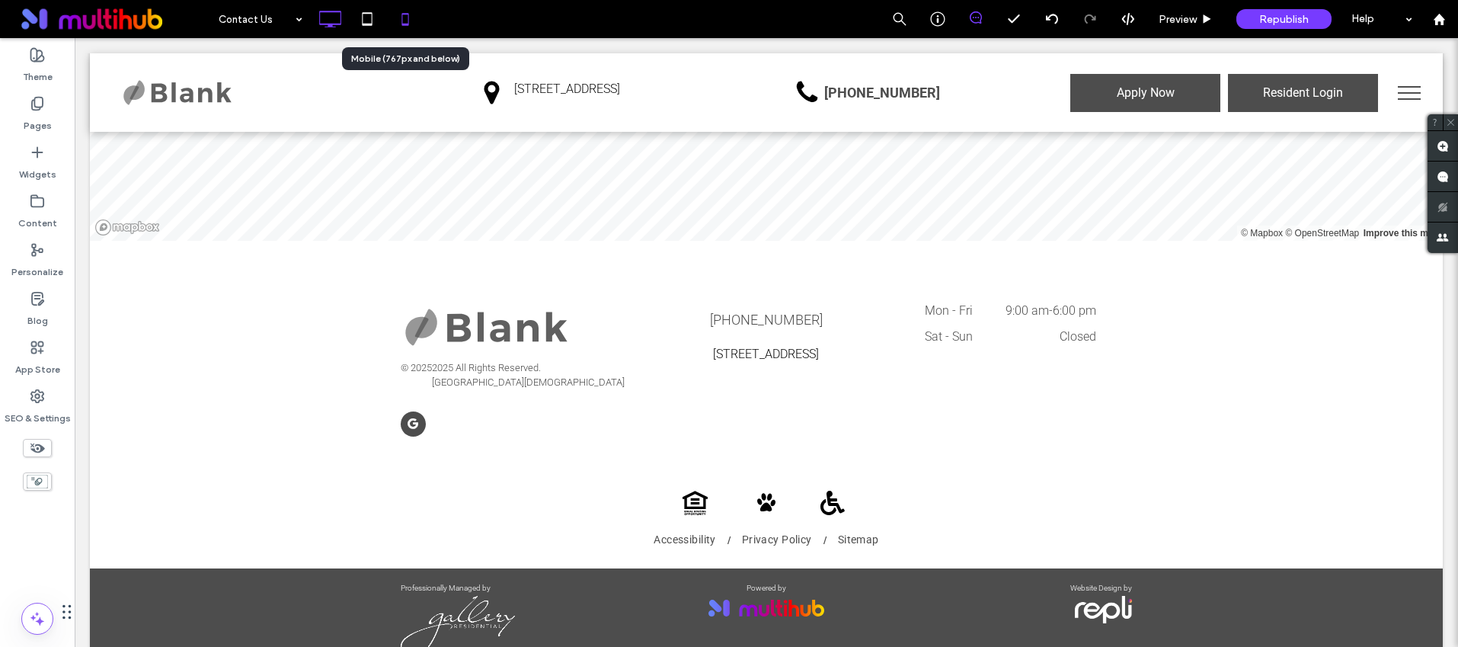
click at [423, 28] on div at bounding box center [405, 19] width 37 height 30
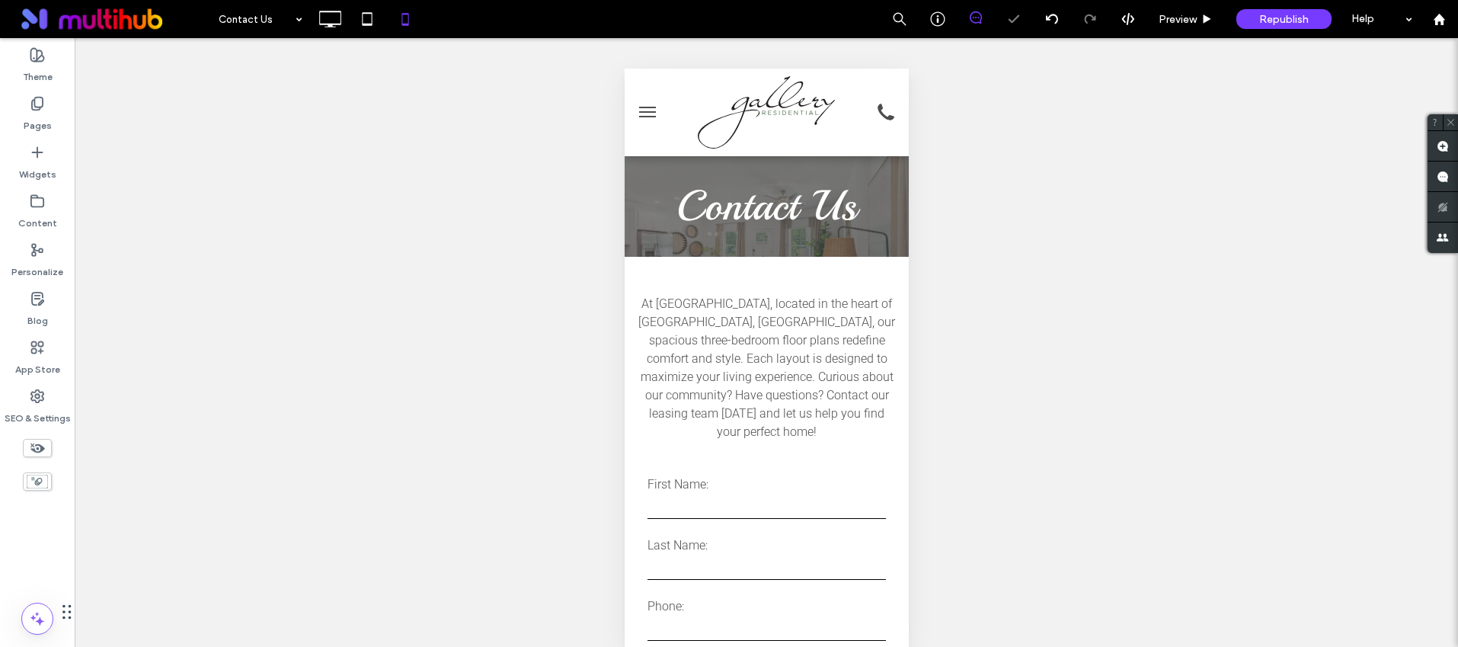
scroll to position [0, 0]
click at [638, 117] on span "menu" at bounding box center [646, 117] width 17 height 2
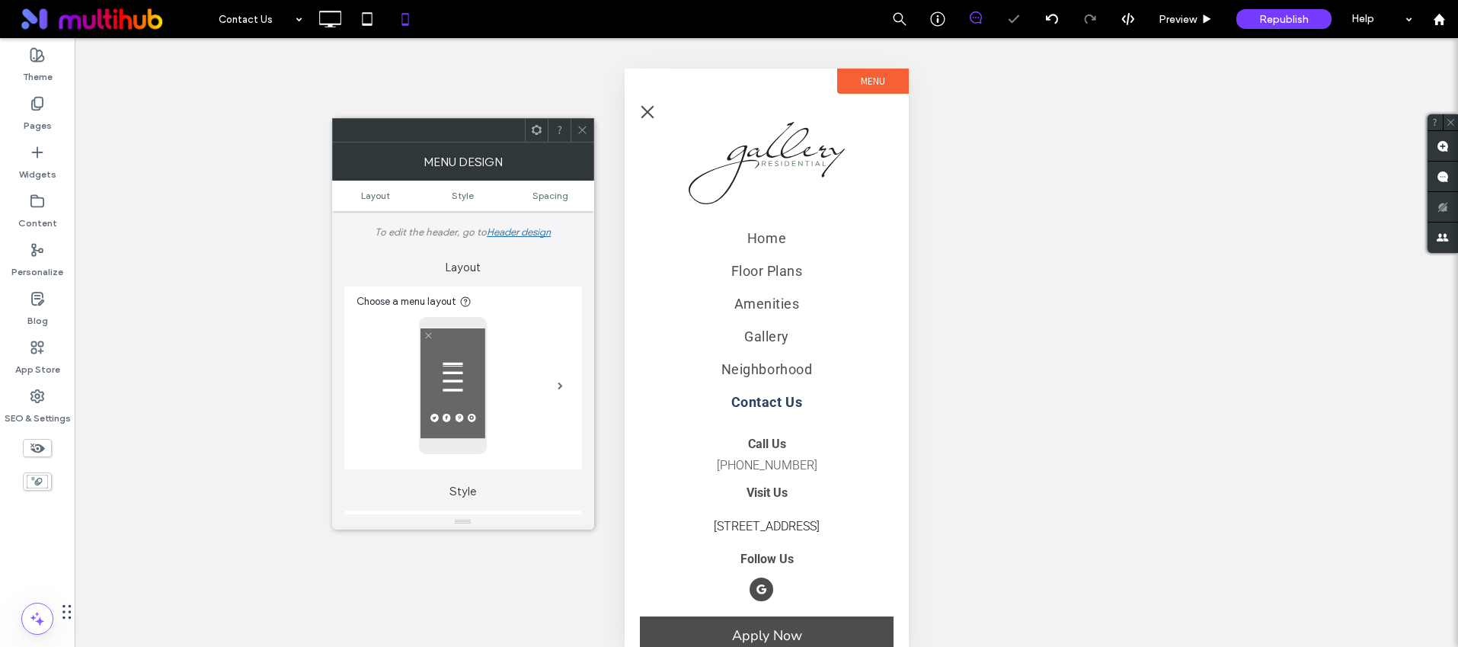
click at [642, 111] on span "menu" at bounding box center [646, 112] width 17 height 2
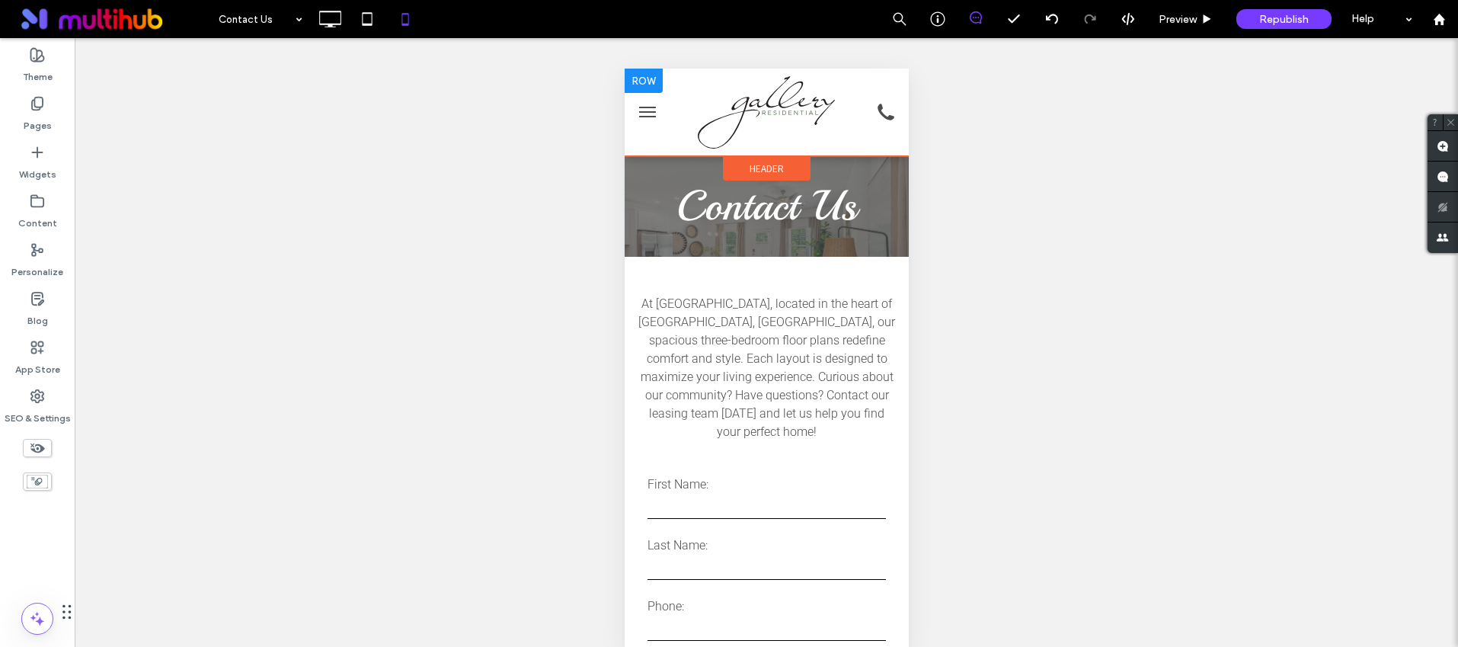
click at [671, 126] on div at bounding box center [766, 112] width 190 height 72
click at [649, 113] on span "menu" at bounding box center [646, 112] width 17 height 2
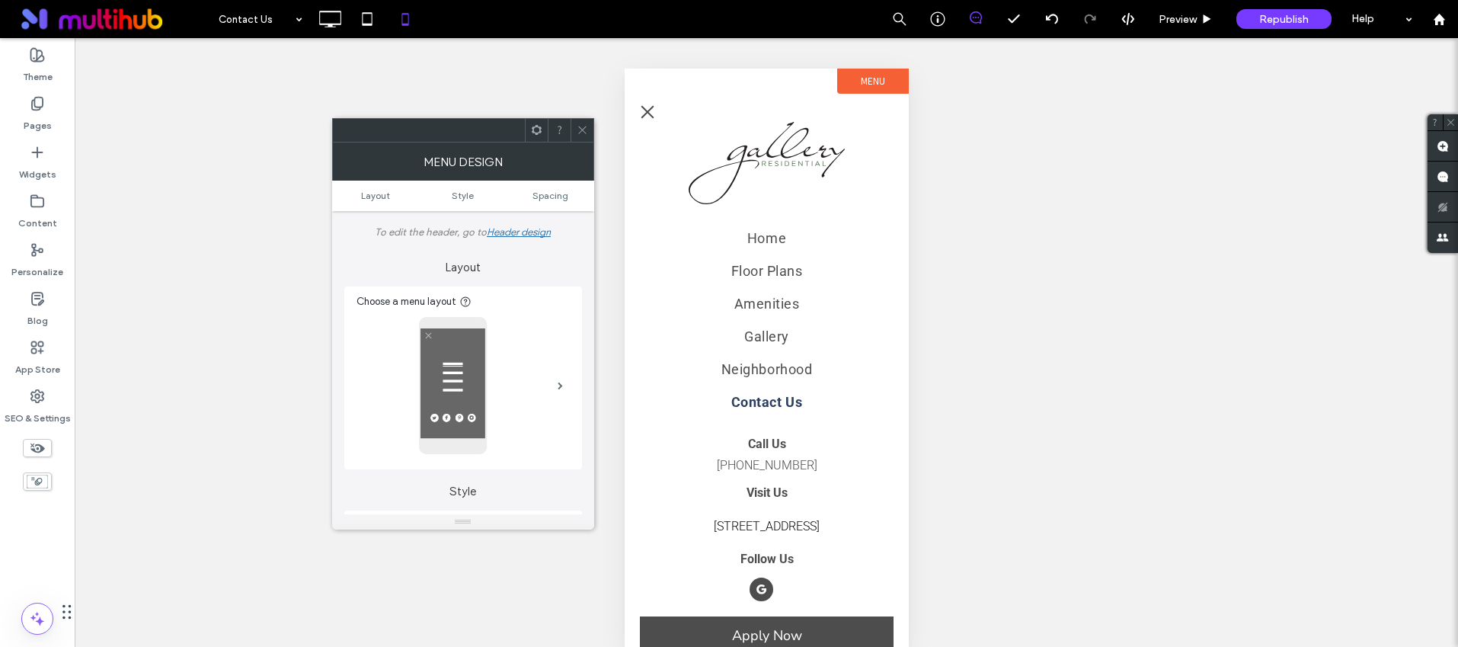
click at [645, 109] on span "menu" at bounding box center [647, 112] width 13 height 13
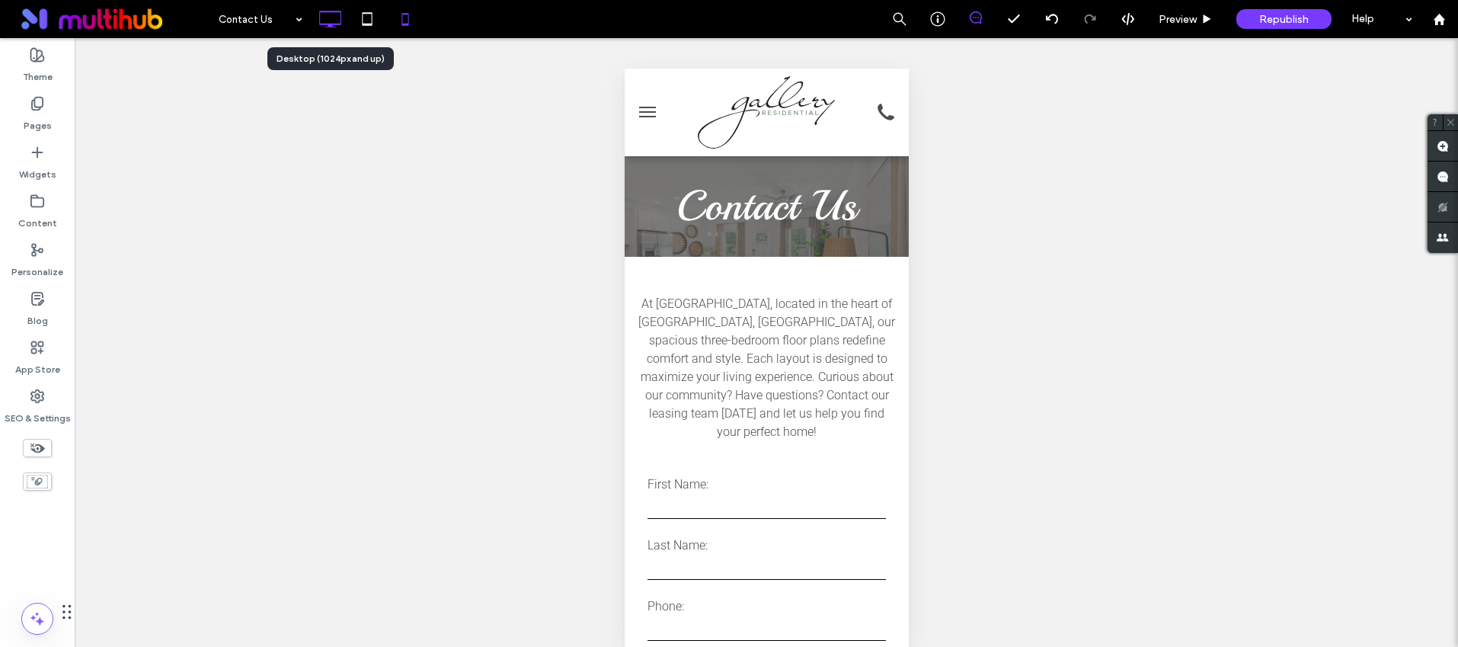
click at [328, 2] on div at bounding box center [330, 19] width 38 height 38
click at [325, 16] on icon at bounding box center [330, 19] width 30 height 30
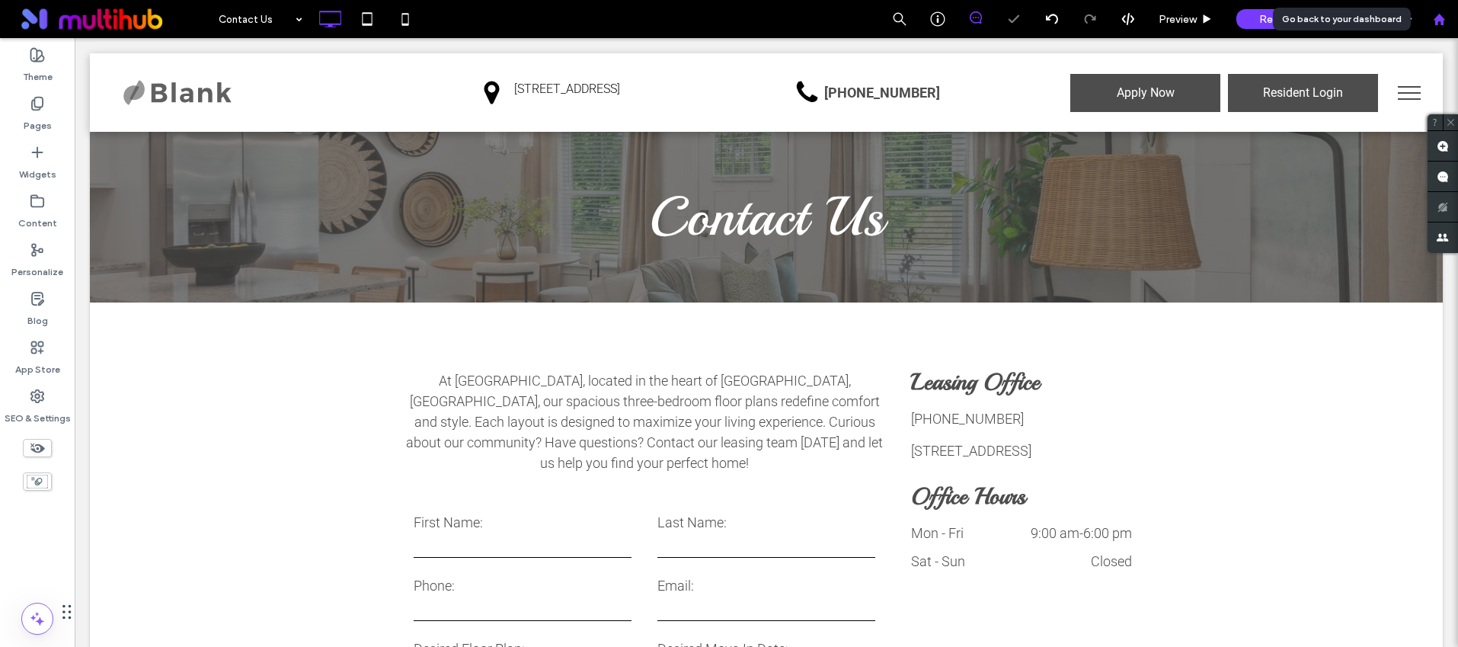
click at [1430, 14] on div at bounding box center [1439, 19] width 37 height 13
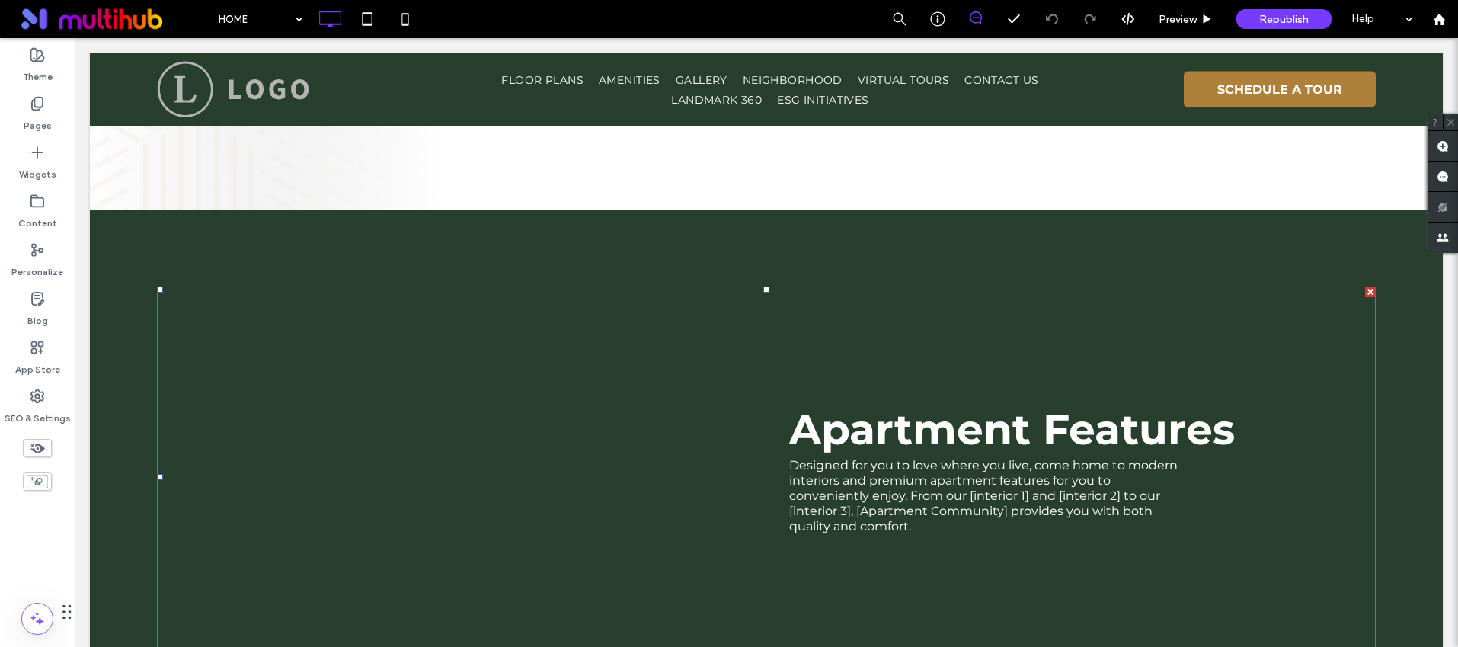
scroll to position [2062, 0]
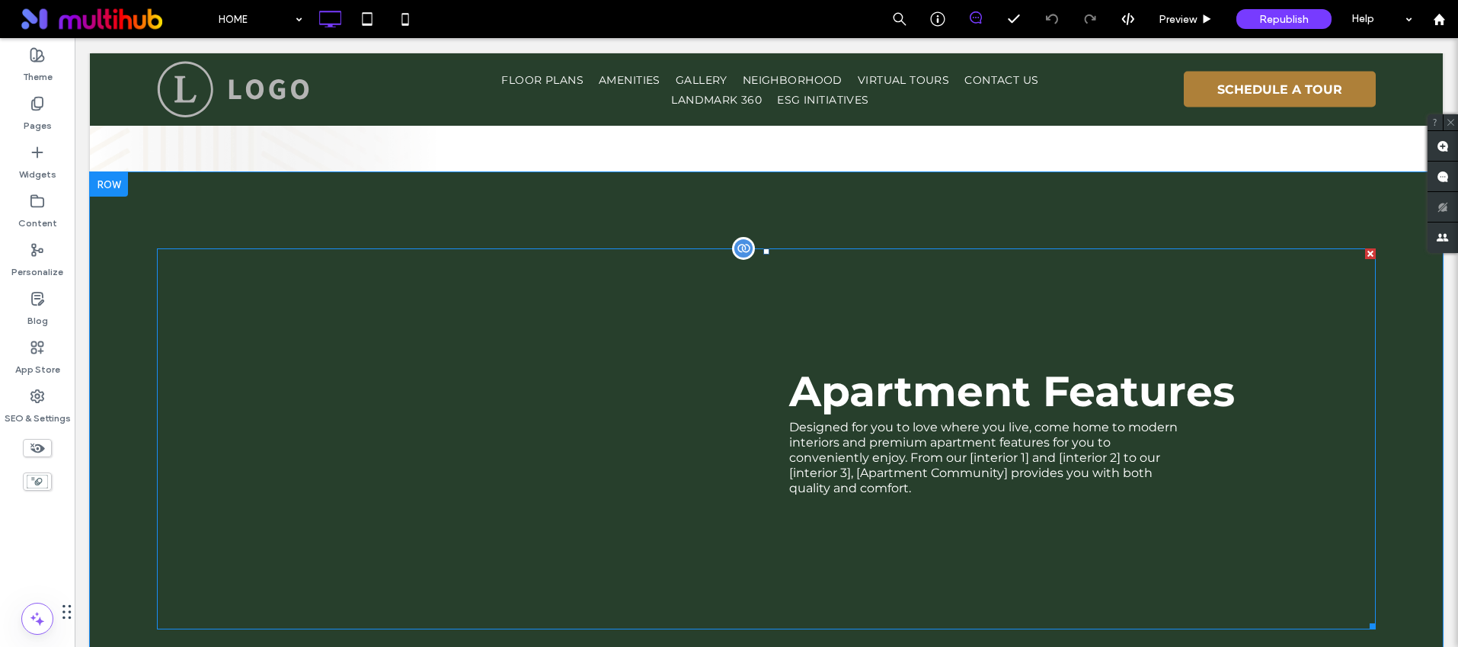
click at [854, 318] on span at bounding box center [766, 438] width 1219 height 381
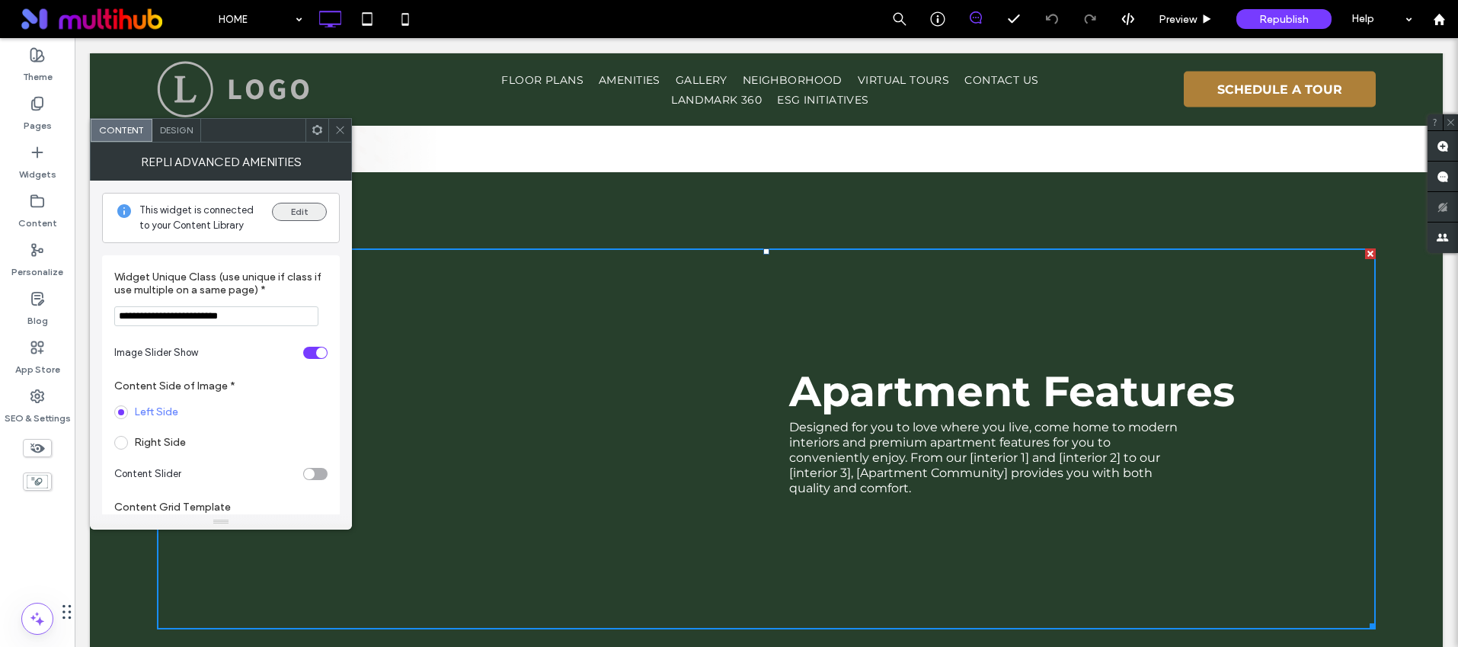
click at [294, 213] on button "Edit" at bounding box center [299, 212] width 55 height 18
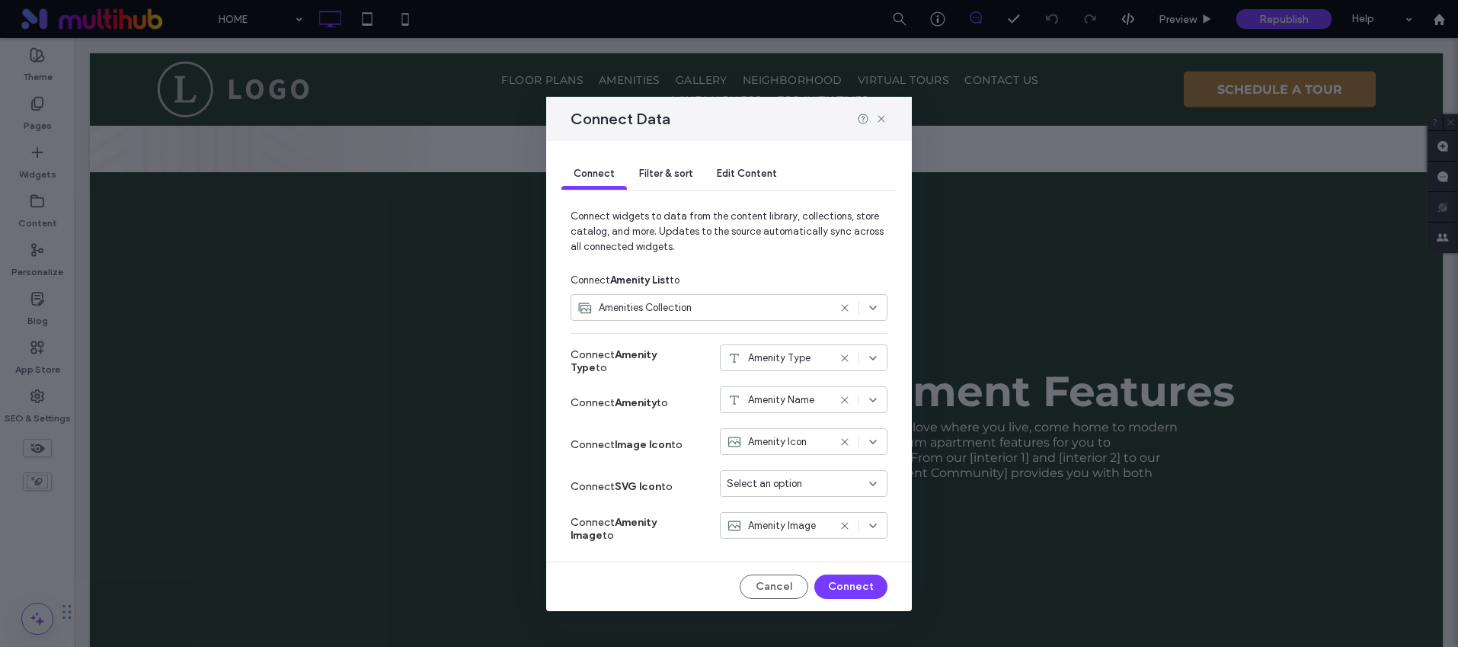
click at [757, 166] on div "Edit Content" at bounding box center [747, 174] width 85 height 30
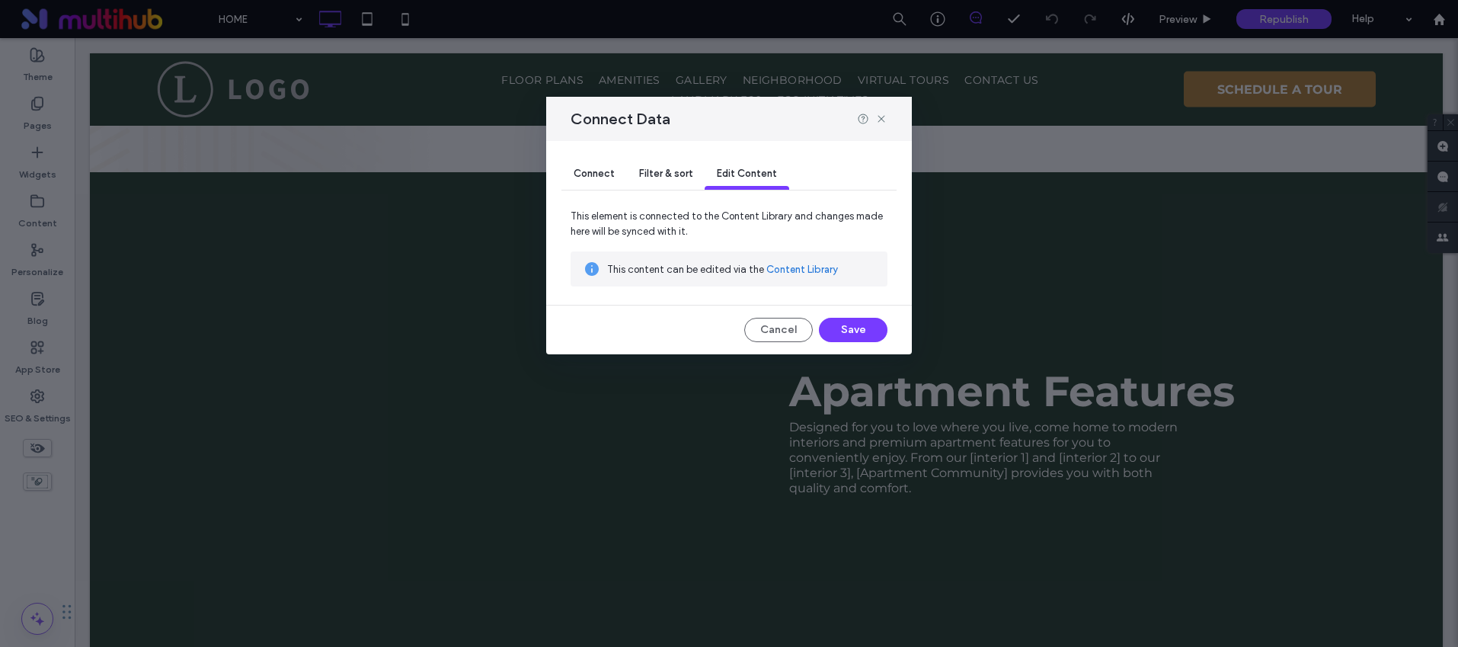
click at [791, 264] on link "Content Library" at bounding box center [802, 269] width 72 height 15
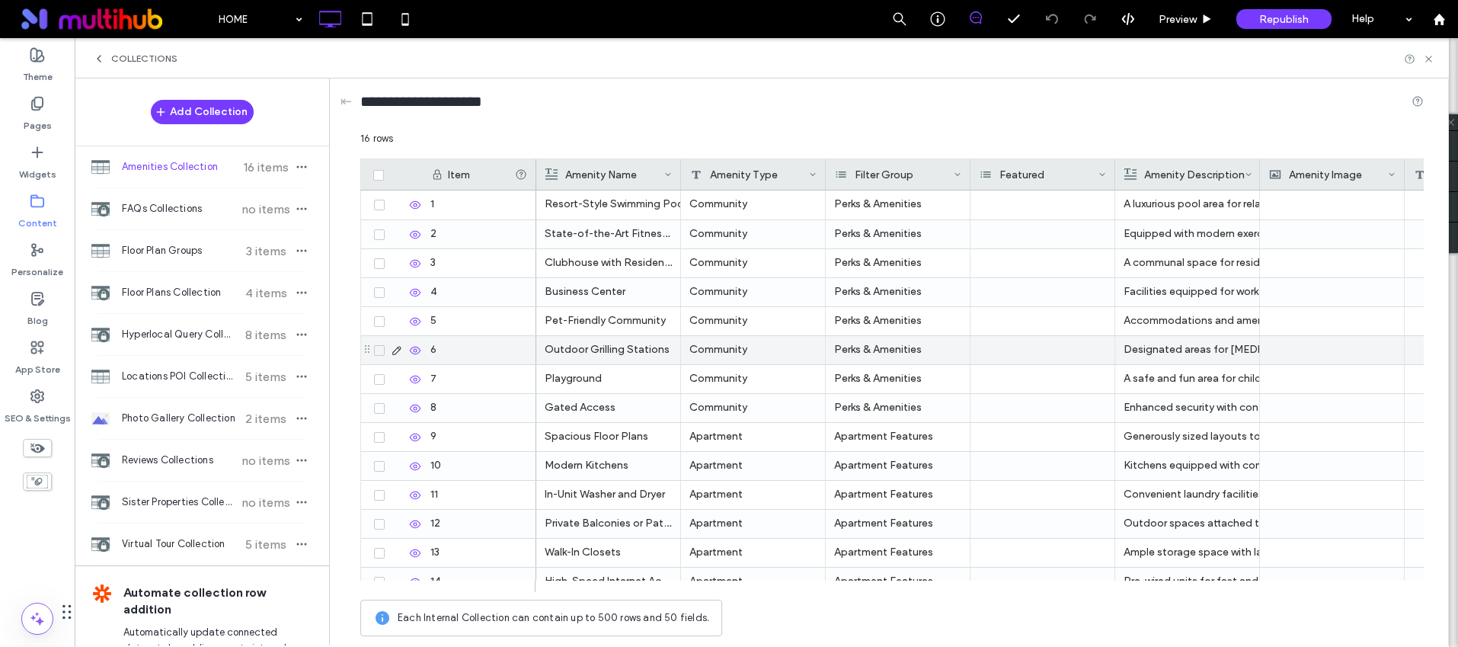
scroll to position [102, 0]
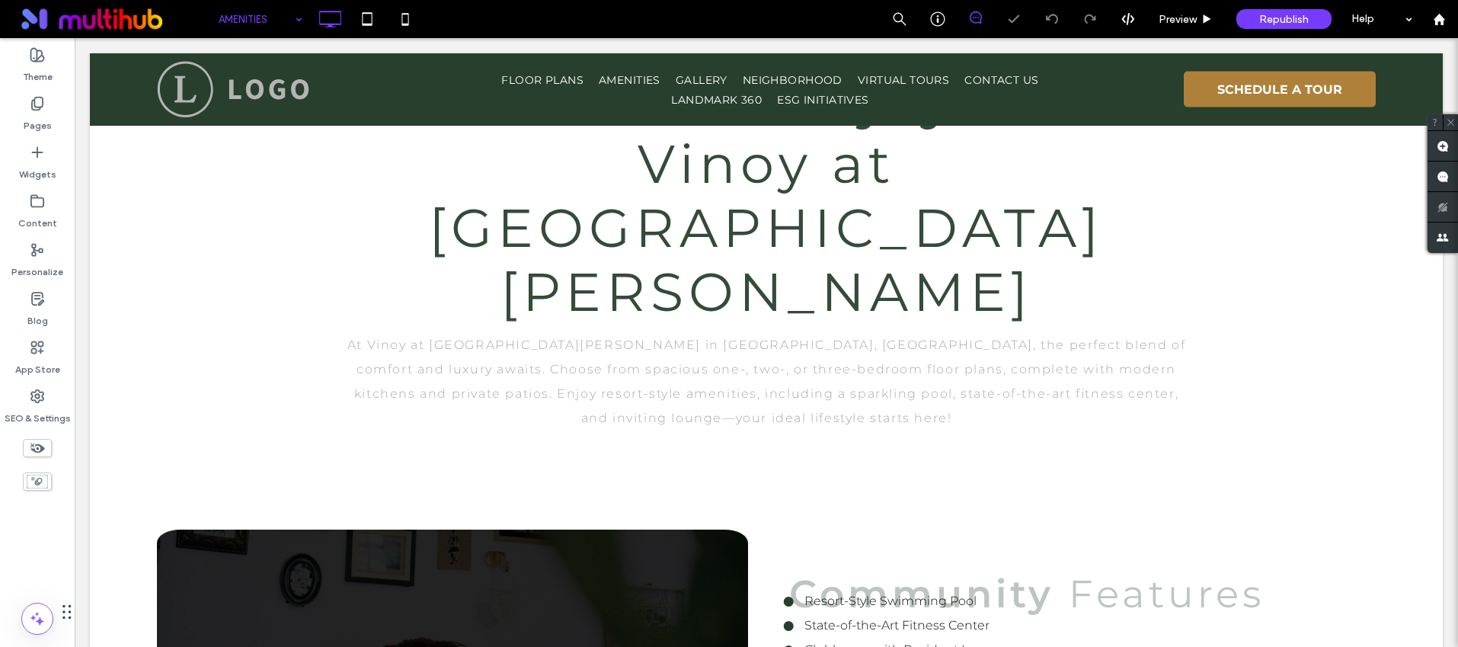
scroll to position [630, 0]
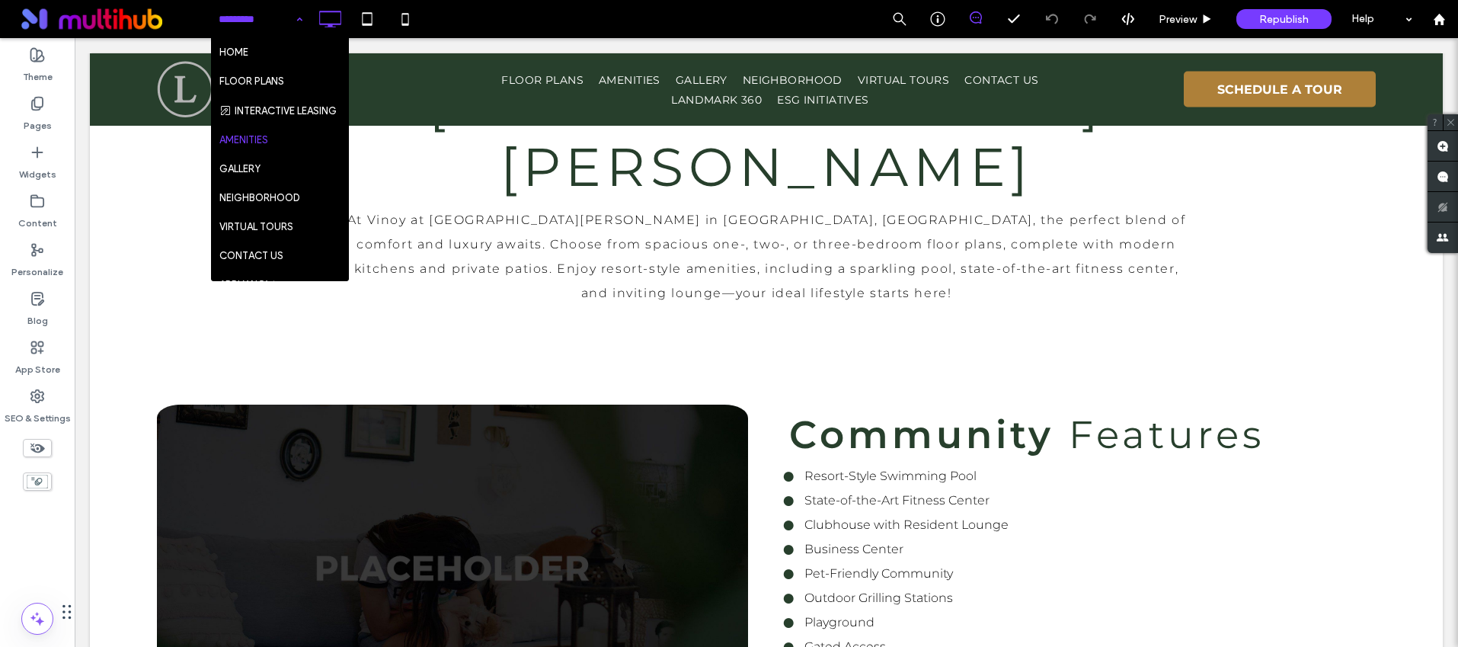
click at [616, 21] on div "HOME FLOOR PLANS INTERACTIVE LEASING AMENITIES GALLERY NEIGHBORHOOD VIRTUAL TOU…" at bounding box center [834, 19] width 1248 height 38
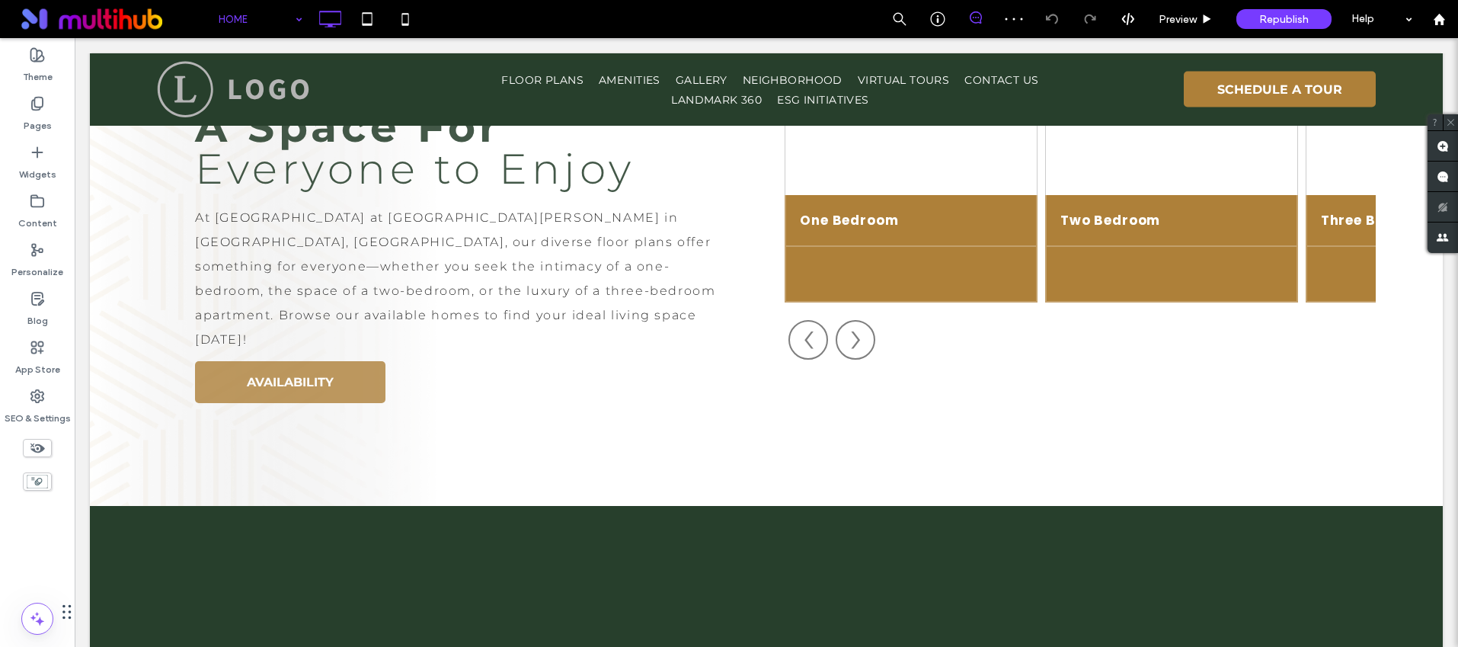
scroll to position [2042, 0]
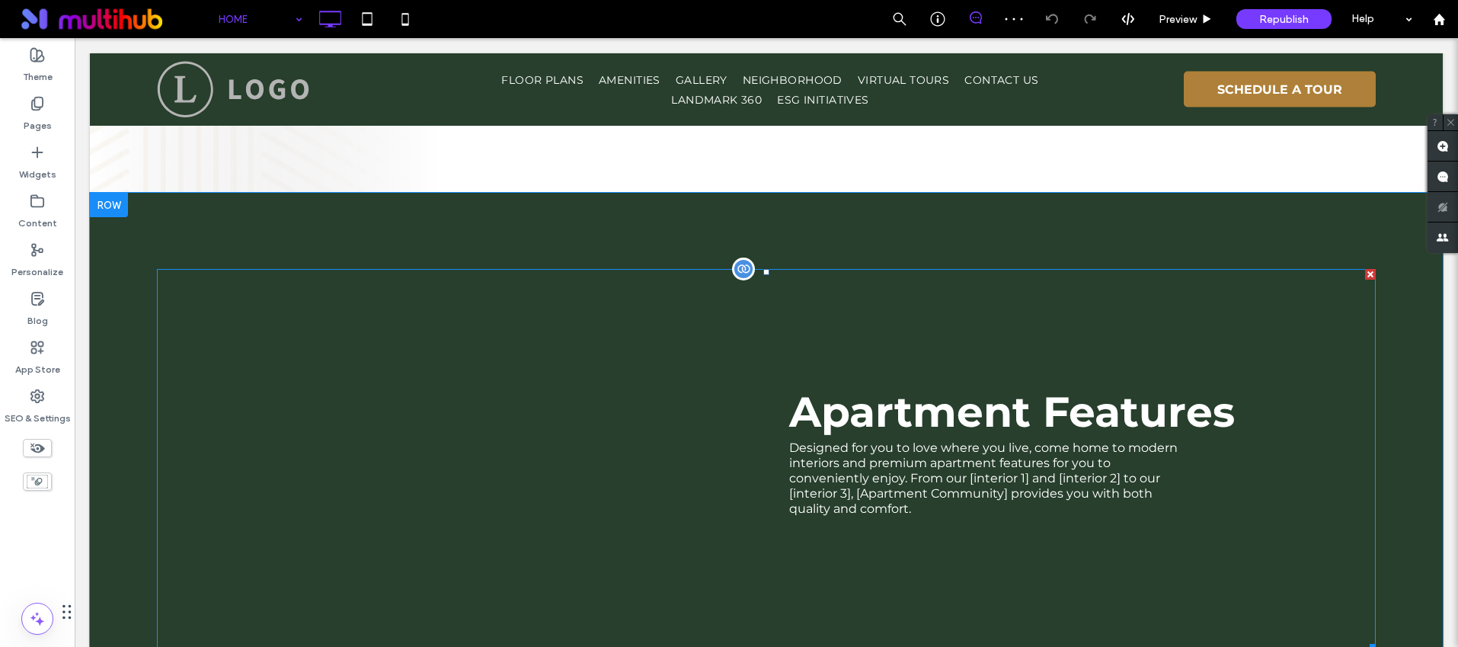
click at [955, 414] on span at bounding box center [766, 459] width 1219 height 381
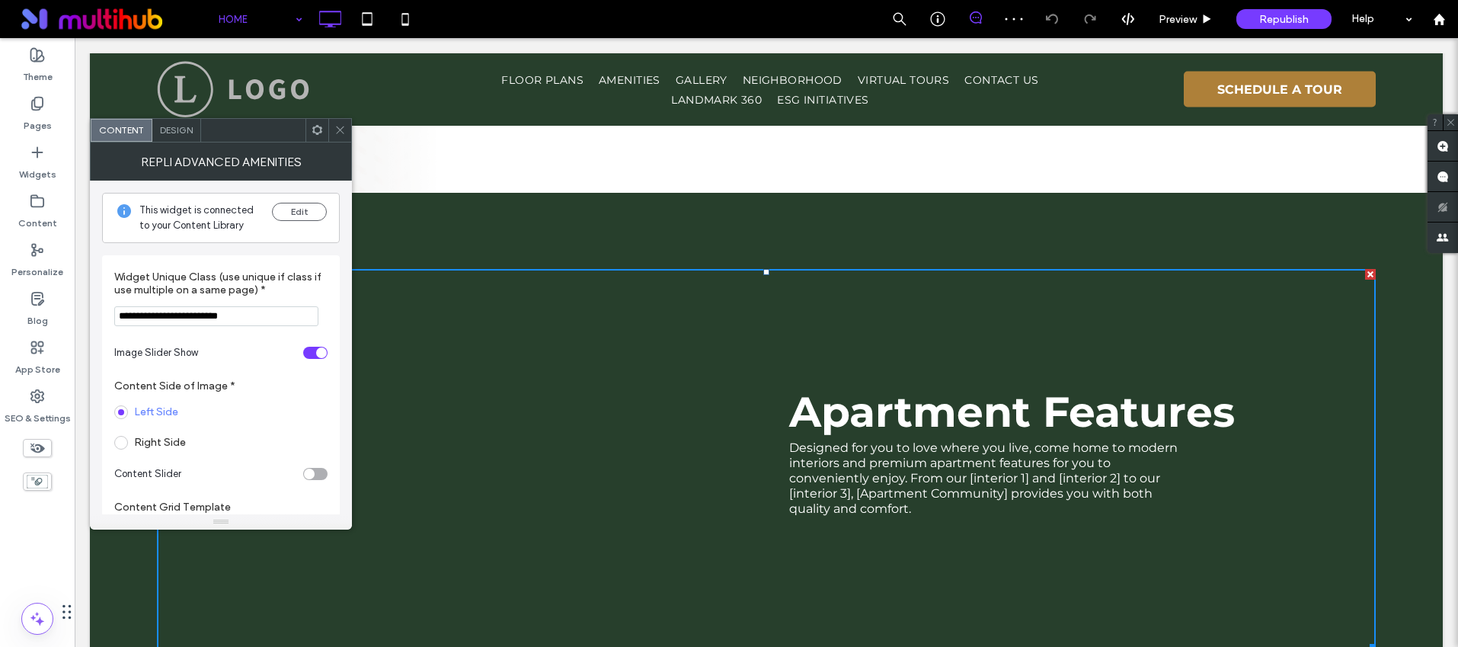
click at [311, 228] on div "Edit" at bounding box center [299, 218] width 55 height 30
click at [305, 217] on button "Edit" at bounding box center [299, 212] width 55 height 18
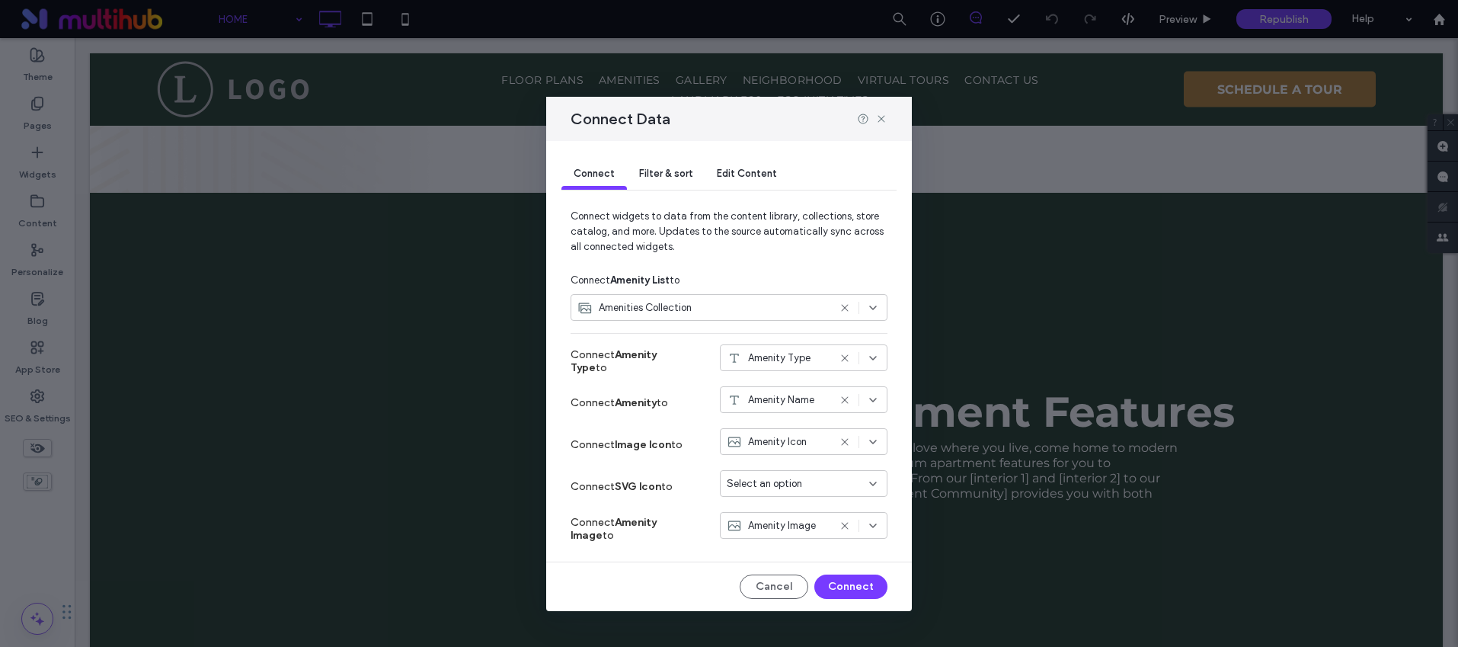
click at [737, 171] on span "Edit Content" at bounding box center [747, 173] width 60 height 11
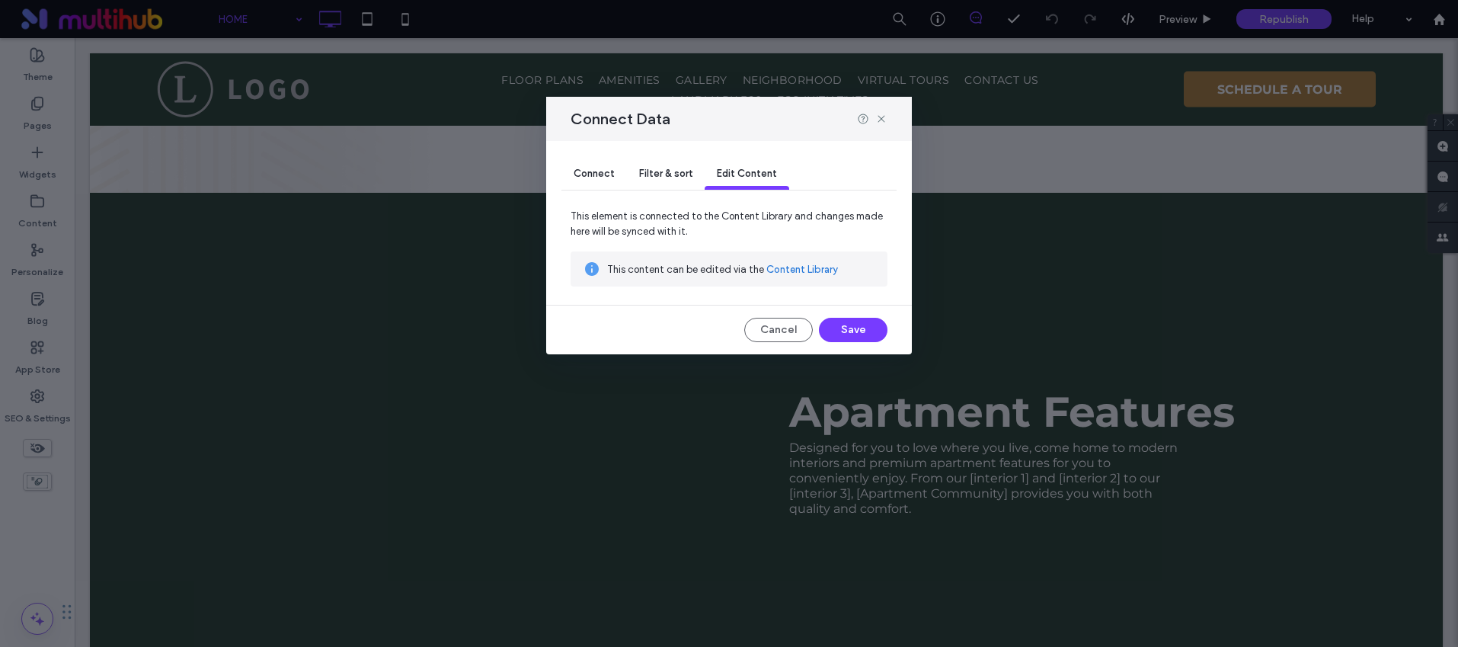
click at [787, 248] on span "This element is connected to the Content Library and changes made here will be …" at bounding box center [729, 230] width 317 height 43
click at [788, 268] on link "Content Library" at bounding box center [802, 269] width 72 height 15
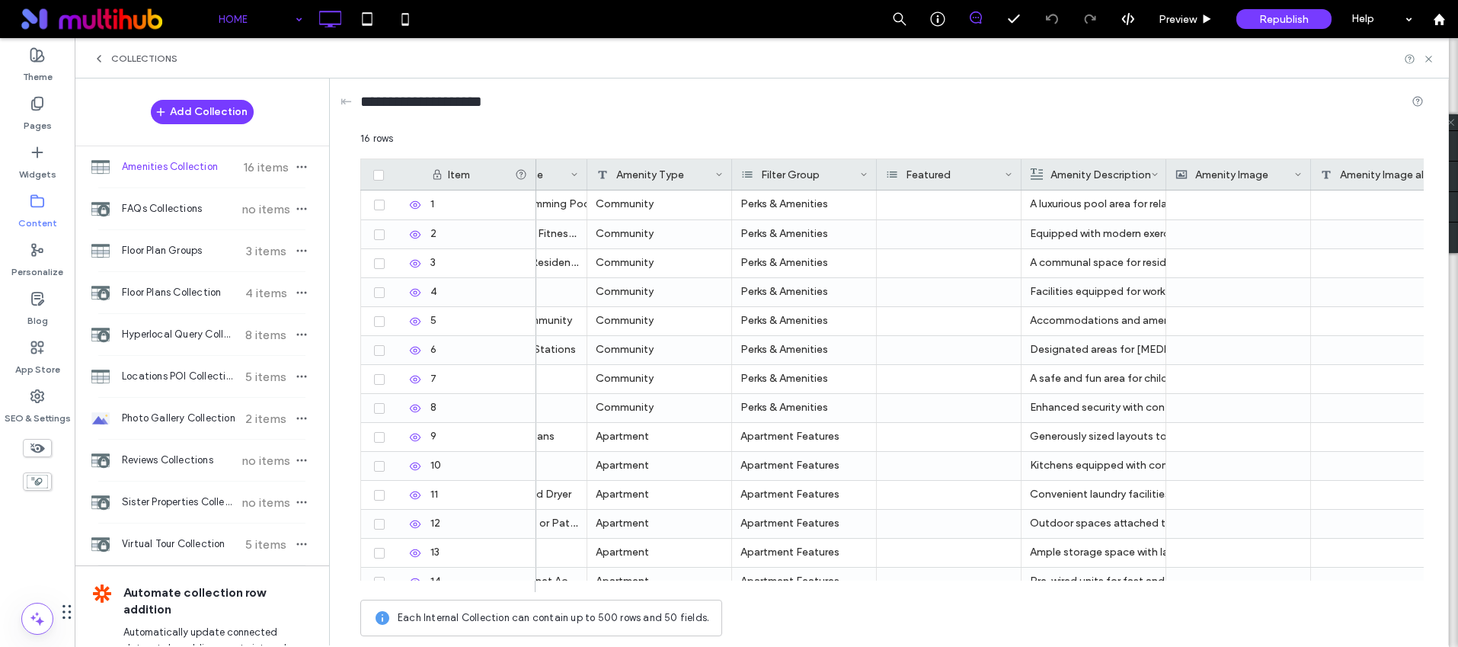
scroll to position [0, 37]
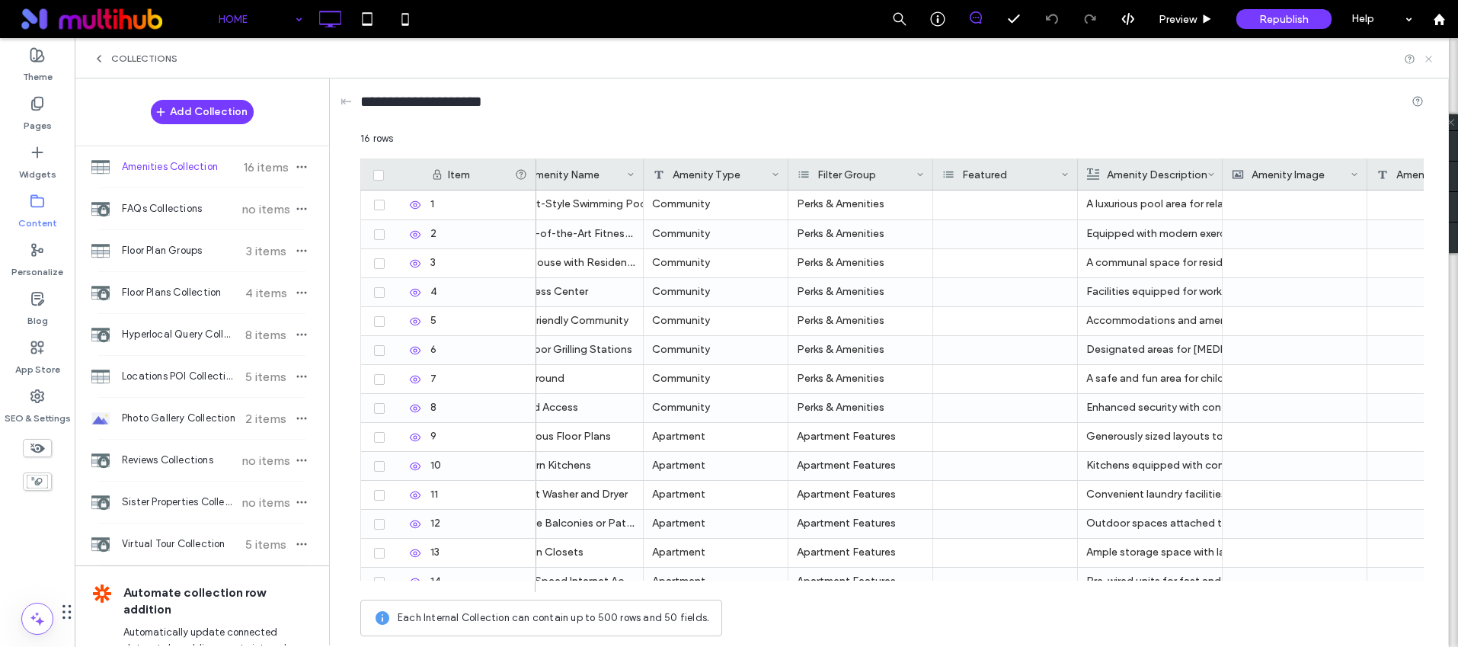
click at [1427, 59] on icon at bounding box center [1428, 58] width 11 height 11
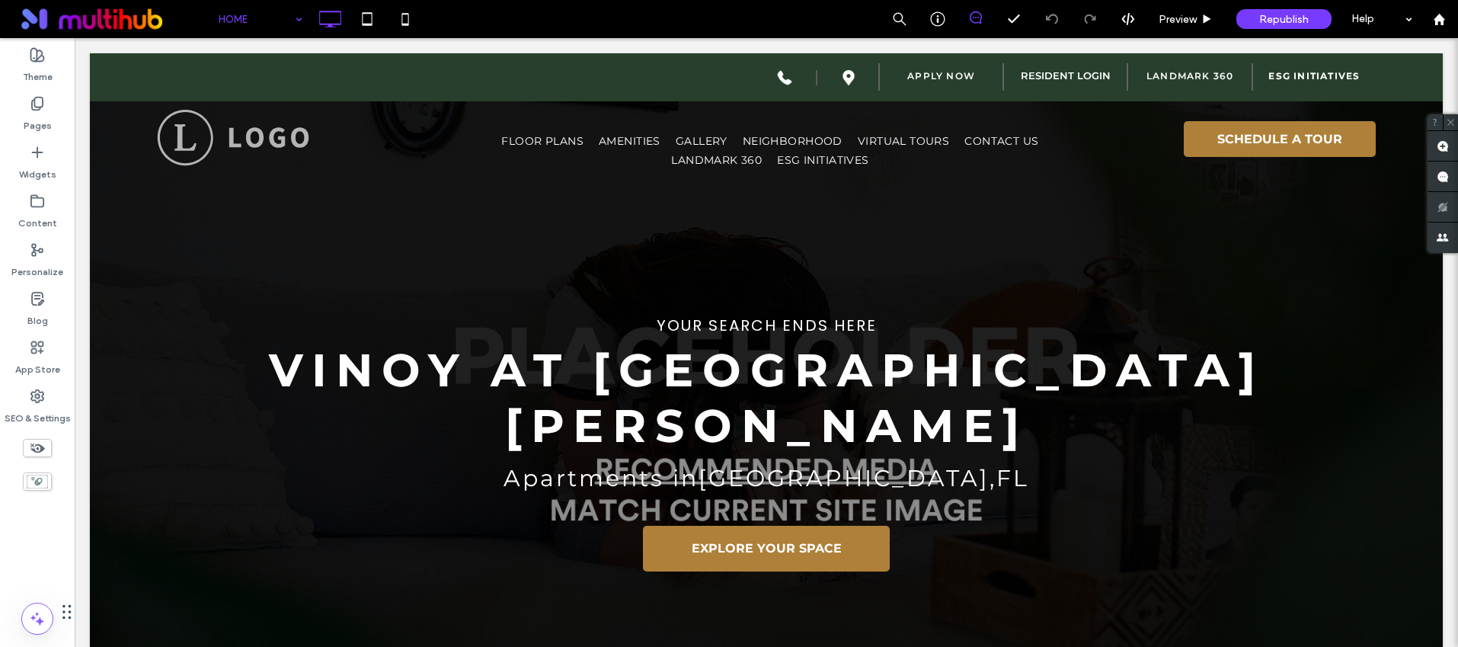
scroll to position [0, 0]
click at [40, 195] on icon at bounding box center [37, 201] width 15 height 15
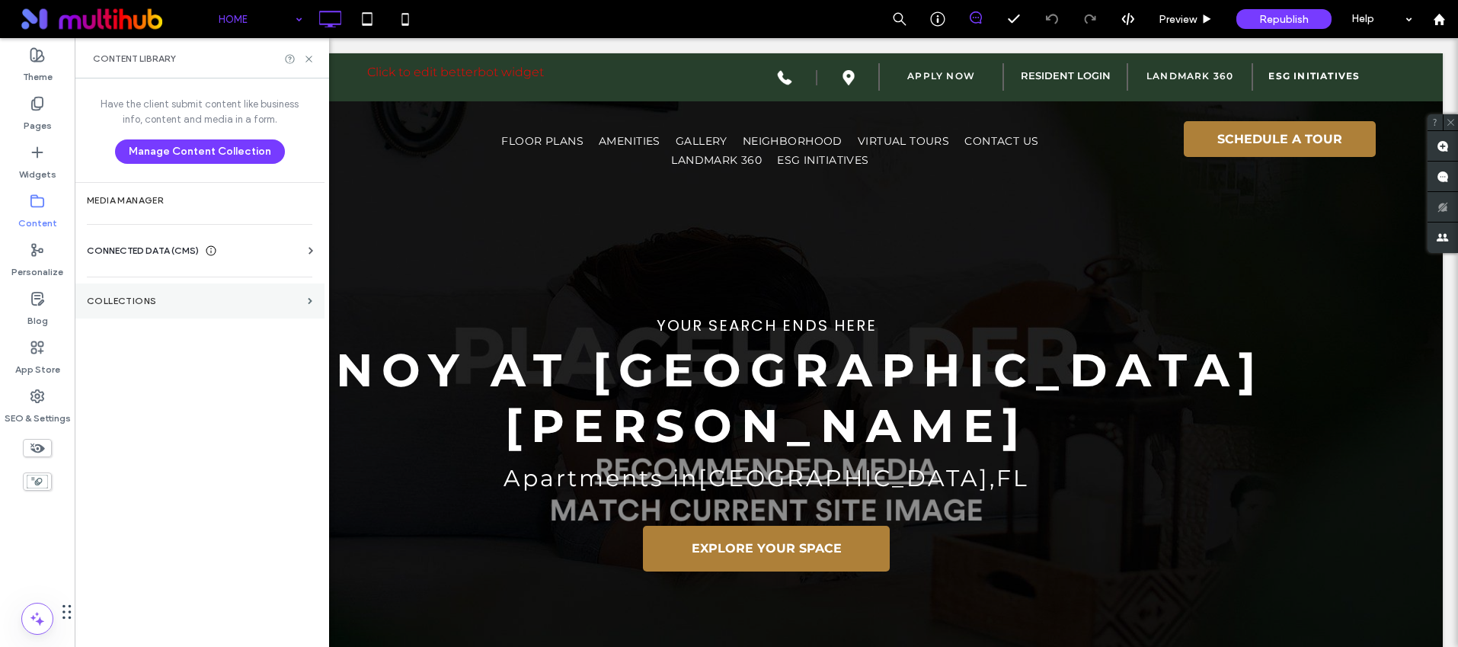
click at [151, 308] on section "Collections" at bounding box center [200, 300] width 250 height 35
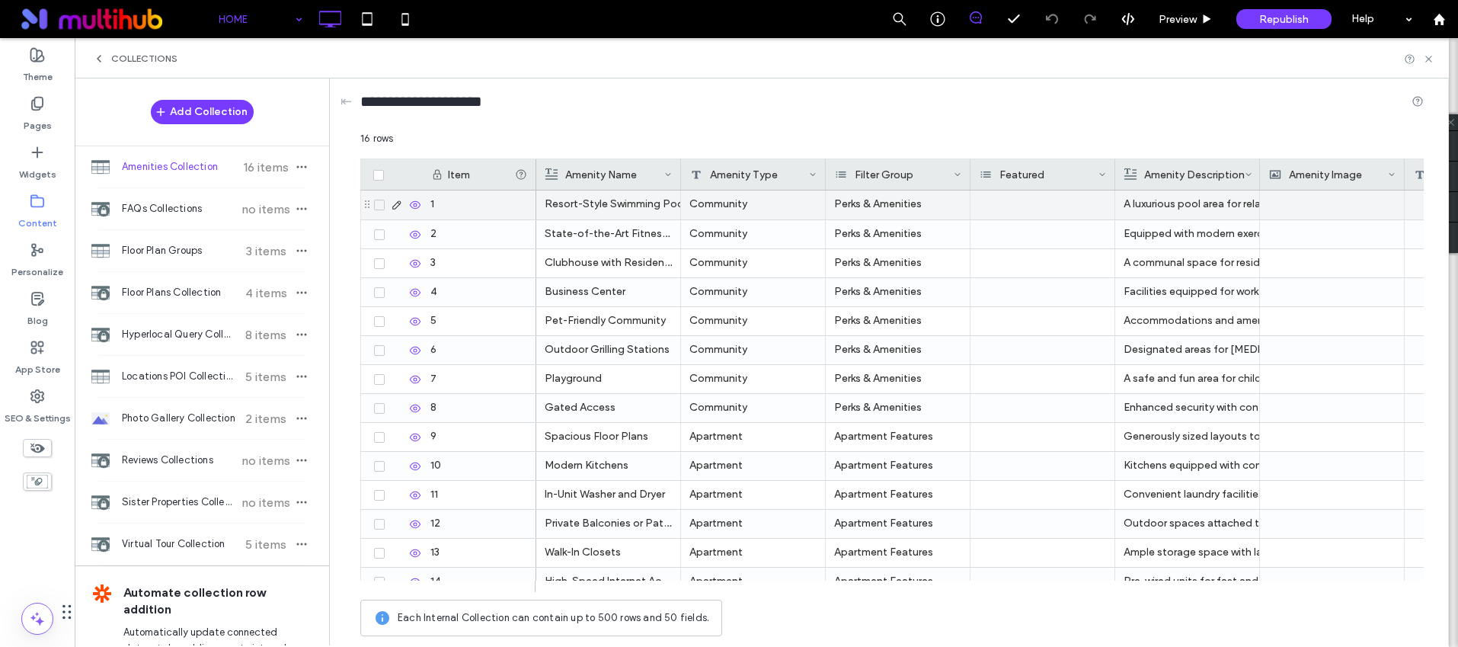
click at [1035, 202] on div at bounding box center [1043, 204] width 145 height 29
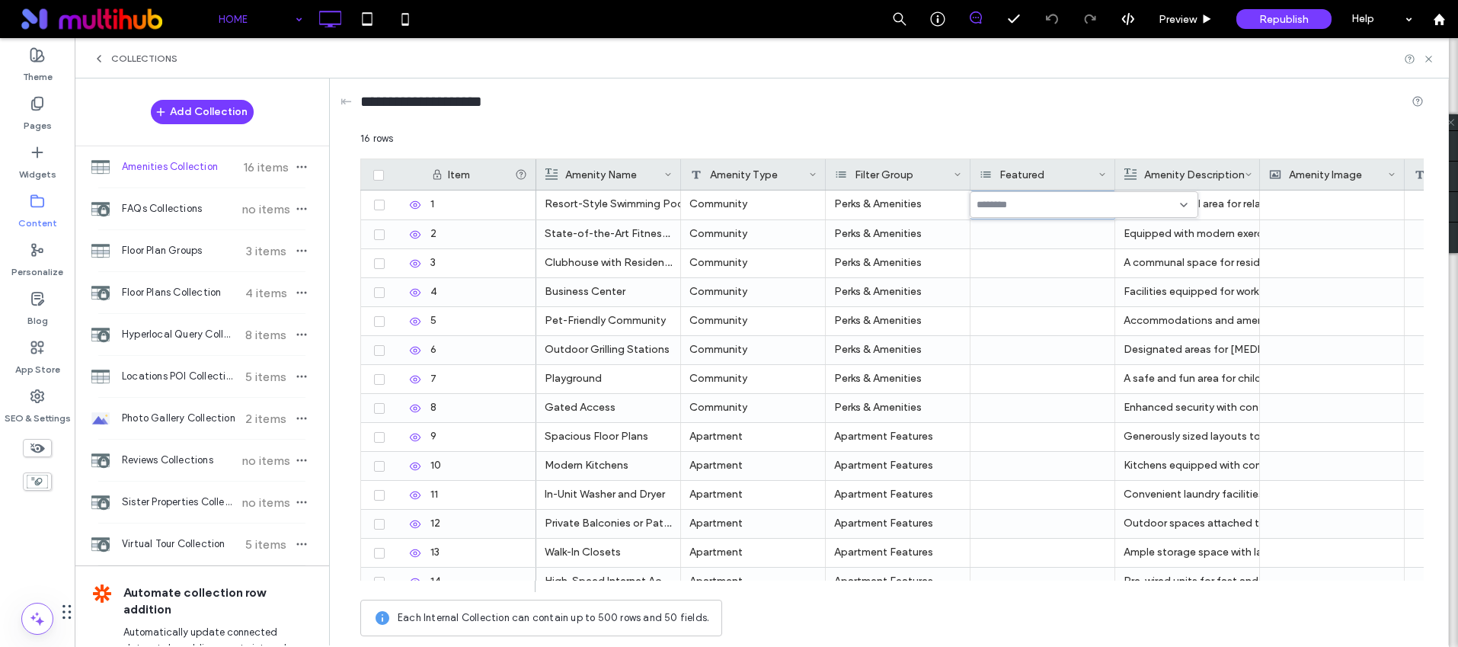
click at [1035, 202] on input at bounding box center [1029, 205] width 105 height 12
click at [1006, 118] on div "**********" at bounding box center [892, 105] width 1064 height 28
click at [1011, 241] on div at bounding box center [1043, 234] width 145 height 28
click at [1011, 234] on input at bounding box center [1029, 235] width 105 height 12
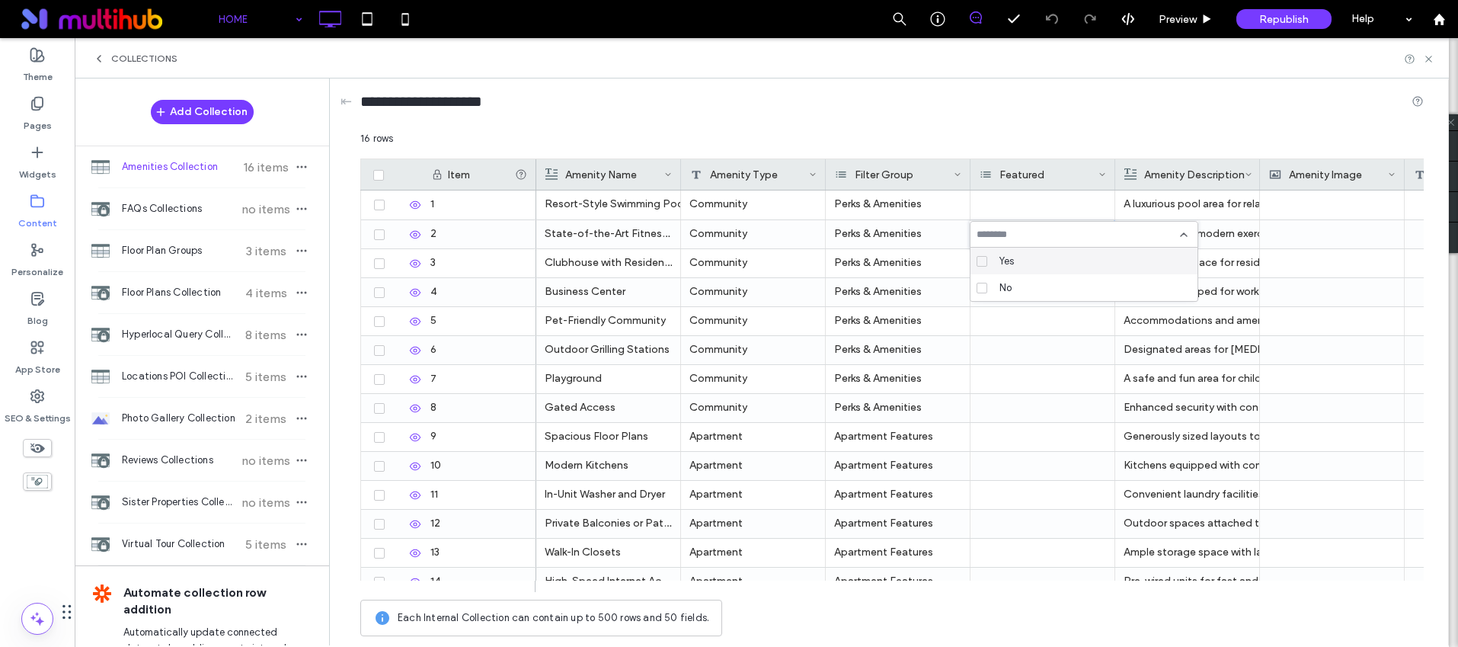
click at [984, 264] on span at bounding box center [982, 261] width 11 height 11
click at [1022, 347] on div at bounding box center [1043, 350] width 145 height 28
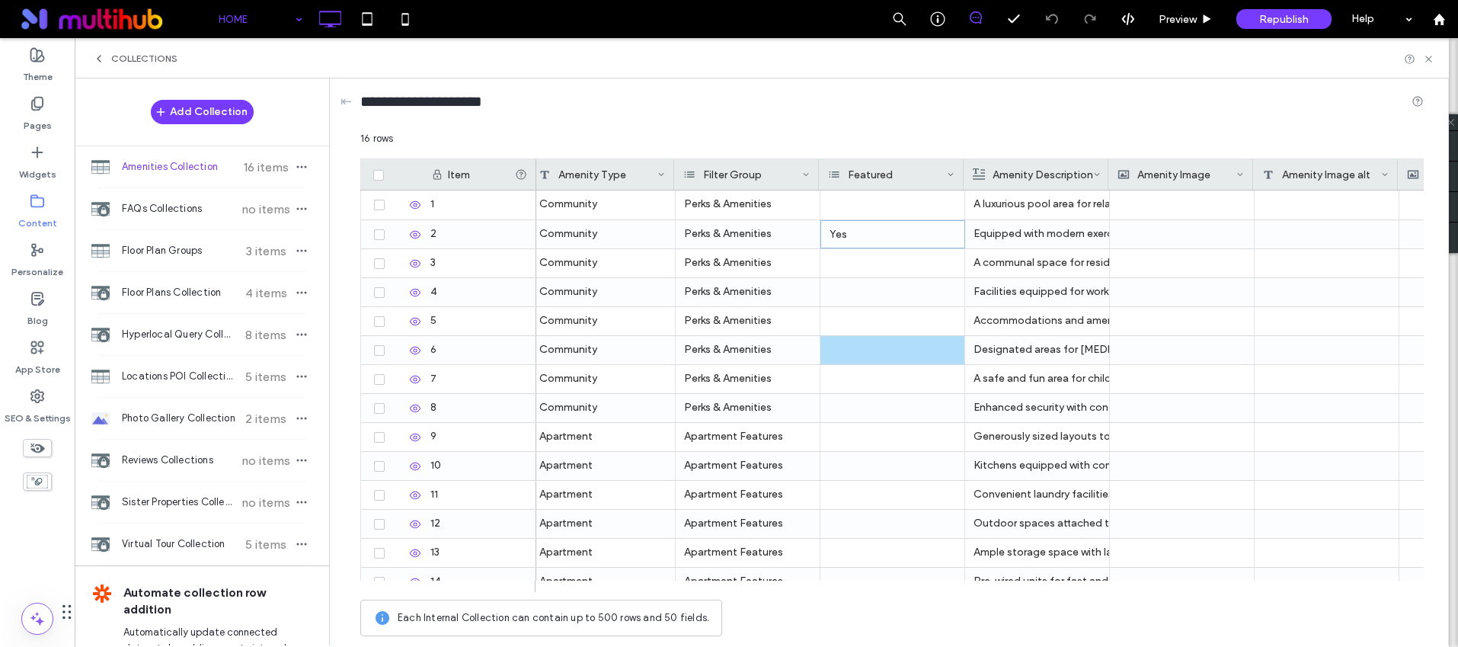
scroll to position [0, 152]
click at [1170, 237] on div at bounding box center [1180, 234] width 127 height 28
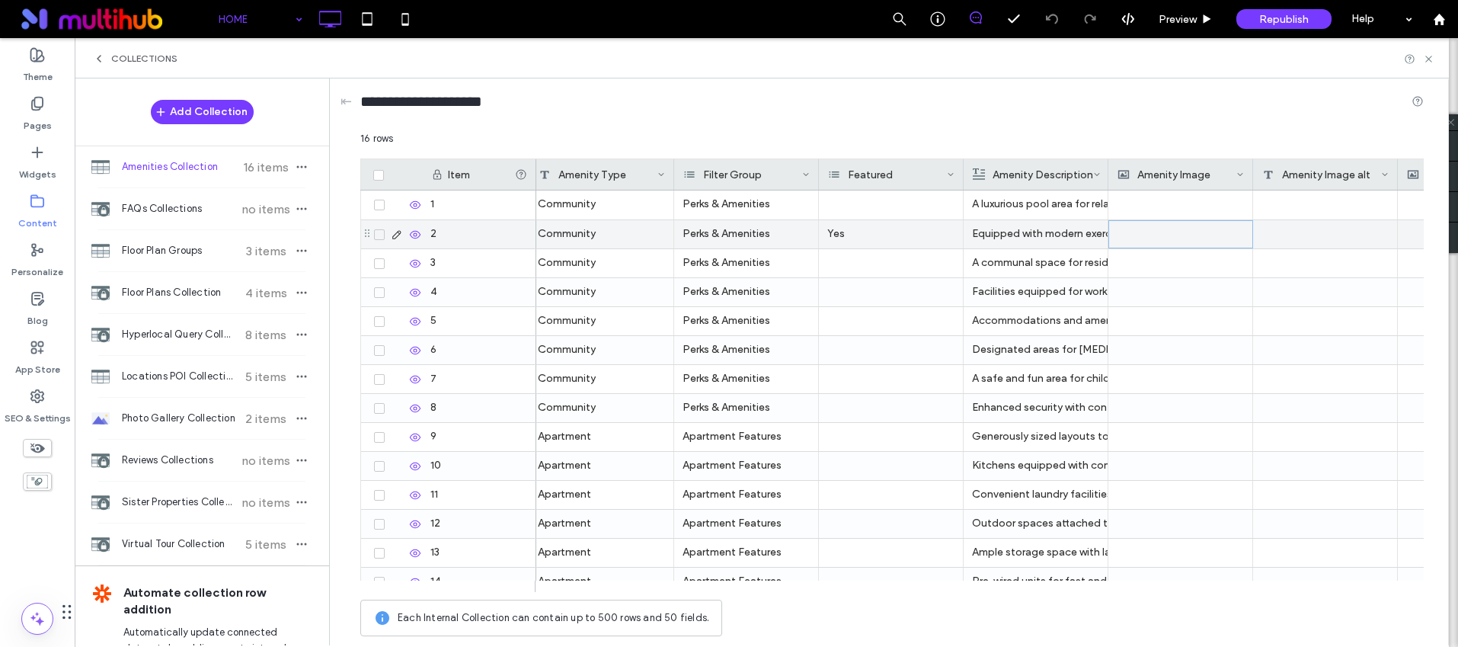
click at [1170, 238] on div at bounding box center [1181, 234] width 126 height 27
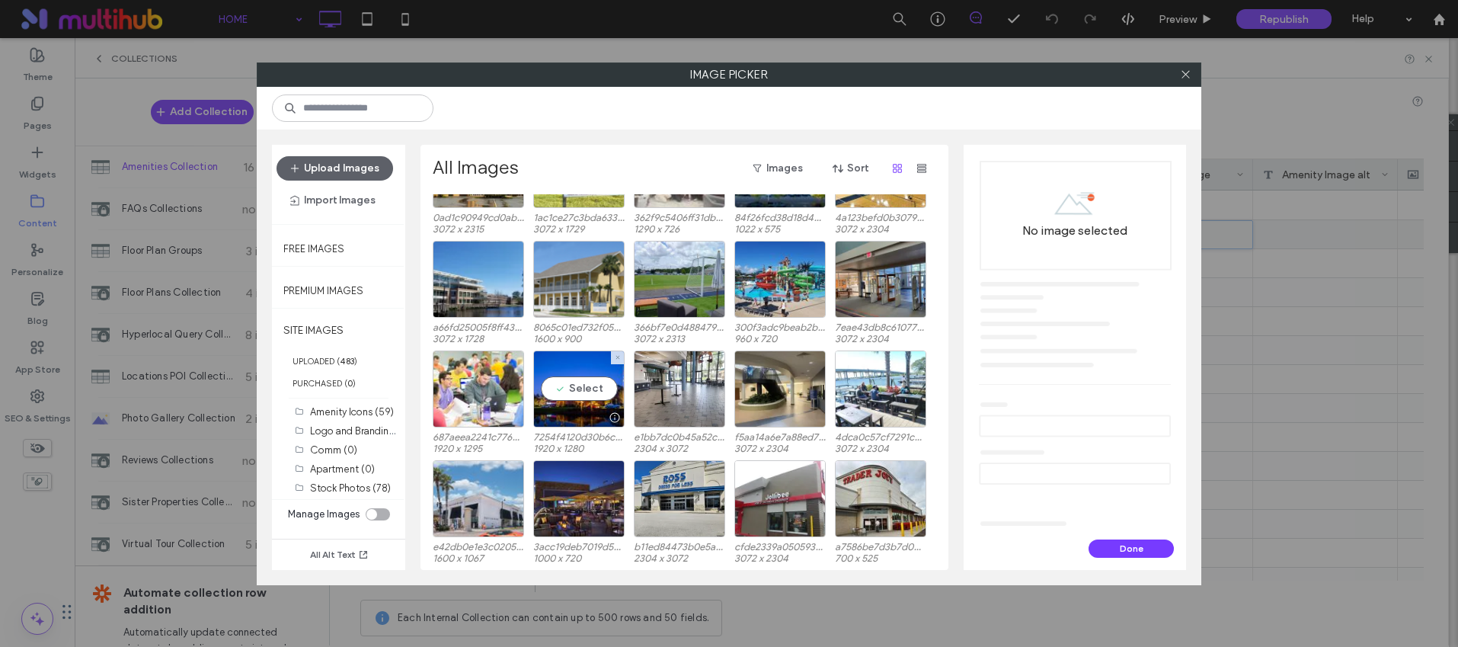
scroll to position [824, 0]
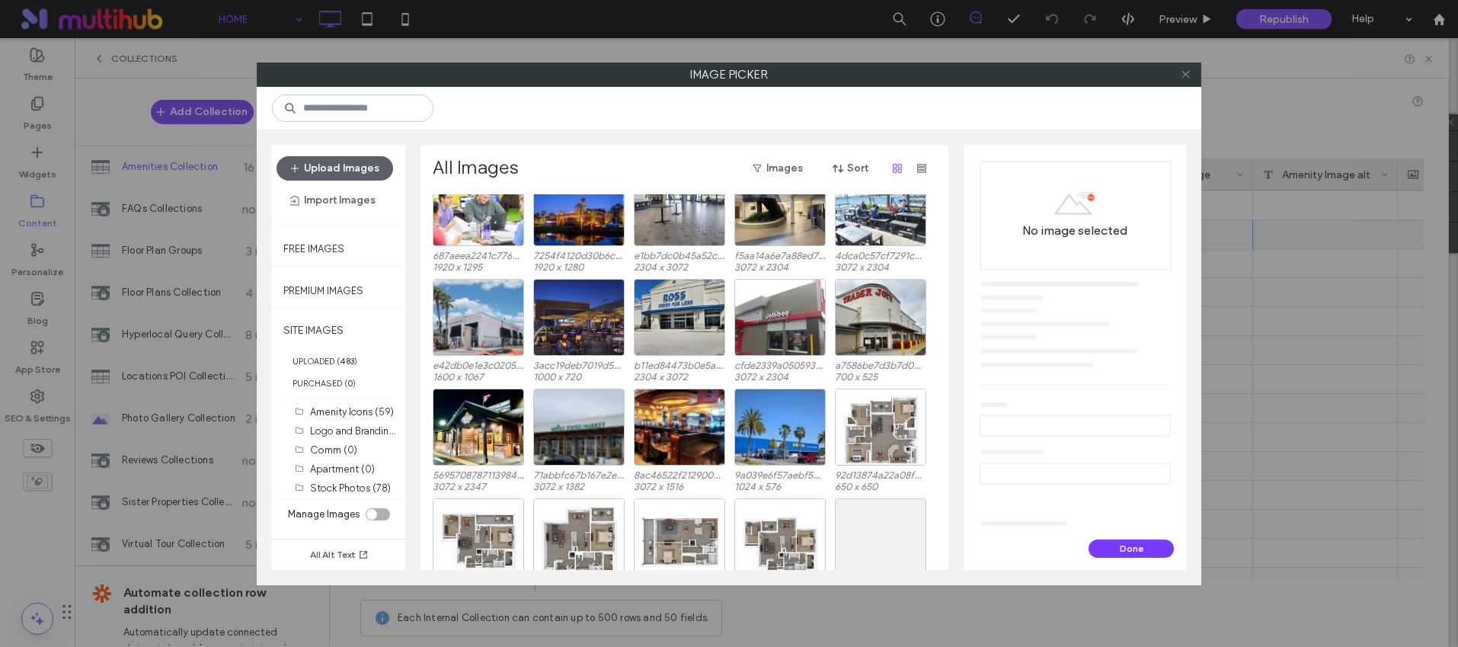
click at [1188, 74] on icon at bounding box center [1185, 74] width 11 height 11
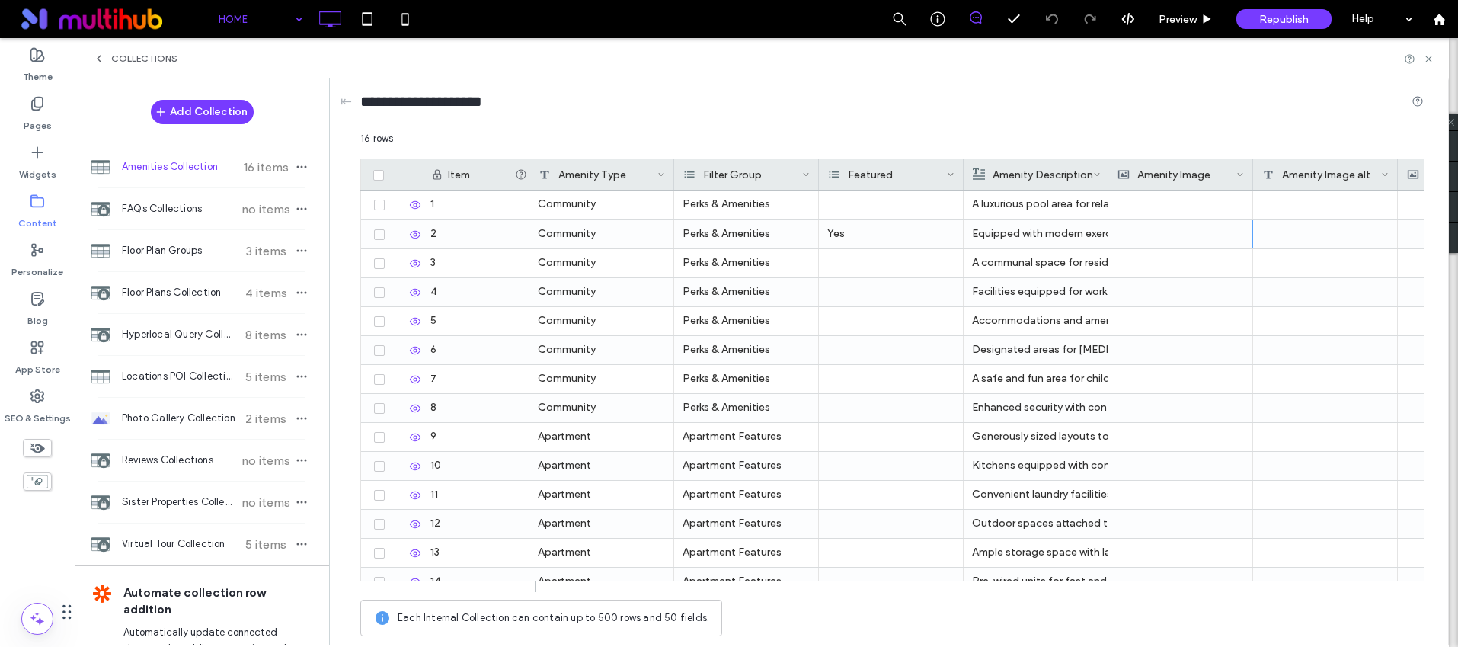
click at [1430, 65] on div "Collections" at bounding box center [762, 58] width 1374 height 40
click at [1432, 59] on icon at bounding box center [1428, 58] width 11 height 11
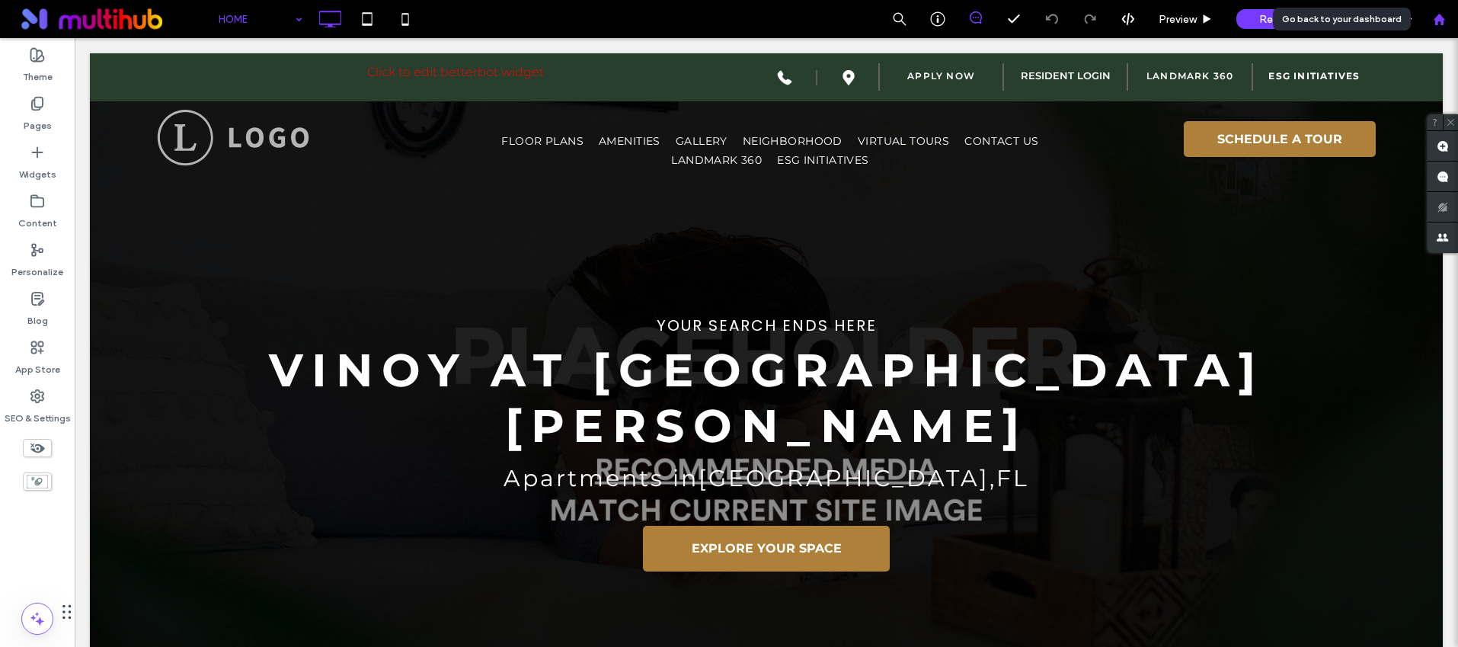
click at [1446, 20] on div at bounding box center [1439, 19] width 37 height 13
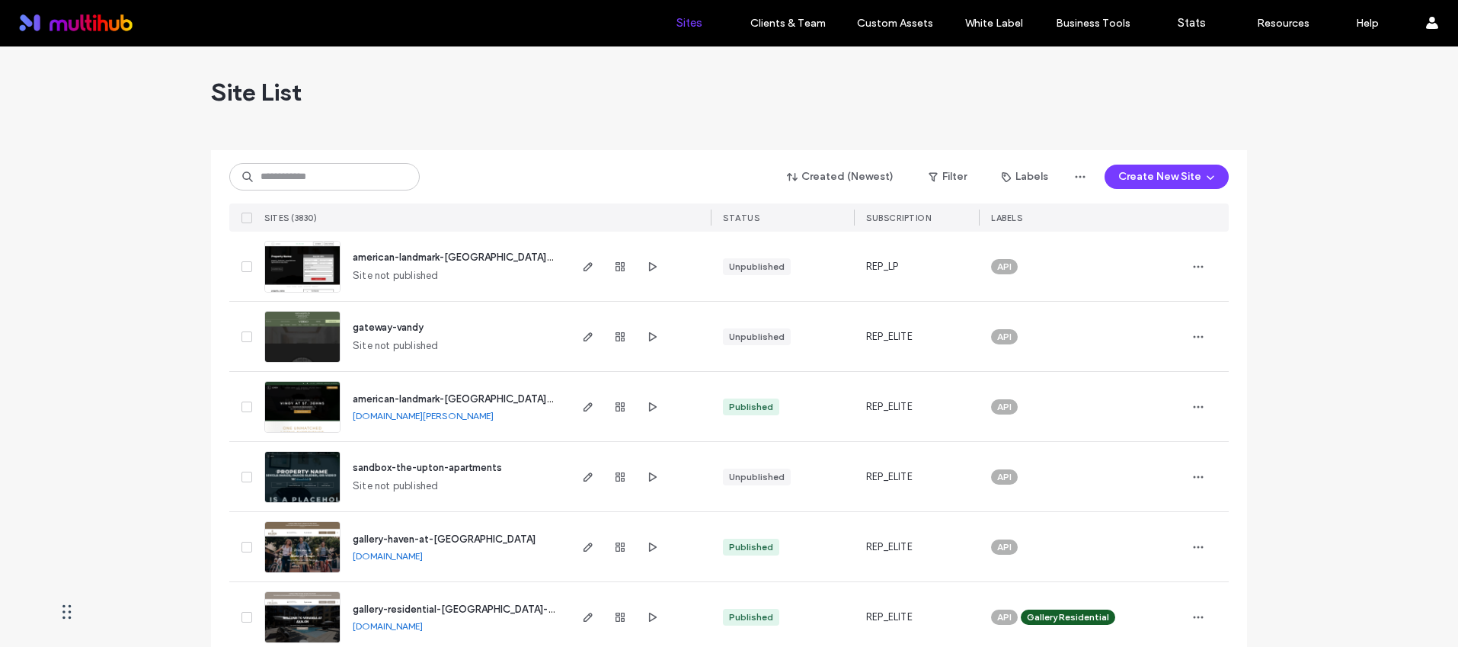
click at [459, 395] on span "american-landmark-[GEOGRAPHIC_DATA][PERSON_NAME]" at bounding box center [488, 398] width 270 height 11
click at [328, 185] on input at bounding box center [324, 176] width 190 height 27
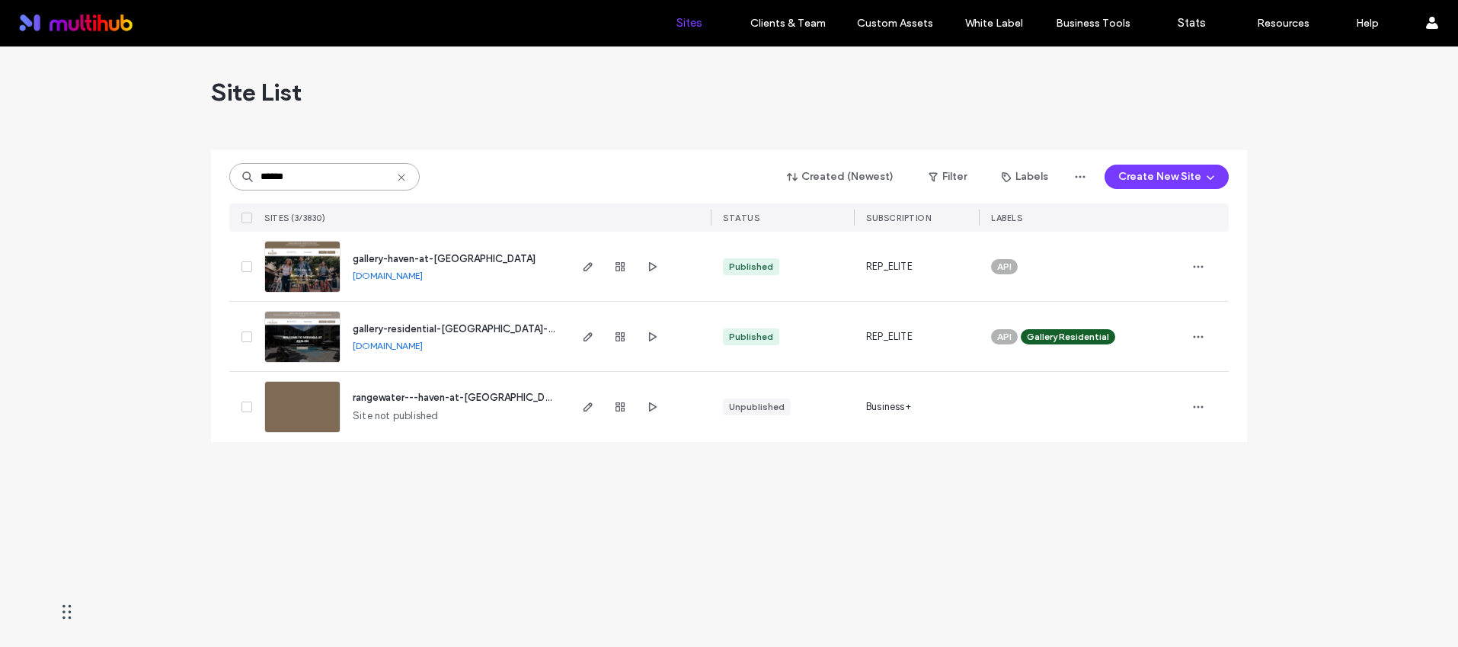
type input "******"
click at [436, 251] on div "gallery-haven-at-[GEOGRAPHIC_DATA]" at bounding box center [444, 258] width 183 height 15
click at [437, 259] on span "gallery-haven-at-[GEOGRAPHIC_DATA]" at bounding box center [444, 258] width 183 height 11
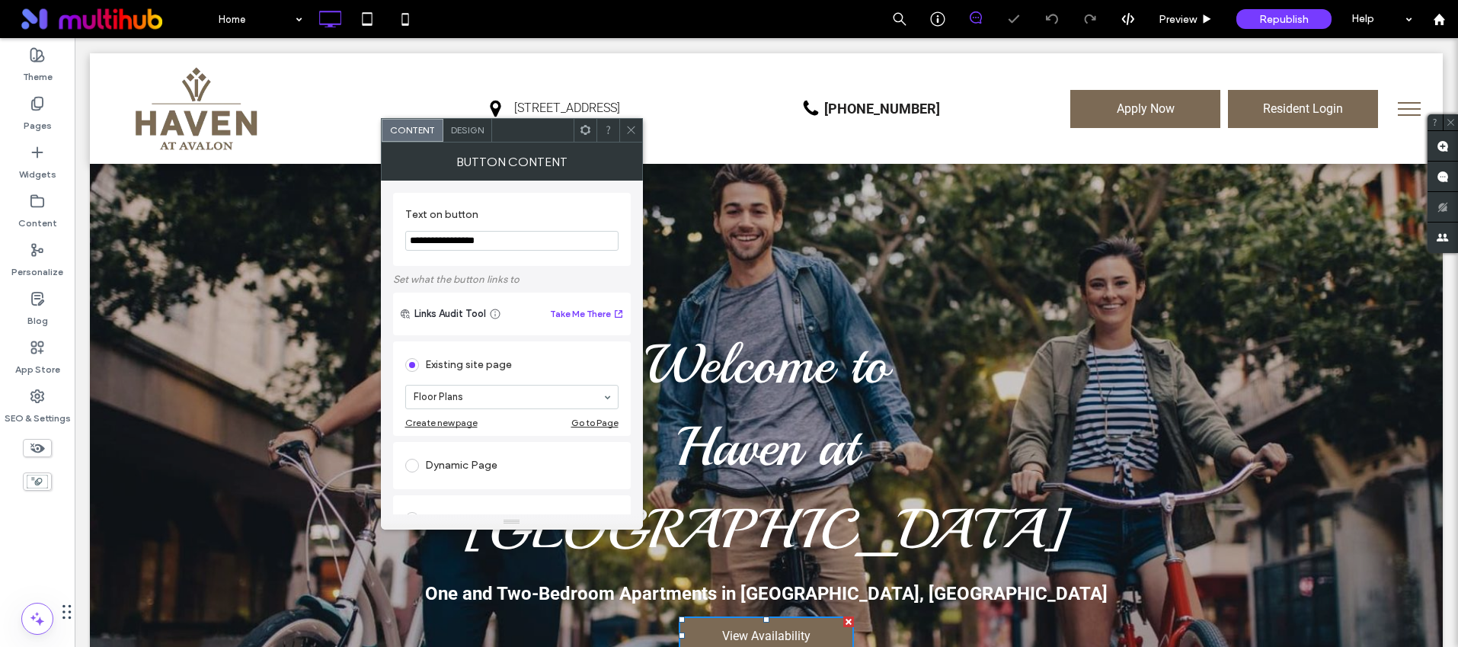
click at [636, 122] on span at bounding box center [631, 130] width 11 height 23
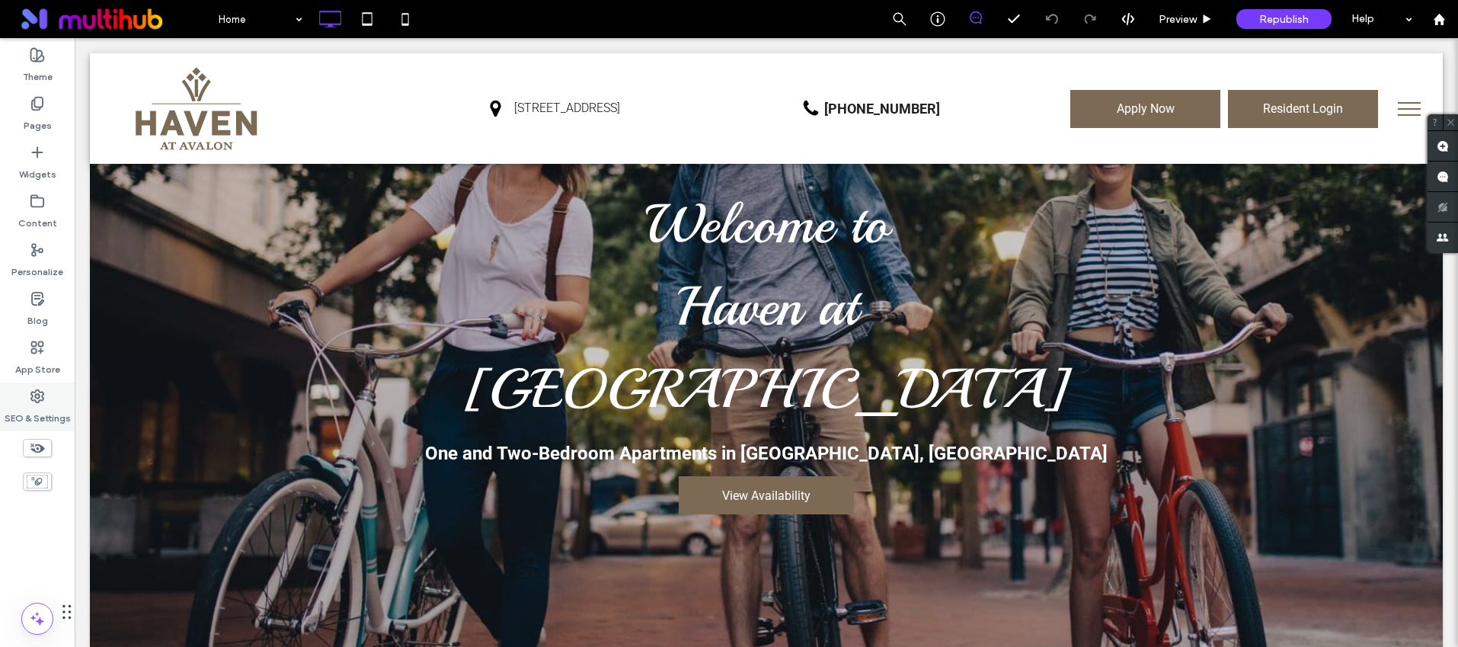
click at [24, 412] on label "SEO & Settings" at bounding box center [38, 414] width 66 height 21
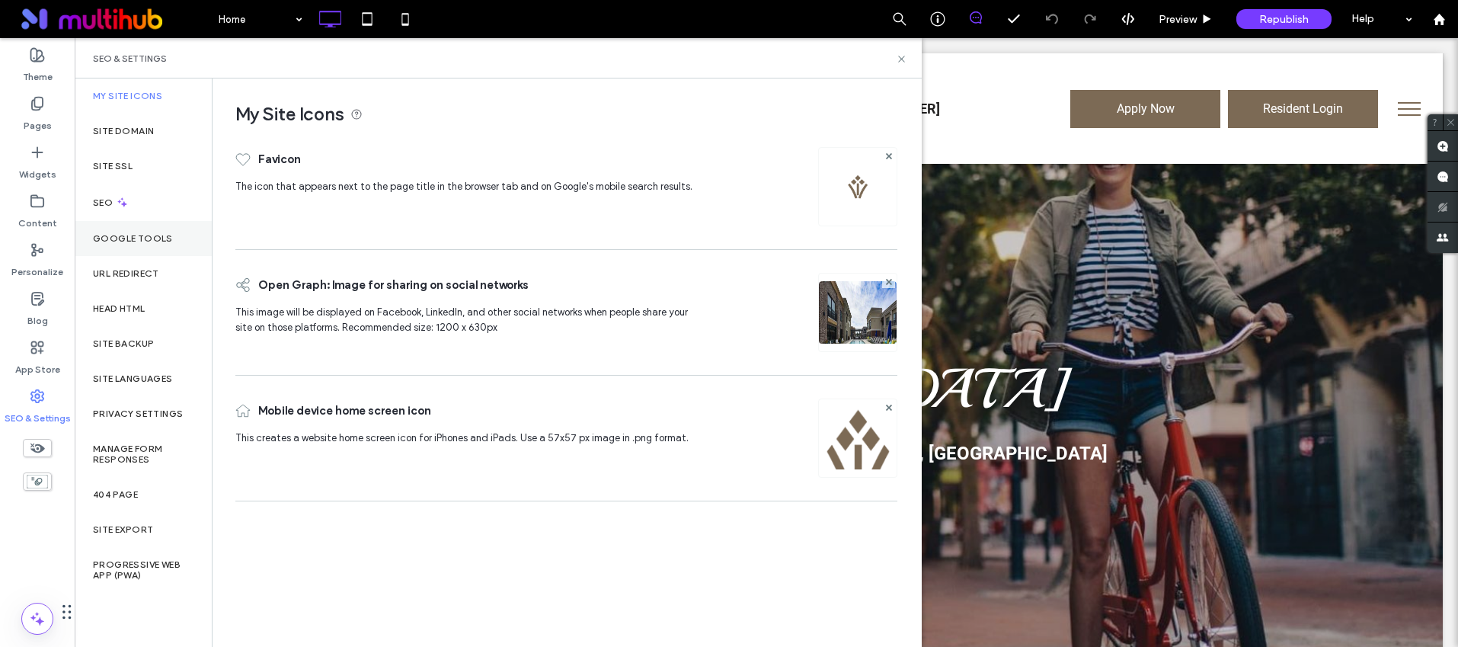
click at [152, 239] on label "Google Tools" at bounding box center [133, 238] width 80 height 11
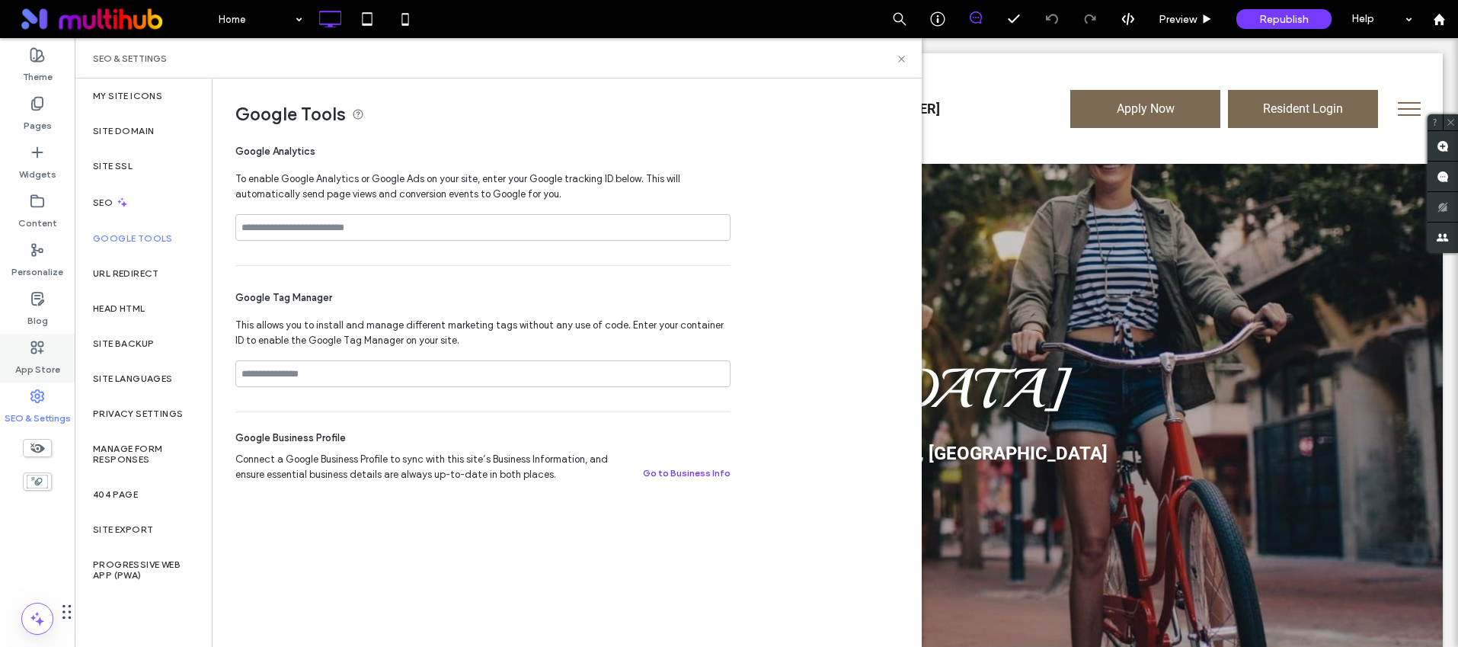
drag, startPoint x: 11, startPoint y: 385, endPoint x: 17, endPoint y: 373, distance: 12.6
click at [11, 385] on div "SEO & Settings" at bounding box center [37, 406] width 75 height 49
click at [21, 368] on label "App Store" at bounding box center [37, 365] width 45 height 21
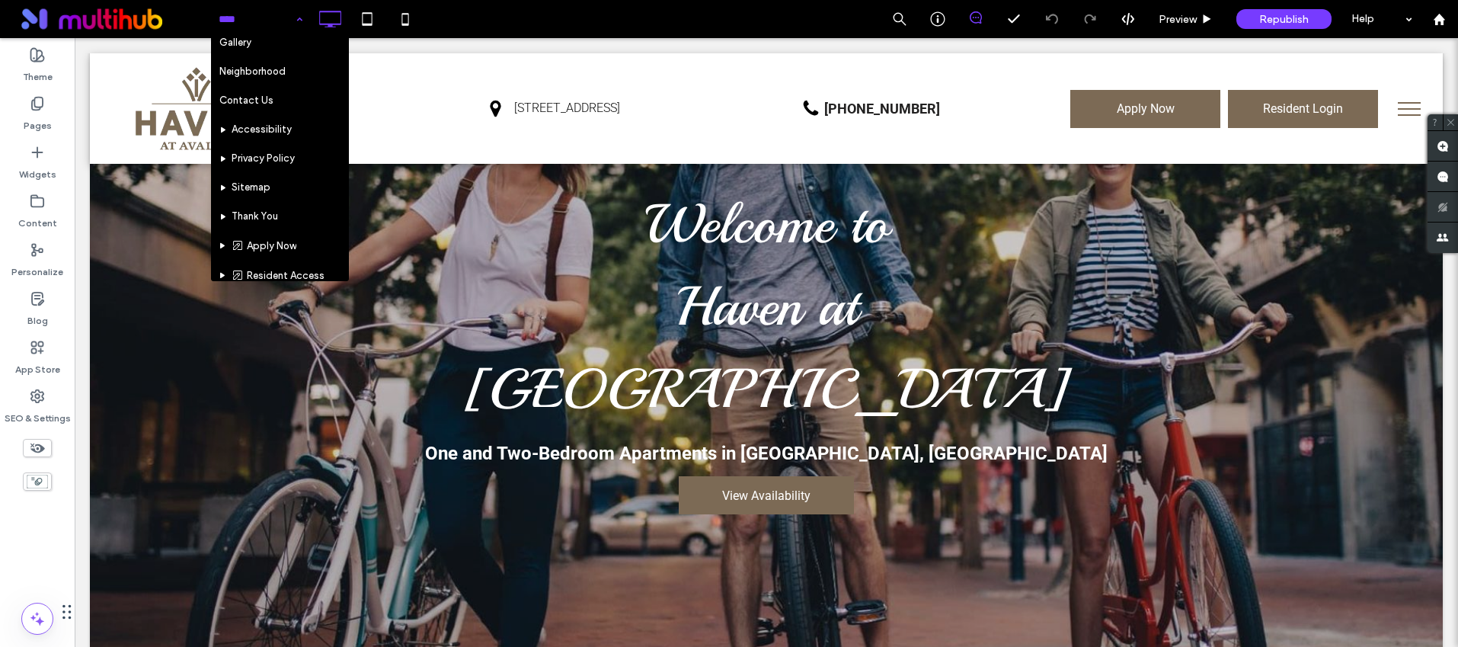
scroll to position [252, 0]
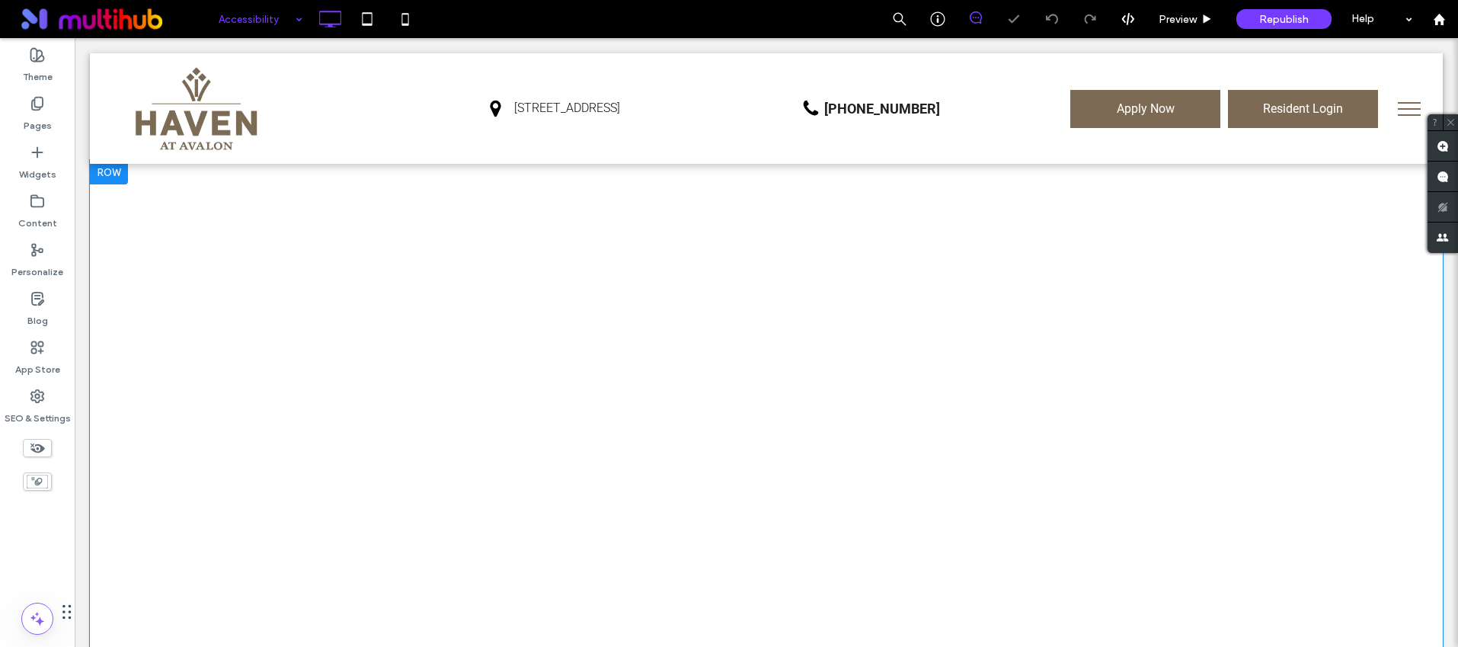
scroll to position [178, 0]
click at [48, 398] on div "SEO & Settings" at bounding box center [37, 406] width 75 height 49
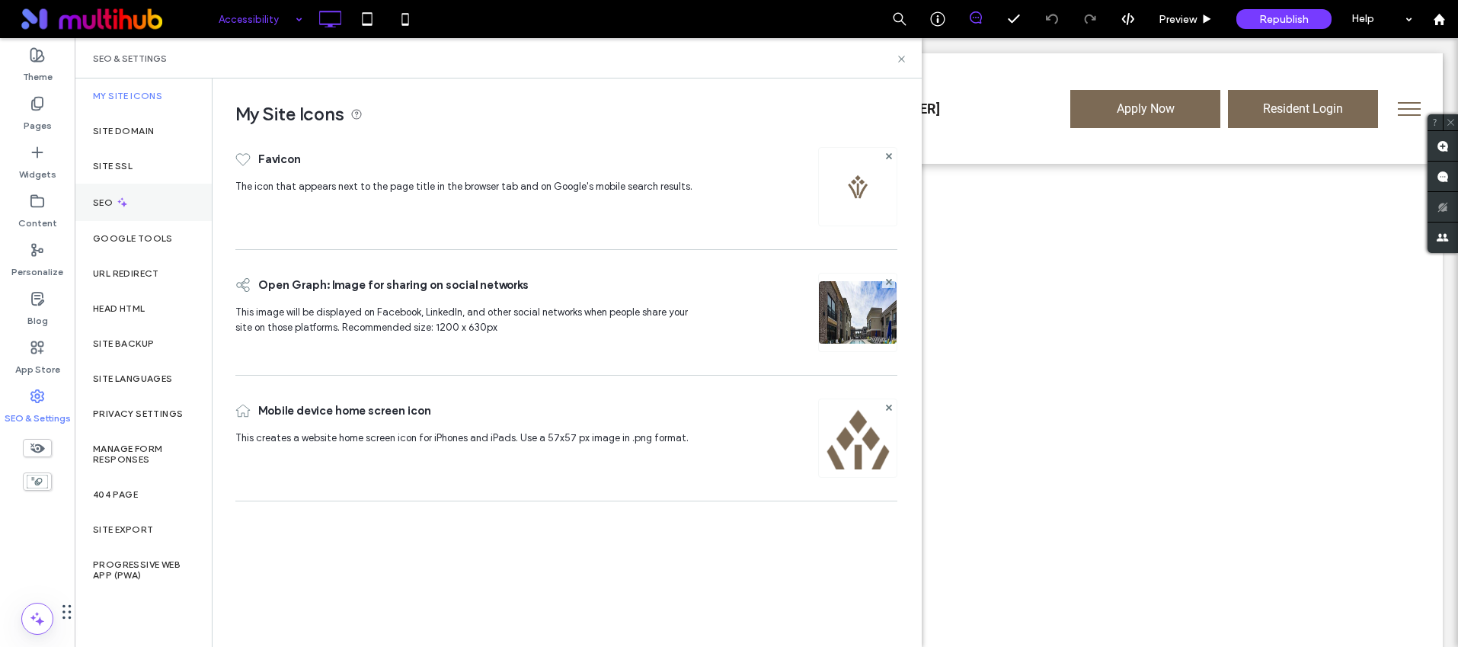
click at [130, 199] on div "SEO" at bounding box center [143, 202] width 137 height 37
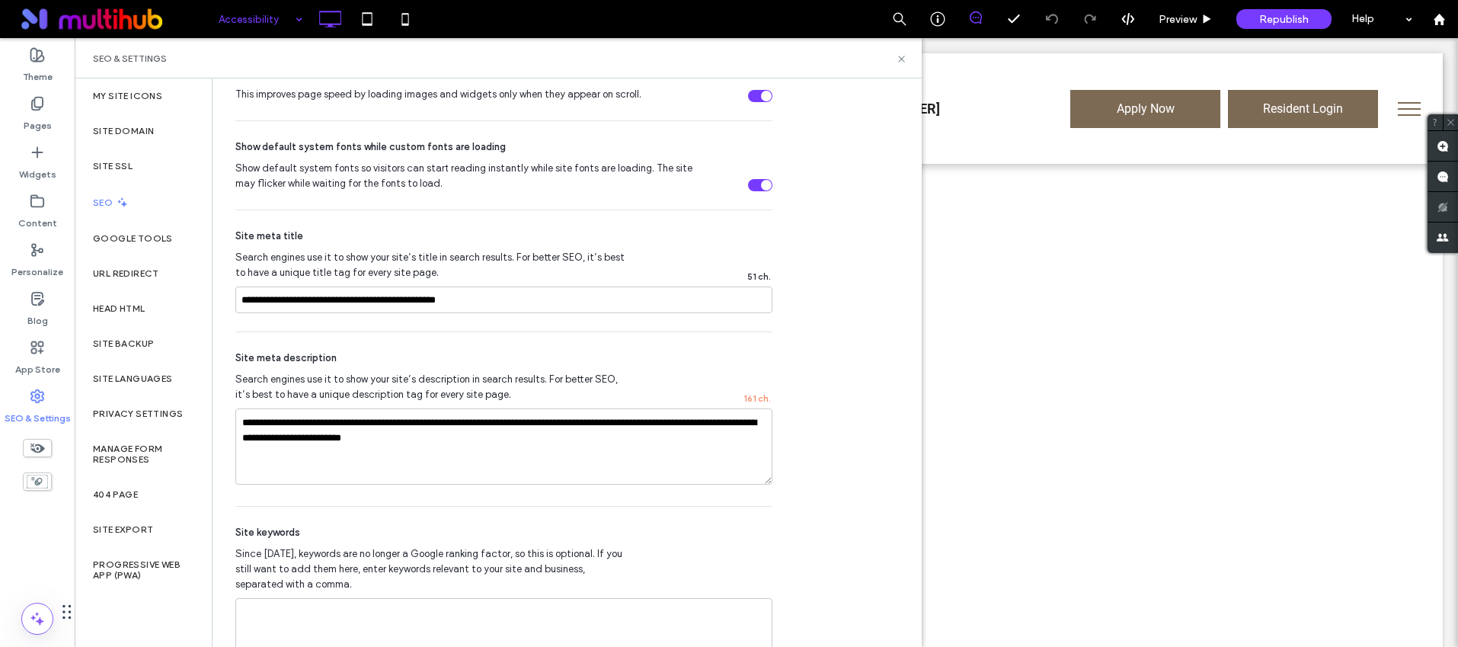
scroll to position [861, 0]
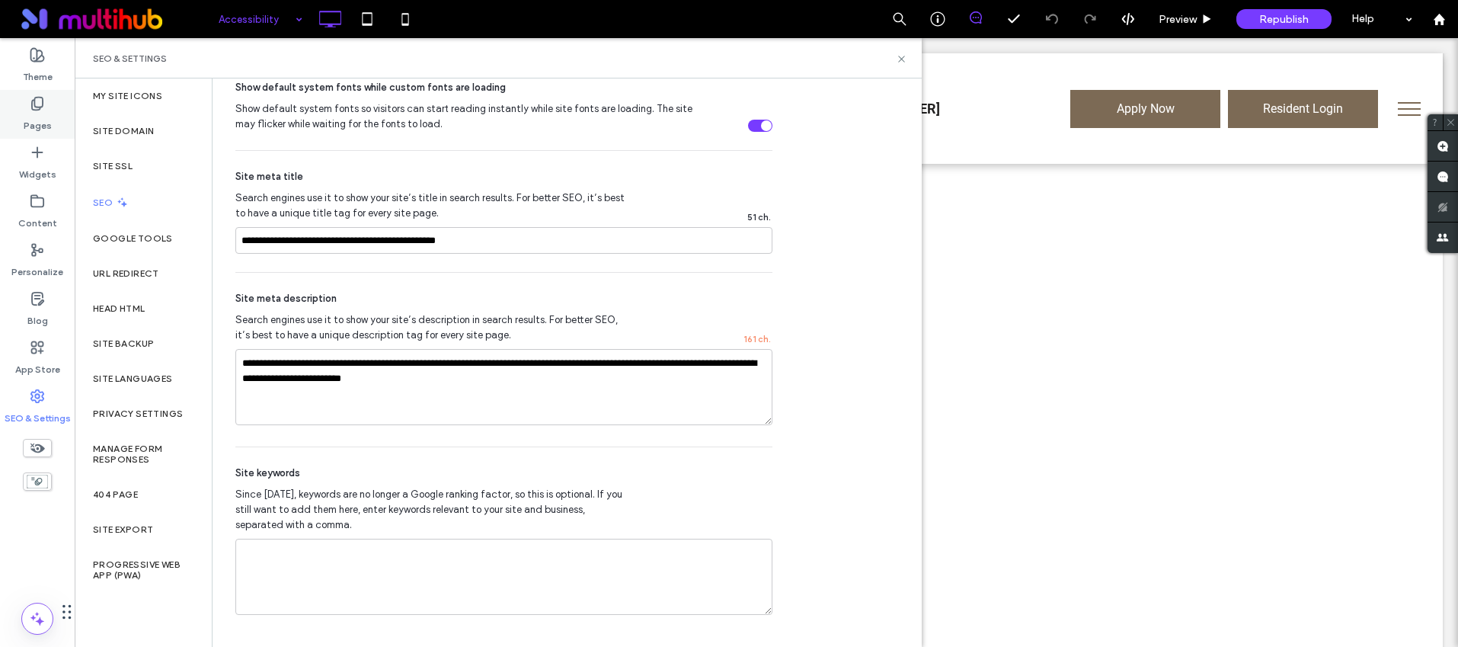
click at [46, 132] on label "Pages" at bounding box center [38, 121] width 28 height 21
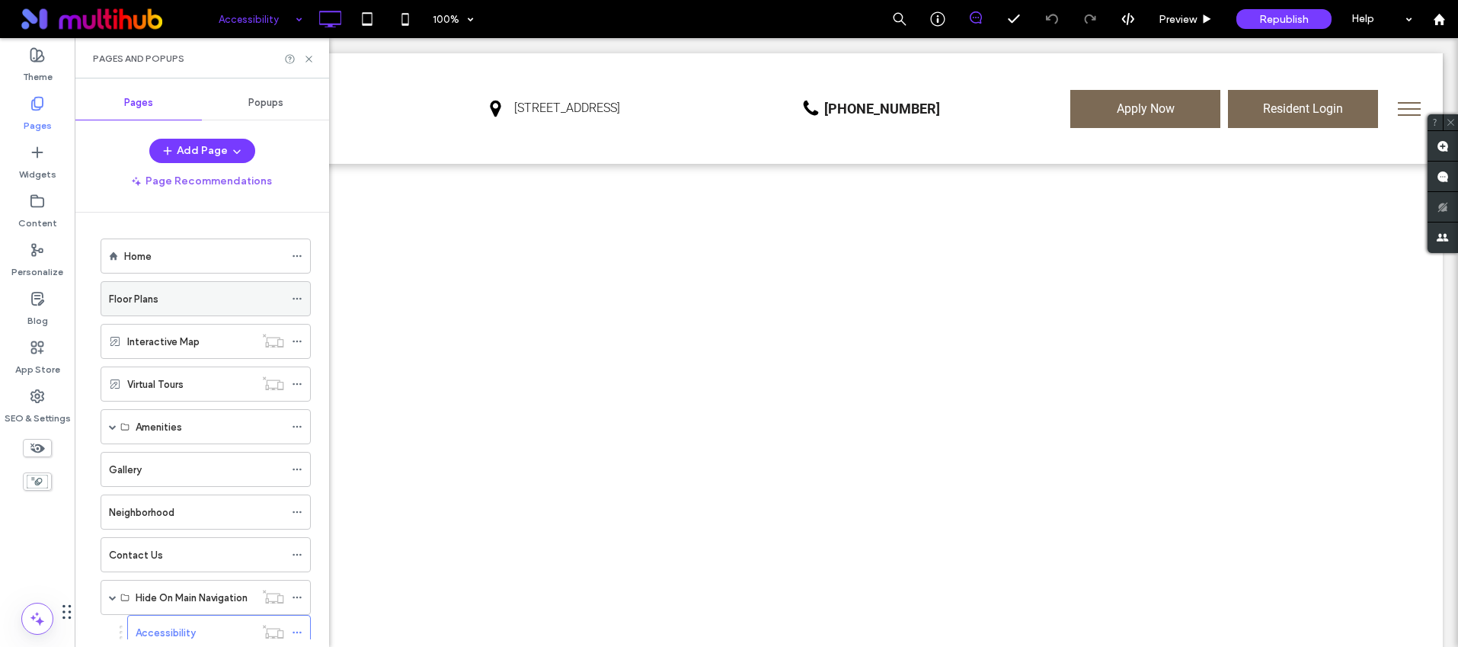
click at [293, 295] on icon at bounding box center [297, 298] width 11 height 11
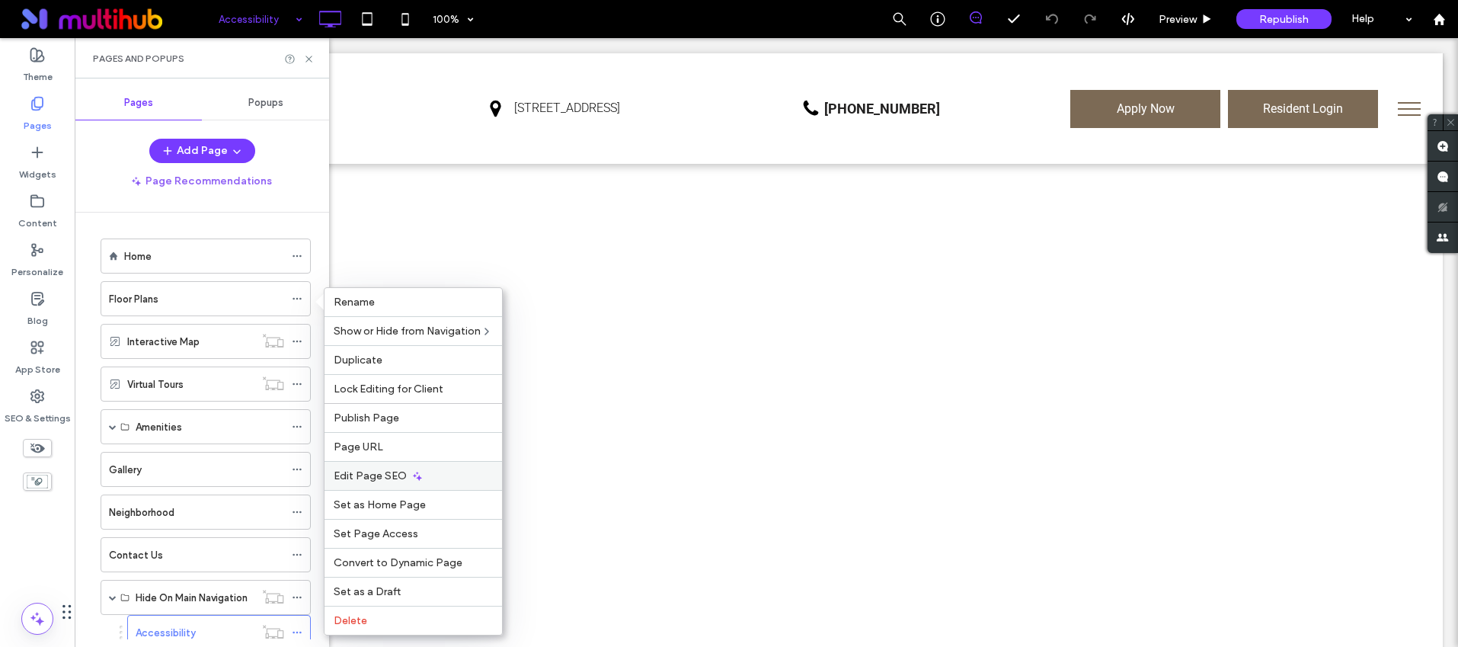
click at [439, 484] on div "Edit Page SEO" at bounding box center [414, 475] width 178 height 29
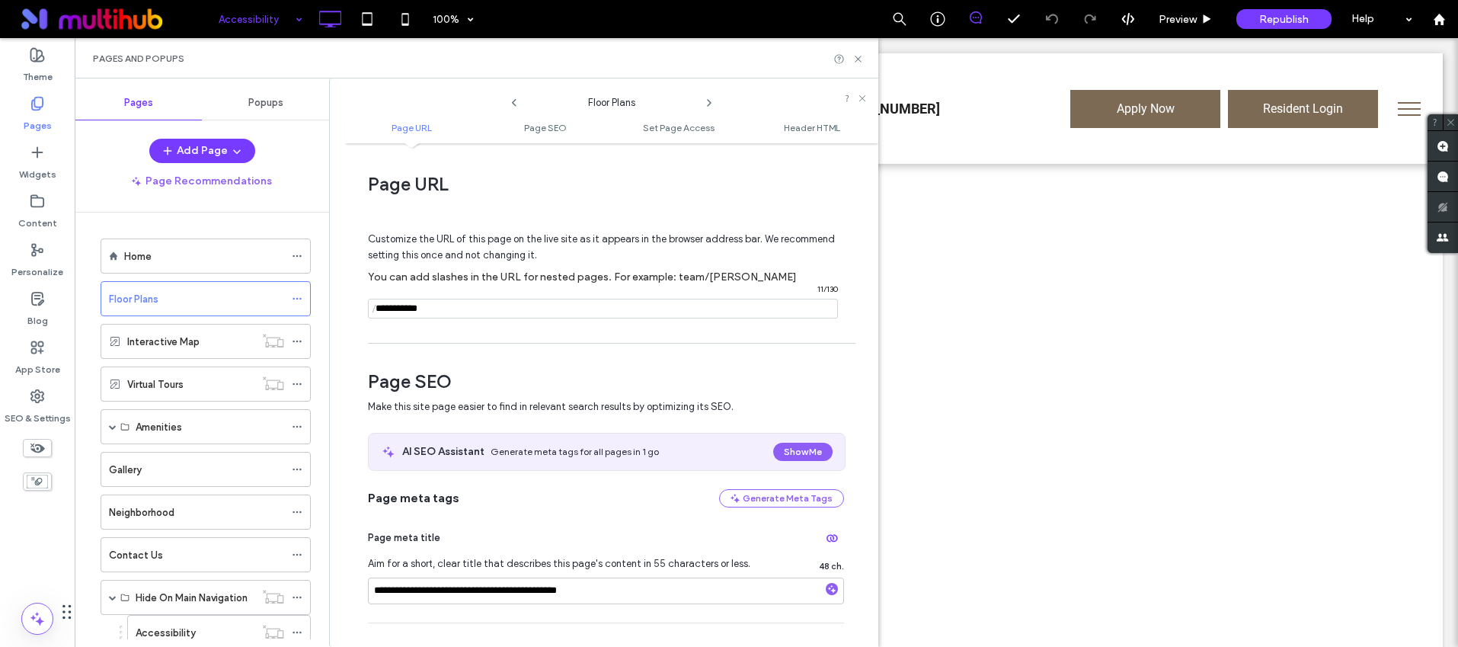
scroll to position [319, 0]
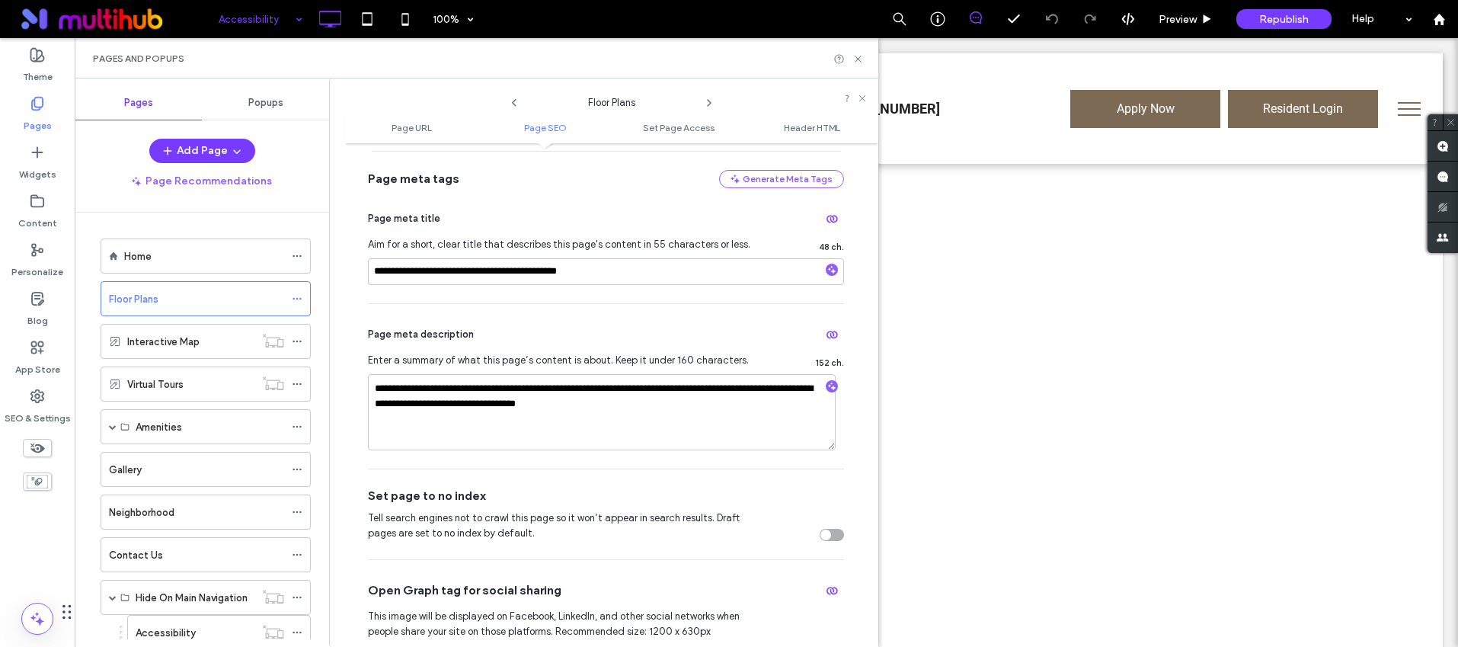
click at [706, 98] on icon at bounding box center [709, 103] width 12 height 12
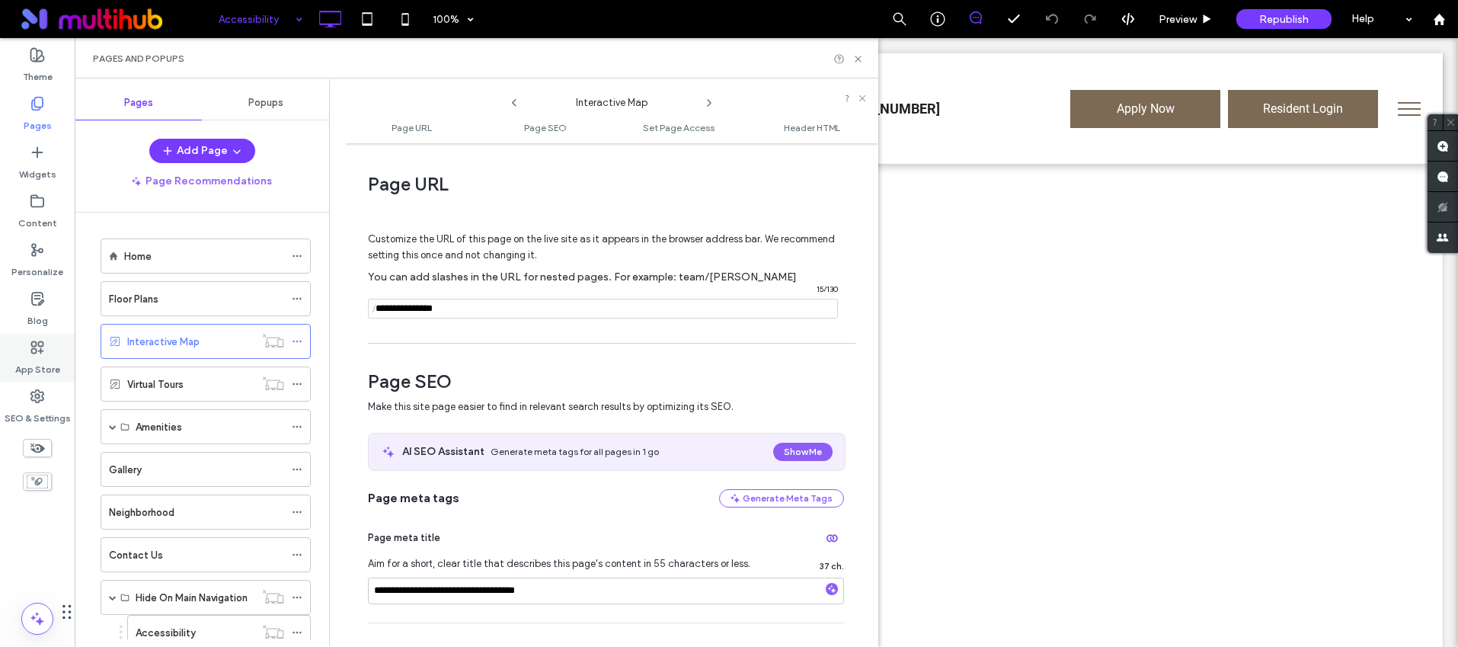
click at [44, 363] on label "App Store" at bounding box center [37, 365] width 45 height 21
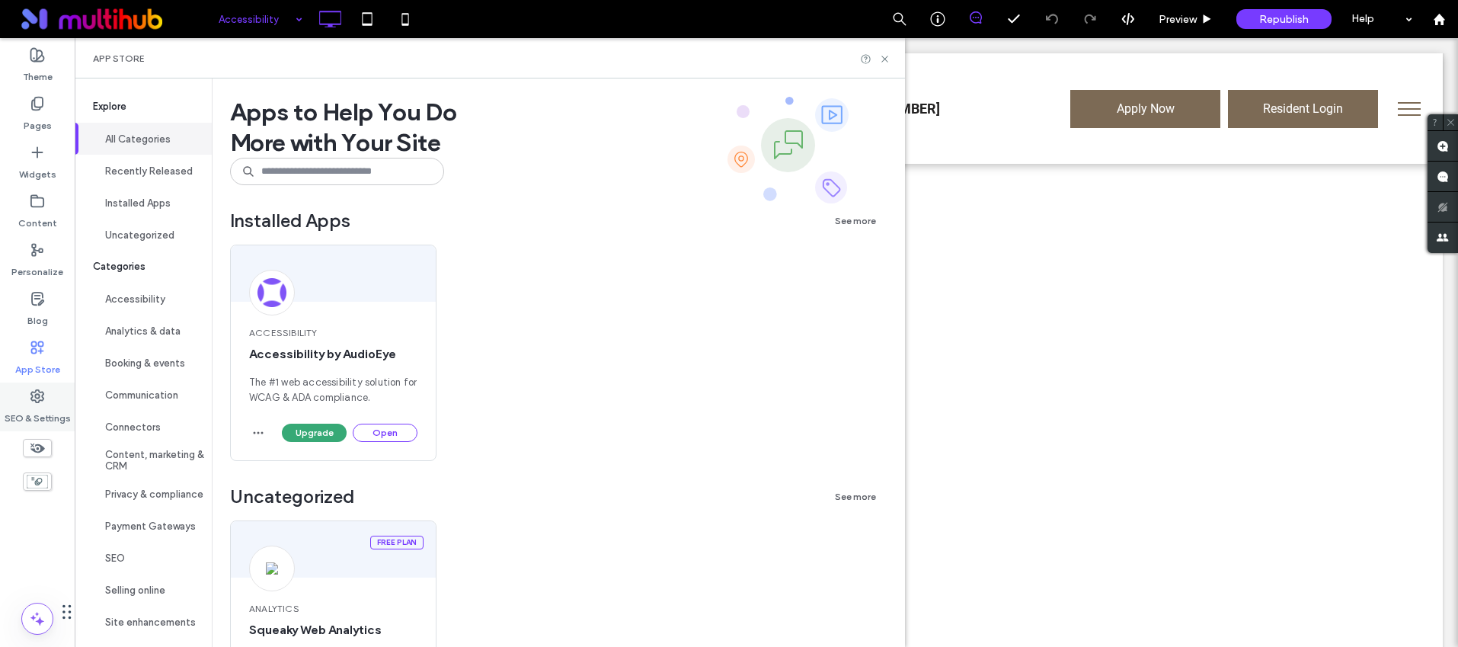
click at [30, 410] on label "SEO & Settings" at bounding box center [38, 414] width 66 height 21
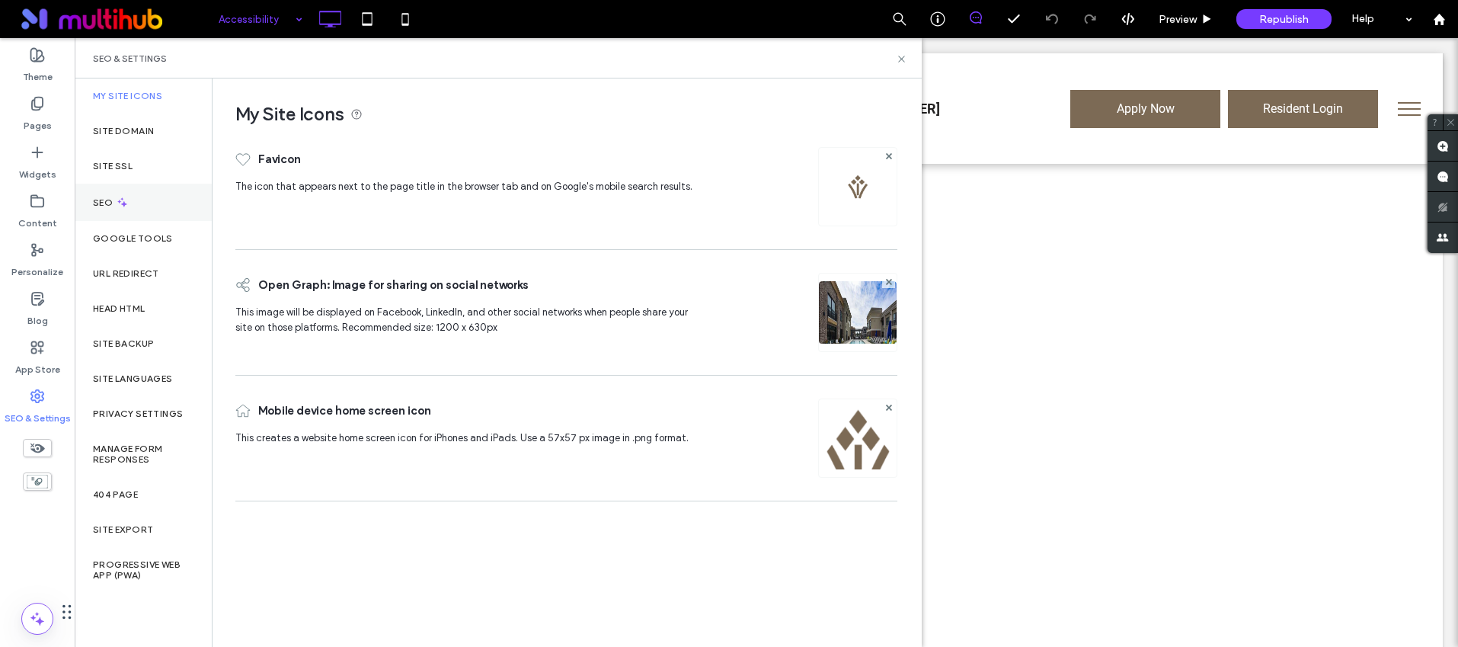
click at [123, 196] on icon at bounding box center [122, 202] width 13 height 13
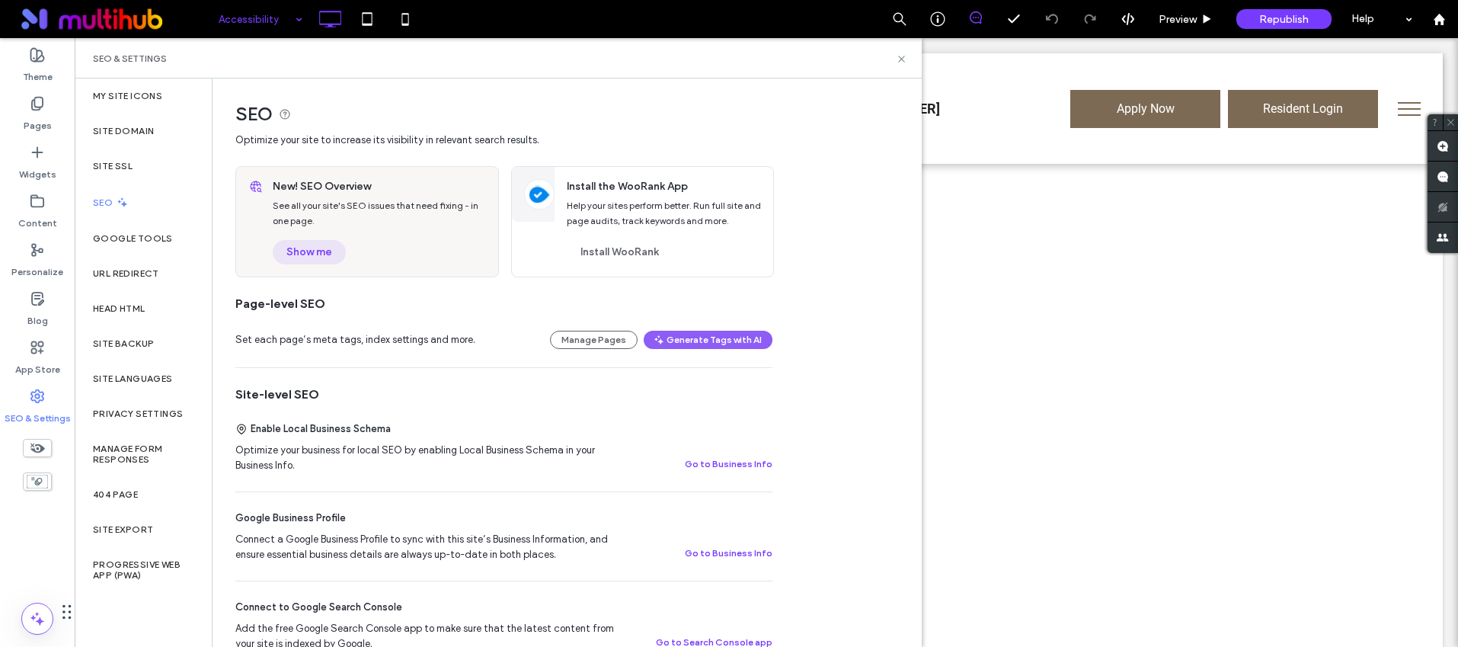
click at [339, 262] on button "Show me" at bounding box center [309, 252] width 73 height 24
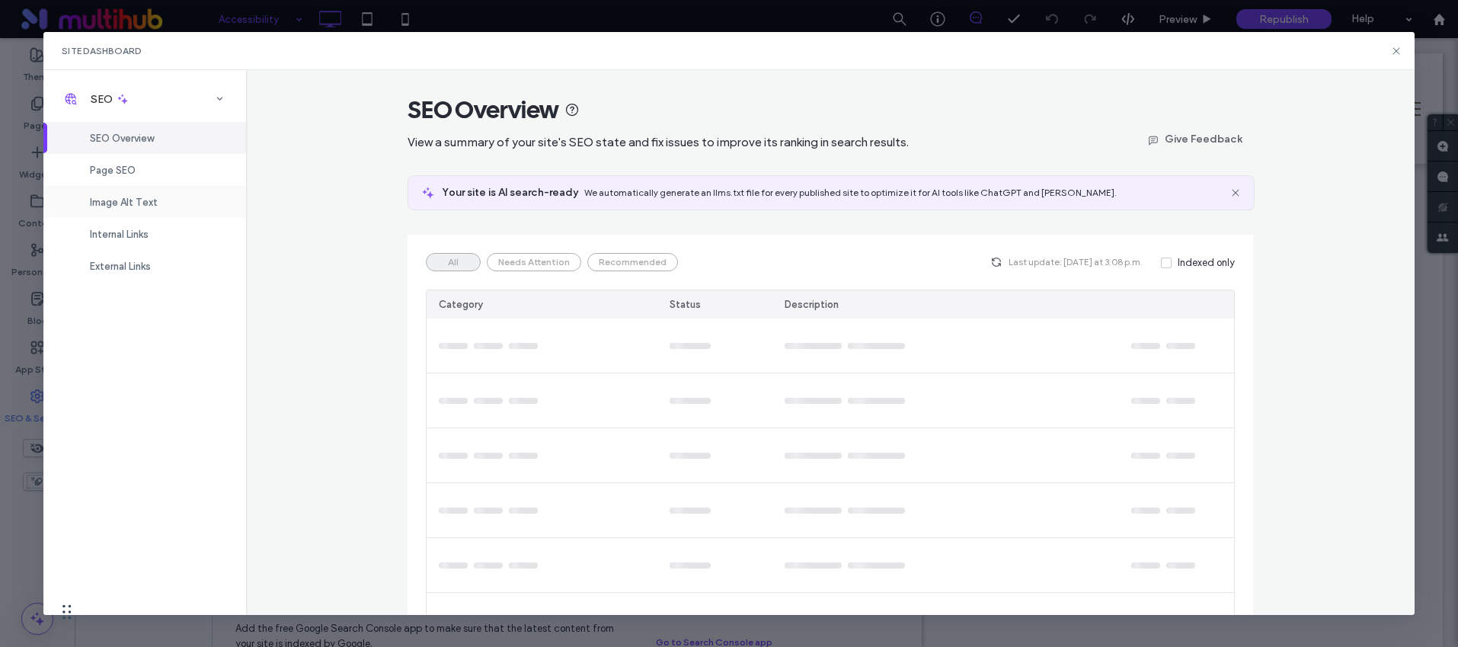
click at [127, 204] on span "Image Alt Text" at bounding box center [124, 202] width 68 height 11
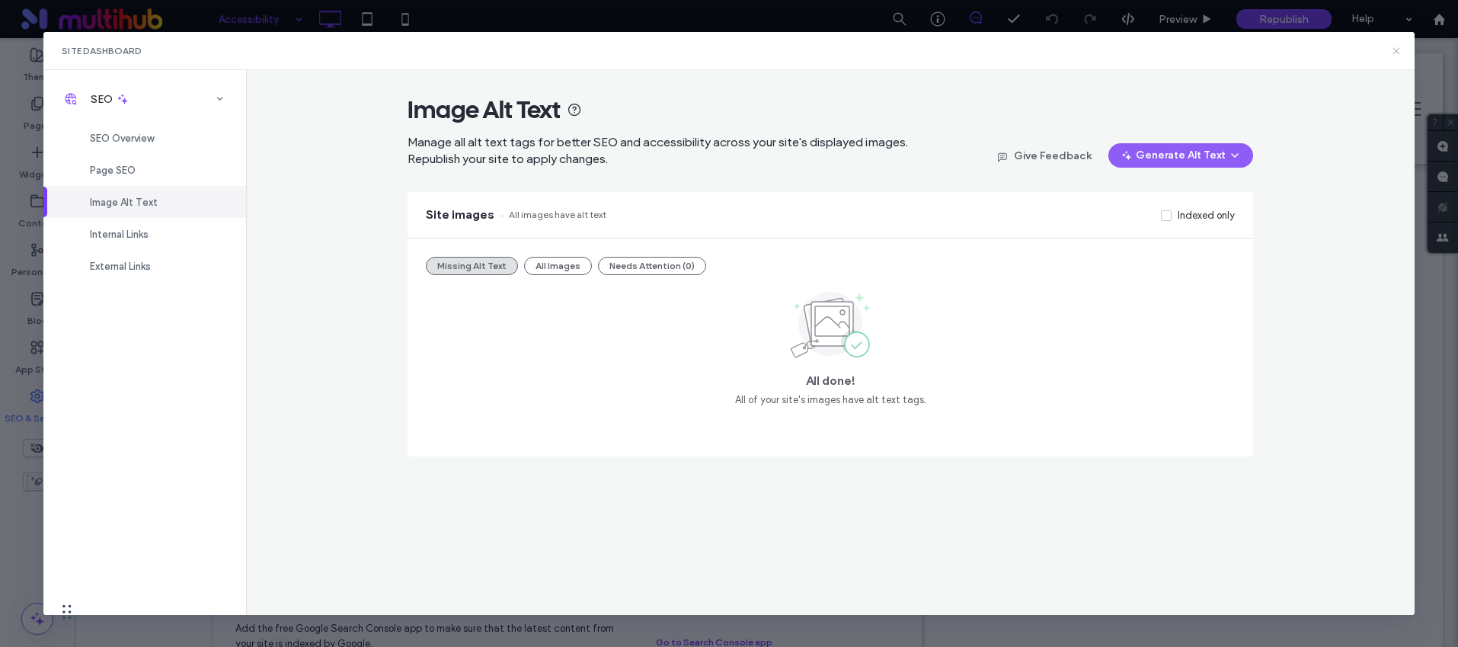
click at [1390, 46] on icon at bounding box center [1396, 51] width 12 height 12
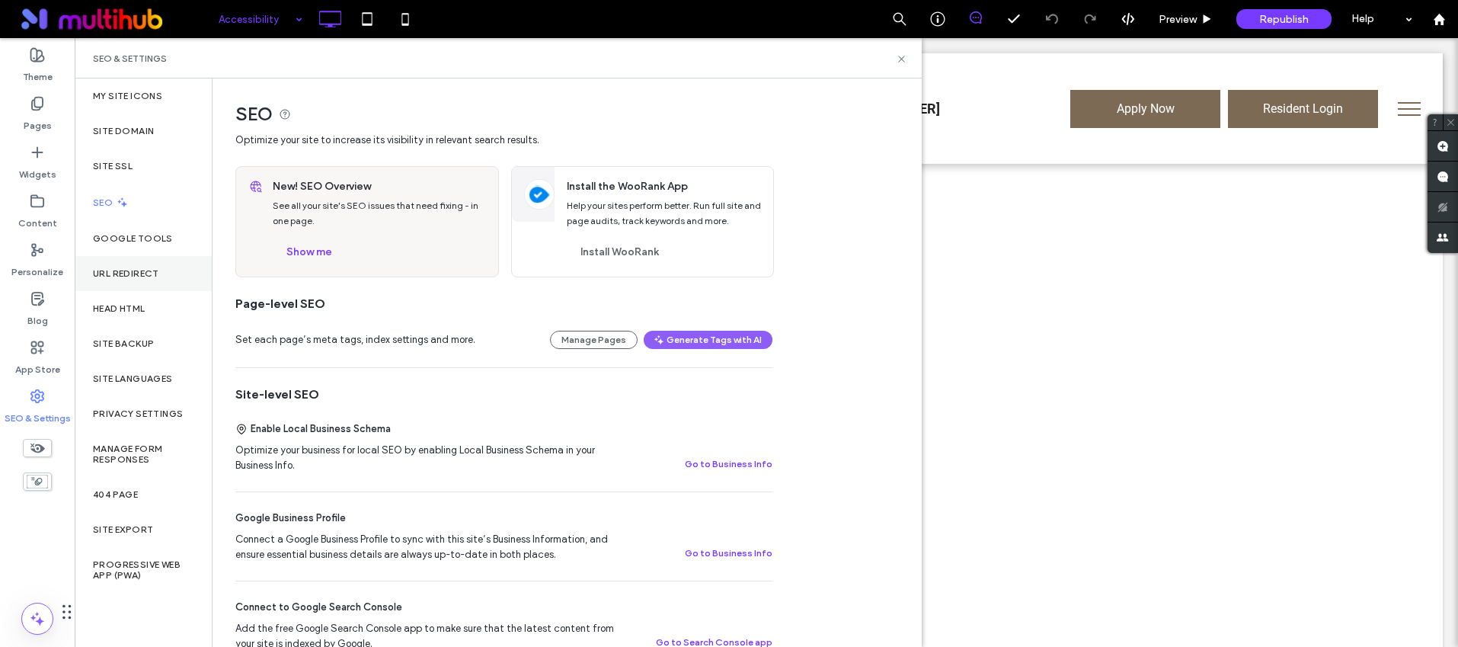
click at [124, 282] on div "URL Redirect" at bounding box center [143, 273] width 137 height 35
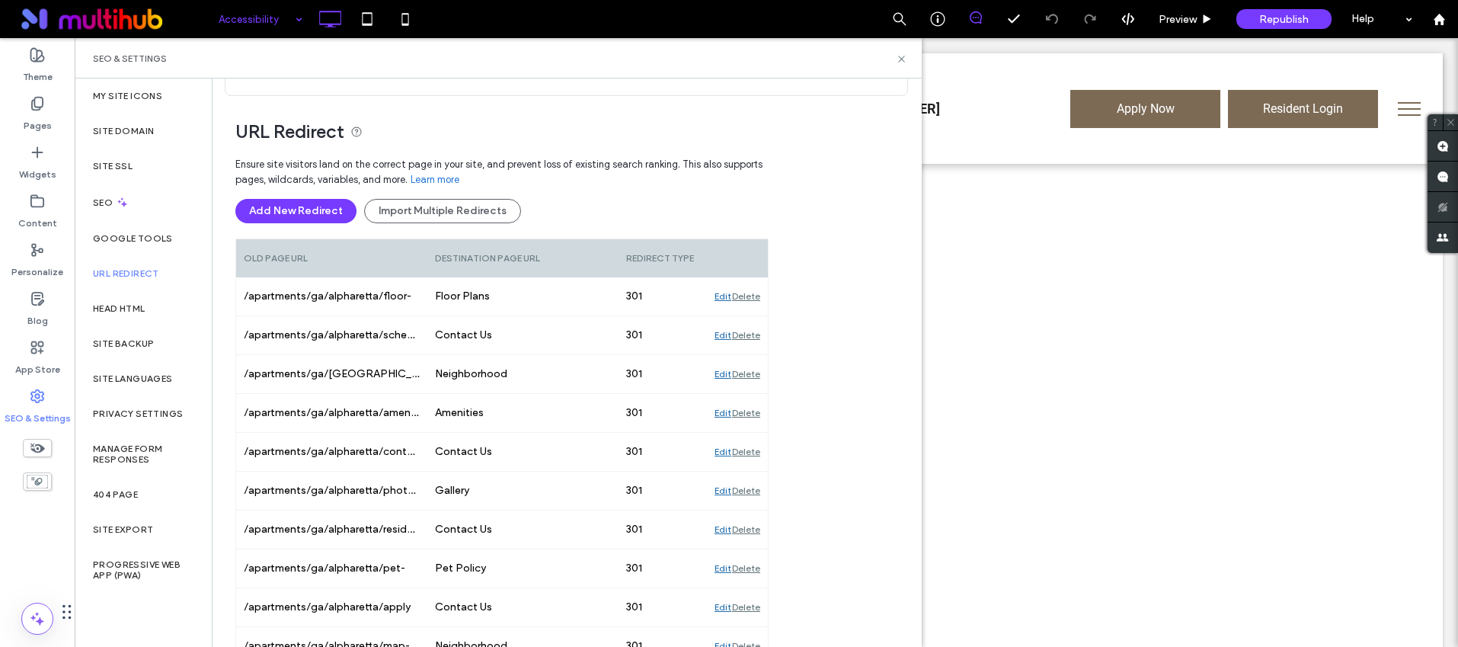
scroll to position [158, 0]
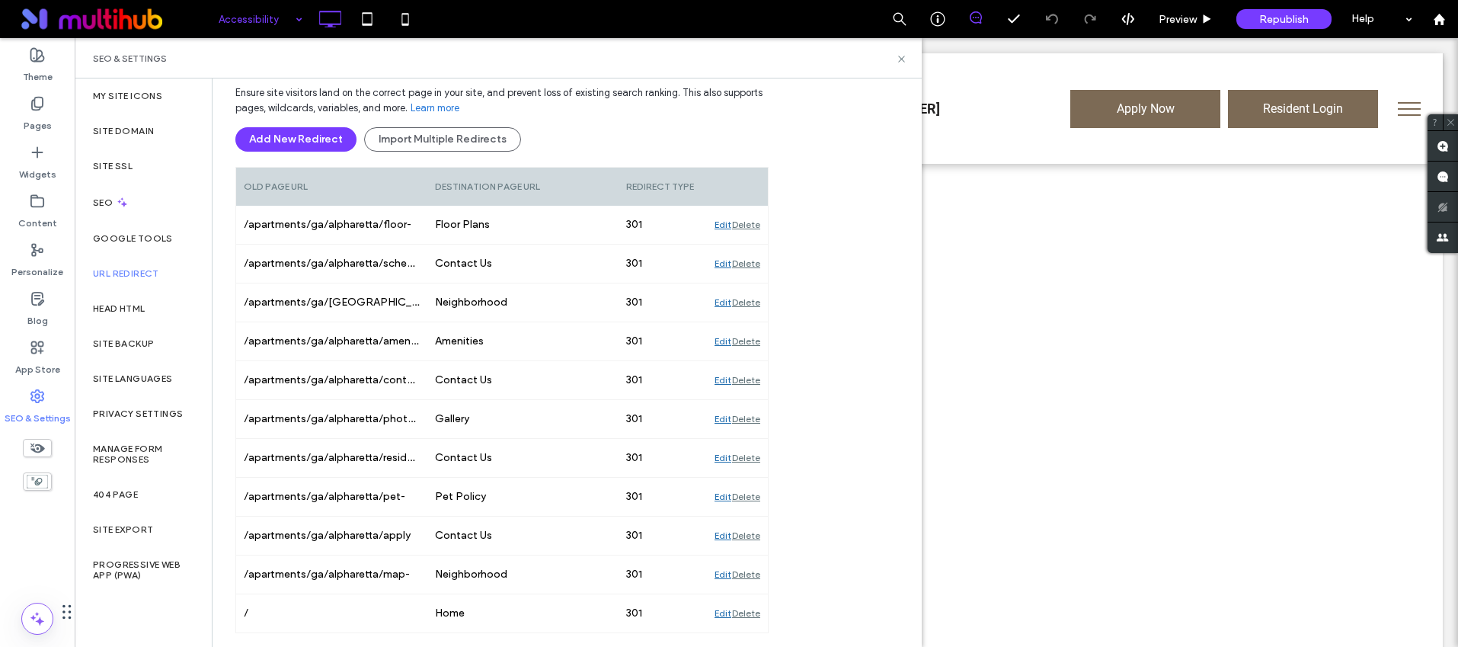
click at [907, 64] on div "SEO & Settings" at bounding box center [498, 58] width 847 height 40
click at [901, 59] on use at bounding box center [901, 59] width 6 height 6
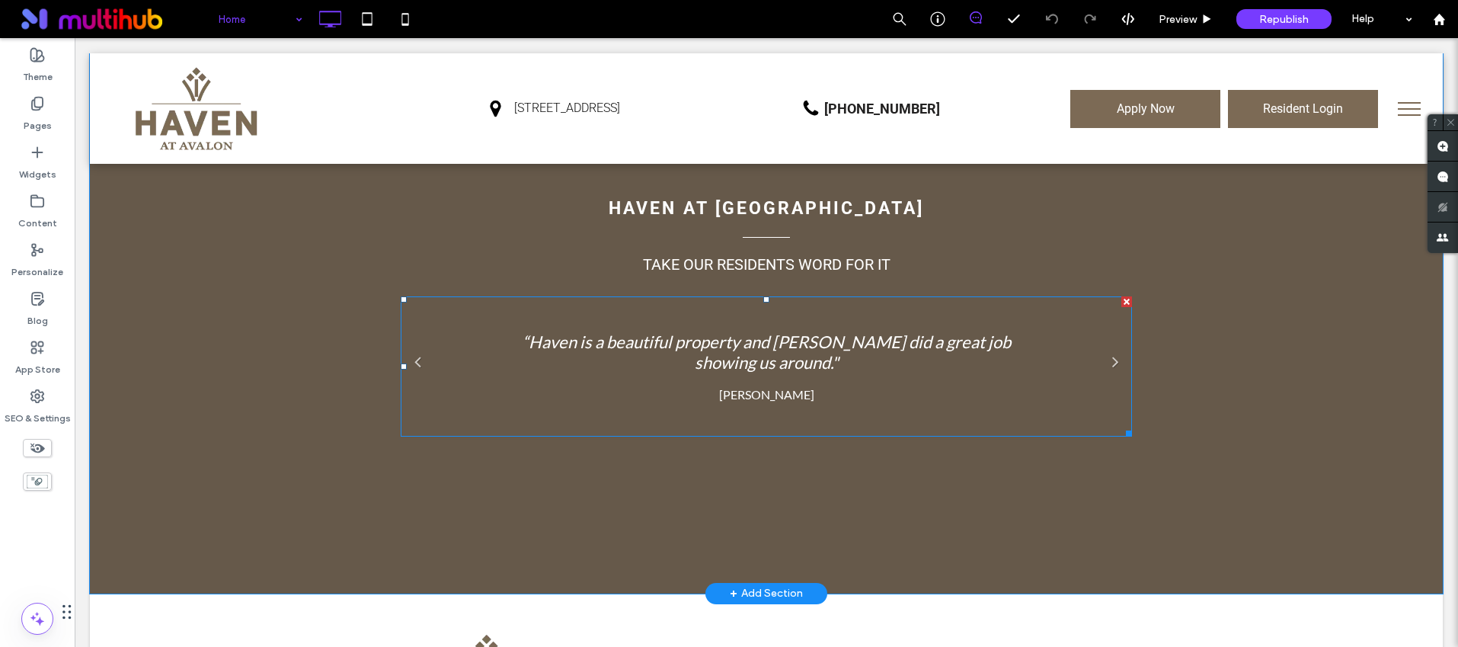
scroll to position [3382, 0]
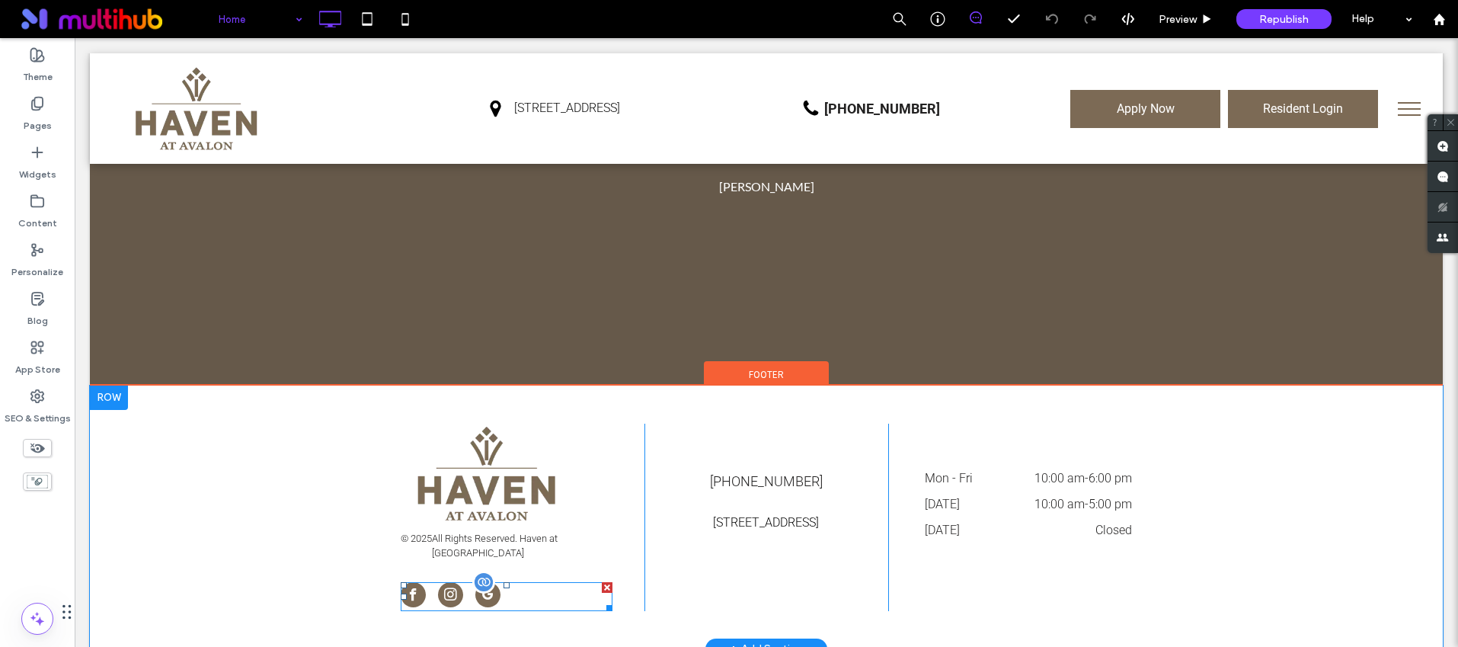
click at [526, 582] on div at bounding box center [507, 596] width 212 height 29
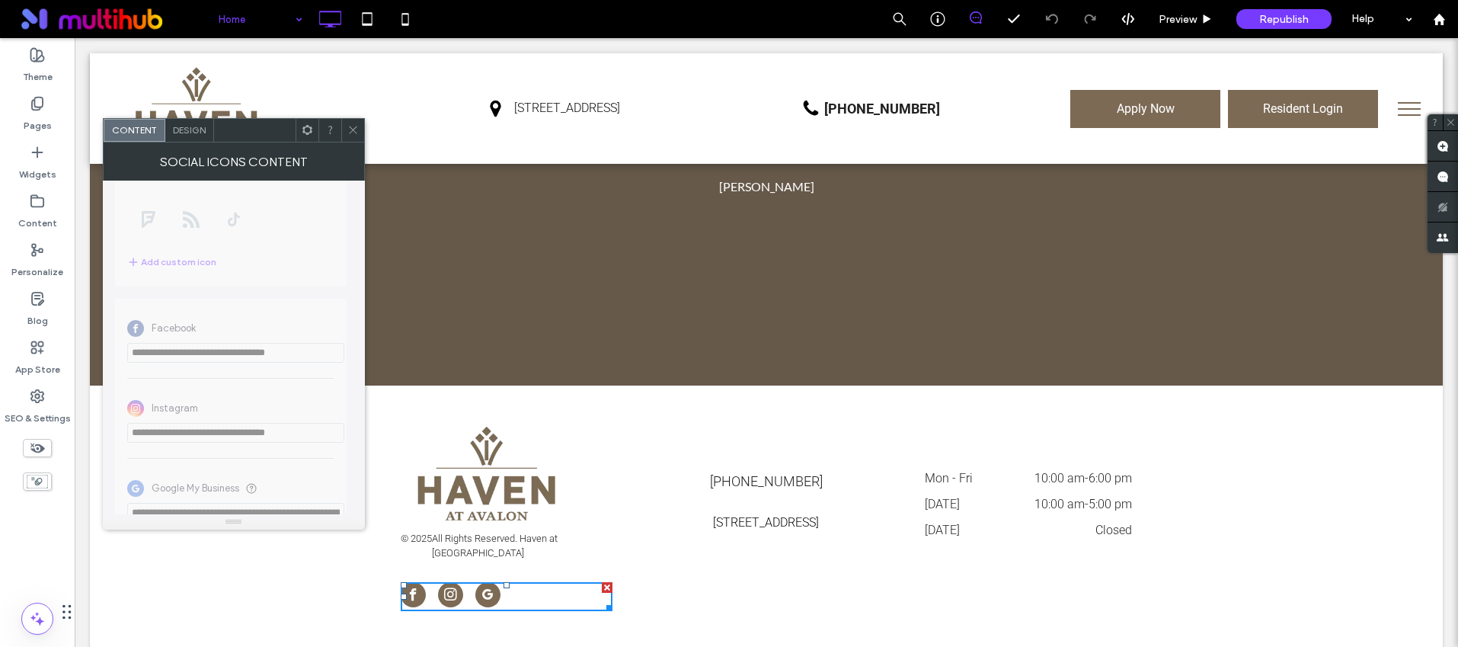
scroll to position [344, 0]
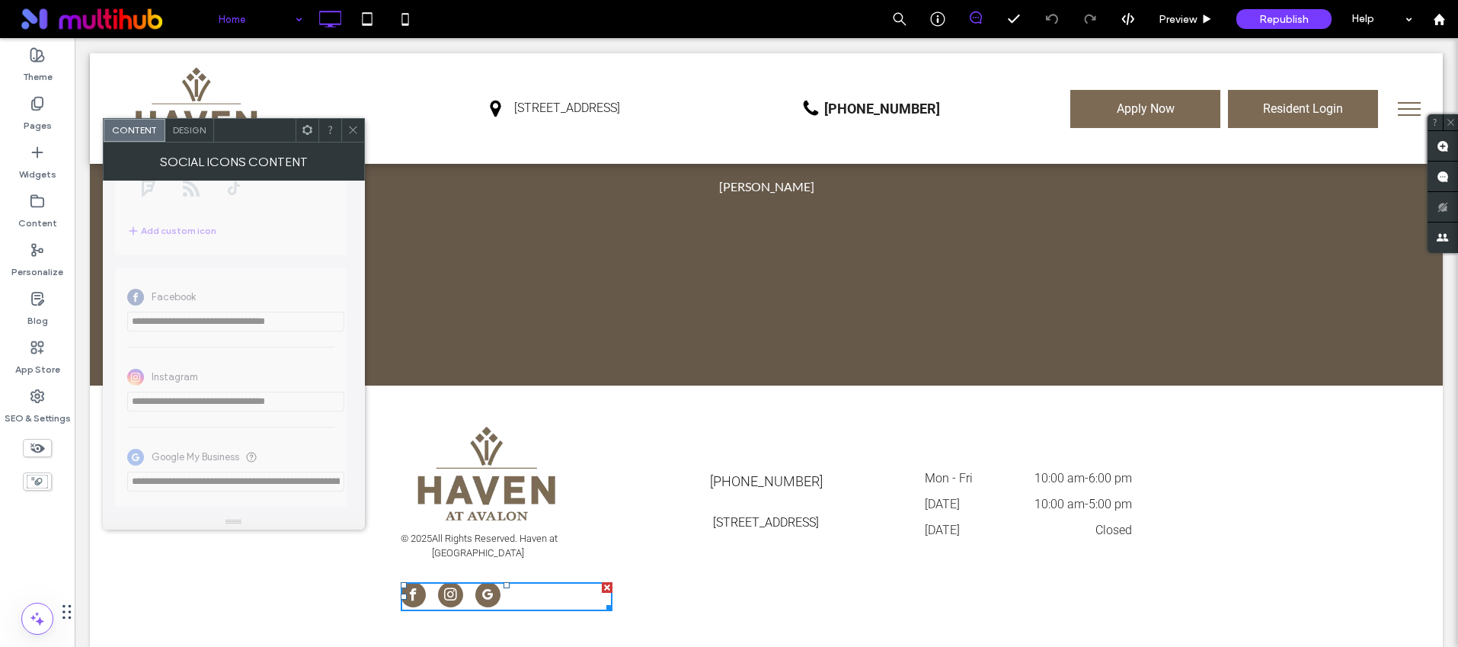
click at [364, 131] on div "Content Design" at bounding box center [234, 130] width 262 height 24
click at [349, 129] on icon at bounding box center [352, 129] width 11 height 11
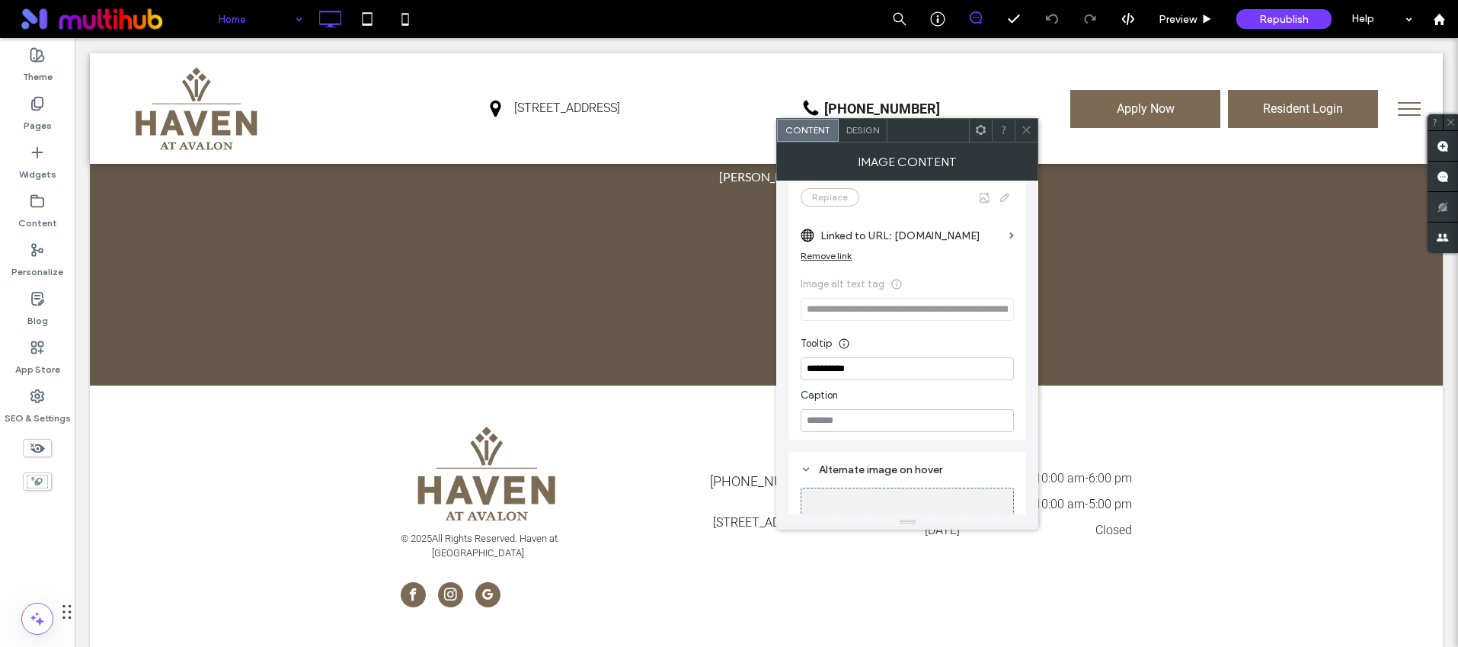
scroll to position [278, 0]
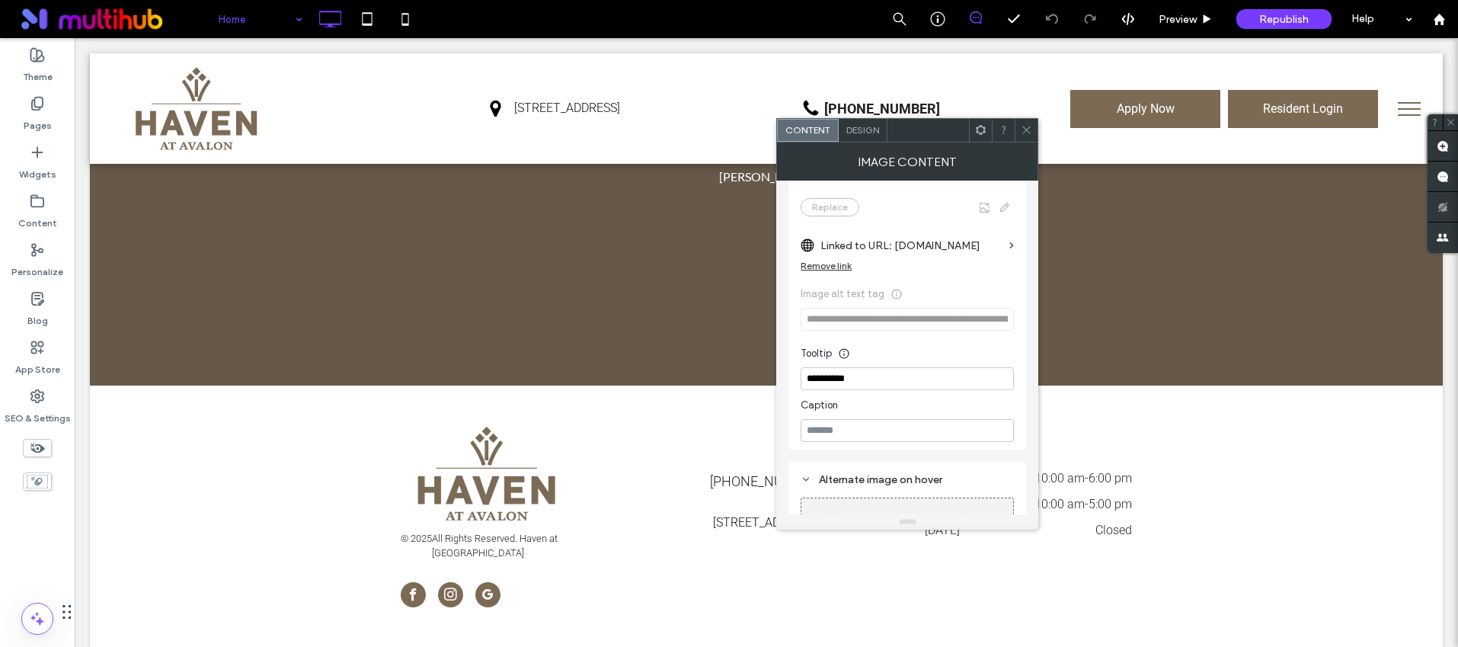
click at [1024, 127] on use at bounding box center [1027, 130] width 8 height 8
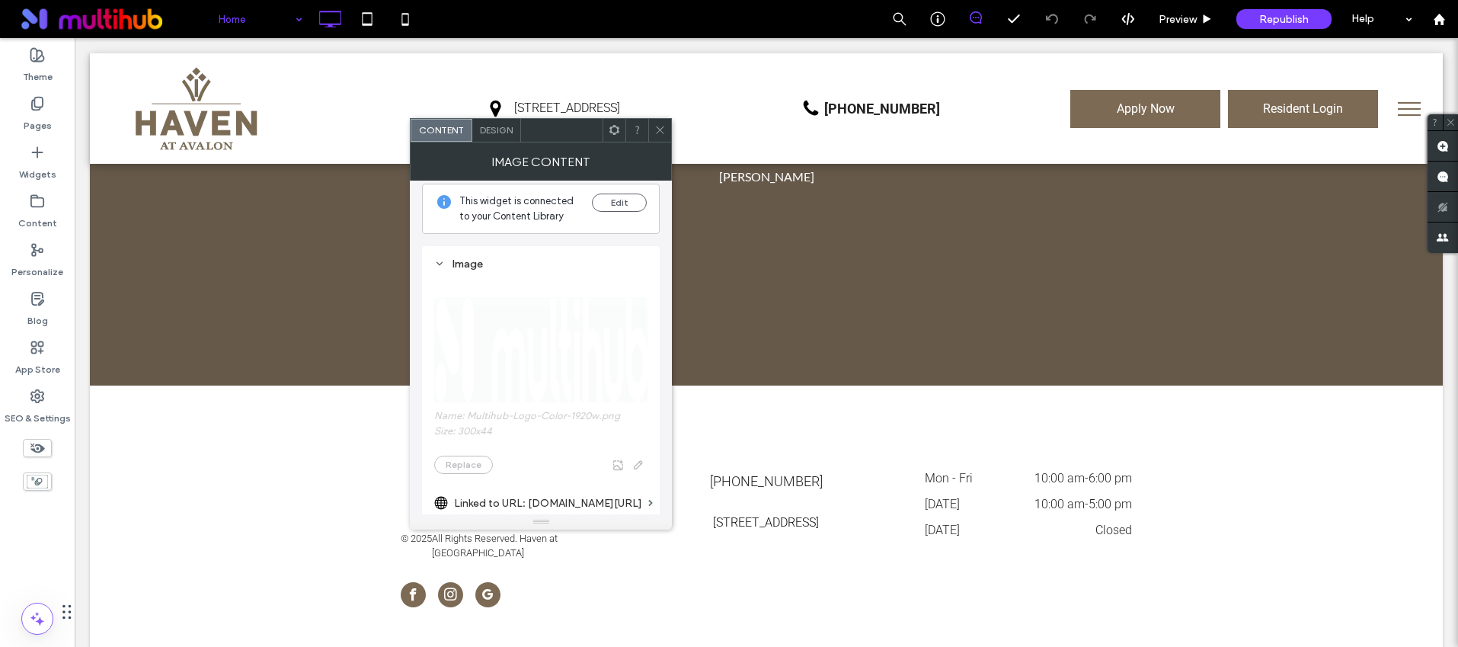
scroll to position [22, 0]
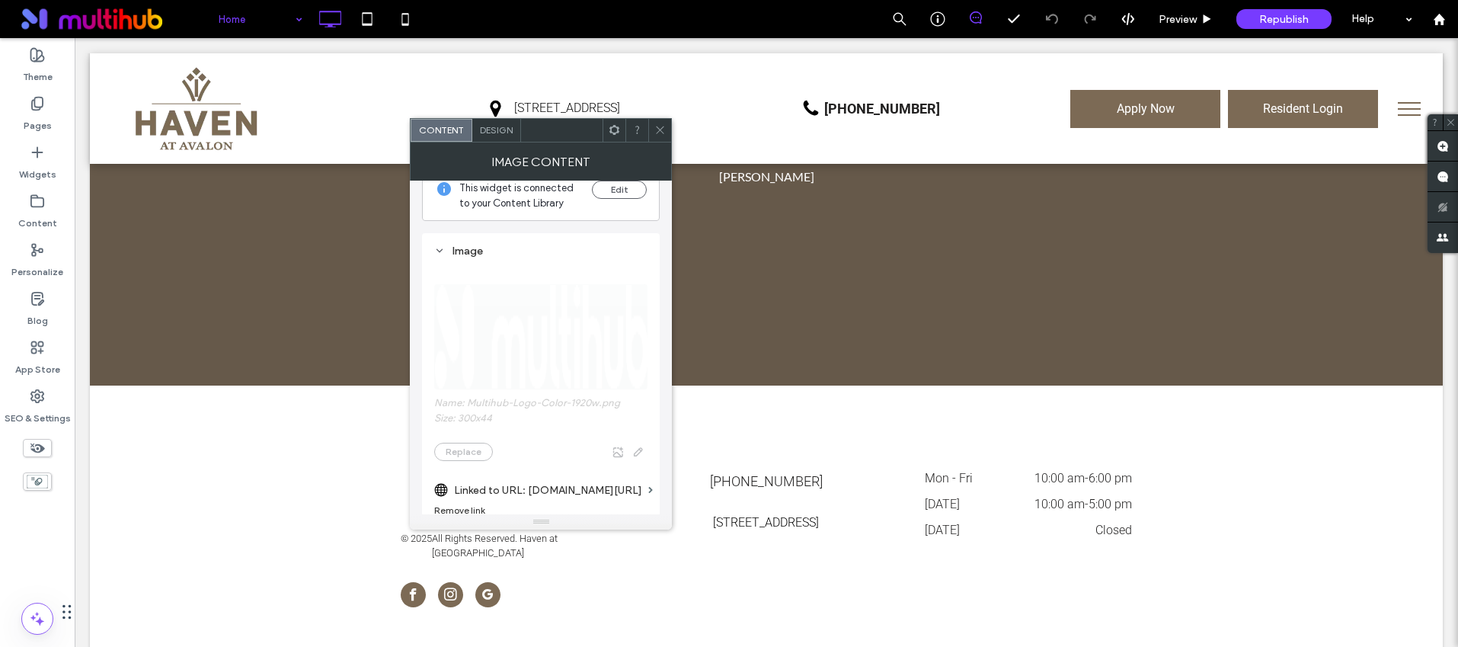
click at [664, 129] on icon at bounding box center [659, 129] width 11 height 11
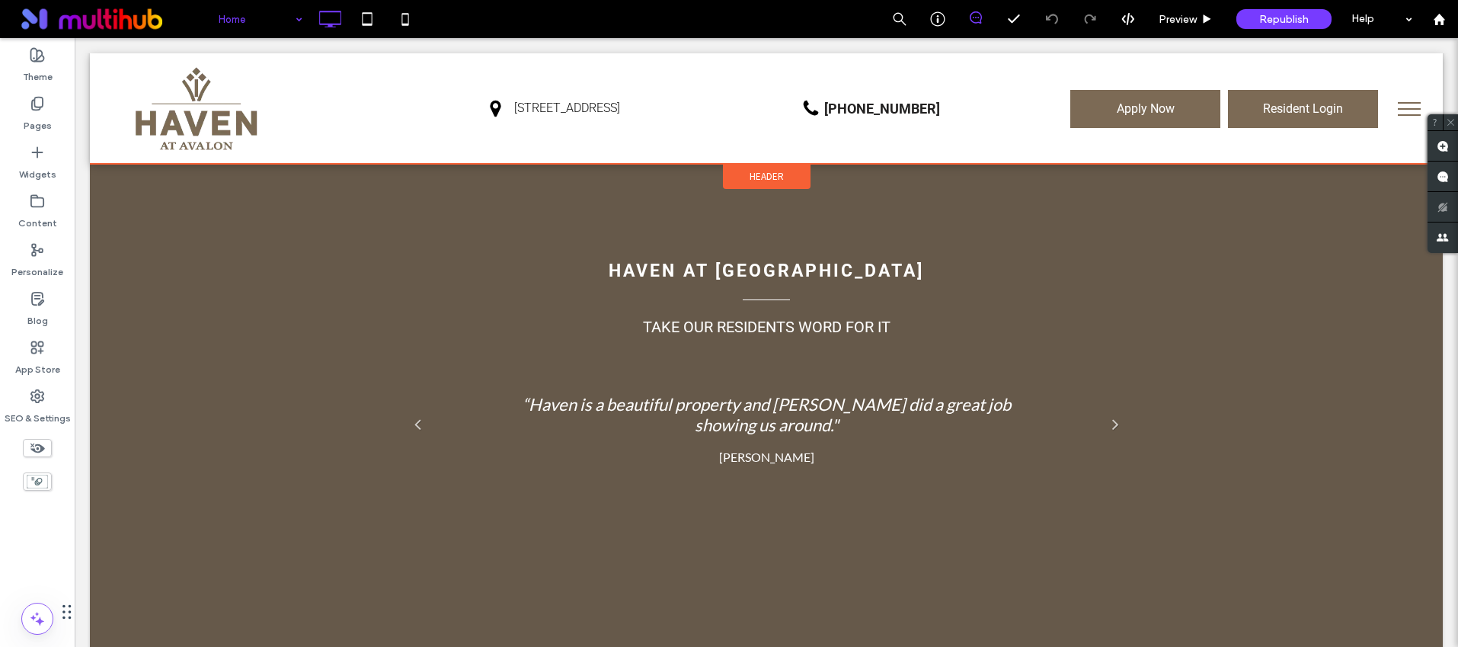
scroll to position [2763, 0]
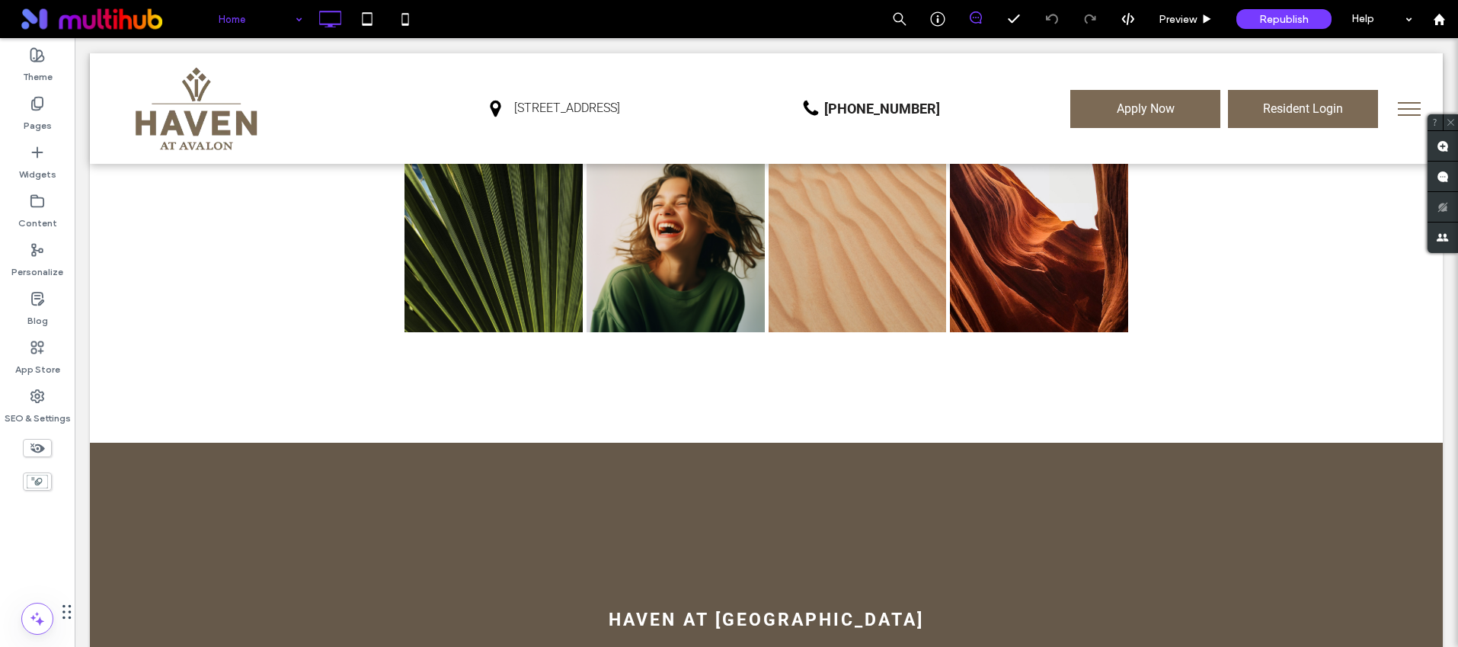
click at [1398, 94] on button "menu" at bounding box center [1410, 109] width 40 height 40
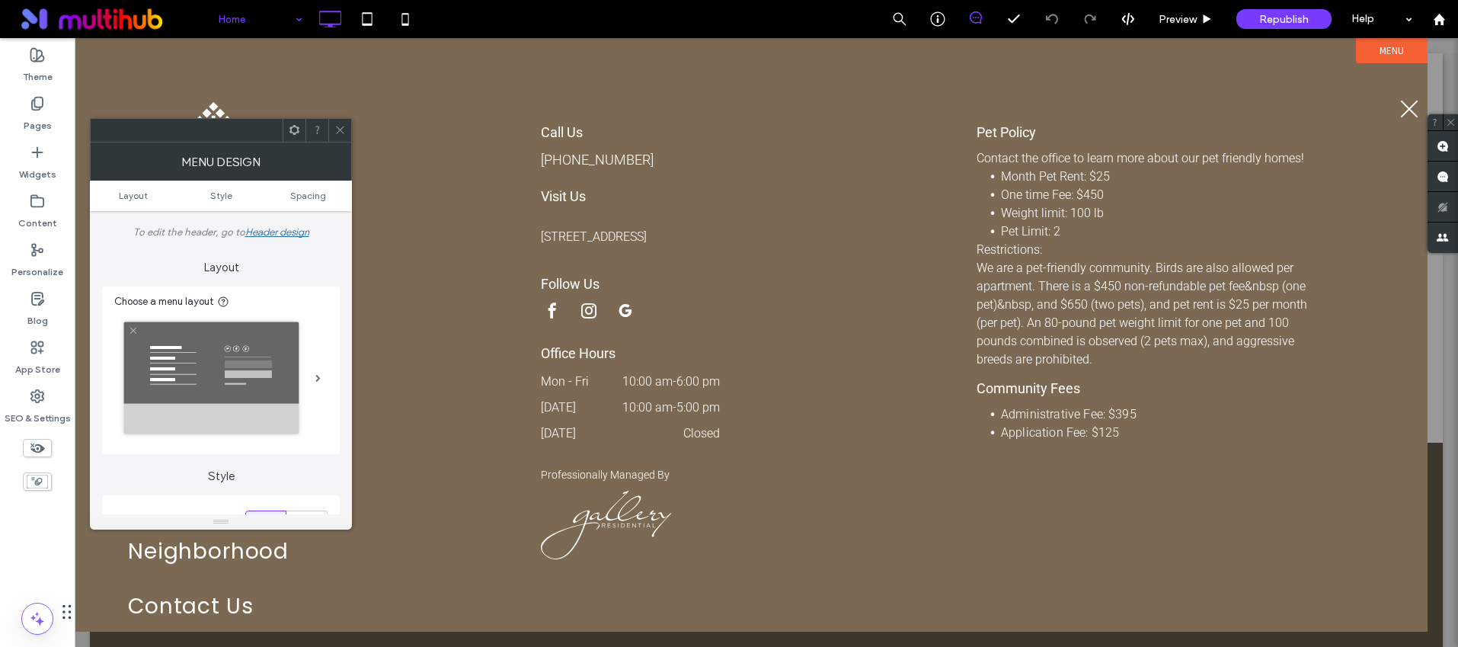
click at [340, 126] on icon at bounding box center [339, 129] width 11 height 11
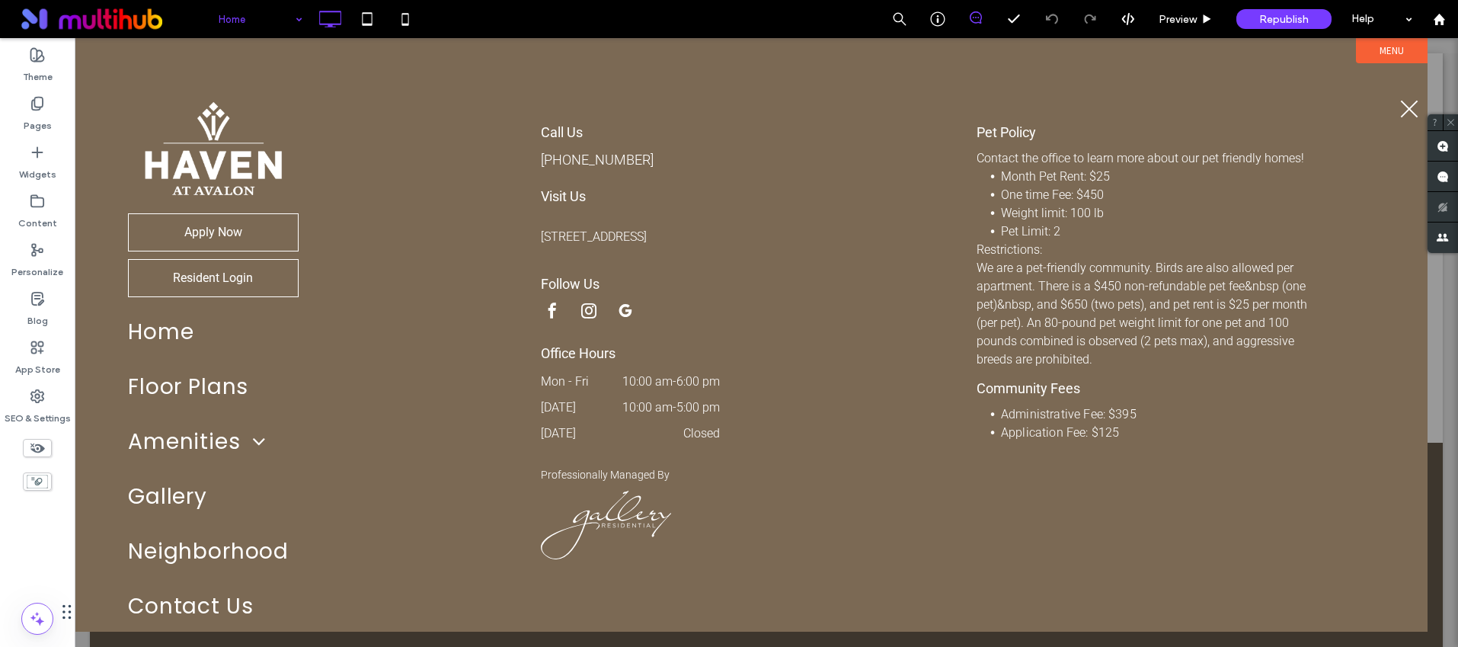
click at [1411, 99] on button "menu" at bounding box center [1410, 109] width 40 height 40
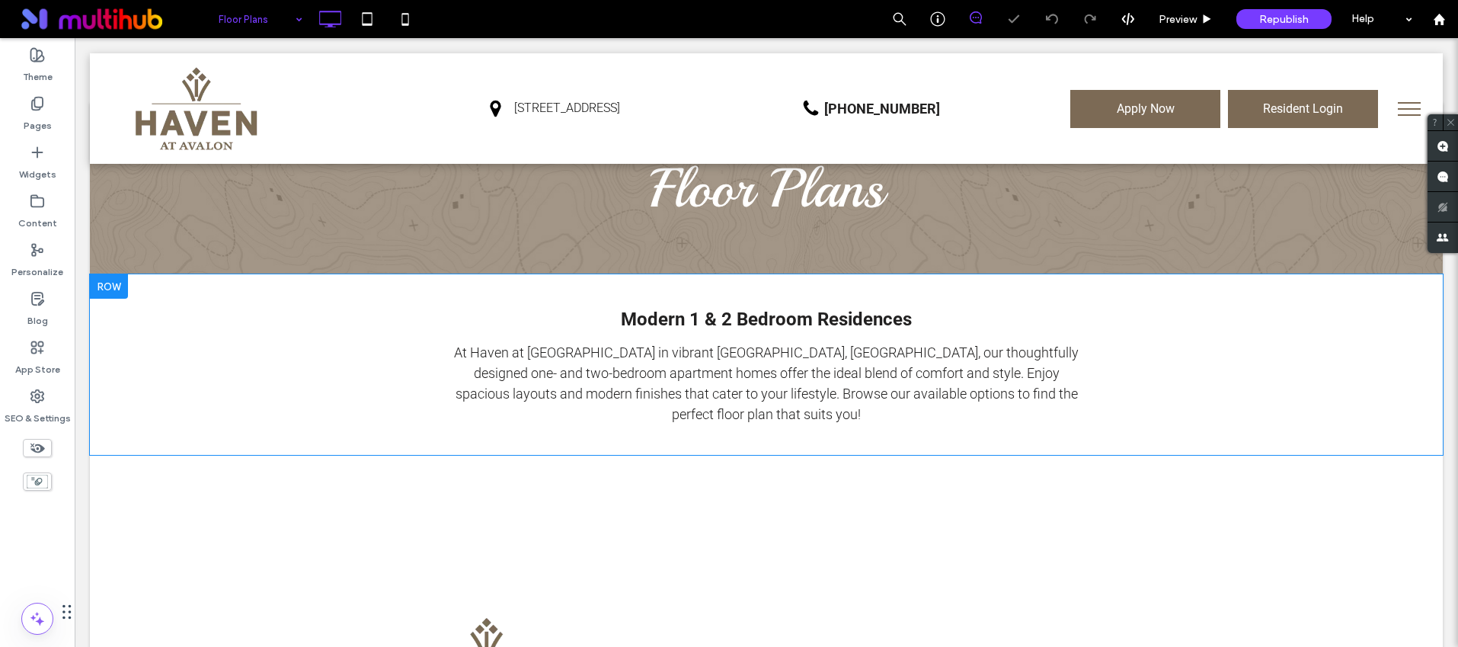
scroll to position [110, 0]
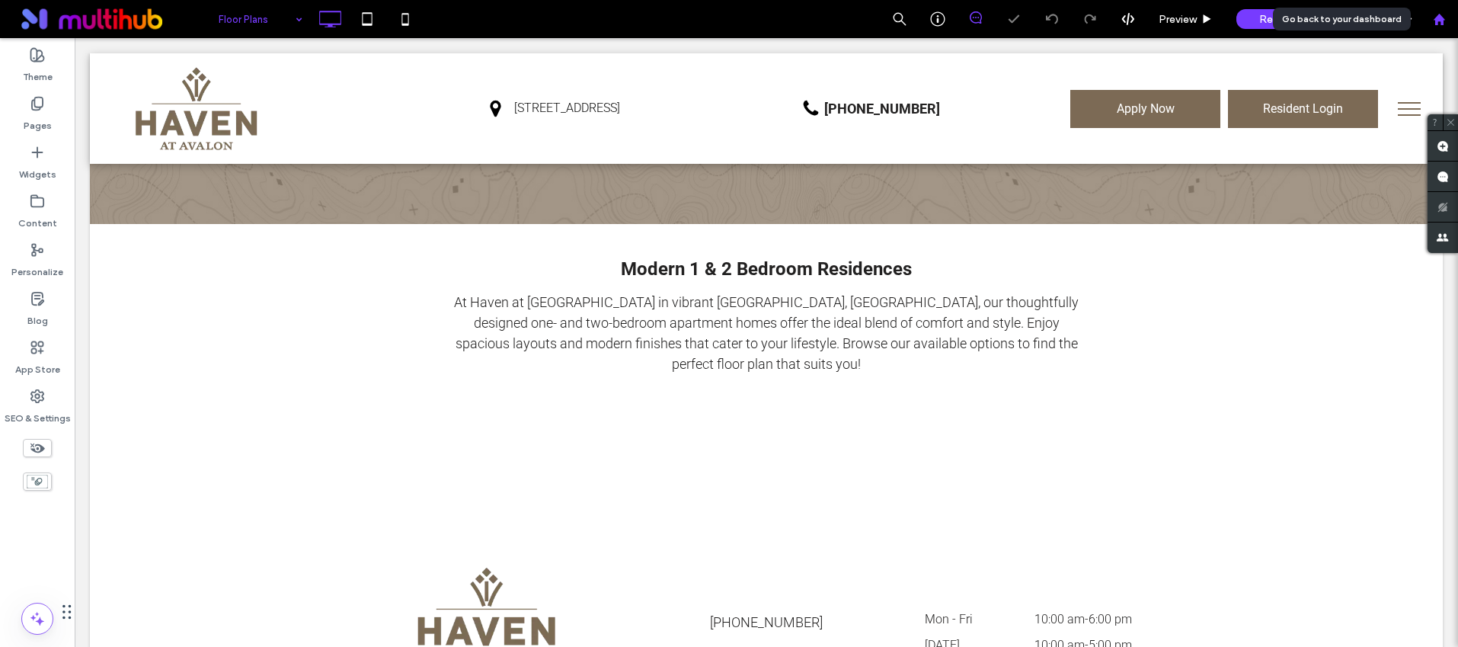
click at [1442, 10] on div at bounding box center [1439, 19] width 38 height 38
